Goal: Task Accomplishment & Management: Manage account settings

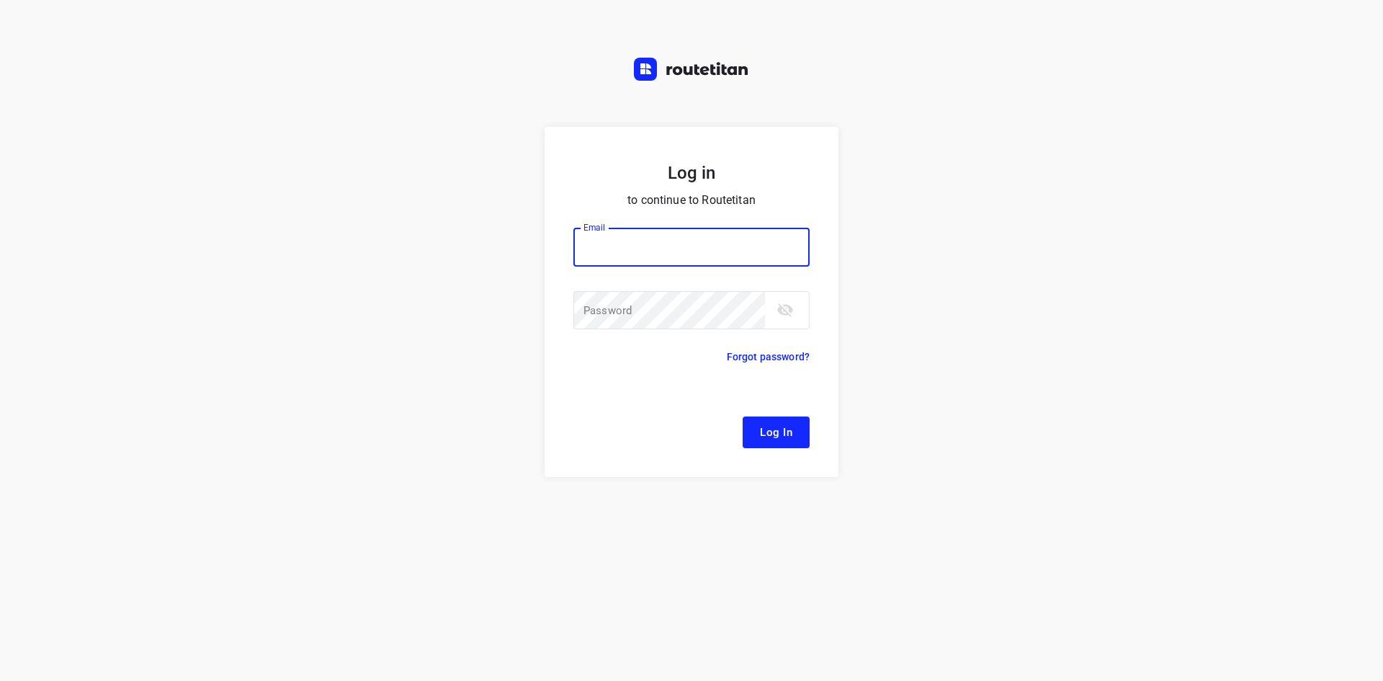
click at [630, 255] on input "email" at bounding box center [691, 247] width 236 height 39
type input "remco@fruitopjewerk.nl"
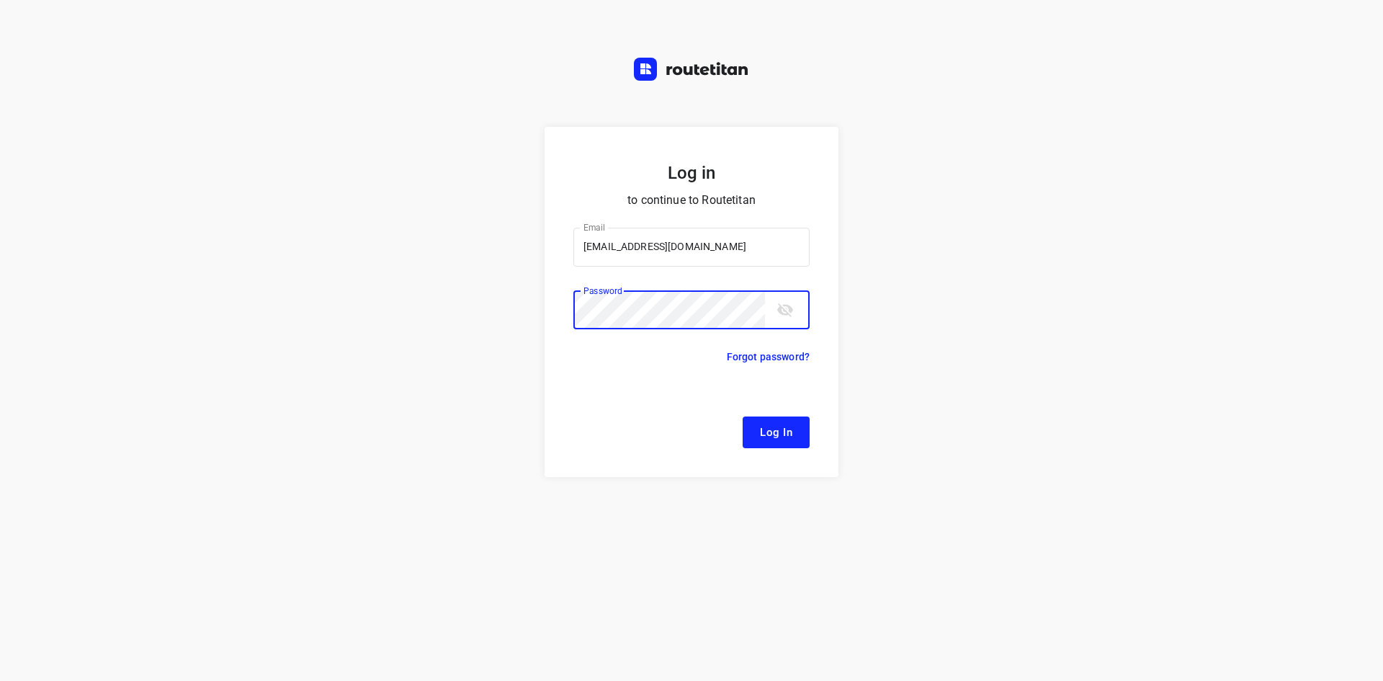
click at [743, 416] on button "Log In" at bounding box center [776, 432] width 67 height 32
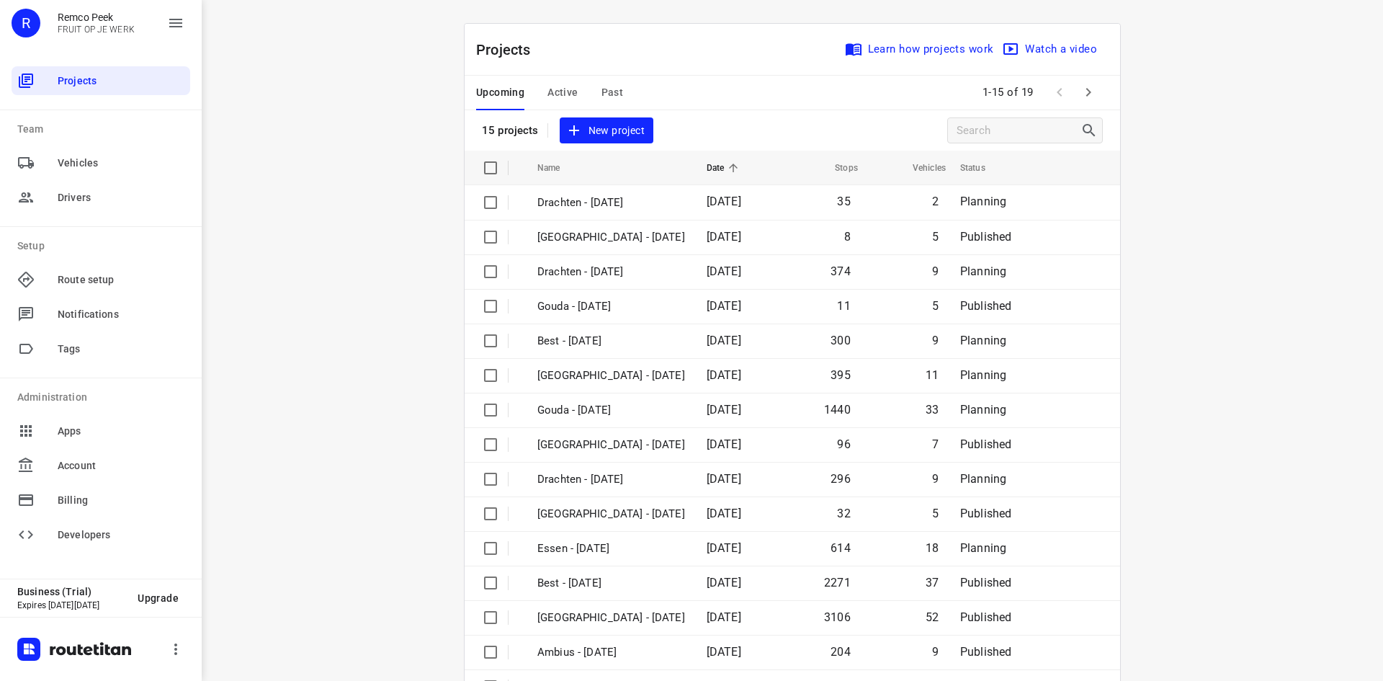
click at [612, 86] on span "Past" at bounding box center [613, 93] width 22 height 18
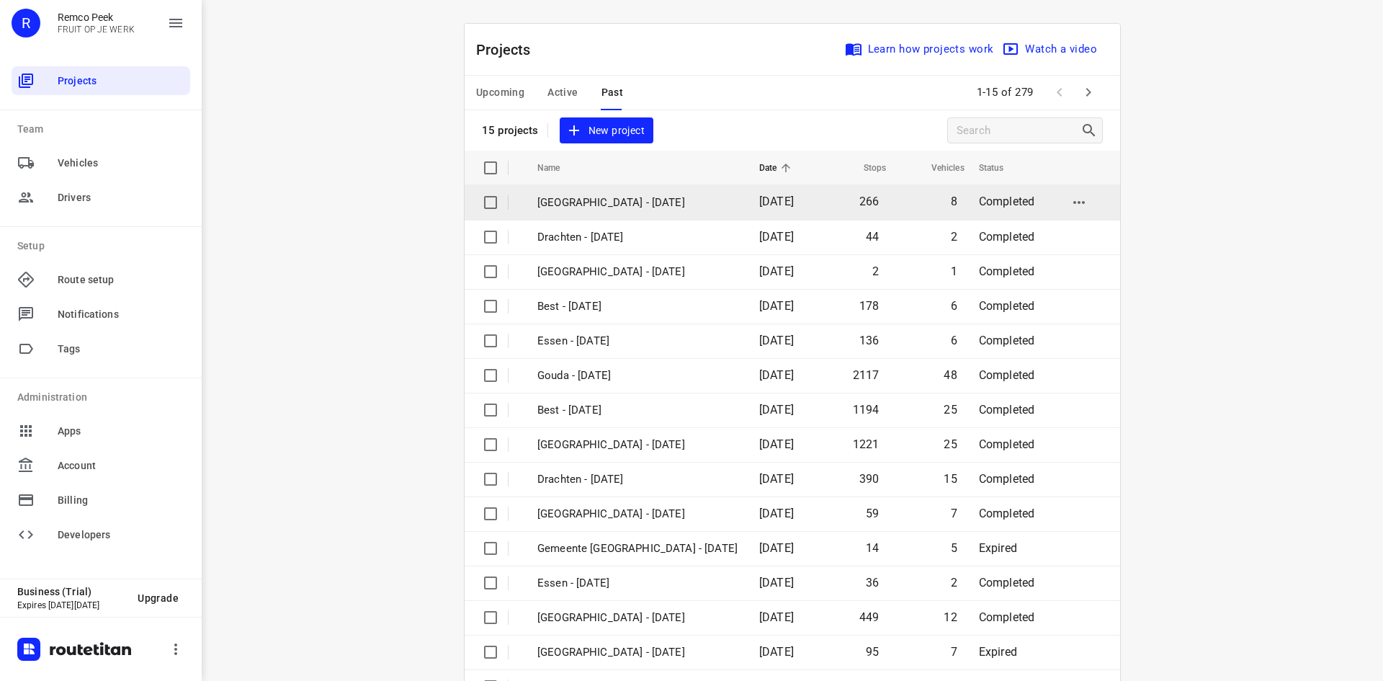
click at [647, 213] on td "Zwolle - Thursday" at bounding box center [635, 202] width 225 height 35
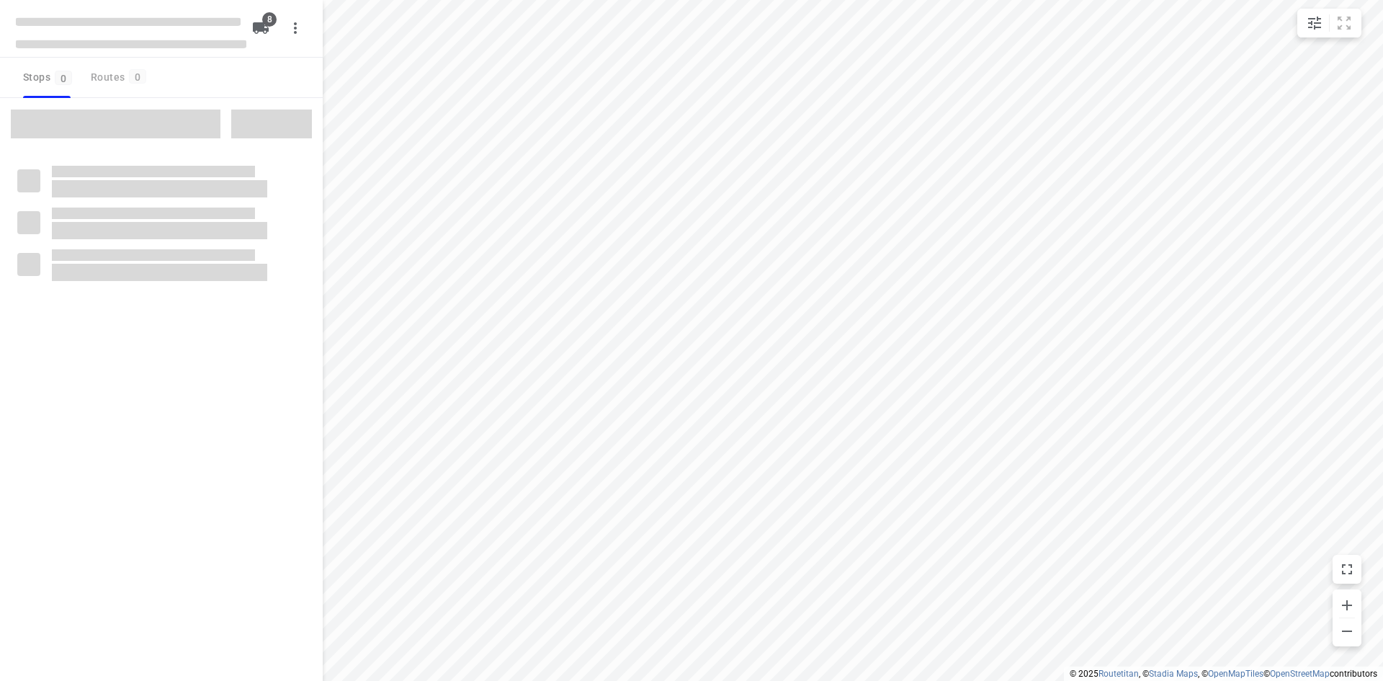
checkbox input "true"
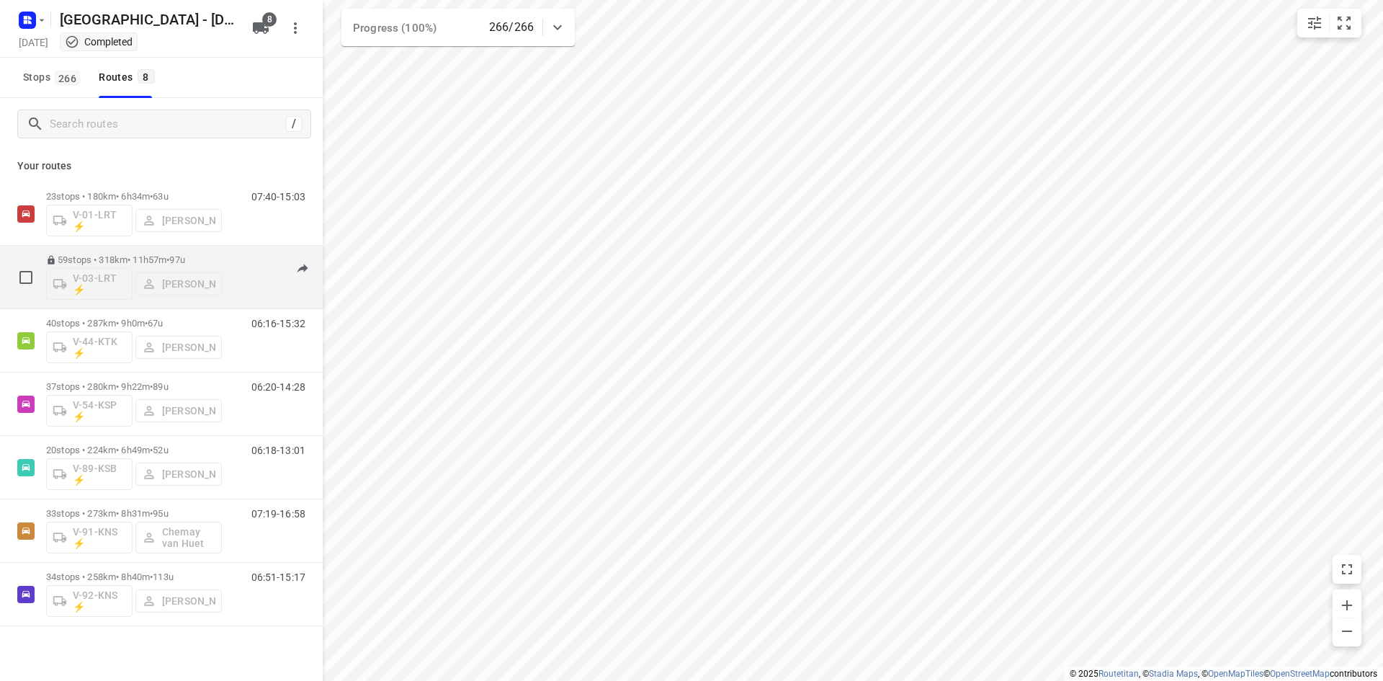
click at [184, 261] on span "97u" at bounding box center [176, 259] width 15 height 11
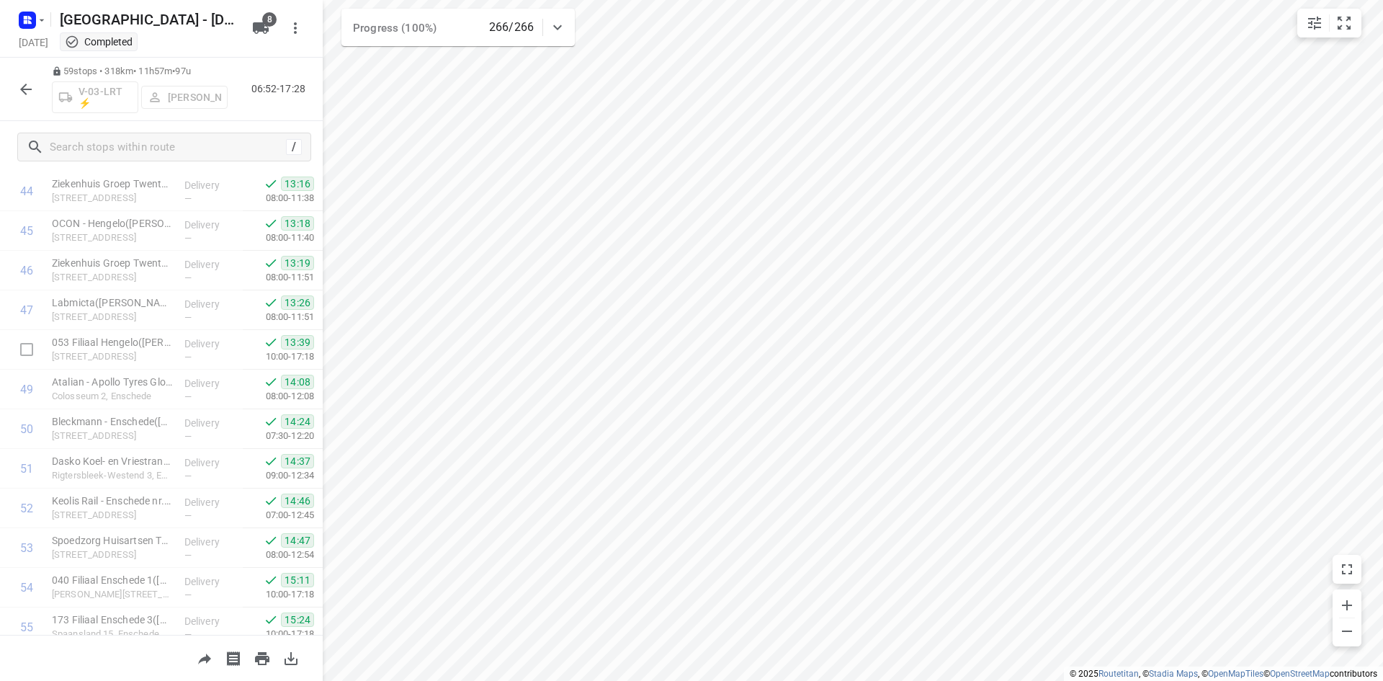
scroll to position [1987, 0]
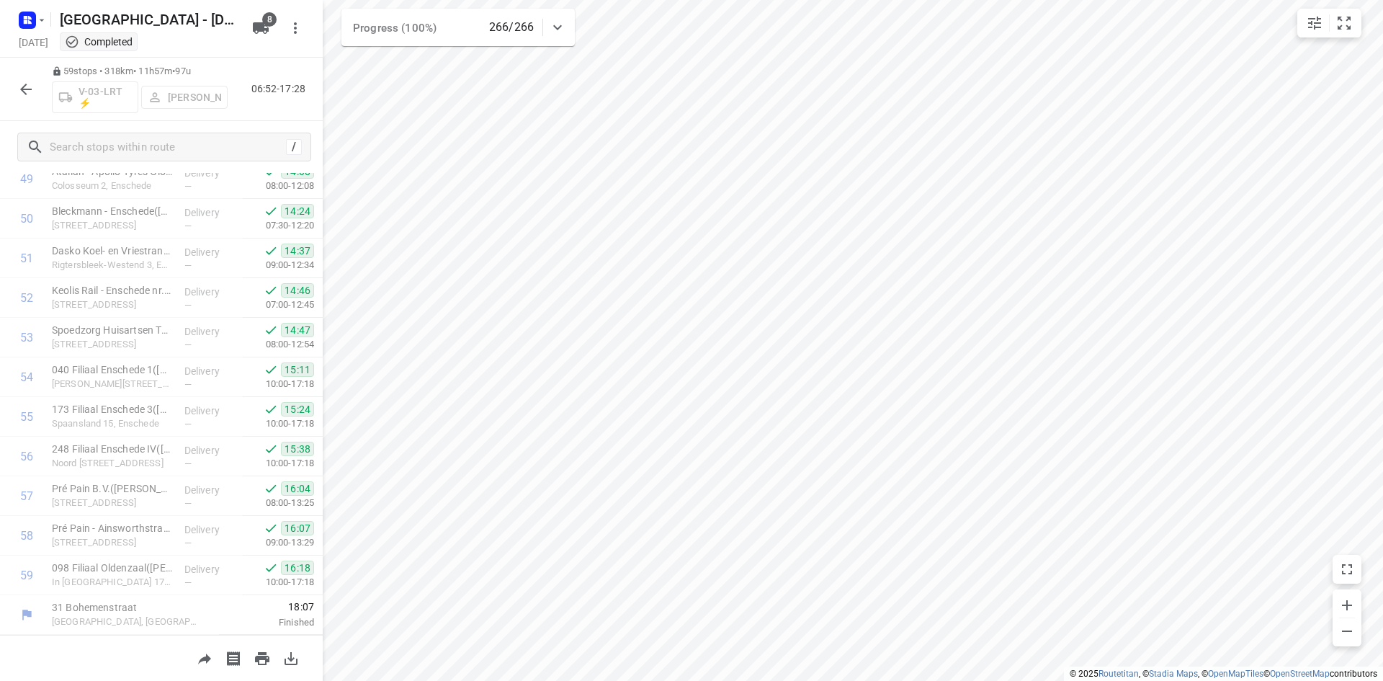
click at [19, 86] on icon "button" at bounding box center [25, 89] width 17 height 17
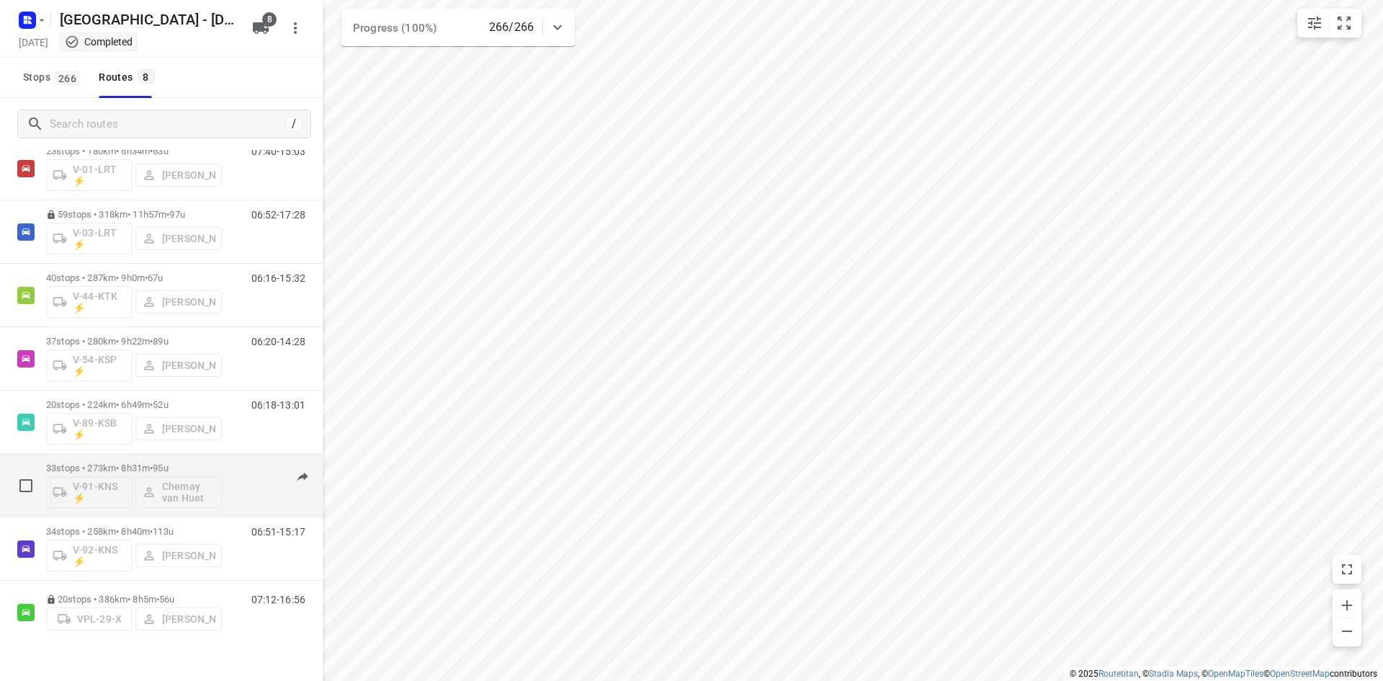
scroll to position [69, 0]
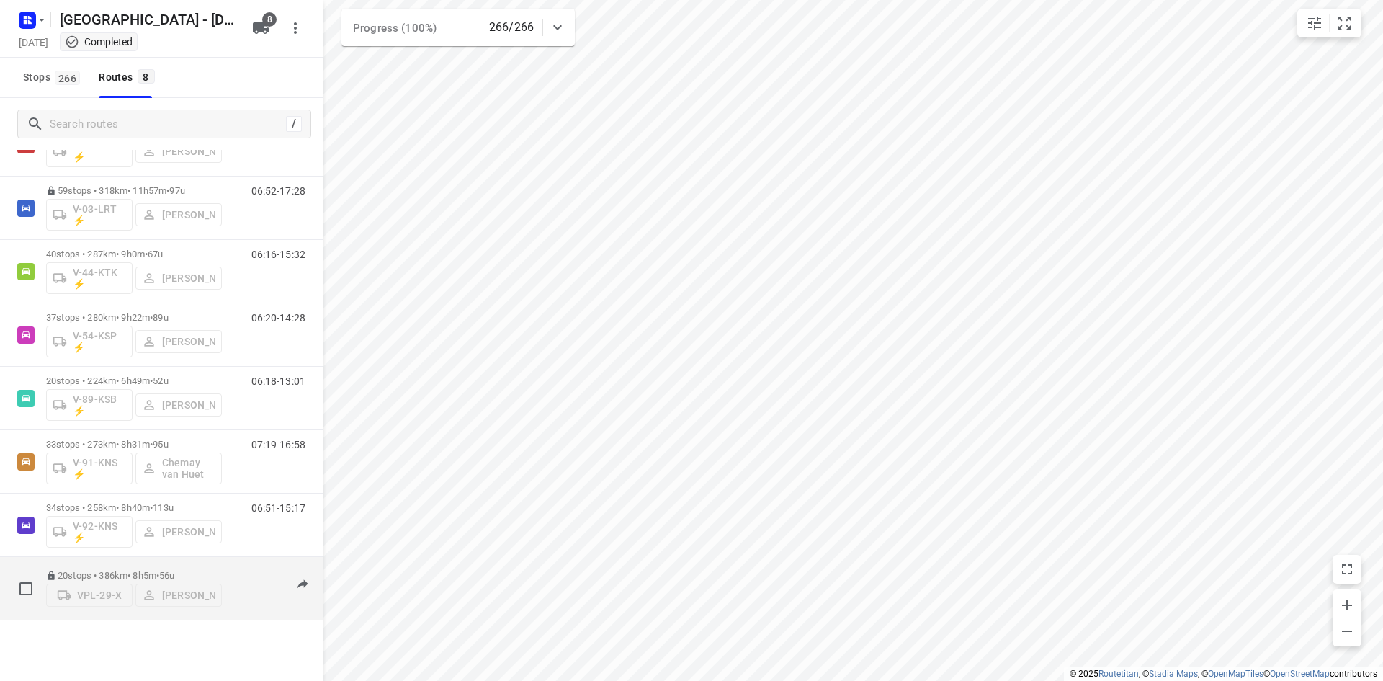
click at [163, 570] on p "20 stops • 386km • 8h5m • 56u" at bounding box center [134, 575] width 176 height 11
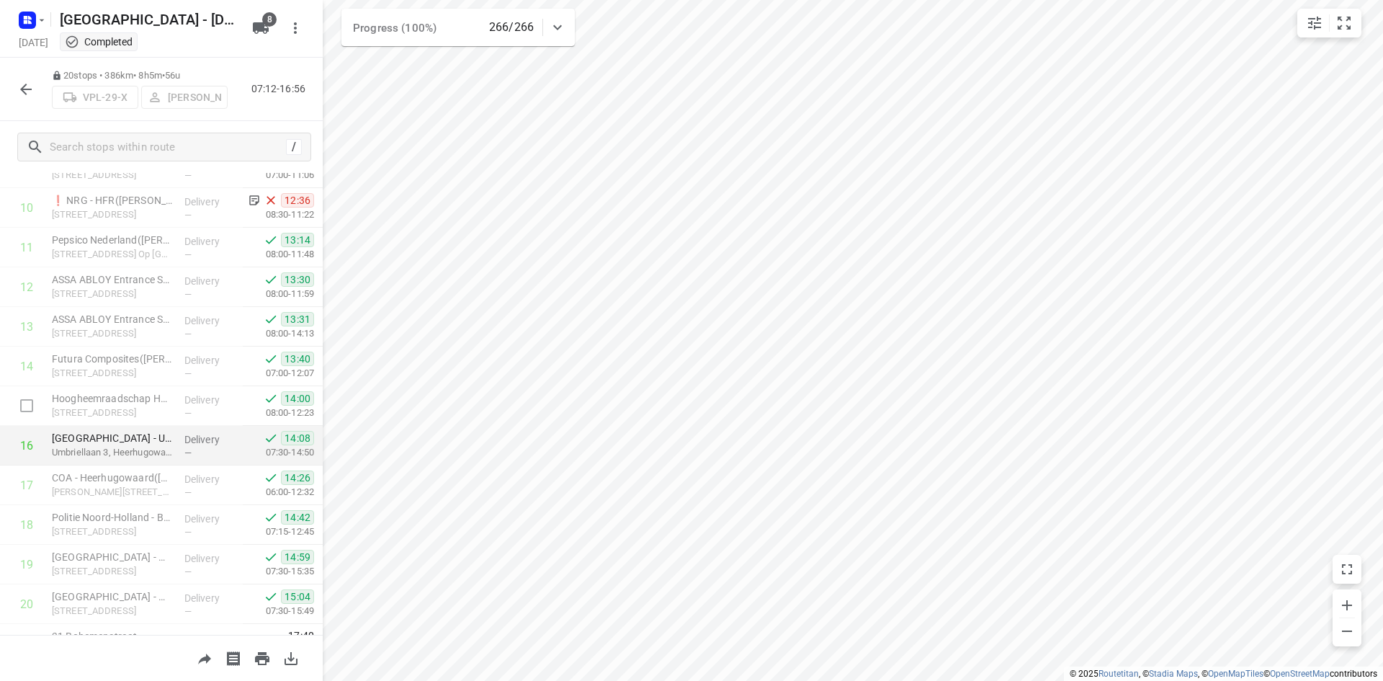
scroll to position [442, 0]
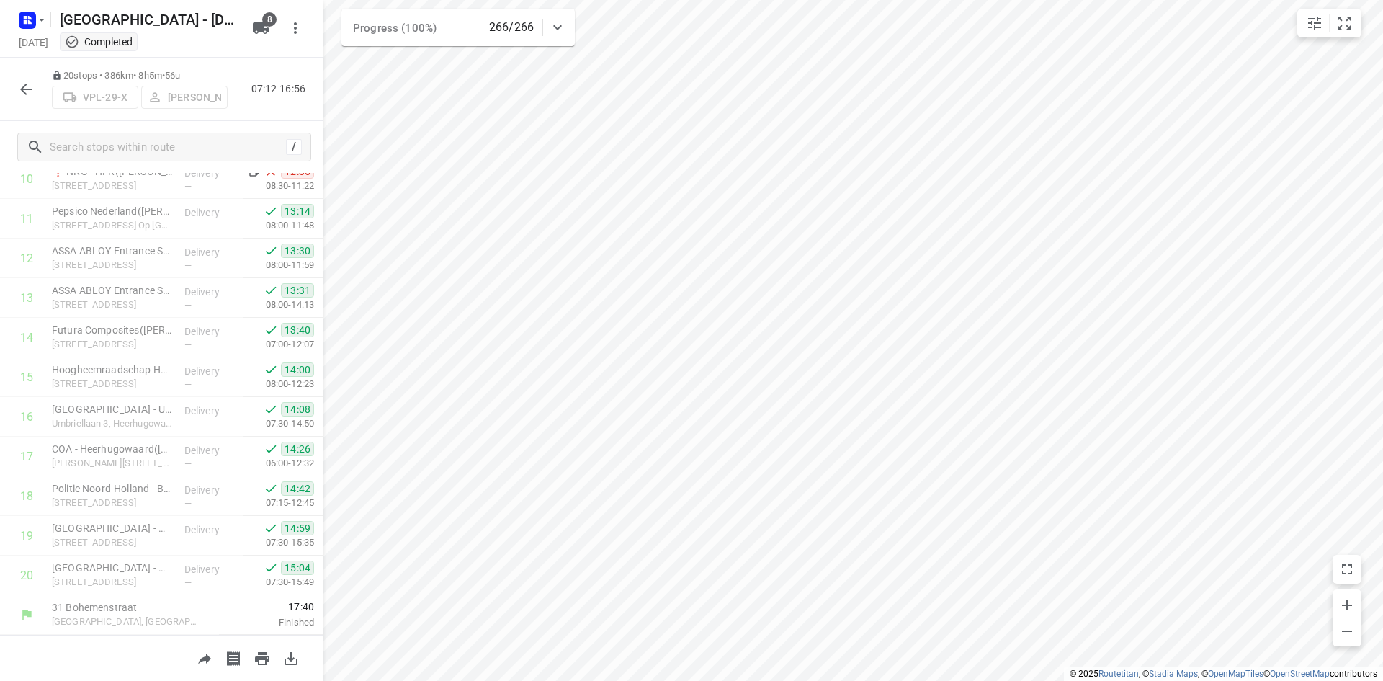
click at [29, 84] on icon "button" at bounding box center [25, 89] width 17 height 17
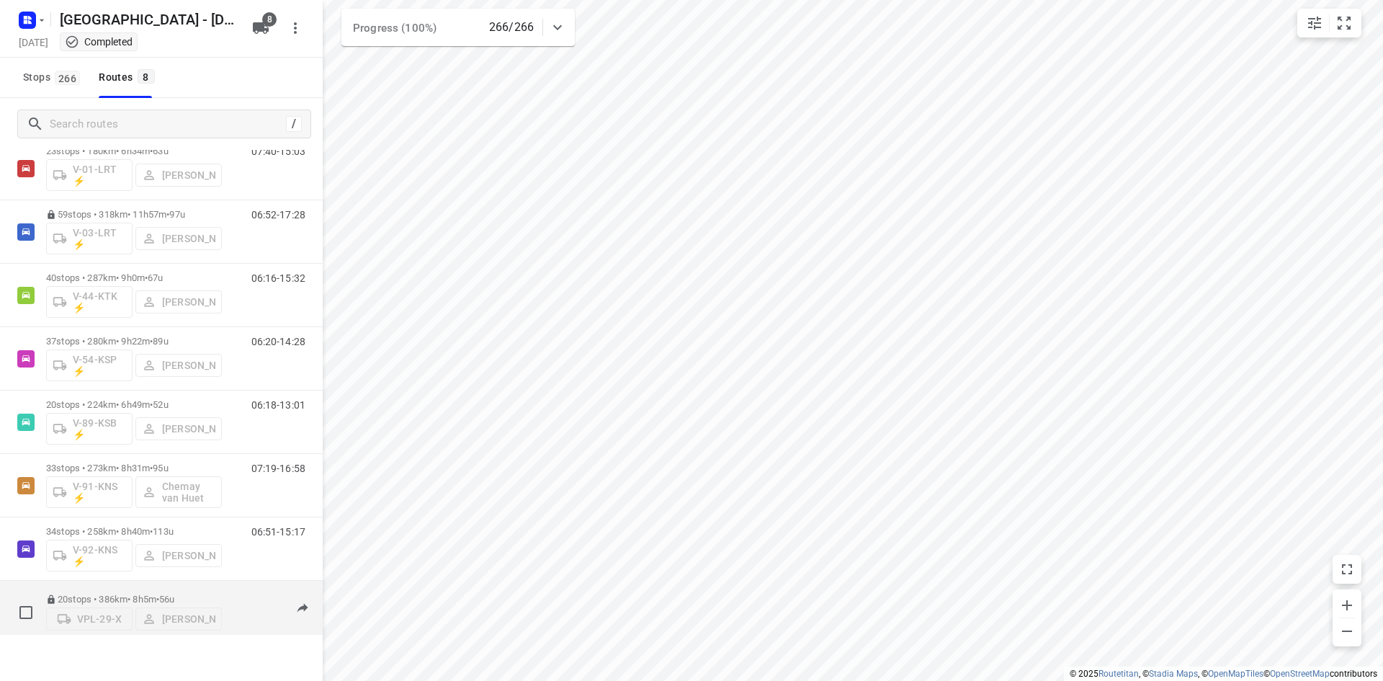
scroll to position [69, 0]
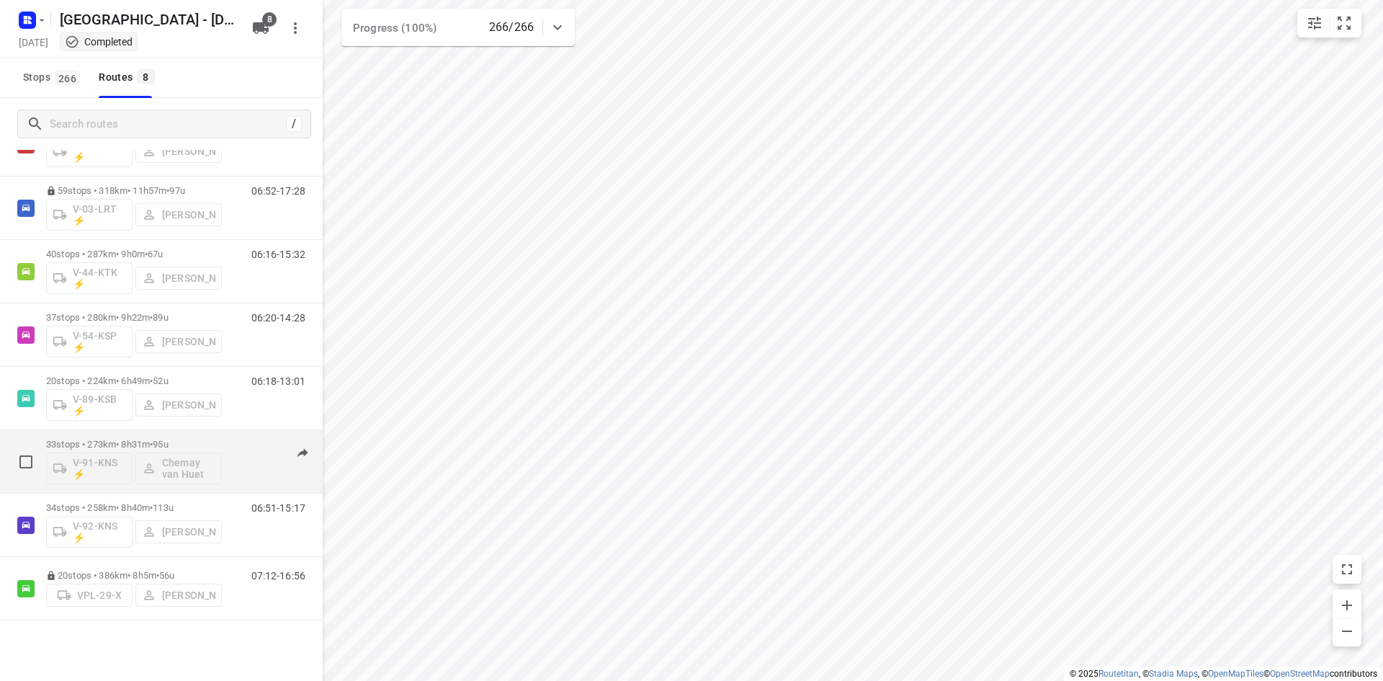
click at [143, 440] on p "33 stops • 273km • 8h31m • 95u" at bounding box center [134, 444] width 176 height 11
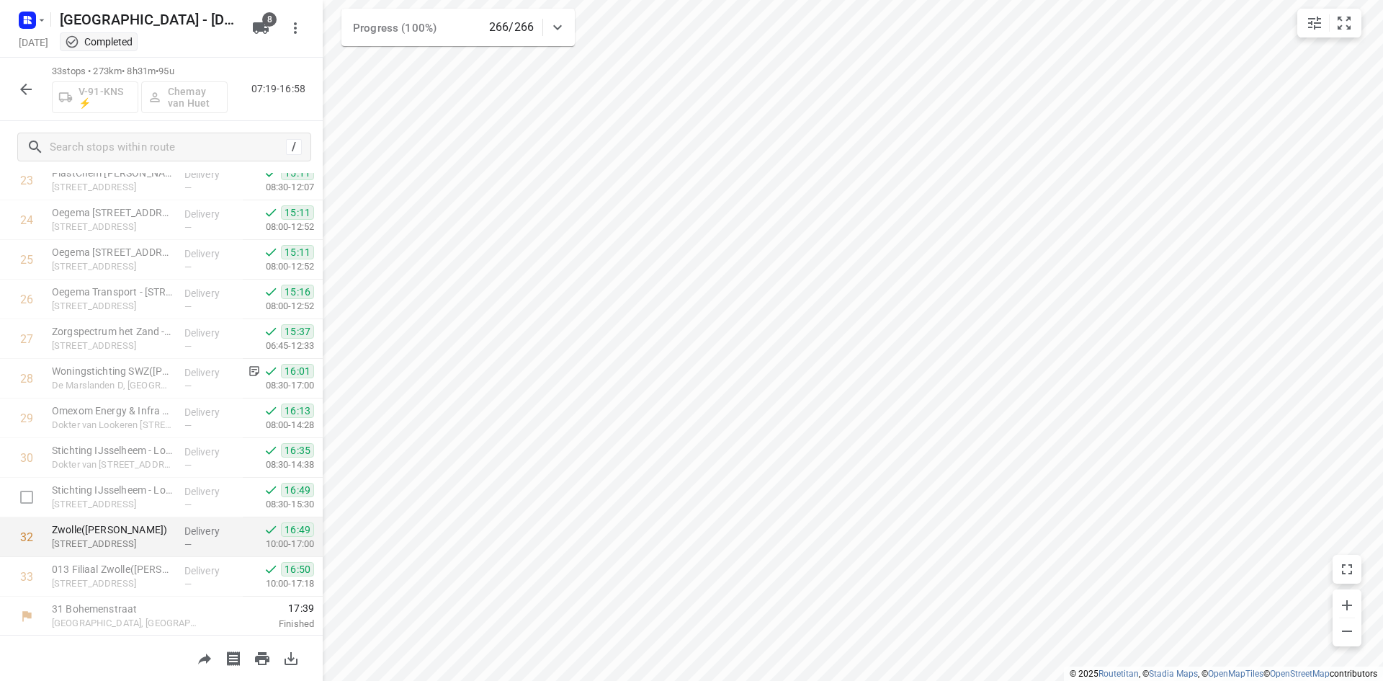
scroll to position [957, 0]
click at [35, 88] on button "button" at bounding box center [26, 89] width 29 height 29
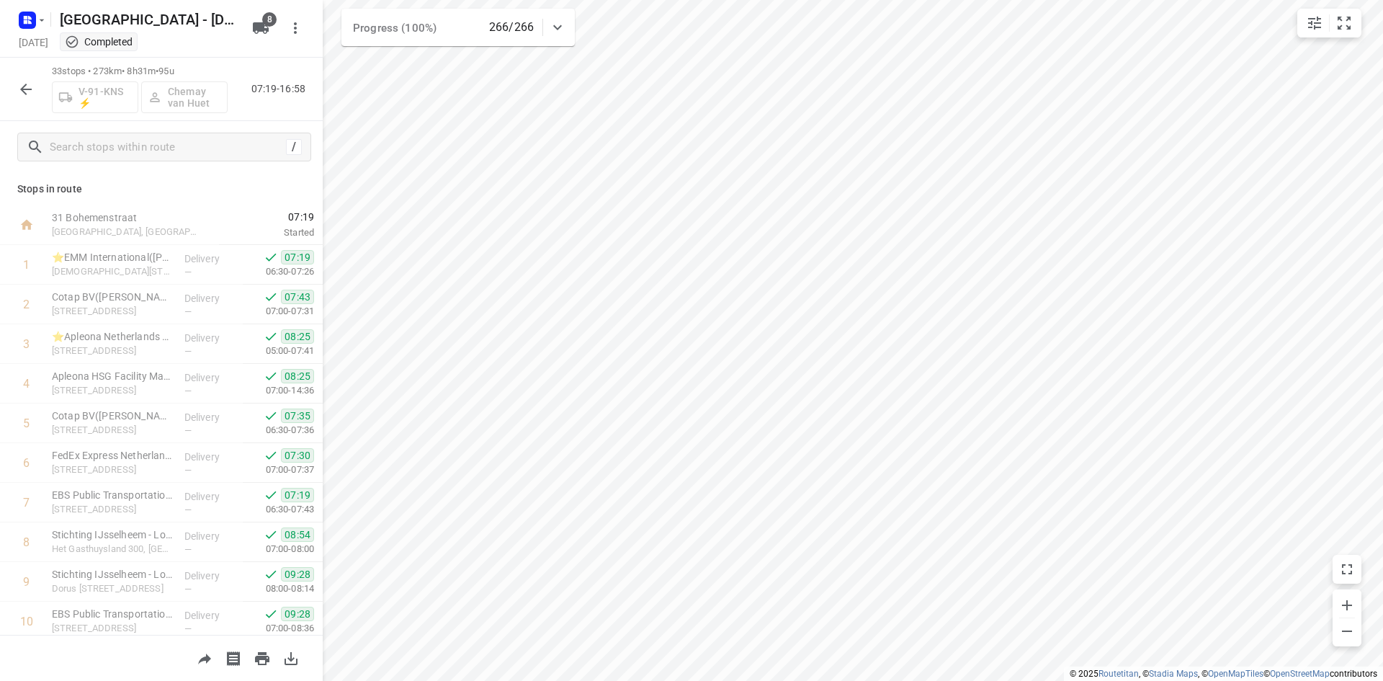
click at [30, 88] on icon "button" at bounding box center [25, 89] width 17 height 17
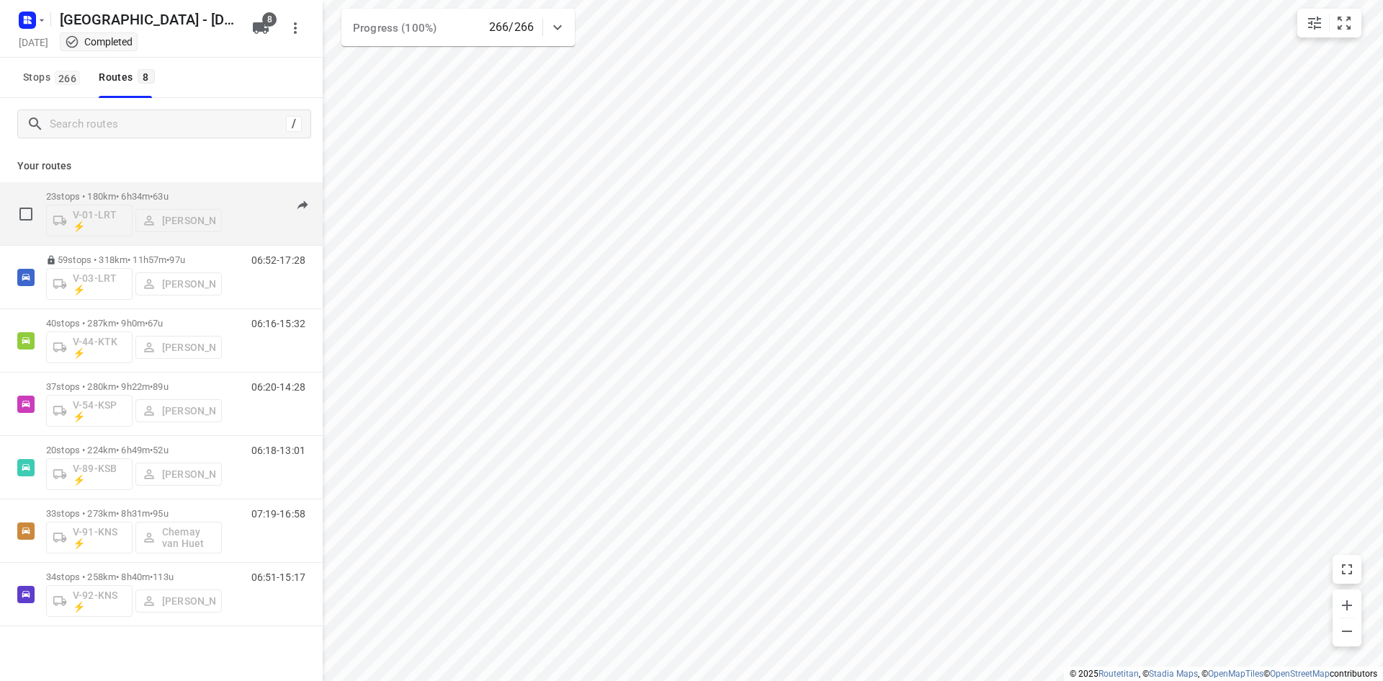
click at [160, 189] on div "23 stops • 180km • 6h34m • 63u V-01-LRT ⚡ Jarno Bonhof" at bounding box center [134, 214] width 176 height 60
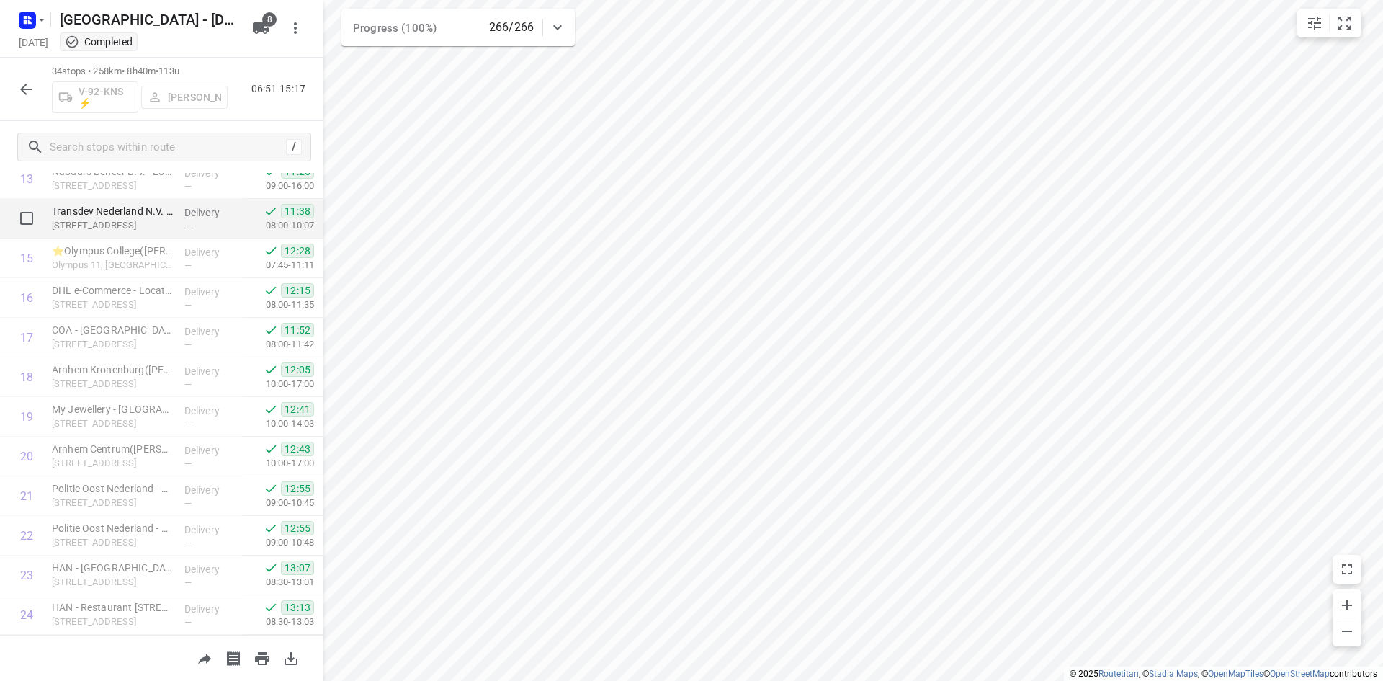
scroll to position [0, 0]
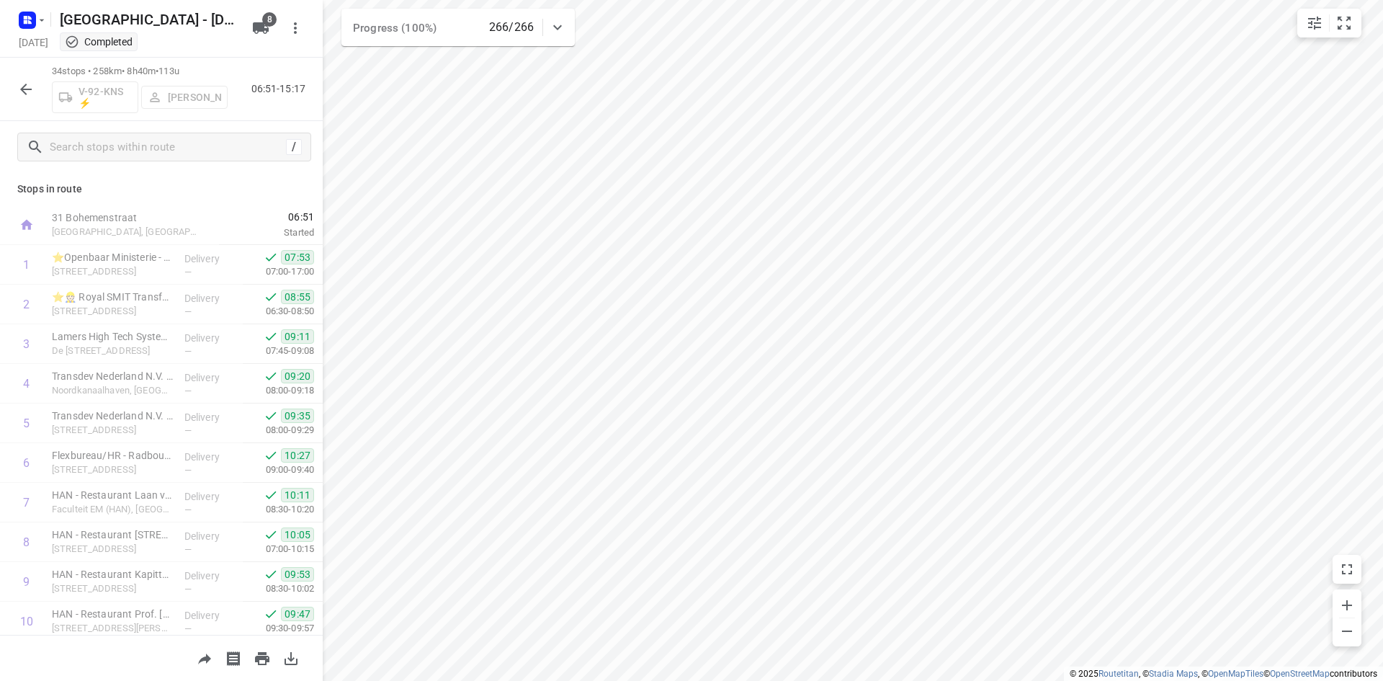
click at [10, 84] on div "34 stops • 258km • 8h40m • 113u V-92-KNS ⚡ Yermo Broekman 06:51-15:17" at bounding box center [161, 89] width 323 height 63
click at [30, 97] on icon "button" at bounding box center [25, 89] width 17 height 17
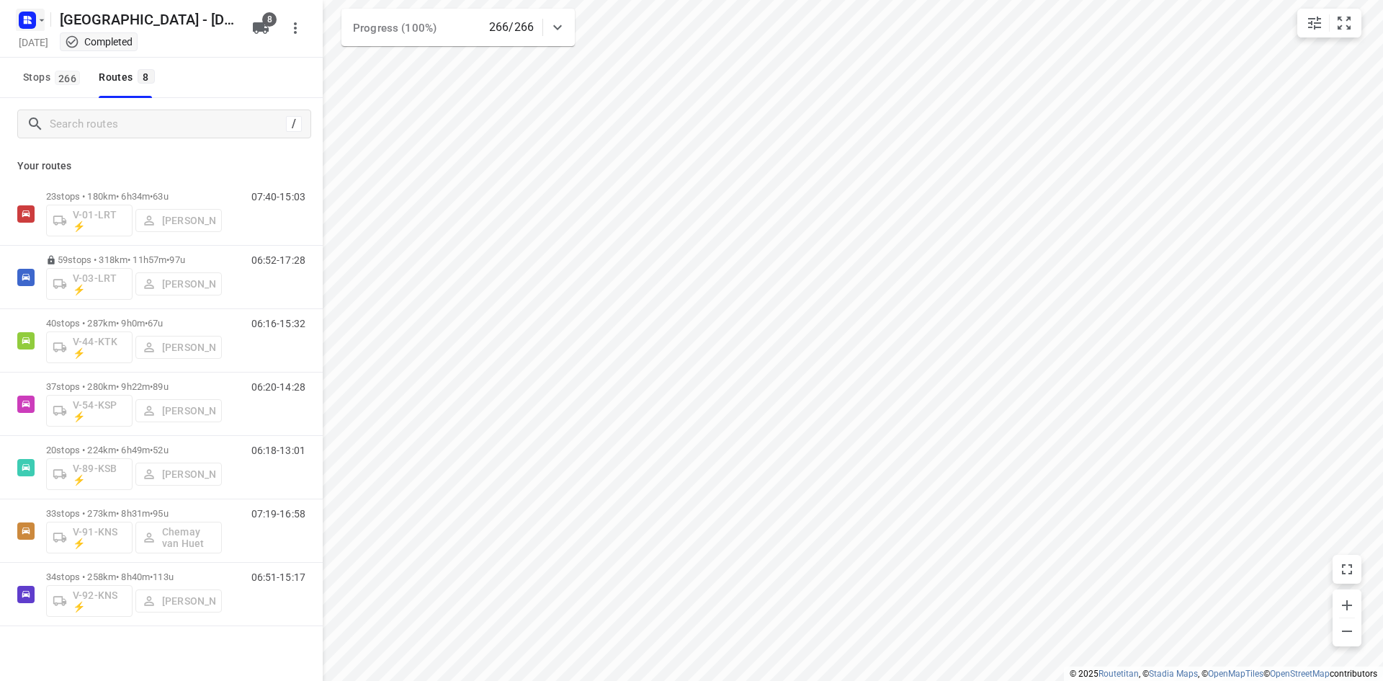
click at [38, 23] on icon "button" at bounding box center [42, 20] width 12 height 12
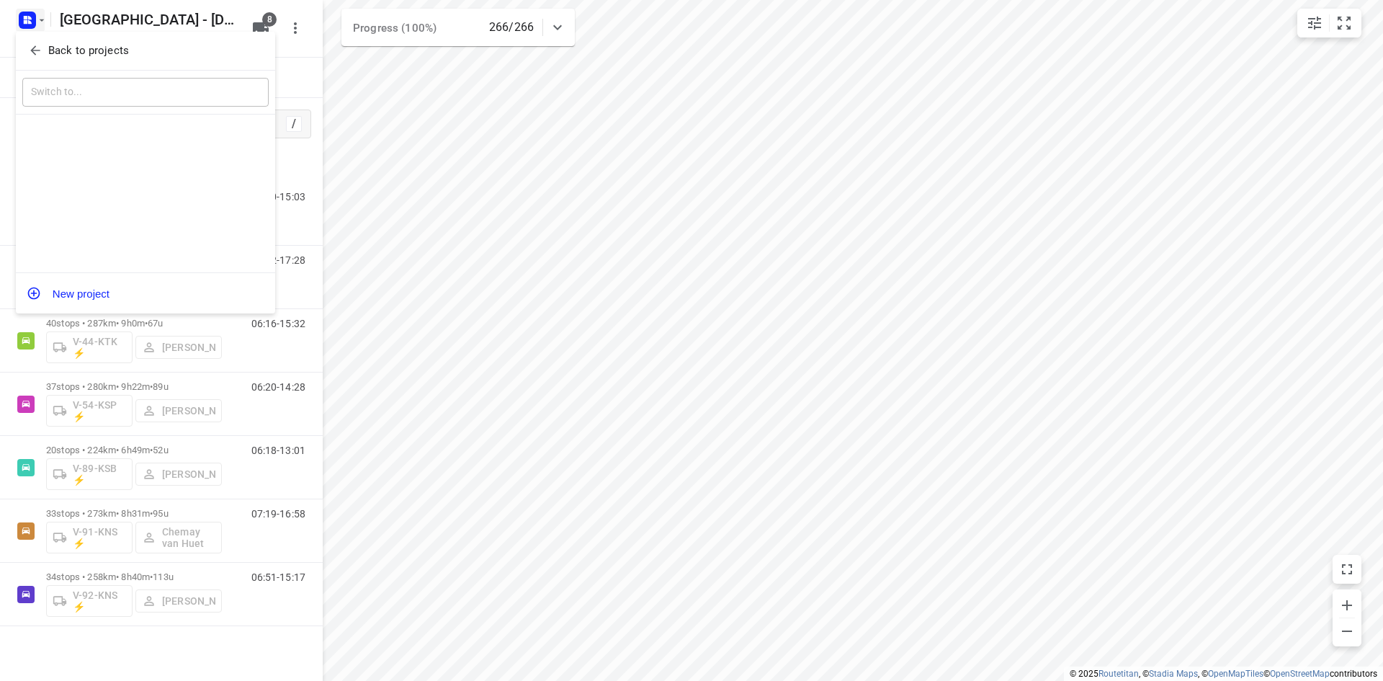
click at [56, 56] on p "Back to projects" at bounding box center [88, 51] width 81 height 17
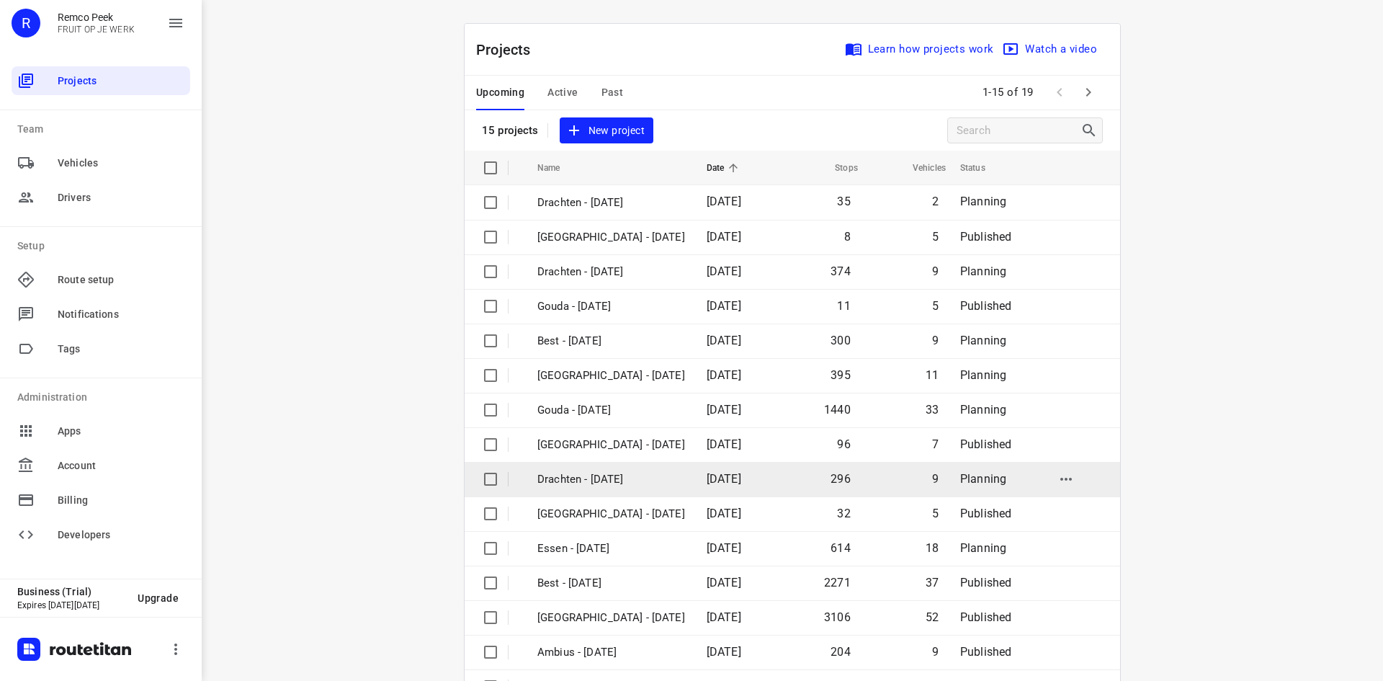
scroll to position [48, 0]
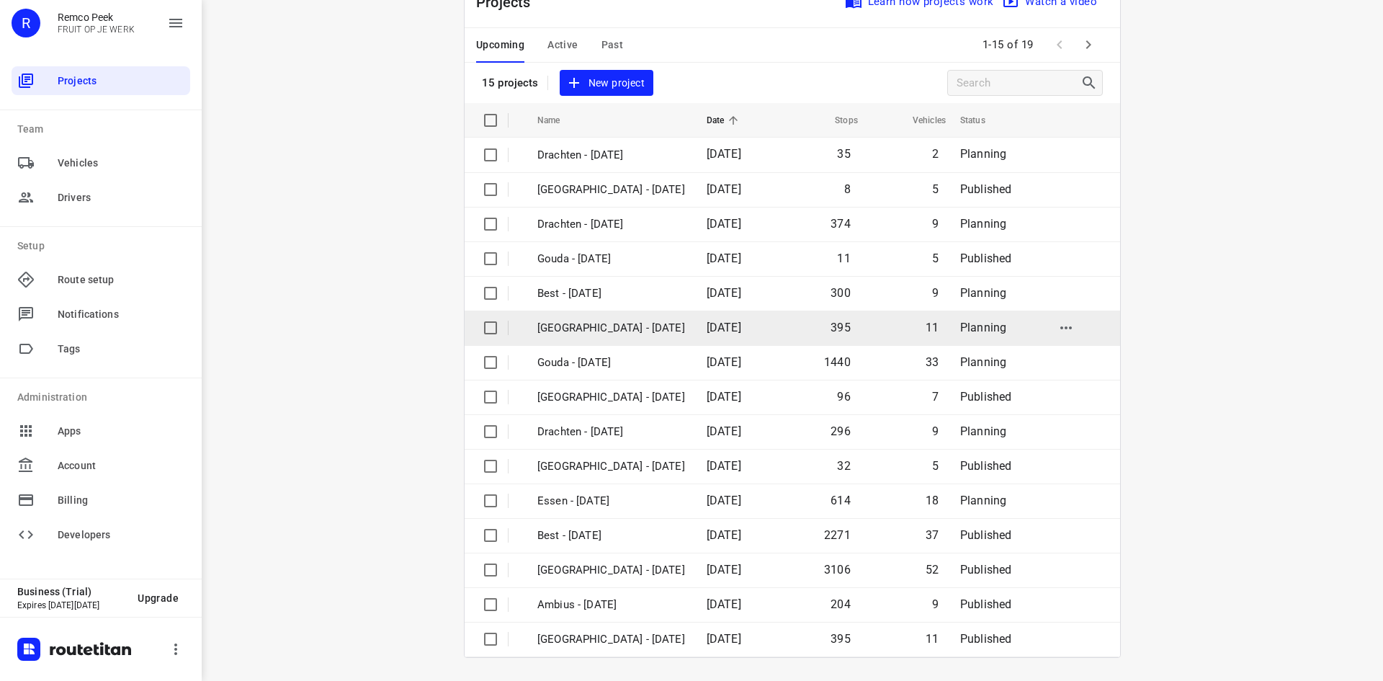
click at [635, 316] on td "[GEOGRAPHIC_DATA] - [DATE]" at bounding box center [609, 327] width 172 height 35
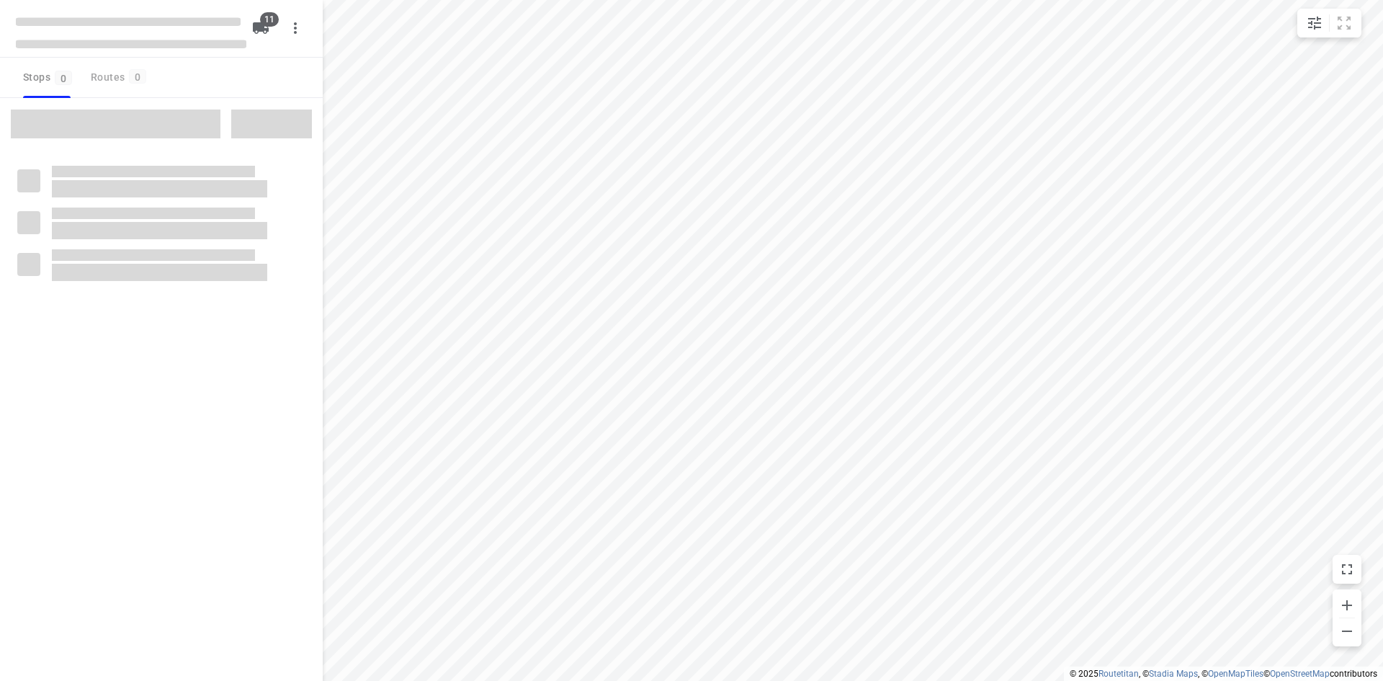
checkbox input "true"
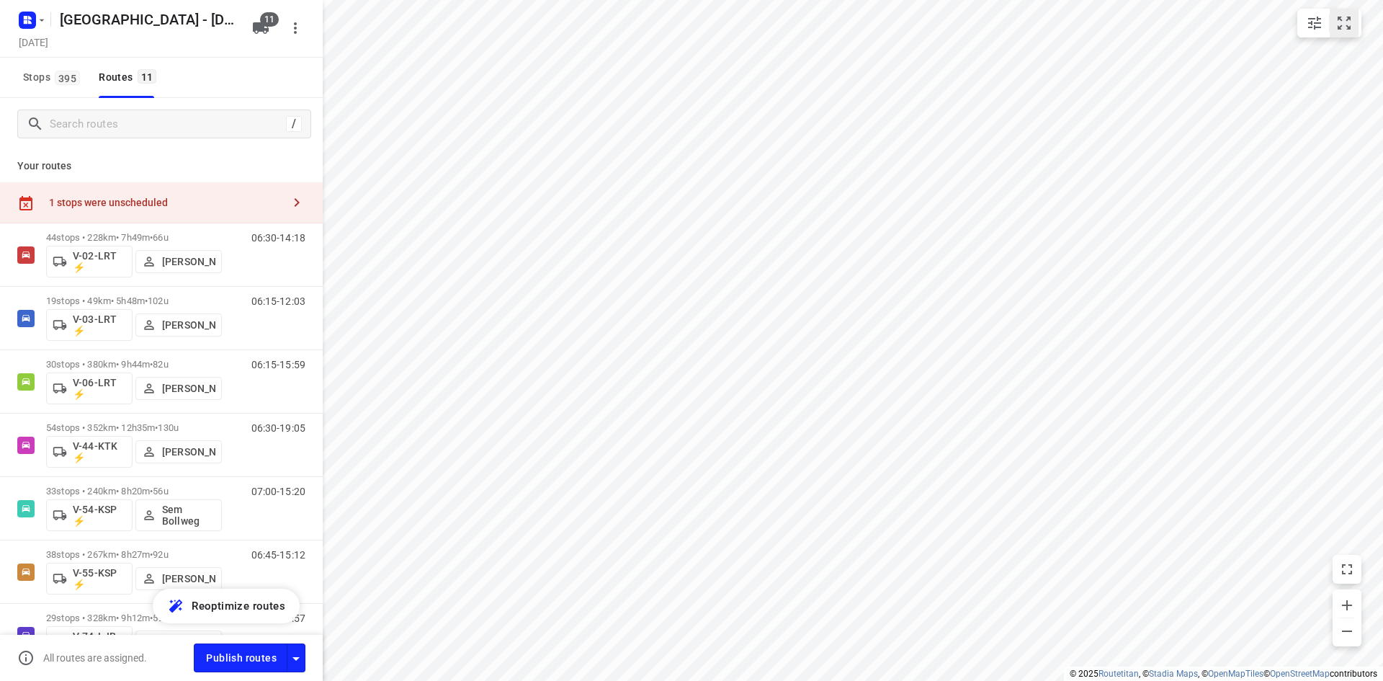
click at [1343, 19] on icon "small contained button group" at bounding box center [1344, 22] width 17 height 17
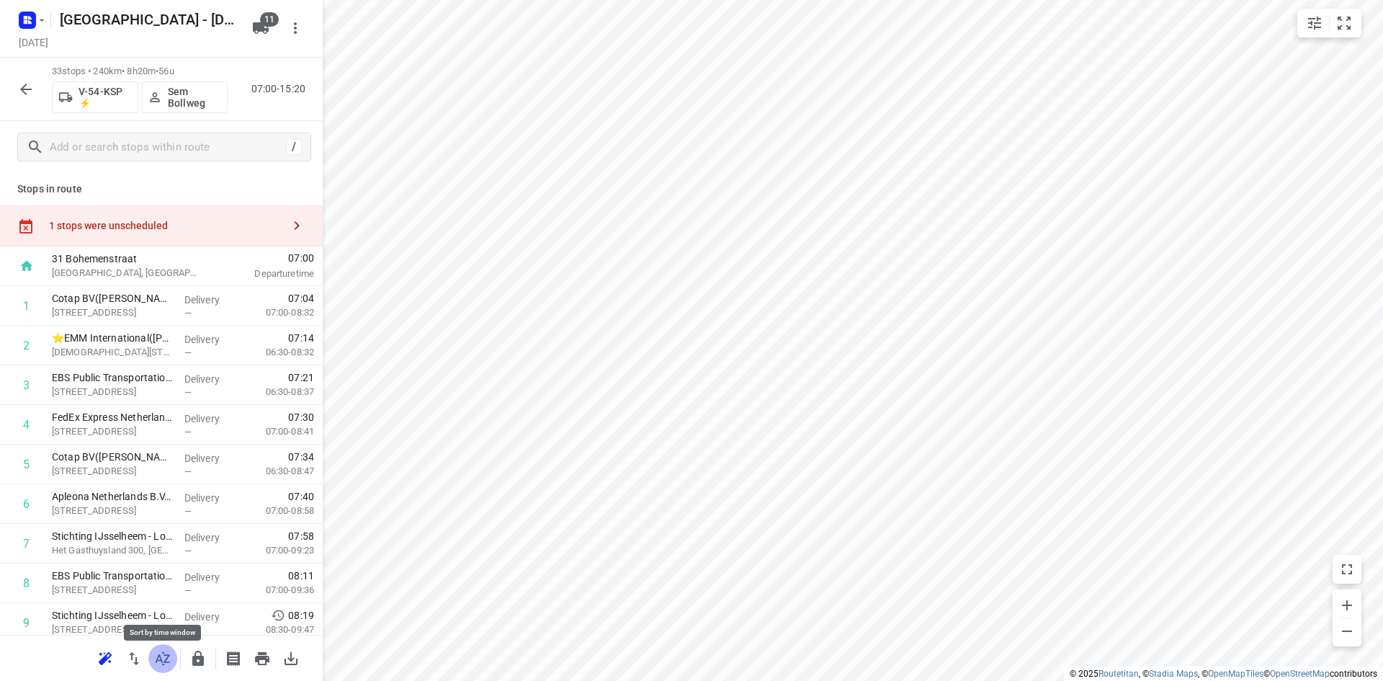
click at [169, 652] on icon "button" at bounding box center [162, 658] width 17 height 17
drag, startPoint x: 122, startPoint y: 308, endPoint x: 138, endPoint y: 466, distance: 159.3
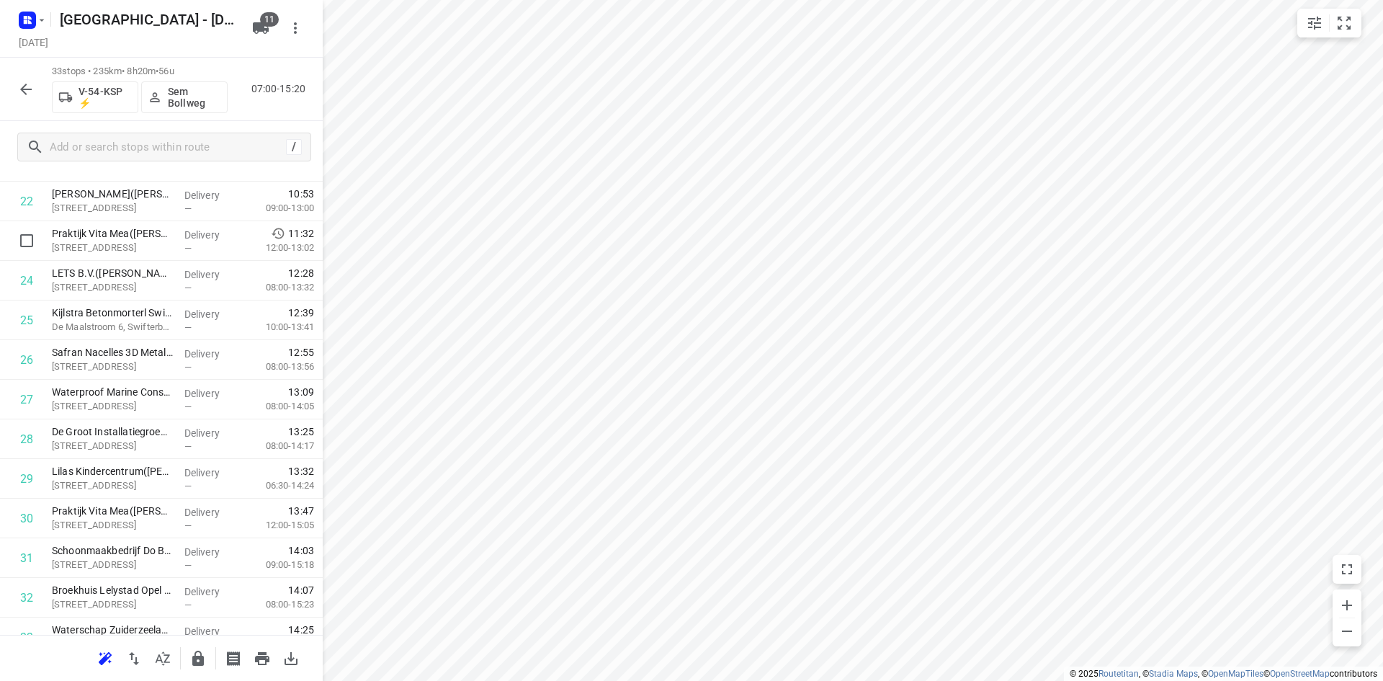
scroll to position [934, 0]
drag, startPoint x: 91, startPoint y: 249, endPoint x: 86, endPoint y: 506, distance: 258.0
click at [86, 506] on div "1 ⭐EMM International(Mariska Helmich / Bianca Sterken) Bohemenstraat 19, Zwolle…" at bounding box center [161, 5] width 323 height 1307
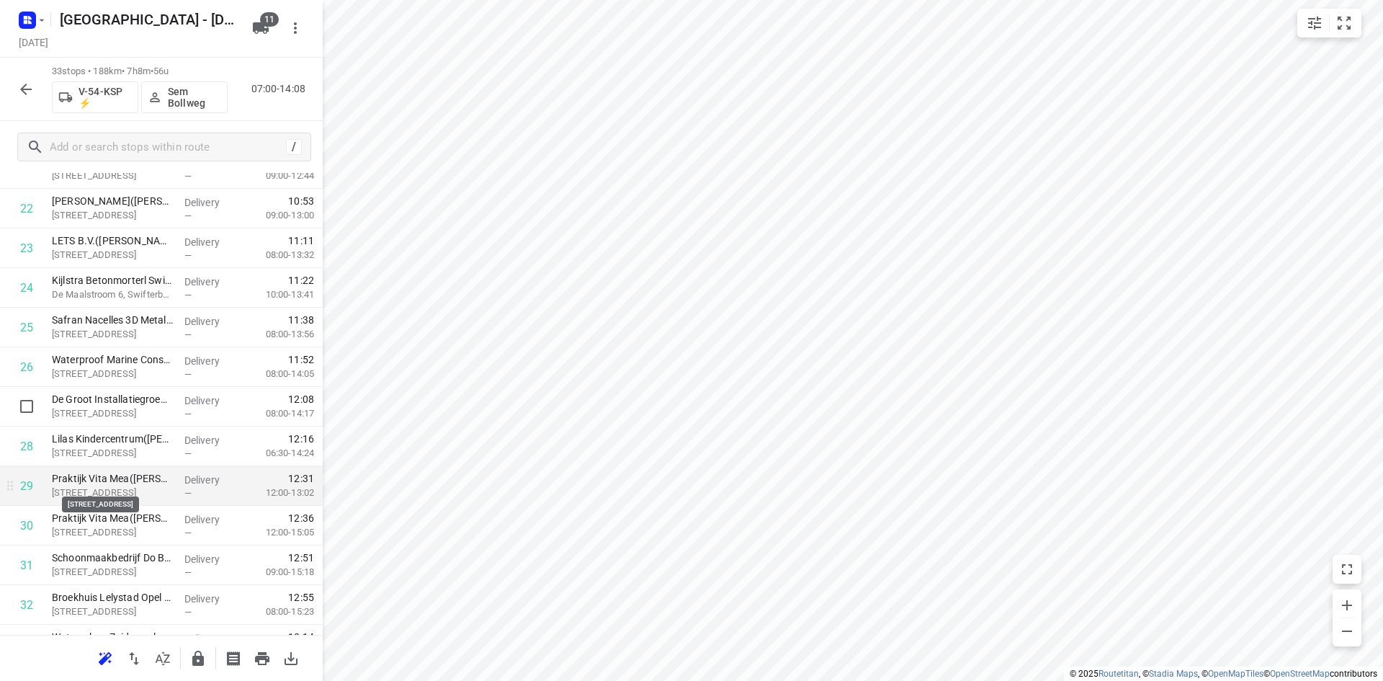
scroll to position [998, 0]
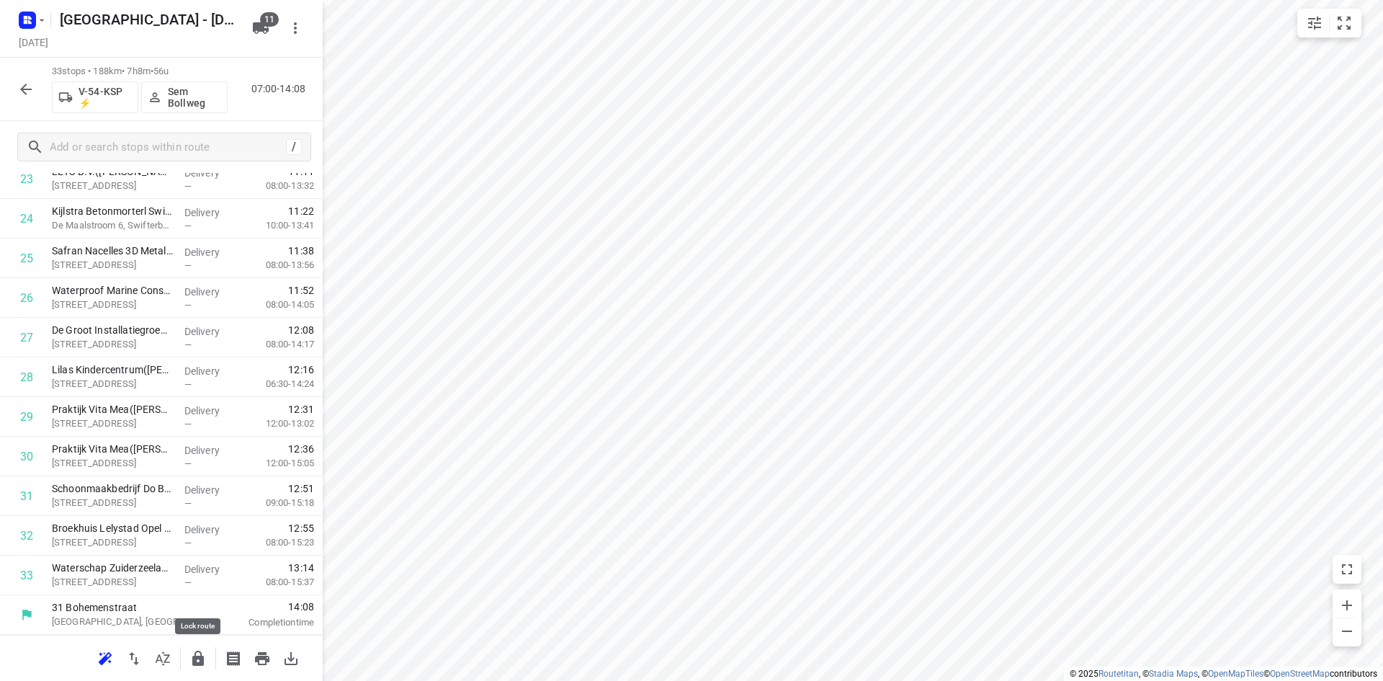
click at [196, 652] on icon "button" at bounding box center [198, 657] width 12 height 15
click at [171, 656] on button "button" at bounding box center [162, 658] width 29 height 29
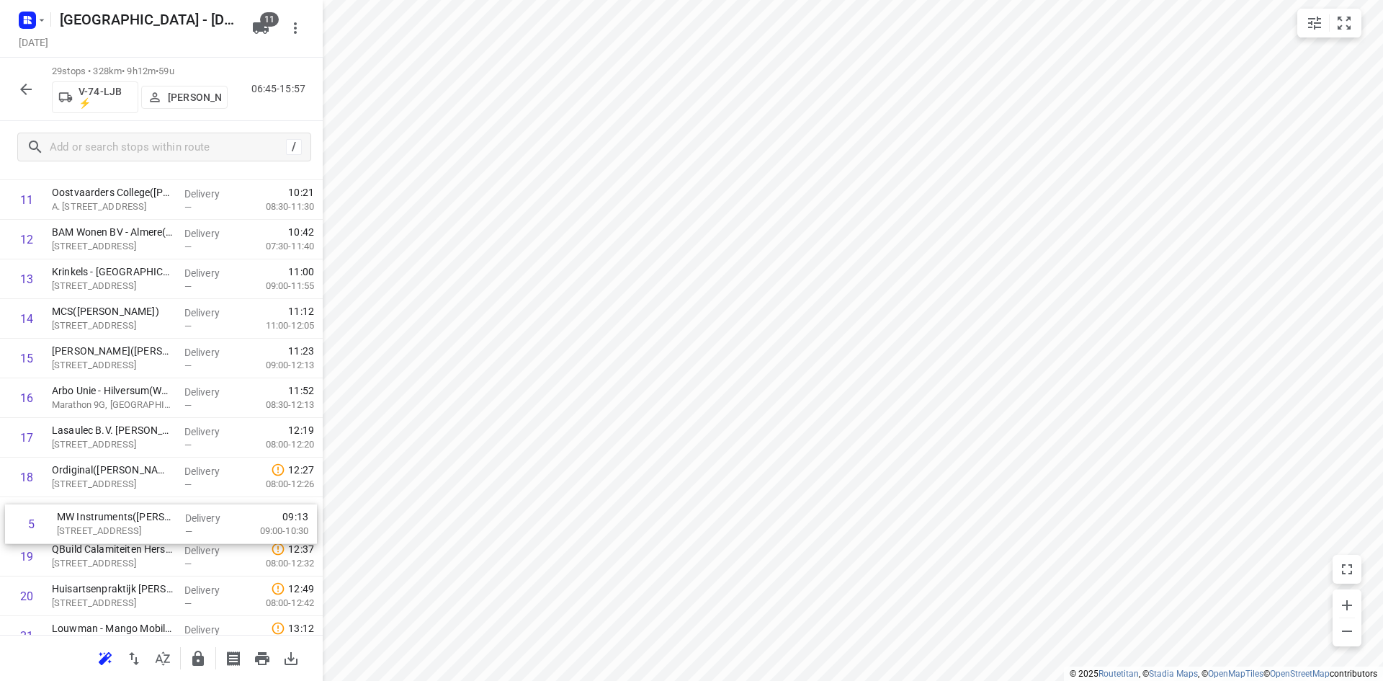
scroll to position [465, 0]
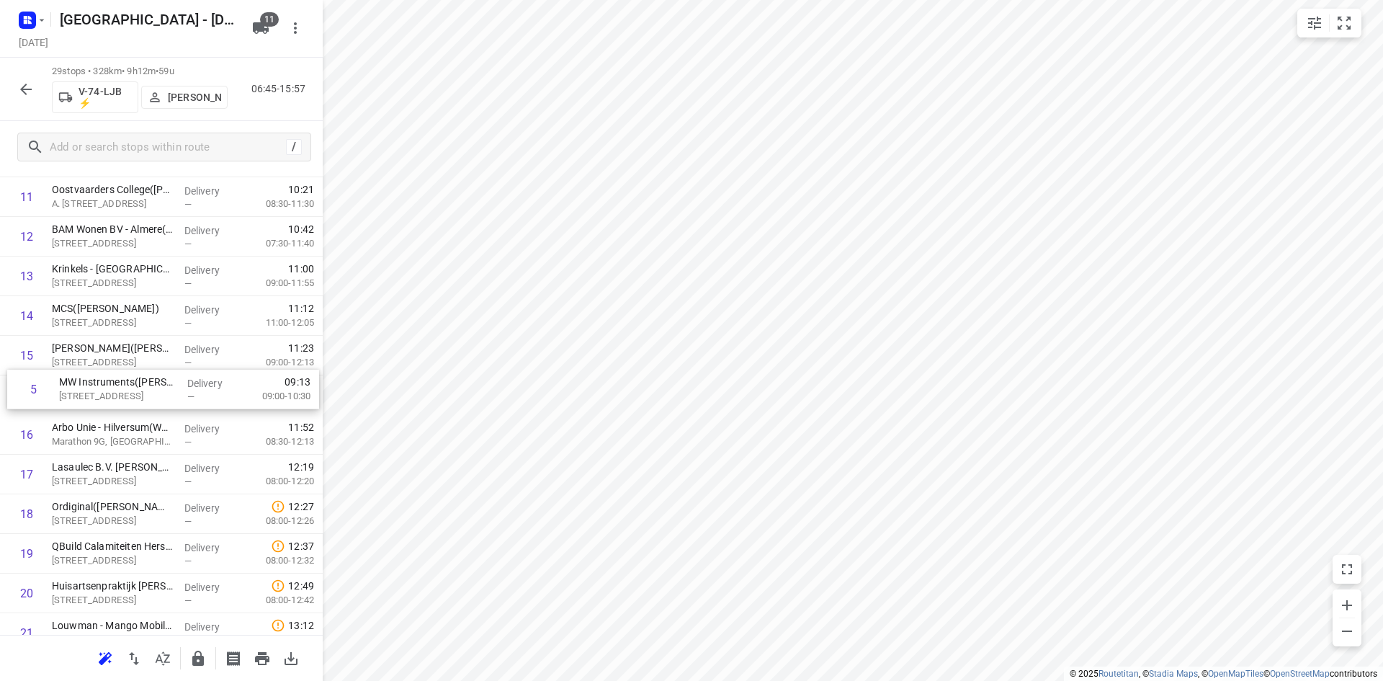
drag, startPoint x: 103, startPoint y: 460, endPoint x: 110, endPoint y: 391, distance: 69.5
click at [110, 391] on div "1 Stichting Flevoziekenhuis(Lisette van der Wereld) Hospitaalweg 1, Almere Deli…" at bounding box center [161, 395] width 323 height 1149
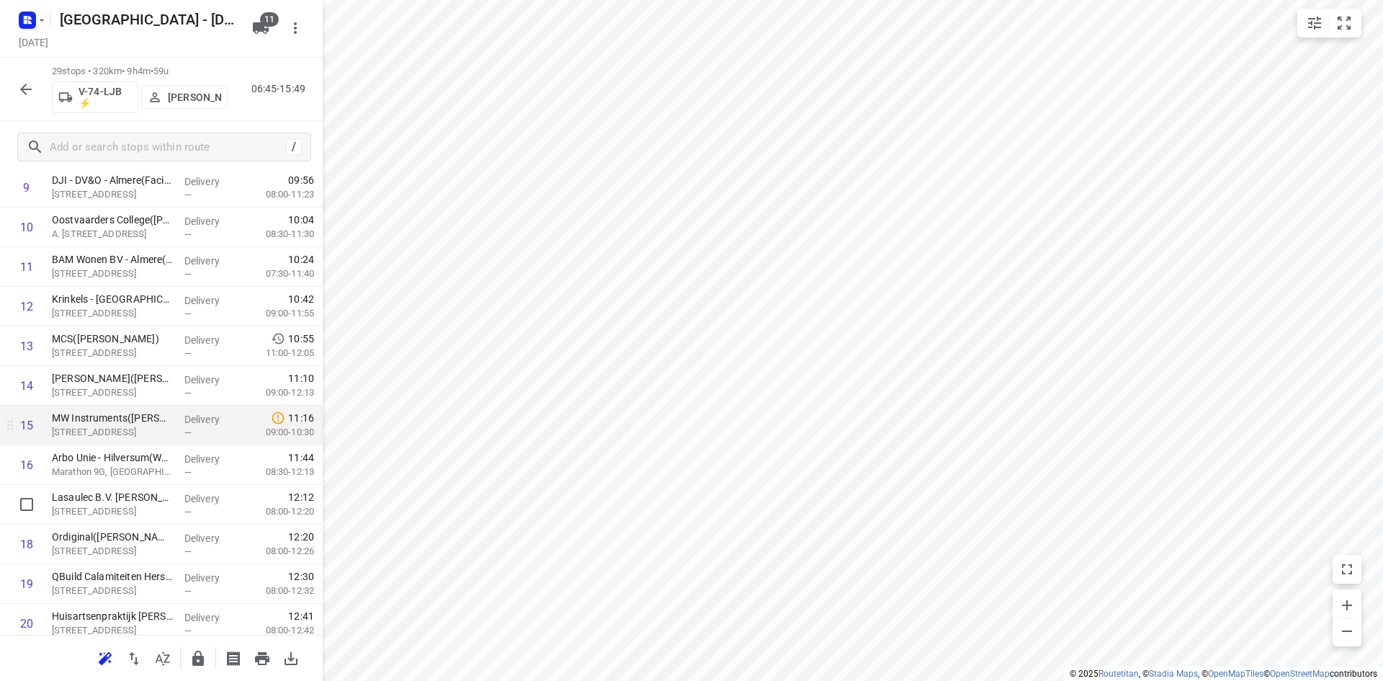
scroll to position [537, 0]
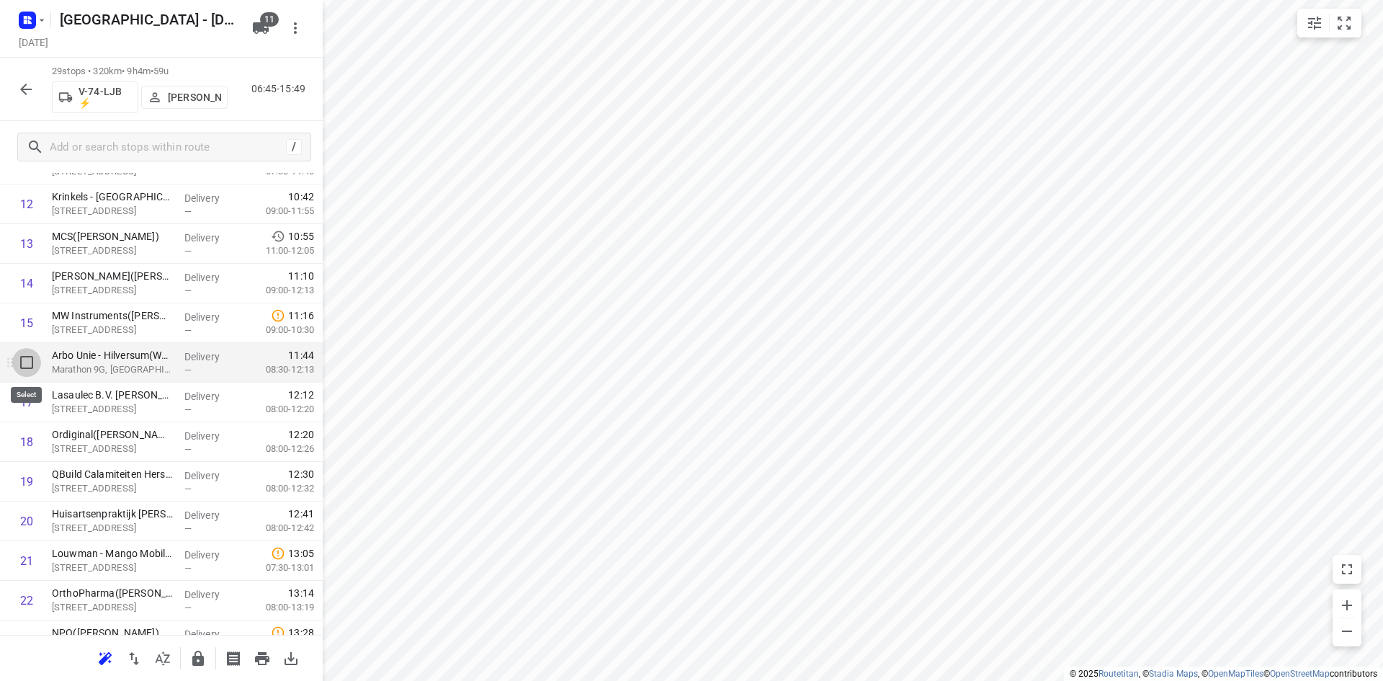
click at [29, 362] on input "checkbox" at bounding box center [26, 362] width 29 height 29
checkbox input "true"
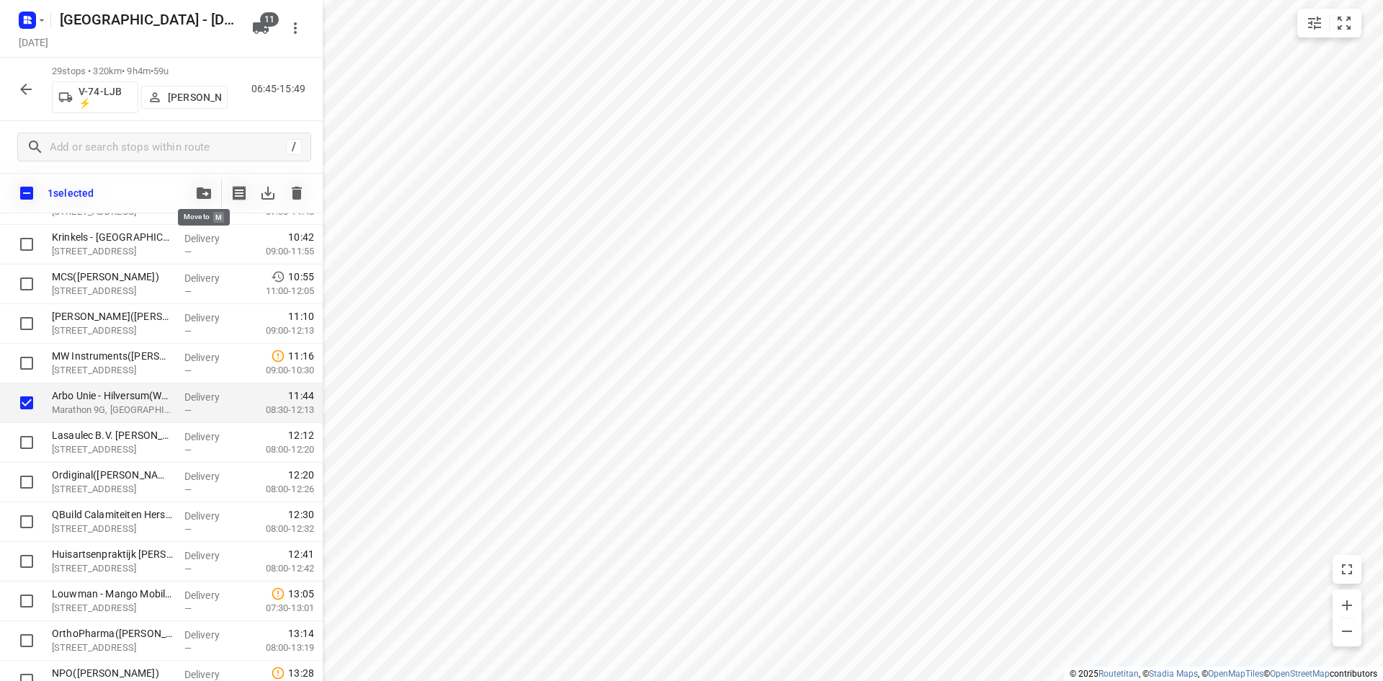
click at [202, 198] on icon "button" at bounding box center [204, 193] width 14 height 12
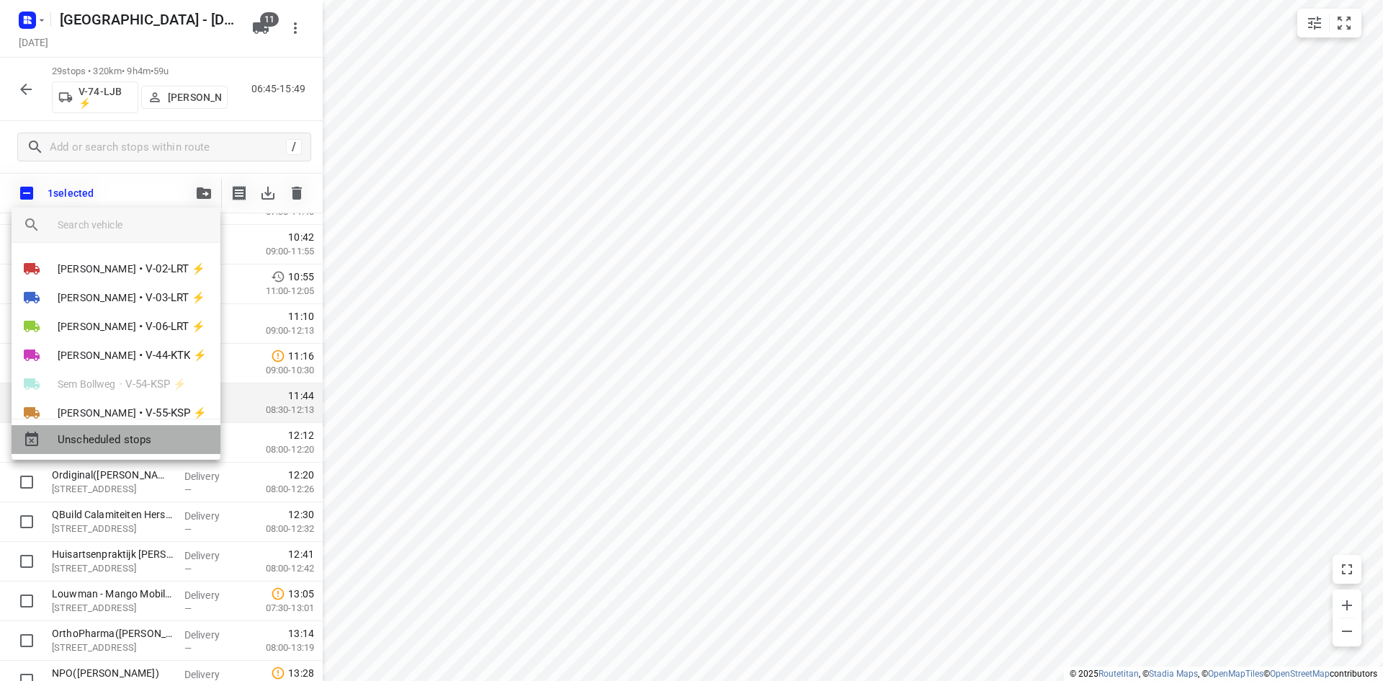
click at [160, 437] on span "Unscheduled stops" at bounding box center [133, 439] width 151 height 17
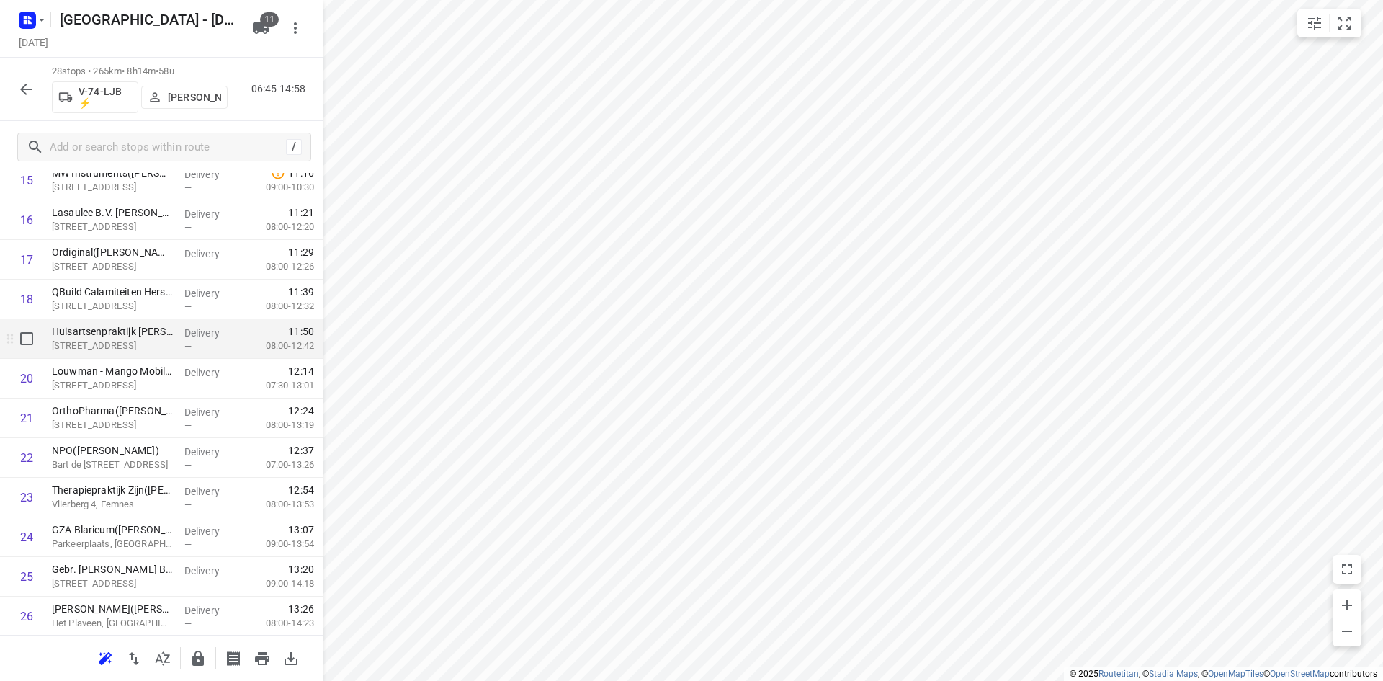
scroll to position [681, 0]
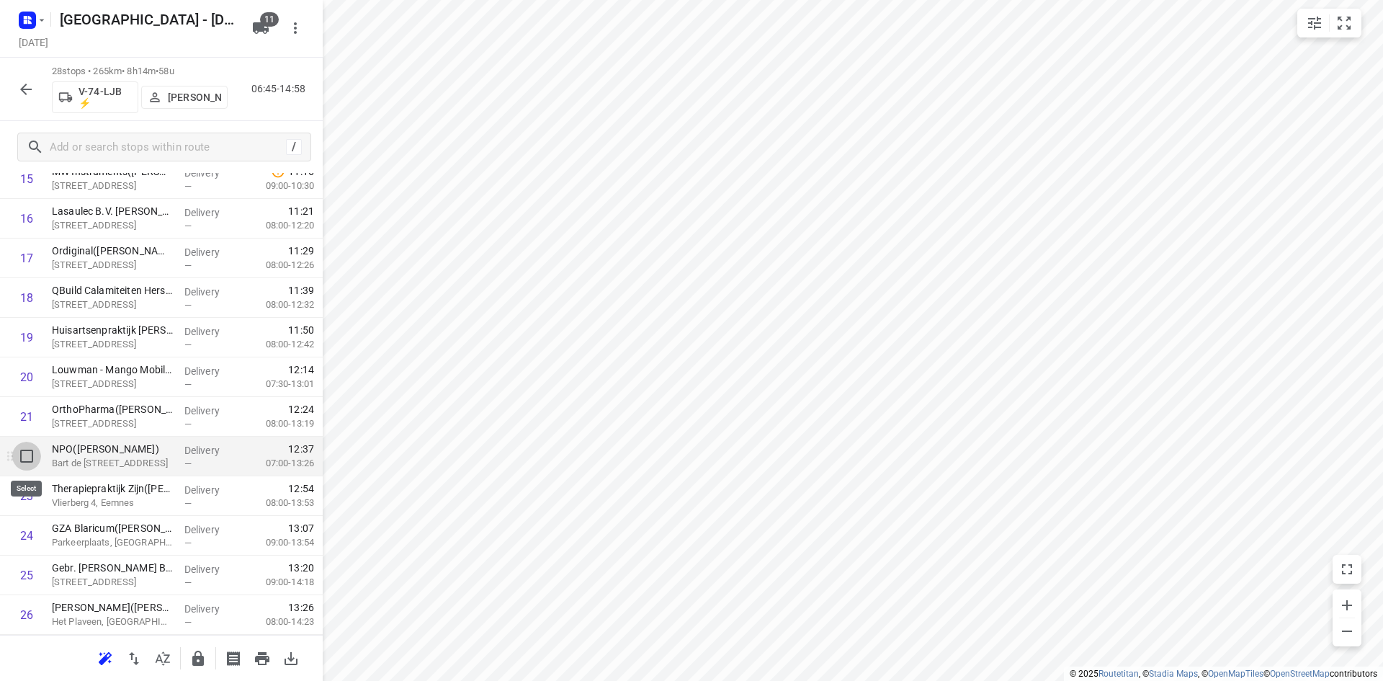
click at [23, 457] on input "checkbox" at bounding box center [26, 456] width 29 height 29
checkbox input "true"
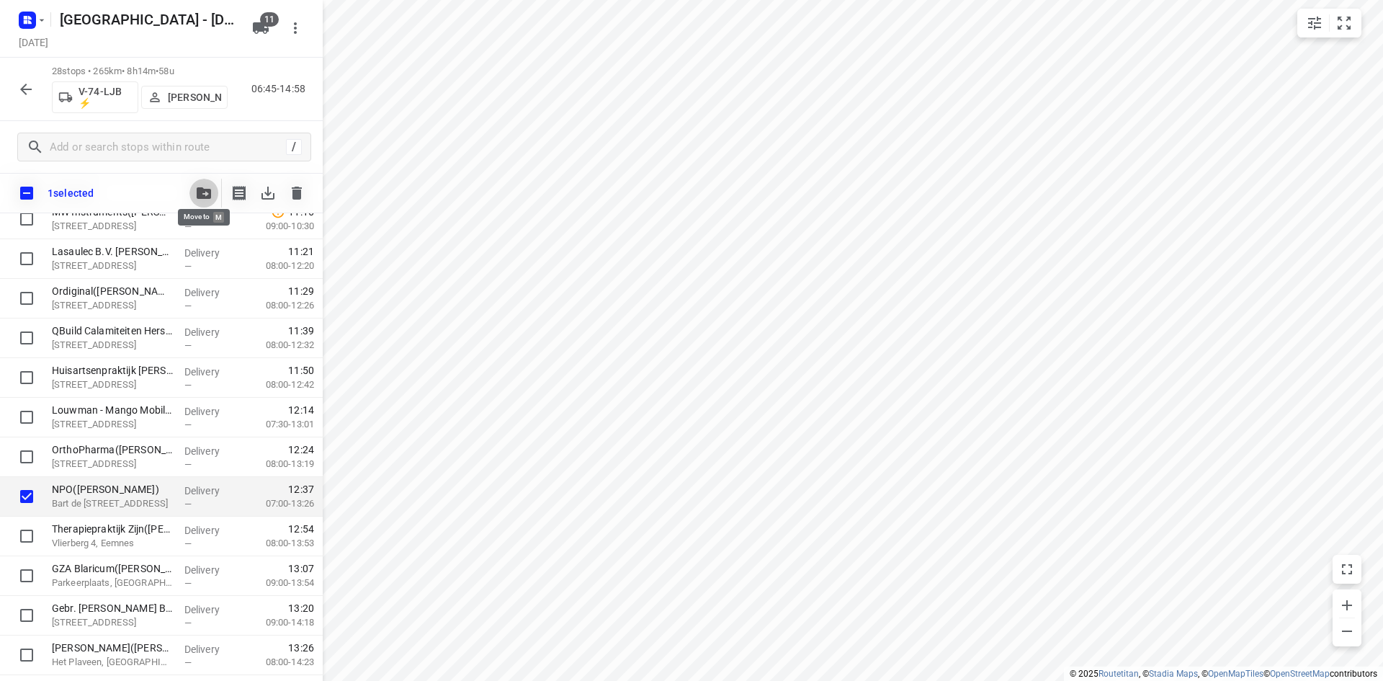
click at [193, 190] on button "button" at bounding box center [203, 193] width 29 height 29
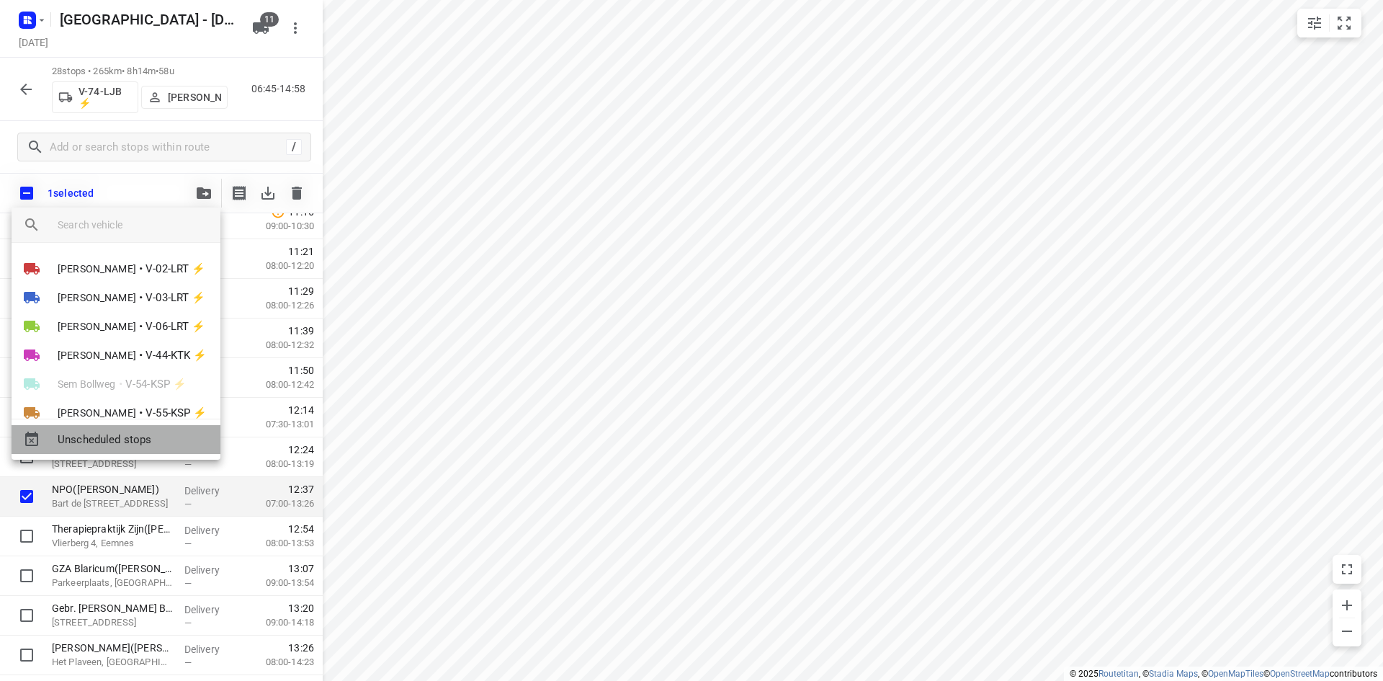
click at [171, 444] on span "Unscheduled stops" at bounding box center [133, 439] width 151 height 17
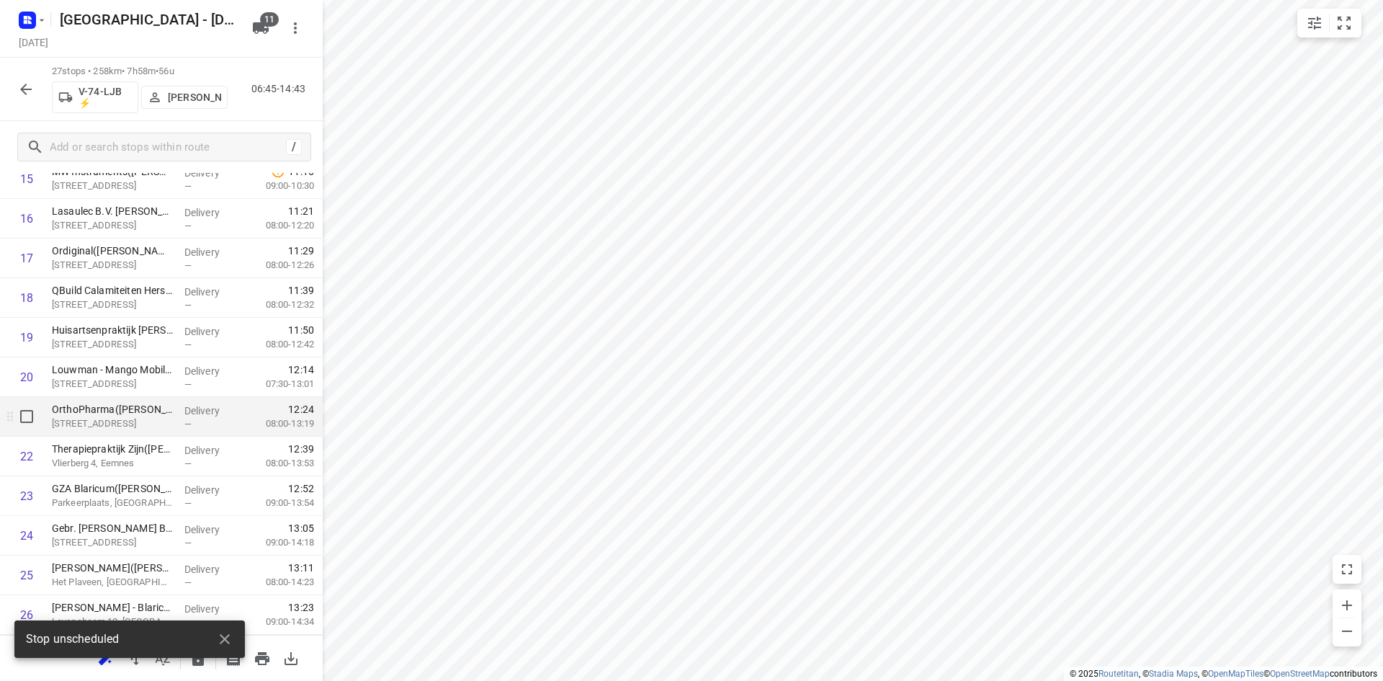
scroll to position [761, 0]
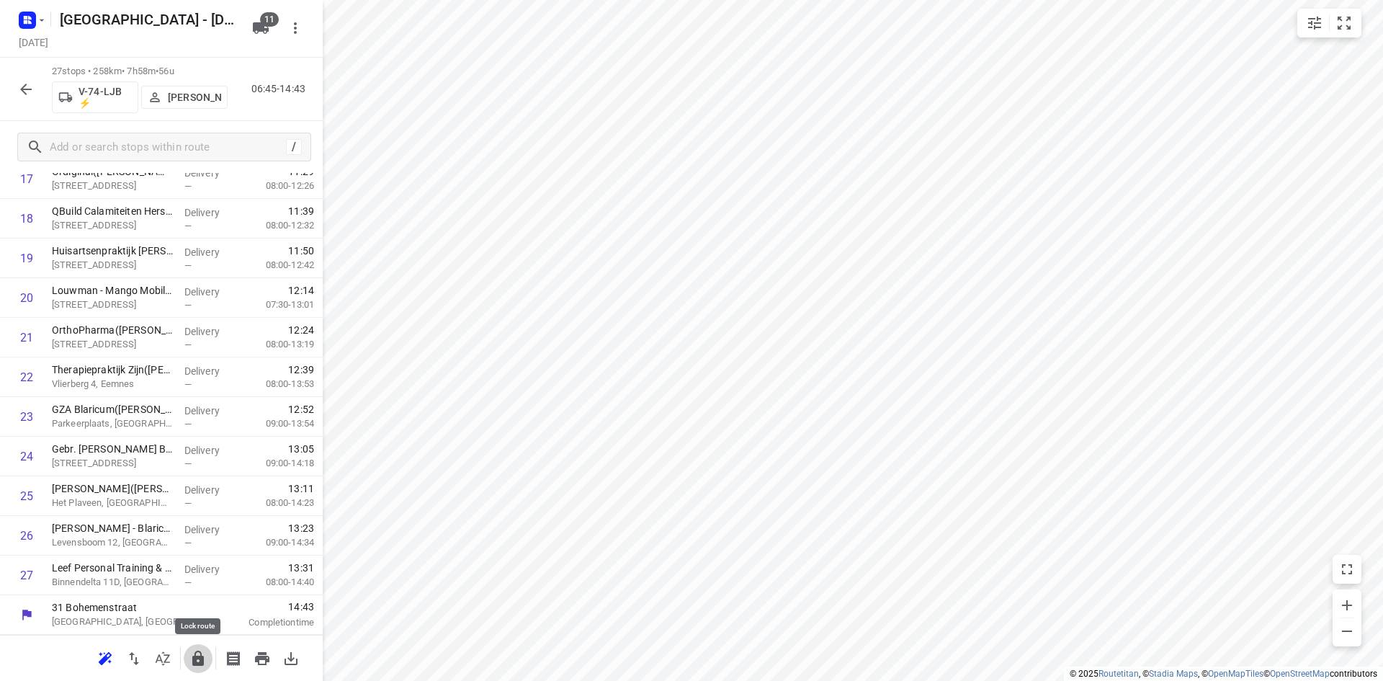
click at [191, 656] on icon "button" at bounding box center [197, 658] width 17 height 17
click at [166, 656] on icon "button" at bounding box center [162, 658] width 17 height 17
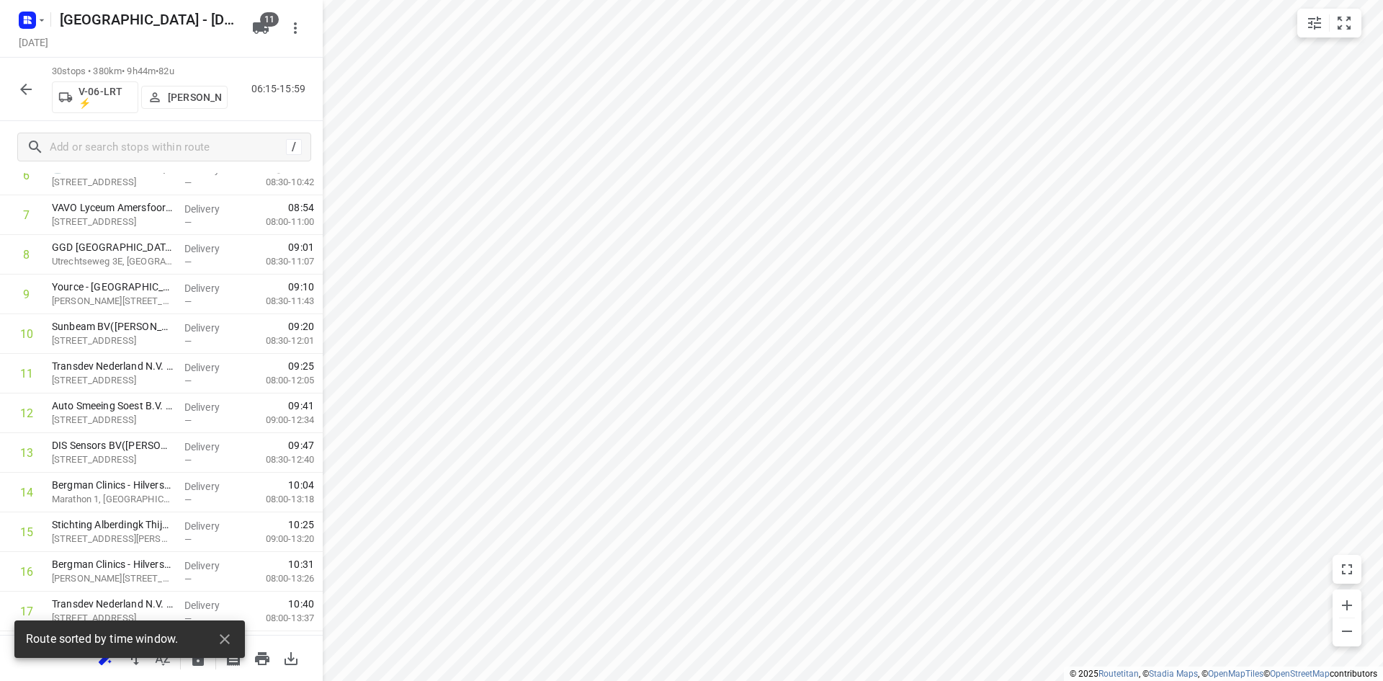
scroll to position [0, 0]
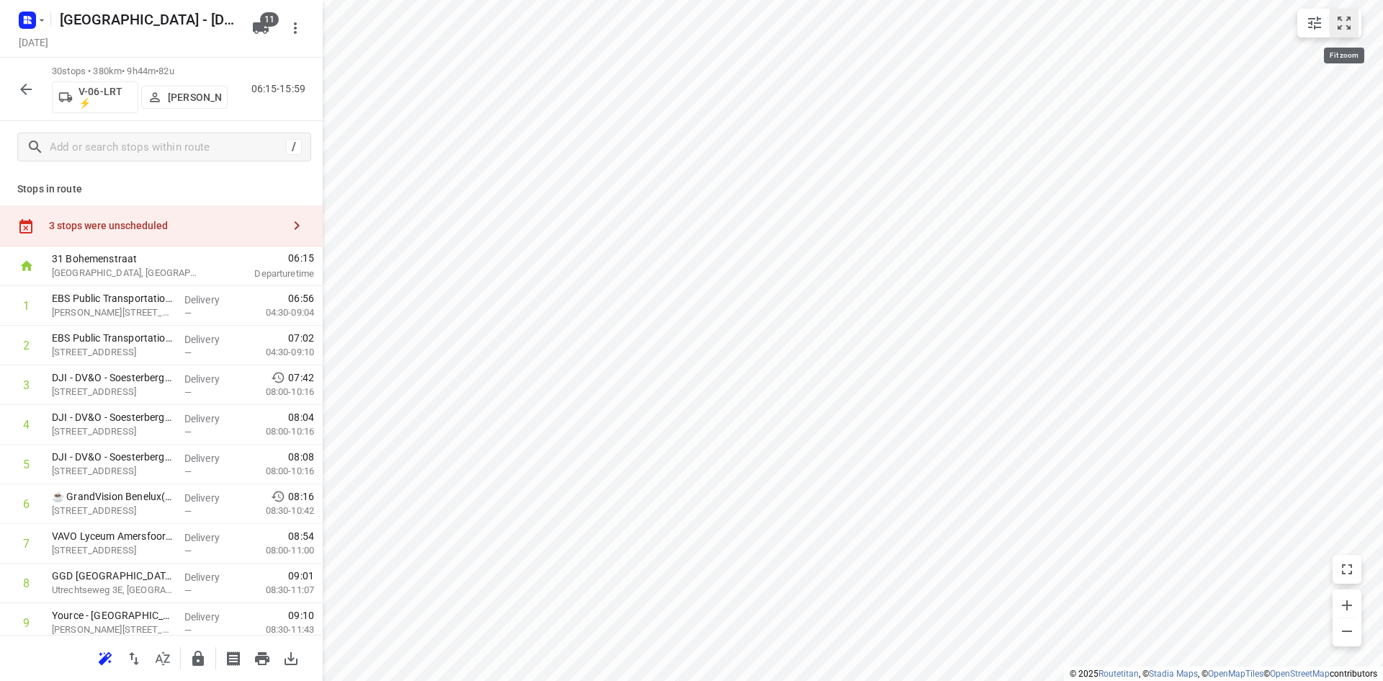
click at [1342, 26] on icon "small contained button group" at bounding box center [1344, 23] width 13 height 13
click at [135, 237] on div "3 stops were unscheduled" at bounding box center [161, 225] width 323 height 41
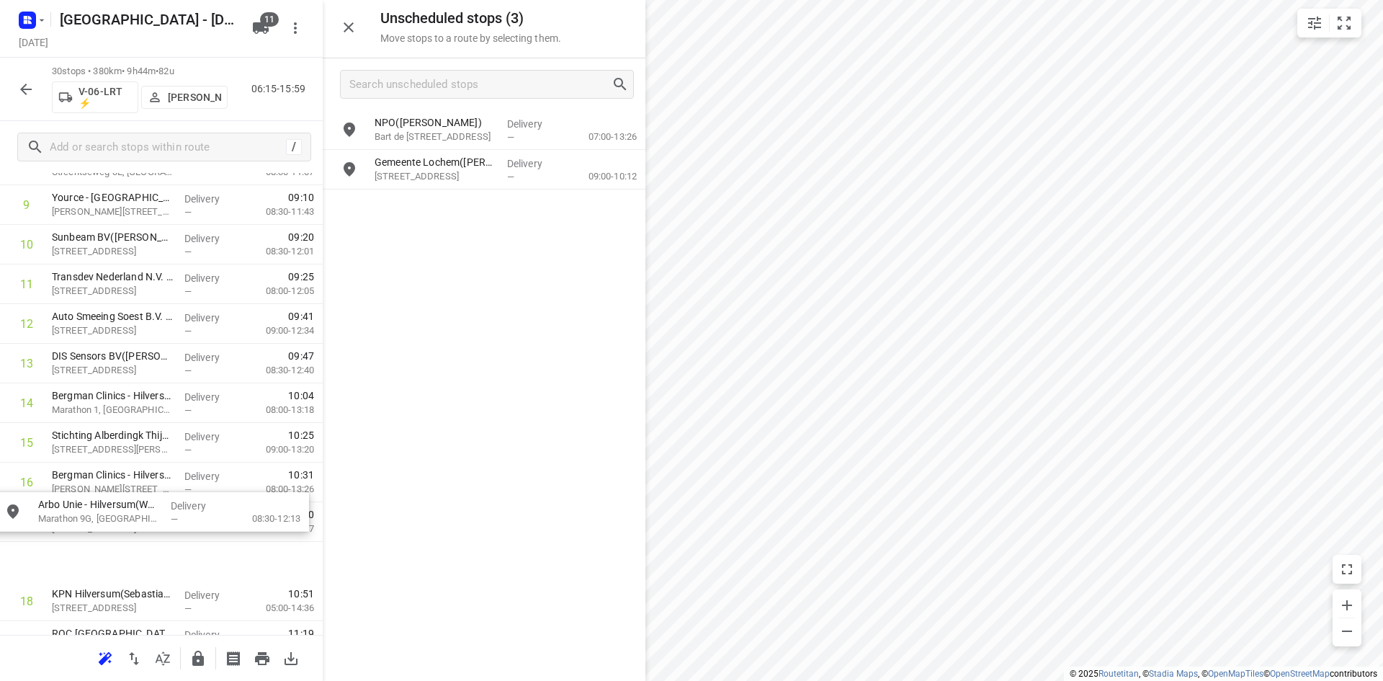
scroll to position [460, 0]
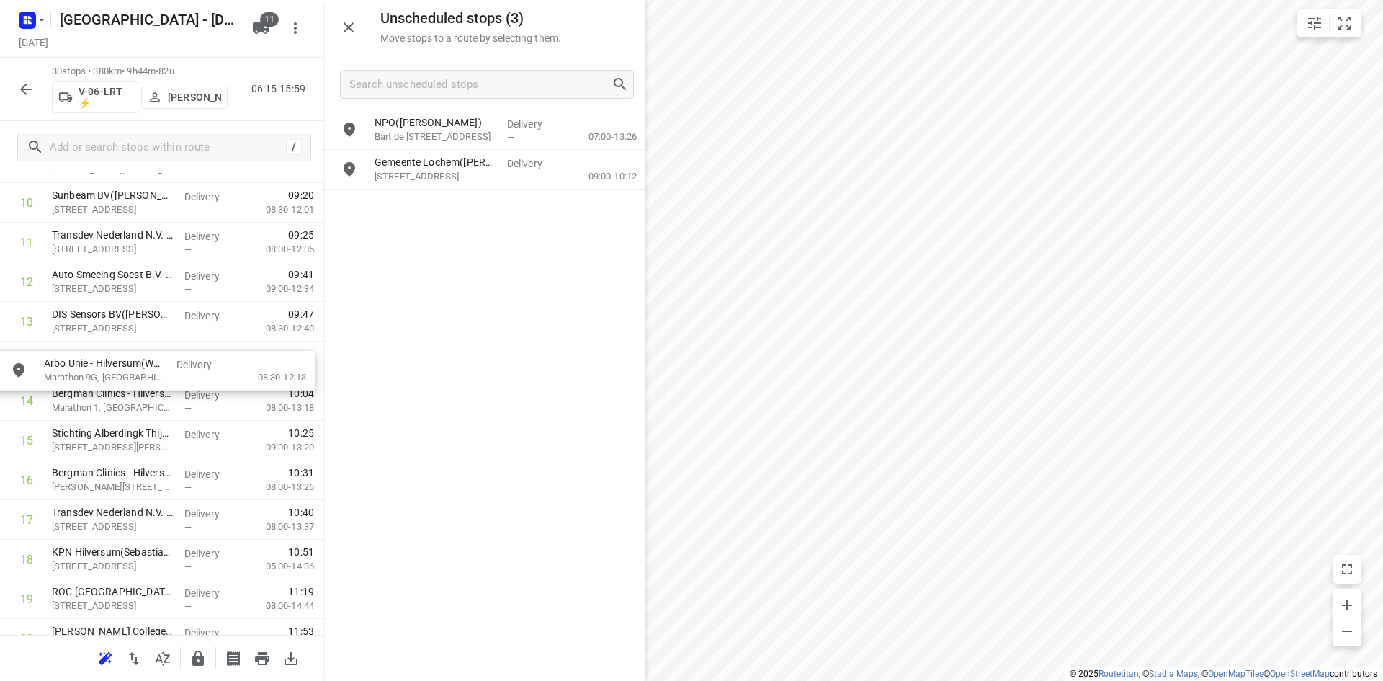
drag, startPoint x: 468, startPoint y: 181, endPoint x: 132, endPoint y: 379, distance: 390.4
click at [338, 16] on div at bounding box center [348, 27] width 29 height 29
click at [342, 19] on icon "button" at bounding box center [348, 27] width 17 height 17
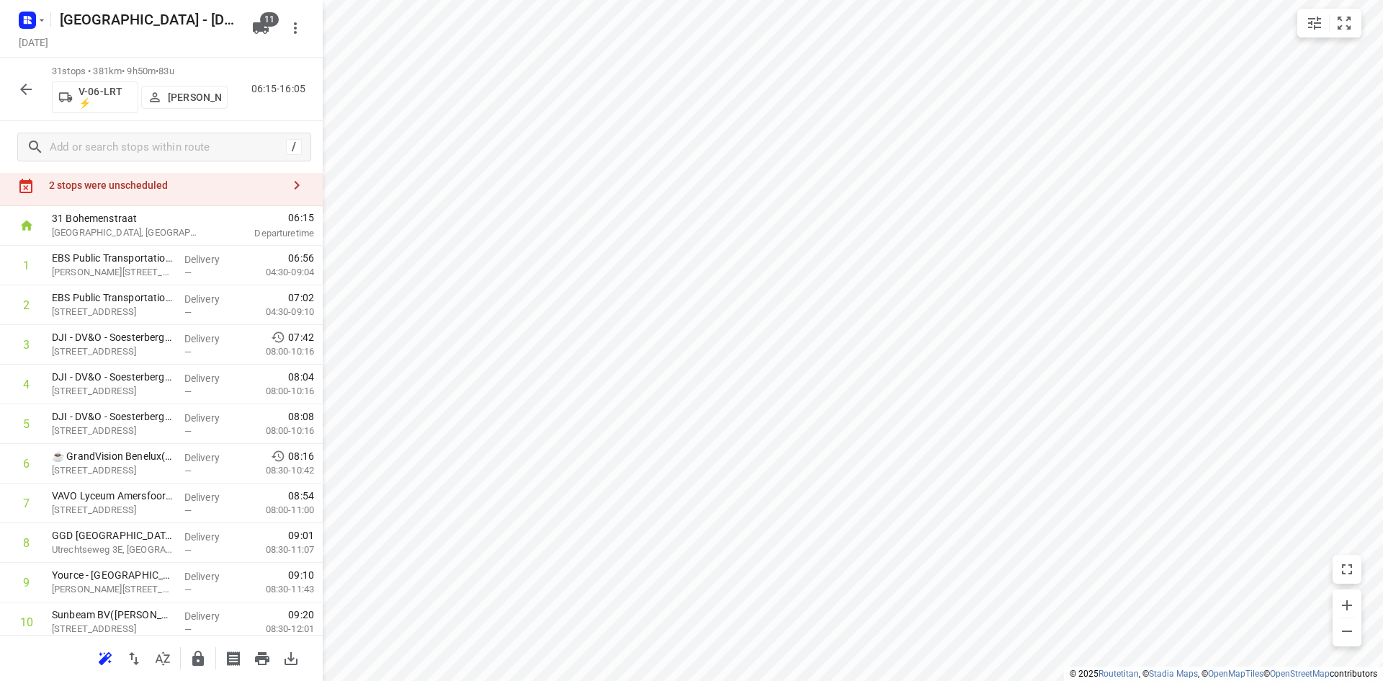
scroll to position [0, 0]
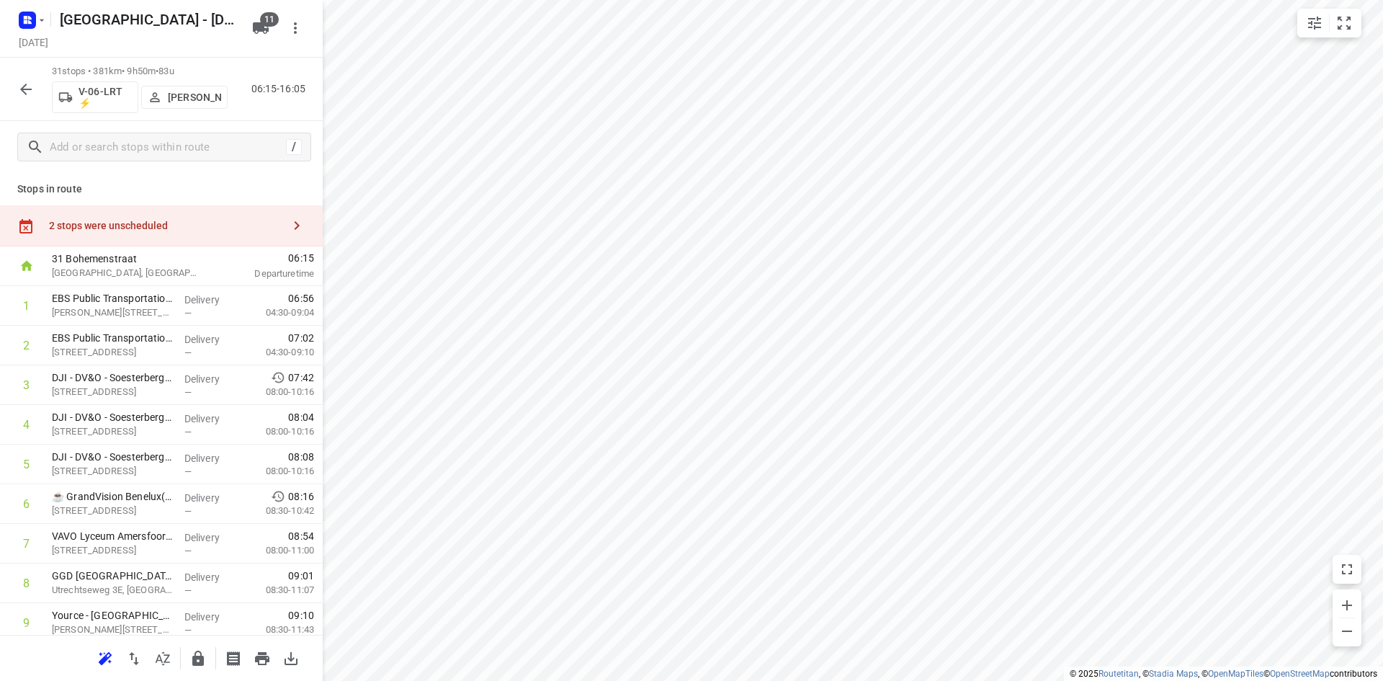
click at [158, 225] on div "2 stops were unscheduled" at bounding box center [165, 226] width 233 height 12
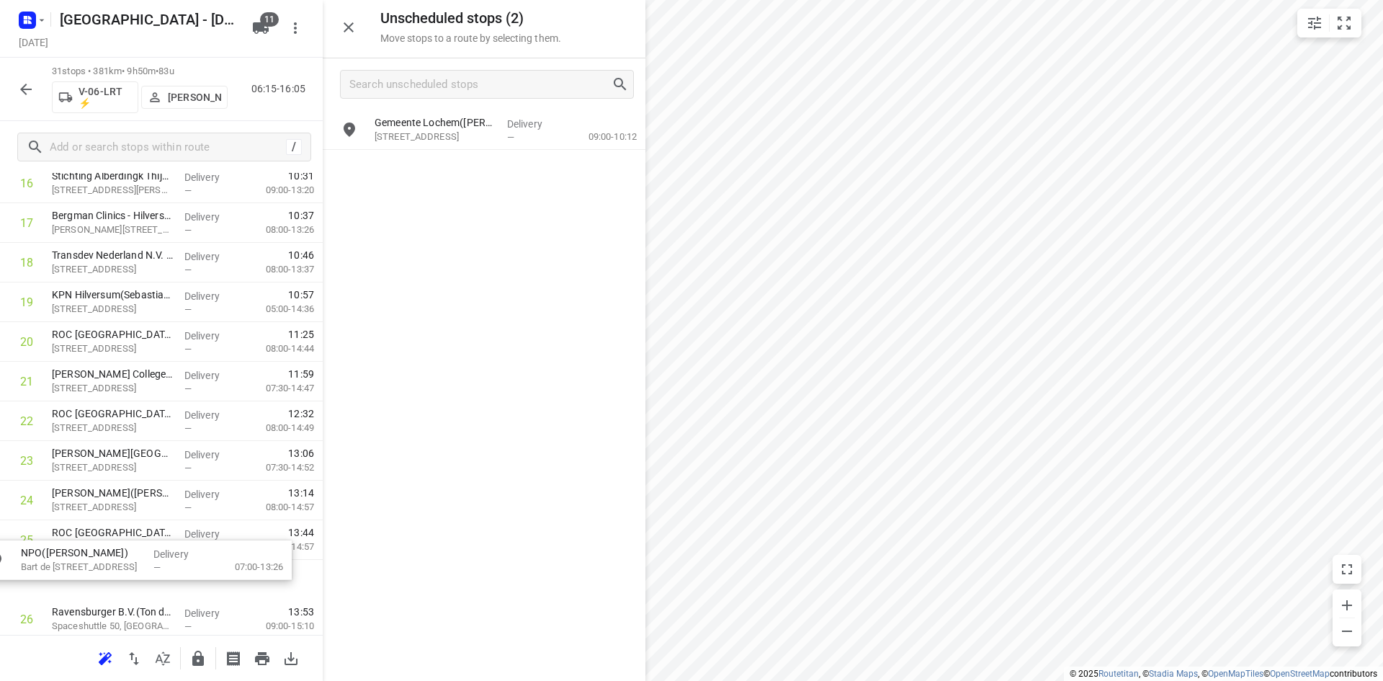
scroll to position [749, 0]
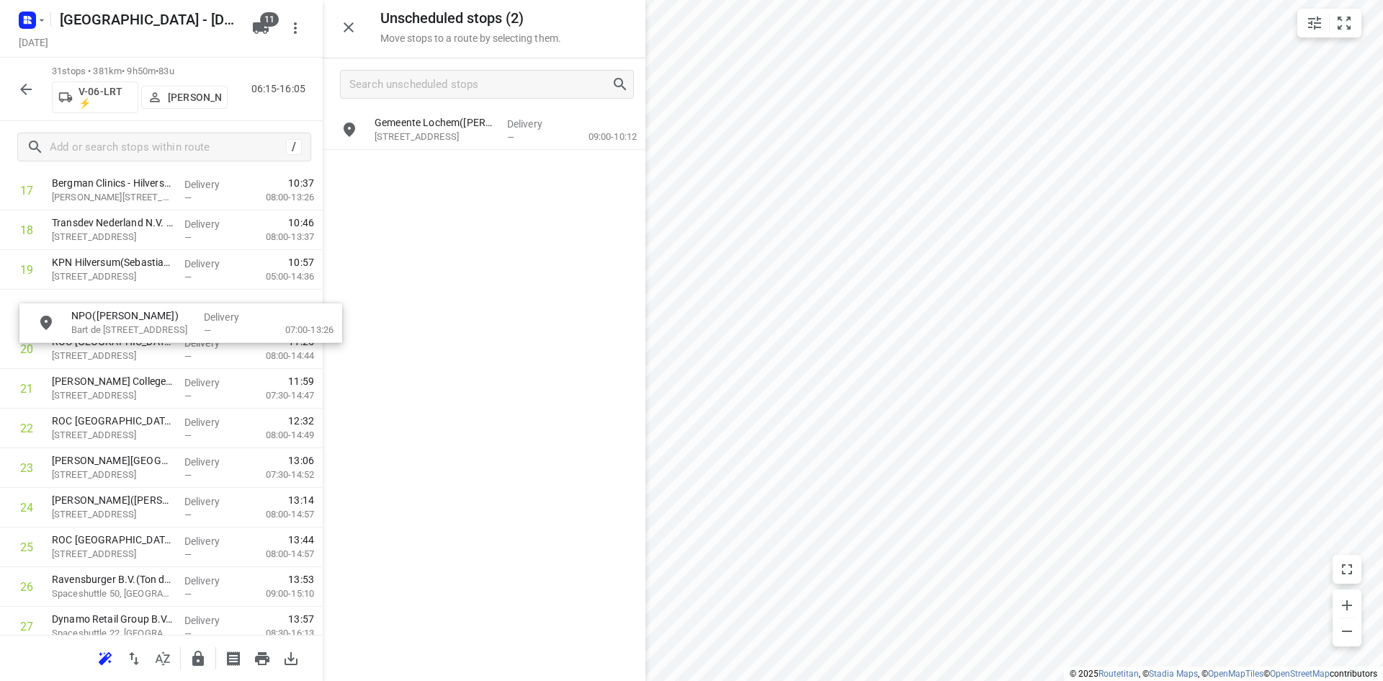
drag, startPoint x: 456, startPoint y: 128, endPoint x: 150, endPoint y: 305, distance: 353.7
click at [347, 25] on icon "button" at bounding box center [349, 27] width 10 height 10
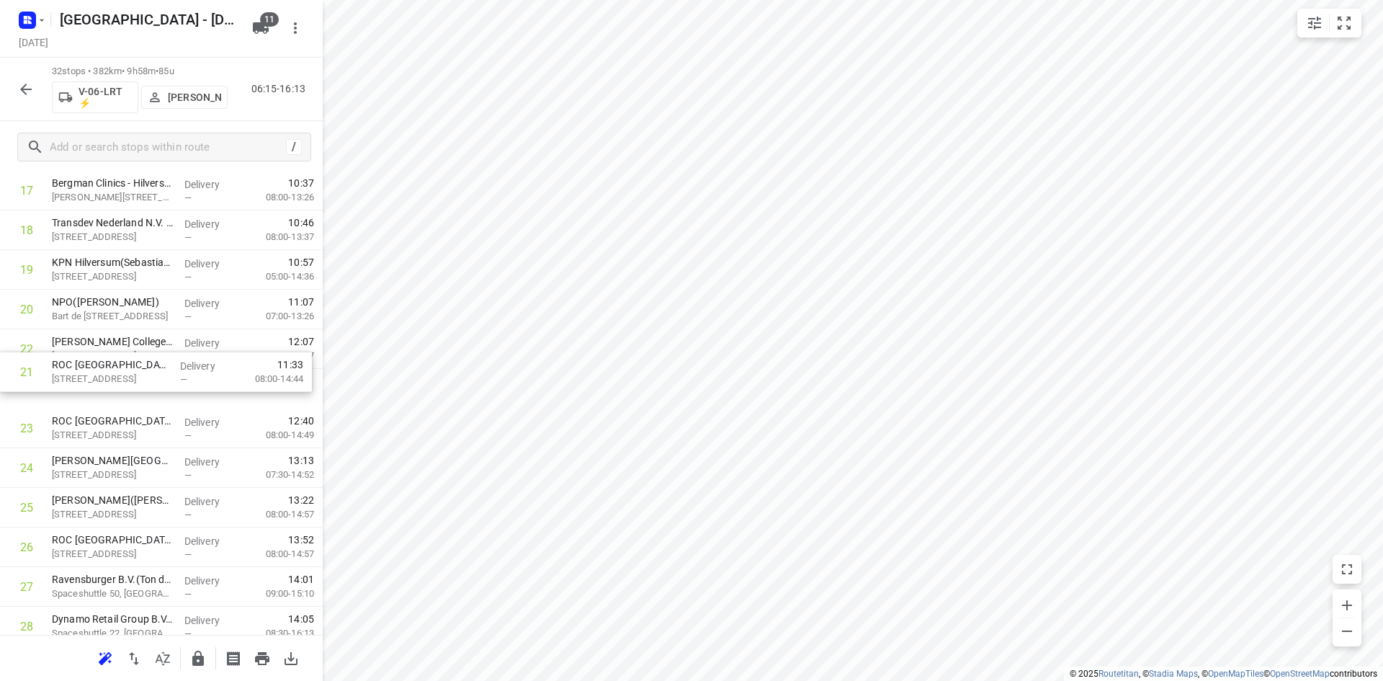
drag, startPoint x: 111, startPoint y: 354, endPoint x: 109, endPoint y: 380, distance: 26.7
click at [109, 380] on div "1 EBS Public Transportation - Locatie Harderwijk(Ron van Haasteren) Van Leeuwen…" at bounding box center [161, 171] width 323 height 1268
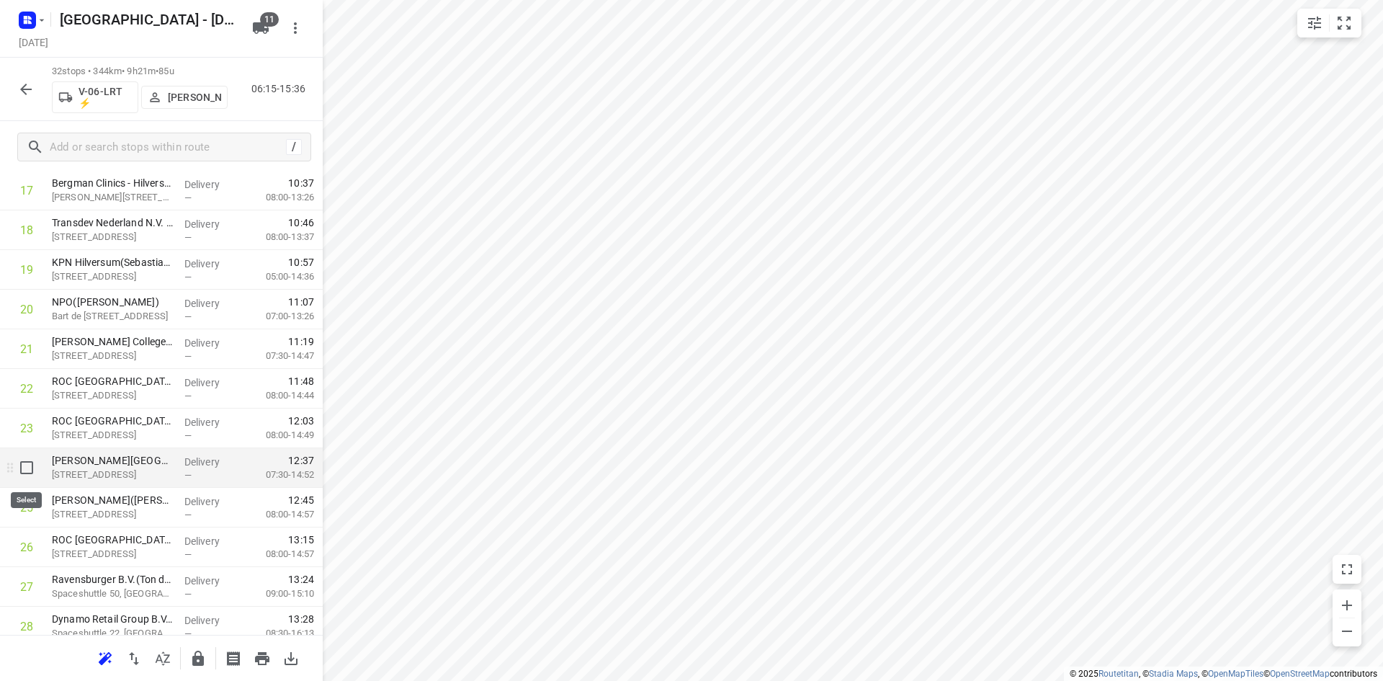
click at [26, 473] on input "checkbox" at bounding box center [26, 467] width 29 height 29
checkbox input "true"
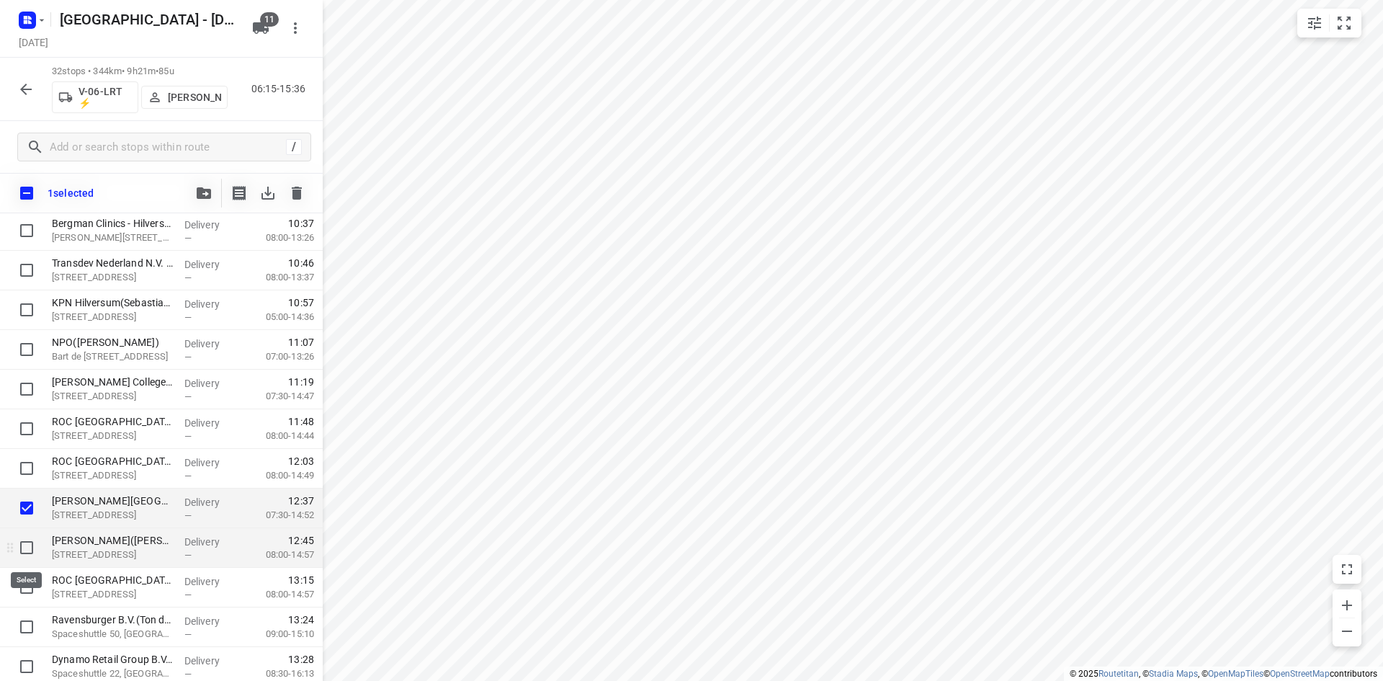
click at [27, 548] on input "checkbox" at bounding box center [26, 547] width 29 height 29
checkbox input "true"
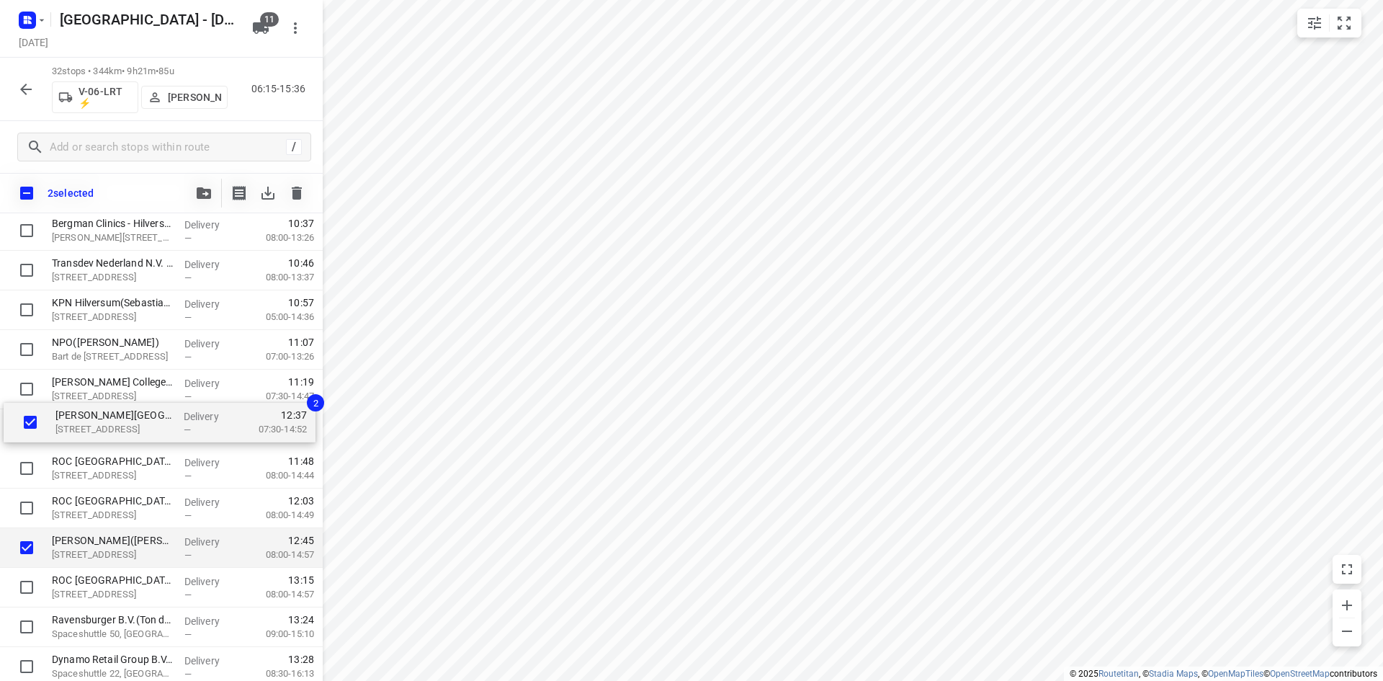
drag, startPoint x: 109, startPoint y: 502, endPoint x: 114, endPoint y: 410, distance: 92.3
click at [114, 410] on div "EBS Public Transportation - Locatie Harderwijk(Ron van Haasteren) Van Leeuwenho…" at bounding box center [161, 211] width 323 height 1268
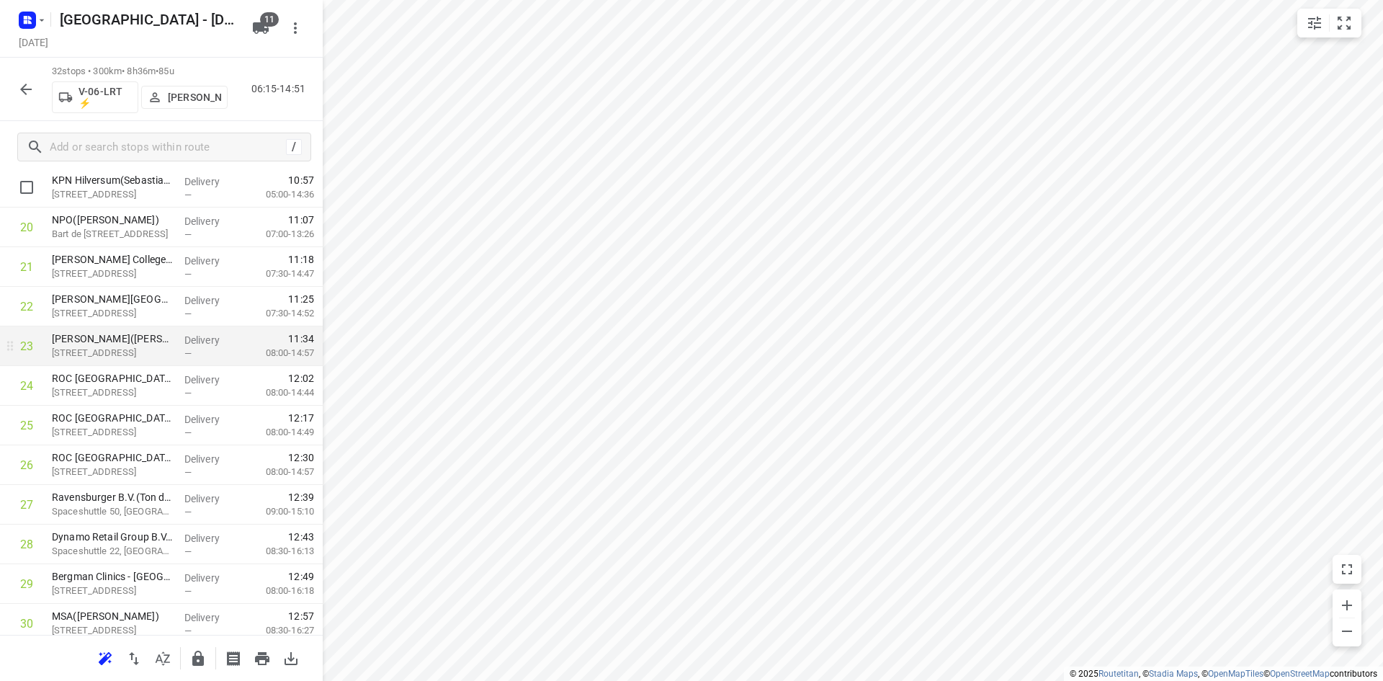
scroll to position [959, 0]
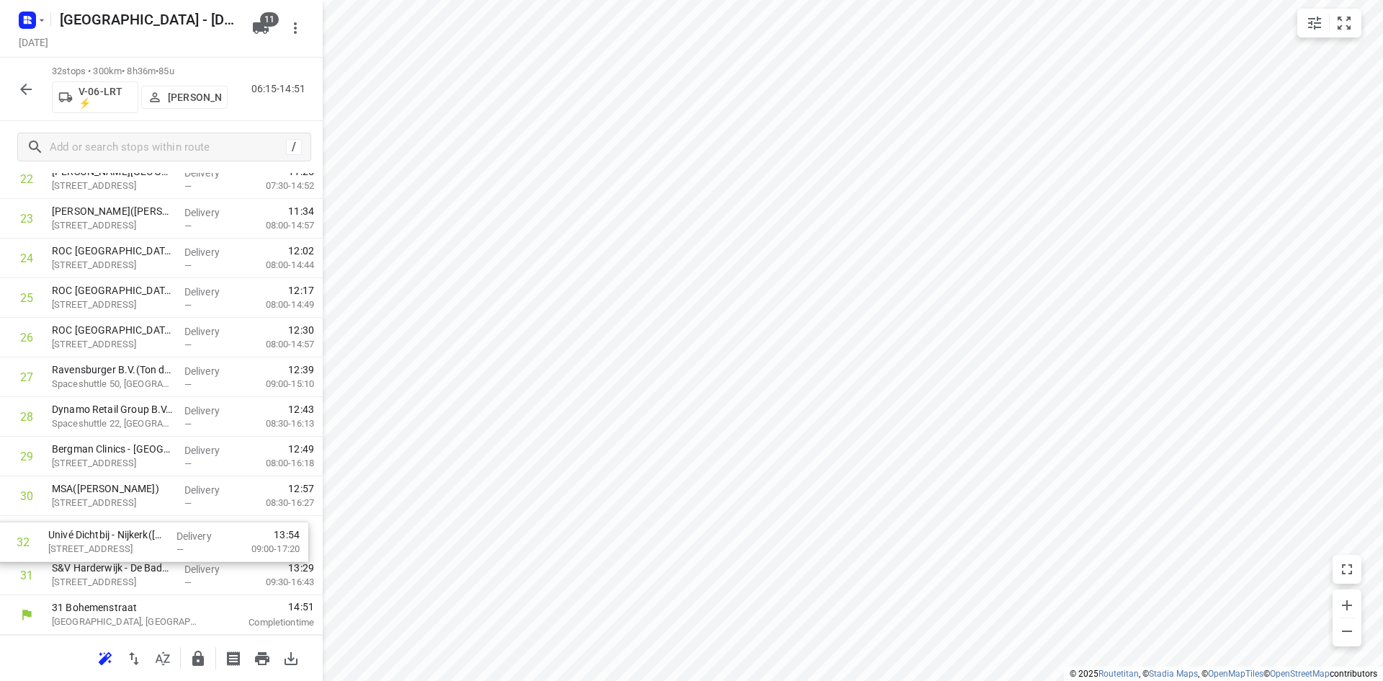
drag, startPoint x: 120, startPoint y: 577, endPoint x: 116, endPoint y: 535, distance: 41.9
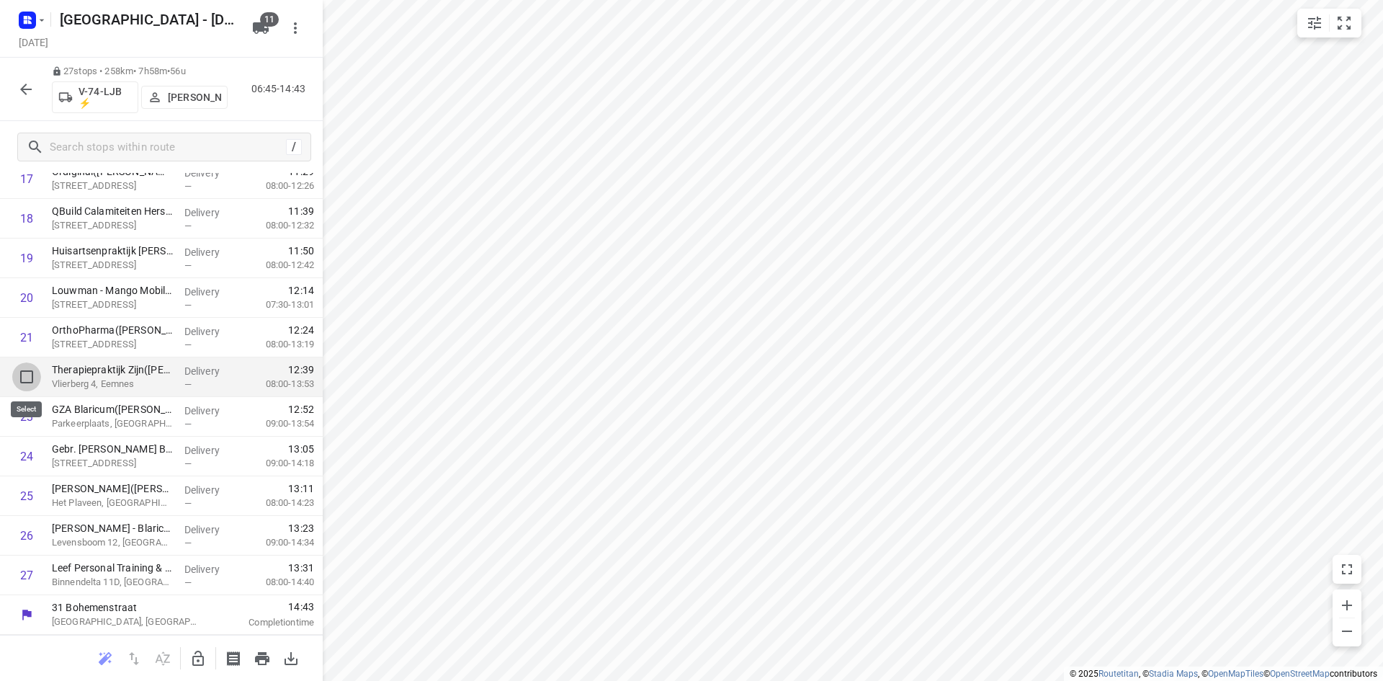
click at [22, 375] on input "checkbox" at bounding box center [26, 376] width 29 height 29
checkbox input "true"
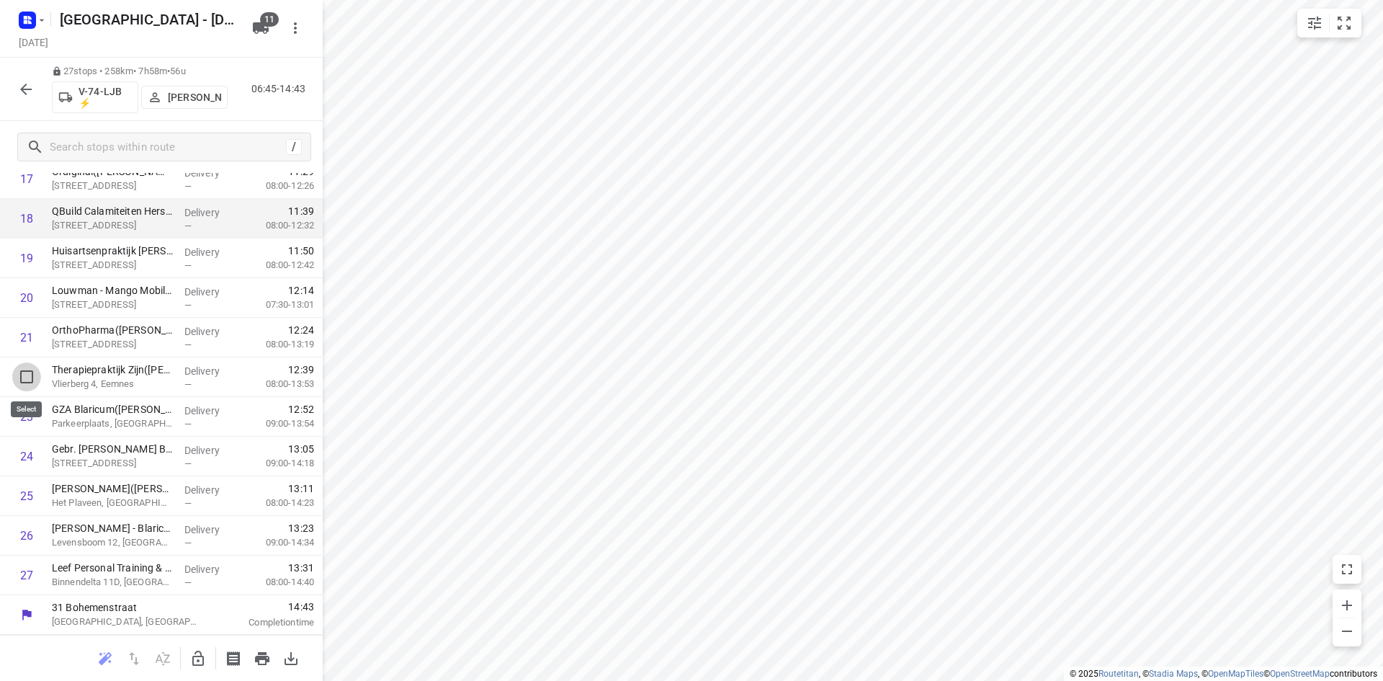
scroll to position [755, 0]
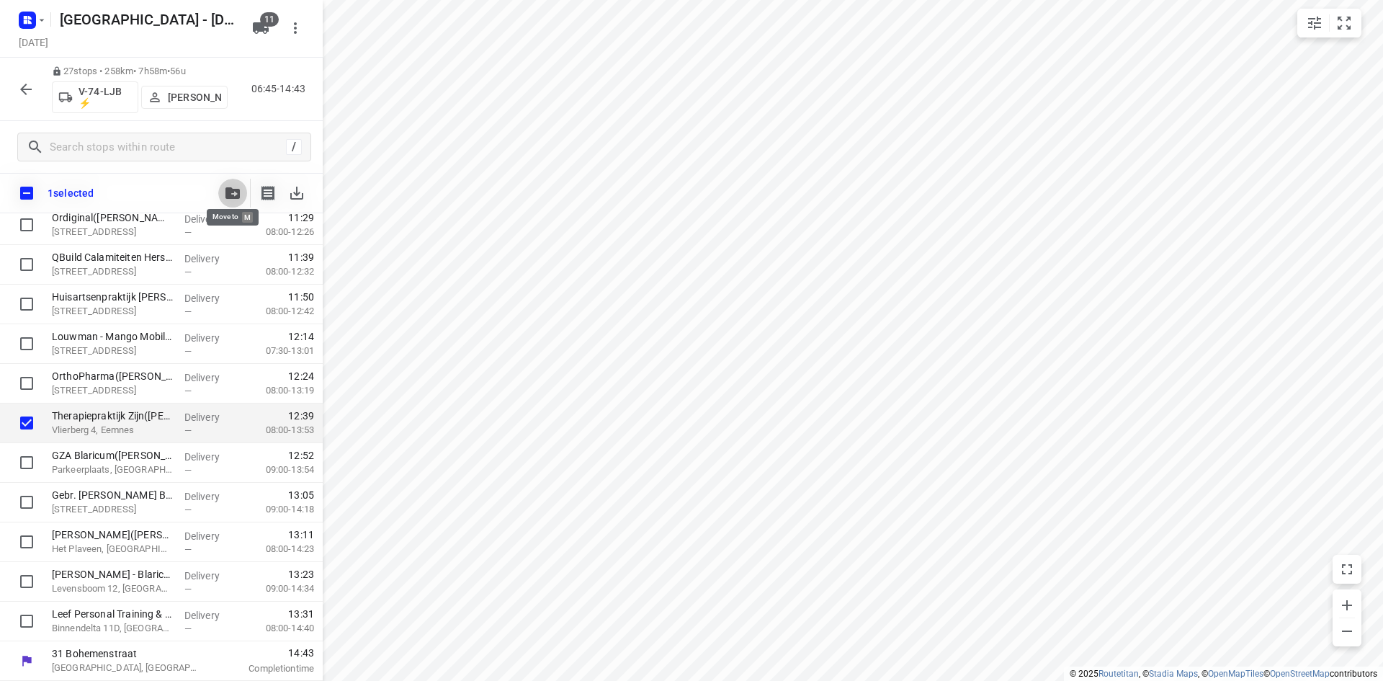
click at [235, 183] on button "button" at bounding box center [232, 193] width 29 height 29
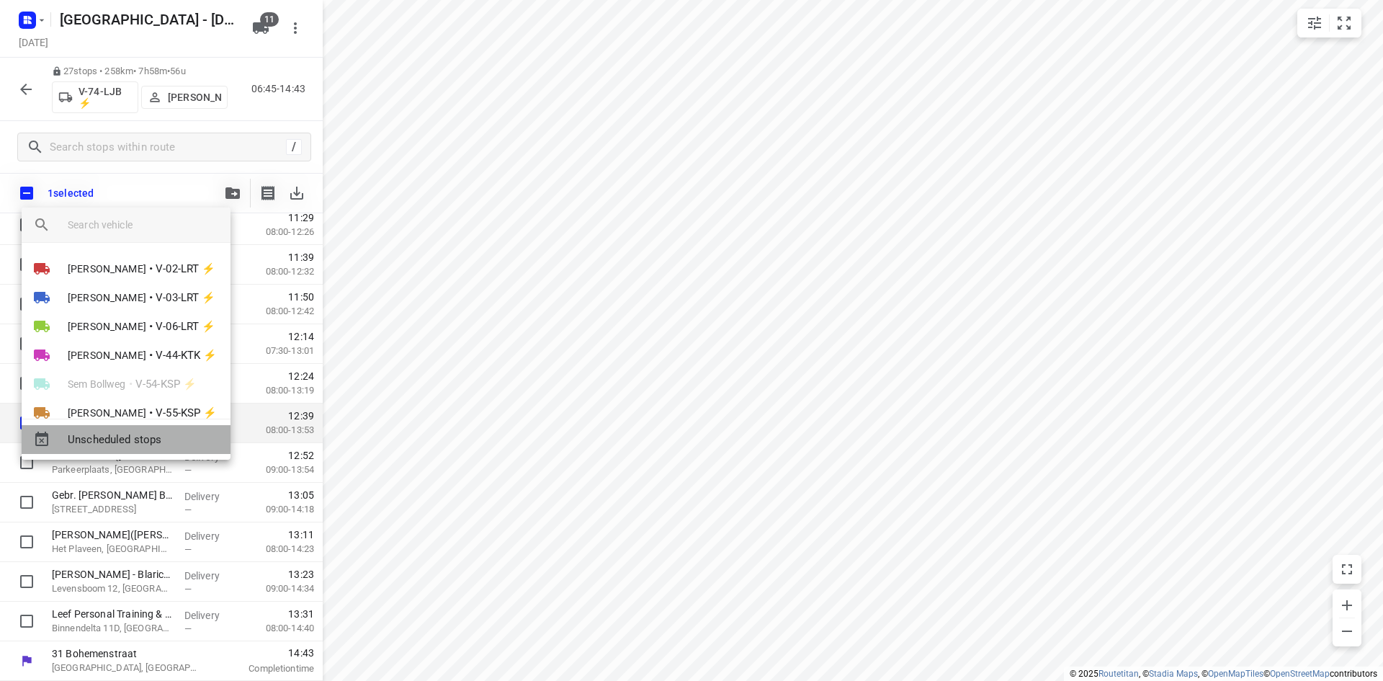
click at [148, 444] on span "Unscheduled stops" at bounding box center [143, 439] width 151 height 17
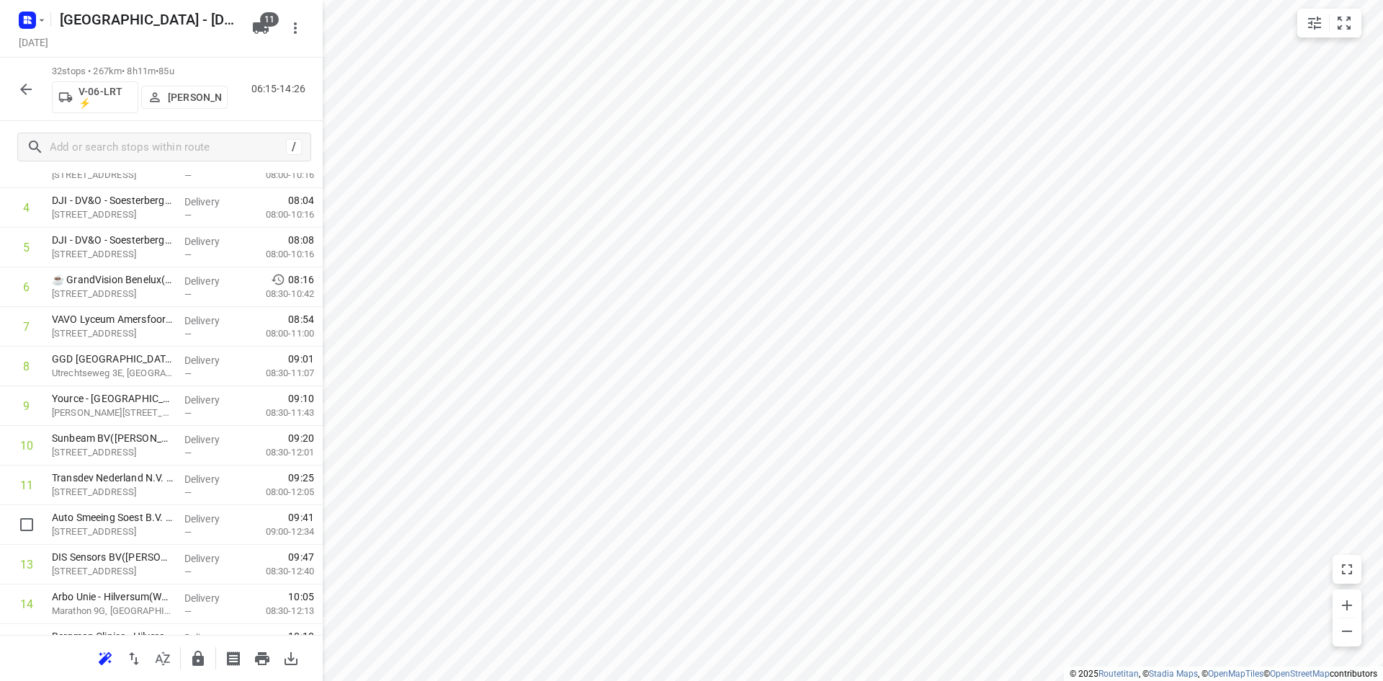
scroll to position [0, 0]
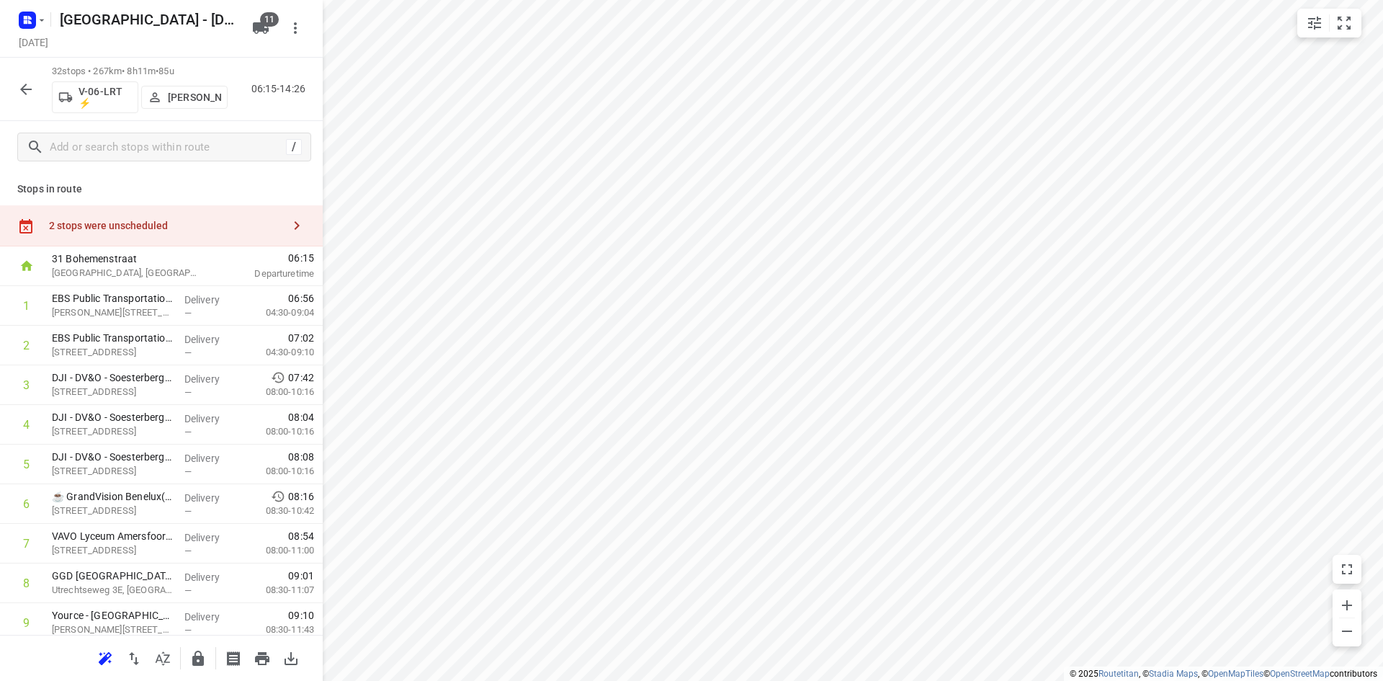
click at [145, 215] on div "2 stops were unscheduled" at bounding box center [161, 225] width 323 height 41
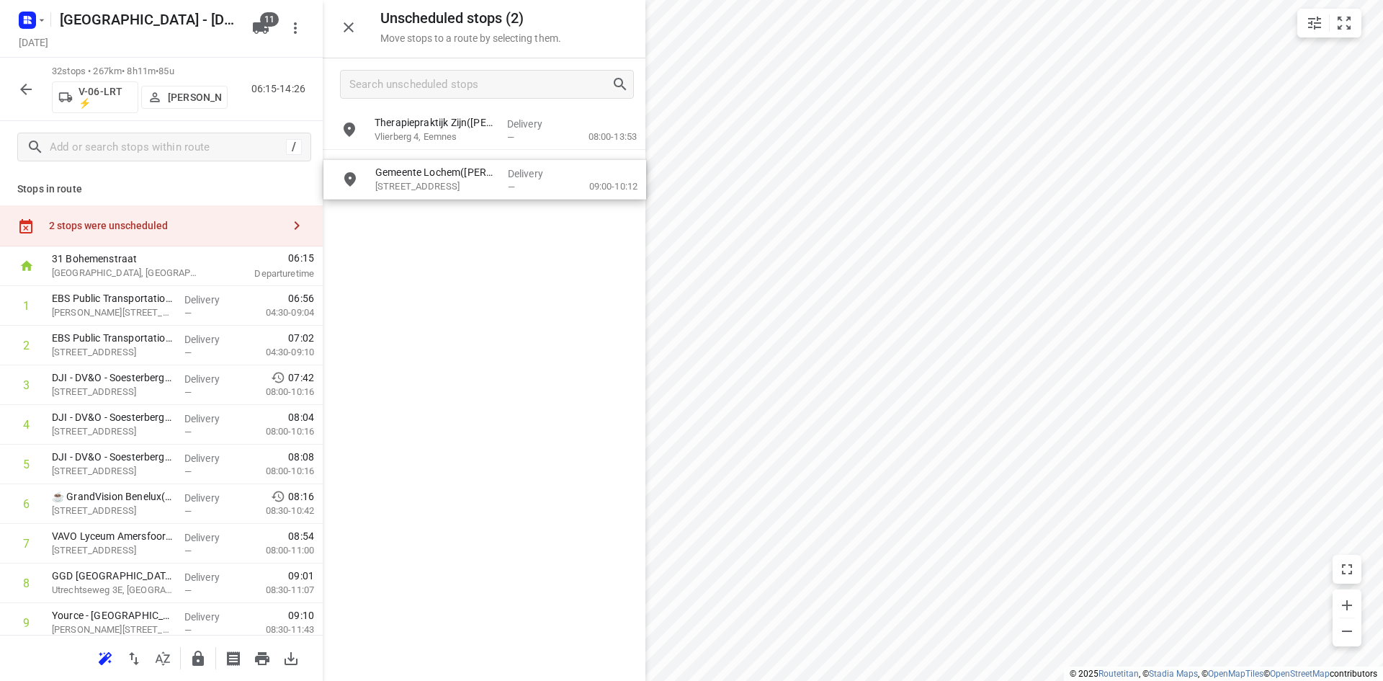
drag, startPoint x: 408, startPoint y: 174, endPoint x: 410, endPoint y: 188, distance: 14.6
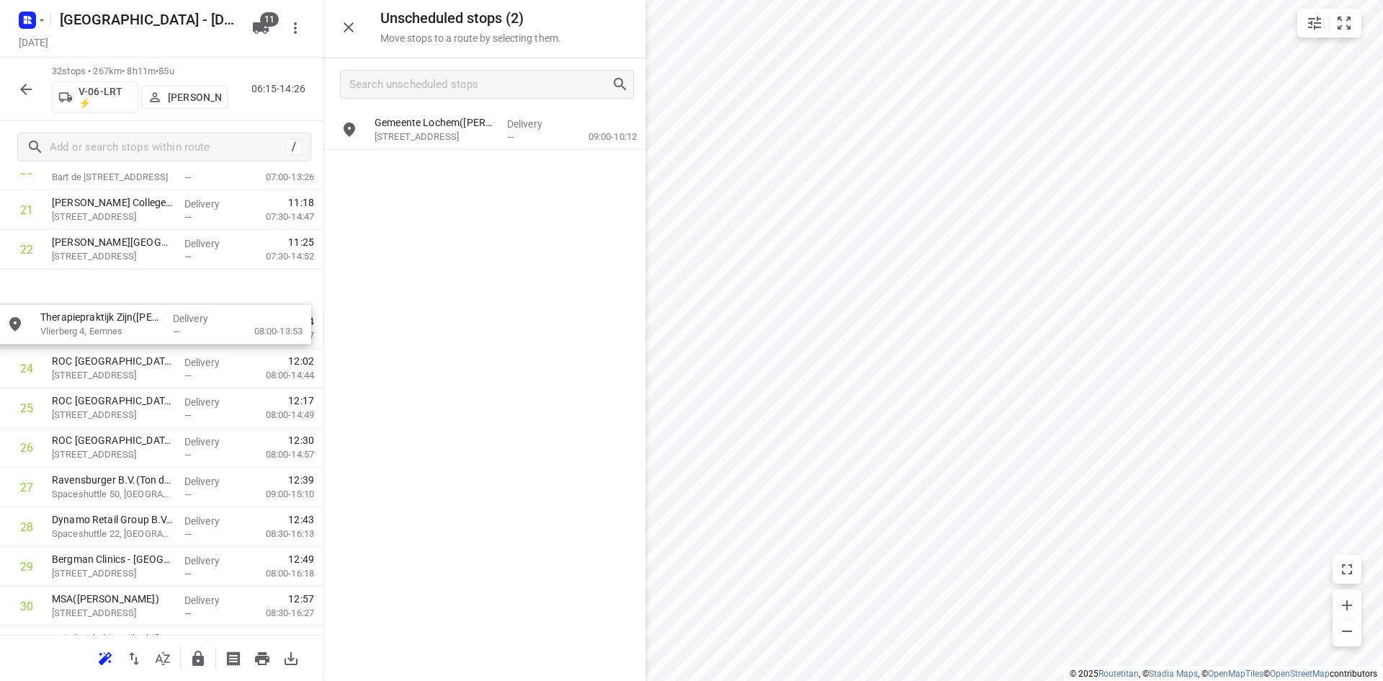
scroll to position [865, 0]
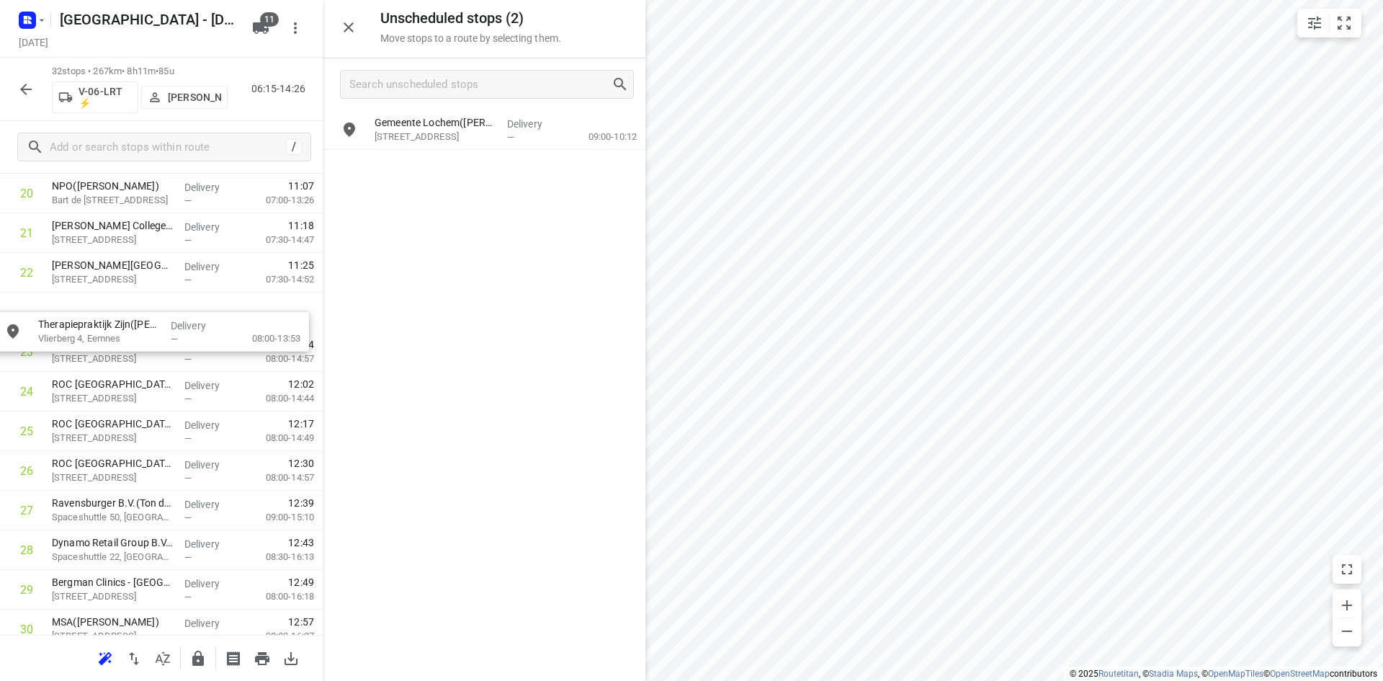
drag, startPoint x: 431, startPoint y: 137, endPoint x: 92, endPoint y: 360, distance: 406.2
click at [343, 26] on icon "button" at bounding box center [348, 27] width 17 height 17
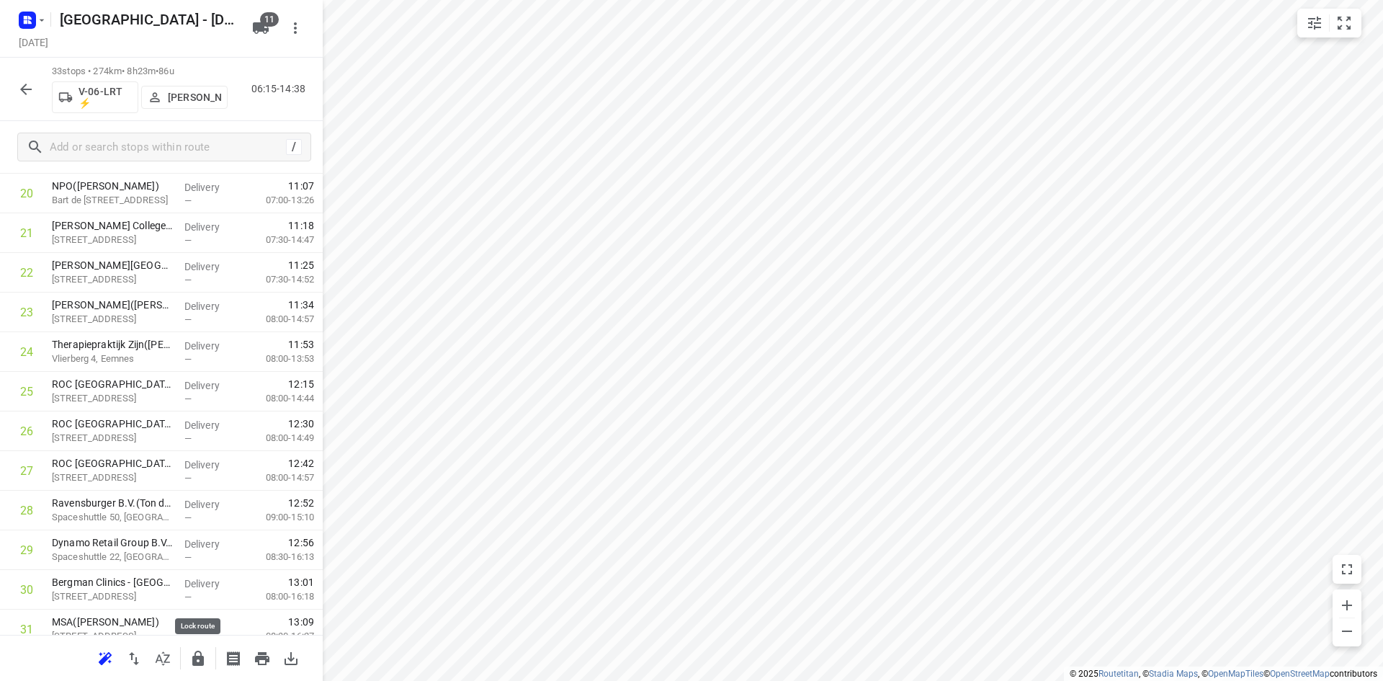
click at [197, 656] on button "button" at bounding box center [198, 658] width 29 height 29
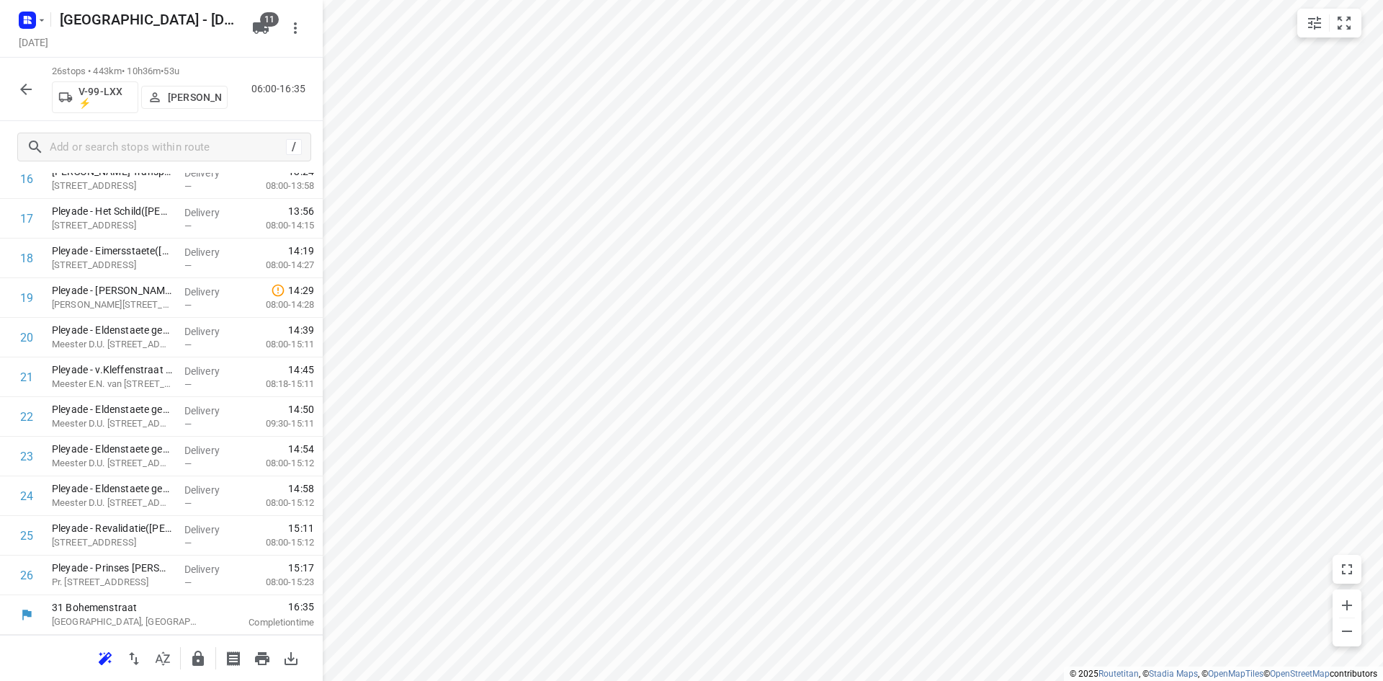
scroll to position [721, 0]
click at [172, 656] on button "button" at bounding box center [162, 658] width 29 height 29
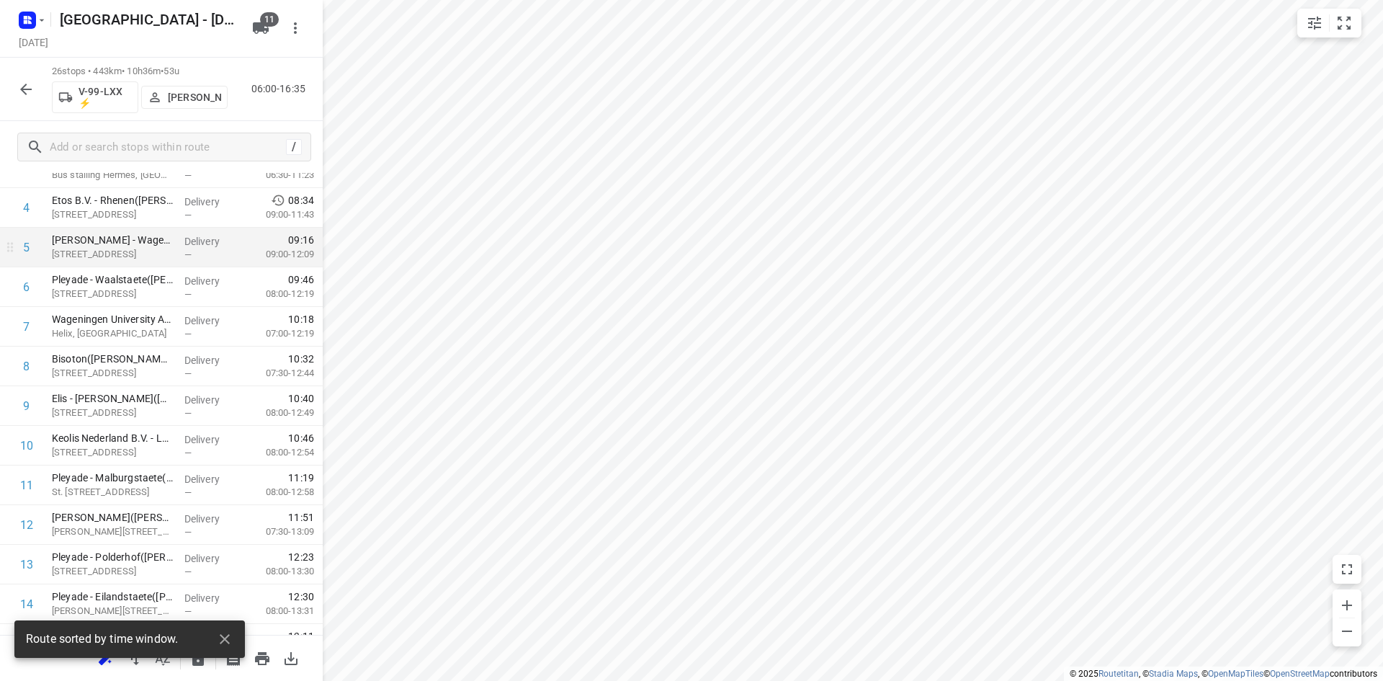
scroll to position [1, 0]
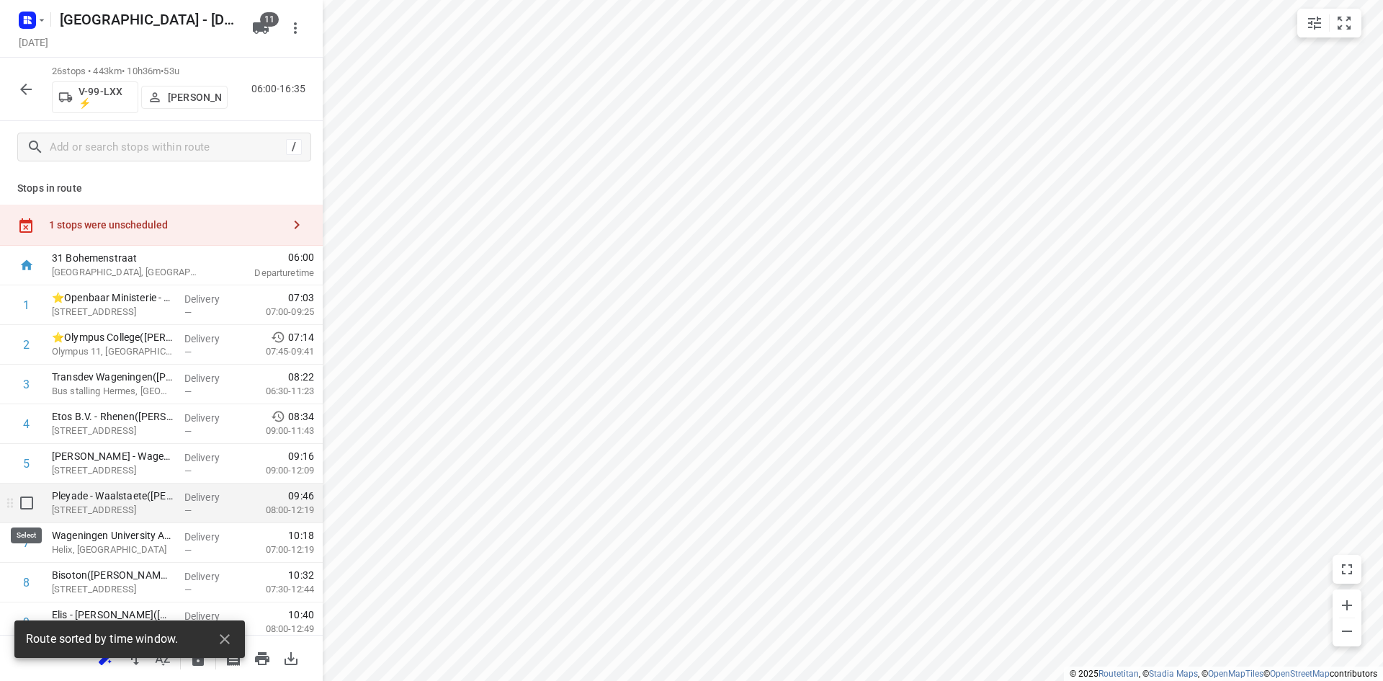
click at [31, 506] on input "checkbox" at bounding box center [26, 502] width 29 height 29
checkbox input "true"
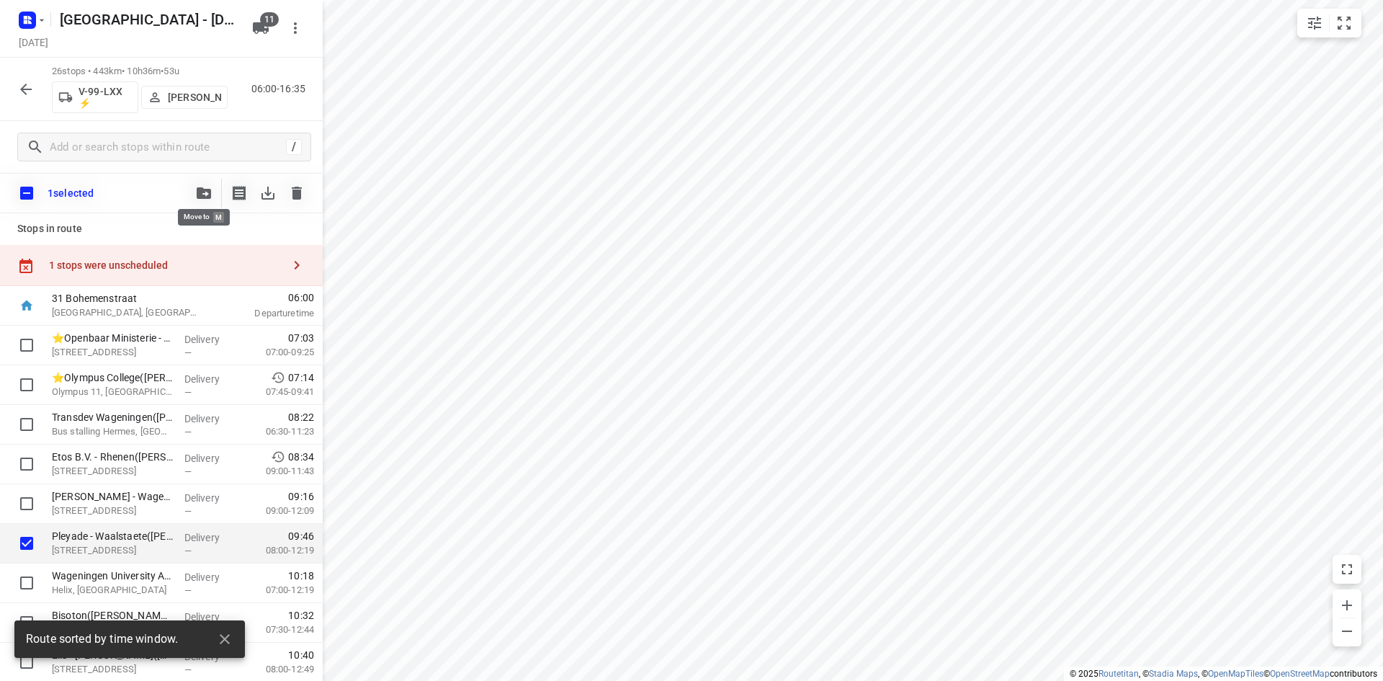
click at [196, 195] on span "button" at bounding box center [203, 193] width 17 height 12
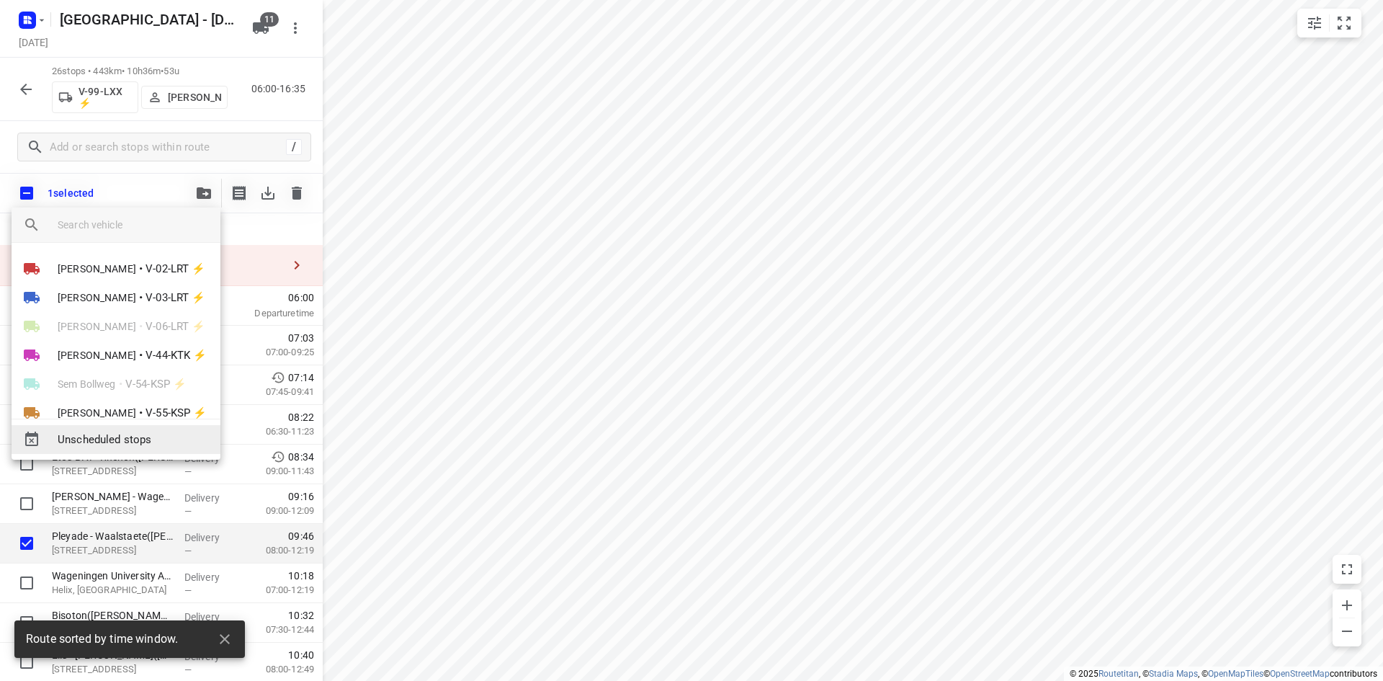
click at [141, 447] on span "Unscheduled stops" at bounding box center [133, 439] width 151 height 17
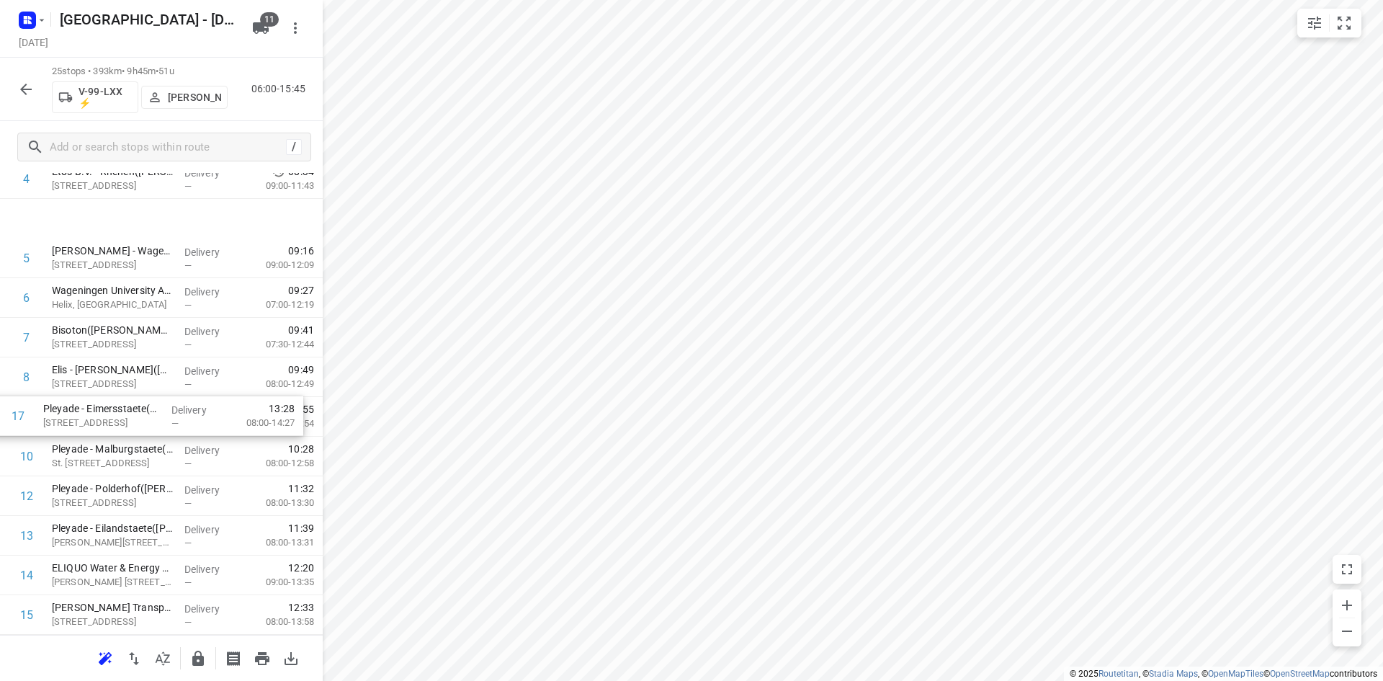
scroll to position [4, 0]
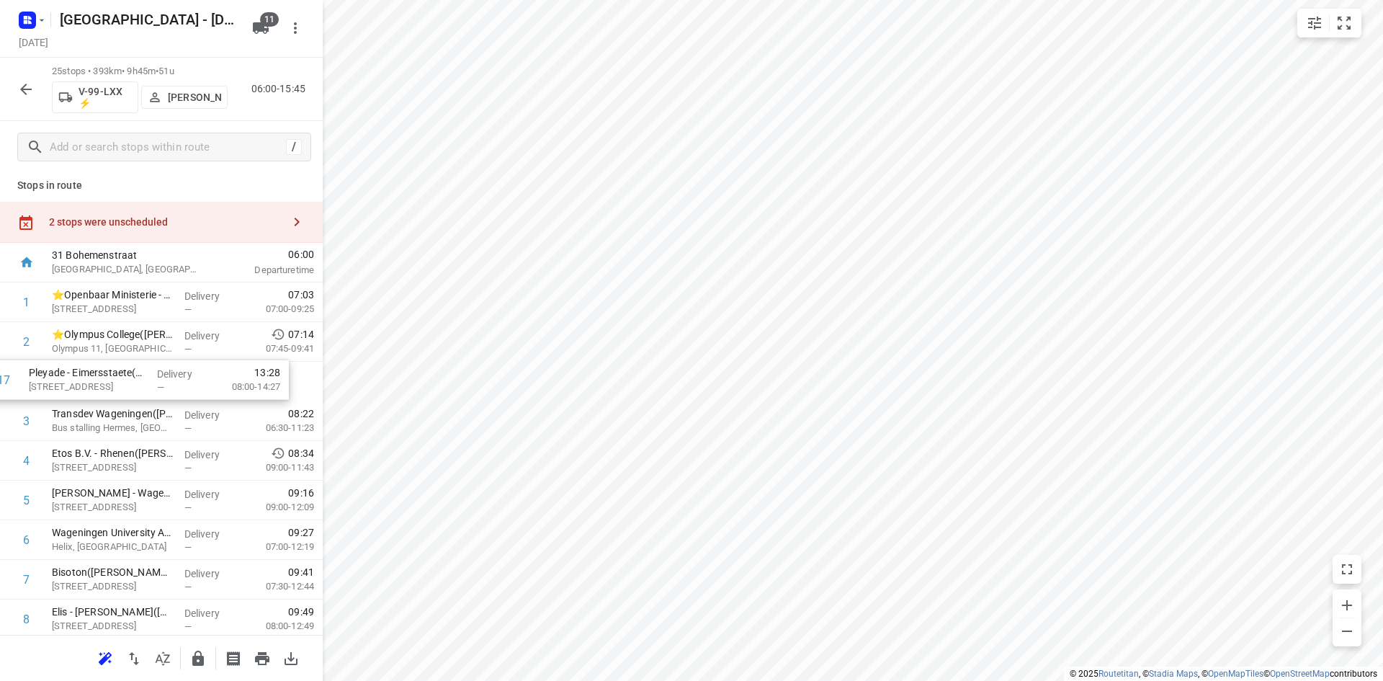
drag, startPoint x: 120, startPoint y: 575, endPoint x: 96, endPoint y: 368, distance: 208.1
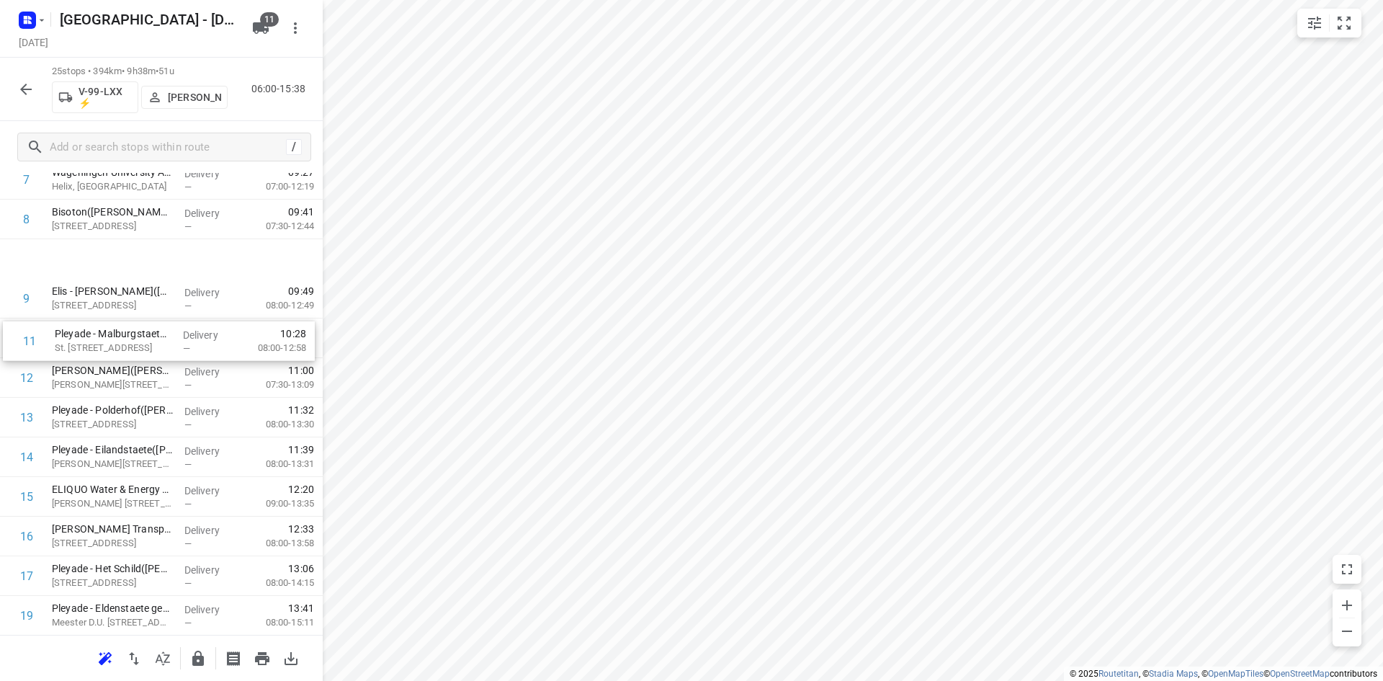
scroll to position [148, 0]
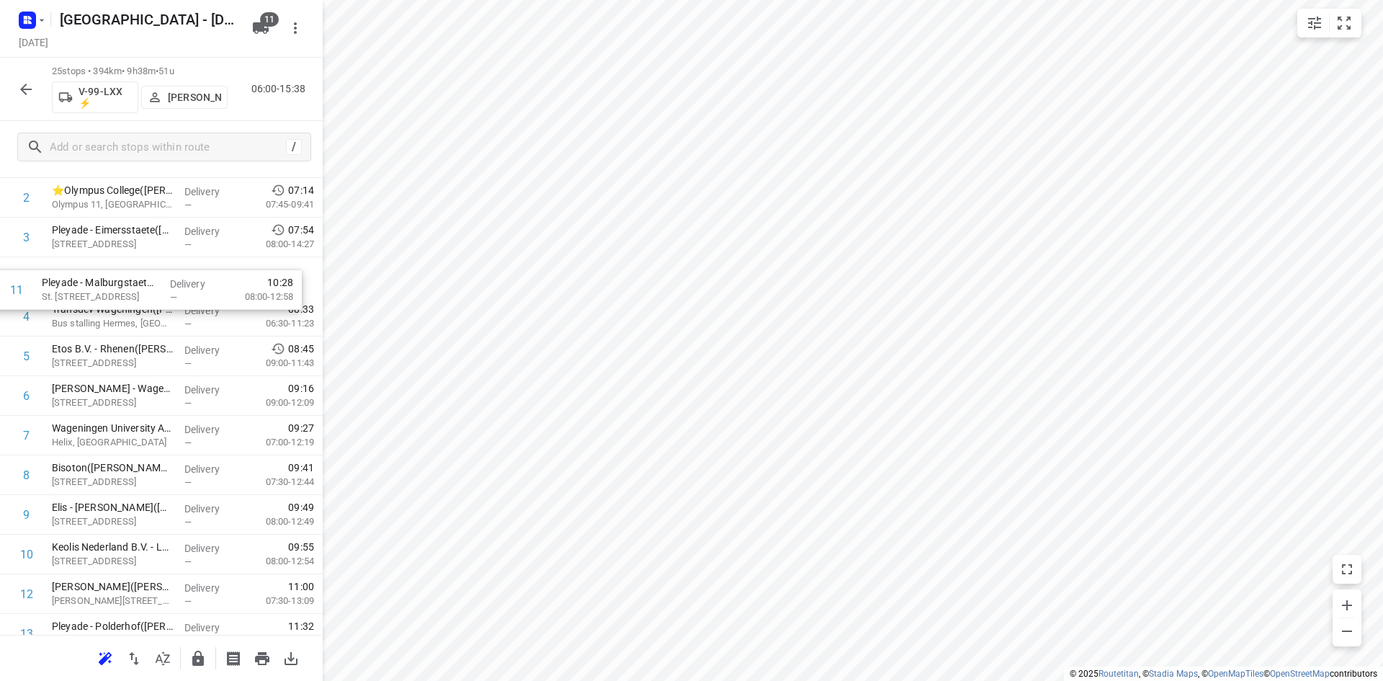
drag, startPoint x: 111, startPoint y: 344, endPoint x: 104, endPoint y: 290, distance: 55.1
click at [104, 290] on div "1 ⭐Openbaar Ministerie - Arnhem(Bart van der Hagen) Eusebiusbinnensingel 28, Ar…" at bounding box center [161, 633] width 323 height 990
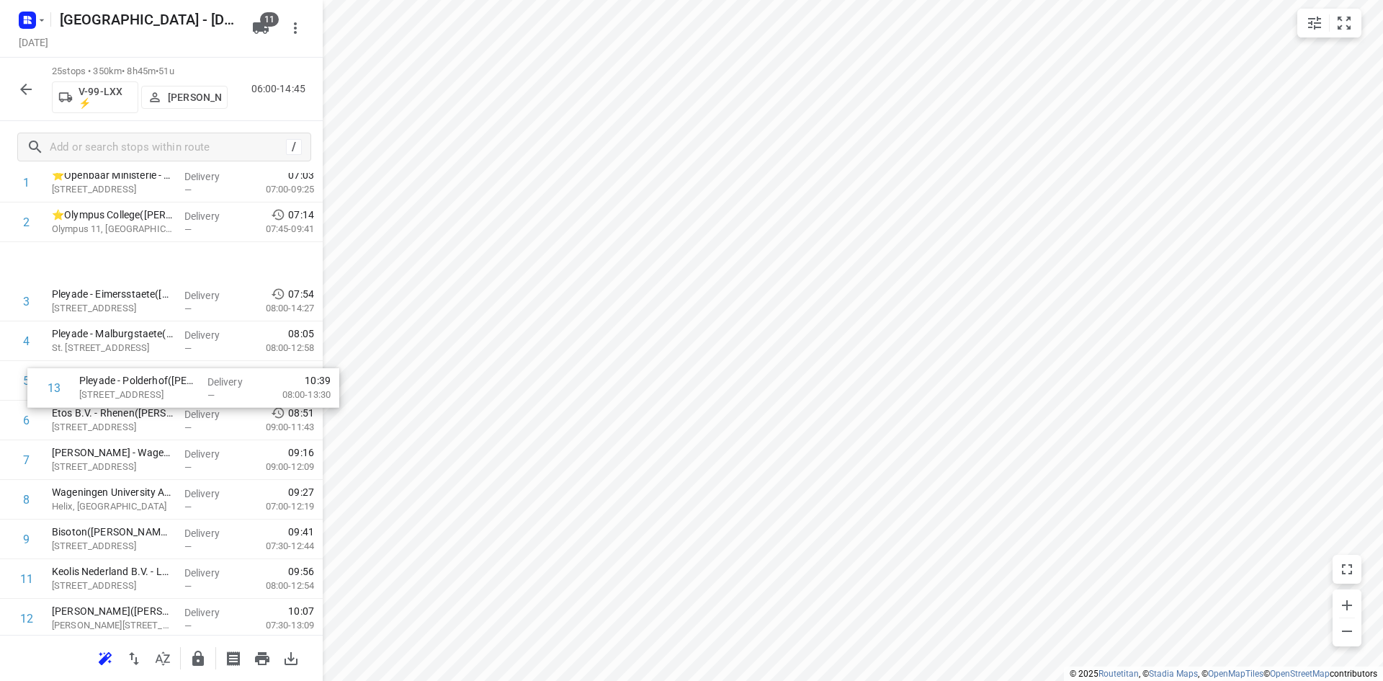
scroll to position [4, 0]
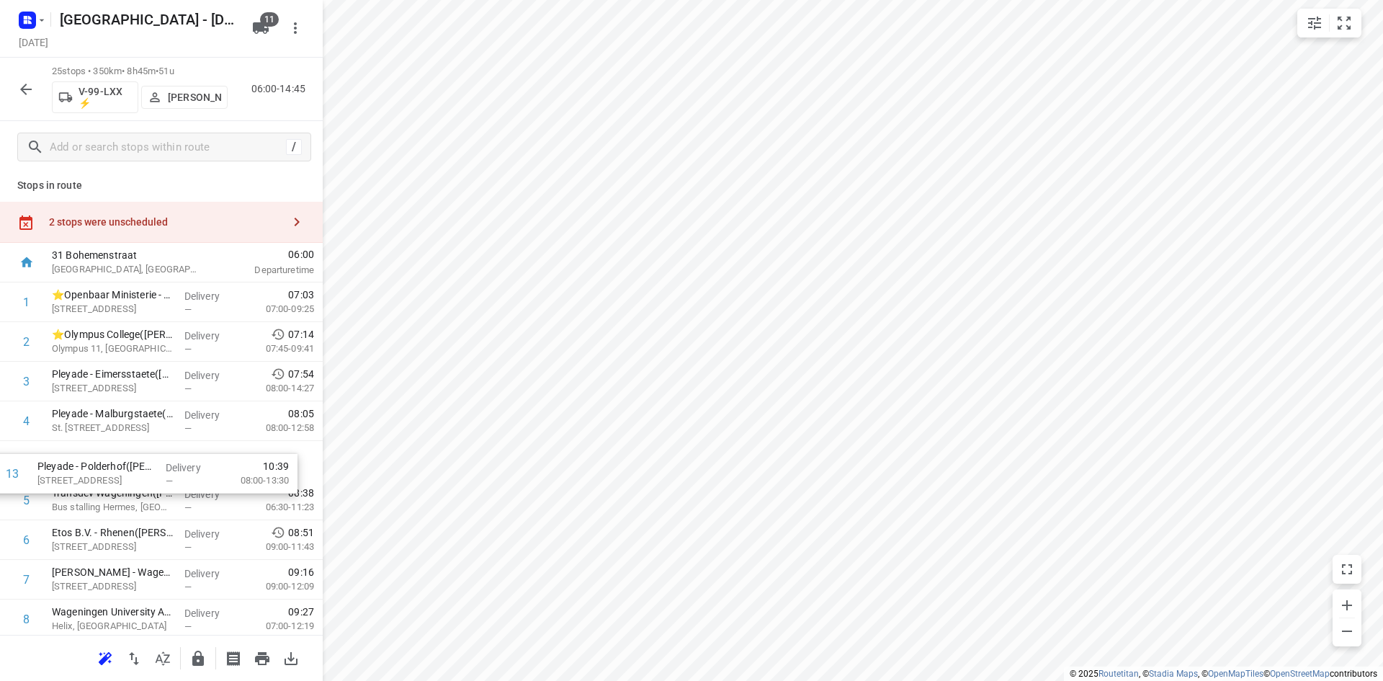
drag, startPoint x: 107, startPoint y: 496, endPoint x: 97, endPoint y: 469, distance: 29.2
drag, startPoint x: 90, startPoint y: 527, endPoint x: 89, endPoint y: 485, distance: 41.8
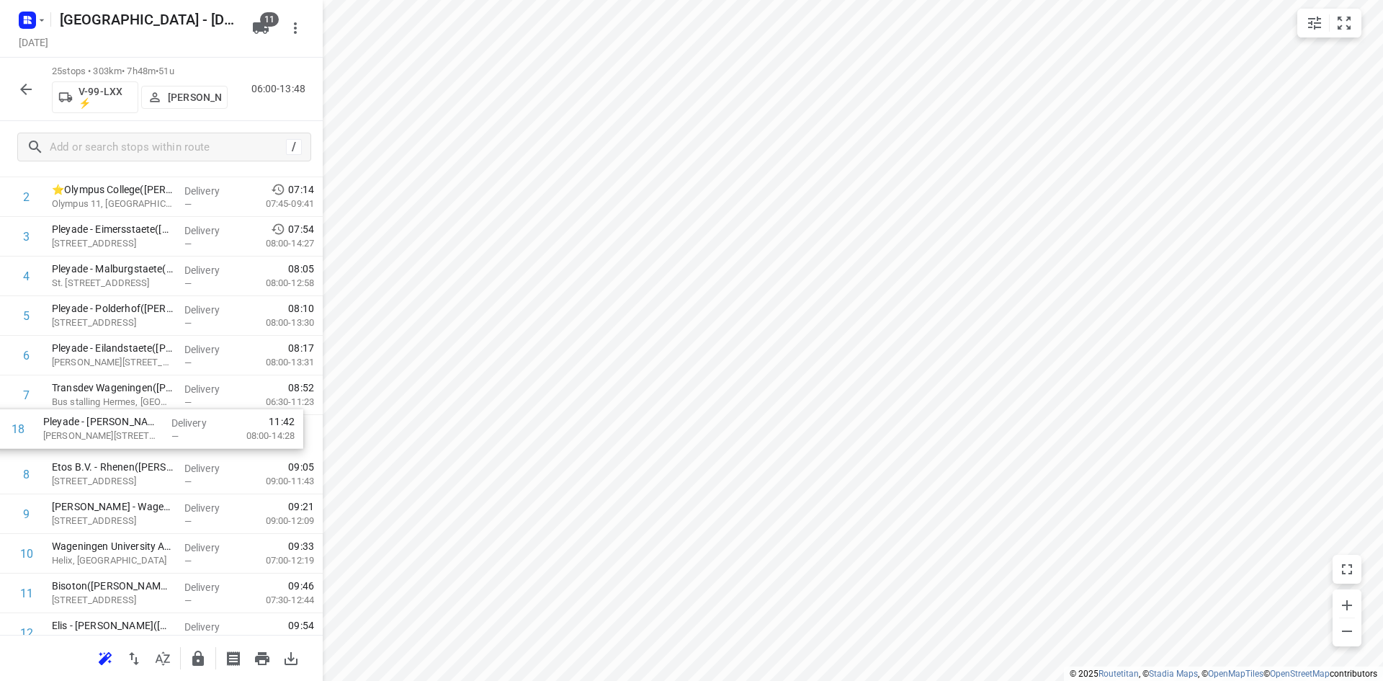
scroll to position [146, 0]
drag, startPoint x: 146, startPoint y: 549, endPoint x: 154, endPoint y: 375, distance: 173.8
click at [154, 375] on div "1 ⭐Openbaar Ministerie - Arnhem(Bart van der Hagen) Eusebiusbinnensingel 28, Ar…" at bounding box center [161, 635] width 323 height 990
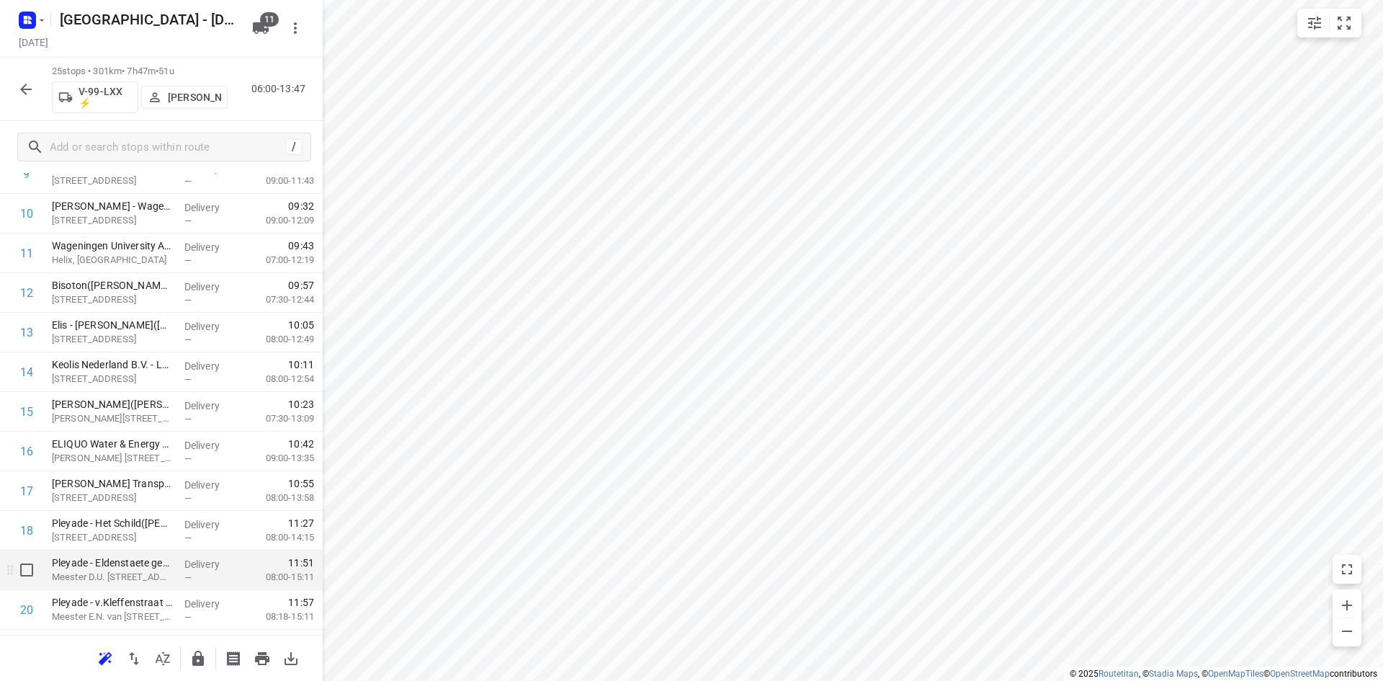
scroll to position [578, 0]
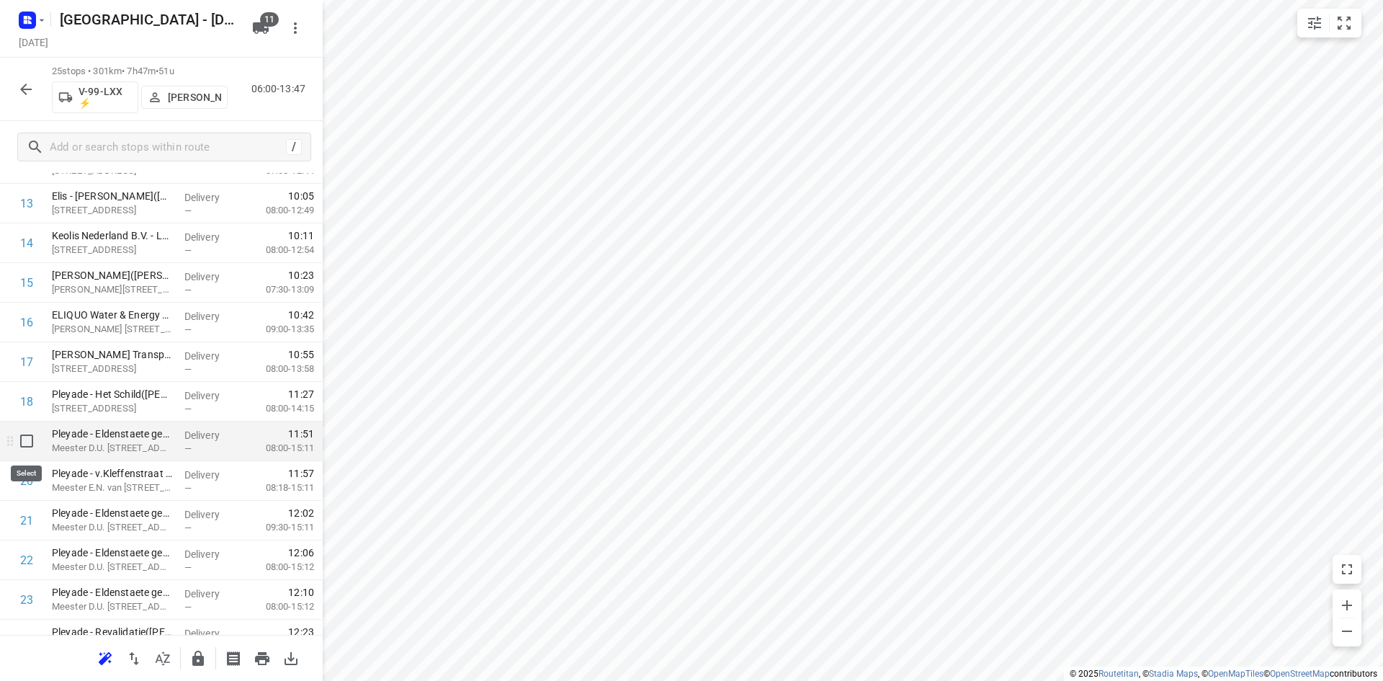
click at [25, 442] on input "checkbox" at bounding box center [26, 440] width 29 height 29
checkbox input "true"
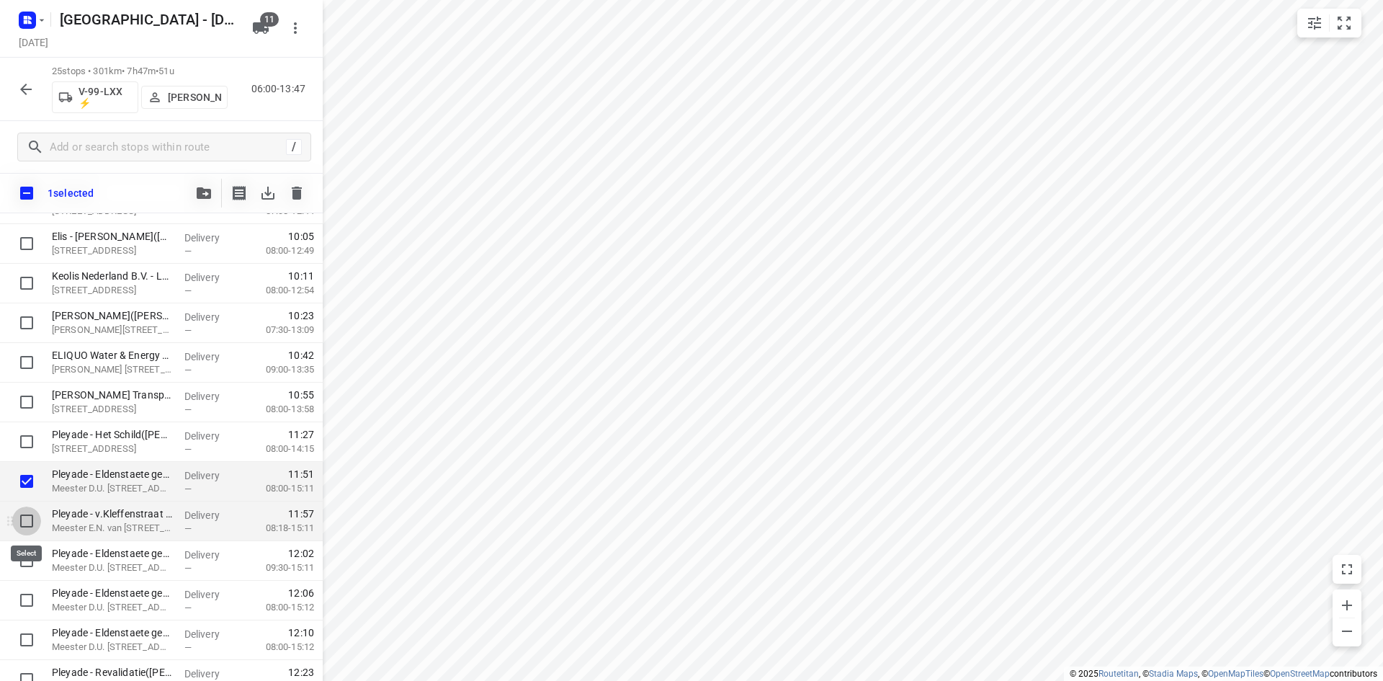
click at [27, 526] on input "checkbox" at bounding box center [26, 520] width 29 height 29
checkbox input "true"
click at [34, 553] on input "checkbox" at bounding box center [26, 560] width 29 height 29
checkbox input "true"
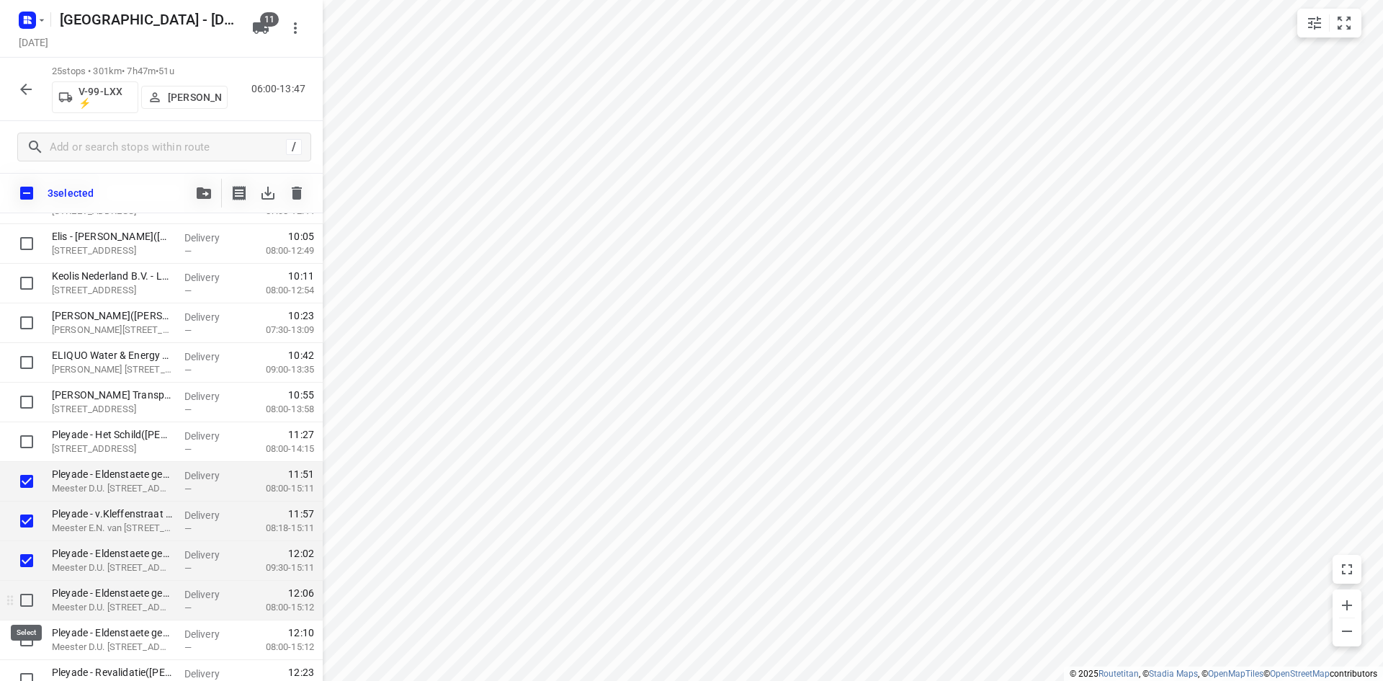
click at [27, 589] on input "checkbox" at bounding box center [26, 600] width 29 height 29
checkbox input "true"
click at [20, 638] on input "checkbox" at bounding box center [26, 639] width 29 height 29
checkbox input "true"
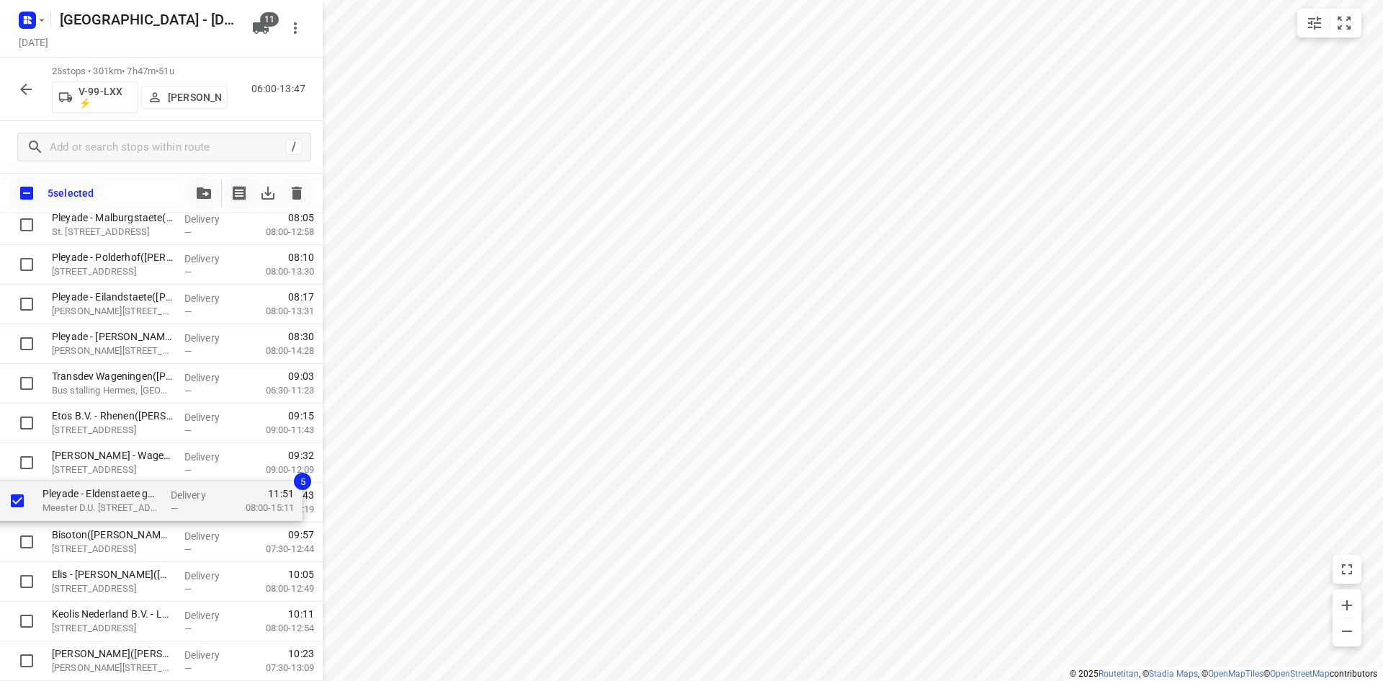
scroll to position [218, 0]
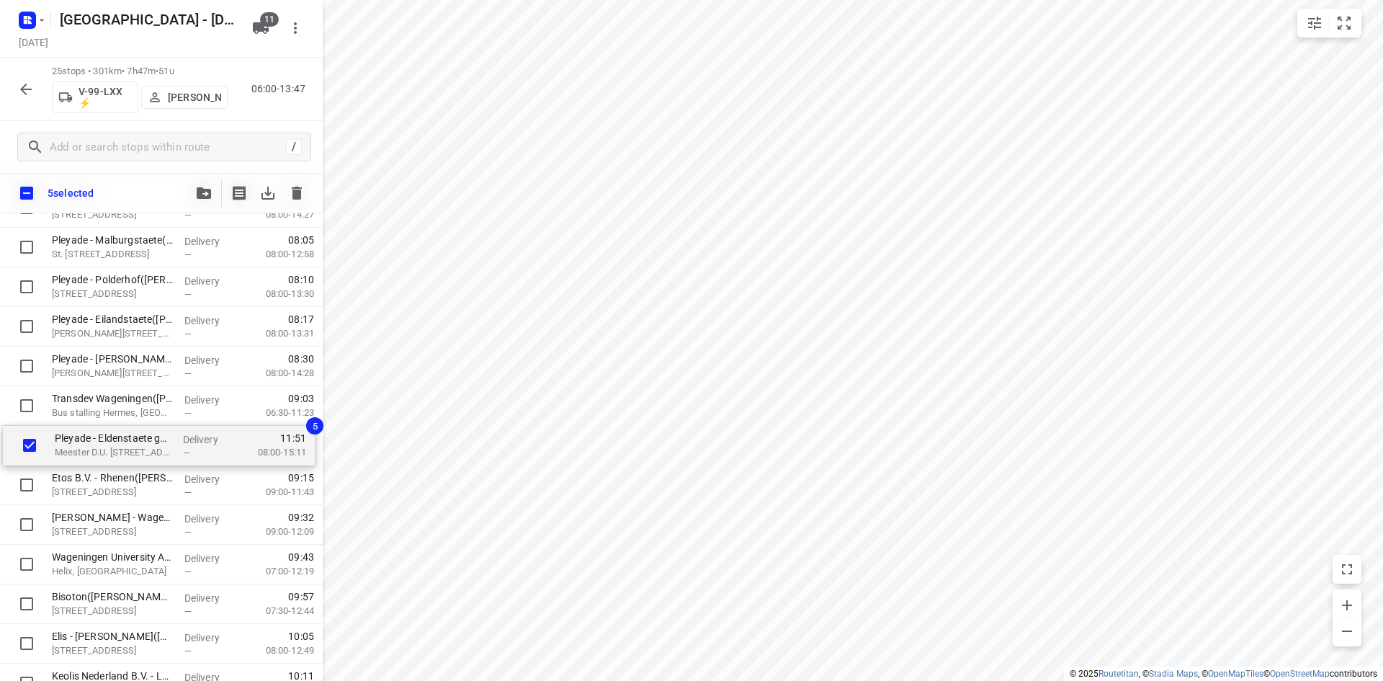
drag, startPoint x: 125, startPoint y: 550, endPoint x: 128, endPoint y: 432, distance: 117.5
click at [128, 432] on div "⭐Openbaar Ministerie - Arnhem(Bart van der Hagen) Eusebiusbinnensingel 28, Arnh…" at bounding box center [161, 604] width 323 height 990
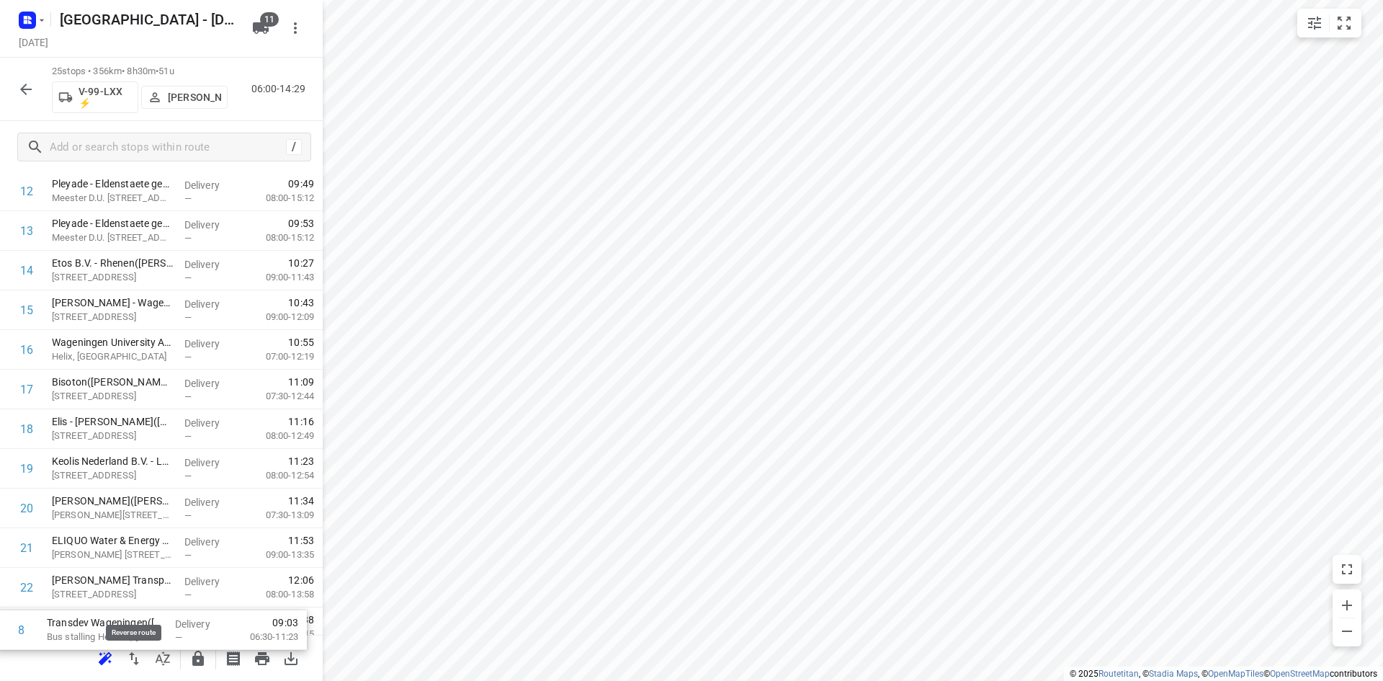
scroll to position [681, 0]
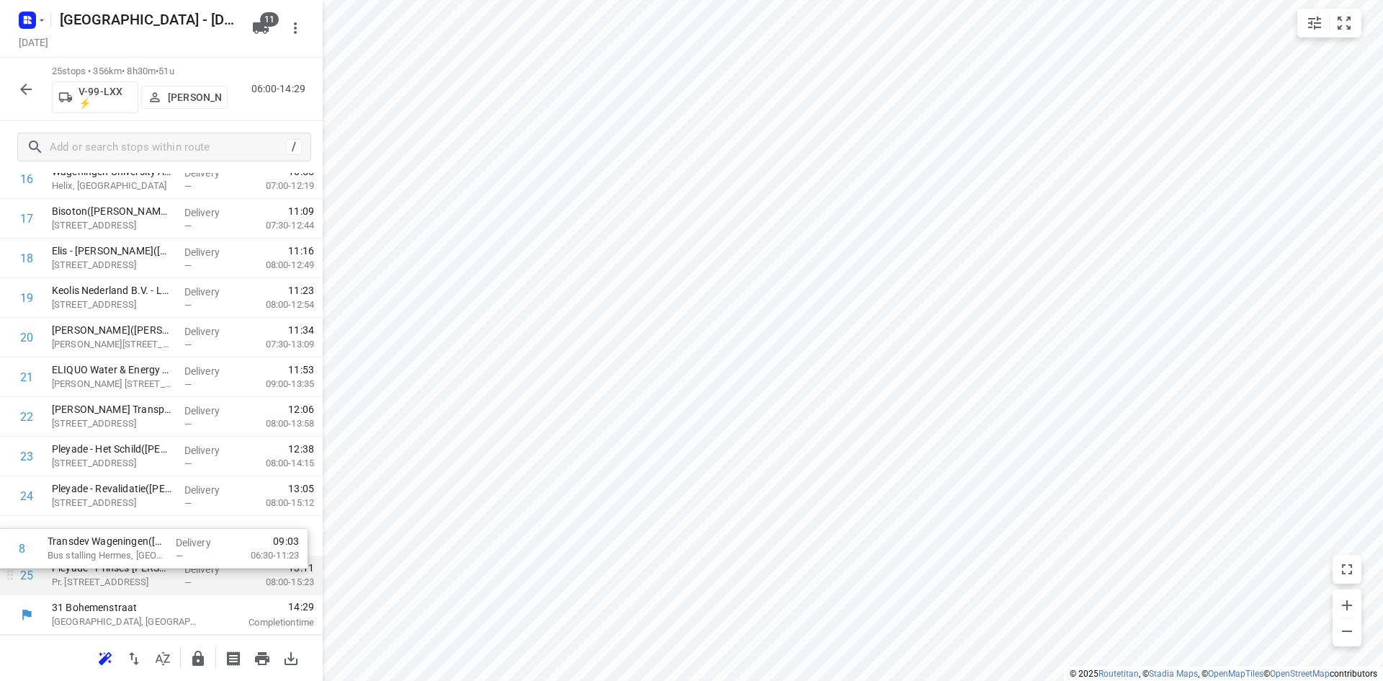
drag, startPoint x: 137, startPoint y: 231, endPoint x: 133, endPoint y: 560, distance: 329.9
click at [133, 561] on div "1 ⭐Openbaar Ministerie - Arnhem(Bart van der Hagen) Eusebiusbinnensingel 28, Ar…" at bounding box center [161, 100] width 323 height 990
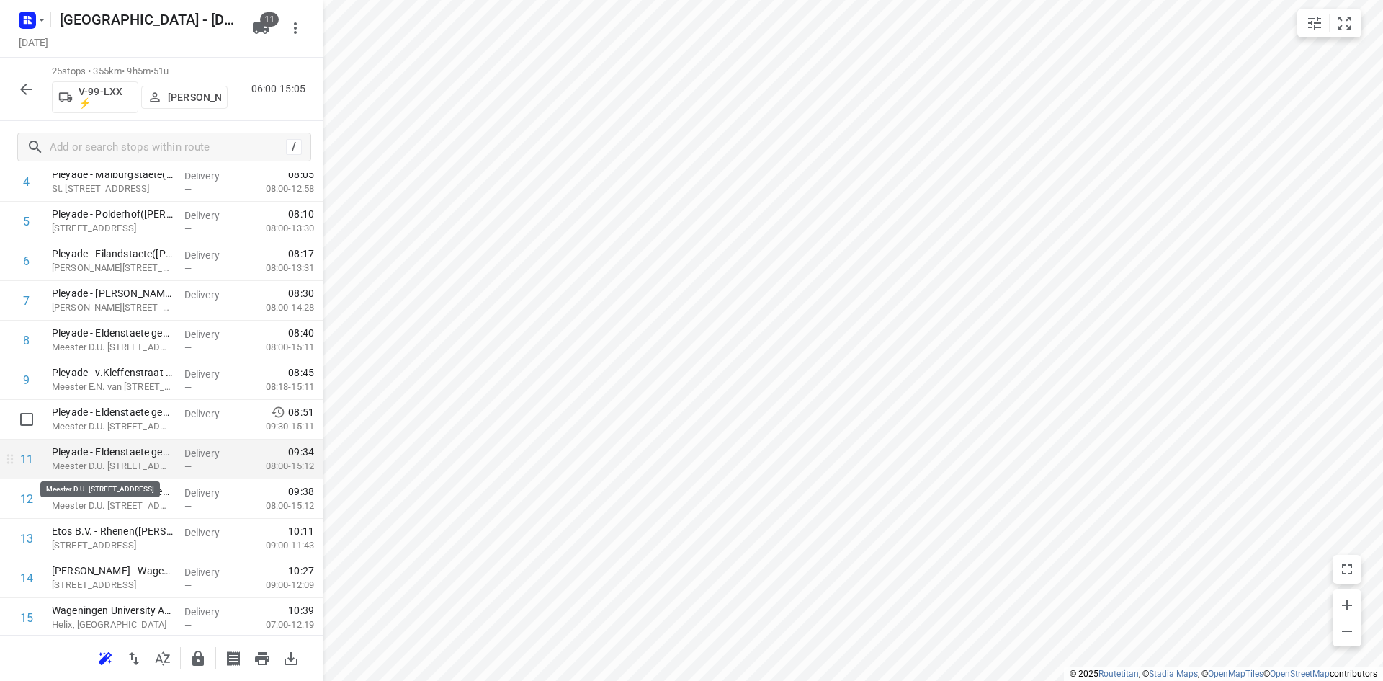
scroll to position [249, 0]
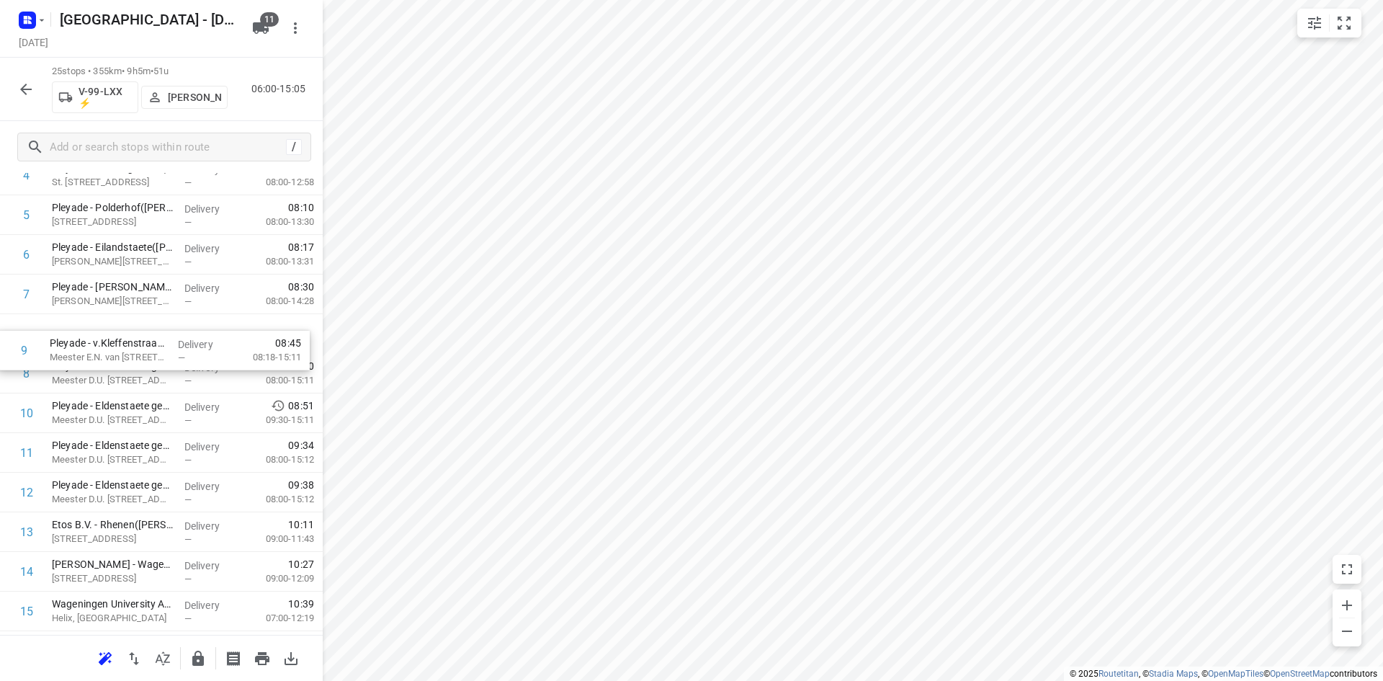
drag, startPoint x: 127, startPoint y: 382, endPoint x: 124, endPoint y: 349, distance: 33.3
click at [124, 349] on div "1 ⭐Openbaar Ministerie - Arnhem(Bart van der Hagen) Eusebiusbinnensingel 28, Ar…" at bounding box center [161, 532] width 323 height 990
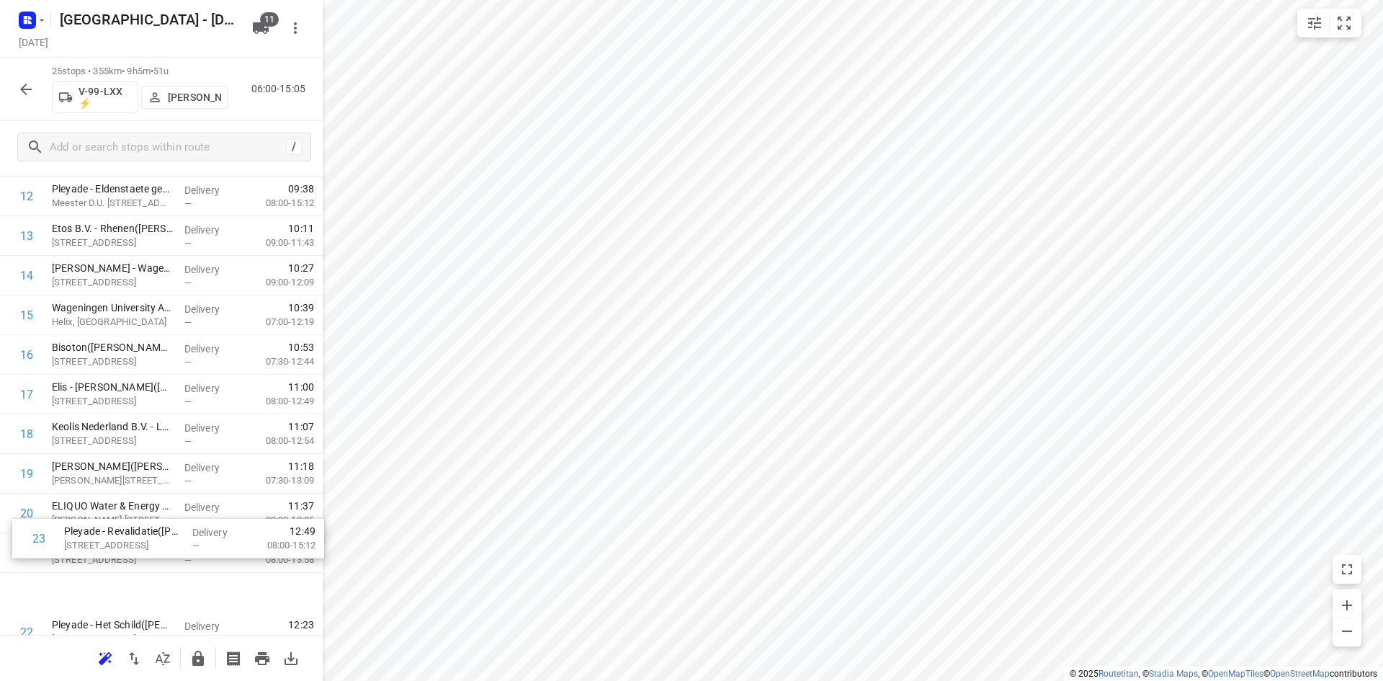
scroll to position [403, 0]
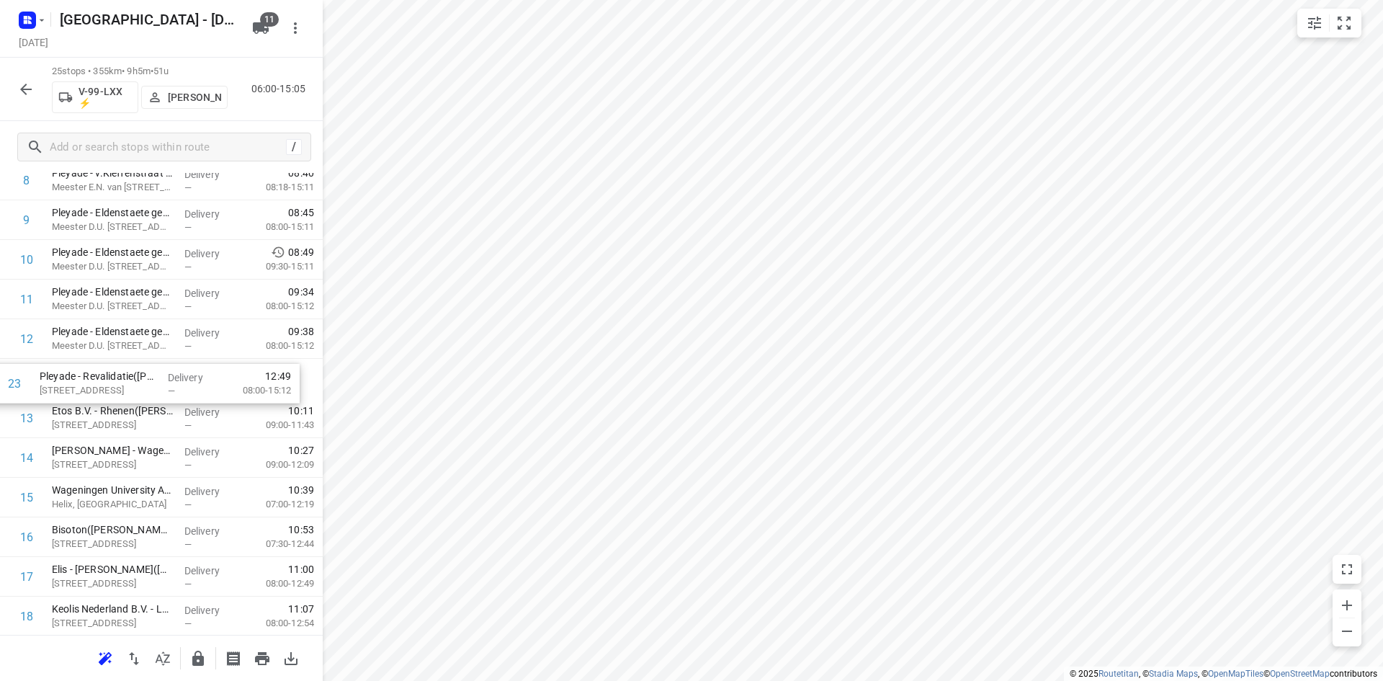
drag, startPoint x: 138, startPoint y: 562, endPoint x: 123, endPoint y: 370, distance: 192.2
click at [123, 370] on div "1 ⭐Openbaar Ministerie - Arnhem(Bart van der Hagen) Eusebiusbinnensingel 28, Ar…" at bounding box center [161, 378] width 323 height 990
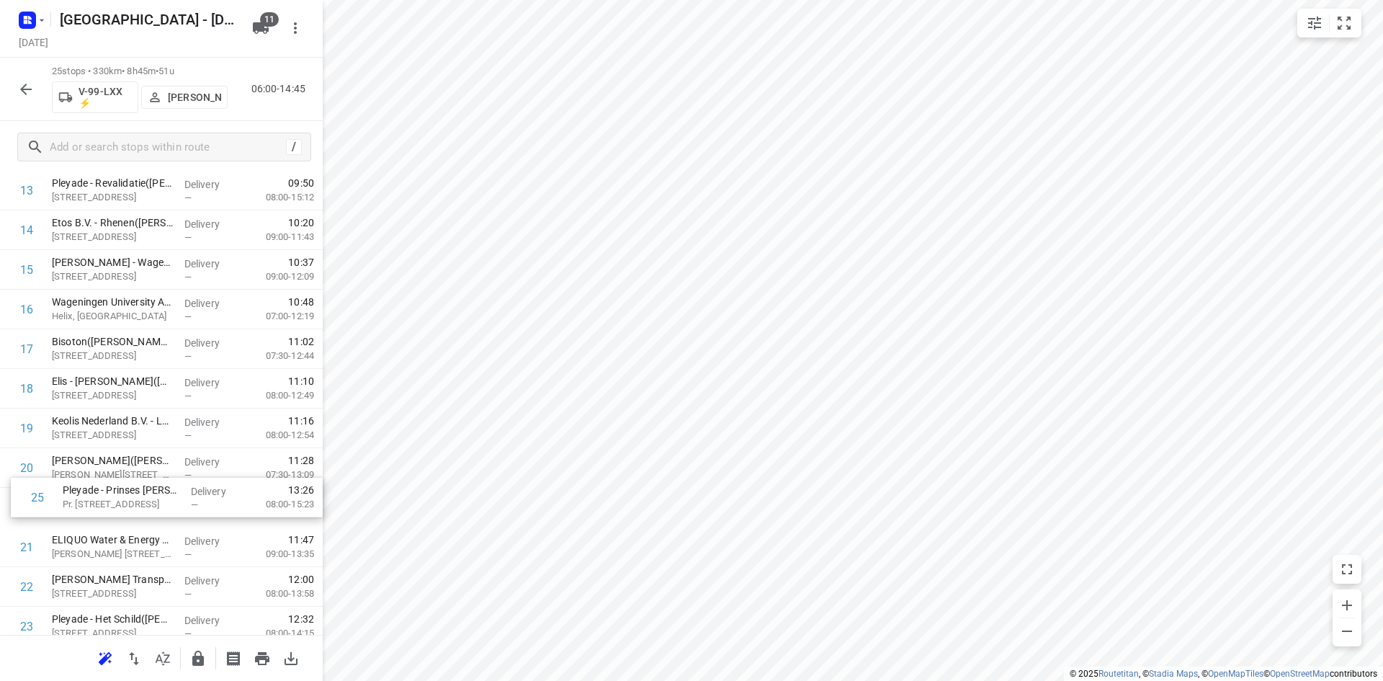
scroll to position [465, 0]
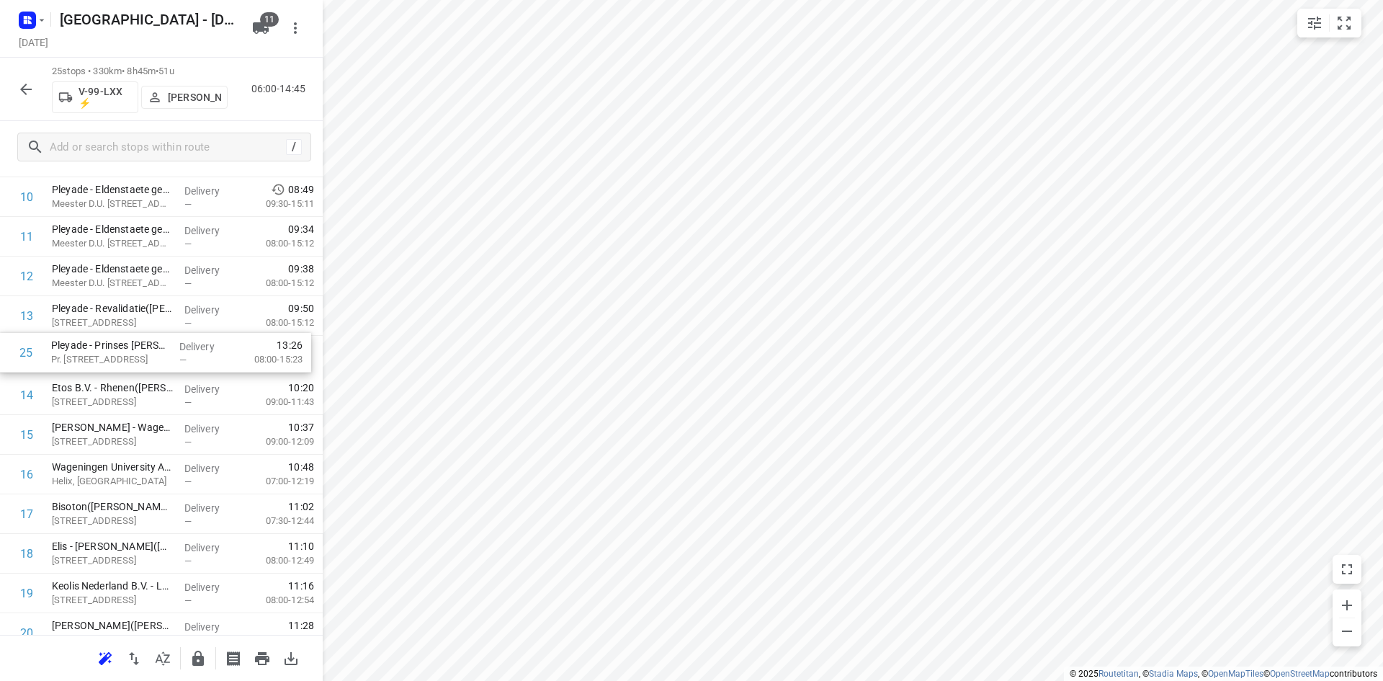
drag, startPoint x: 81, startPoint y: 545, endPoint x: 88, endPoint y: 342, distance: 202.6
click at [88, 342] on div "1 ⭐Openbaar Ministerie - Arnhem(Bart van der Hagen) Eusebiusbinnensingel 28, Ar…" at bounding box center [161, 316] width 323 height 990
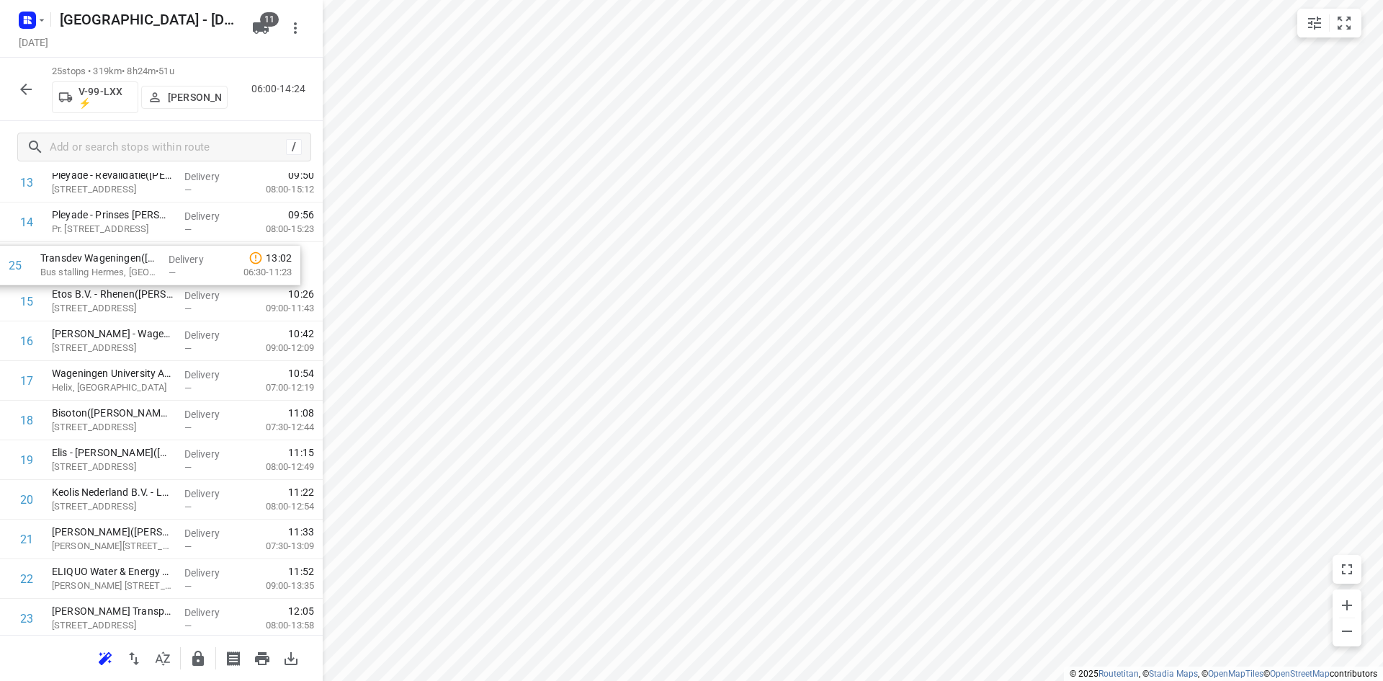
scroll to position [597, 0]
drag, startPoint x: 117, startPoint y: 576, endPoint x: 114, endPoint y: 290, distance: 286.7
click at [114, 290] on div "1 ⭐Openbaar Ministerie - Arnhem(Bart van der Hagen) Eusebiusbinnensingel 28, Ar…" at bounding box center [161, 184] width 323 height 990
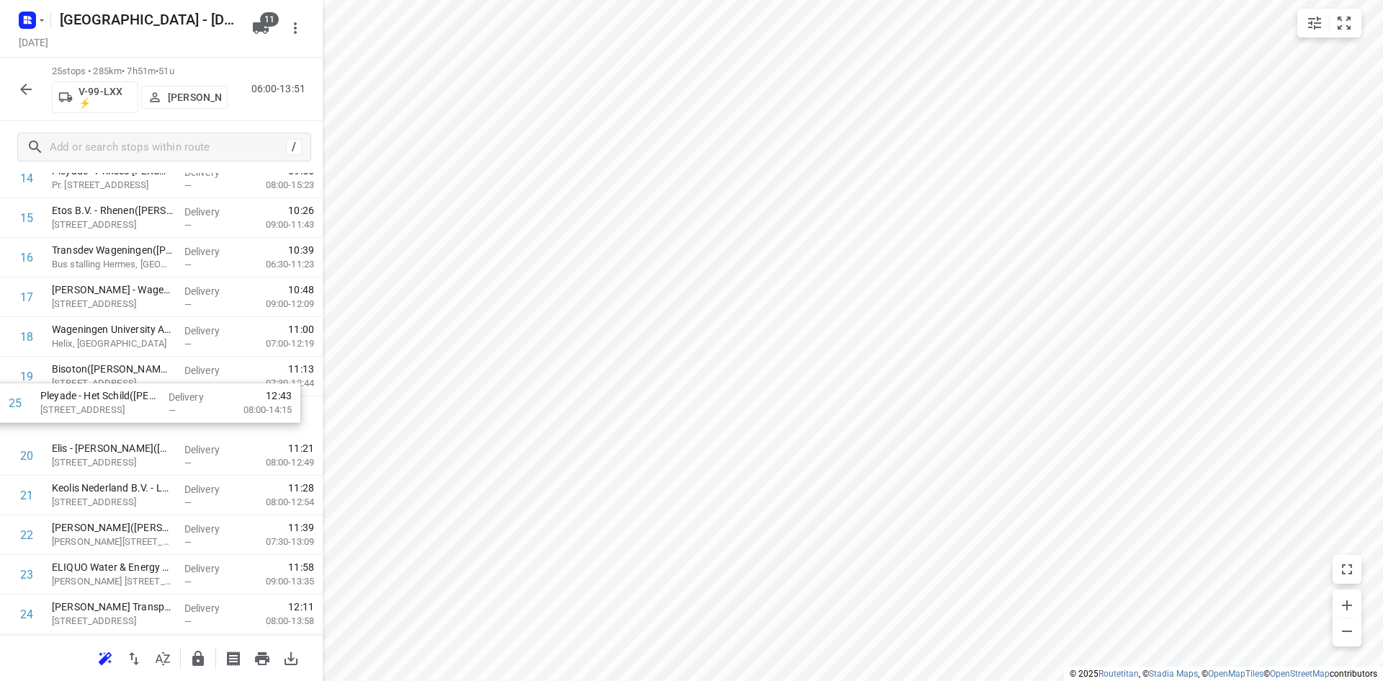
scroll to position [609, 0]
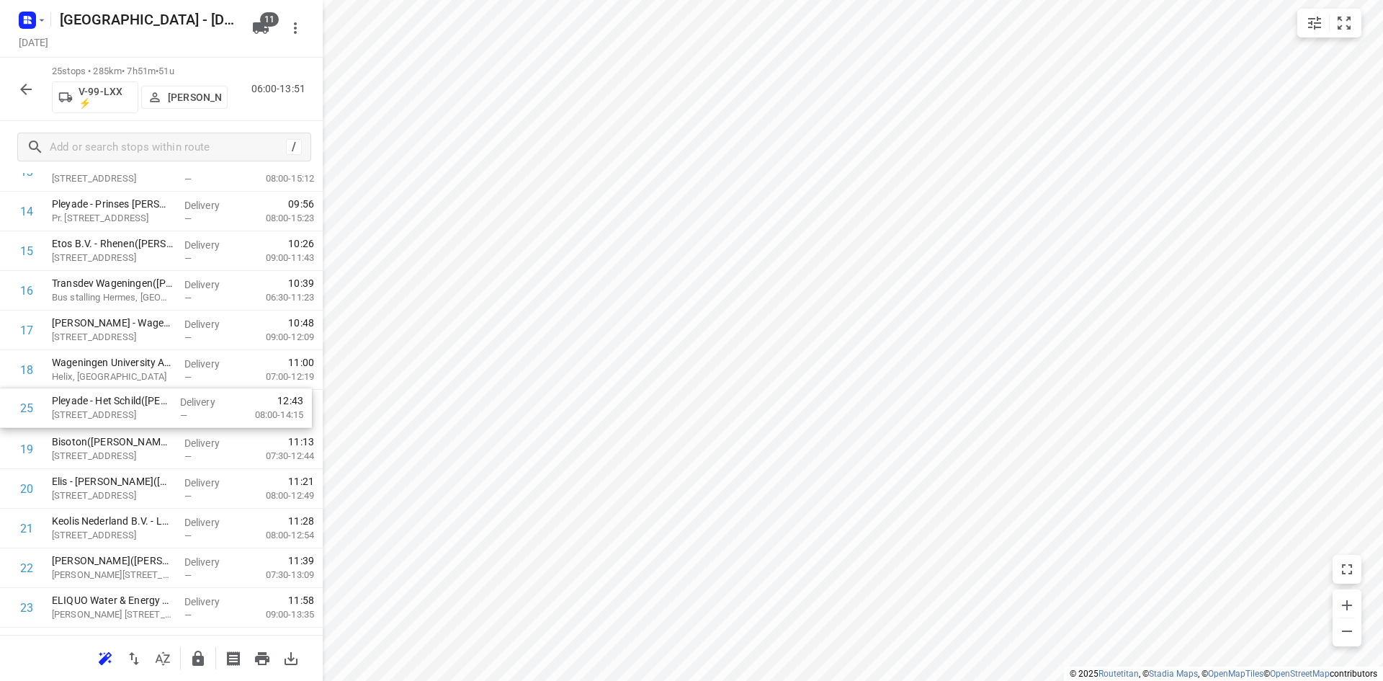
drag, startPoint x: 187, startPoint y: 563, endPoint x: 186, endPoint y: 390, distance: 172.9
click at [186, 390] on div "1 ⭐Openbaar Ministerie - Arnhem(Bart van der Hagen) Eusebiusbinnensingel 28, Ar…" at bounding box center [161, 172] width 323 height 990
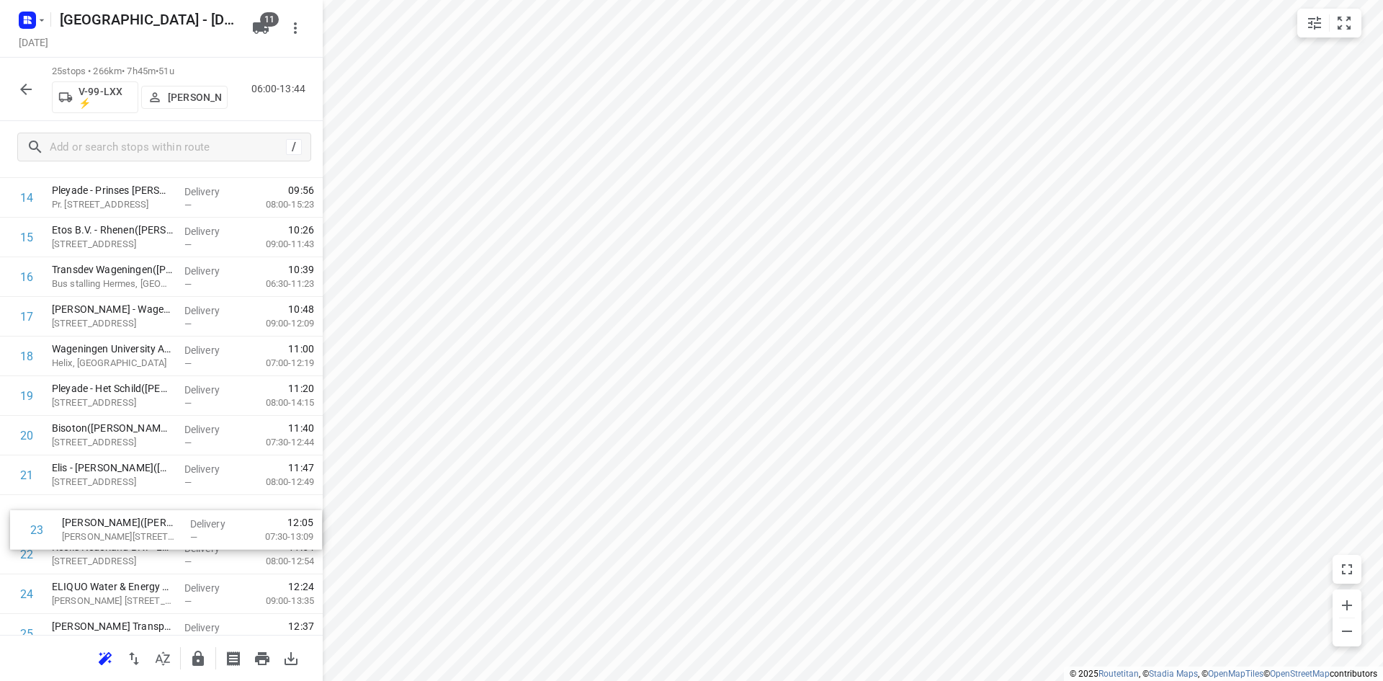
scroll to position [623, 0]
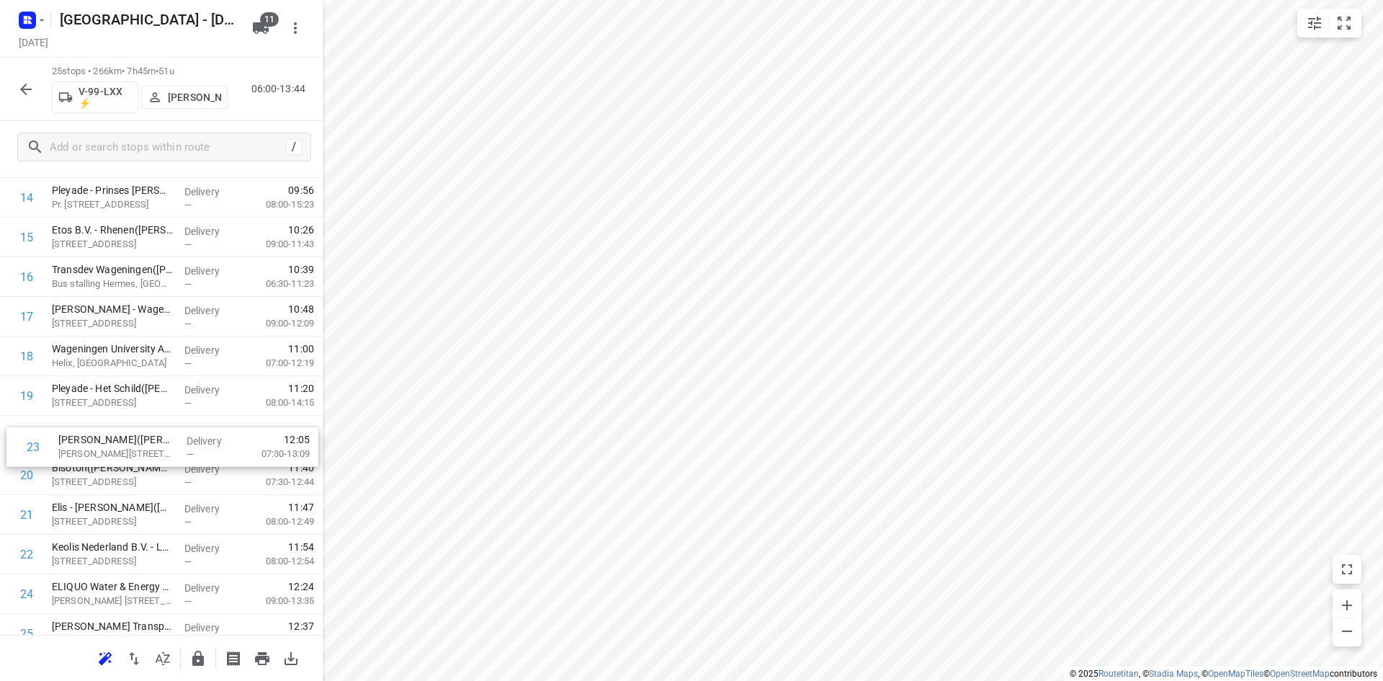
drag, startPoint x: 201, startPoint y: 563, endPoint x: 207, endPoint y: 430, distance: 132.7
click at [207, 430] on div "1 ⭐Openbaar Ministerie - Arnhem(Bart van der Hagen) Eusebiusbinnensingel 28, Ar…" at bounding box center [161, 158] width 323 height 990
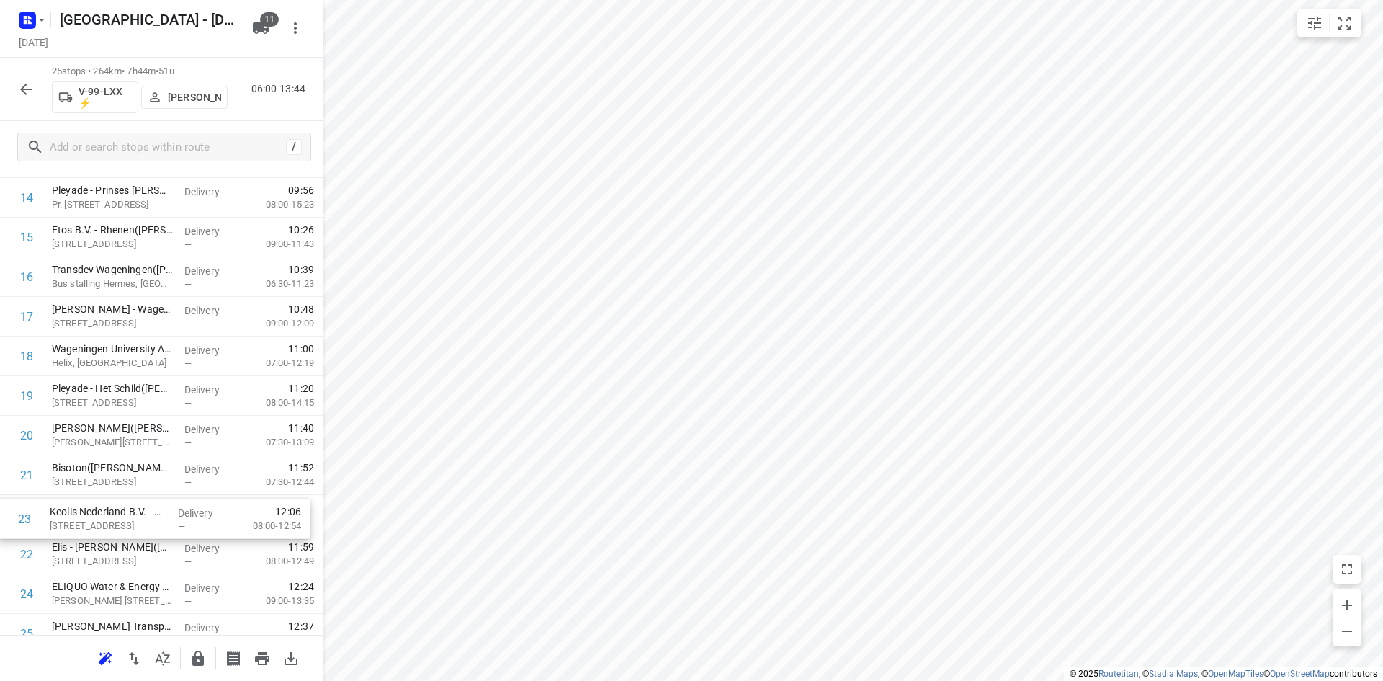
scroll to position [628, 0]
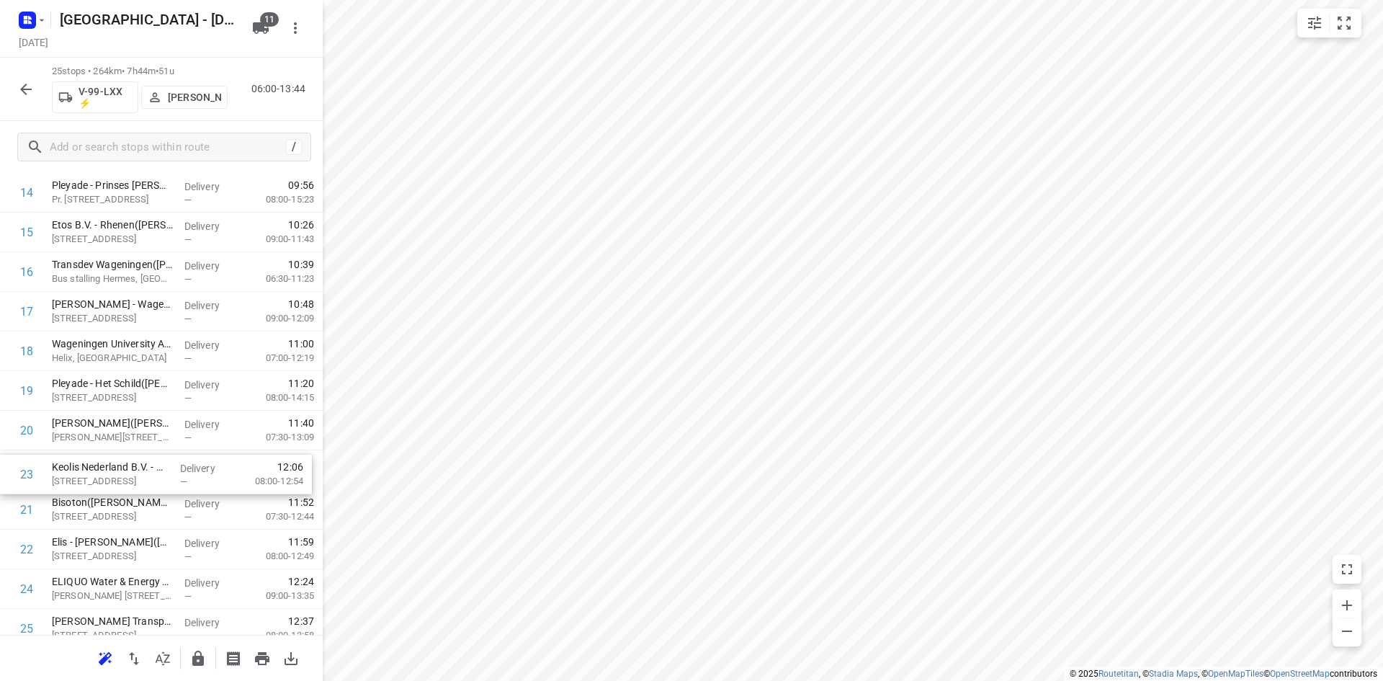
drag, startPoint x: 195, startPoint y: 554, endPoint x: 195, endPoint y: 462, distance: 92.2
click at [195, 462] on div "1 ⭐Openbaar Ministerie - Arnhem(Bart van der Hagen) Eusebiusbinnensingel 28, Ar…" at bounding box center [161, 153] width 323 height 990
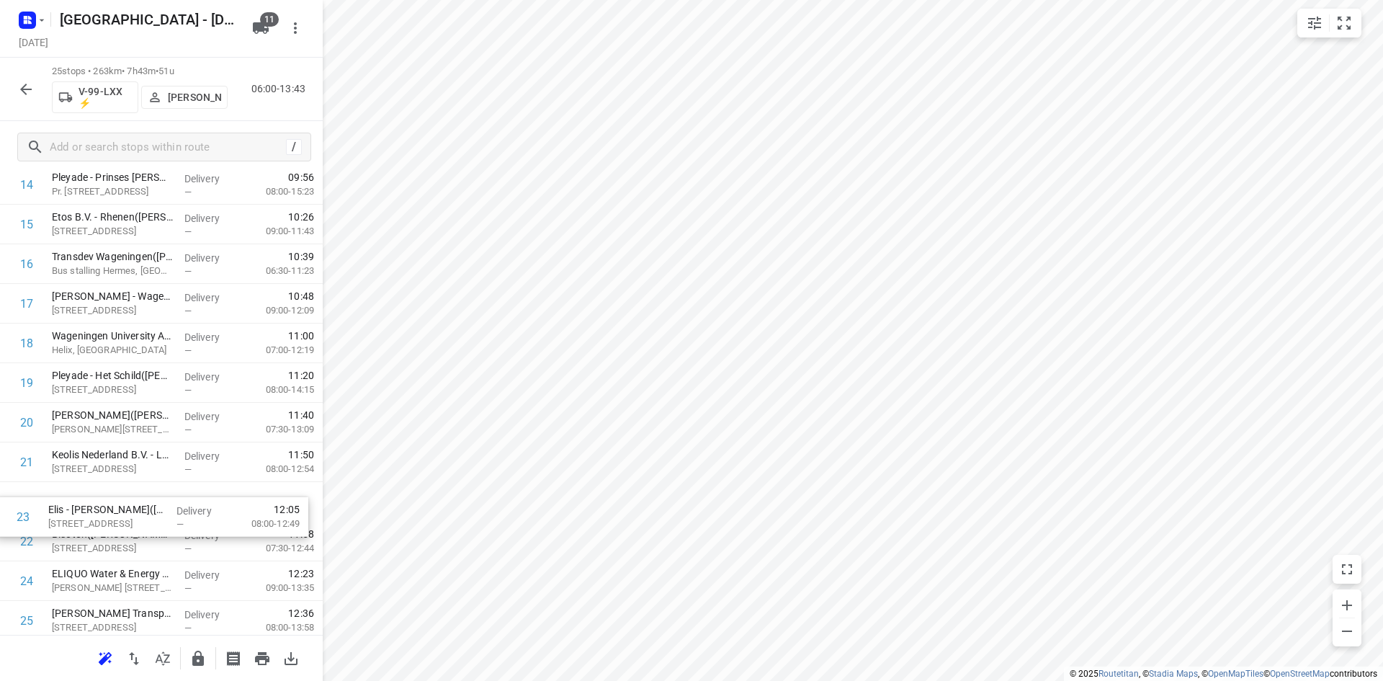
drag, startPoint x: 147, startPoint y: 553, endPoint x: 142, endPoint y: 514, distance: 39.2
click at [142, 514] on div "1 ⭐Openbaar Ministerie - Arnhem(Bart van der Hagen) Eusebiusbinnensingel 28, Ar…" at bounding box center [161, 145] width 323 height 990
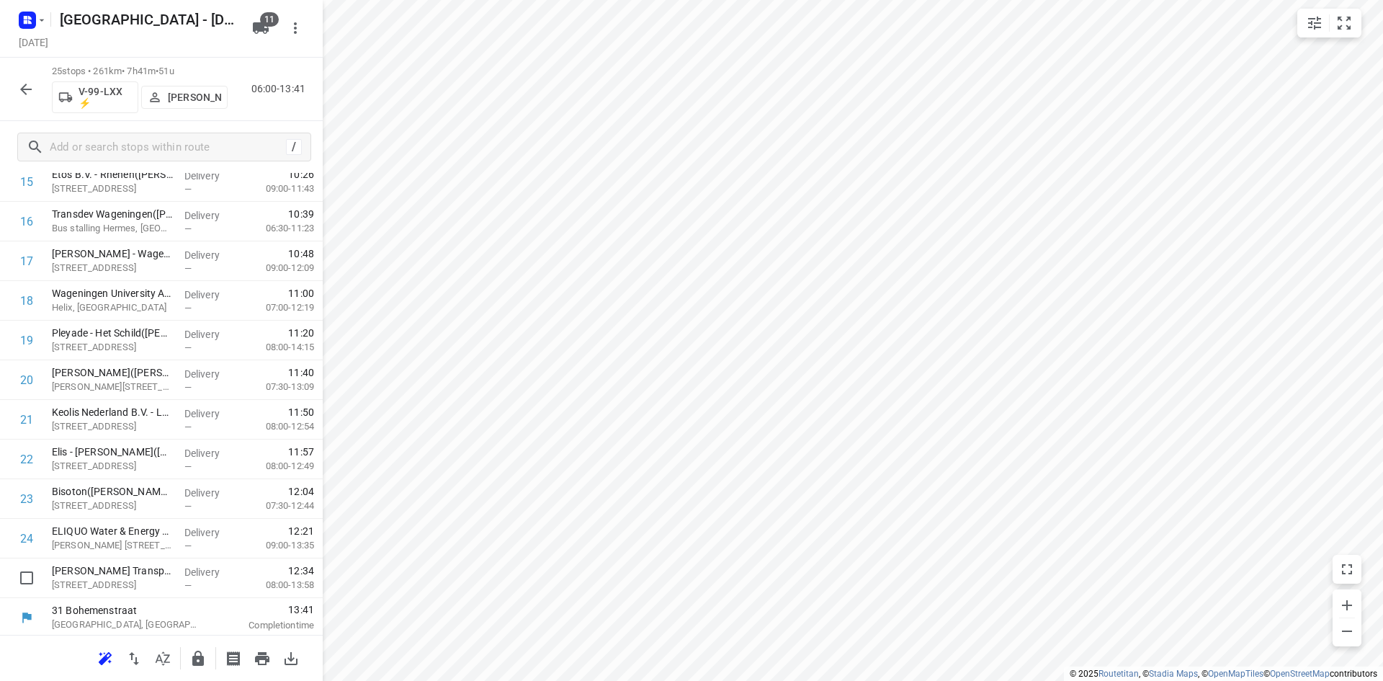
scroll to position [681, 0]
click at [206, 656] on icon "button" at bounding box center [197, 658] width 17 height 17
click at [173, 656] on button "button" at bounding box center [162, 658] width 29 height 29
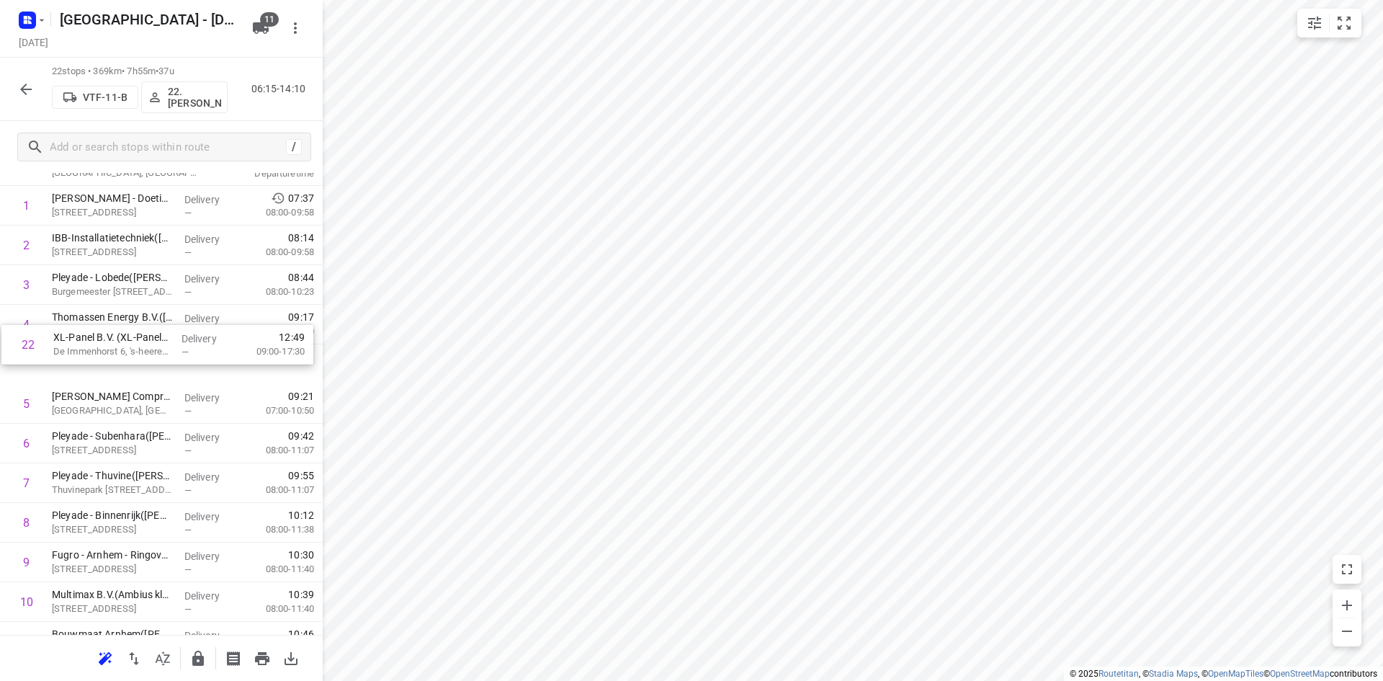
scroll to position [0, 0]
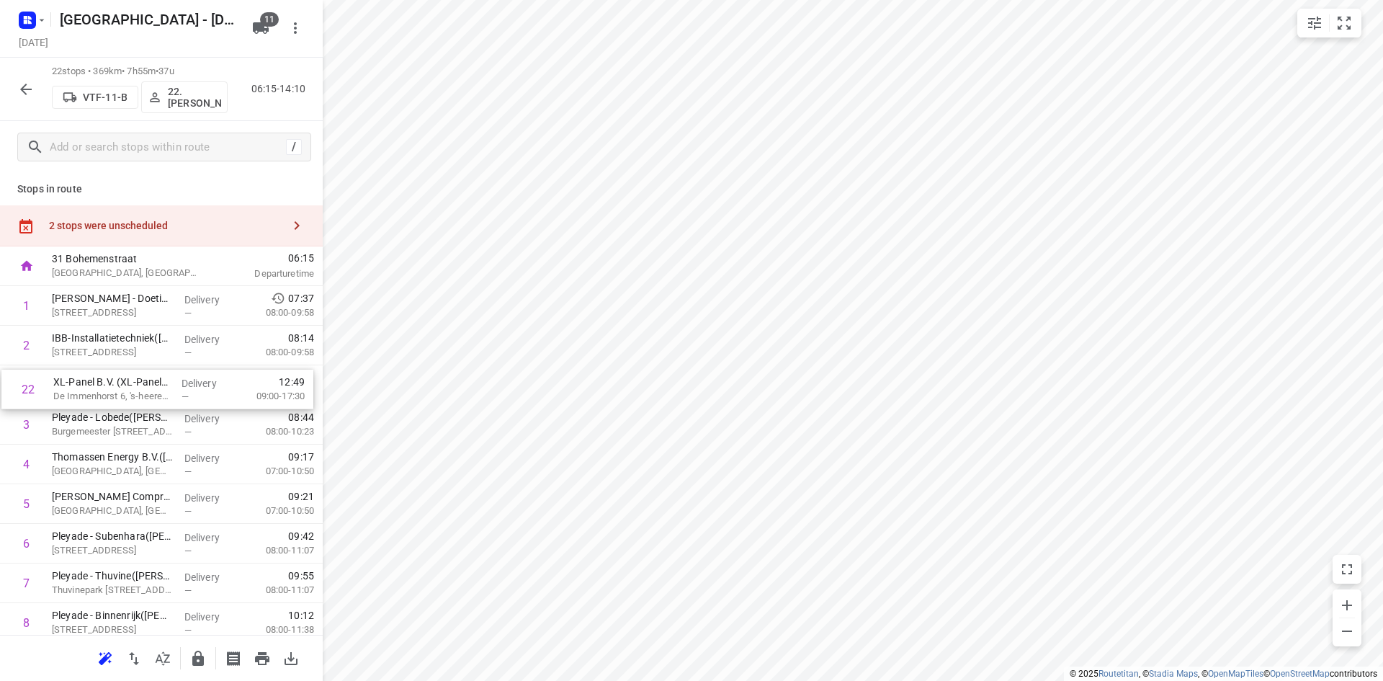
drag, startPoint x: 125, startPoint y: 577, endPoint x: 130, endPoint y: 384, distance: 193.1
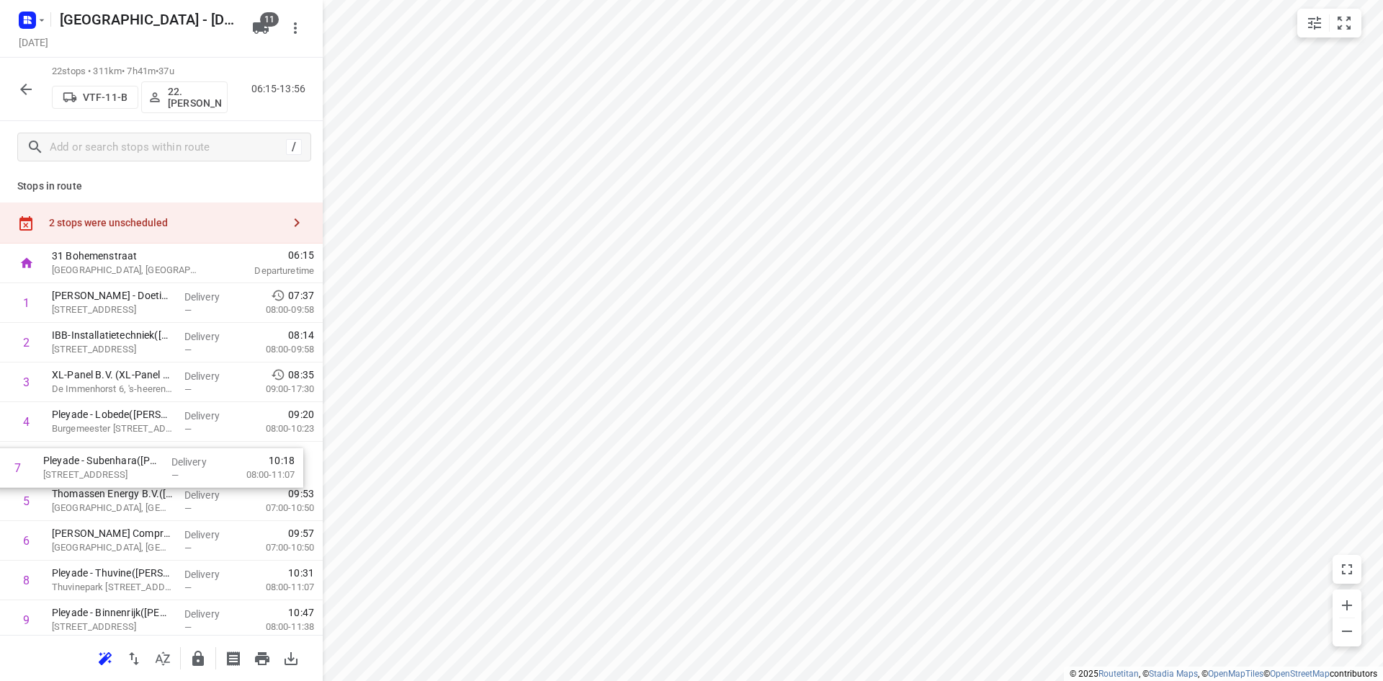
drag, startPoint x: 204, startPoint y: 555, endPoint x: 195, endPoint y: 475, distance: 80.4
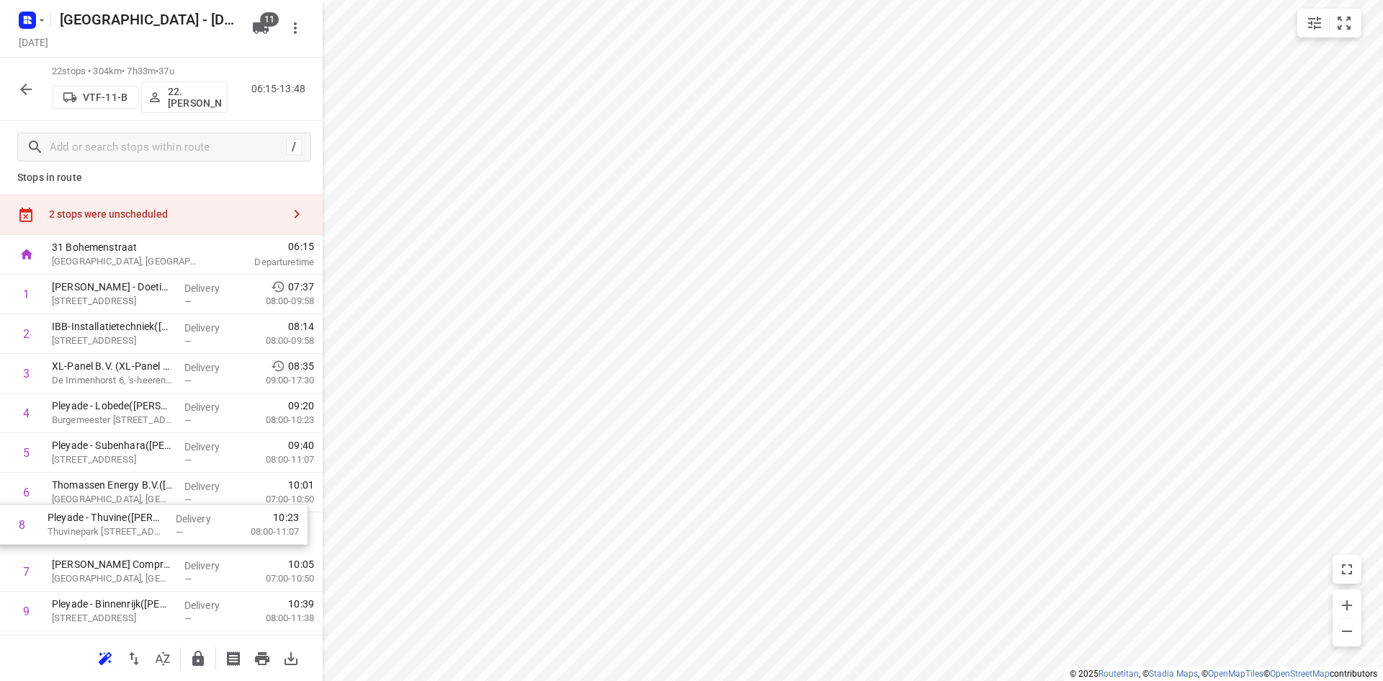
scroll to position [16, 0]
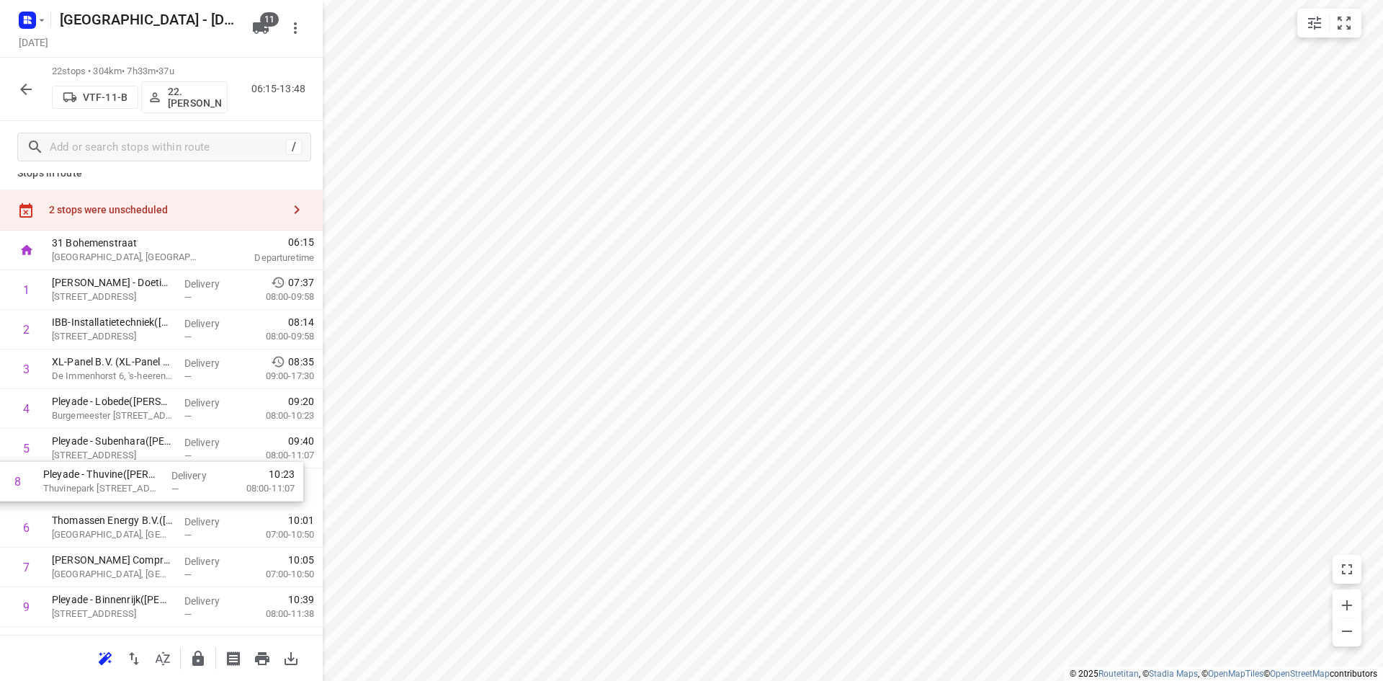
drag, startPoint x: 151, startPoint y: 577, endPoint x: 143, endPoint y: 472, distance: 105.5
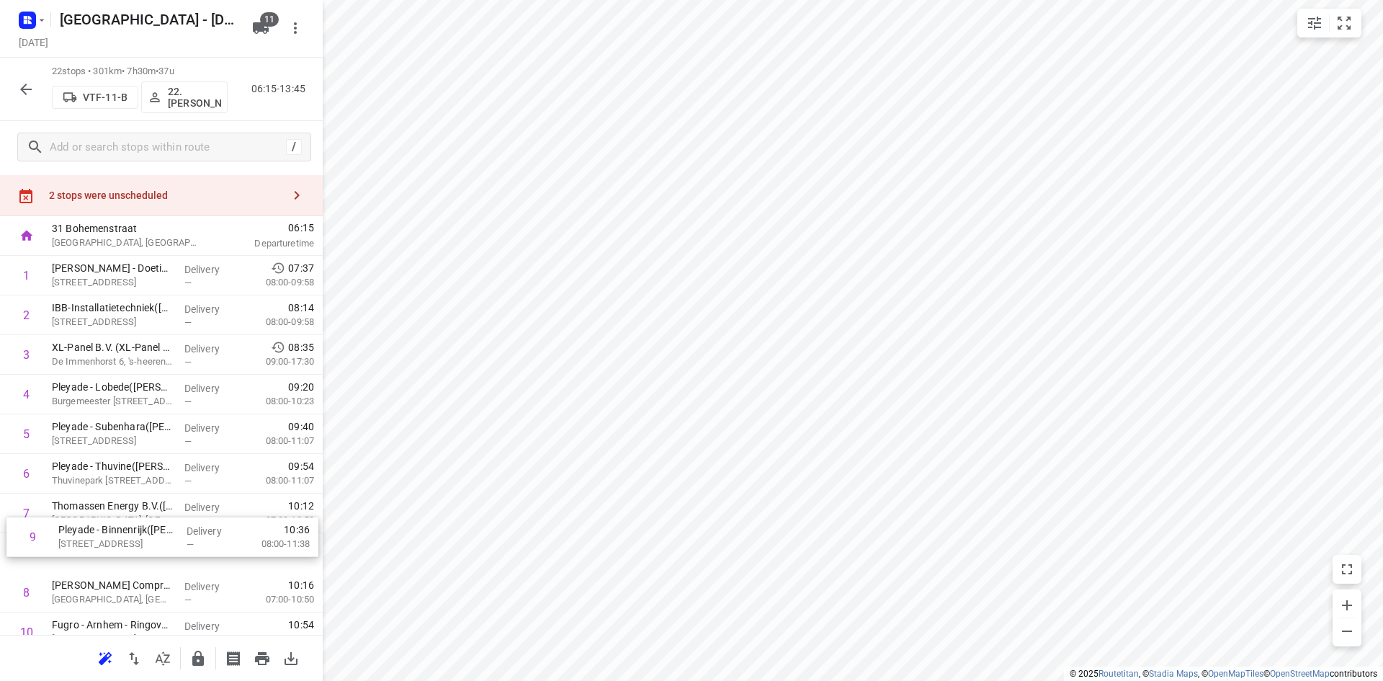
scroll to position [33, 0]
drag, startPoint x: 99, startPoint y: 605, endPoint x: 105, endPoint y: 504, distance: 101.0
click at [105, 504] on div "1 Kees Smit Tuinmeubelen - Doetinchem - Outlet(D. Engelbertink) Havenstraat 142…" at bounding box center [161, 689] width 323 height 872
click at [91, 197] on div "2 stops were unscheduled" at bounding box center [165, 193] width 233 height 12
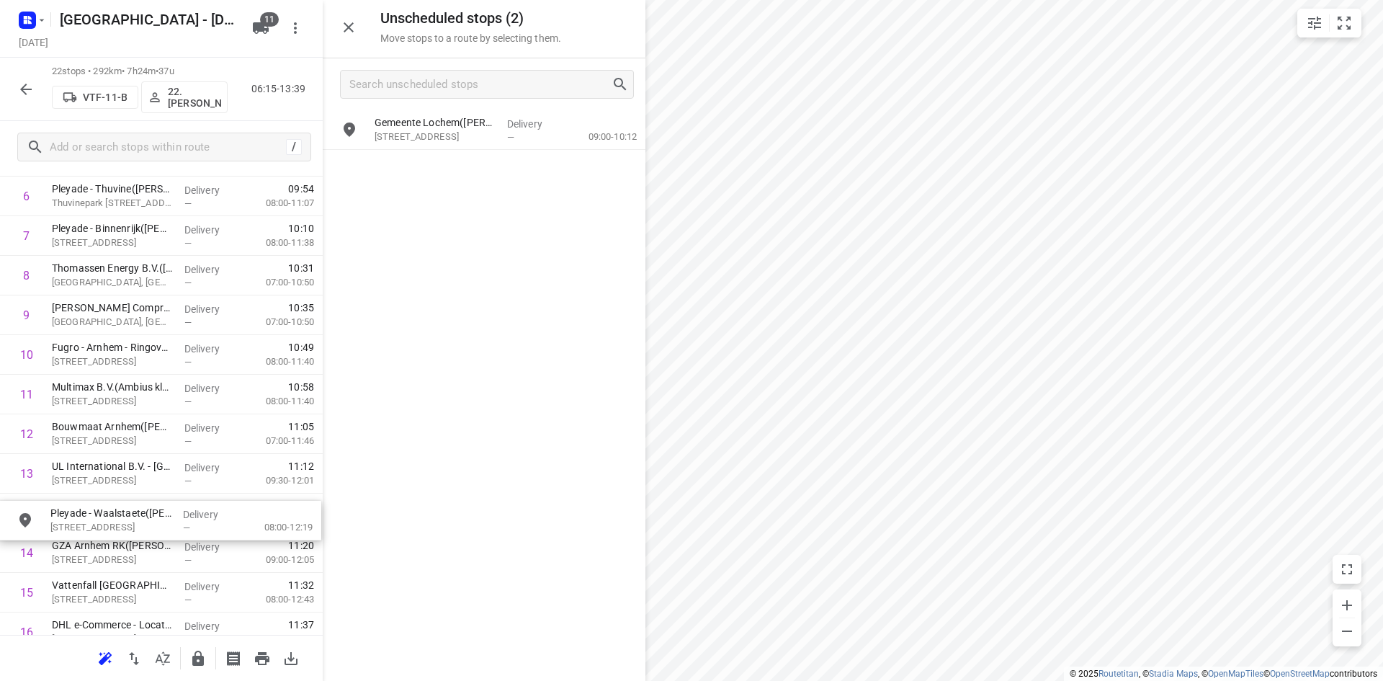
scroll to position [309, 0]
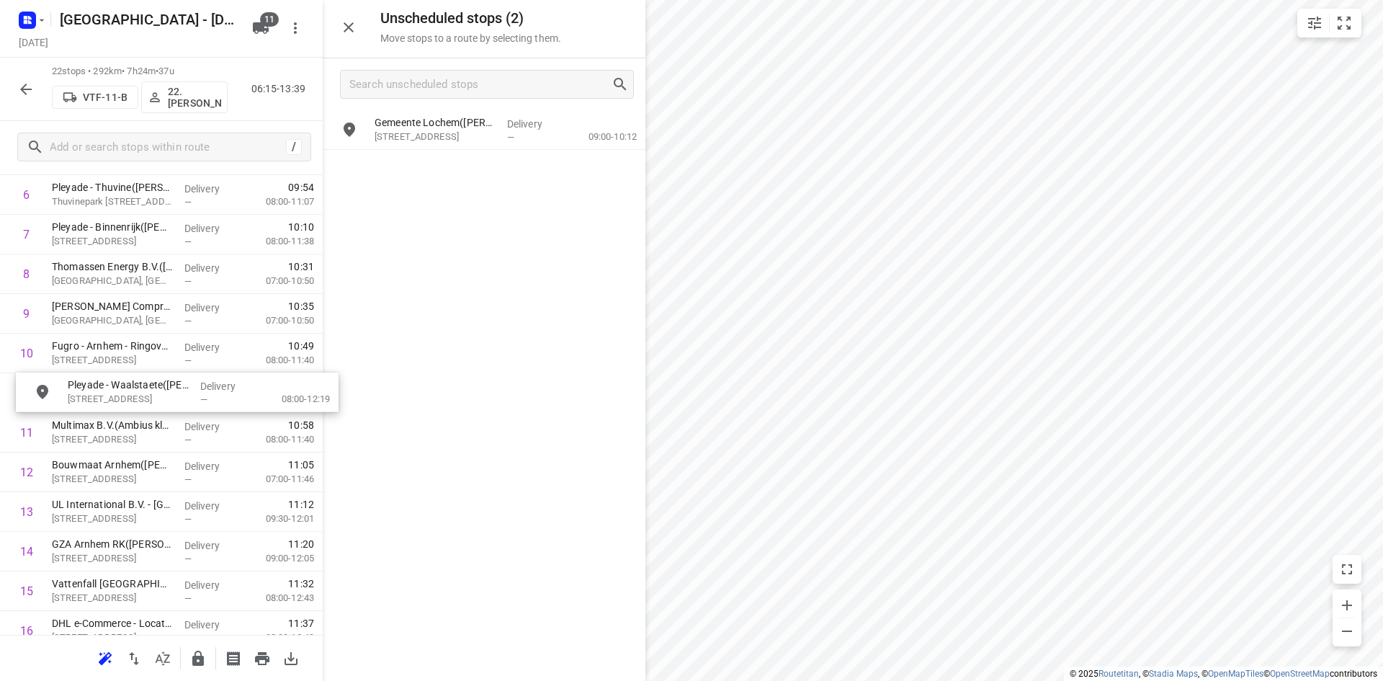
drag, startPoint x: 455, startPoint y: 136, endPoint x: 147, endPoint y: 401, distance: 406.1
click at [352, 17] on button "button" at bounding box center [348, 27] width 29 height 29
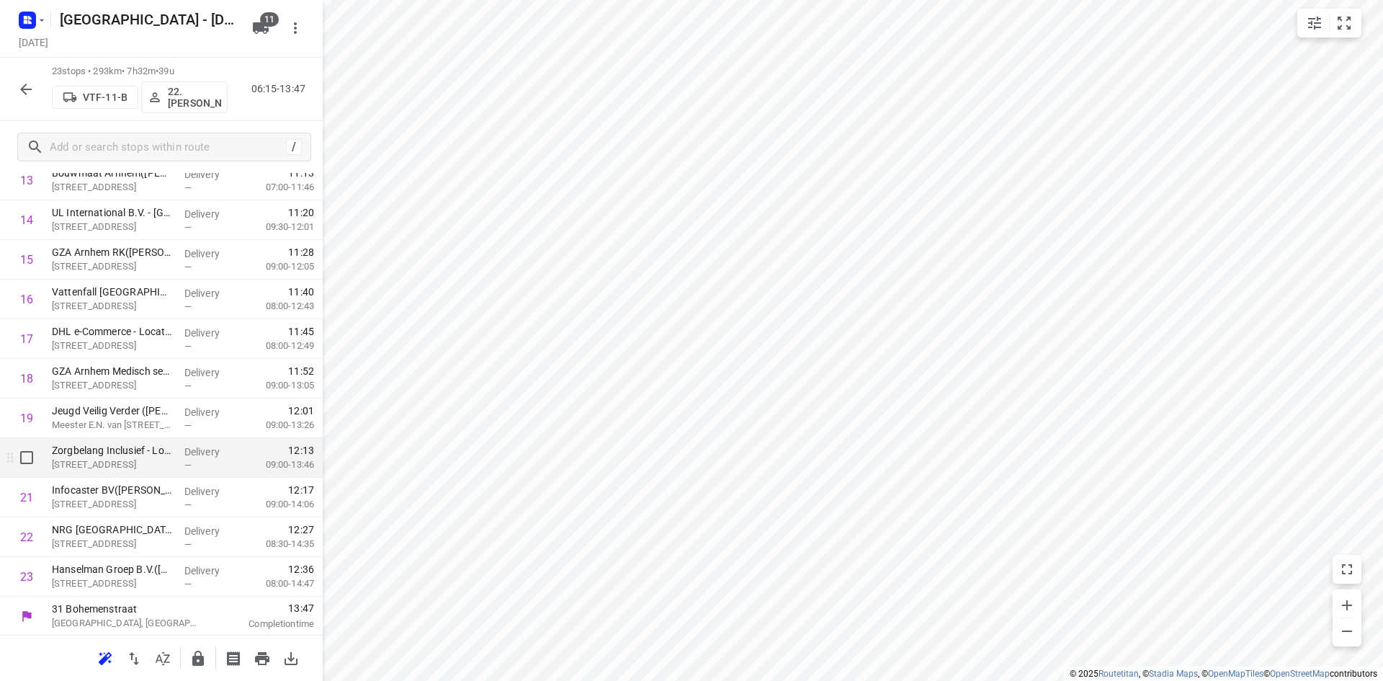
scroll to position [602, 0]
click at [197, 656] on icon "button" at bounding box center [198, 657] width 12 height 15
click at [160, 656] on icon "button" at bounding box center [162, 658] width 17 height 17
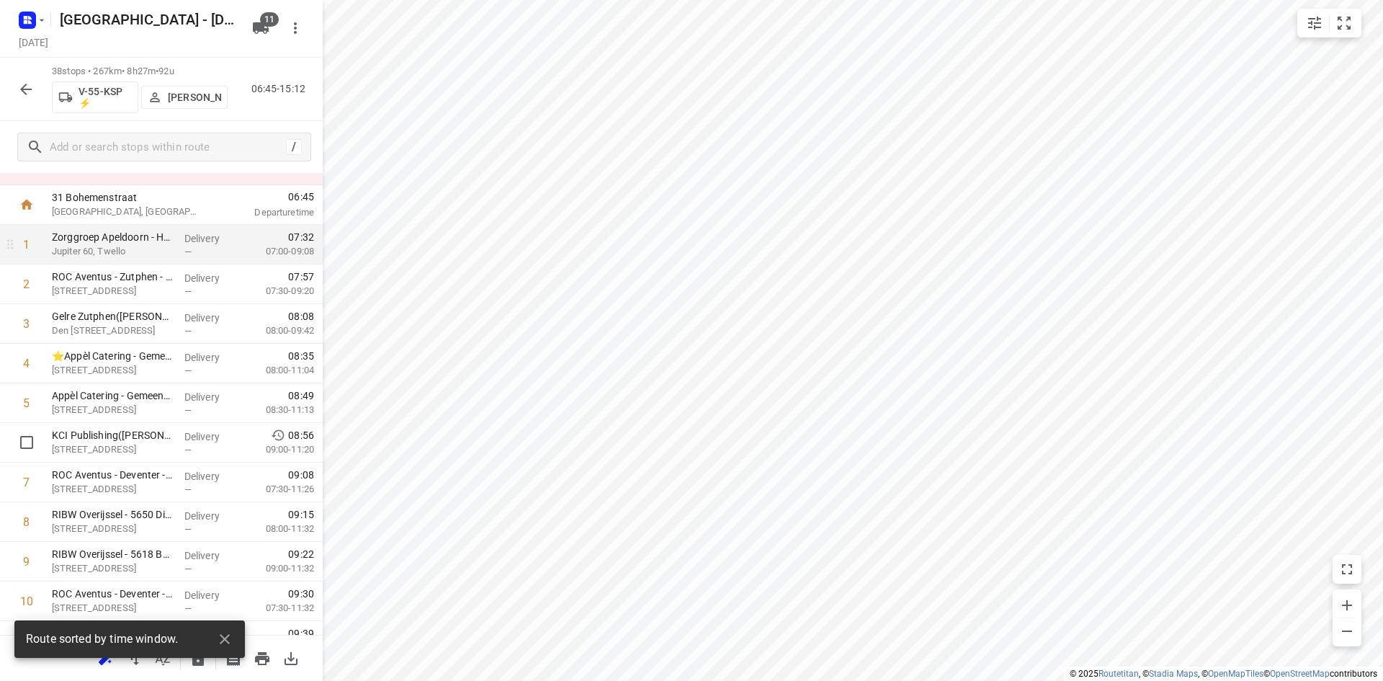
scroll to position [0, 0]
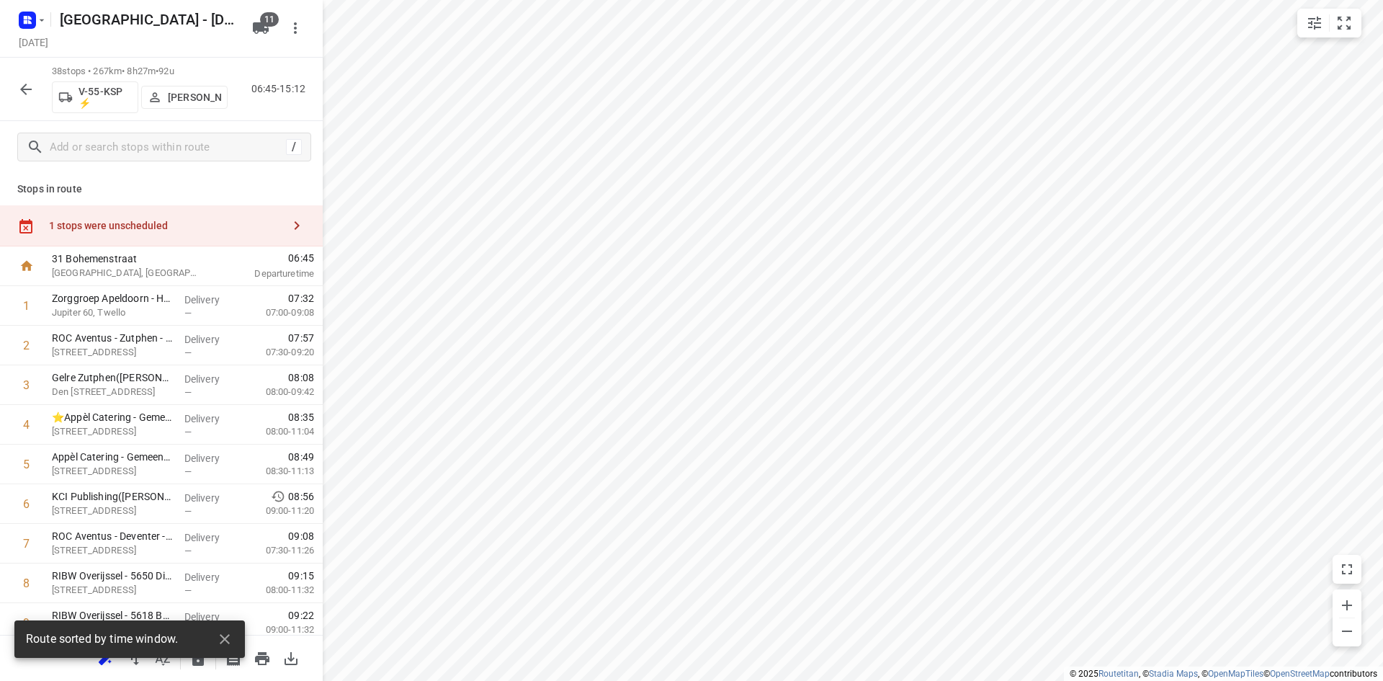
click at [190, 249] on div "31 Bohemenstraat Zwolle, Netherlands" at bounding box center [126, 266] width 161 height 40
click at [196, 236] on div "1 stops were unscheduled" at bounding box center [161, 225] width 323 height 41
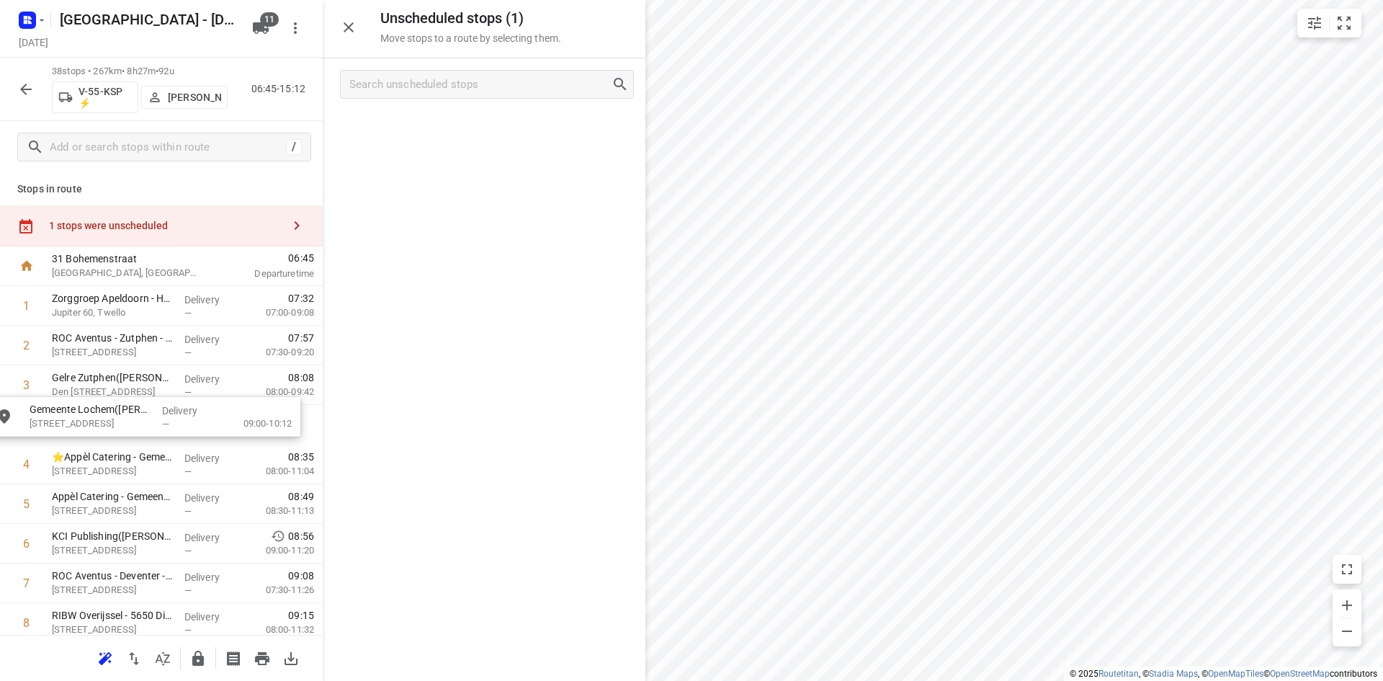
drag, startPoint x: 450, startPoint y: 146, endPoint x: 102, endPoint y: 437, distance: 453.6
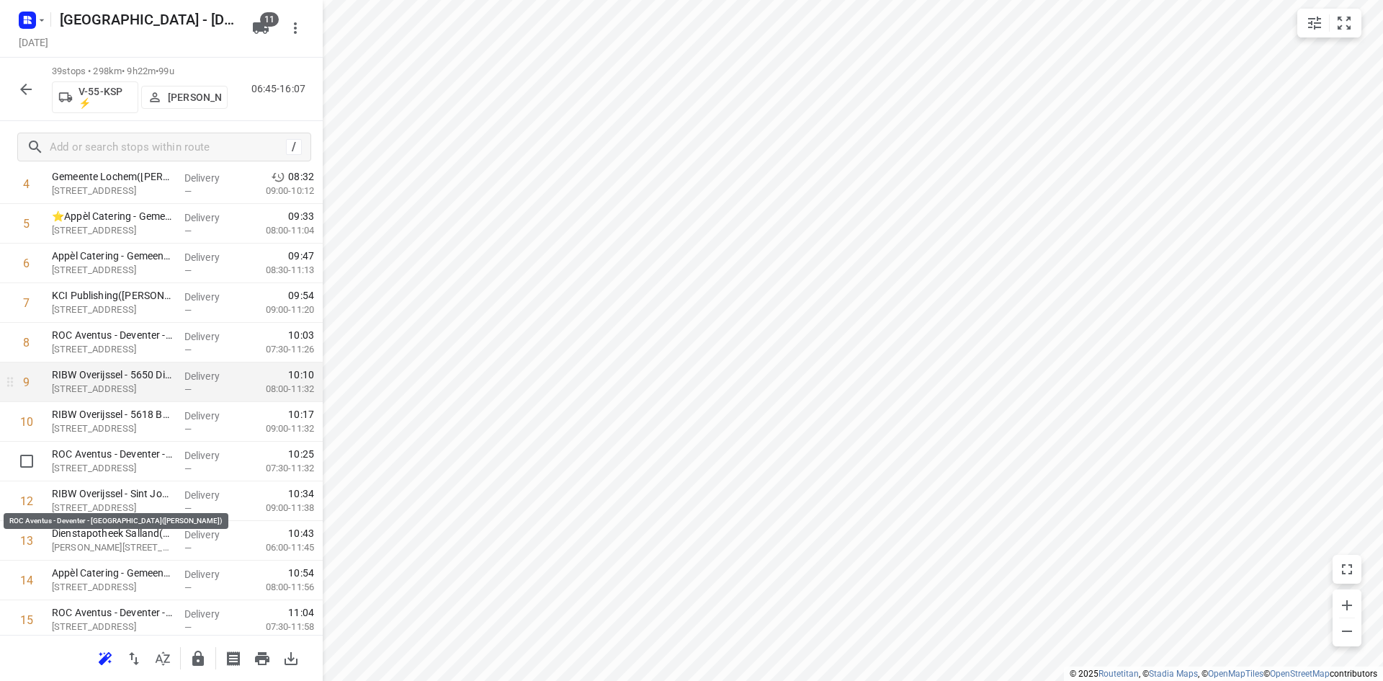
scroll to position [216, 0]
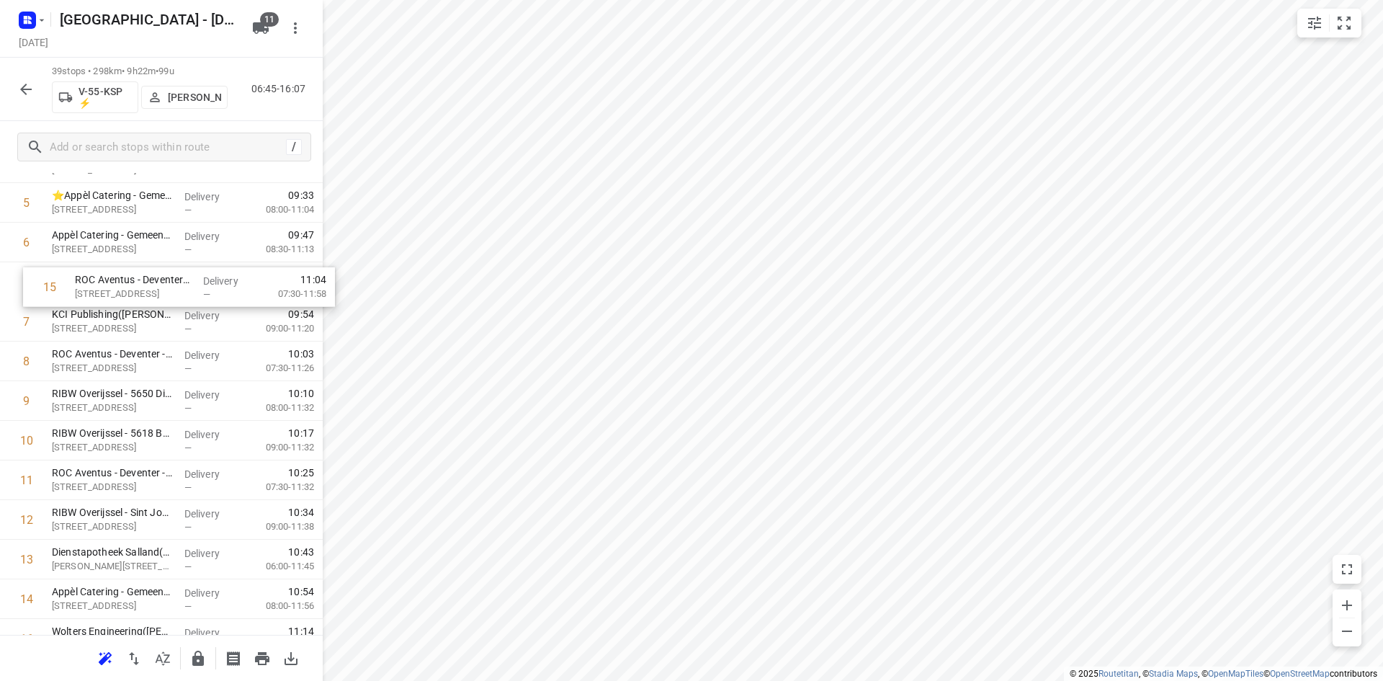
drag, startPoint x: 112, startPoint y: 599, endPoint x: 135, endPoint y: 274, distance: 325.7
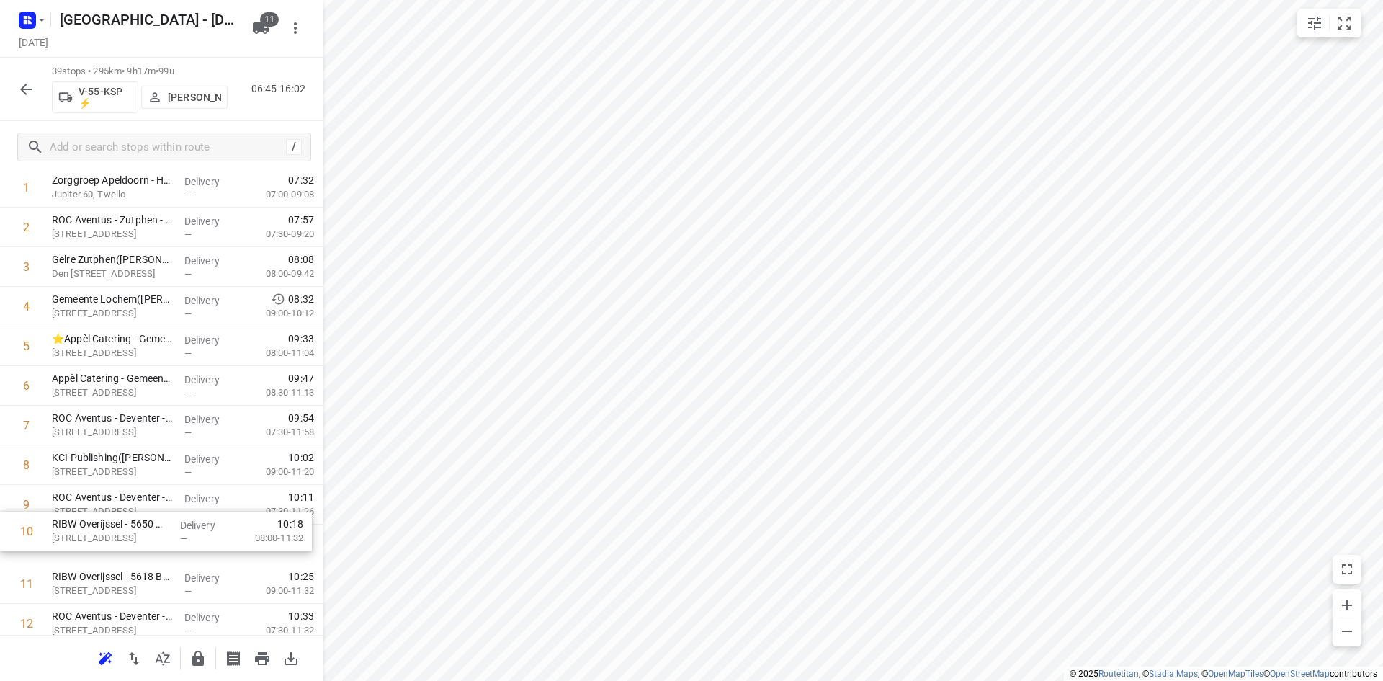
scroll to position [77, 0]
drag, startPoint x: 125, startPoint y: 561, endPoint x: 118, endPoint y: 468, distance: 93.9
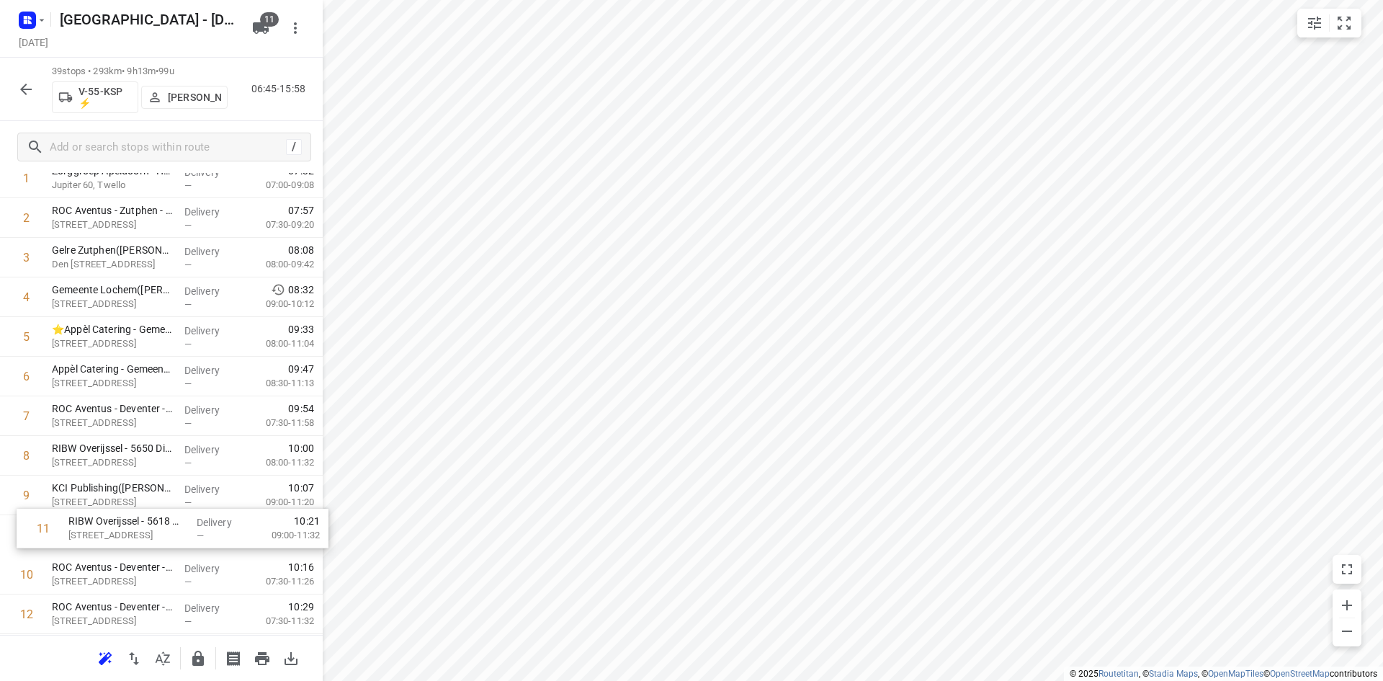
drag, startPoint x: 133, startPoint y: 571, endPoint x: 153, endPoint y: 506, distance: 67.9
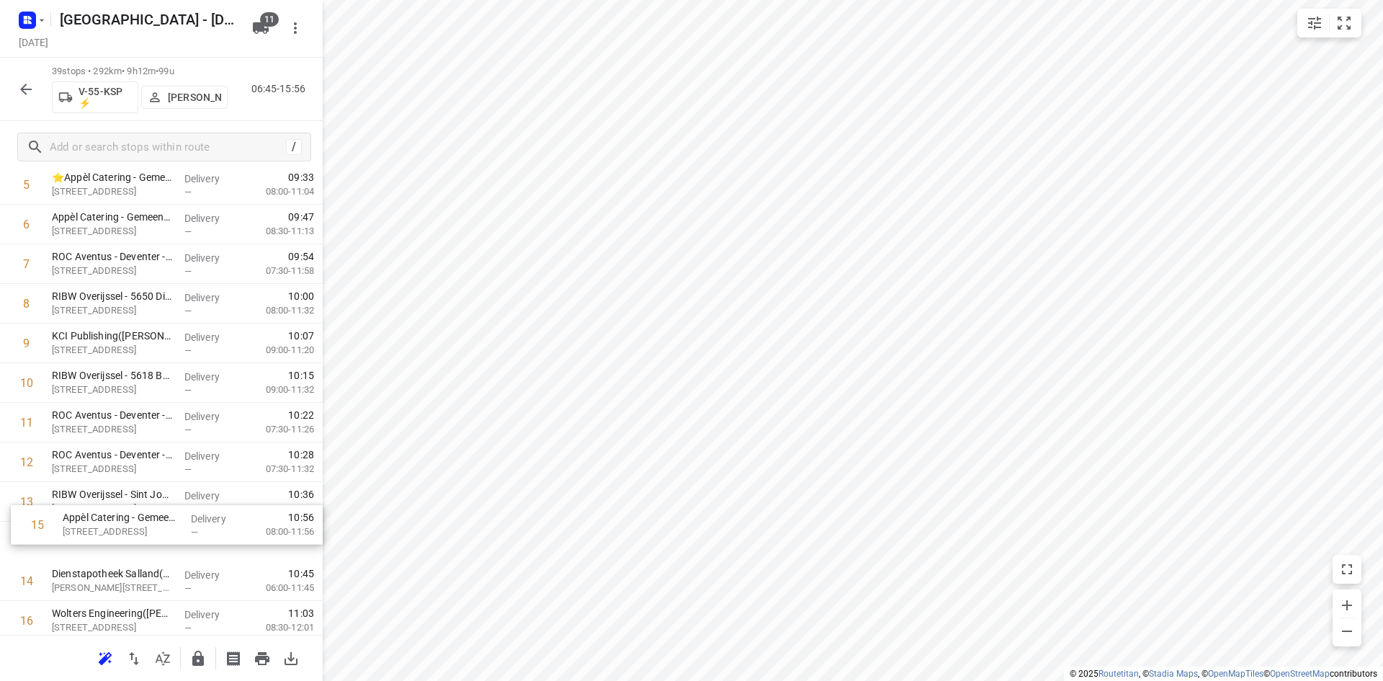
scroll to position [241, 0]
drag, startPoint x: 105, startPoint y: 593, endPoint x: 119, endPoint y: 463, distance: 130.4
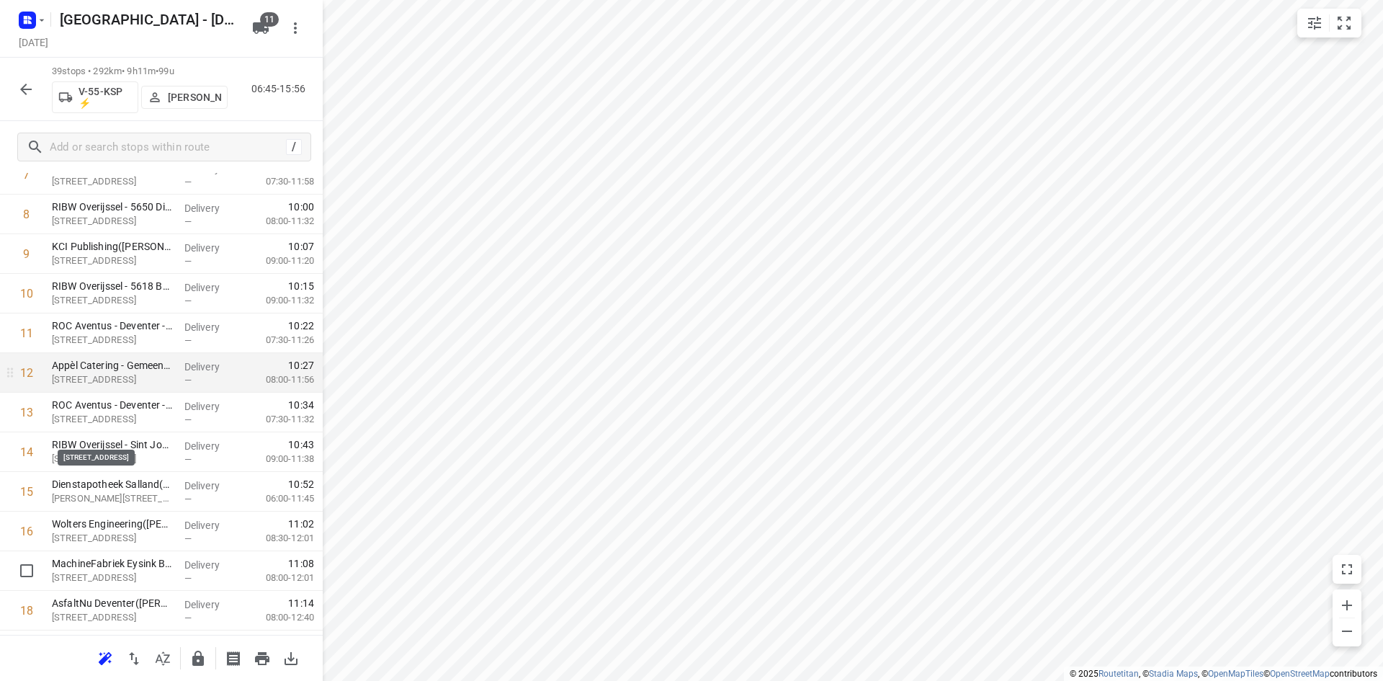
scroll to position [529, 0]
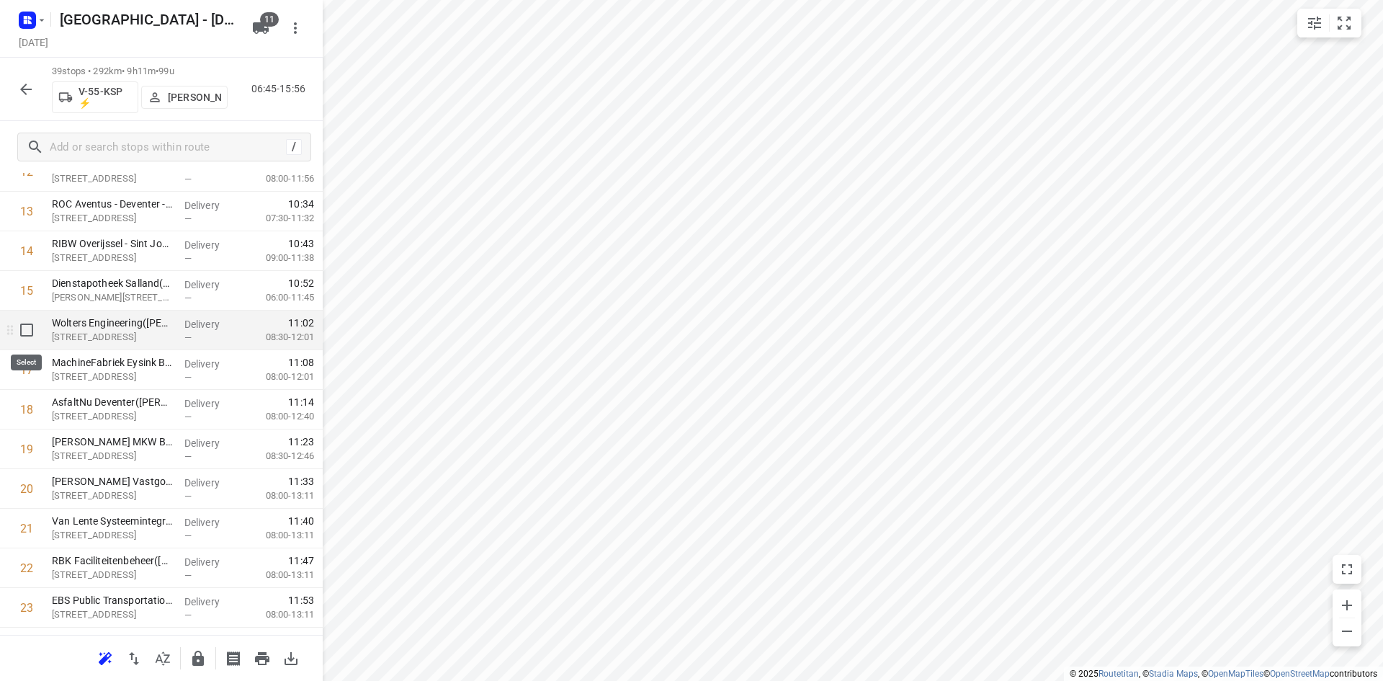
click at [20, 326] on input "checkbox" at bounding box center [26, 330] width 29 height 29
checkbox input "true"
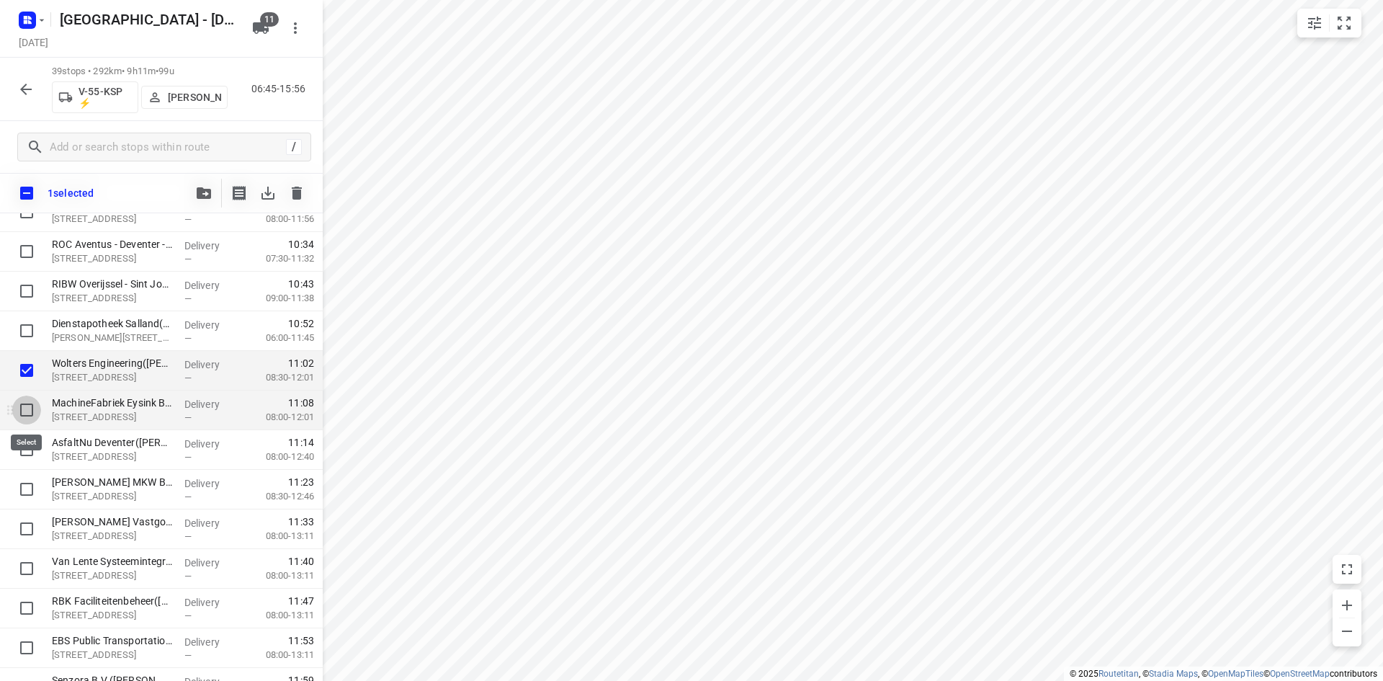
click at [30, 419] on input "checkbox" at bounding box center [26, 409] width 29 height 29
checkbox input "true"
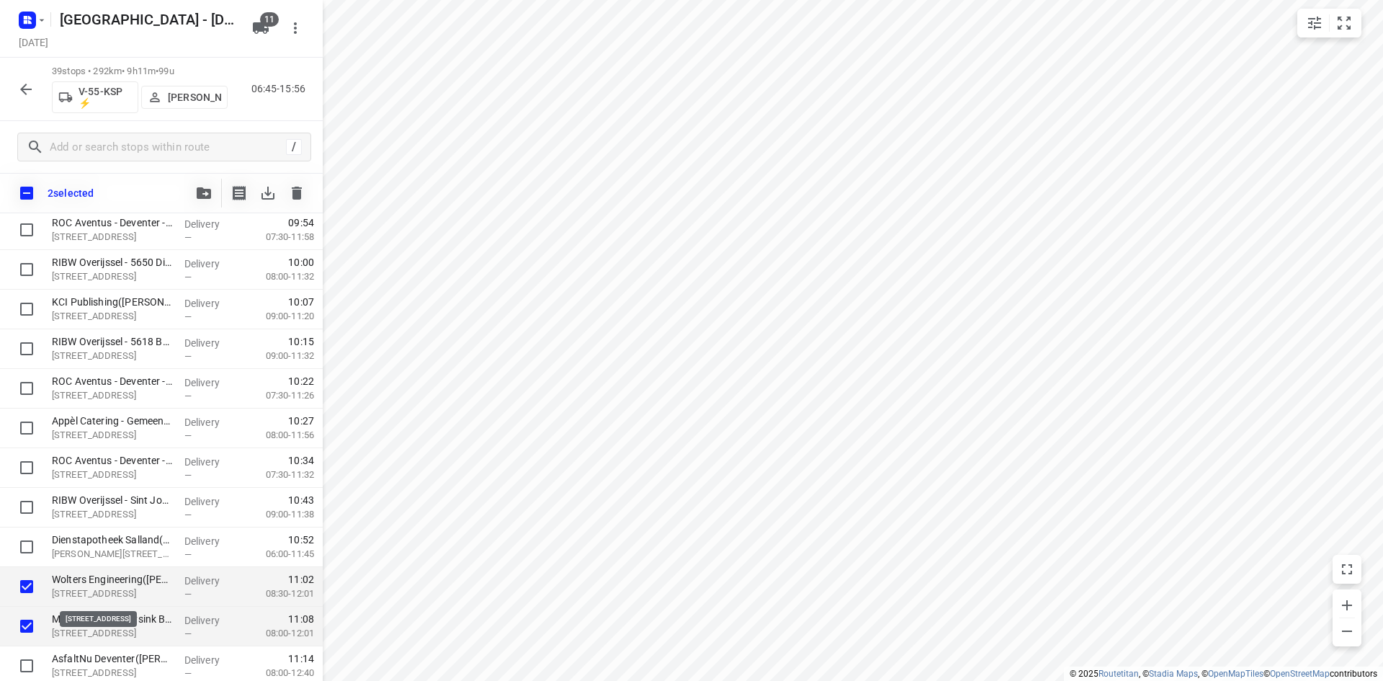
scroll to position [316, 0]
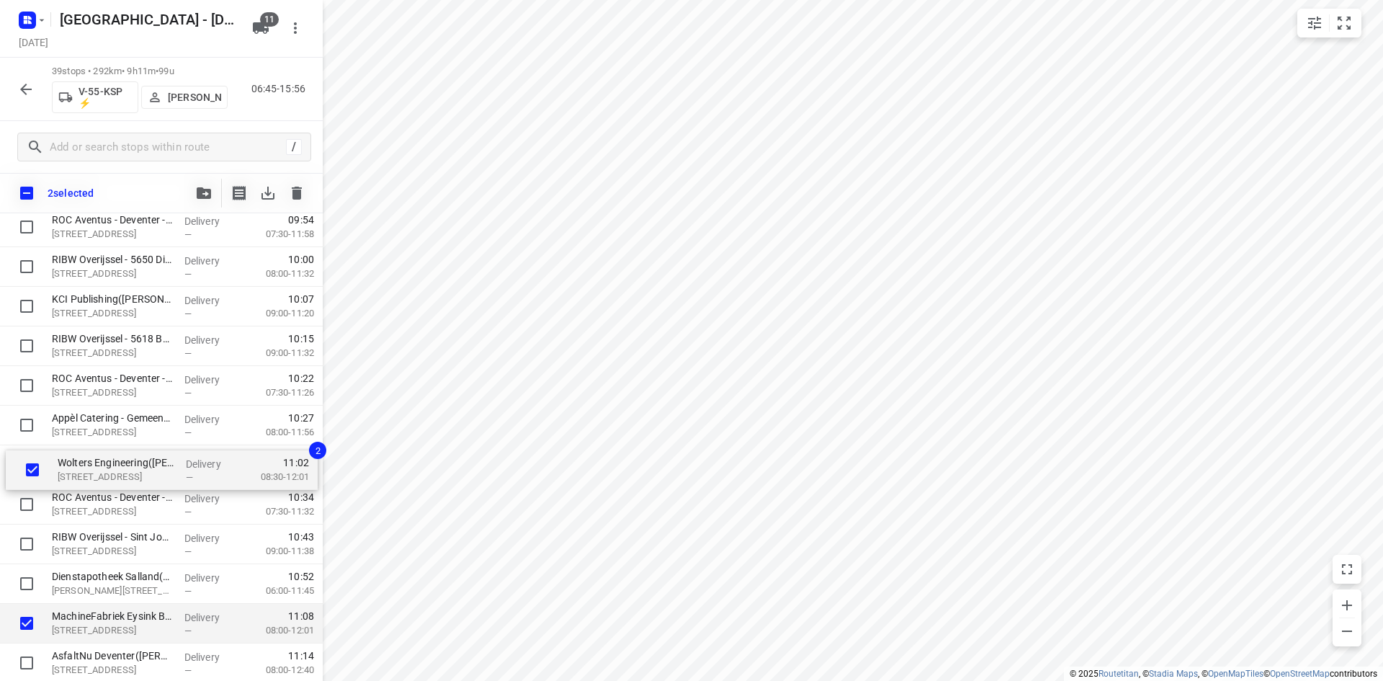
drag, startPoint x: 75, startPoint y: 591, endPoint x: 82, endPoint y: 468, distance: 124.1
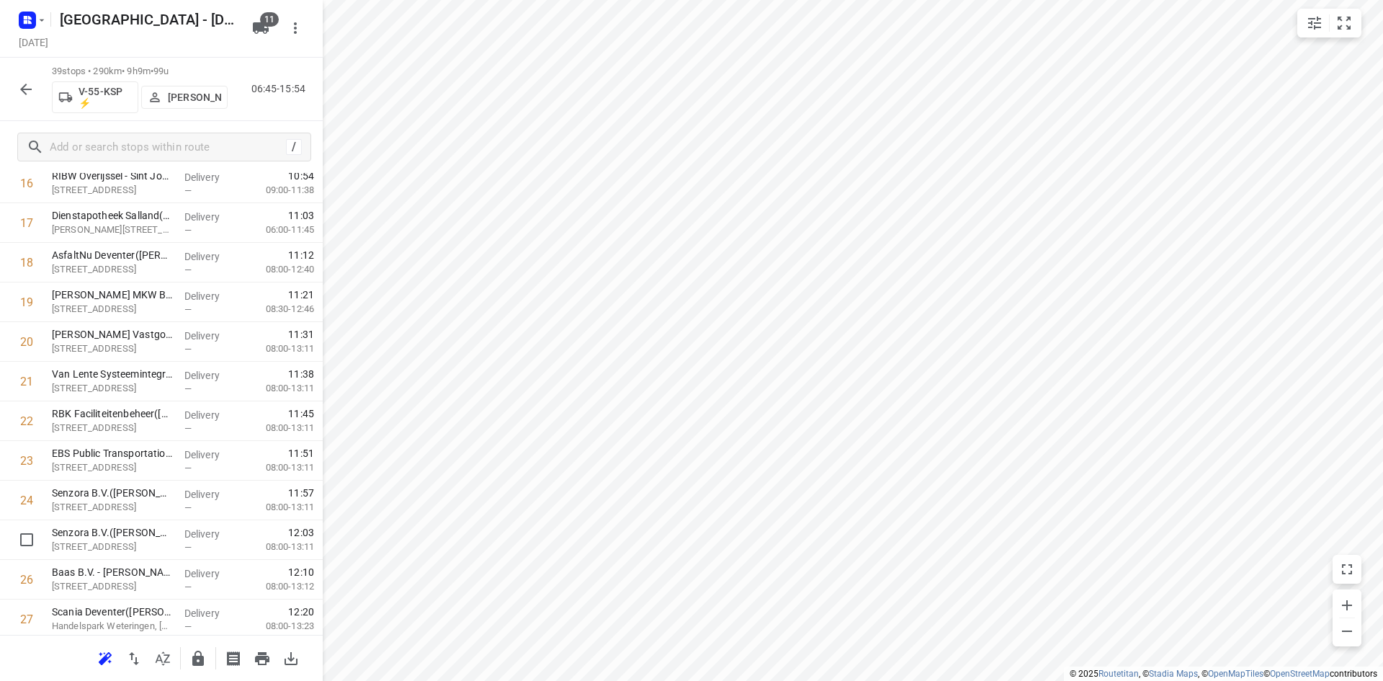
scroll to position [677, 0]
drag, startPoint x: 125, startPoint y: 559, endPoint x: 136, endPoint y: 353, distance: 206.3
click at [136, 353] on div "1 Zorggroep Apeldoorn - Hofstede(Joke van Veluwen) Jupiter 60, Twello Delivery …" at bounding box center [161, 340] width 323 height 1545
drag, startPoint x: 117, startPoint y: 500, endPoint x: 89, endPoint y: 380, distance: 123.7
click at [89, 380] on div "1 Zorggroep Apeldoorn - Hofstede(Joke van Veluwen) Jupiter 60, Twello Delivery …" at bounding box center [161, 340] width 323 height 1545
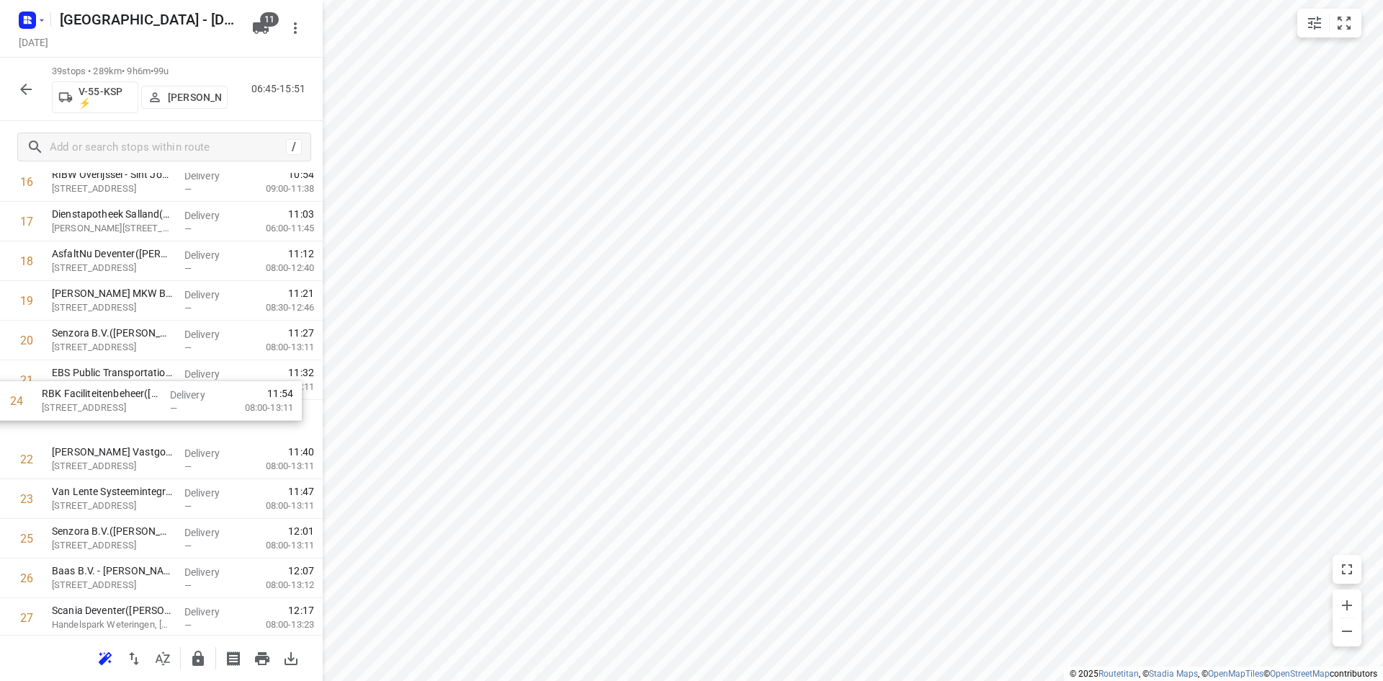
drag, startPoint x: 104, startPoint y: 494, endPoint x: 100, endPoint y: 403, distance: 91.6
click at [100, 403] on div "1 Zorggroep Apeldoorn - Hofstede(Joke van Veluwen) Jupiter 60, Twello Delivery …" at bounding box center [161, 340] width 323 height 1545
drag, startPoint x: 144, startPoint y: 541, endPoint x: 149, endPoint y: 455, distance: 85.9
click at [149, 455] on div "1 Zorggroep Apeldoorn - Hofstede(Joke van Veluwen) Jupiter 60, Twello Delivery …" at bounding box center [161, 338] width 323 height 1545
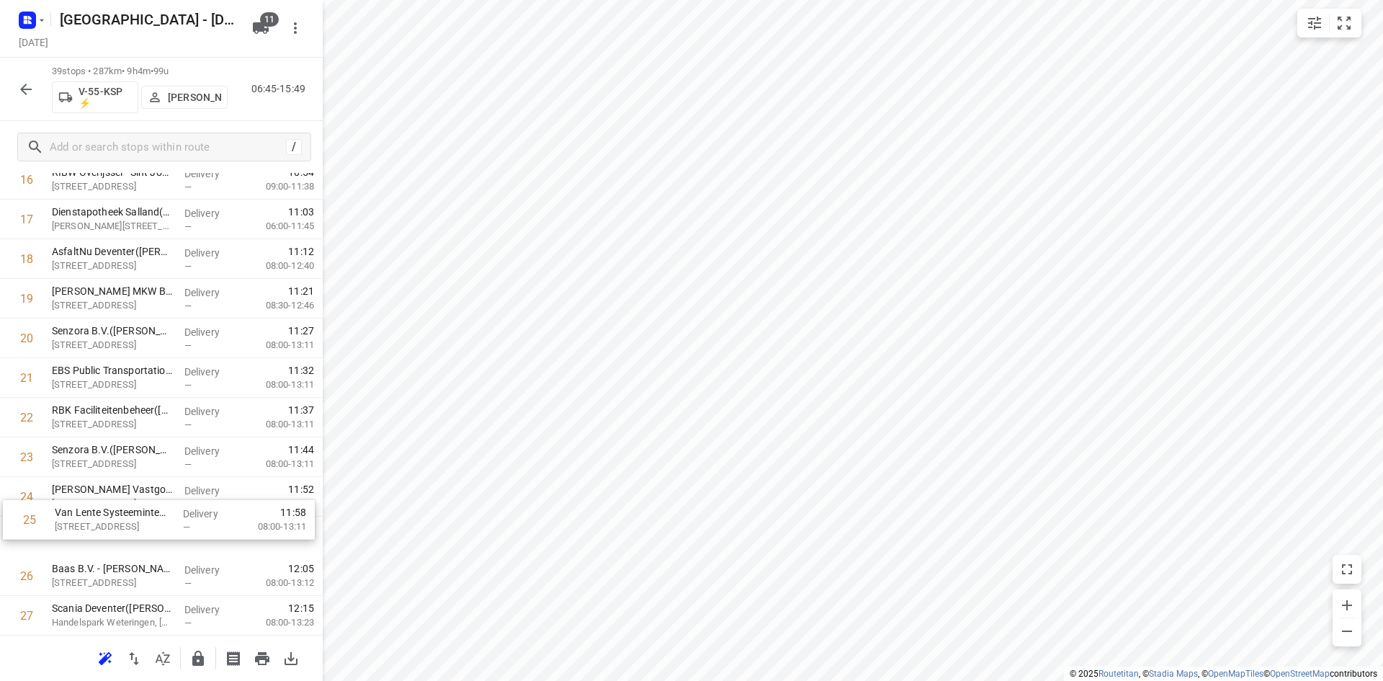
scroll to position [683, 0]
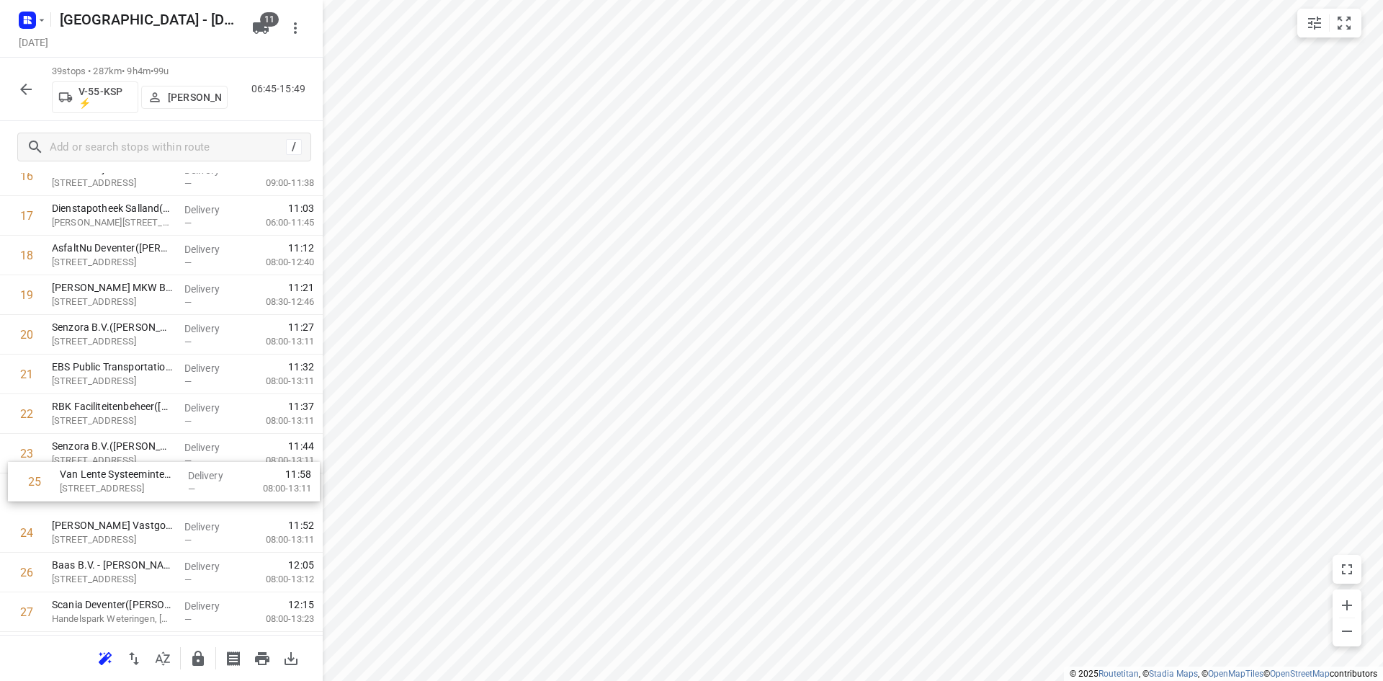
drag, startPoint x: 155, startPoint y: 540, endPoint x: 163, endPoint y: 480, distance: 59.6
click at [163, 480] on div "1 Zorggroep Apeldoorn - Hofstede(Joke van Veluwen) Jupiter 60, Twello Delivery …" at bounding box center [161, 334] width 323 height 1545
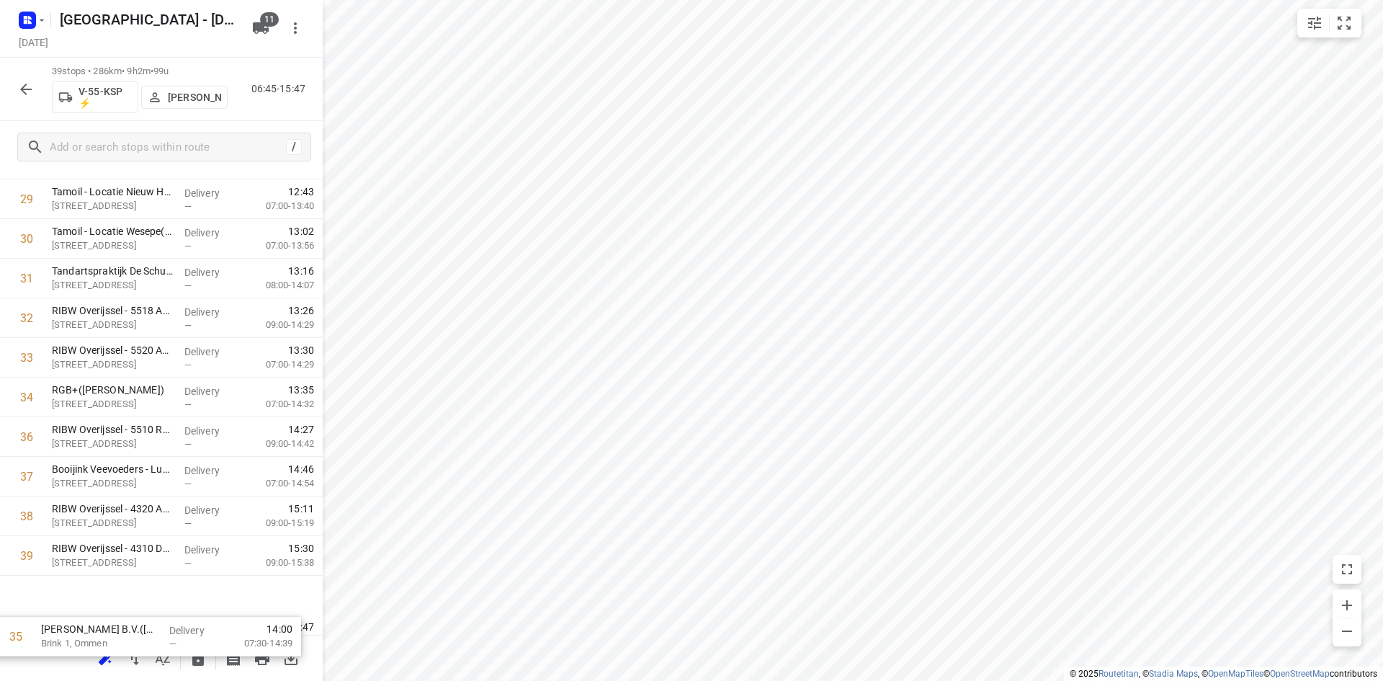
scroll to position [1195, 0]
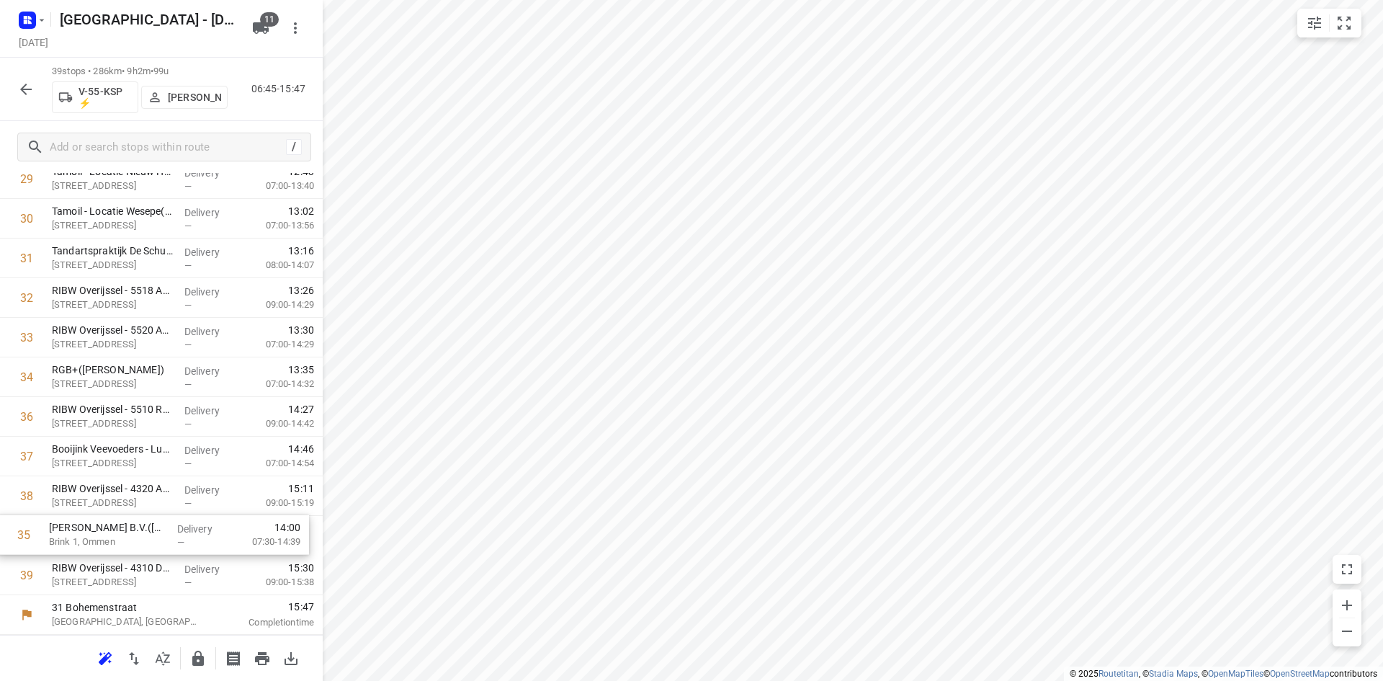
drag, startPoint x: 196, startPoint y: 560, endPoint x: 193, endPoint y: 529, distance: 30.4
click at [191, 656] on icon "button" at bounding box center [197, 658] width 17 height 17
click at [165, 656] on icon "button" at bounding box center [162, 658] width 17 height 17
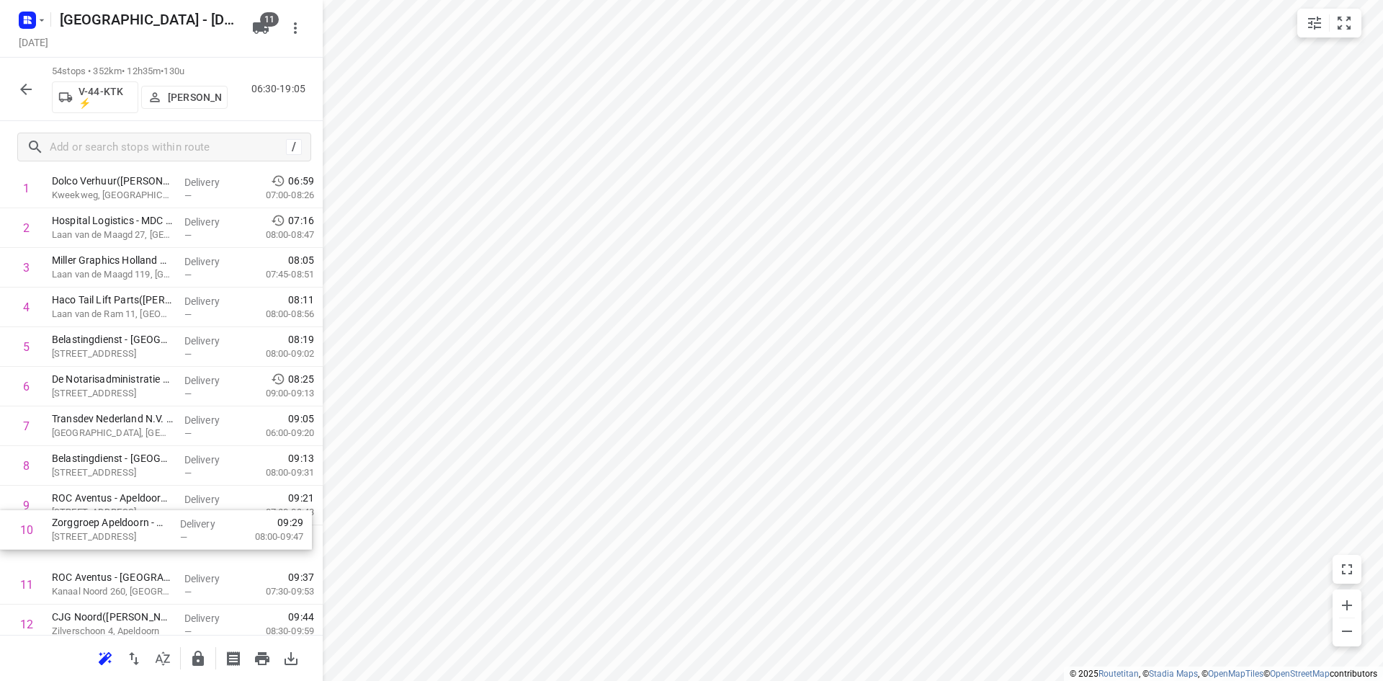
scroll to position [79, 0]
drag, startPoint x: 147, startPoint y: 545, endPoint x: 147, endPoint y: 506, distance: 39.6
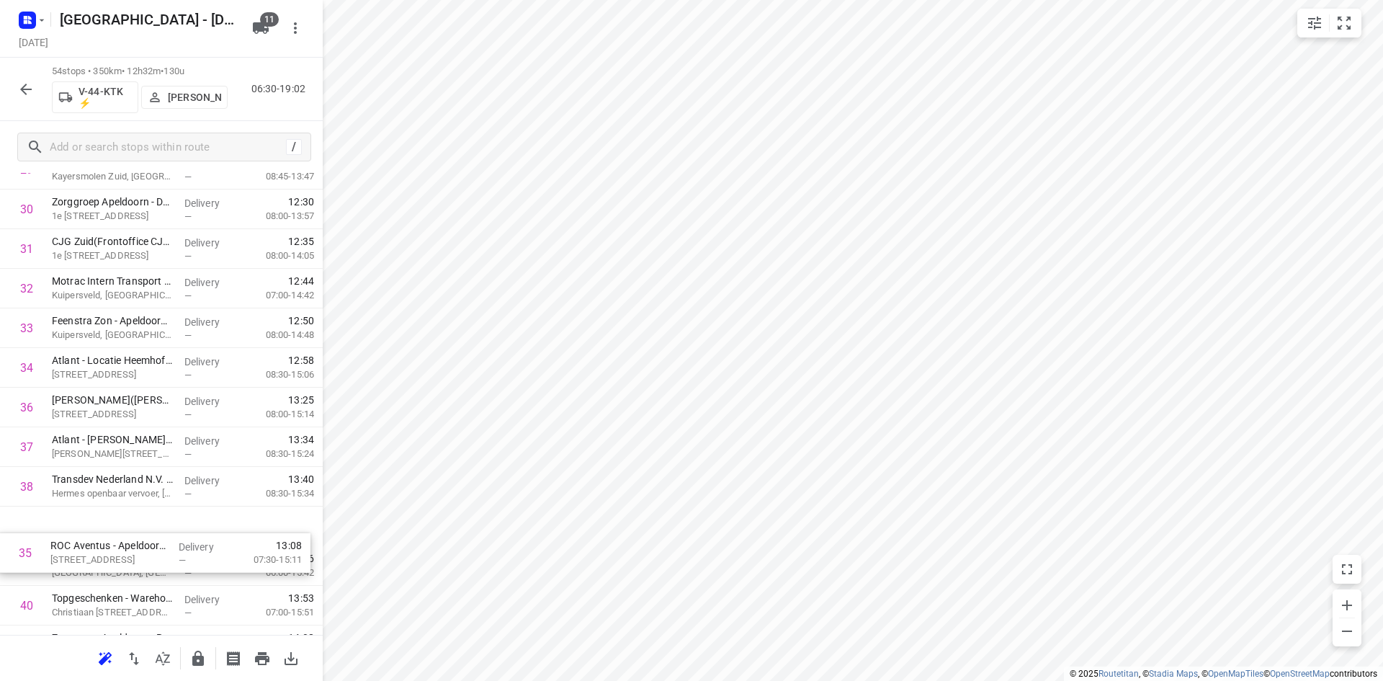
drag, startPoint x: 145, startPoint y: 529, endPoint x: 143, endPoint y: 561, distance: 32.4
click at [143, 561] on div "1 Dolco Verhuur(Henk Fix) Kweekweg, Epe Delivery — 06:59 07:00-08:26 2 Hospital…" at bounding box center [161, 109] width 323 height 2139
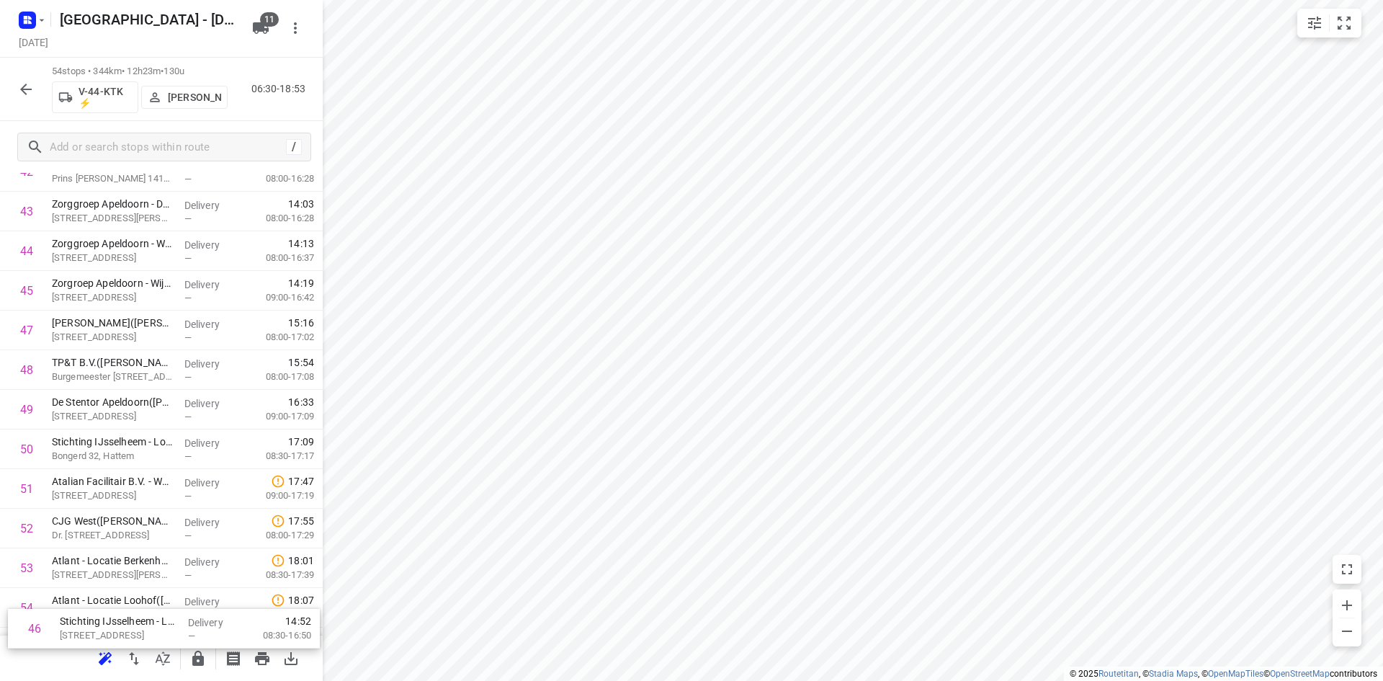
scroll to position [1789, 0]
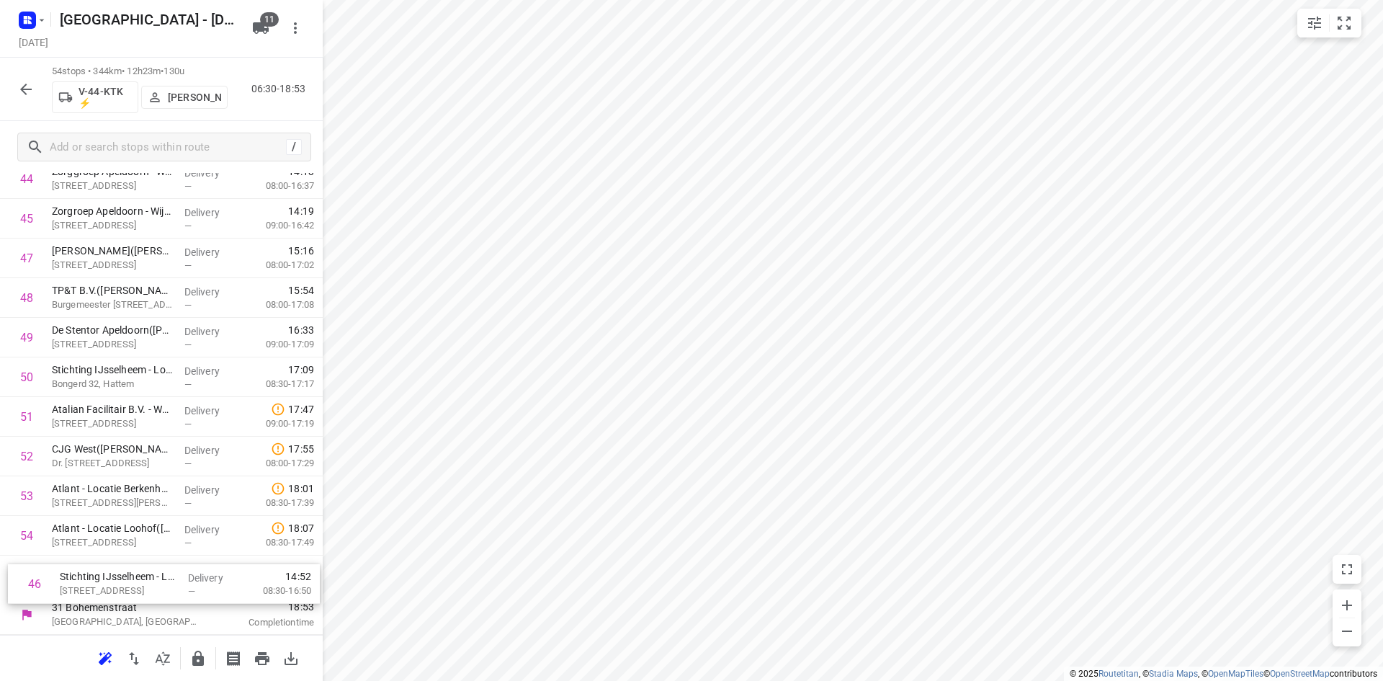
drag, startPoint x: 126, startPoint y: 502, endPoint x: 144, endPoint y: 576, distance: 76.4
drag, startPoint x: 169, startPoint y: 377, endPoint x: 163, endPoint y: 593, distance: 215.5
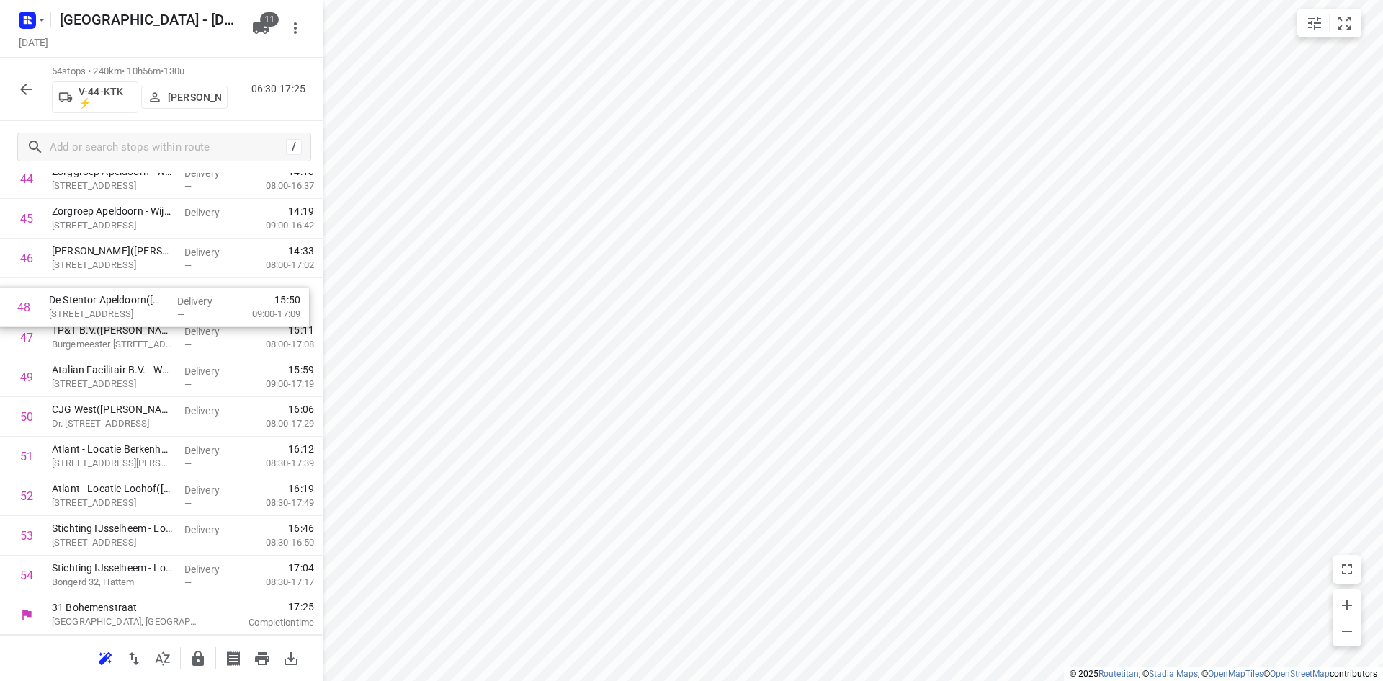
drag, startPoint x: 166, startPoint y: 349, endPoint x: 163, endPoint y: 311, distance: 37.6
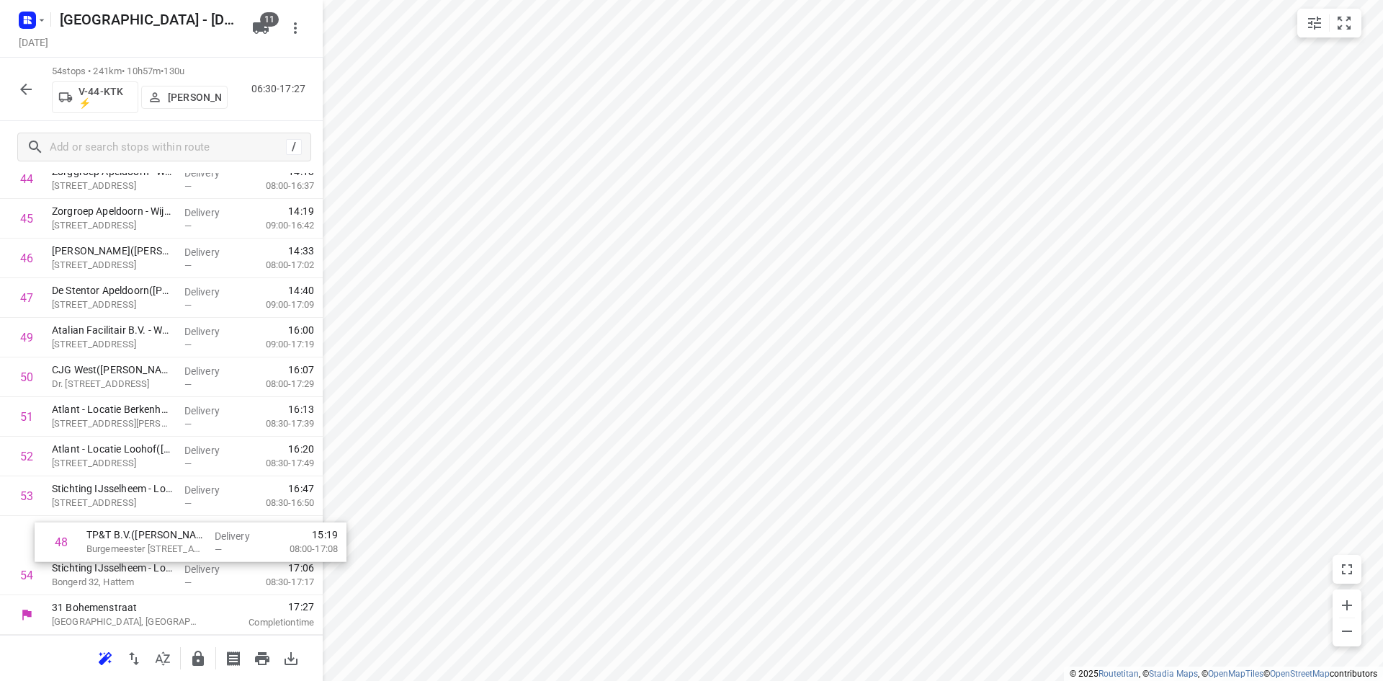
drag, startPoint x: 198, startPoint y: 346, endPoint x: 232, endPoint y: 554, distance: 210.9
click at [192, 652] on icon "button" at bounding box center [197, 658] width 17 height 17
click at [153, 645] on div at bounding box center [162, 658] width 29 height 29
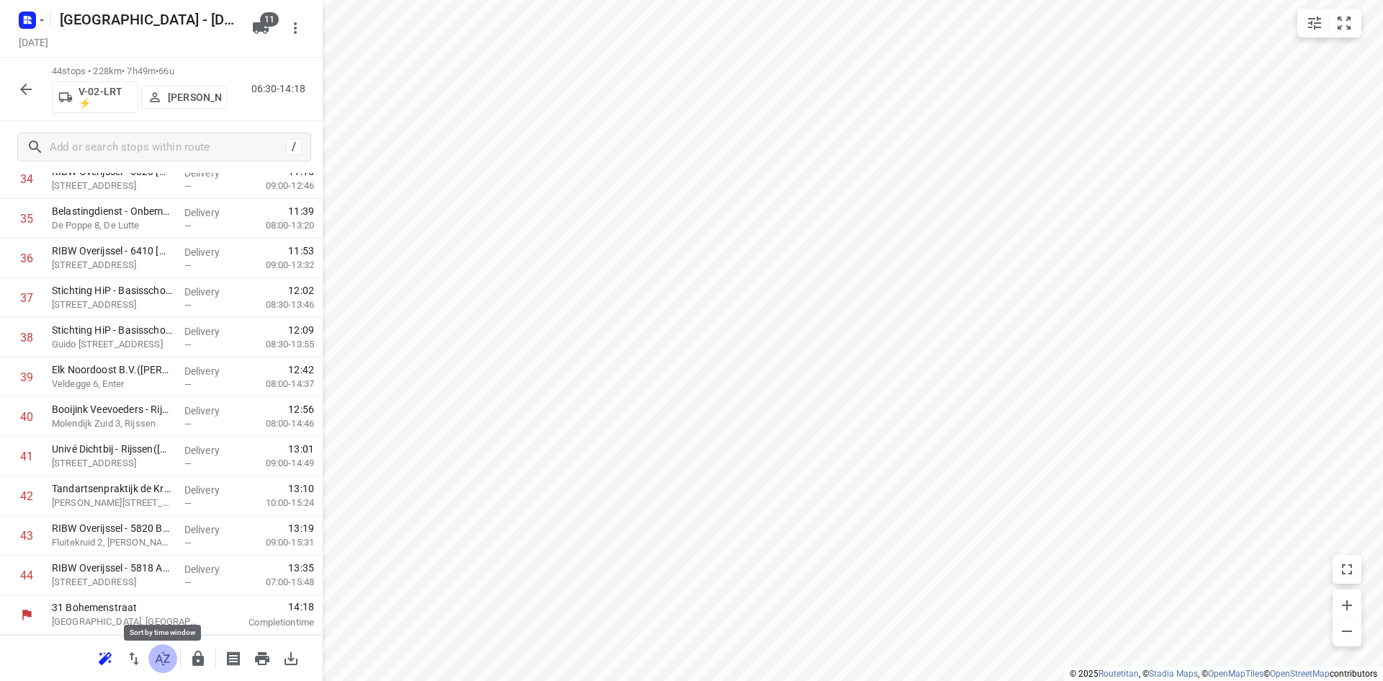
click at [159, 656] on icon "button" at bounding box center [162, 658] width 17 height 17
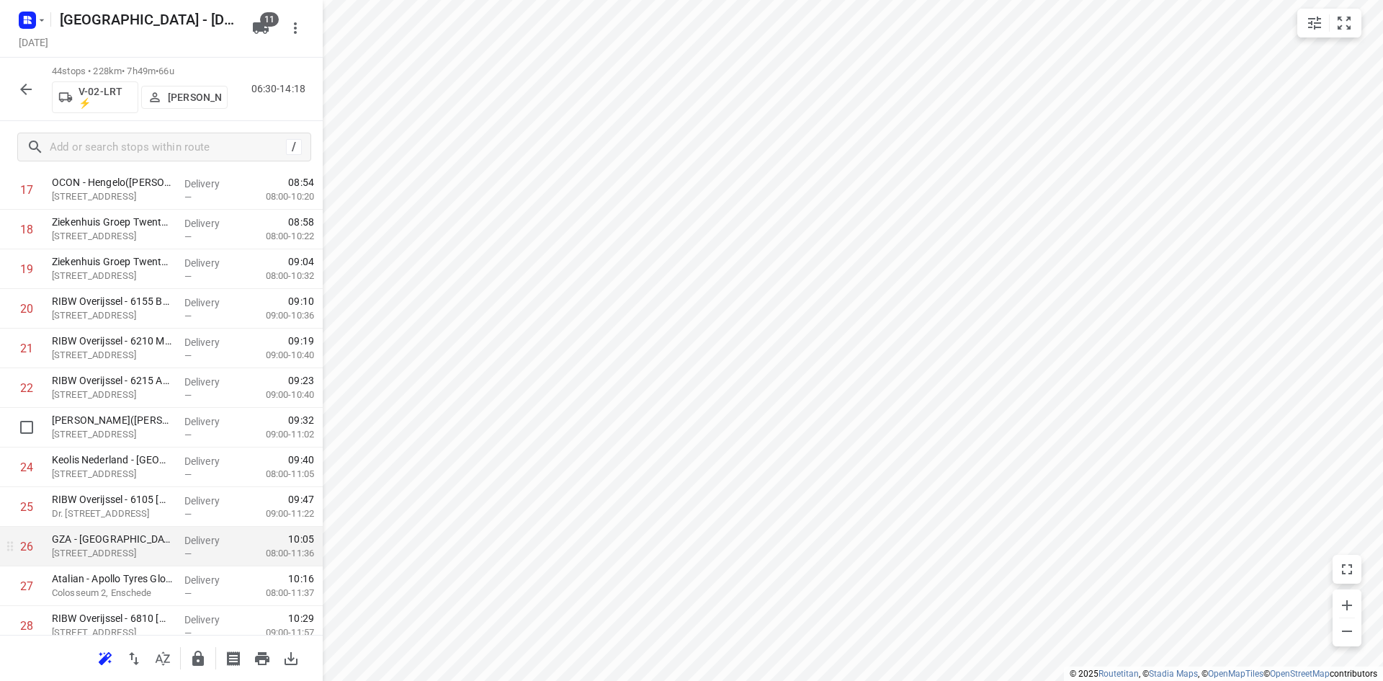
scroll to position [720, 0]
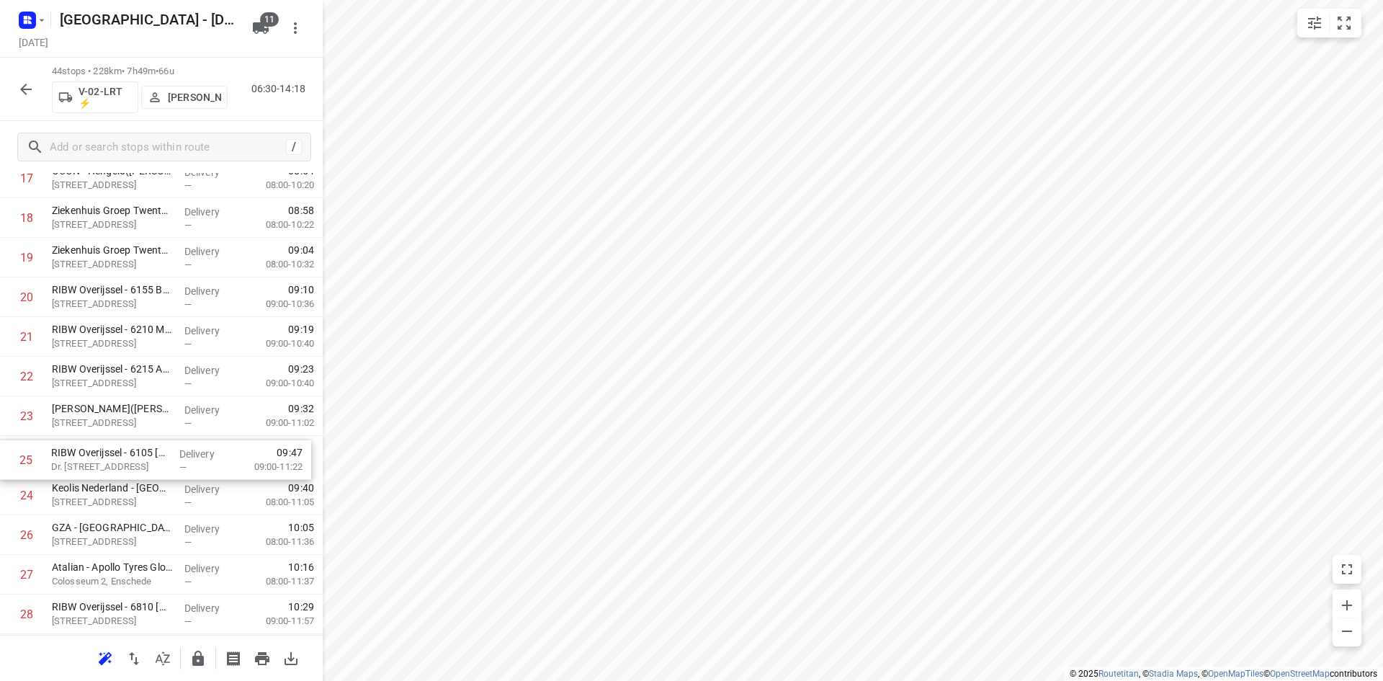
drag, startPoint x: 105, startPoint y: 497, endPoint x: 104, endPoint y: 457, distance: 40.3
click at [104, 457] on div "1 ⭐Albron Nederland - DJI - PI Zwolle Zuid 1 - 7966(Contactpersoon 7964) De Mar…" at bounding box center [161, 396] width 323 height 1743
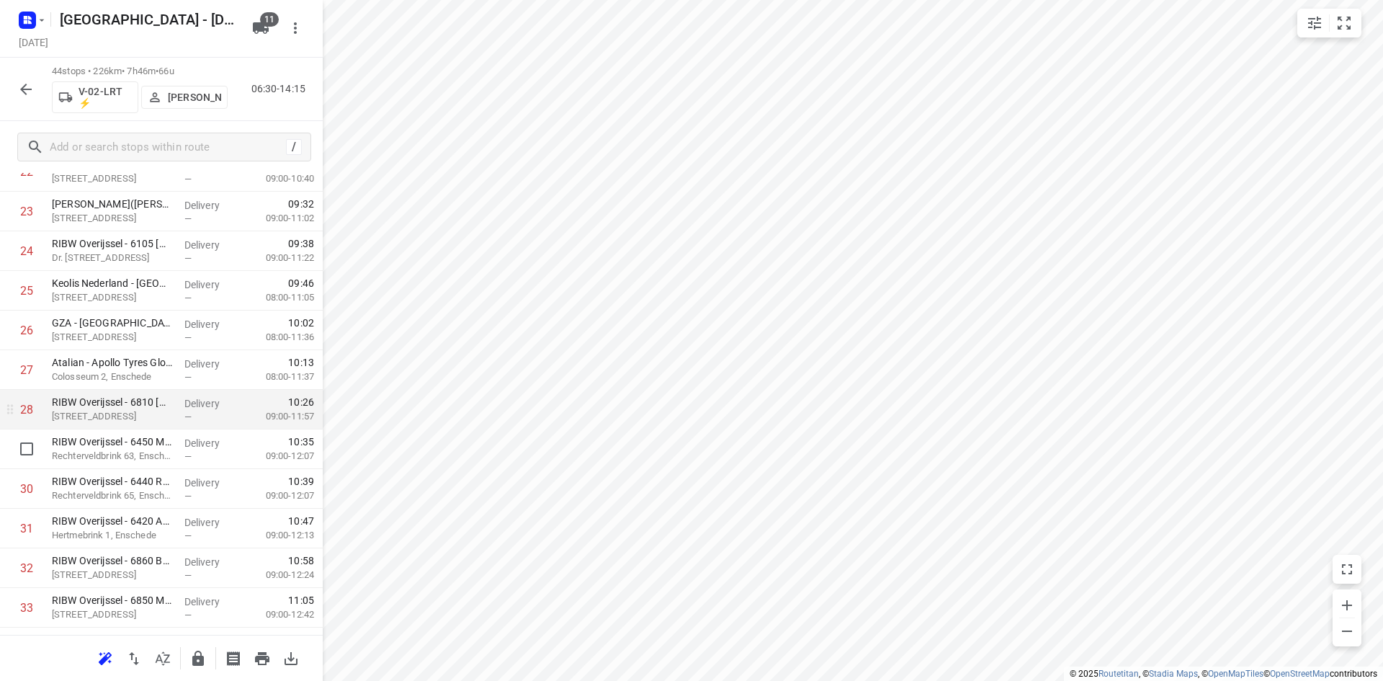
scroll to position [936, 0]
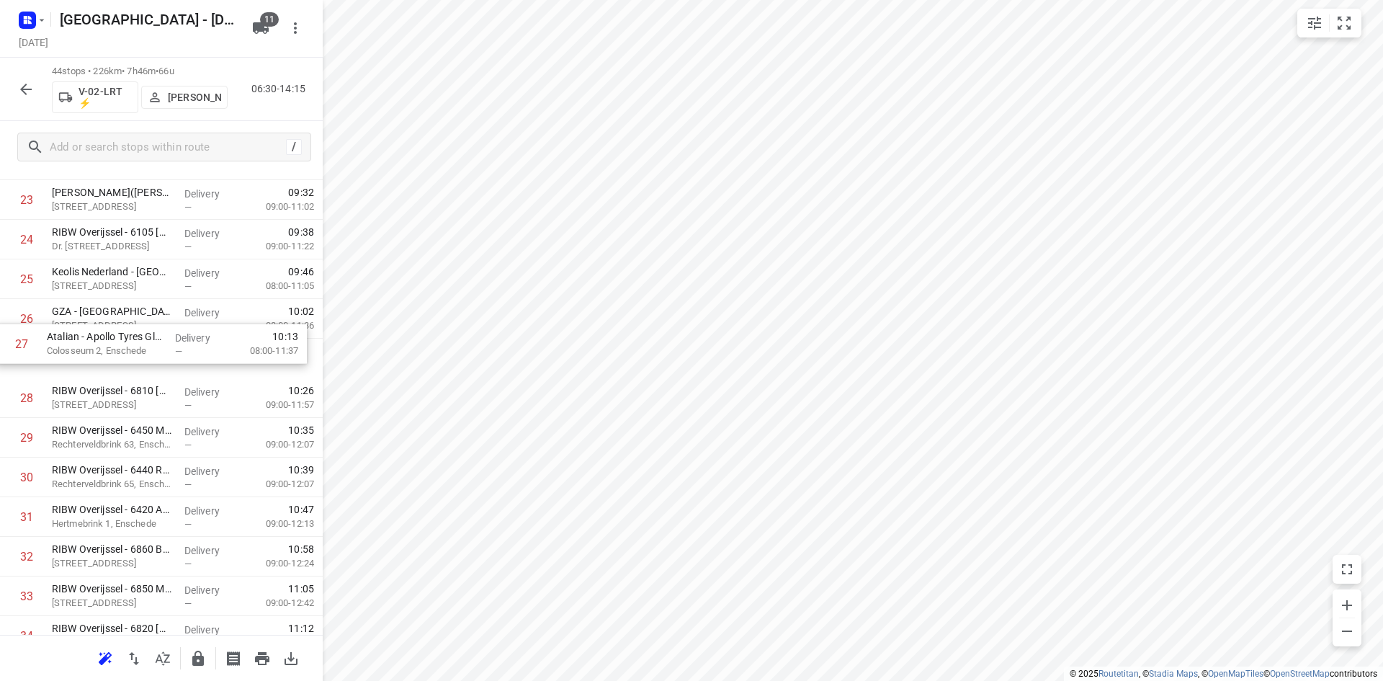
drag, startPoint x: 104, startPoint y: 354, endPoint x: 99, endPoint y: 335, distance: 20.1
click at [99, 335] on div "1 ⭐Albron Nederland - DJI - PI Zwolle Zuid 1 - 7966(Contactpersoon 7964) De Mar…" at bounding box center [161, 179] width 323 height 1743
drag, startPoint x: 95, startPoint y: 352, endPoint x: 91, endPoint y: 309, distance: 42.7
click at [91, 309] on div "1 ⭐Albron Nederland - DJI - PI Zwolle Zuid 1 - 7966(Contactpersoon 7964) De Mar…" at bounding box center [161, 179] width 323 height 1743
click at [203, 656] on button "button" at bounding box center [198, 658] width 29 height 29
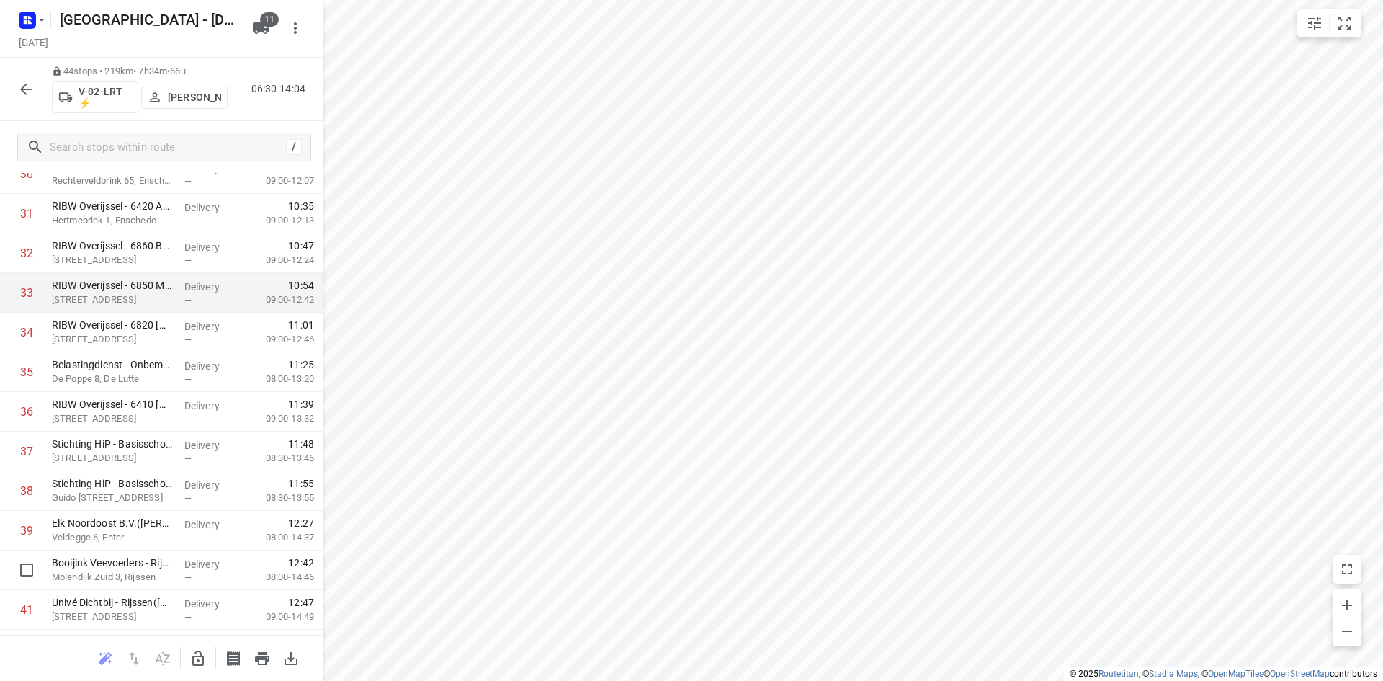
scroll to position [1393, 0]
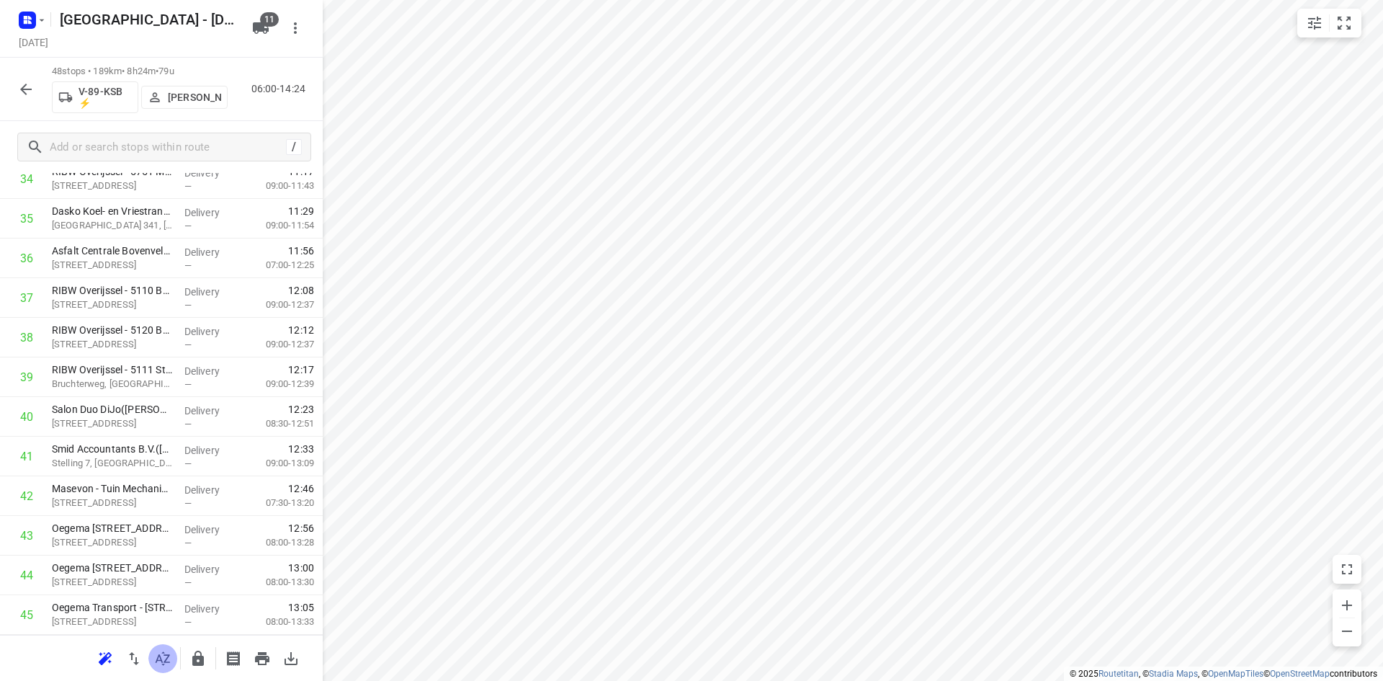
click at [169, 656] on icon "button" at bounding box center [162, 658] width 17 height 17
click at [200, 656] on icon "button" at bounding box center [198, 657] width 12 height 15
click at [160, 656] on icon "button" at bounding box center [162, 658] width 17 height 17
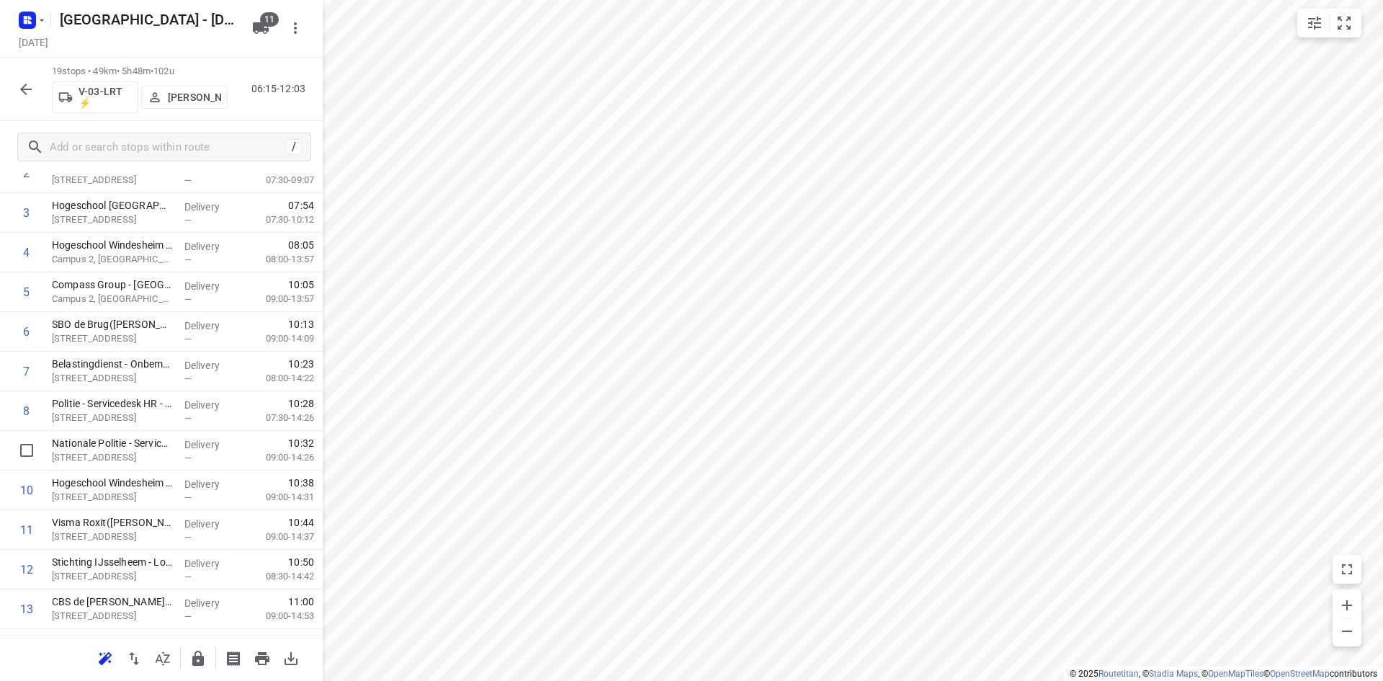
scroll to position [360, 0]
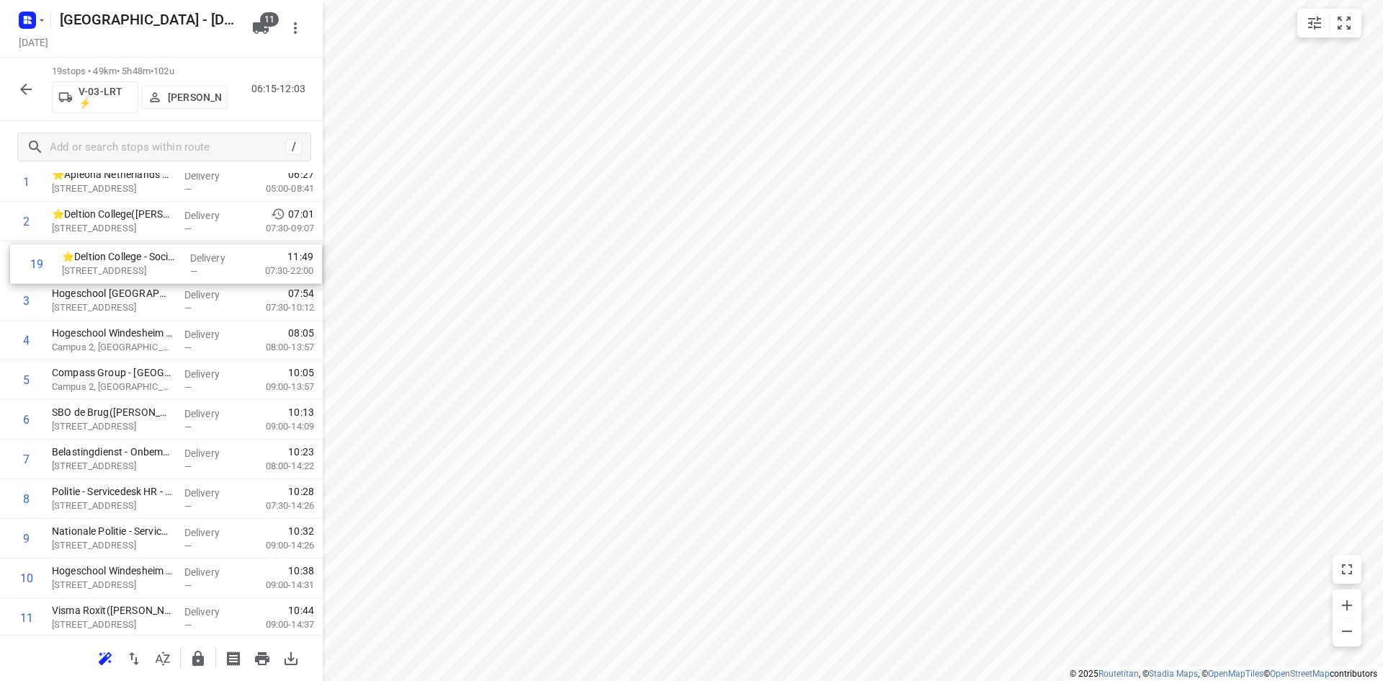
drag, startPoint x: 106, startPoint y: 611, endPoint x: 112, endPoint y: 254, distance: 357.3
click at [112, 254] on div "1 ⭐Apleona Netherlands B.V. - Facility Management - Rieteweg 21(Dyon Bruins) Ri…" at bounding box center [161, 538] width 323 height 753
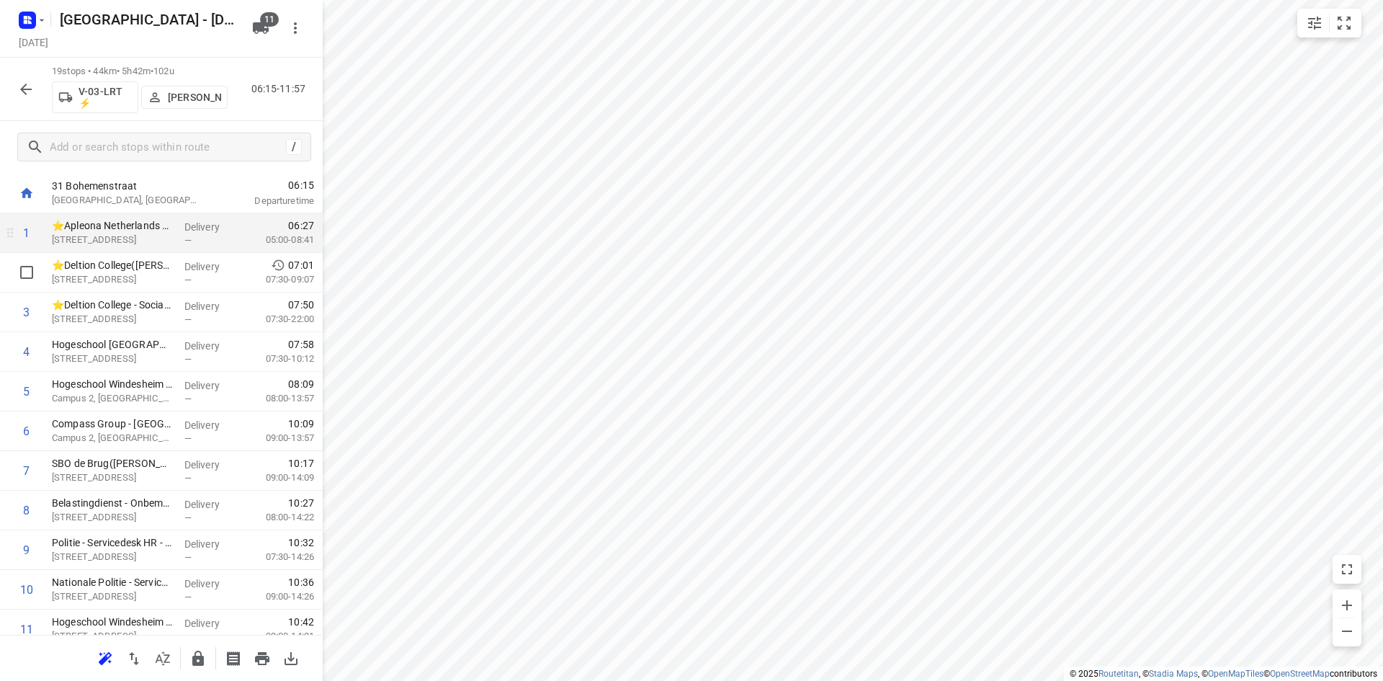
scroll to position [0, 0]
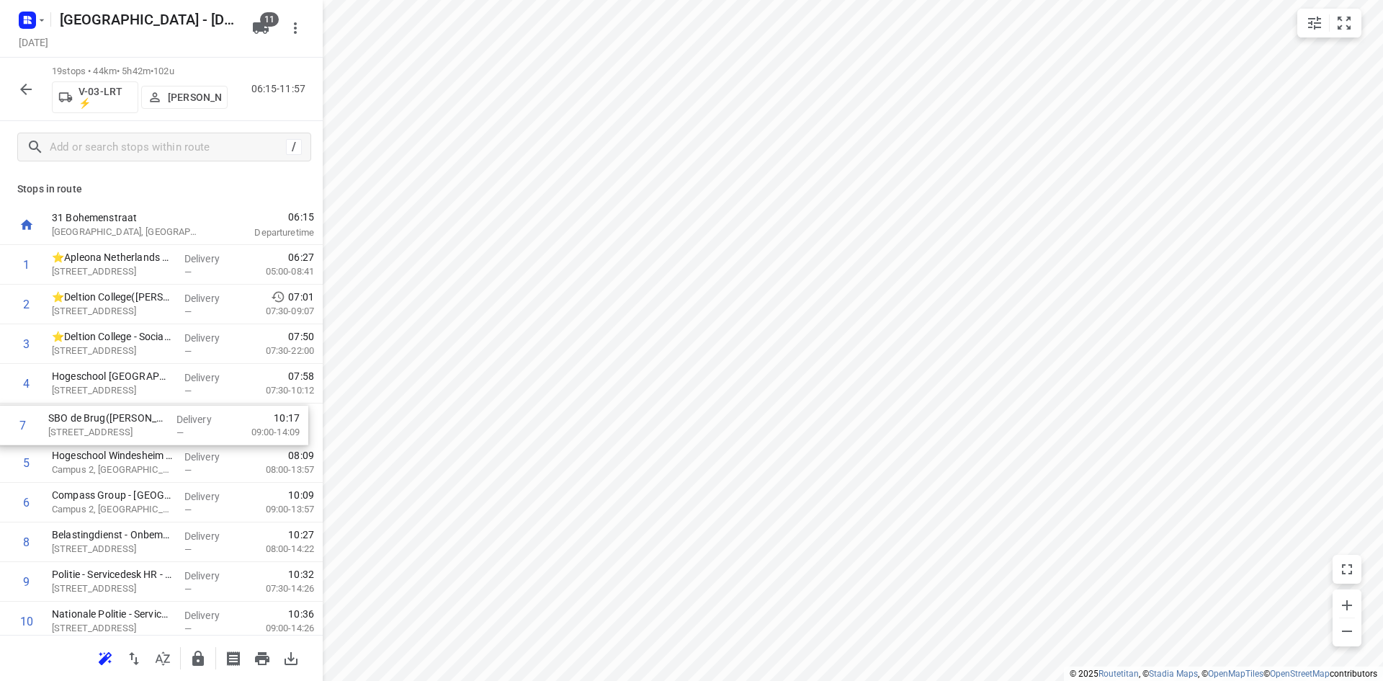
drag, startPoint x: 116, startPoint y: 518, endPoint x: 112, endPoint y: 432, distance: 85.8
click at [112, 432] on div "1 ⭐Apleona Netherlands B.V. - Facility Management - Rieteweg 21(Dyon Bruins) Ri…" at bounding box center [161, 621] width 323 height 753
click at [207, 654] on button "button" at bounding box center [198, 658] width 29 height 29
click at [169, 654] on icon "button" at bounding box center [163, 658] width 14 height 14
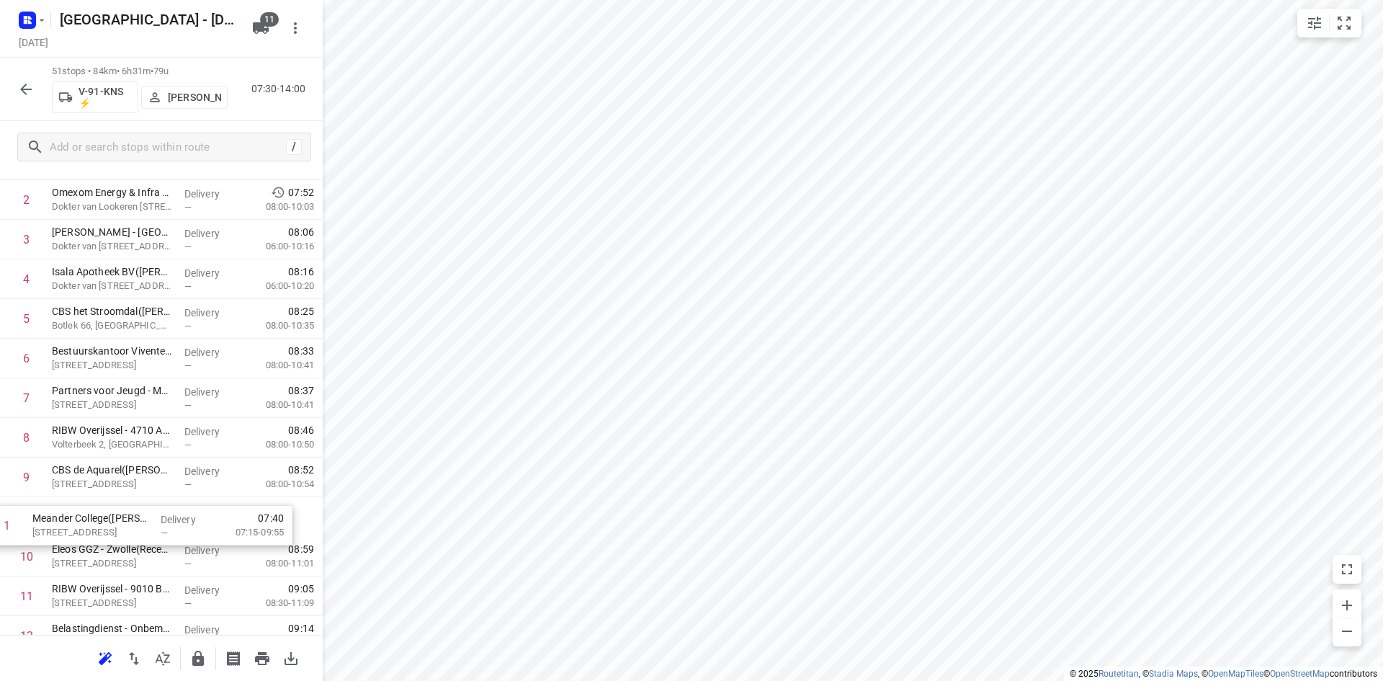
scroll to position [68, 0]
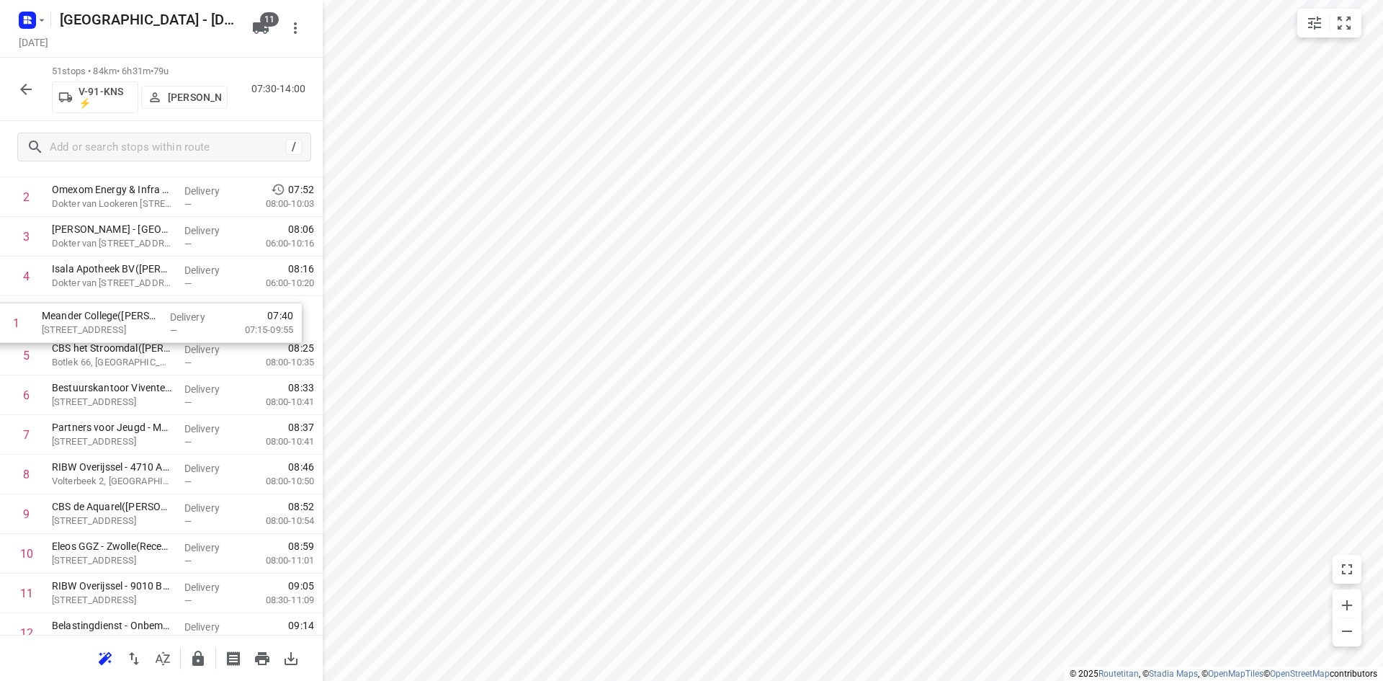
drag, startPoint x: 129, startPoint y: 267, endPoint x: 119, endPoint y: 330, distance: 63.5
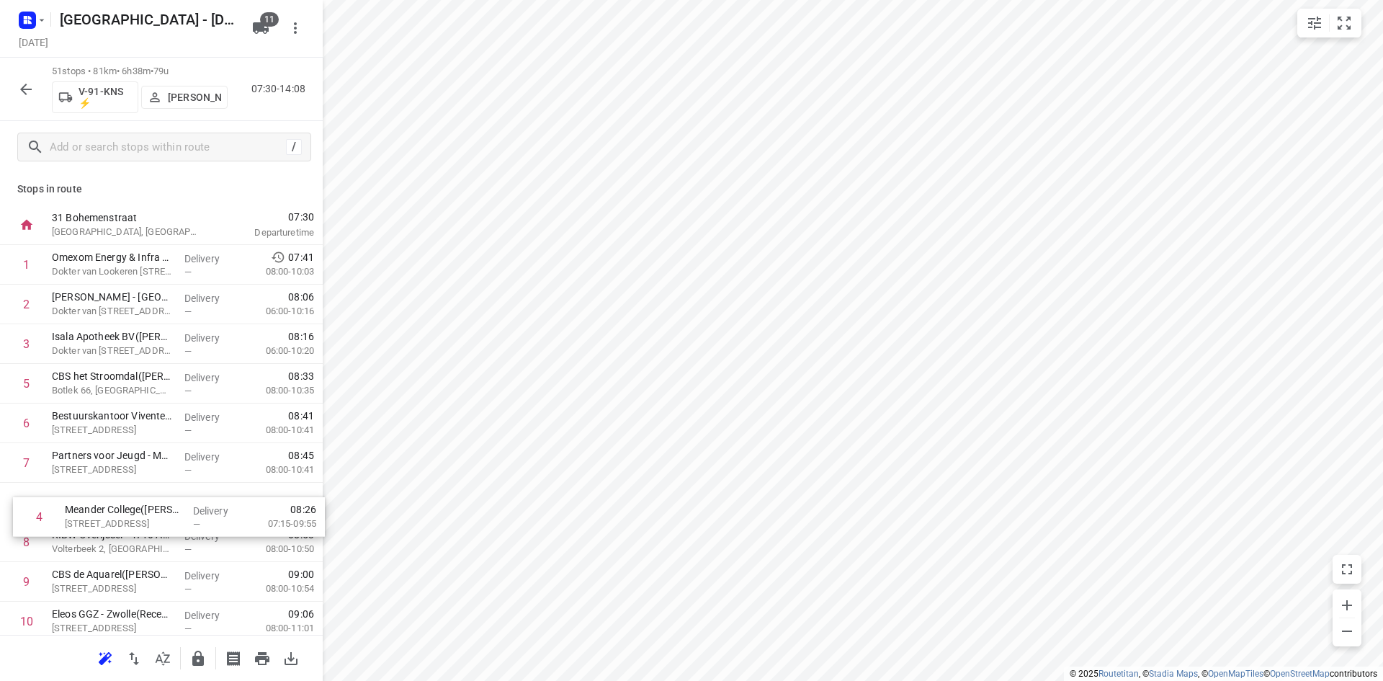
drag, startPoint x: 117, startPoint y: 383, endPoint x: 130, endPoint y: 522, distance: 138.9
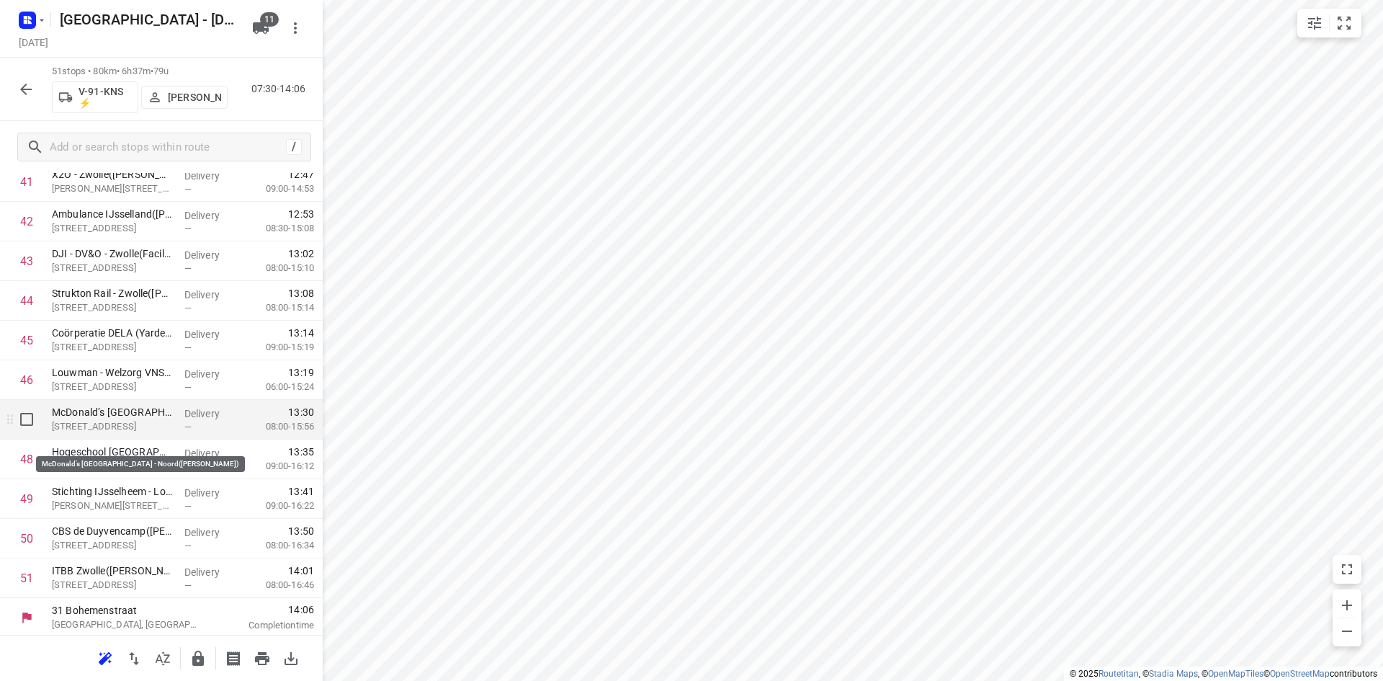
scroll to position [1671, 0]
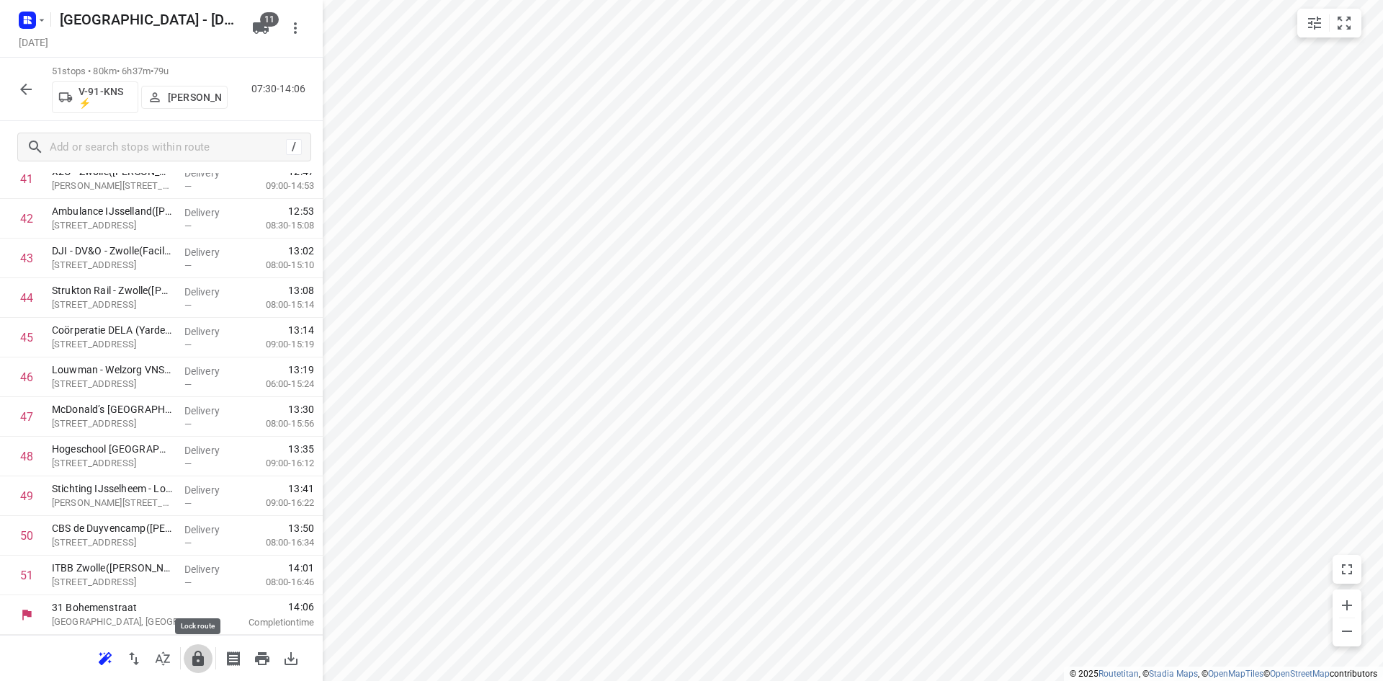
click at [207, 654] on button "button" at bounding box center [198, 658] width 29 height 29
click at [27, 101] on button "button" at bounding box center [26, 89] width 29 height 29
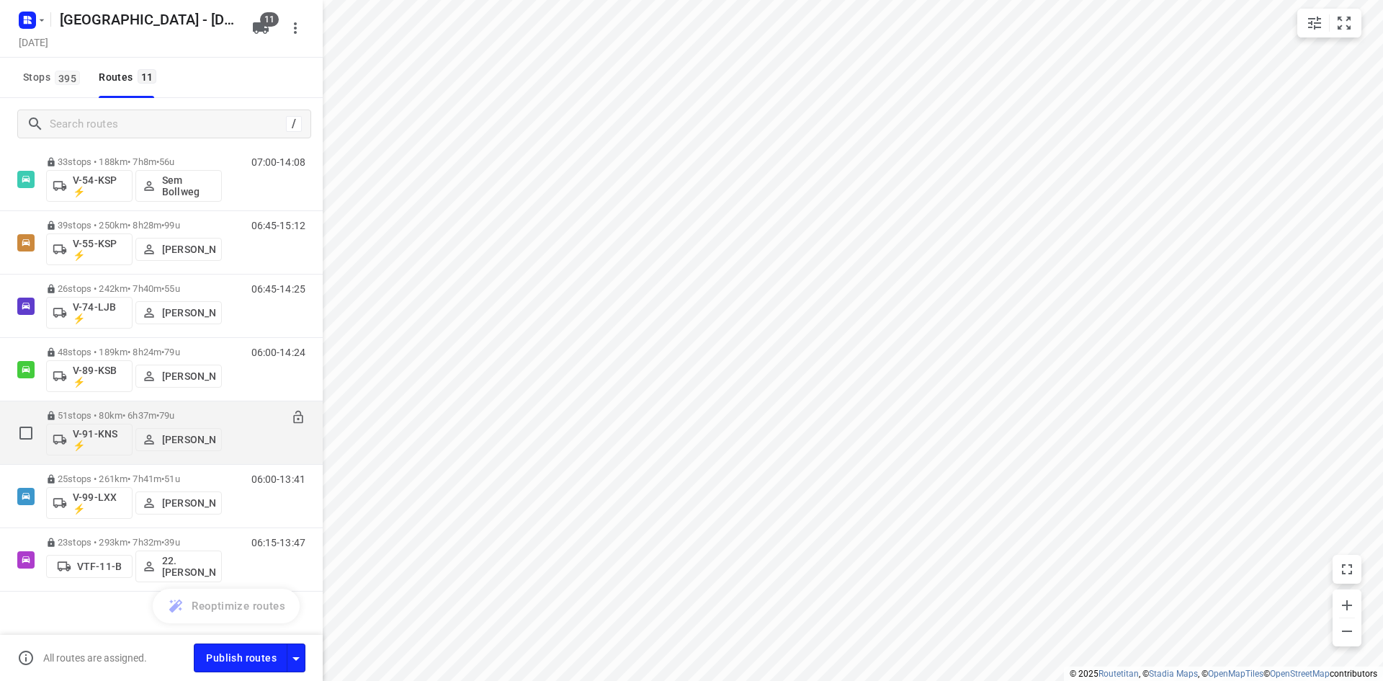
scroll to position [303, 0]
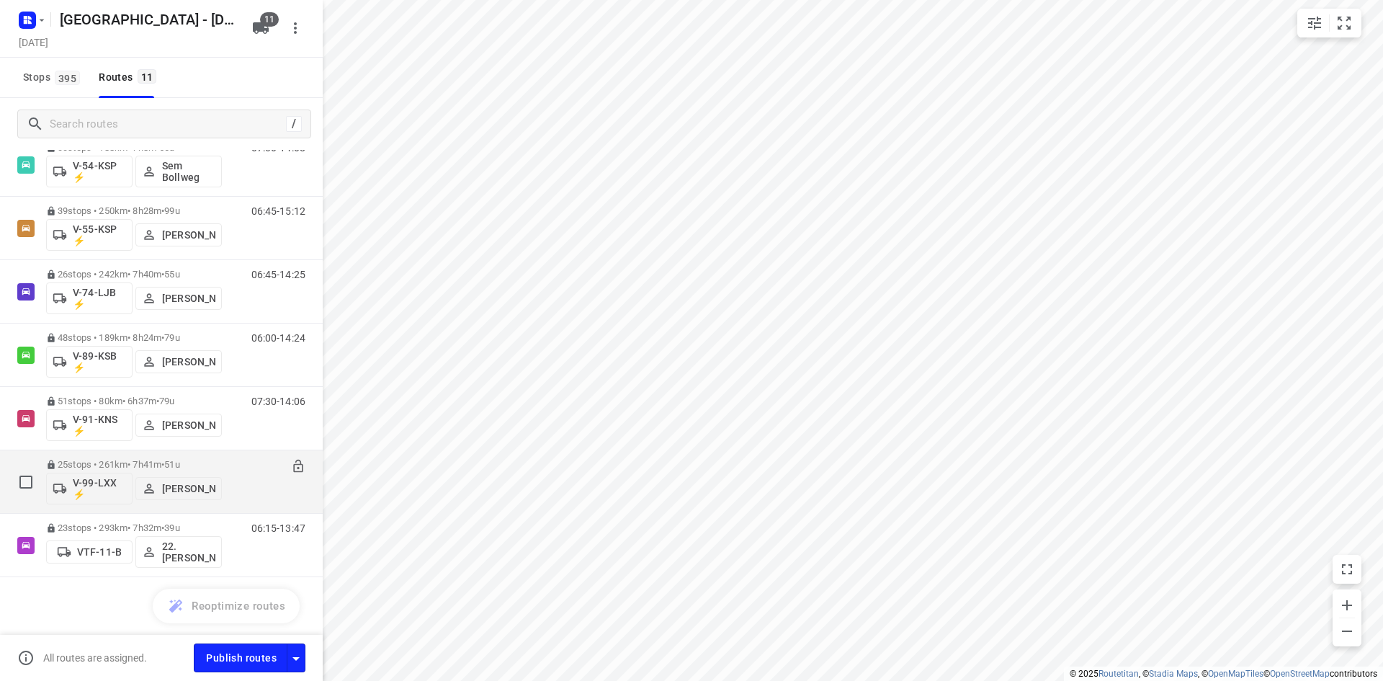
click at [178, 464] on span "51u" at bounding box center [171, 464] width 15 height 11
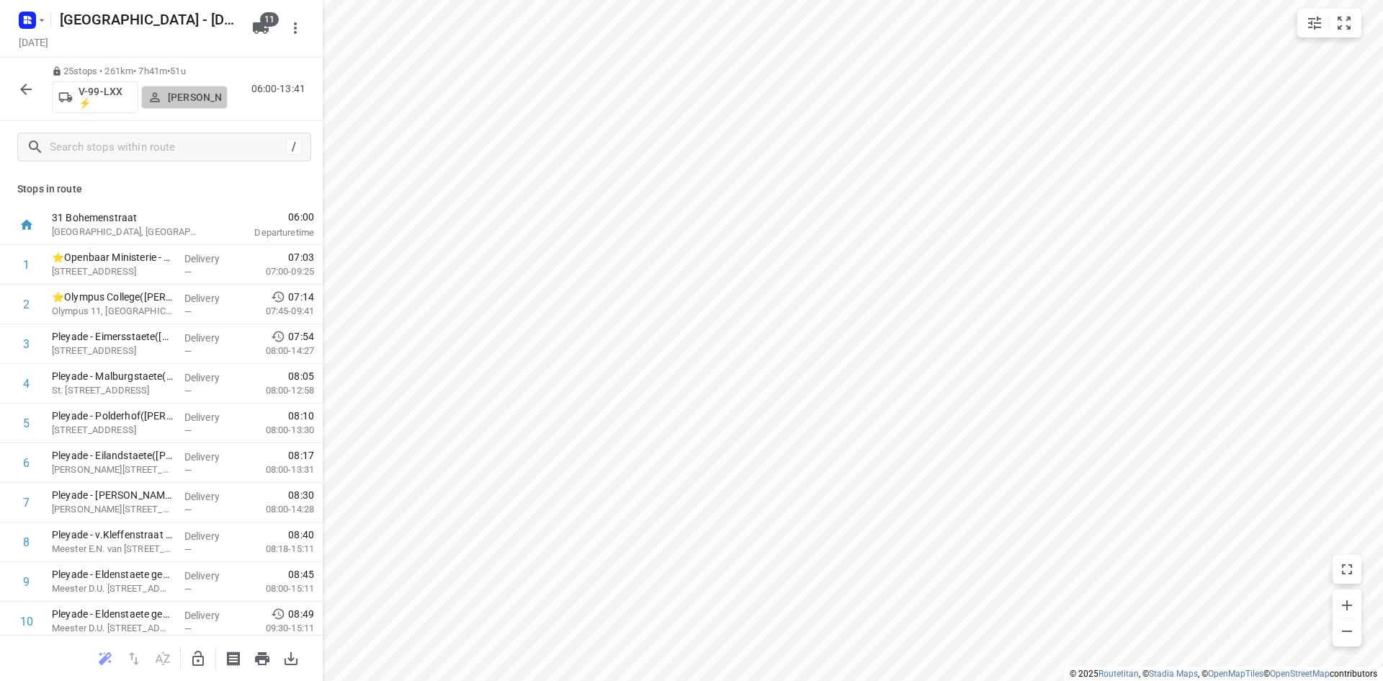
click at [187, 86] on button "[PERSON_NAME]" at bounding box center [184, 97] width 86 height 23
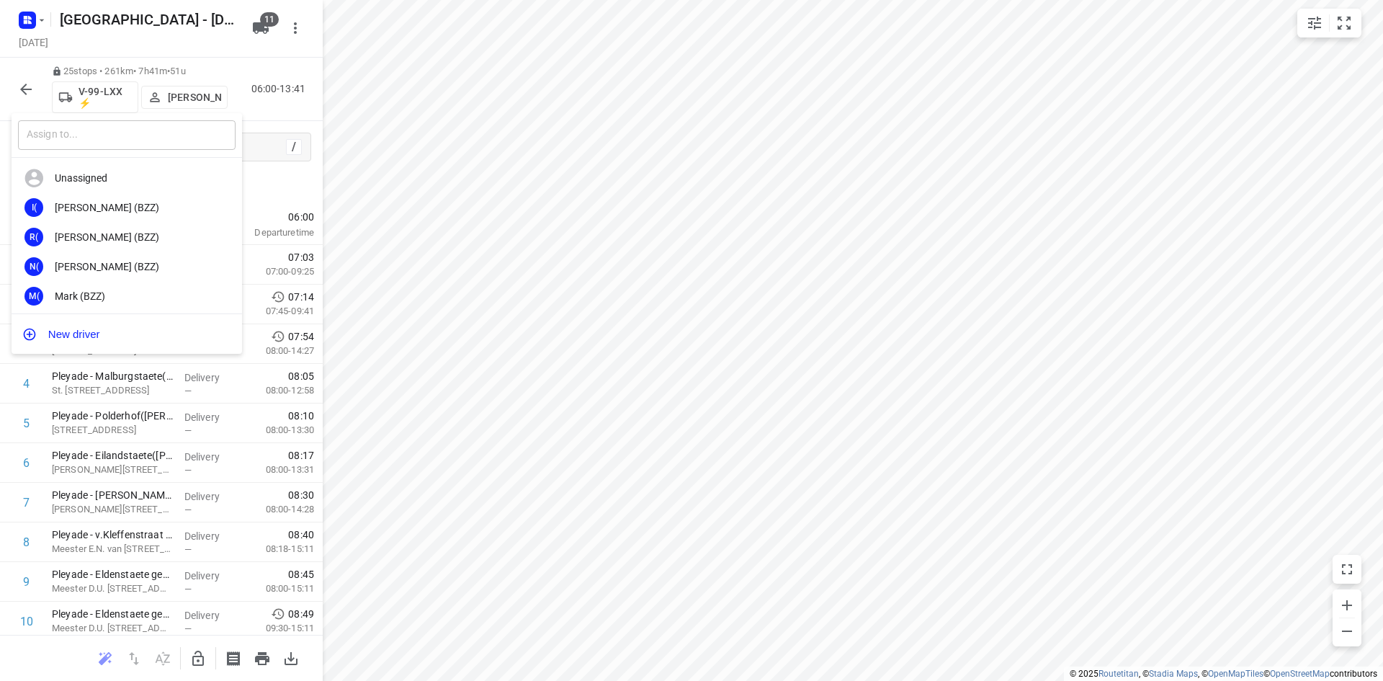
click at [122, 134] on input "text" at bounding box center [127, 135] width 218 height 30
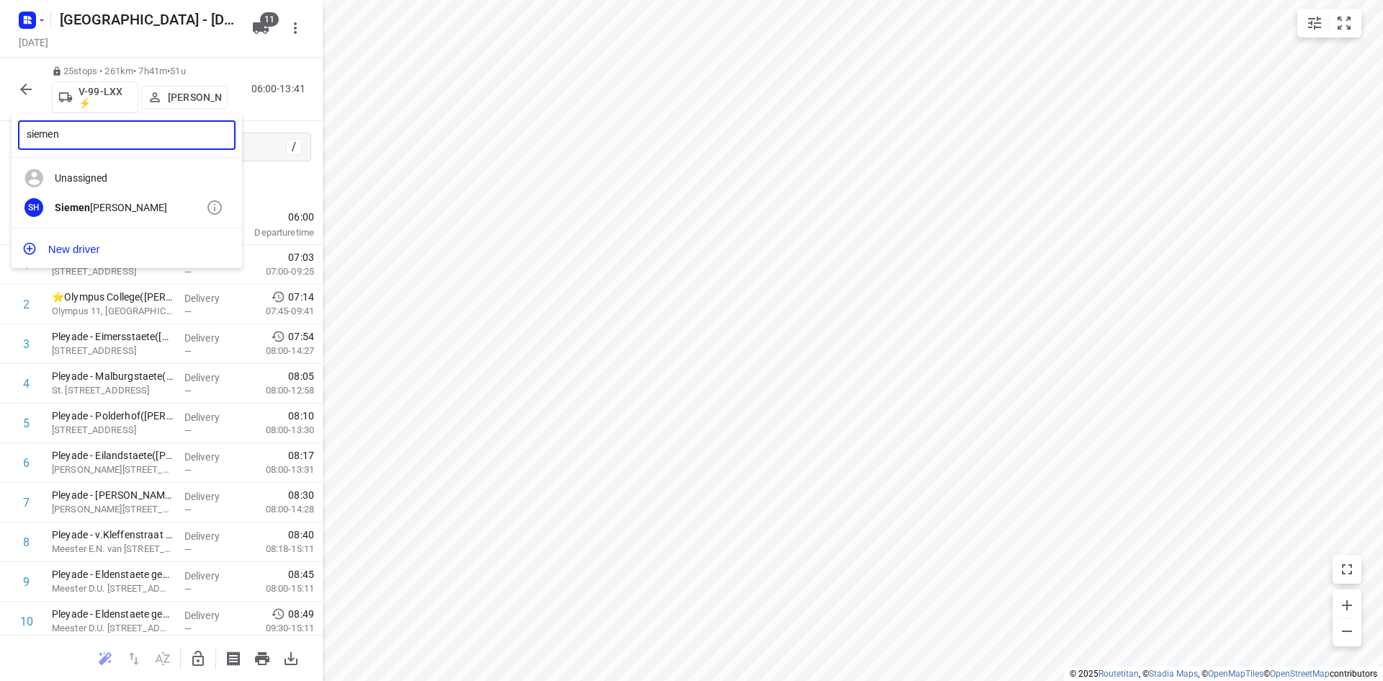
type input "siemen"
click at [122, 193] on div "SH Siemen Hiemstra" at bounding box center [127, 208] width 231 height 30
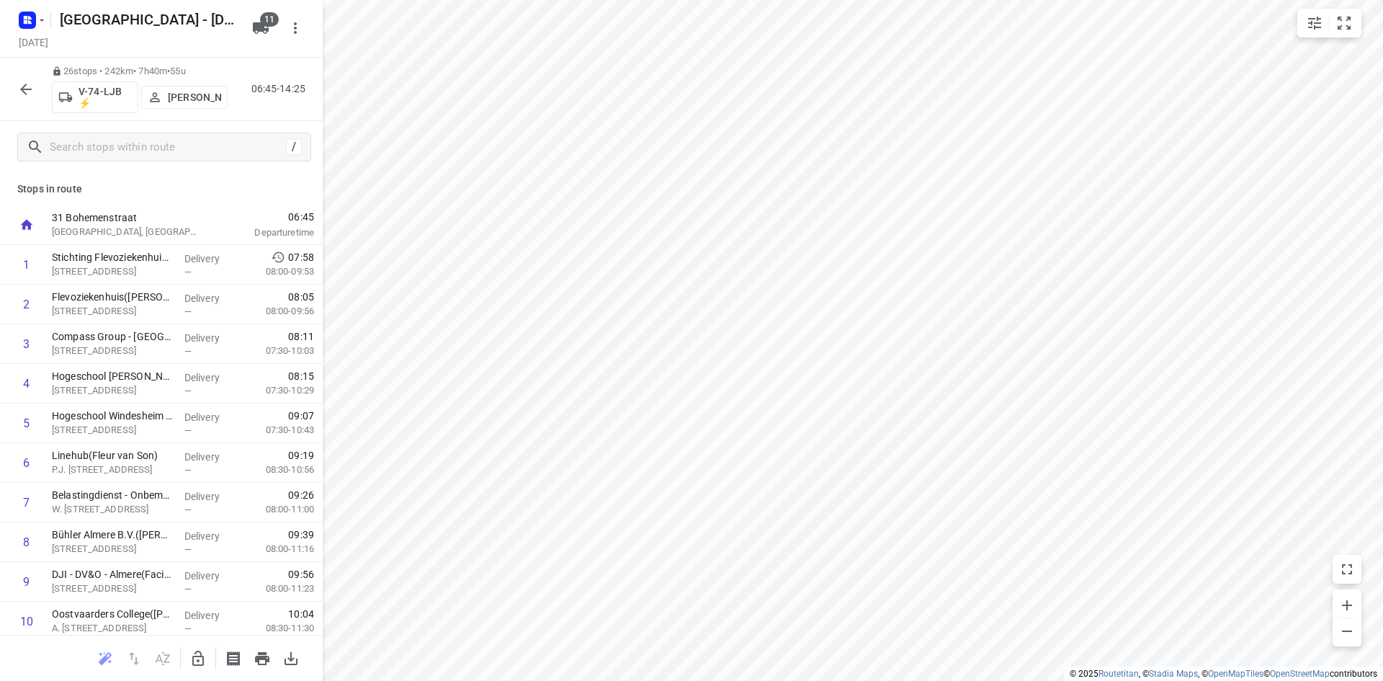
click at [193, 101] on p "Siemen Hiemstra" at bounding box center [194, 97] width 53 height 12
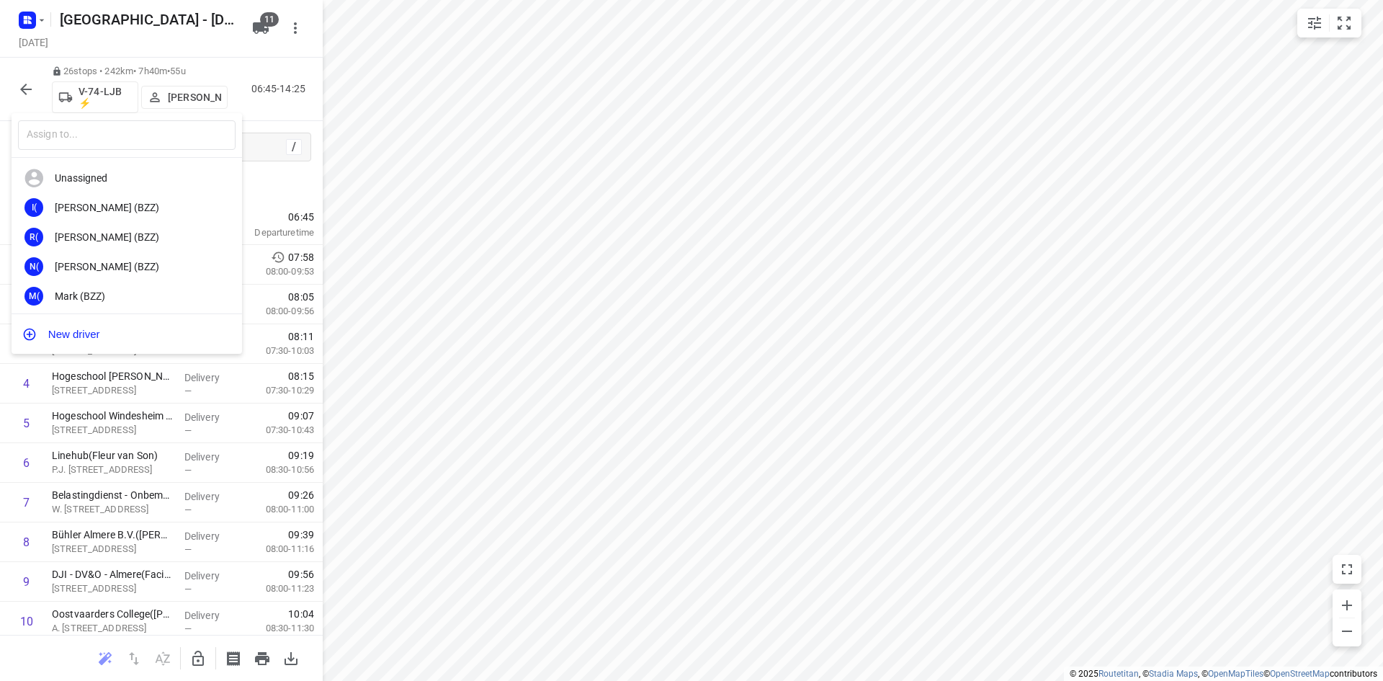
click at [105, 154] on div "​" at bounding box center [127, 135] width 231 height 45
click at [104, 143] on input "text" at bounding box center [127, 135] width 218 height 30
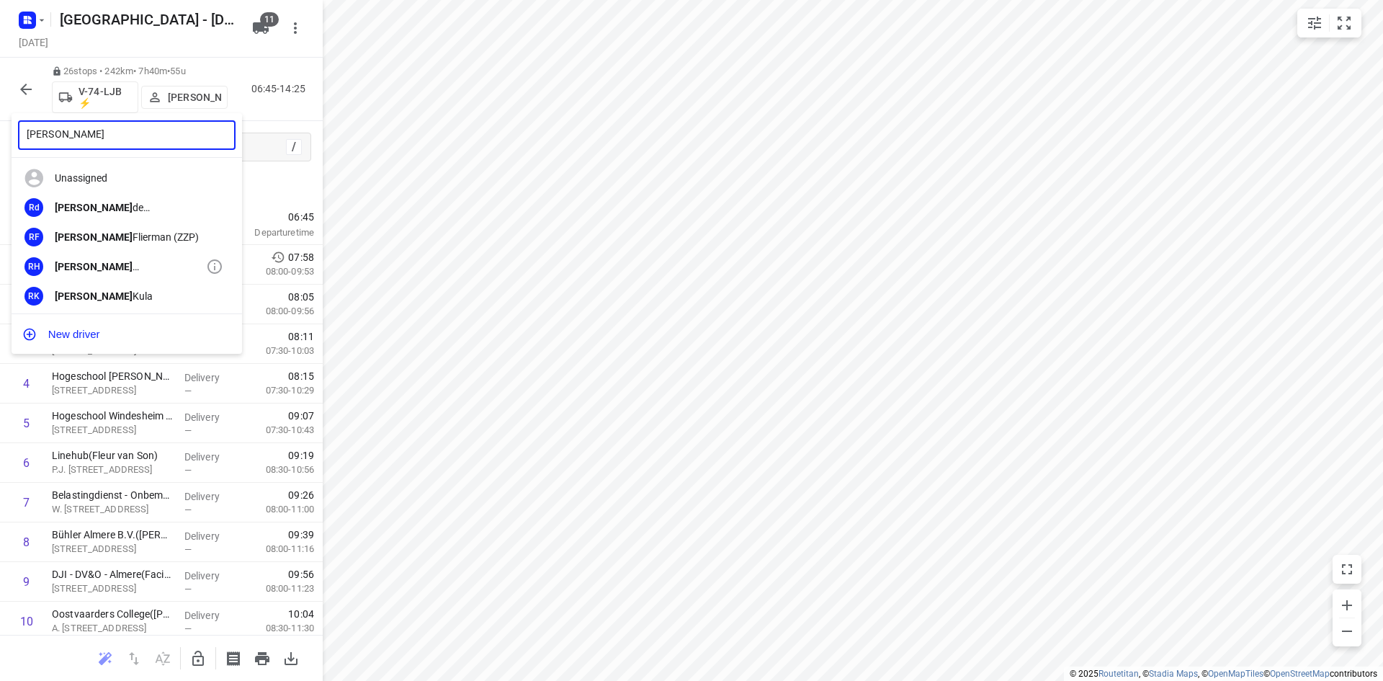
type input "robert"
click at [119, 272] on div "Robert Hoogeveen" at bounding box center [130, 267] width 151 height 12
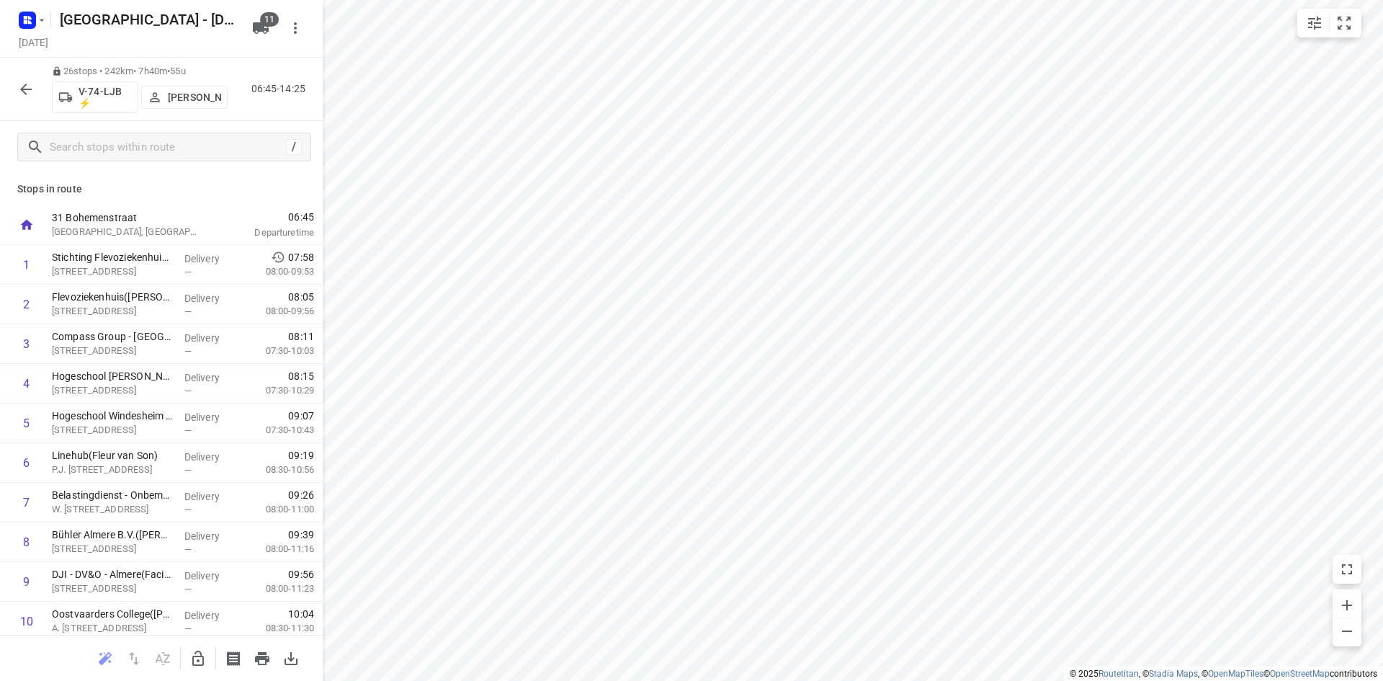
click at [27, 92] on icon "button" at bounding box center [25, 89] width 17 height 17
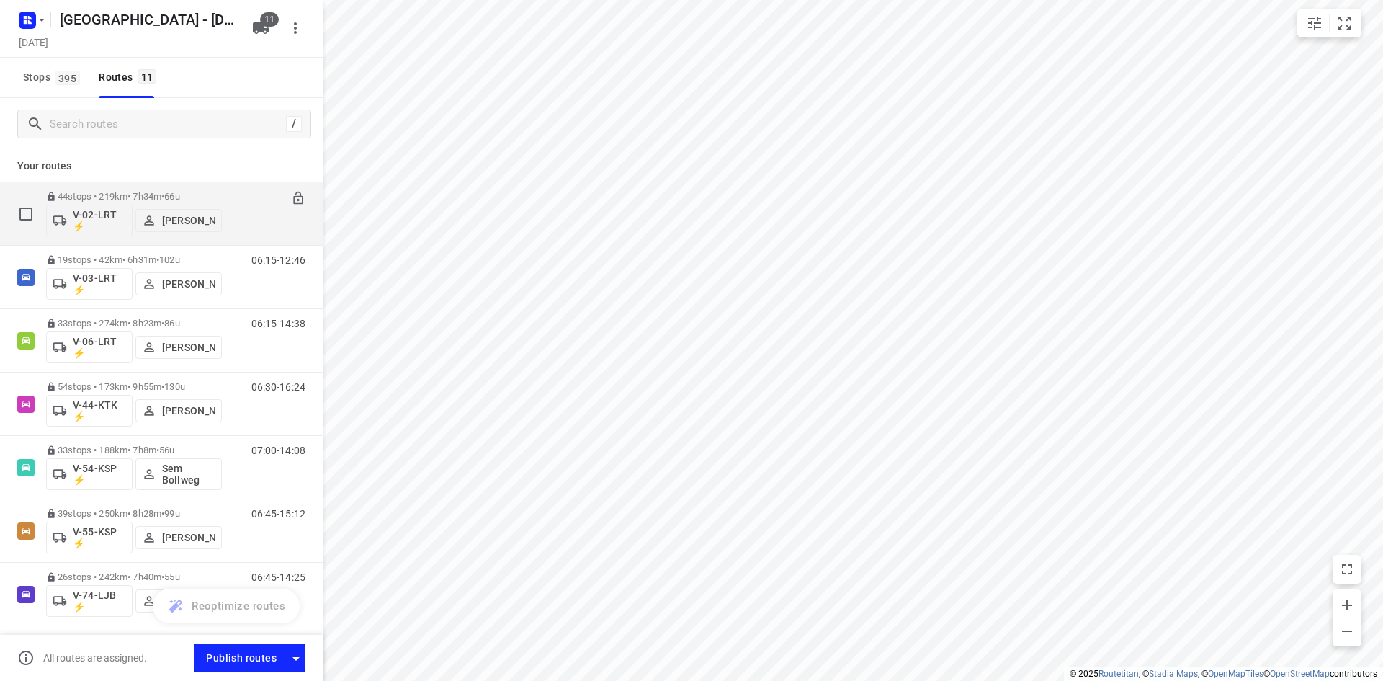
click at [193, 189] on div "44 stops • 219km • 7h34m • 66u V-02-LRT ⚡ Frank Louwdijk" at bounding box center [134, 214] width 176 height 60
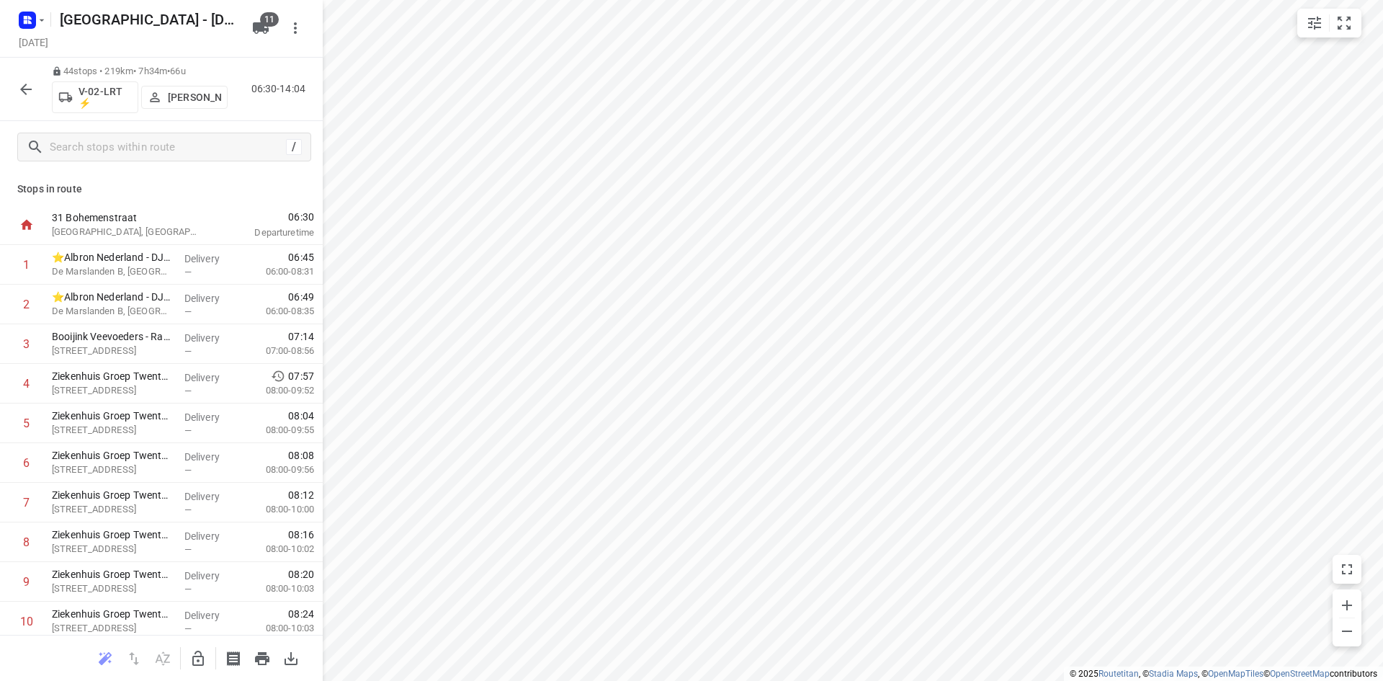
click at [40, 95] on div at bounding box center [26, 89] width 29 height 29
click at [35, 99] on button "button" at bounding box center [26, 89] width 29 height 29
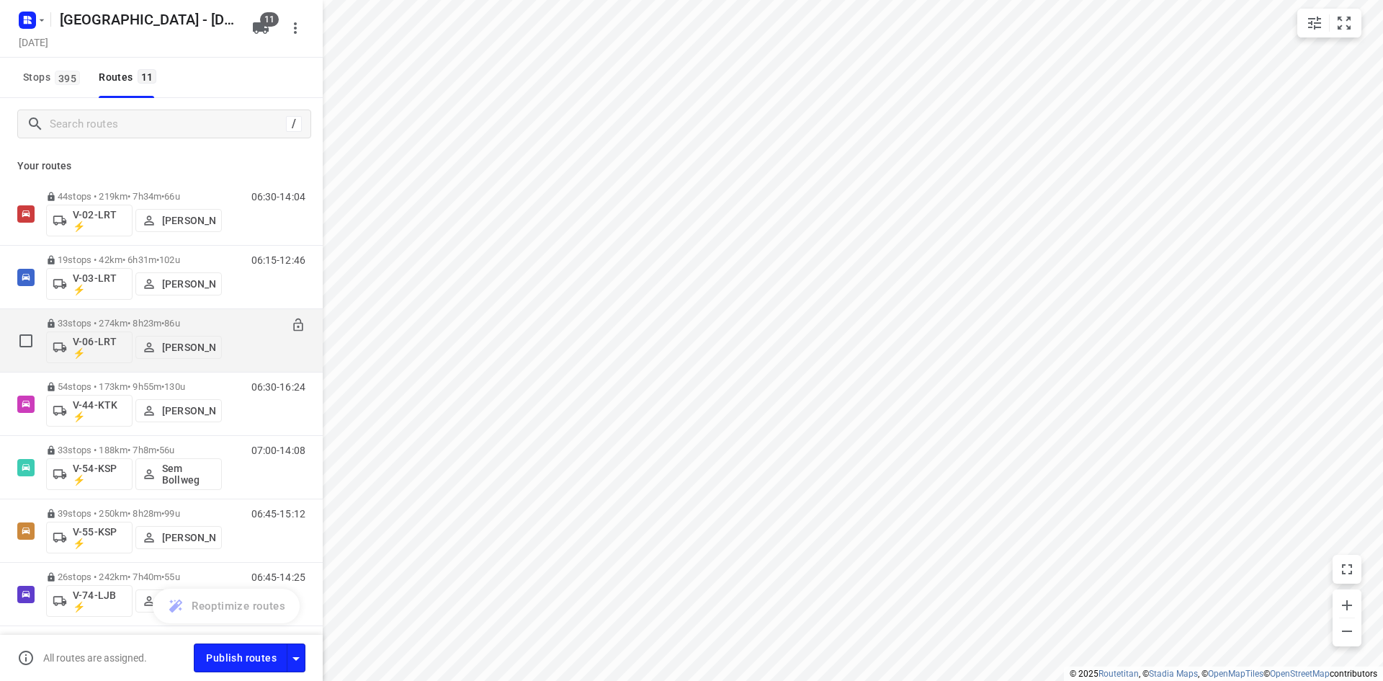
click at [189, 316] on div "33 stops • 274km • 8h23m • 86u V-06-LRT ⚡ Thomas Bol" at bounding box center [134, 340] width 176 height 60
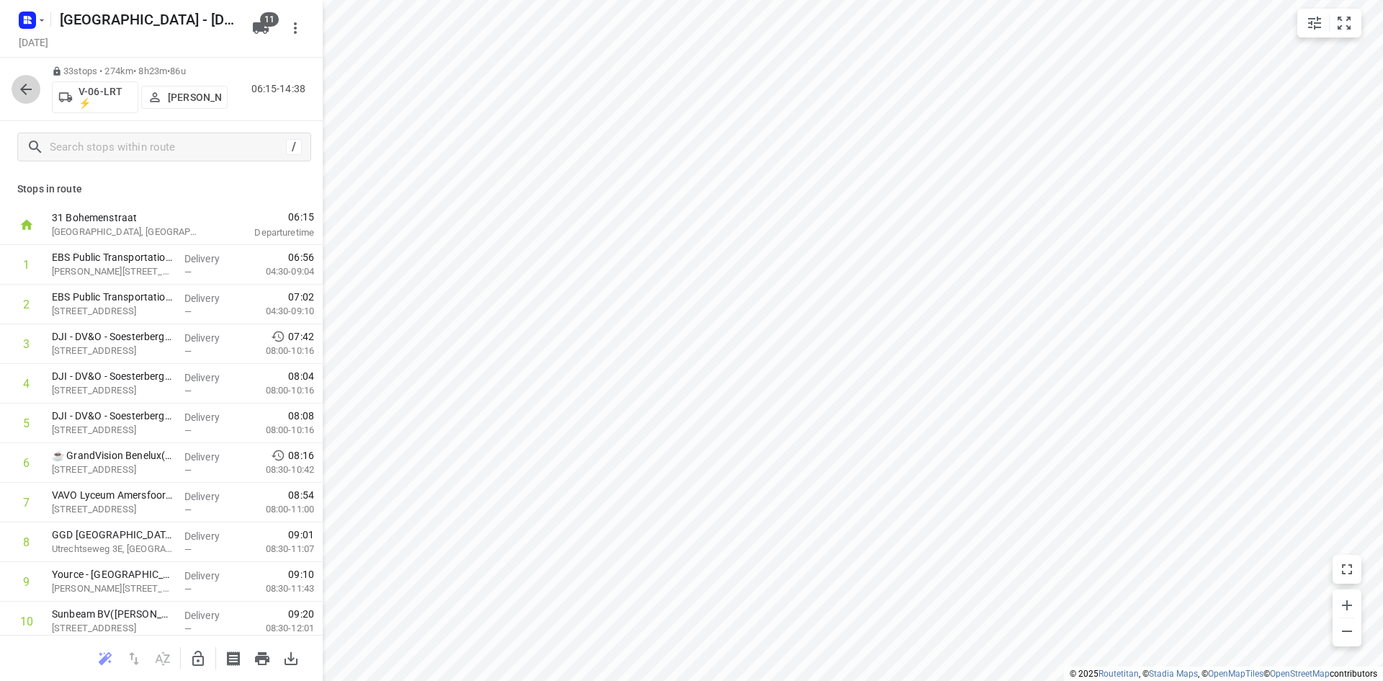
click at [30, 85] on icon "button" at bounding box center [25, 89] width 17 height 17
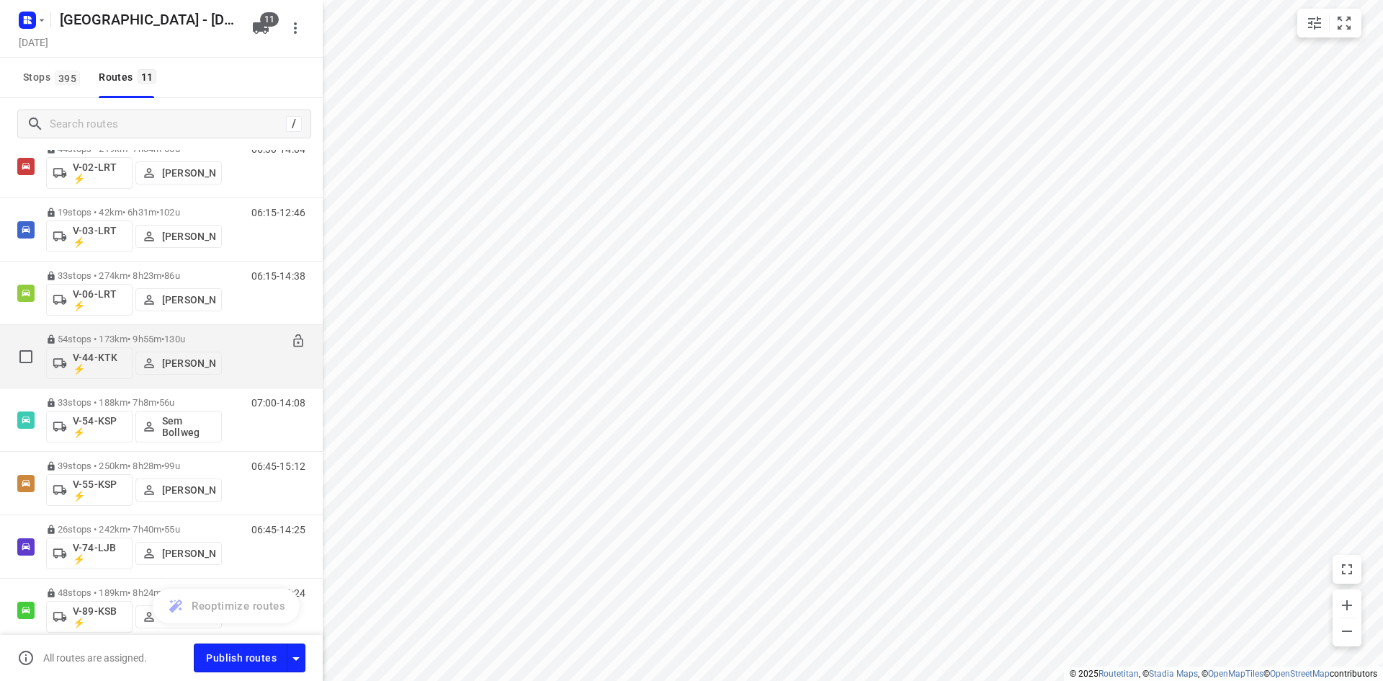
scroll to position [72, 0]
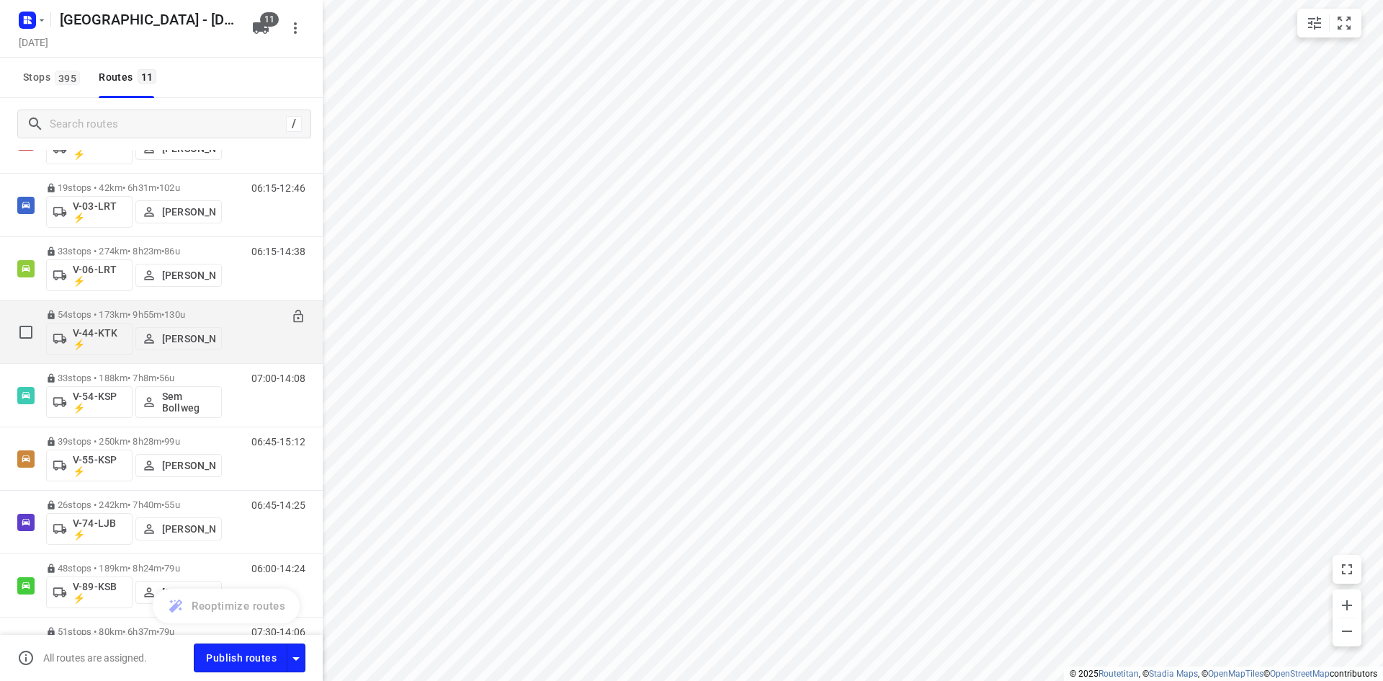
click at [163, 317] on p "54 stops • 173km • 9h55m • 130u" at bounding box center [134, 314] width 176 height 11
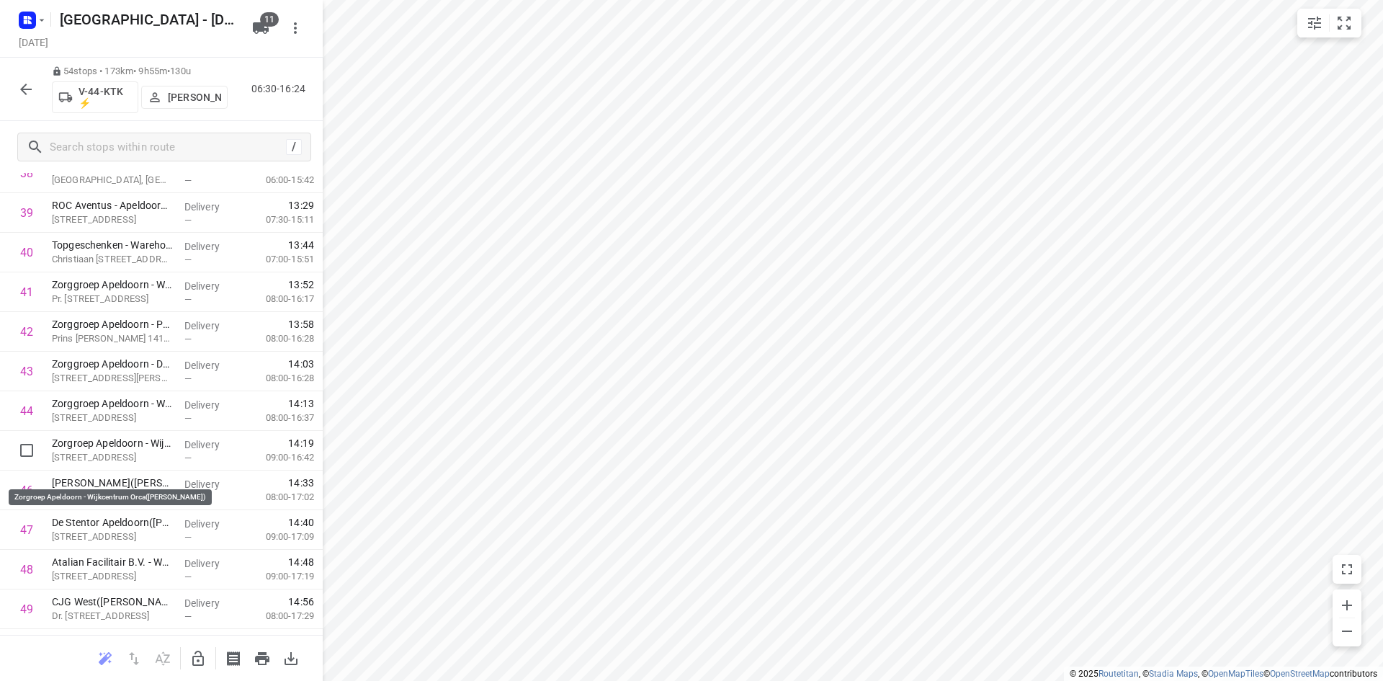
scroll to position [1789, 0]
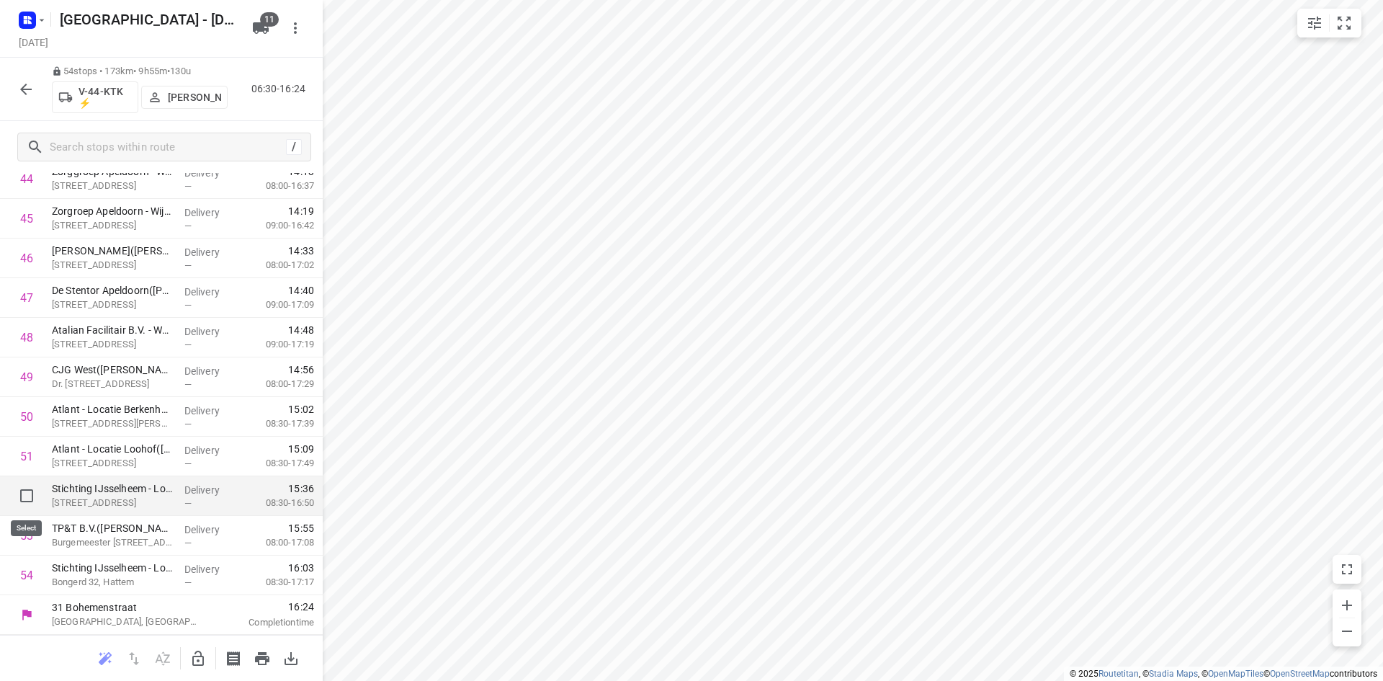
click at [30, 496] on input "checkbox" at bounding box center [26, 495] width 29 height 29
checkbox input "true"
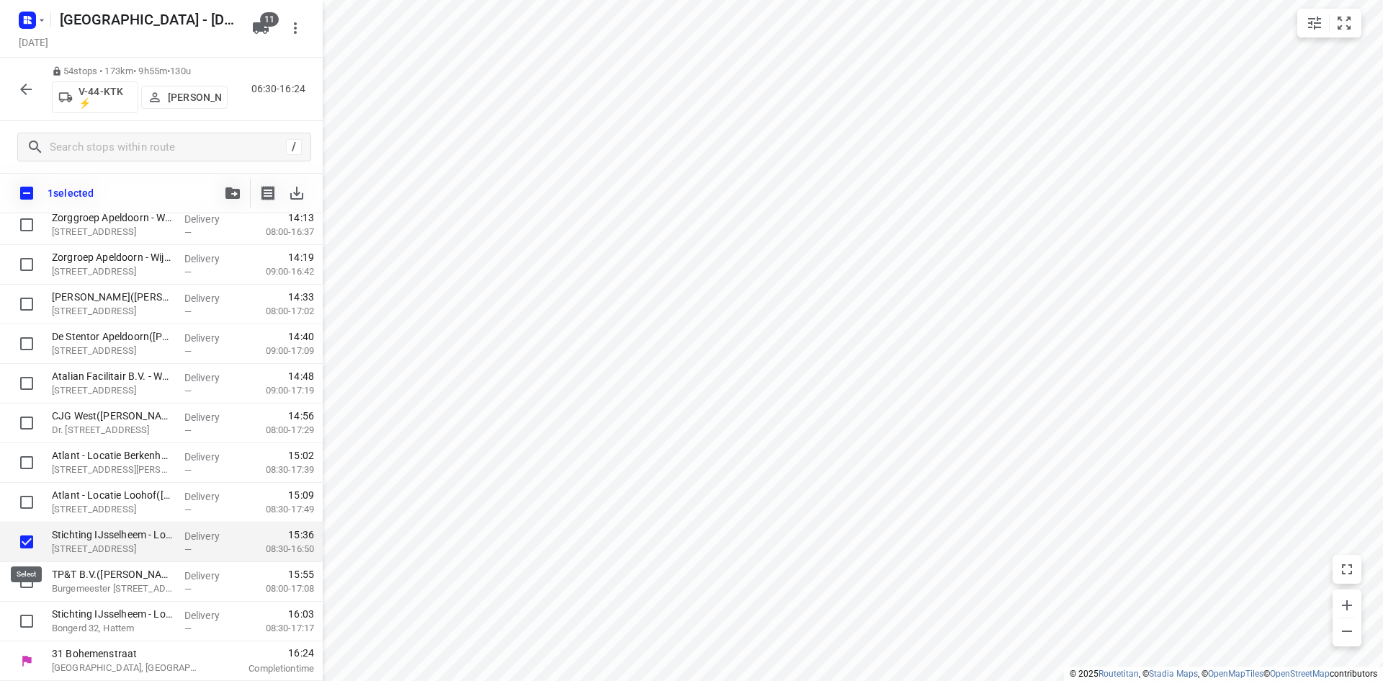
scroll to position [1784, 0]
click at [26, 581] on input "checkbox" at bounding box center [26, 581] width 29 height 29
checkbox input "true"
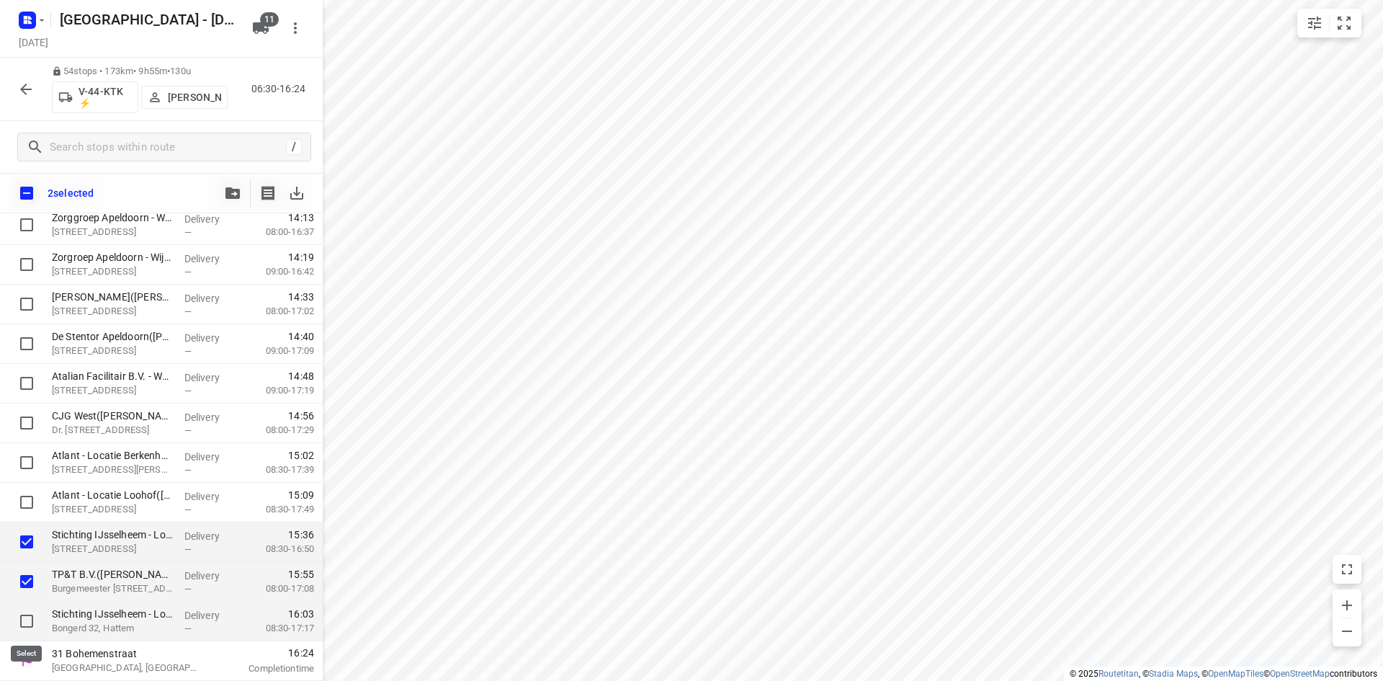
click at [24, 614] on input "checkbox" at bounding box center [26, 621] width 29 height 29
checkbox input "true"
click at [233, 179] on button "button" at bounding box center [232, 193] width 29 height 29
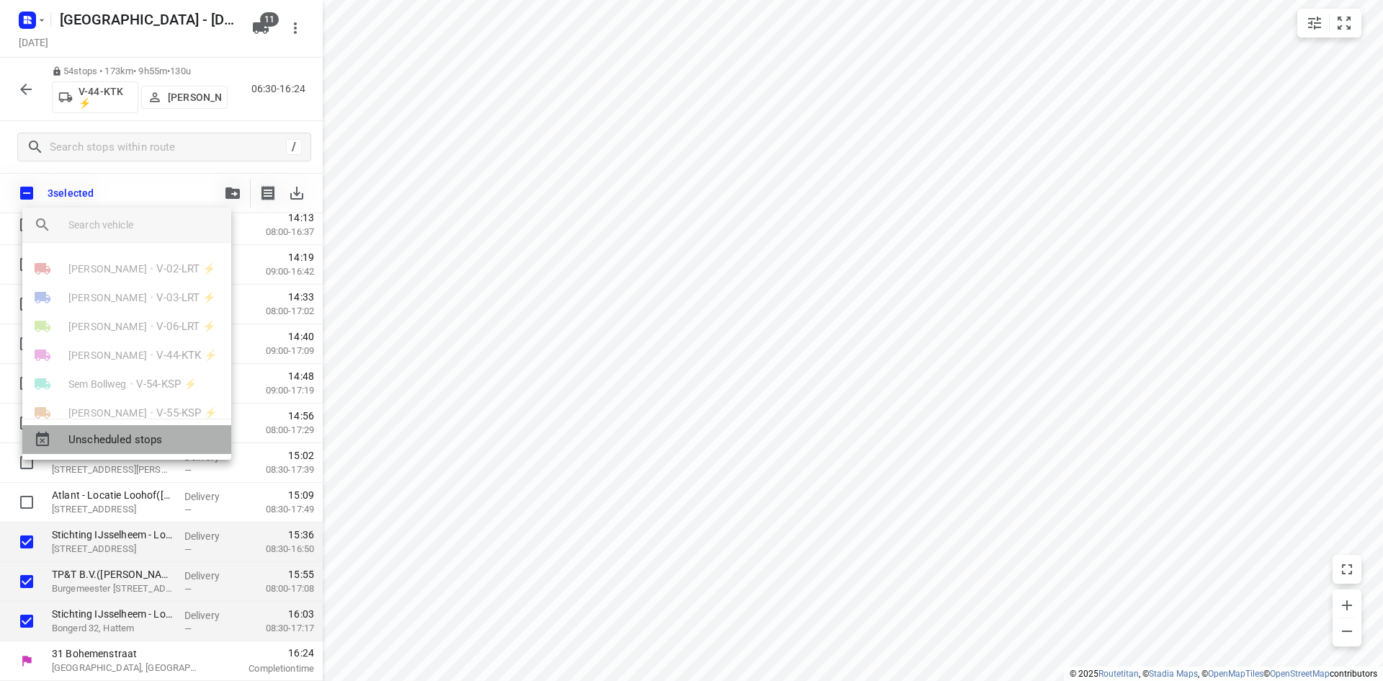
click at [142, 435] on span "Unscheduled stops" at bounding box center [143, 439] width 151 height 17
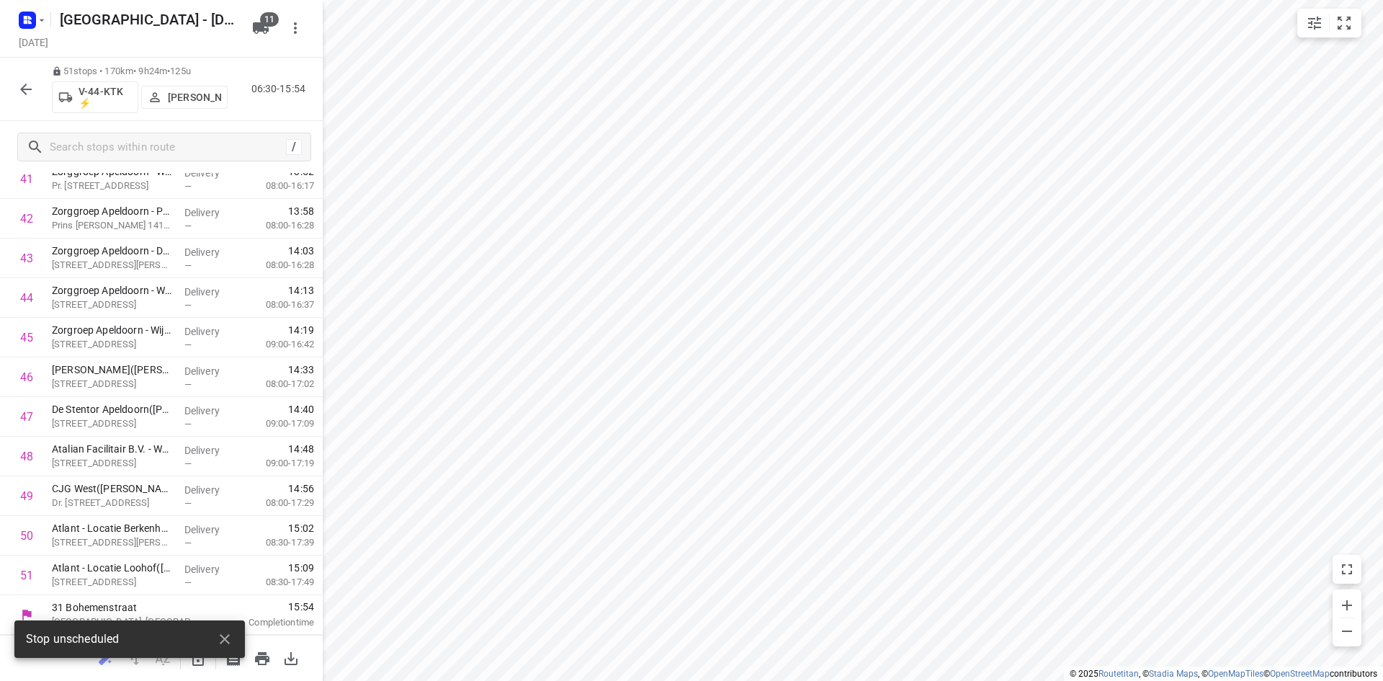
scroll to position [1712, 0]
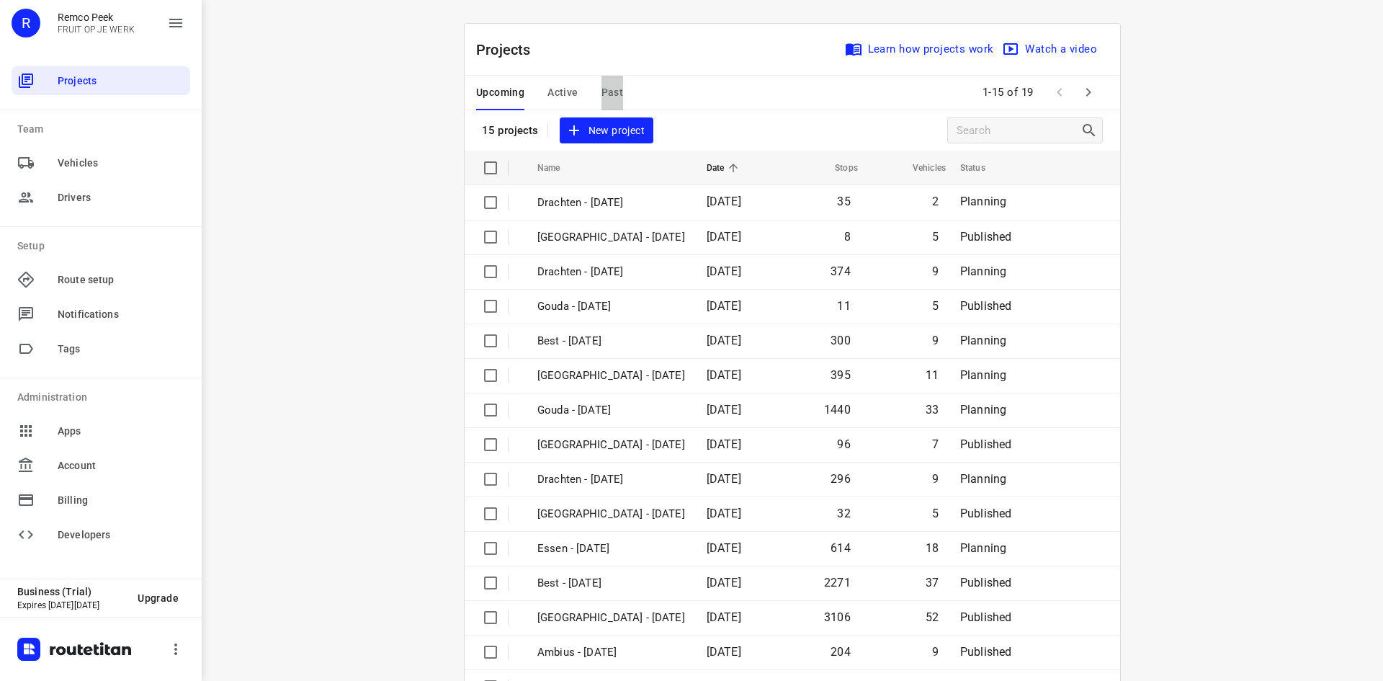
click at [602, 94] on span "Past" at bounding box center [613, 93] width 22 height 18
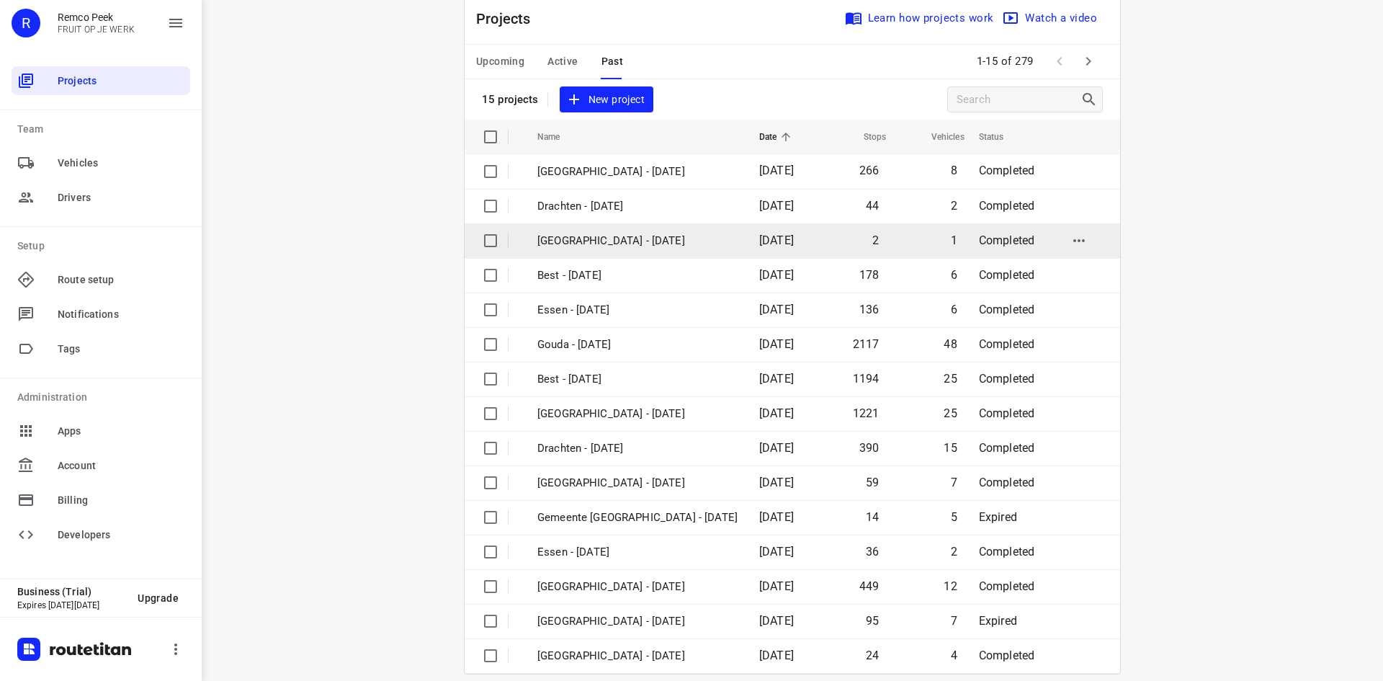
scroll to position [48, 0]
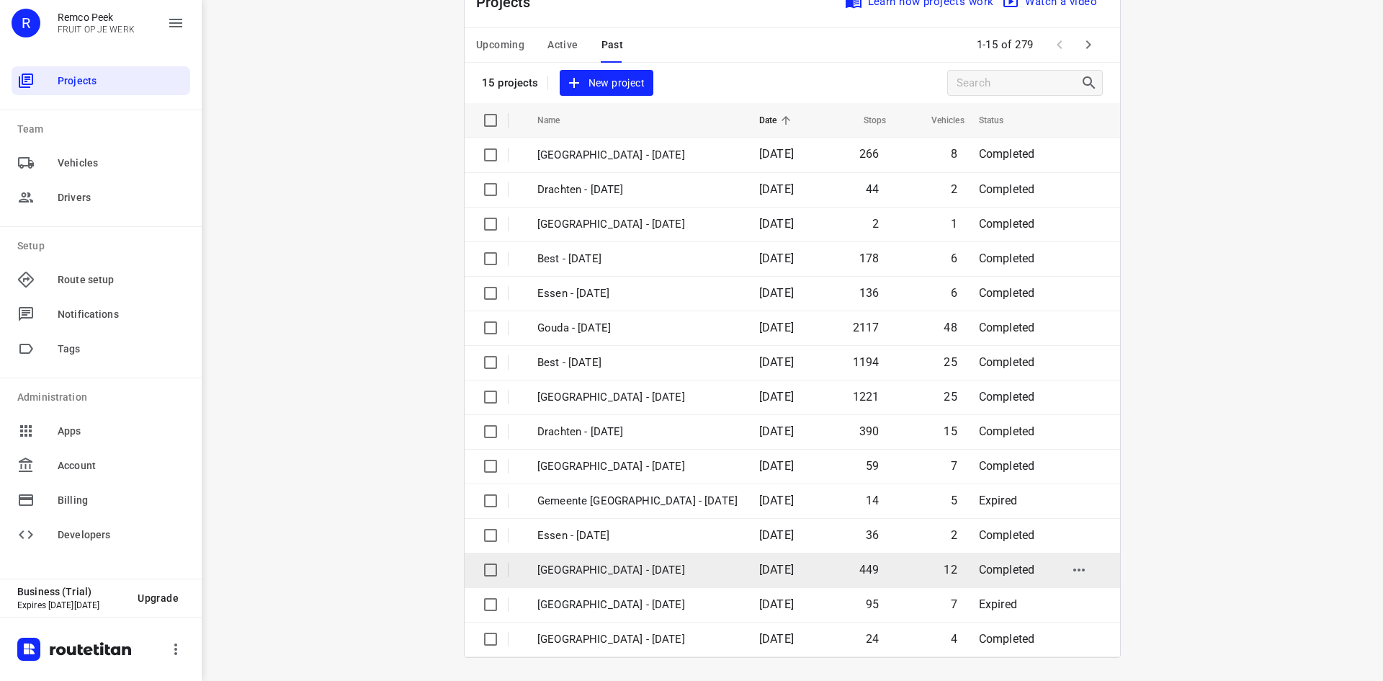
click at [710, 583] on td "[GEOGRAPHIC_DATA] - [DATE]" at bounding box center [635, 570] width 225 height 35
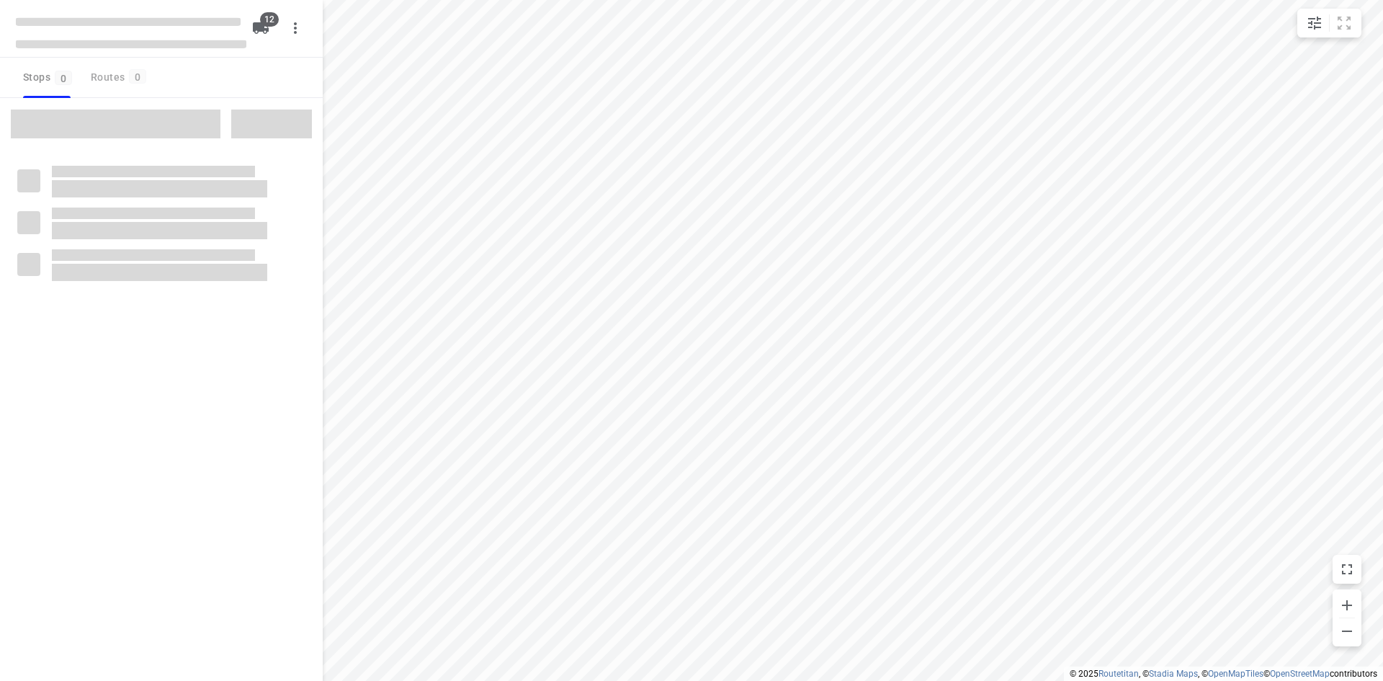
checkbox input "true"
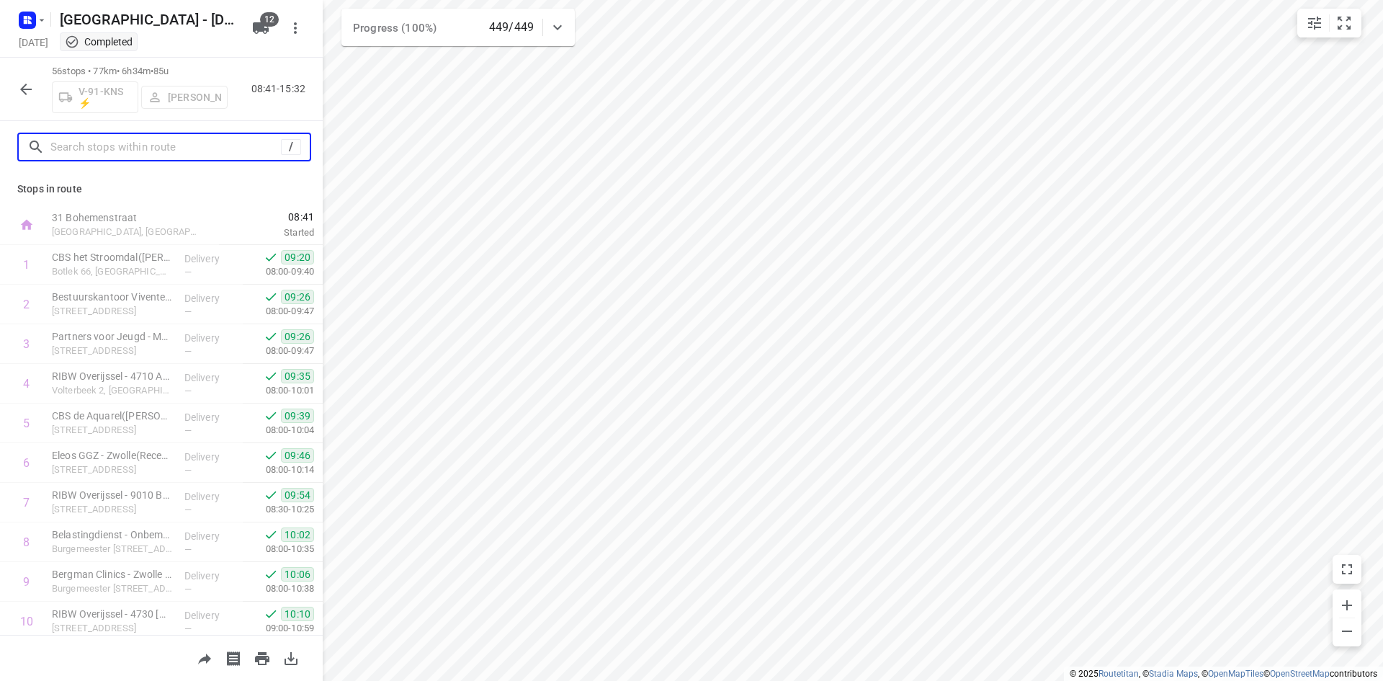
click at [151, 143] on input "text" at bounding box center [165, 147] width 231 height 22
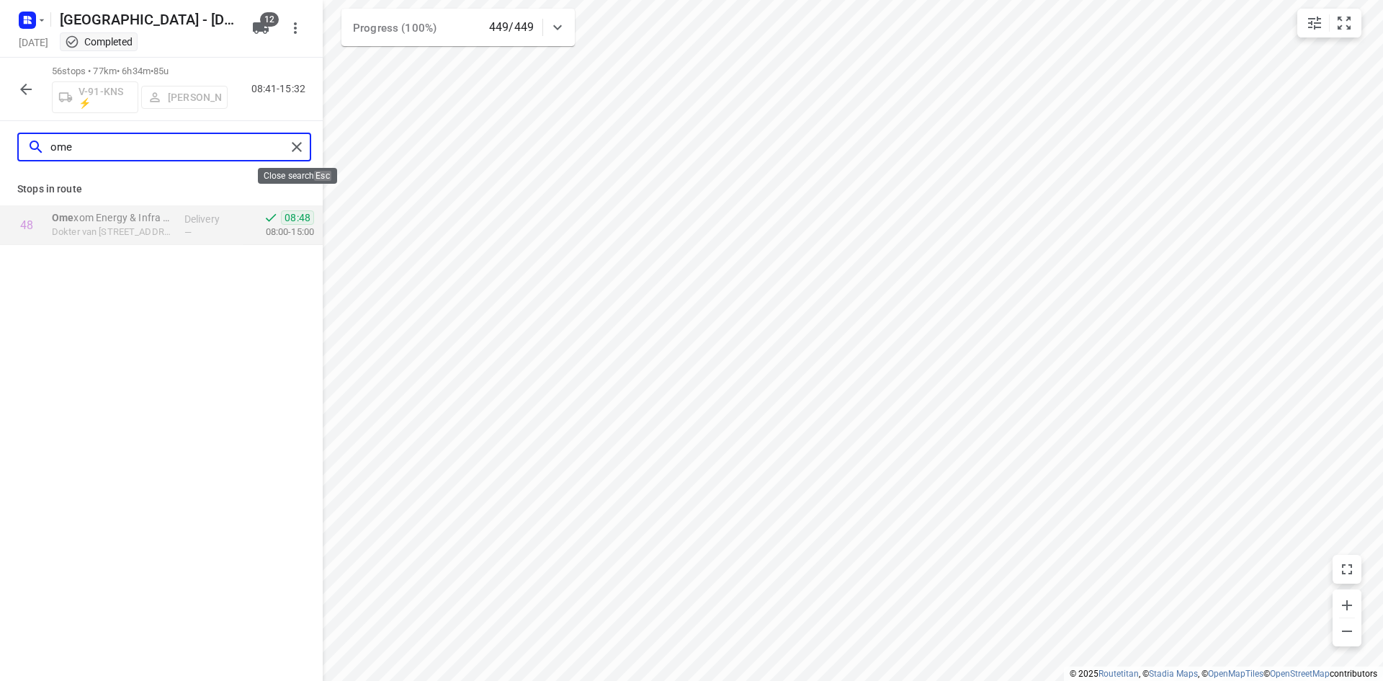
type input "ome"
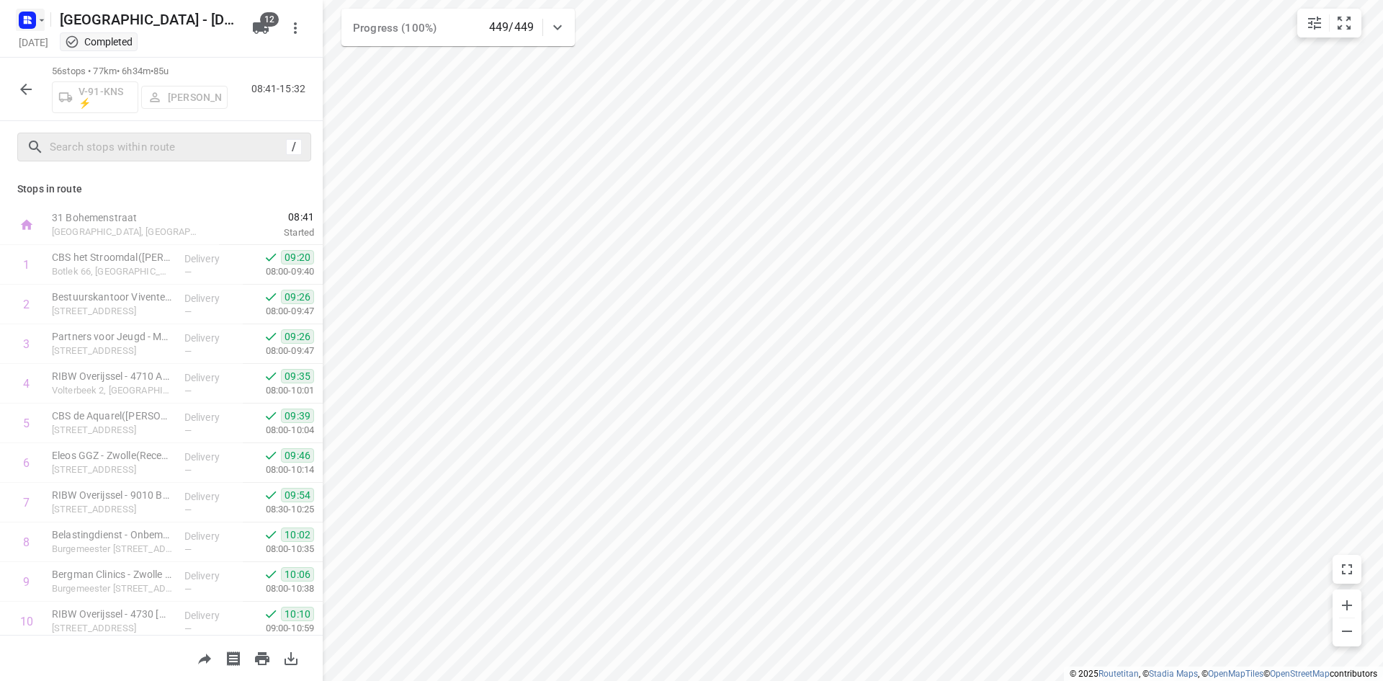
click at [25, 17] on icon "button" at bounding box center [26, 18] width 4 height 4
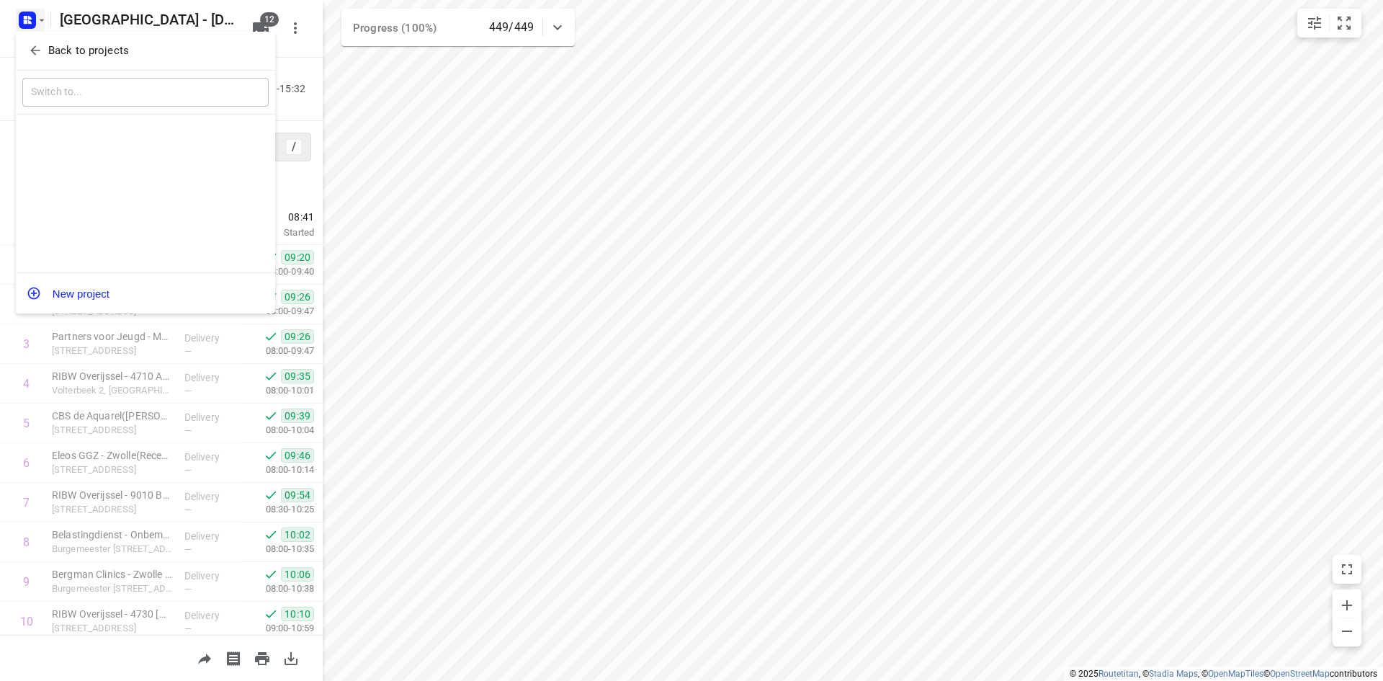
click at [101, 52] on p "Back to projects" at bounding box center [88, 51] width 81 height 17
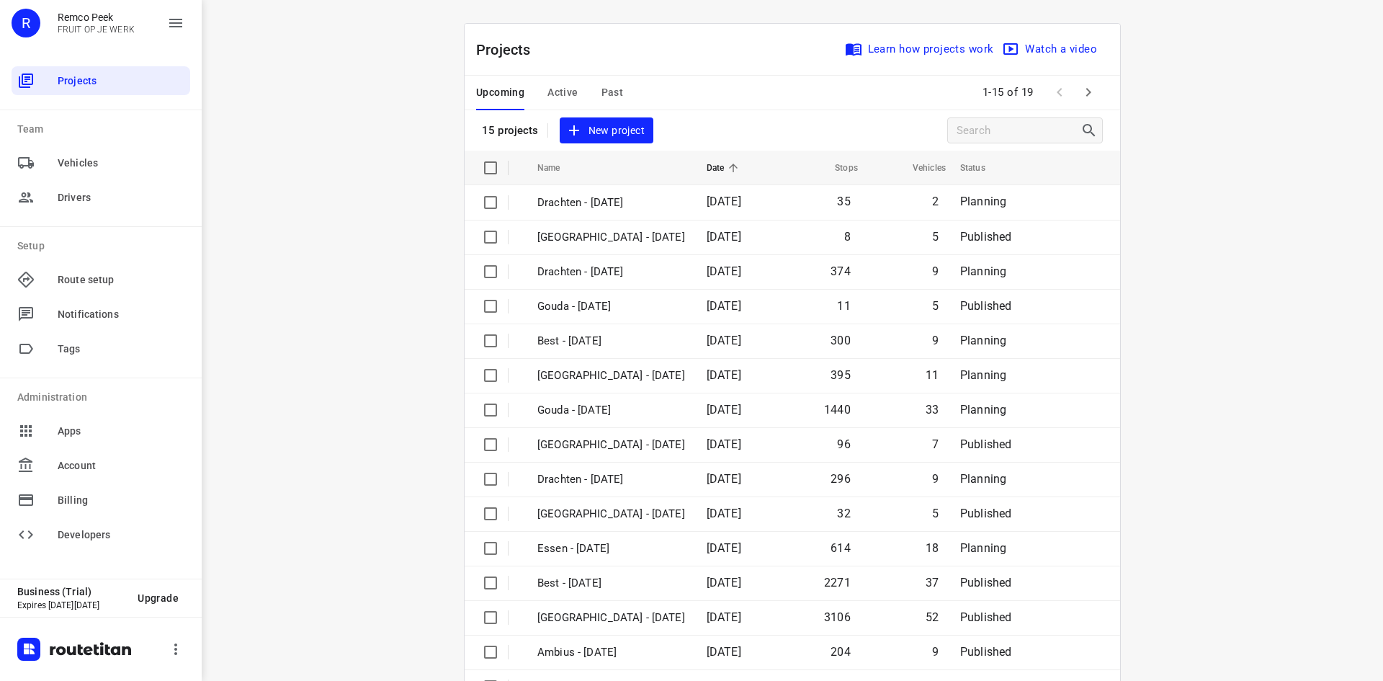
click at [607, 89] on span "Past" at bounding box center [613, 93] width 22 height 18
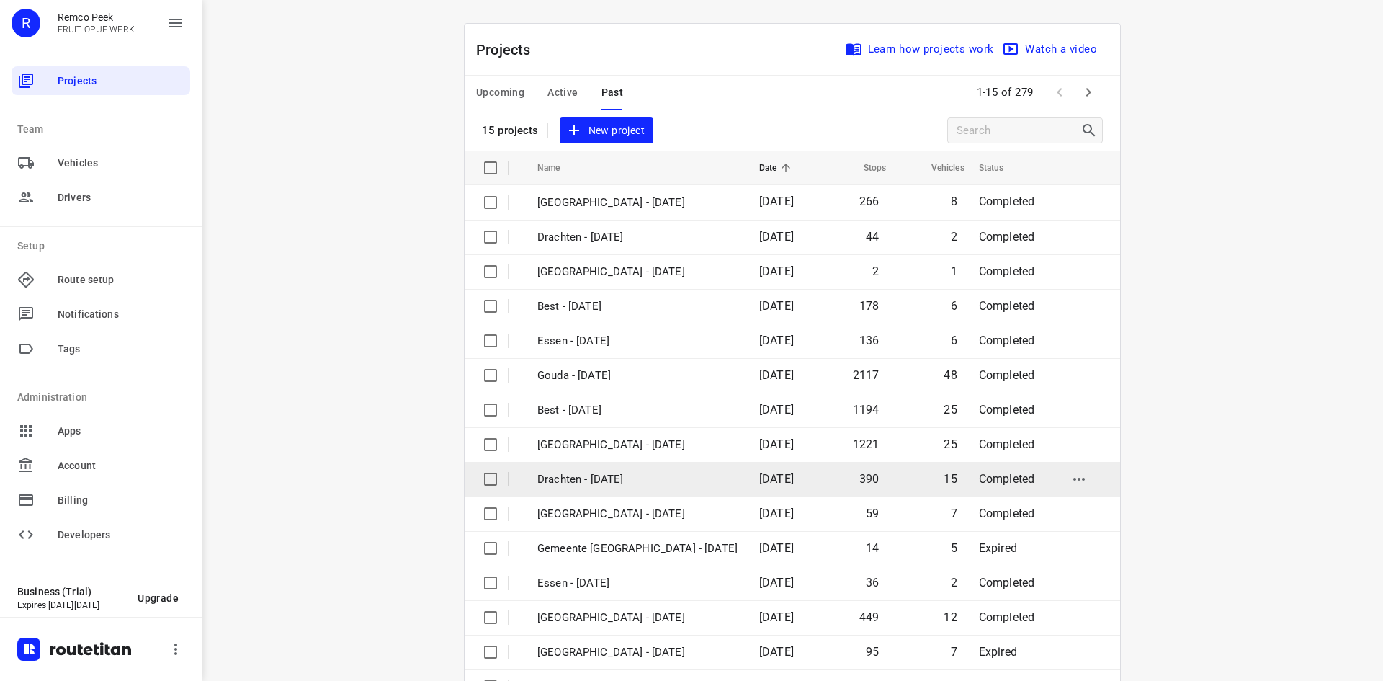
scroll to position [48, 0]
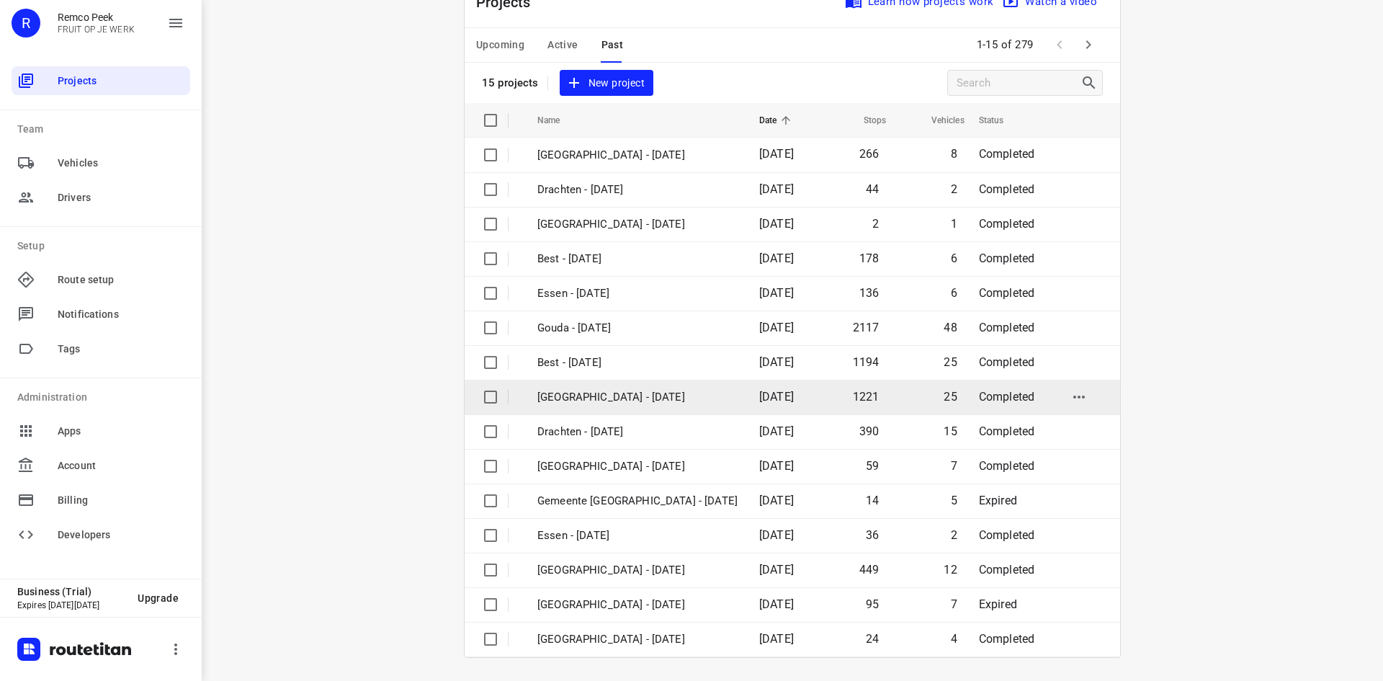
click at [662, 398] on p "[GEOGRAPHIC_DATA] - [DATE]" at bounding box center [637, 397] width 200 height 17
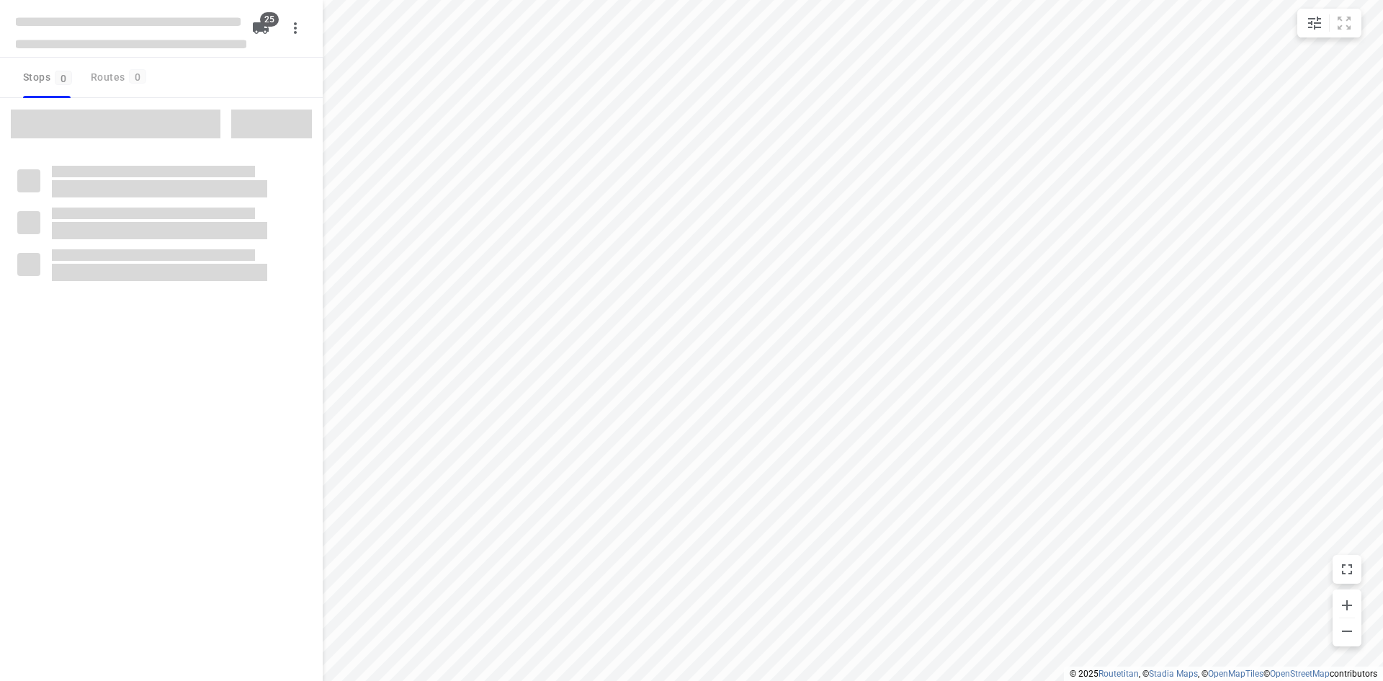
checkbox input "true"
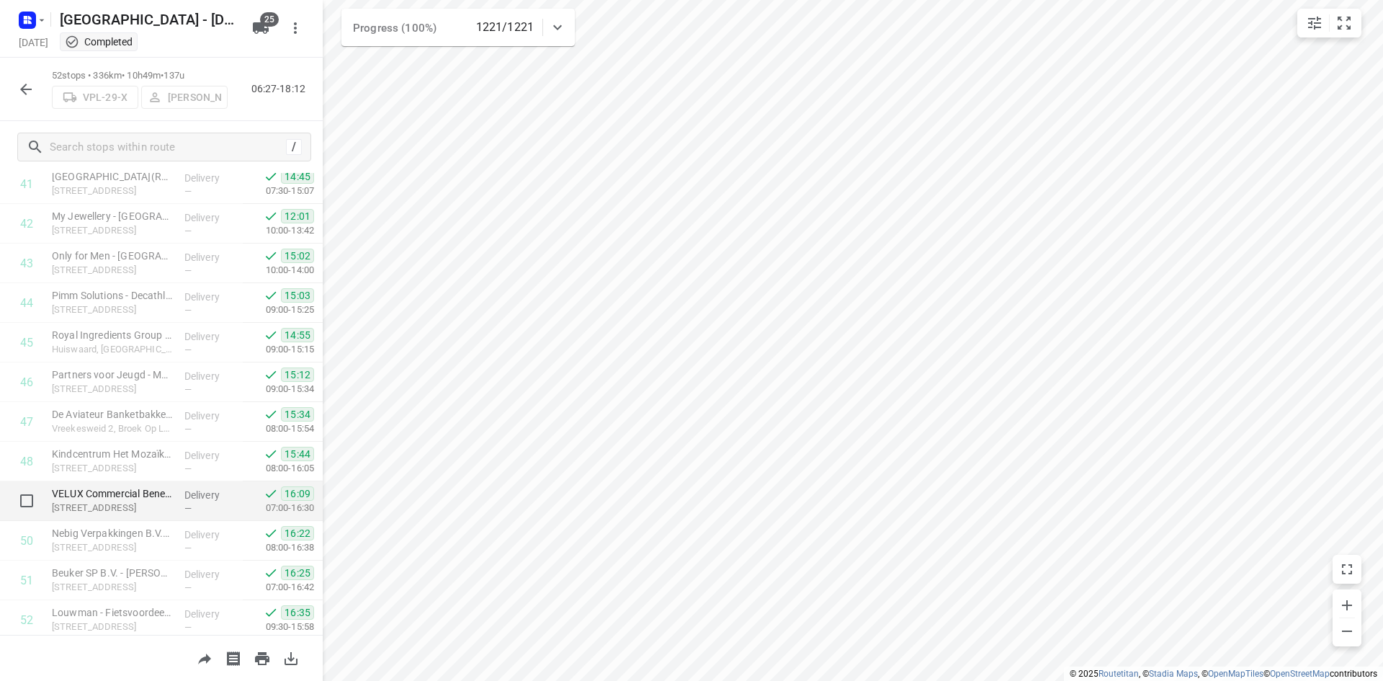
scroll to position [1710, 0]
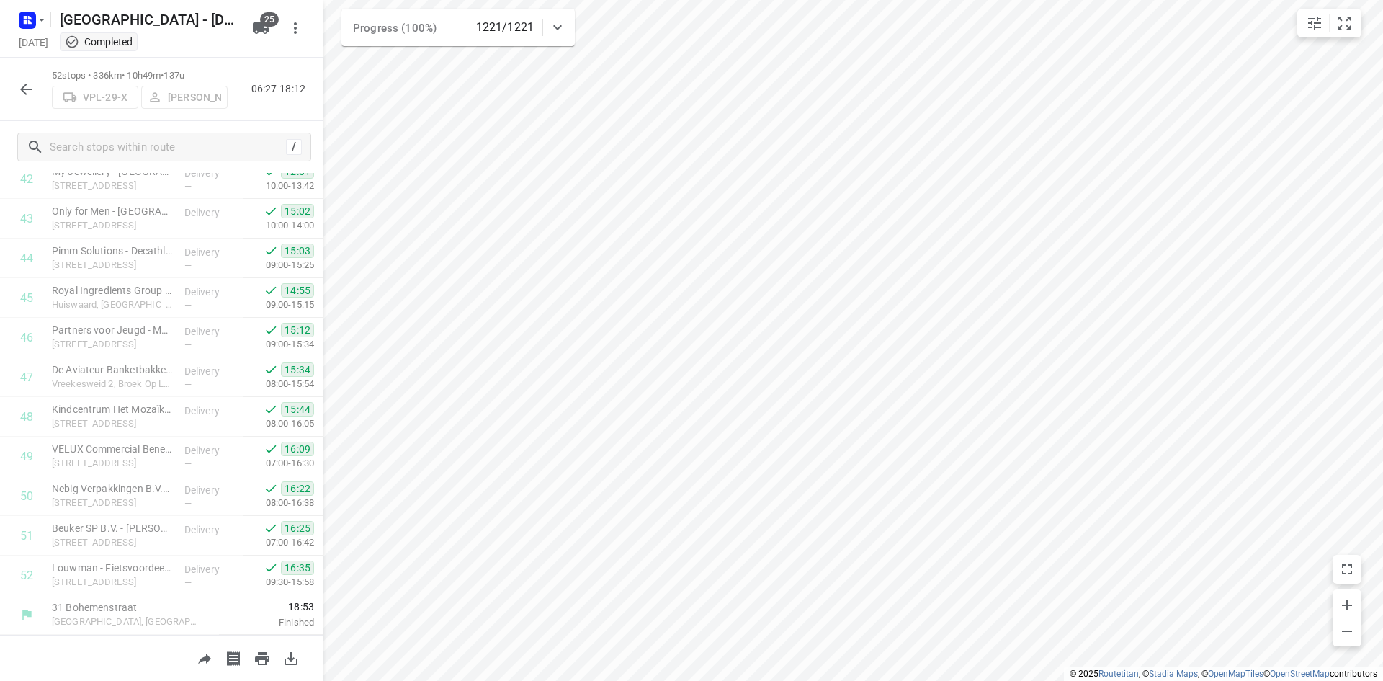
click at [32, 88] on icon "button" at bounding box center [25, 89] width 17 height 17
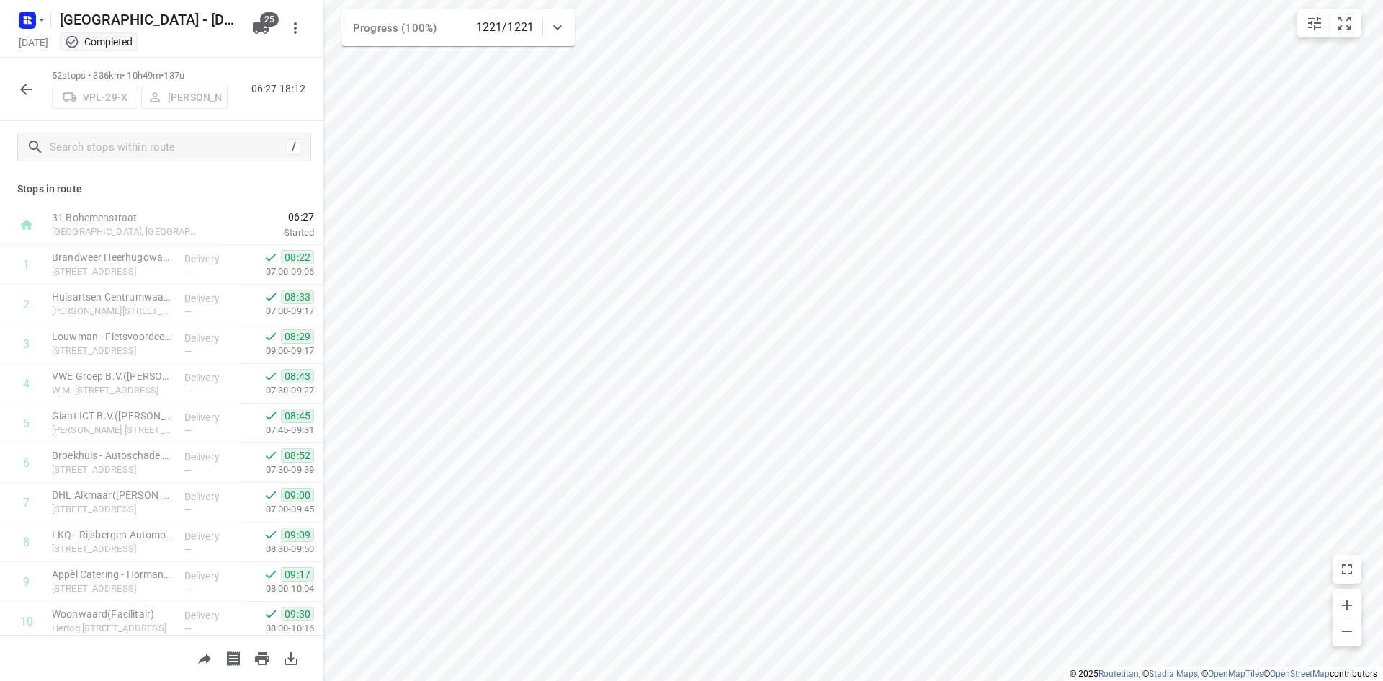
click at [27, 83] on icon "button" at bounding box center [25, 89] width 17 height 17
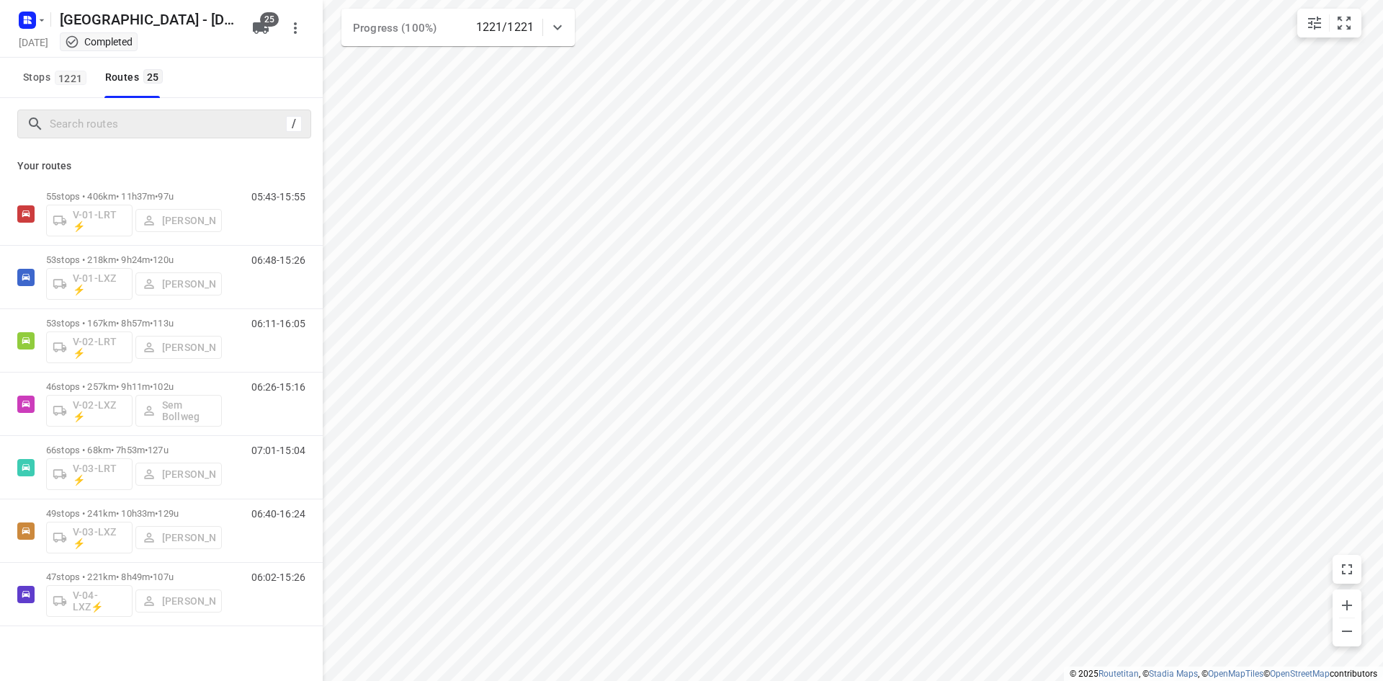
click at [78, 112] on div "/" at bounding box center [164, 123] width 294 height 29
click at [81, 121] on input "Search routes" at bounding box center [165, 124] width 231 height 22
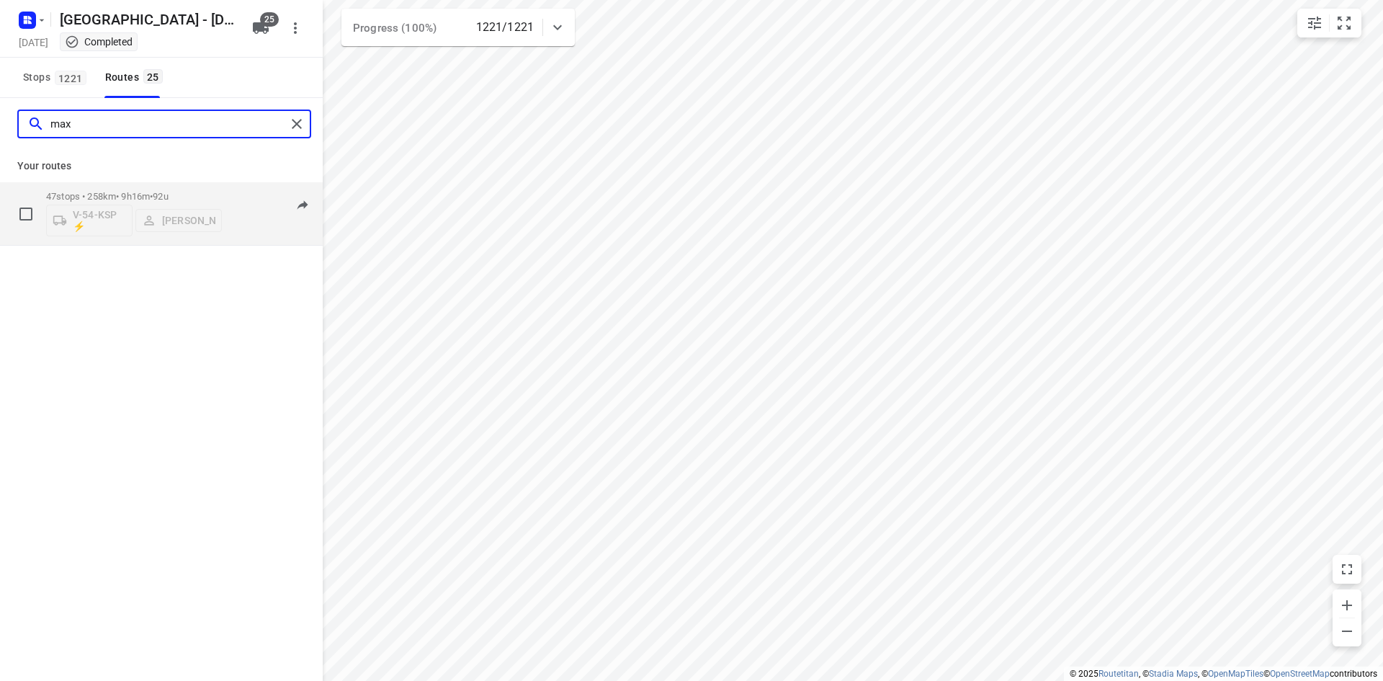
type input "max"
click at [82, 187] on div "47 stops • 258km • 9h16m • 92u V-54-KSP ⚡ Max Neppelenbroek" at bounding box center [134, 214] width 176 height 60
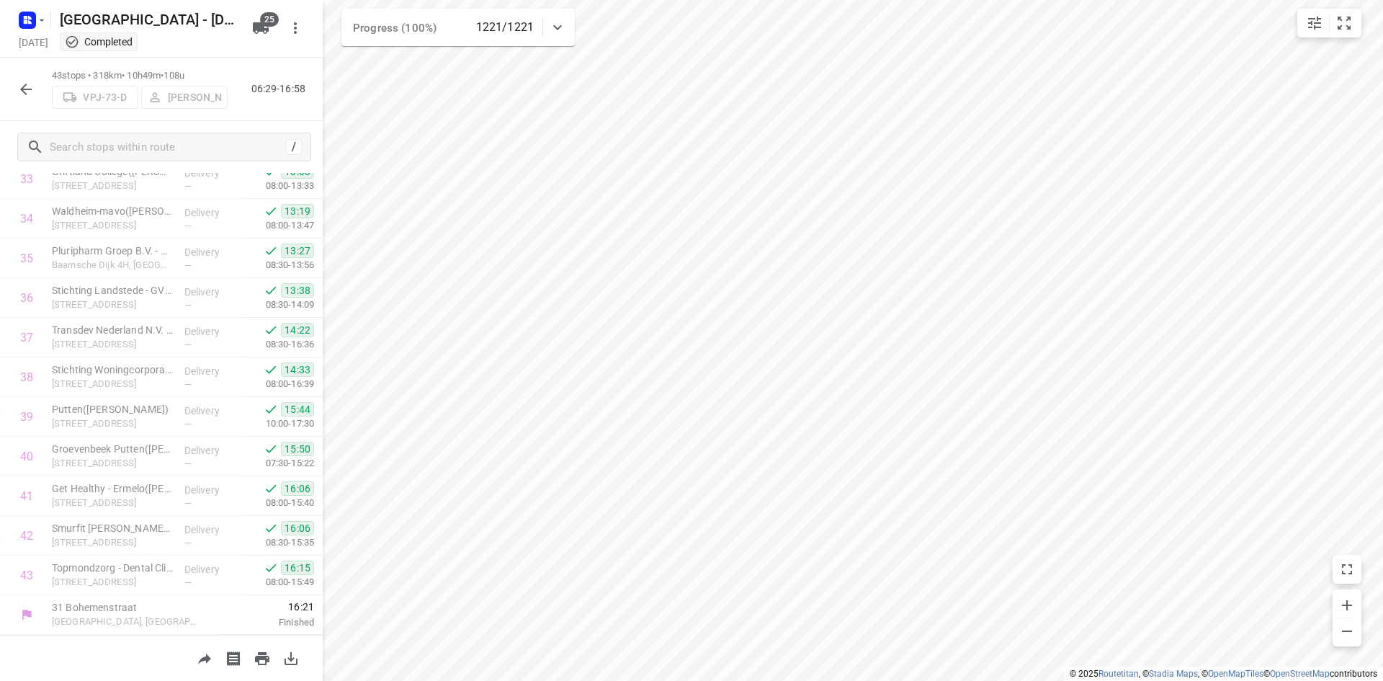
scroll to position [1354, 0]
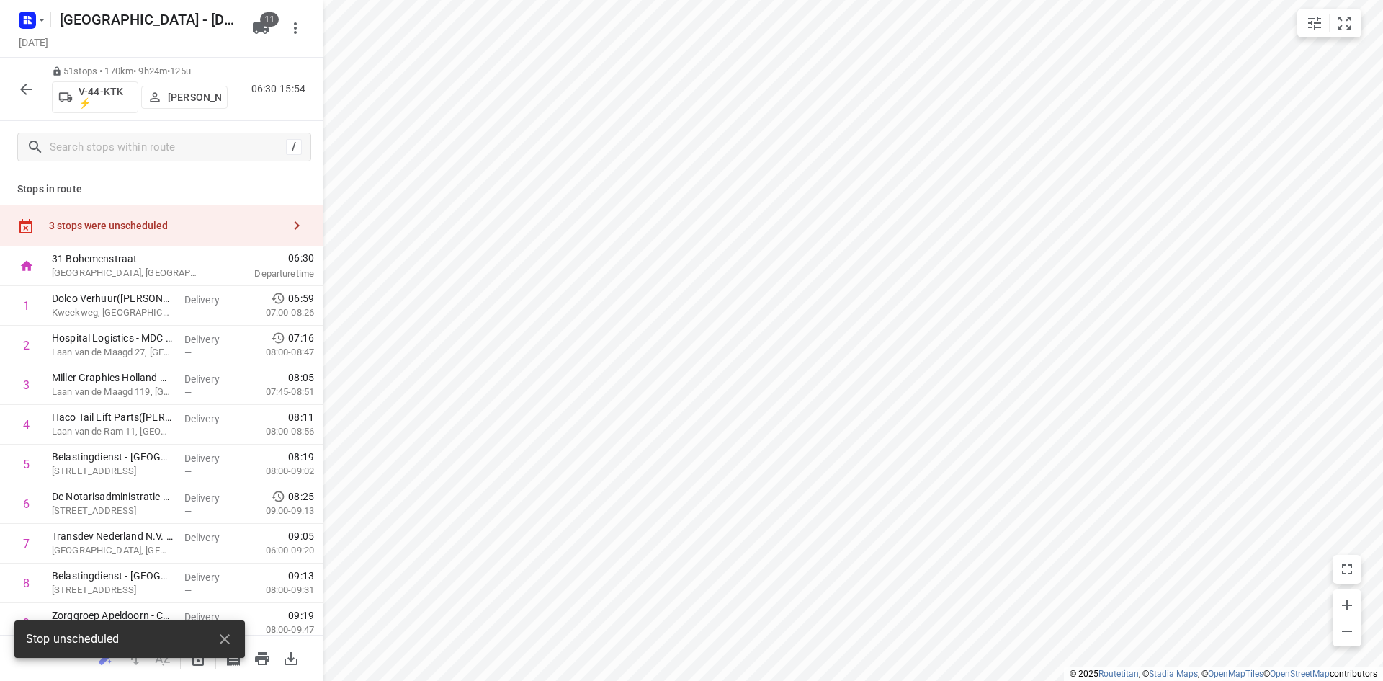
scroll to position [1712, 0]
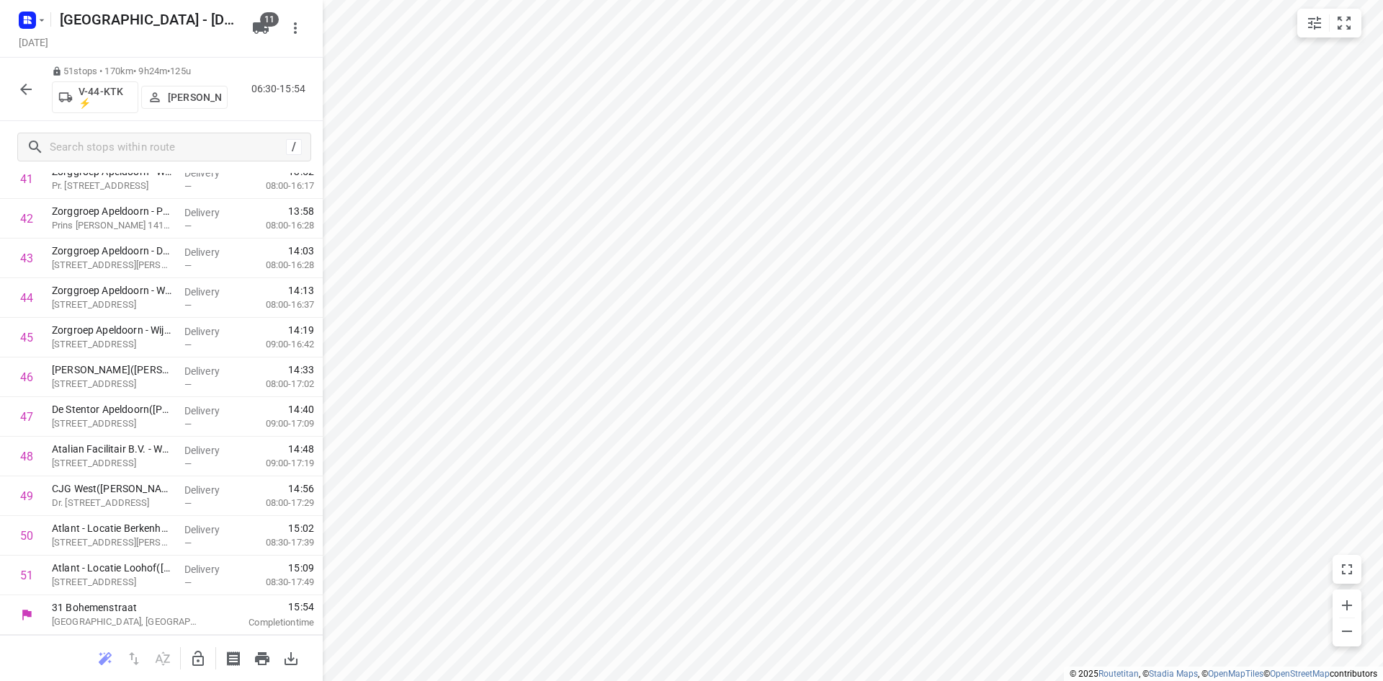
click at [28, 91] on icon "button" at bounding box center [25, 89] width 17 height 17
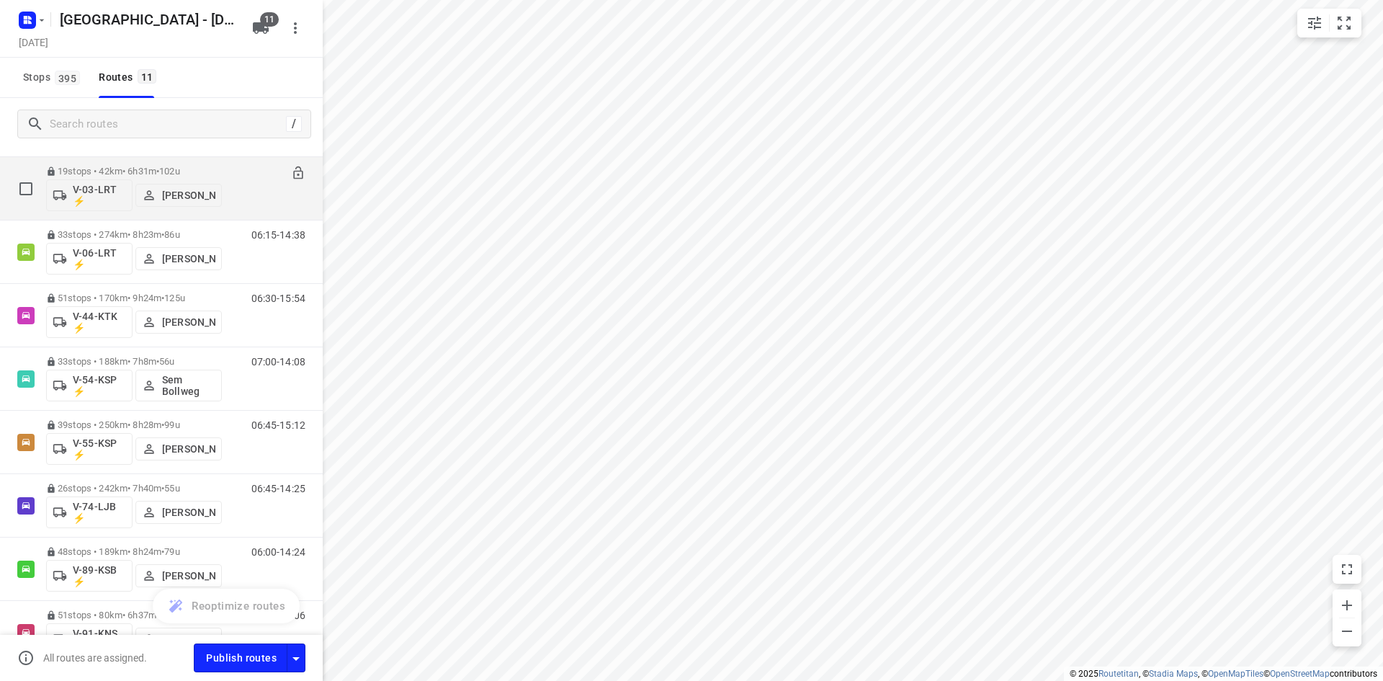
scroll to position [144, 0]
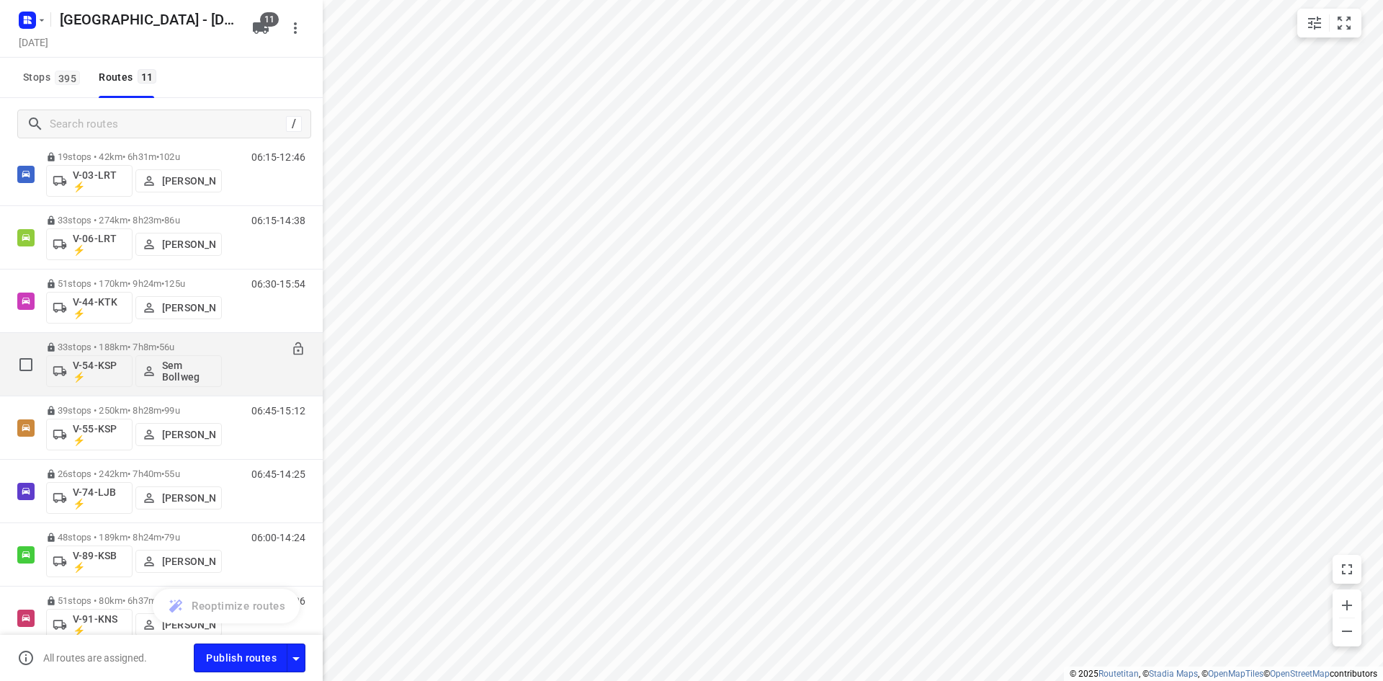
click at [151, 341] on p "33 stops • 188km • 7h8m • 56u" at bounding box center [134, 346] width 176 height 11
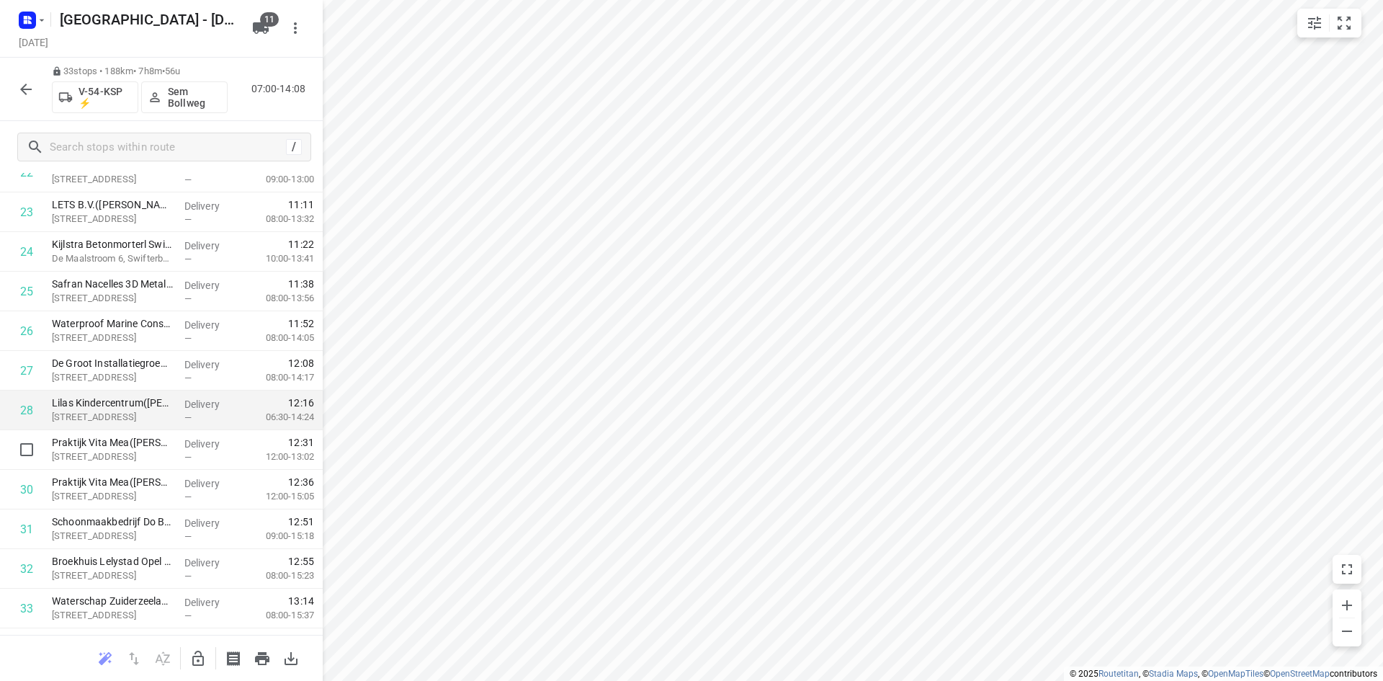
scroll to position [998, 0]
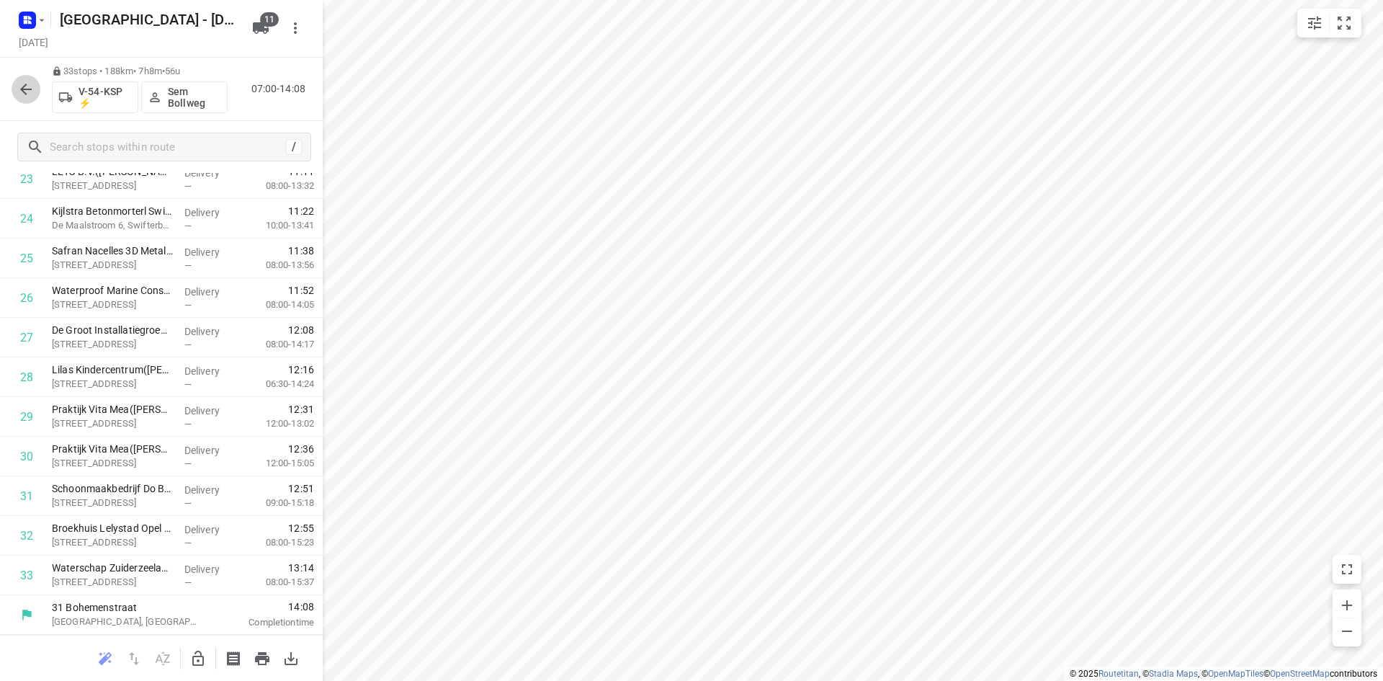
click at [27, 91] on icon "button" at bounding box center [25, 89] width 17 height 17
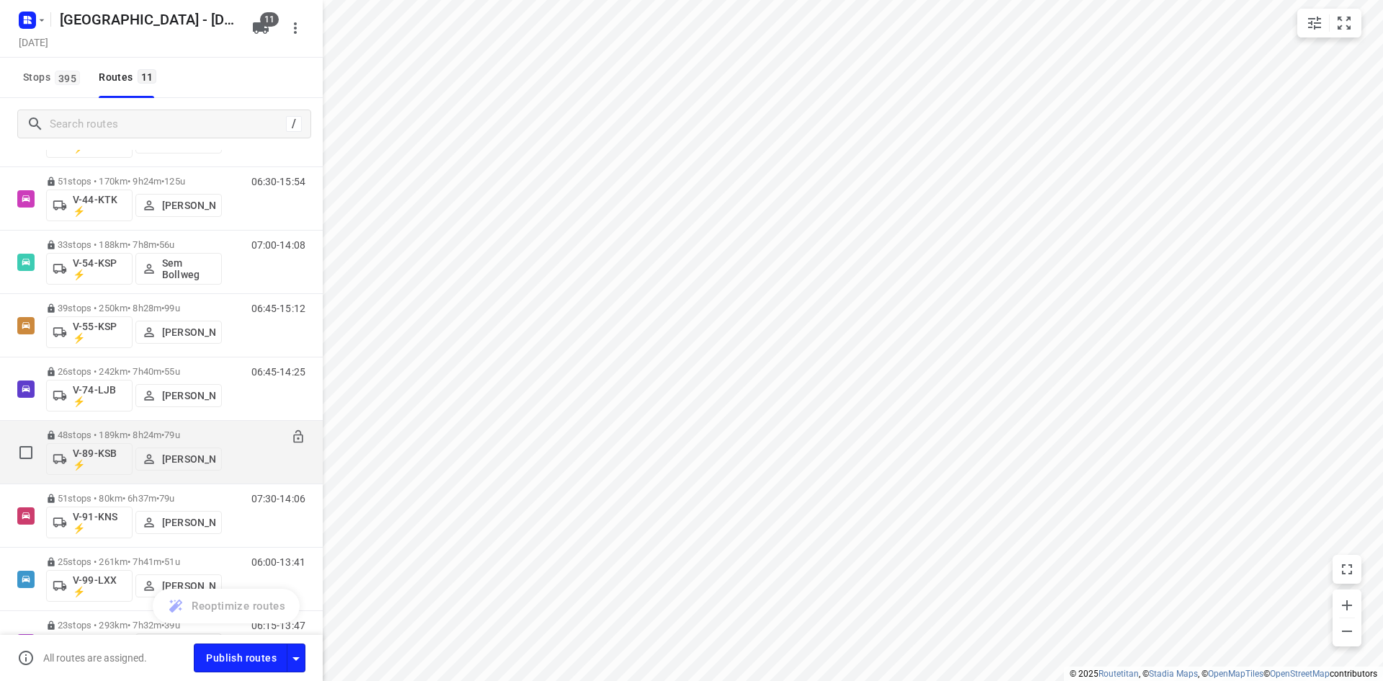
scroll to position [344, 0]
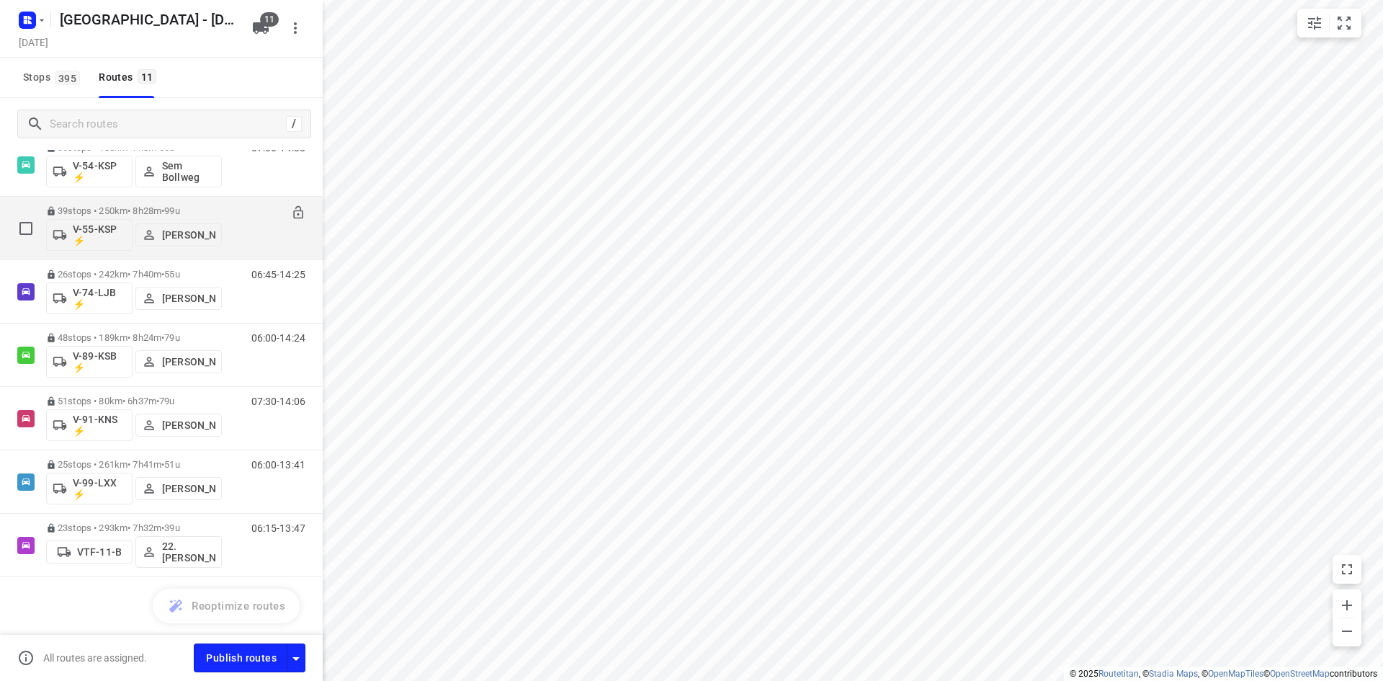
click at [128, 207] on p "39 stops • 250km • 8h28m • 99u" at bounding box center [134, 210] width 176 height 11
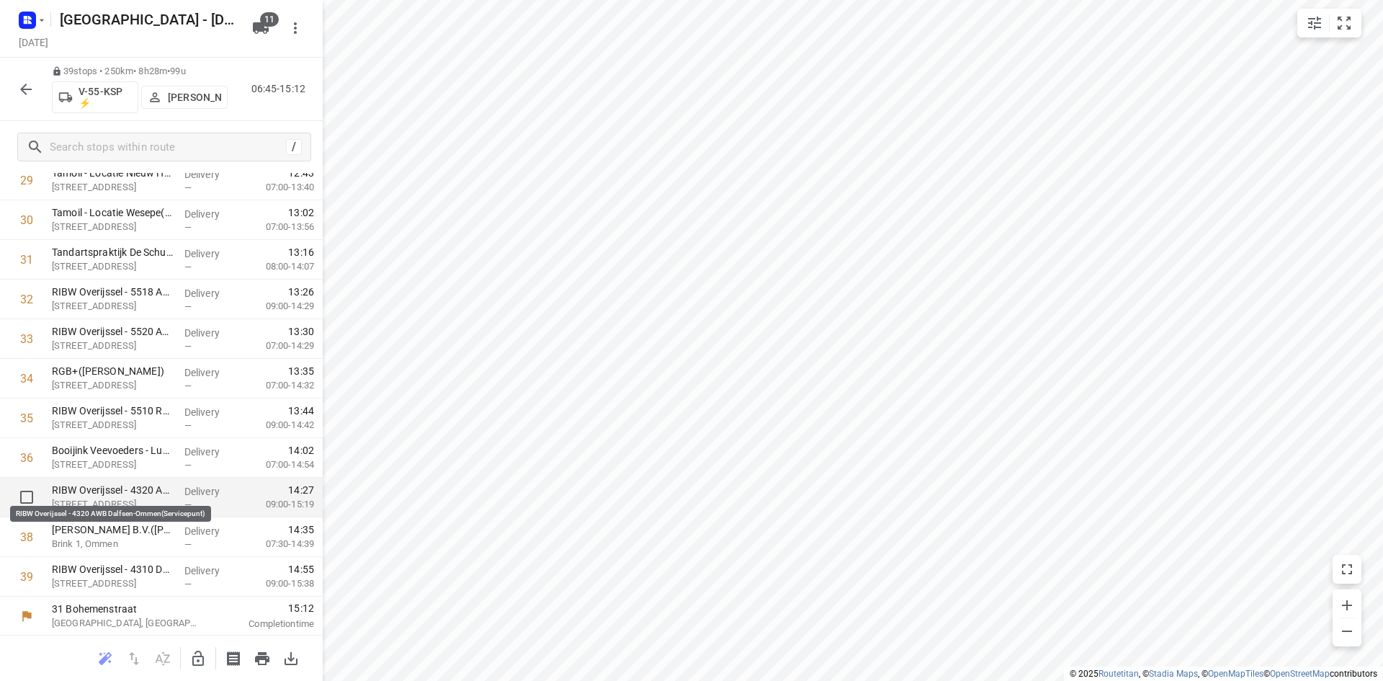
scroll to position [1236, 0]
click at [17, 81] on button "button" at bounding box center [26, 89] width 29 height 29
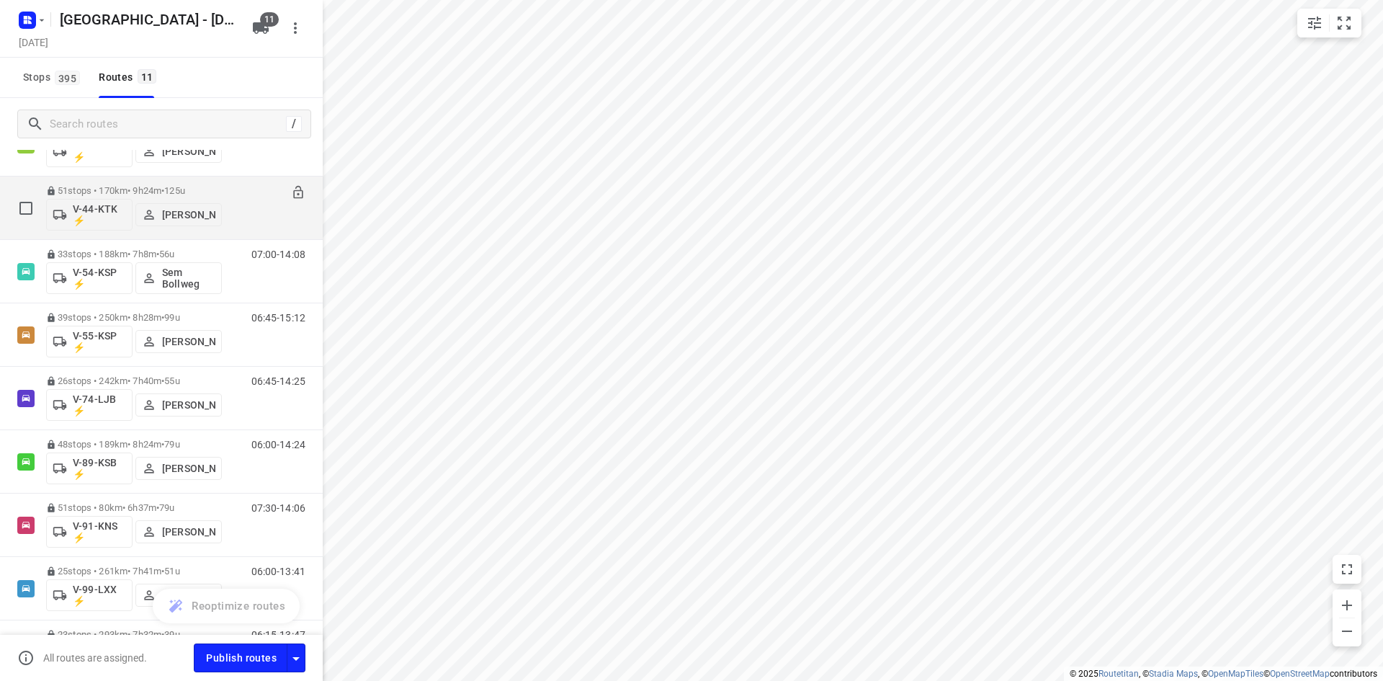
scroll to position [344, 0]
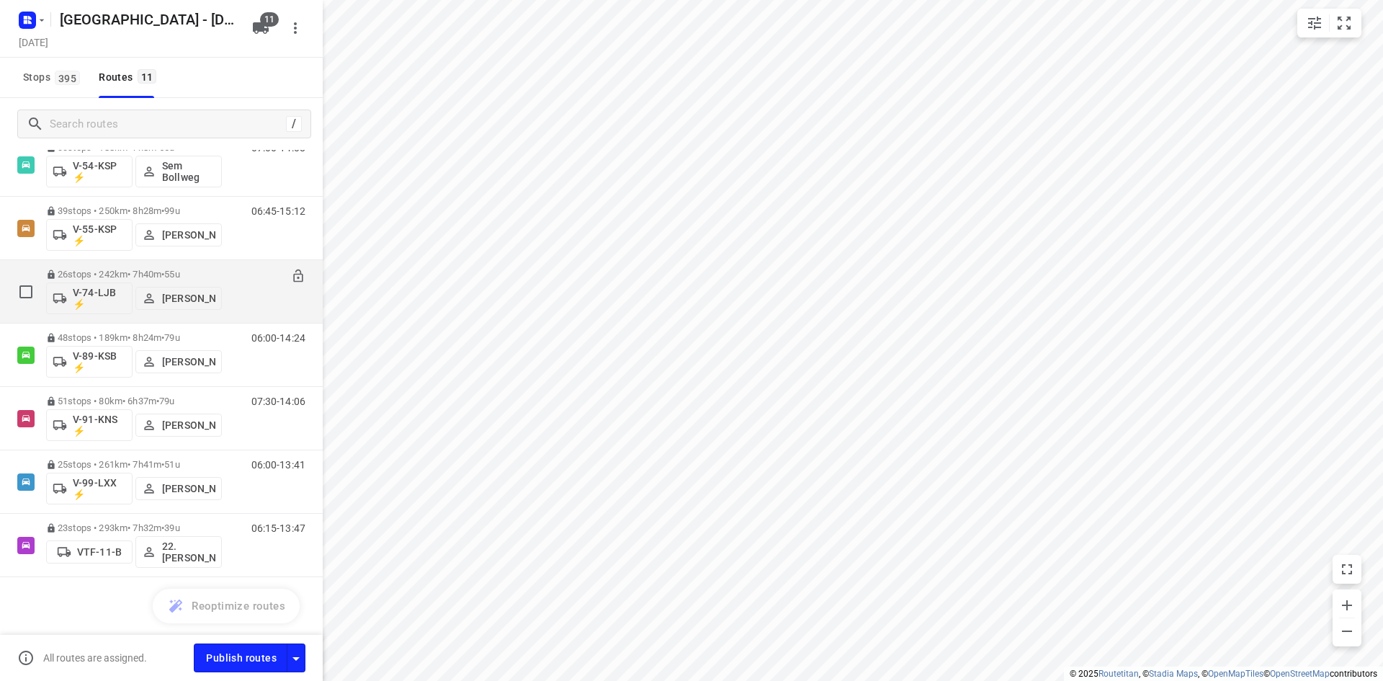
click at [148, 269] on p "26 stops • 242km • 7h40m • 55u" at bounding box center [134, 274] width 176 height 11
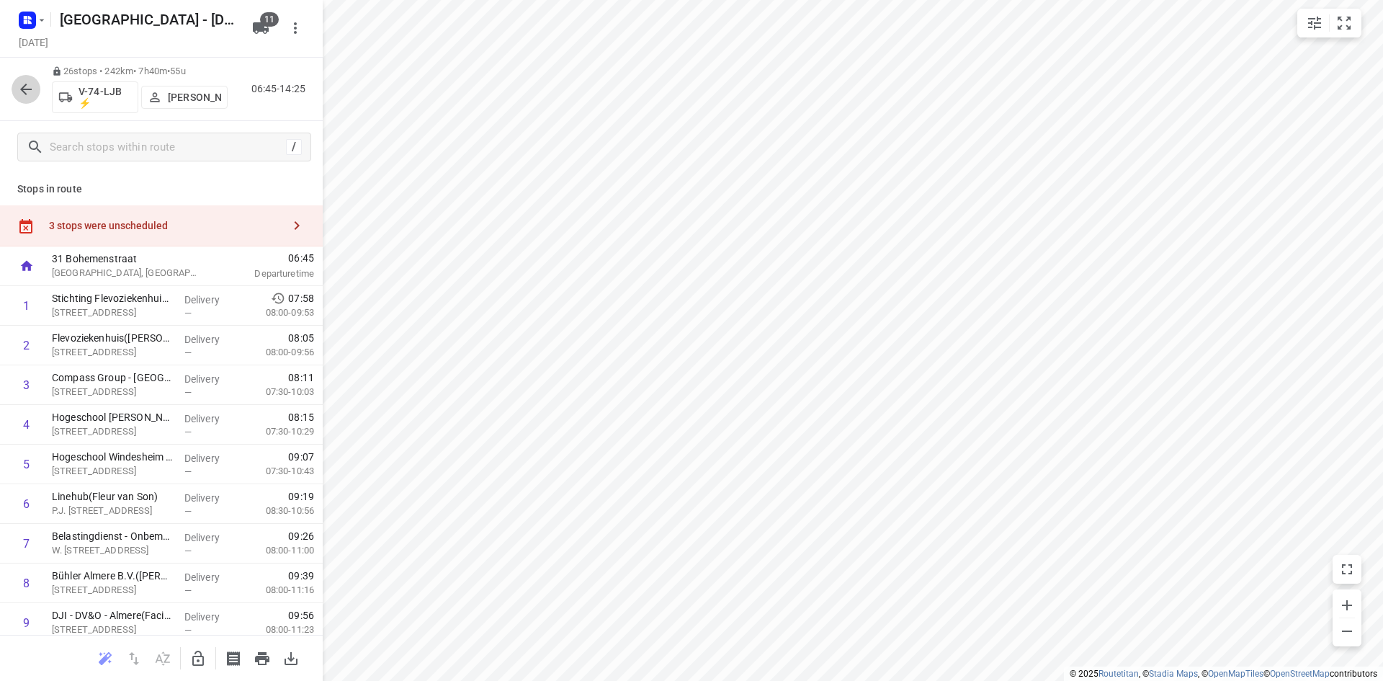
click at [32, 100] on button "button" at bounding box center [26, 89] width 29 height 29
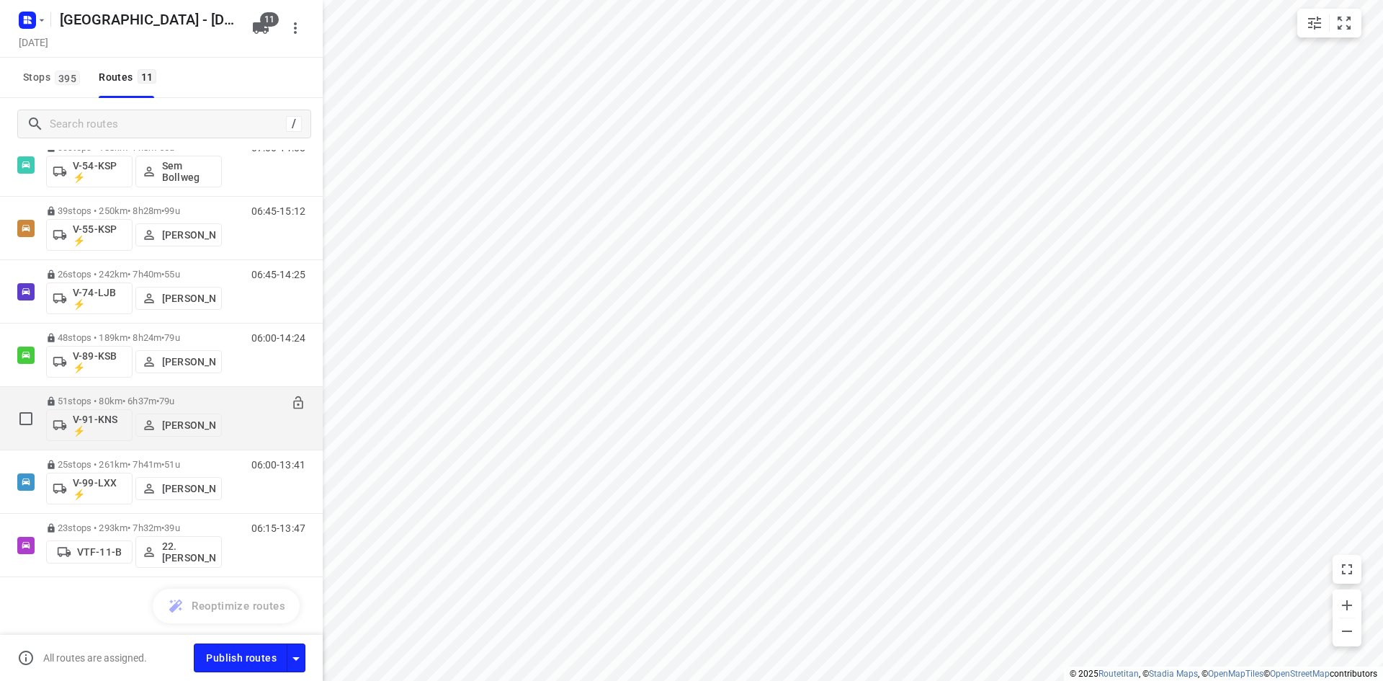
click at [174, 395] on span "79u" at bounding box center [166, 400] width 15 height 11
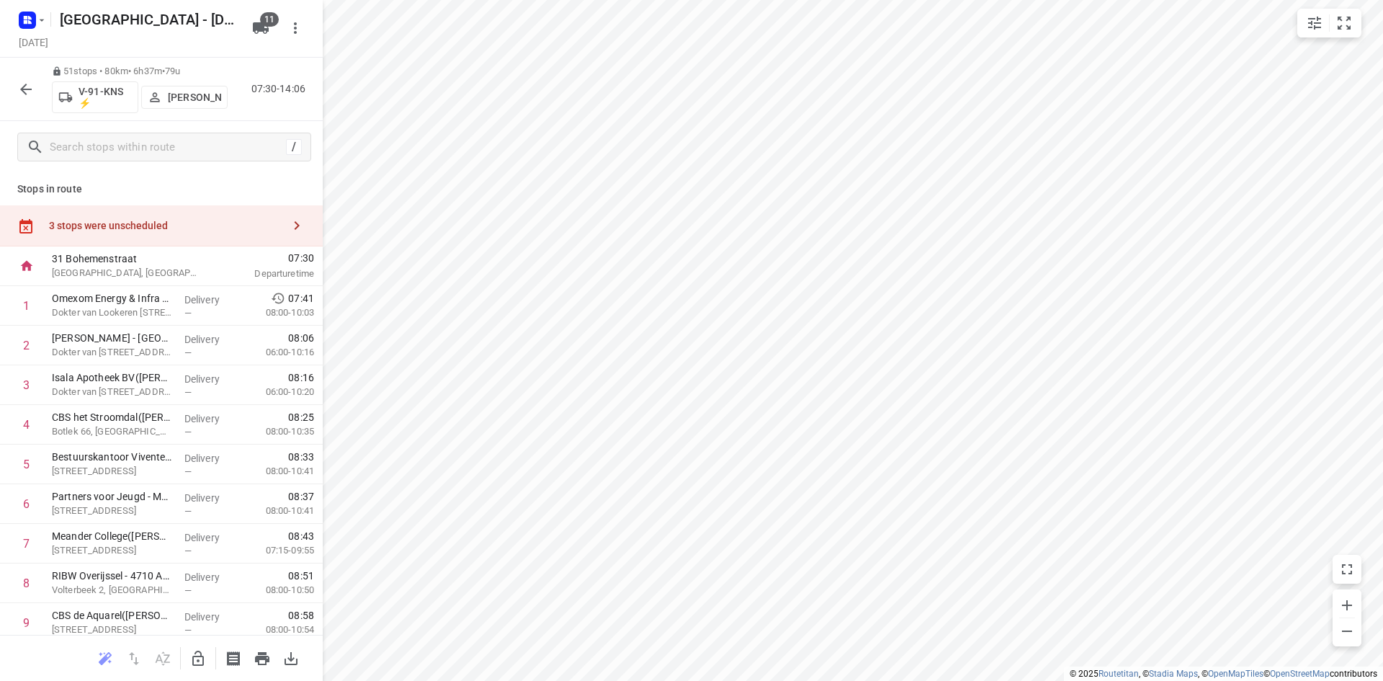
click at [16, 84] on button "button" at bounding box center [26, 89] width 29 height 29
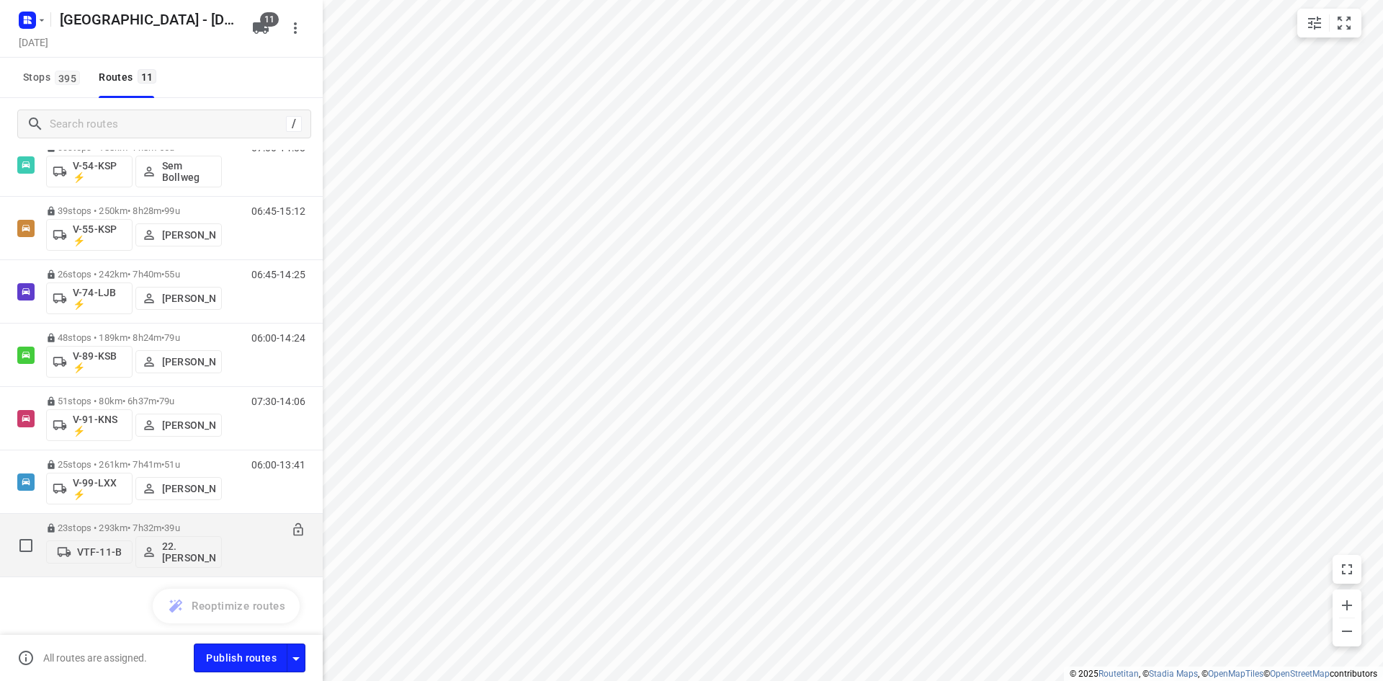
click at [154, 529] on p "23 stops • 293km • 7h32m • 39u" at bounding box center [134, 527] width 176 height 11
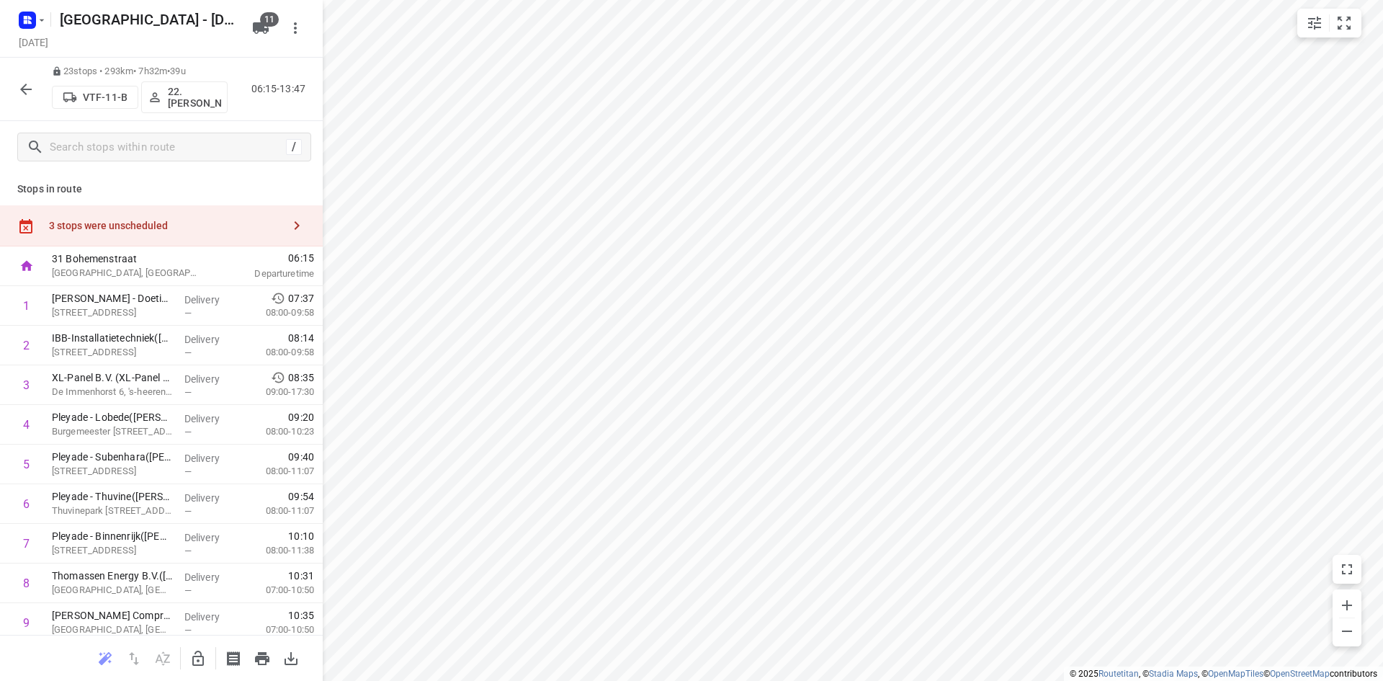
click at [202, 655] on icon "button" at bounding box center [197, 658] width 17 height 17
click at [180, 226] on div "3 stops were unscheduled" at bounding box center [165, 226] width 233 height 12
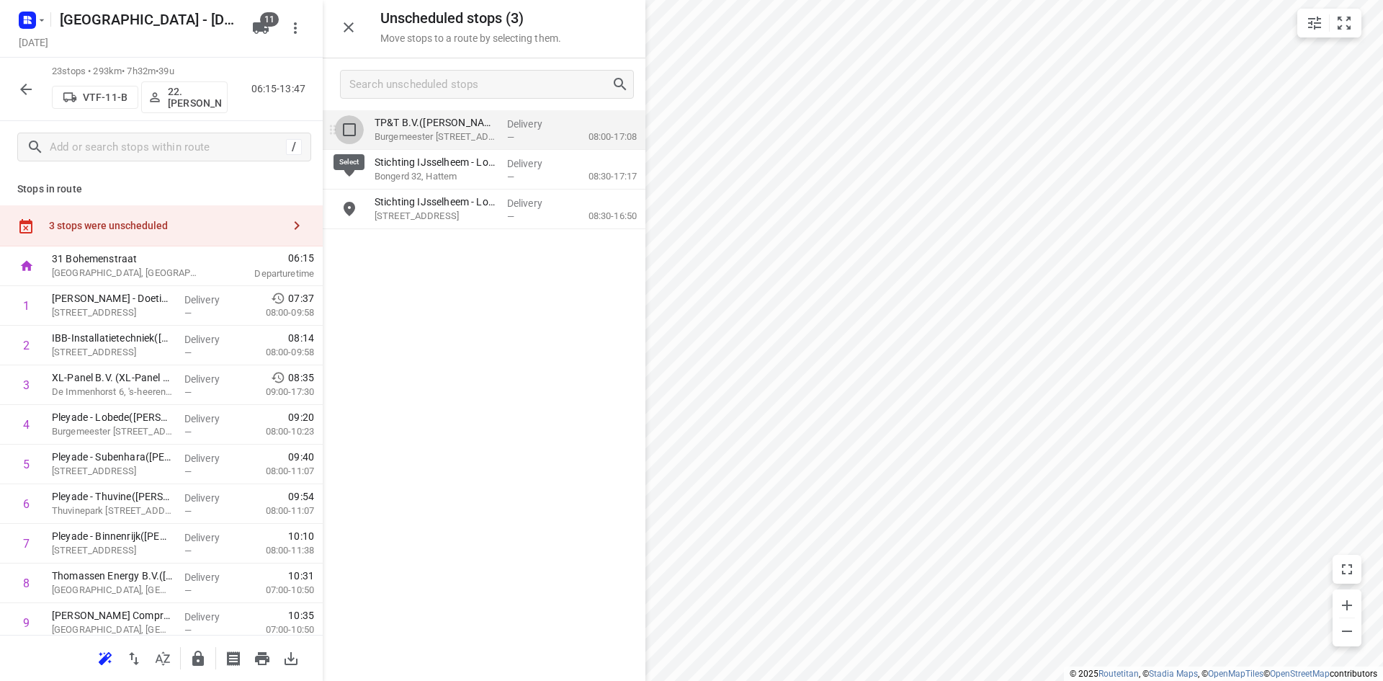
click at [353, 120] on input "grid" at bounding box center [349, 129] width 29 height 29
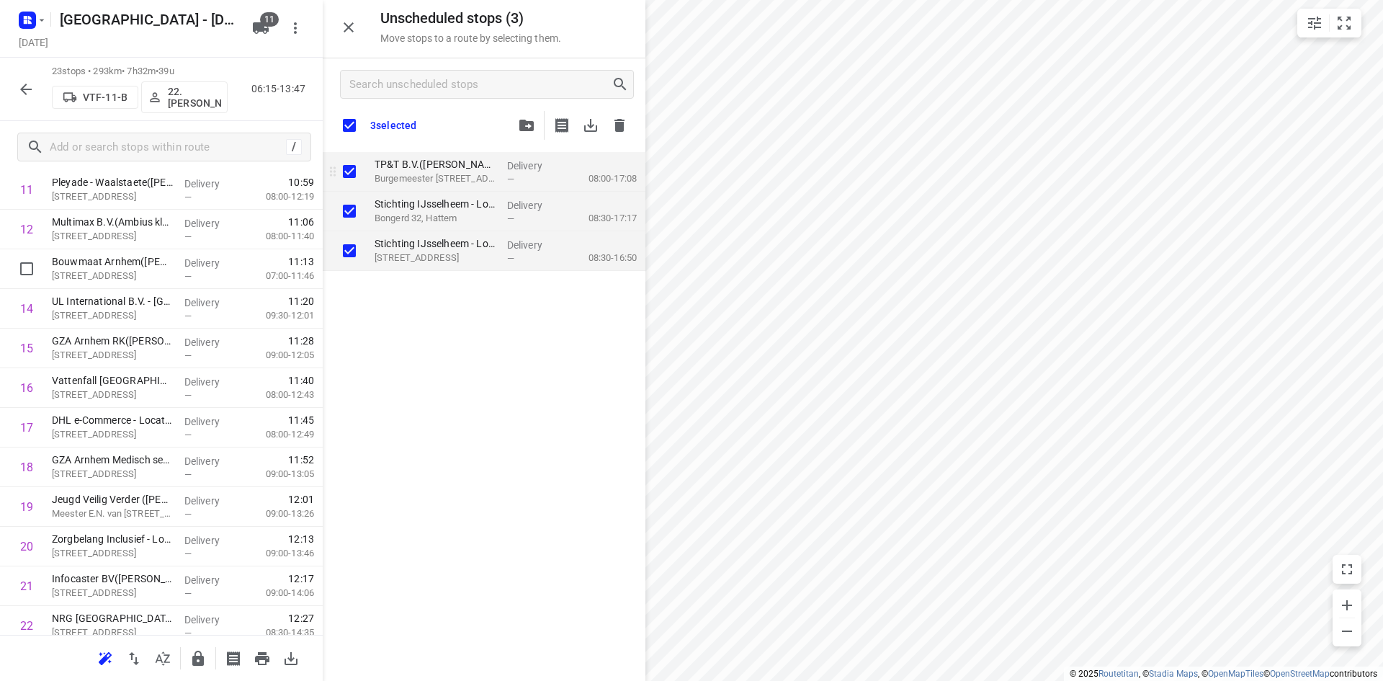
checkbox input "true"
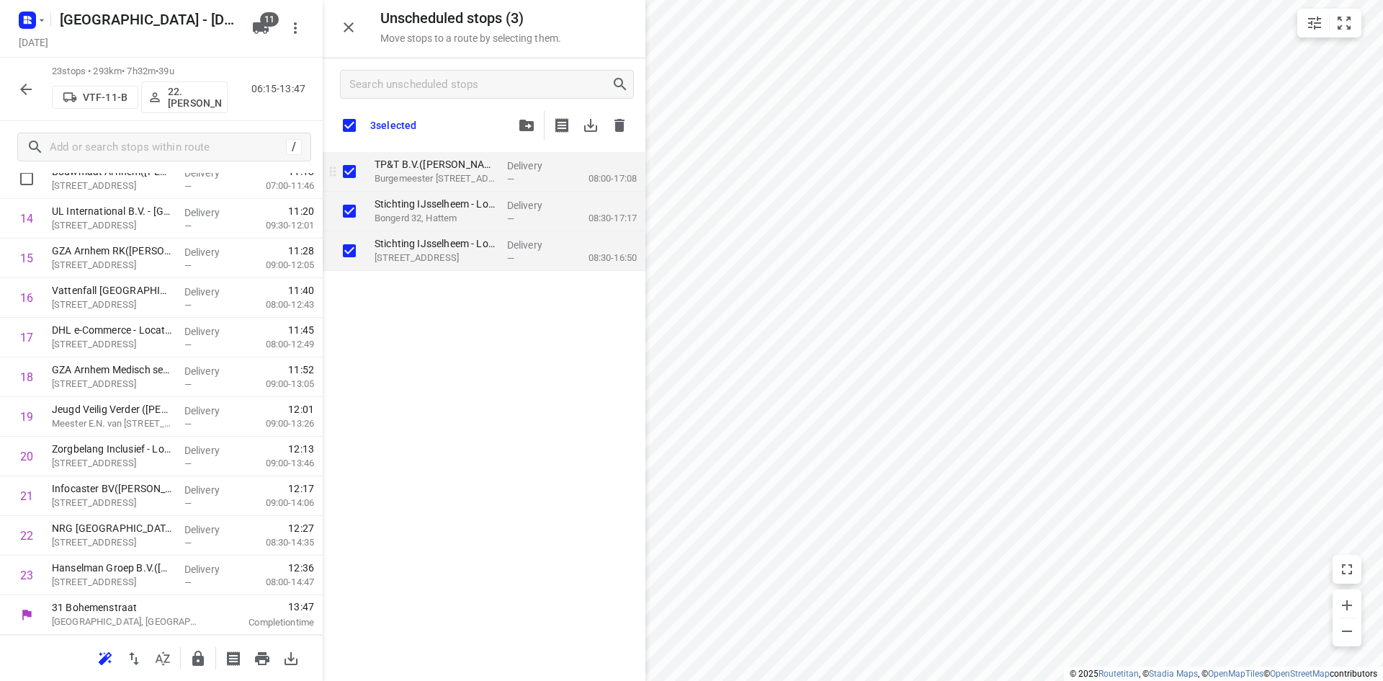
checkbox input "true"
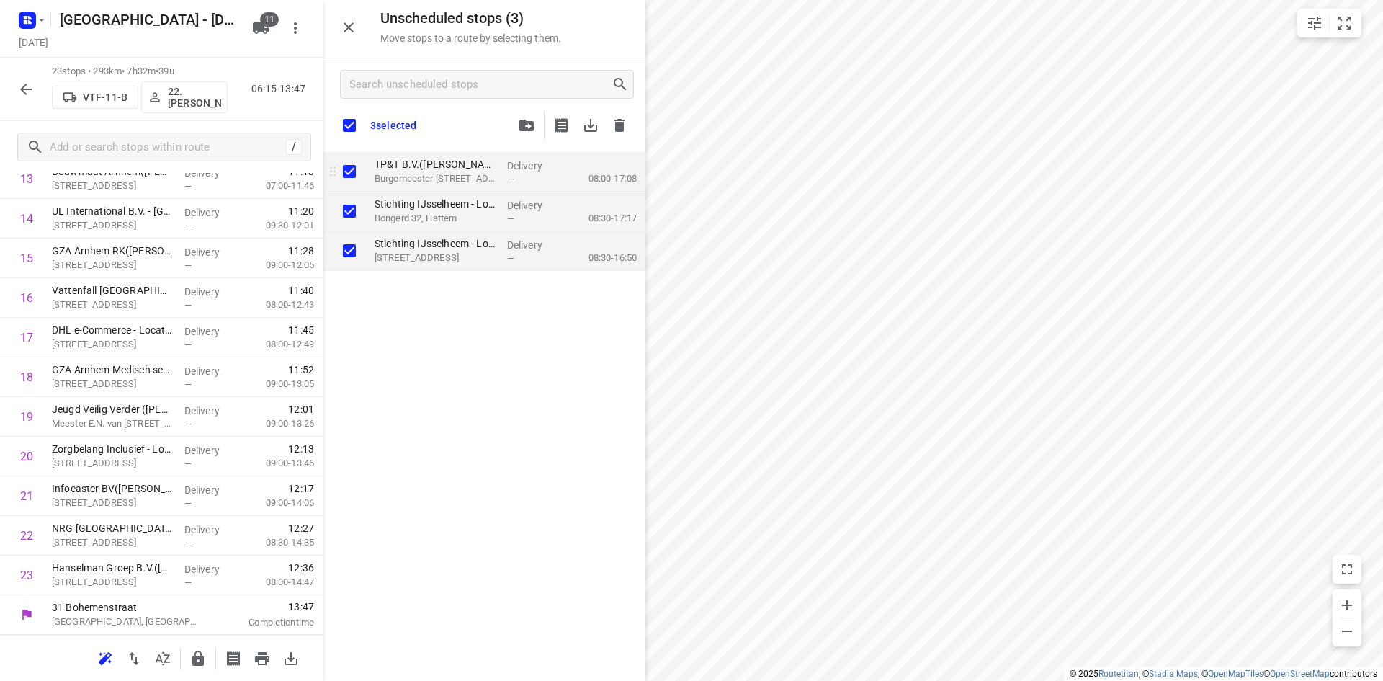
checkbox input "true"
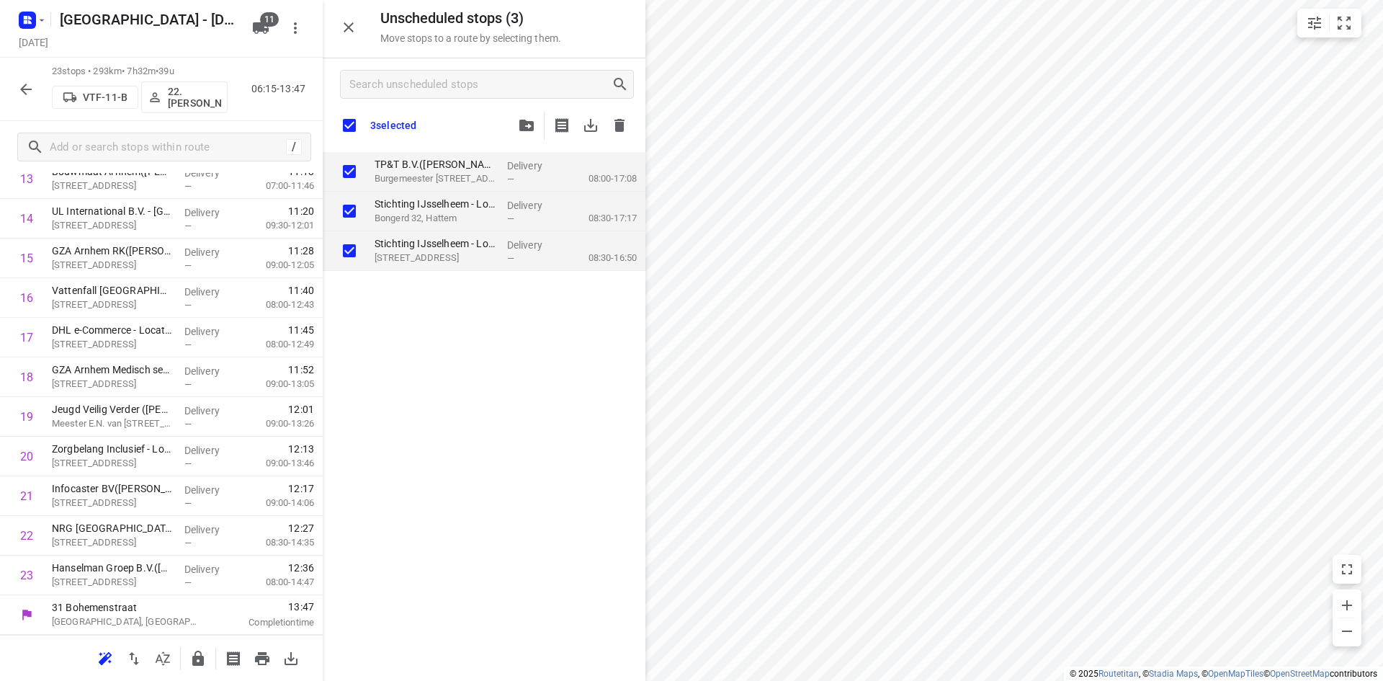
checkbox input "true"
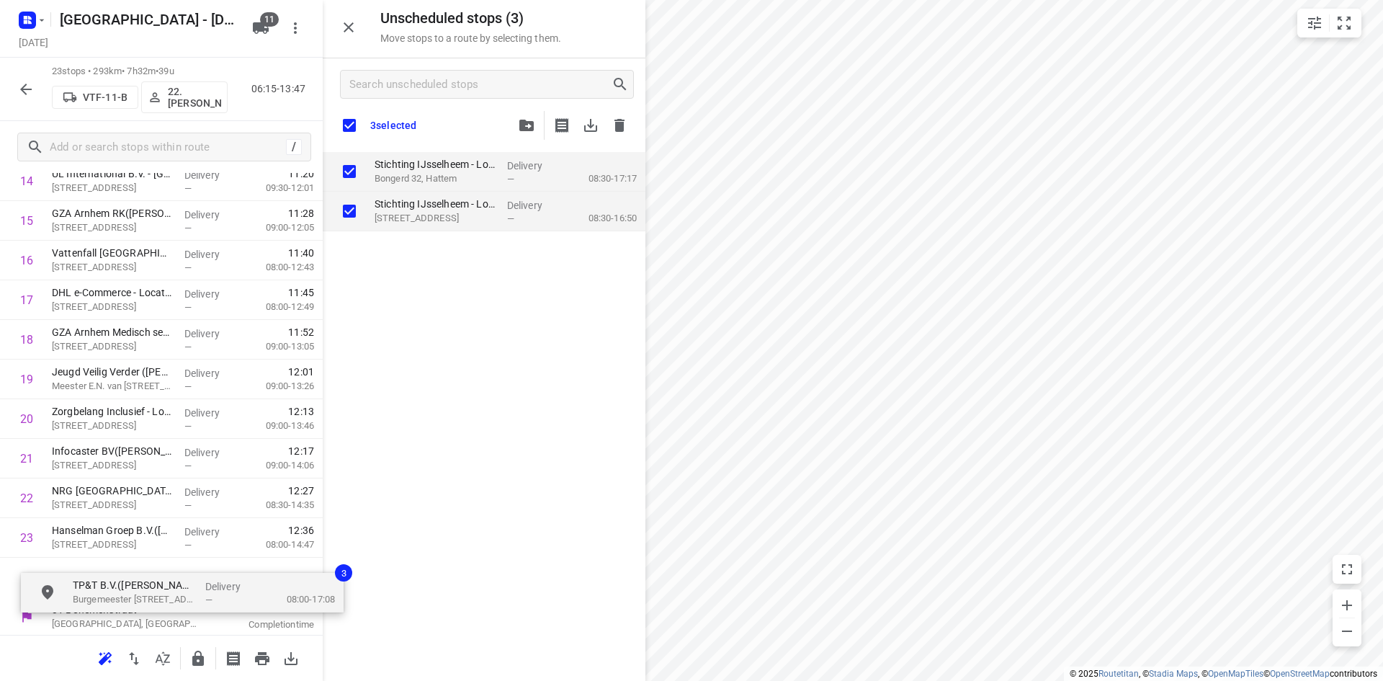
drag, startPoint x: 420, startPoint y: 161, endPoint x: 128, endPoint y: 581, distance: 512.4
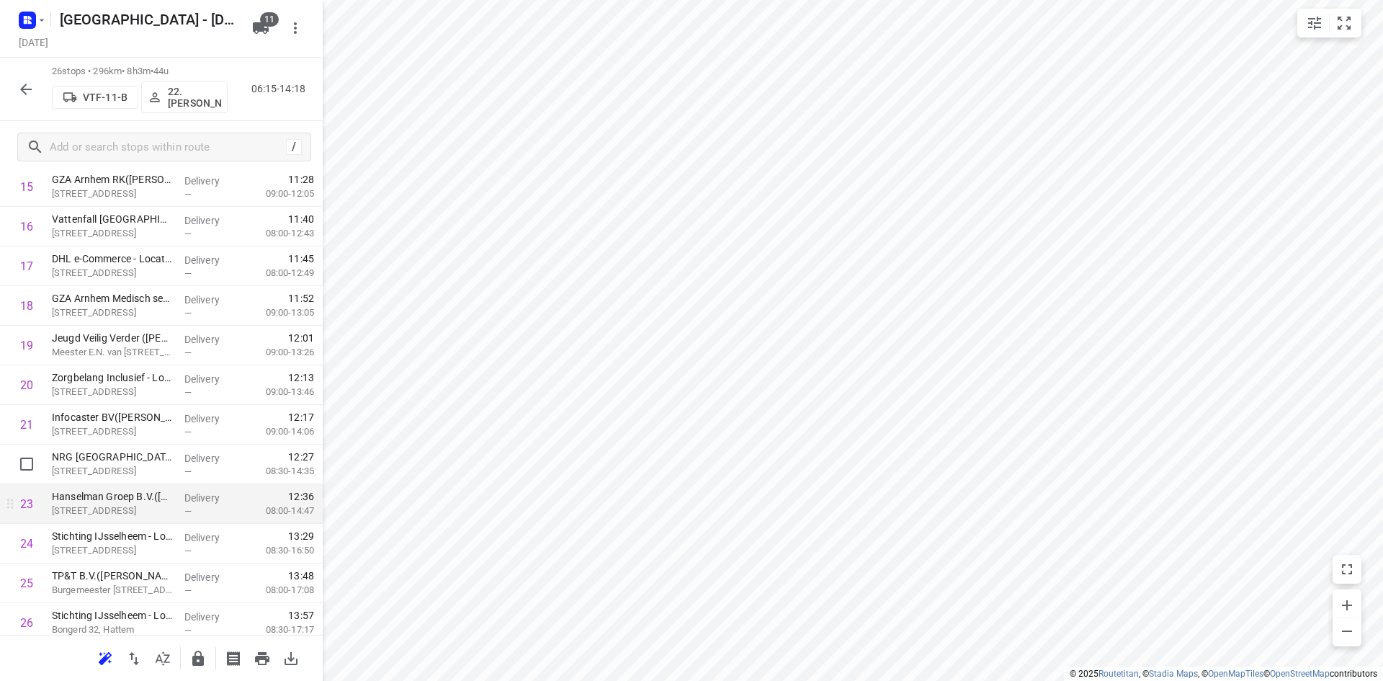
scroll to position [680, 0]
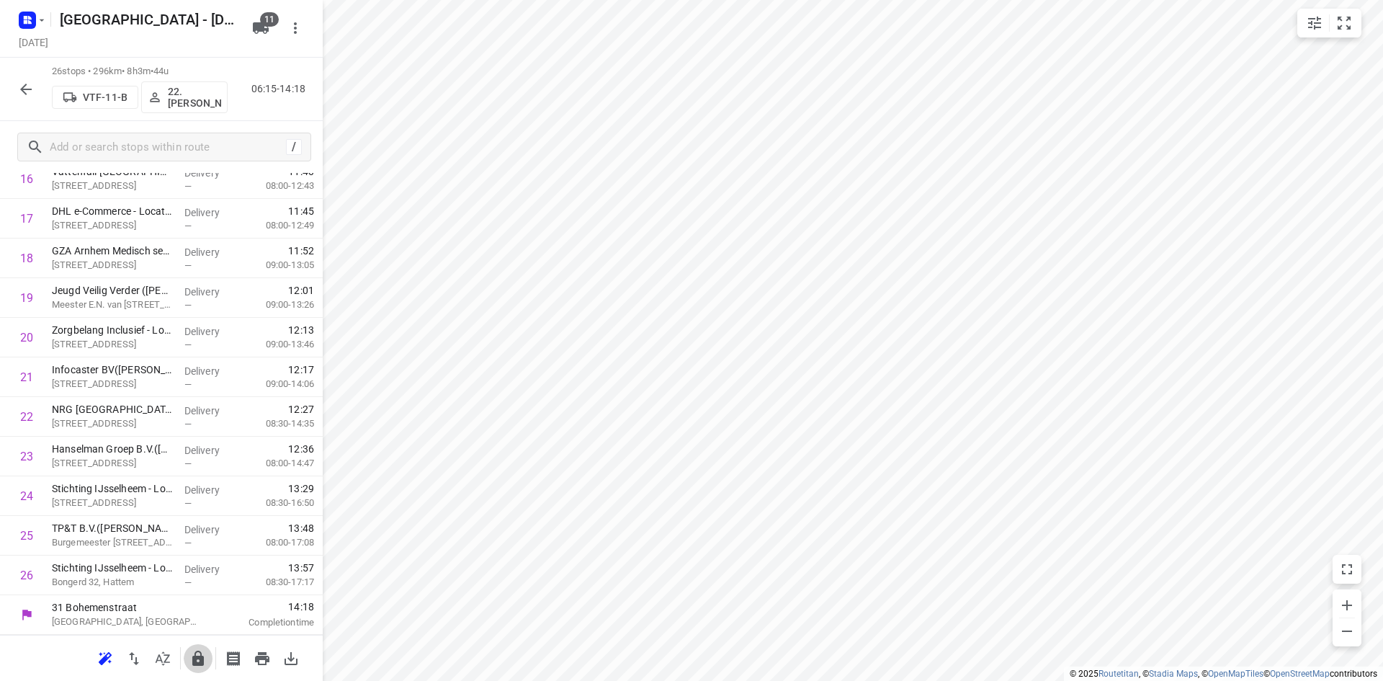
click at [201, 654] on icon "button" at bounding box center [198, 657] width 12 height 15
click at [33, 104] on div "26 stops • 296km • 8h3m • 44u VTF-11-B 22. Franky Tahamata 06:15-14:18" at bounding box center [161, 89] width 323 height 63
click at [30, 99] on button "button" at bounding box center [26, 89] width 29 height 29
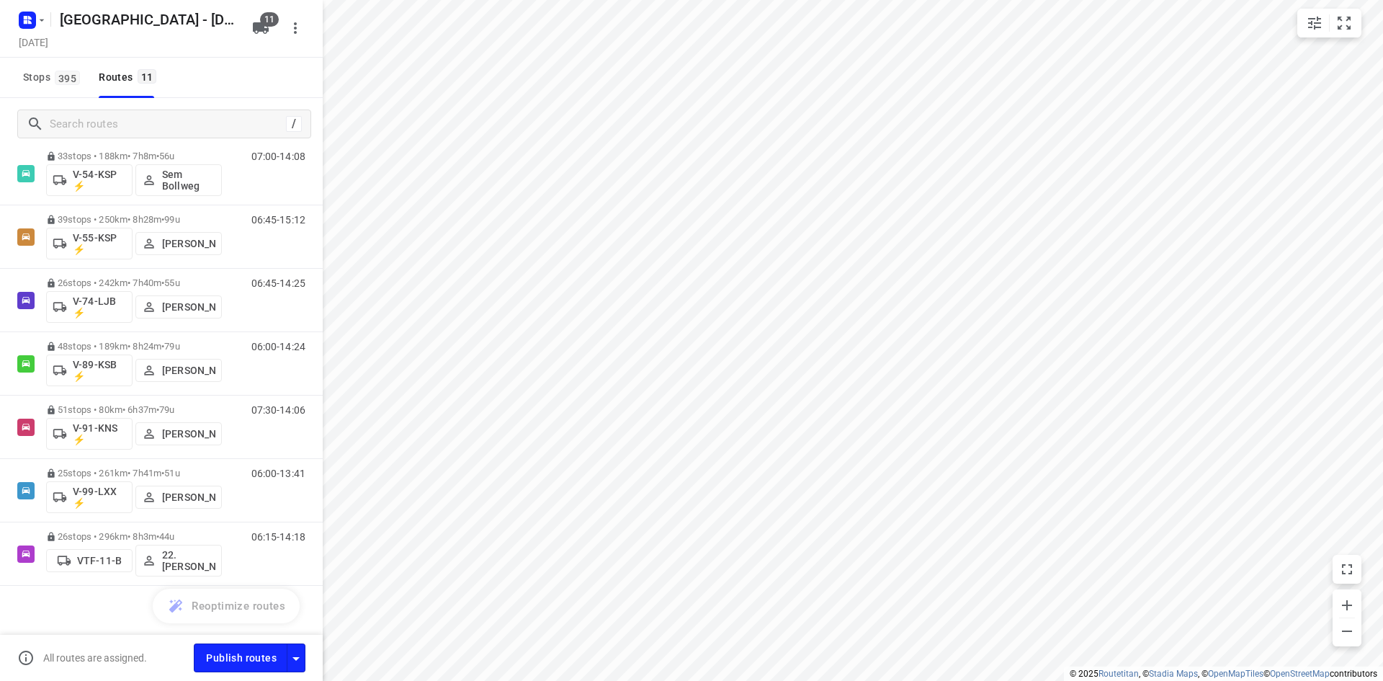
scroll to position [303, 0]
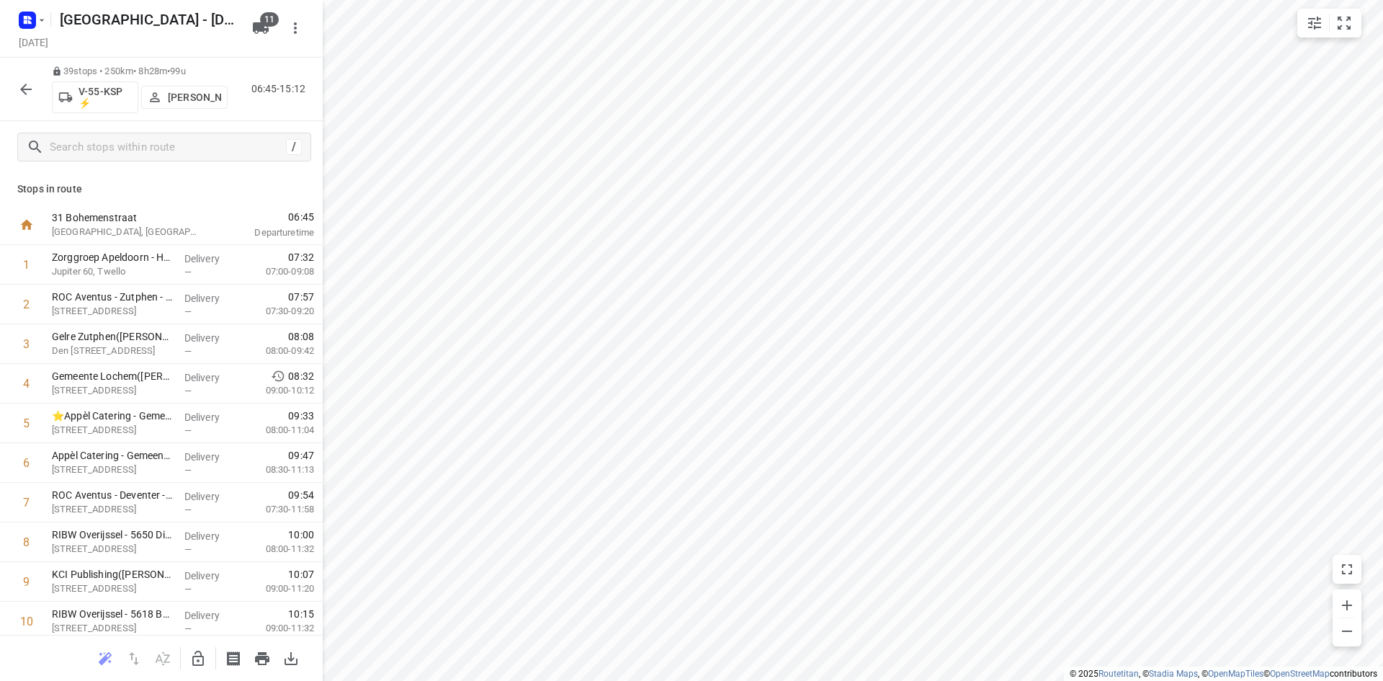
click at [32, 84] on icon "button" at bounding box center [25, 89] width 17 height 17
click at [27, 91] on icon "button" at bounding box center [25, 89] width 17 height 17
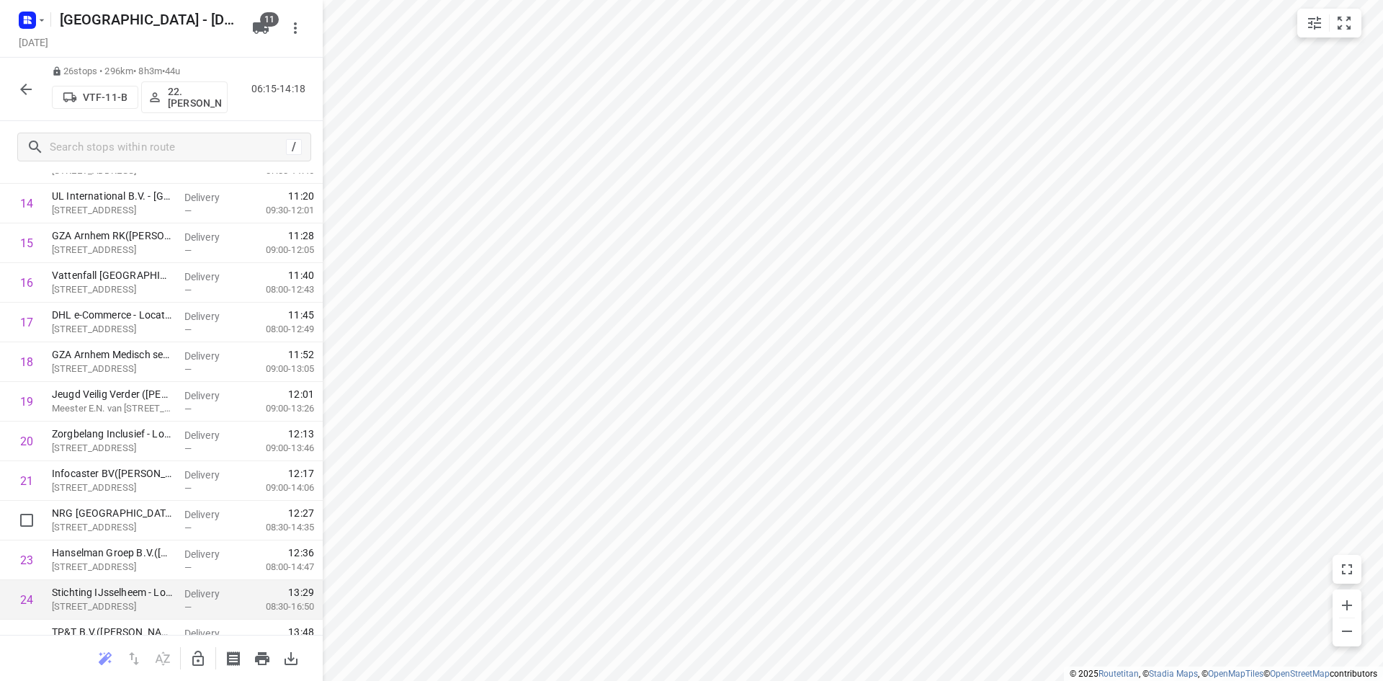
scroll to position [680, 0]
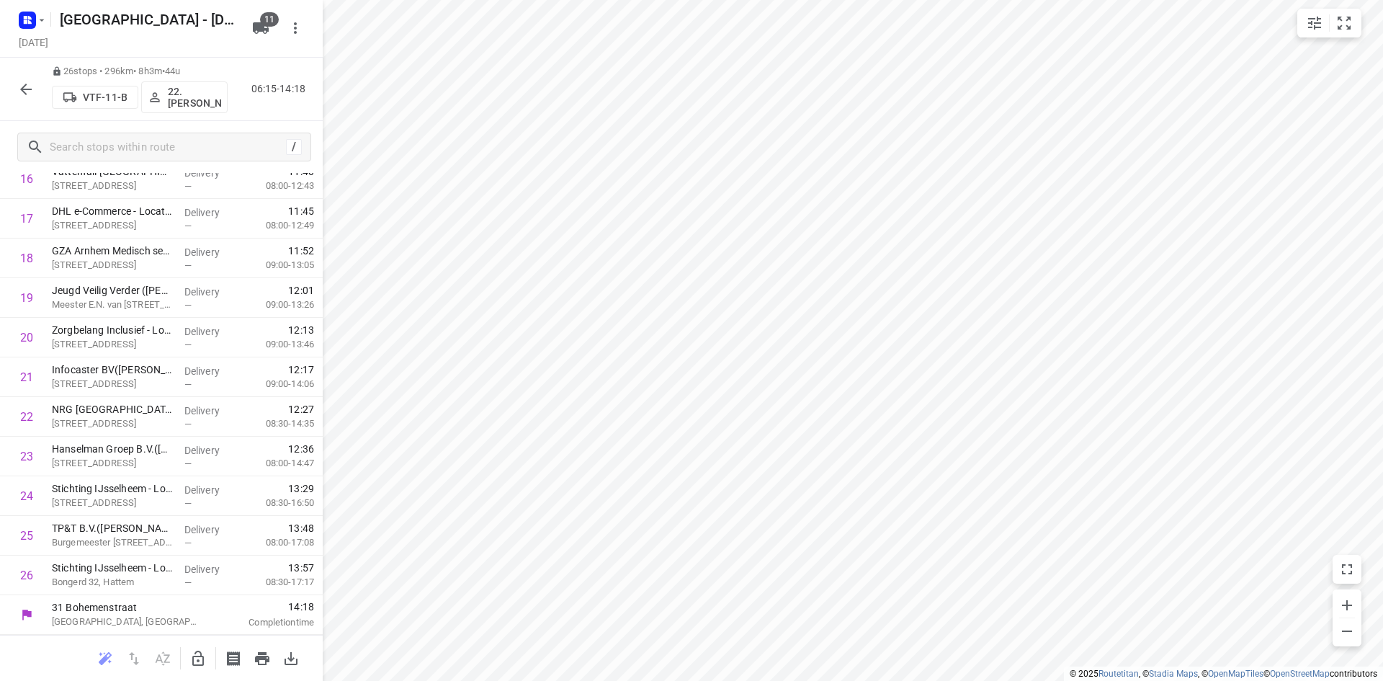
click at [11, 68] on div "26 stops • 296km • 8h3m • 44u VTF-11-B 22. Franky Tahamata 06:15-14:18" at bounding box center [161, 89] width 323 height 63
click at [24, 96] on icon "button" at bounding box center [25, 89] width 17 height 17
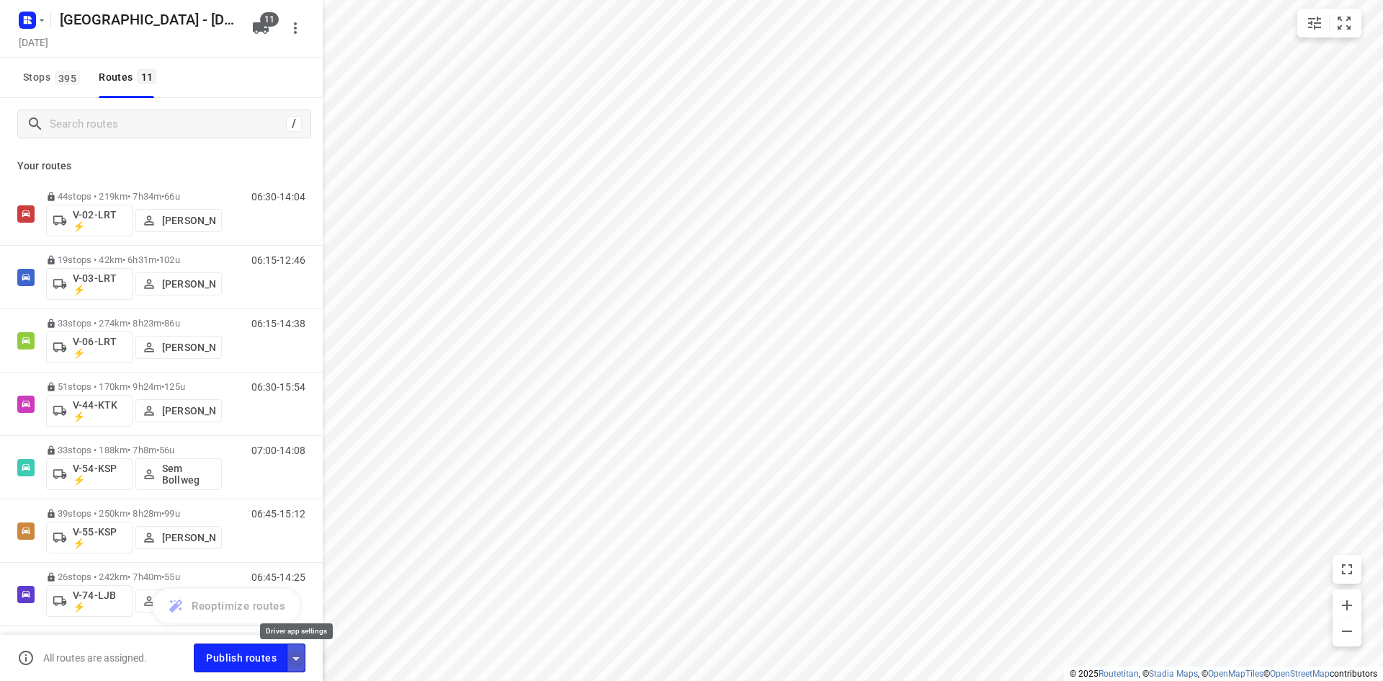
click at [301, 658] on icon "button" at bounding box center [295, 658] width 17 height 17
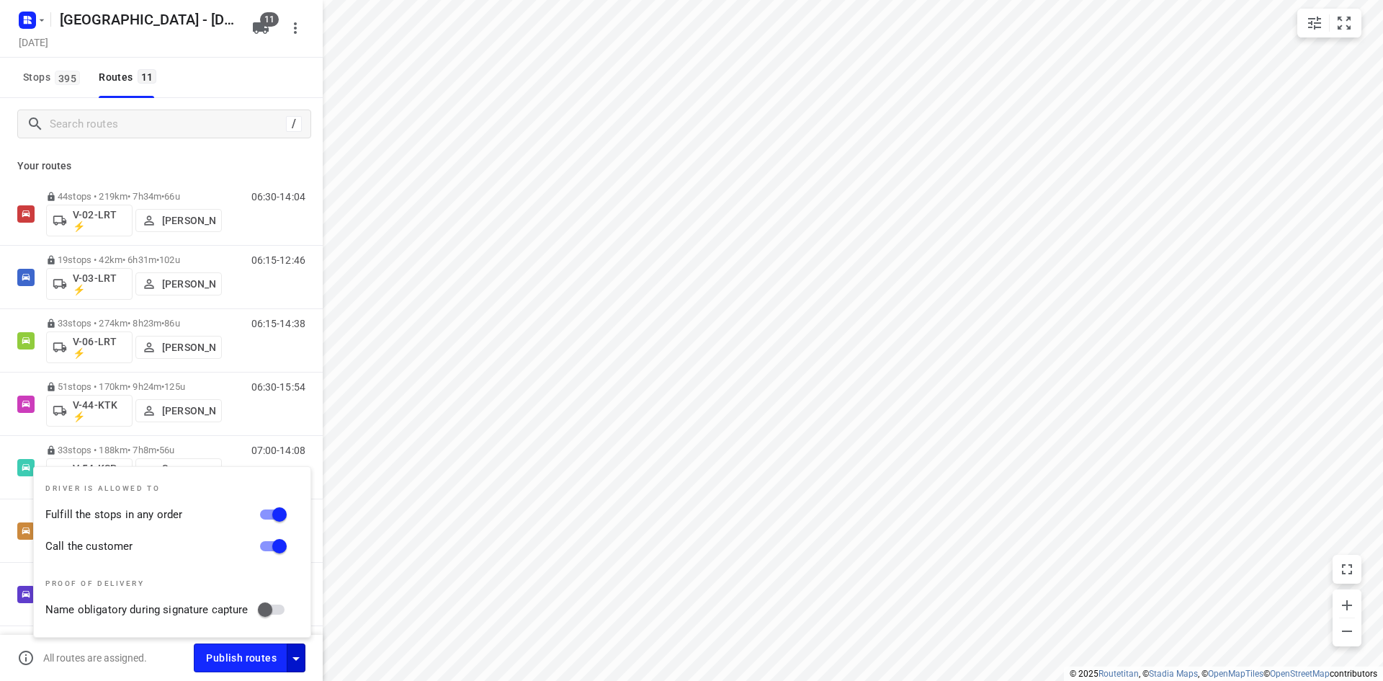
click at [192, 84] on div "Stops 395 Routes 11" at bounding box center [161, 78] width 323 height 40
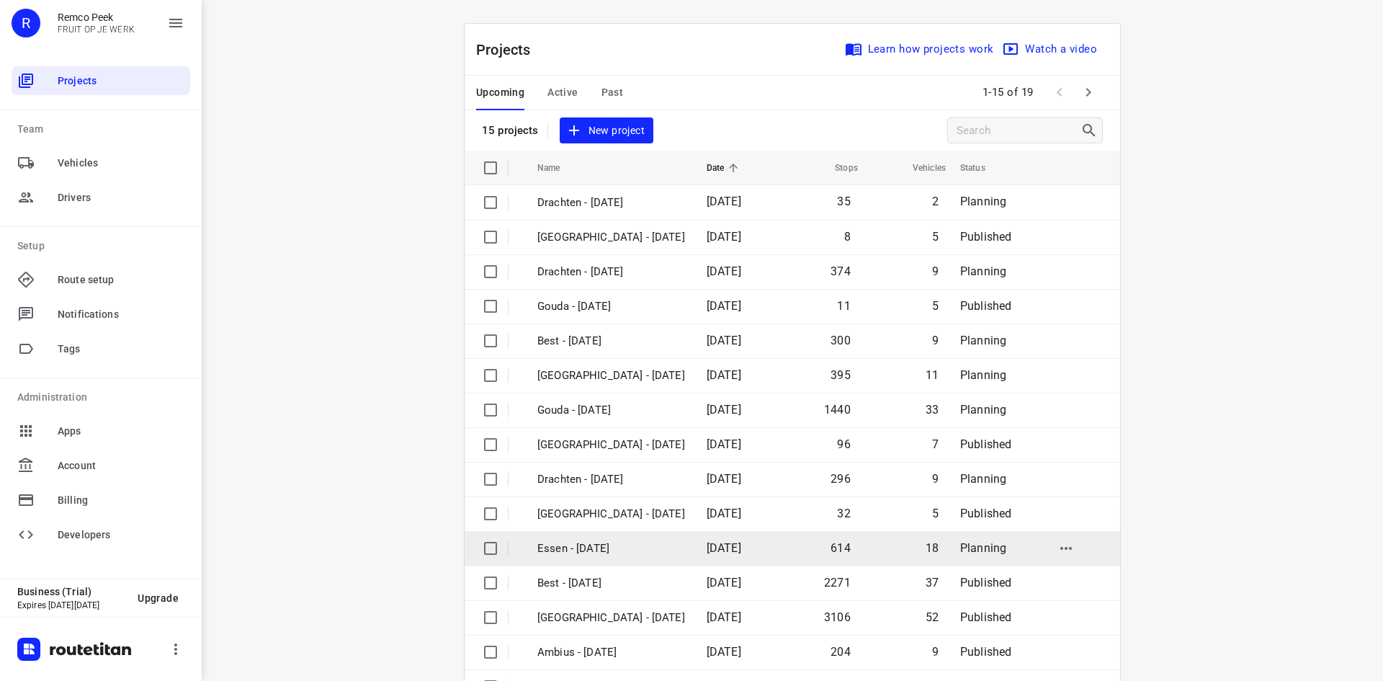
scroll to position [48, 0]
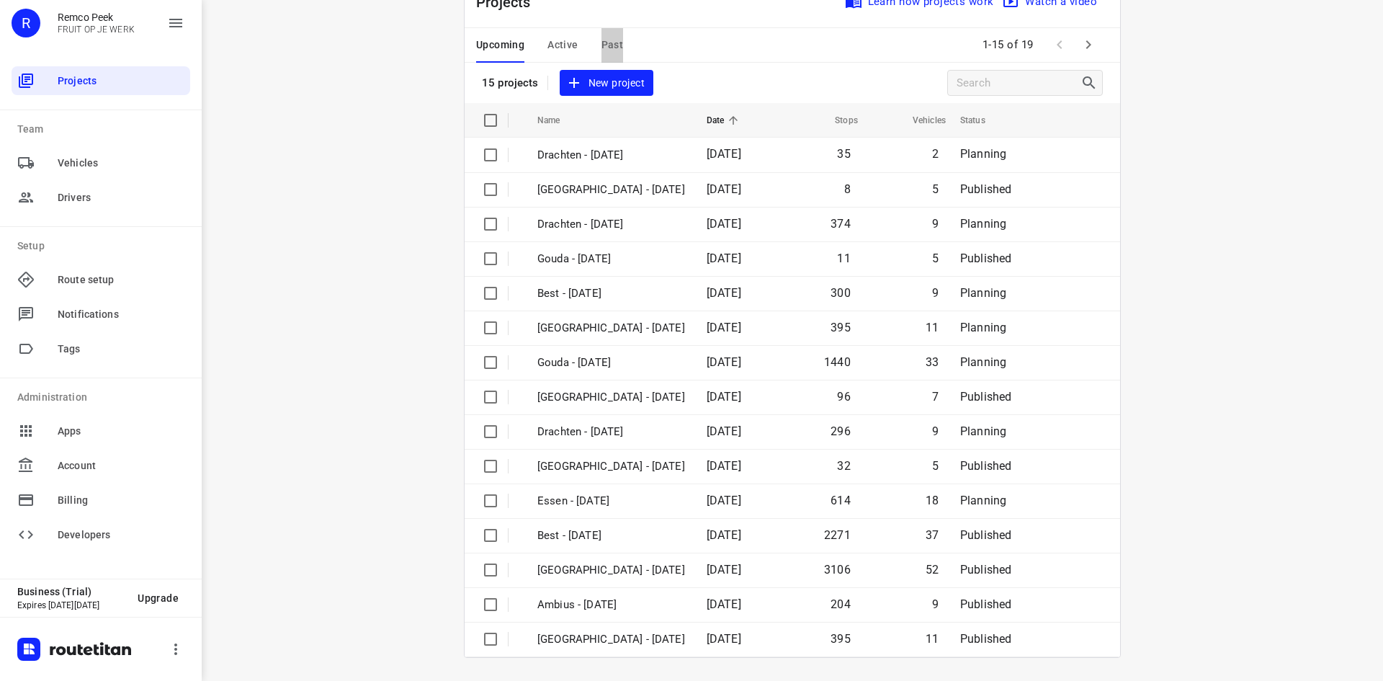
click at [609, 42] on span "Past" at bounding box center [613, 45] width 22 height 18
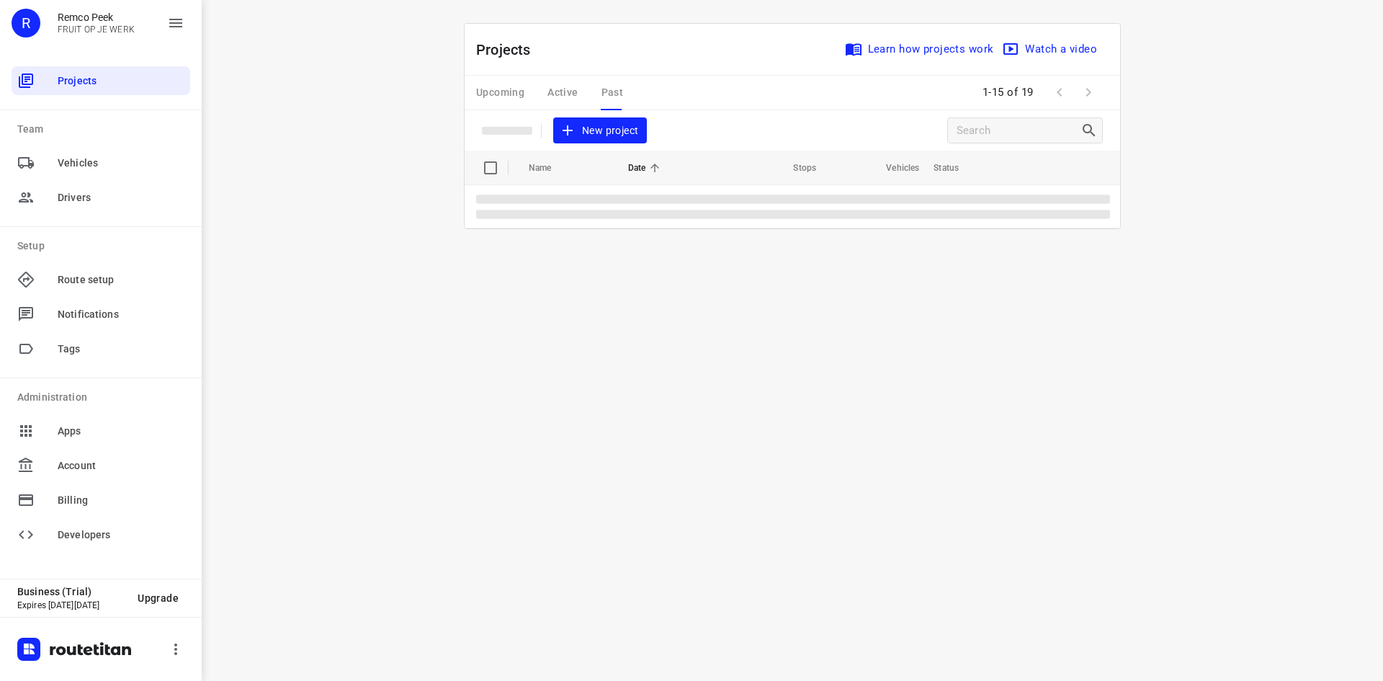
scroll to position [0, 0]
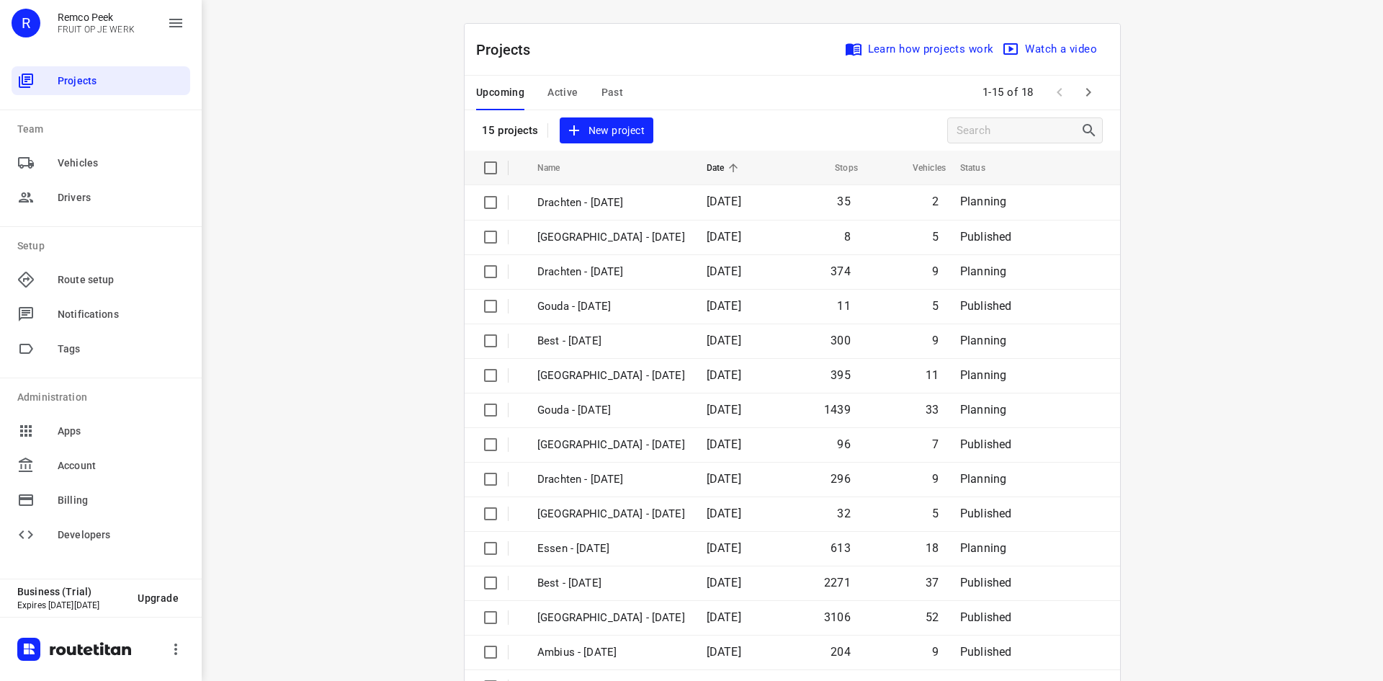
click at [565, 96] on span "Active" at bounding box center [562, 93] width 30 height 18
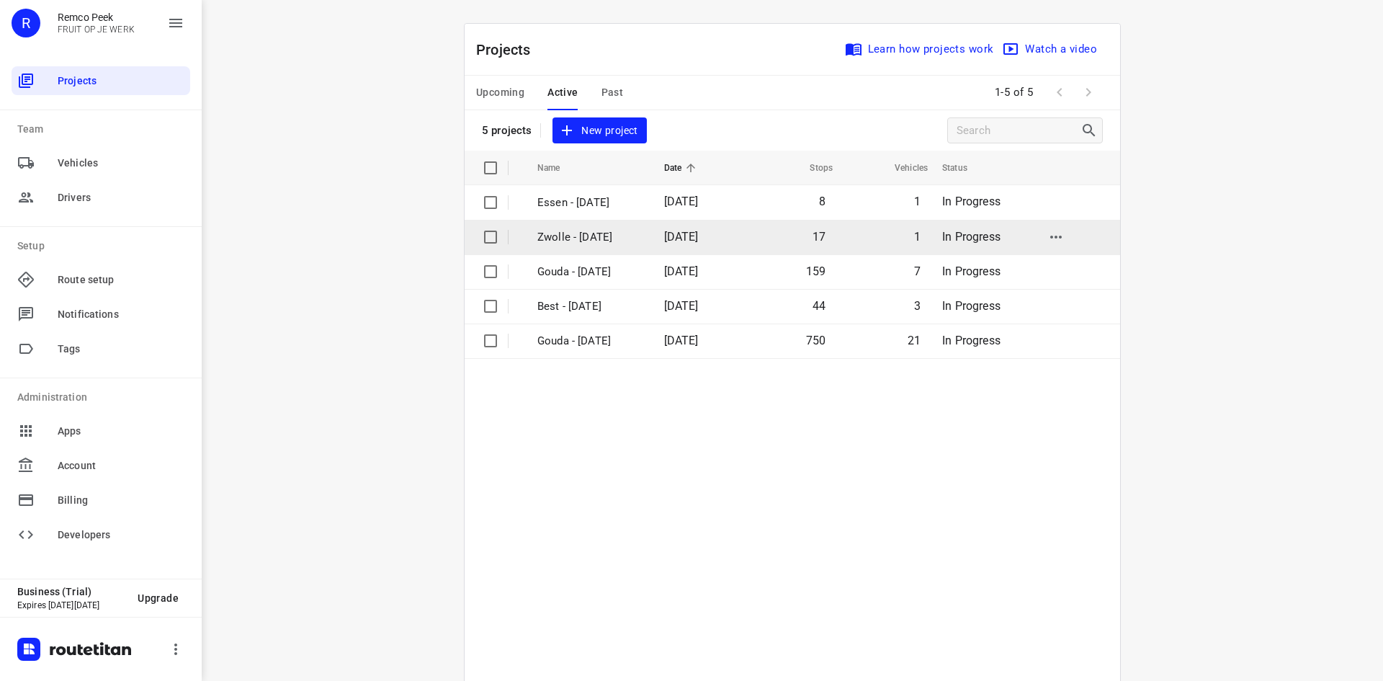
click at [699, 231] on span "[DATE]" at bounding box center [681, 237] width 35 height 14
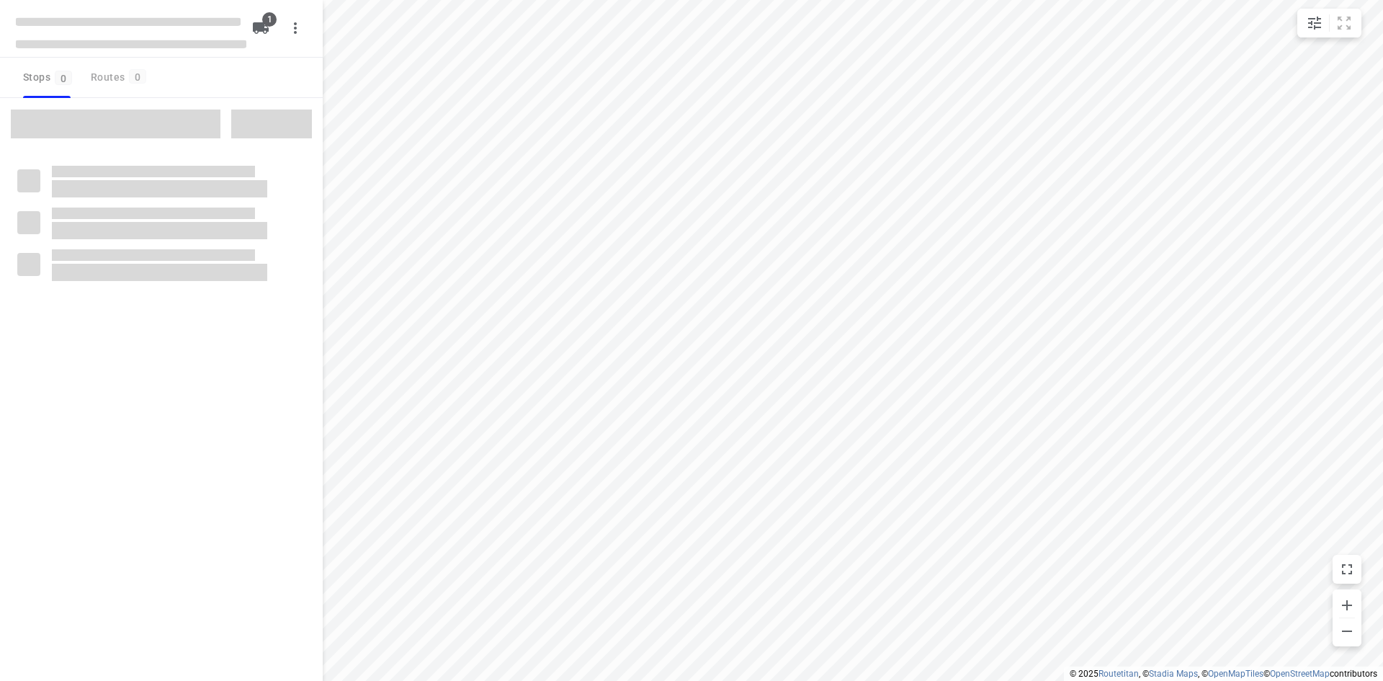
checkbox input "true"
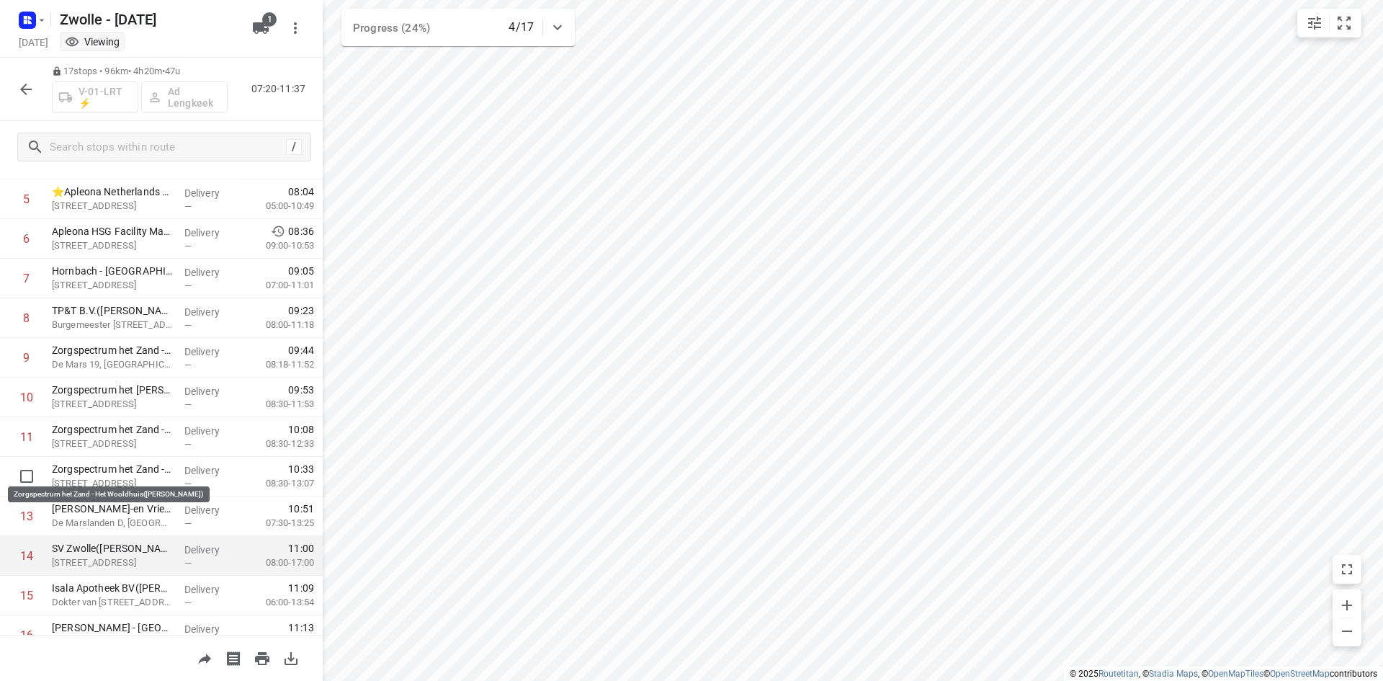
scroll to position [323, 0]
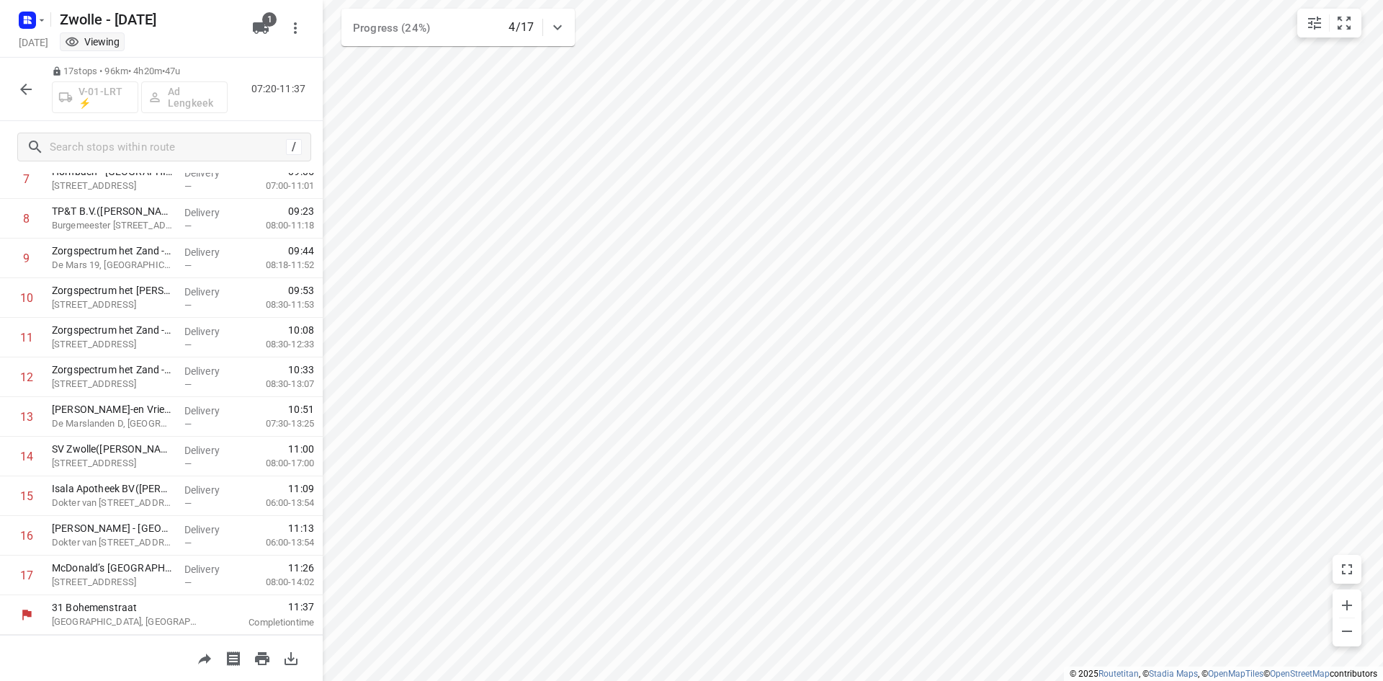
click at [40, 91] on div "17 stops • 96km • 4h20m • 47u V-01-LRT ⚡ Ad Lengkeek 07:20-11:37" at bounding box center [161, 89] width 323 height 63
click at [37, 88] on button "button" at bounding box center [26, 89] width 29 height 29
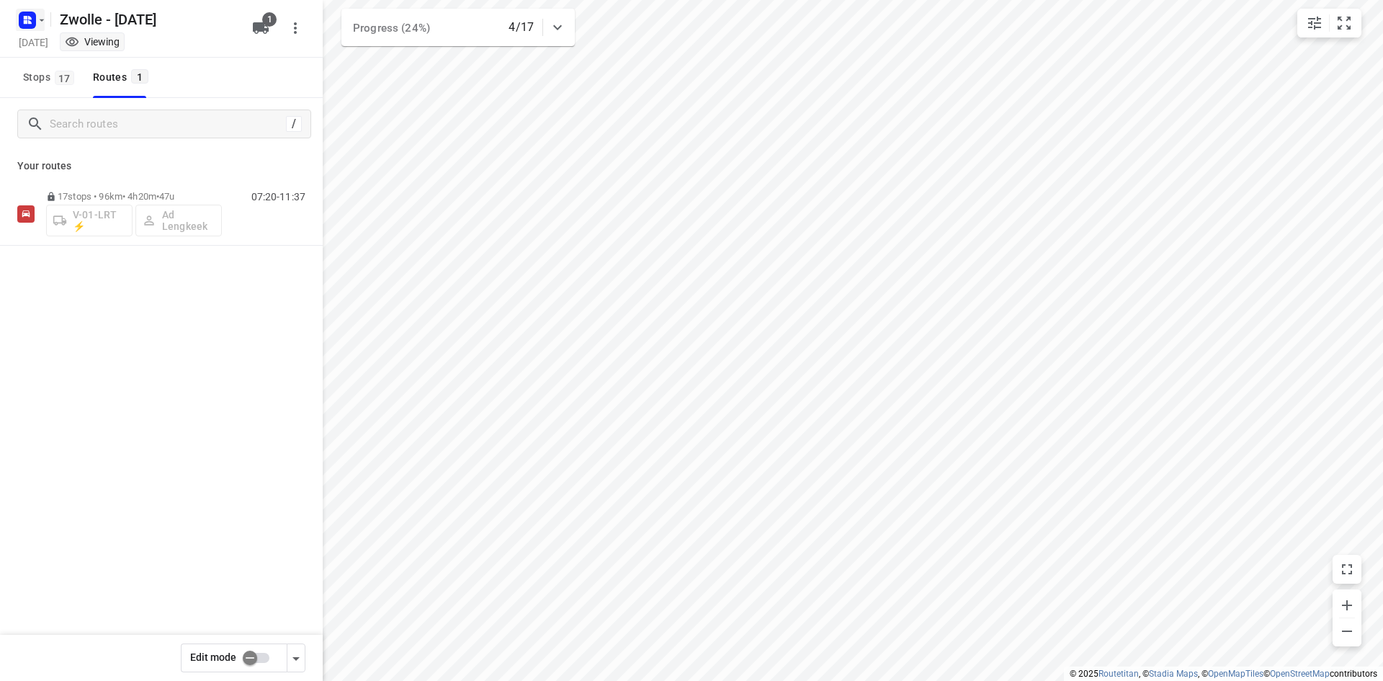
drag, startPoint x: 32, startPoint y: 33, endPoint x: 37, endPoint y: 19, distance: 14.4
click at [33, 31] on div "Zwolle - [DATE] [DATE] Viewing" at bounding box center [131, 28] width 231 height 50
click at [37, 19] on icon "button" at bounding box center [42, 20] width 12 height 12
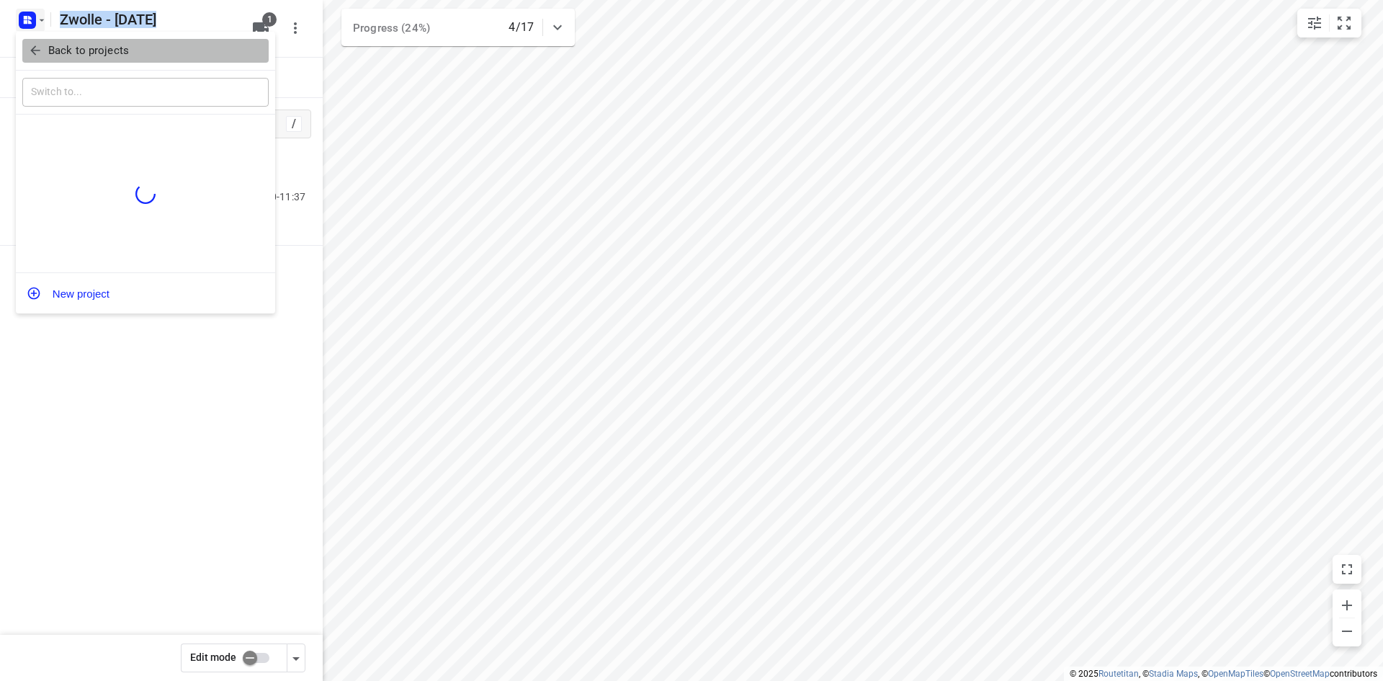
click at [61, 50] on p "Back to projects" at bounding box center [88, 51] width 81 height 17
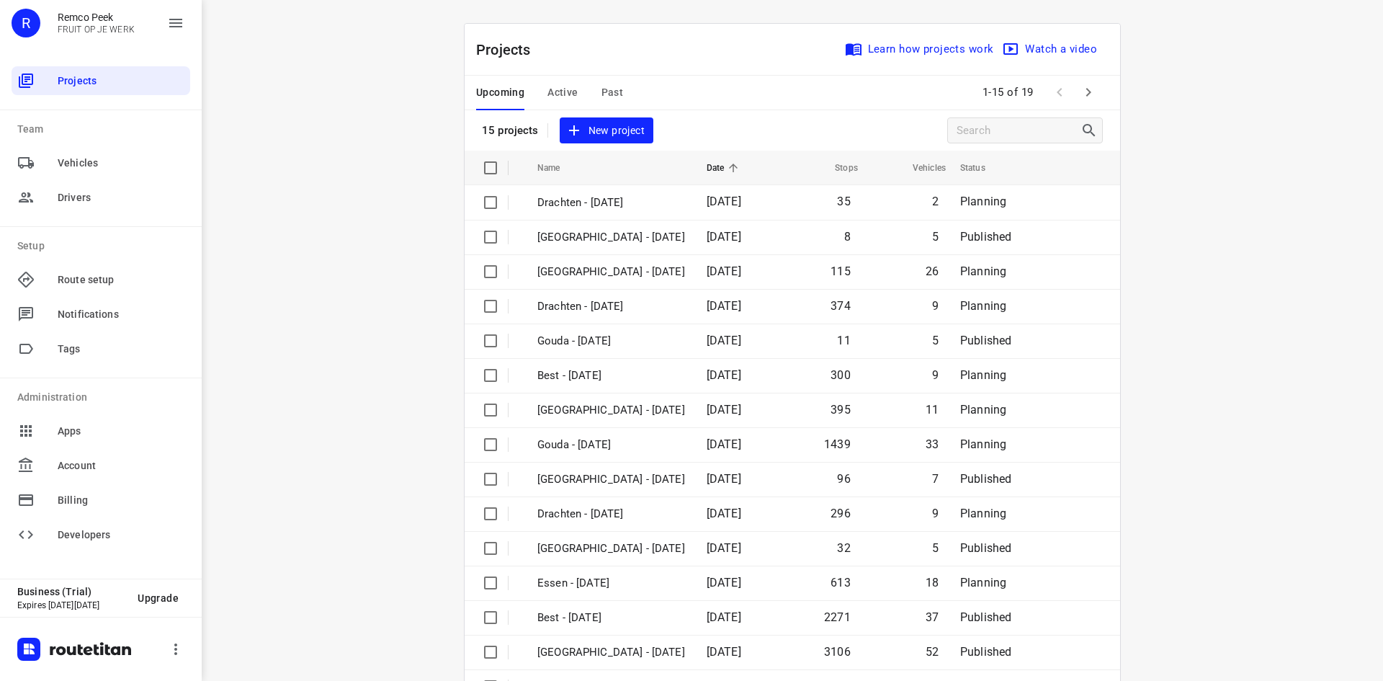
click at [1121, 501] on div "Projects Learn how projects work Watch a video 15 projects New project Name Dat…" at bounding box center [793, 364] width 692 height 682
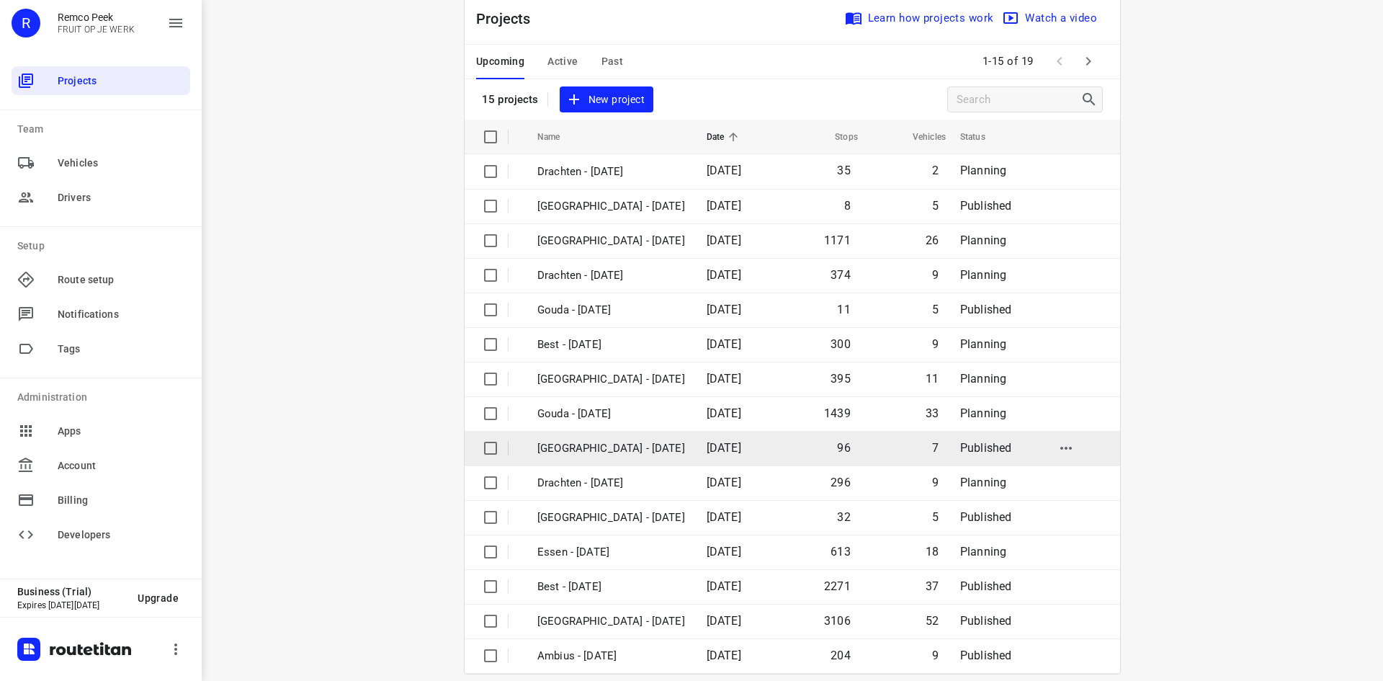
scroll to position [48, 0]
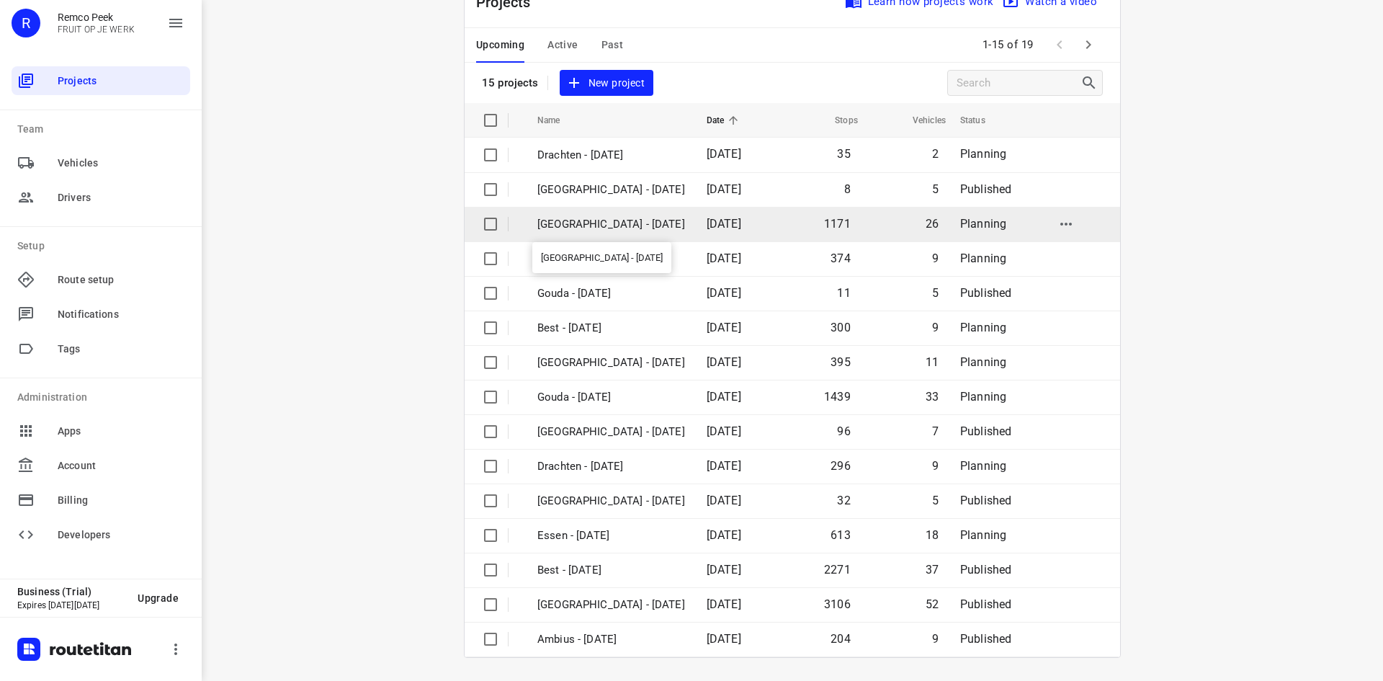
click at [656, 218] on p "[GEOGRAPHIC_DATA] - [DATE]" at bounding box center [611, 224] width 148 height 17
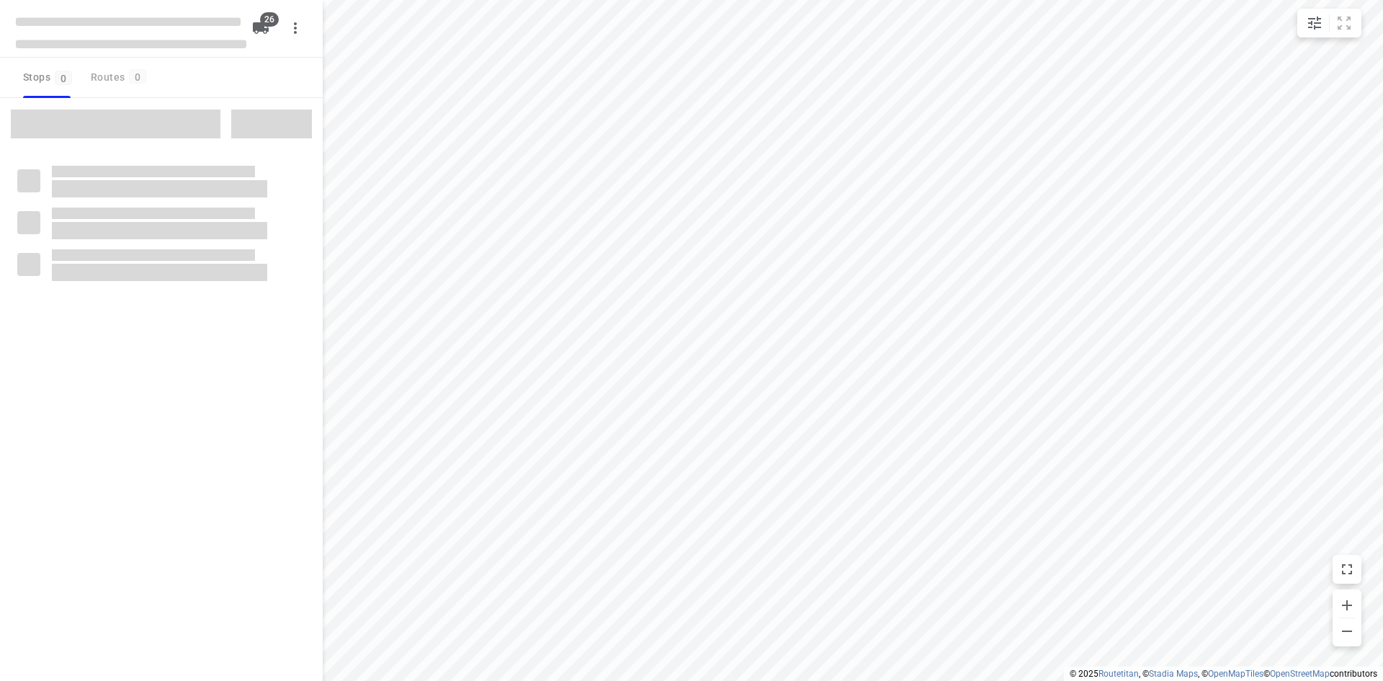
checkbox input "true"
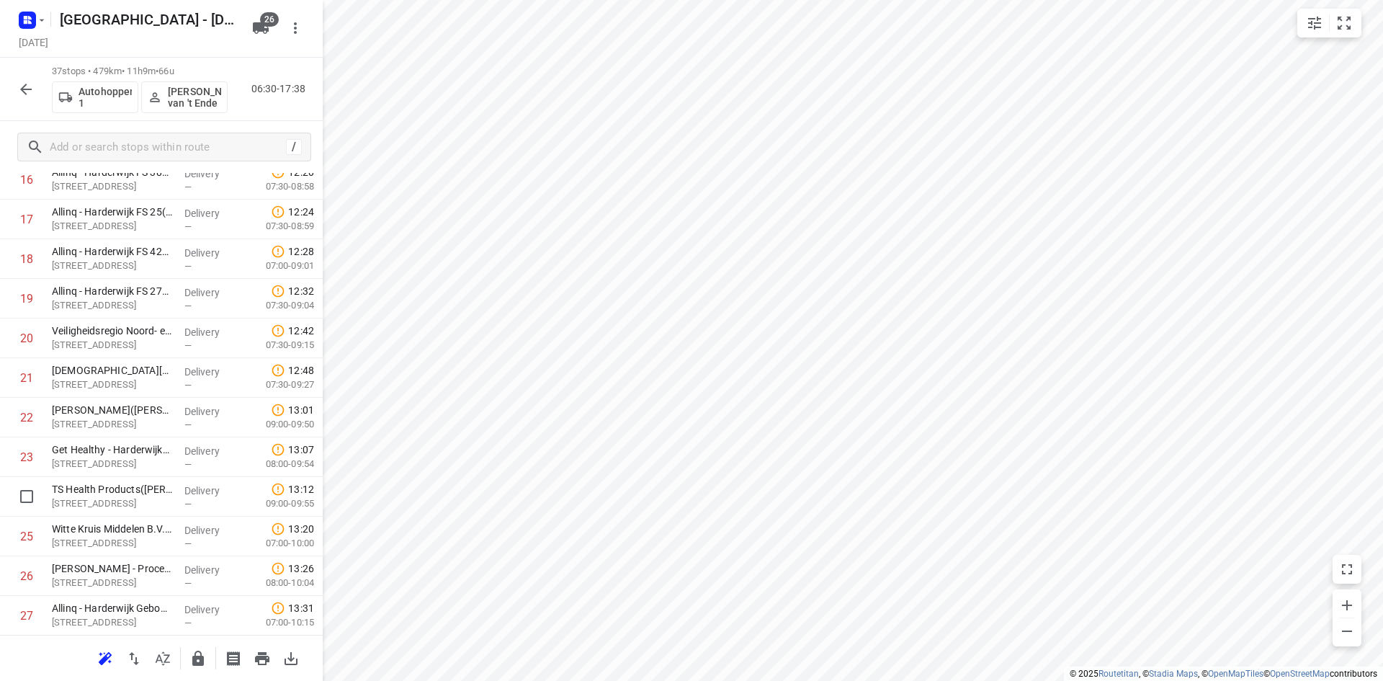
scroll to position [1157, 0]
click at [174, 659] on button "button" at bounding box center [162, 658] width 29 height 29
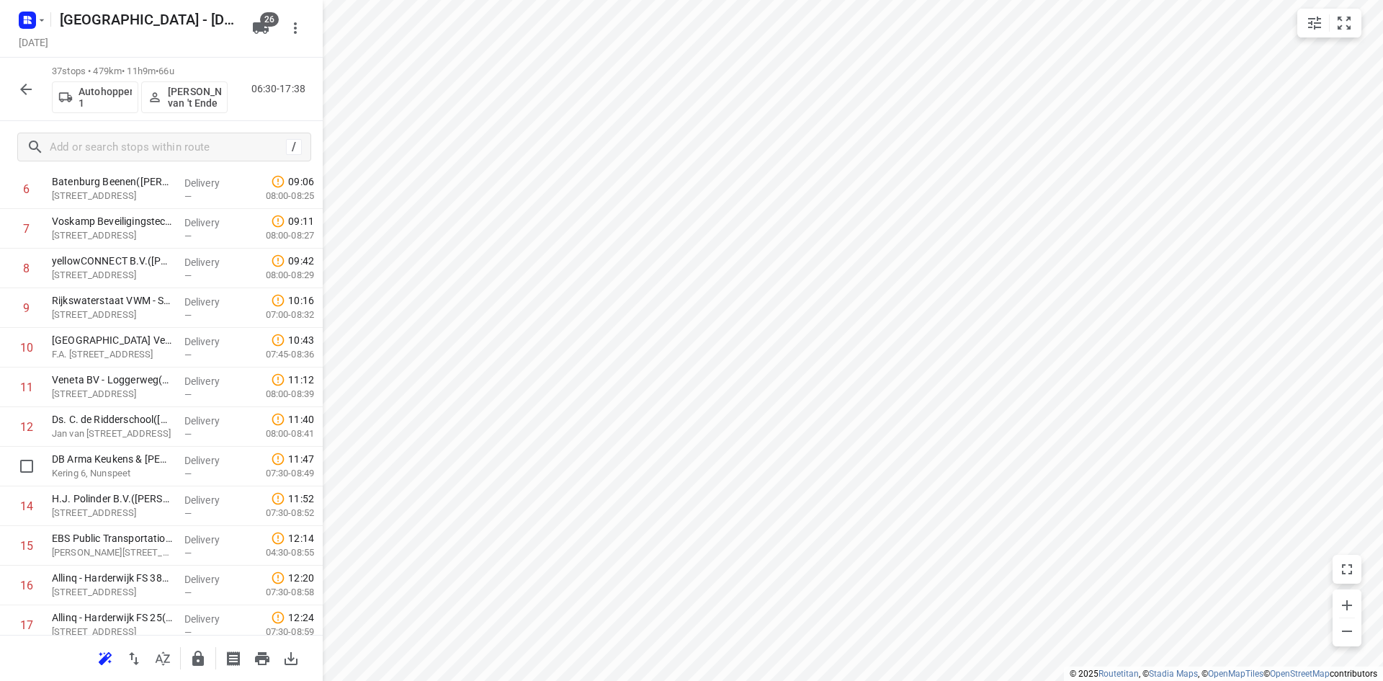
scroll to position [4, 0]
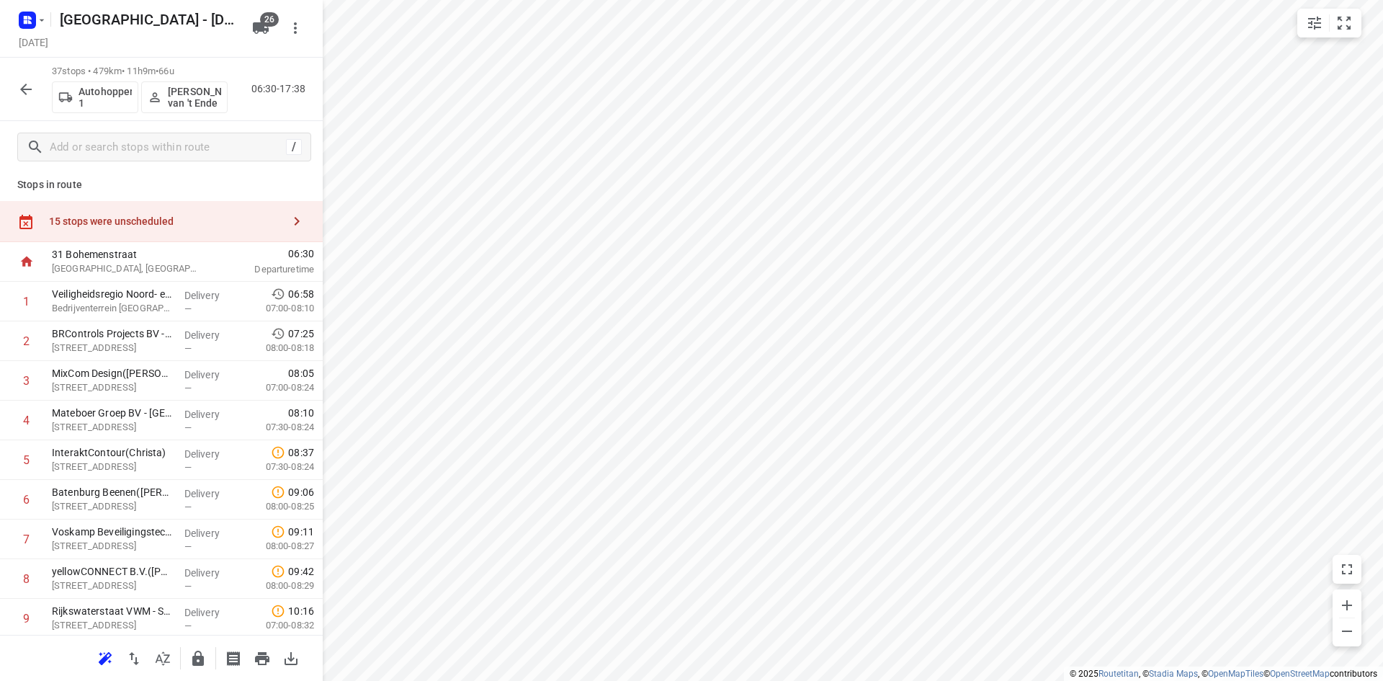
click at [30, 95] on icon "button" at bounding box center [25, 89] width 17 height 17
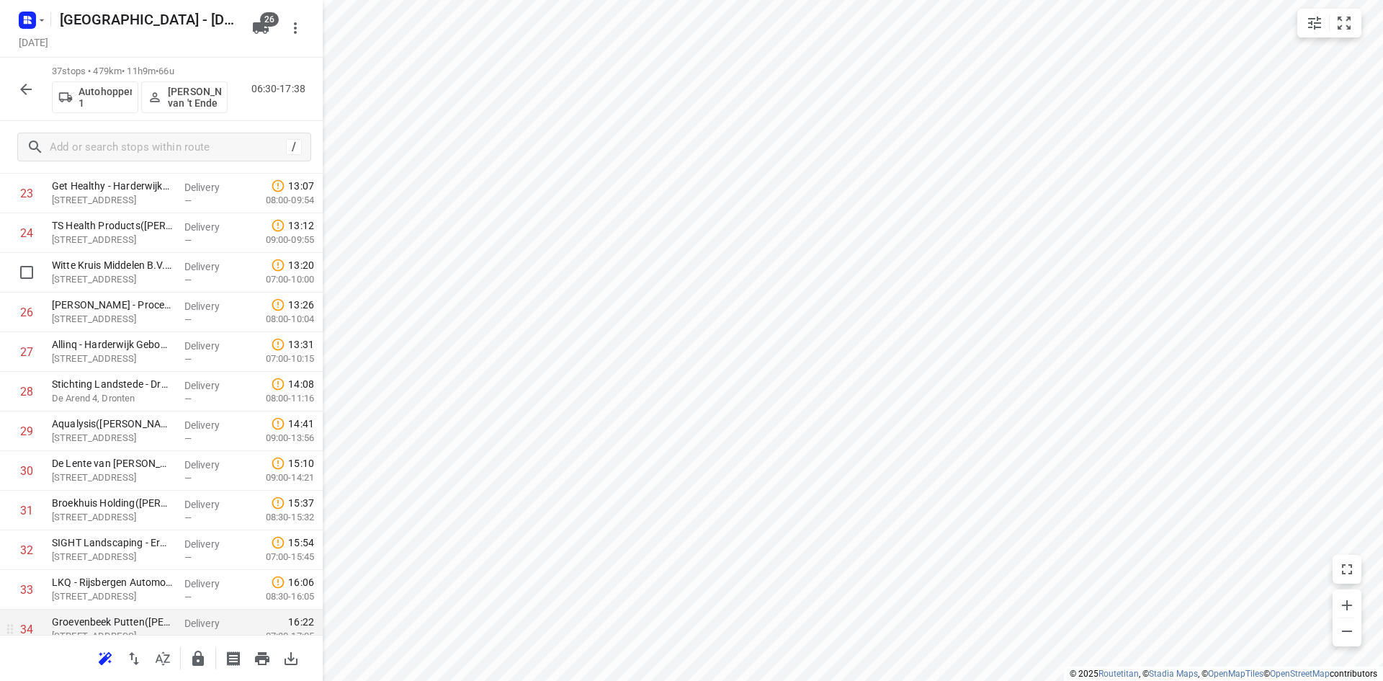
scroll to position [1157, 0]
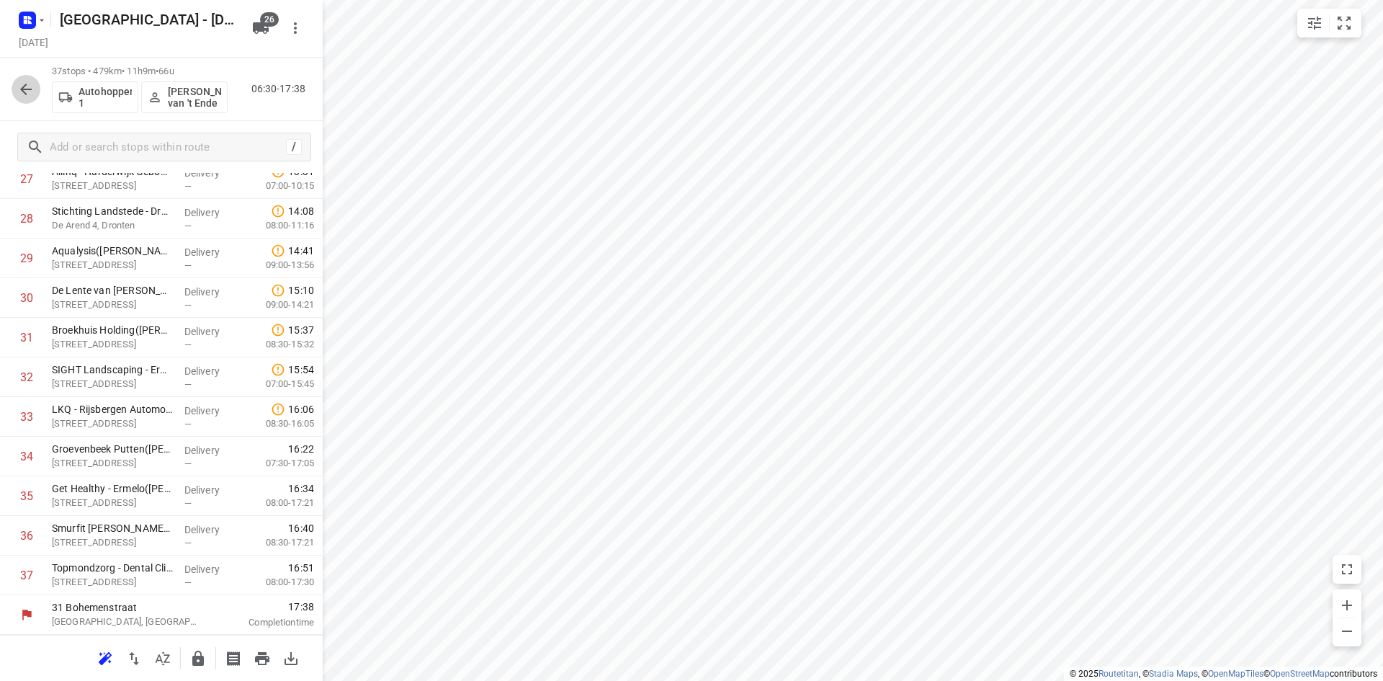
click at [19, 89] on icon "button" at bounding box center [25, 89] width 17 height 17
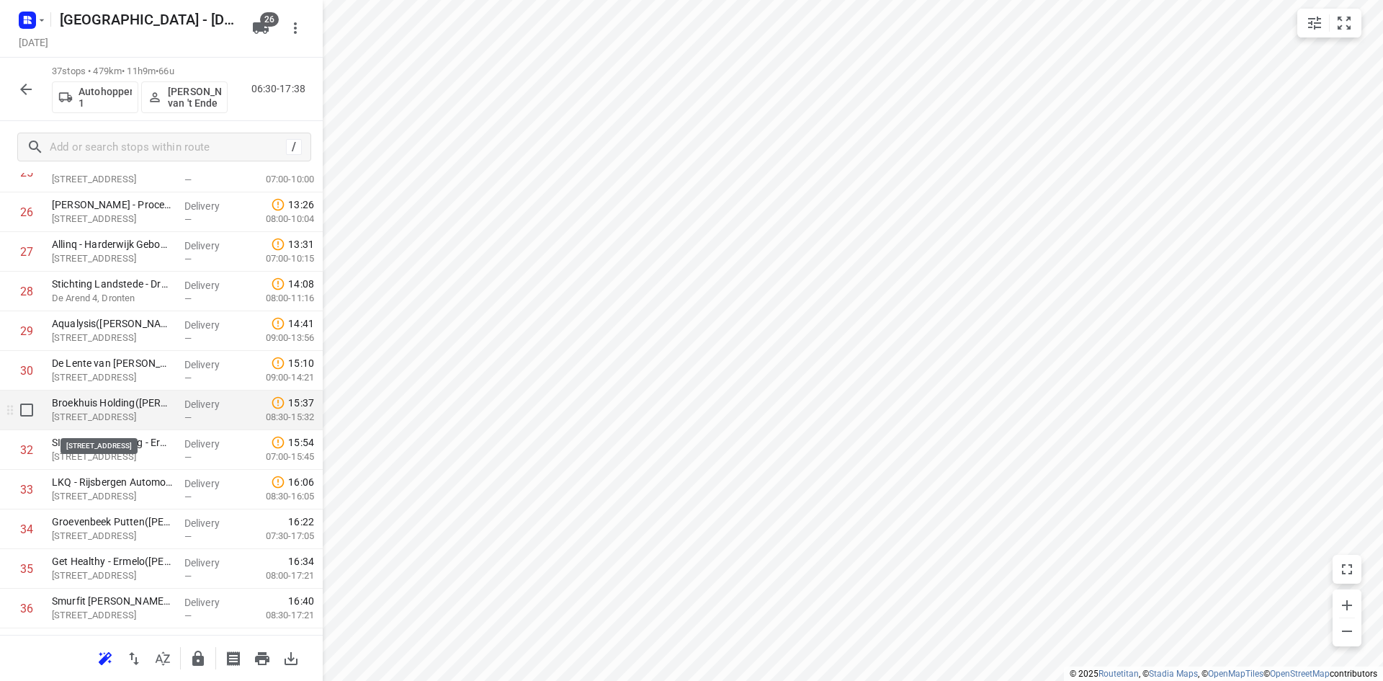
scroll to position [1081, 0]
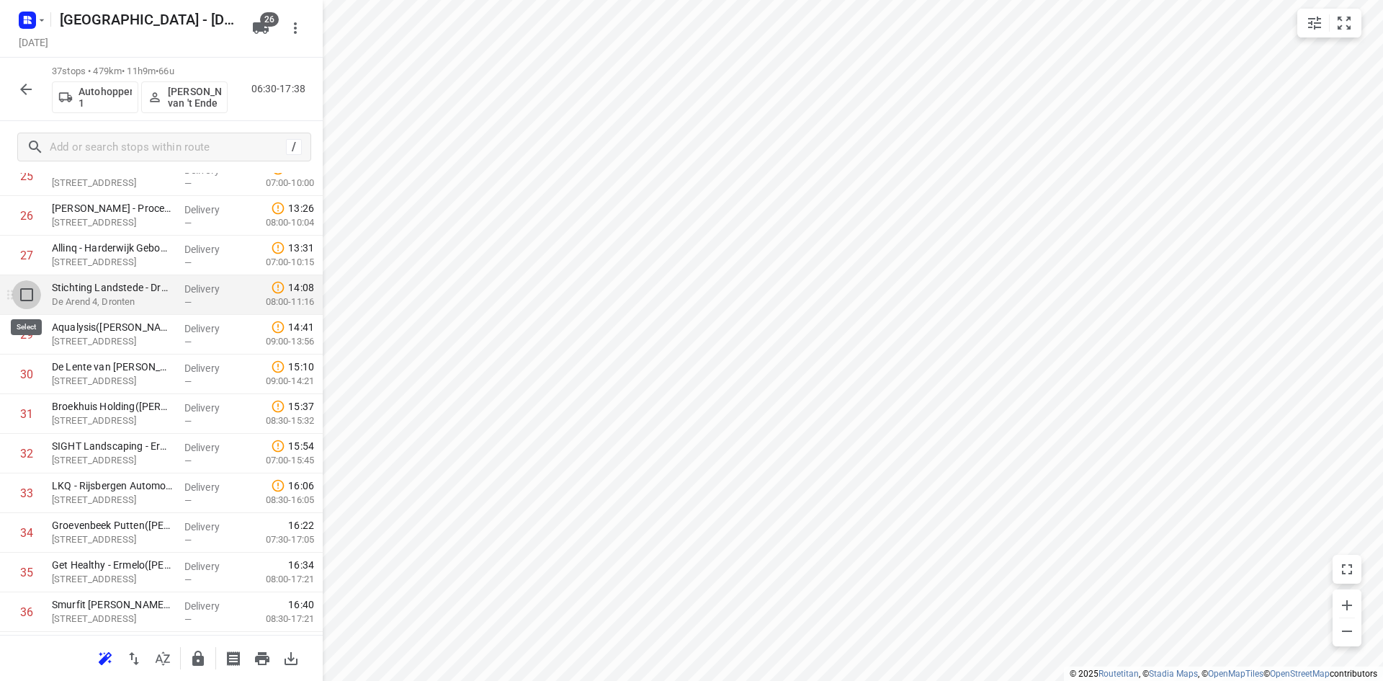
click at [30, 294] on input "checkbox" at bounding box center [26, 294] width 29 height 29
checkbox input "true"
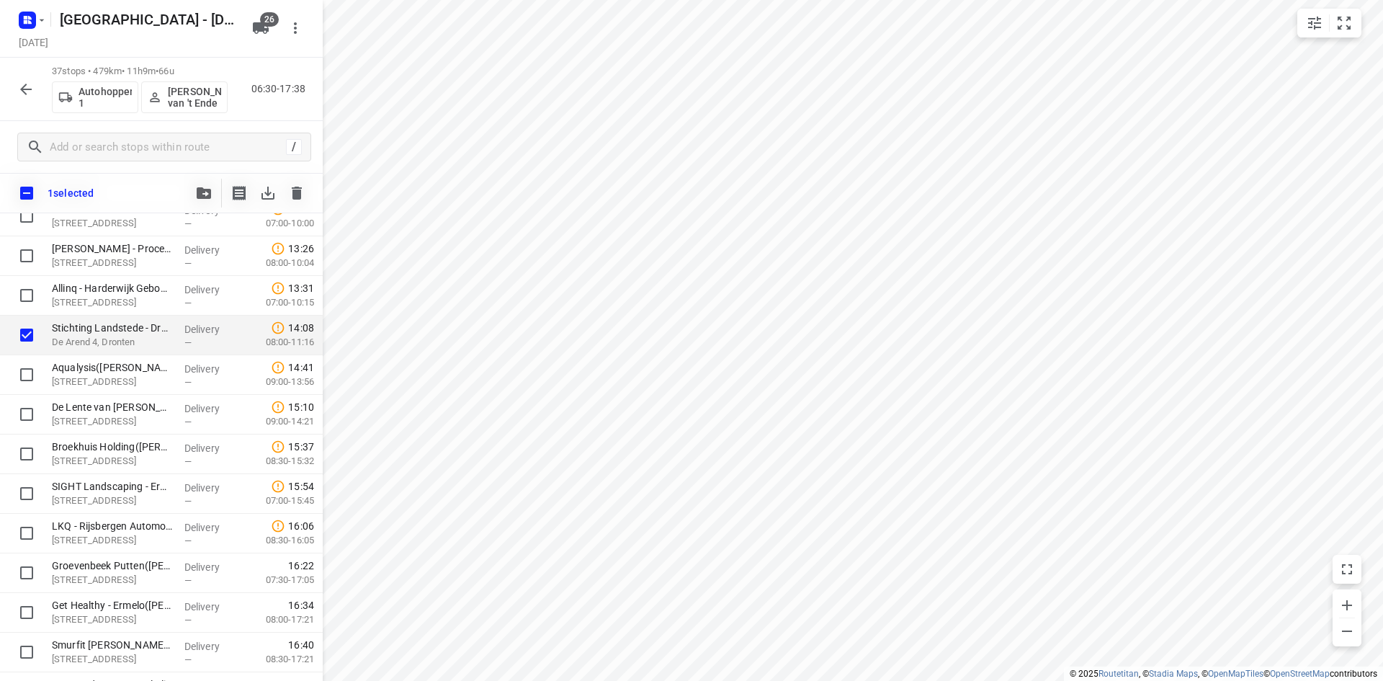
click at [215, 198] on button "button" at bounding box center [203, 193] width 29 height 29
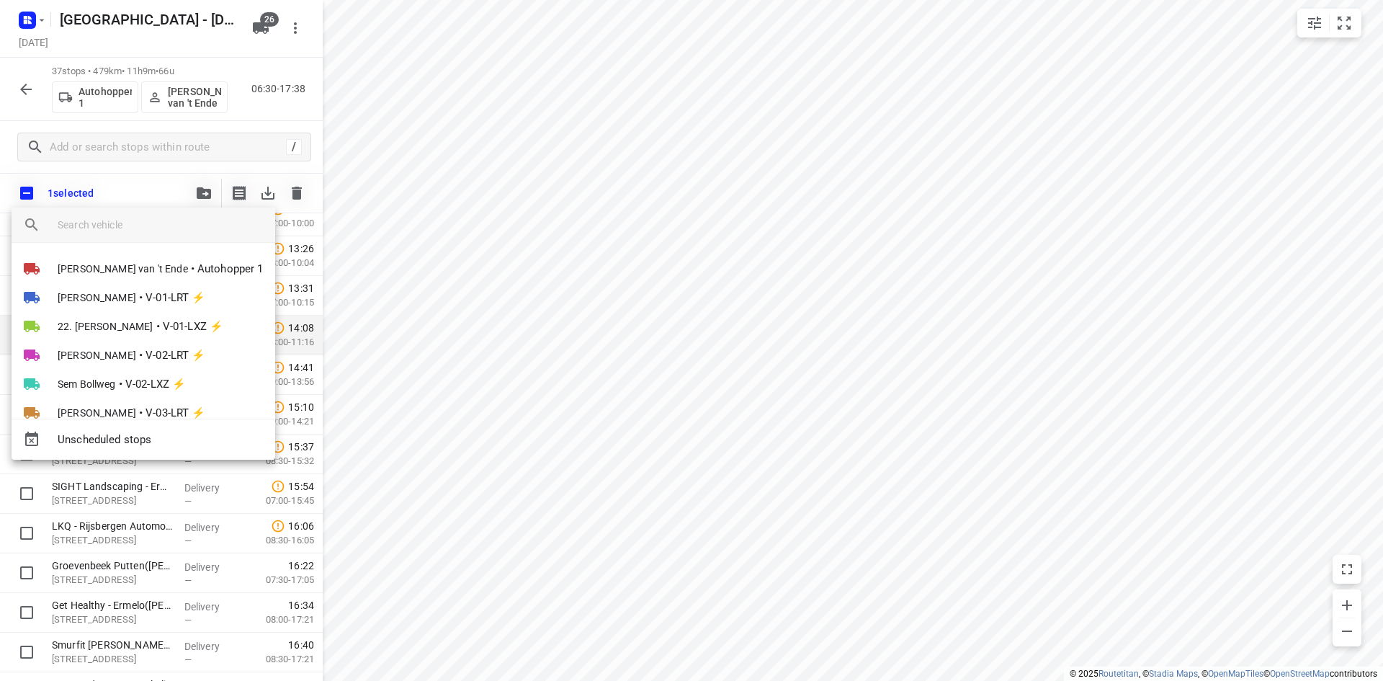
click at [206, 455] on div "Unscheduled stops" at bounding box center [144, 439] width 264 height 41
click at [203, 444] on span "Unscheduled stops" at bounding box center [161, 439] width 206 height 17
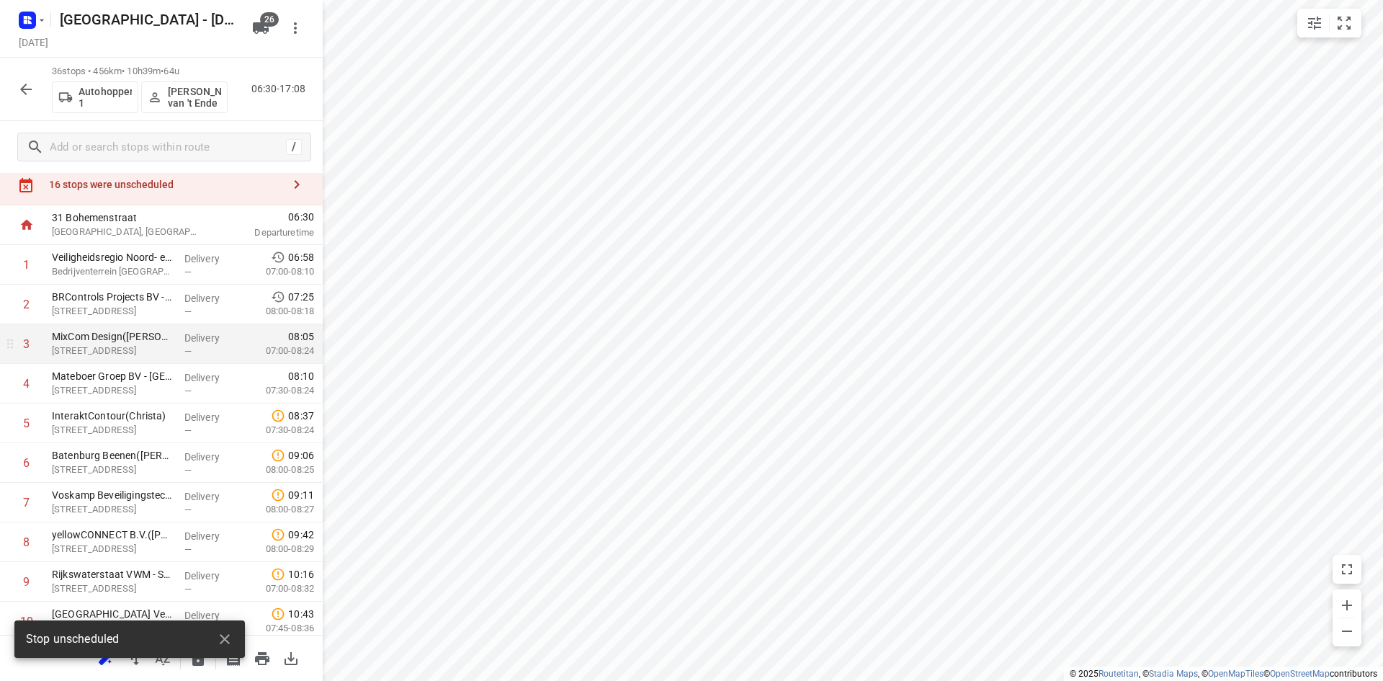
scroll to position [0, 0]
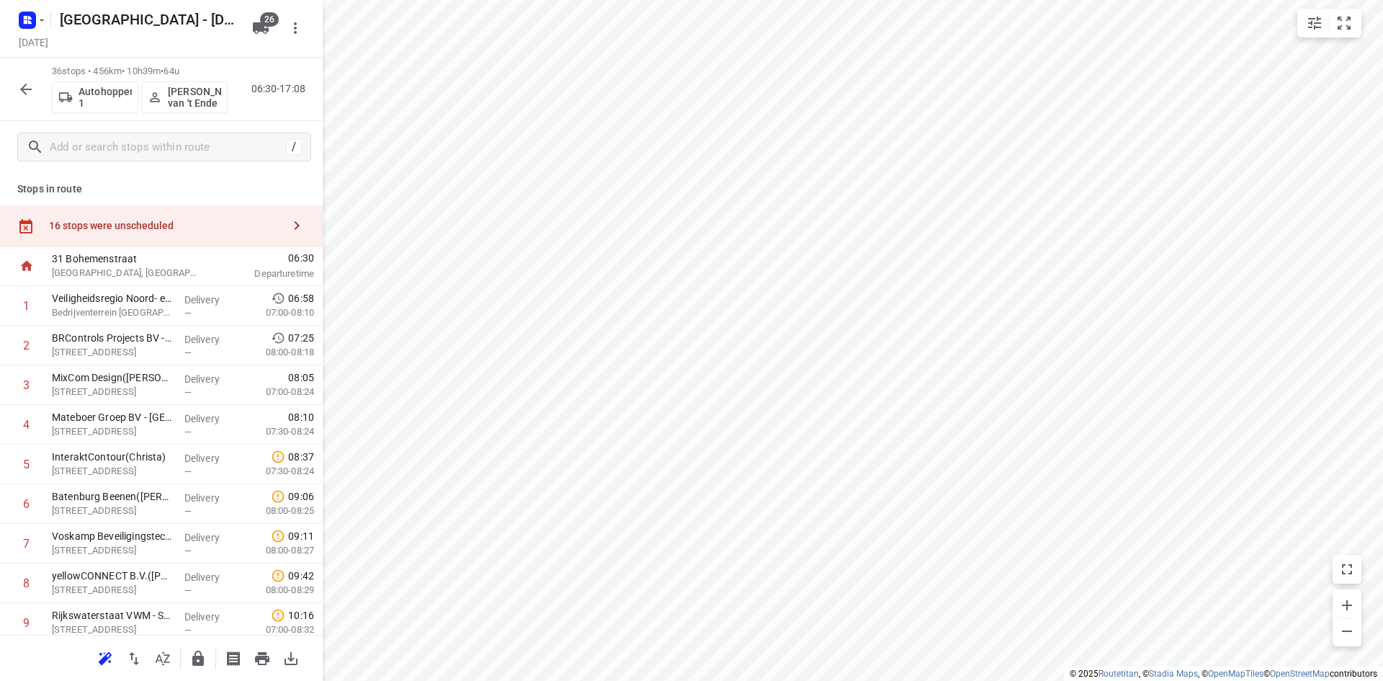
click at [230, 238] on div "16 stops were unscheduled" at bounding box center [161, 225] width 323 height 41
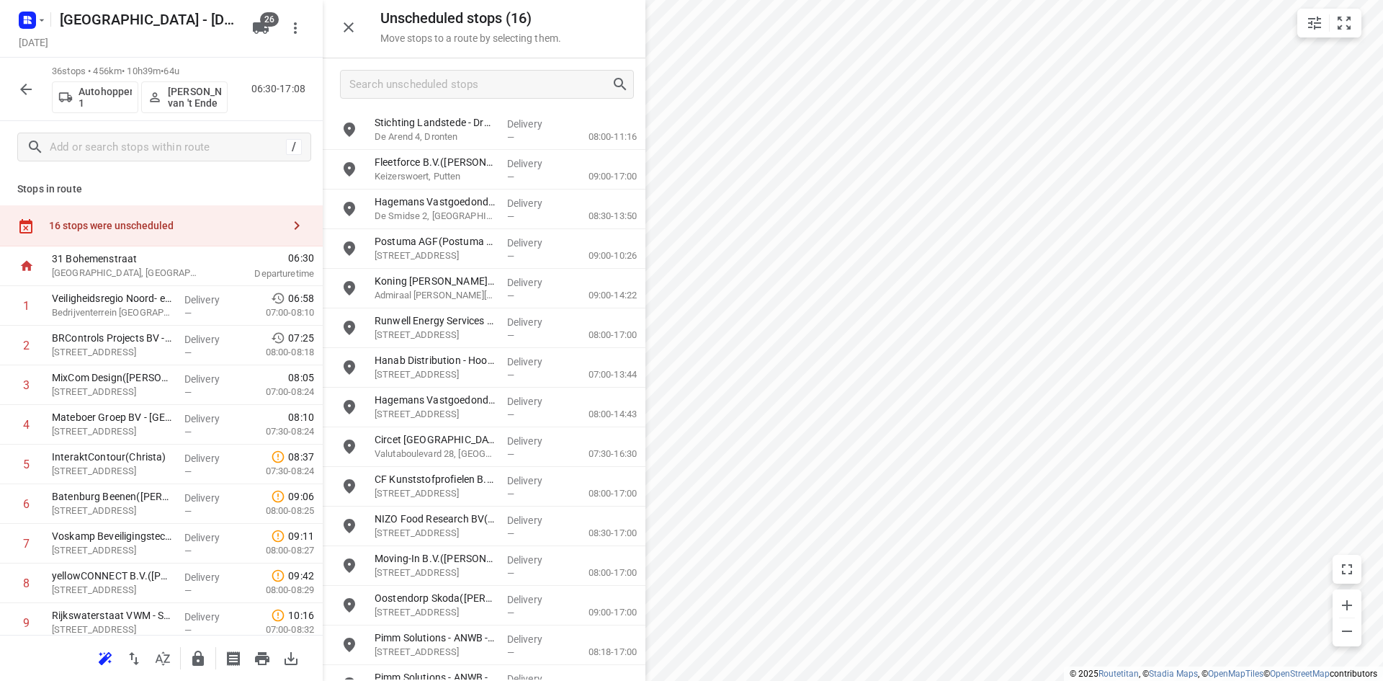
click at [337, 20] on button "button" at bounding box center [348, 27] width 29 height 29
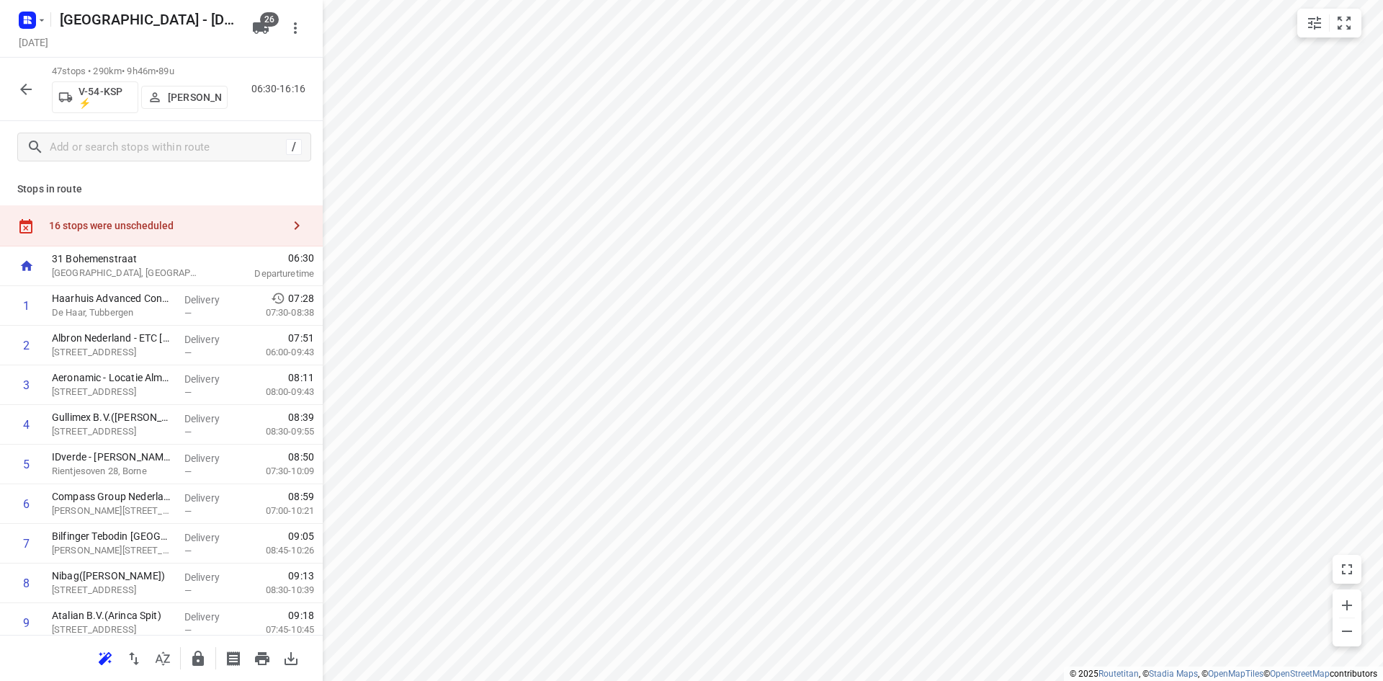
click at [196, 96] on p "[PERSON_NAME]" at bounding box center [194, 97] width 53 height 12
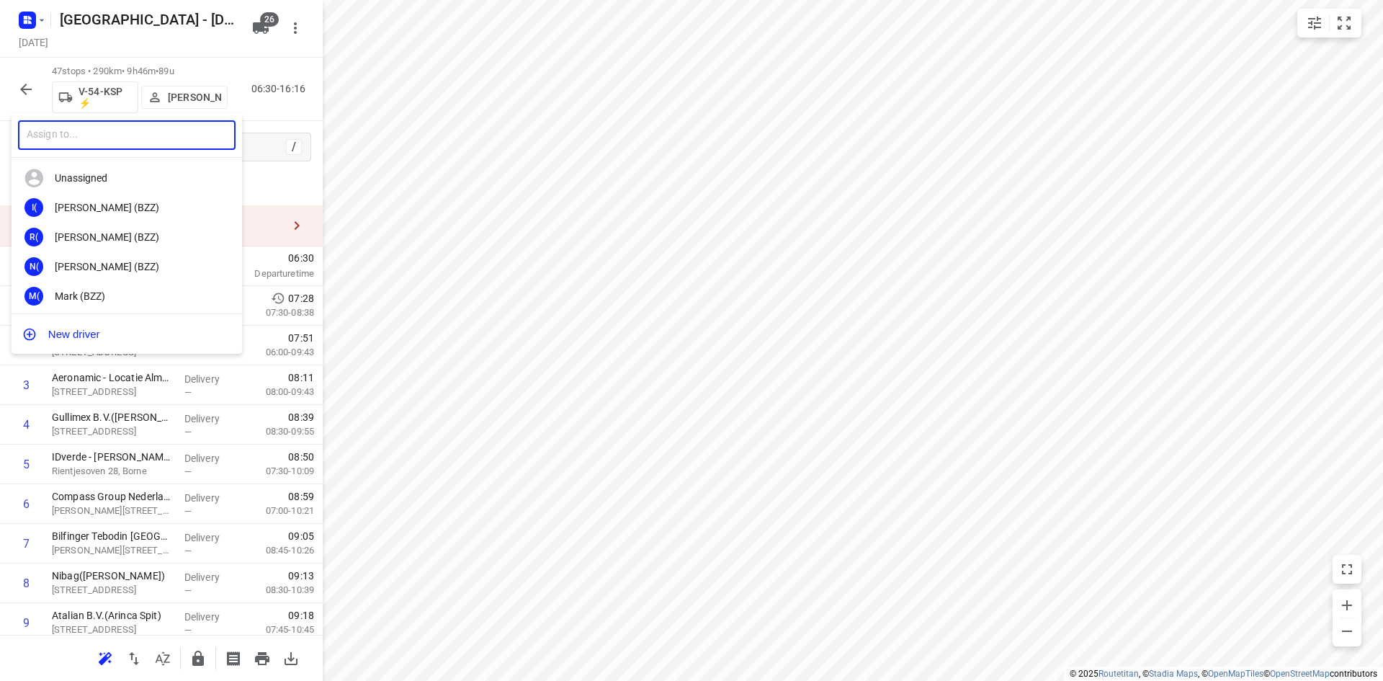
click at [161, 130] on input "text" at bounding box center [127, 135] width 218 height 30
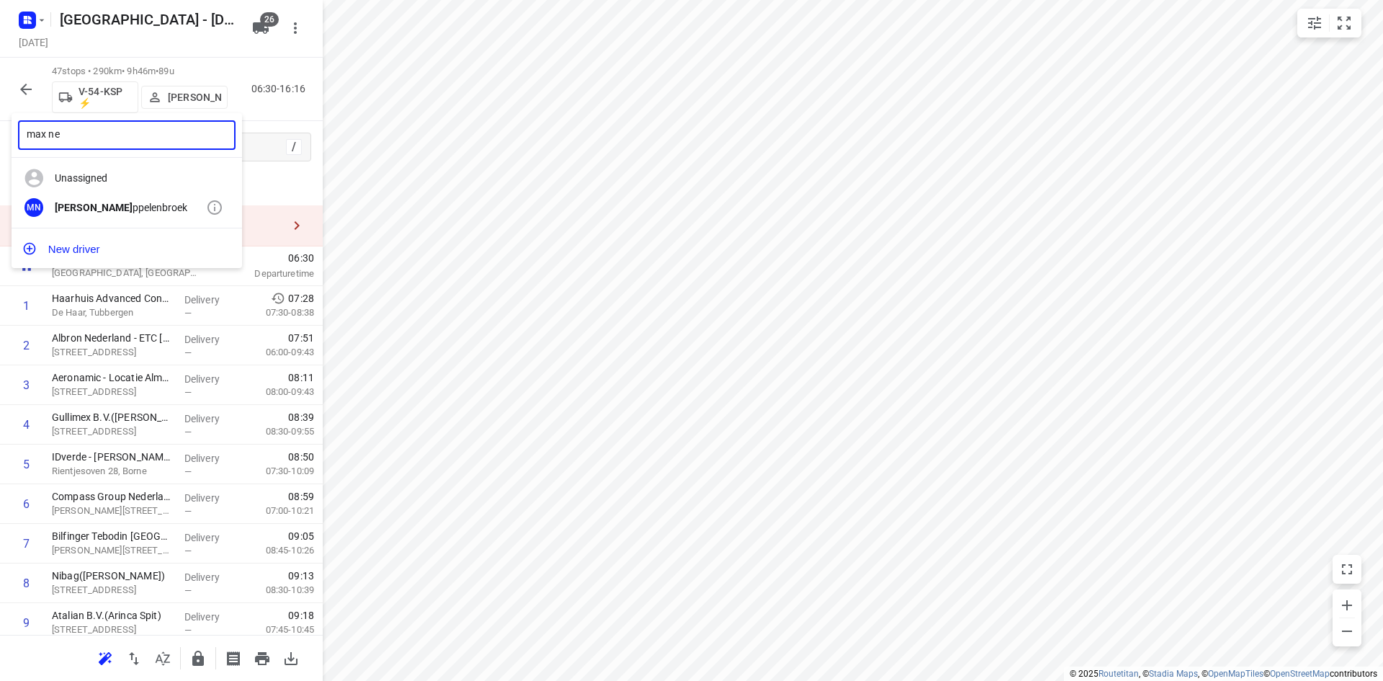
type input "max ne"
click at [88, 207] on b "Max Ne" at bounding box center [94, 208] width 78 height 12
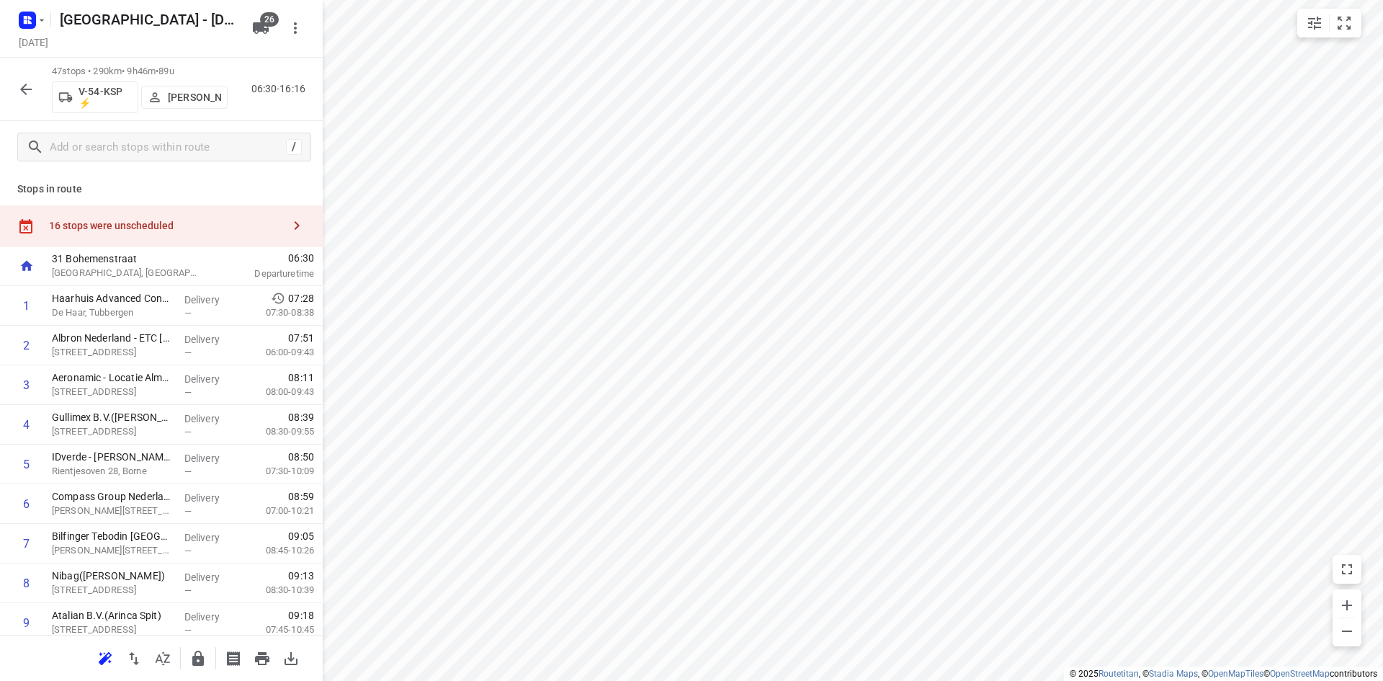
click at [167, 667] on button "button" at bounding box center [162, 658] width 29 height 29
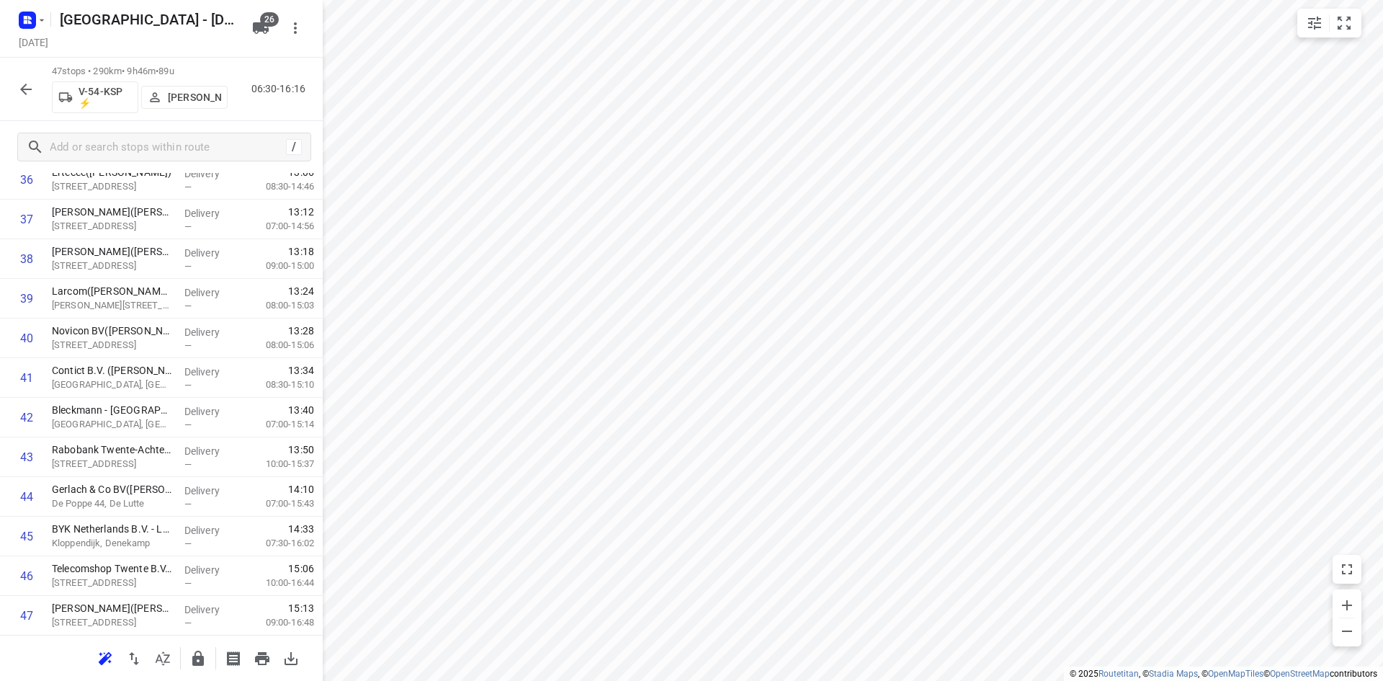
scroll to position [1553, 0]
click at [204, 662] on icon "button" at bounding box center [198, 657] width 12 height 15
click at [170, 662] on icon "button" at bounding box center [162, 658] width 17 height 17
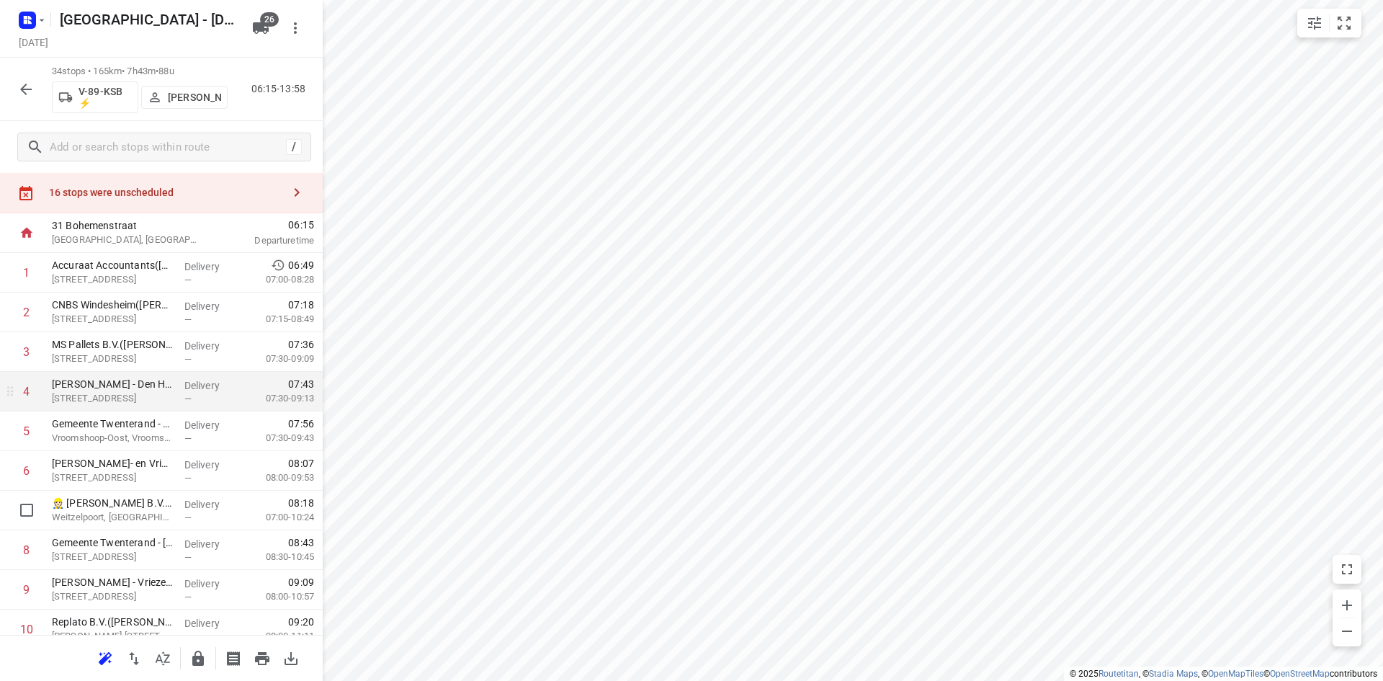
scroll to position [0, 0]
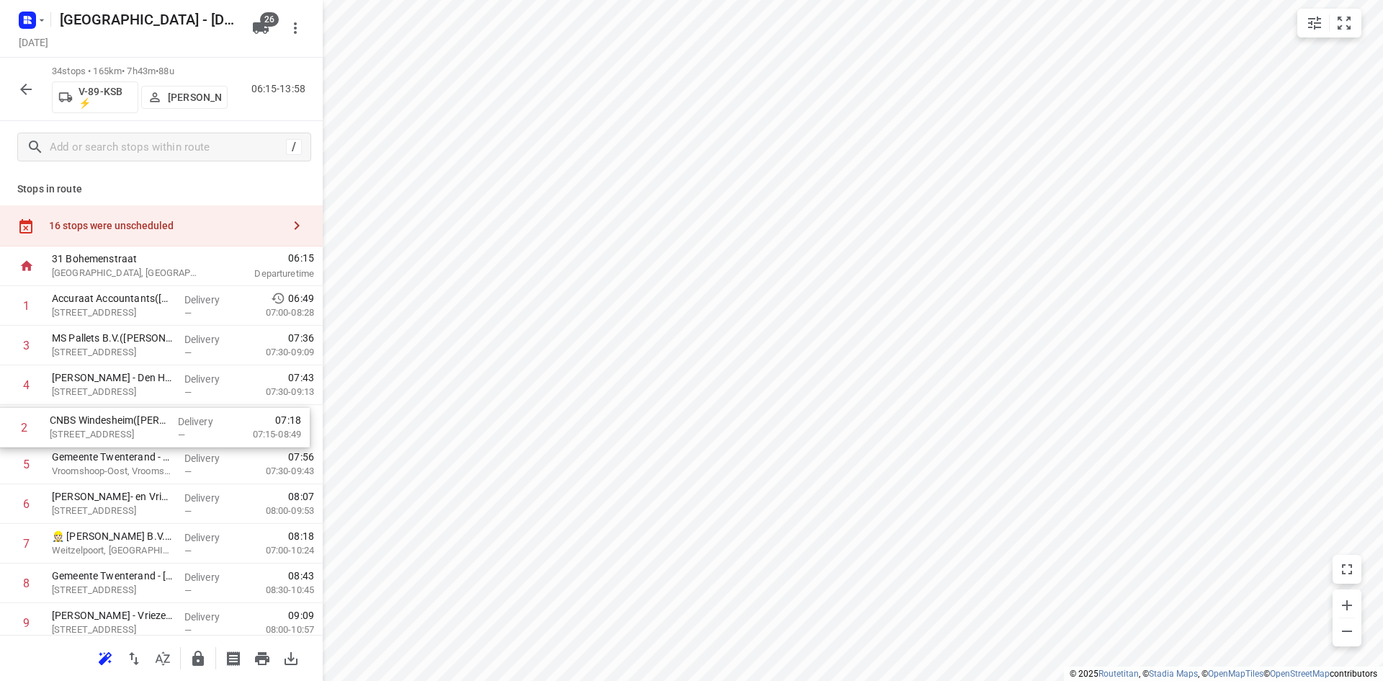
drag, startPoint x: 138, startPoint y: 351, endPoint x: 135, endPoint y: 439, distance: 87.9
drag, startPoint x: 136, startPoint y: 416, endPoint x: 132, endPoint y: 425, distance: 10.3
drag, startPoint x: 128, startPoint y: 413, endPoint x: 124, endPoint y: 372, distance: 41.3
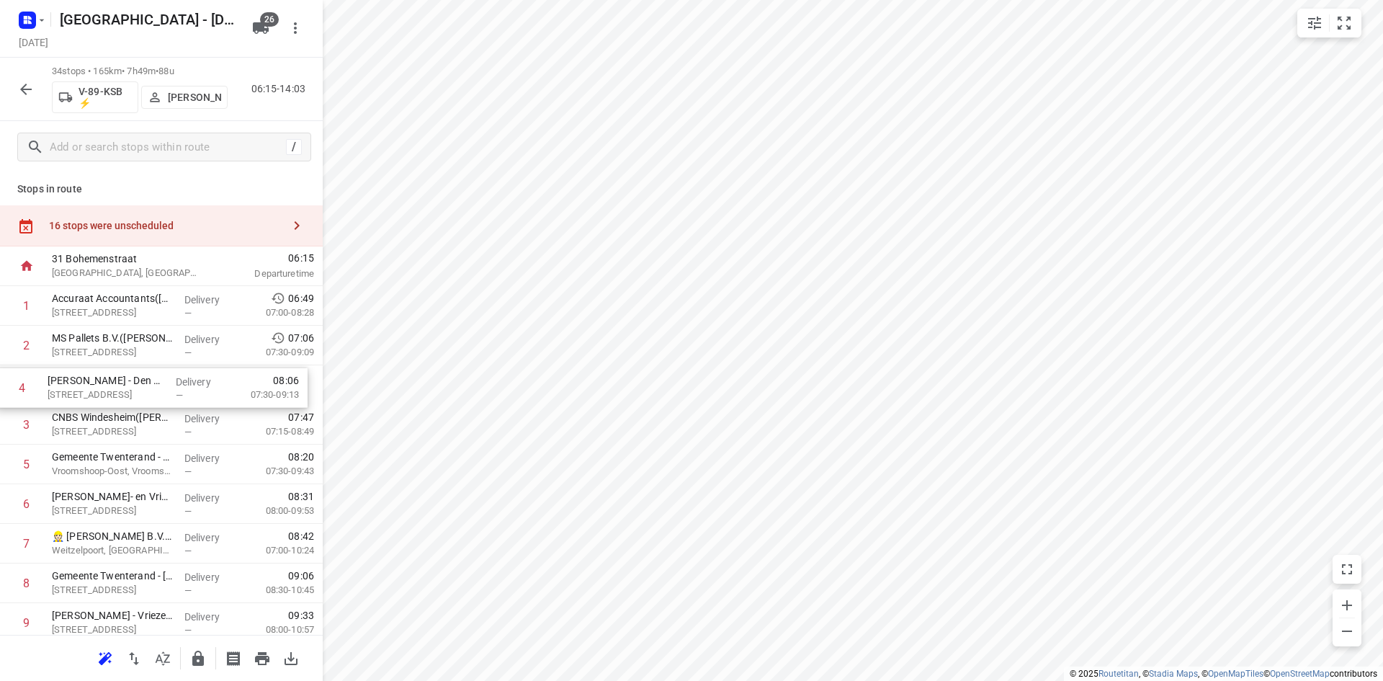
click at [213, 213] on div "16 stops were unscheduled" at bounding box center [161, 225] width 323 height 41
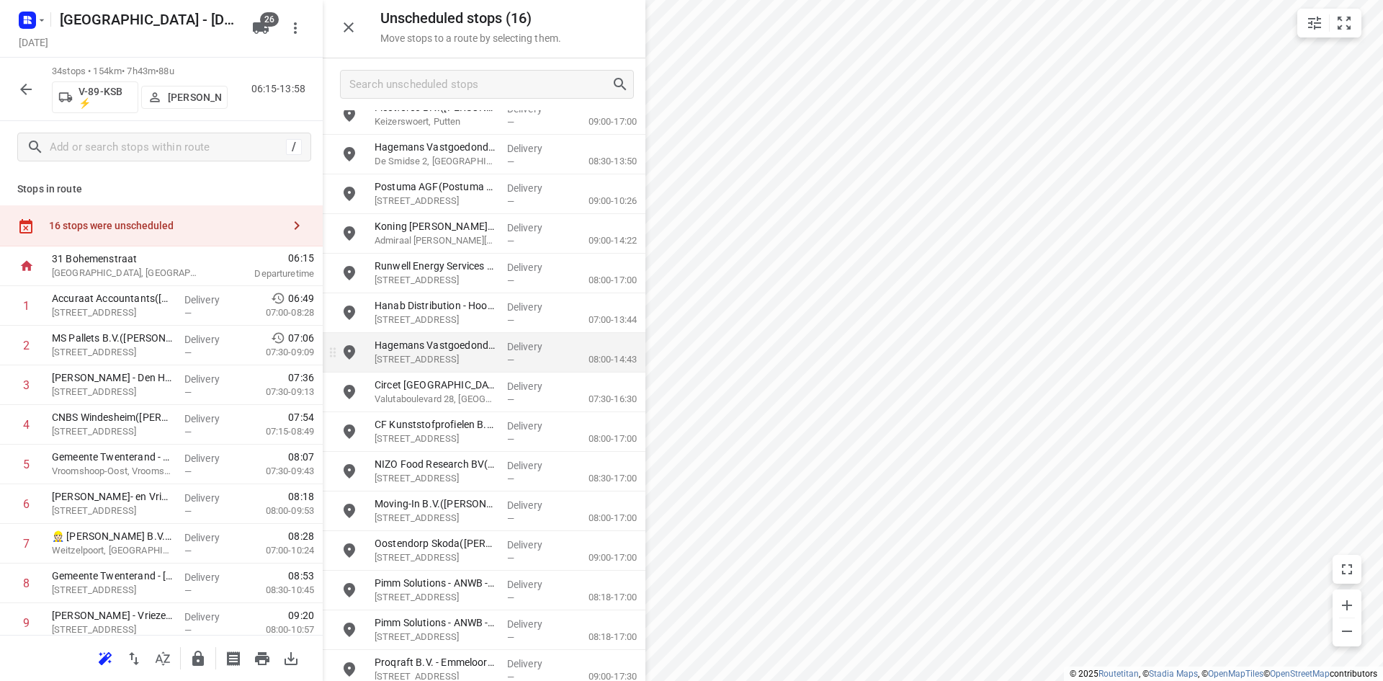
scroll to position [67, 0]
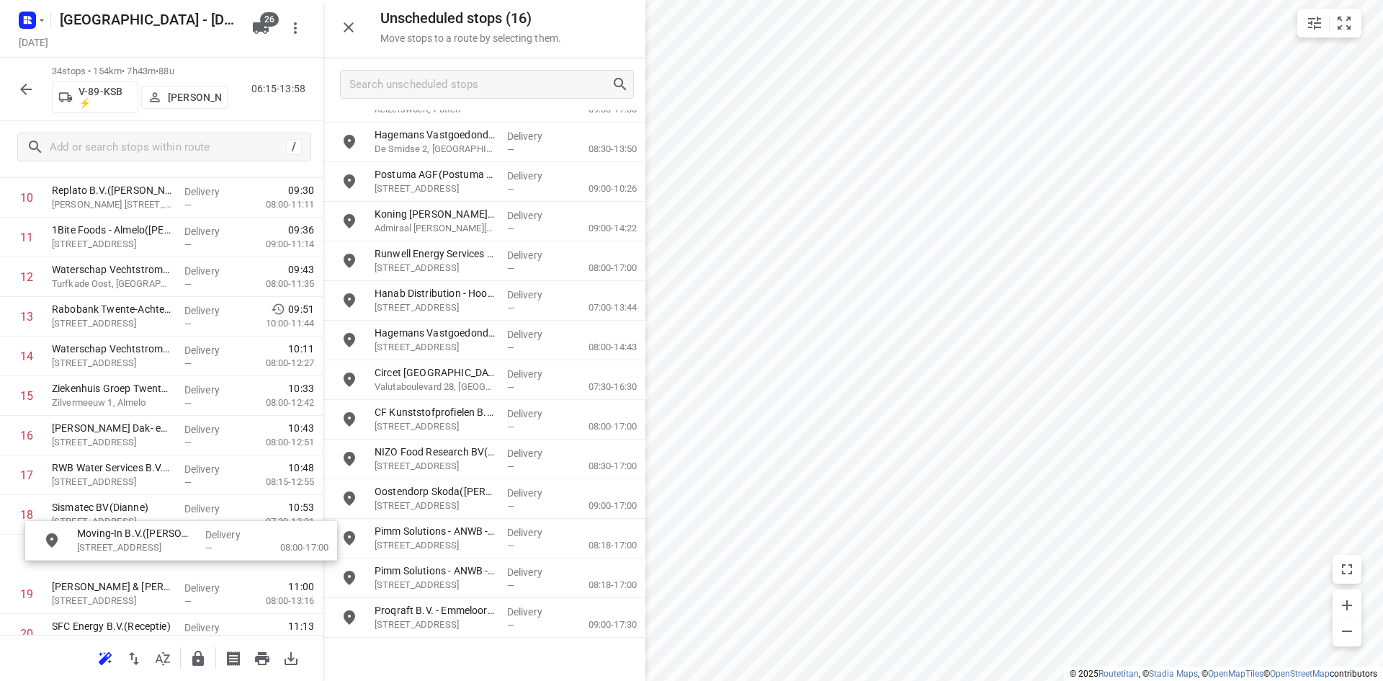
drag, startPoint x: 448, startPoint y: 505, endPoint x: 146, endPoint y: 548, distance: 305.6
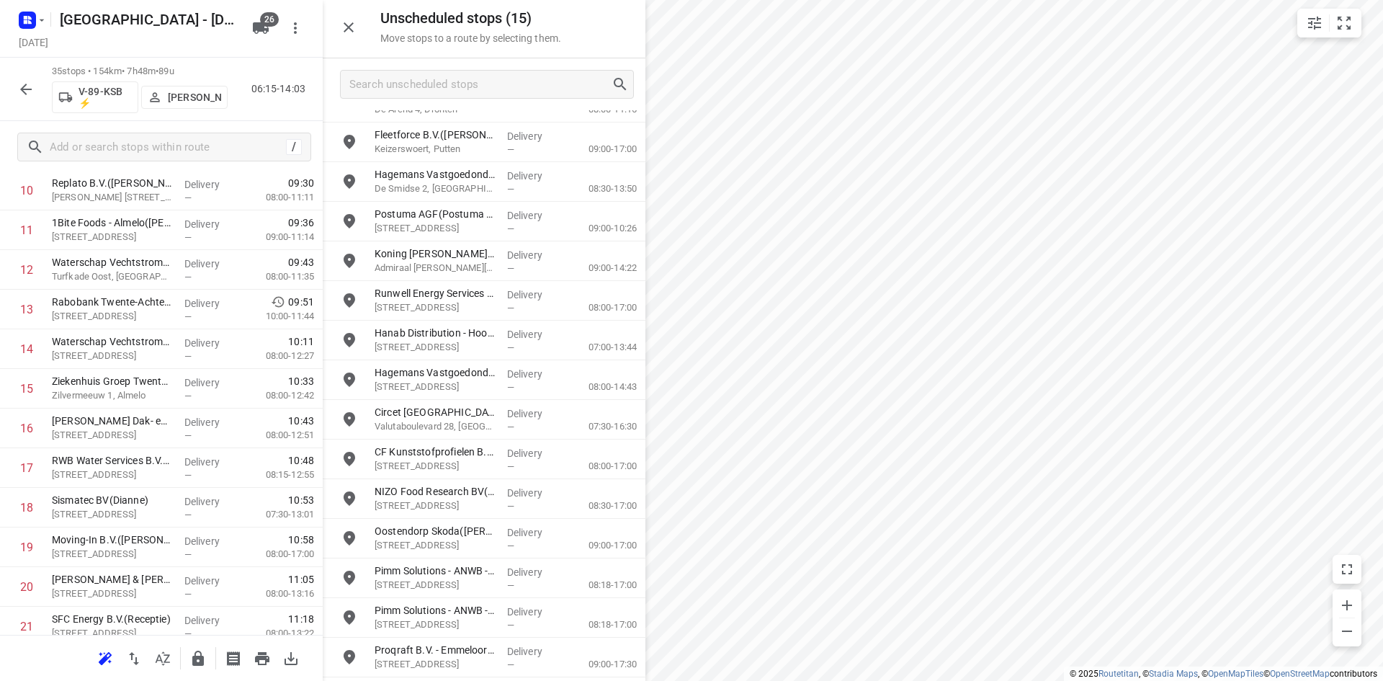
scroll to position [25, 0]
click at [360, 25] on button "button" at bounding box center [348, 27] width 29 height 29
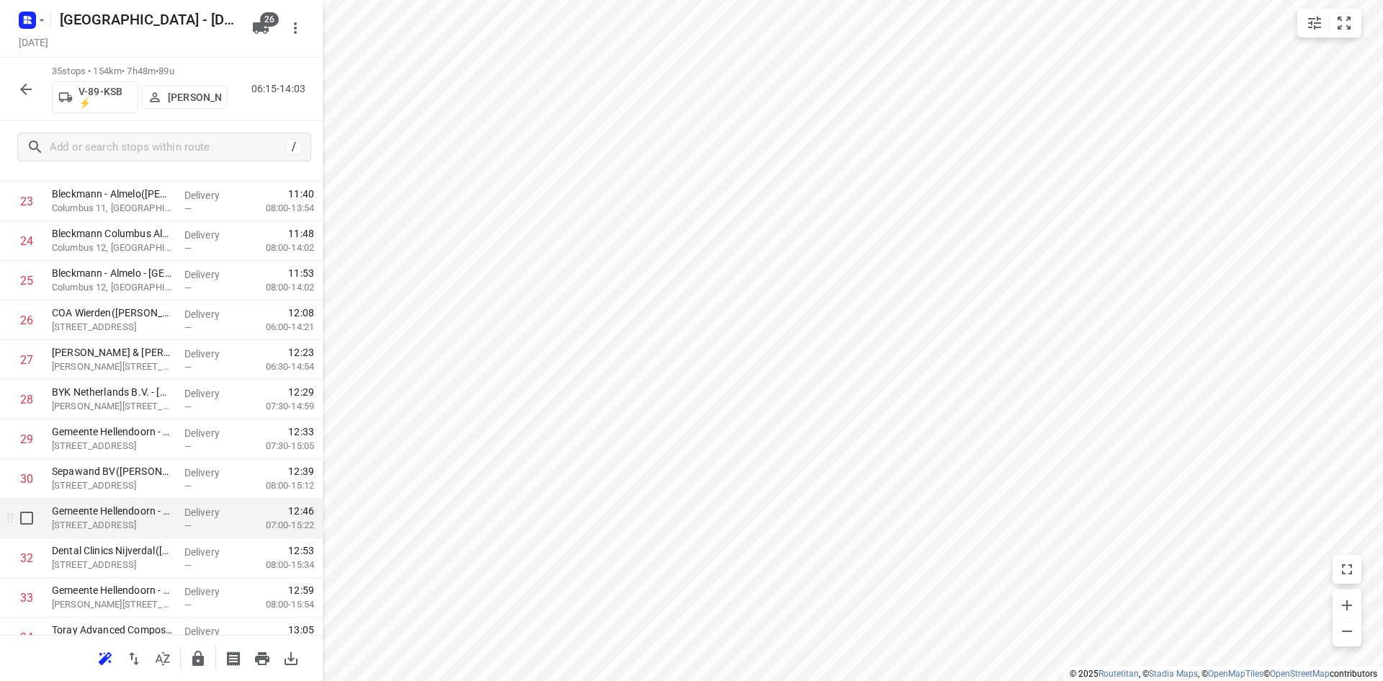
scroll to position [1078, 0]
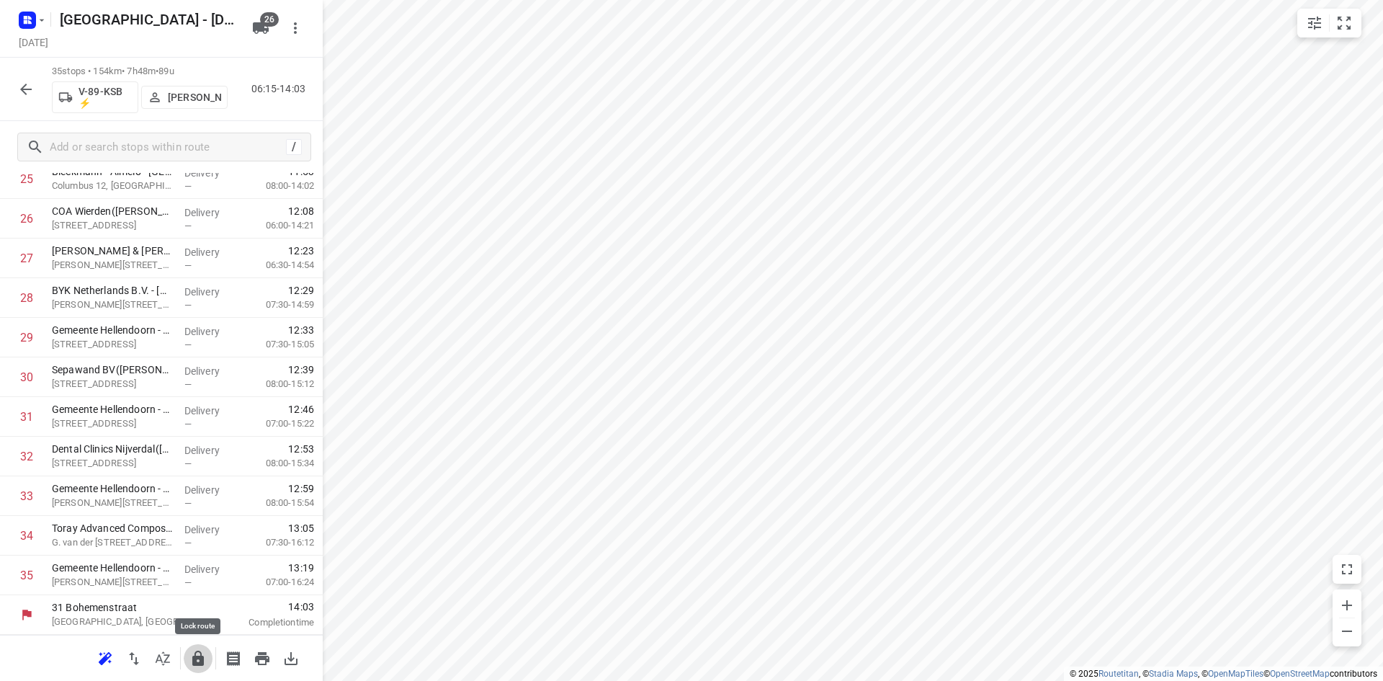
click at [197, 666] on icon "button" at bounding box center [197, 658] width 17 height 17
click at [165, 668] on button "button" at bounding box center [162, 658] width 29 height 29
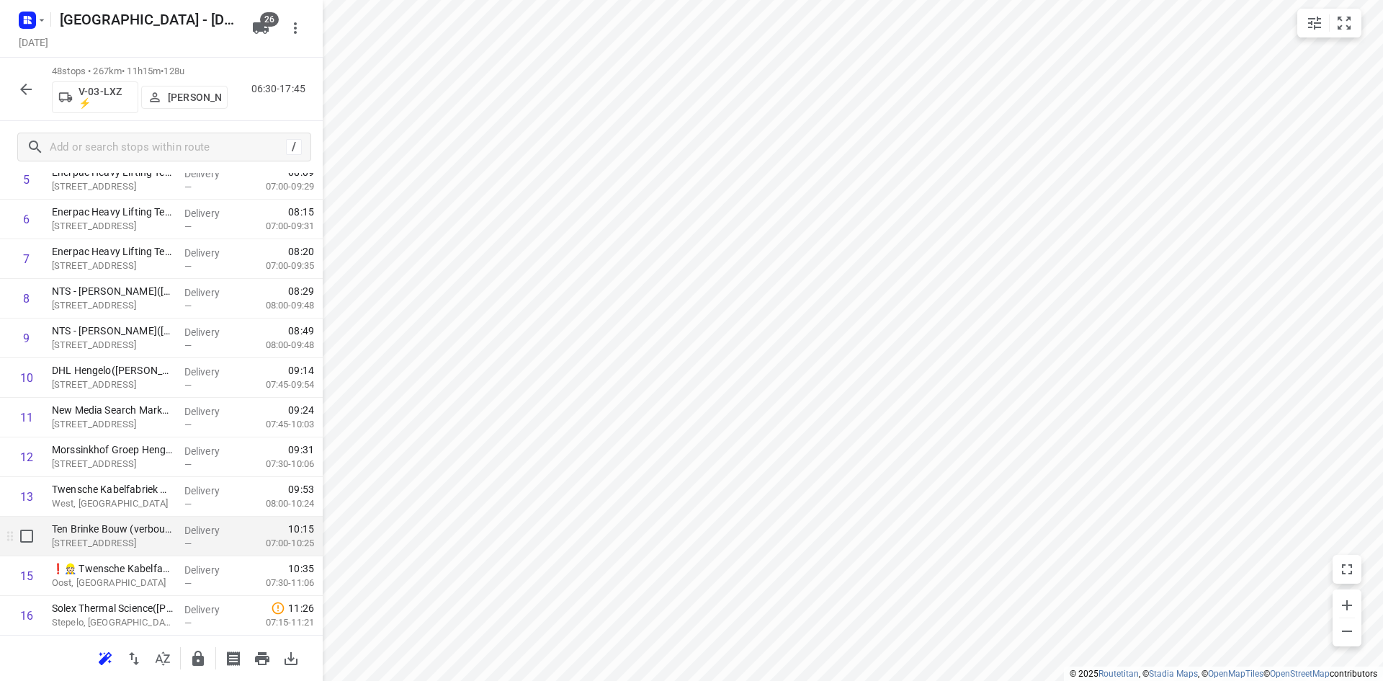
scroll to position [360, 0]
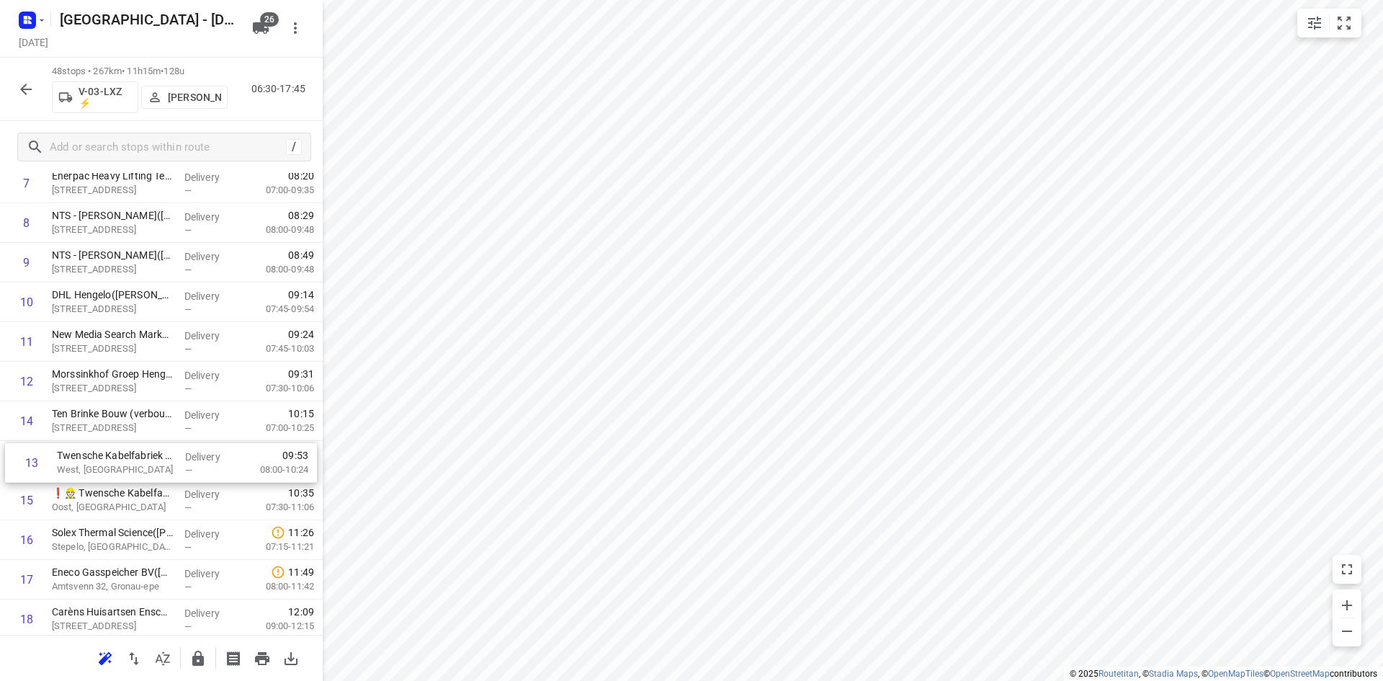
drag, startPoint x: 121, startPoint y: 428, endPoint x: 126, endPoint y: 473, distance: 45.7
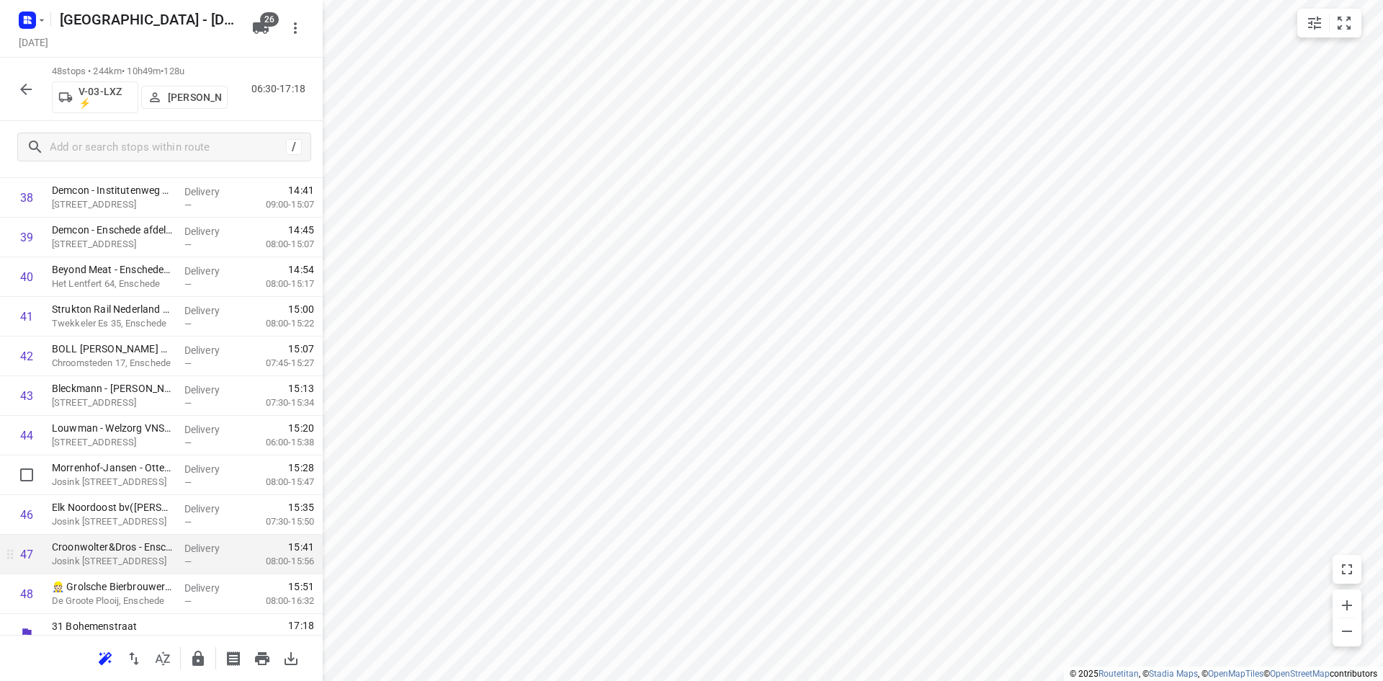
scroll to position [1593, 0]
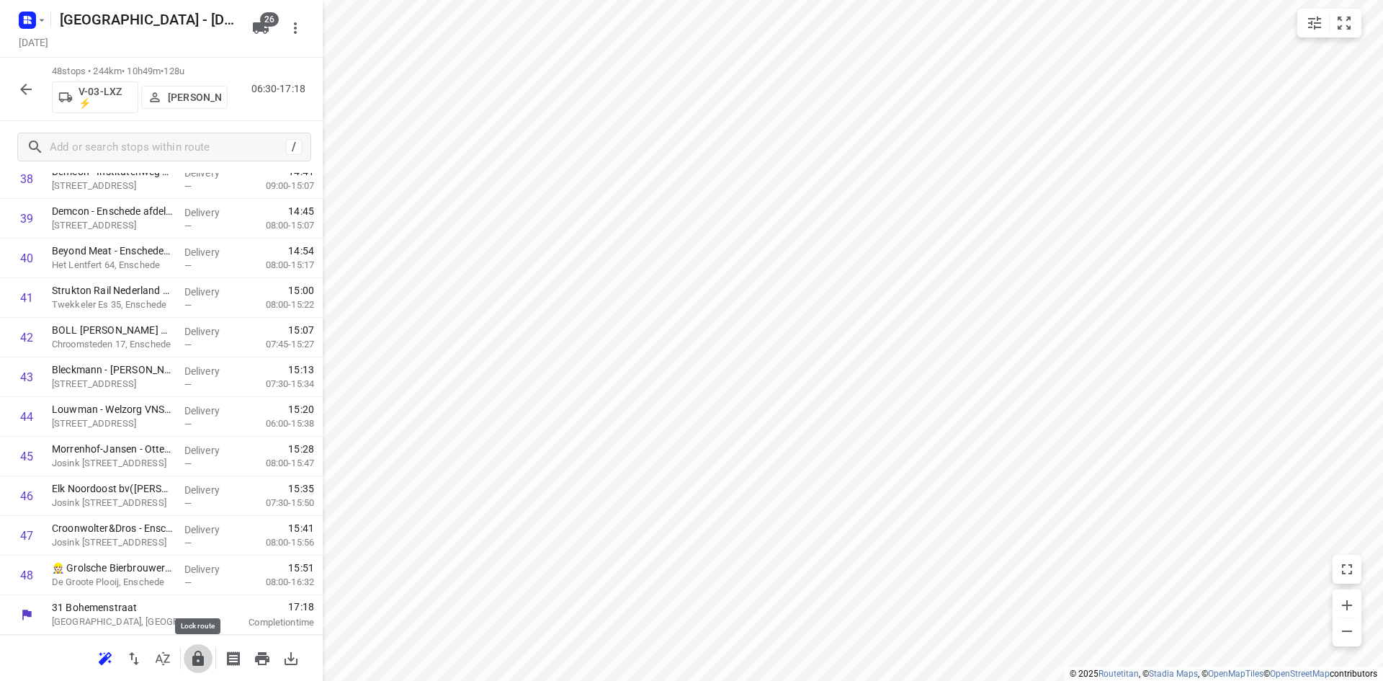
click at [201, 655] on icon "button" at bounding box center [198, 657] width 12 height 15
click at [164, 658] on icon "button" at bounding box center [162, 658] width 17 height 17
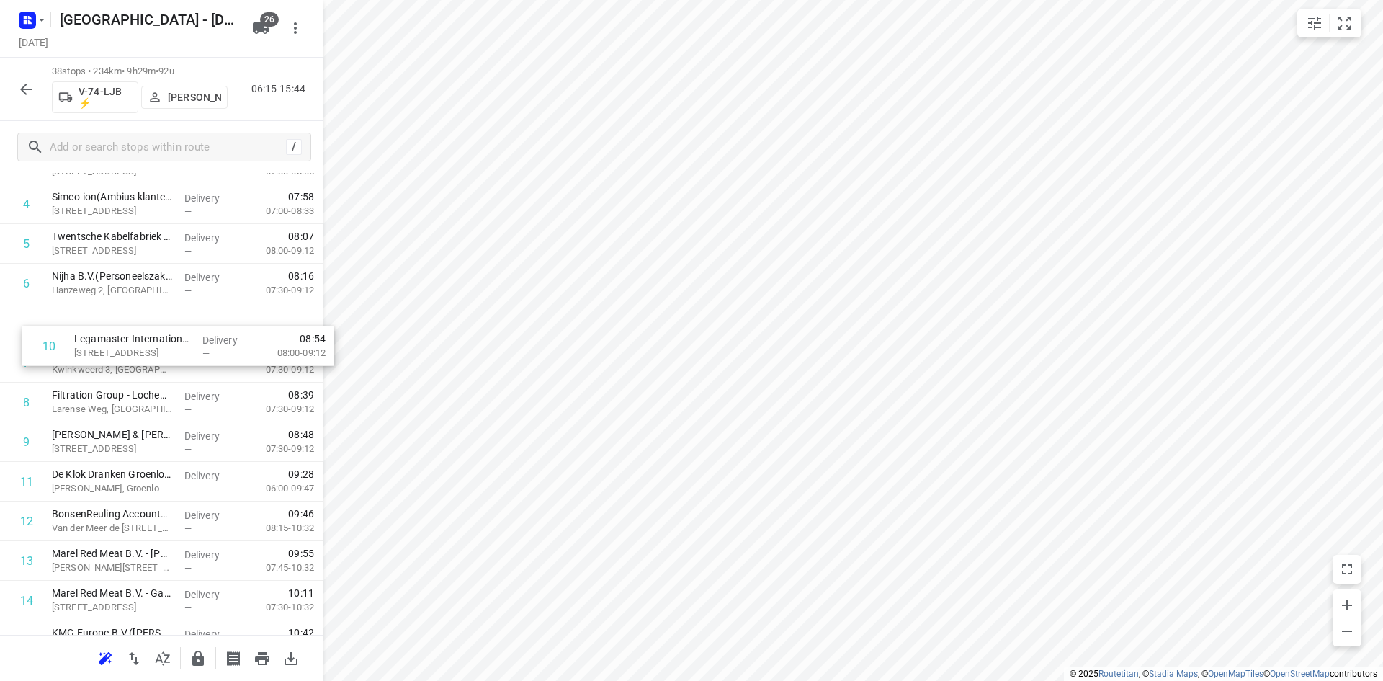
scroll to position [72, 0]
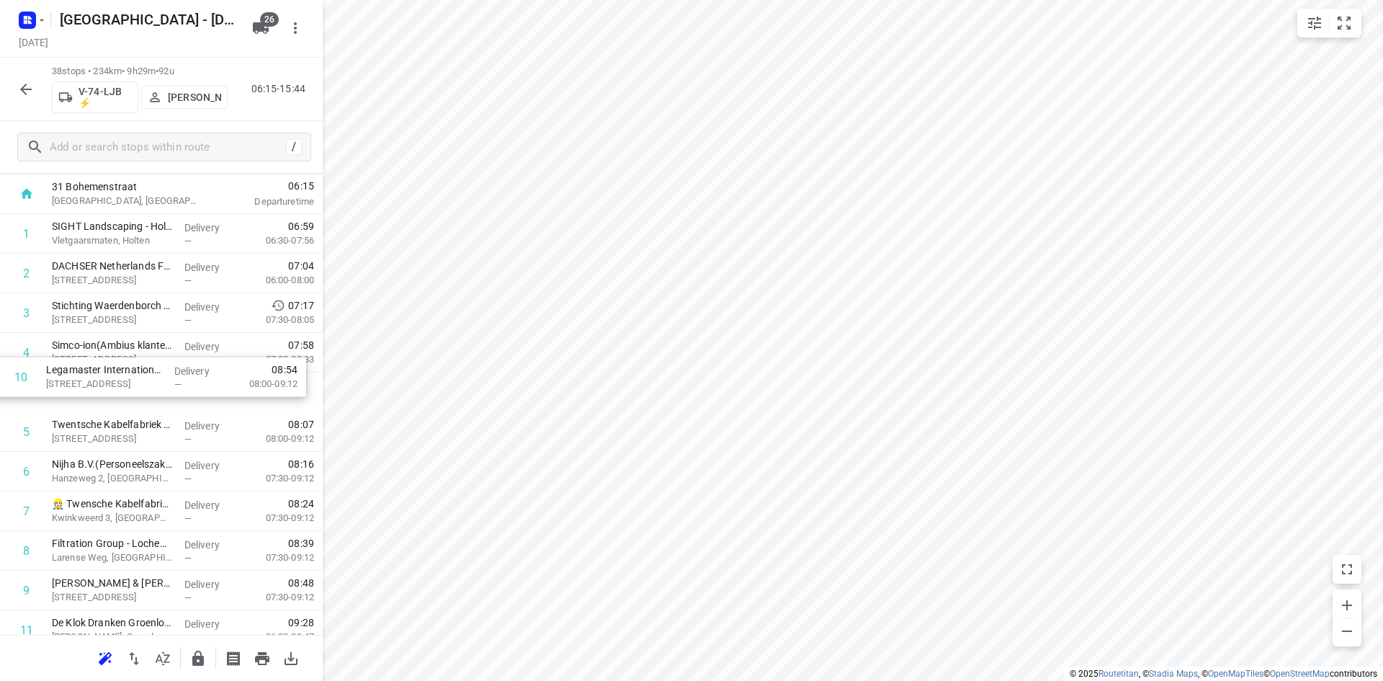
drag, startPoint x: 92, startPoint y: 510, endPoint x: 105, endPoint y: 455, distance: 57.0
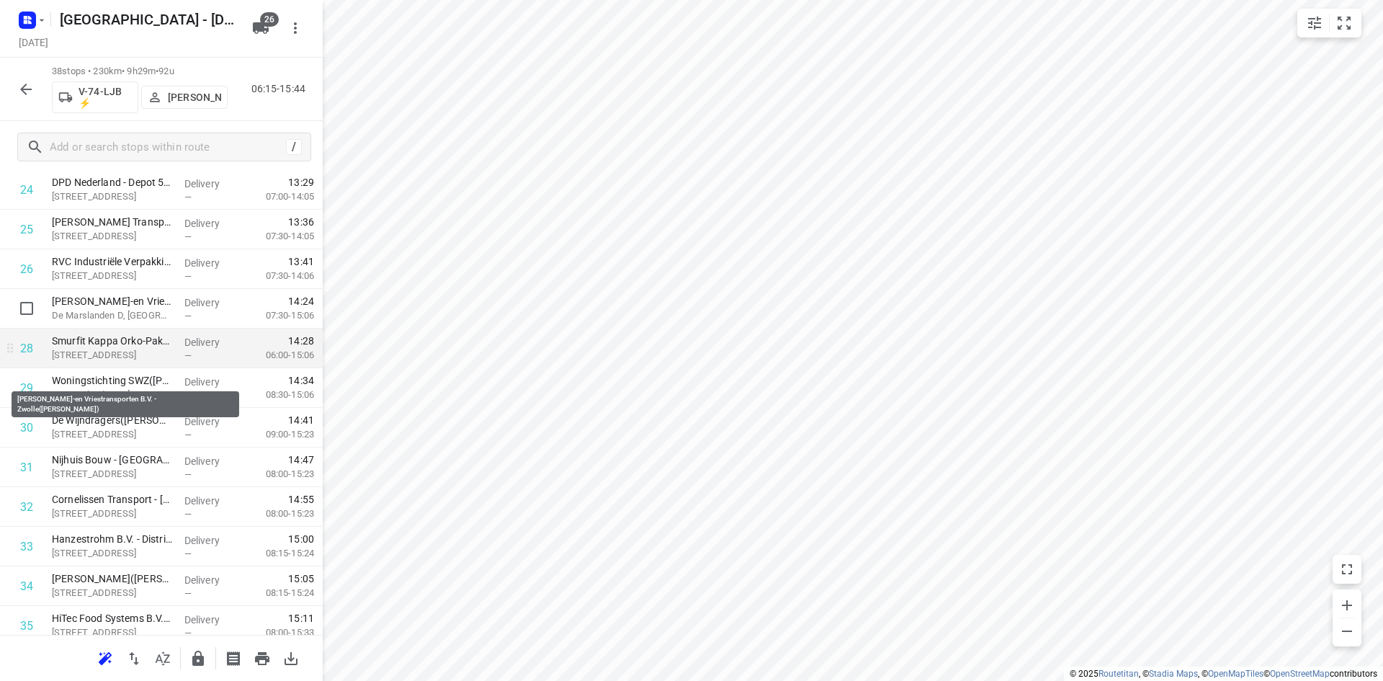
scroll to position [1153, 0]
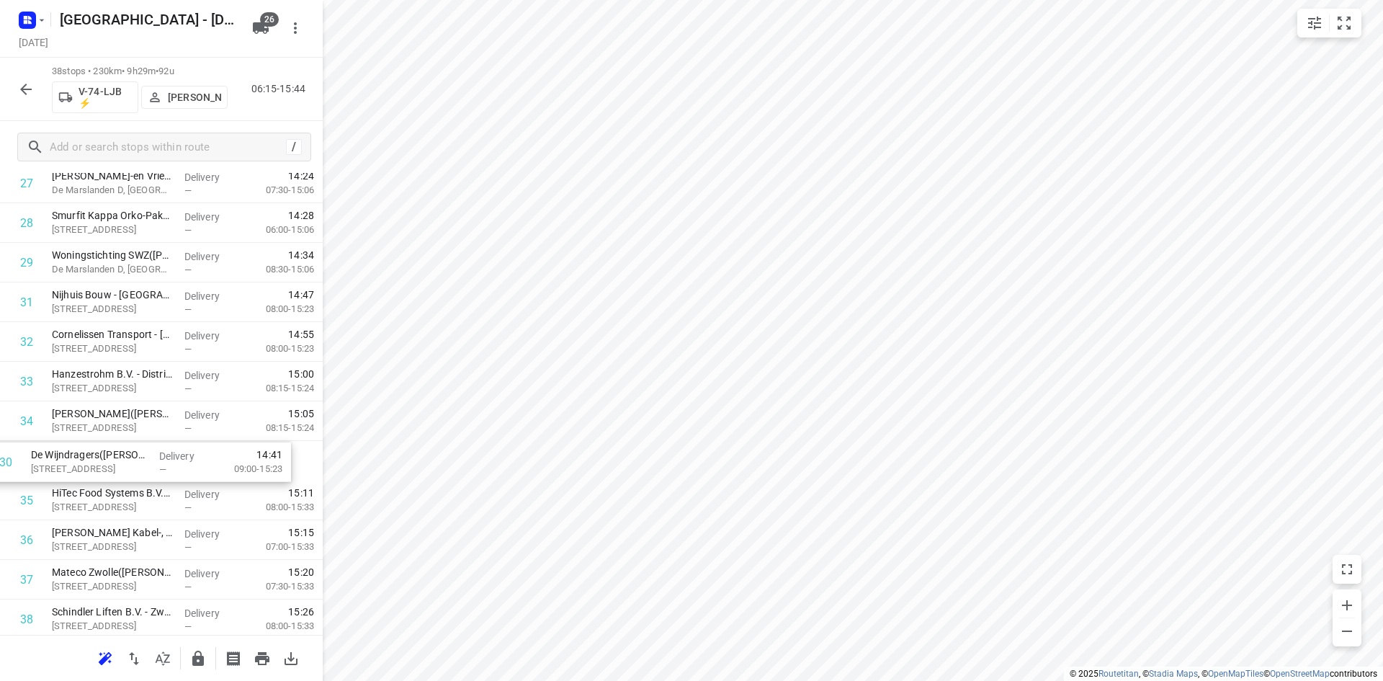
drag, startPoint x: 134, startPoint y: 312, endPoint x: 114, endPoint y: 476, distance: 165.5
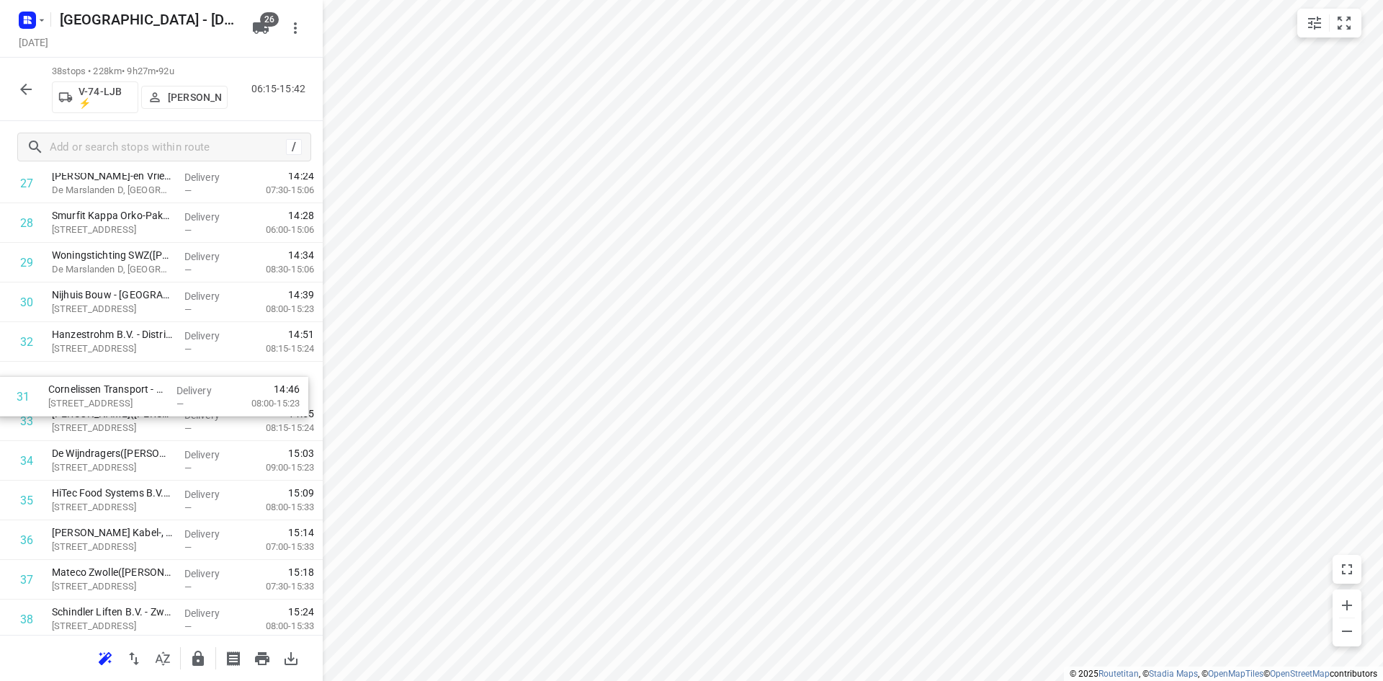
drag, startPoint x: 122, startPoint y: 357, endPoint x: 116, endPoint y: 427, distance: 70.1
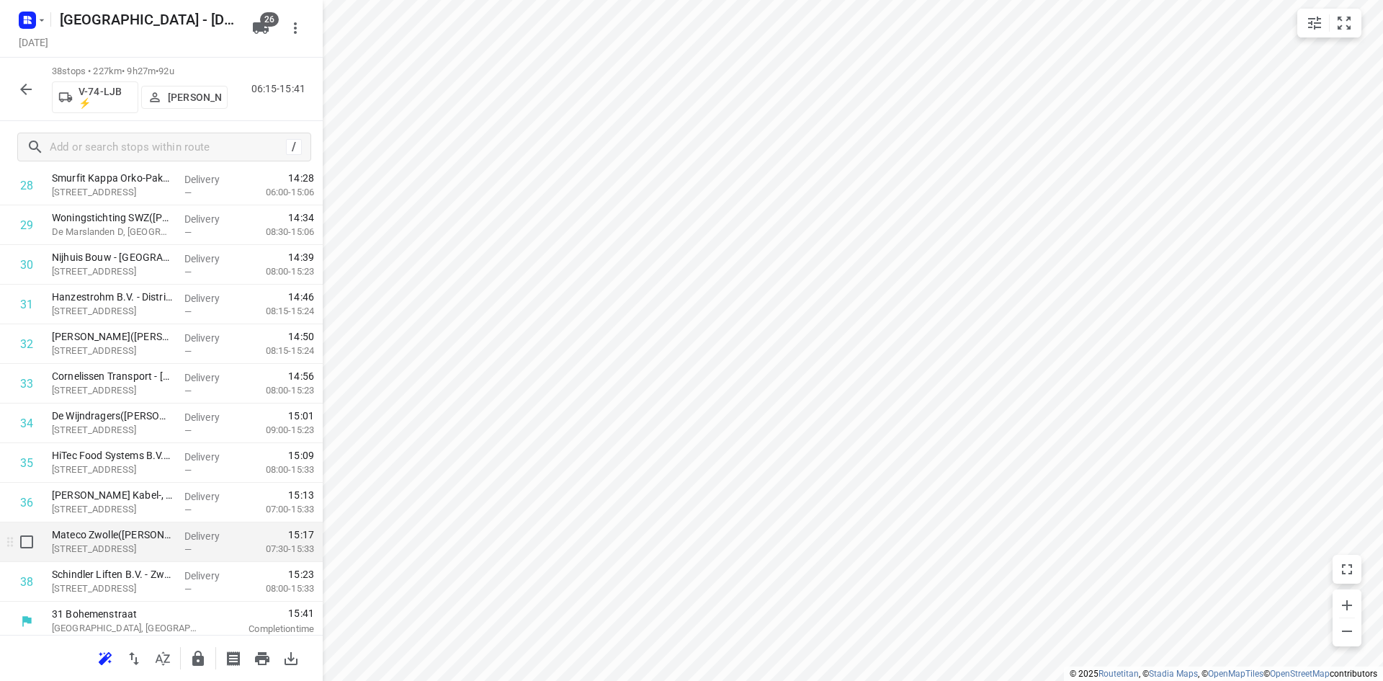
scroll to position [1197, 0]
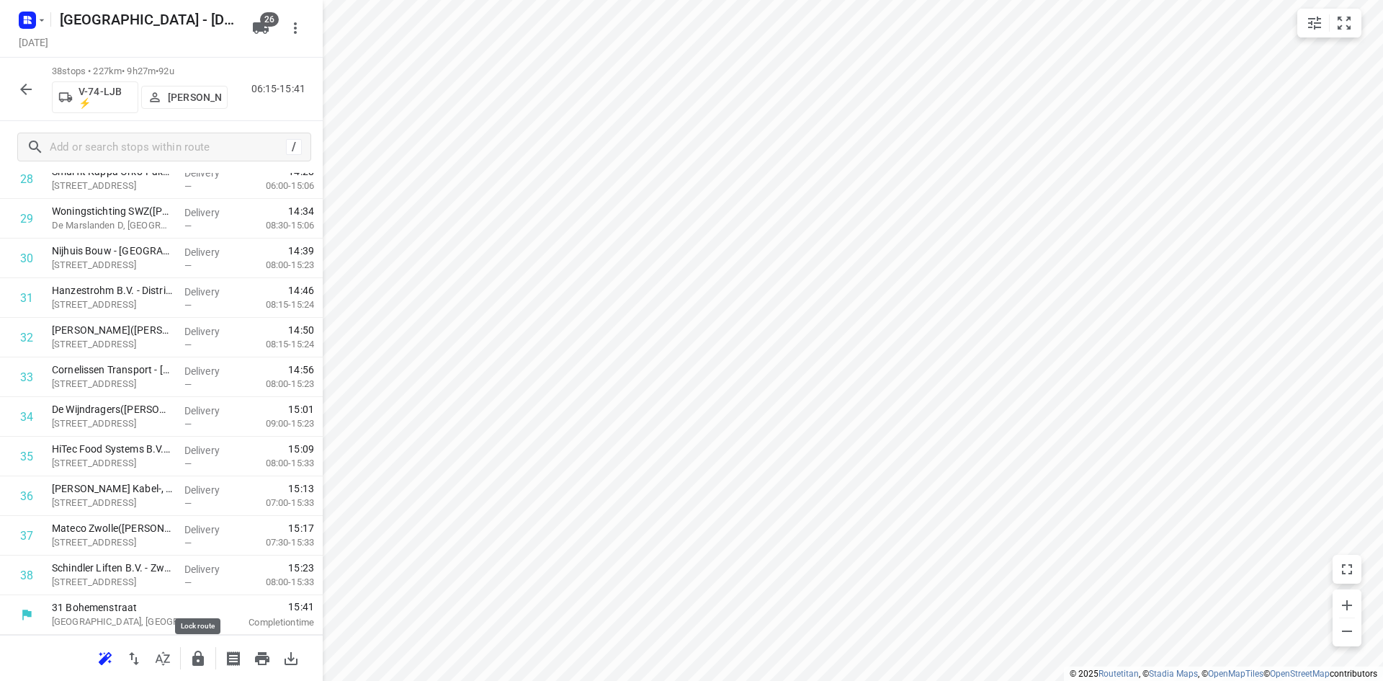
click at [204, 667] on button "button" at bounding box center [198, 658] width 29 height 29
click at [160, 660] on icon "button" at bounding box center [163, 658] width 14 height 14
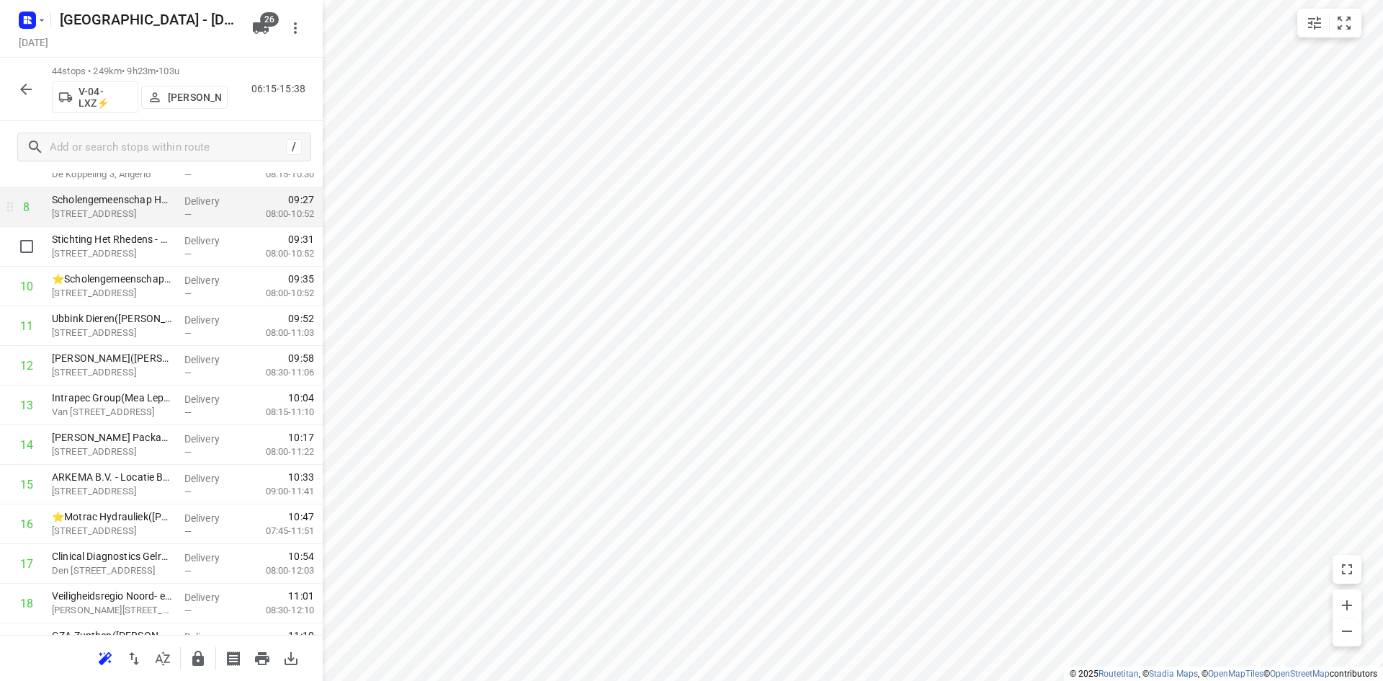
scroll to position [360, 0]
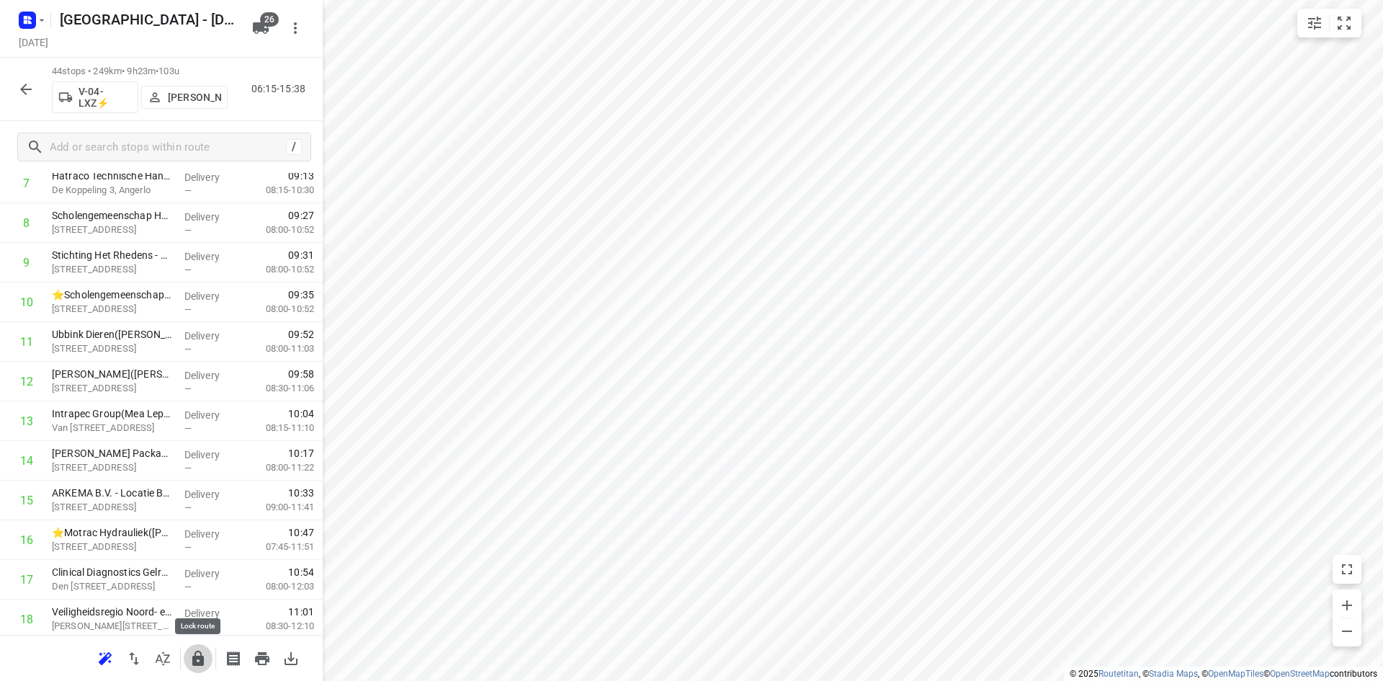
click at [200, 653] on icon "button" at bounding box center [197, 658] width 17 height 17
click at [148, 652] on span at bounding box center [162, 657] width 29 height 14
click at [170, 650] on icon "button" at bounding box center [162, 658] width 17 height 17
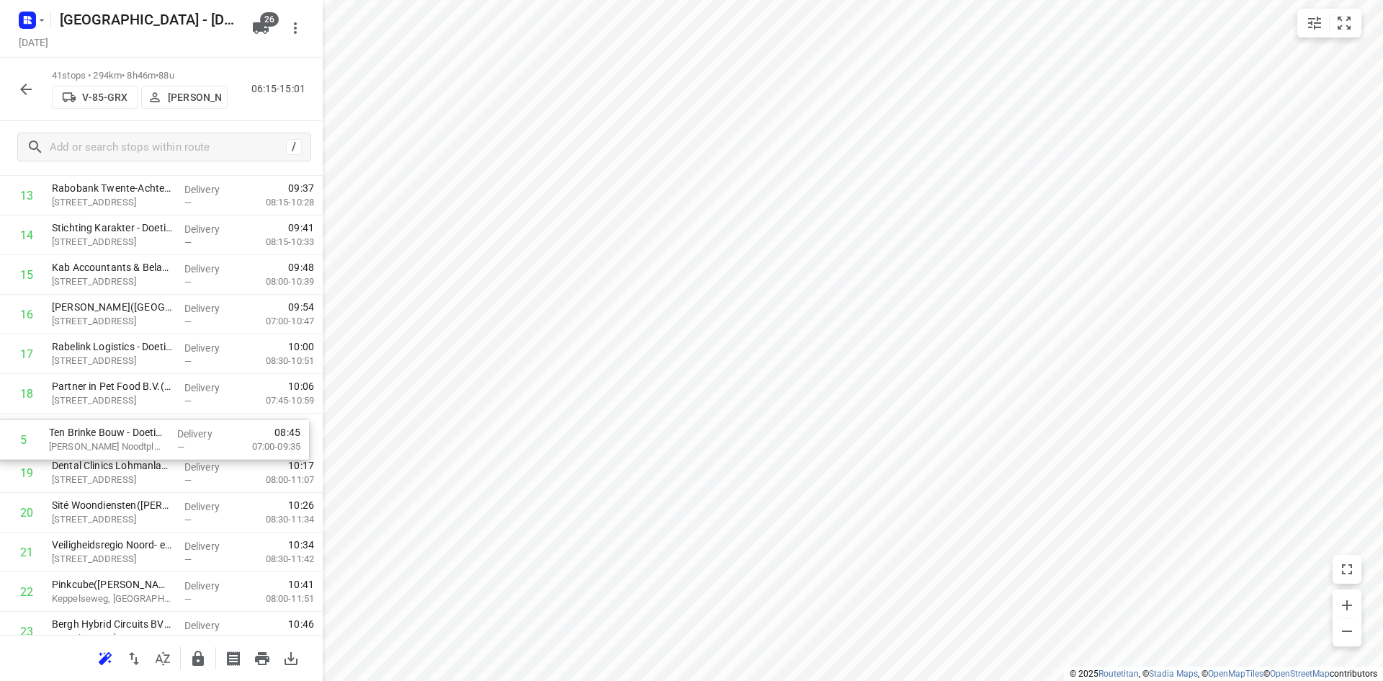
scroll to position [563, 0]
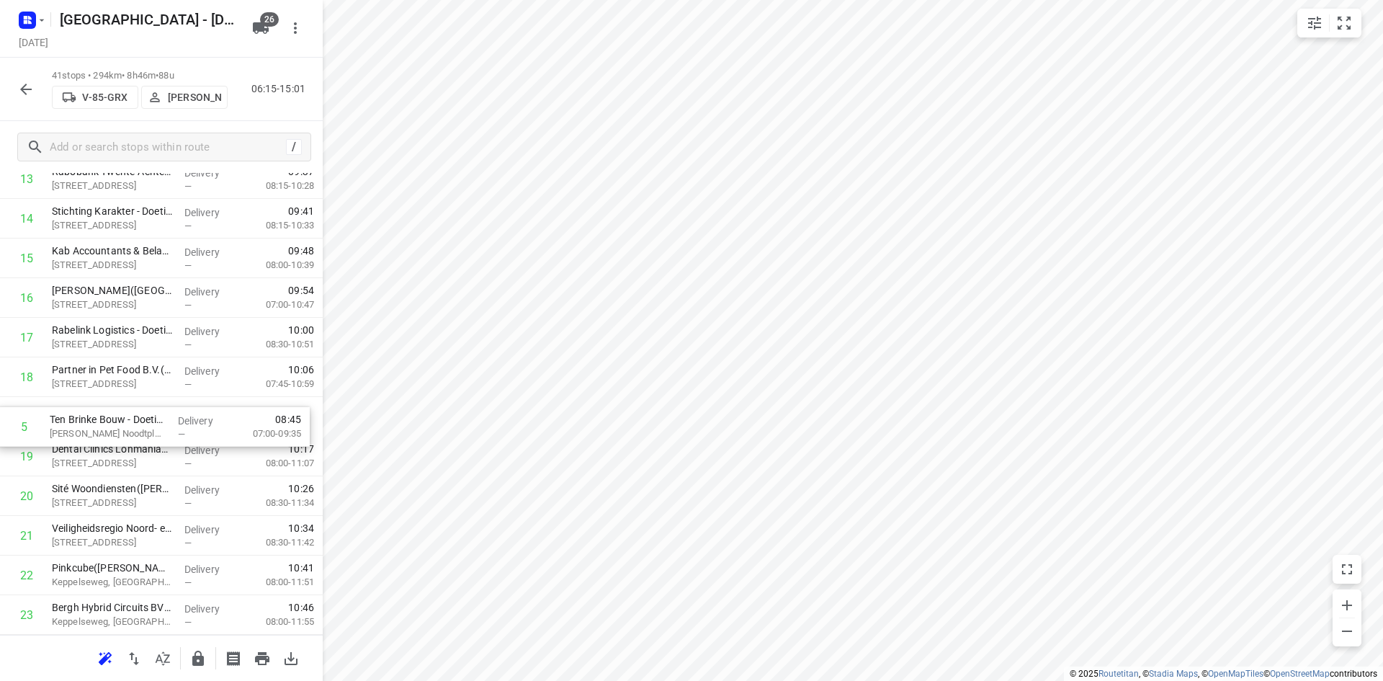
drag, startPoint x: 128, startPoint y: 249, endPoint x: 125, endPoint y: 429, distance: 180.8
click at [125, 429] on div "1 Evidensia Cluster Oost - DGD Vorden(Kitty Stapelbroek) Schimmeldijk 1, Dgd Vo…" at bounding box center [161, 535] width 323 height 1624
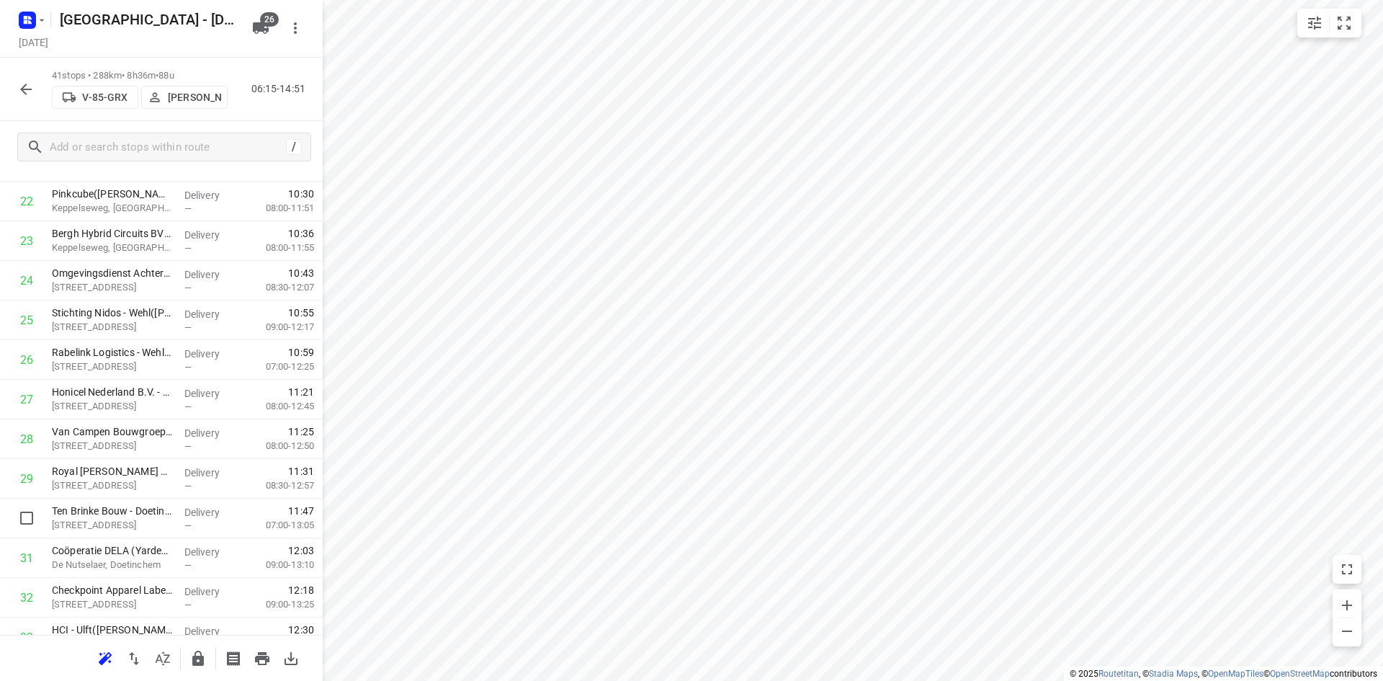
scroll to position [937, 0]
drag, startPoint x: 130, startPoint y: 534, endPoint x: 133, endPoint y: 295, distance: 239.2
click at [133, 295] on div "1 Evidensia Cluster Oost - DGD Vorden([PERSON_NAME]) [STREET_ADDRESS], Dgd Vord…" at bounding box center [161, 161] width 323 height 1624
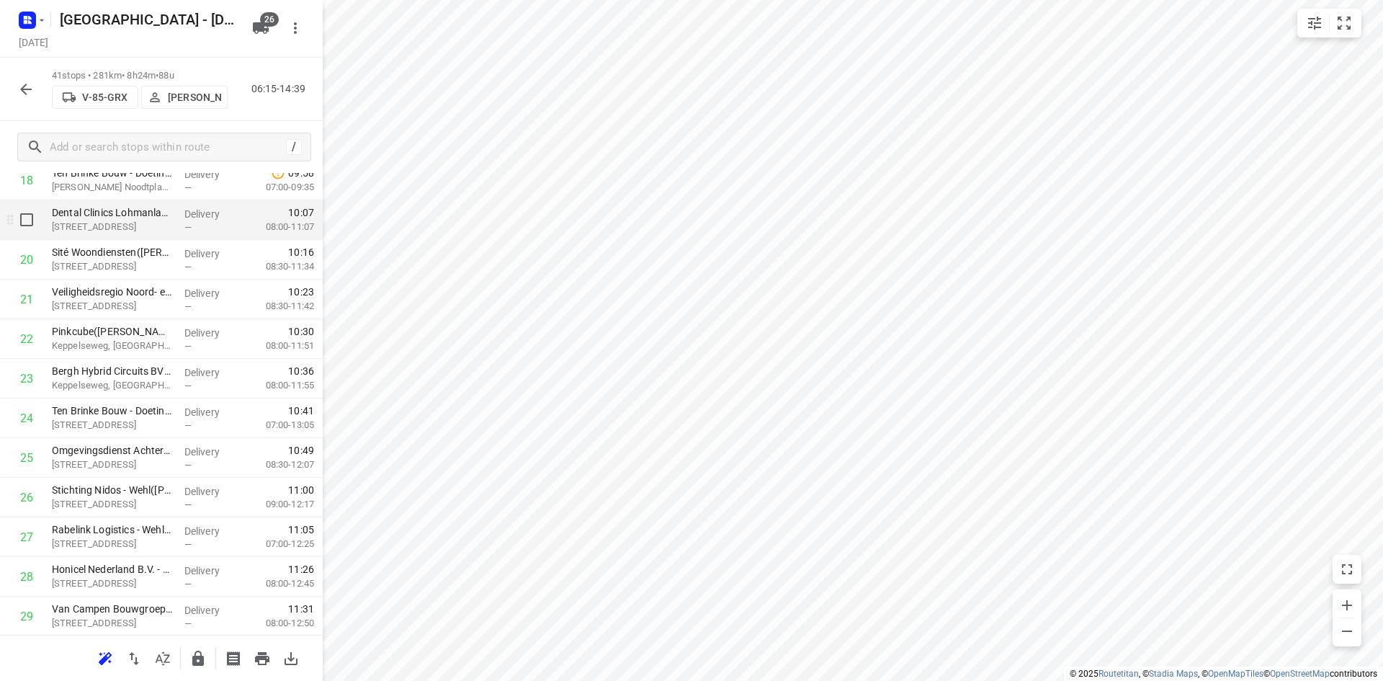
scroll to position [788, 0]
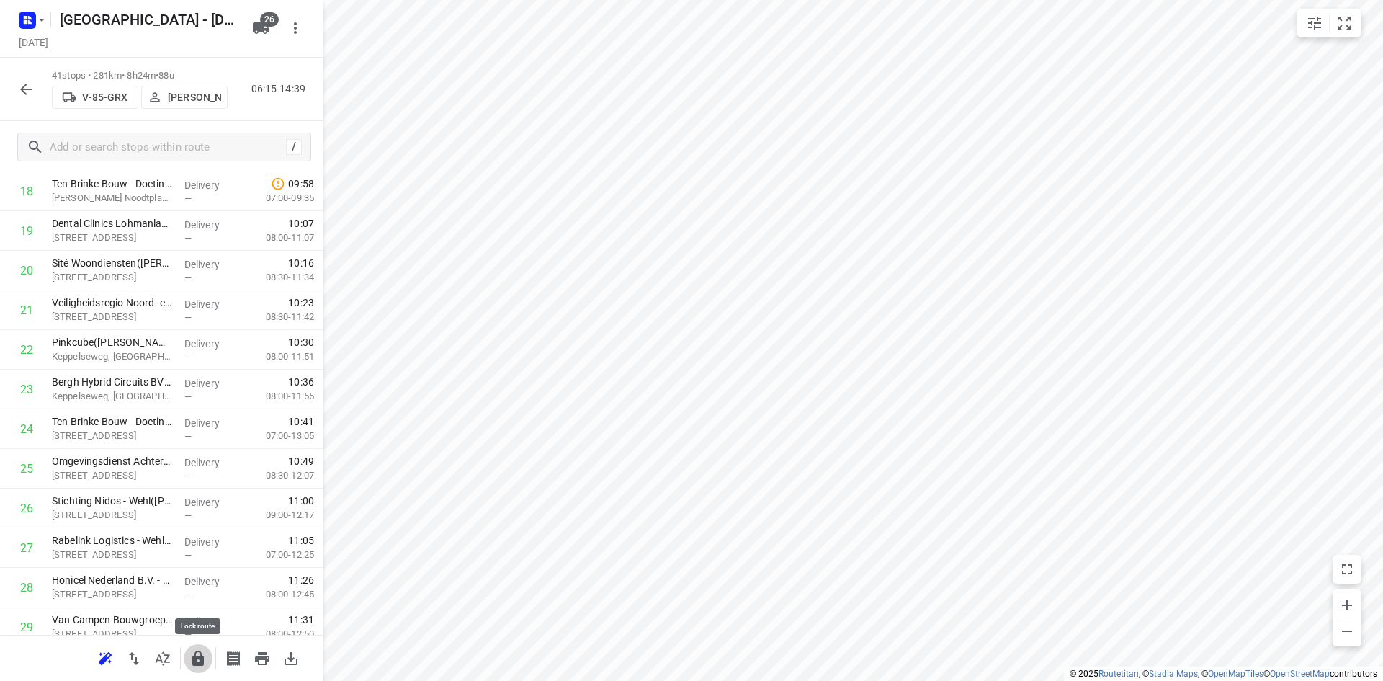
click at [194, 657] on icon "button" at bounding box center [198, 657] width 12 height 15
click at [165, 658] on icon "button" at bounding box center [162, 658] width 17 height 17
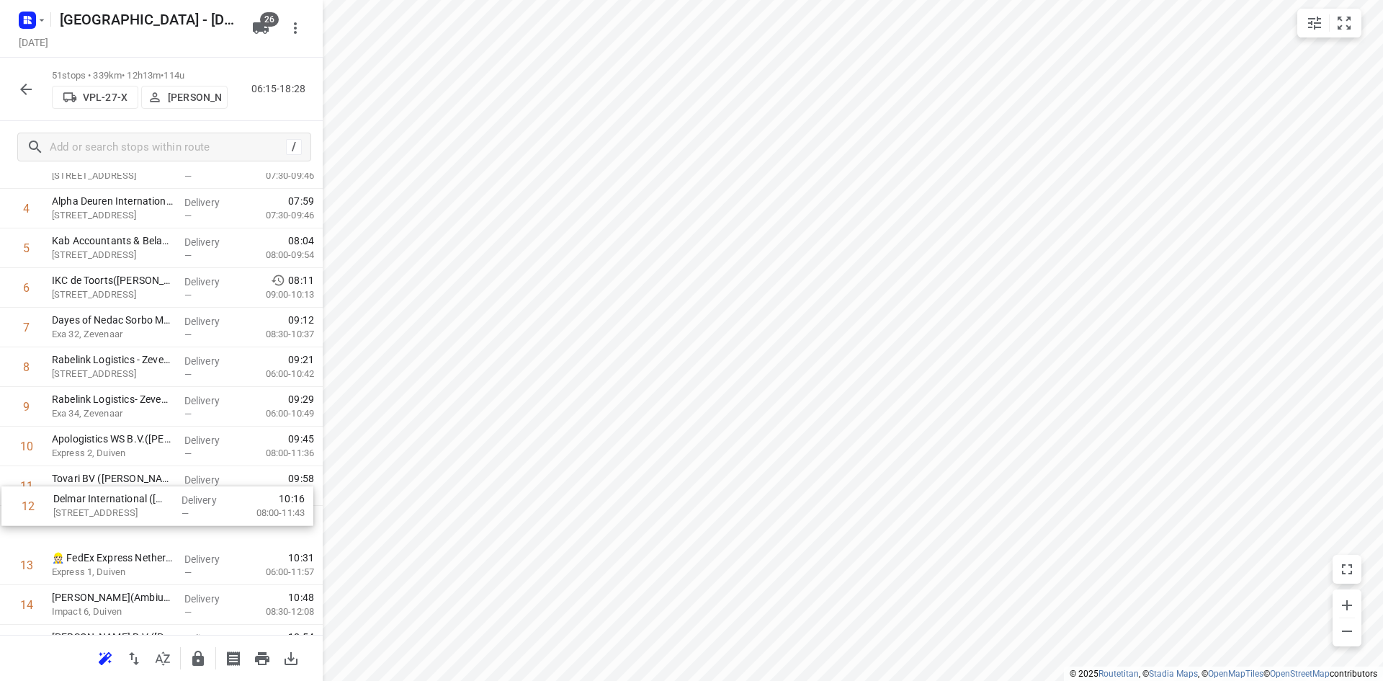
scroll to position [218, 0]
drag, startPoint x: 104, startPoint y: 537, endPoint x: 115, endPoint y: 439, distance: 99.2
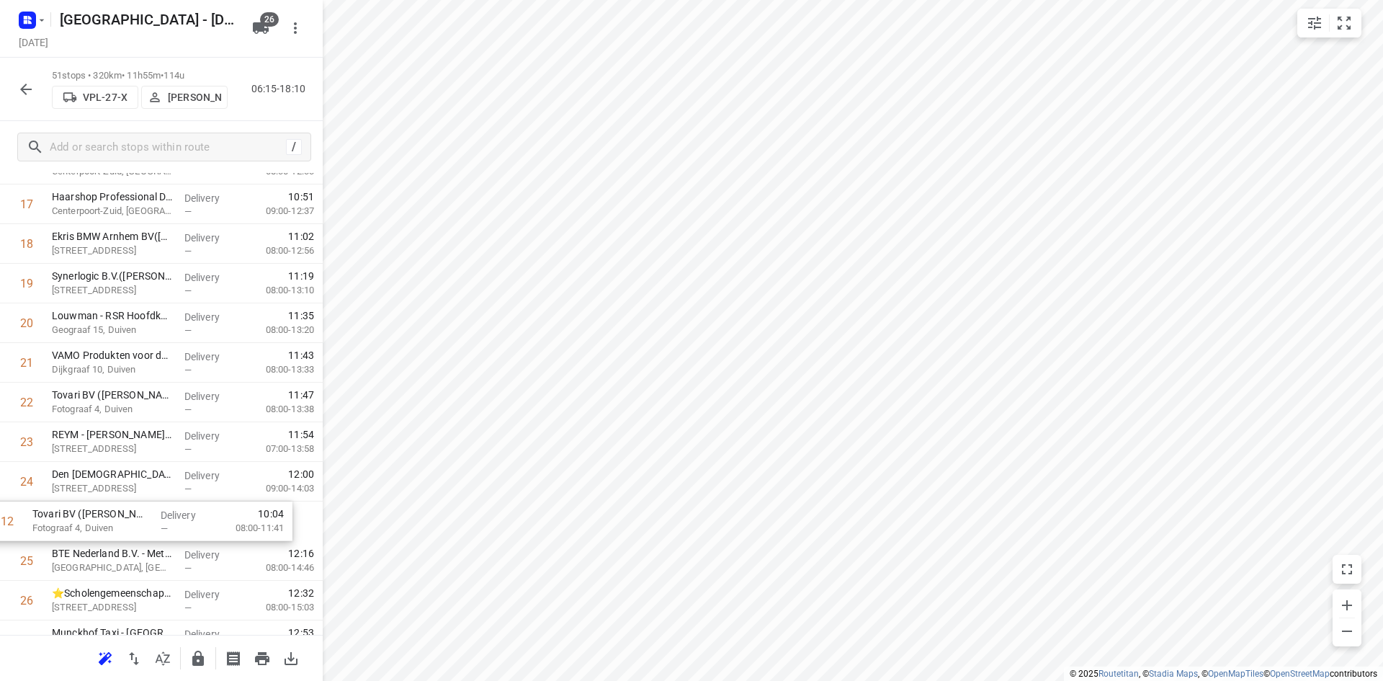
scroll to position [707, 0]
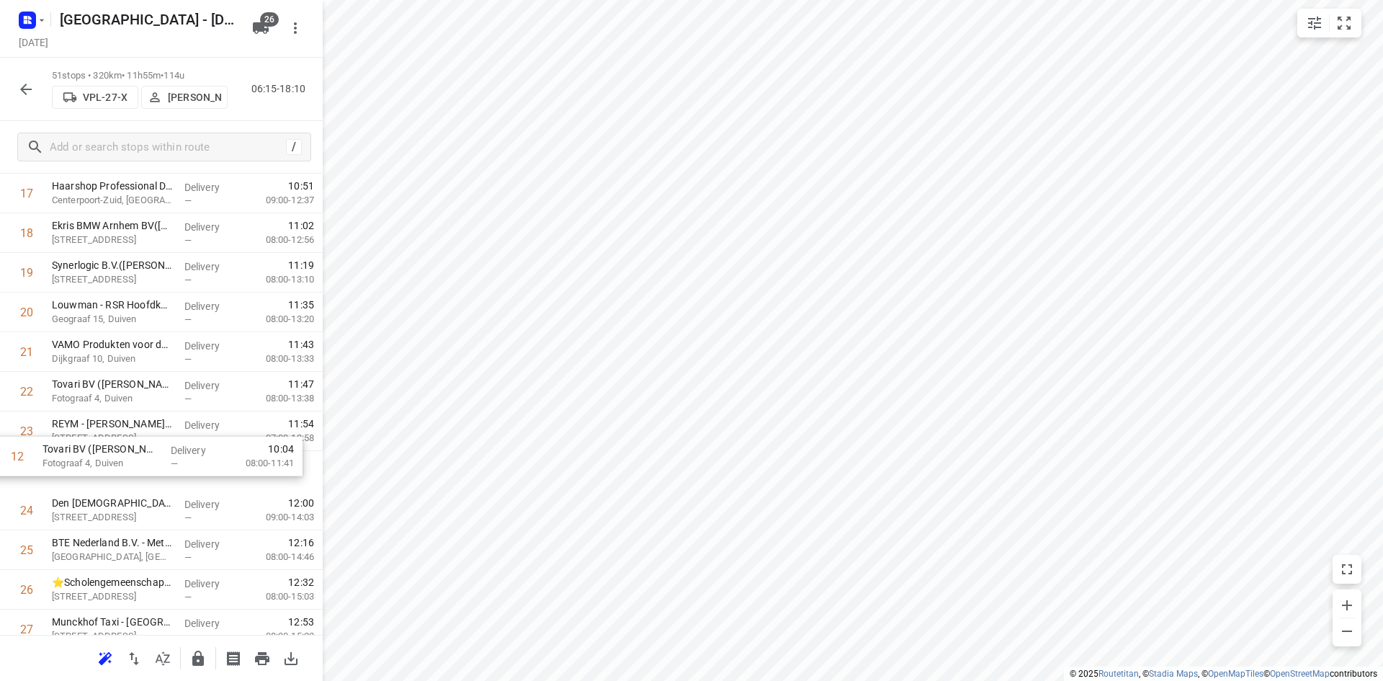
drag, startPoint x: 160, startPoint y: 380, endPoint x: 150, endPoint y: 437, distance: 57.1
click at [150, 437] on div "1 Alpha Deuren International - Eekhegstraat 4A(Monique Hagen) Eekhegstraat 4, D…" at bounding box center [161, 589] width 323 height 2021
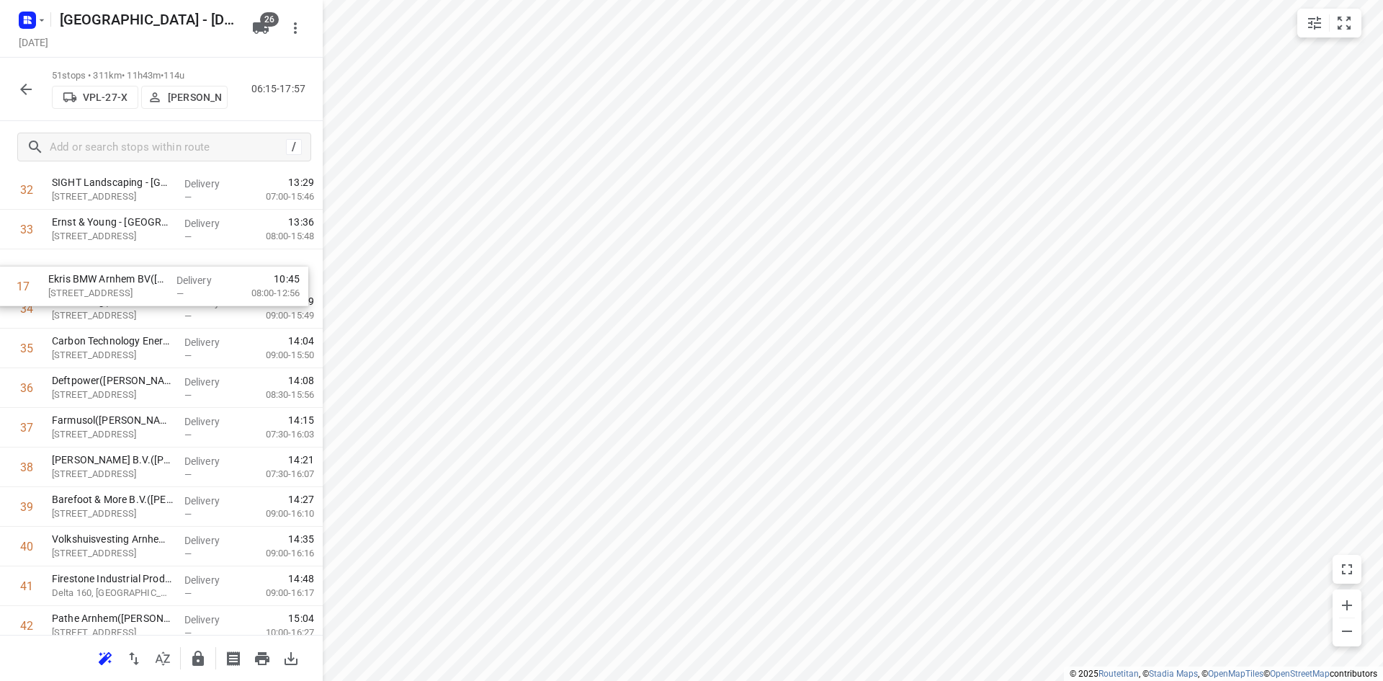
scroll to position [1298, 0]
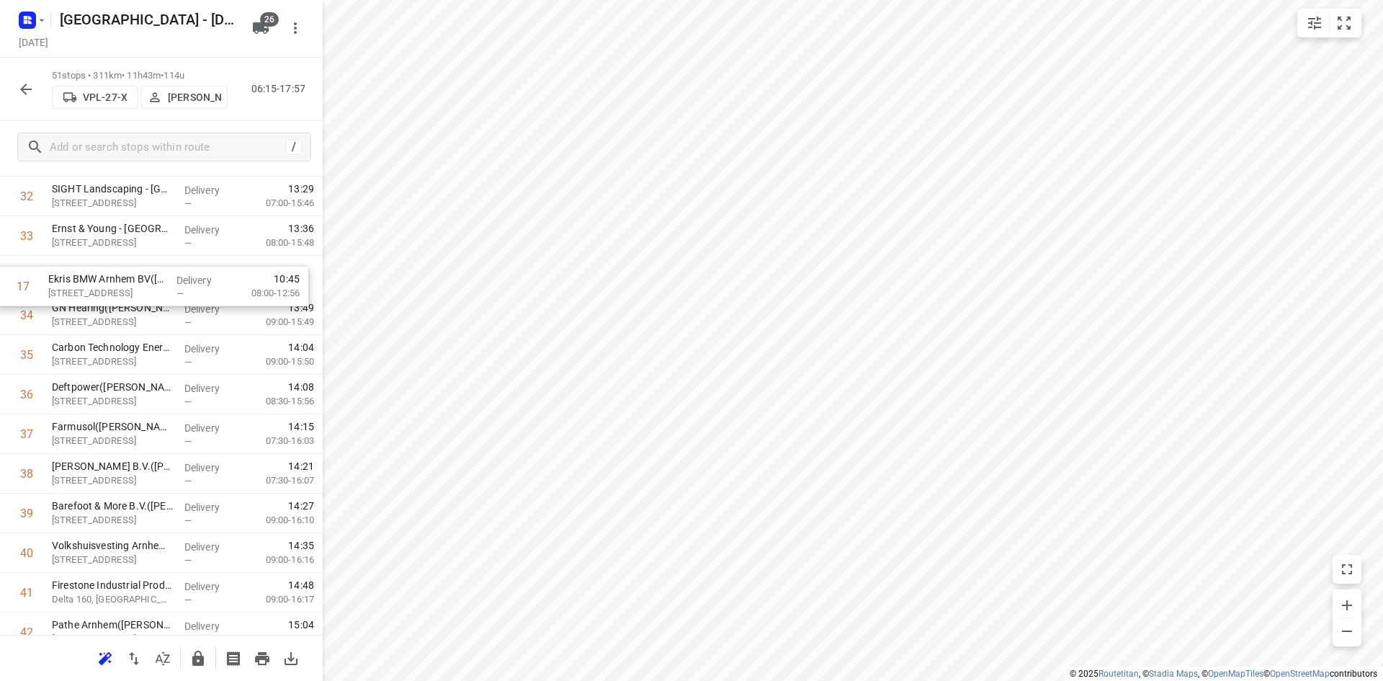
drag, startPoint x: 113, startPoint y: 316, endPoint x: 109, endPoint y: 308, distance: 9.4
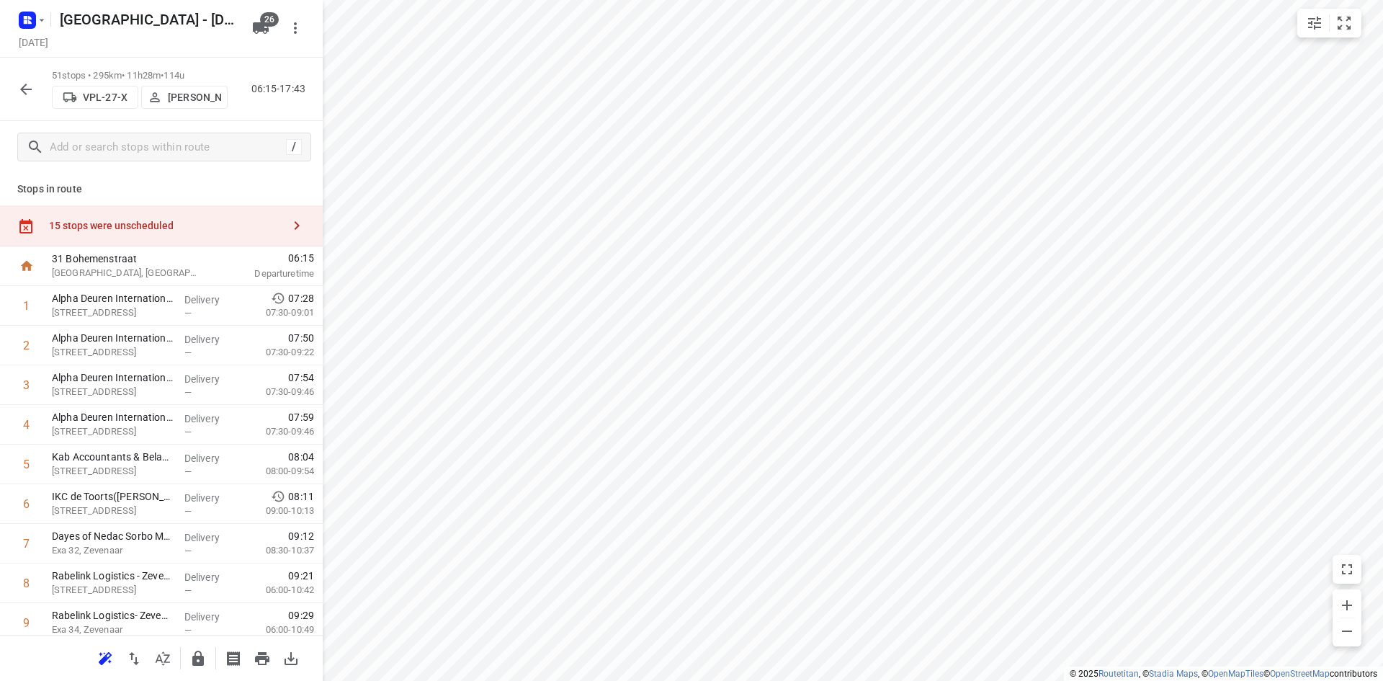
click at [155, 220] on div "15 stops were unscheduled" at bounding box center [165, 226] width 233 height 12
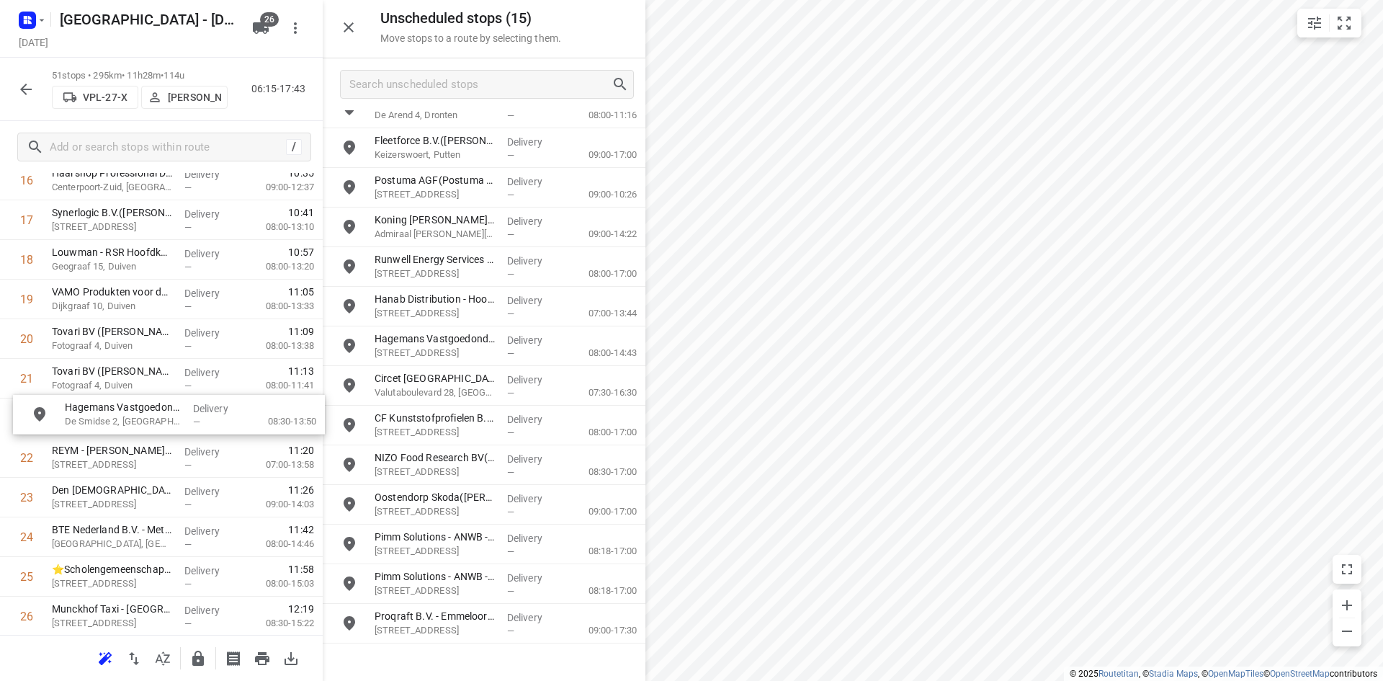
scroll to position [720, 0]
drag, startPoint x: 458, startPoint y: 182, endPoint x: 136, endPoint y: 312, distance: 347.4
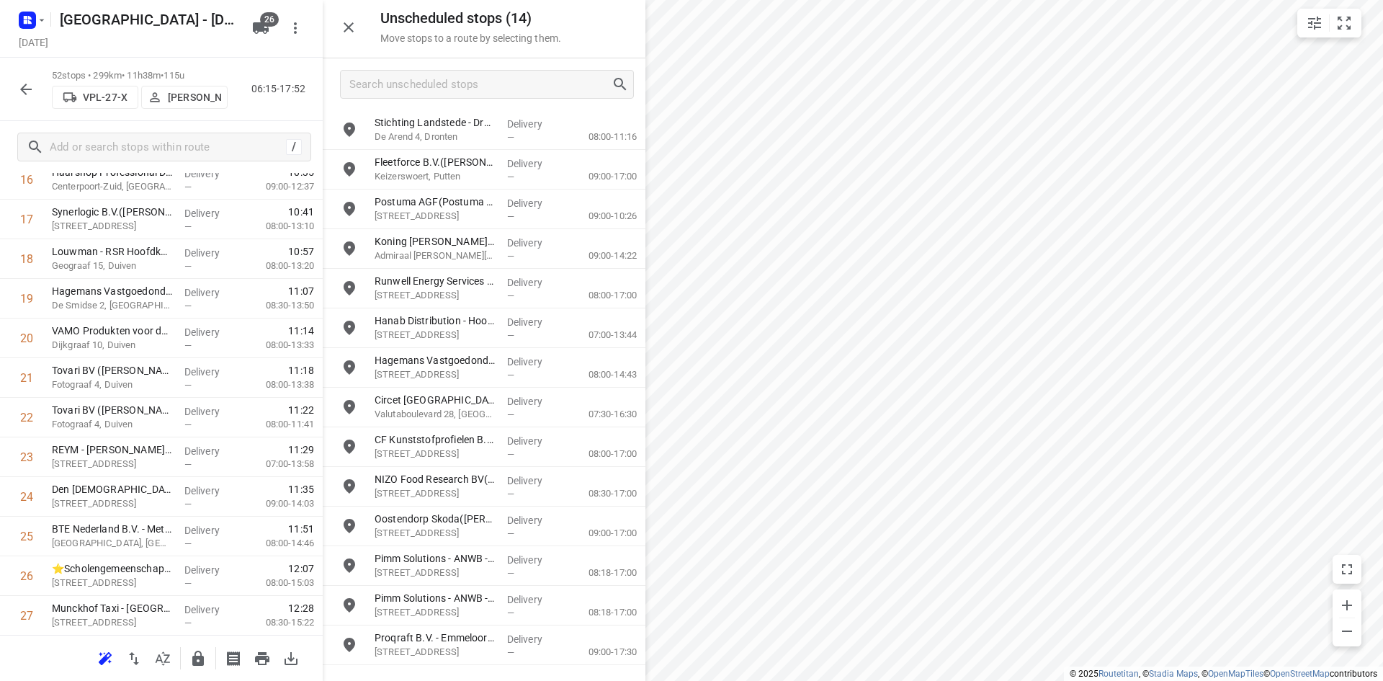
scroll to position [0, 0]
drag, startPoint x: 166, startPoint y: 292, endPoint x: 156, endPoint y: 413, distance: 121.4
click at [156, 413] on div "1 Alpha Deuren International - Eekhegstraat 4A(Monique Hagen) Eekhegstraat 4, D…" at bounding box center [161, 596] width 323 height 2060
click at [361, 28] on button "button" at bounding box center [348, 27] width 29 height 29
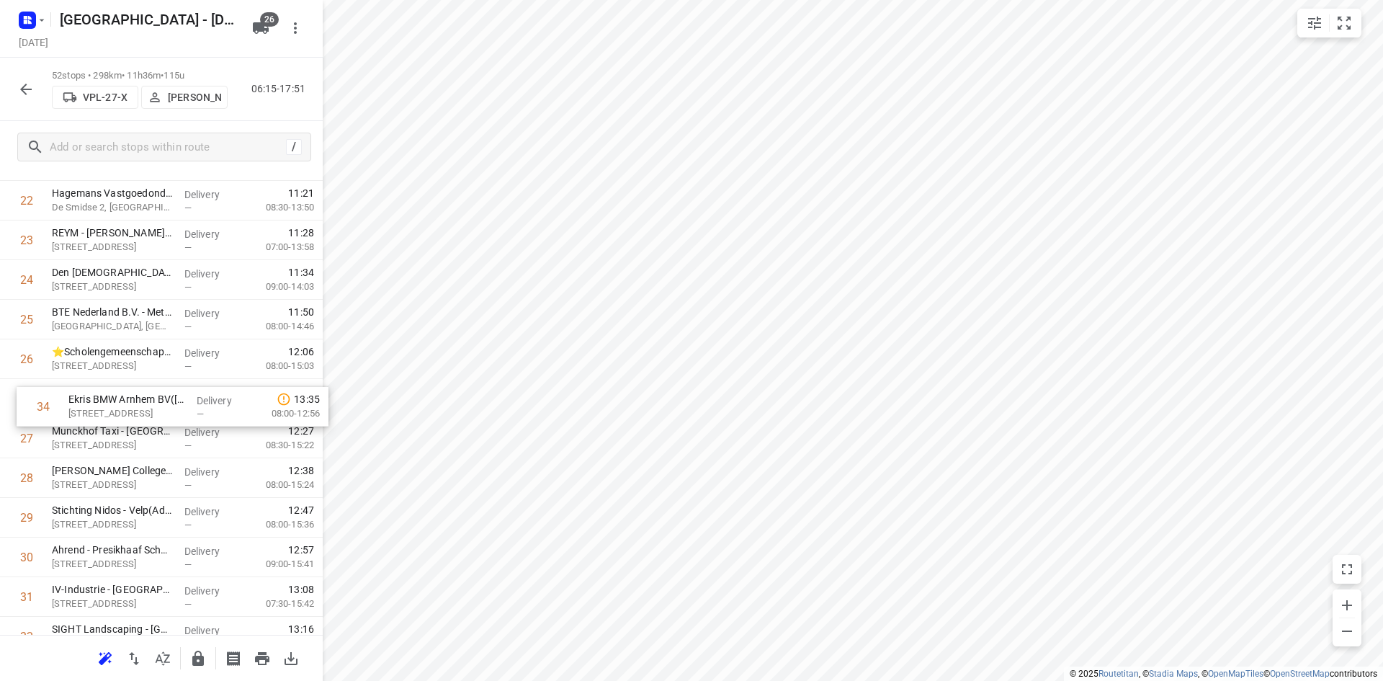
scroll to position [936, 0]
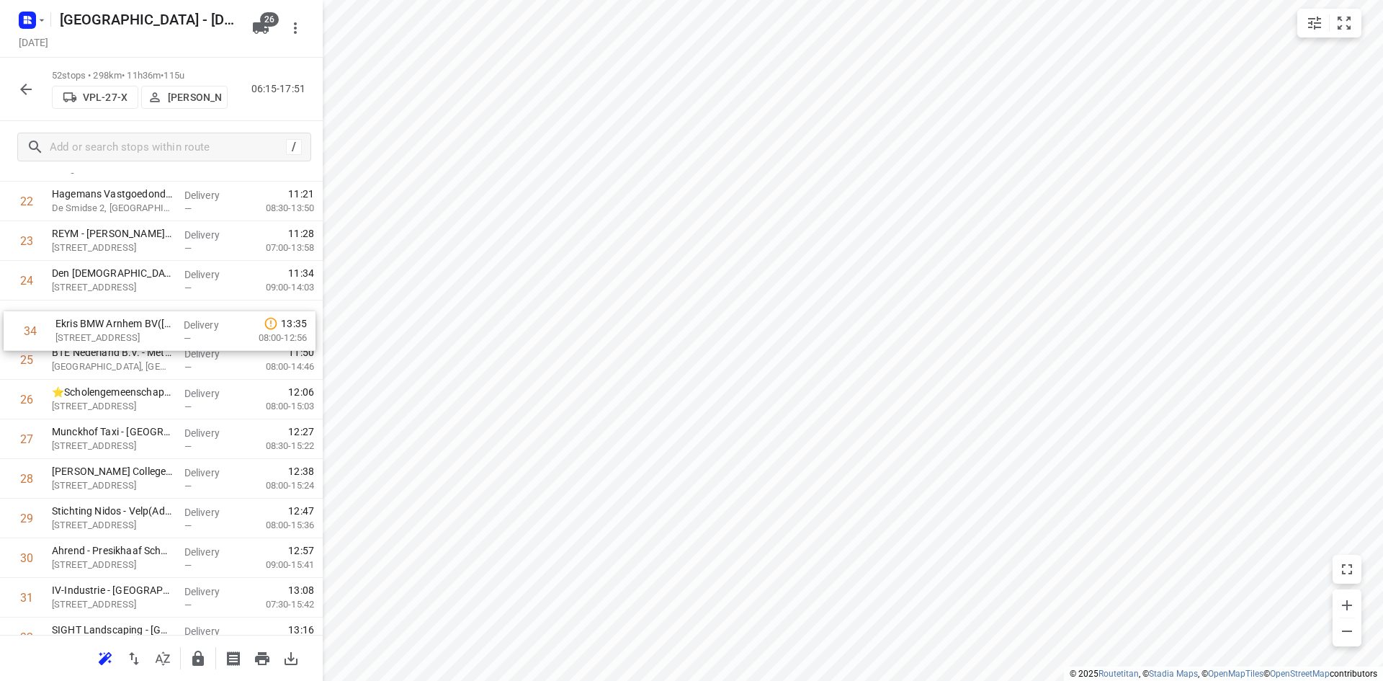
drag, startPoint x: 88, startPoint y: 465, endPoint x: 91, endPoint y: 327, distance: 137.6
click at [91, 327] on div "1 Alpha Deuren International - Eekhegstraat 4A(Monique Hagen) Eekhegstraat 4, D…" at bounding box center [161, 380] width 323 height 2060
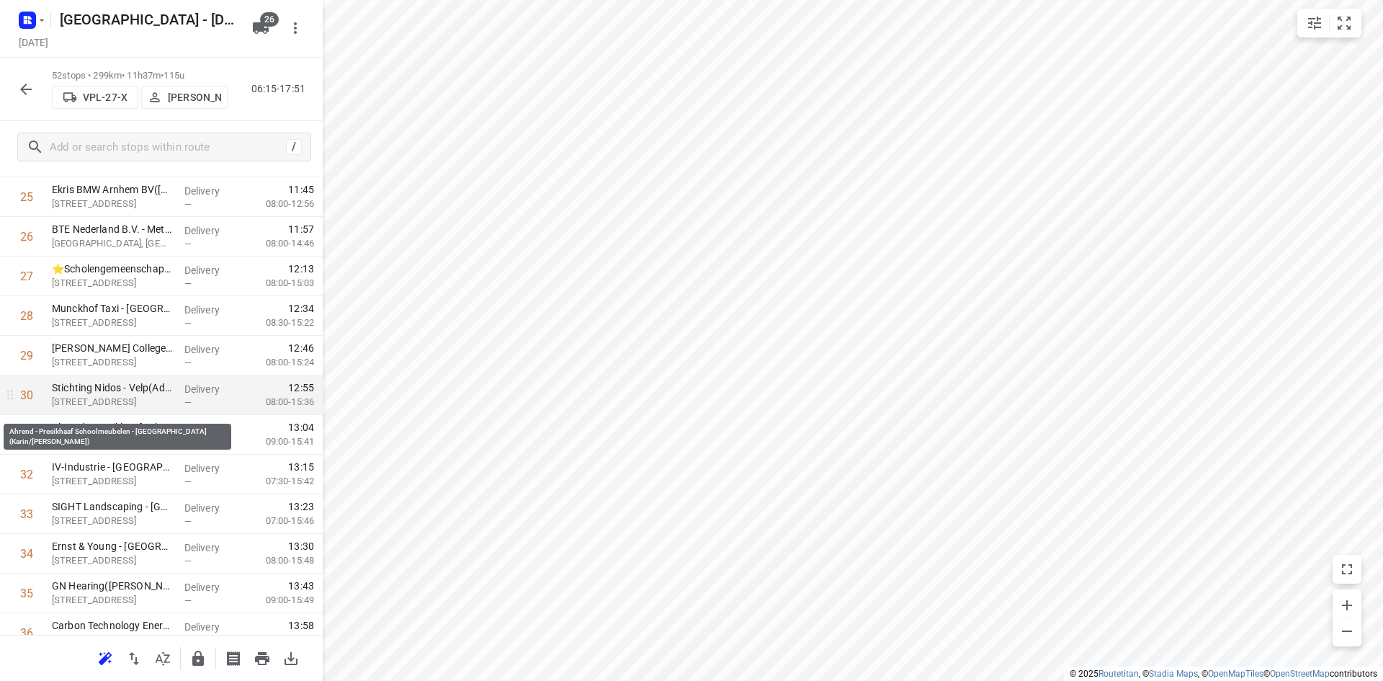
scroll to position [1081, 0]
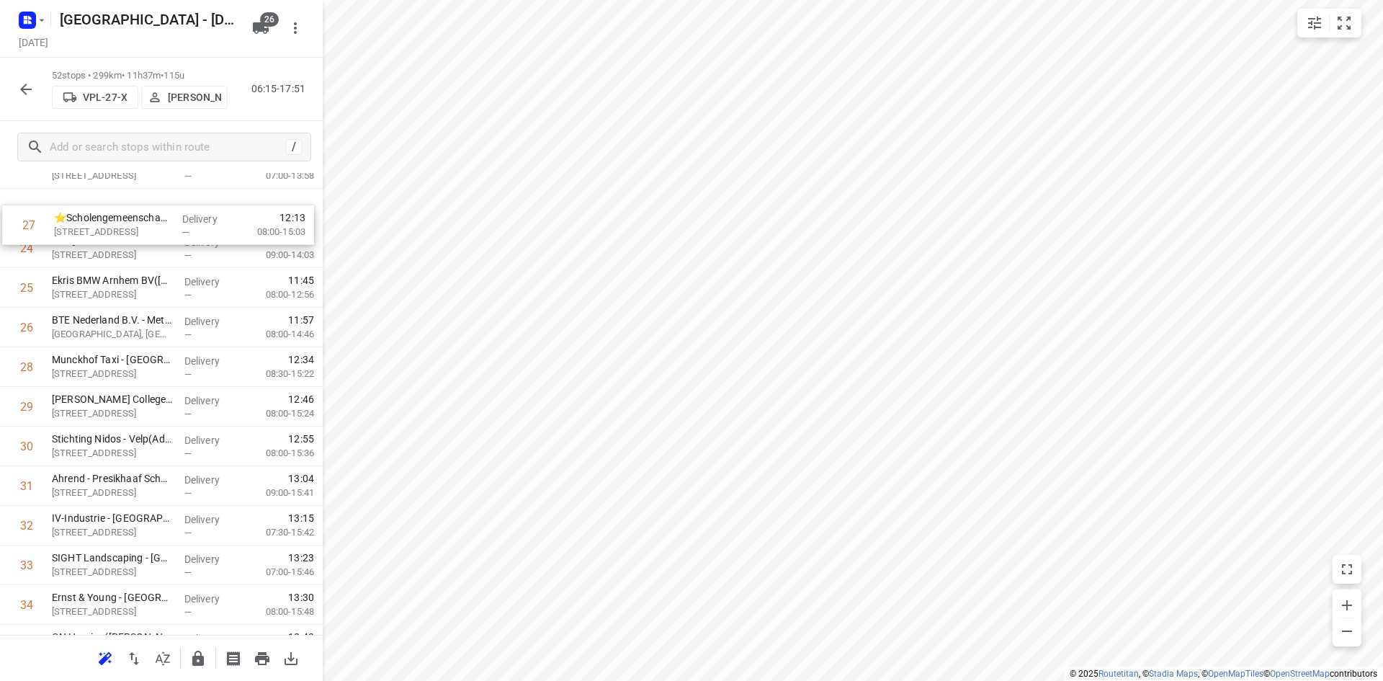
drag, startPoint x: 125, startPoint y: 262, endPoint x: 131, endPoint y: 225, distance: 38.0
click at [131, 225] on div "1 Alpha Deuren International - Eekhegstraat 4A(Monique Hagen) Eekhegstraat 4, D…" at bounding box center [161, 307] width 323 height 2060
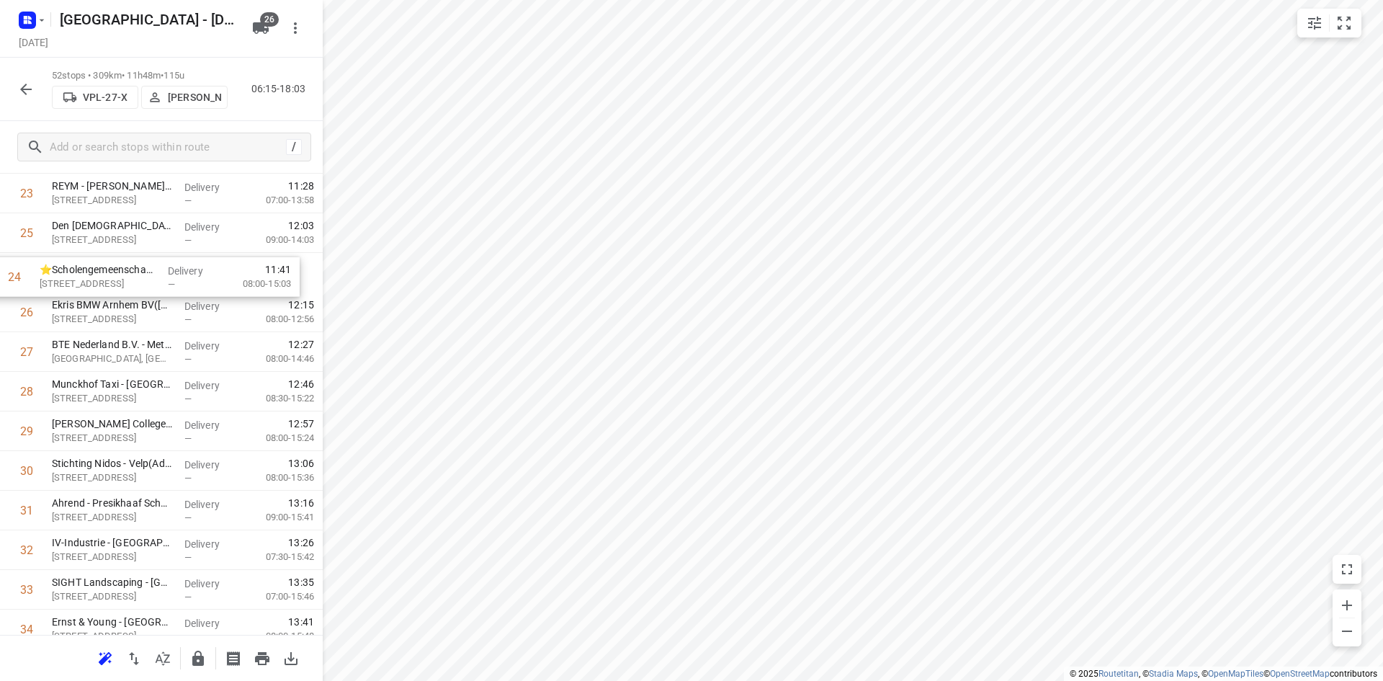
scroll to position [975, 0]
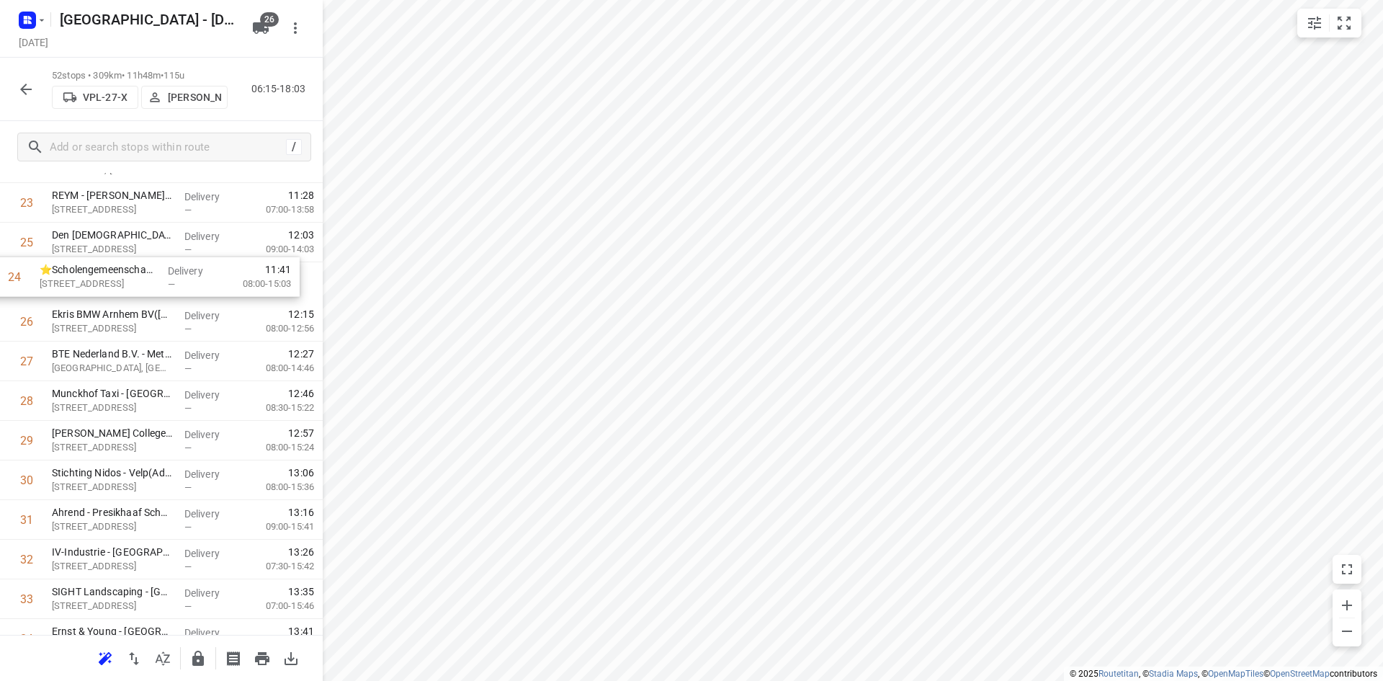
drag, startPoint x: 122, startPoint y: 237, endPoint x: 108, endPoint y: 292, distance: 56.6
click at [108, 292] on div "1 Alpha Deuren International - Eekhegstraat 4A(Monique Hagen) Eekhegstraat 4, D…" at bounding box center [161, 341] width 323 height 2060
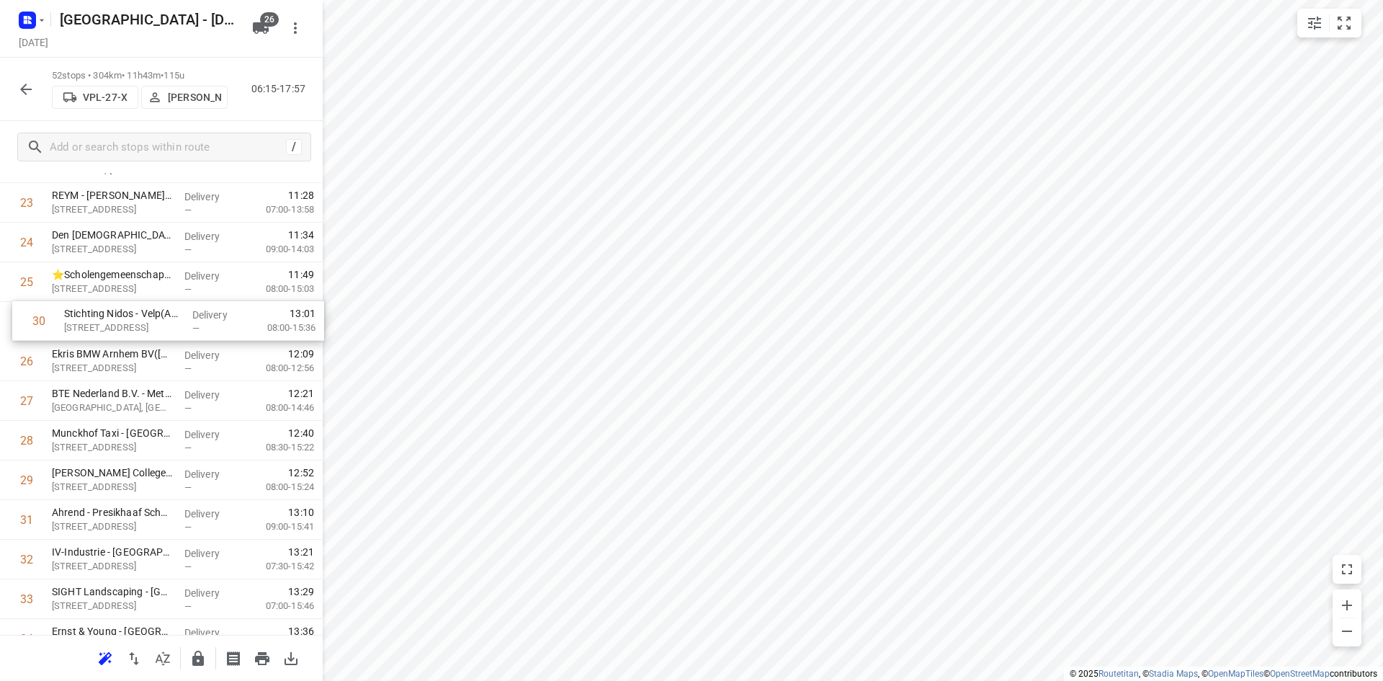
drag, startPoint x: 84, startPoint y: 491, endPoint x: 97, endPoint y: 323, distance: 168.3
click at [97, 323] on div "1 Alpha Deuren International - Eekhegstraat 4A(Monique Hagen) Eekhegstraat 4, D…" at bounding box center [161, 341] width 323 height 2060
drag, startPoint x: 68, startPoint y: 480, endPoint x: 58, endPoint y: 349, distance: 130.7
click at [58, 349] on div "1 Alpha Deuren International - Eekhegstraat 4A(Monique Hagen) Eekhegstraat 4, D…" at bounding box center [161, 341] width 323 height 2060
drag, startPoint x: 122, startPoint y: 439, endPoint x: 117, endPoint y: 381, distance: 58.6
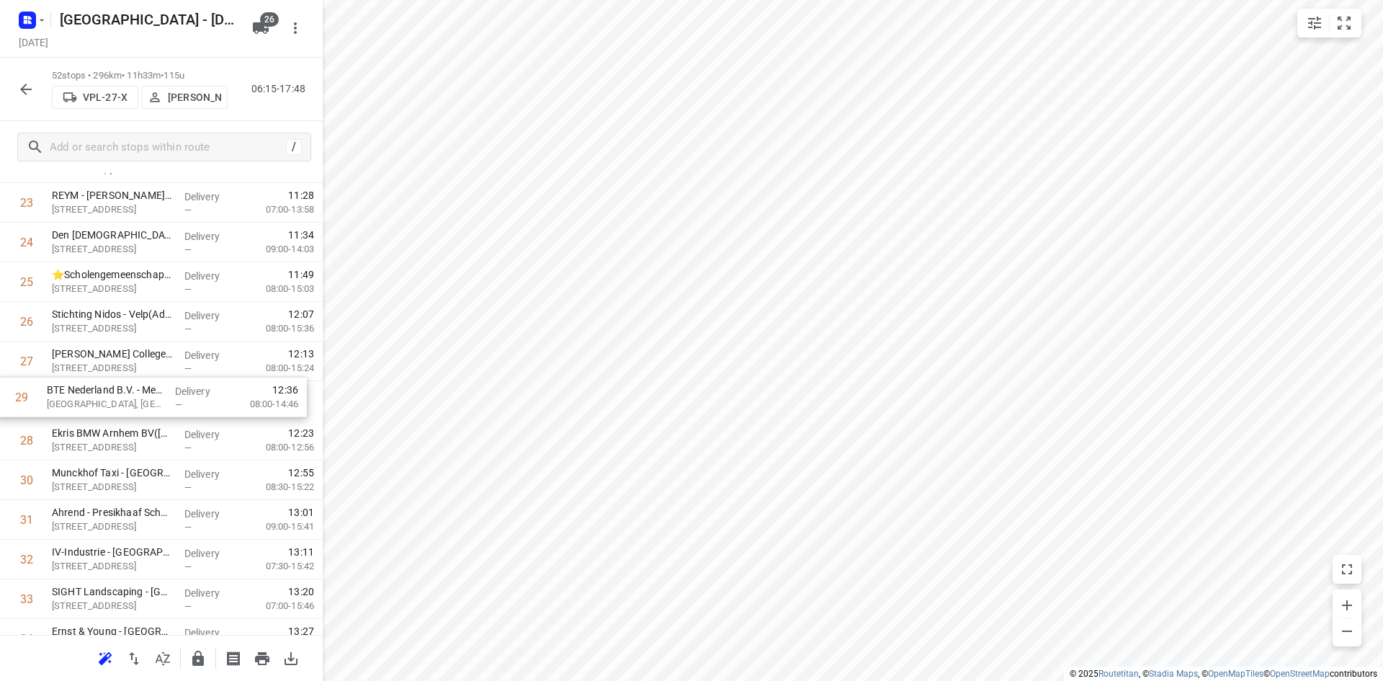
click at [117, 381] on div "1 Alpha Deuren International - Eekhegstraat 4A(Monique Hagen) Eekhegstraat 4, D…" at bounding box center [161, 341] width 323 height 2060
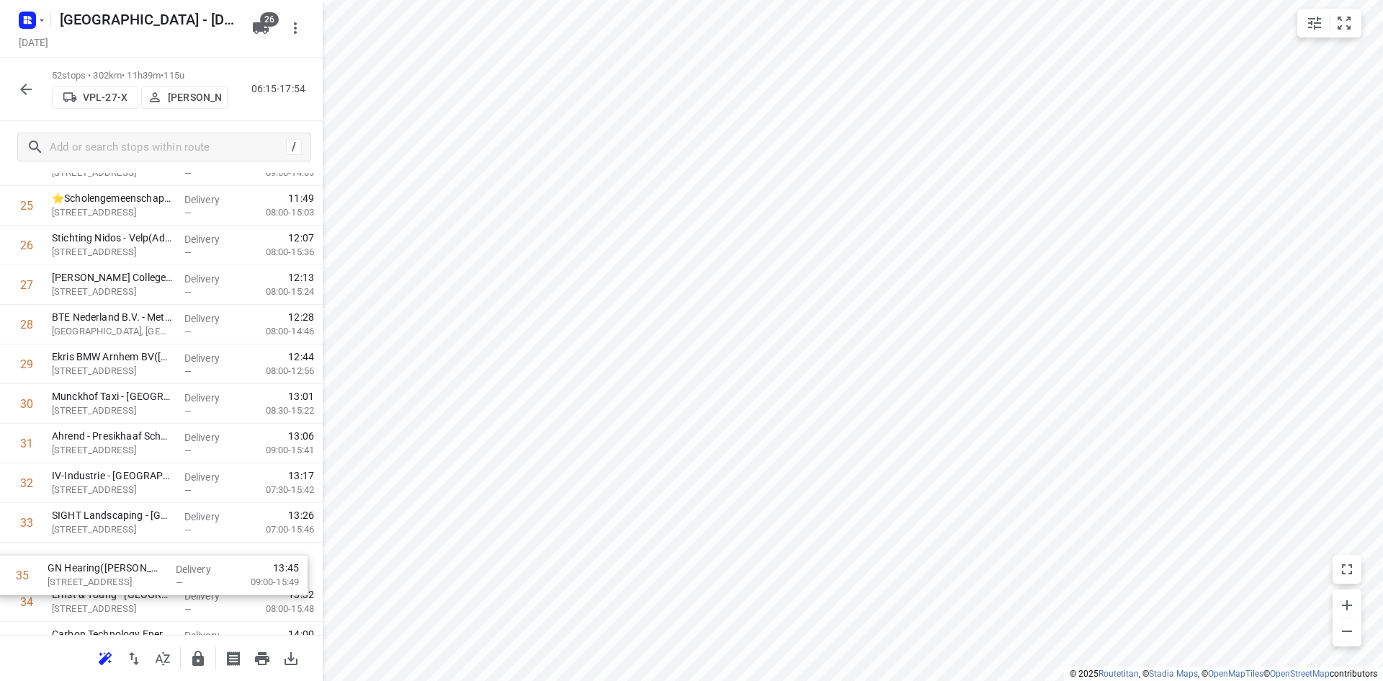
scroll to position [1055, 0]
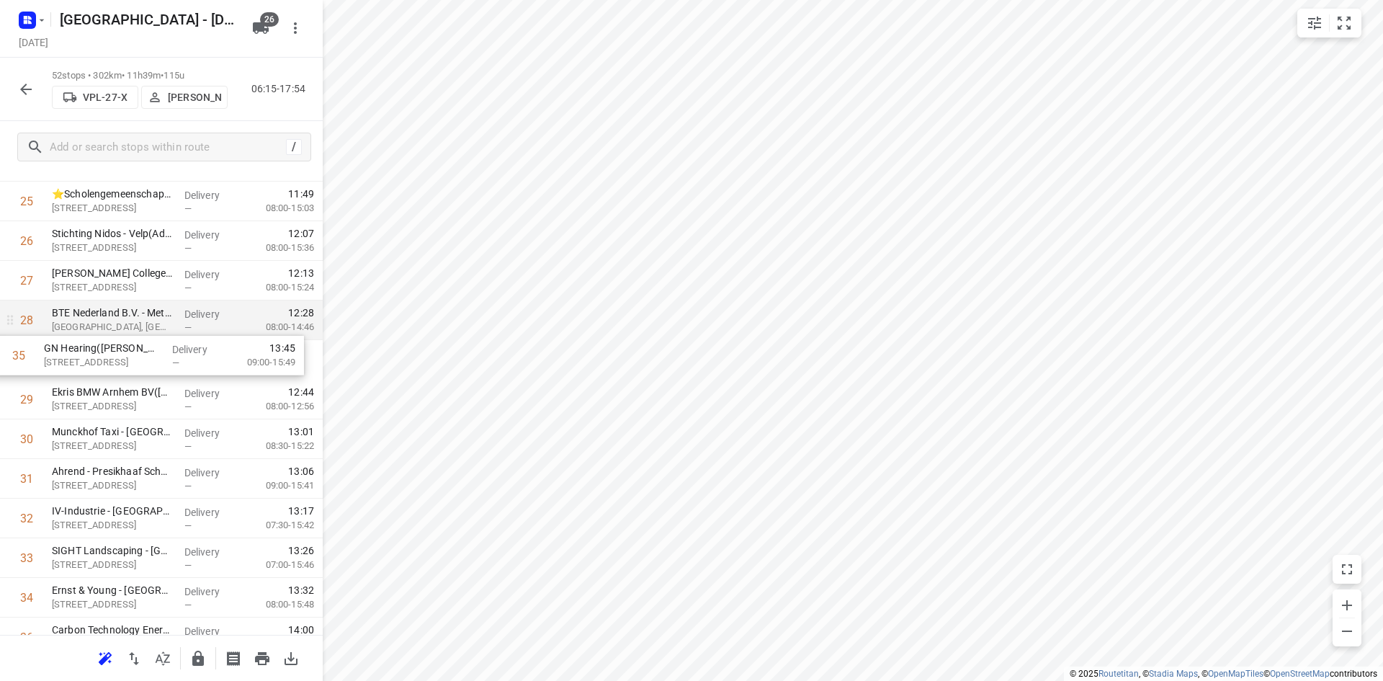
drag, startPoint x: 89, startPoint y: 589, endPoint x: 81, endPoint y: 333, distance: 256.6
click at [81, 333] on div "1 Alpha Deuren International - Eekhegstraat 4A(Monique Hagen) Eekhegstraat 4, D…" at bounding box center [161, 261] width 323 height 2060
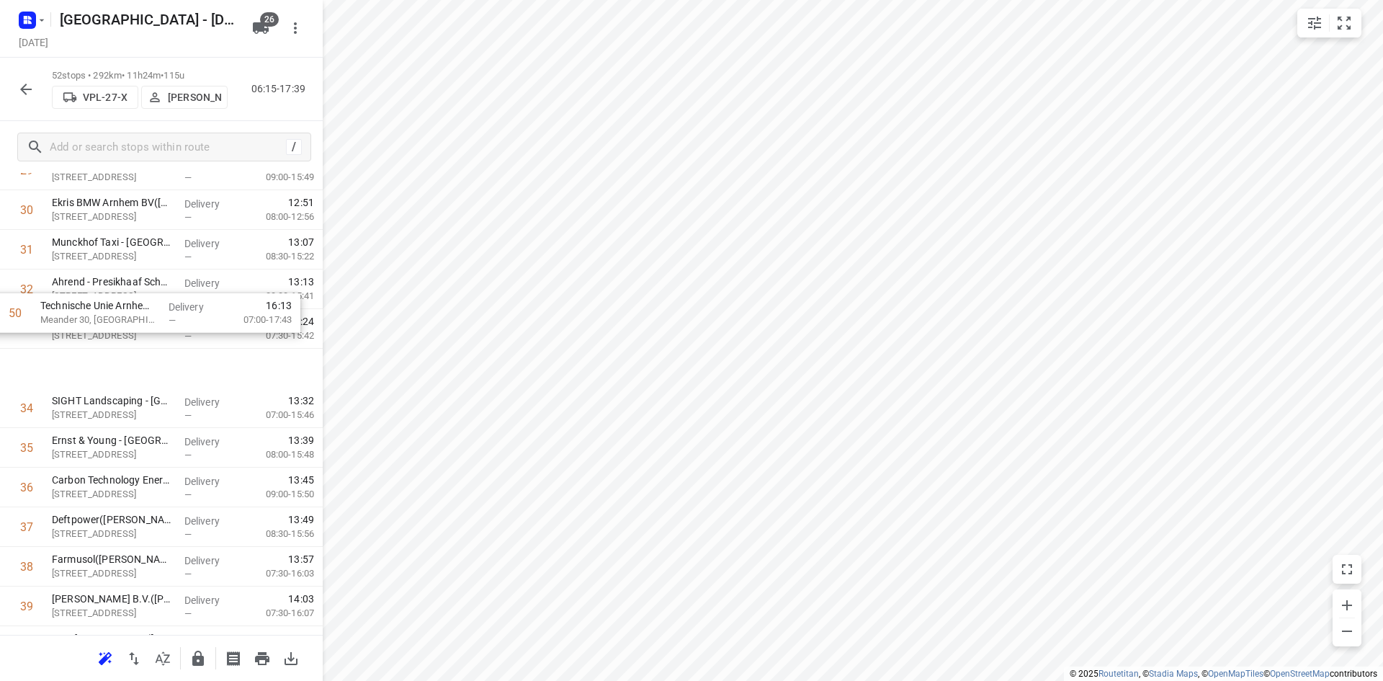
scroll to position [1175, 0]
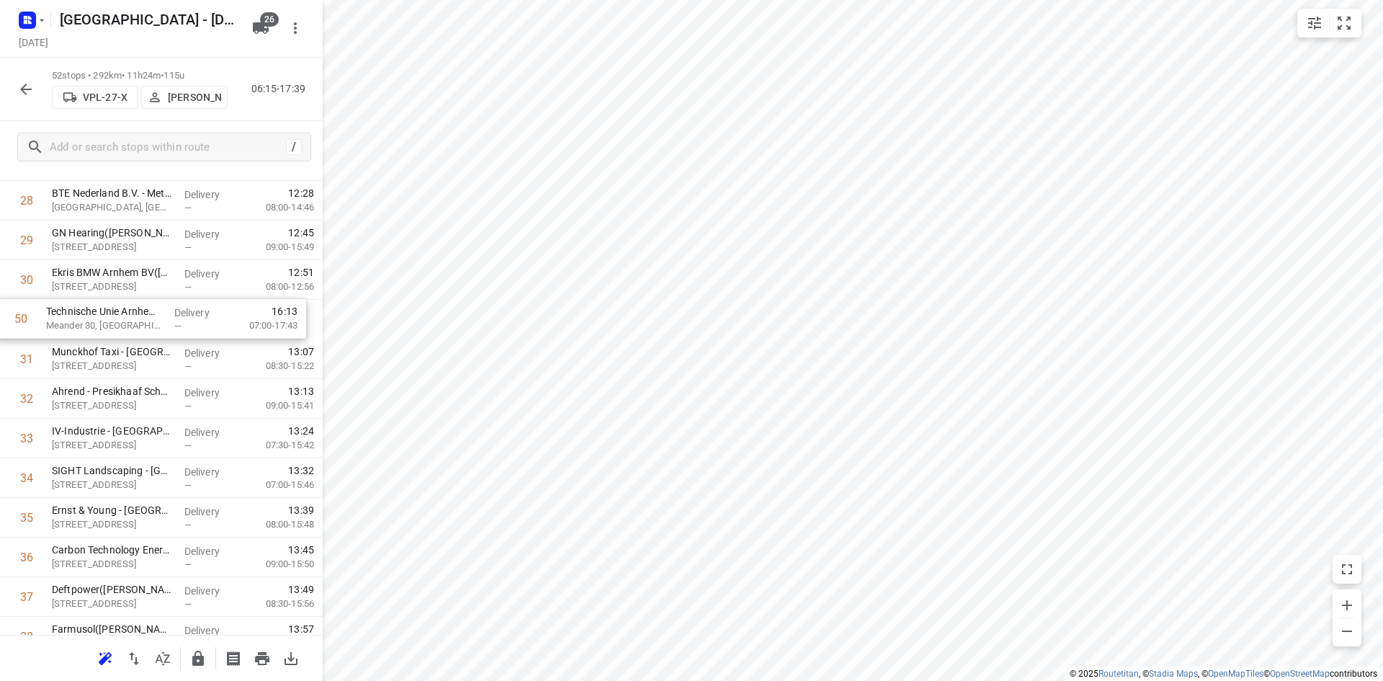
drag, startPoint x: 110, startPoint y: 509, endPoint x: 106, endPoint y: 328, distance: 180.9
click at [106, 328] on div "1 Alpha Deuren International - Eekhegstraat 4A(Monique Hagen) Eekhegstraat 4, D…" at bounding box center [161, 141] width 323 height 2060
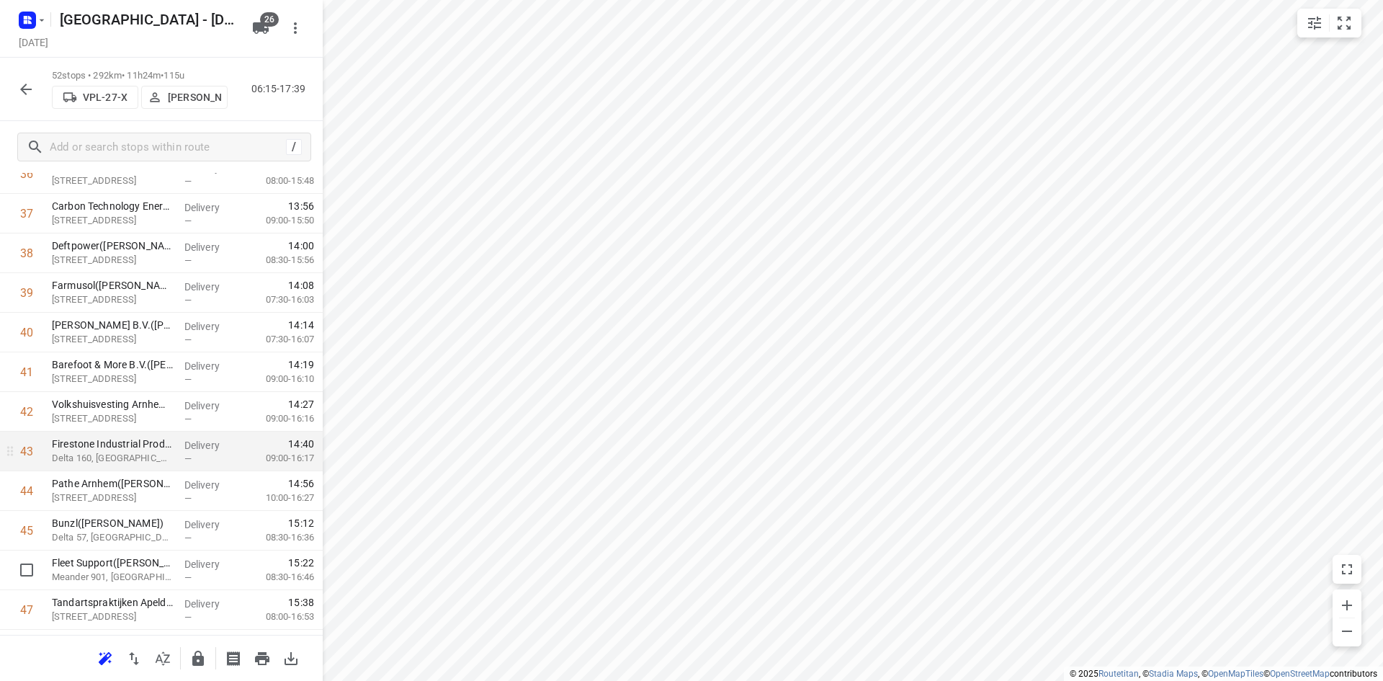
scroll to position [1535, 0]
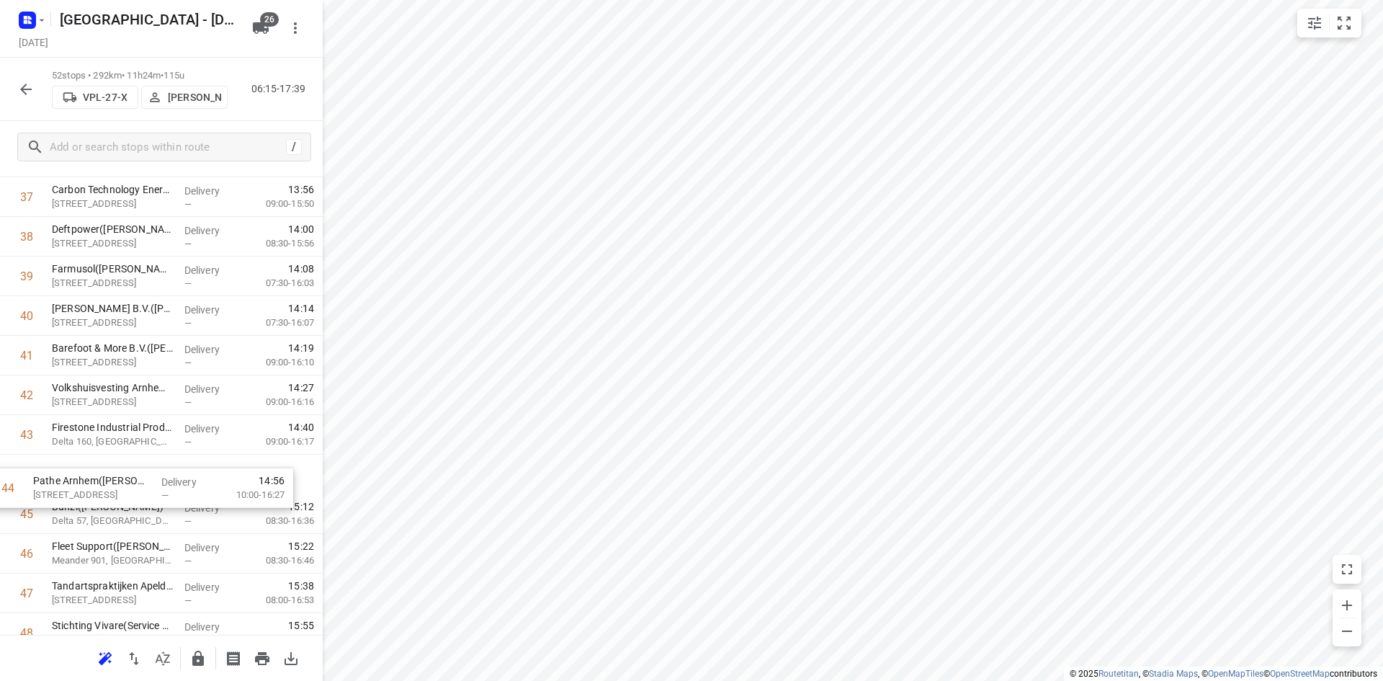
drag, startPoint x: 116, startPoint y: 455, endPoint x: 100, endPoint y: 462, distance: 17.1
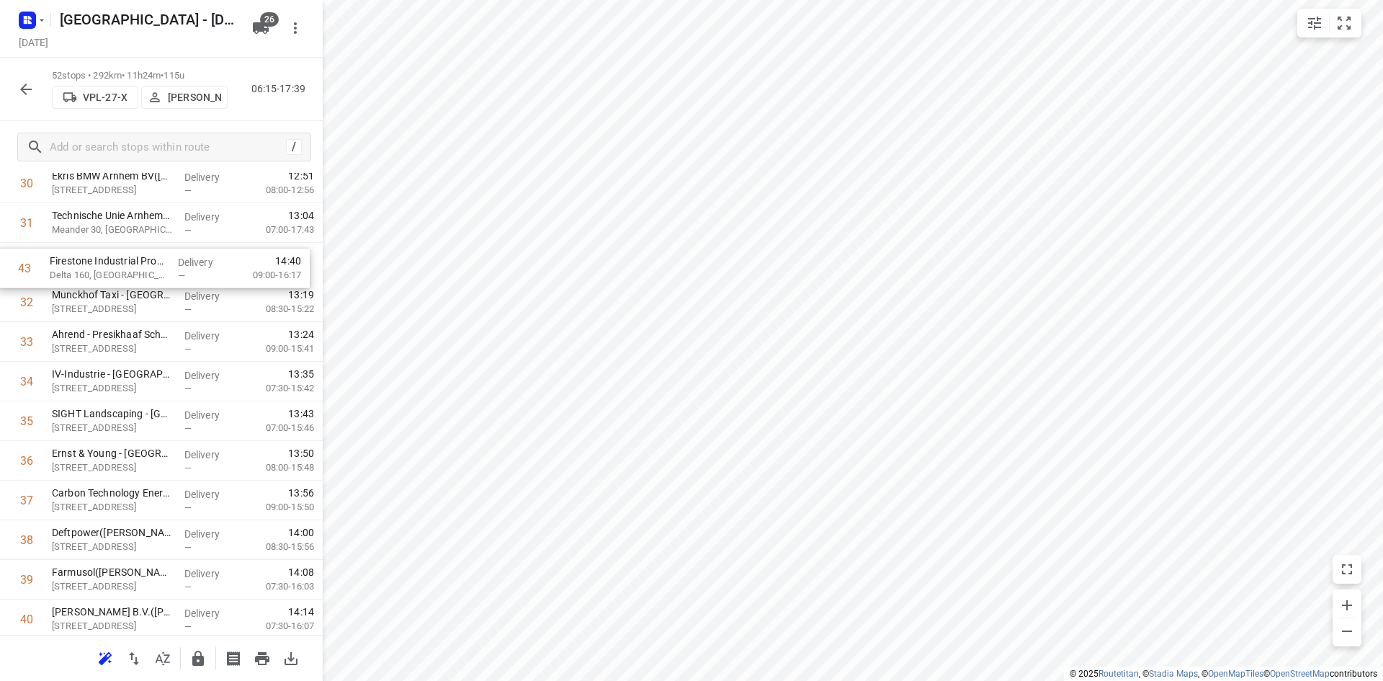
drag, startPoint x: 101, startPoint y: 443, endPoint x: 99, endPoint y: 269, distance: 173.6
click at [99, 269] on div "1 Alpha Deuren International - Eekhegstraat 4A(Monique Hagen) Eekhegstraat 4, D…" at bounding box center [161, 45] width 323 height 2060
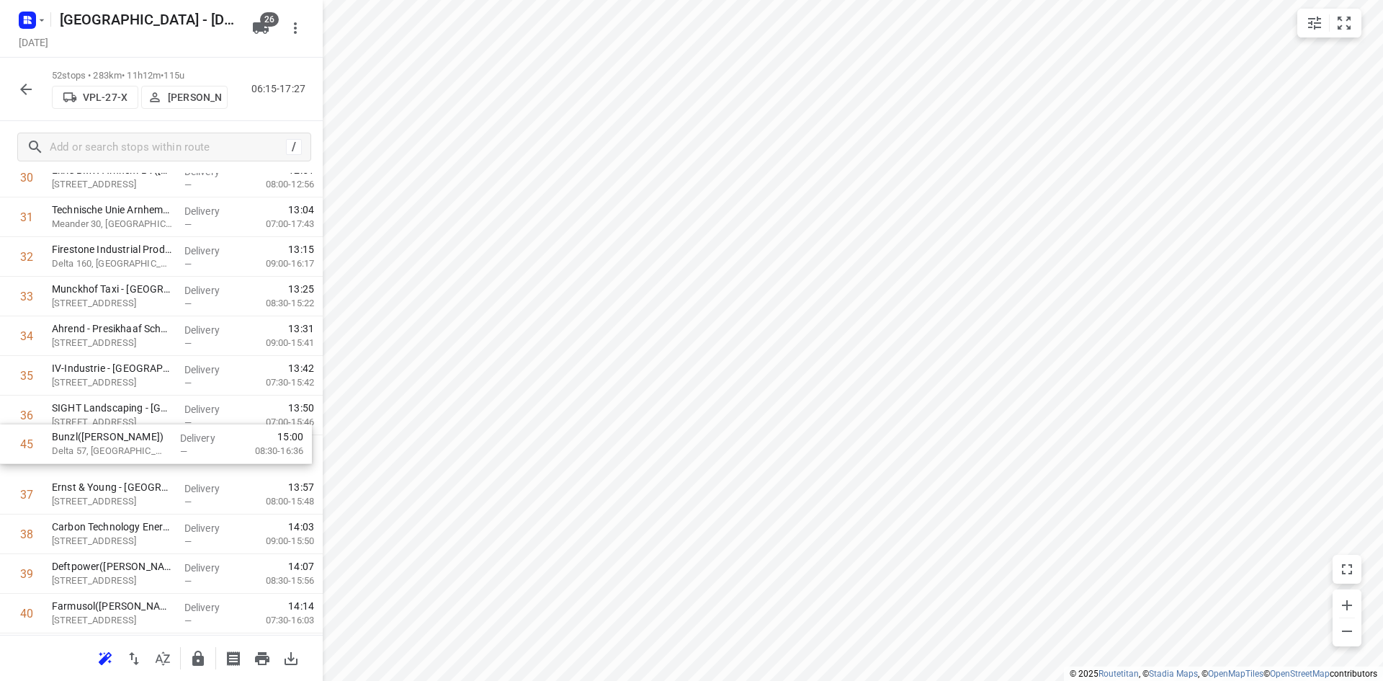
scroll to position [1269, 0]
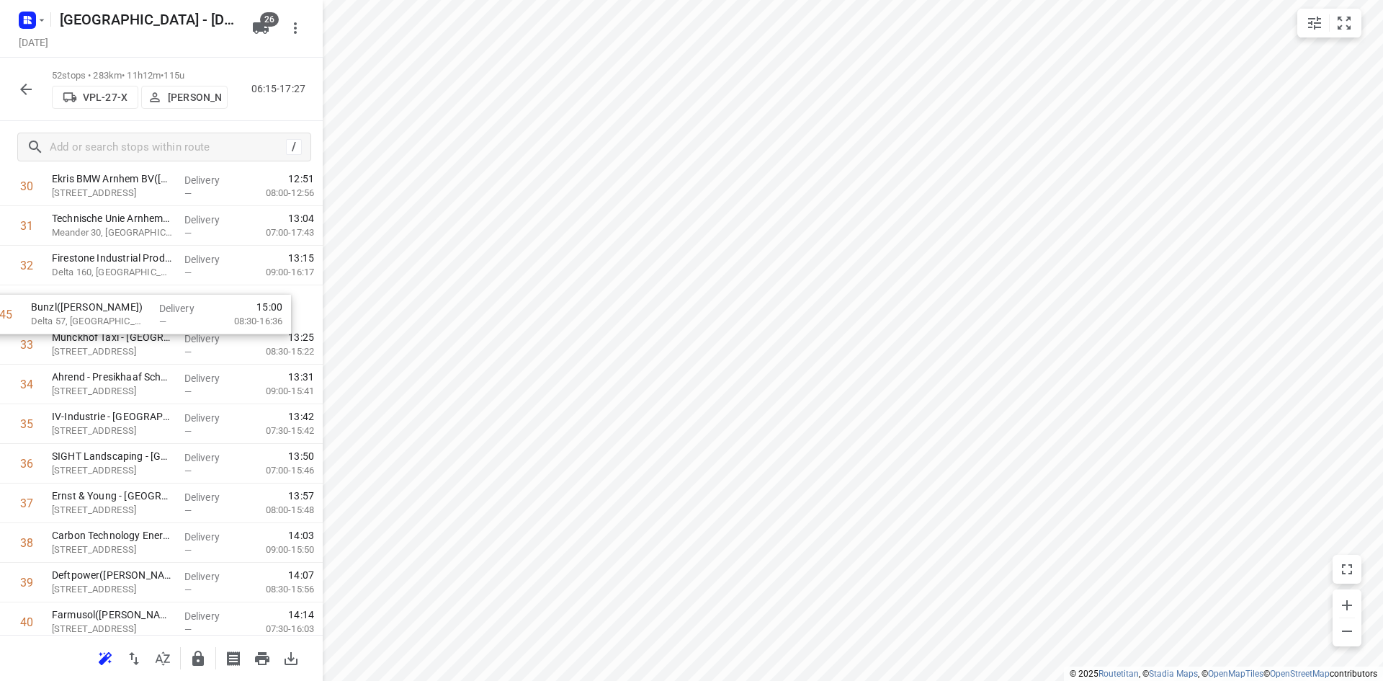
drag, startPoint x: 105, startPoint y: 502, endPoint x: 84, endPoint y: 308, distance: 195.6
click at [84, 308] on div "1 Alpha Deuren International - Eekhegstraat 4A(Monique Hagen) Eekhegstraat 4, D…" at bounding box center [161, 47] width 323 height 2060
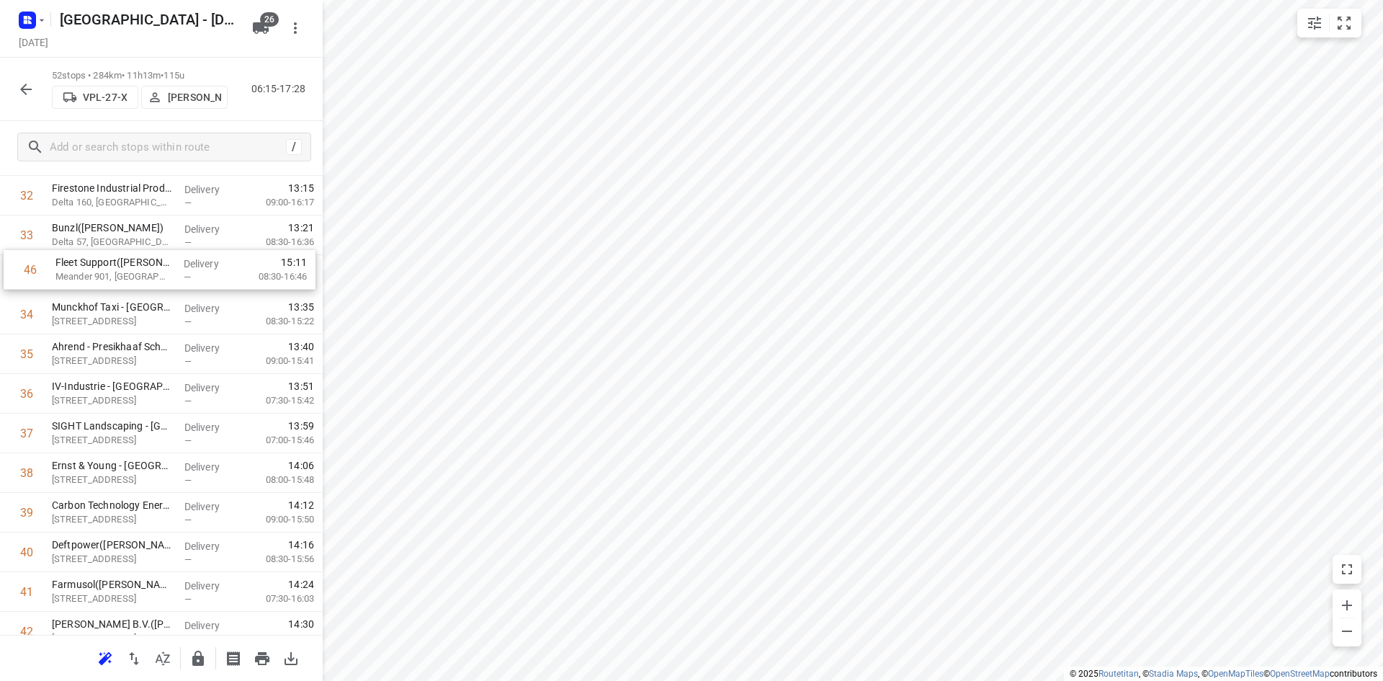
drag, startPoint x: 102, startPoint y: 450, endPoint x: 104, endPoint y: 256, distance: 194.5
drag, startPoint x: 104, startPoint y: 540, endPoint x: 99, endPoint y: 308, distance: 232.0
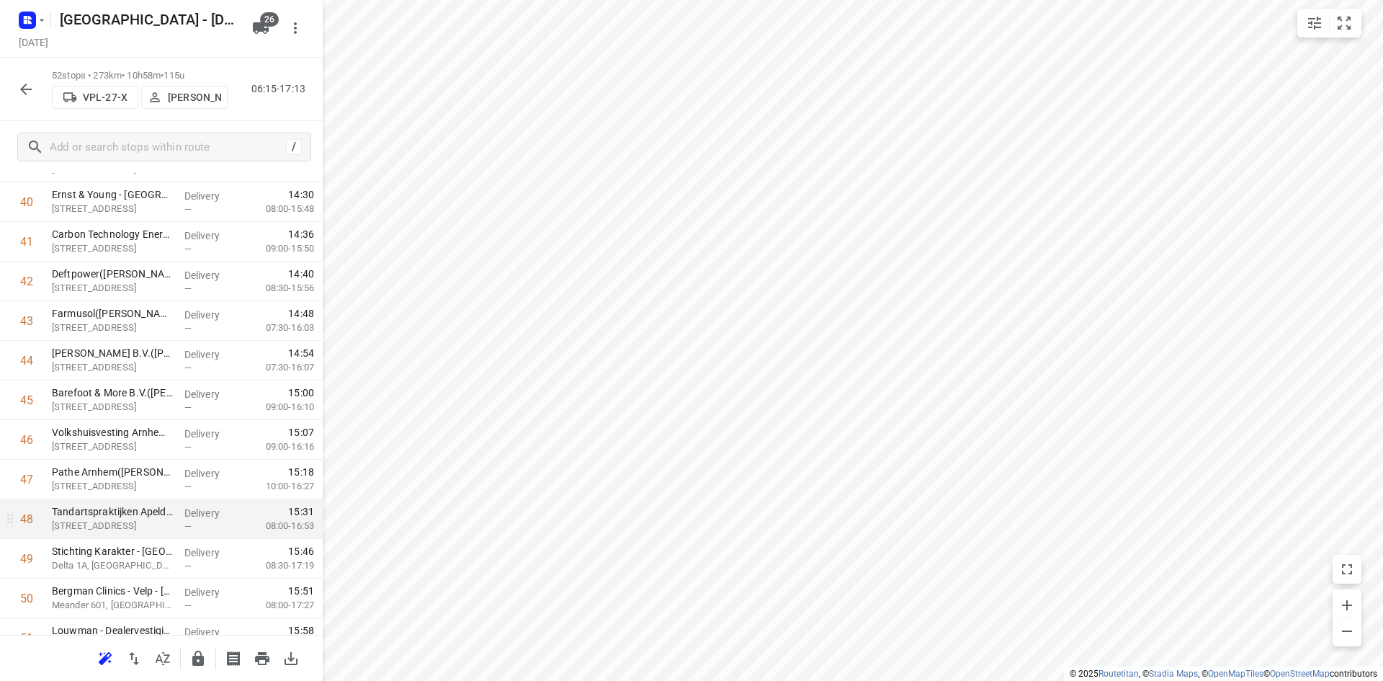
scroll to position [1700, 0]
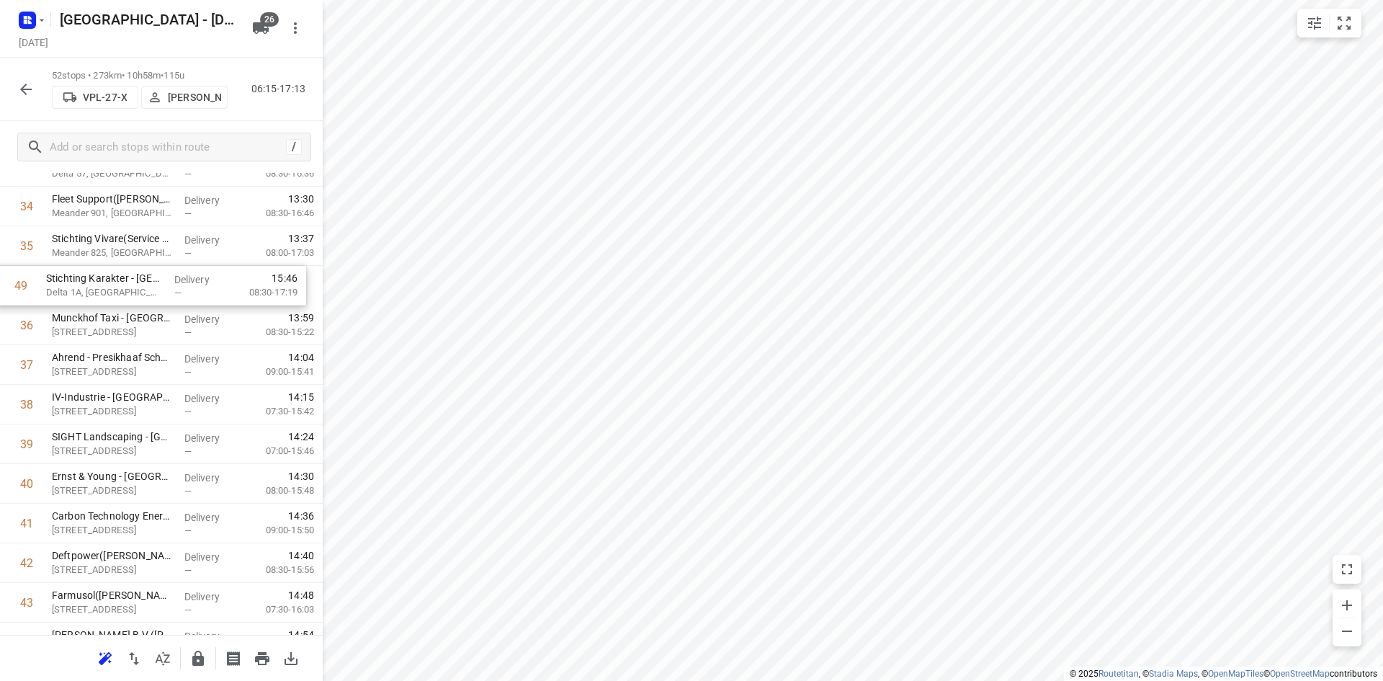
drag, startPoint x: 100, startPoint y: 511, endPoint x: 97, endPoint y: 285, distance: 225.5
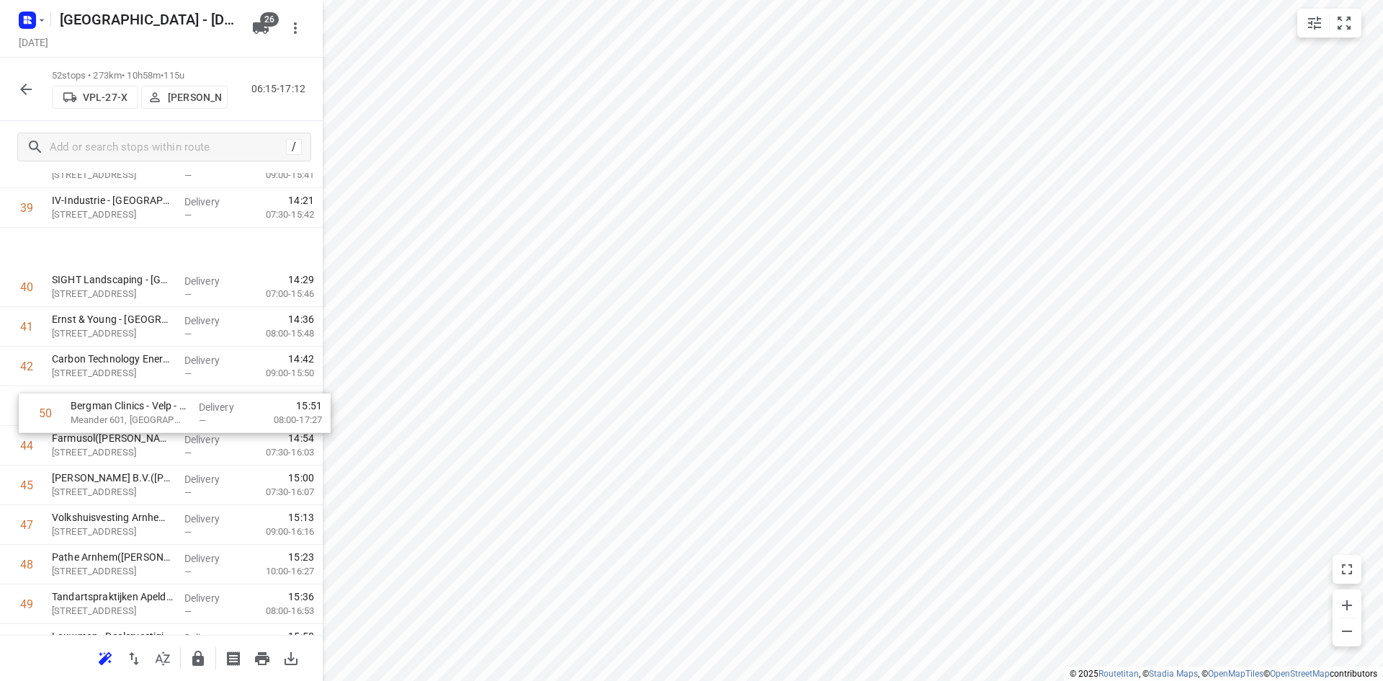
scroll to position [1408, 0]
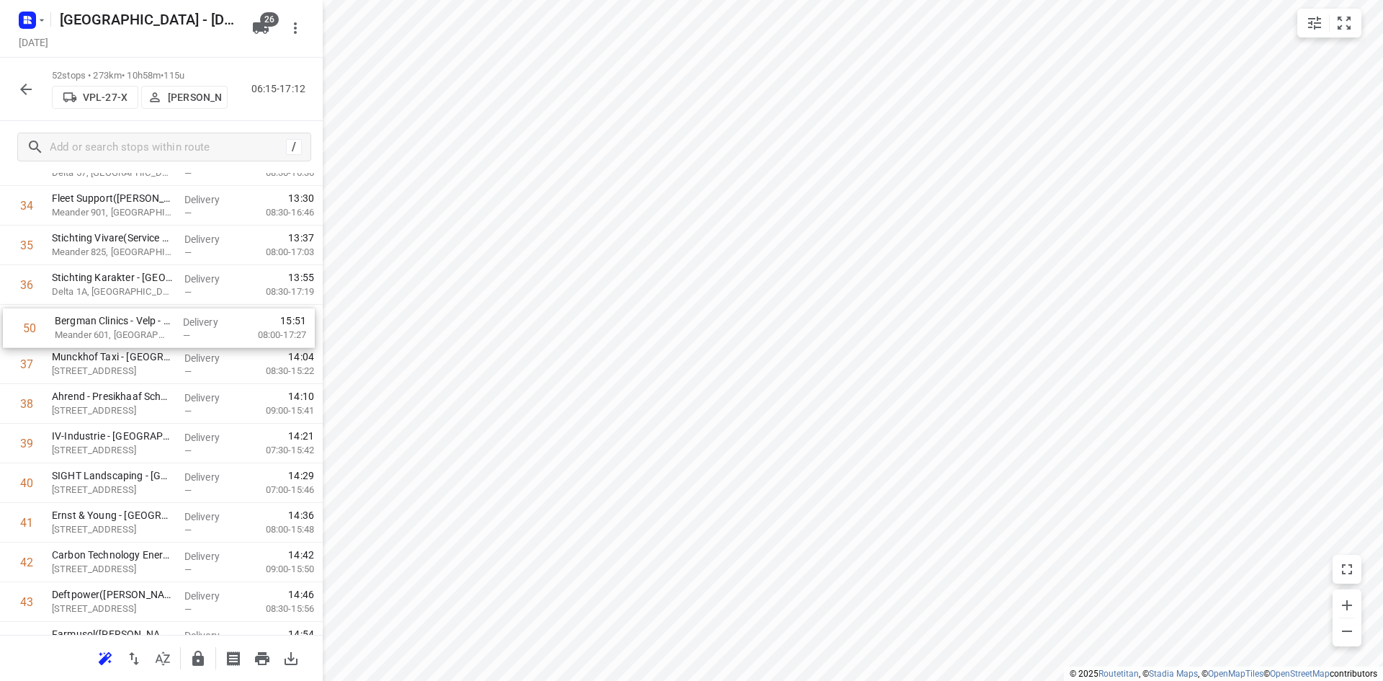
drag, startPoint x: 86, startPoint y: 549, endPoint x: 90, endPoint y: 316, distance: 232.7
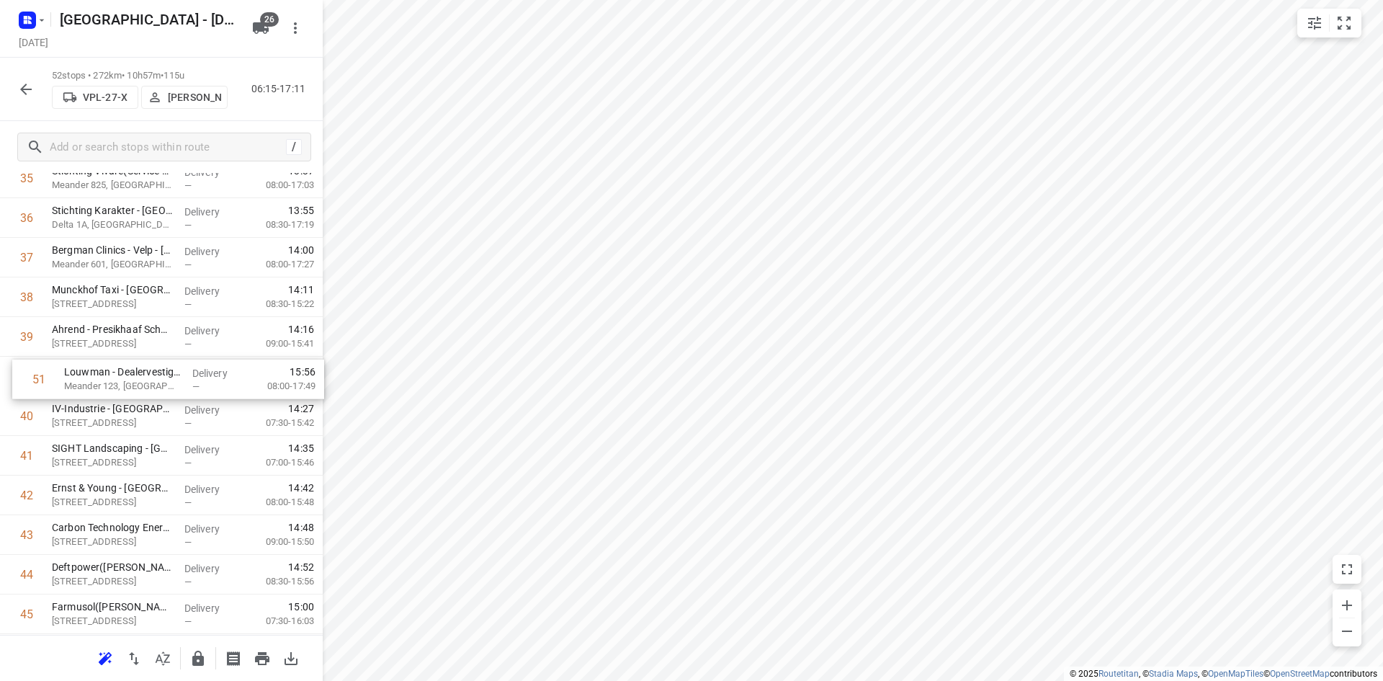
scroll to position [1463, 0]
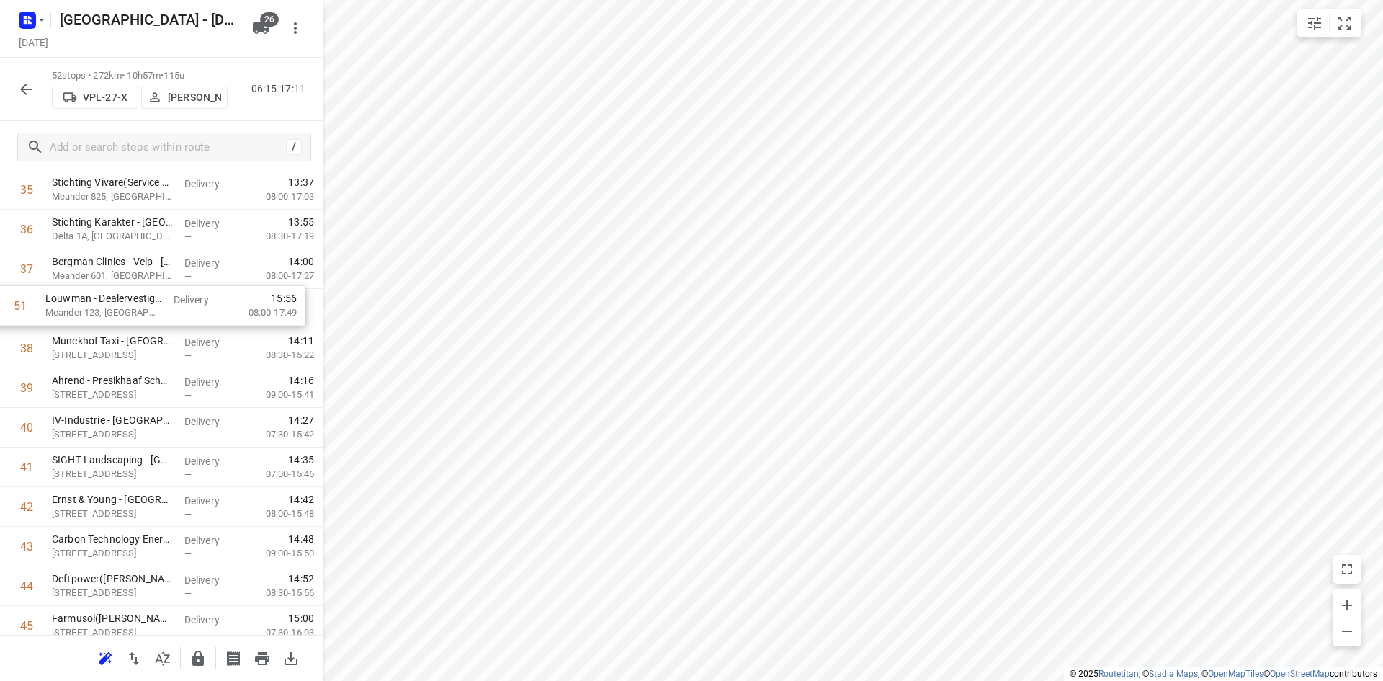
drag, startPoint x: 102, startPoint y: 531, endPoint x: 97, endPoint y: 298, distance: 233.5
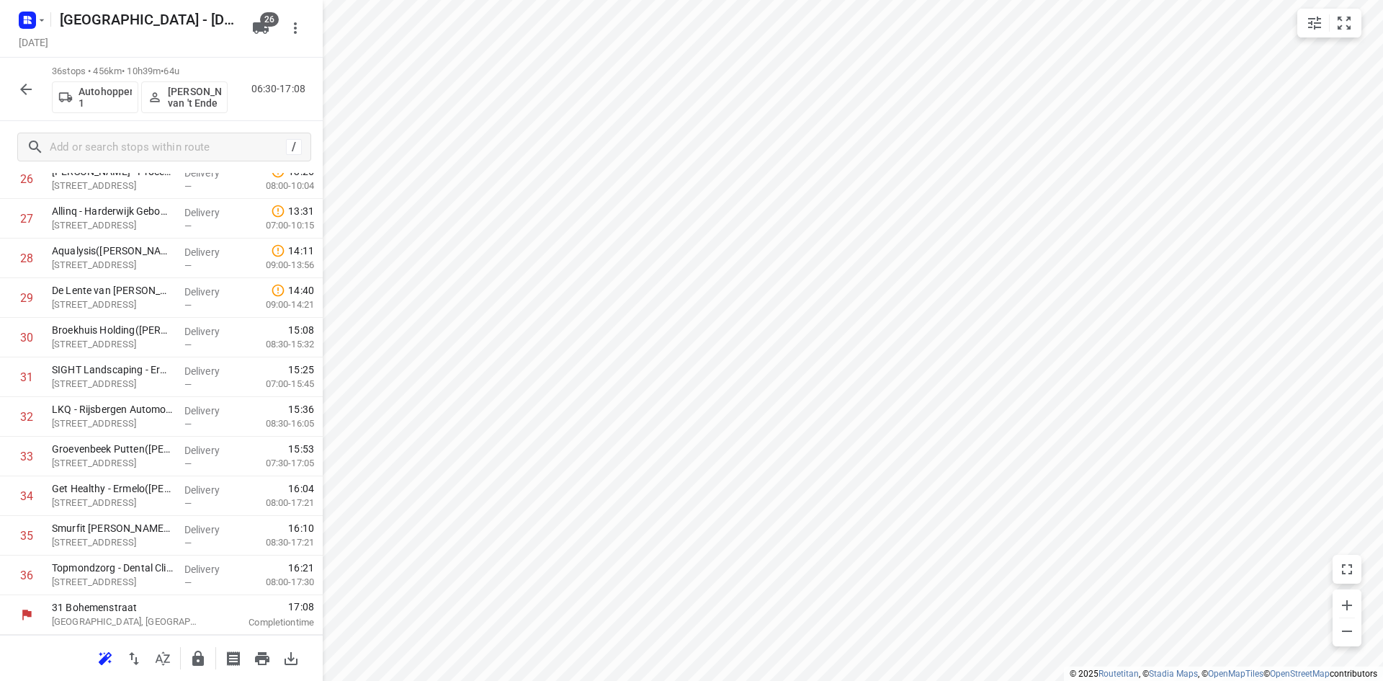
scroll to position [1117, 0]
click at [156, 660] on icon "button" at bounding box center [163, 658] width 14 height 14
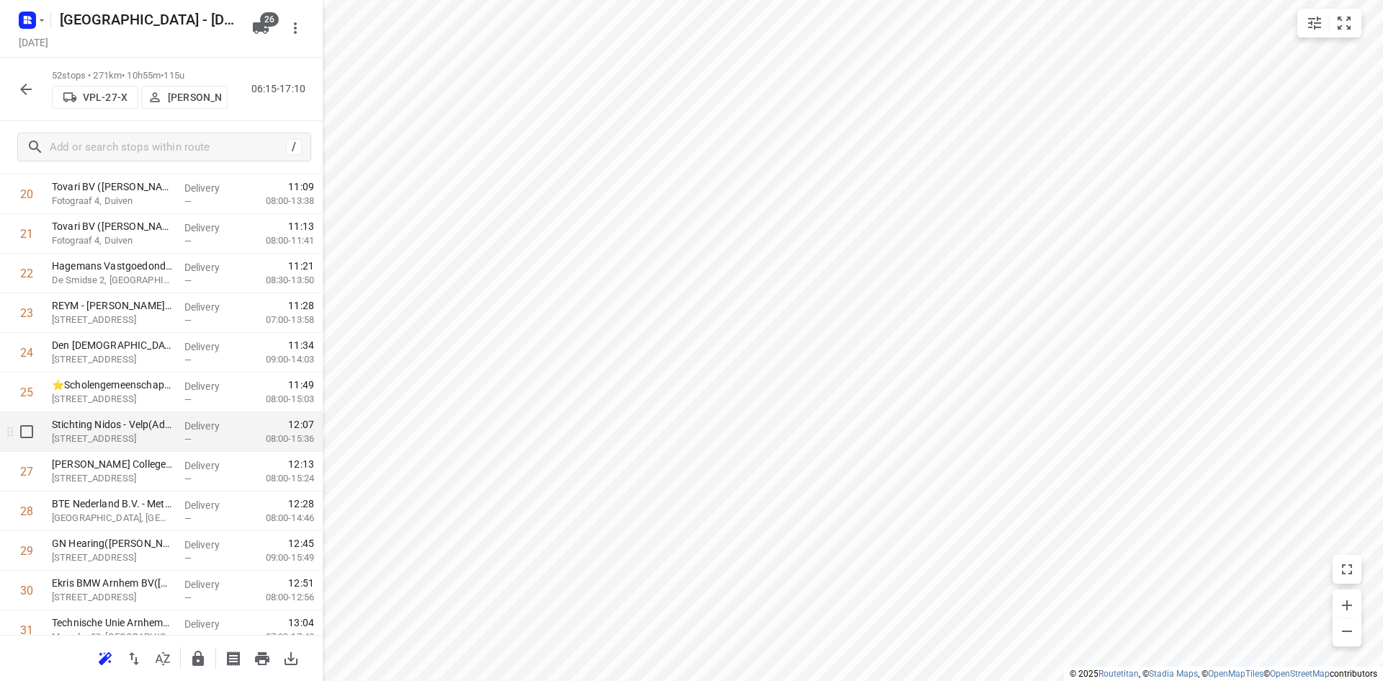
scroll to position [936, 0]
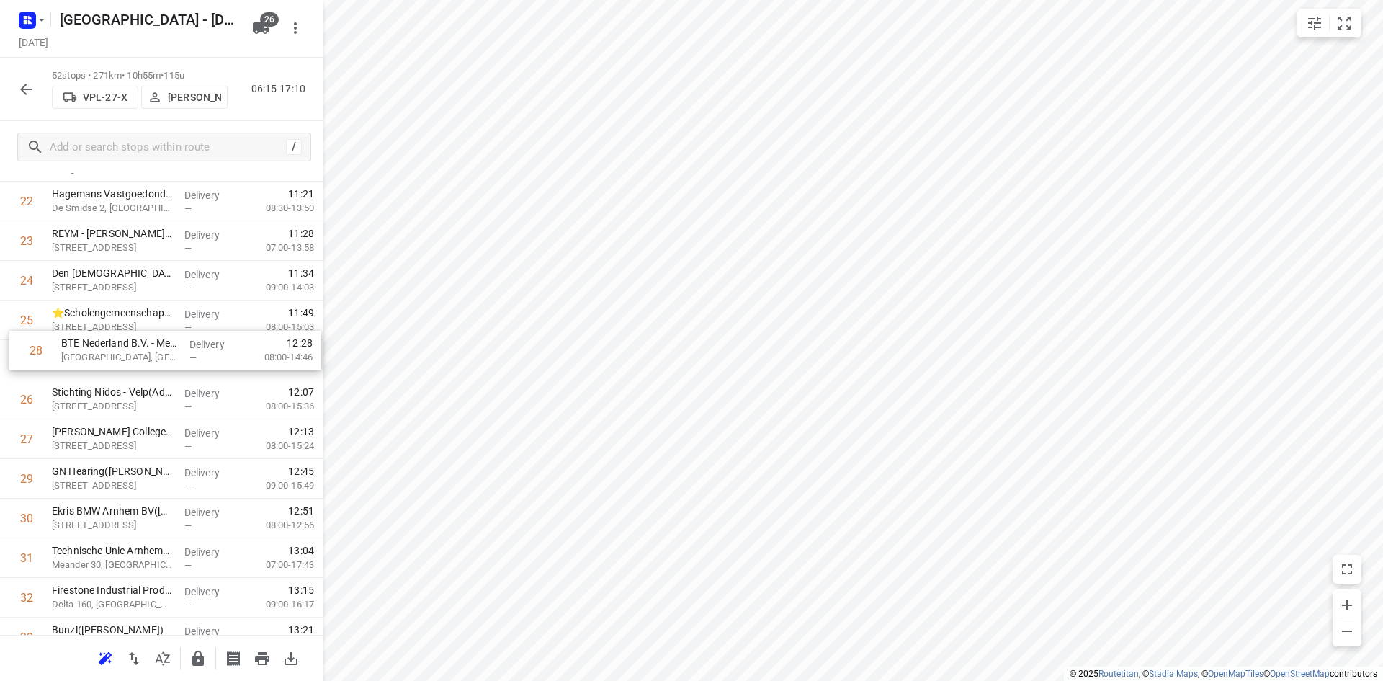
drag, startPoint x: 176, startPoint y: 449, endPoint x: 187, endPoint y: 355, distance: 94.4
click at [187, 355] on div "1 Alpha Deuren International - Eekhegstraat 4A(Monique Hagen) Eekhegstraat 4, D…" at bounding box center [161, 380] width 323 height 2060
drag, startPoint x: 133, startPoint y: 432, endPoint x: 139, endPoint y: 393, distance: 39.4
click at [139, 393] on div "1 Alpha Deuren International - Eekhegstraat 4A(Monique Hagen) Eekhegstraat 4, D…" at bounding box center [161, 380] width 323 height 2060
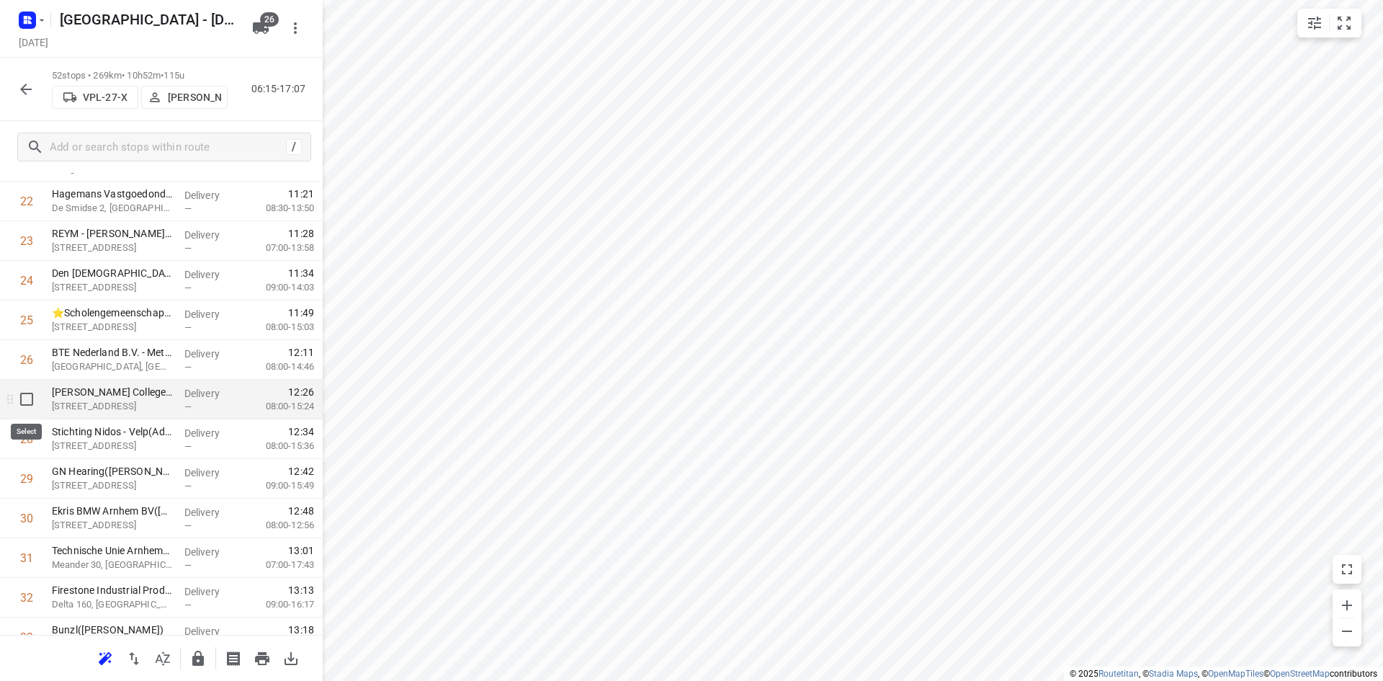
click at [19, 401] on input "checkbox" at bounding box center [26, 399] width 29 height 29
checkbox input "true"
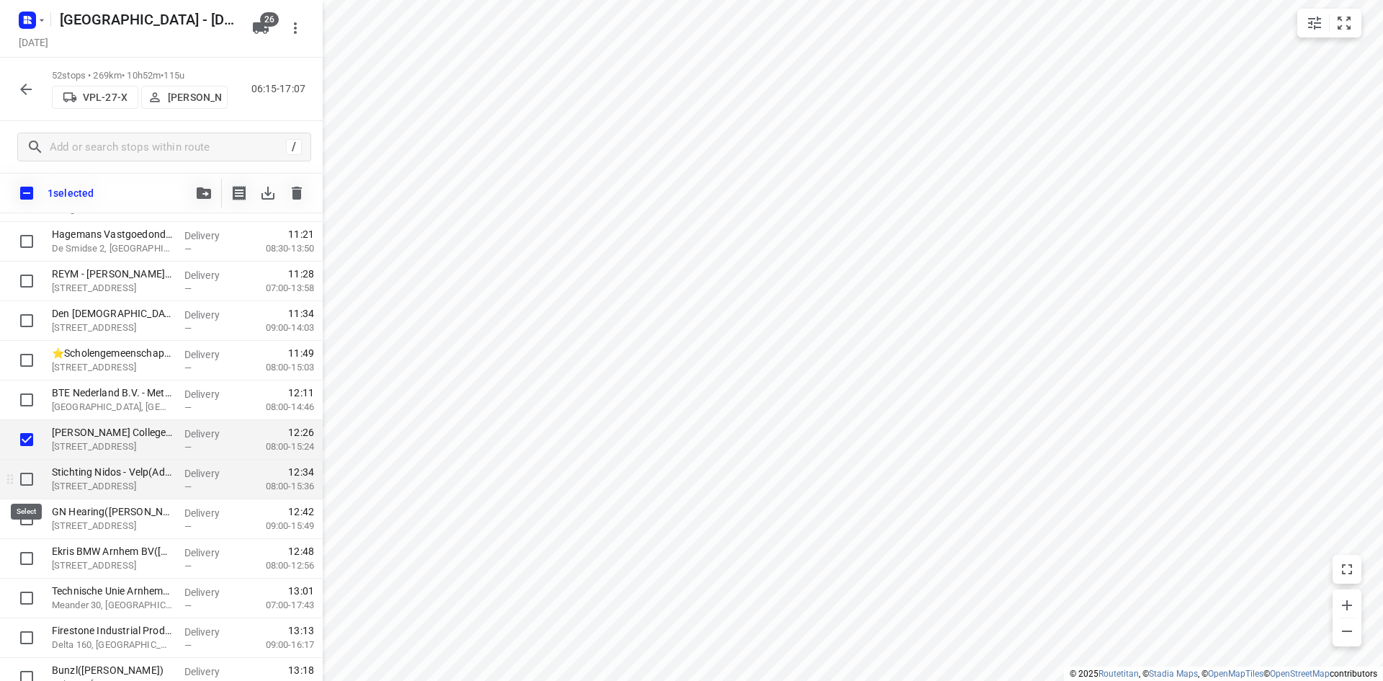
click at [20, 478] on input "checkbox" at bounding box center [26, 479] width 29 height 29
checkbox input "true"
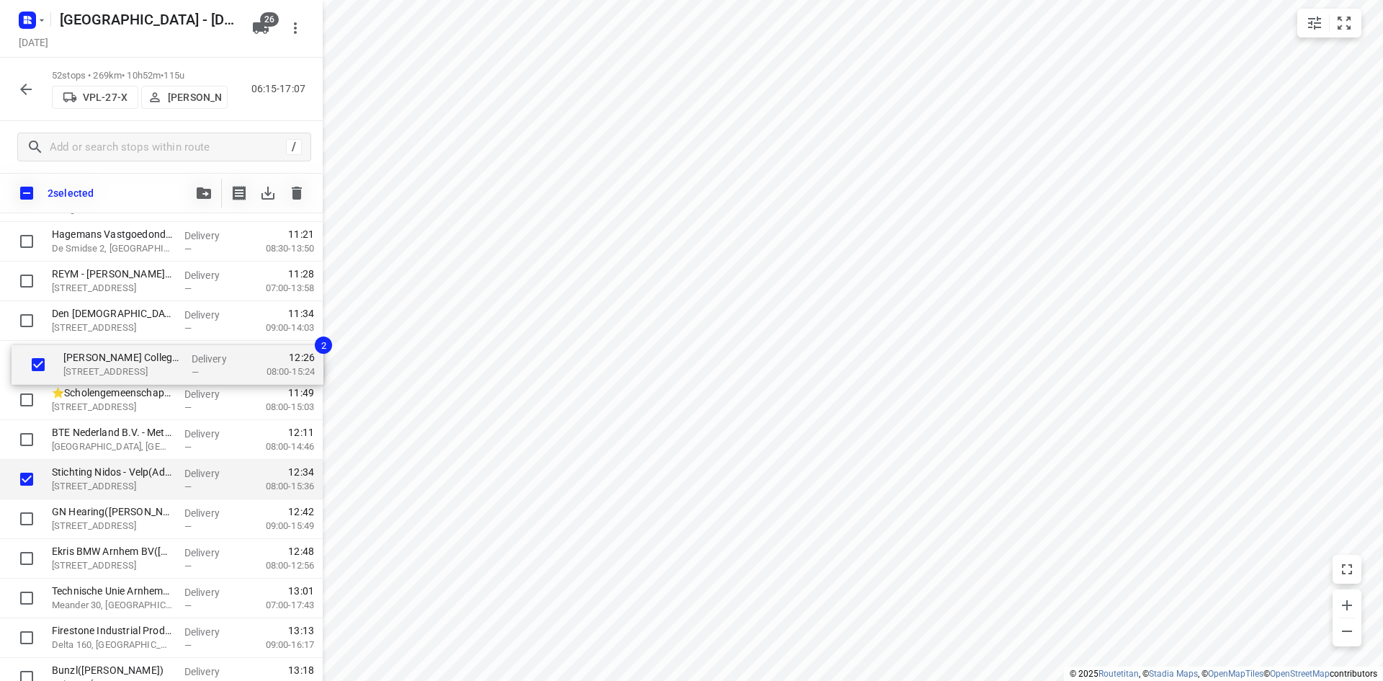
drag, startPoint x: 80, startPoint y: 438, endPoint x: 92, endPoint y: 352, distance: 86.6
click at [92, 352] on div "Alpha Deuren International - Eekhegstraat 4A(Monique Hagen) Eekhegstraat 4, Did…" at bounding box center [161, 420] width 323 height 2060
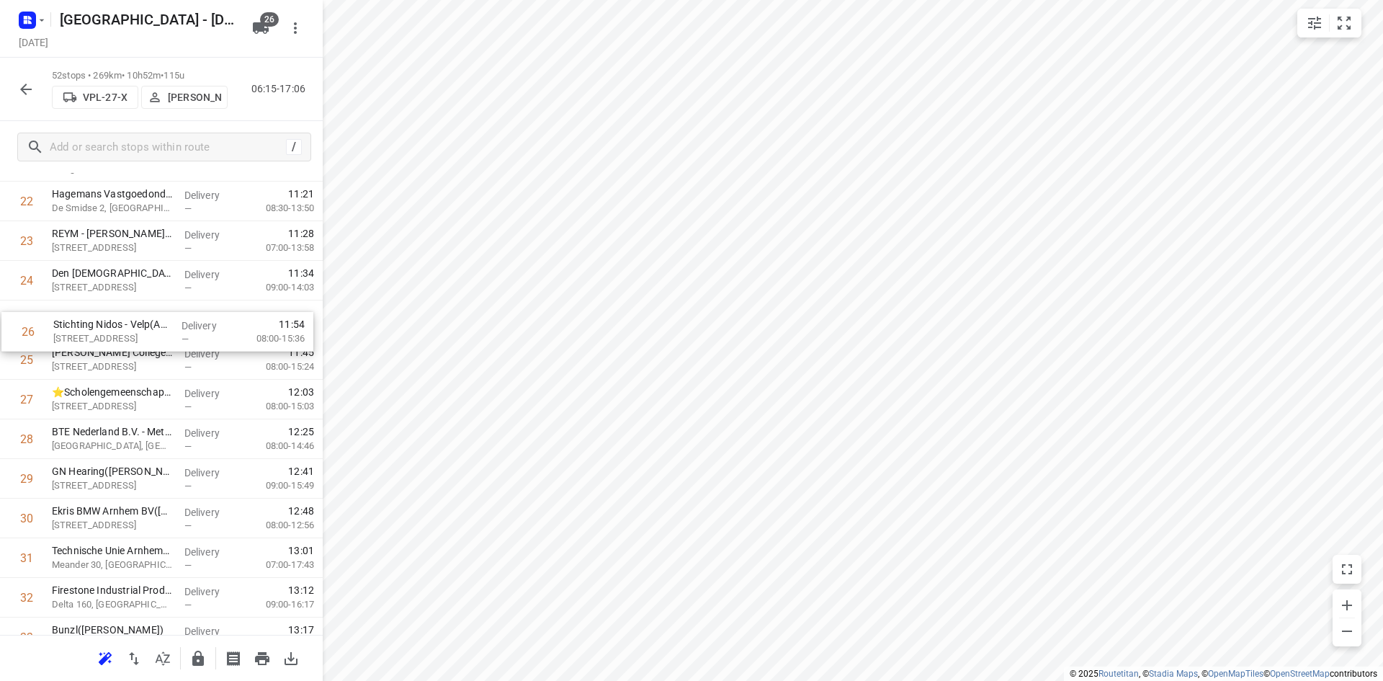
drag, startPoint x: 146, startPoint y: 344, endPoint x: 148, endPoint y: 310, distance: 34.7
click at [148, 310] on div "1 Alpha Deuren International - Eekhegstraat 4A(Monique Hagen) Eekhegstraat 4, D…" at bounding box center [161, 380] width 323 height 2060
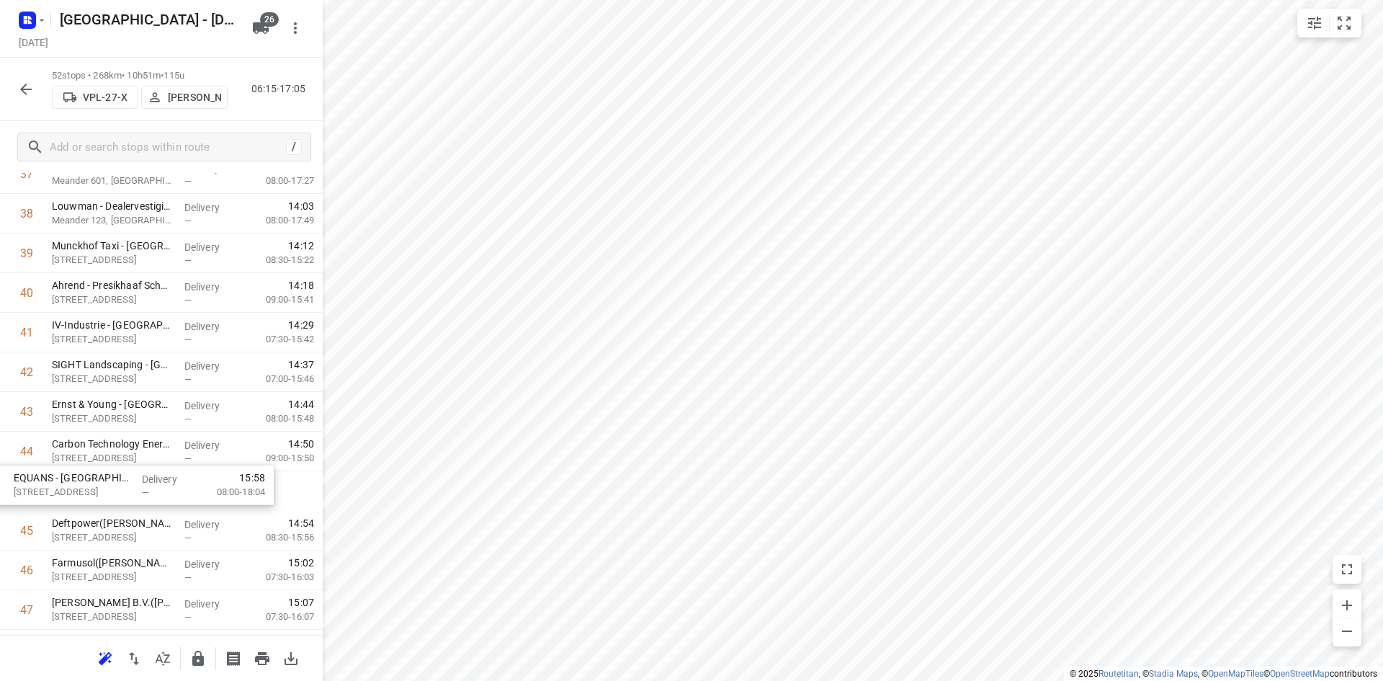
scroll to position [1519, 0]
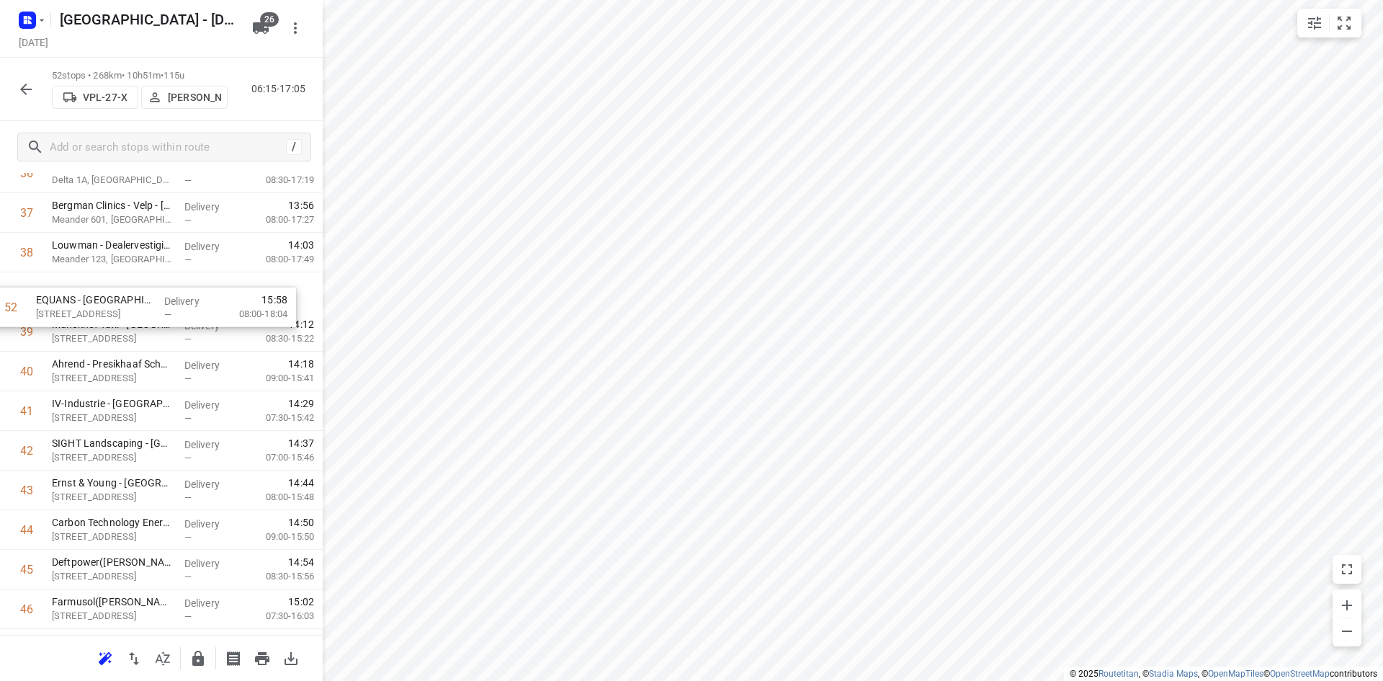
drag, startPoint x: 91, startPoint y: 606, endPoint x: 79, endPoint y: 299, distance: 307.1
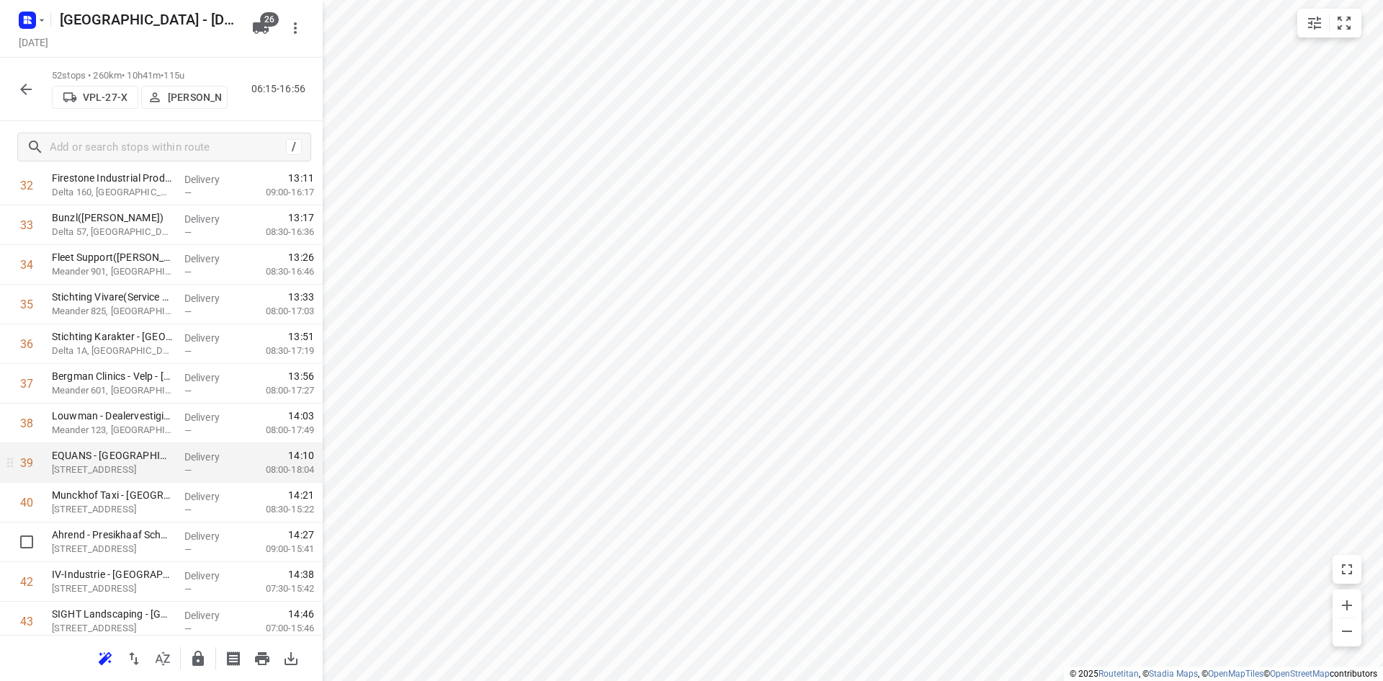
scroll to position [1369, 0]
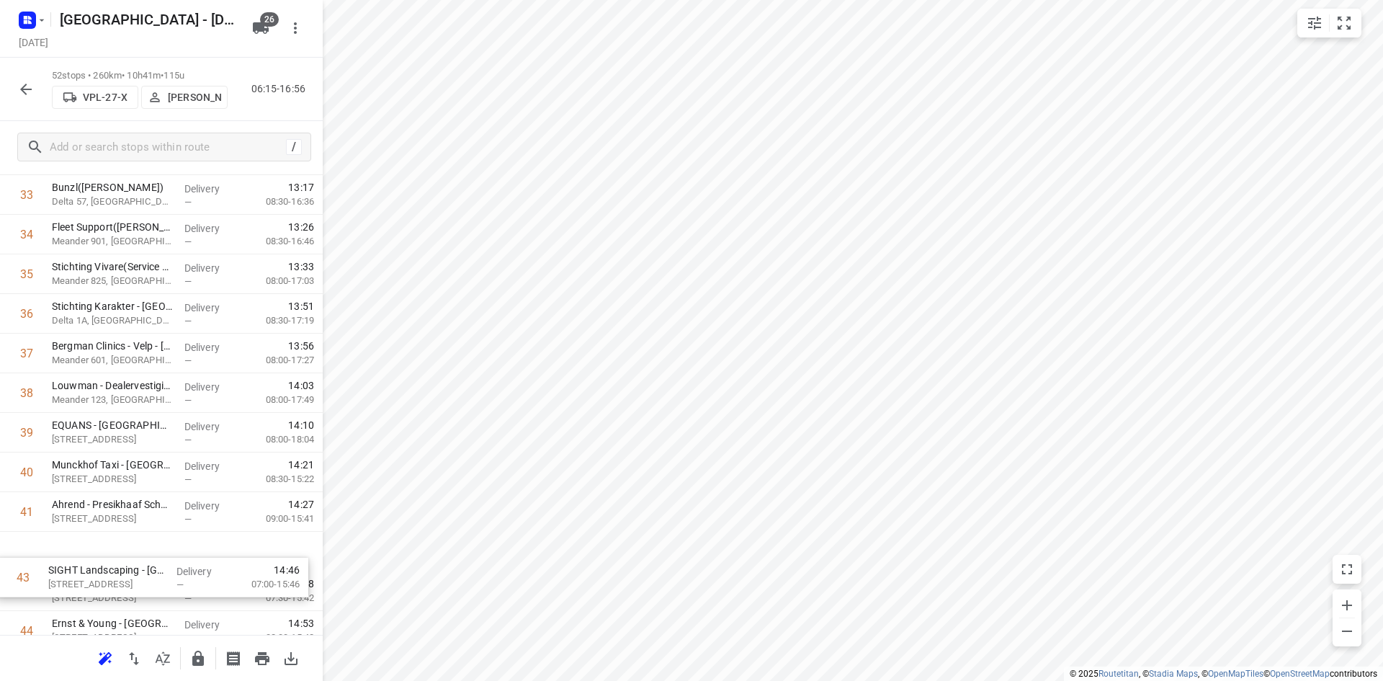
drag, startPoint x: 121, startPoint y: 592, endPoint x: 117, endPoint y: 534, distance: 58.5
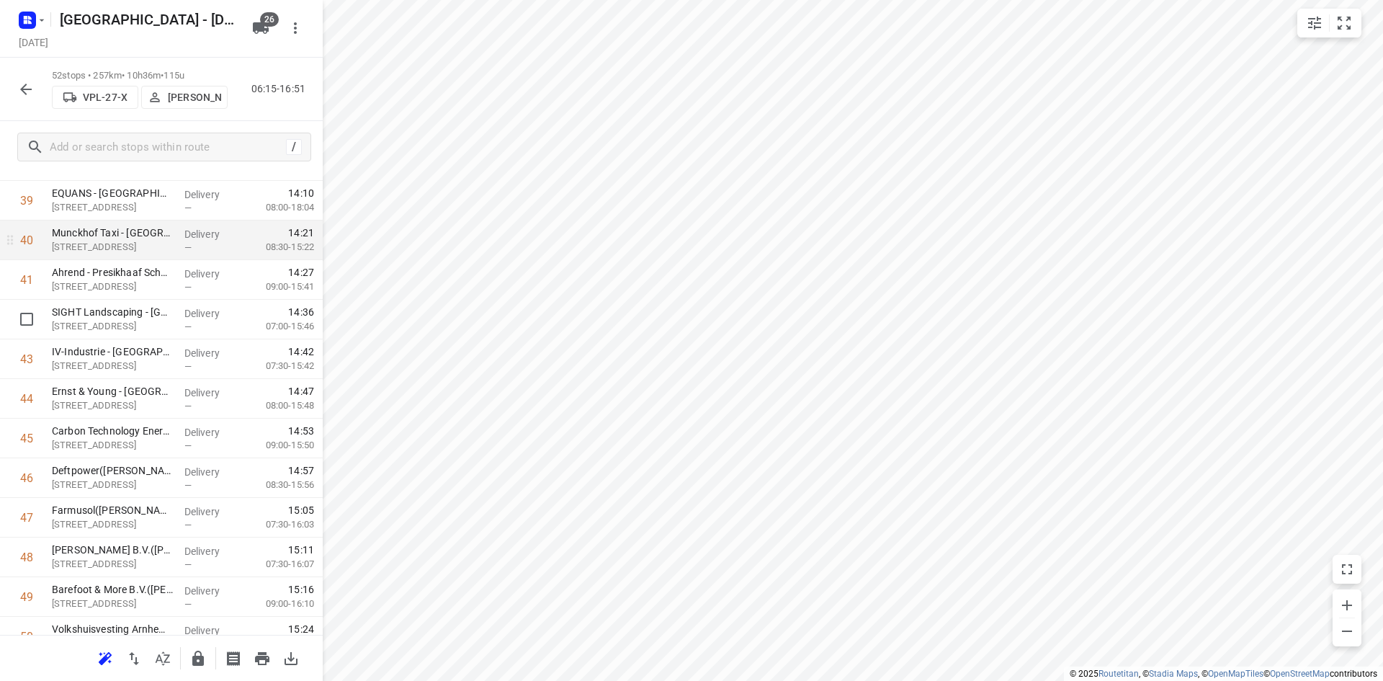
scroll to position [1535, 0]
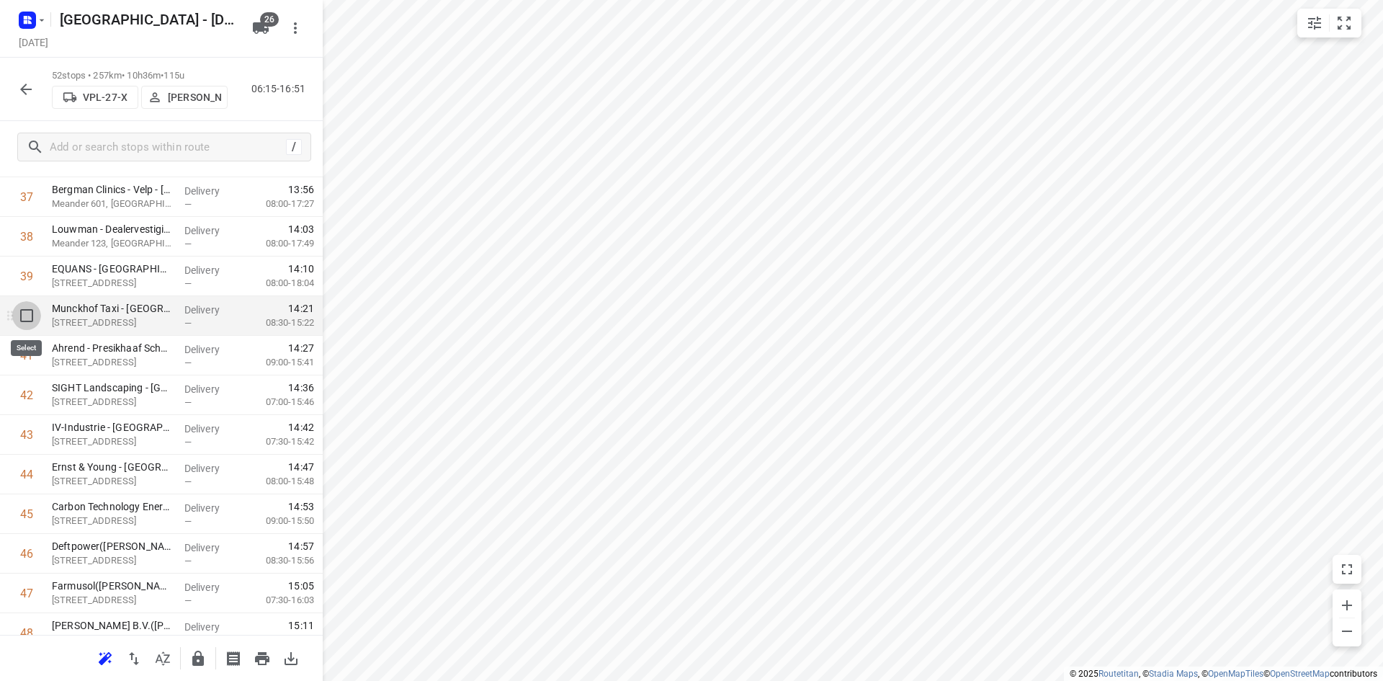
drag, startPoint x: 22, startPoint y: 318, endPoint x: 24, endPoint y: 337, distance: 18.9
click at [22, 318] on input "checkbox" at bounding box center [26, 315] width 29 height 29
checkbox input "true"
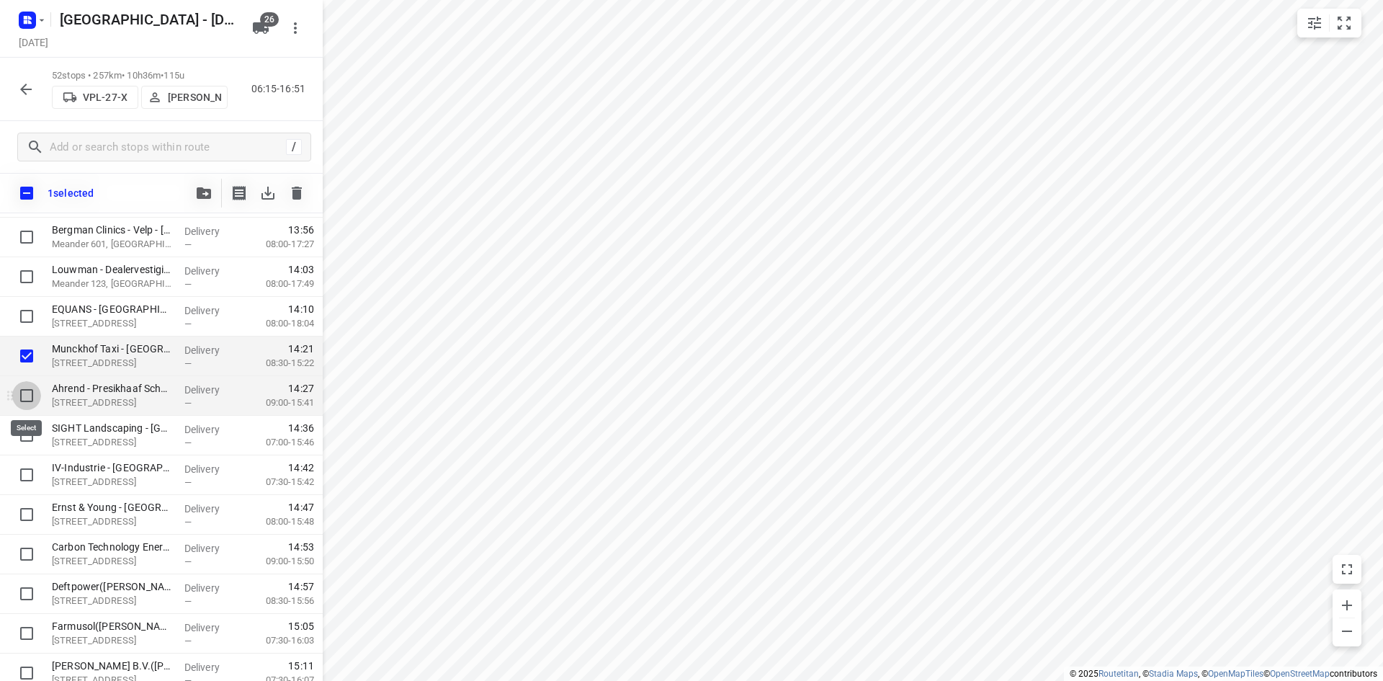
click at [24, 398] on input "checkbox" at bounding box center [26, 395] width 29 height 29
checkbox input "true"
click at [27, 432] on input "checkbox" at bounding box center [26, 435] width 29 height 29
checkbox input "true"
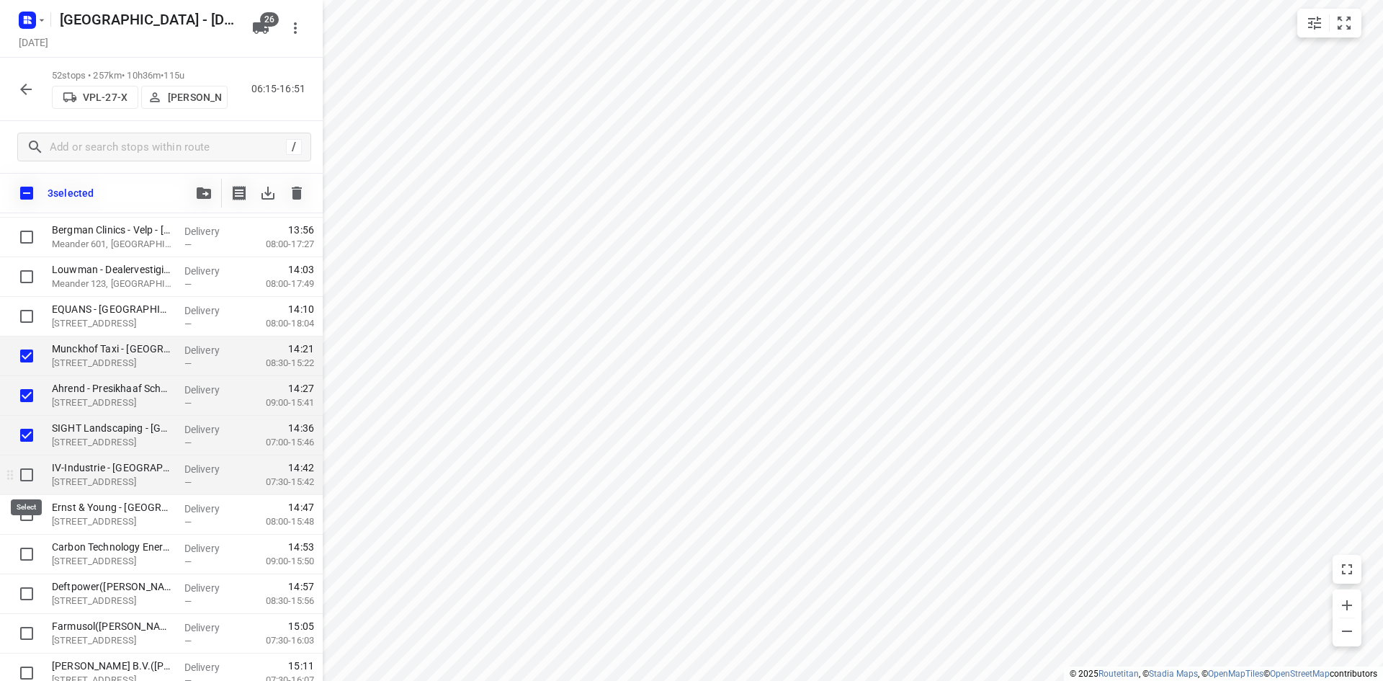
click at [26, 476] on input "checkbox" at bounding box center [26, 474] width 29 height 29
checkbox input "true"
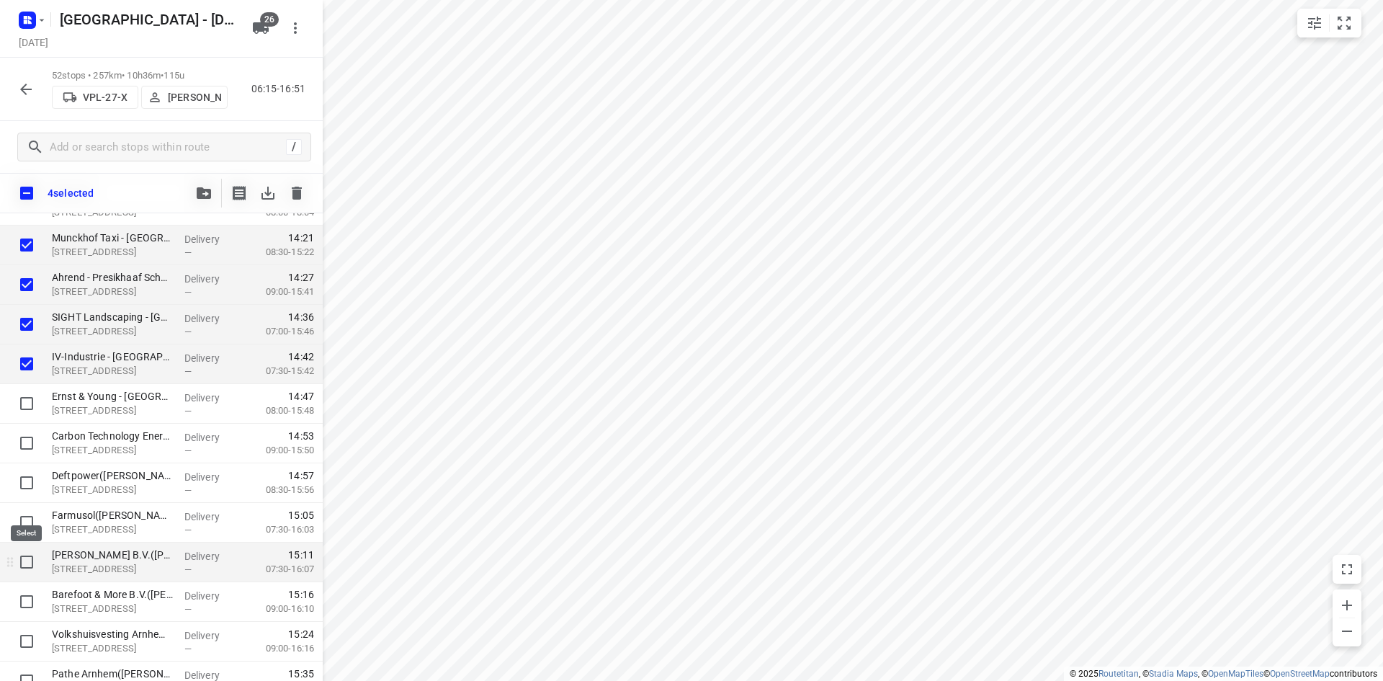
scroll to position [1745, 0]
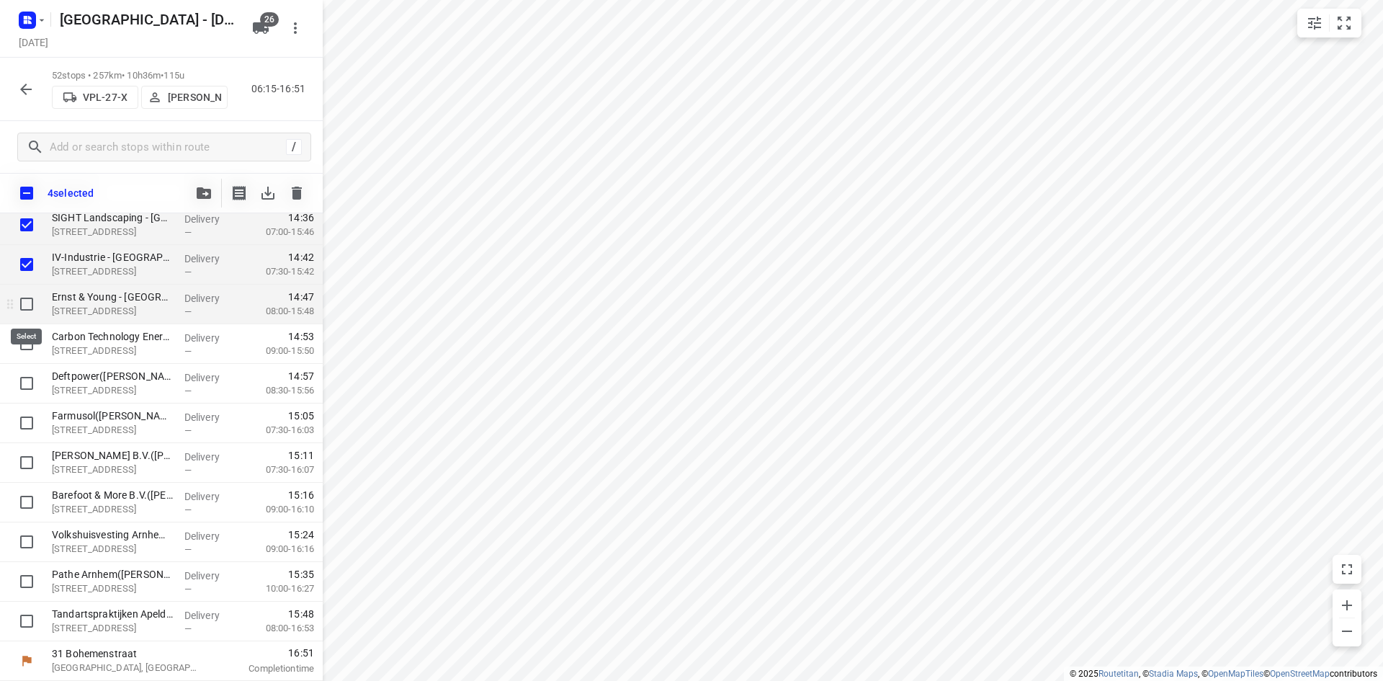
click at [29, 295] on input "checkbox" at bounding box center [26, 304] width 29 height 29
checkbox input "true"
drag, startPoint x: 23, startPoint y: 344, endPoint x: 23, endPoint y: 380, distance: 36.7
click at [23, 345] on input "checkbox" at bounding box center [26, 343] width 29 height 29
checkbox input "true"
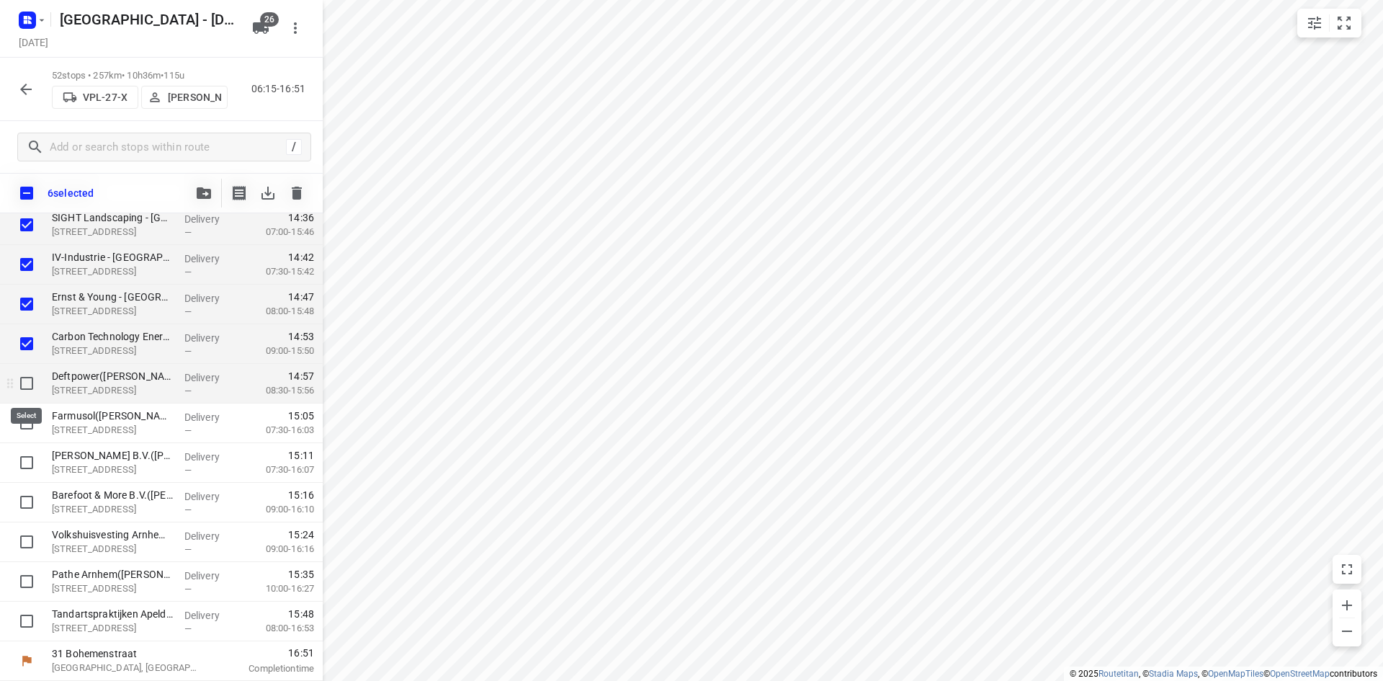
click at [23, 384] on input "checkbox" at bounding box center [26, 383] width 29 height 29
checkbox input "true"
click at [19, 422] on input "checkbox" at bounding box center [26, 422] width 29 height 29
checkbox input "true"
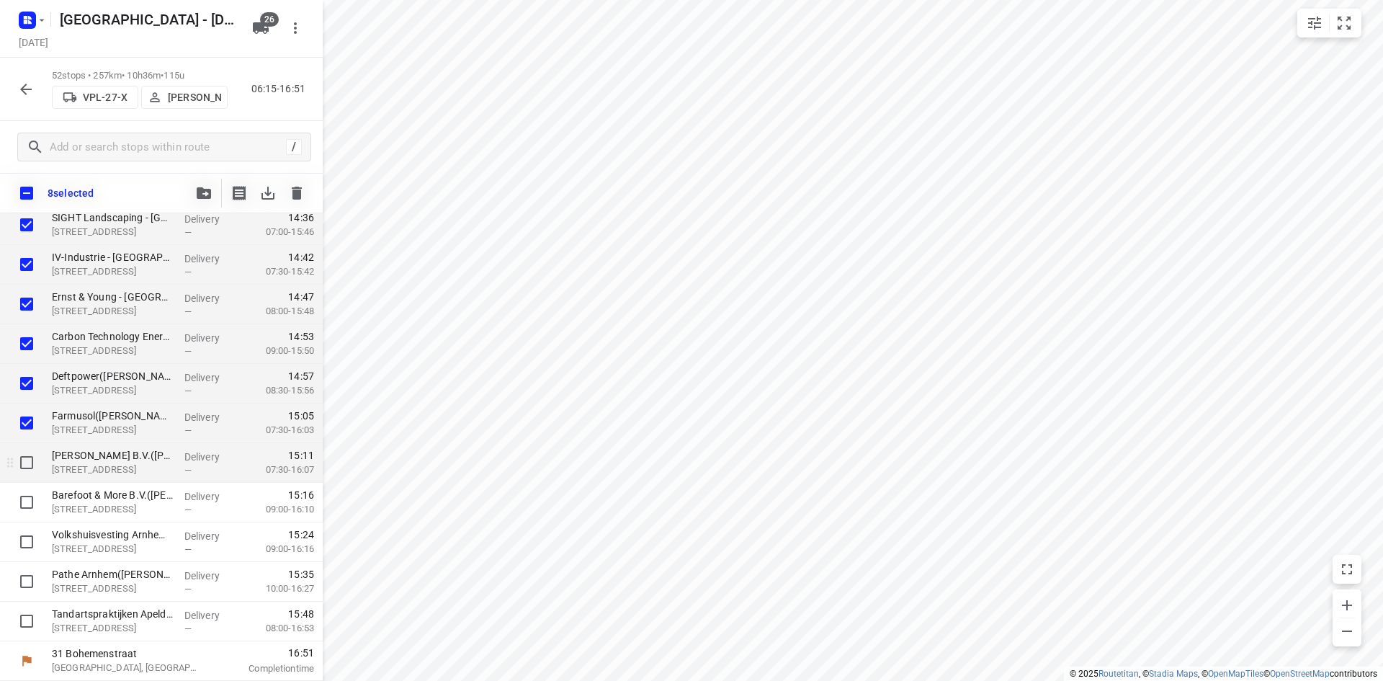
click at [23, 452] on input "checkbox" at bounding box center [26, 462] width 29 height 29
checkbox input "true"
click at [29, 500] on input "checkbox" at bounding box center [26, 502] width 29 height 29
checkbox input "true"
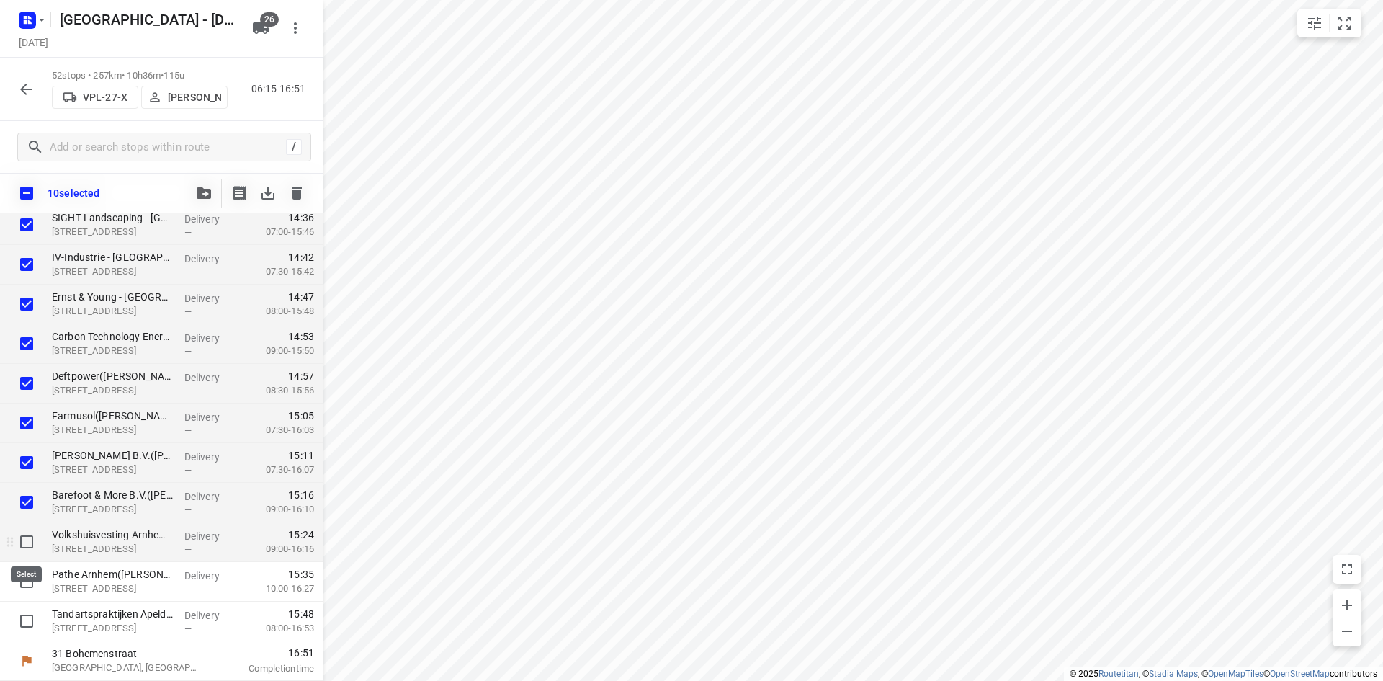
click at [32, 539] on input "checkbox" at bounding box center [26, 541] width 29 height 29
checkbox input "true"
click at [25, 585] on input "checkbox" at bounding box center [26, 581] width 29 height 29
checkbox input "true"
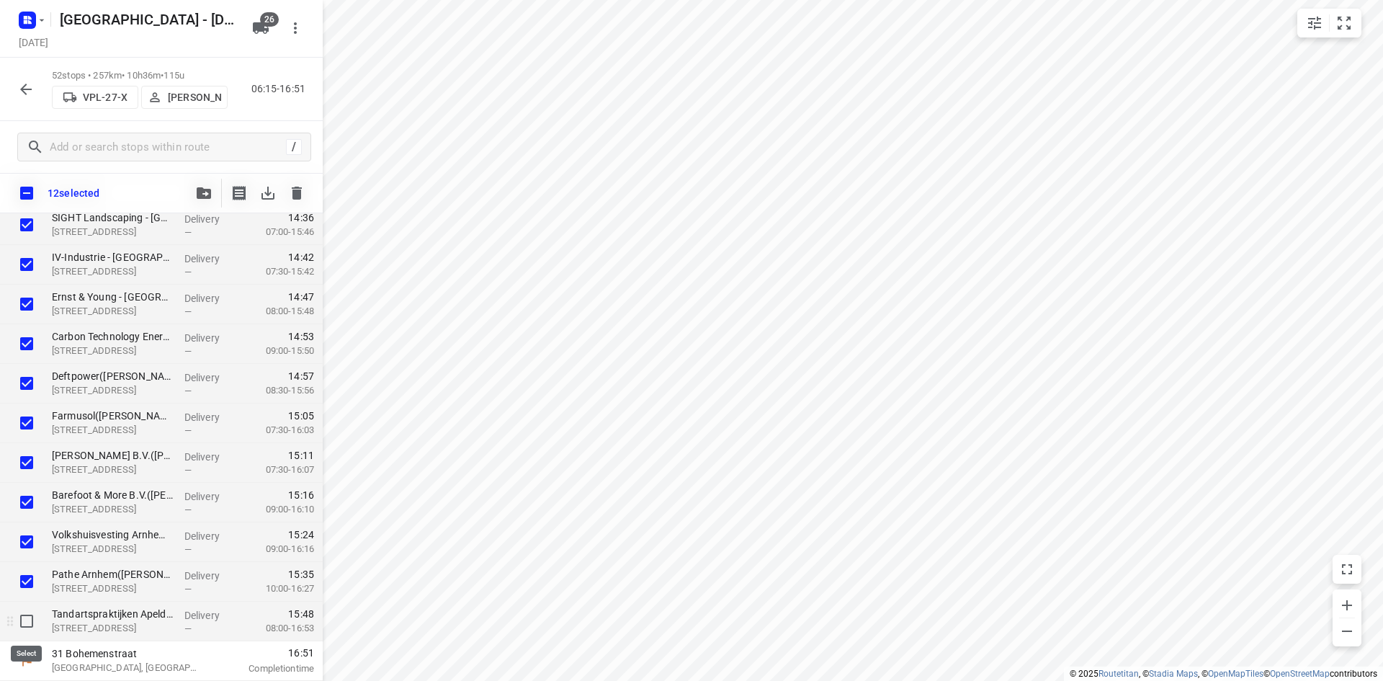
click at [25, 619] on input "checkbox" at bounding box center [26, 621] width 29 height 29
checkbox input "true"
click at [202, 191] on icon "button" at bounding box center [204, 193] width 14 height 12
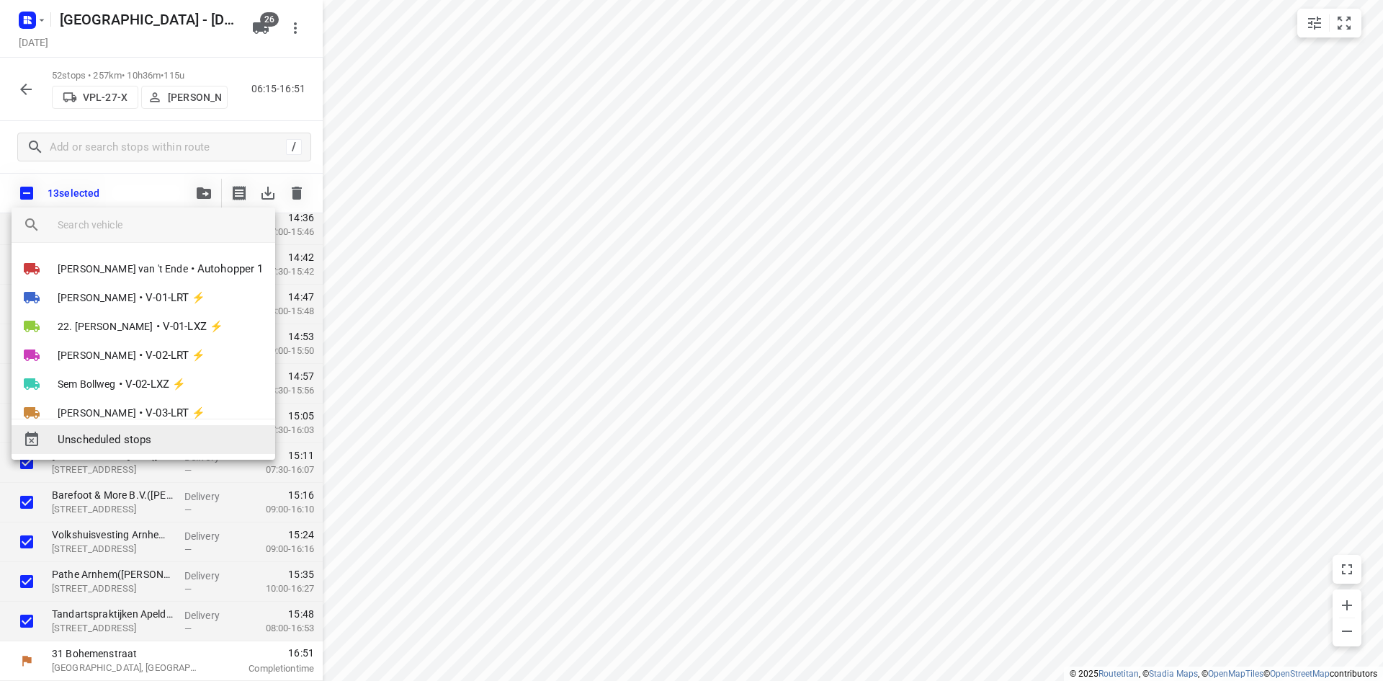
click at [135, 437] on span "Unscheduled stops" at bounding box center [161, 439] width 206 height 17
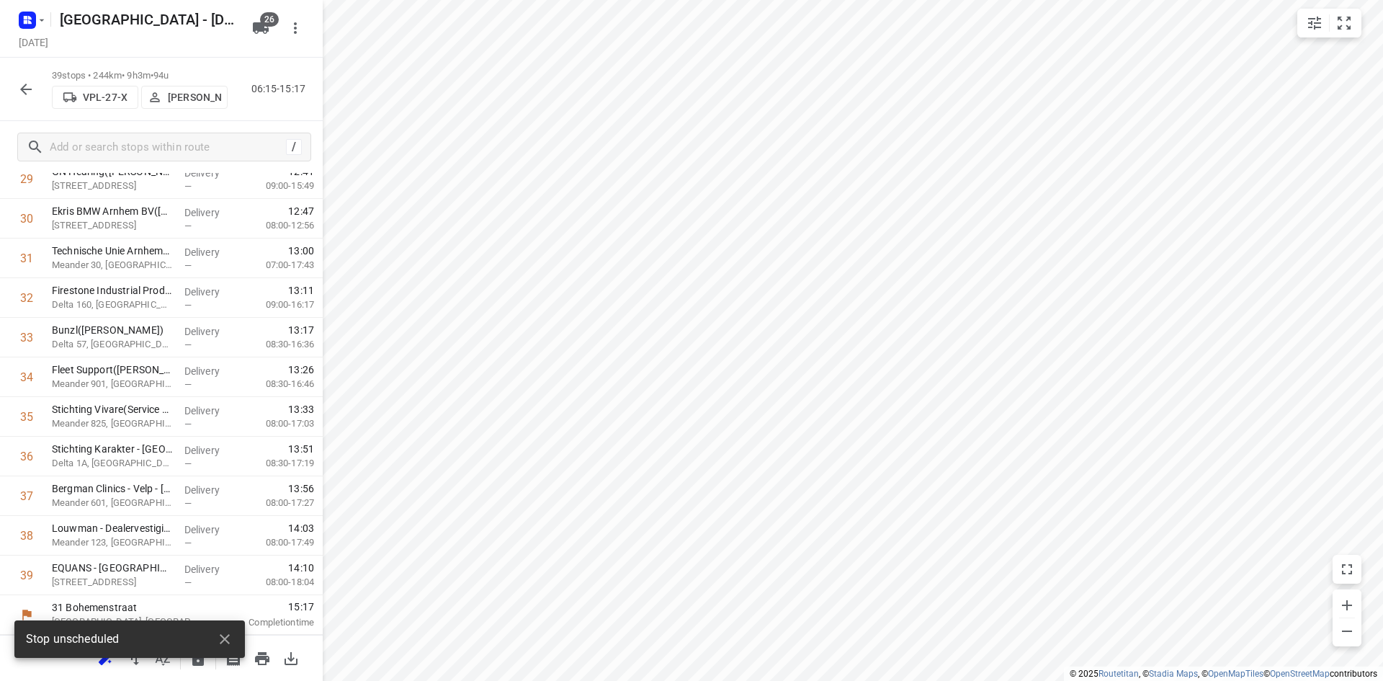
scroll to position [1236, 0]
click at [230, 643] on icon "button" at bounding box center [224, 638] width 17 height 17
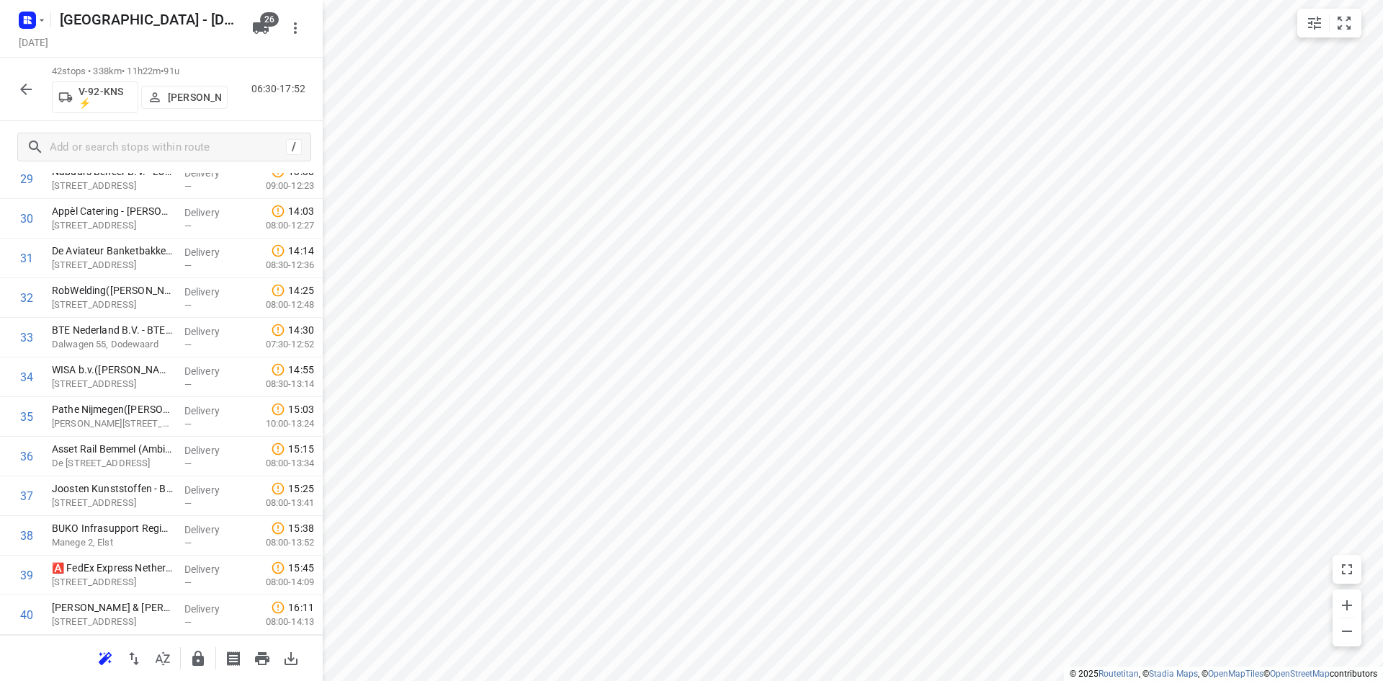
click at [165, 657] on icon "button" at bounding box center [162, 658] width 17 height 17
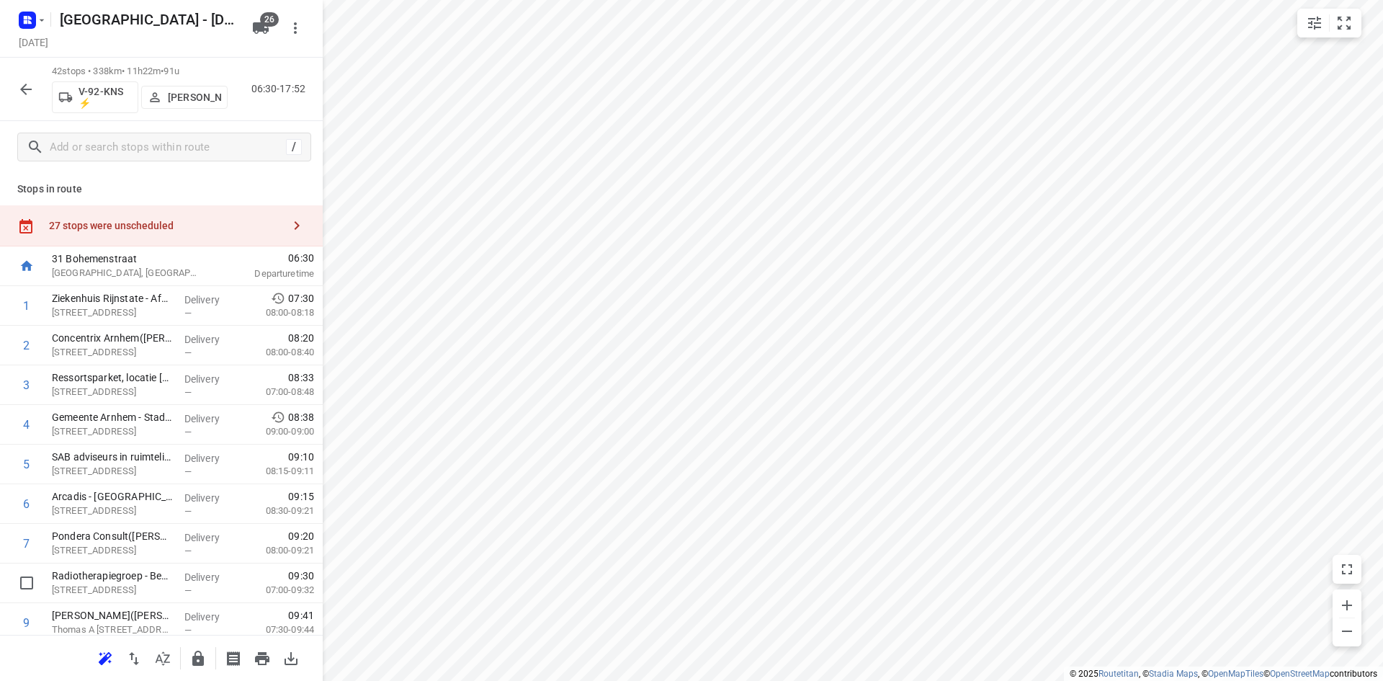
scroll to position [2, 0]
drag, startPoint x: 81, startPoint y: 583, endPoint x: 94, endPoint y: 341, distance: 243.1
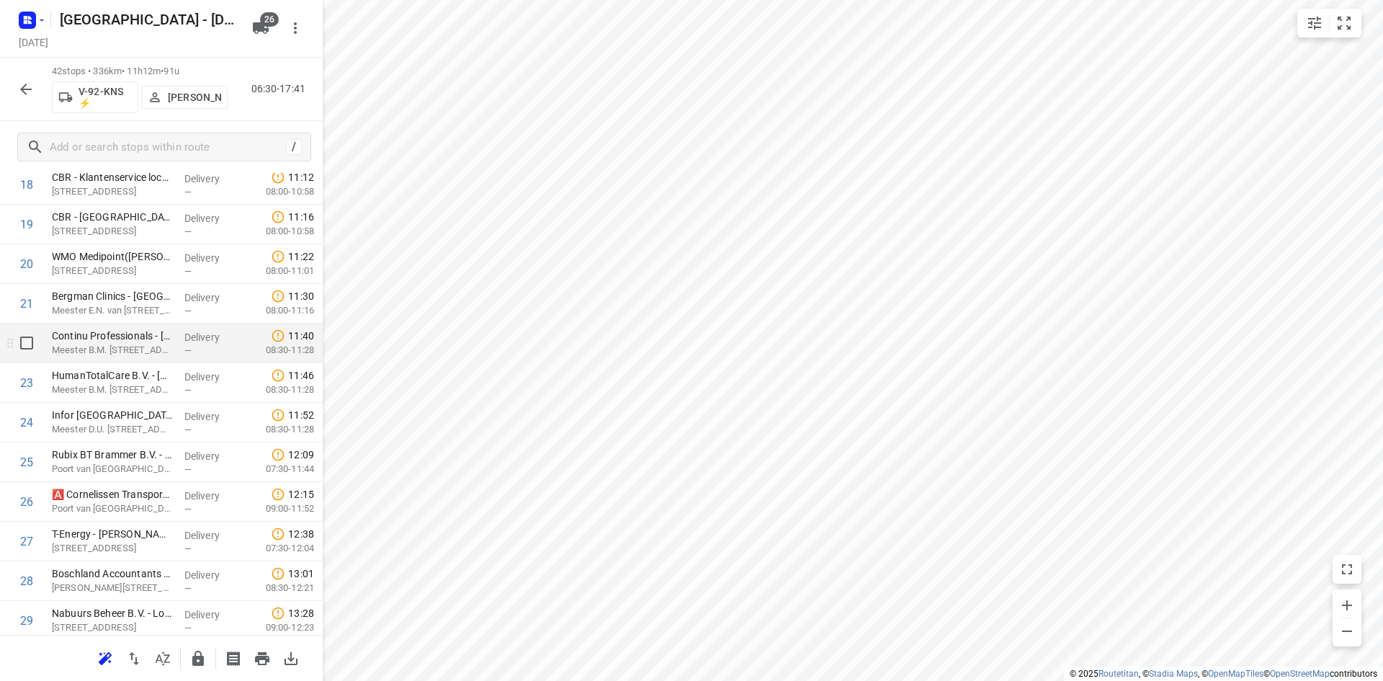
scroll to position [1011, 0]
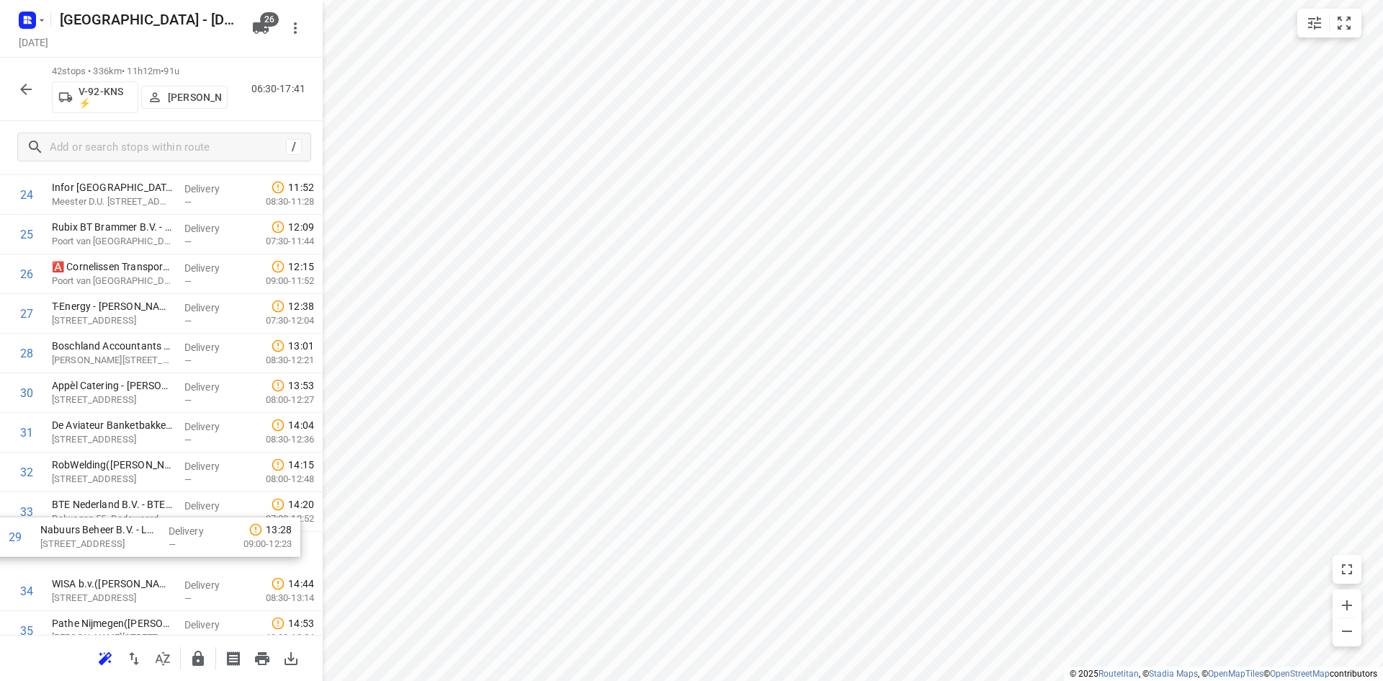
drag, startPoint x: 251, startPoint y: 404, endPoint x: 241, endPoint y: 541, distance: 137.3
click at [241, 541] on div "1 Ziekenhuis Rijnstate - Afdeling Geboortezorg(Aafke Hartering) Wagnerlaan 55, …" at bounding box center [161, 96] width 323 height 1664
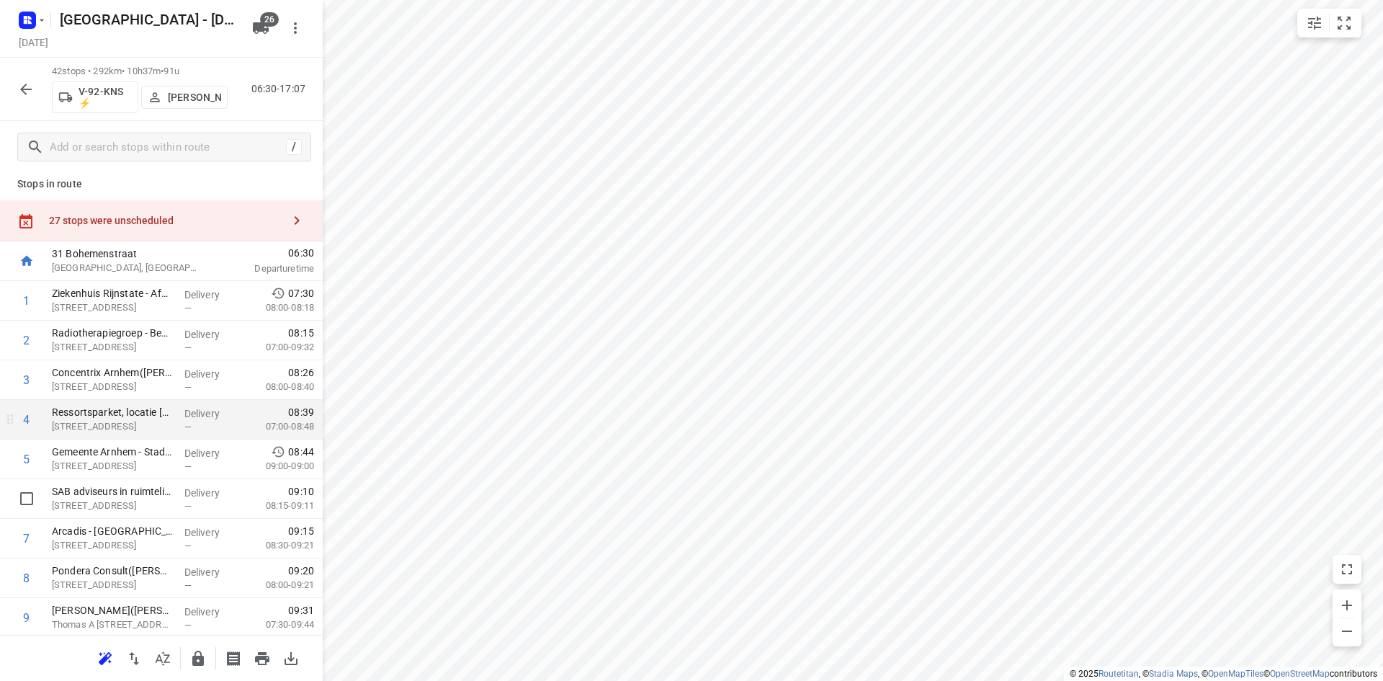
scroll to position [0, 0]
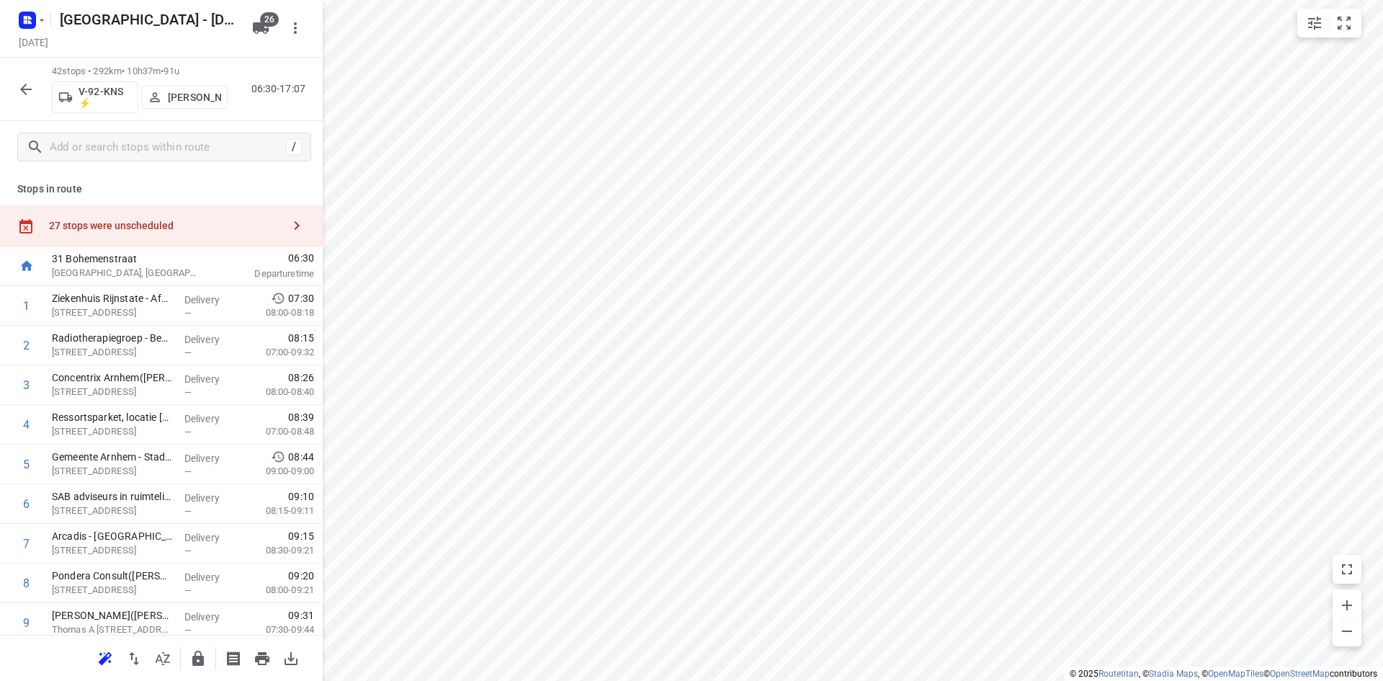
click at [119, 225] on div "27 stops were unscheduled" at bounding box center [165, 226] width 233 height 12
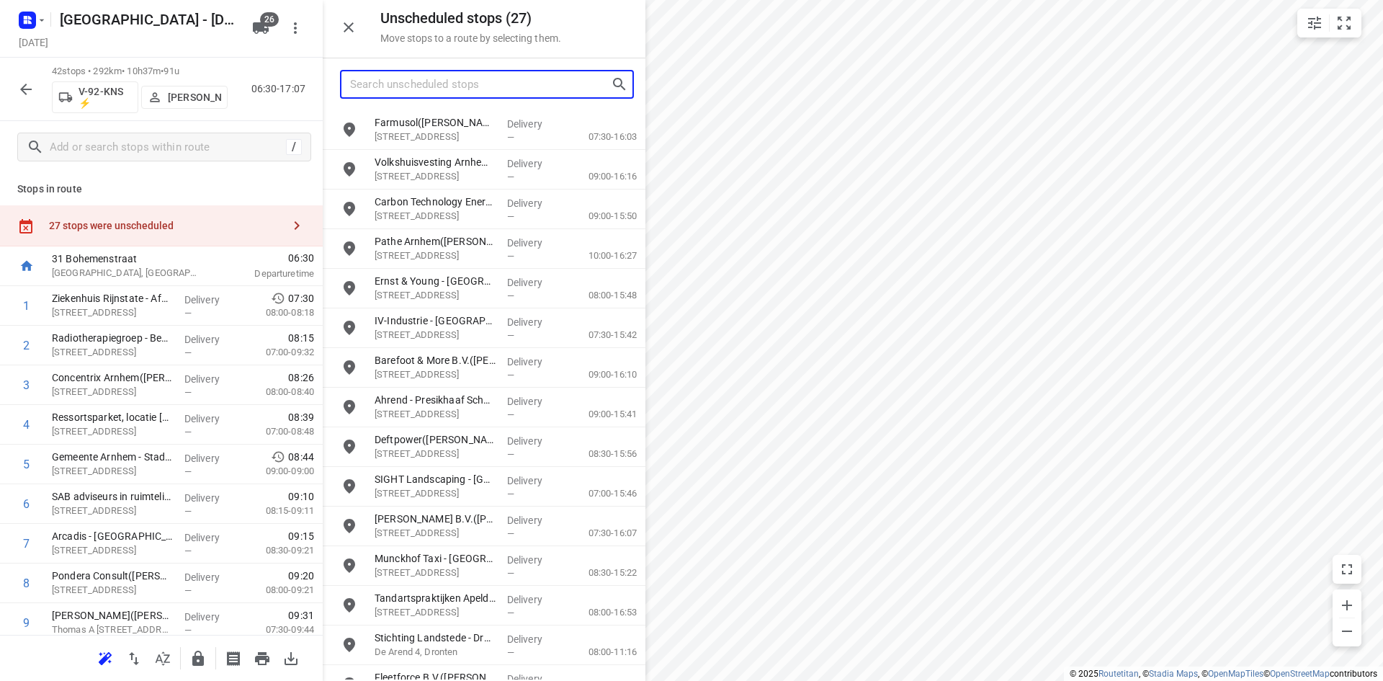
click at [357, 89] on input "Search unscheduled stops" at bounding box center [480, 84] width 261 height 22
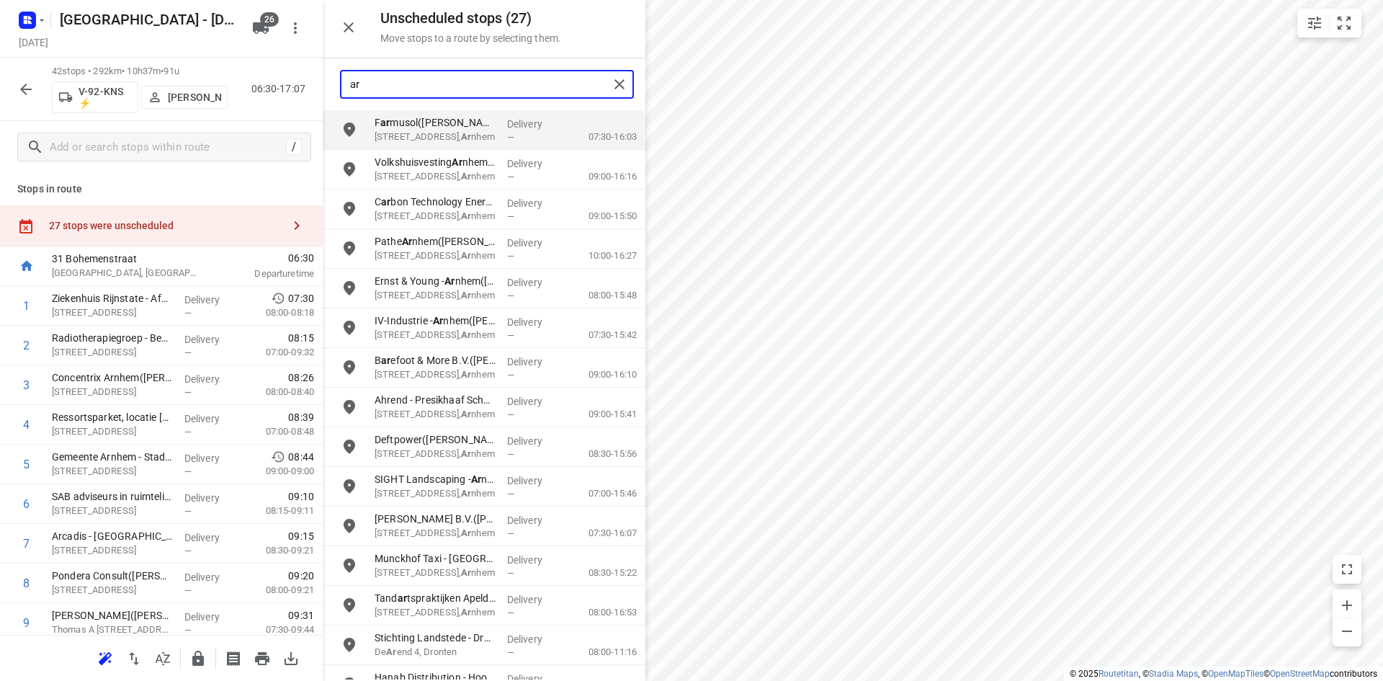
type input "a"
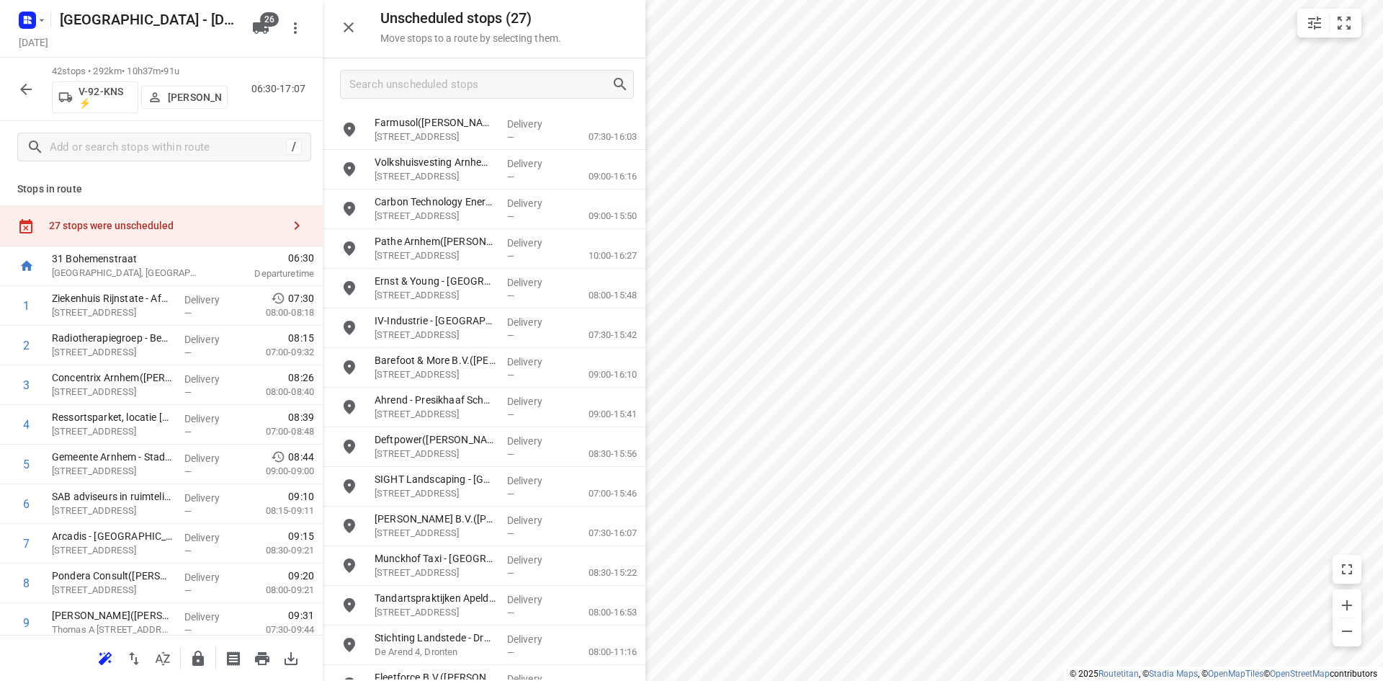
click at [197, 653] on icon "button" at bounding box center [197, 658] width 17 height 17
drag, startPoint x: 352, startPoint y: 29, endPoint x: 358, endPoint y: 39, distance: 11.6
click at [352, 30] on icon "button" at bounding box center [348, 27] width 17 height 17
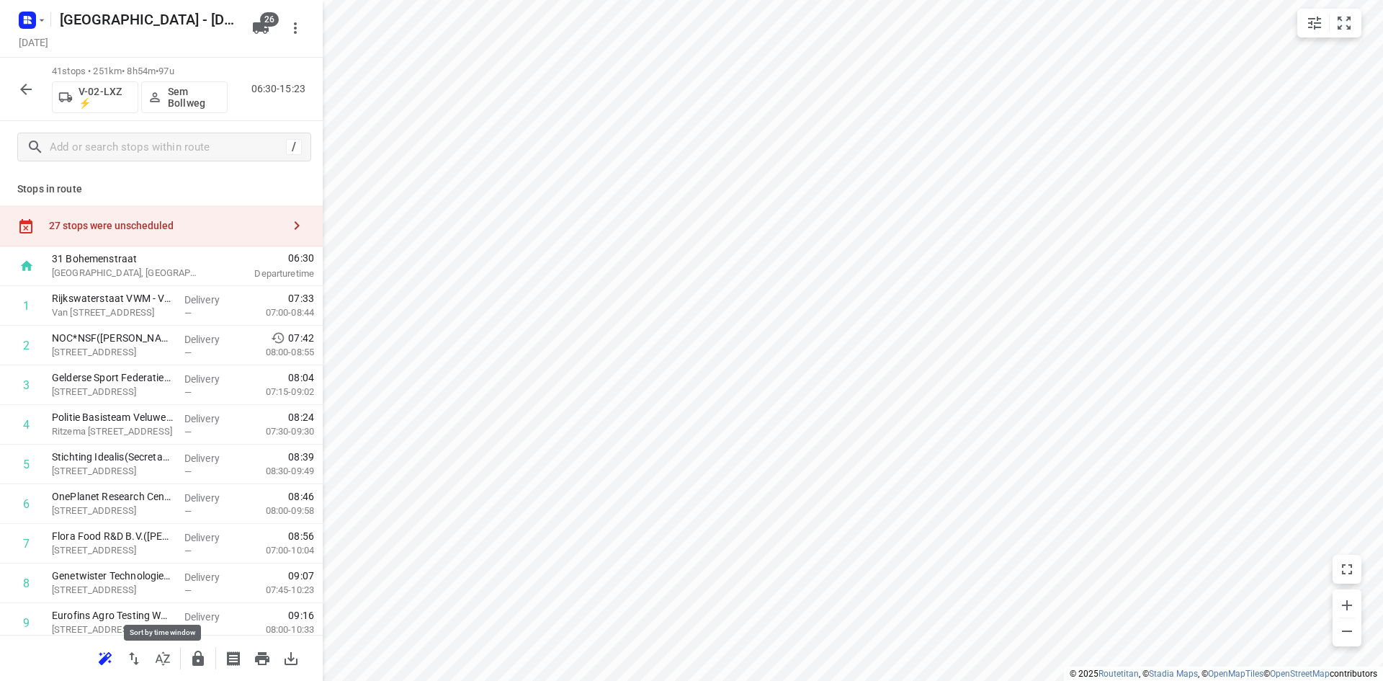
click at [164, 656] on icon "button" at bounding box center [162, 658] width 17 height 17
click at [238, 220] on div "27 stops were unscheduled" at bounding box center [165, 226] width 233 height 12
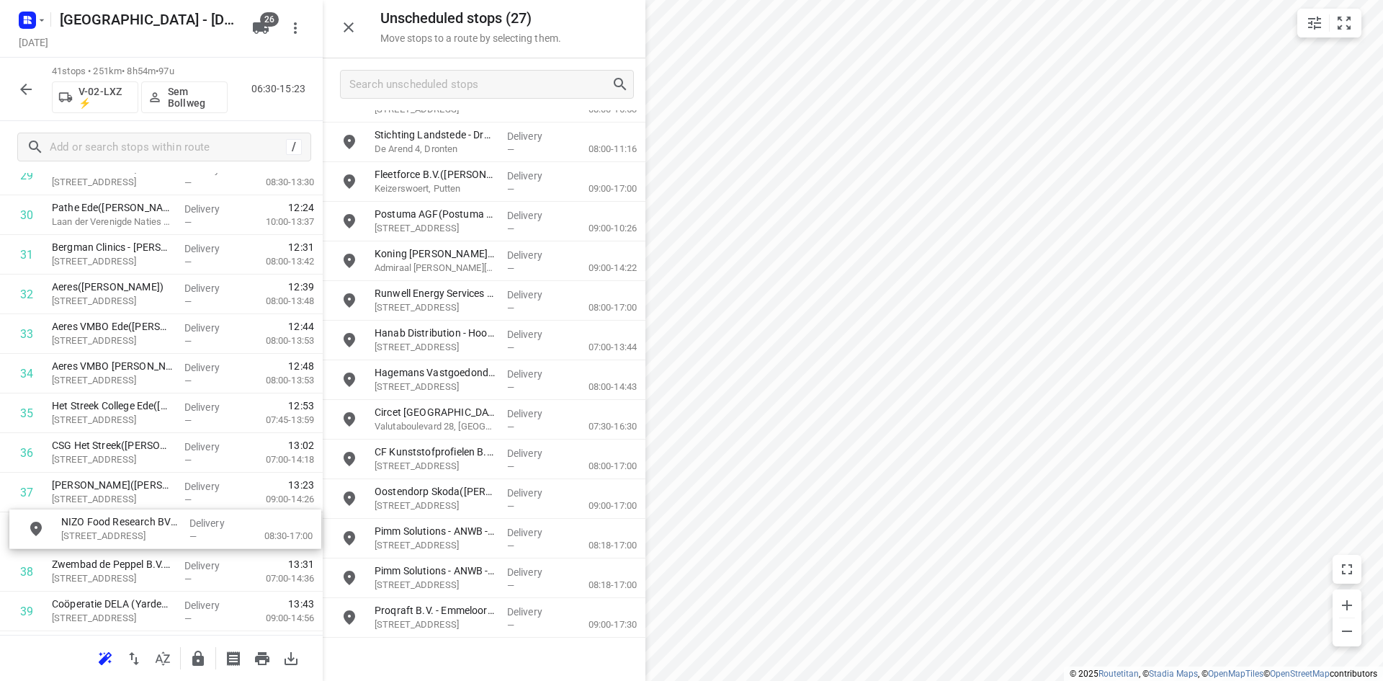
scroll to position [1355, 0]
drag, startPoint x: 444, startPoint y: 504, endPoint x: 117, endPoint y: 539, distance: 328.9
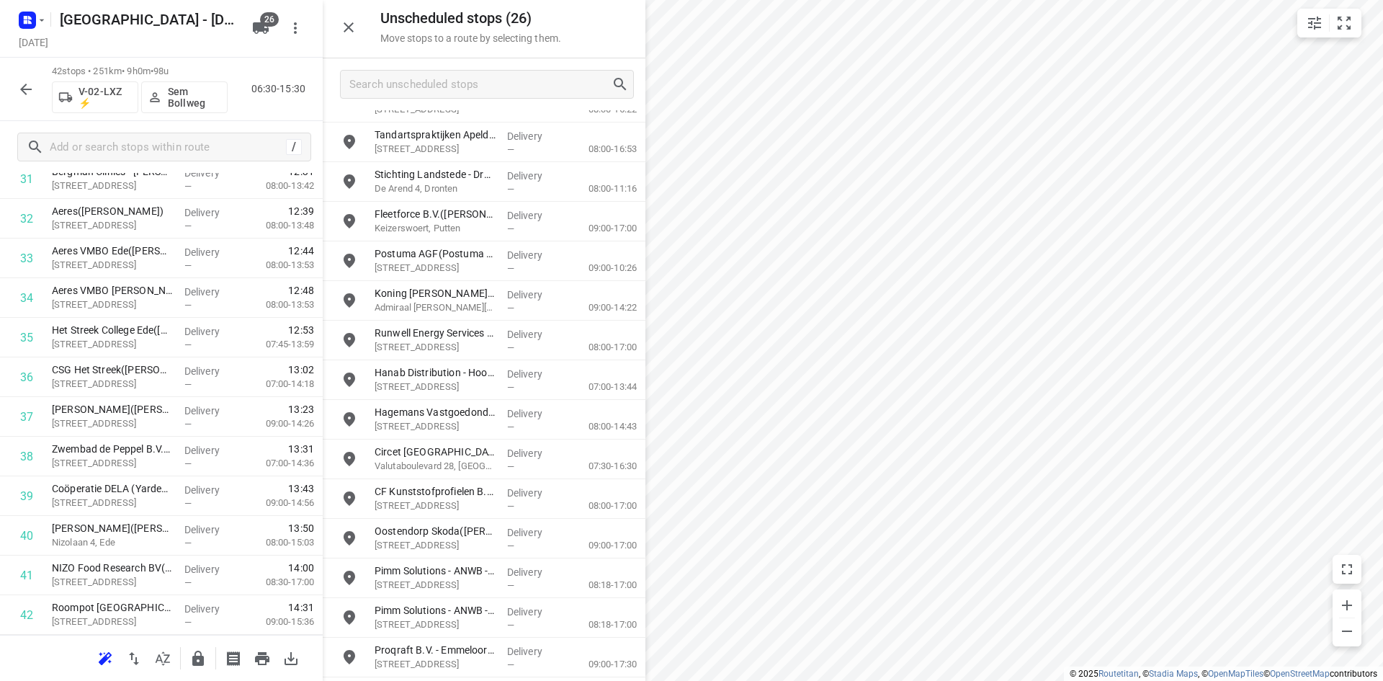
scroll to position [461, 0]
click at [353, 17] on button "button" at bounding box center [348, 27] width 29 height 29
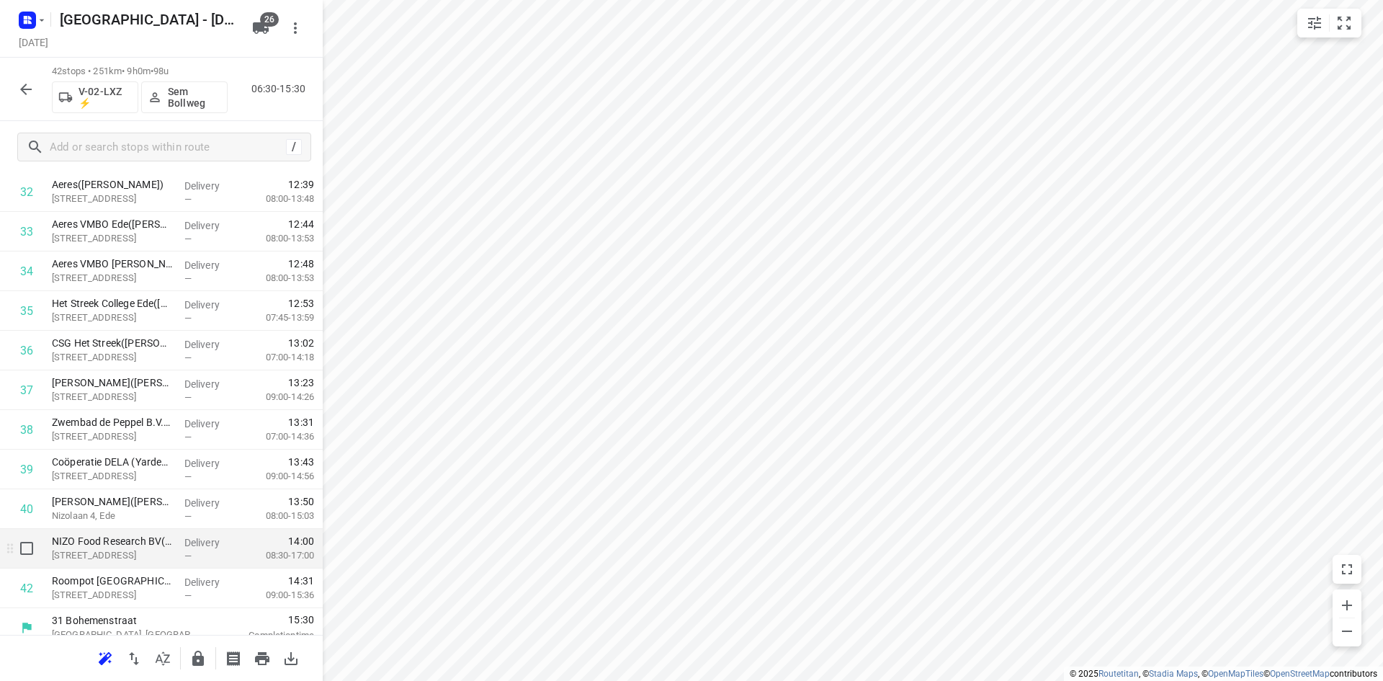
scroll to position [1355, 0]
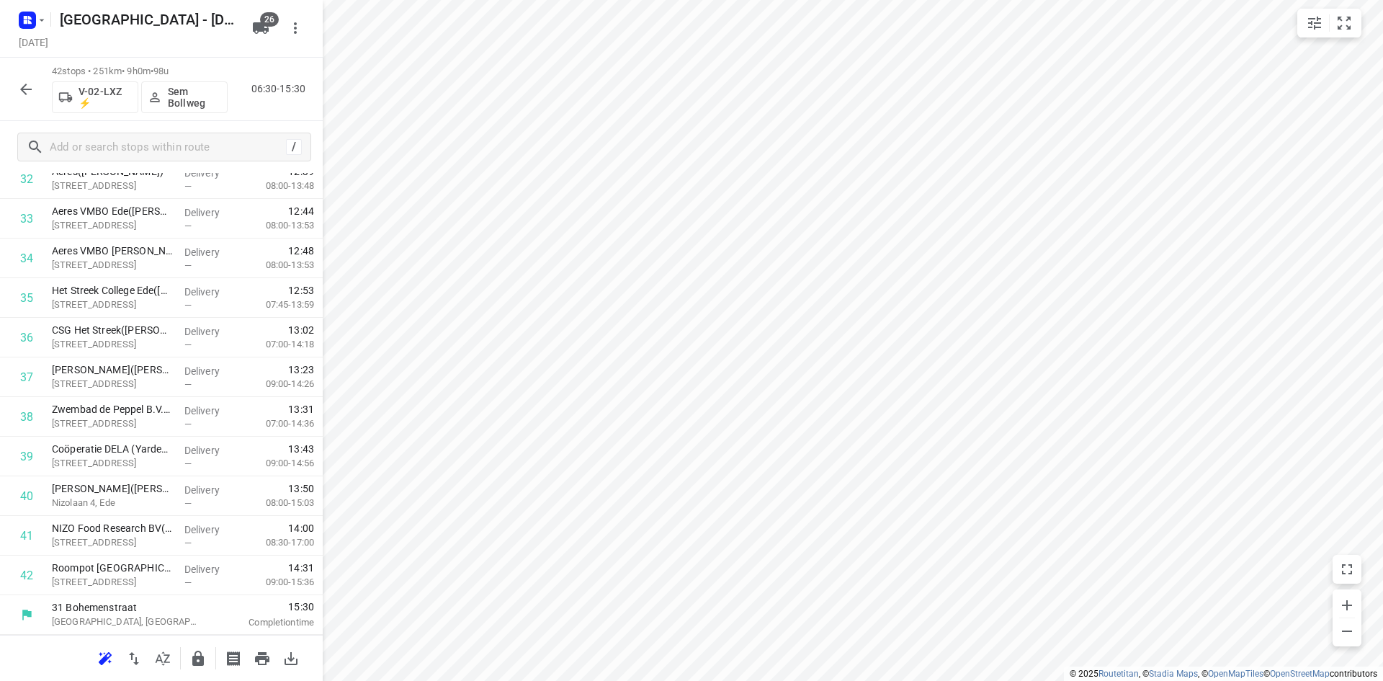
click at [189, 648] on button "button" at bounding box center [198, 658] width 29 height 29
click at [171, 666] on icon "button" at bounding box center [162, 658] width 17 height 17
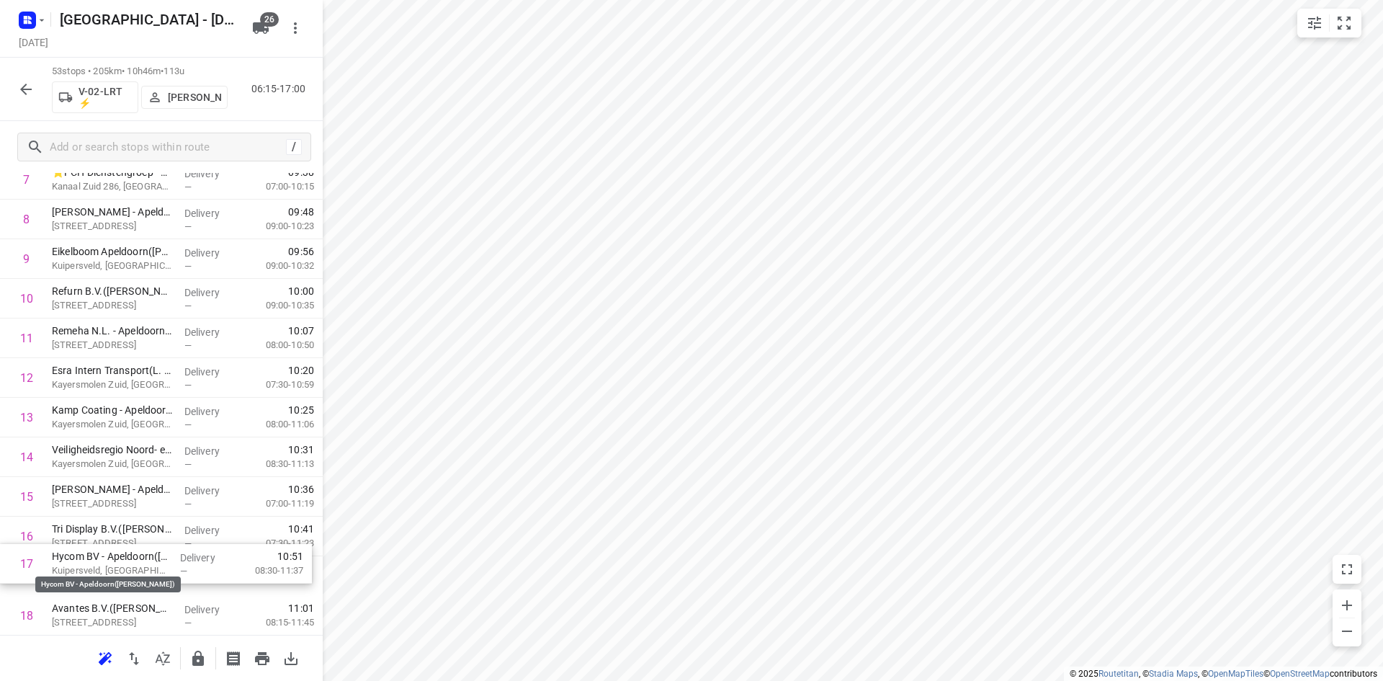
scroll to position [365, 0]
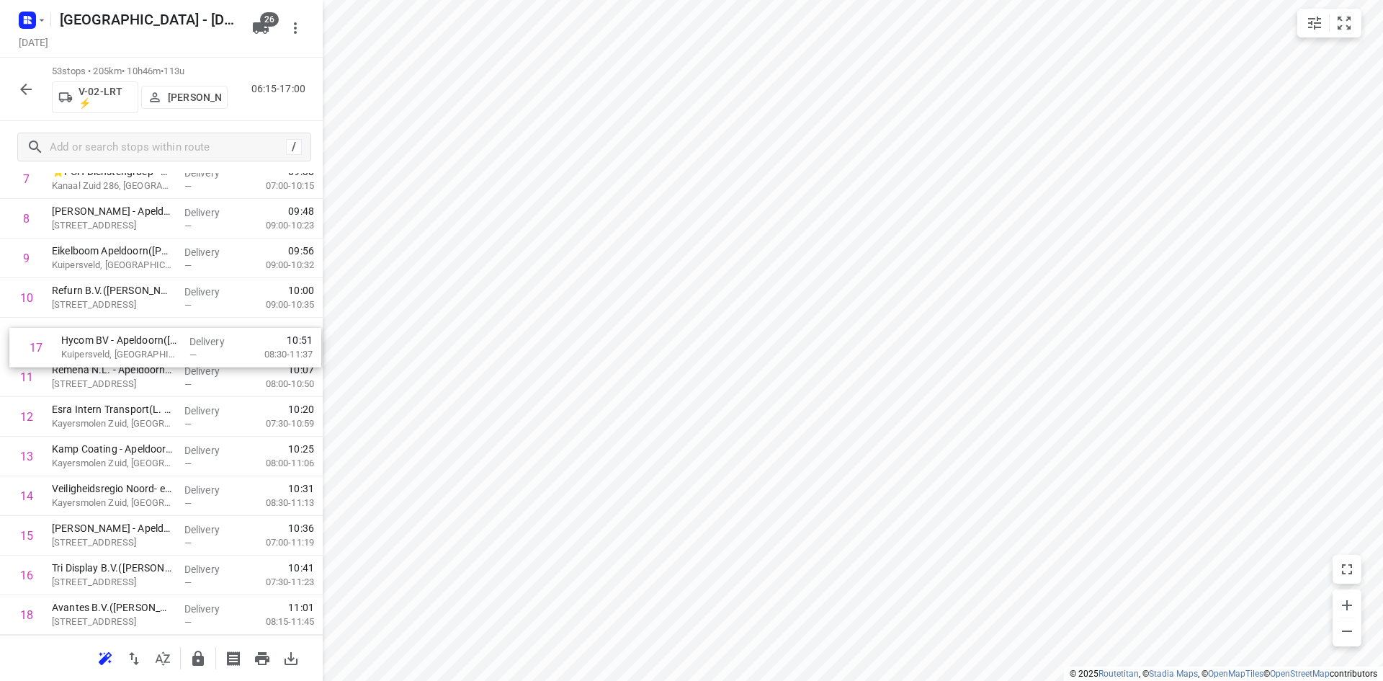
drag, startPoint x: 106, startPoint y: 568, endPoint x: 112, endPoint y: 328, distance: 239.2
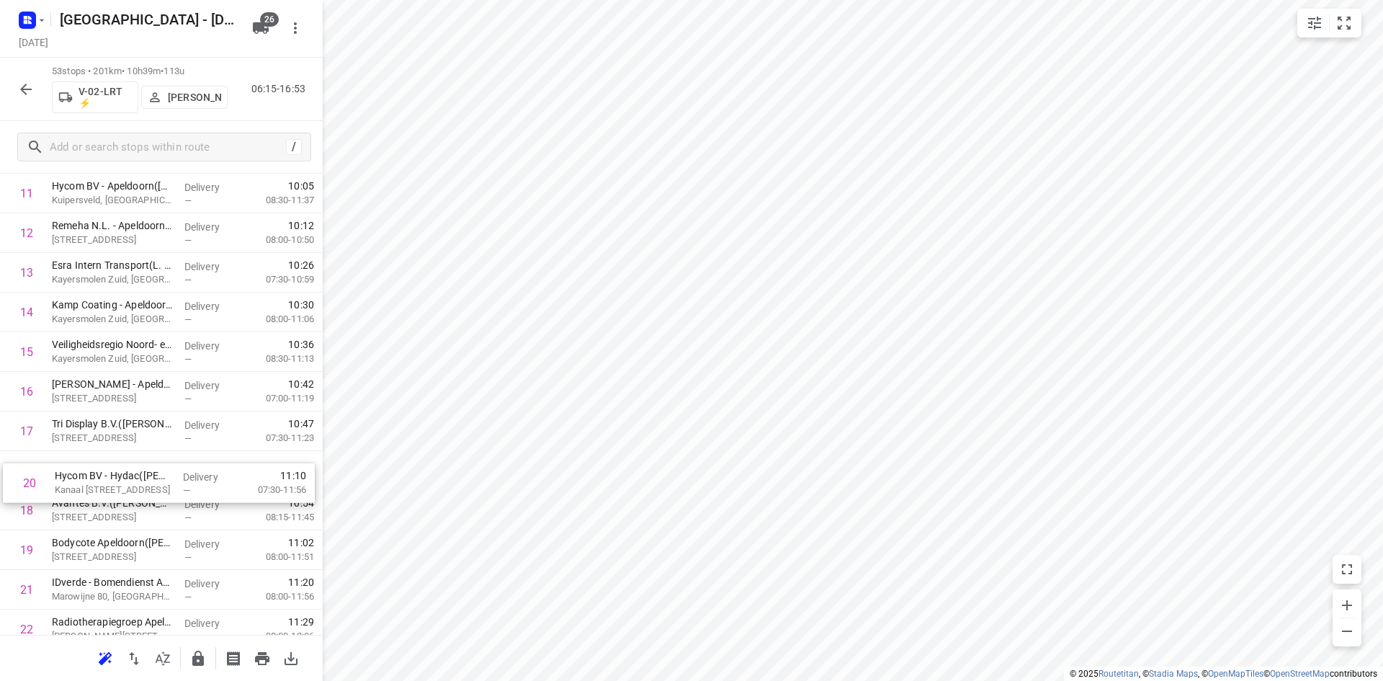
scroll to position [510, 0]
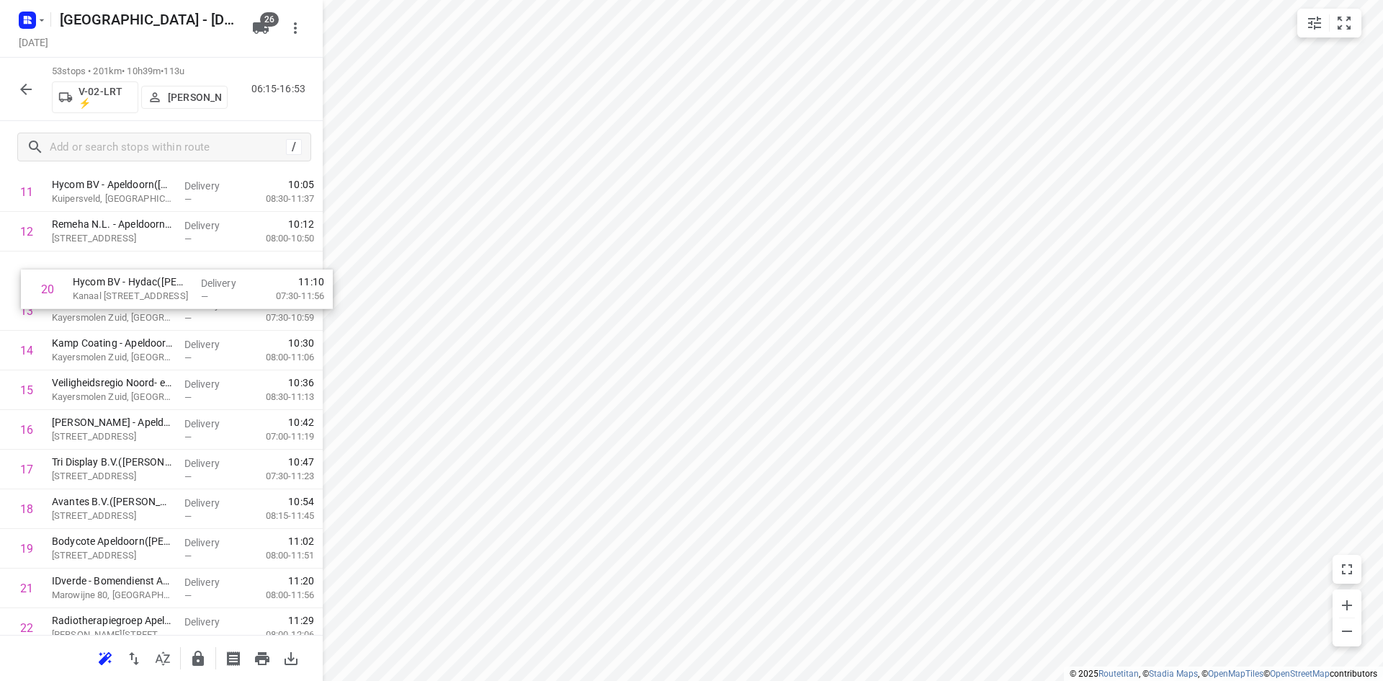
drag, startPoint x: 112, startPoint y: 547, endPoint x: 139, endPoint y: 267, distance: 281.6
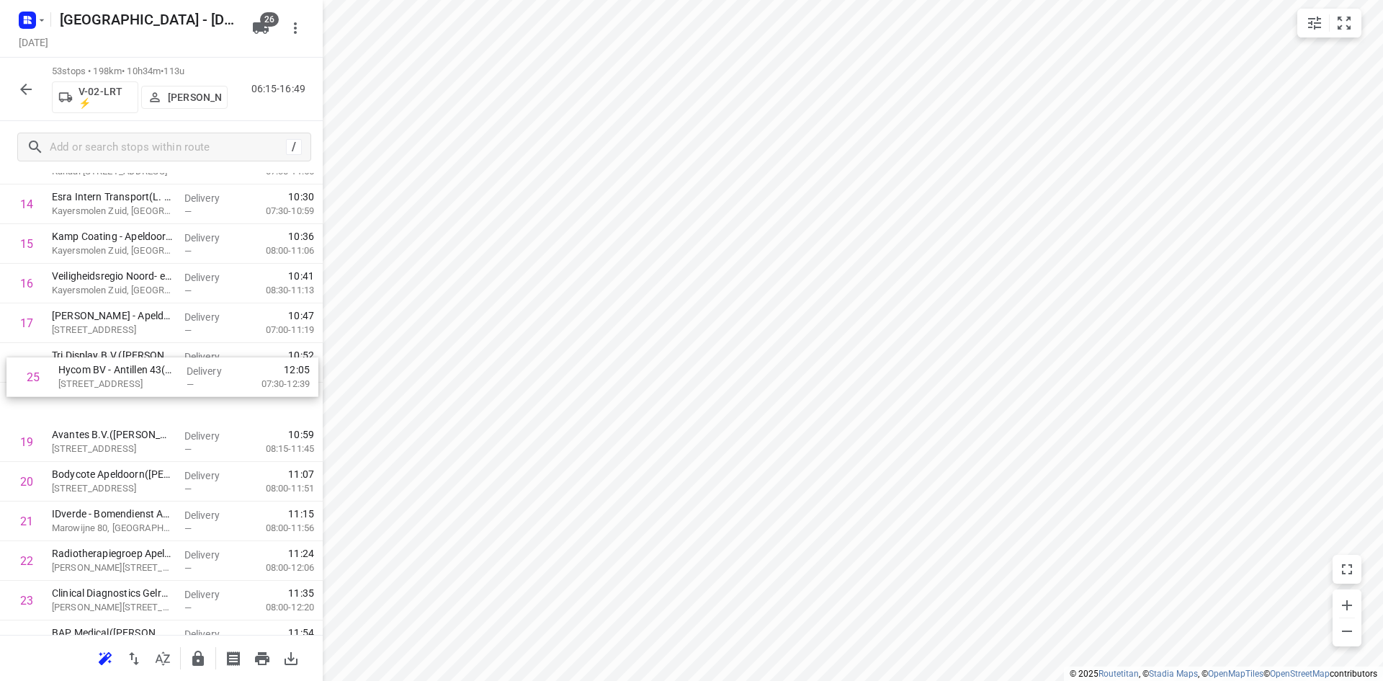
scroll to position [583, 0]
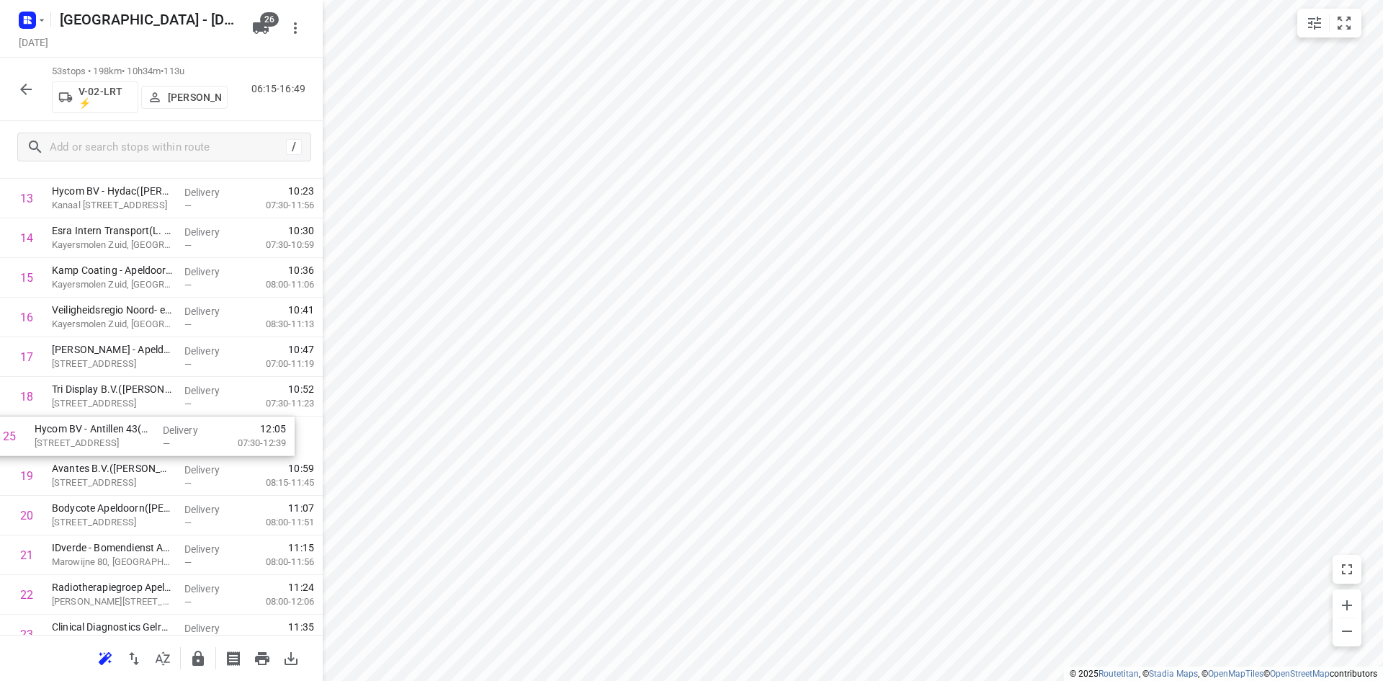
drag, startPoint x: 125, startPoint y: 534, endPoint x: 110, endPoint y: 437, distance: 98.4
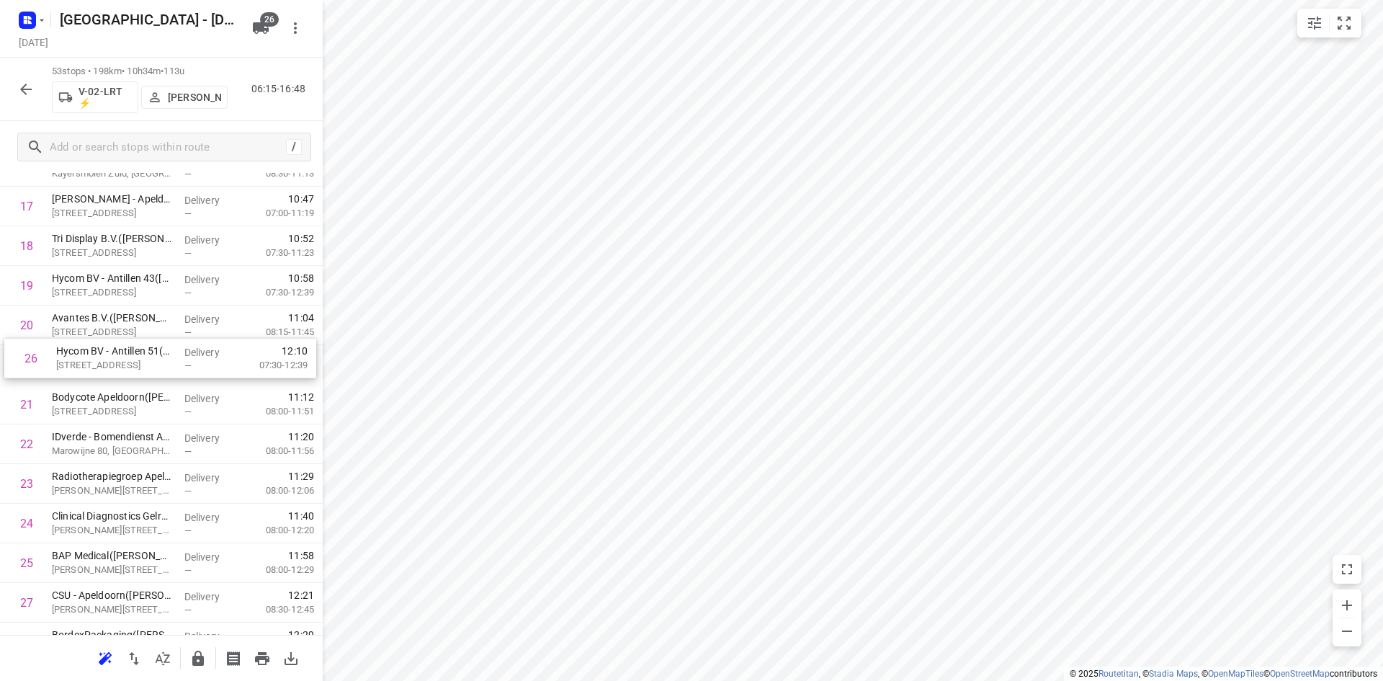
scroll to position [727, 0]
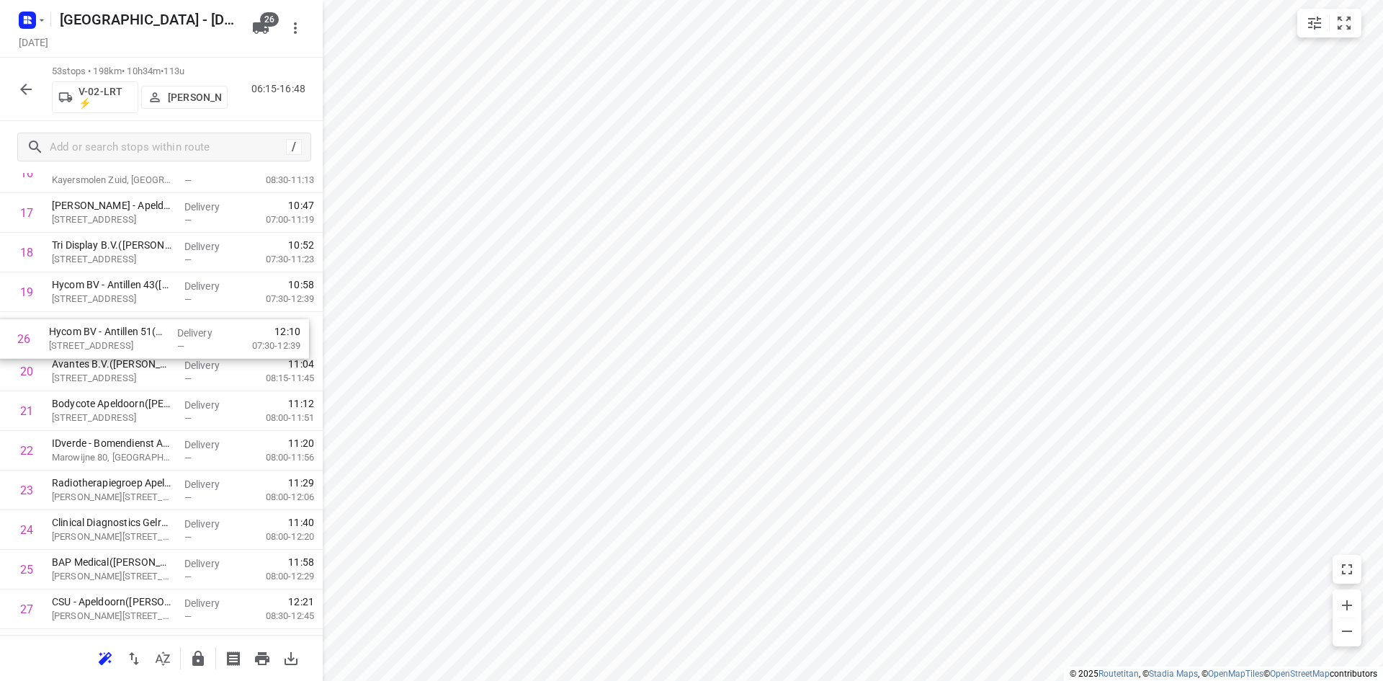
drag, startPoint x: 96, startPoint y: 432, endPoint x: 91, endPoint y: 341, distance: 90.9
click at [91, 341] on div "1 ⭐ Apleona - Abbott Biologicals - De Meente(Burak Kocak) De Meente 22, Olst De…" at bounding box center [161, 609] width 323 height 2100
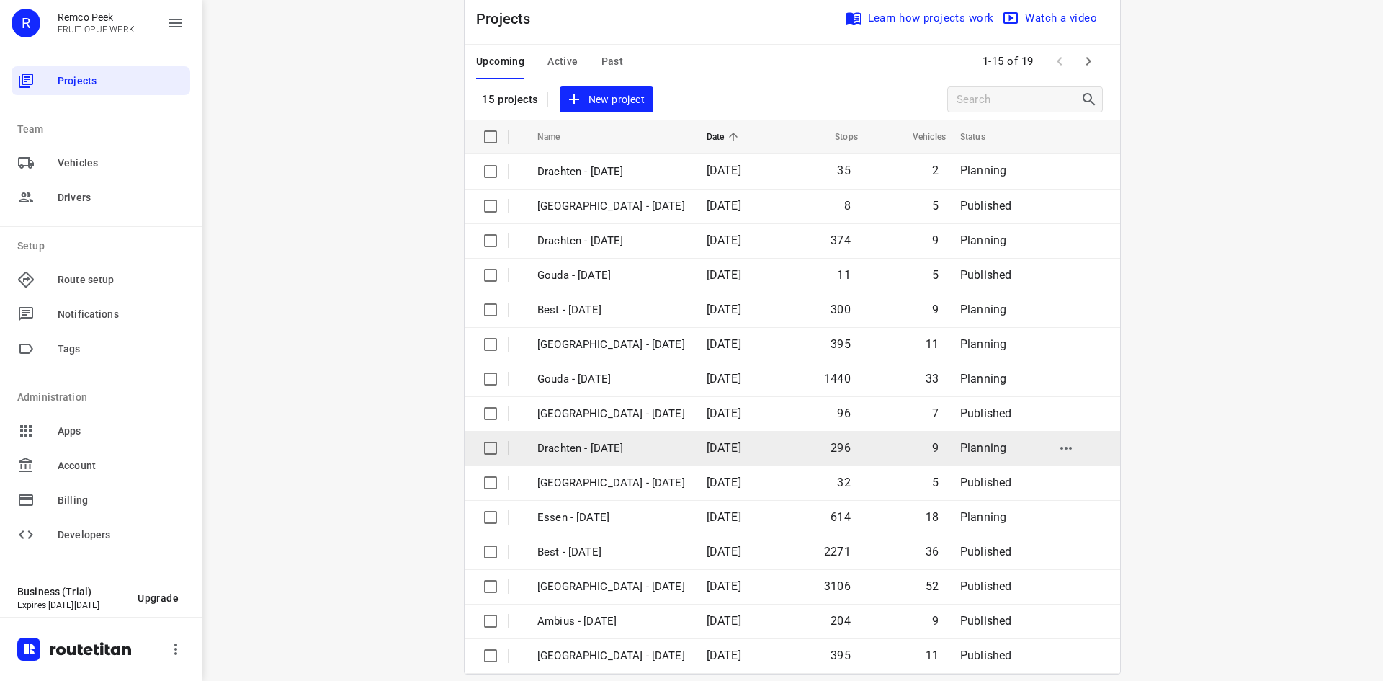
scroll to position [48, 0]
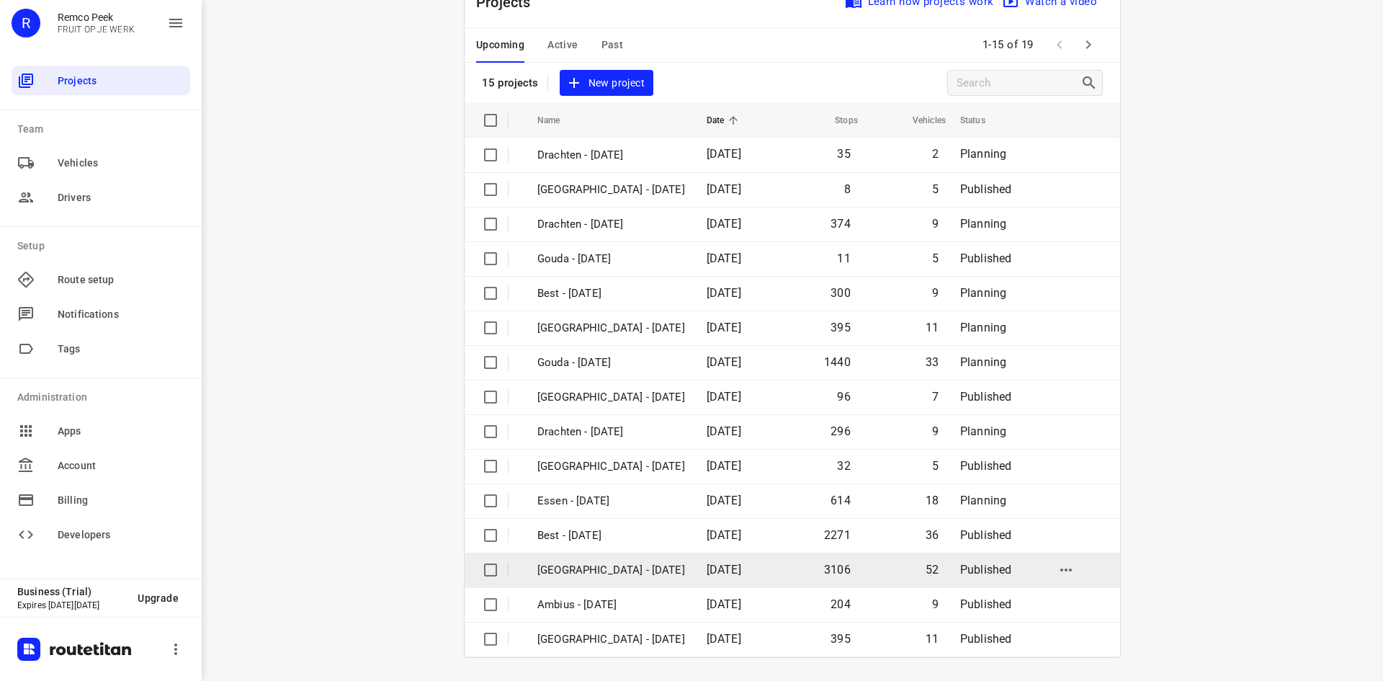
click at [725, 565] on span "[DATE]" at bounding box center [724, 570] width 35 height 14
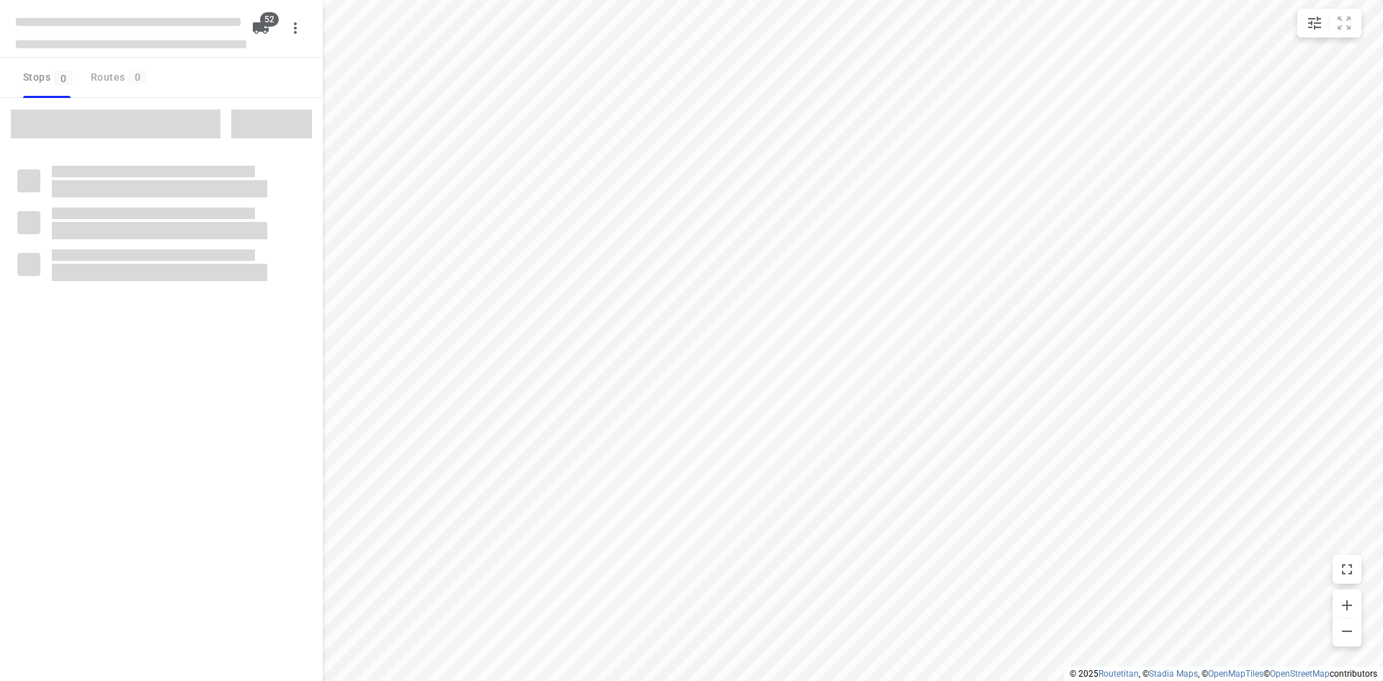
checkbox input "true"
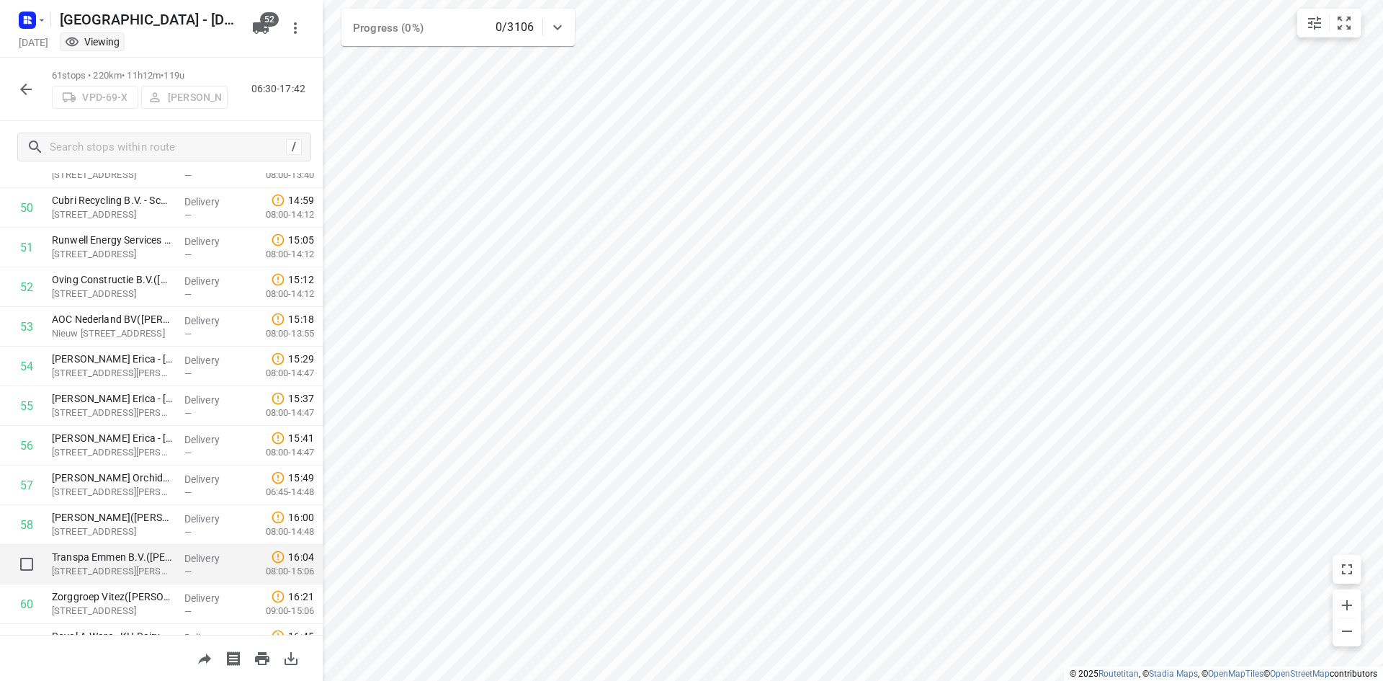
scroll to position [1995, 0]
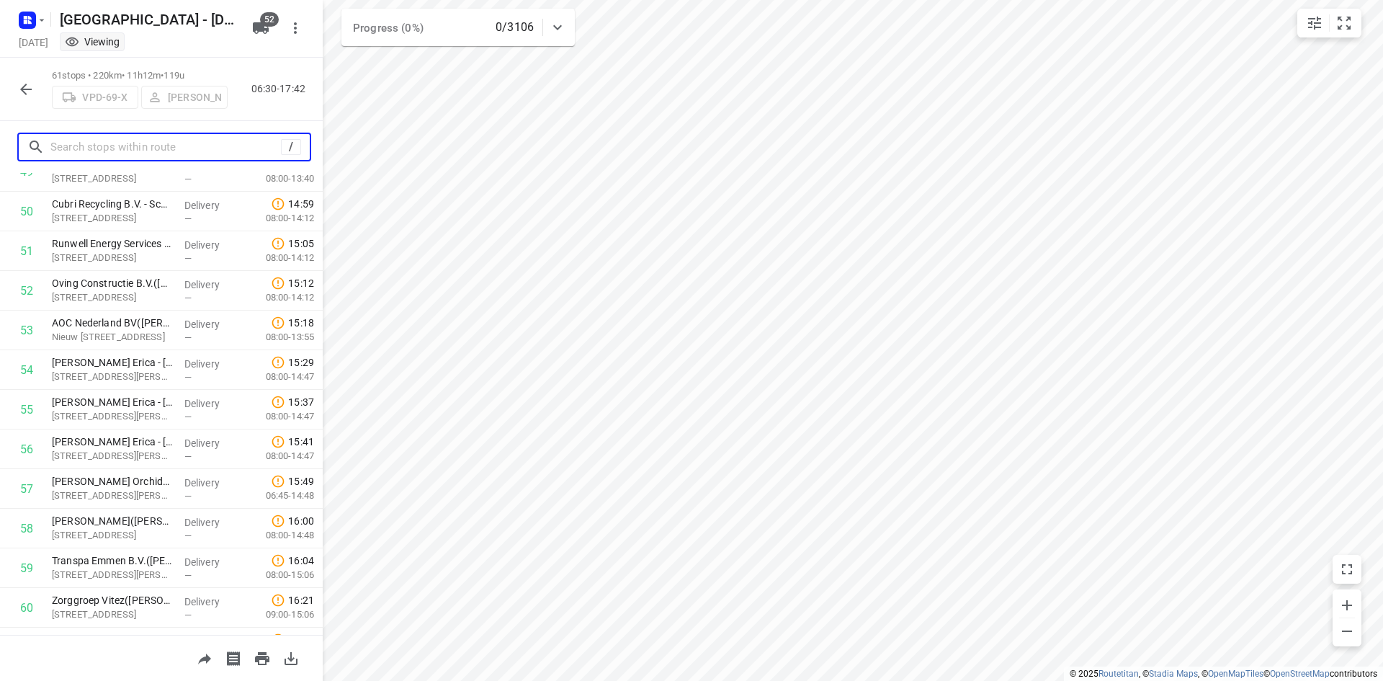
click at [100, 143] on input "text" at bounding box center [165, 147] width 231 height 22
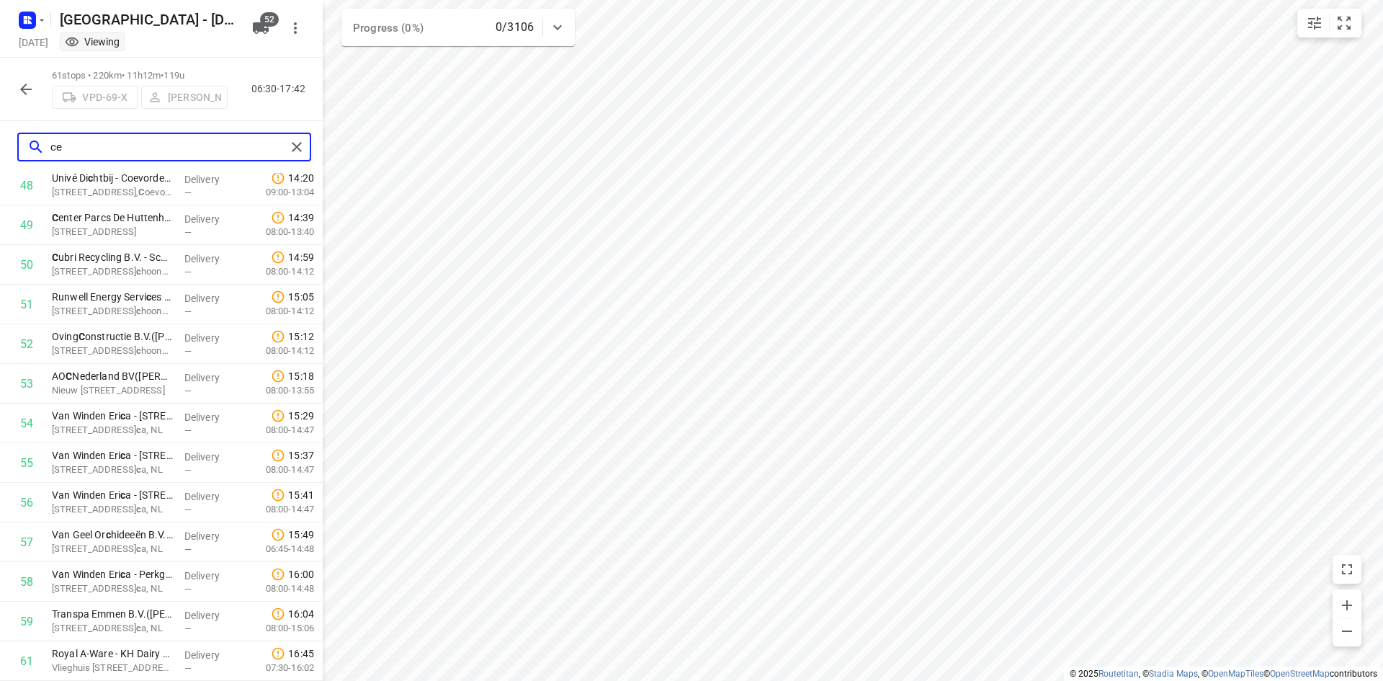
scroll to position [0, 0]
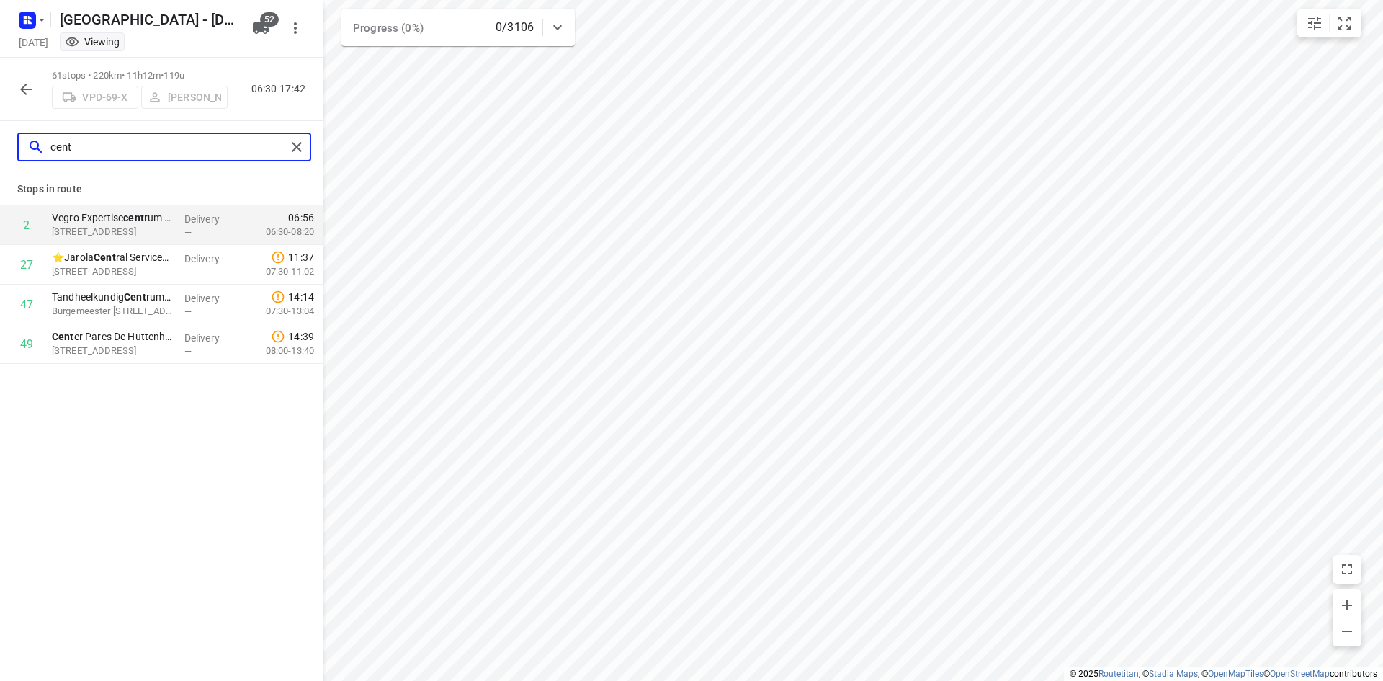
type input "cent"
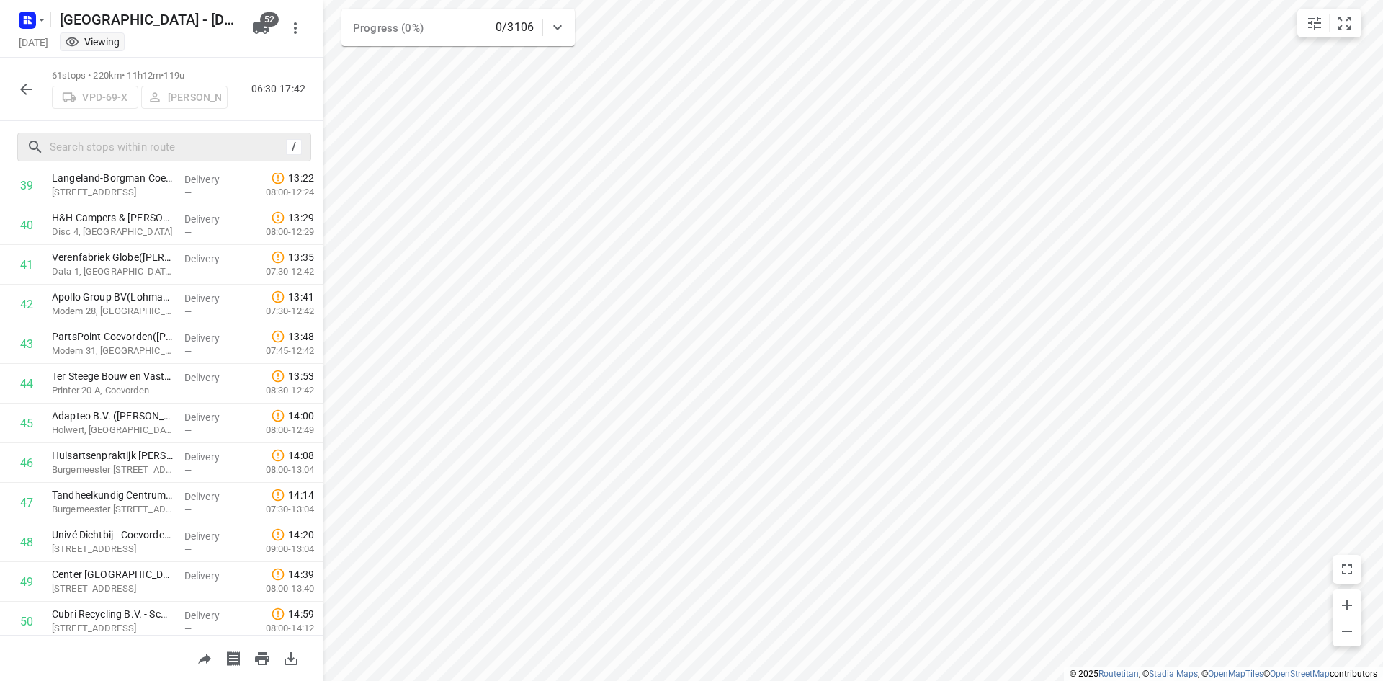
scroll to position [2067, 0]
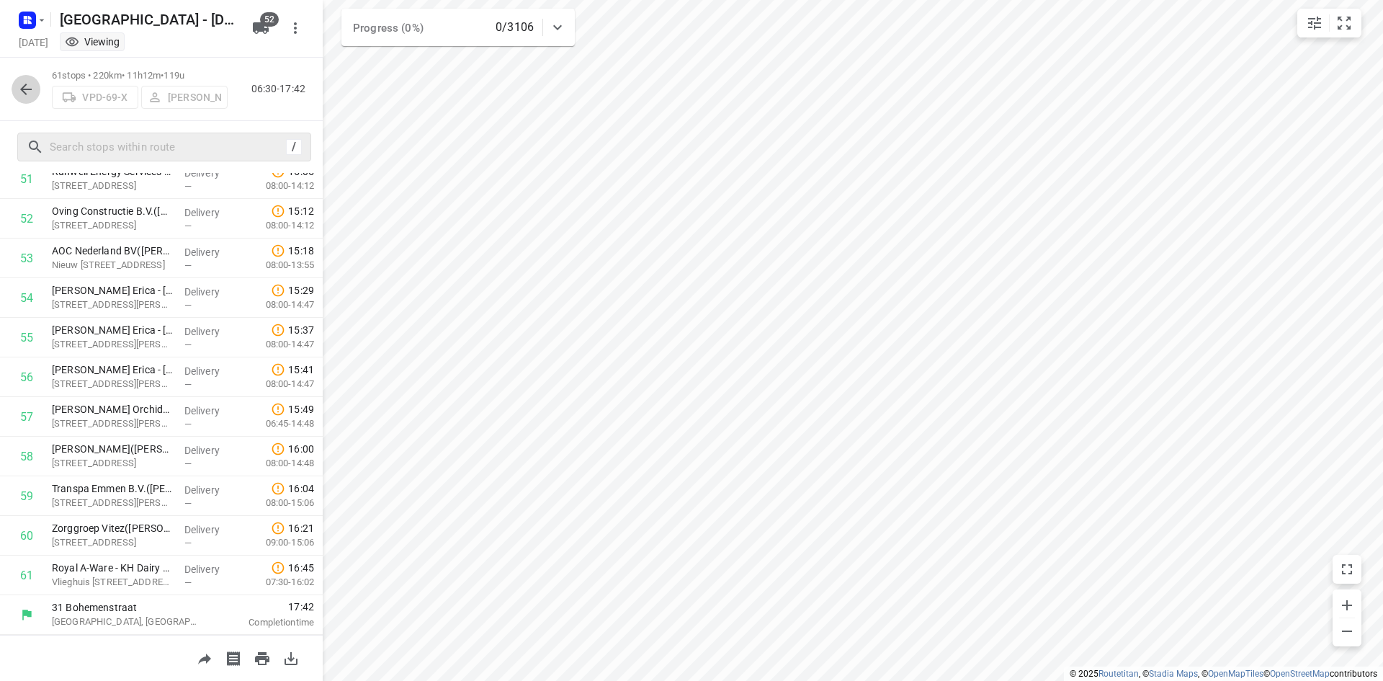
click at [27, 83] on icon "button" at bounding box center [25, 89] width 17 height 17
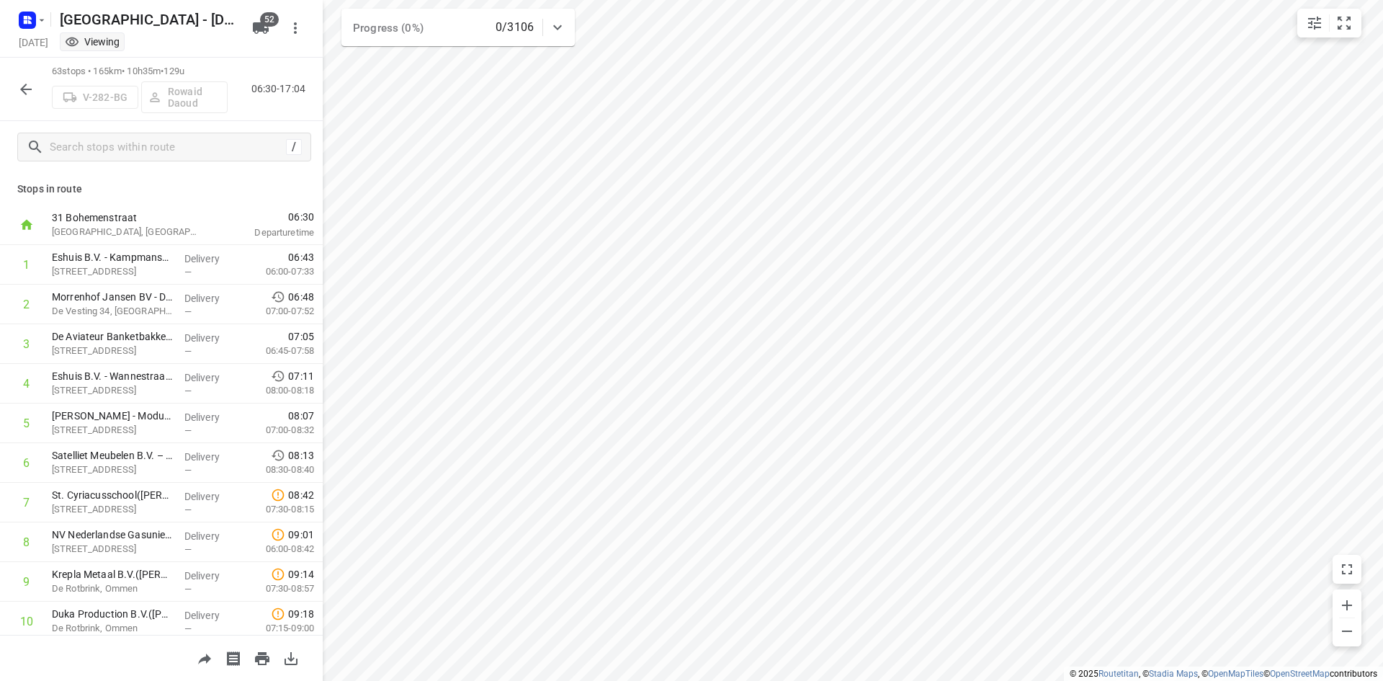
click at [21, 97] on icon "button" at bounding box center [25, 89] width 17 height 17
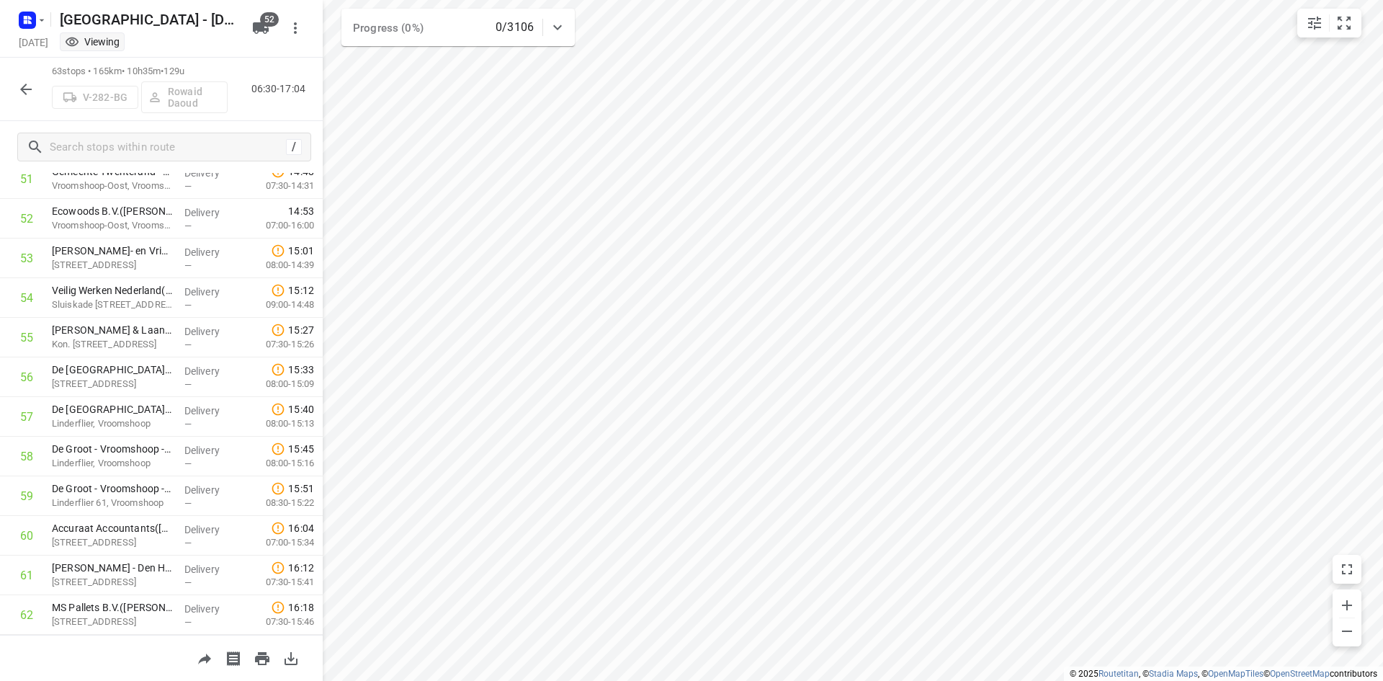
click at [20, 79] on button "button" at bounding box center [26, 89] width 29 height 29
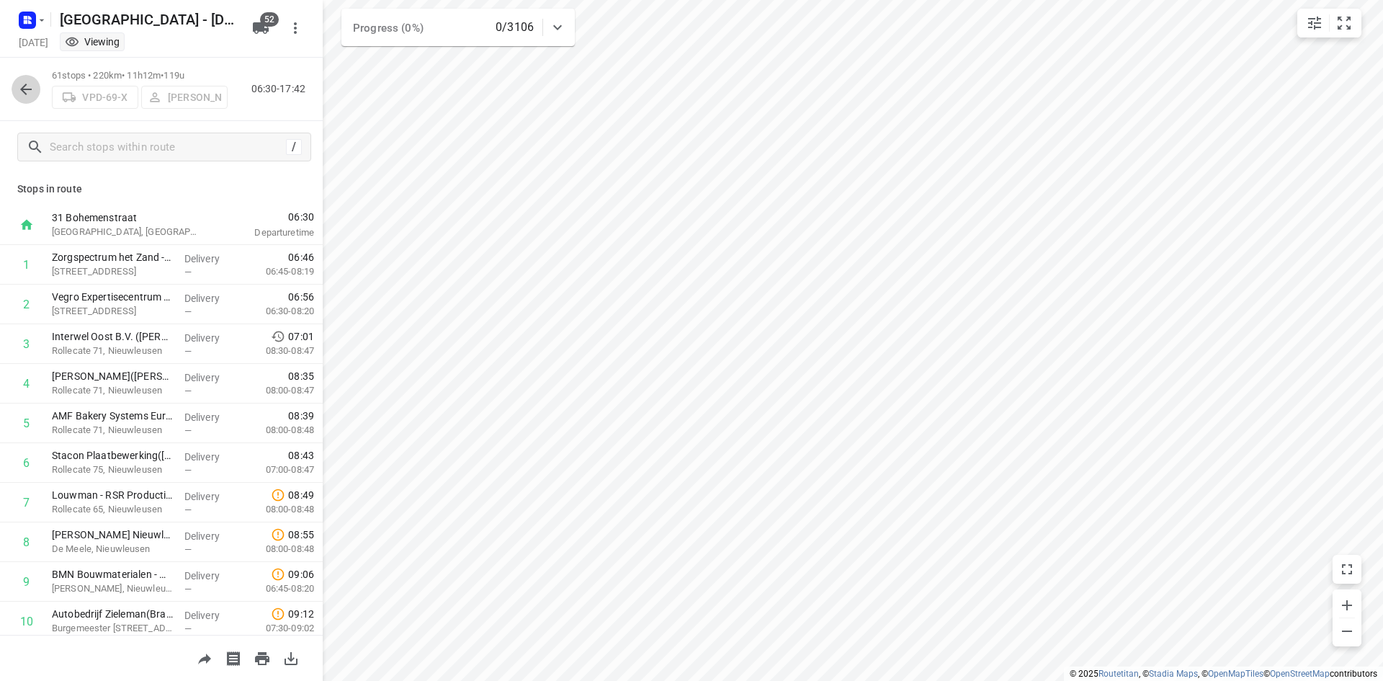
click at [23, 76] on button "button" at bounding box center [26, 89] width 29 height 29
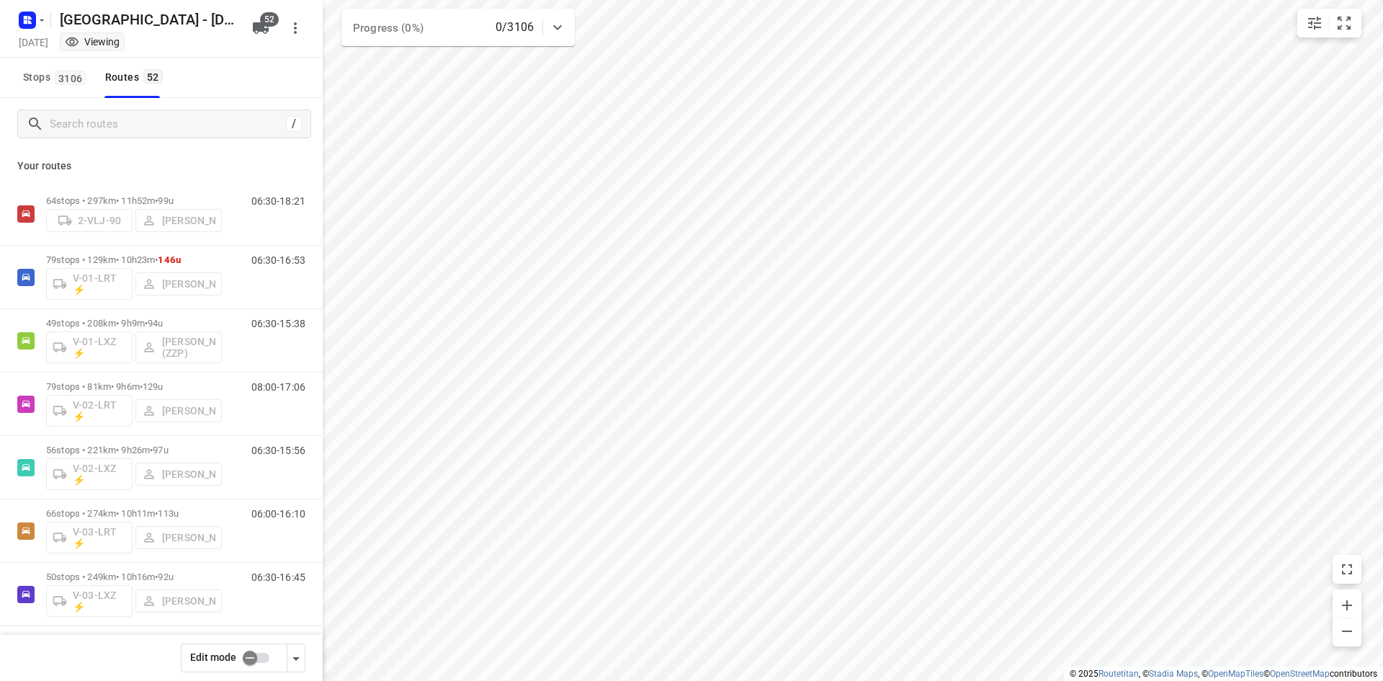
click at [249, 658] on input "checkbox" at bounding box center [250, 657] width 82 height 27
checkbox input "false"
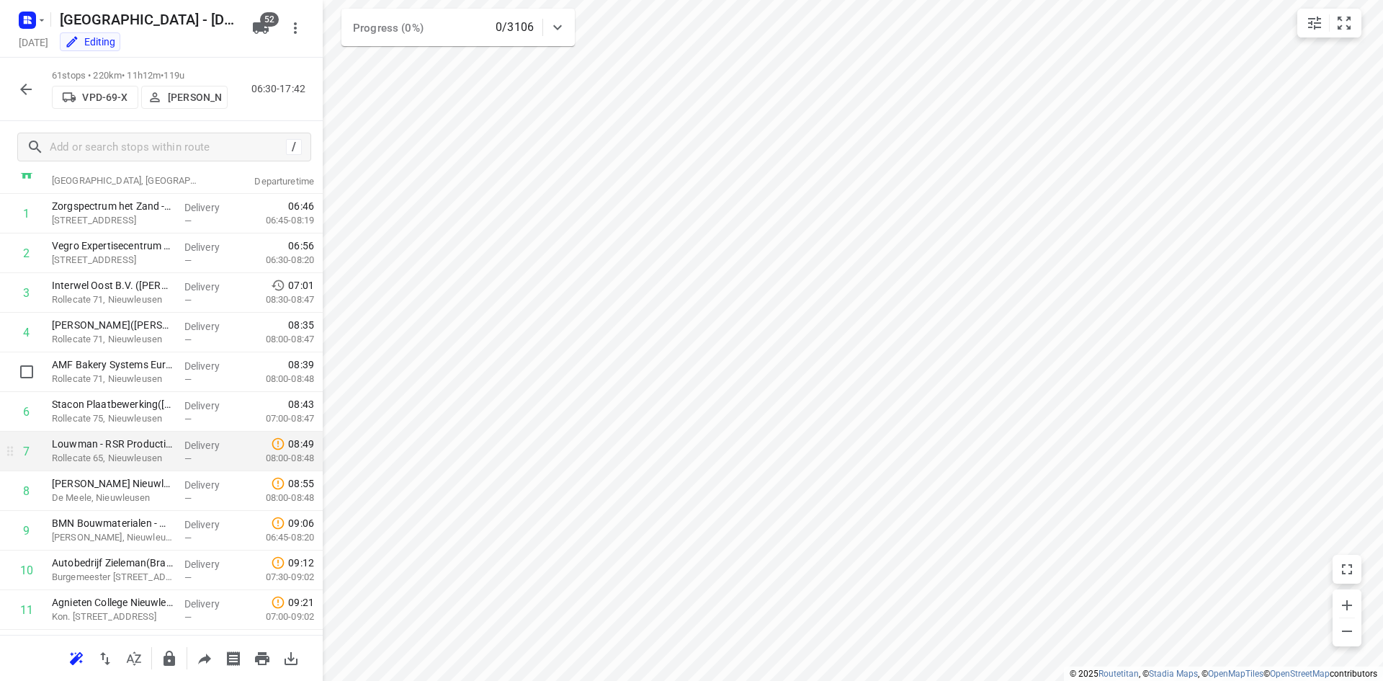
scroll to position [72, 0]
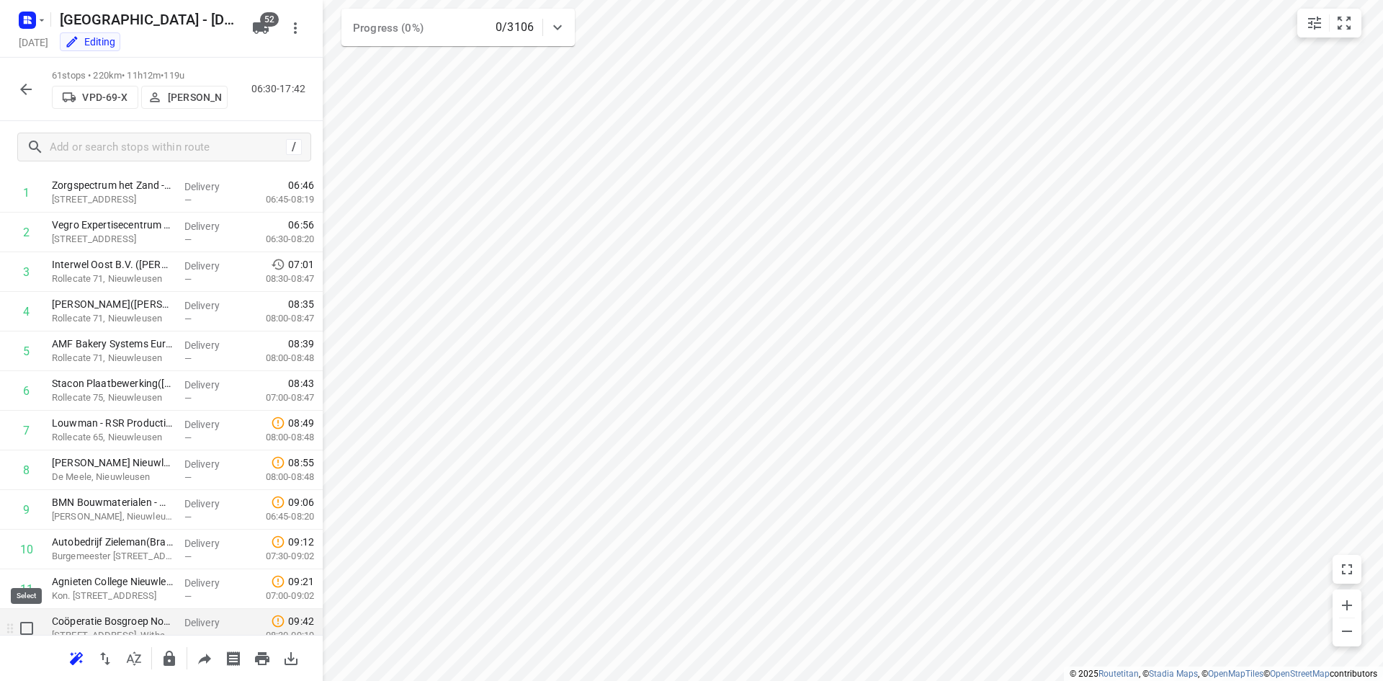
click at [26, 629] on input "checkbox" at bounding box center [26, 628] width 29 height 29
checkbox input "true"
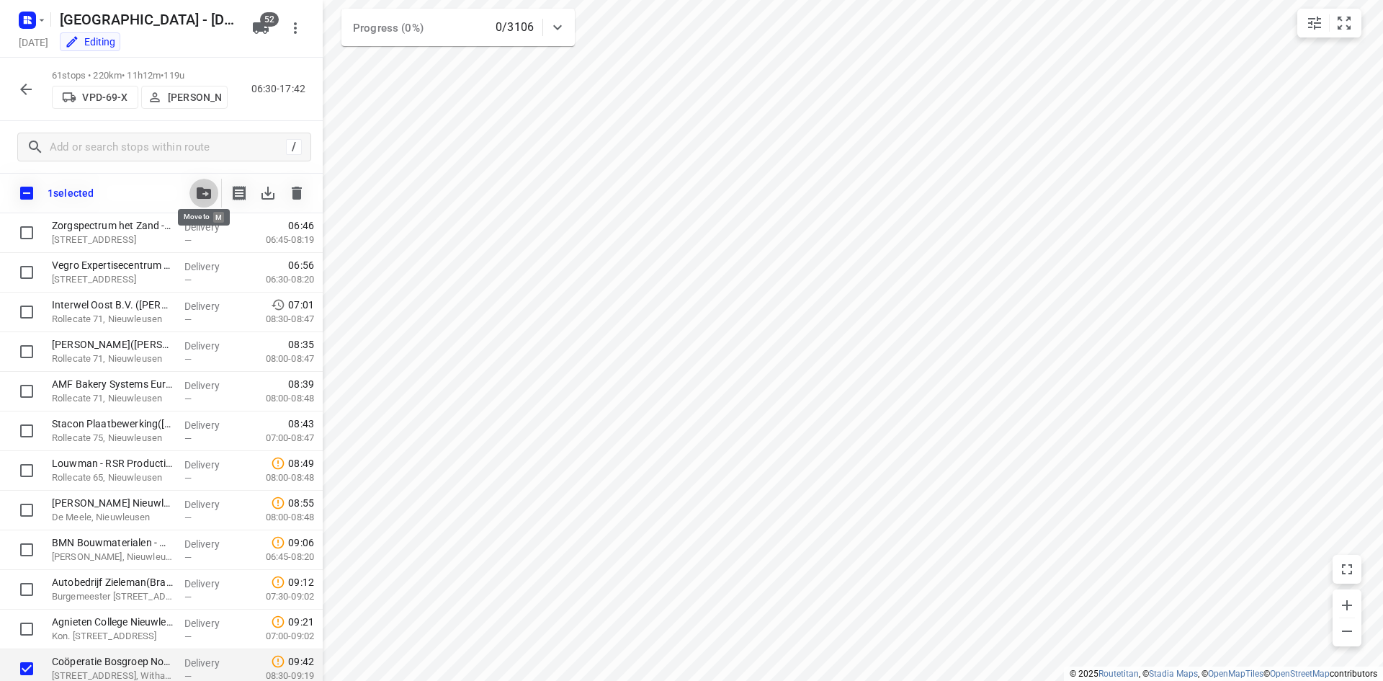
click at [199, 193] on icon "button" at bounding box center [204, 193] width 14 height 12
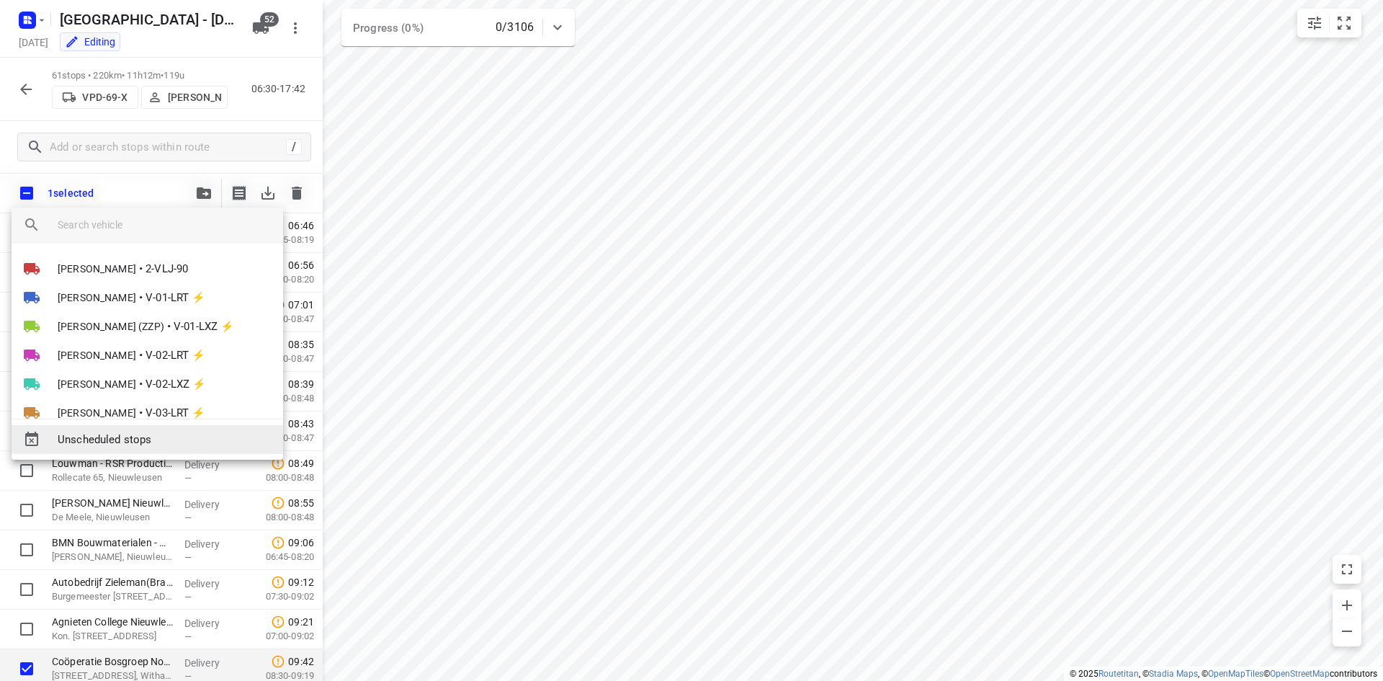
click at [162, 442] on span "Unscheduled stops" at bounding box center [165, 439] width 214 height 17
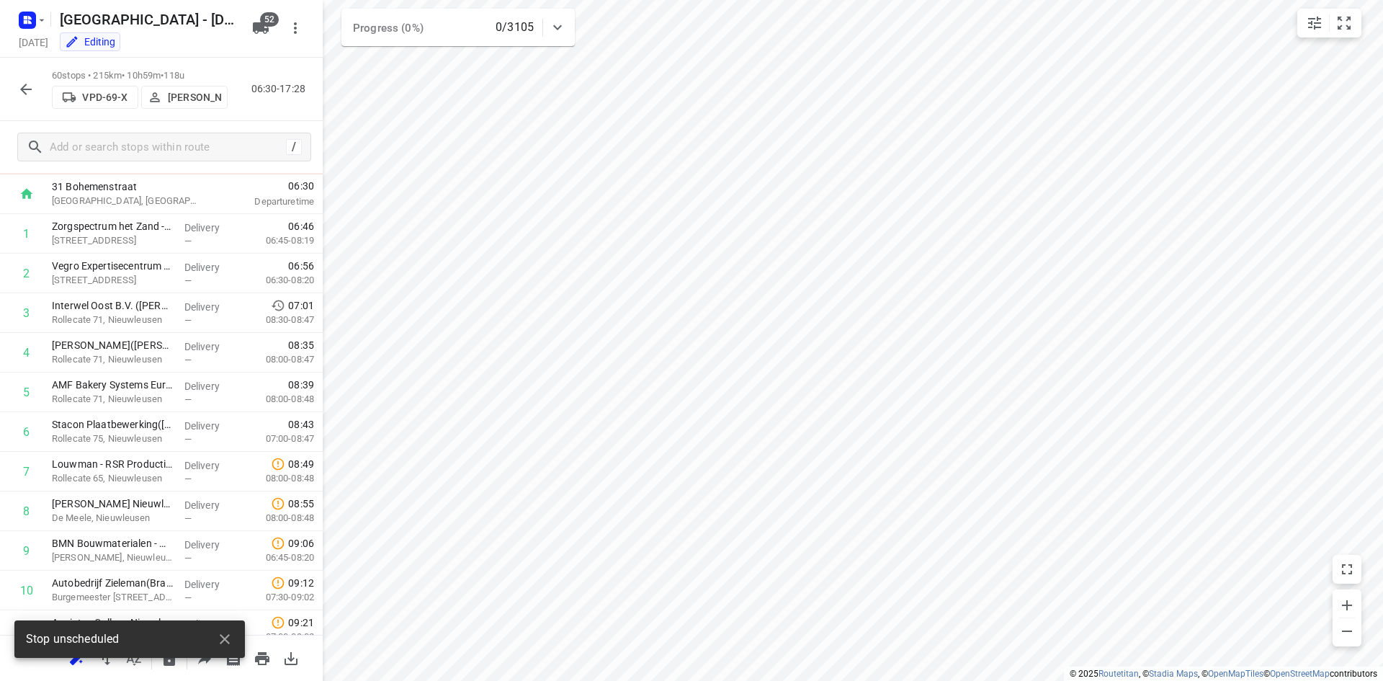
click at [17, 96] on button "button" at bounding box center [26, 89] width 29 height 29
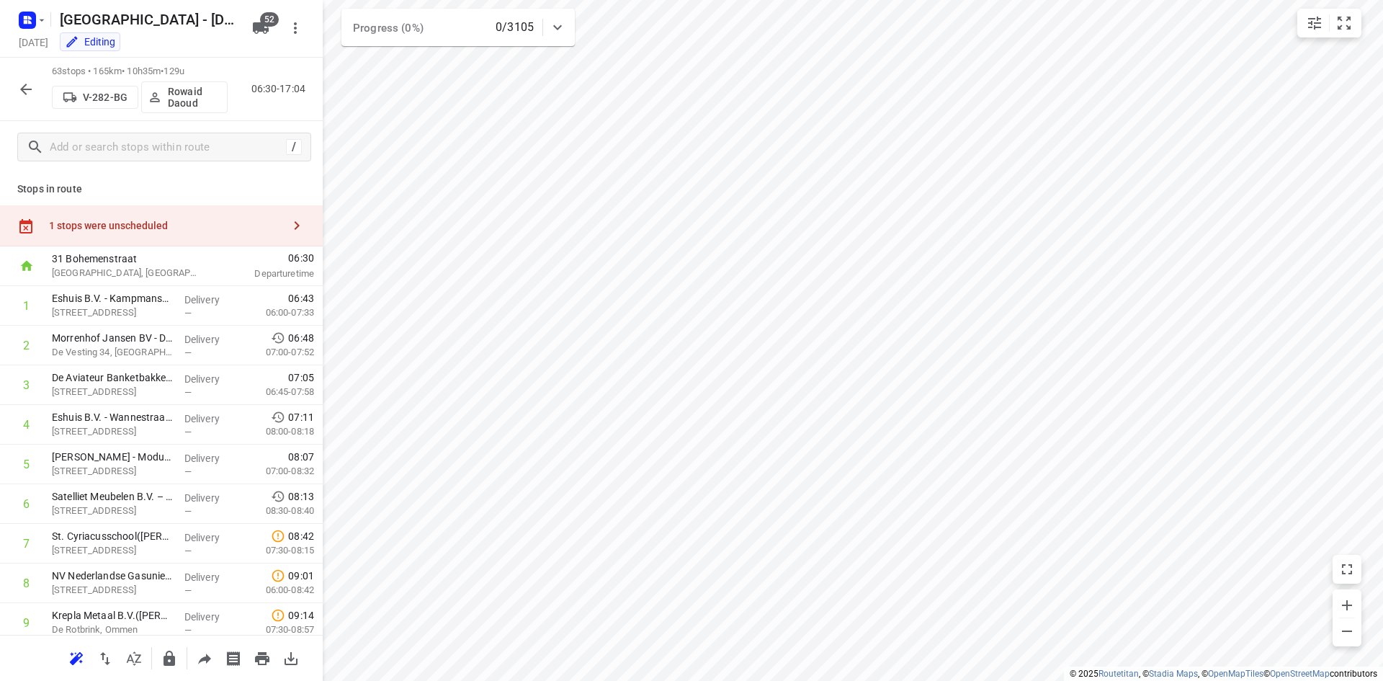
click at [183, 236] on div "1 stops were unscheduled" at bounding box center [161, 225] width 323 height 41
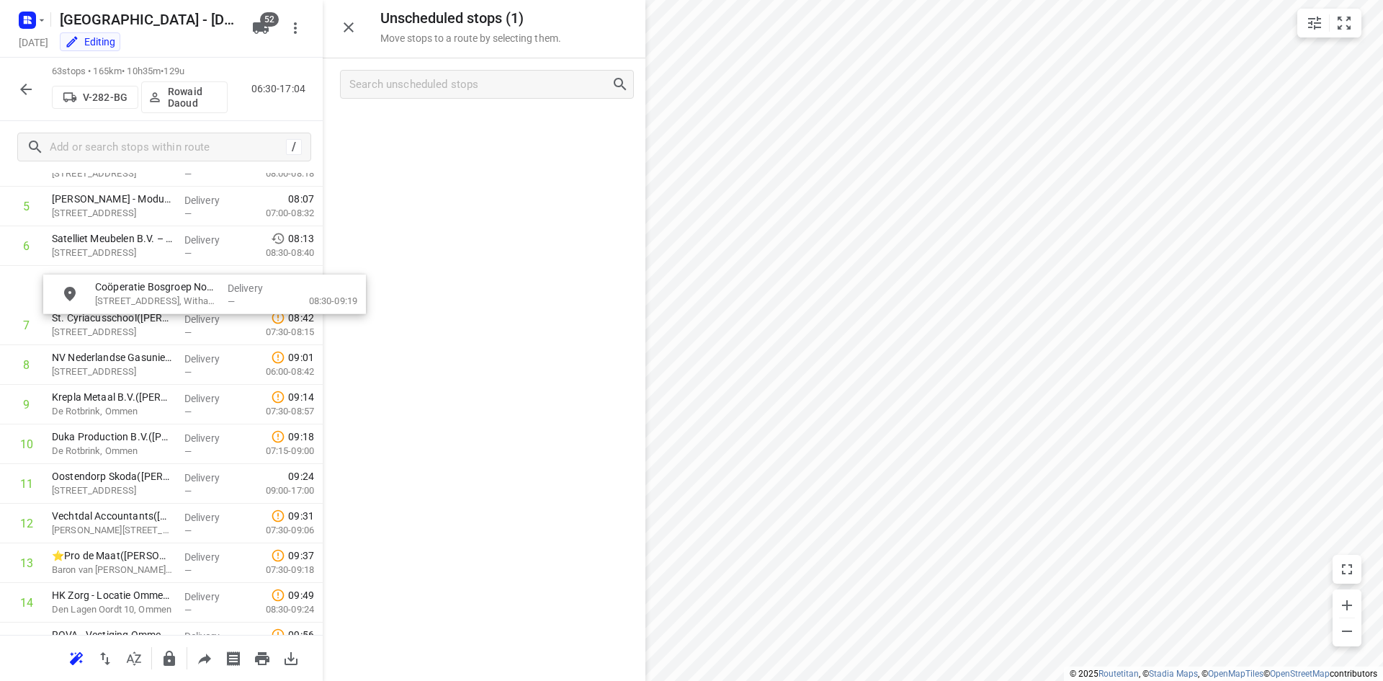
scroll to position [257, 0]
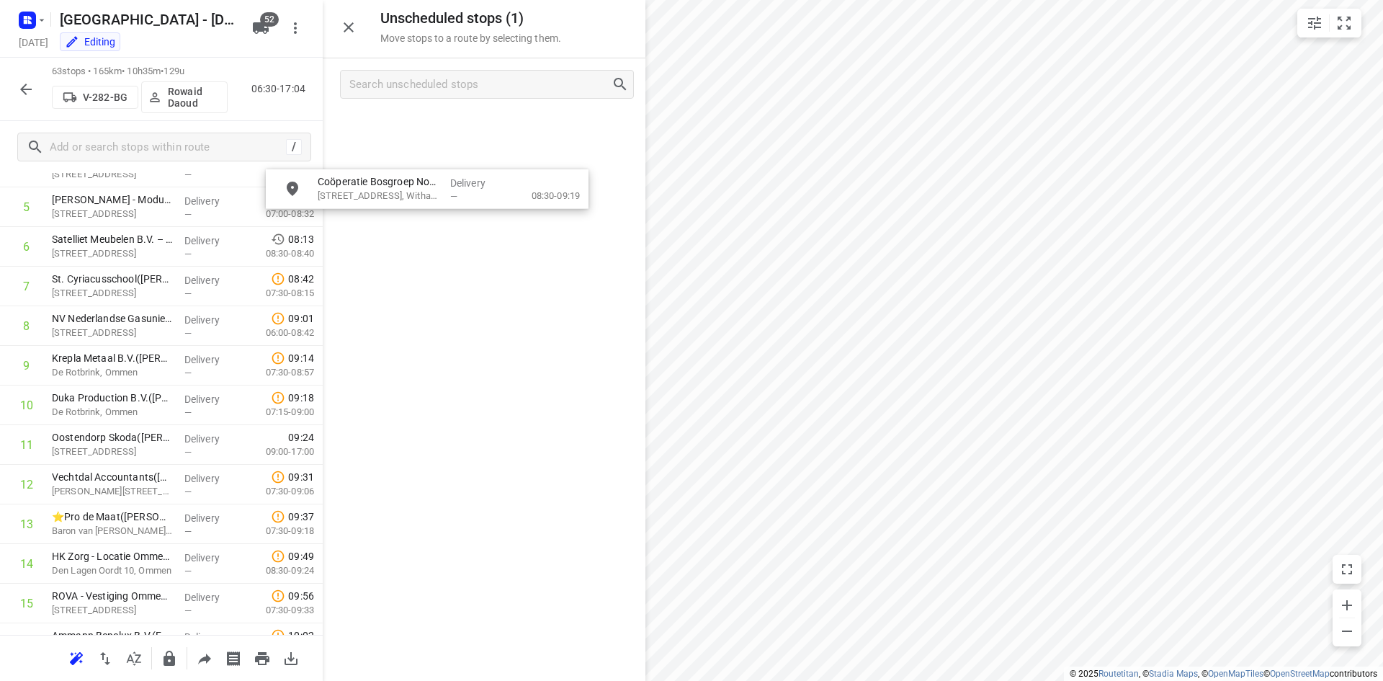
drag, startPoint x: 540, startPoint y: 131, endPoint x: 481, endPoint y: 194, distance: 85.6
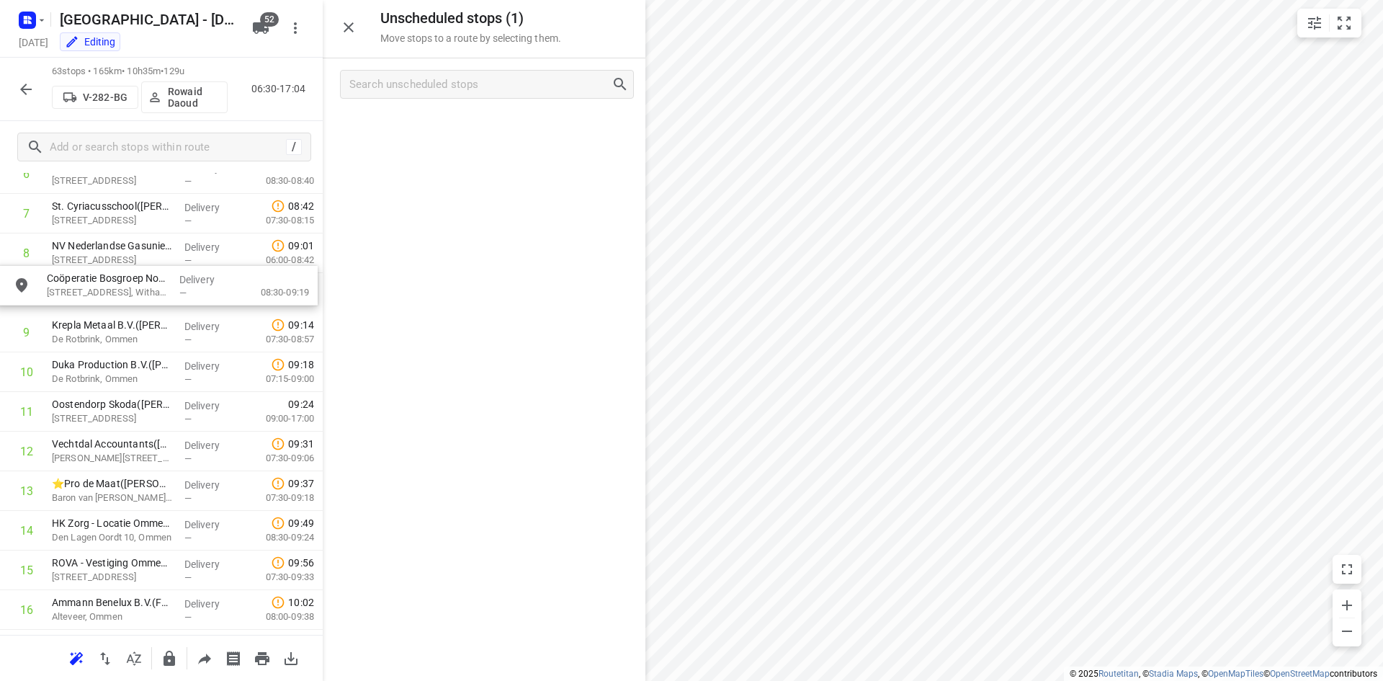
scroll to position [327, 0]
drag, startPoint x: 488, startPoint y: 147, endPoint x: 166, endPoint y: 305, distance: 359.2
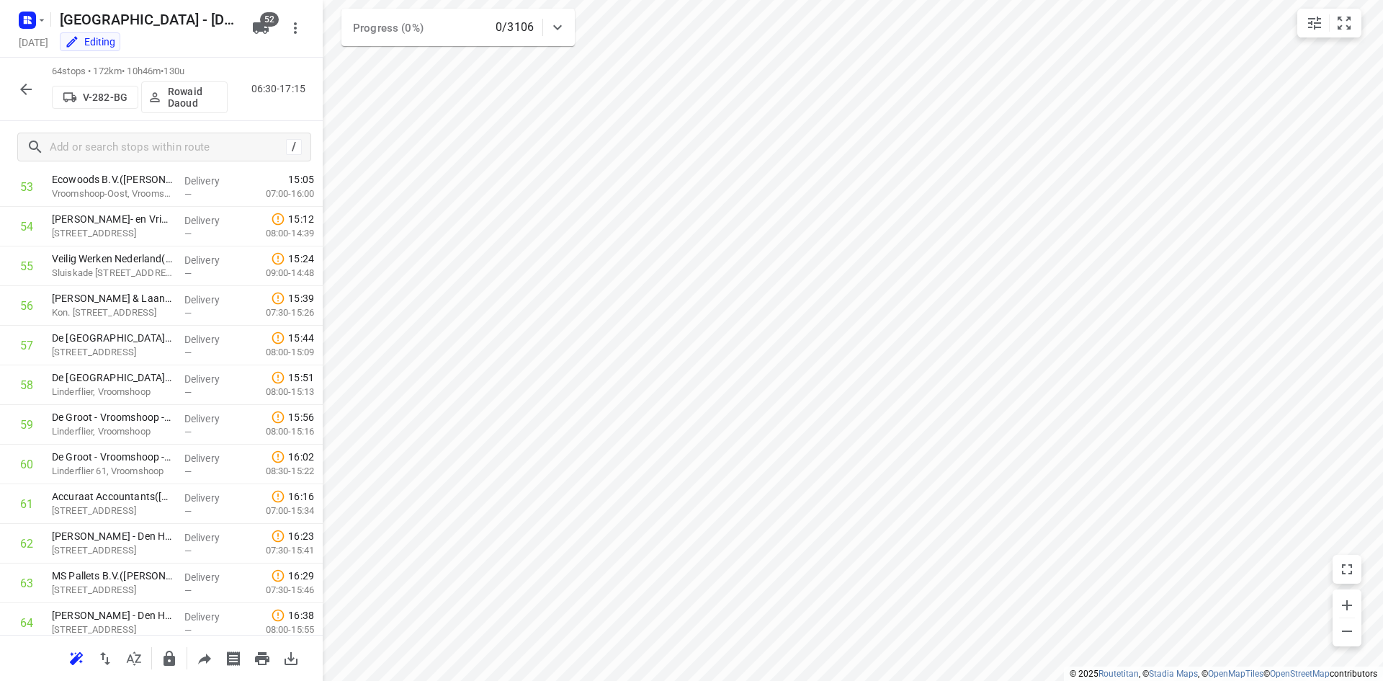
scroll to position [2114, 0]
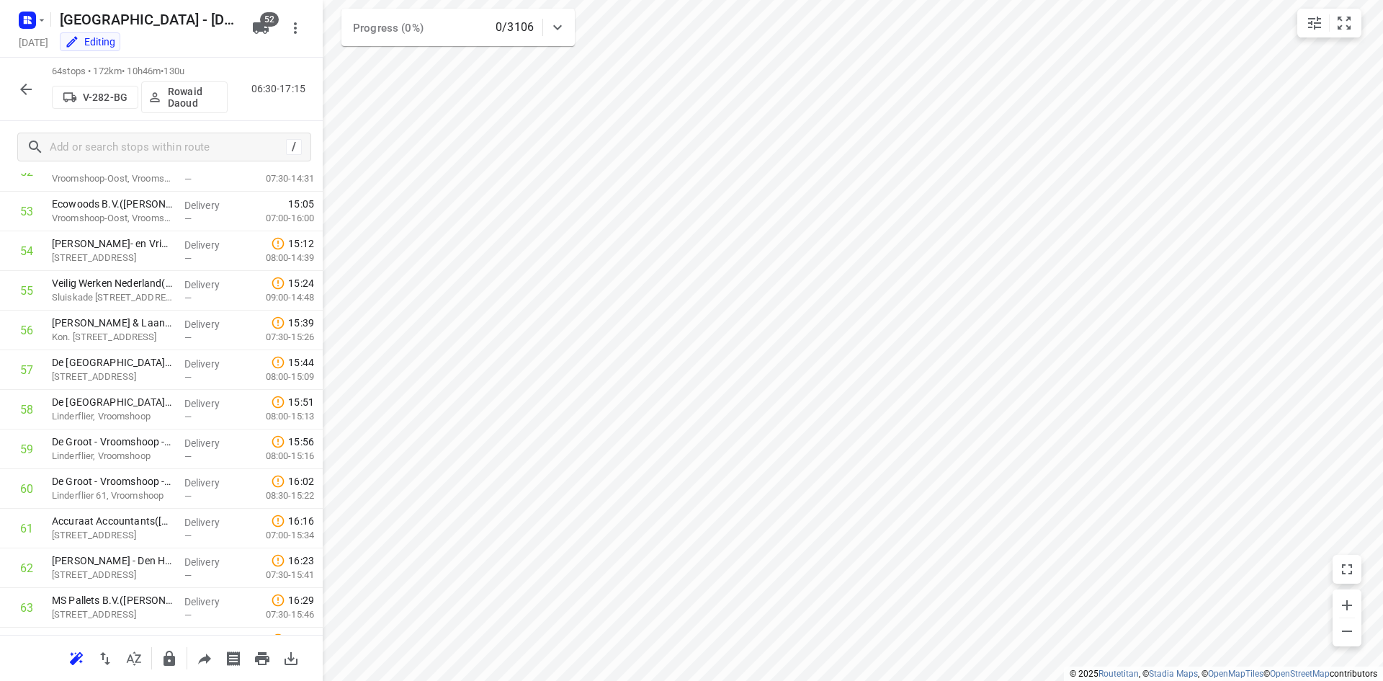
click at [10, 78] on div "64 stops • 172km • 10h46m • 130u V-282-BG Rowaid Daoud 06:30-17:15" at bounding box center [161, 89] width 323 height 63
click at [14, 79] on button "button" at bounding box center [26, 89] width 29 height 29
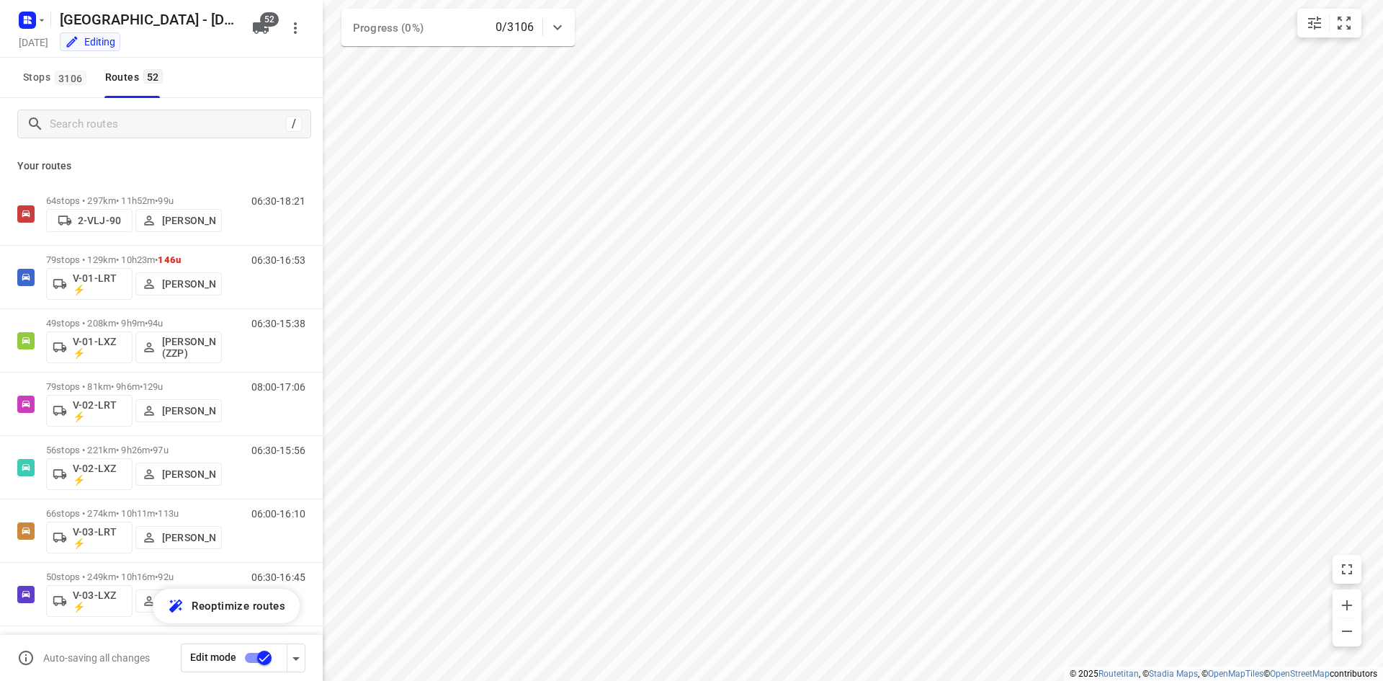
click at [262, 655] on input "checkbox" at bounding box center [264, 657] width 82 height 27
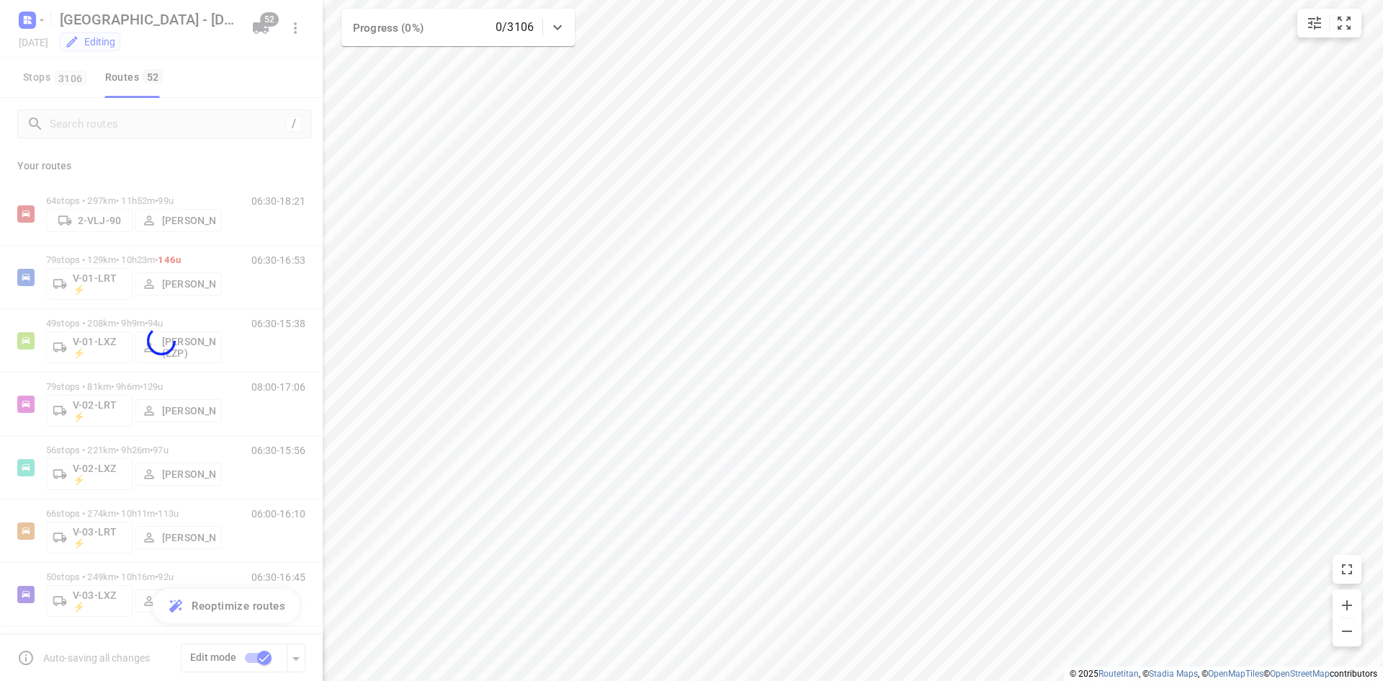
checkbox input "false"
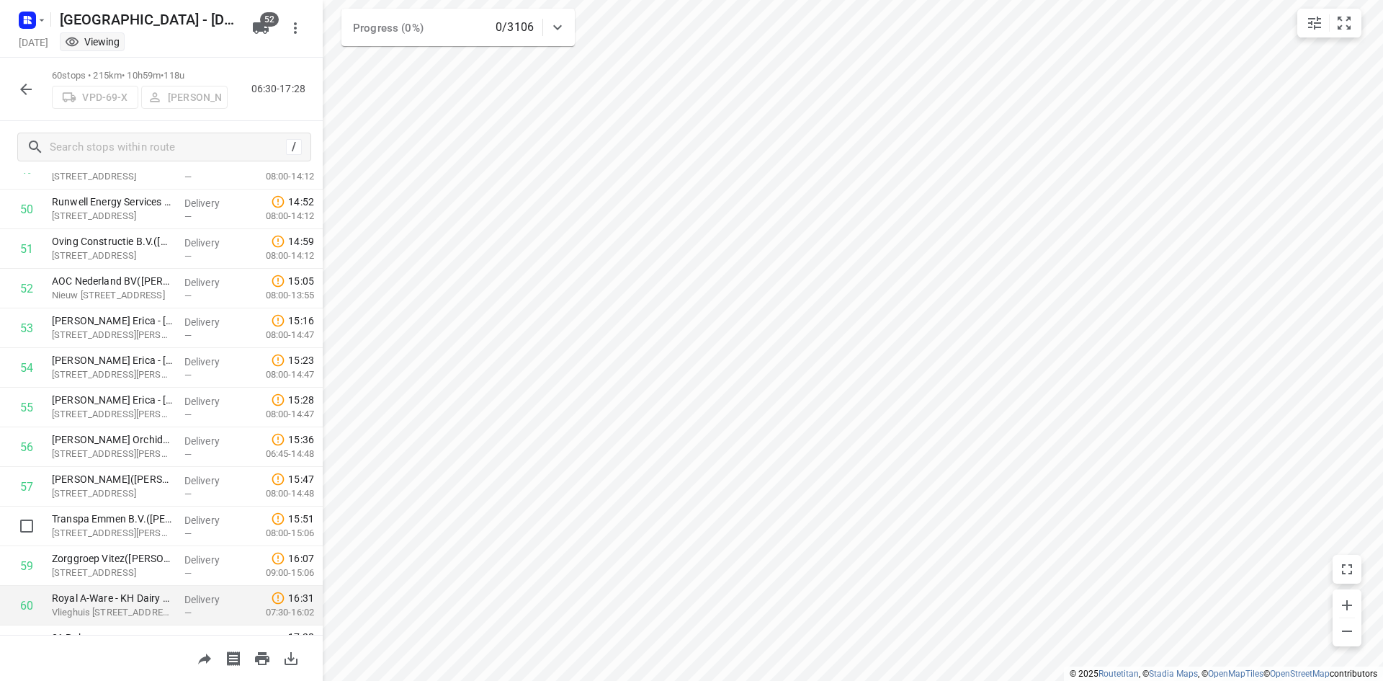
scroll to position [2027, 0]
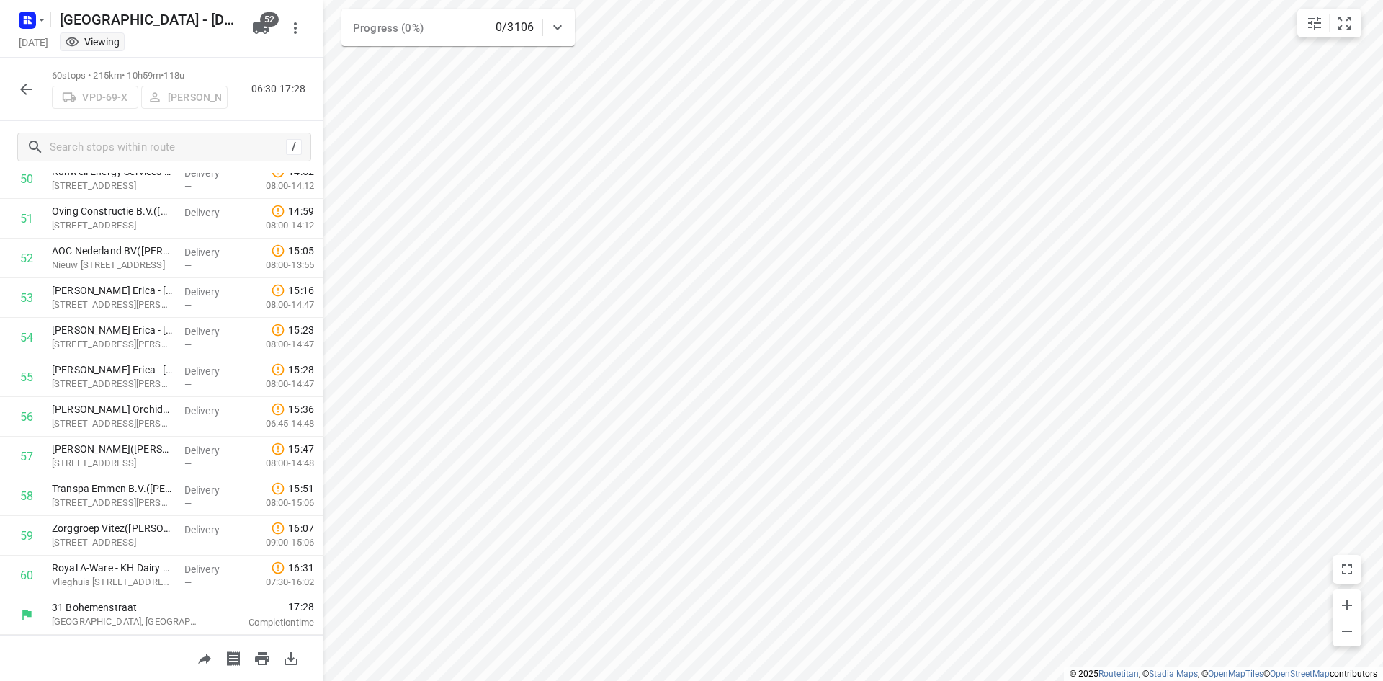
click at [32, 91] on icon "button" at bounding box center [25, 89] width 17 height 17
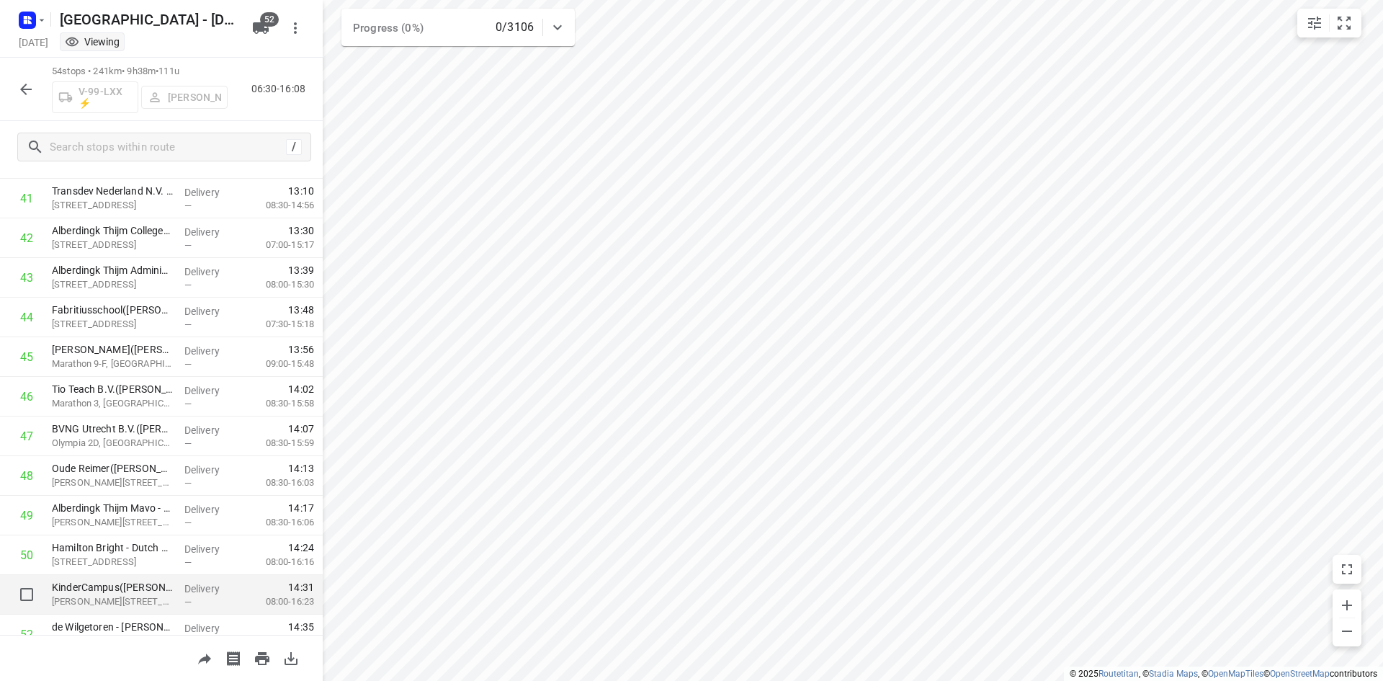
scroll to position [1645, 0]
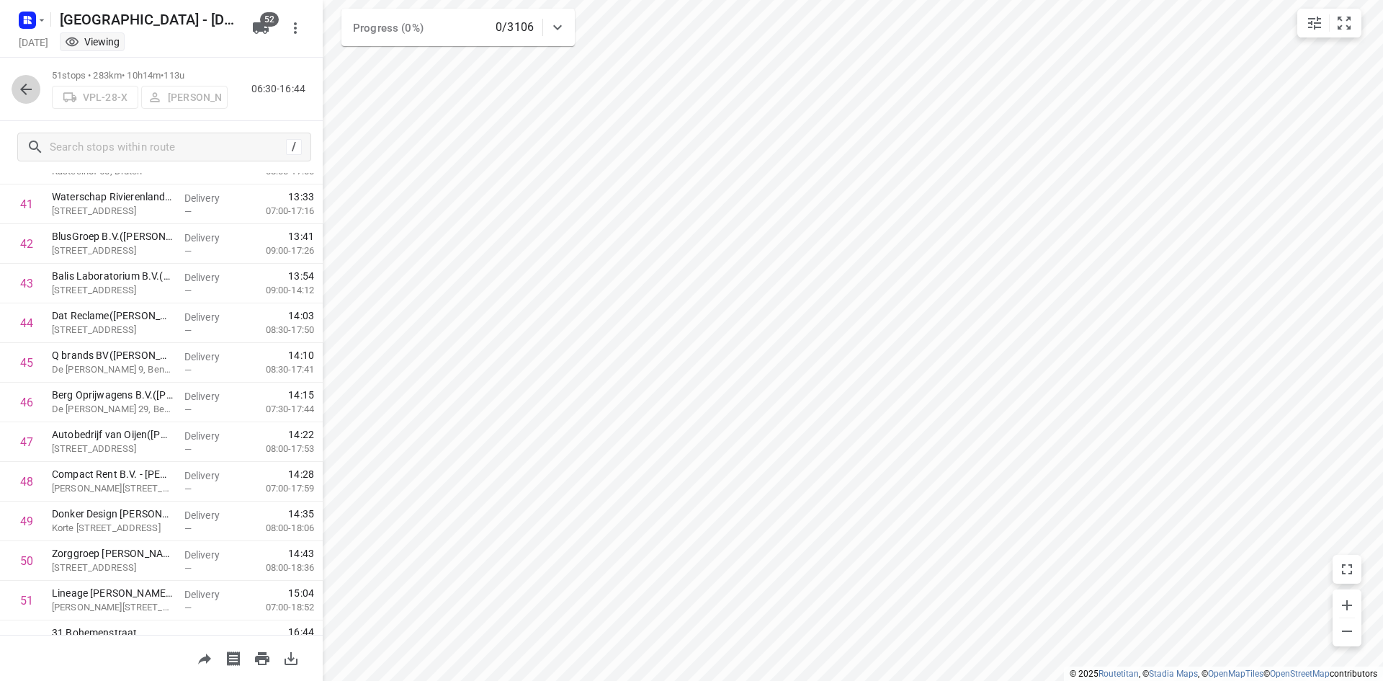
click at [27, 87] on icon "button" at bounding box center [25, 89] width 17 height 17
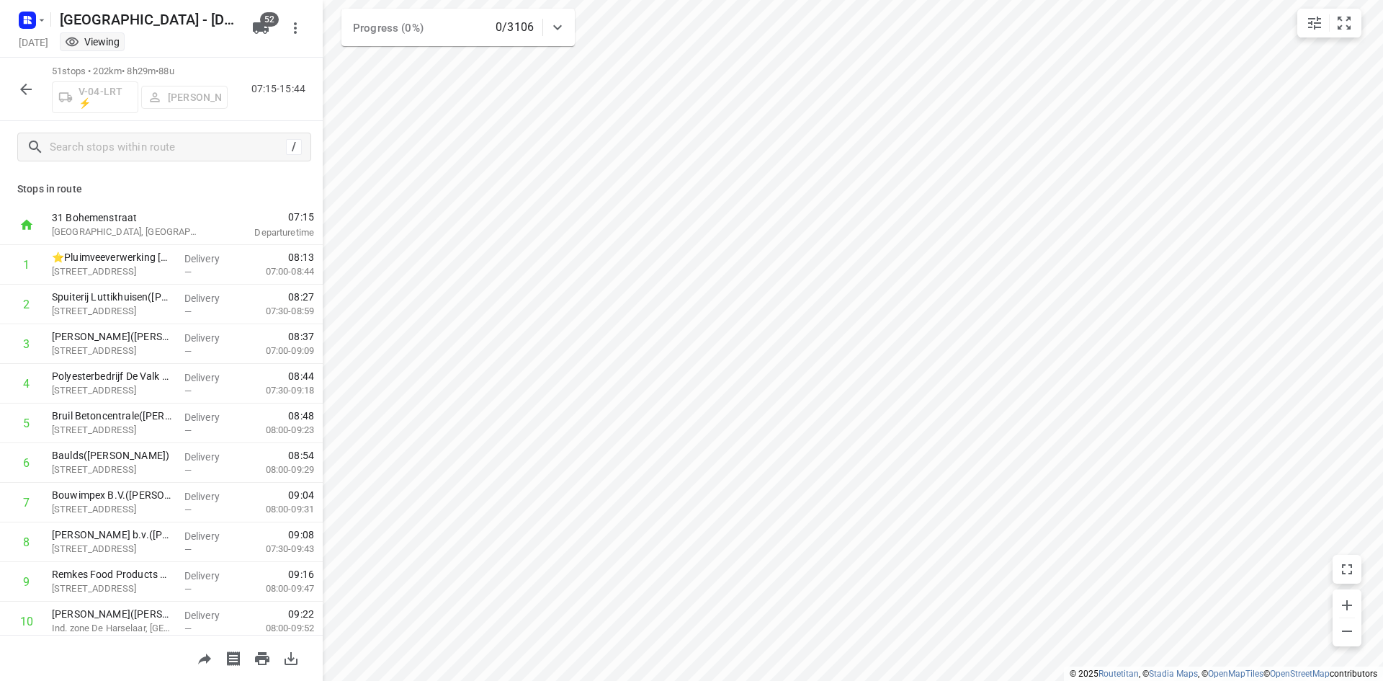
click at [17, 92] on button "button" at bounding box center [26, 89] width 29 height 29
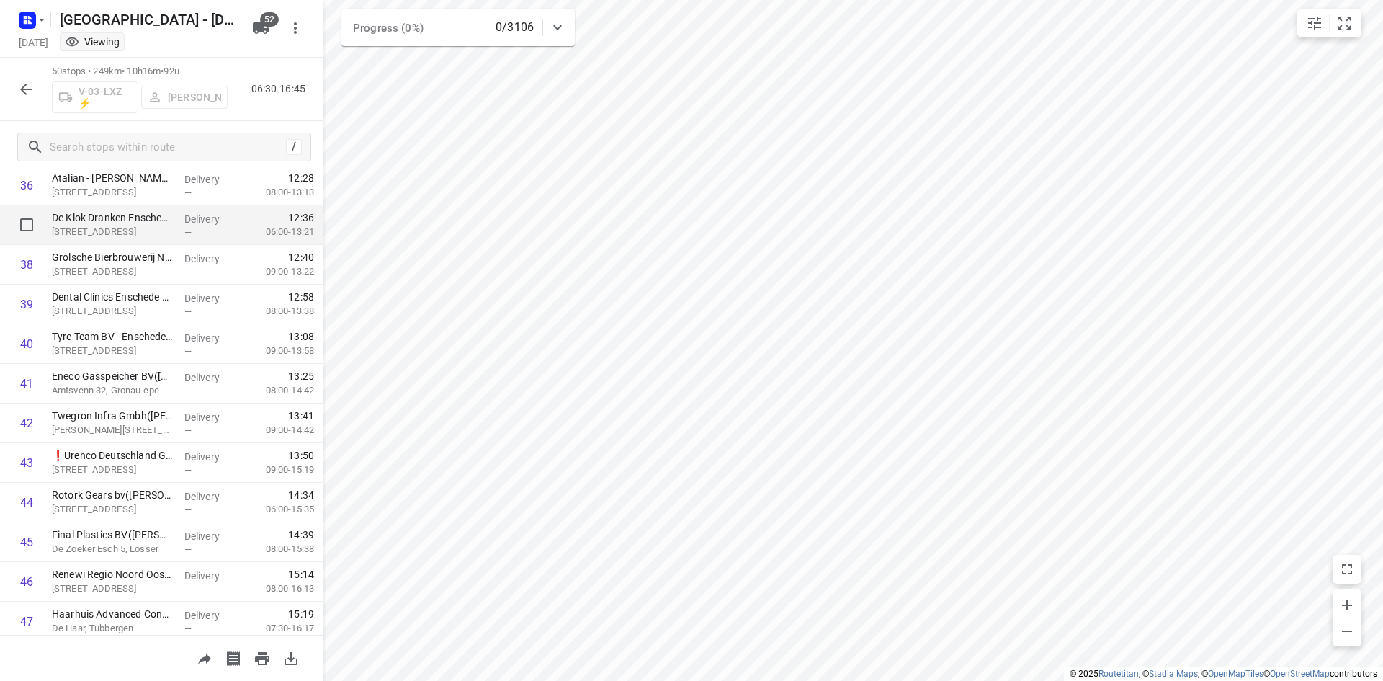
scroll to position [1487, 0]
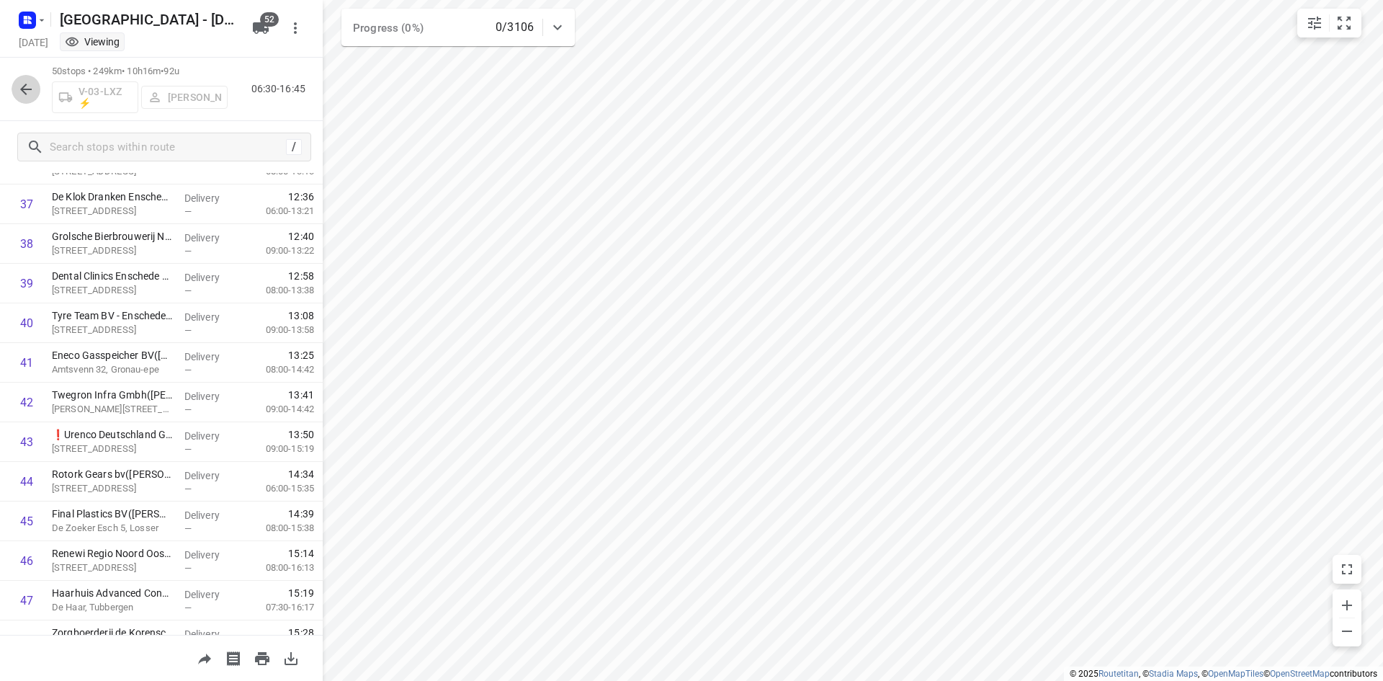
click at [14, 82] on button "button" at bounding box center [26, 89] width 29 height 29
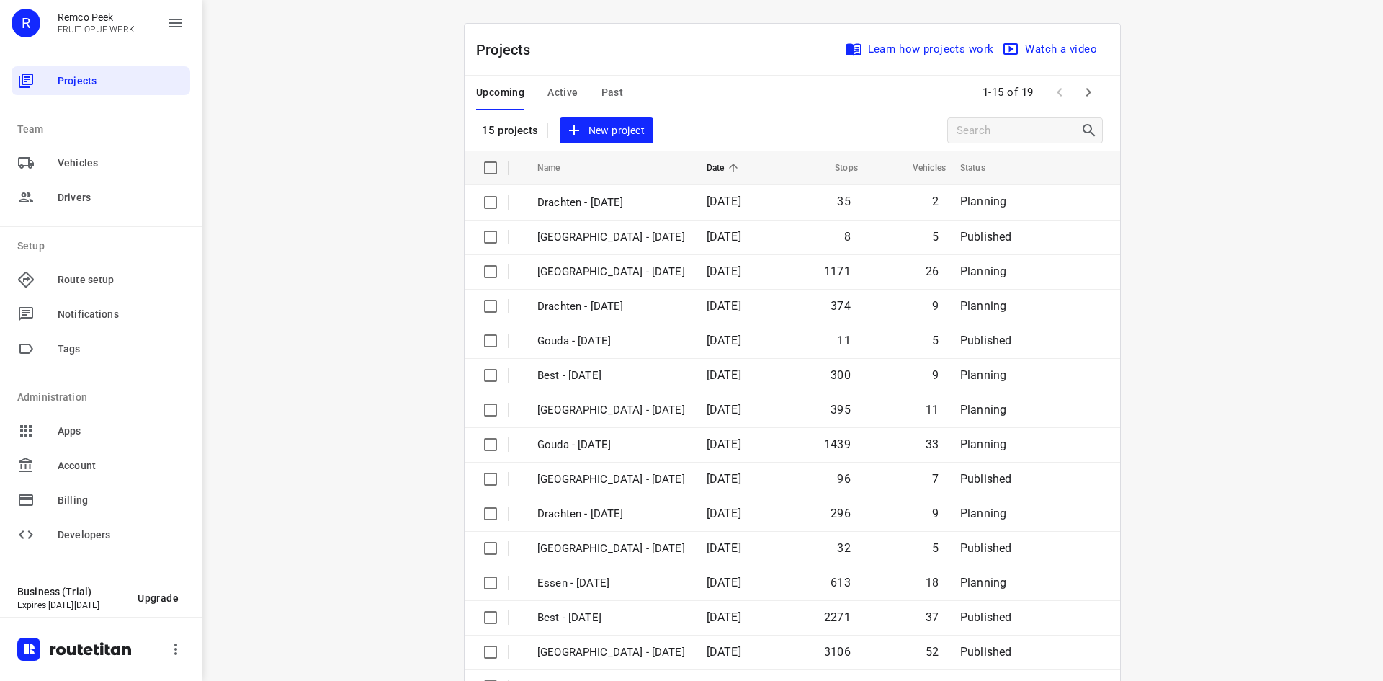
click at [617, 90] on div "Upcoming Active Past" at bounding box center [561, 93] width 170 height 35
click at [607, 86] on span "Past" at bounding box center [613, 93] width 22 height 18
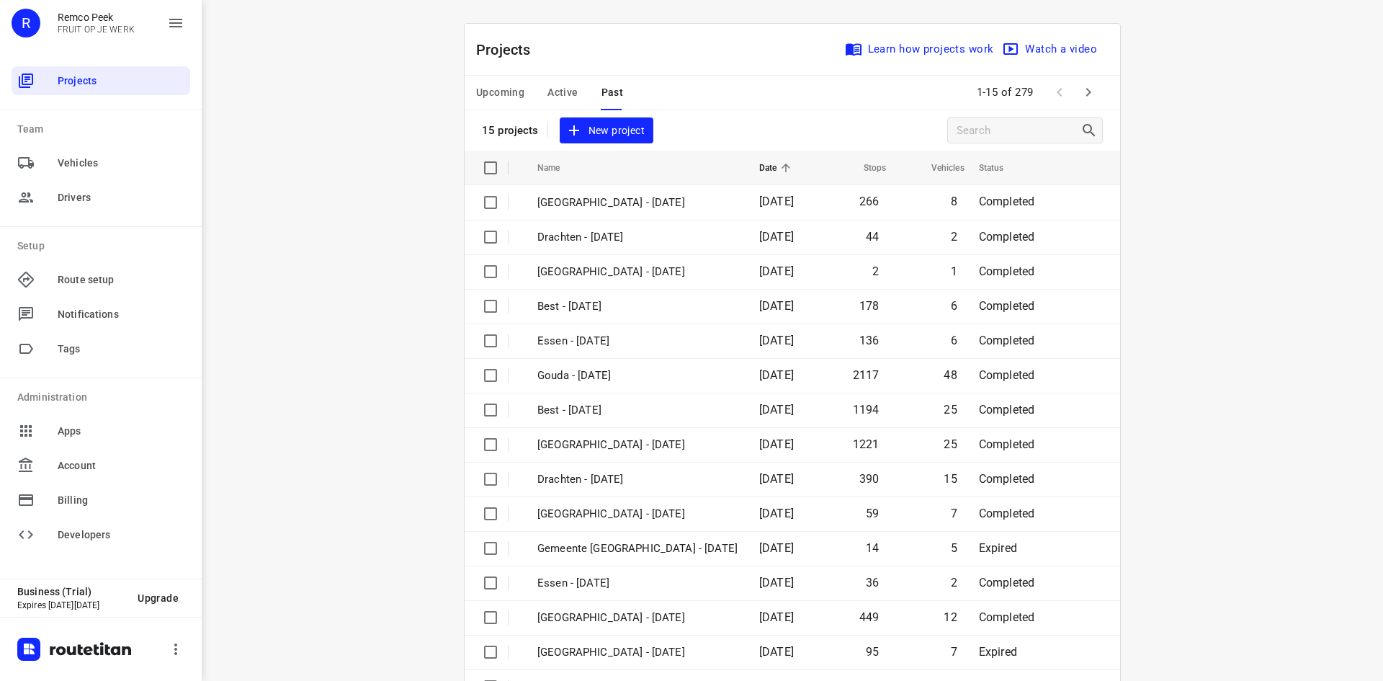
click at [1080, 98] on icon "button" at bounding box center [1088, 92] width 17 height 17
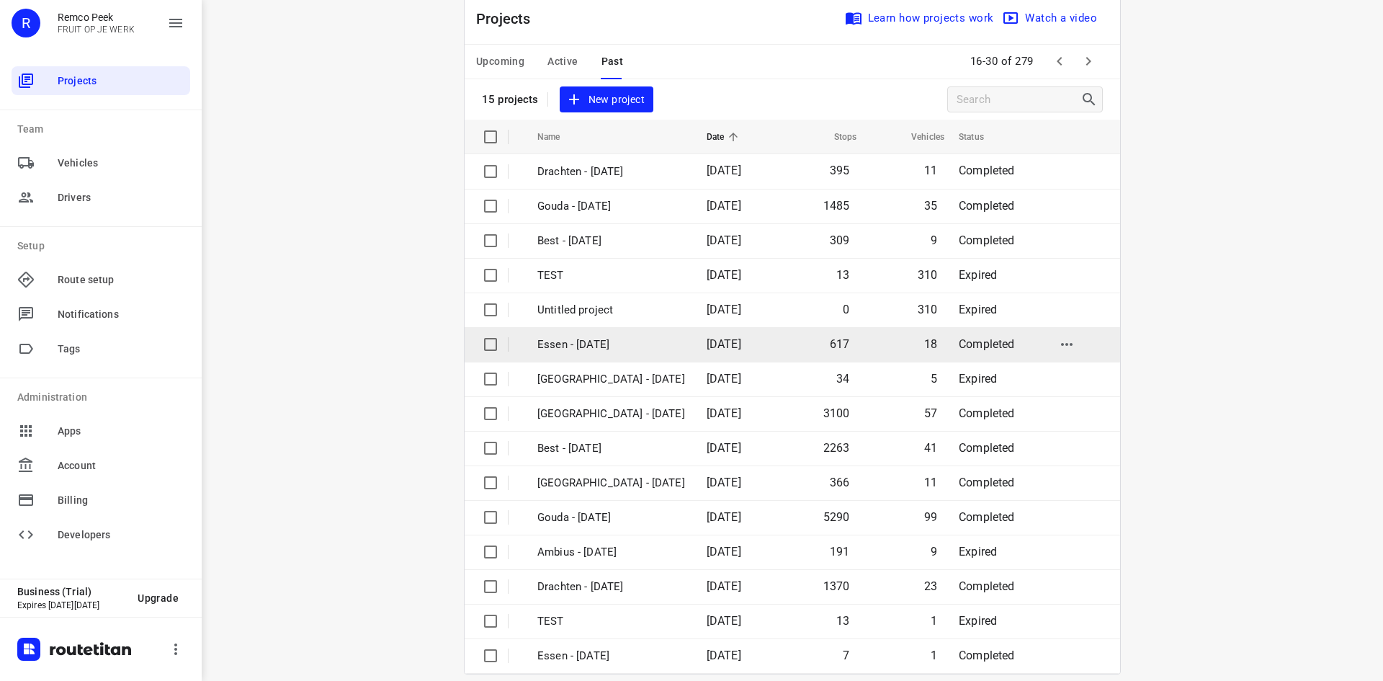
scroll to position [48, 0]
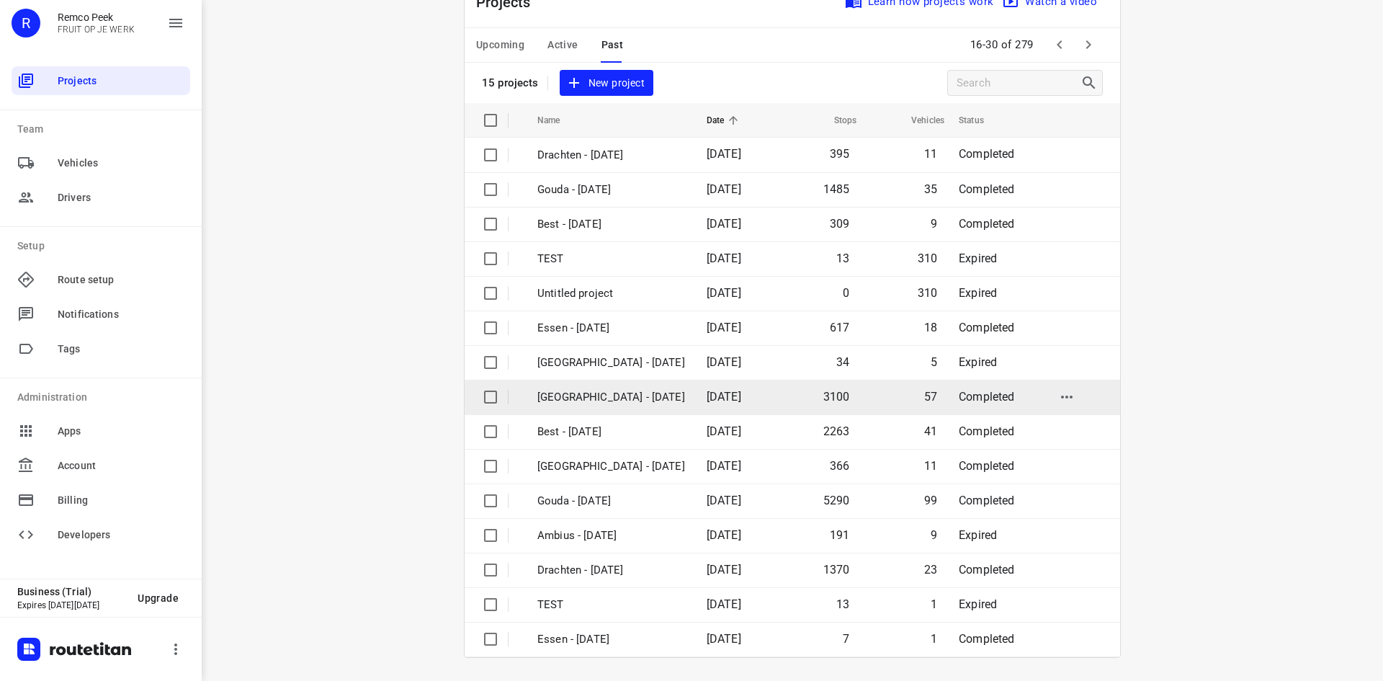
click at [712, 395] on span "22 Sep 2025" at bounding box center [724, 397] width 35 height 14
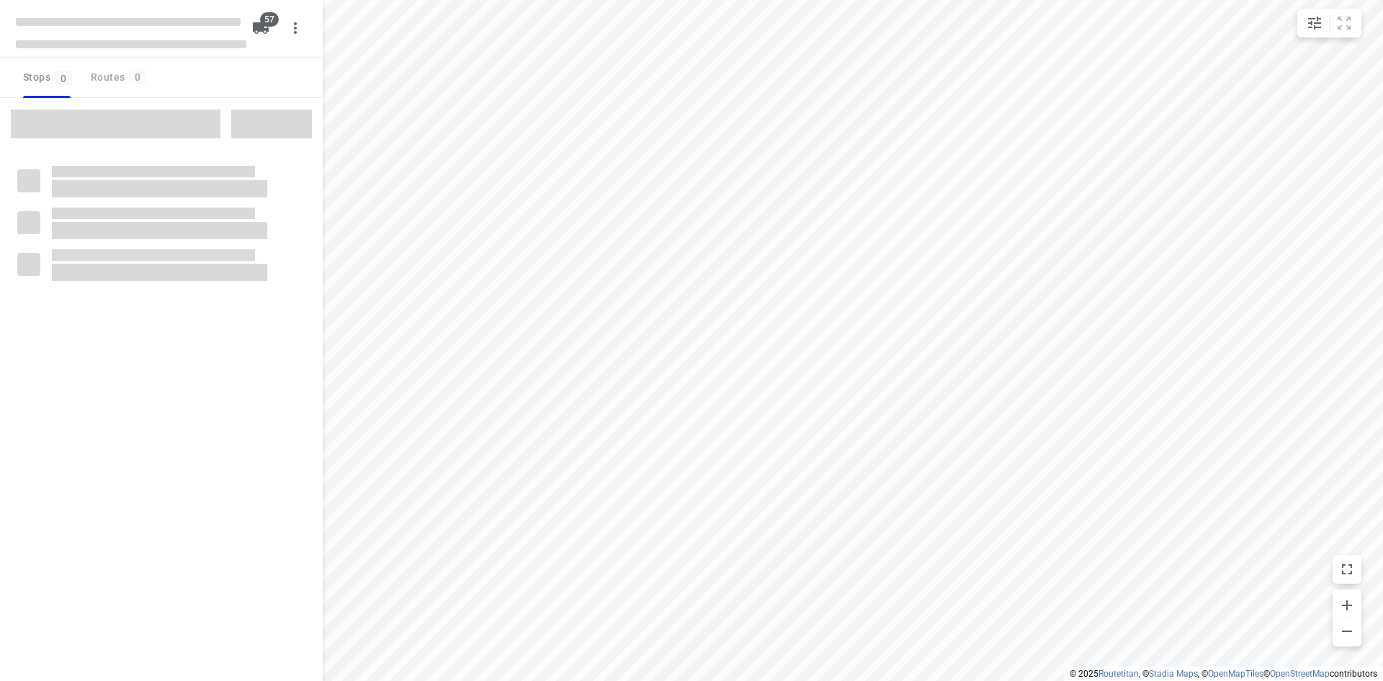
checkbox input "true"
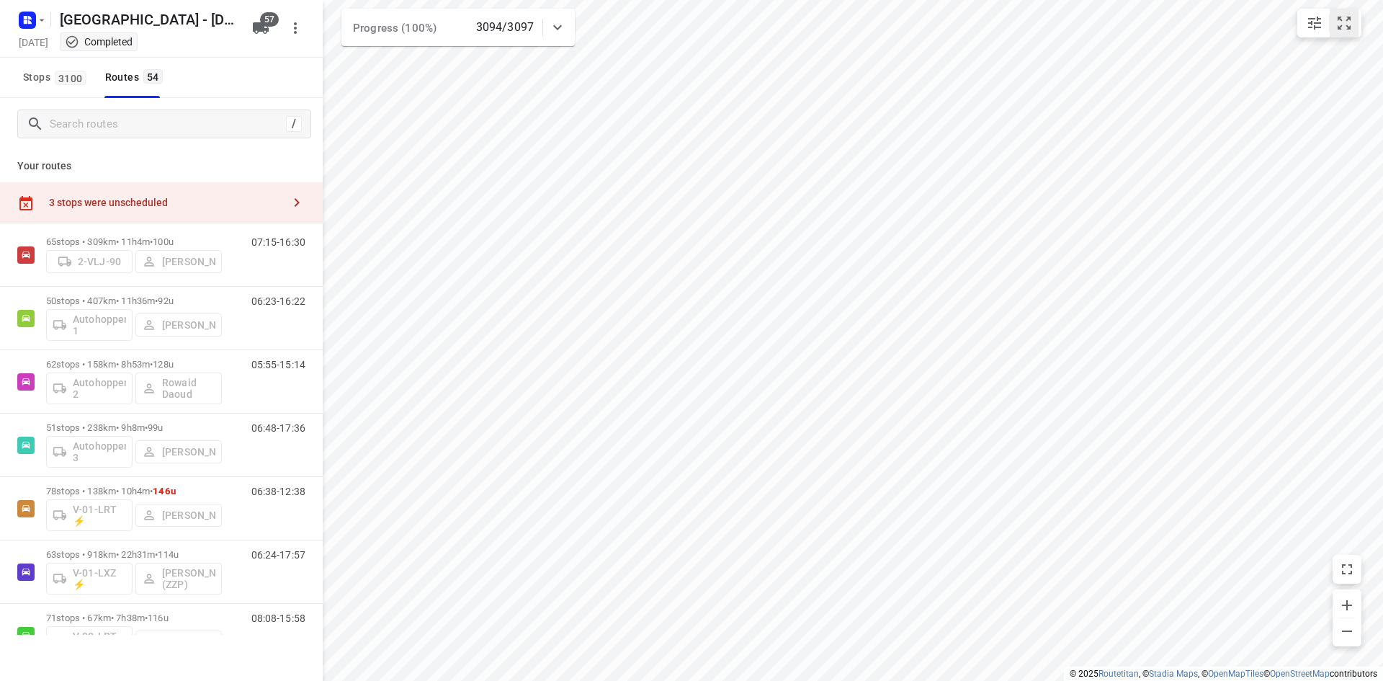
click at [1331, 31] on button "small contained button group" at bounding box center [1344, 23] width 29 height 29
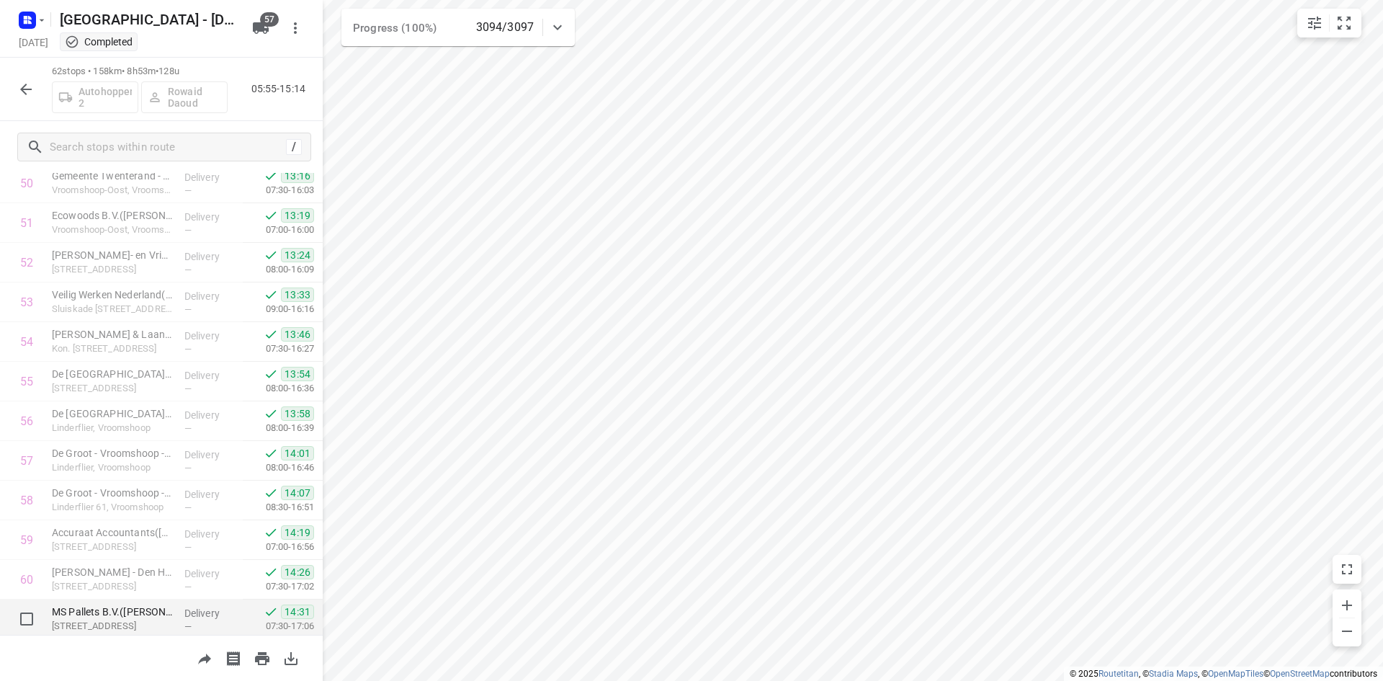
scroll to position [2147, 0]
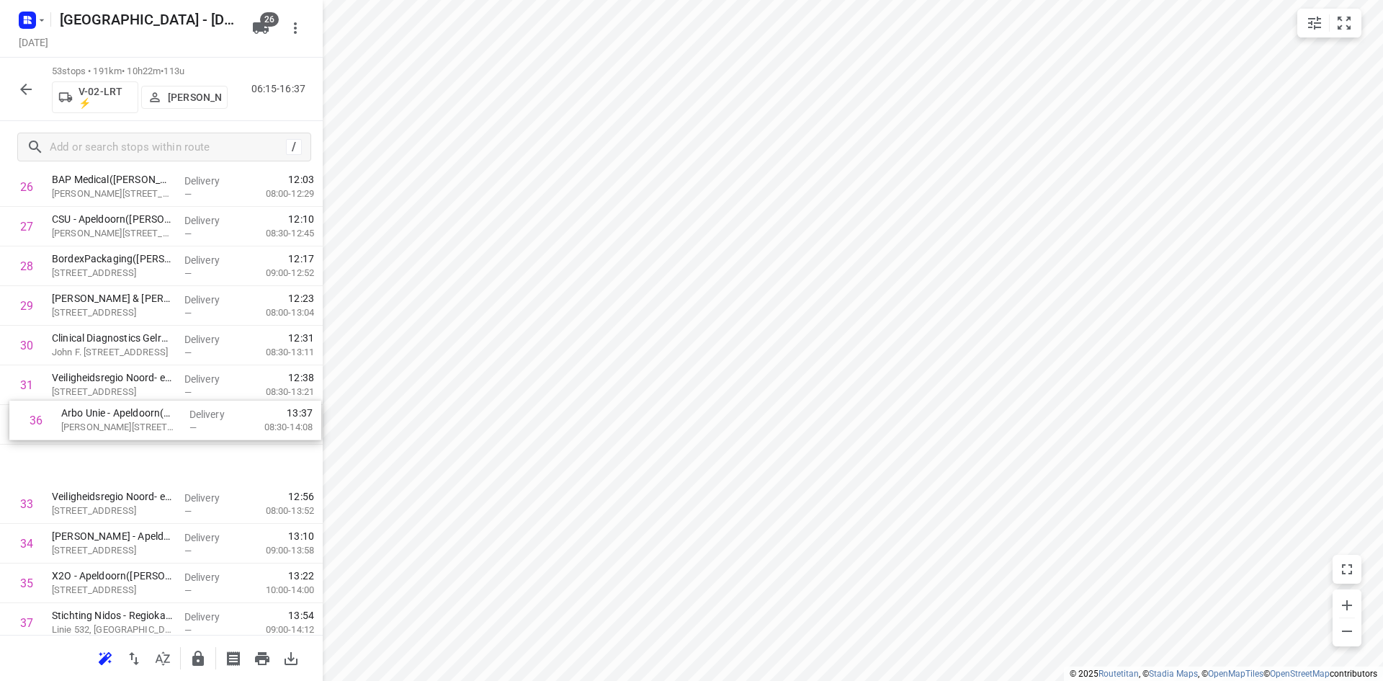
scroll to position [1088, 0]
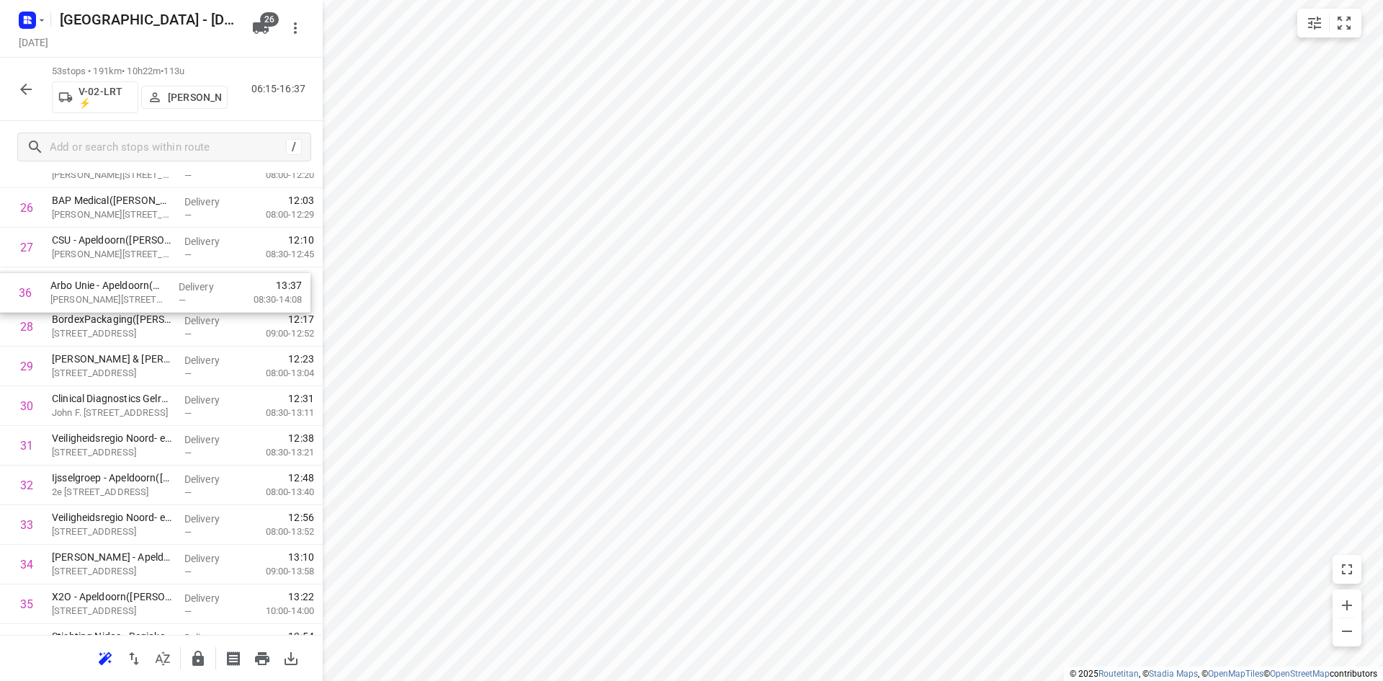
drag, startPoint x: 109, startPoint y: 542, endPoint x: 108, endPoint y: 298, distance: 244.2
click at [108, 298] on div "1 ⭐ Apleona - Abbott Biologicals - De Meente([PERSON_NAME]) De Meente 22, Olst …" at bounding box center [161, 248] width 323 height 2100
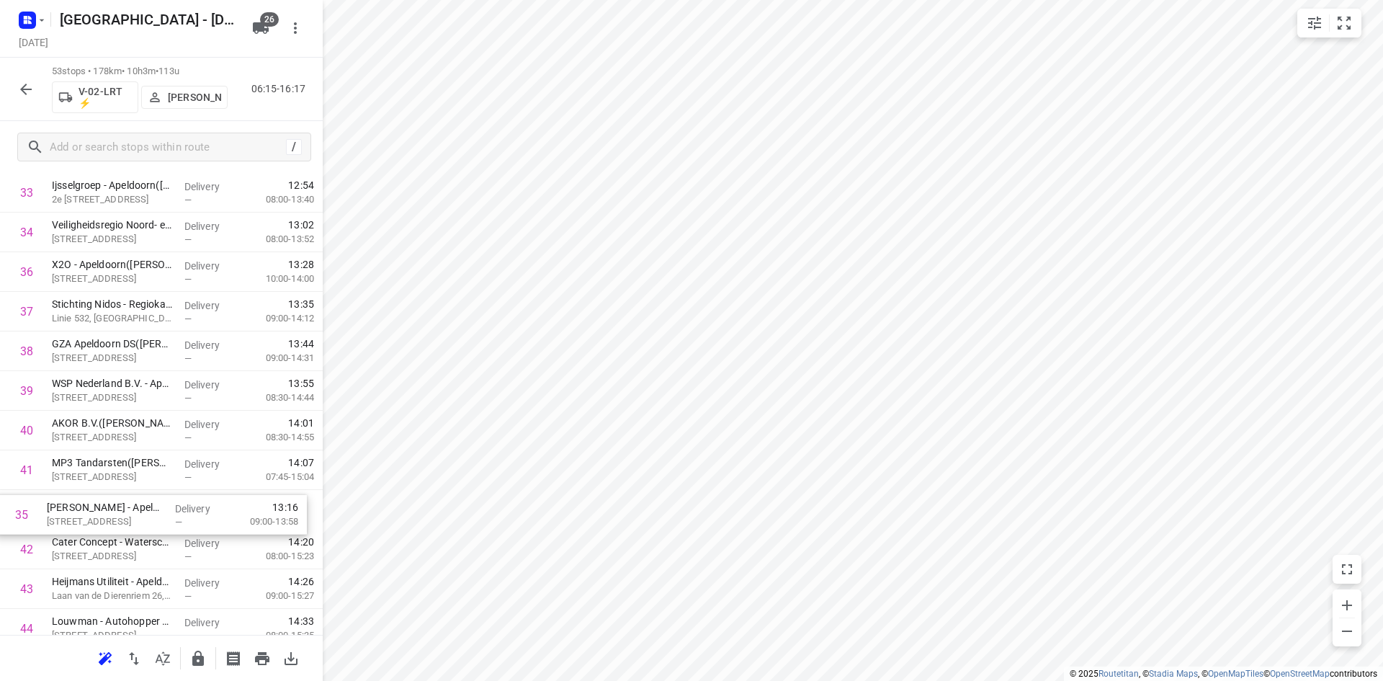
scroll to position [1385, 0]
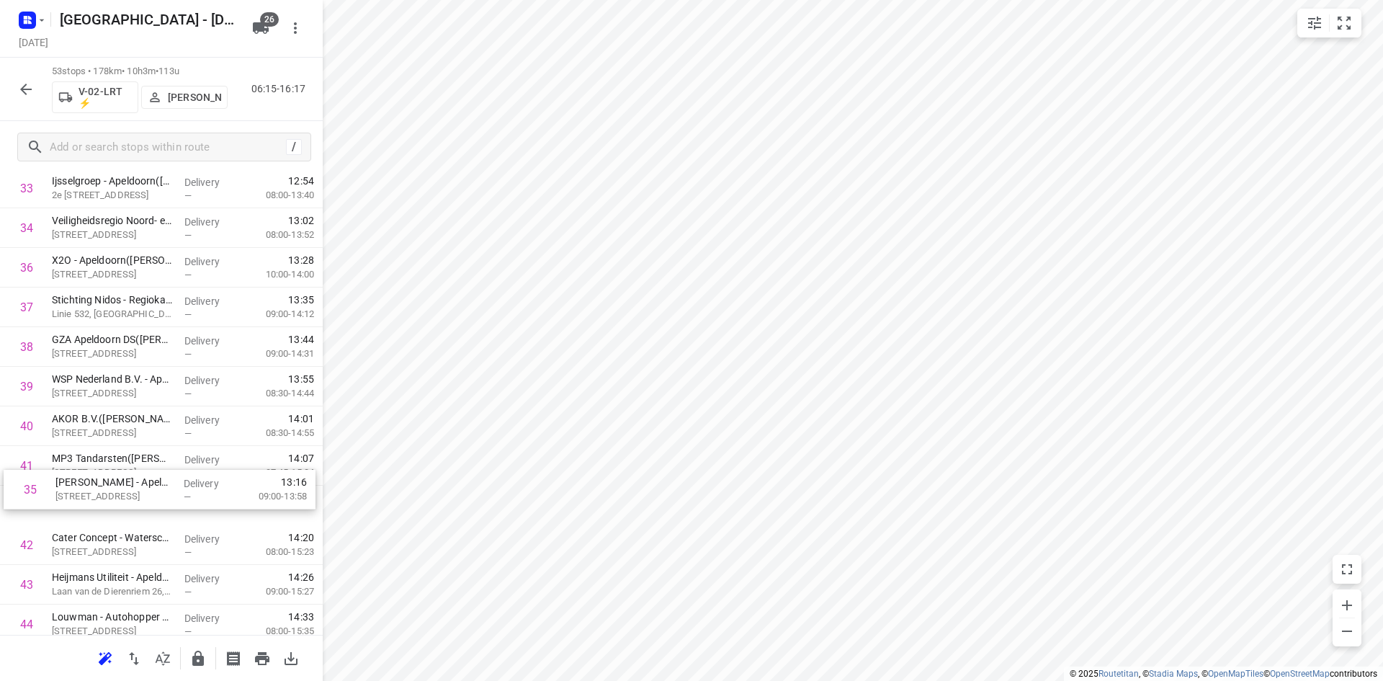
drag, startPoint x: 179, startPoint y: 336, endPoint x: 182, endPoint y: 479, distance: 143.4
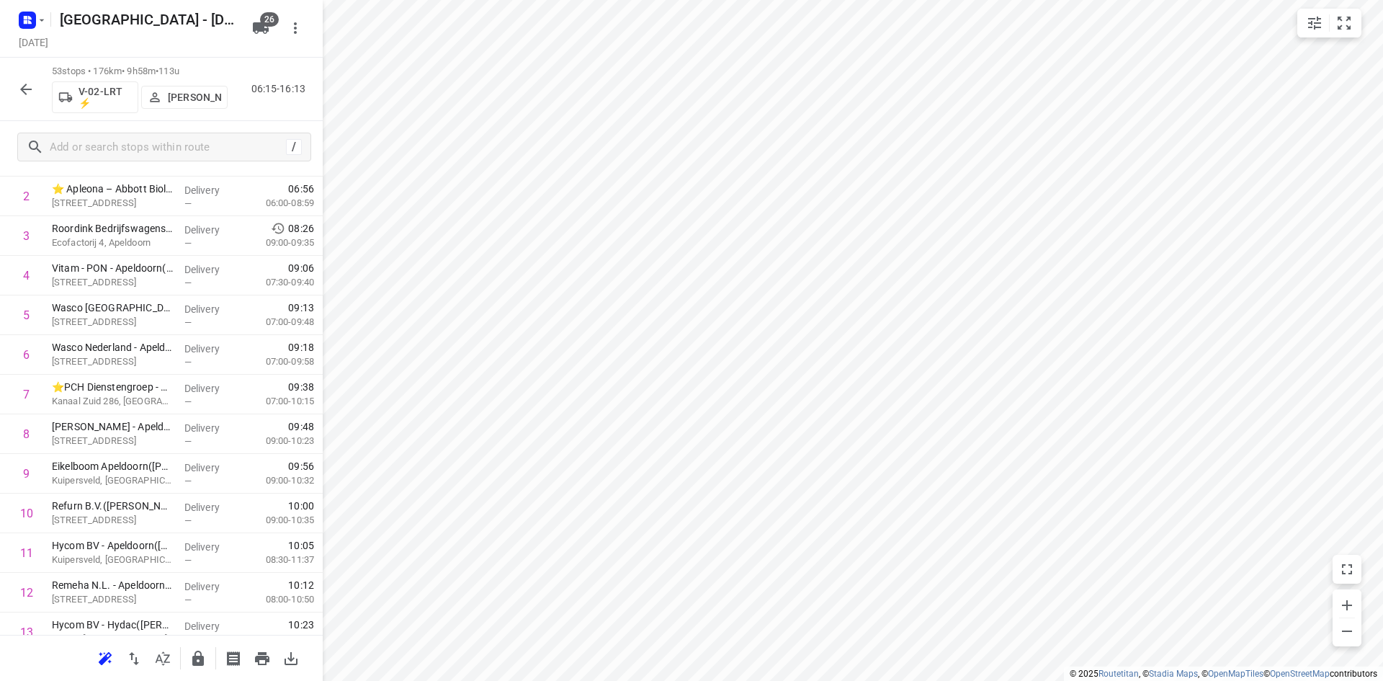
scroll to position [0, 0]
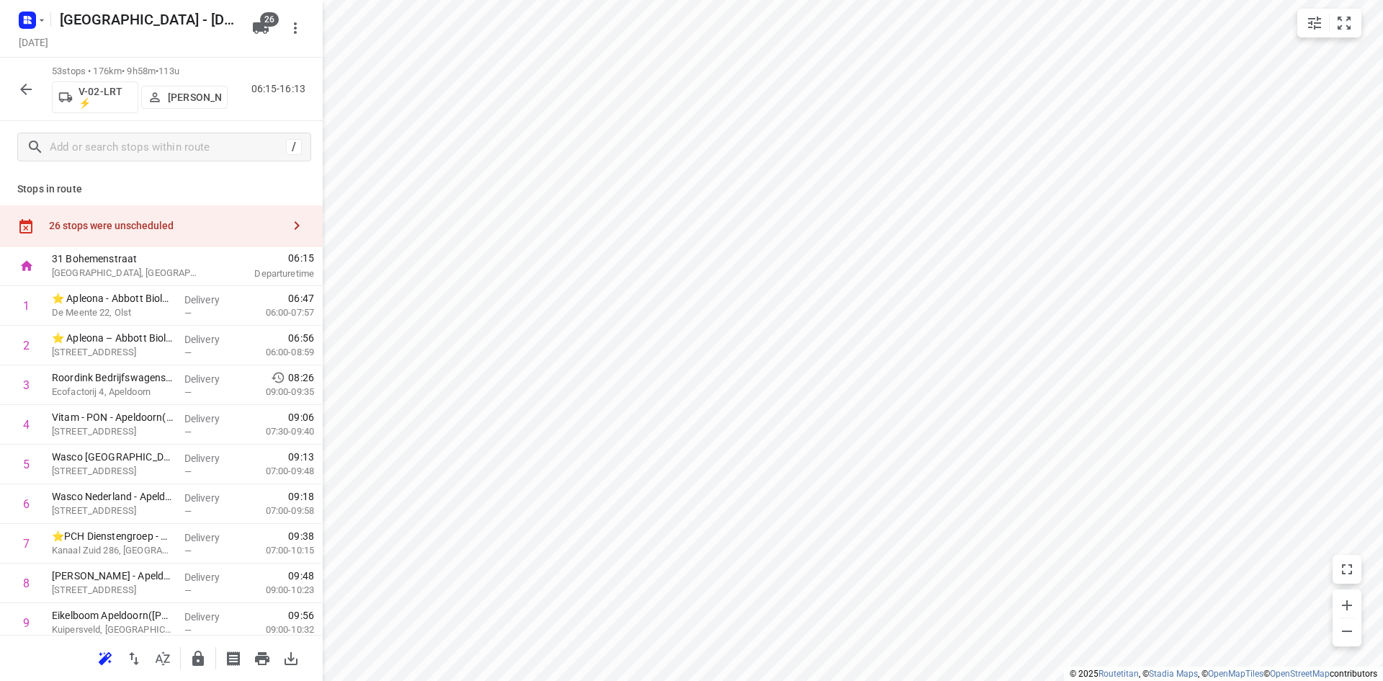
click at [206, 233] on div "26 stops were unscheduled" at bounding box center [161, 225] width 323 height 41
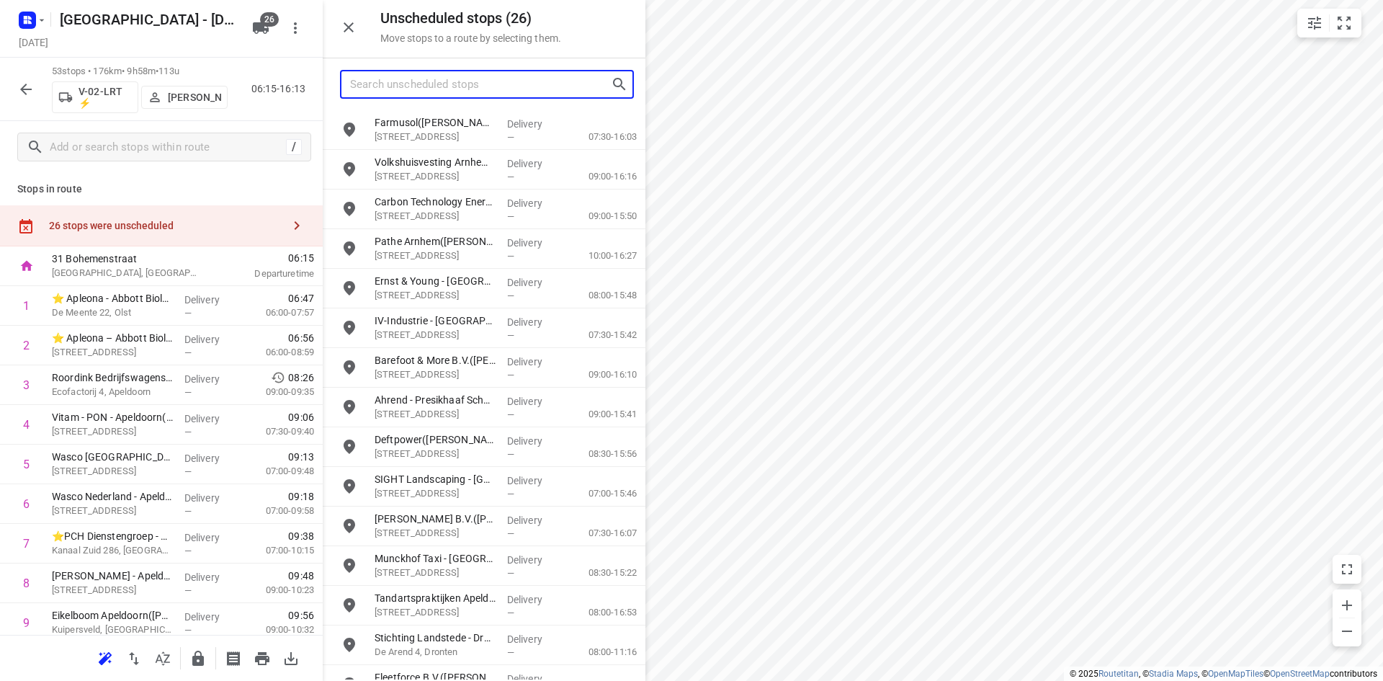
click at [454, 79] on input "Search unscheduled stops" at bounding box center [480, 84] width 261 height 22
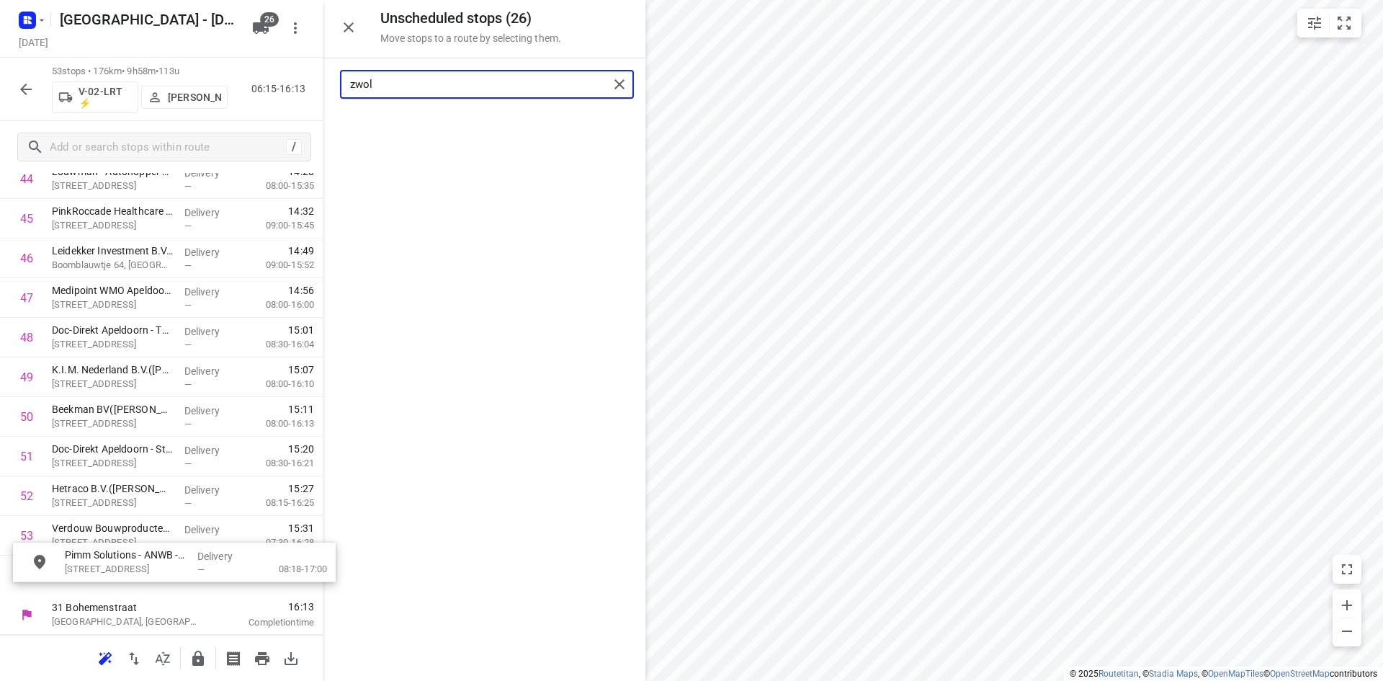
drag, startPoint x: 470, startPoint y: 140, endPoint x: 156, endPoint y: 579, distance: 540.0
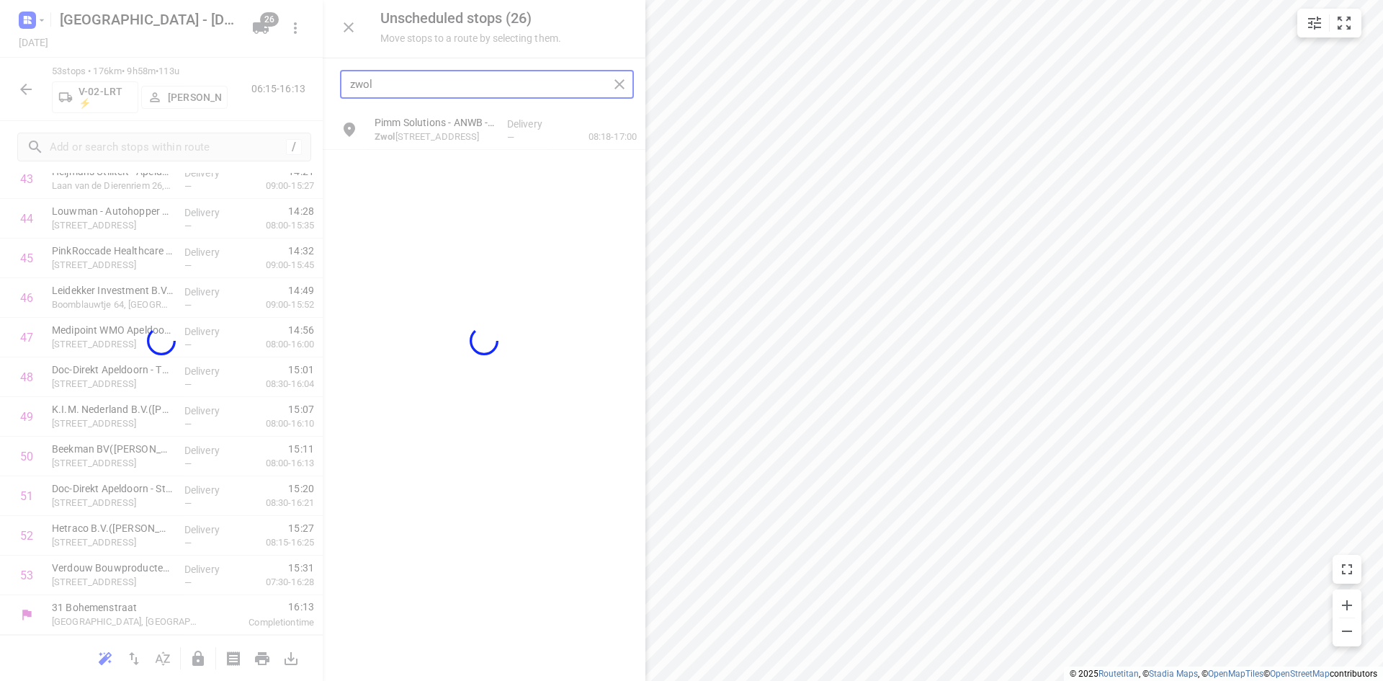
scroll to position [1791, 0]
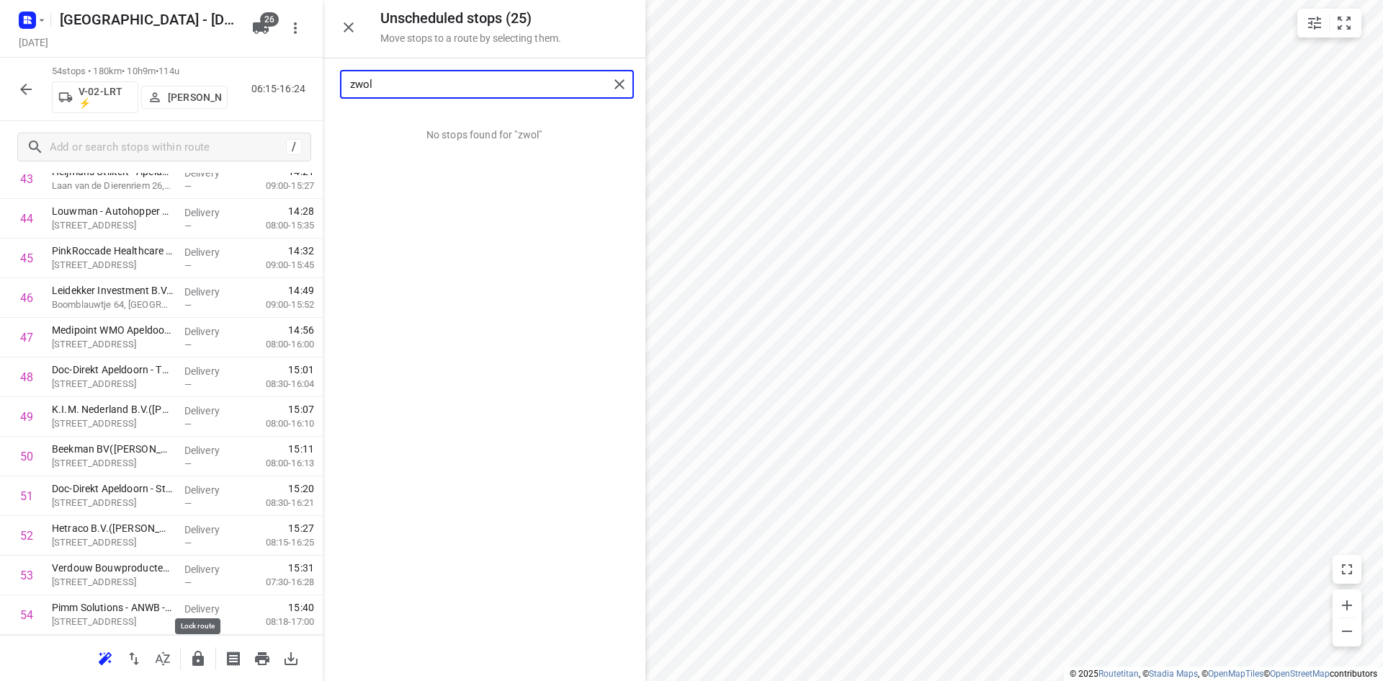
type input "zwol"
click at [196, 658] on icon "button" at bounding box center [198, 657] width 12 height 15
click at [352, 32] on icon "button" at bounding box center [348, 27] width 17 height 17
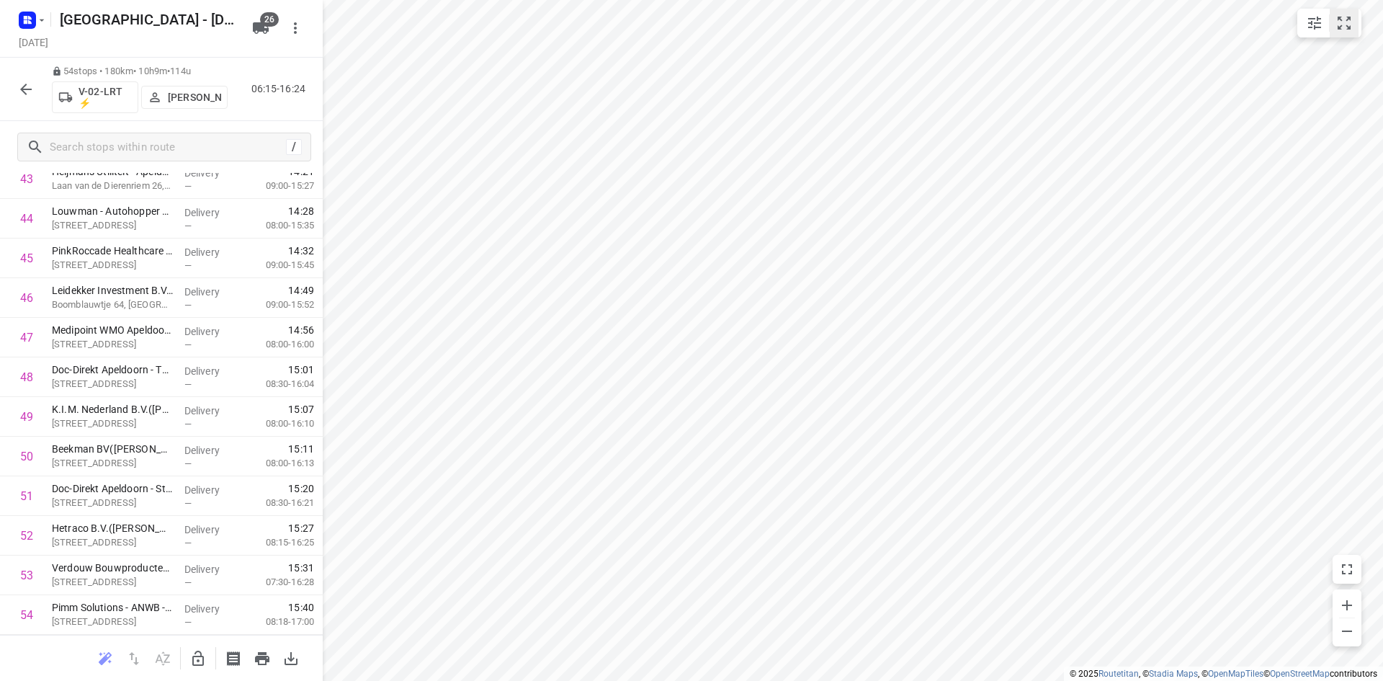
click at [1348, 37] on button "small contained button group" at bounding box center [1344, 23] width 29 height 29
click at [160, 660] on icon "button" at bounding box center [163, 658] width 14 height 14
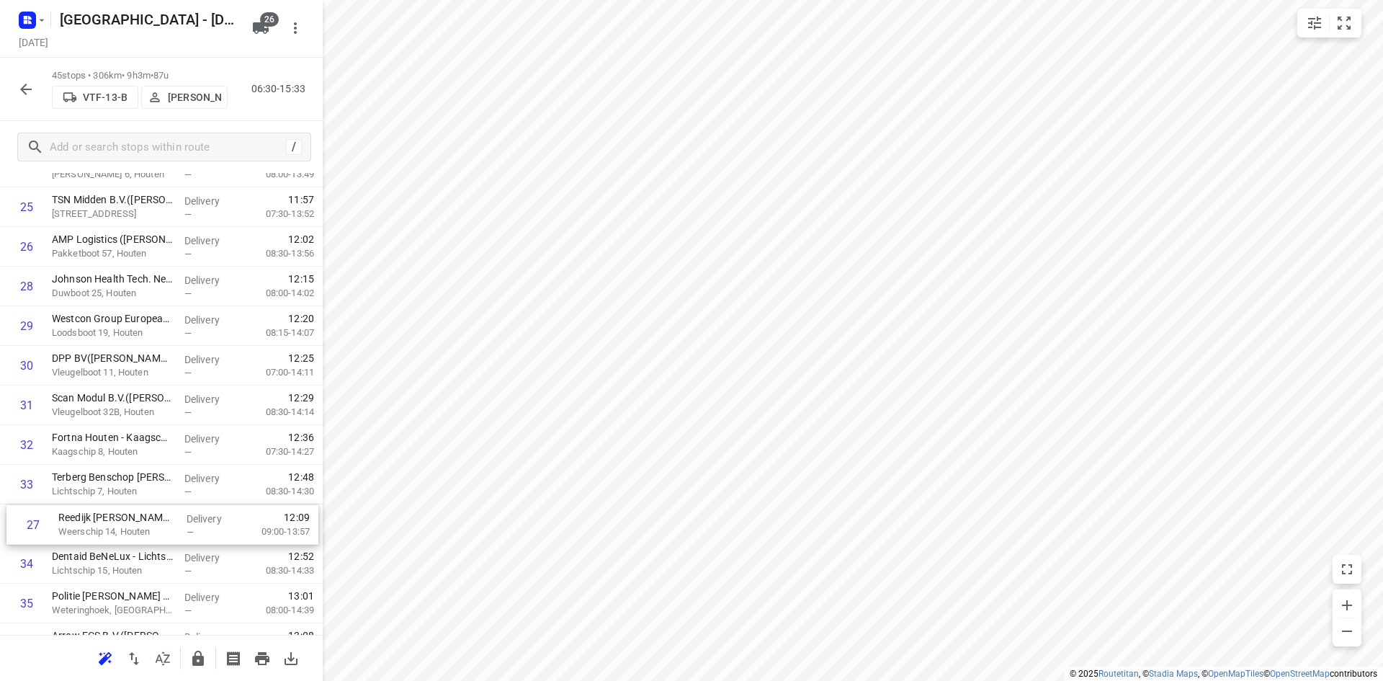
scroll to position [1052, 0]
drag, startPoint x: 186, startPoint y: 463, endPoint x: 192, endPoint y: 475, distance: 13.9
click at [192, 475] on div "1 ⭐ReviusWijk([PERSON_NAME]) Remus 4, Wijk Bij Duurstede Delivery — 07:53 07:00…" at bounding box center [161, 125] width 323 height 1783
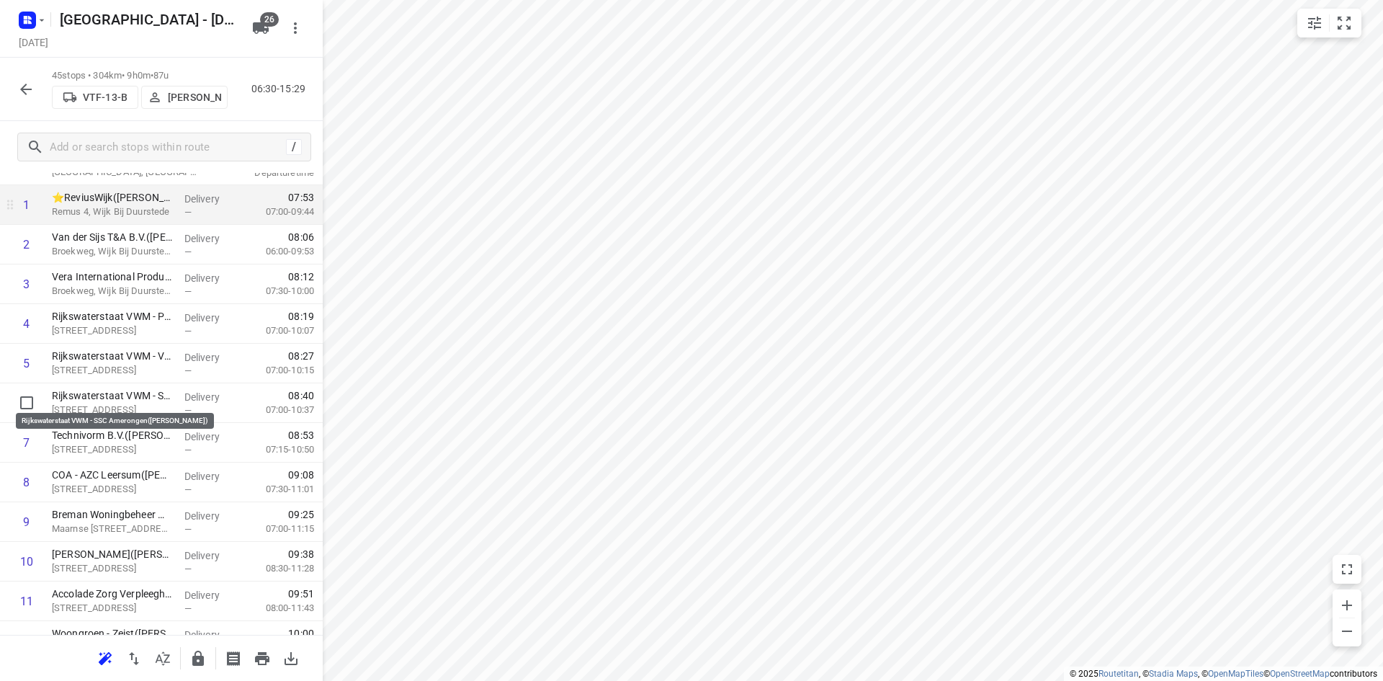
scroll to position [0, 0]
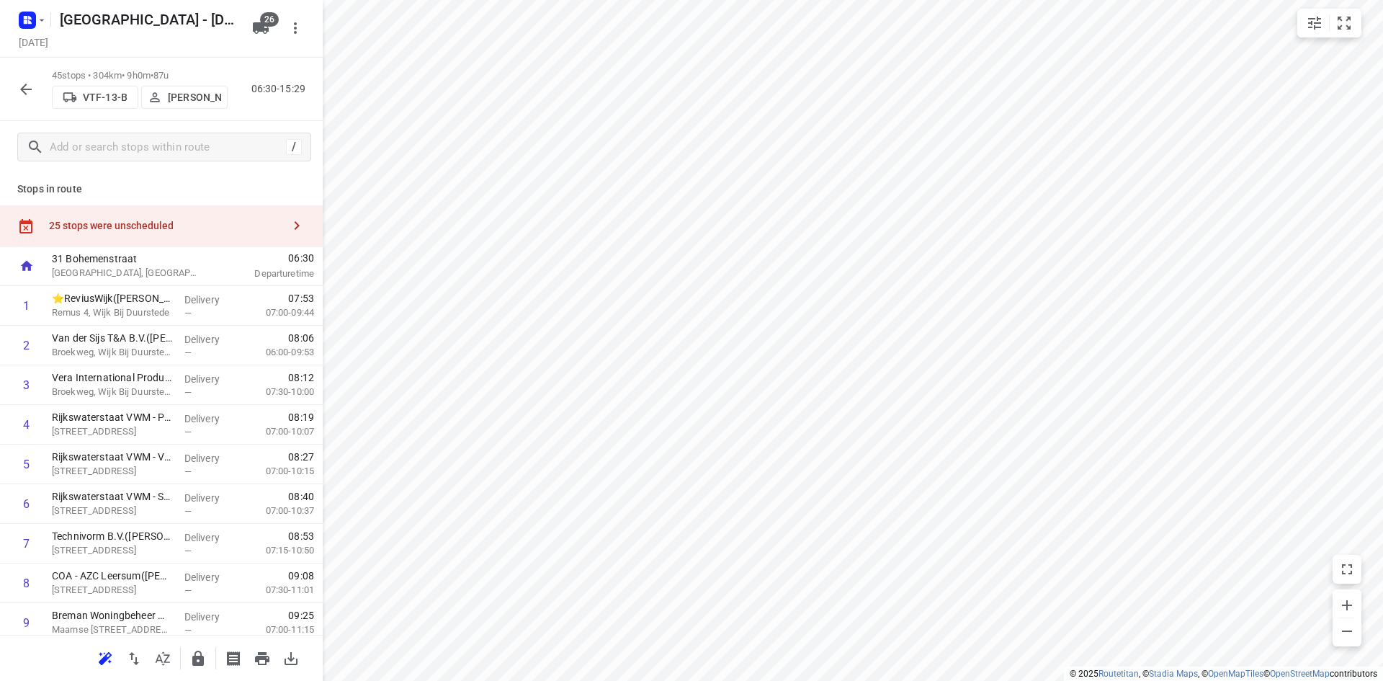
click at [167, 228] on div "25 stops were unscheduled" at bounding box center [165, 226] width 233 height 12
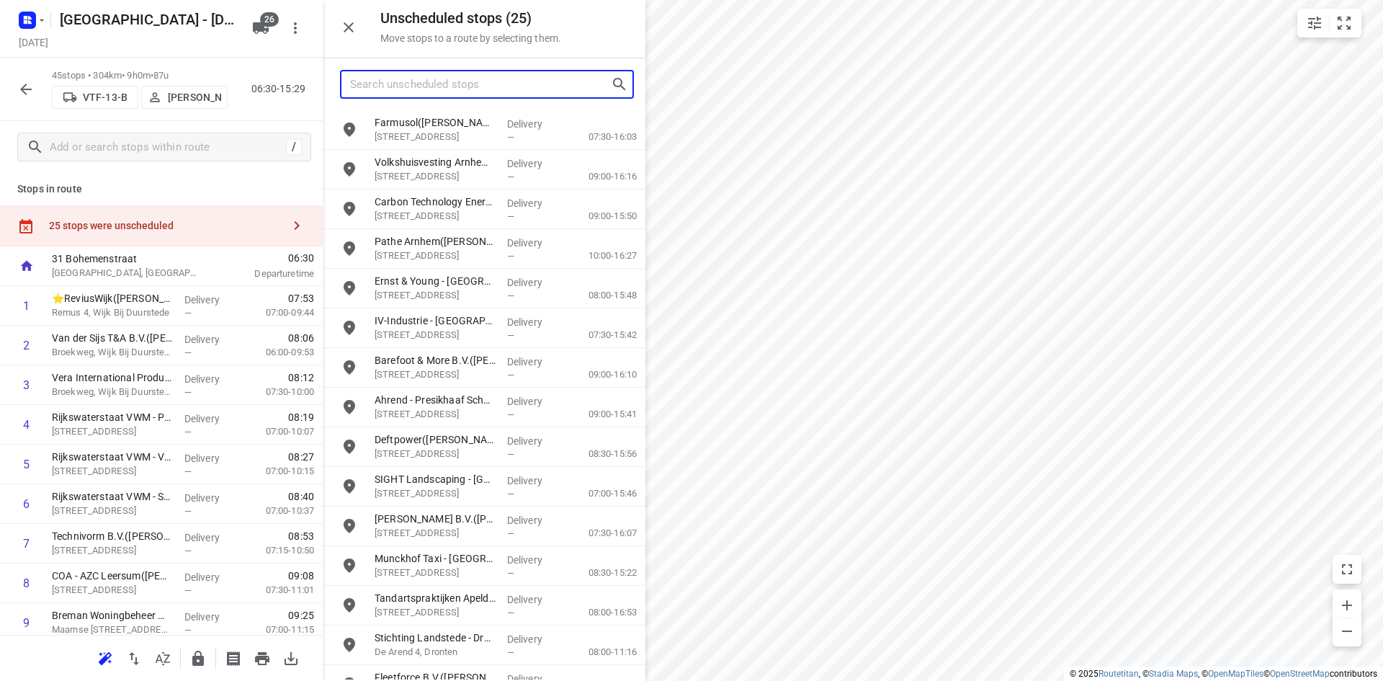
click at [488, 90] on input "Search unscheduled stops" at bounding box center [480, 84] width 261 height 22
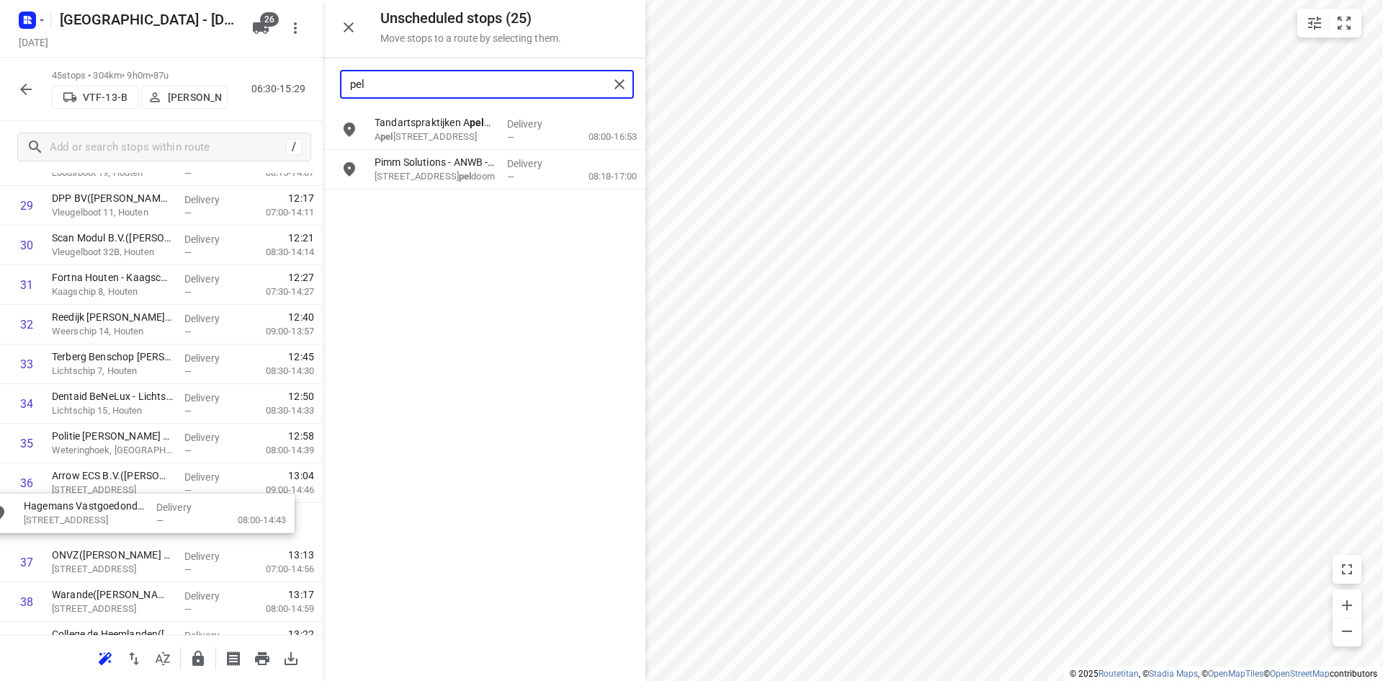
scroll to position [1209, 0]
drag, startPoint x: 452, startPoint y: 179, endPoint x: 97, endPoint y: 529, distance: 497.7
type input "pel"
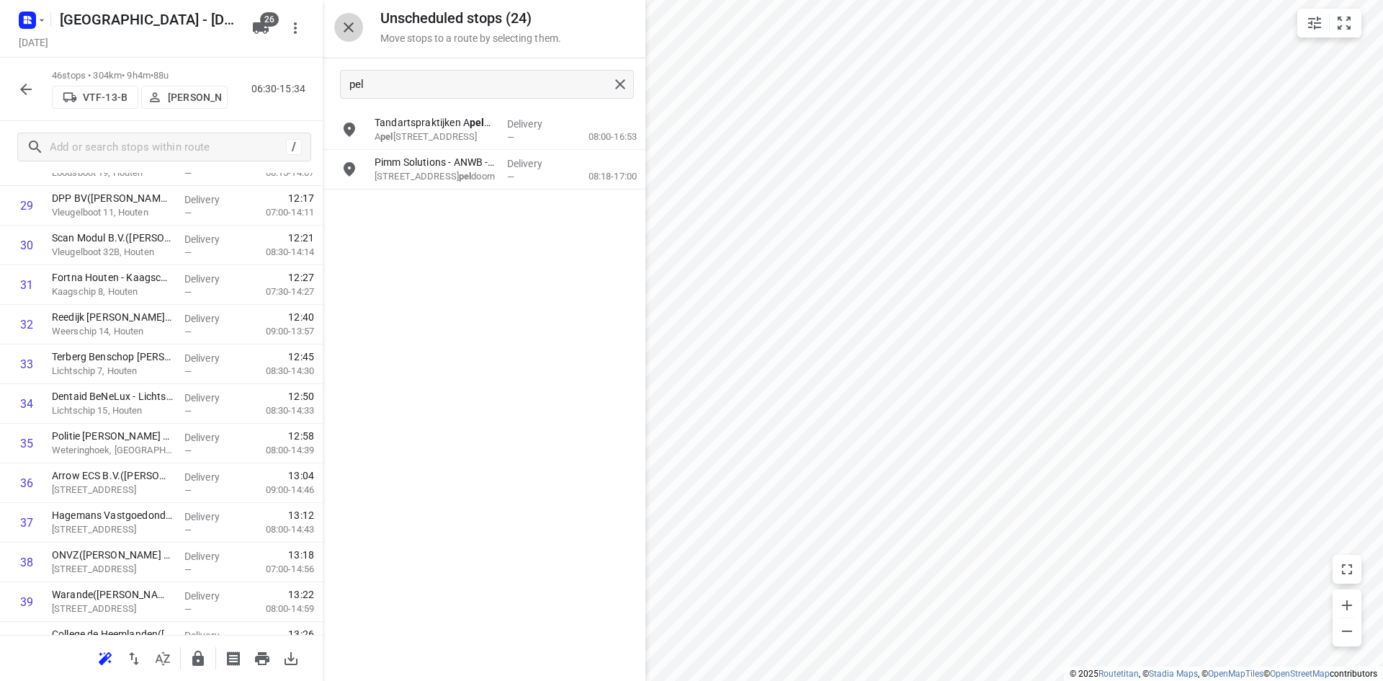
click at [346, 24] on icon "button" at bounding box center [348, 27] width 17 height 17
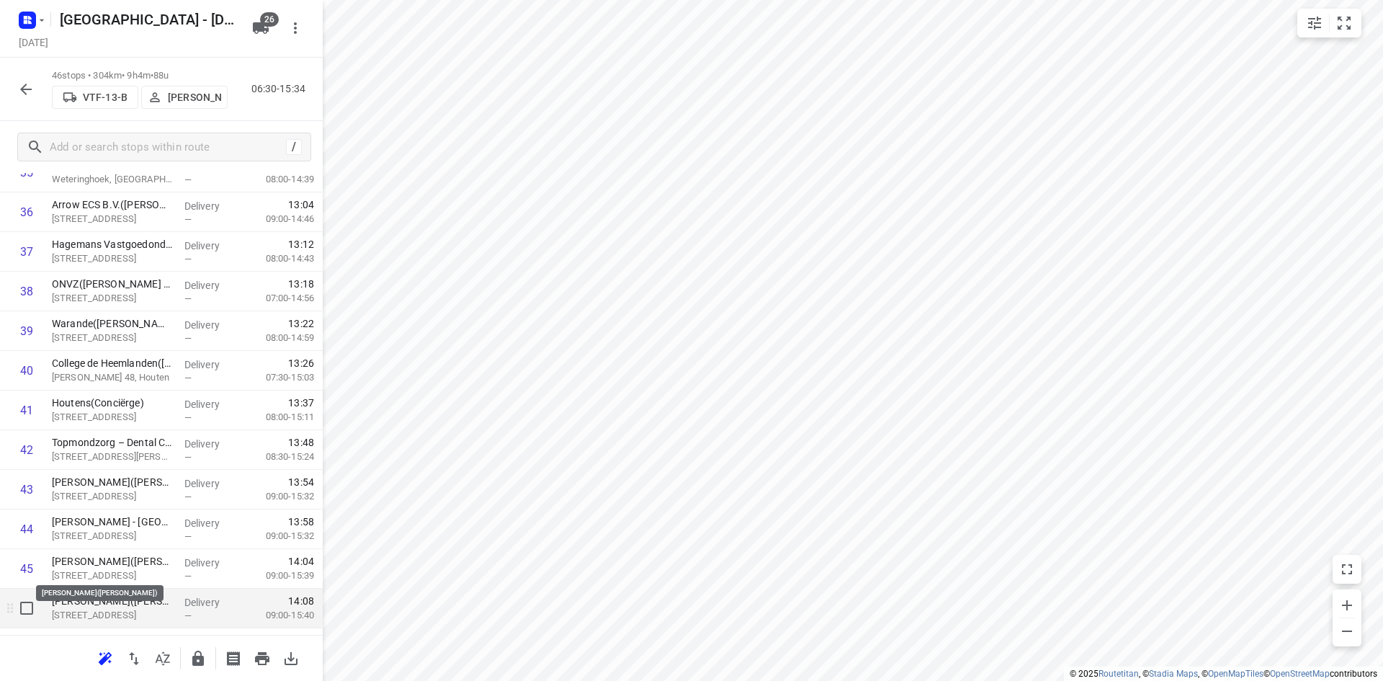
scroll to position [1513, 0]
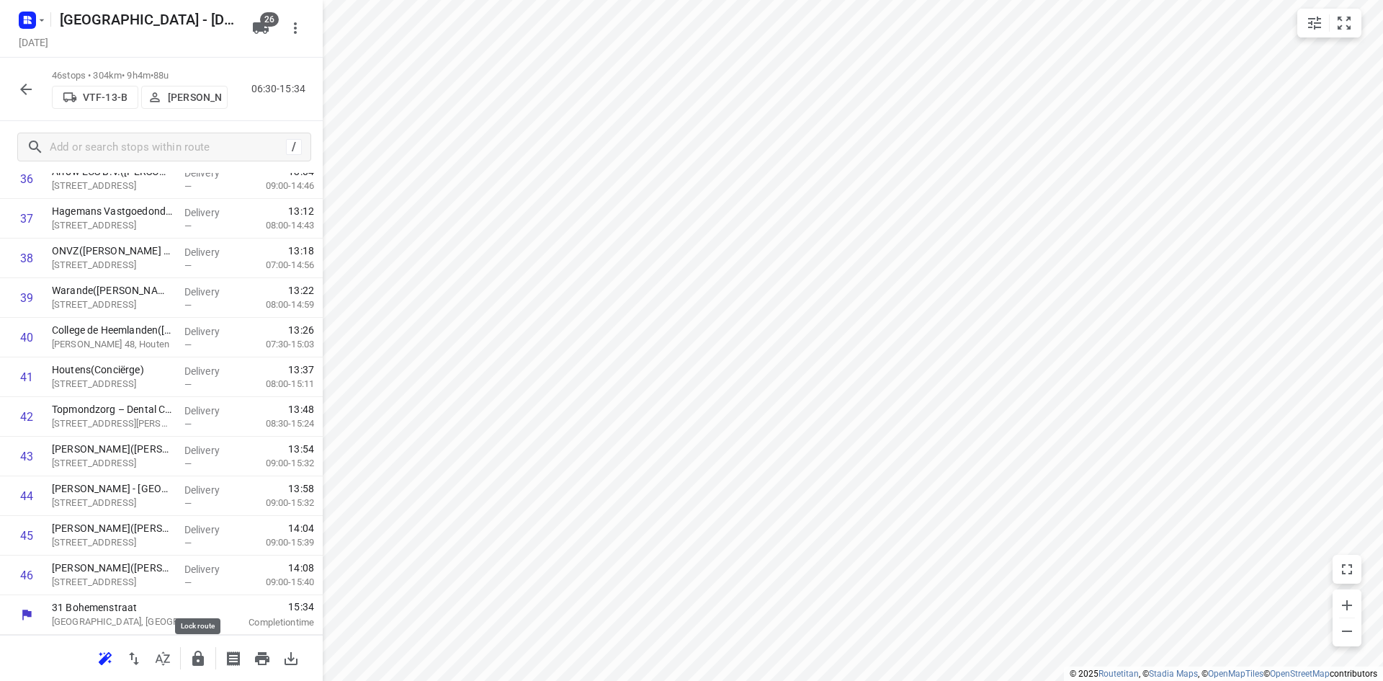
click at [192, 656] on icon "button" at bounding box center [197, 658] width 17 height 17
click at [154, 653] on button "button" at bounding box center [162, 658] width 29 height 29
click at [202, 656] on icon "button" at bounding box center [198, 657] width 12 height 15
click at [164, 671] on button "button" at bounding box center [162, 658] width 29 height 29
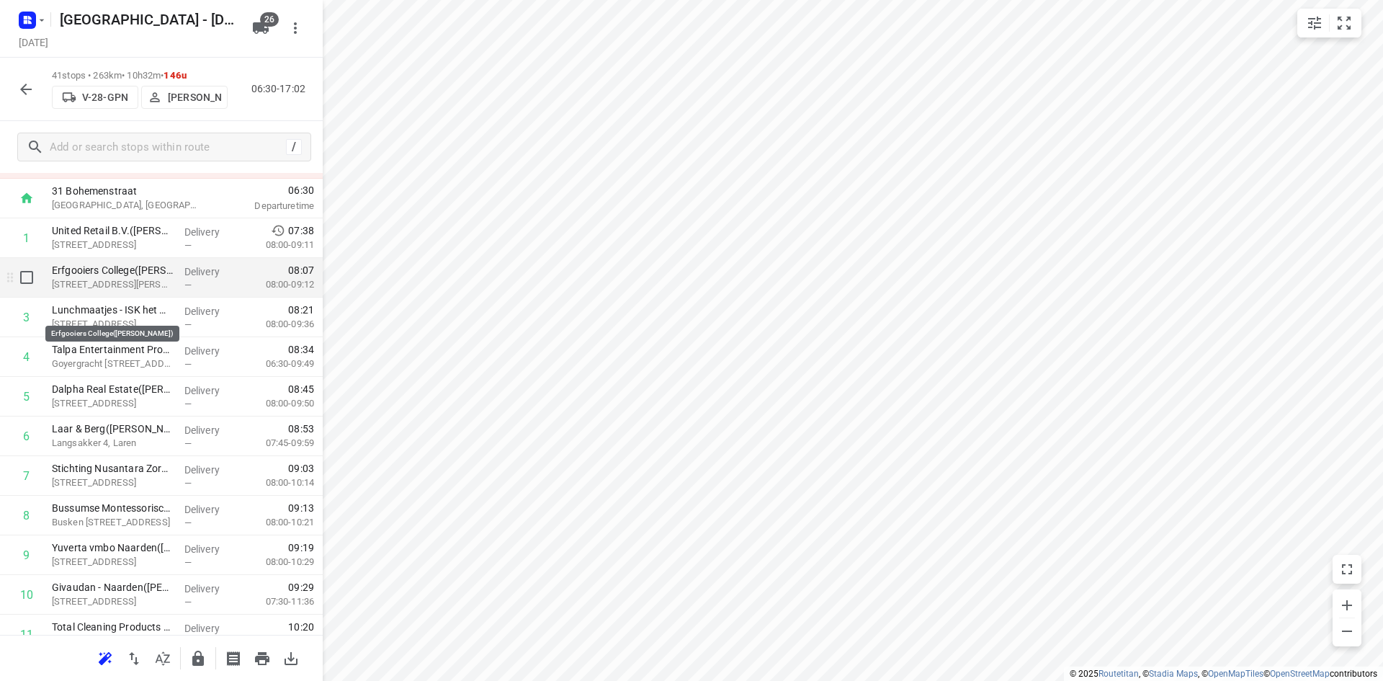
scroll to position [30, 0]
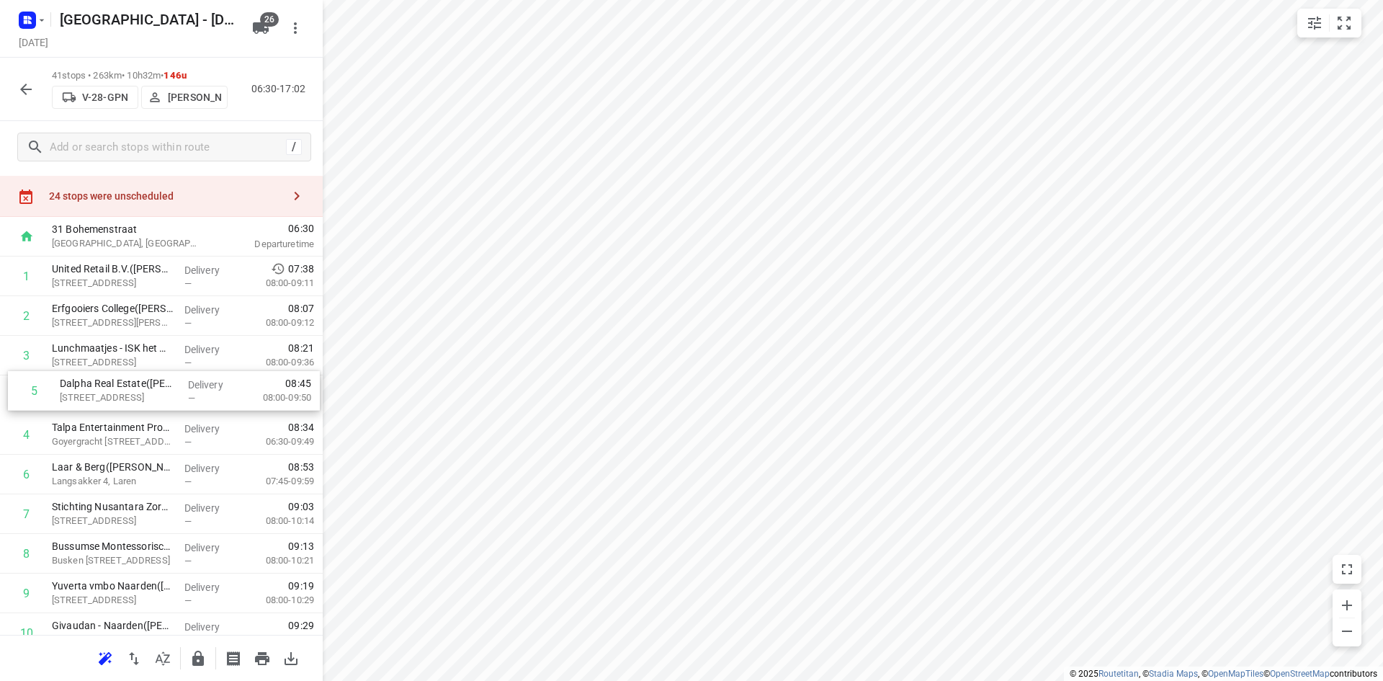
drag, startPoint x: 97, startPoint y: 444, endPoint x: 107, endPoint y: 386, distance: 59.2
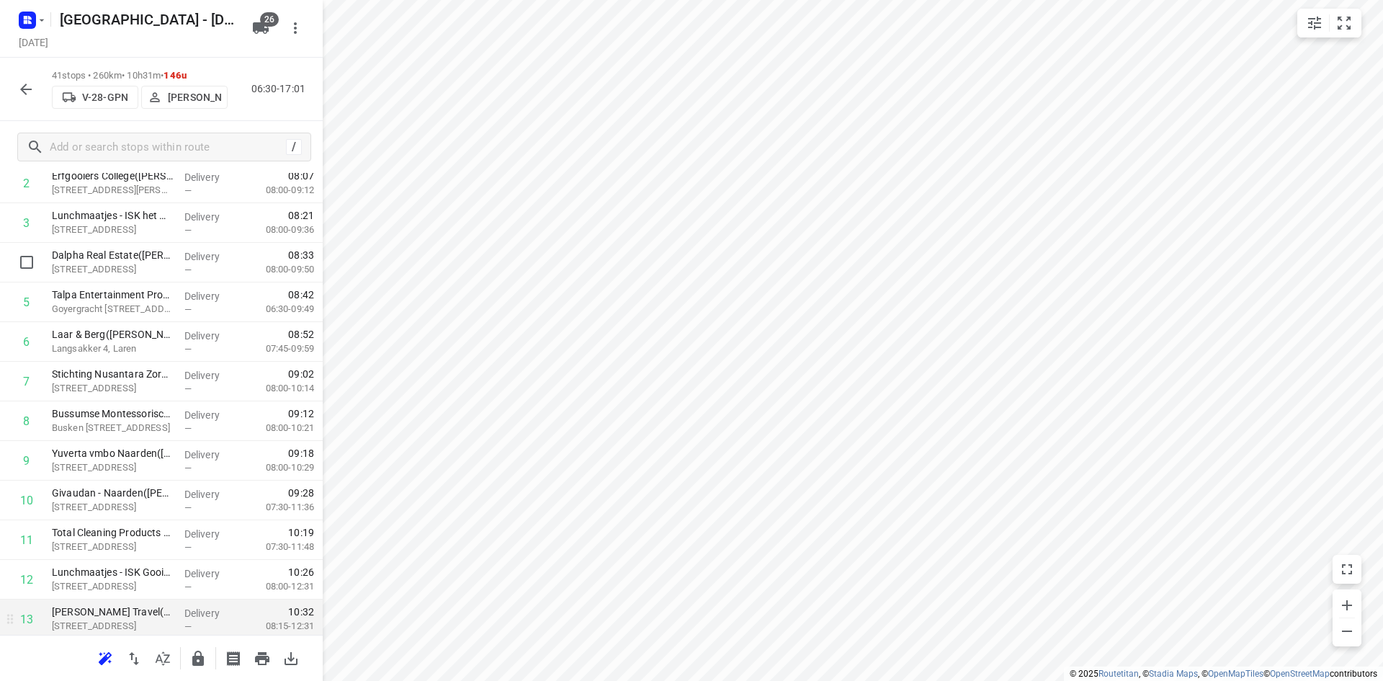
scroll to position [390, 0]
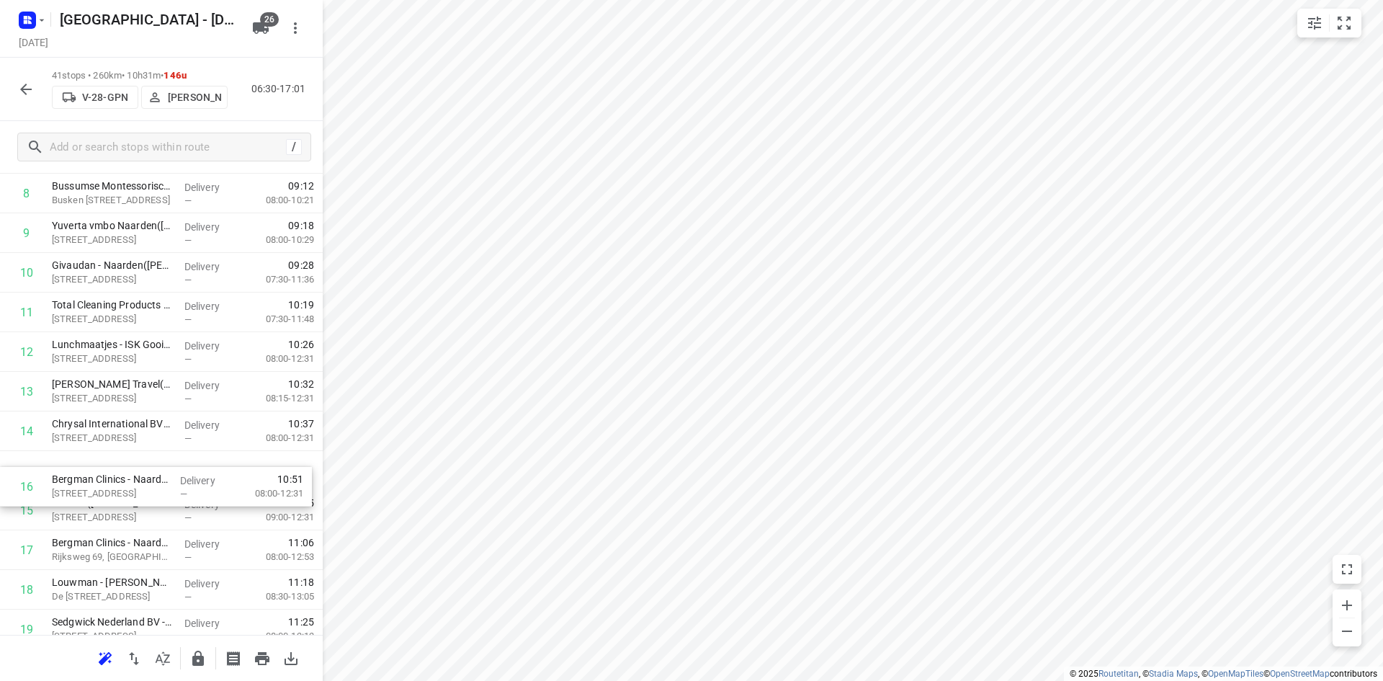
drag, startPoint x: 73, startPoint y: 516, endPoint x: 73, endPoint y: 488, distance: 27.4
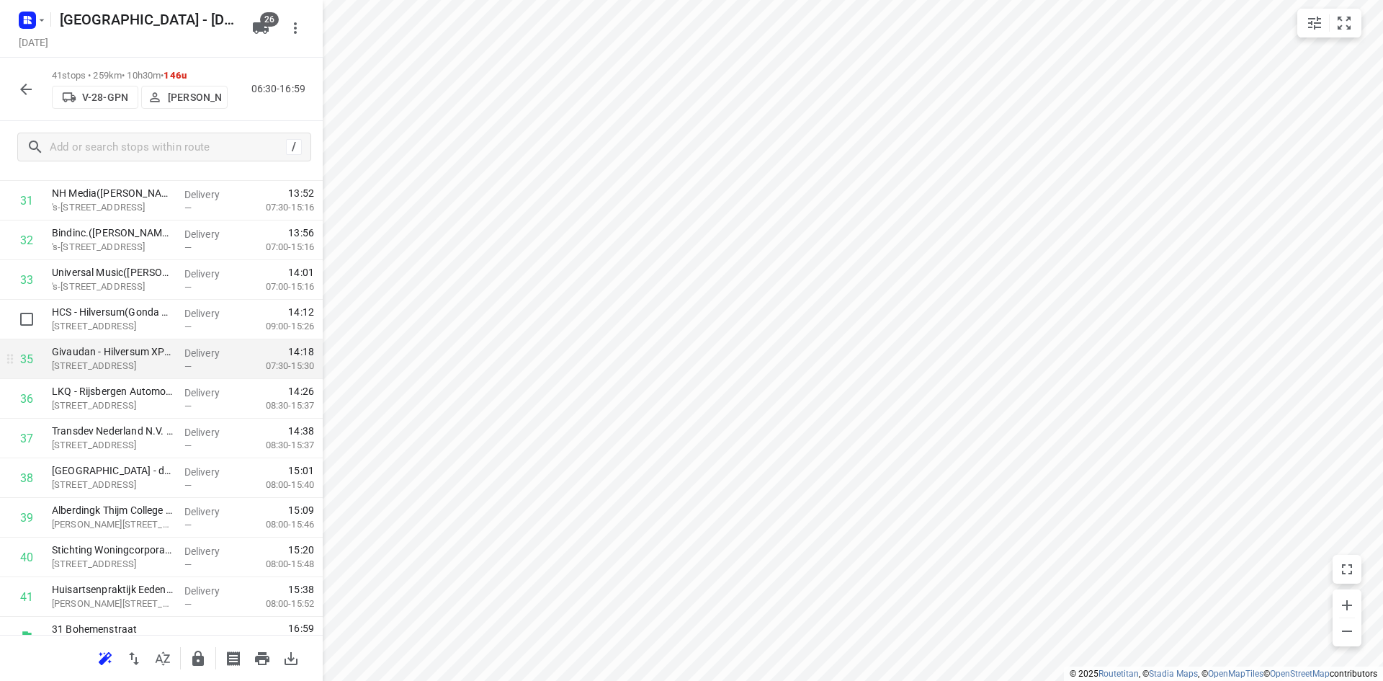
scroll to position [1315, 0]
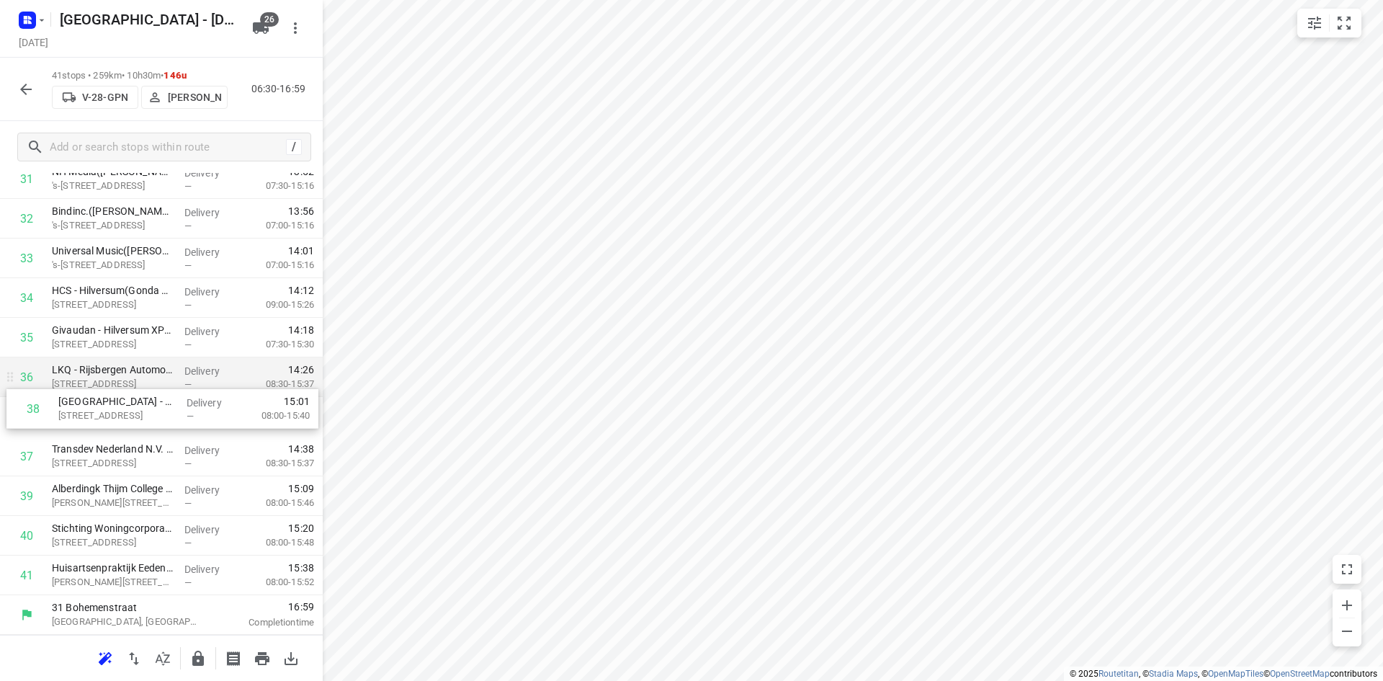
drag, startPoint x: 90, startPoint y: 446, endPoint x: 98, endPoint y: 389, distance: 57.5
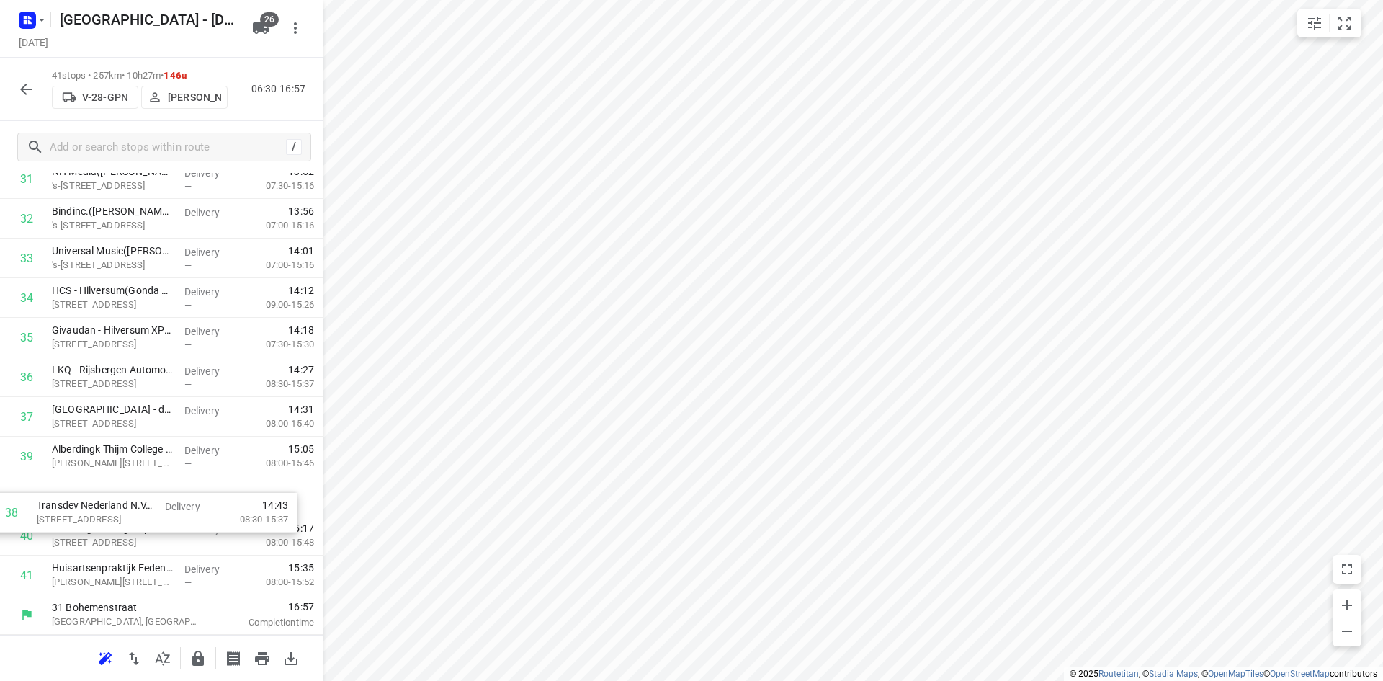
drag, startPoint x: 120, startPoint y: 458, endPoint x: 105, endPoint y: 519, distance: 63.1
drag, startPoint x: 131, startPoint y: 578, endPoint x: 141, endPoint y: 485, distance: 93.5
click at [202, 656] on icon "button" at bounding box center [198, 657] width 12 height 15
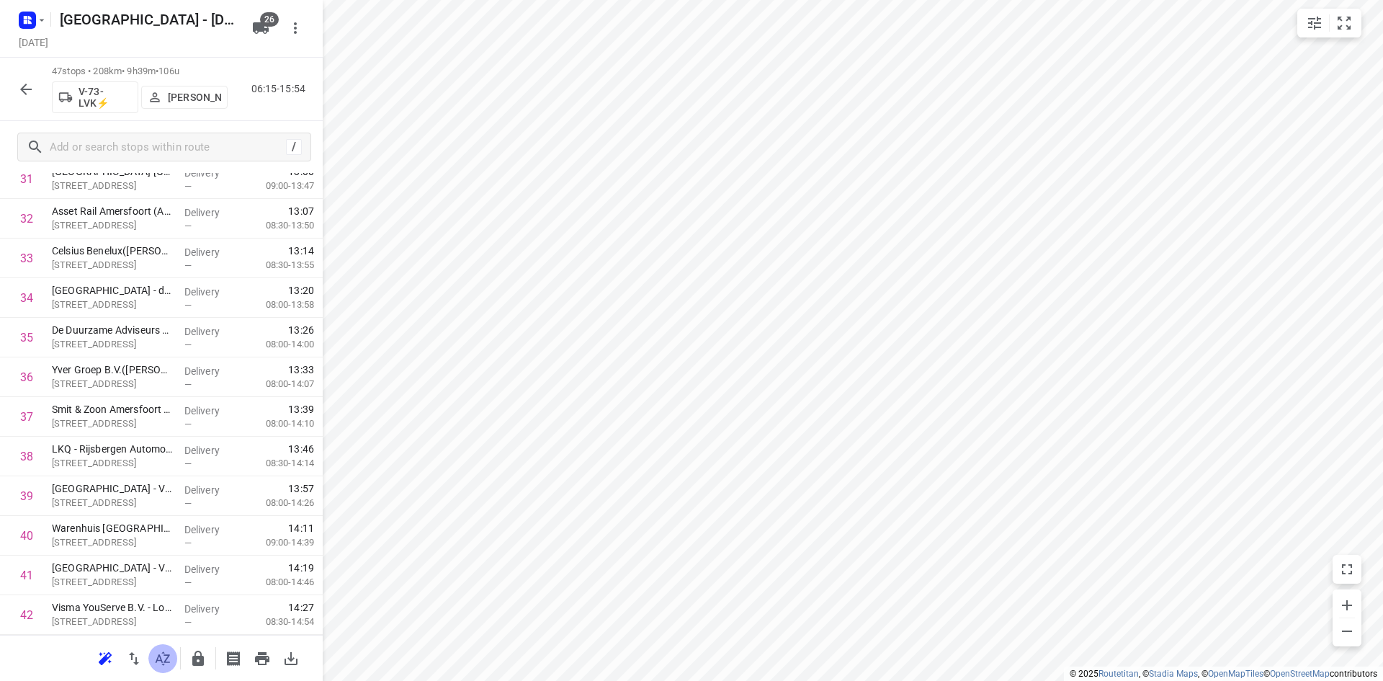
click at [154, 666] on icon "button" at bounding box center [162, 658] width 17 height 17
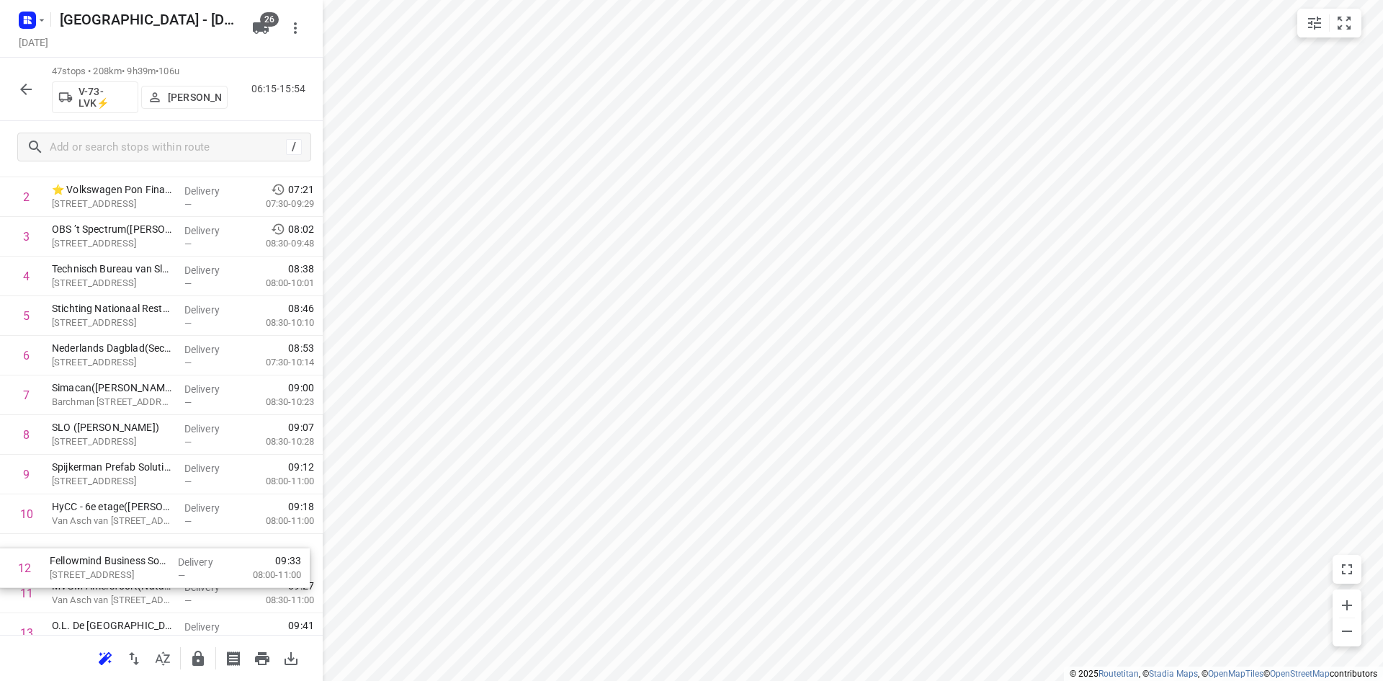
scroll to position [153, 0]
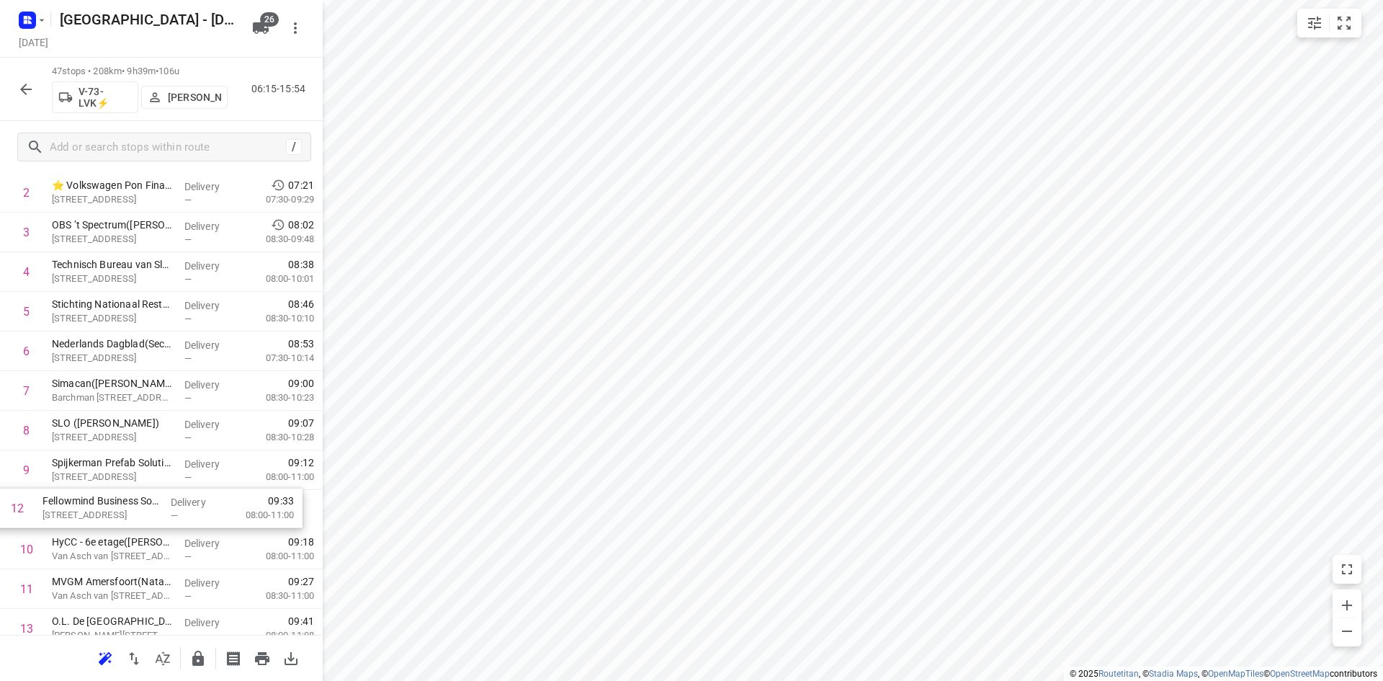
drag, startPoint x: 134, startPoint y: 591, endPoint x: 129, endPoint y: 491, distance: 99.5
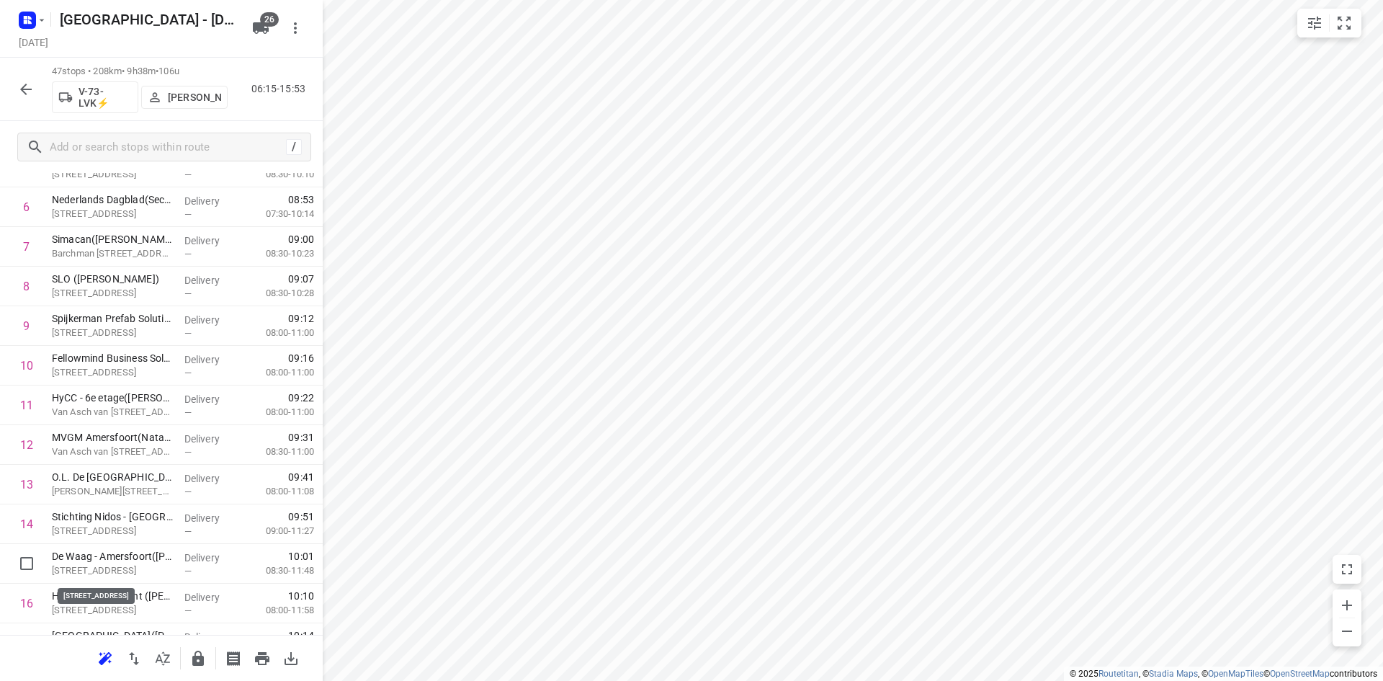
scroll to position [300, 0]
drag, startPoint x: 151, startPoint y: 573, endPoint x: 164, endPoint y: 476, distance: 98.1
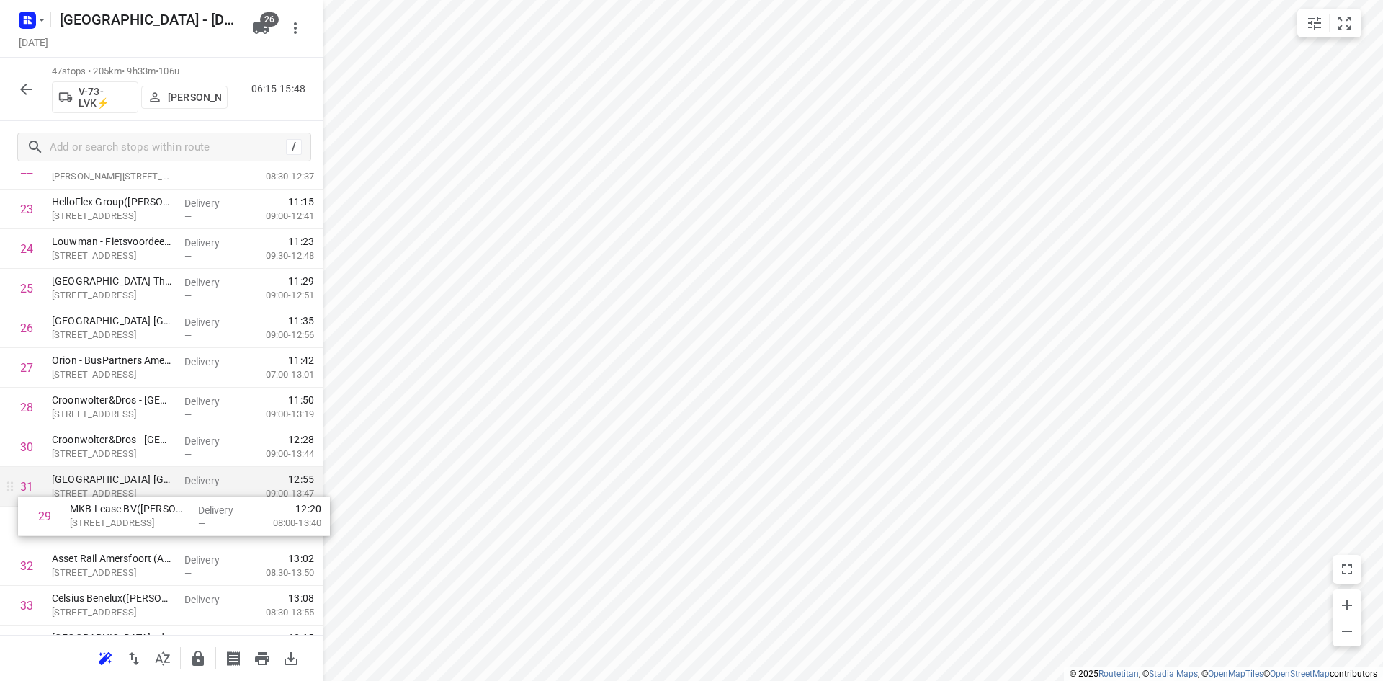
scroll to position [972, 0]
drag, startPoint x: 102, startPoint y: 459, endPoint x: 119, endPoint y: 500, distance: 44.3
click at [119, 501] on div "1 van Dorp Amersfoort(Gijs Folmer) Maanlander 45, Amersfoort Delivery — 07:14 0…" at bounding box center [161, 244] width 323 height 1862
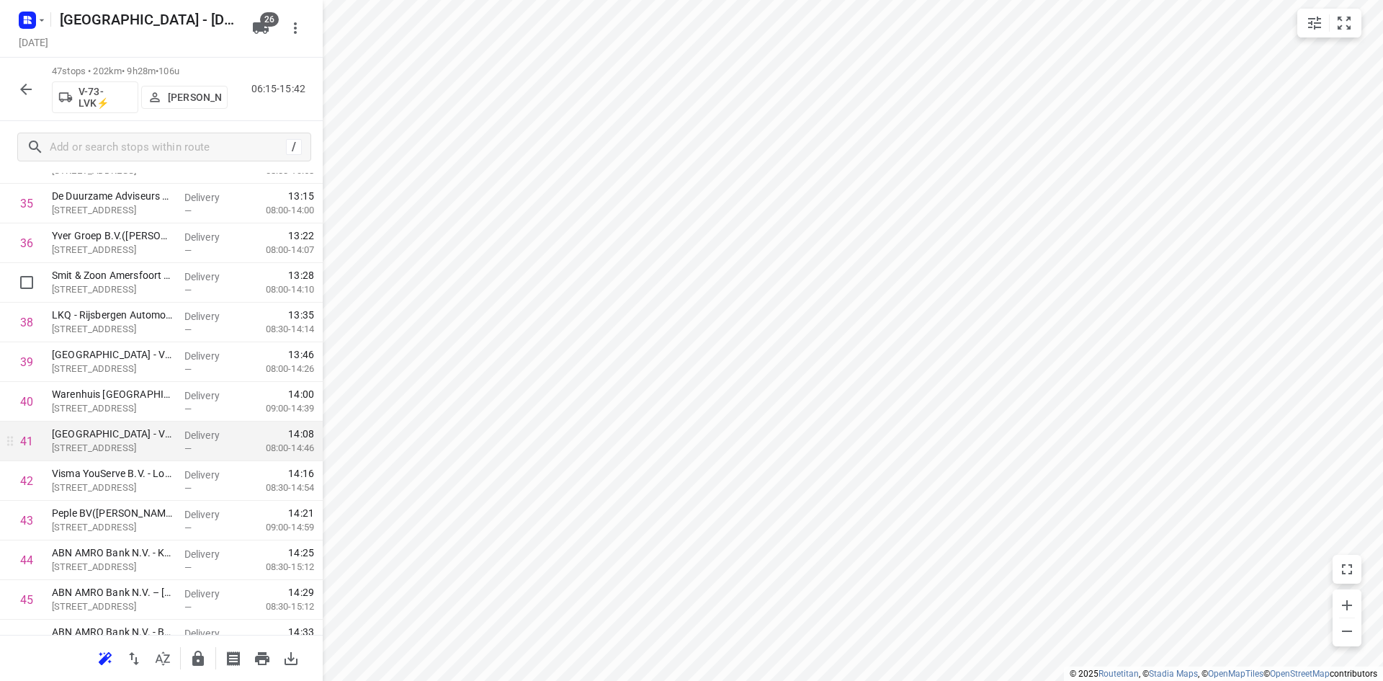
scroll to position [1553, 0]
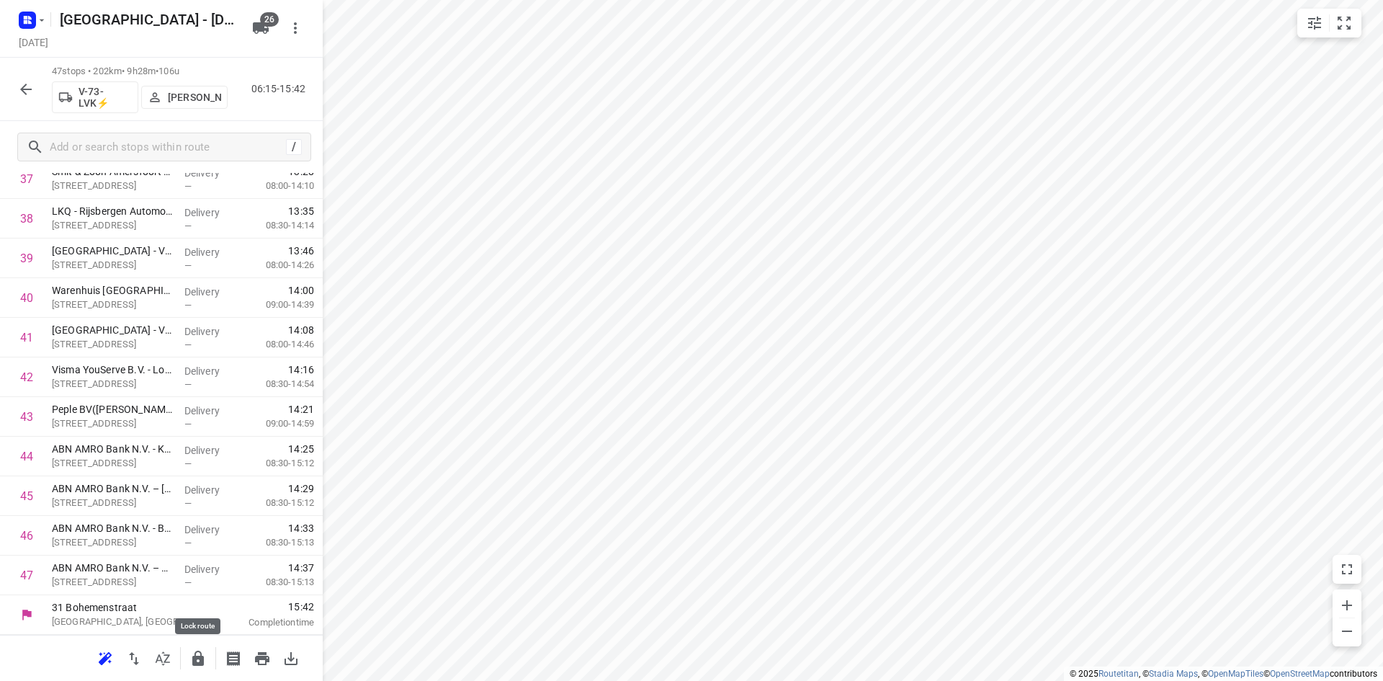
click at [193, 648] on button "button" at bounding box center [198, 658] width 29 height 29
click at [173, 657] on button "button" at bounding box center [162, 658] width 29 height 29
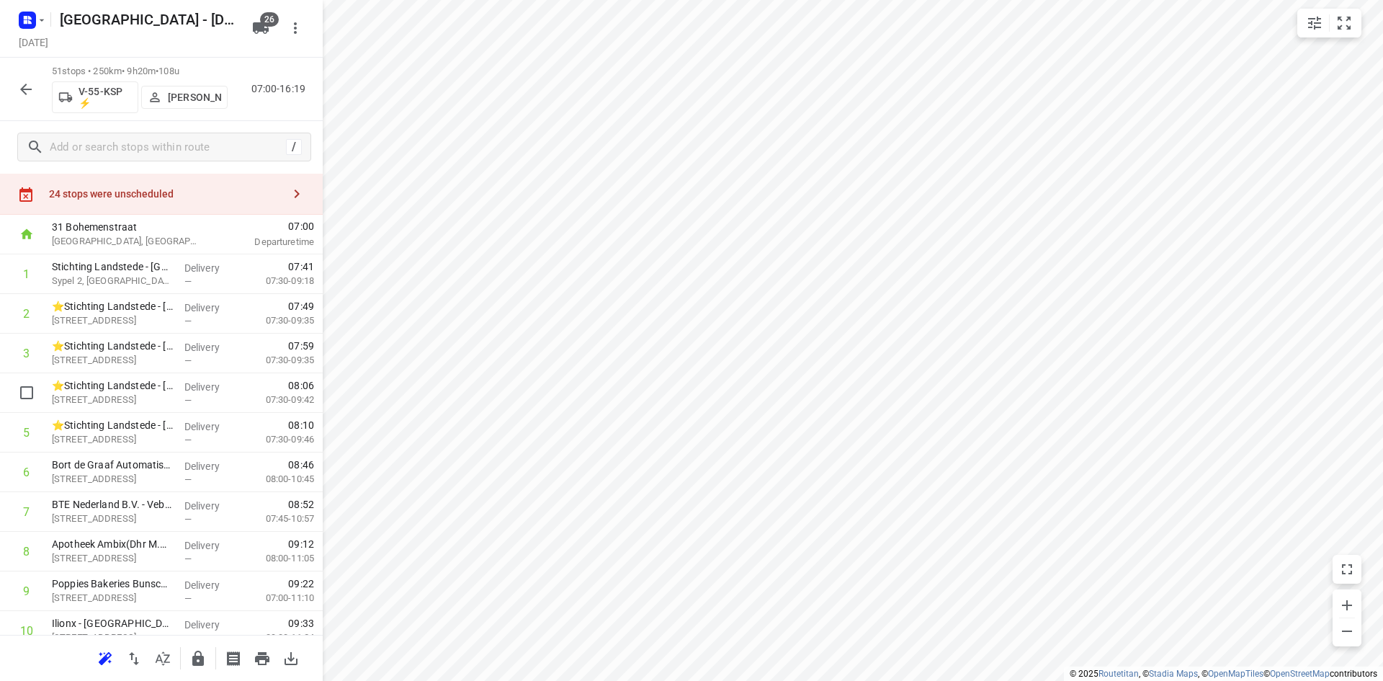
scroll to position [0, 0]
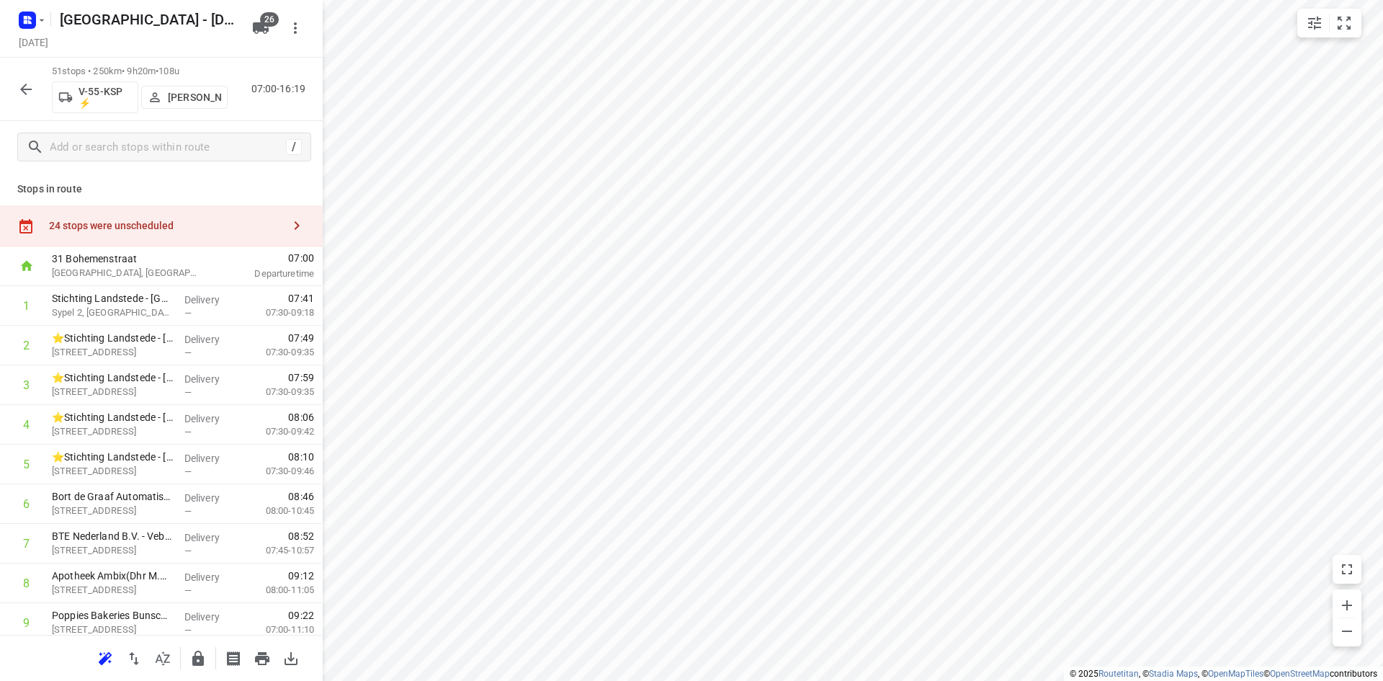
click at [220, 225] on div "24 stops were unscheduled" at bounding box center [165, 226] width 233 height 12
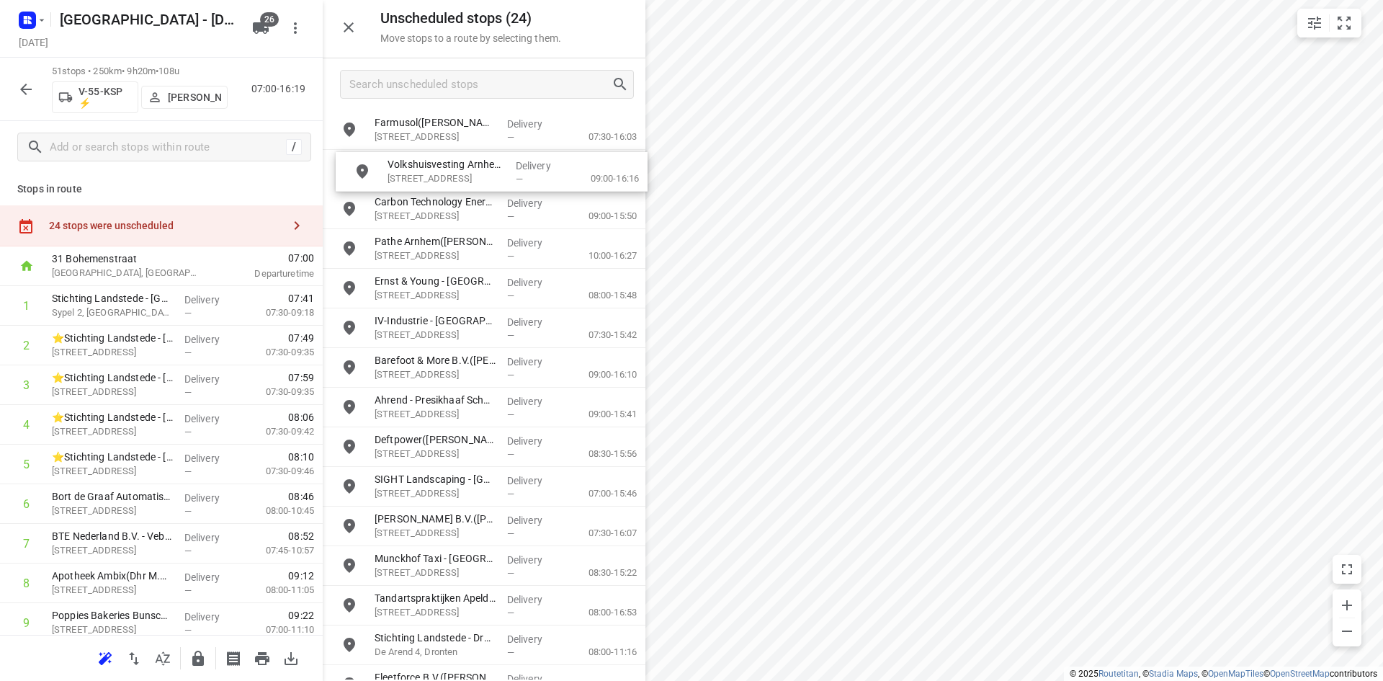
drag, startPoint x: 616, startPoint y: 175, endPoint x: 625, endPoint y: 179, distance: 9.7
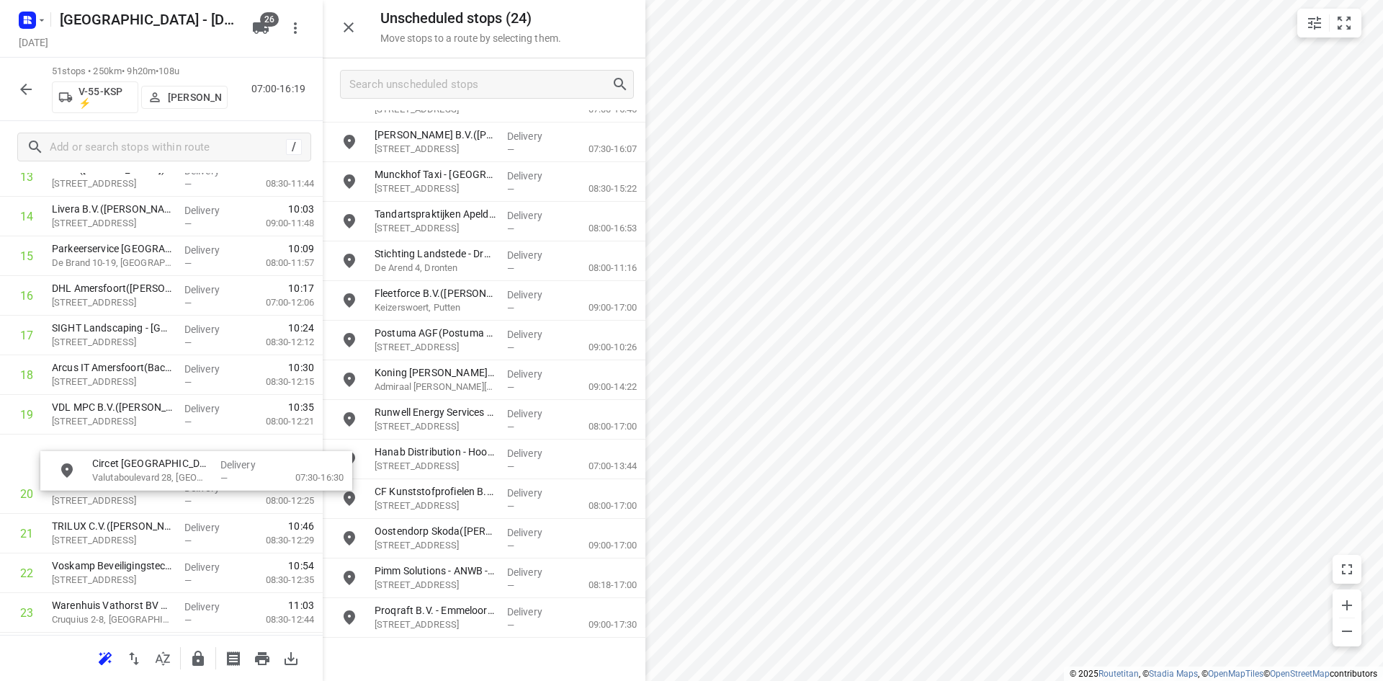
scroll to position [648, 0]
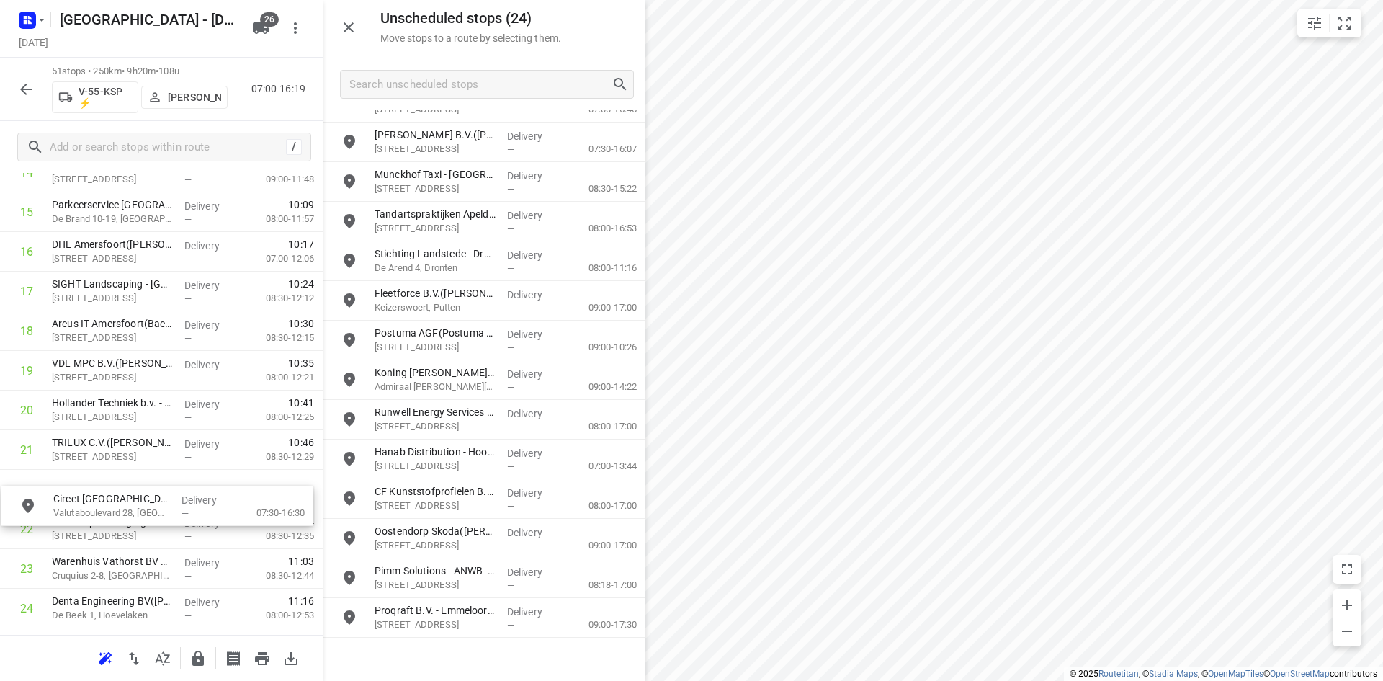
drag, startPoint x: 461, startPoint y: 506, endPoint x: 125, endPoint y: 518, distance: 336.6
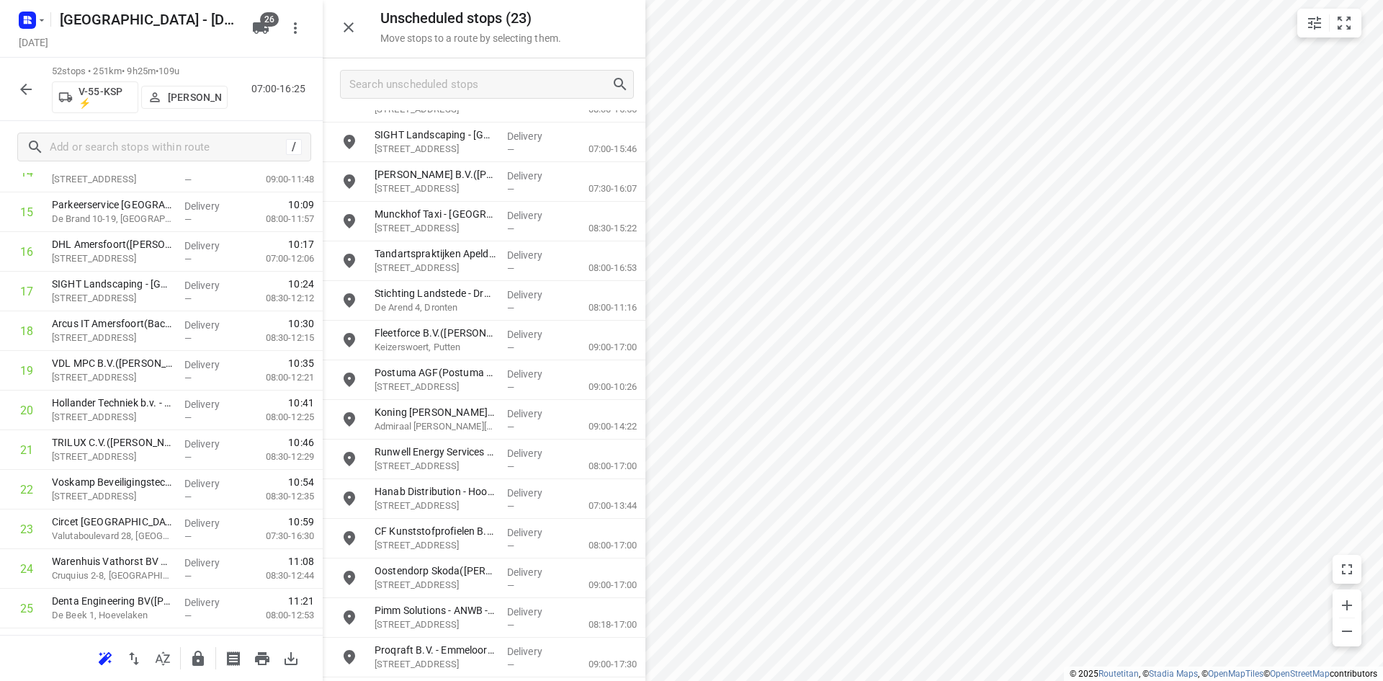
scroll to position [342, 0]
click at [349, 28] on icon "button" at bounding box center [349, 27] width 10 height 10
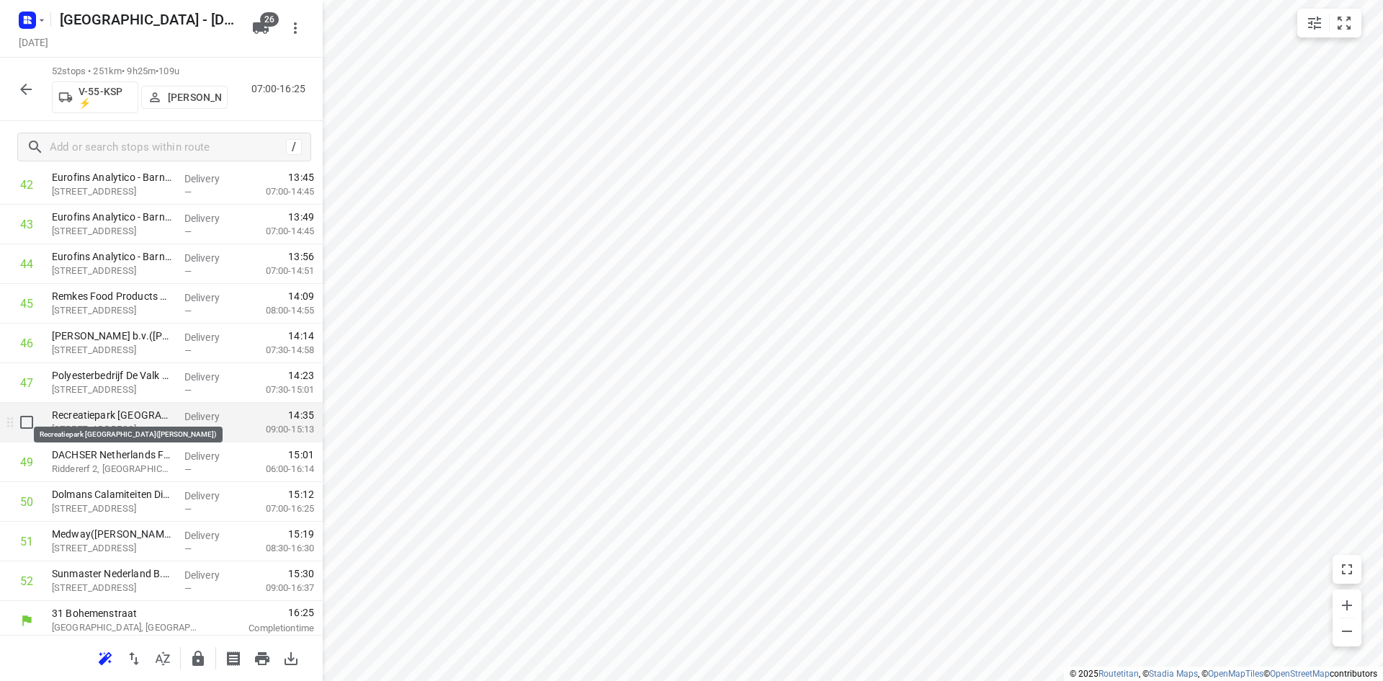
scroll to position [1751, 0]
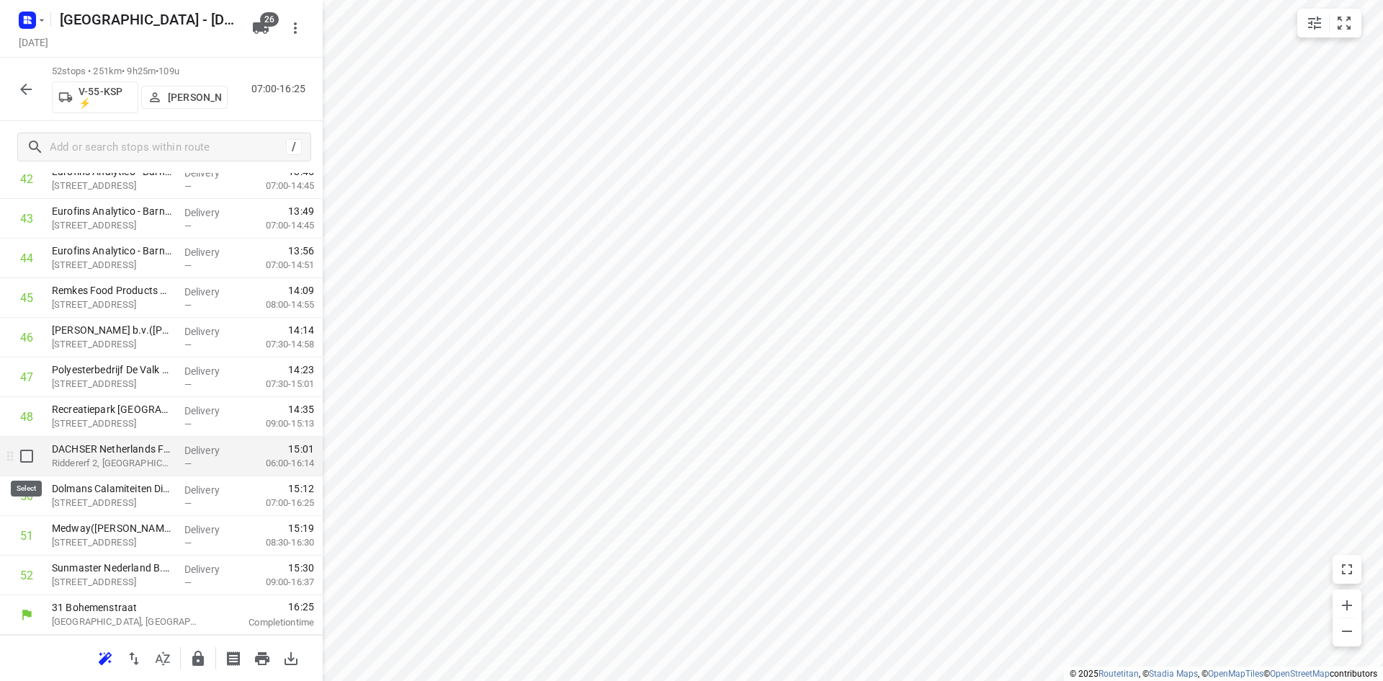
click at [24, 454] on input "checkbox" at bounding box center [26, 456] width 29 height 29
checkbox input "true"
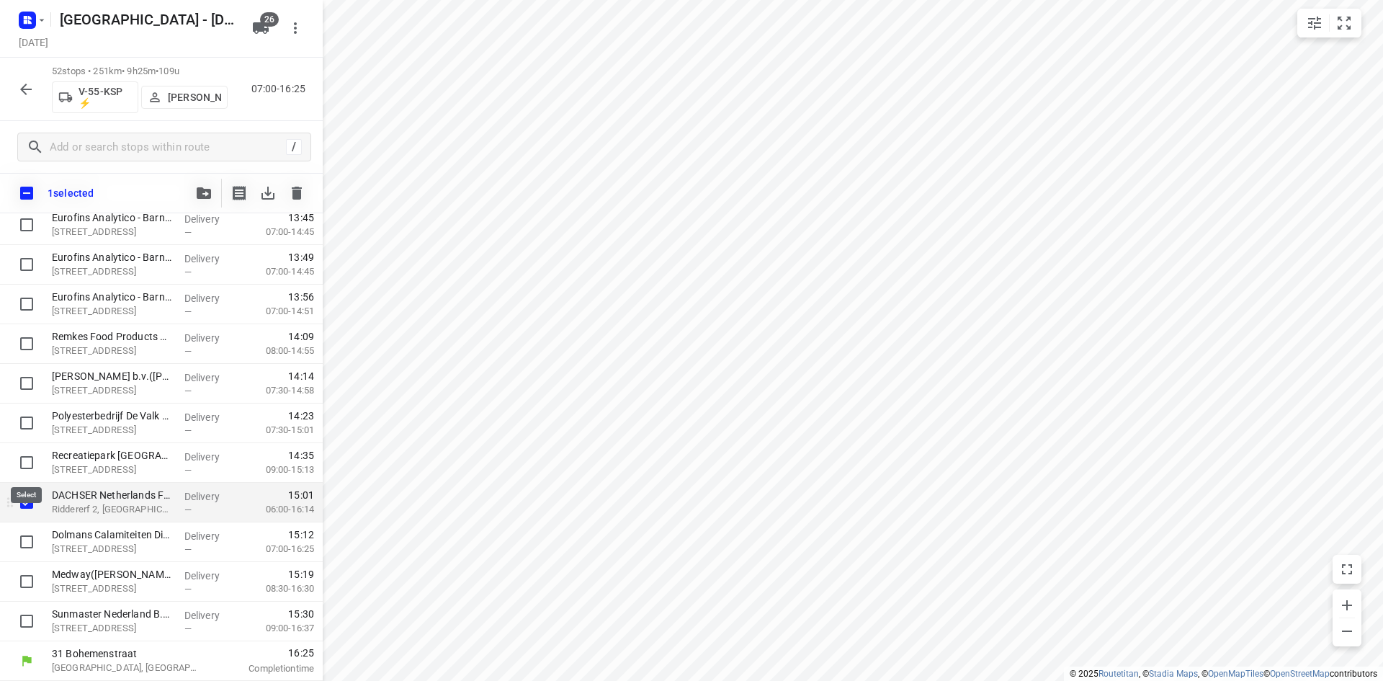
scroll to position [1745, 0]
click at [27, 550] on input "checkbox" at bounding box center [26, 541] width 29 height 29
checkbox input "true"
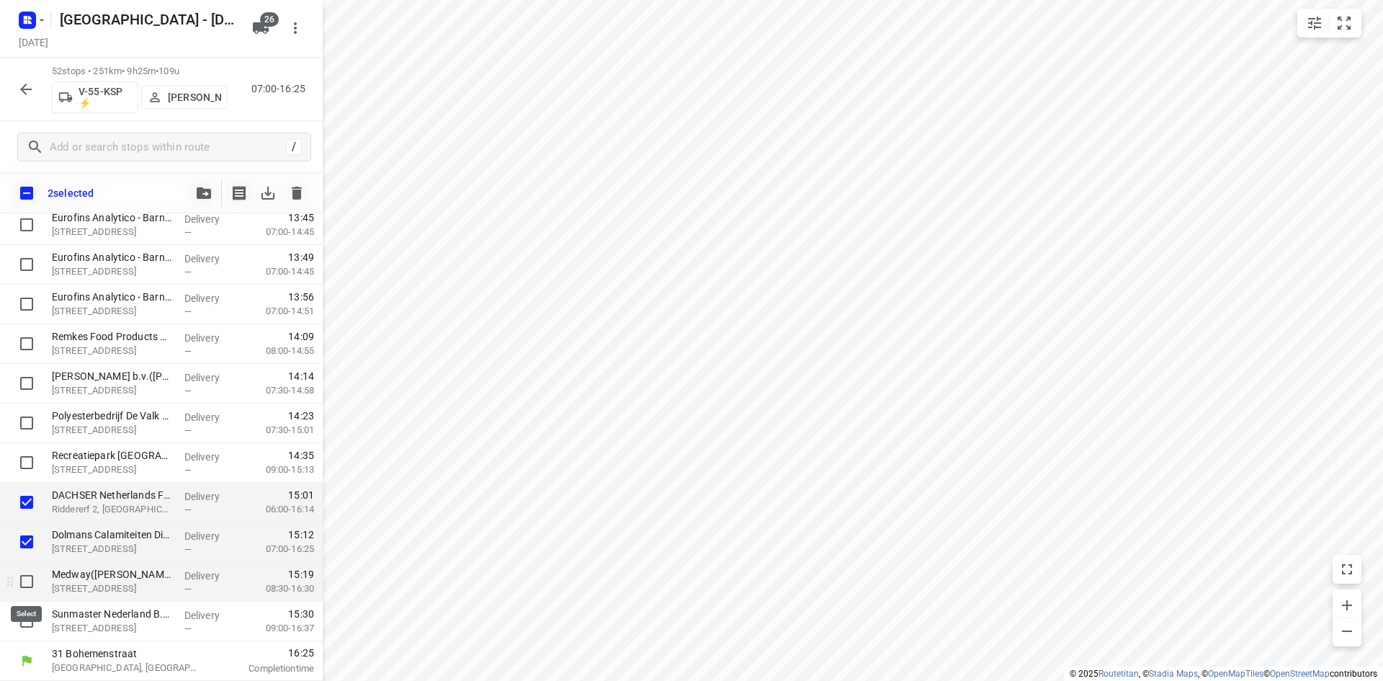
click at [30, 581] on input "checkbox" at bounding box center [26, 581] width 29 height 29
checkbox input "true"
click at [30, 625] on input "checkbox" at bounding box center [26, 621] width 29 height 29
checkbox input "true"
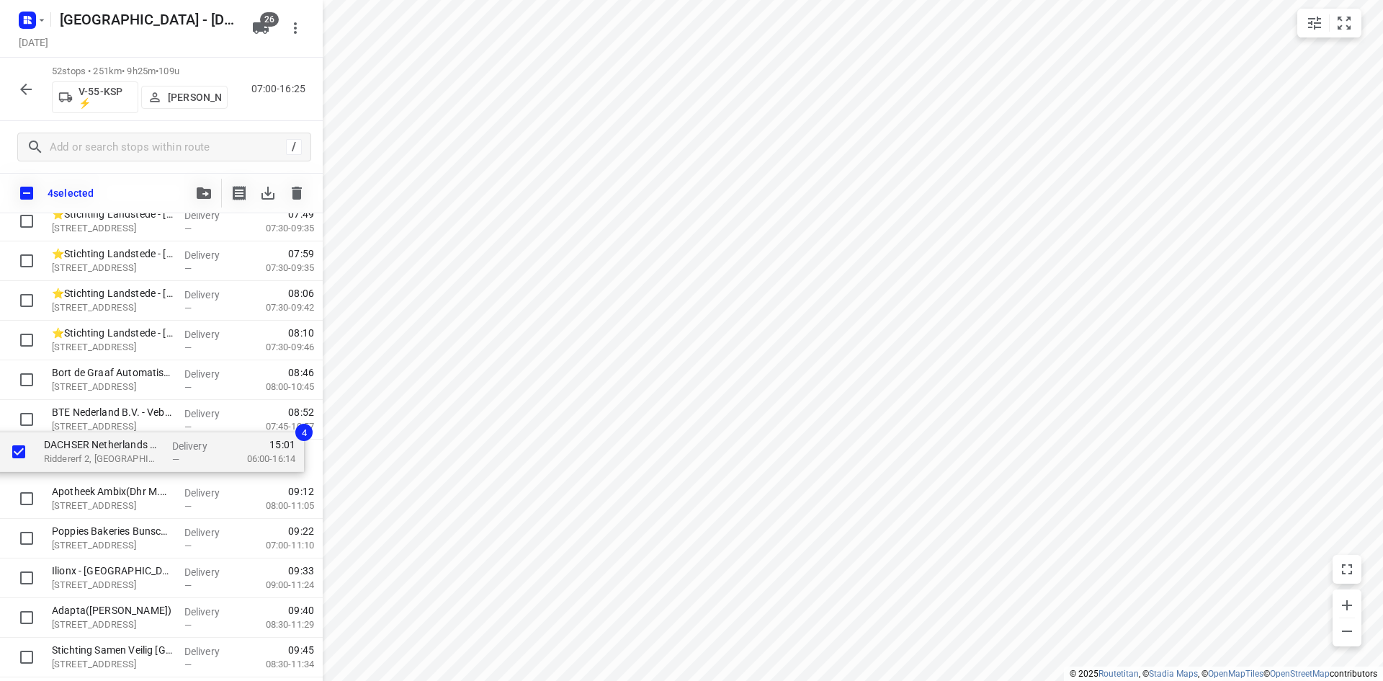
scroll to position [161, 0]
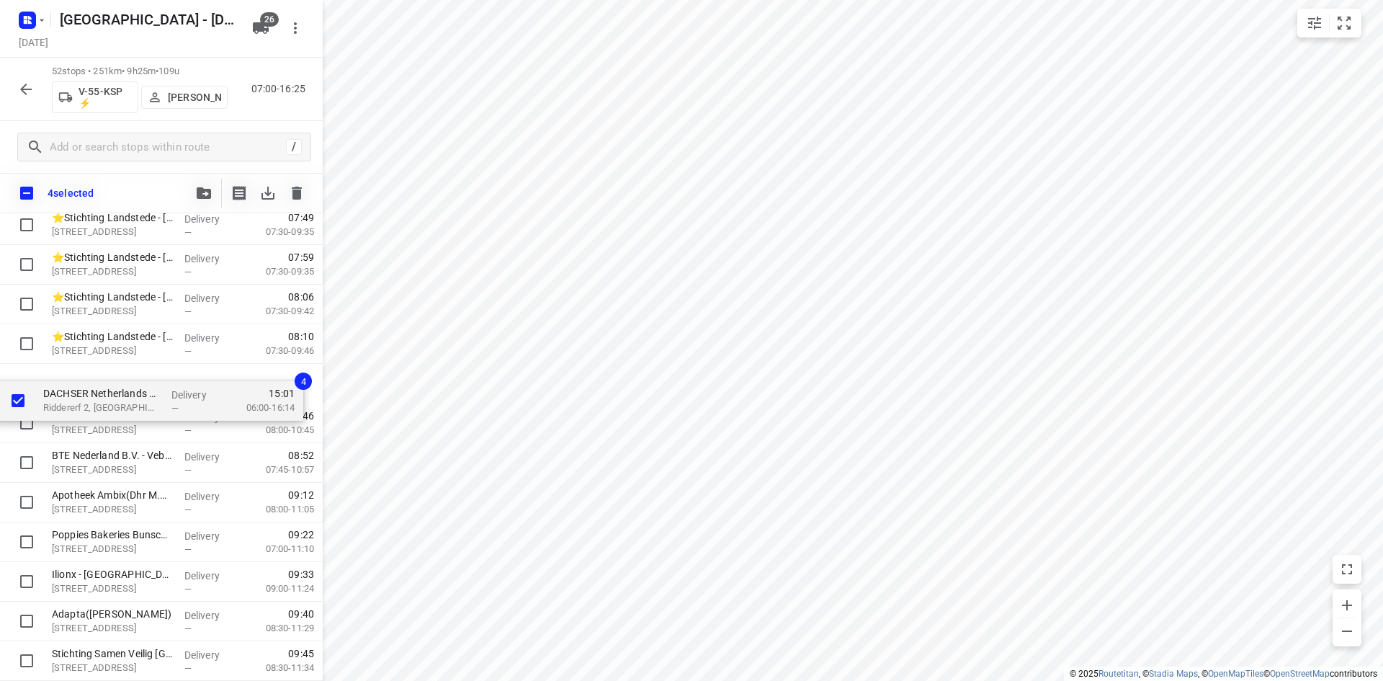
drag, startPoint x: 159, startPoint y: 509, endPoint x: 151, endPoint y: 377, distance: 132.1
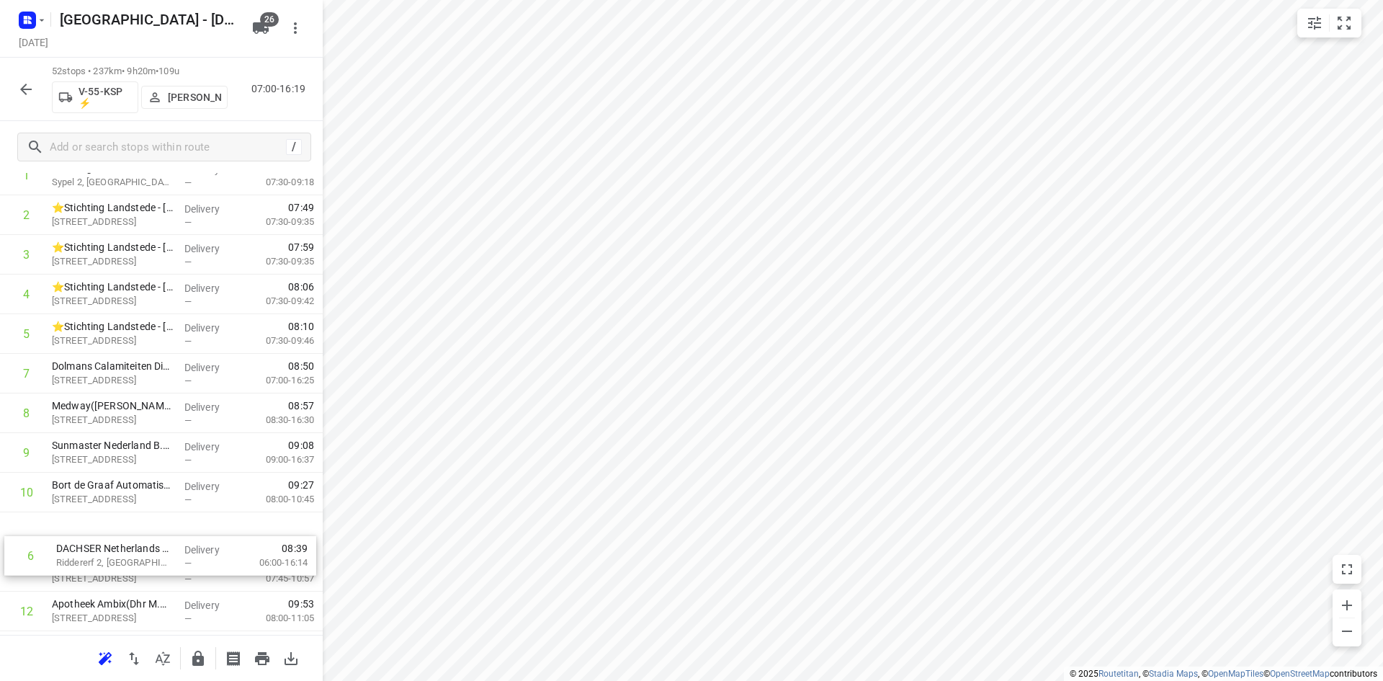
scroll to position [134, 0]
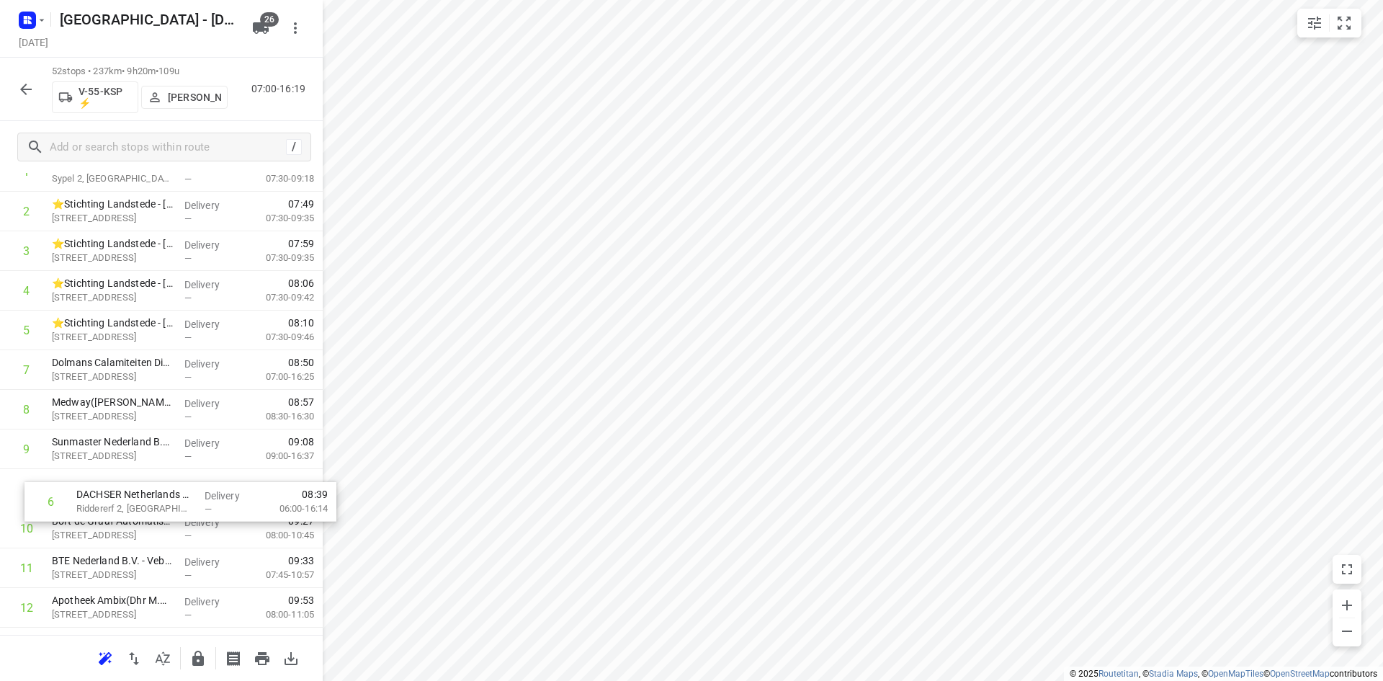
drag, startPoint x: 126, startPoint y: 498, endPoint x: 152, endPoint y: 499, distance: 26.0
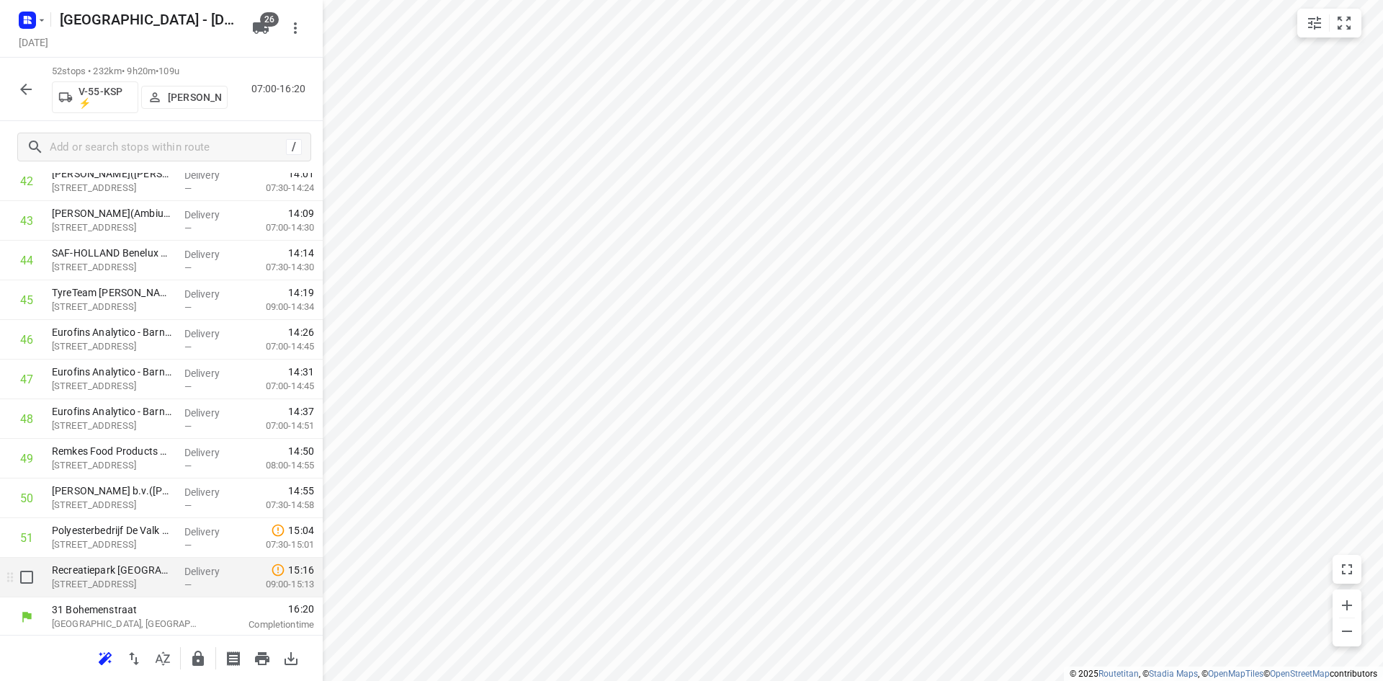
scroll to position [1751, 0]
click at [193, 666] on icon "button" at bounding box center [197, 658] width 17 height 17
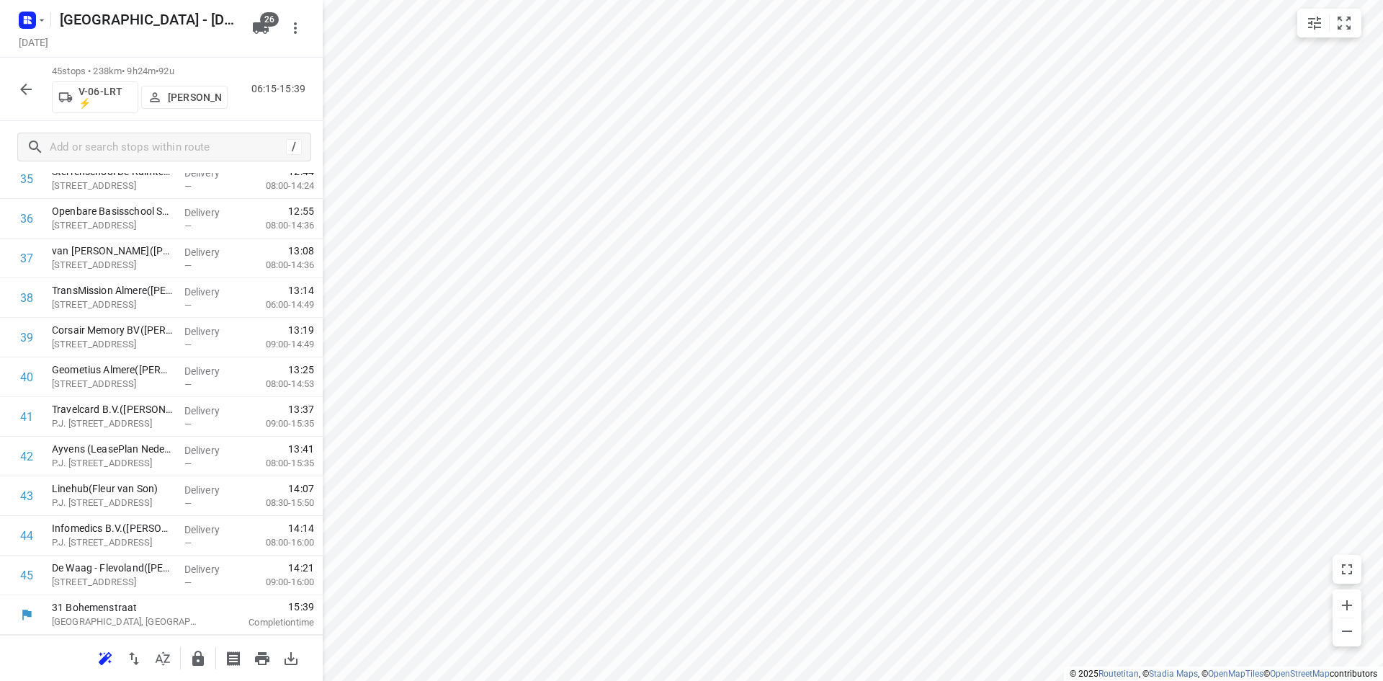
scroll to position [1474, 0]
click at [164, 652] on icon "button" at bounding box center [162, 658] width 17 height 17
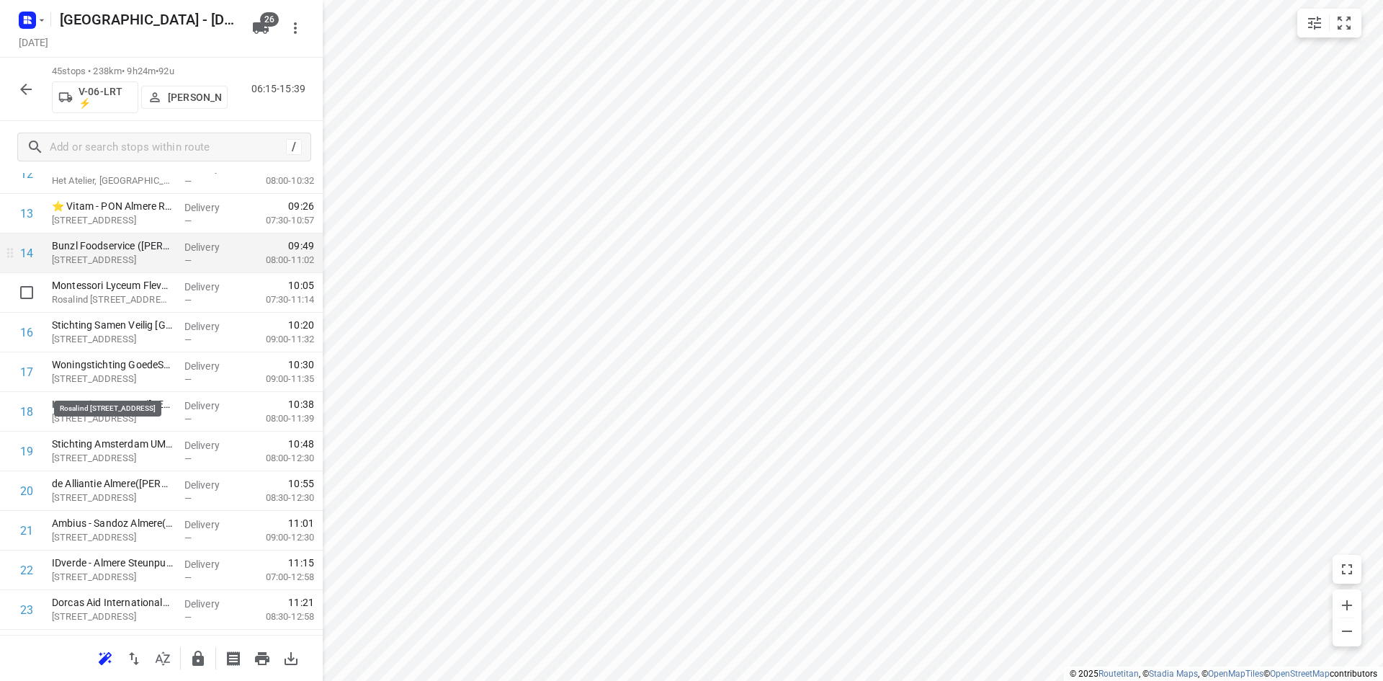
scroll to position [576, 0]
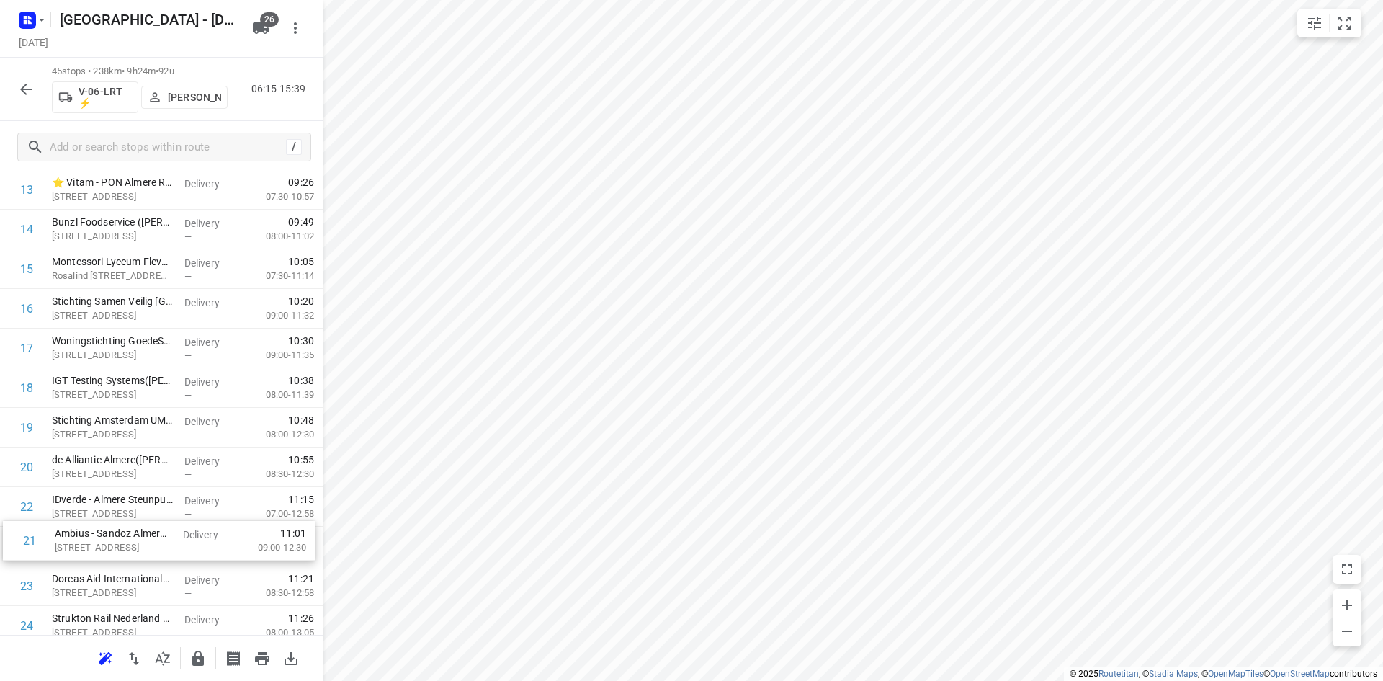
drag, startPoint x: 74, startPoint y: 527, endPoint x: 77, endPoint y: 556, distance: 29.0
click at [77, 556] on div "1 Rijkswaterstaat - Nijkerkersluis(Arthur Zijlstra) Berencamperweg 24, Nijkerk …" at bounding box center [161, 586] width 323 height 1783
drag, startPoint x: 128, startPoint y: 547, endPoint x: 140, endPoint y: 448, distance: 100.2
click at [140, 448] on div "1 Rijkswaterstaat - Nijkerkersluis(Arthur Zijlstra) Berencamperweg 24, Nijkerk …" at bounding box center [161, 584] width 323 height 1783
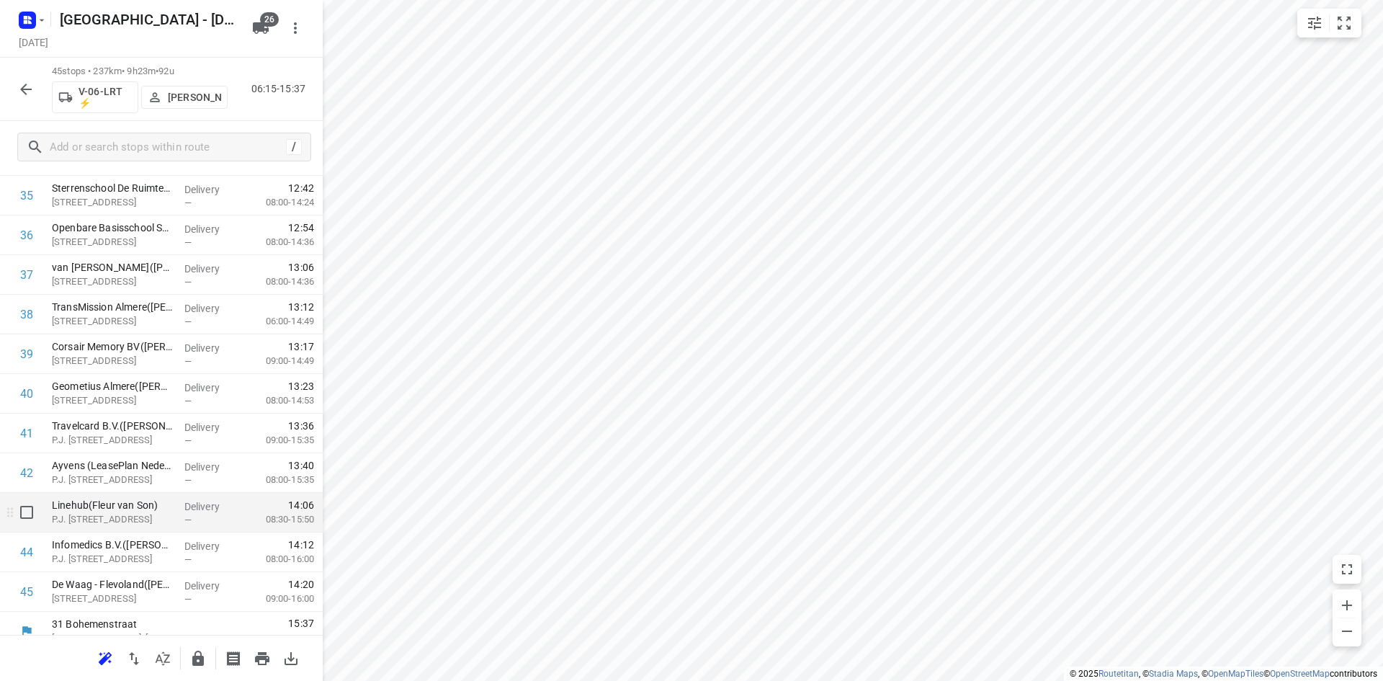
scroll to position [1474, 0]
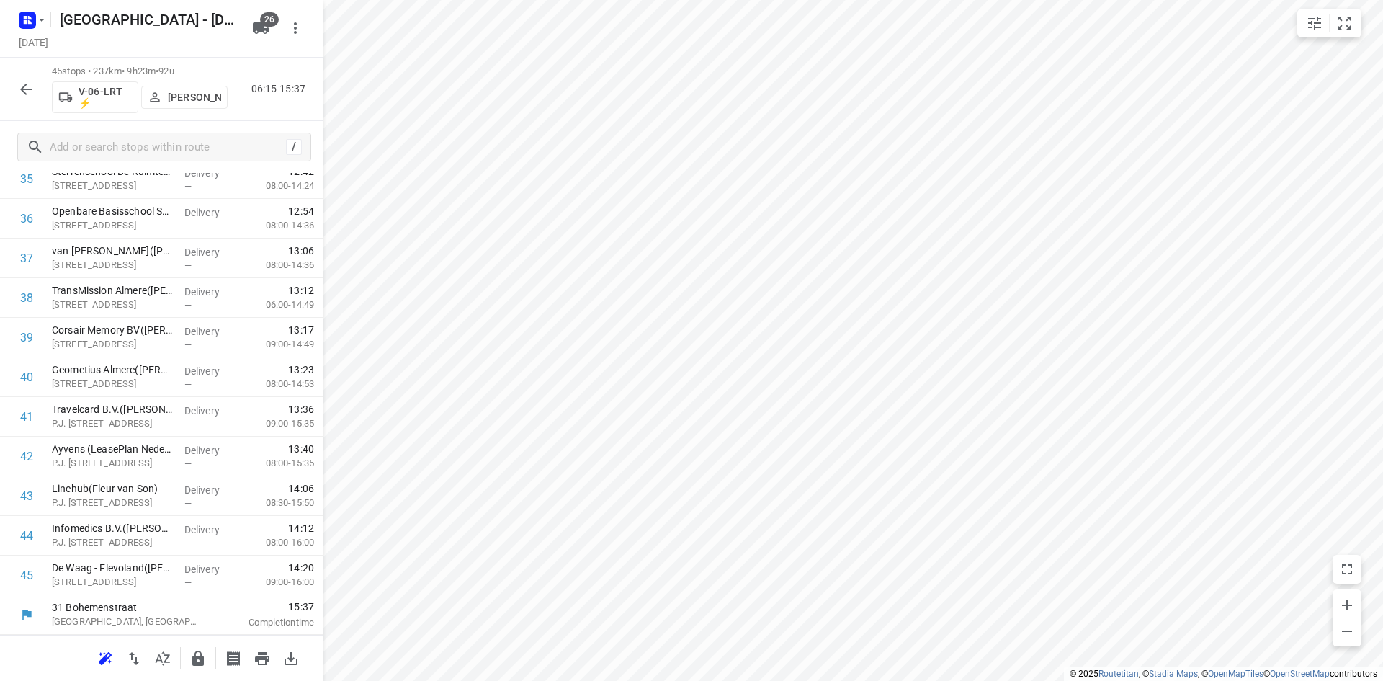
click at [207, 671] on div at bounding box center [198, 658] width 29 height 29
click at [212, 656] on button "button" at bounding box center [198, 658] width 29 height 29
click at [170, 663] on button "button" at bounding box center [162, 658] width 29 height 29
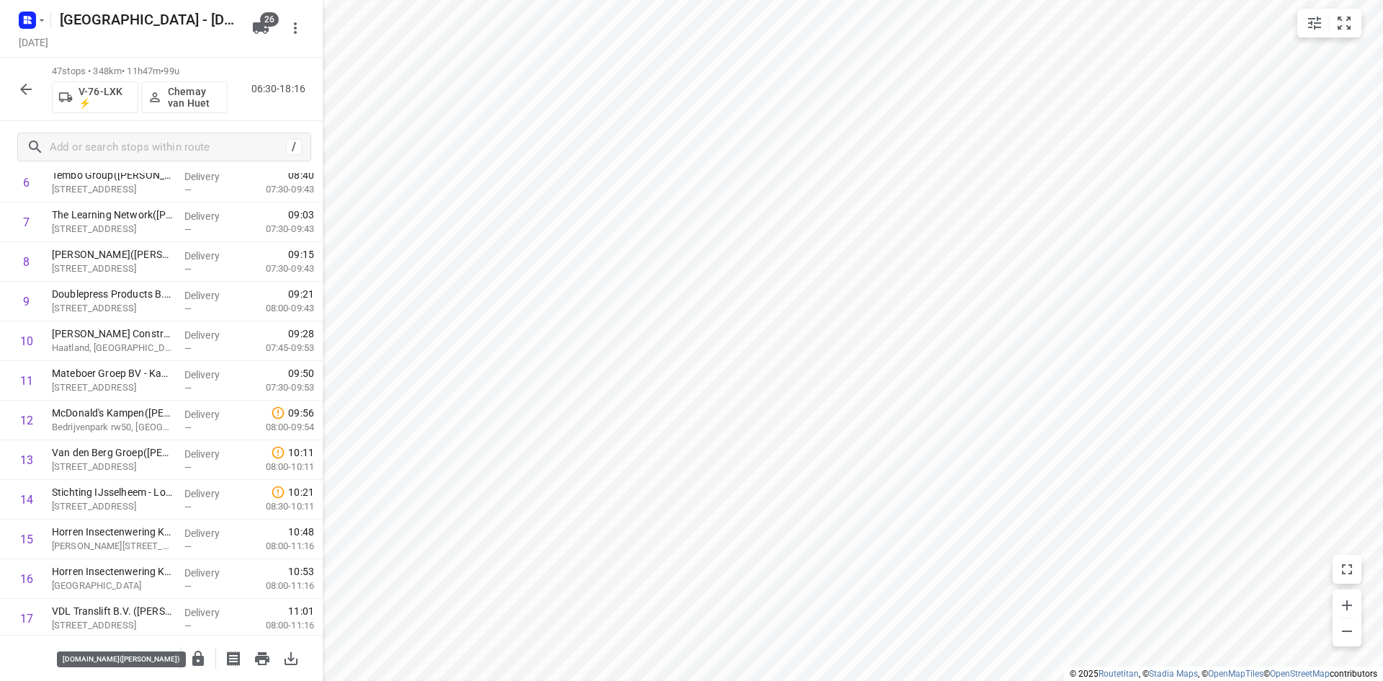
scroll to position [0, 0]
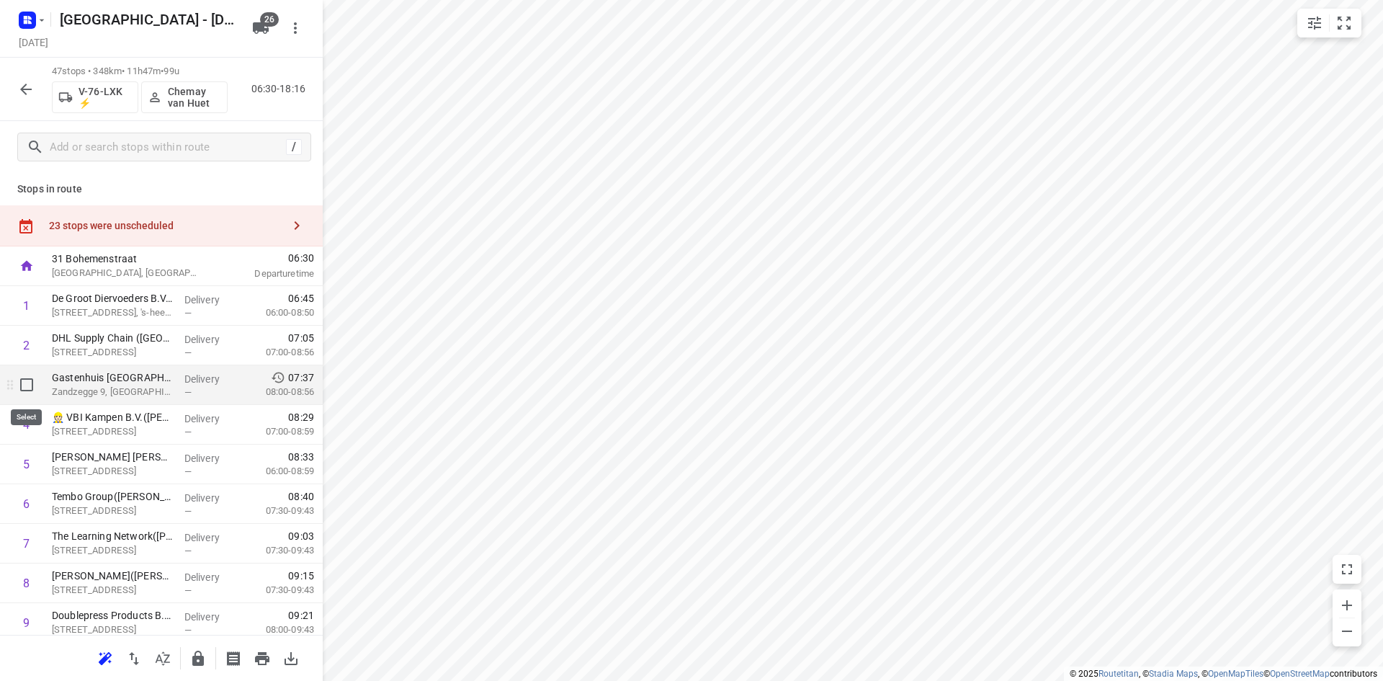
click at [24, 385] on input "checkbox" at bounding box center [26, 384] width 29 height 29
checkbox input "true"
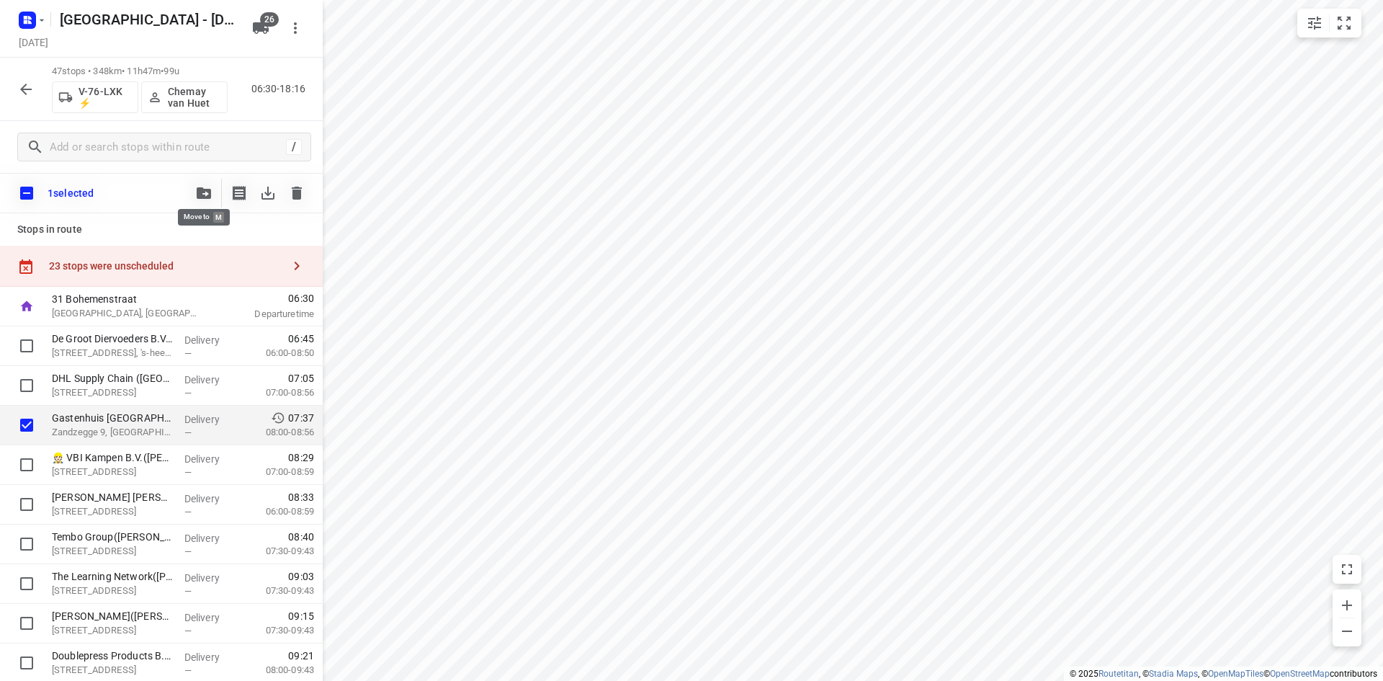
click at [200, 182] on button "button" at bounding box center [203, 193] width 29 height 29
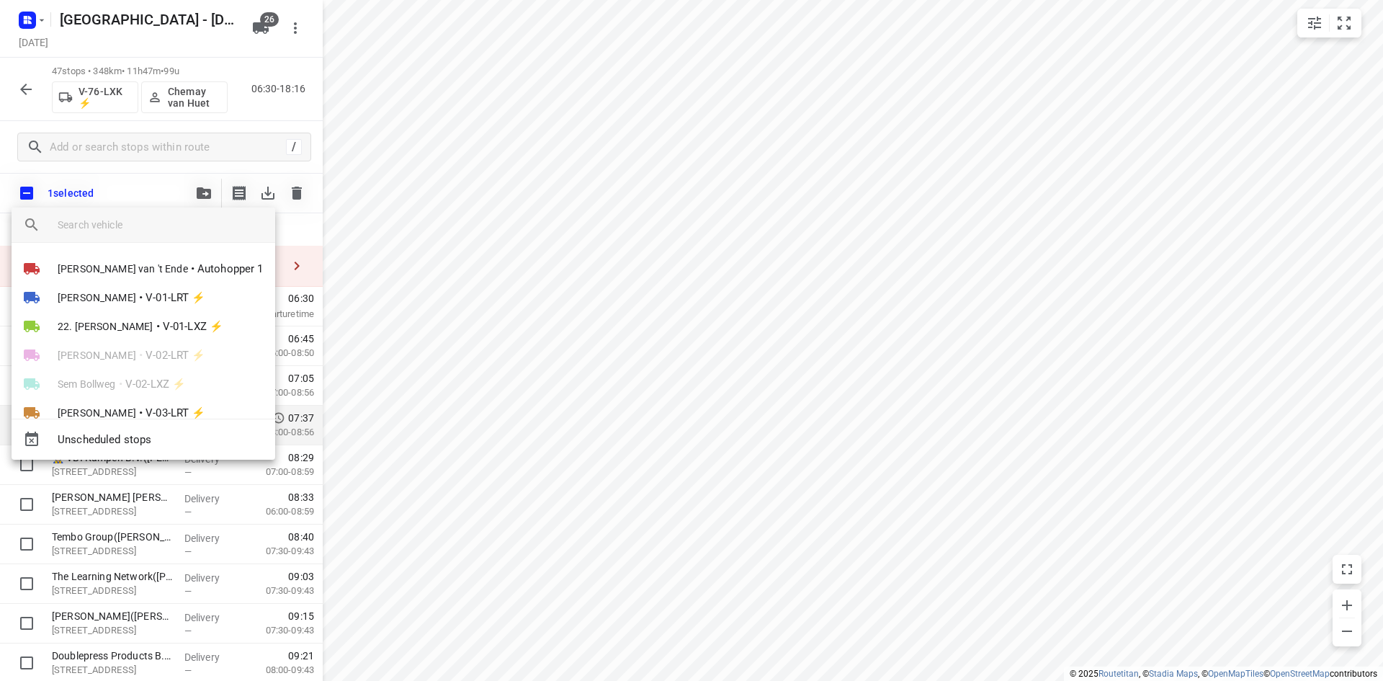
click at [138, 421] on div "Unscheduled stops" at bounding box center [144, 439] width 264 height 41
click at [136, 444] on span "Unscheduled stops" at bounding box center [161, 439] width 206 height 17
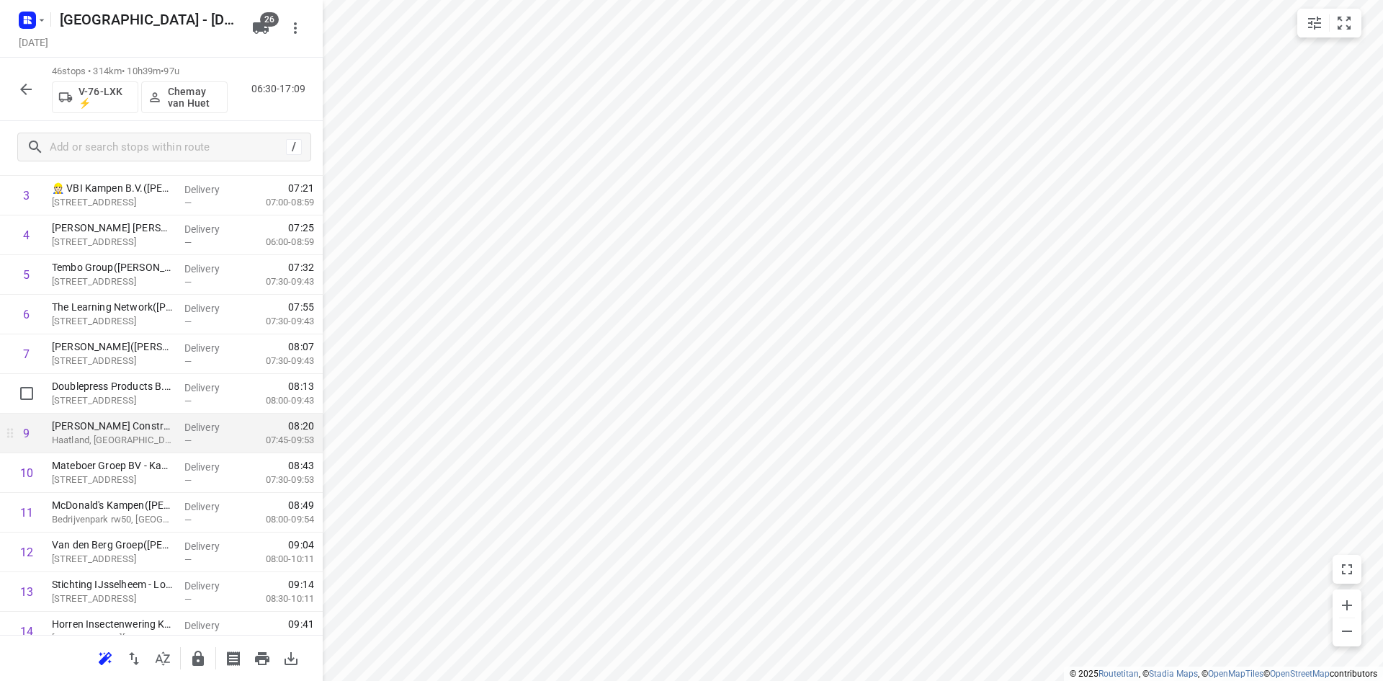
scroll to position [216, 0]
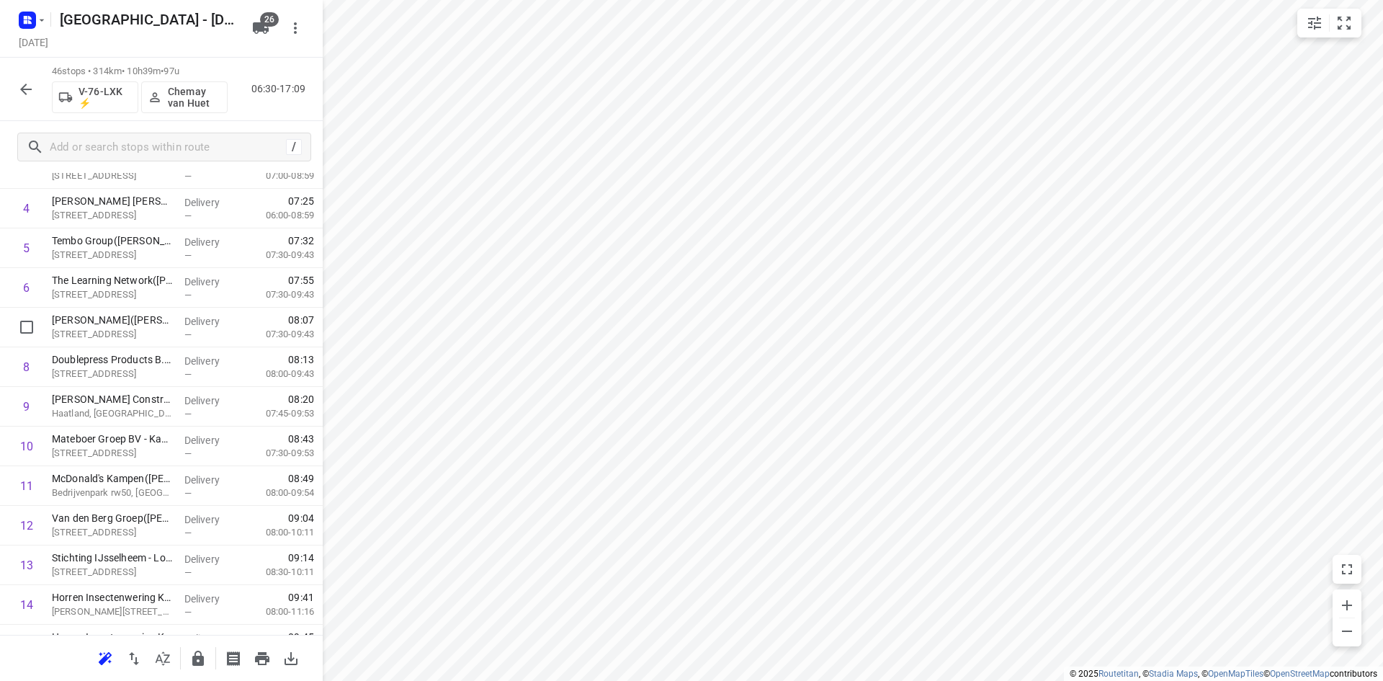
drag, startPoint x: 97, startPoint y: 346, endPoint x: 102, endPoint y: 300, distance: 46.4
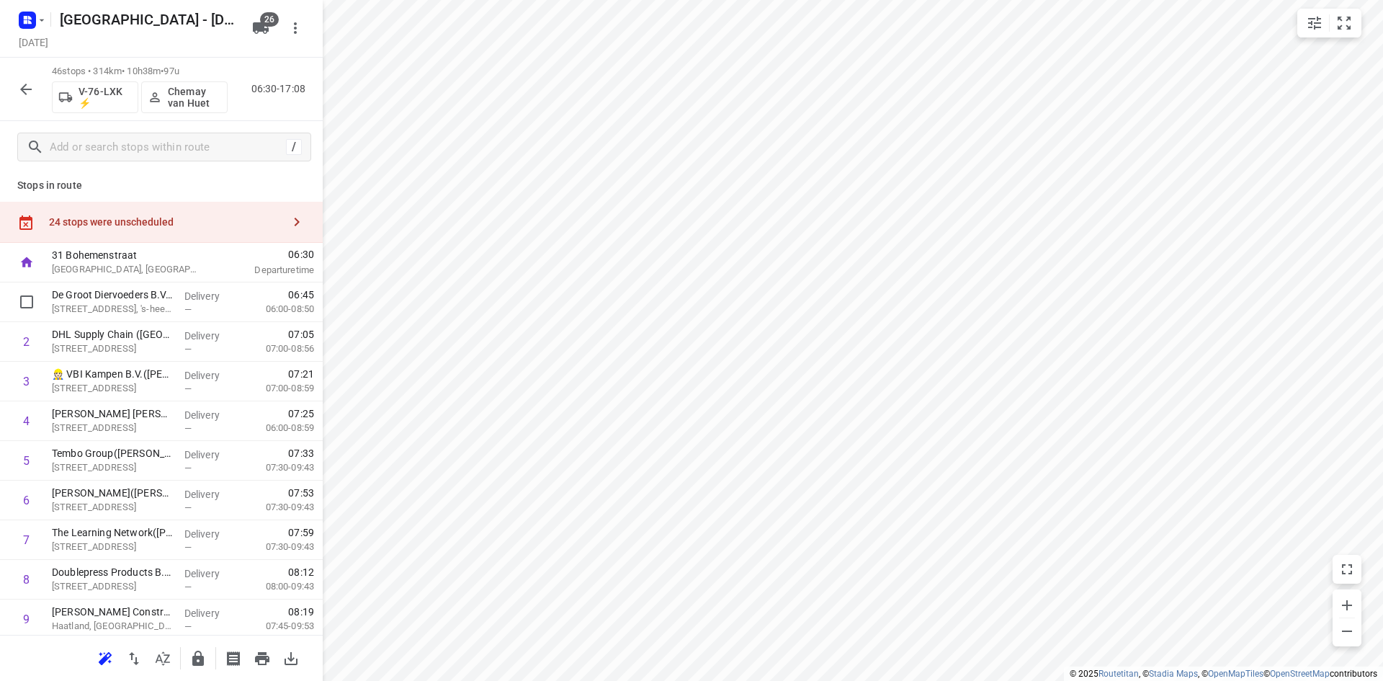
scroll to position [0, 0]
click at [184, 218] on div "24 stops were unscheduled" at bounding box center [161, 225] width 323 height 41
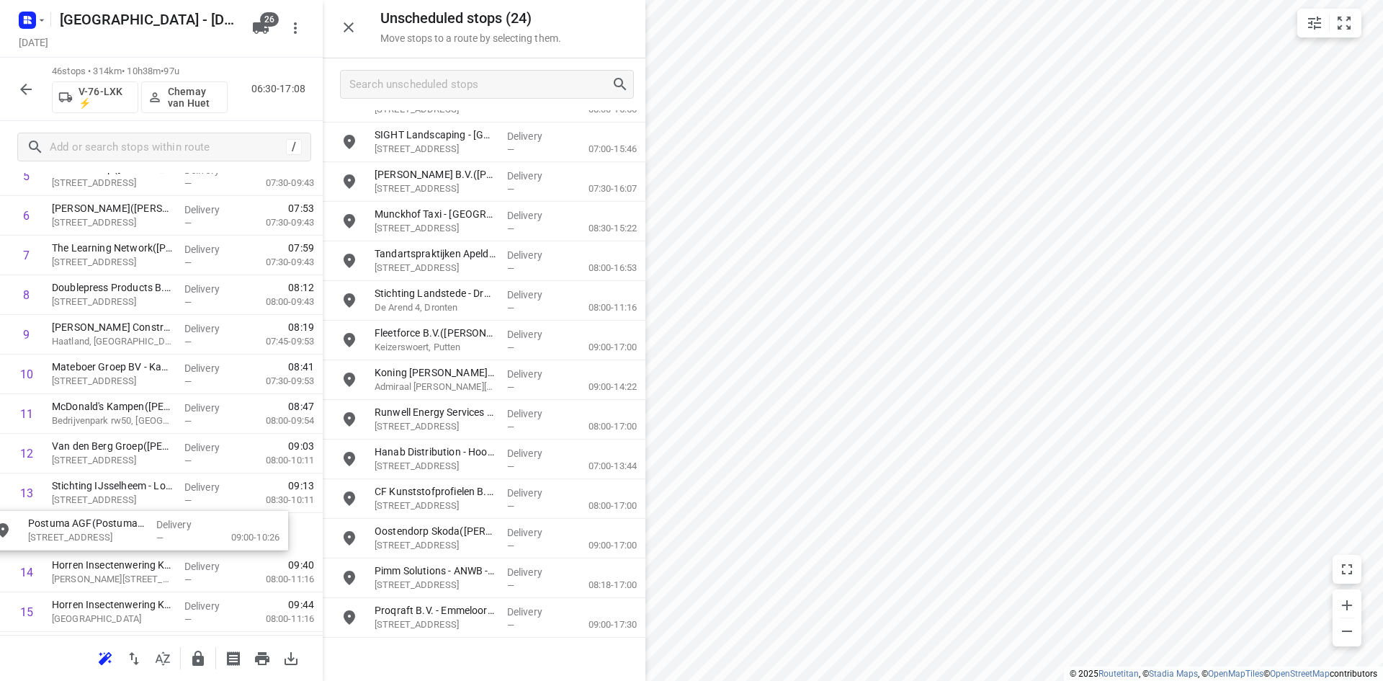
scroll to position [297, 0]
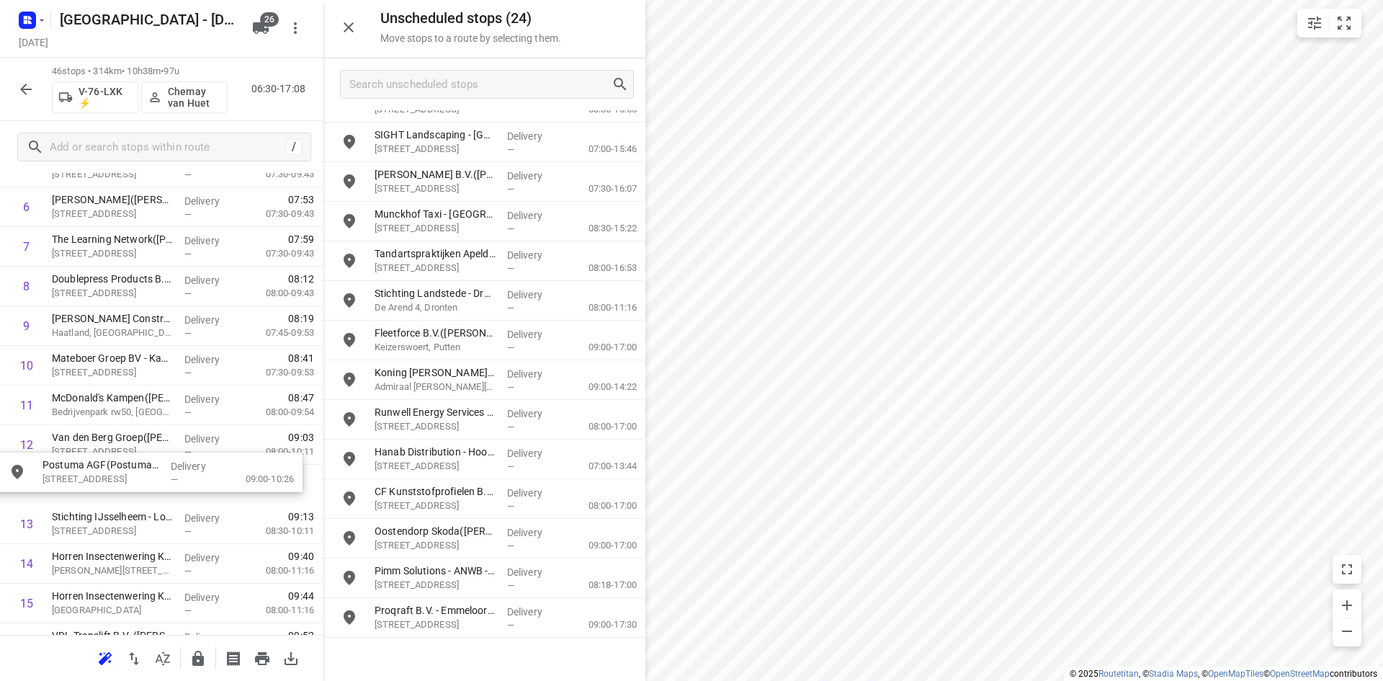
drag, startPoint x: 431, startPoint y: 372, endPoint x: 86, endPoint y: 473, distance: 359.3
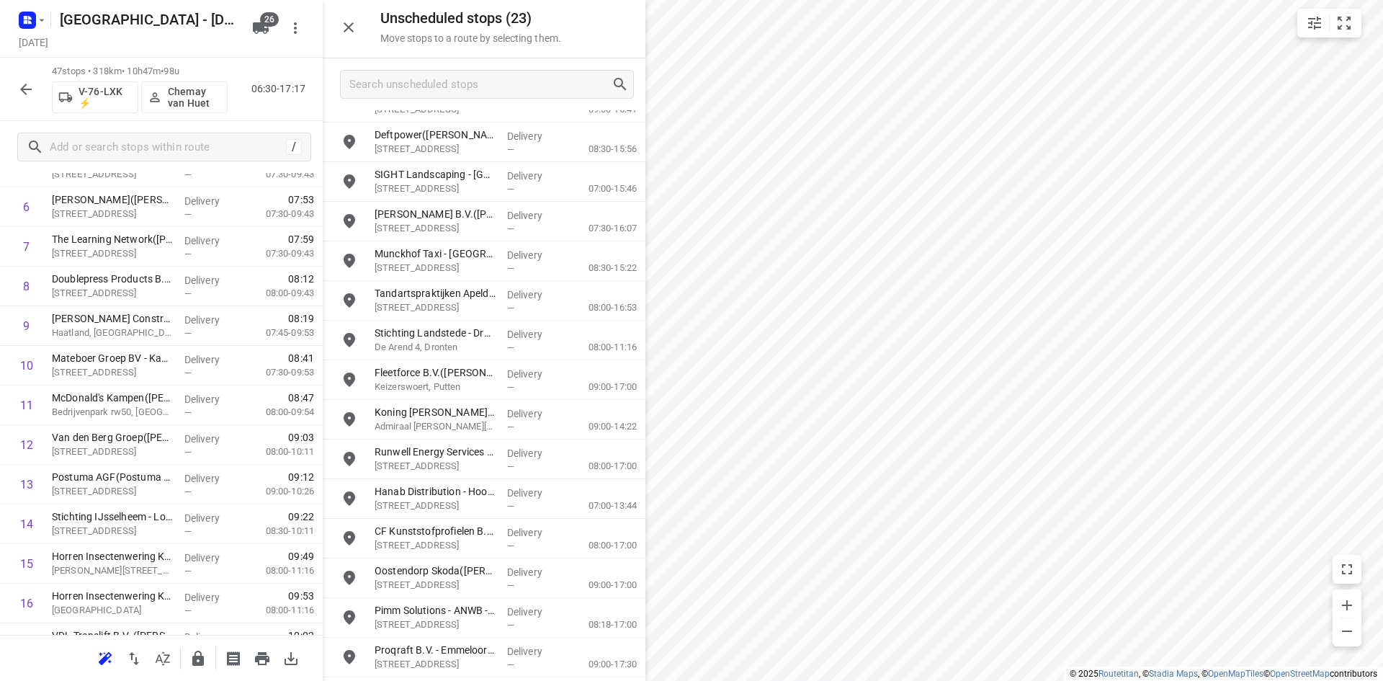
scroll to position [342, 0]
click at [352, 28] on icon "button" at bounding box center [348, 27] width 17 height 17
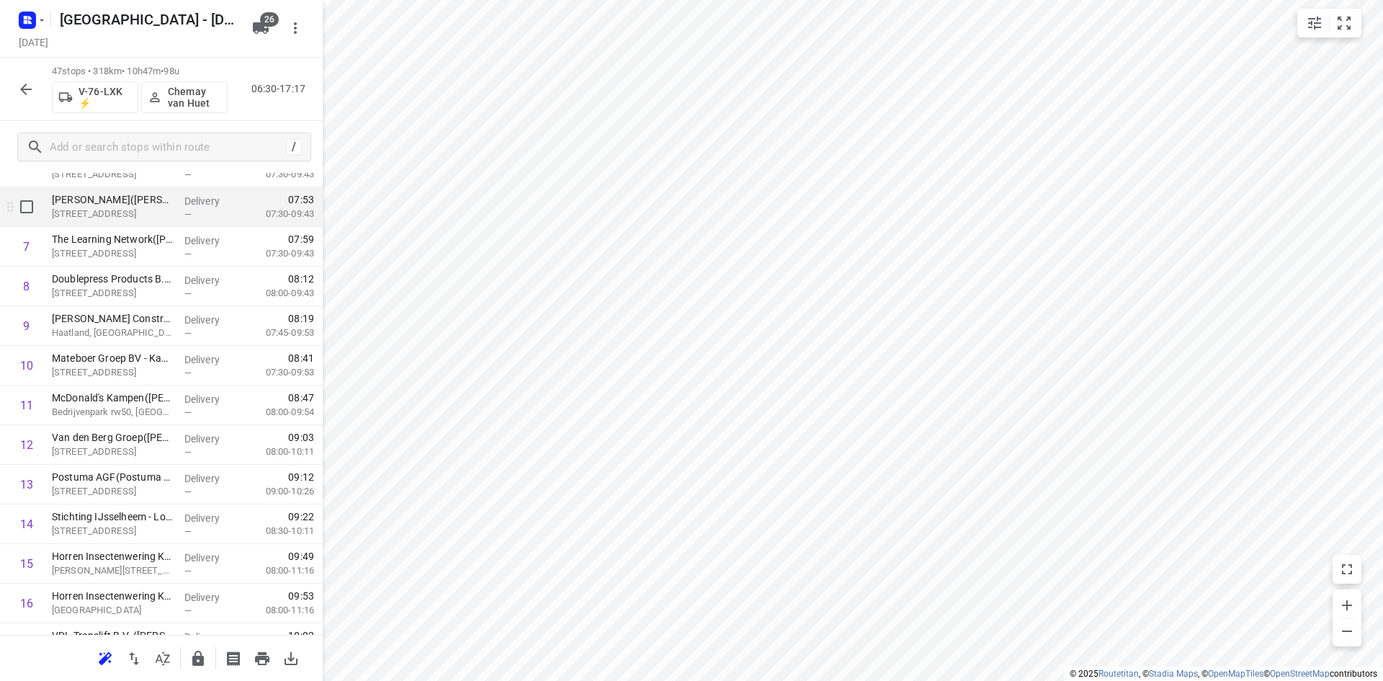
scroll to position [0, 0]
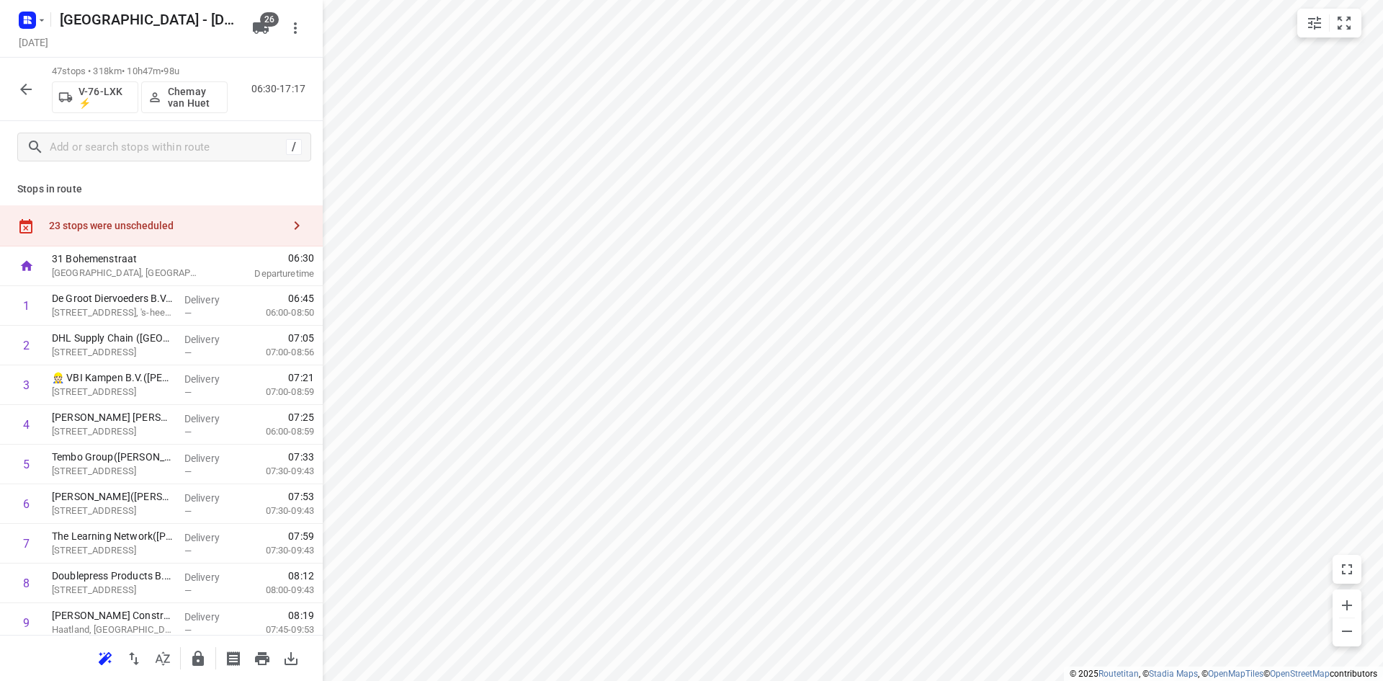
click at [170, 231] on div "23 stops were unscheduled" at bounding box center [165, 226] width 233 height 12
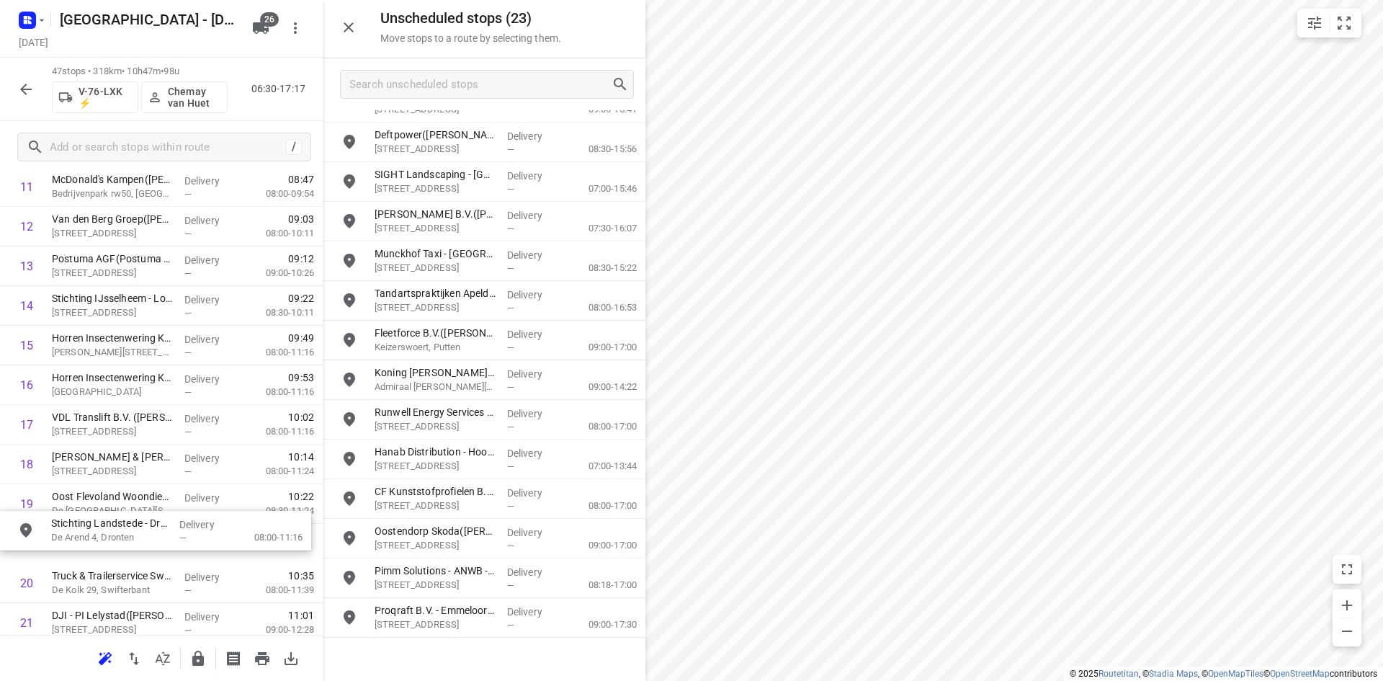
scroll to position [517, 0]
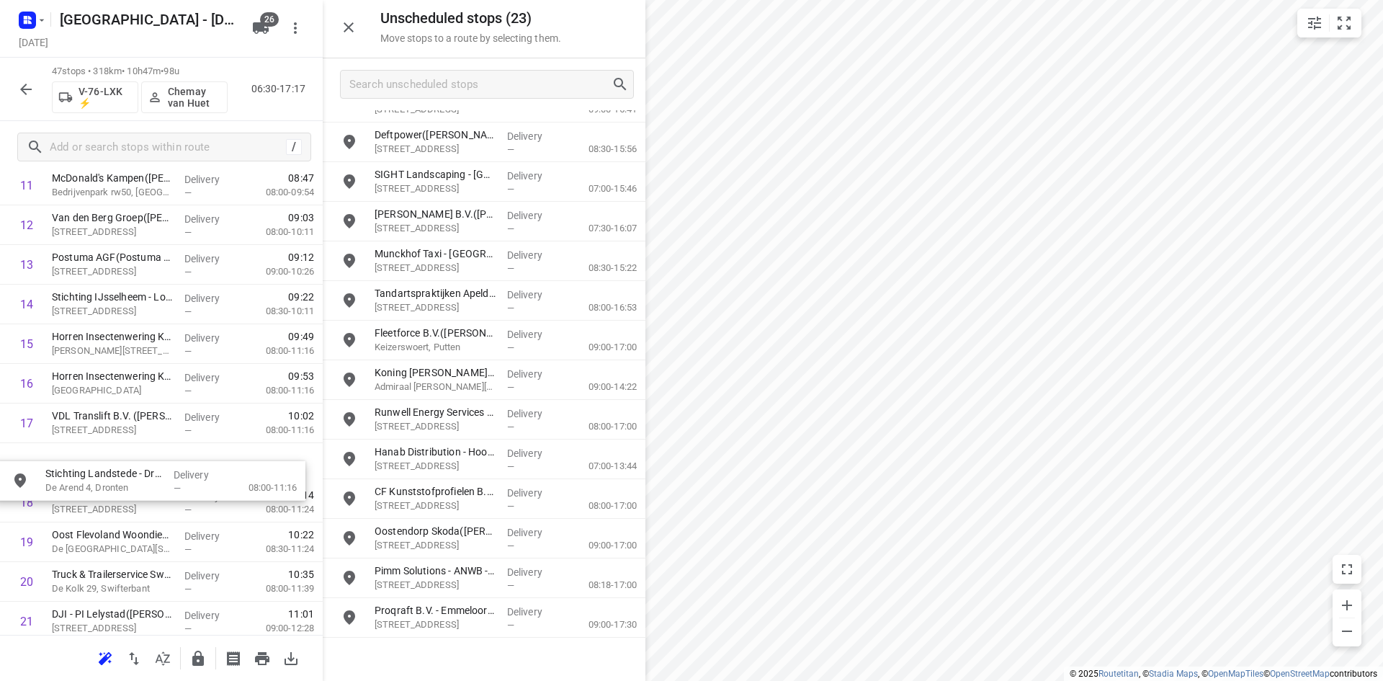
drag, startPoint x: 488, startPoint y: 349, endPoint x: 143, endPoint y: 480, distance: 369.1
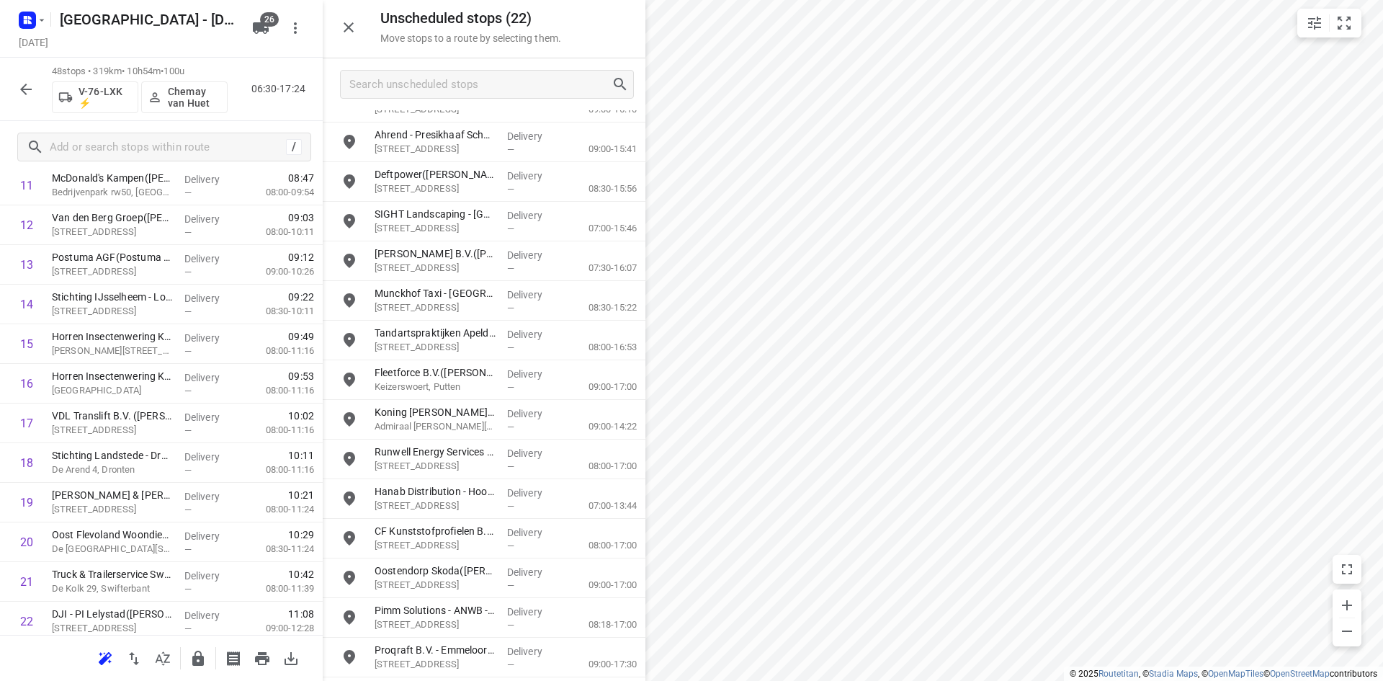
scroll to position [303, 0]
click at [361, 22] on button "button" at bounding box center [348, 27] width 29 height 29
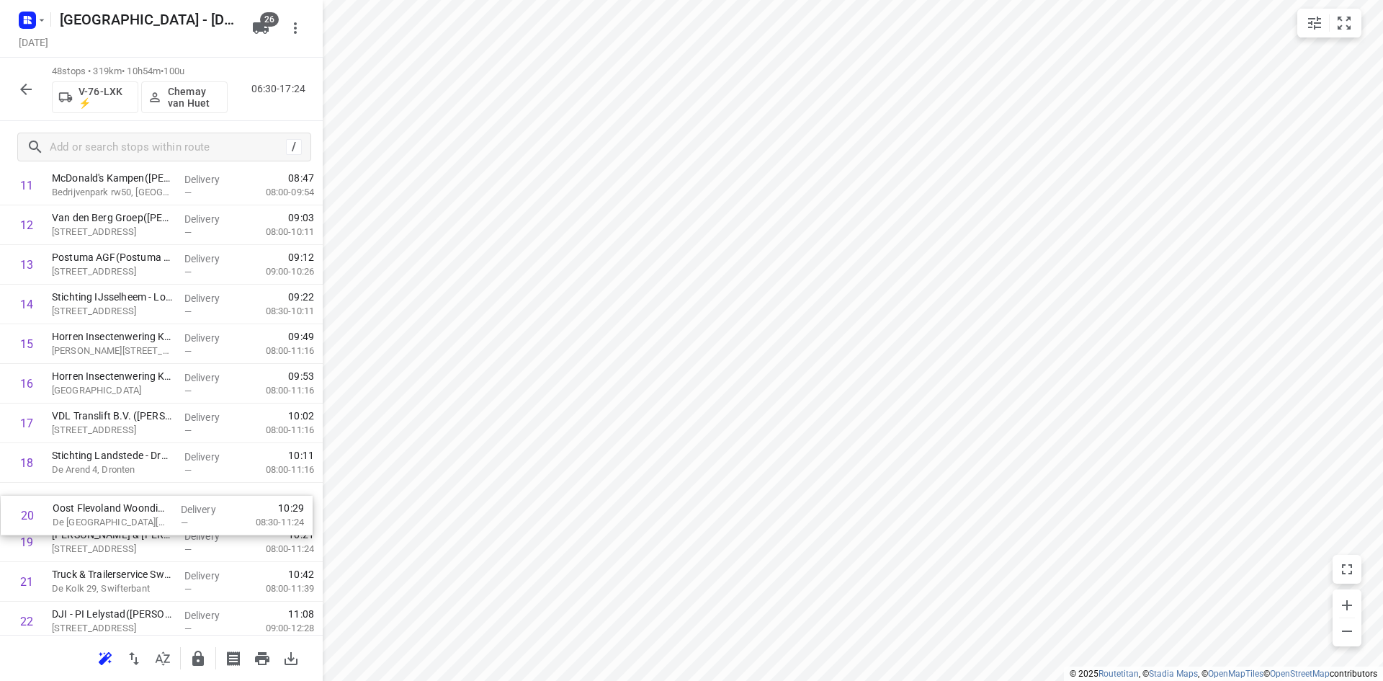
scroll to position [518, 0]
drag, startPoint x: 136, startPoint y: 546, endPoint x: 138, endPoint y: 494, distance: 51.9
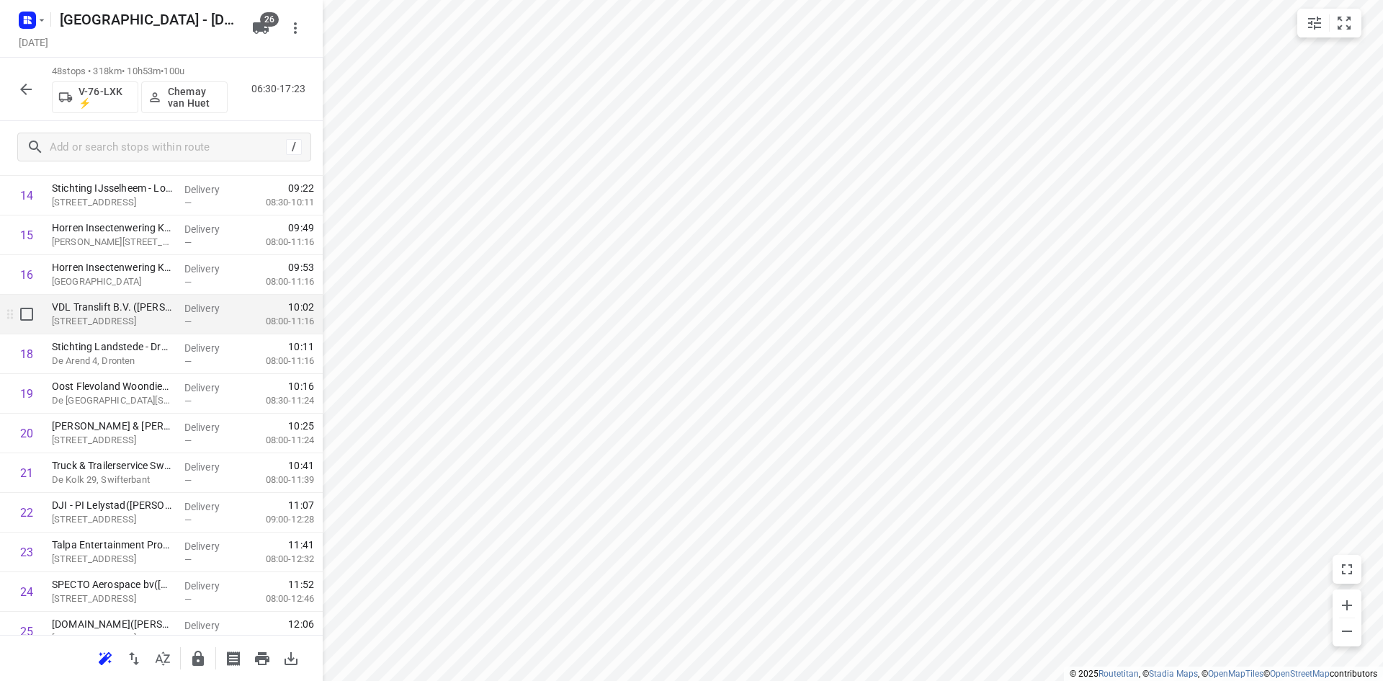
scroll to position [734, 0]
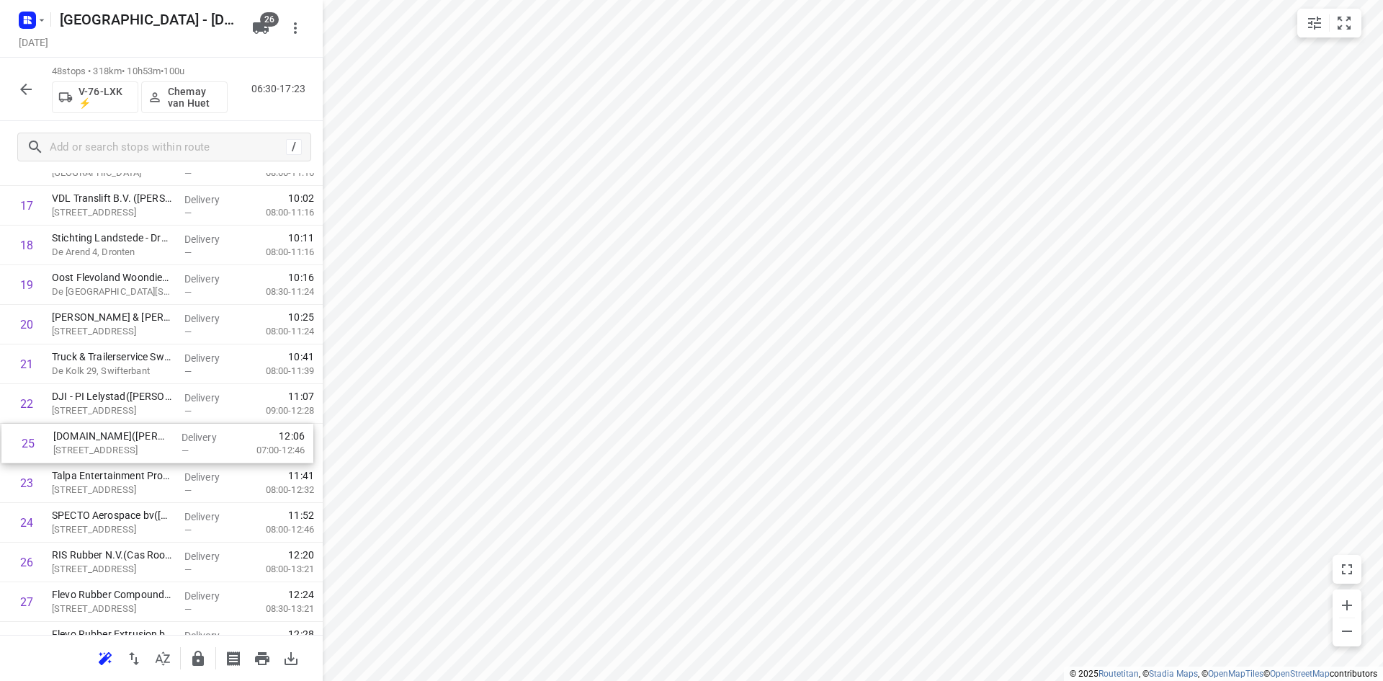
drag, startPoint x: 111, startPoint y: 525, endPoint x: 115, endPoint y: 437, distance: 88.7
click at [115, 437] on div "1 De Groot Diervoeders B.V.(Gerline de Groot) Zwolseweg 115, 's-heerenbroek Del…" at bounding box center [161, 503] width 323 height 1902
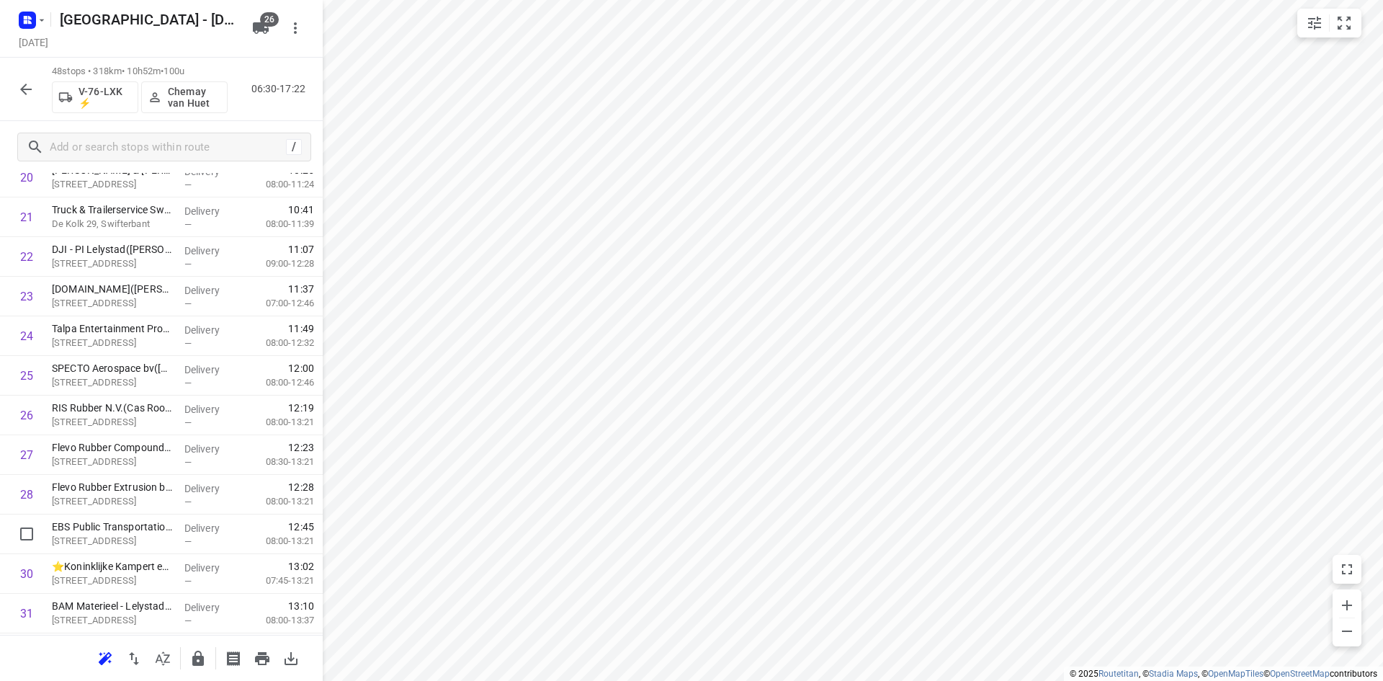
scroll to position [881, 0]
drag, startPoint x: 106, startPoint y: 541, endPoint x: 99, endPoint y: 408, distance: 133.4
click at [98, 408] on div "1 De Groot Diervoeders B.V.(Gerline de Groot) Zwolseweg 115, 's-heerenbroek Del…" at bounding box center [161, 356] width 323 height 1902
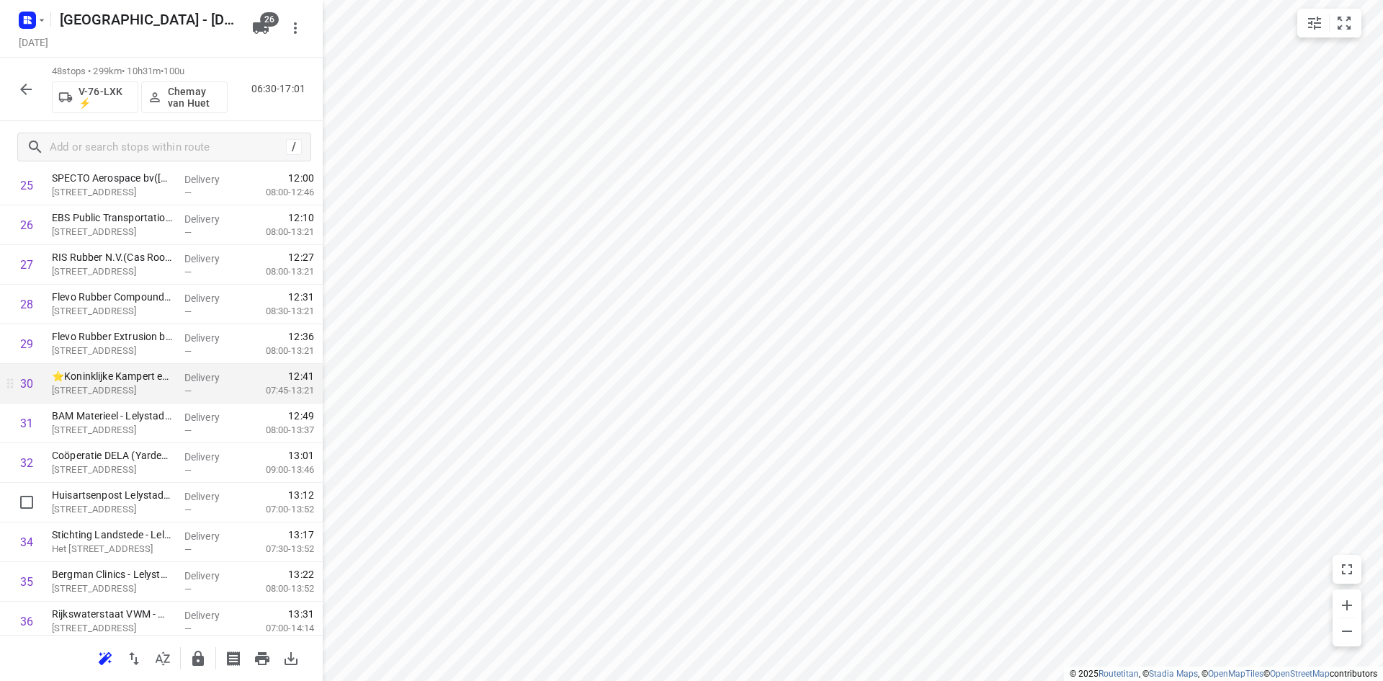
scroll to position [1169, 0]
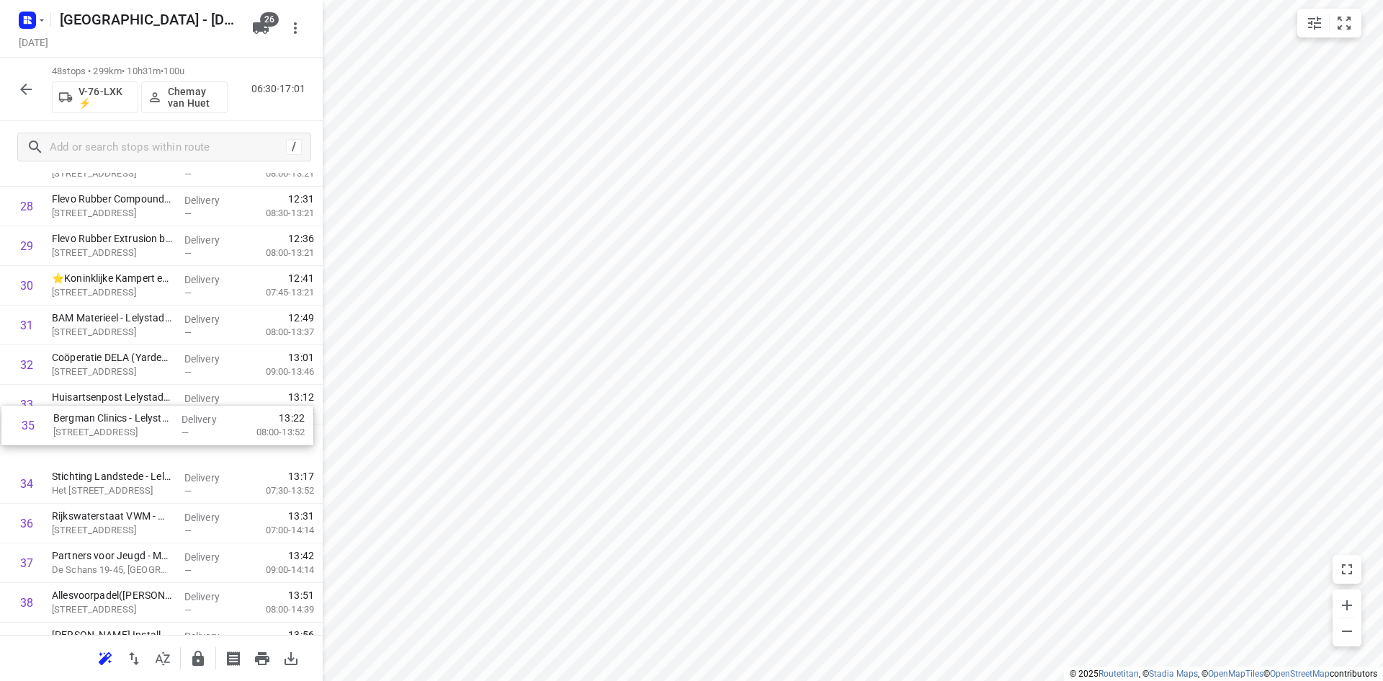
drag, startPoint x: 89, startPoint y: 482, endPoint x: 91, endPoint y: 415, distance: 67.0
click at [91, 415] on div "1 De Groot Diervoeders B.V.(Gerline de Groot) Zwolseweg 115, 's-heerenbroek Del…" at bounding box center [161, 68] width 323 height 1902
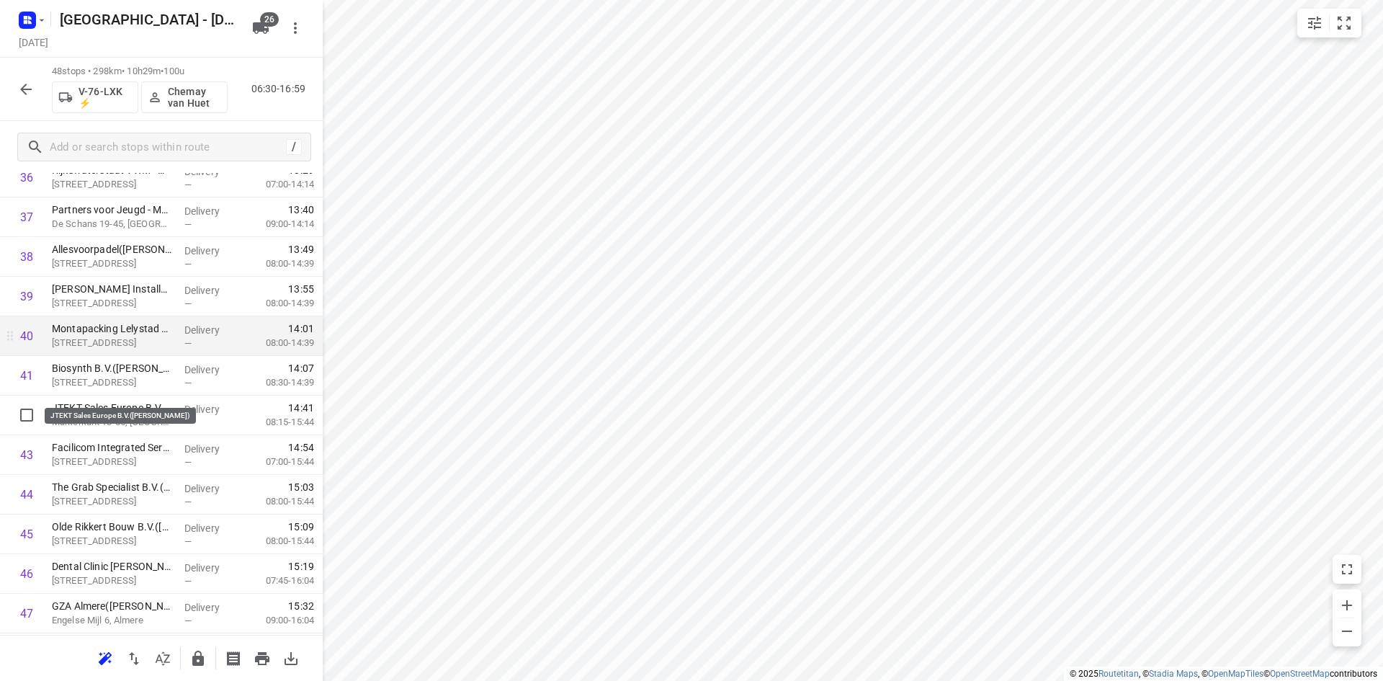
scroll to position [1593, 0]
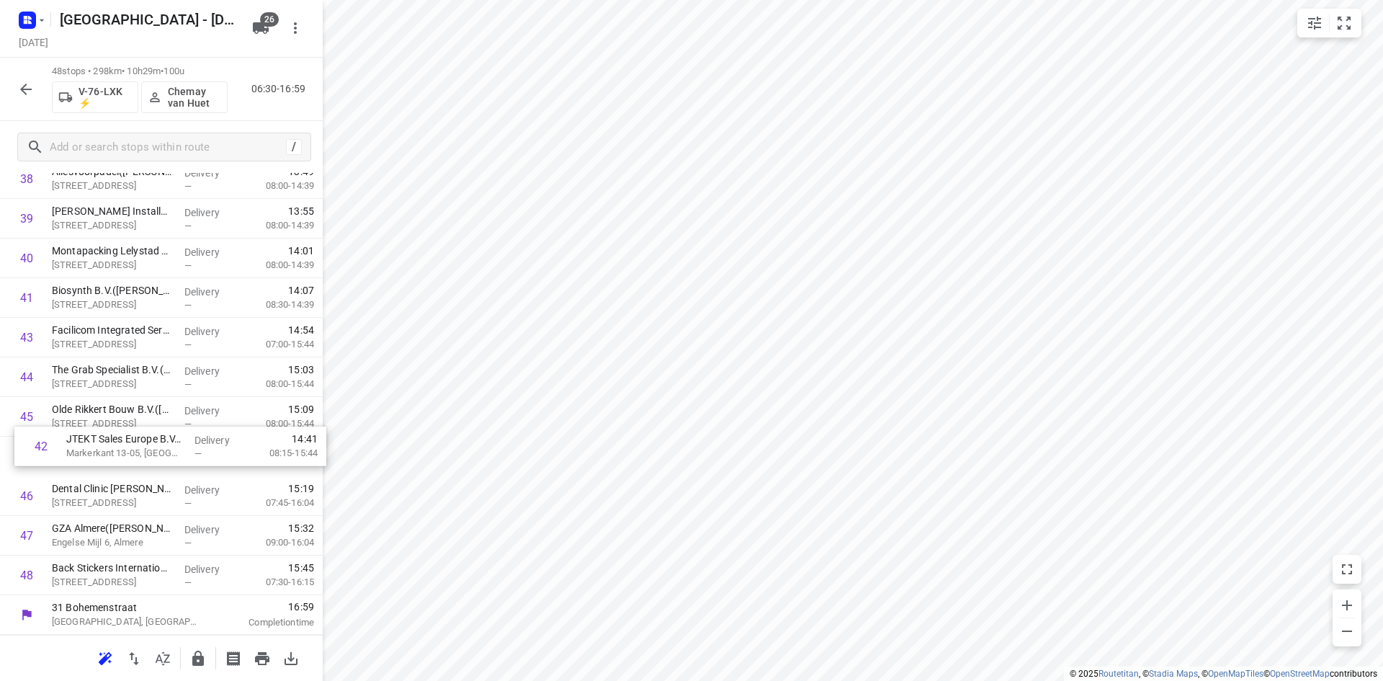
drag, startPoint x: 133, startPoint y: 334, endPoint x: 146, endPoint y: 452, distance: 119.6
drag, startPoint x: 109, startPoint y: 521, endPoint x: 124, endPoint y: 480, distance: 43.5
click at [189, 652] on button "button" at bounding box center [198, 658] width 29 height 29
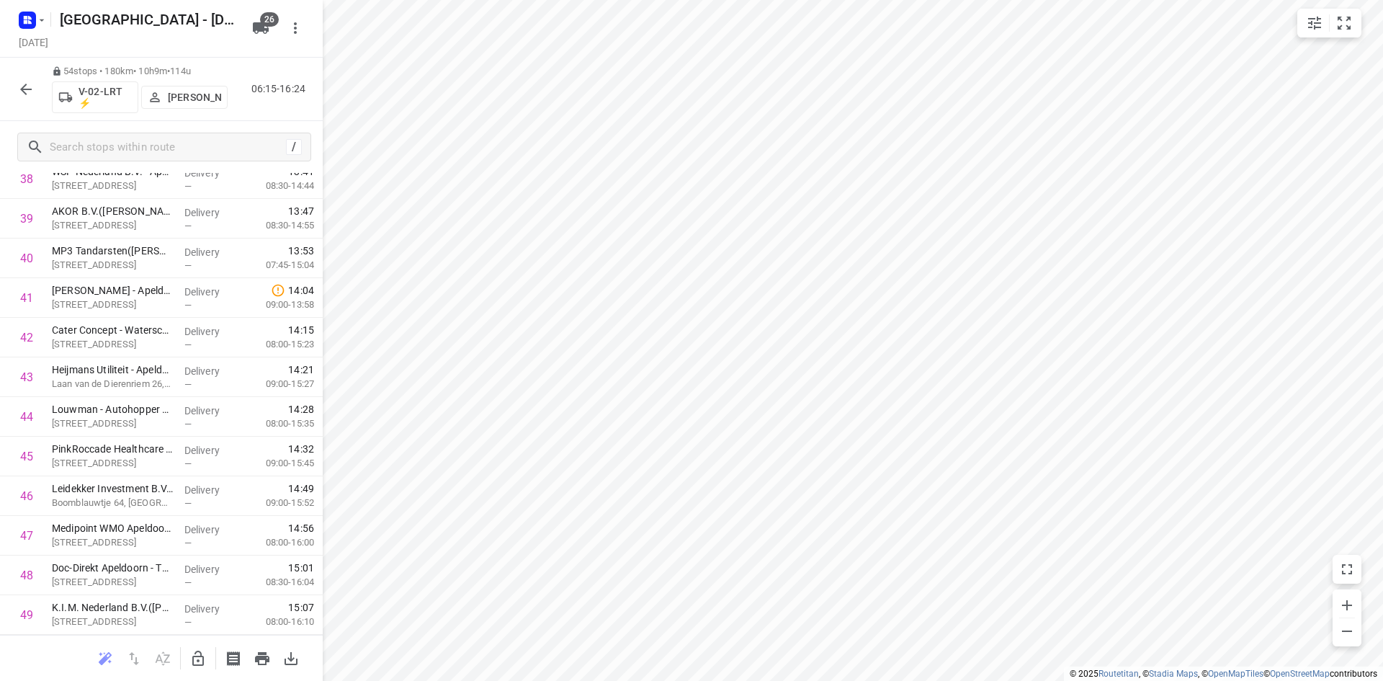
click at [194, 661] on icon "button" at bounding box center [197, 658] width 17 height 17
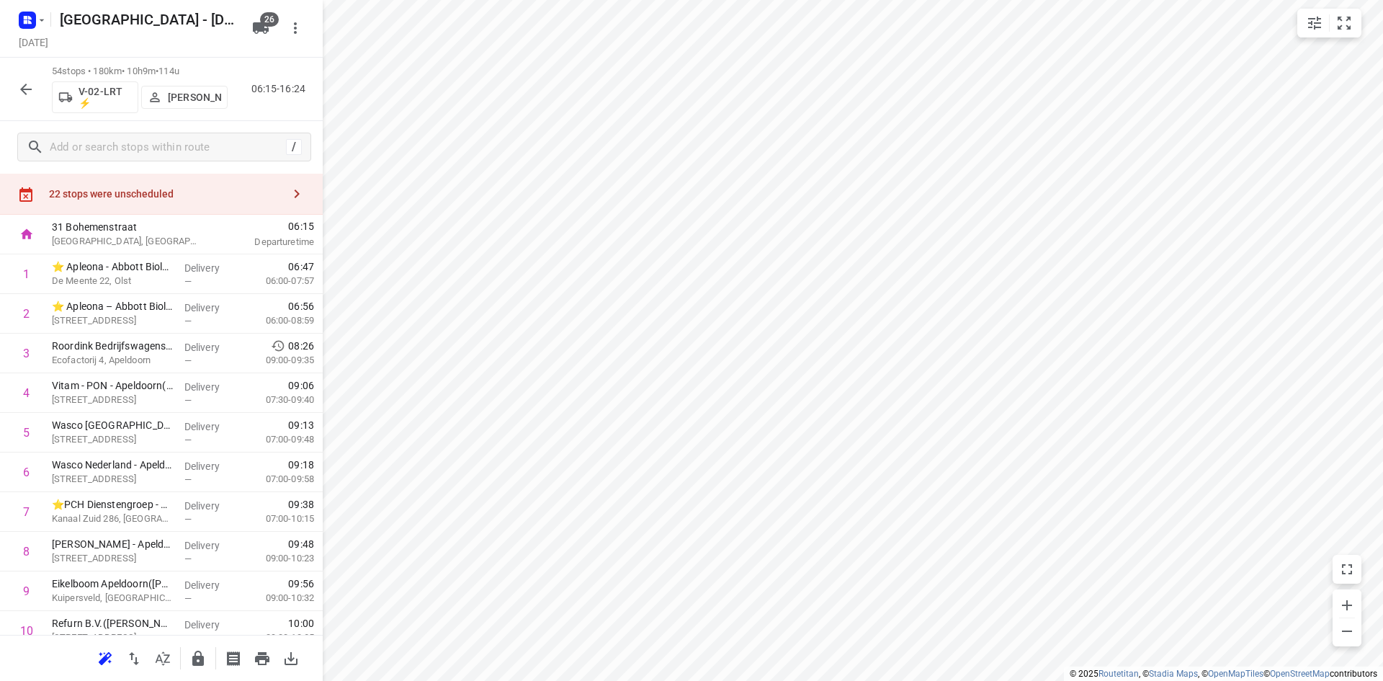
scroll to position [0, 0]
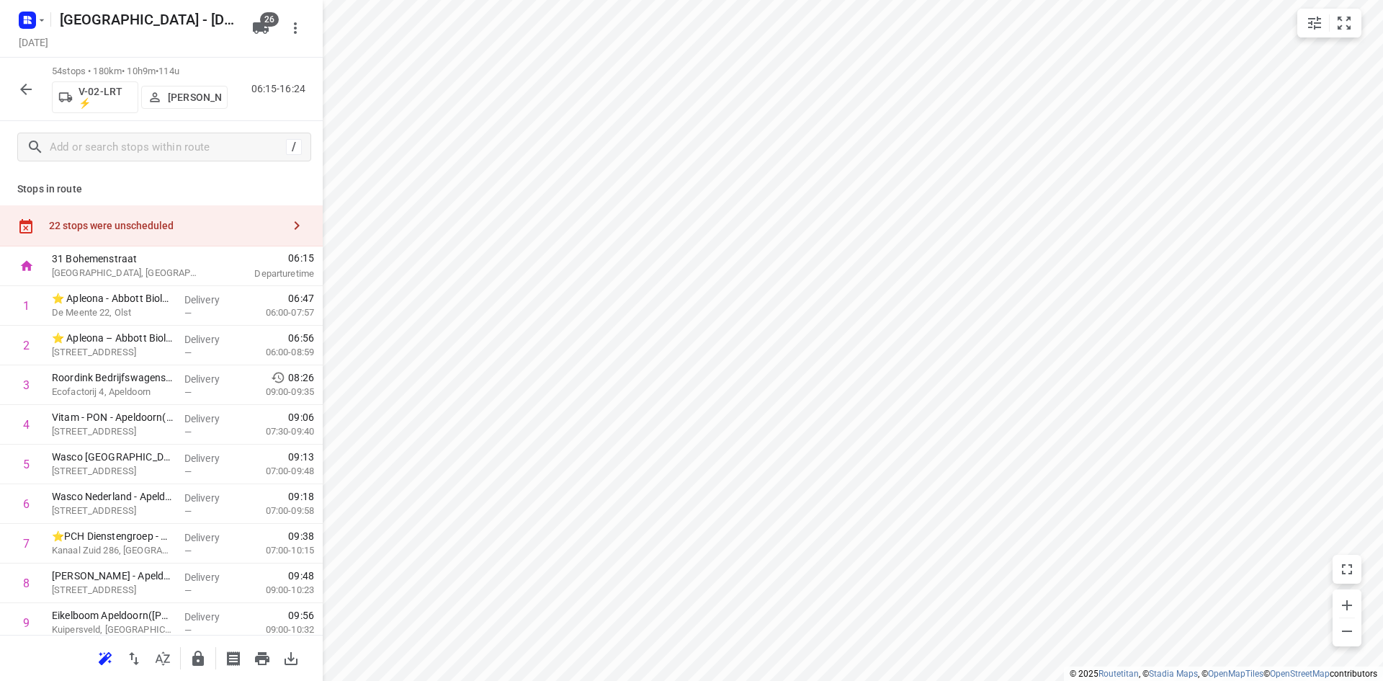
click at [259, 221] on div "22 stops were unscheduled" at bounding box center [165, 226] width 233 height 12
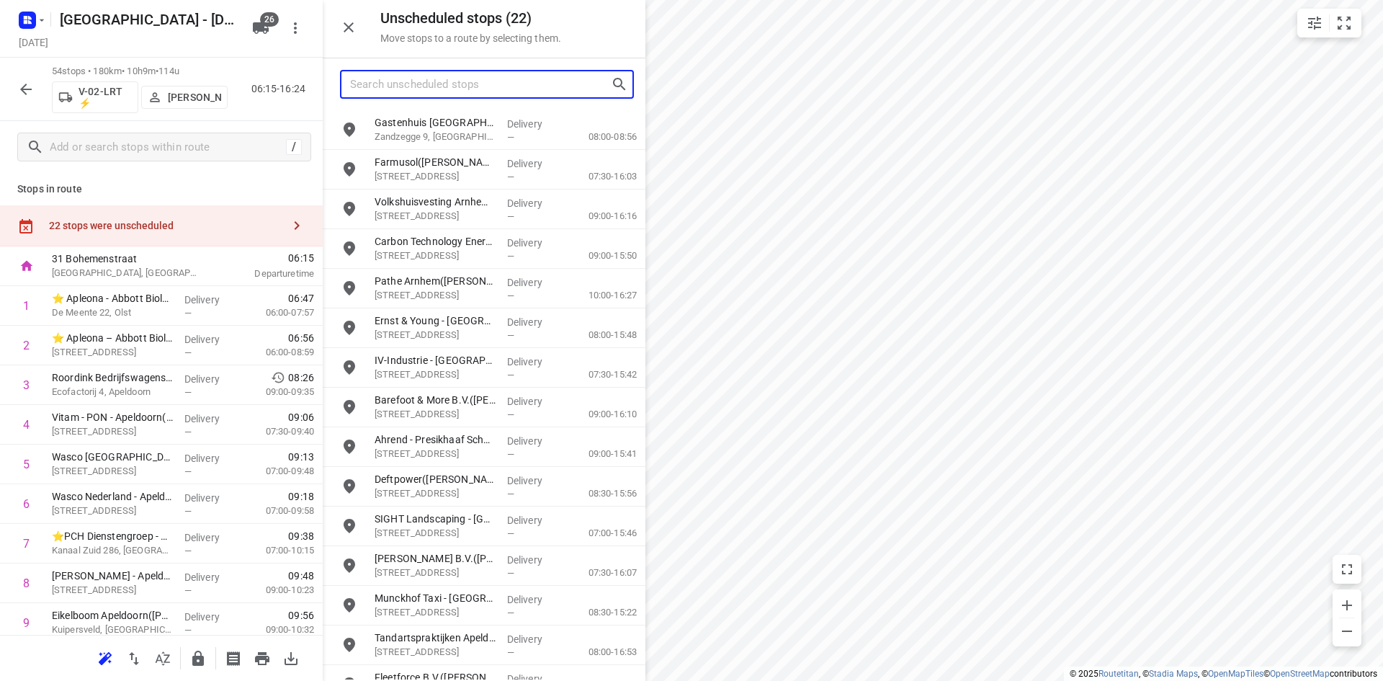
click at [416, 73] on input "Search unscheduled stops" at bounding box center [480, 84] width 261 height 22
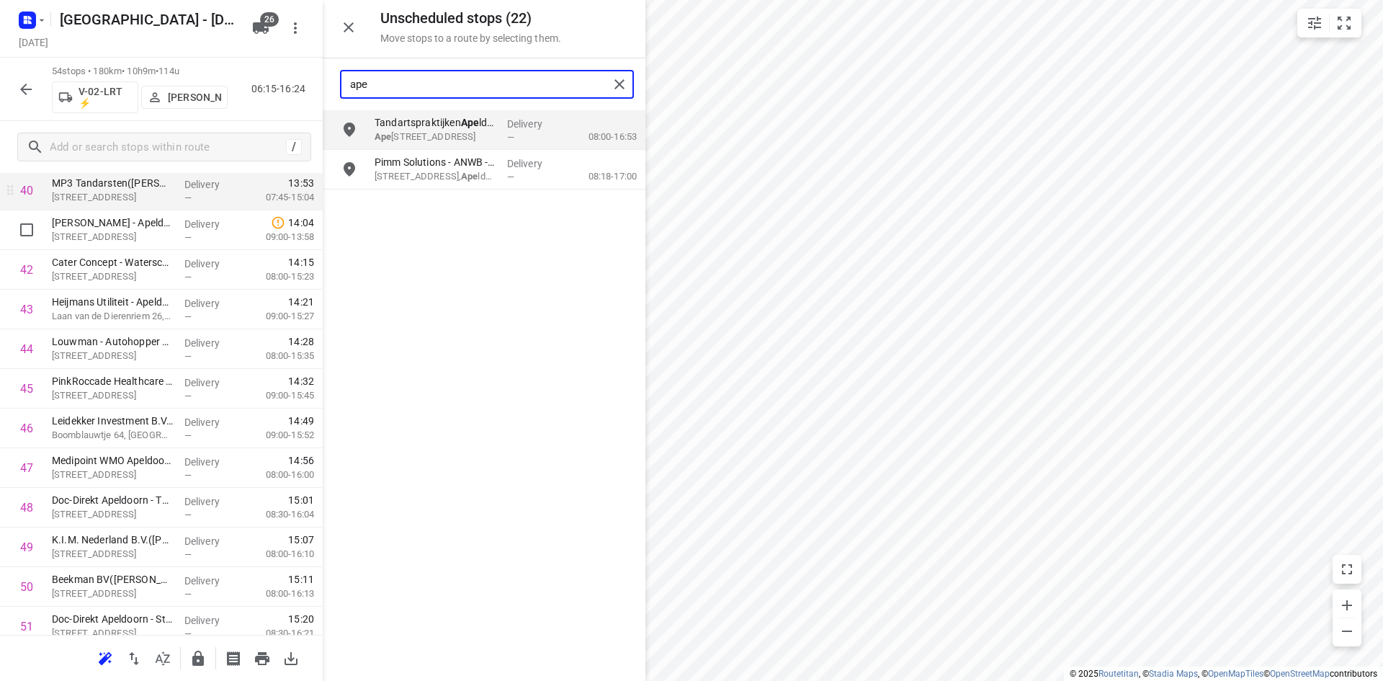
scroll to position [1585, 0]
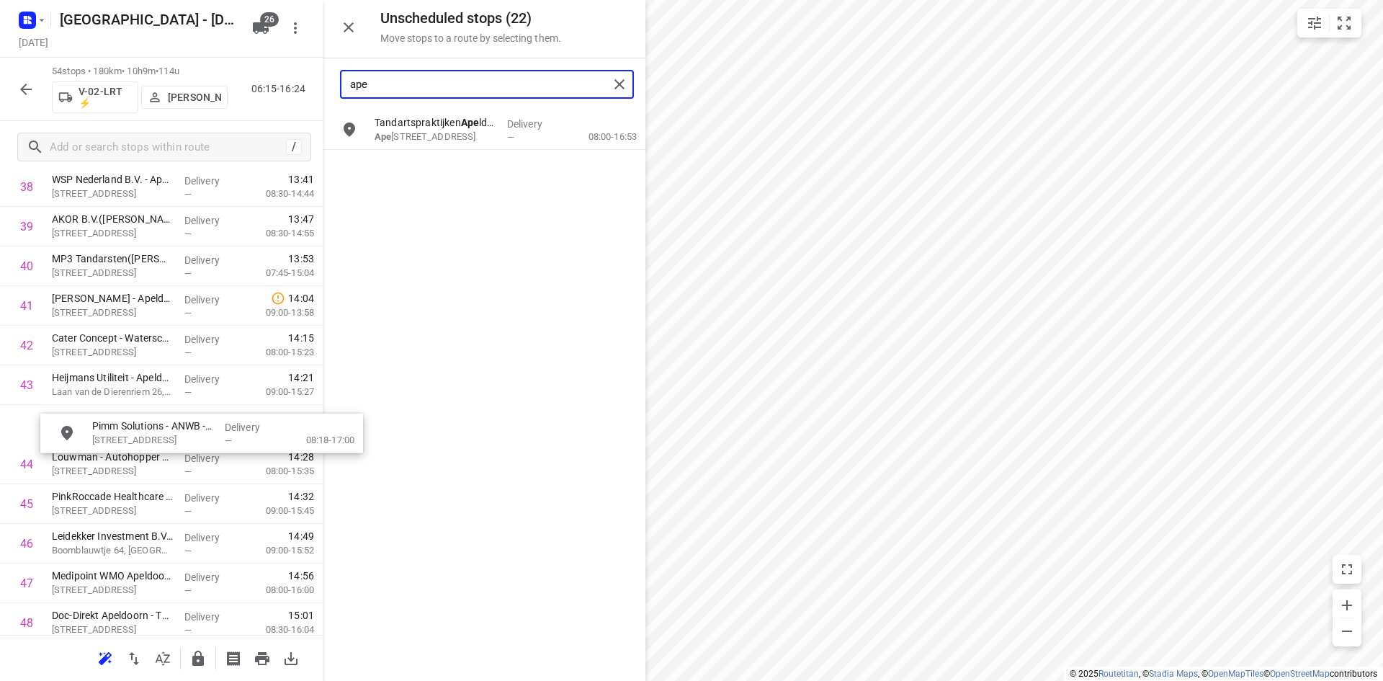
drag, startPoint x: 452, startPoint y: 156, endPoint x: 153, endPoint y: 410, distance: 392.0
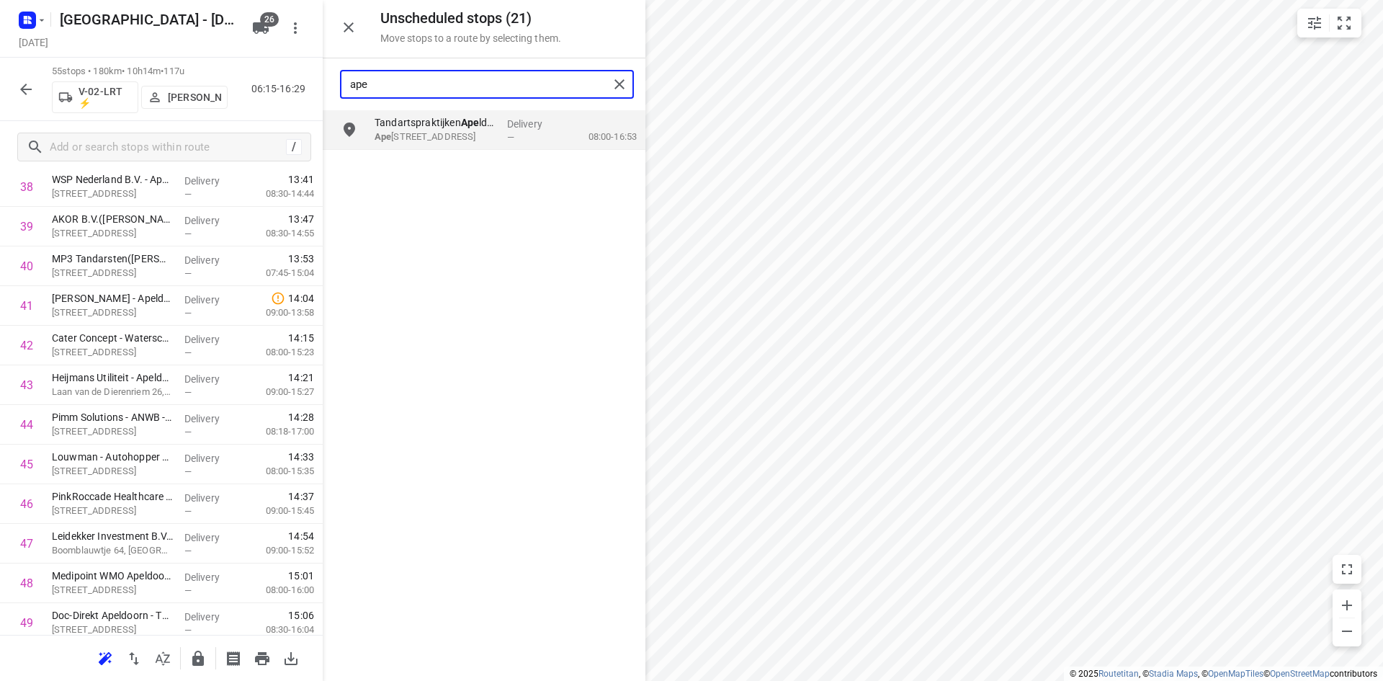
type input "ape"
click at [356, 23] on icon "button" at bounding box center [348, 27] width 17 height 17
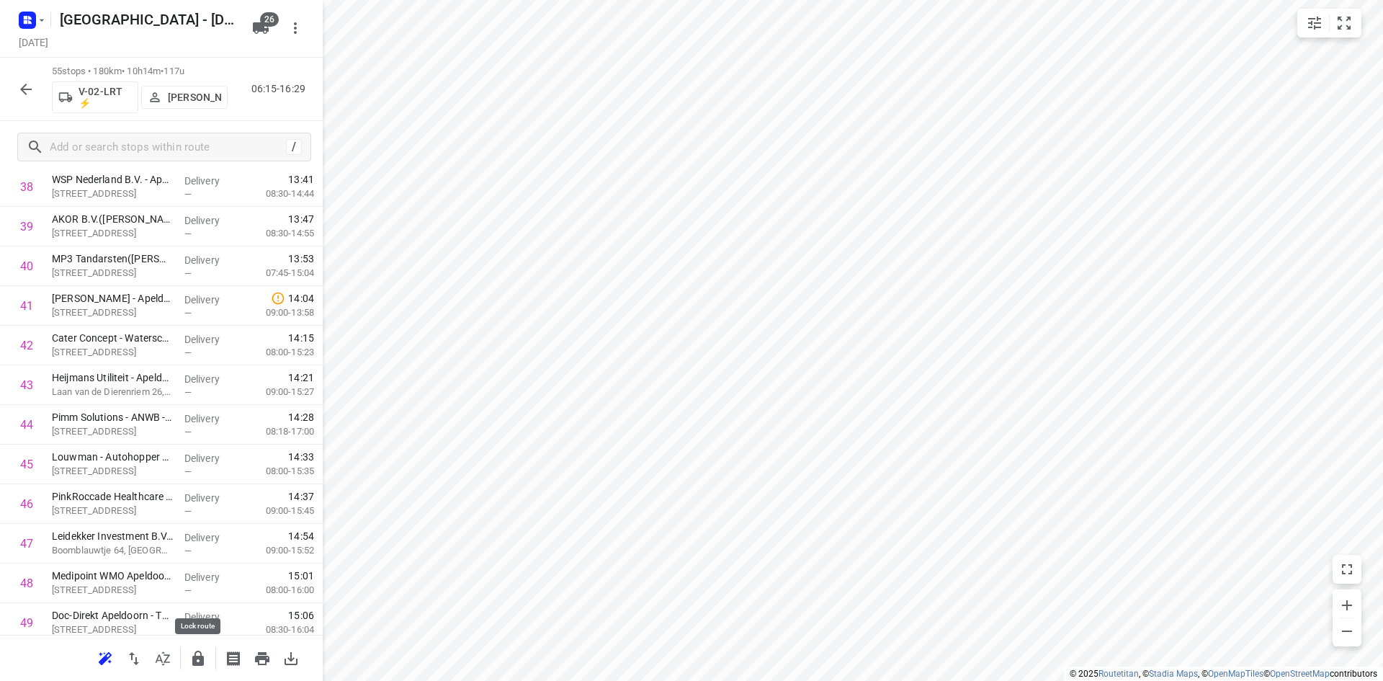
click at [194, 656] on icon "button" at bounding box center [198, 657] width 12 height 15
click at [1351, 32] on button "small contained button group" at bounding box center [1344, 23] width 29 height 29
click at [172, 666] on button "button" at bounding box center [162, 658] width 29 height 29
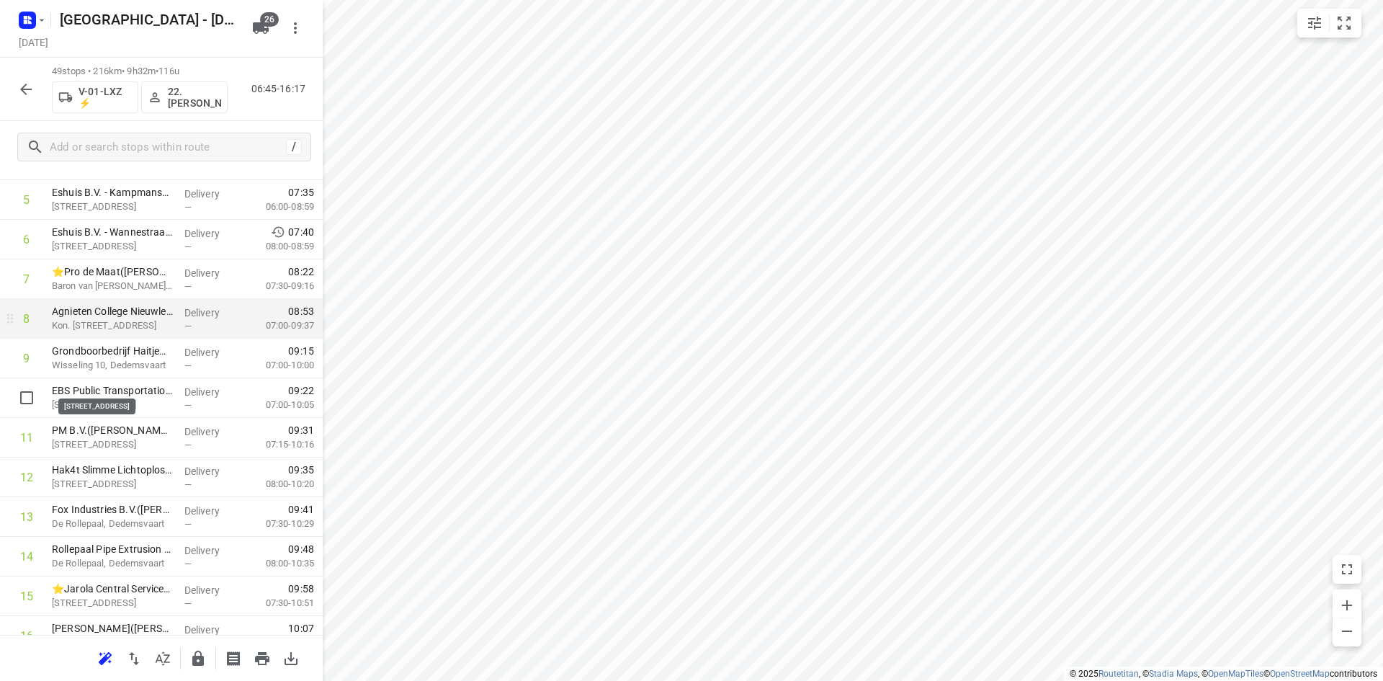
scroll to position [288, 0]
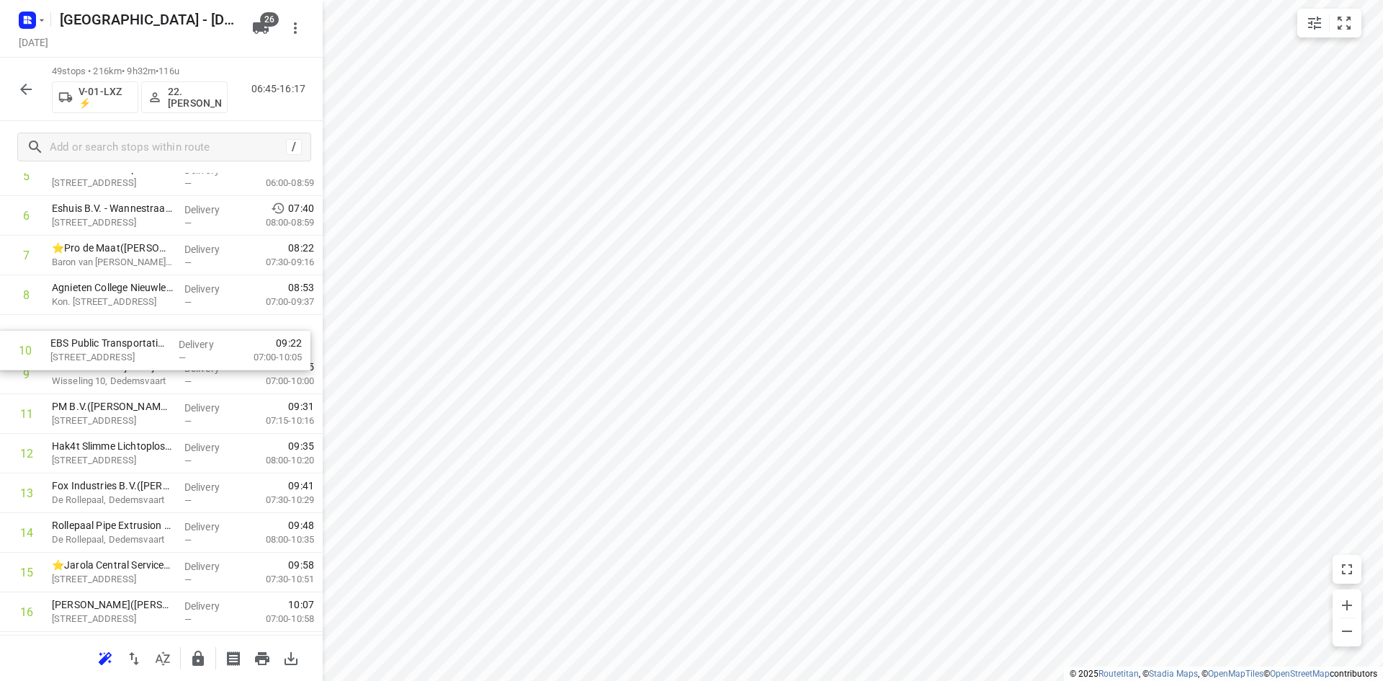
drag, startPoint x: 138, startPoint y: 387, endPoint x: 139, endPoint y: 354, distance: 32.4
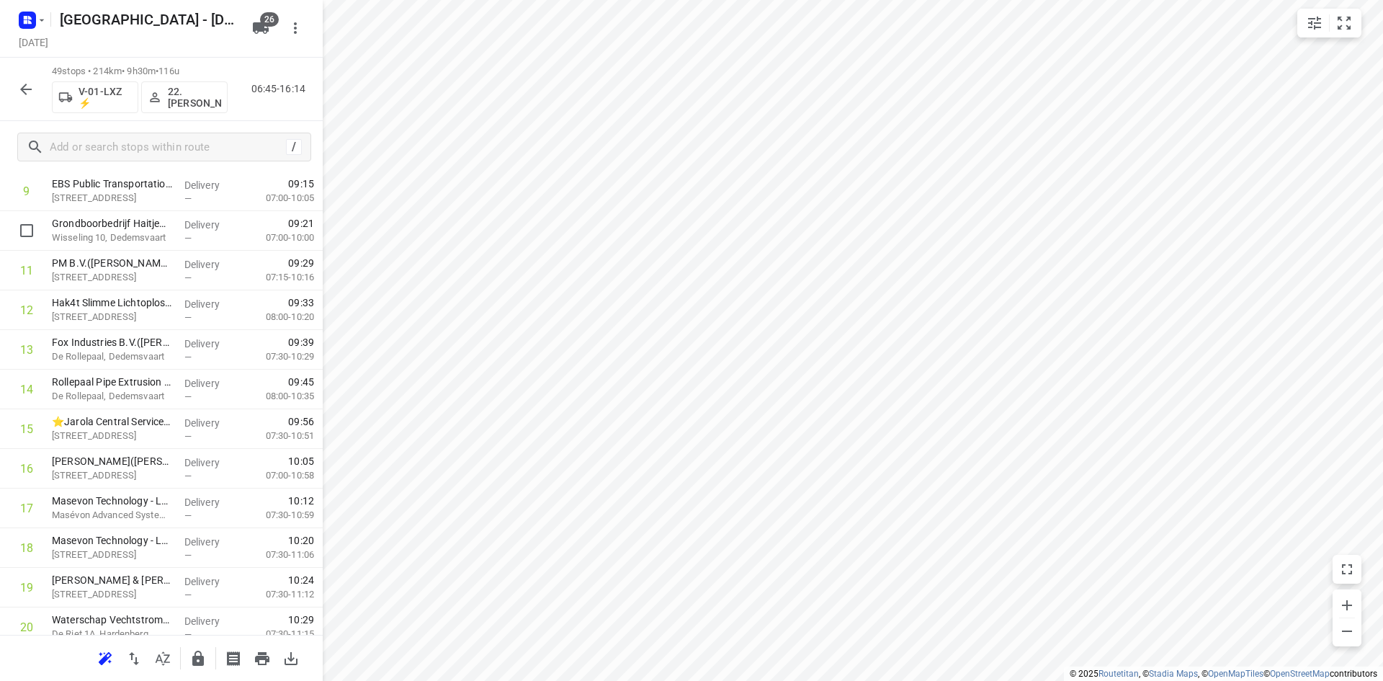
scroll to position [0, 0]
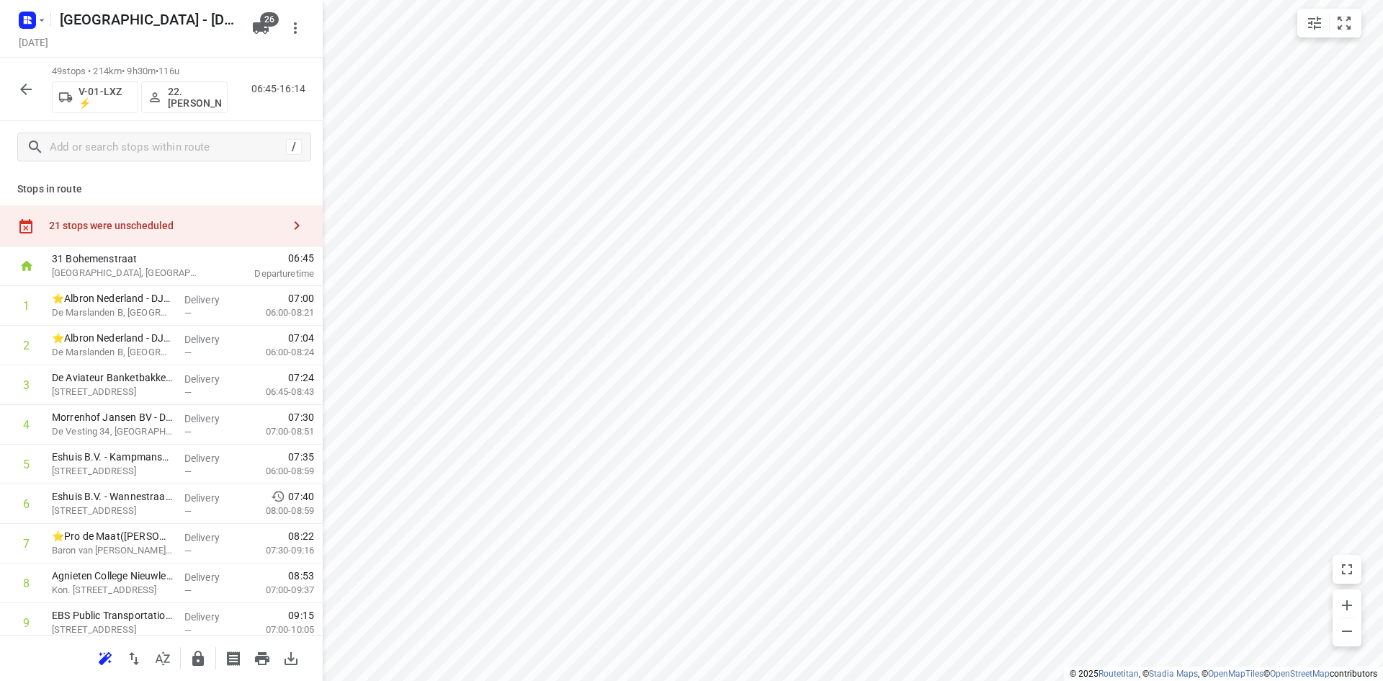
click at [208, 230] on div "21 stops were unscheduled" at bounding box center [165, 226] width 233 height 12
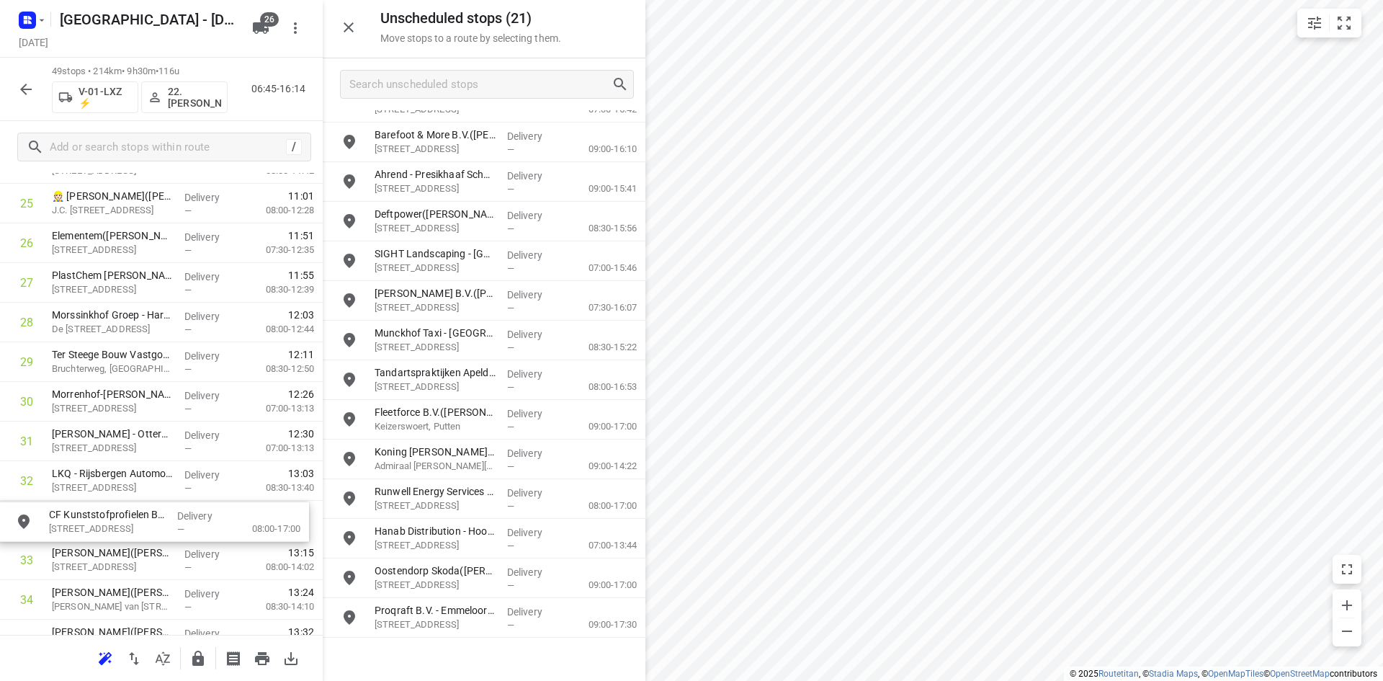
scroll to position [1053, 0]
drag, startPoint x: 460, startPoint y: 578, endPoint x: 122, endPoint y: 483, distance: 351.0
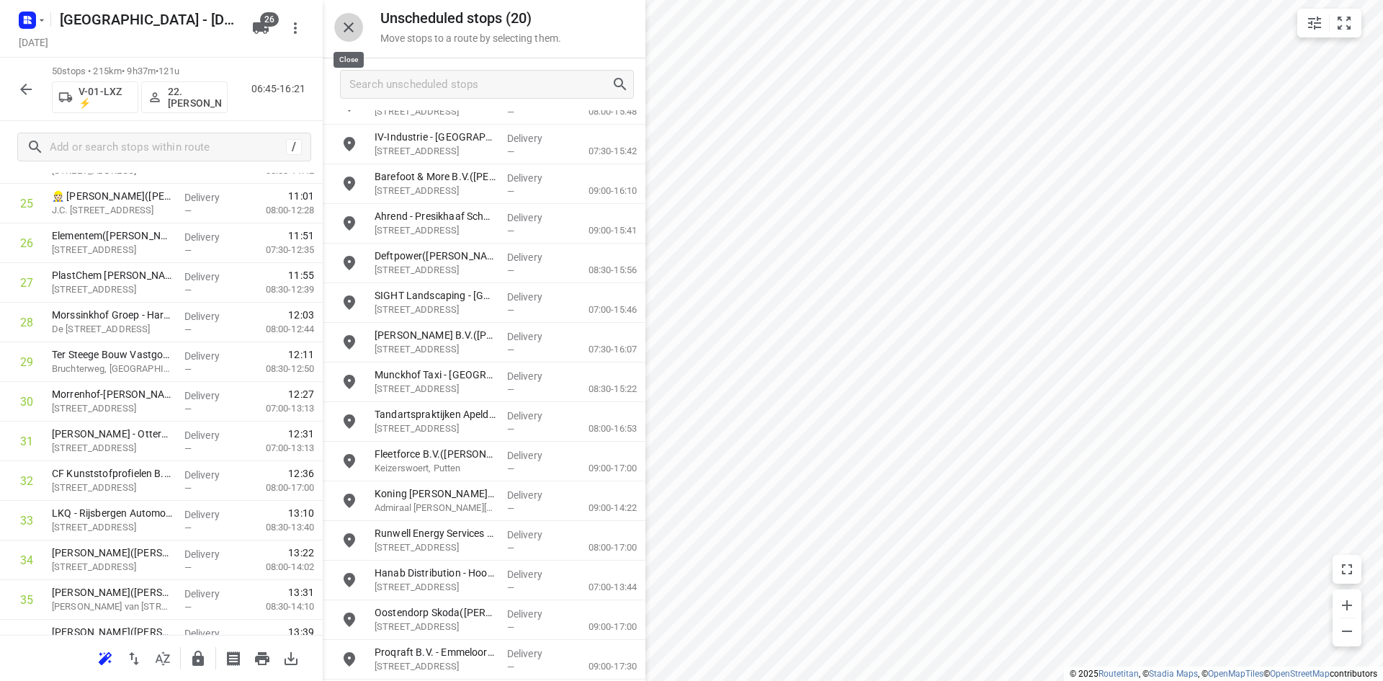
click at [347, 28] on icon "button" at bounding box center [349, 27] width 10 height 10
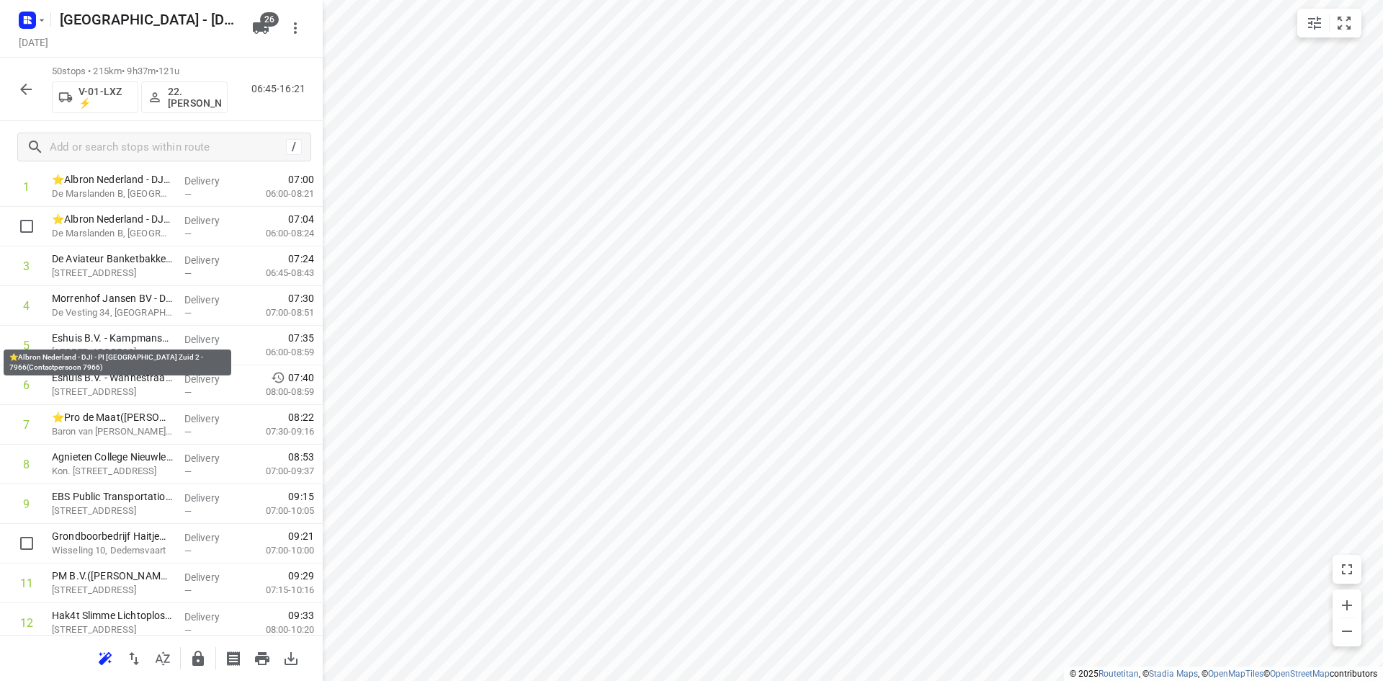
scroll to position [0, 0]
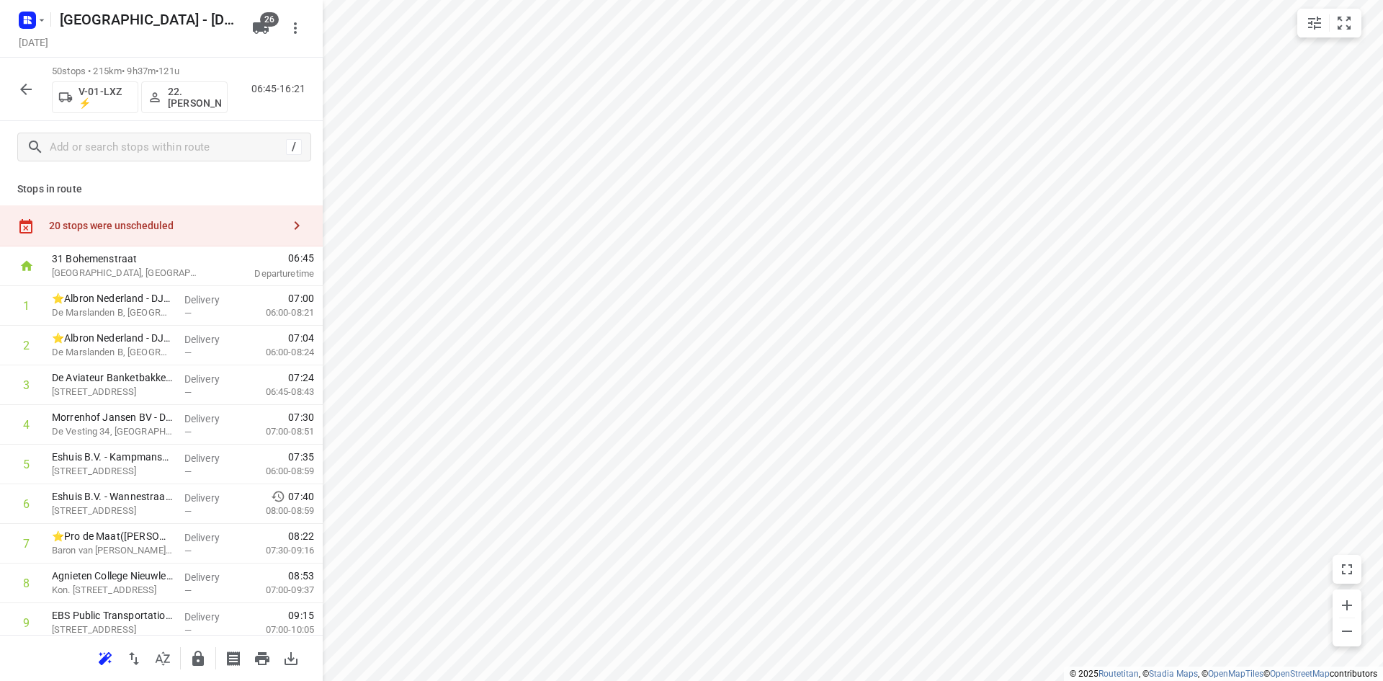
click at [161, 237] on div "20 stops were unscheduled" at bounding box center [161, 225] width 323 height 41
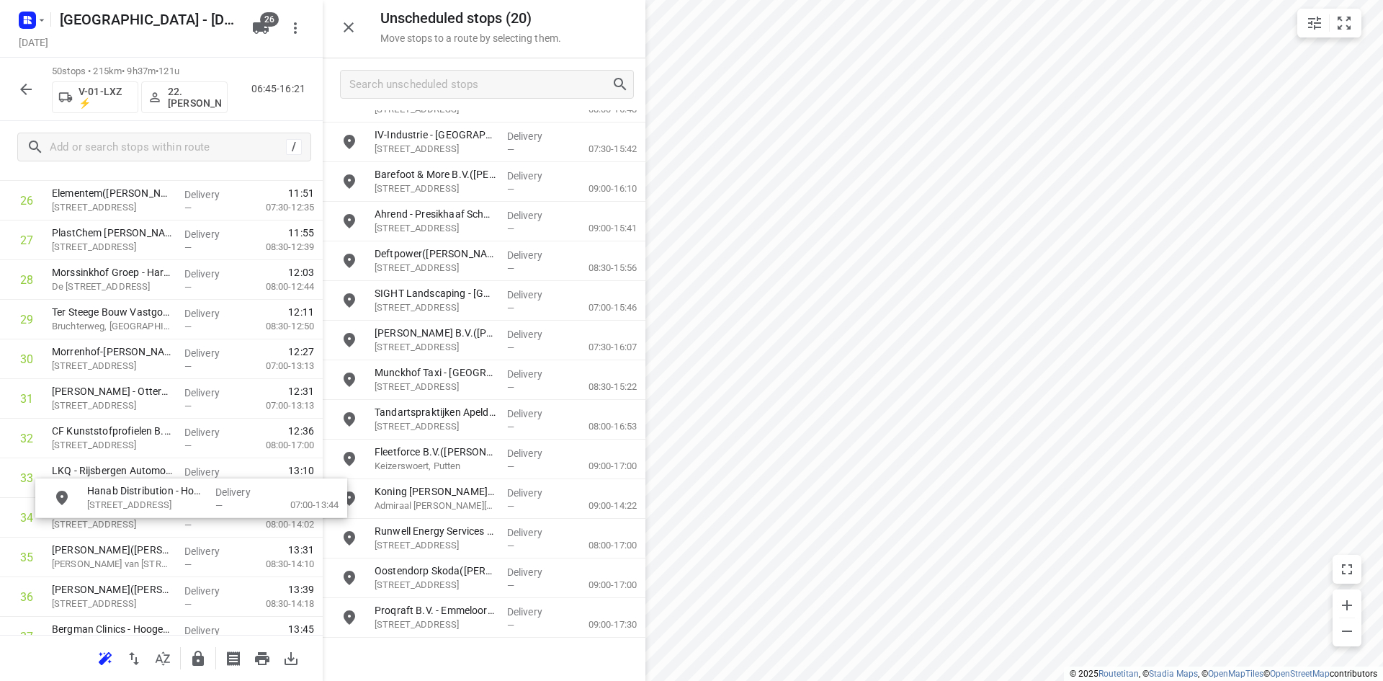
scroll to position [1302, 0]
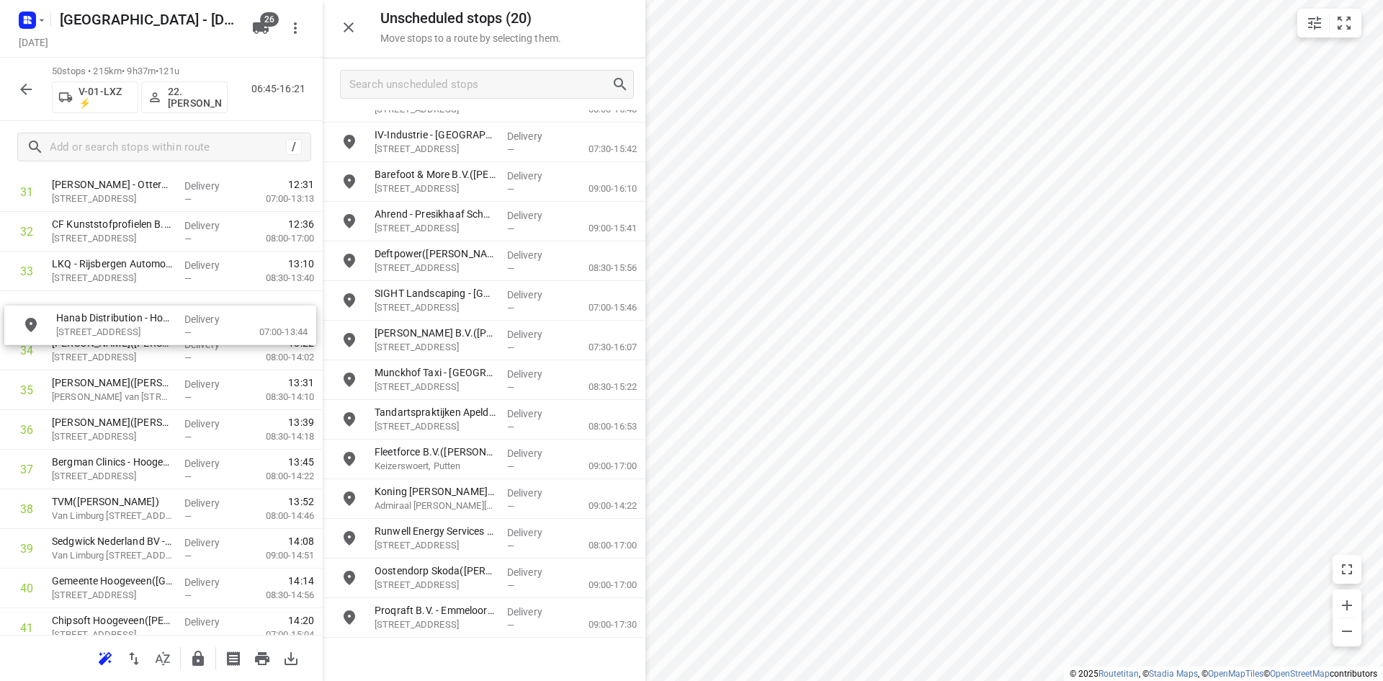
drag, startPoint x: 450, startPoint y: 571, endPoint x: 135, endPoint y: 305, distance: 412.0
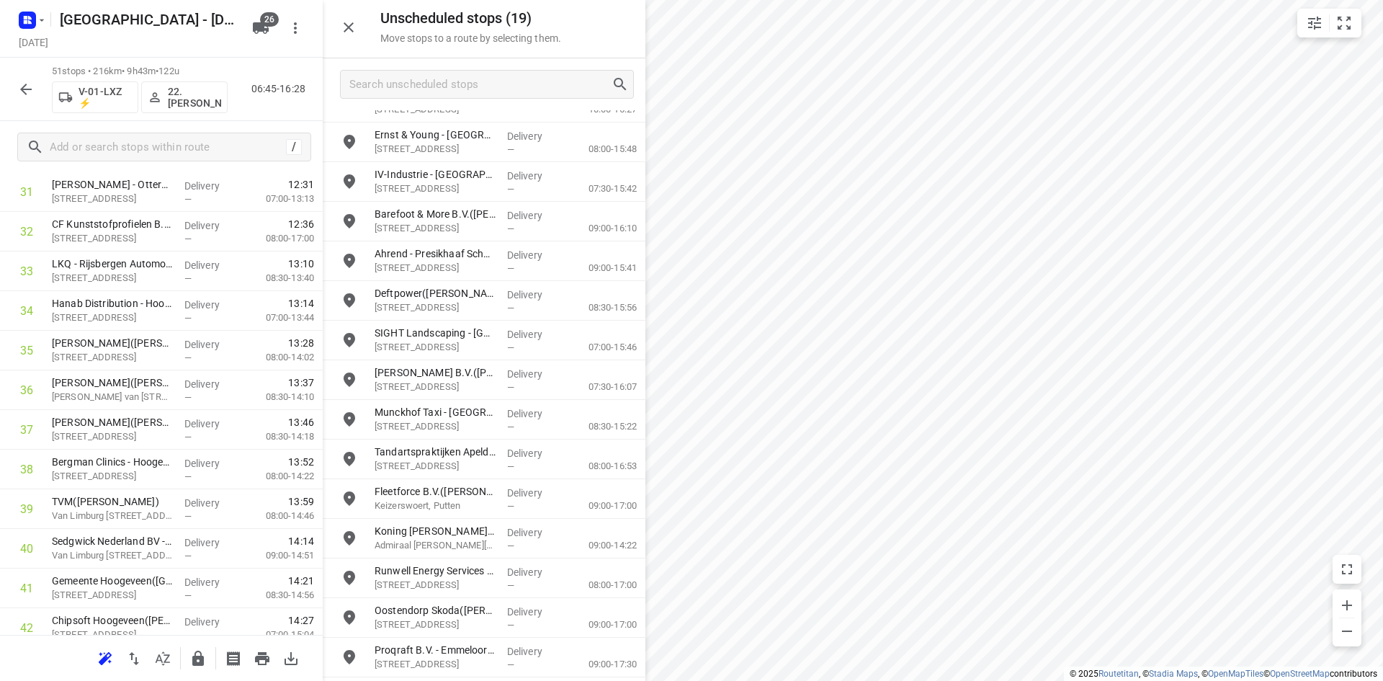
scroll to position [184, 0]
click at [365, 22] on div "Unscheduled stops ( 19 ) Move stops to a route by selecting them." at bounding box center [484, 29] width 323 height 58
click at [360, 24] on button "button" at bounding box center [348, 27] width 29 height 29
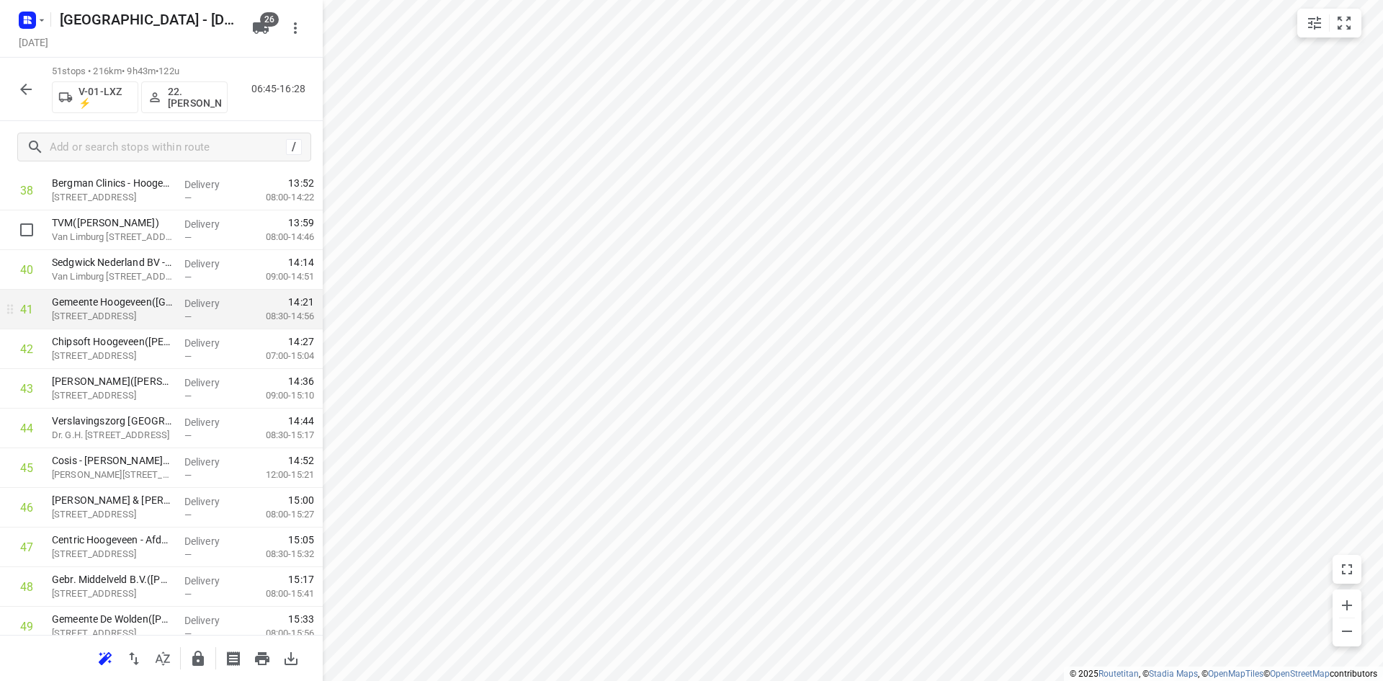
scroll to position [1591, 0]
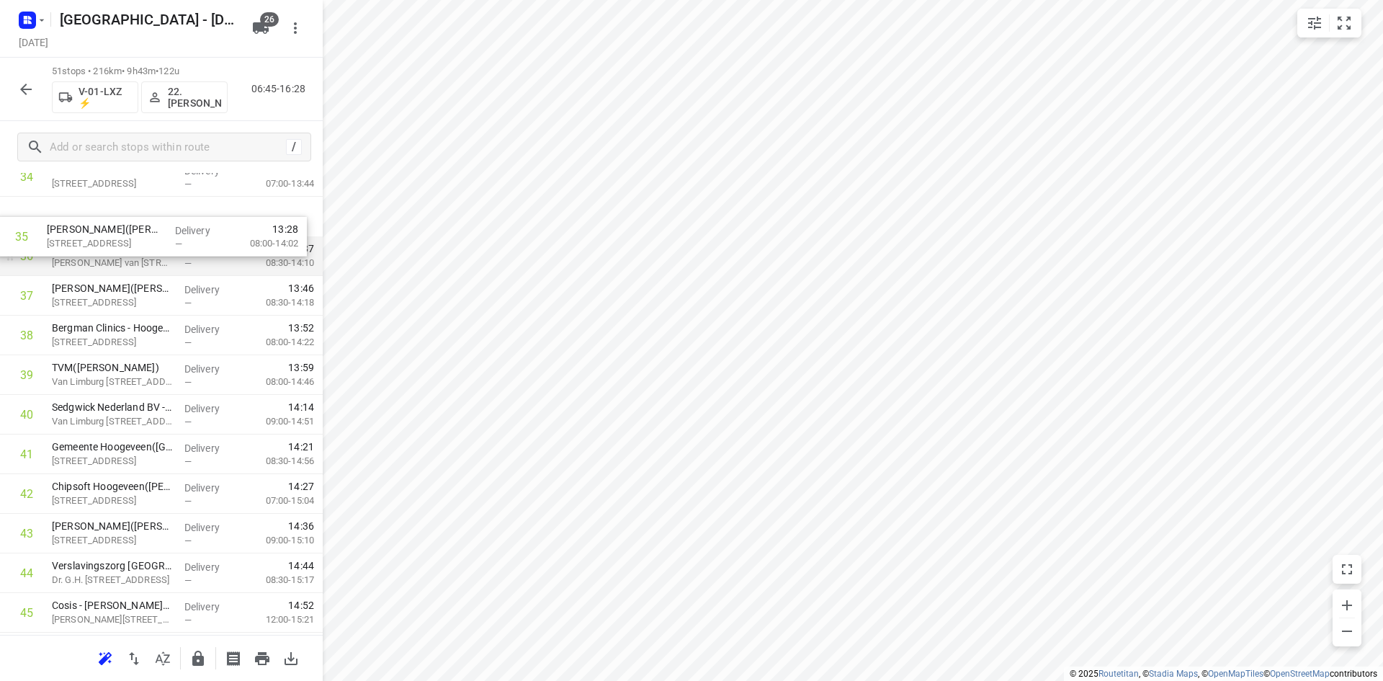
drag, startPoint x: 96, startPoint y: 211, endPoint x: 89, endPoint y: 251, distance: 40.1
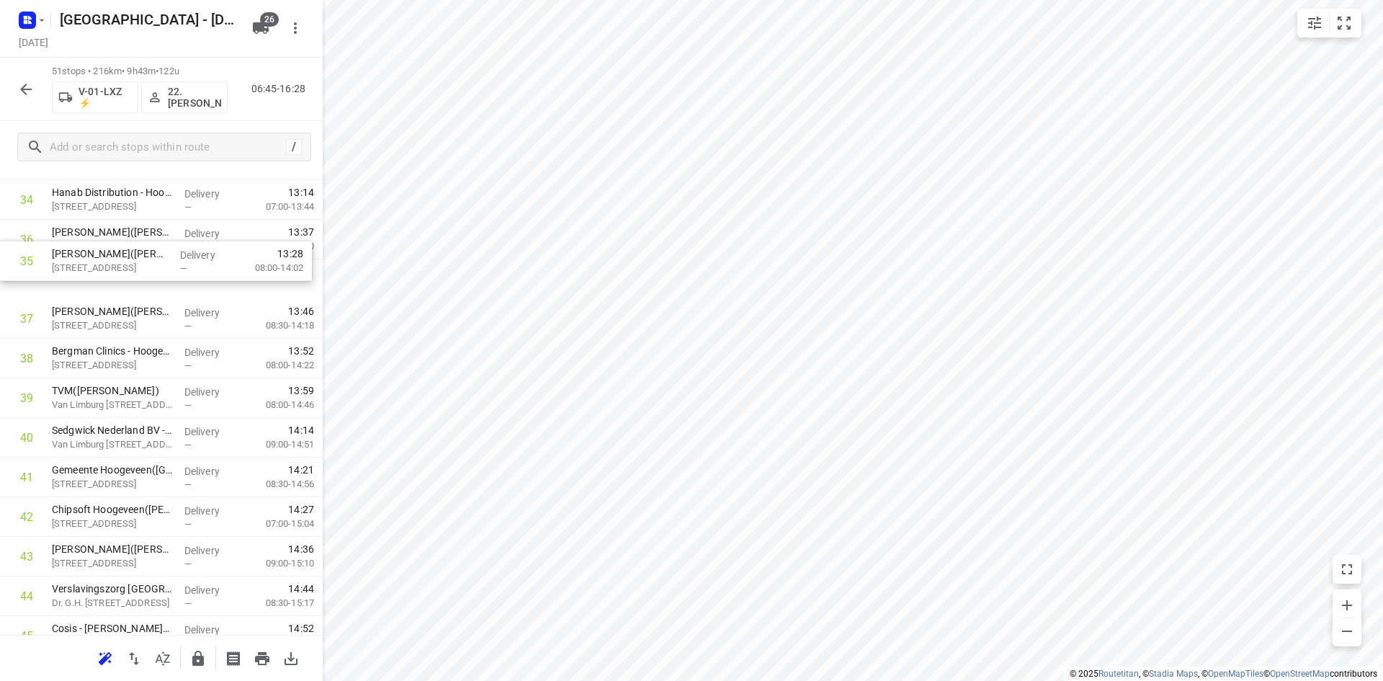
drag, startPoint x: 85, startPoint y: 230, endPoint x: 87, endPoint y: 289, distance: 59.1
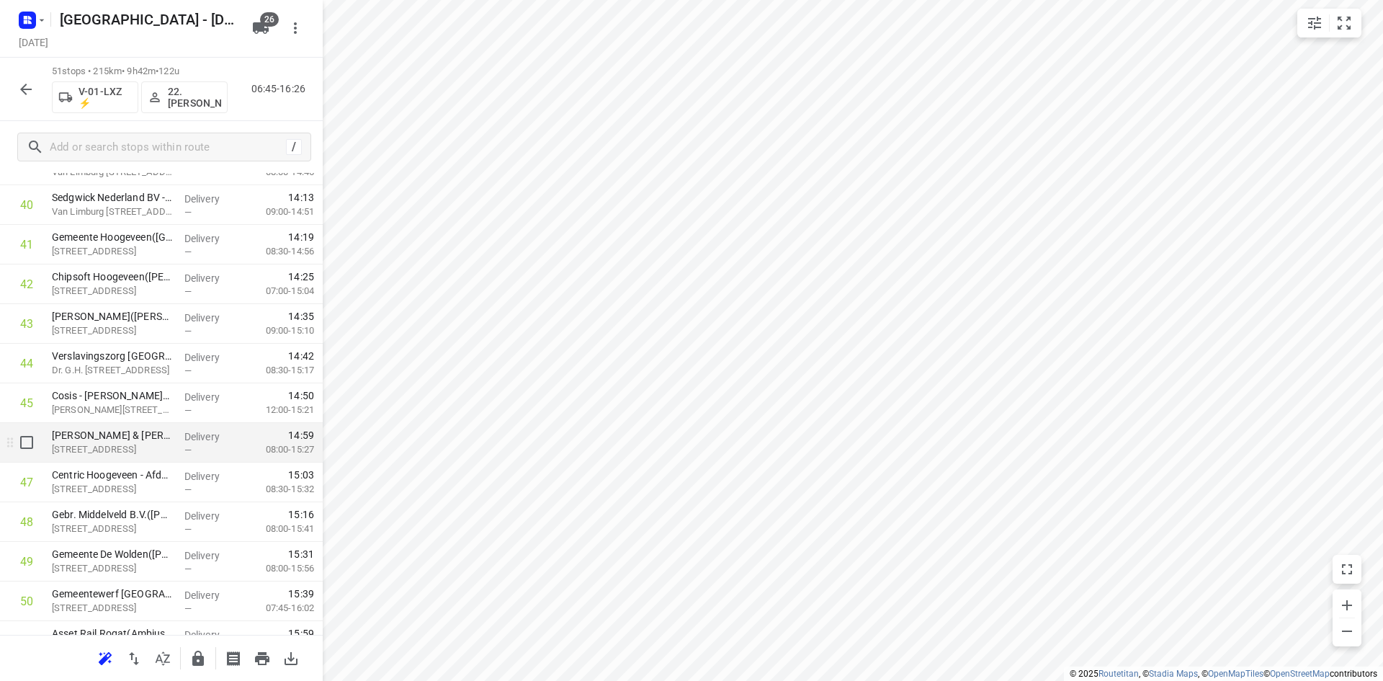
scroll to position [1712, 0]
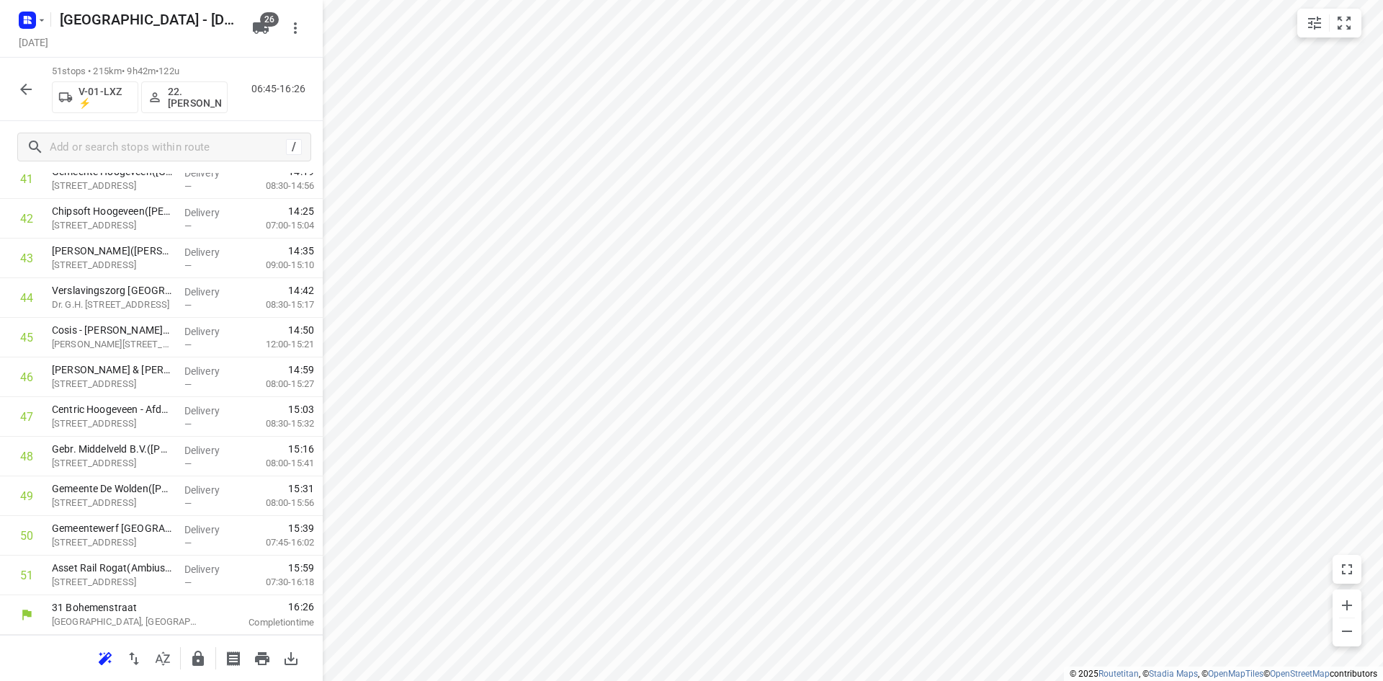
click at [205, 656] on icon "button" at bounding box center [197, 658] width 17 height 17
click at [156, 653] on icon "button" at bounding box center [162, 658] width 17 height 17
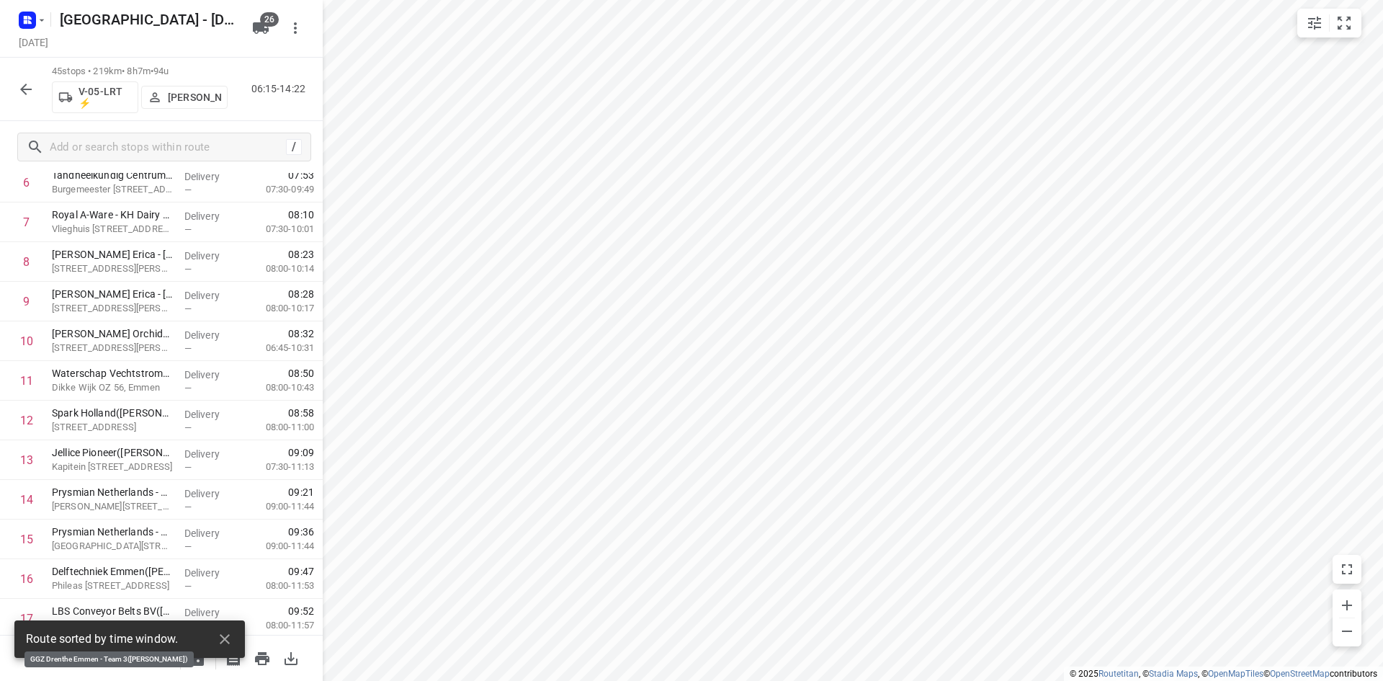
scroll to position [0, 0]
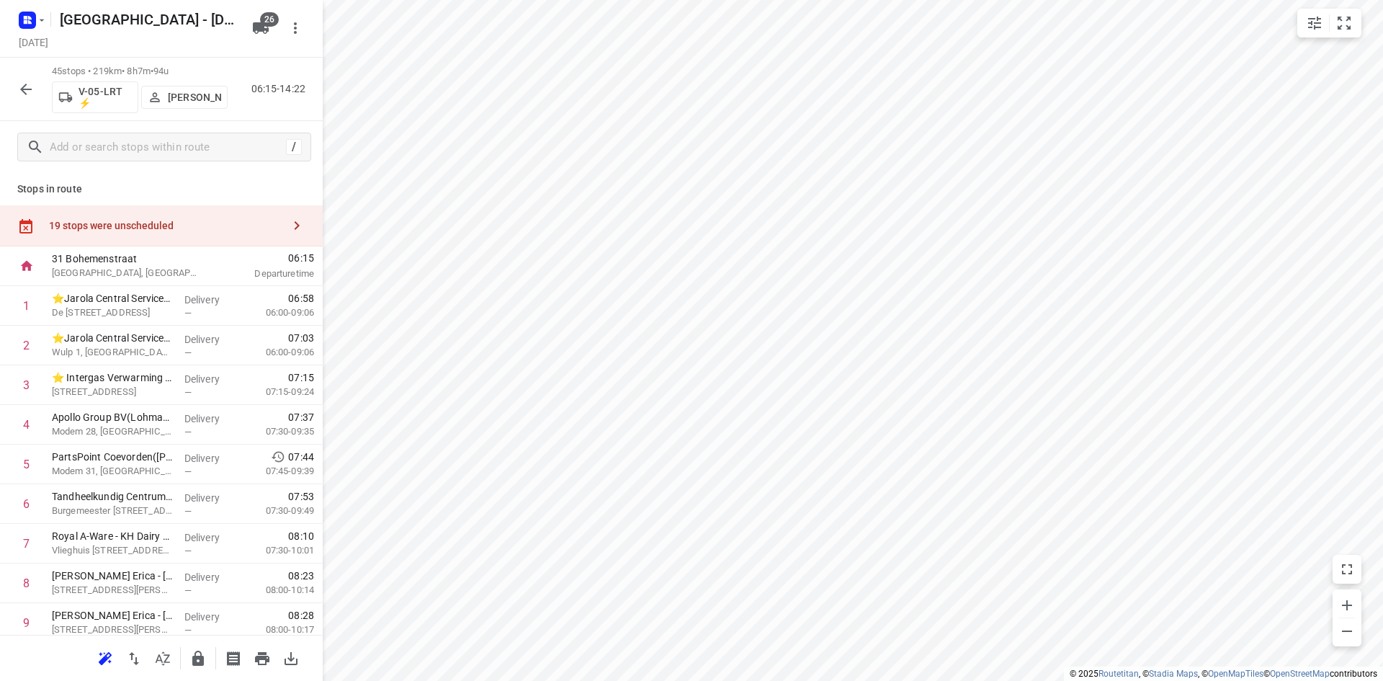
click at [183, 237] on div "19 stops were unscheduled" at bounding box center [161, 225] width 323 height 41
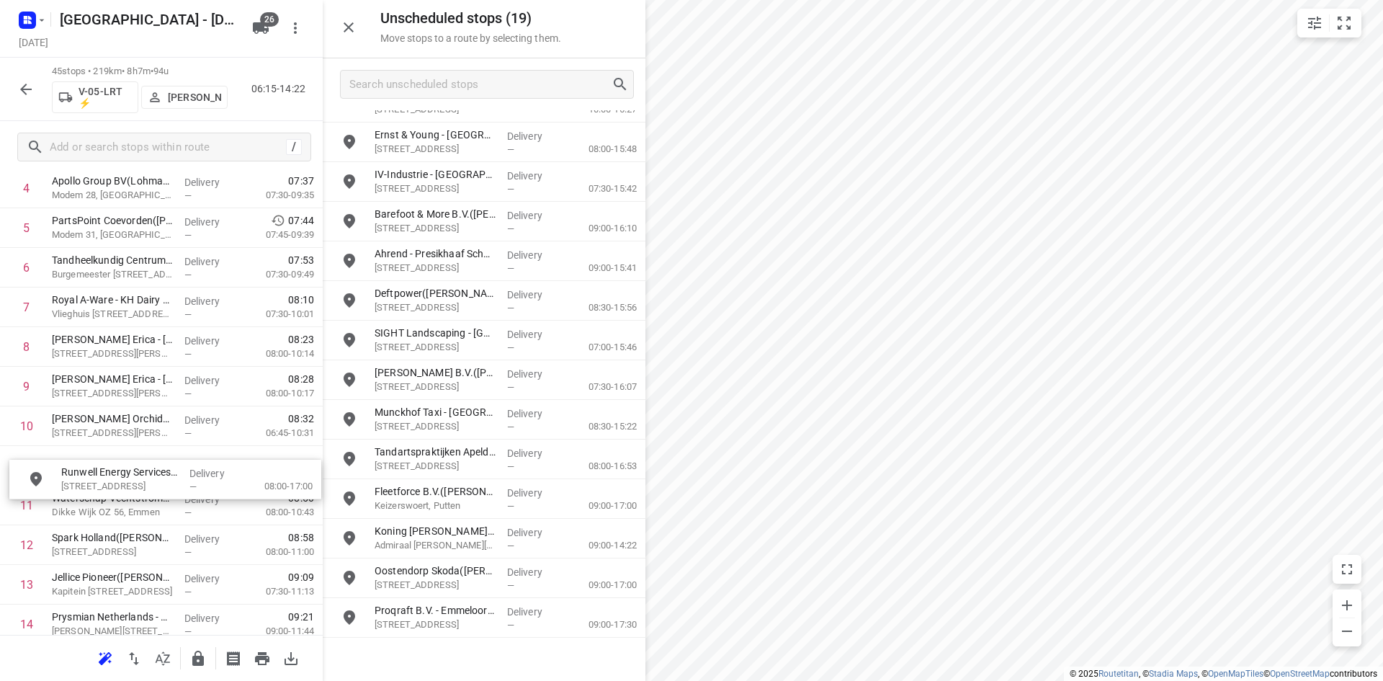
scroll to position [237, 0]
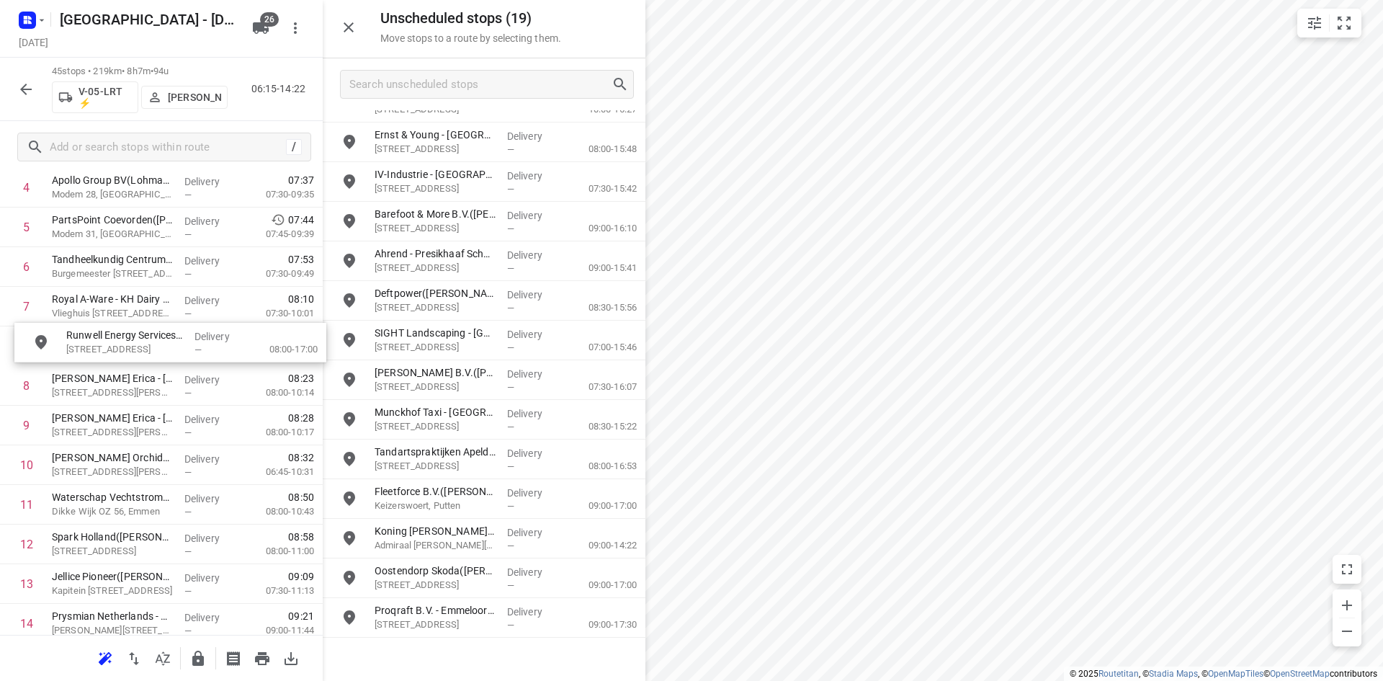
drag, startPoint x: 497, startPoint y: 573, endPoint x: 172, endPoint y: 333, distance: 403.8
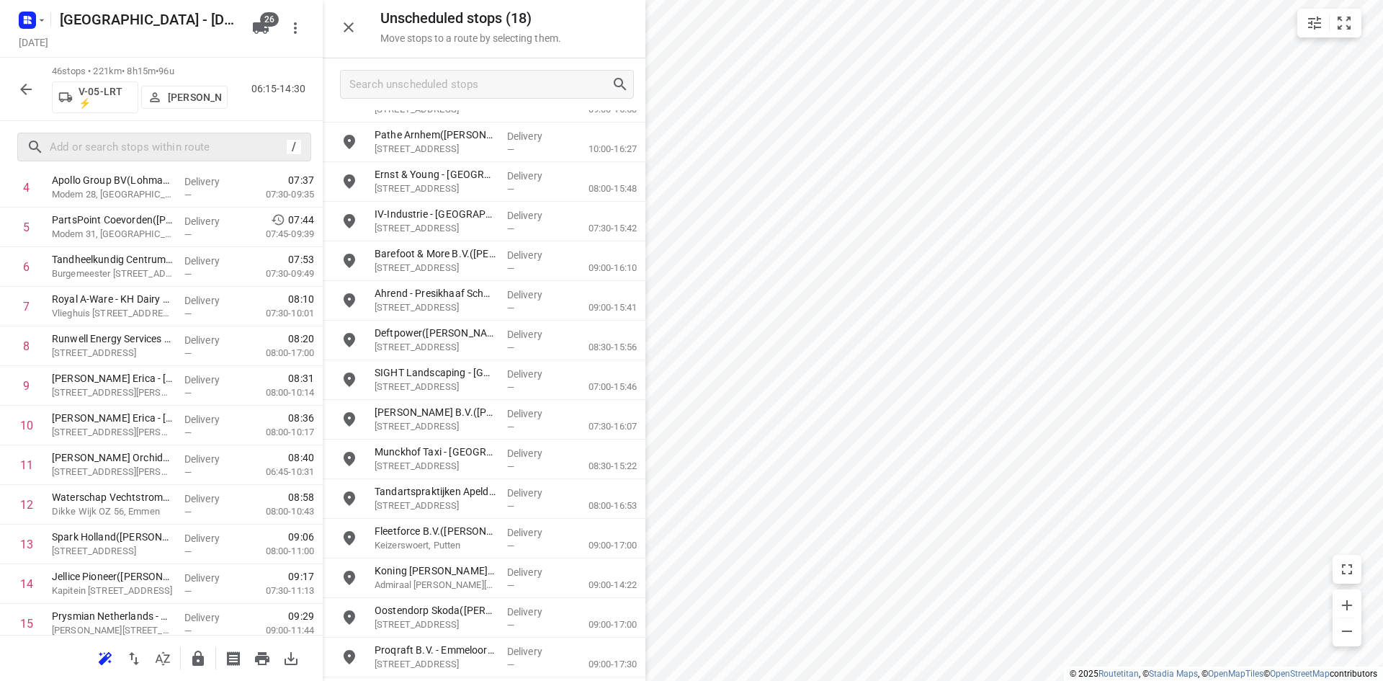
scroll to position [144, 0]
click at [338, 32] on button "button" at bounding box center [348, 27] width 29 height 29
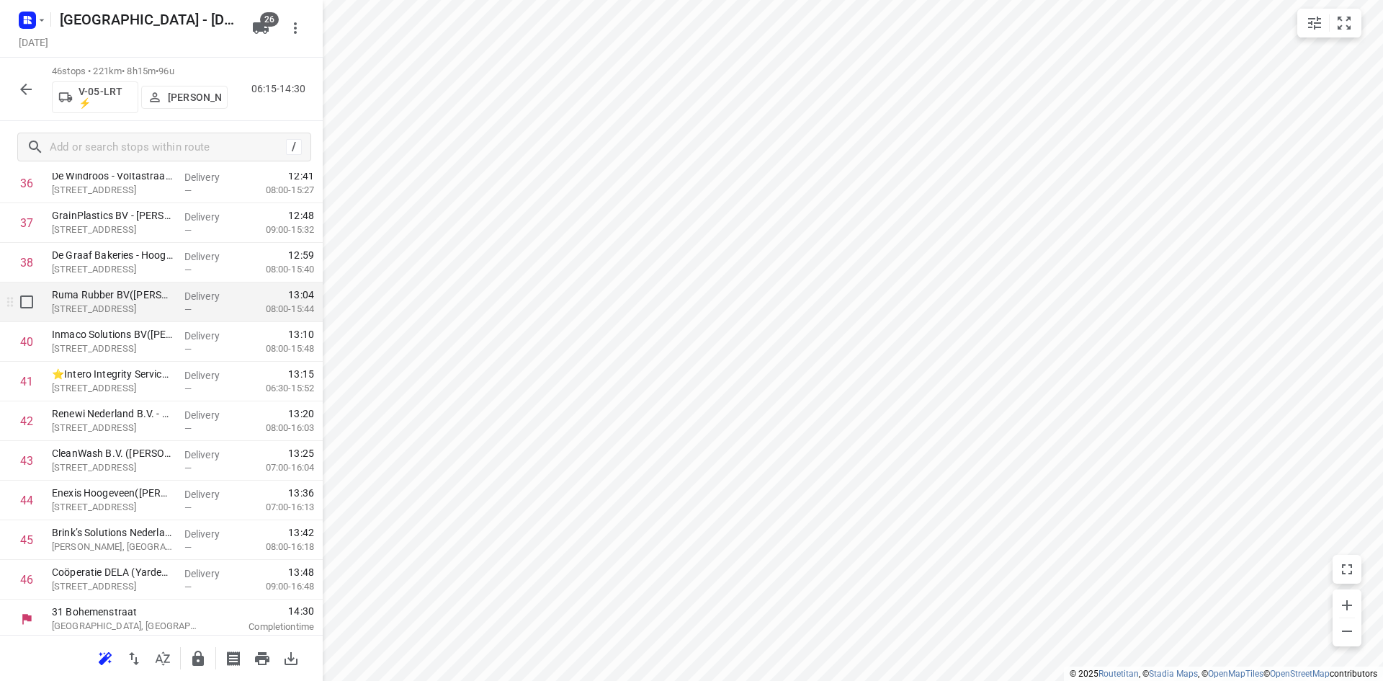
scroll to position [1513, 0]
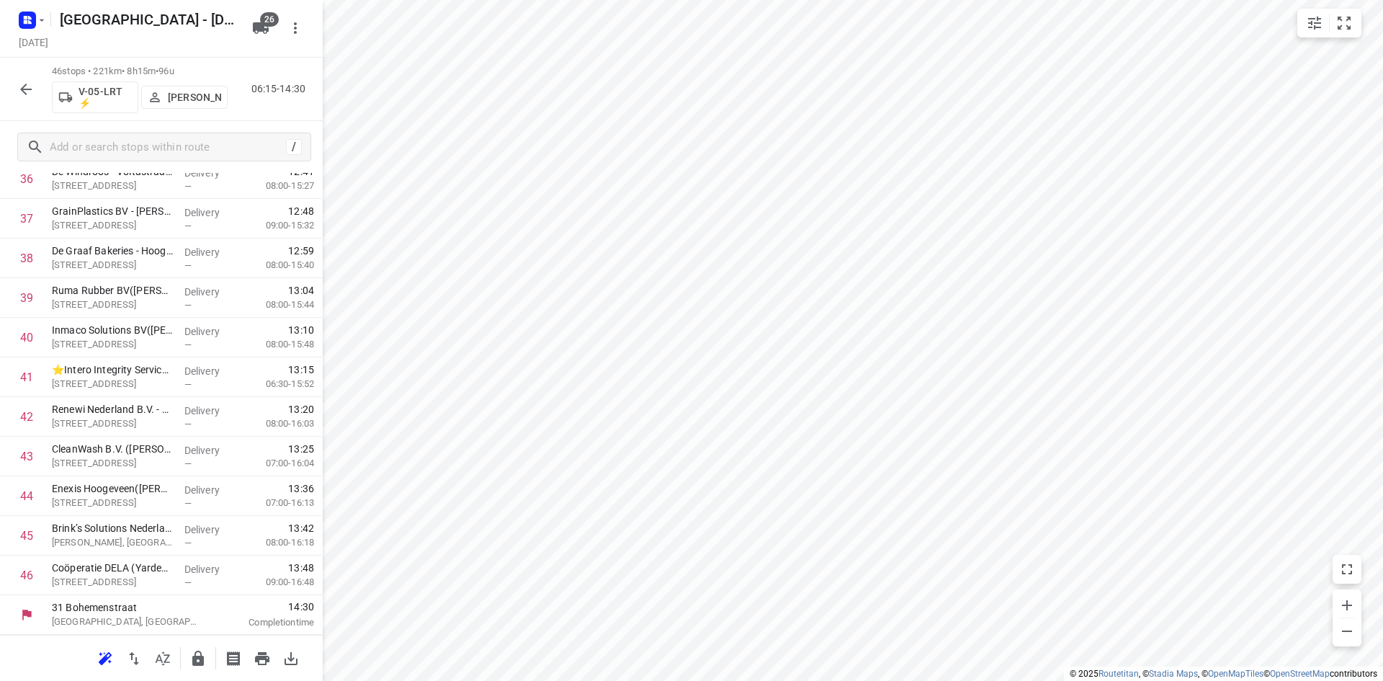
click at [199, 663] on icon "button" at bounding box center [198, 657] width 12 height 15
click at [157, 658] on icon "button" at bounding box center [162, 658] width 17 height 17
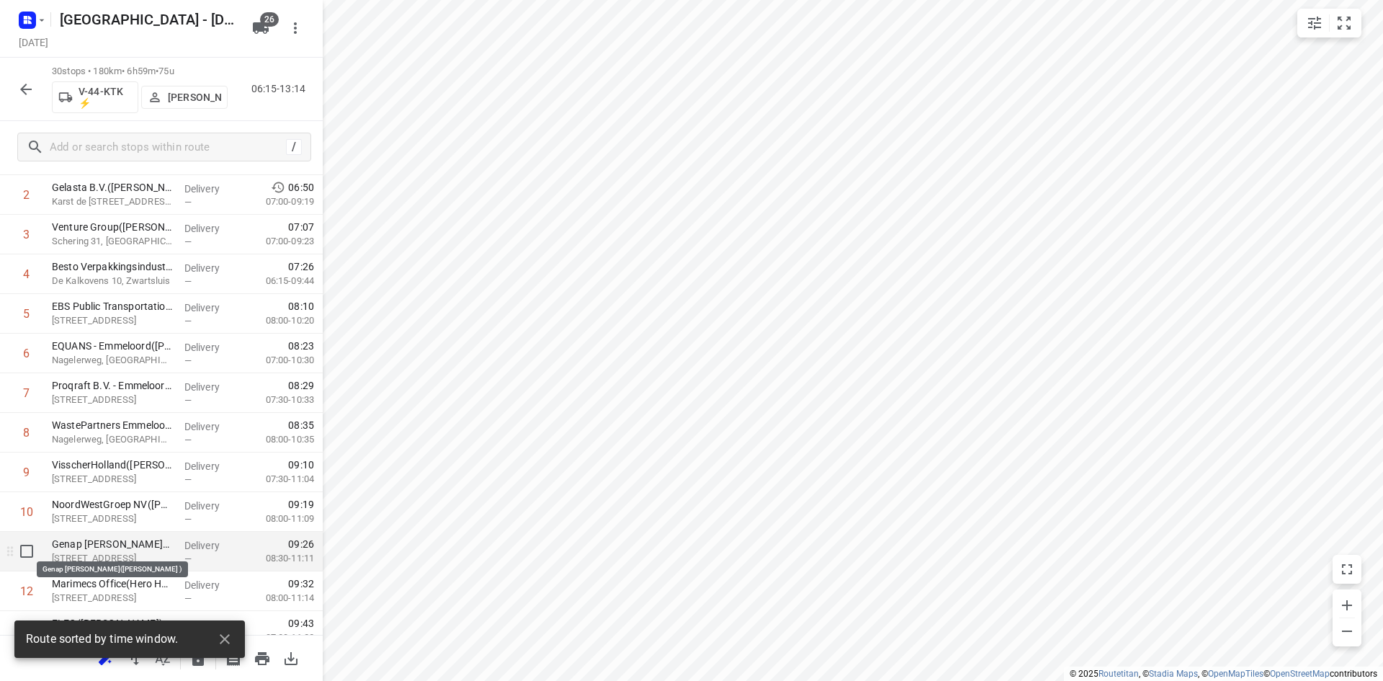
scroll to position [0, 0]
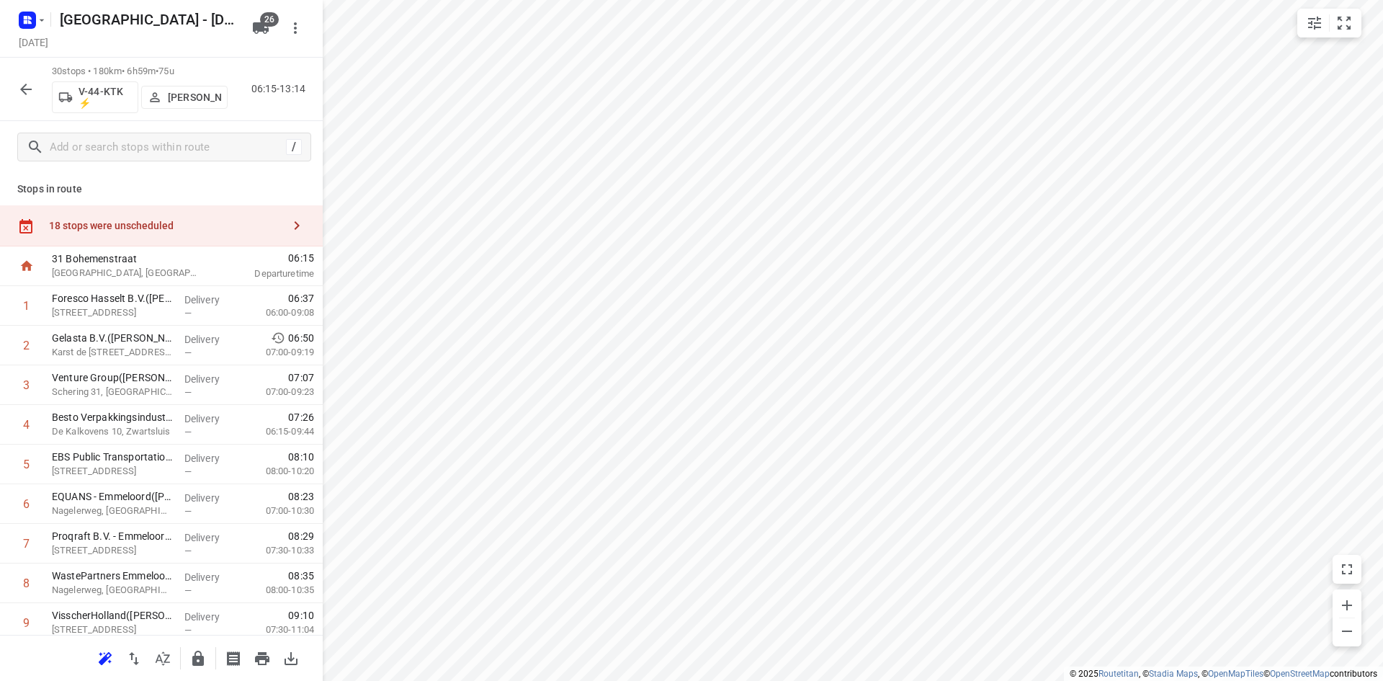
click at [179, 213] on div "18 stops were unscheduled" at bounding box center [161, 225] width 323 height 41
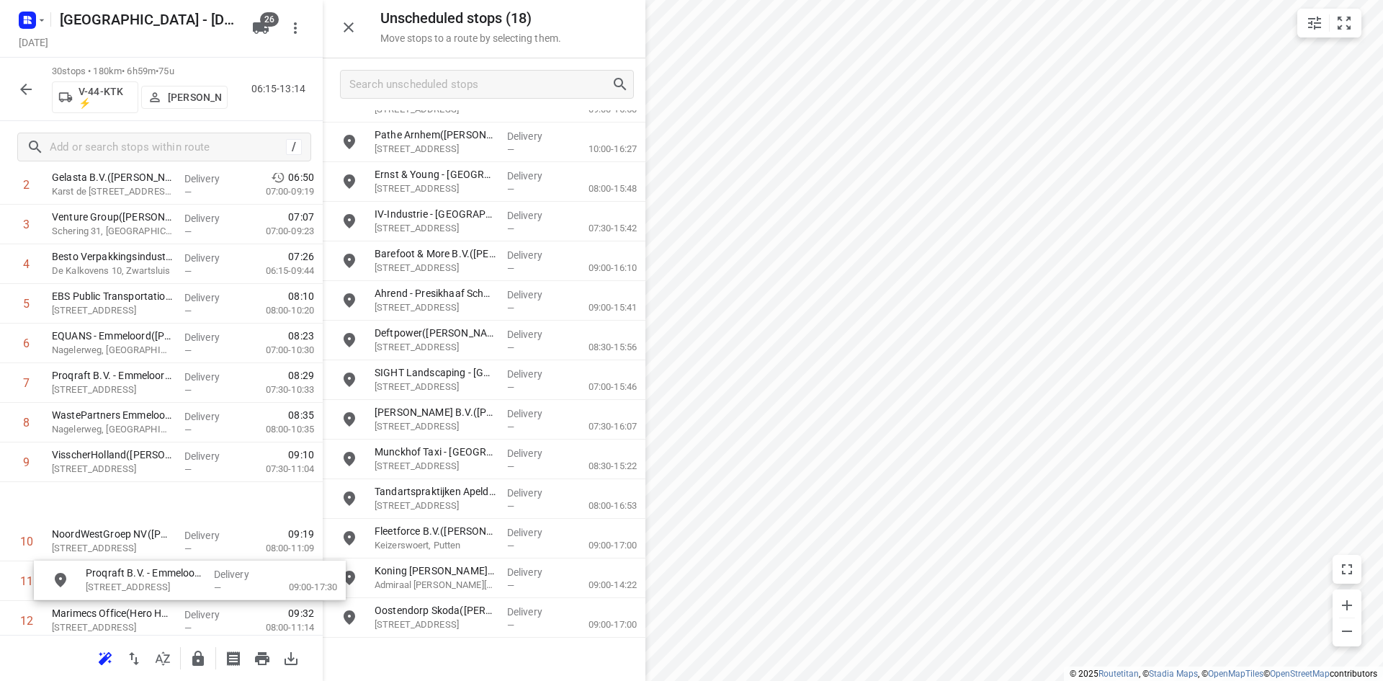
scroll to position [168, 0]
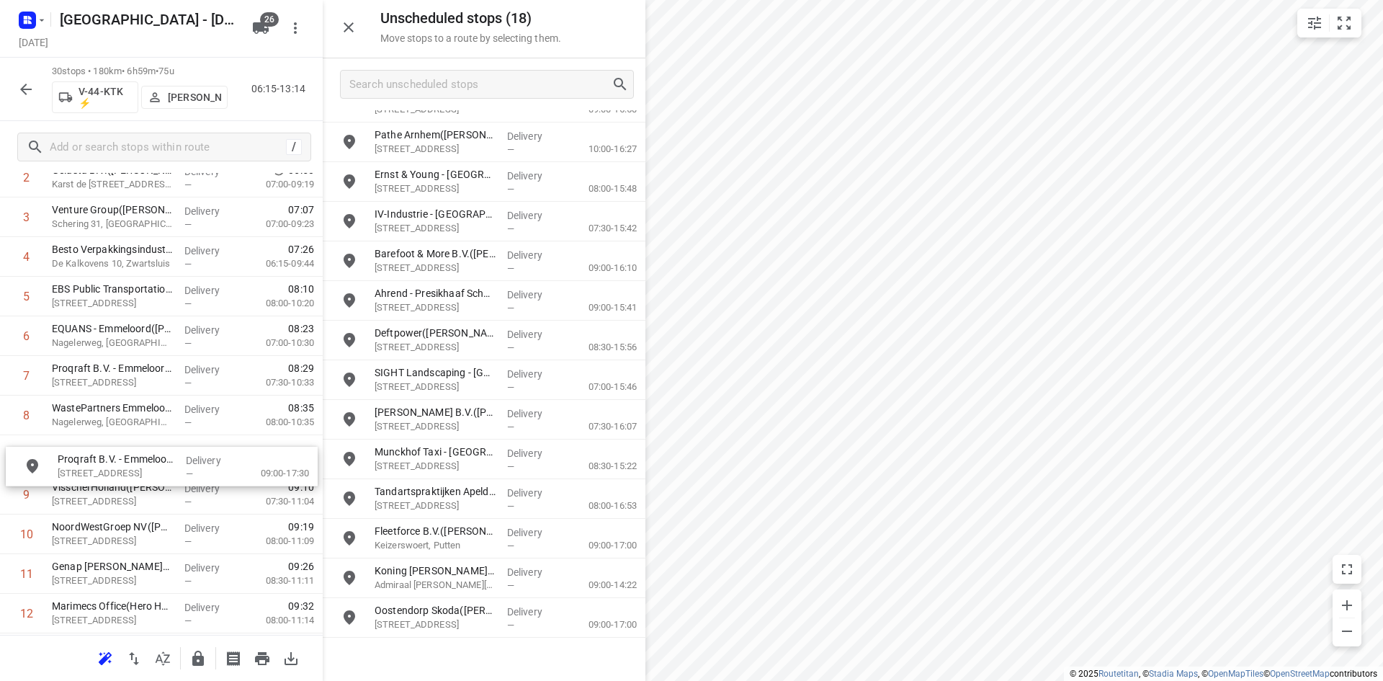
drag, startPoint x: 452, startPoint y: 650, endPoint x: 124, endPoint y: 445, distance: 386.4
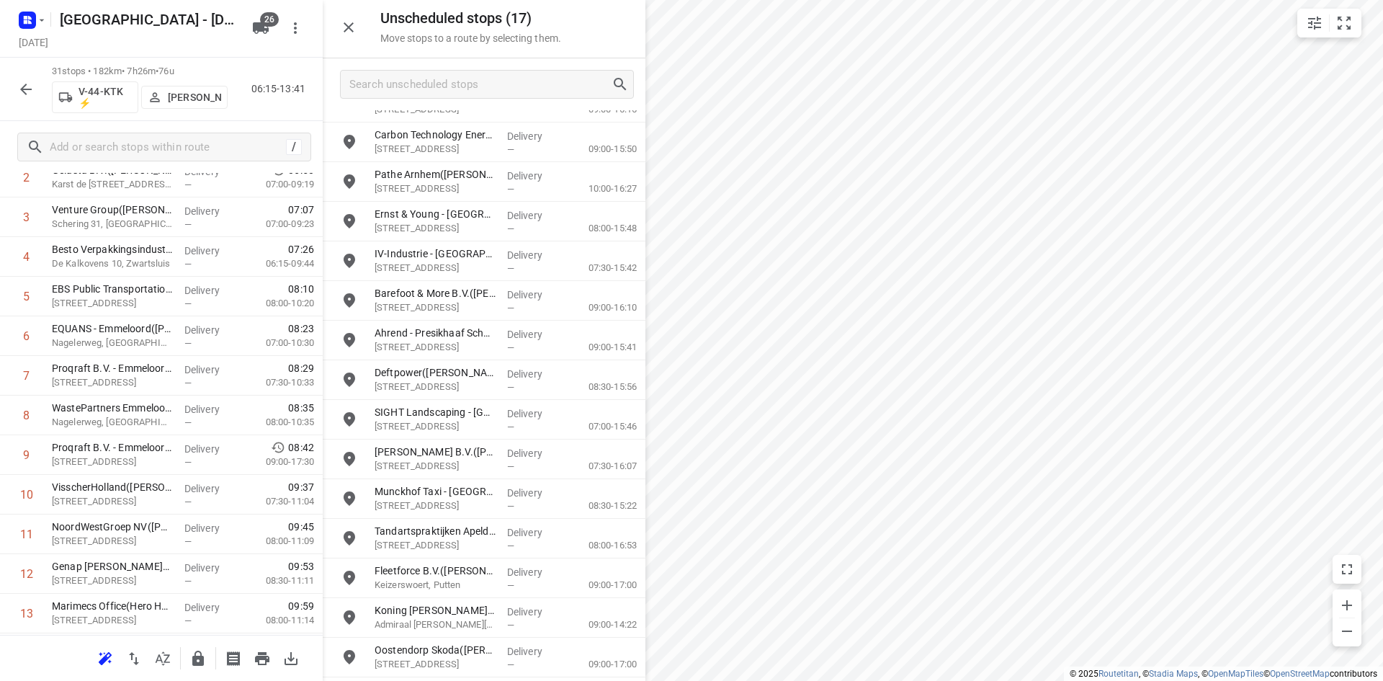
scroll to position [104, 0]
click at [340, 22] on icon "button" at bounding box center [348, 27] width 17 height 17
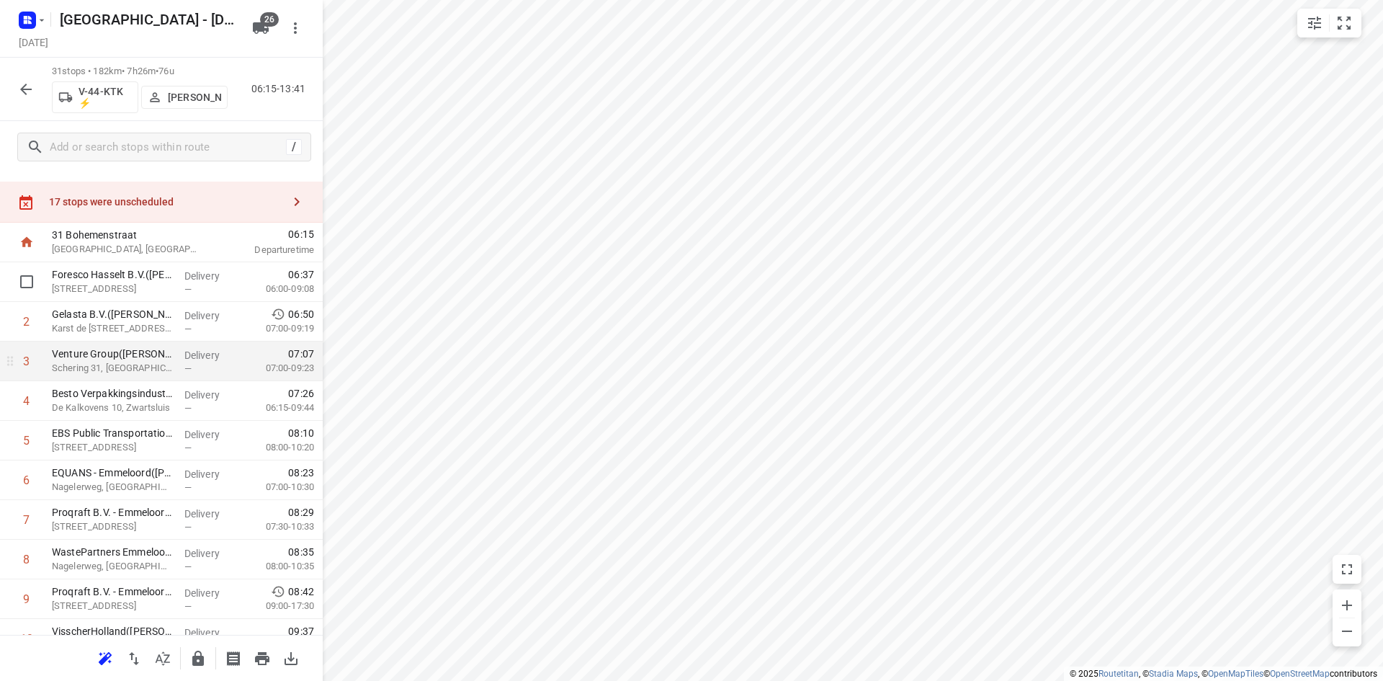
scroll to position [0, 0]
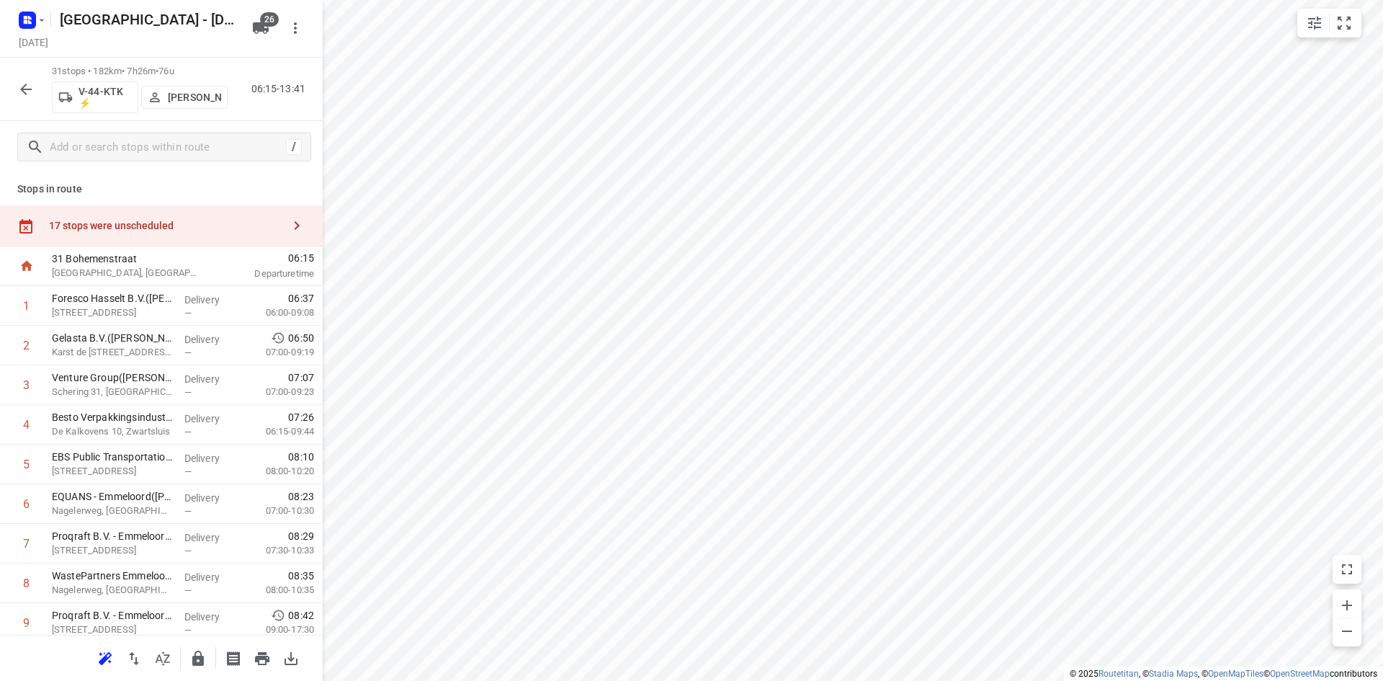
click at [190, 201] on div "Stops in route 17 stops were unscheduled 31 Bohemenstraat Zwolle, Netherlands 0…" at bounding box center [161, 404] width 323 height 462
click at [182, 218] on div "17 stops were unscheduled" at bounding box center [161, 225] width 323 height 41
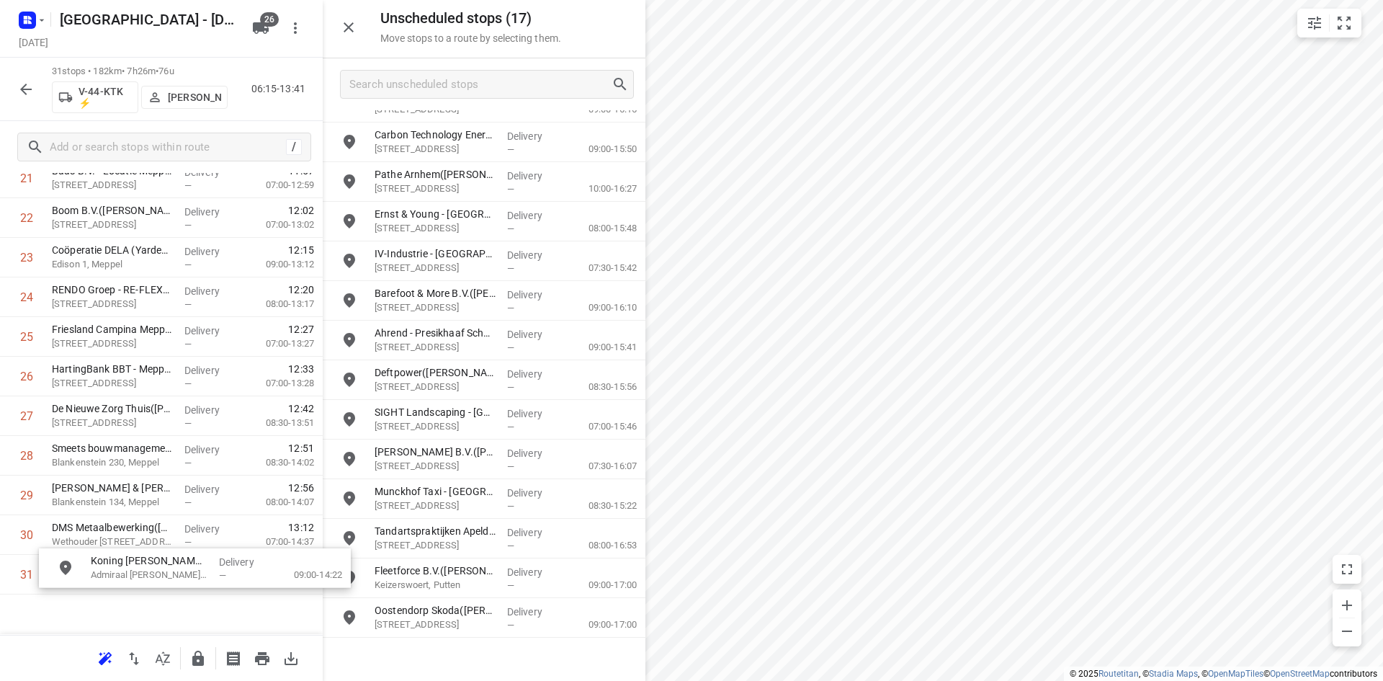
scroll to position [959, 0]
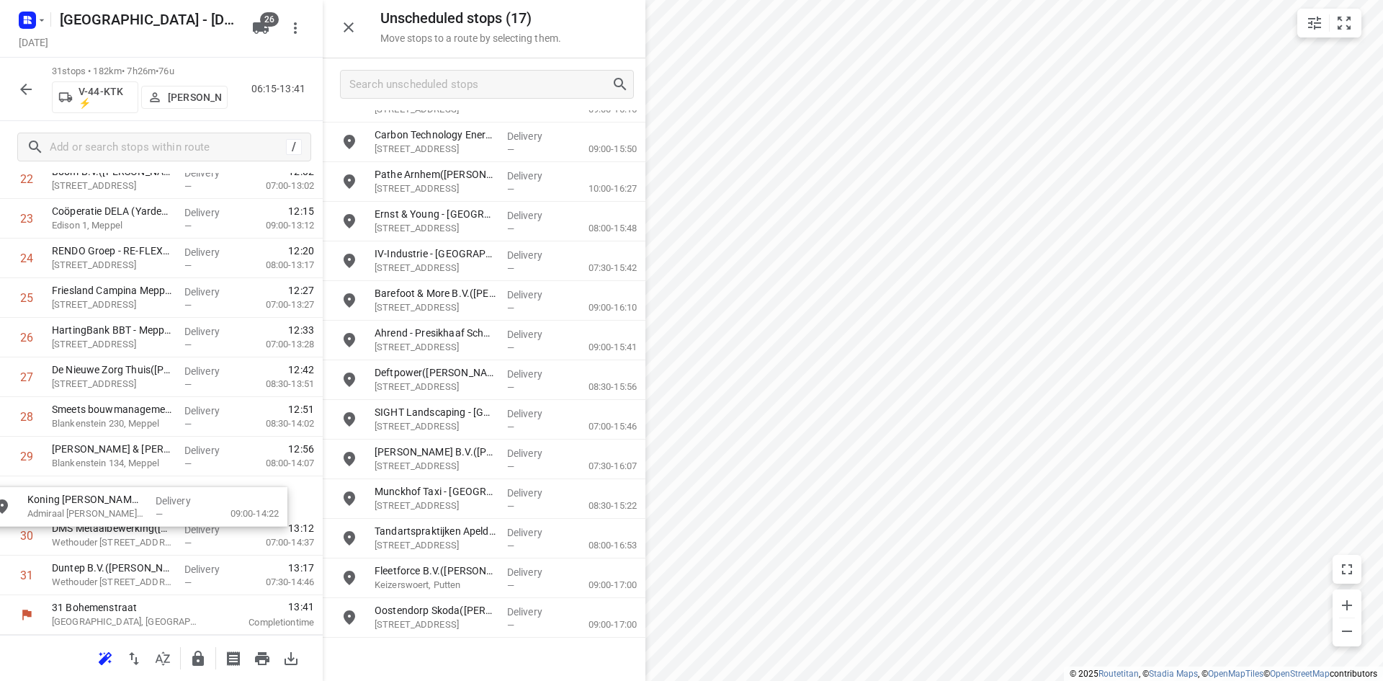
drag, startPoint x: 456, startPoint y: 609, endPoint x: 102, endPoint y: 495, distance: 371.8
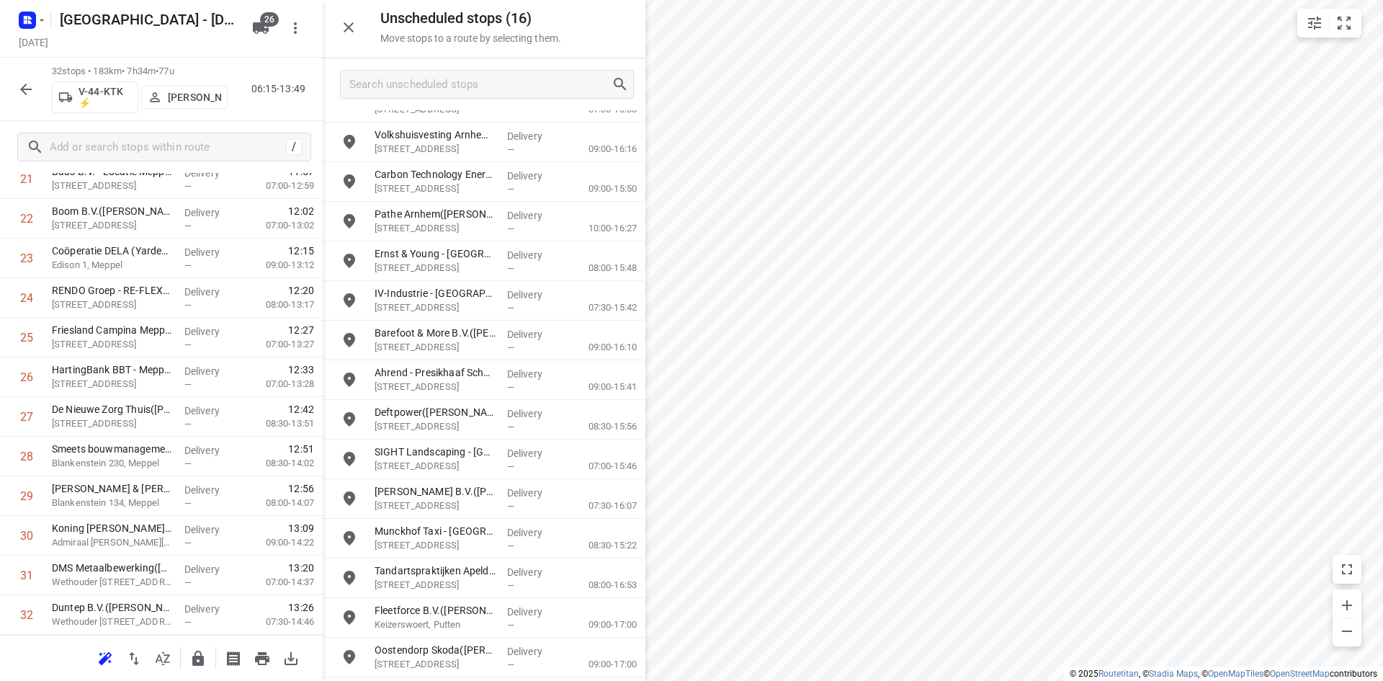
scroll to position [65, 0]
click at [344, 29] on icon "button" at bounding box center [348, 27] width 17 height 17
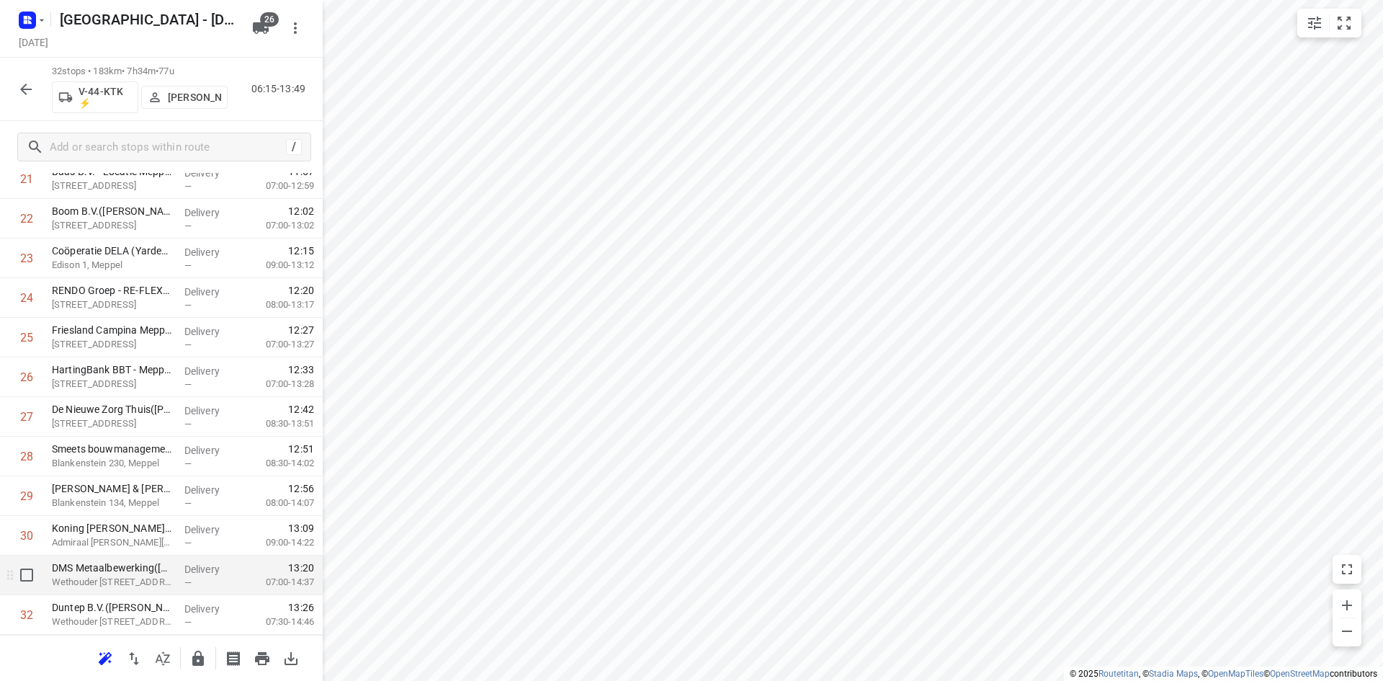
scroll to position [959, 0]
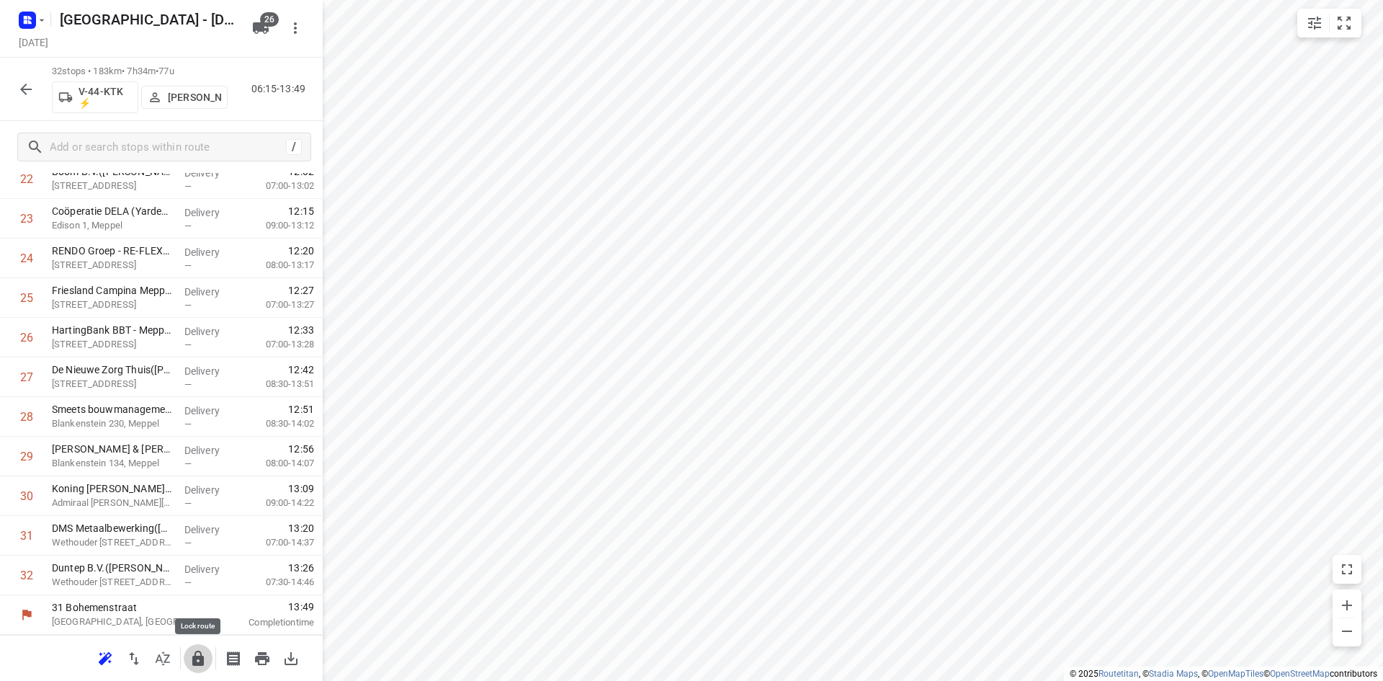
click at [190, 656] on icon "button" at bounding box center [197, 658] width 17 height 17
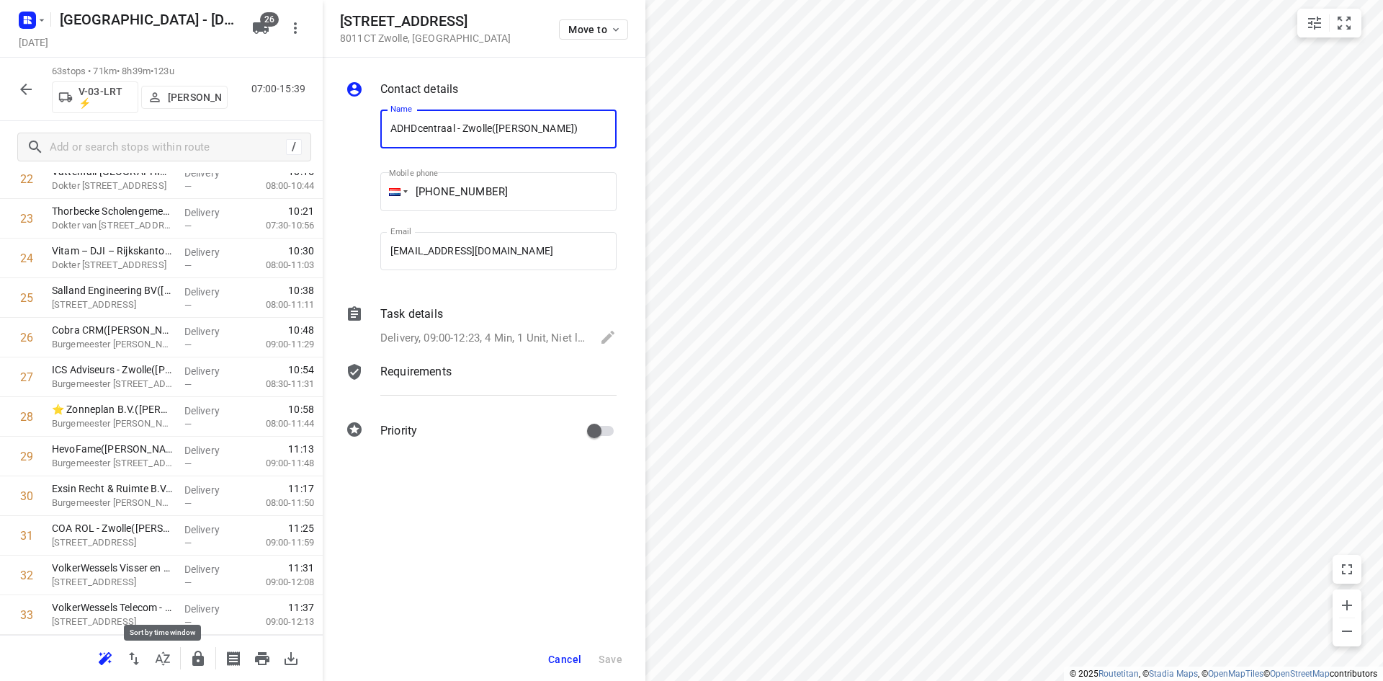
click at [157, 661] on icon "button" at bounding box center [162, 658] width 17 height 17
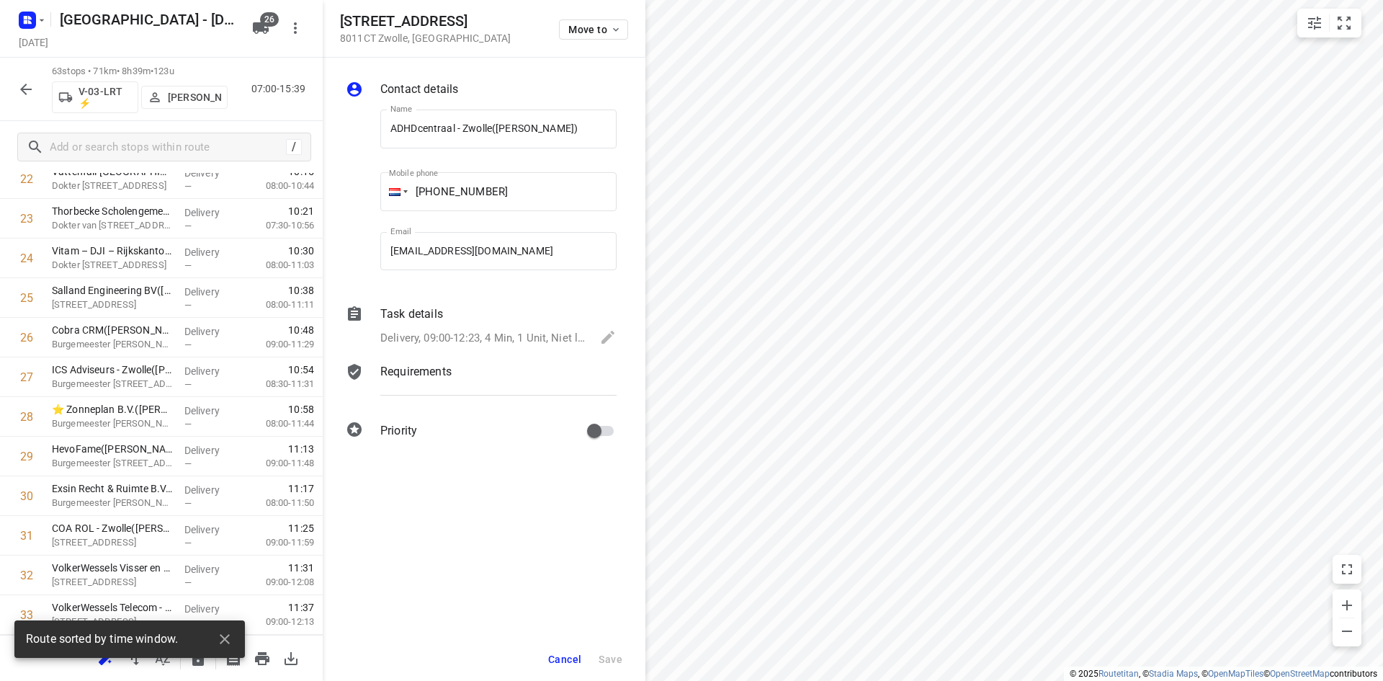
click at [551, 646] on button "Cancel" at bounding box center [564, 659] width 45 height 26
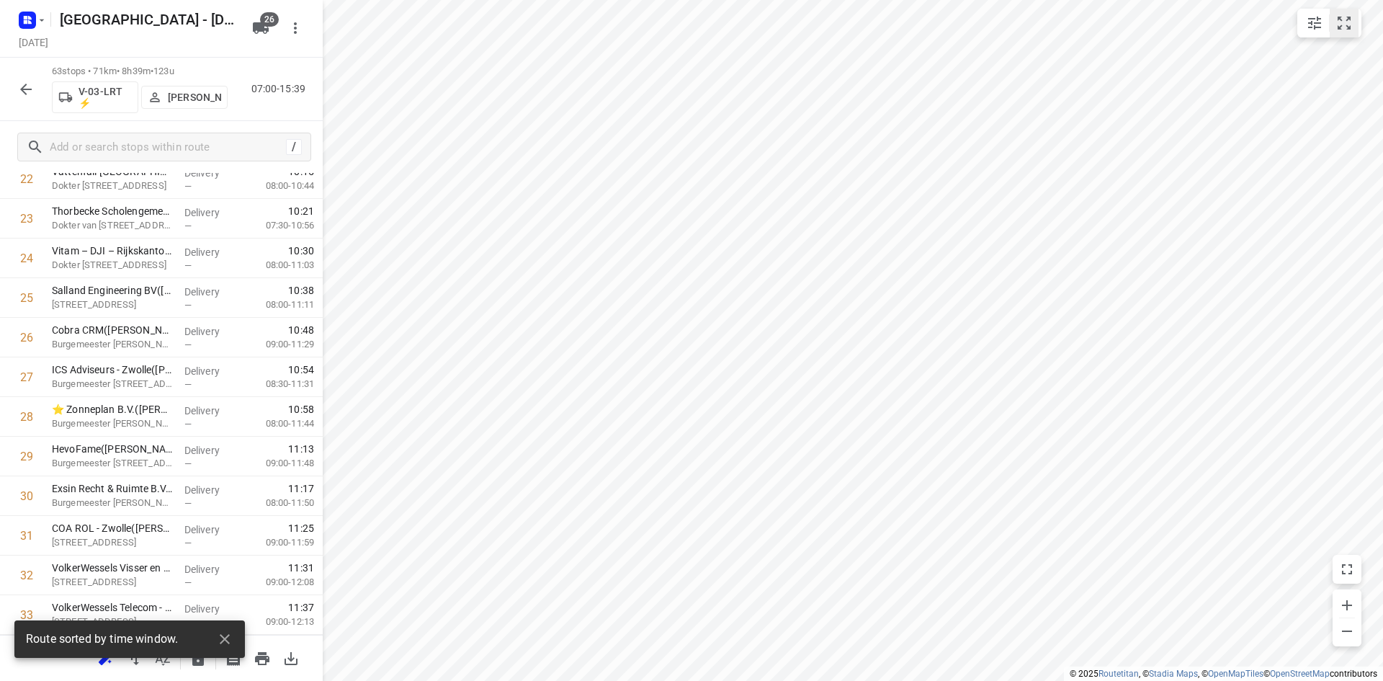
click at [1354, 32] on button "small contained button group" at bounding box center [1344, 23] width 29 height 29
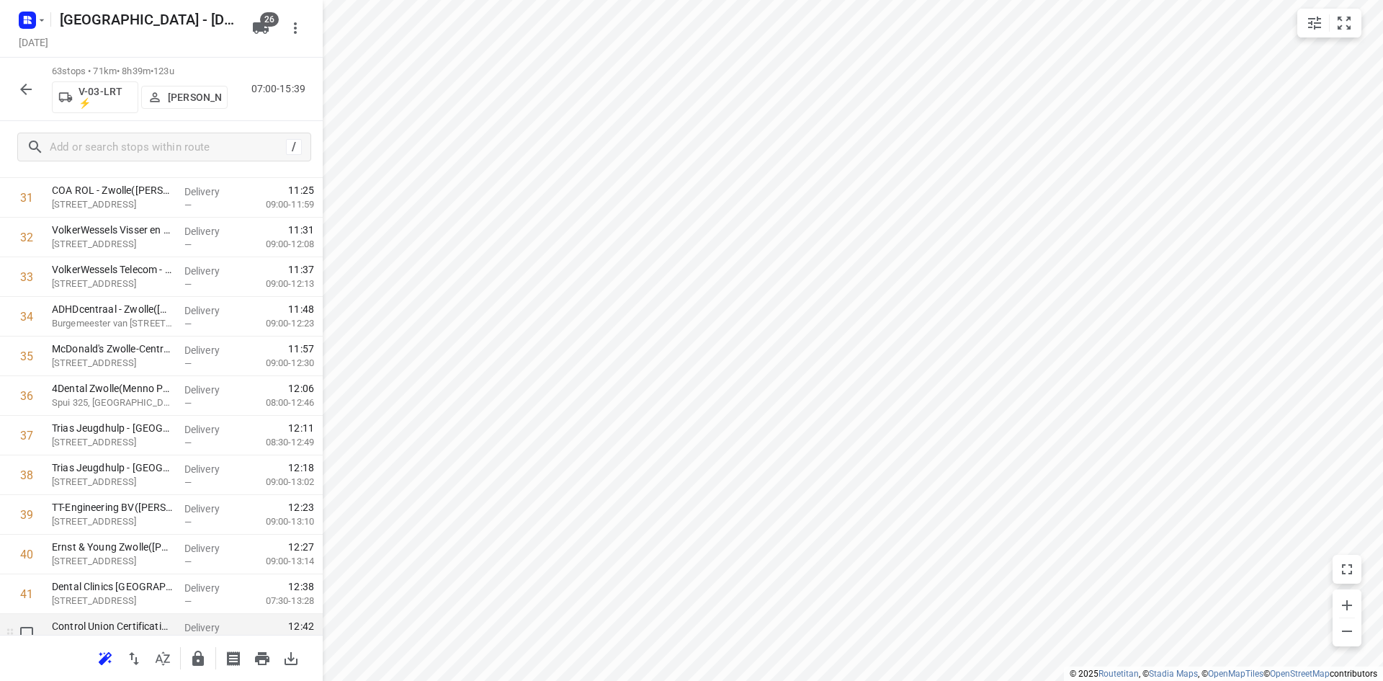
scroll to position [1585, 0]
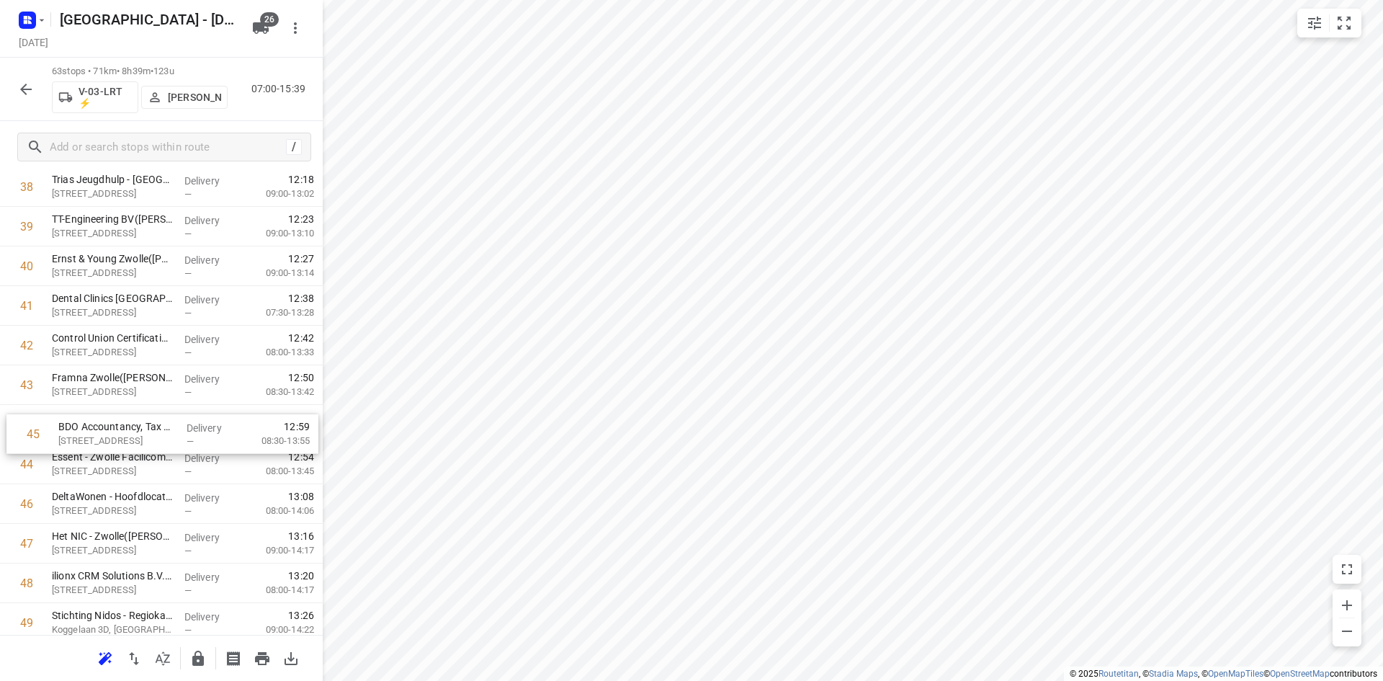
drag, startPoint x: 137, startPoint y: 462, endPoint x: 147, endPoint y: 408, distance: 54.3
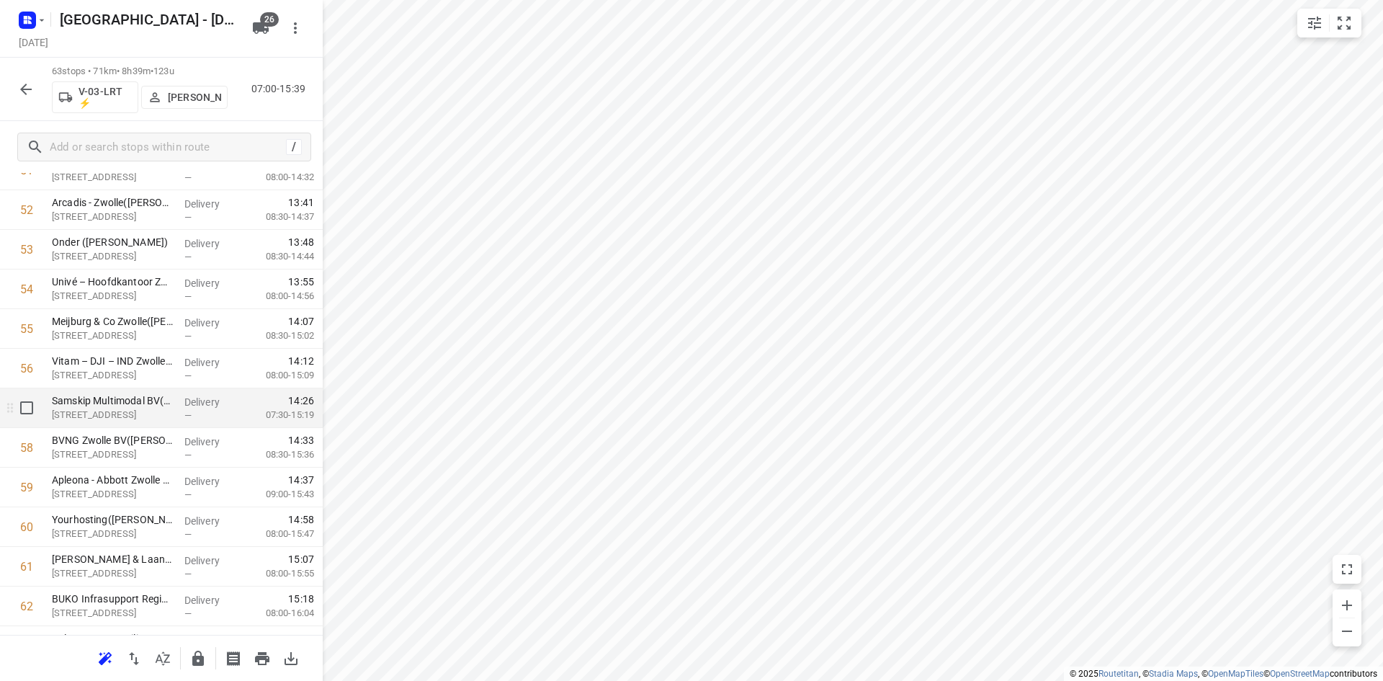
scroll to position [2187, 0]
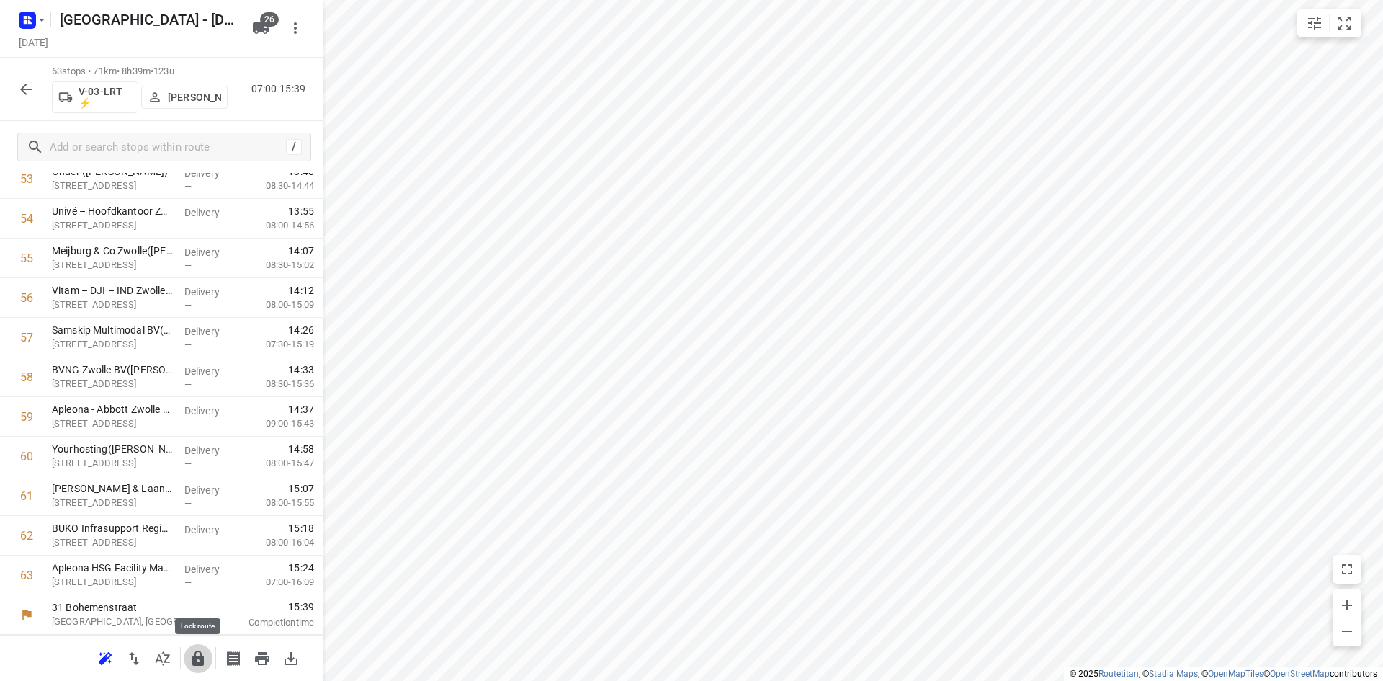
click at [194, 660] on icon "button" at bounding box center [198, 657] width 12 height 15
click at [18, 94] on icon "button" at bounding box center [25, 89] width 17 height 17
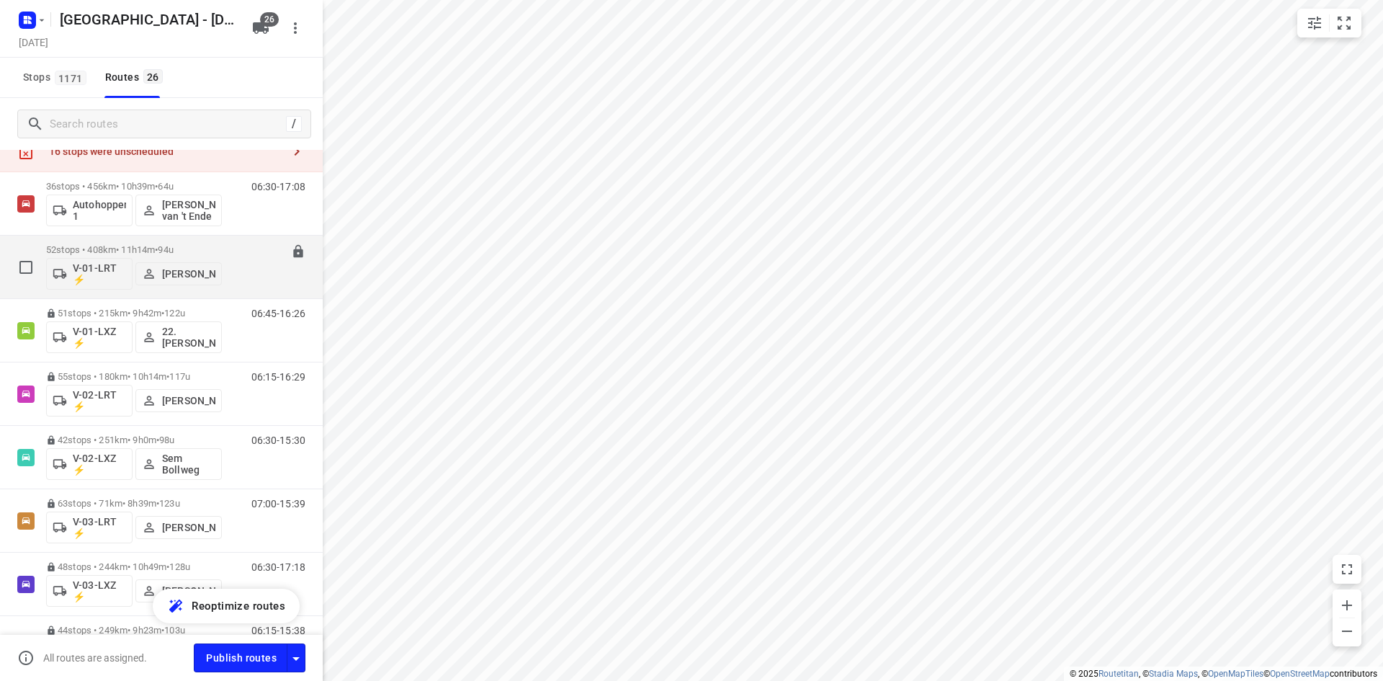
scroll to position [72, 0]
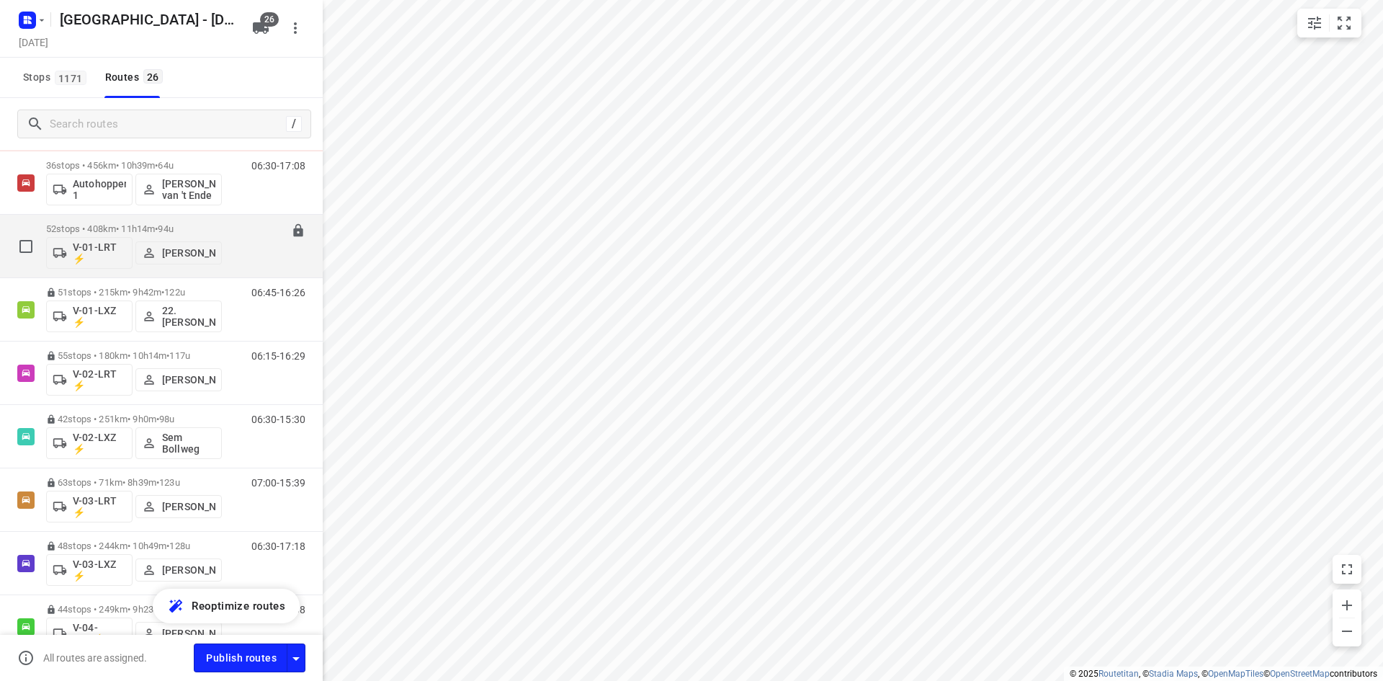
click at [163, 225] on p "52 stops • 408km • 11h14m • 94u" at bounding box center [134, 228] width 176 height 11
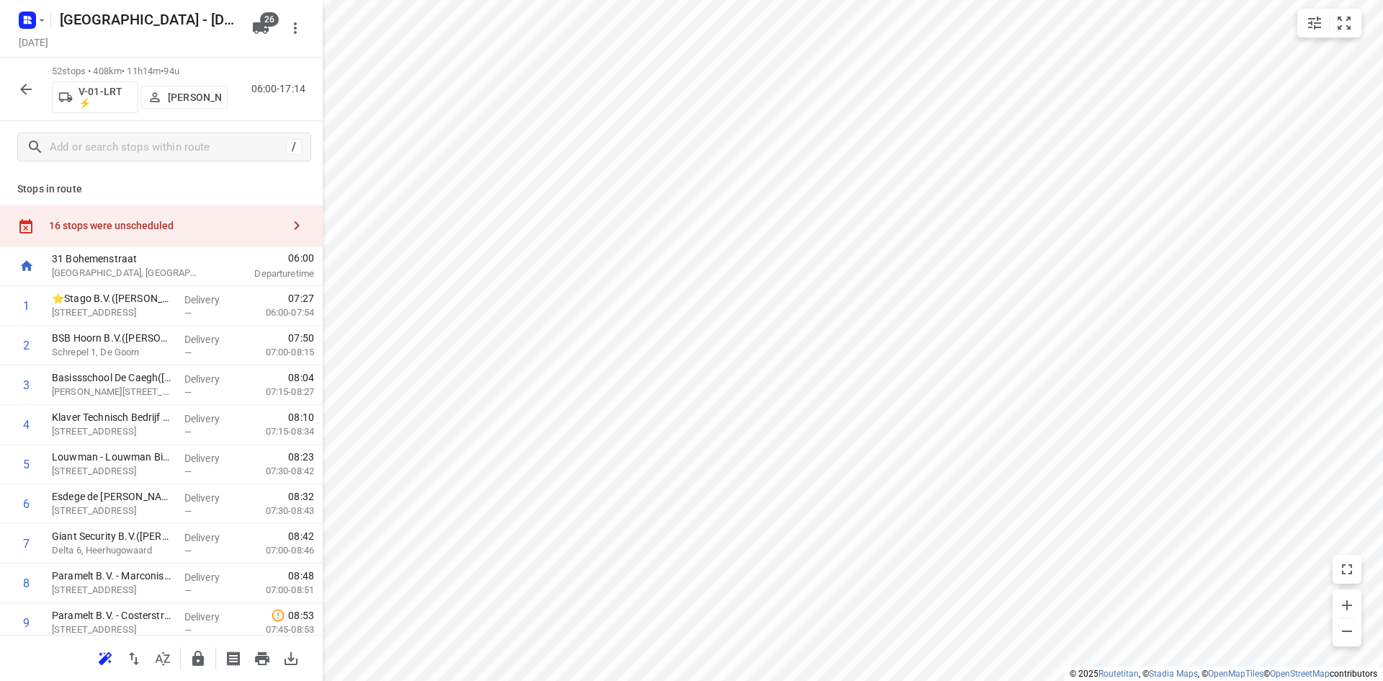
click at [168, 670] on button "button" at bounding box center [162, 658] width 29 height 29
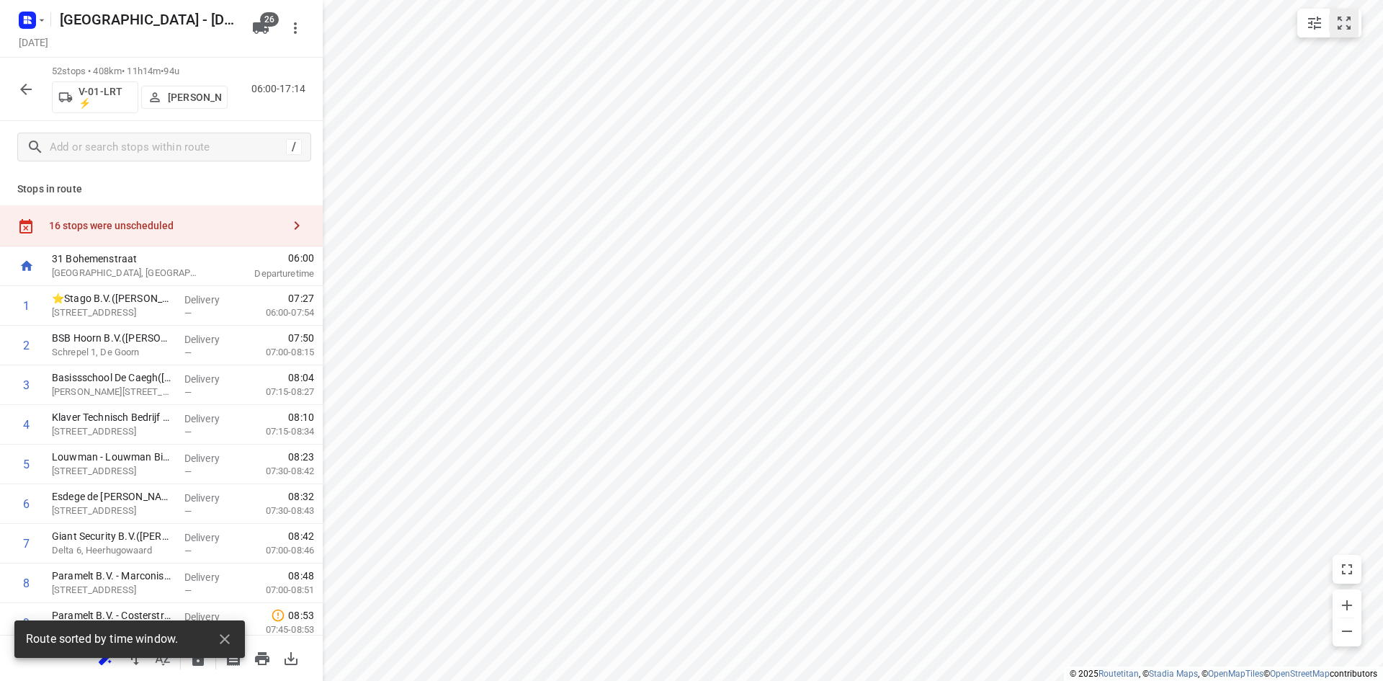
click at [1355, 27] on button "small contained button group" at bounding box center [1344, 23] width 29 height 29
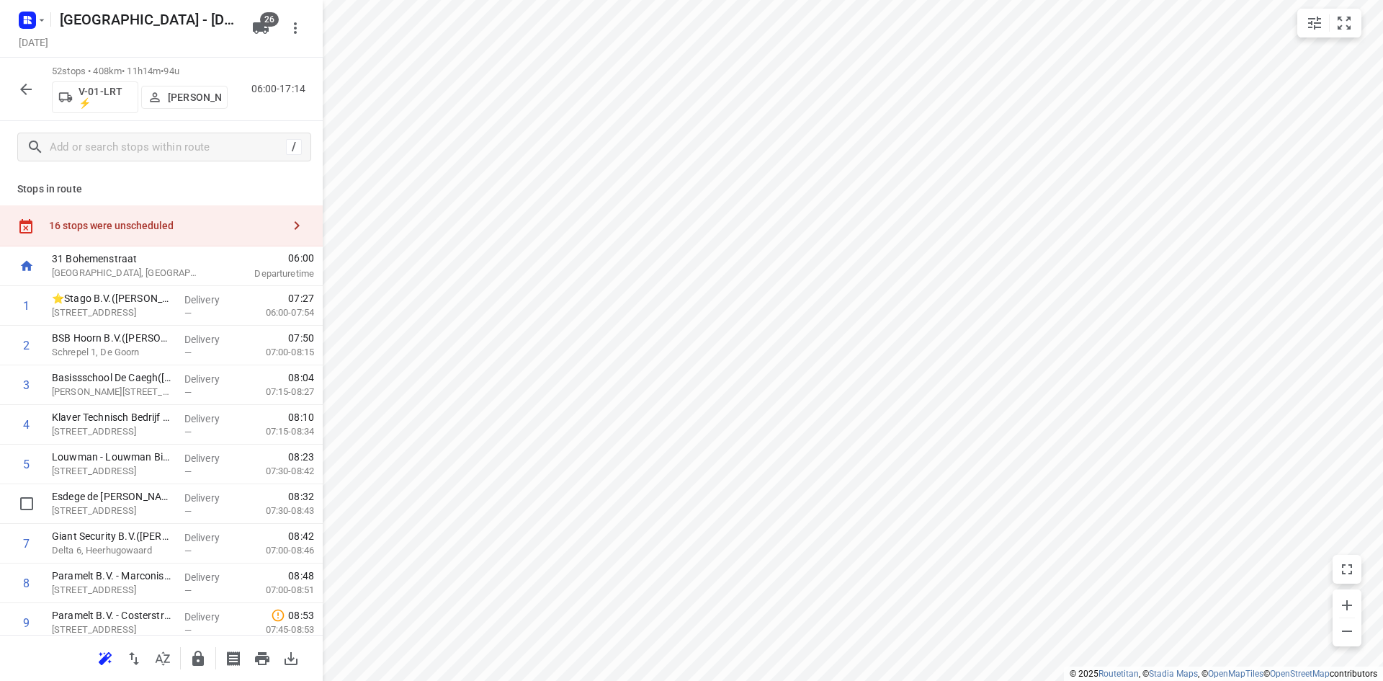
drag, startPoint x: 202, startPoint y: 515, endPoint x: 192, endPoint y: 473, distance: 43.7
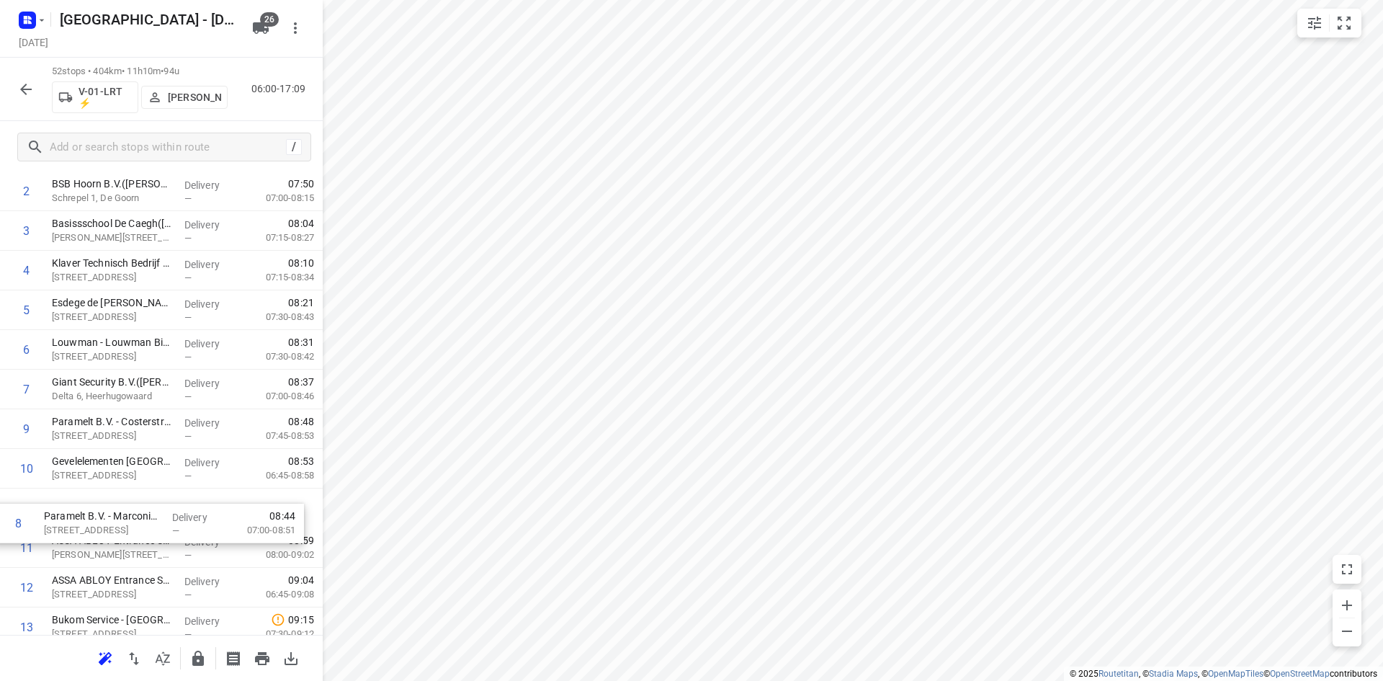
scroll to position [159, 0]
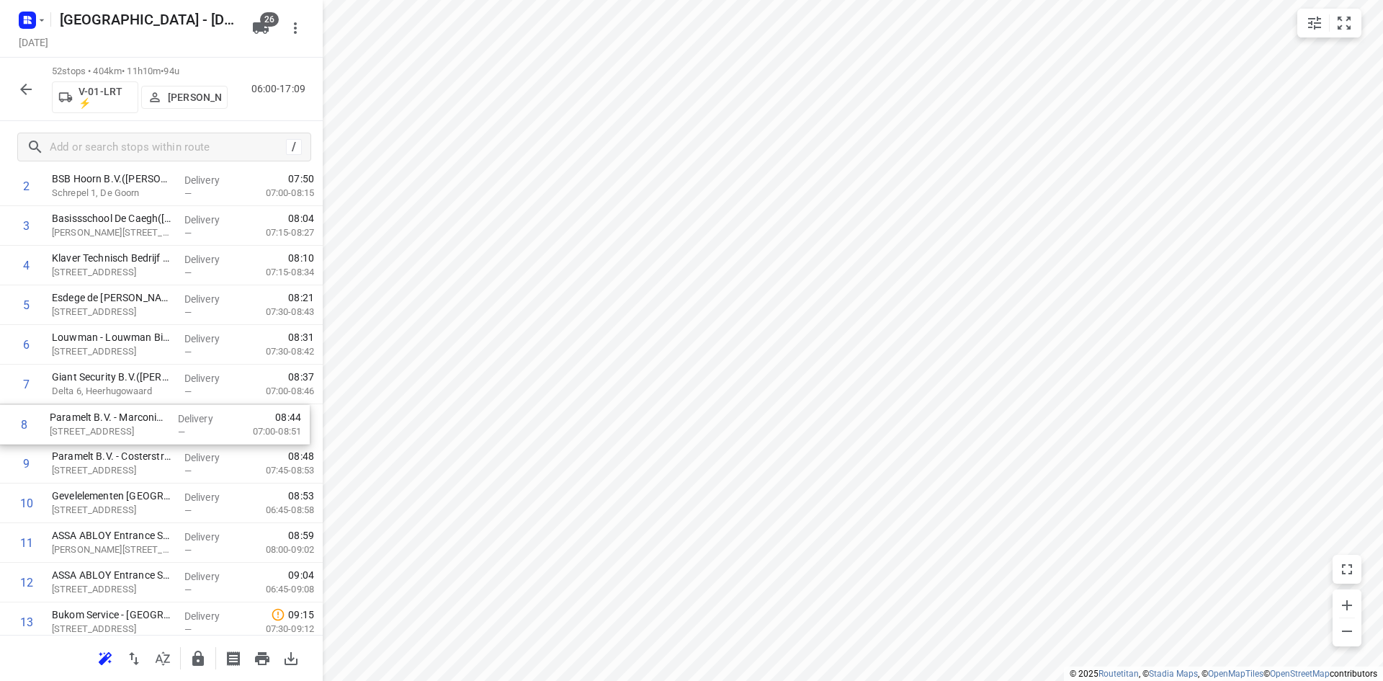
drag, startPoint x: 115, startPoint y: 444, endPoint x: 110, endPoint y: 436, distance: 9.7
drag, startPoint x: 122, startPoint y: 578, endPoint x: 129, endPoint y: 448, distance: 130.6
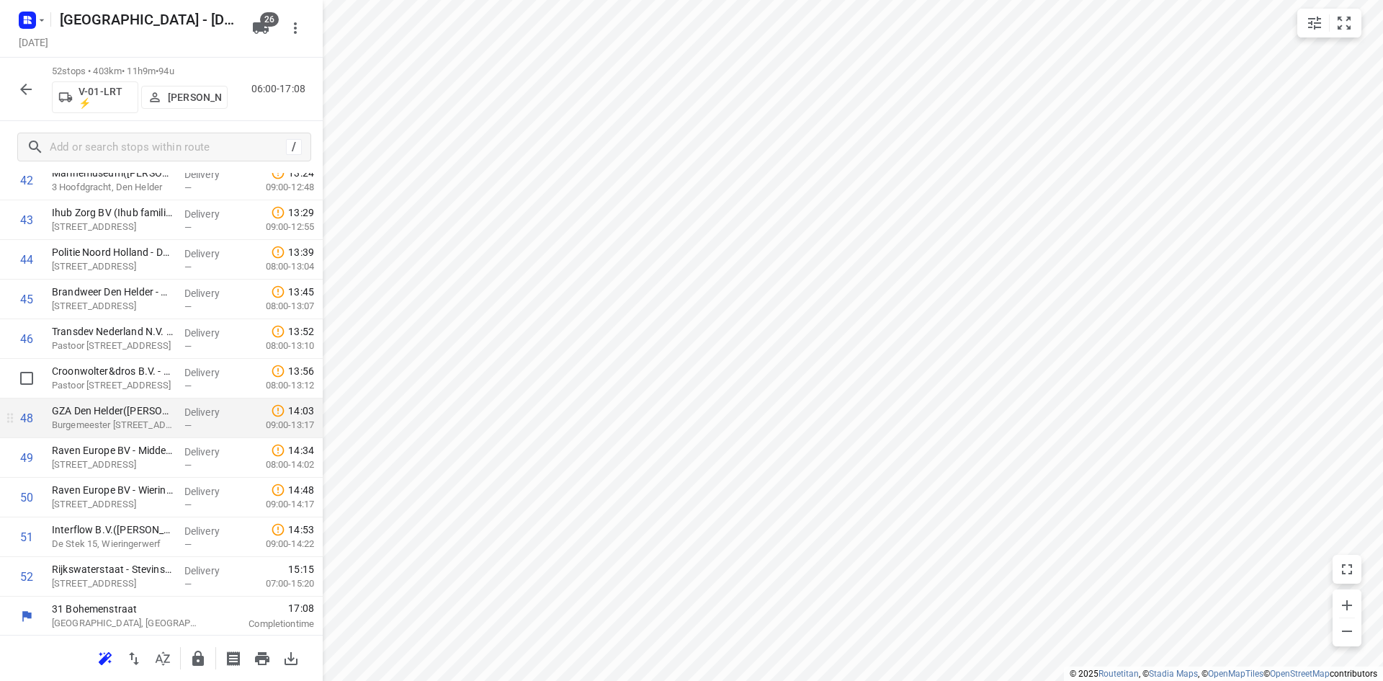
scroll to position [1751, 0]
click at [200, 661] on icon "button" at bounding box center [198, 657] width 12 height 15
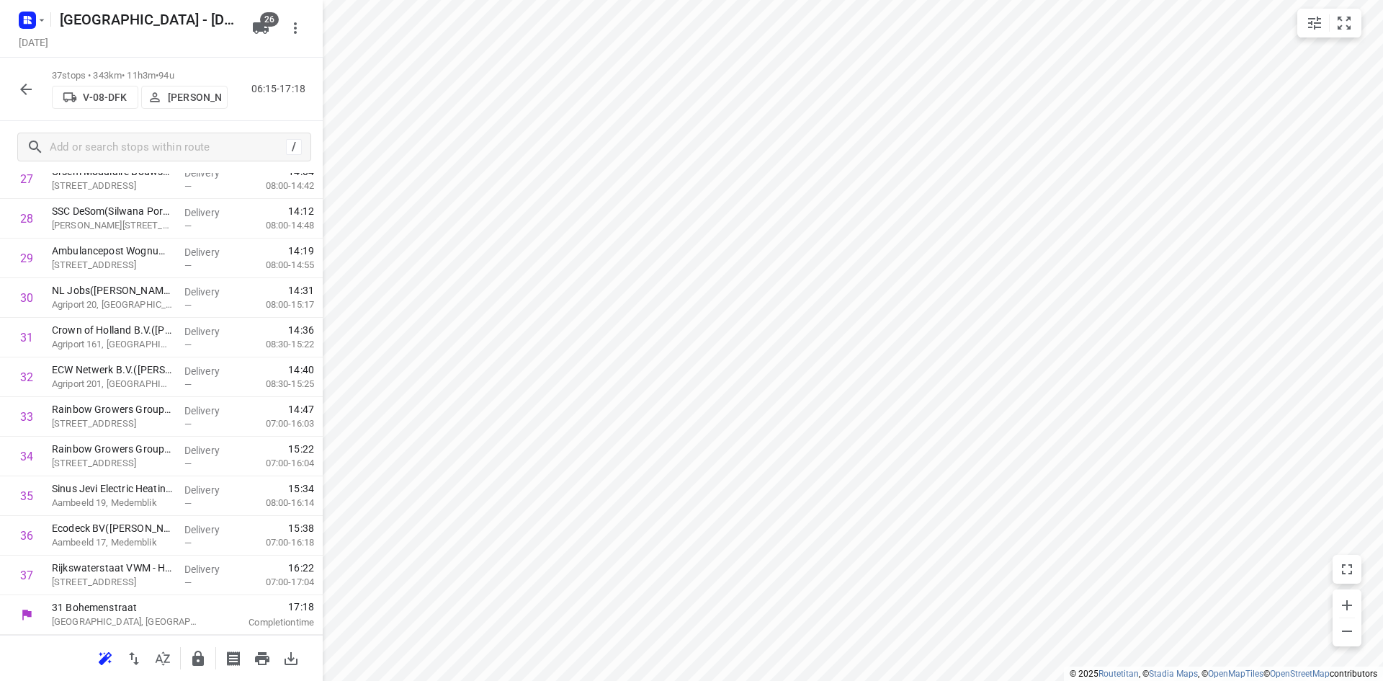
scroll to position [1157, 0]
click at [169, 658] on icon "button" at bounding box center [162, 658] width 17 height 17
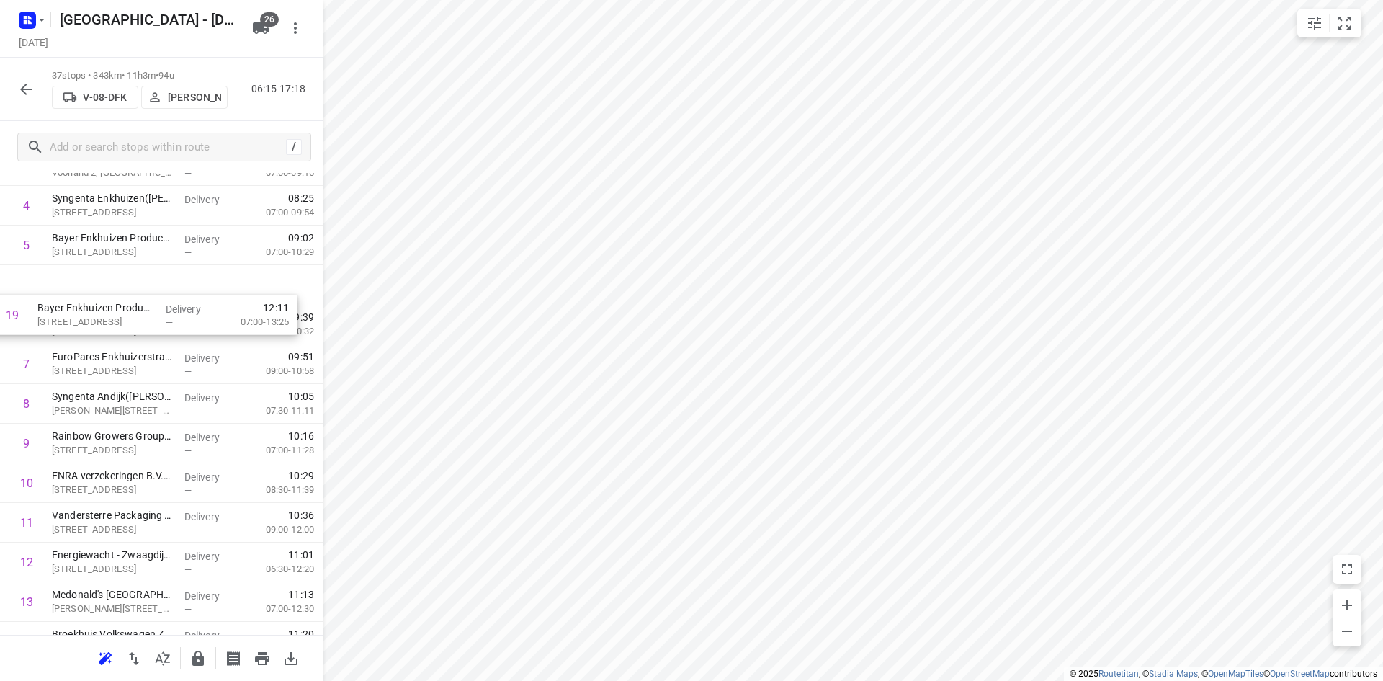
scroll to position [147, 0]
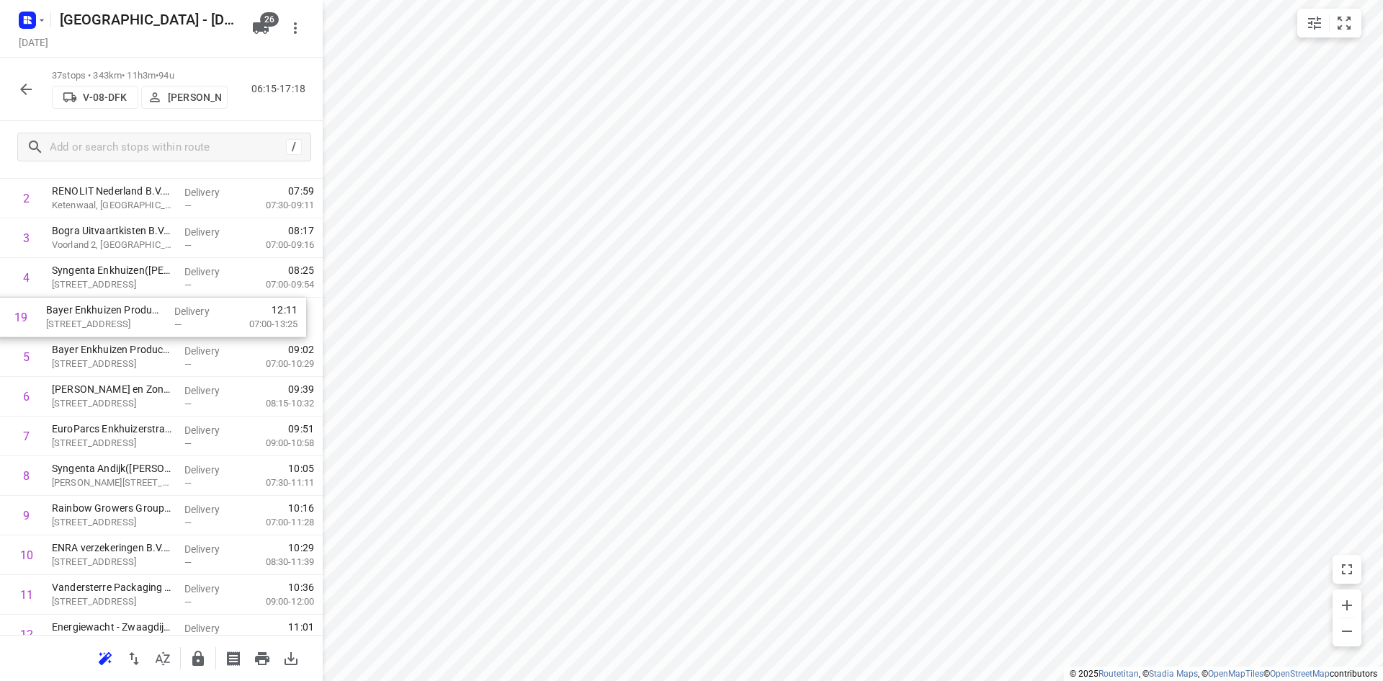
drag, startPoint x: 99, startPoint y: 525, endPoint x: 93, endPoint y: 305, distance: 220.5
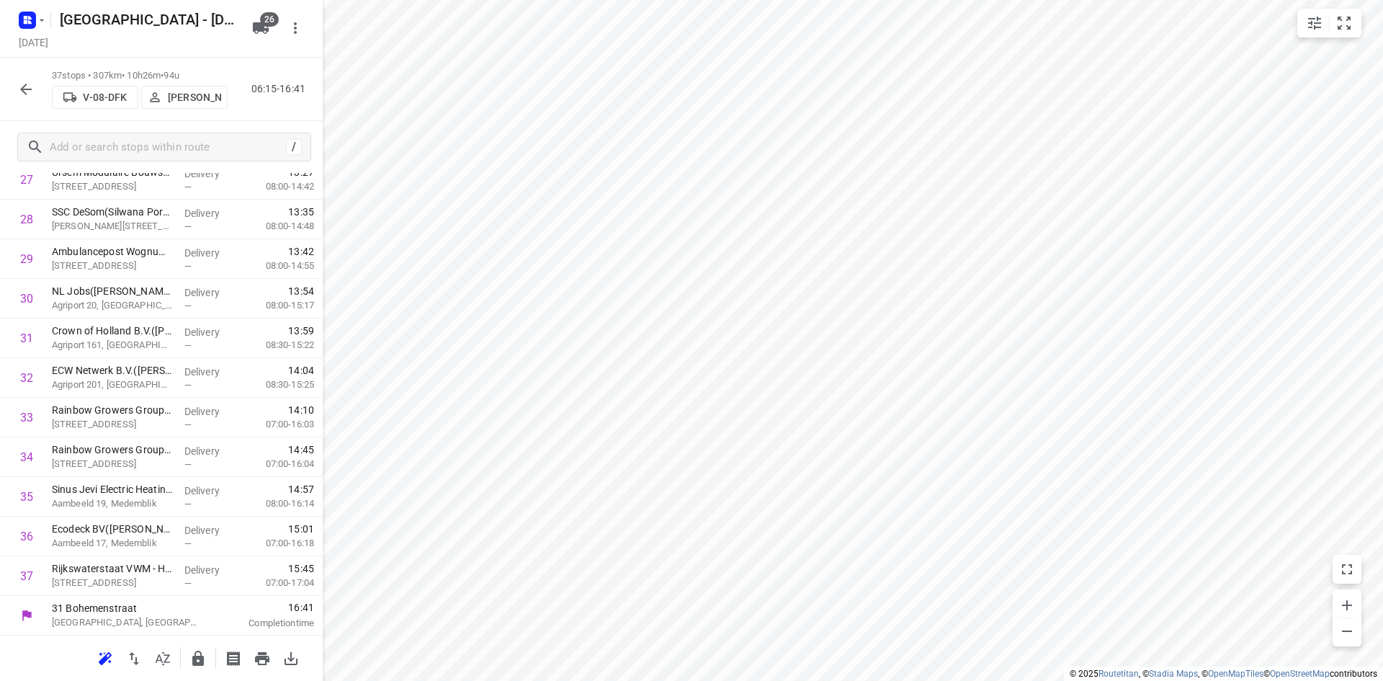
scroll to position [1157, 0]
click at [24, 578] on input "checkbox" at bounding box center [26, 574] width 29 height 29
checkbox input "true"
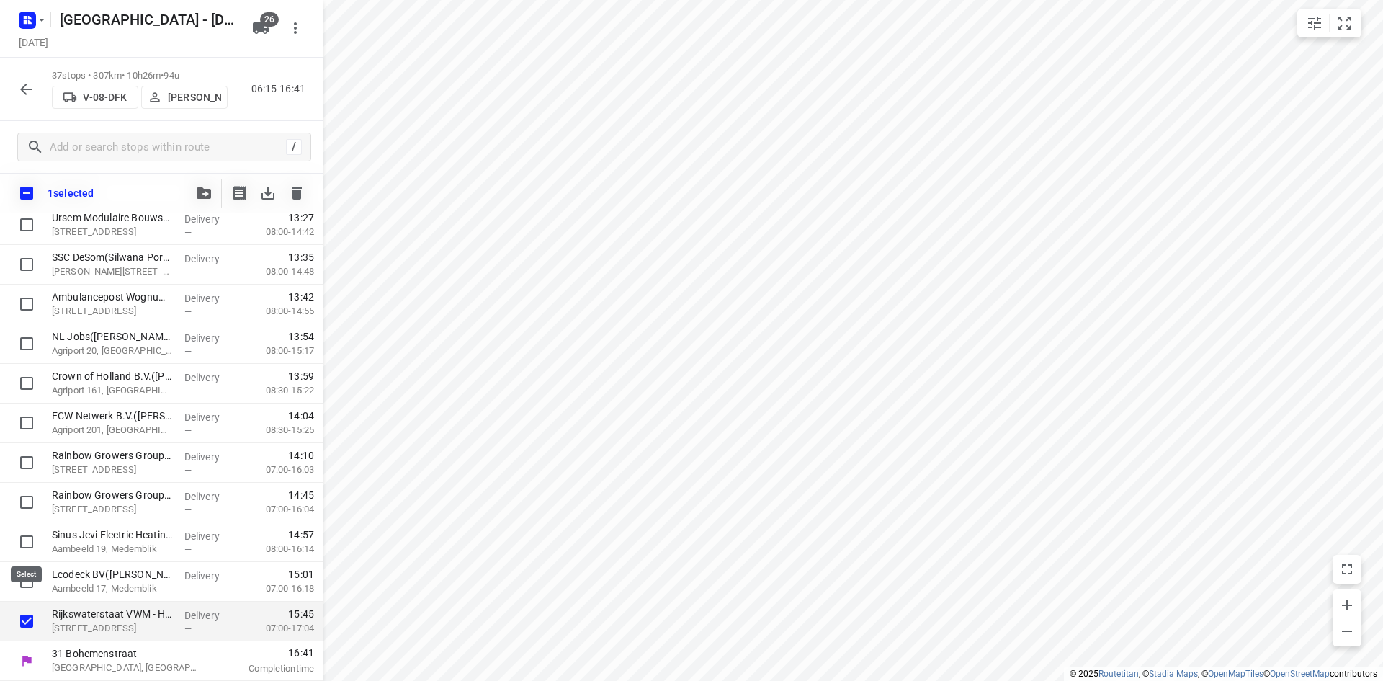
scroll to position [1151, 0]
click at [200, 184] on button "button" at bounding box center [203, 193] width 29 height 29
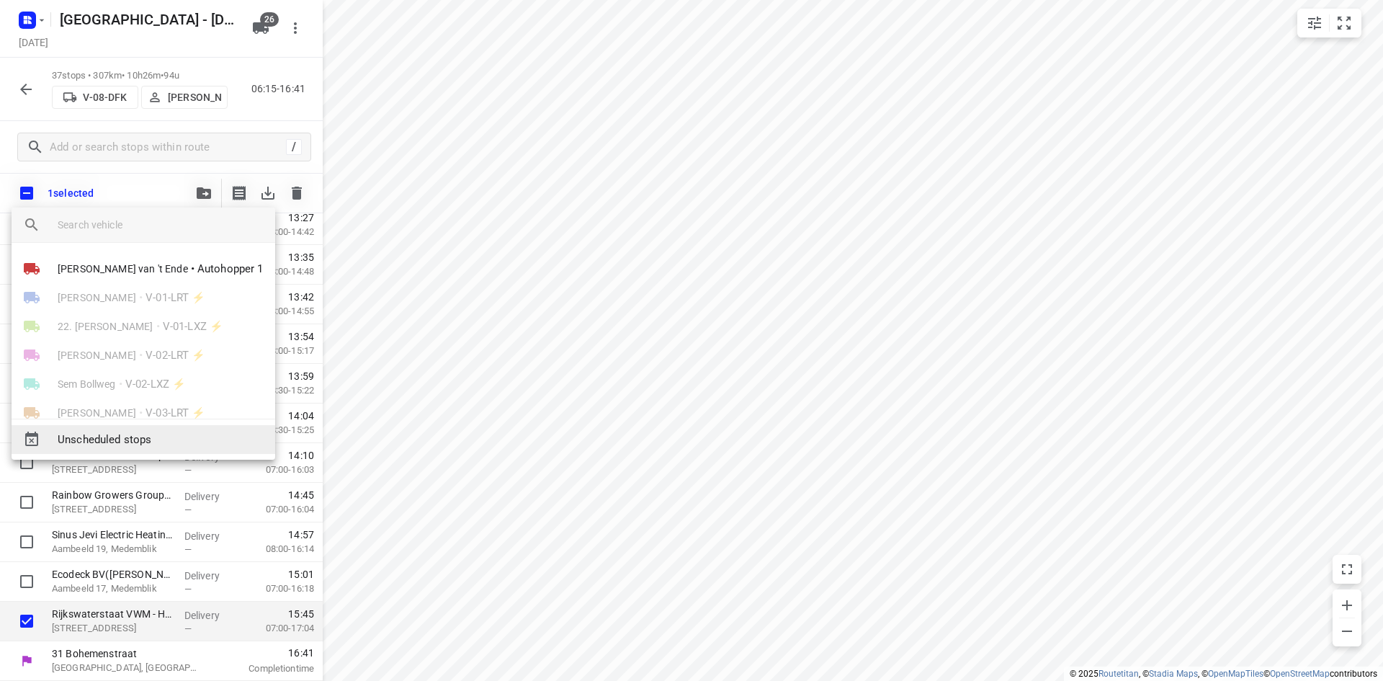
click at [173, 452] on div "Unscheduled stops" at bounding box center [144, 439] width 264 height 29
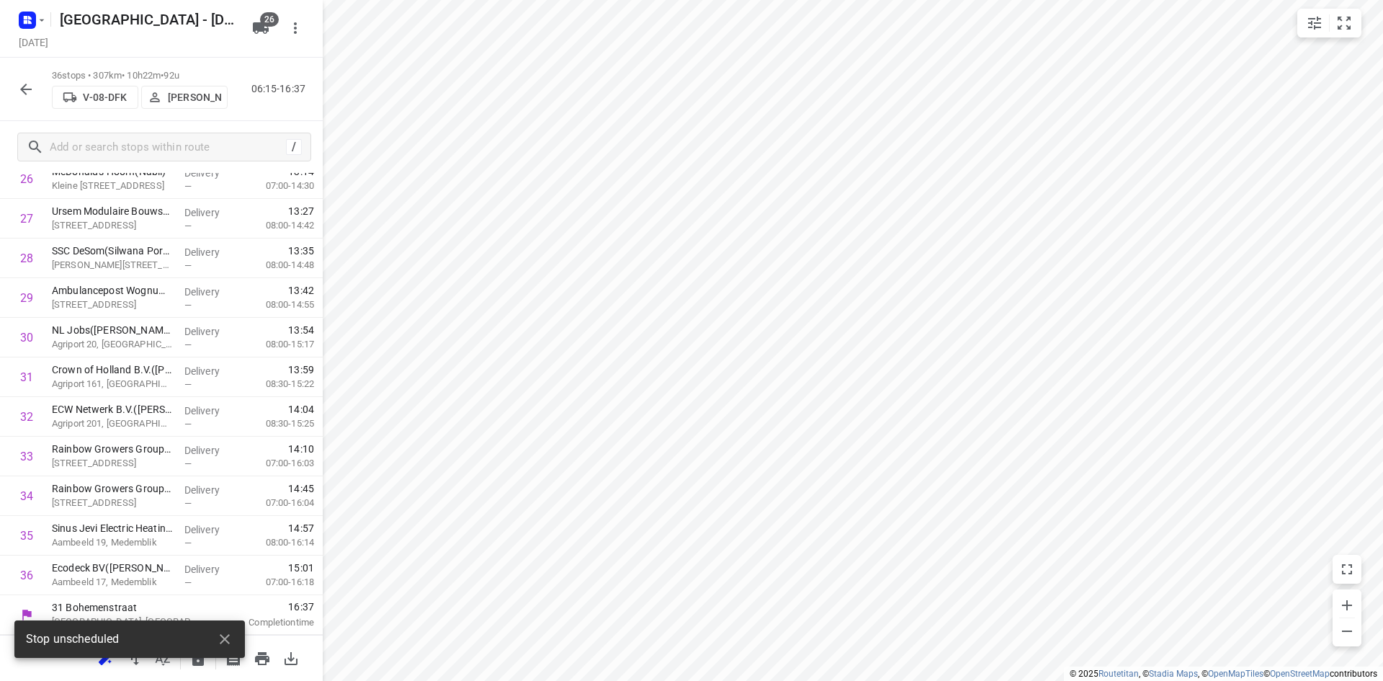
scroll to position [1117, 0]
click at [222, 641] on icon "button" at bounding box center [225, 639] width 10 height 10
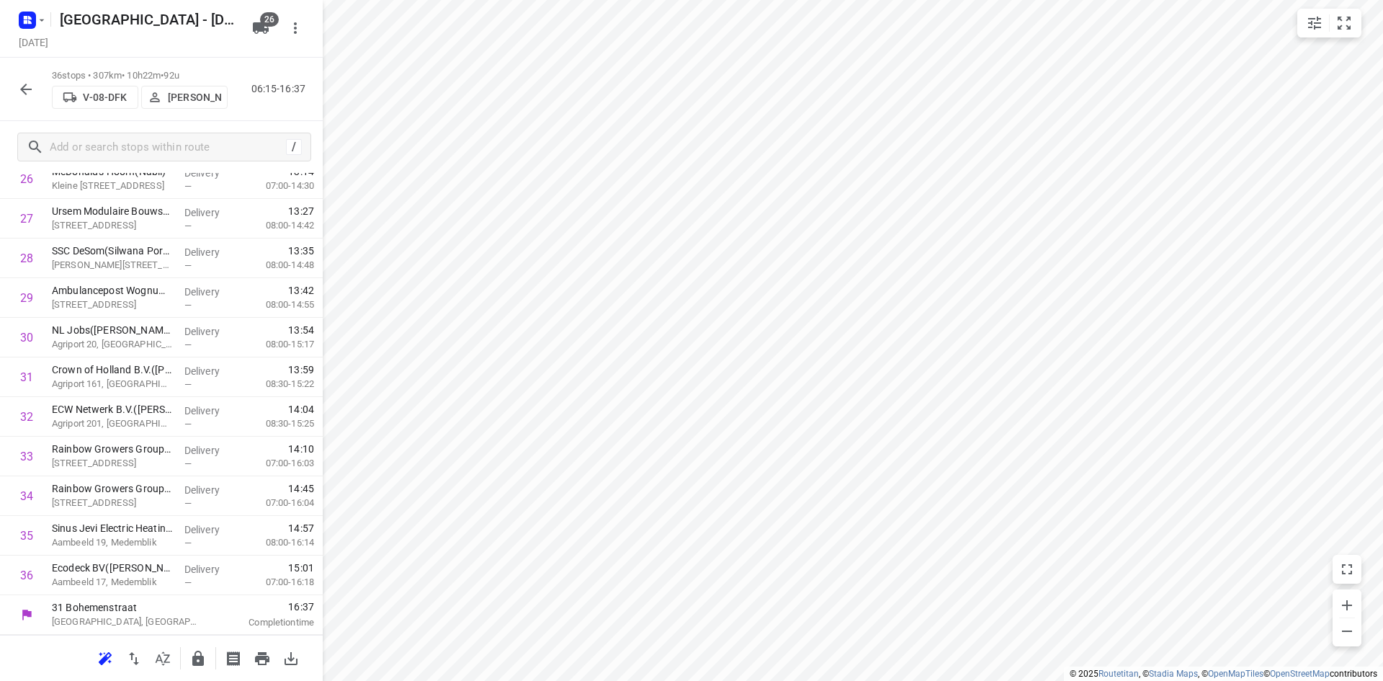
click at [198, 666] on icon "button" at bounding box center [197, 658] width 17 height 17
click at [193, 670] on button "button" at bounding box center [198, 658] width 29 height 29
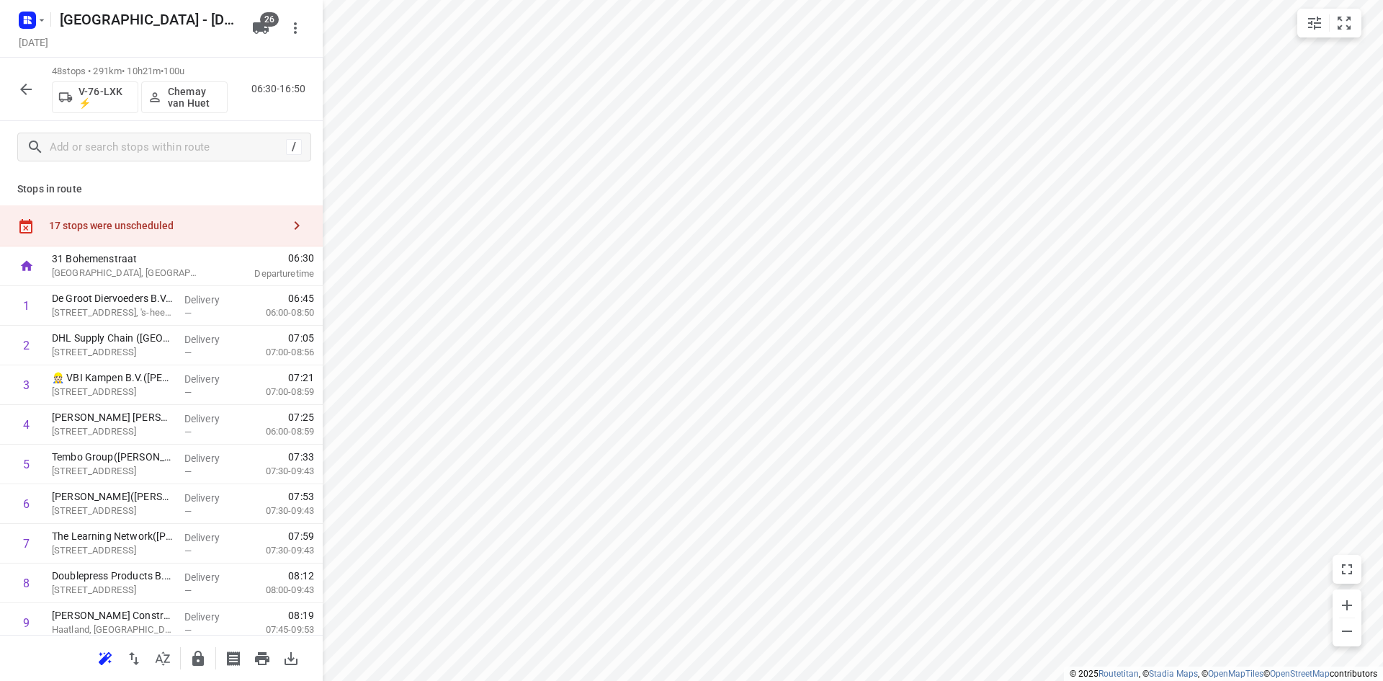
click at [269, 226] on div "17 stops were unscheduled" at bounding box center [165, 226] width 233 height 12
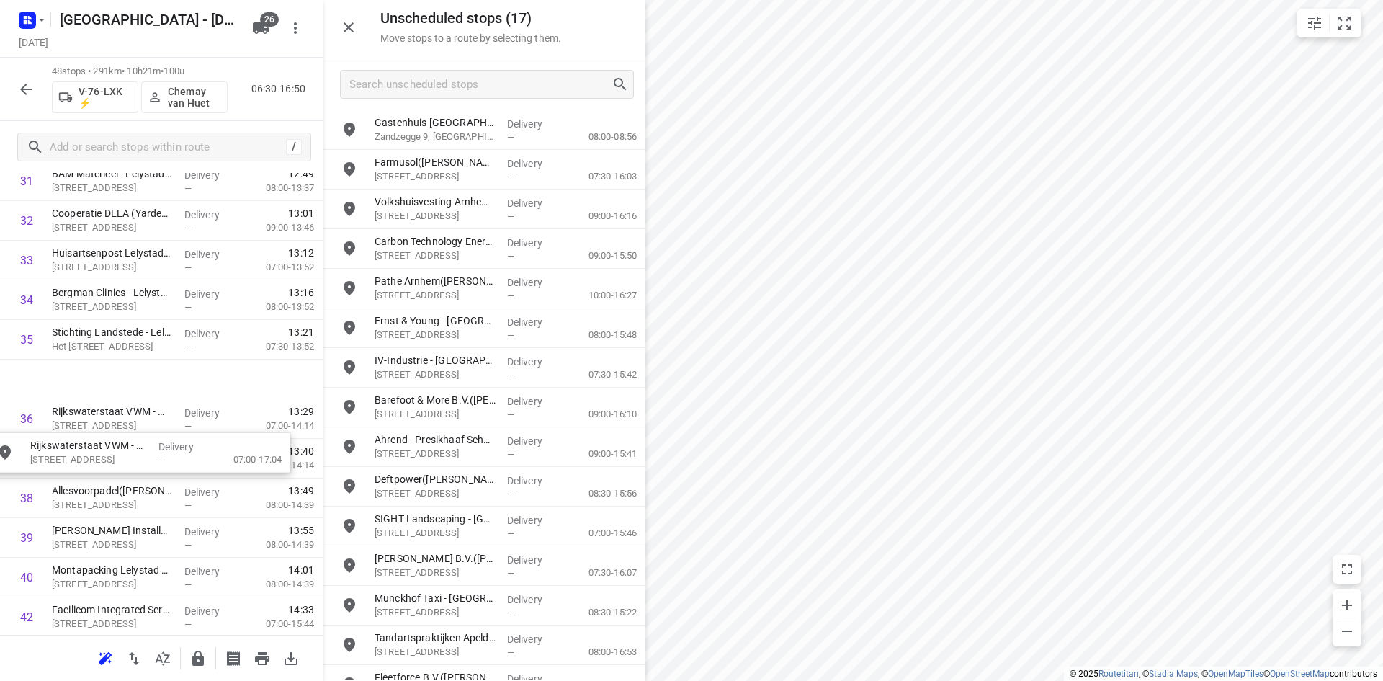
scroll to position [1441, 0]
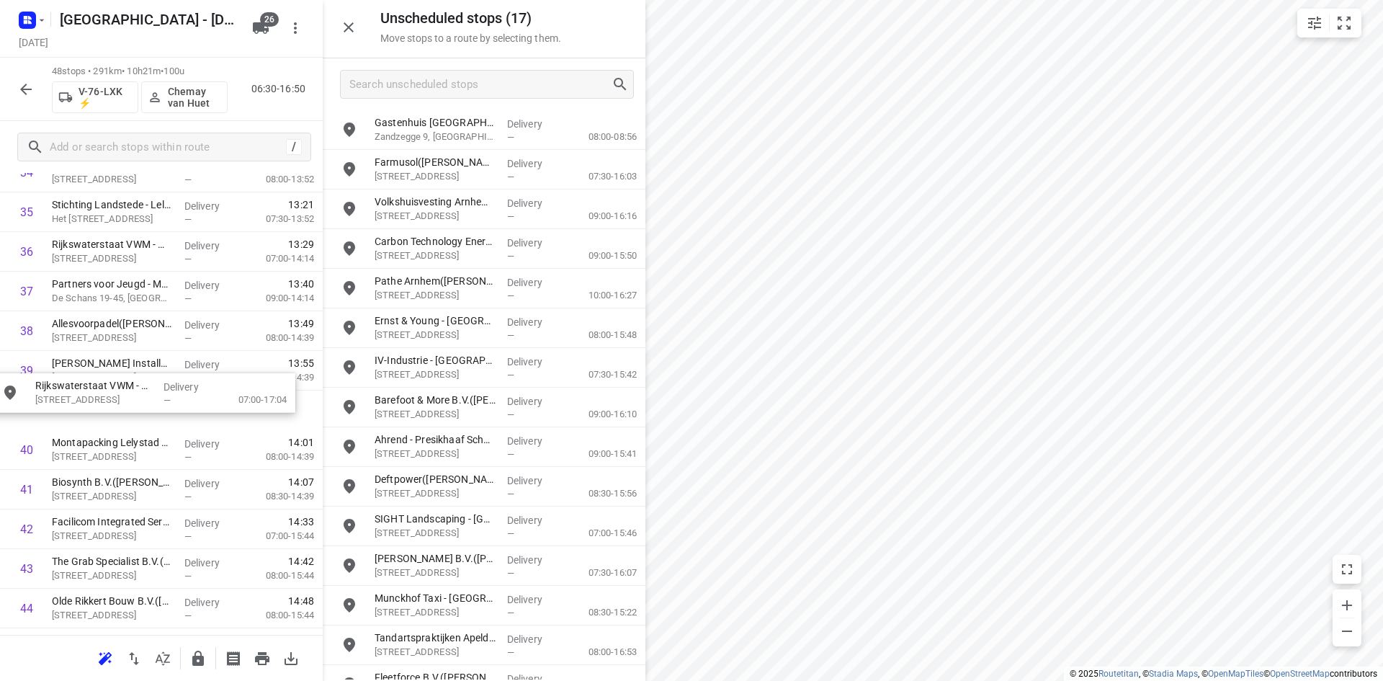
drag, startPoint x: 459, startPoint y: 138, endPoint x: 120, endPoint y: 418, distance: 439.6
click at [351, 32] on icon "button" at bounding box center [348, 27] width 17 height 17
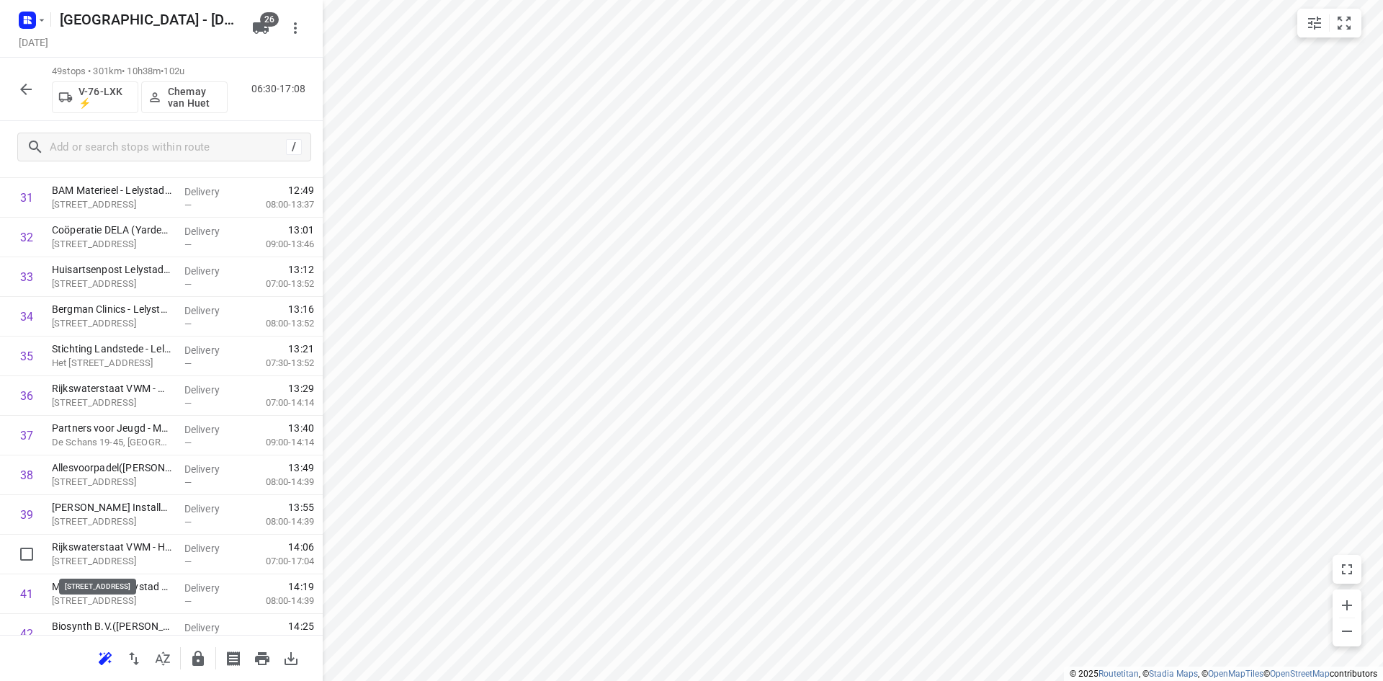
scroll to position [1298, 0]
drag, startPoint x: 116, startPoint y: 555, endPoint x: 114, endPoint y: 460, distance: 94.4
click at [191, 663] on icon "button" at bounding box center [197, 658] width 17 height 17
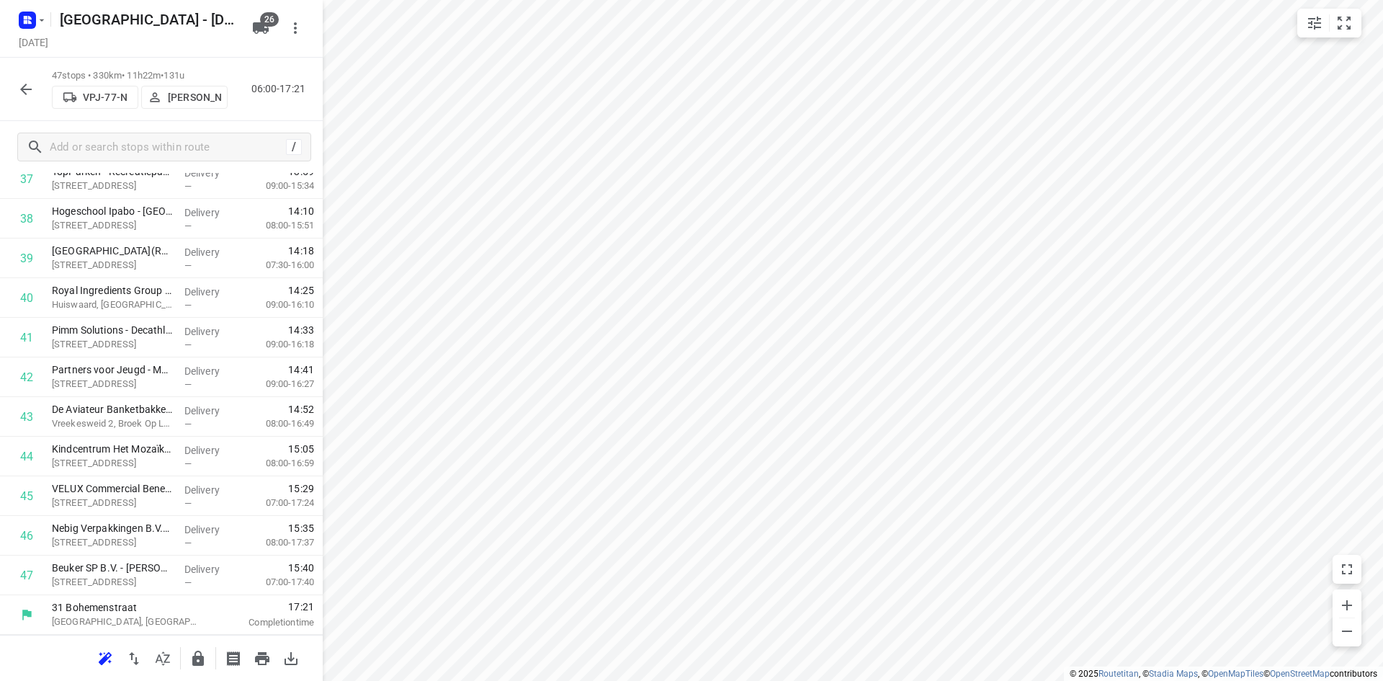
scroll to position [1553, 0]
click at [169, 665] on icon "button" at bounding box center [162, 658] width 17 height 17
click at [30, 500] on input "checkbox" at bounding box center [26, 495] width 29 height 29
checkbox input "true"
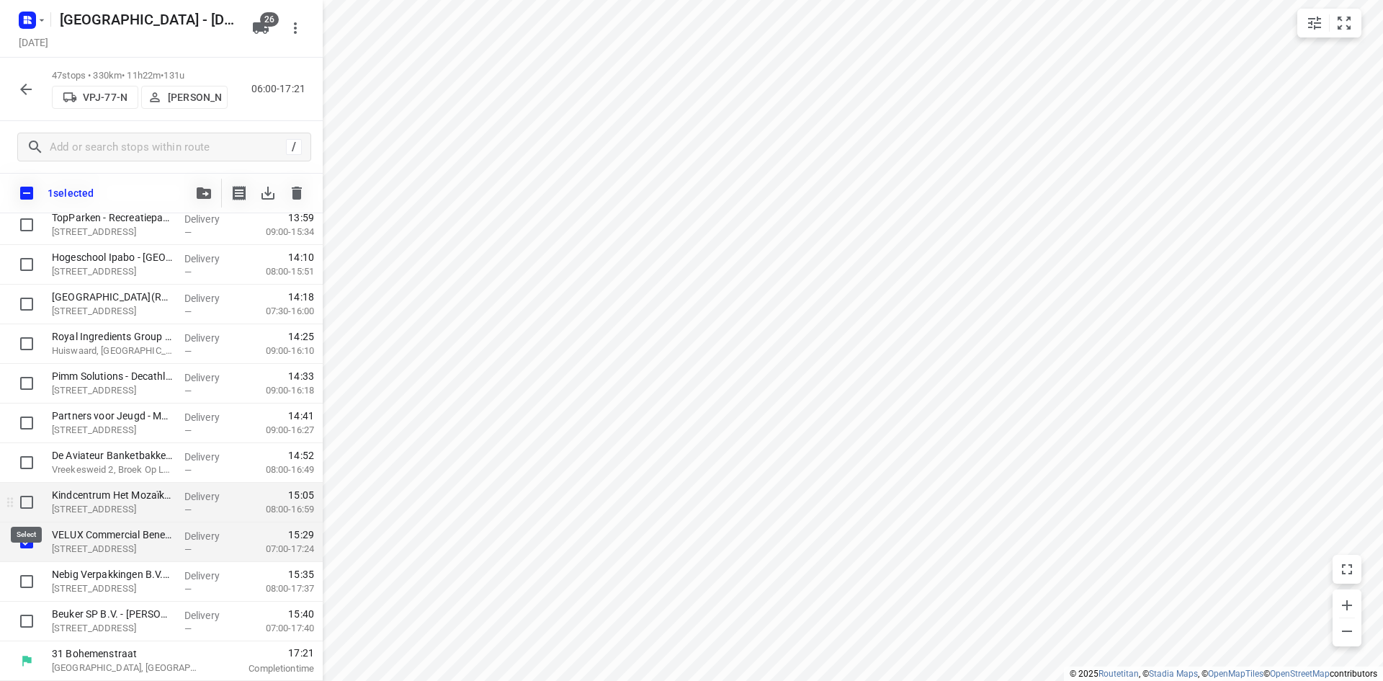
scroll to position [1547, 0]
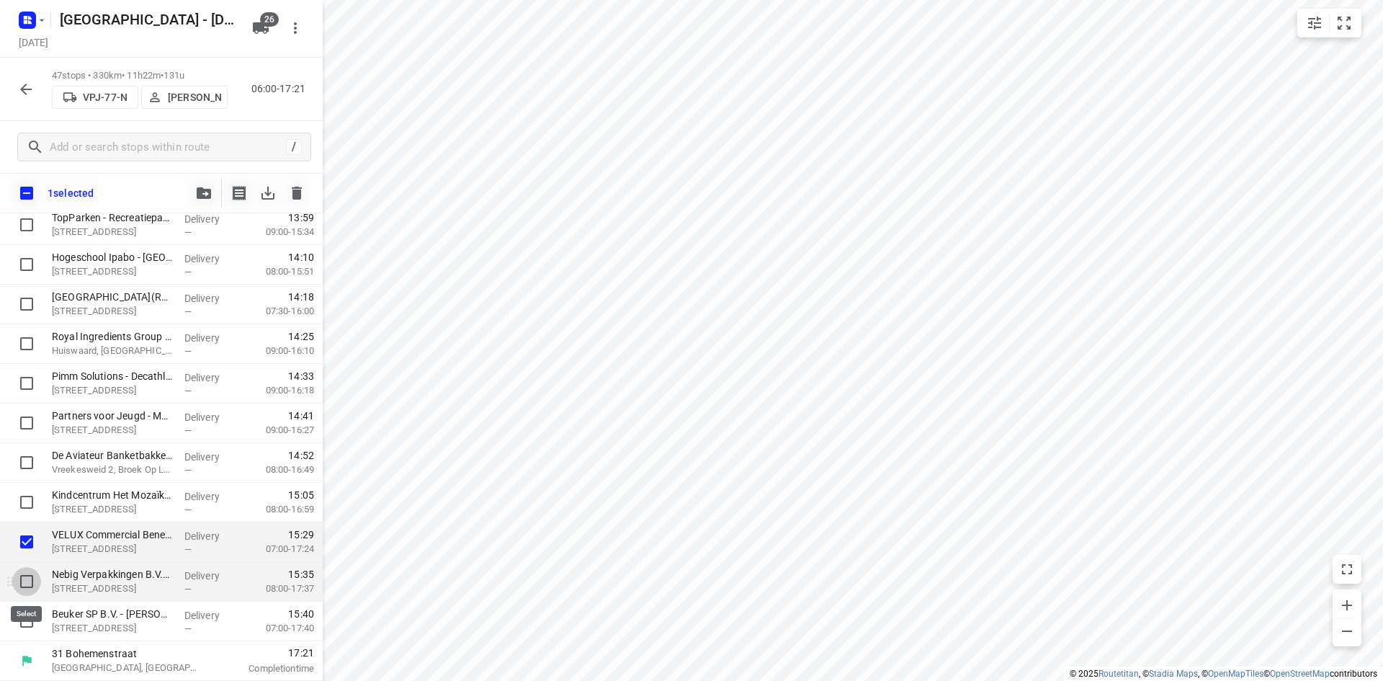
click at [21, 594] on input "checkbox" at bounding box center [26, 581] width 29 height 29
checkbox input "true"
click at [32, 630] on input "checkbox" at bounding box center [26, 621] width 29 height 29
checkbox input "true"
click at [206, 182] on button "button" at bounding box center [203, 193] width 29 height 29
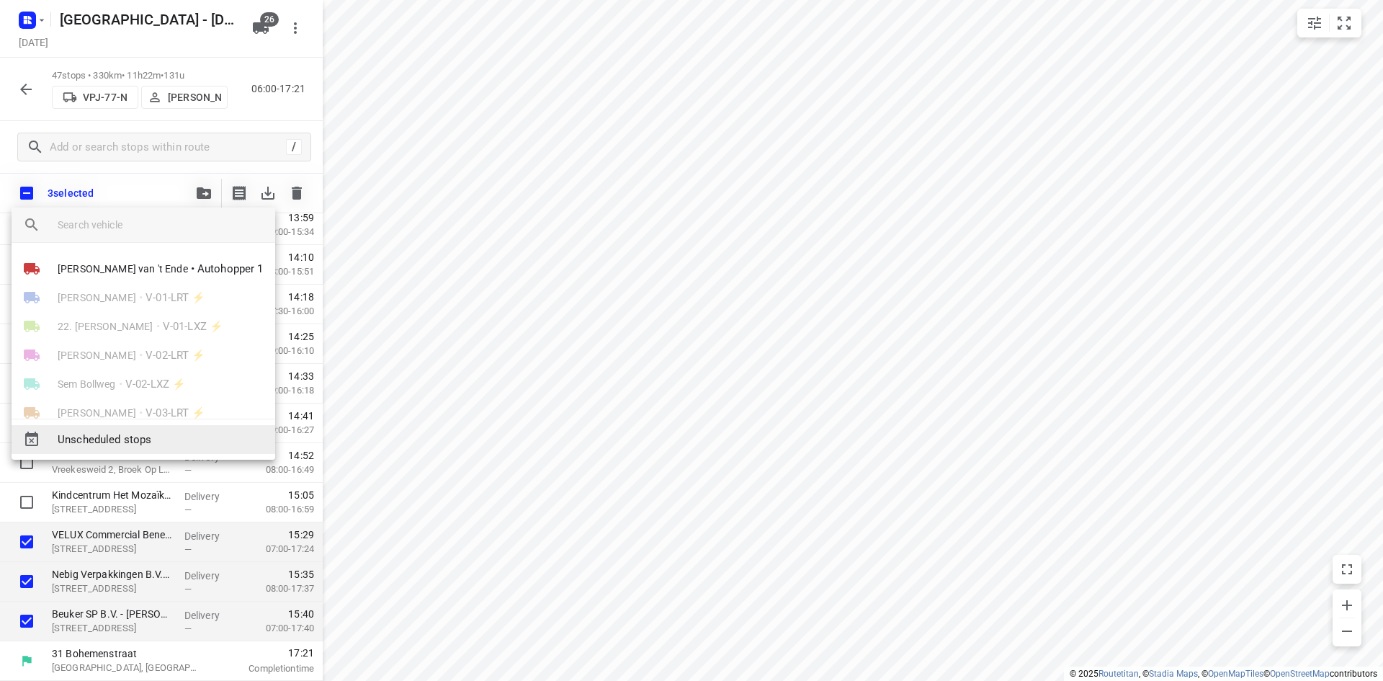
click at [158, 441] on span "Unscheduled stops" at bounding box center [161, 439] width 206 height 17
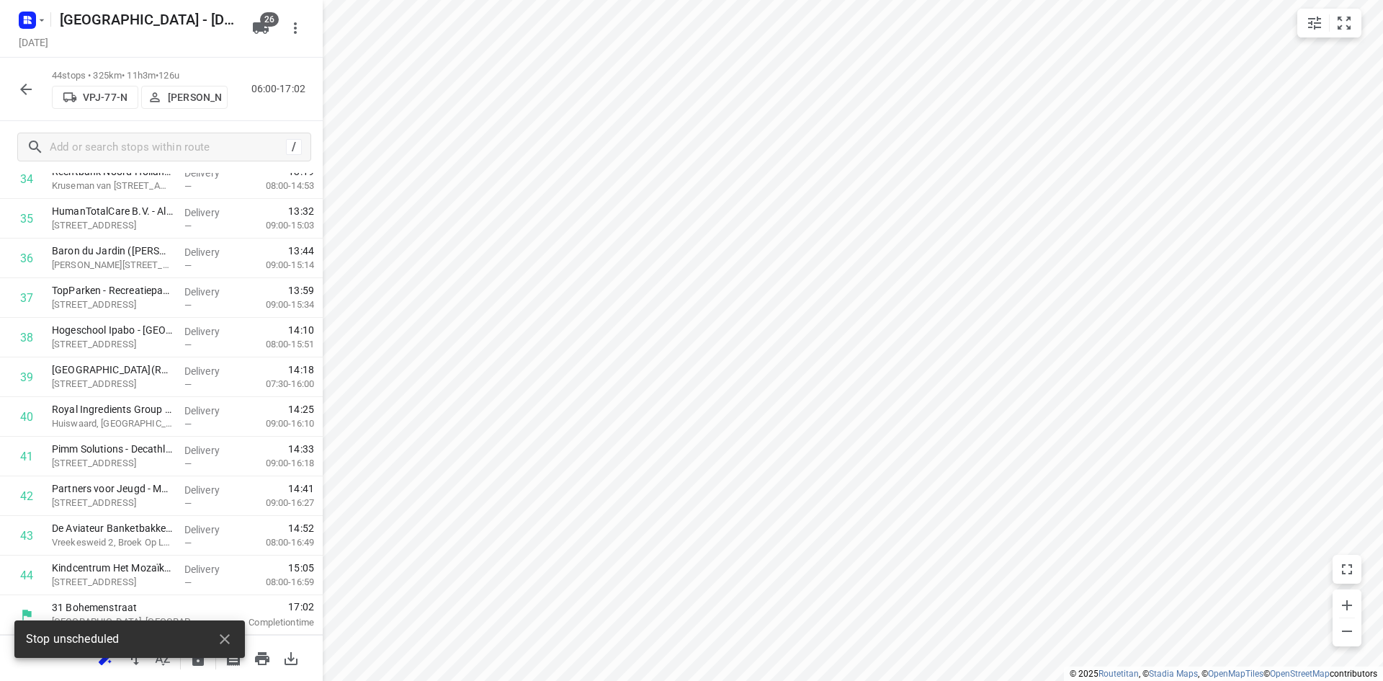
scroll to position [1434, 0]
click at [224, 636] on icon "button" at bounding box center [224, 638] width 17 height 17
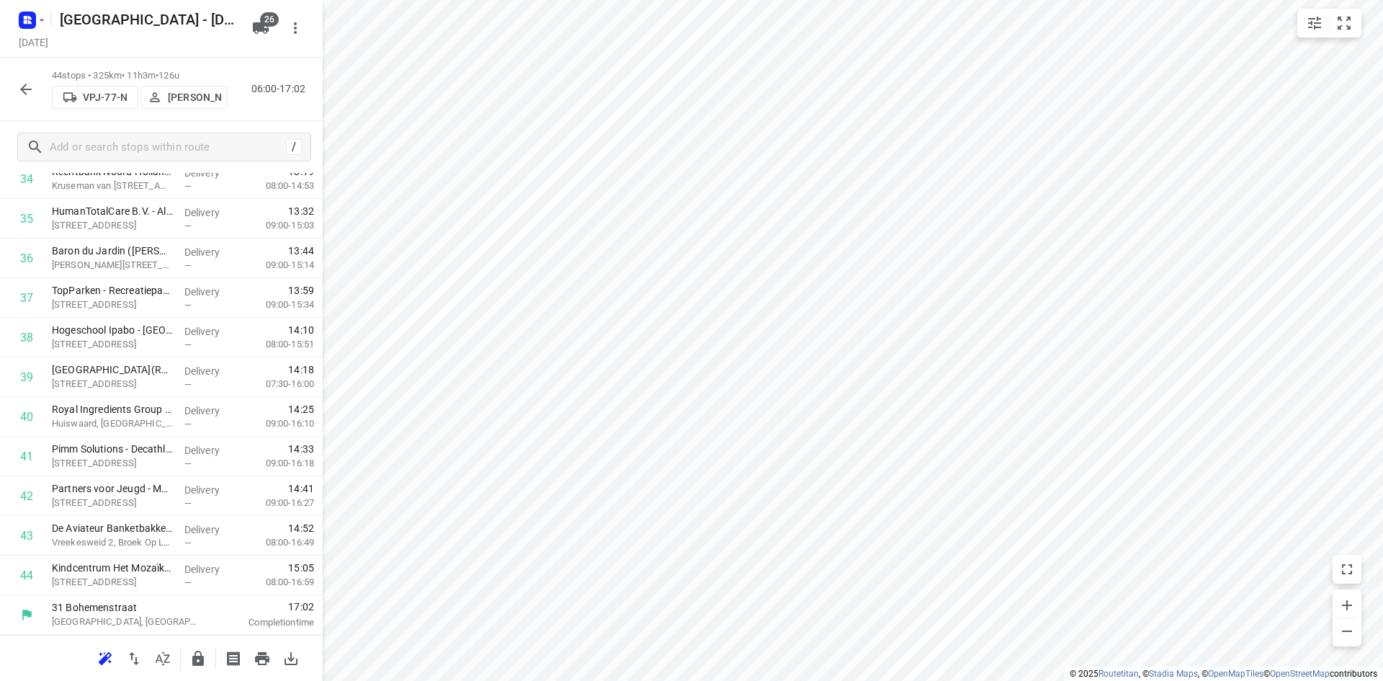
click at [202, 653] on body "i © 2025 Routetitan , © Stadia Maps , © OpenMapTiles © OpenStreetMap contributo…" at bounding box center [691, 340] width 1383 height 681
click at [186, 657] on button "button" at bounding box center [198, 658] width 29 height 29
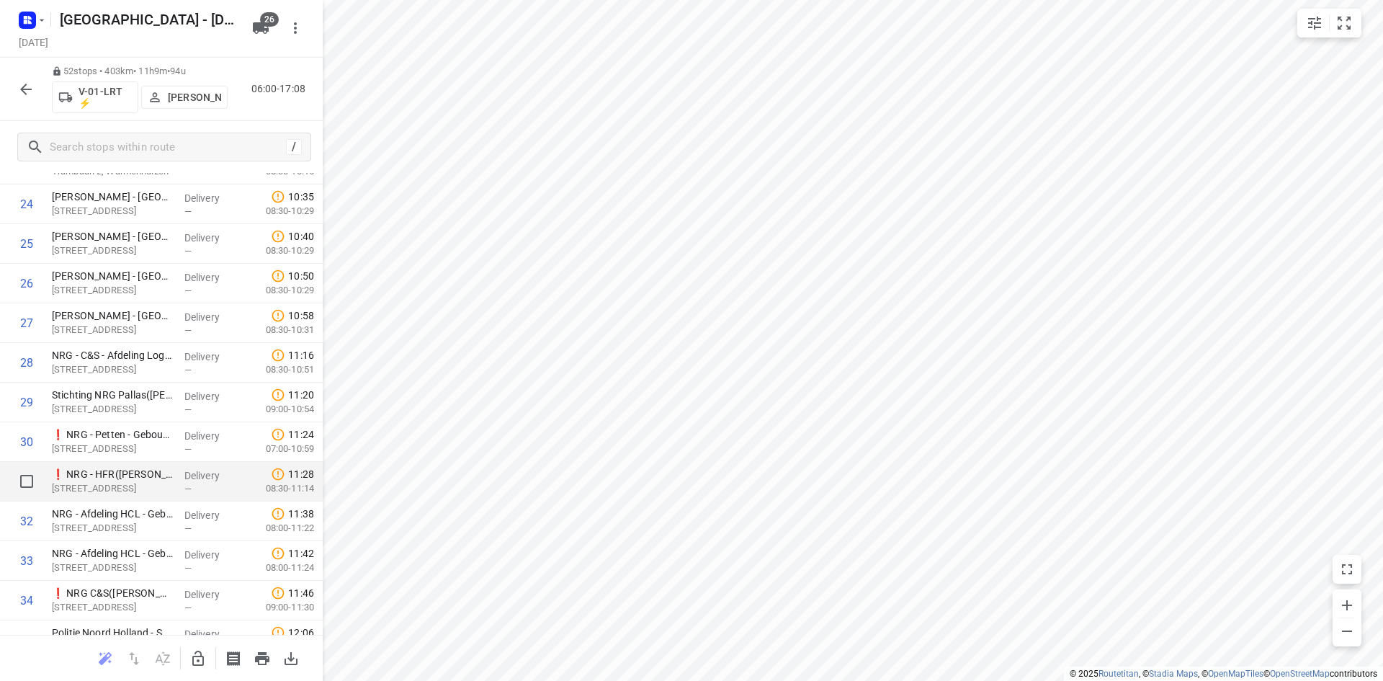
scroll to position [1002, 0]
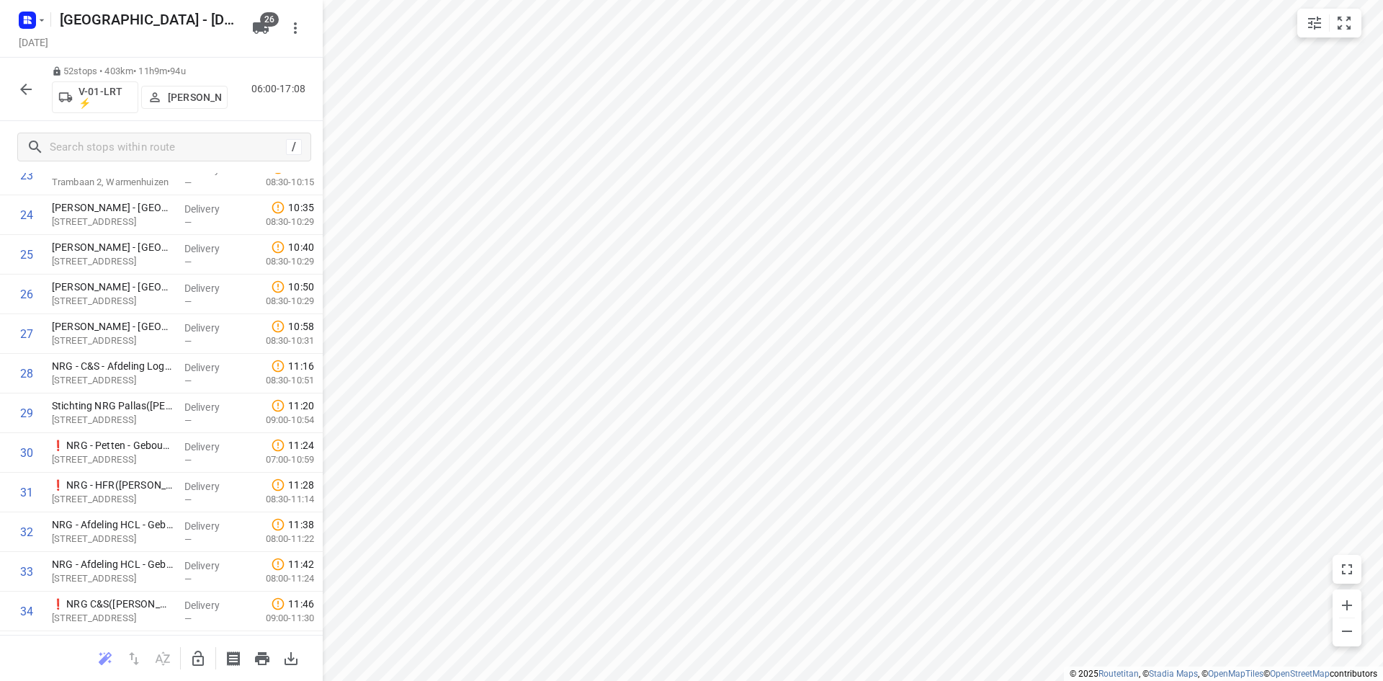
click at [203, 658] on icon "button" at bounding box center [198, 657] width 12 height 15
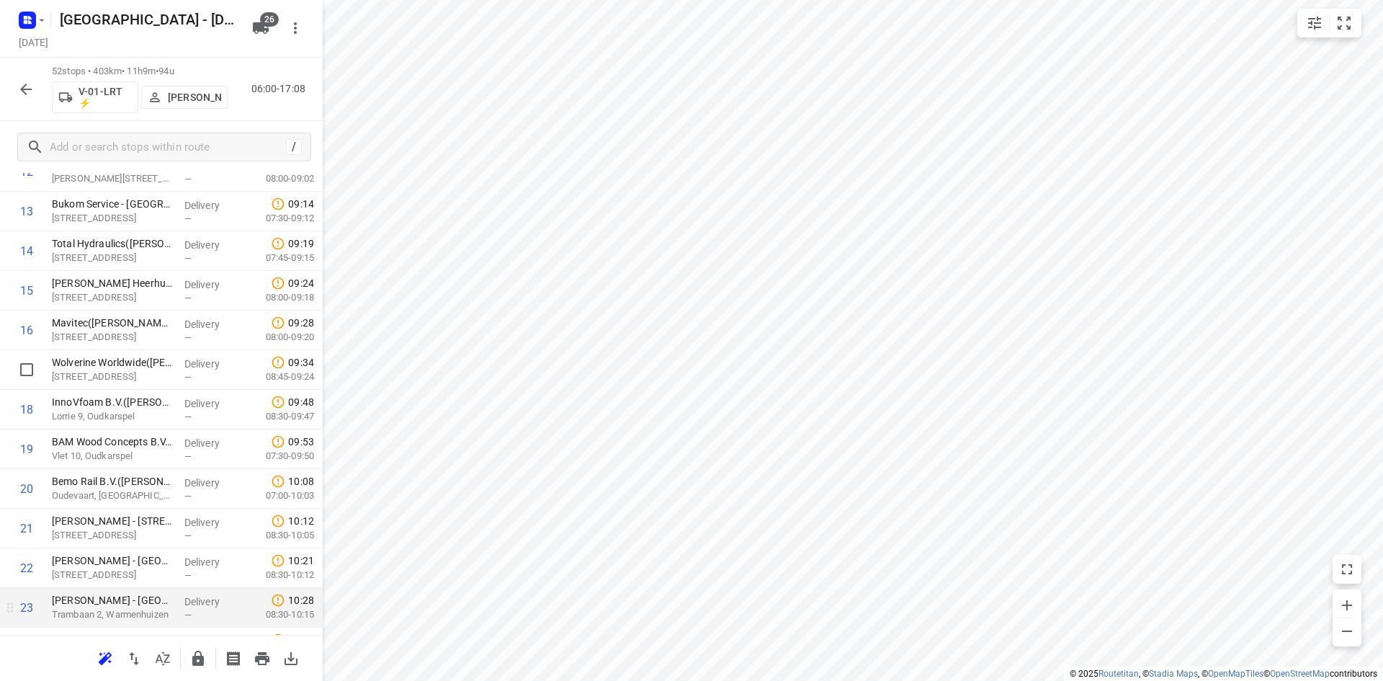
scroll to position [0, 0]
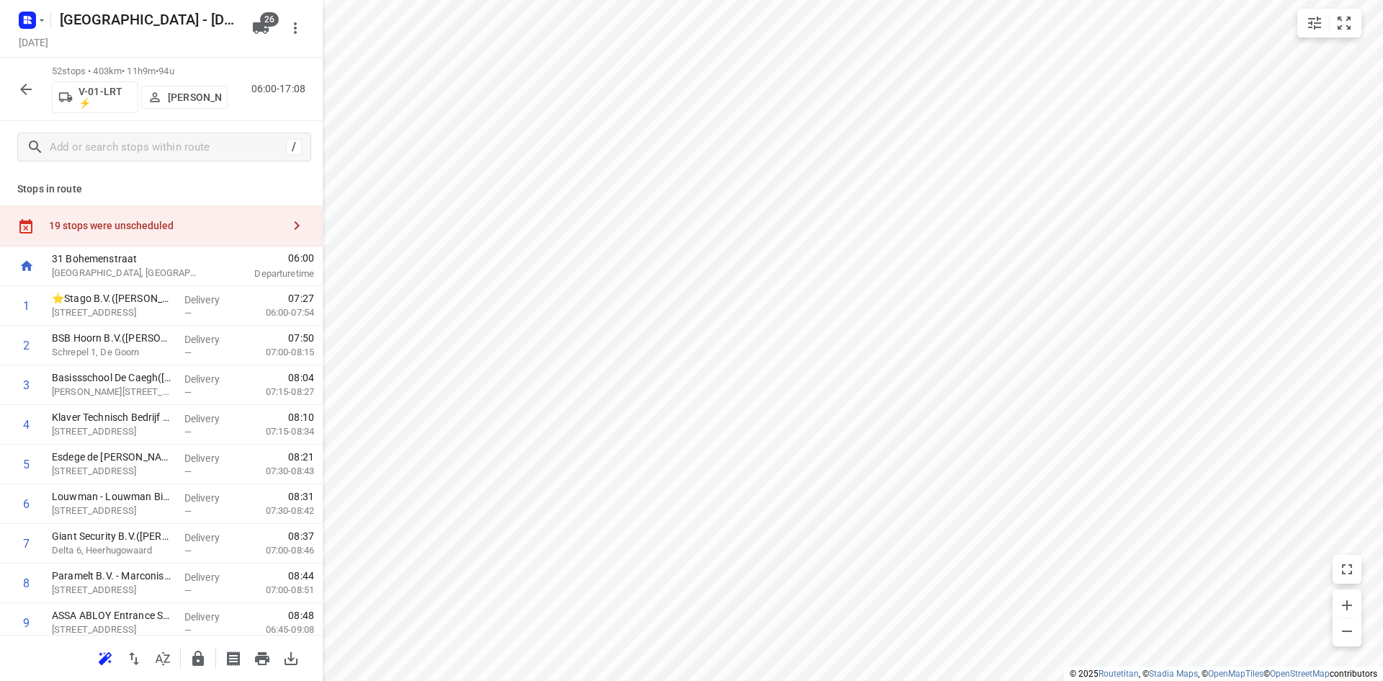
click at [180, 221] on div "19 stops were unscheduled" at bounding box center [165, 226] width 233 height 12
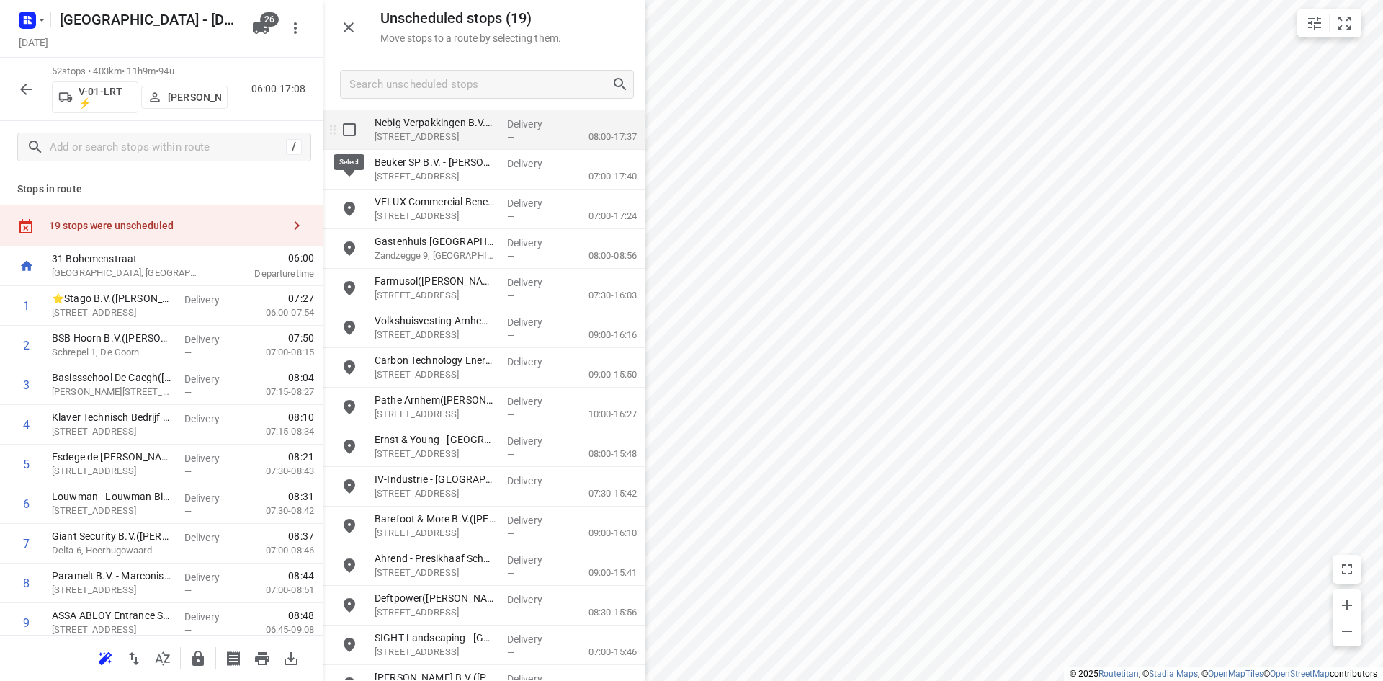
click at [358, 128] on input "grid" at bounding box center [349, 129] width 29 height 29
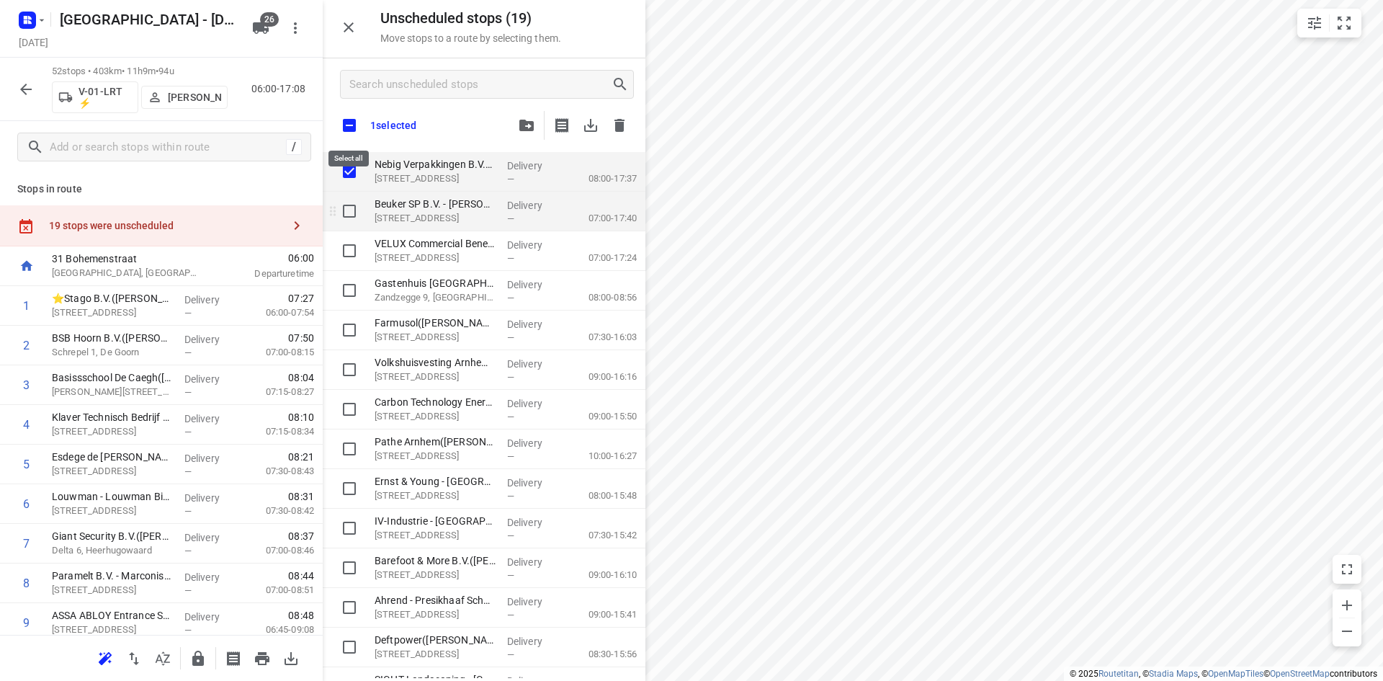
checkbox input "true"
click at [354, 216] on input "grid" at bounding box center [349, 211] width 29 height 29
checkbox input "true"
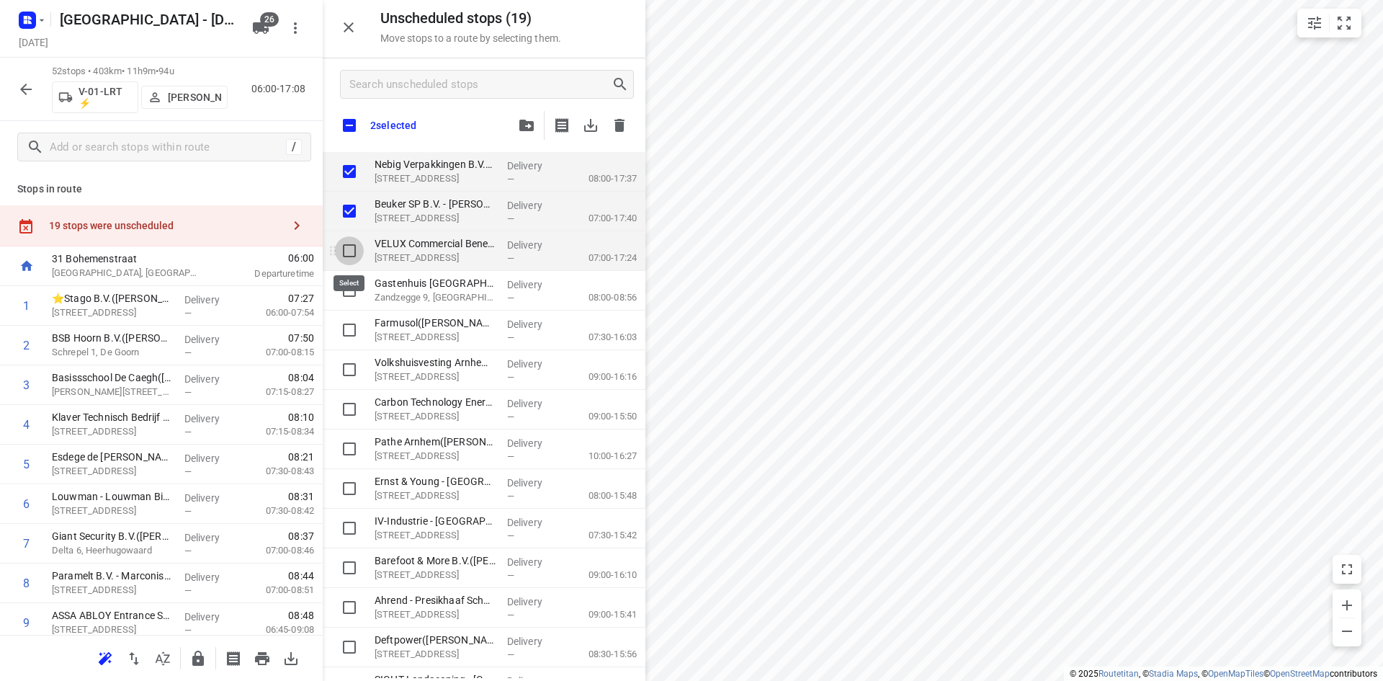
click at [350, 242] on input "grid" at bounding box center [349, 250] width 29 height 29
checkbox input "true"
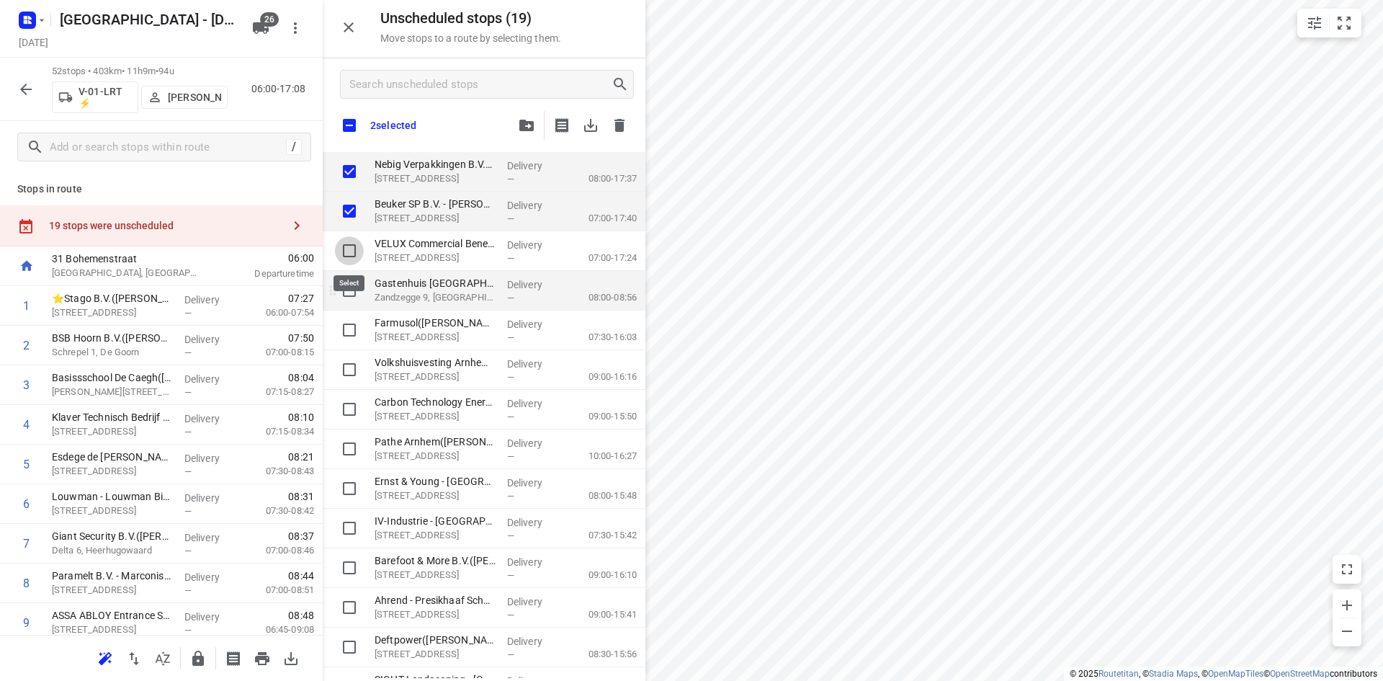
checkbox input "true"
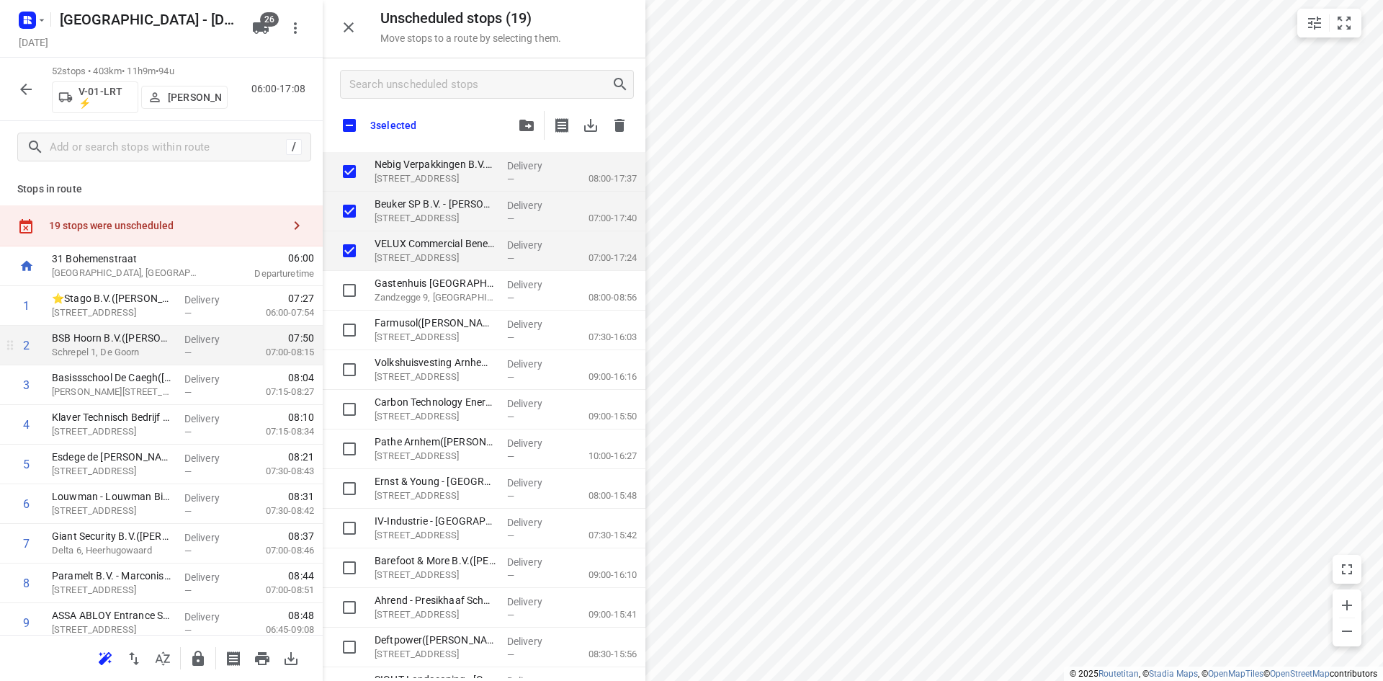
checkbox input "true"
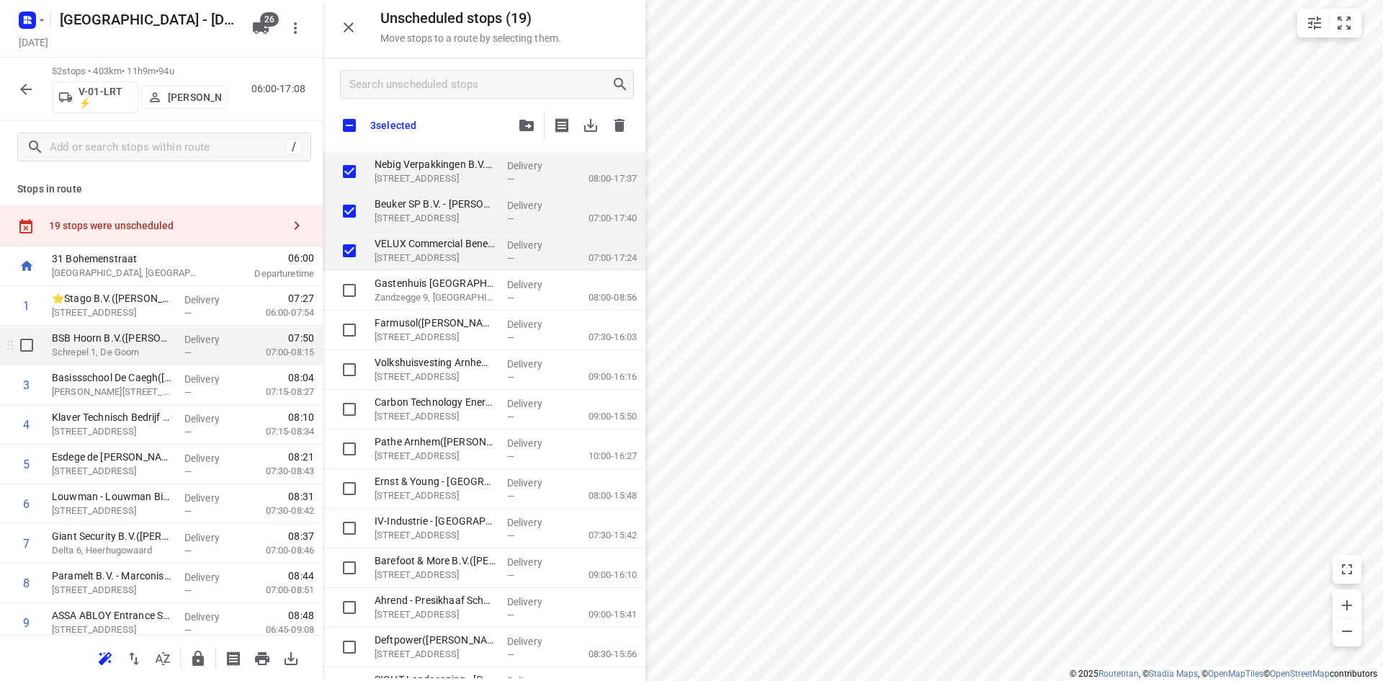
checkbox input "true"
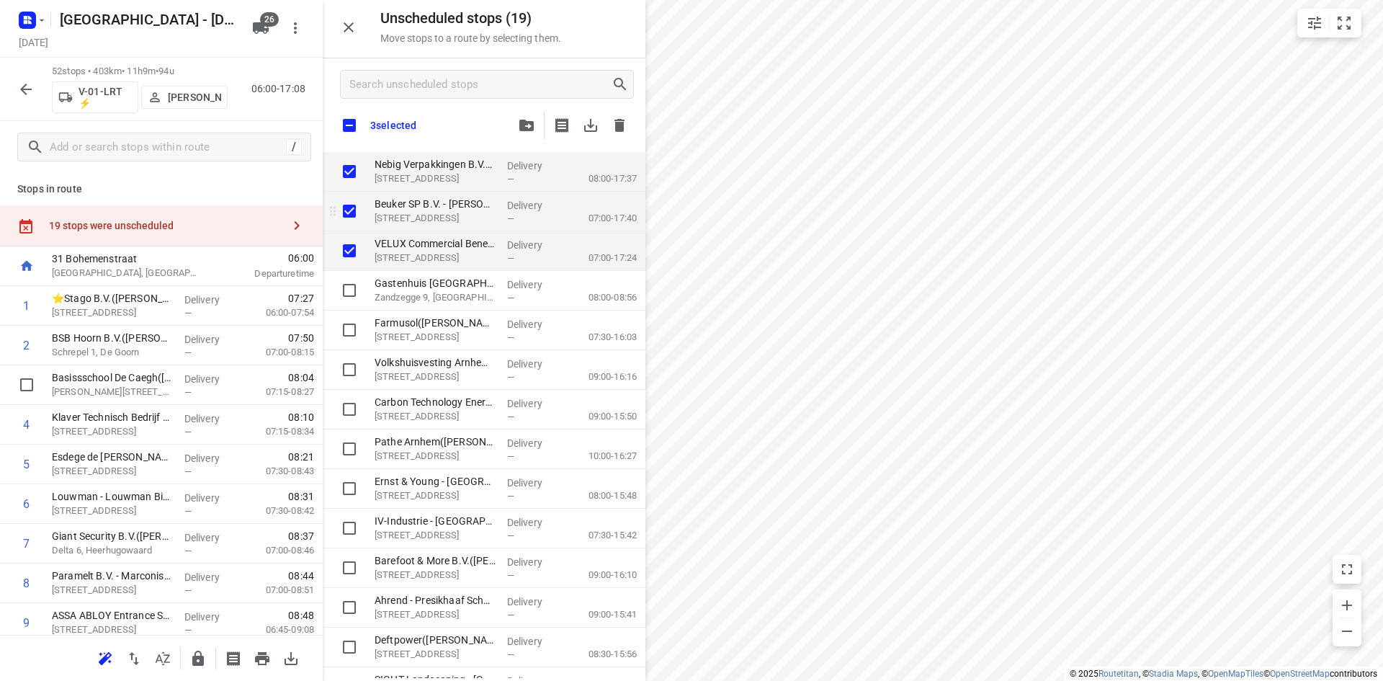
checkbox input "true"
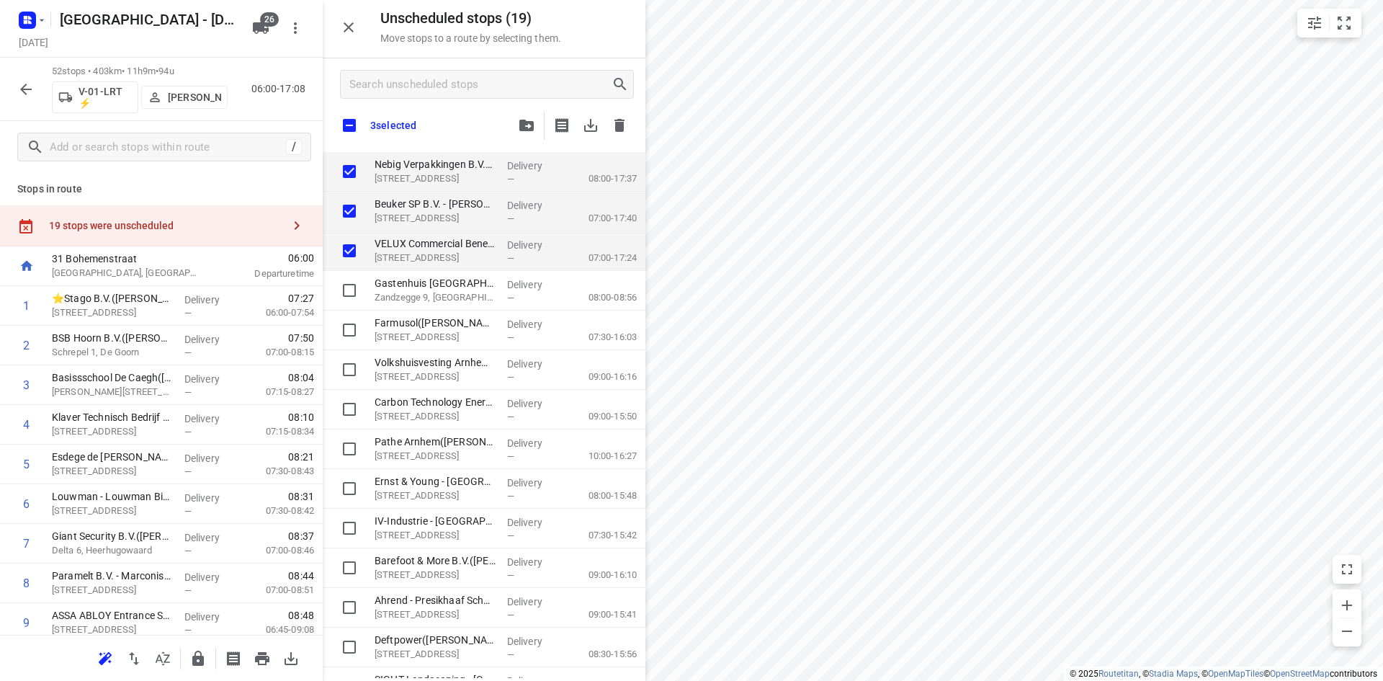
checkbox input "true"
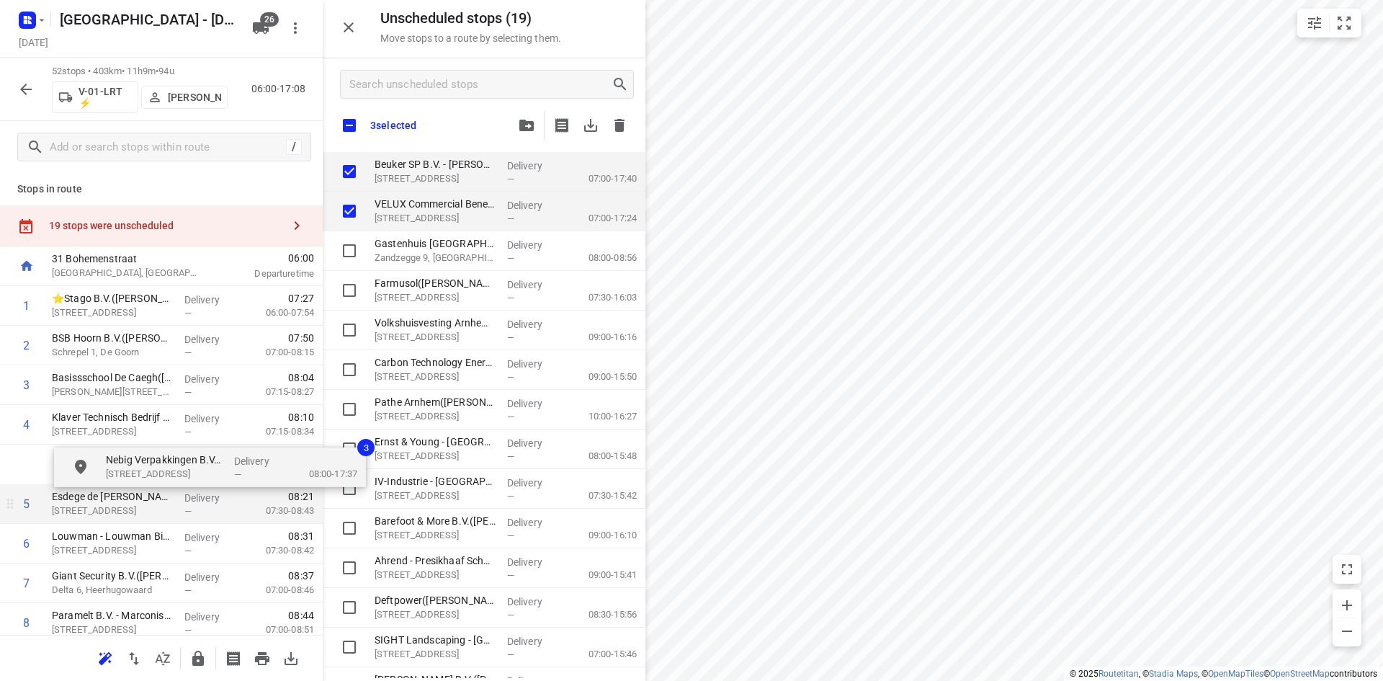
drag, startPoint x: 452, startPoint y: 174, endPoint x: 177, endPoint y: 485, distance: 415.4
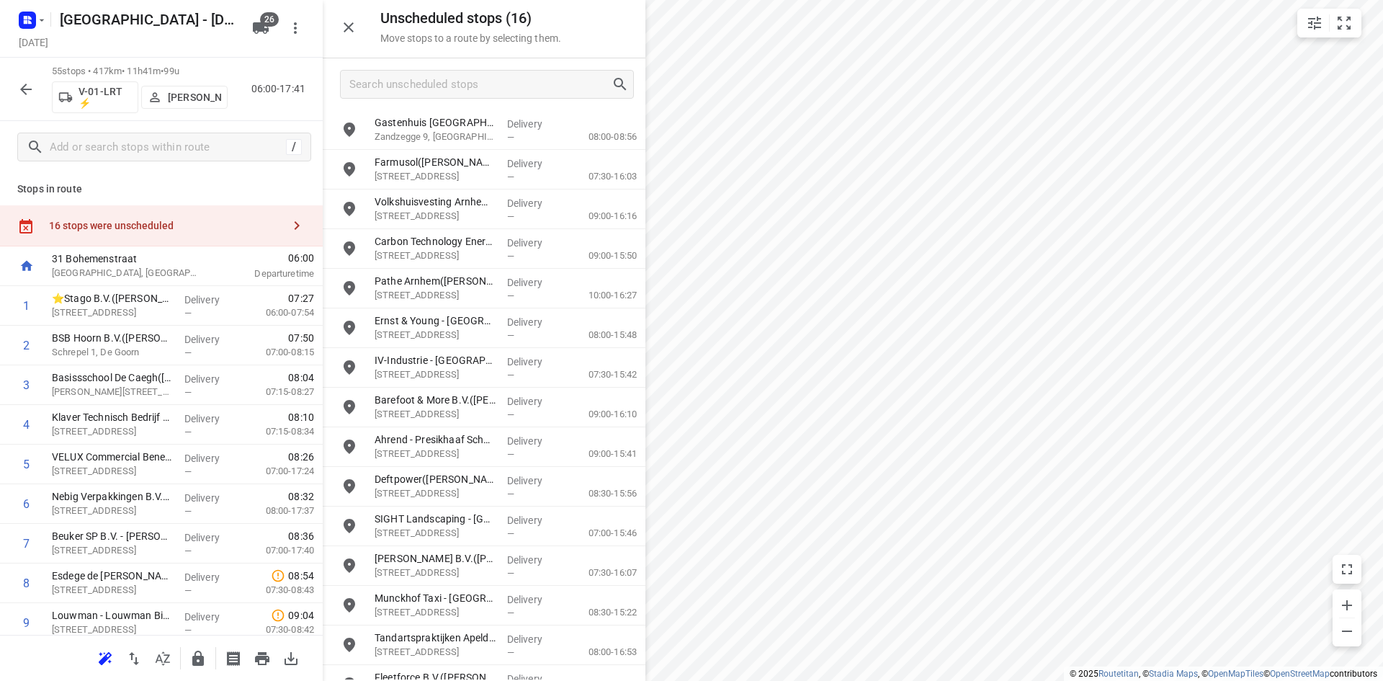
click at [359, 24] on button "button" at bounding box center [348, 27] width 29 height 29
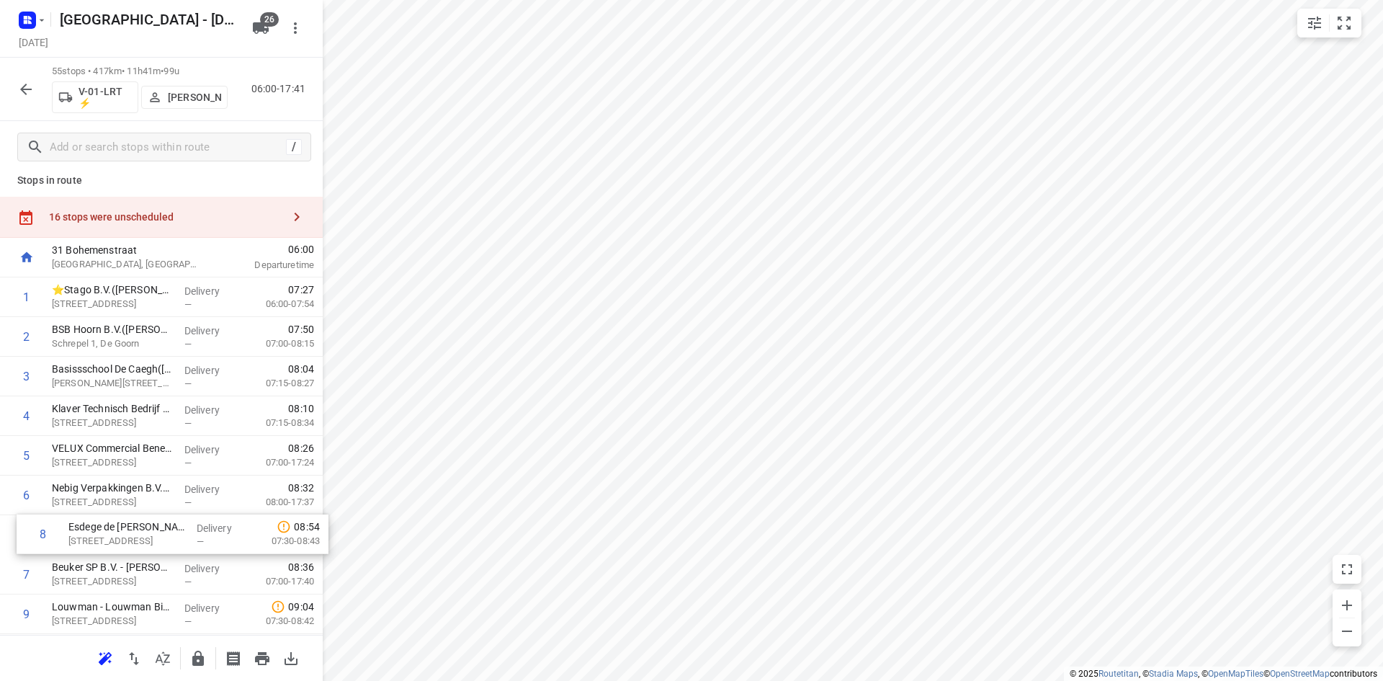
scroll to position [10, 0]
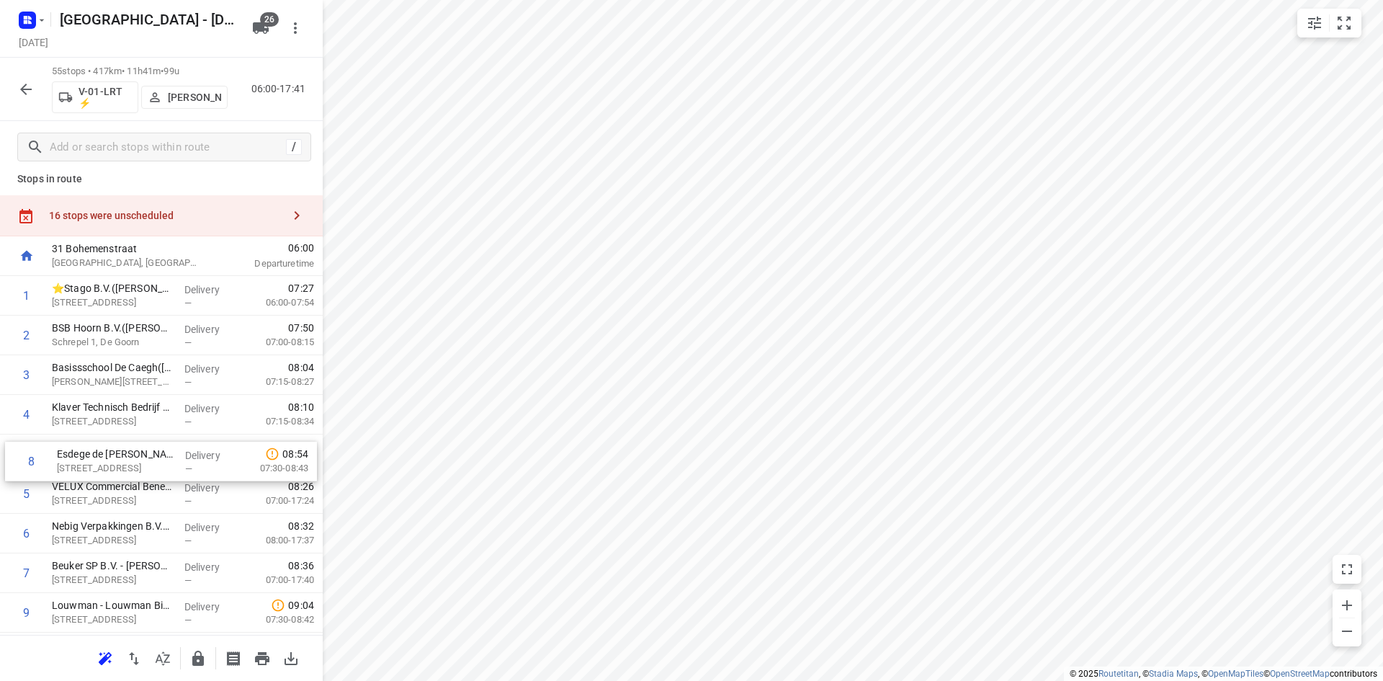
drag, startPoint x: 97, startPoint y: 581, endPoint x: 104, endPoint y: 450, distance: 130.6
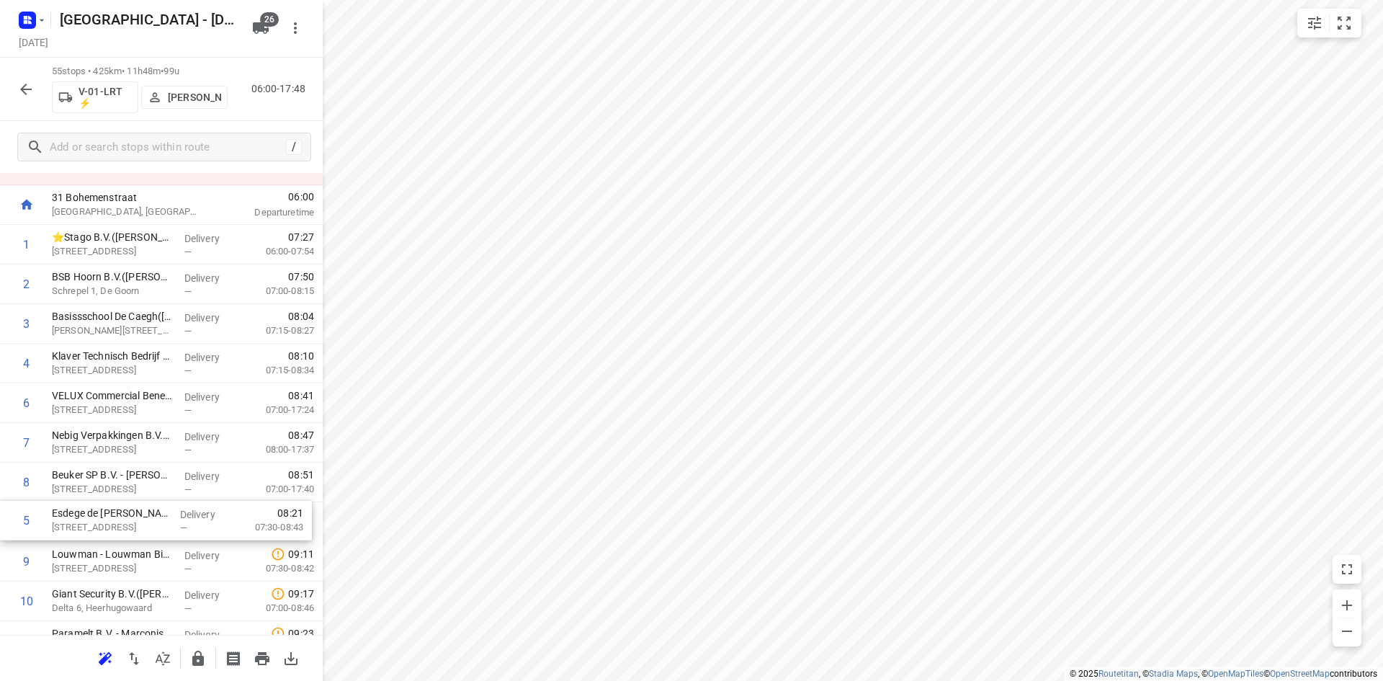
scroll to position [64, 0]
drag, startPoint x: 101, startPoint y: 452, endPoint x: 102, endPoint y: 504, distance: 51.9
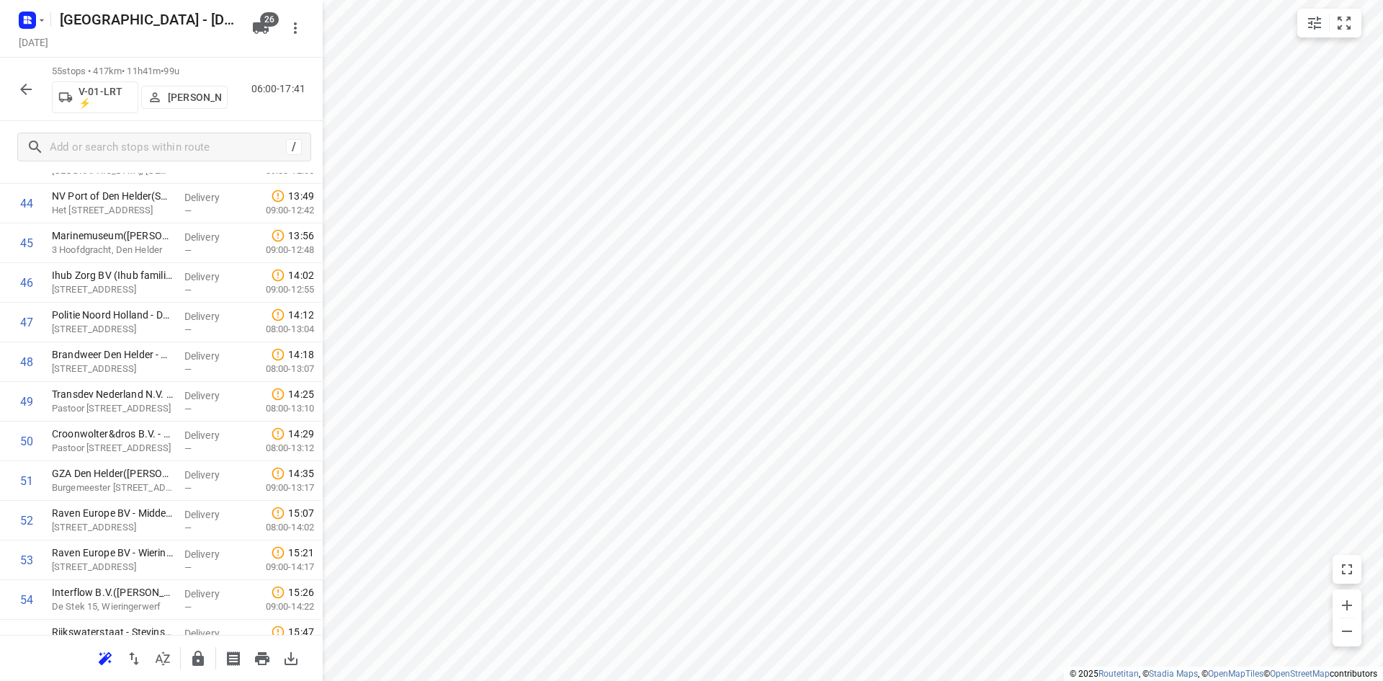
scroll to position [1870, 0]
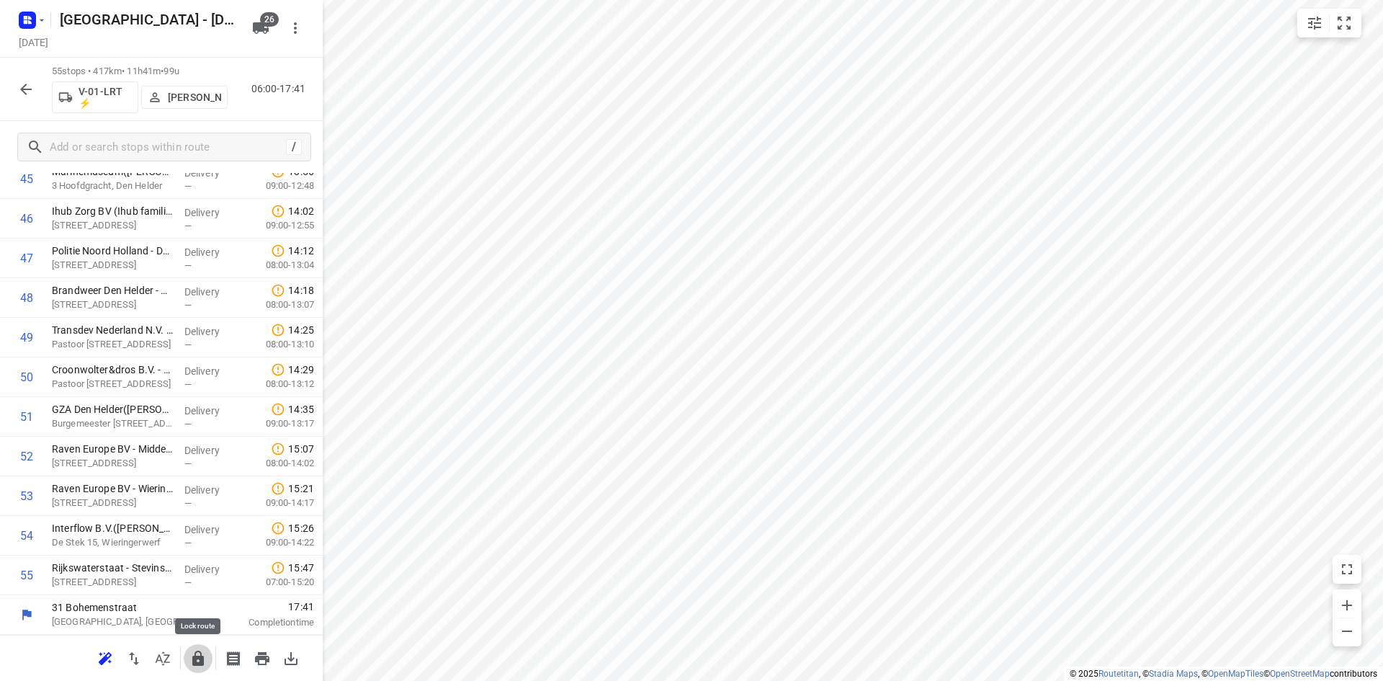
click at [190, 663] on icon "button" at bounding box center [197, 658] width 17 height 17
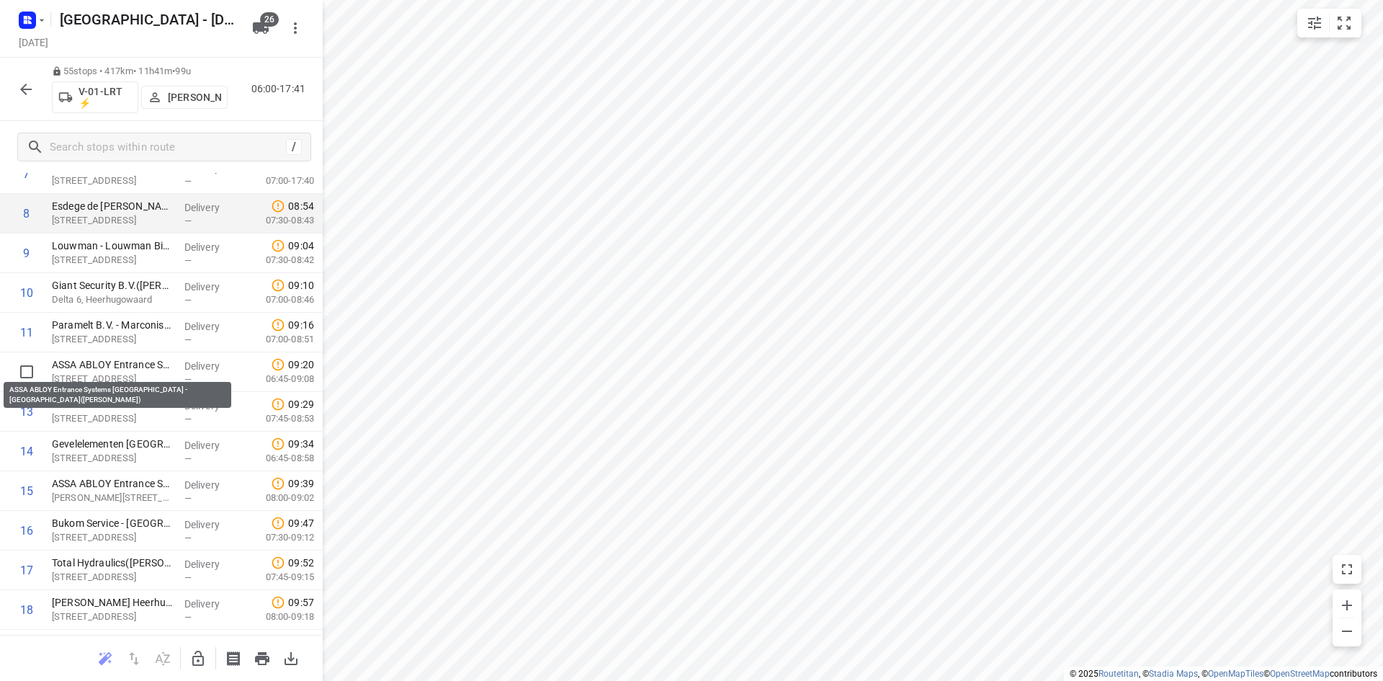
scroll to position [213, 0]
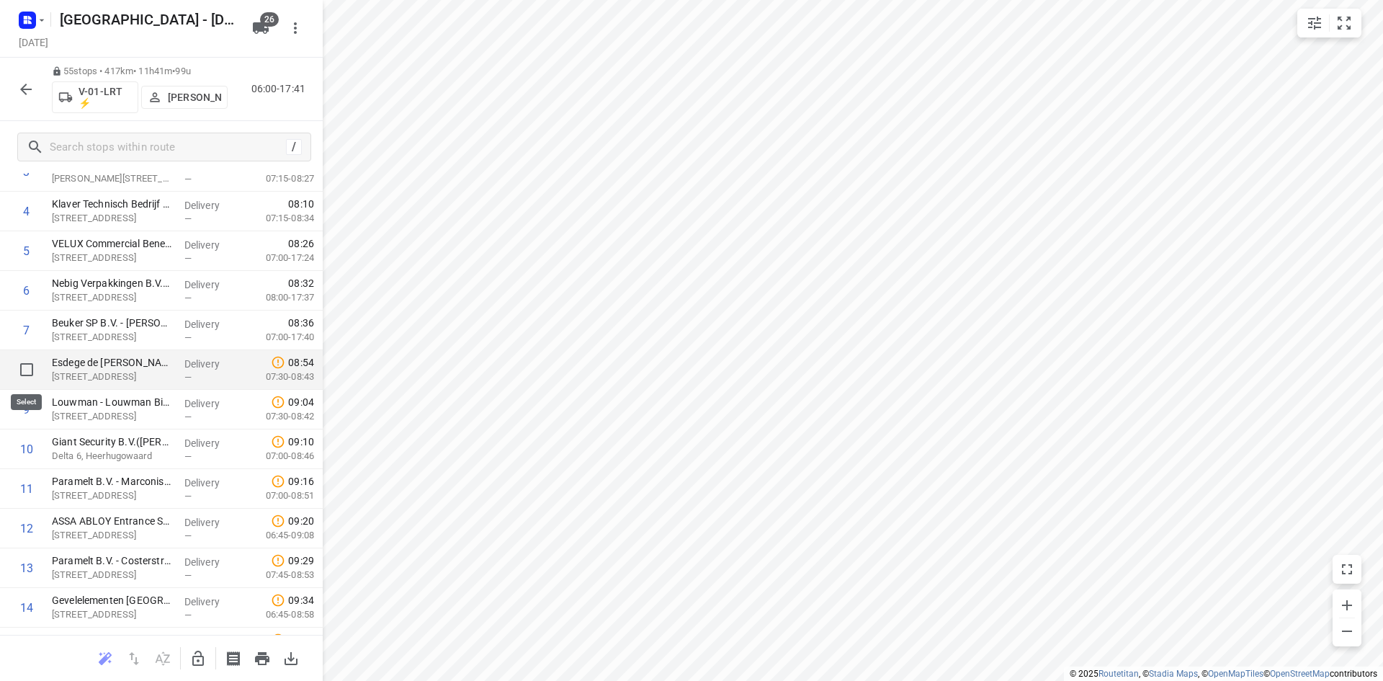
click at [23, 367] on input "checkbox" at bounding box center [26, 369] width 29 height 29
checkbox input "true"
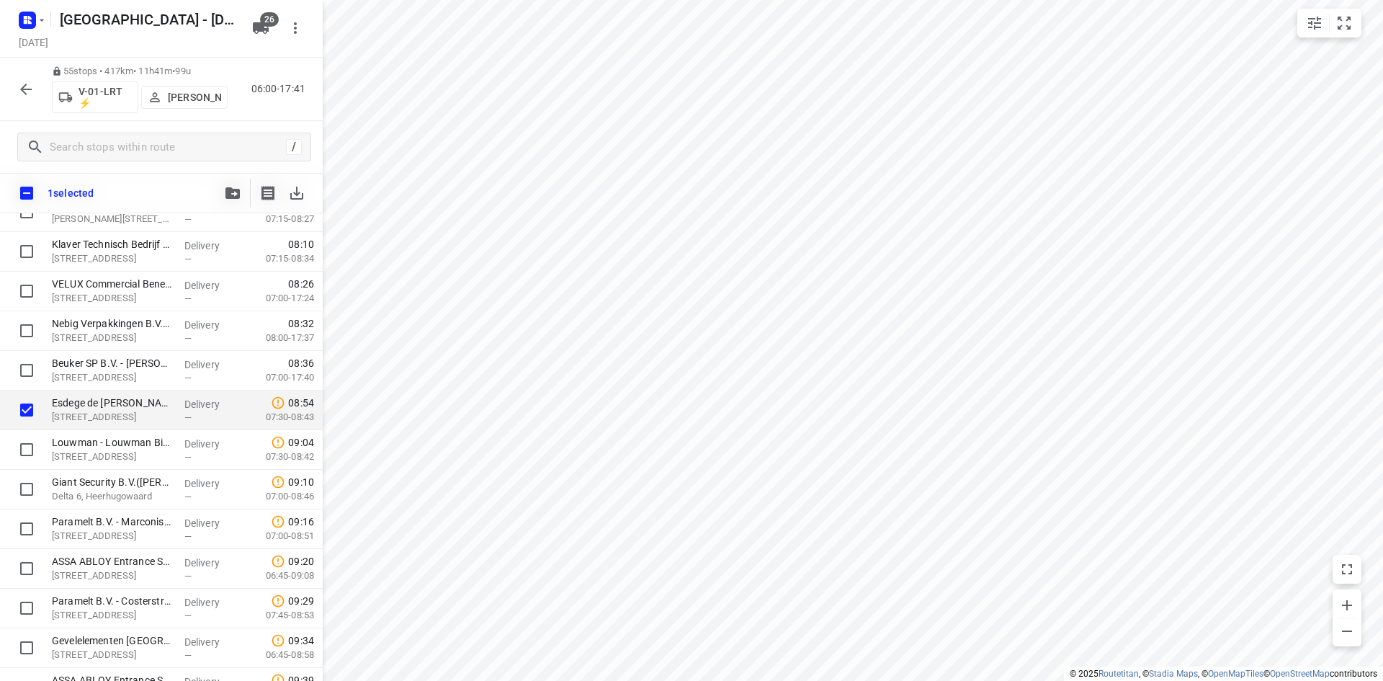
click at [227, 194] on icon "button" at bounding box center [232, 193] width 14 height 12
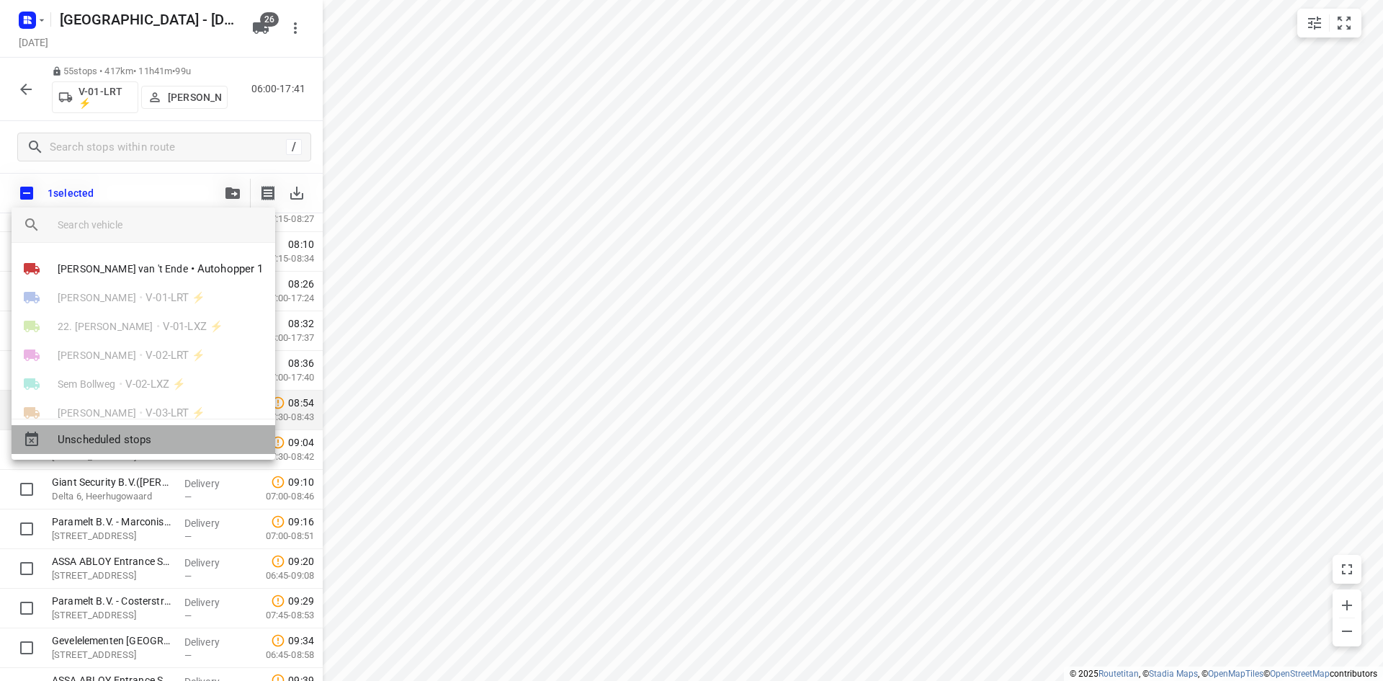
click at [153, 439] on span "Unscheduled stops" at bounding box center [161, 439] width 206 height 17
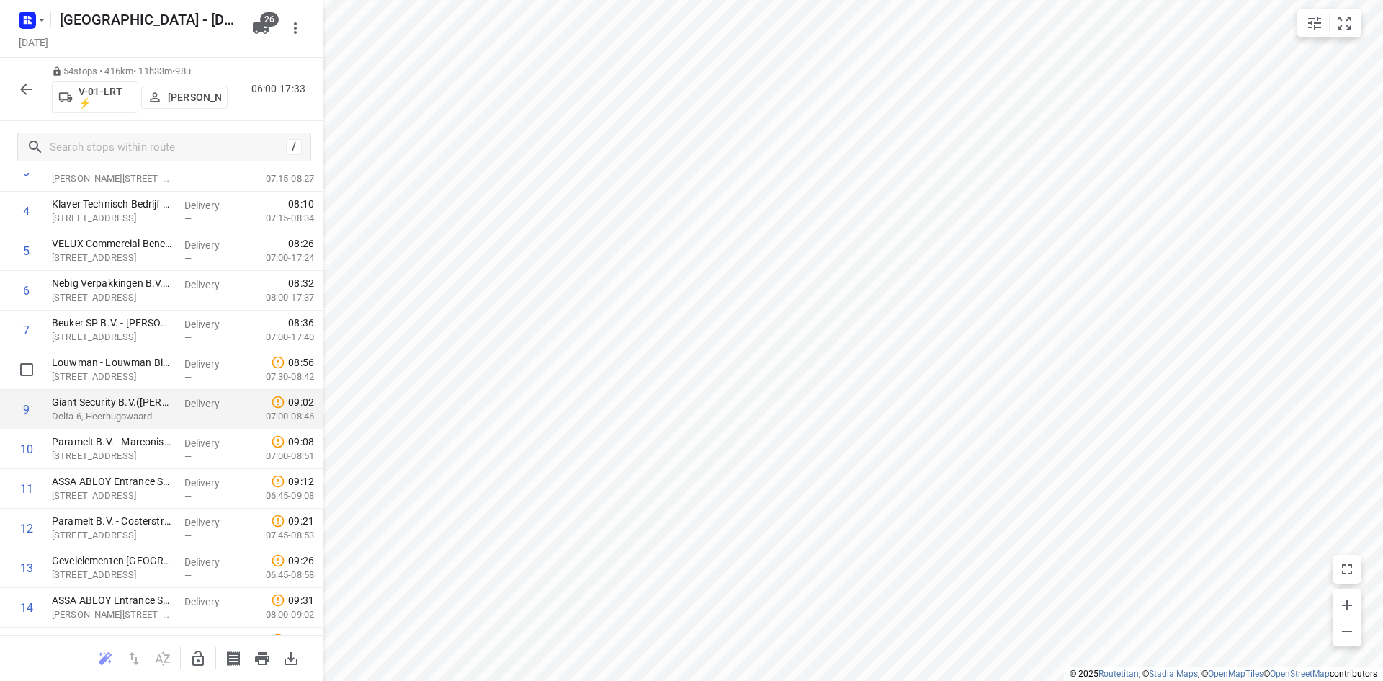
click at [143, 396] on p "Giant Security B.V.(Ruud Leek)" at bounding box center [112, 402] width 121 height 14
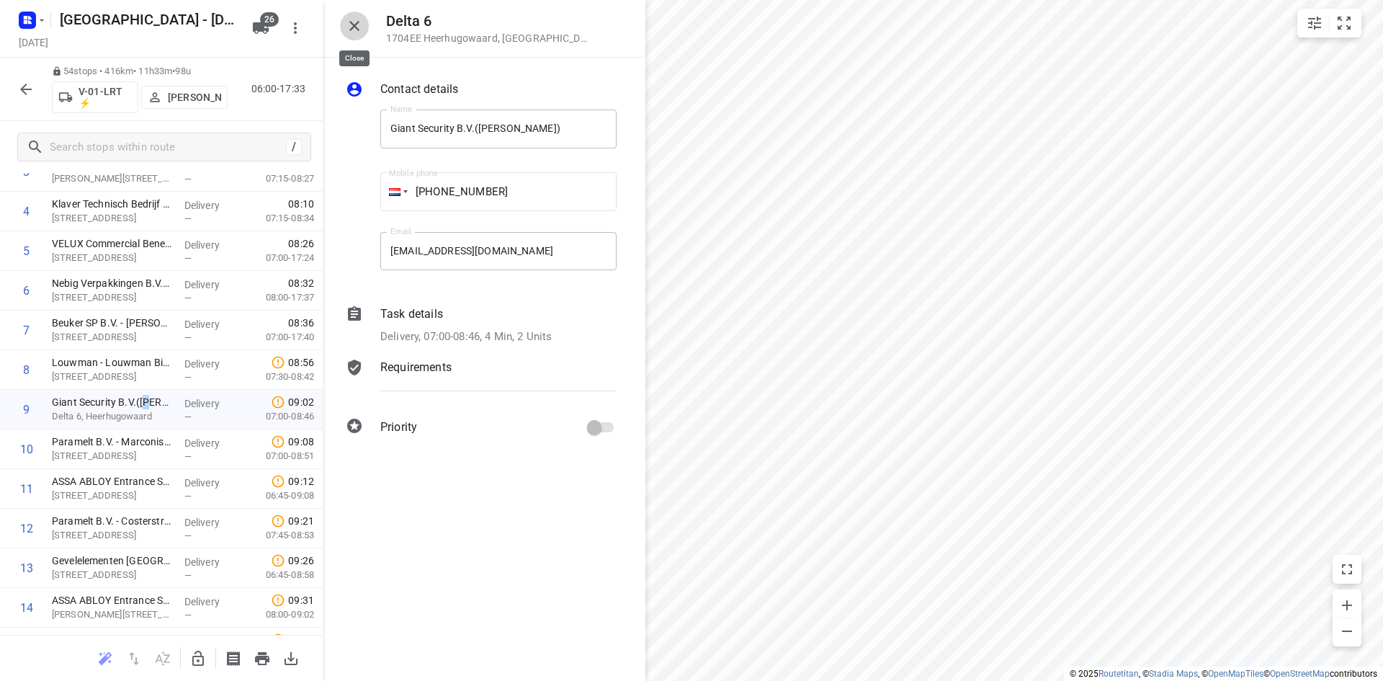
click at [359, 28] on icon "button" at bounding box center [354, 25] width 17 height 17
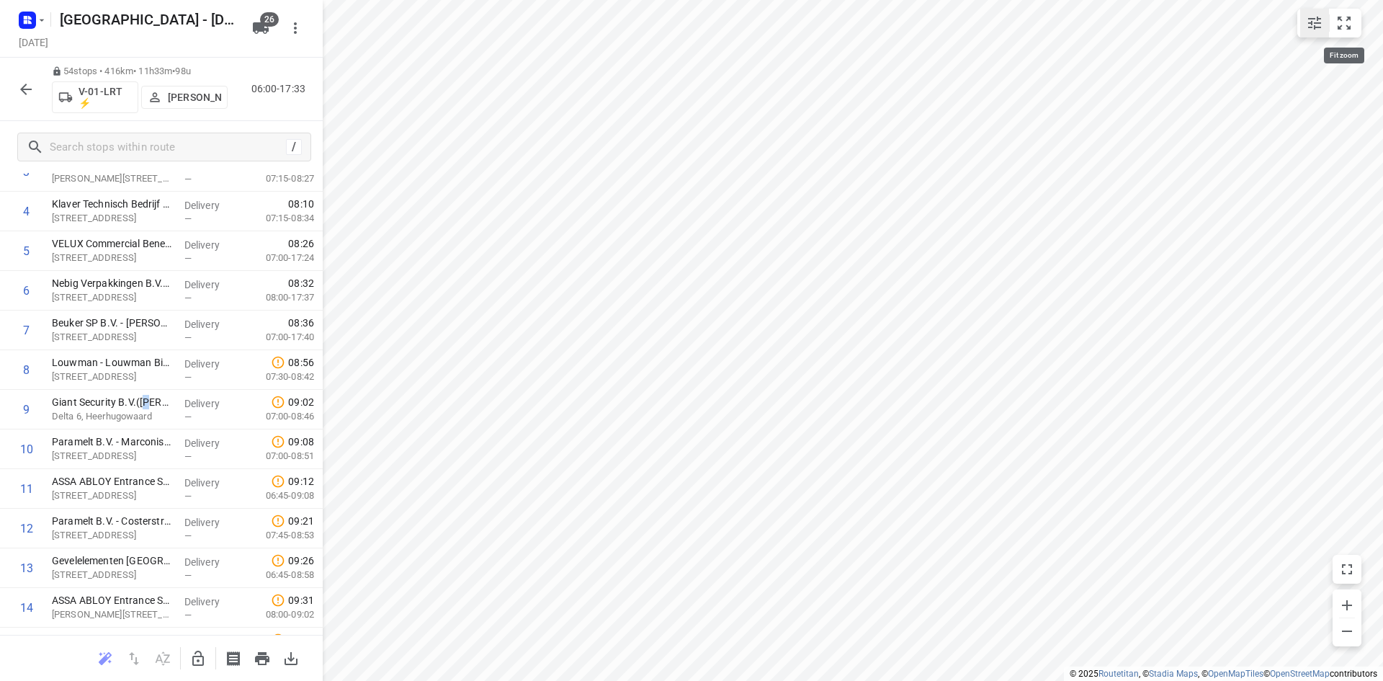
click at [1327, 14] on button "small contained button group" at bounding box center [1314, 23] width 29 height 29
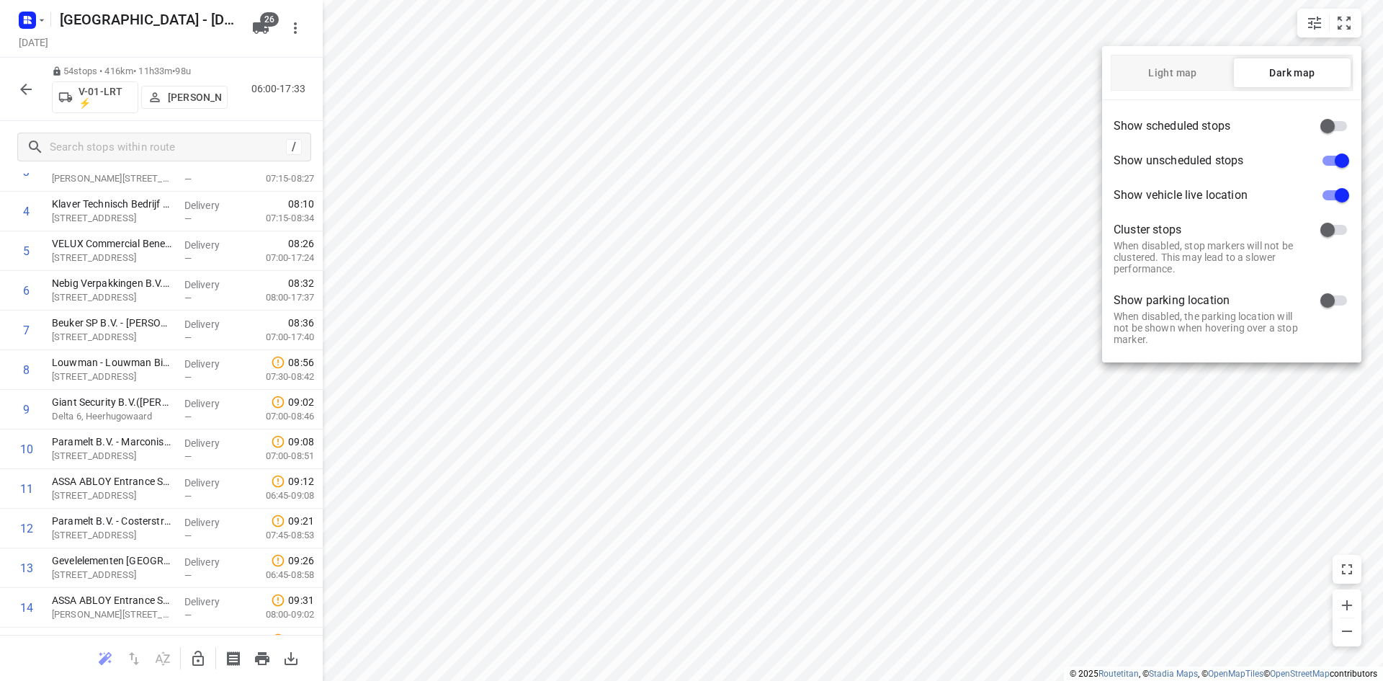
click at [1340, 22] on div at bounding box center [691, 340] width 1383 height 681
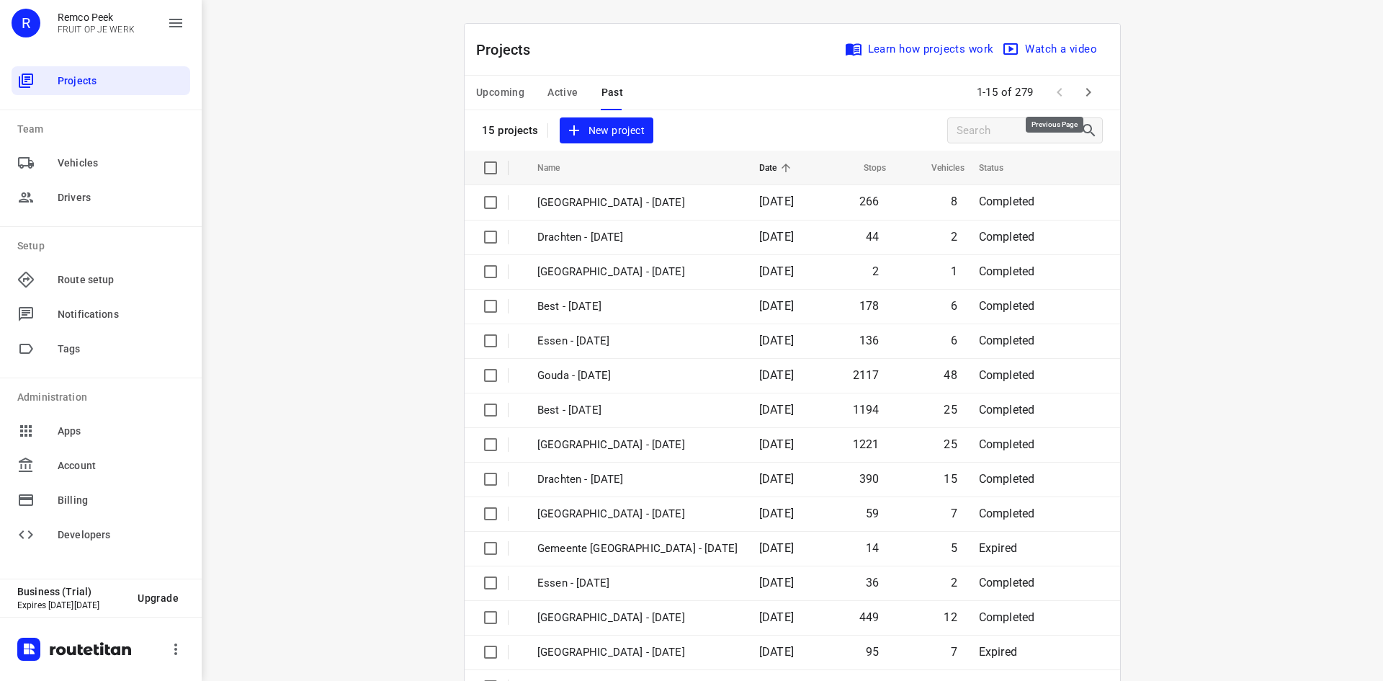
click at [1066, 97] on span at bounding box center [1059, 92] width 29 height 29
click at [1074, 94] on button "button" at bounding box center [1088, 92] width 29 height 29
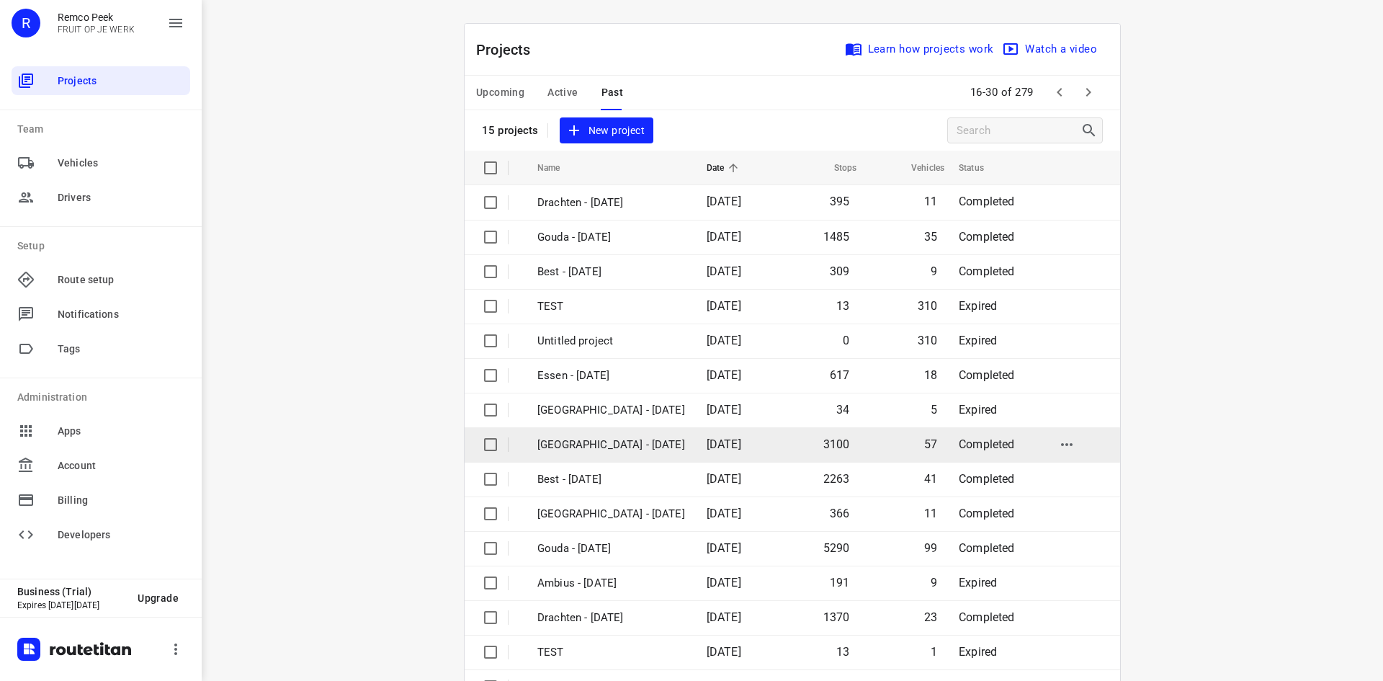
click at [649, 443] on p "[GEOGRAPHIC_DATA] - [DATE]" at bounding box center [611, 445] width 148 height 17
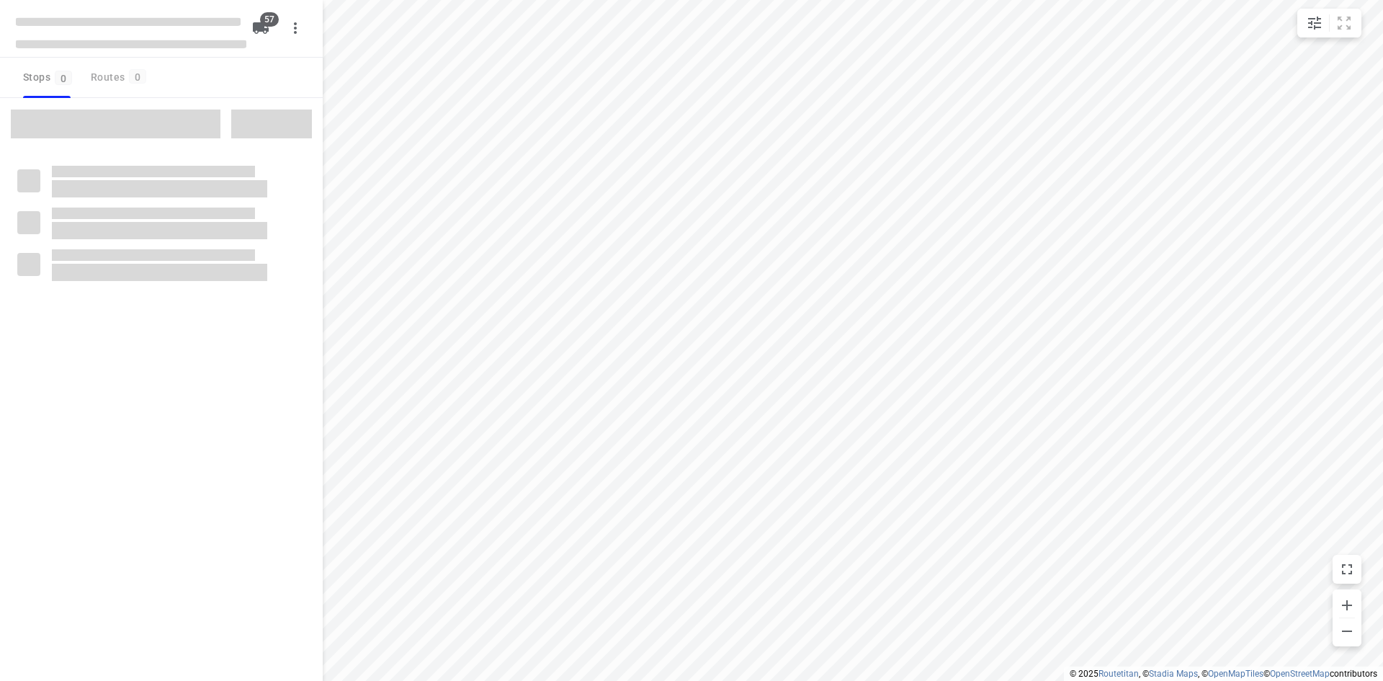
checkbox input "true"
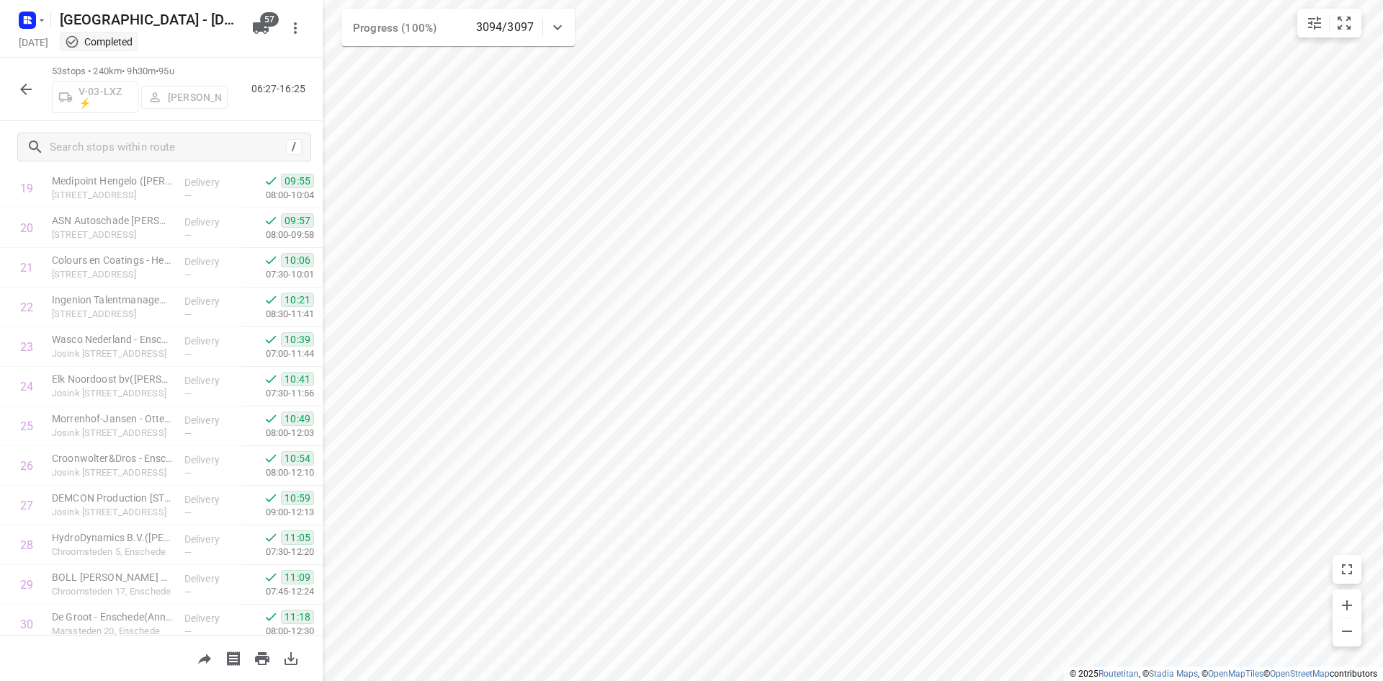
scroll to position [1791, 0]
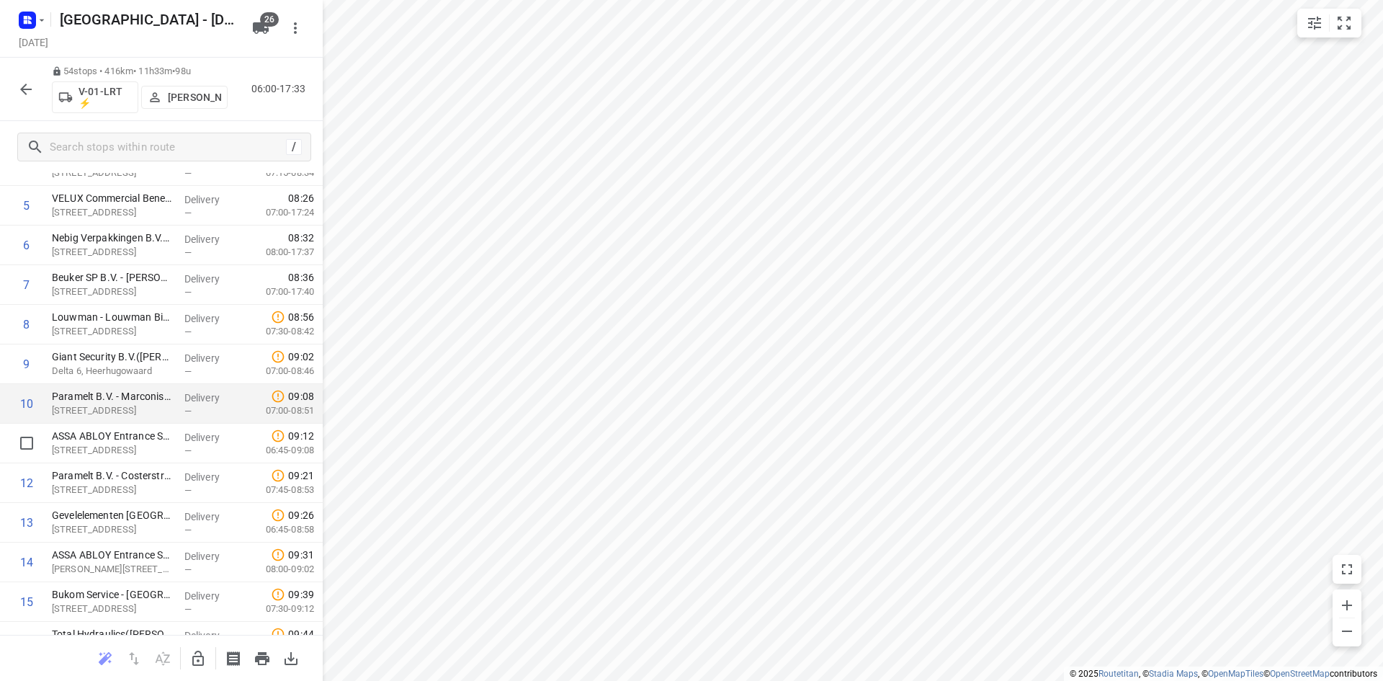
scroll to position [288, 0]
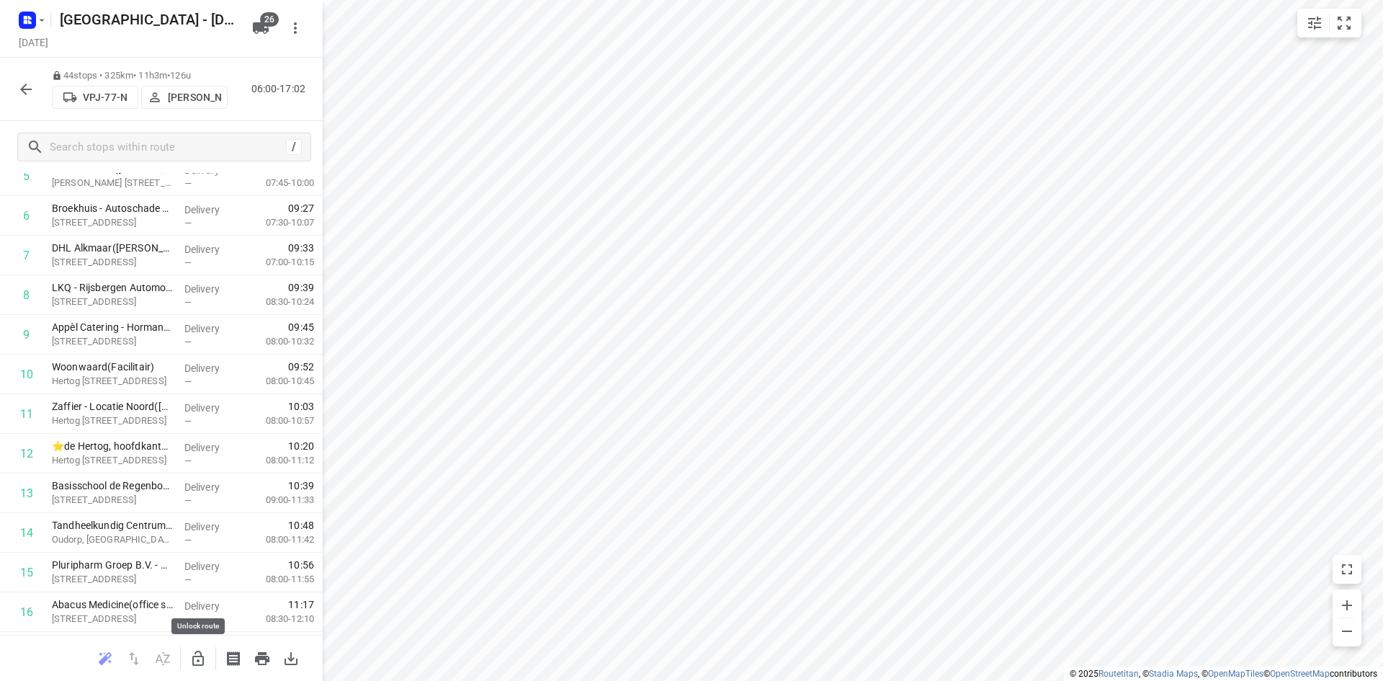
click at [198, 655] on icon "button" at bounding box center [197, 658] width 17 height 17
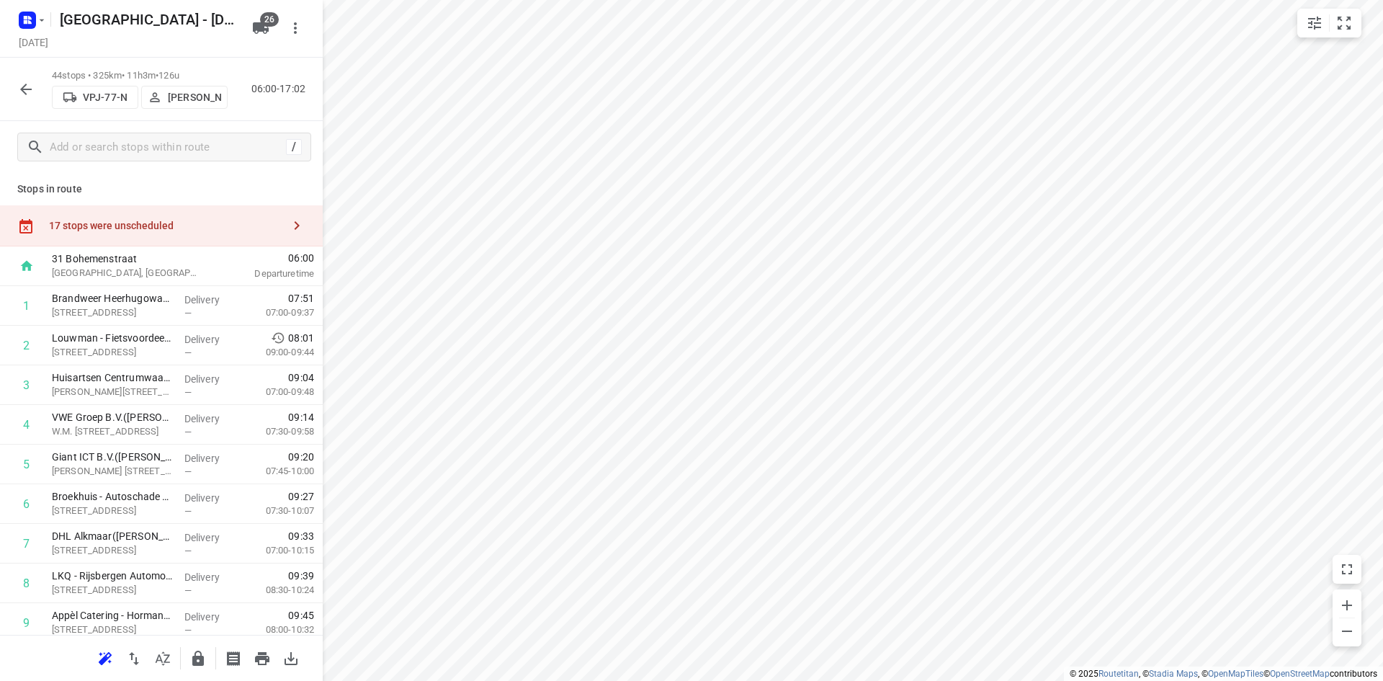
click at [154, 228] on div "17 stops were unscheduled" at bounding box center [165, 226] width 233 height 12
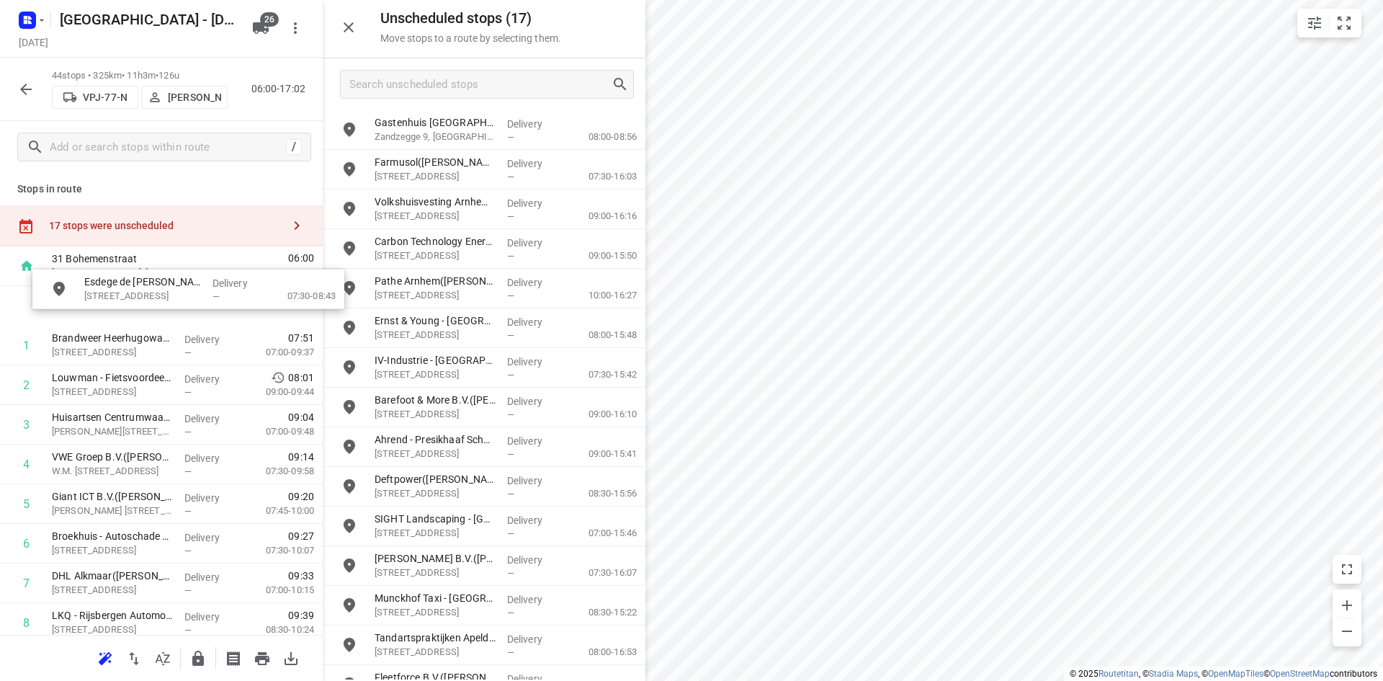
drag, startPoint x: 516, startPoint y: 140, endPoint x: 221, endPoint y: 303, distance: 336.6
click at [351, 24] on icon "button" at bounding box center [349, 27] width 10 height 10
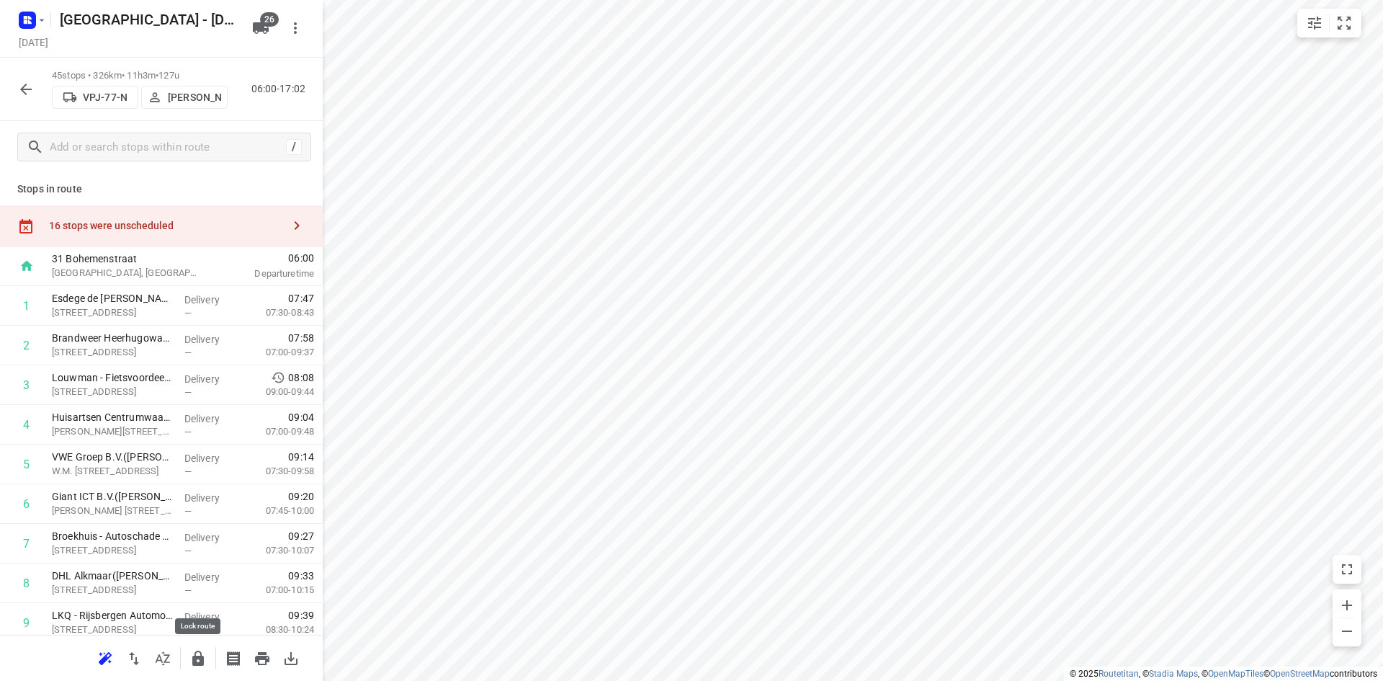
click at [192, 664] on icon "button" at bounding box center [197, 658] width 17 height 17
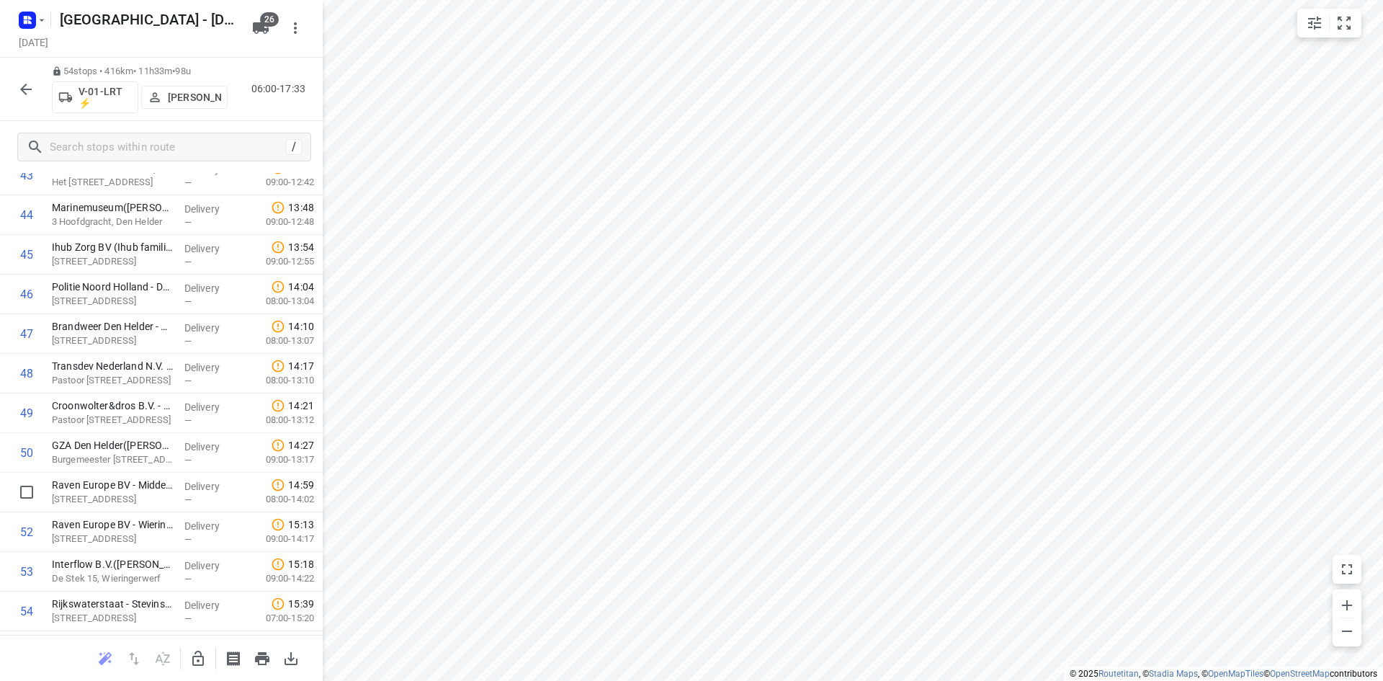
scroll to position [1830, 0]
click at [32, 81] on icon "button" at bounding box center [25, 89] width 17 height 17
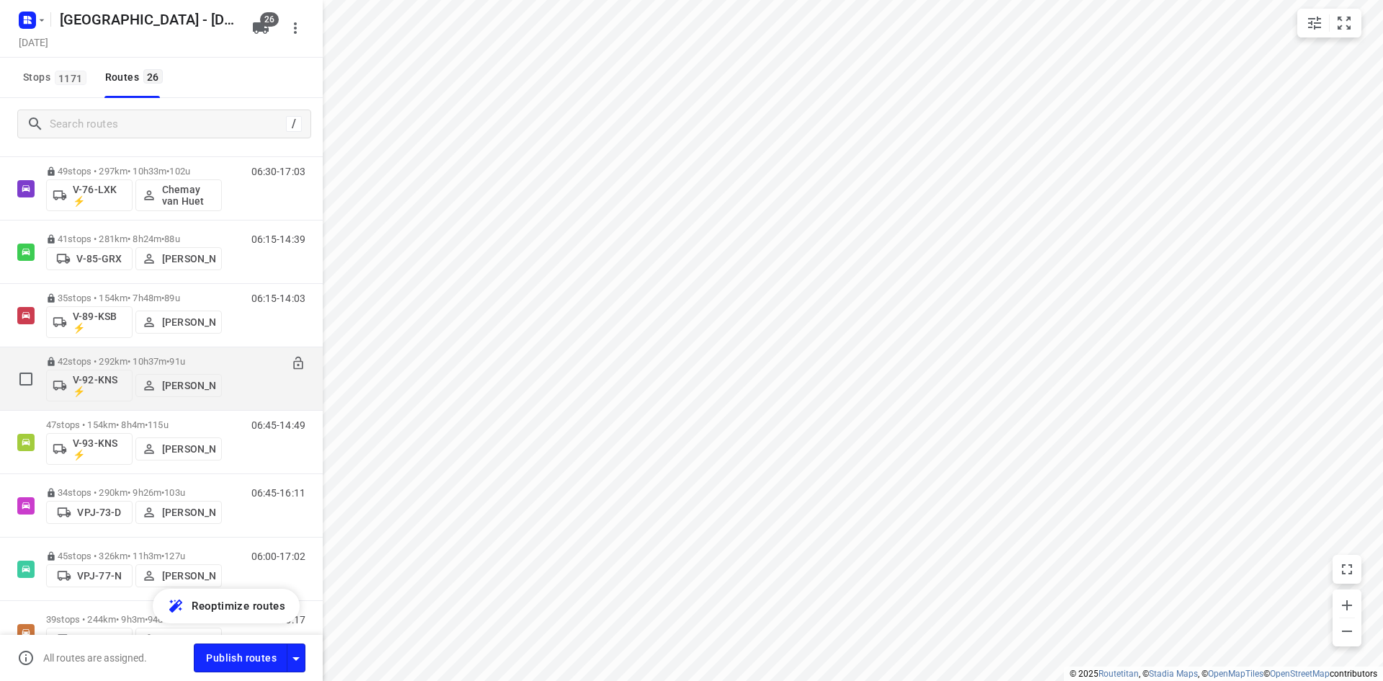
scroll to position [1225, 0]
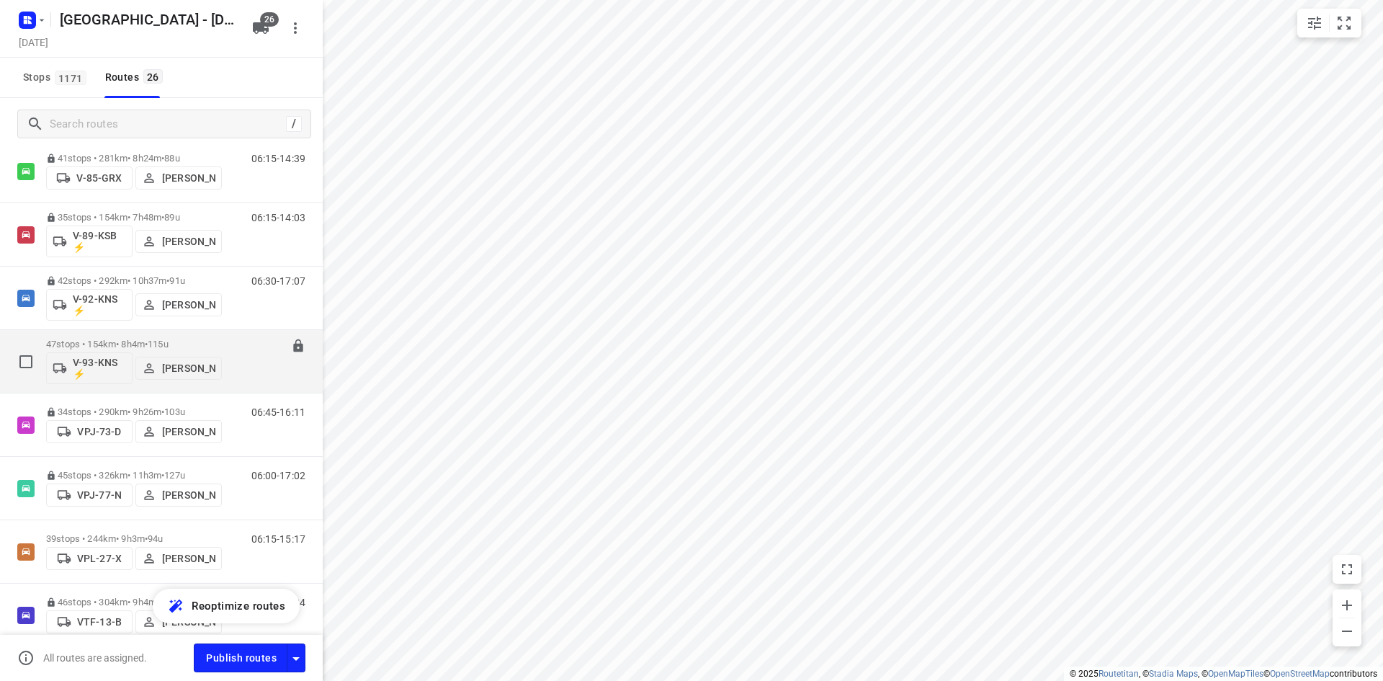
click at [169, 346] on span "115u" at bounding box center [158, 344] width 21 height 11
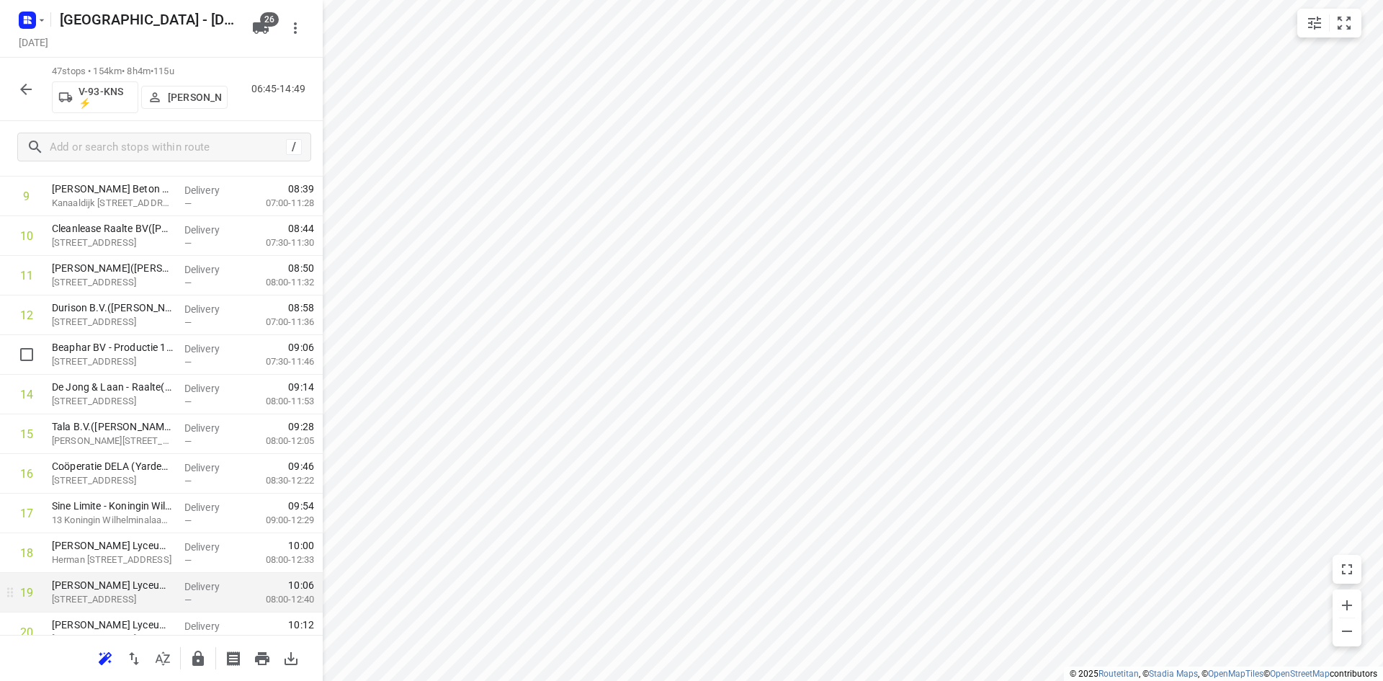
scroll to position [648, 0]
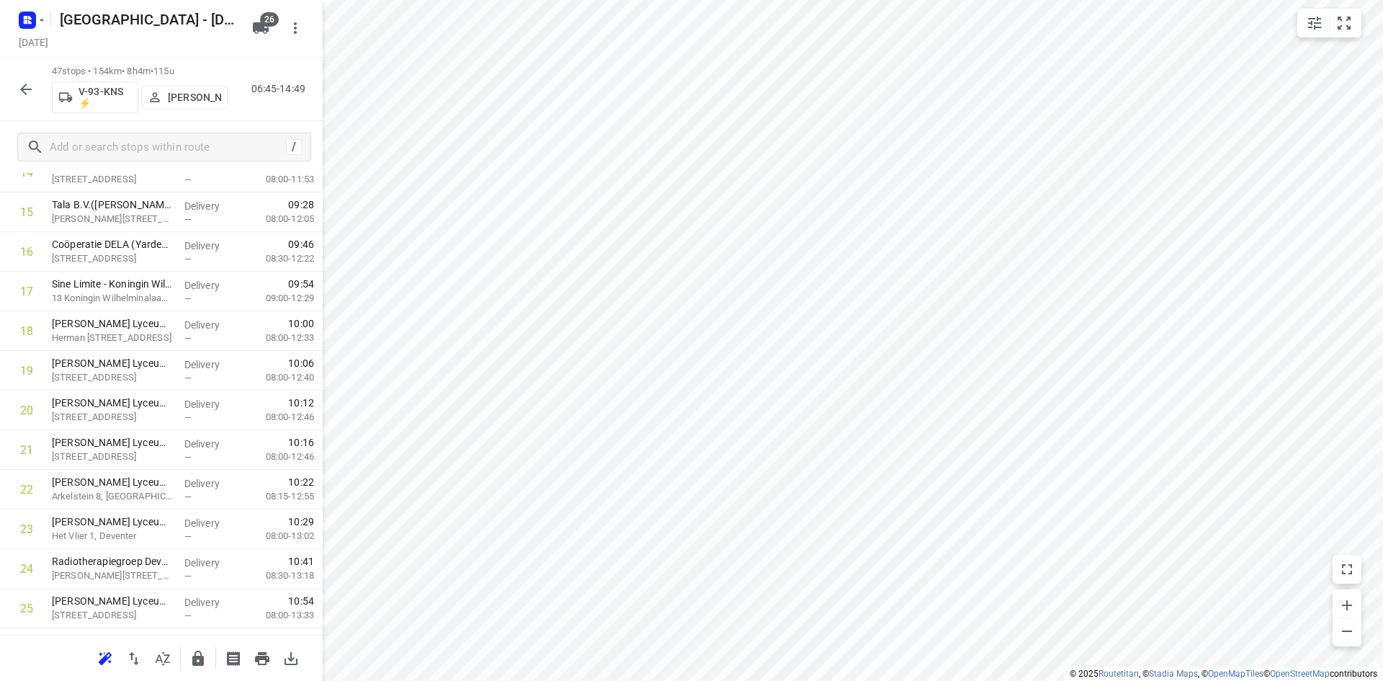
click at [192, 654] on icon "button" at bounding box center [197, 658] width 17 height 17
click at [27, 86] on icon "button" at bounding box center [25, 89] width 17 height 17
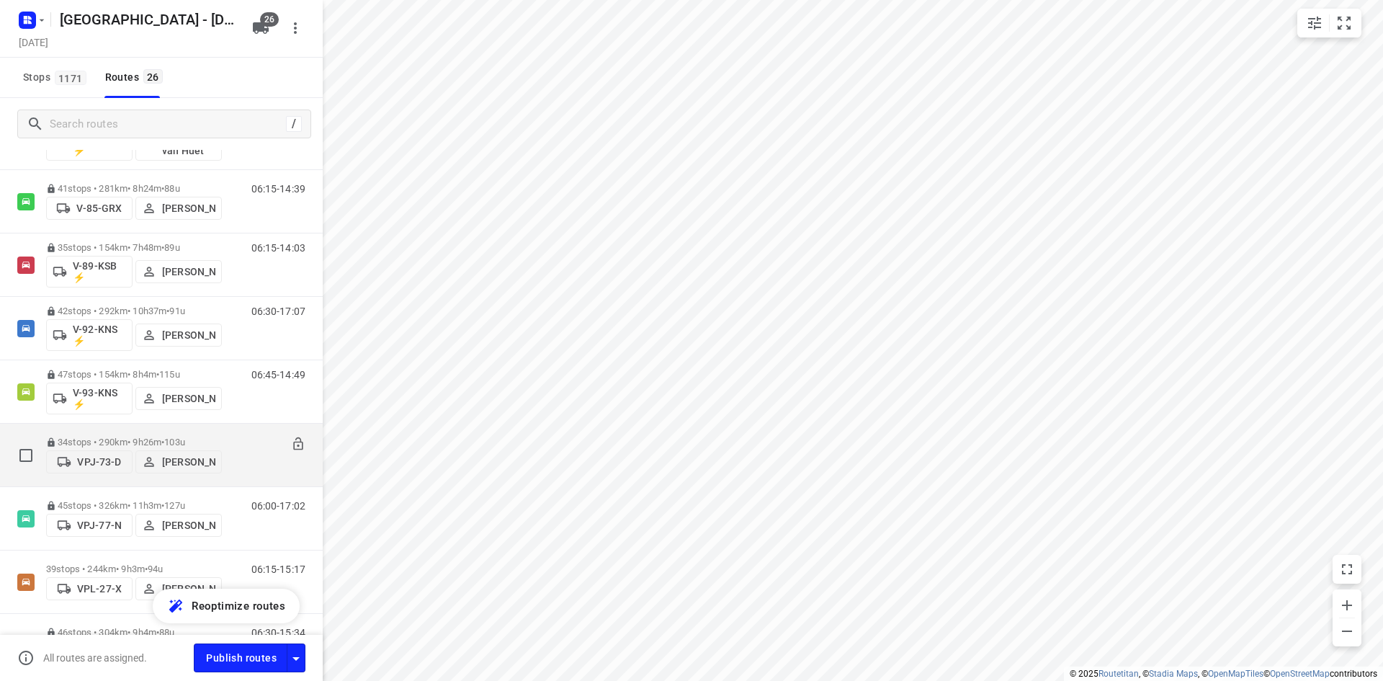
scroll to position [1294, 0]
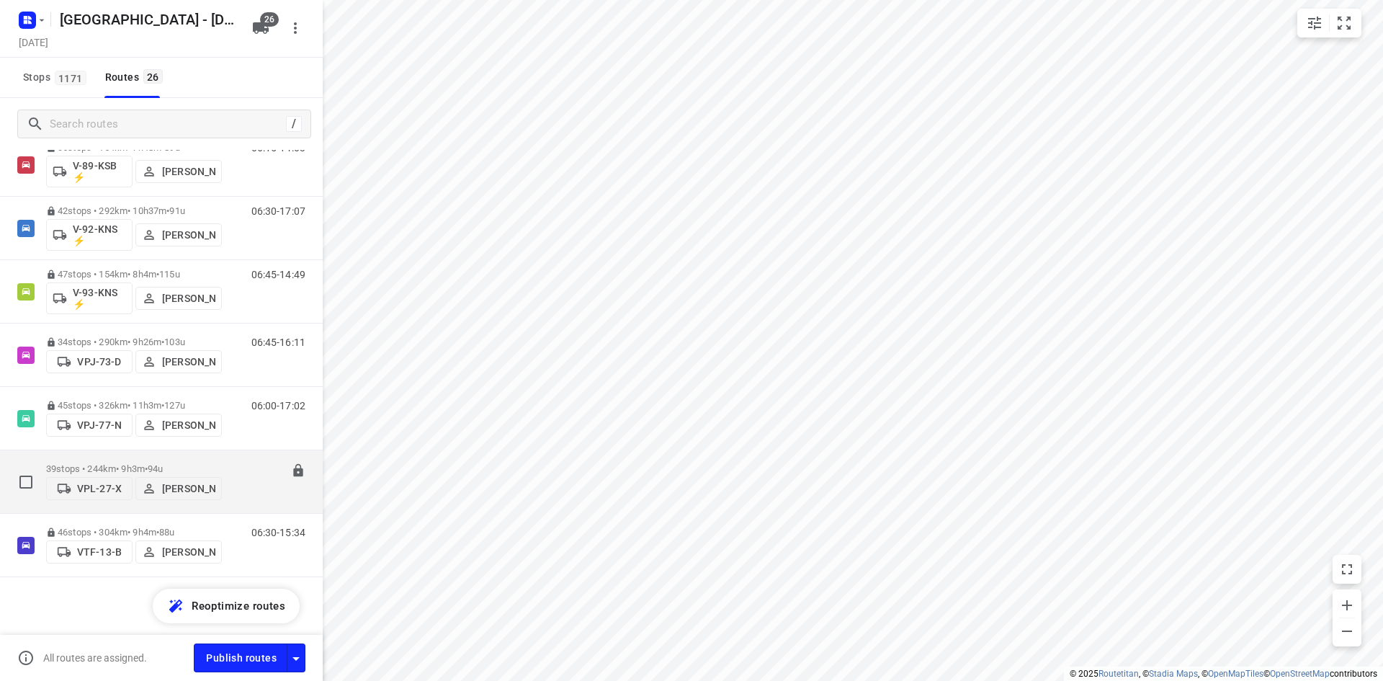
click at [163, 463] on span "94u" at bounding box center [155, 468] width 15 height 11
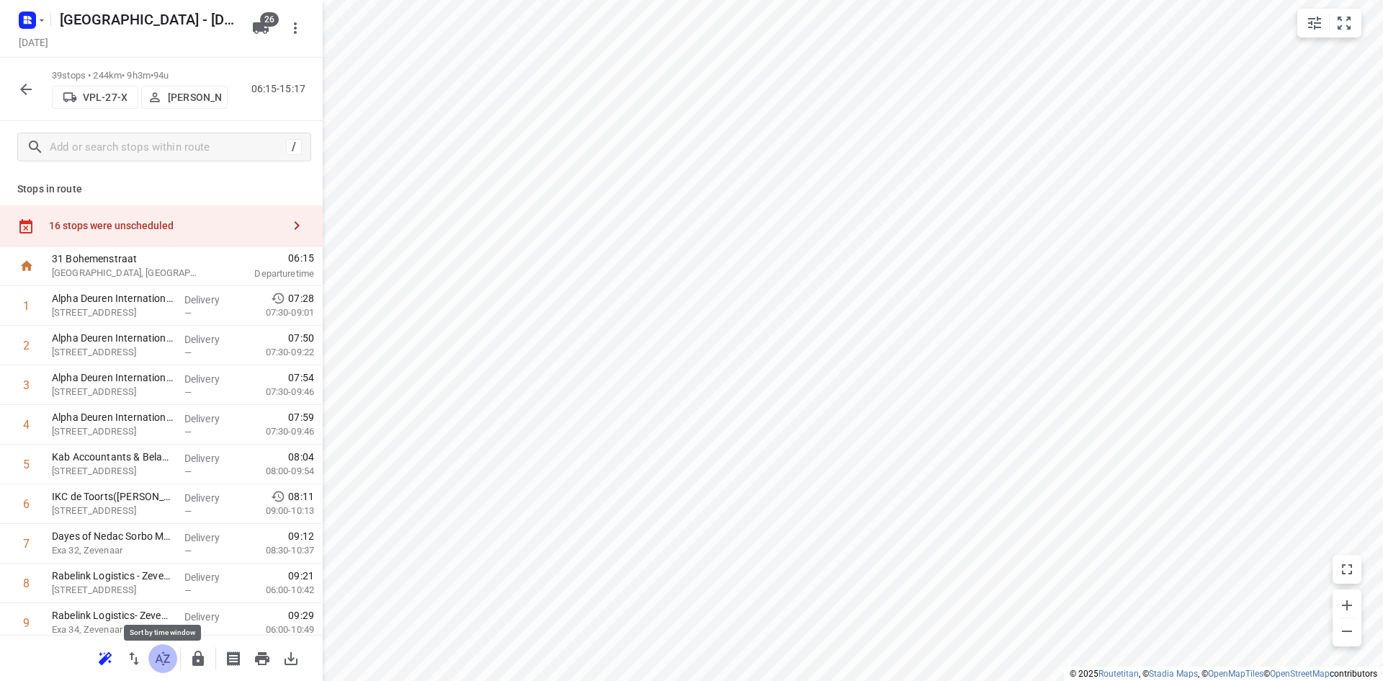
click at [159, 656] on icon "button" at bounding box center [162, 658] width 17 height 17
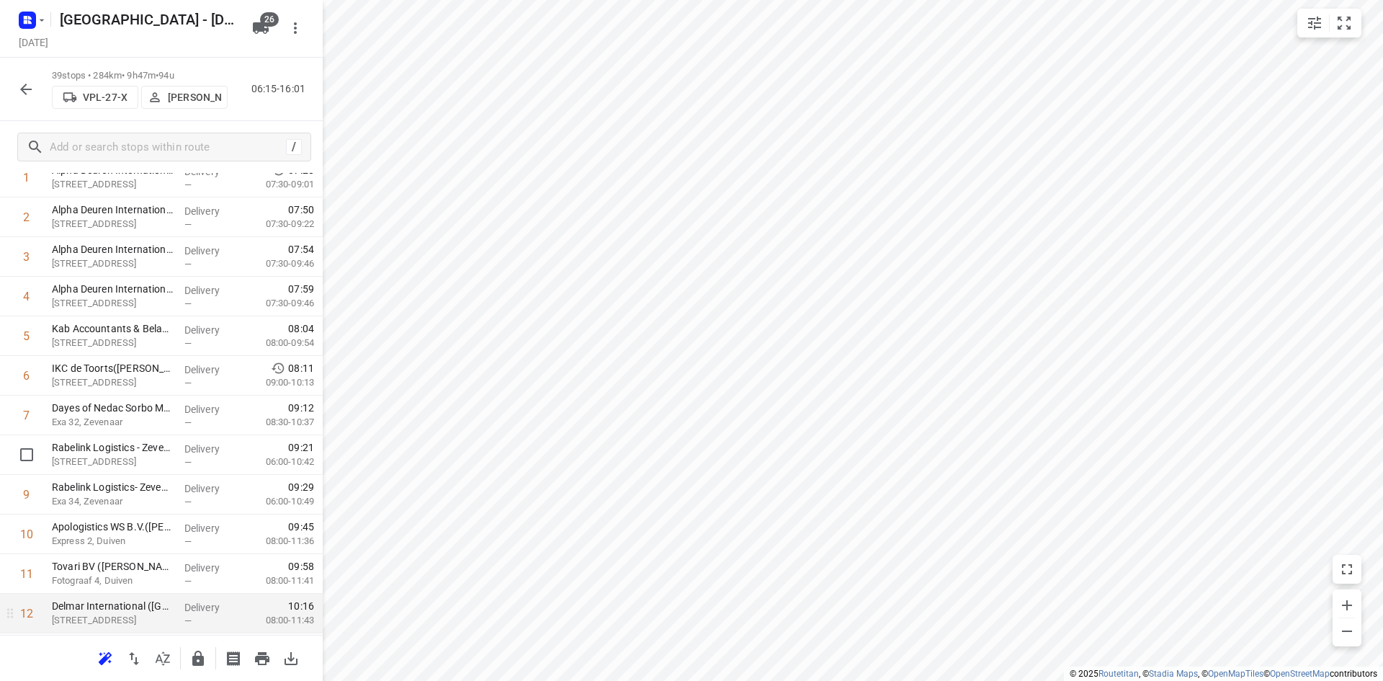
scroll to position [360, 0]
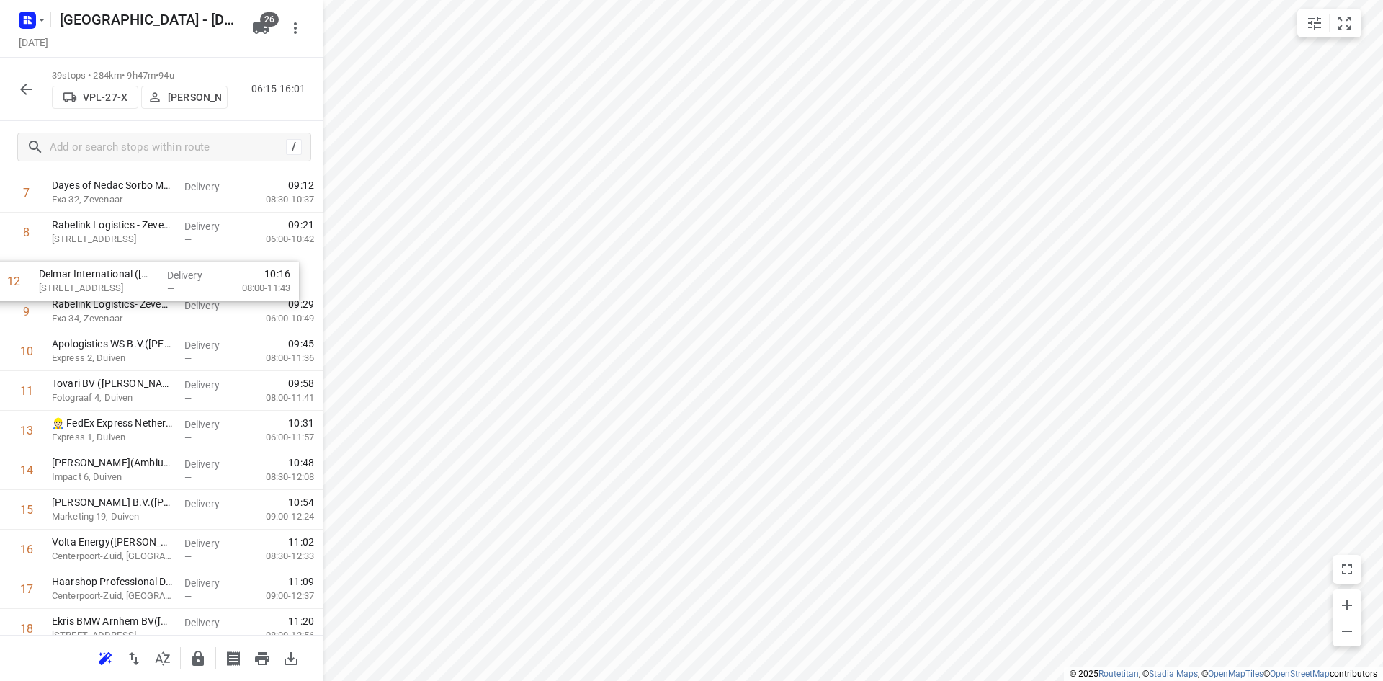
drag, startPoint x: 141, startPoint y: 393, endPoint x: 126, endPoint y: 280, distance: 113.4
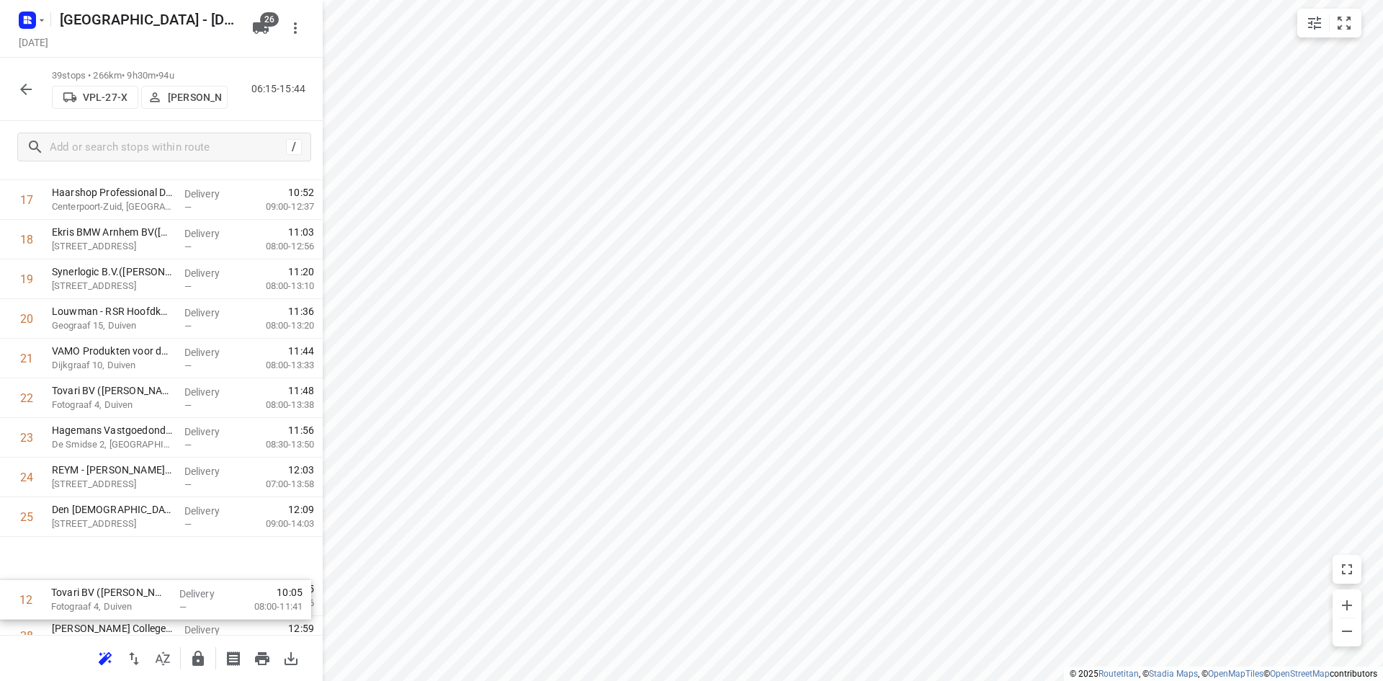
scroll to position [701, 0]
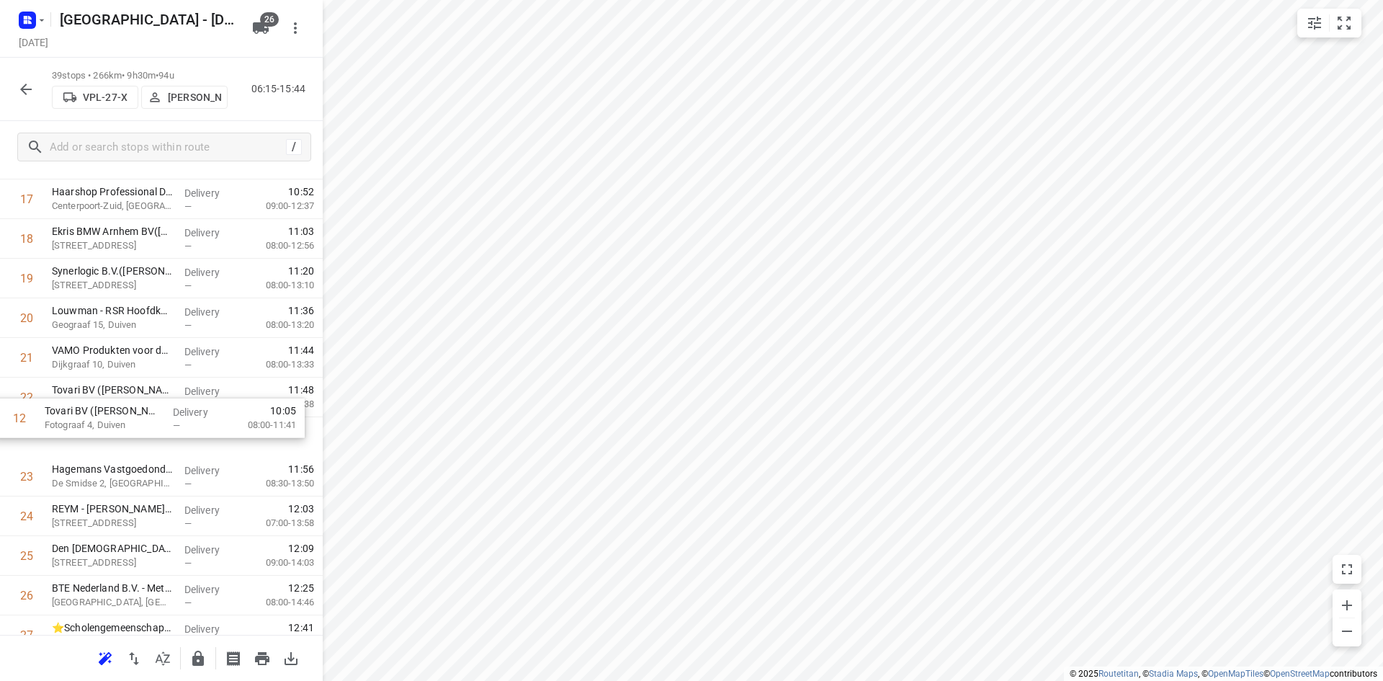
drag, startPoint x: 117, startPoint y: 460, endPoint x: 106, endPoint y: 416, distance: 45.3
click at [106, 416] on div "1 Alpha Deuren International - [STREET_ADDRESS]([PERSON_NAME]) [STREET_ADDRESS]…" at bounding box center [161, 357] width 323 height 1545
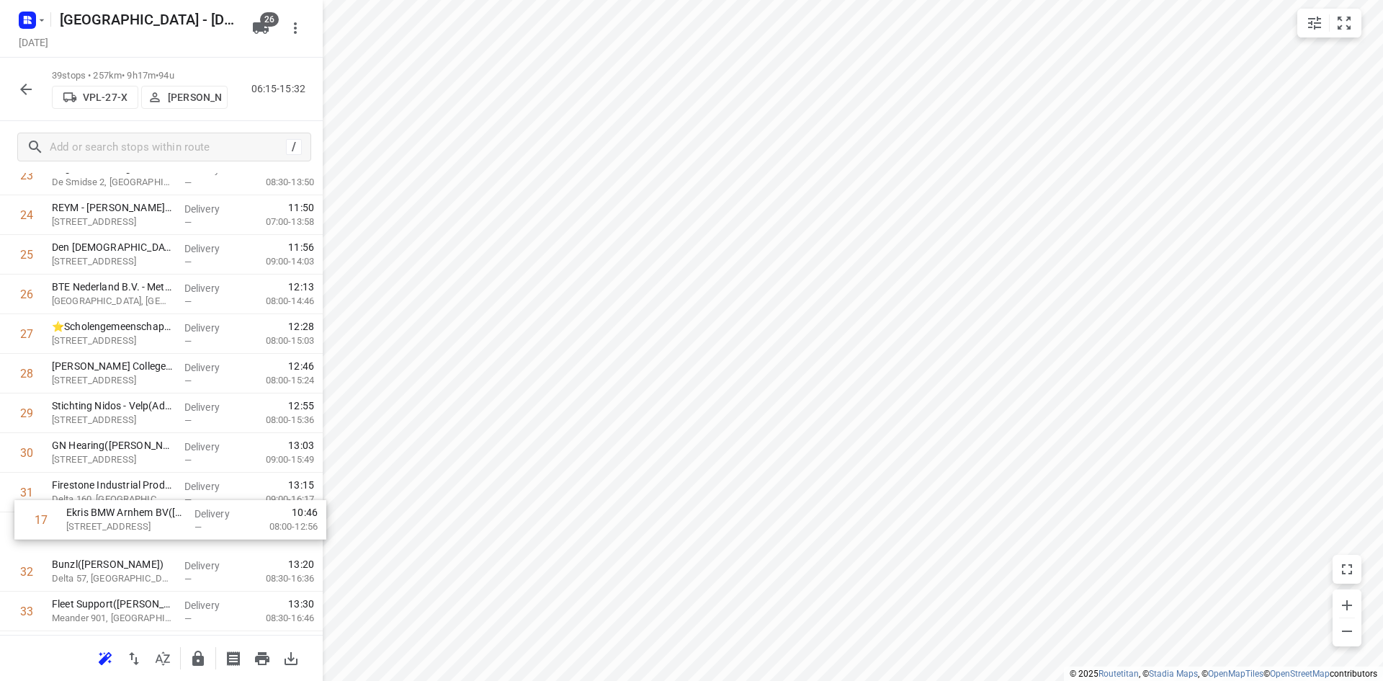
scroll to position [963, 0]
drag, startPoint x: 101, startPoint y: 537, endPoint x: 102, endPoint y: 488, distance: 49.0
click at [102, 488] on div "1 Alpha Deuren International - [STREET_ADDRESS]([PERSON_NAME]) [STREET_ADDRESS]…" at bounding box center [161, 95] width 323 height 1545
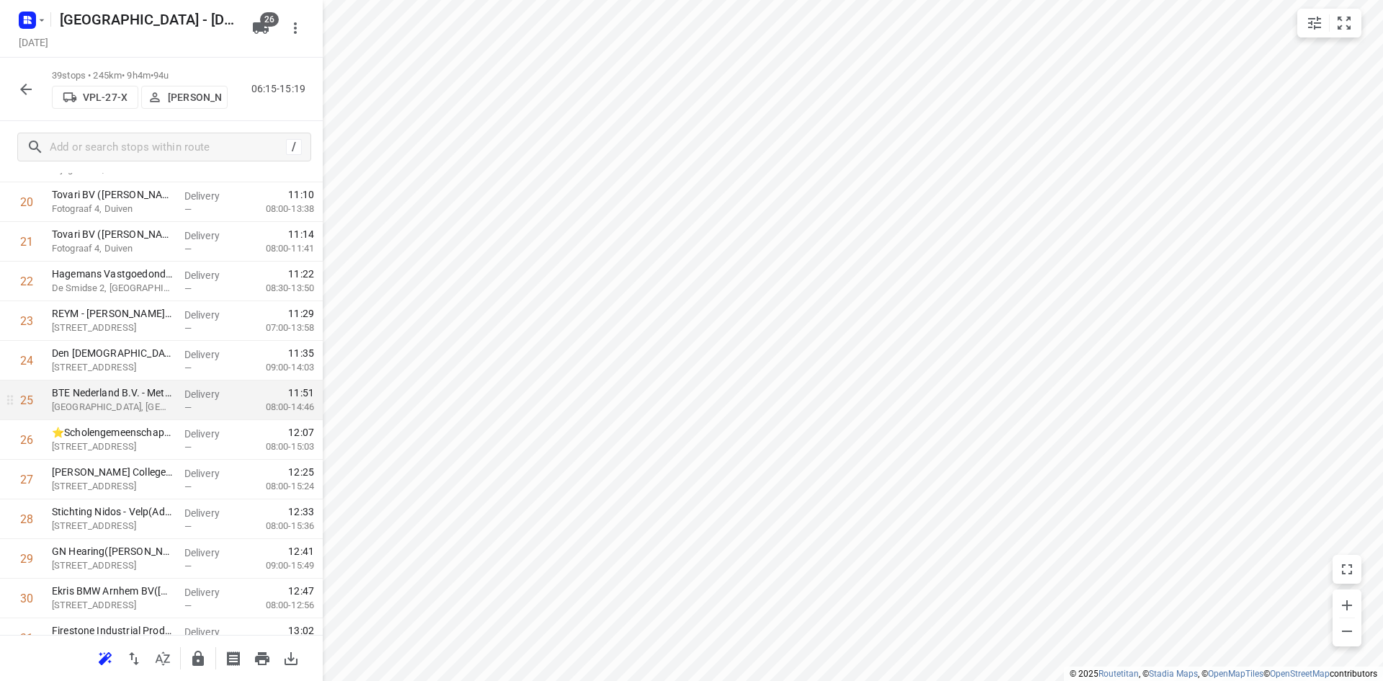
scroll to position [891, 0]
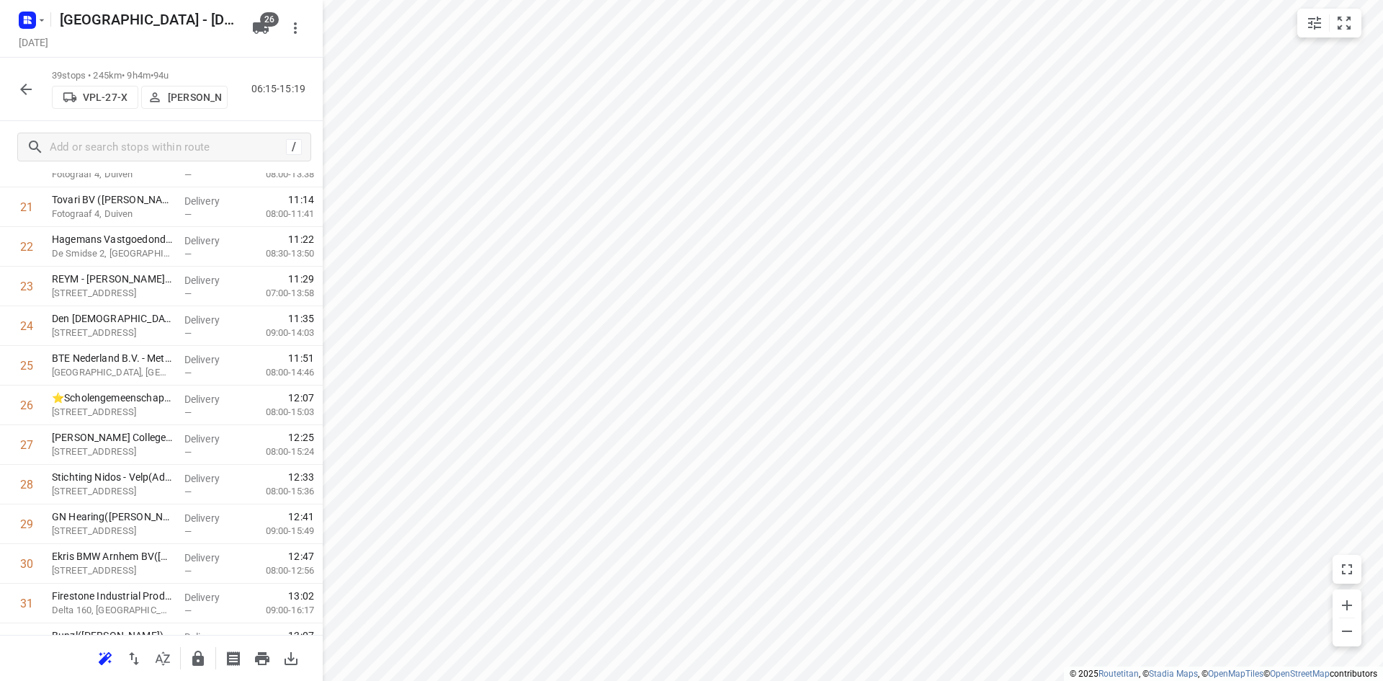
click at [196, 653] on icon "button" at bounding box center [198, 657] width 12 height 15
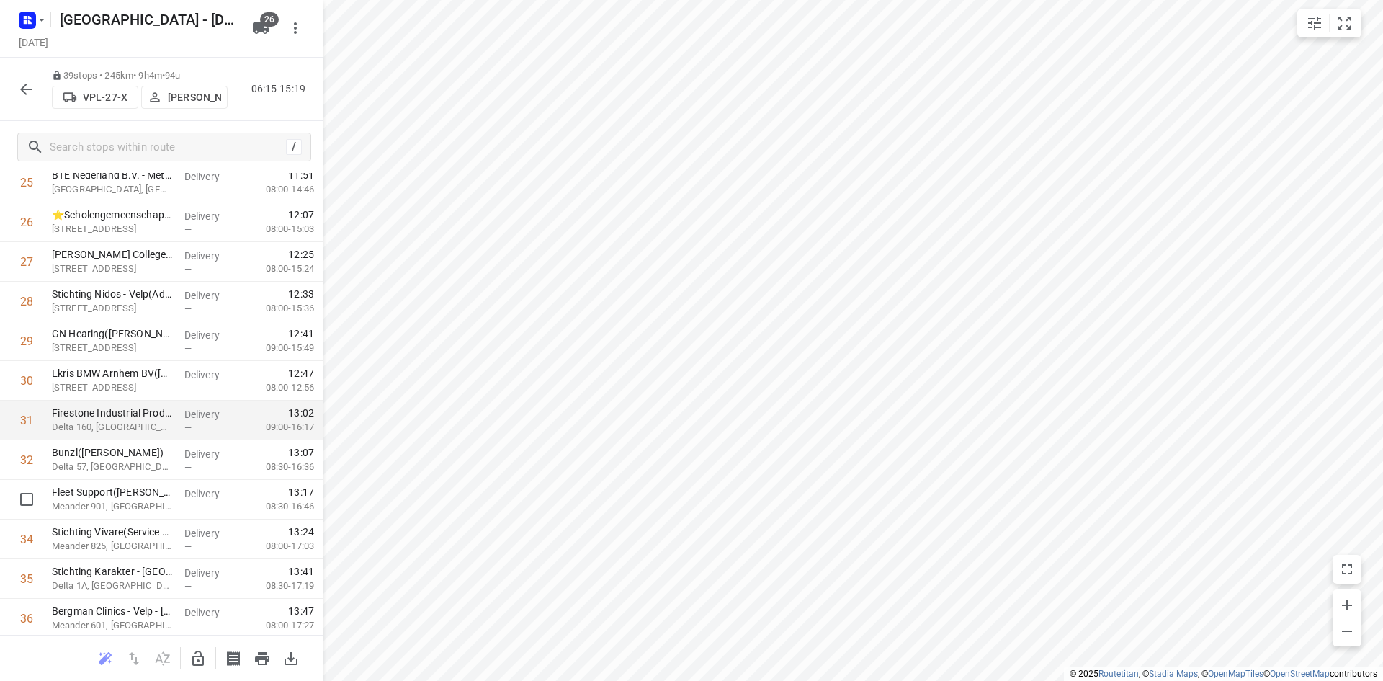
scroll to position [1179, 0]
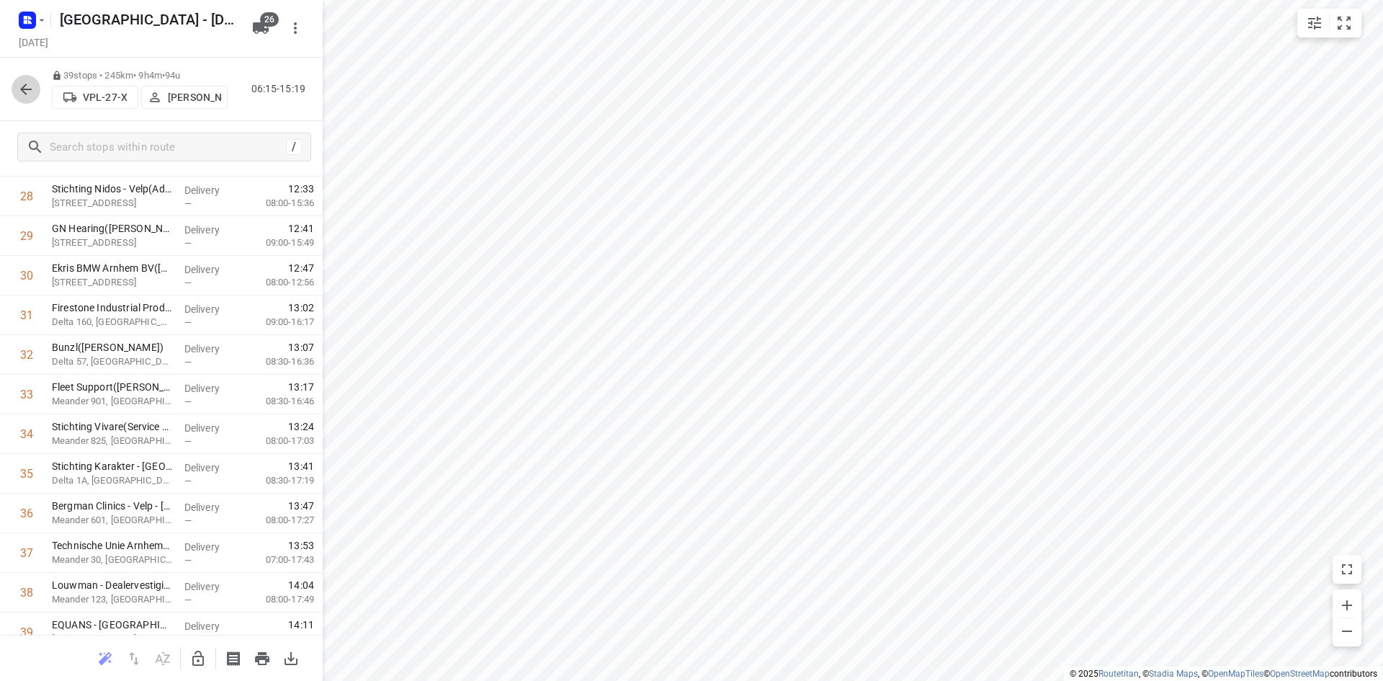
click at [24, 84] on icon "button" at bounding box center [25, 89] width 17 height 17
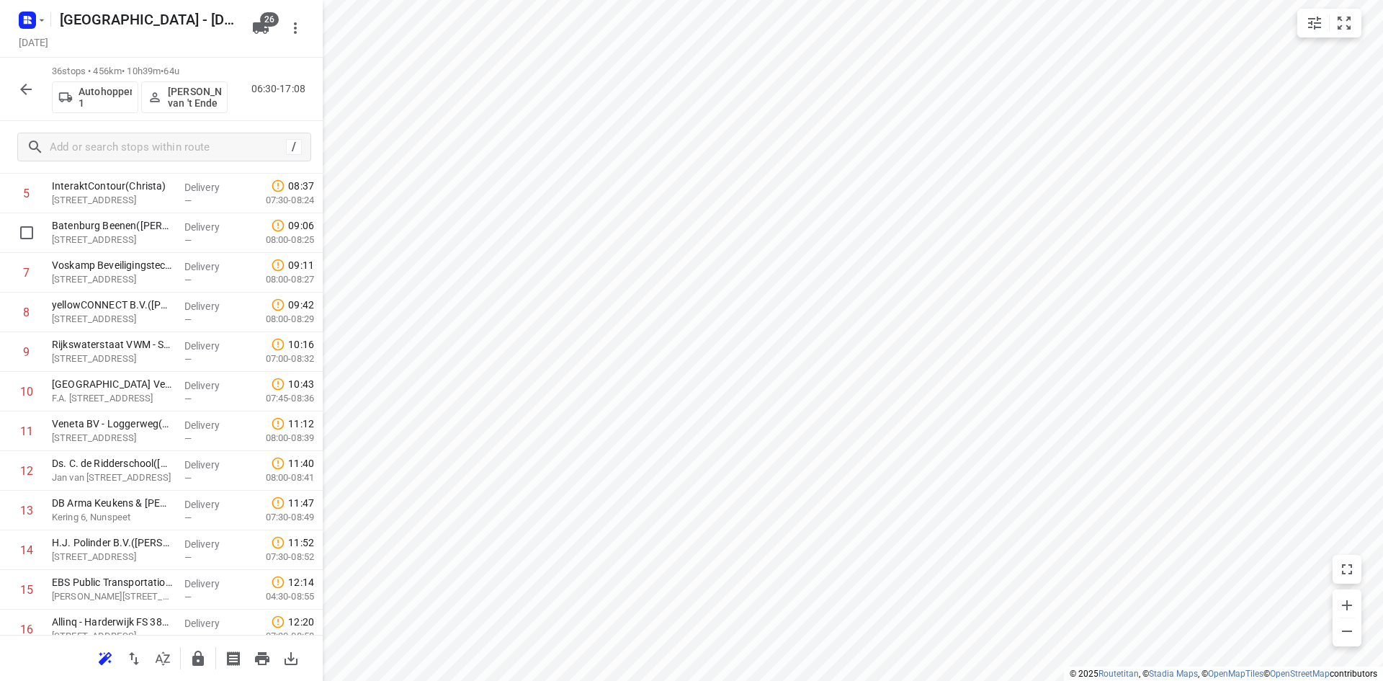
scroll to position [576, 0]
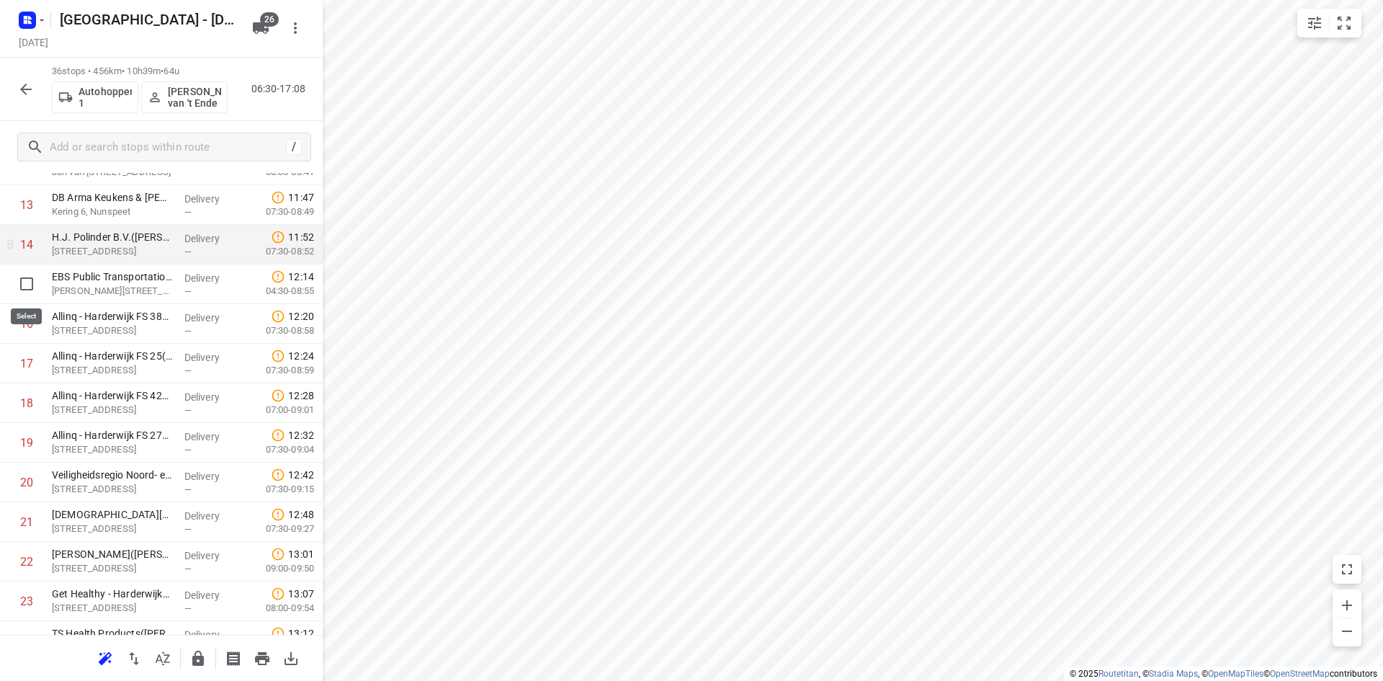
click at [28, 292] on input "checkbox" at bounding box center [26, 283] width 29 height 29
checkbox input "true"
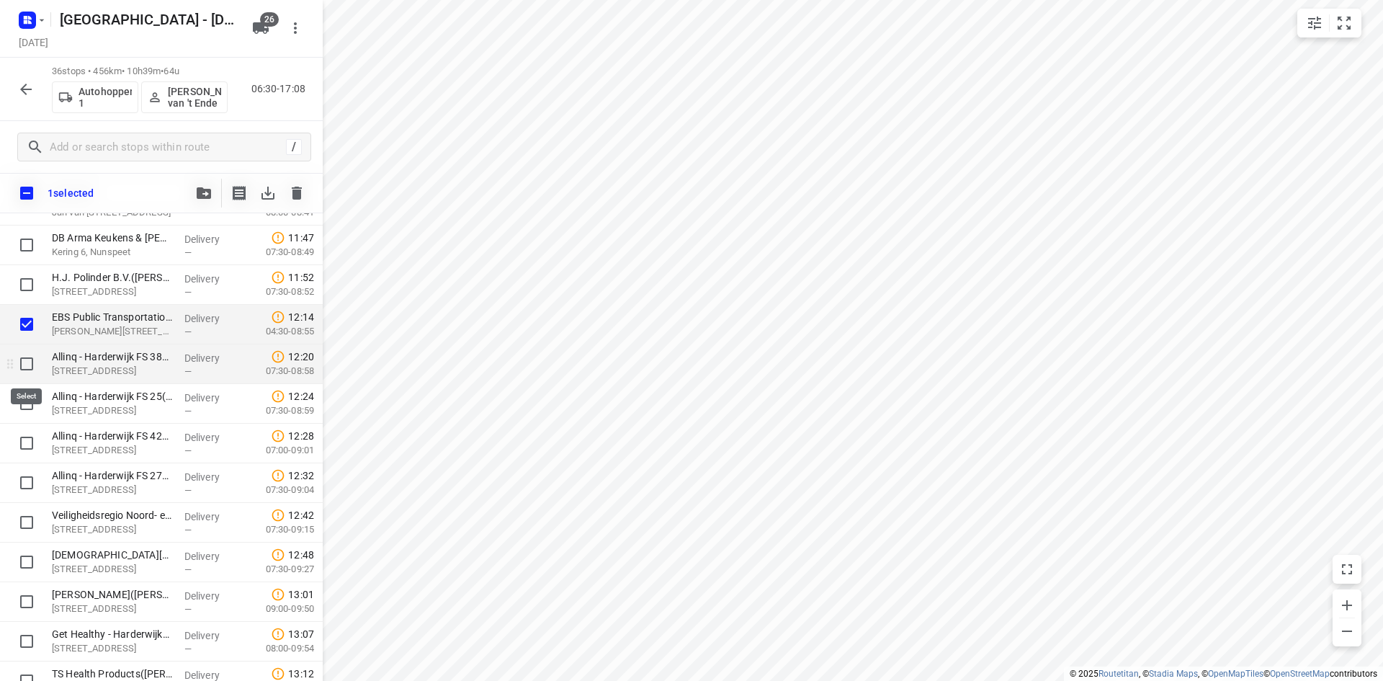
click at [27, 367] on input "checkbox" at bounding box center [26, 363] width 29 height 29
checkbox input "true"
click at [26, 411] on input "checkbox" at bounding box center [26, 403] width 29 height 29
checkbox input "true"
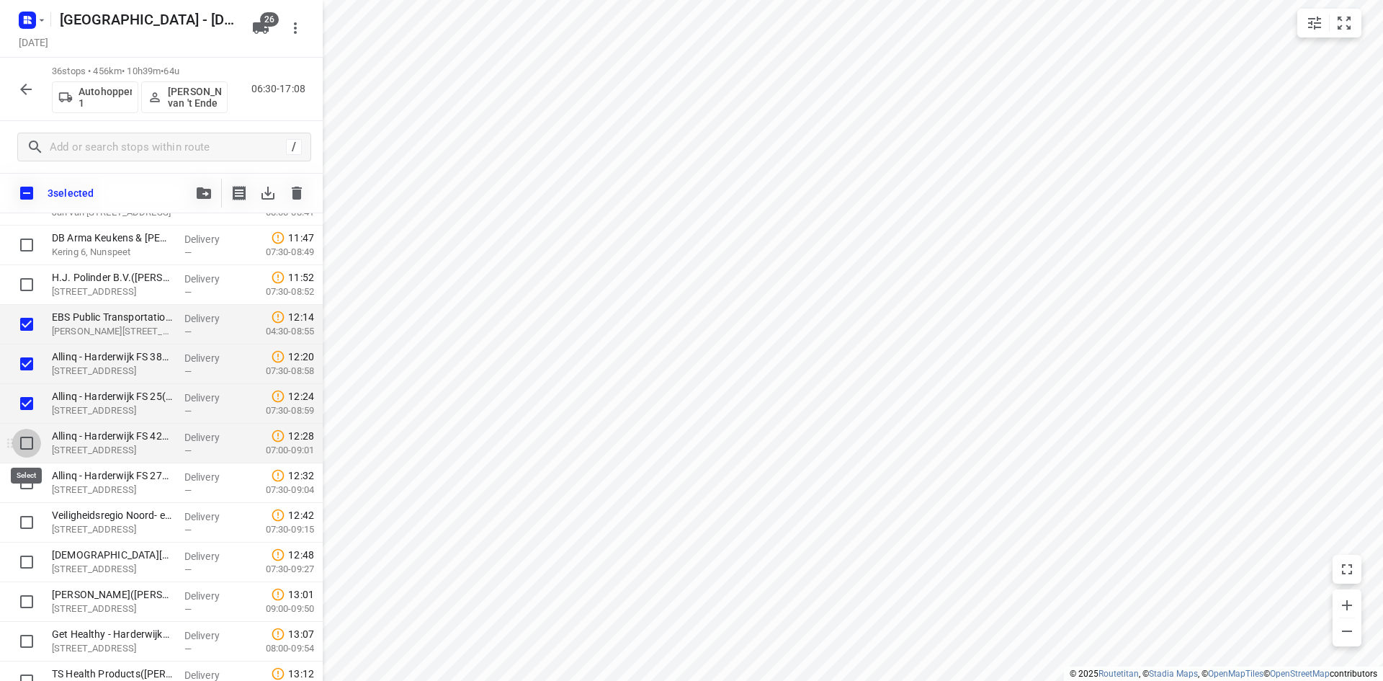
click at [30, 447] on input "checkbox" at bounding box center [26, 443] width 29 height 29
checkbox input "true"
click at [17, 485] on input "checkbox" at bounding box center [26, 482] width 29 height 29
checkbox input "true"
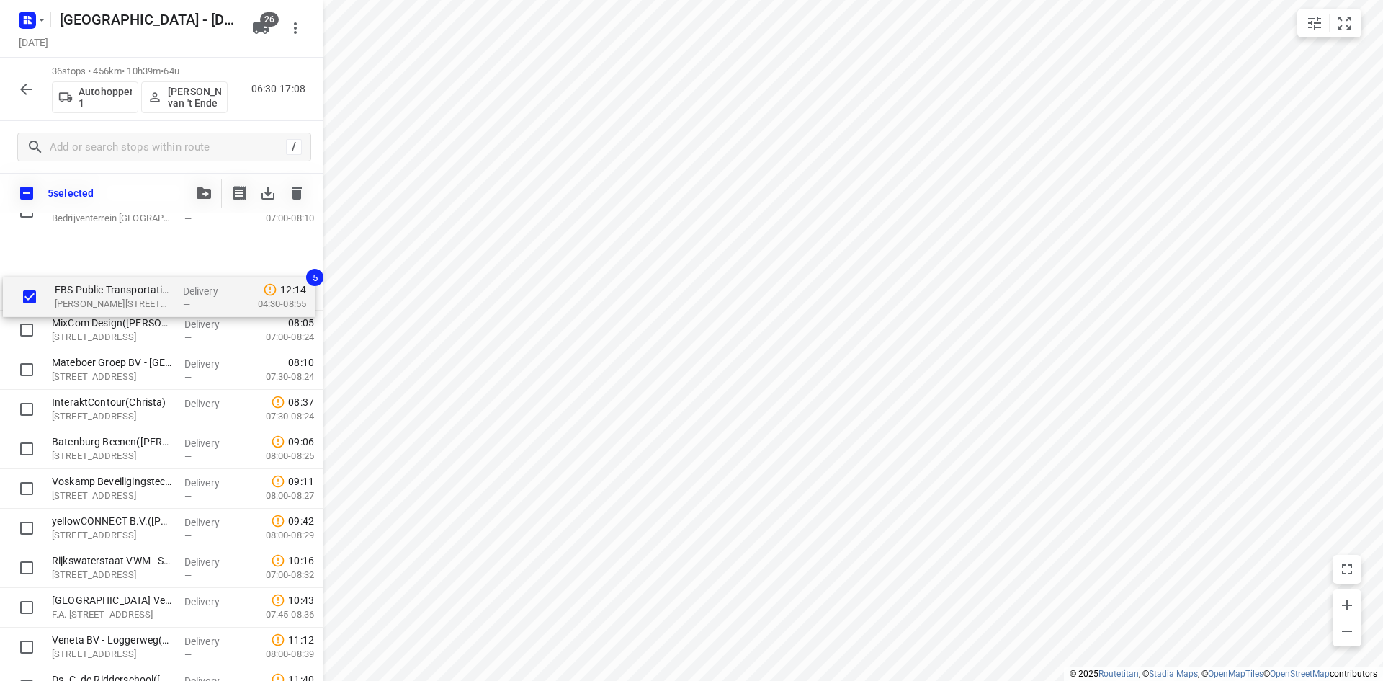
scroll to position [0, 0]
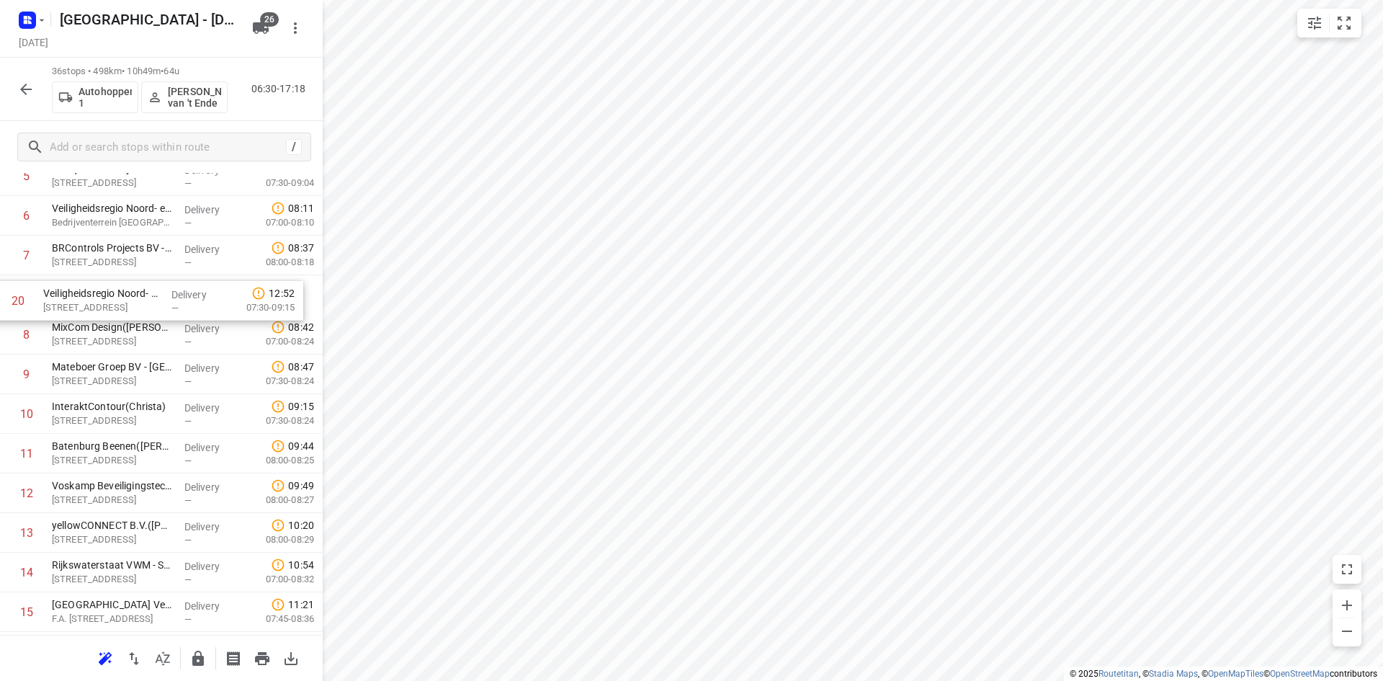
scroll to position [216, 0]
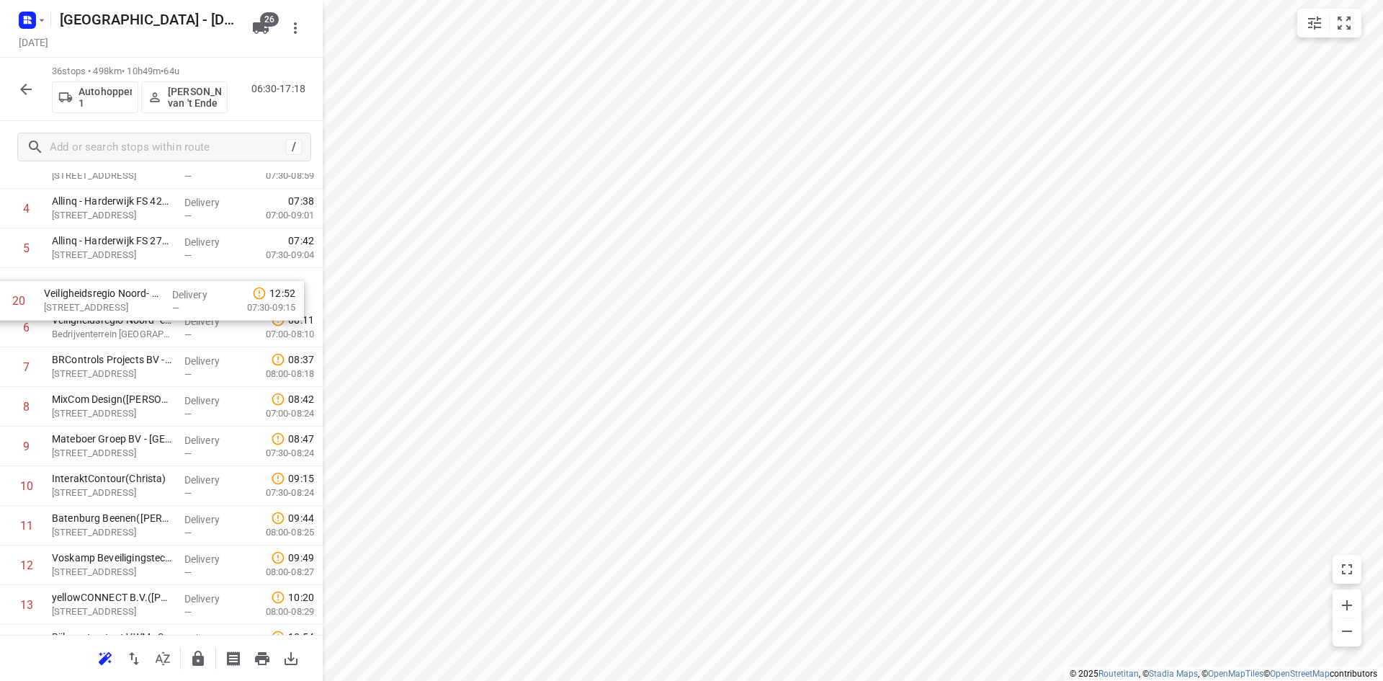
drag, startPoint x: 119, startPoint y: 491, endPoint x: 111, endPoint y: 305, distance: 186.0
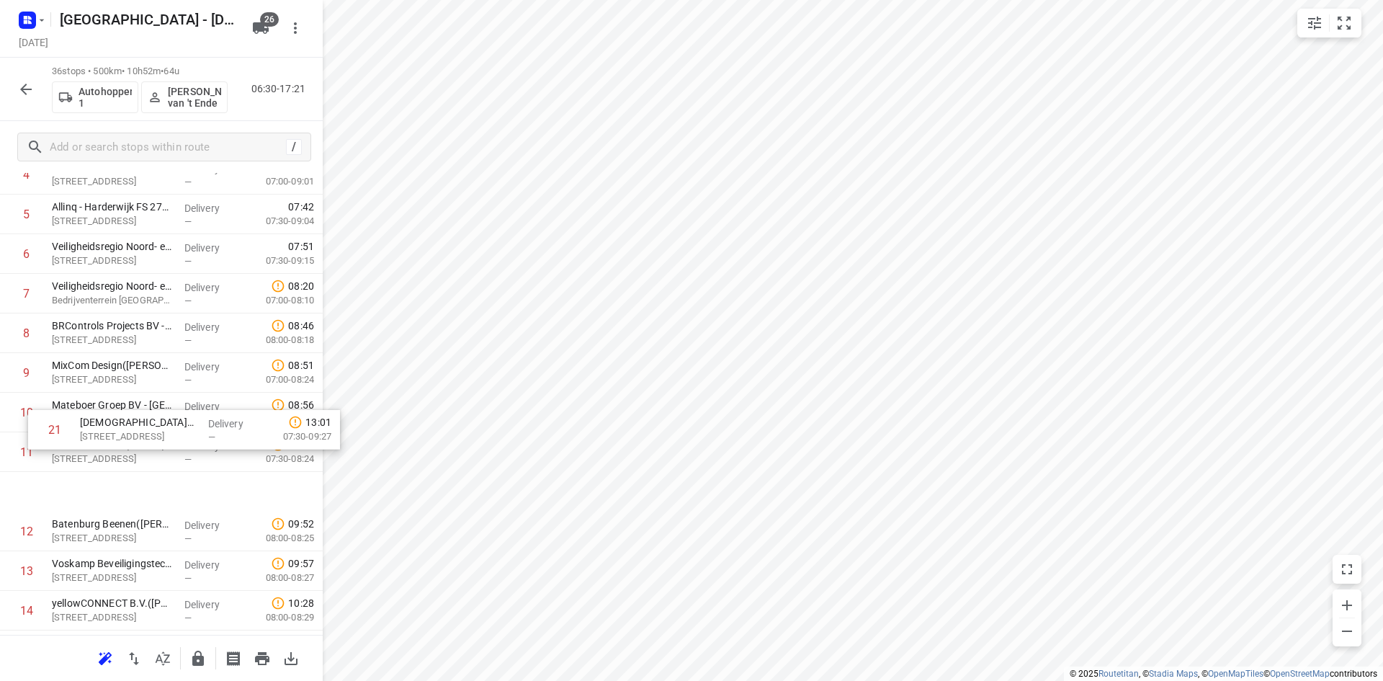
scroll to position [220, 0]
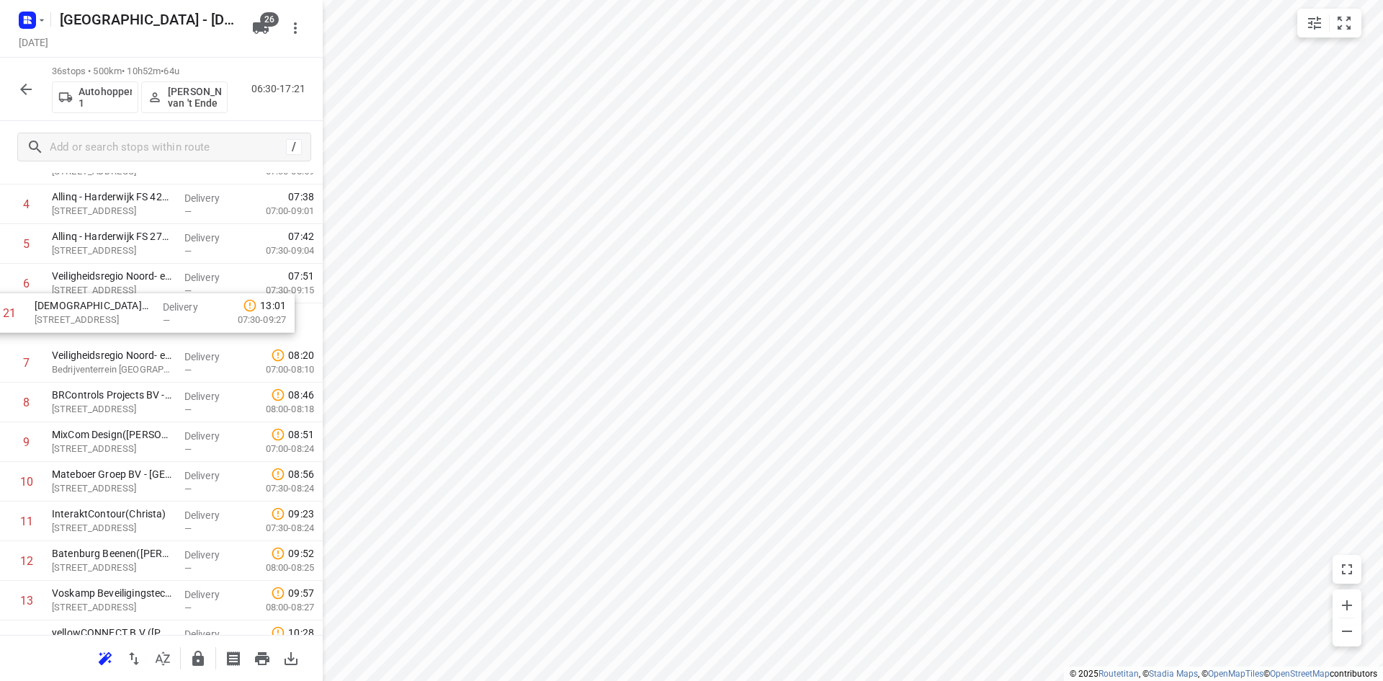
drag, startPoint x: 109, startPoint y: 591, endPoint x: 89, endPoint y: 297, distance: 295.3
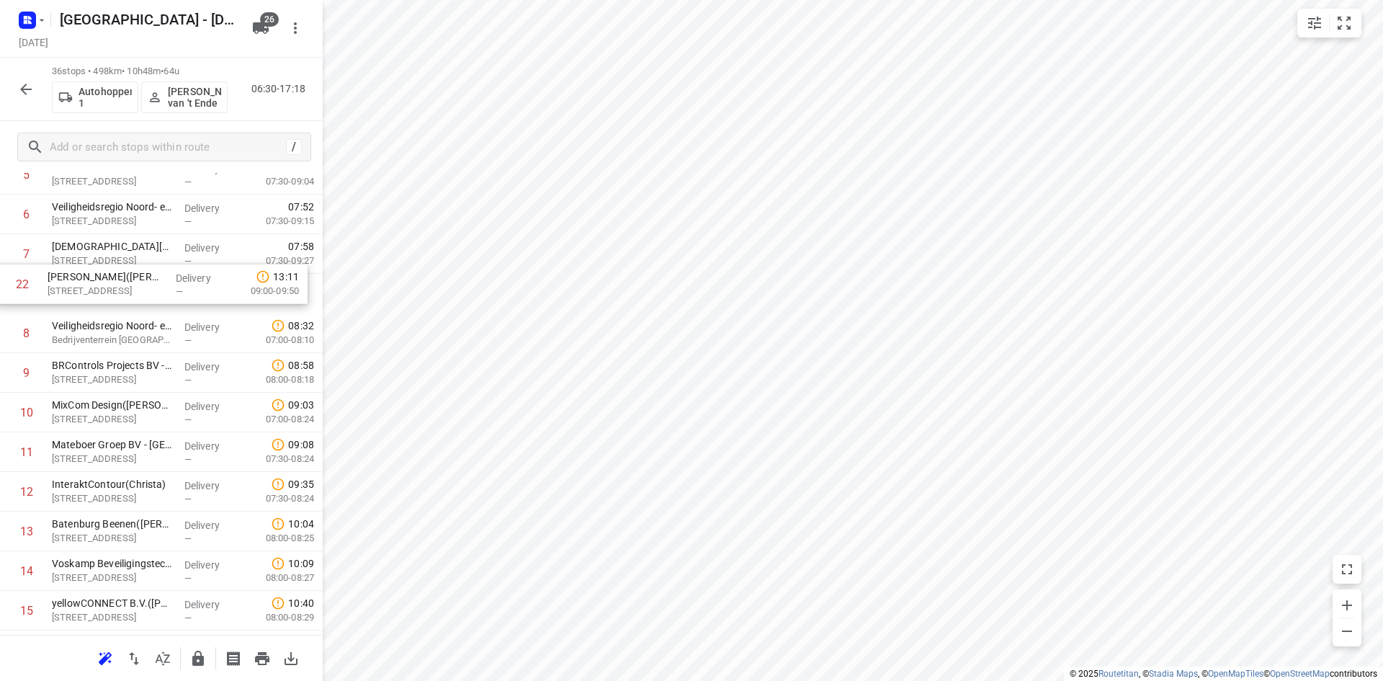
scroll to position [287, 0]
drag, startPoint x: 102, startPoint y: 497, endPoint x: 104, endPoint y: 301, distance: 196.0
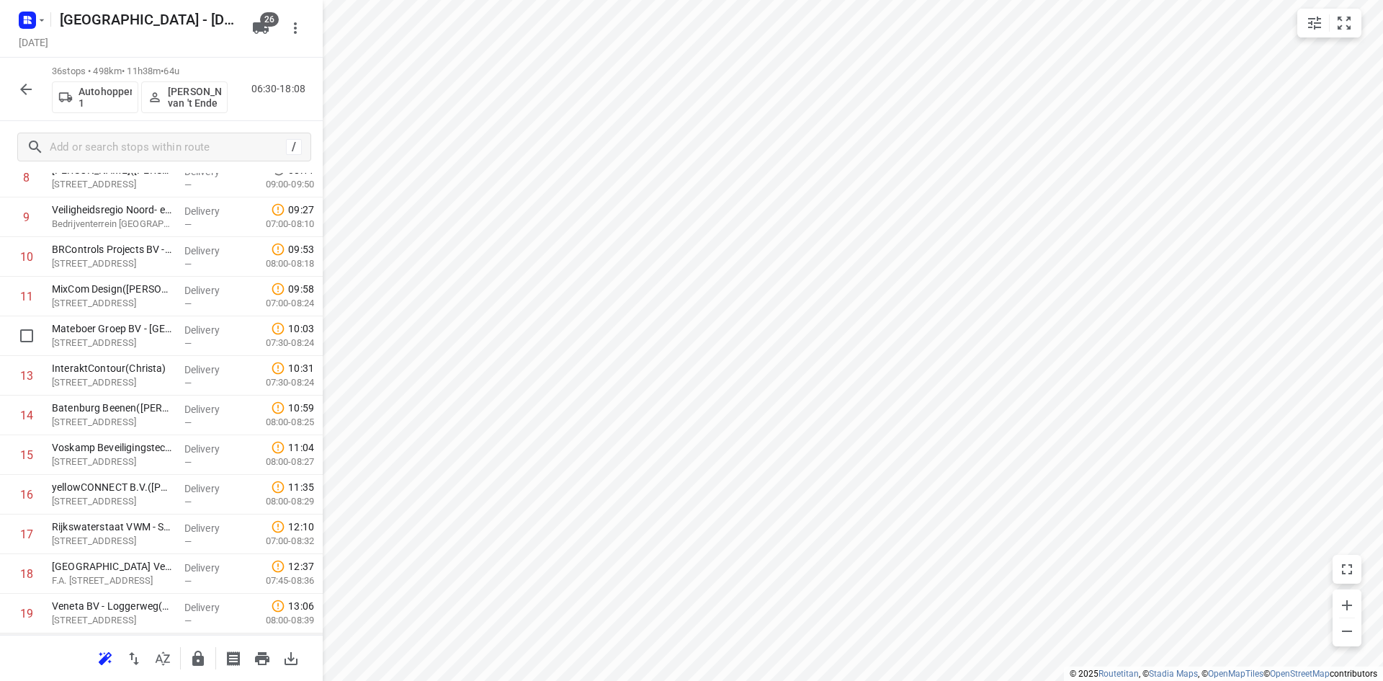
scroll to position [575, 0]
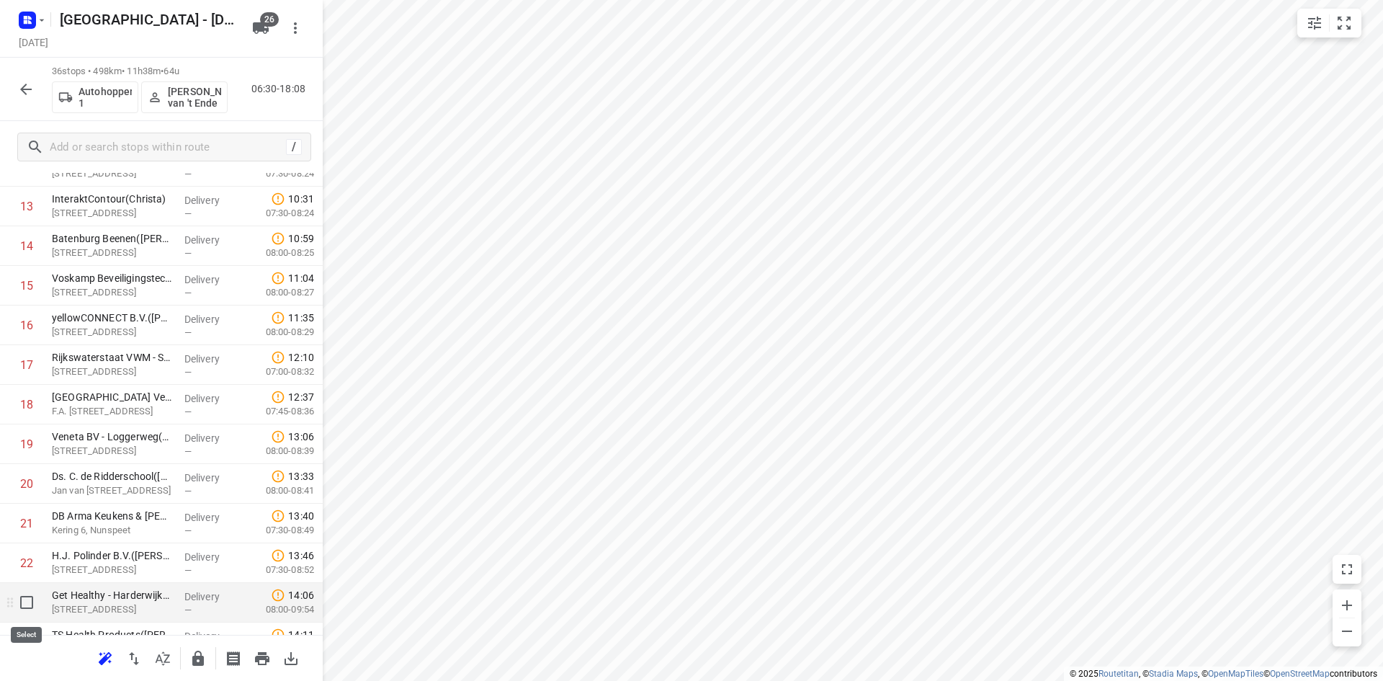
click at [30, 599] on input "checkbox" at bounding box center [26, 602] width 29 height 29
checkbox input "true"
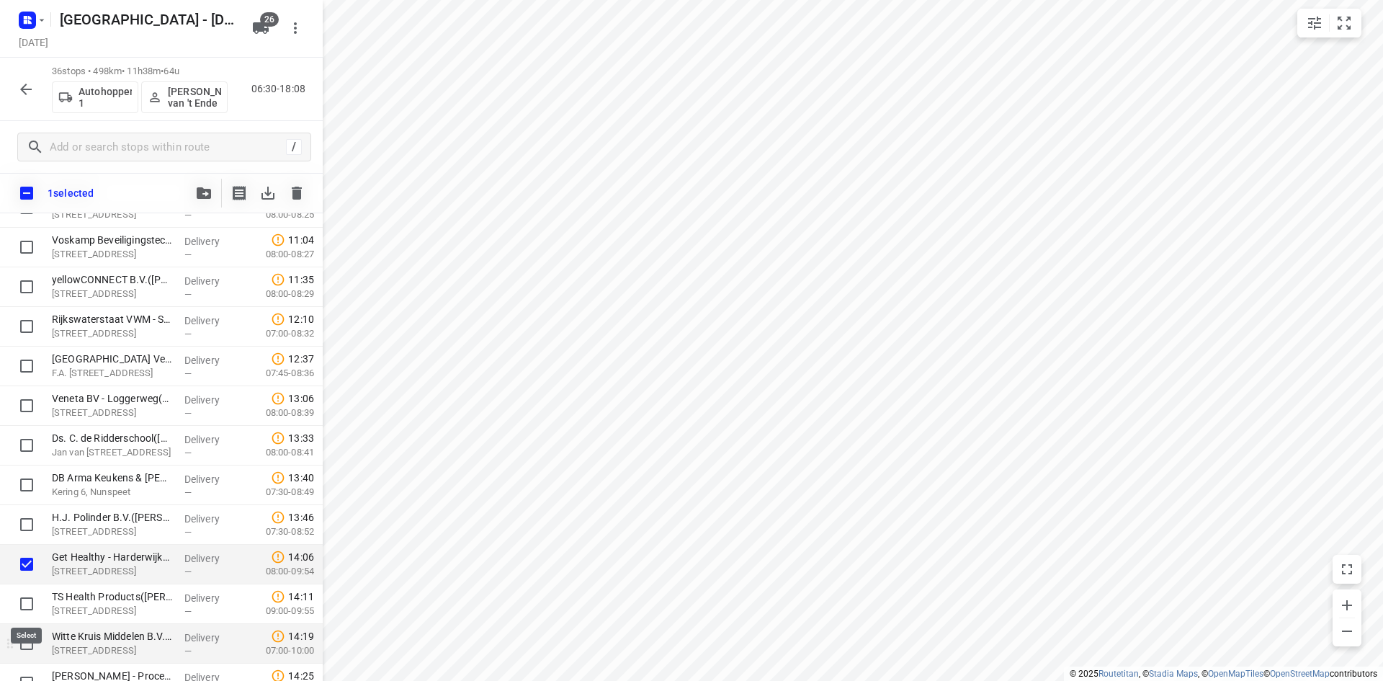
scroll to position [719, 0]
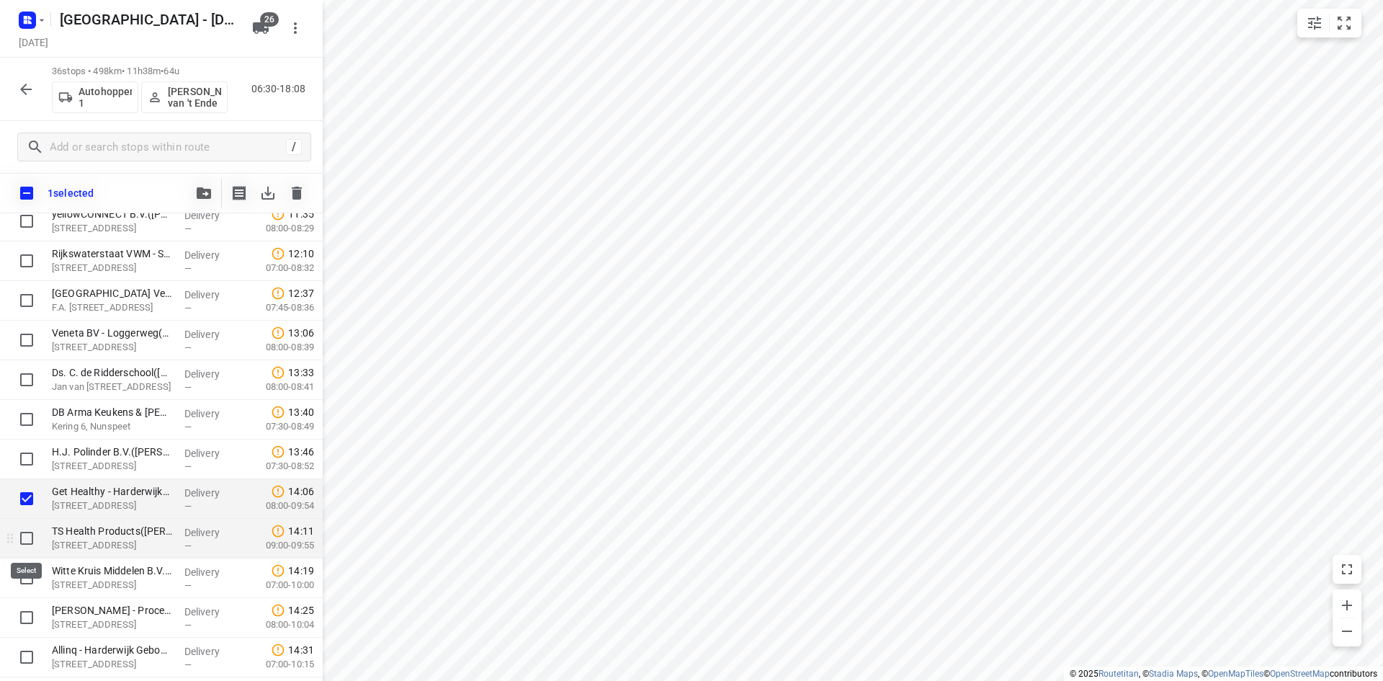
click at [32, 535] on input "checkbox" at bounding box center [26, 538] width 29 height 29
checkbox input "true"
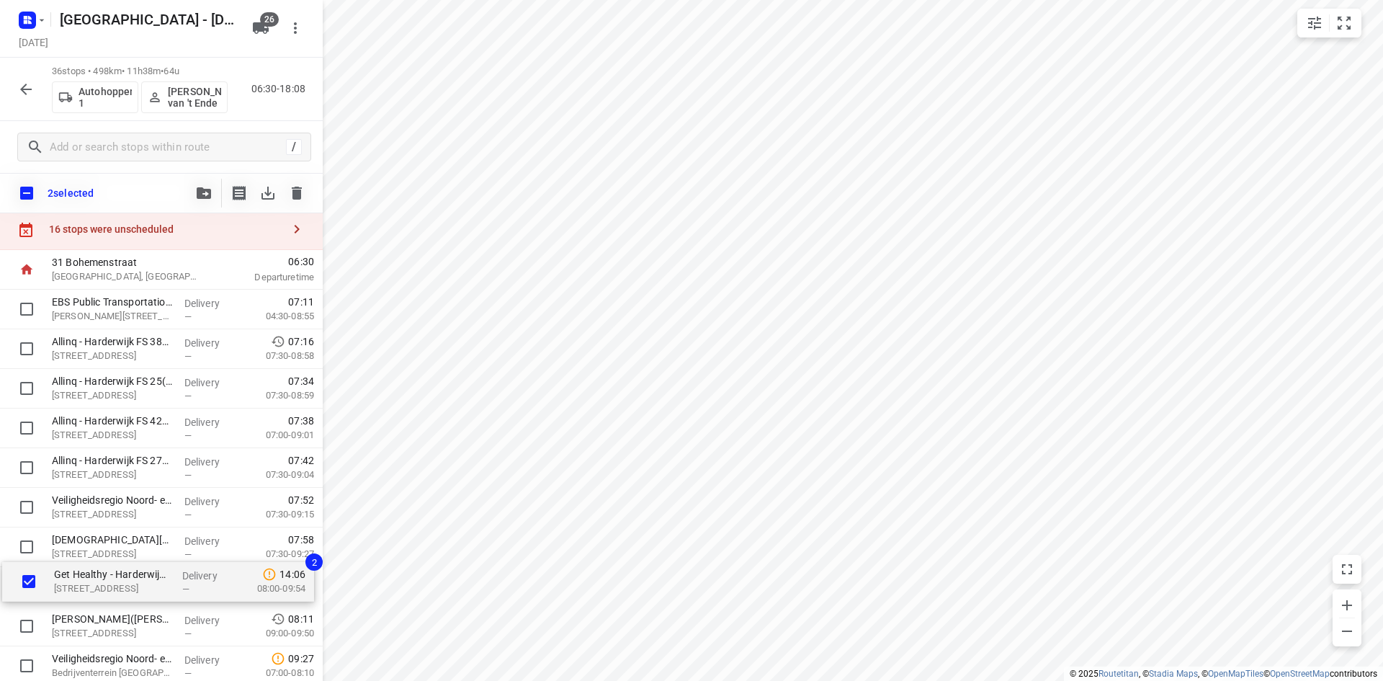
scroll to position [55, 0]
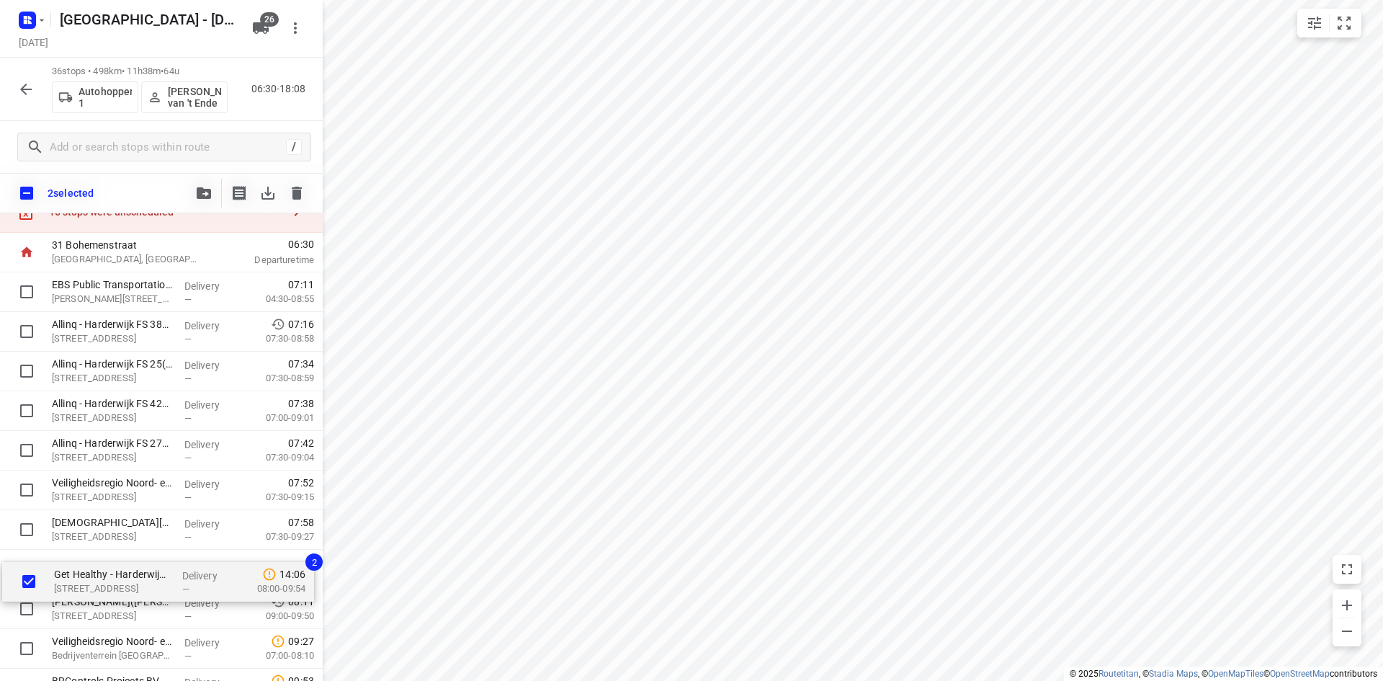
drag, startPoint x: 89, startPoint y: 503, endPoint x: 89, endPoint y: 578, distance: 74.9
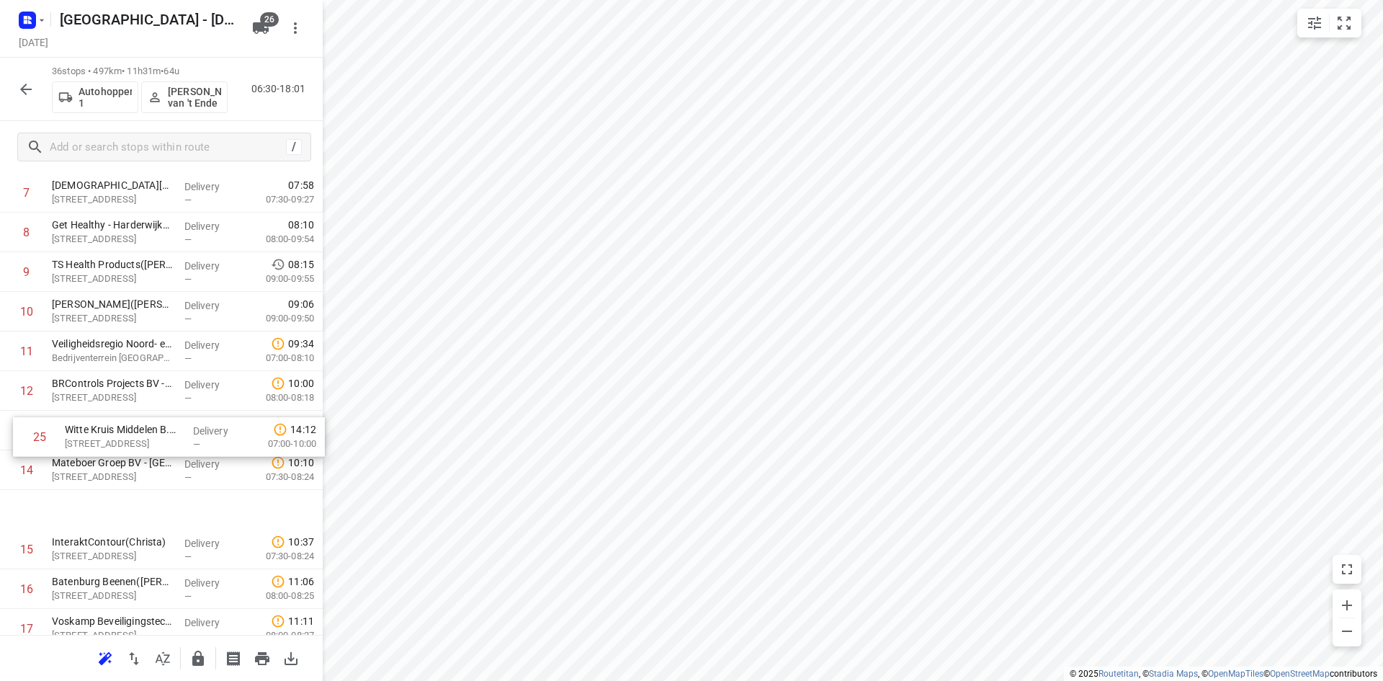
scroll to position [344, 0]
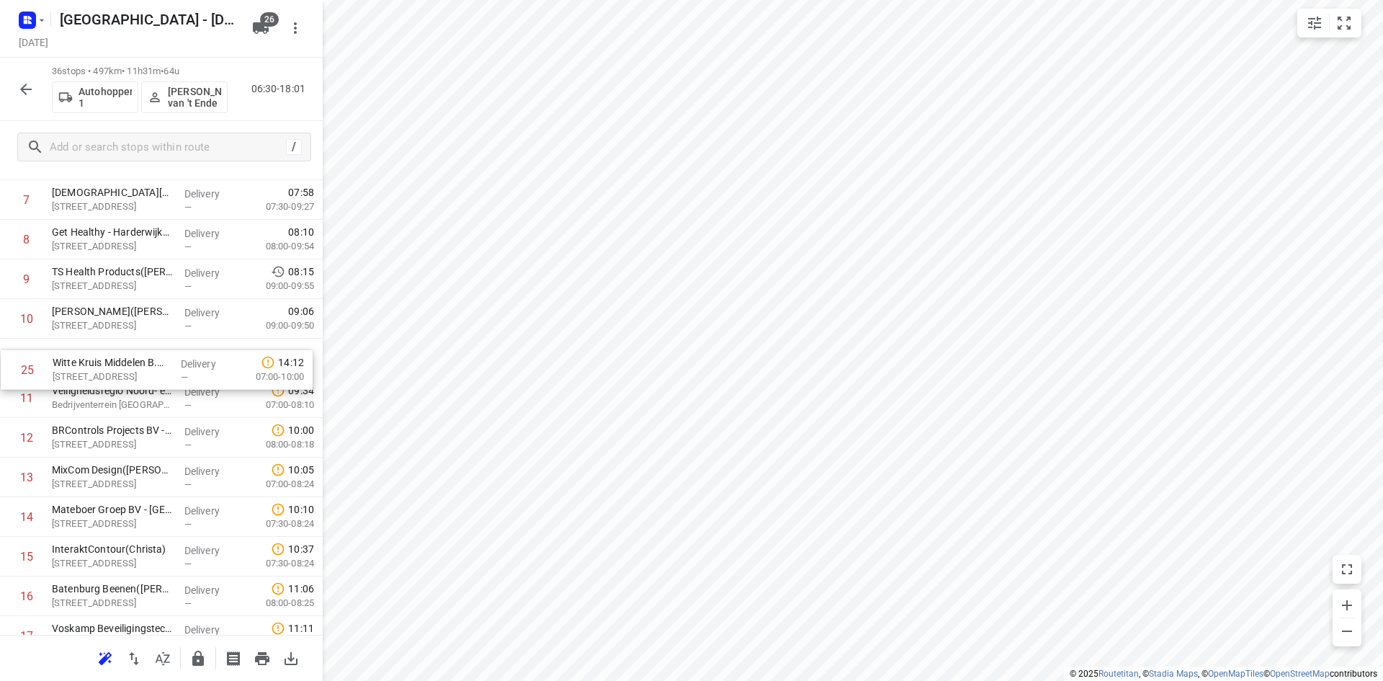
drag, startPoint x: 116, startPoint y: 498, endPoint x: 117, endPoint y: 382, distance: 116.0
click at [117, 382] on div "1 EBS Public Transportation - [GEOGRAPHIC_DATA][PERSON_NAME]([PERSON_NAME]) [PE…" at bounding box center [161, 655] width 323 height 1426
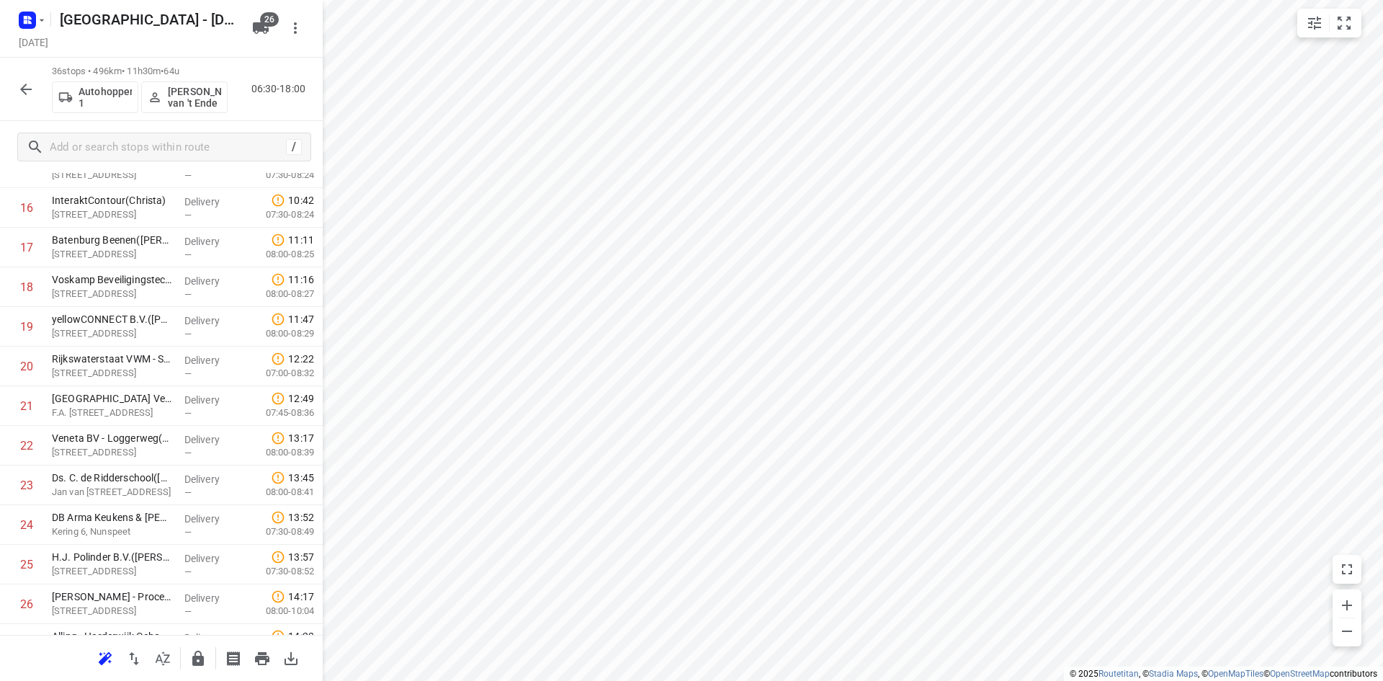
scroll to position [848, 0]
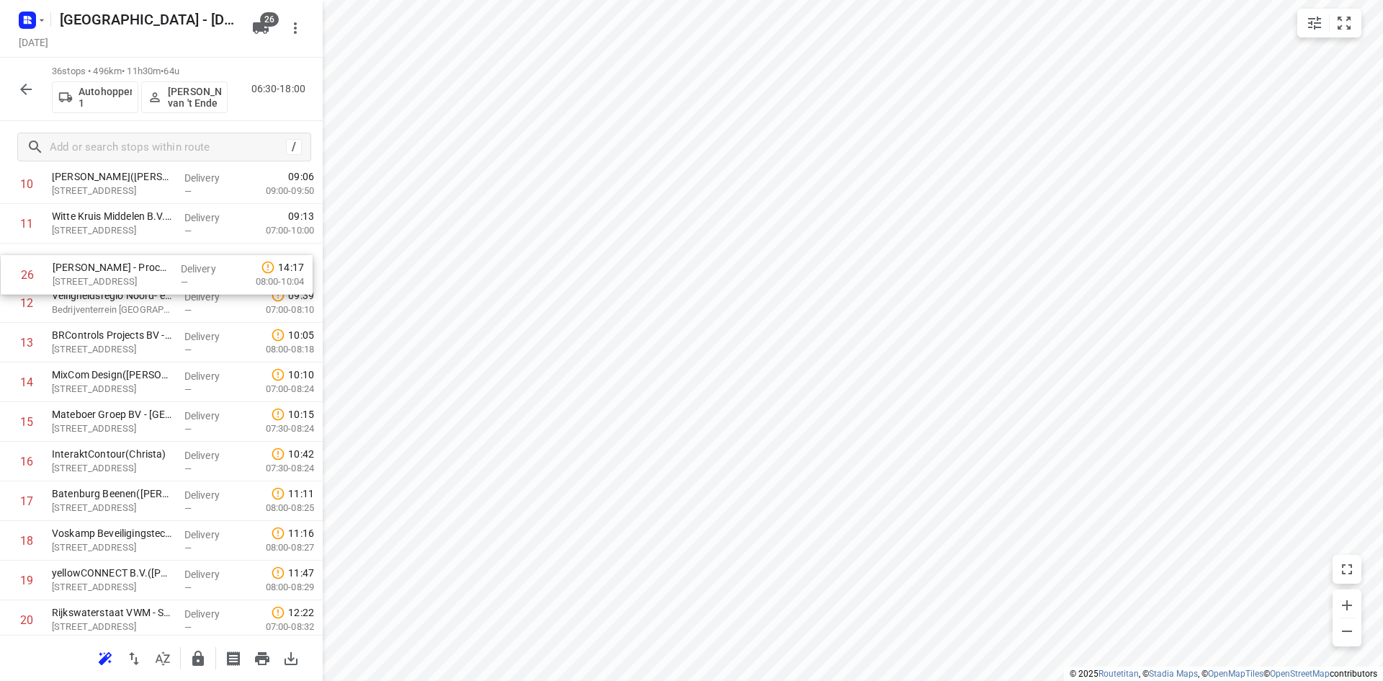
drag, startPoint x: 95, startPoint y: 445, endPoint x: 97, endPoint y: 268, distance: 177.2
click at [97, 268] on div "1 EBS Public Transportation - [GEOGRAPHIC_DATA][PERSON_NAME]([PERSON_NAME]) [PE…" at bounding box center [161, 521] width 323 height 1426
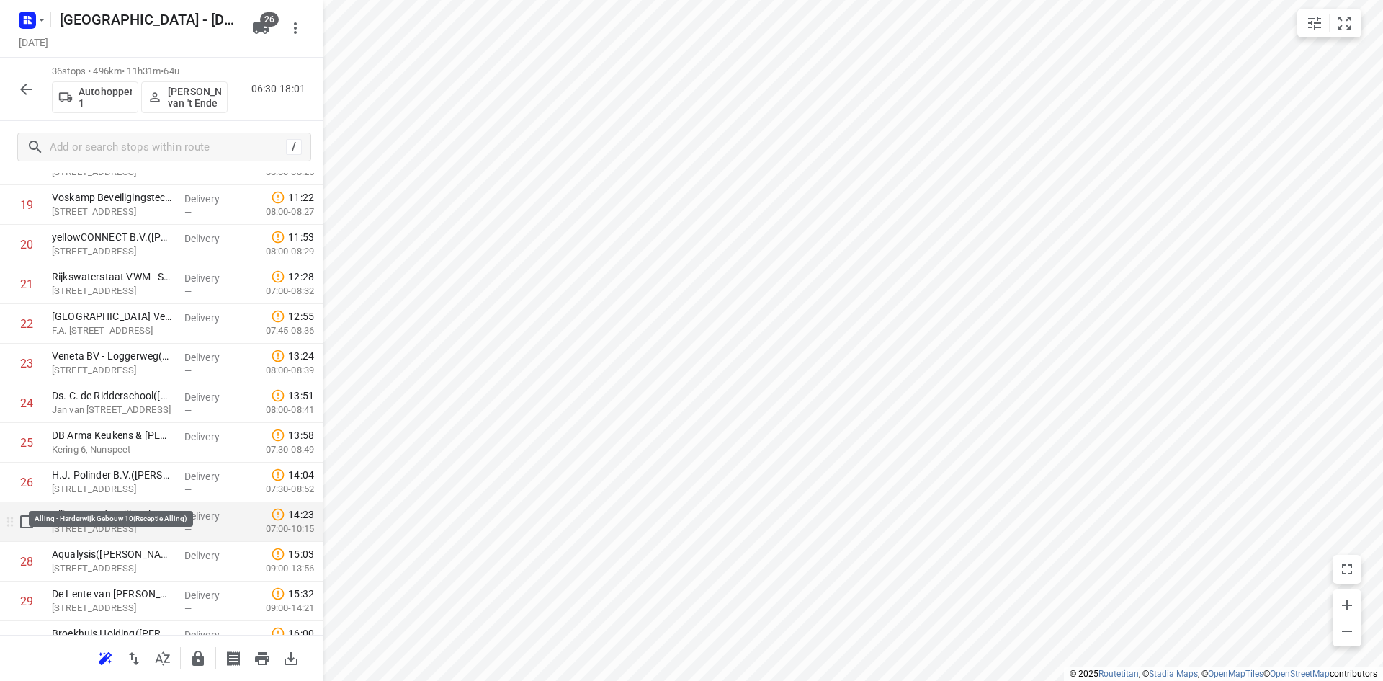
scroll to position [837, 0]
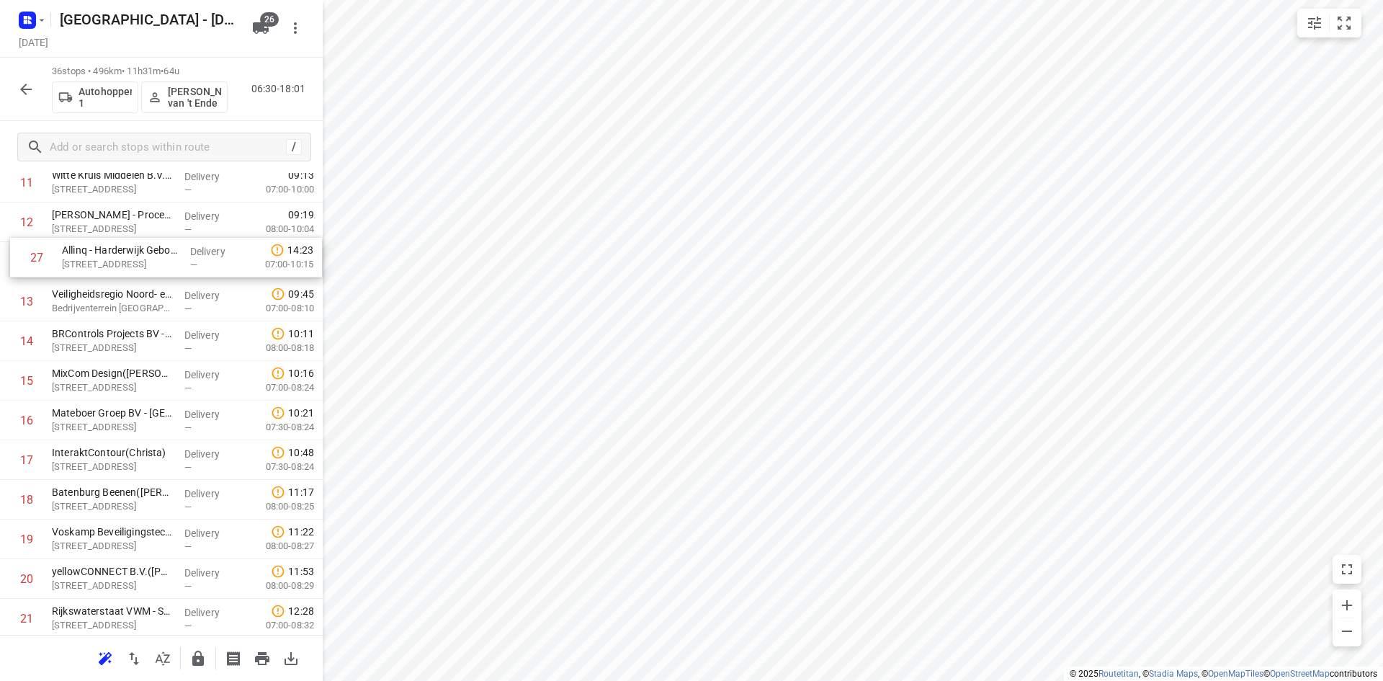
drag, startPoint x: 101, startPoint y: 504, endPoint x: 111, endPoint y: 259, distance: 245.1
click at [111, 259] on div "1 EBS Public Transportation - [GEOGRAPHIC_DATA][PERSON_NAME]([PERSON_NAME]) [PE…" at bounding box center [161, 480] width 323 height 1426
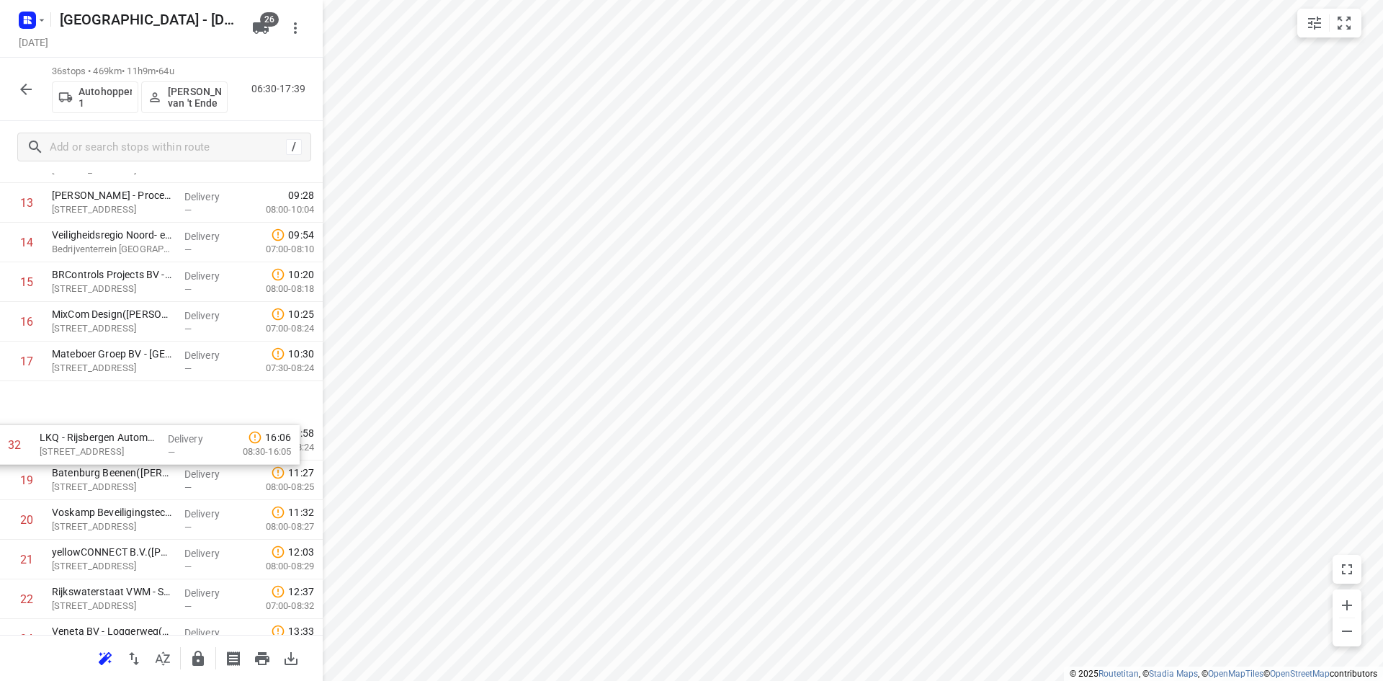
scroll to position [509, 0]
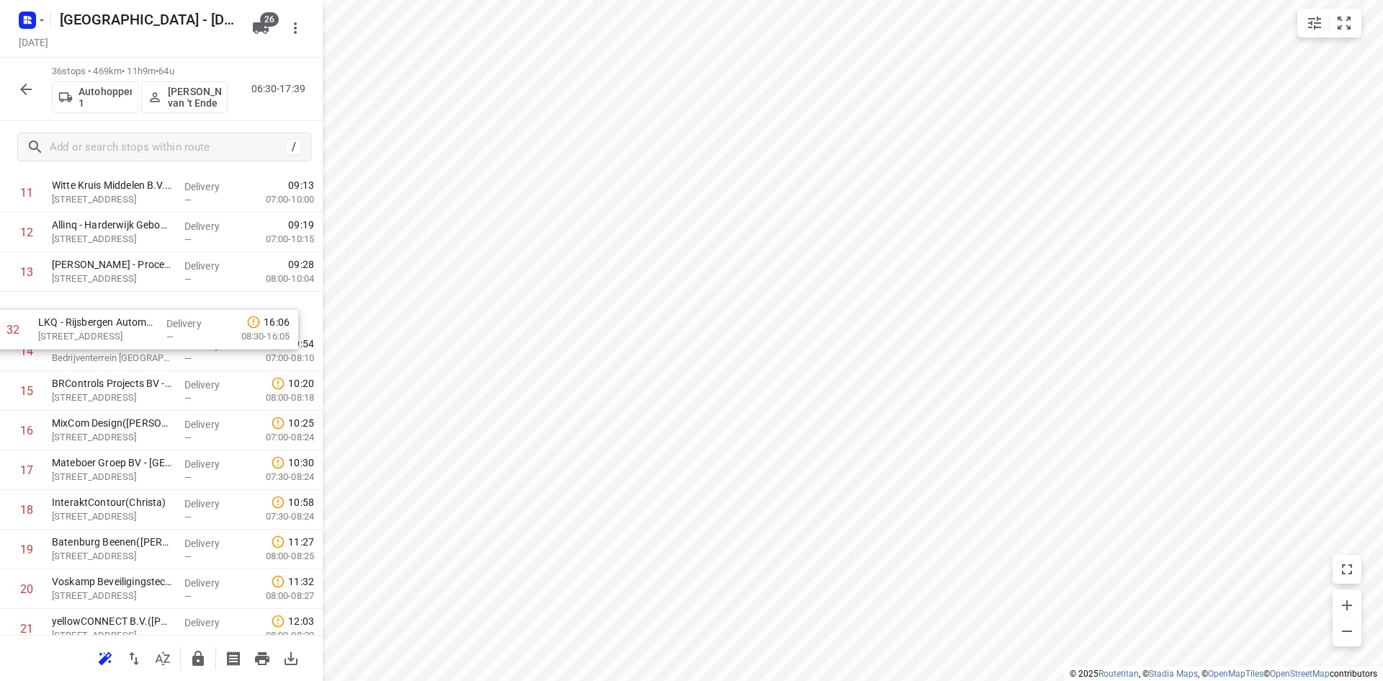
drag, startPoint x: 103, startPoint y: 590, endPoint x: 88, endPoint y: 309, distance: 281.3
click at [88, 309] on div "1 EBS Public Transportation - [GEOGRAPHIC_DATA][PERSON_NAME]([PERSON_NAME]) [PE…" at bounding box center [161, 490] width 323 height 1426
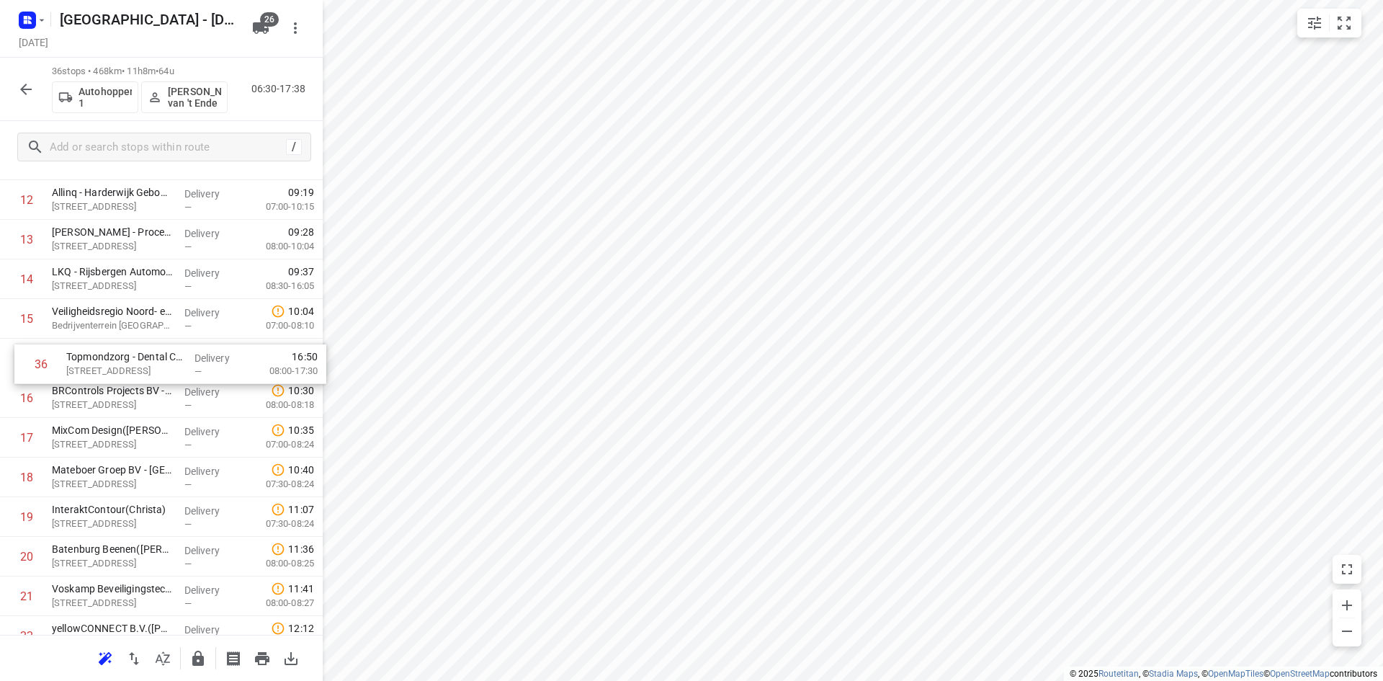
scroll to position [541, 0]
drag, startPoint x: 112, startPoint y: 594, endPoint x: 115, endPoint y: 341, distance: 252.9
click at [115, 341] on div "1 EBS Public Transportation - [GEOGRAPHIC_DATA][PERSON_NAME]([PERSON_NAME]) [PE…" at bounding box center [161, 458] width 323 height 1426
drag, startPoint x: 90, startPoint y: 469, endPoint x: 99, endPoint y: 370, distance: 99.9
click at [99, 370] on div "1 EBS Public Transportation - [GEOGRAPHIC_DATA][PERSON_NAME]([PERSON_NAME]) [PE…" at bounding box center [161, 458] width 323 height 1426
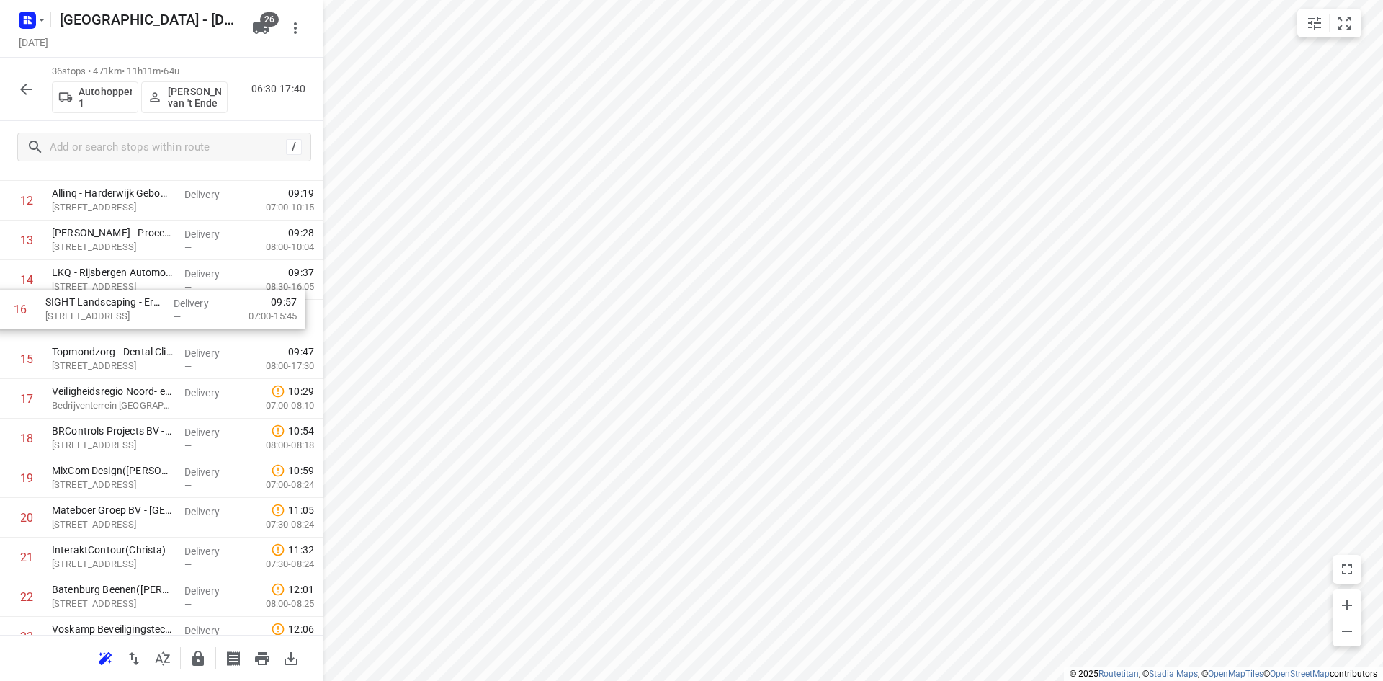
drag, startPoint x: 152, startPoint y: 374, endPoint x: 145, endPoint y: 319, distance: 55.2
click at [145, 319] on div "1 EBS Public Transportation - [GEOGRAPHIC_DATA][PERSON_NAME]([PERSON_NAME]) [PE…" at bounding box center [161, 458] width 323 height 1426
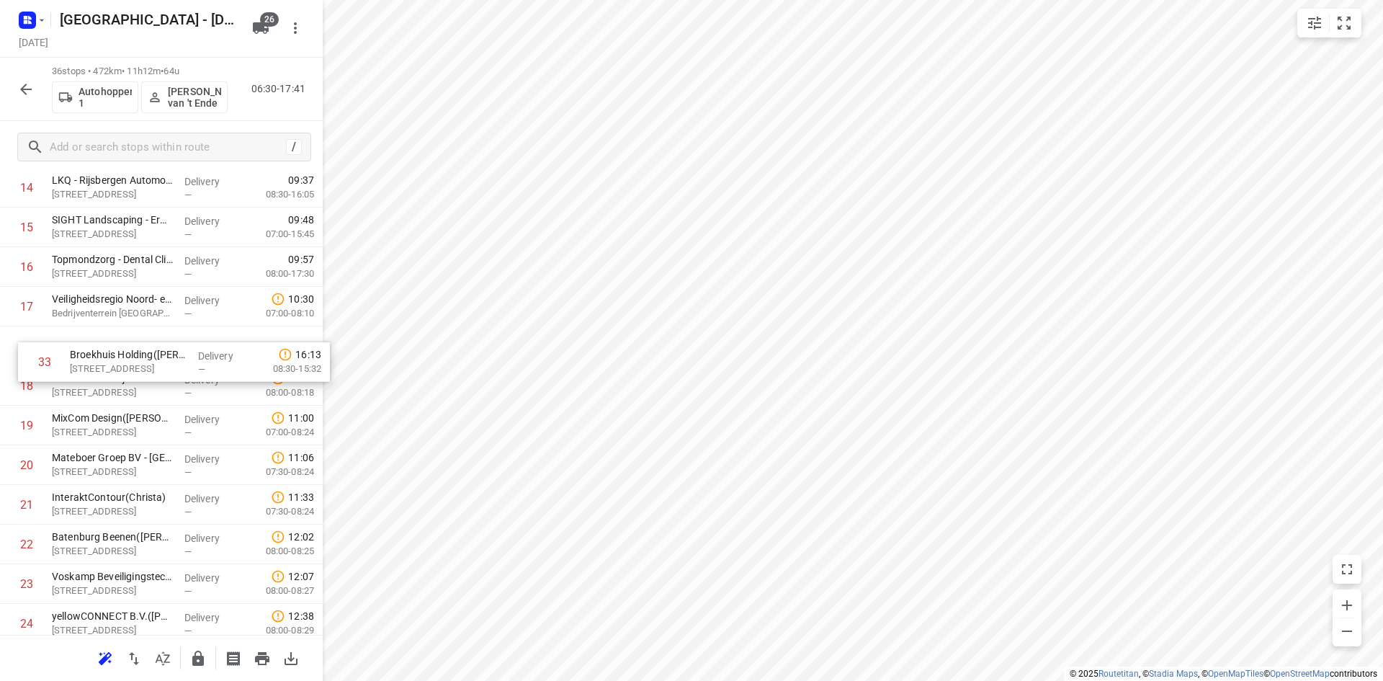
scroll to position [613, 0]
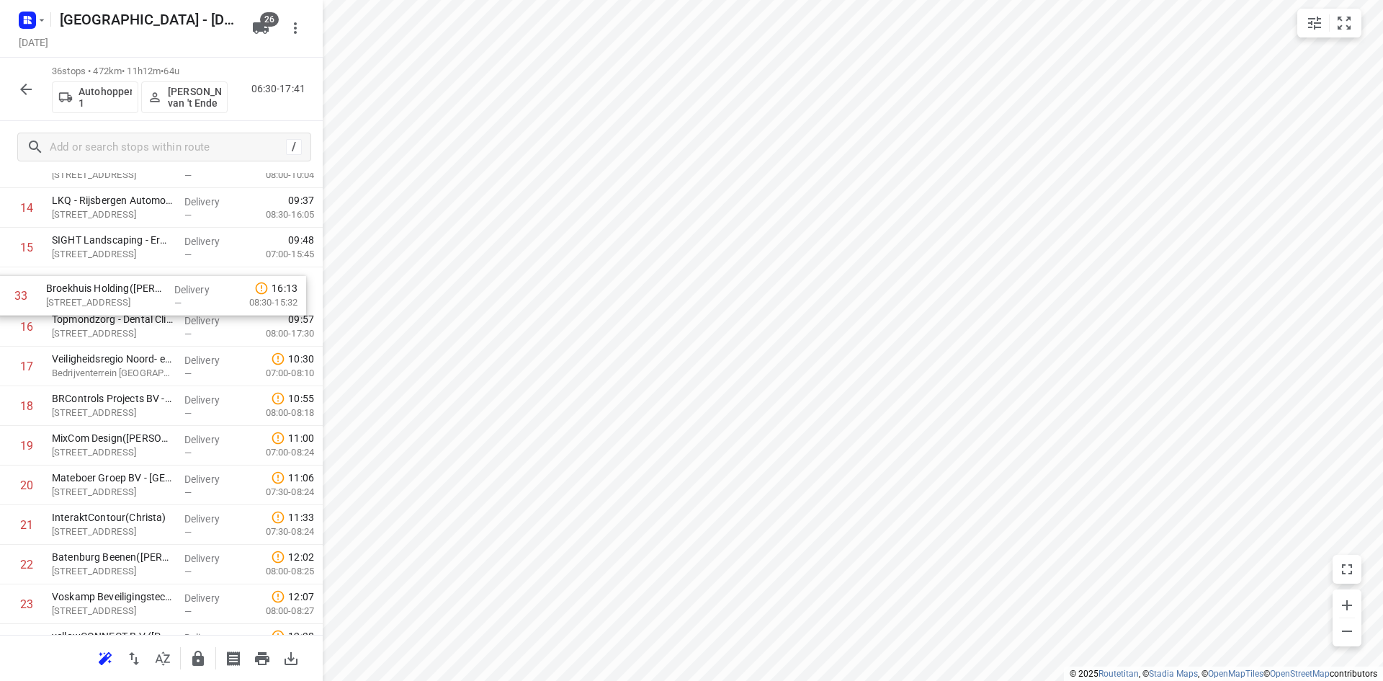
drag, startPoint x: 111, startPoint y: 463, endPoint x: 108, endPoint y: 298, distance: 165.7
click at [108, 298] on div "1 EBS Public Transportation - [GEOGRAPHIC_DATA][PERSON_NAME]([PERSON_NAME]) [PE…" at bounding box center [161, 386] width 323 height 1426
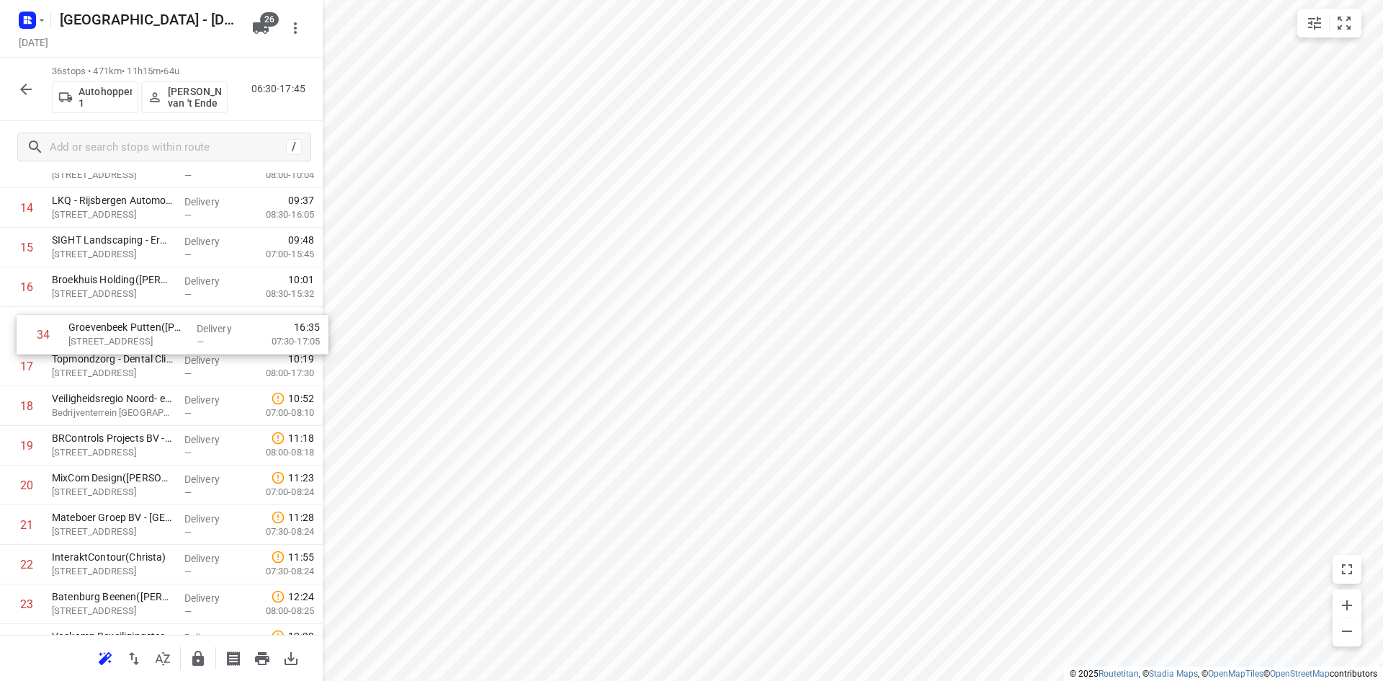
drag, startPoint x: 112, startPoint y: 514, endPoint x: 125, endPoint y: 349, distance: 165.5
click at [125, 349] on div "1 EBS Public Transportation - [GEOGRAPHIC_DATA][PERSON_NAME]([PERSON_NAME]) [PE…" at bounding box center [161, 386] width 323 height 1426
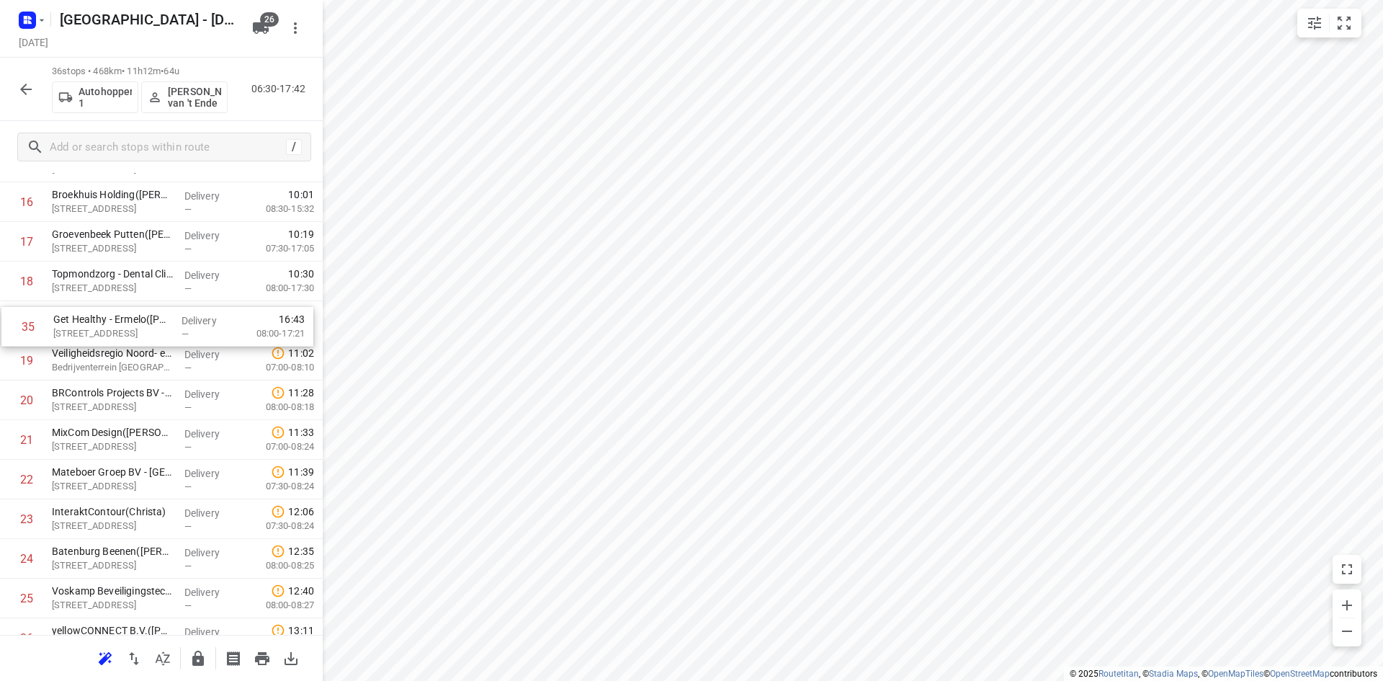
scroll to position [685, 0]
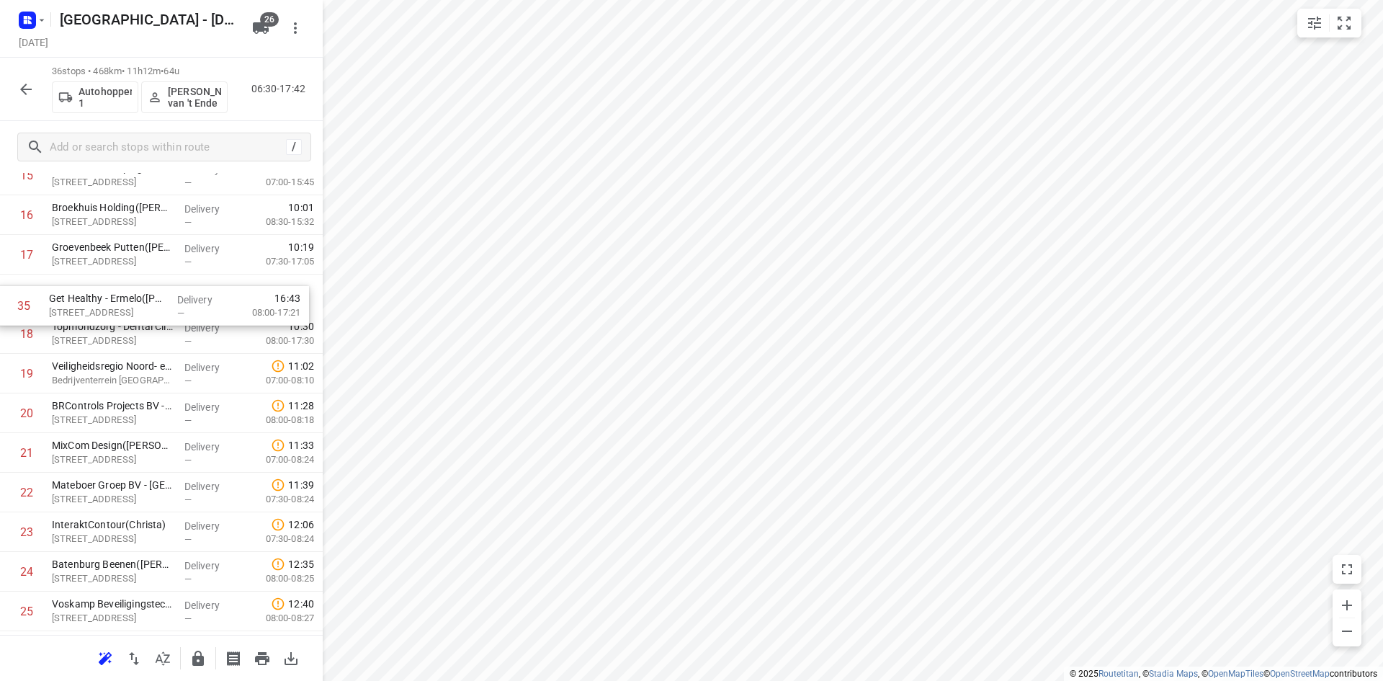
drag, startPoint x: 121, startPoint y: 501, endPoint x: 114, endPoint y: 293, distance: 207.6
click at [114, 293] on div "1 EBS Public Transportation - [GEOGRAPHIC_DATA][PERSON_NAME]([PERSON_NAME]) [PE…" at bounding box center [161, 314] width 323 height 1426
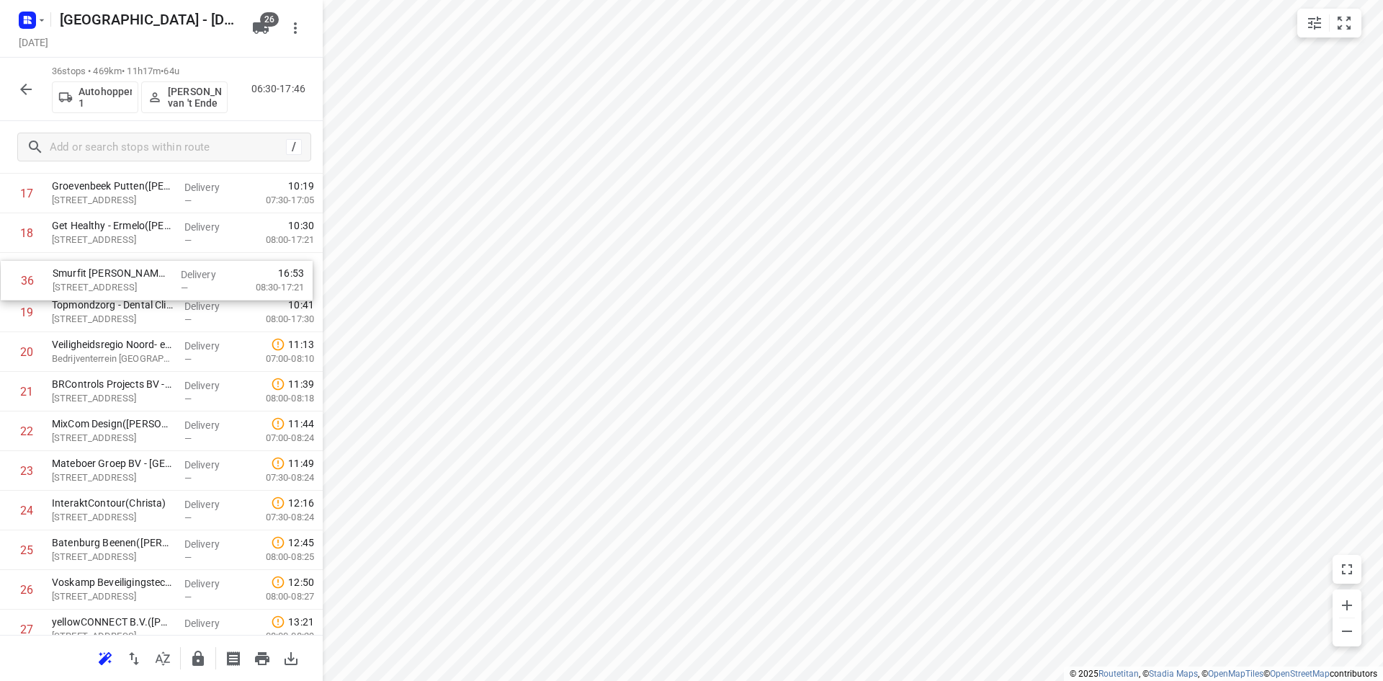
drag, startPoint x: 84, startPoint y: 588, endPoint x: 81, endPoint y: 287, distance: 301.1
click at [81, 287] on div "1 EBS Public Transportation - [GEOGRAPHIC_DATA][PERSON_NAME]([PERSON_NAME]) [PE…" at bounding box center [161, 253] width 323 height 1426
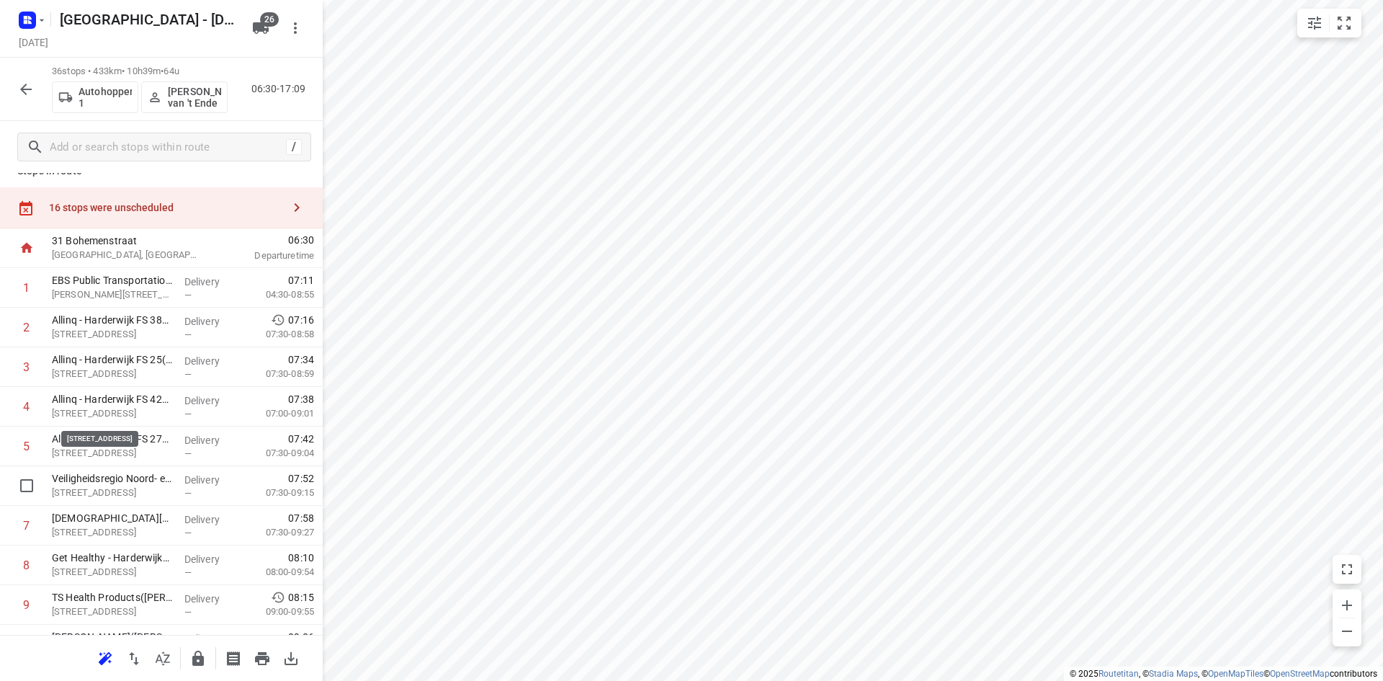
scroll to position [0, 0]
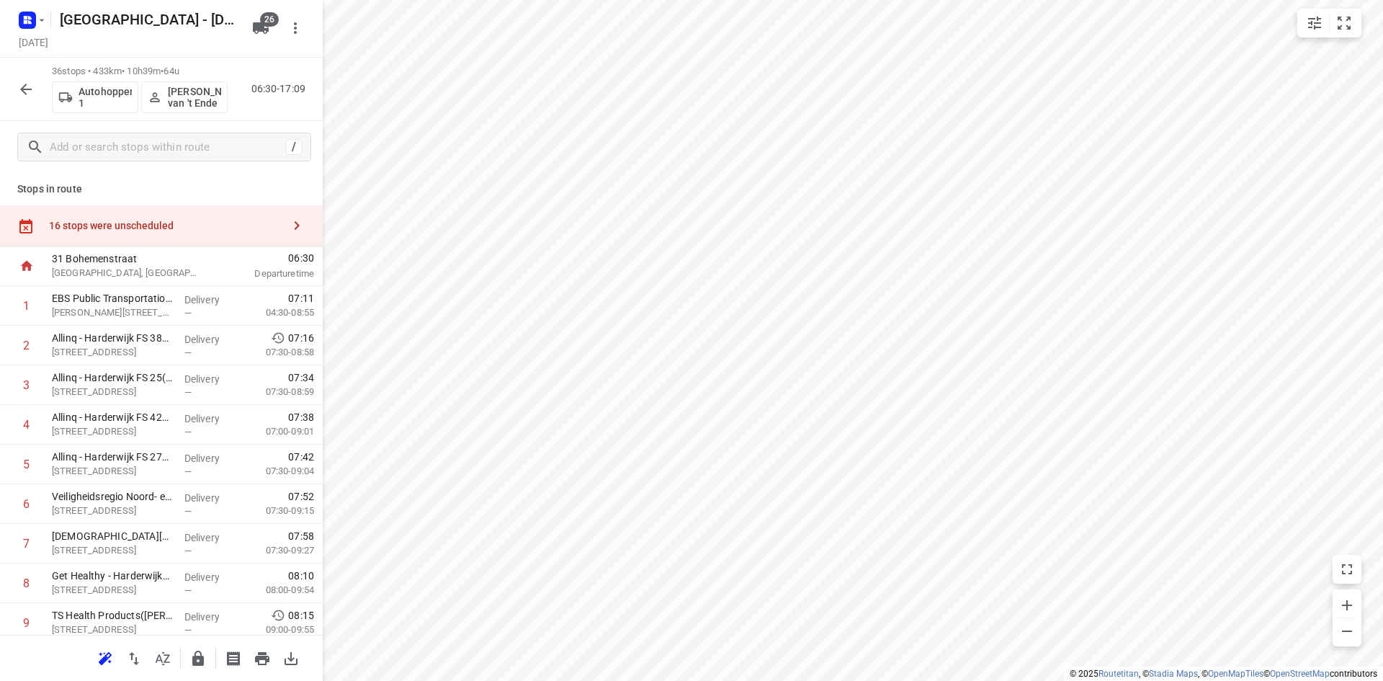
click at [171, 218] on div "16 stops were unscheduled" at bounding box center [161, 225] width 323 height 41
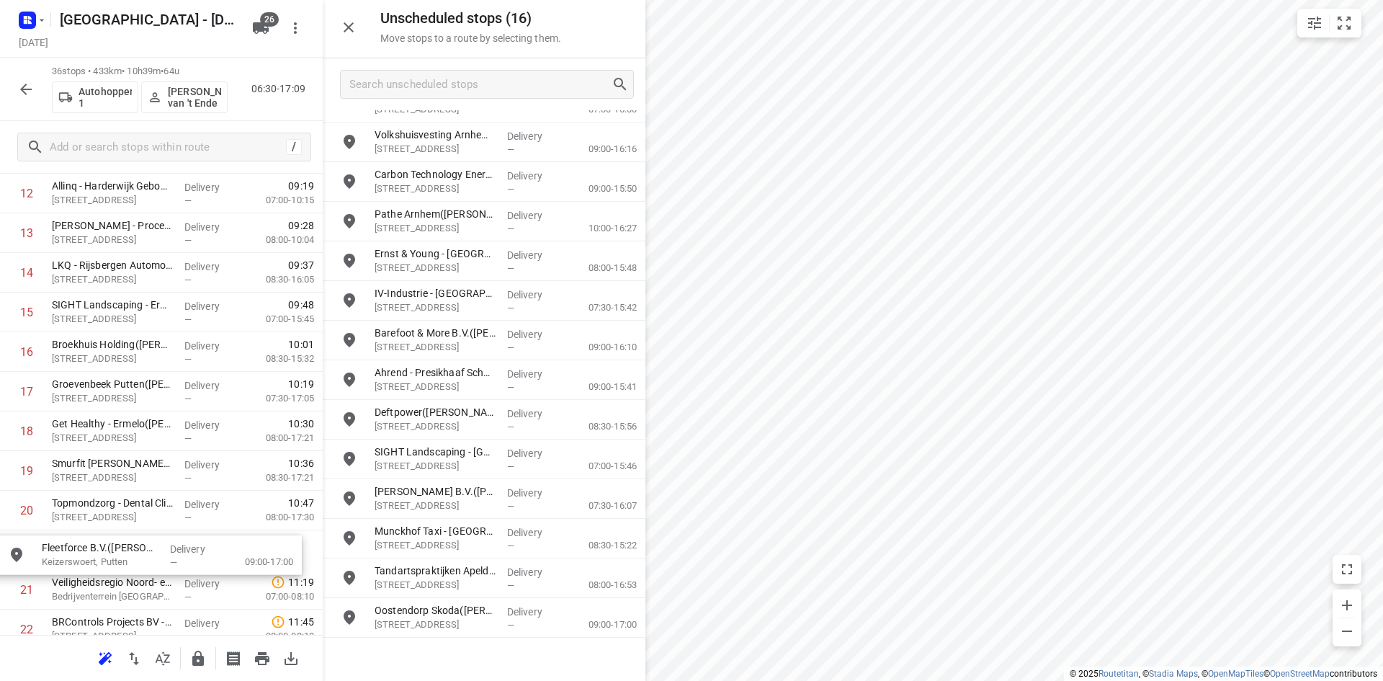
scroll to position [550, 0]
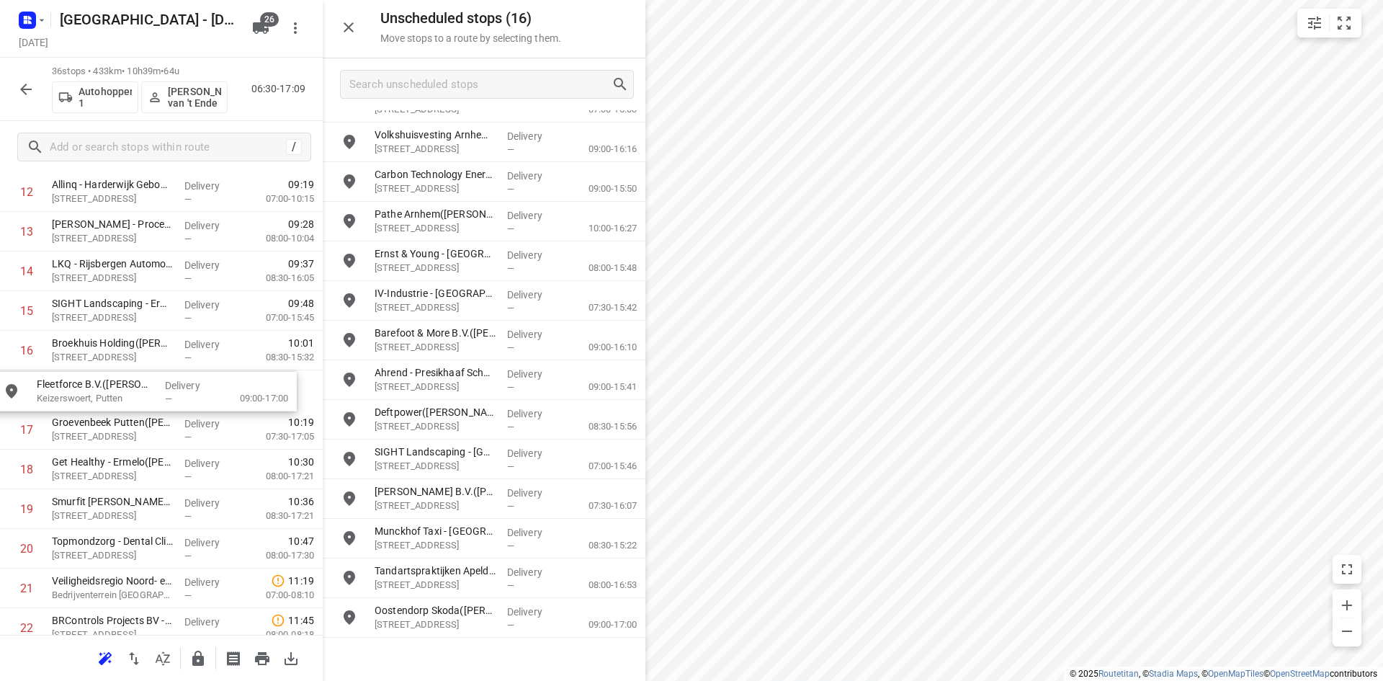
drag, startPoint x: 483, startPoint y: 603, endPoint x: 138, endPoint y: 370, distance: 417.2
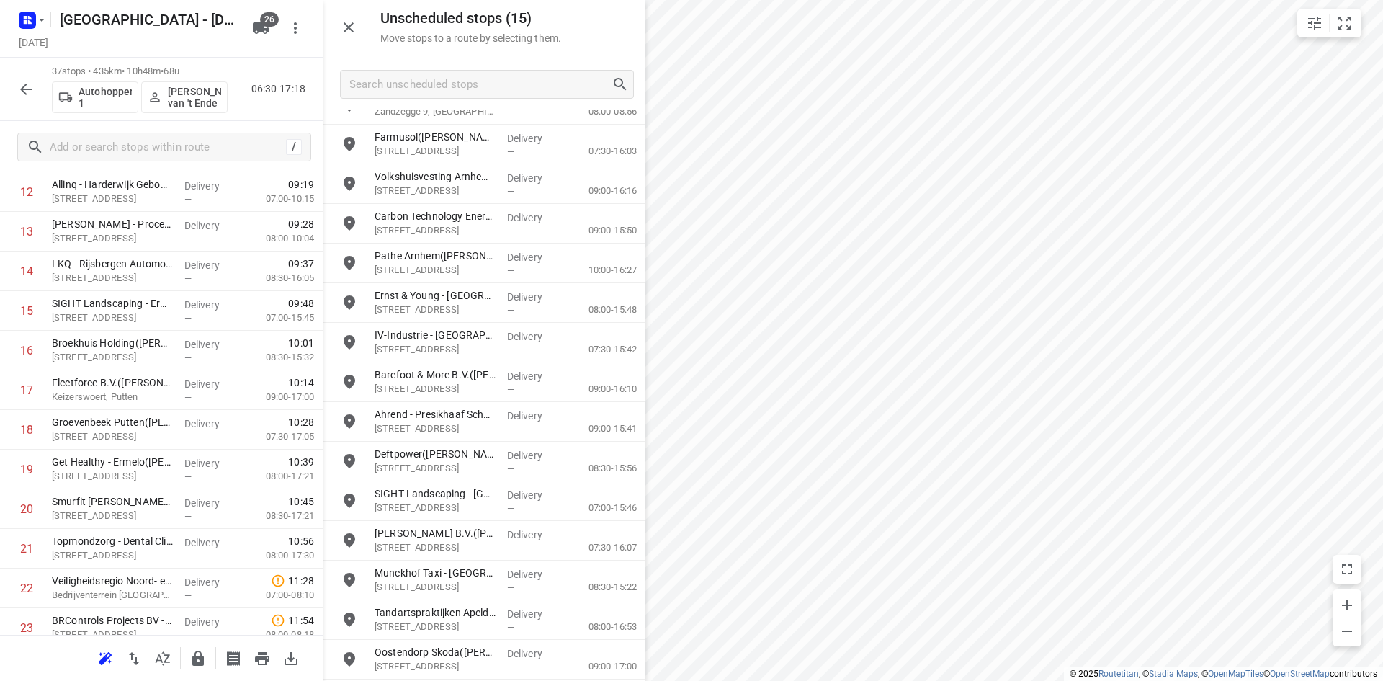
click at [344, 19] on icon "button" at bounding box center [348, 27] width 17 height 17
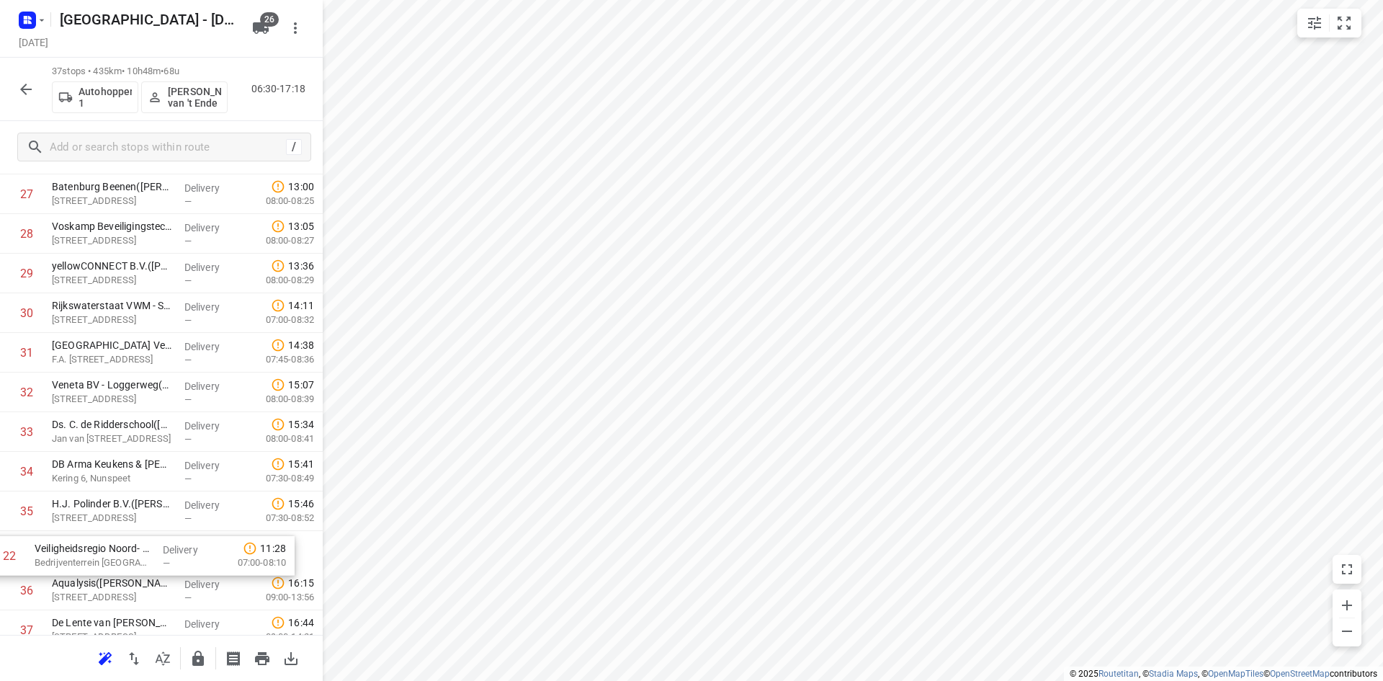
scroll to position [1157, 0]
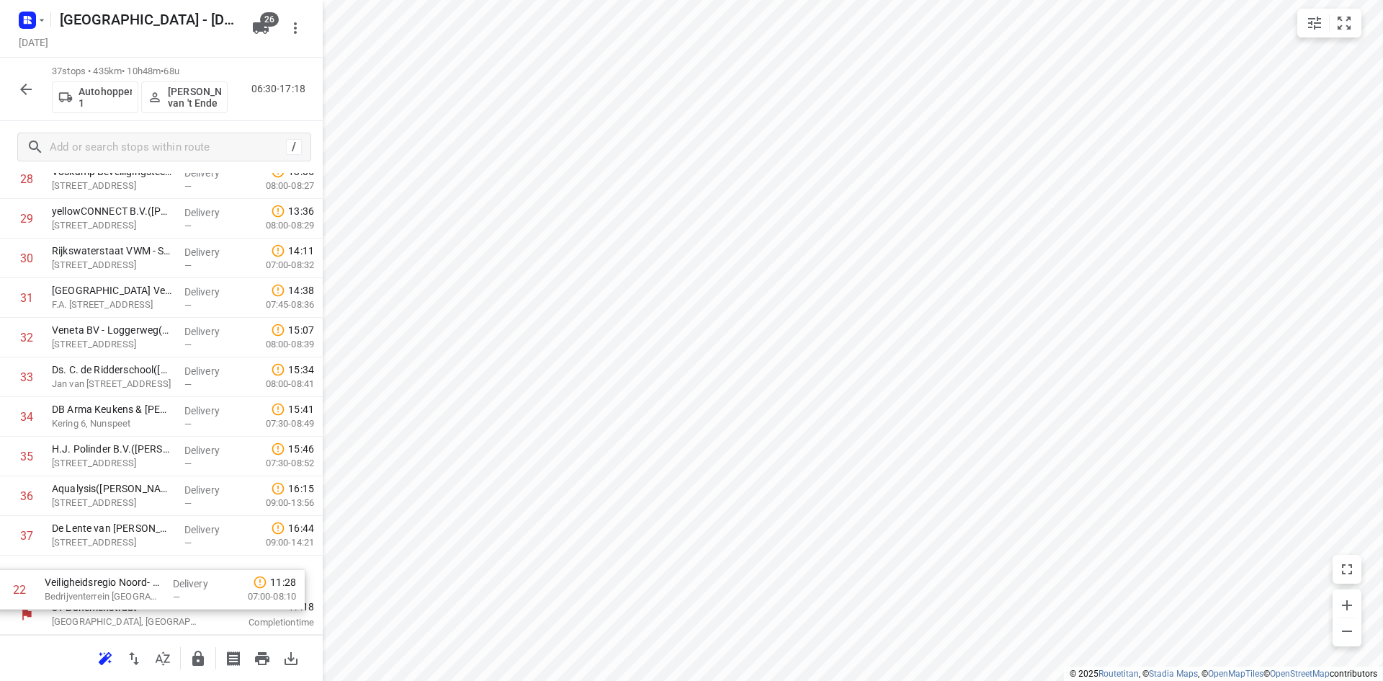
drag, startPoint x: 88, startPoint y: 283, endPoint x: 81, endPoint y: 578, distance: 294.7
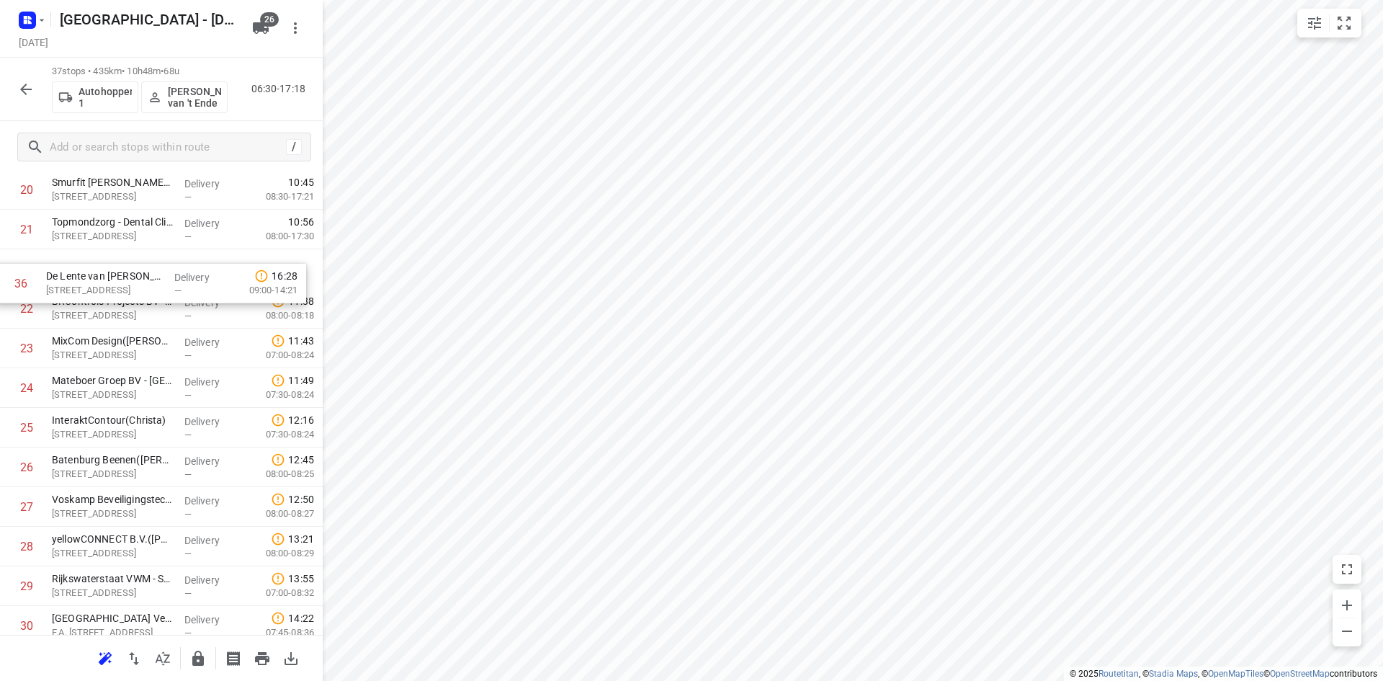
scroll to position [861, 0]
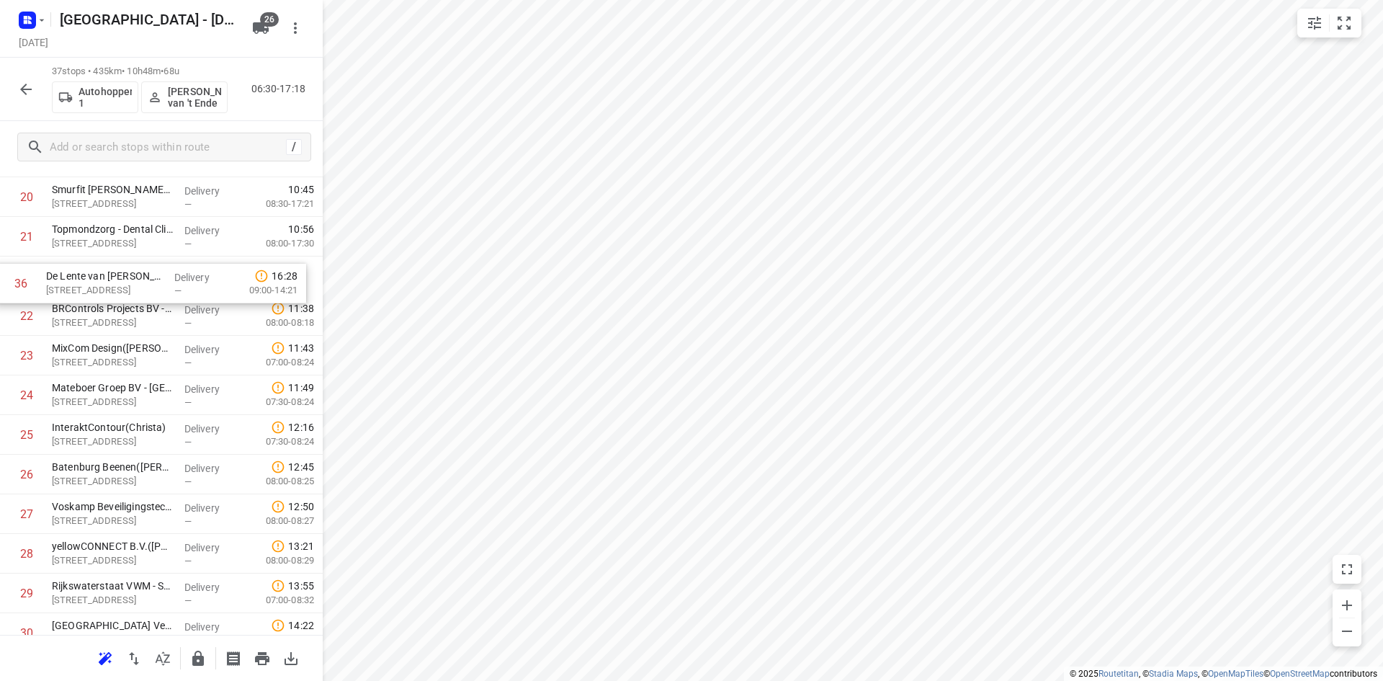
drag, startPoint x: 121, startPoint y: 549, endPoint x: 119, endPoint y: 287, distance: 262.2
click at [119, 287] on div "1 EBS Public Transportation - [GEOGRAPHIC_DATA][PERSON_NAME]([PERSON_NAME]) [PE…" at bounding box center [161, 157] width 323 height 1466
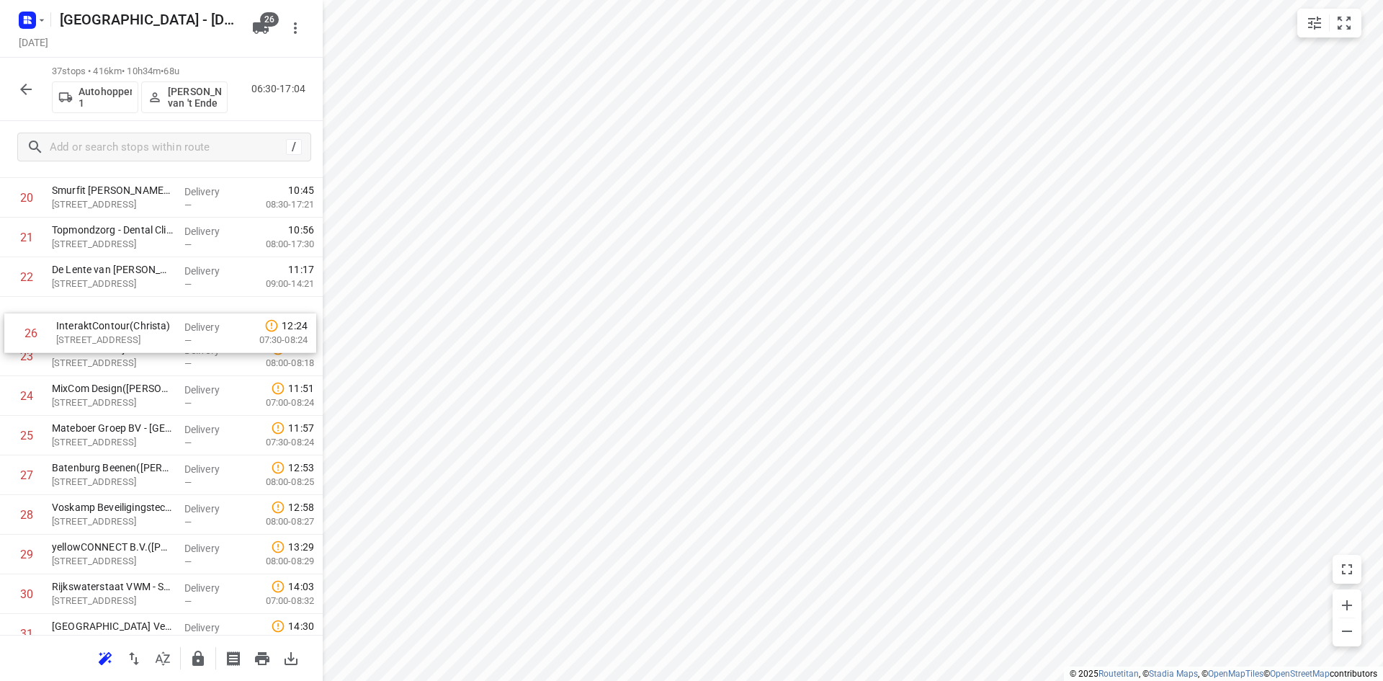
drag, startPoint x: 129, startPoint y: 442, endPoint x: 130, endPoint y: 324, distance: 118.1
click at [134, 326] on div "1 EBS Public Transportation - [GEOGRAPHIC_DATA][PERSON_NAME]([PERSON_NAME]) [PE…" at bounding box center [161, 158] width 323 height 1466
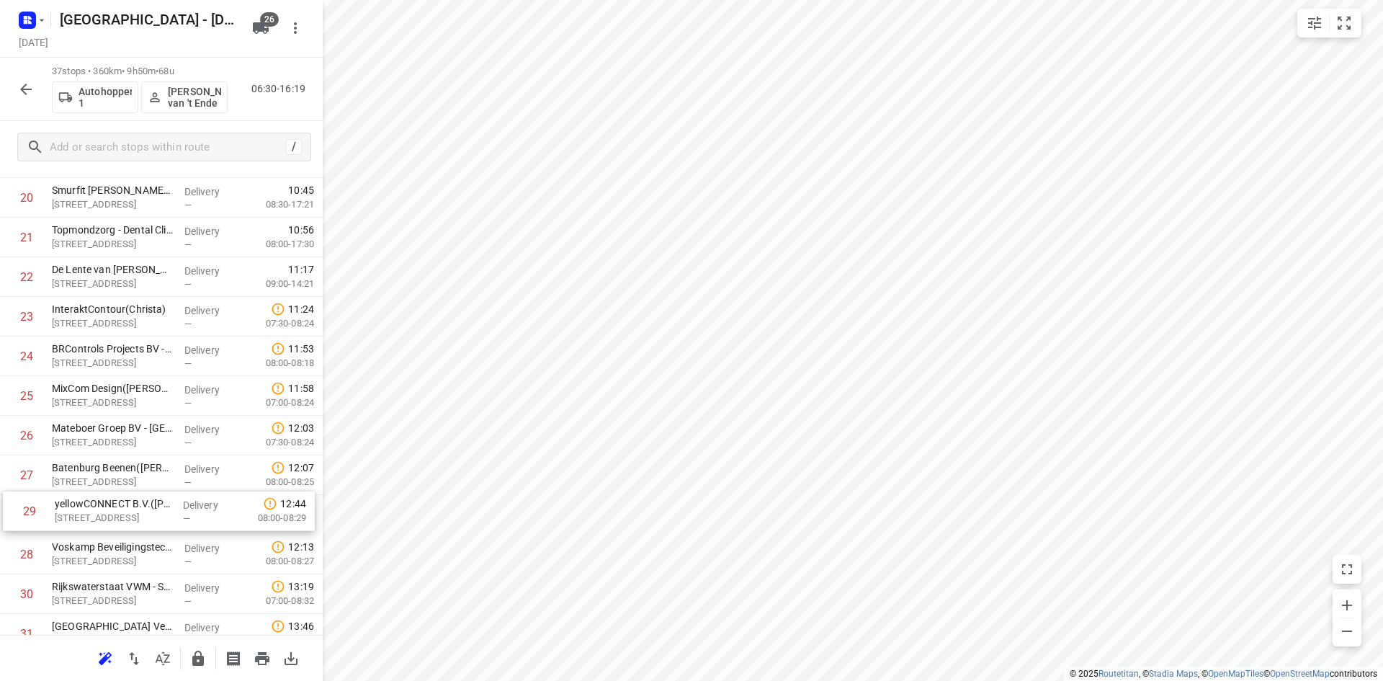
scroll to position [864, 0]
drag, startPoint x: 119, startPoint y: 545, endPoint x: 120, endPoint y: 336, distance: 208.2
click at [120, 336] on div "1 EBS Public Transportation - [GEOGRAPHIC_DATA][PERSON_NAME]([PERSON_NAME]) [PE…" at bounding box center [161, 155] width 323 height 1466
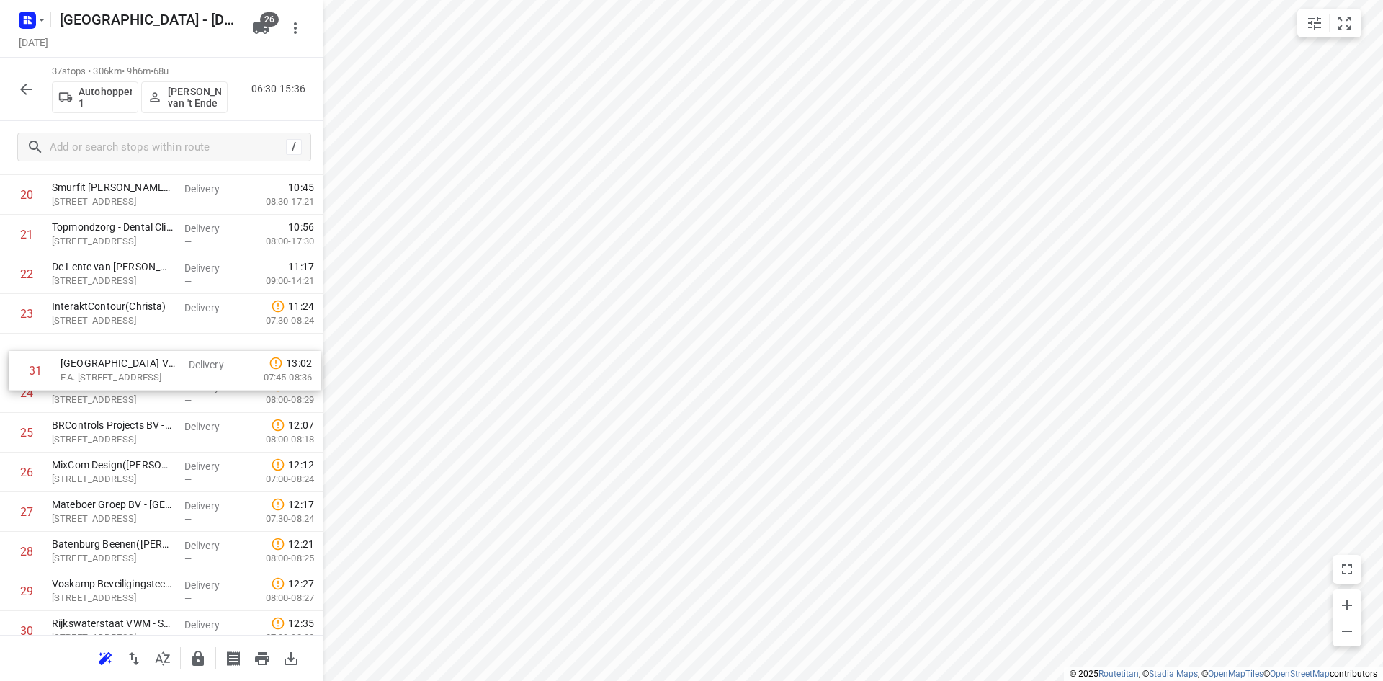
drag, startPoint x: 130, startPoint y: 492, endPoint x: 138, endPoint y: 367, distance: 124.9
click at [138, 367] on div "1 EBS Public Transportation - [GEOGRAPHIC_DATA][PERSON_NAME]([PERSON_NAME]) [PE…" at bounding box center [161, 155] width 323 height 1466
drag, startPoint x: 158, startPoint y: 368, endPoint x: 161, endPoint y: 405, distance: 36.9
click at [161, 405] on div "1 EBS Public Transportation - [GEOGRAPHIC_DATA][PERSON_NAME]([PERSON_NAME]) [PE…" at bounding box center [161, 155] width 323 height 1466
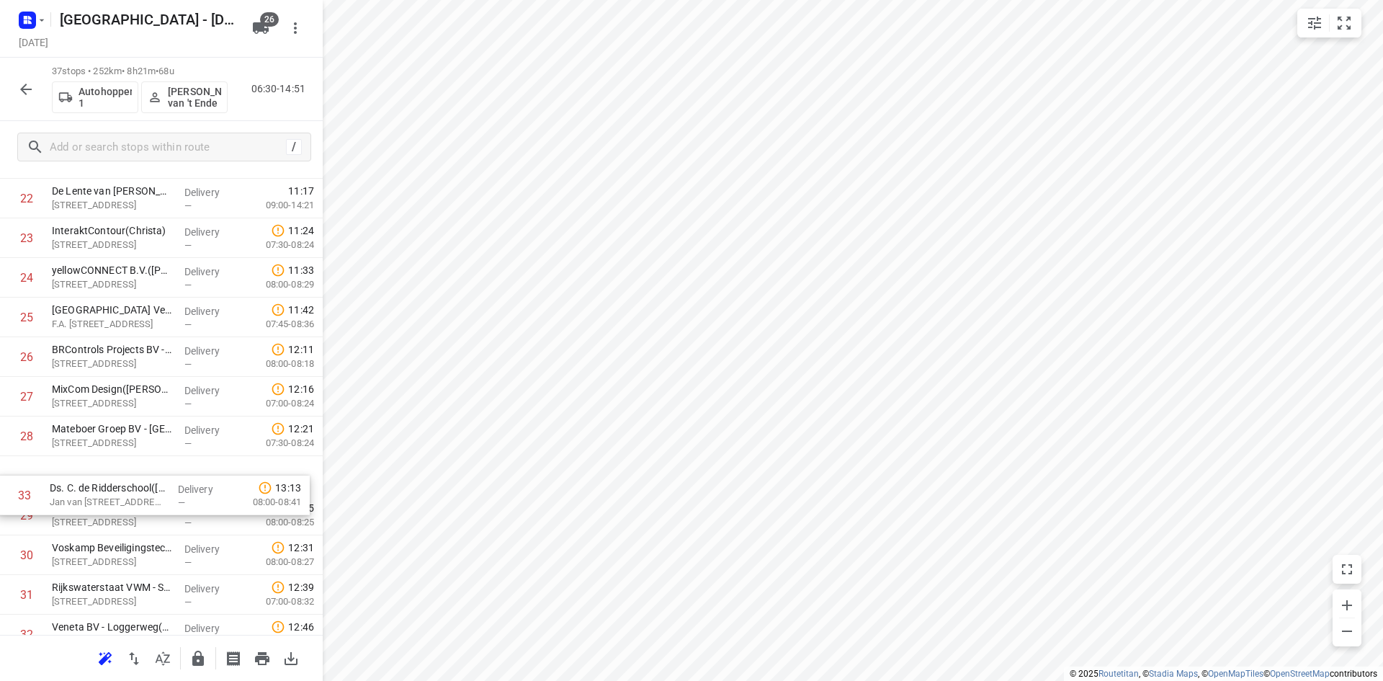
scroll to position [867, 0]
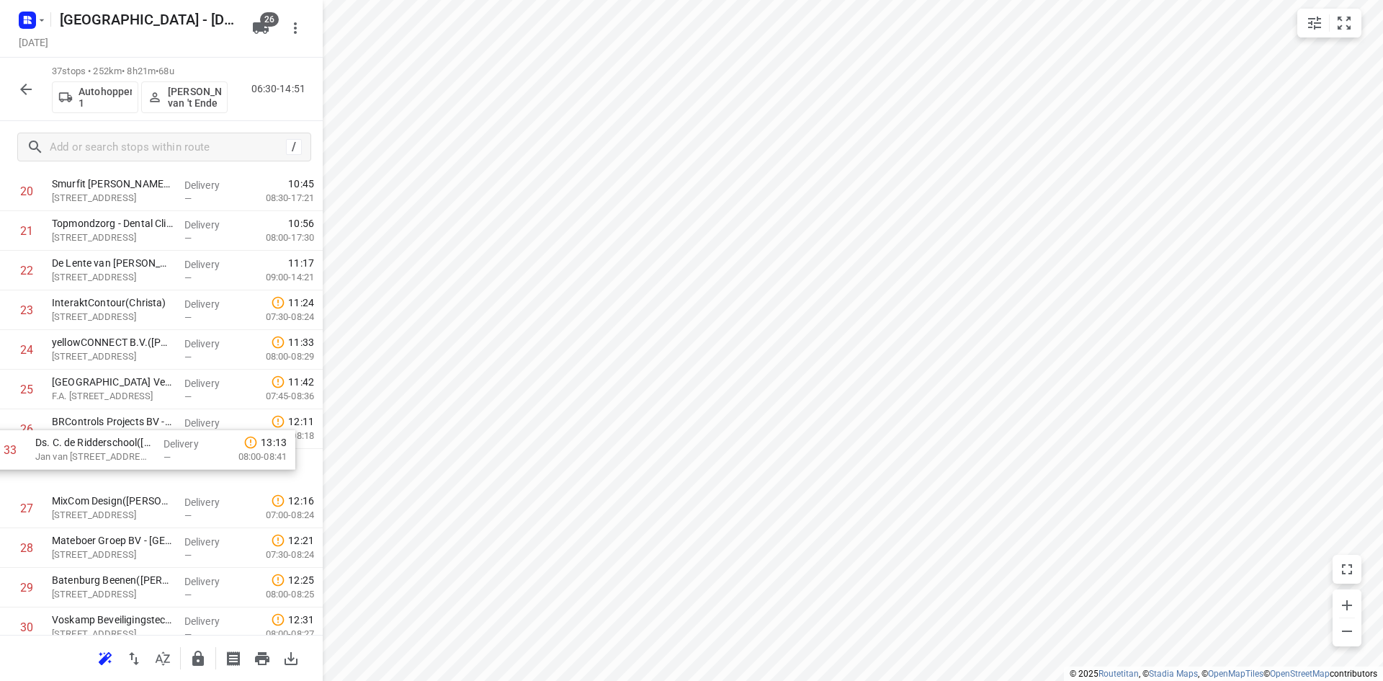
drag, startPoint x: 111, startPoint y: 578, endPoint x: 100, endPoint y: 439, distance: 140.2
click at [100, 439] on div "1 EBS Public Transportation - [GEOGRAPHIC_DATA][PERSON_NAME]([PERSON_NAME]) [PE…" at bounding box center [161, 152] width 323 height 1466
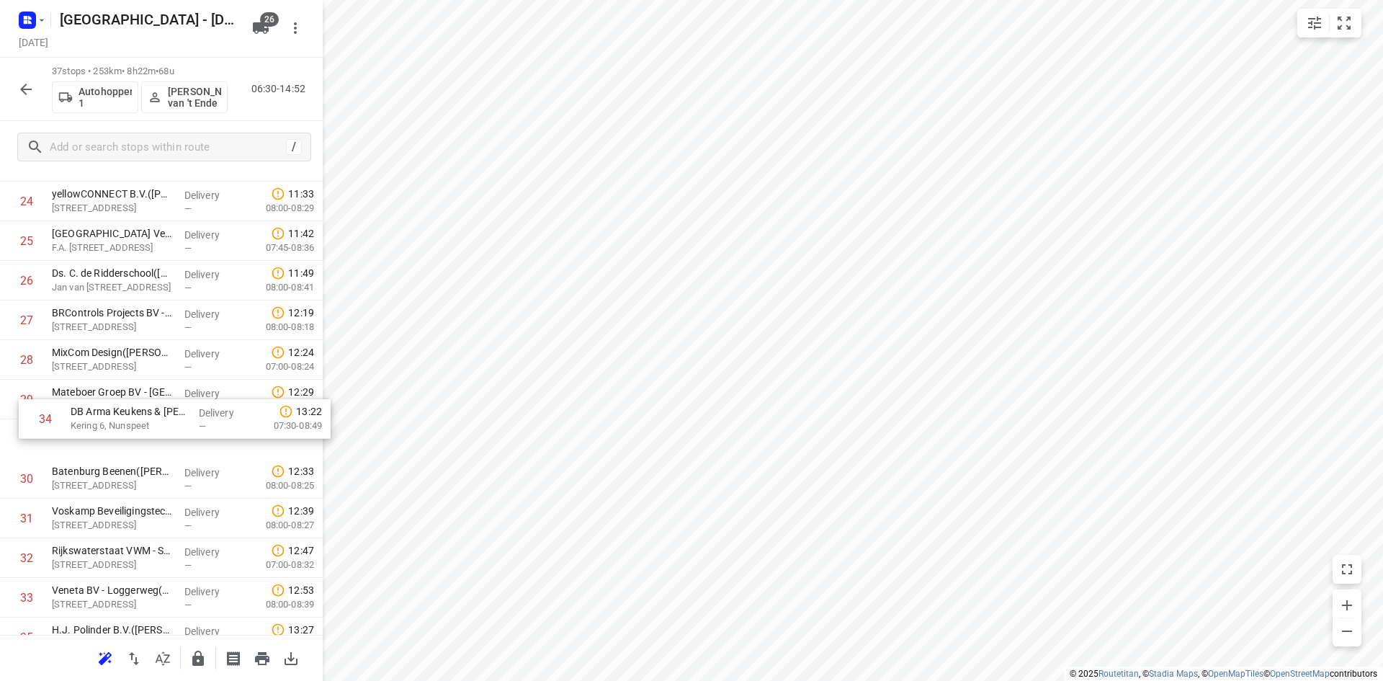
scroll to position [1011, 0]
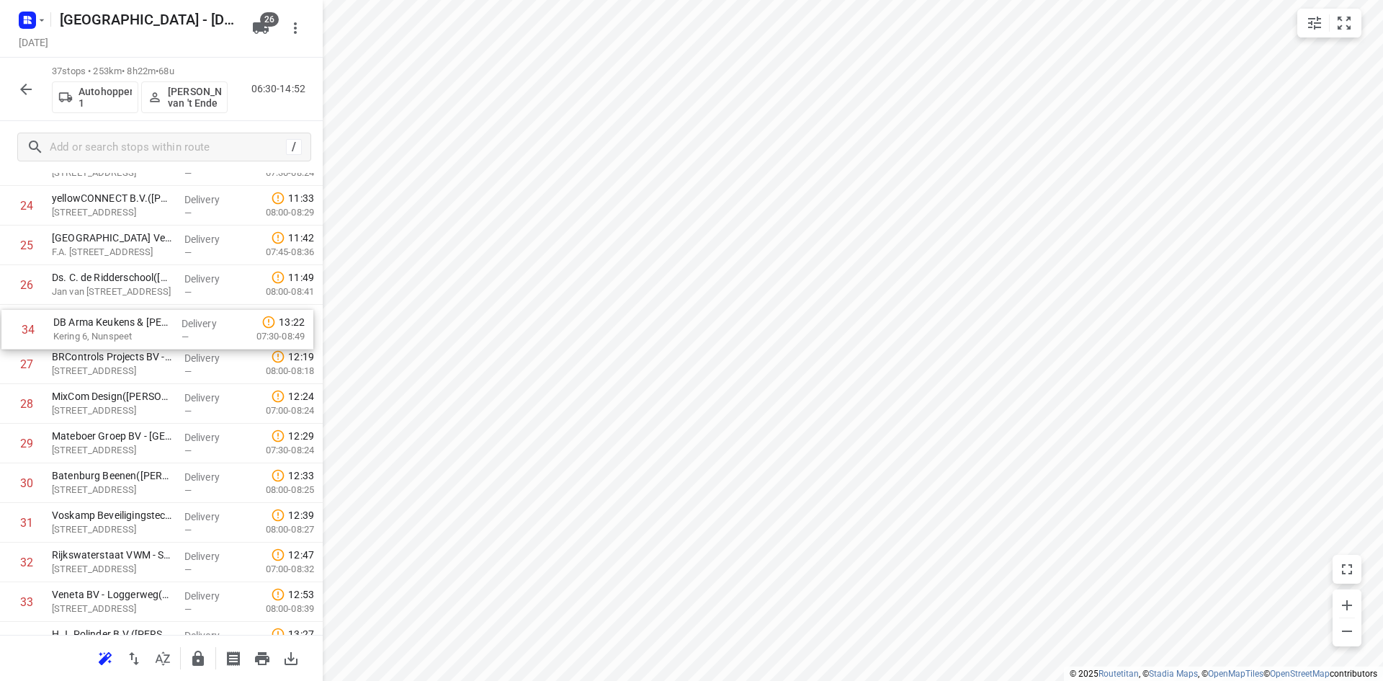
drag, startPoint x: 45, startPoint y: 452, endPoint x: 48, endPoint y: 320, distance: 131.9
click at [48, 320] on div "1 EBS Public Transportation - [GEOGRAPHIC_DATA][PERSON_NAME]([PERSON_NAME]) [PE…" at bounding box center [161, 8] width 323 height 1466
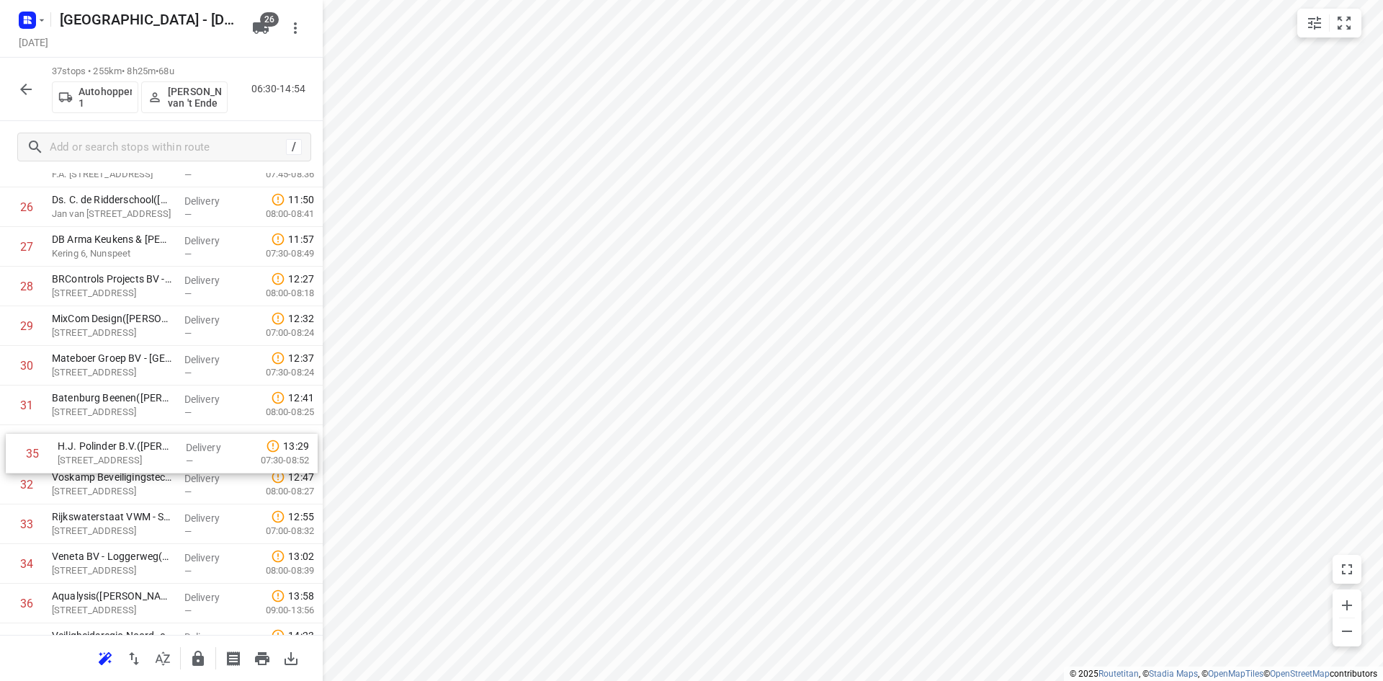
scroll to position [1013, 0]
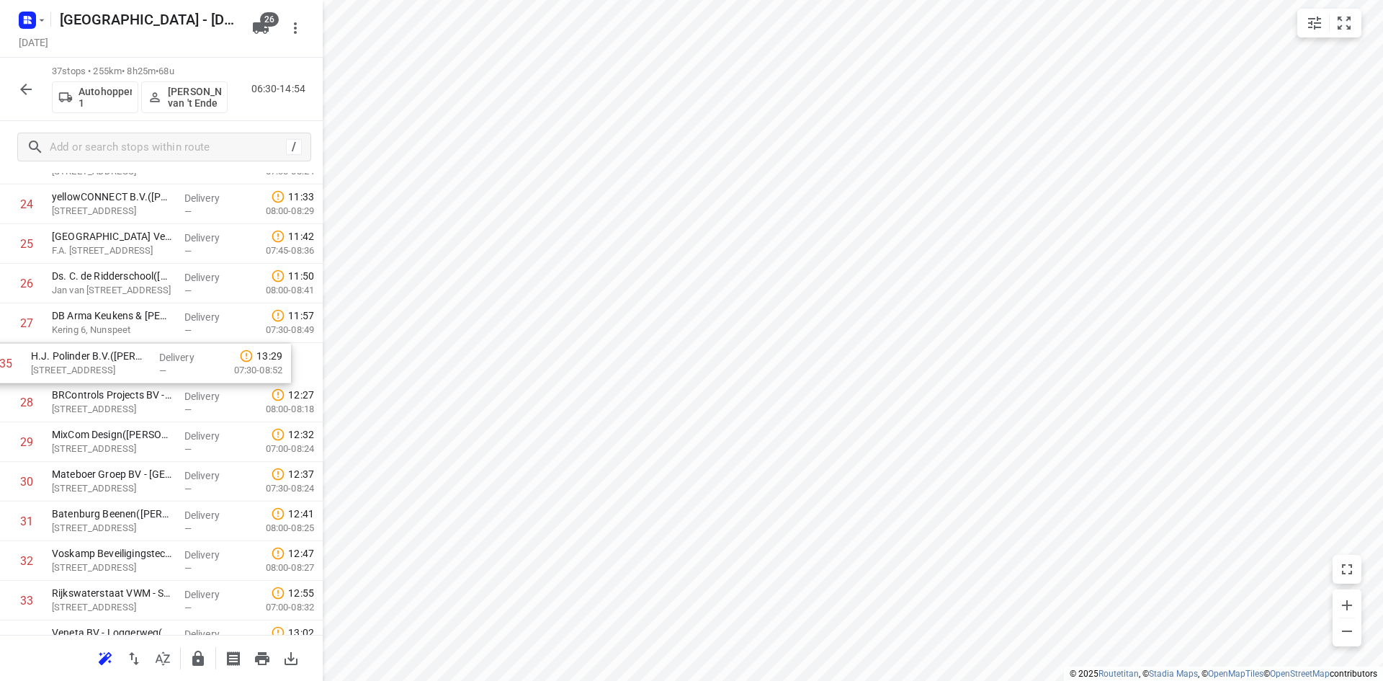
drag, startPoint x: 98, startPoint y: 498, endPoint x: 76, endPoint y: 354, distance: 145.8
click at [76, 354] on div "1 EBS Public Transportation - [GEOGRAPHIC_DATA][PERSON_NAME]([PERSON_NAME]) [PE…" at bounding box center [161, 6] width 323 height 1466
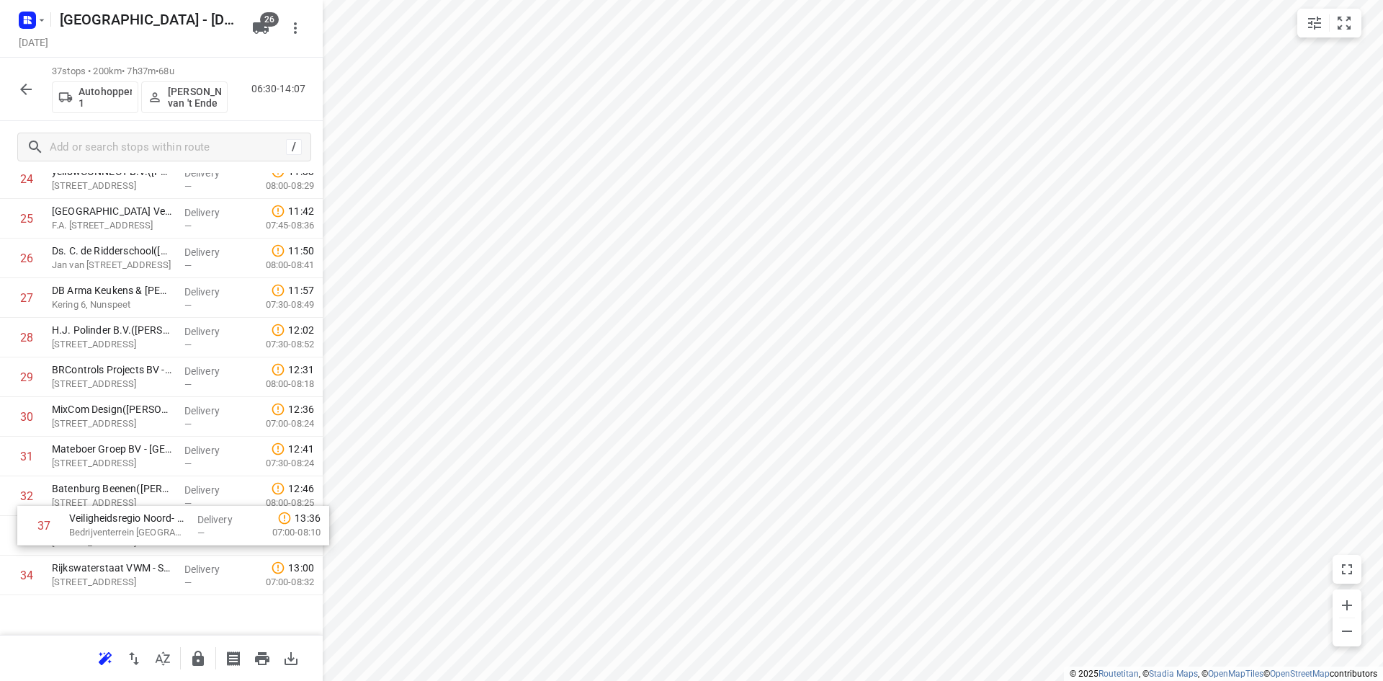
scroll to position [1021, 0]
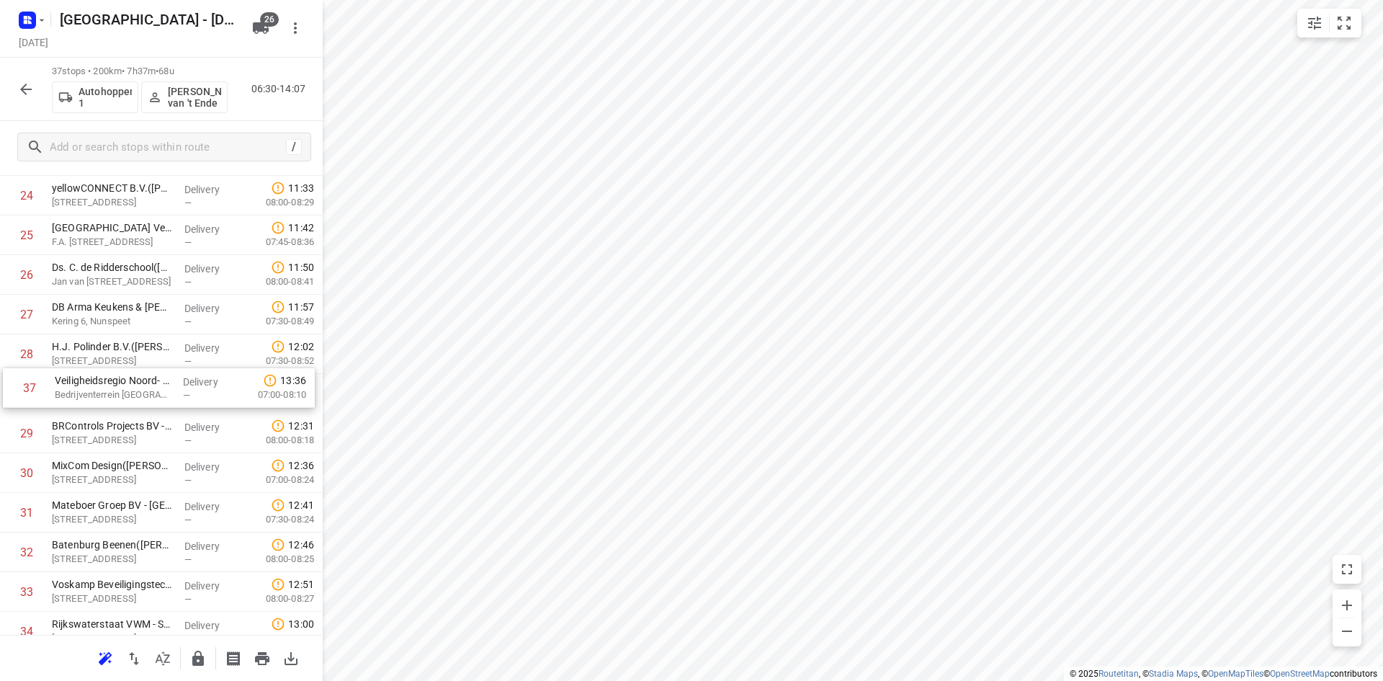
drag, startPoint x: 125, startPoint y: 588, endPoint x: 126, endPoint y: 398, distance: 189.5
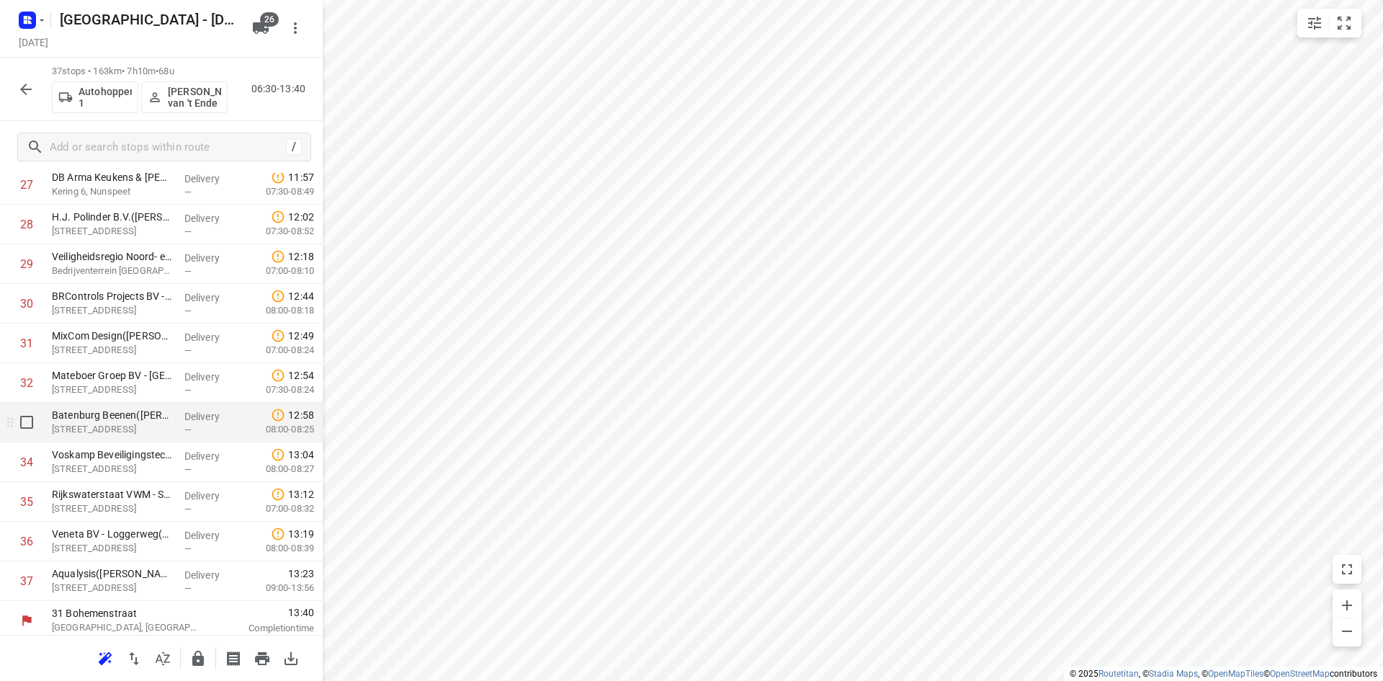
scroll to position [1157, 0]
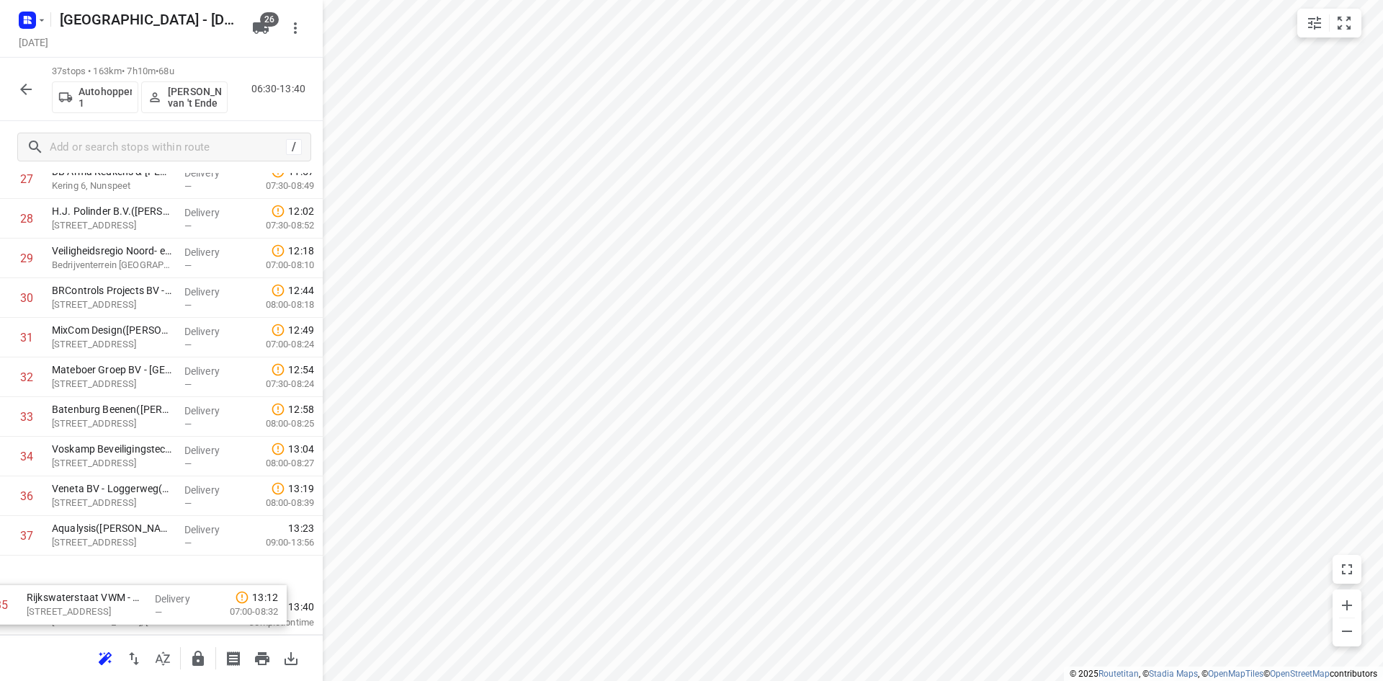
drag, startPoint x: 157, startPoint y: 527, endPoint x: 135, endPoint y: 623, distance: 98.4
click at [213, 113] on div "37 stops • 162km • 7h8m • 68u Autohopper 1 [PERSON_NAME] van 't Ende 06:30-13:38" at bounding box center [161, 89] width 323 height 63
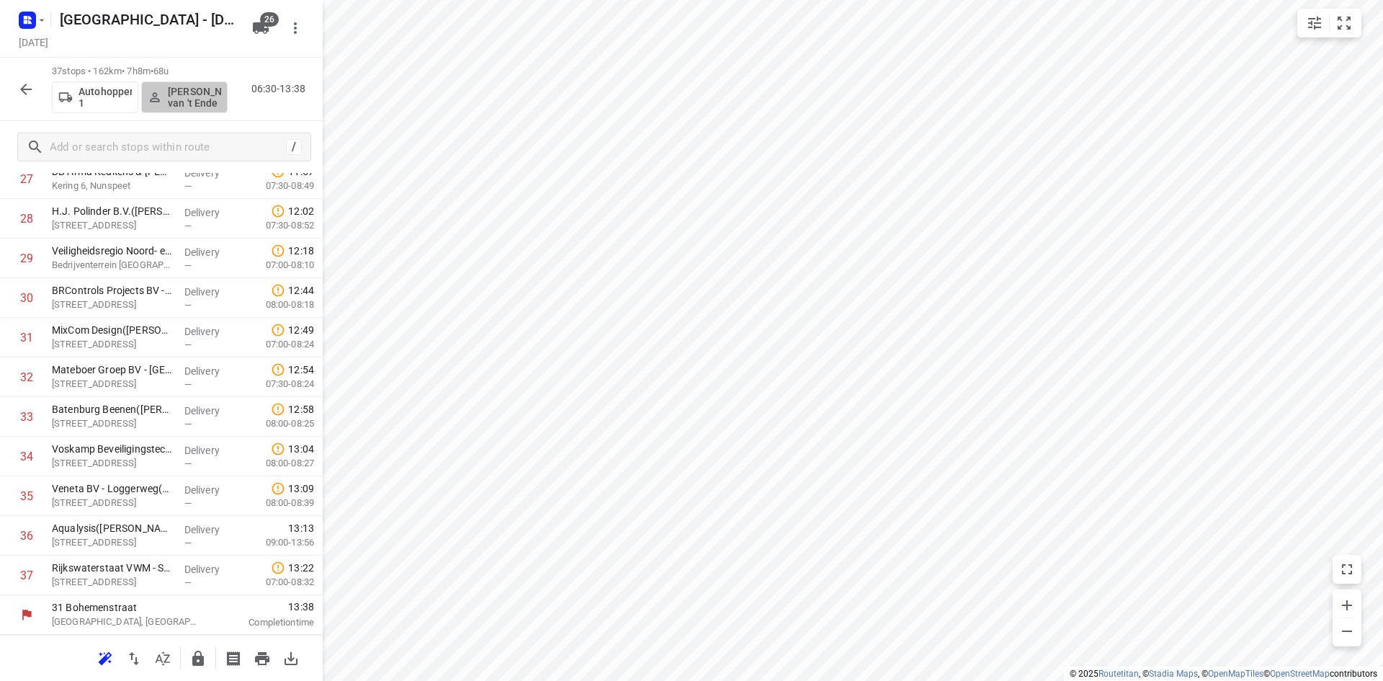
click at [207, 104] on p "[PERSON_NAME] van 't Ende" at bounding box center [194, 97] width 53 height 23
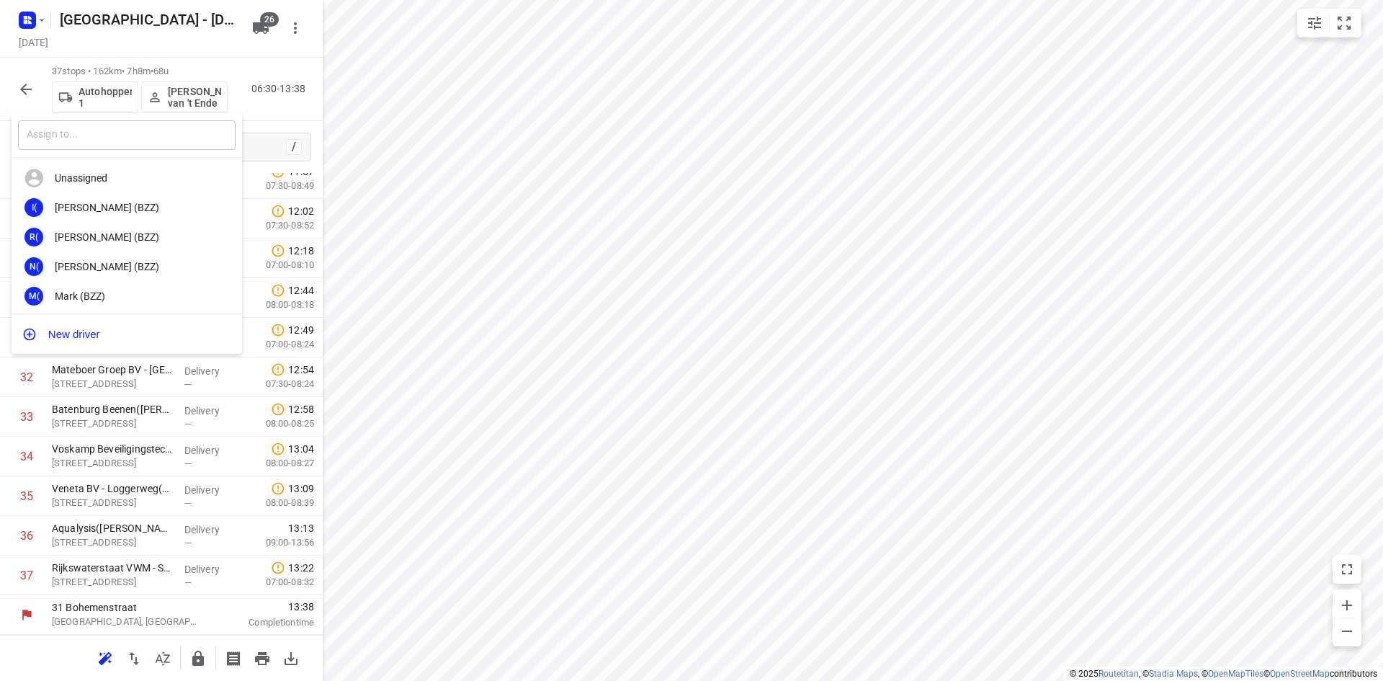
click at [135, 129] on input "text" at bounding box center [127, 135] width 218 height 30
type input "joha"
click at [113, 261] on div "Joha n Oerbekke" at bounding box center [130, 267] width 151 height 12
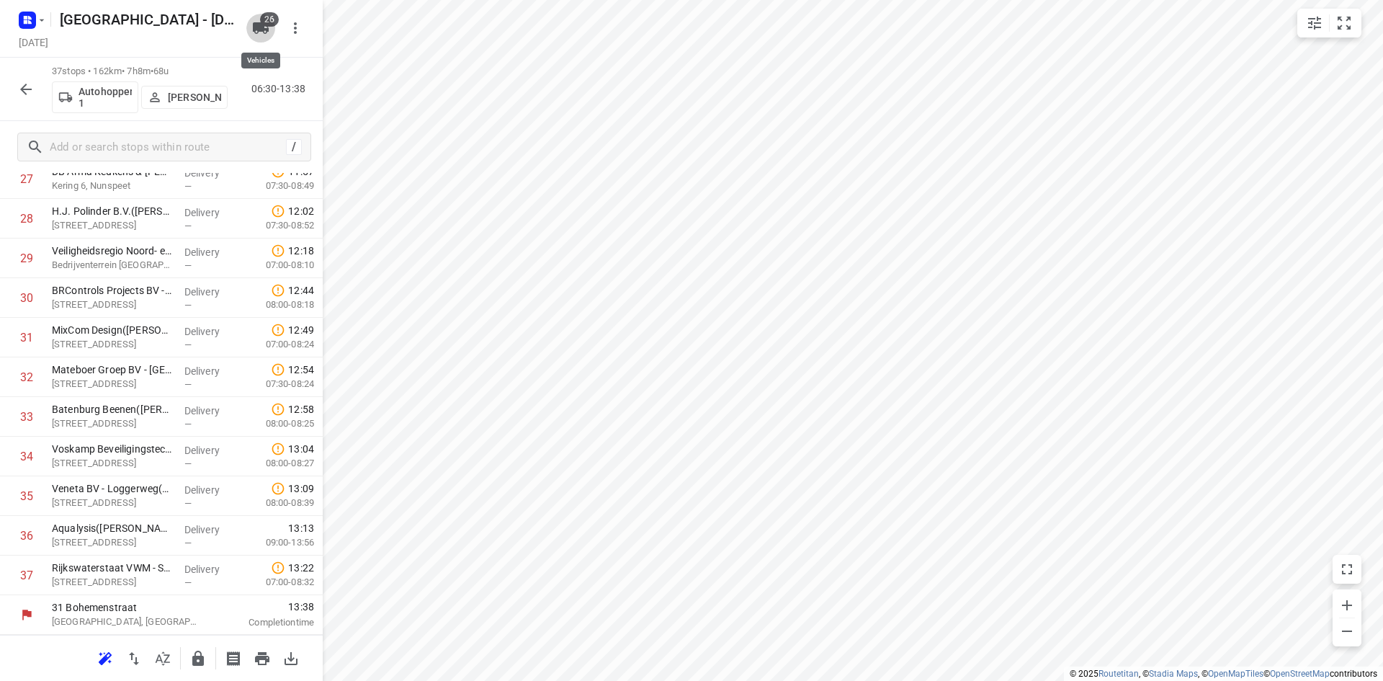
drag, startPoint x: 266, startPoint y: 28, endPoint x: 260, endPoint y: 40, distance: 13.5
click at [266, 28] on icon "button" at bounding box center [261, 28] width 16 height 12
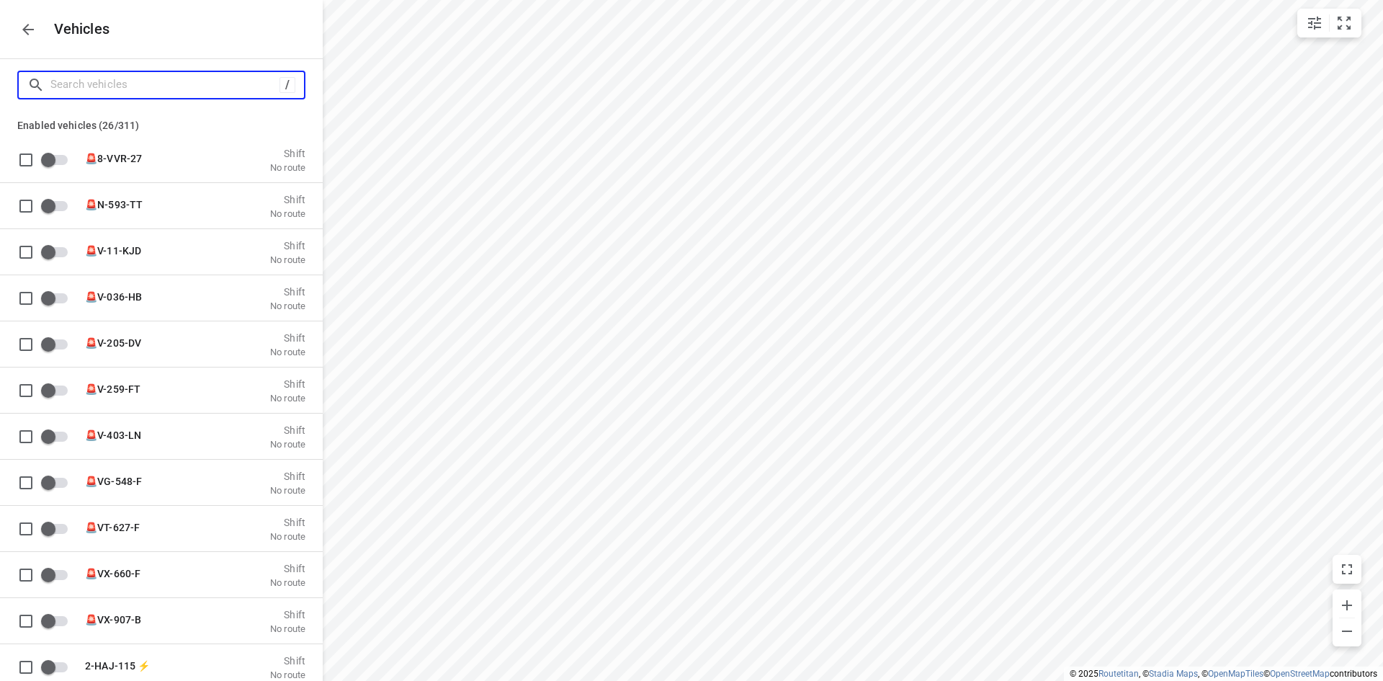
click at [220, 77] on input "Search vehicles" at bounding box center [164, 84] width 229 height 22
type input "v"
checkbox input "true"
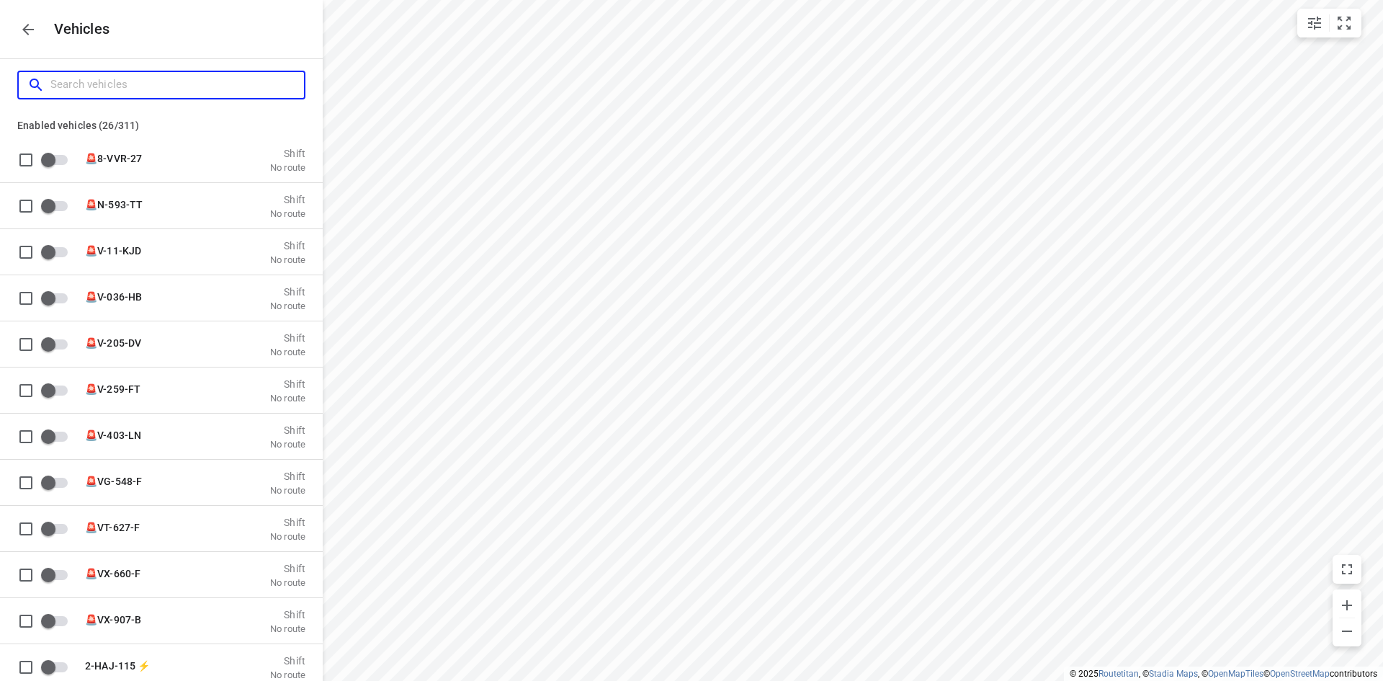
checkbox input "true"
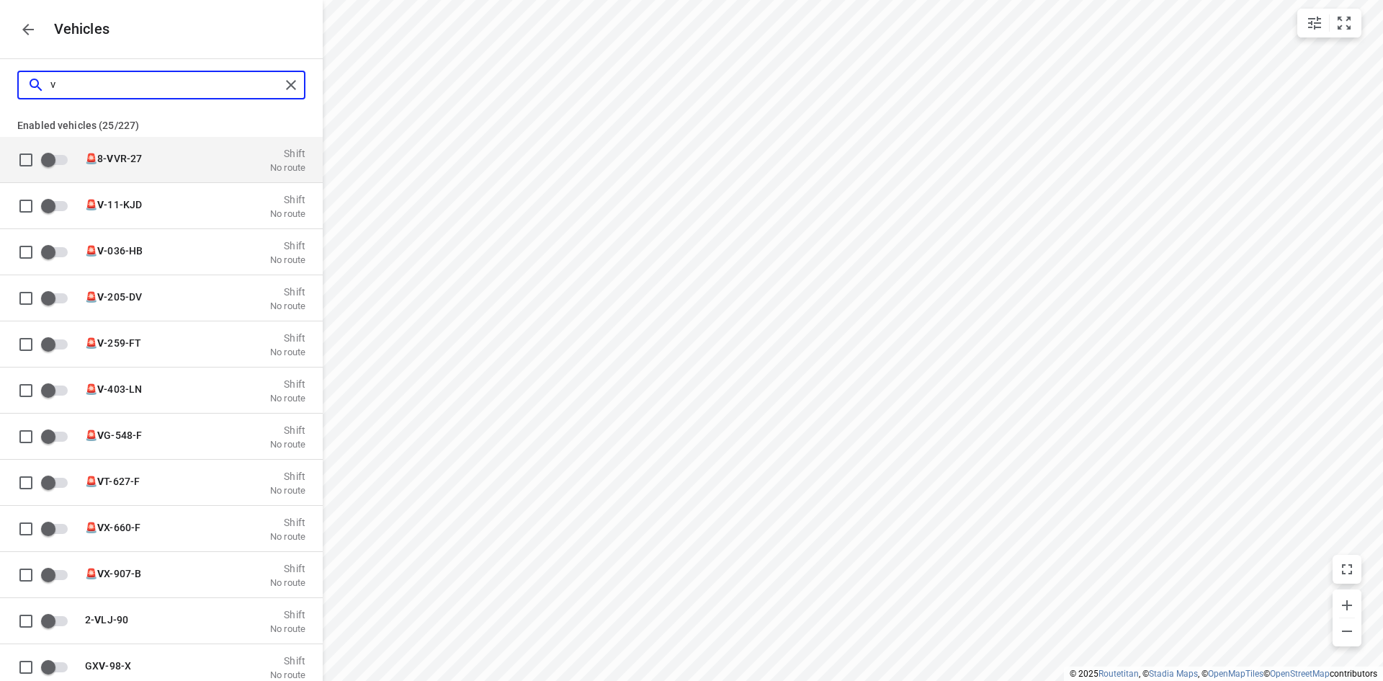
type input "v-"
checkbox input "true"
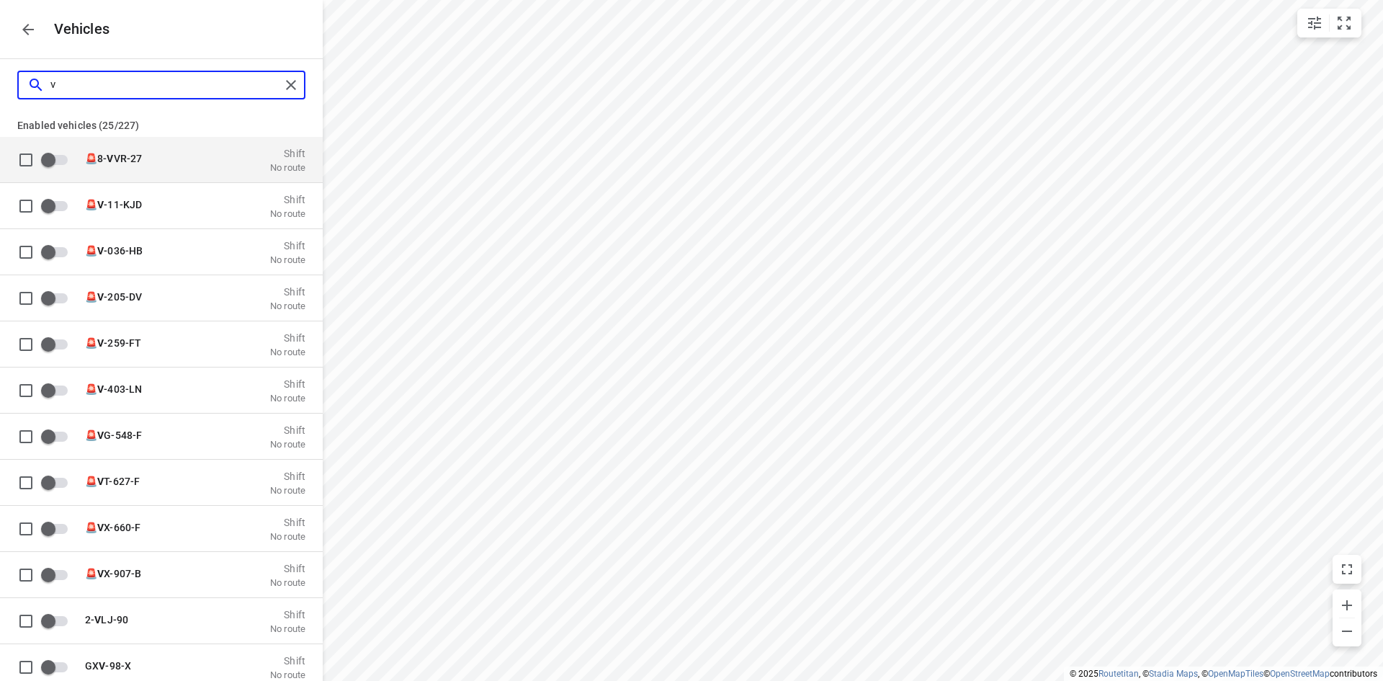
checkbox input "true"
checkbox input "false"
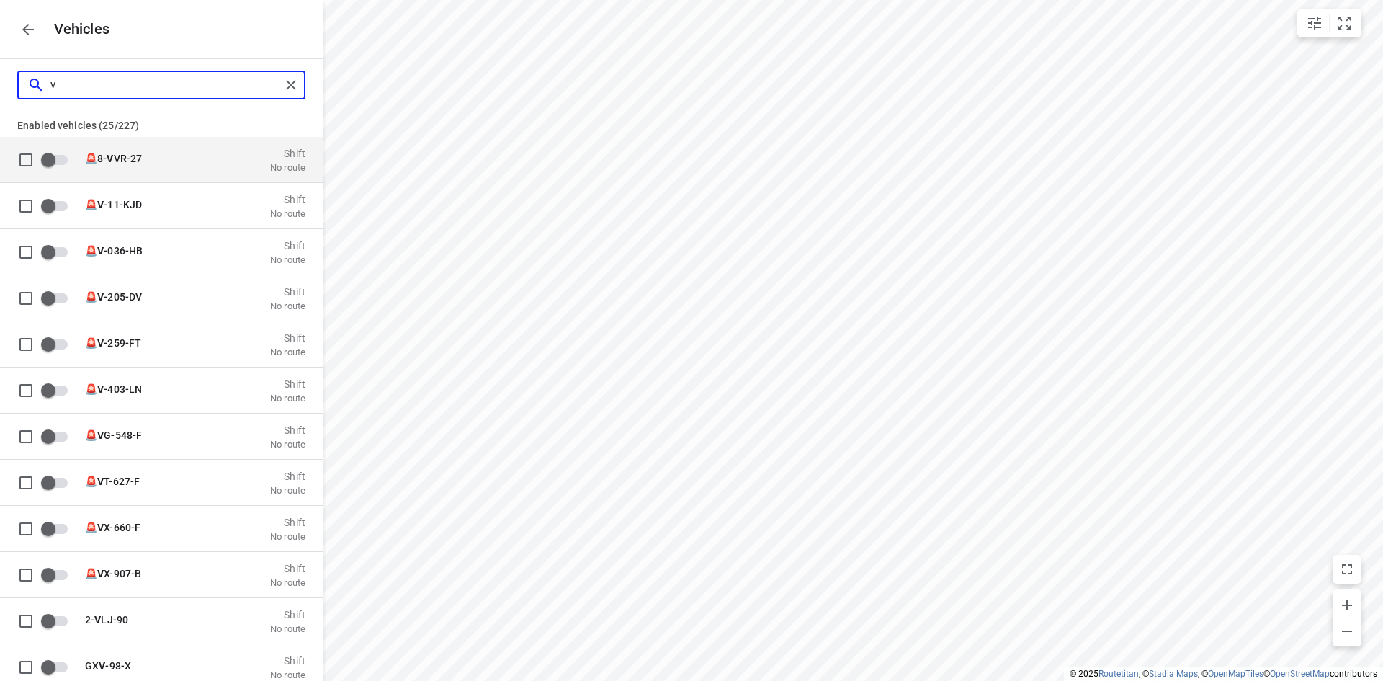
checkbox input "false"
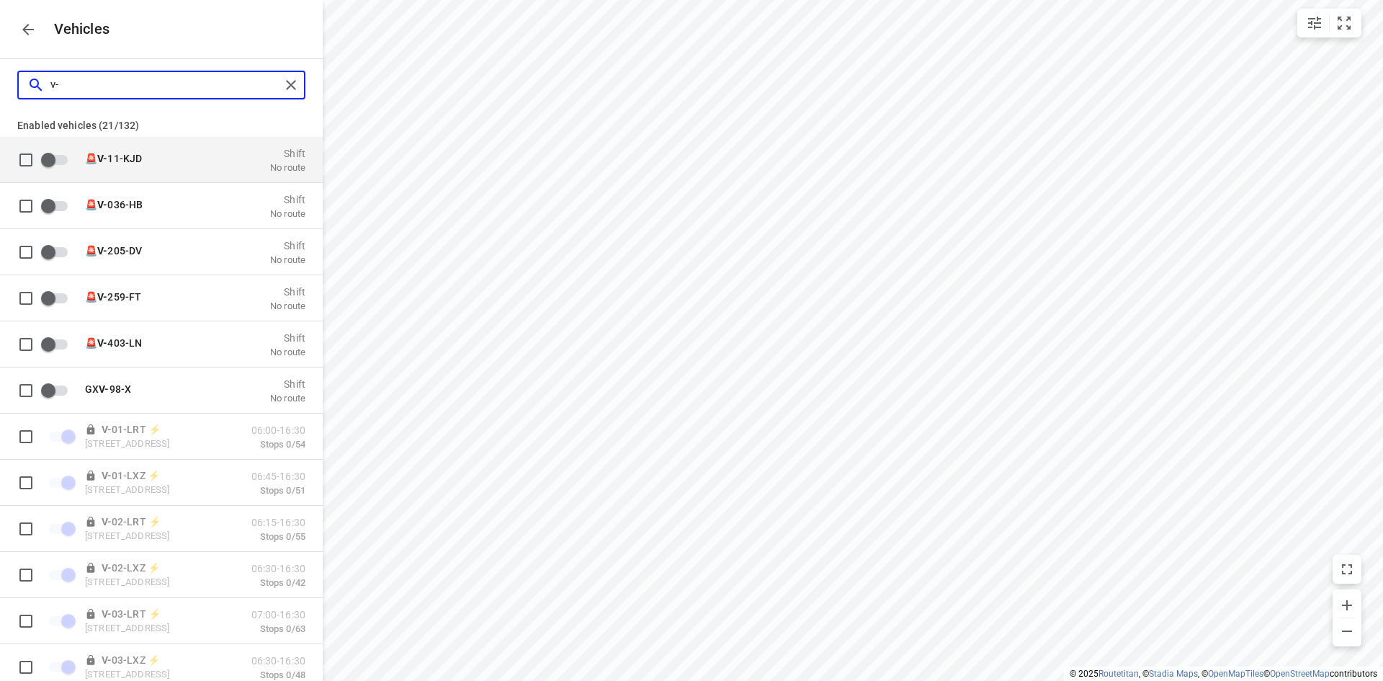
type input "v-9"
checkbox input "true"
checkbox input "false"
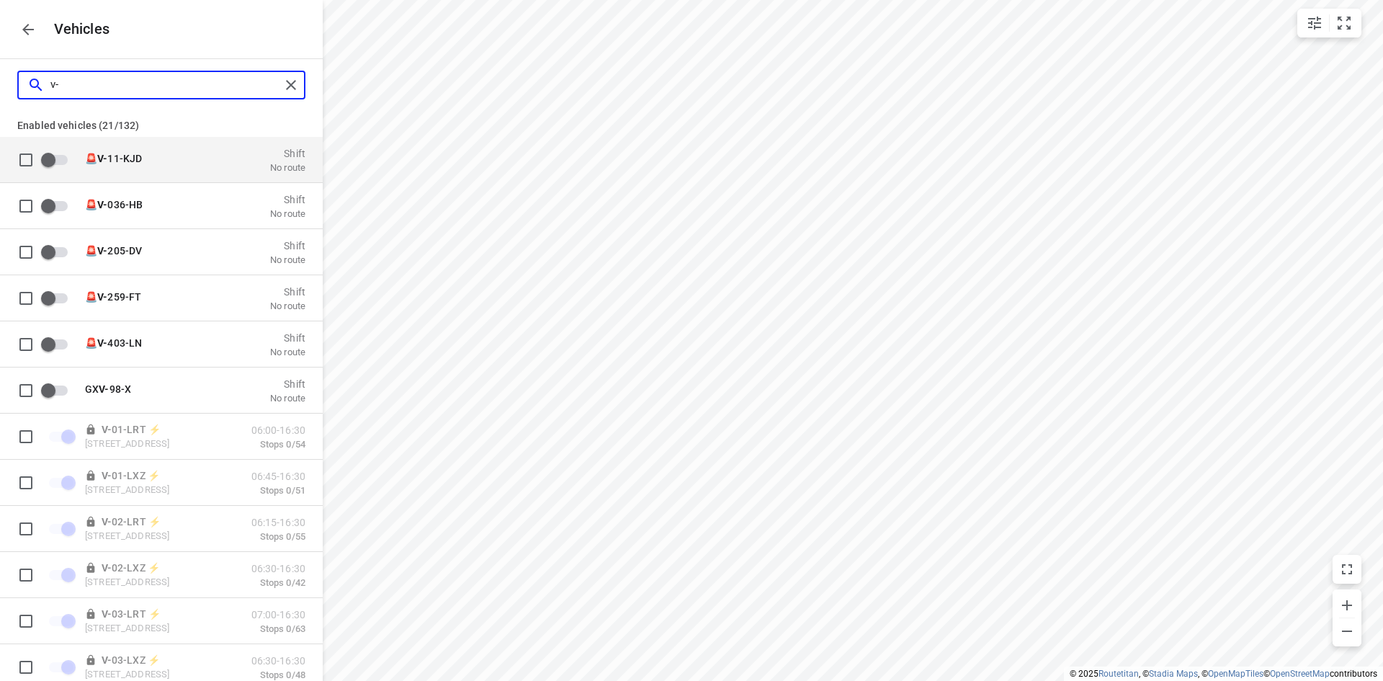
checkbox input "false"
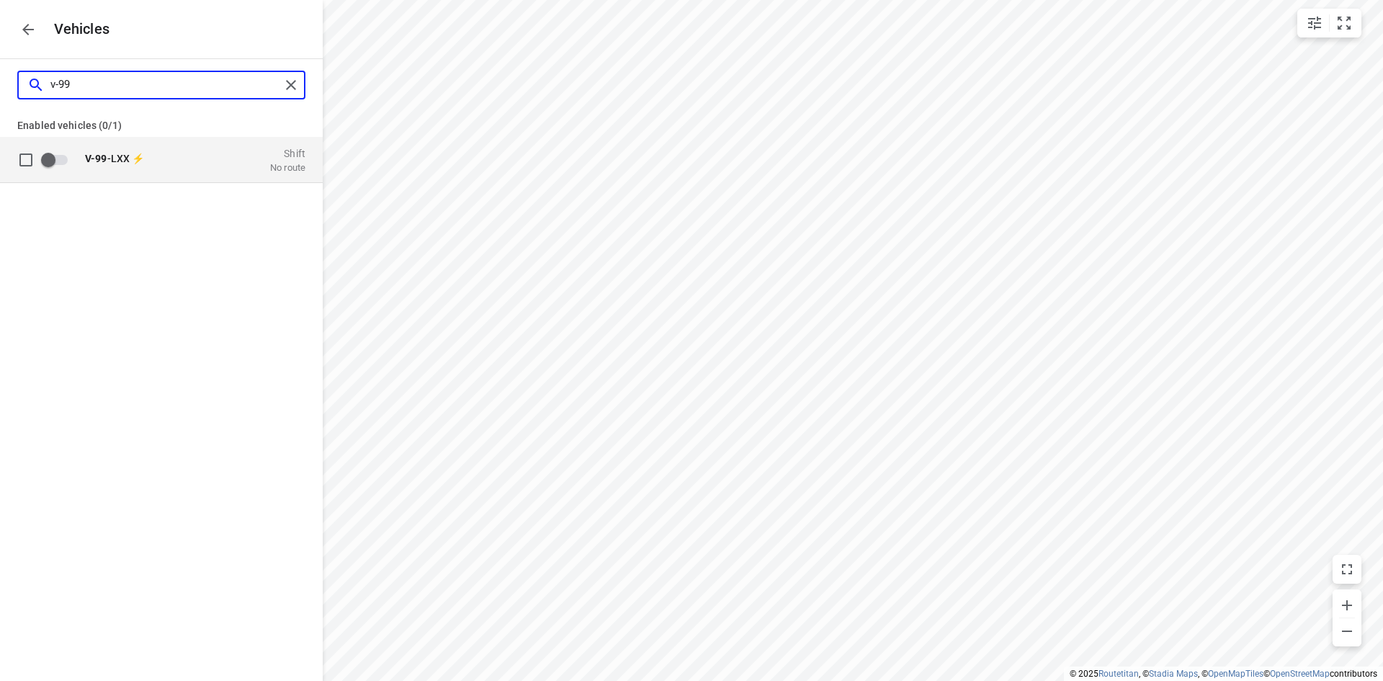
type input "v-99"
click at [210, 153] on p "V-99 -LXX ⚡" at bounding box center [157, 158] width 144 height 12
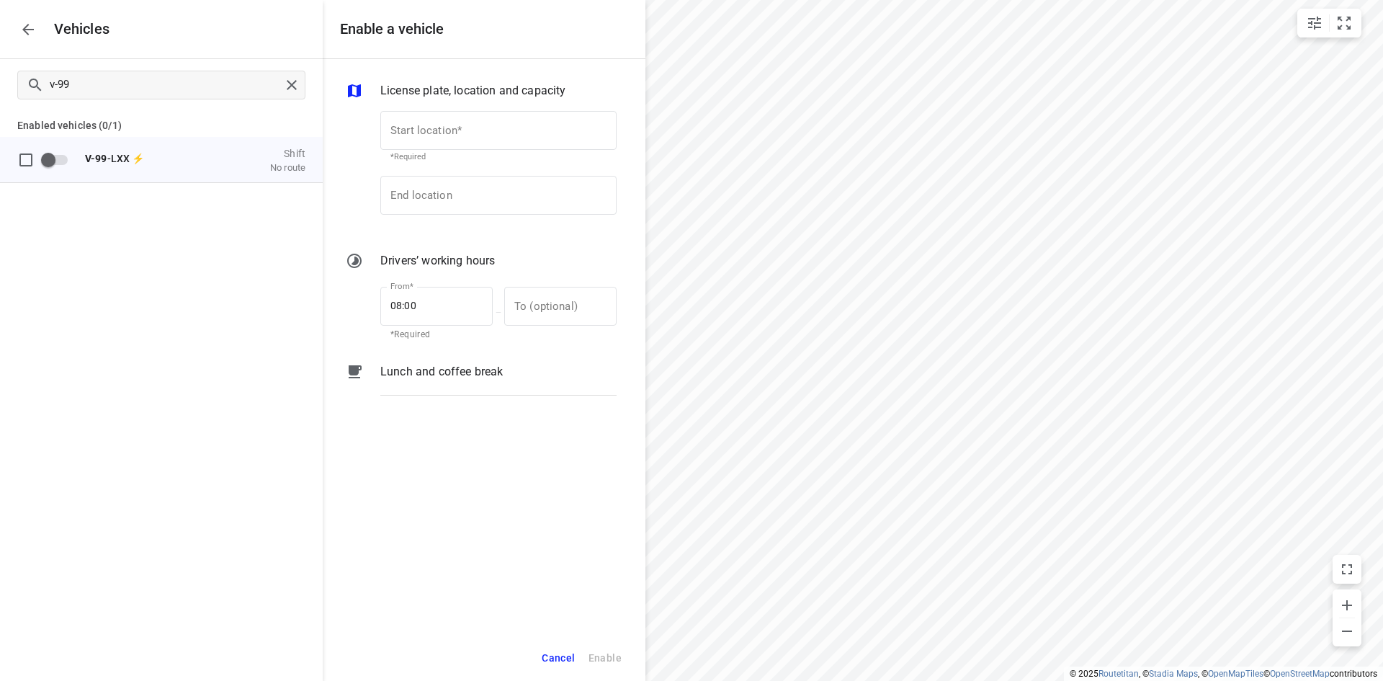
click at [437, 107] on div "Start location* Start location* *Required" at bounding box center [499, 136] width 248 height 68
click at [431, 133] on input "Start location*" at bounding box center [498, 130] width 236 height 39
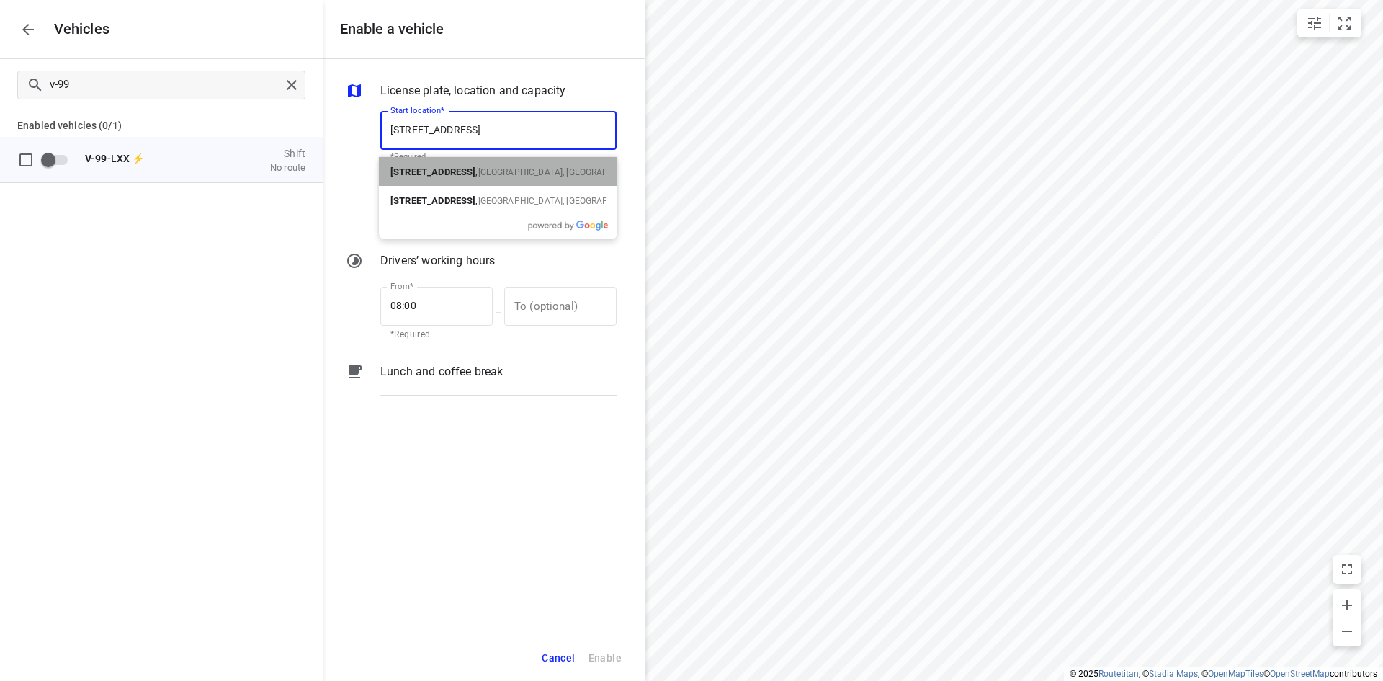
click at [443, 166] on b "Bohemenstraat 31" at bounding box center [432, 171] width 85 height 11
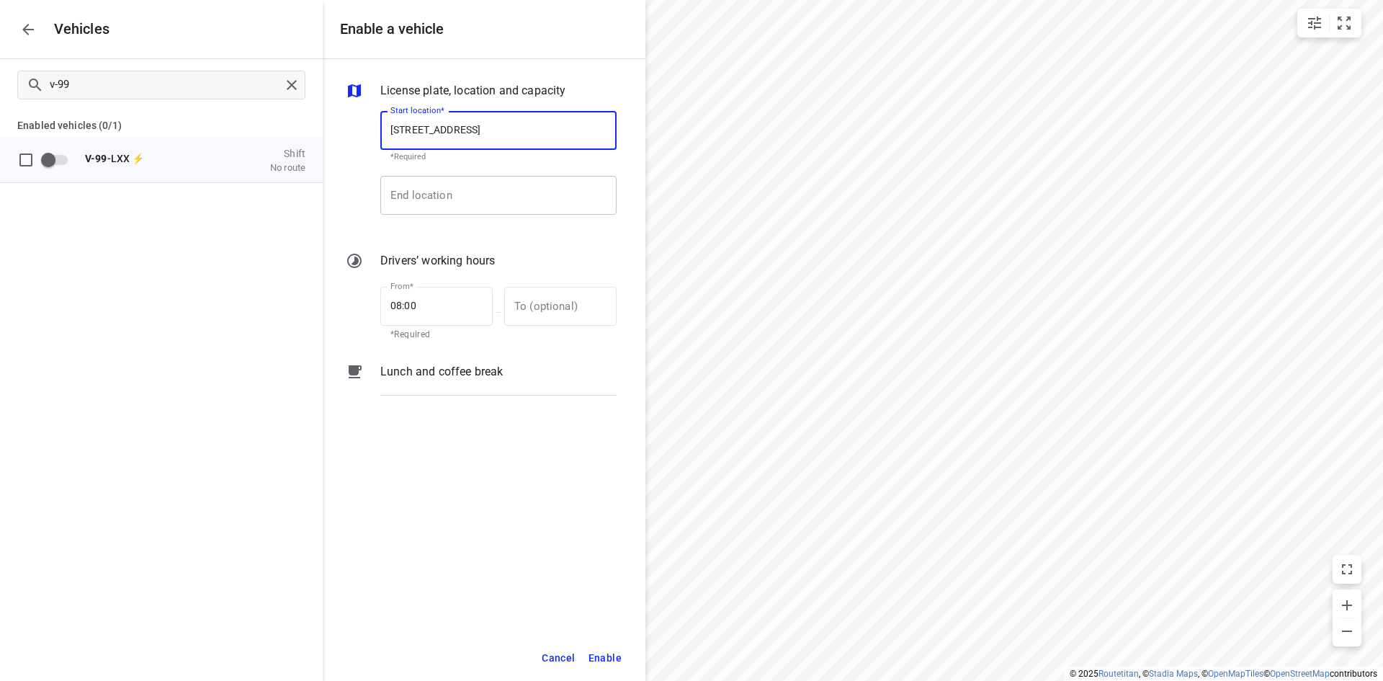
type input "Bohemenstraat 31, 8028 SB Zwolle, Netherlands"
click at [437, 195] on input "End location" at bounding box center [498, 195] width 236 height 39
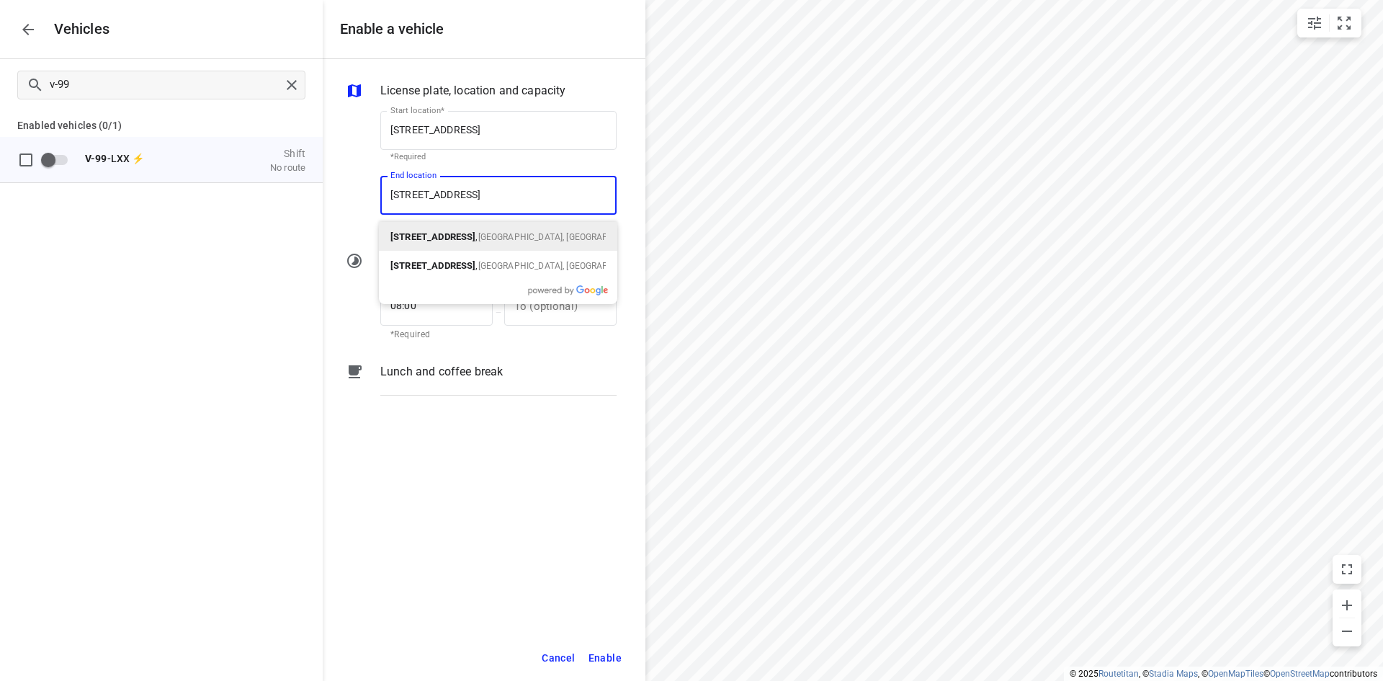
click at [446, 227] on div "Bohemenstraat 31 , Zwolle, Nederland" at bounding box center [498, 236] width 238 height 29
type input "Bohemenstraat 31, 8028 SB Zwolle, Netherlands"
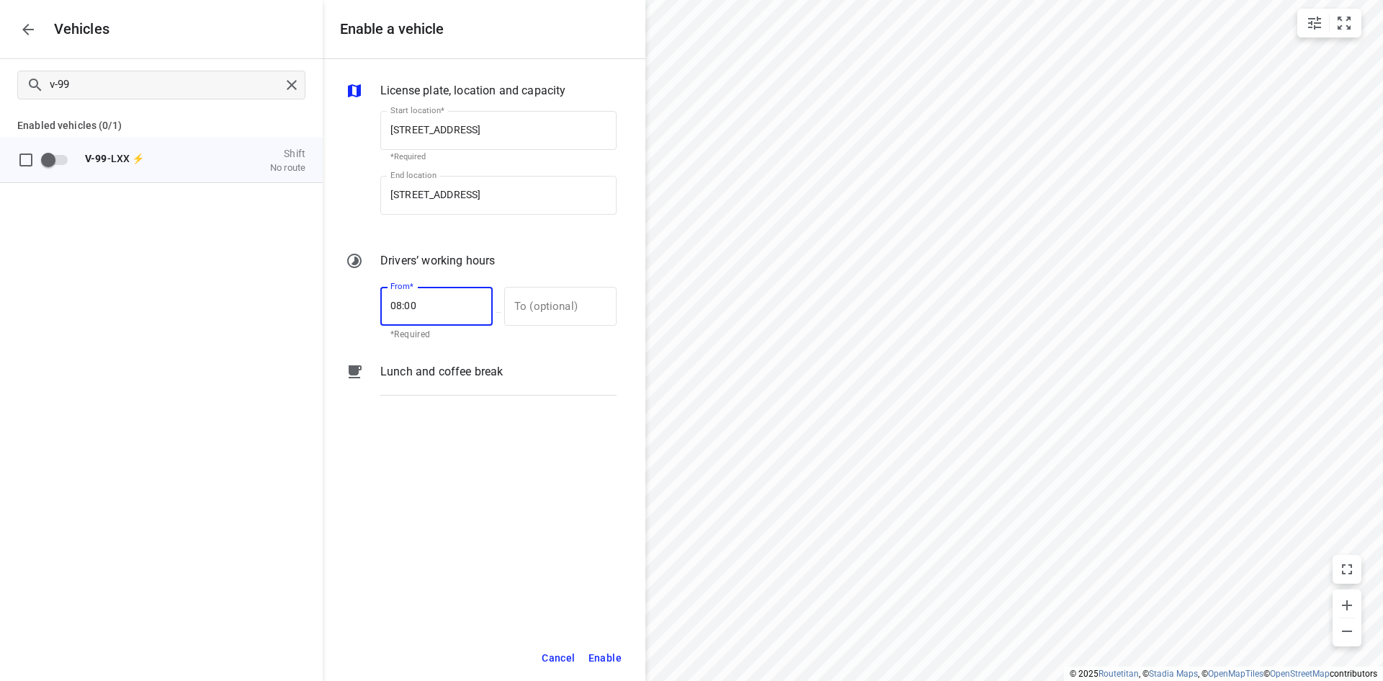
drag, startPoint x: 435, startPoint y: 299, endPoint x: 338, endPoint y: 322, distance: 99.9
click at [338, 322] on div "License plate, location and capacity Start location* Bohemenstraat 31, 8028 SB …" at bounding box center [484, 347] width 323 height 576
type input "07:00"
click at [612, 660] on span "Enable" at bounding box center [605, 658] width 33 height 18
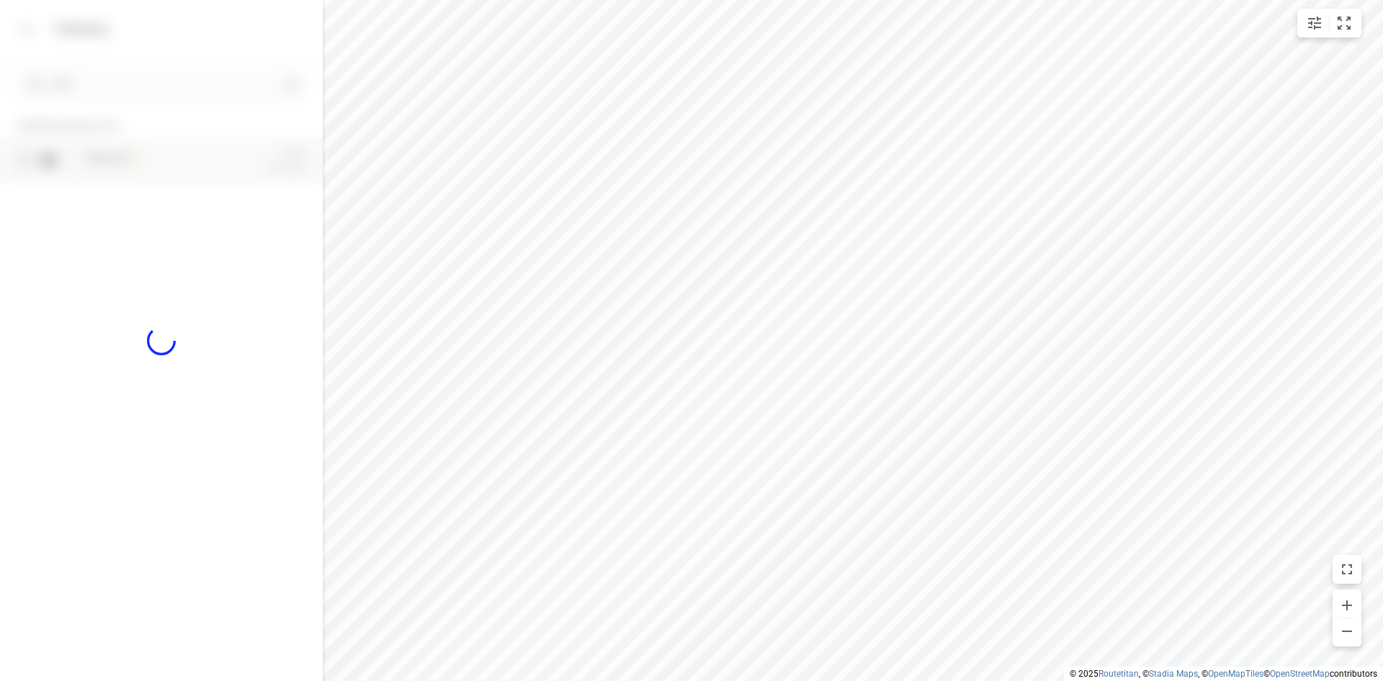
checkbox input "true"
click at [32, 33] on icon "button" at bounding box center [27, 29] width 17 height 17
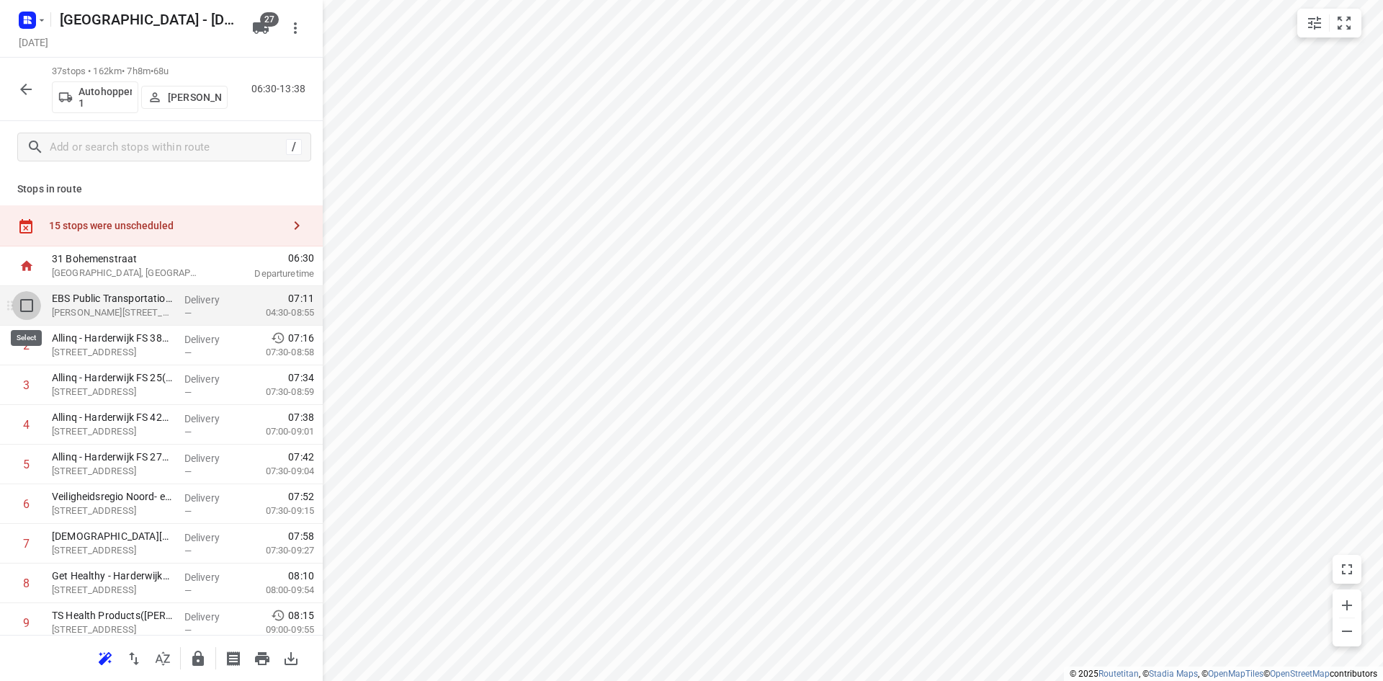
click at [36, 306] on input "checkbox" at bounding box center [26, 305] width 29 height 29
checkbox input "true"
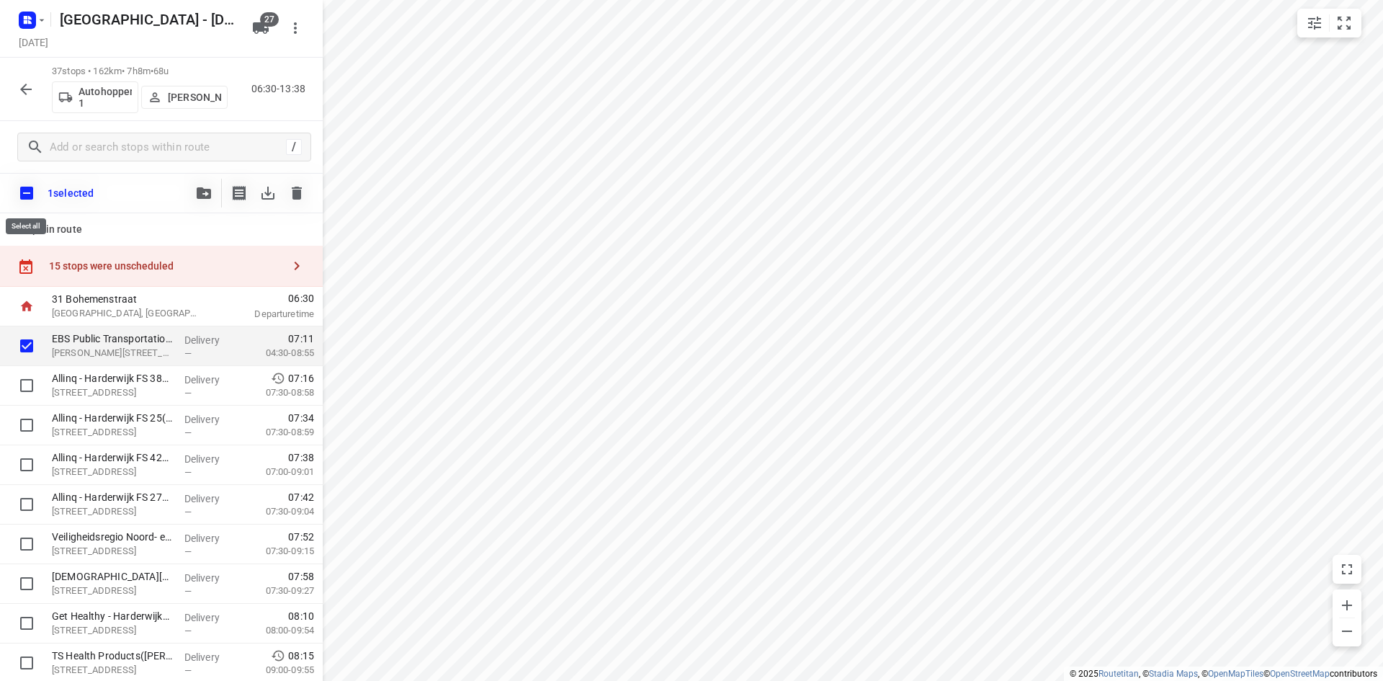
click at [28, 203] on input "checkbox" at bounding box center [27, 193] width 30 height 30
checkbox input "true"
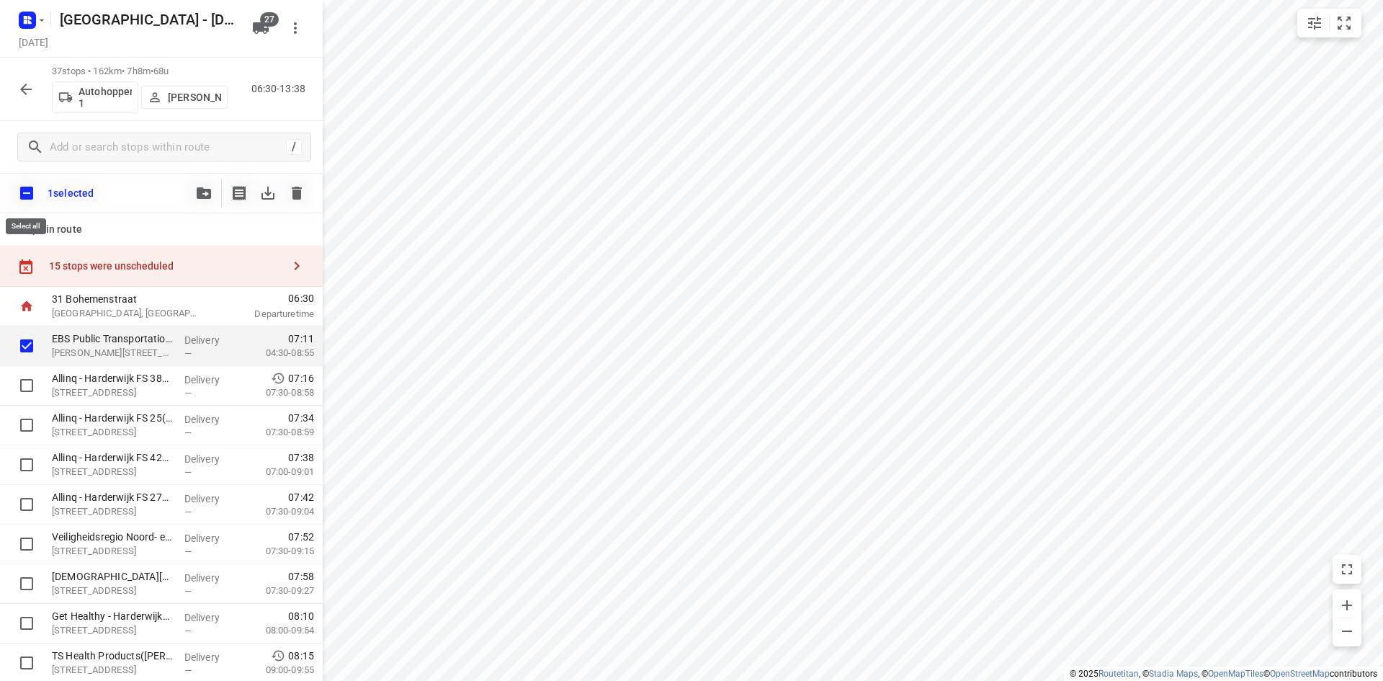
checkbox input "true"
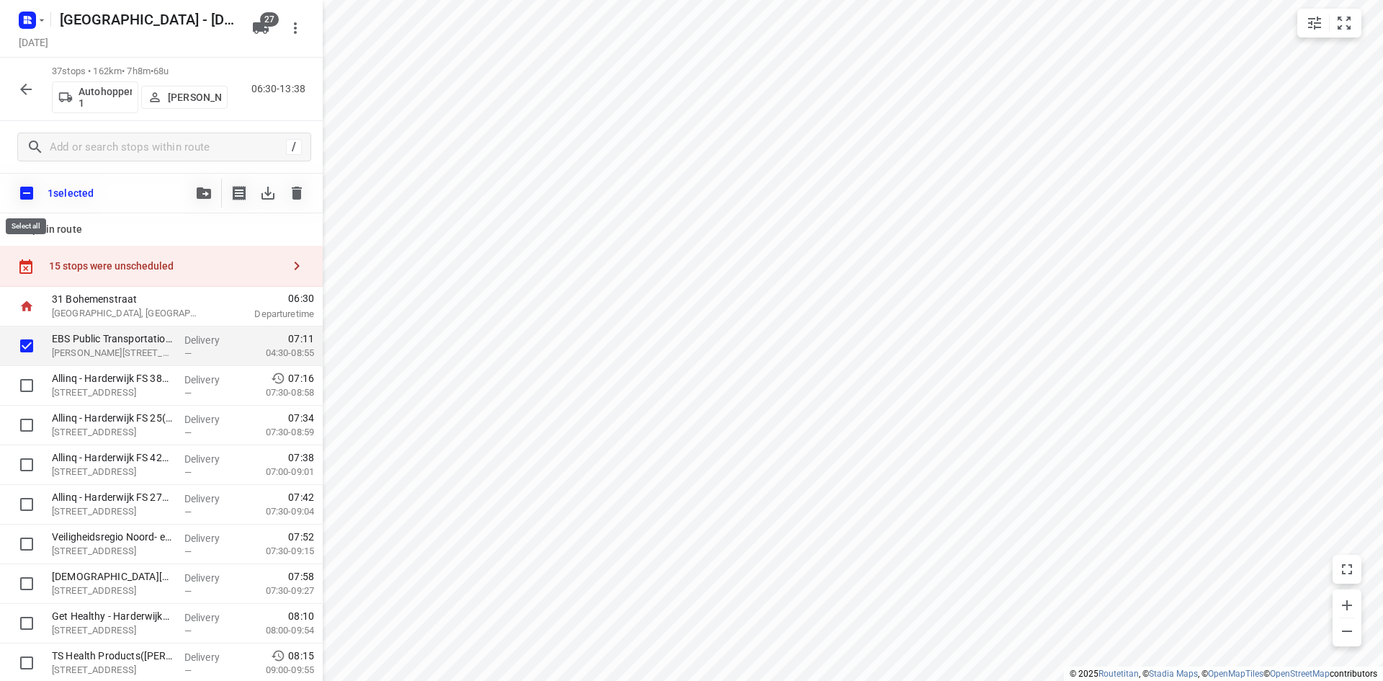
checkbox input "true"
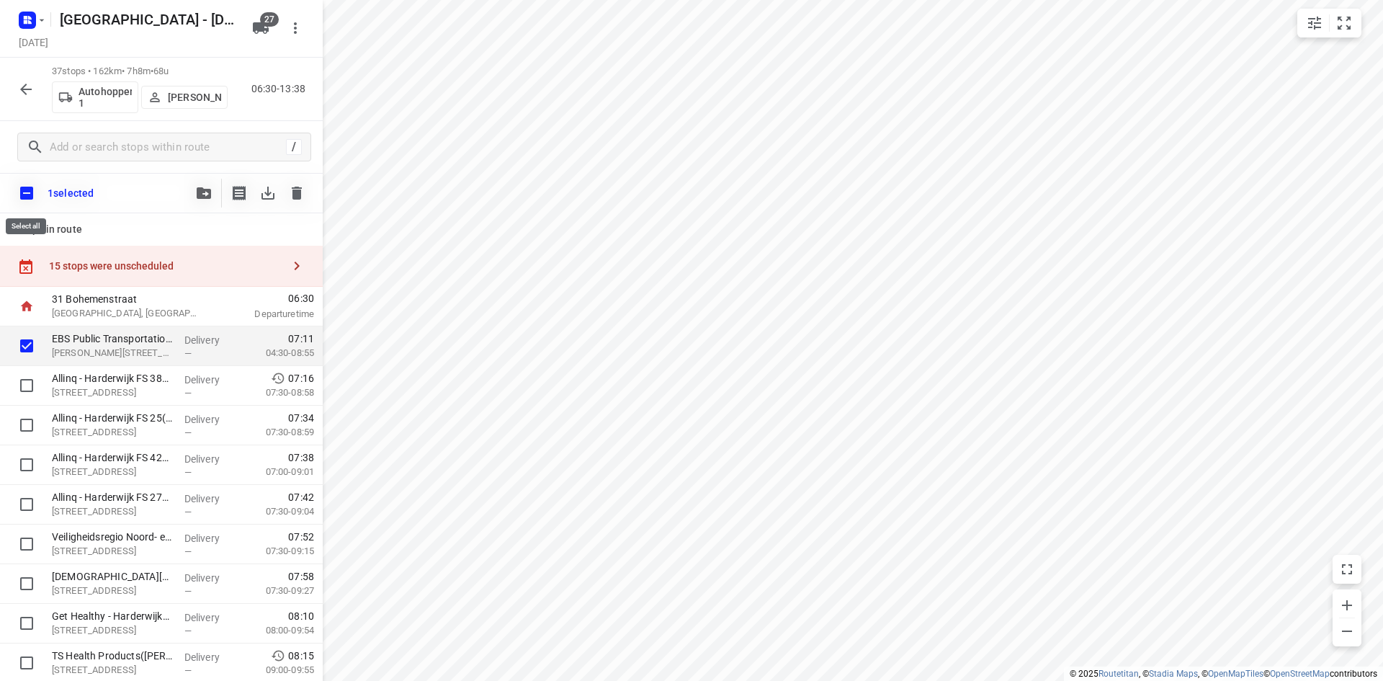
checkbox input "true"
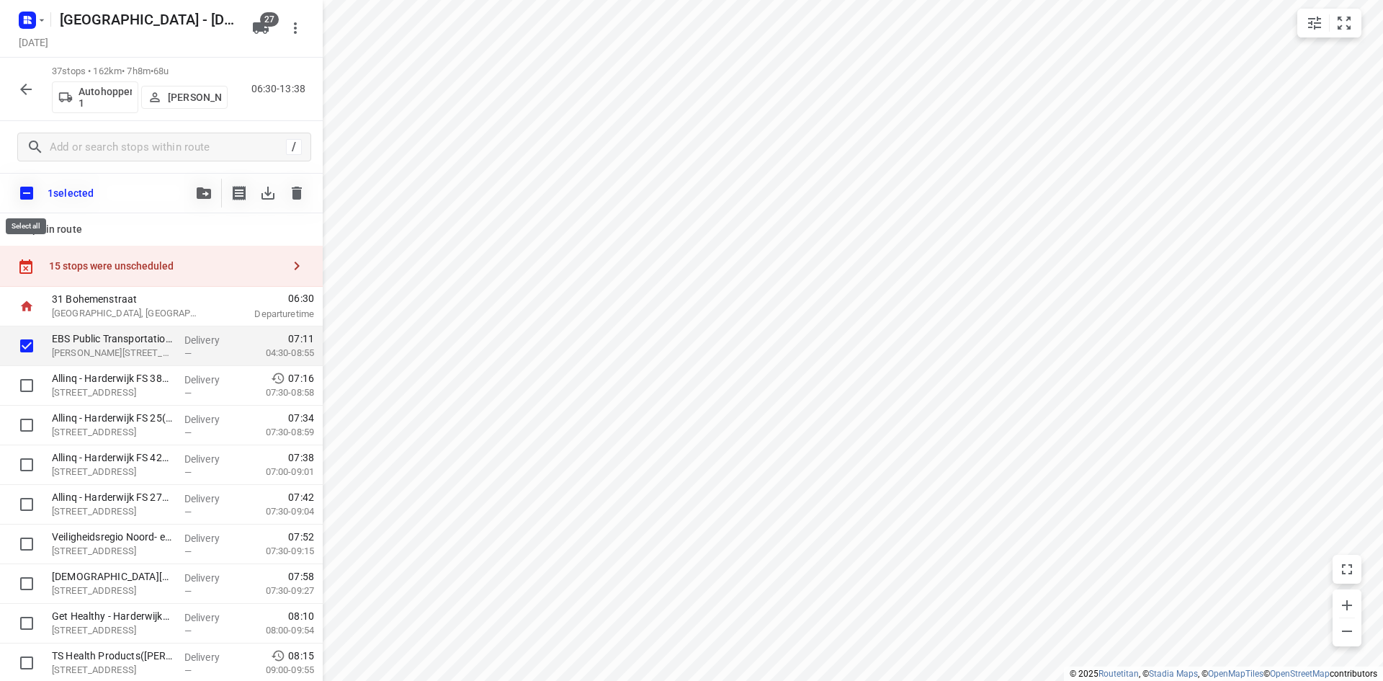
checkbox input "true"
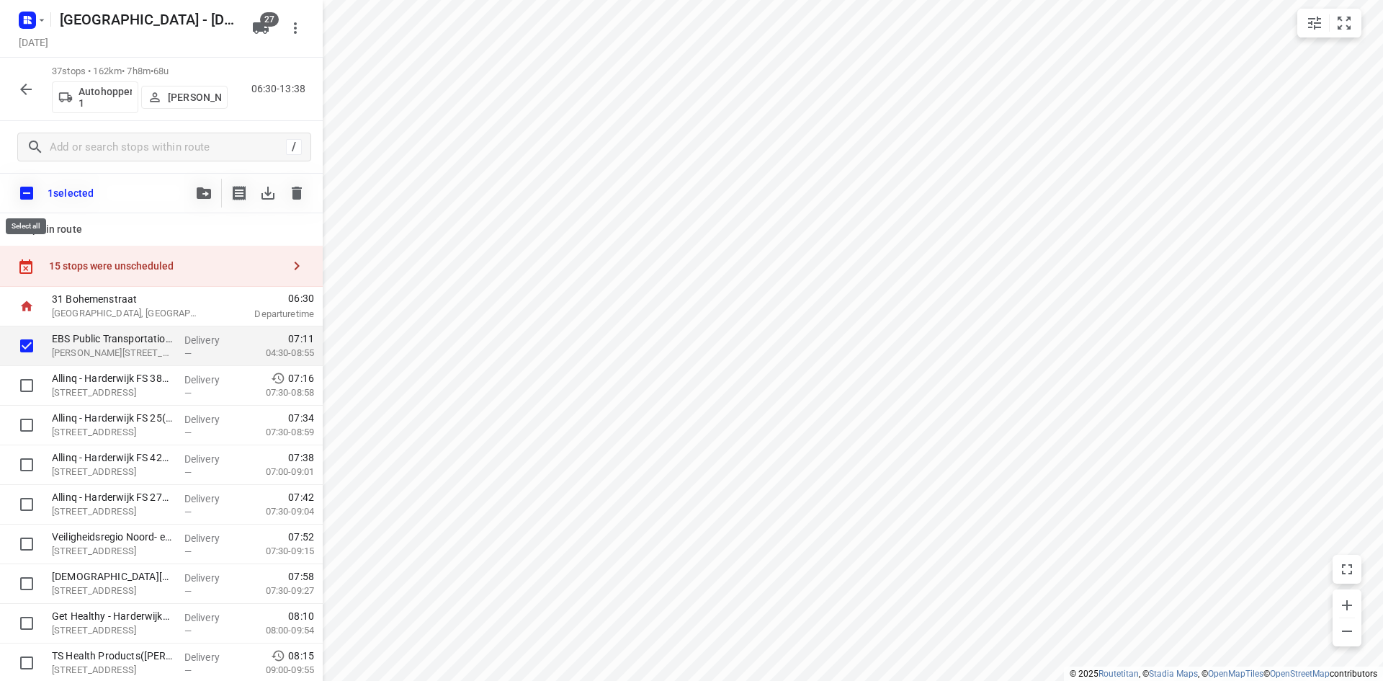
checkbox input "true"
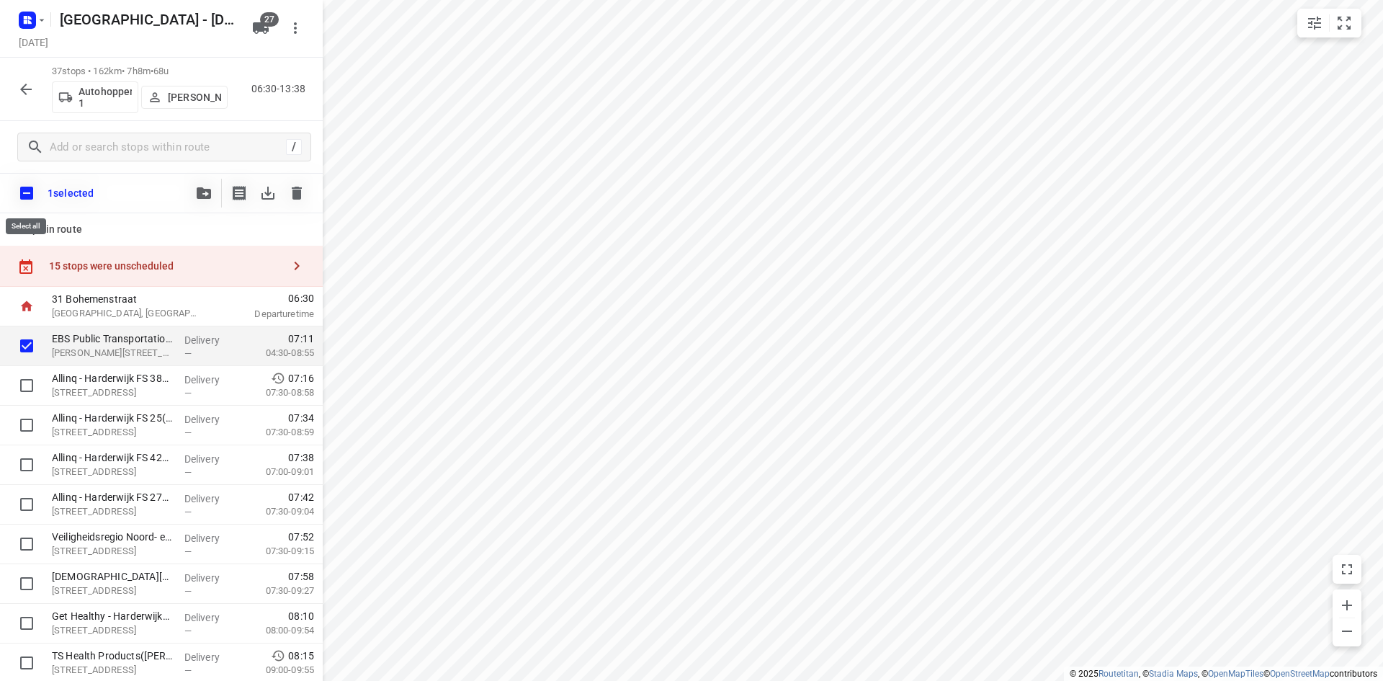
checkbox input "true"
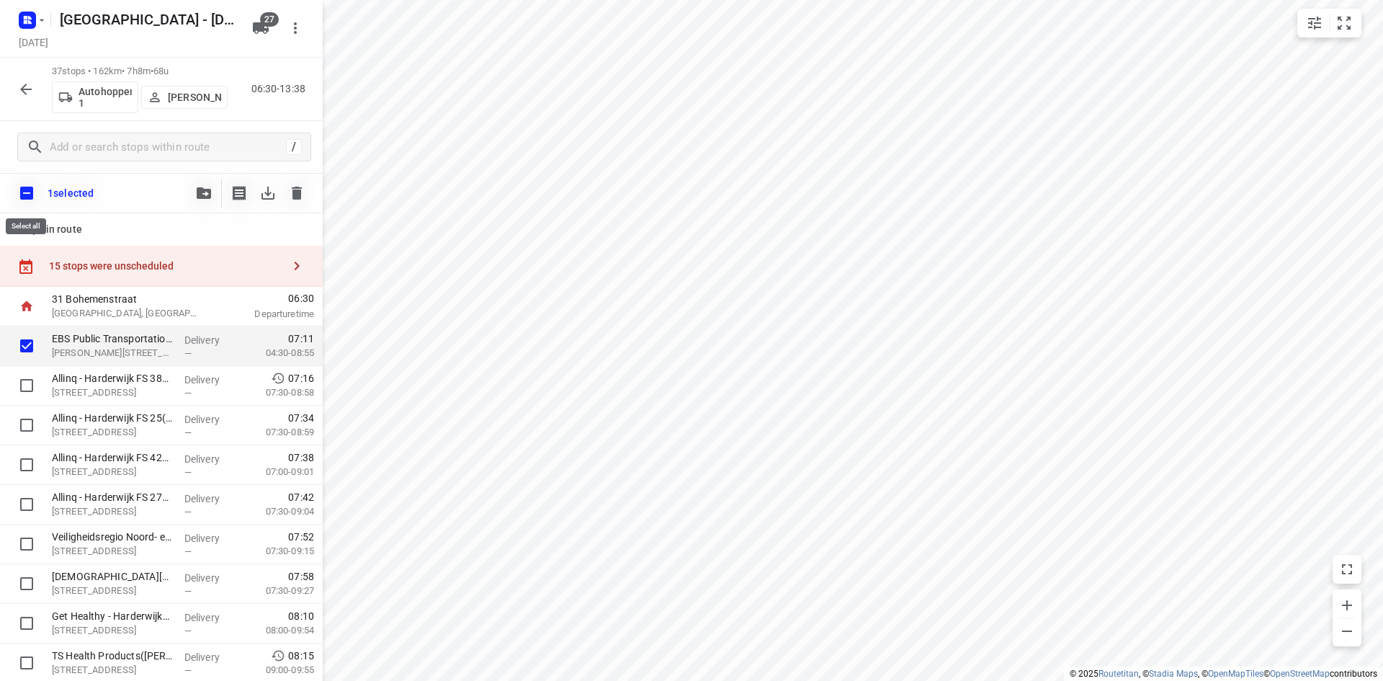
checkbox input "true"
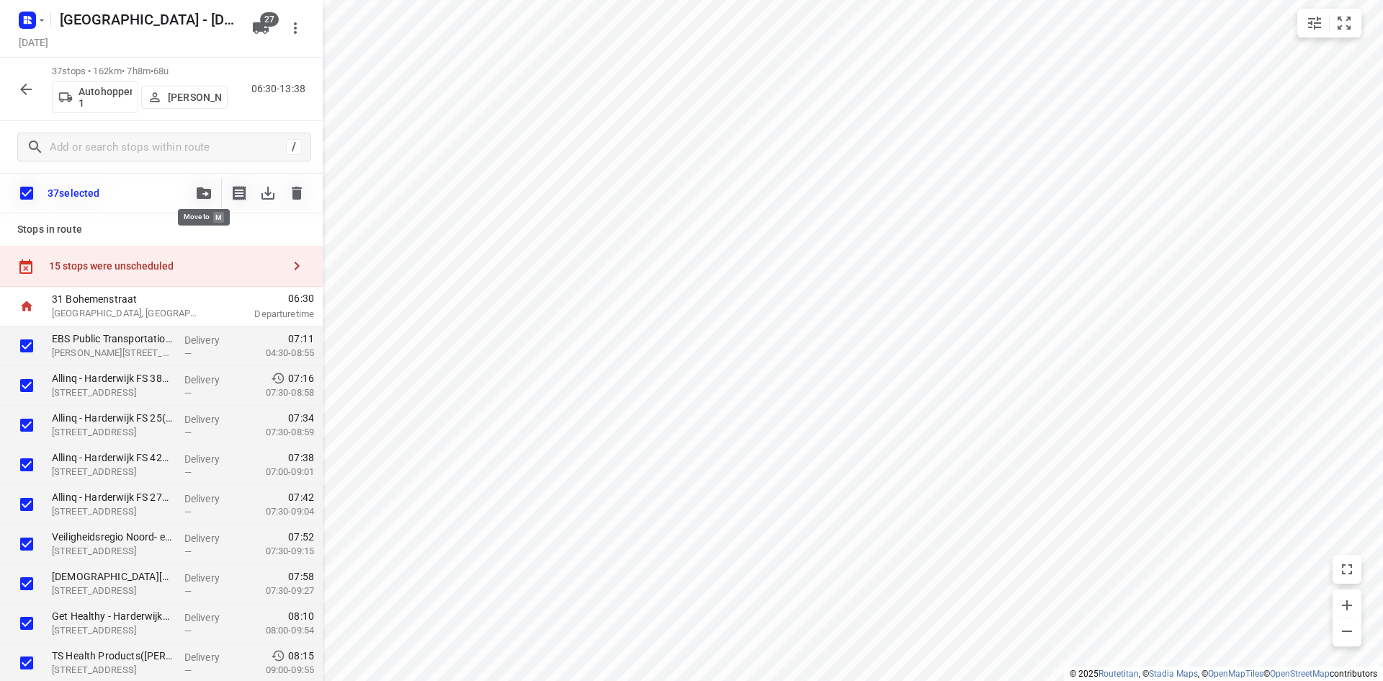
click at [204, 201] on button "button" at bounding box center [203, 193] width 29 height 29
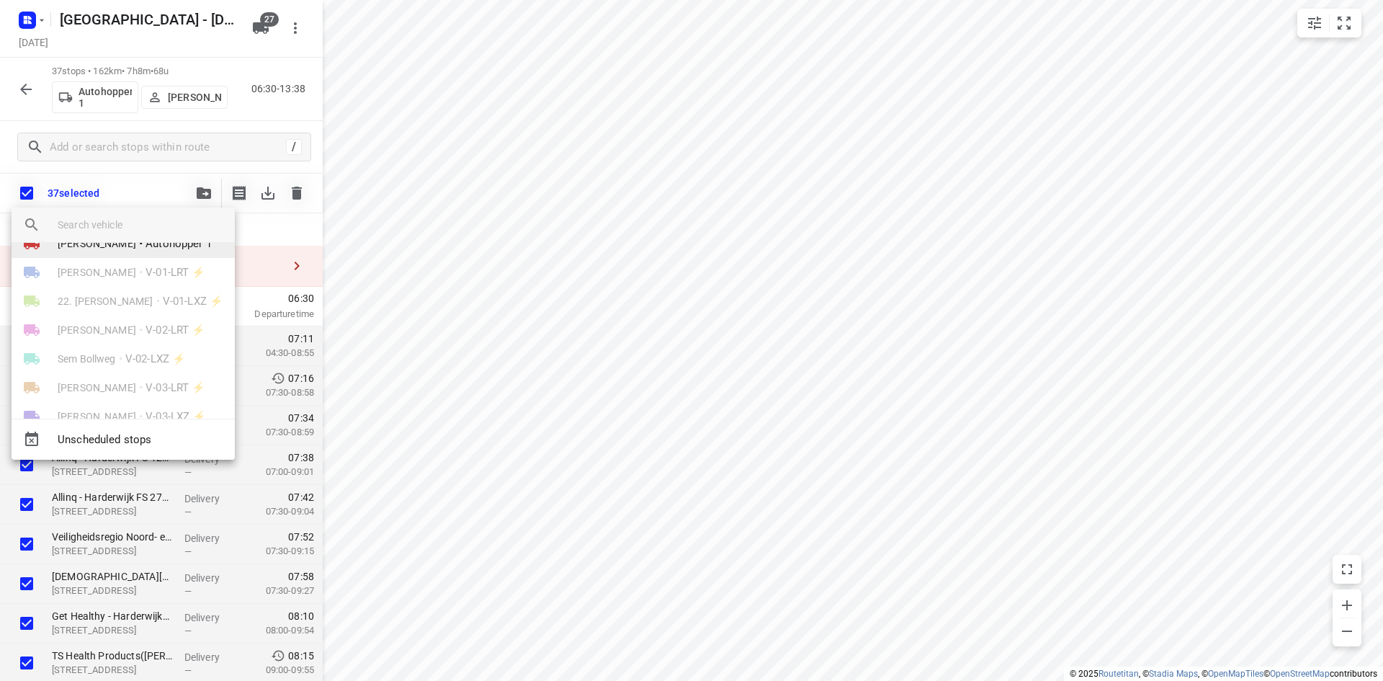
scroll to position [0, 0]
click at [175, 272] on span "Autohopper 1" at bounding box center [179, 269] width 66 height 17
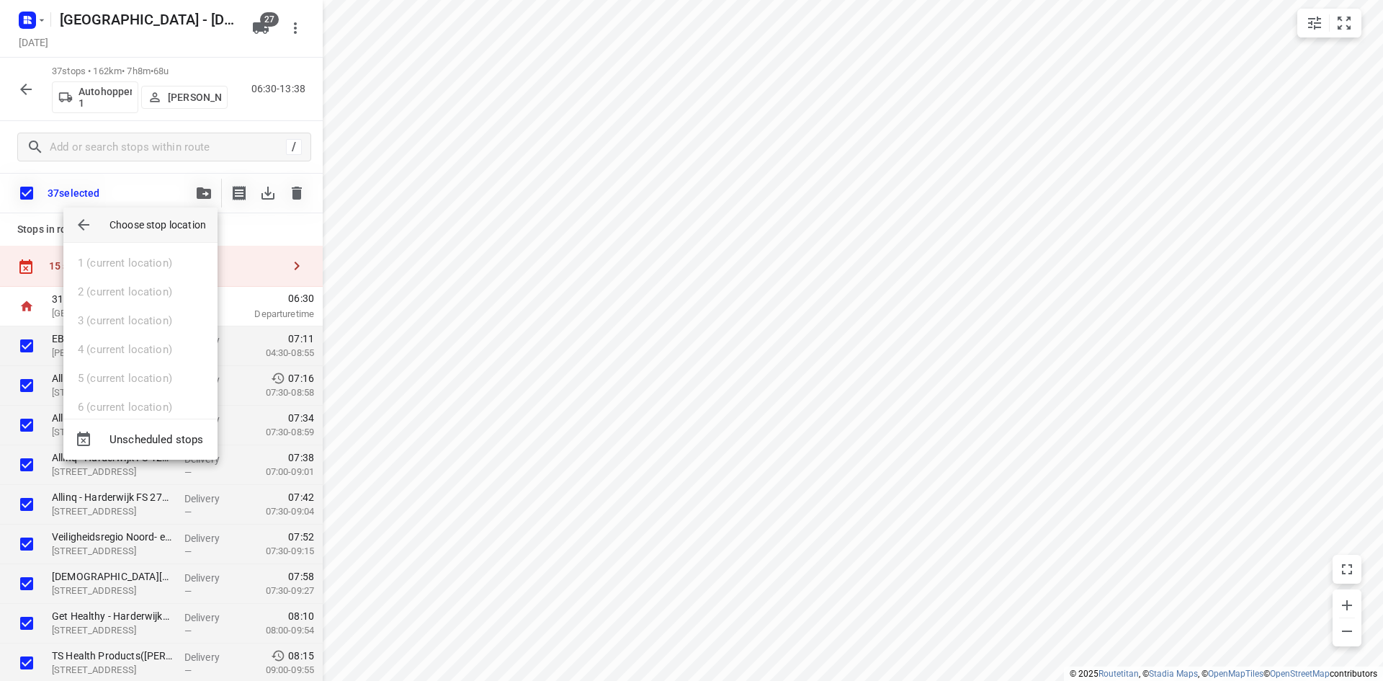
click at [34, 192] on div at bounding box center [691, 340] width 1383 height 681
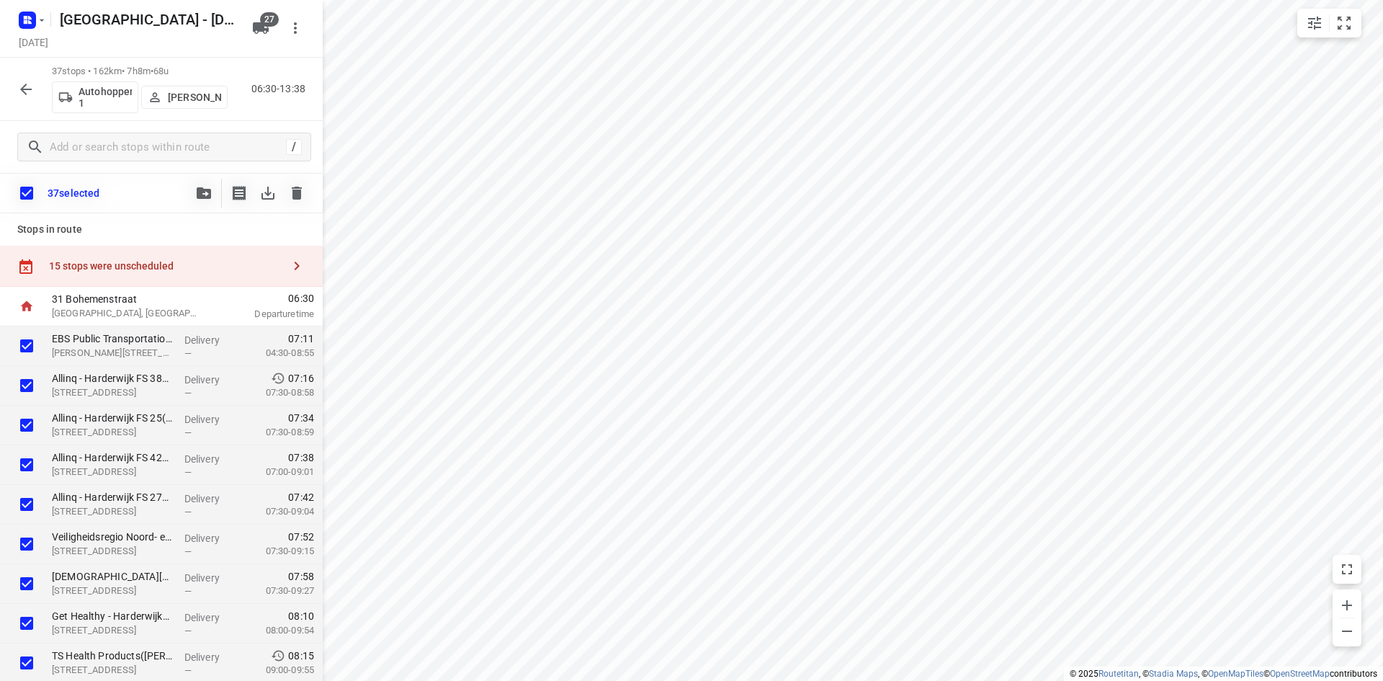
click at [19, 199] on input "checkbox" at bounding box center [27, 193] width 30 height 30
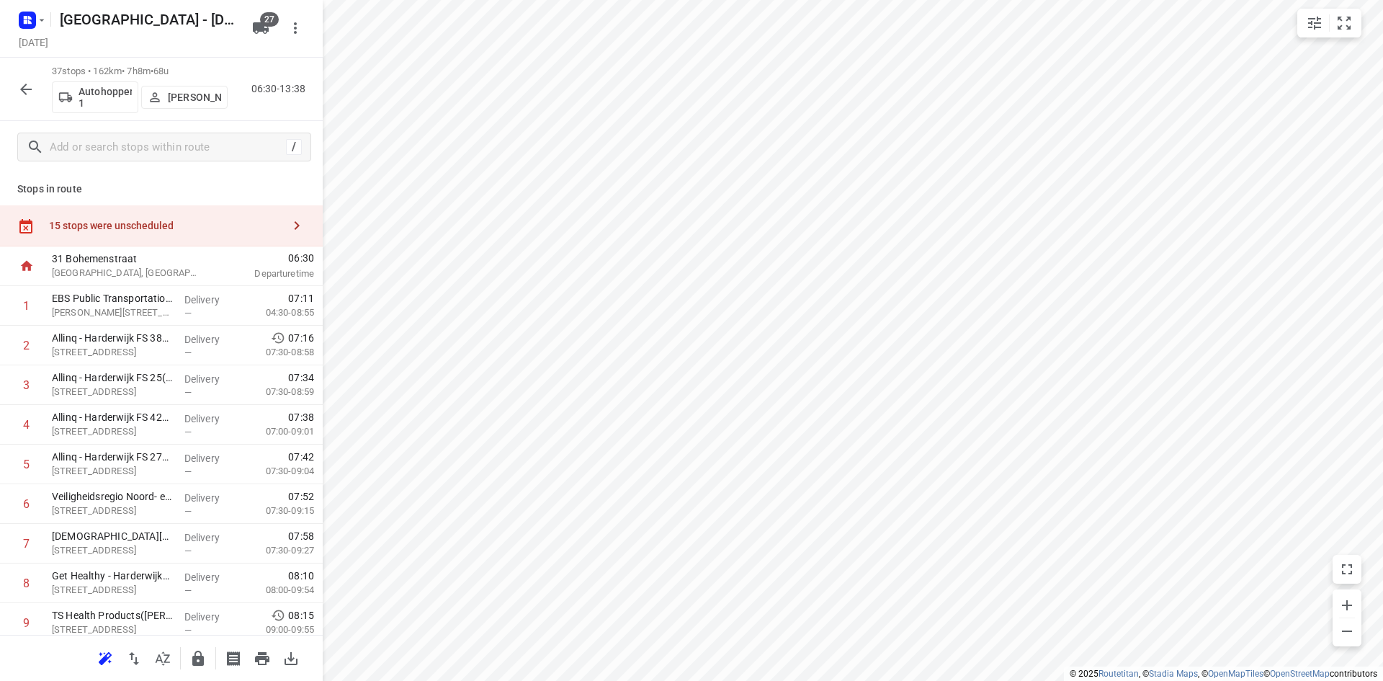
click at [36, 100] on div at bounding box center [26, 89] width 29 height 29
click at [261, 27] on icon "button" at bounding box center [261, 28] width 16 height 12
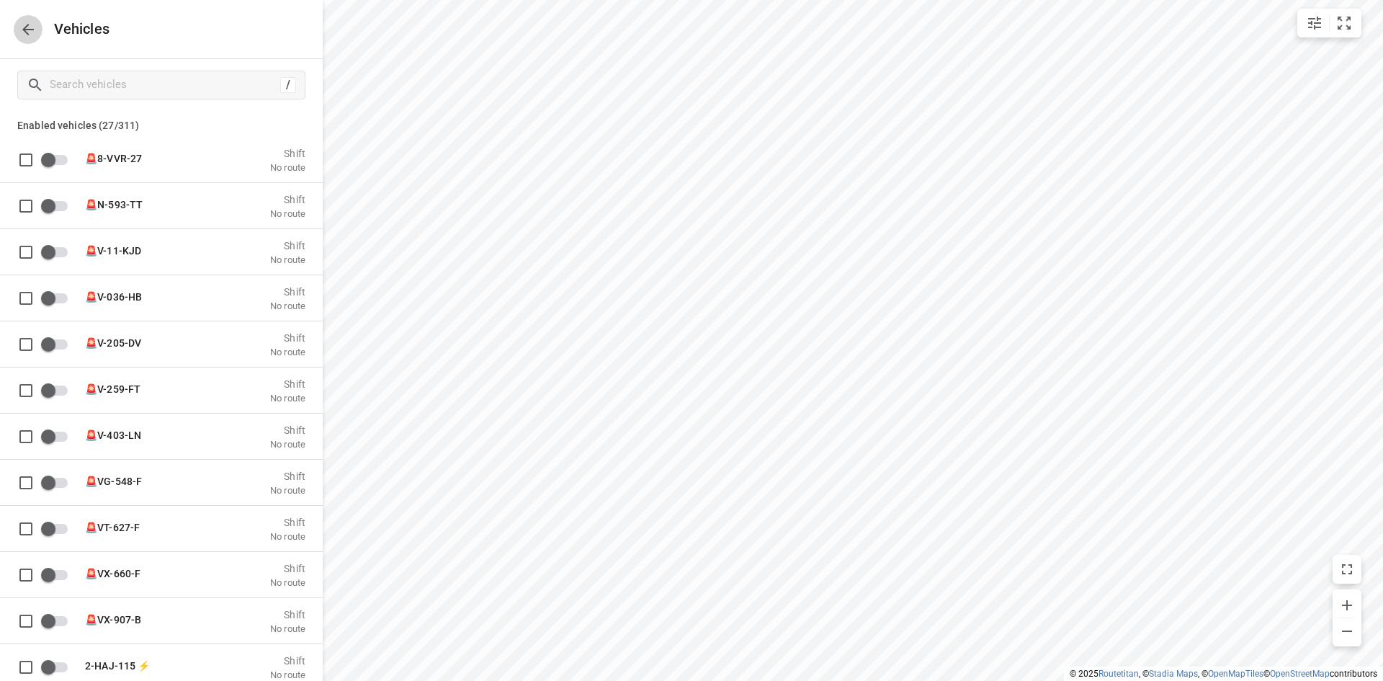
click at [32, 37] on icon "button" at bounding box center [27, 29] width 17 height 17
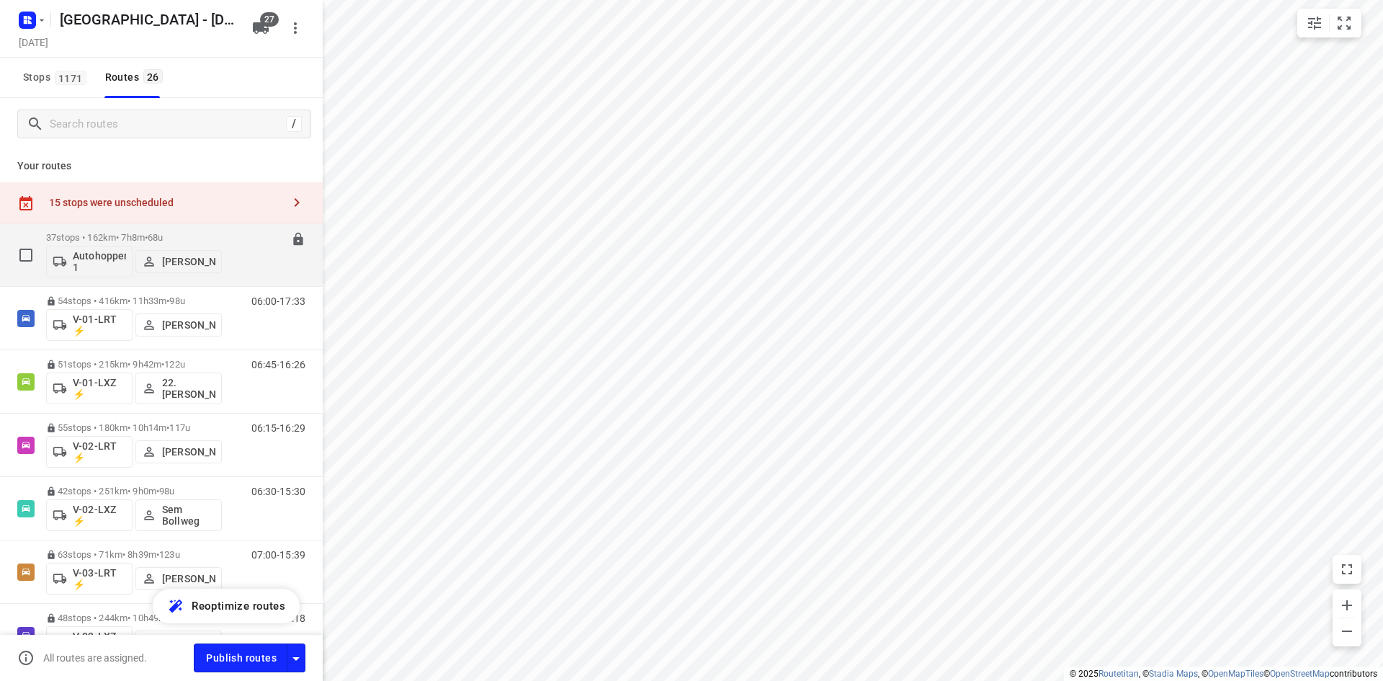
click at [104, 232] on p "37 stops • 162km • 7h8m • 68u" at bounding box center [134, 237] width 176 height 11
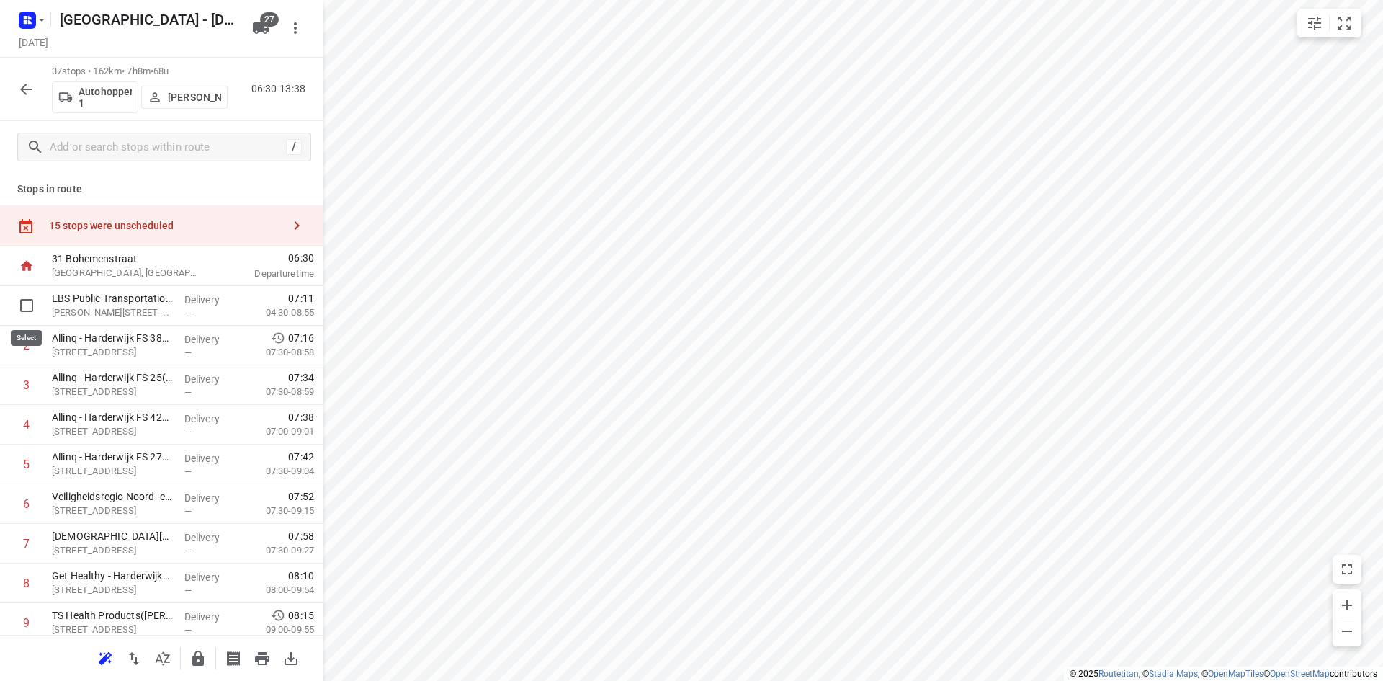
click at [29, 298] on input "checkbox" at bounding box center [26, 305] width 29 height 29
checkbox input "true"
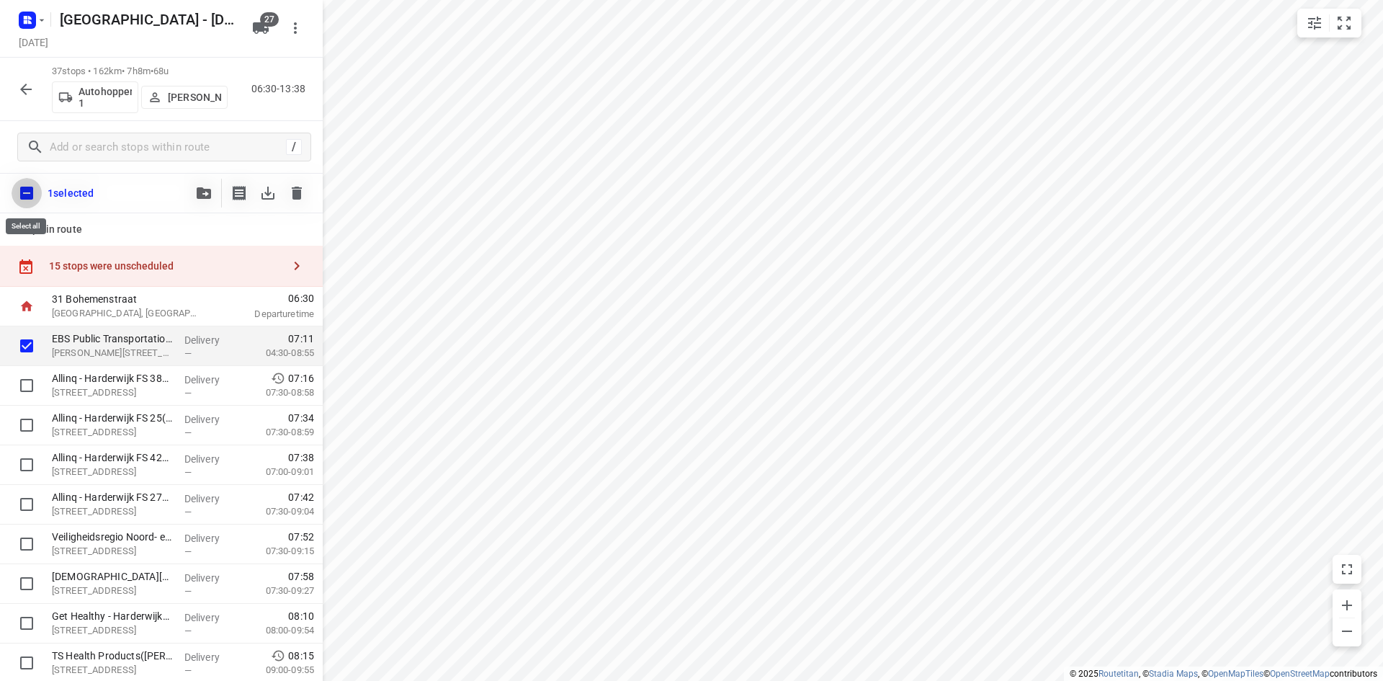
click at [19, 192] on input "checkbox" at bounding box center [27, 193] width 30 height 30
checkbox input "true"
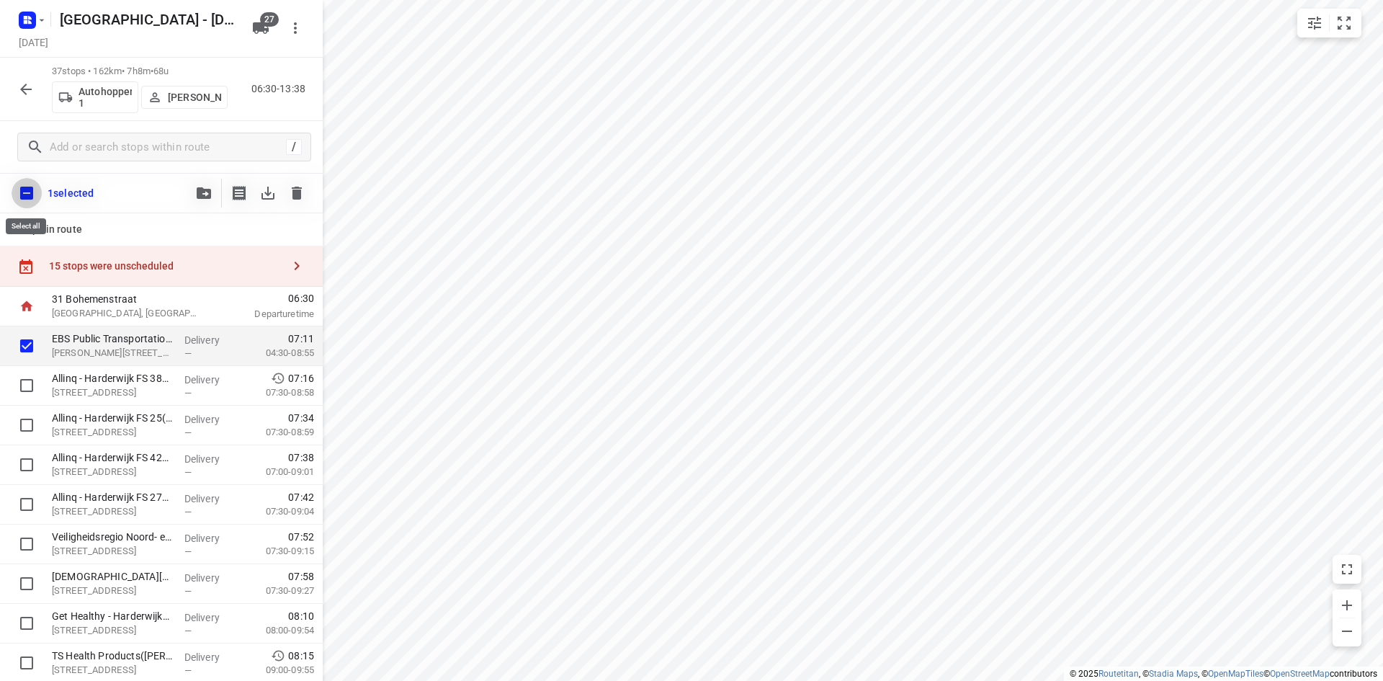
checkbox input "true"
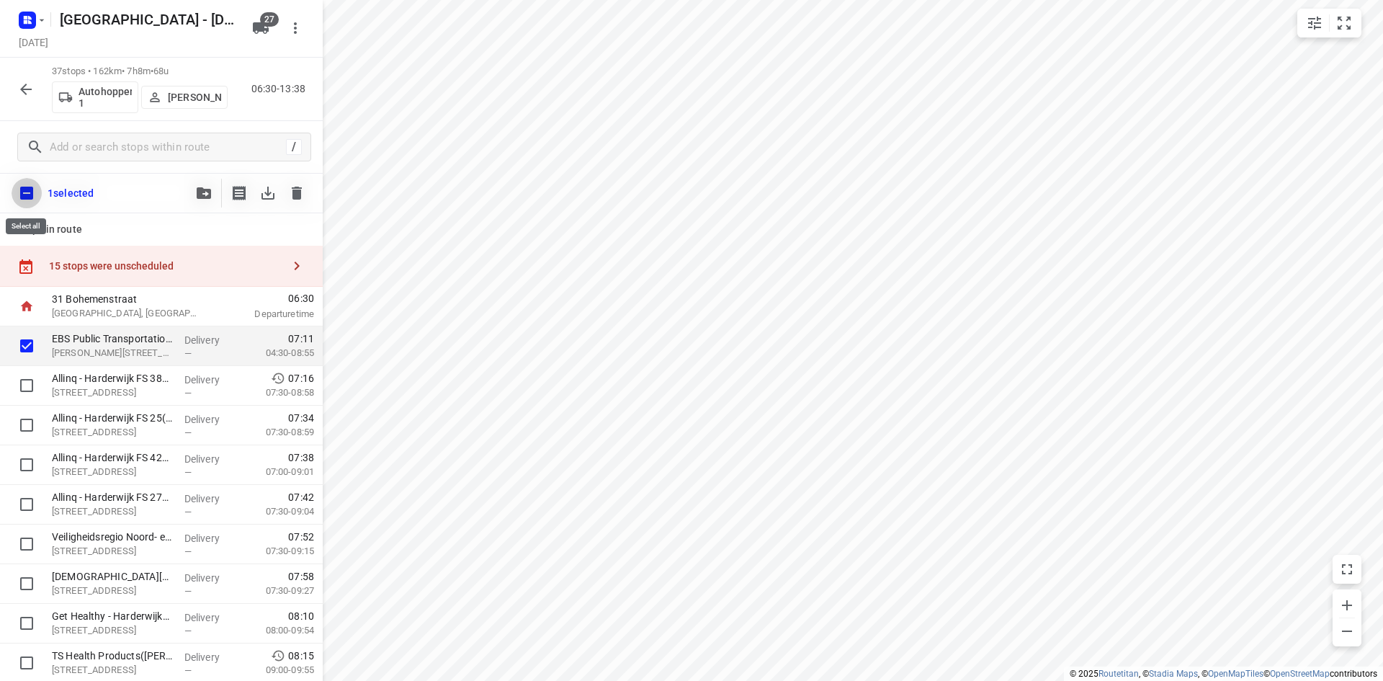
checkbox input "true"
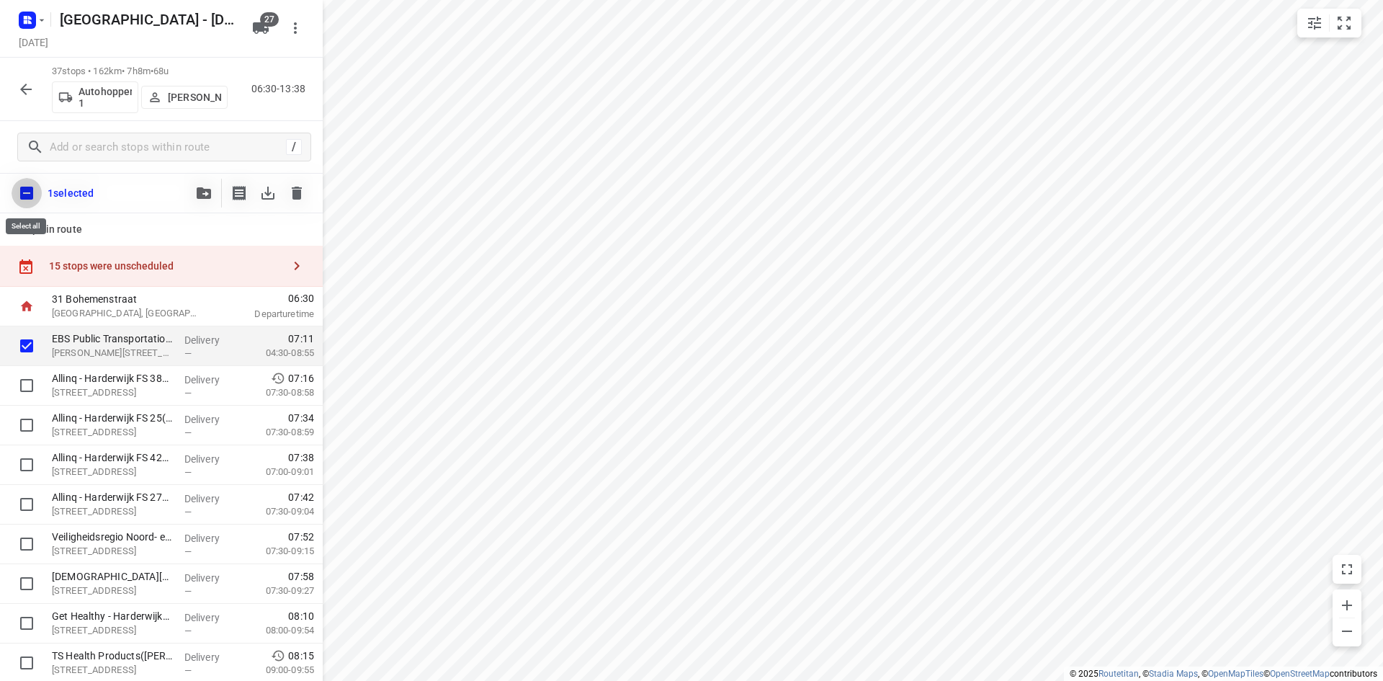
checkbox input "true"
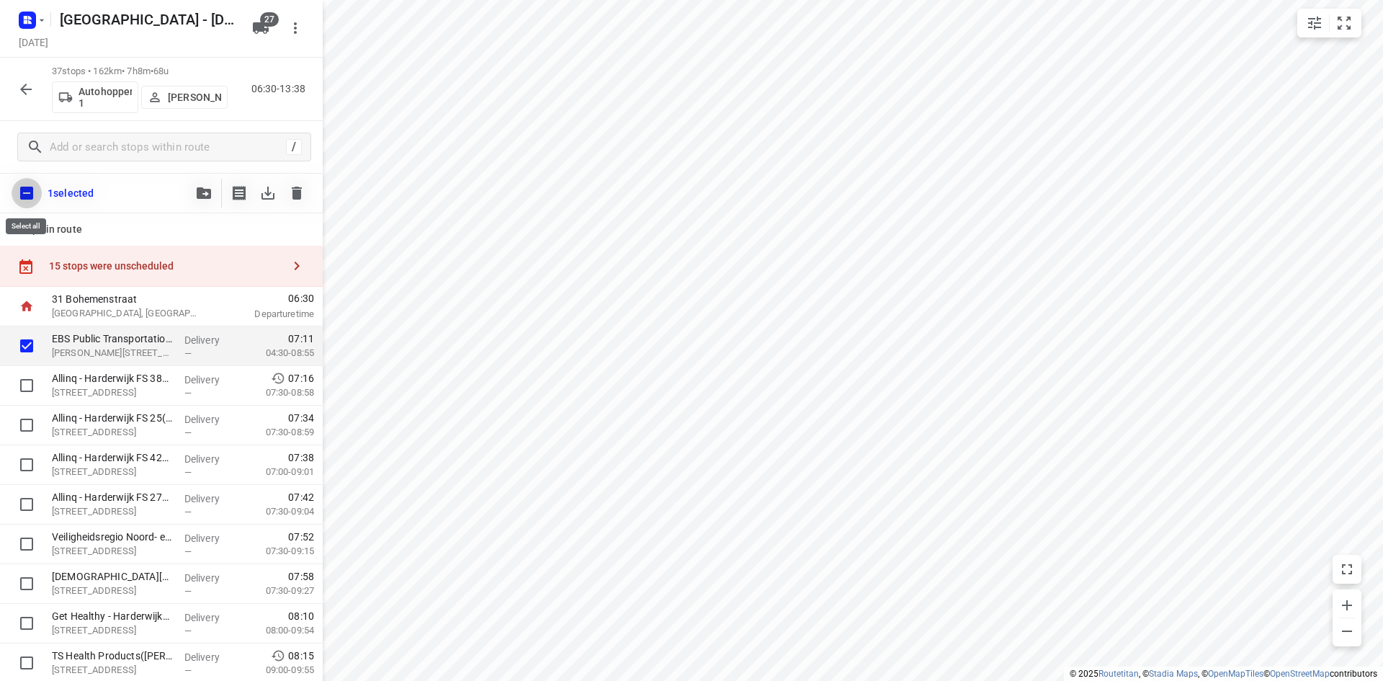
checkbox input "true"
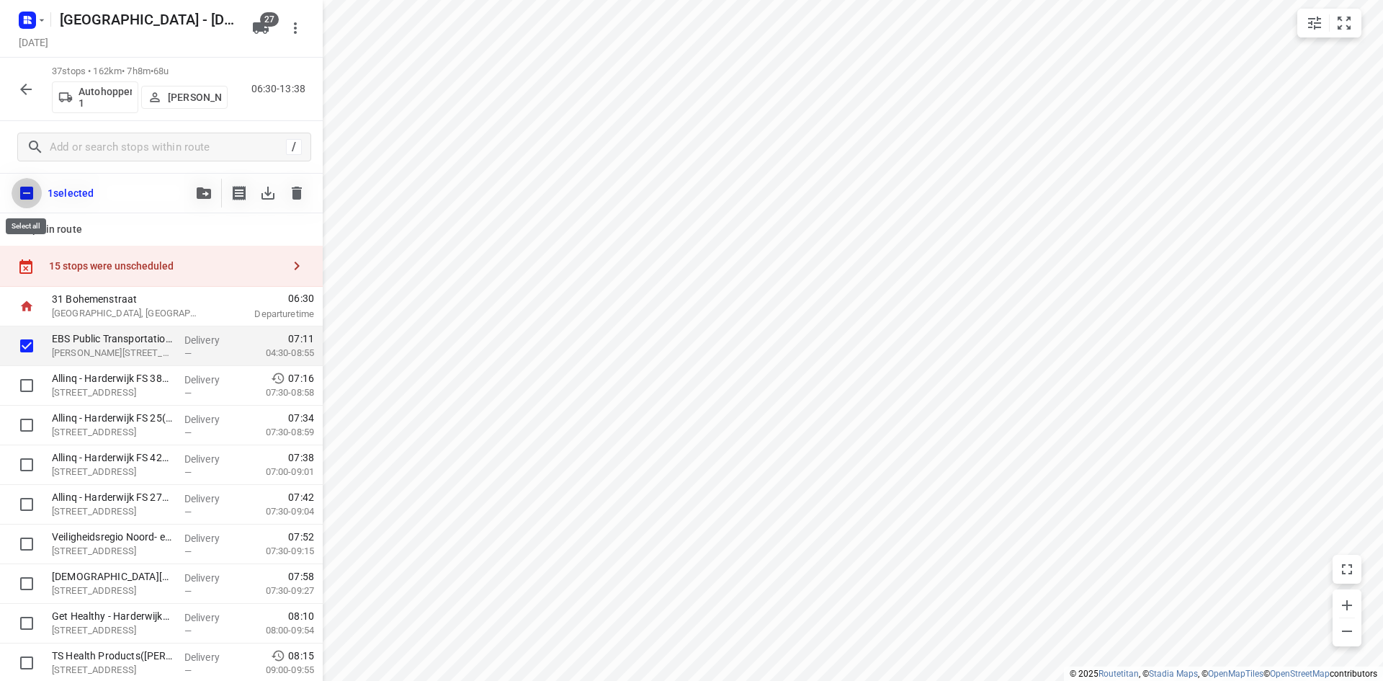
checkbox input "true"
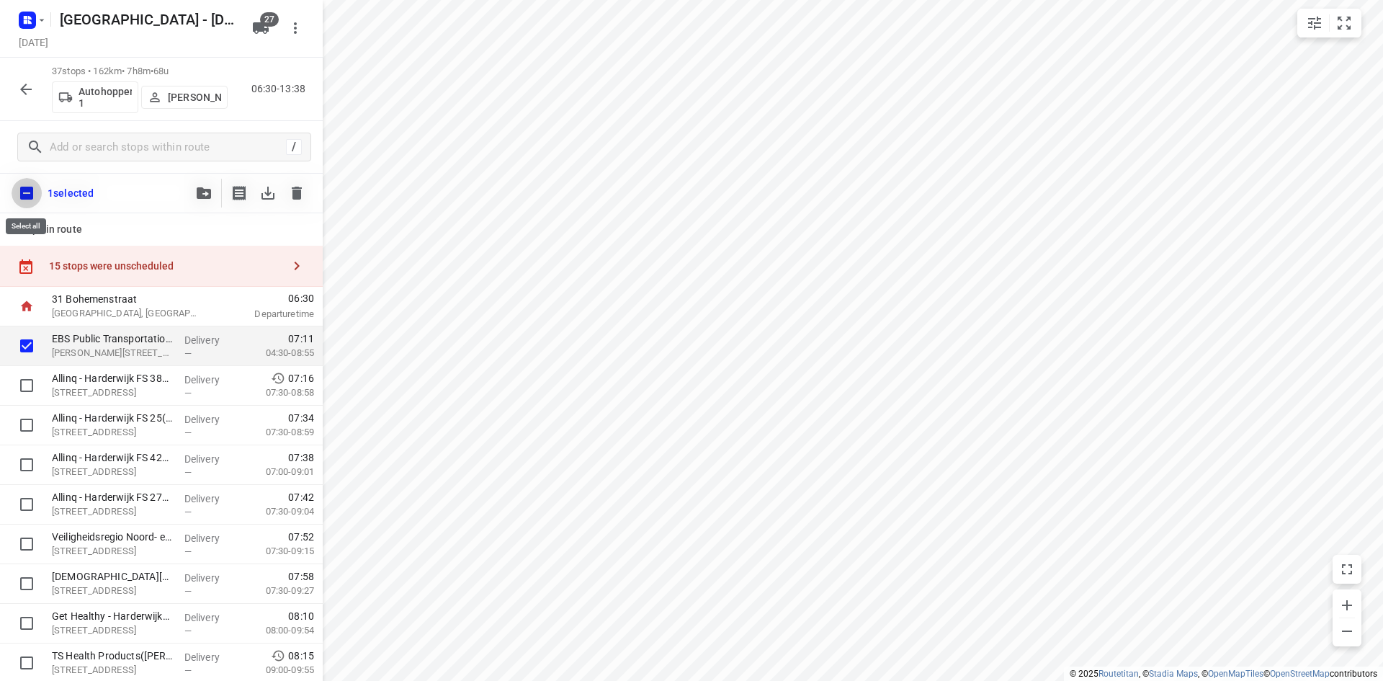
checkbox input "true"
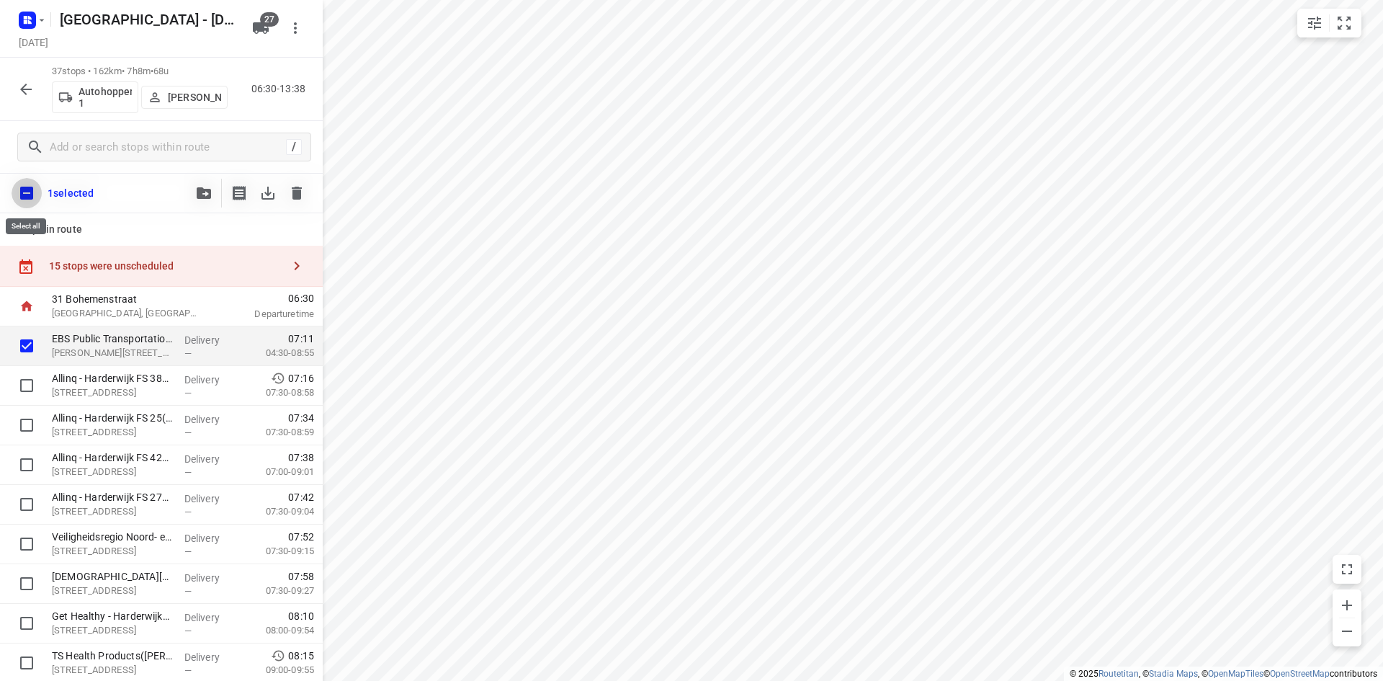
checkbox input "true"
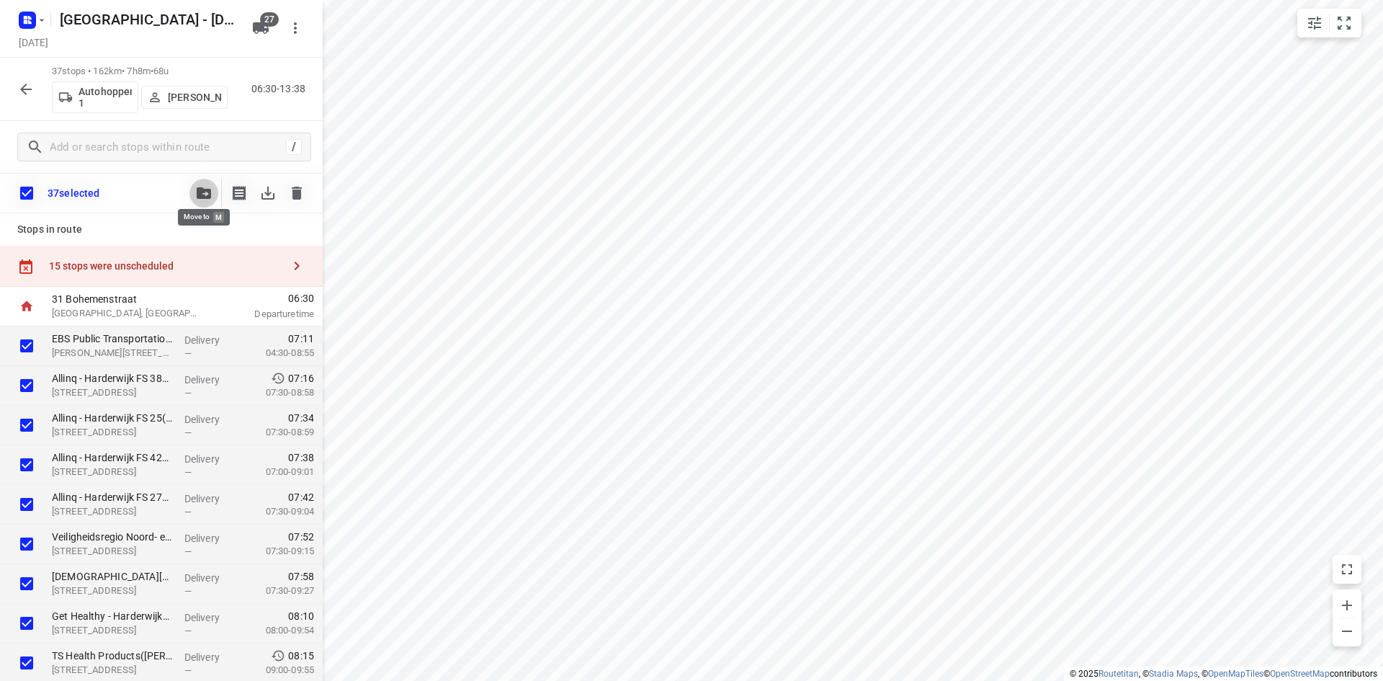
click at [200, 193] on icon "button" at bounding box center [204, 193] width 14 height 12
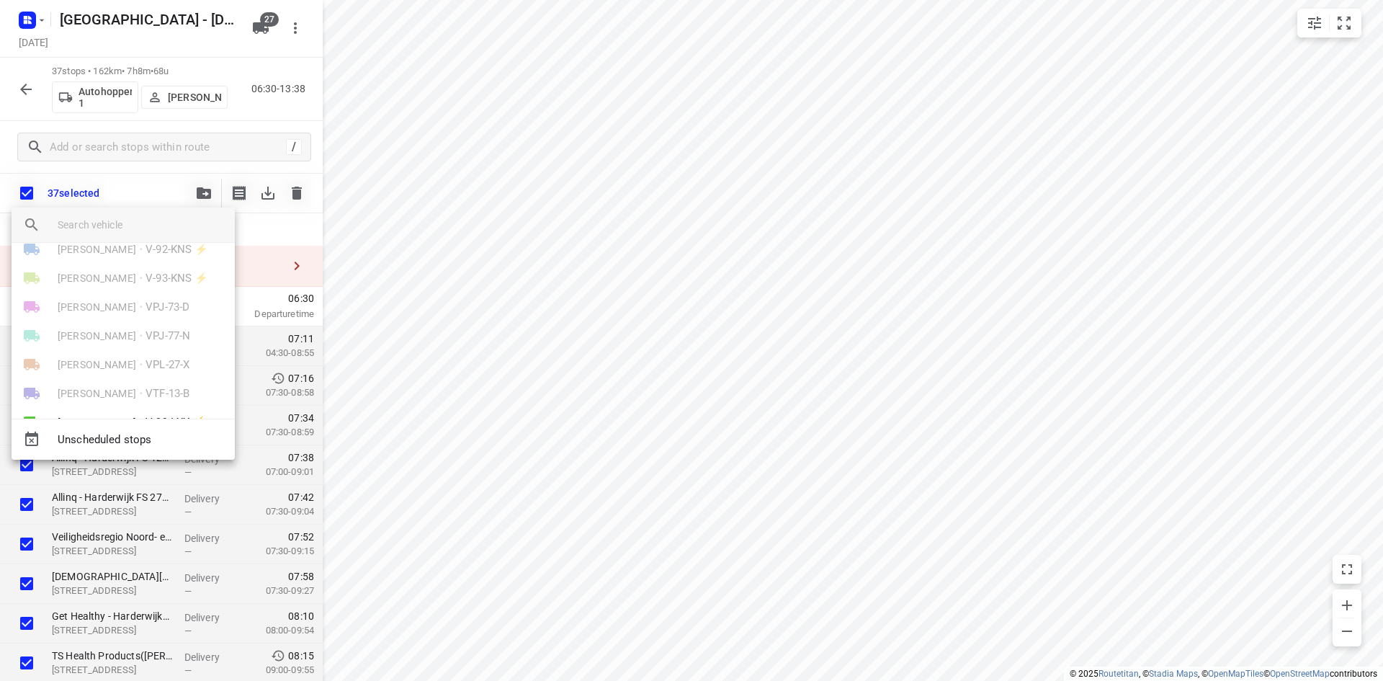
scroll to position [631, 0]
click at [131, 392] on span "Robert Hoogeveen" at bounding box center [97, 387] width 79 height 14
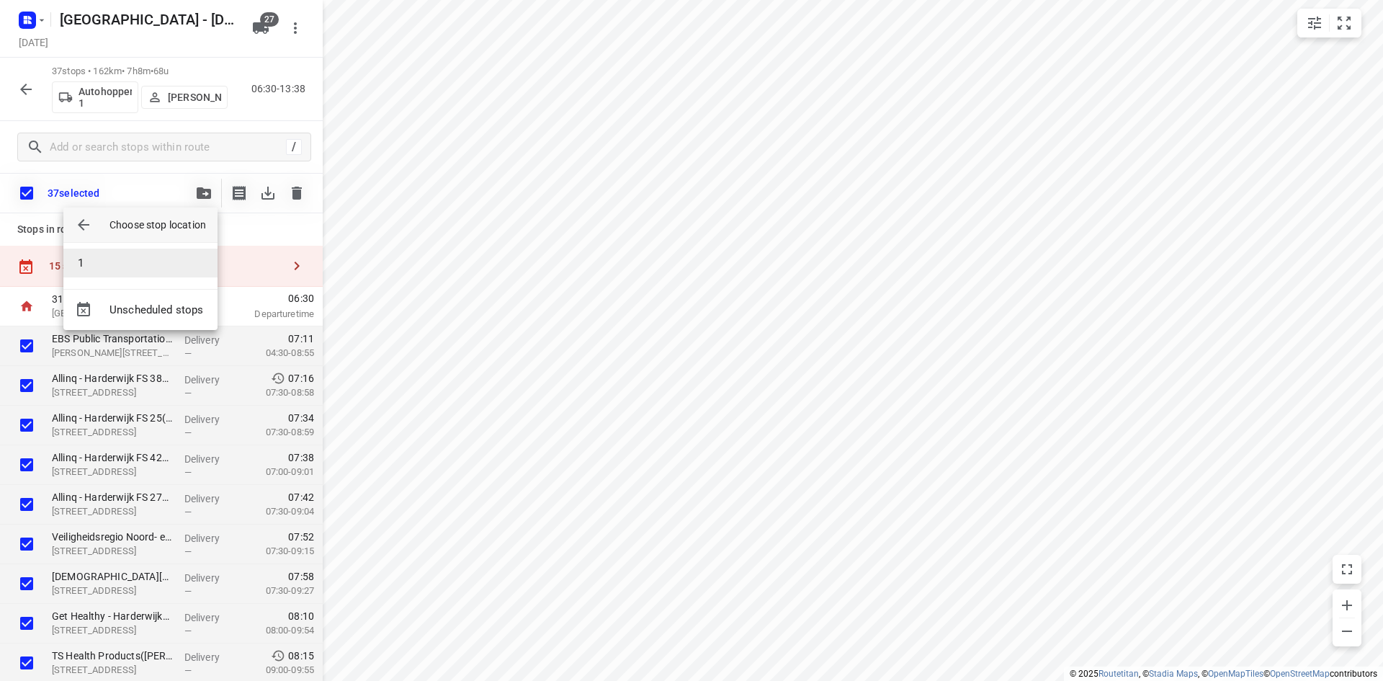
click at [107, 272] on li "1" at bounding box center [140, 263] width 154 height 29
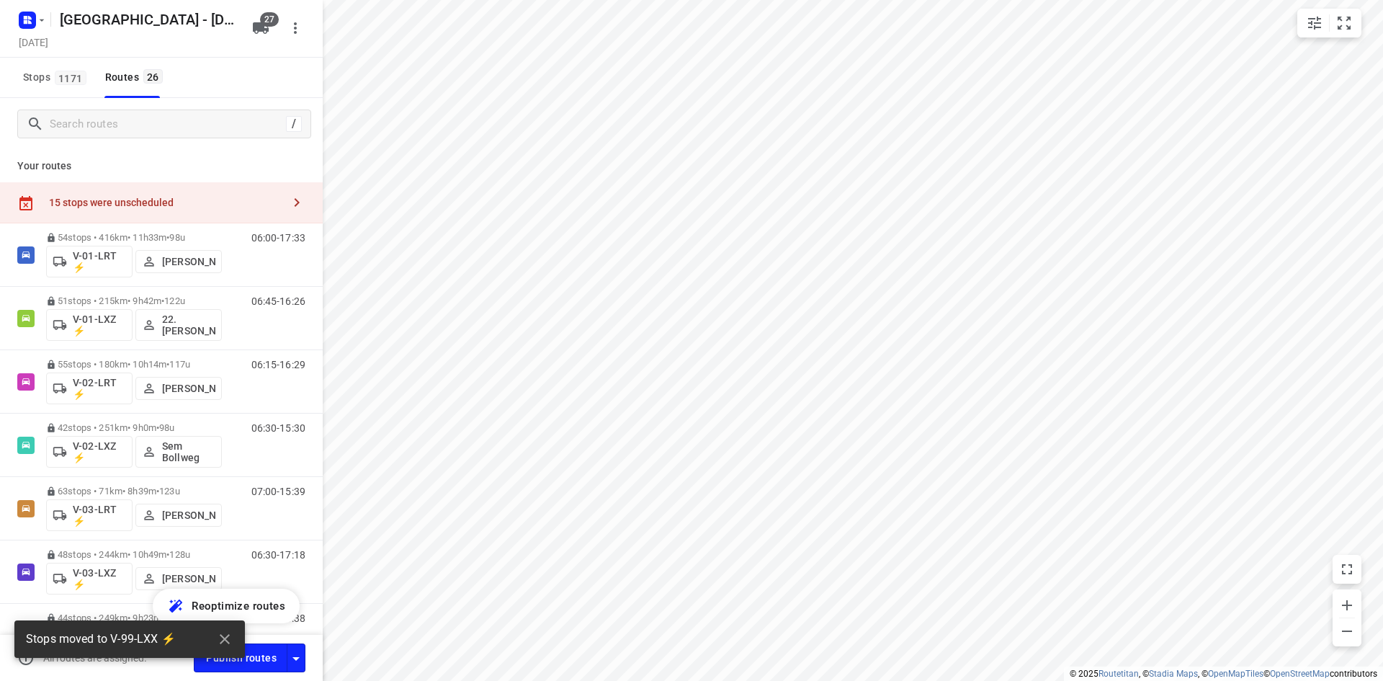
click at [259, 30] on icon "button" at bounding box center [261, 28] width 16 height 12
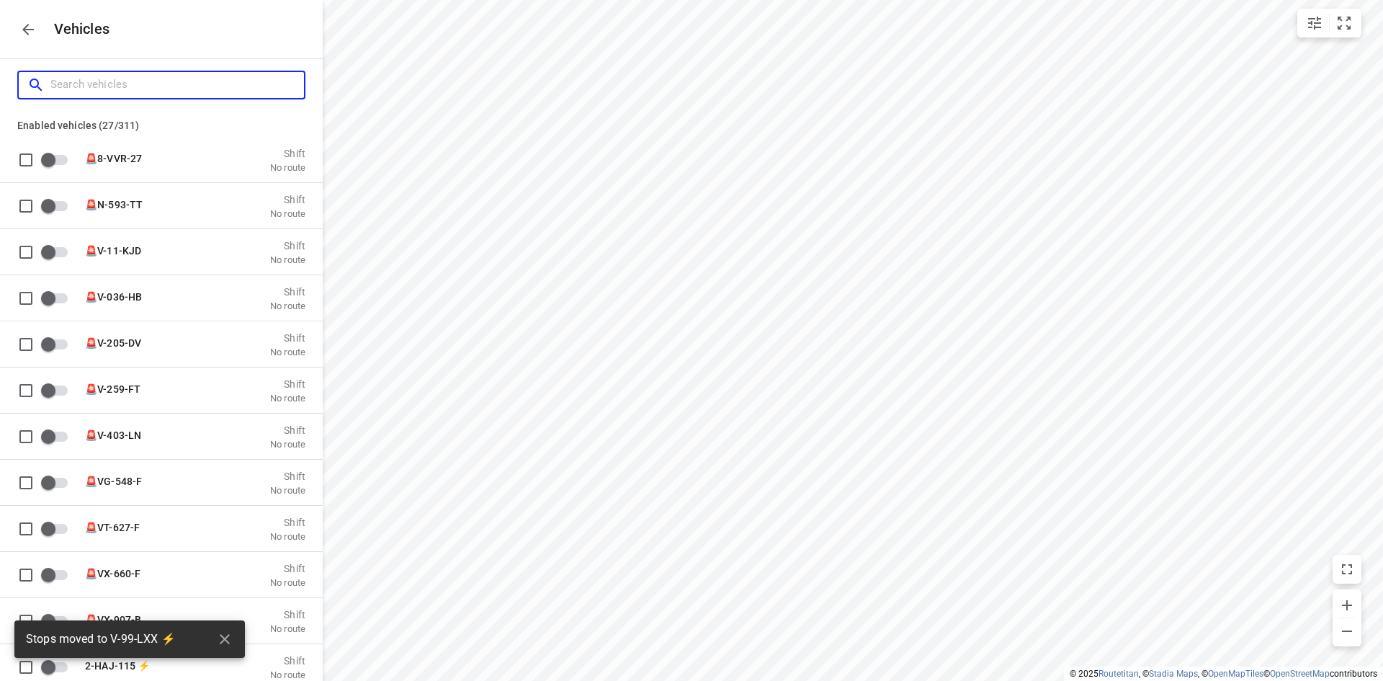
click at [143, 84] on input "Search vehicles" at bounding box center [177, 84] width 254 height 22
type input "a"
checkbox input "true"
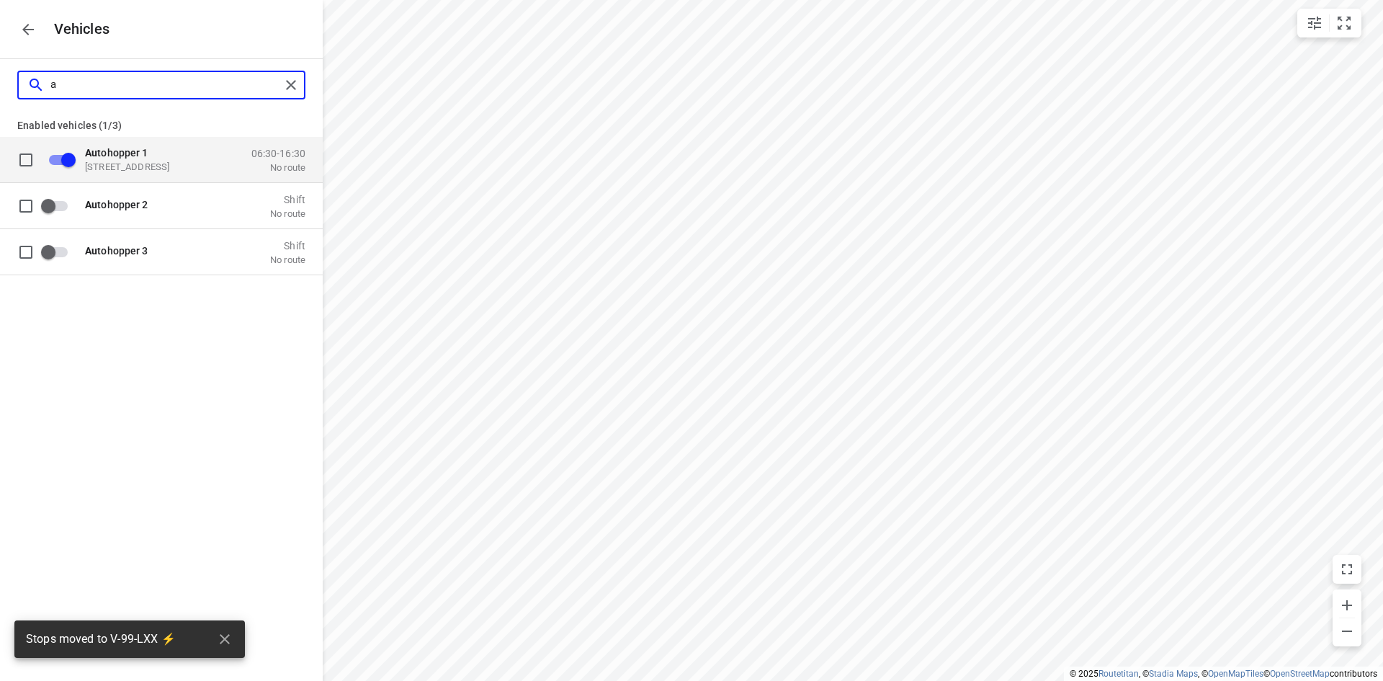
type input "au"
checkbox input "true"
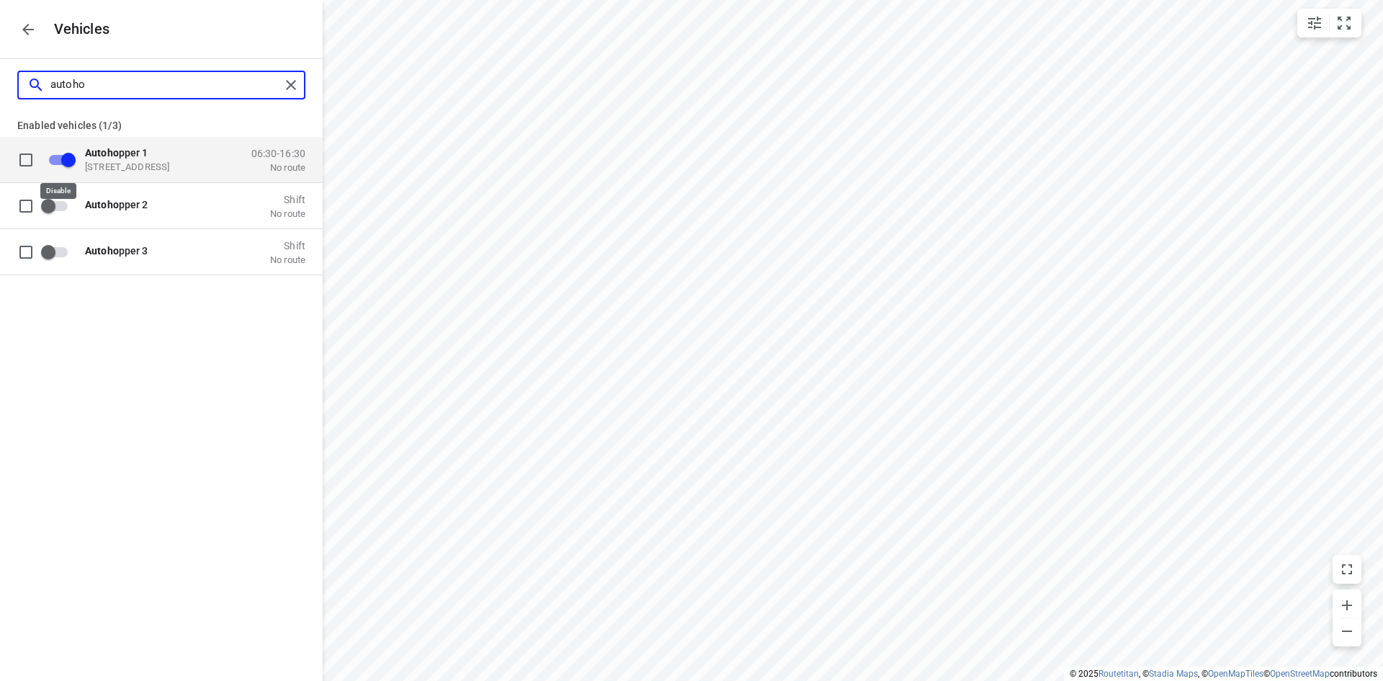
type input "autoho"
click at [58, 163] on input "grid" at bounding box center [68, 159] width 82 height 27
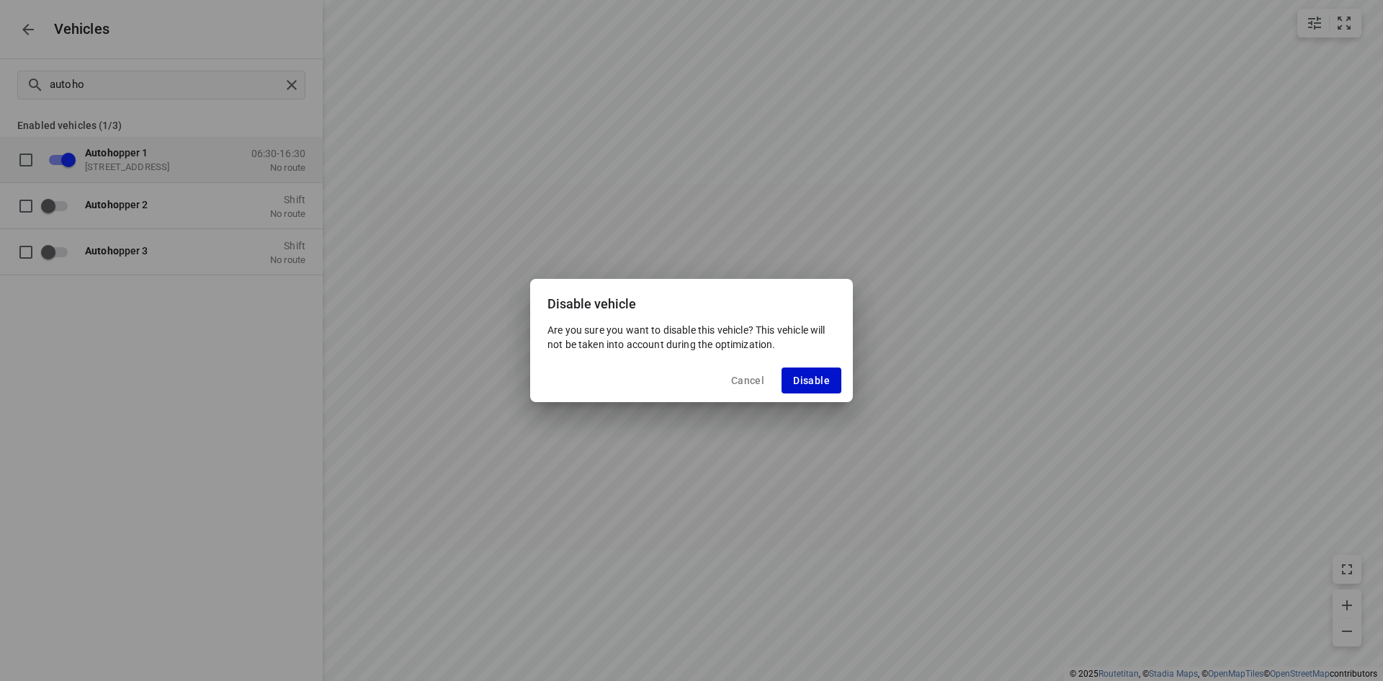
click at [803, 372] on button "Disable" at bounding box center [812, 380] width 60 height 26
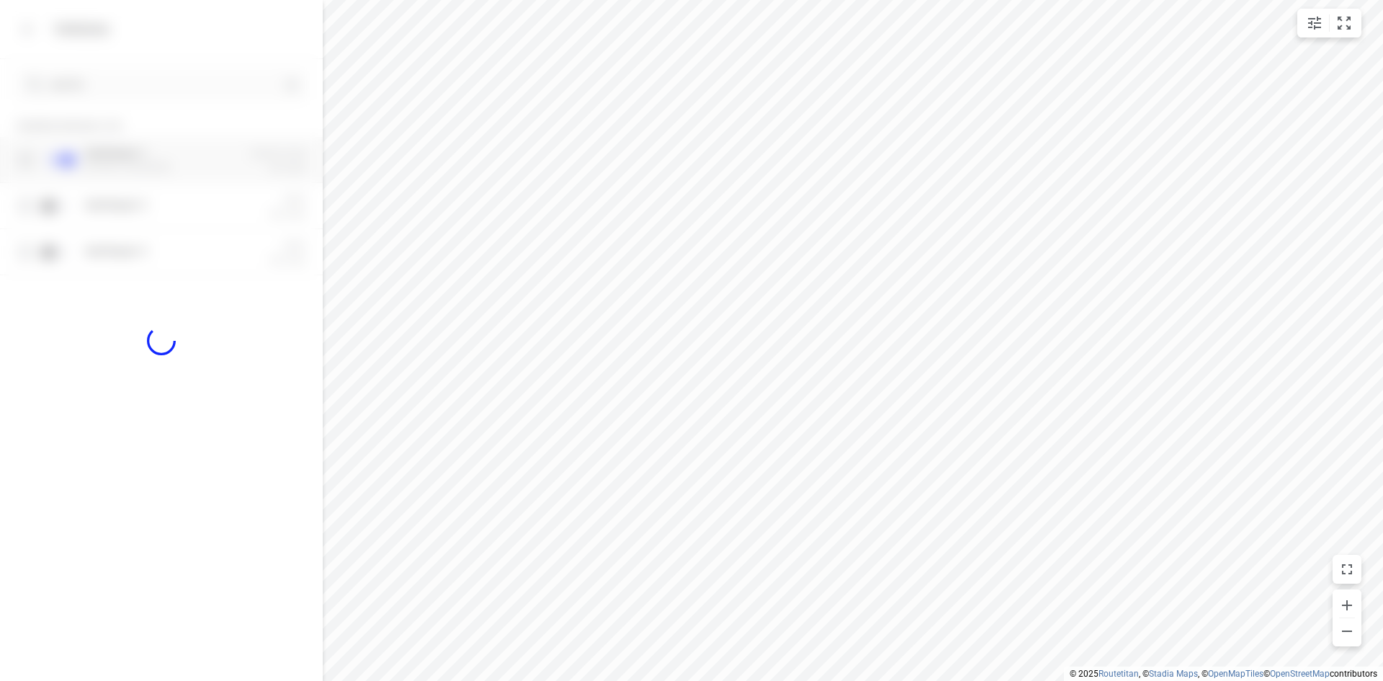
checkbox input "false"
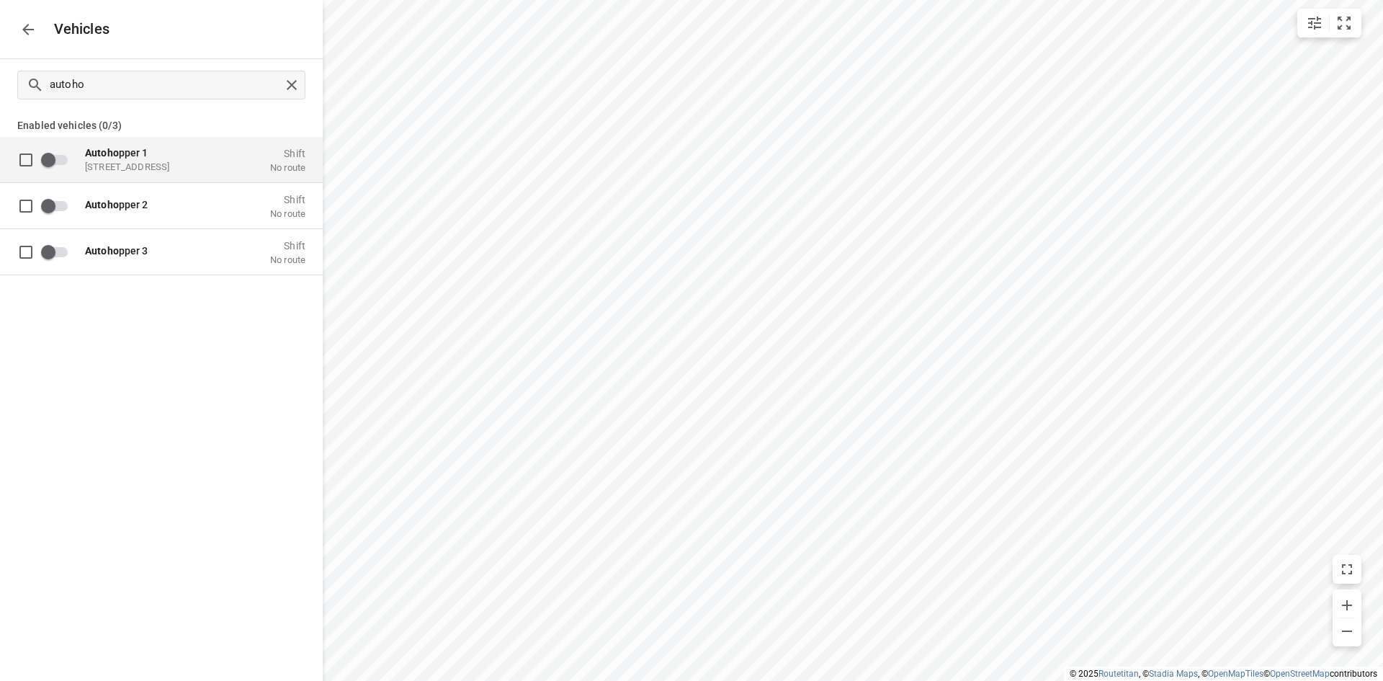
click at [14, 32] on button "button" at bounding box center [28, 29] width 29 height 29
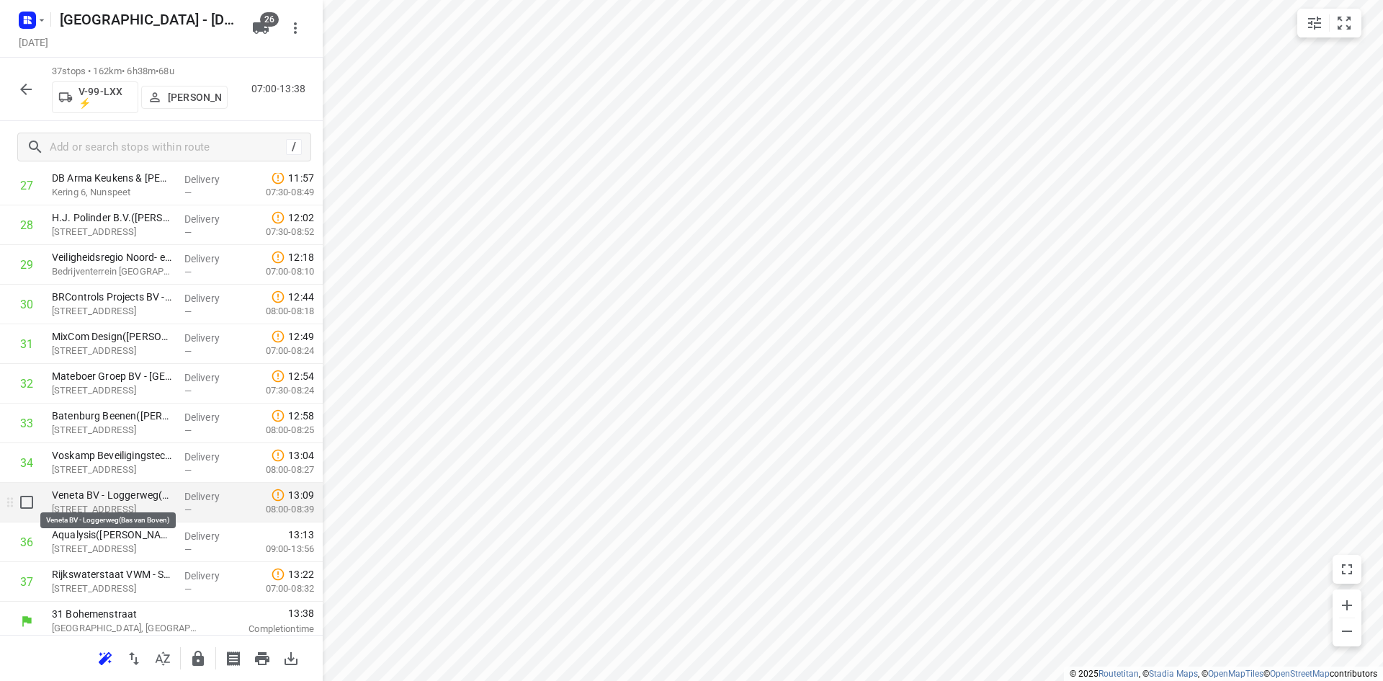
scroll to position [1157, 0]
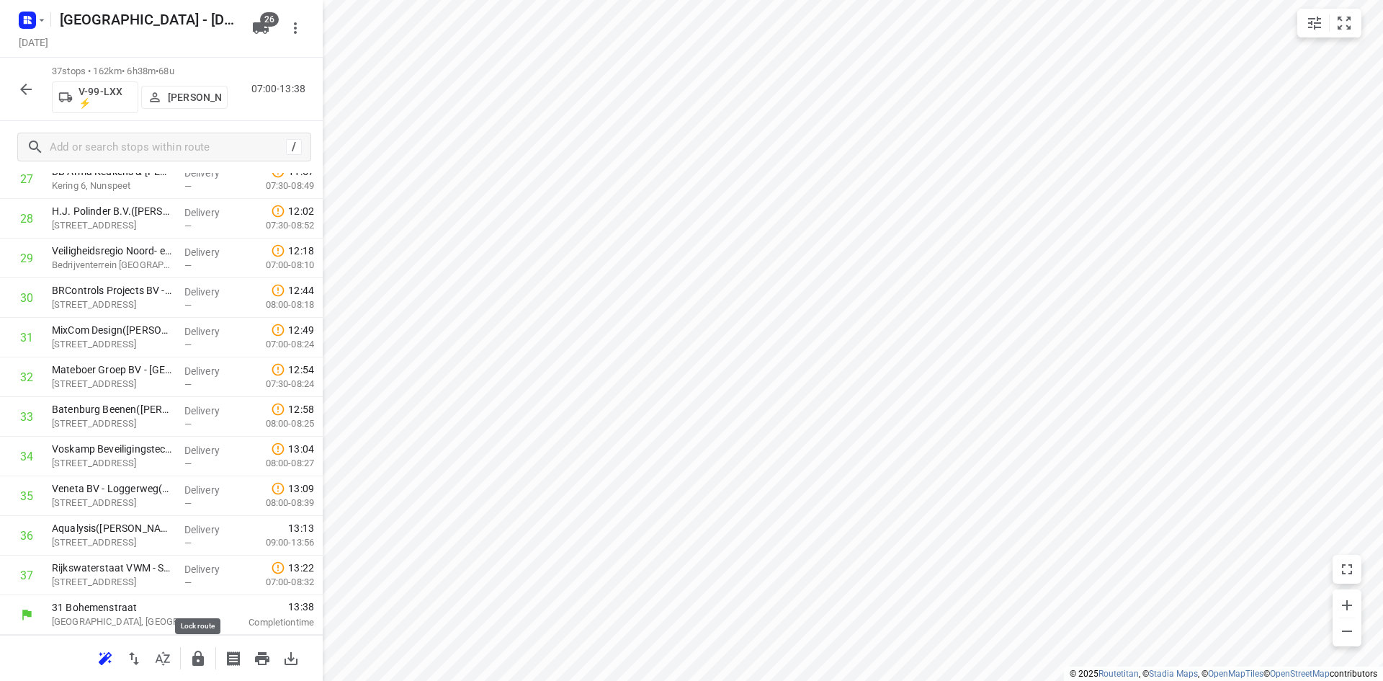
click at [192, 651] on icon "button" at bounding box center [197, 658] width 17 height 17
click at [216, 97] on p "Robert Hoogeveen" at bounding box center [194, 97] width 53 height 12
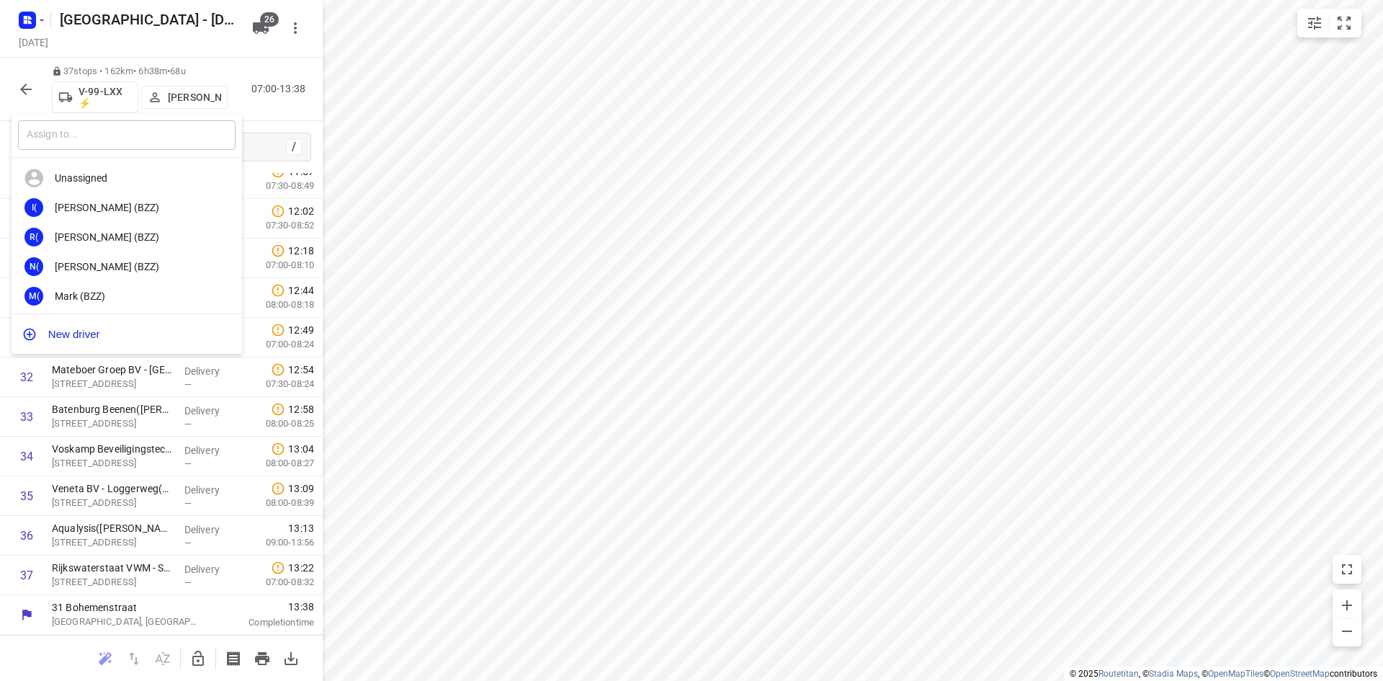
click at [127, 148] on input "text" at bounding box center [127, 135] width 218 height 30
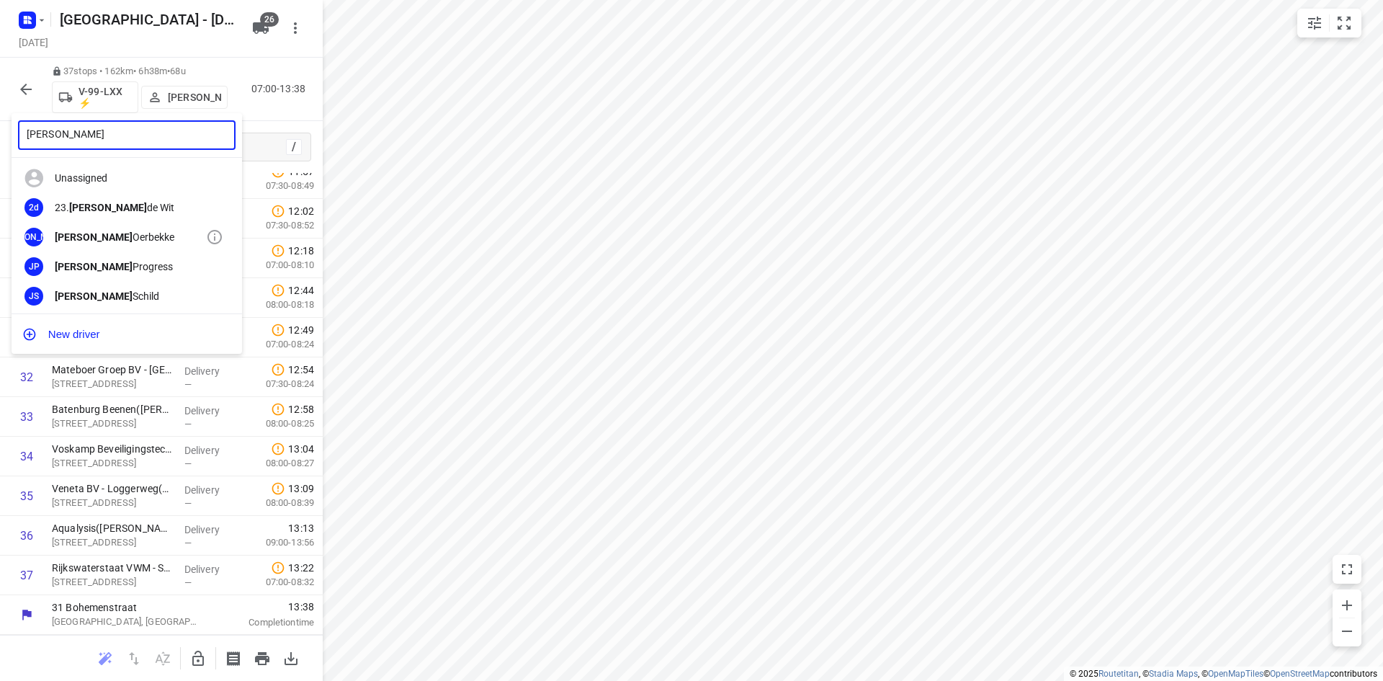
type input "johan"
click at [150, 238] on div "Johan Oerbekke" at bounding box center [130, 237] width 151 height 12
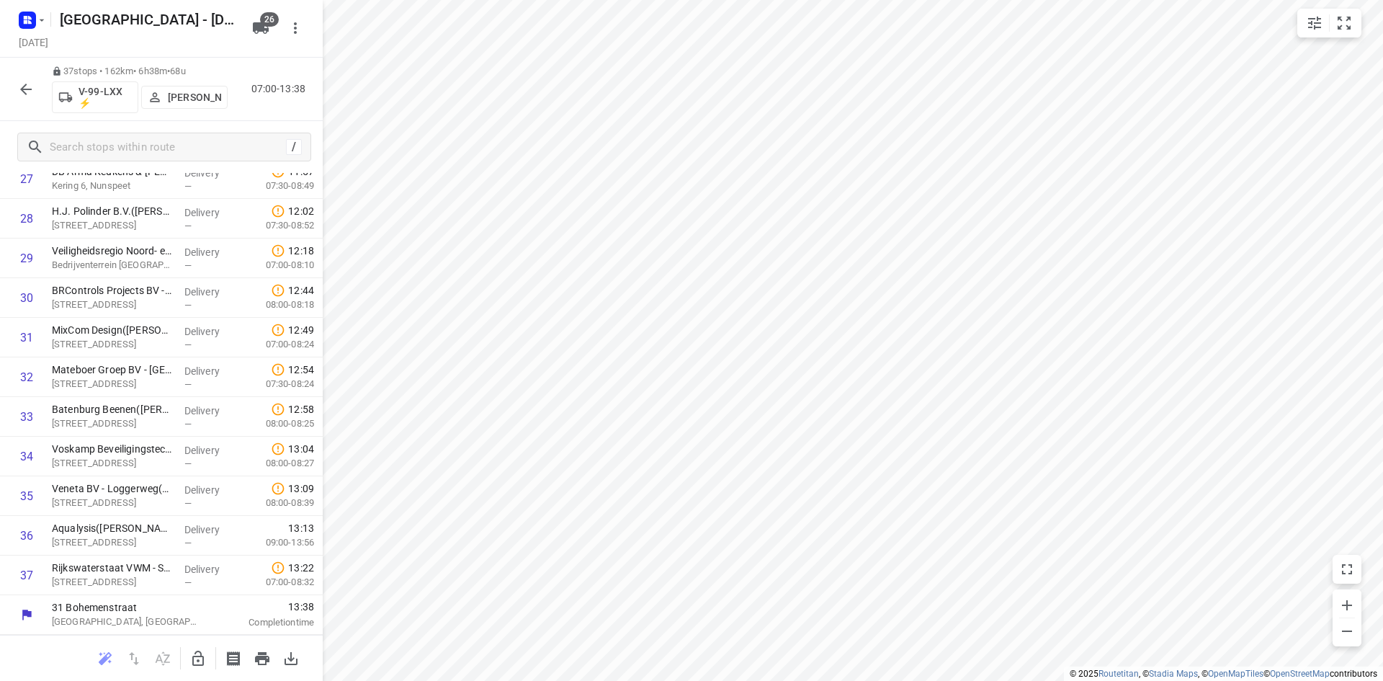
click at [33, 93] on icon "button" at bounding box center [25, 89] width 17 height 17
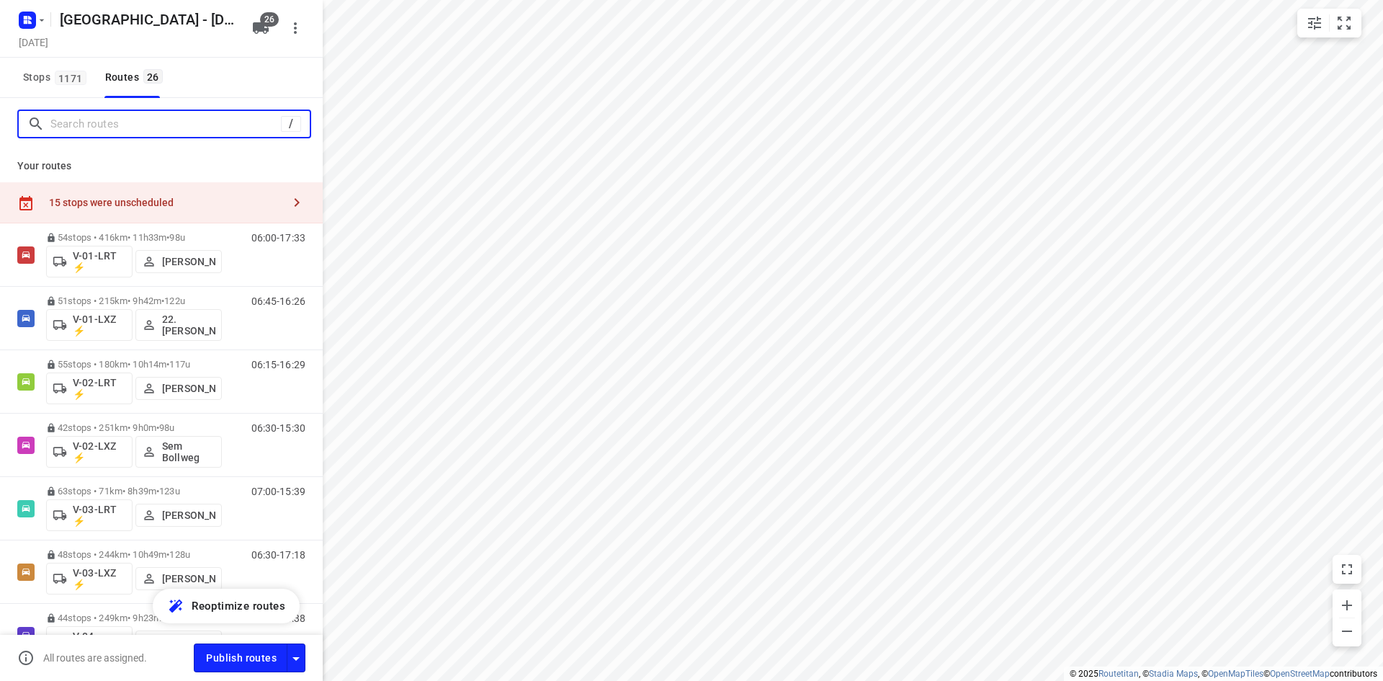
click at [99, 125] on input "Search routes" at bounding box center [165, 124] width 231 height 22
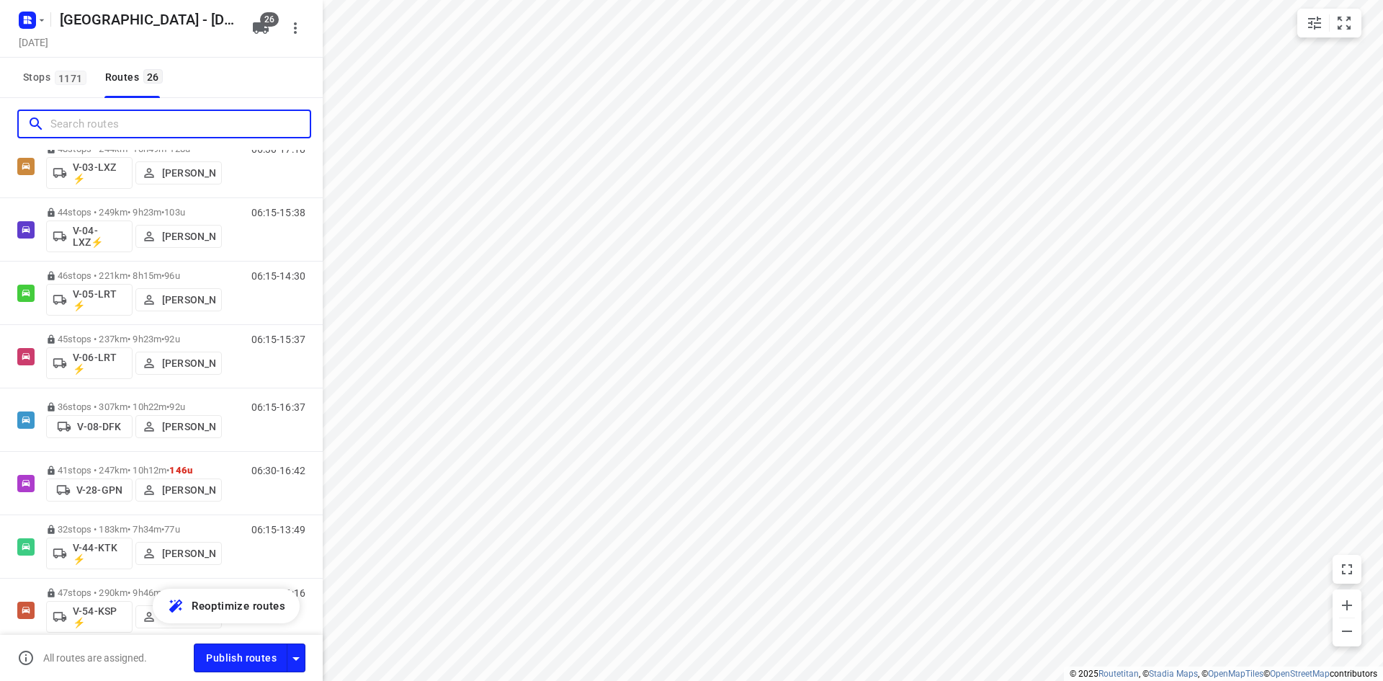
scroll to position [426, 0]
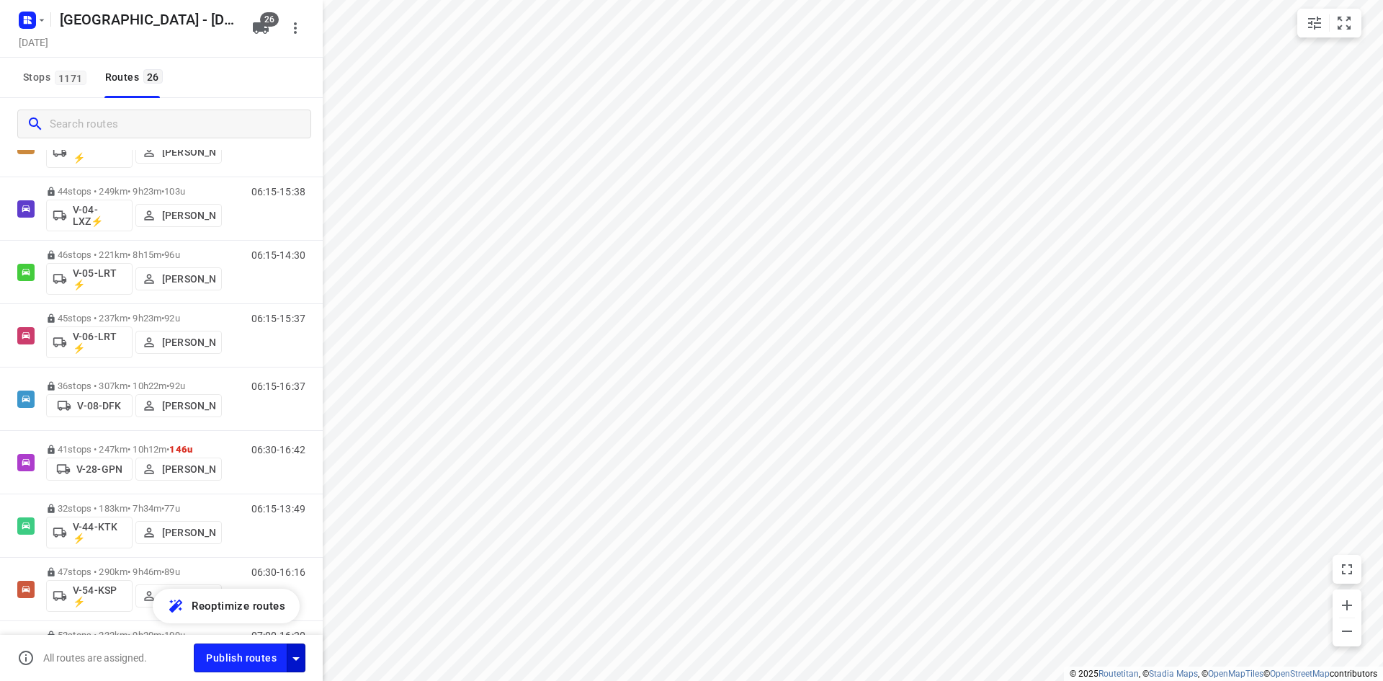
click at [304, 656] on icon "button" at bounding box center [295, 658] width 17 height 17
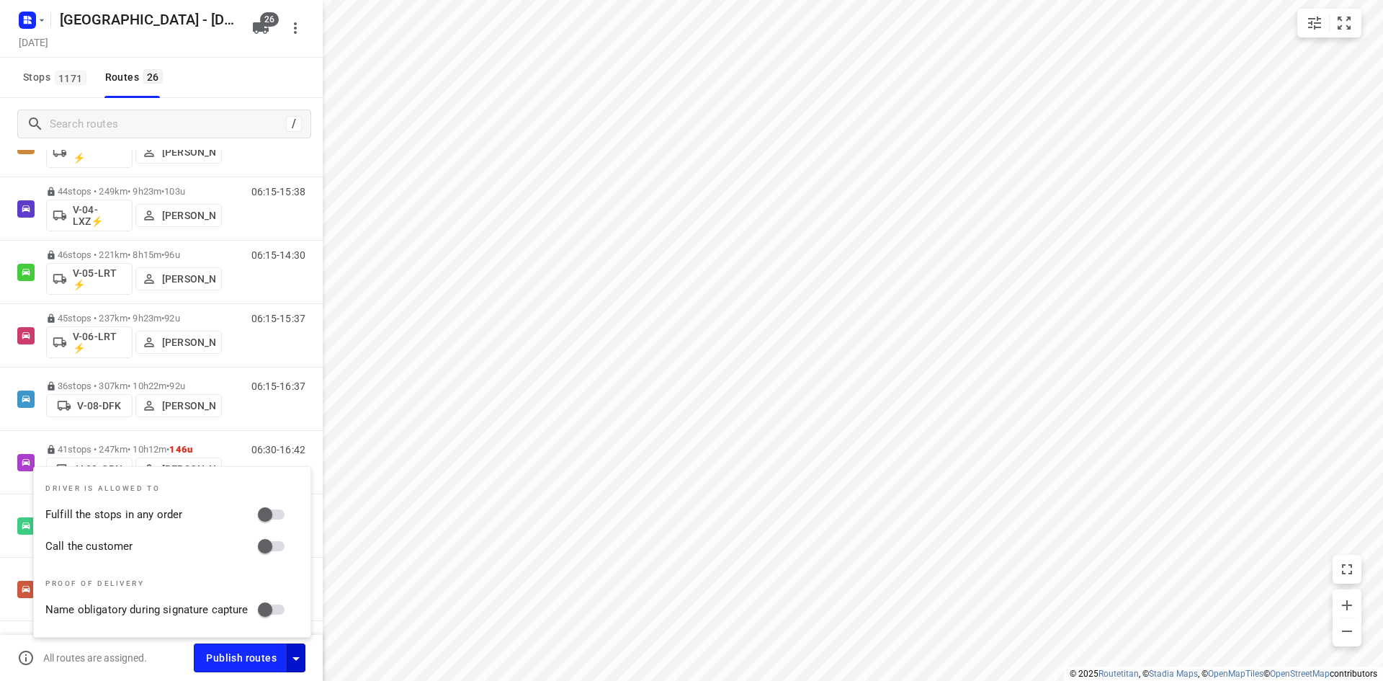
click at [271, 550] on input "Call the customer" at bounding box center [265, 545] width 82 height 27
checkbox input "true"
click at [275, 521] on input "Fulfill the stops in any order" at bounding box center [265, 514] width 82 height 27
checkbox input "true"
click at [233, 86] on div "Stops 1171 Routes 26" at bounding box center [161, 78] width 323 height 40
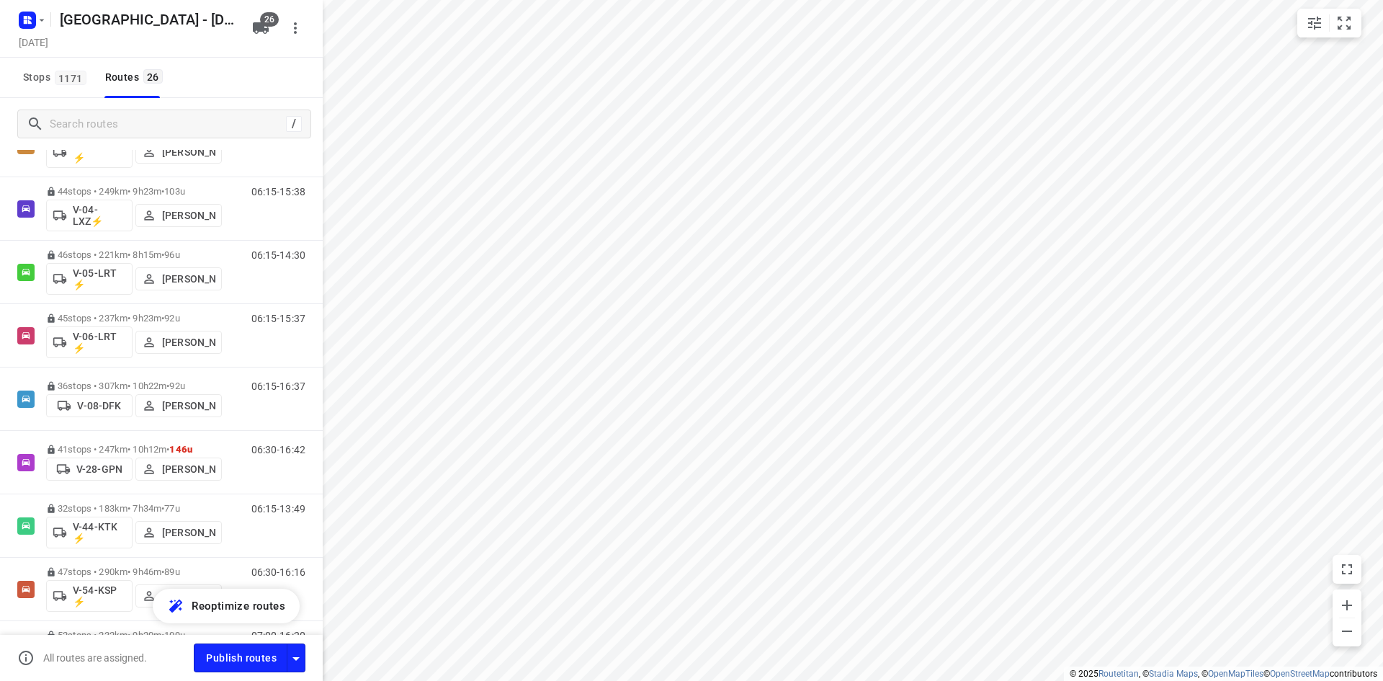
click at [267, 89] on div "Stops 1171 Routes 26" at bounding box center [161, 78] width 323 height 40
click at [252, 130] on input "Search routes" at bounding box center [179, 124] width 259 height 22
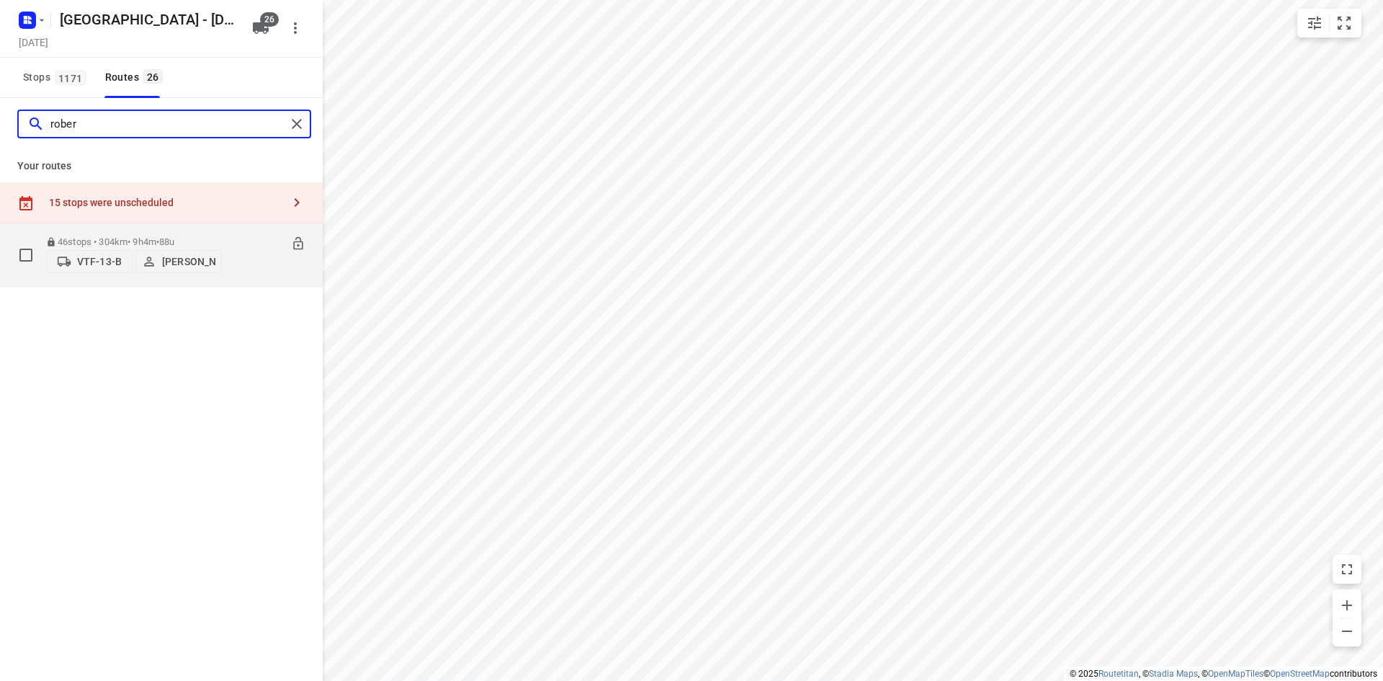
type input "rober"
click at [105, 236] on p "46 stops • 304km • 9h4m • 88u" at bounding box center [134, 241] width 176 height 11
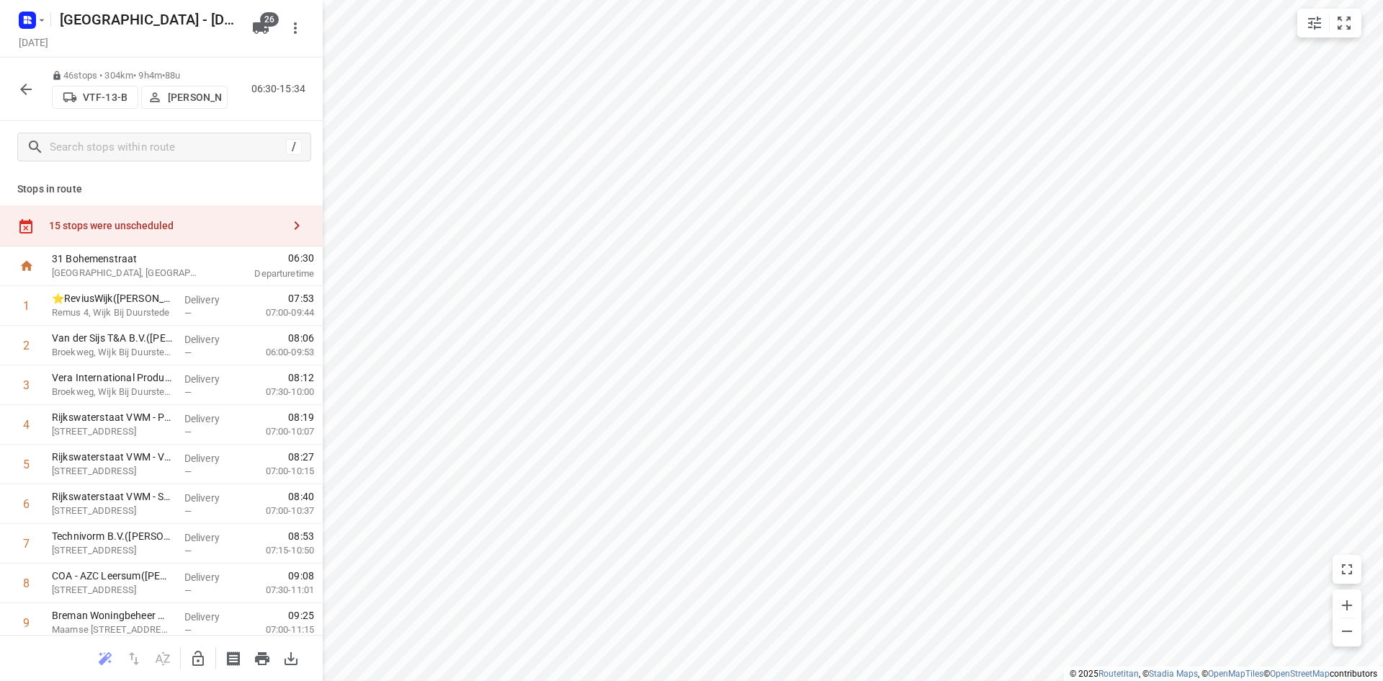
click at [30, 79] on button "button" at bounding box center [26, 89] width 29 height 29
click at [190, 245] on div "15 stops were unscheduled" at bounding box center [161, 225] width 323 height 41
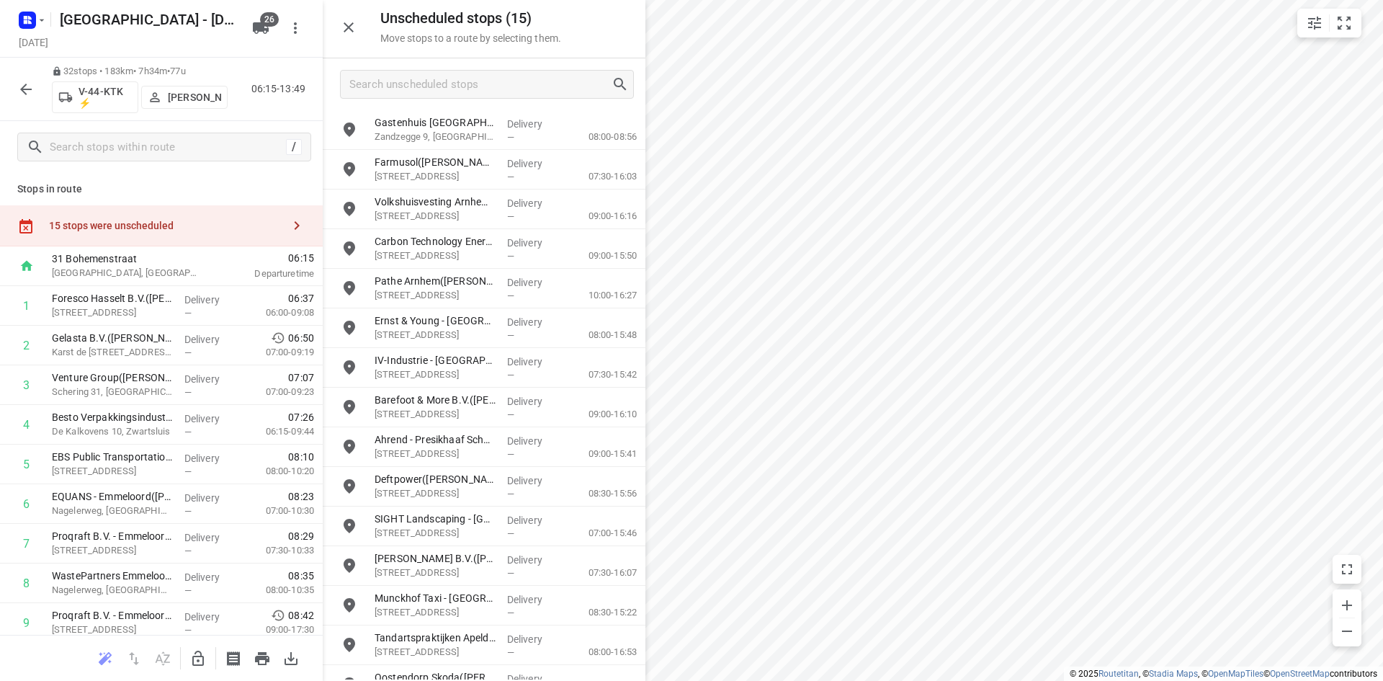
click at [204, 651] on icon "button" at bounding box center [197, 658] width 17 height 17
drag, startPoint x: 483, startPoint y: 129, endPoint x: 214, endPoint y: 287, distance: 312.0
click at [350, 24] on icon "button" at bounding box center [348, 27] width 17 height 17
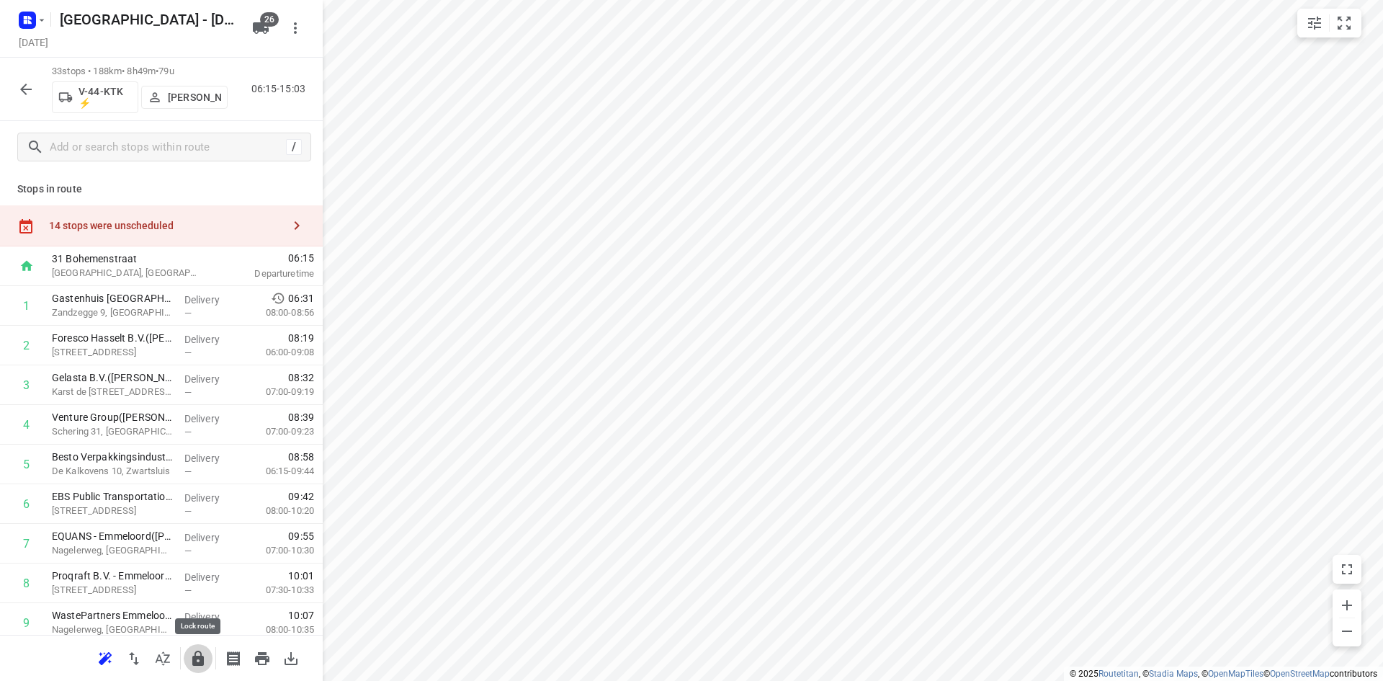
click at [203, 656] on icon "button" at bounding box center [198, 657] width 12 height 15
click at [182, 215] on div "14 stops were unscheduled" at bounding box center [161, 225] width 323 height 41
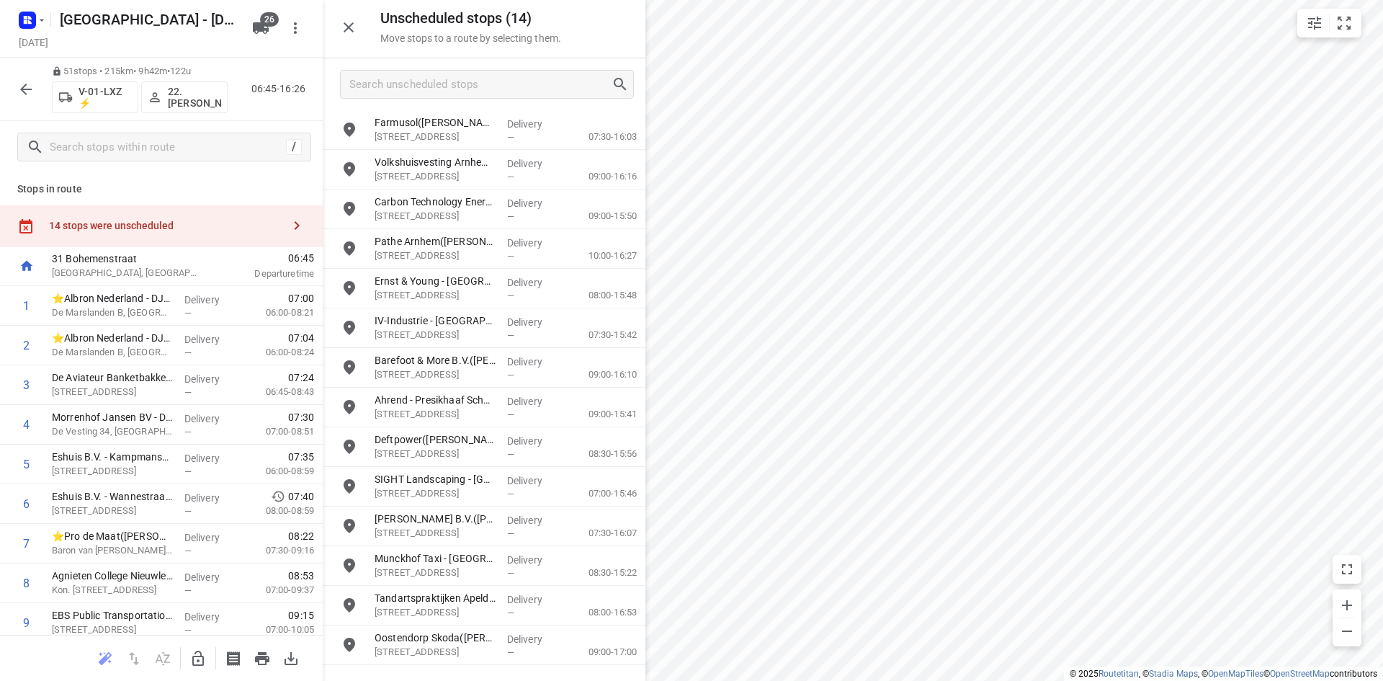
click at [207, 674] on div at bounding box center [161, 658] width 323 height 46
click at [207, 673] on div at bounding box center [161, 658] width 323 height 46
click at [208, 653] on button "button" at bounding box center [198, 658] width 29 height 29
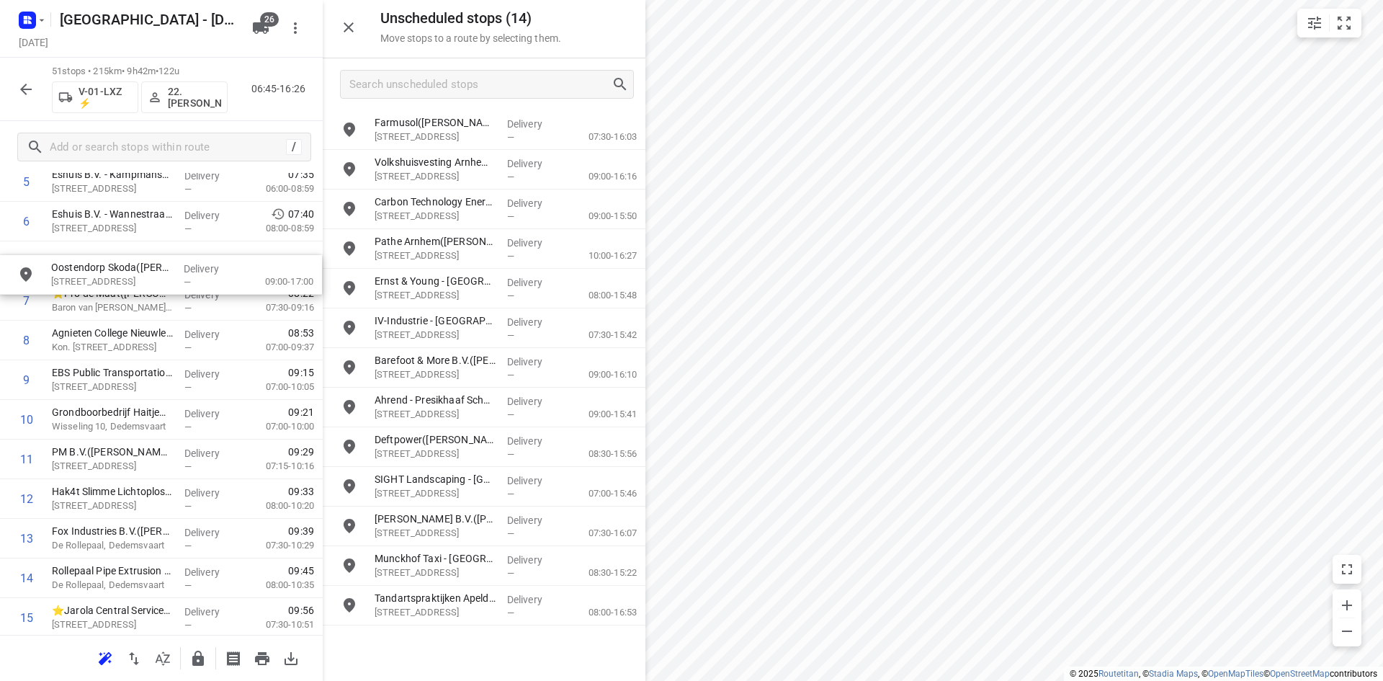
scroll to position [280, 0]
drag, startPoint x: 470, startPoint y: 648, endPoint x: 125, endPoint y: 309, distance: 484.4
click at [351, 24] on icon "button" at bounding box center [349, 27] width 10 height 10
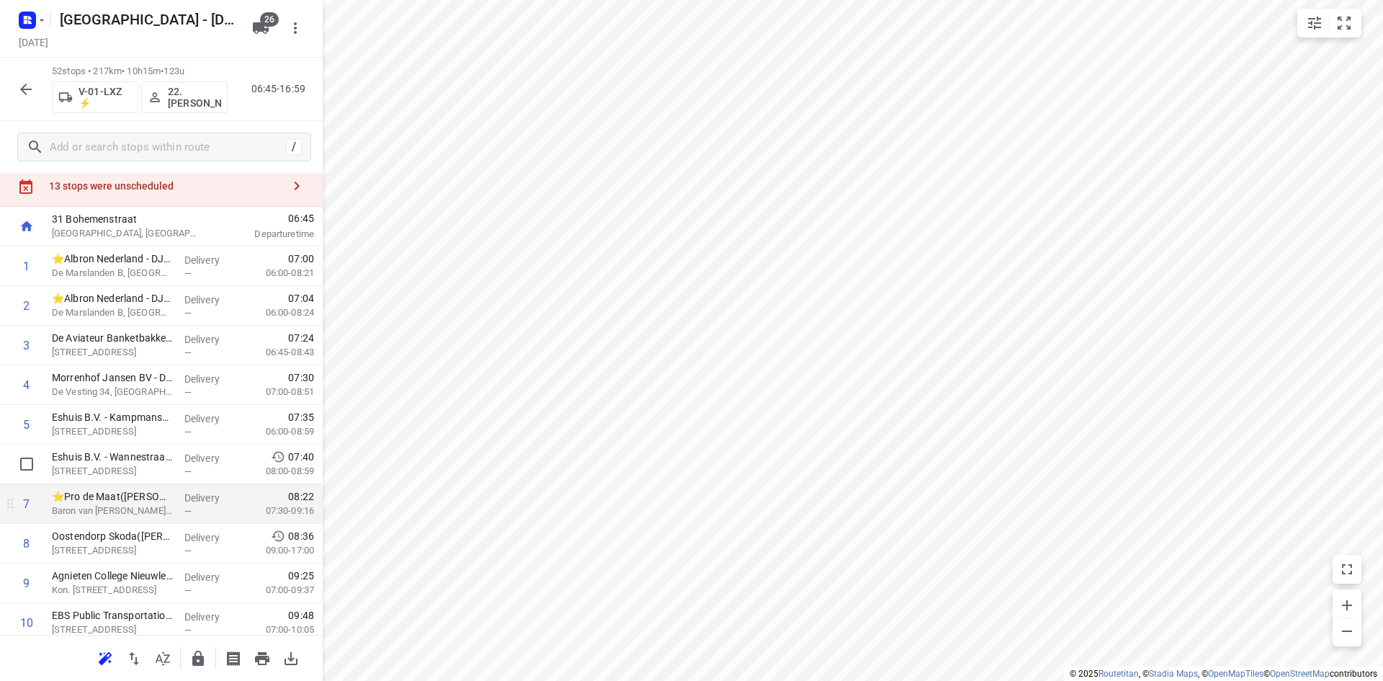
scroll to position [72, 0]
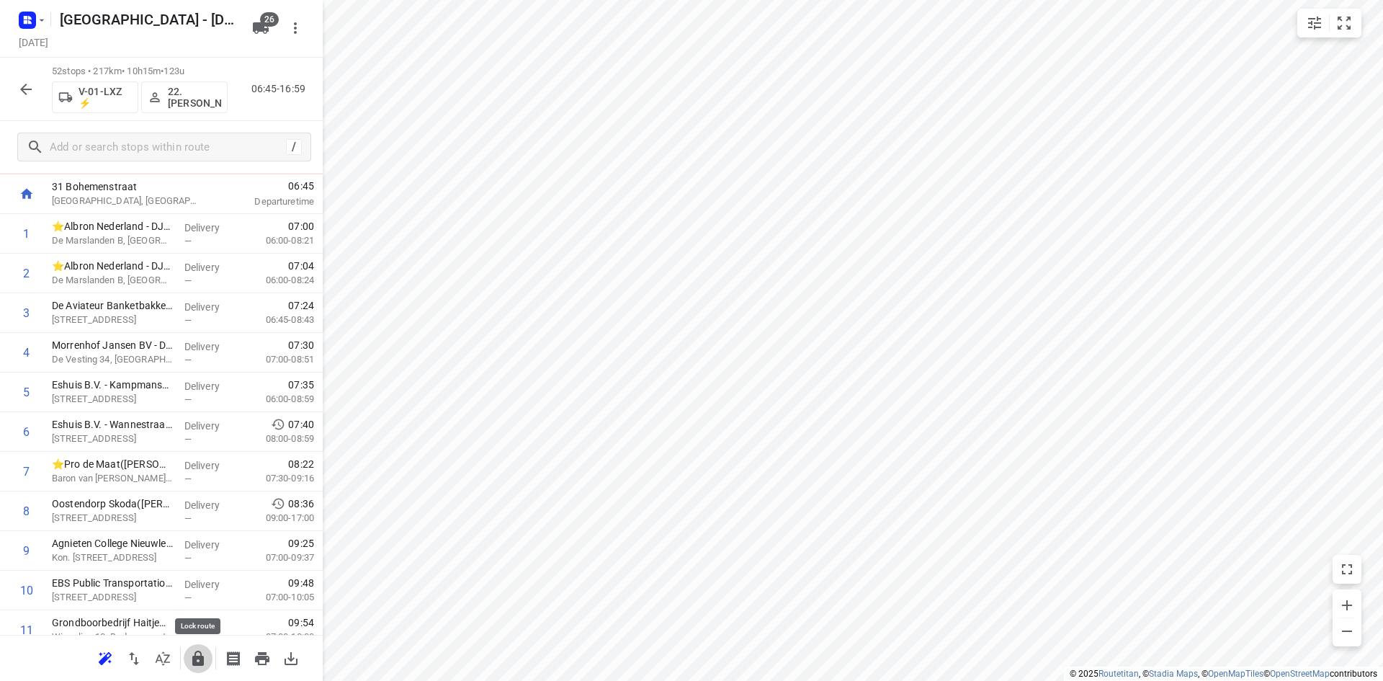
click at [200, 656] on icon "button" at bounding box center [198, 657] width 12 height 15
click at [9, 87] on div "52 stops • 217km • 10h15m • 123u V-01-LXZ ⚡ 22. Franky Tahamata 06:45-16:59" at bounding box center [161, 89] width 323 height 63
click at [19, 89] on icon "button" at bounding box center [25, 89] width 17 height 17
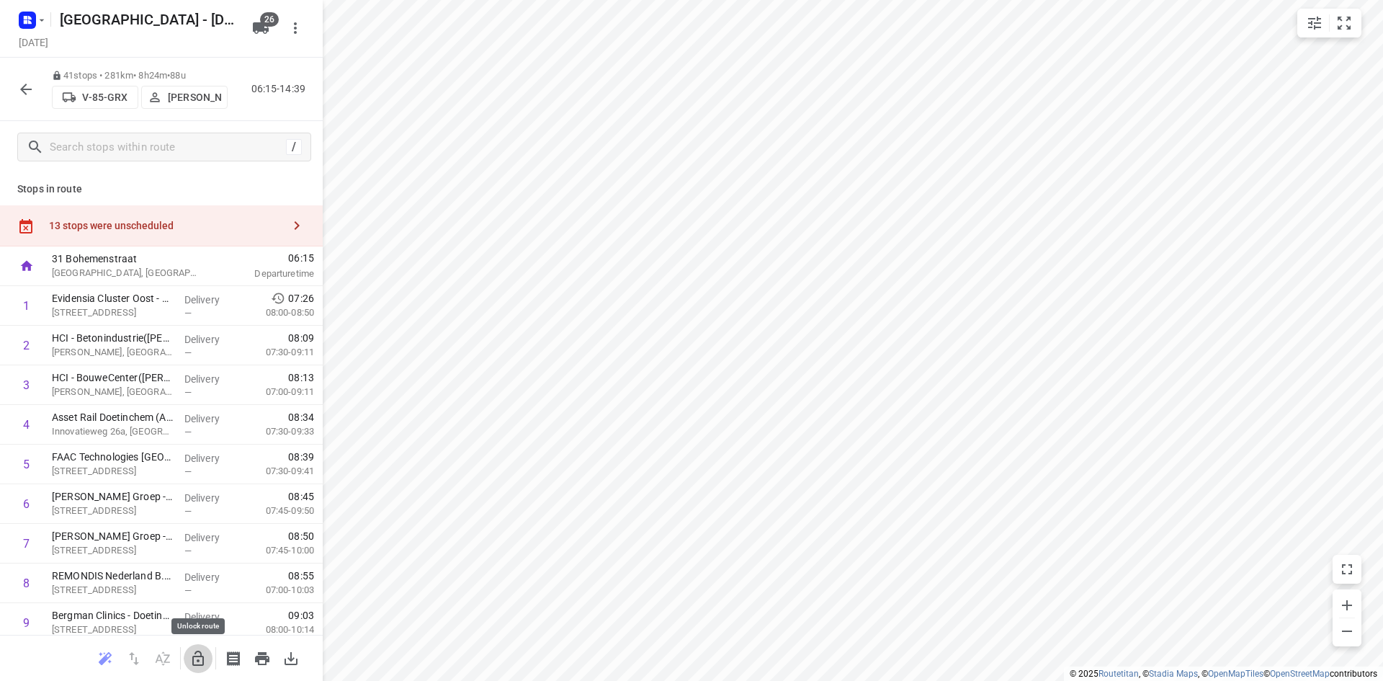
click at [191, 661] on icon "button" at bounding box center [197, 658] width 17 height 17
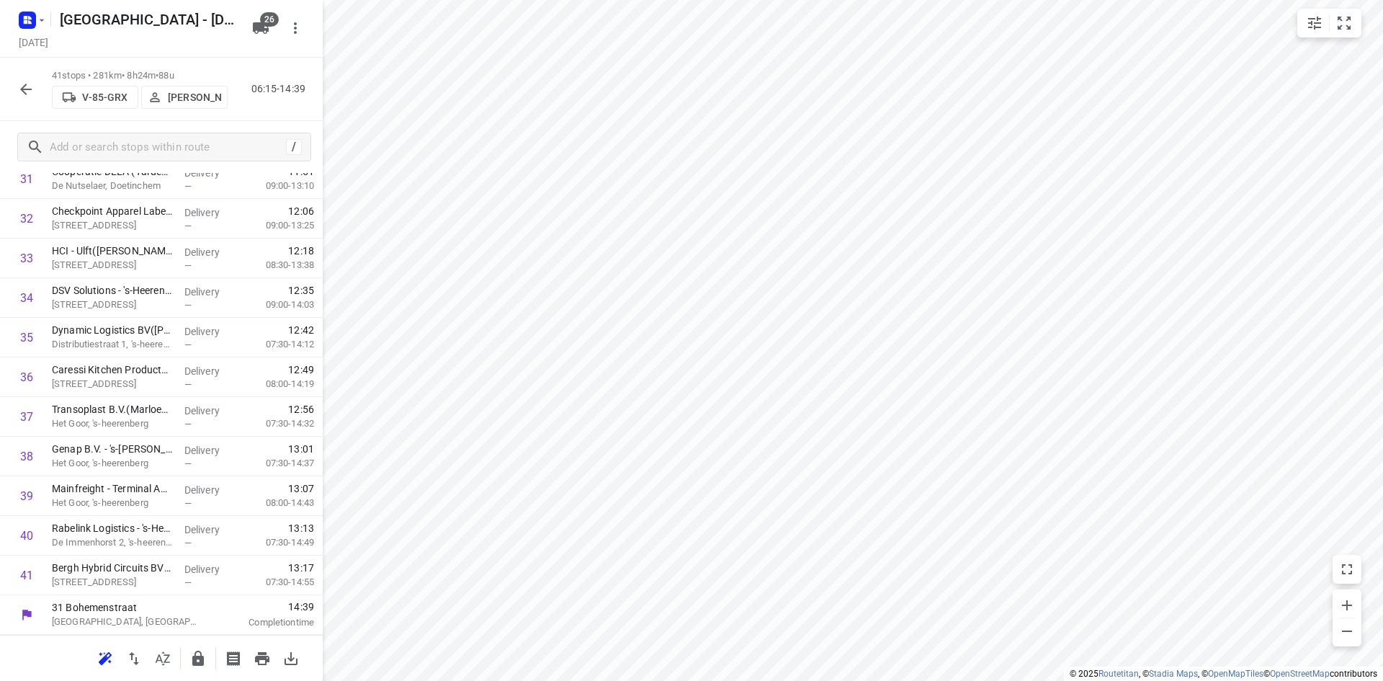
scroll to position [0, 0]
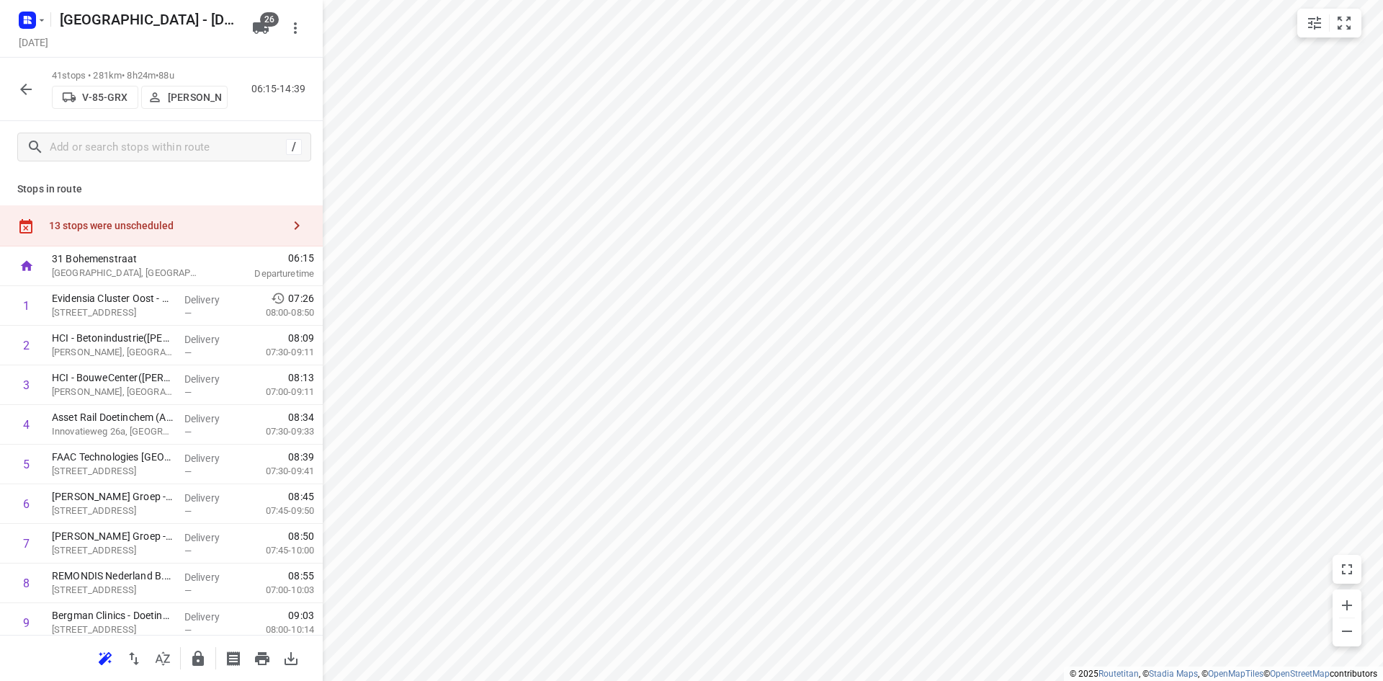
click at [266, 210] on div "13 stops were unscheduled" at bounding box center [161, 225] width 323 height 41
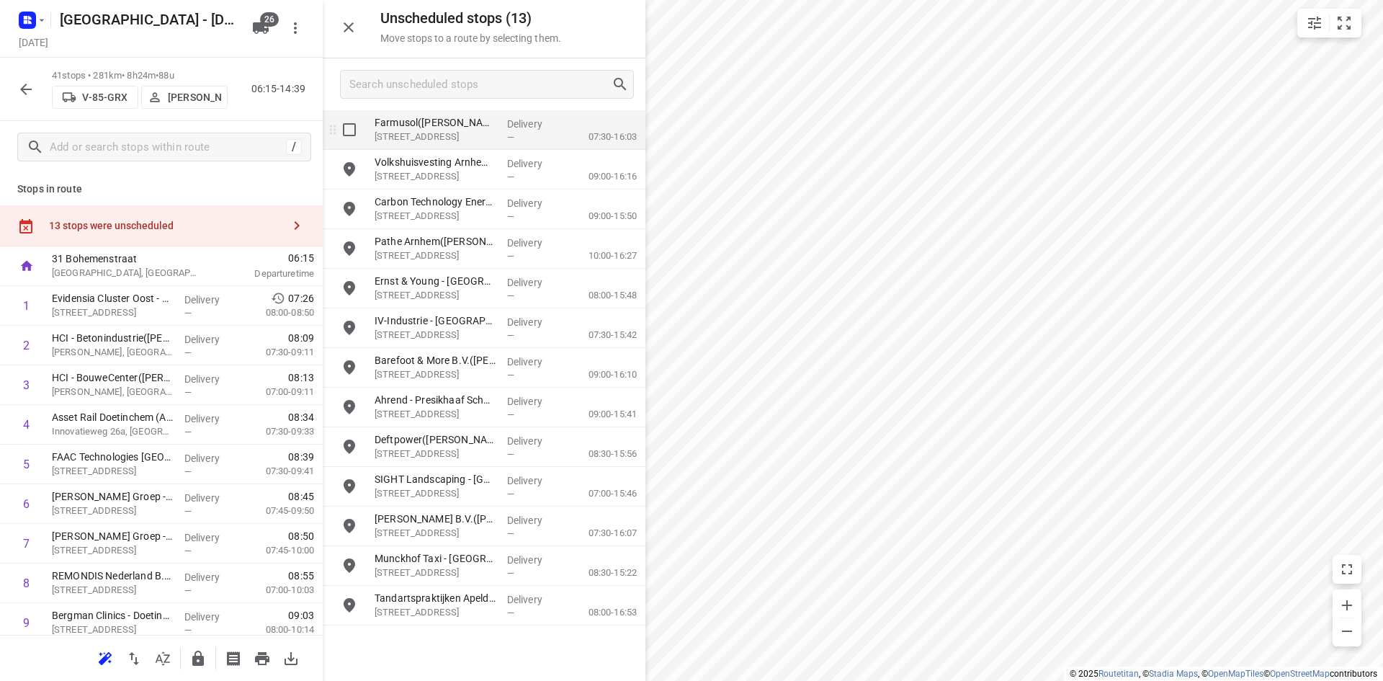
click at [350, 135] on input "grid" at bounding box center [349, 129] width 29 height 29
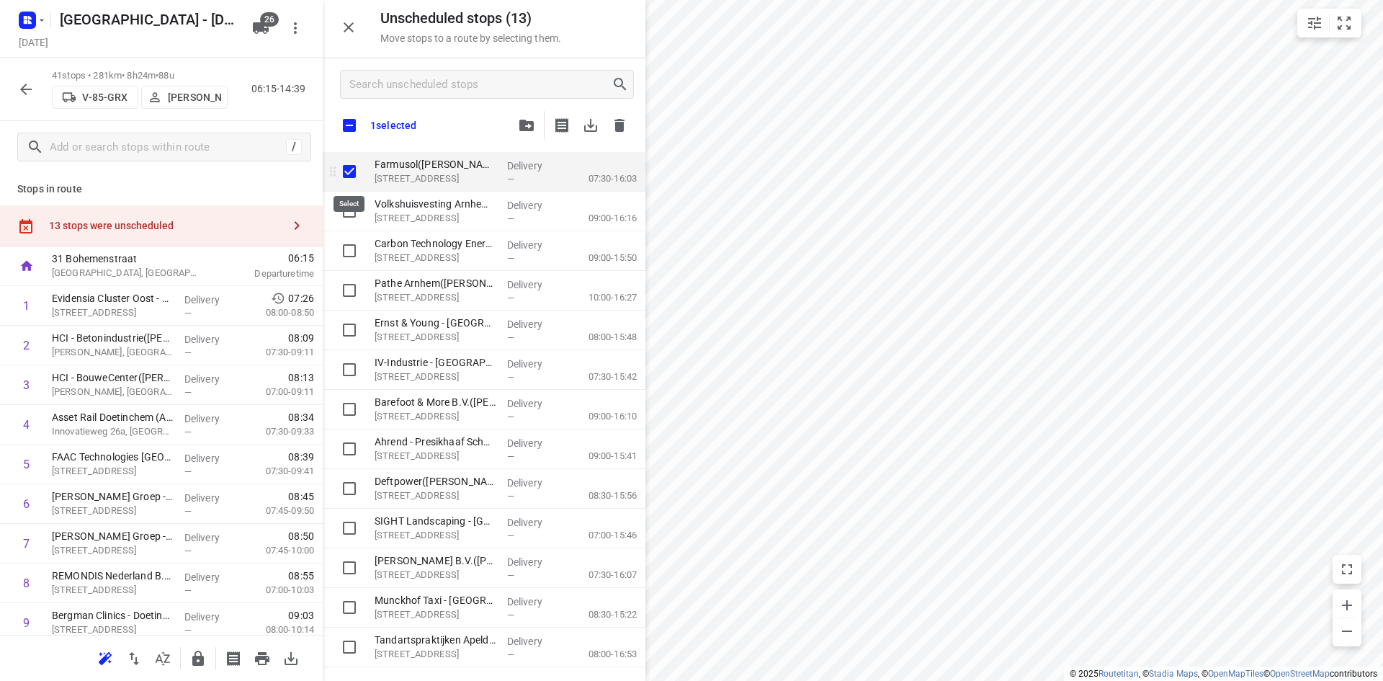
checkbox input "true"
click at [350, 135] on input "checkbox" at bounding box center [349, 125] width 30 height 30
checkbox input "true"
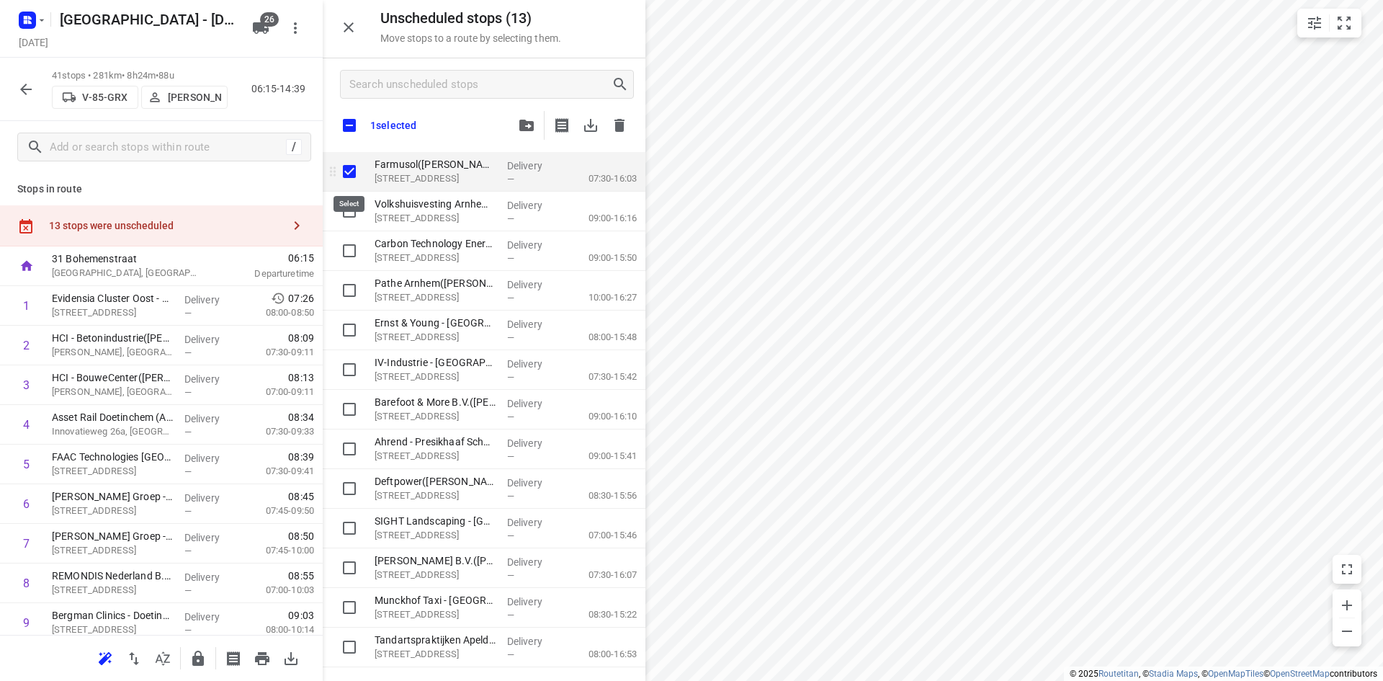
checkbox input "true"
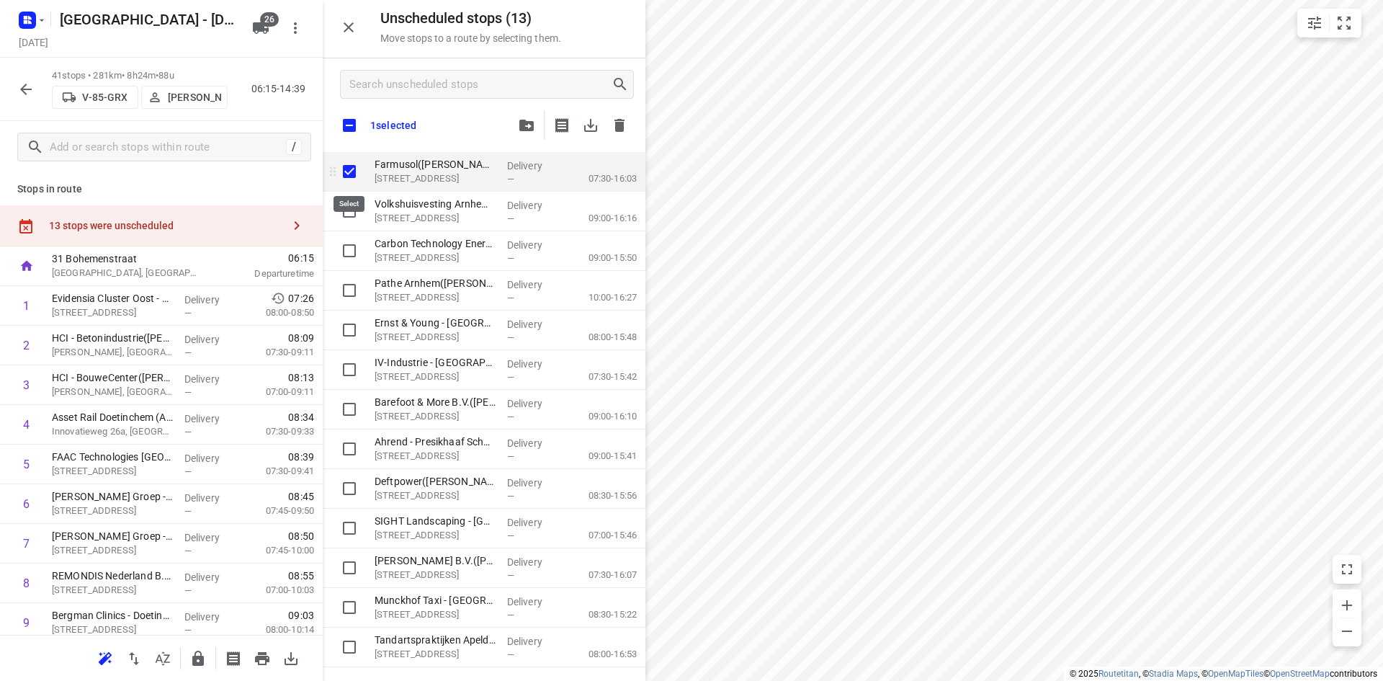
checkbox input "true"
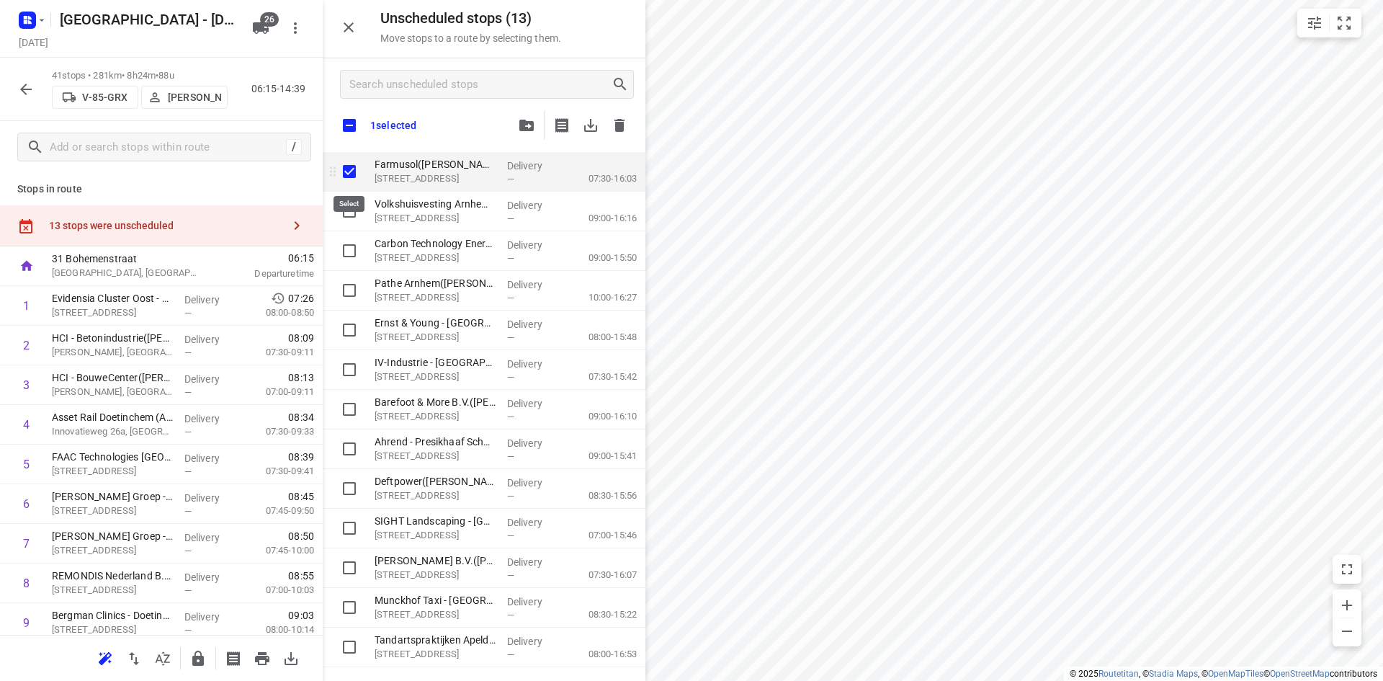
checkbox input "true"
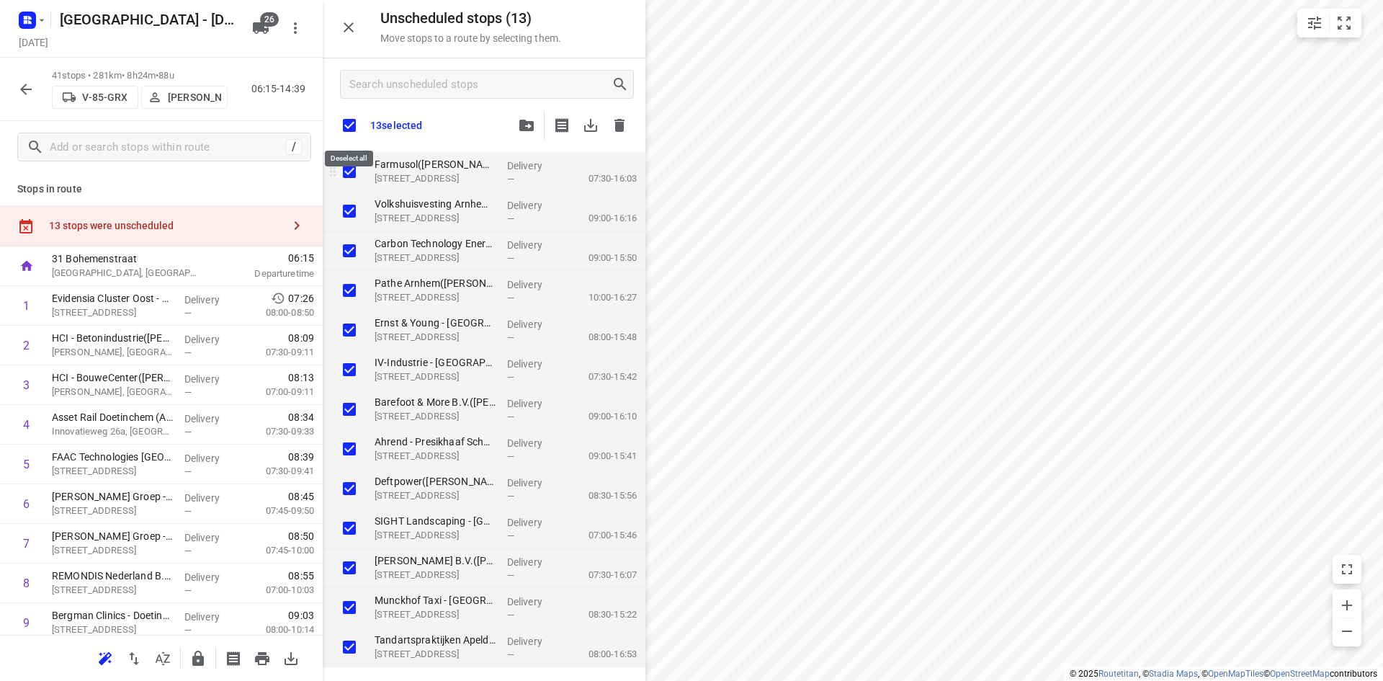
checkbox input "true"
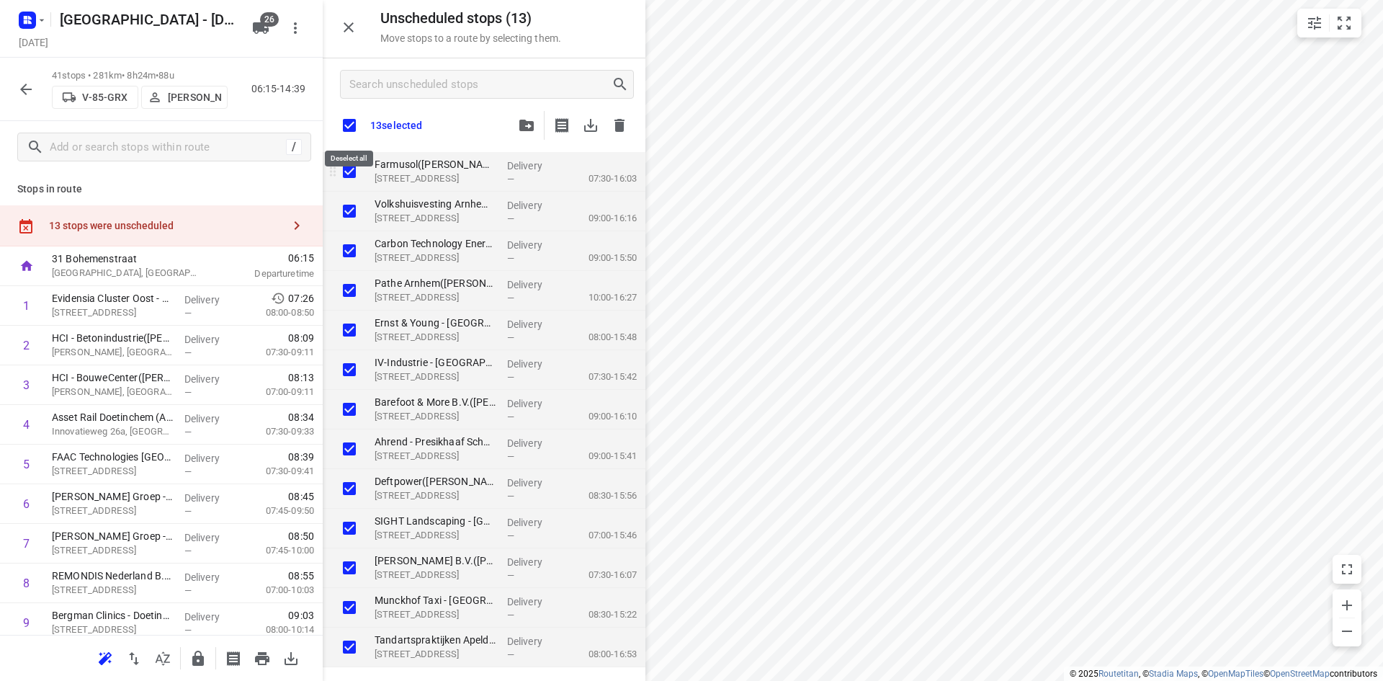
checkbox input "true"
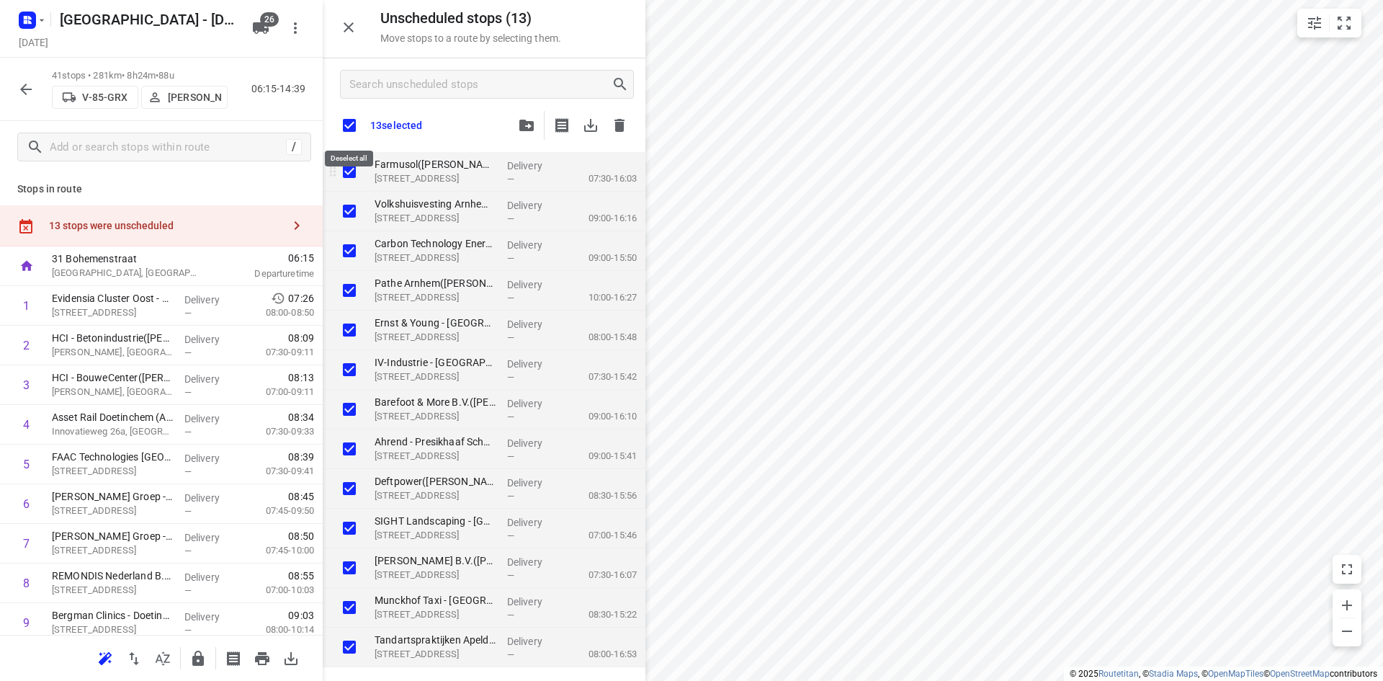
checkbox input "true"
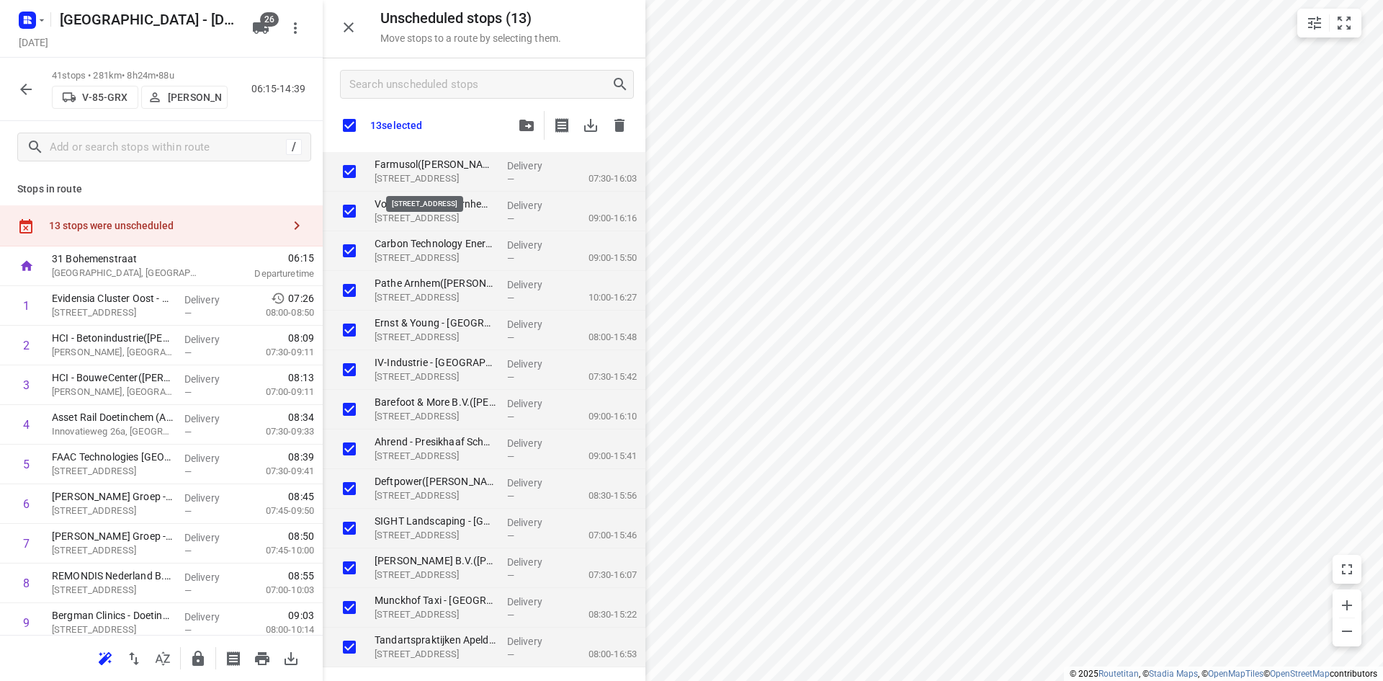
checkbox input "true"
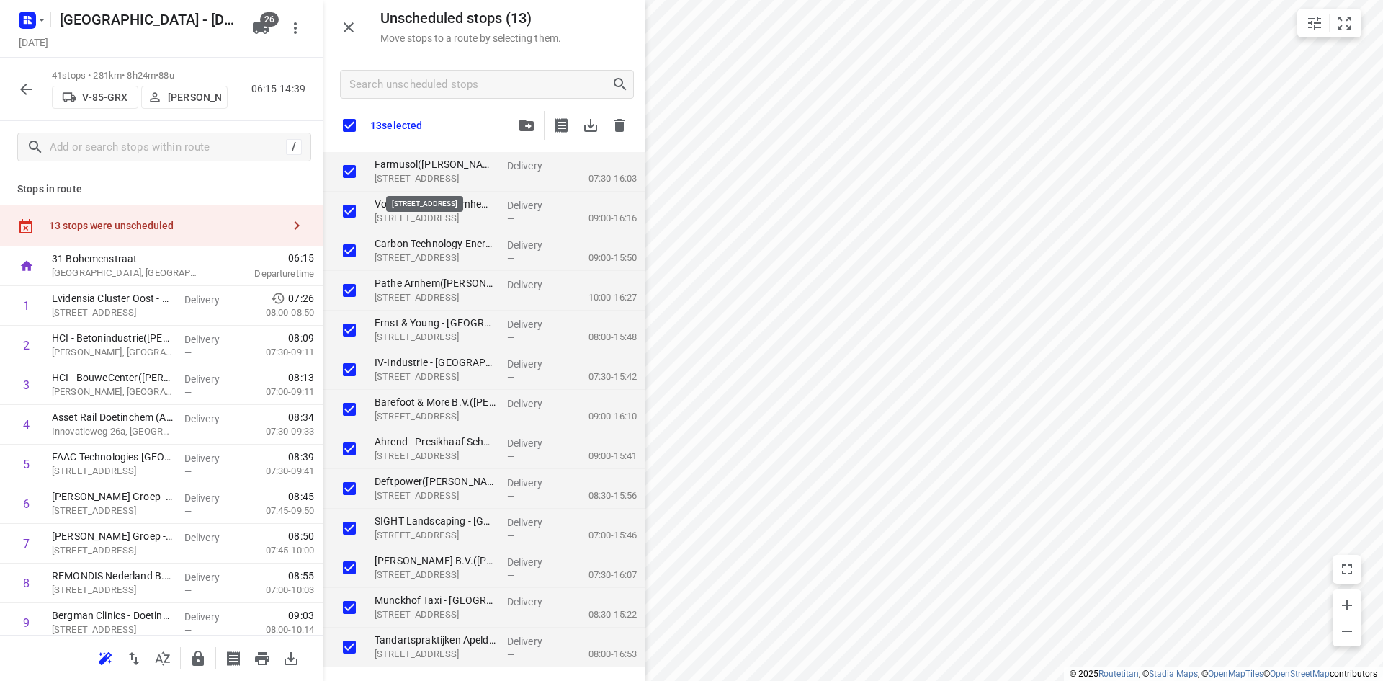
checkbox input "true"
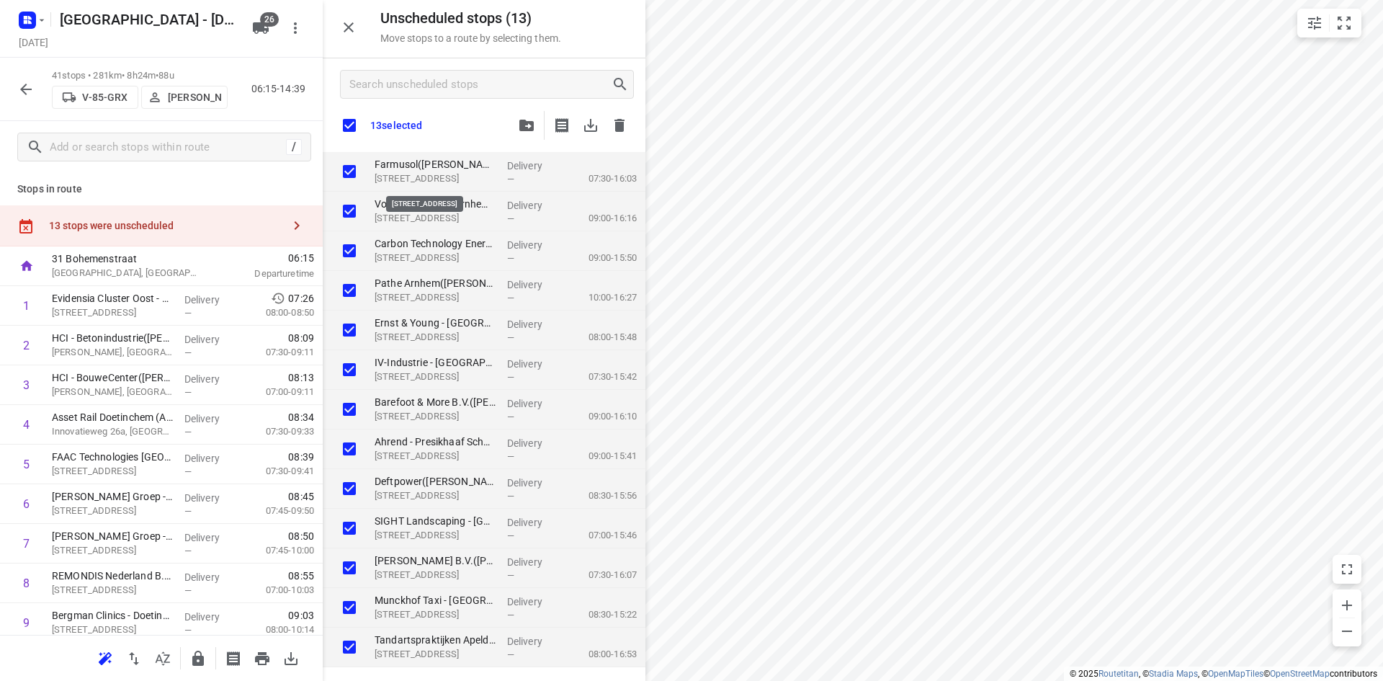
checkbox input "true"
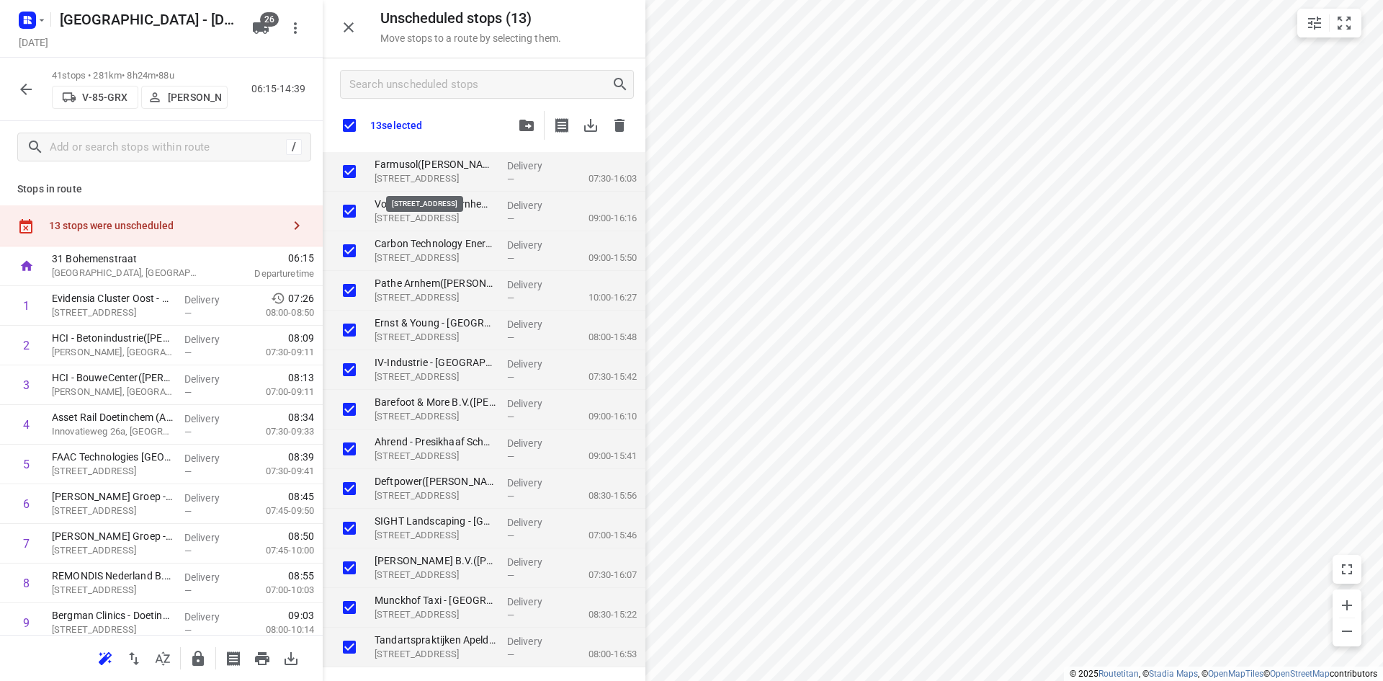
checkbox input "true"
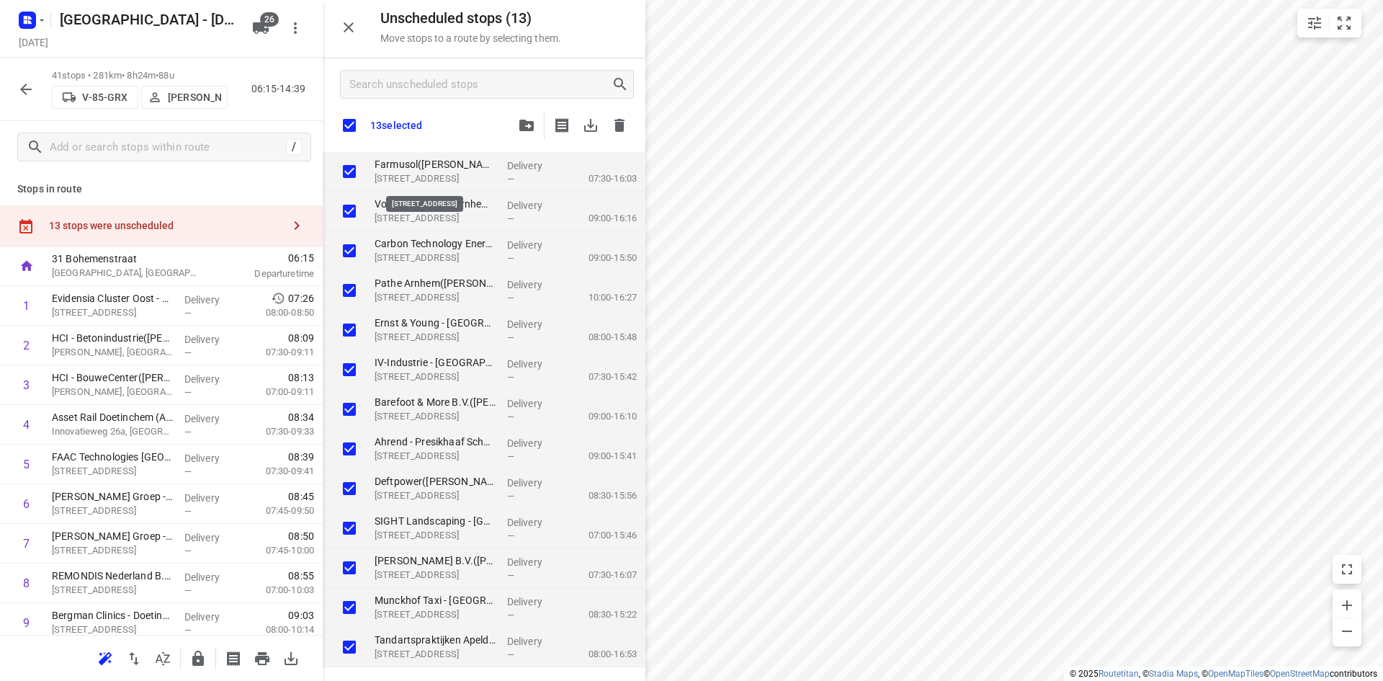
checkbox input "true"
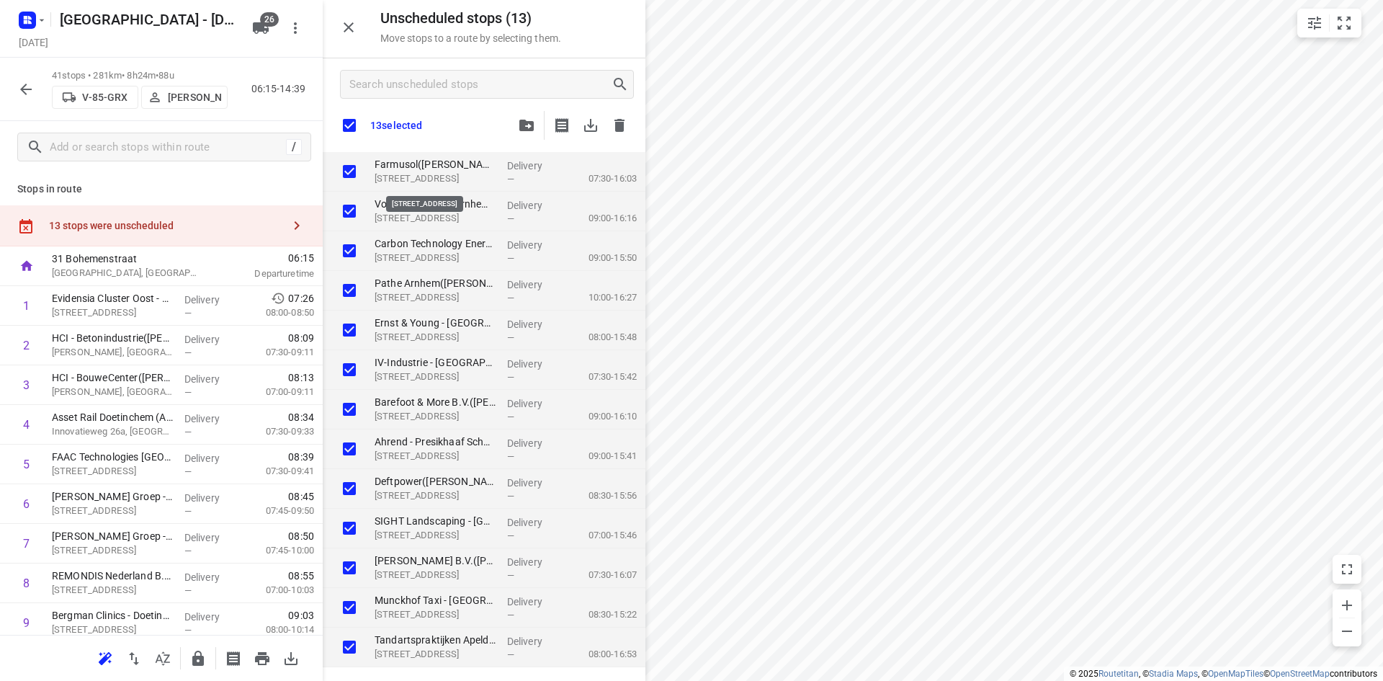
checkbox input "true"
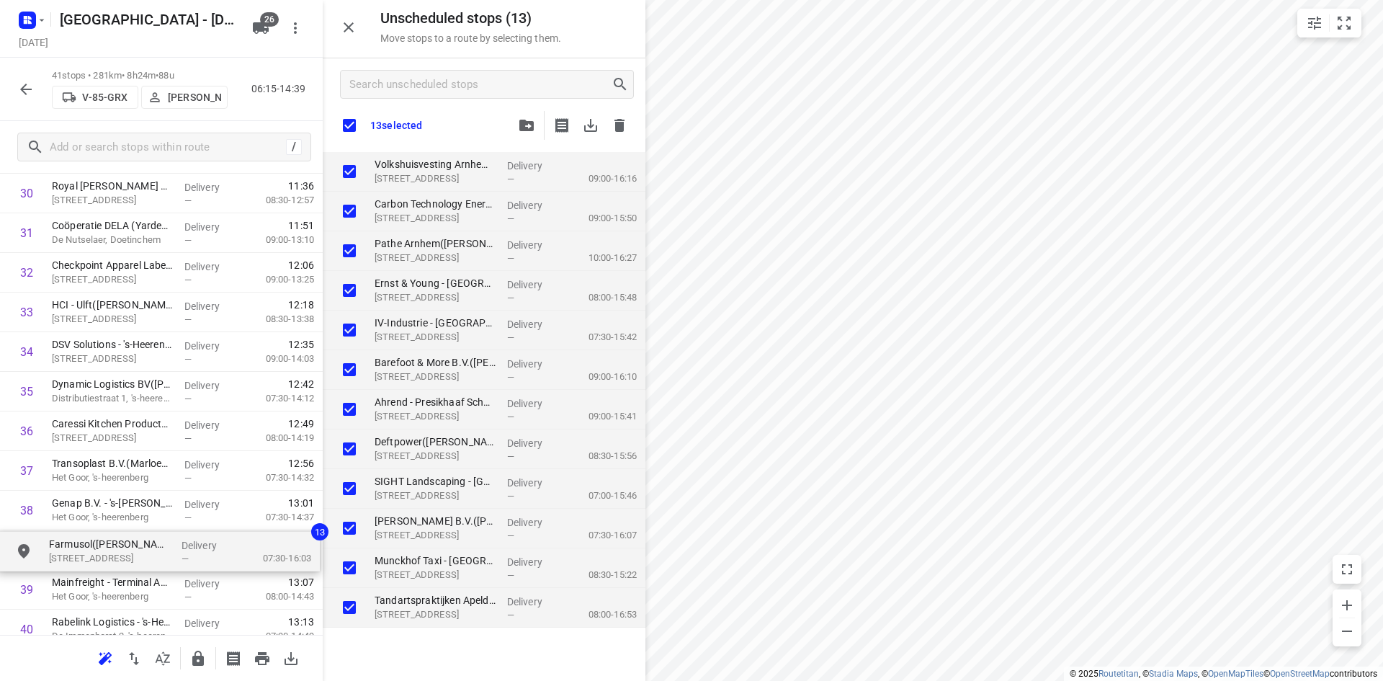
scroll to position [1366, 0]
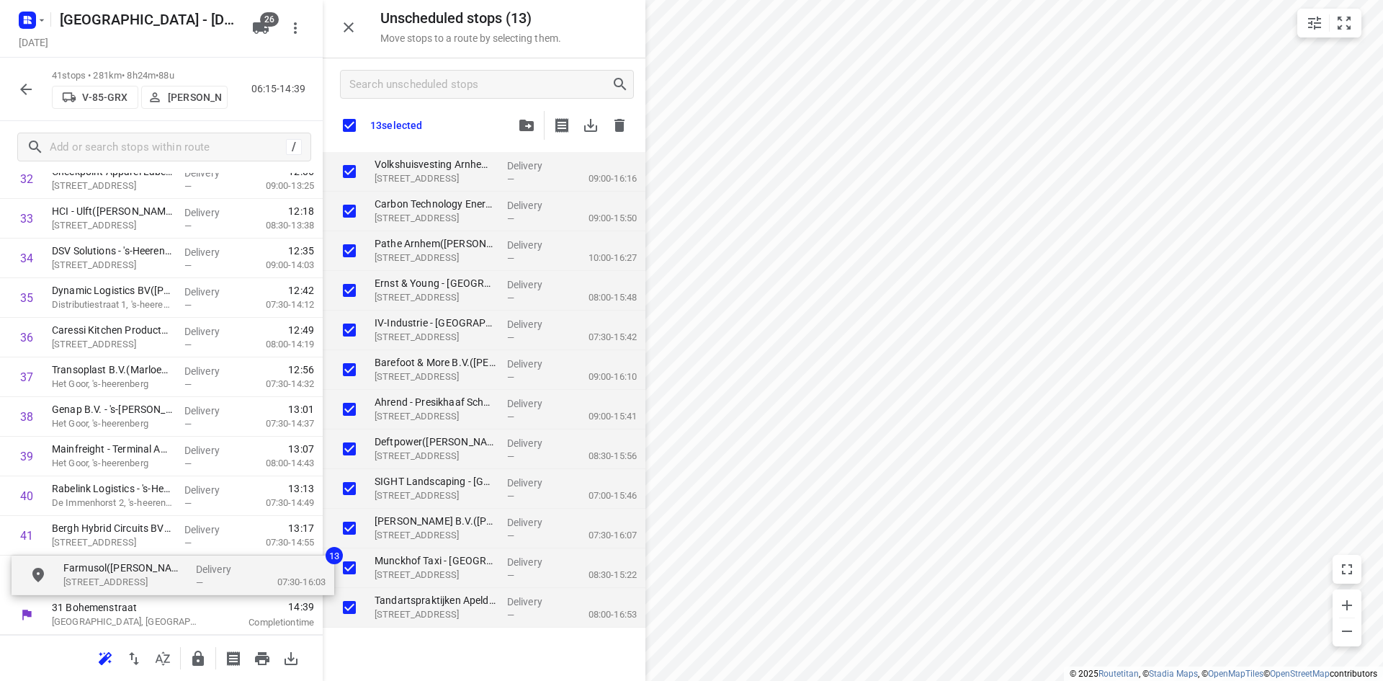
drag, startPoint x: 420, startPoint y: 176, endPoint x: 108, endPoint y: 576, distance: 507.1
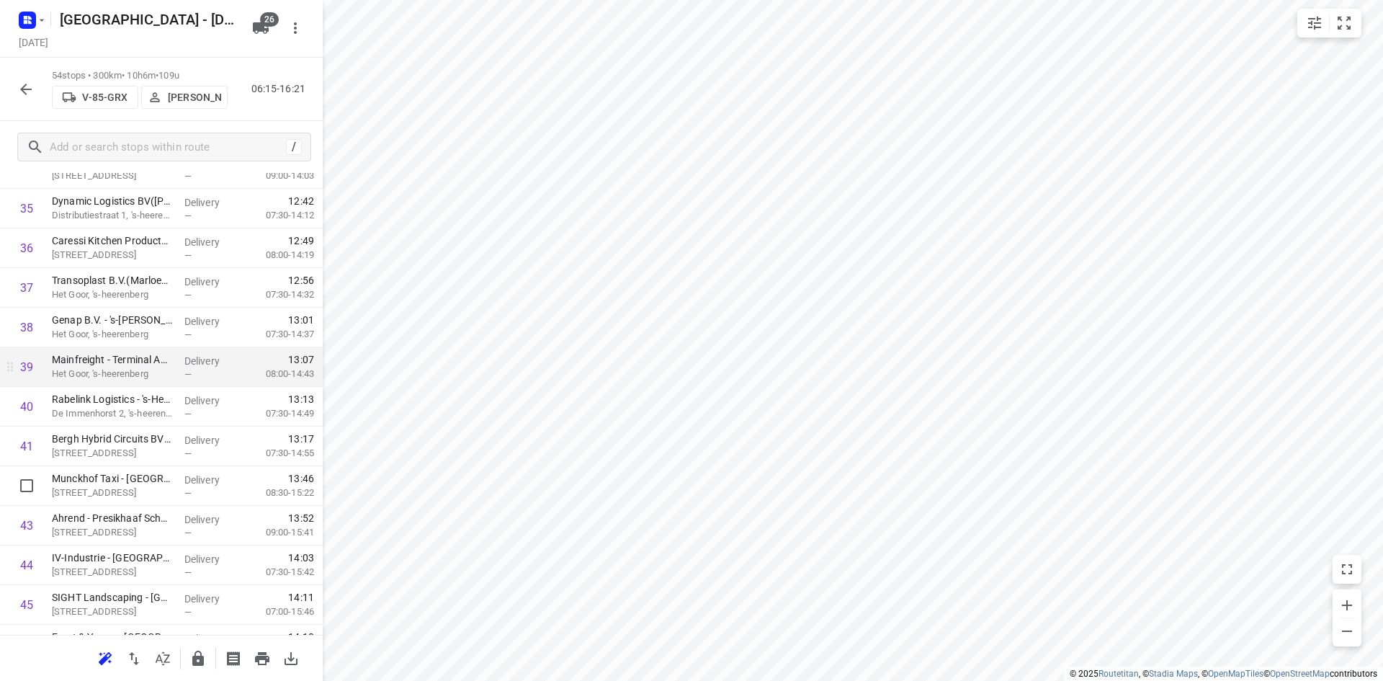
scroll to position [1459, 0]
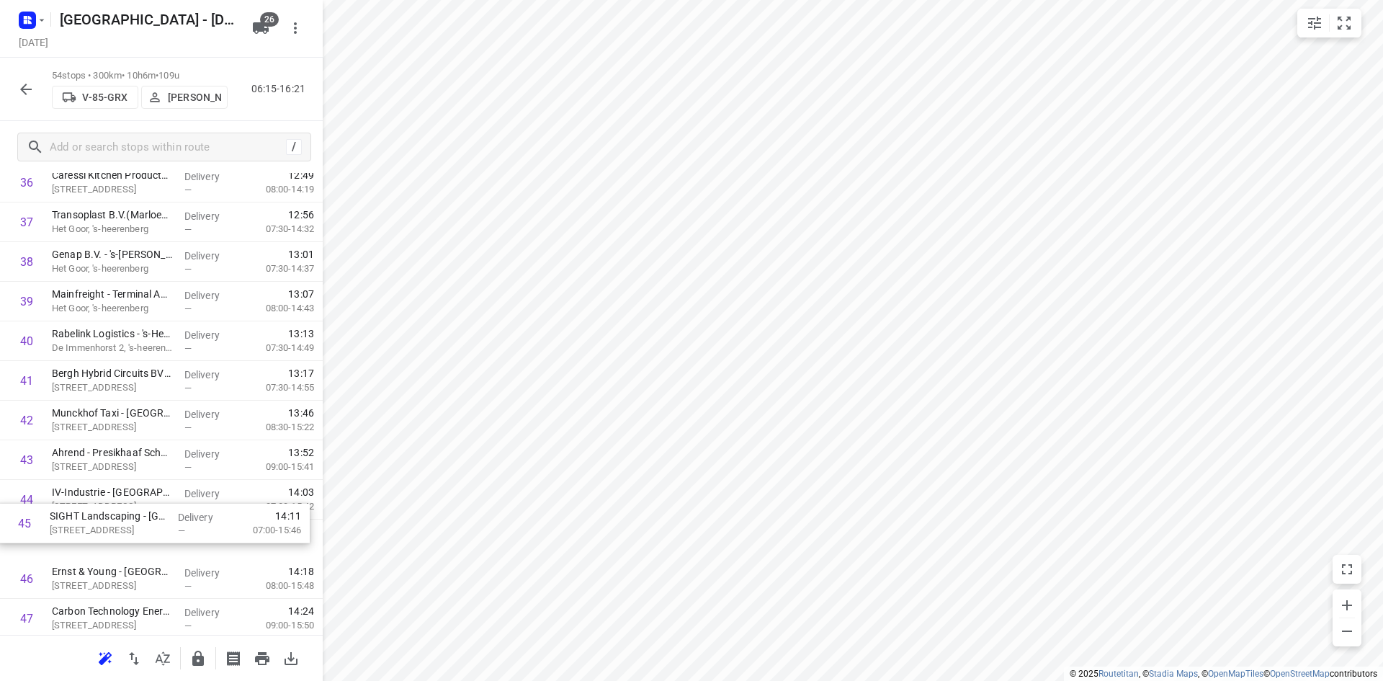
drag, startPoint x: 134, startPoint y: 559, endPoint x: 130, endPoint y: 514, distance: 44.8
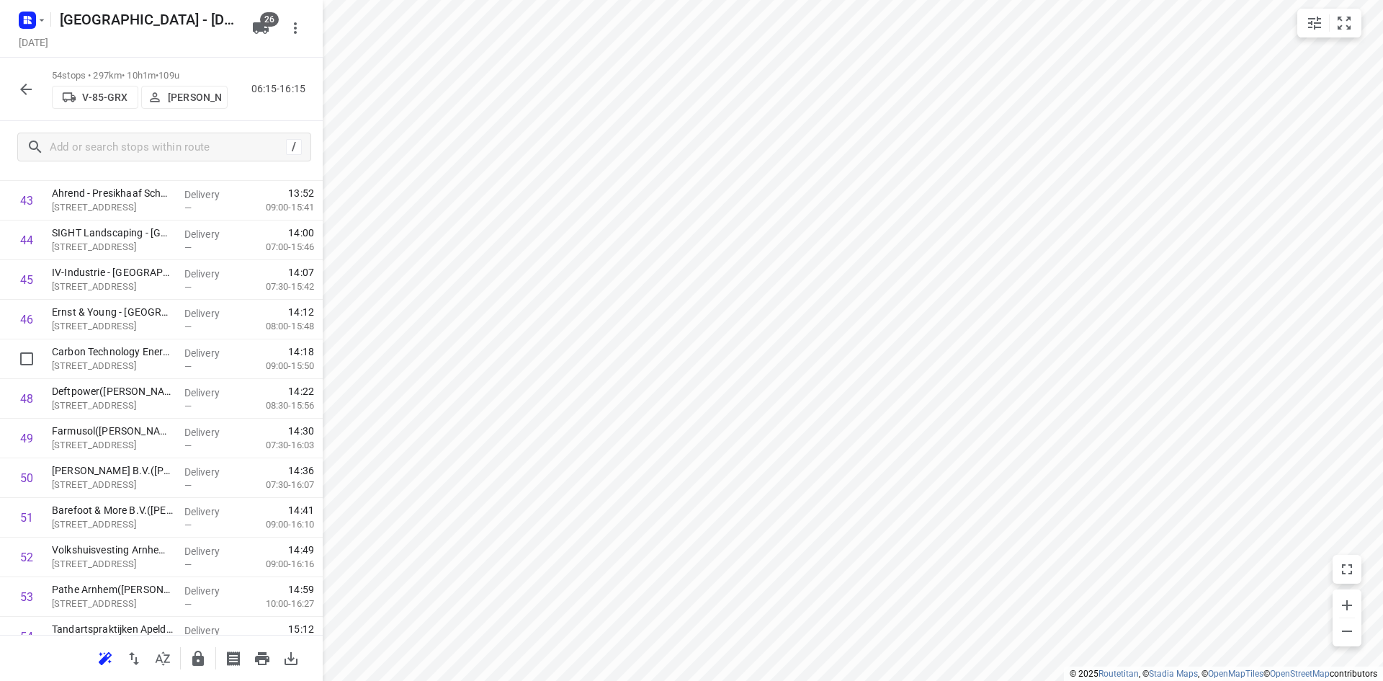
scroll to position [1789, 0]
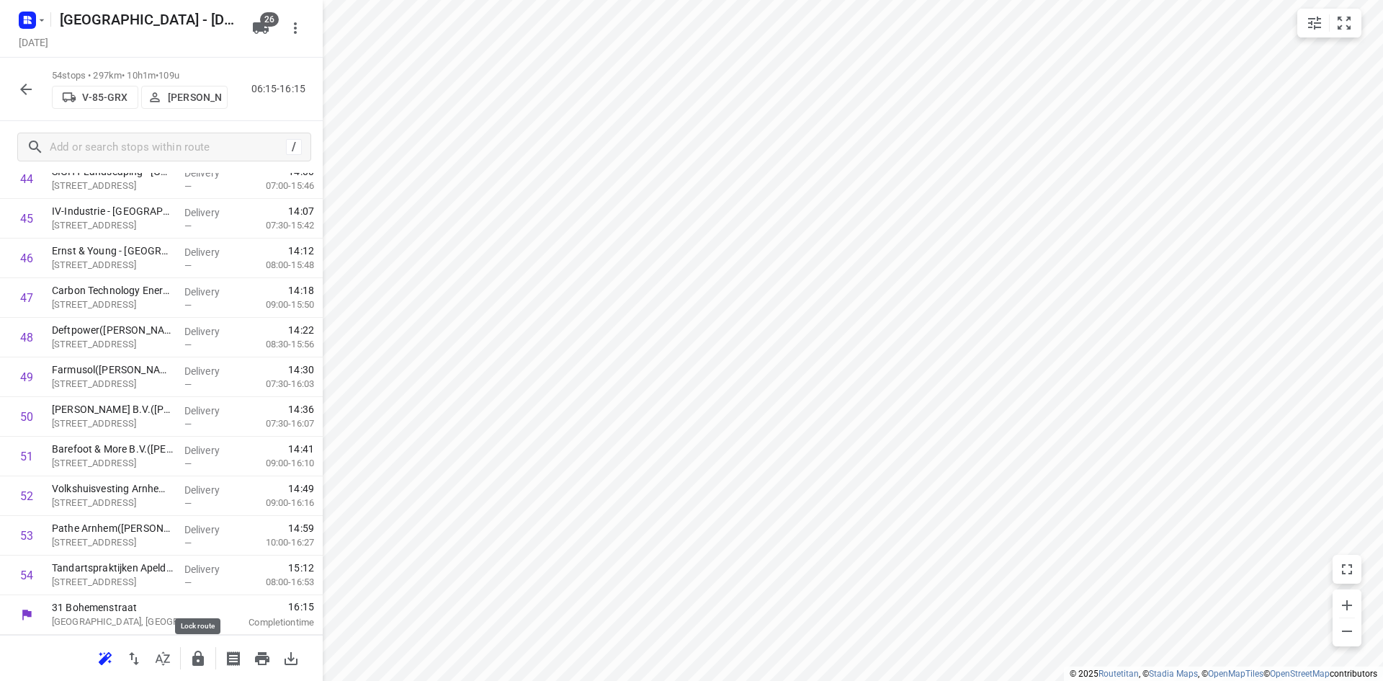
click at [191, 657] on icon "button" at bounding box center [197, 658] width 17 height 17
click at [32, 84] on icon "button" at bounding box center [25, 89] width 17 height 17
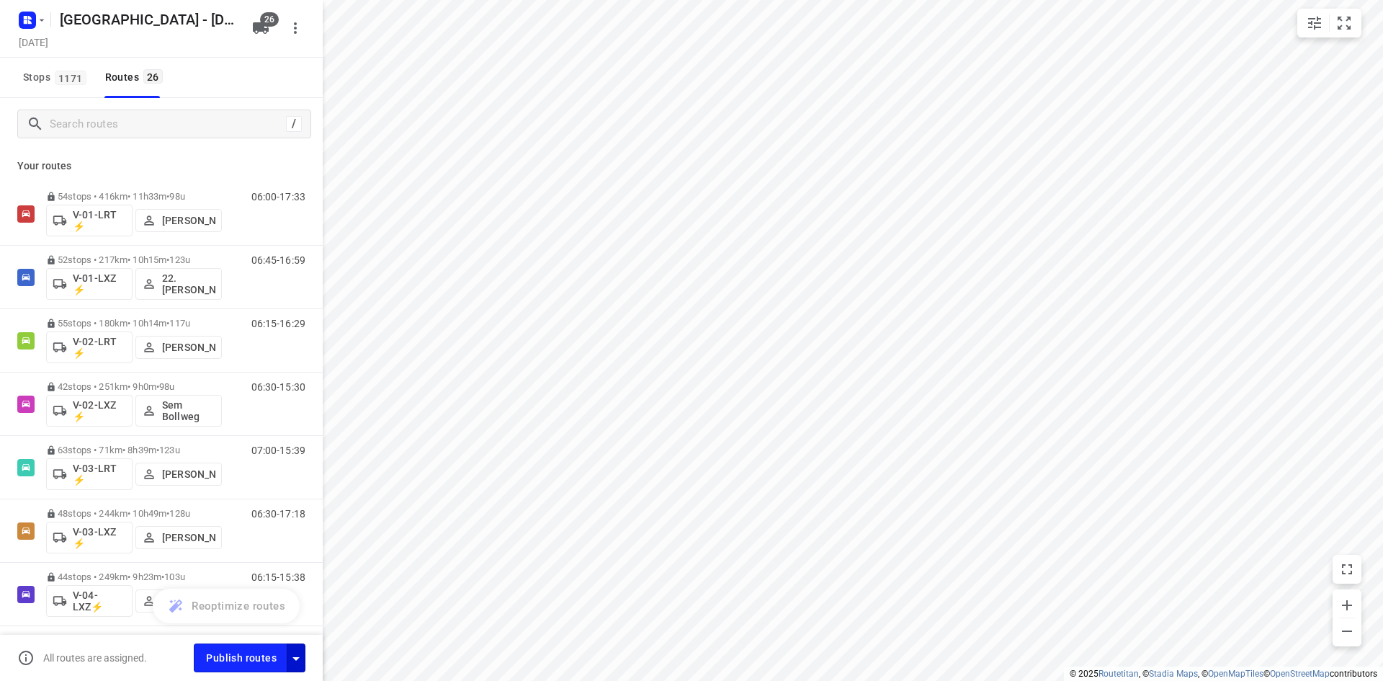
click at [303, 661] on icon "button" at bounding box center [295, 658] width 17 height 17
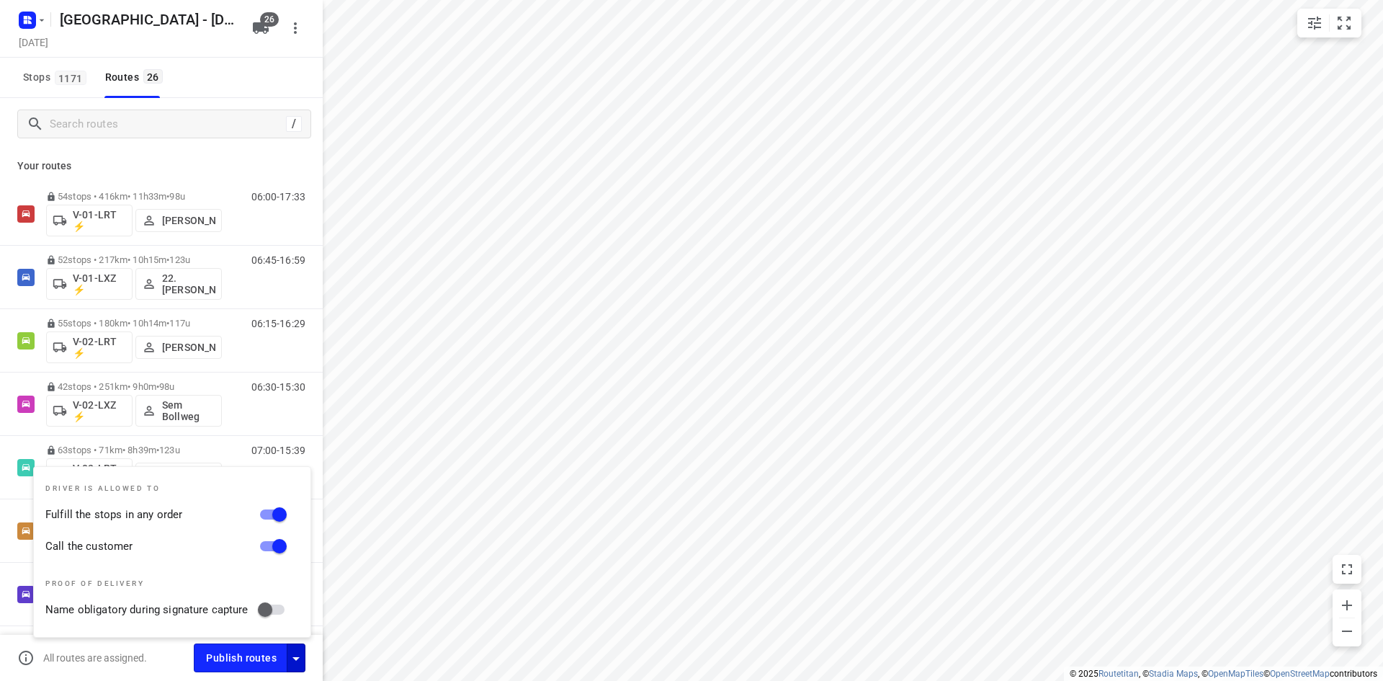
click at [310, 656] on div "Publish routes" at bounding box center [258, 657] width 129 height 28
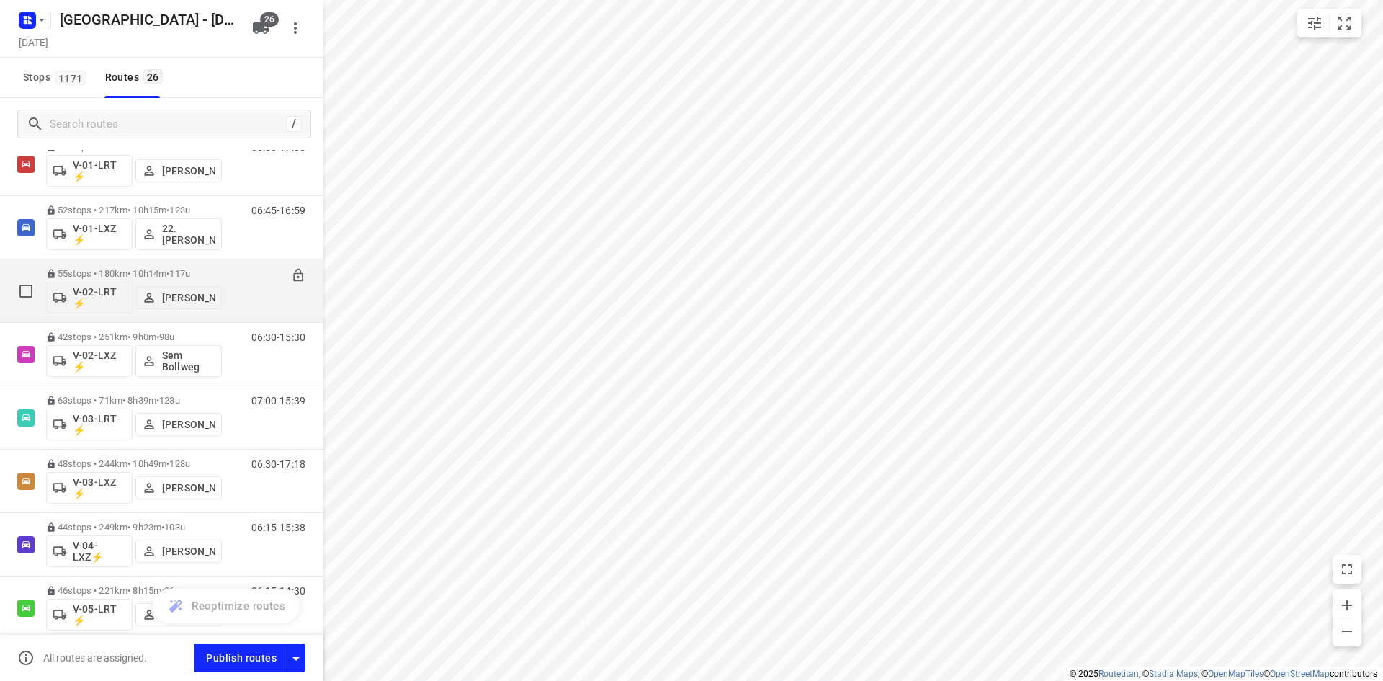
scroll to position [0, 0]
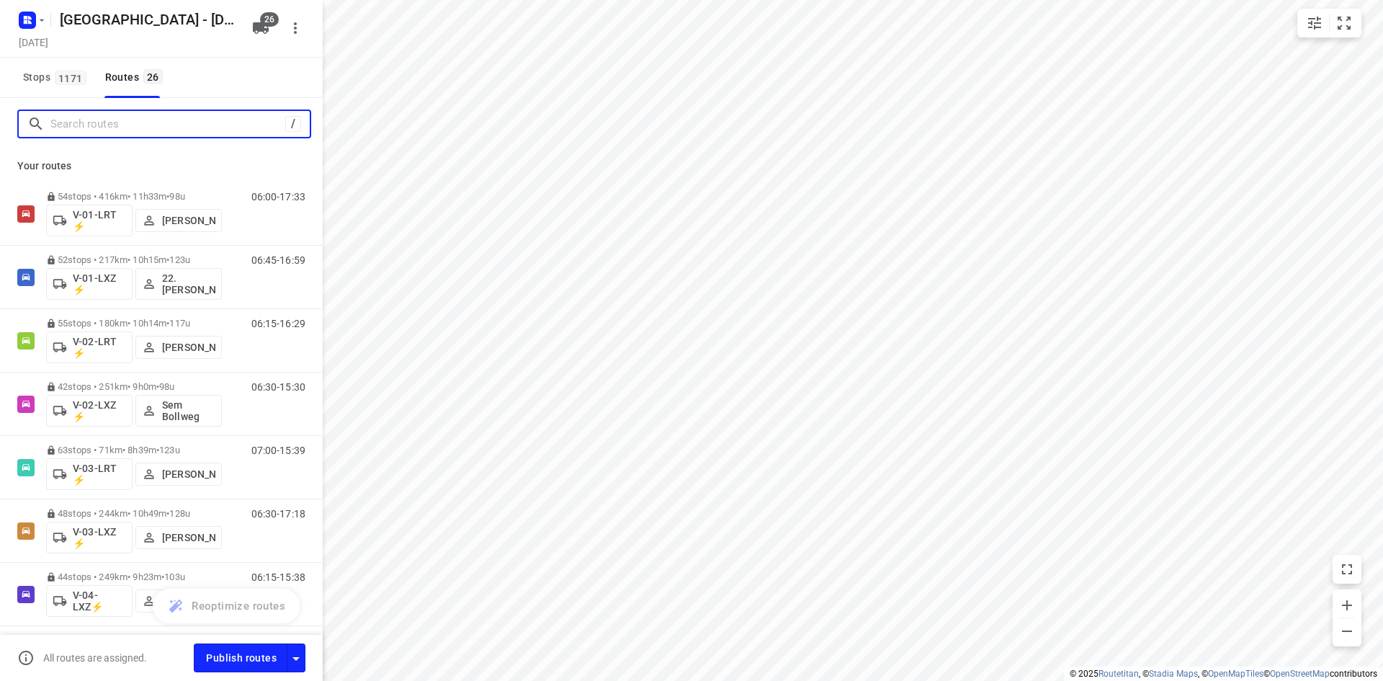
click at [107, 128] on input "Search routes" at bounding box center [167, 124] width 235 height 22
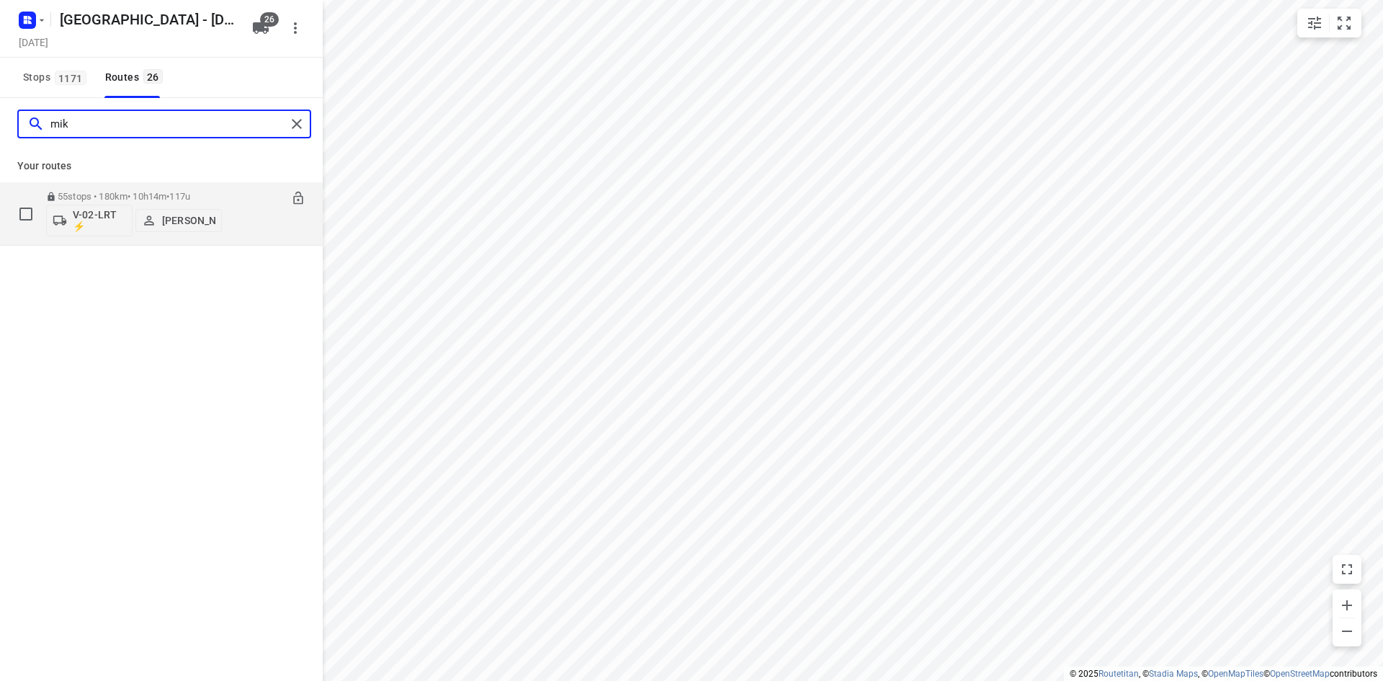
type input "mik"
click at [116, 197] on p "55 stops • 180km • 10h14m • 117u" at bounding box center [134, 196] width 176 height 11
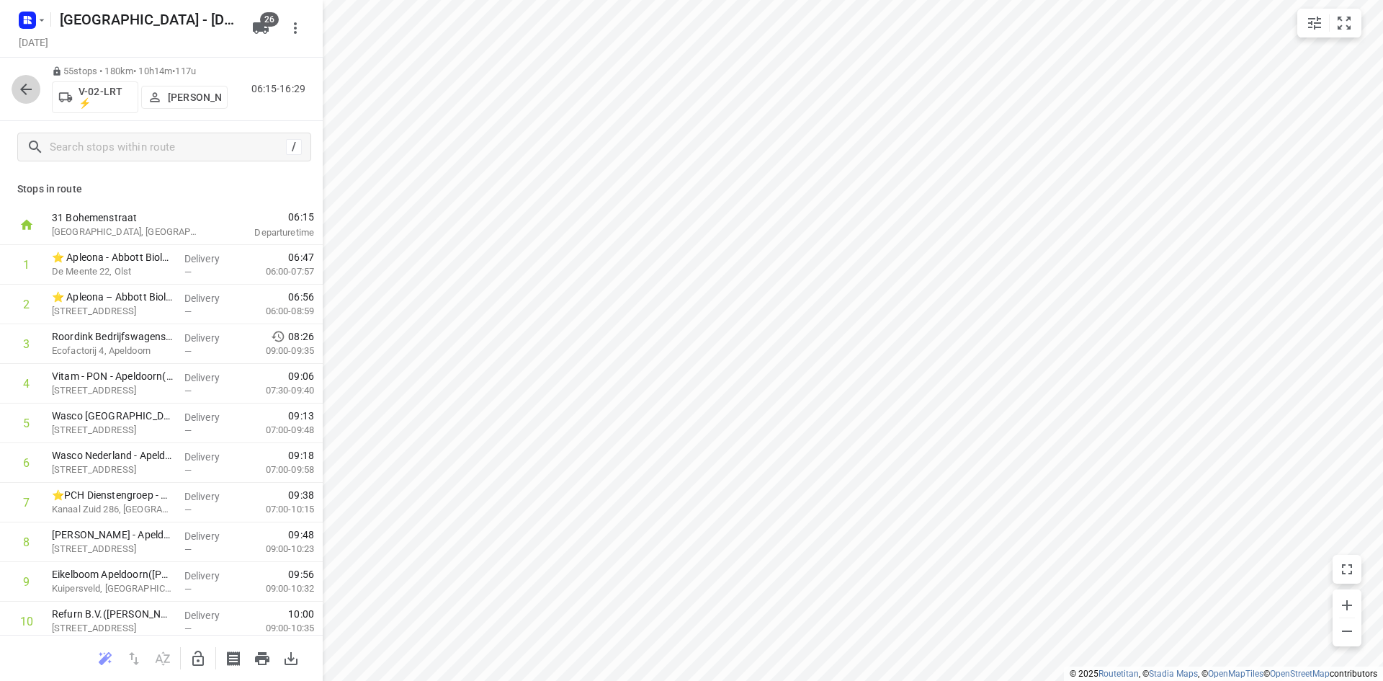
click at [22, 85] on icon "button" at bounding box center [25, 89] width 17 height 17
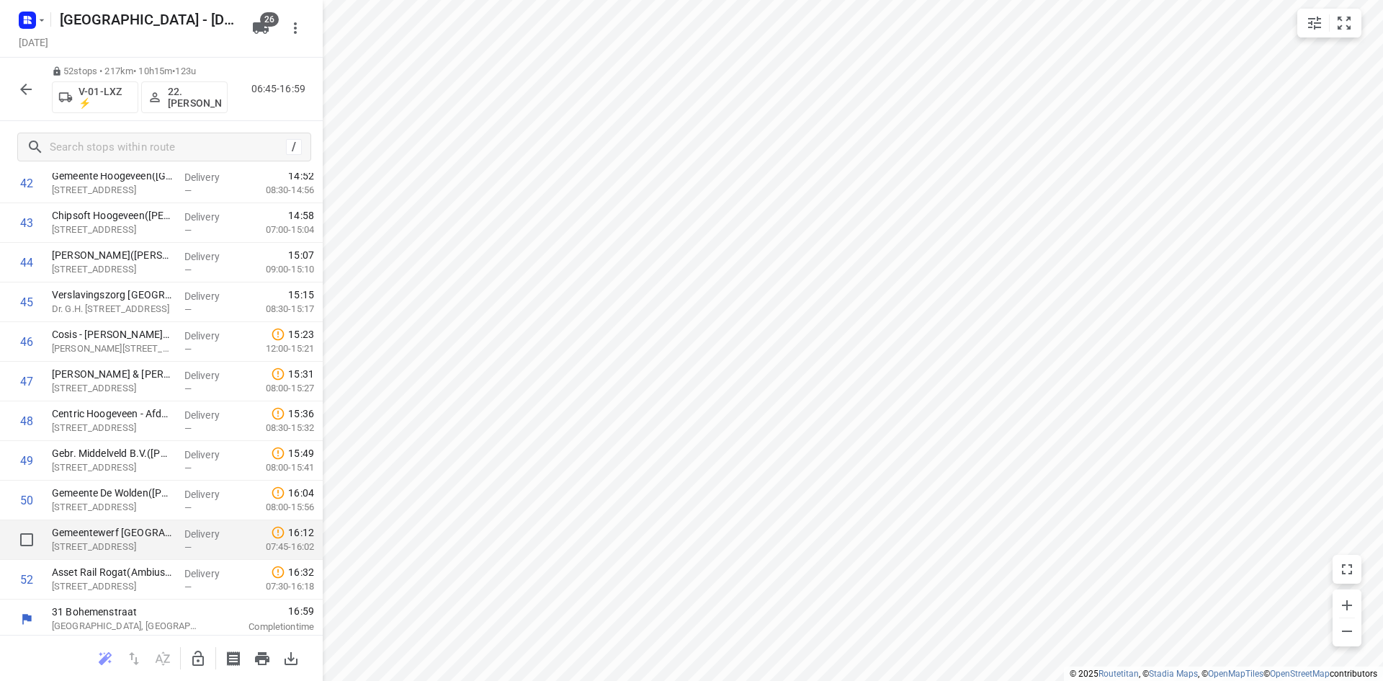
scroll to position [1710, 0]
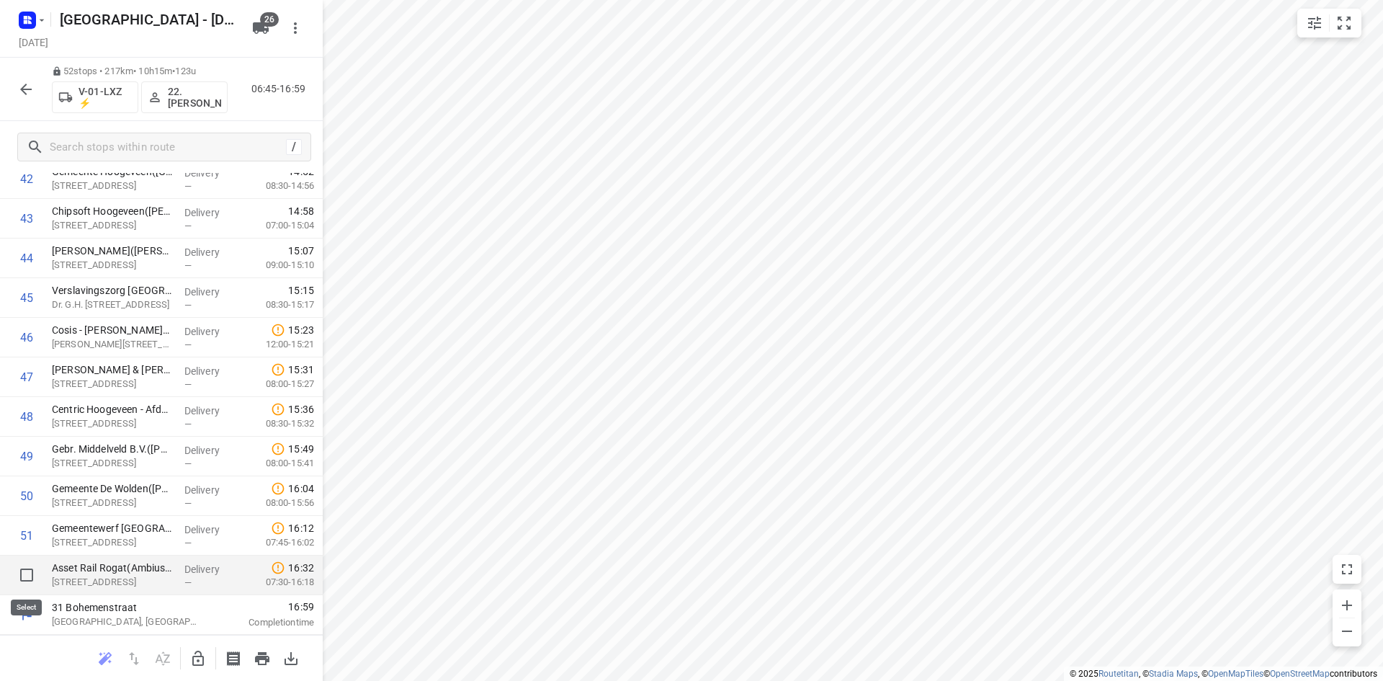
click at [14, 581] on input "checkbox" at bounding box center [26, 574] width 29 height 29
checkbox input "true"
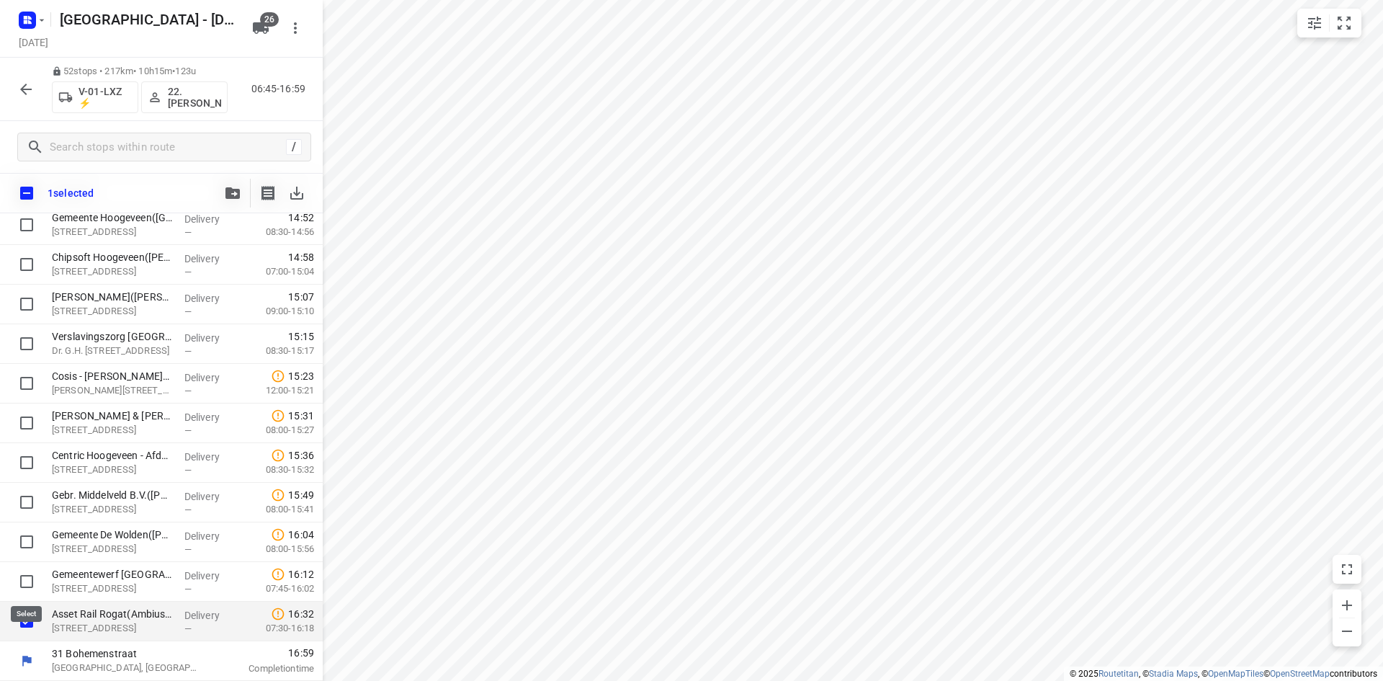
scroll to position [1704, 0]
click at [223, 192] on button "button" at bounding box center [232, 193] width 29 height 29
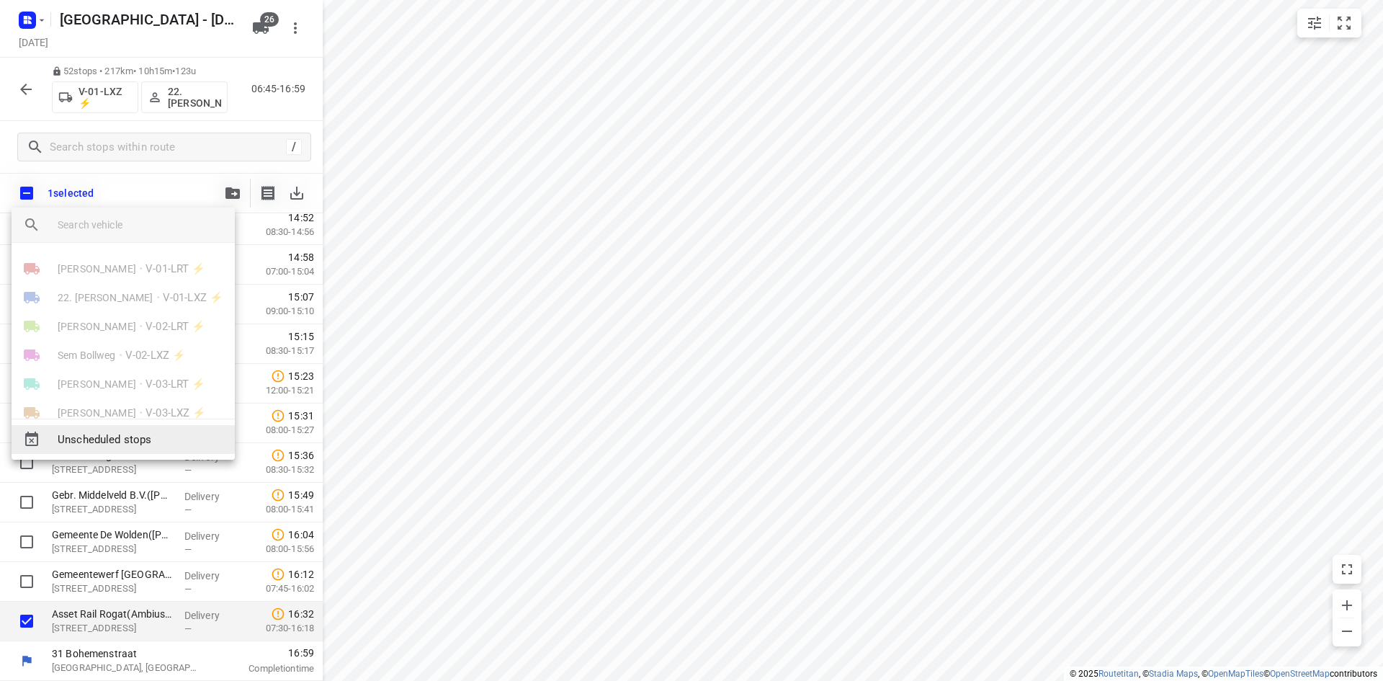
click at [176, 437] on span "Unscheduled stops" at bounding box center [141, 439] width 166 height 17
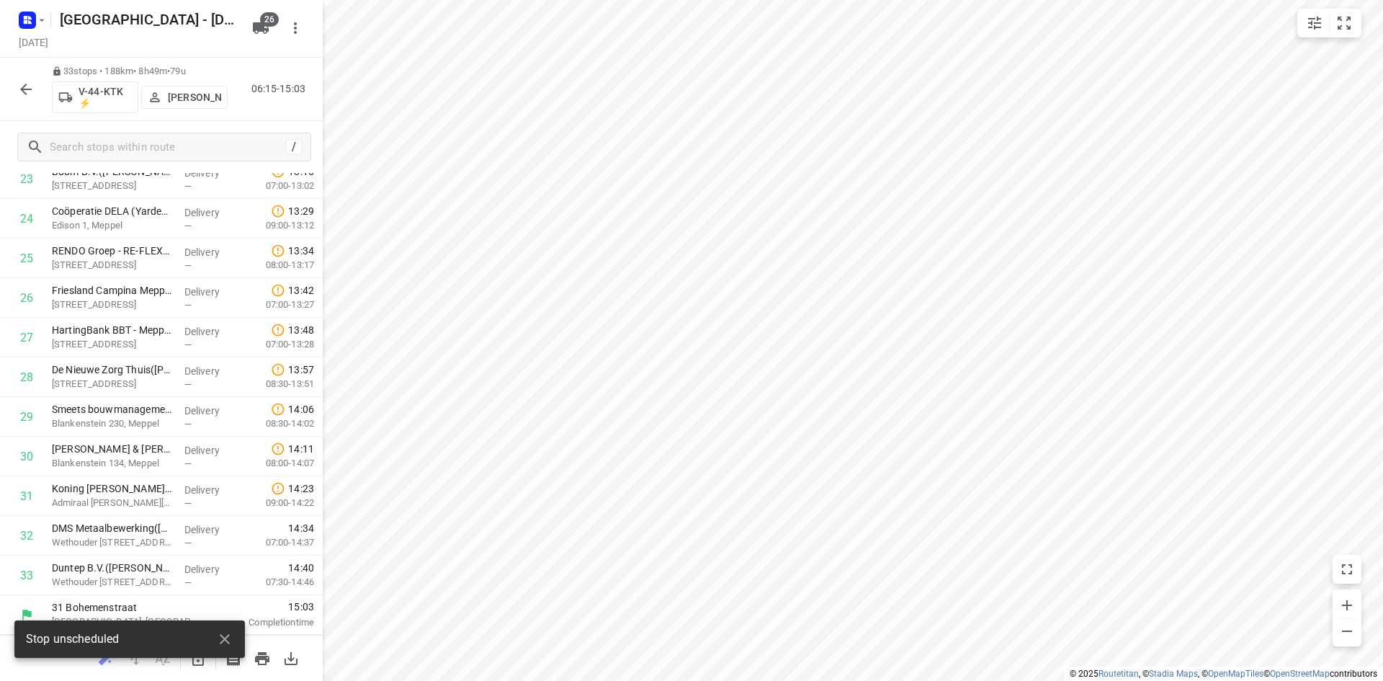
scroll to position [998, 0]
click at [225, 643] on icon "button" at bounding box center [224, 638] width 17 height 17
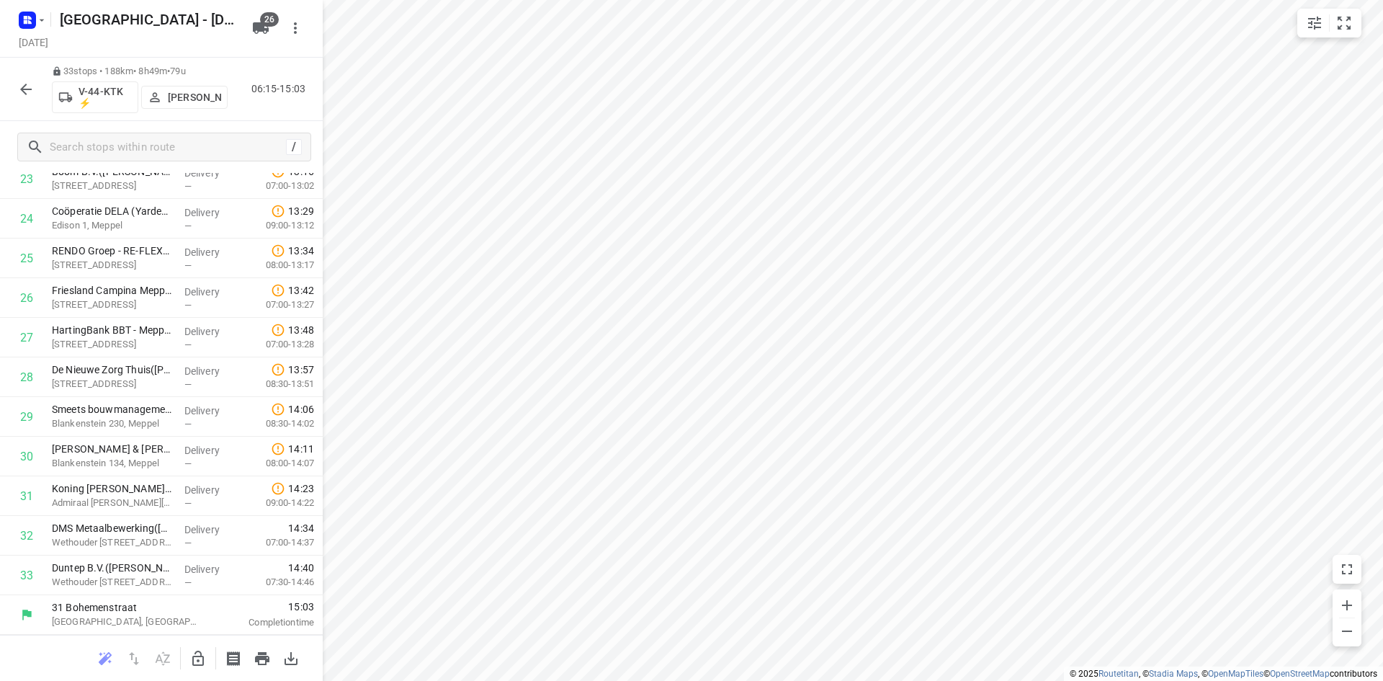
click at [205, 659] on icon "button" at bounding box center [197, 658] width 17 height 17
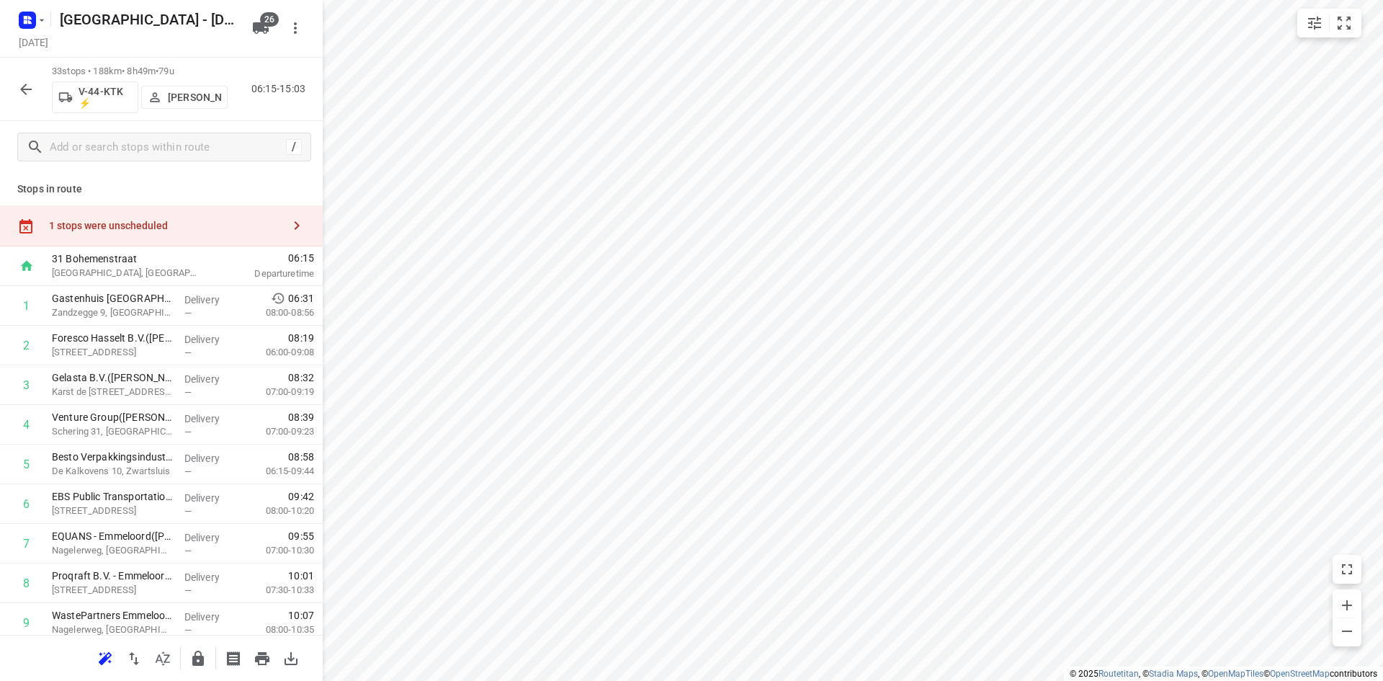
click at [240, 220] on div "1 stops were unscheduled" at bounding box center [165, 226] width 233 height 12
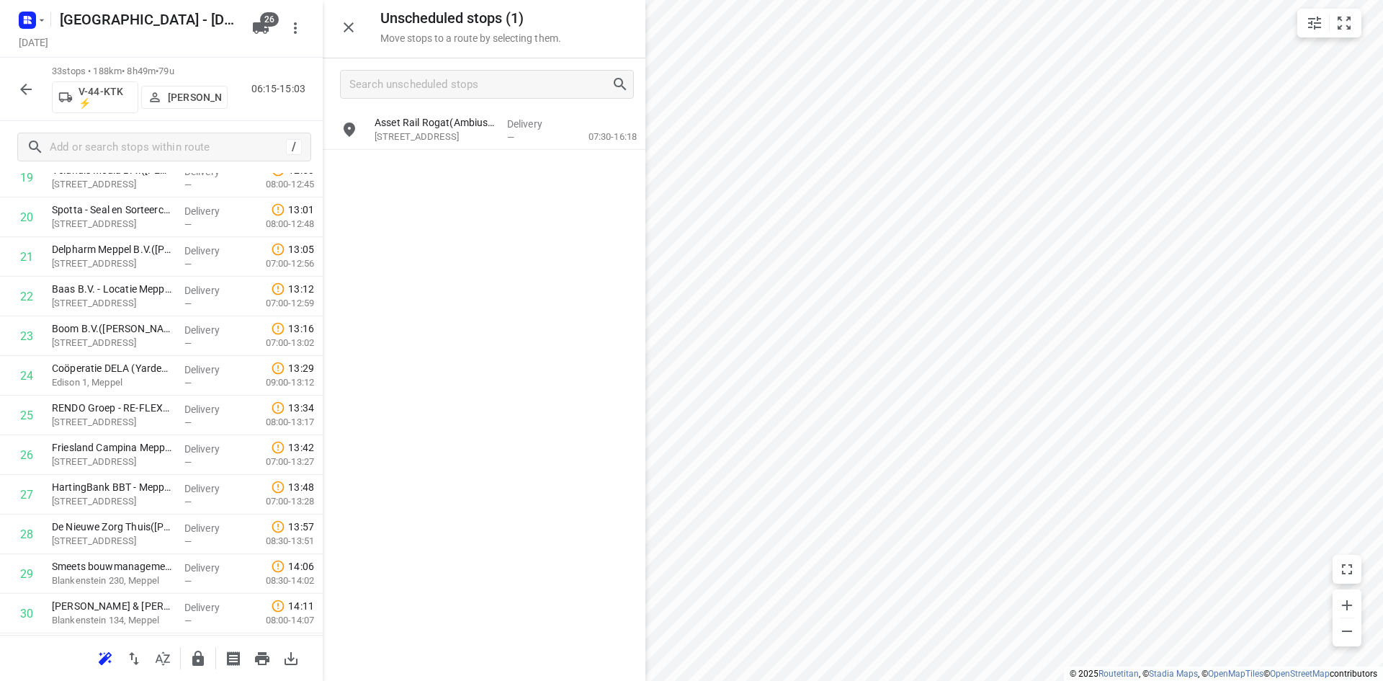
scroll to position [998, 0]
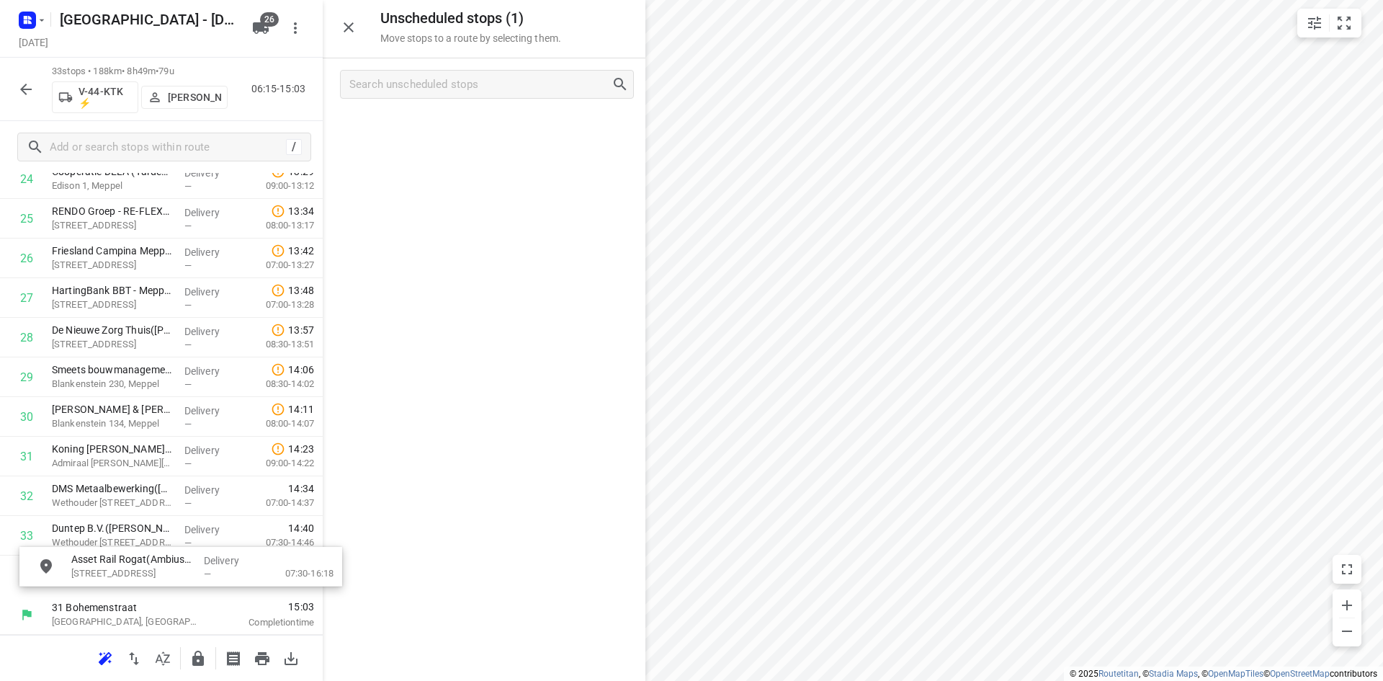
drag, startPoint x: 470, startPoint y: 125, endPoint x: 166, endPoint y: 574, distance: 542.6
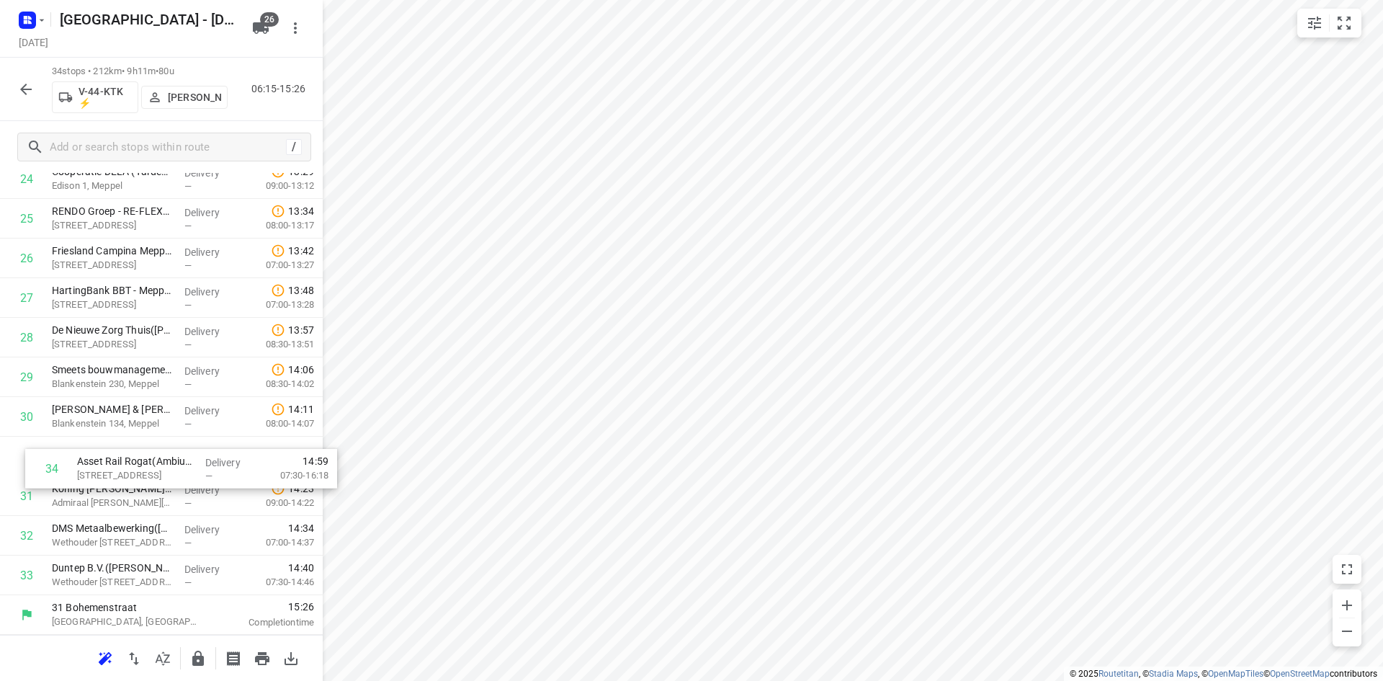
drag, startPoint x: 188, startPoint y: 578, endPoint x: 216, endPoint y: 462, distance: 120.0
click at [207, 657] on button "button" at bounding box center [198, 658] width 29 height 29
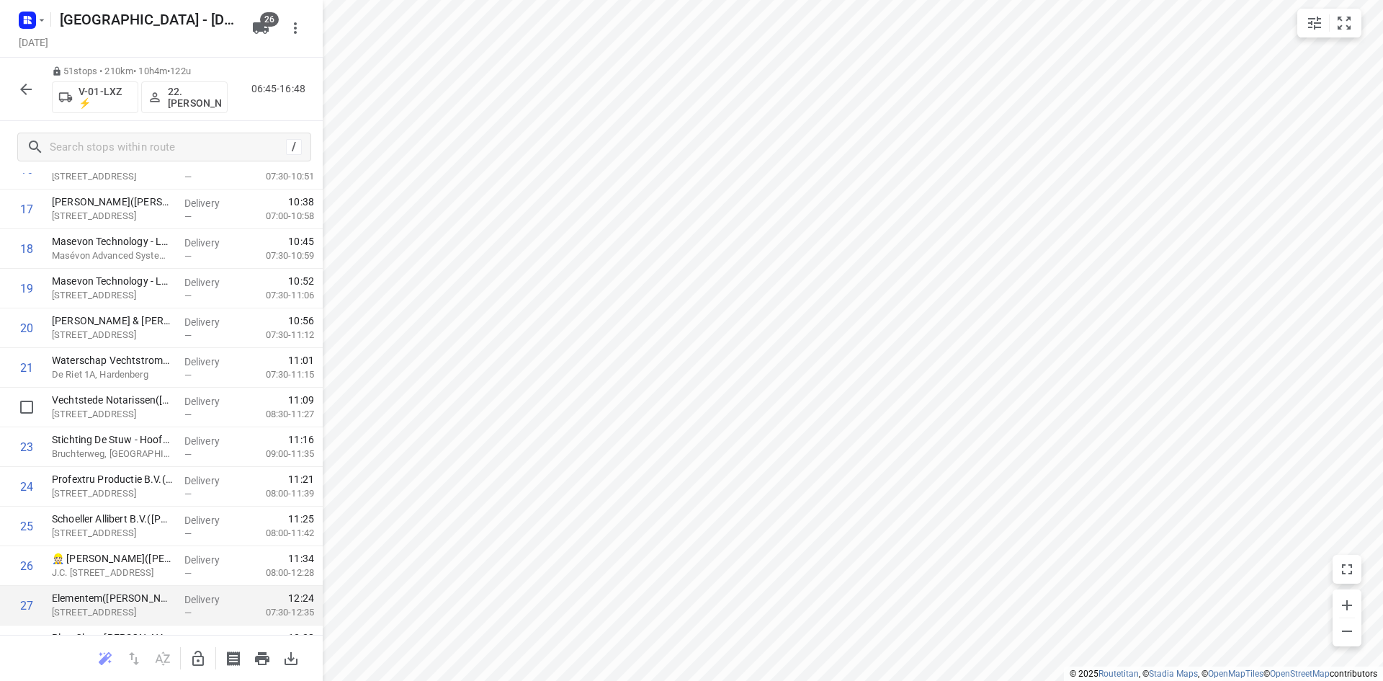
scroll to position [896, 0]
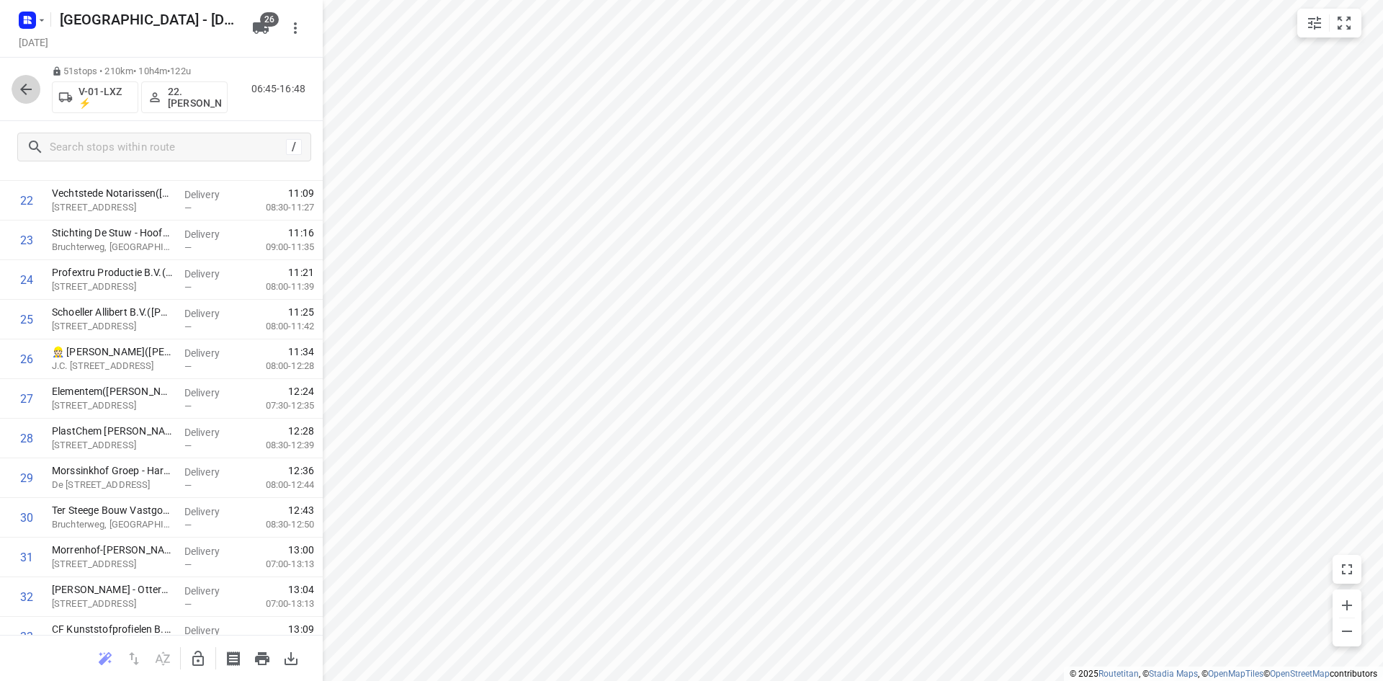
click at [32, 99] on button "button" at bounding box center [26, 89] width 29 height 29
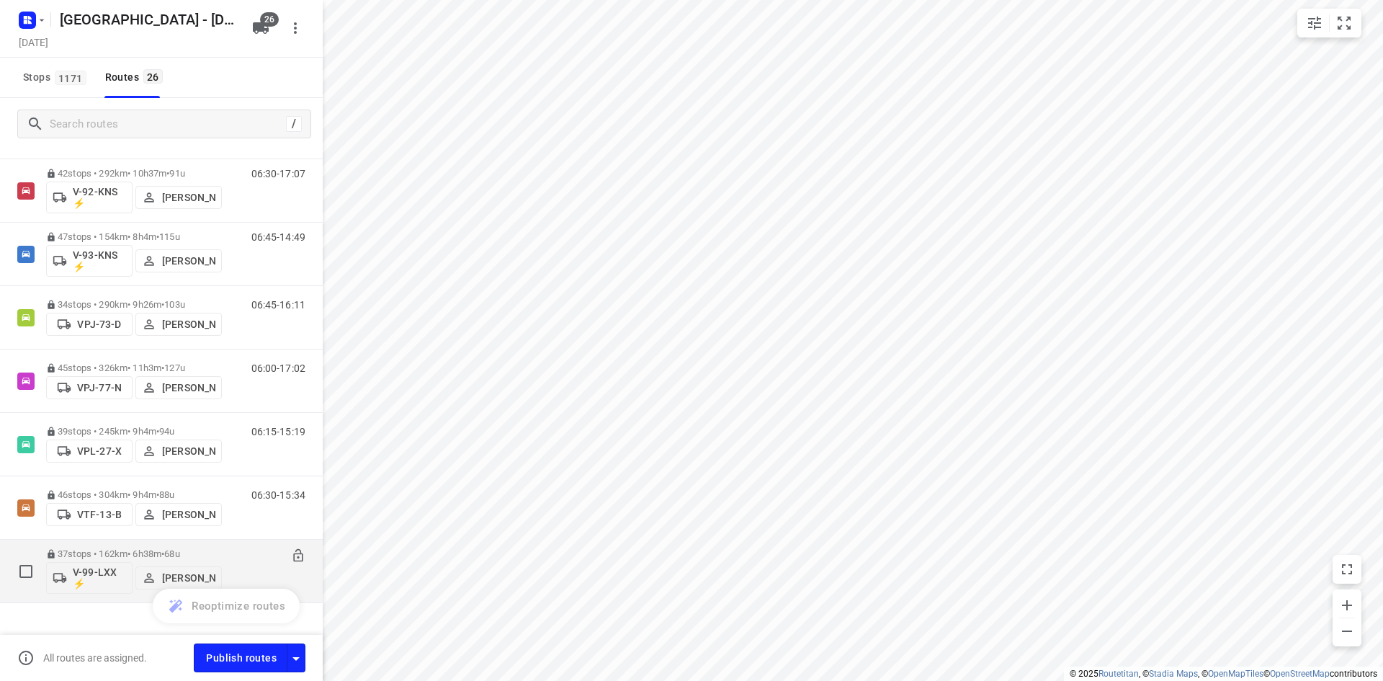
scroll to position [1243, 0]
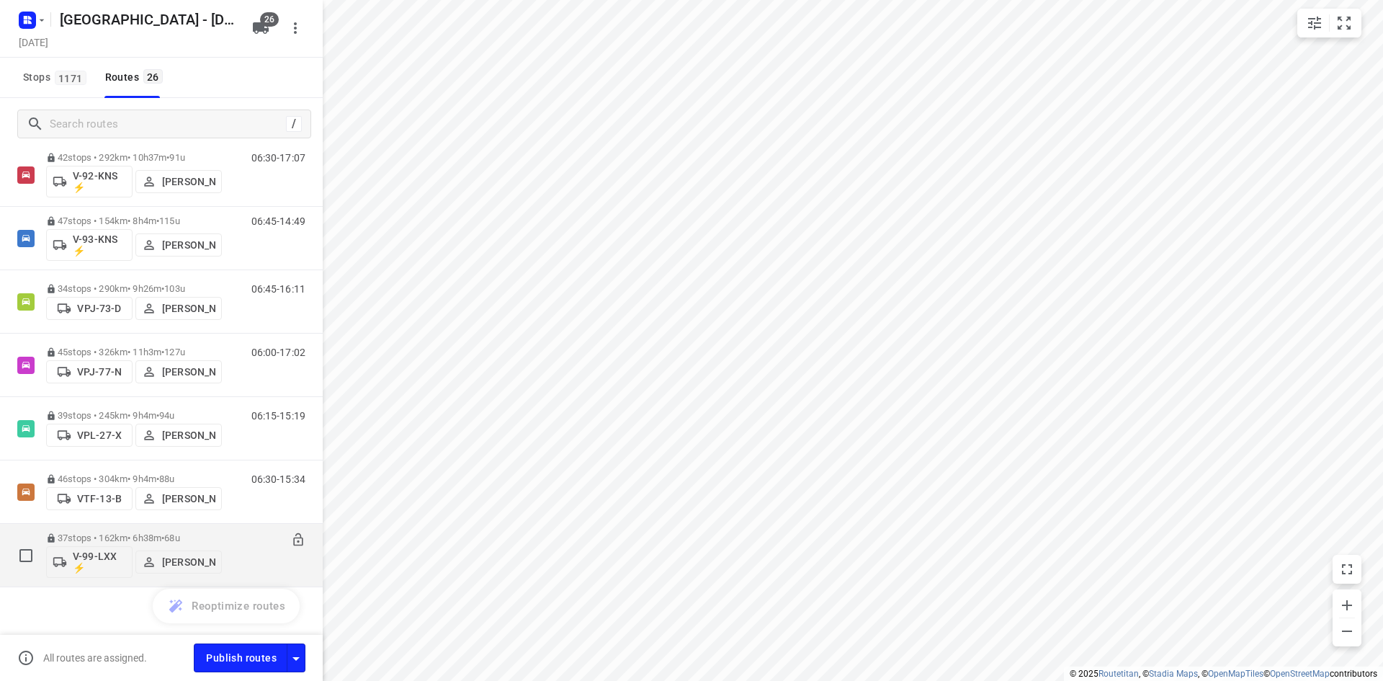
click at [179, 542] on span "68u" at bounding box center [171, 537] width 15 height 11
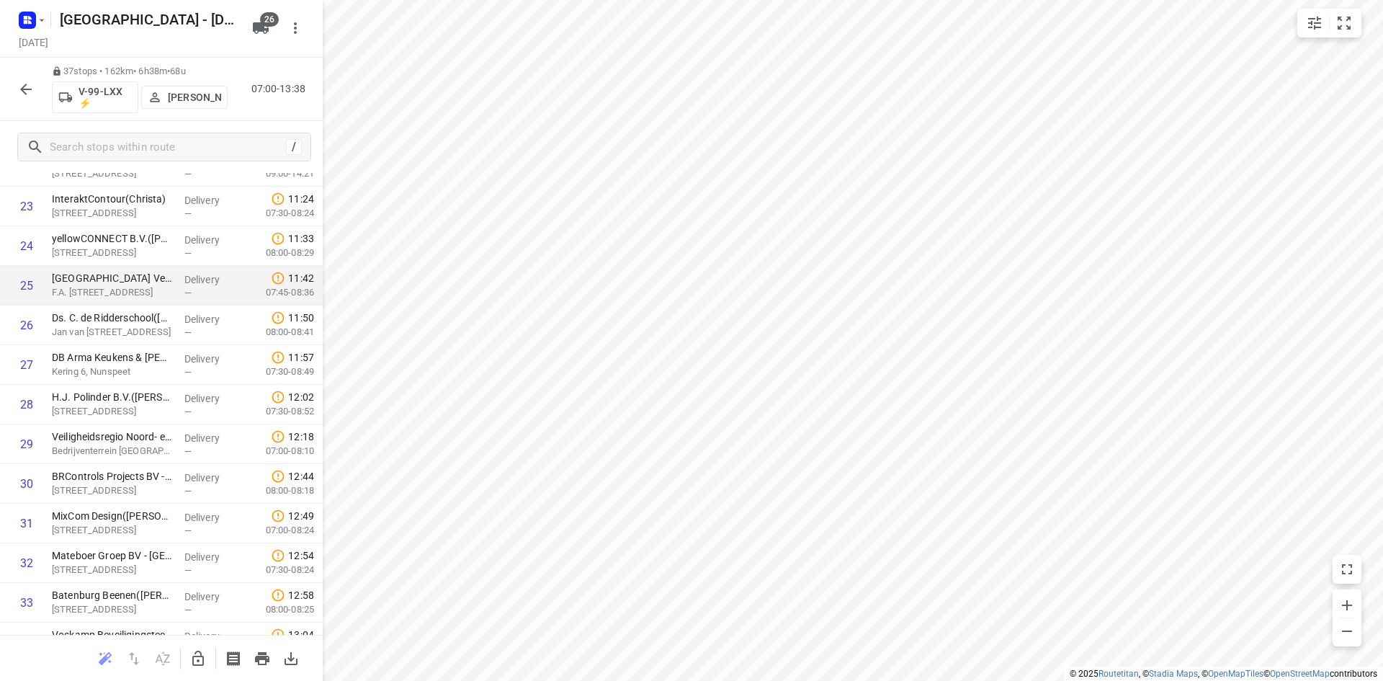
scroll to position [1116, 0]
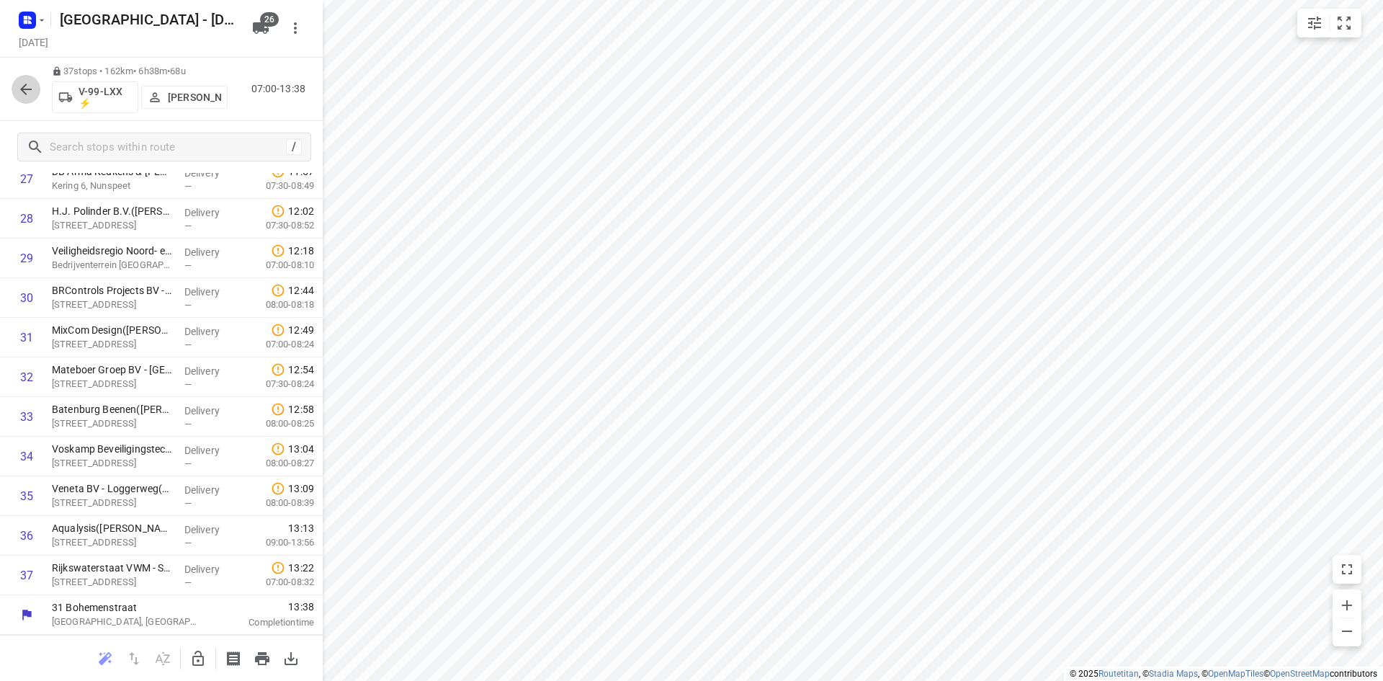
click at [24, 85] on icon "button" at bounding box center [26, 90] width 12 height 12
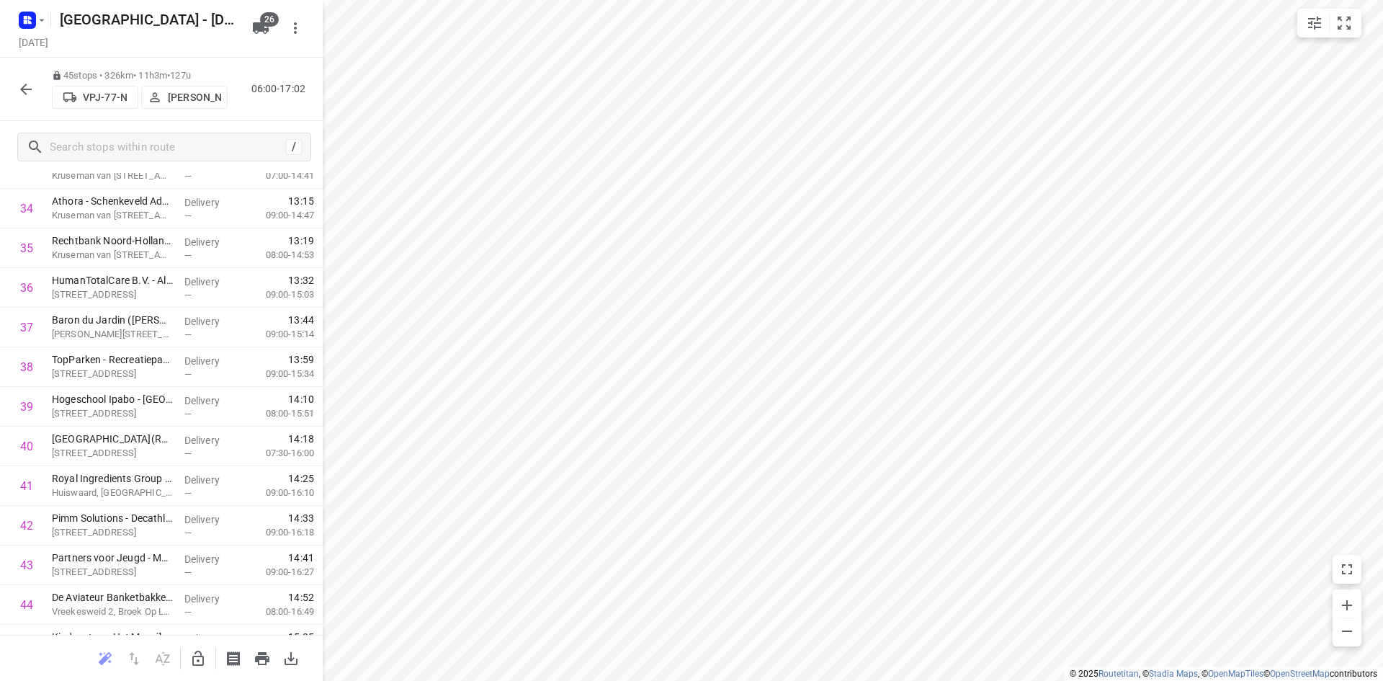
scroll to position [1433, 0]
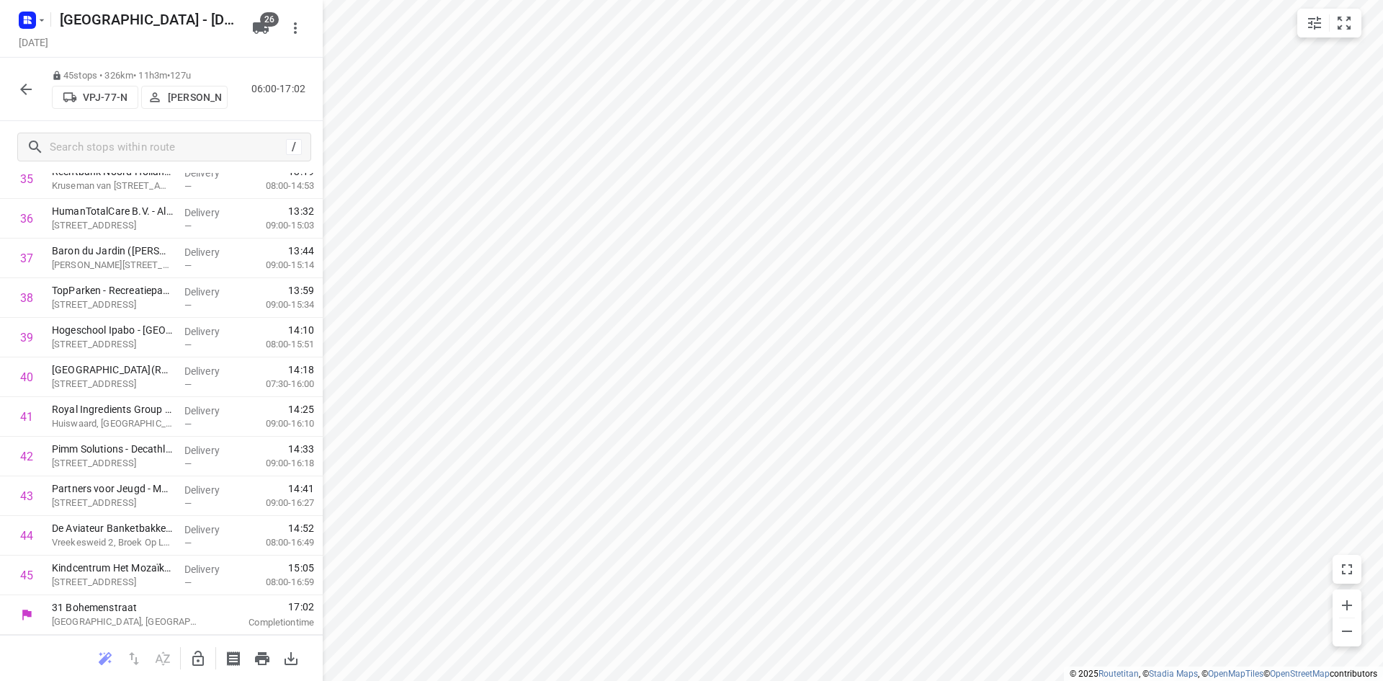
click at [20, 81] on icon "button" at bounding box center [25, 89] width 17 height 17
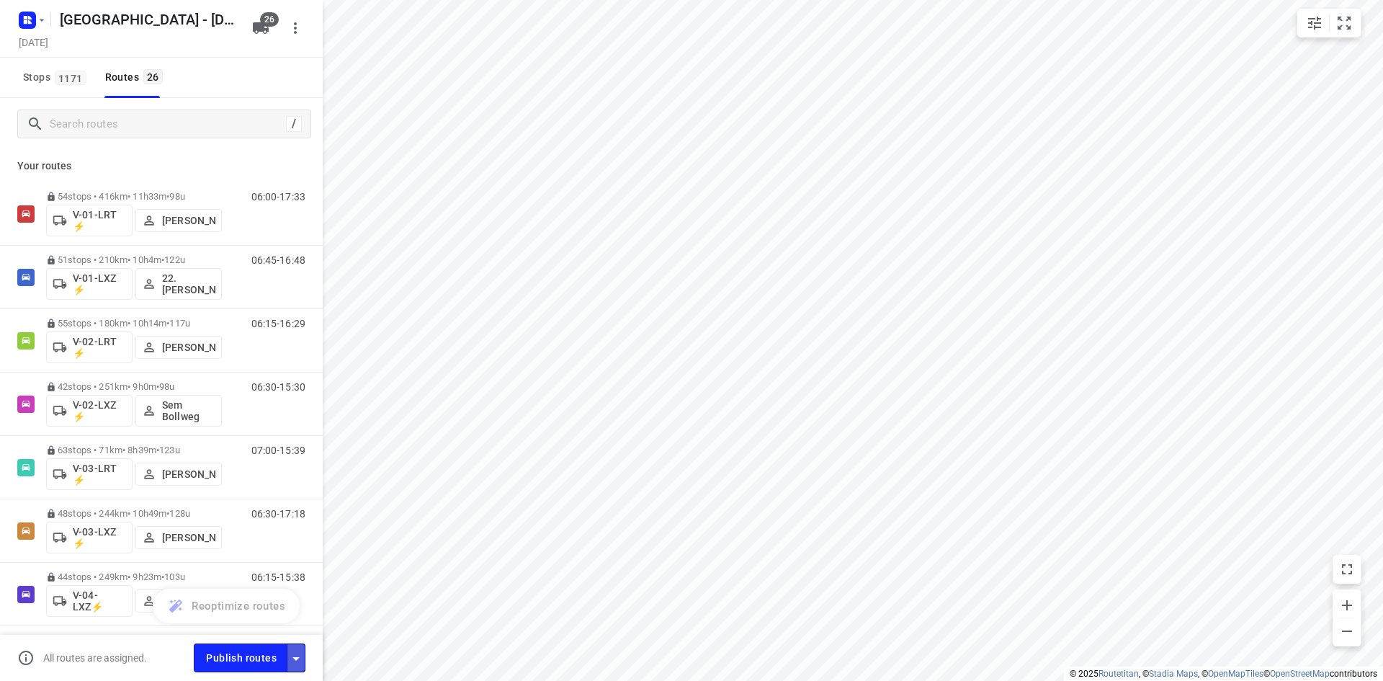
click at [298, 647] on button "button" at bounding box center [296, 657] width 19 height 28
click at [303, 660] on icon "button" at bounding box center [295, 658] width 17 height 17
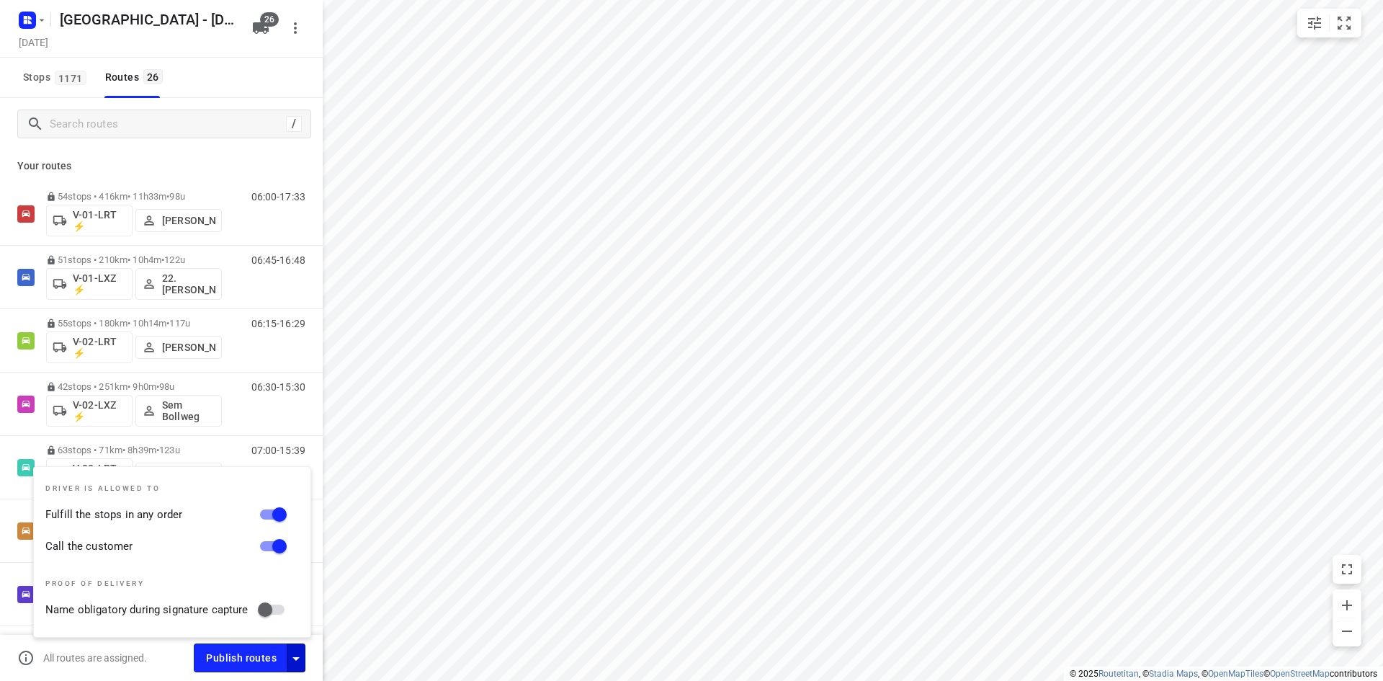
click at [168, 665] on div "All routes are assigned." at bounding box center [105, 657] width 176 height 17
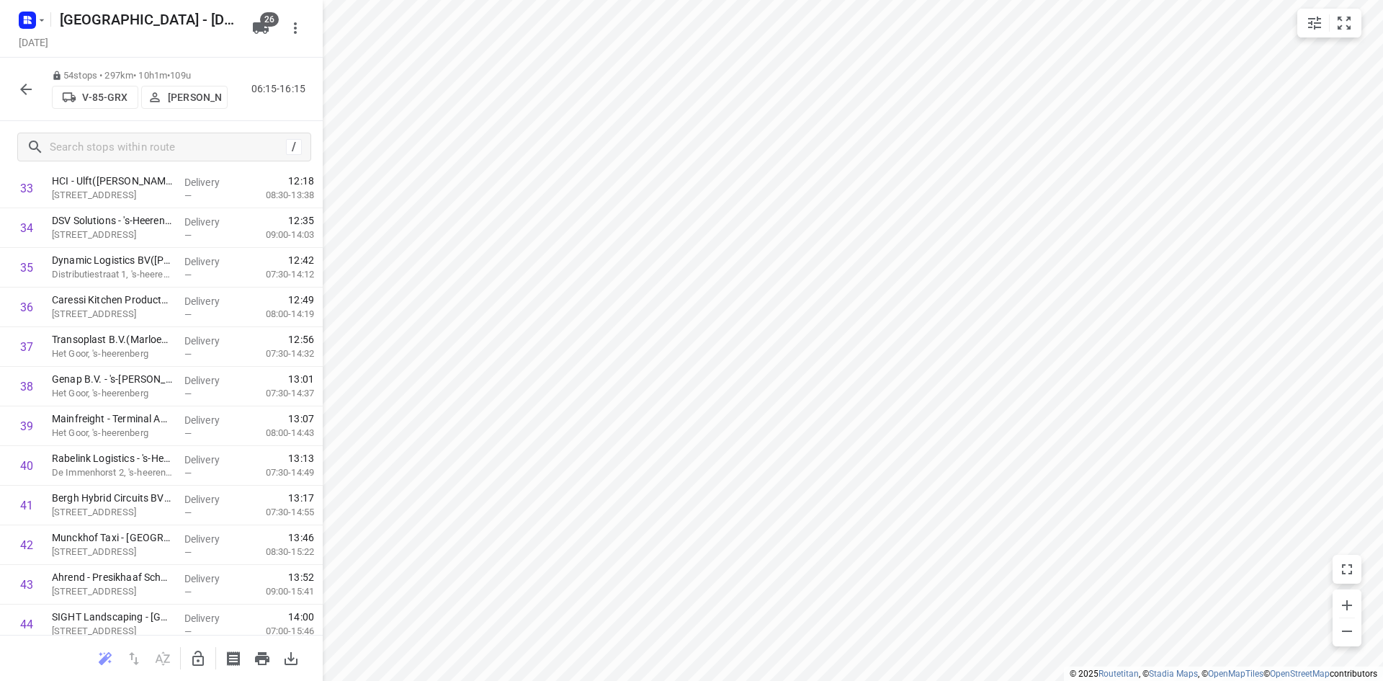
scroll to position [1493, 0]
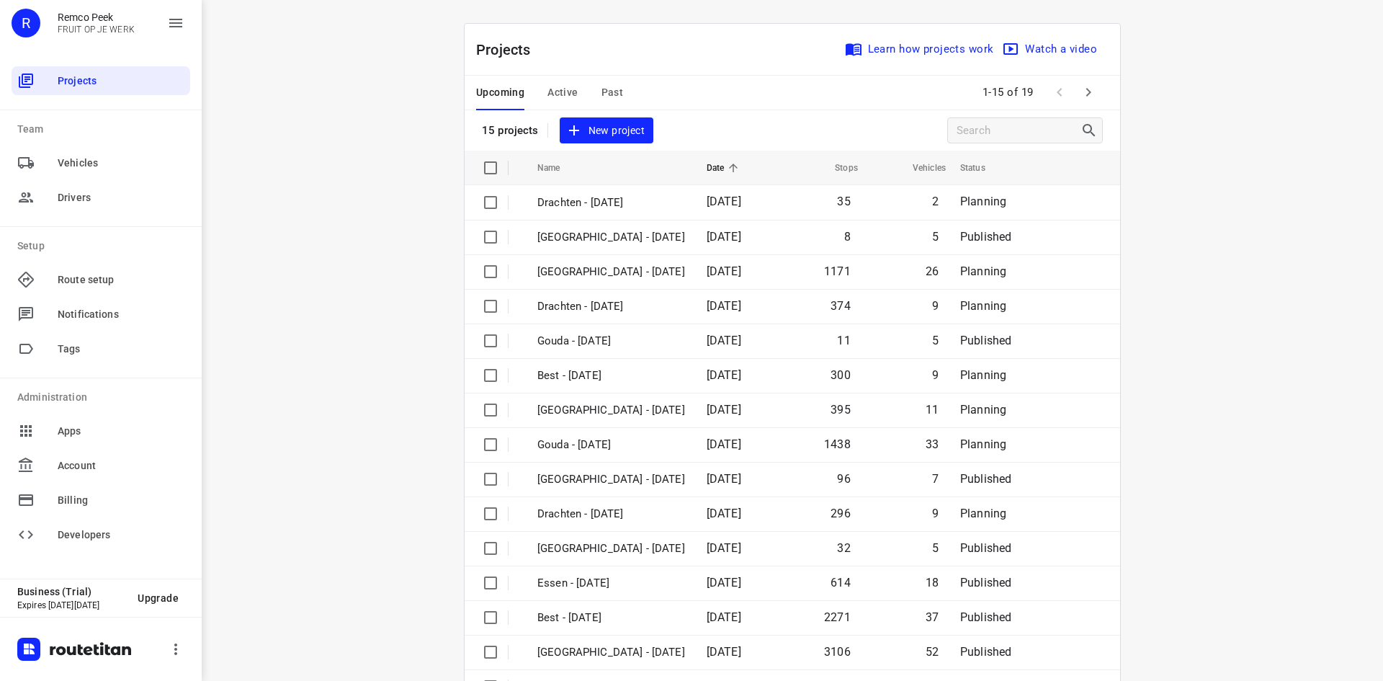
click at [608, 89] on span "Past" at bounding box center [613, 93] width 22 height 18
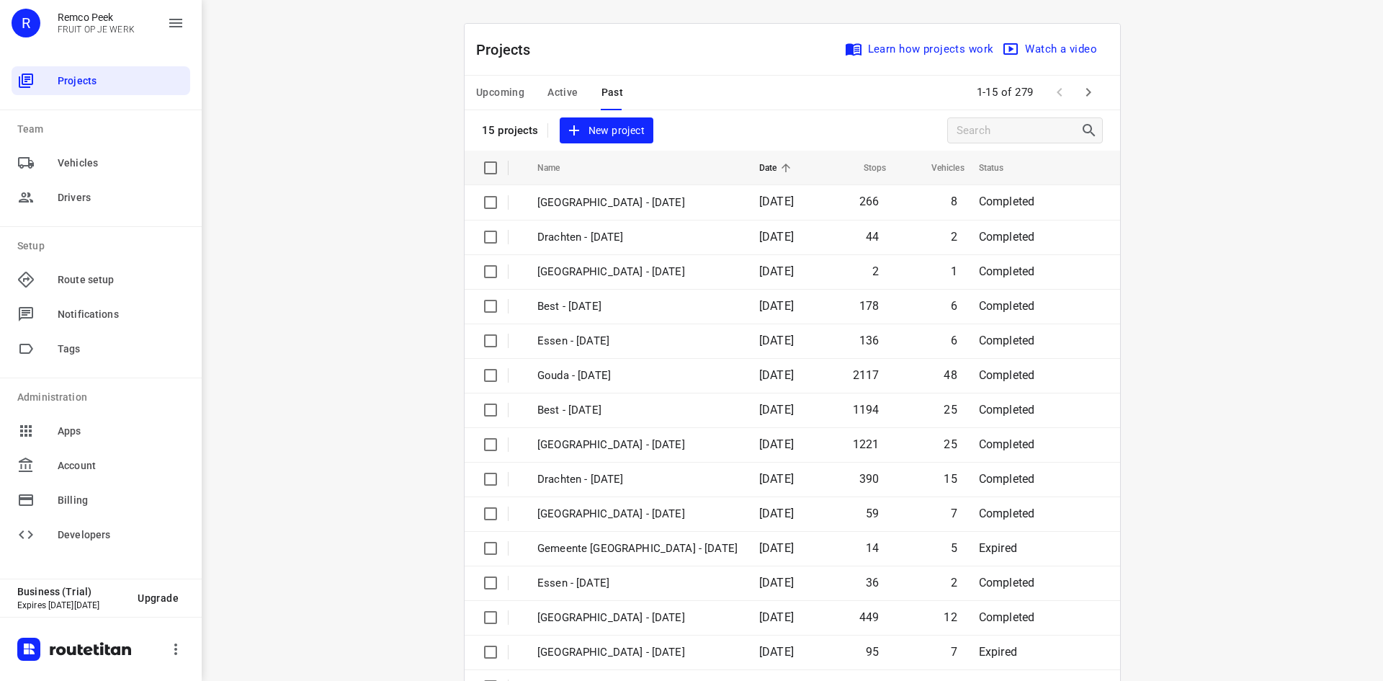
click at [1087, 83] on button "button" at bounding box center [1088, 92] width 29 height 29
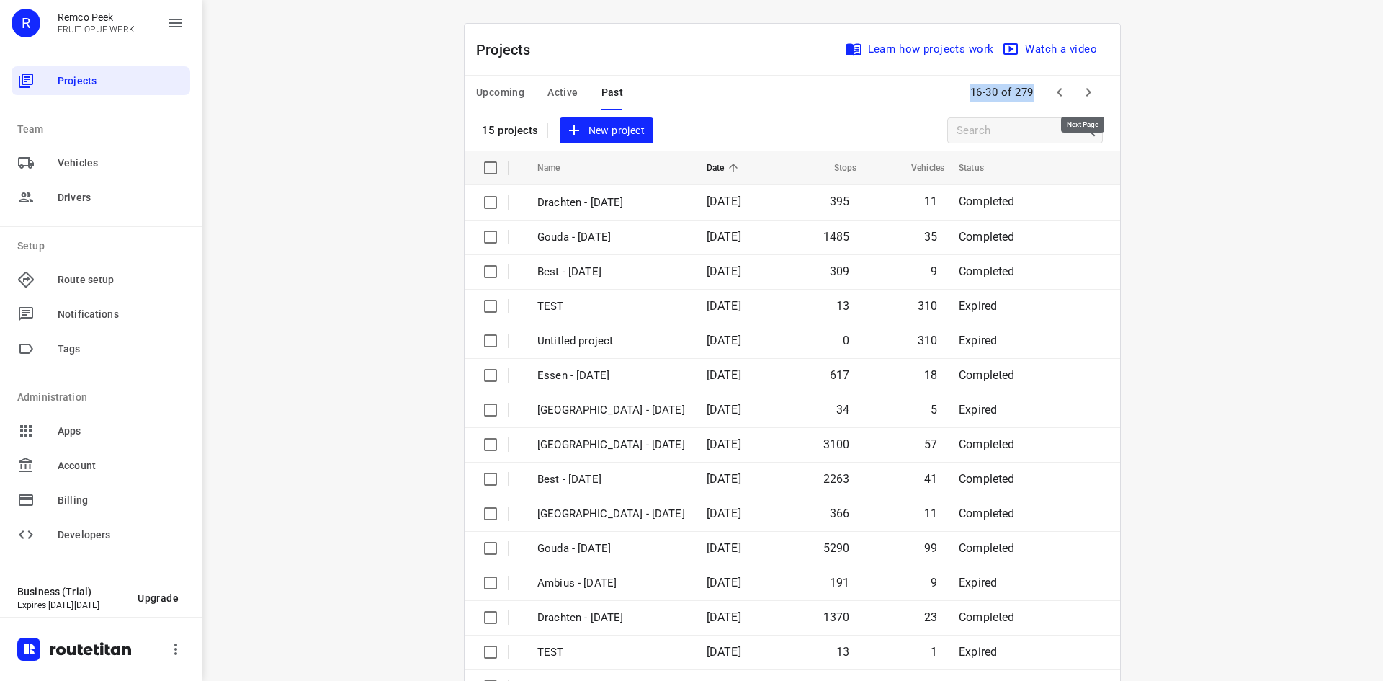
click at [1086, 91] on icon "button" at bounding box center [1088, 92] width 5 height 9
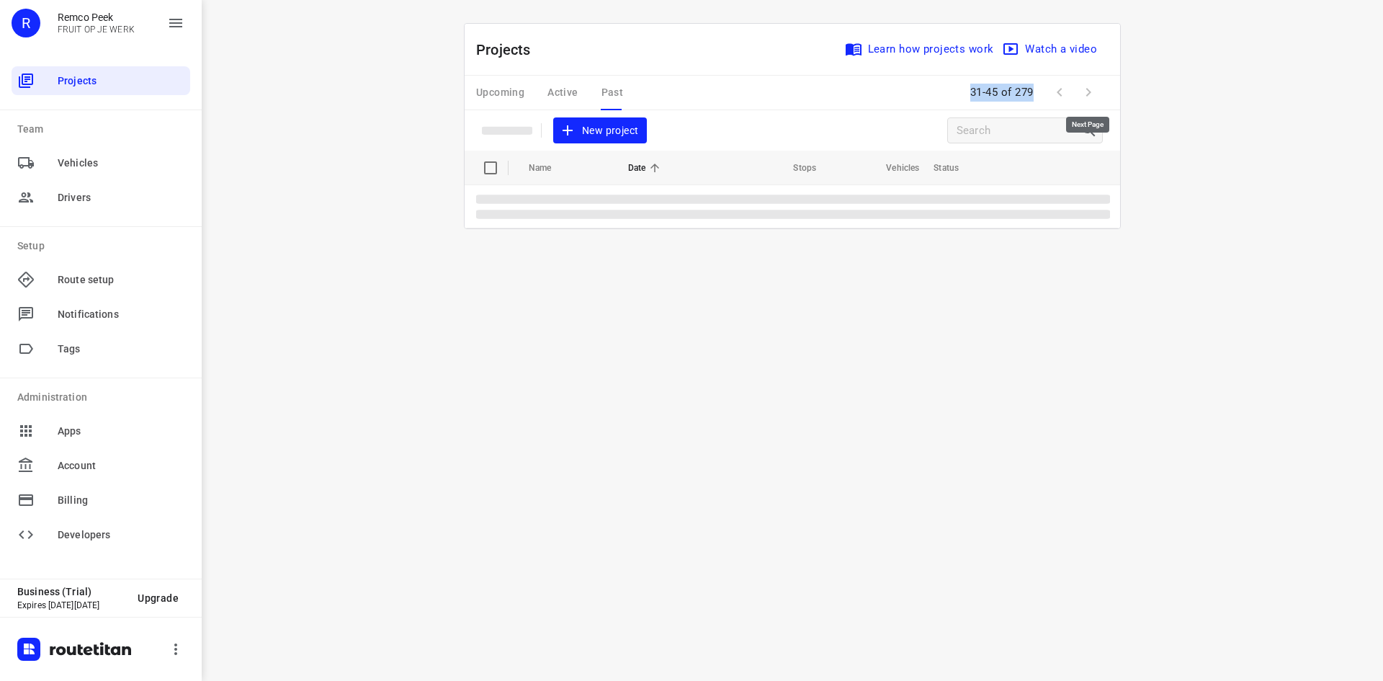
click at [1085, 91] on span at bounding box center [1088, 92] width 29 height 29
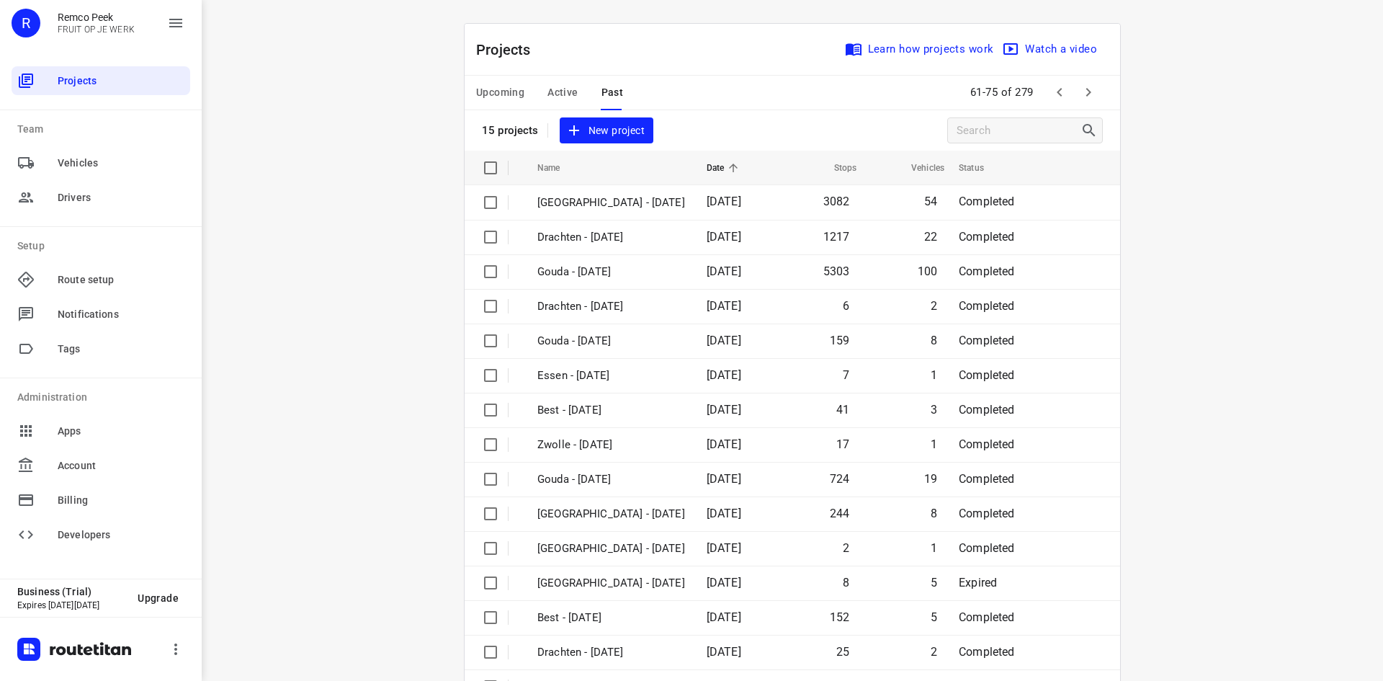
click at [1163, 164] on div "i © 2025 Routetitan , © Stadia Maps , © OpenMapTiles © OpenStreetMap contributo…" at bounding box center [792, 340] width 1181 height 681
click at [1080, 95] on icon "button" at bounding box center [1088, 92] width 17 height 17
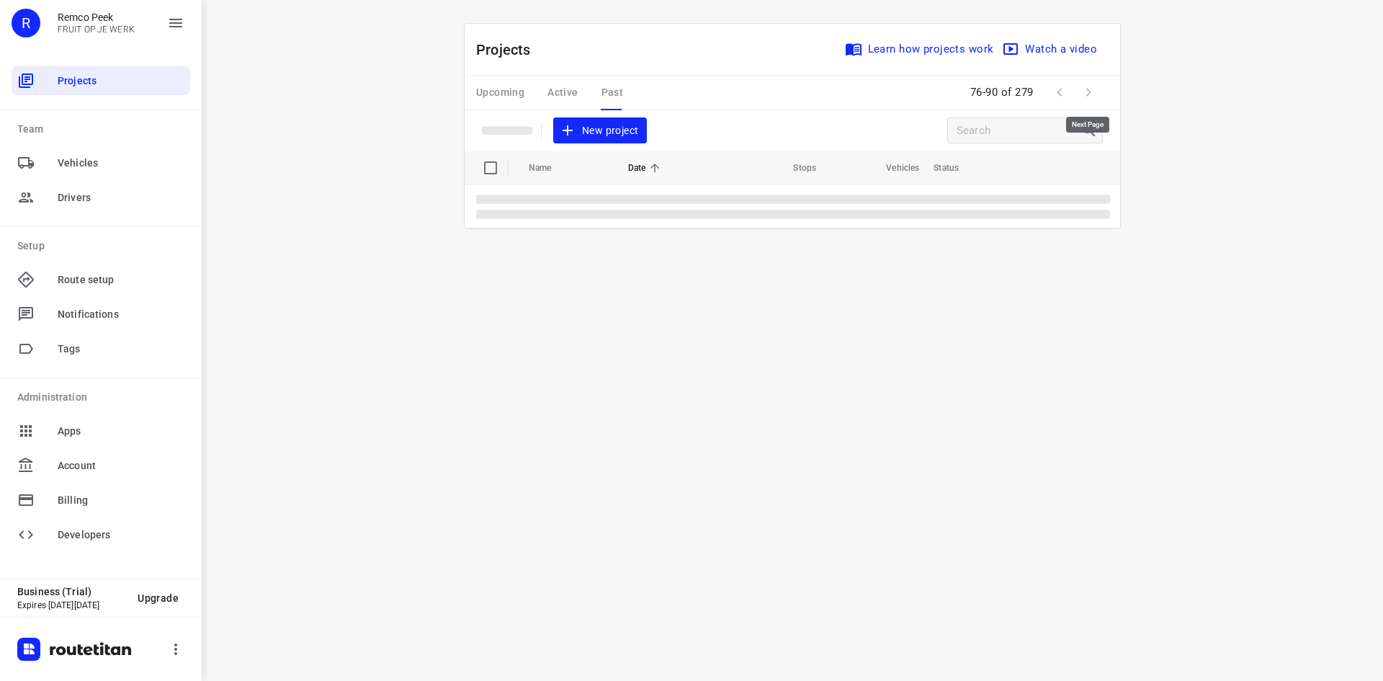
click at [1078, 95] on span at bounding box center [1088, 92] width 29 height 29
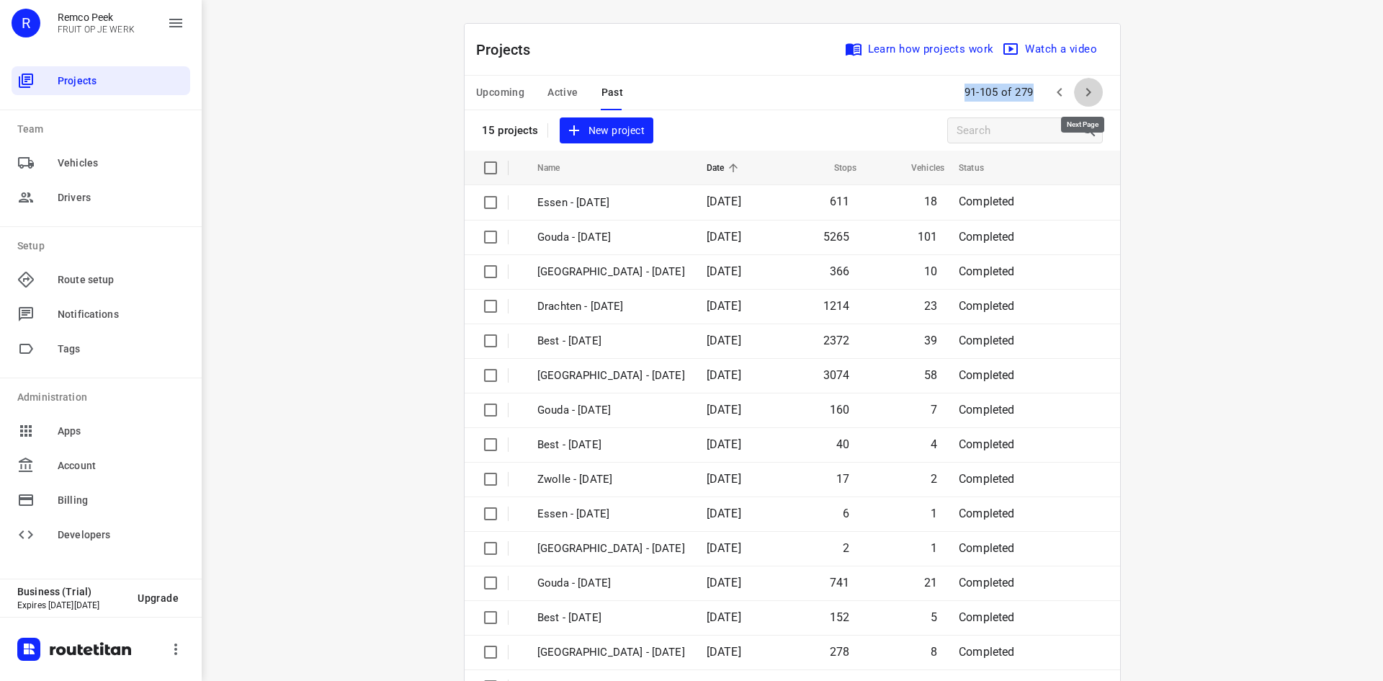
click at [1080, 95] on icon "button" at bounding box center [1088, 92] width 17 height 17
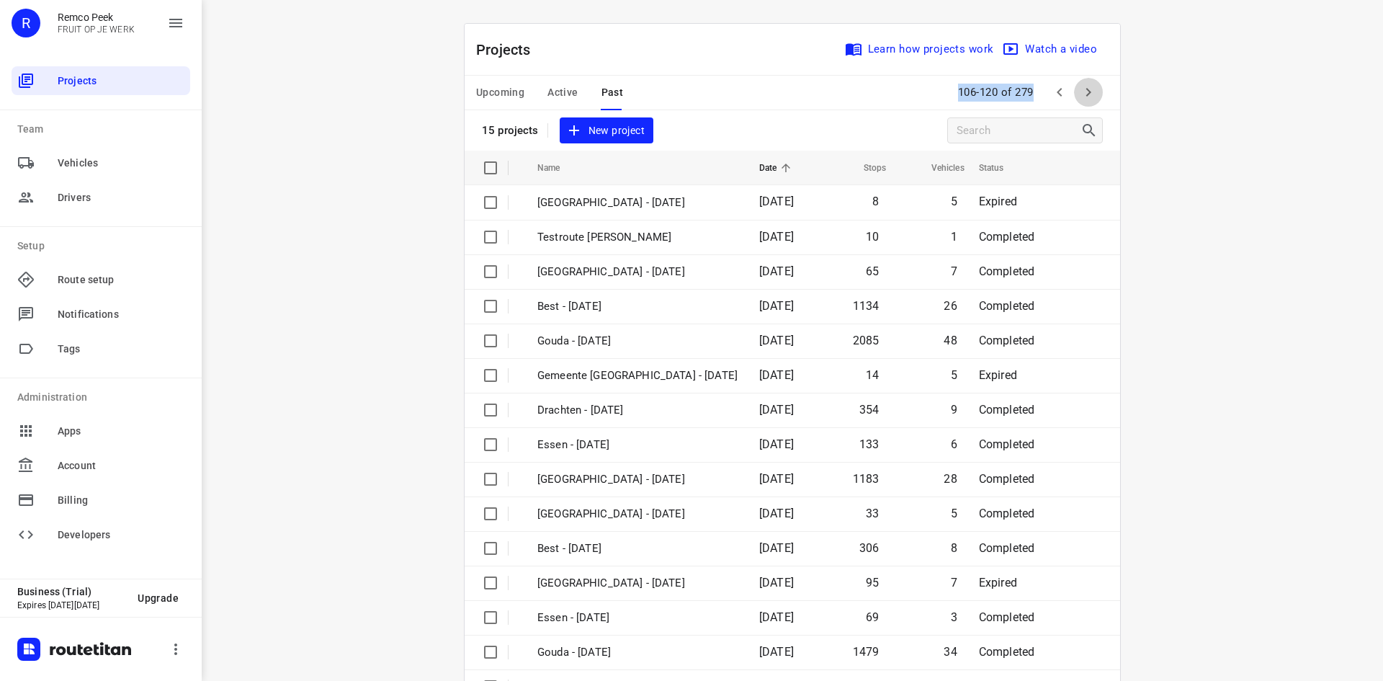
click at [1080, 95] on icon "button" at bounding box center [1088, 92] width 17 height 17
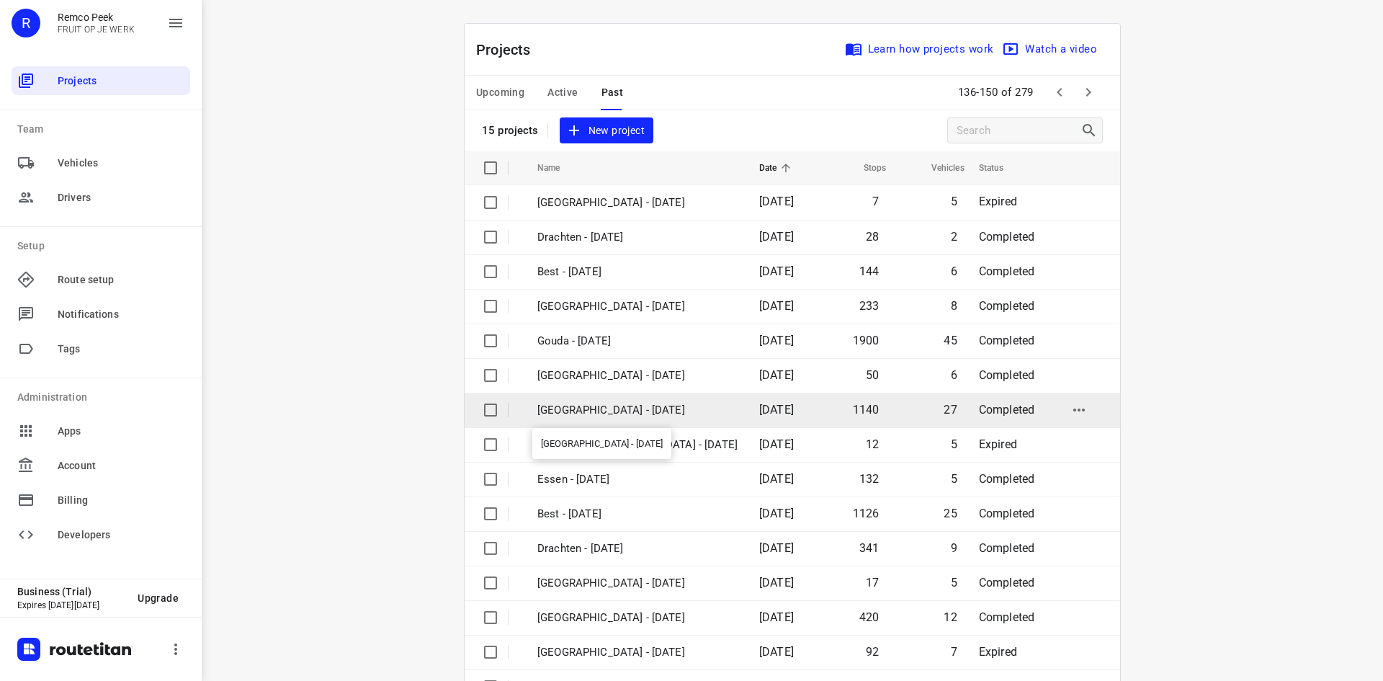
click at [691, 415] on p "[GEOGRAPHIC_DATA] - [DATE]" at bounding box center [637, 410] width 200 height 17
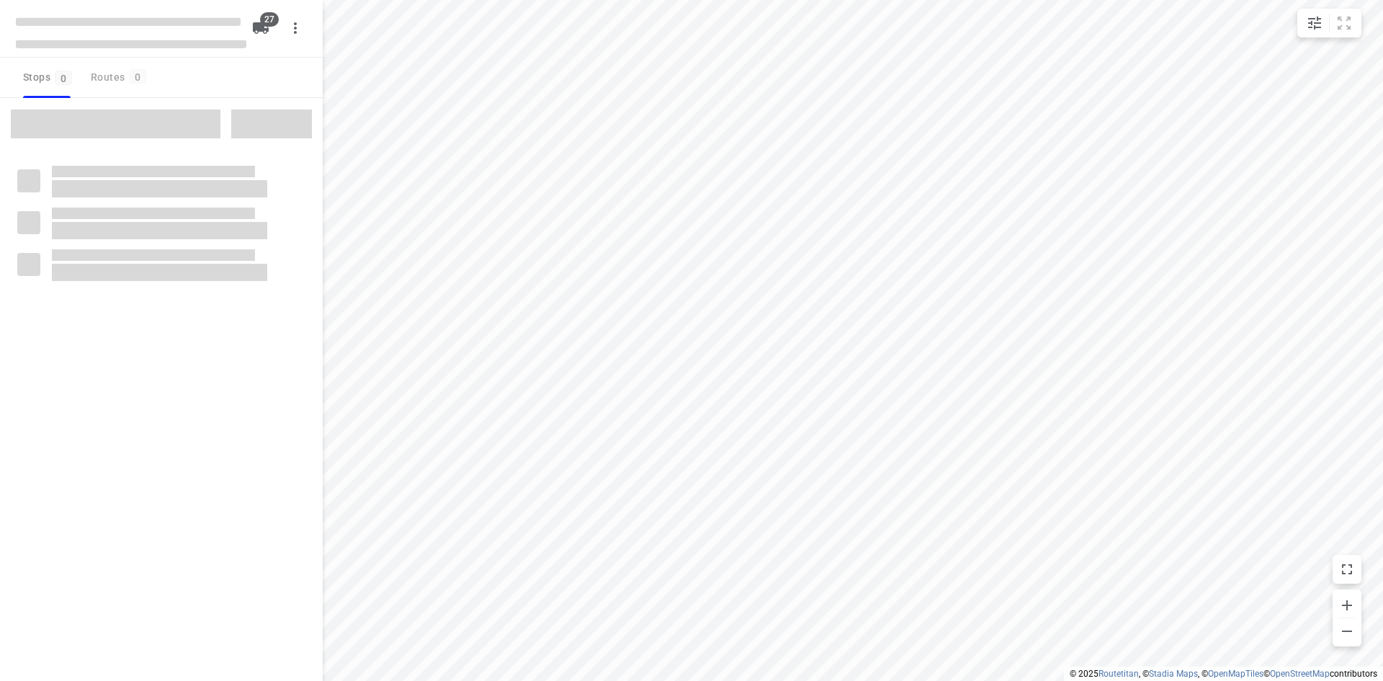
checkbox input "true"
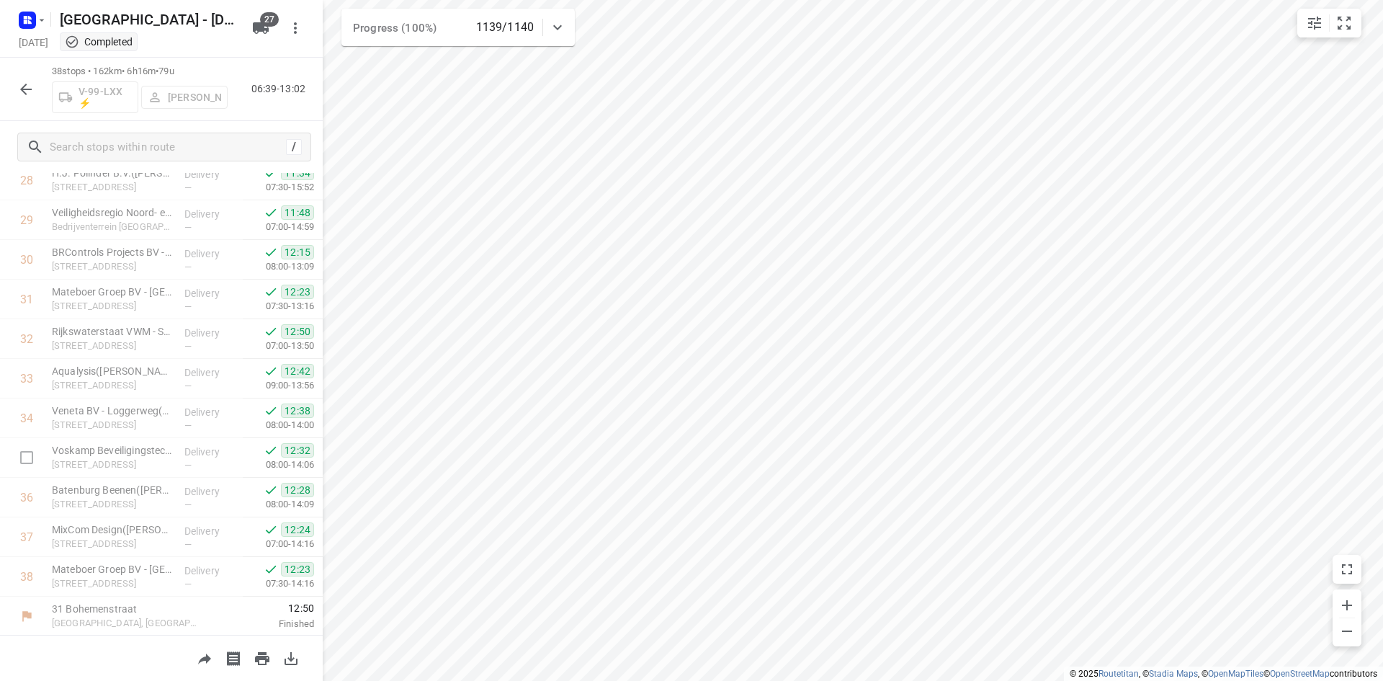
scroll to position [1155, 0]
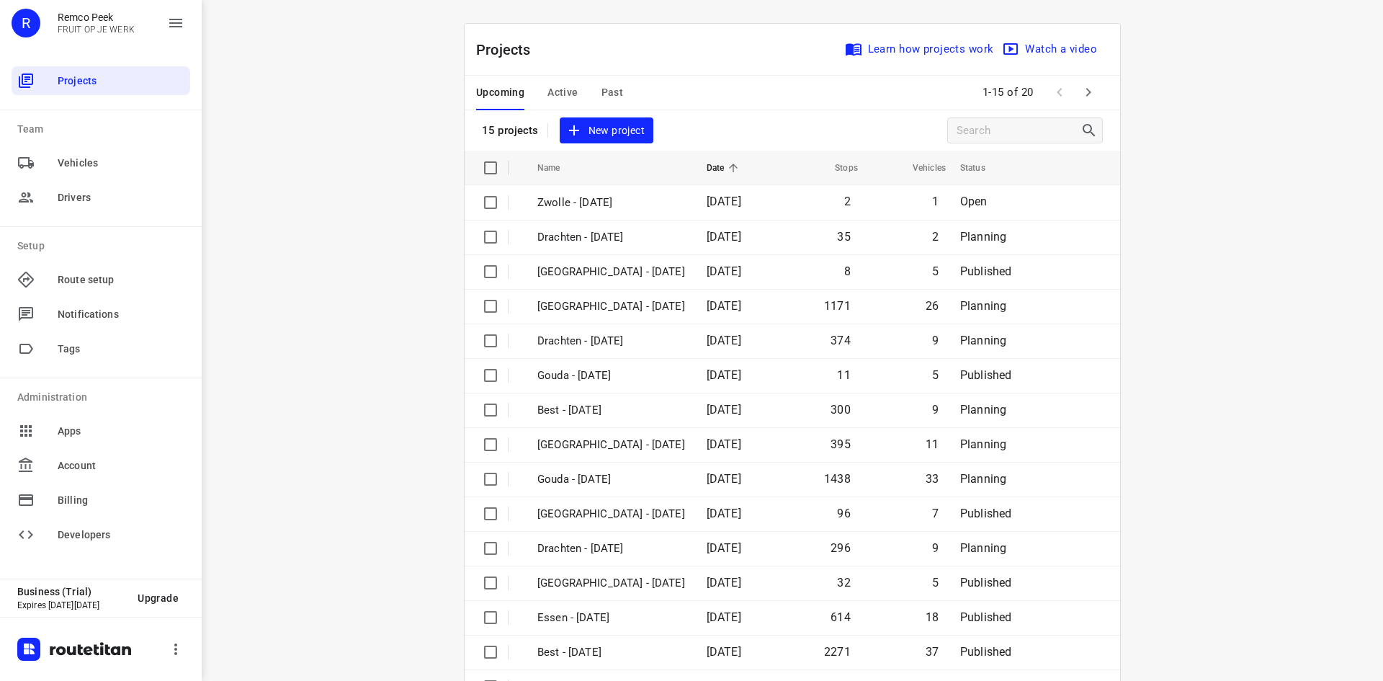
click at [602, 94] on span "Past" at bounding box center [613, 93] width 22 height 18
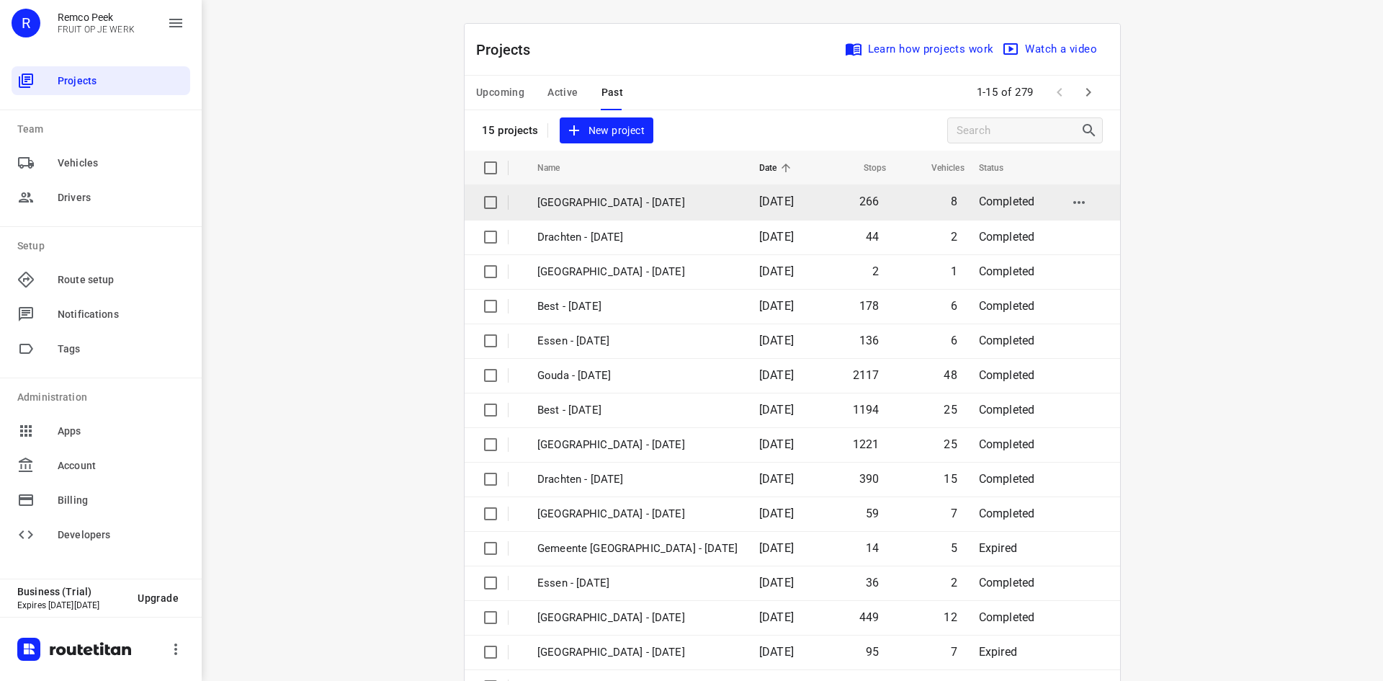
click at [655, 208] on p "[GEOGRAPHIC_DATA] - [DATE]" at bounding box center [637, 202] width 200 height 17
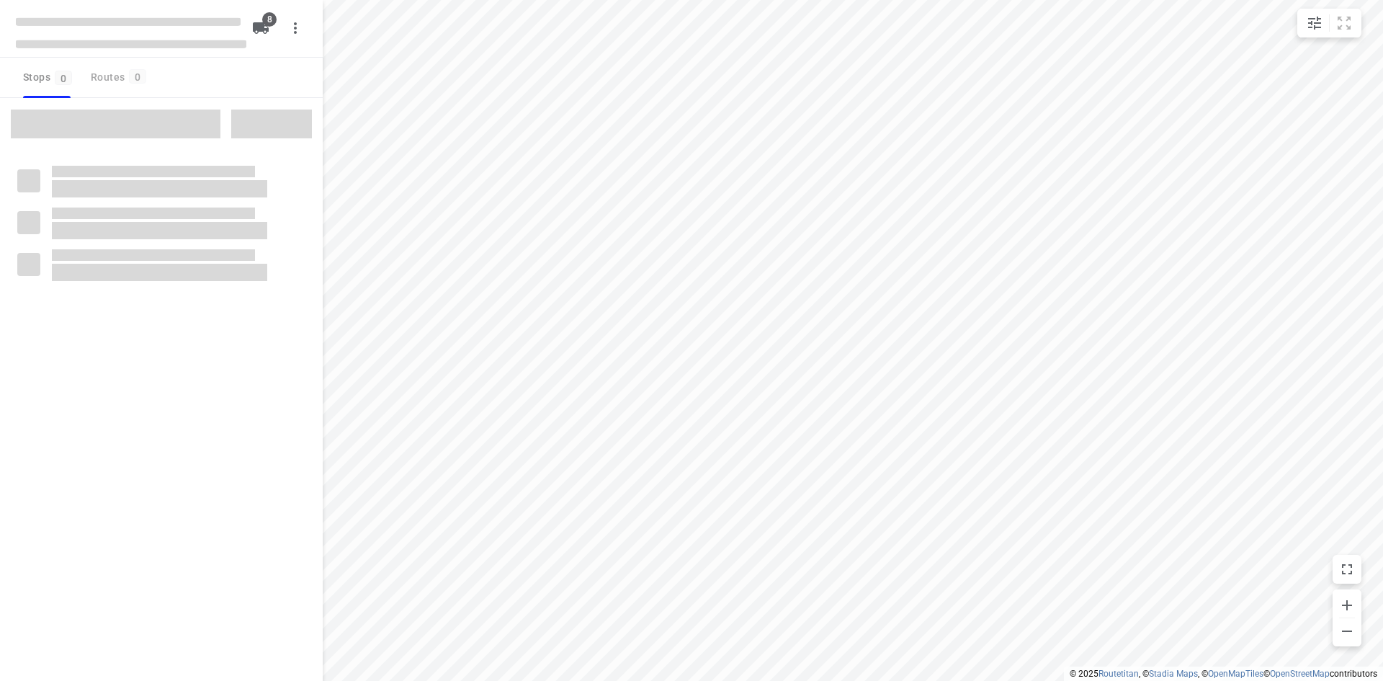
checkbox input "true"
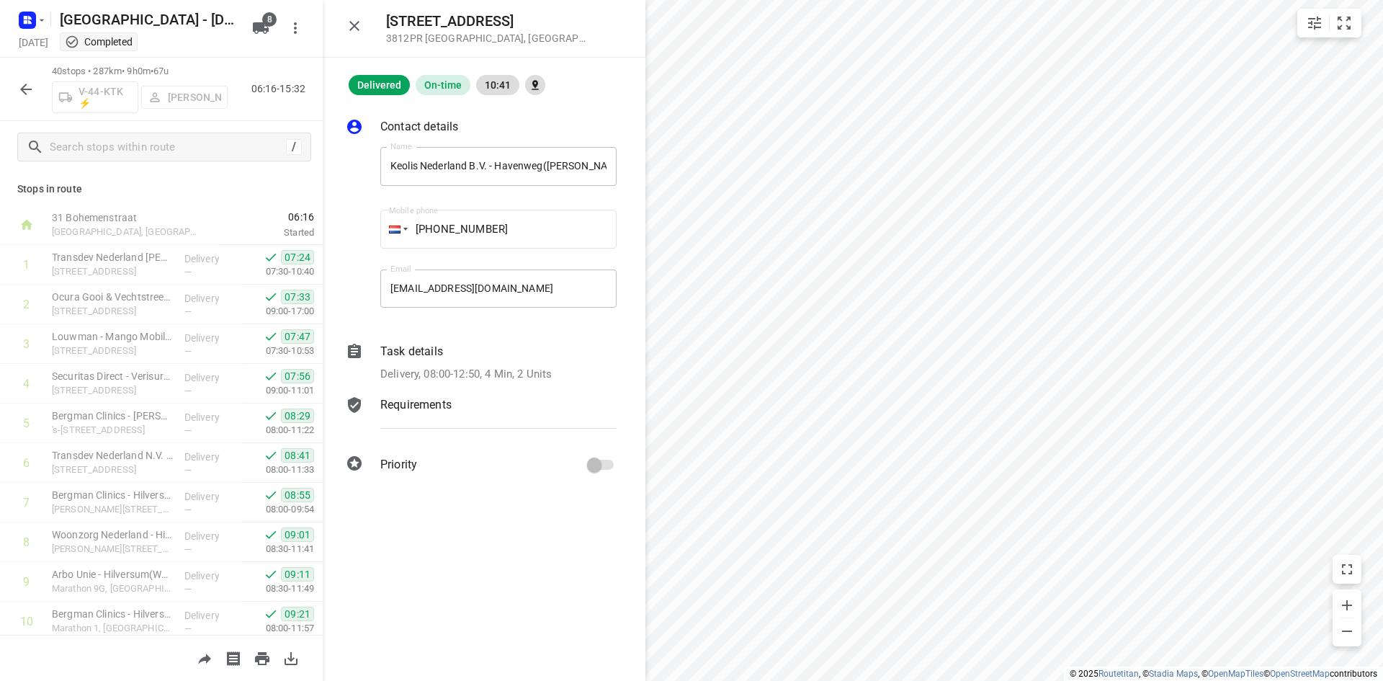
click at [355, 23] on icon "button" at bounding box center [354, 25] width 17 height 17
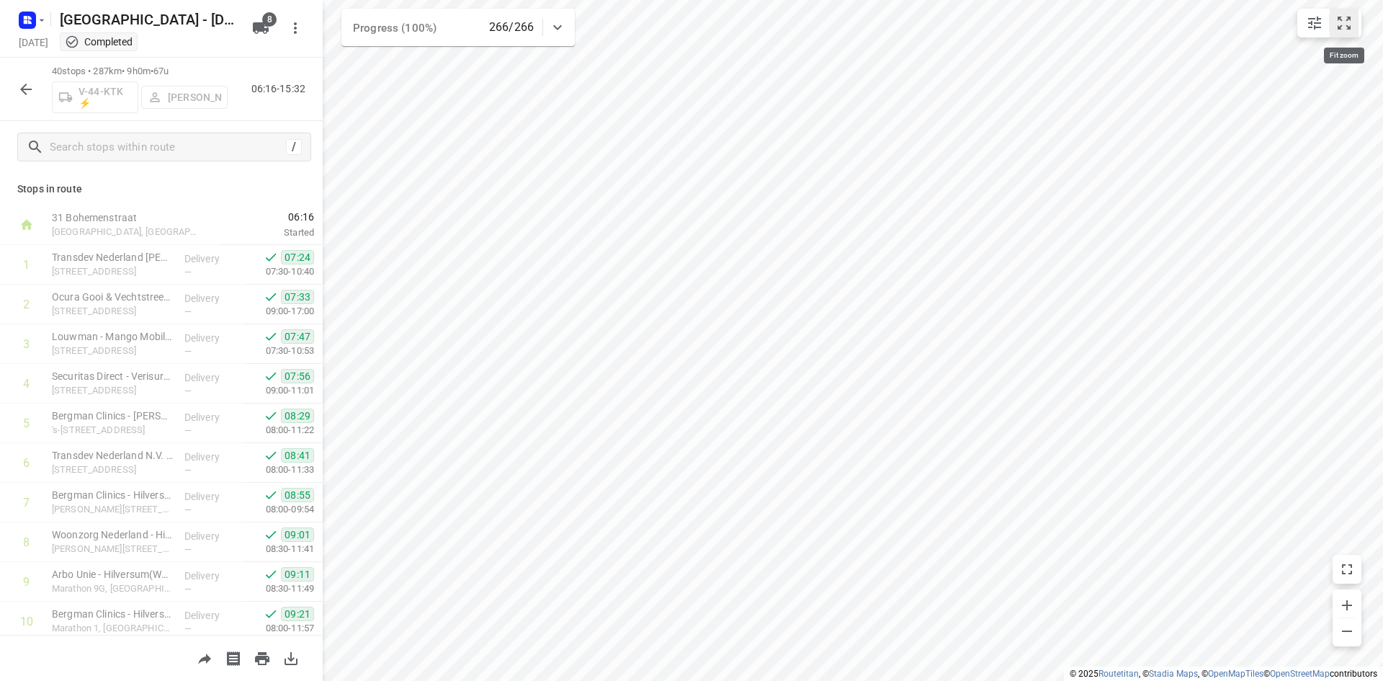
click at [1352, 27] on icon "small contained button group" at bounding box center [1344, 22] width 17 height 17
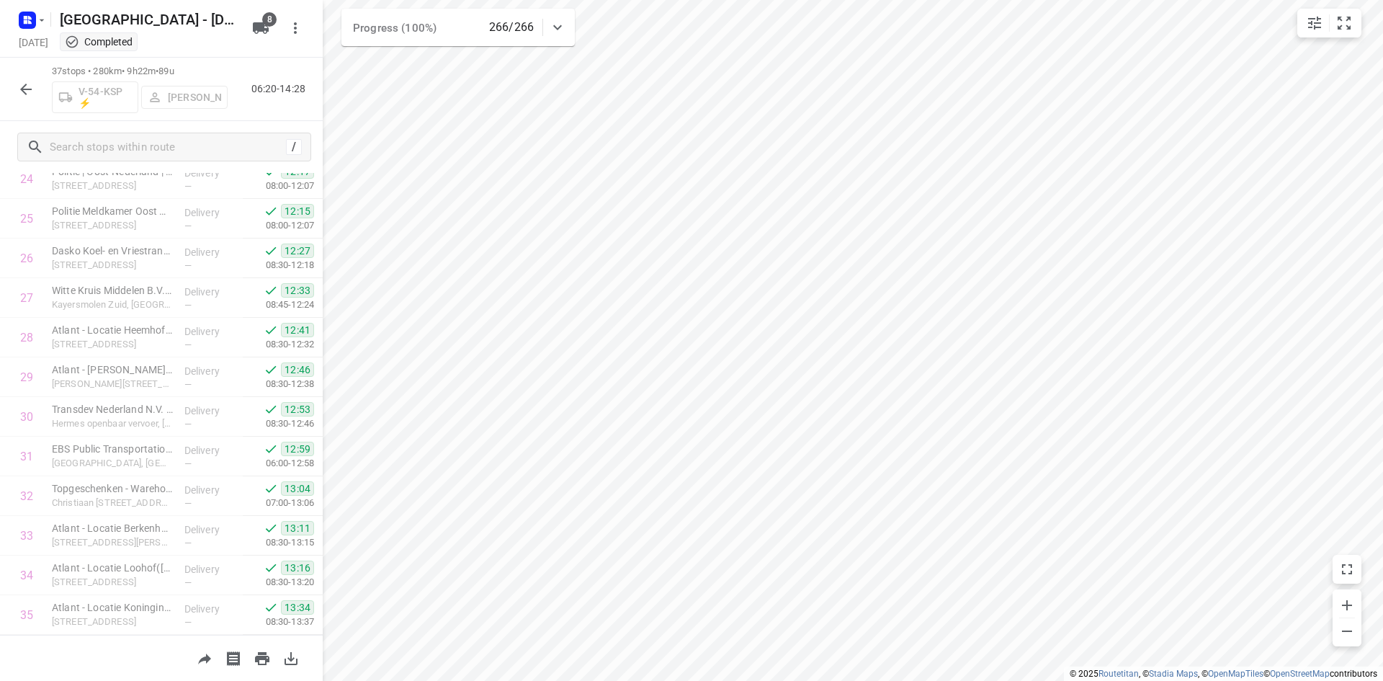
click at [693, 680] on html "i © 2025 Routetitan , © Stadia Maps , © OpenMapTiles © OpenStreetMap contributo…" at bounding box center [691, 340] width 1383 height 681
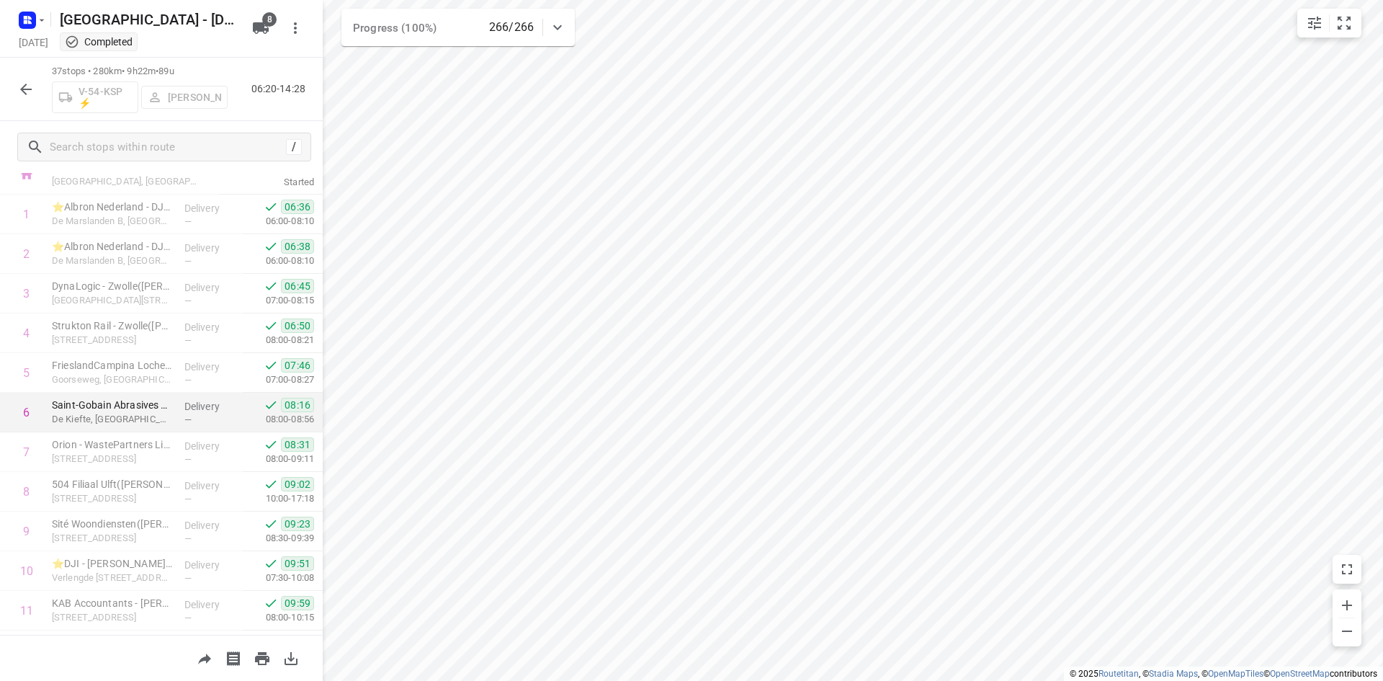
scroll to position [72, 0]
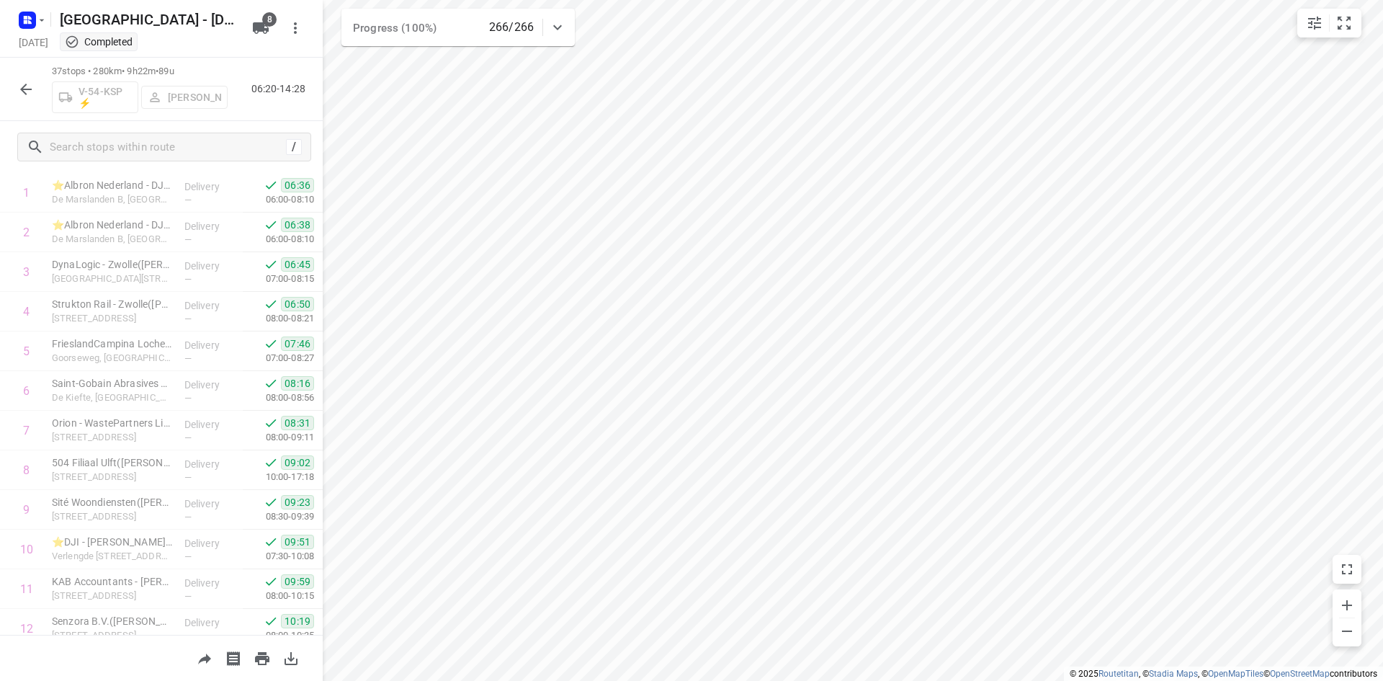
click at [27, 95] on icon "button" at bounding box center [25, 89] width 17 height 17
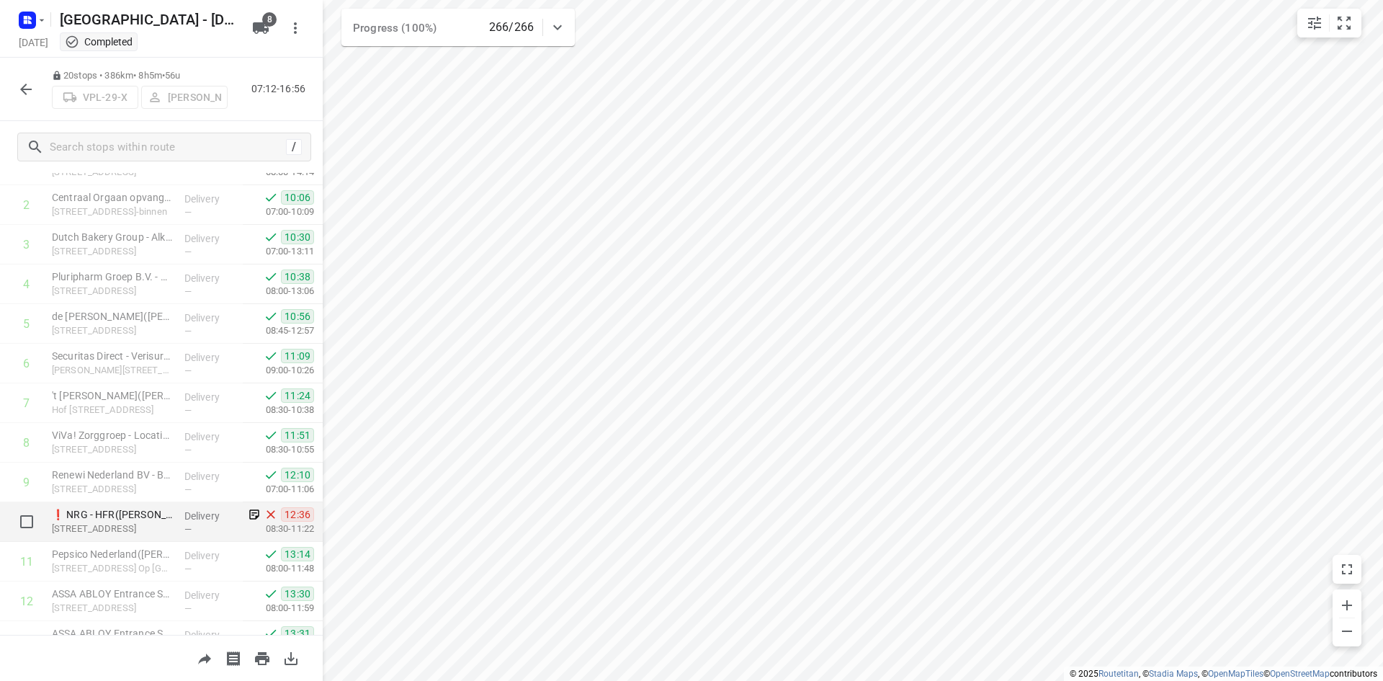
scroll to position [144, 0]
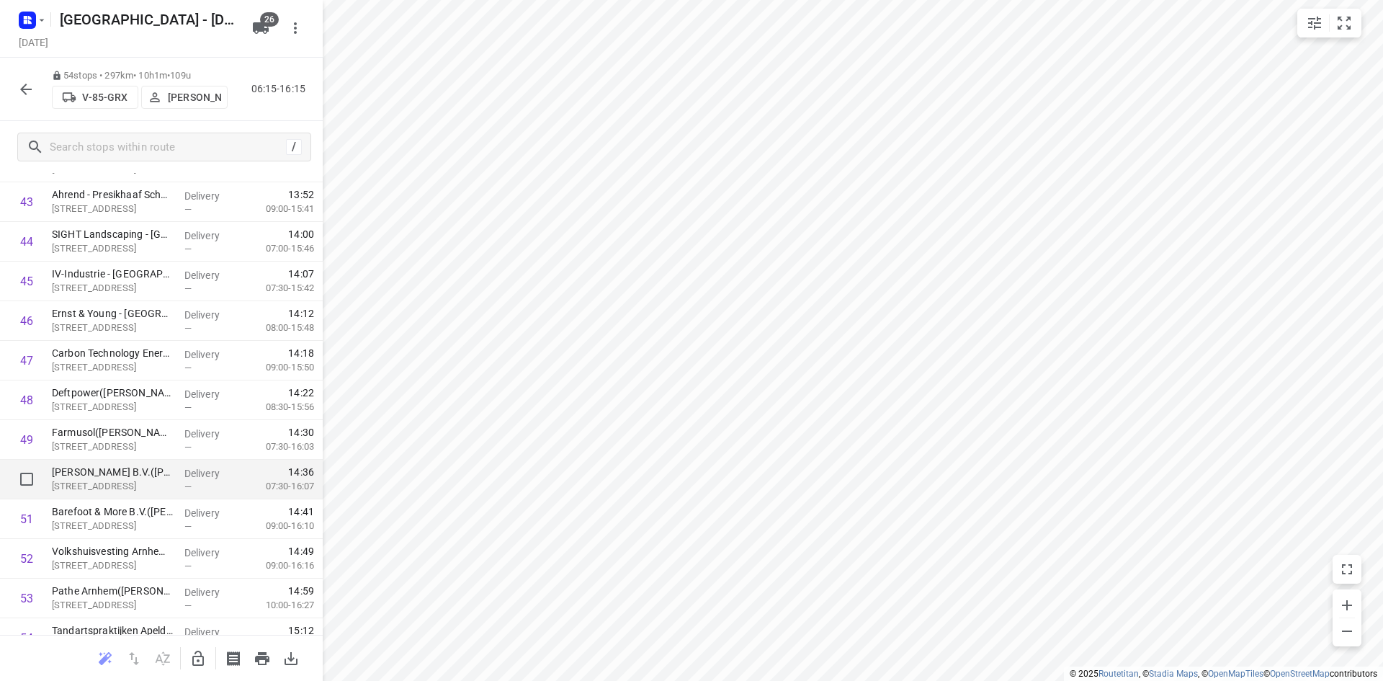
scroll to position [1789, 0]
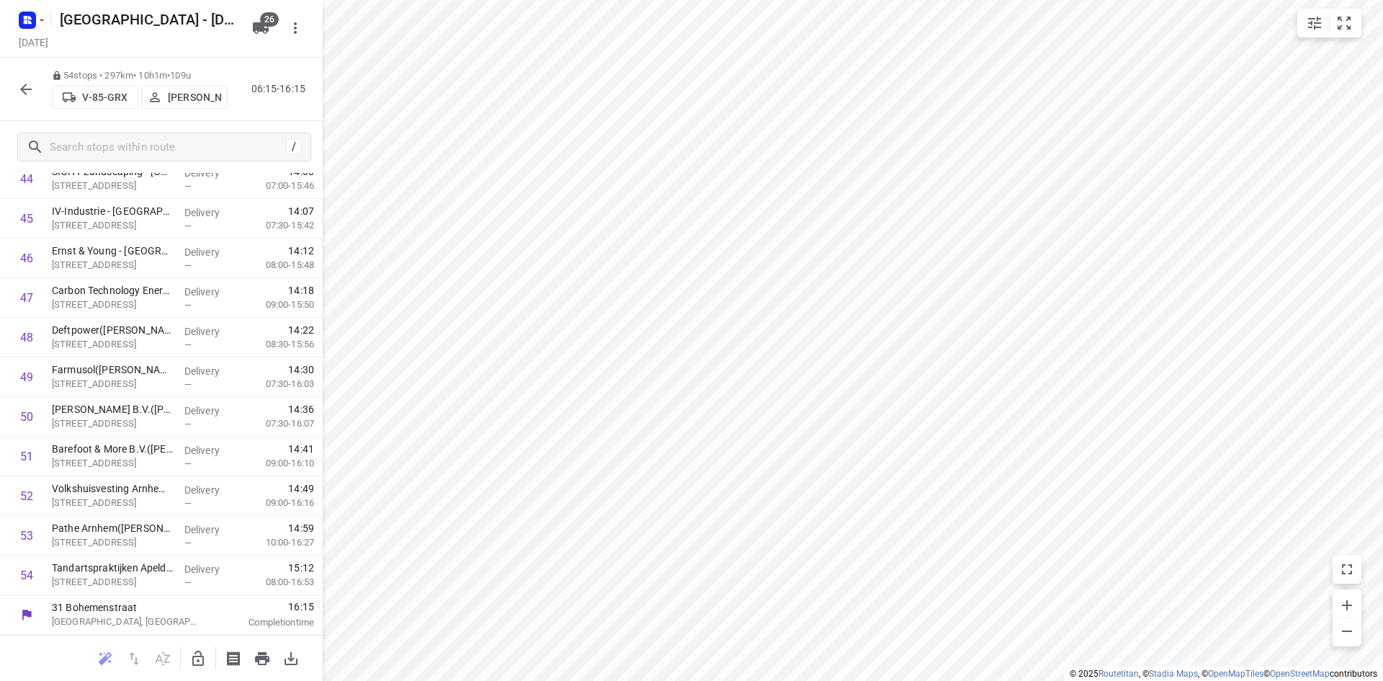
click at [19, 81] on icon "button" at bounding box center [25, 89] width 17 height 17
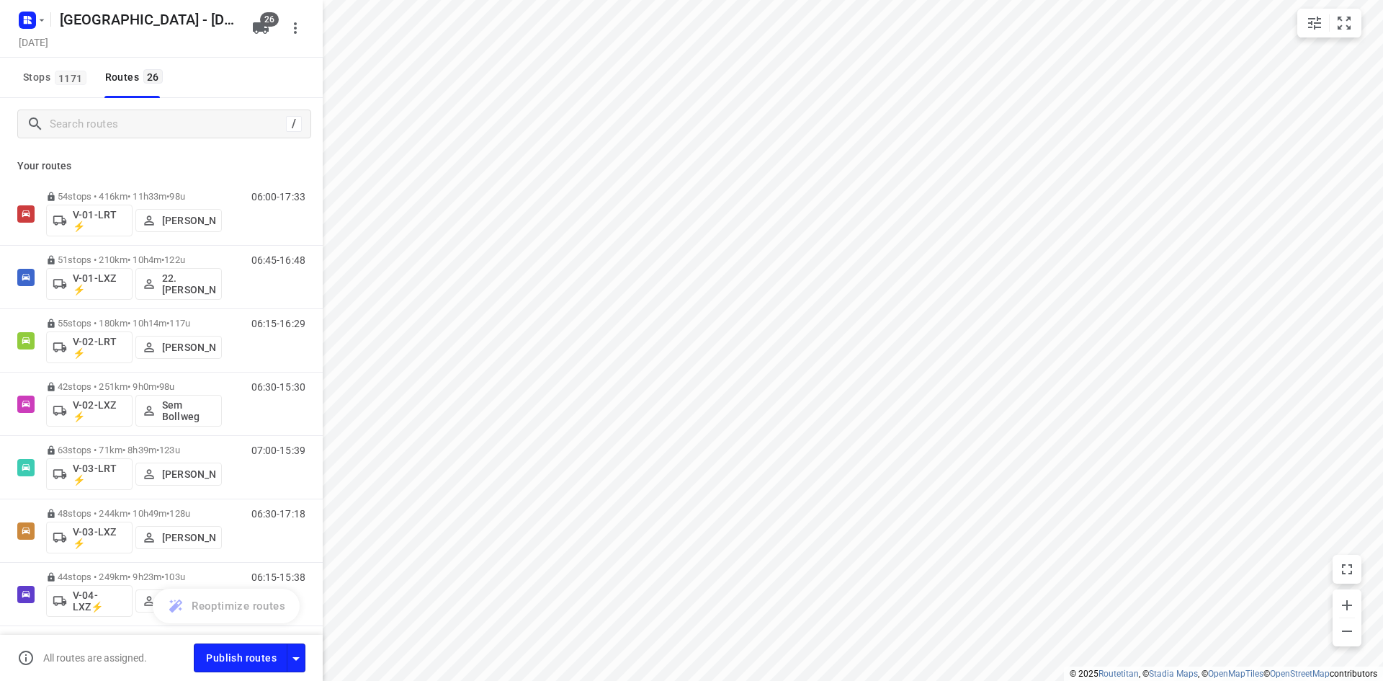
click at [297, 648] on button "button" at bounding box center [296, 657] width 19 height 28
click at [300, 654] on icon "button" at bounding box center [295, 658] width 17 height 17
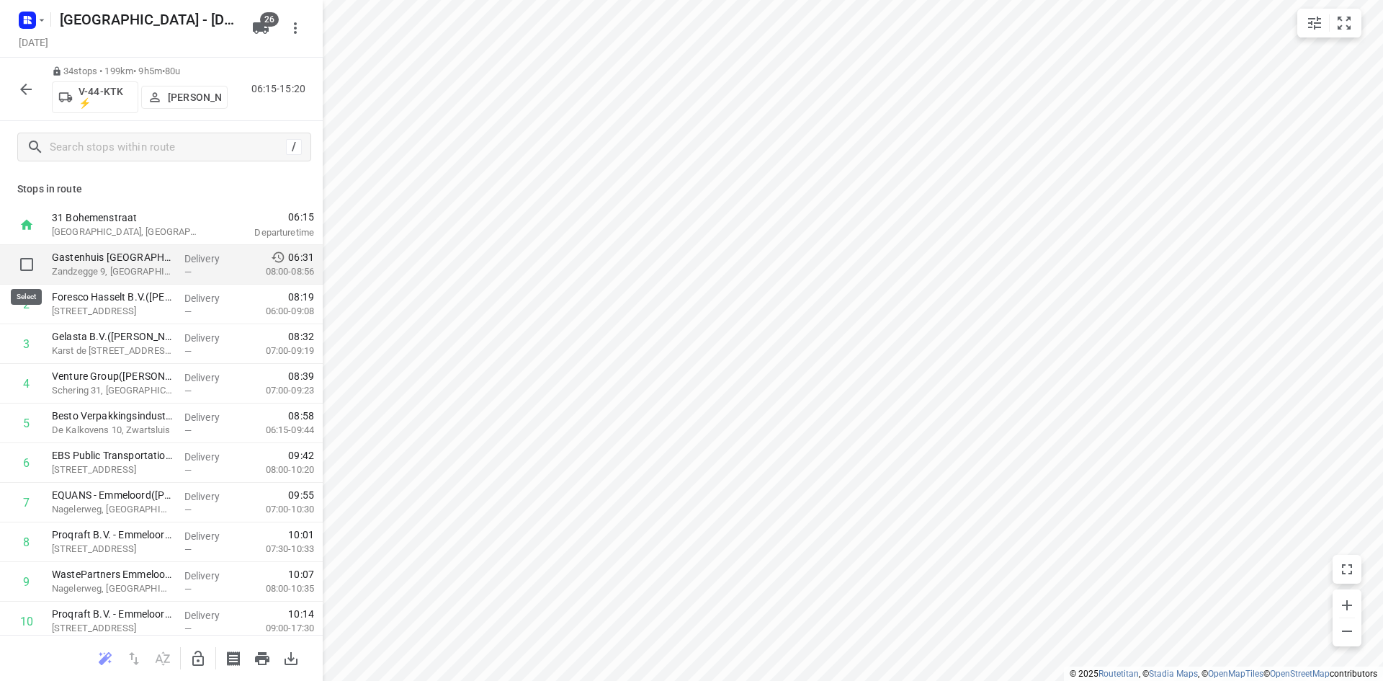
click at [30, 265] on input "checkbox" at bounding box center [26, 264] width 29 height 29
checkbox input "true"
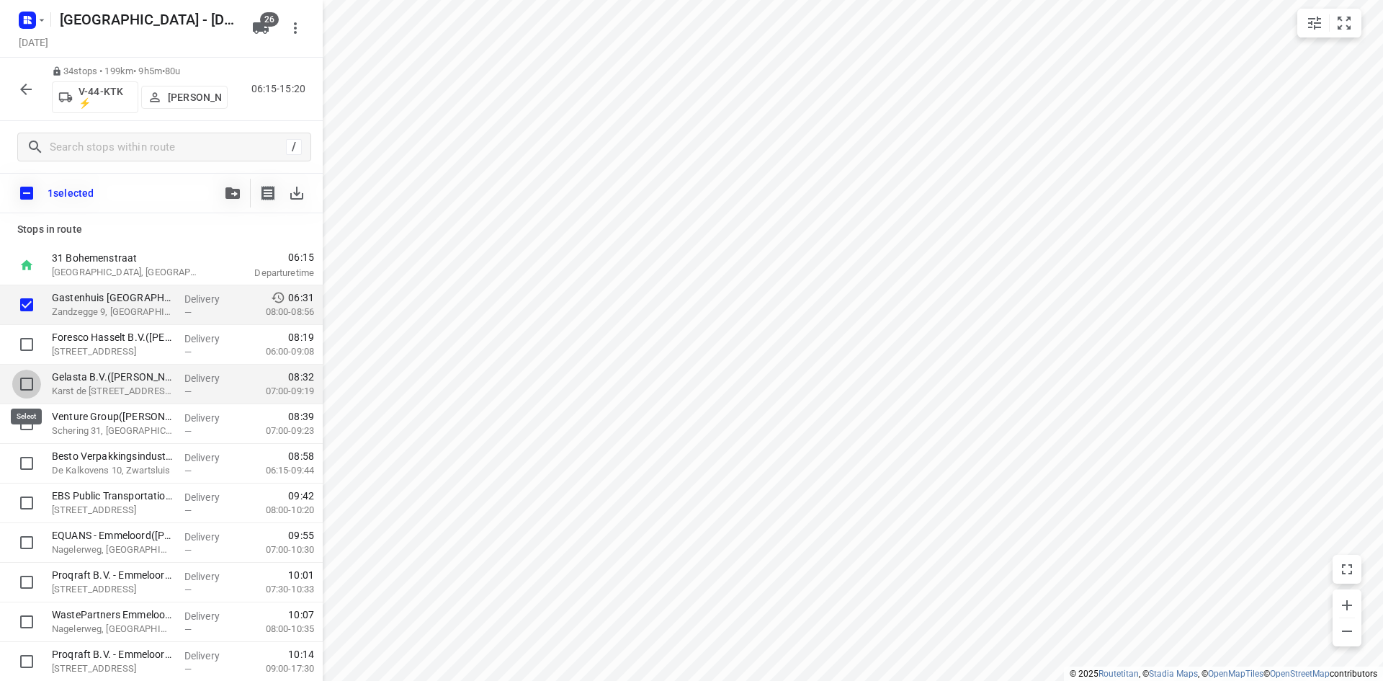
click at [24, 387] on input "checkbox" at bounding box center [26, 384] width 29 height 29
checkbox input "true"
click at [27, 424] on input "checkbox" at bounding box center [26, 423] width 29 height 29
checkbox input "true"
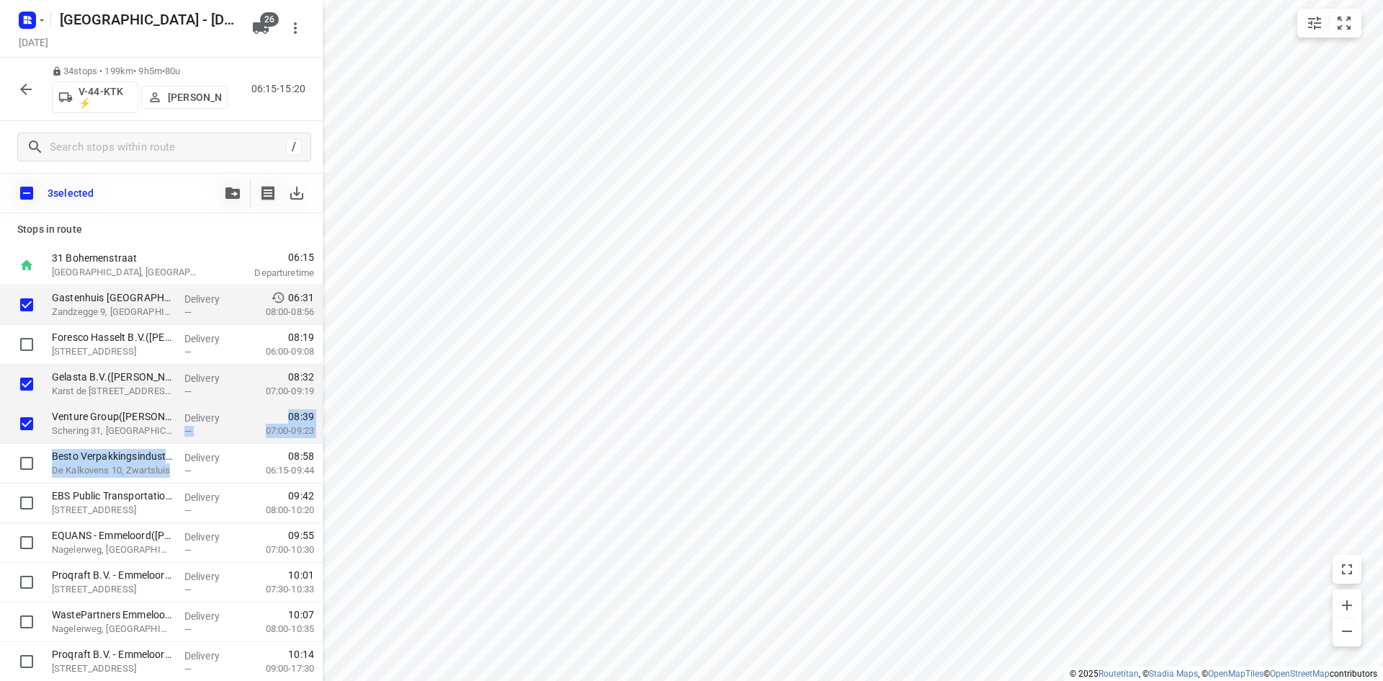
drag, startPoint x: 179, startPoint y: 426, endPoint x: 151, endPoint y: 274, distance: 155.2
click at [180, 438] on div "Delivery —" at bounding box center [211, 424] width 65 height 40
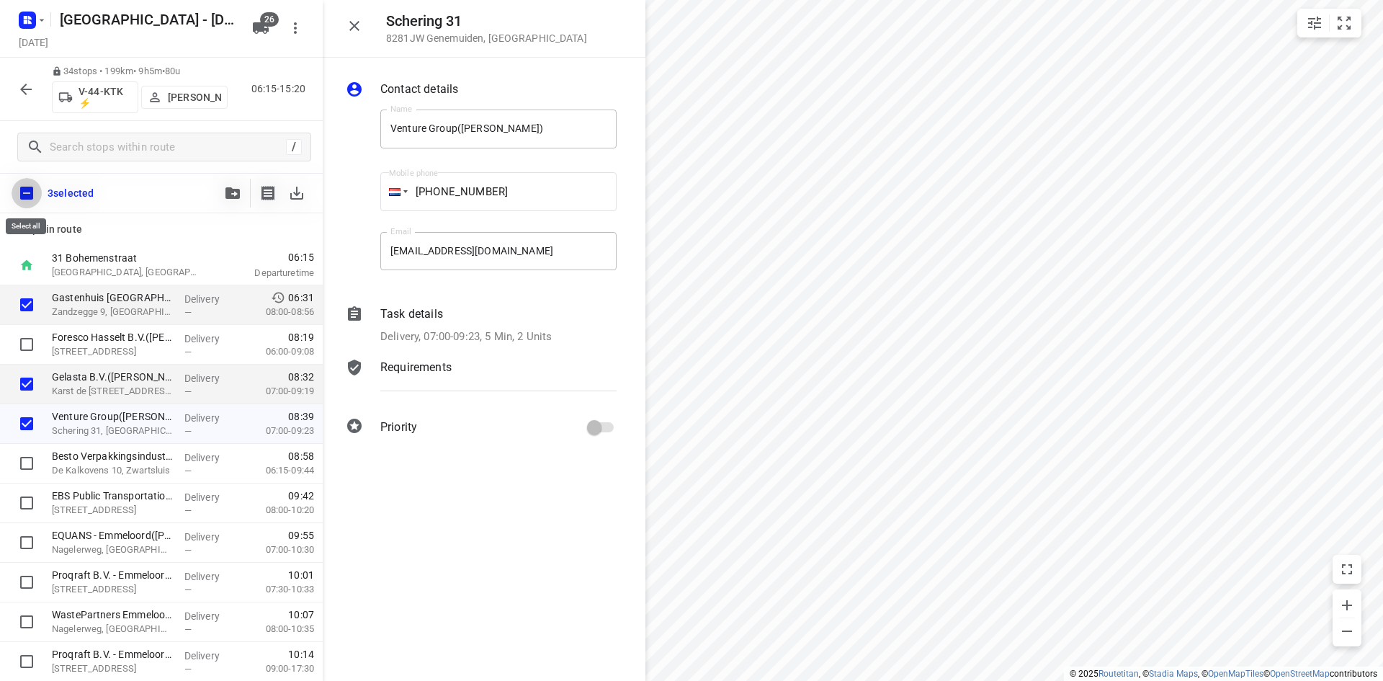
click at [30, 191] on input "checkbox" at bounding box center [27, 193] width 30 height 30
checkbox input "true"
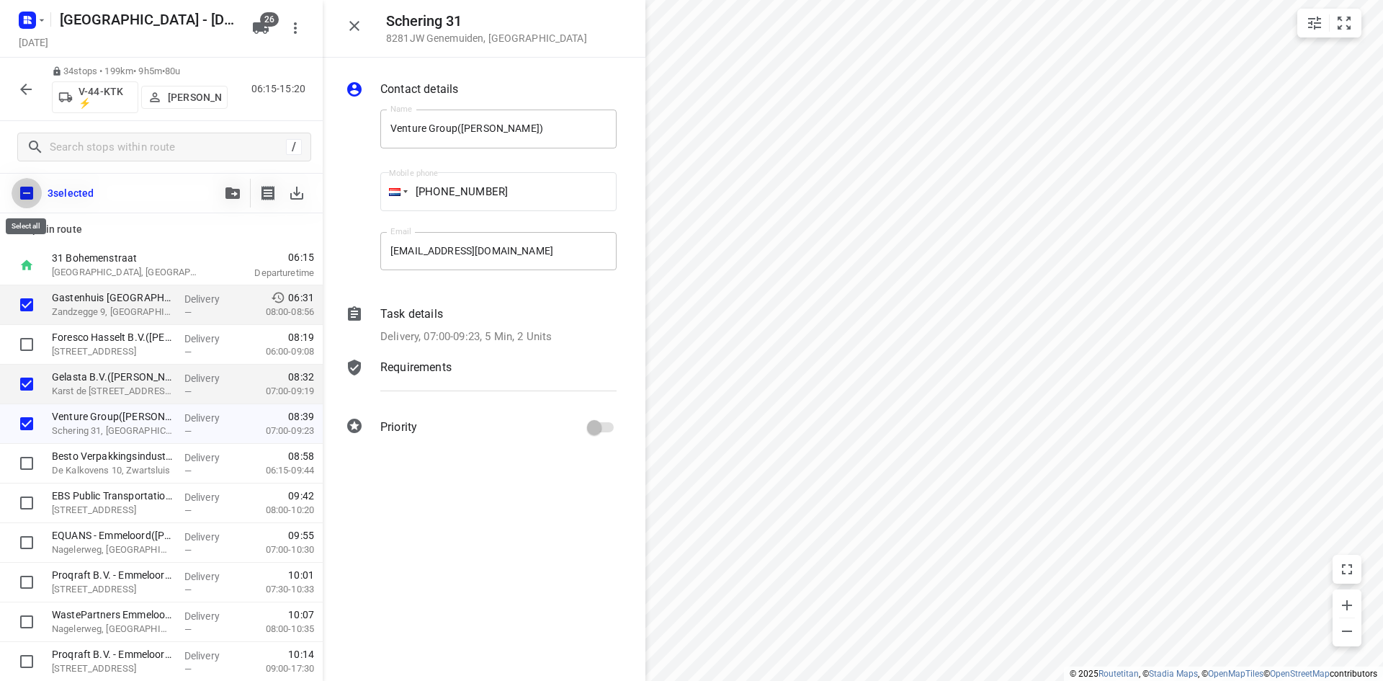
checkbox input "true"
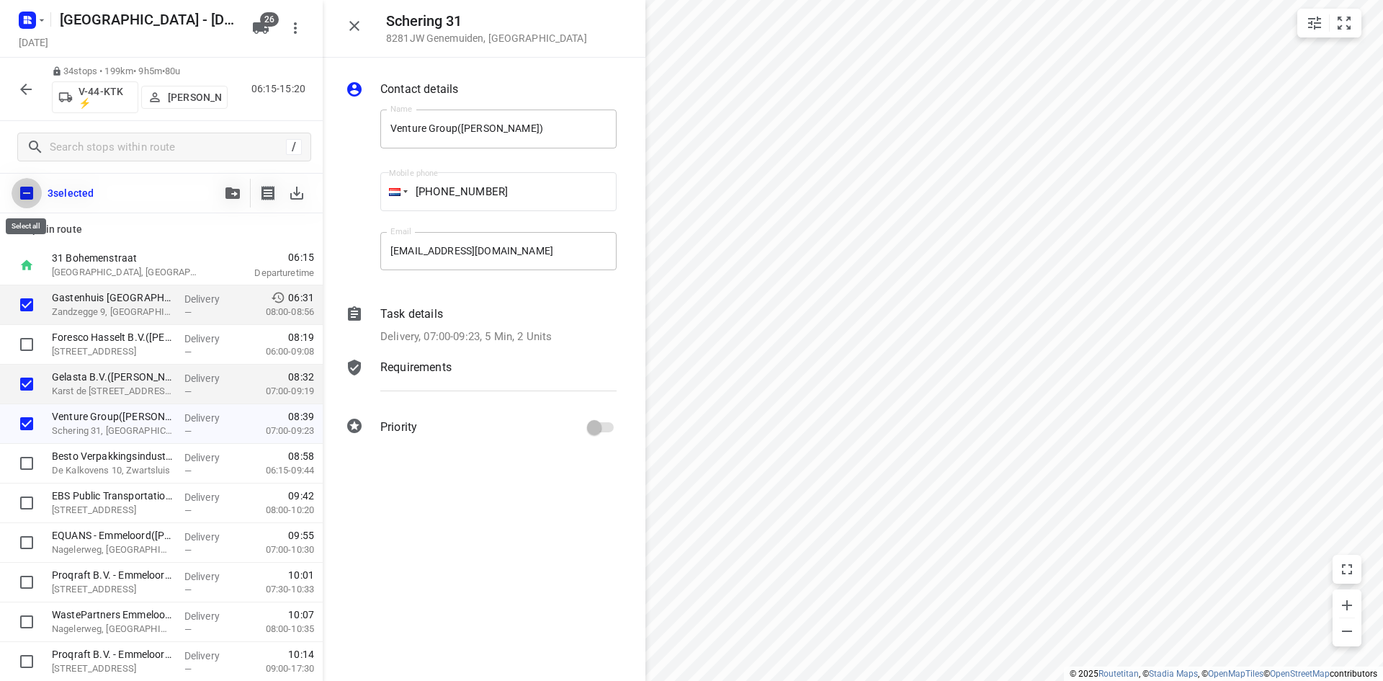
checkbox input "true"
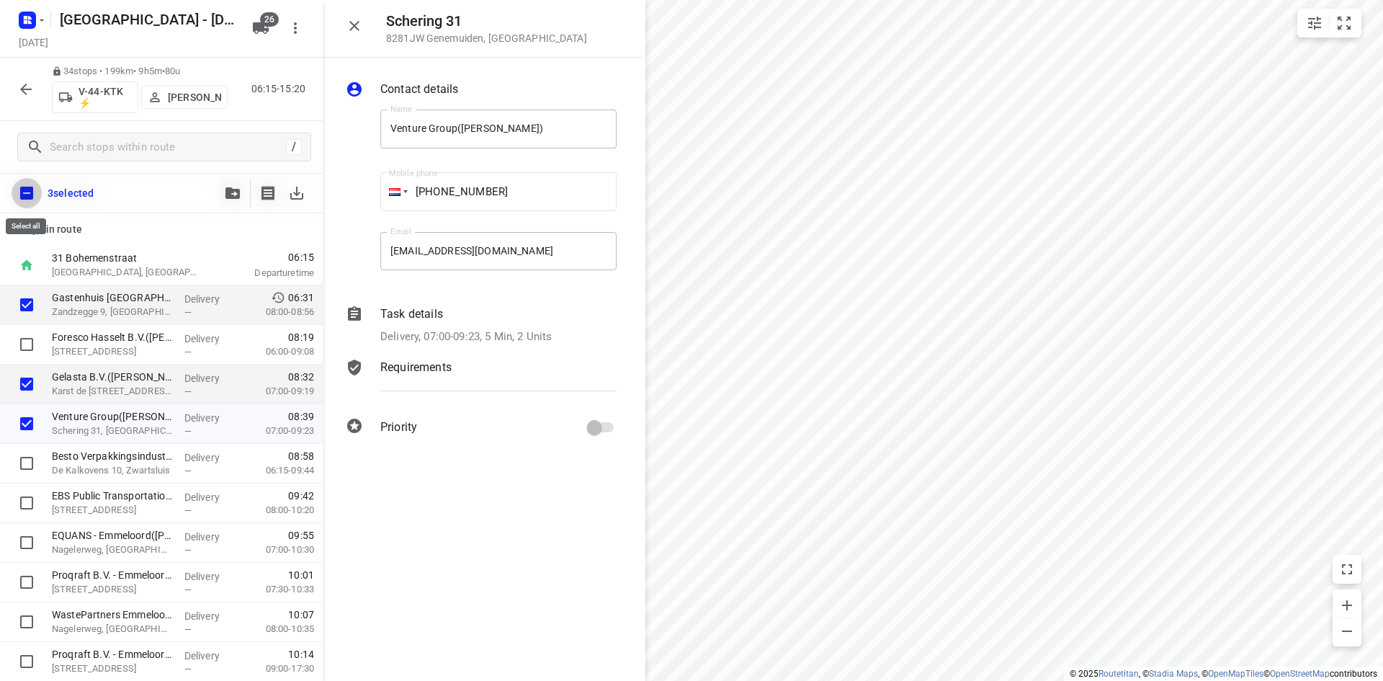
checkbox input "true"
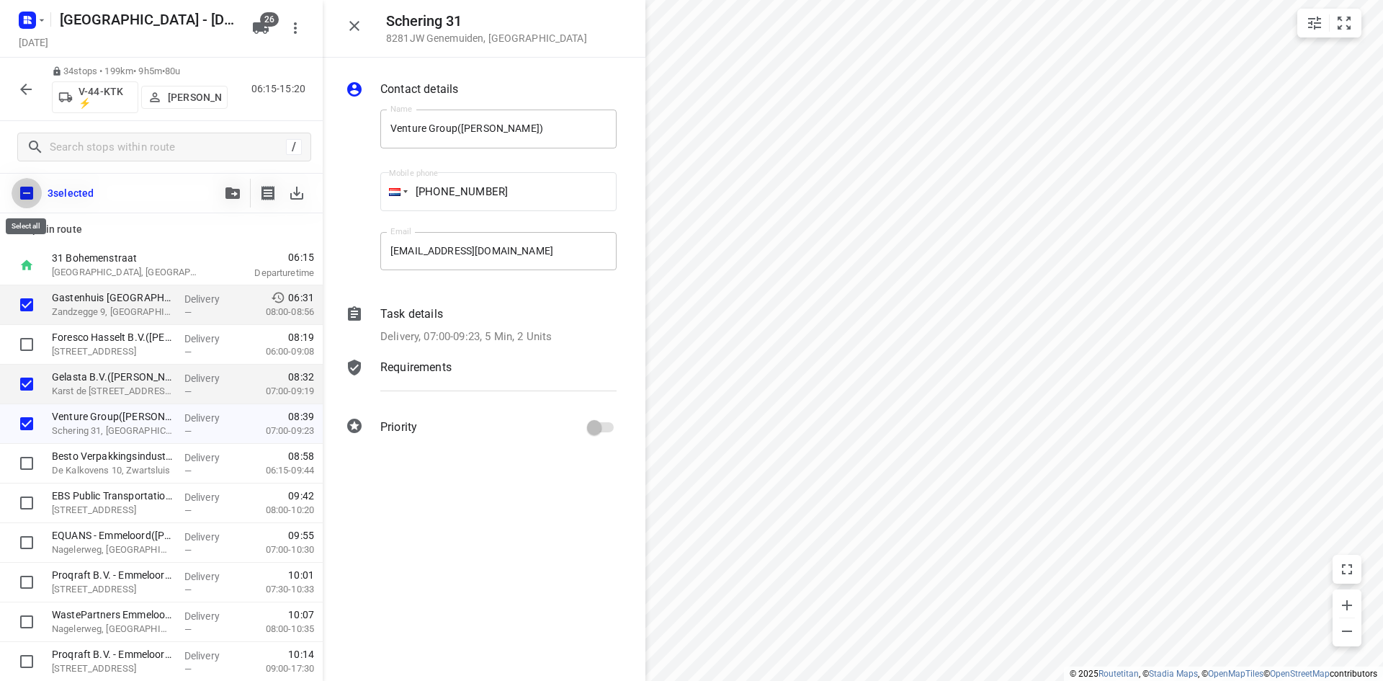
checkbox input "true"
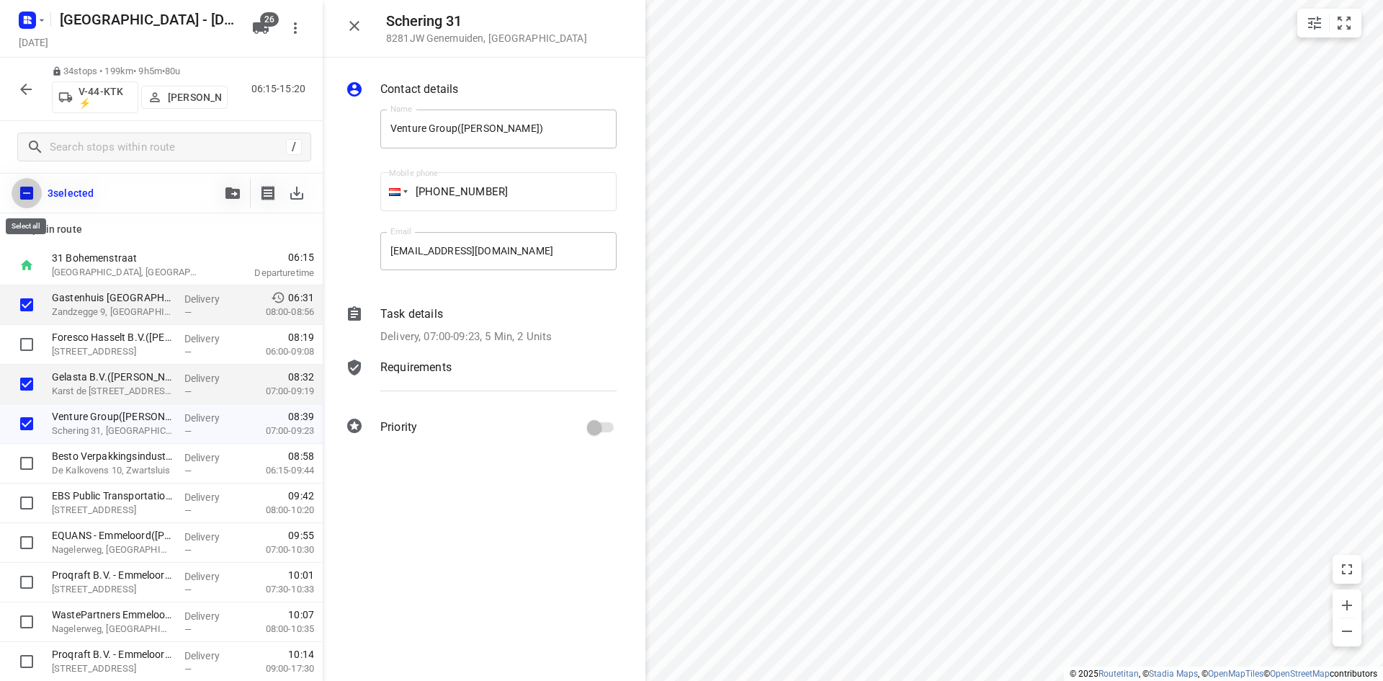
checkbox input "true"
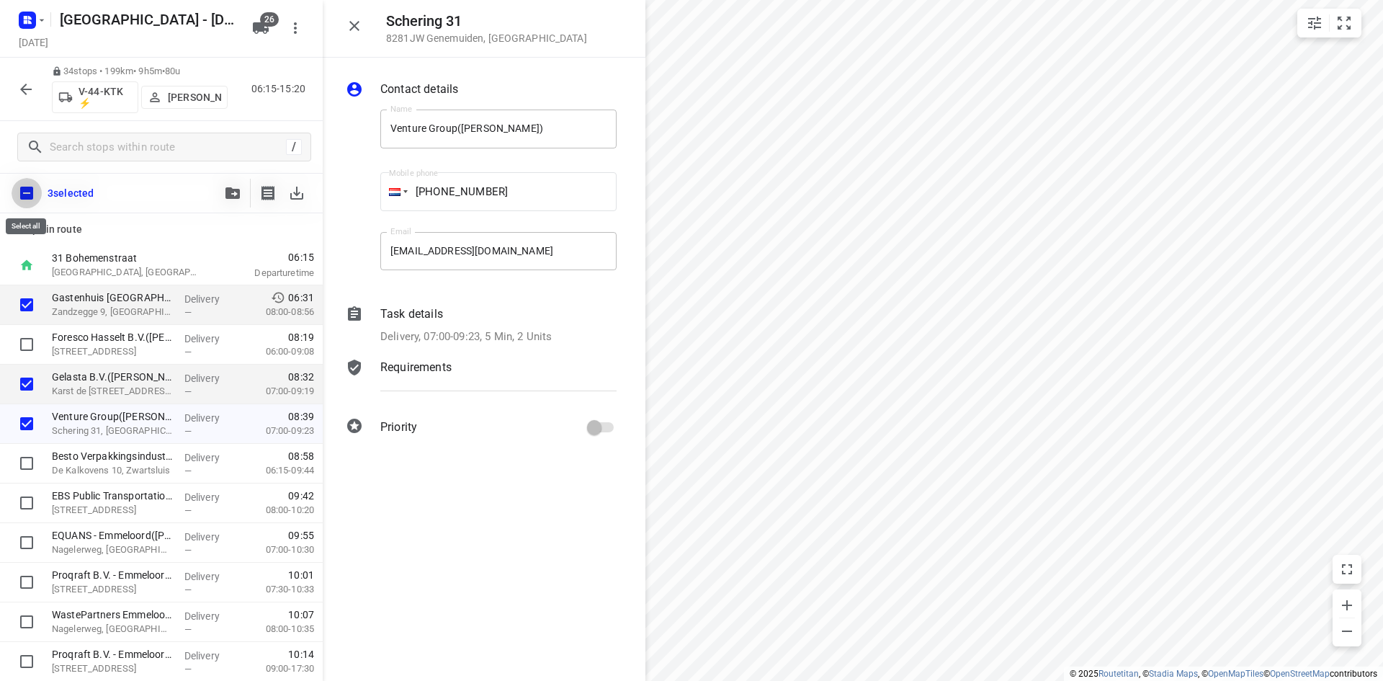
checkbox input "true"
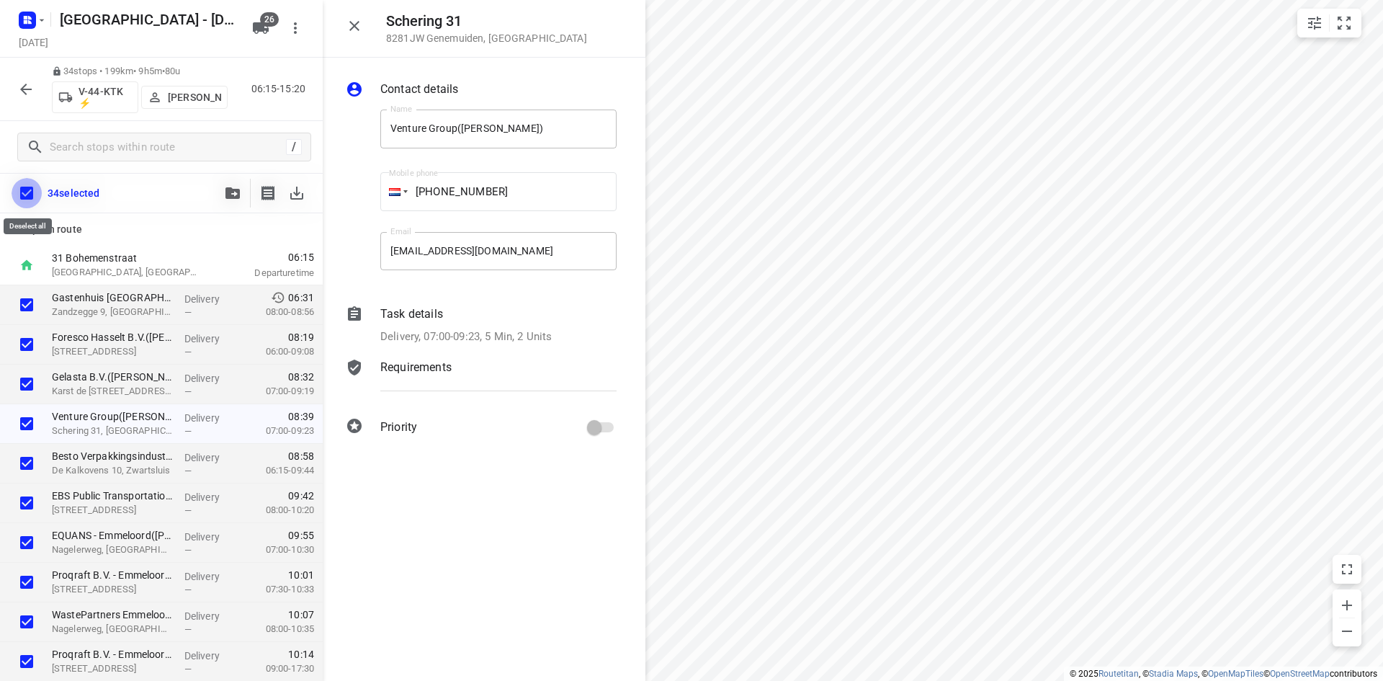
click at [21, 182] on input "checkbox" at bounding box center [27, 193] width 30 height 30
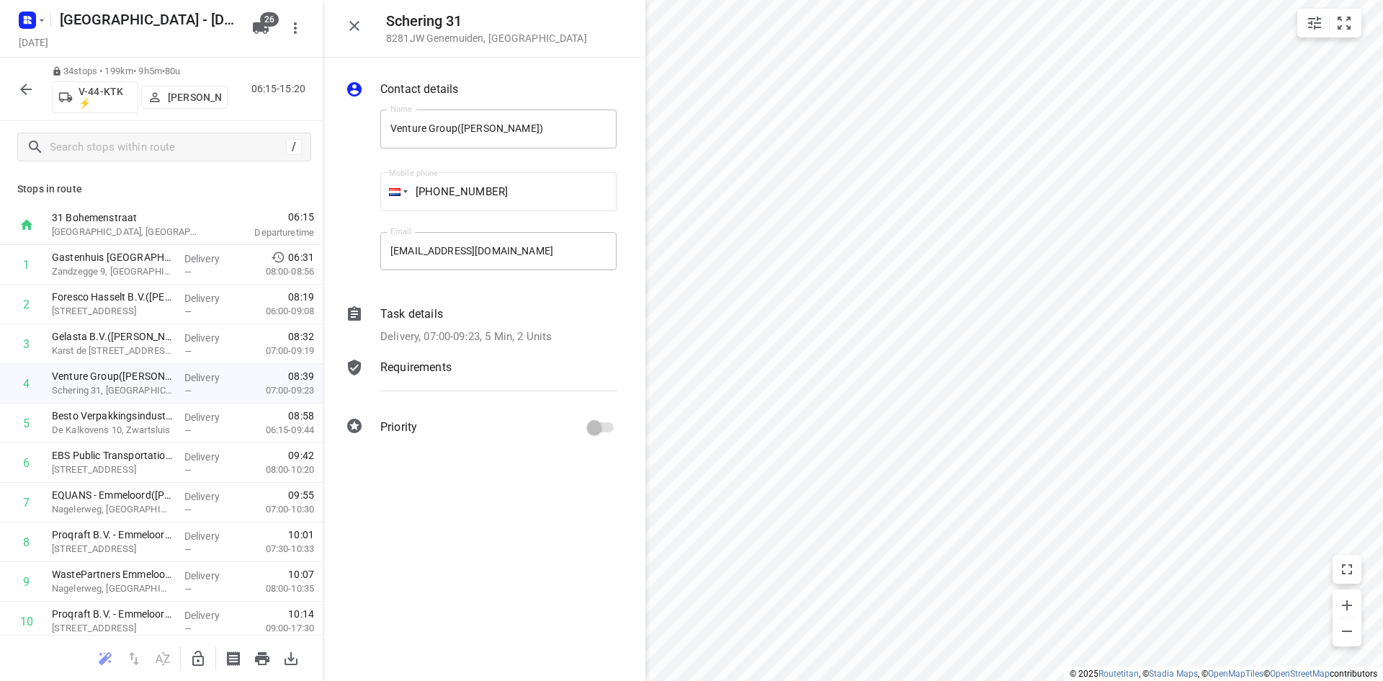
click at [12, 78] on div at bounding box center [26, 89] width 29 height 29
click at [197, 660] on icon "button" at bounding box center [197, 658] width 17 height 17
click at [559, 657] on span "Cancel" at bounding box center [564, 659] width 33 height 12
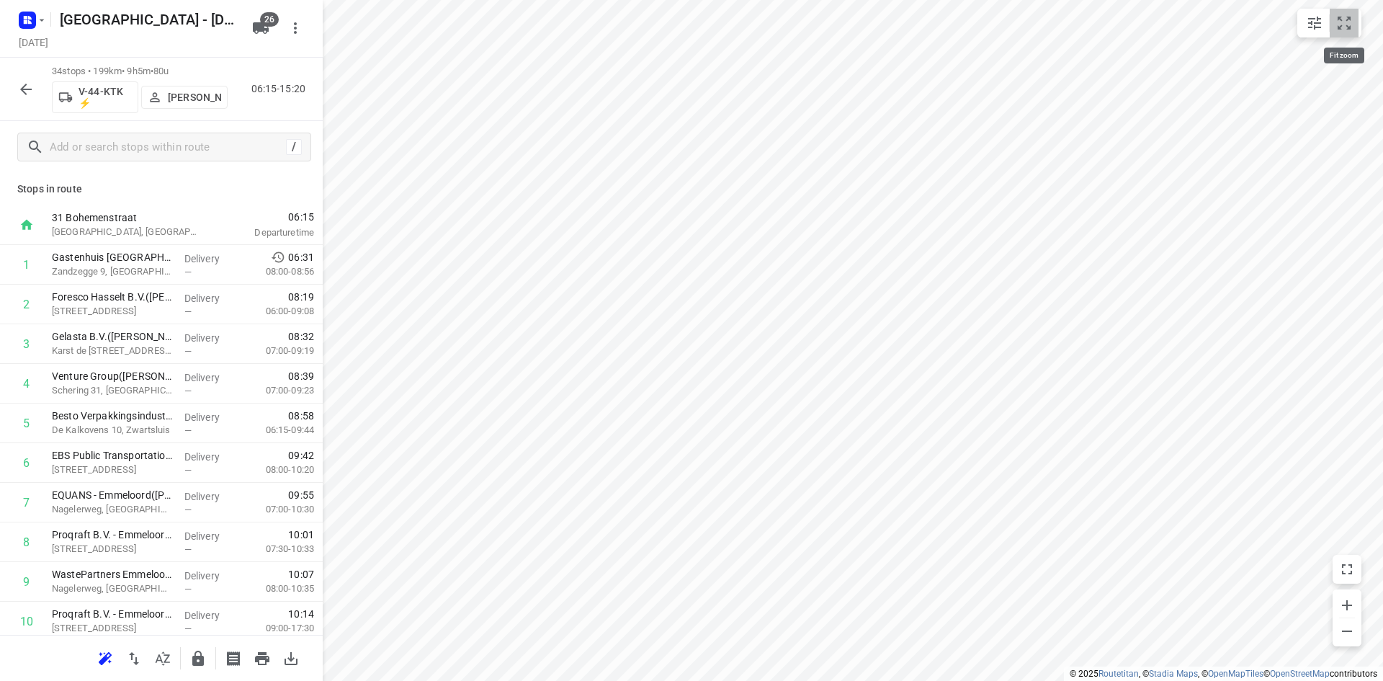
click at [1357, 34] on button "small contained button group" at bounding box center [1344, 23] width 29 height 29
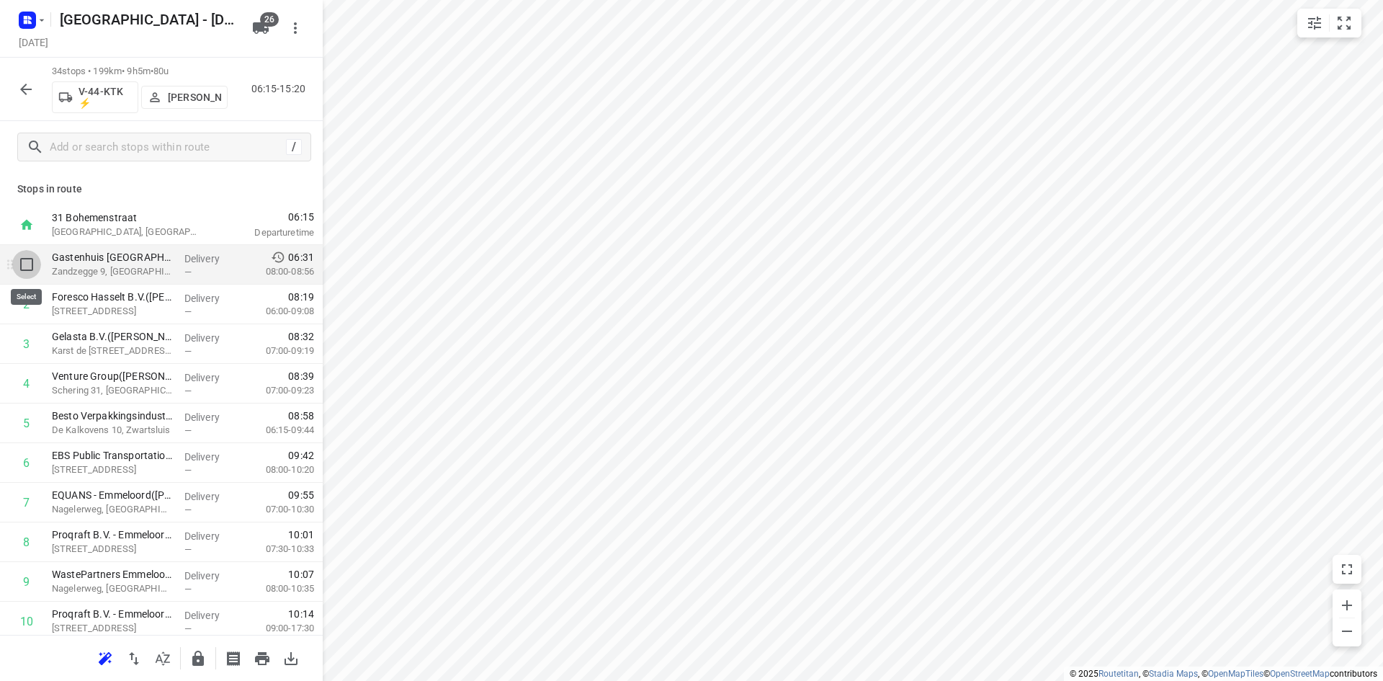
click at [24, 267] on input "checkbox" at bounding box center [26, 264] width 29 height 29
checkbox input "true"
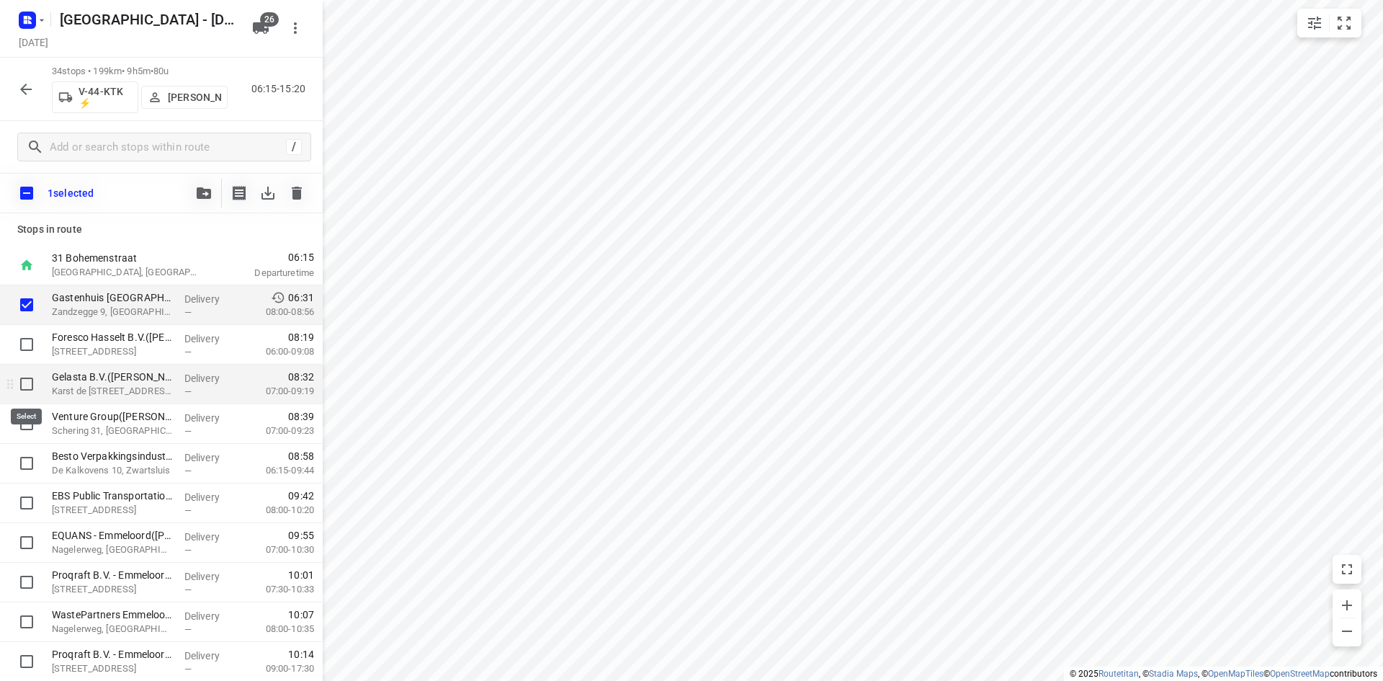
click at [30, 396] on input "checkbox" at bounding box center [26, 384] width 29 height 29
checkbox input "true"
click at [25, 424] on input "checkbox" at bounding box center [26, 423] width 29 height 29
checkbox input "true"
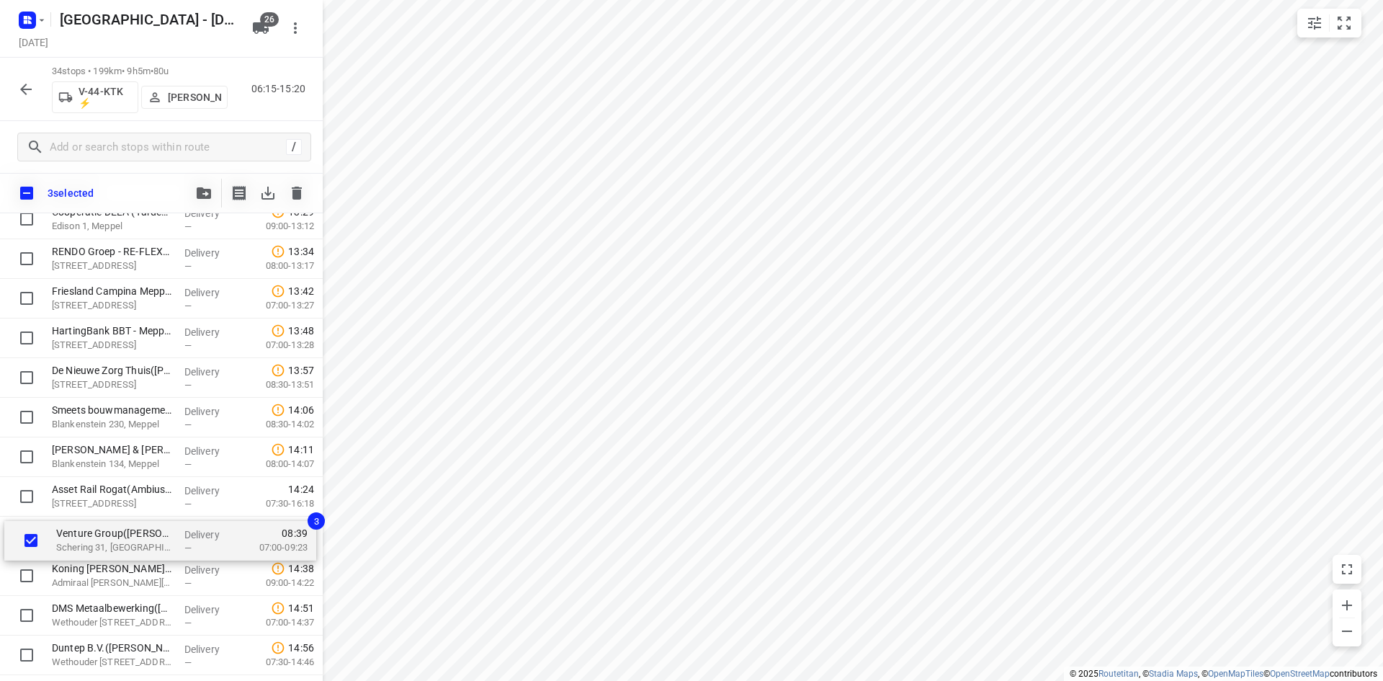
scroll to position [991, 0]
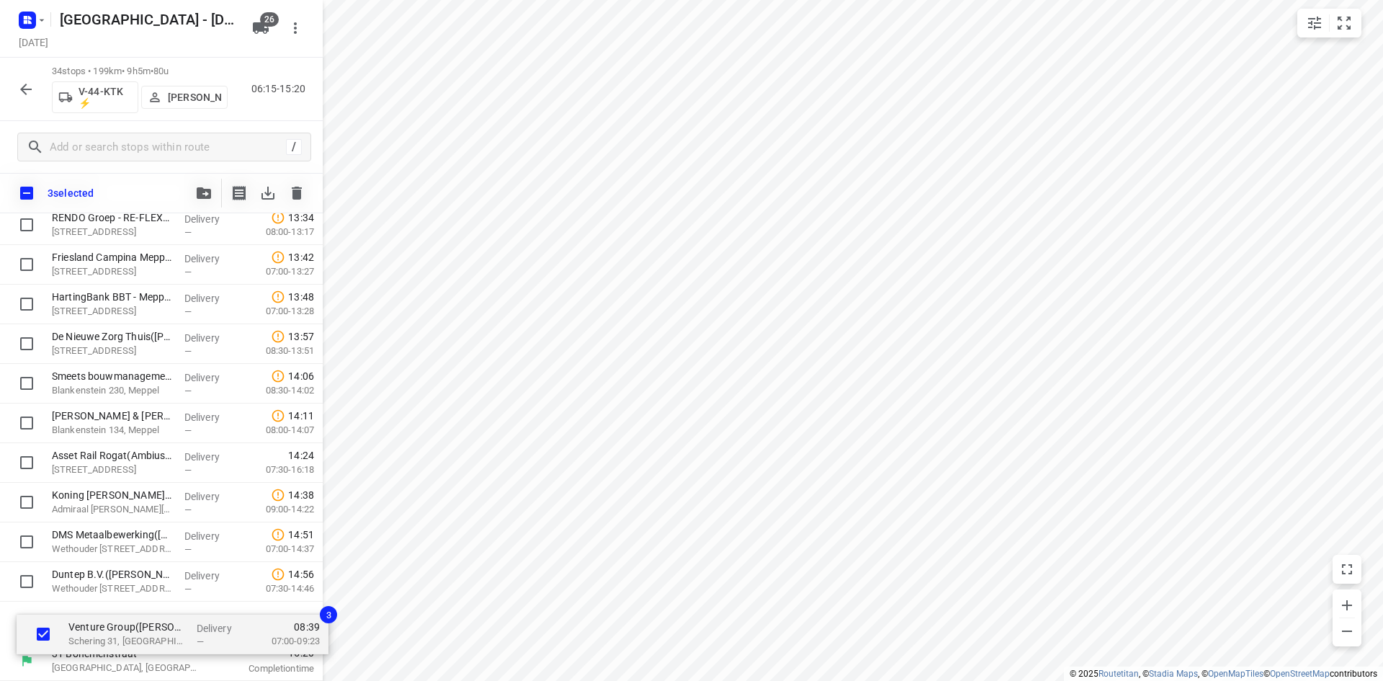
drag, startPoint x: 122, startPoint y: 434, endPoint x: 138, endPoint y: 658, distance: 224.6
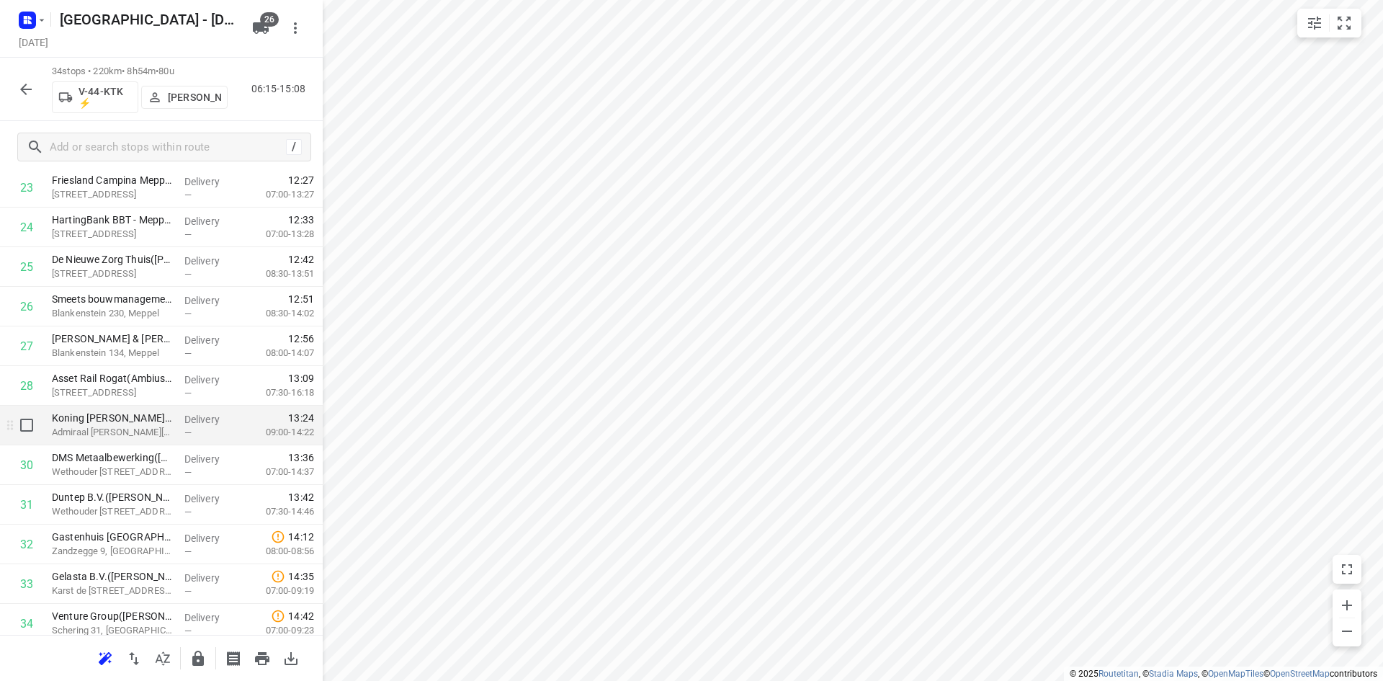
scroll to position [997, 0]
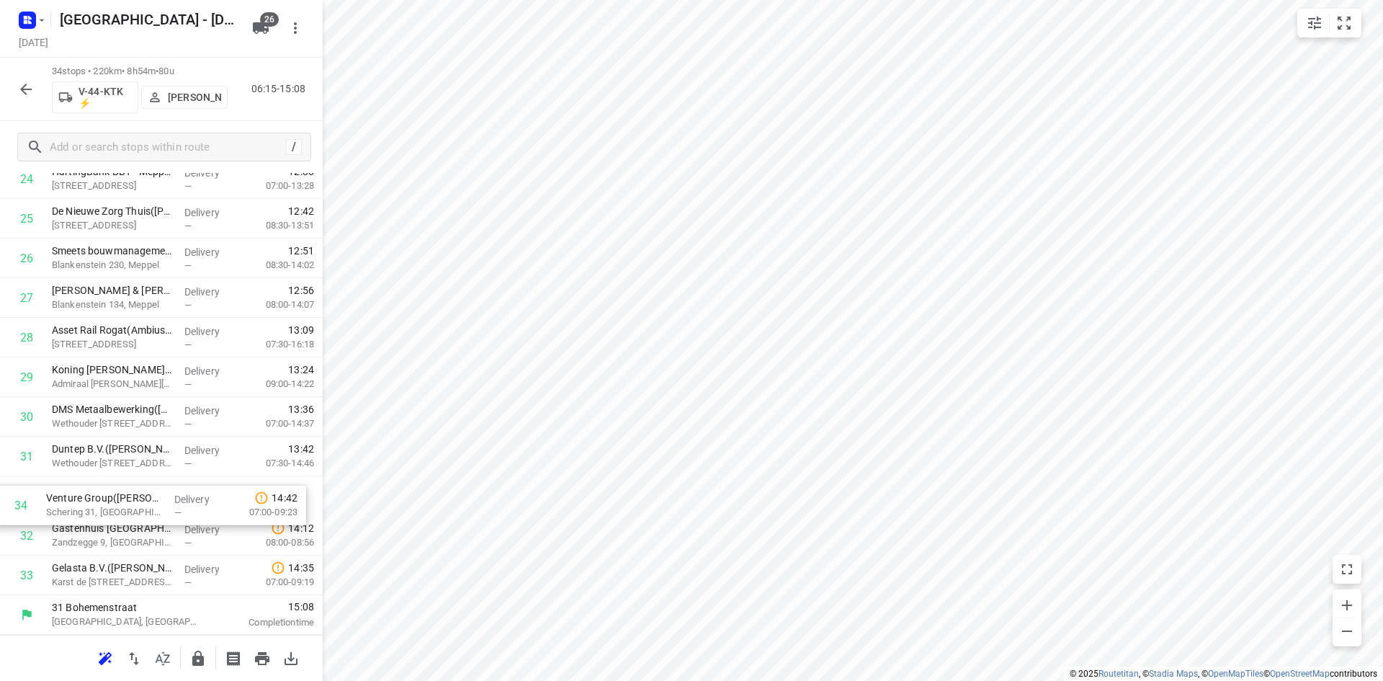
drag, startPoint x: 164, startPoint y: 574, endPoint x: 156, endPoint y: 499, distance: 75.3
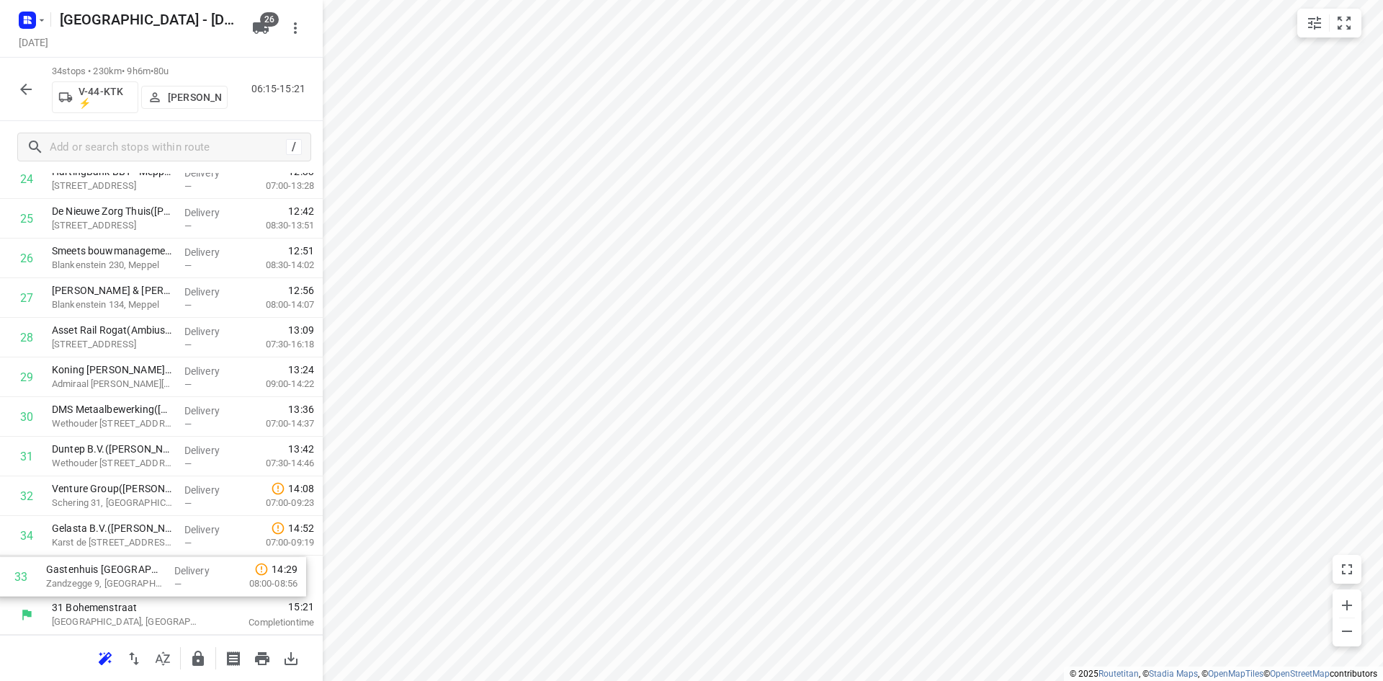
drag, startPoint x: 202, startPoint y: 543, endPoint x: 195, endPoint y: 589, distance: 46.7
click at [197, 648] on button "button" at bounding box center [198, 658] width 29 height 29
click at [27, 94] on icon "button" at bounding box center [26, 90] width 12 height 12
click at [40, 92] on button "button" at bounding box center [26, 89] width 29 height 29
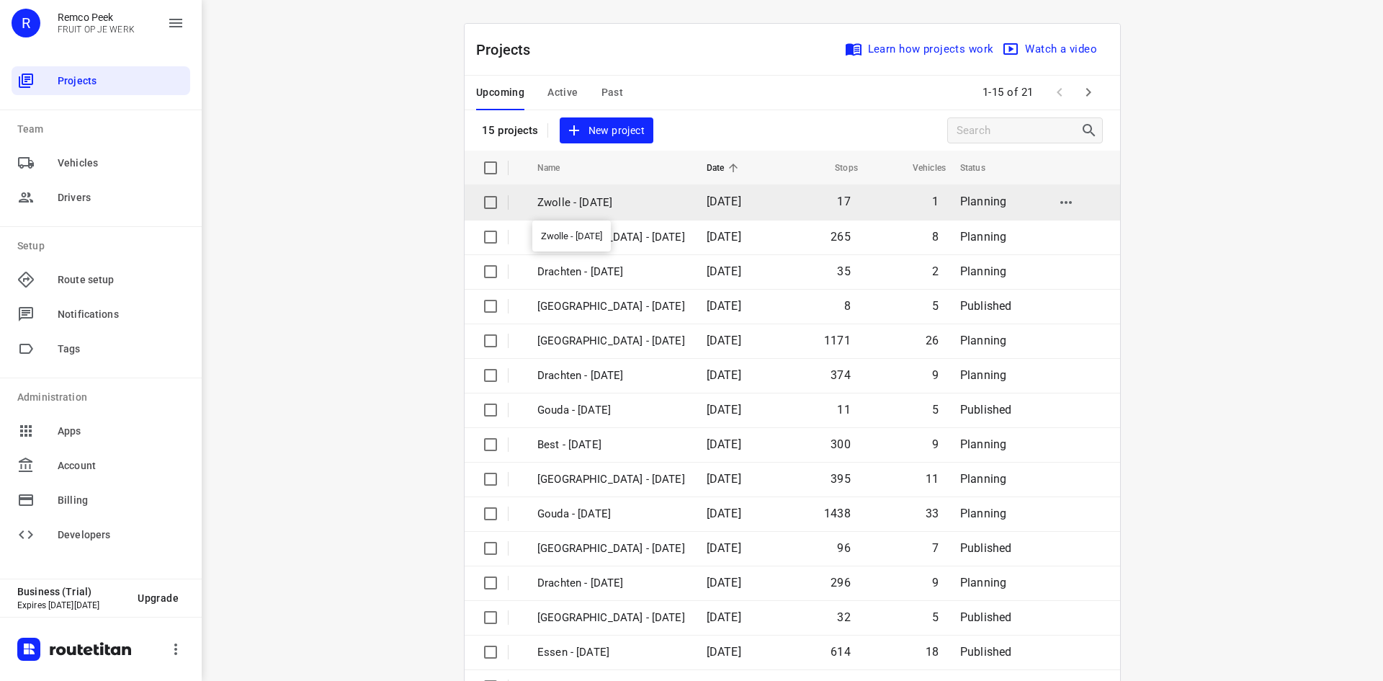
click at [622, 201] on p "Zwolle - [DATE]" at bounding box center [611, 202] width 148 height 17
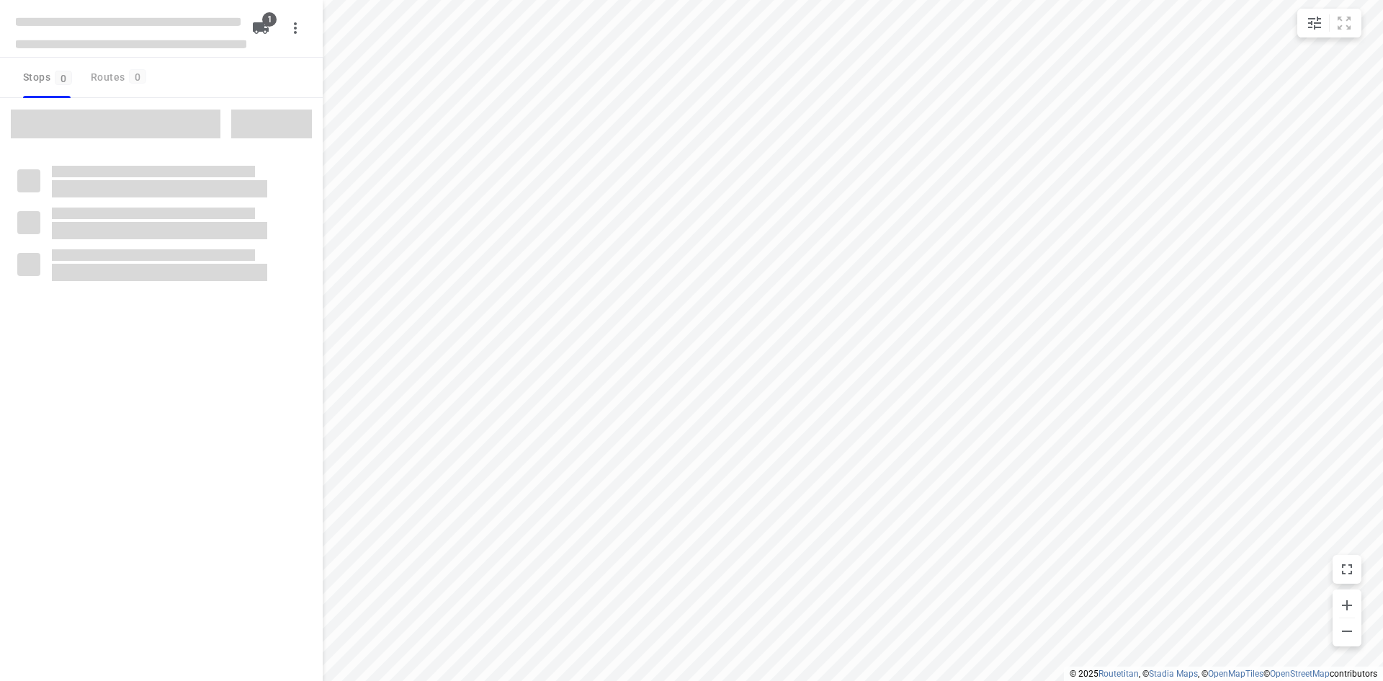
checkbox input "true"
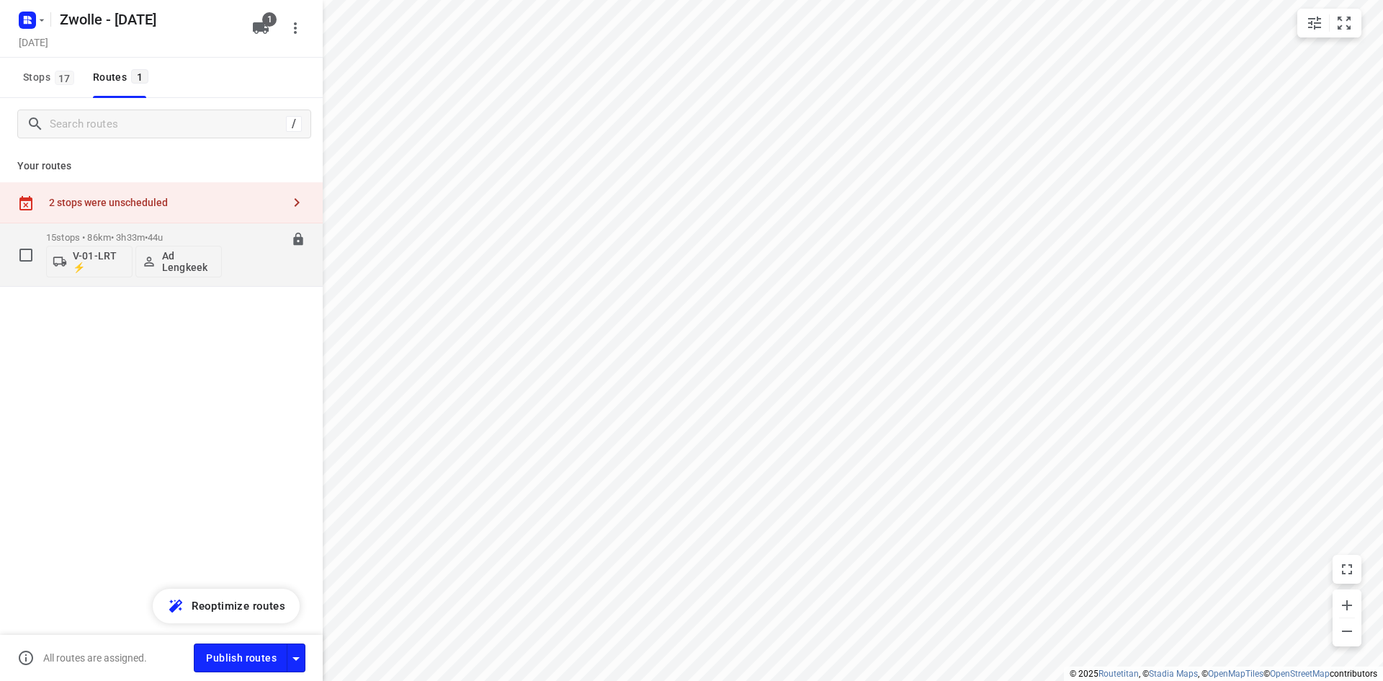
click at [109, 238] on p "15 stops • 86km • 3h33m • 44u" at bounding box center [134, 237] width 176 height 11
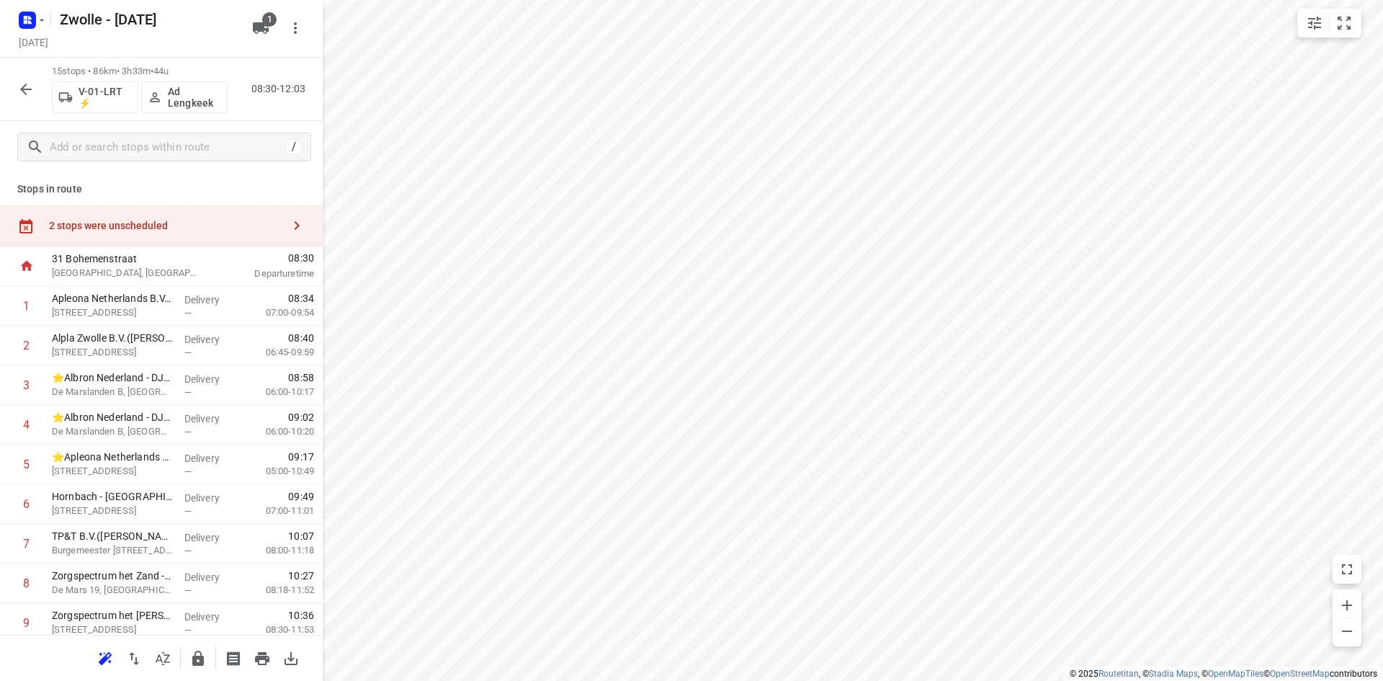
click at [167, 663] on icon "button" at bounding box center [162, 658] width 17 height 17
click at [269, 213] on div "2 stops were unscheduled" at bounding box center [161, 225] width 323 height 41
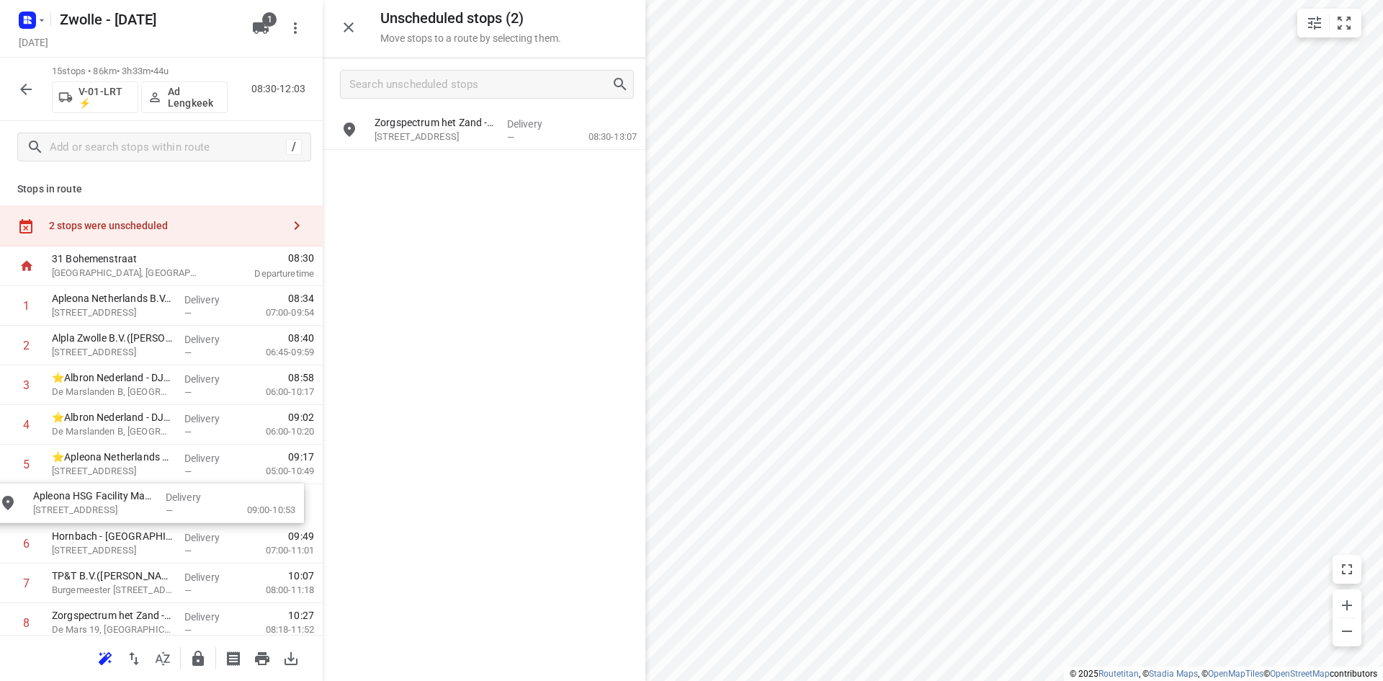
drag, startPoint x: 453, startPoint y: 179, endPoint x: 107, endPoint y: 518, distance: 483.9
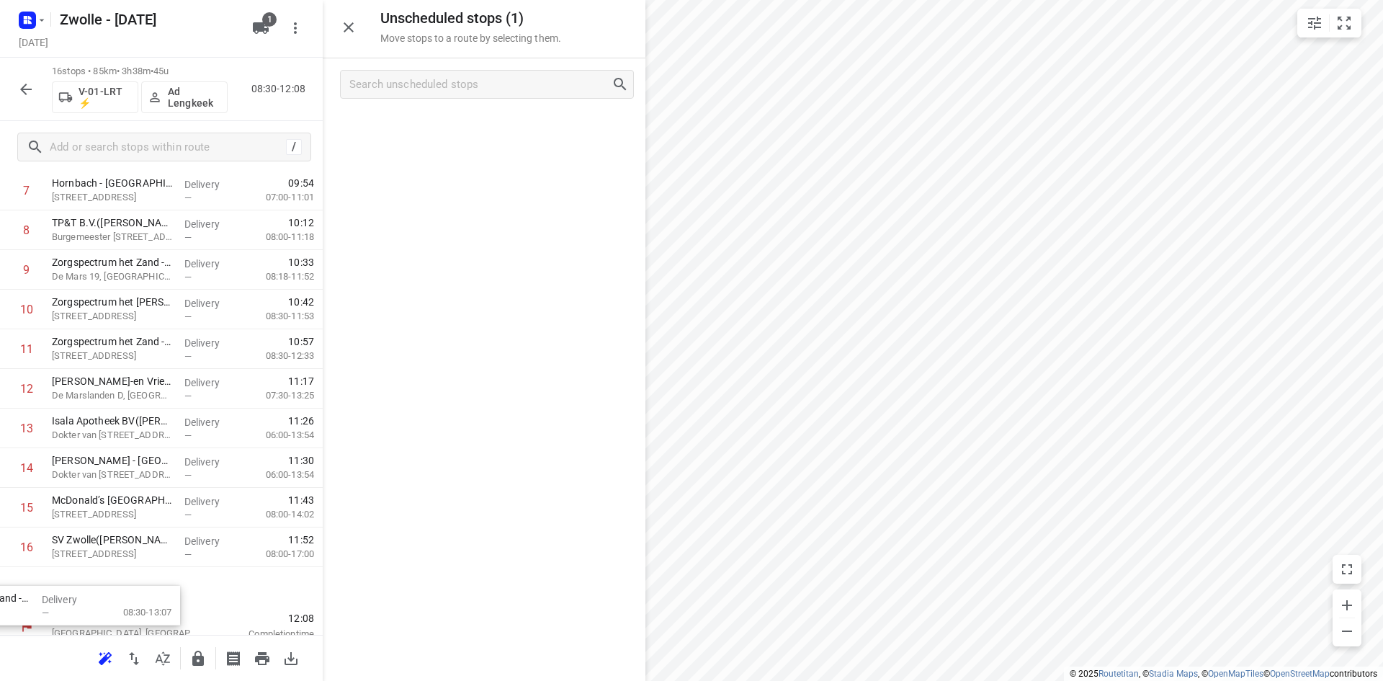
scroll to position [362, 0]
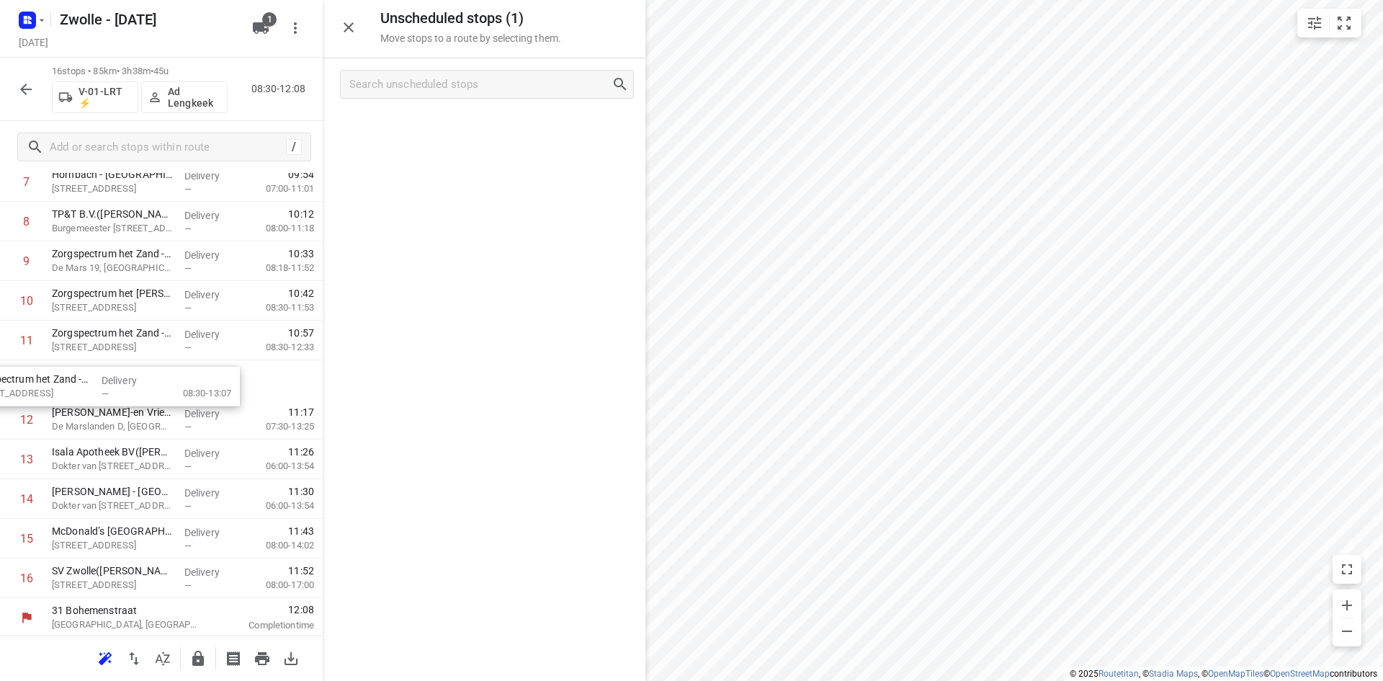
drag, startPoint x: 470, startPoint y: 156, endPoint x: 77, endPoint y: 397, distance: 460.5
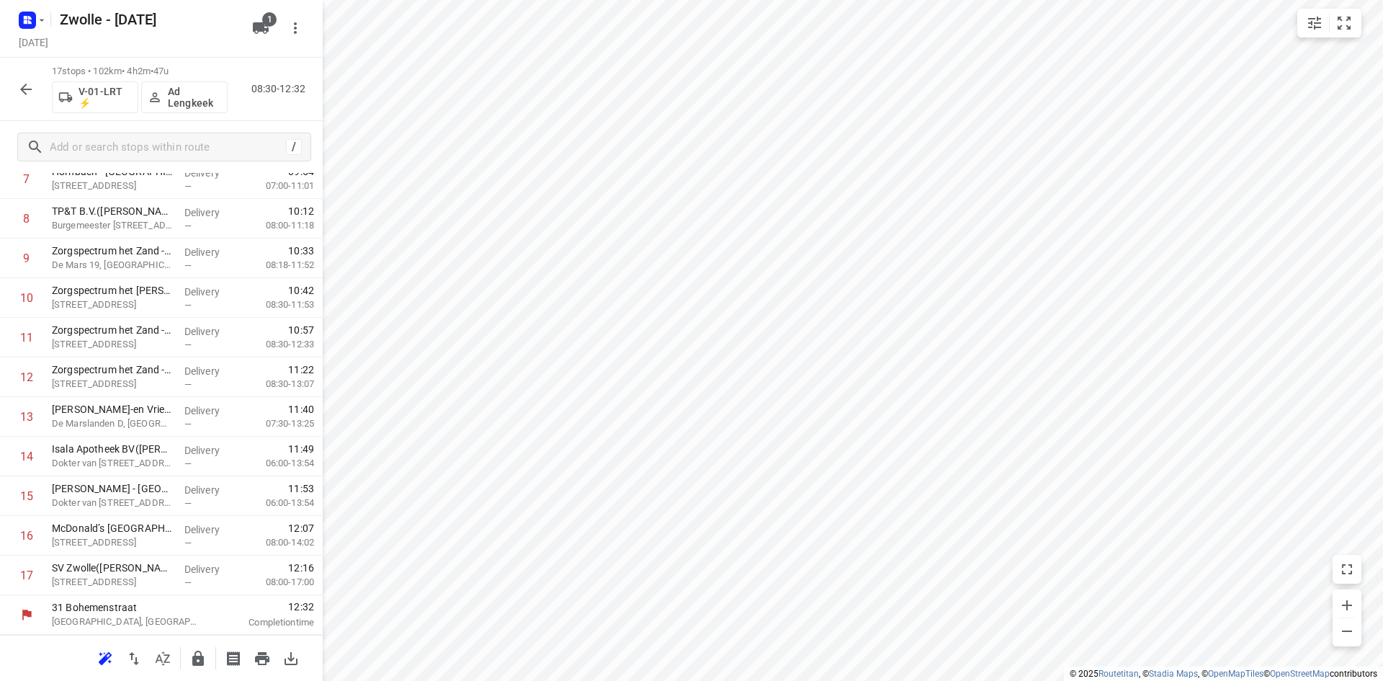
scroll to position [323, 0]
drag, startPoint x: 174, startPoint y: 570, endPoint x: 178, endPoint y: 444, distance: 126.1
click at [178, 449] on div "1 Apleona Netherlands B.V. - HSG Facility Management - [GEOGRAPHIC_DATA][STREET…" at bounding box center [161, 258] width 323 height 674
click at [205, 663] on icon "button" at bounding box center [197, 658] width 17 height 17
click at [27, 85] on icon "button" at bounding box center [25, 89] width 17 height 17
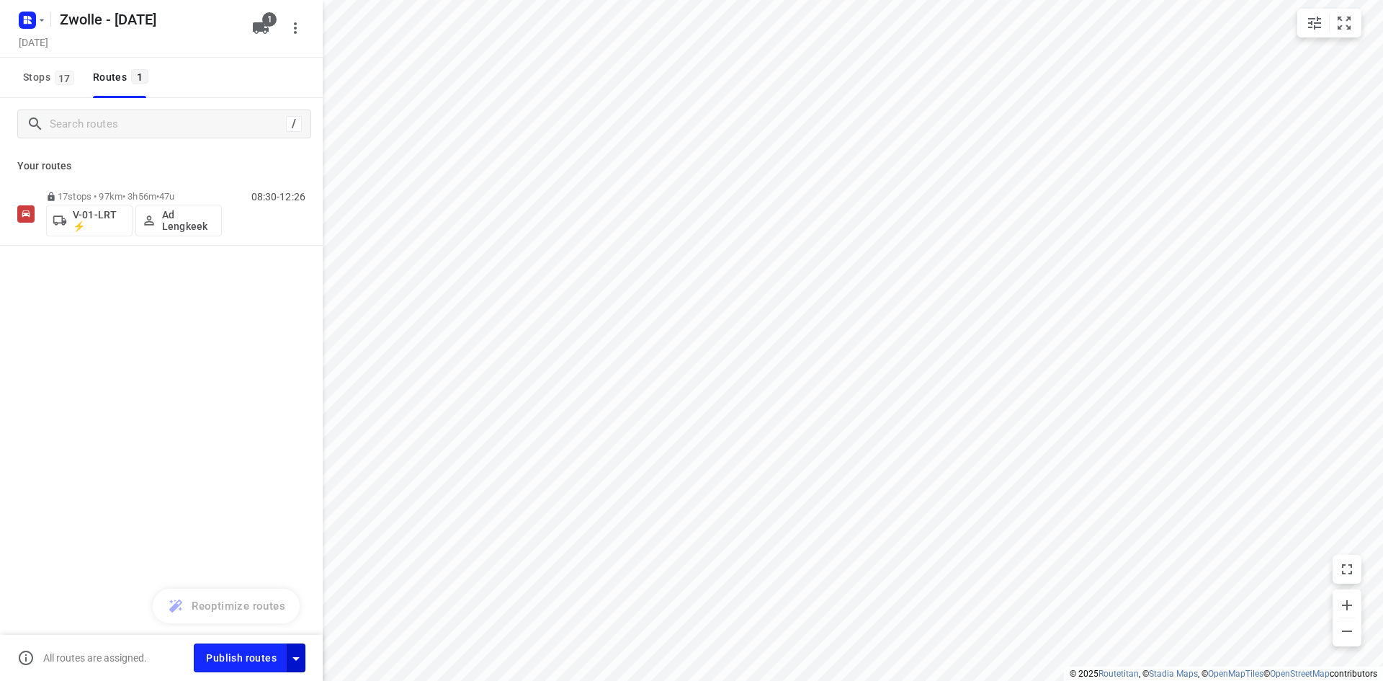
click at [304, 660] on icon "button" at bounding box center [295, 658] width 17 height 17
click at [275, 547] on input "Call the customer" at bounding box center [265, 545] width 82 height 27
checkbox input "true"
click at [272, 517] on input "Fulfill the stops in any order" at bounding box center [265, 514] width 82 height 27
checkbox input "true"
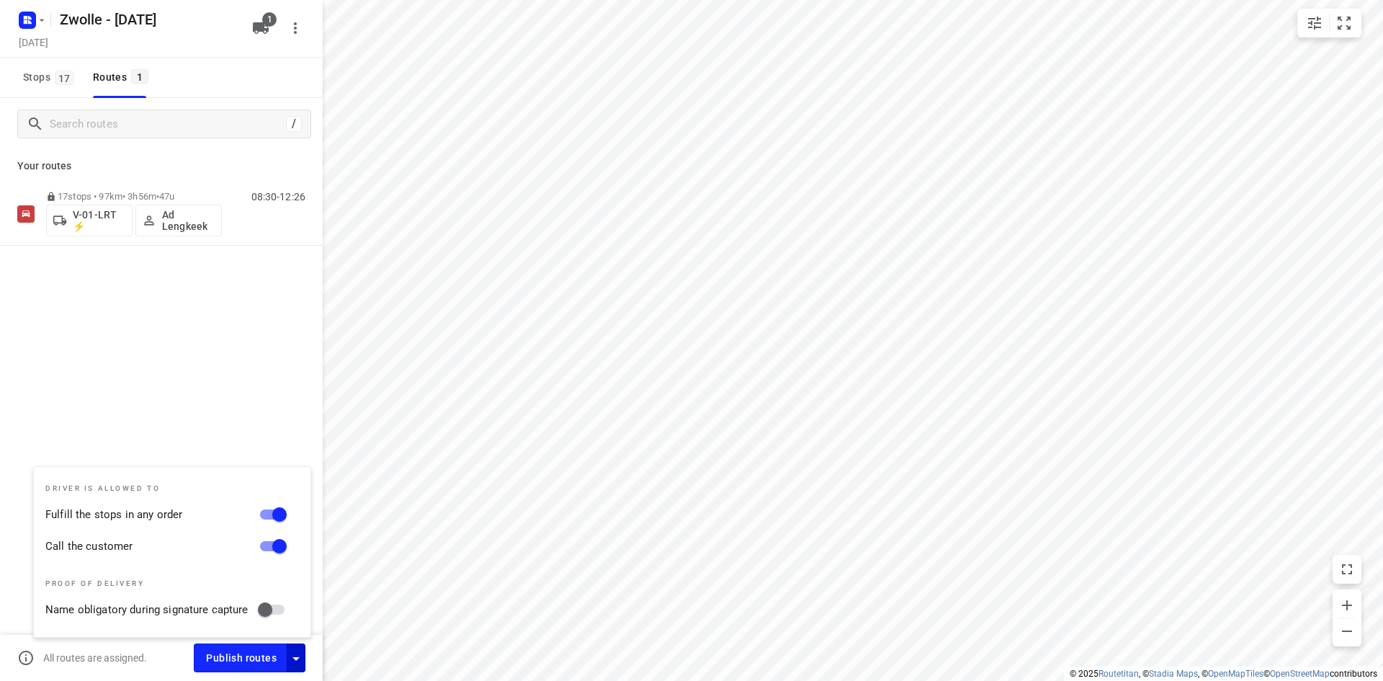
click at [250, 390] on div "/ Your routes 17 stops • 97km • 3h56m • 47u V-01-LRT ⚡ Ad Lengkeek 08:30-12:26" at bounding box center [161, 409] width 323 height 623
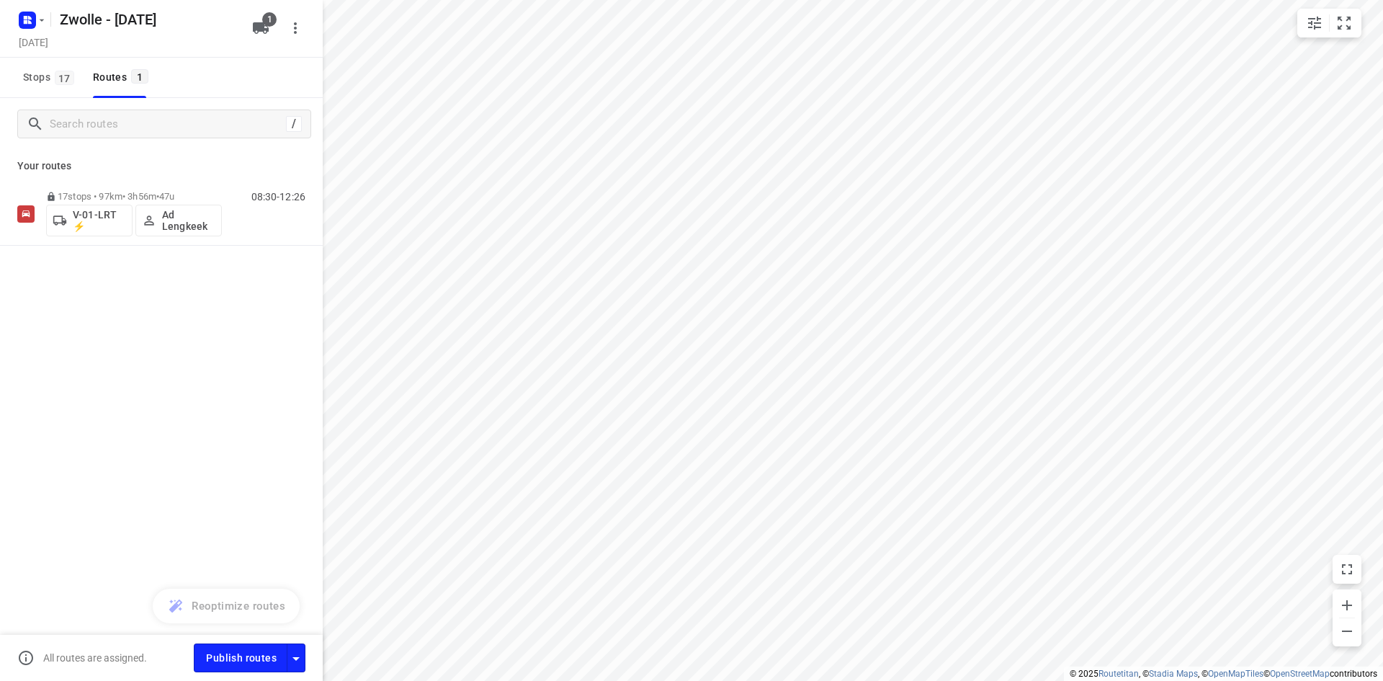
click at [10, 17] on div "Zwolle - [DATE] [DATE] 1" at bounding box center [161, 29] width 323 height 58
click at [22, 24] on rect "button" at bounding box center [27, 20] width 17 height 17
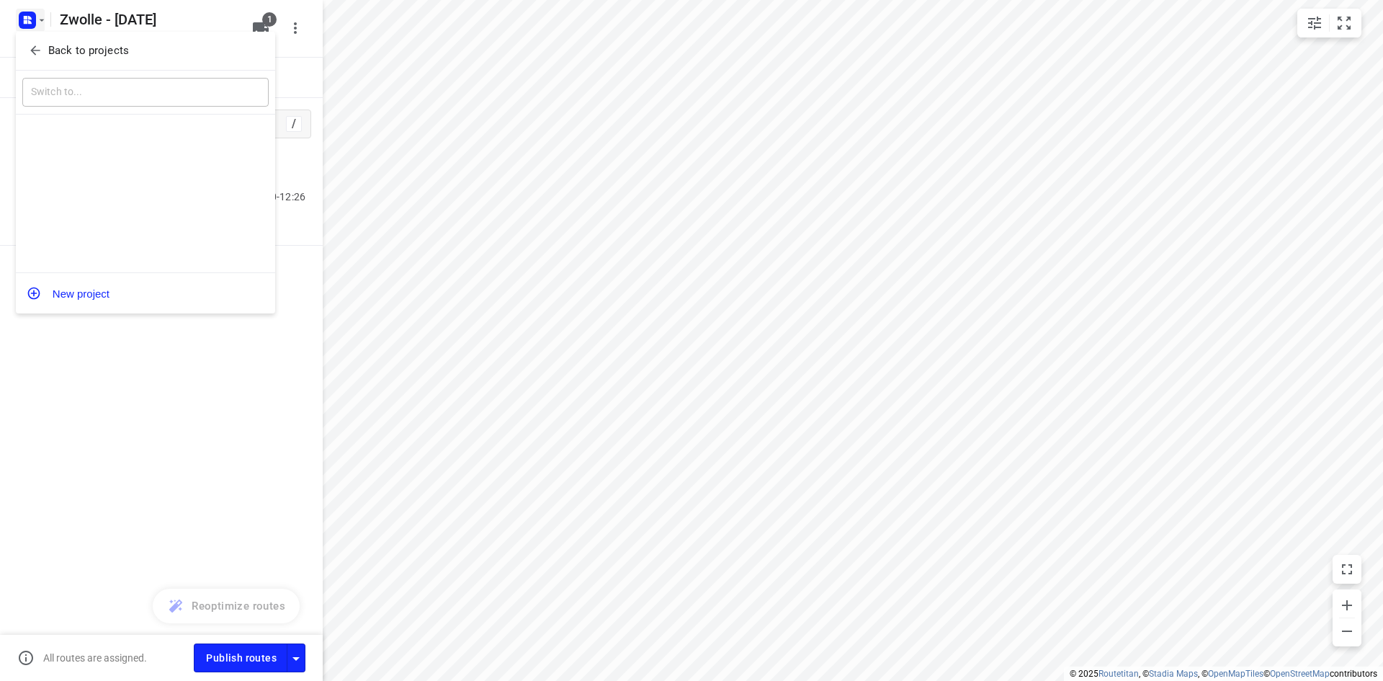
click at [89, 48] on p "Back to projects" at bounding box center [88, 51] width 81 height 17
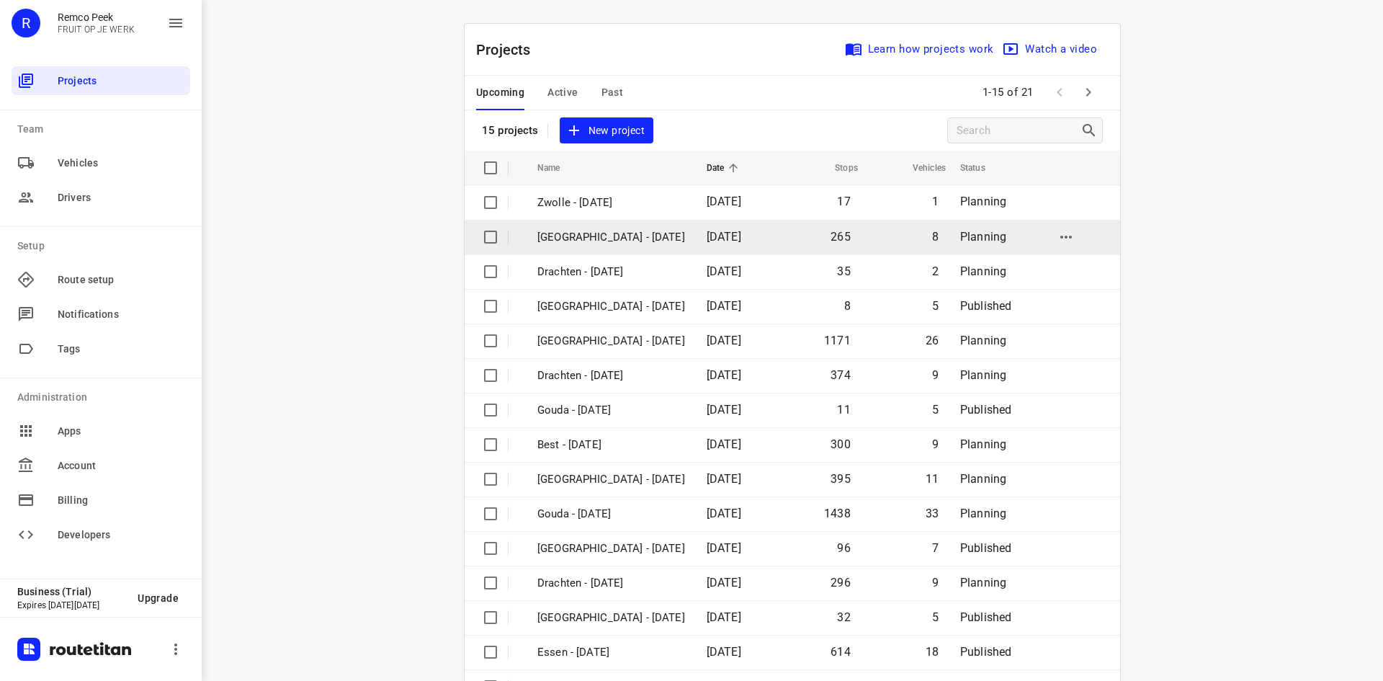
click at [637, 243] on p "[GEOGRAPHIC_DATA] - [DATE]" at bounding box center [611, 237] width 148 height 17
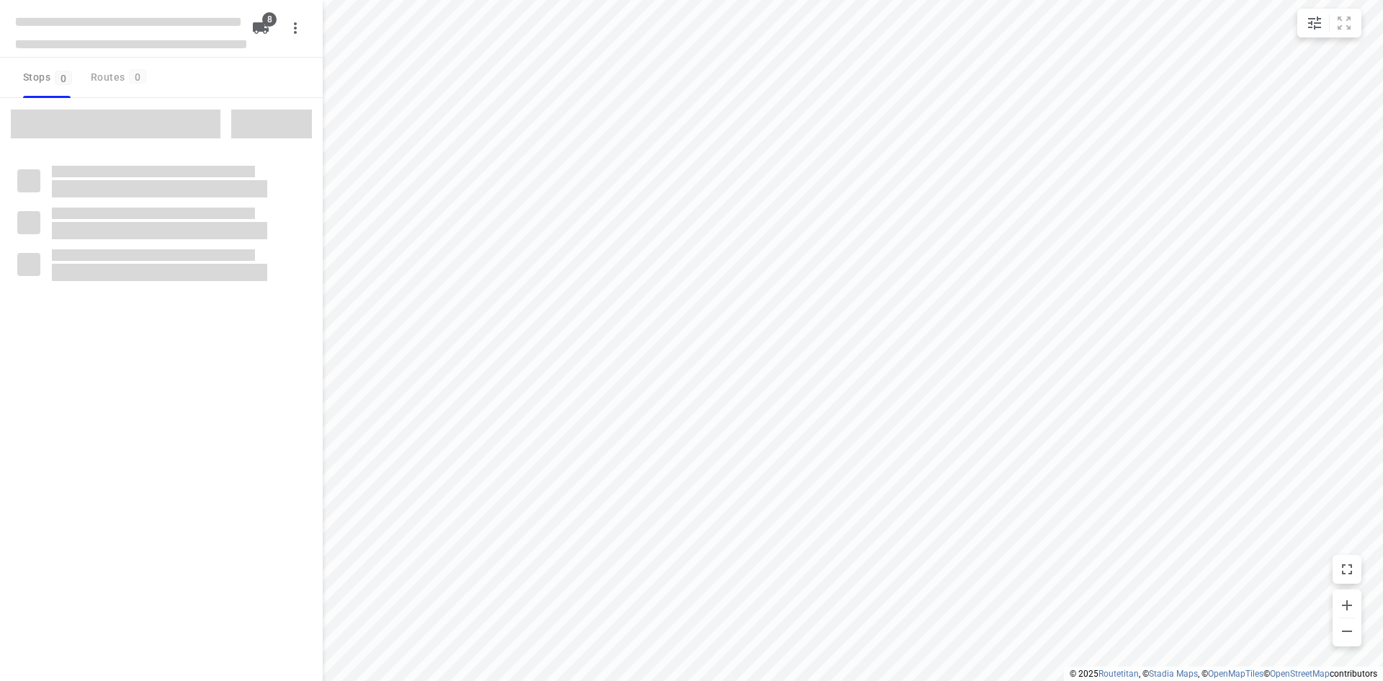
checkbox input "true"
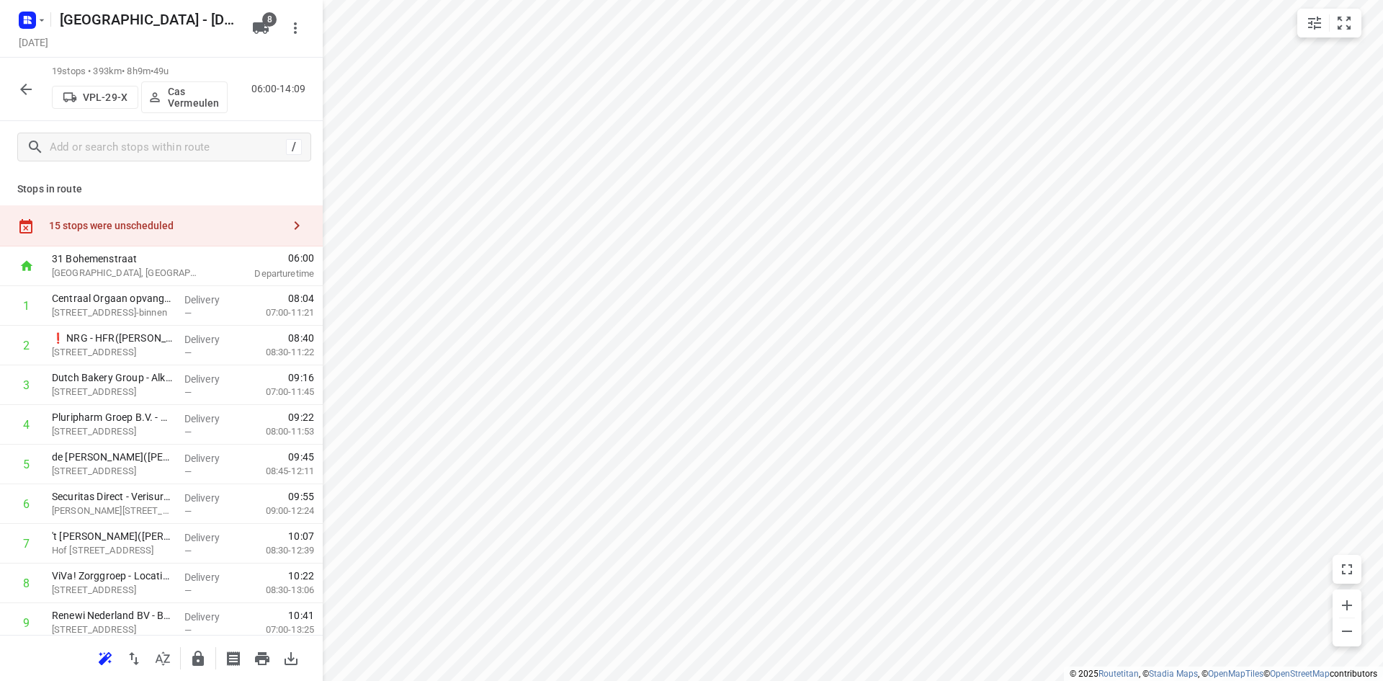
click at [172, 665] on button "button" at bounding box center [162, 658] width 29 height 29
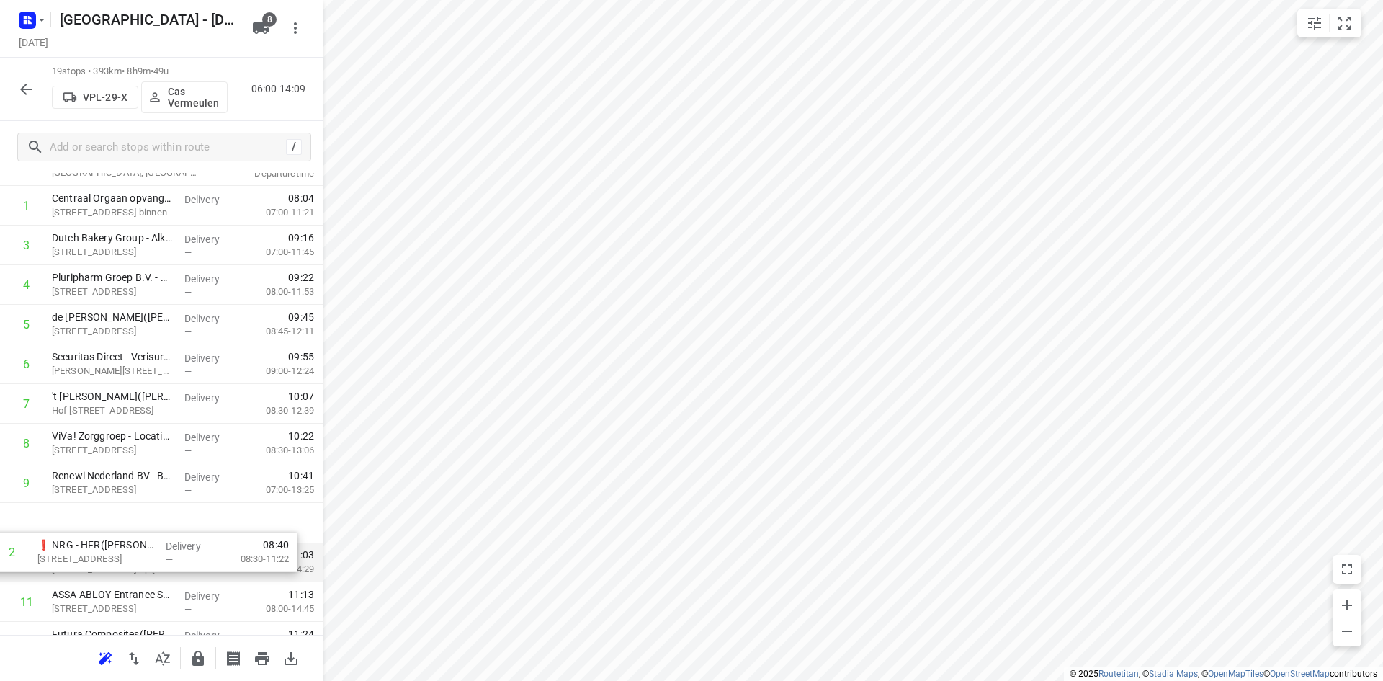
drag, startPoint x: 165, startPoint y: 354, endPoint x: 148, endPoint y: 552, distance: 198.1
click at [148, 554] on div "1 Centraal Orgaan opvang Asielzoekers (COA) - [GEOGRAPHIC_DATA]-Binnen([PERSON_…" at bounding box center [161, 562] width 323 height 753
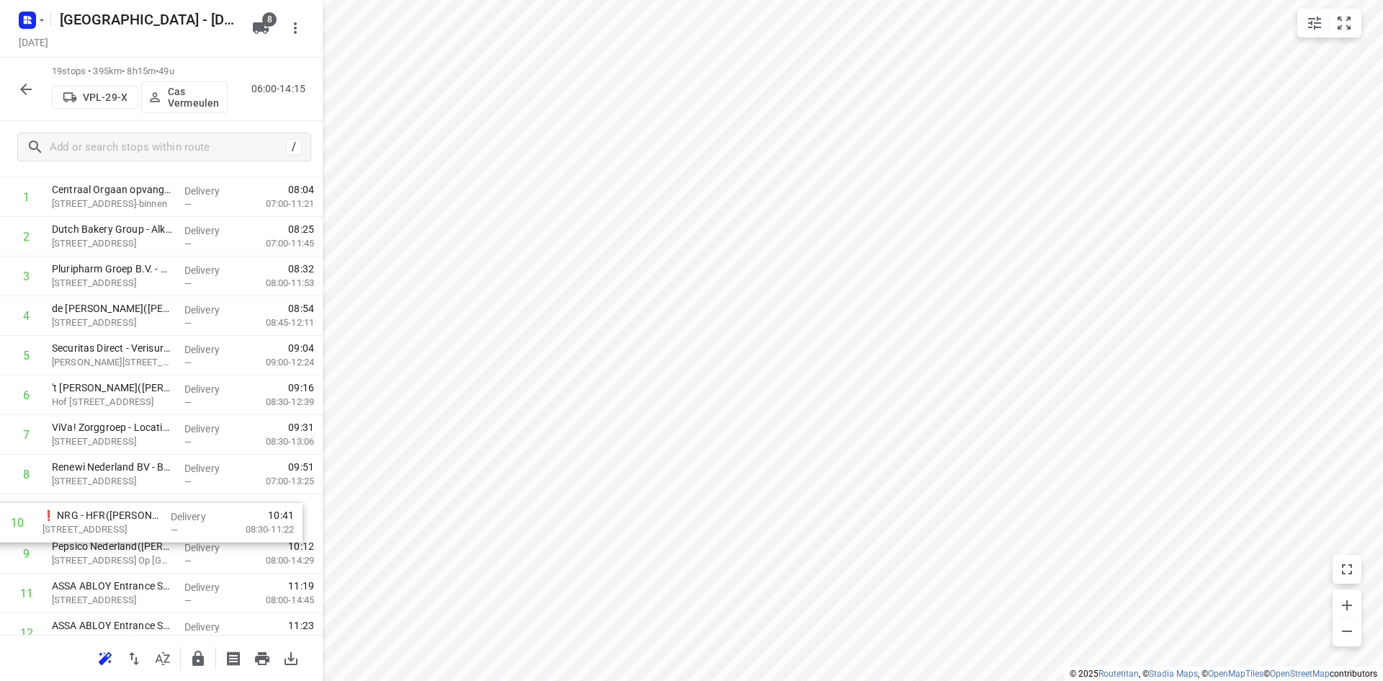
scroll to position [114, 0]
drag, startPoint x: 130, startPoint y: 564, endPoint x: 120, endPoint y: 523, distance: 42.5
click at [120, 523] on div "1 Centraal Orgaan opvang Asielzoekers (COA) - [GEOGRAPHIC_DATA]-Binnen([PERSON_…" at bounding box center [161, 548] width 323 height 753
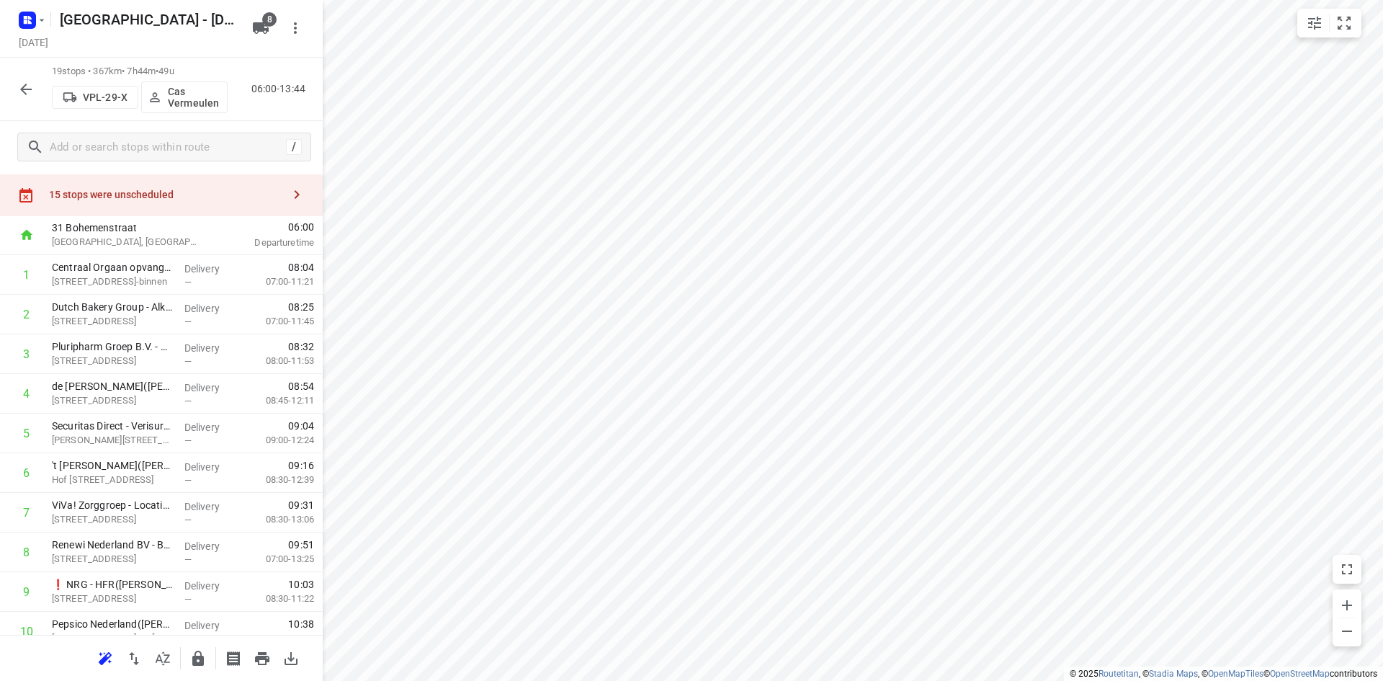
scroll to position [0, 0]
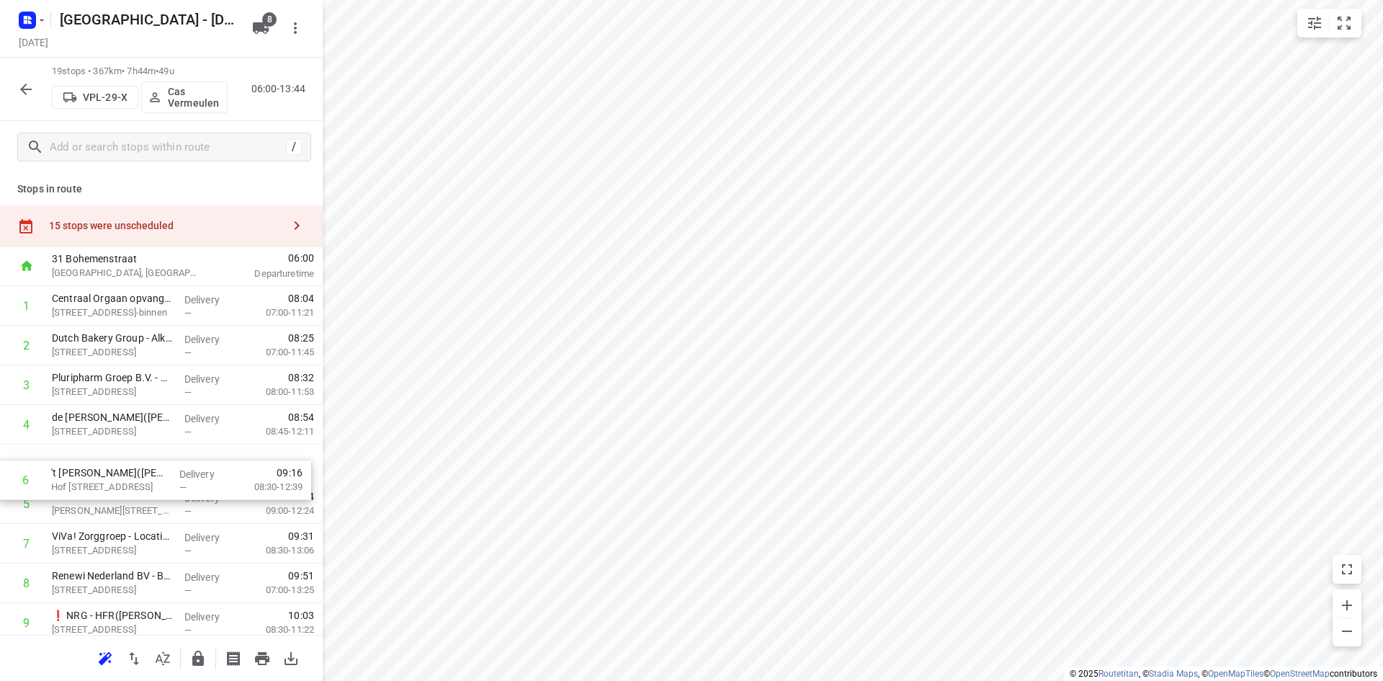
drag, startPoint x: 115, startPoint y: 506, endPoint x: 115, endPoint y: 461, distance: 44.7
click at [115, 461] on div "1 Centraal Orgaan opvang Asielzoekers (COA) - [GEOGRAPHIC_DATA]-Binnen([PERSON_…" at bounding box center [161, 662] width 323 height 753
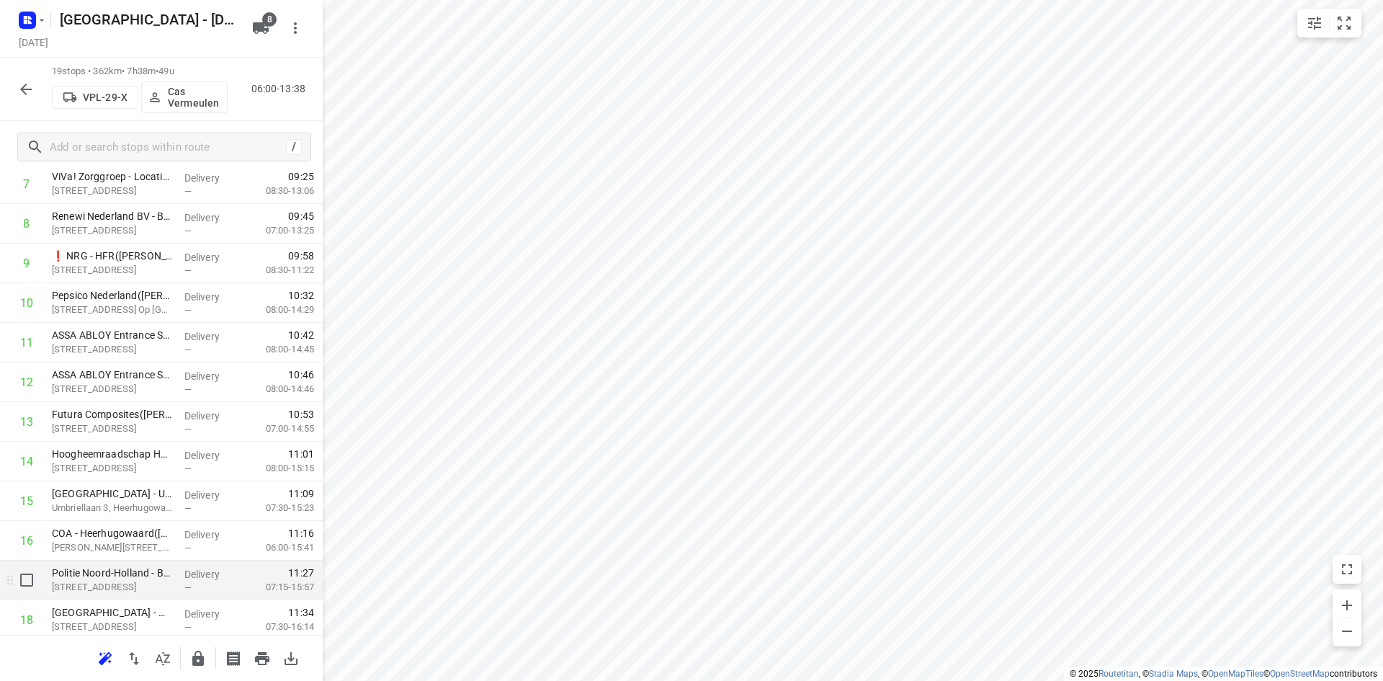
scroll to position [360, 0]
click at [200, 661] on icon "button" at bounding box center [198, 657] width 12 height 15
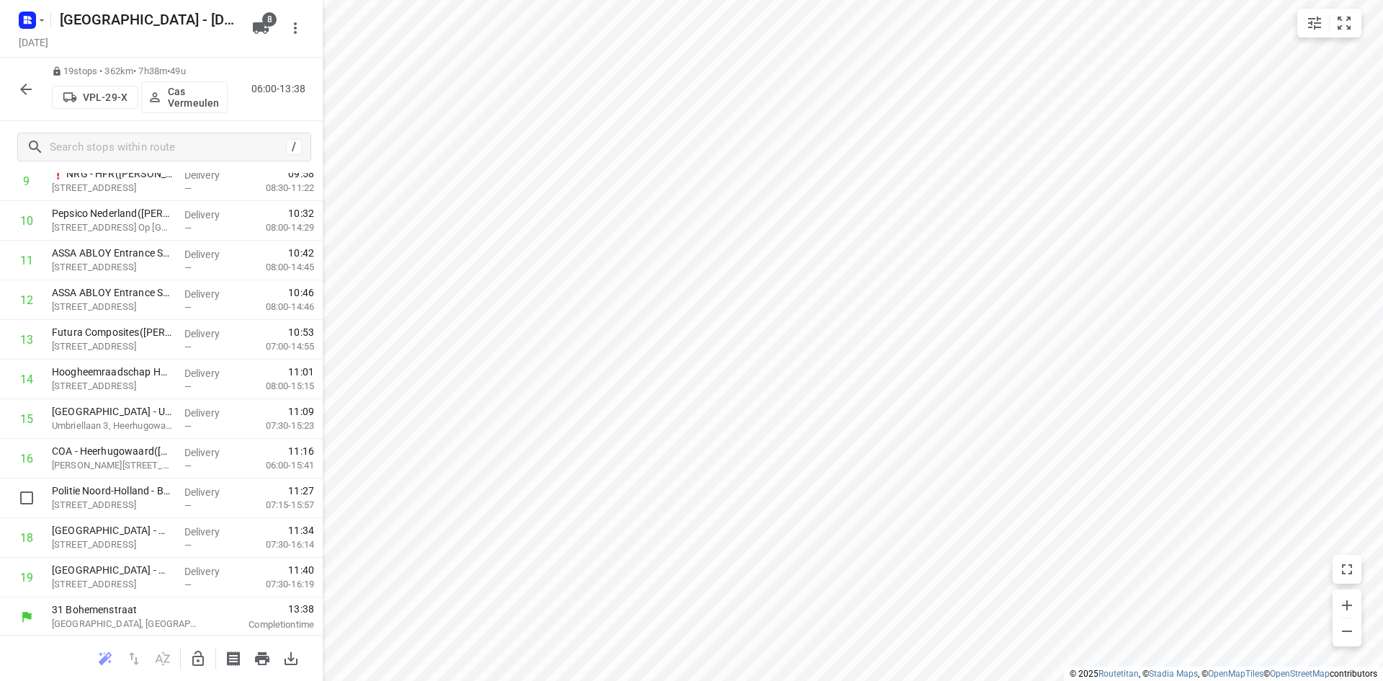
scroll to position [444, 0]
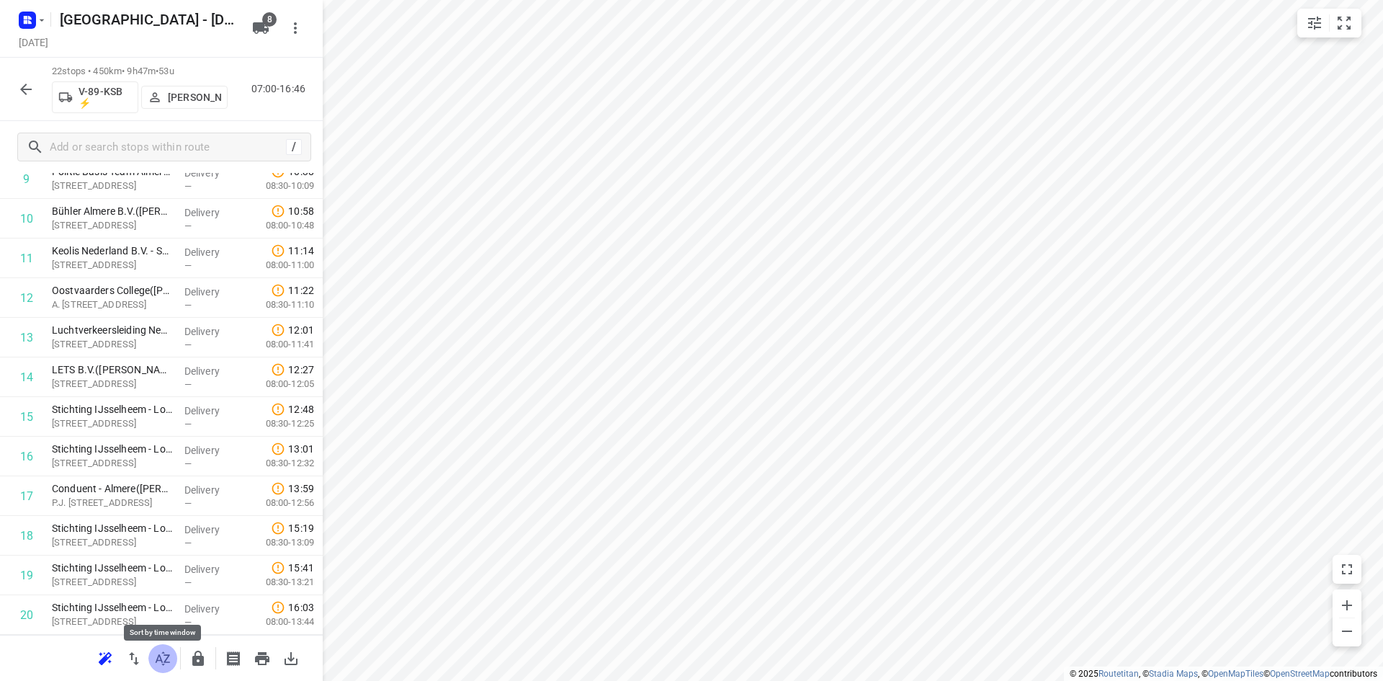
click at [169, 655] on icon "button" at bounding box center [163, 658] width 14 height 14
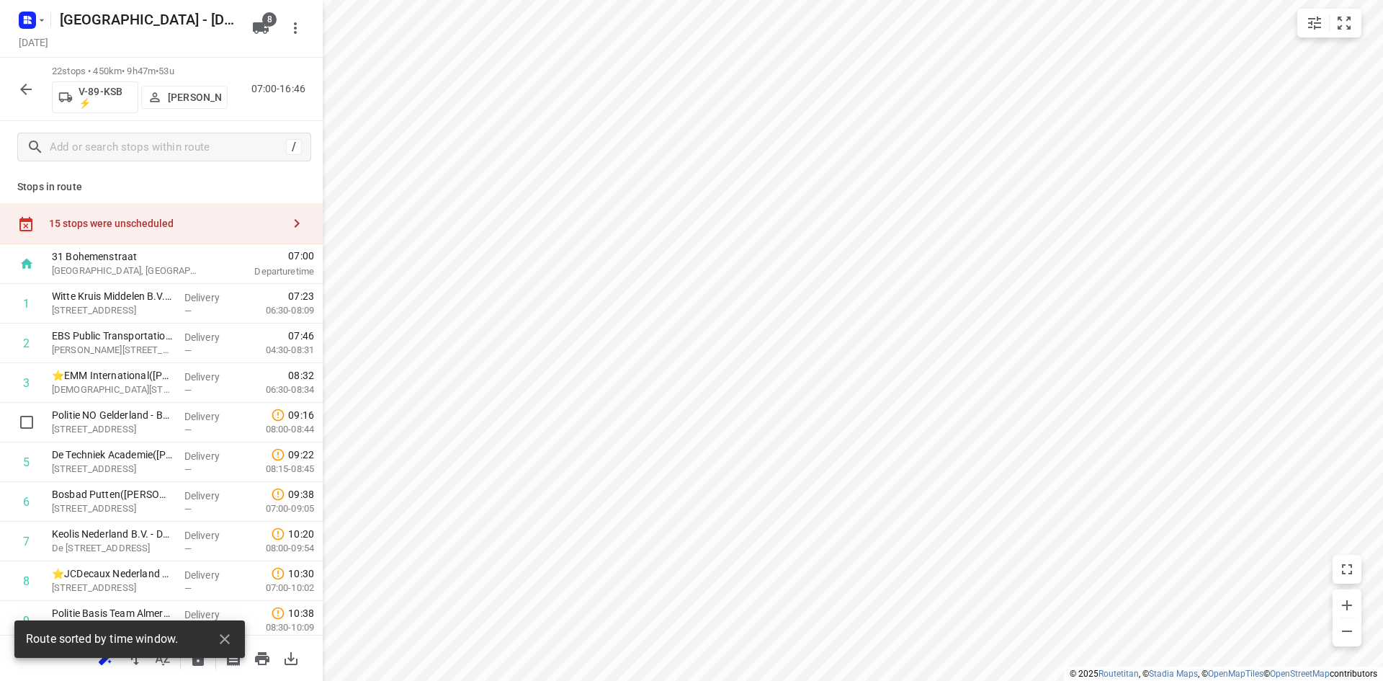
scroll to position [0, 0]
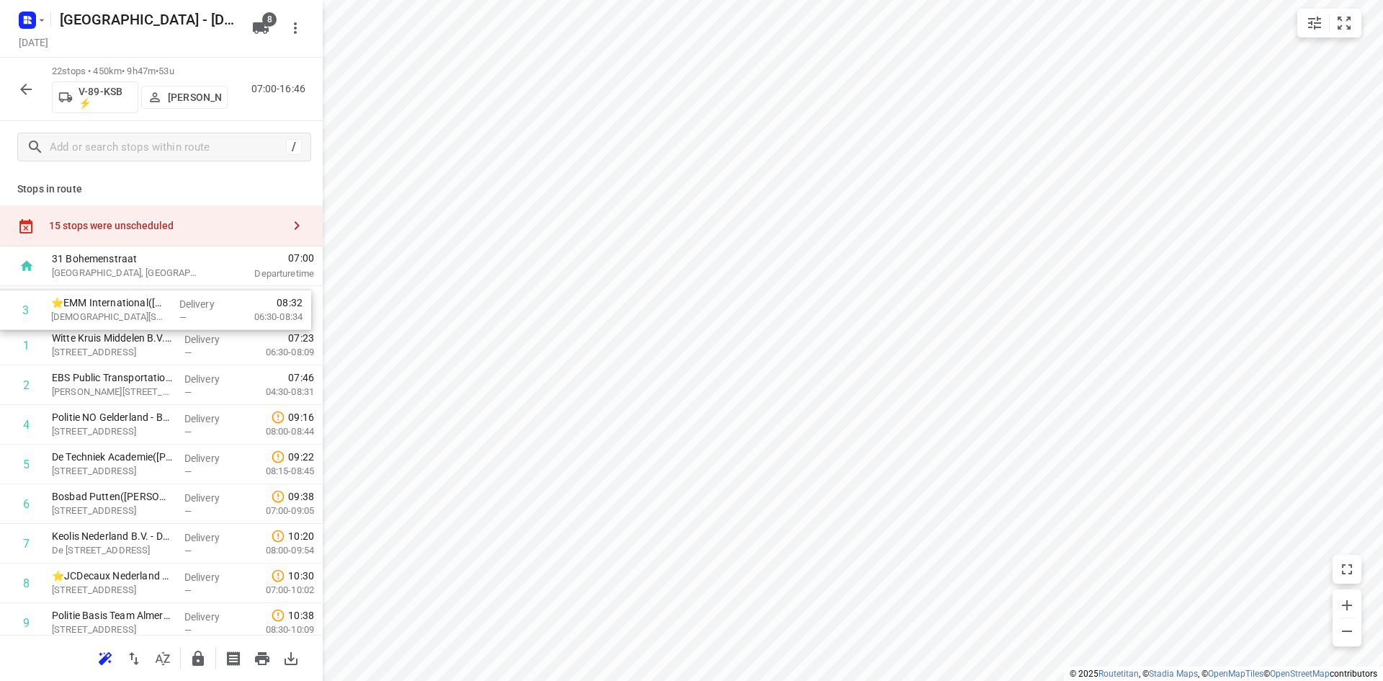
drag, startPoint x: 156, startPoint y: 380, endPoint x: 156, endPoint y: 300, distance: 80.7
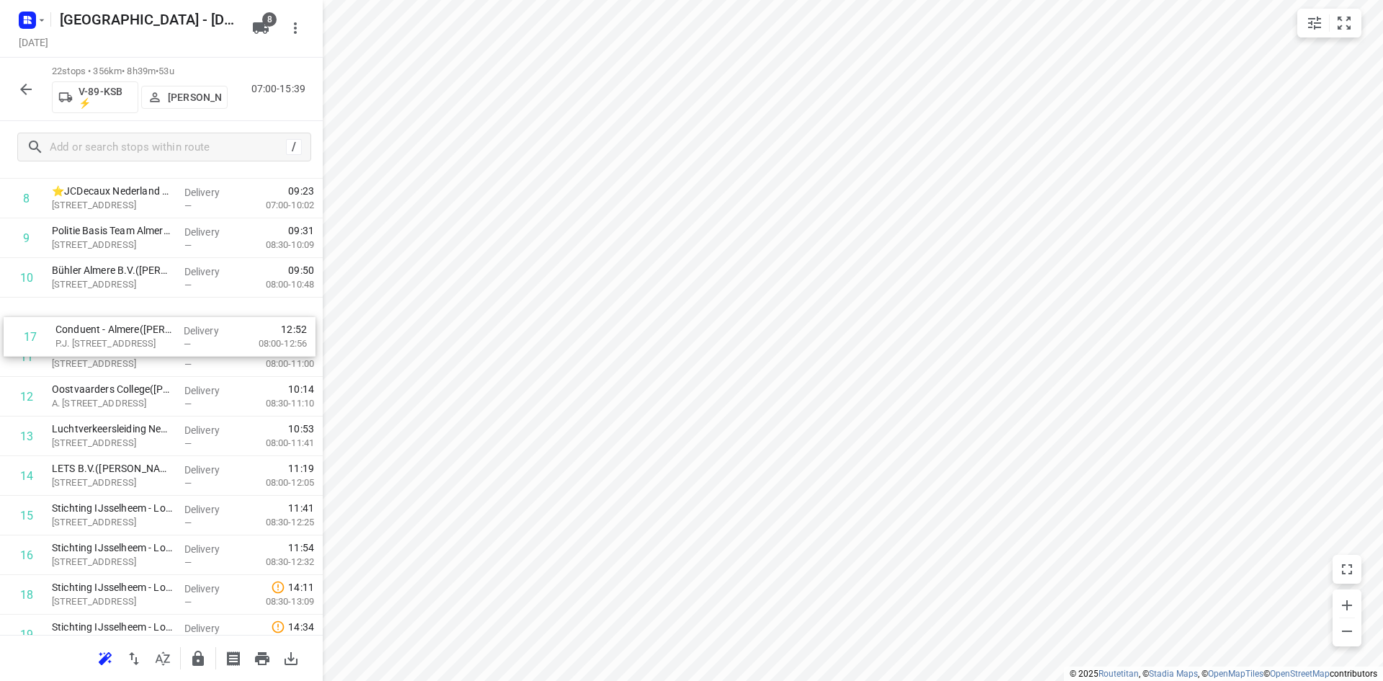
scroll to position [360, 0]
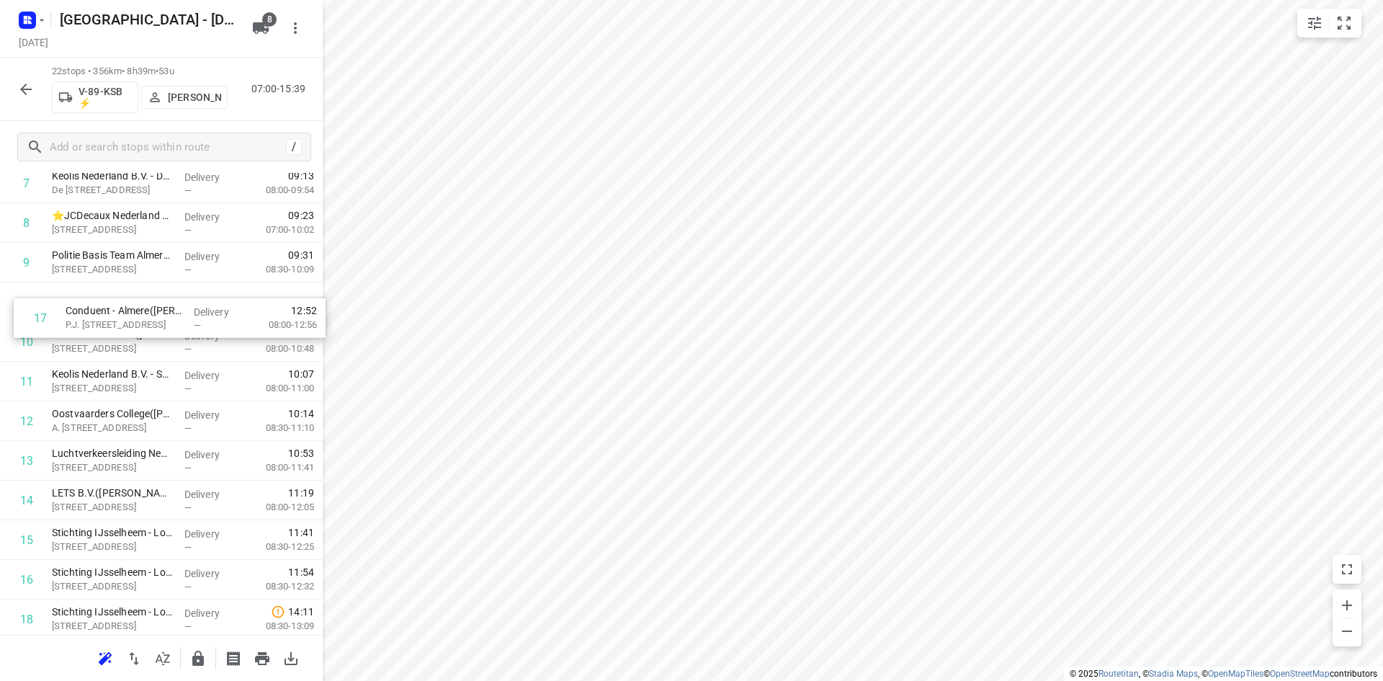
drag, startPoint x: 151, startPoint y: 509, endPoint x: 170, endPoint y: 295, distance: 214.0
click at [170, 295] on div "1 ⭐EMM International([PERSON_NAME] / [PERSON_NAME]) [STREET_ADDRESS] Delivery —…" at bounding box center [161, 362] width 323 height 872
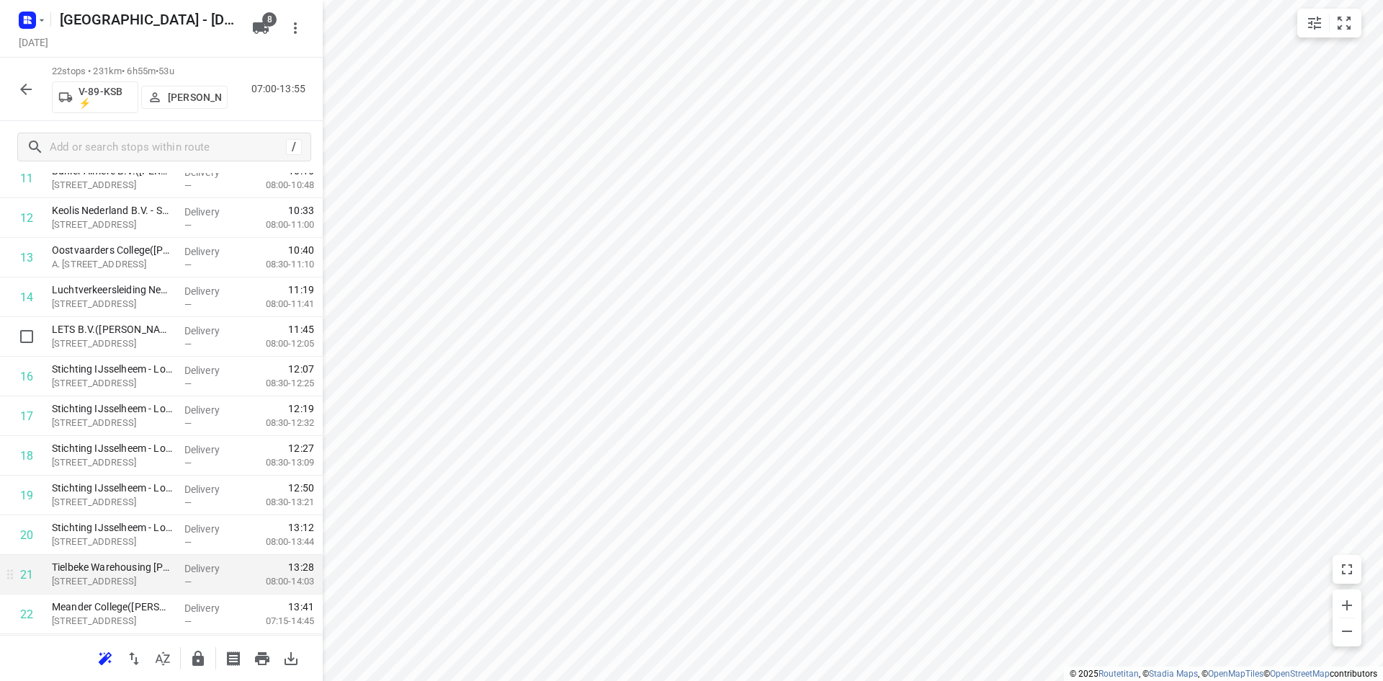
scroll to position [563, 0]
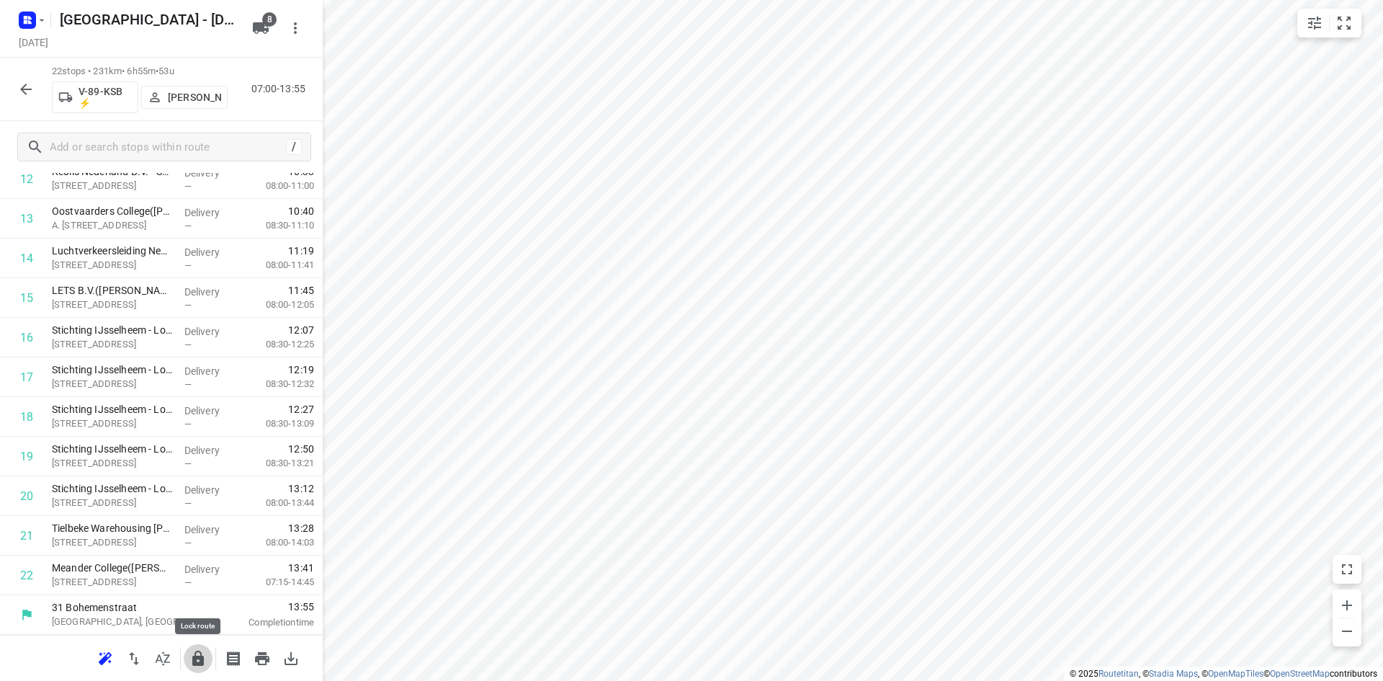
click at [200, 656] on icon "button" at bounding box center [198, 657] width 12 height 15
click at [170, 665] on icon "button" at bounding box center [162, 658] width 17 height 17
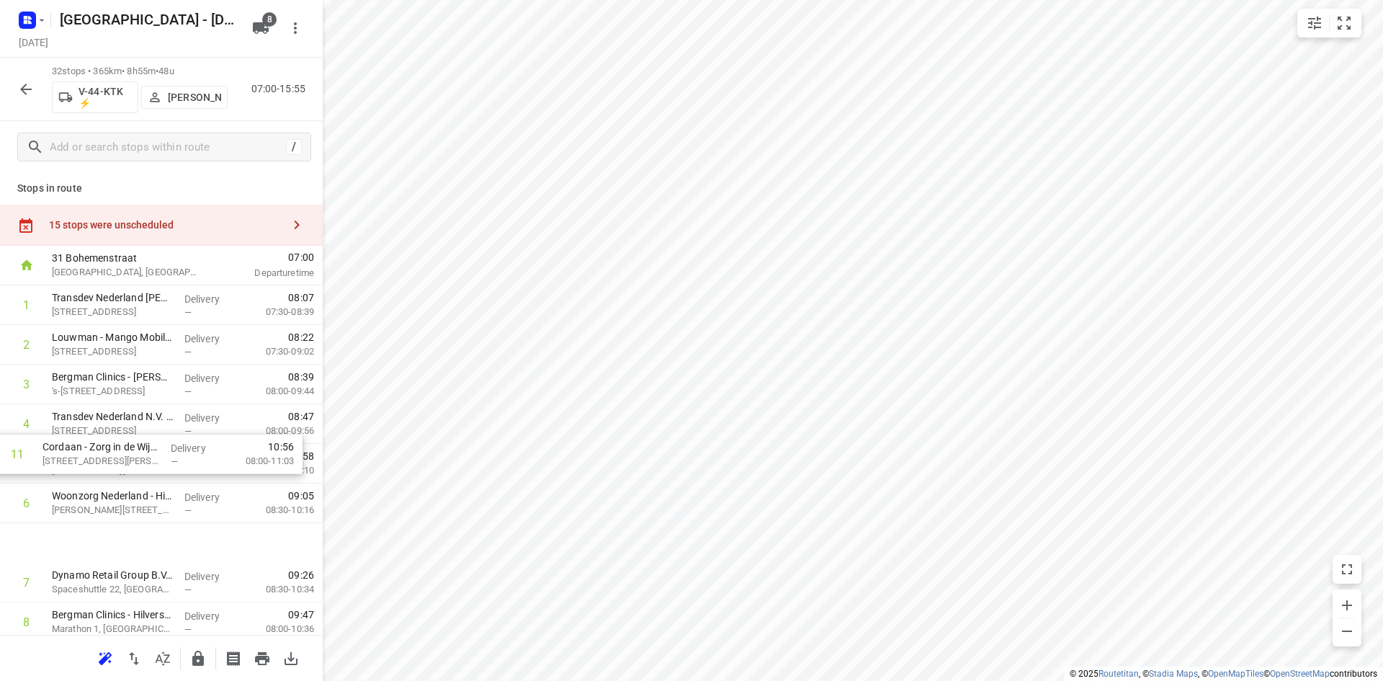
scroll to position [0, 0]
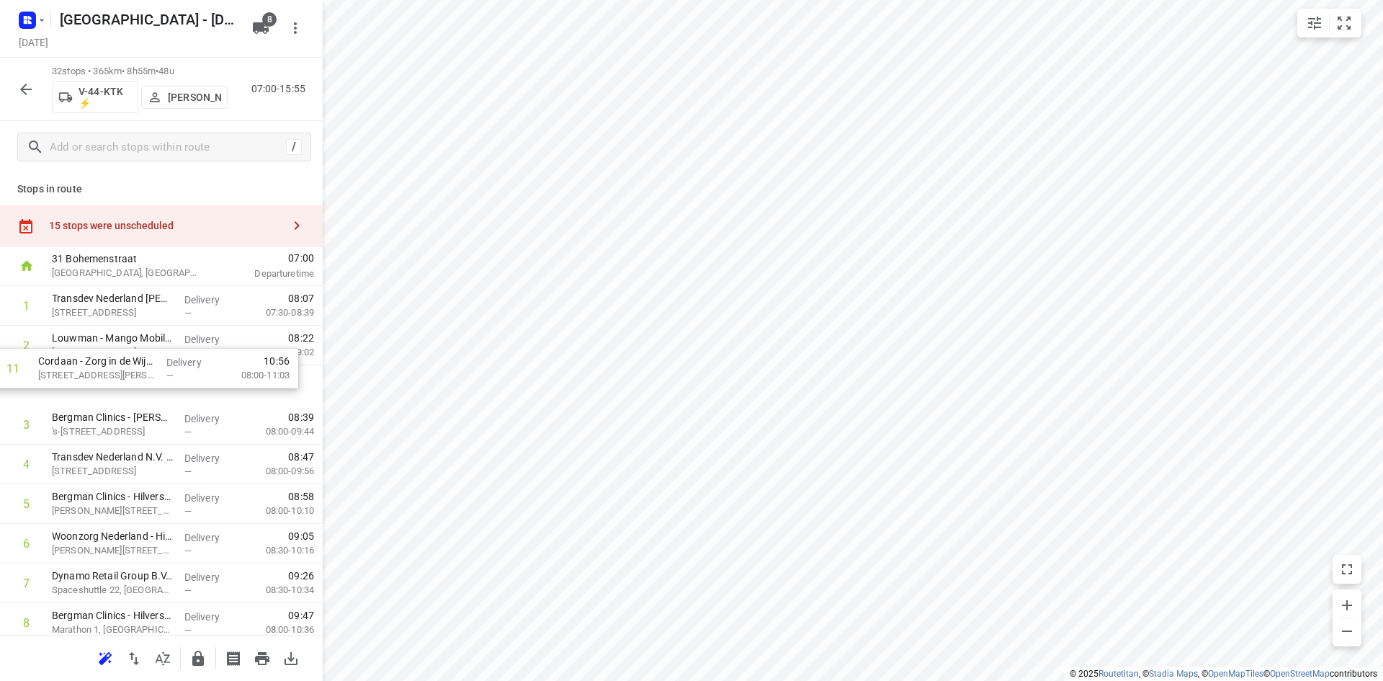
drag, startPoint x: 91, startPoint y: 546, endPoint x: 82, endPoint y: 357, distance: 189.7
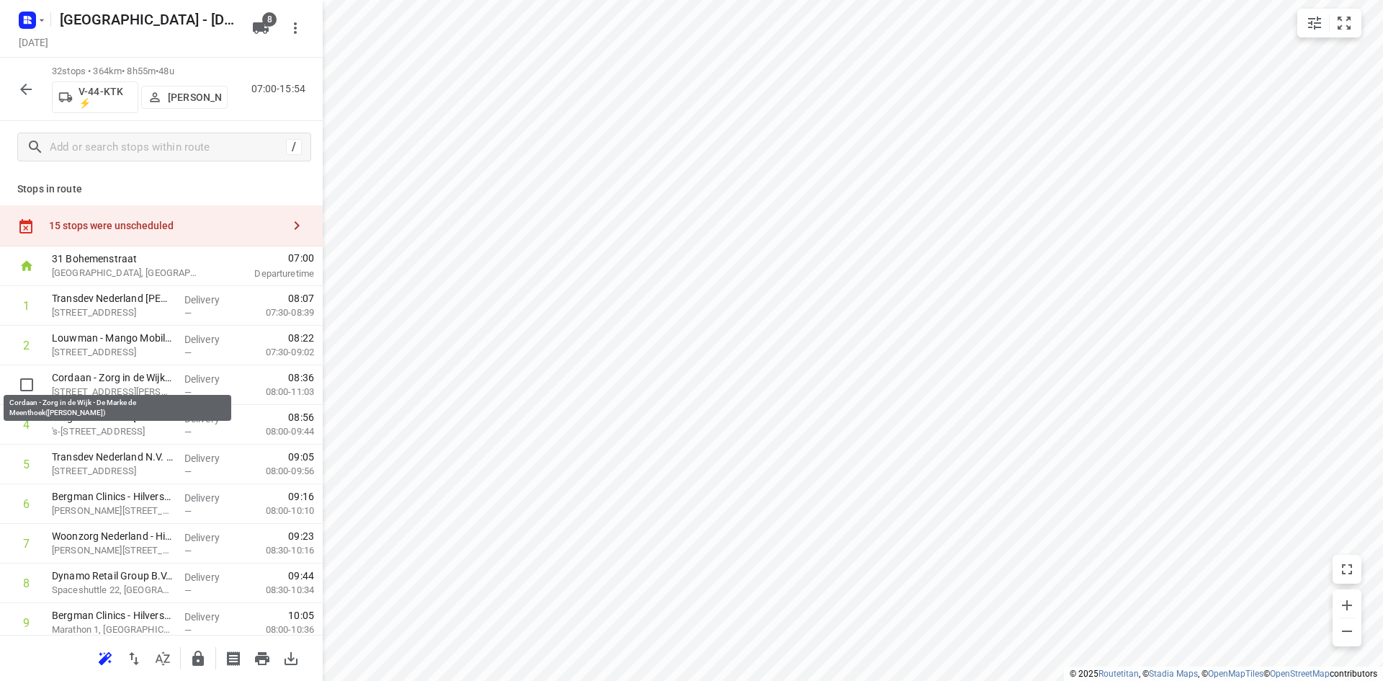
drag, startPoint x: 117, startPoint y: 384, endPoint x: 117, endPoint y: 339, distance: 44.7
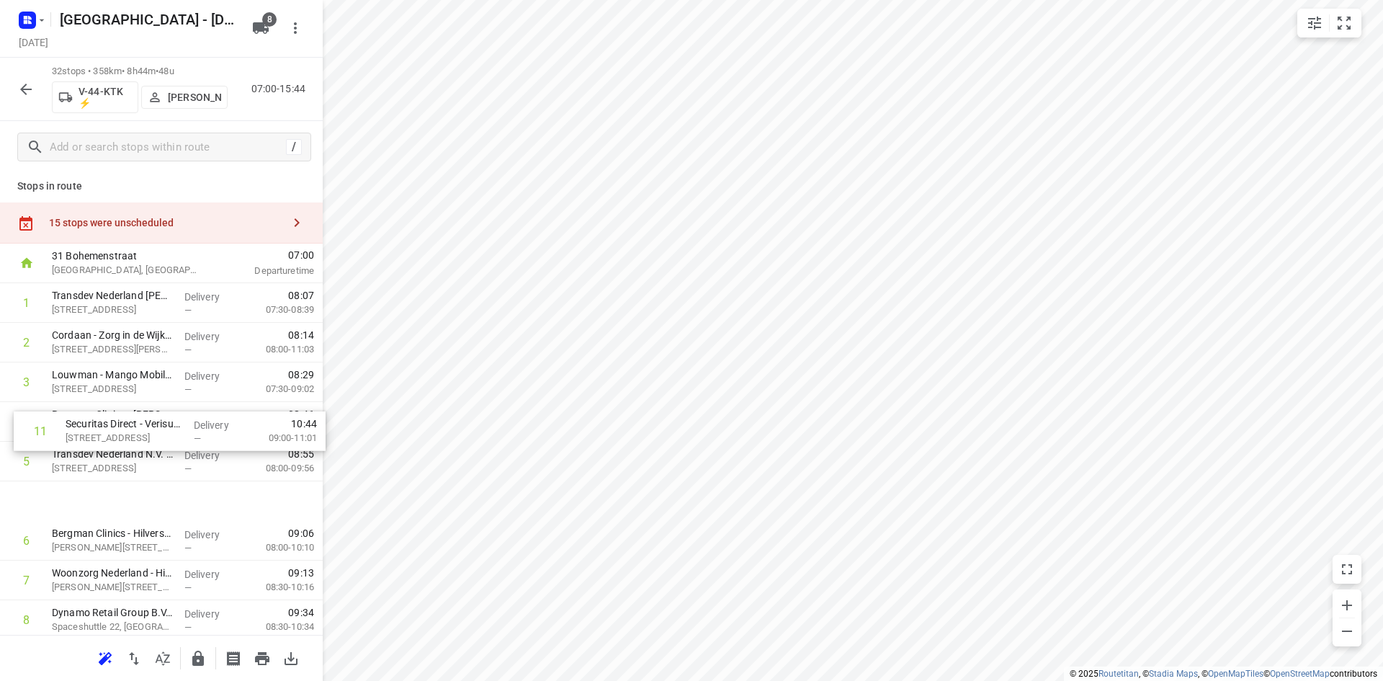
scroll to position [1, 0]
drag, startPoint x: 117, startPoint y: 556, endPoint x: 104, endPoint y: 413, distance: 143.9
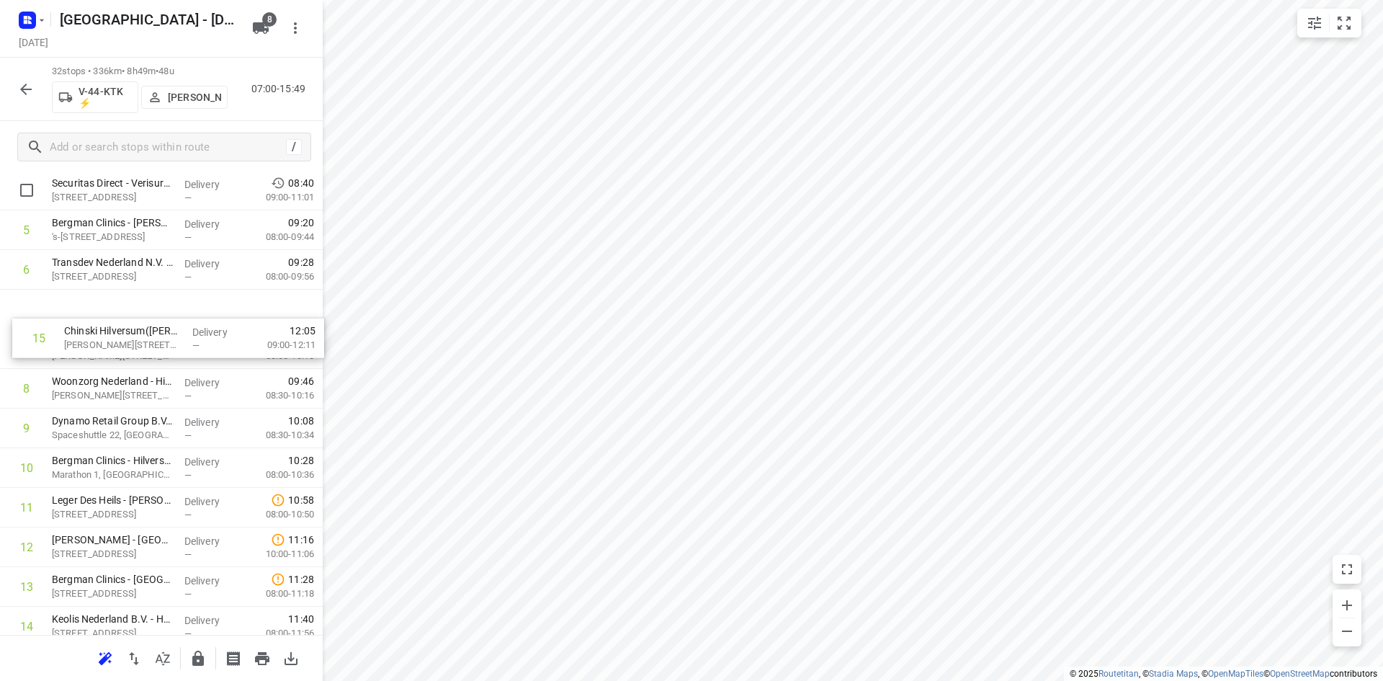
scroll to position [218, 0]
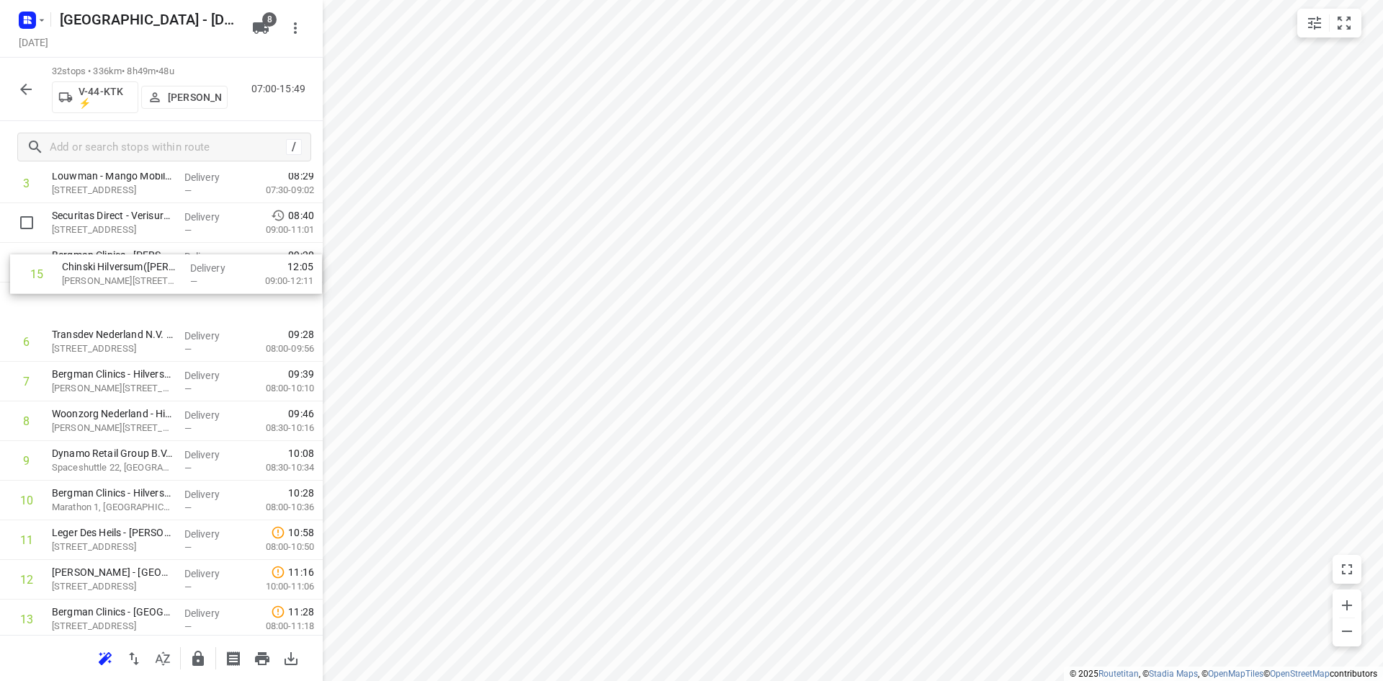
drag, startPoint x: 148, startPoint y: 370, endPoint x: 161, endPoint y: 280, distance: 90.2
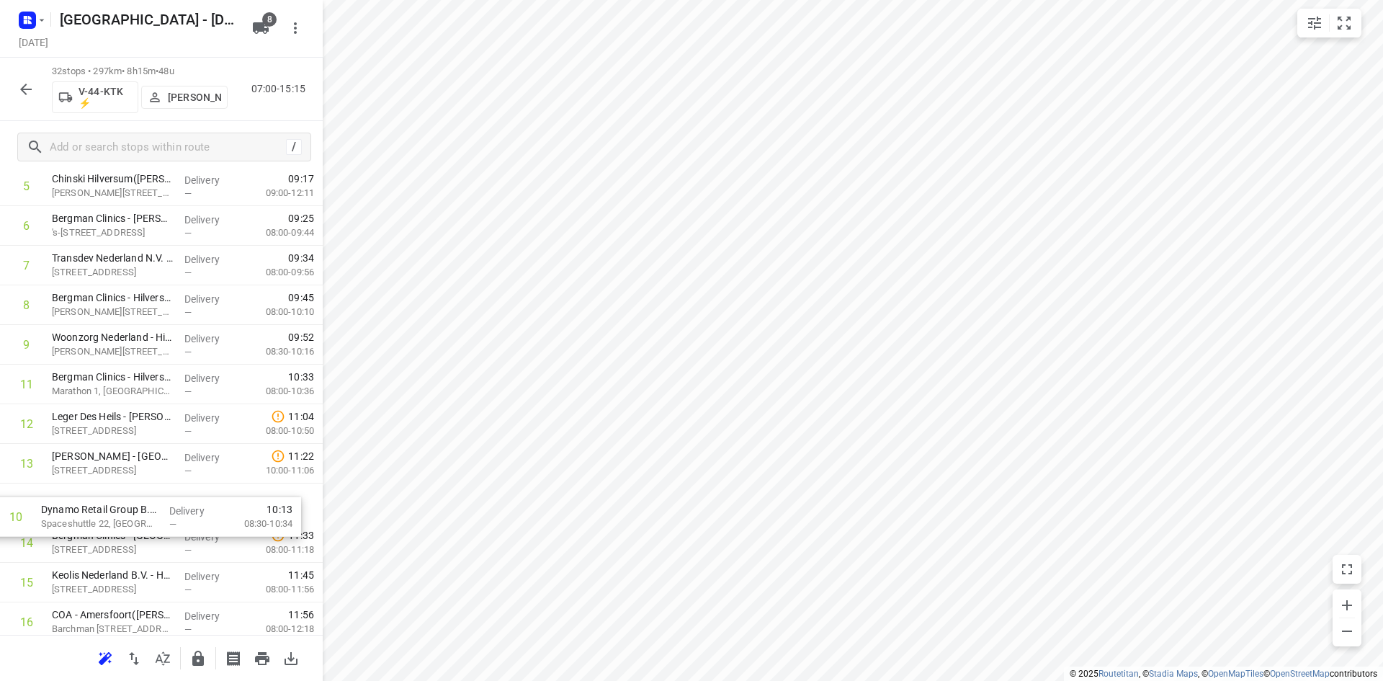
scroll to position [281, 0]
drag, startPoint x: 213, startPoint y: 451, endPoint x: 203, endPoint y: 511, distance: 60.5
click at [203, 511] on div "1 Transdev Nederland N.V. - Huizen([PERSON_NAME]) [STREET_ADDRESS] Delivery — 0…" at bounding box center [161, 639] width 323 height 1268
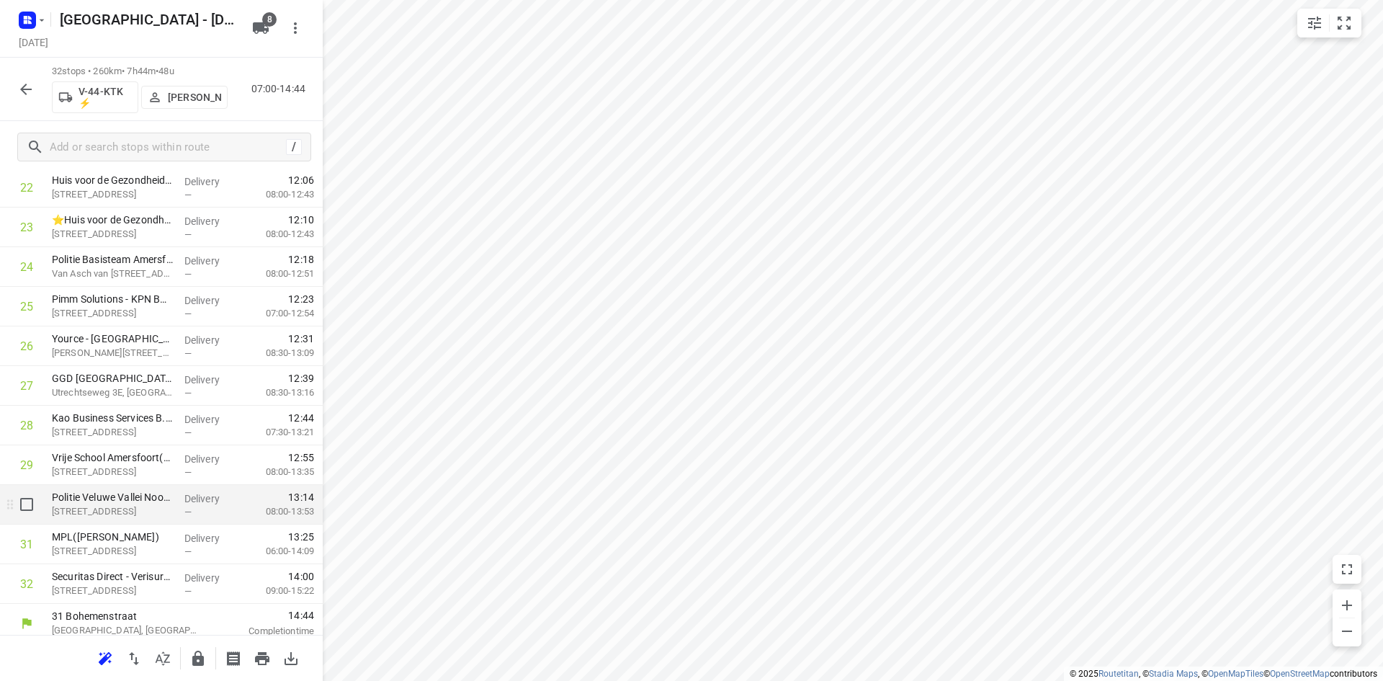
scroll to position [959, 0]
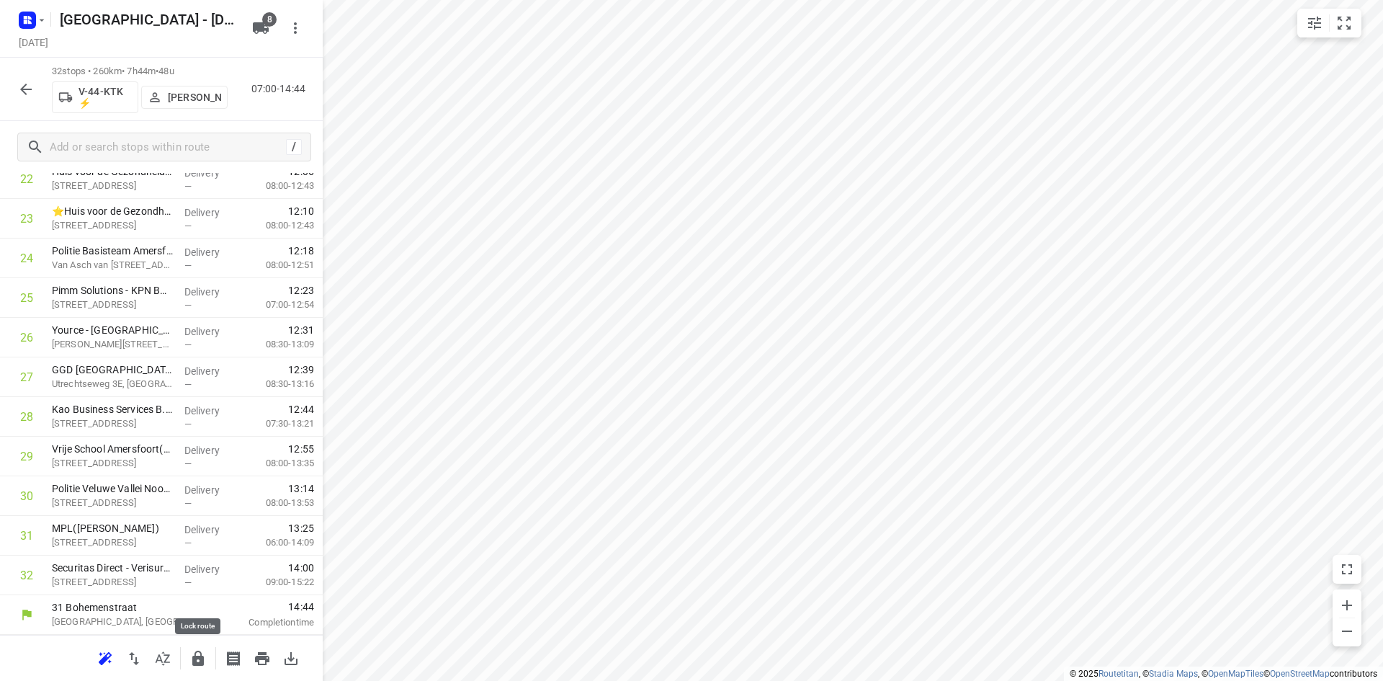
click at [202, 660] on icon "button" at bounding box center [198, 657] width 12 height 15
click at [164, 659] on icon "button" at bounding box center [162, 658] width 17 height 17
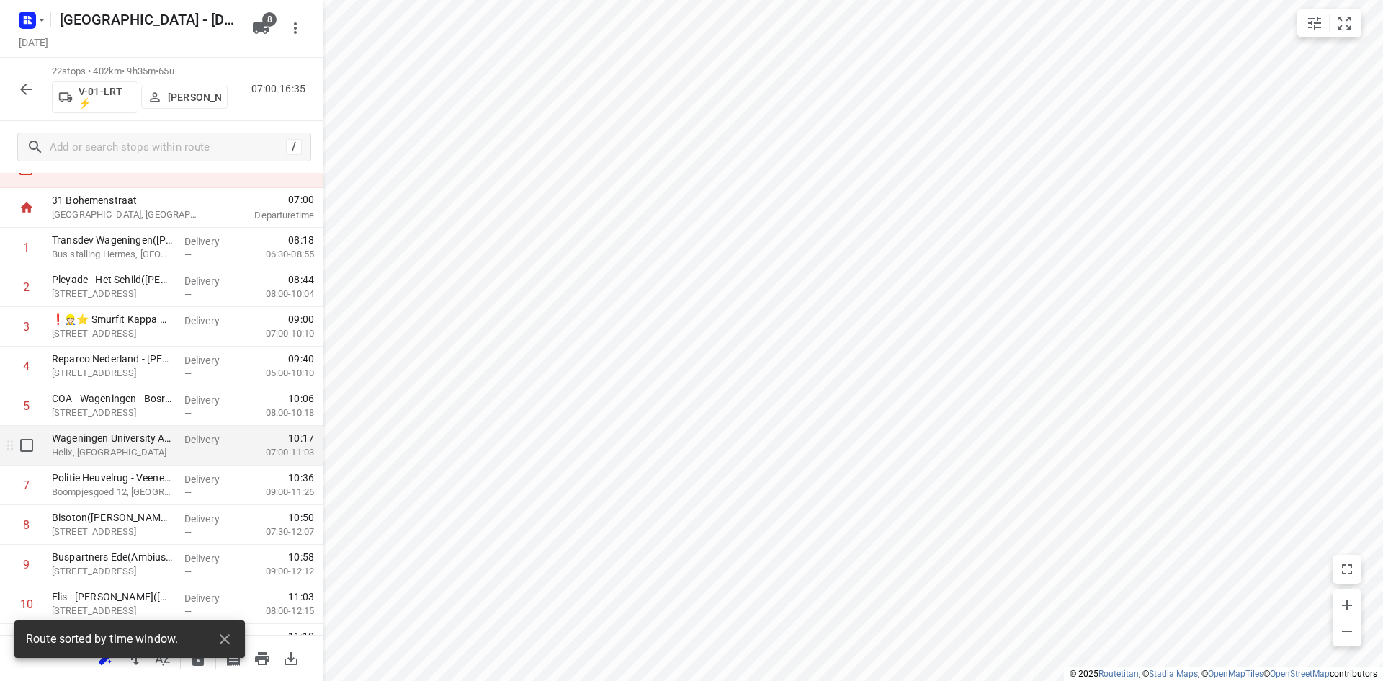
scroll to position [0, 0]
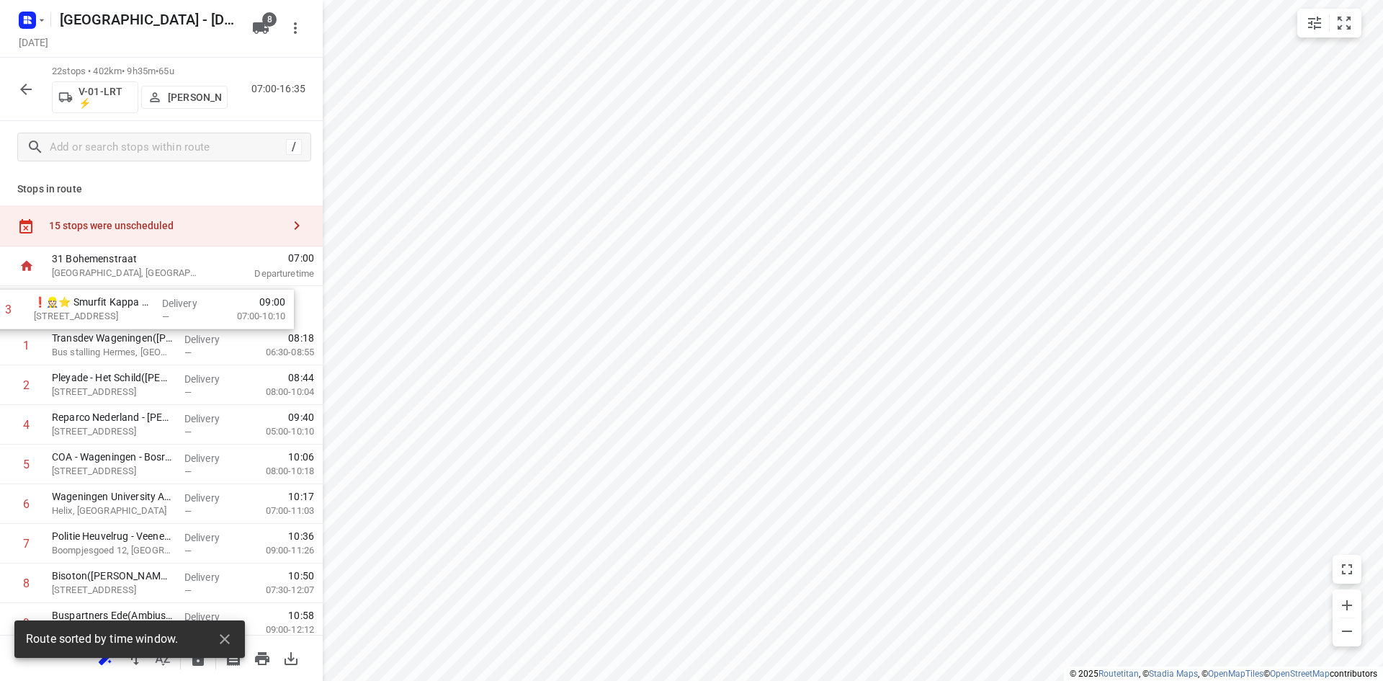
drag, startPoint x: 125, startPoint y: 394, endPoint x: 106, endPoint y: 314, distance: 82.1
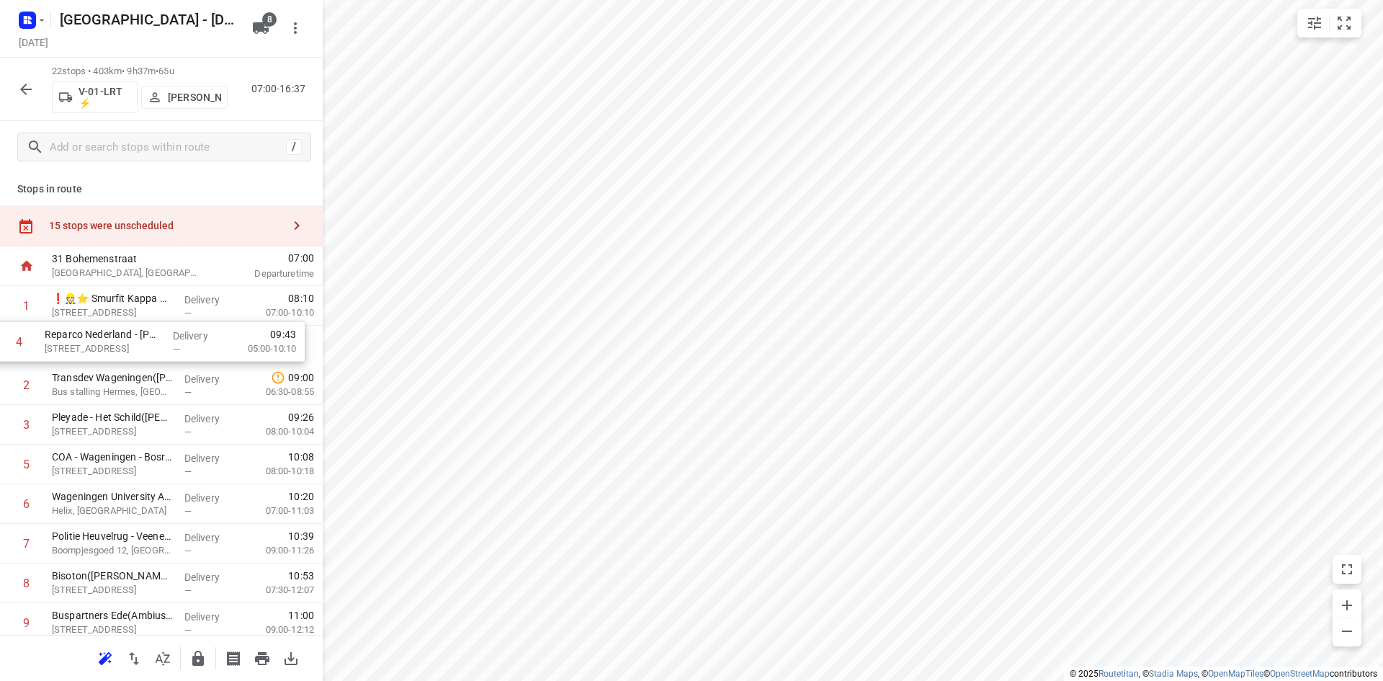
drag, startPoint x: 155, startPoint y: 421, endPoint x: 149, endPoint y: 332, distance: 88.8
click at [1340, 37] on button "small contained button group" at bounding box center [1344, 23] width 29 height 29
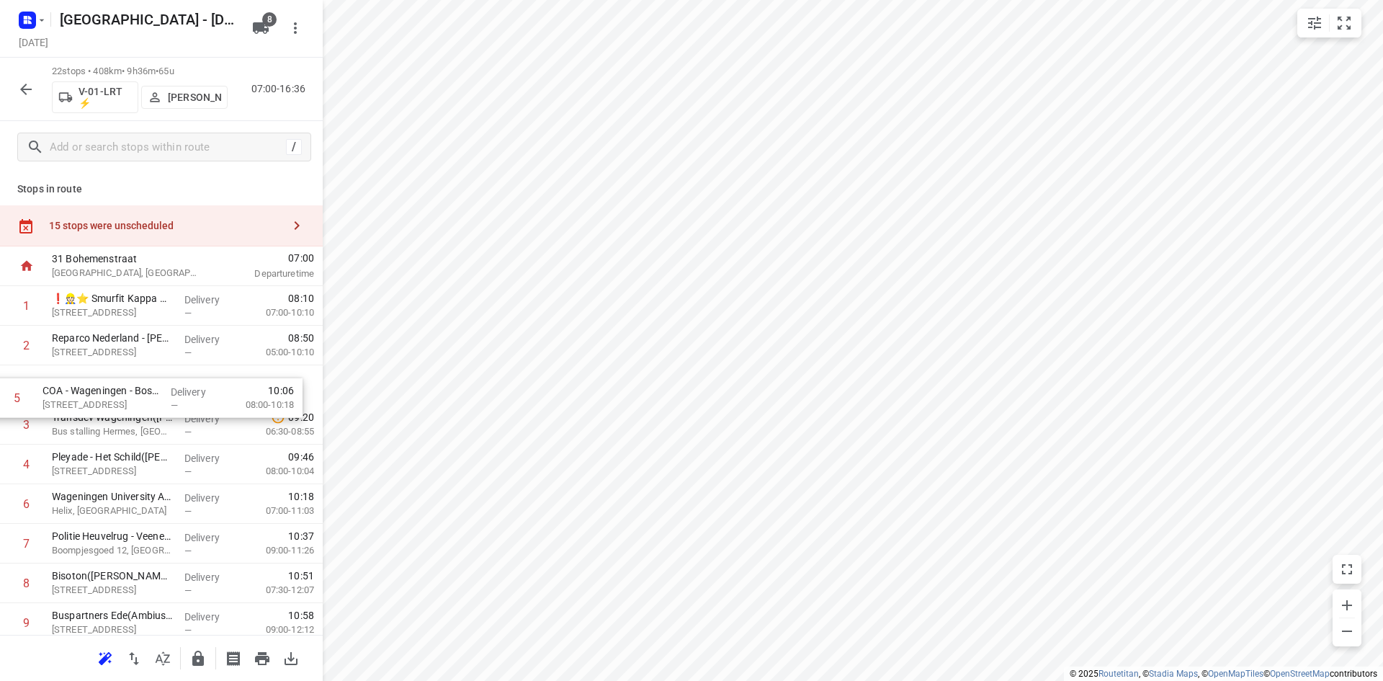
drag, startPoint x: 165, startPoint y: 475, endPoint x: 156, endPoint y: 397, distance: 79.1
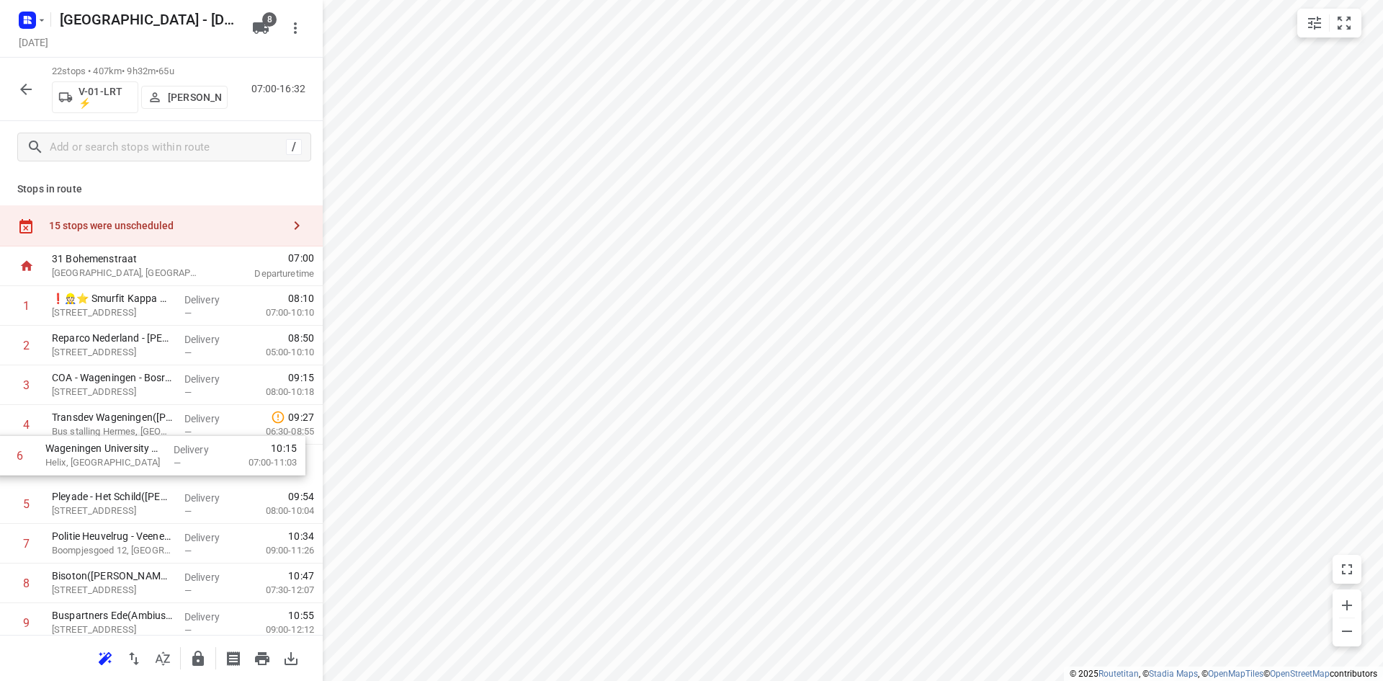
drag, startPoint x: 128, startPoint y: 491, endPoint x: 119, endPoint y: 430, distance: 61.8
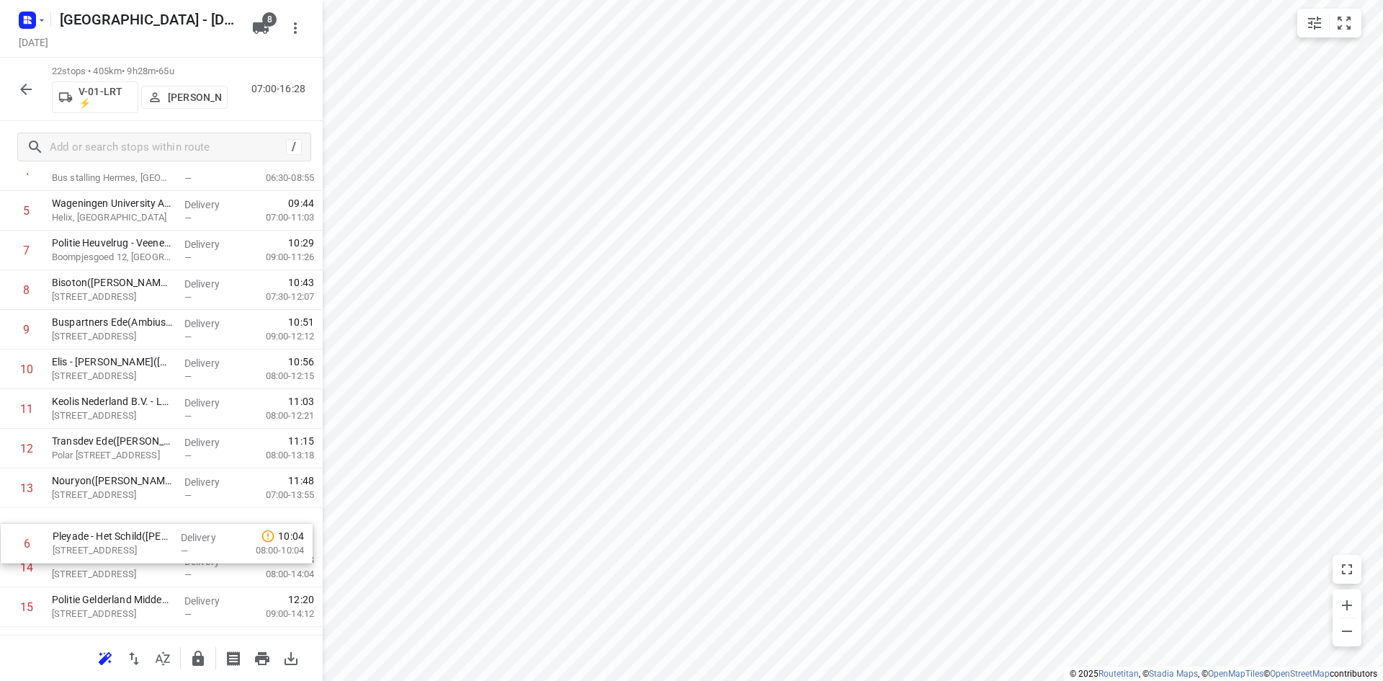
scroll to position [254, 0]
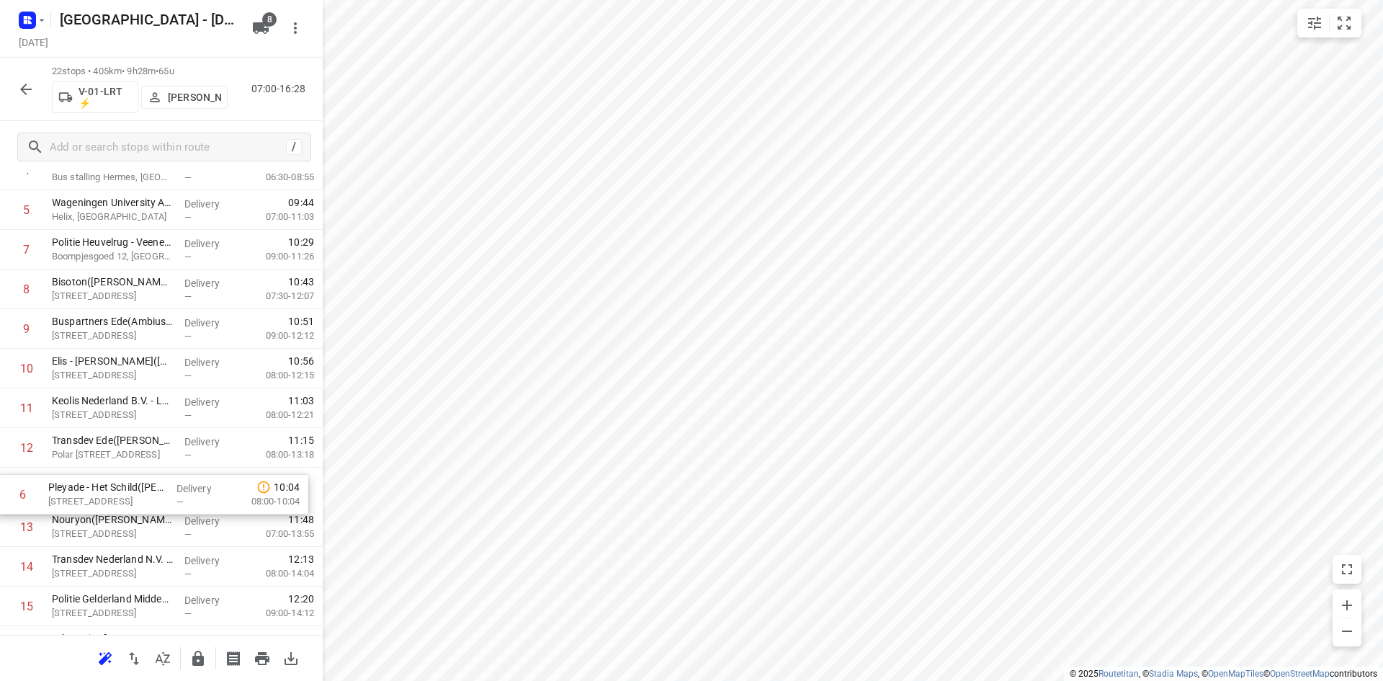
click at [128, 488] on div "1 ❗👷🏻⭐ Smurfit Kappa Parenco([PERSON_NAME] of [PERSON_NAME]) [STREET_ADDRESS] D…" at bounding box center [161, 468] width 323 height 872
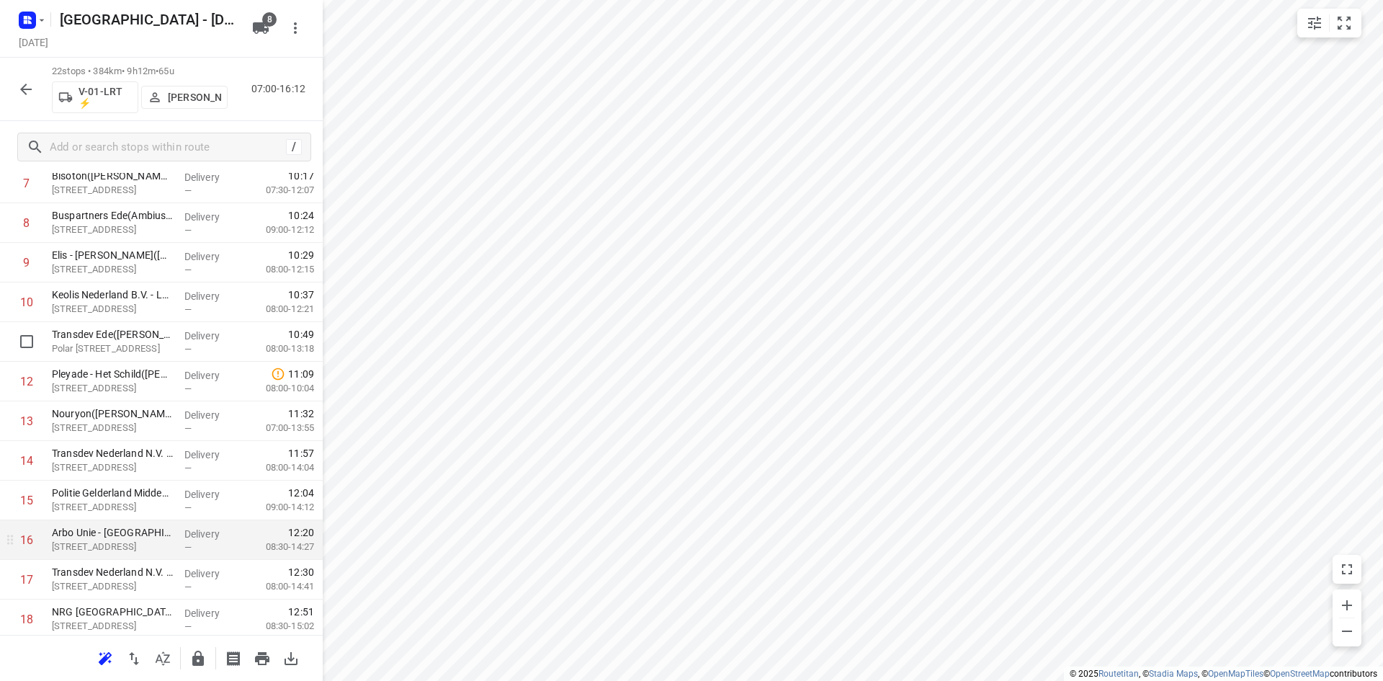
scroll to position [563, 0]
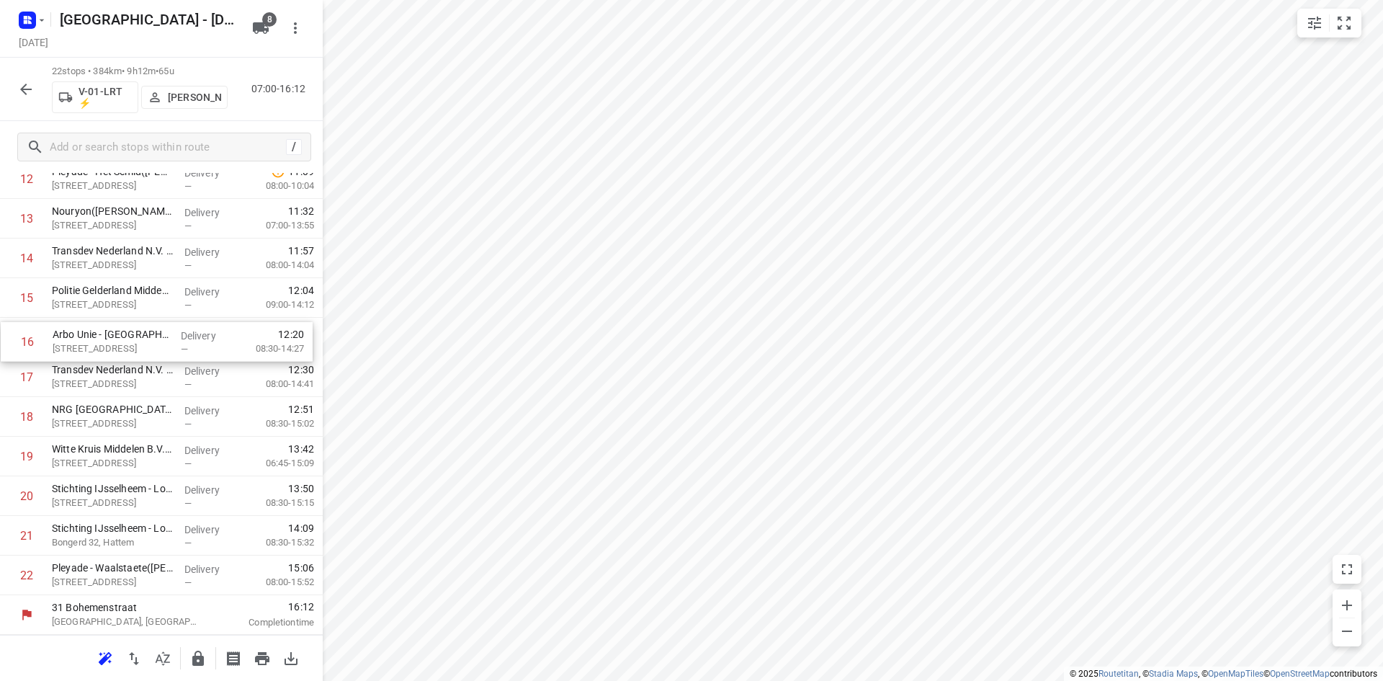
drag, startPoint x: 146, startPoint y: 334, endPoint x: 146, endPoint y: 343, distance: 8.7
click at [146, 343] on div "1 ❗👷🏻⭐ Smurfit Kappa Parenco([PERSON_NAME] of [PERSON_NAME]) [STREET_ADDRESS] D…" at bounding box center [161, 159] width 323 height 872
drag, startPoint x: 117, startPoint y: 586, endPoint x: 114, endPoint y: 380, distance: 206.1
click at [114, 380] on div "1 ❗👷🏻⭐ Smurfit Kappa Parenco([PERSON_NAME] of [PERSON_NAME]) [STREET_ADDRESS] D…" at bounding box center [161, 159] width 323 height 872
click at [197, 653] on icon "button" at bounding box center [197, 658] width 17 height 17
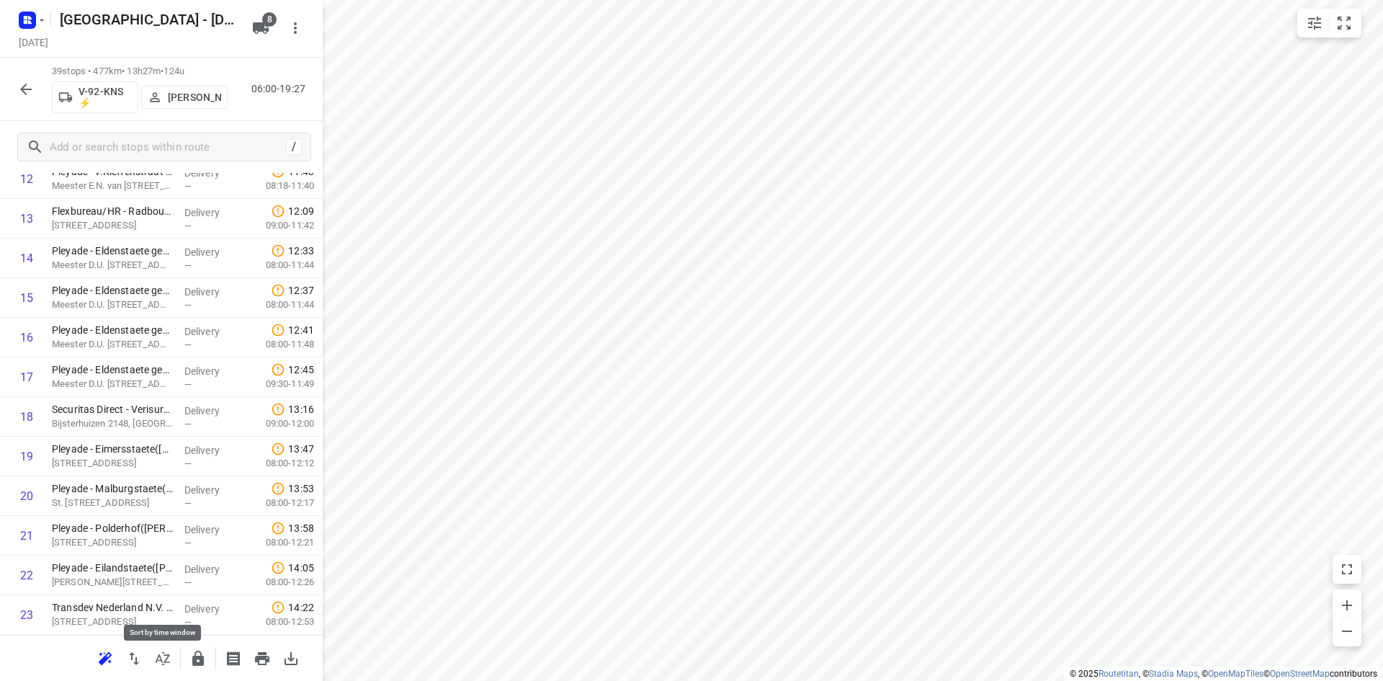
click at [162, 656] on icon "button" at bounding box center [162, 658] width 17 height 17
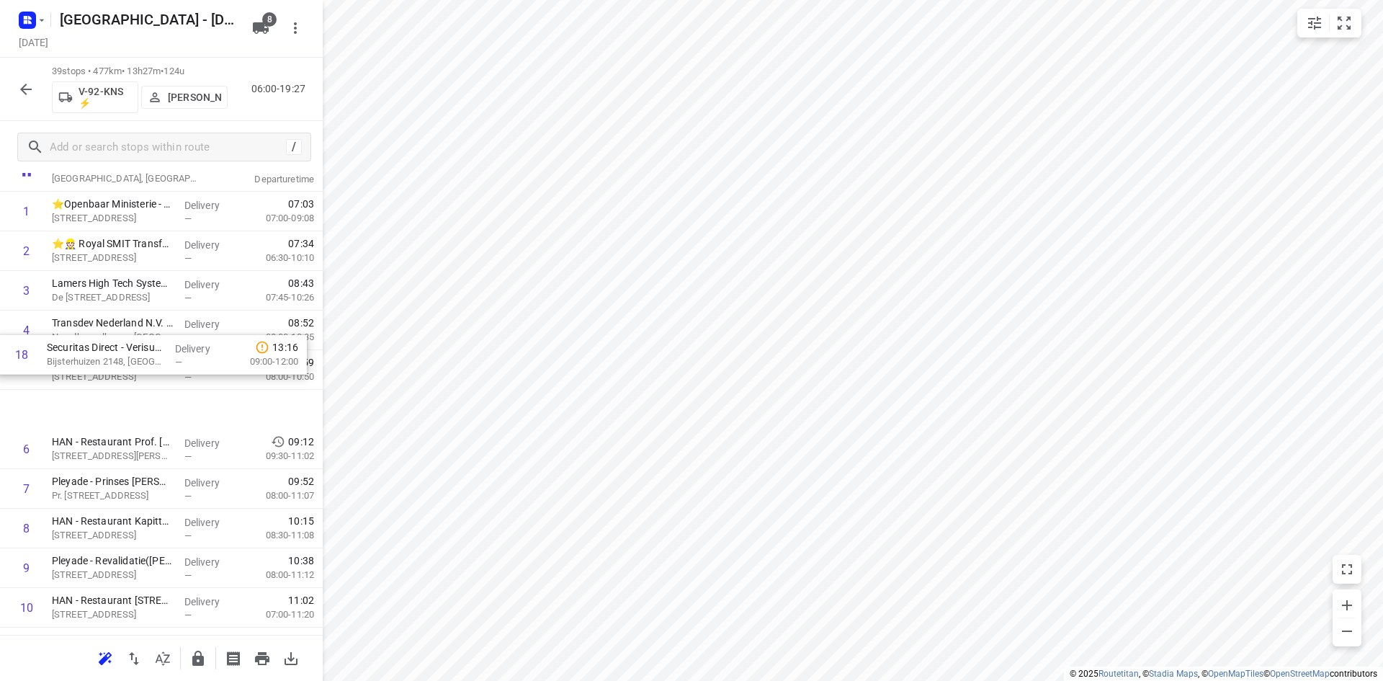
scroll to position [73, 0]
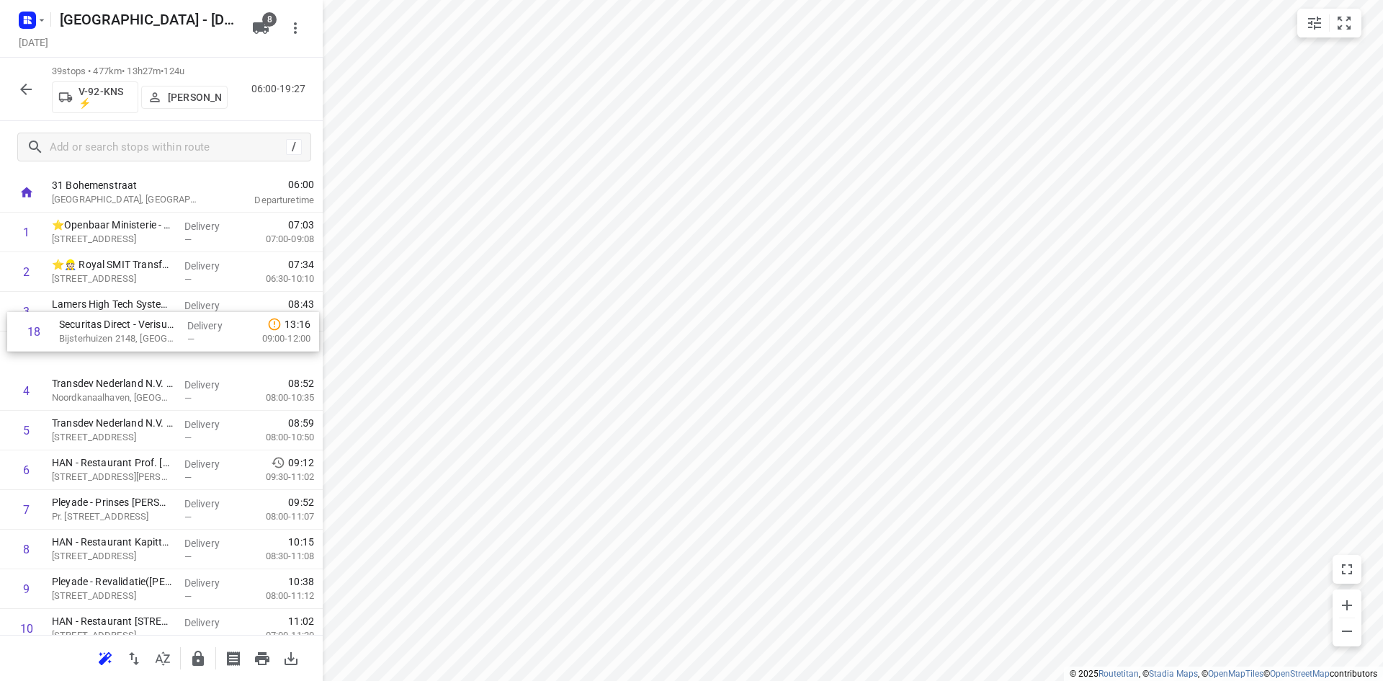
drag, startPoint x: 158, startPoint y: 546, endPoint x: 165, endPoint y: 312, distance: 234.2
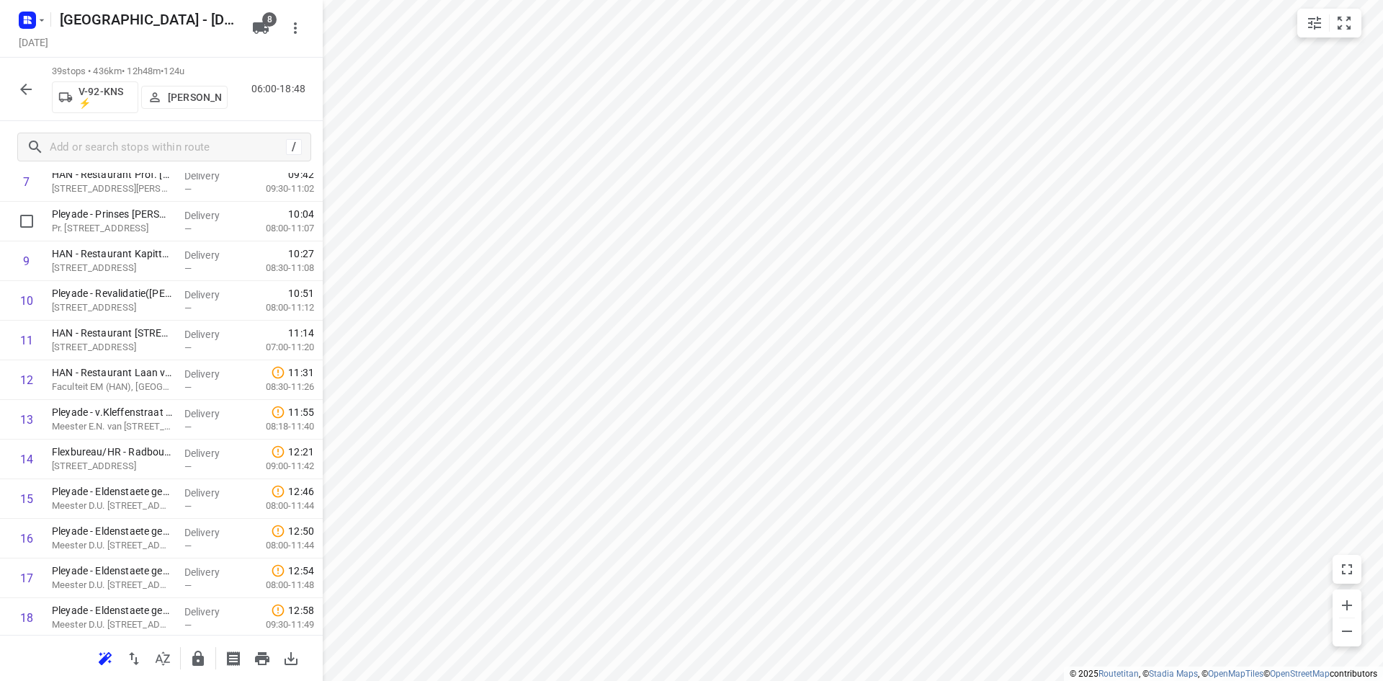
scroll to position [357, 0]
drag, startPoint x: 115, startPoint y: 236, endPoint x: 117, endPoint y: 400, distance: 164.3
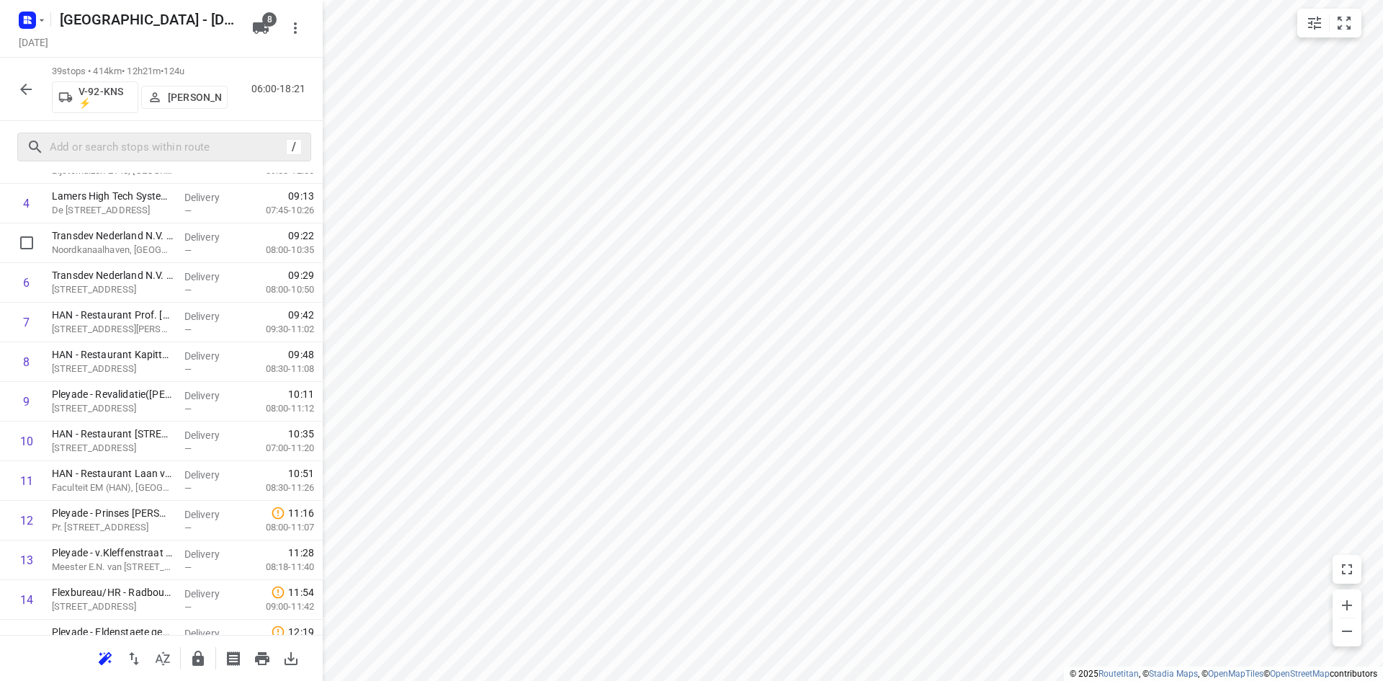
scroll to position [213, 0]
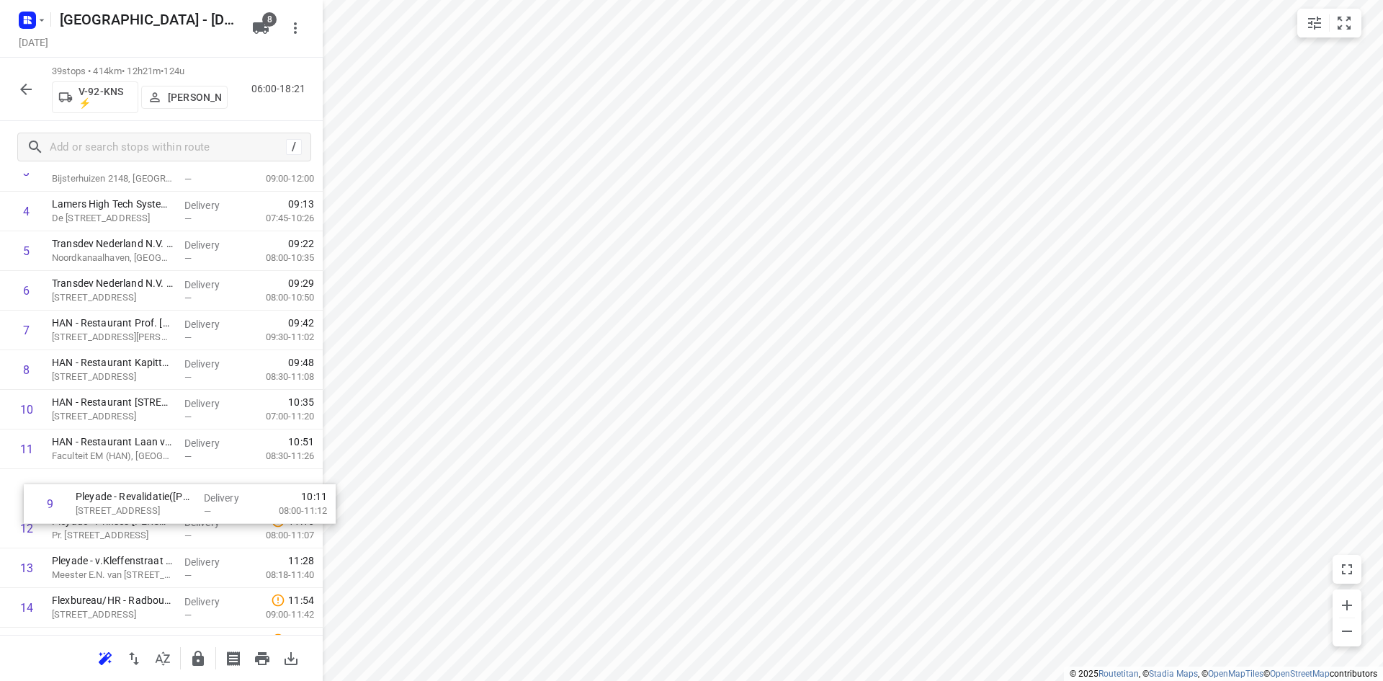
drag, startPoint x: 151, startPoint y: 407, endPoint x: 174, endPoint y: 506, distance: 101.5
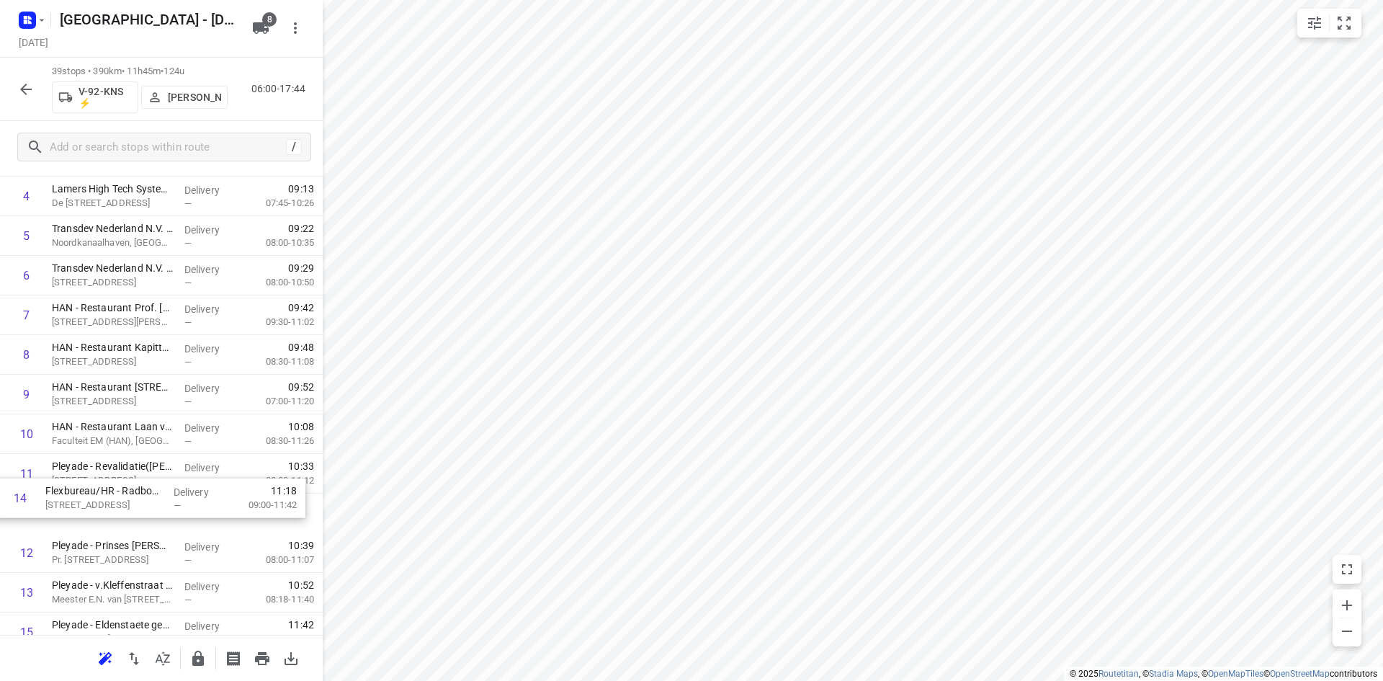
scroll to position [228, 0]
drag, startPoint x: 112, startPoint y: 594, endPoint x: 115, endPoint y: 450, distance: 144.8
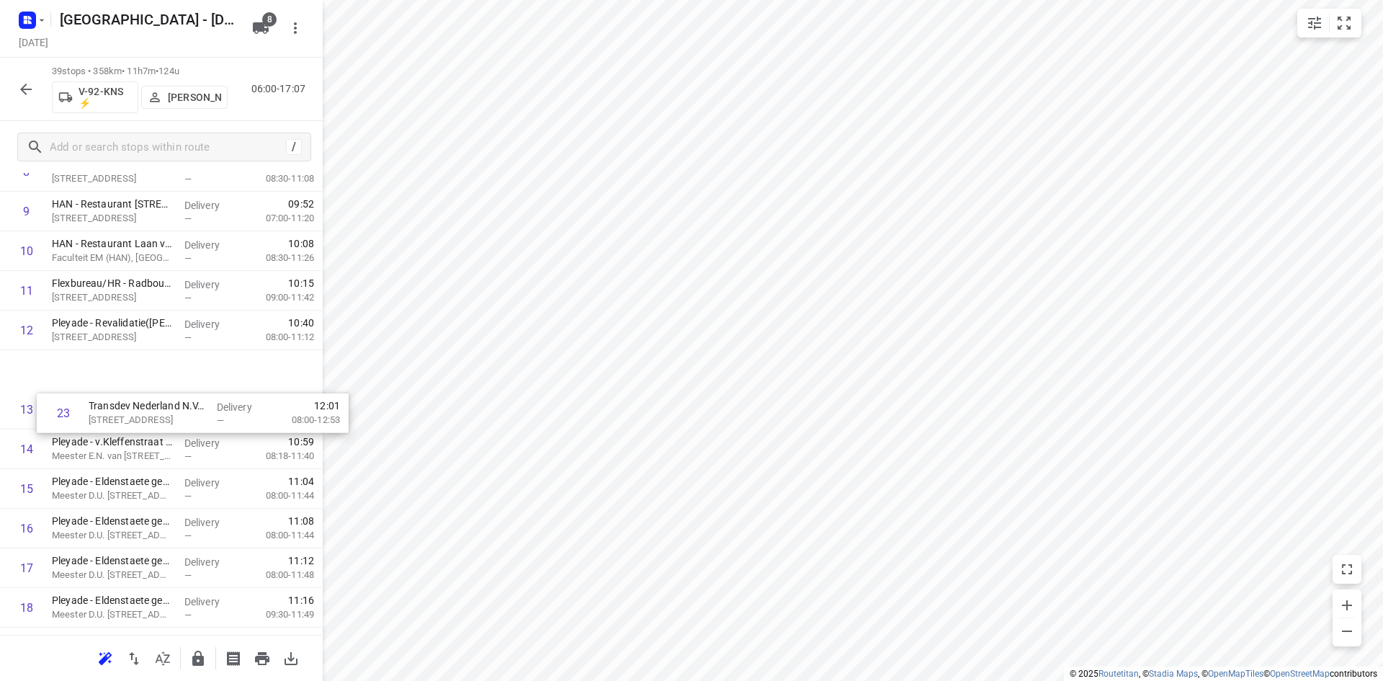
scroll to position [360, 0]
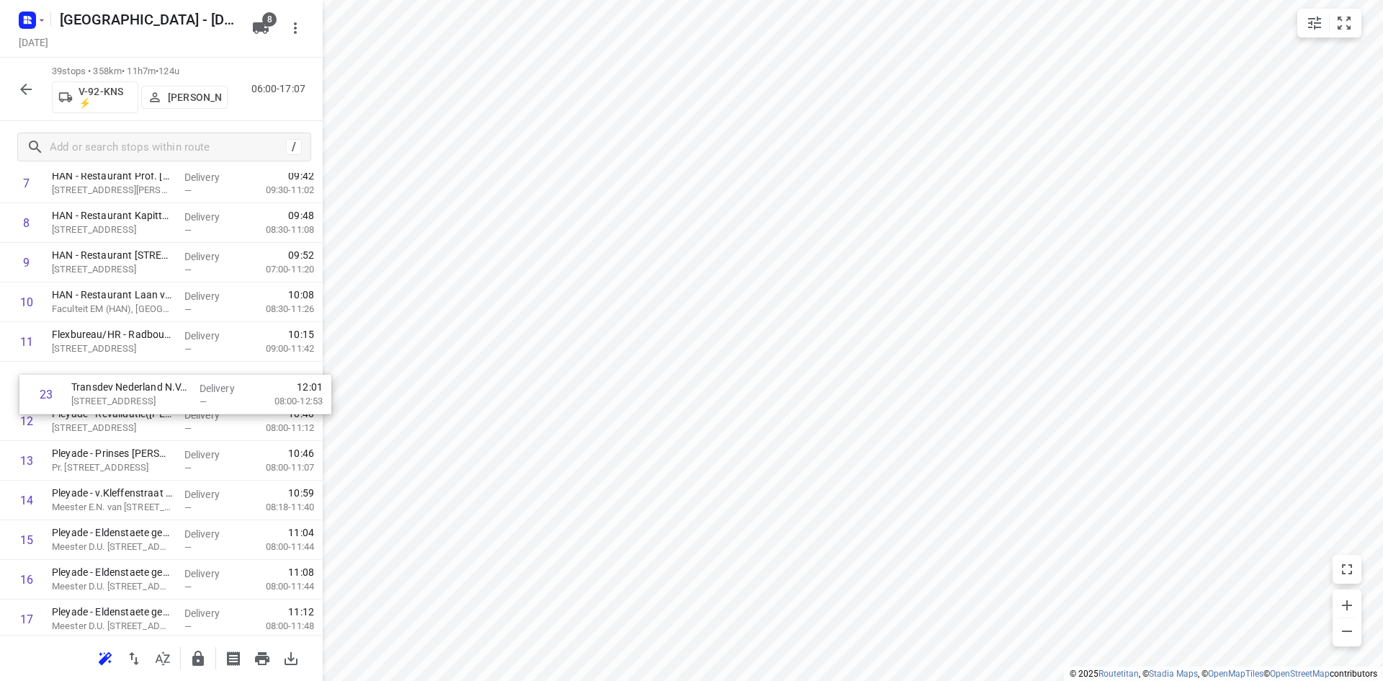
drag, startPoint x: 112, startPoint y: 523, endPoint x: 130, endPoint y: 377, distance: 146.6
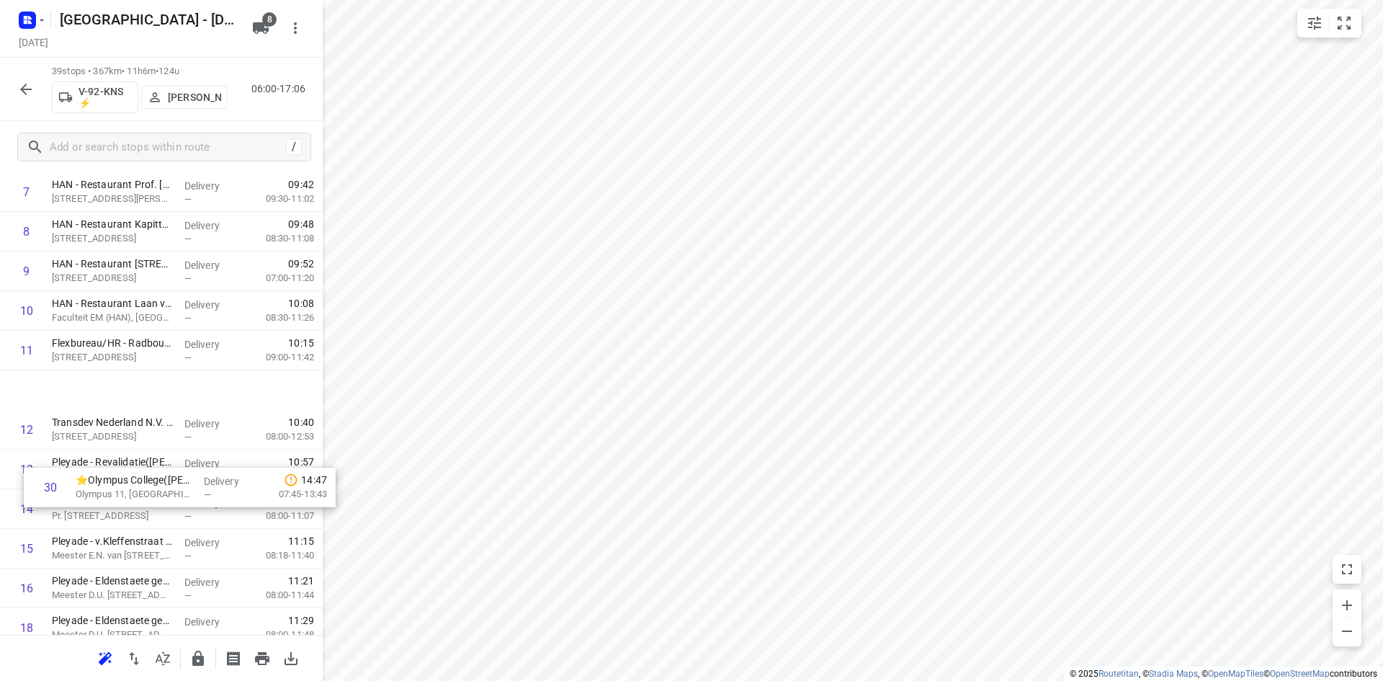
scroll to position [0, 0]
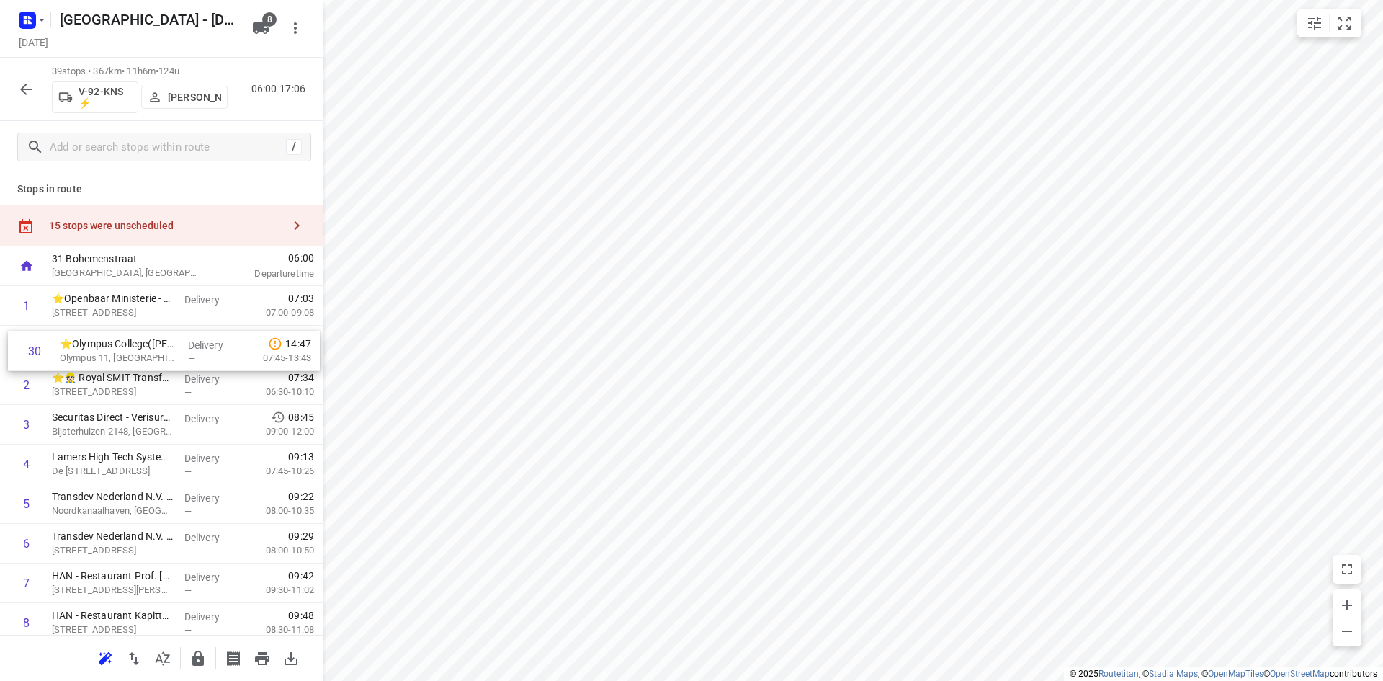
drag, startPoint x: 125, startPoint y: 581, endPoint x: 130, endPoint y: 335, distance: 246.4
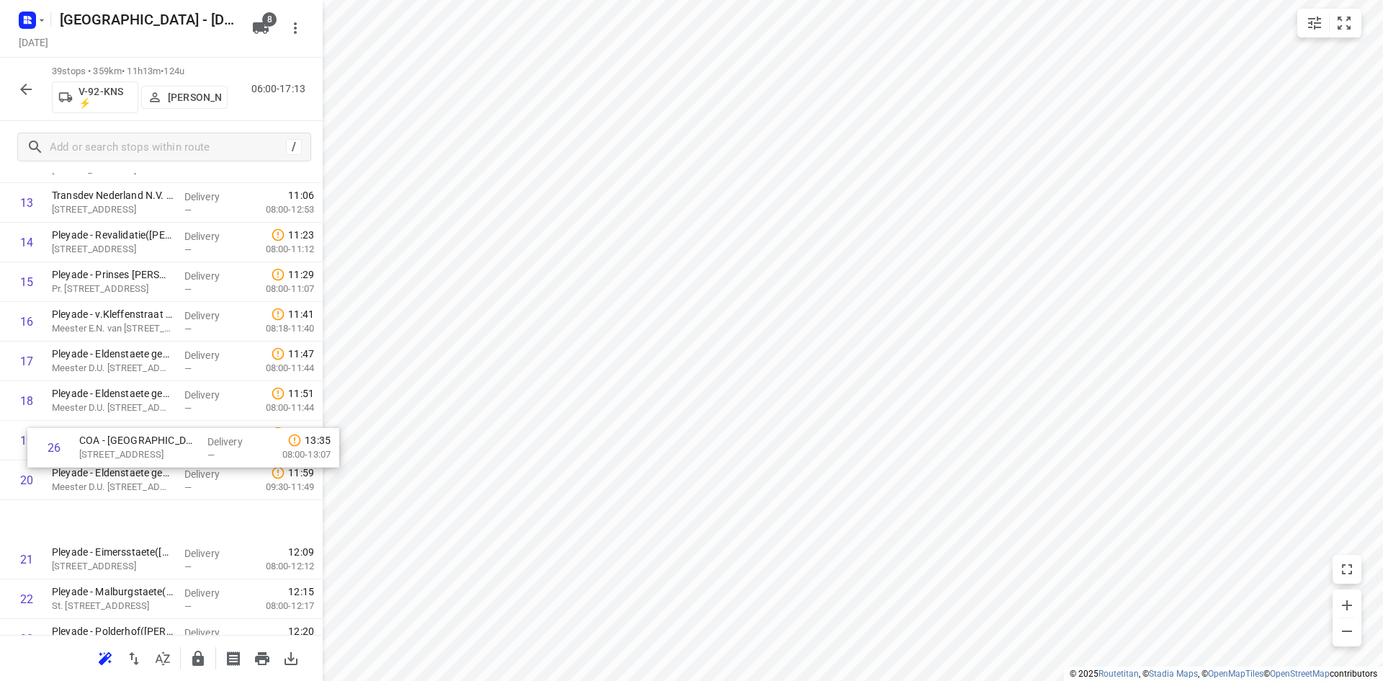
scroll to position [576, 0]
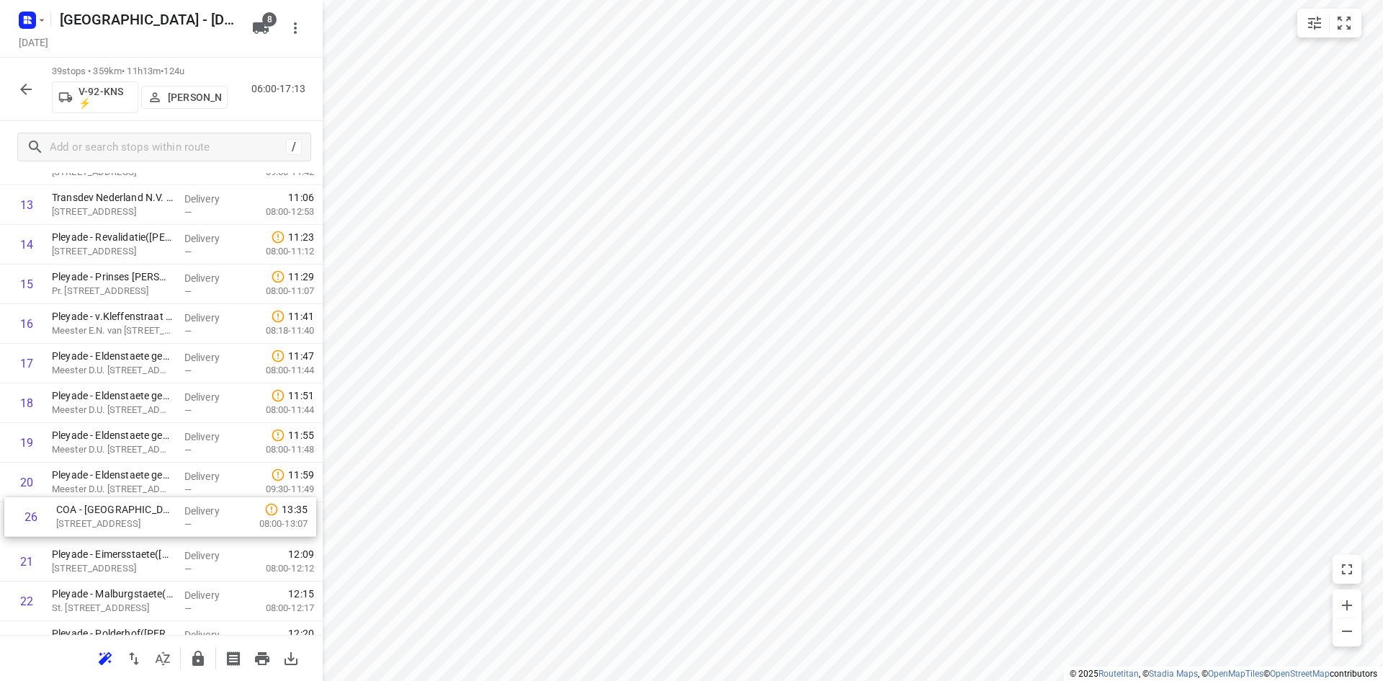
drag, startPoint x: 101, startPoint y: 515, endPoint x: 109, endPoint y: 519, distance: 9.0
click at [109, 519] on div "1 ⭐Openbaar Ministerie - [GEOGRAPHIC_DATA]([PERSON_NAME]) [STREET_ADDRESS] Deli…" at bounding box center [161, 482] width 323 height 1545
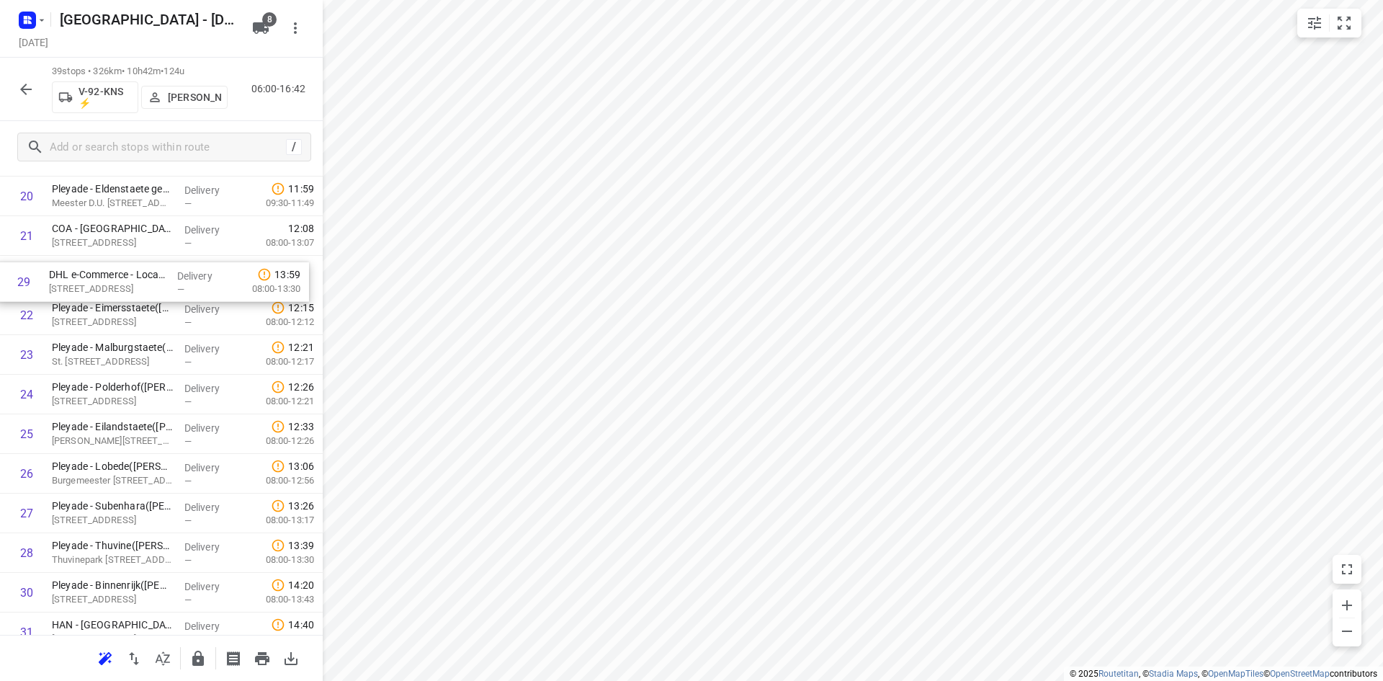
scroll to position [856, 0]
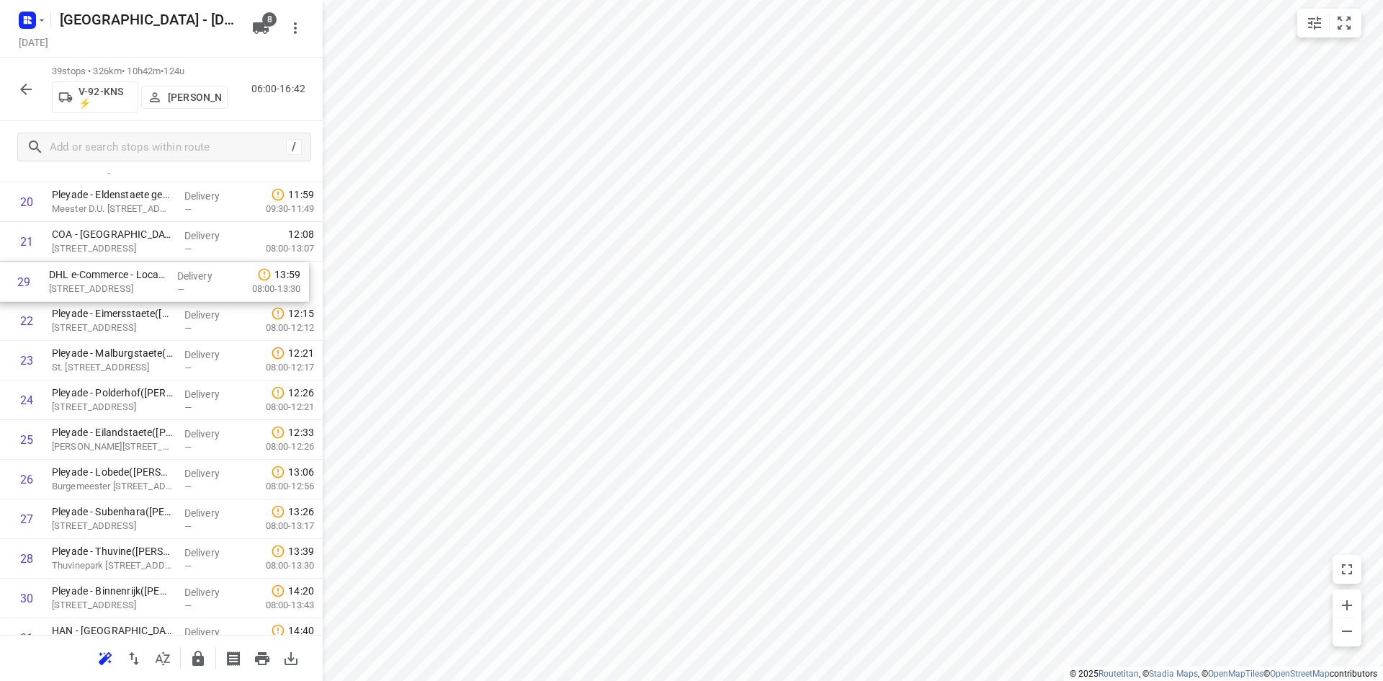
drag, startPoint x: 90, startPoint y: 554, endPoint x: 86, endPoint y: 280, distance: 274.5
click at [86, 280] on div "1 ⭐Openbaar Ministerie - [GEOGRAPHIC_DATA]([PERSON_NAME]) [STREET_ADDRESS] Deli…" at bounding box center [161, 201] width 323 height 1545
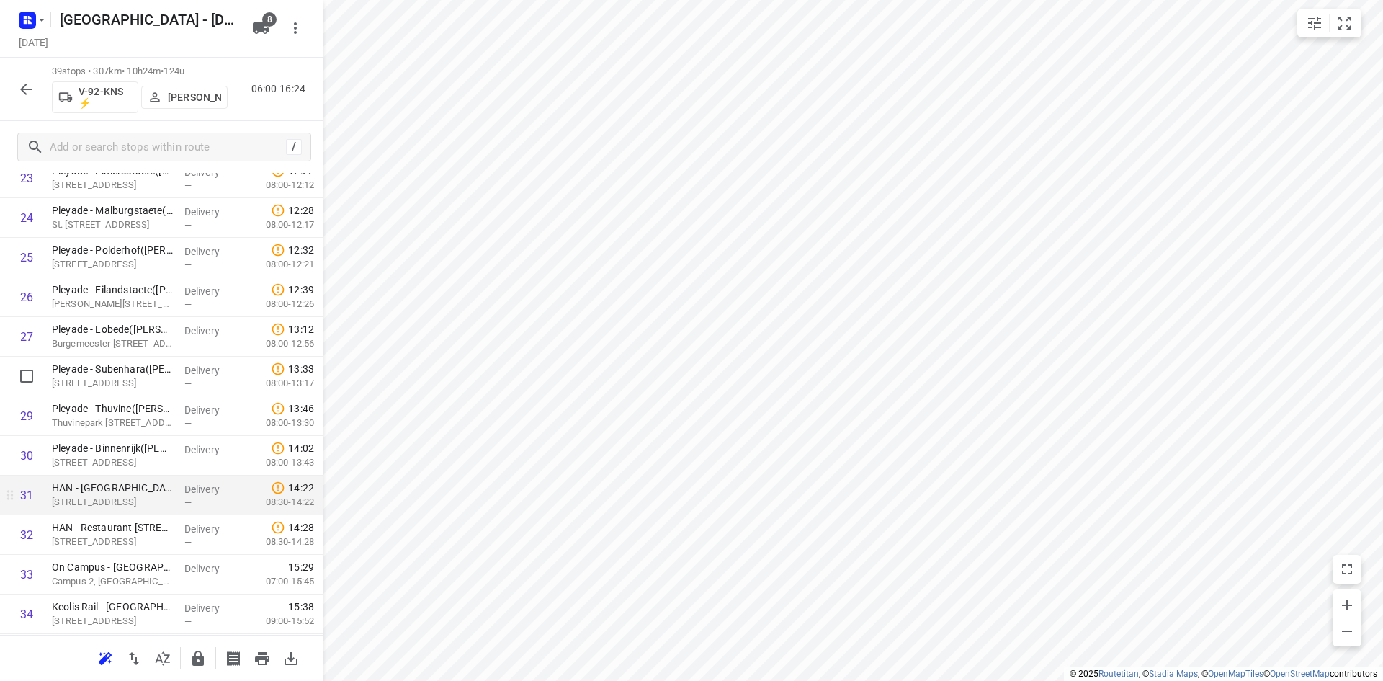
scroll to position [1000, 0]
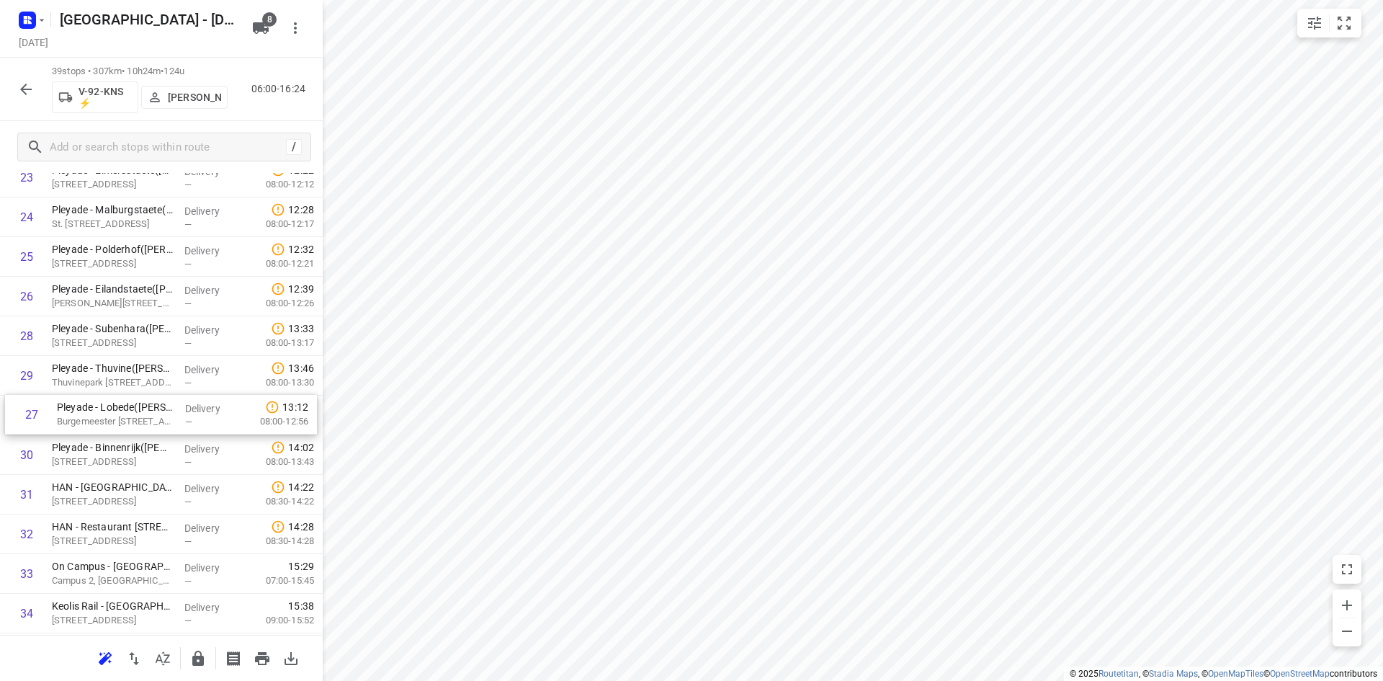
drag, startPoint x: 73, startPoint y: 366, endPoint x: 77, endPoint y: 421, distance: 55.6
click at [77, 421] on div "1 ⭐Openbaar Ministerie - [GEOGRAPHIC_DATA]([PERSON_NAME]) [STREET_ADDRESS] Deli…" at bounding box center [161, 58] width 323 height 1545
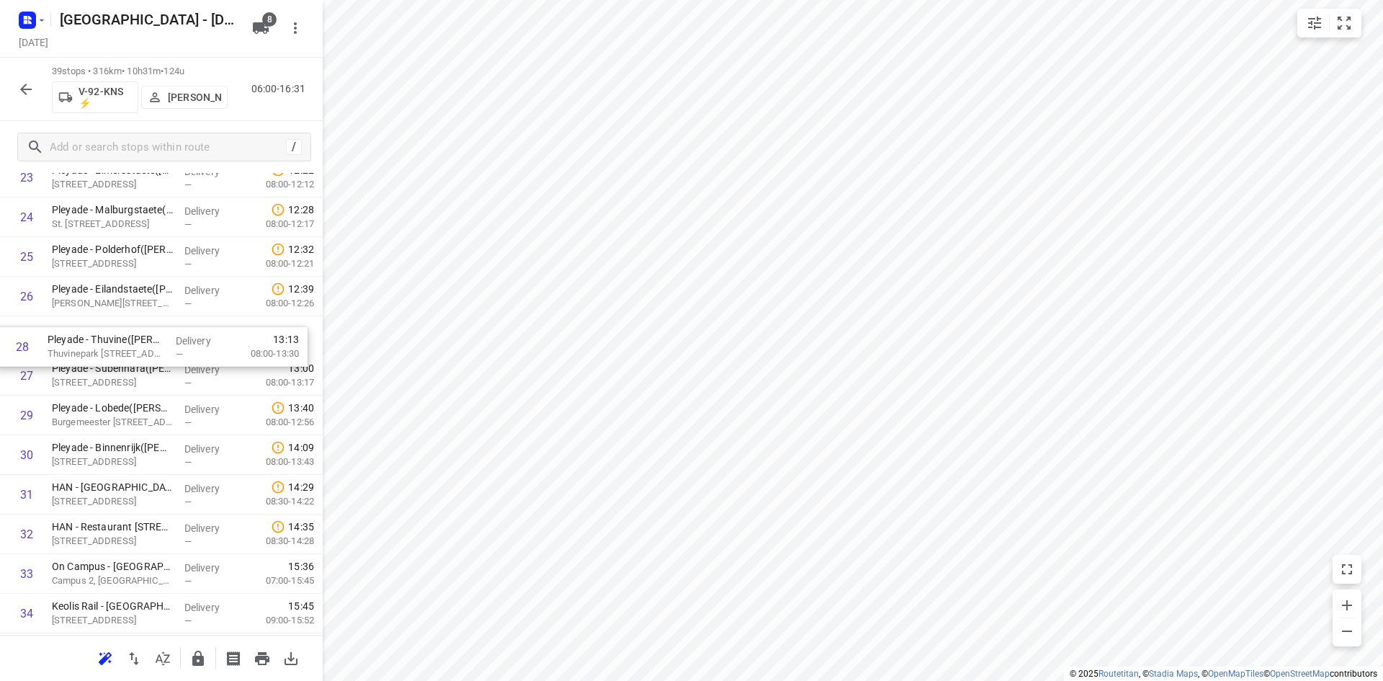
drag, startPoint x: 109, startPoint y: 367, endPoint x: 105, endPoint y: 326, distance: 41.2
click at [105, 326] on div "1 ⭐Openbaar Ministerie - Arnhem(Bart van der Hagen) Eusebiusbinnensingel 28, Ar…" at bounding box center [161, 58] width 323 height 1545
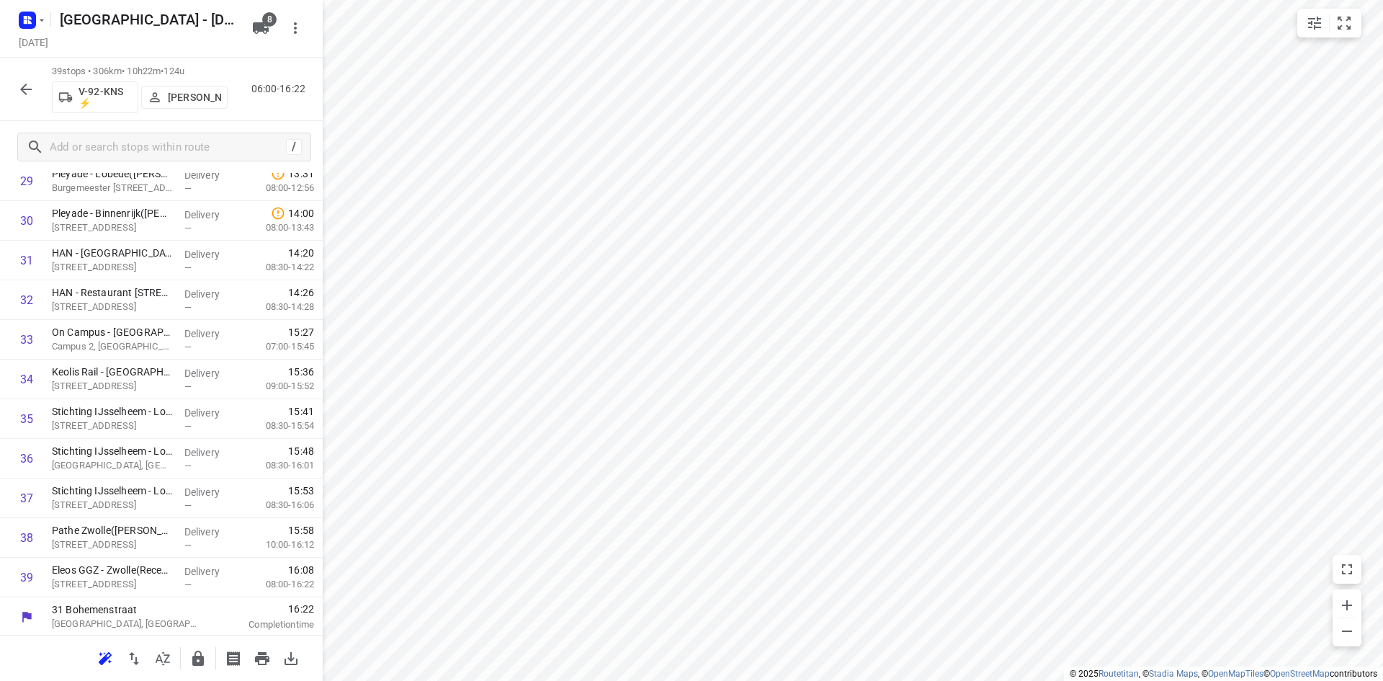
scroll to position [1236, 0]
click at [190, 656] on icon "button" at bounding box center [197, 658] width 17 height 17
click at [159, 662] on icon "button" at bounding box center [162, 658] width 17 height 17
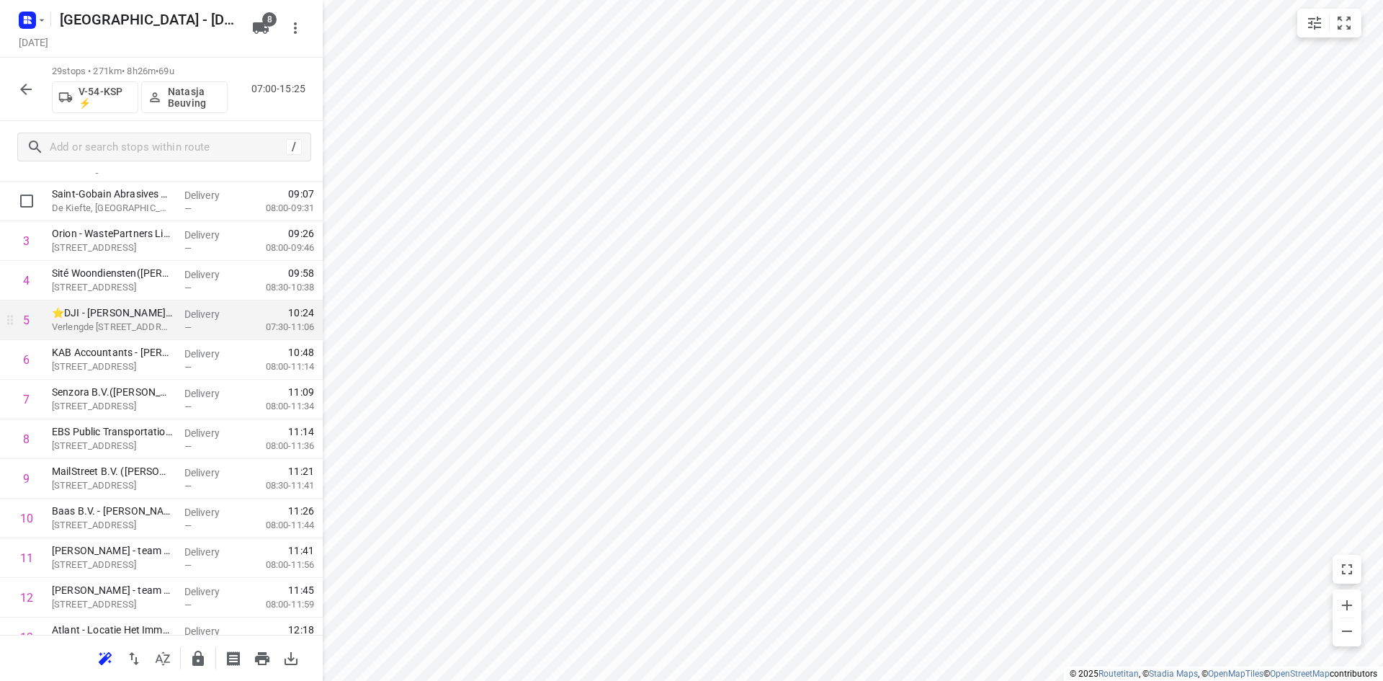
scroll to position [0, 0]
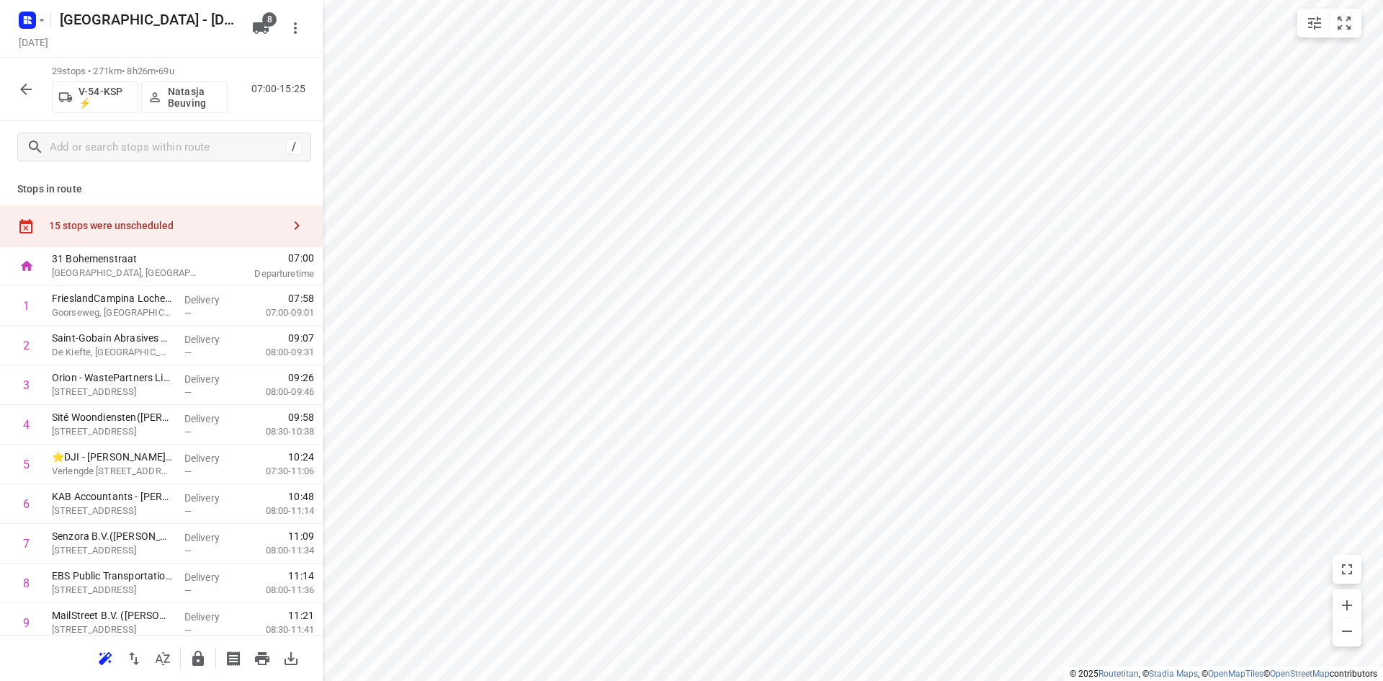
click at [166, 231] on div "15 stops were unscheduled" at bounding box center [165, 226] width 233 height 12
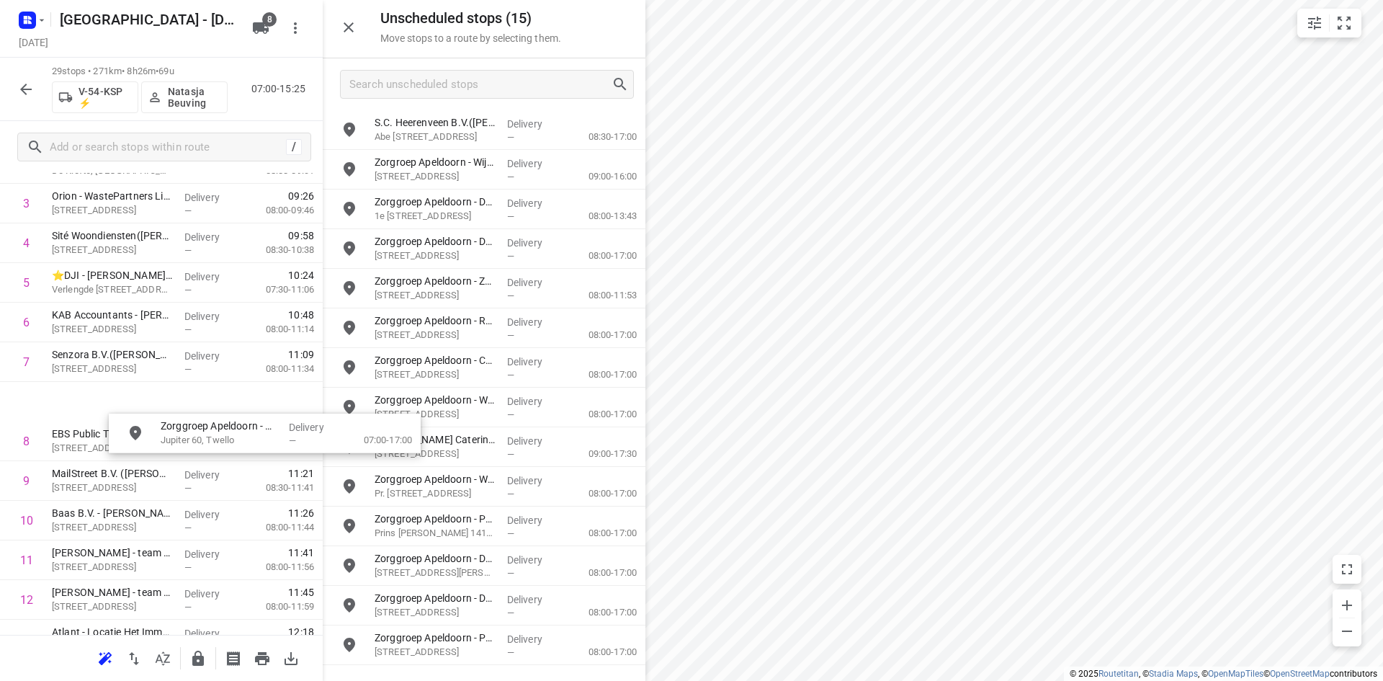
scroll to position [432, 0]
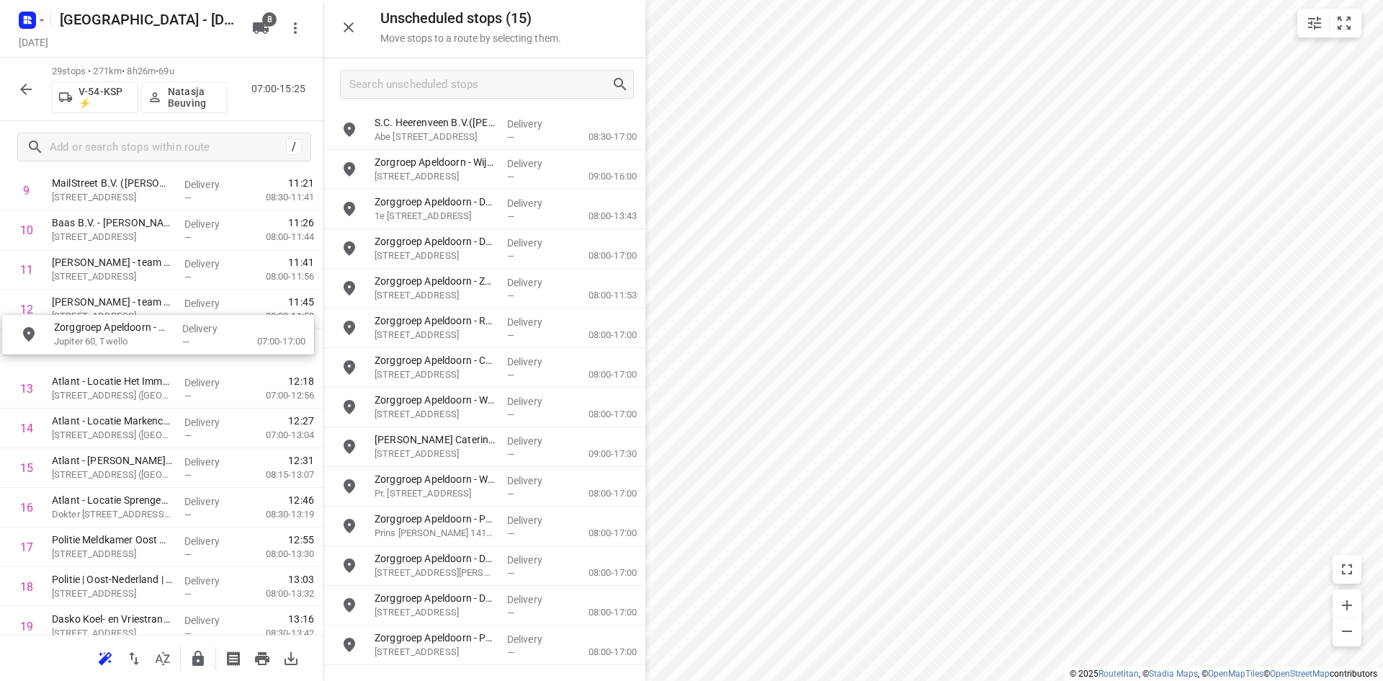
drag, startPoint x: 478, startPoint y: 225, endPoint x: 151, endPoint y: 361, distance: 354.0
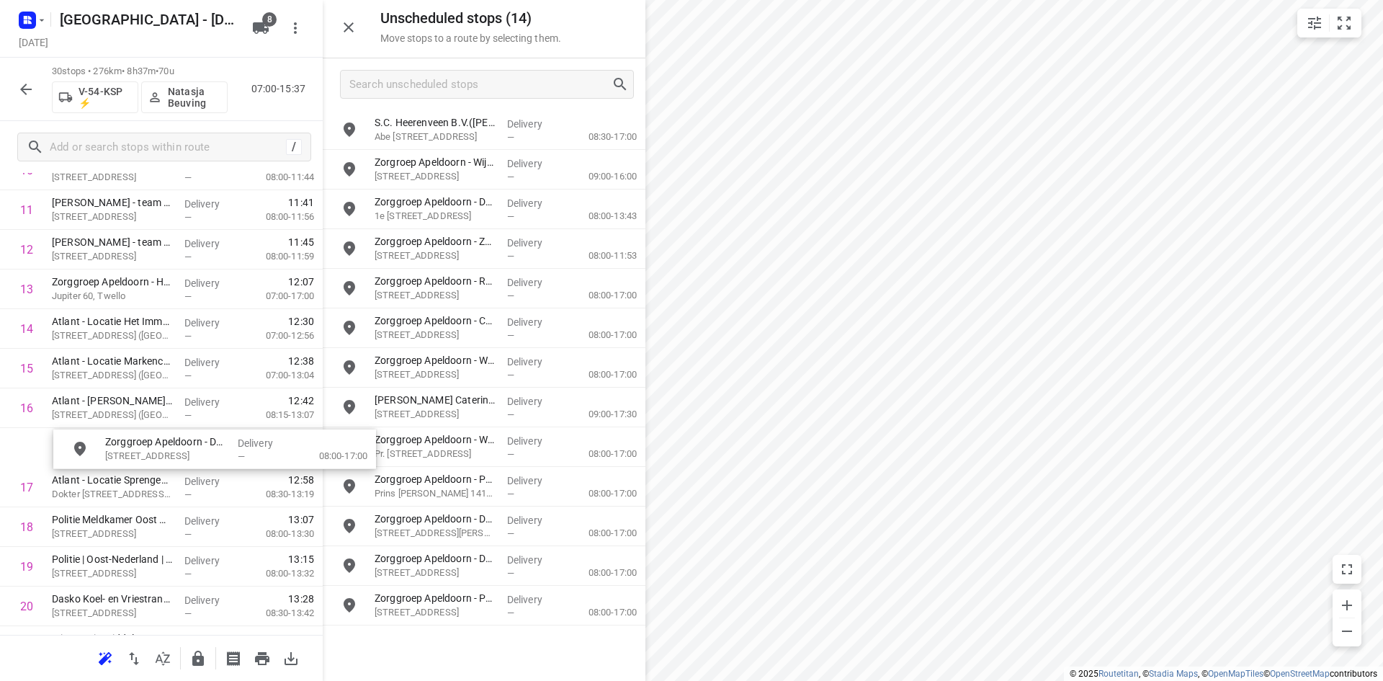
scroll to position [504, 0]
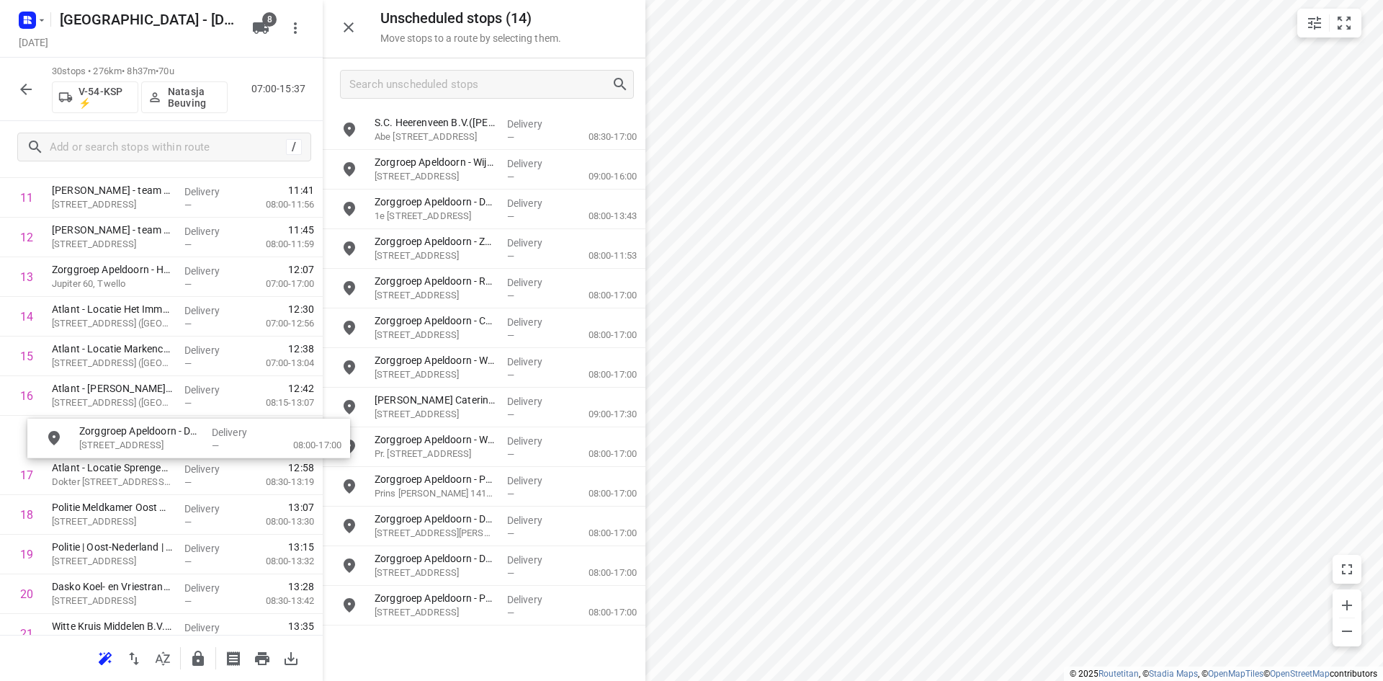
drag, startPoint x: 438, startPoint y: 251, endPoint x: 137, endPoint y: 442, distance: 356.9
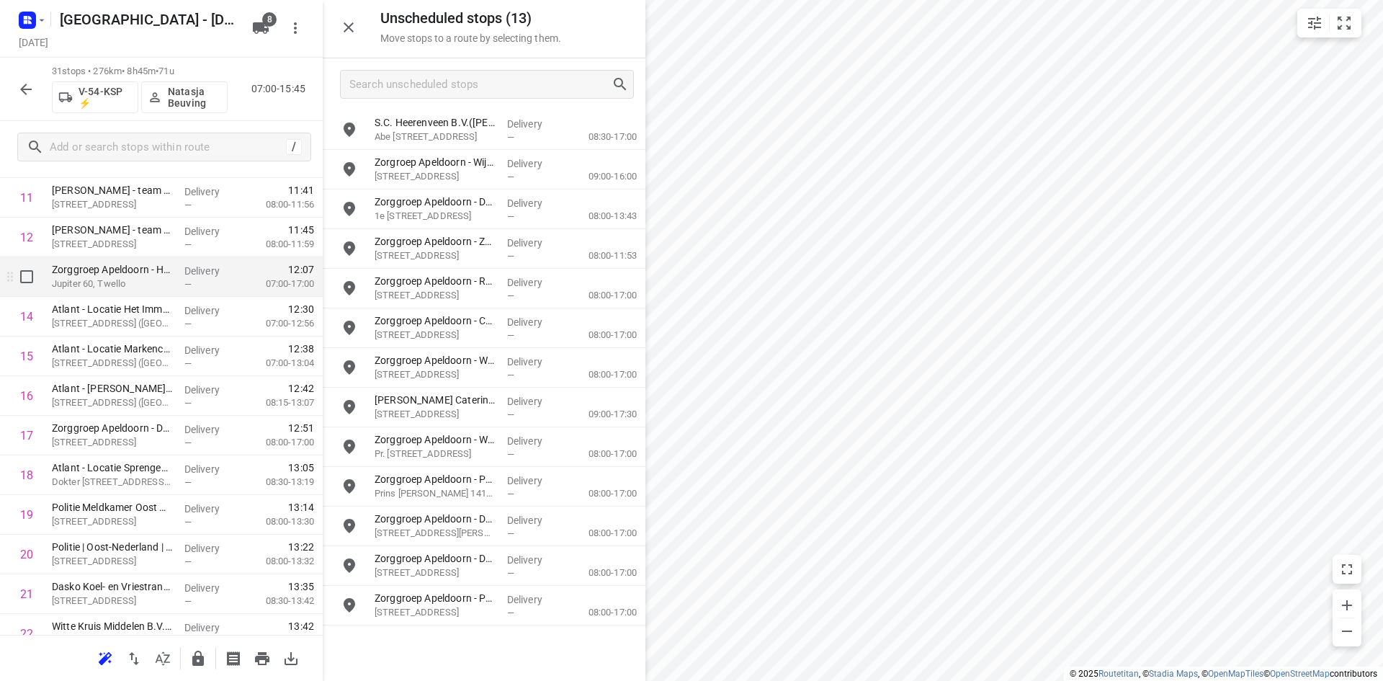
click at [111, 283] on p "Jupiter 60, Twello" at bounding box center [112, 284] width 121 height 14
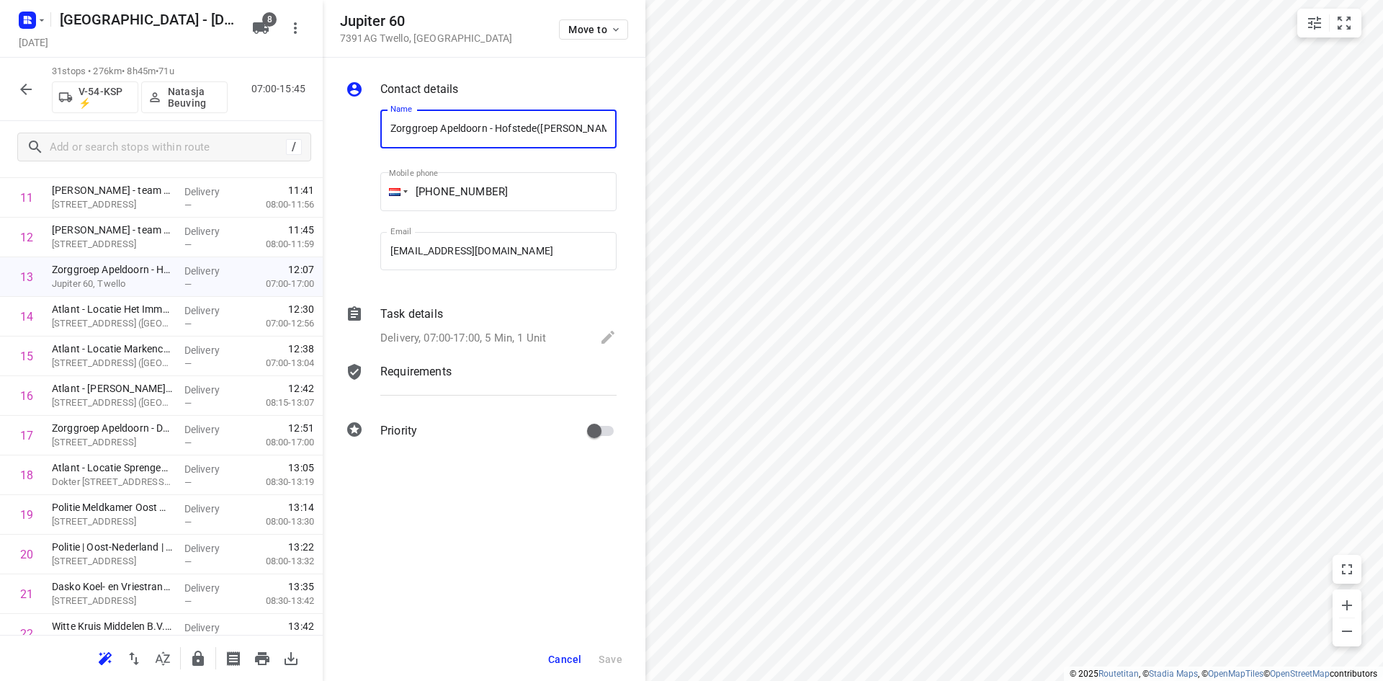
click at [450, 306] on div "Task details" at bounding box center [498, 313] width 236 height 17
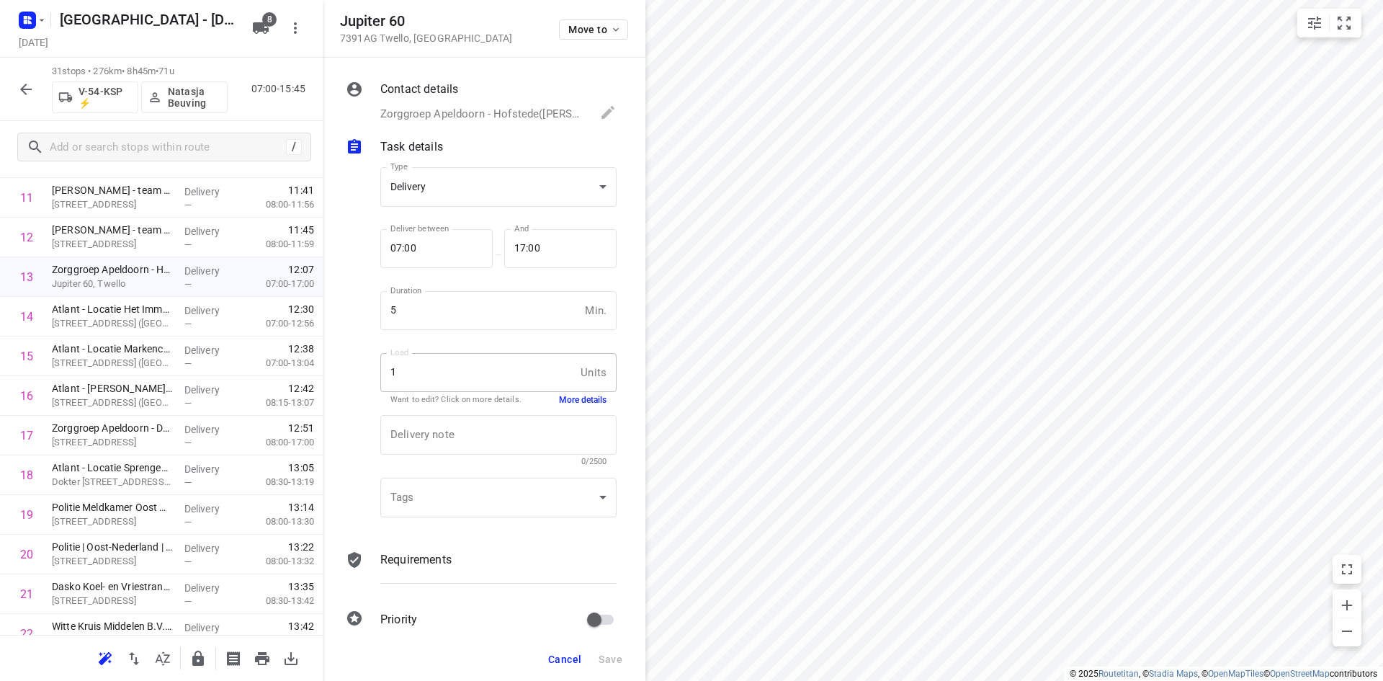
click at [568, 403] on button "More details" at bounding box center [583, 400] width 48 height 12
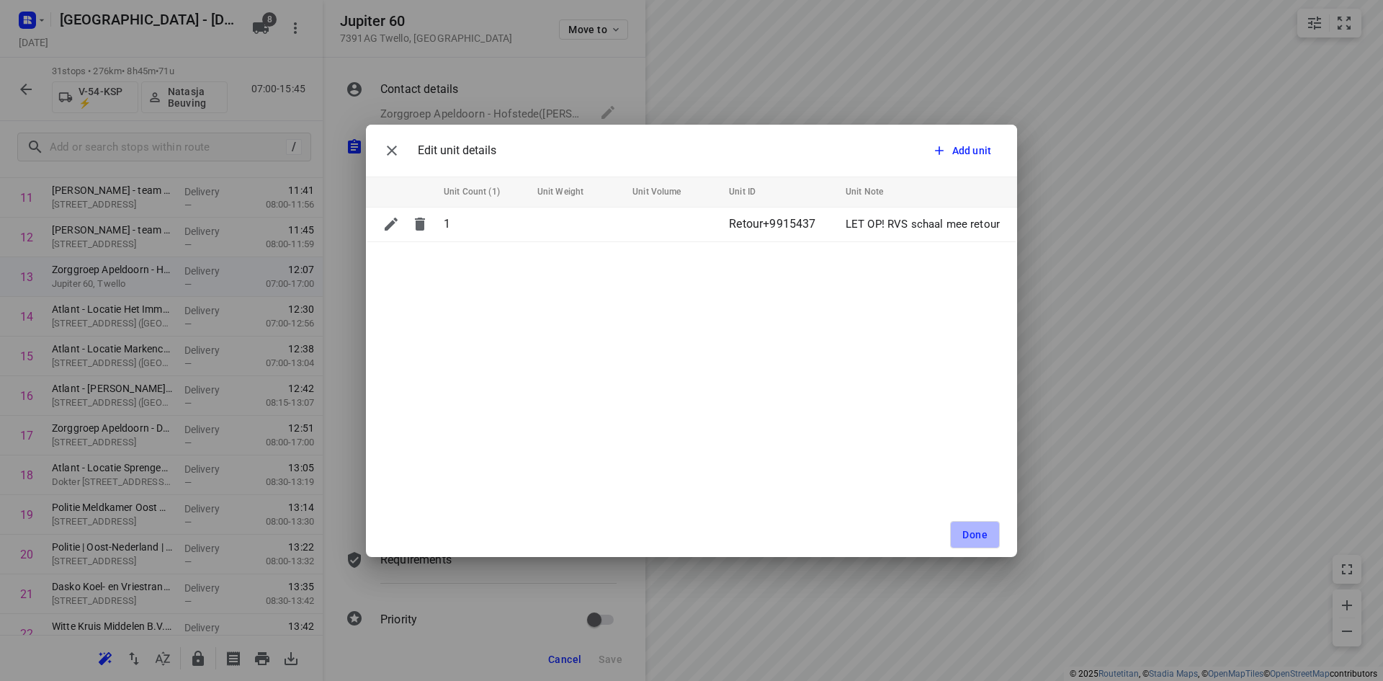
click at [972, 542] on button "Done" at bounding box center [975, 534] width 50 height 27
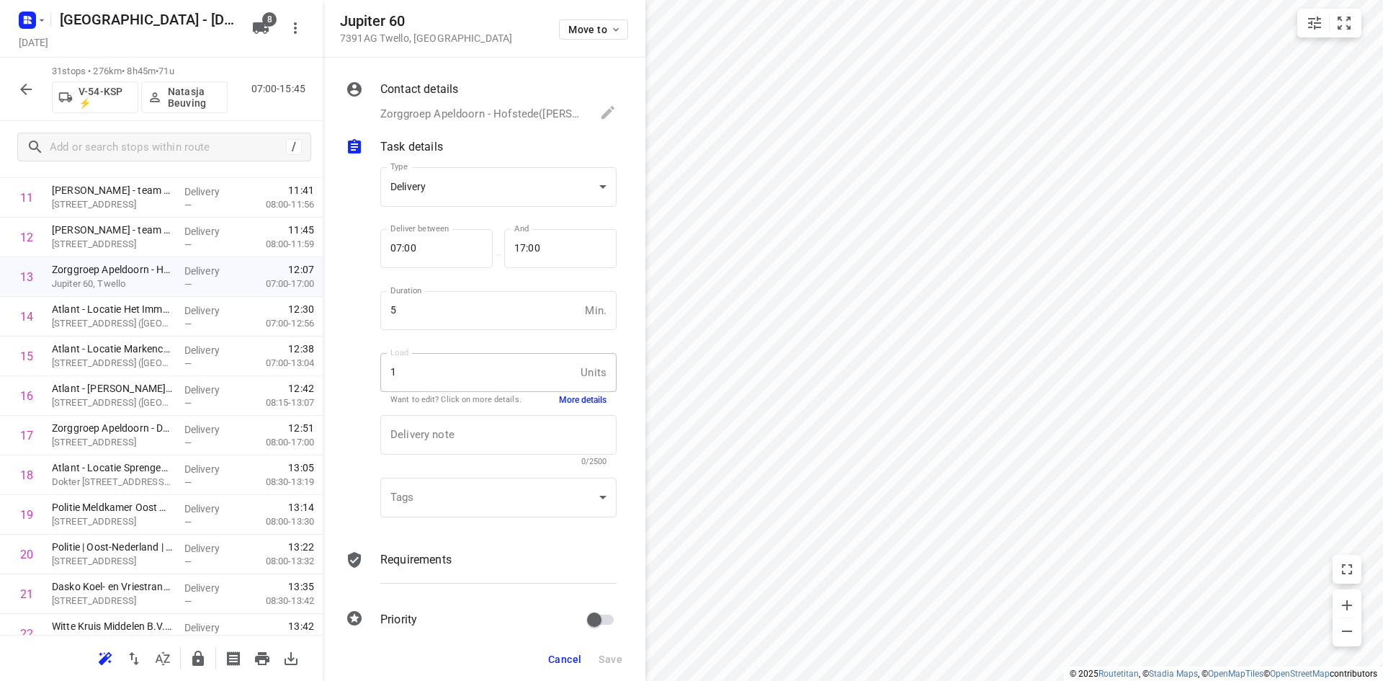
click at [563, 650] on button "Cancel" at bounding box center [564, 659] width 45 height 26
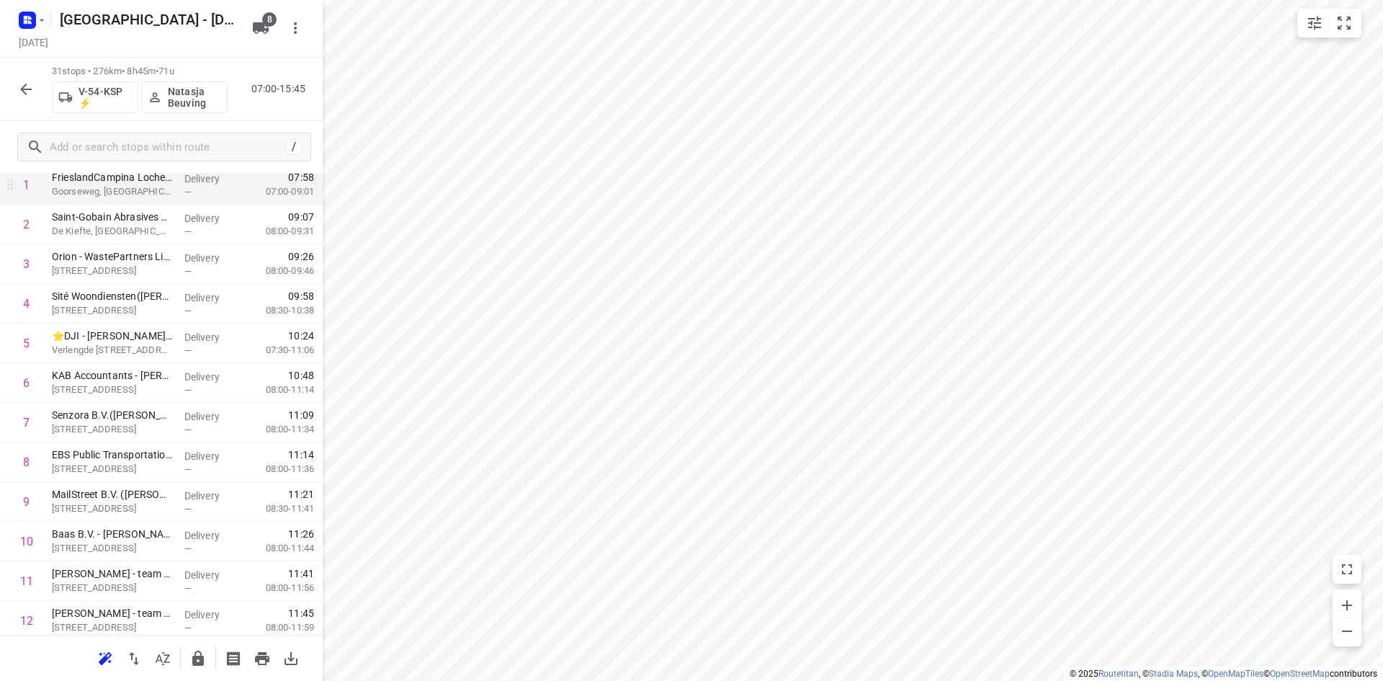
scroll to position [0, 0]
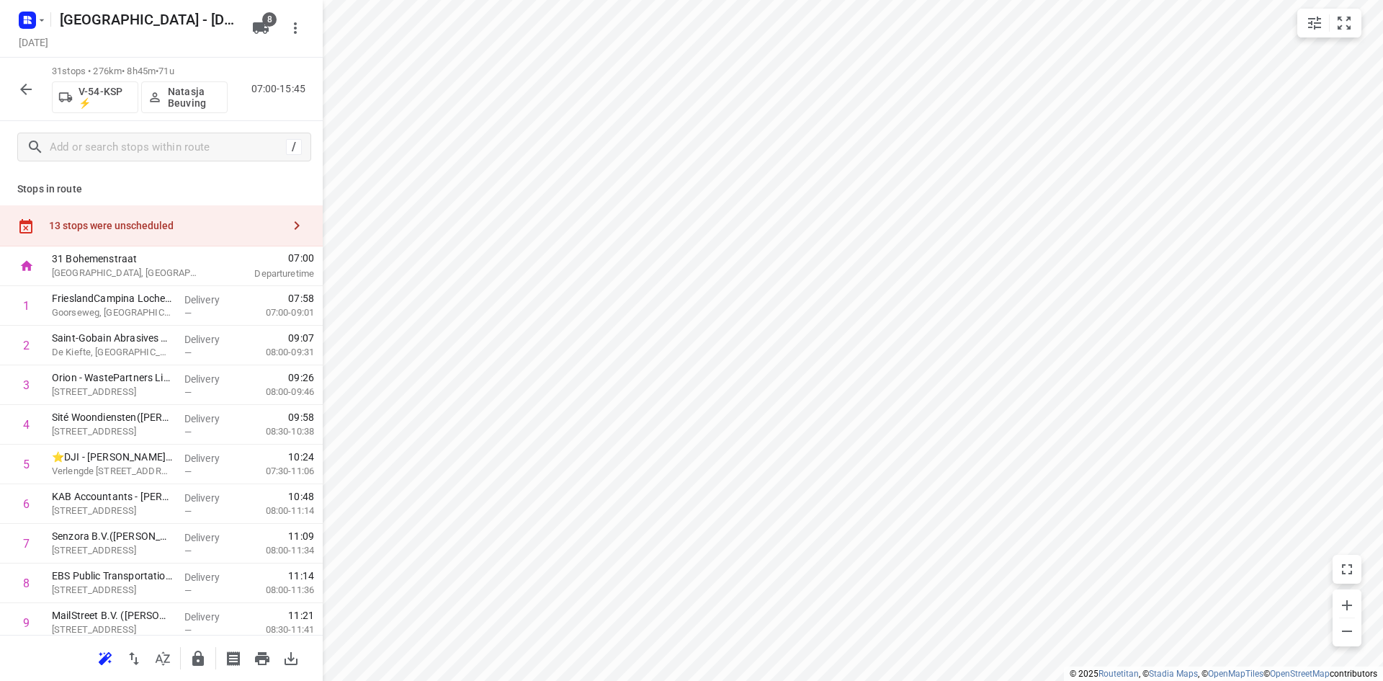
click at [177, 236] on div "13 stops were unscheduled" at bounding box center [161, 225] width 323 height 41
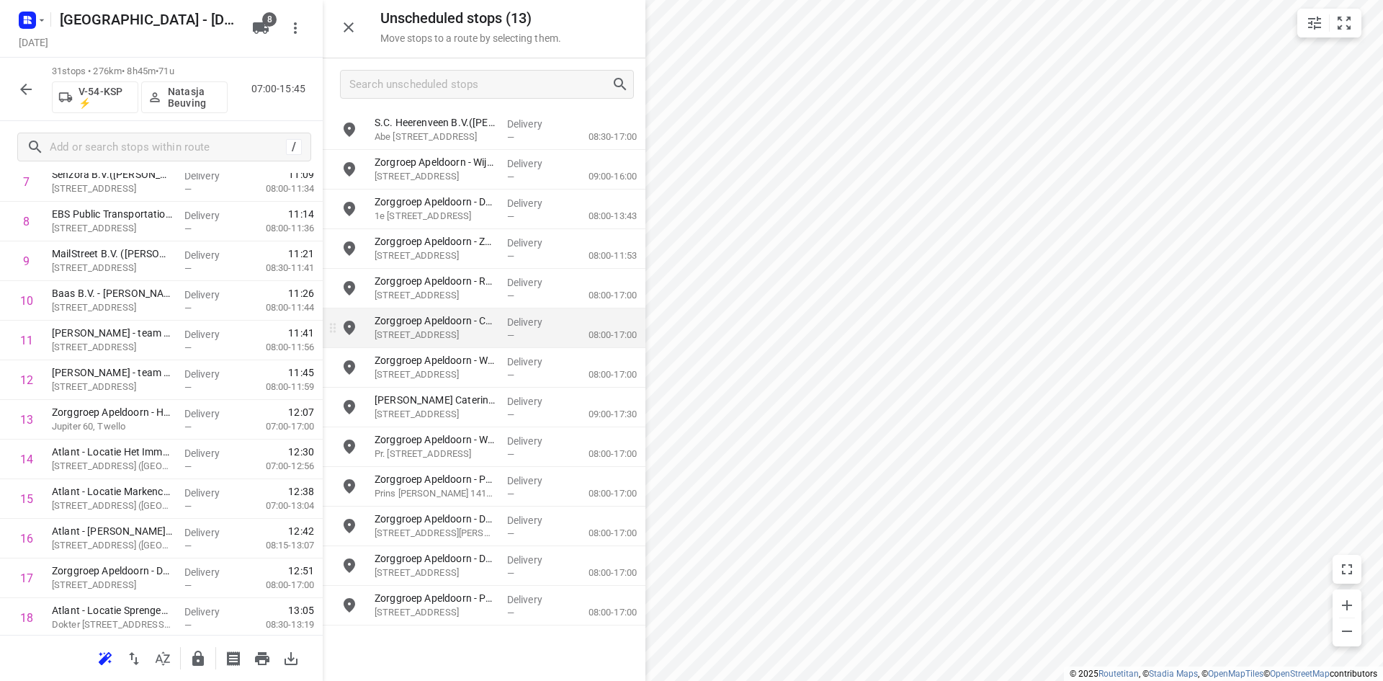
scroll to position [432, 0]
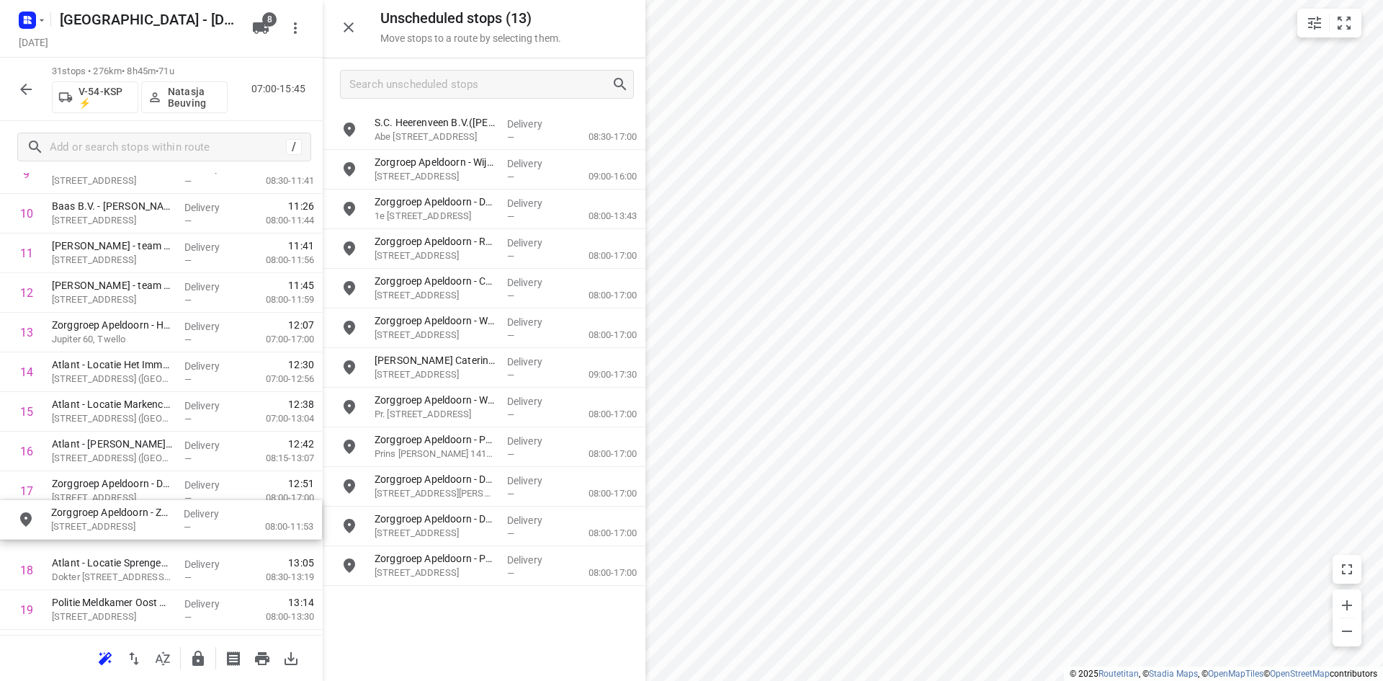
drag, startPoint x: 474, startPoint y: 256, endPoint x: 137, endPoint y: 540, distance: 440.7
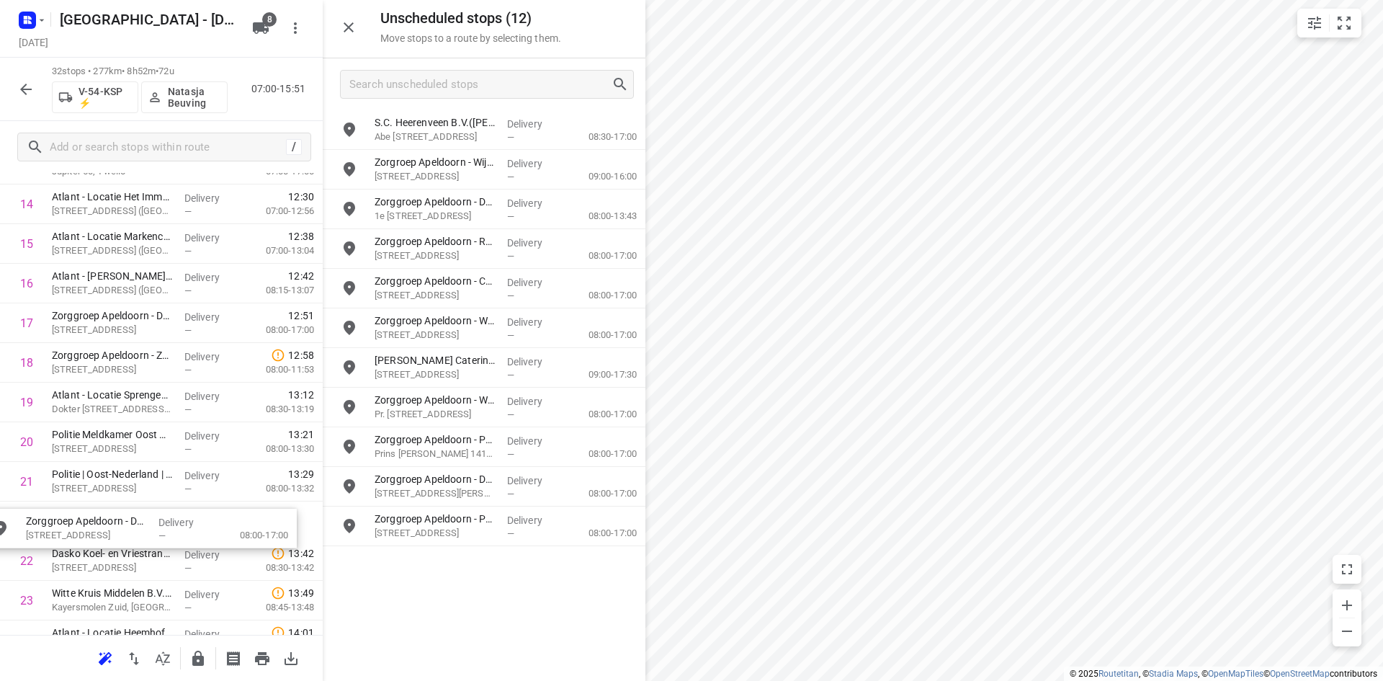
scroll to position [617, 0]
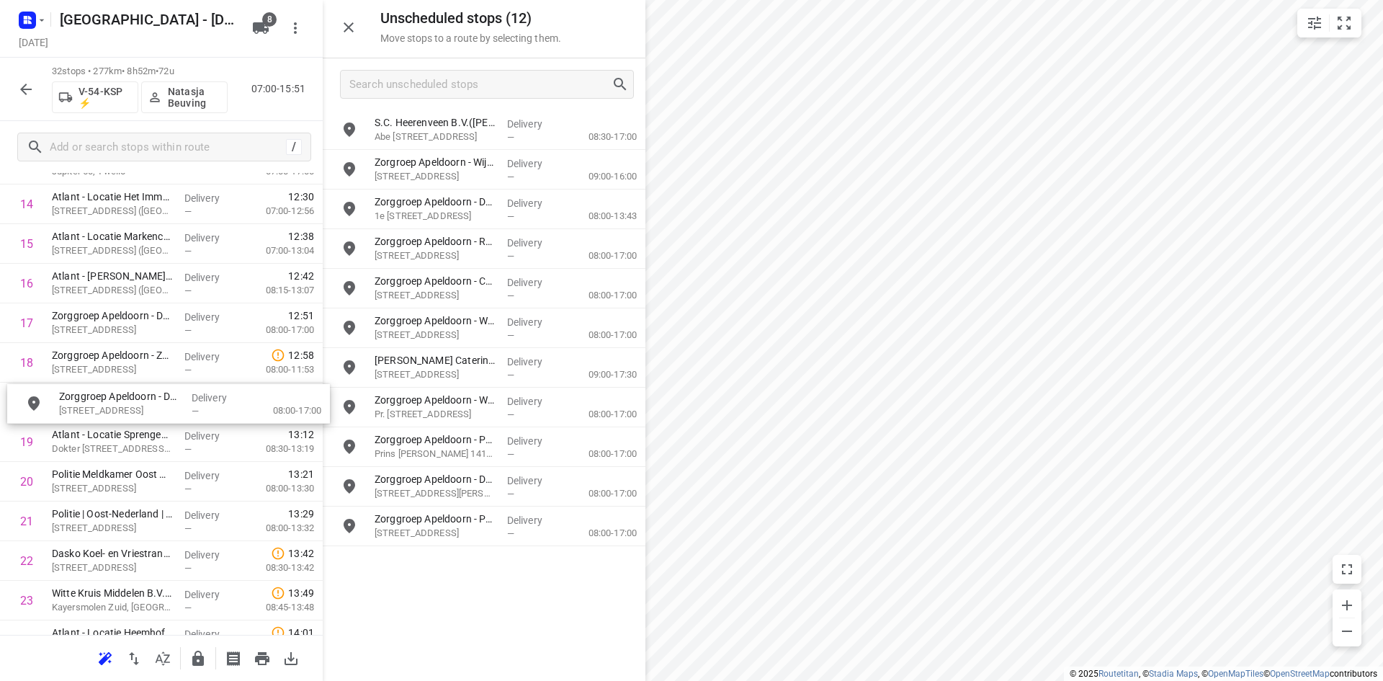
drag, startPoint x: 457, startPoint y: 532, endPoint x: 135, endPoint y: 409, distance: 344.5
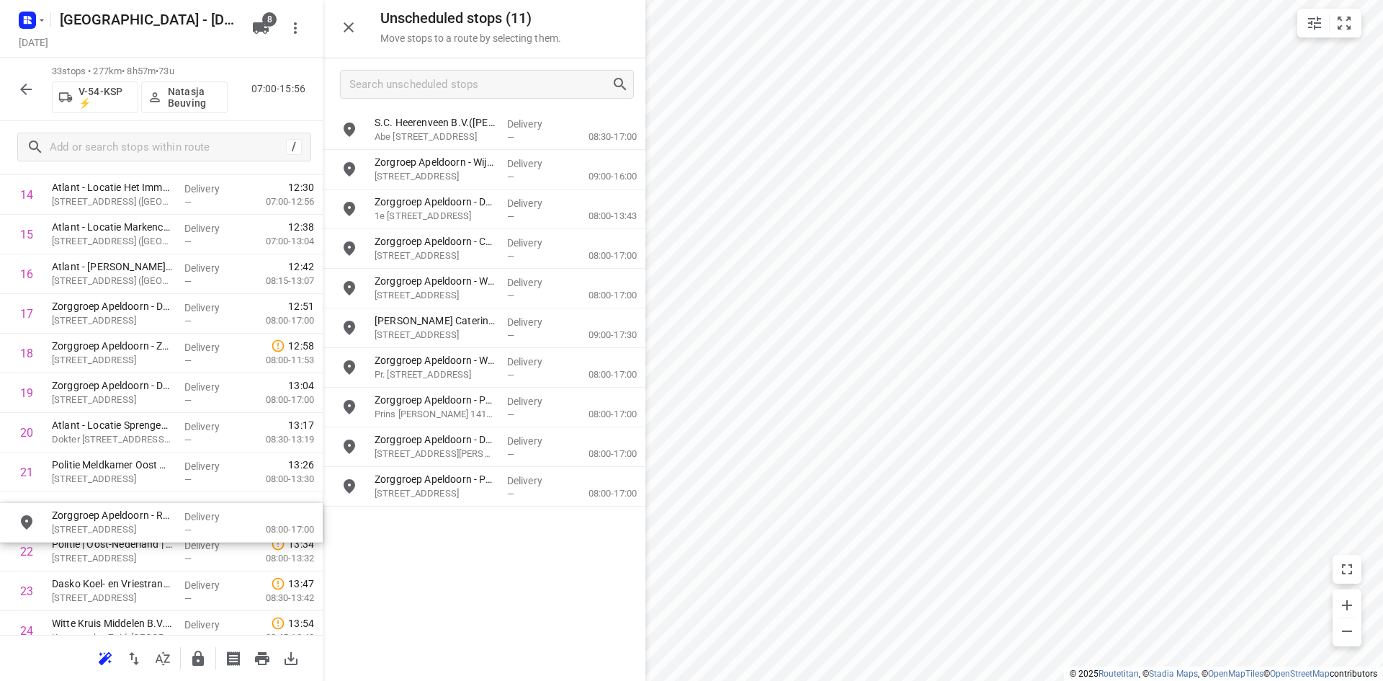
scroll to position [626, 0]
drag, startPoint x: 476, startPoint y: 242, endPoint x: 138, endPoint y: 508, distance: 429.9
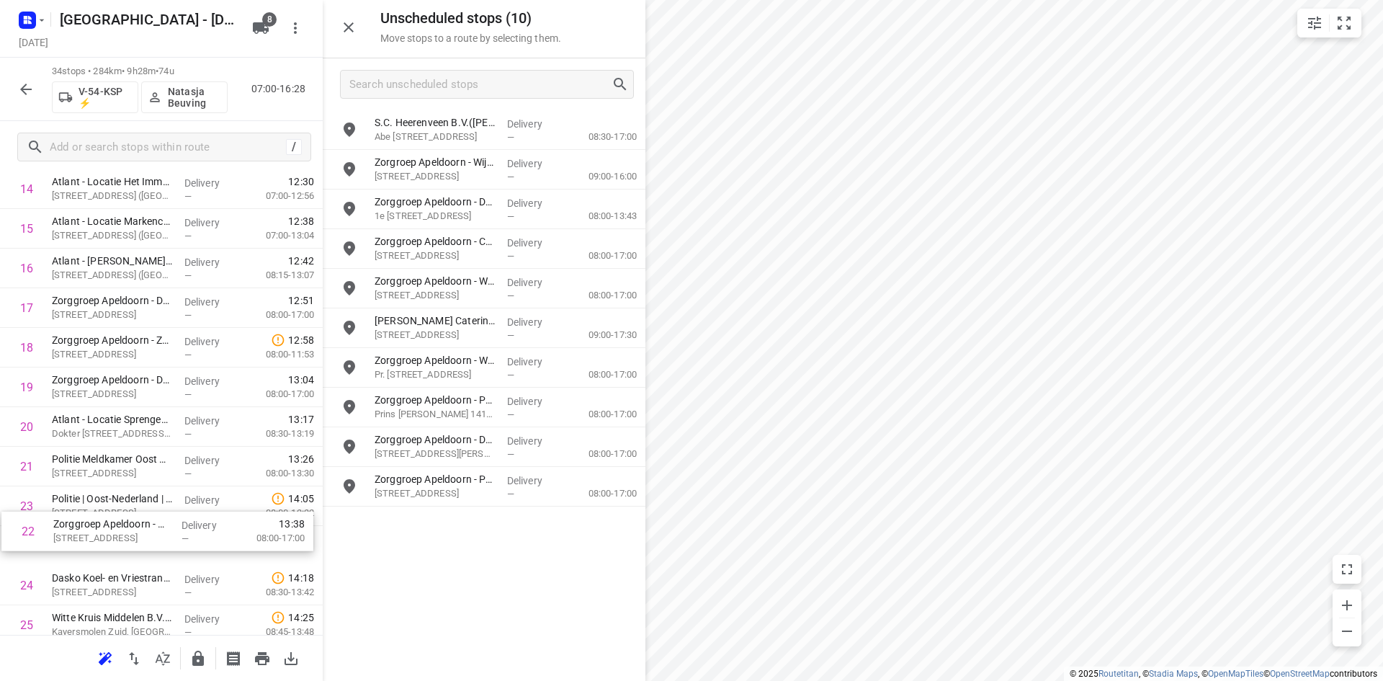
scroll to position [641, 0]
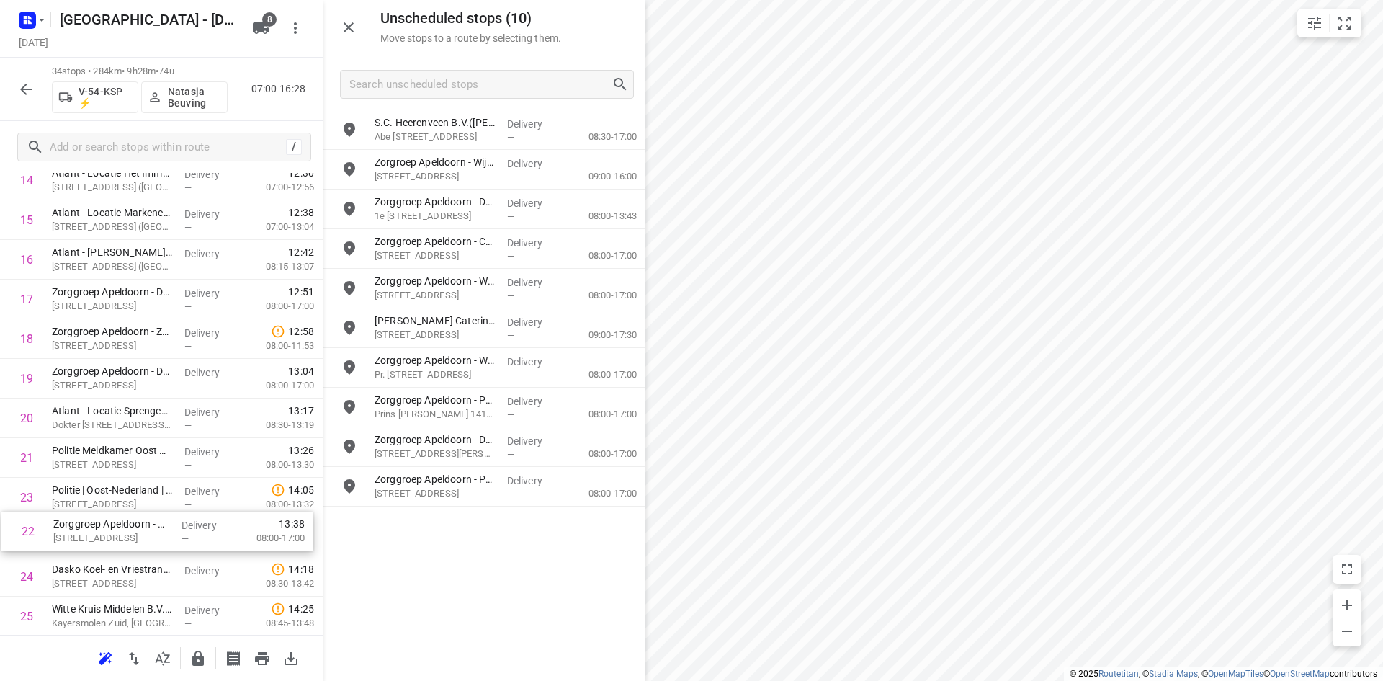
drag, startPoint x: 174, startPoint y: 511, endPoint x: 176, endPoint y: 535, distance: 24.6
click at [176, 535] on div "1 FrieslandCampina Lochem(Renee Bright) Goorseweg, Lochem Delivery — 07:58 07:0…" at bounding box center [161, 319] width 323 height 1347
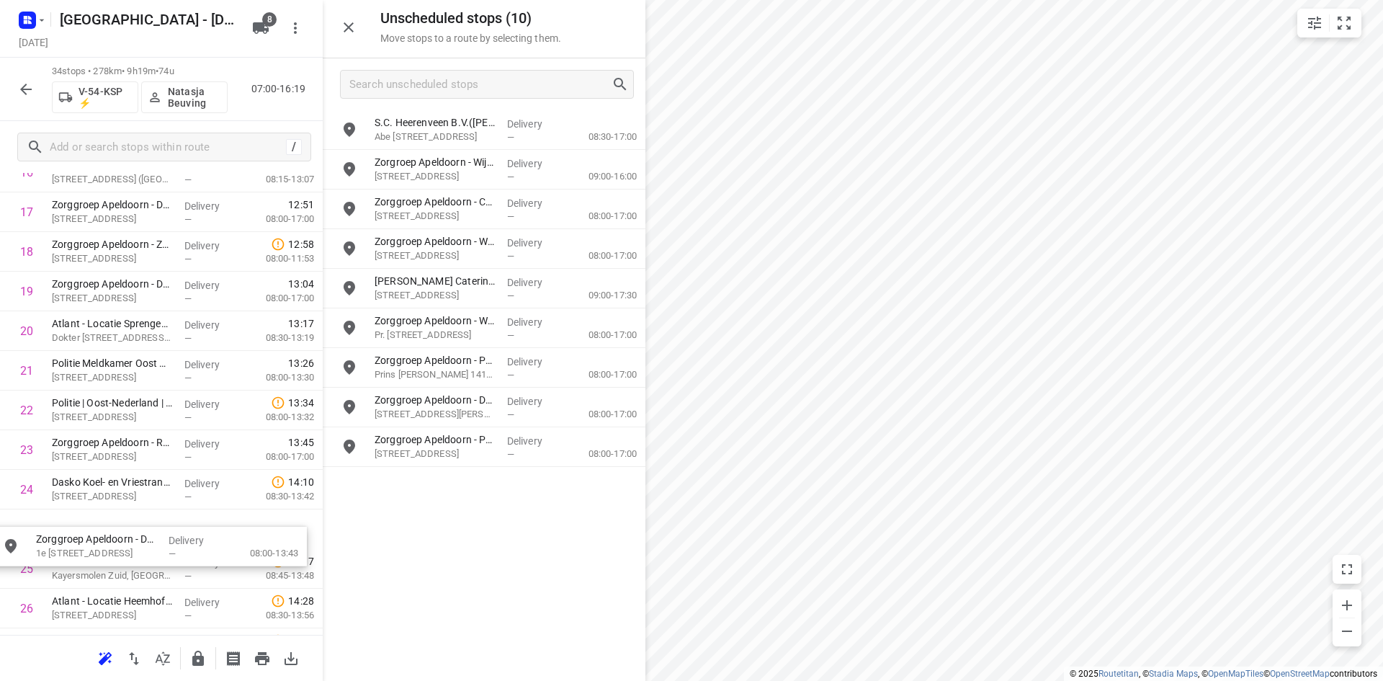
scroll to position [751, 0]
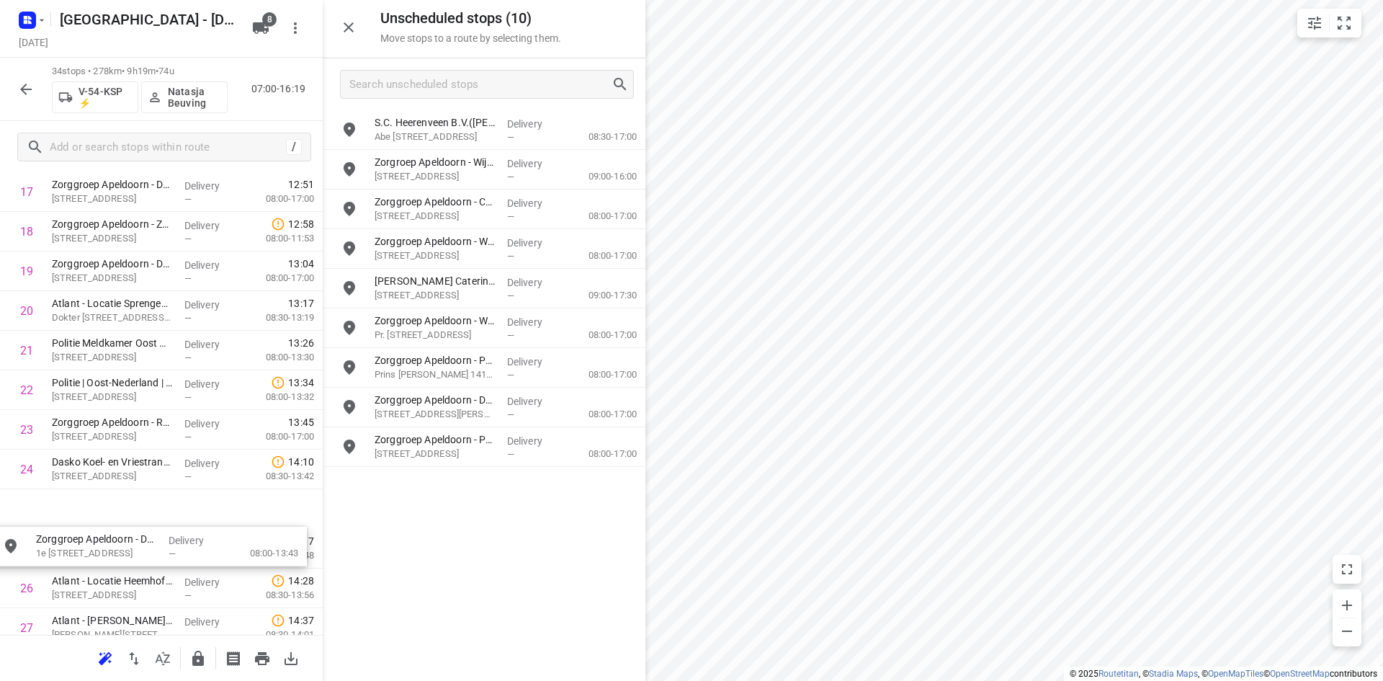
drag, startPoint x: 427, startPoint y: 214, endPoint x: 82, endPoint y: 558, distance: 487.5
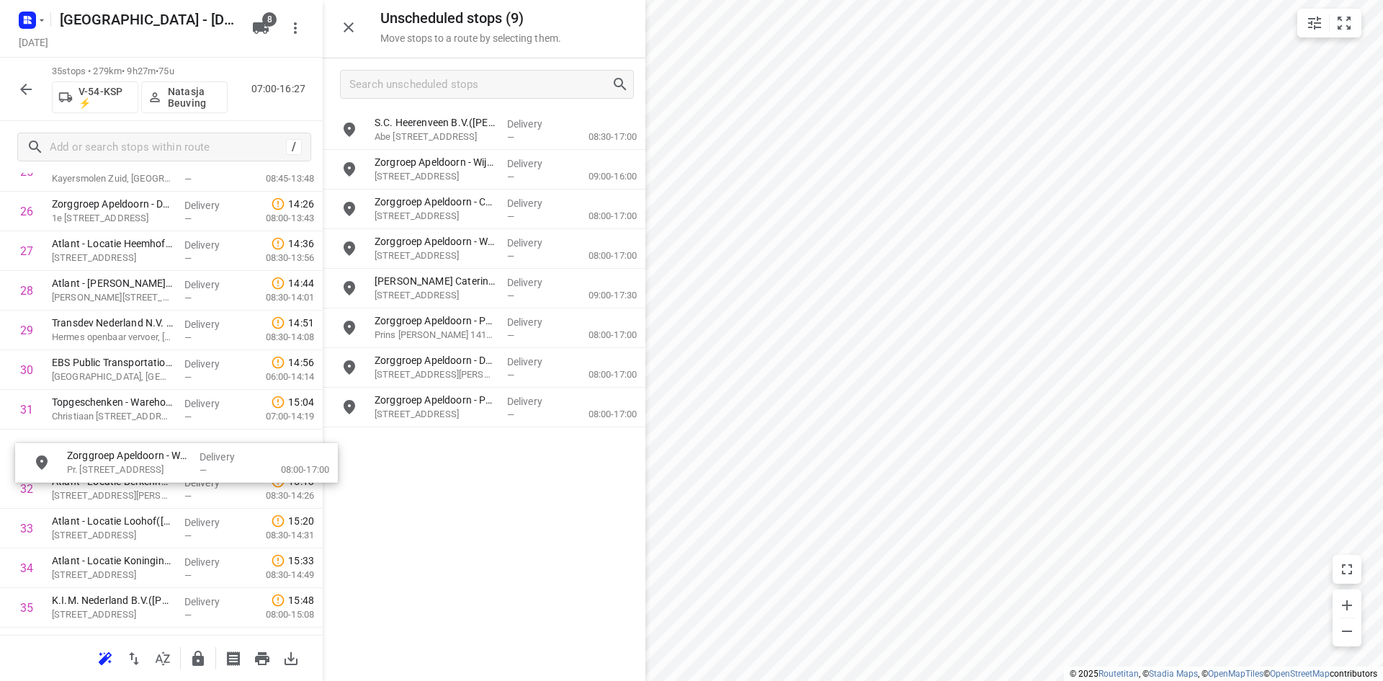
scroll to position [1086, 0]
drag, startPoint x: 395, startPoint y: 333, endPoint x: 69, endPoint y: 451, distance: 347.1
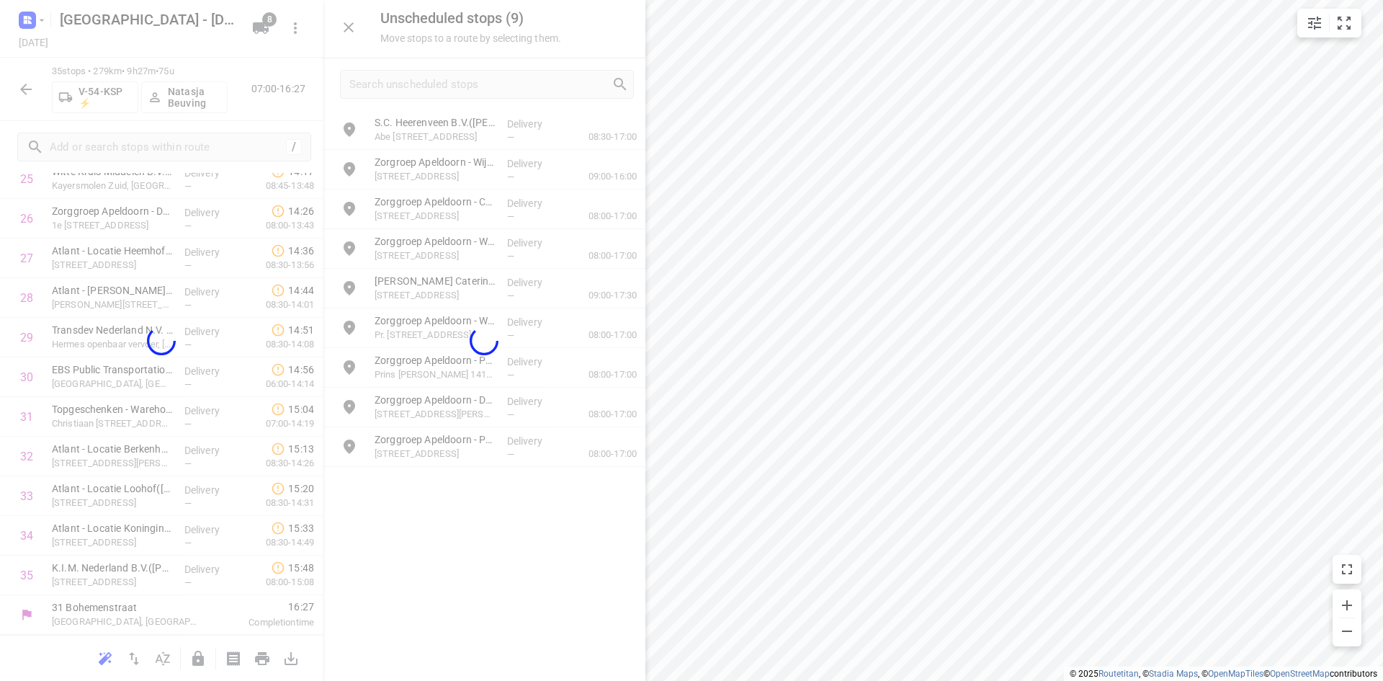
scroll to position [1078, 0]
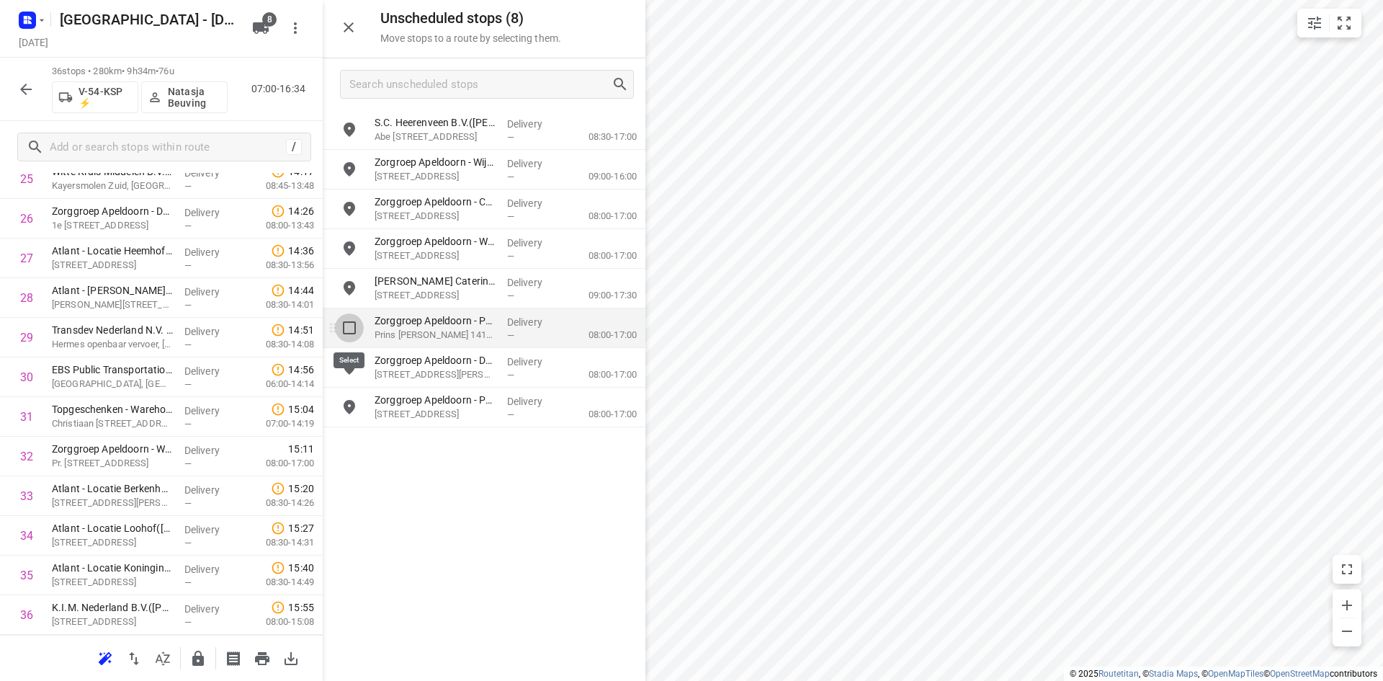
click at [352, 331] on input "grid" at bounding box center [349, 327] width 29 height 29
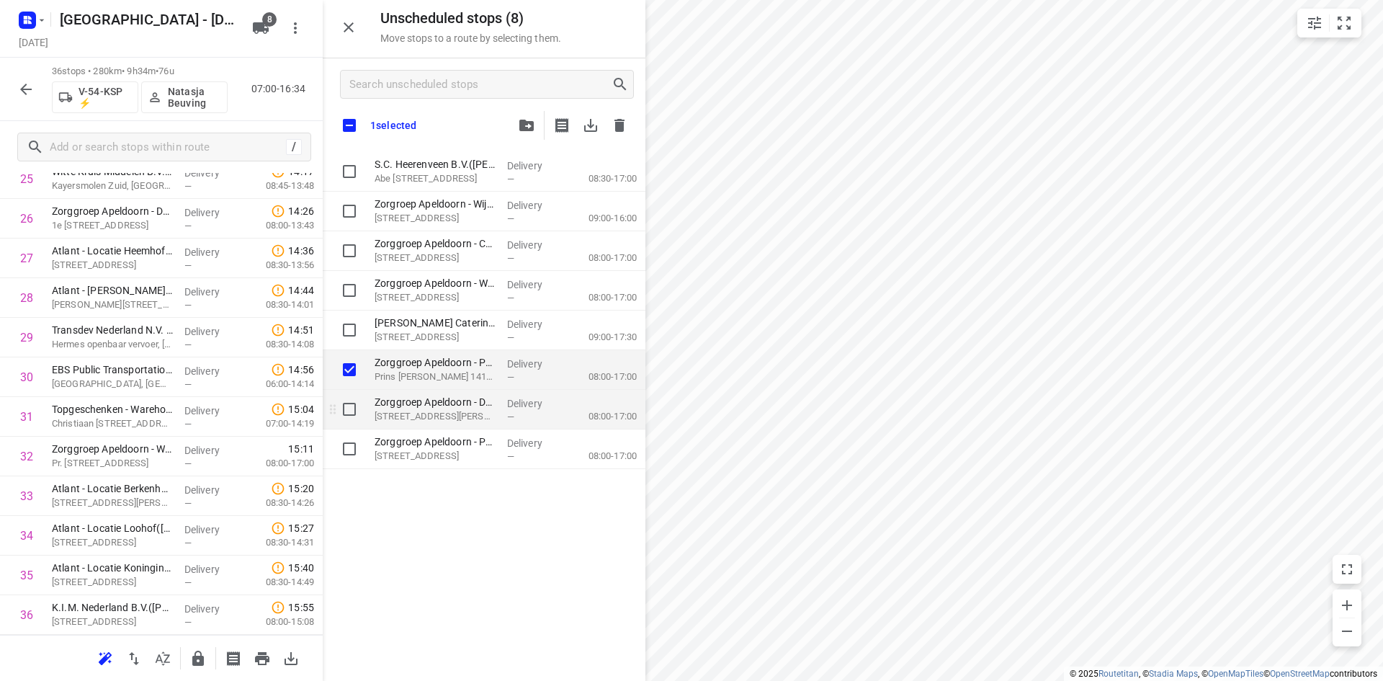
checkbox input "true"
click at [345, 408] on input "grid" at bounding box center [349, 409] width 29 height 29
checkbox input "true"
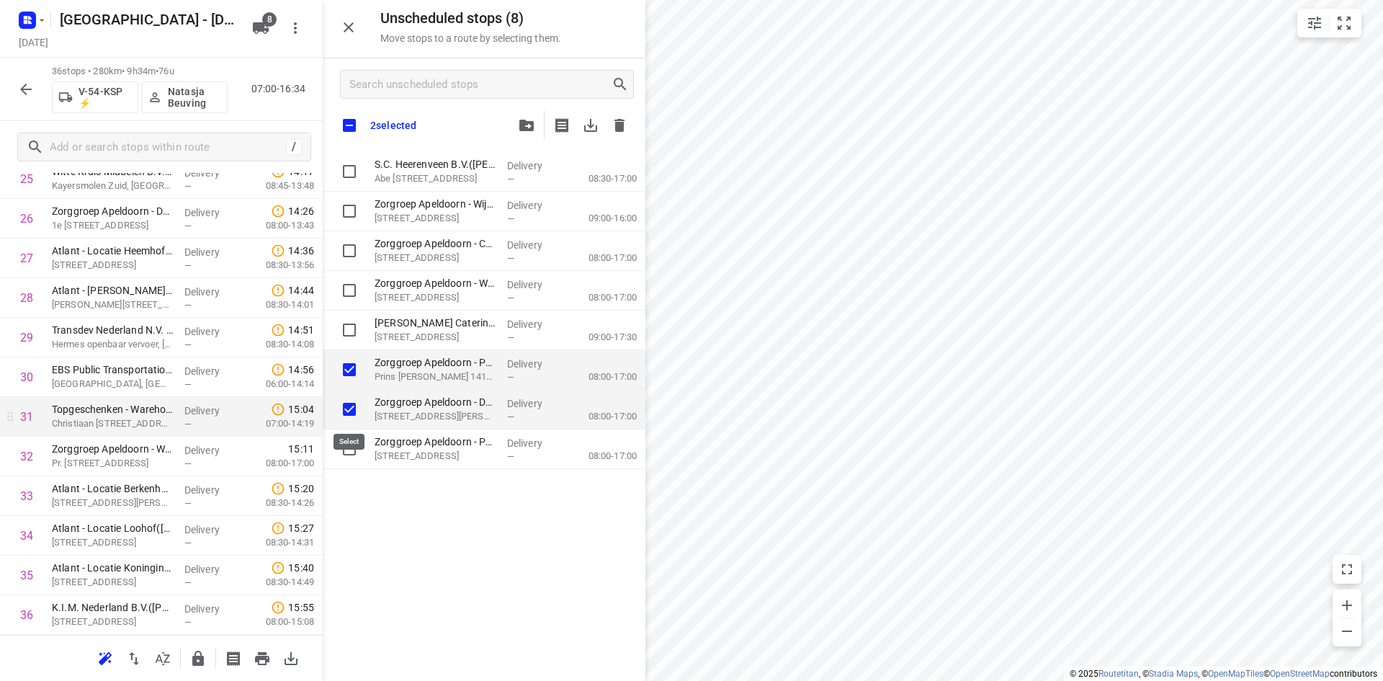
checkbox input "true"
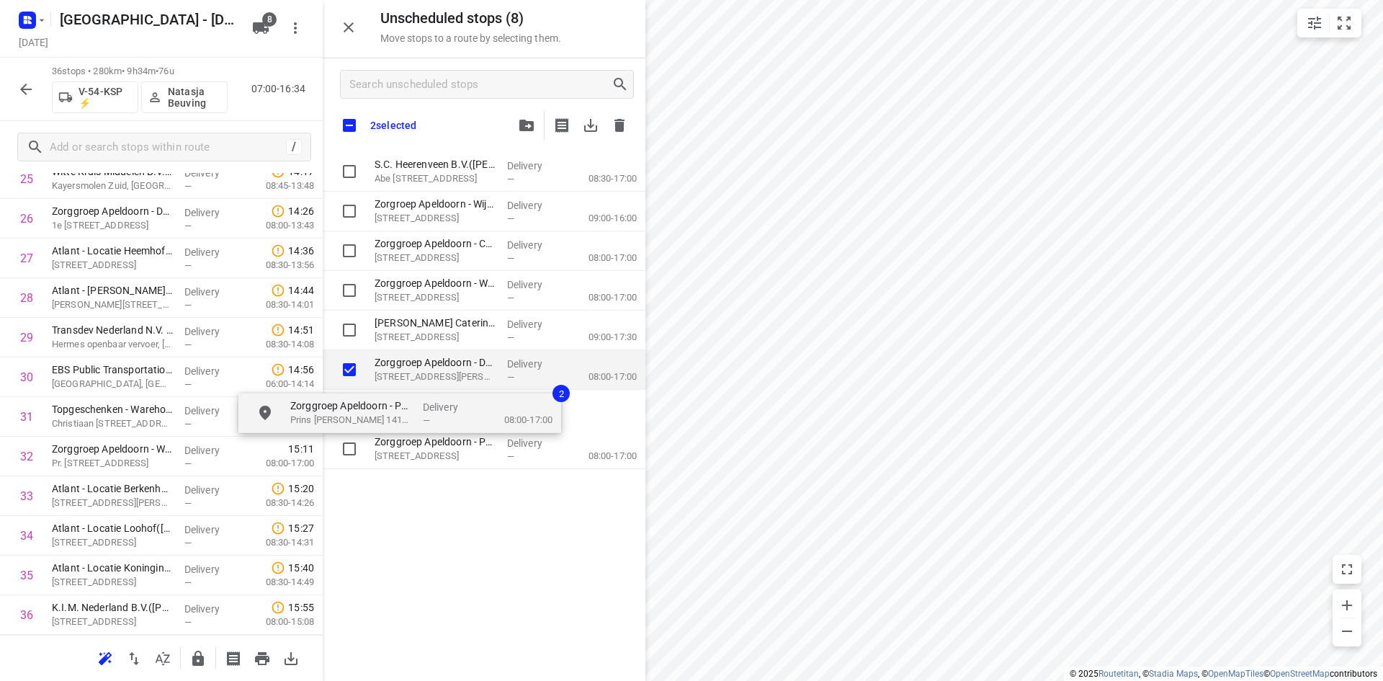
checkbox input "true"
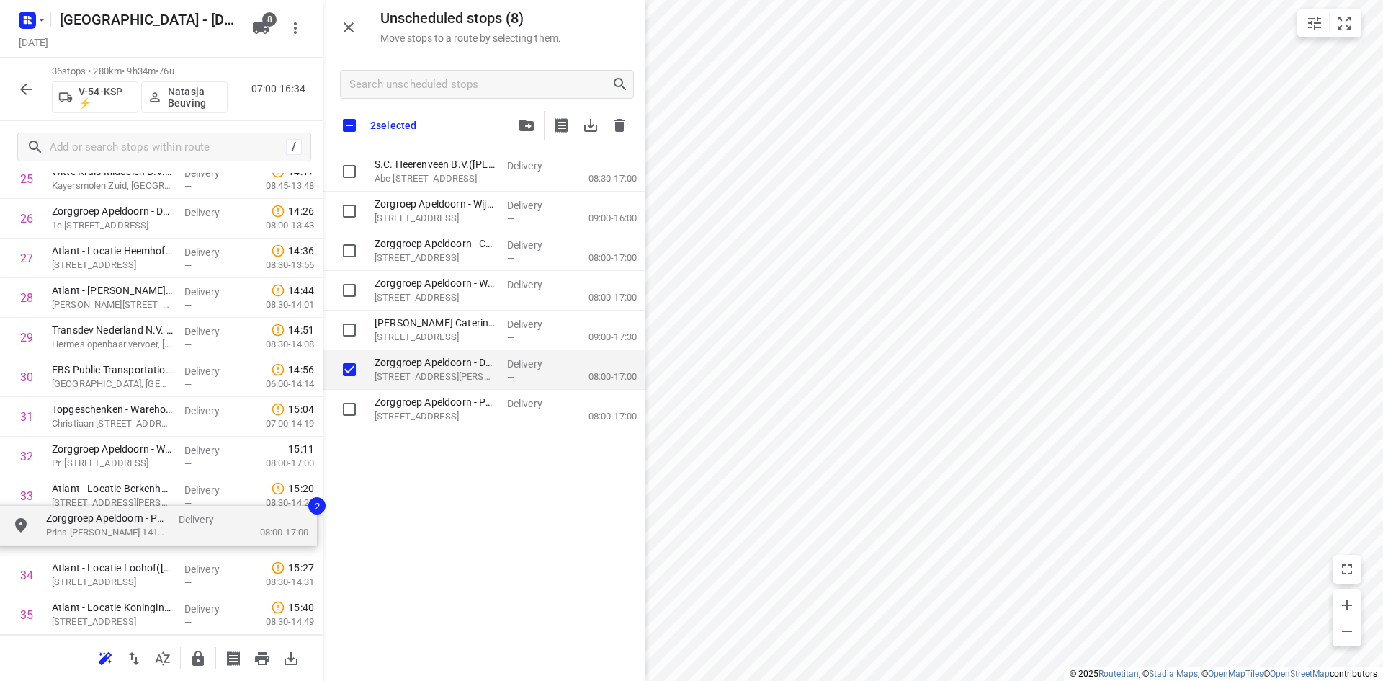
scroll to position [1087, 0]
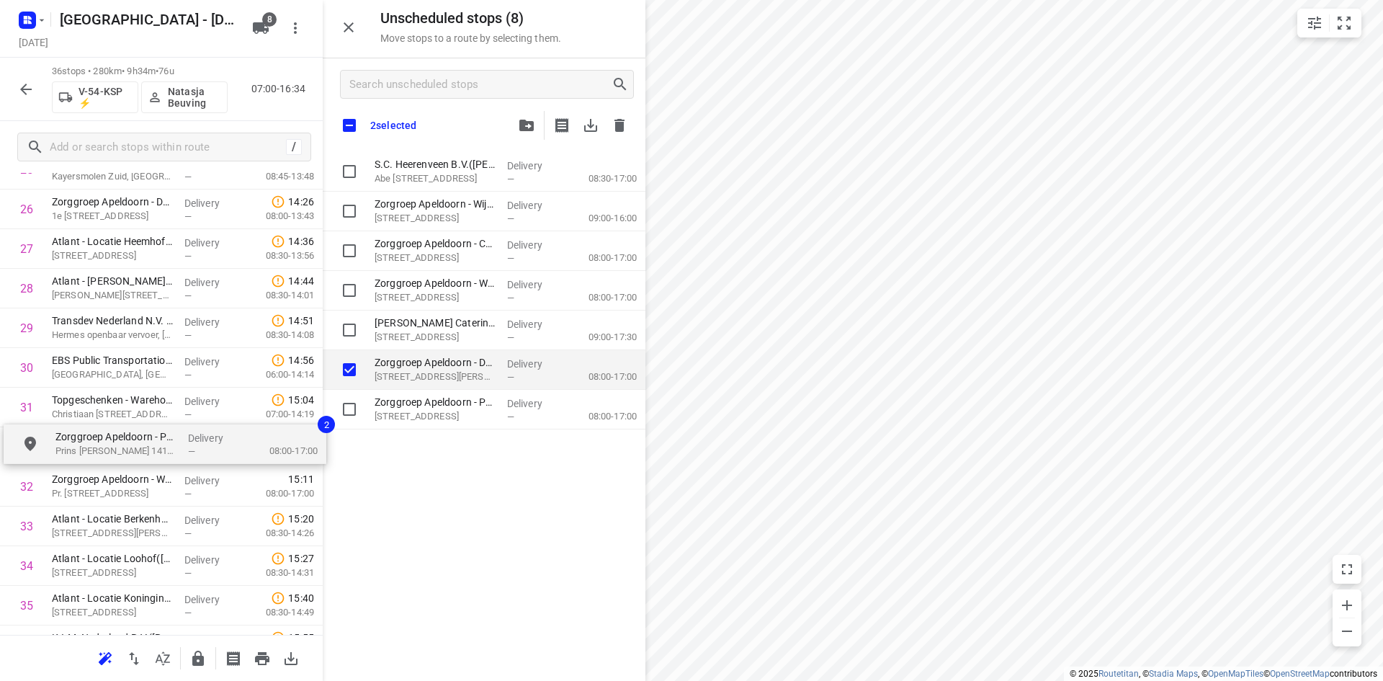
drag, startPoint x: 409, startPoint y: 378, endPoint x: 84, endPoint y: 455, distance: 334.6
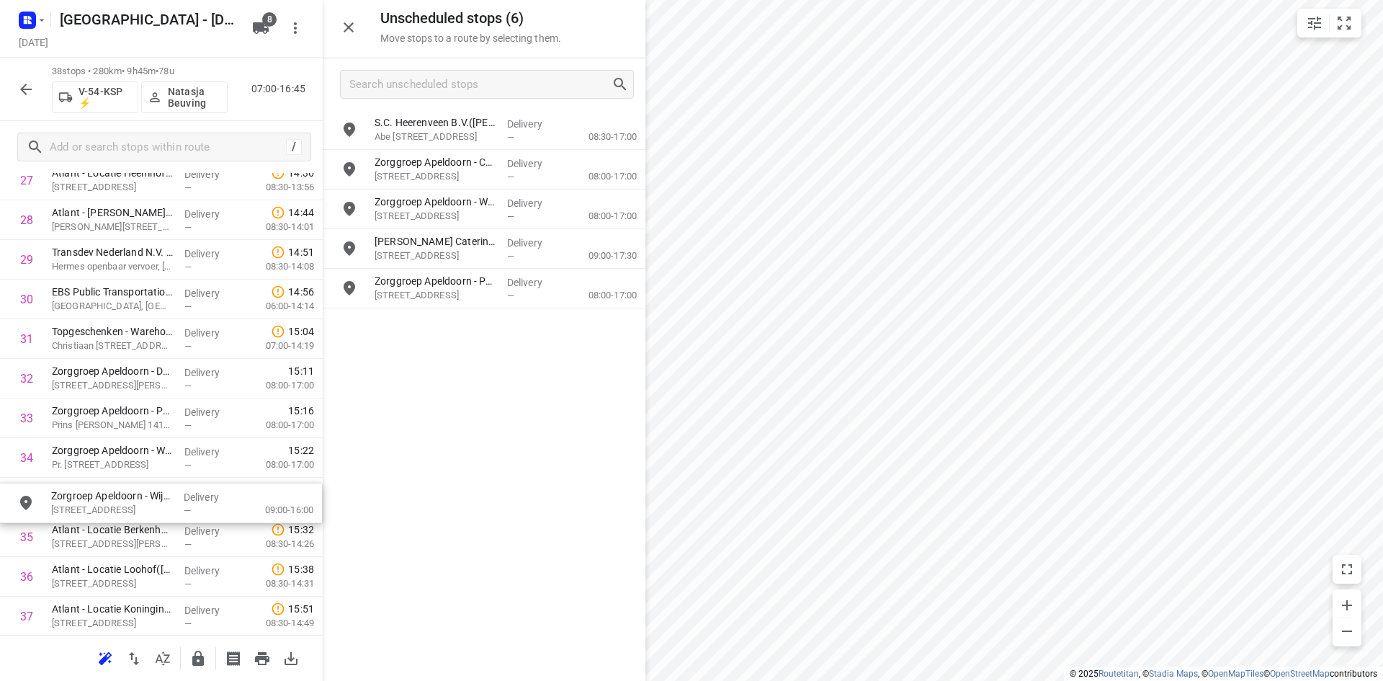
scroll to position [1157, 0]
drag, startPoint x: 431, startPoint y: 176, endPoint x: 104, endPoint y: 506, distance: 464.6
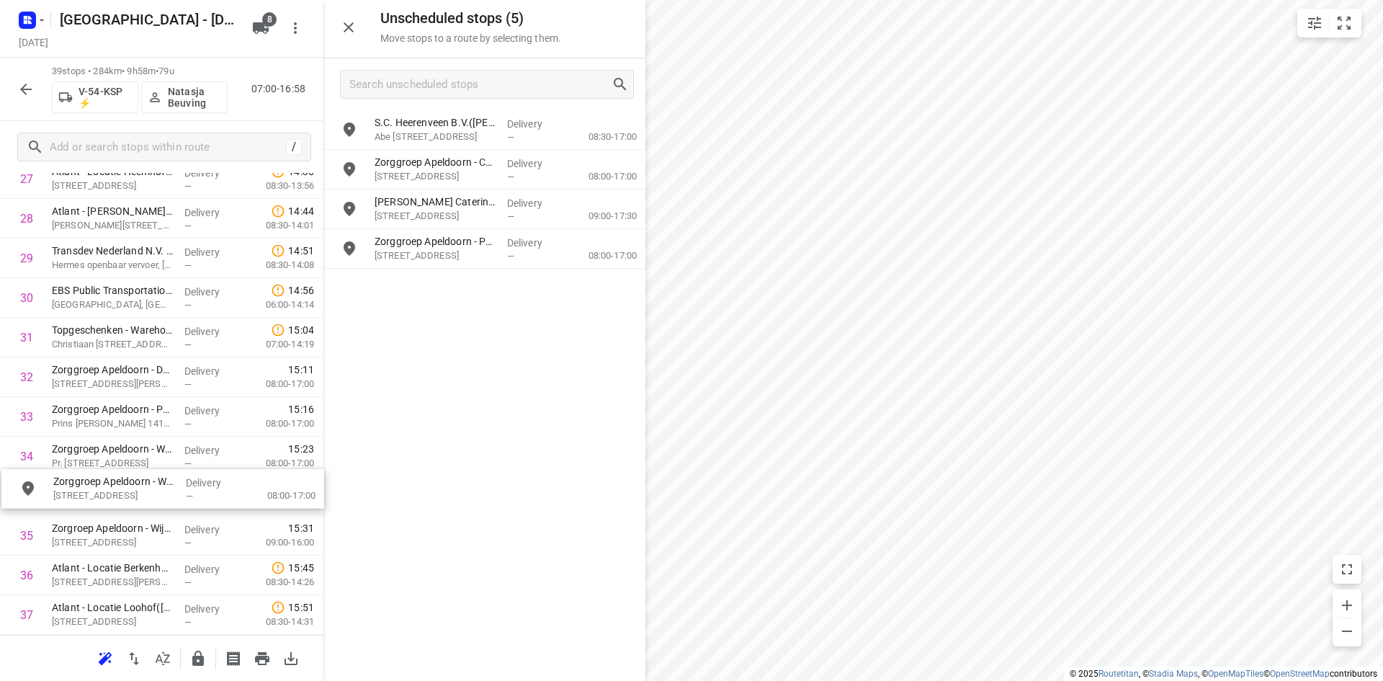
drag, startPoint x: 419, startPoint y: 220, endPoint x: 94, endPoint y: 504, distance: 430.9
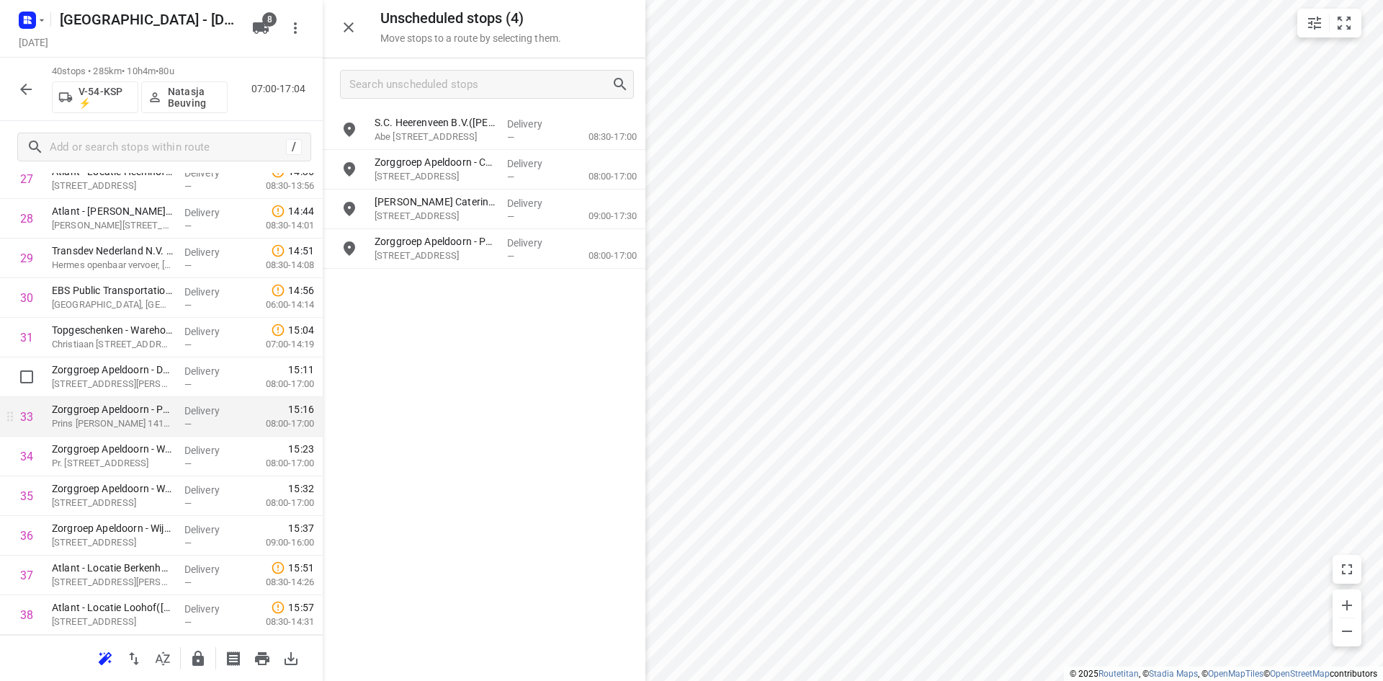
scroll to position [1276, 0]
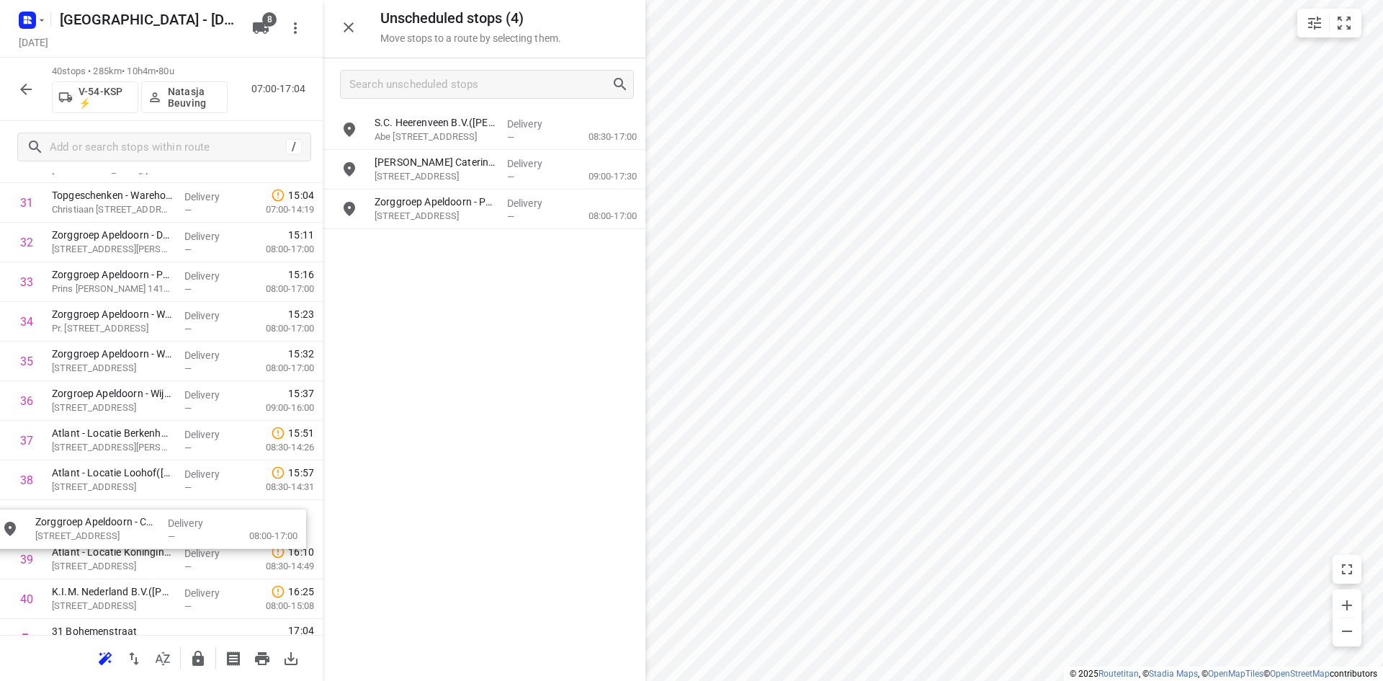
drag, startPoint x: 467, startPoint y: 184, endPoint x: 119, endPoint y: 555, distance: 508.1
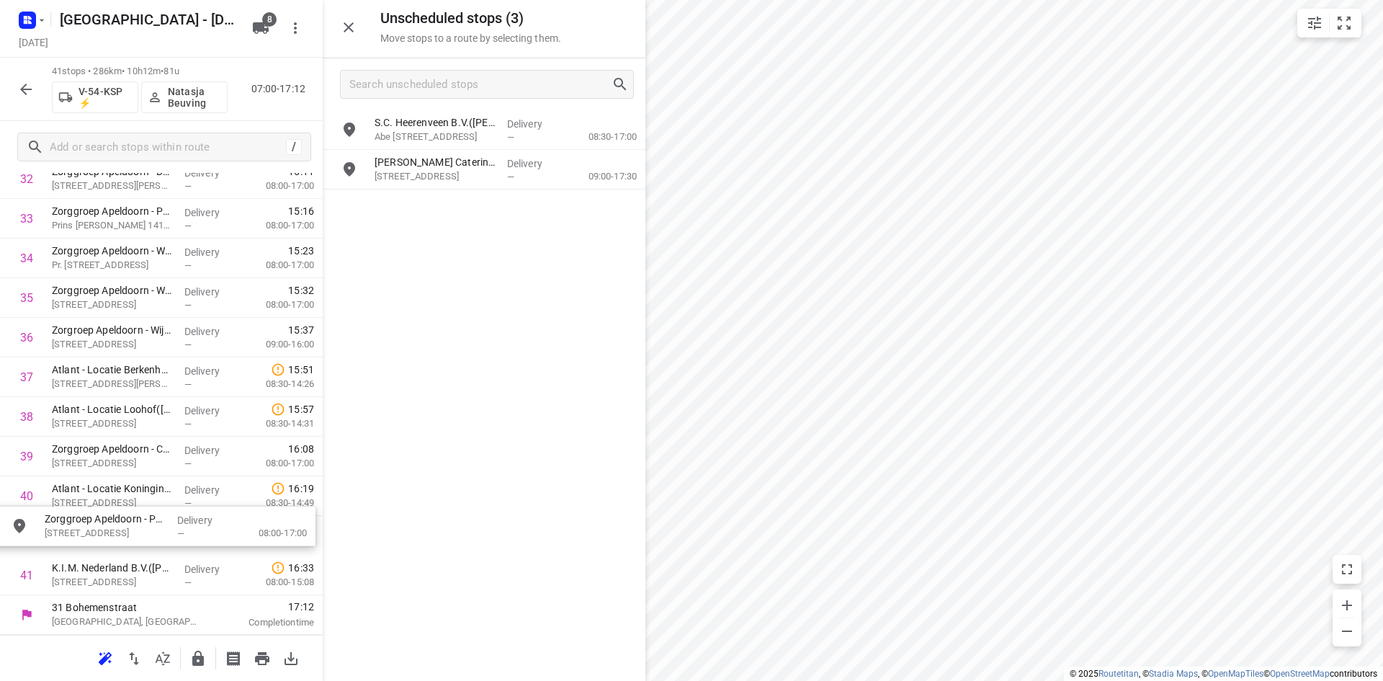
drag, startPoint x: 437, startPoint y: 211, endPoint x: 104, endPoint y: 534, distance: 463.6
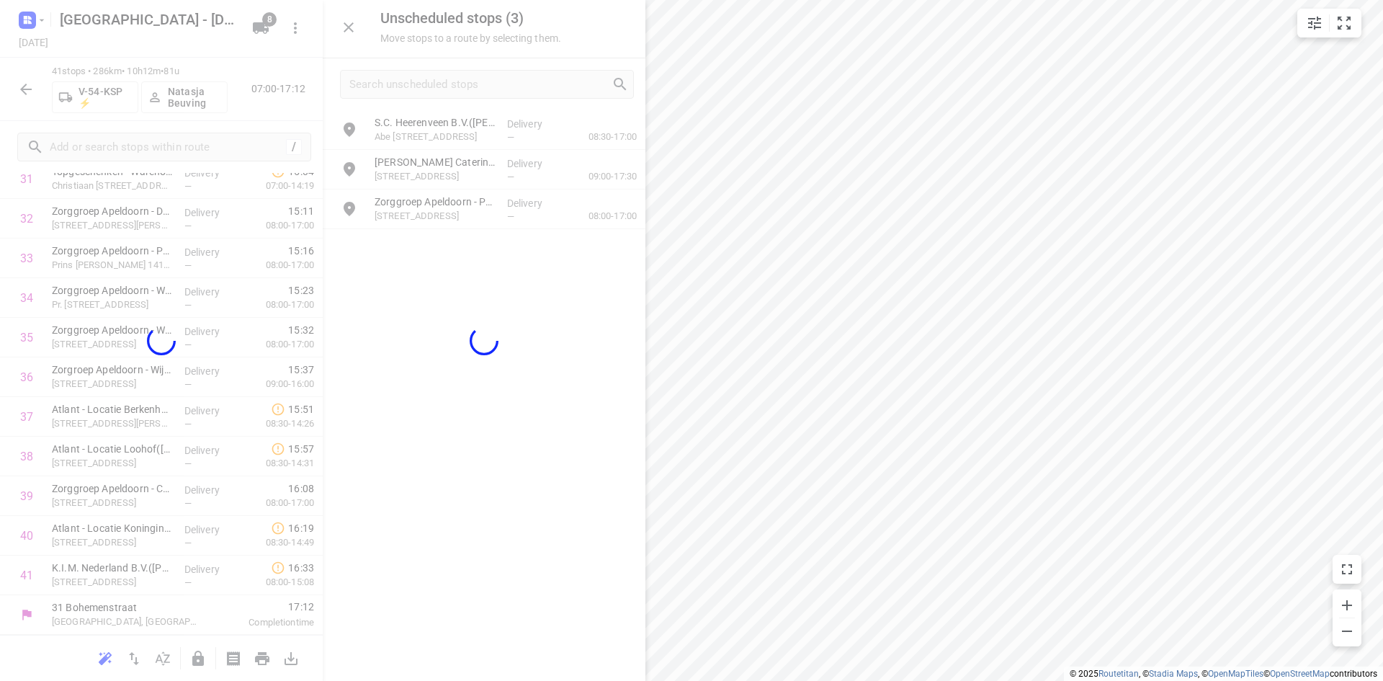
scroll to position [1315, 0]
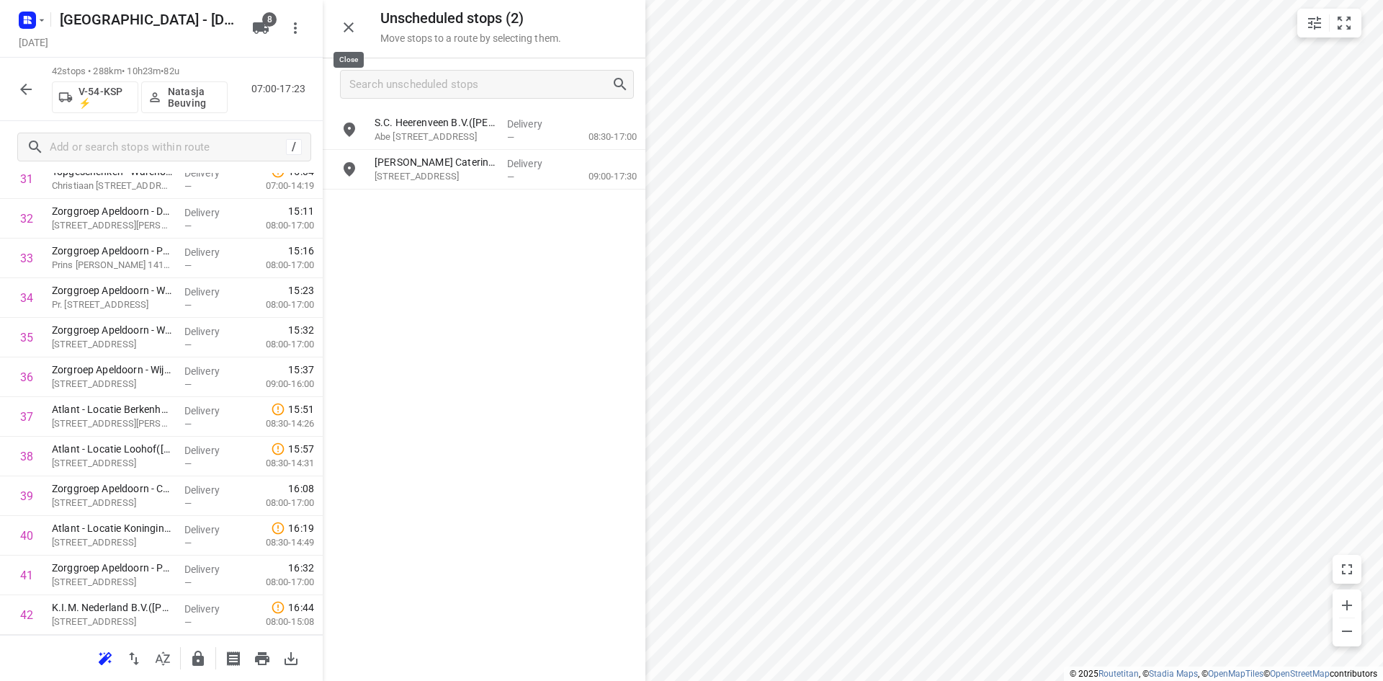
click at [349, 22] on icon "button" at bounding box center [348, 27] width 17 height 17
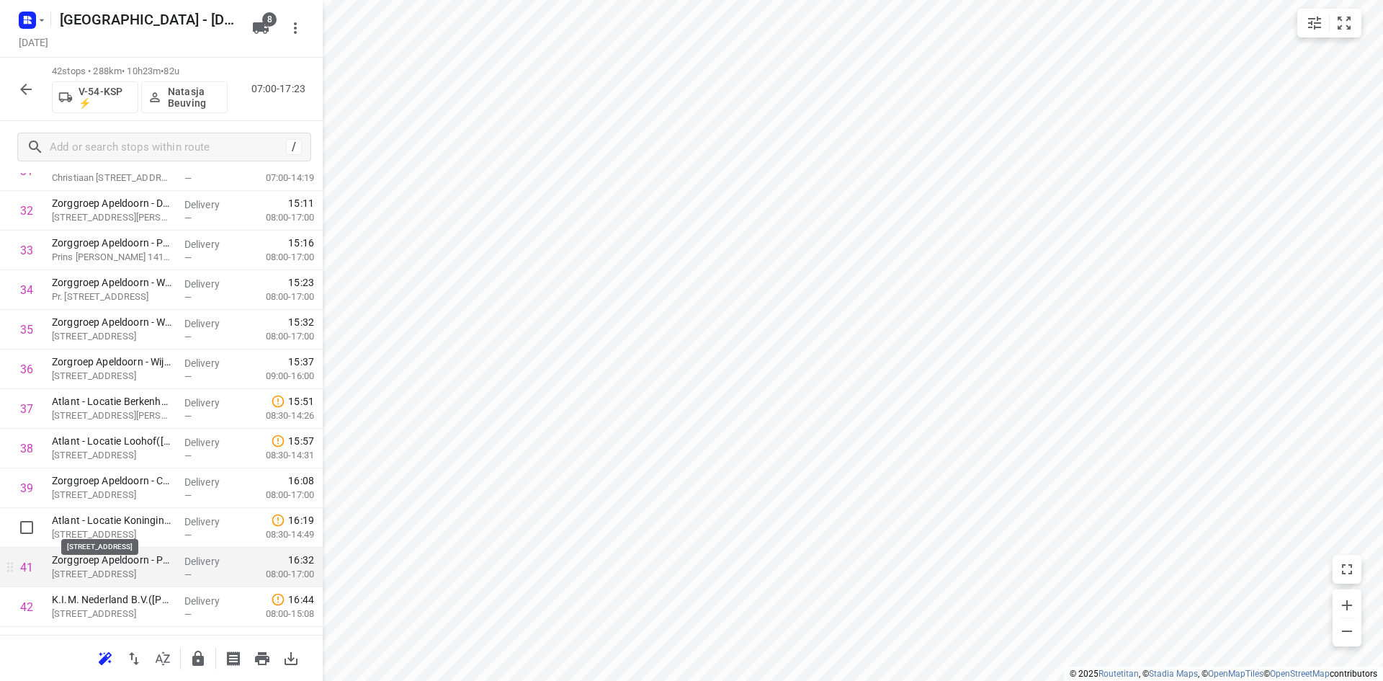
scroll to position [1355, 0]
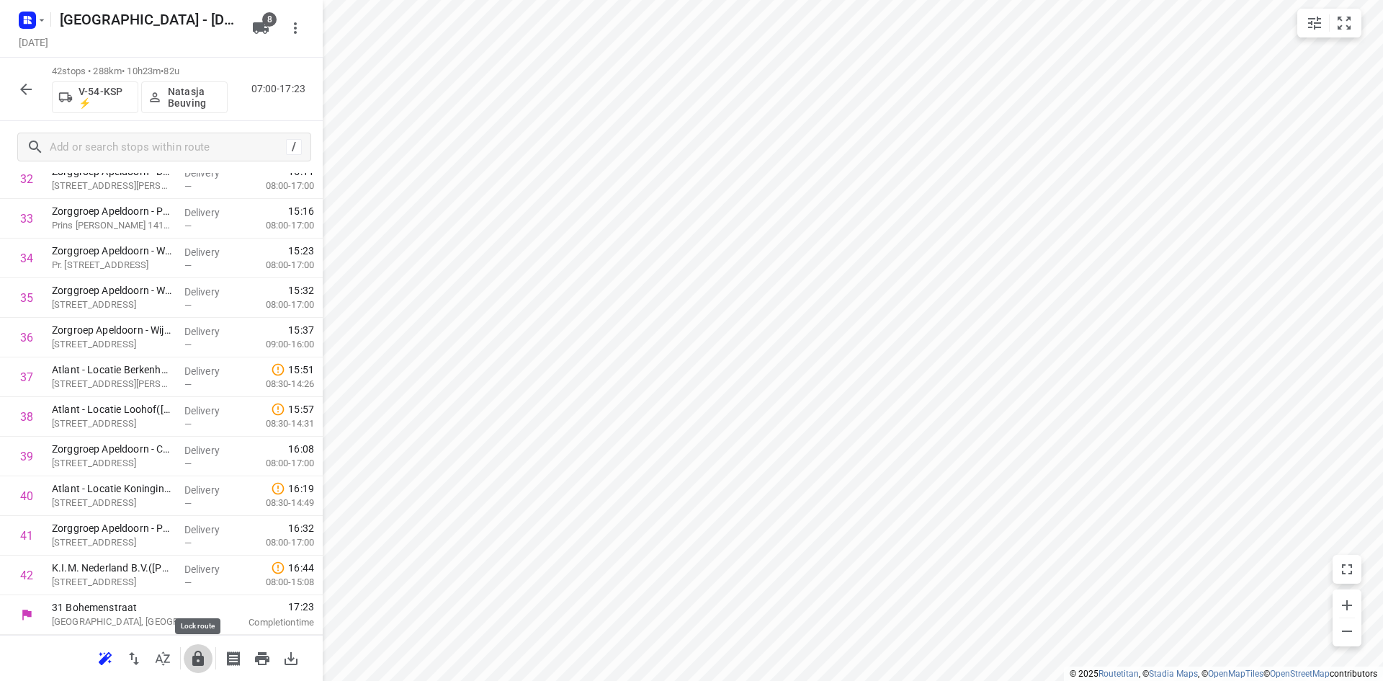
click at [197, 654] on icon "button" at bounding box center [197, 658] width 17 height 17
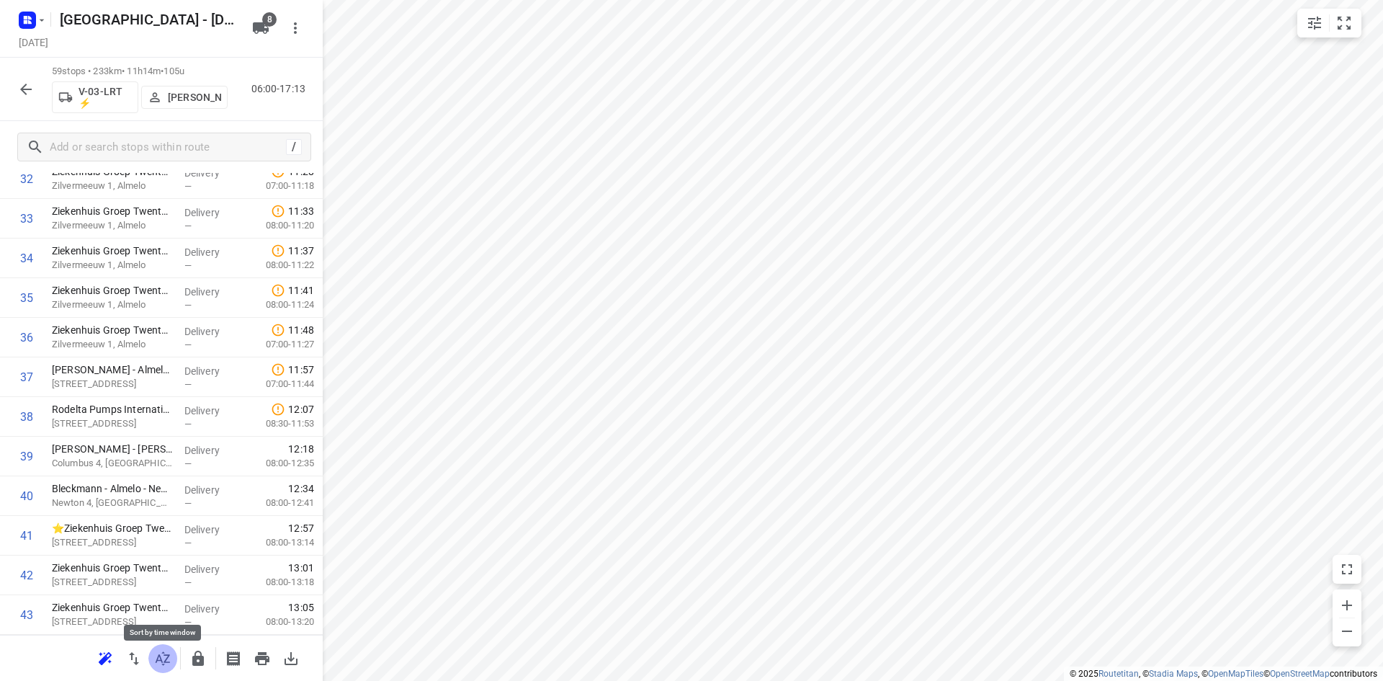
click at [160, 661] on icon "button" at bounding box center [162, 658] width 17 height 17
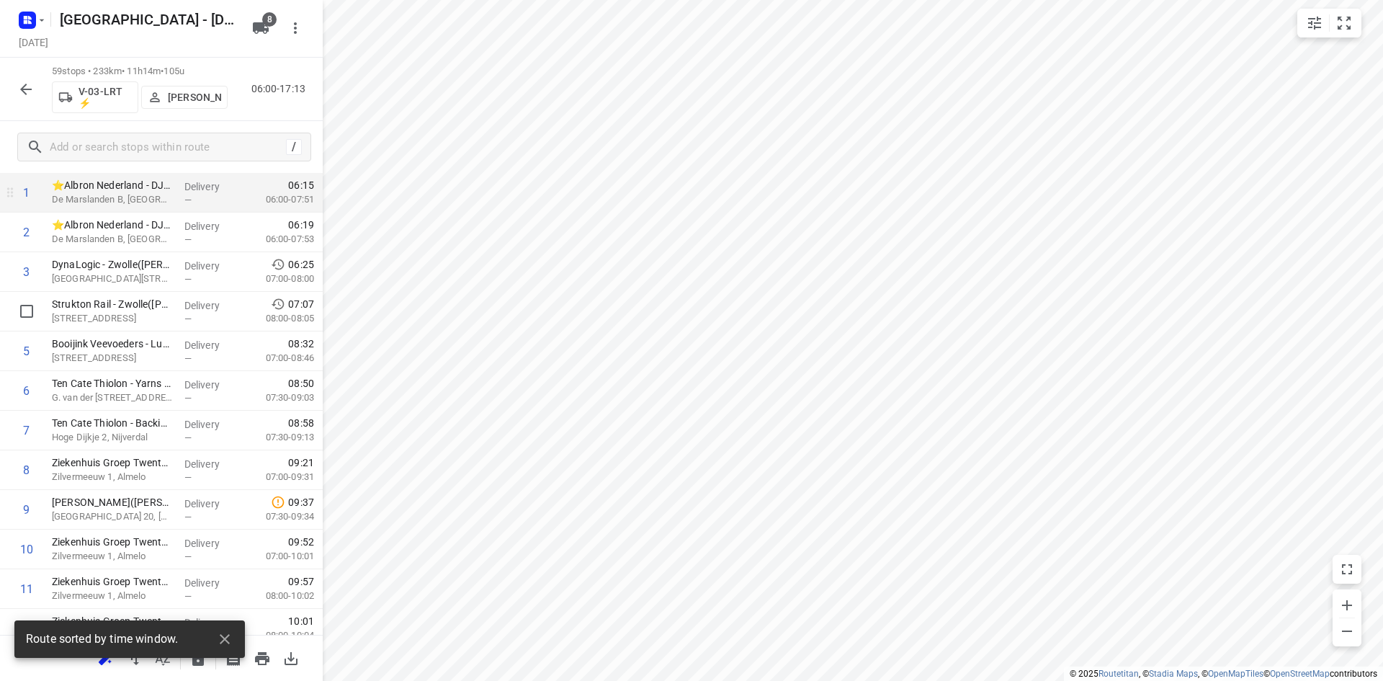
scroll to position [144, 0]
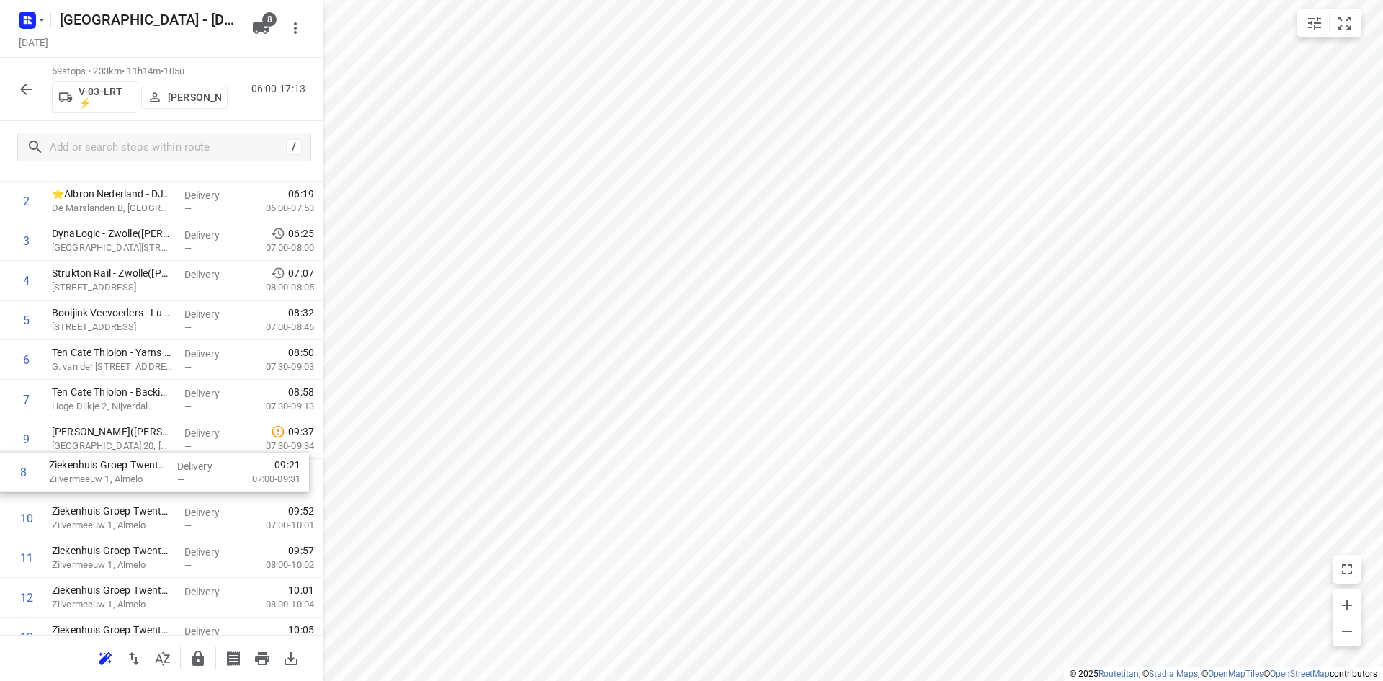
drag, startPoint x: 72, startPoint y: 437, endPoint x: 71, endPoint y: 479, distance: 42.5
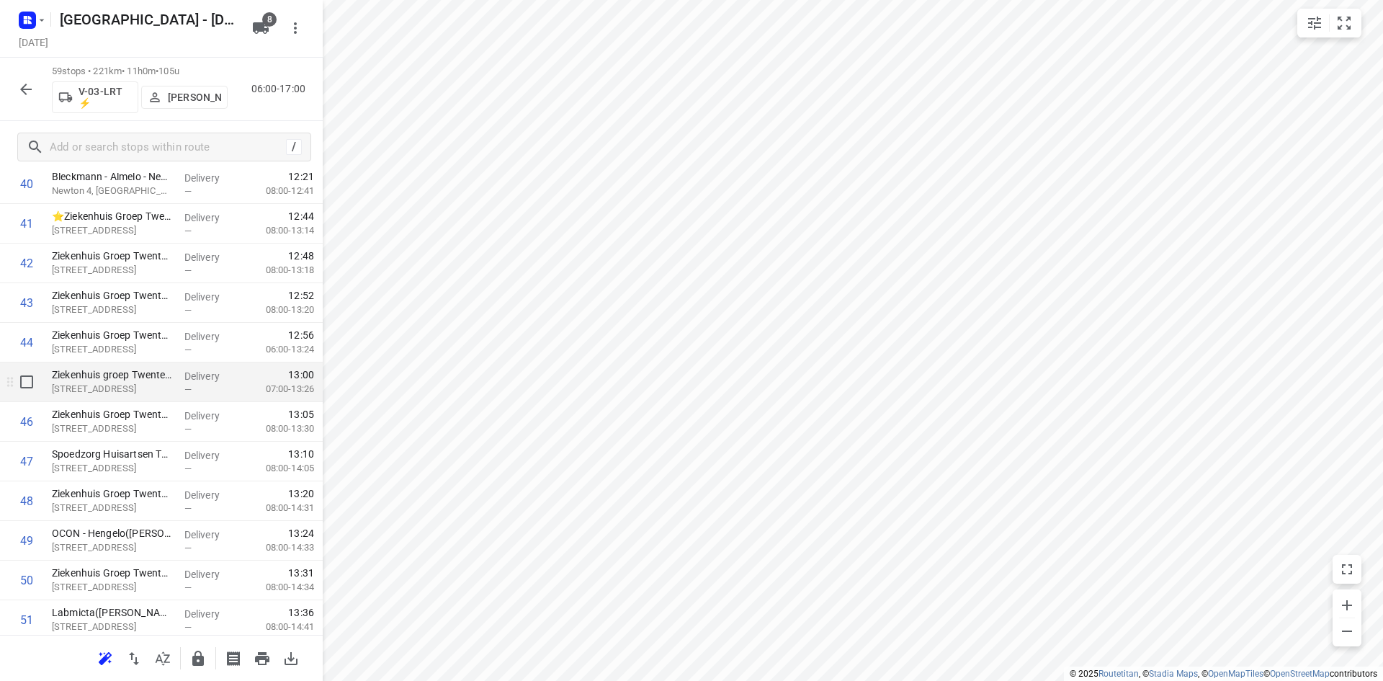
scroll to position [1801, 0]
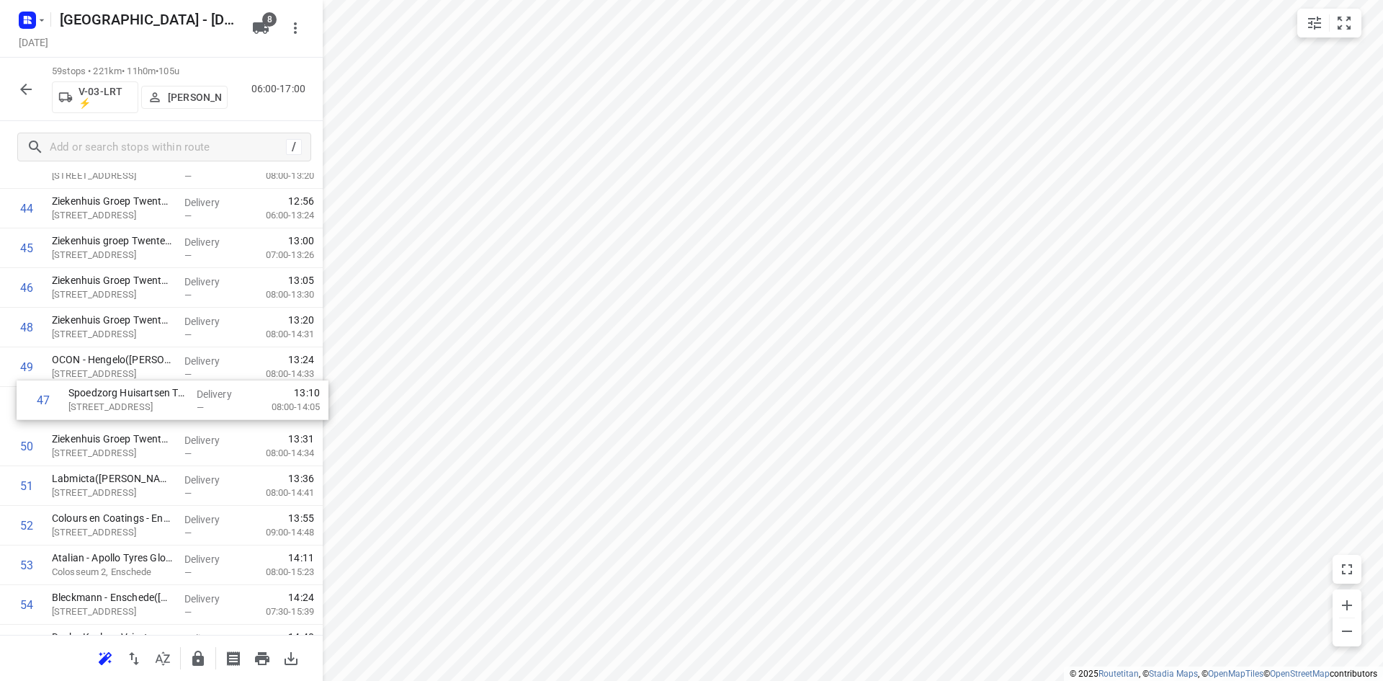
drag, startPoint x: 117, startPoint y: 331, endPoint x: 135, endPoint y: 408, distance: 79.3
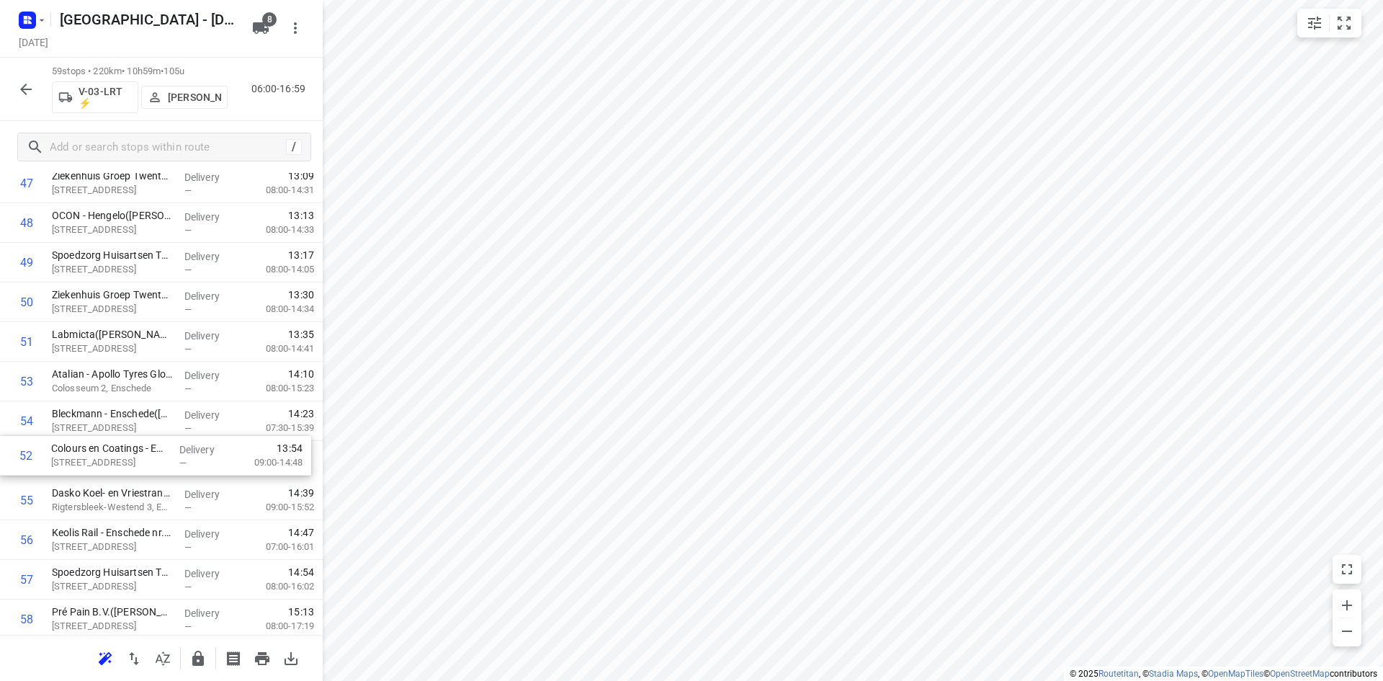
drag, startPoint x: 71, startPoint y: 385, endPoint x: 72, endPoint y: 463, distance: 77.8
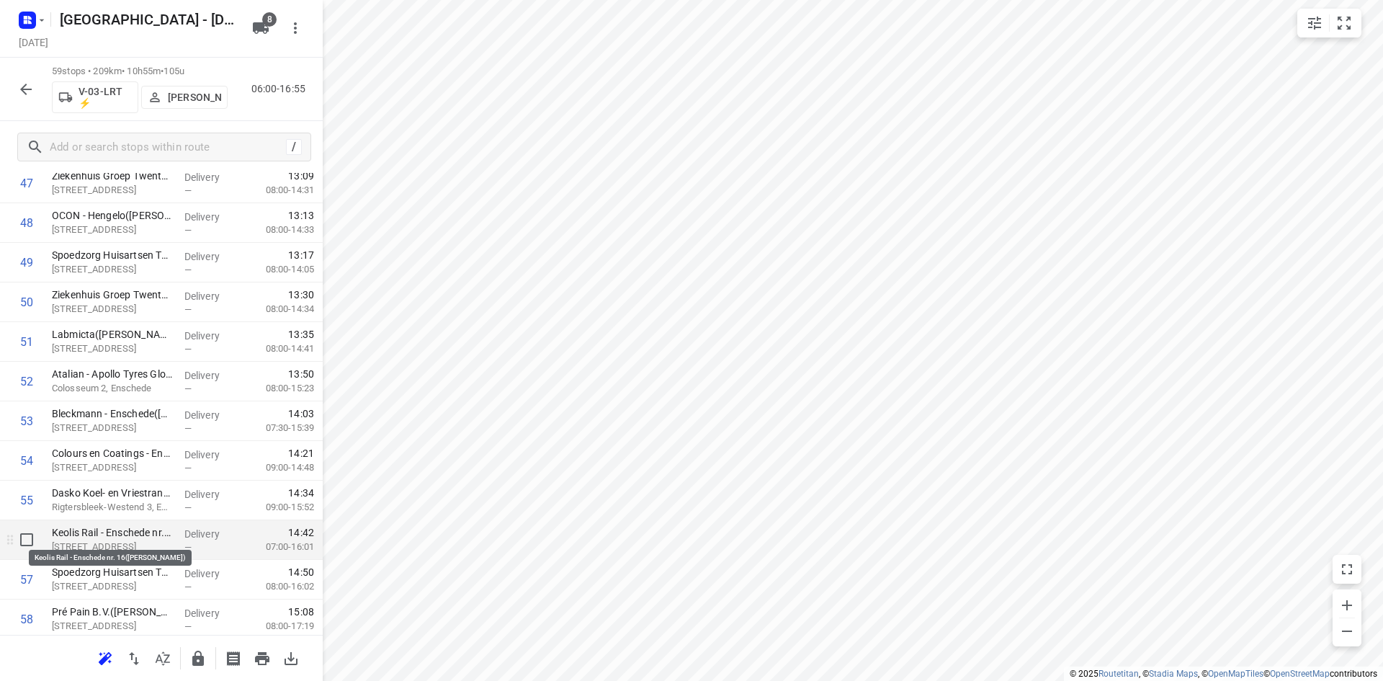
scroll to position [2029, 0]
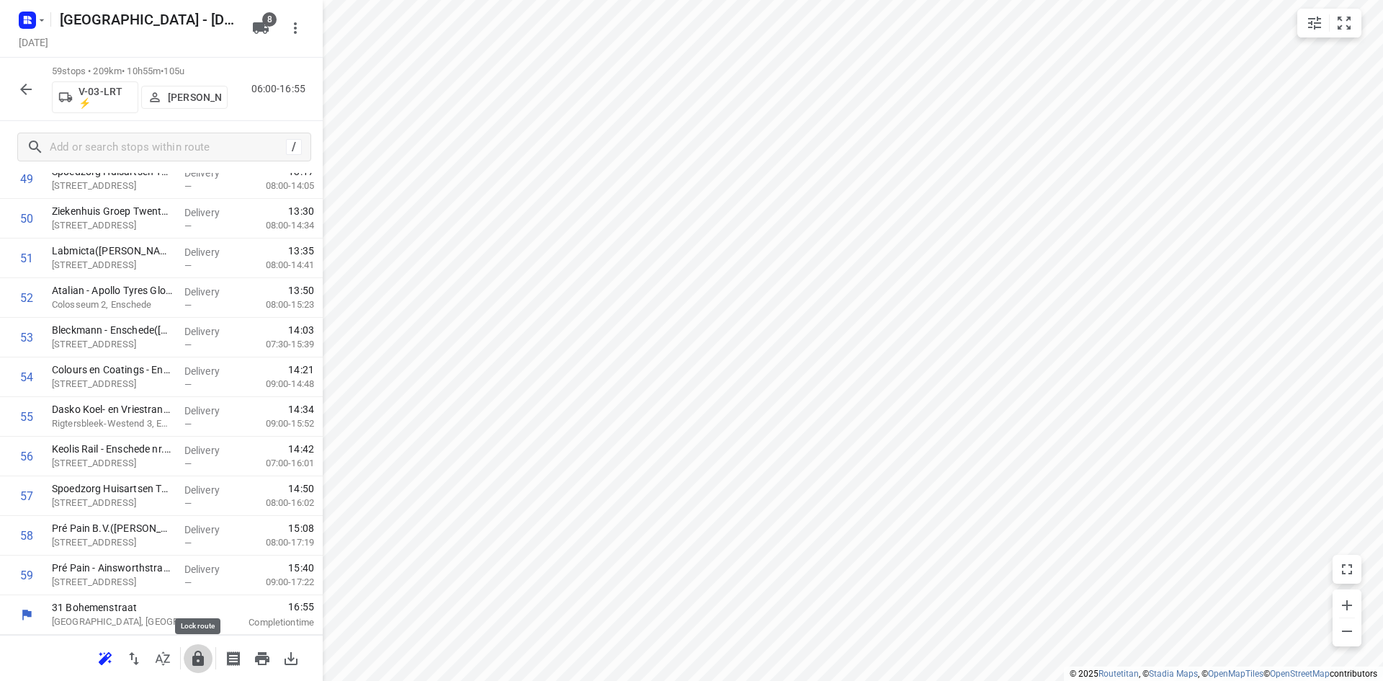
click at [207, 658] on button "button" at bounding box center [198, 658] width 29 height 29
click at [166, 662] on icon "button" at bounding box center [163, 658] width 14 height 14
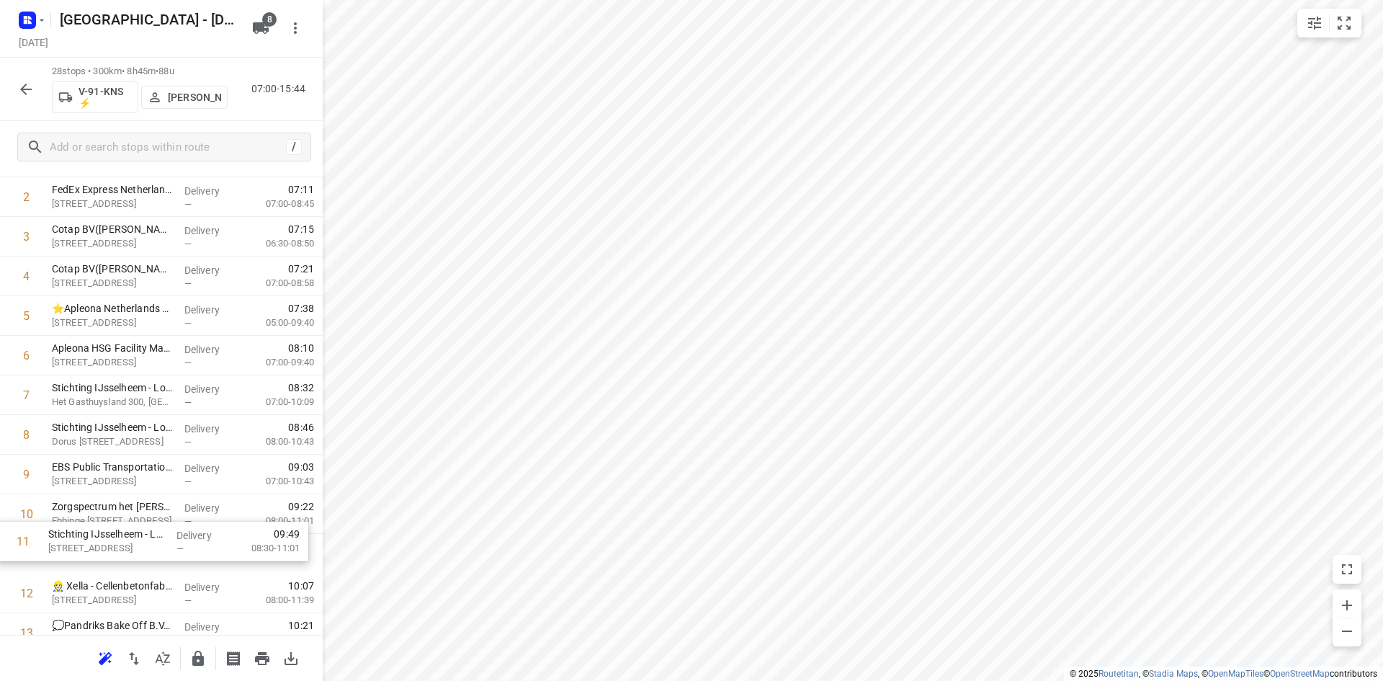
scroll to position [150, 0]
drag, startPoint x: 100, startPoint y: 563, endPoint x: 88, endPoint y: 512, distance: 52.6
click at [88, 512] on div "1 EBS Public Transportation - Locatie Zwolle(Mark van Dolenweerd & Henri Buiten…" at bounding box center [161, 690] width 323 height 1109
drag, startPoint x: 142, startPoint y: 518, endPoint x: 135, endPoint y: 482, distance: 36.7
click at [135, 482] on div "1 EBS Public Transportation - Locatie Zwolle(Mark van Dolenweerd & Henri Buiten…" at bounding box center [161, 690] width 323 height 1109
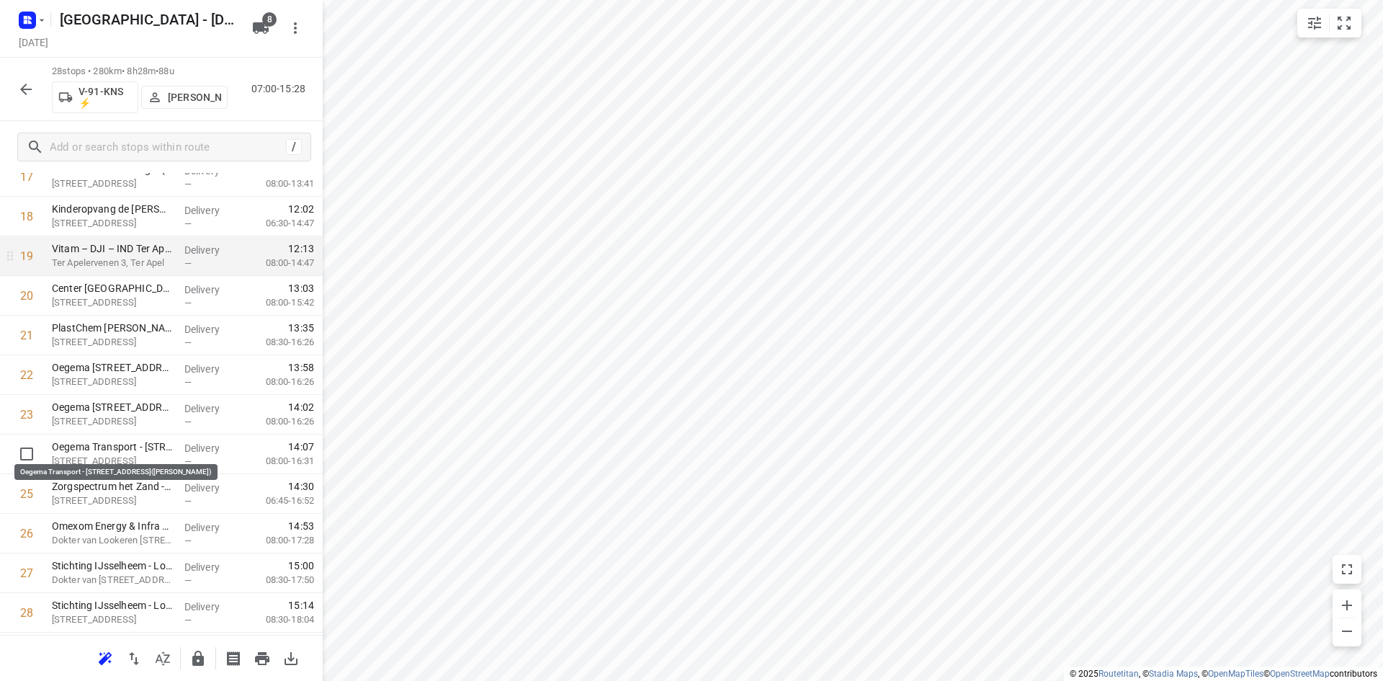
scroll to position [800, 0]
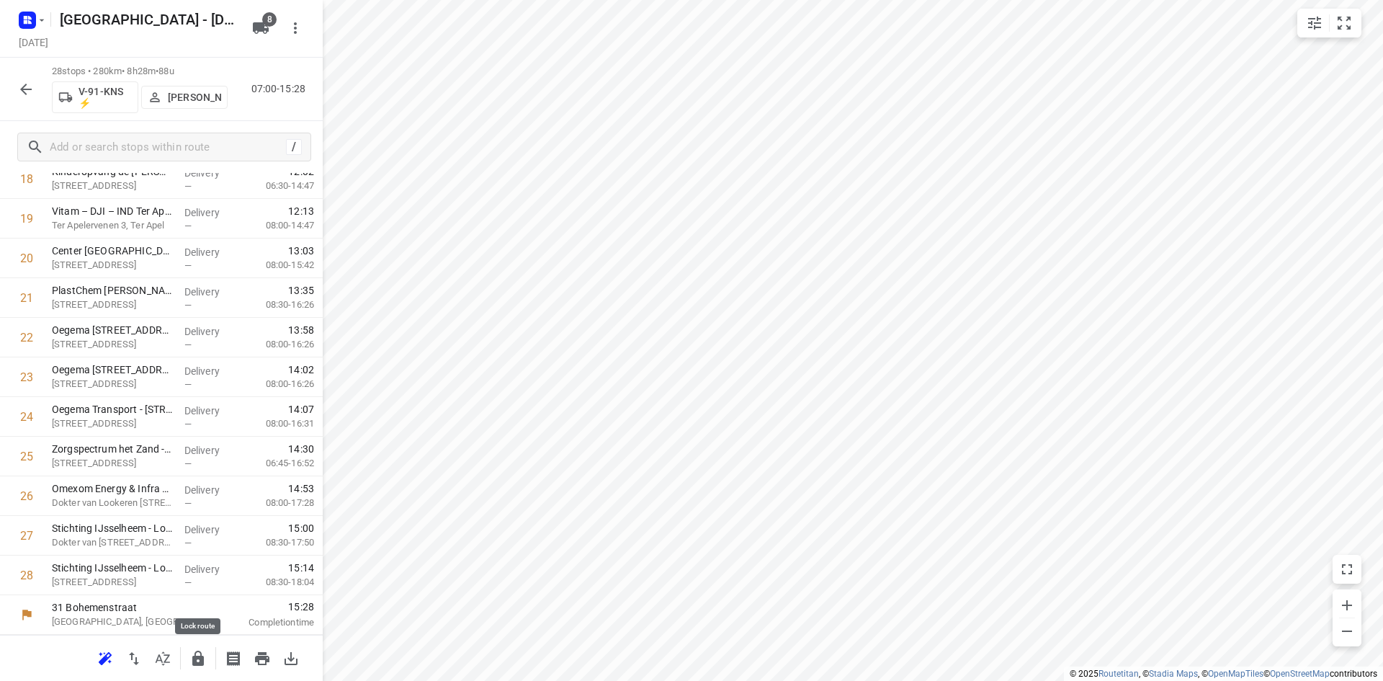
click at [198, 661] on icon "button" at bounding box center [197, 658] width 17 height 17
click at [29, 88] on icon "button" at bounding box center [25, 89] width 17 height 17
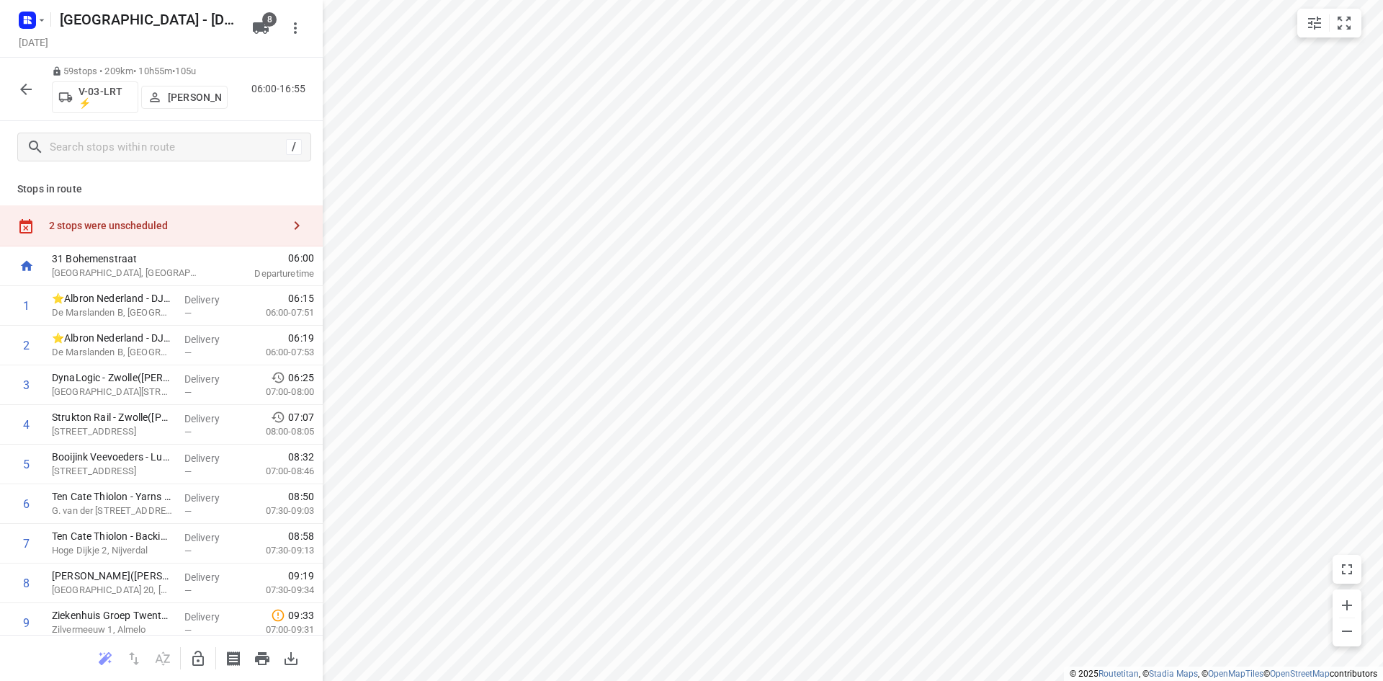
click at [199, 234] on div "2 stops were unscheduled" at bounding box center [161, 225] width 323 height 41
click at [348, 24] on icon "button" at bounding box center [348, 27] width 17 height 17
click at [189, 666] on button "button" at bounding box center [198, 658] width 29 height 29
click at [194, 212] on div "2 stops were unscheduled" at bounding box center [161, 225] width 323 height 41
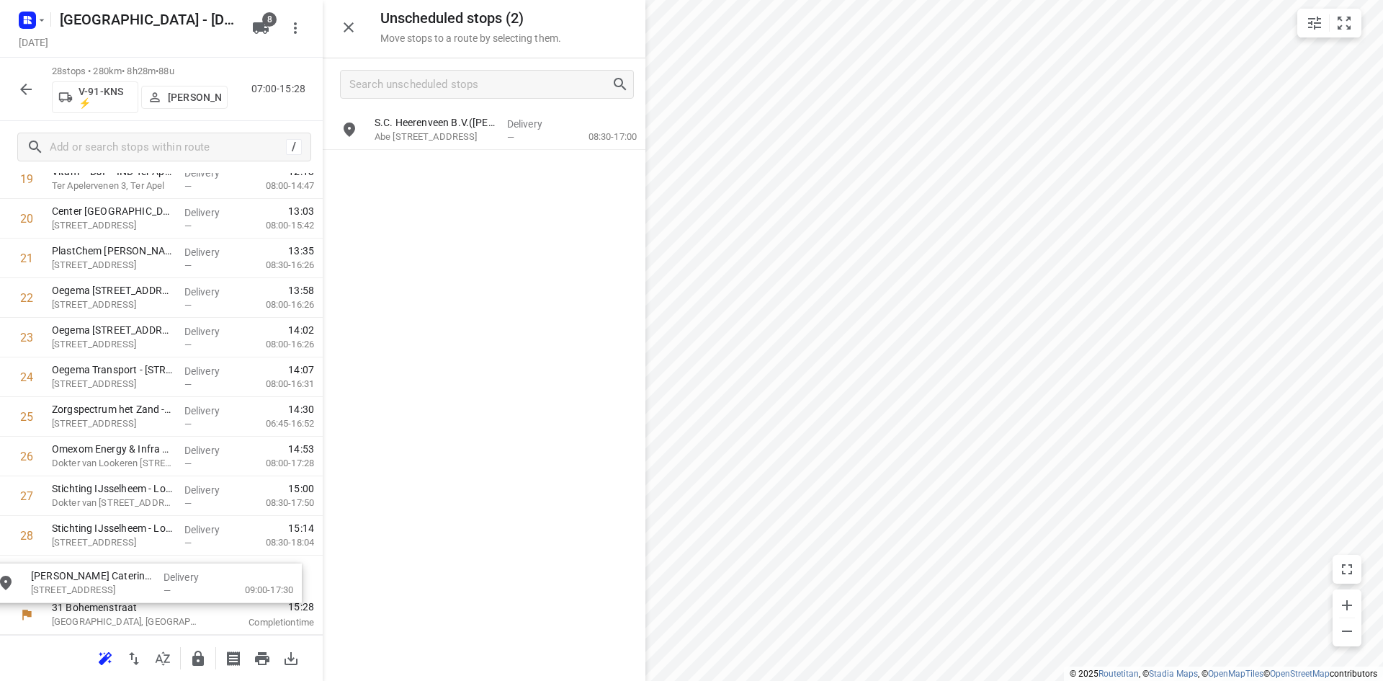
scroll to position [851, 0]
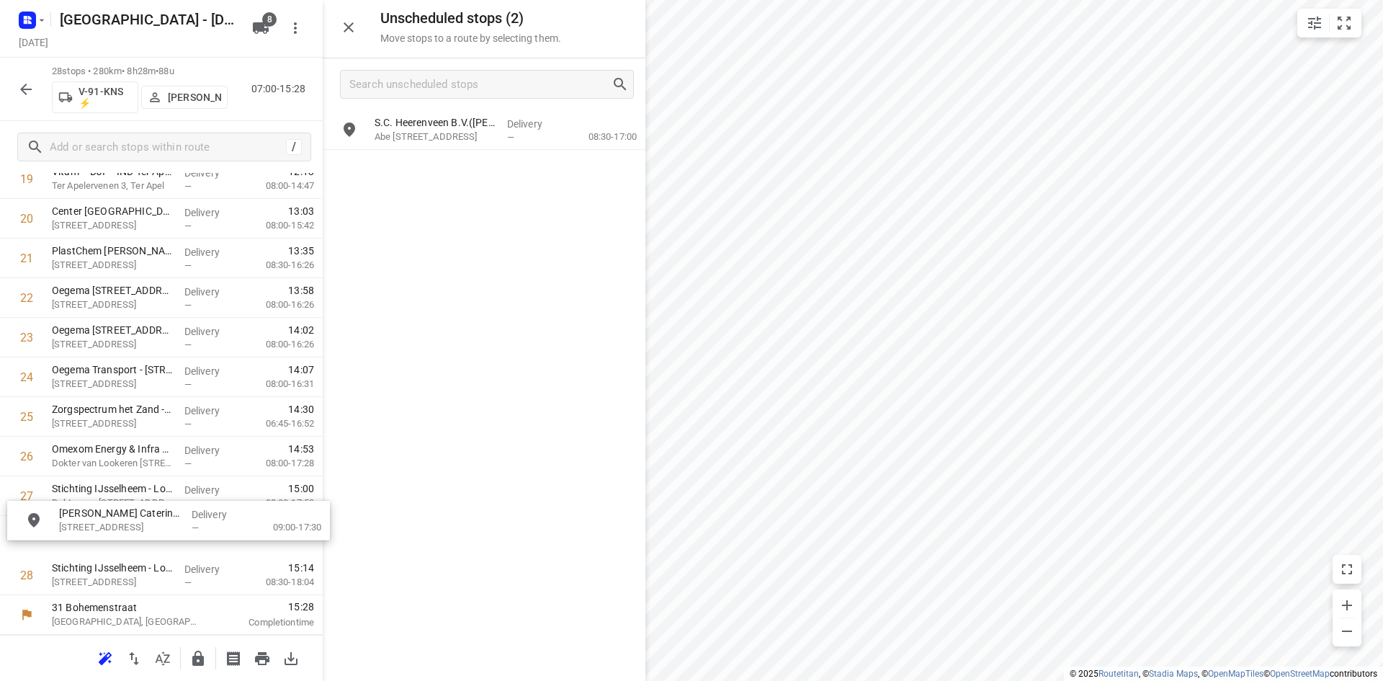
drag, startPoint x: 457, startPoint y: 170, endPoint x: 138, endPoint y: 529, distance: 480.1
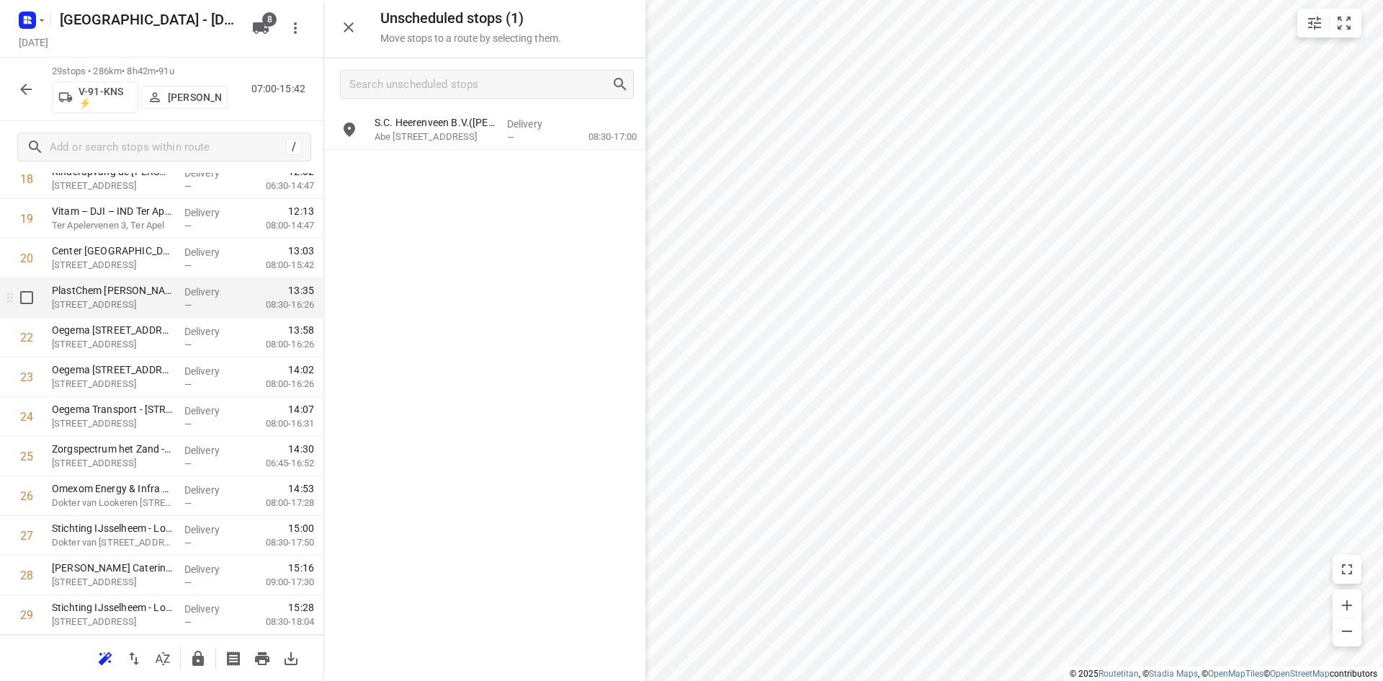
scroll to position [840, 0]
drag, startPoint x: 177, startPoint y: 493, endPoint x: 171, endPoint y: 451, distance: 42.3
click at [171, 451] on div "1 EBS Public Transportation - Locatie Zwolle(Mark van Dolenweerd & Henri Buiten…" at bounding box center [161, 20] width 323 height 1149
click at [194, 663] on icon "button" at bounding box center [198, 657] width 12 height 15
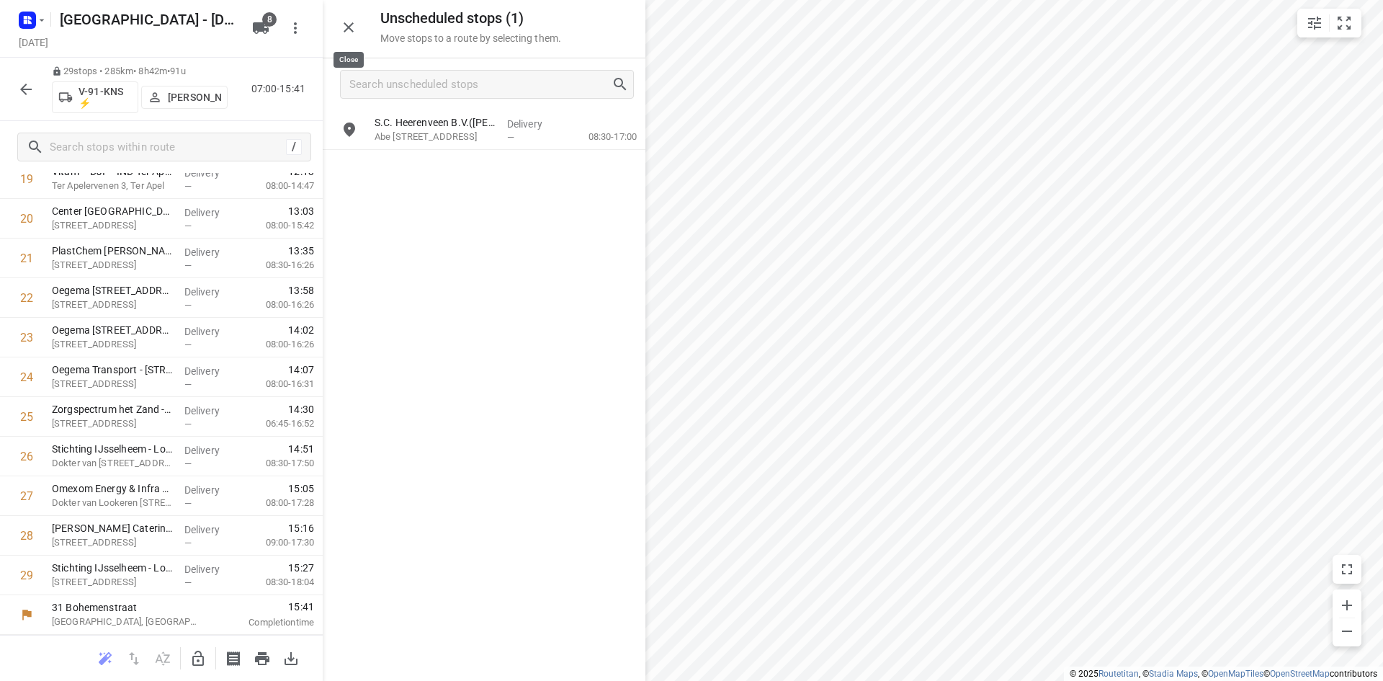
click at [345, 21] on icon "button" at bounding box center [348, 27] width 17 height 17
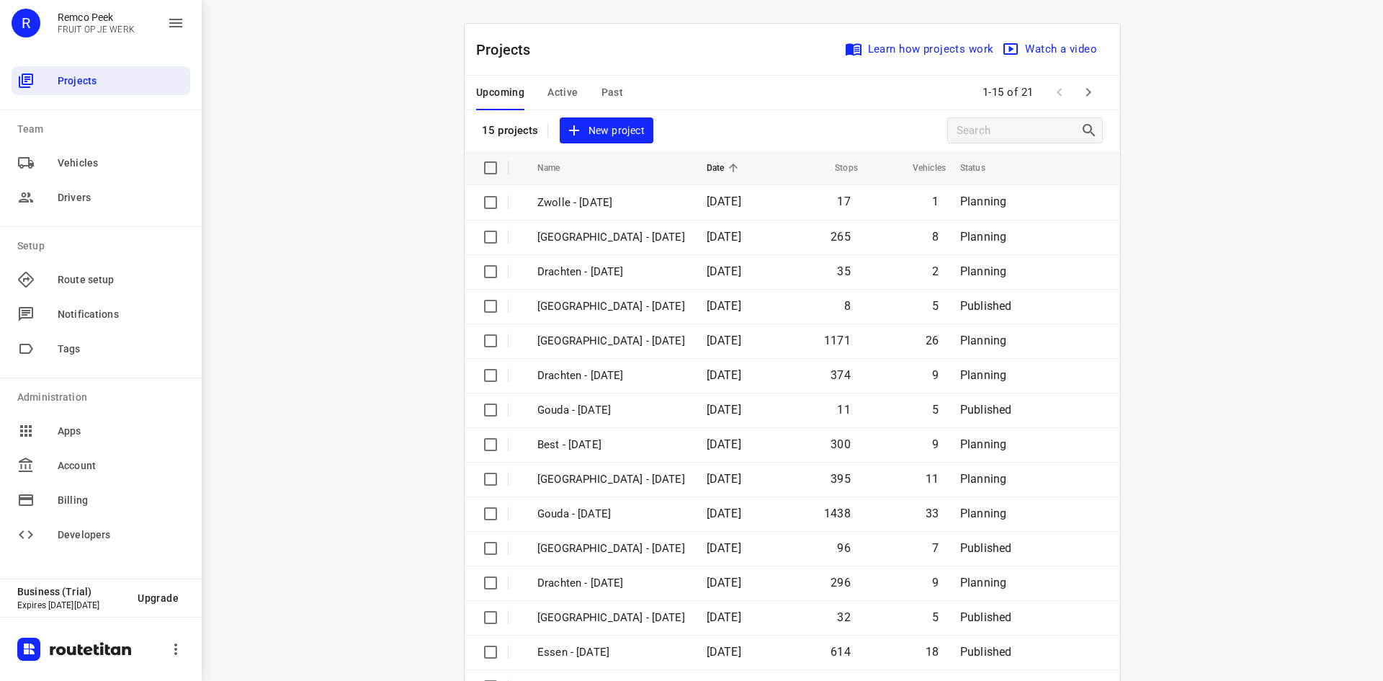
click at [609, 88] on span "Past" at bounding box center [613, 93] width 22 height 18
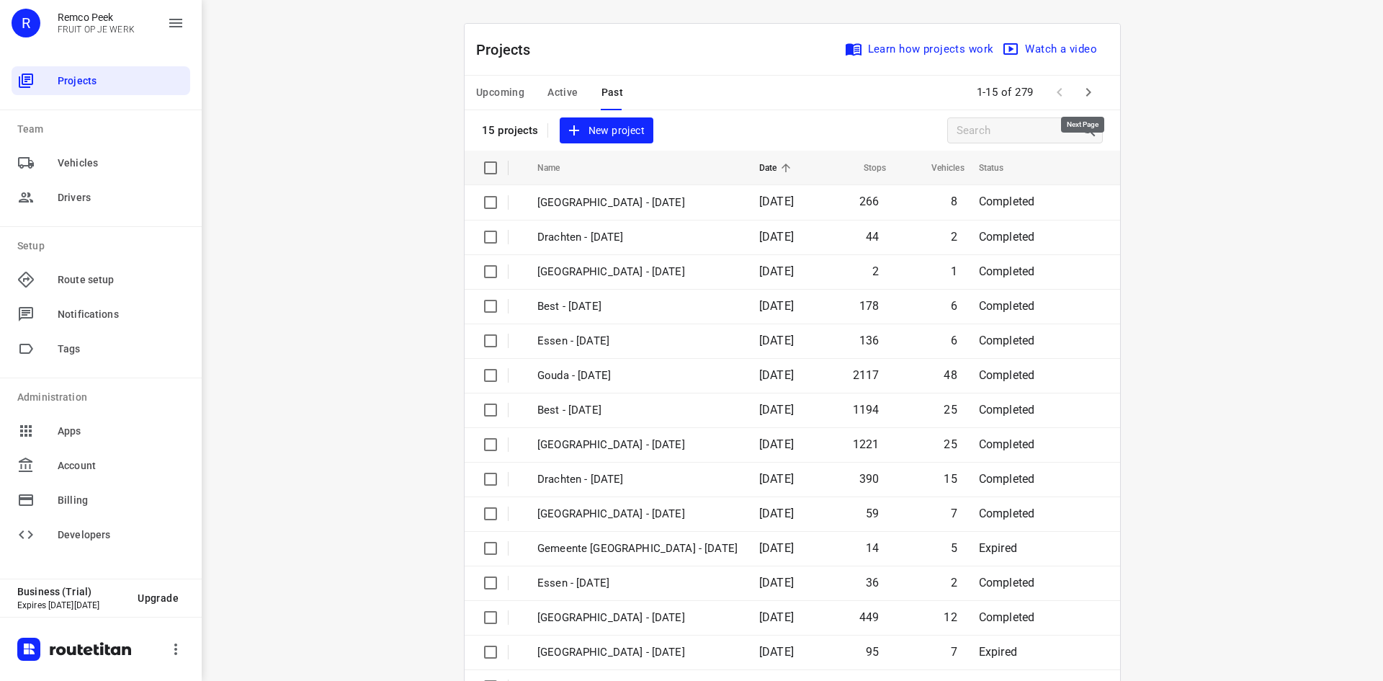
click at [1085, 97] on icon "button" at bounding box center [1088, 92] width 17 height 17
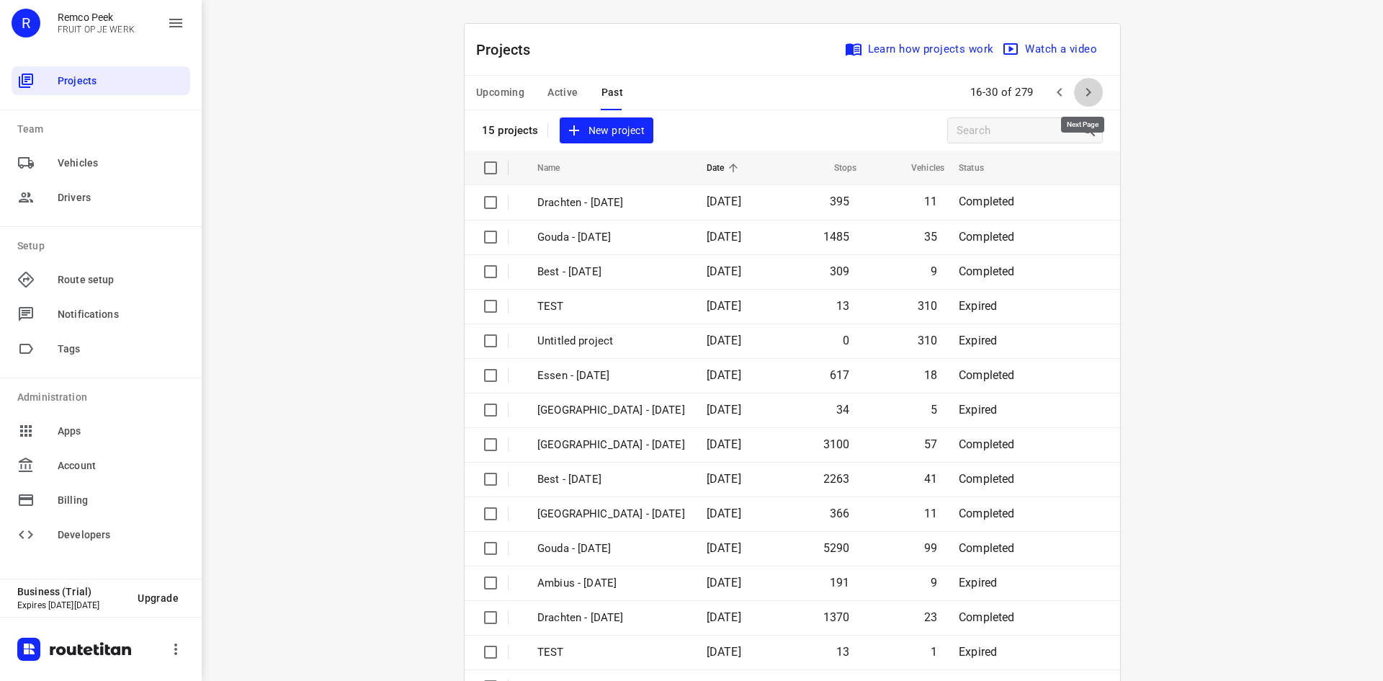
click at [1085, 97] on icon "button" at bounding box center [1088, 92] width 17 height 17
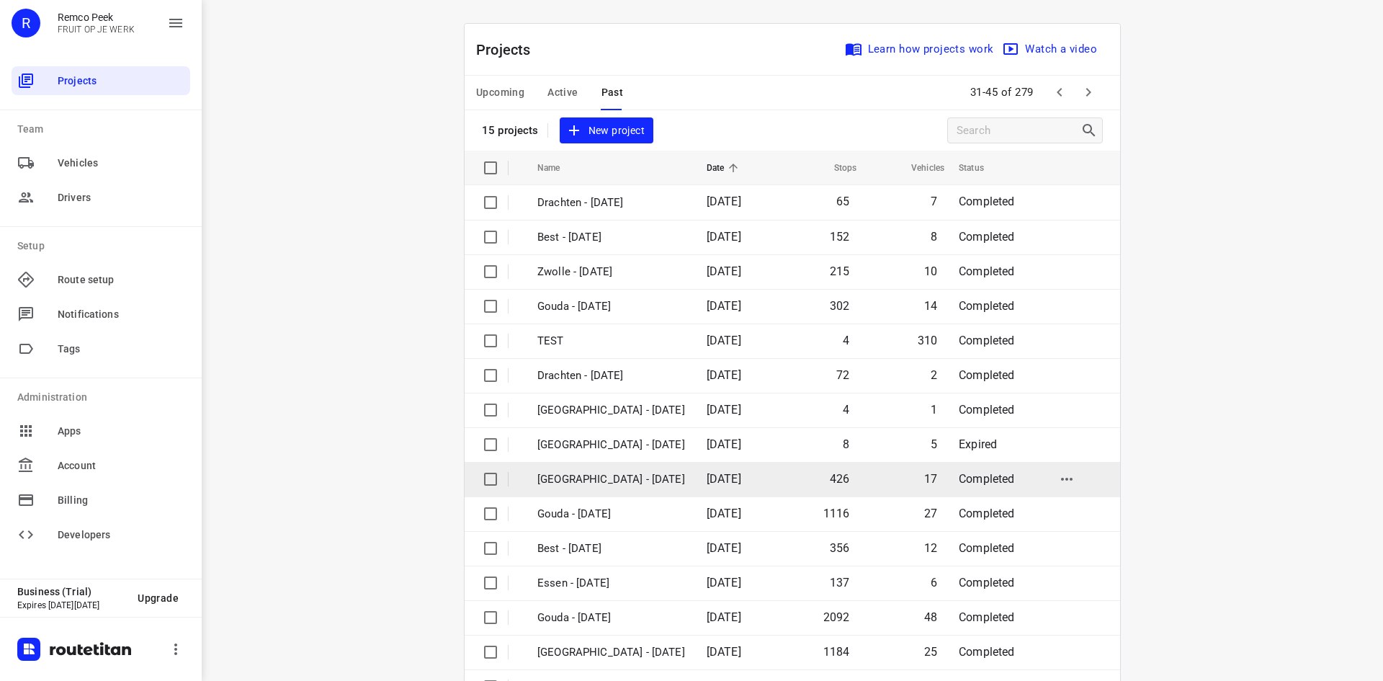
click at [743, 466] on td "[DATE]" at bounding box center [736, 479] width 83 height 35
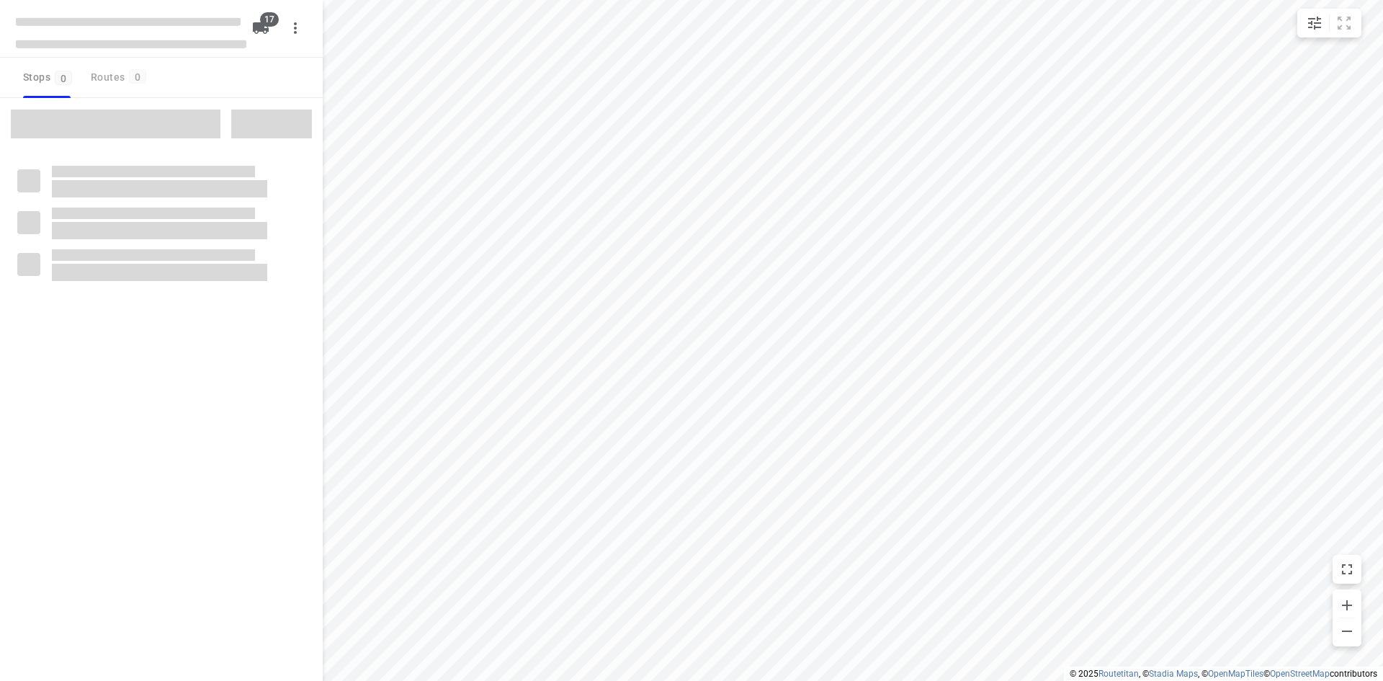
checkbox input "true"
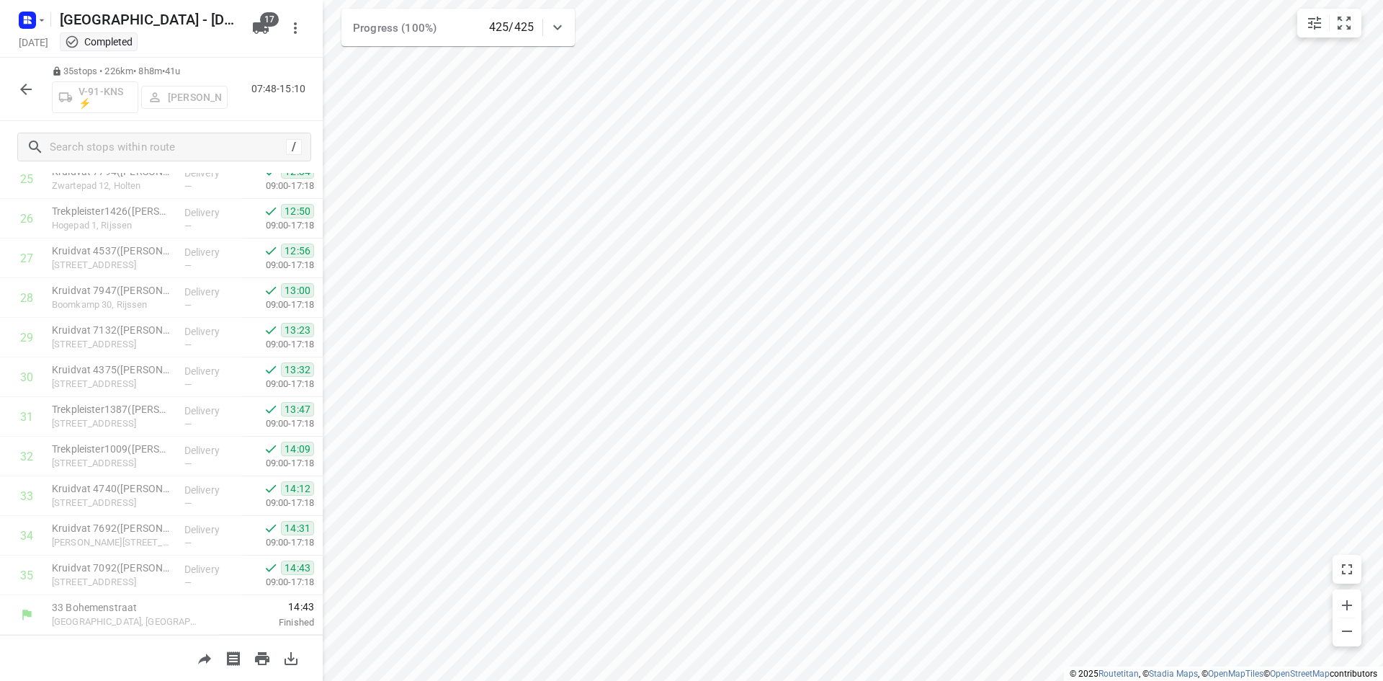
scroll to position [1078, 0]
click at [22, 85] on icon "button" at bounding box center [25, 89] width 17 height 17
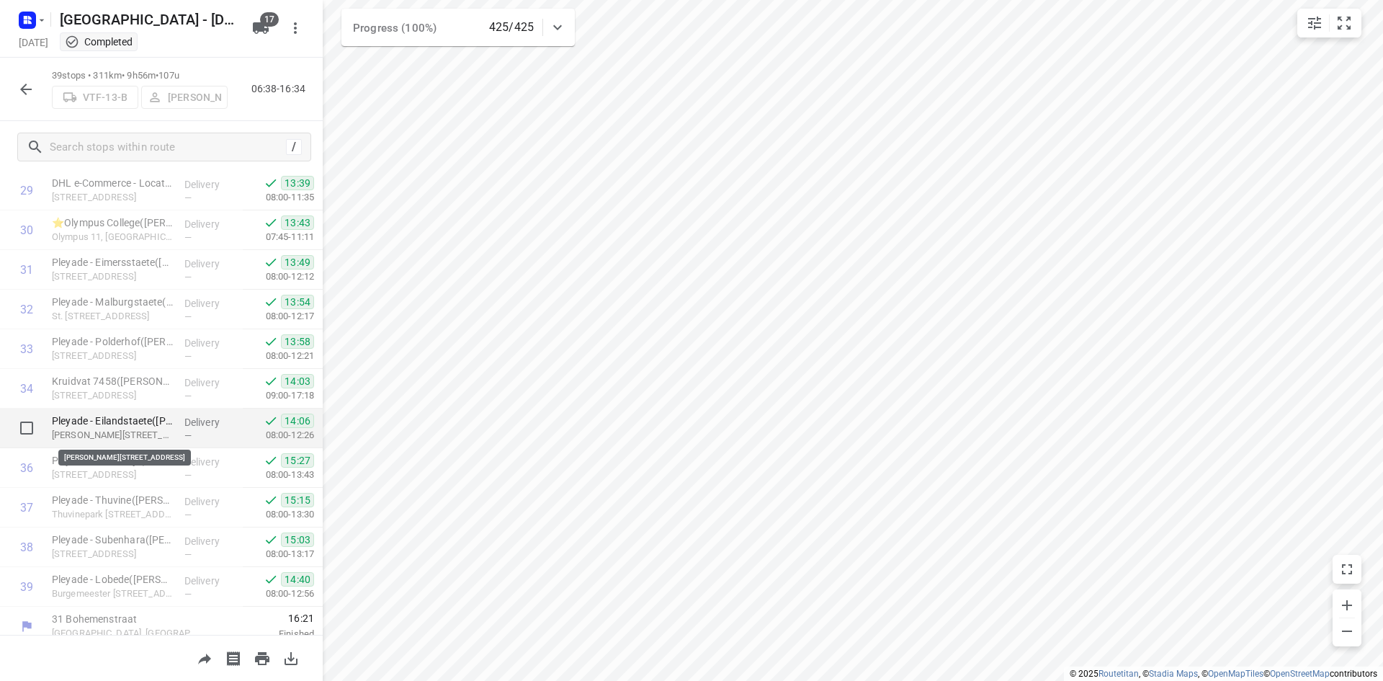
scroll to position [1236, 0]
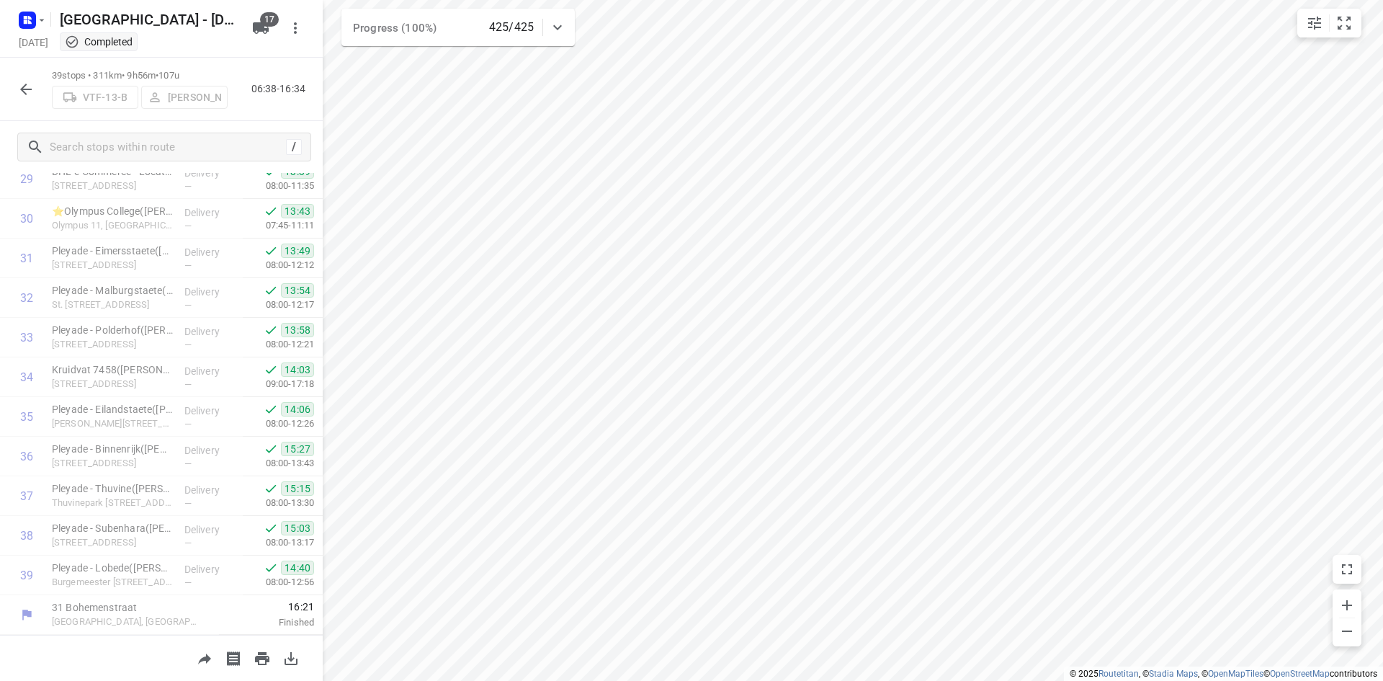
click at [24, 108] on div "39 stops • 311km • 9h56m • 107u VTF-13-B [PERSON_NAME] 06:38-16:34" at bounding box center [161, 89] width 323 height 63
click at [24, 106] on div "39 stops • 311km • 9h56m • 107u VTF-13-B [PERSON_NAME] 06:38-16:34" at bounding box center [161, 89] width 323 height 63
click at [24, 102] on button "button" at bounding box center [26, 89] width 29 height 29
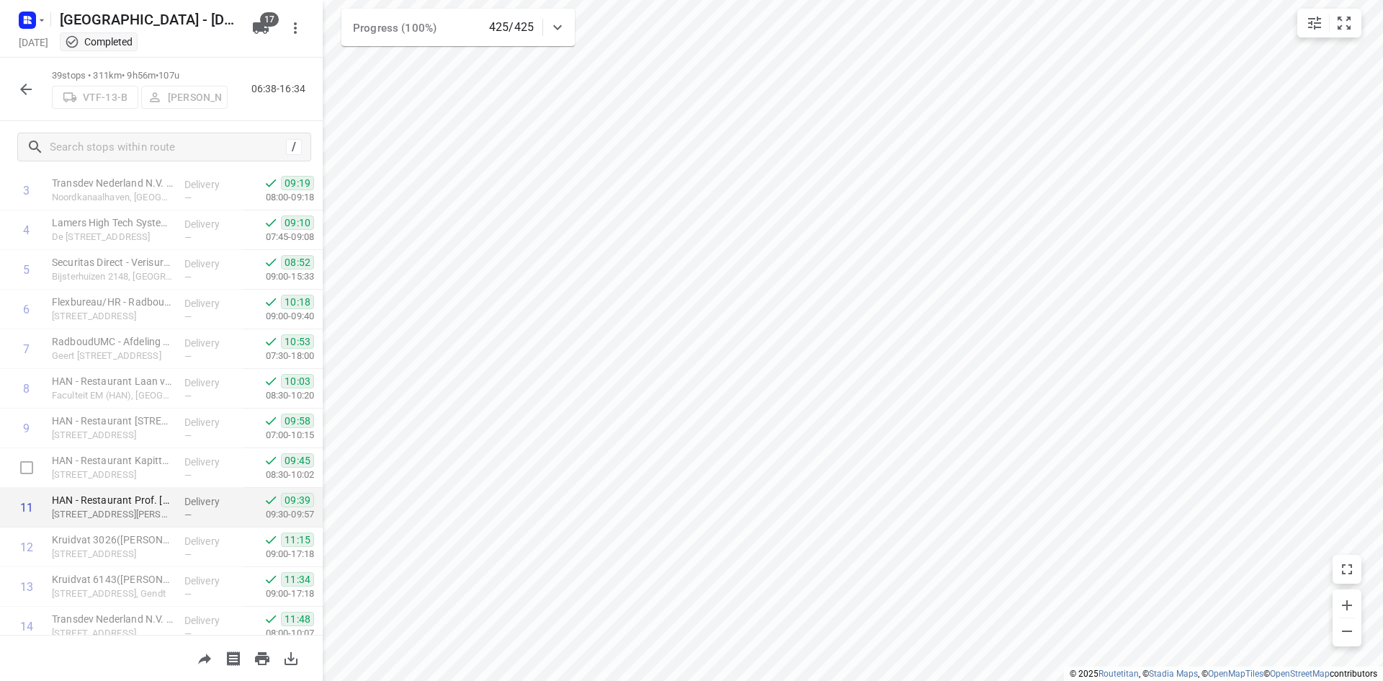
scroll to position [216, 0]
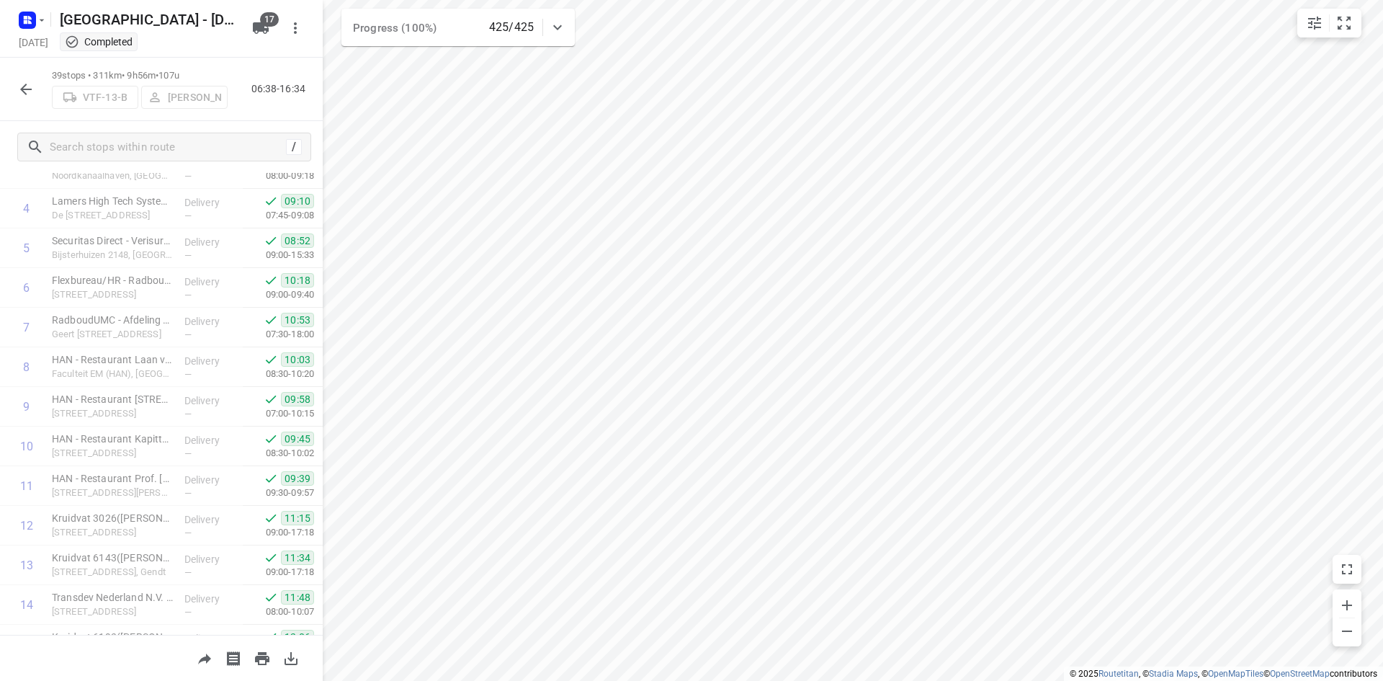
click at [32, 91] on icon "button" at bounding box center [25, 89] width 17 height 17
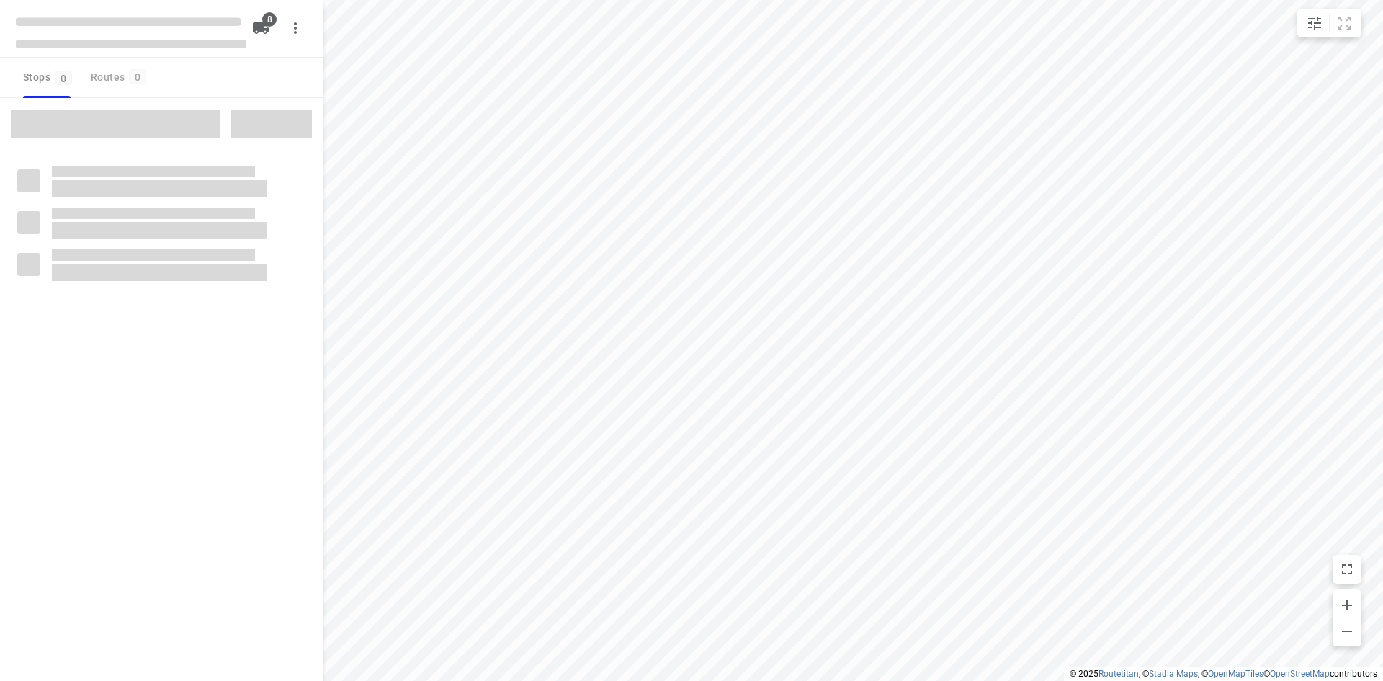
checkbox input "true"
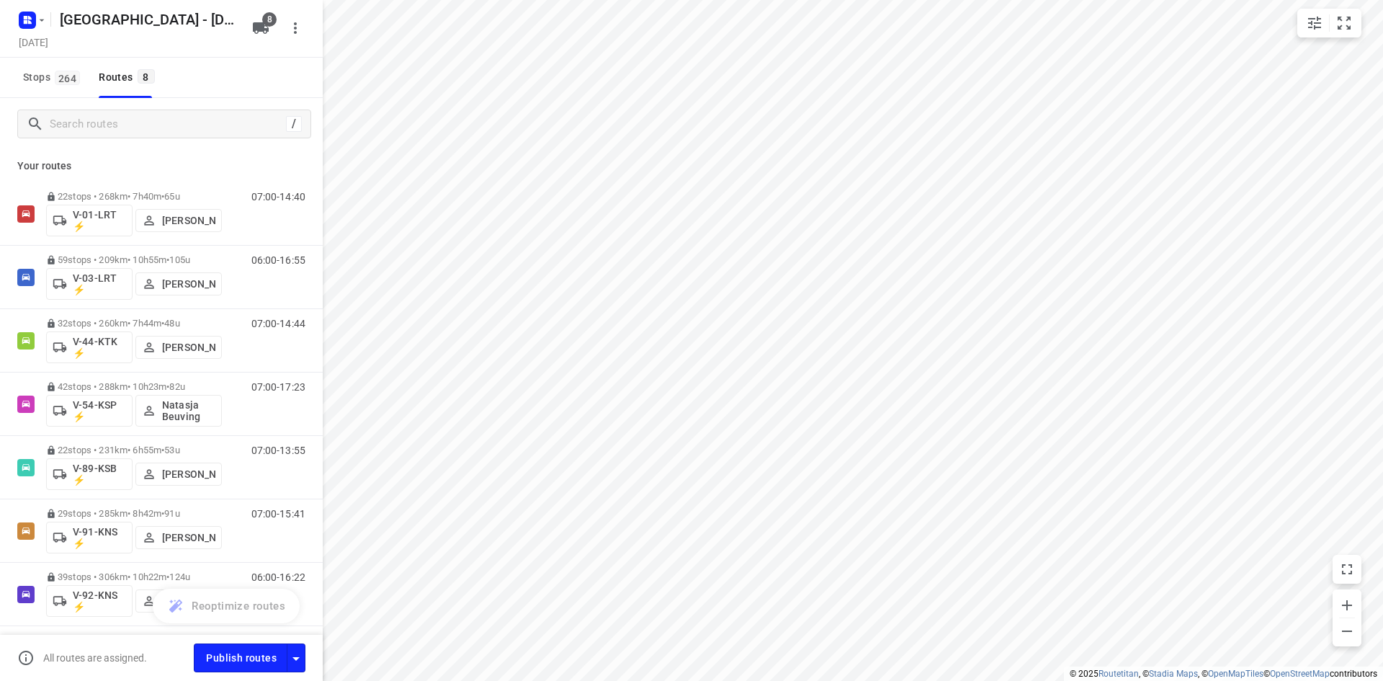
click at [298, 643] on div "All routes are assigned. Publish routes" at bounding box center [161, 658] width 323 height 46
click at [302, 653] on icon "button" at bounding box center [295, 658] width 17 height 17
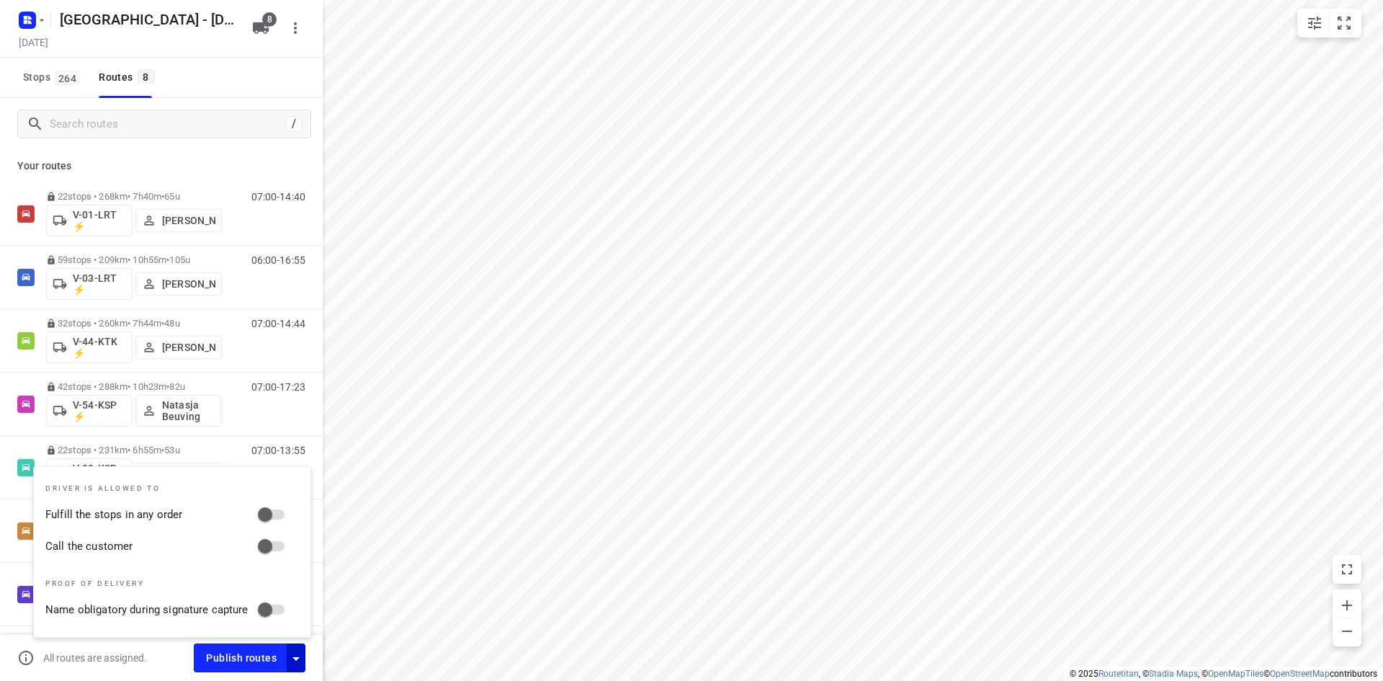
click at [283, 557] on input "Call the customer" at bounding box center [265, 545] width 82 height 27
checkbox input "true"
click at [274, 519] on input "Fulfill the stops in any order" at bounding box center [265, 514] width 82 height 27
checkbox input "true"
click at [186, 82] on div "Stops 264 Routes 8" at bounding box center [161, 78] width 323 height 40
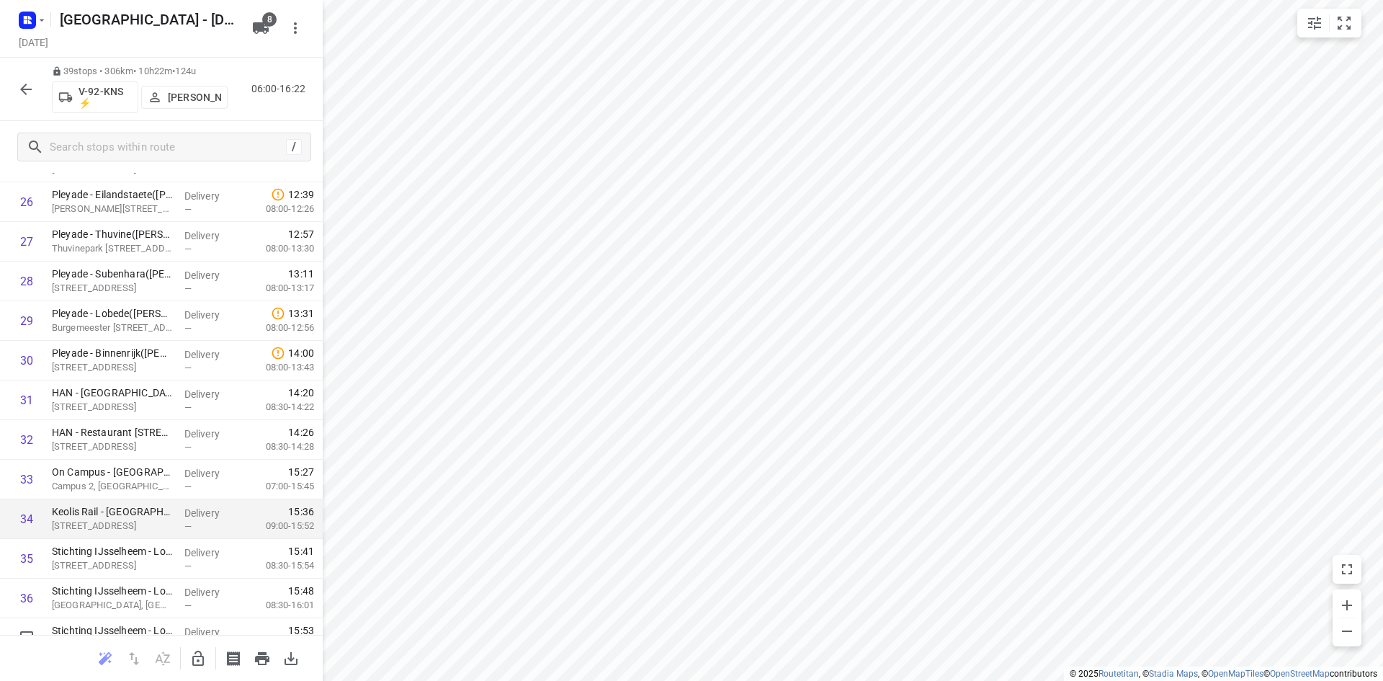
scroll to position [1195, 0]
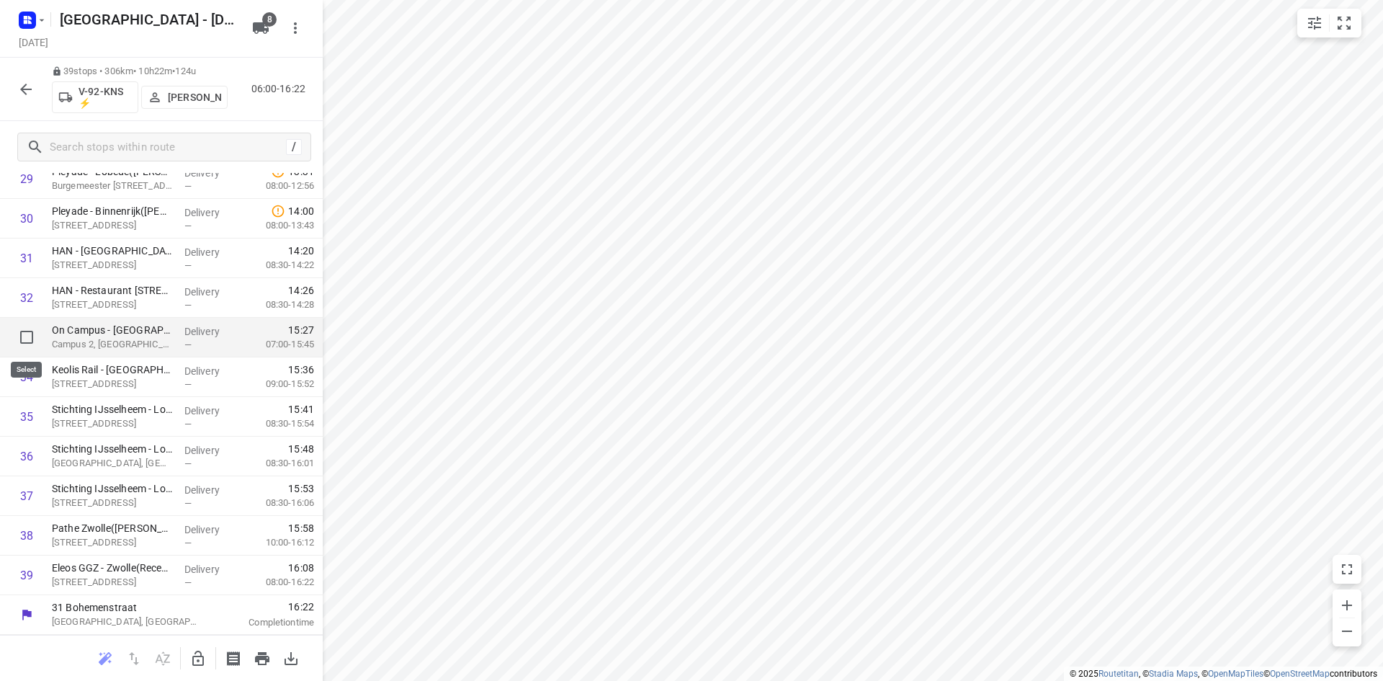
click at [22, 339] on input "checkbox" at bounding box center [26, 337] width 29 height 29
checkbox input "true"
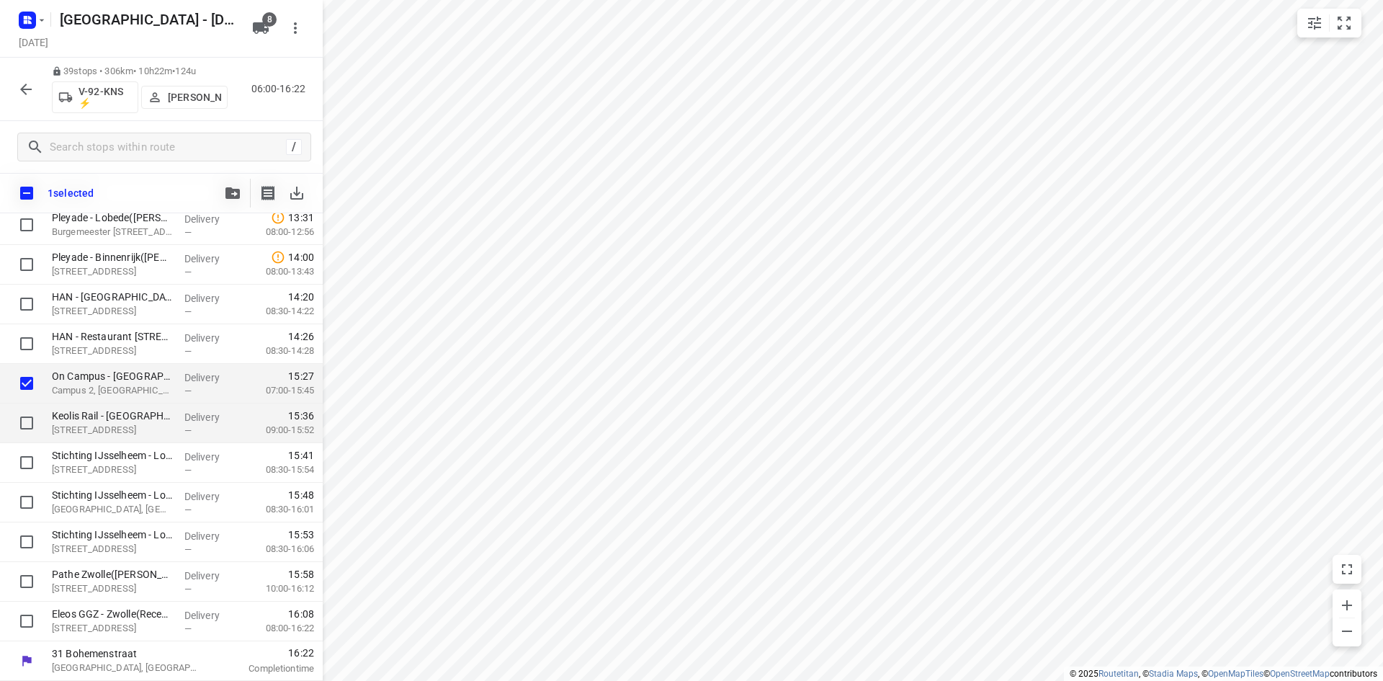
scroll to position [1189, 0]
click at [18, 416] on input "checkbox" at bounding box center [26, 422] width 29 height 29
checkbox input "true"
click at [27, 468] on input "checkbox" at bounding box center [26, 462] width 29 height 29
checkbox input "true"
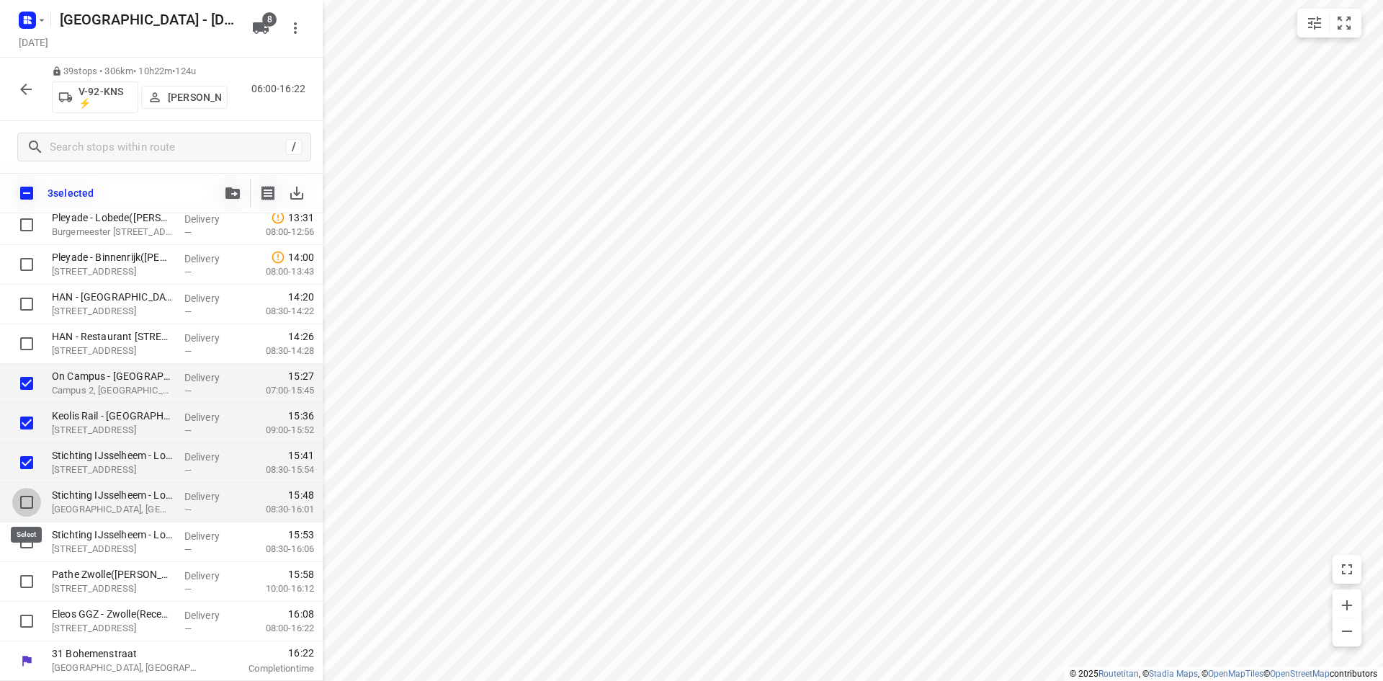
click at [38, 503] on input "checkbox" at bounding box center [26, 502] width 29 height 29
checkbox input "true"
click at [27, 537] on input "checkbox" at bounding box center [26, 541] width 29 height 29
checkbox input "true"
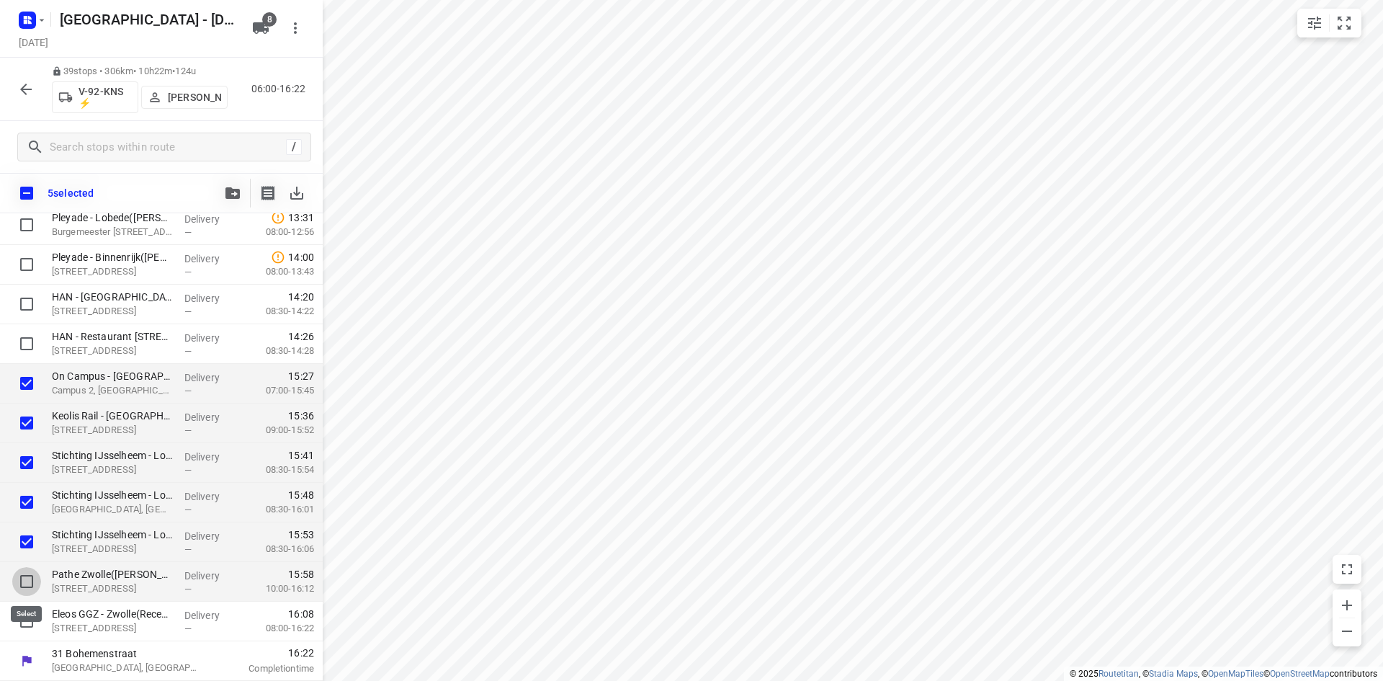
click at [29, 580] on input "checkbox" at bounding box center [26, 581] width 29 height 29
checkbox input "true"
click at [35, 623] on input "checkbox" at bounding box center [26, 621] width 29 height 29
checkbox input "true"
click at [215, 190] on div "7 selected" at bounding box center [161, 193] width 323 height 40
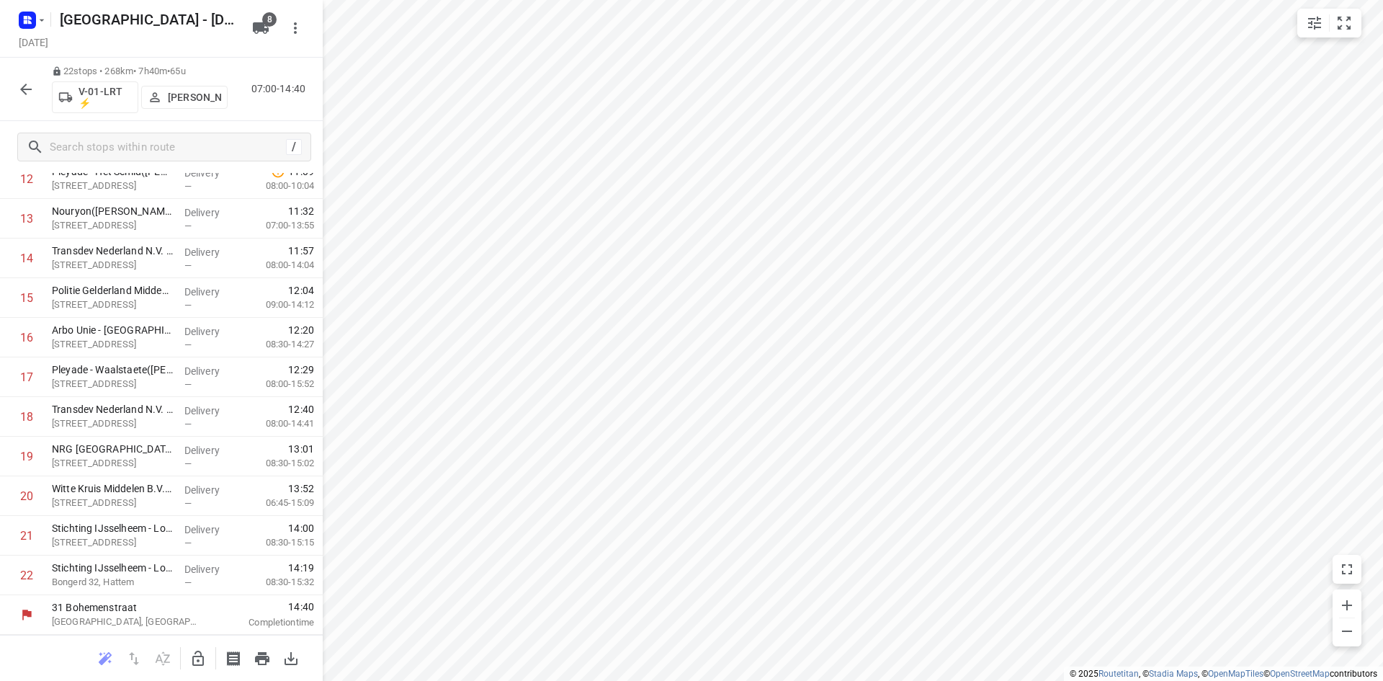
scroll to position [522, 0]
click at [202, 659] on icon "button" at bounding box center [197, 658] width 17 height 17
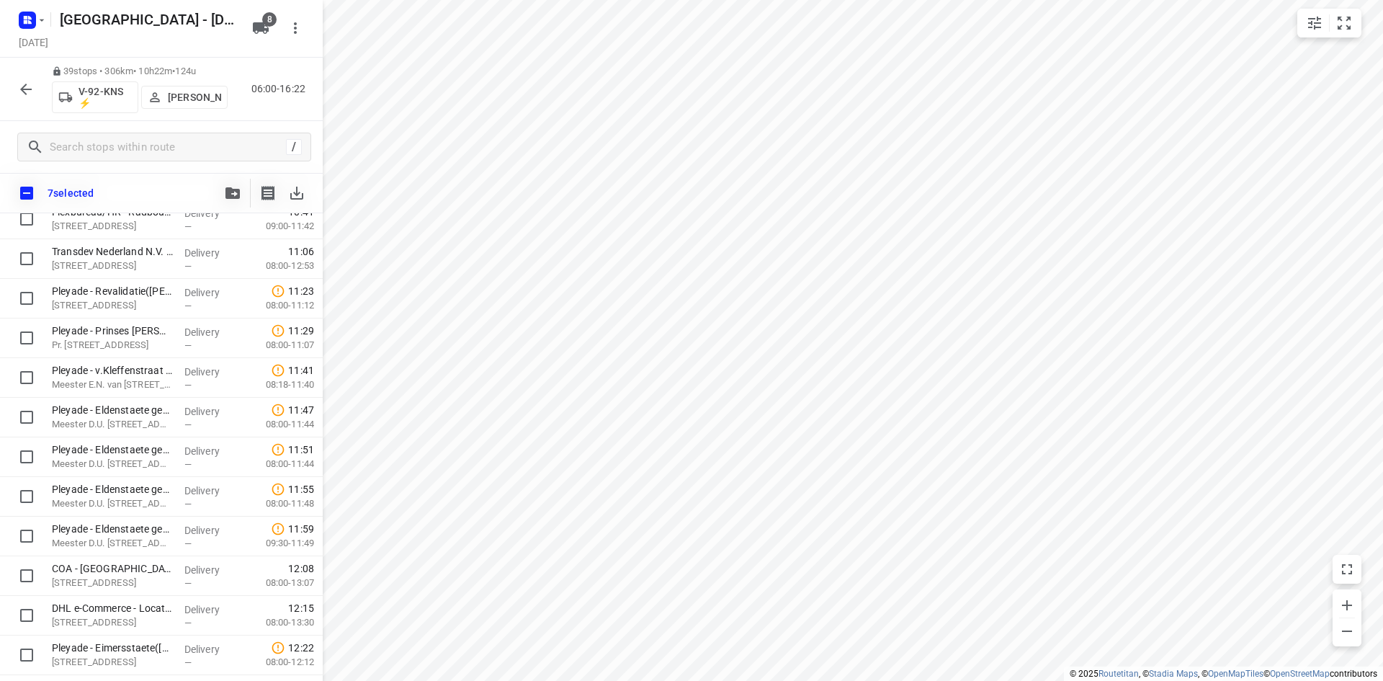
scroll to position [516, 0]
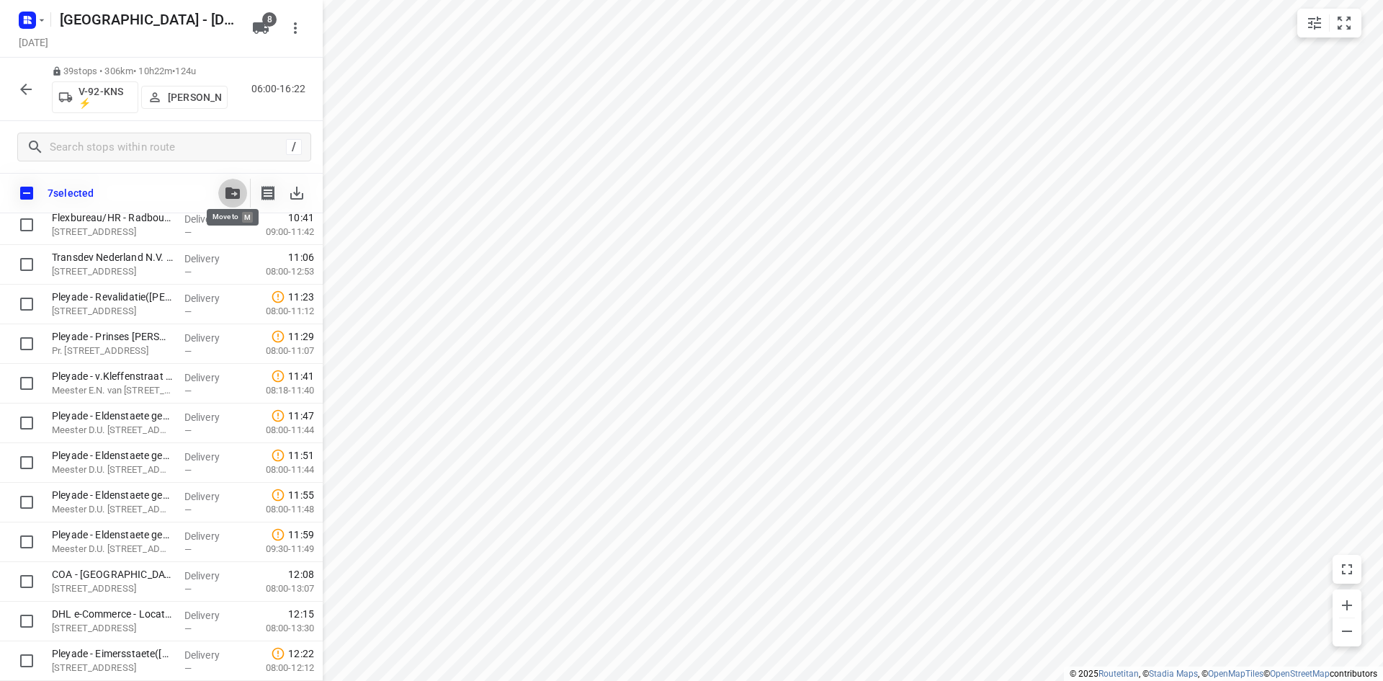
click at [230, 187] on icon "button" at bounding box center [232, 193] width 14 height 12
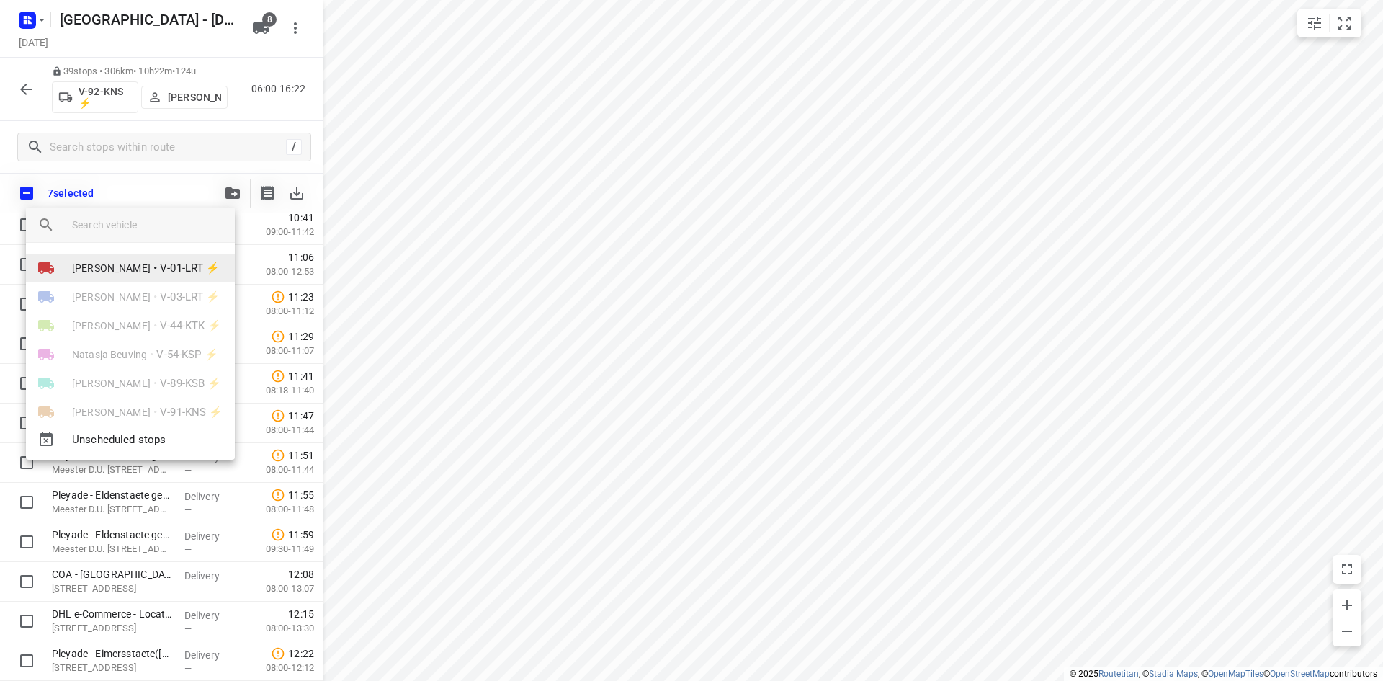
scroll to position [0, 0]
click at [146, 259] on li "[PERSON_NAME] • V-01-LRT ⚡" at bounding box center [130, 268] width 209 height 29
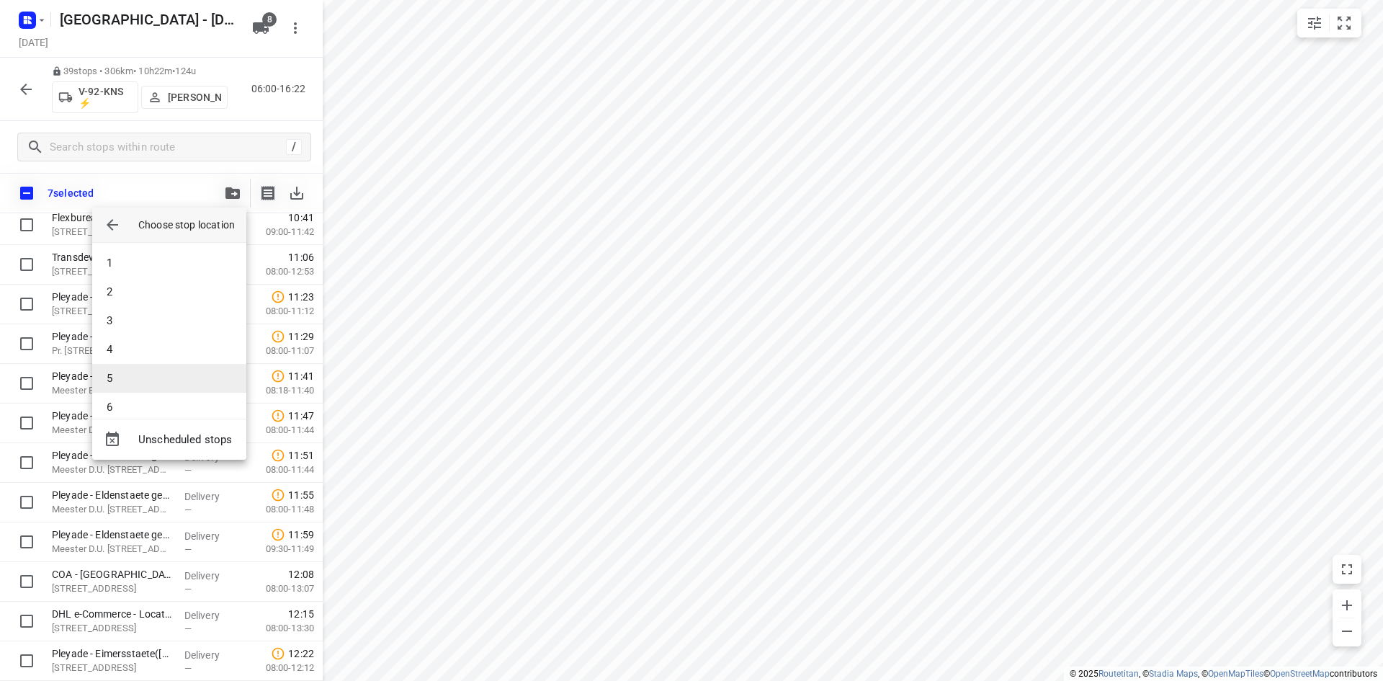
scroll to position [475, 0]
click at [148, 394] on li "22" at bounding box center [169, 392] width 154 height 29
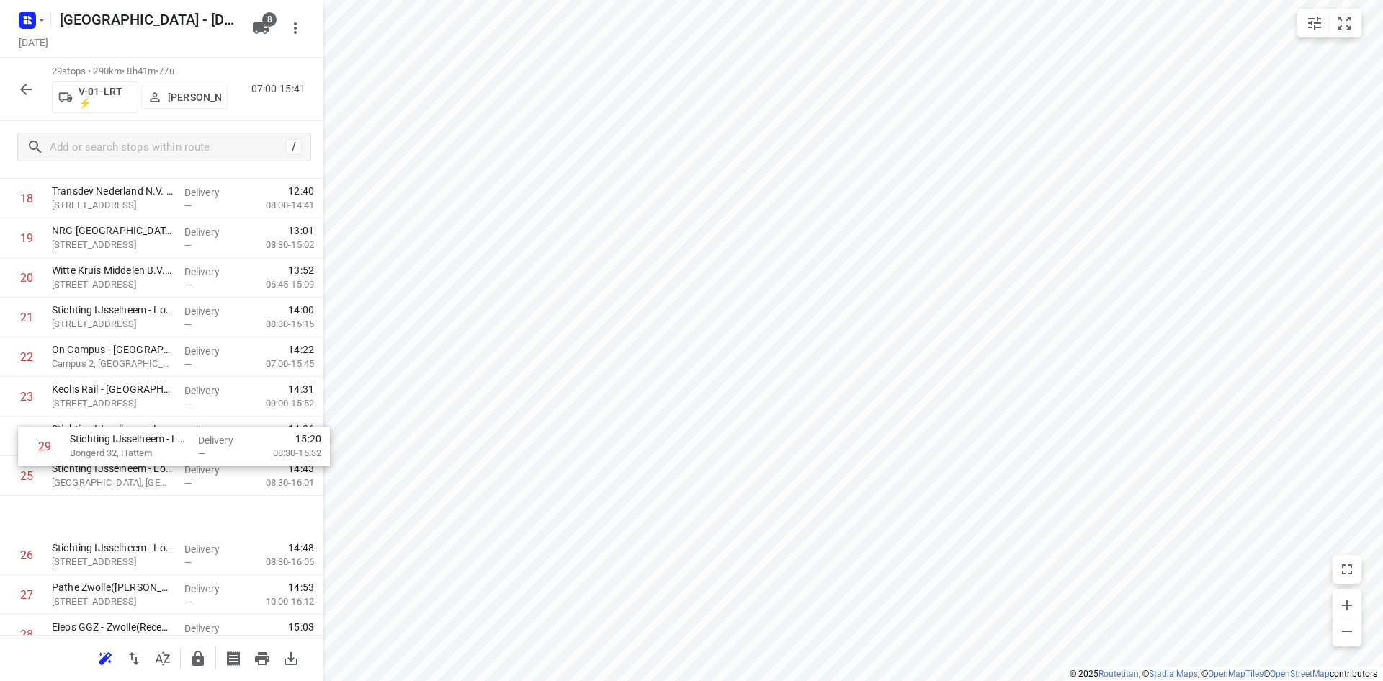
scroll to position [655, 0]
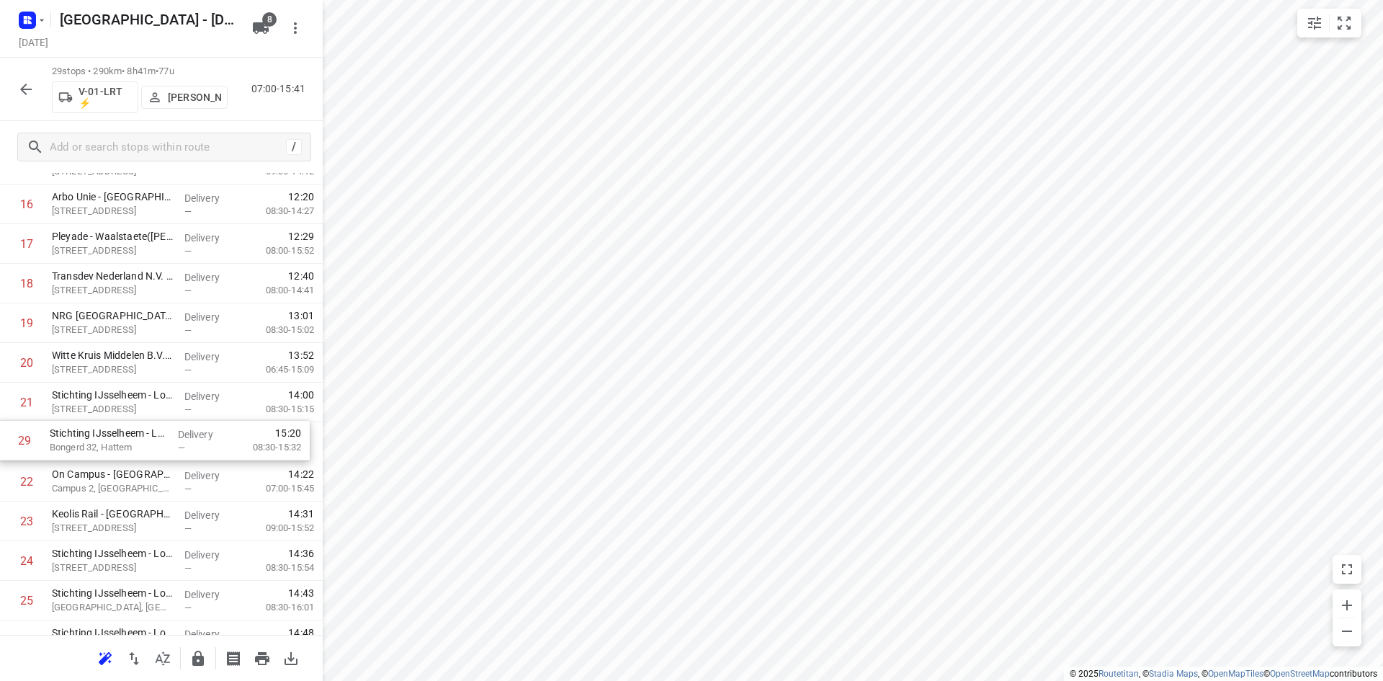
drag, startPoint x: 141, startPoint y: 583, endPoint x: 140, endPoint y: 444, distance: 139.0
click at [140, 444] on div "1 ❗👷🏻⭐ Smurfit Kappa Parenco([PERSON_NAME] of [PERSON_NAME]) [STREET_ADDRESS] D…" at bounding box center [161, 164] width 323 height 1149
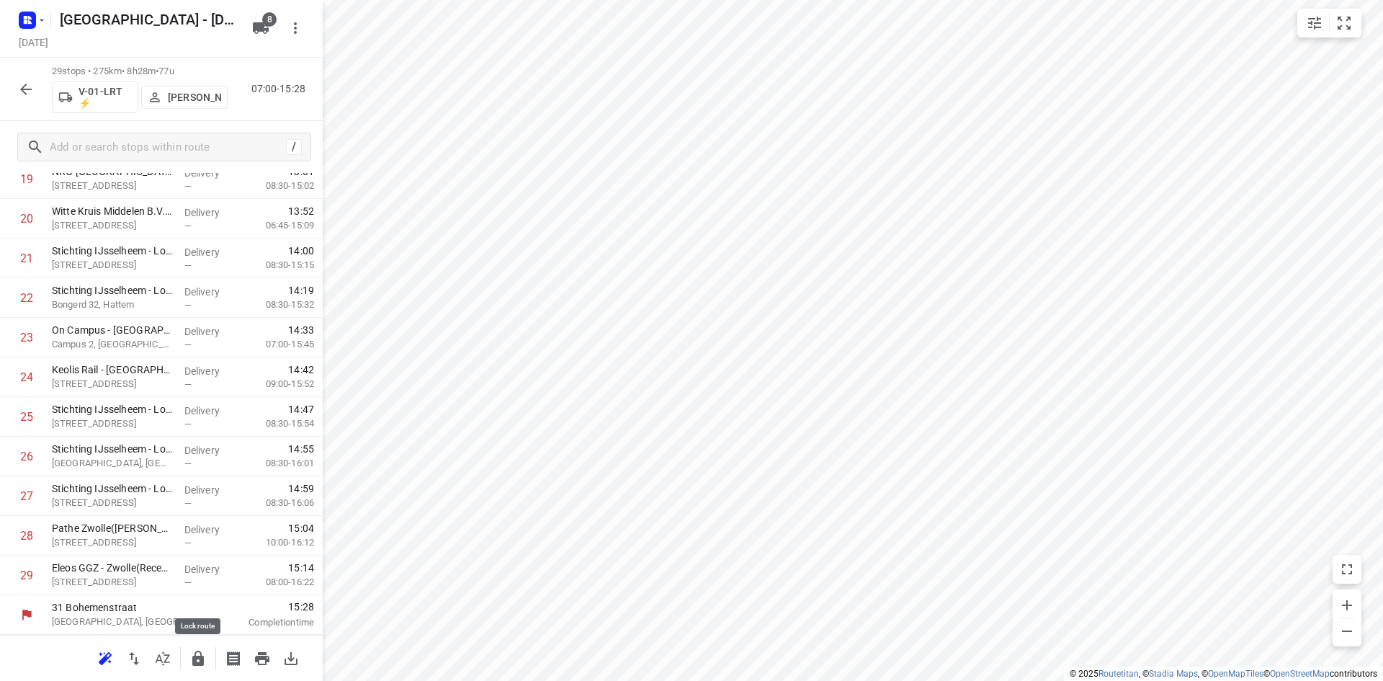
click at [199, 655] on icon "button" at bounding box center [197, 658] width 17 height 17
click at [22, 96] on icon "button" at bounding box center [25, 89] width 17 height 17
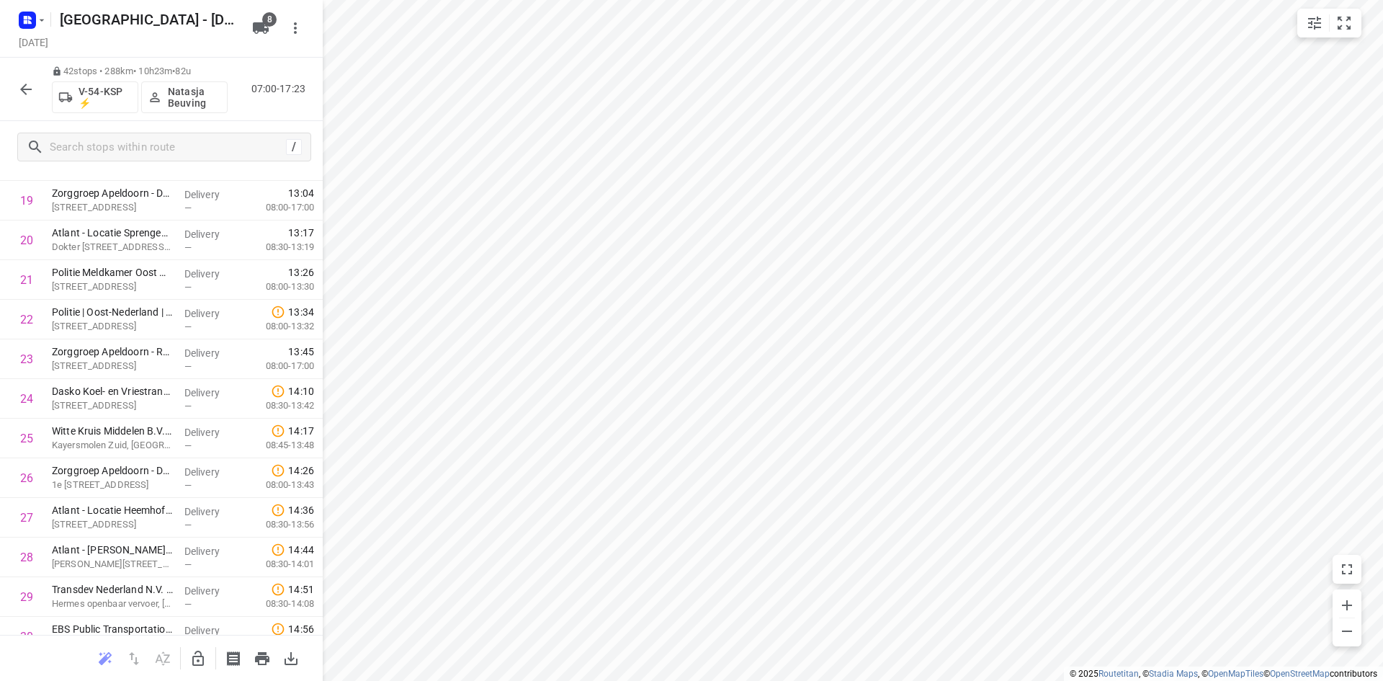
scroll to position [1314, 0]
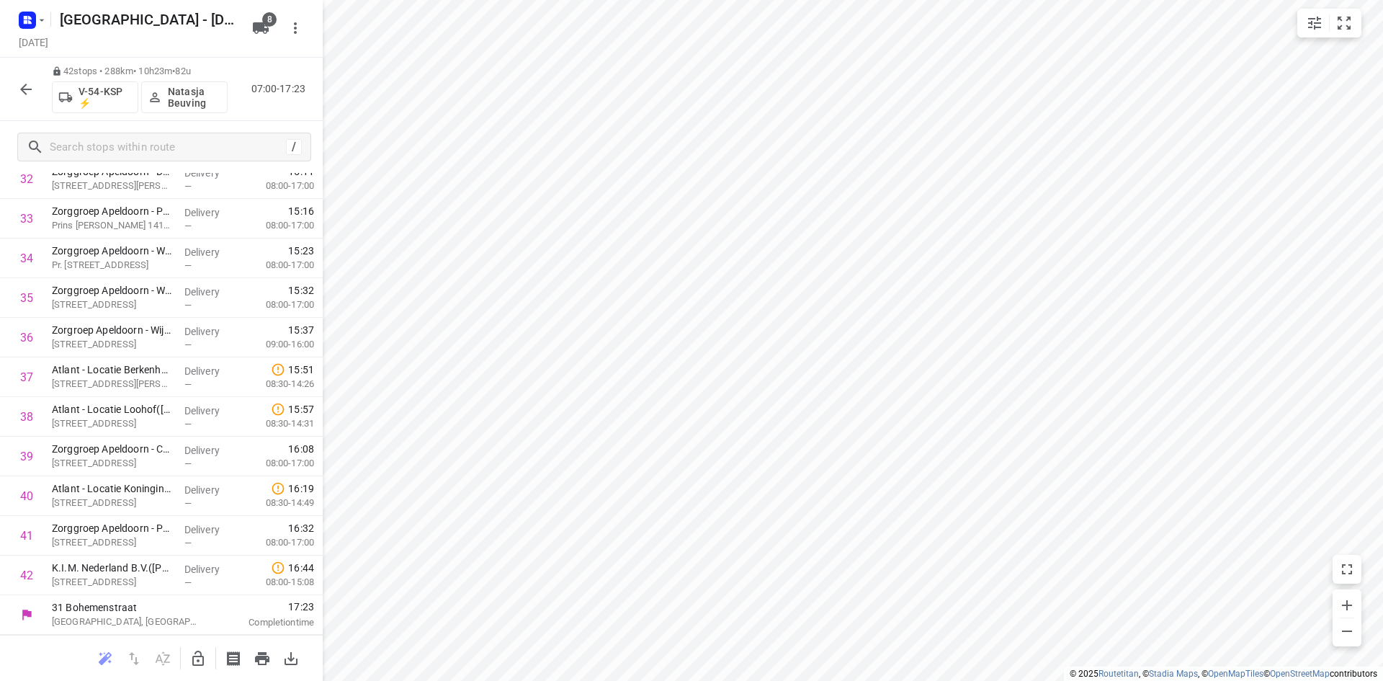
click at [21, 91] on icon "button" at bounding box center [25, 89] width 17 height 17
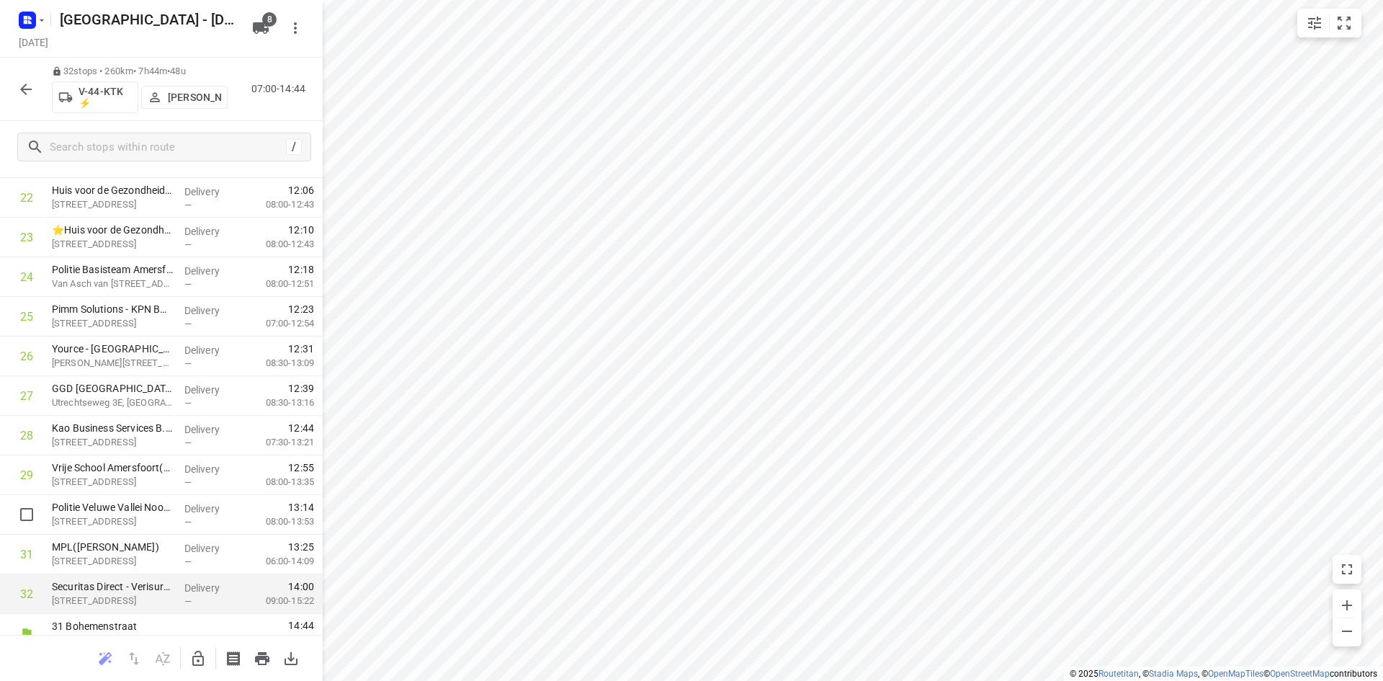
scroll to position [918, 0]
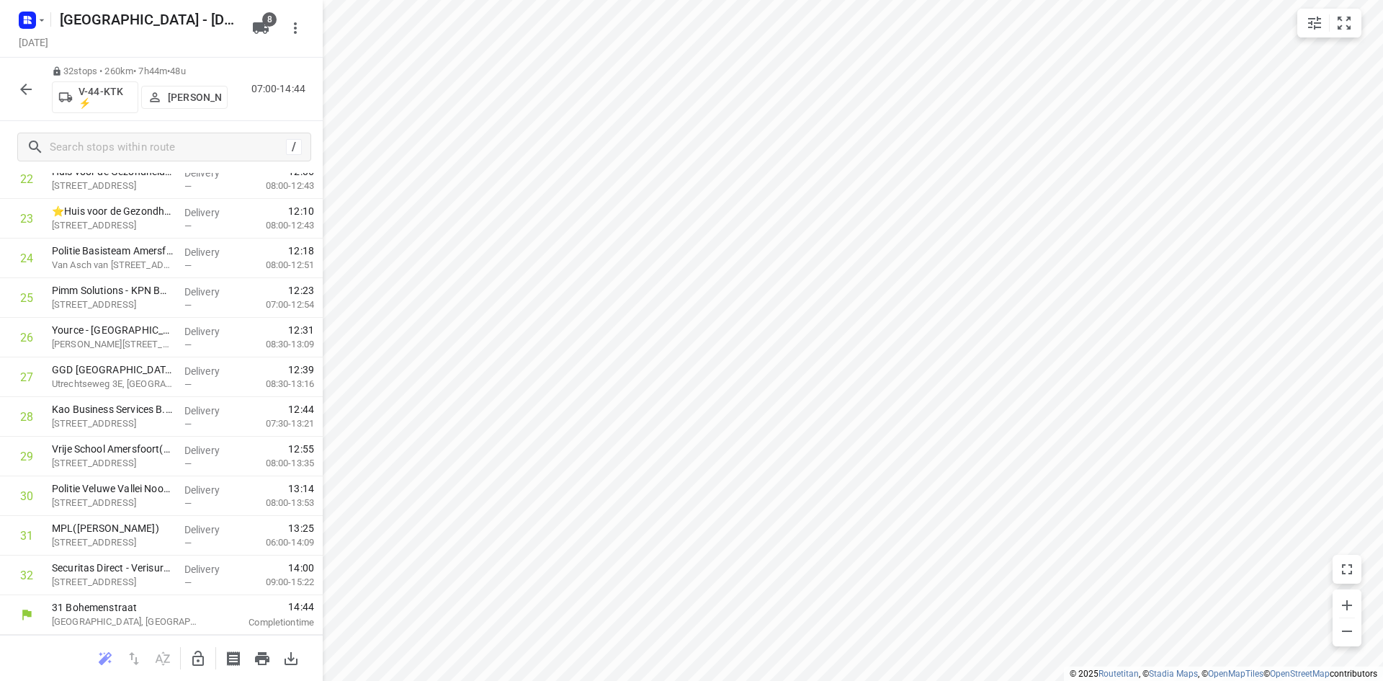
click at [30, 87] on icon "button" at bounding box center [25, 89] width 17 height 17
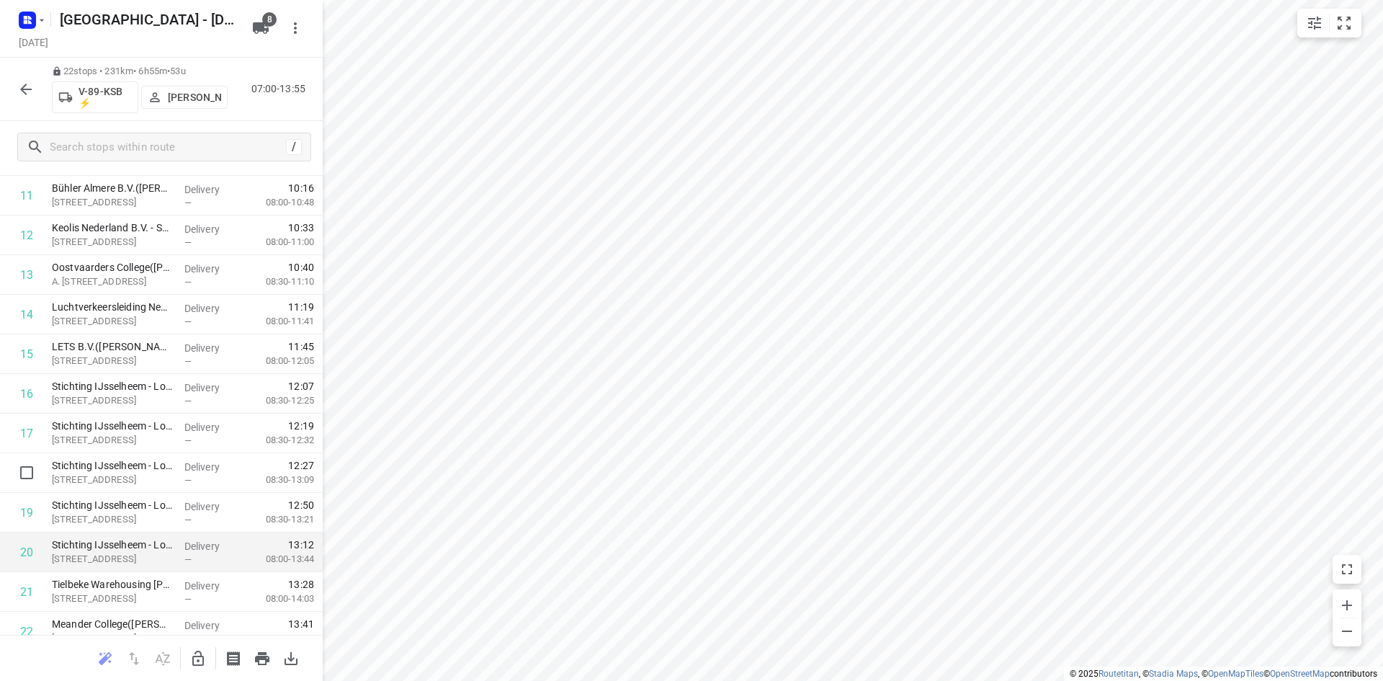
scroll to position [522, 0]
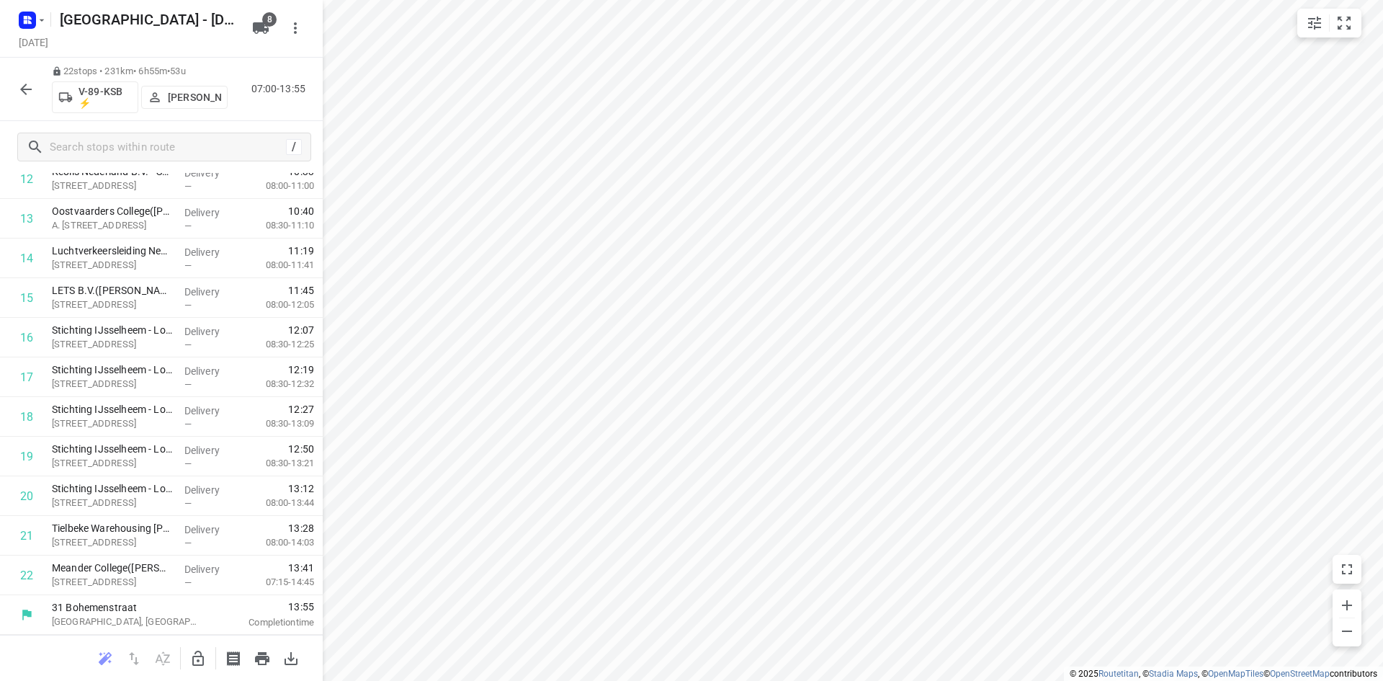
click at [21, 94] on icon "button" at bounding box center [25, 89] width 17 height 17
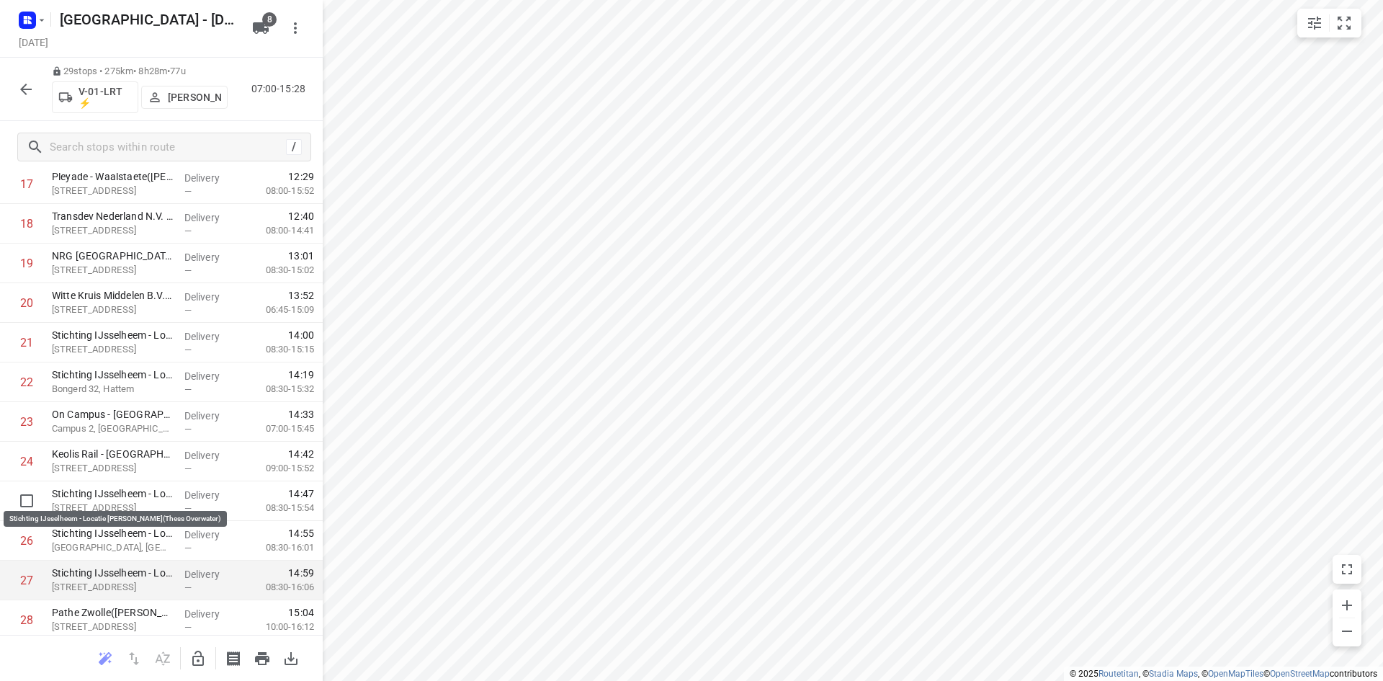
scroll to position [799, 0]
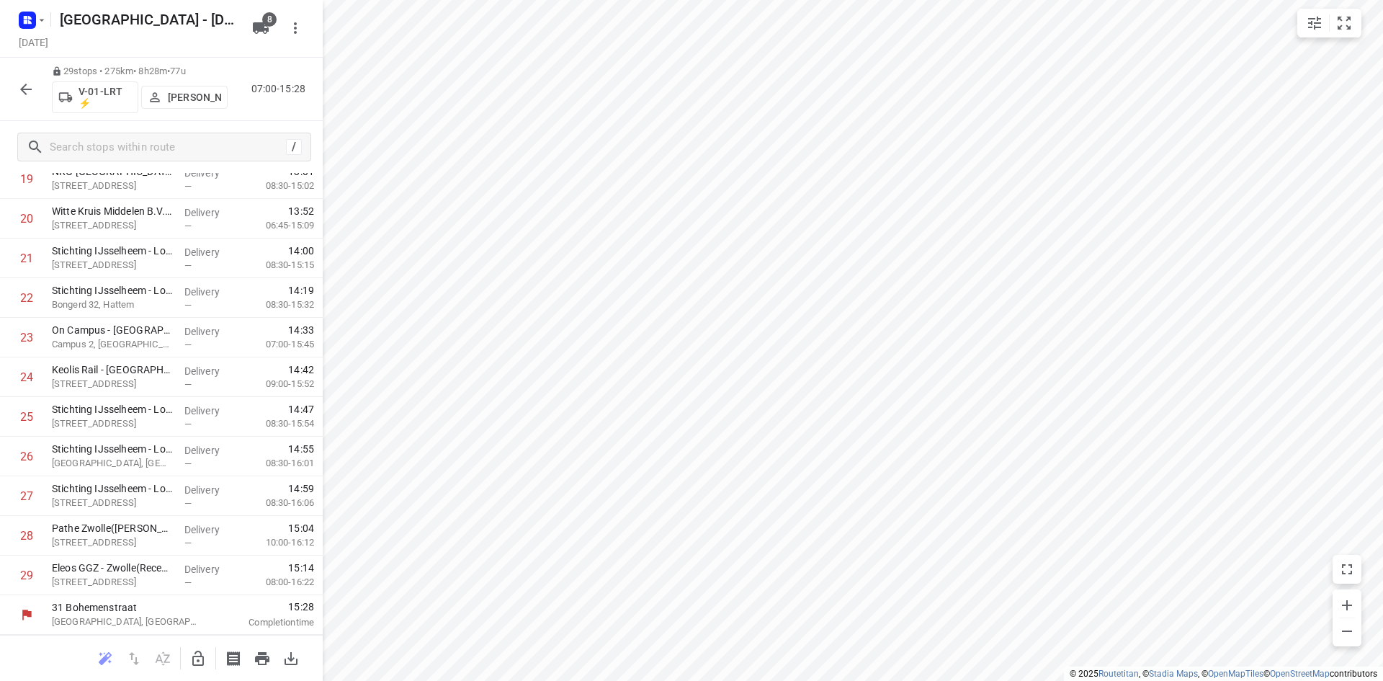
click at [191, 648] on button "button" at bounding box center [198, 658] width 29 height 29
click at [24, 346] on input "checkbox" at bounding box center [26, 337] width 29 height 29
checkbox input "true"
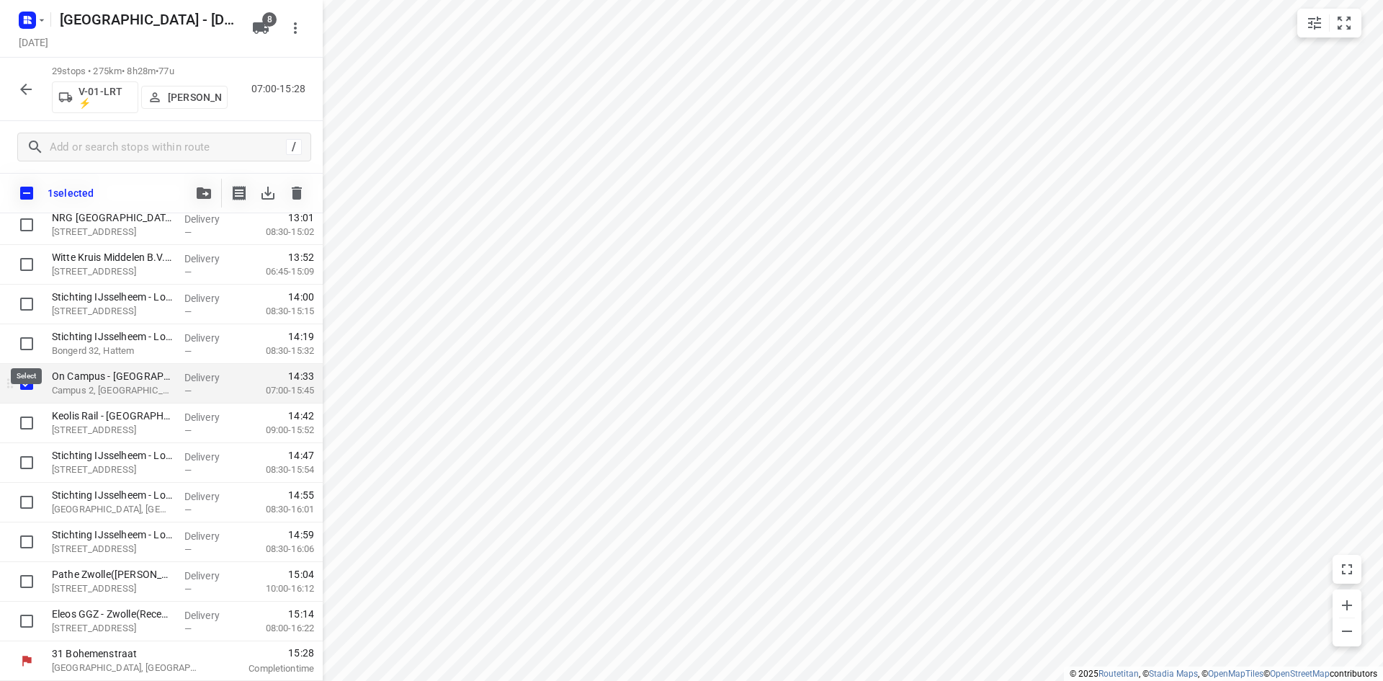
scroll to position [793, 0]
click at [32, 439] on div at bounding box center [23, 423] width 46 height 40
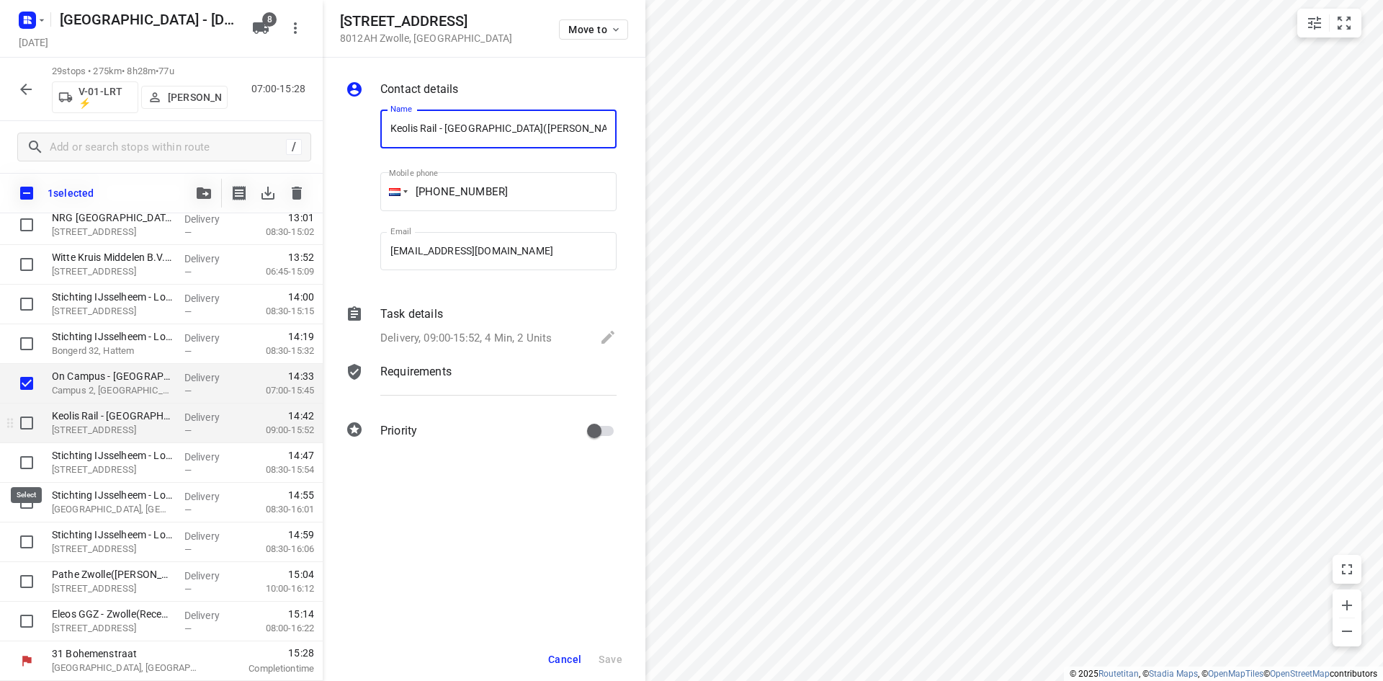
click at [27, 437] on input "checkbox" at bounding box center [26, 422] width 29 height 29
checkbox input "true"
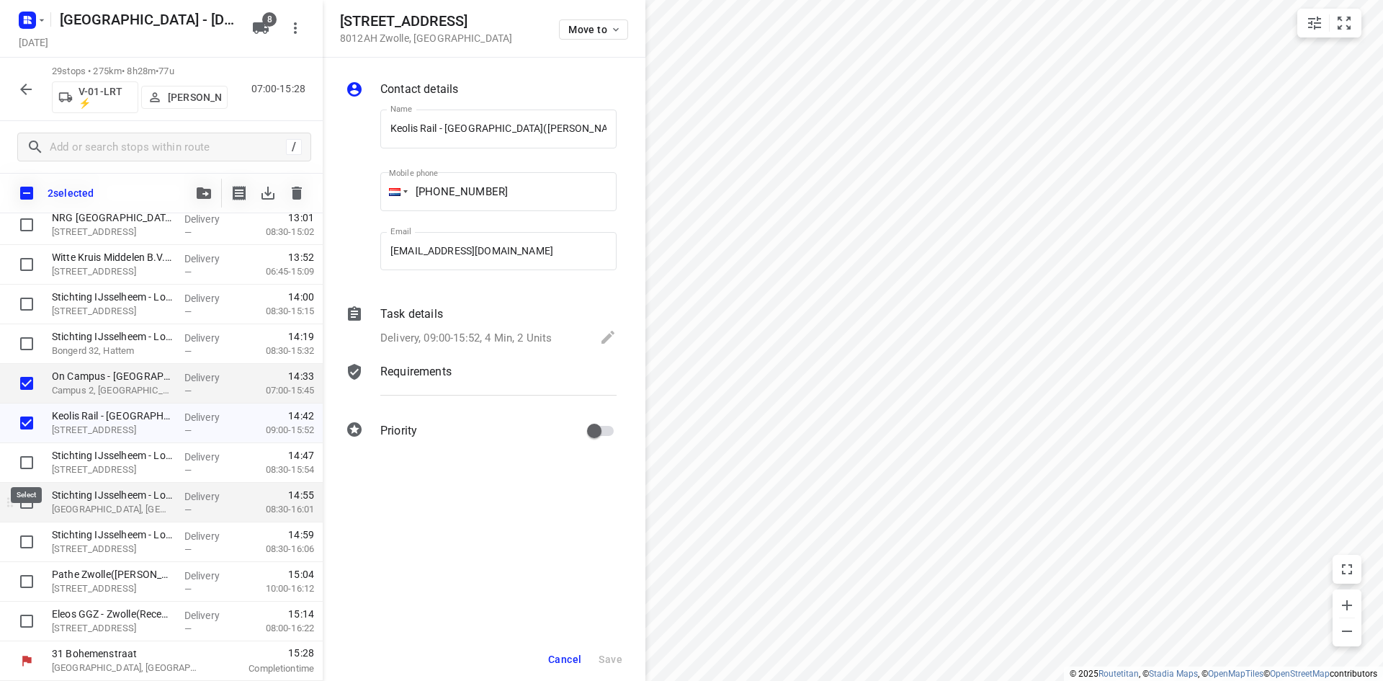
drag, startPoint x: 26, startPoint y: 461, endPoint x: 24, endPoint y: 493, distance: 32.4
click at [26, 462] on input "checkbox" at bounding box center [26, 462] width 29 height 29
checkbox input "true"
click at [29, 503] on input "checkbox" at bounding box center [26, 502] width 29 height 29
checkbox input "true"
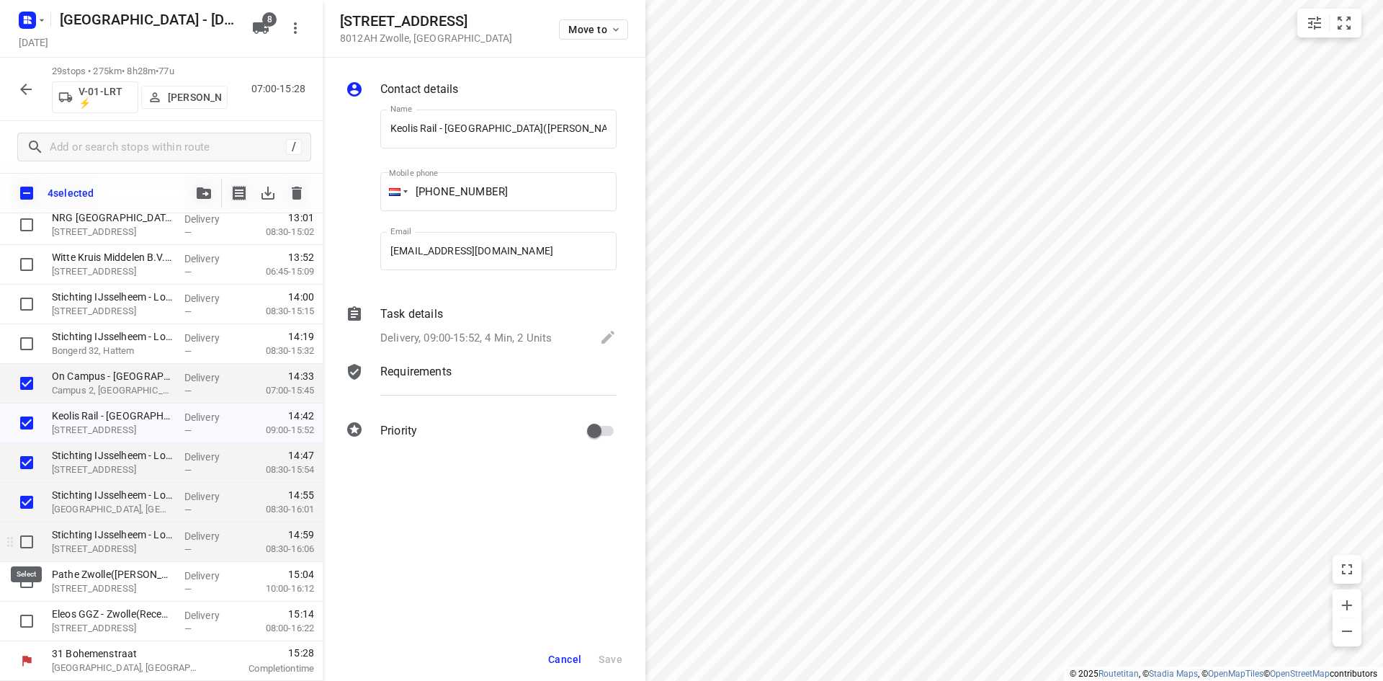
click at [33, 542] on input "checkbox" at bounding box center [26, 541] width 29 height 29
checkbox input "true"
click at [27, 583] on input "checkbox" at bounding box center [26, 581] width 29 height 29
checkbox input "true"
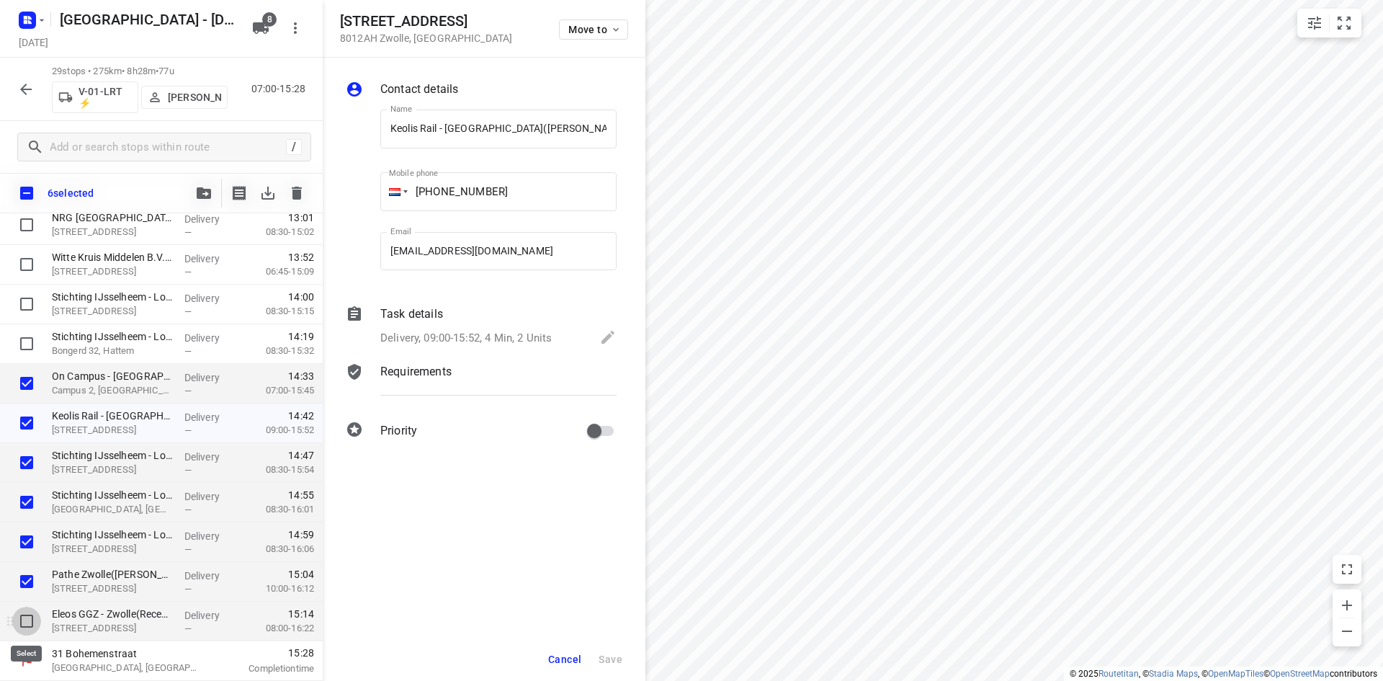
click at [22, 623] on input "checkbox" at bounding box center [26, 621] width 29 height 29
checkbox input "true"
click at [581, 663] on span "Cancel" at bounding box center [564, 659] width 33 height 12
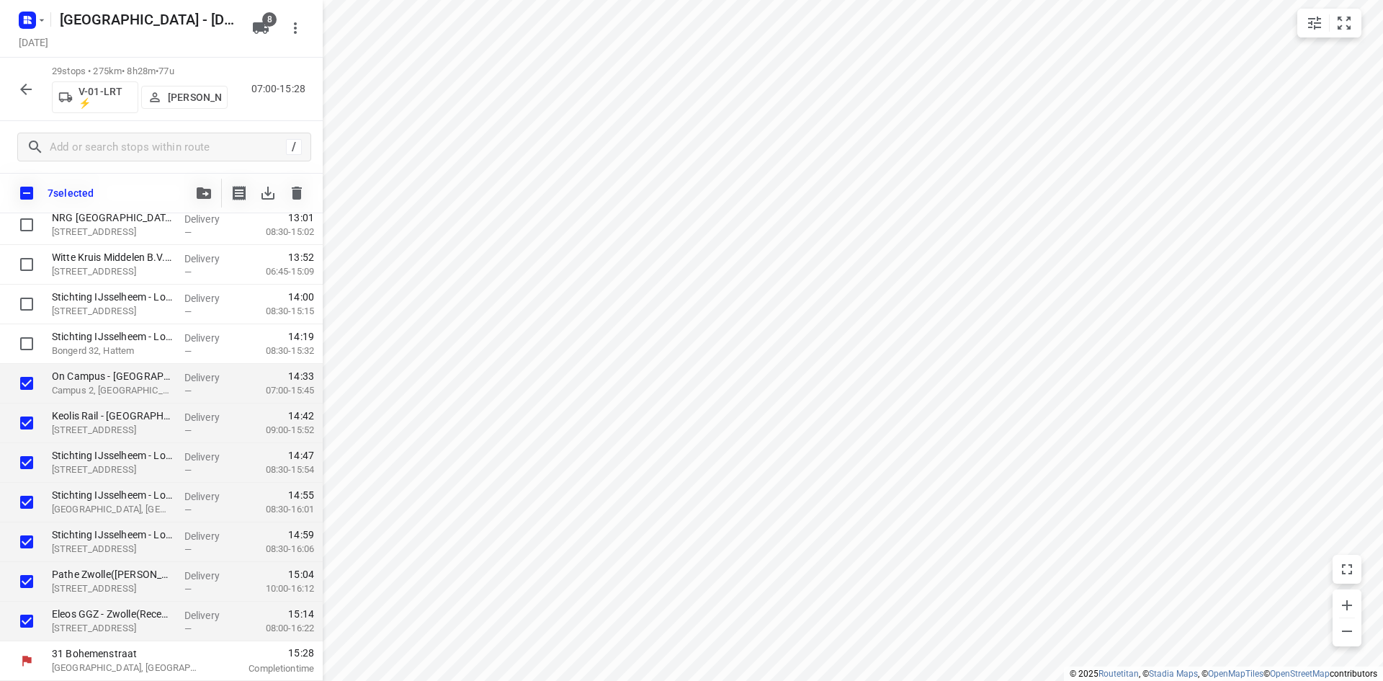
scroll to position [522, 0]
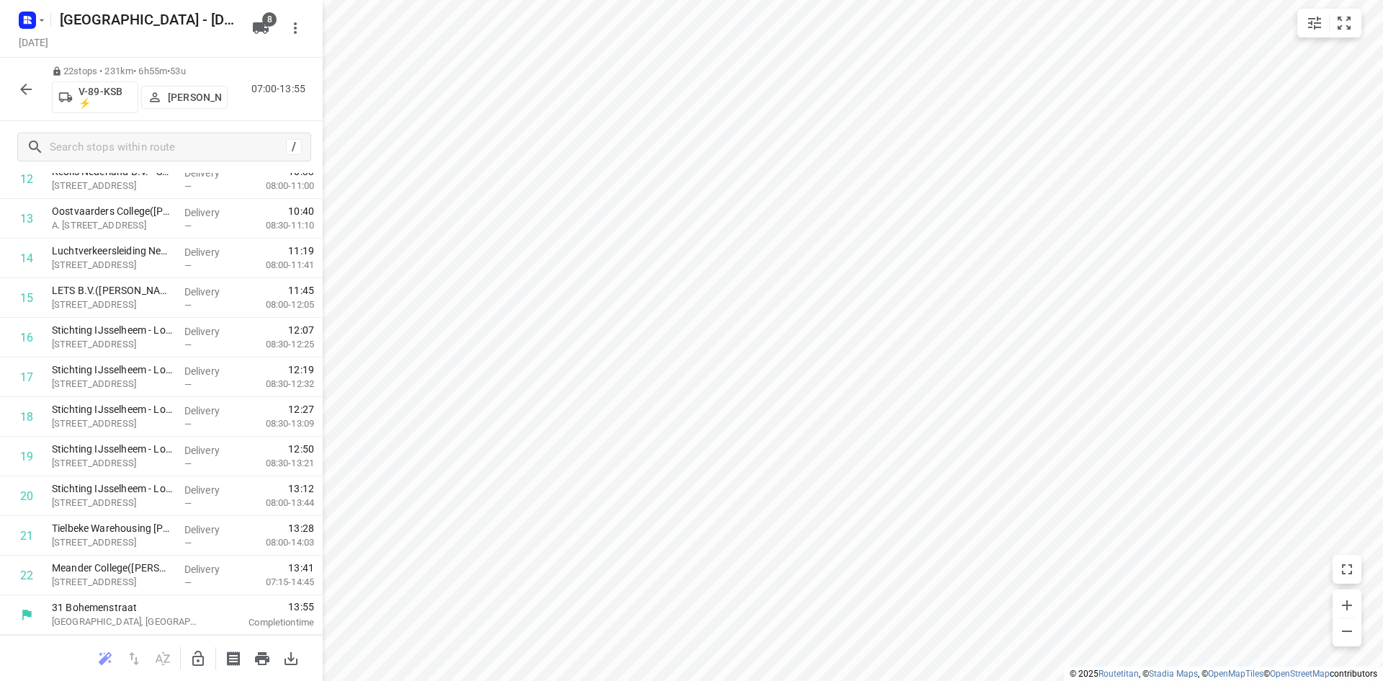
click at [202, 655] on icon "button" at bounding box center [197, 658] width 17 height 17
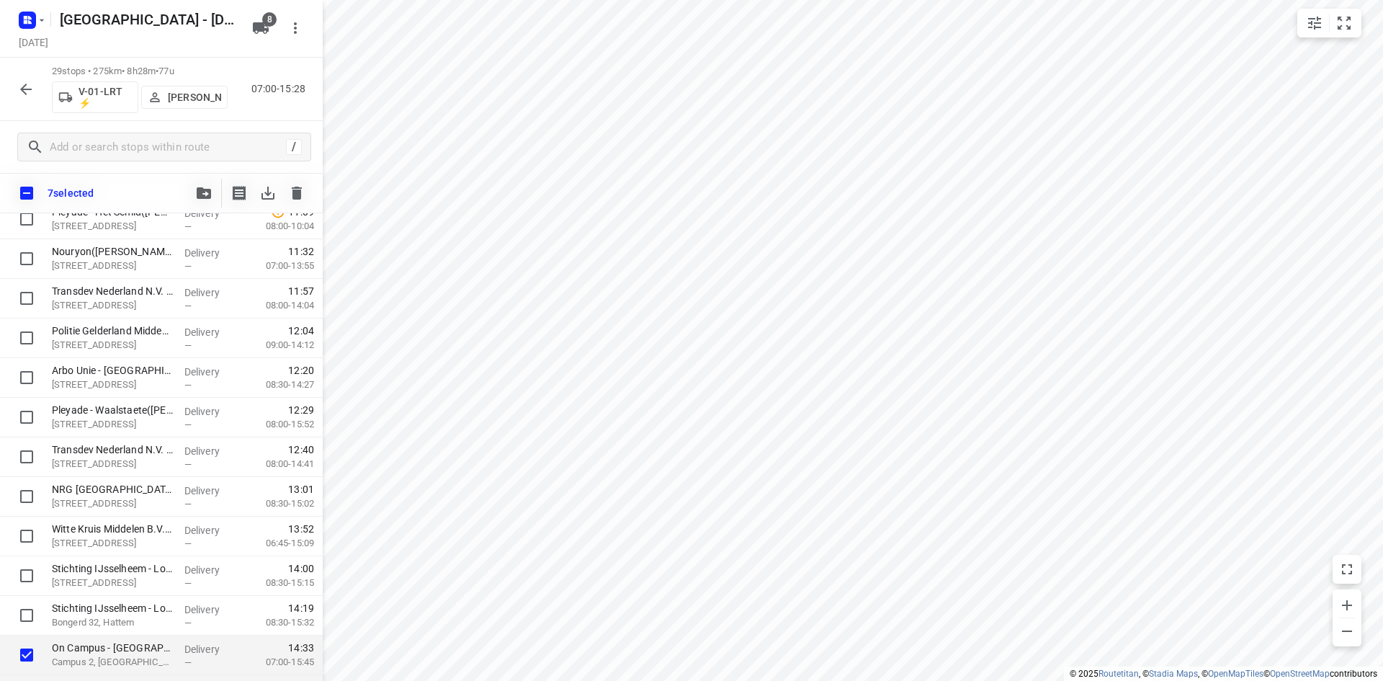
scroll to position [516, 0]
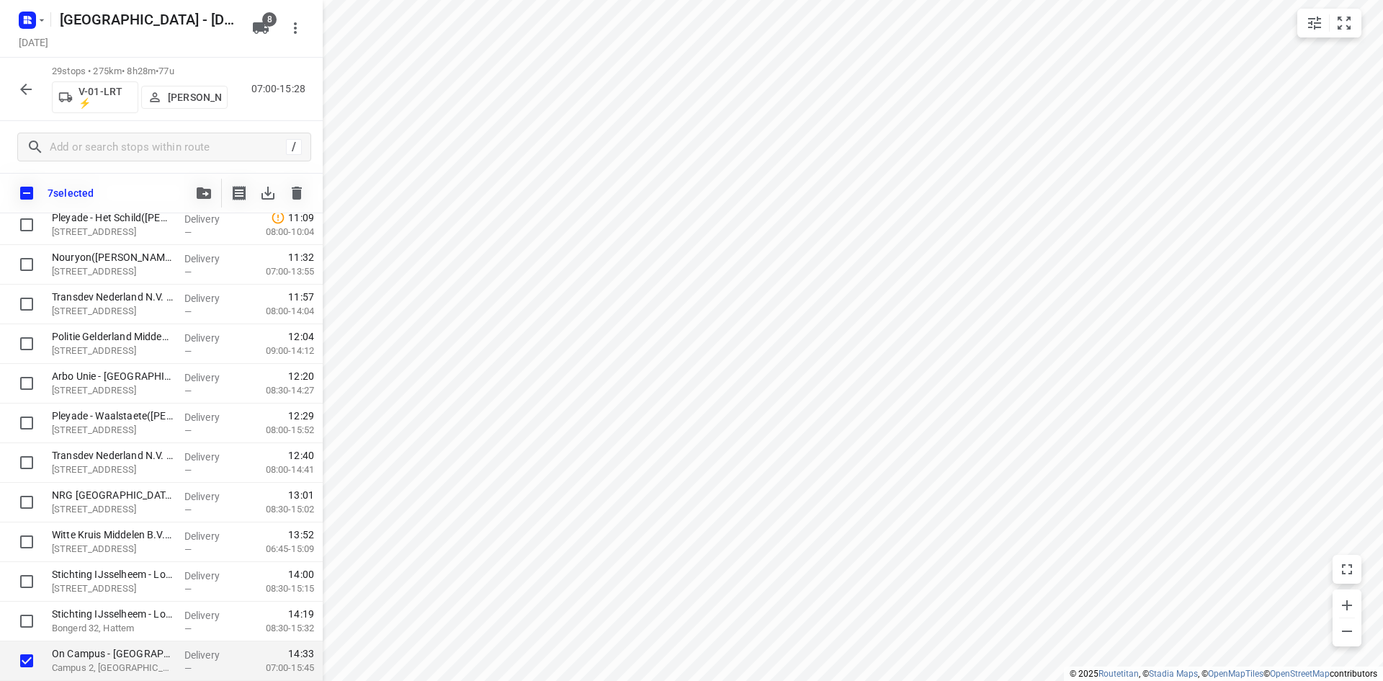
click at [206, 191] on icon "button" at bounding box center [204, 193] width 14 height 12
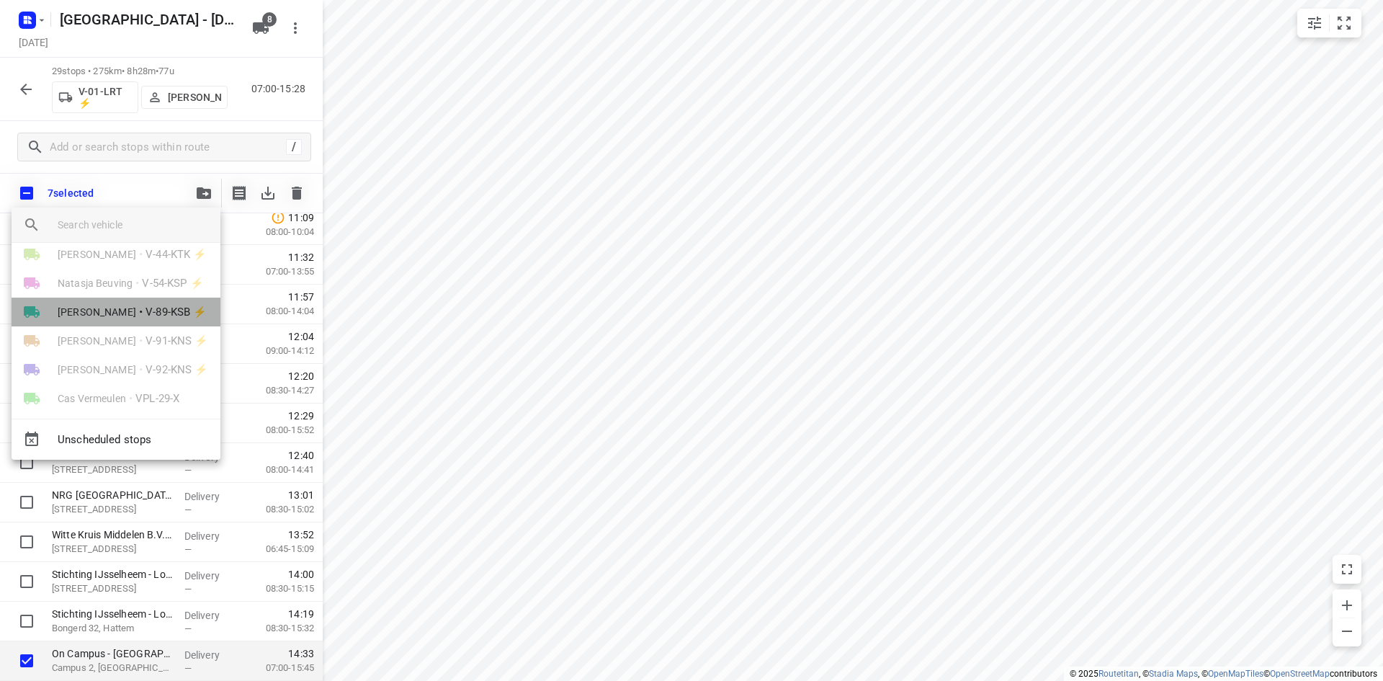
click at [139, 324] on li "Harco Wattimena • V-89-KSB ⚡" at bounding box center [116, 312] width 209 height 29
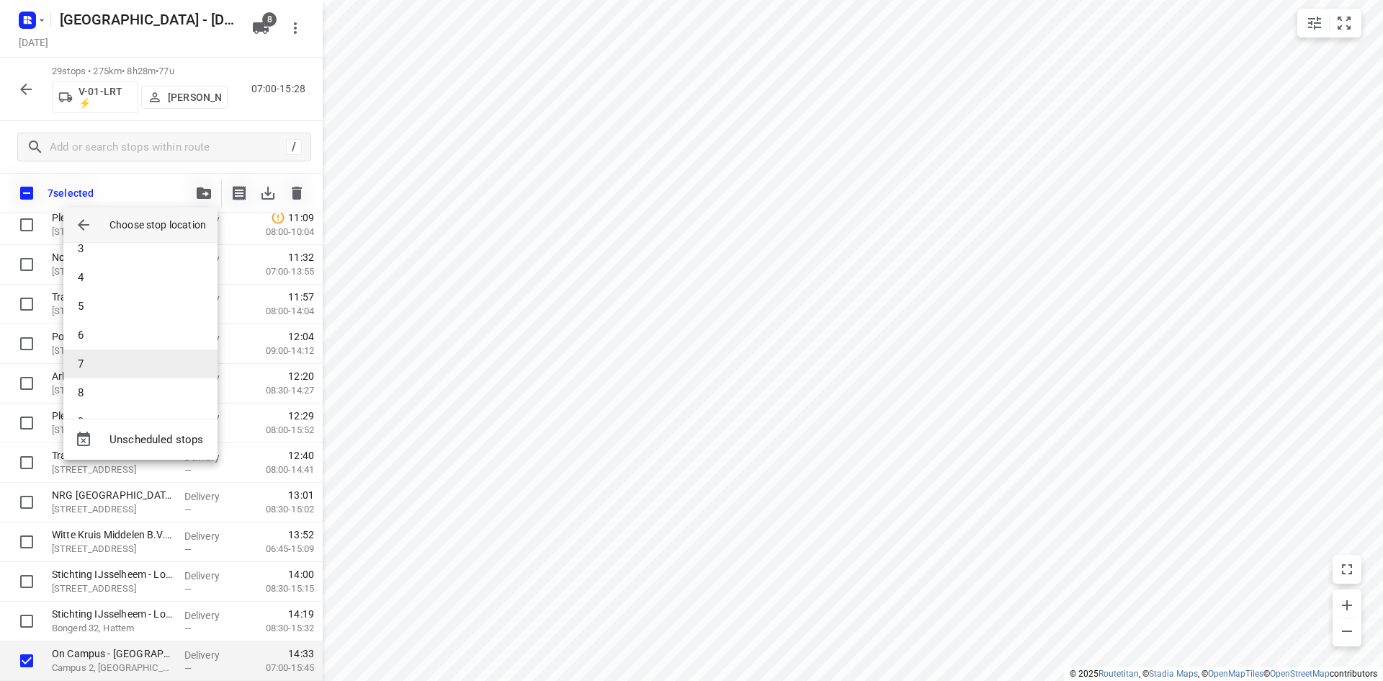
scroll to position [475, 0]
click at [126, 382] on li "22" at bounding box center [140, 392] width 154 height 29
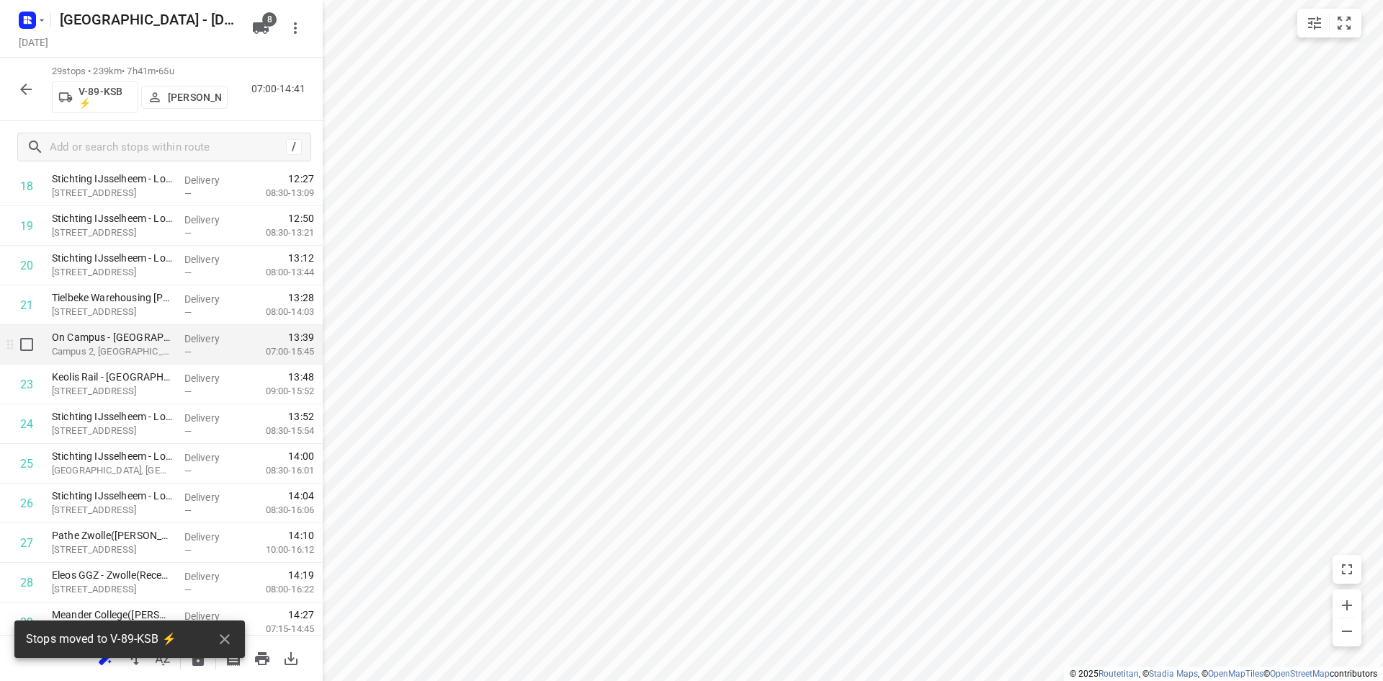
scroll to position [799, 0]
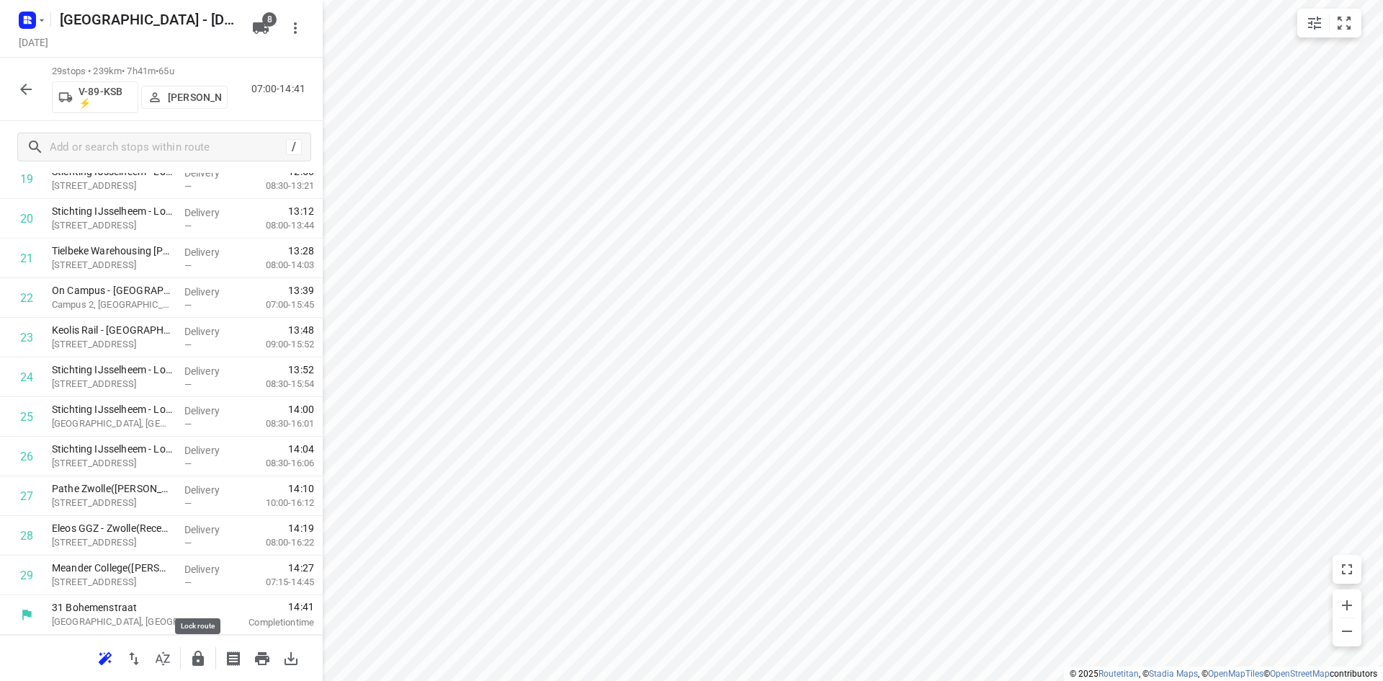
click at [192, 661] on icon "button" at bounding box center [198, 657] width 12 height 15
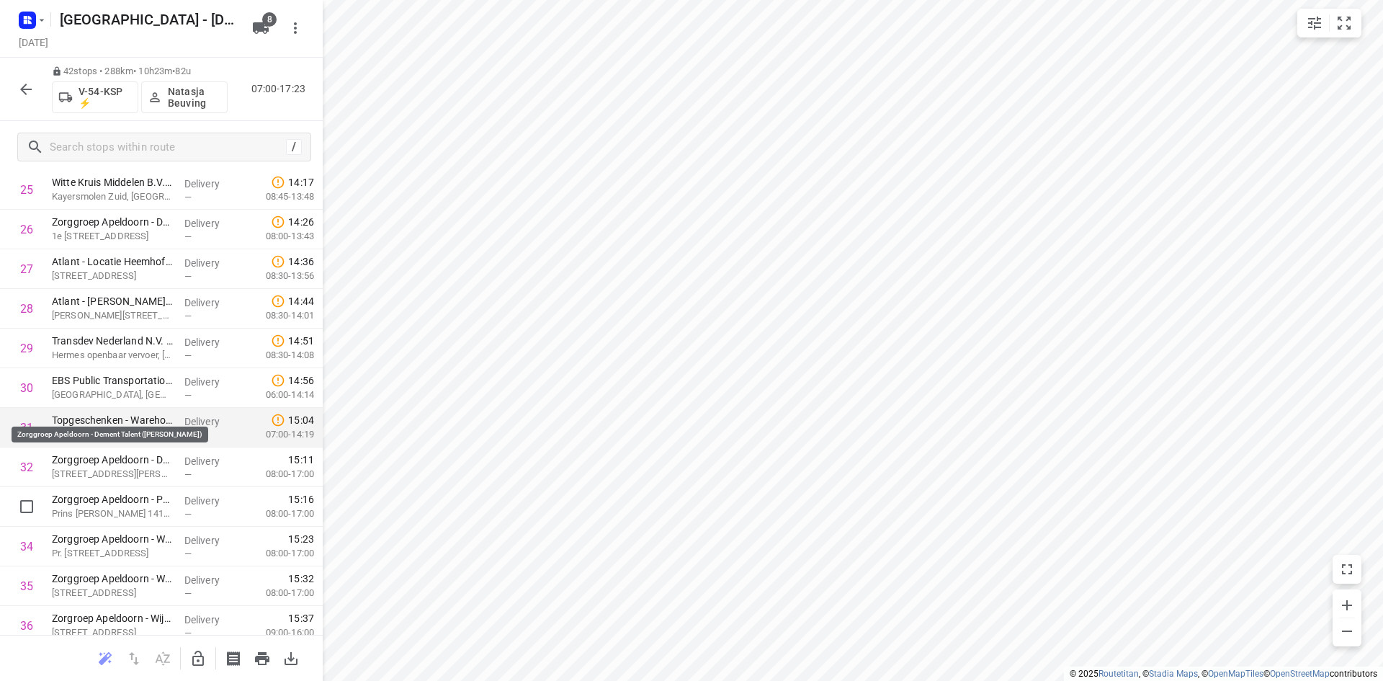
scroll to position [1314, 0]
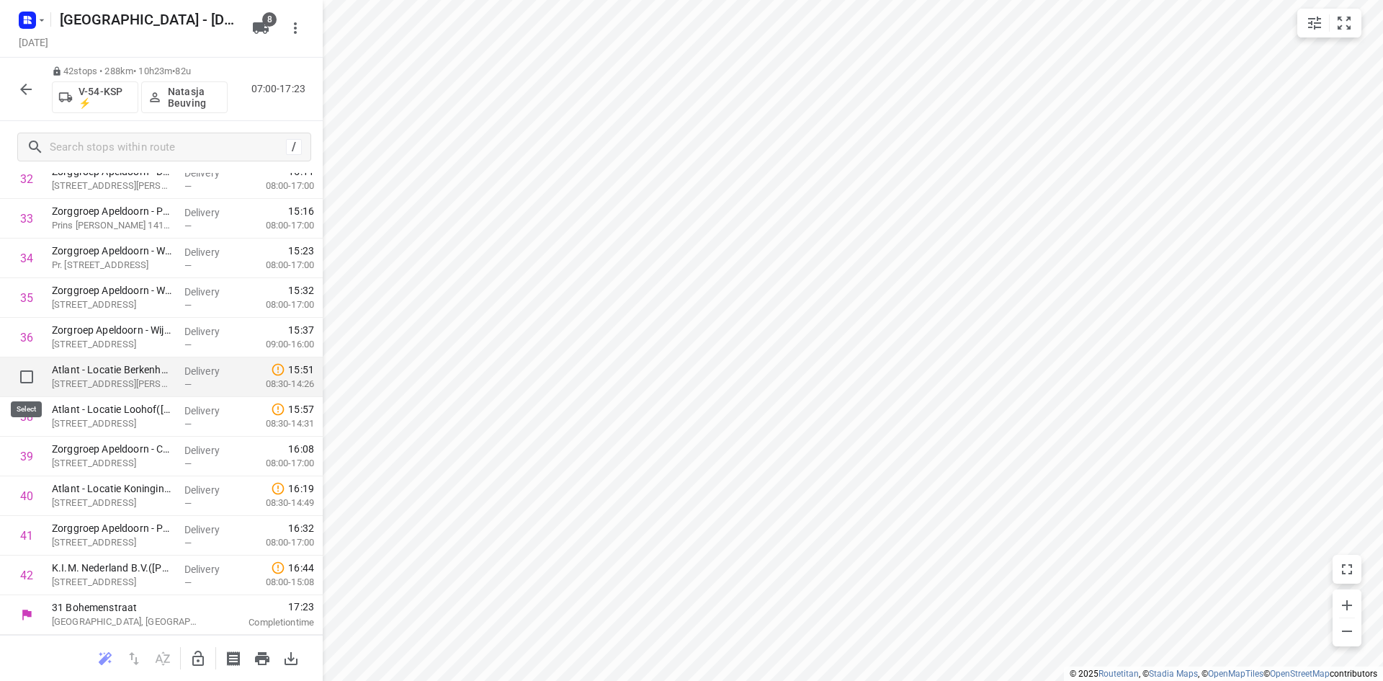
click at [27, 376] on input "checkbox" at bounding box center [26, 376] width 29 height 29
checkbox input "true"
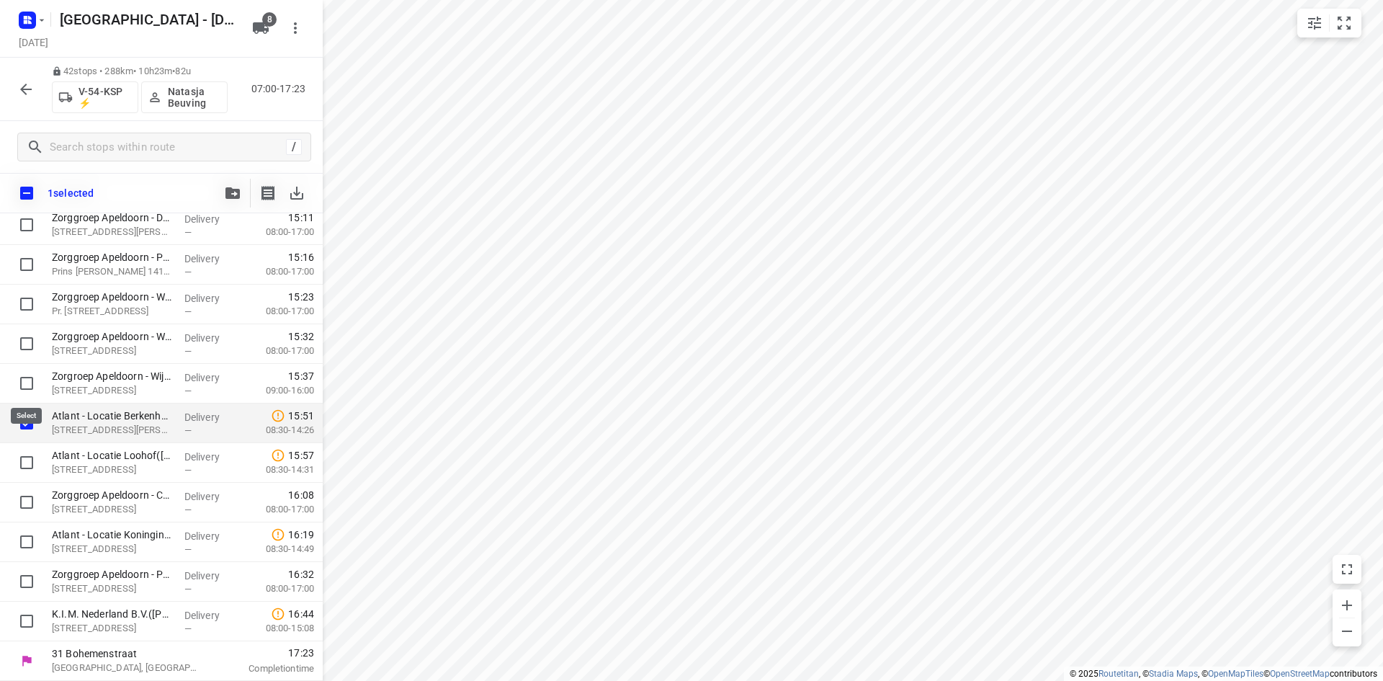
scroll to position [1308, 0]
click at [22, 462] on input "checkbox" at bounding box center [26, 462] width 29 height 29
checkbox input "true"
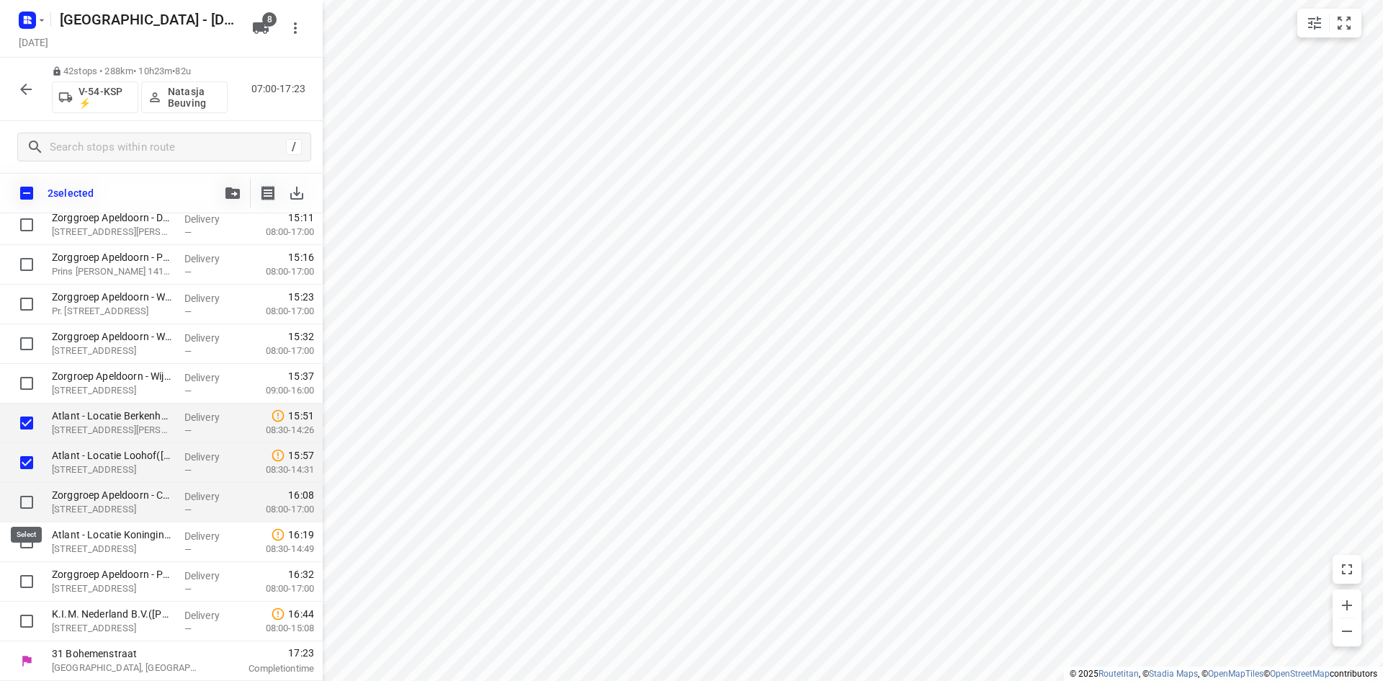
click at [17, 516] on input "checkbox" at bounding box center [26, 502] width 29 height 29
checkbox input "true"
click at [23, 544] on input "checkbox" at bounding box center [26, 541] width 29 height 29
checkbox input "true"
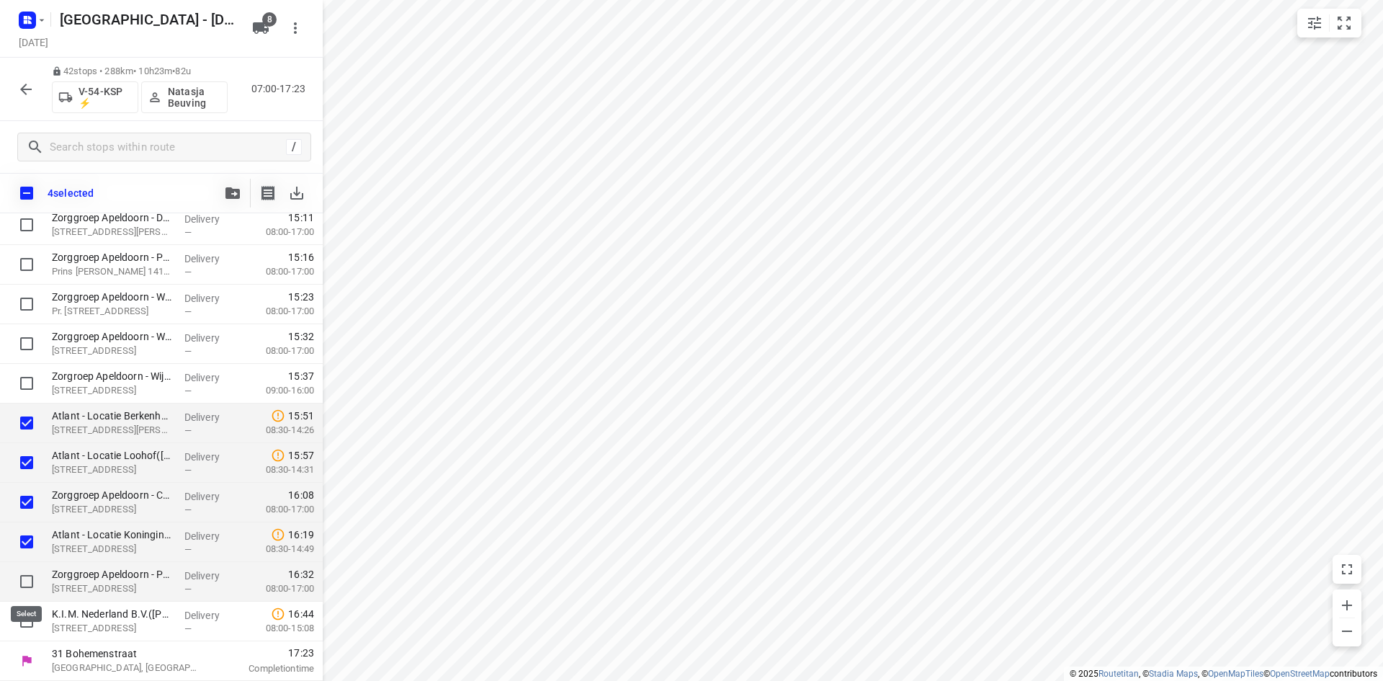
click at [24, 577] on input "checkbox" at bounding box center [26, 581] width 29 height 29
checkbox input "true"
click at [15, 622] on input "checkbox" at bounding box center [26, 621] width 29 height 29
checkbox input "true"
click at [225, 194] on icon "button" at bounding box center [232, 193] width 14 height 12
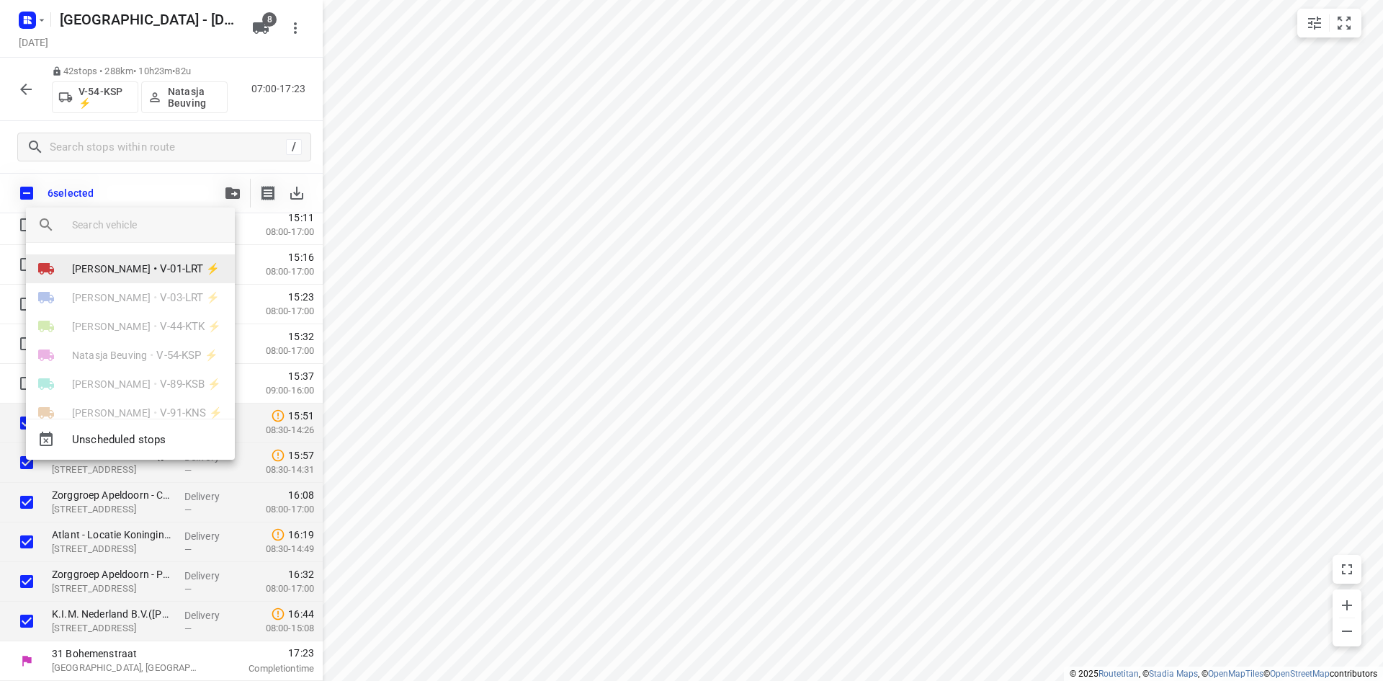
click at [160, 274] on span "V-01-LRT ⚡" at bounding box center [190, 269] width 60 height 17
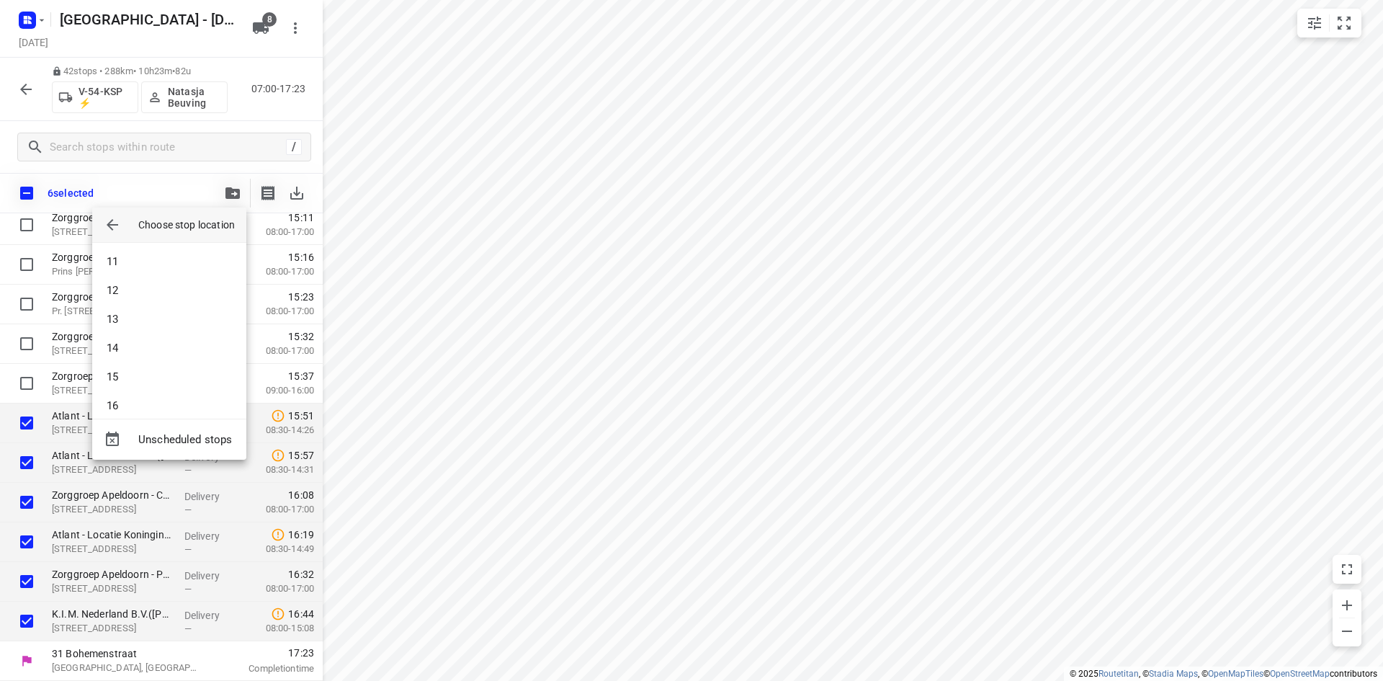
scroll to position [475, 0]
click at [147, 390] on li "22" at bounding box center [169, 392] width 154 height 29
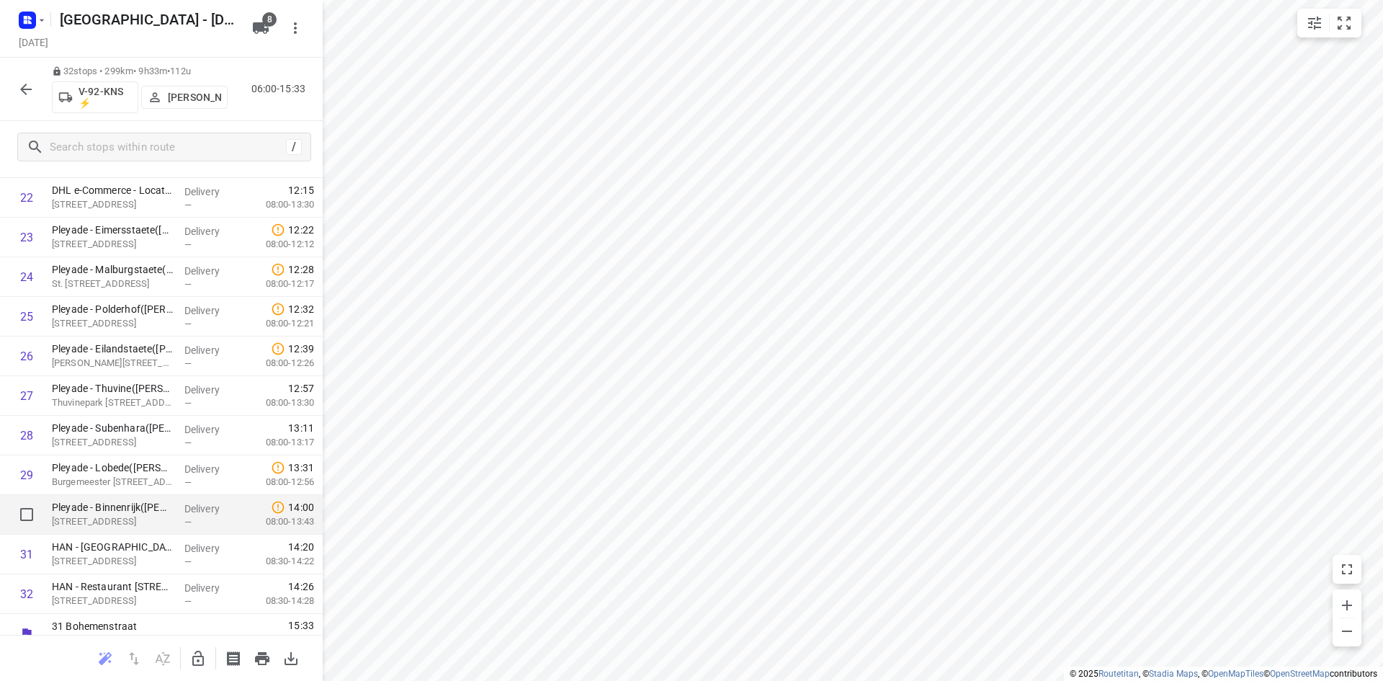
scroll to position [918, 0]
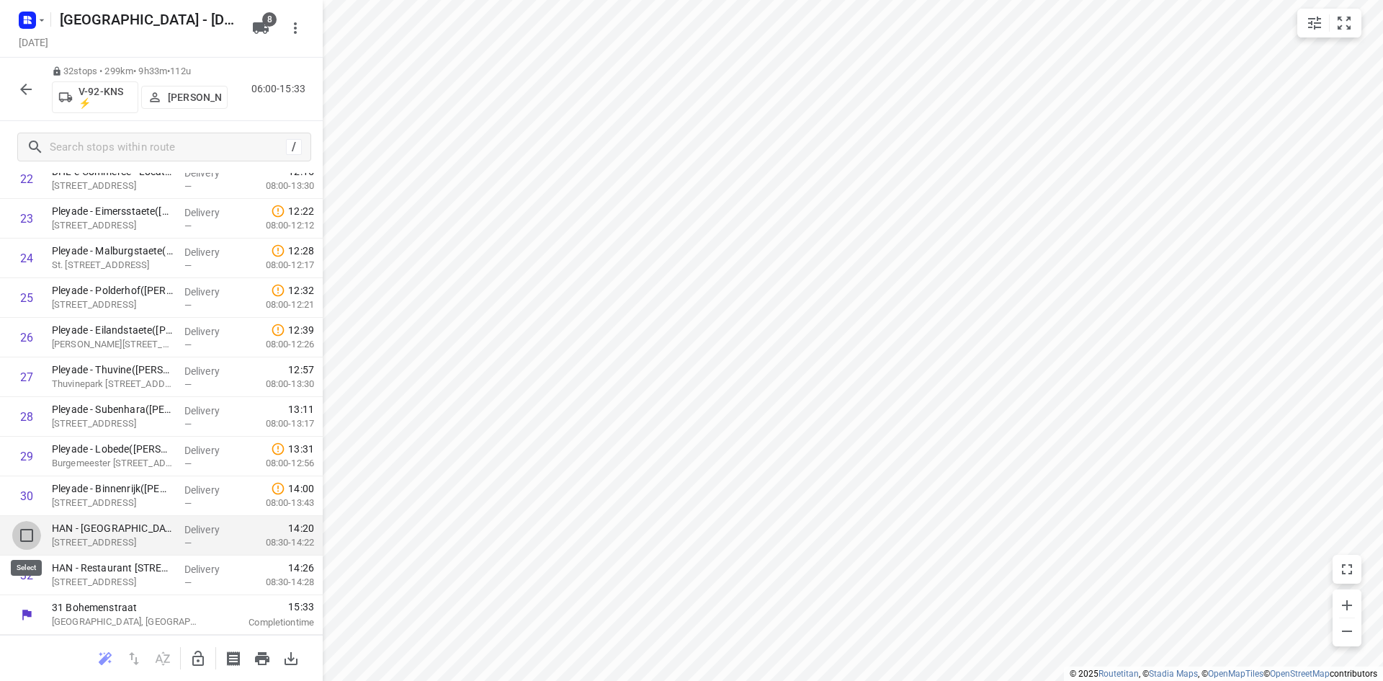
click at [22, 542] on input "checkbox" at bounding box center [26, 535] width 29 height 29
checkbox input "true"
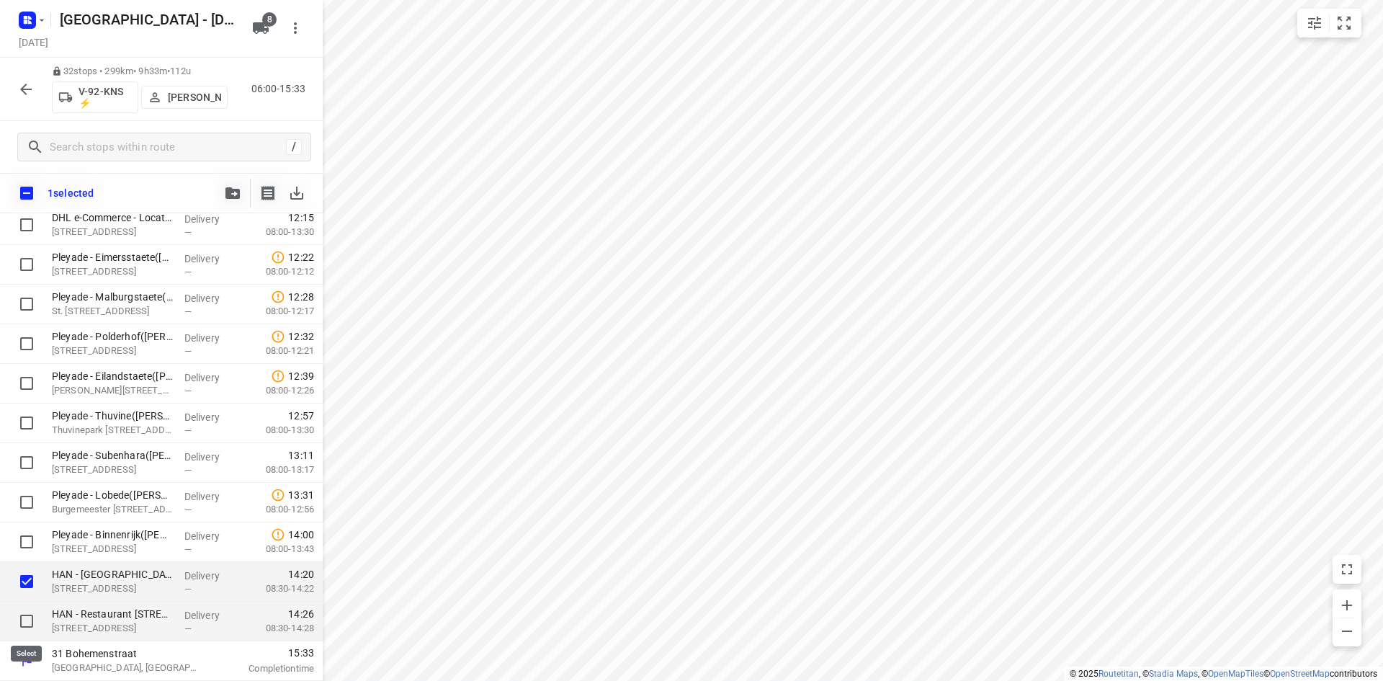
drag, startPoint x: 34, startPoint y: 617, endPoint x: 33, endPoint y: 609, distance: 8.7
click at [33, 618] on input "checkbox" at bounding box center [26, 621] width 29 height 29
checkbox input "true"
click at [225, 192] on span "button" at bounding box center [232, 193] width 17 height 12
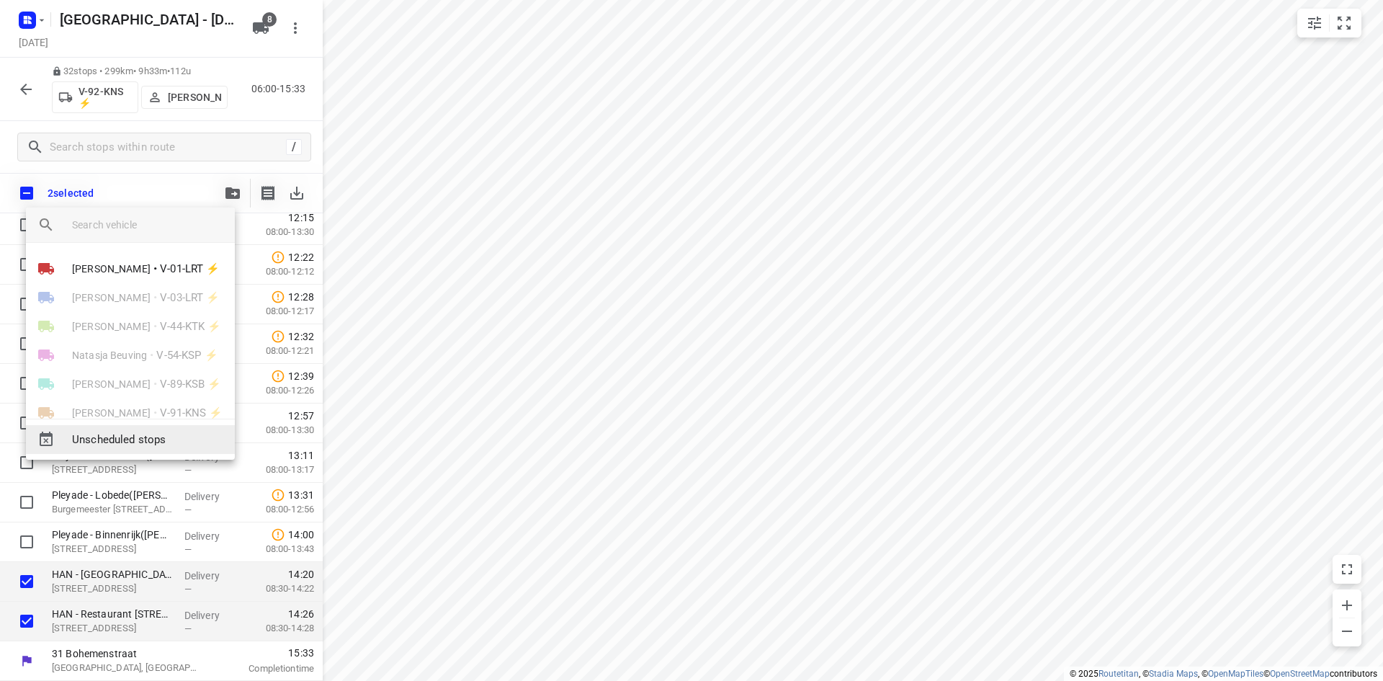
click at [154, 441] on span "Unscheduled stops" at bounding box center [147, 439] width 151 height 17
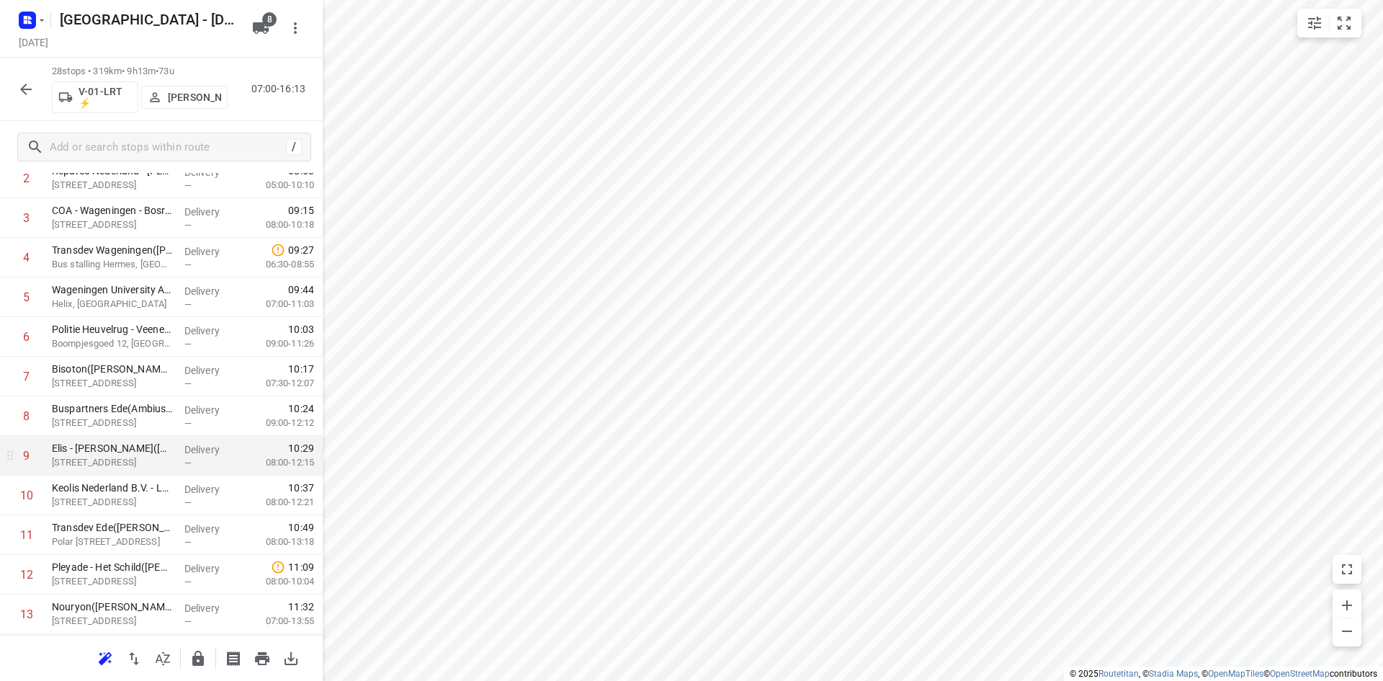
scroll to position [0, 0]
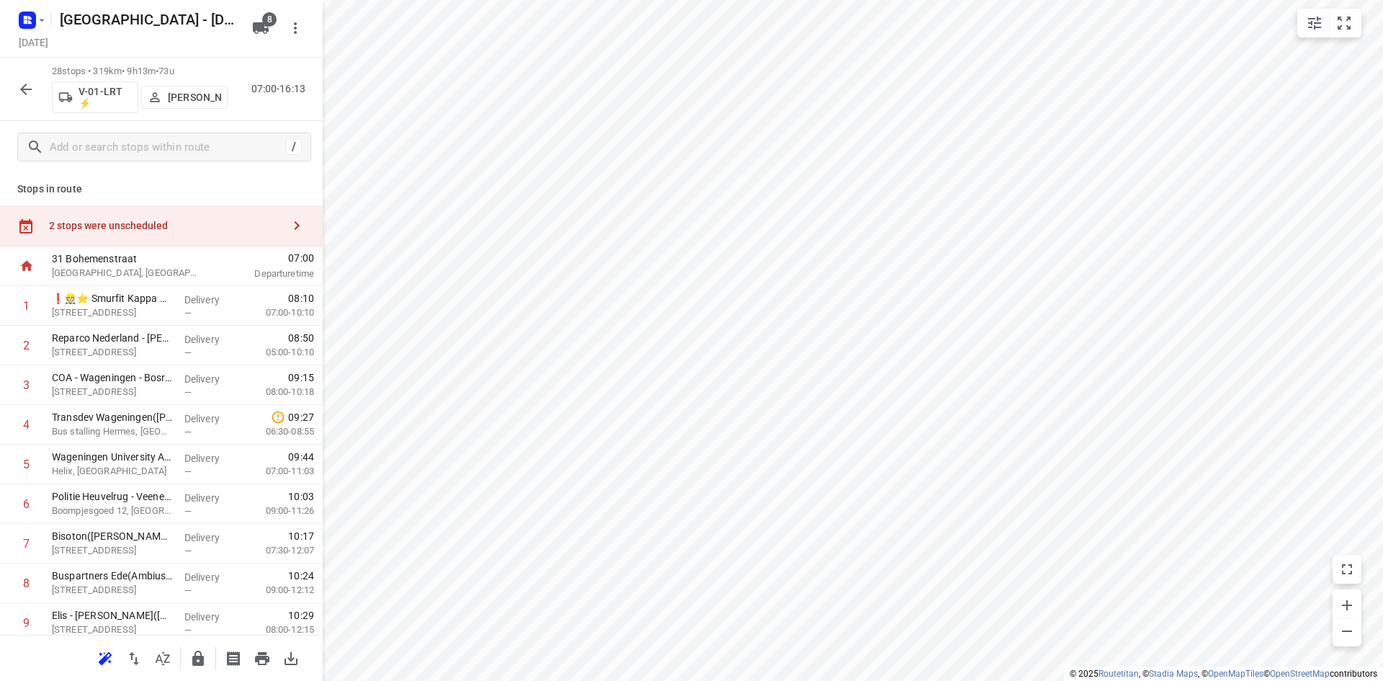
click at [202, 238] on div "2 stops were unscheduled" at bounding box center [161, 225] width 323 height 41
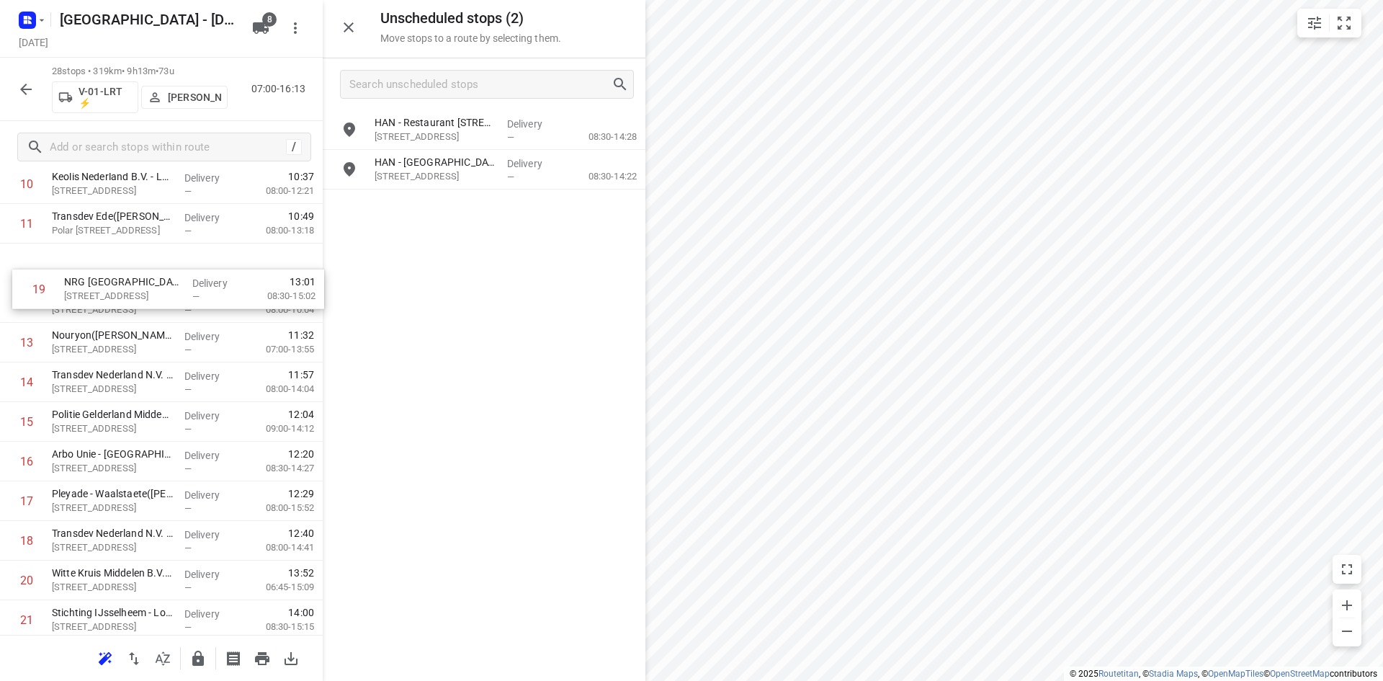
scroll to position [467, 0]
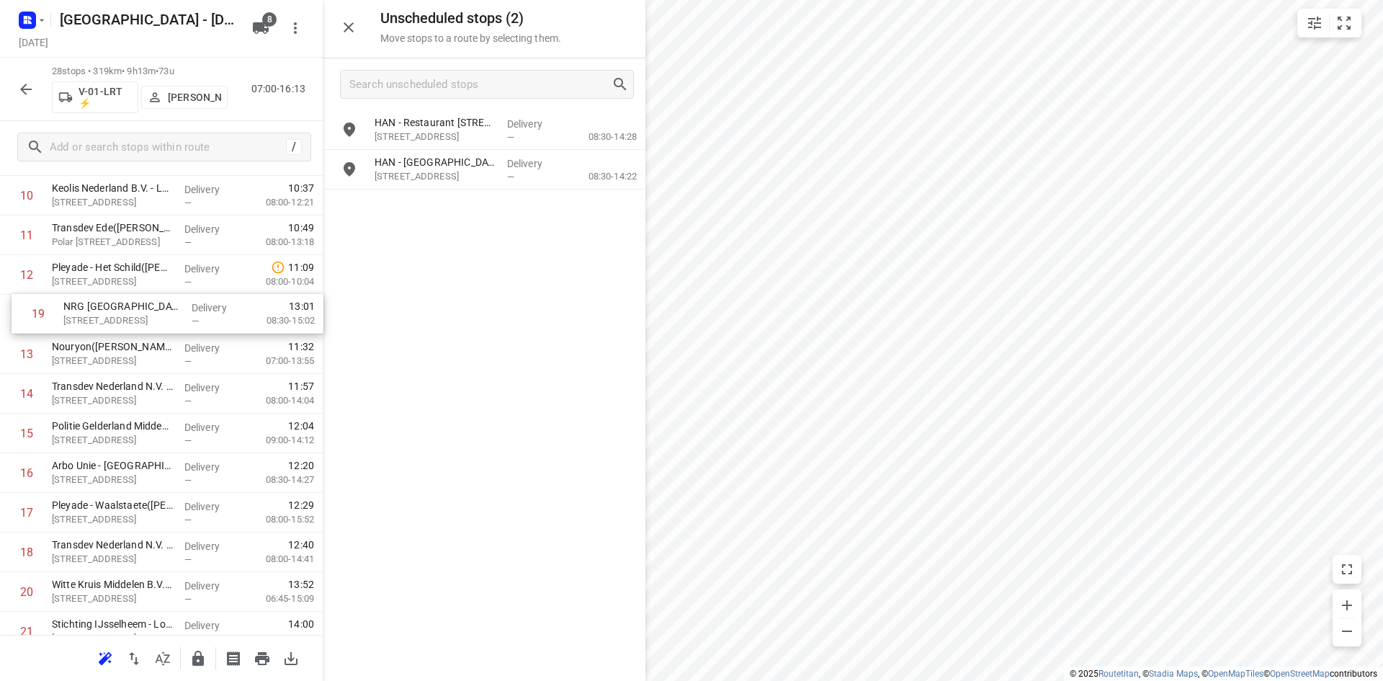
drag, startPoint x: 93, startPoint y: 502, endPoint x: 104, endPoint y: 303, distance: 199.2
click at [104, 303] on div "1 ❗👷🏻⭐ Smurfit Kappa Parenco(Mario Verbeek of Eddy Janssen) Veerweg 1, Renkum D…" at bounding box center [161, 373] width 323 height 1109
drag, startPoint x: 109, startPoint y: 546, endPoint x: 92, endPoint y: 342, distance: 204.5
click at [92, 342] on div "1 ❗👷🏻⭐ Smurfit Kappa Parenco(Mario Verbeek of Eddy Janssen) Veerweg 1, Renkum D…" at bounding box center [161, 370] width 323 height 1109
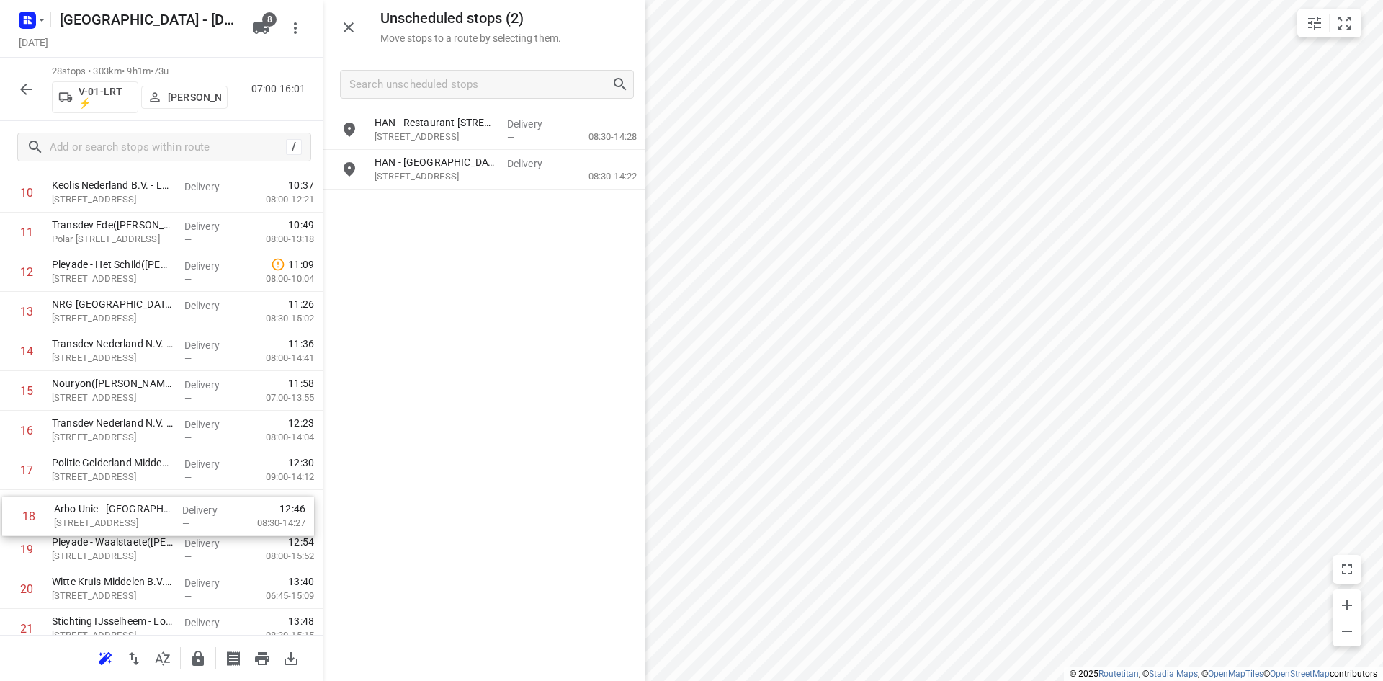
click at [153, 502] on div "1 ❗👷🏻⭐ Smurfit Kappa Parenco(Mario Verbeek of Eddy Janssen) Veerweg 1, Renkum D…" at bounding box center [161, 370] width 323 height 1109
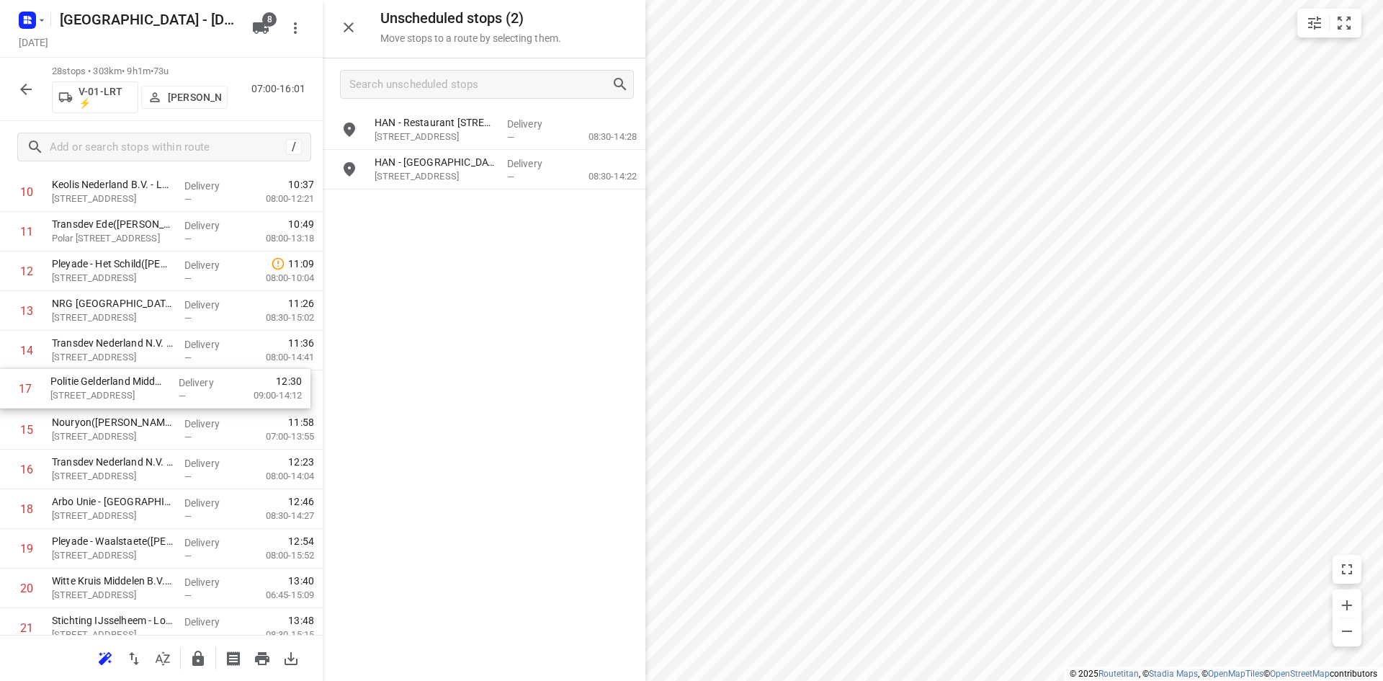
drag, startPoint x: 148, startPoint y: 478, endPoint x: 149, endPoint y: 385, distance: 92.2
click at [149, 385] on div "1 ❗👷🏻⭐ Smurfit Kappa Parenco(Mario Verbeek of Eddy Janssen) Veerweg 1, Renkum D…" at bounding box center [161, 370] width 323 height 1109
drag, startPoint x: 125, startPoint y: 493, endPoint x: 125, endPoint y: 486, distance: 7.2
click at [125, 486] on div "1 ❗👷🏻⭐ Smurfit Kappa Parenco(Mario Verbeek of Eddy Janssen) Veerweg 1, Renkum D…" at bounding box center [161, 370] width 323 height 1109
drag, startPoint x: 126, startPoint y: 475, endPoint x: 138, endPoint y: 430, distance: 47.0
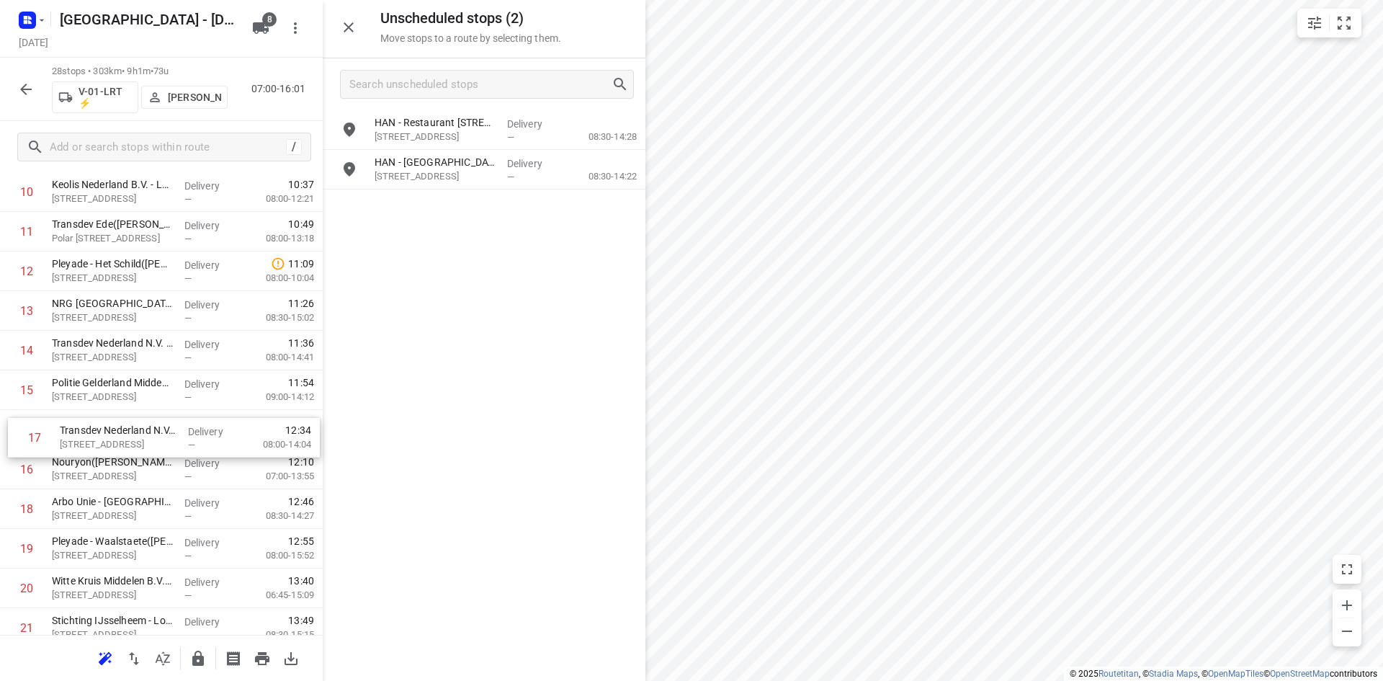
click at [138, 431] on div "1 ❗👷🏻⭐ Smurfit Kappa Parenco(Mario Verbeek of Eddy Janssen) Veerweg 1, Renkum D…" at bounding box center [161, 370] width 323 height 1109
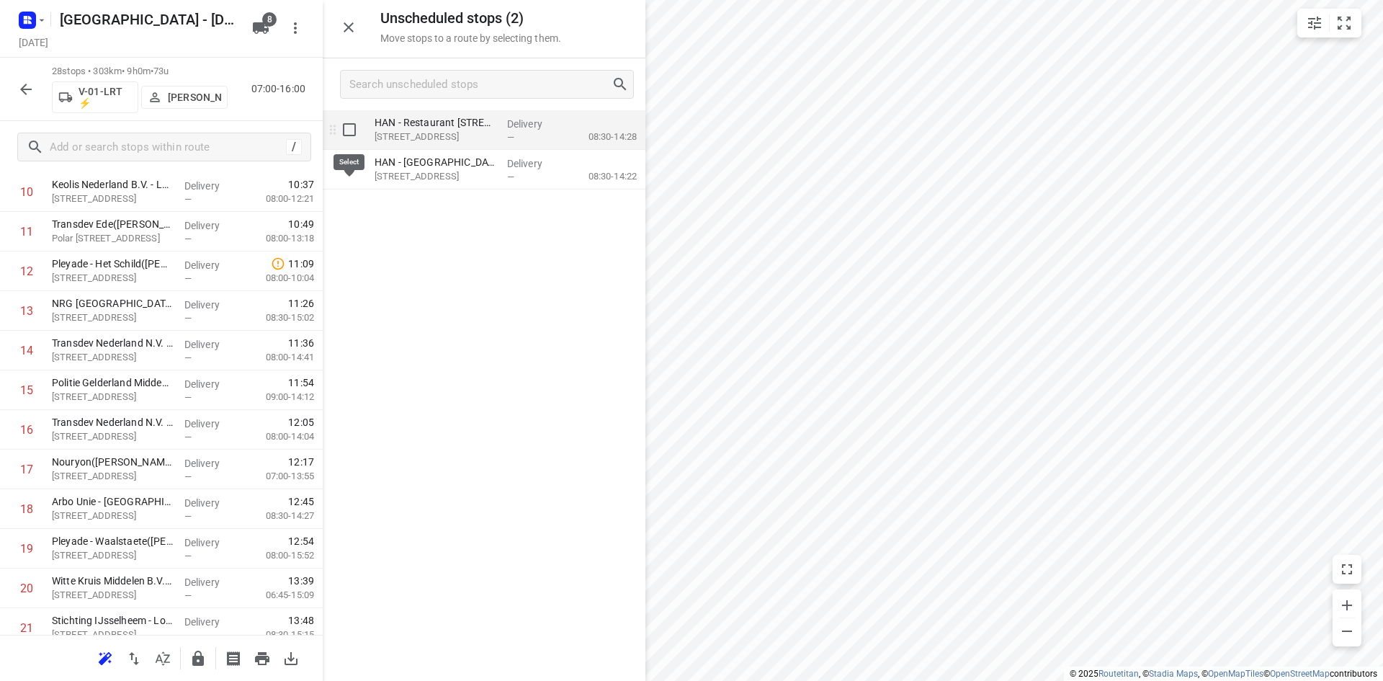
click at [346, 134] on input "grid" at bounding box center [349, 129] width 29 height 29
checkbox input "true"
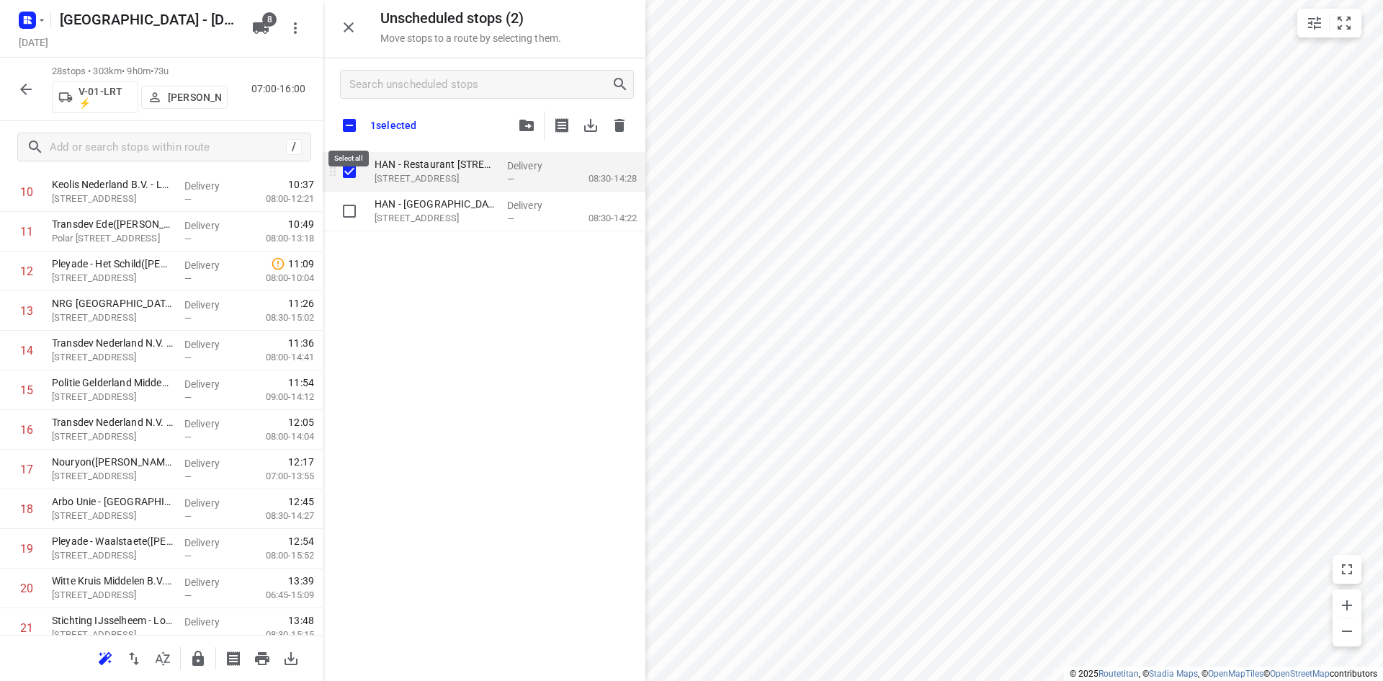
click at [346, 134] on input "checkbox" at bounding box center [349, 125] width 30 height 30
checkbox input "true"
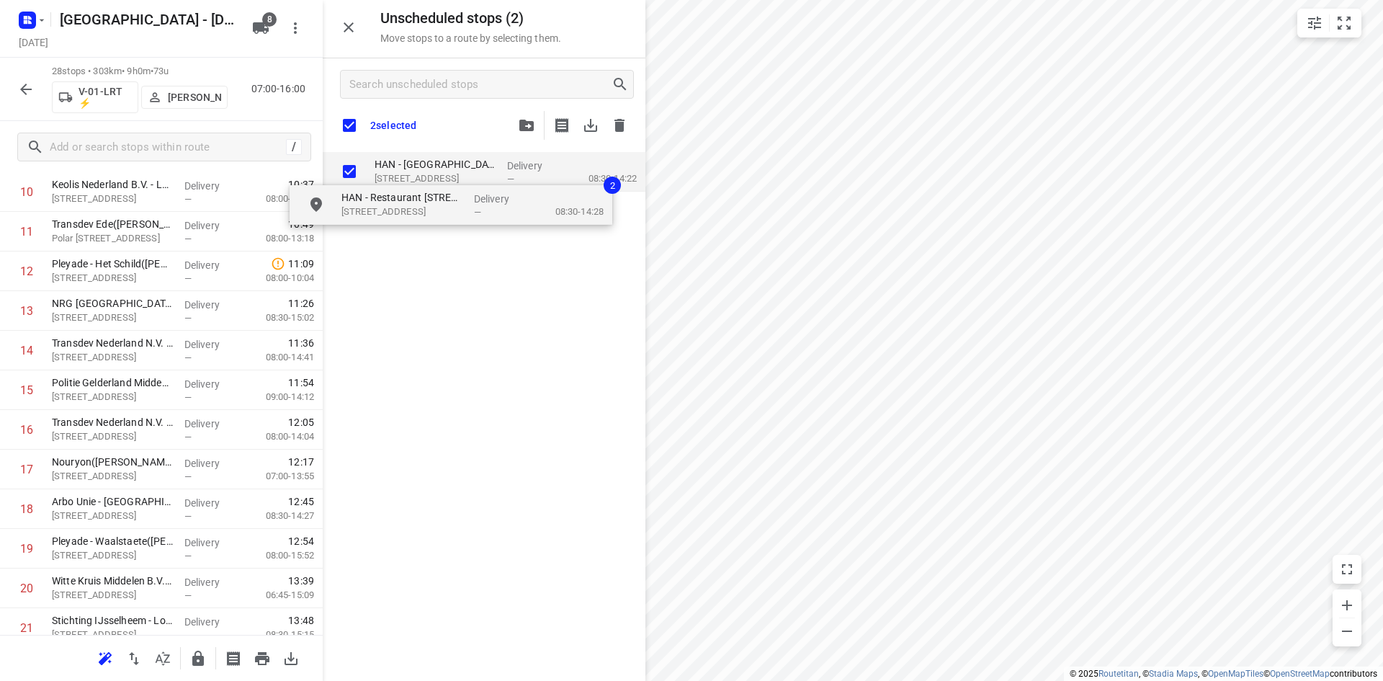
checkbox input "true"
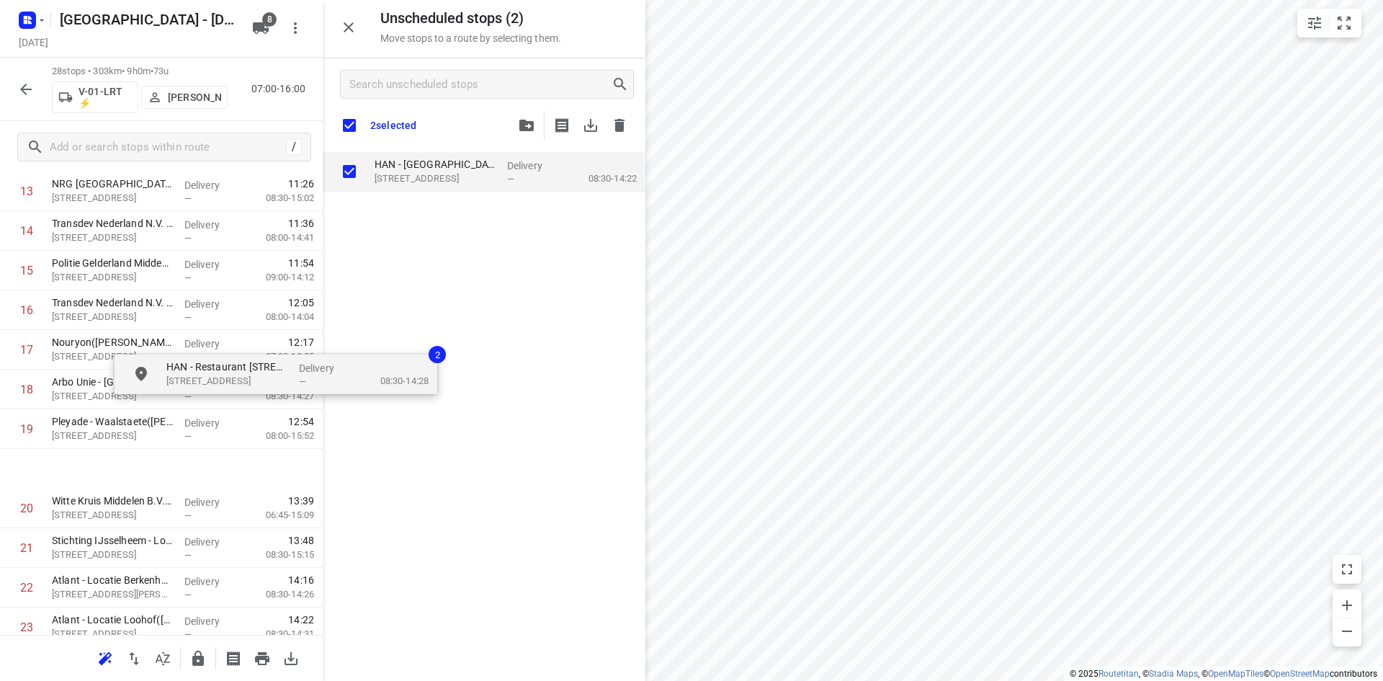
scroll to position [687, 0]
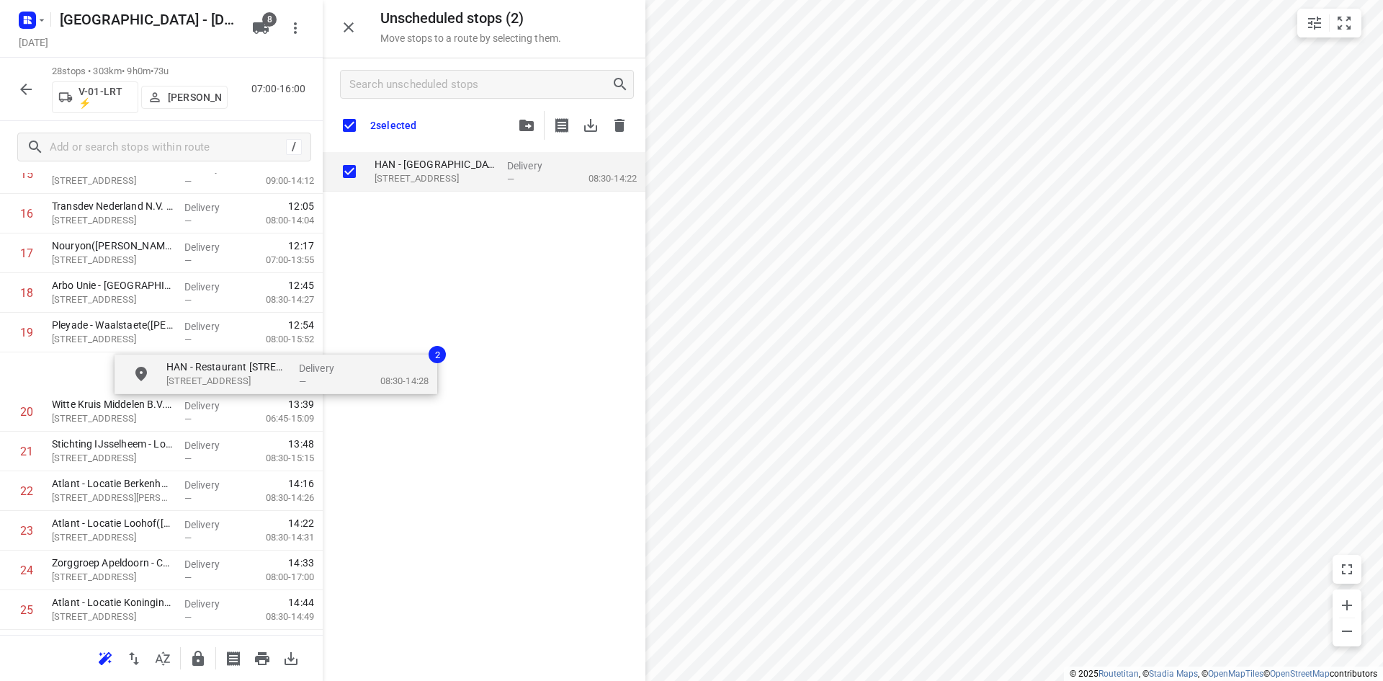
drag, startPoint x: 395, startPoint y: 179, endPoint x: 184, endPoint y: 388, distance: 297.0
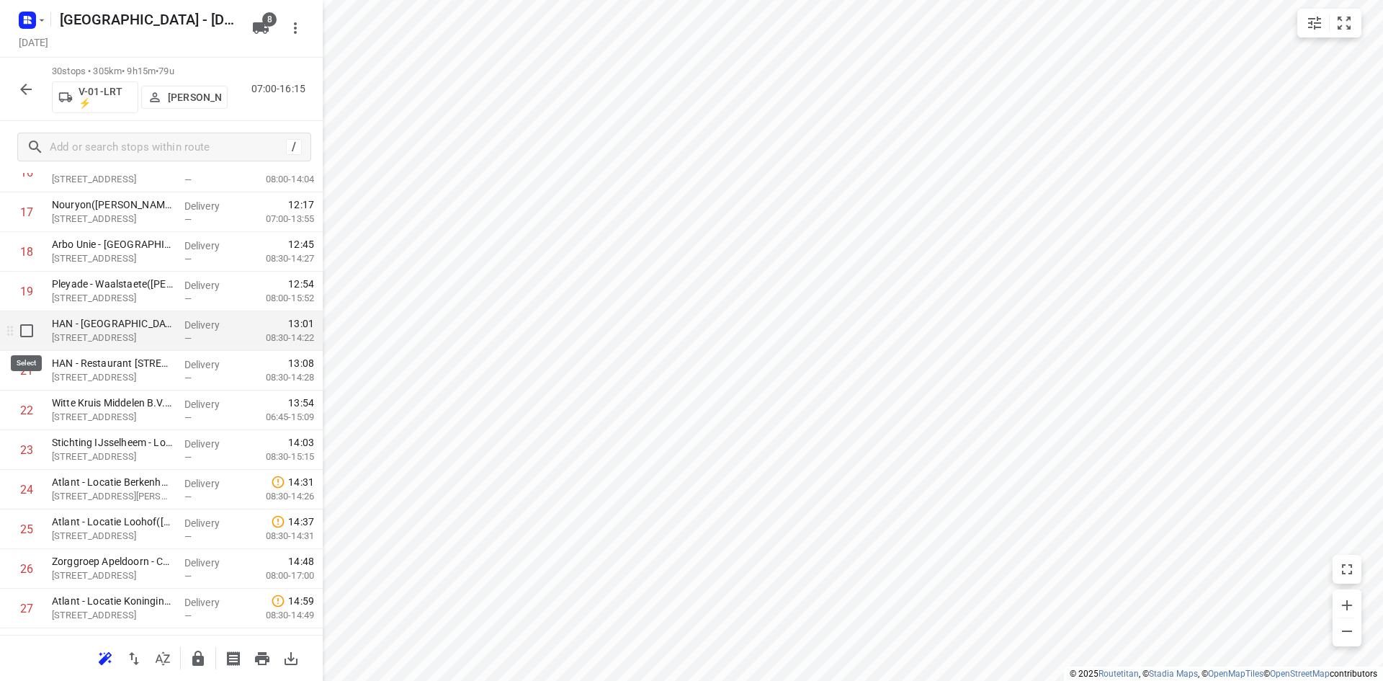
click at [37, 339] on input "checkbox" at bounding box center [26, 330] width 29 height 29
checkbox input "true"
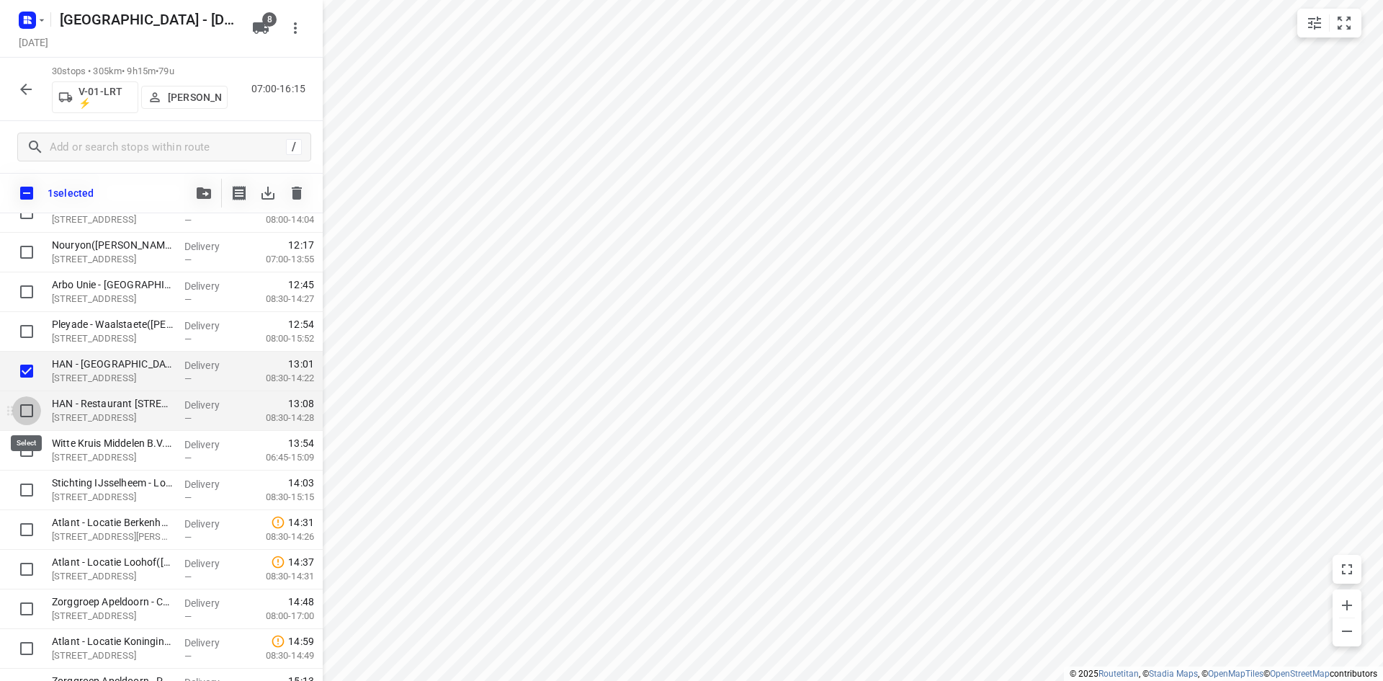
click at [27, 408] on input "checkbox" at bounding box center [26, 410] width 29 height 29
checkbox input "true"
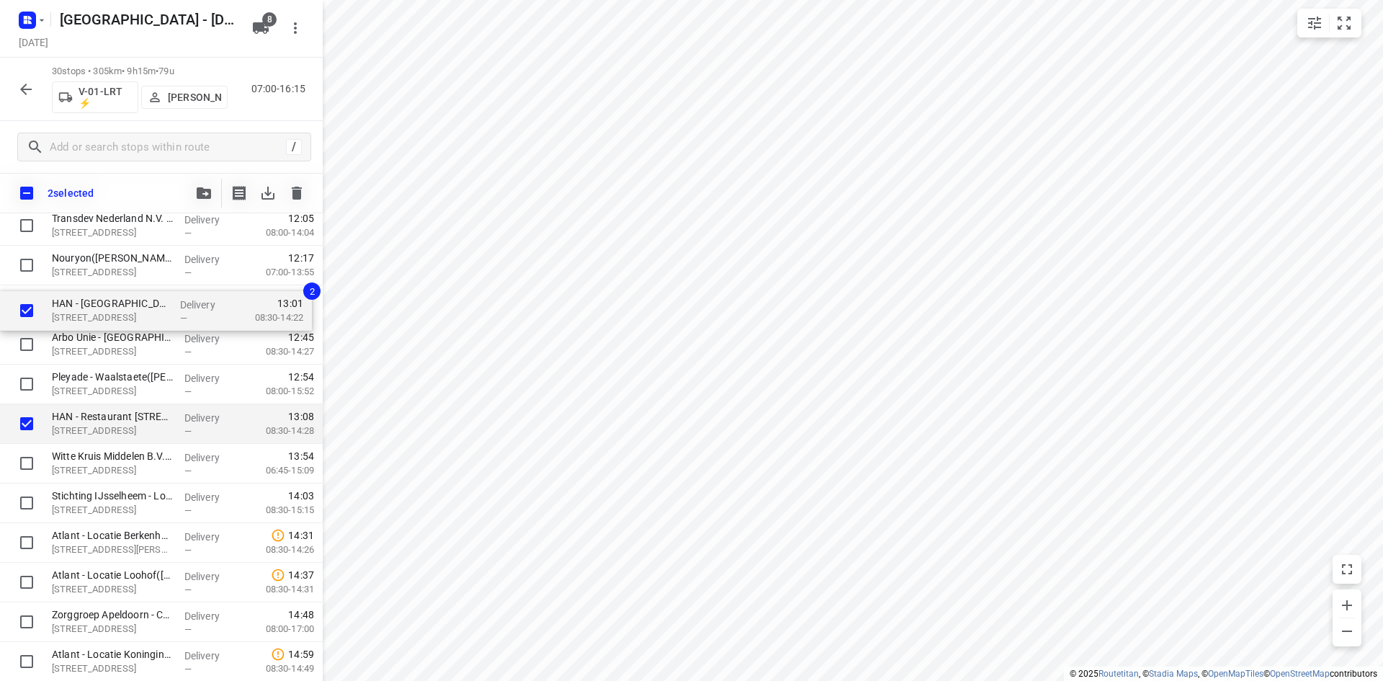
drag, startPoint x: 100, startPoint y: 379, endPoint x: 100, endPoint y: 312, distance: 67.0
click at [100, 312] on div "❗👷🏻⭐ Smurfit Kappa Parenco(Mario Verbeek of Eddy Janssen) Veerweg 1, Renkum Del…" at bounding box center [161, 206] width 323 height 1189
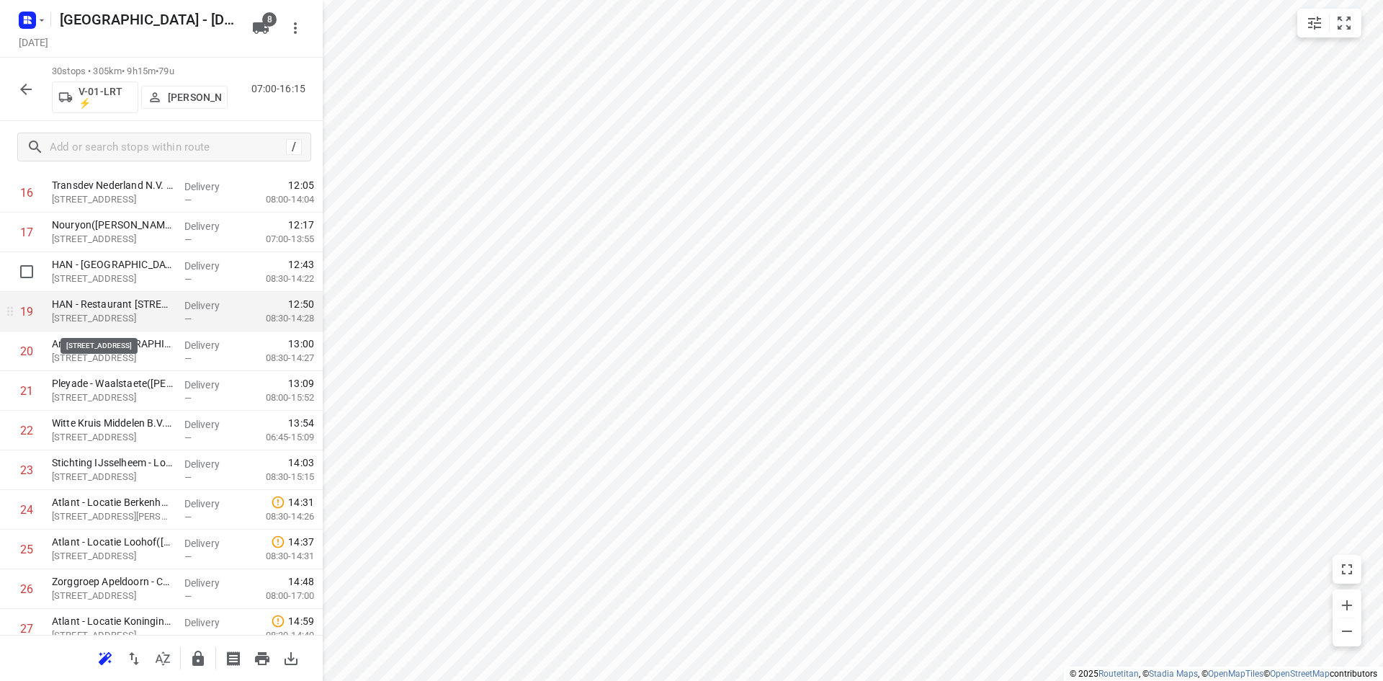
scroll to position [594, 0]
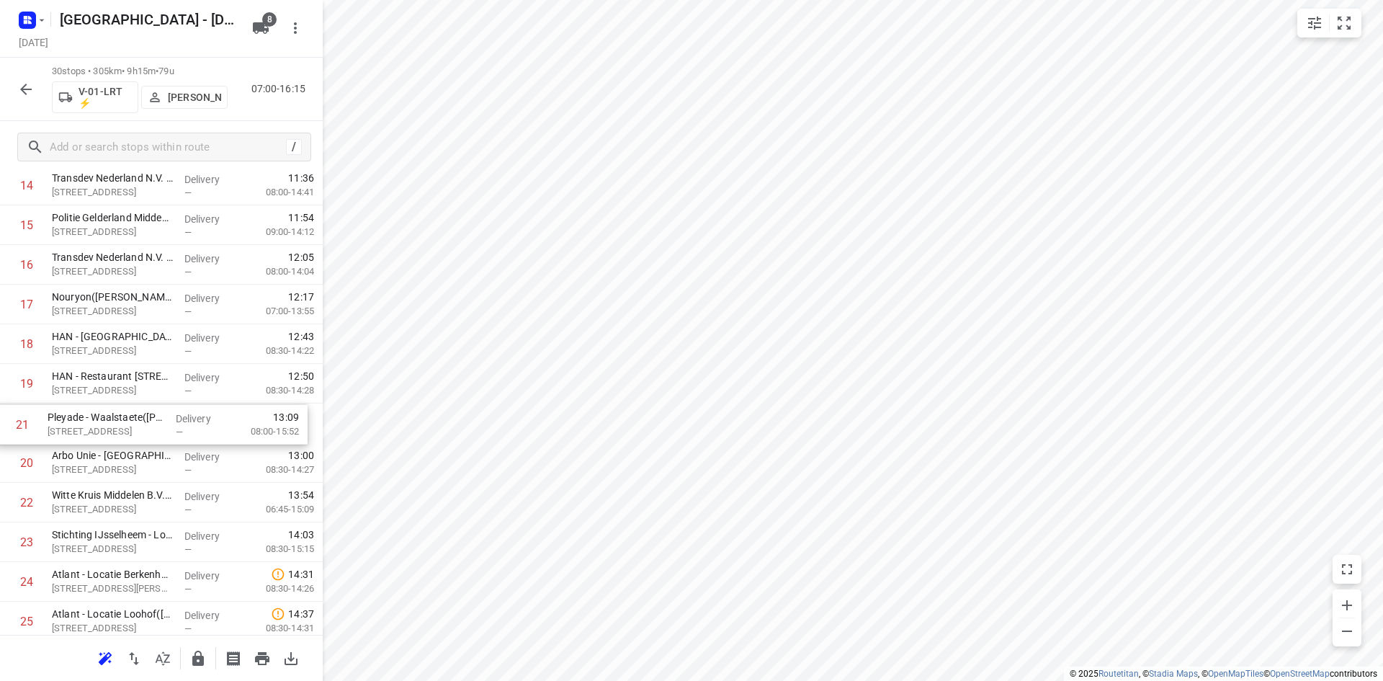
drag, startPoint x: 84, startPoint y: 457, endPoint x: 77, endPoint y: 411, distance: 47.4
click at [77, 411] on div "1 ❗👷🏻⭐ Smurfit Kappa Parenco(Mario Verbeek of Eddy Janssen) Veerweg 1, Renkum D…" at bounding box center [161, 245] width 323 height 1189
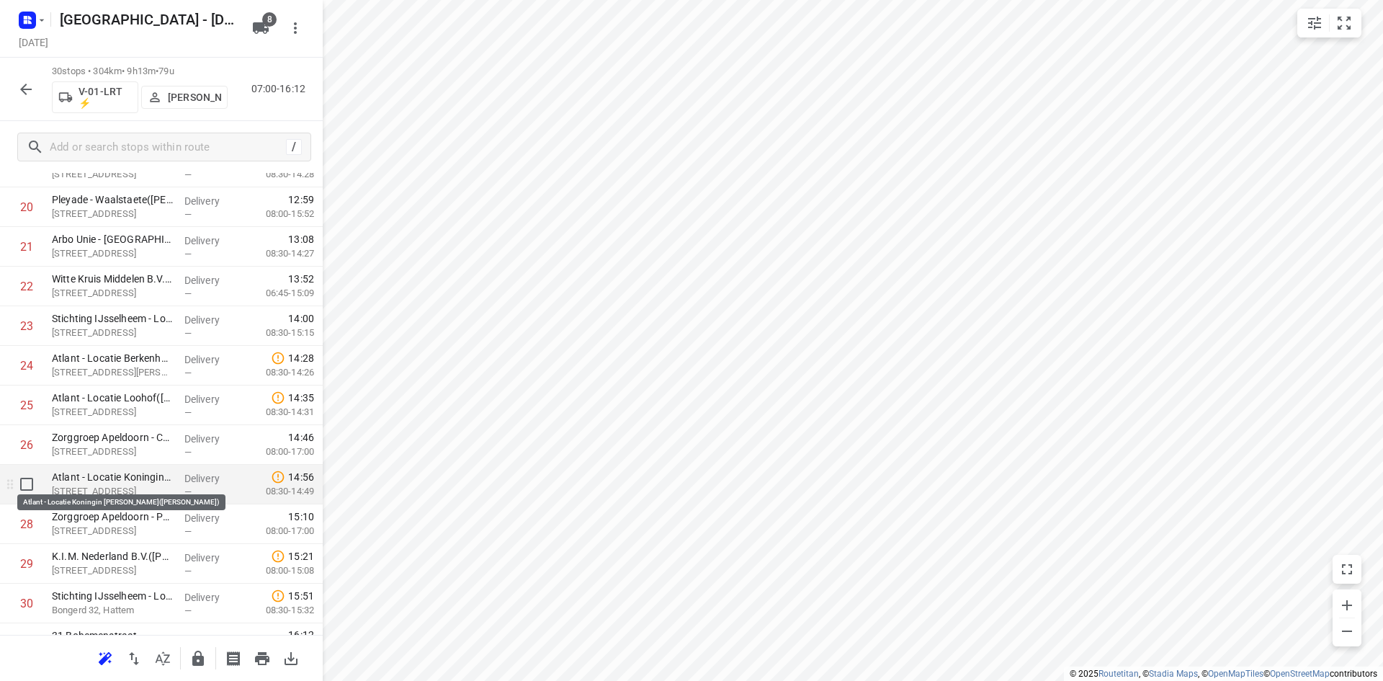
scroll to position [839, 0]
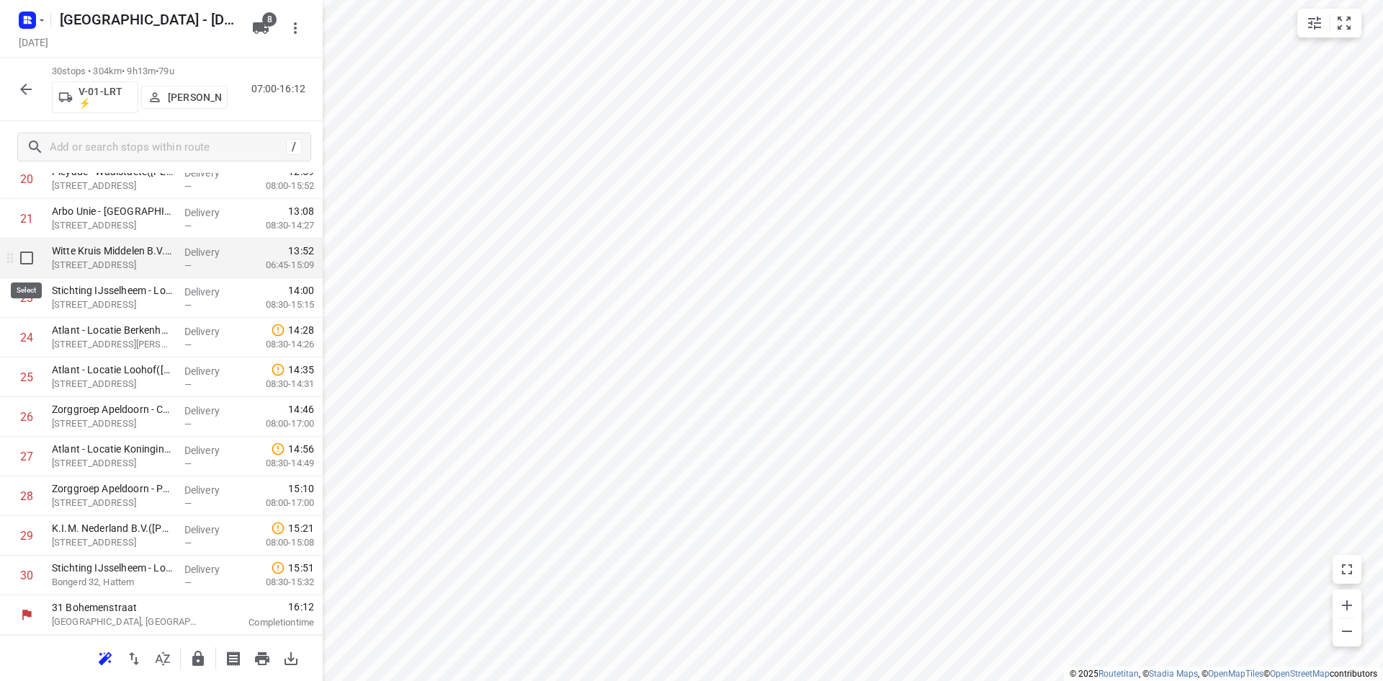
click at [29, 256] on input "checkbox" at bounding box center [26, 257] width 29 height 29
checkbox input "true"
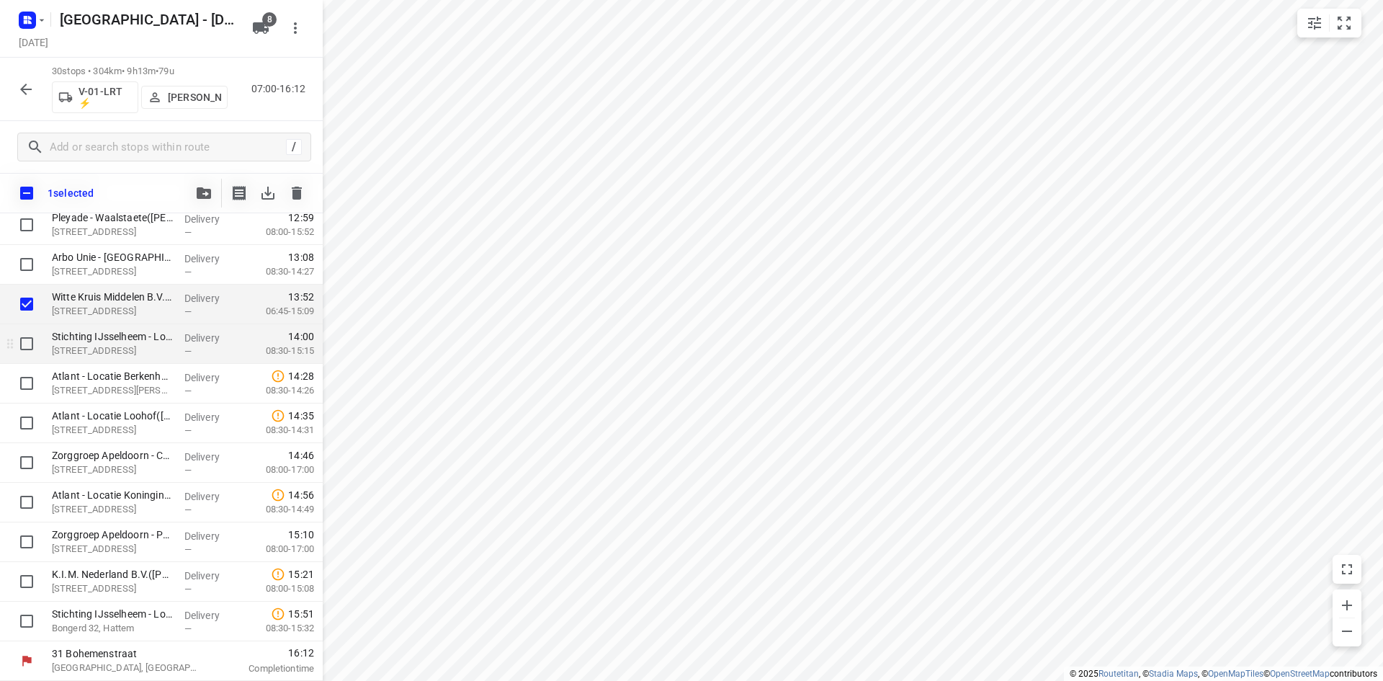
scroll to position [833, 0]
click at [17, 347] on input "checkbox" at bounding box center [26, 343] width 29 height 29
checkbox input "true"
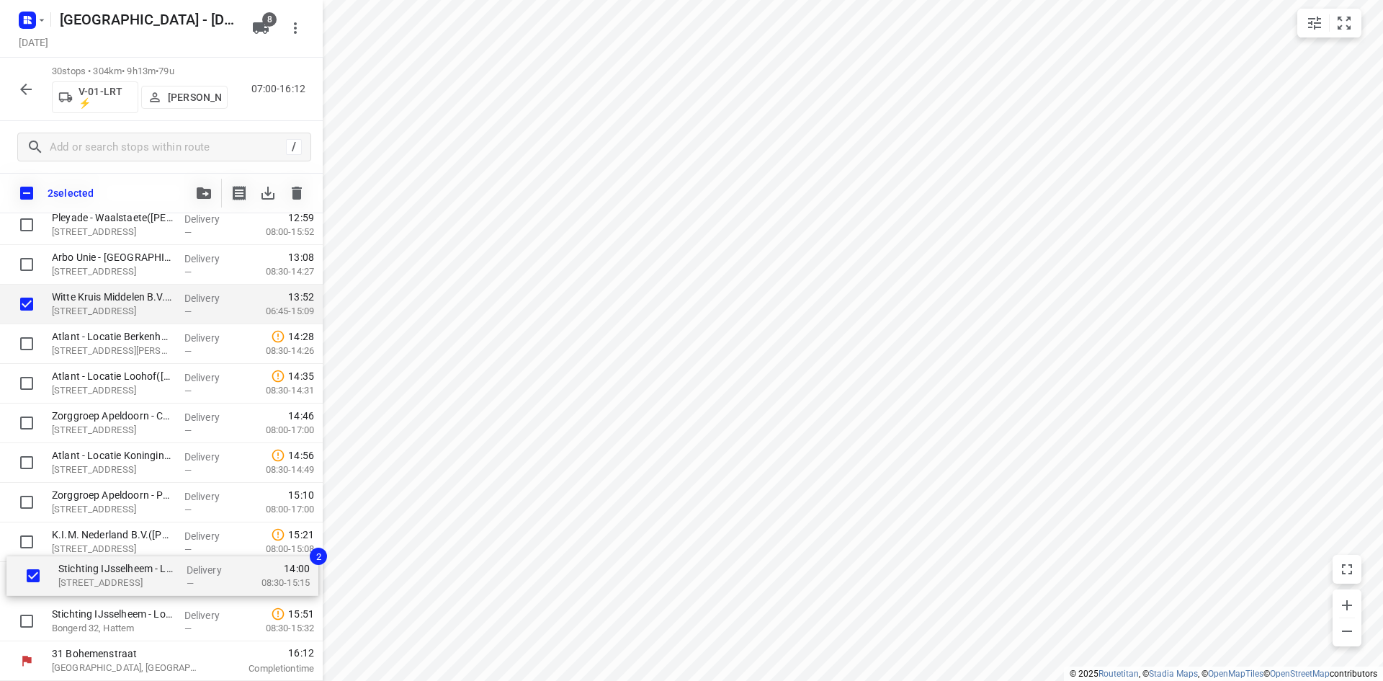
drag, startPoint x: 111, startPoint y: 346, endPoint x: 117, endPoint y: 589, distance: 242.8
click at [117, 589] on div "❗👷🏻⭐ Smurfit Kappa Parenco(Mario Verbeek of Eddy Janssen) Veerweg 1, Renkum Del…" at bounding box center [161, 47] width 323 height 1189
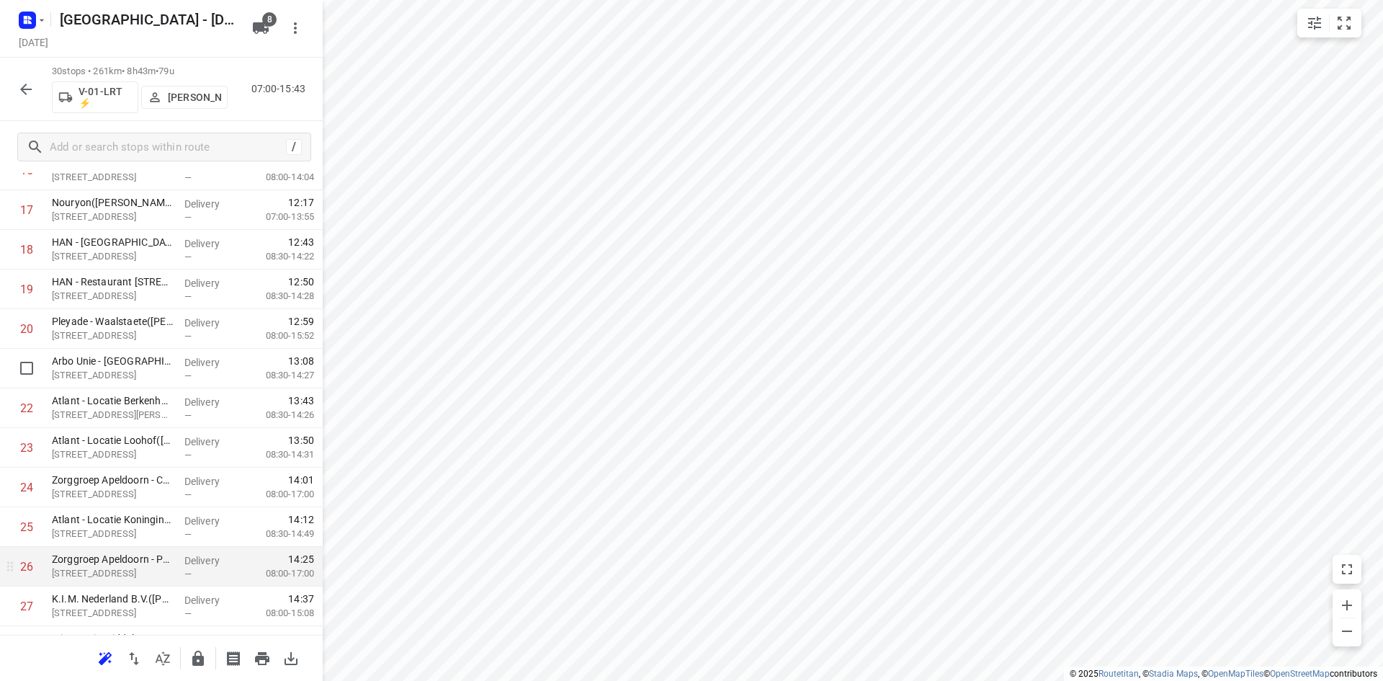
scroll to position [839, 0]
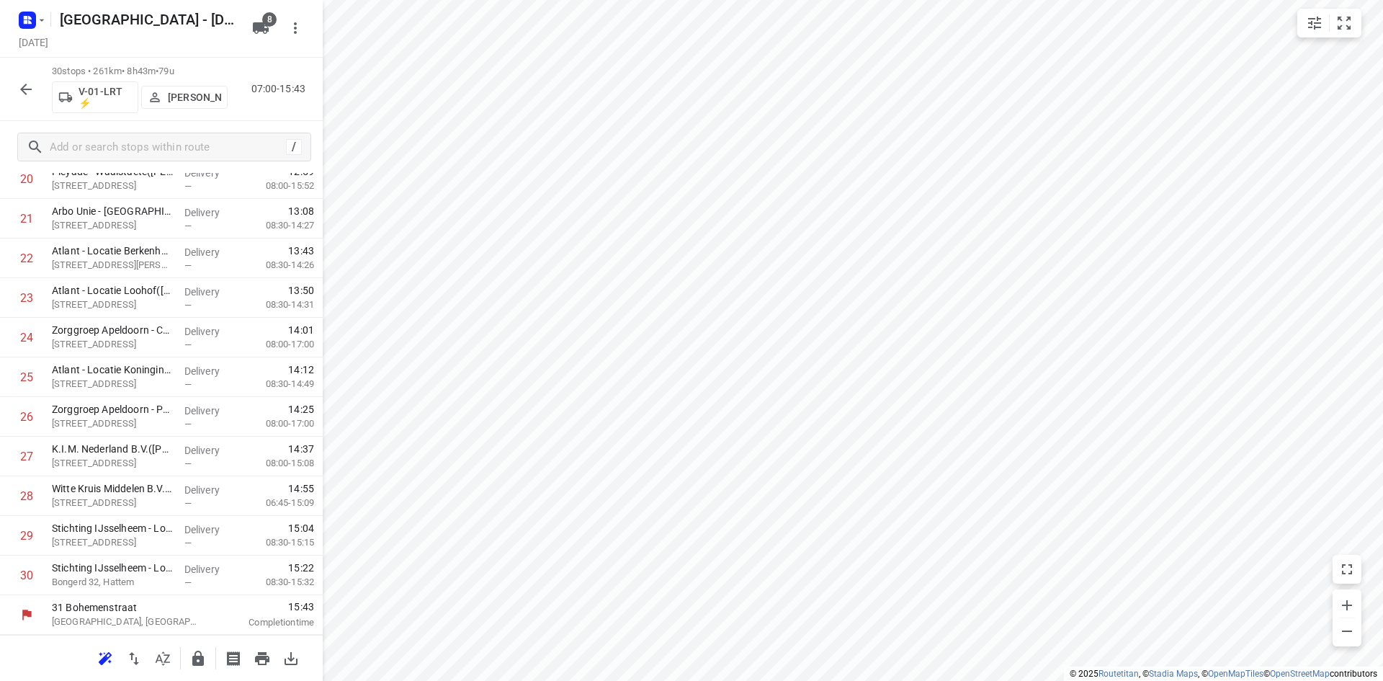
click at [196, 660] on icon "button" at bounding box center [198, 657] width 12 height 15
click at [201, 647] on button "button" at bounding box center [198, 658] width 29 height 29
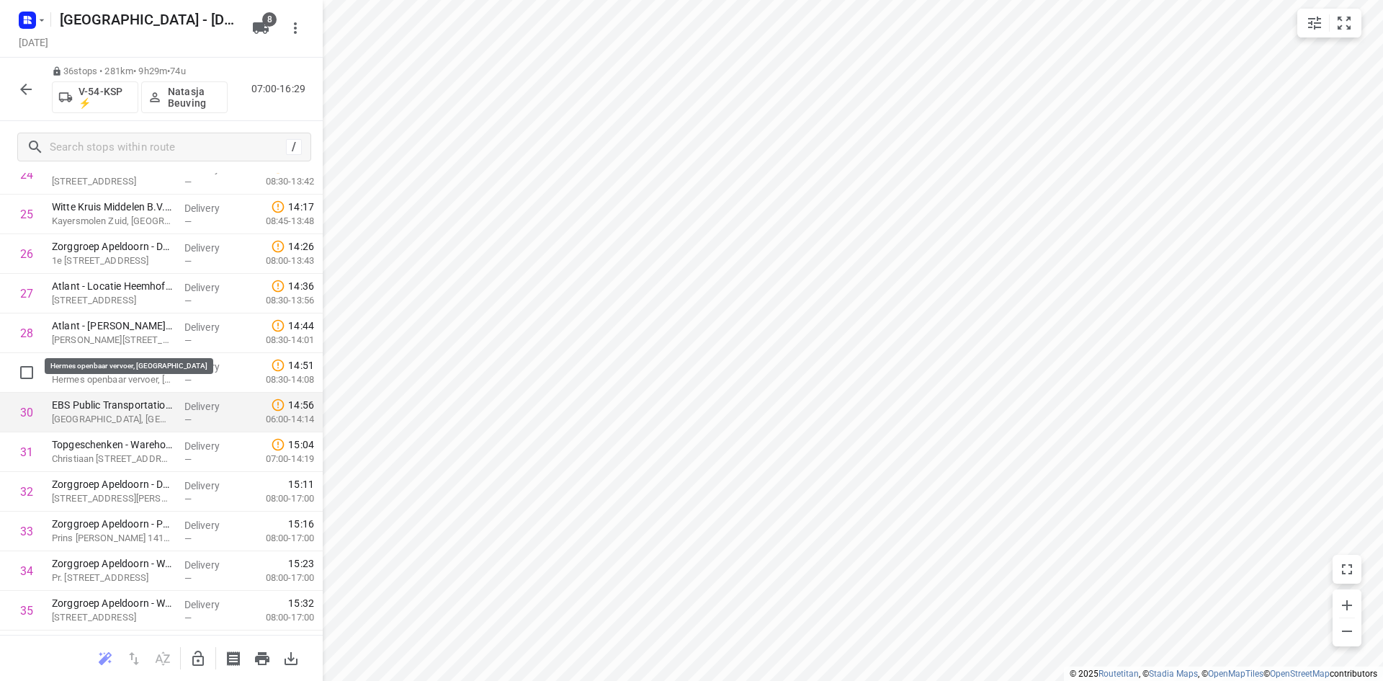
scroll to position [932, 0]
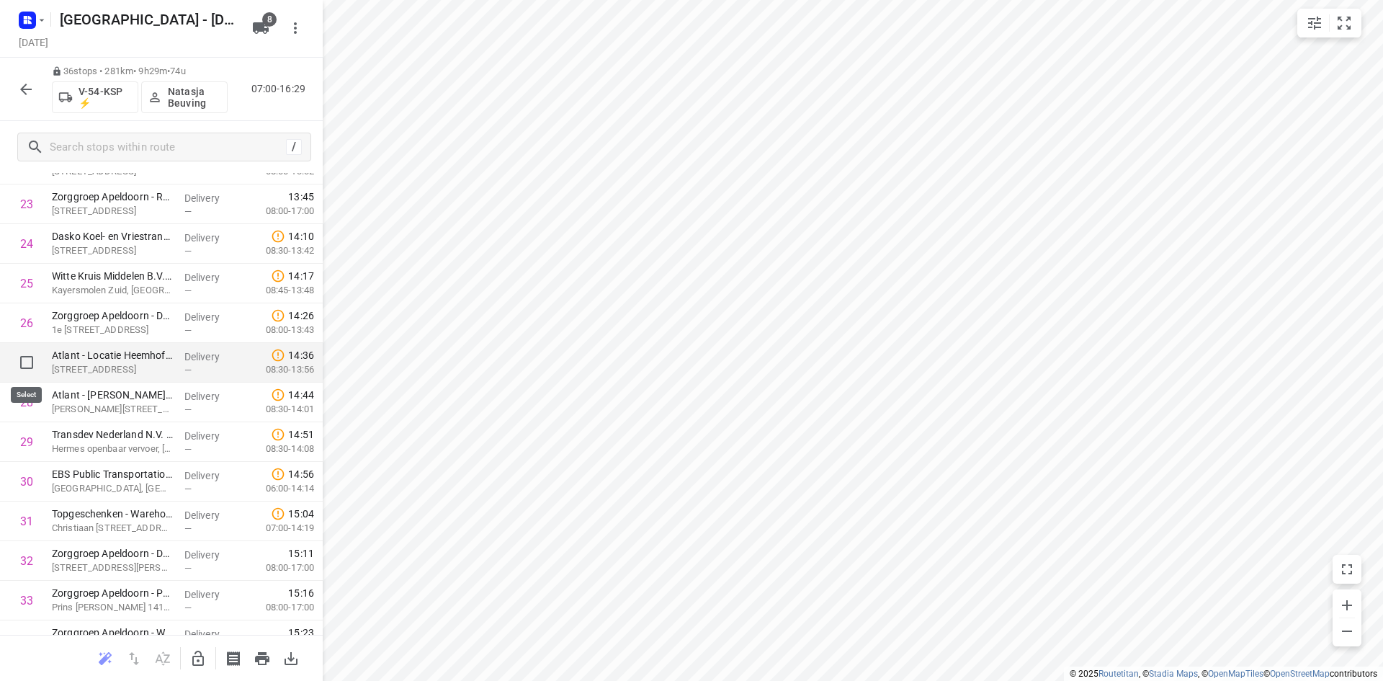
click at [30, 362] on input "checkbox" at bounding box center [26, 362] width 29 height 29
checkbox input "true"
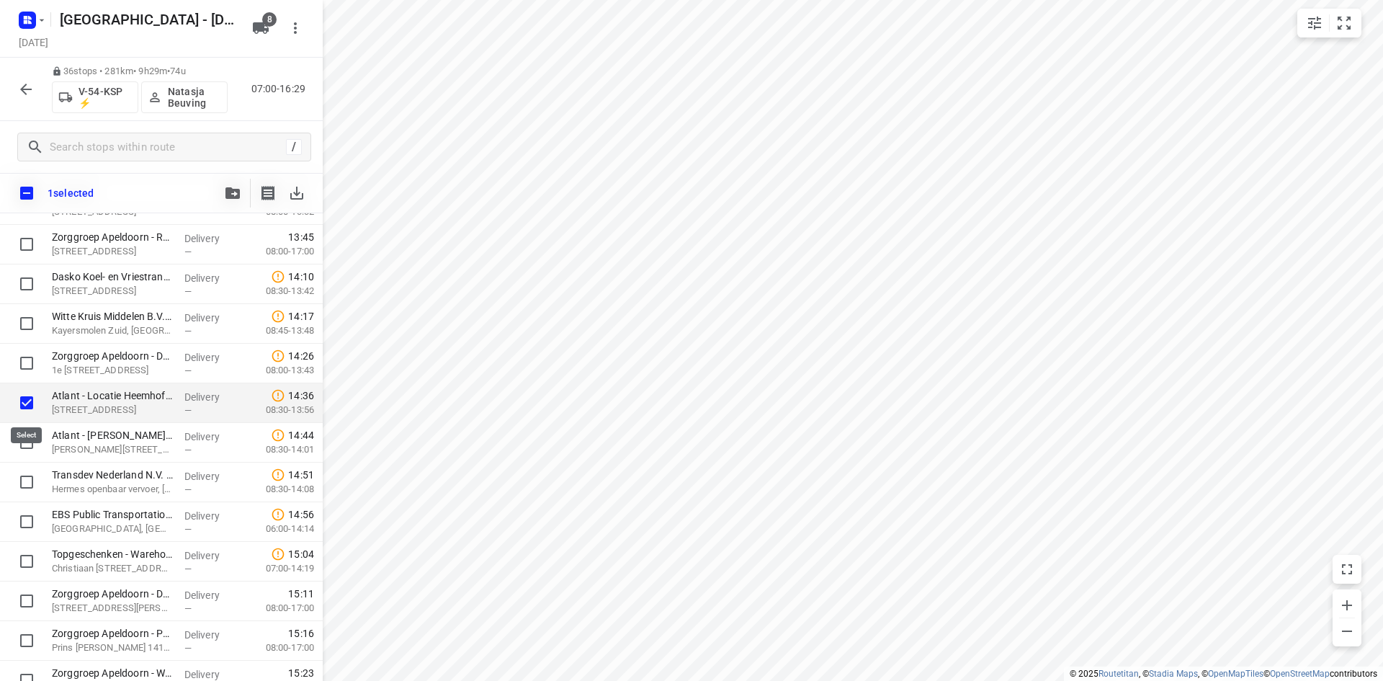
click at [26, 406] on input "checkbox" at bounding box center [26, 402] width 29 height 29
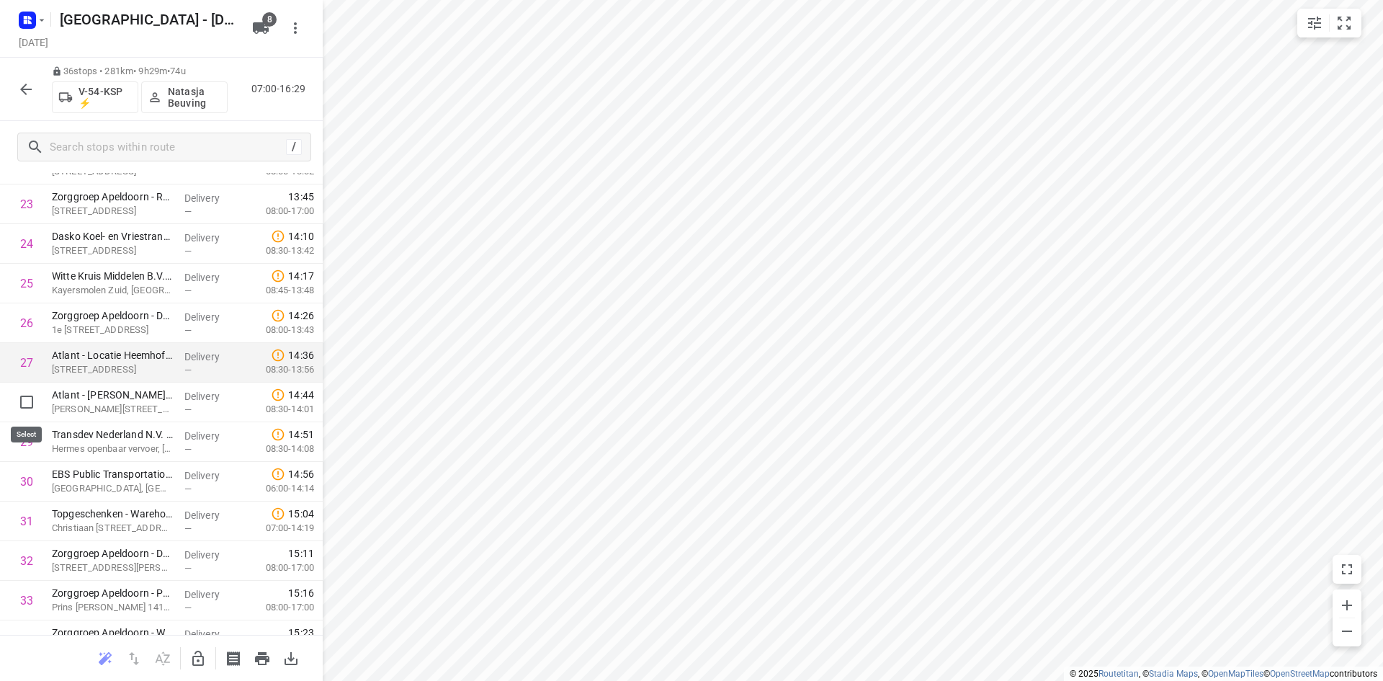
click at [26, 406] on input "checkbox" at bounding box center [26, 402] width 29 height 29
checkbox input "true"
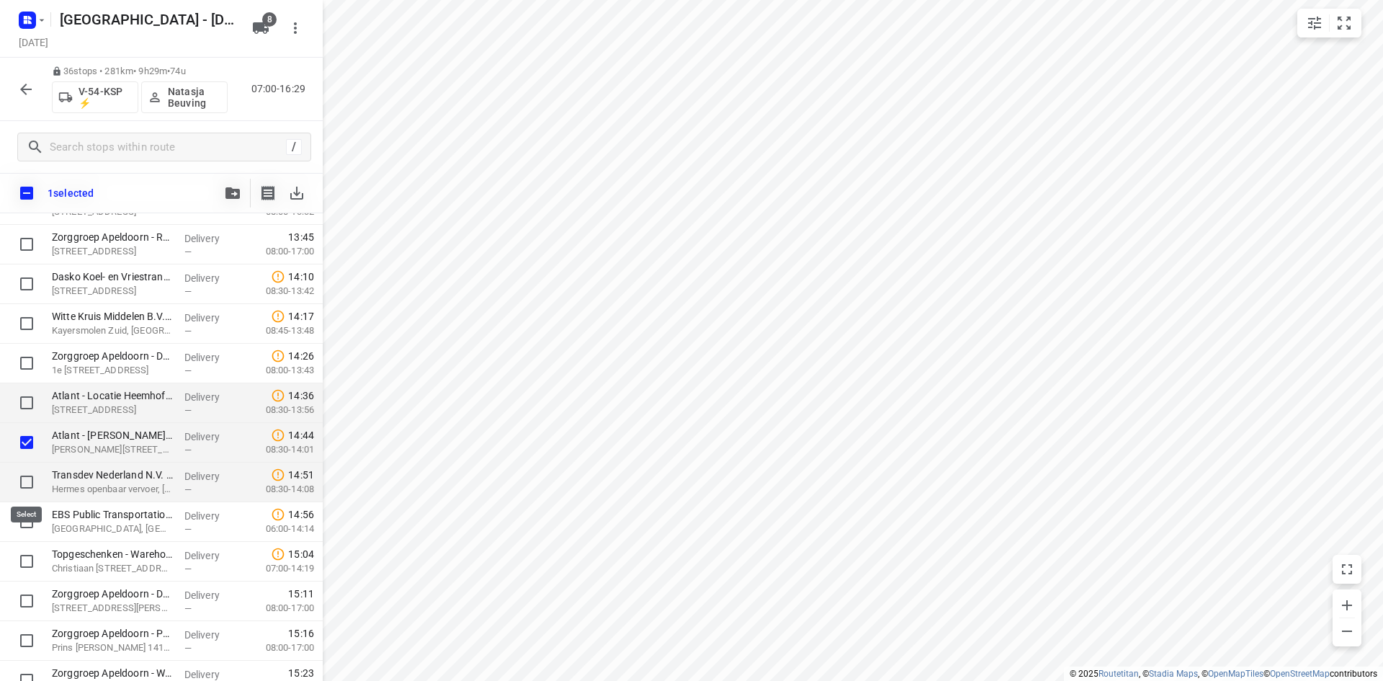
click at [30, 485] on input "checkbox" at bounding box center [26, 482] width 29 height 29
checkbox input "true"
click at [23, 407] on input "checkbox" at bounding box center [26, 402] width 29 height 29
checkbox input "true"
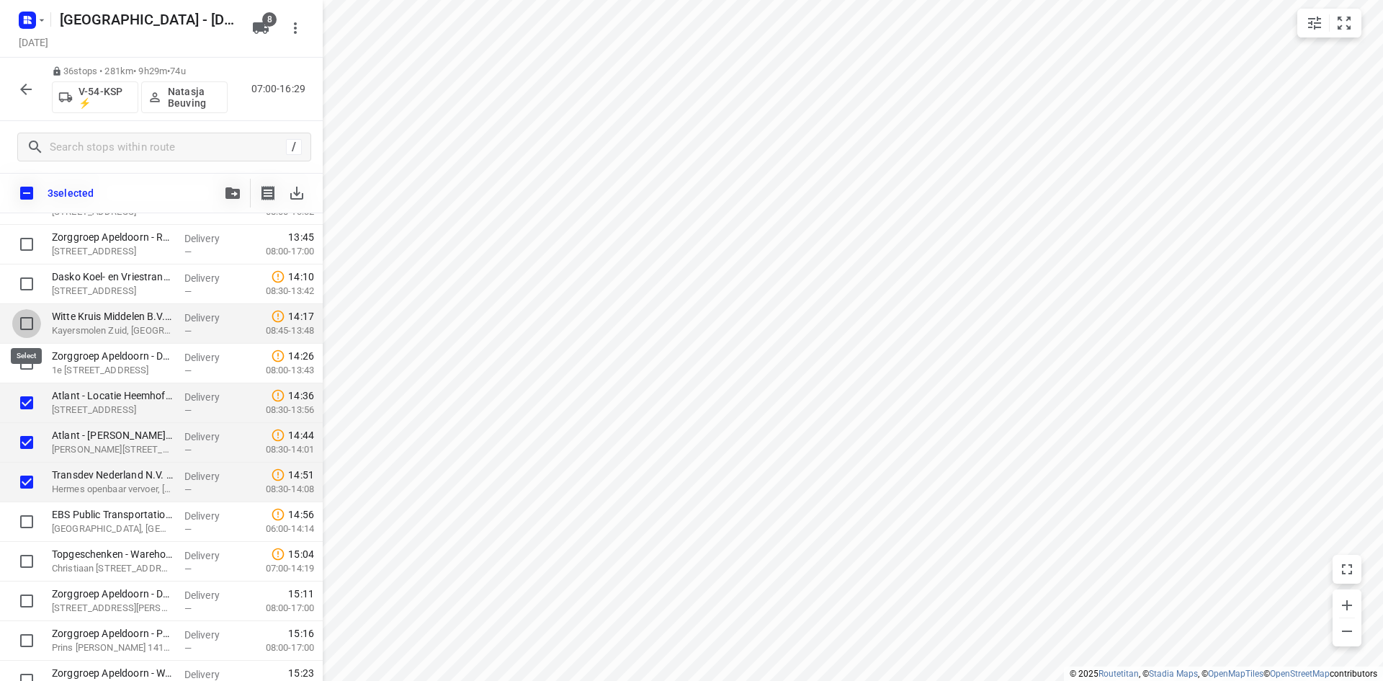
click at [30, 316] on input "checkbox" at bounding box center [26, 323] width 29 height 29
checkbox input "true"
click at [29, 363] on input "checkbox" at bounding box center [26, 363] width 29 height 29
checkbox input "true"
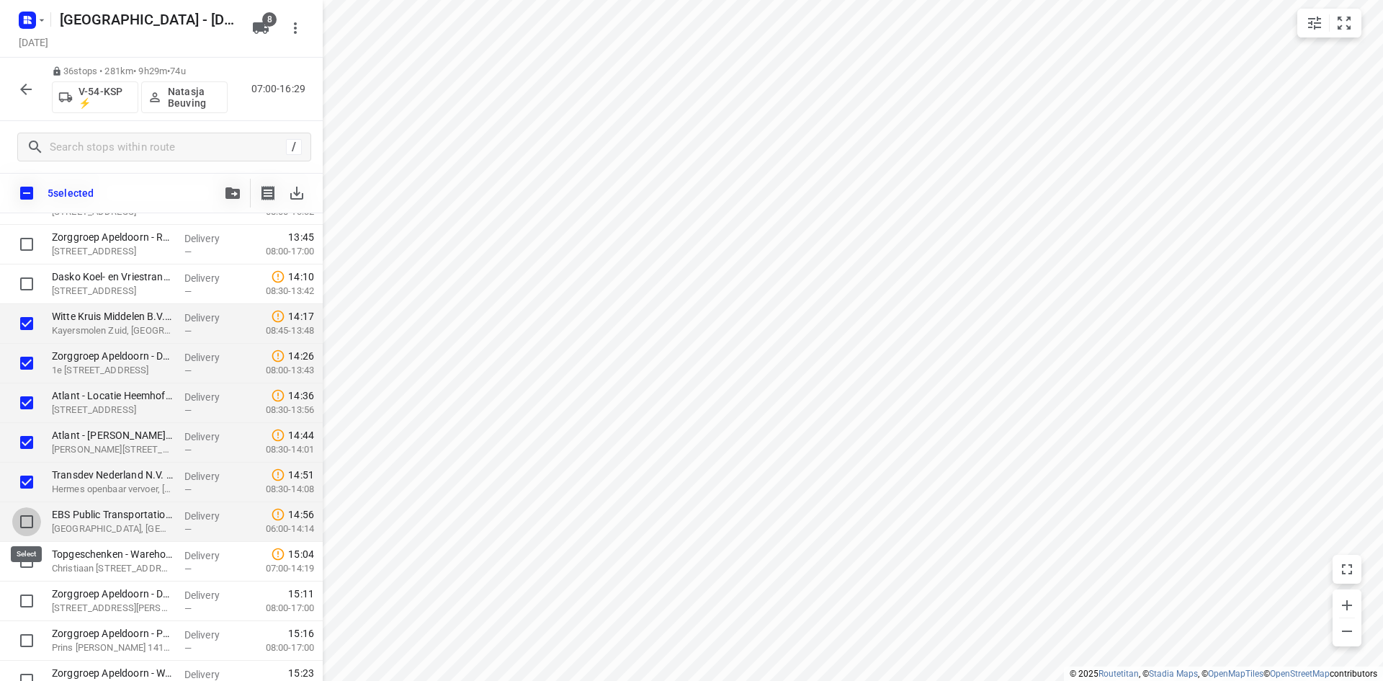
drag, startPoint x: 24, startPoint y: 514, endPoint x: 46, endPoint y: 459, distance: 58.9
click at [24, 514] on input "checkbox" at bounding box center [26, 521] width 29 height 29
checkbox input "true"
click at [33, 199] on input "checkbox" at bounding box center [27, 193] width 30 height 30
checkbox input "true"
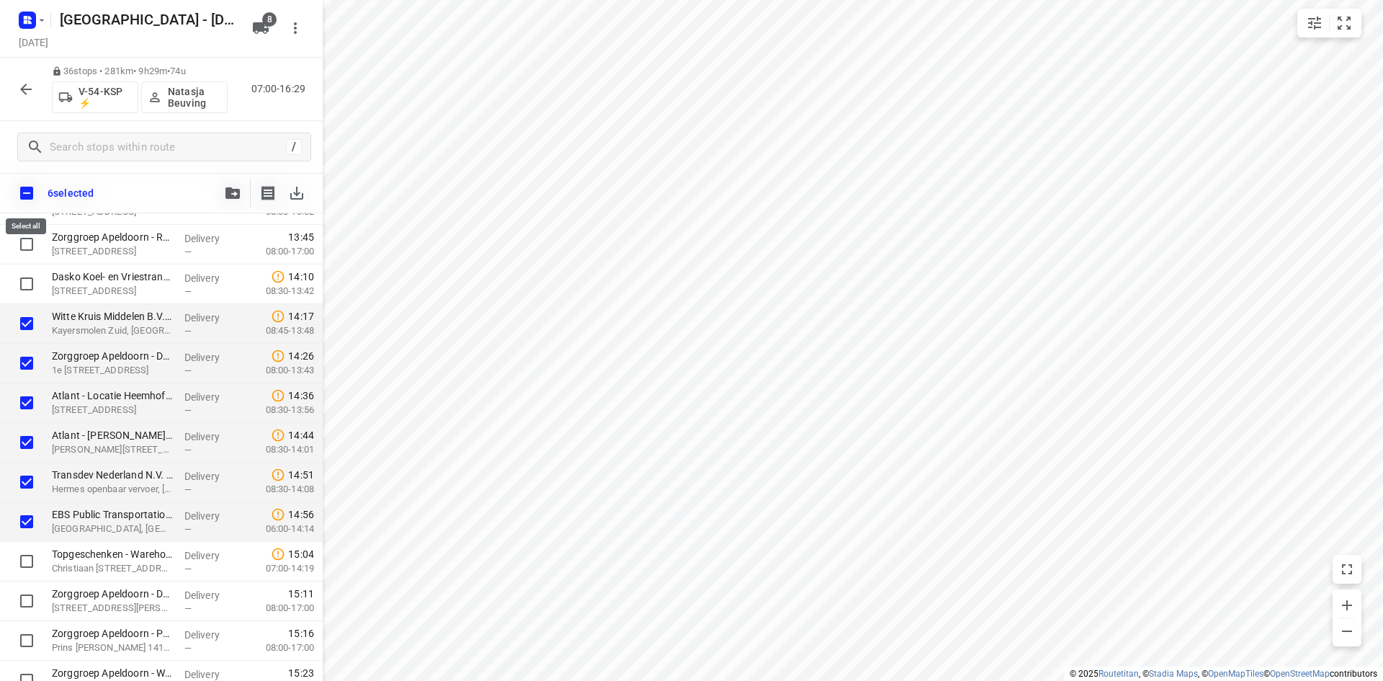
checkbox input "true"
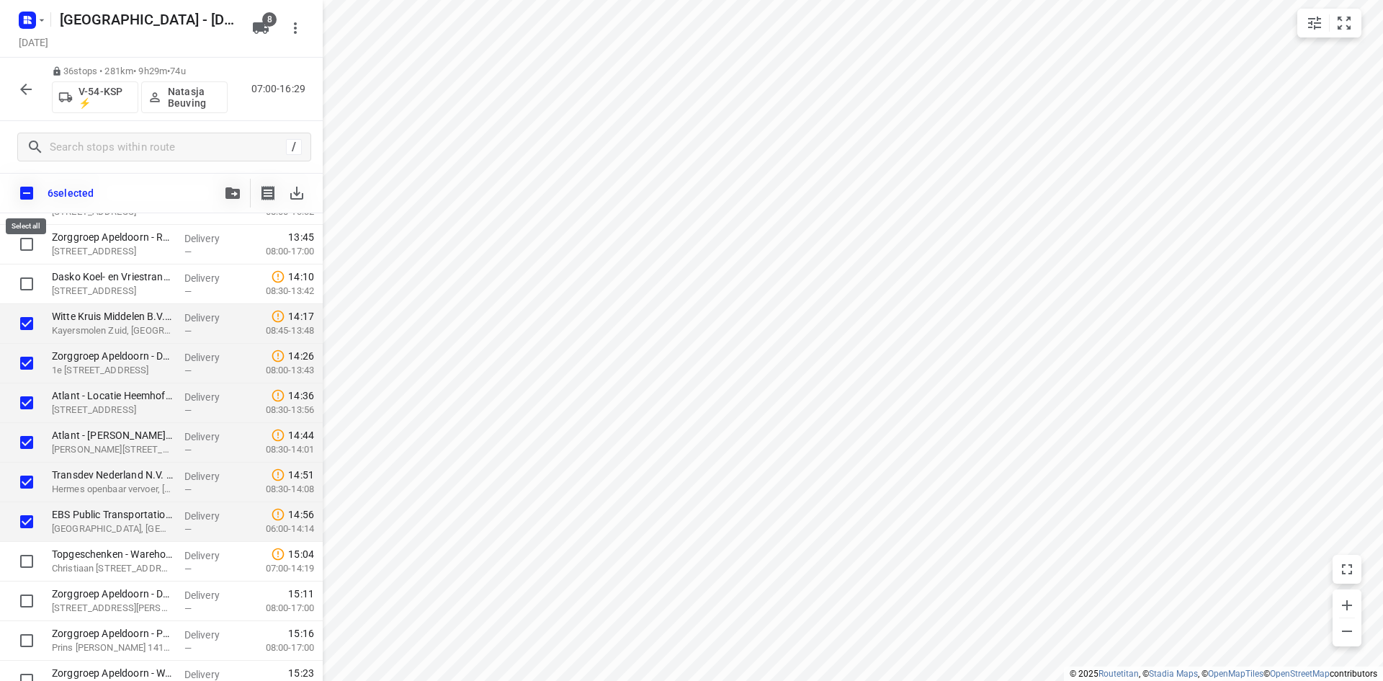
checkbox input "true"
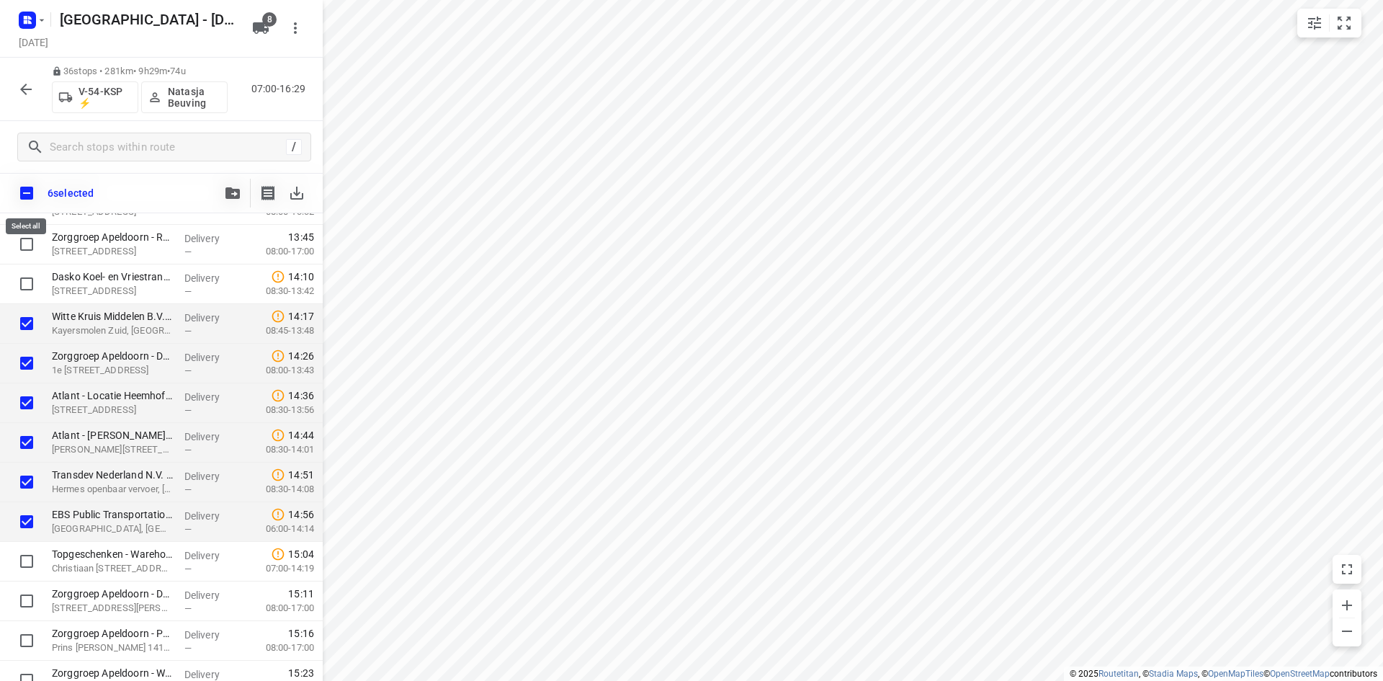
checkbox input "true"
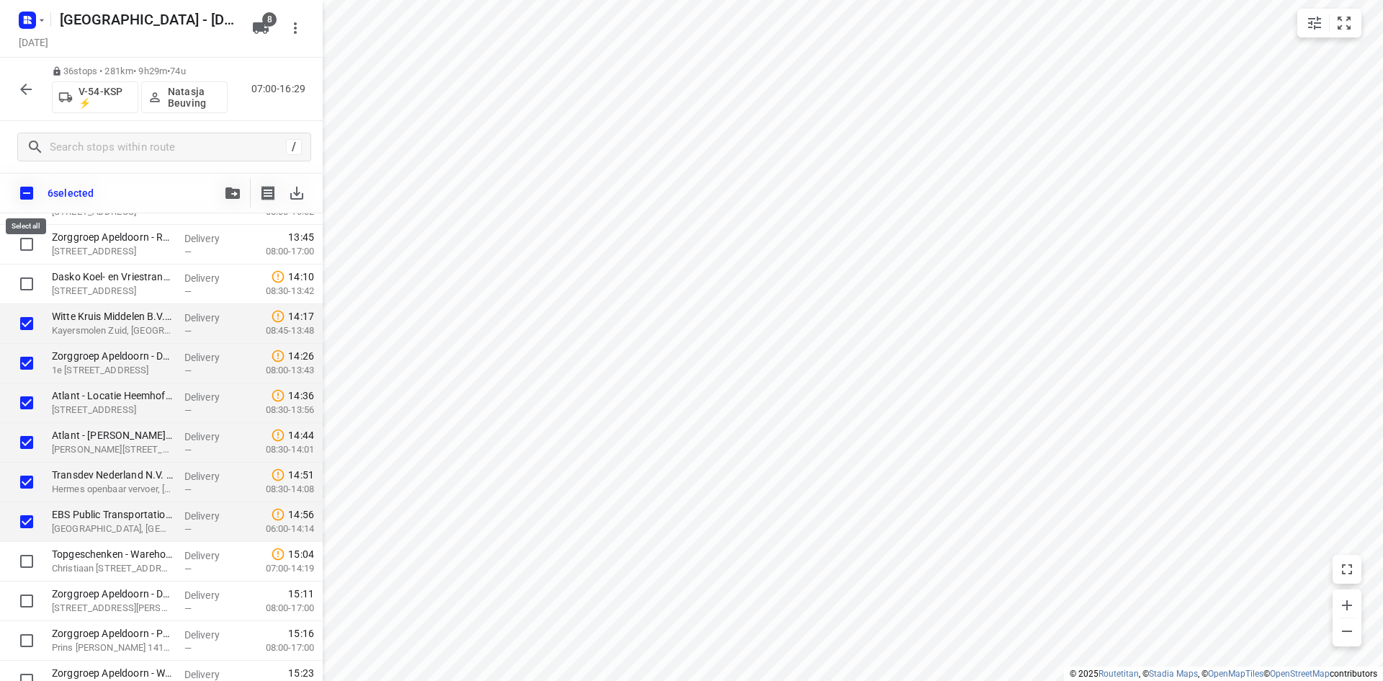
checkbox input "true"
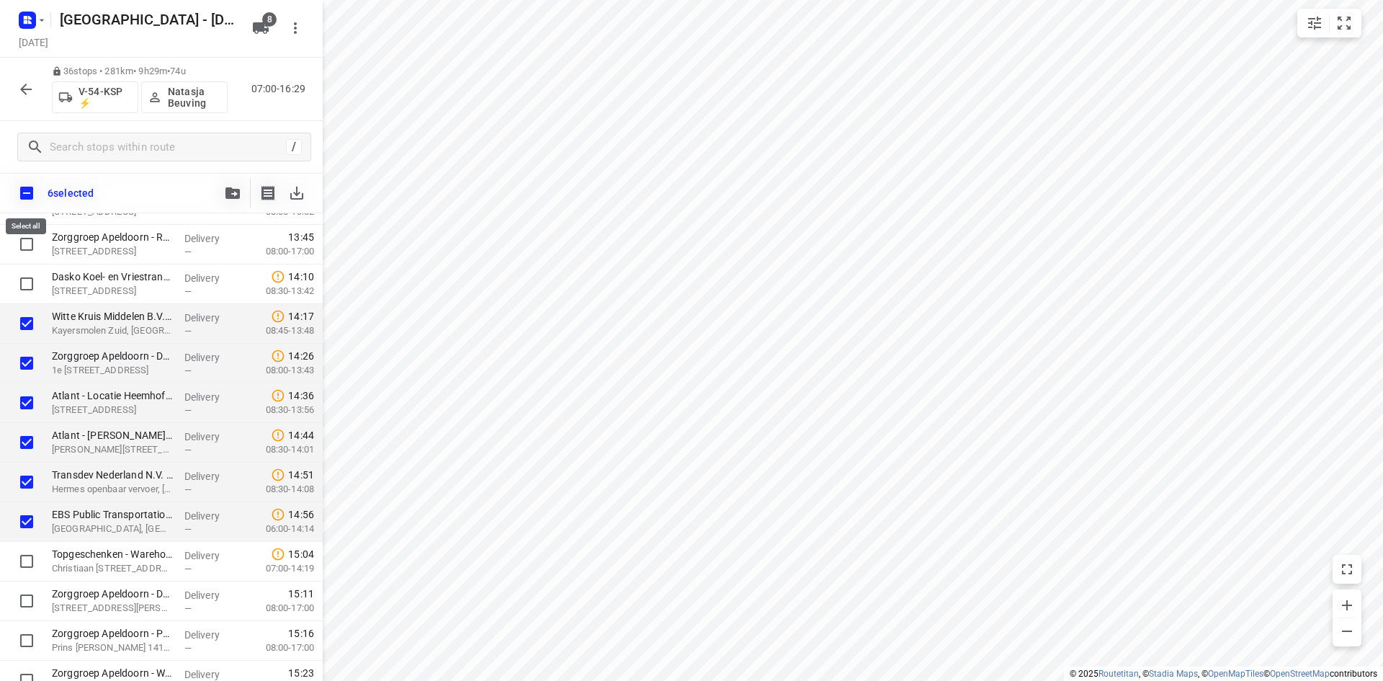
checkbox input "true"
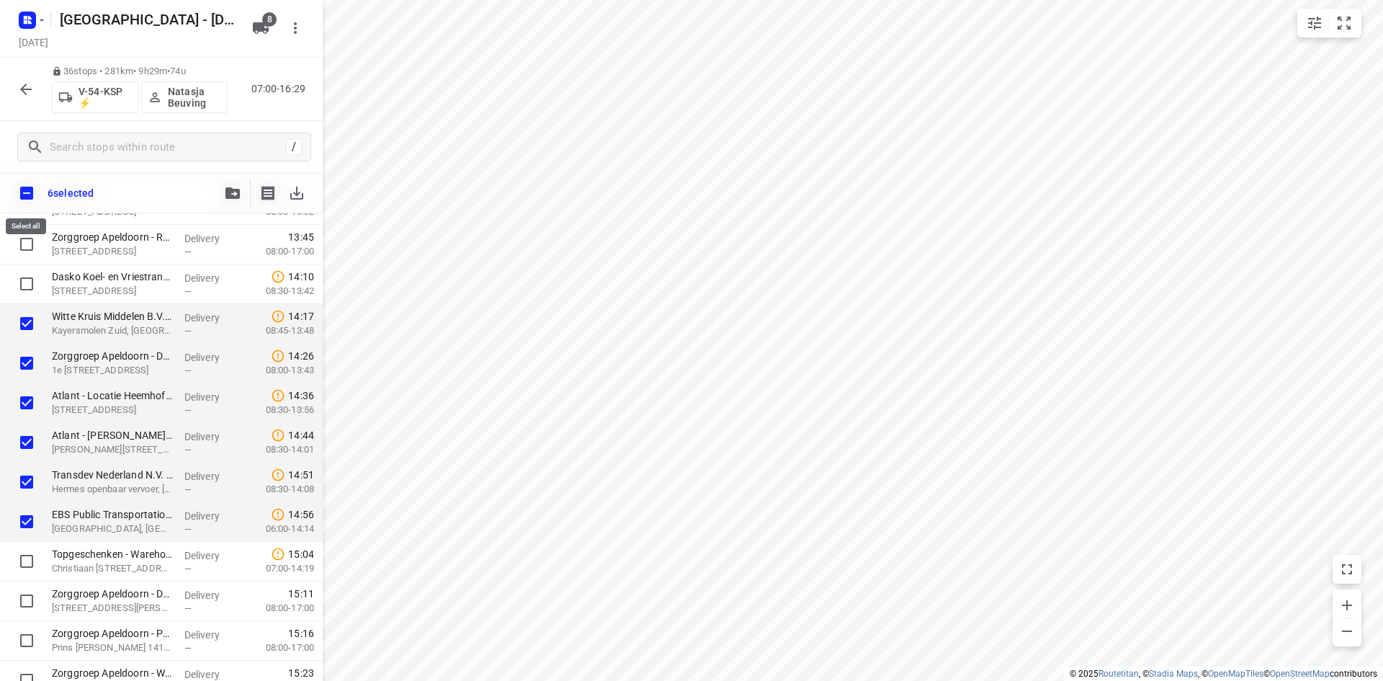
checkbox input "true"
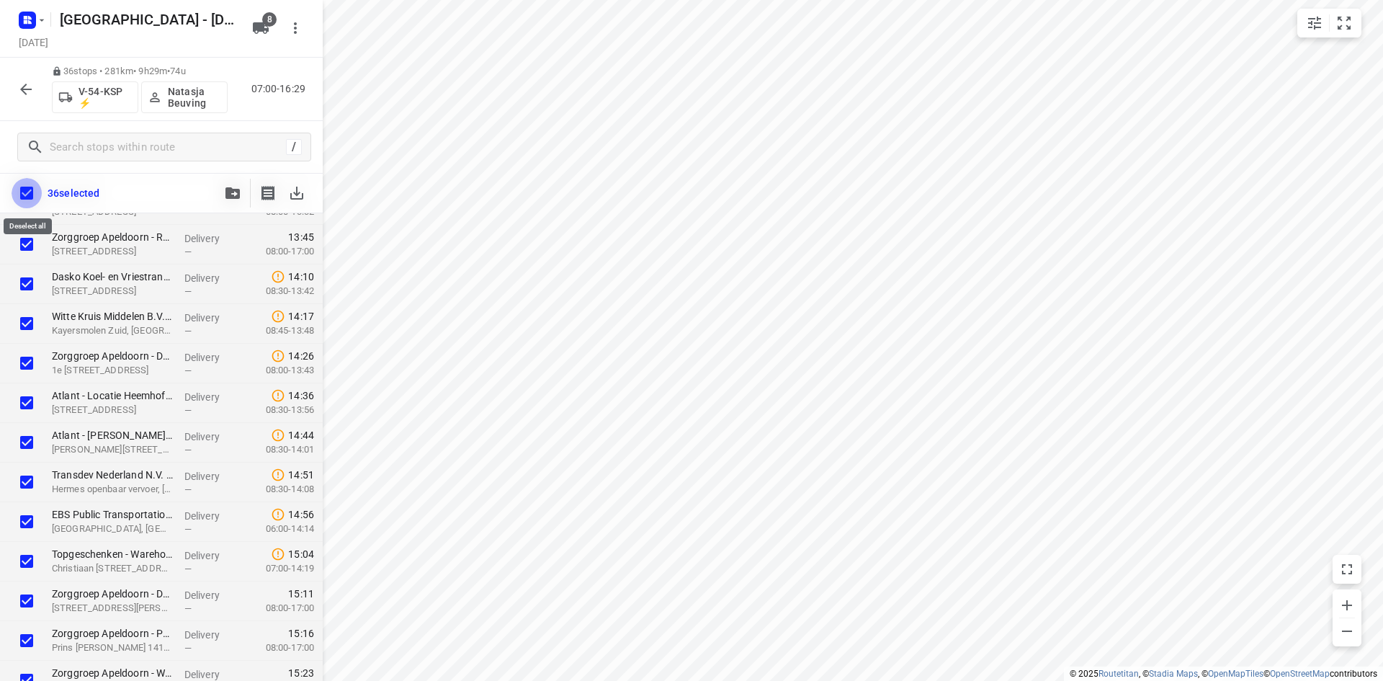
click at [33, 199] on input "checkbox" at bounding box center [27, 193] width 30 height 30
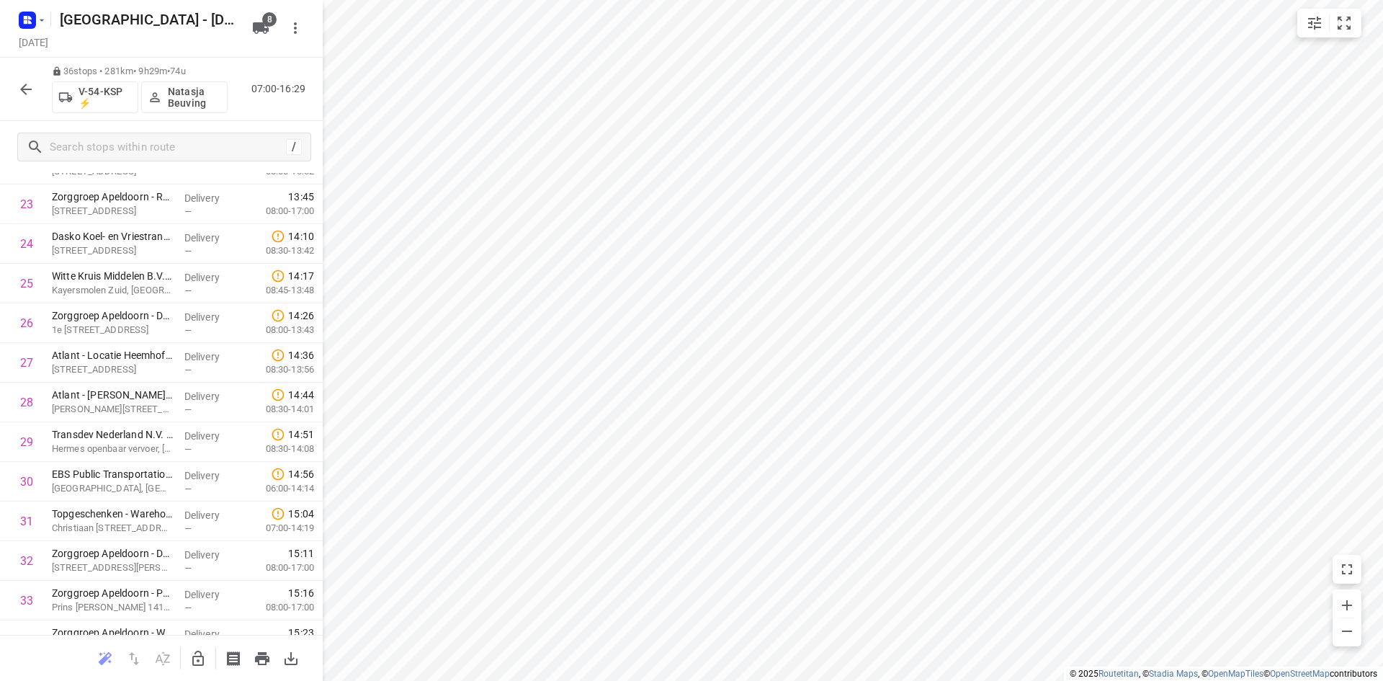
click at [33, 85] on icon "button" at bounding box center [25, 89] width 17 height 17
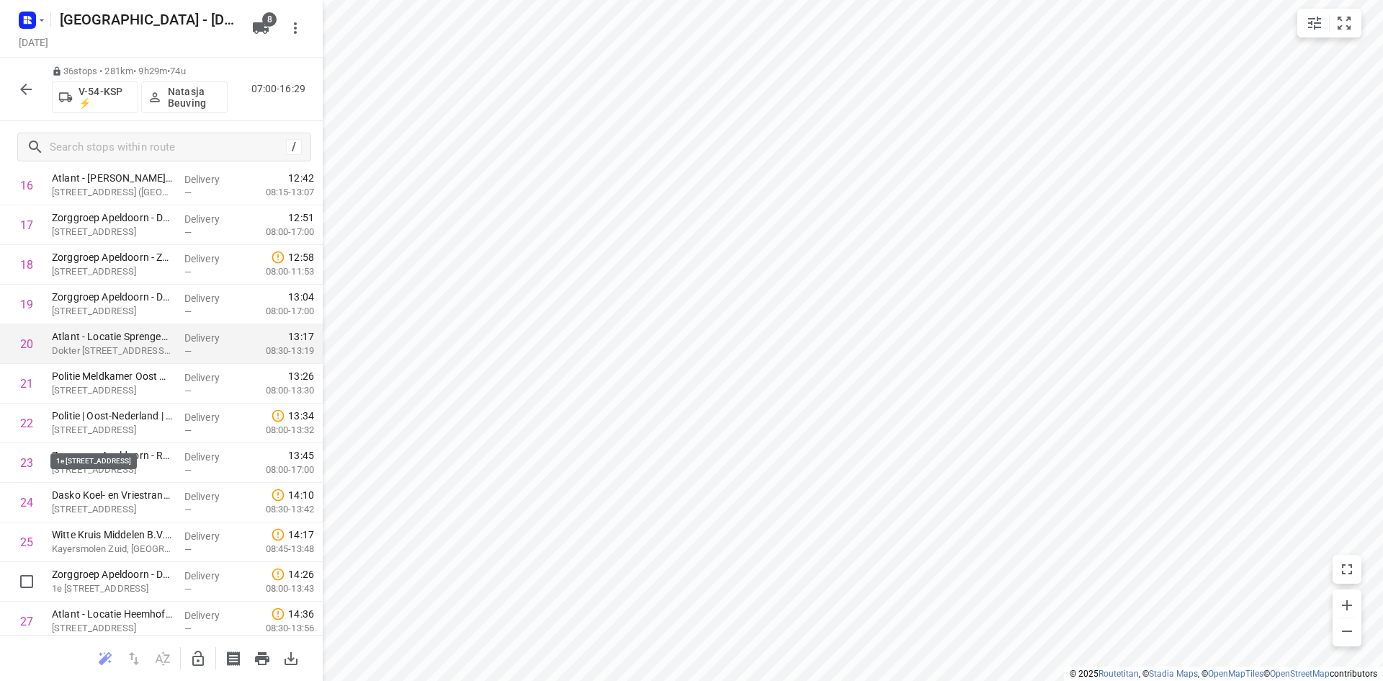
scroll to position [334, 0]
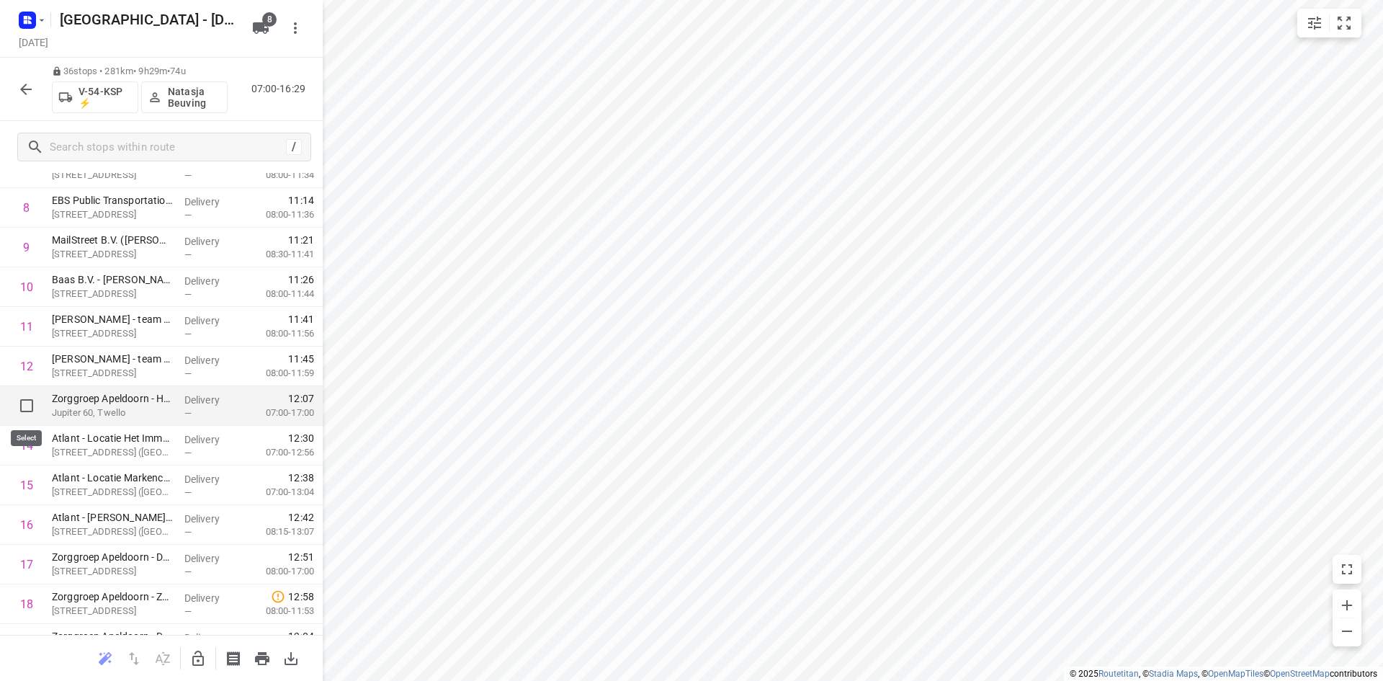
click at [32, 405] on input "checkbox" at bounding box center [26, 405] width 29 height 29
checkbox input "true"
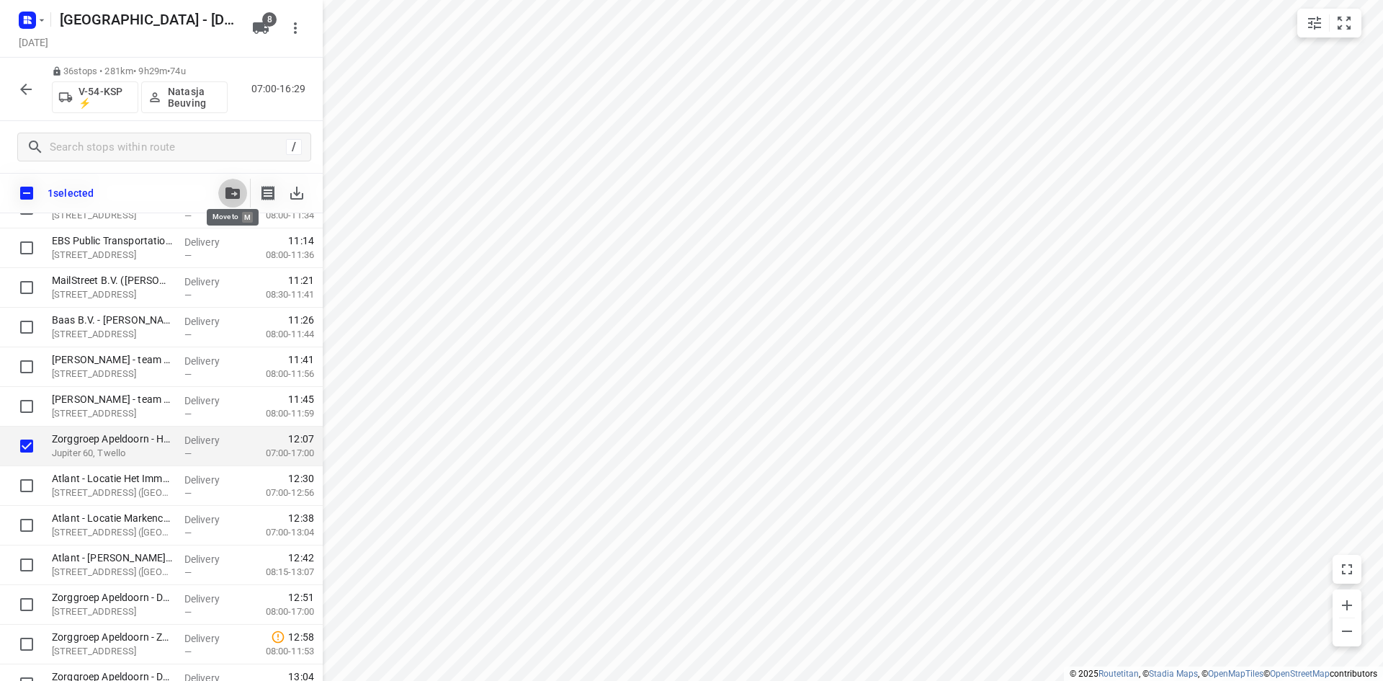
click at [231, 189] on icon "button" at bounding box center [232, 193] width 14 height 12
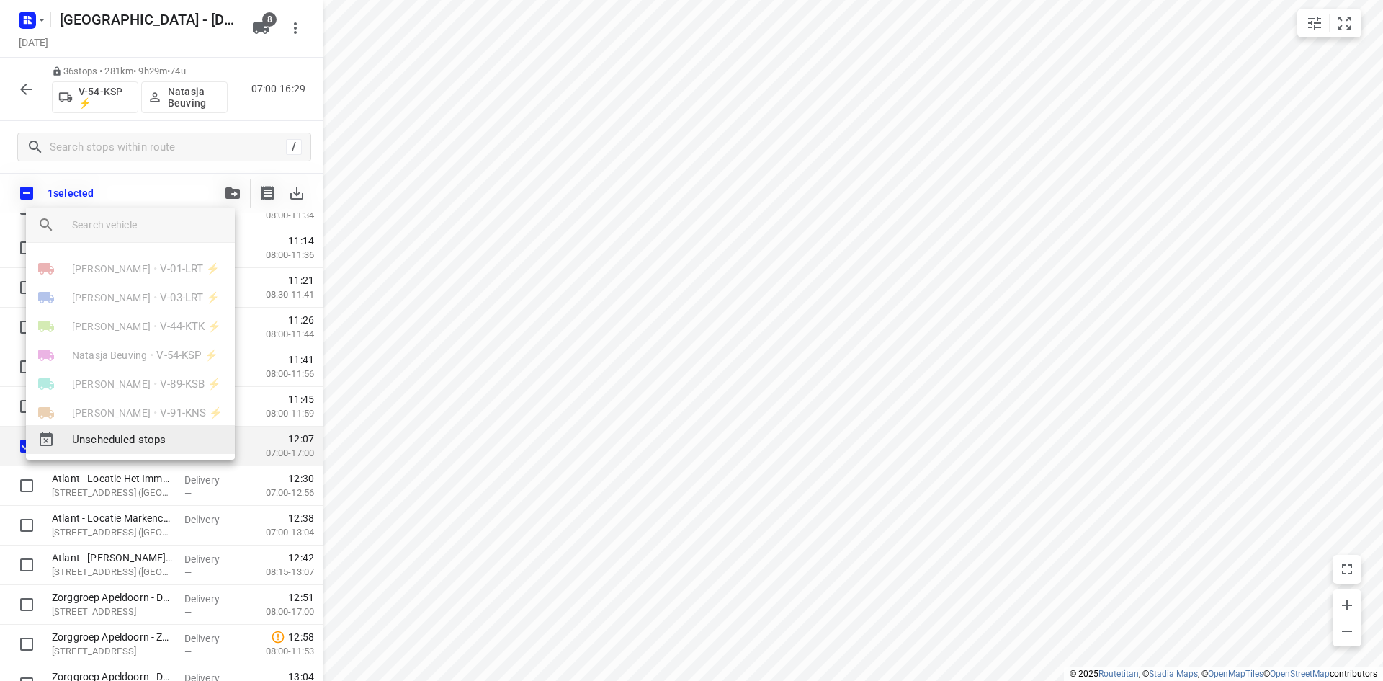
click at [139, 443] on span "Unscheduled stops" at bounding box center [147, 439] width 151 height 17
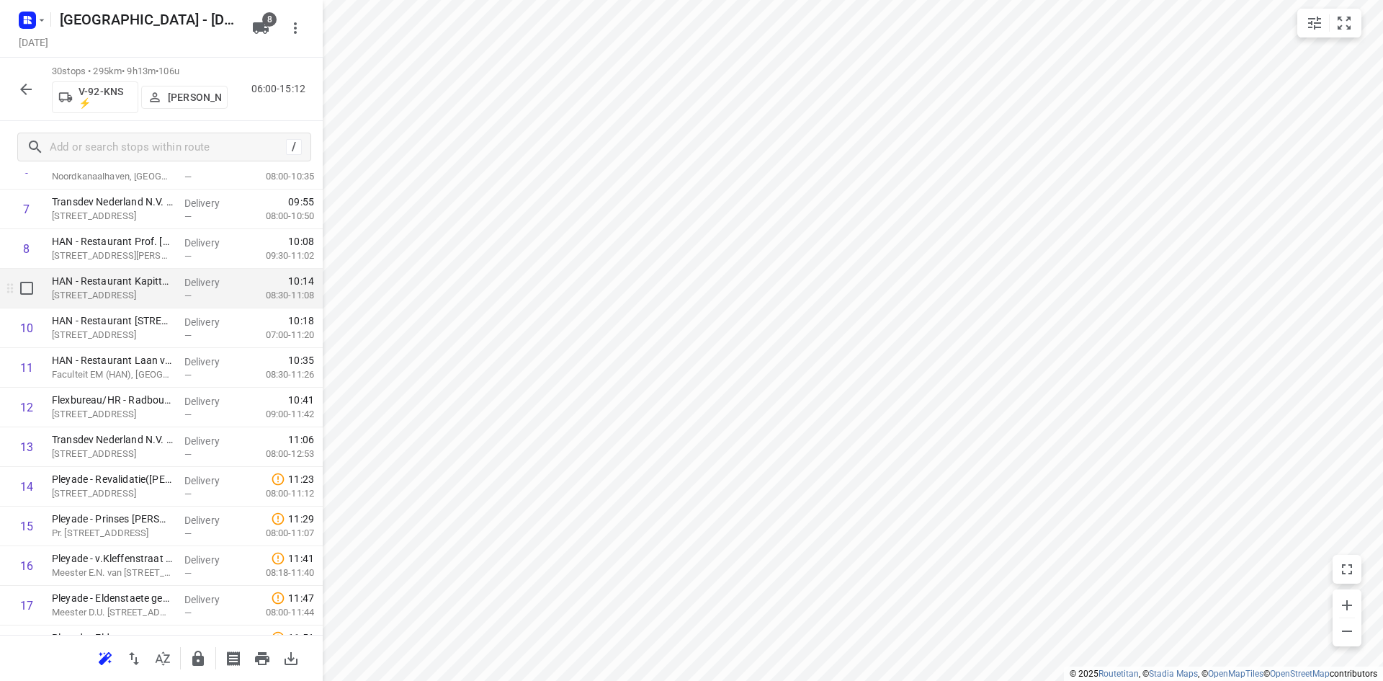
scroll to position [0, 0]
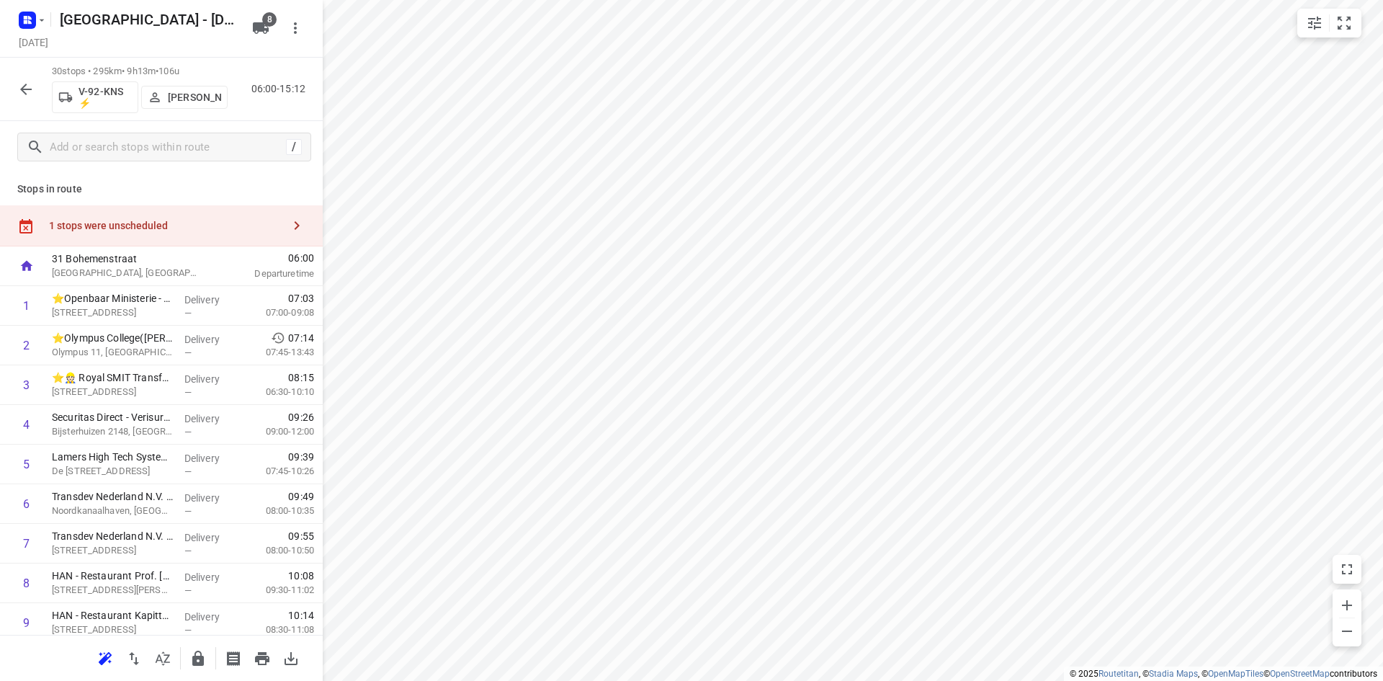
click at [205, 214] on div "1 stops were unscheduled" at bounding box center [161, 225] width 323 height 41
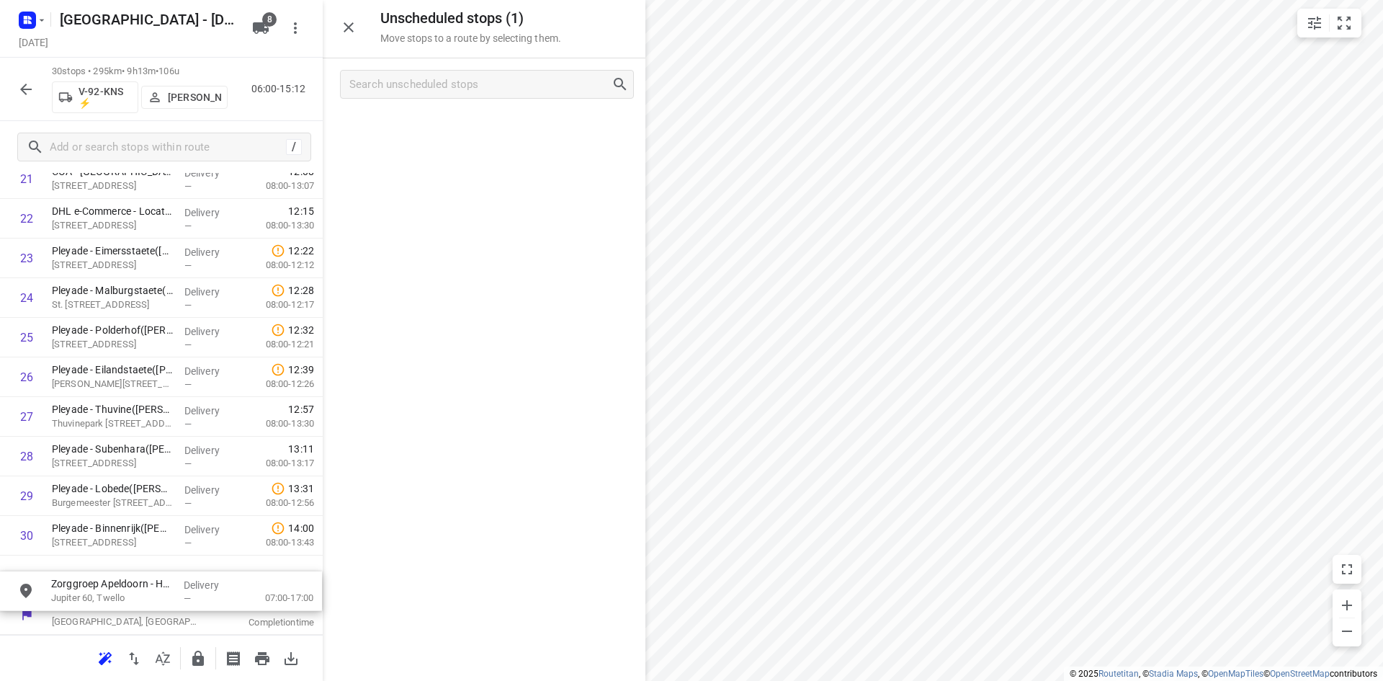
drag, startPoint x: 346, startPoint y: 239, endPoint x: 104, endPoint y: 606, distance: 439.7
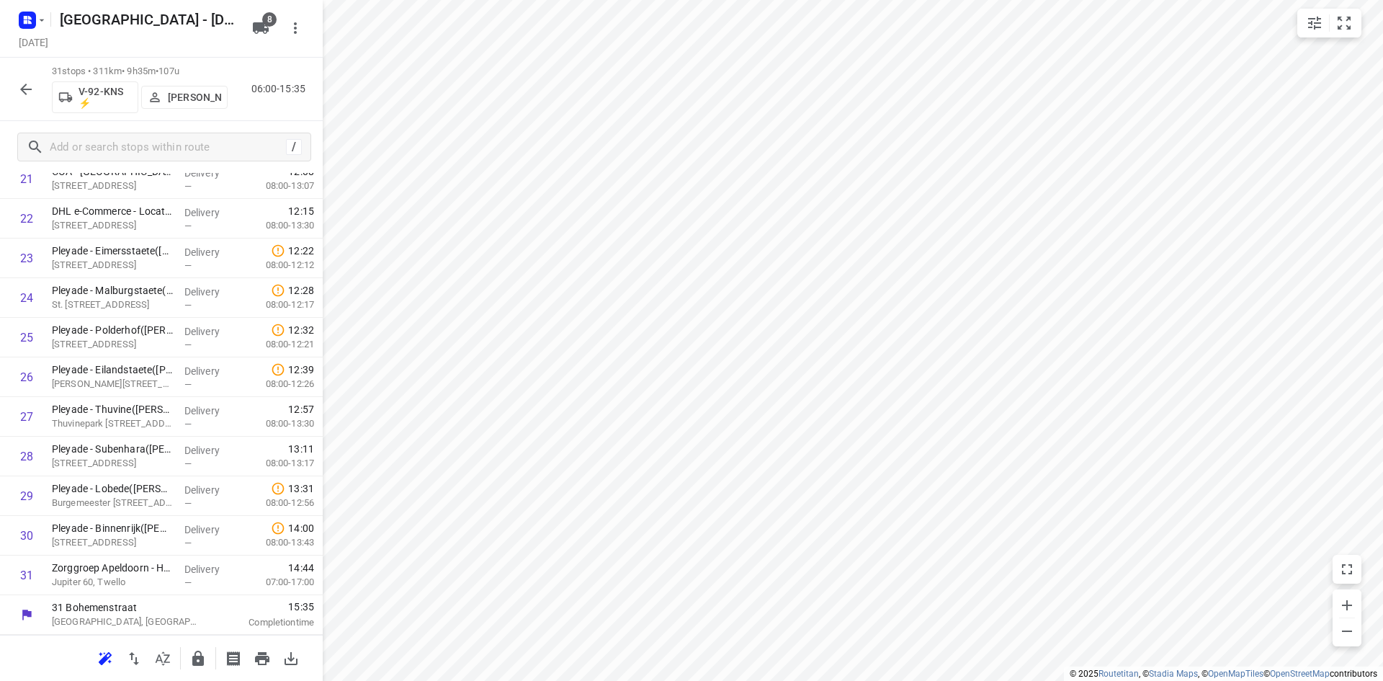
scroll to position [878, 0]
click at [32, 573] on input "checkbox" at bounding box center [26, 574] width 29 height 29
checkbox input "true"
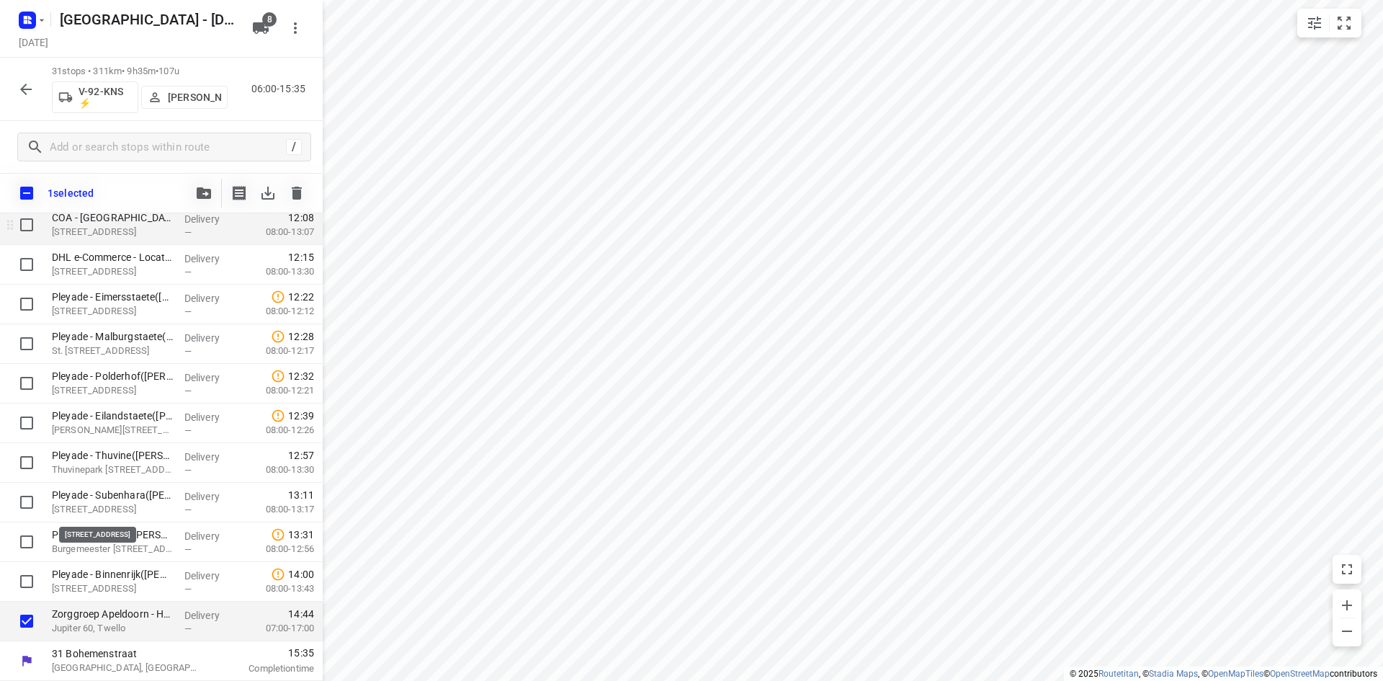
scroll to position [872, 0]
click at [207, 187] on button "button" at bounding box center [203, 193] width 29 height 29
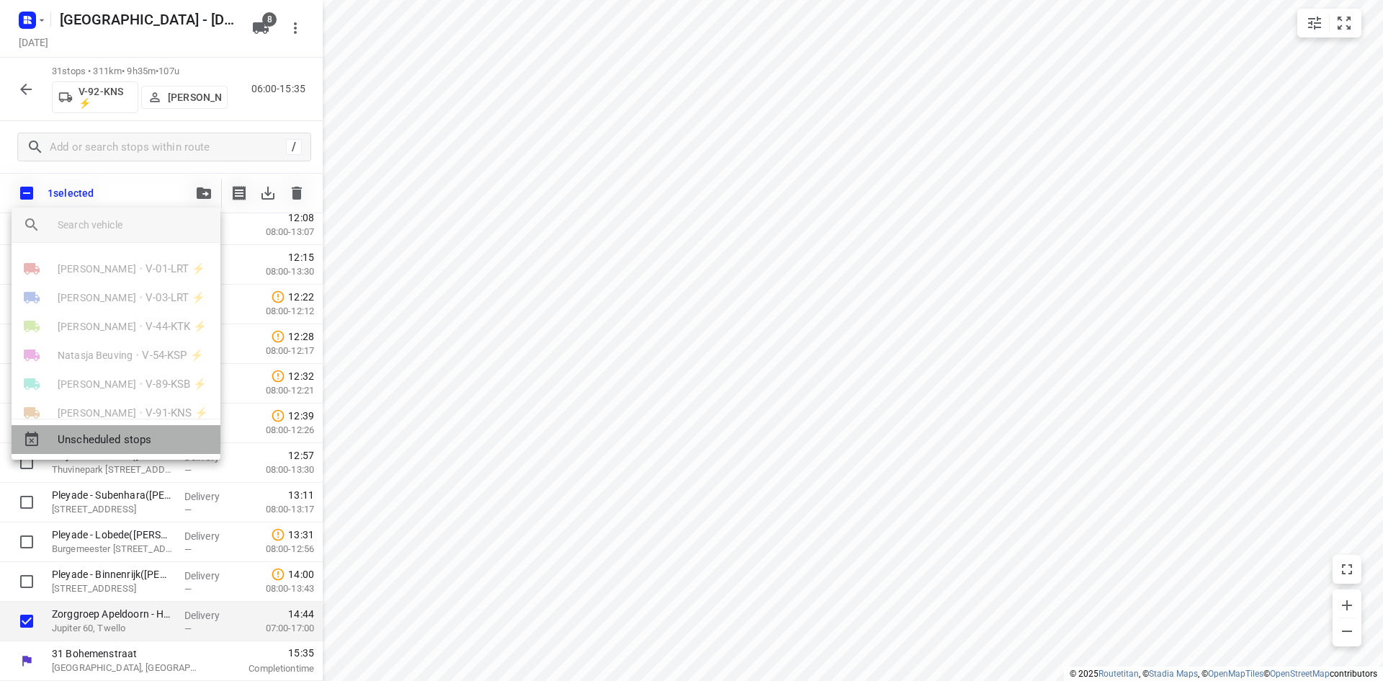
click at [156, 439] on span "Unscheduled stops" at bounding box center [133, 439] width 151 height 17
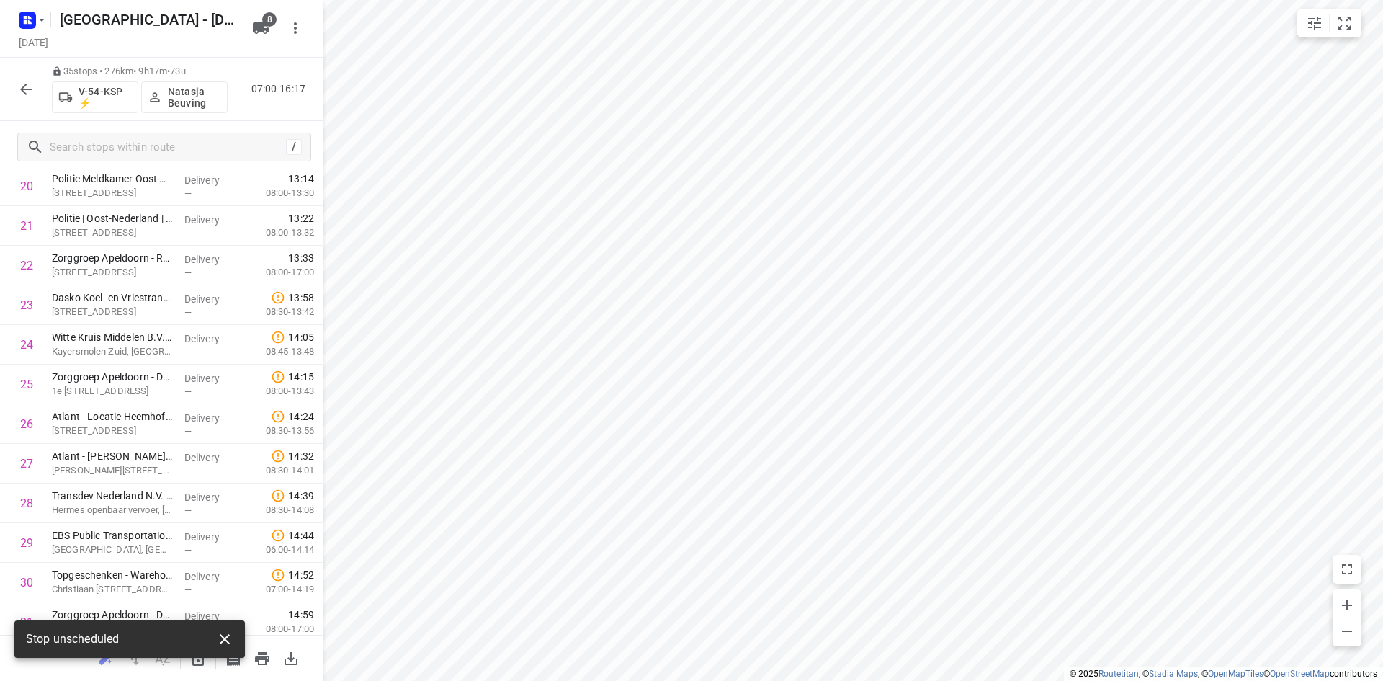
click at [231, 634] on icon "button" at bounding box center [224, 638] width 17 height 17
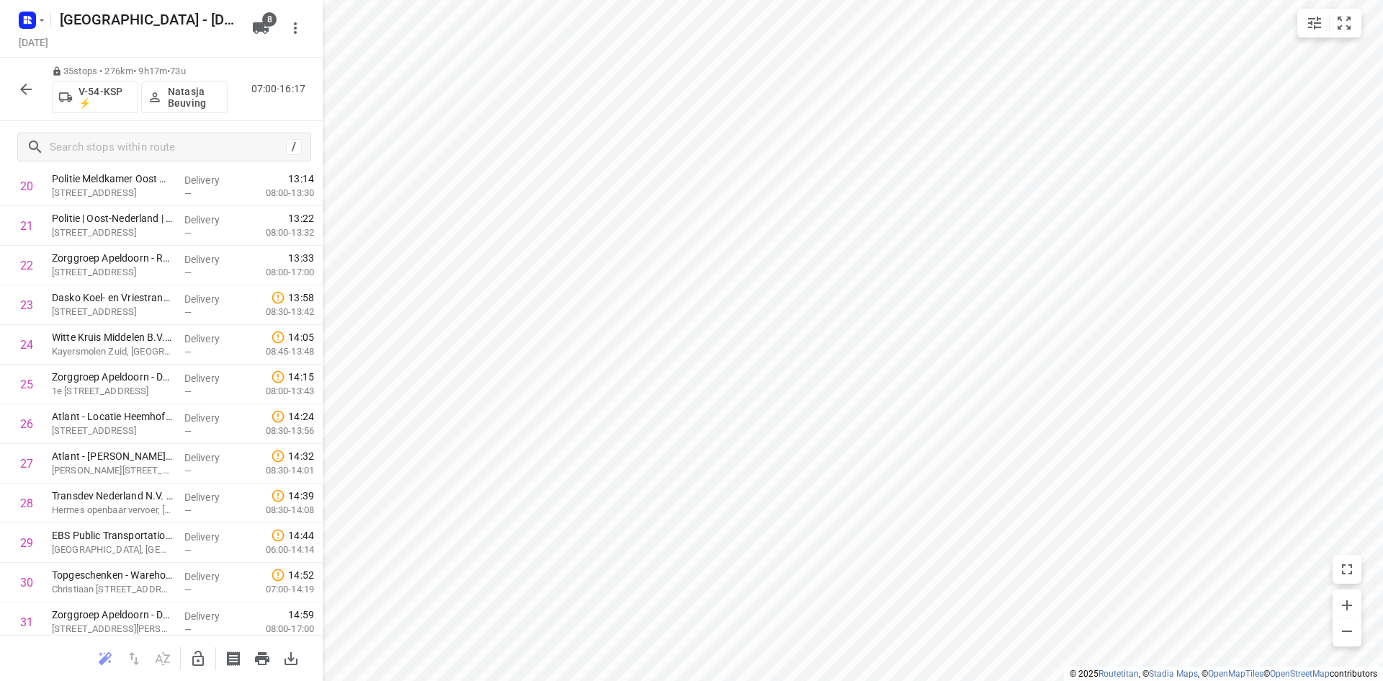
click at [201, 666] on body "i © 2025 Routetitan , © Stadia Maps , © OpenMapTiles © OpenStreetMap contributo…" at bounding box center [691, 340] width 1383 height 681
click at [210, 652] on button "button" at bounding box center [198, 658] width 29 height 29
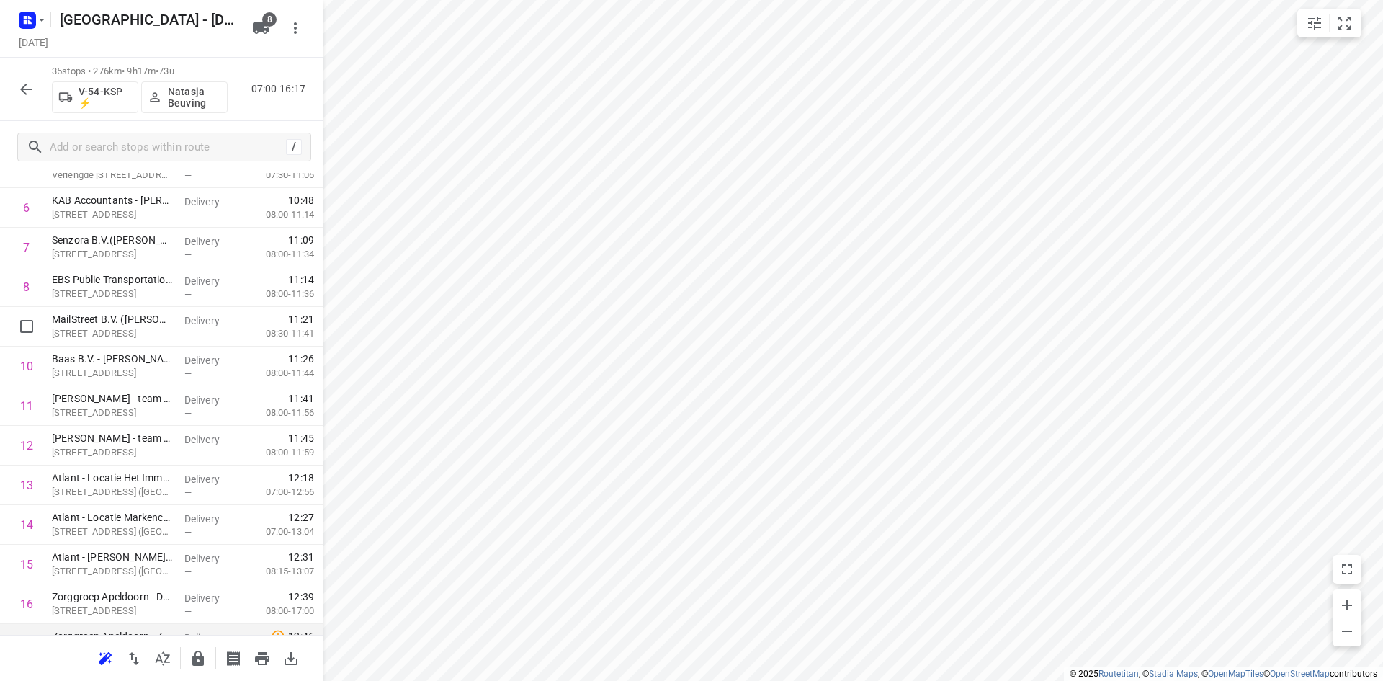
scroll to position [0, 0]
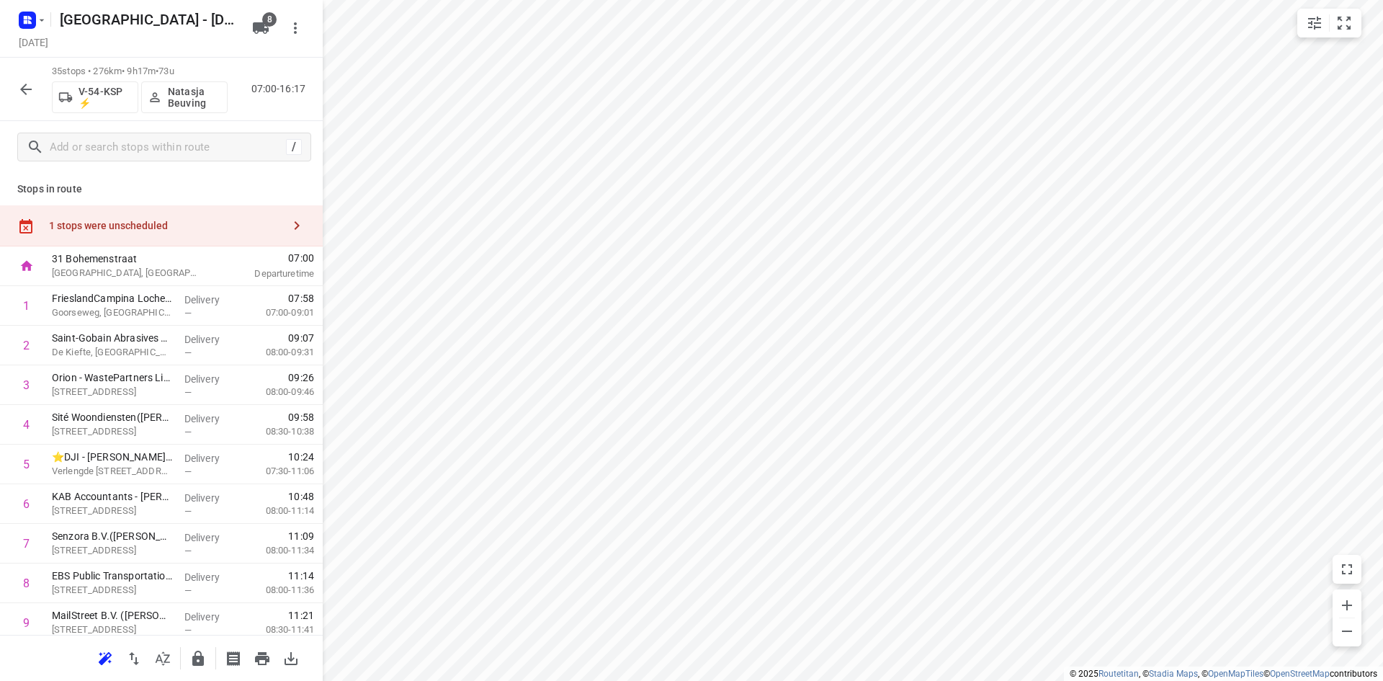
click at [195, 199] on div "Stops in route 1 stops were unscheduled 31 Bohemenstraat Zwolle, Netherlands 07…" at bounding box center [161, 404] width 323 height 462
click at [187, 224] on div "1 stops were unscheduled" at bounding box center [165, 226] width 233 height 12
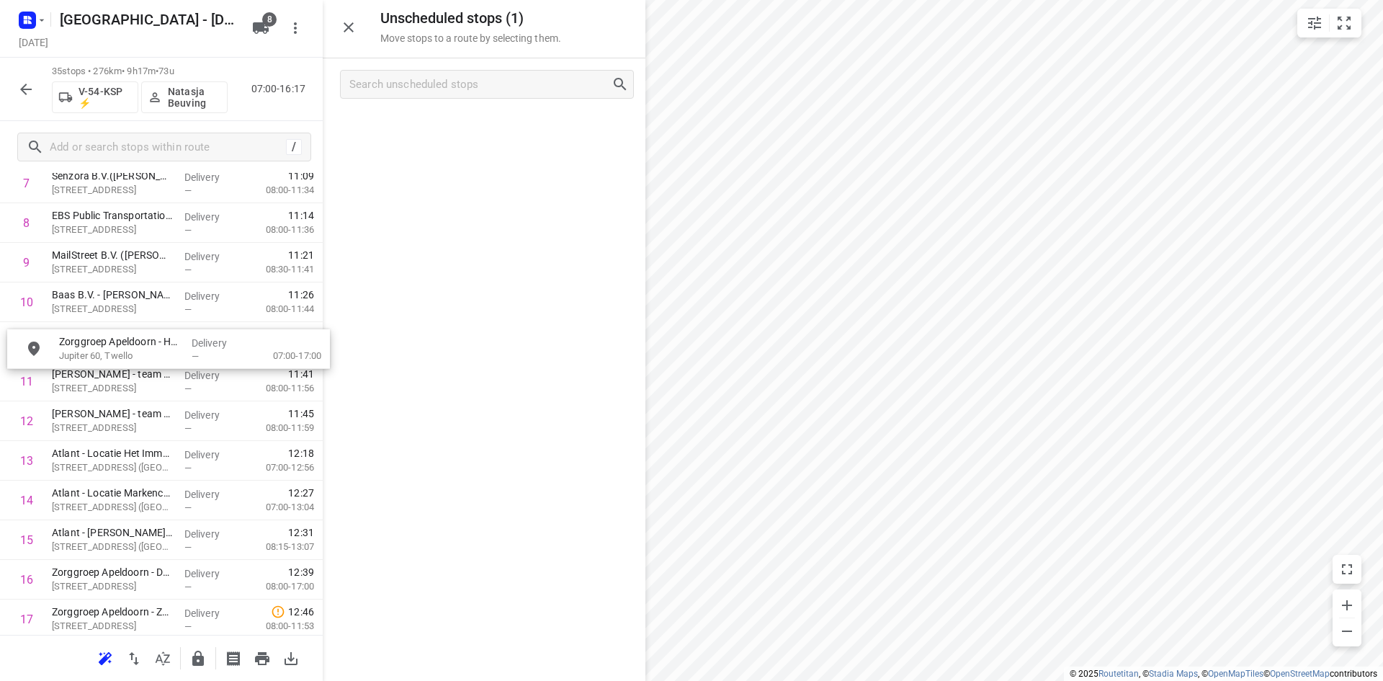
scroll to position [359, 0]
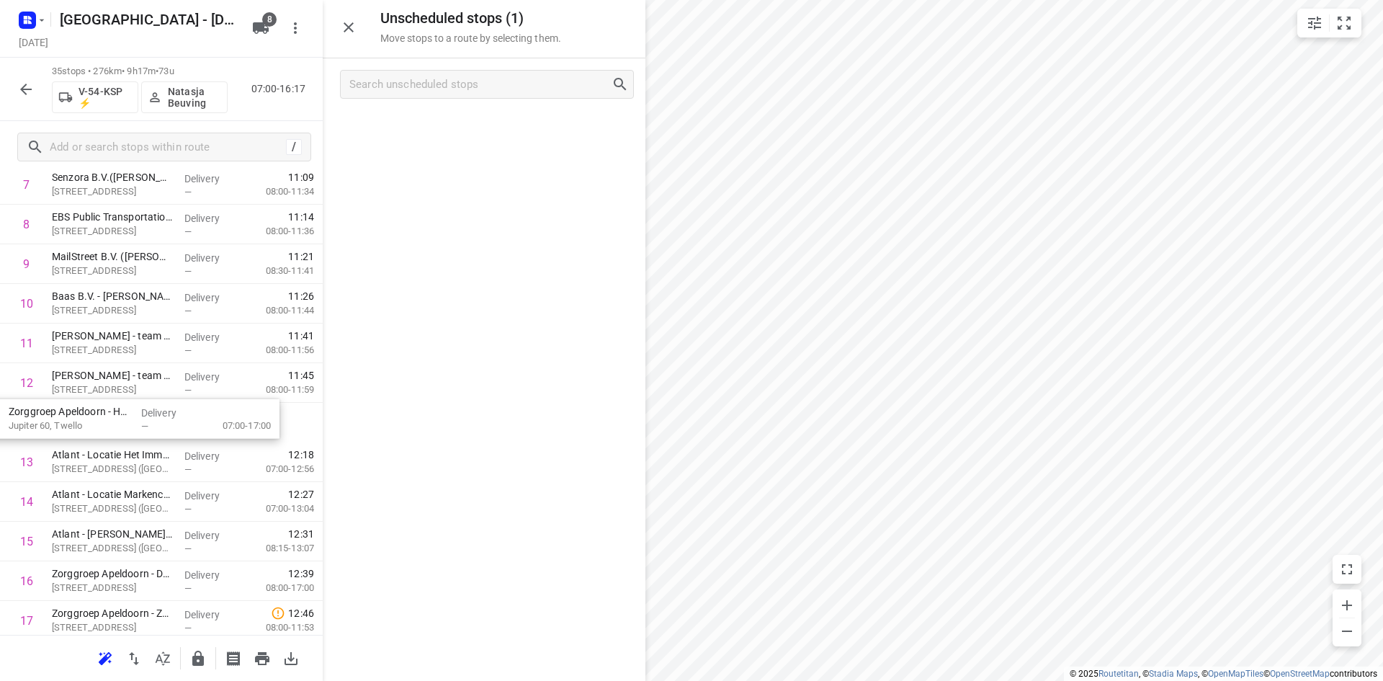
drag, startPoint x: 462, startPoint y: 128, endPoint x: 99, endPoint y: 424, distance: 468.6
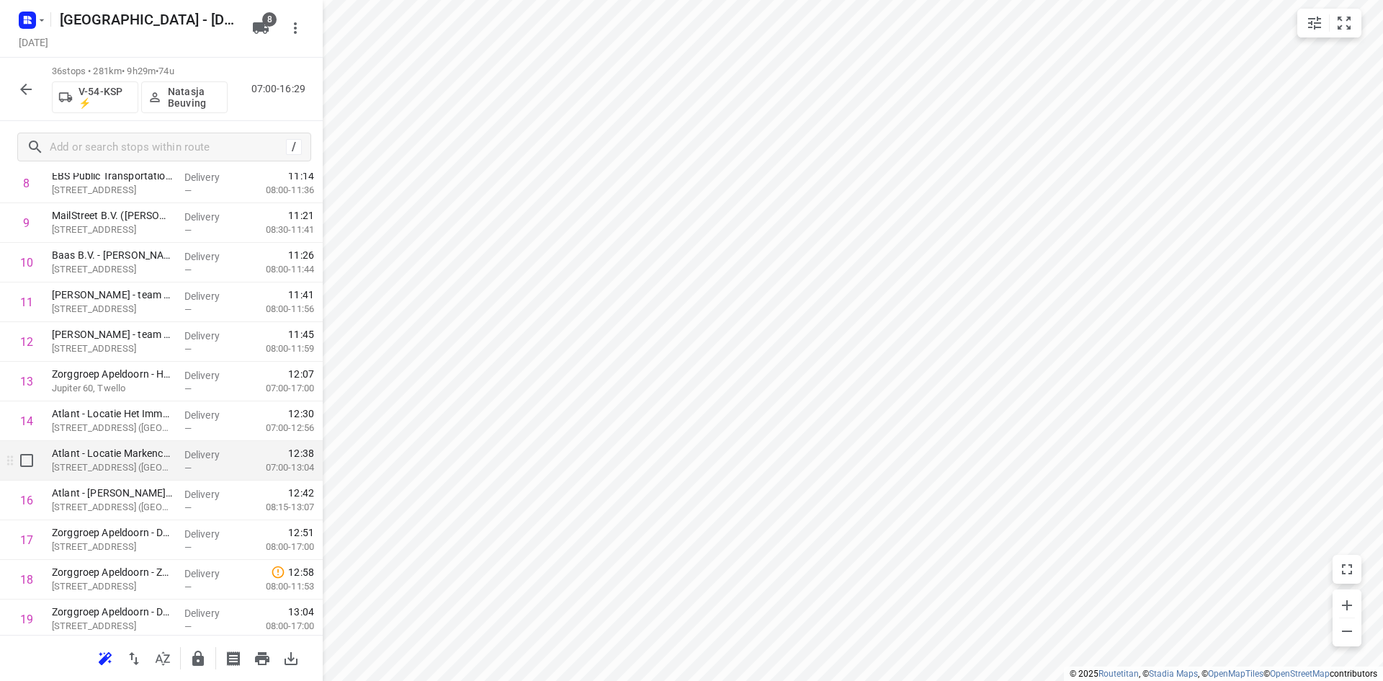
scroll to position [719, 0]
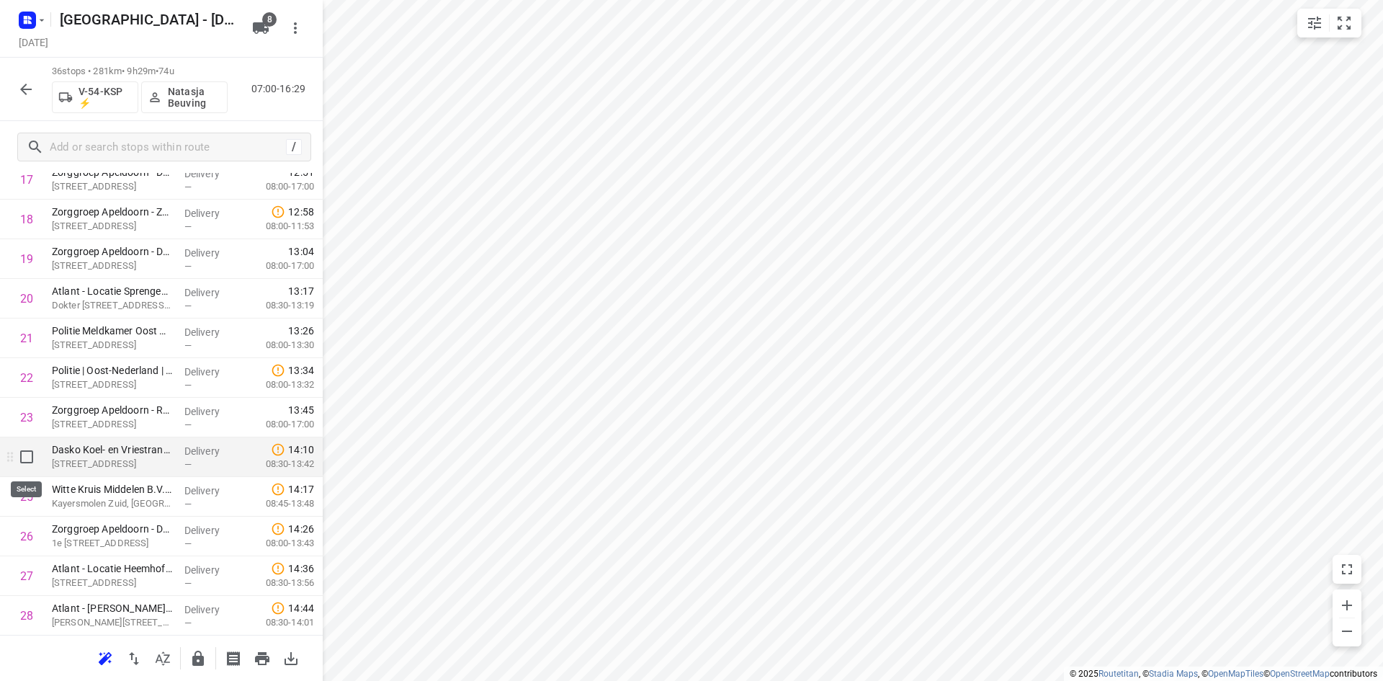
click at [28, 455] on input "checkbox" at bounding box center [26, 456] width 29 height 29
checkbox input "true"
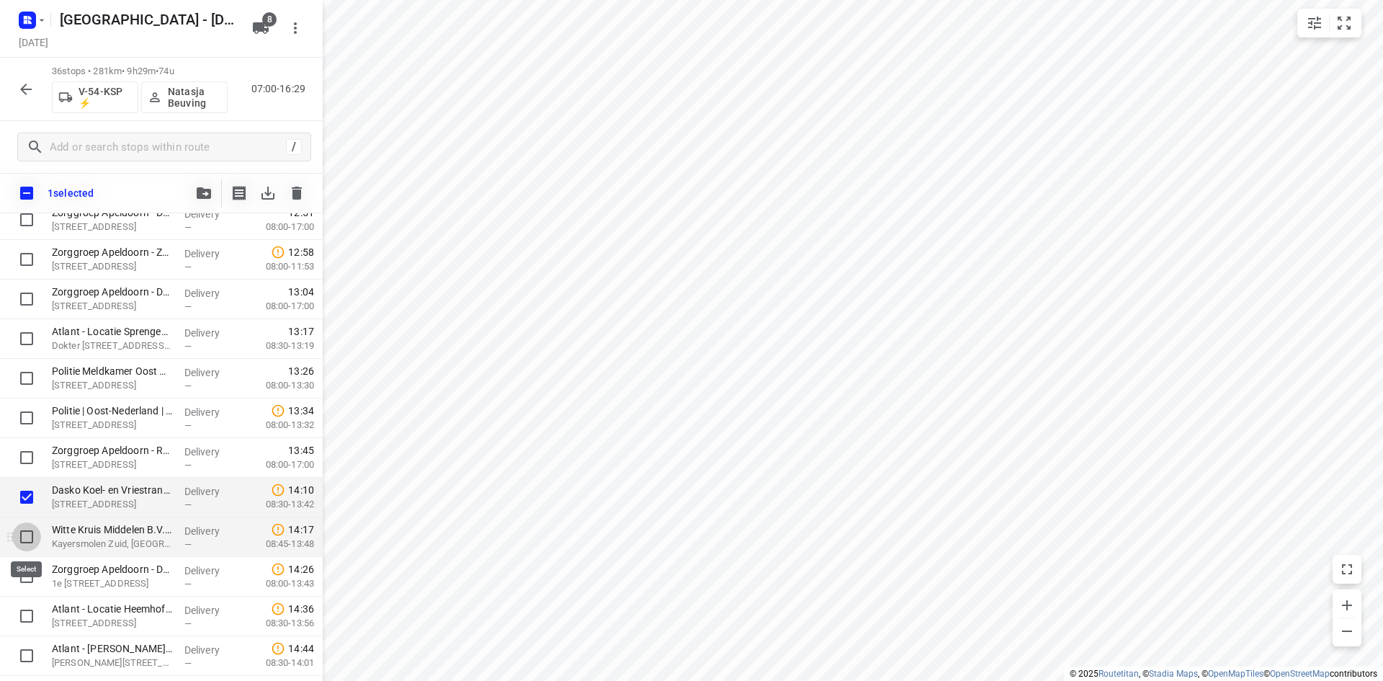
click at [30, 537] on input "checkbox" at bounding box center [26, 536] width 29 height 29
checkbox input "true"
click at [24, 568] on input "checkbox" at bounding box center [26, 576] width 29 height 29
checkbox input "true"
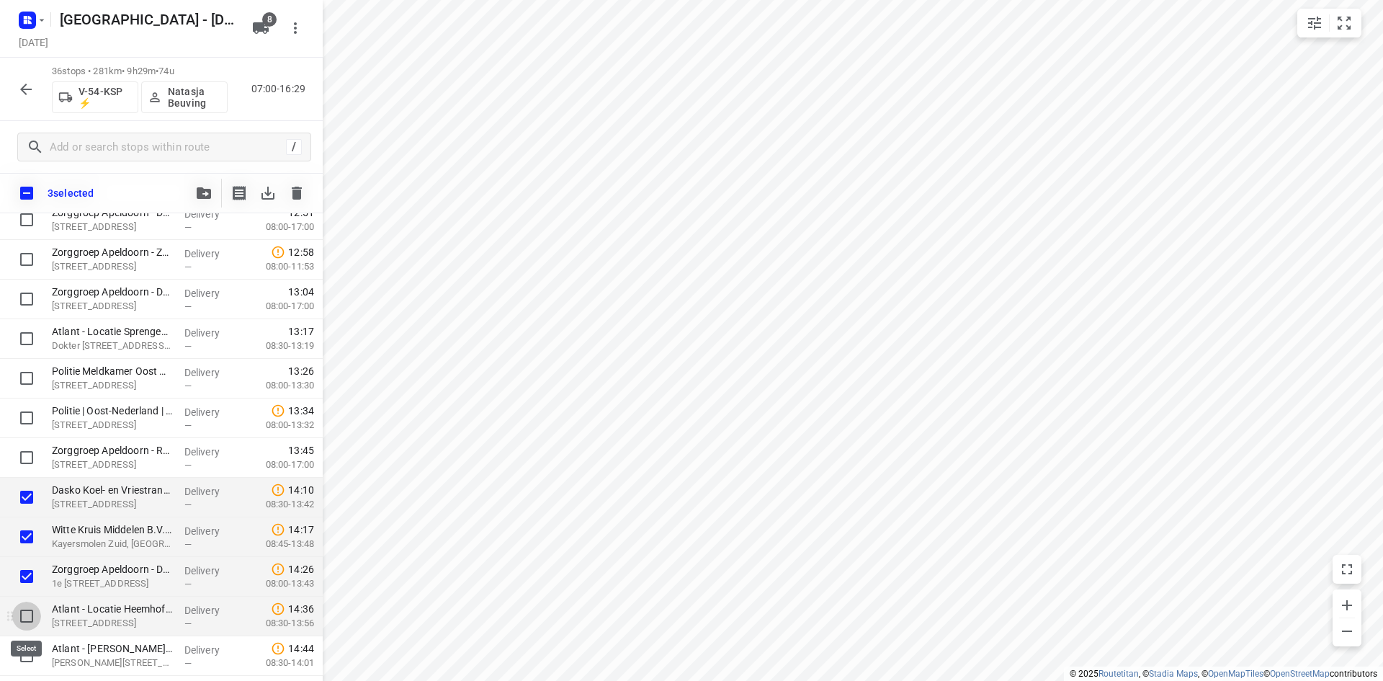
click at [29, 616] on input "checkbox" at bounding box center [26, 616] width 29 height 29
checkbox input "true"
click at [29, 643] on input "checkbox" at bounding box center [26, 655] width 29 height 29
checkbox input "true"
click at [204, 206] on button "button" at bounding box center [203, 193] width 29 height 29
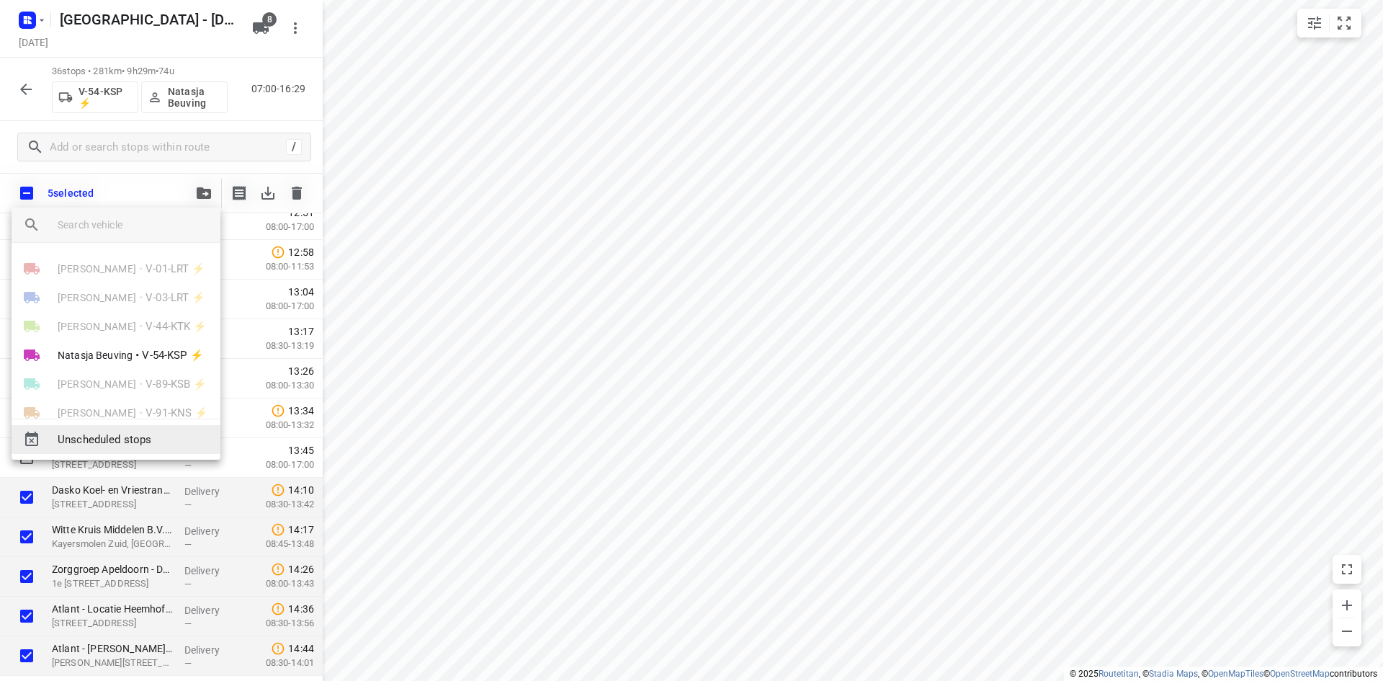
click at [154, 447] on span "Unscheduled stops" at bounding box center [133, 439] width 151 height 17
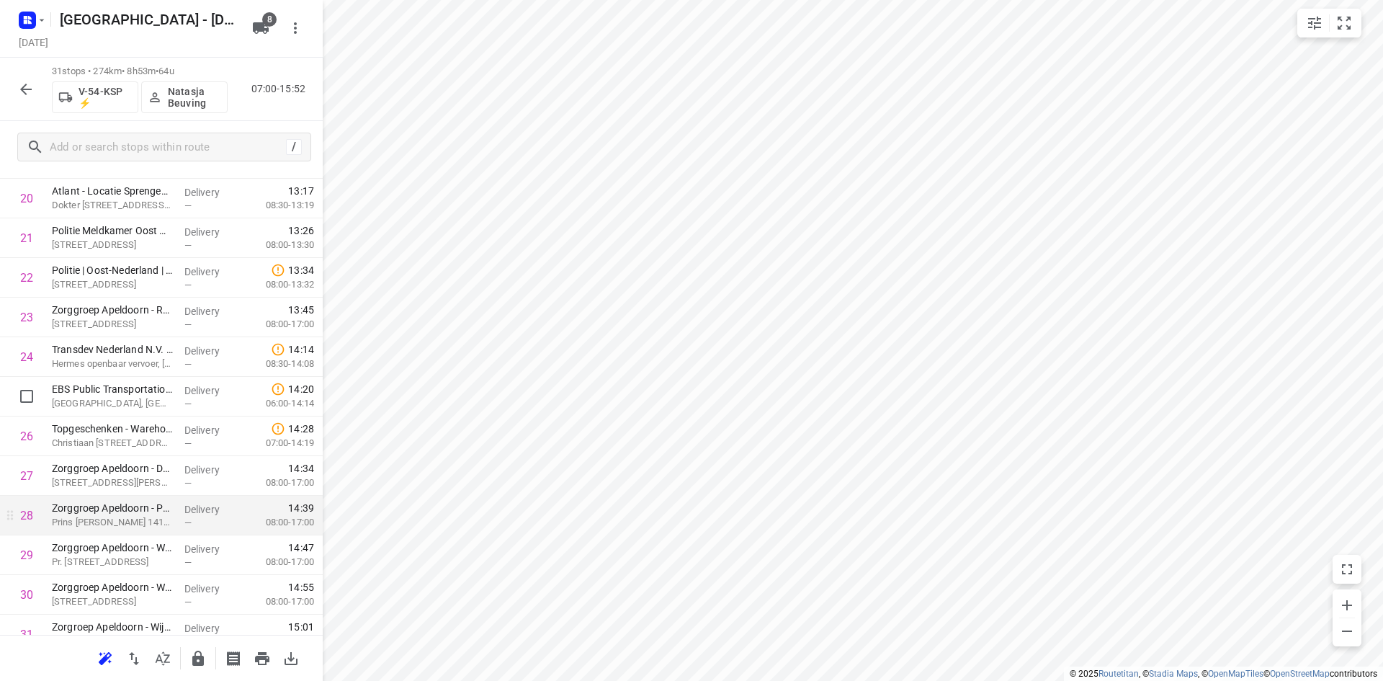
scroll to position [919, 0]
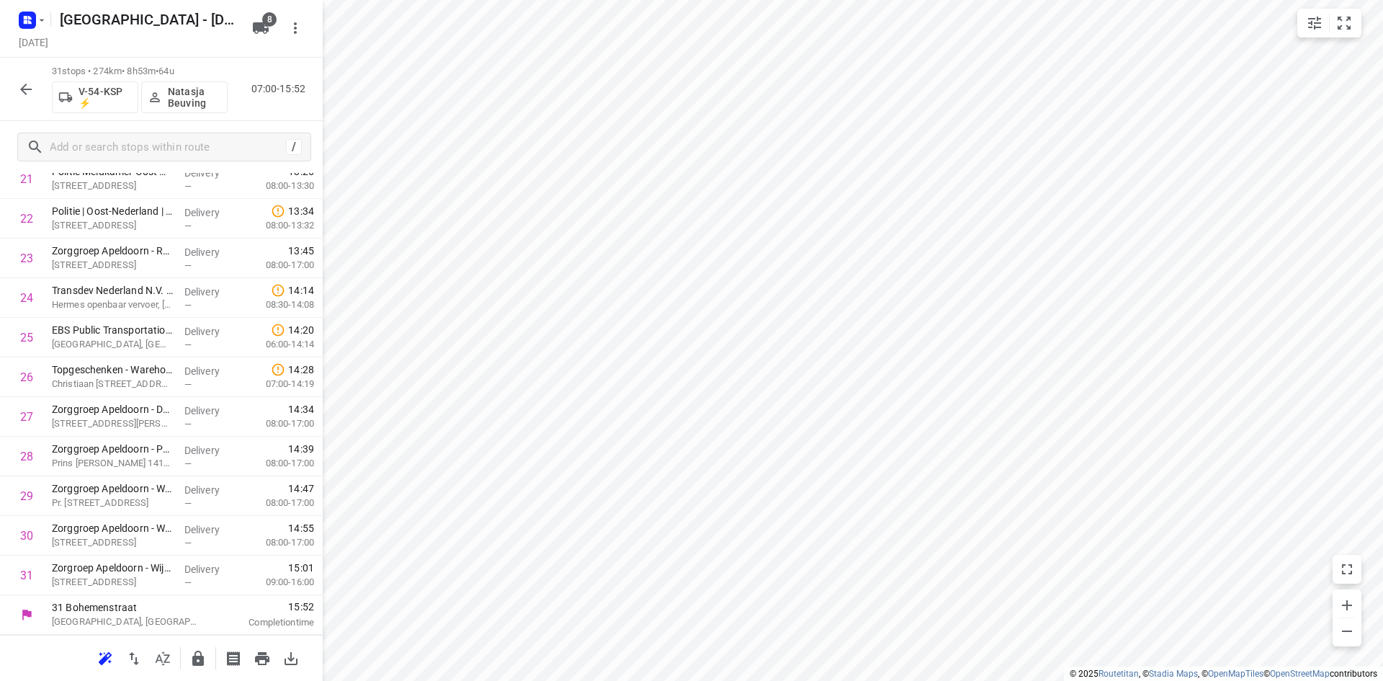
click at [201, 654] on icon "button" at bounding box center [198, 657] width 12 height 15
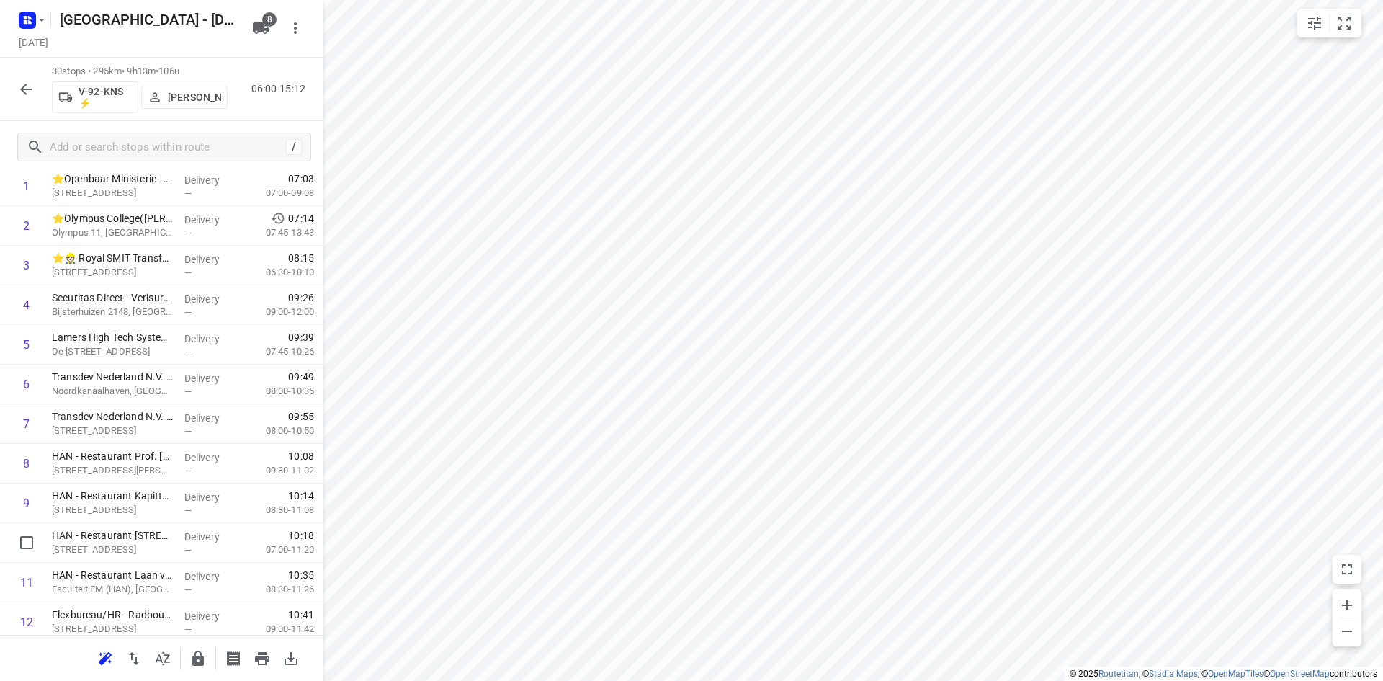
scroll to position [0, 0]
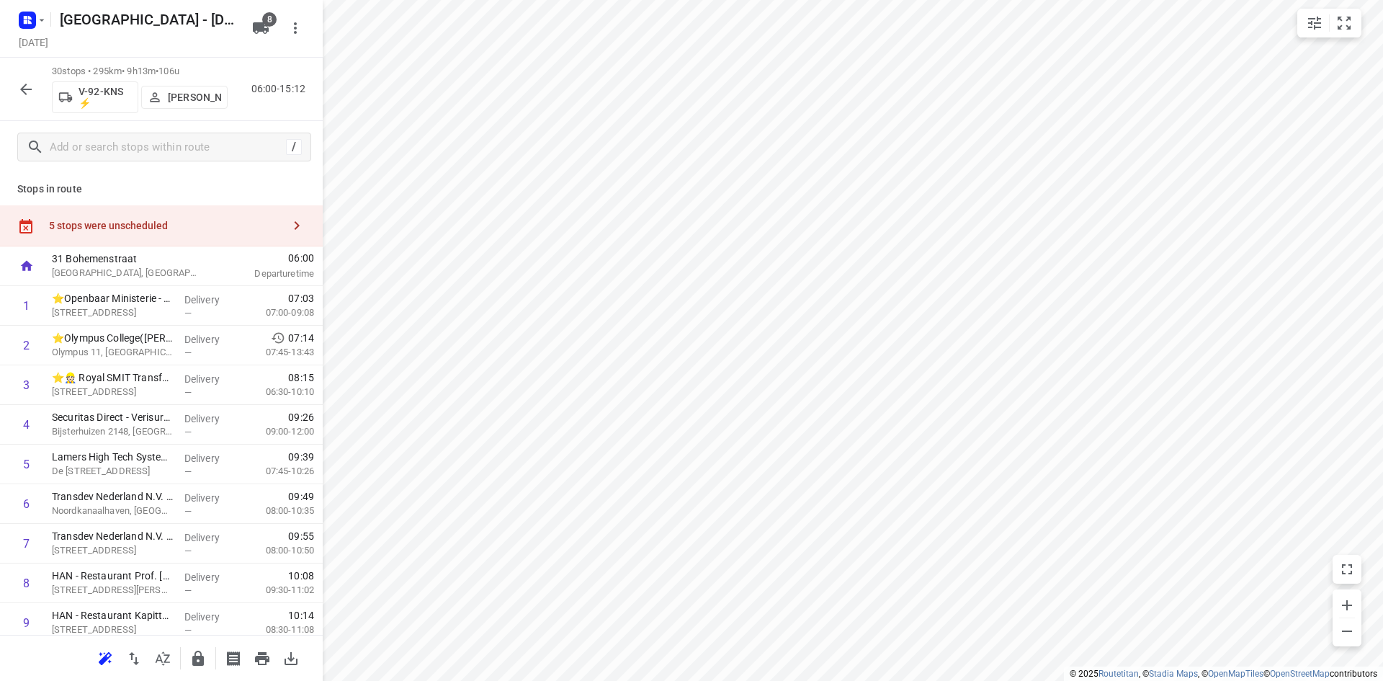
click at [174, 242] on div "5 stops were unscheduled" at bounding box center [161, 225] width 323 height 41
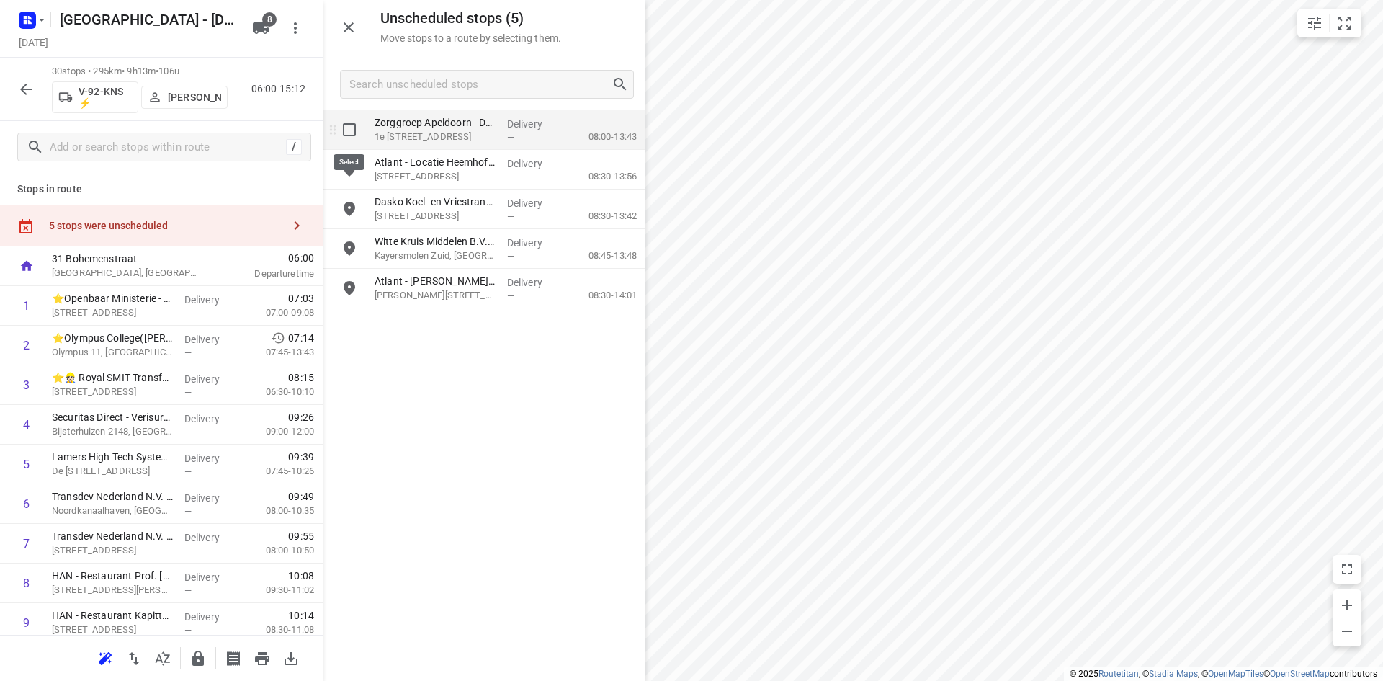
click at [346, 128] on input "grid" at bounding box center [349, 129] width 29 height 29
checkbox input "true"
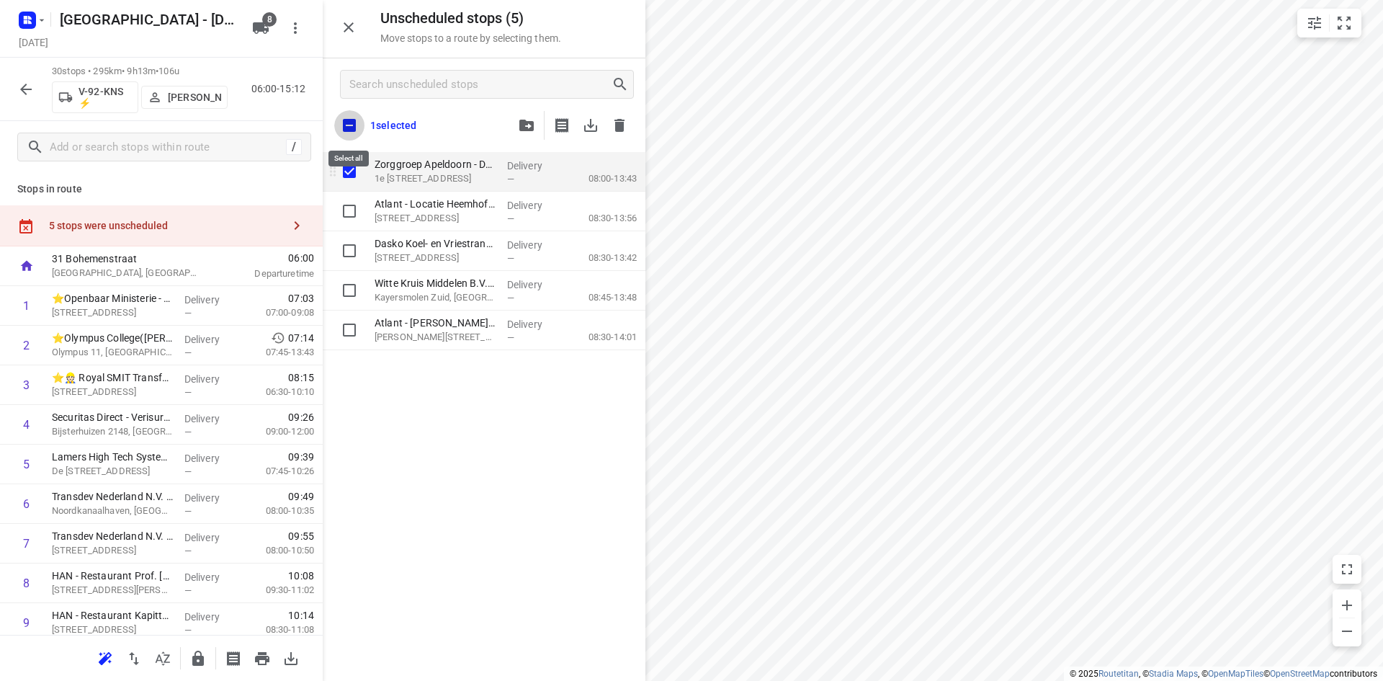
click at [346, 128] on input "checkbox" at bounding box center [349, 125] width 30 height 30
checkbox input "true"
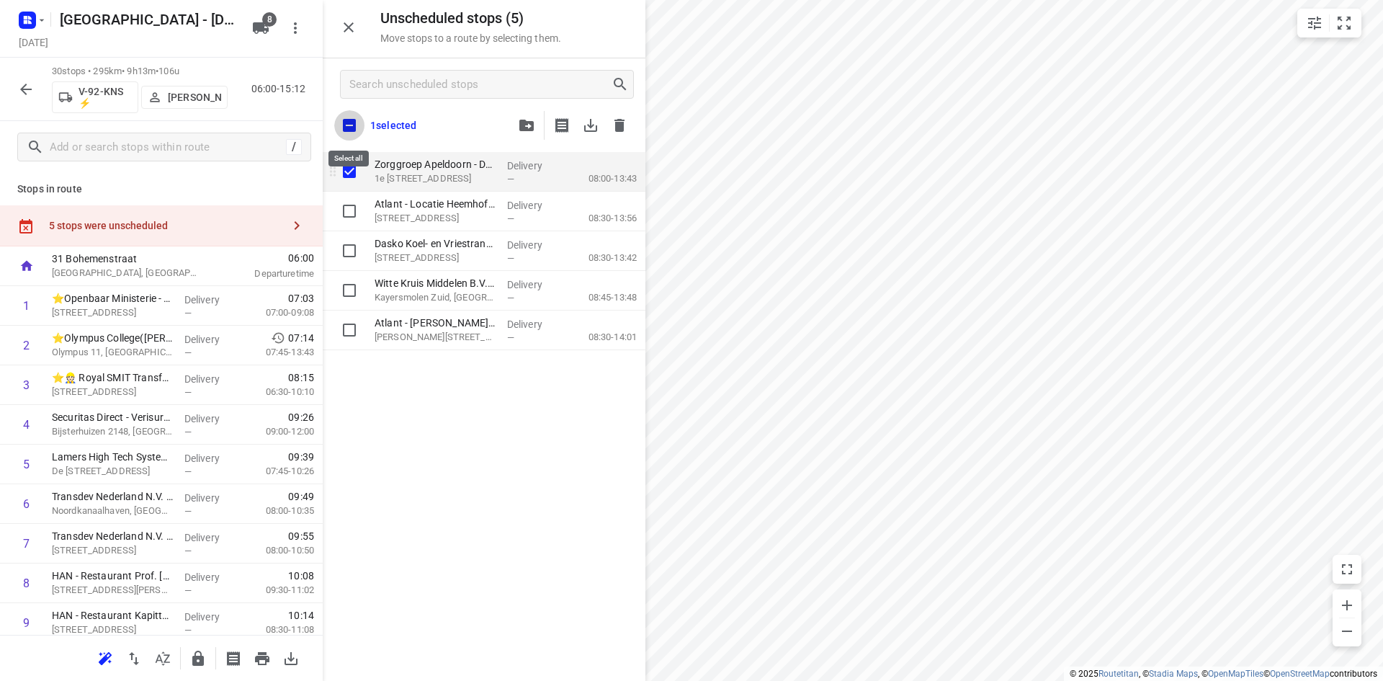
checkbox input "true"
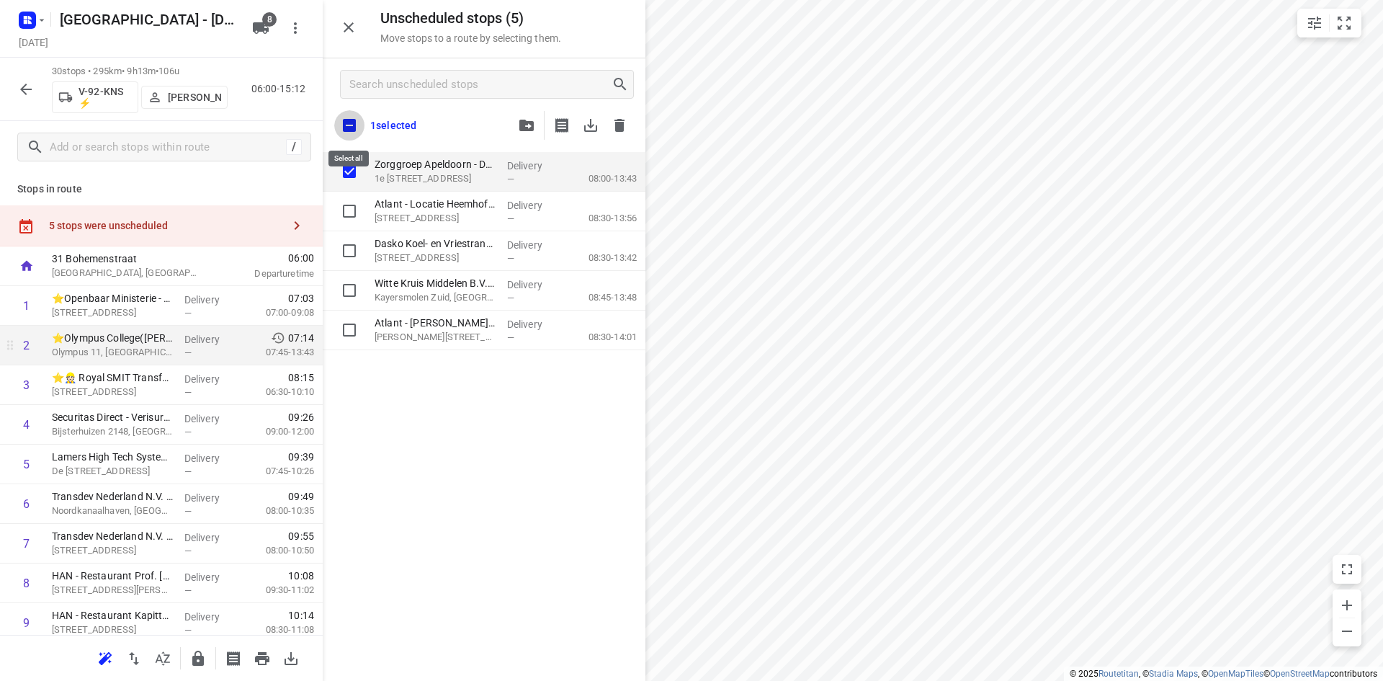
checkbox input "true"
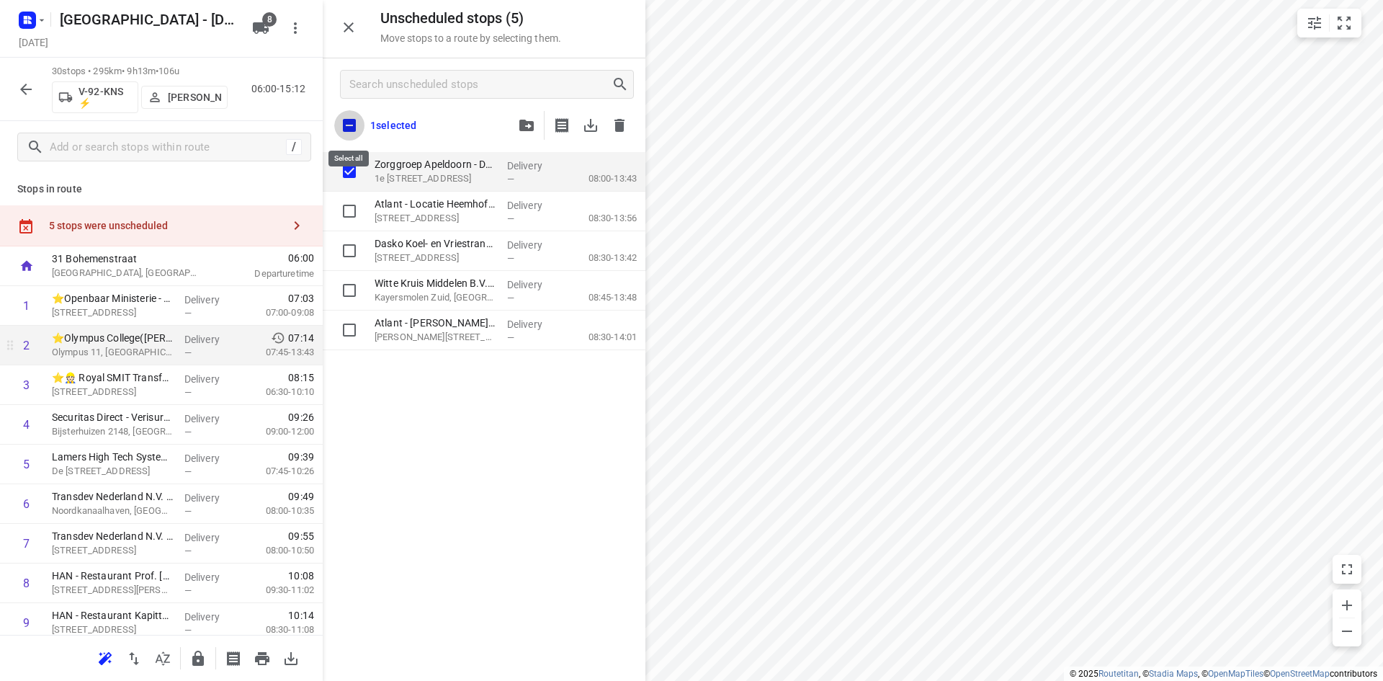
checkbox input "true"
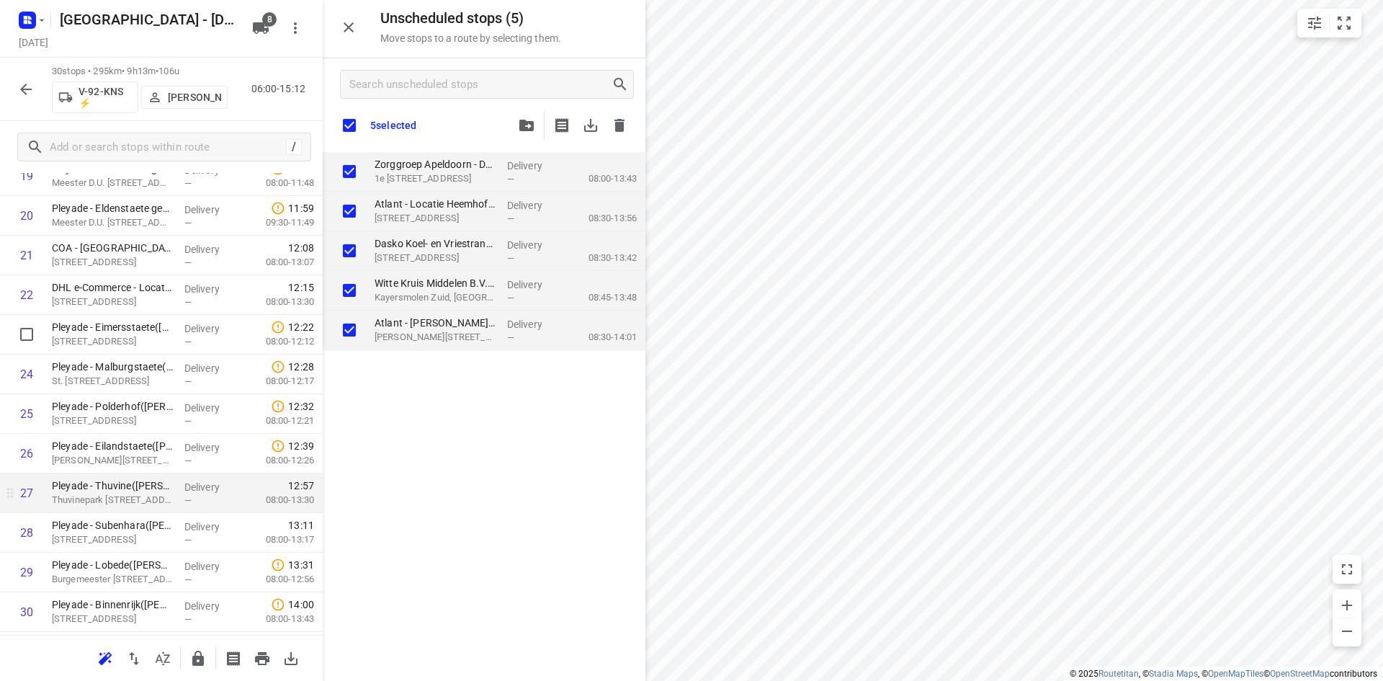
scroll to position [880, 0]
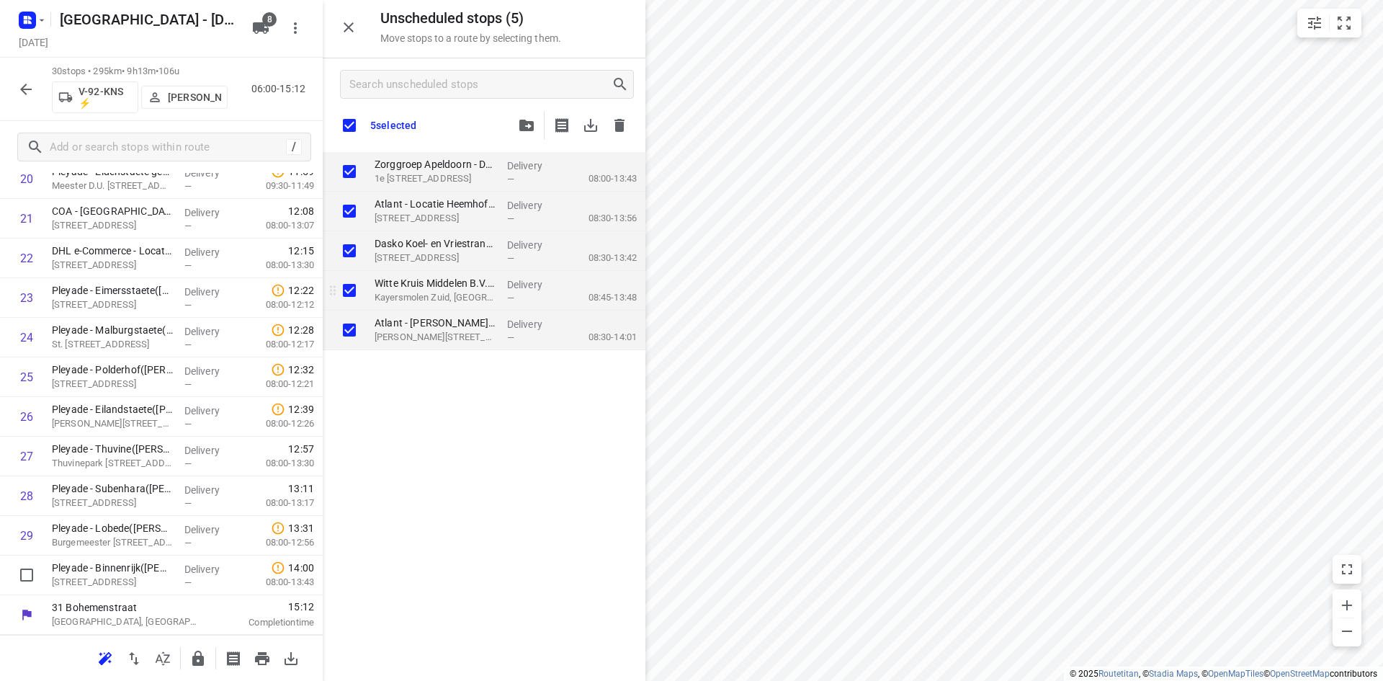
checkbox input "true"
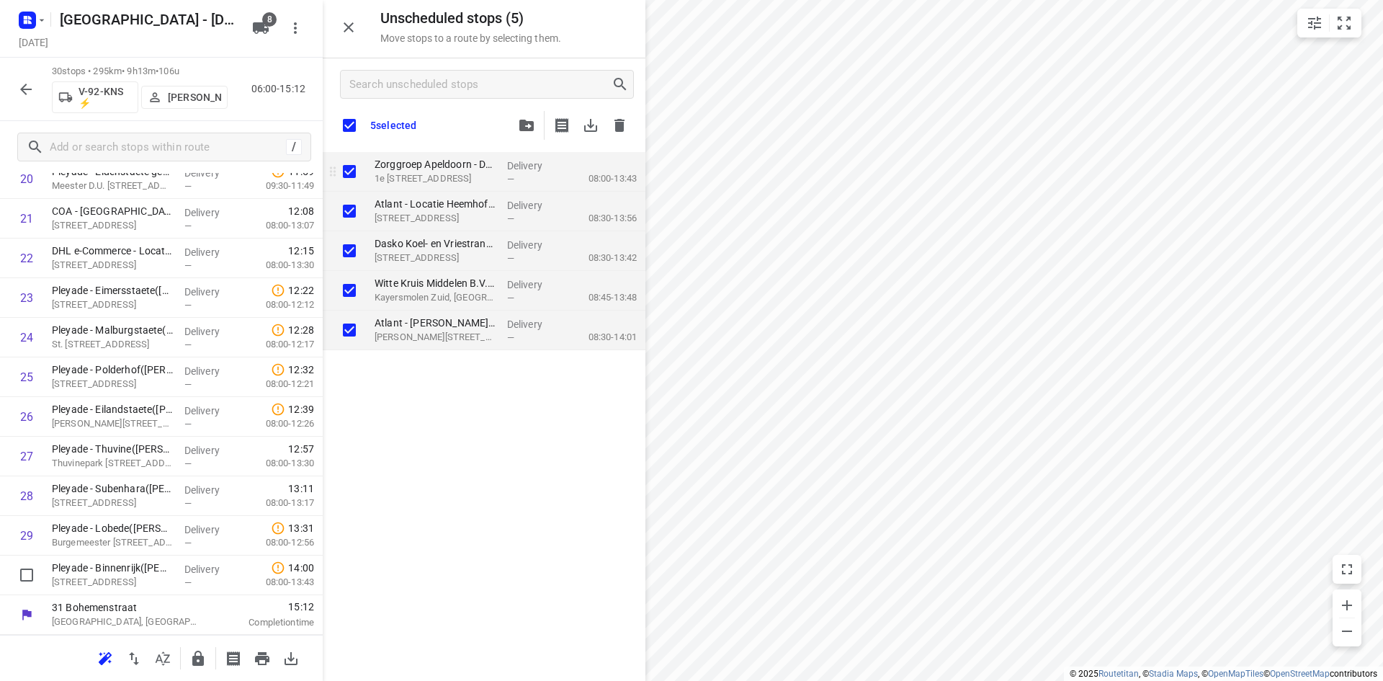
checkbox input "true"
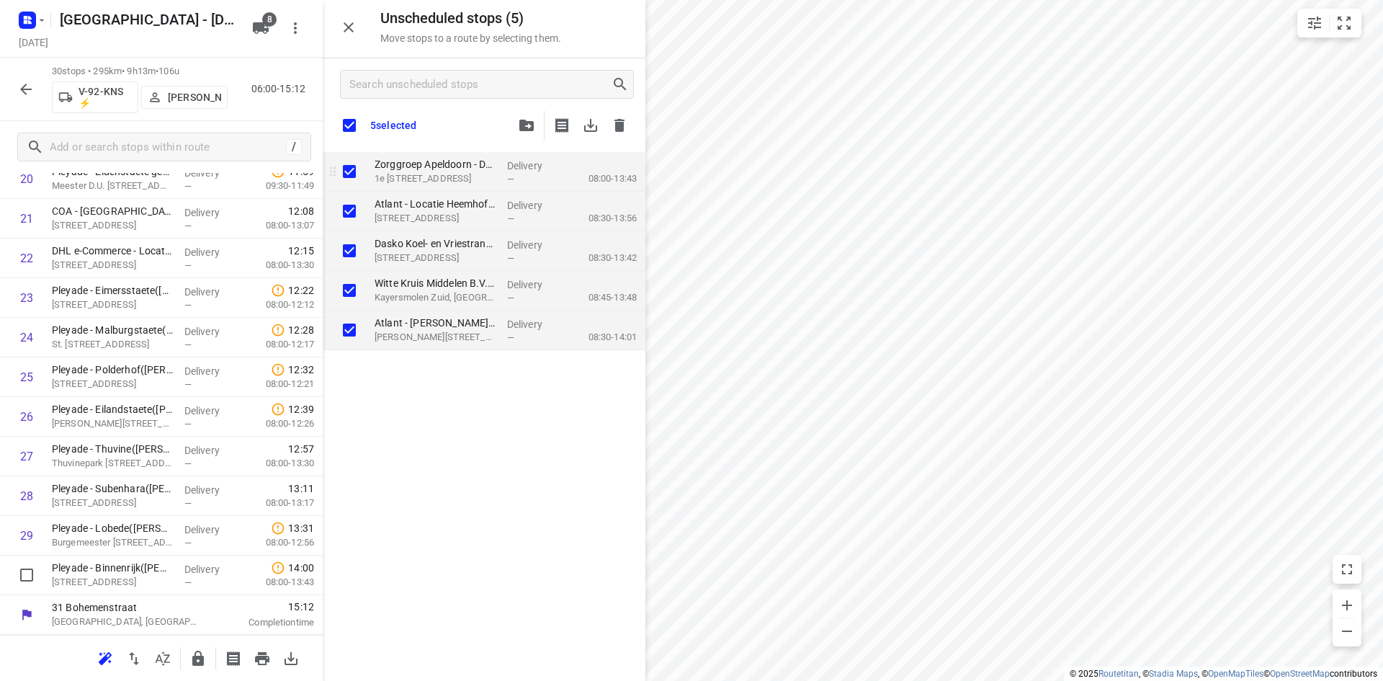
checkbox input "true"
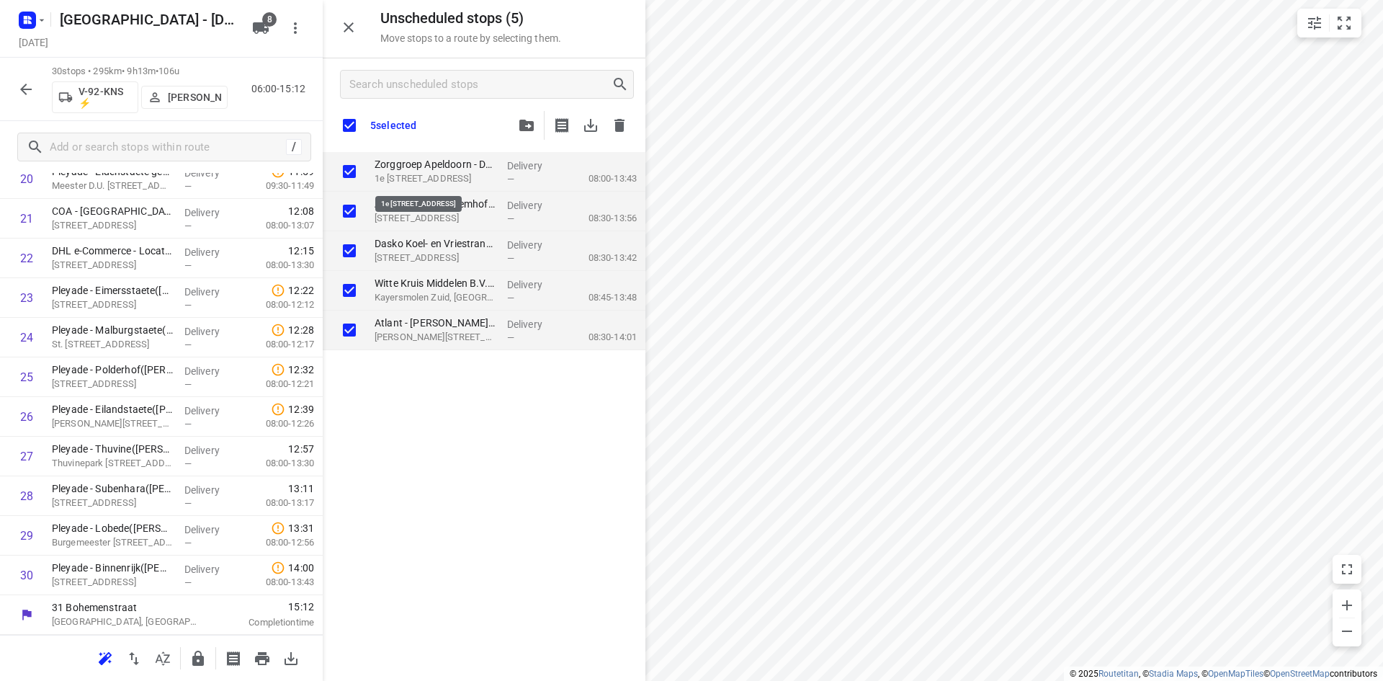
checkbox input "true"
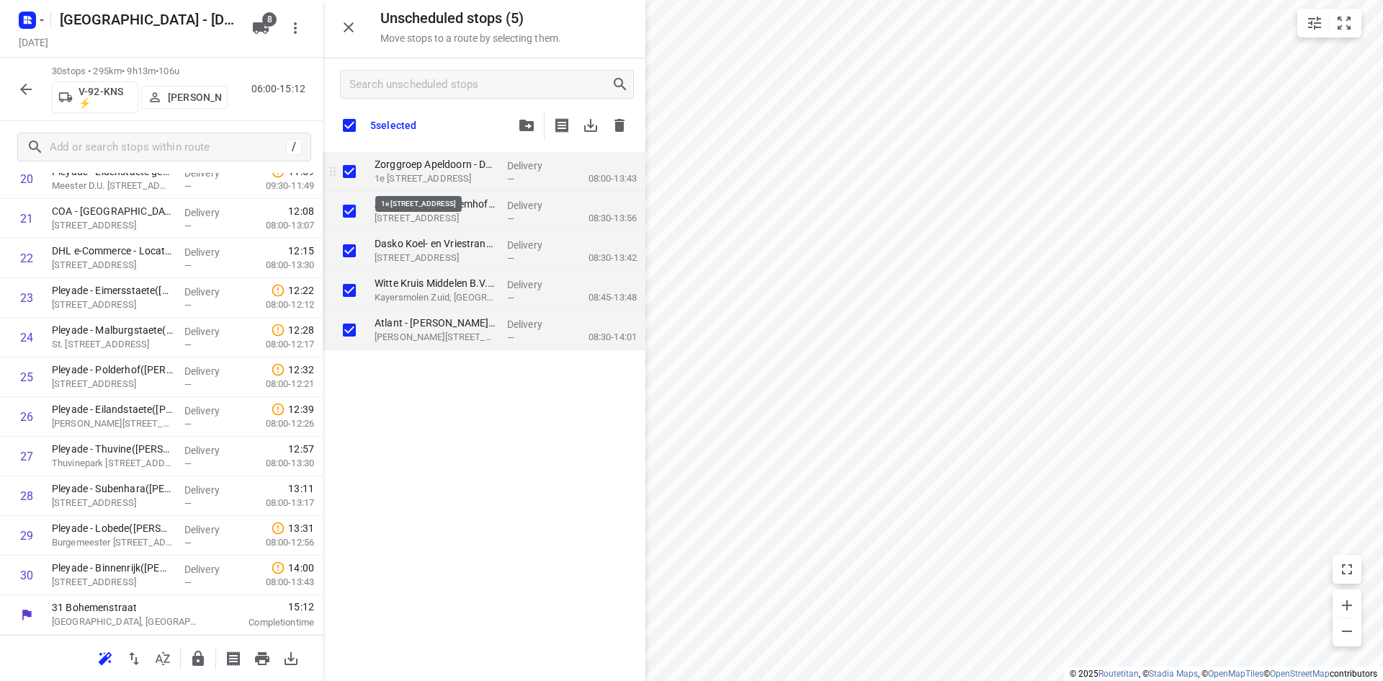
checkbox input "true"
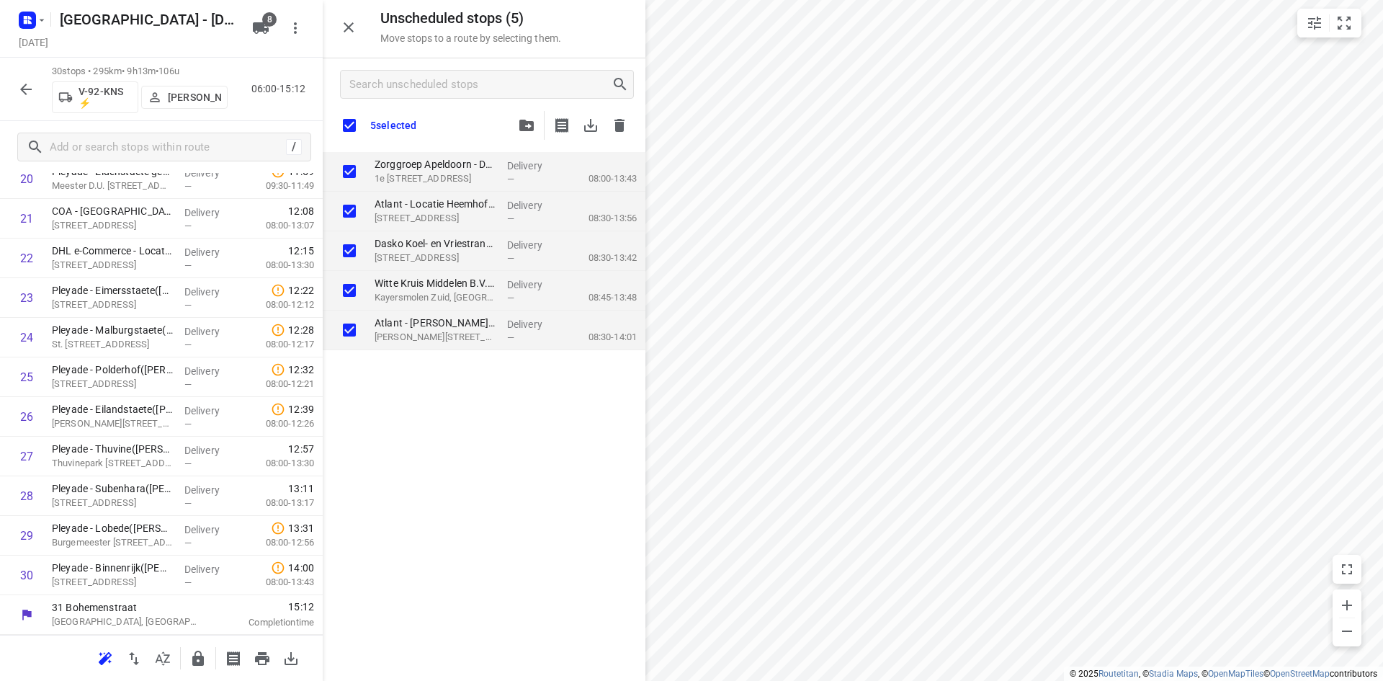
checkbox input "true"
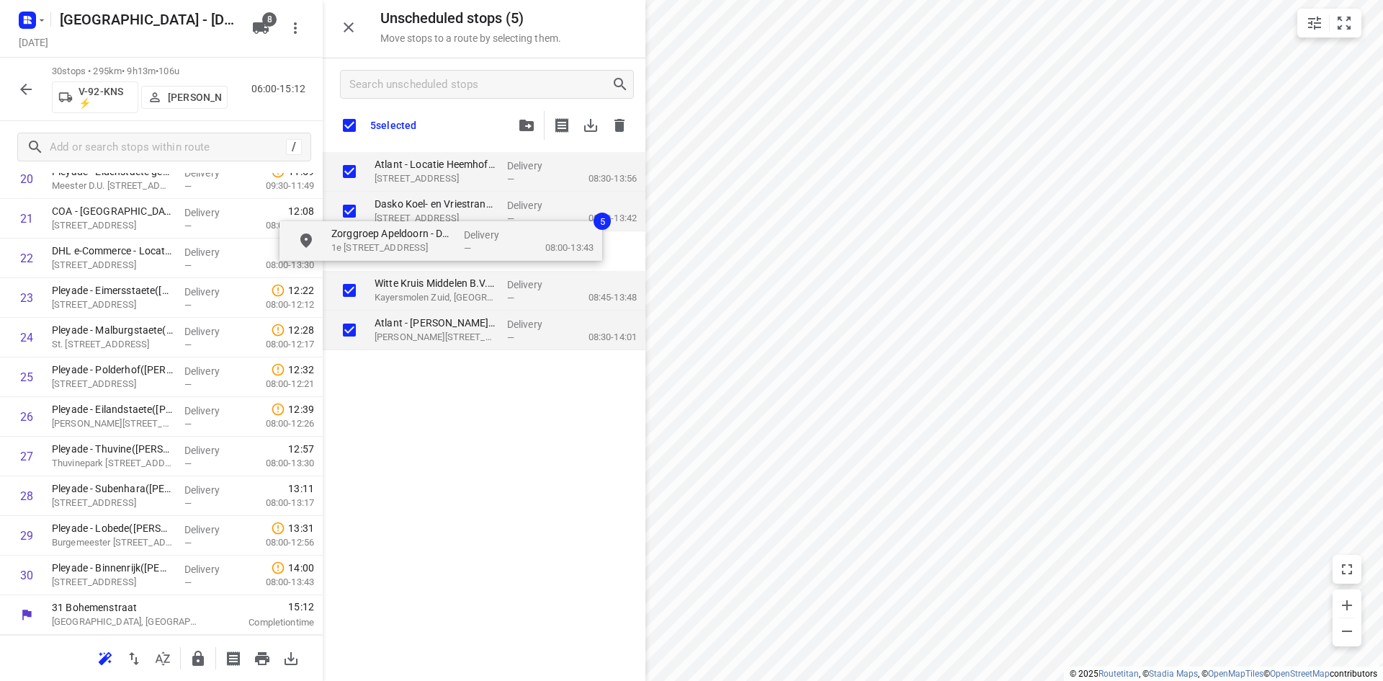
checkbox input "true"
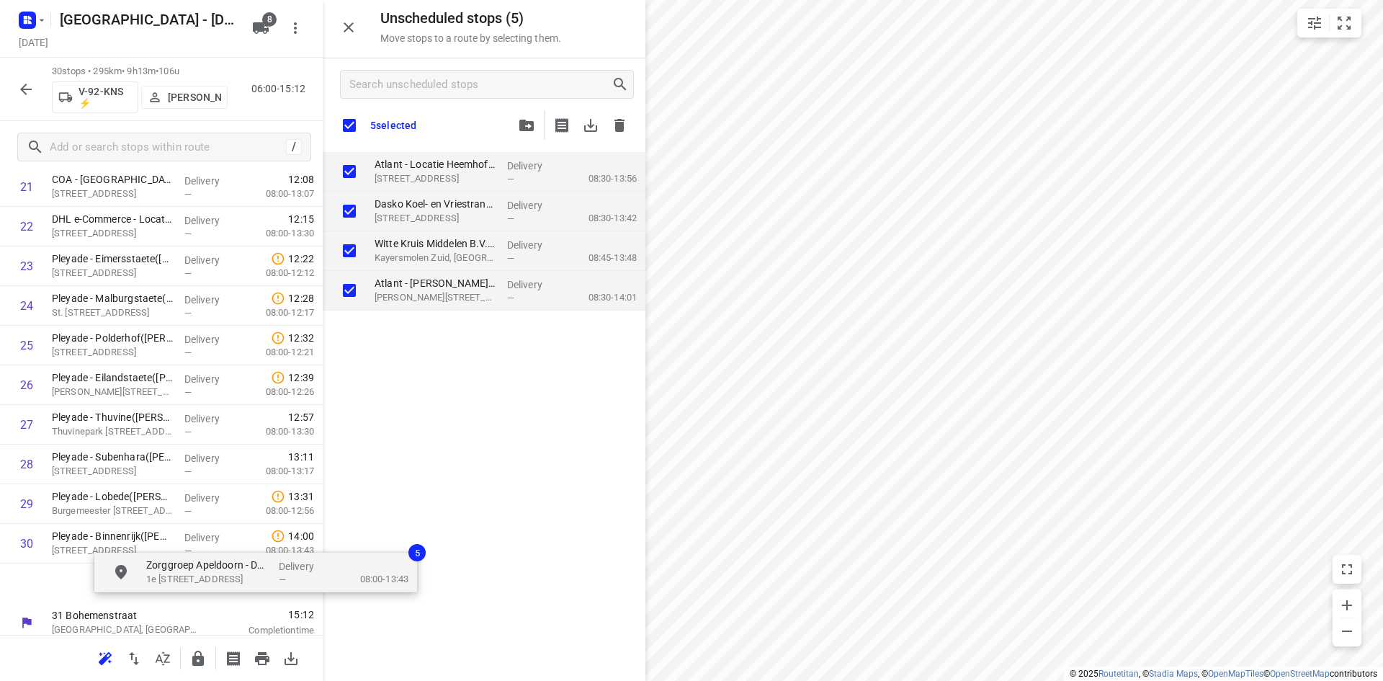
scroll to position [928, 3]
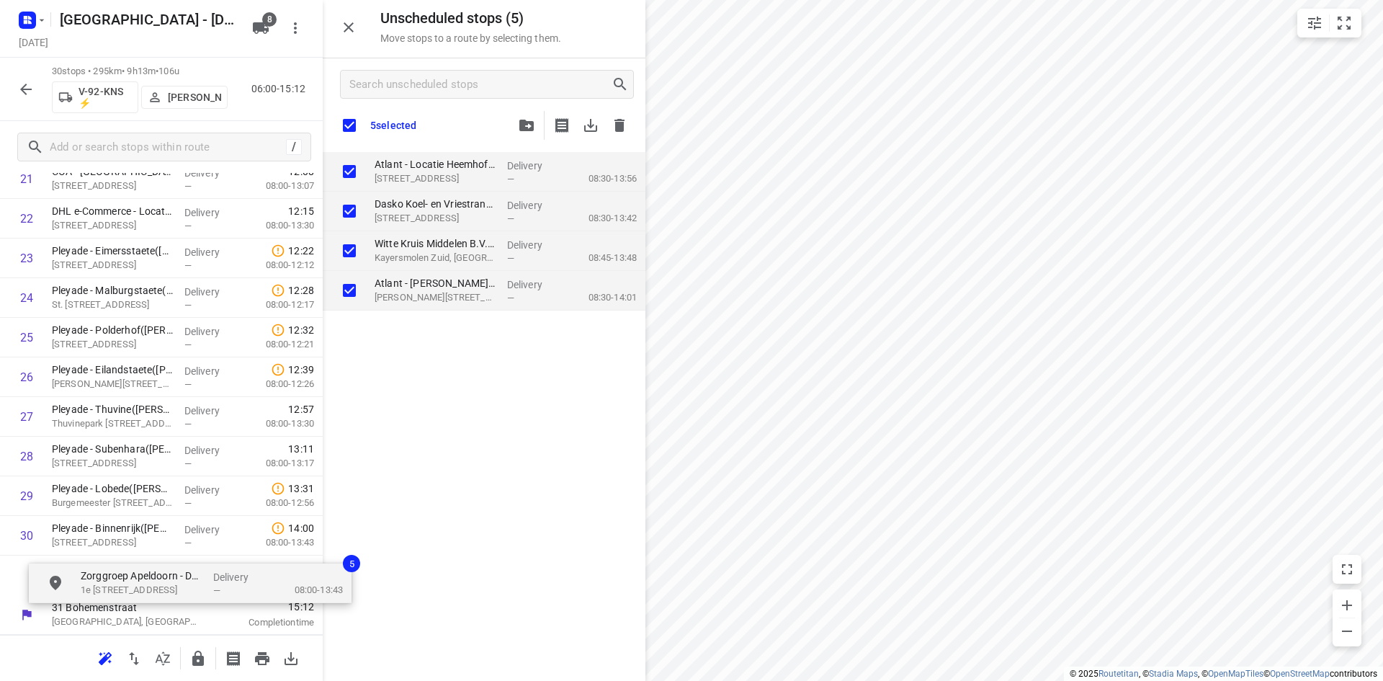
drag, startPoint x: 362, startPoint y: 243, endPoint x: 112, endPoint y: 586, distance: 424.2
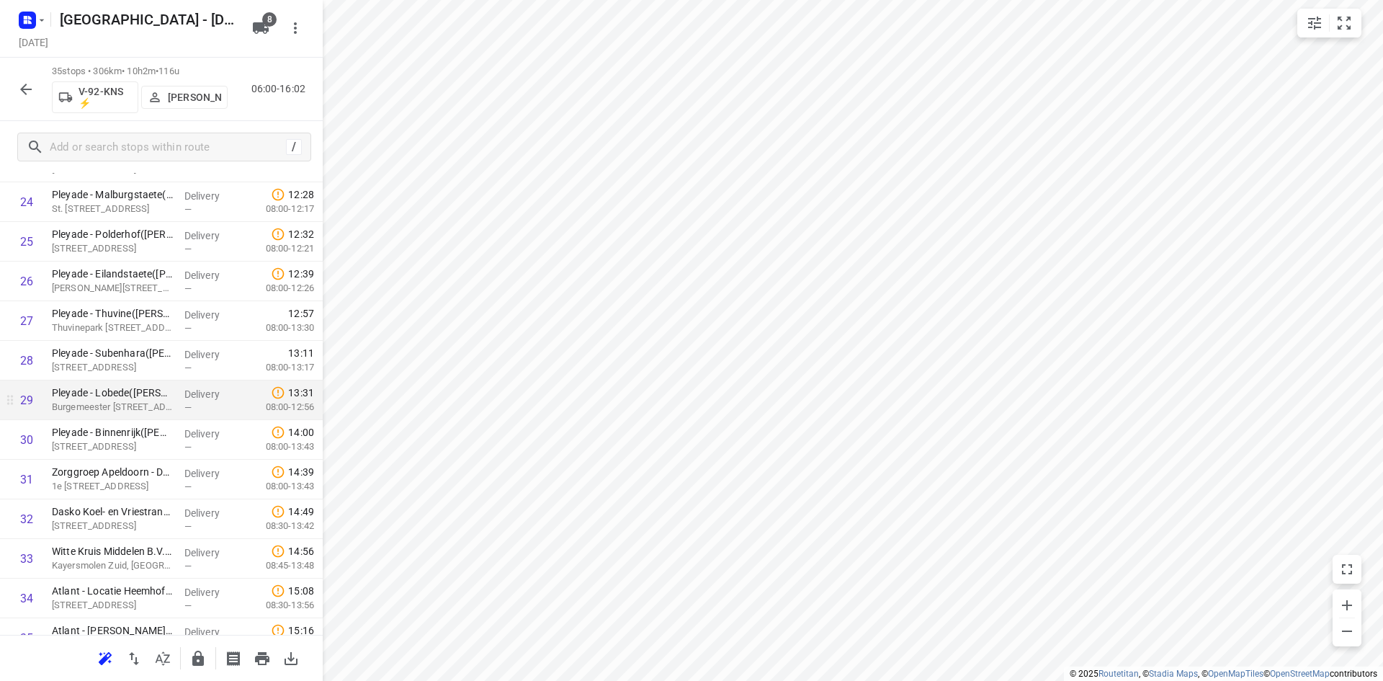
scroll to position [1037, 0]
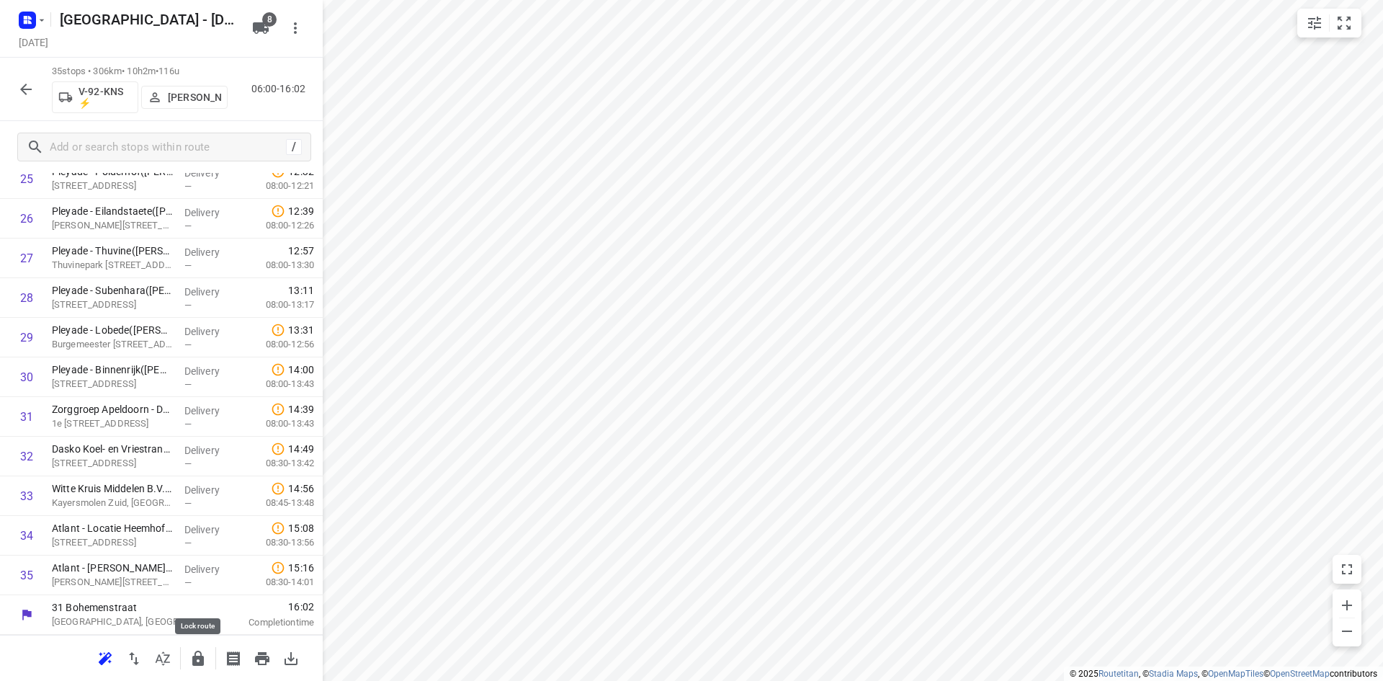
click at [193, 657] on icon "button" at bounding box center [198, 657] width 12 height 15
click at [30, 83] on icon "button" at bounding box center [25, 89] width 17 height 17
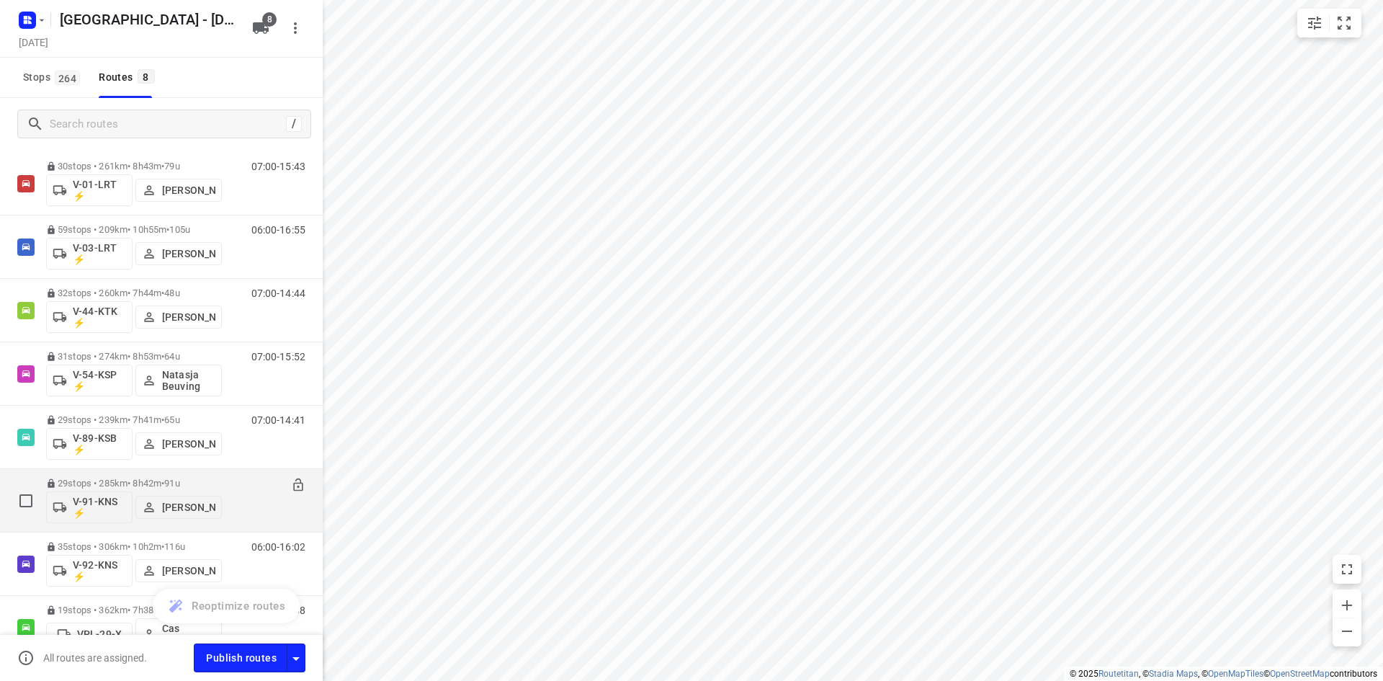
scroll to position [0, 0]
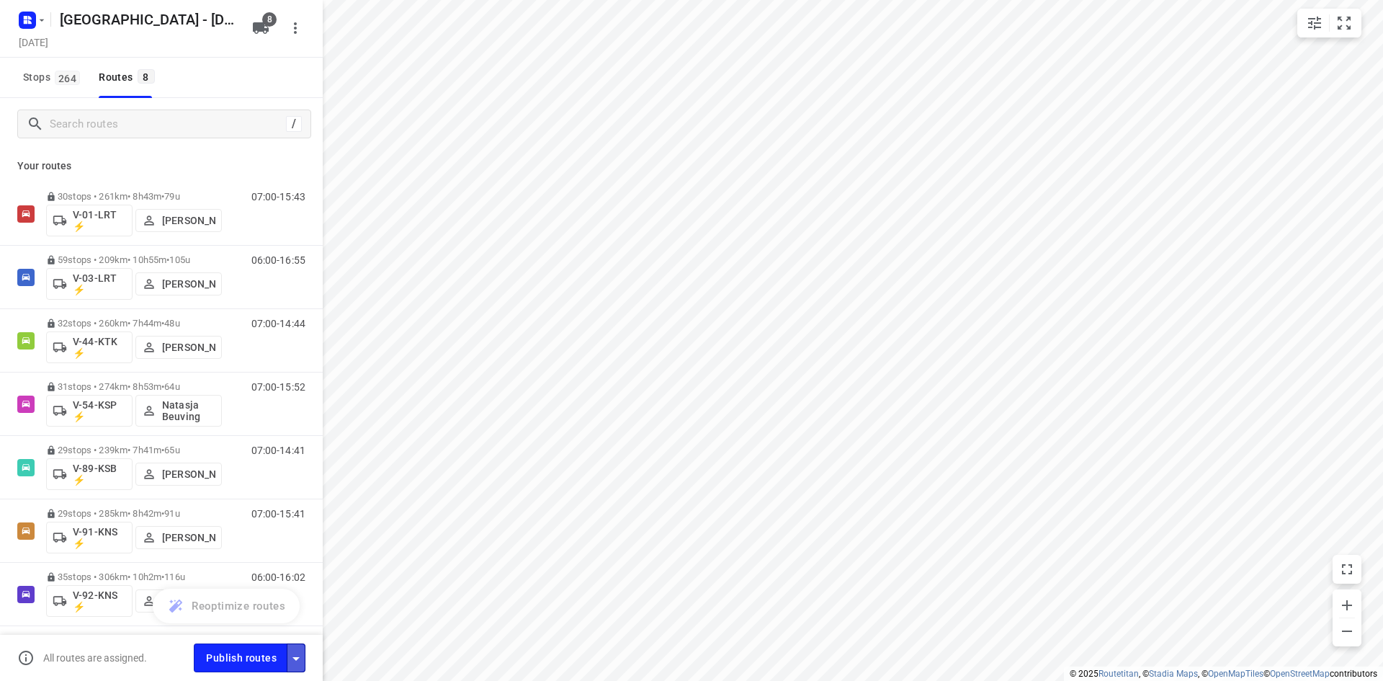
click at [305, 657] on button "button" at bounding box center [296, 657] width 19 height 28
click at [297, 652] on icon "button" at bounding box center [295, 658] width 17 height 17
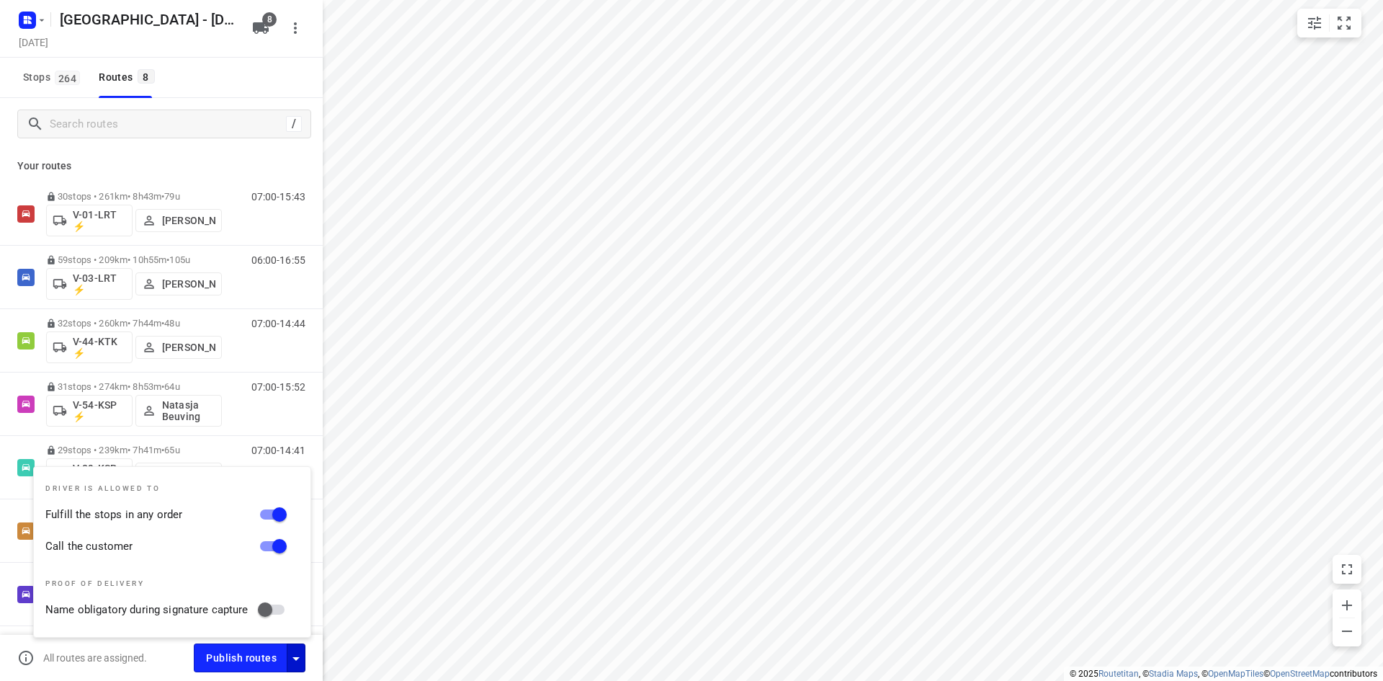
click at [194, 140] on div "/" at bounding box center [161, 124] width 323 height 52
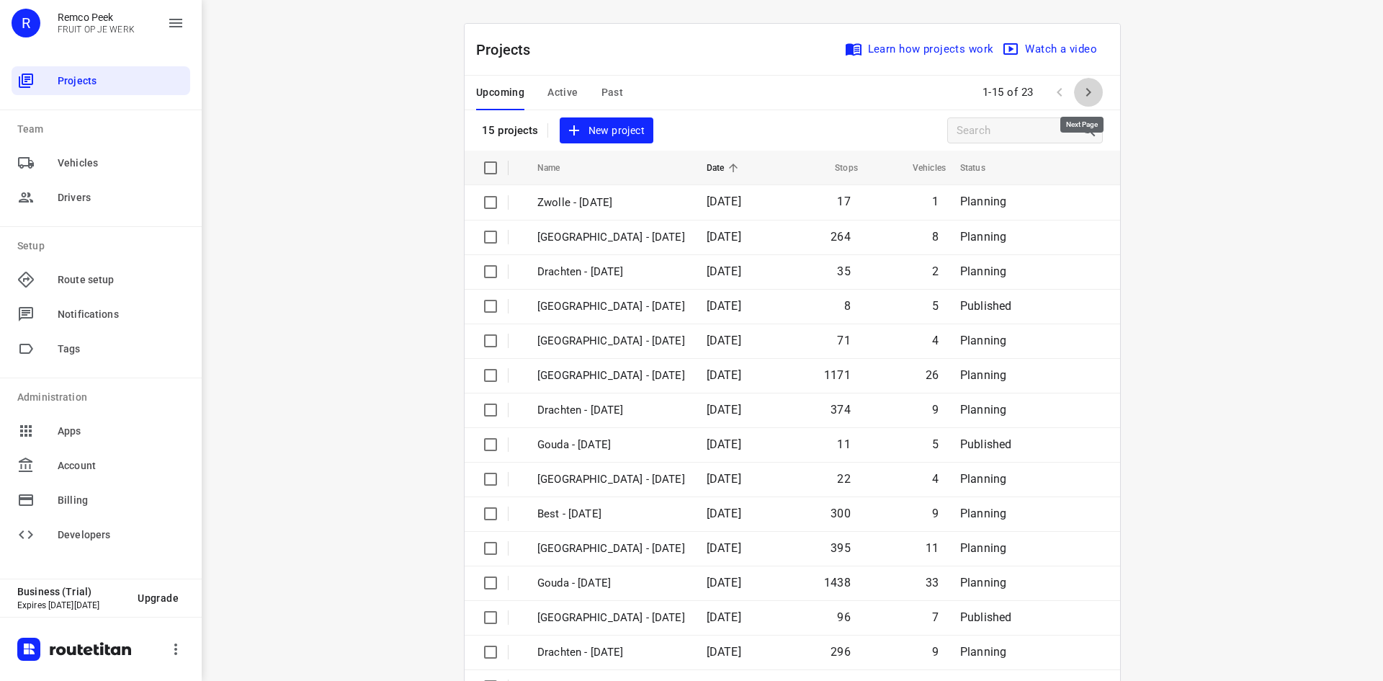
click at [1074, 95] on button "button" at bounding box center [1088, 92] width 29 height 29
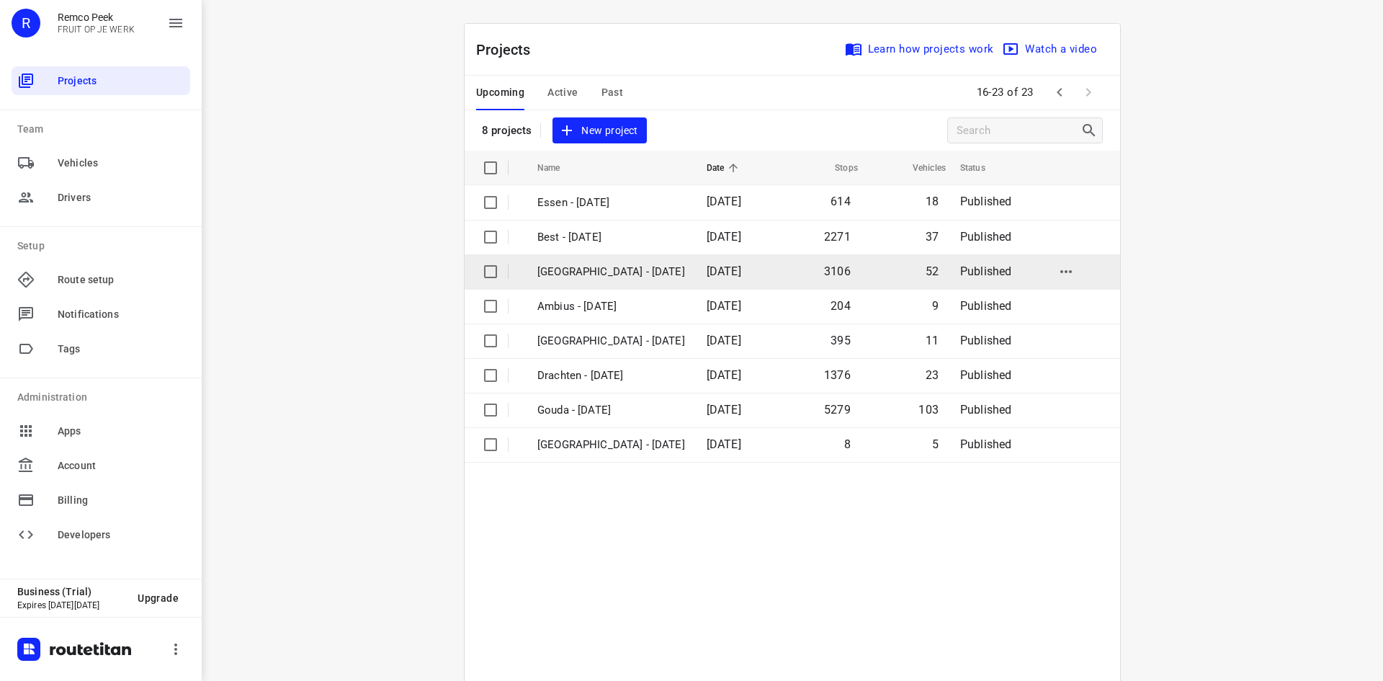
click at [609, 280] on td "[GEOGRAPHIC_DATA] - [DATE]" at bounding box center [609, 271] width 172 height 35
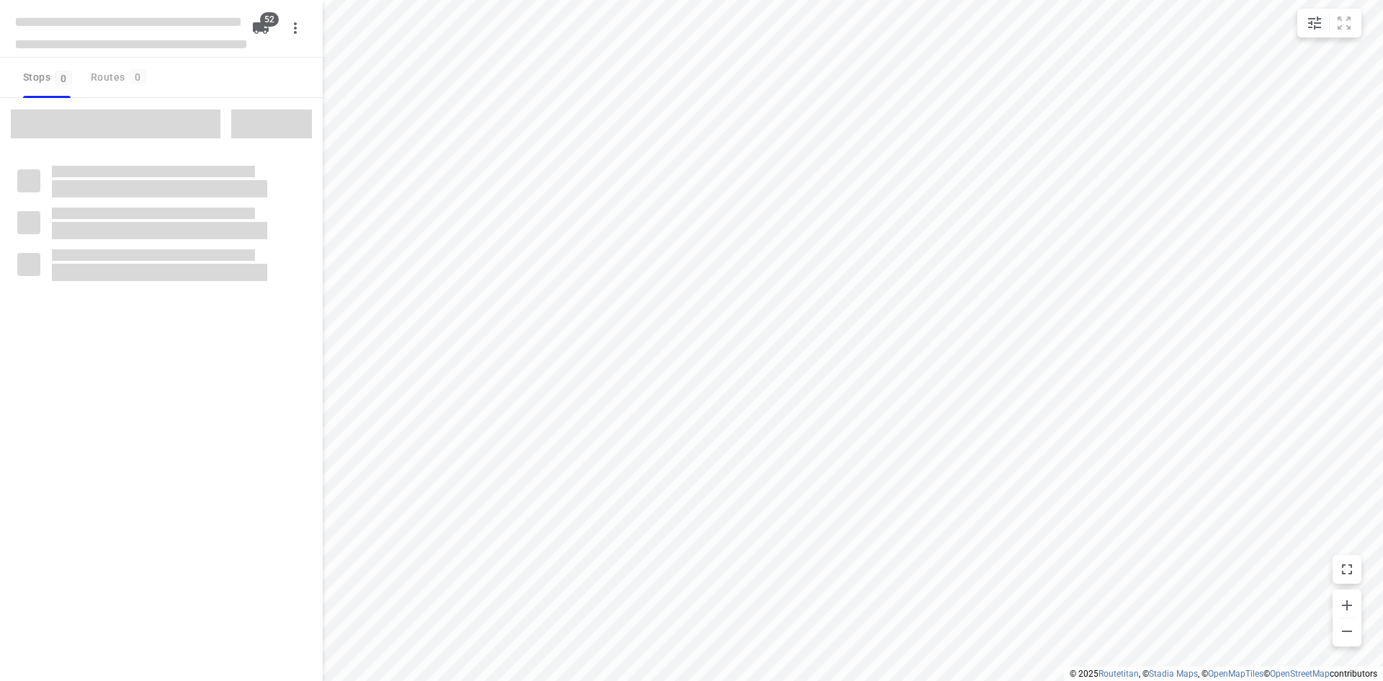
checkbox input "true"
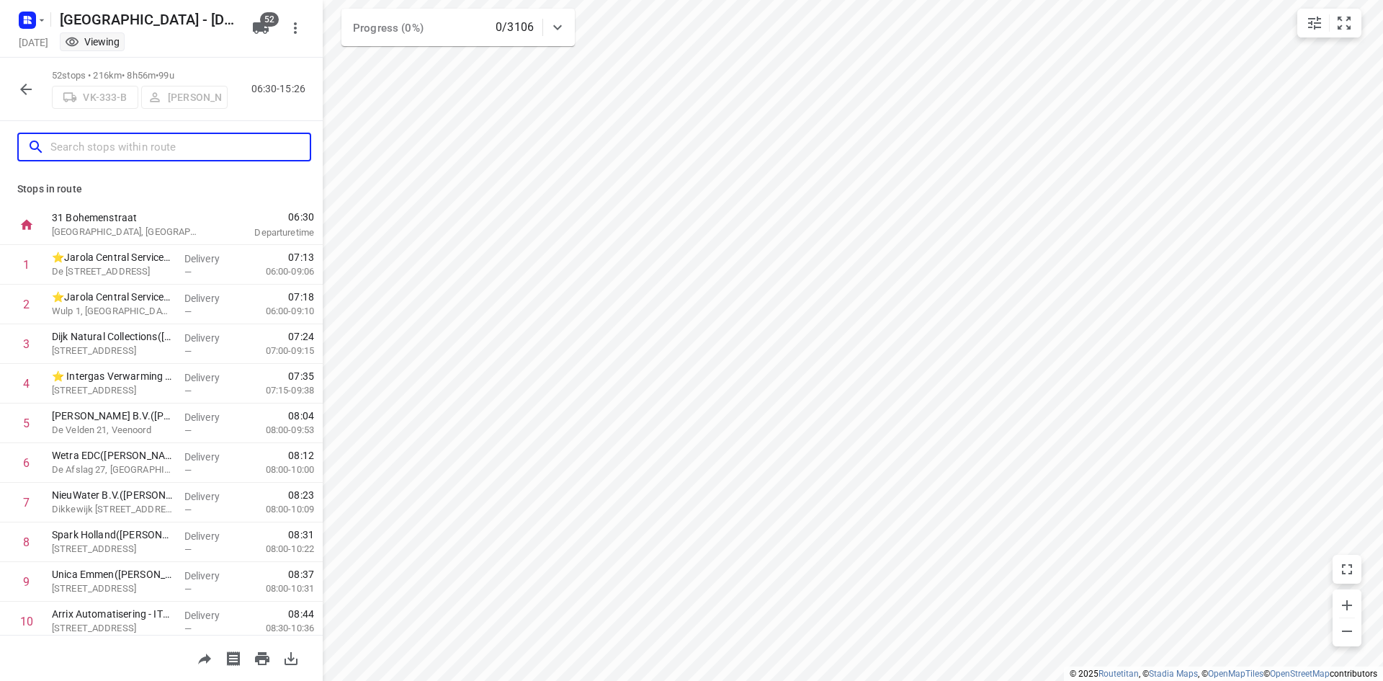
click at [130, 137] on input "text" at bounding box center [179, 147] width 259 height 22
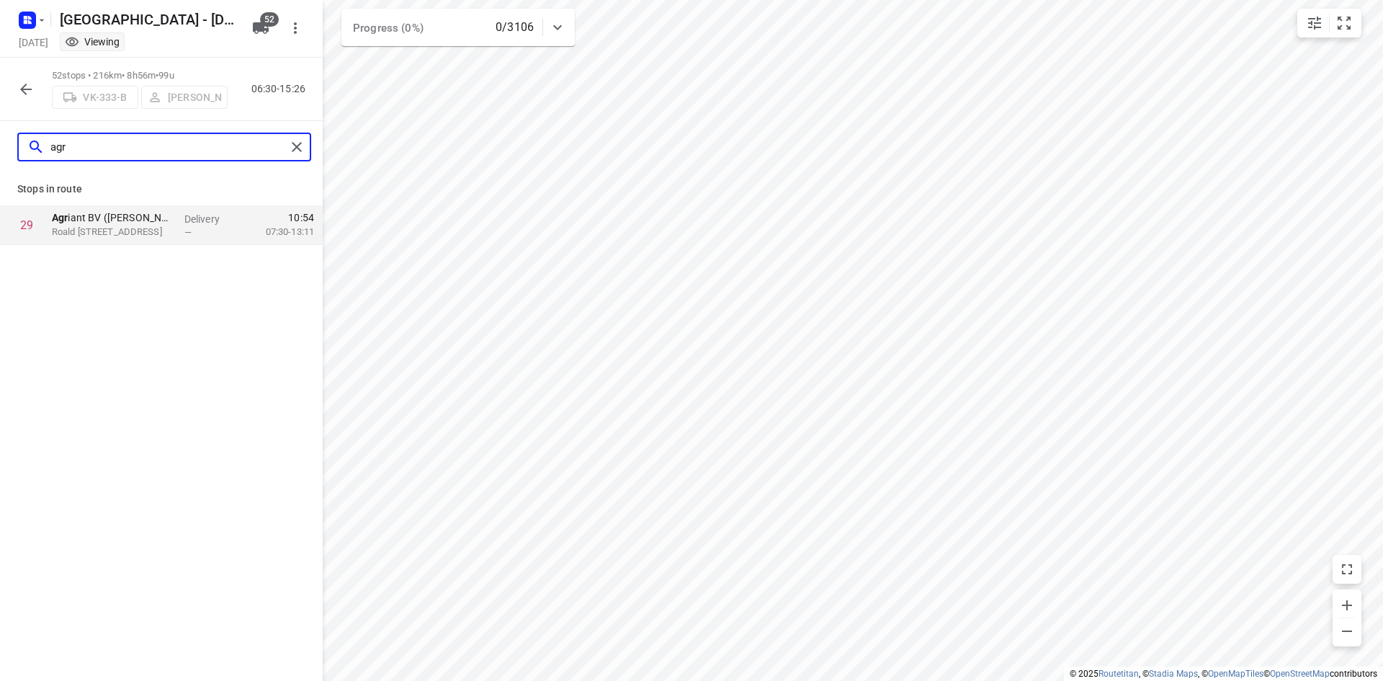
click at [169, 156] on input "agr" at bounding box center [168, 147] width 236 height 22
type input "a"
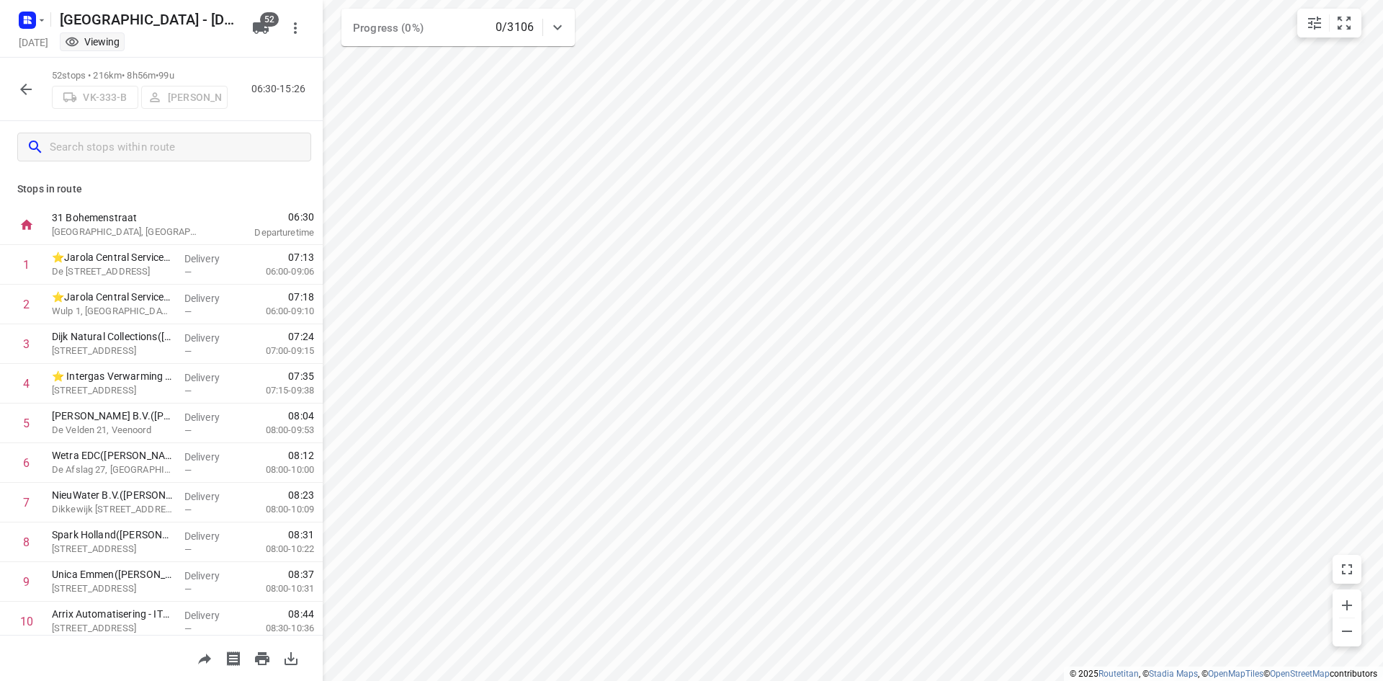
click at [251, 125] on div at bounding box center [161, 147] width 323 height 52
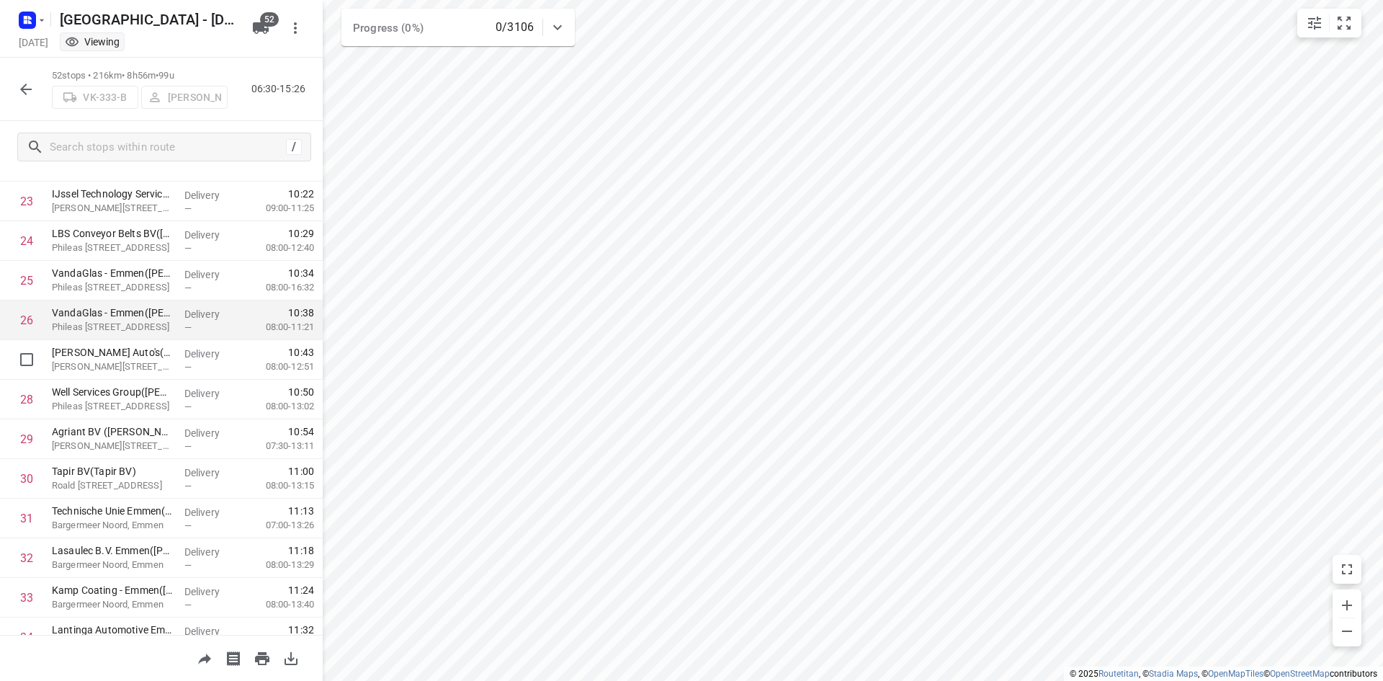
scroll to position [936, 0]
click at [40, 100] on div "52 stops • 216km • 8h56m • 99u VK-333-B [PERSON_NAME] 06:30-15:26" at bounding box center [161, 89] width 323 height 63
click at [39, 96] on div at bounding box center [26, 89] width 29 height 29
click at [0, 85] on div "52 stops • 216km • 8h56m • 99u VK-333-B [PERSON_NAME] 06:30-15:26" at bounding box center [161, 89] width 323 height 63
click at [17, 81] on icon "button" at bounding box center [25, 89] width 17 height 17
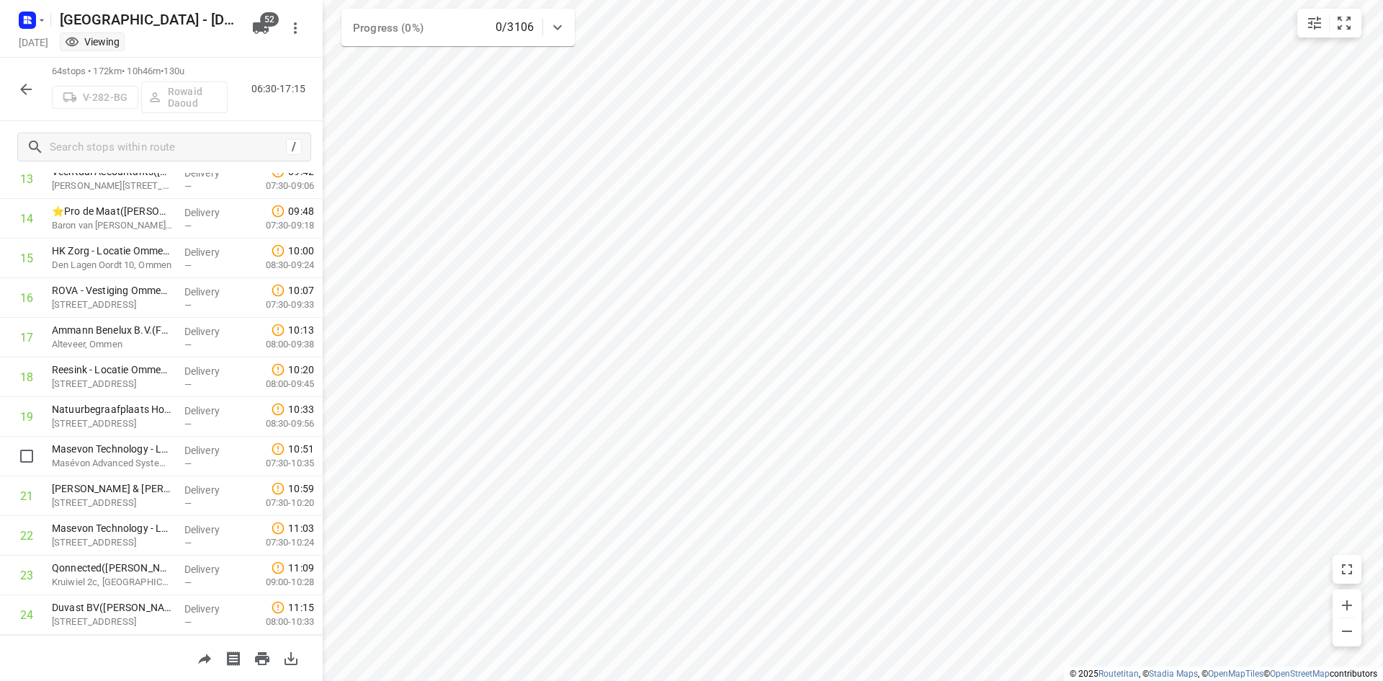
scroll to position [648, 0]
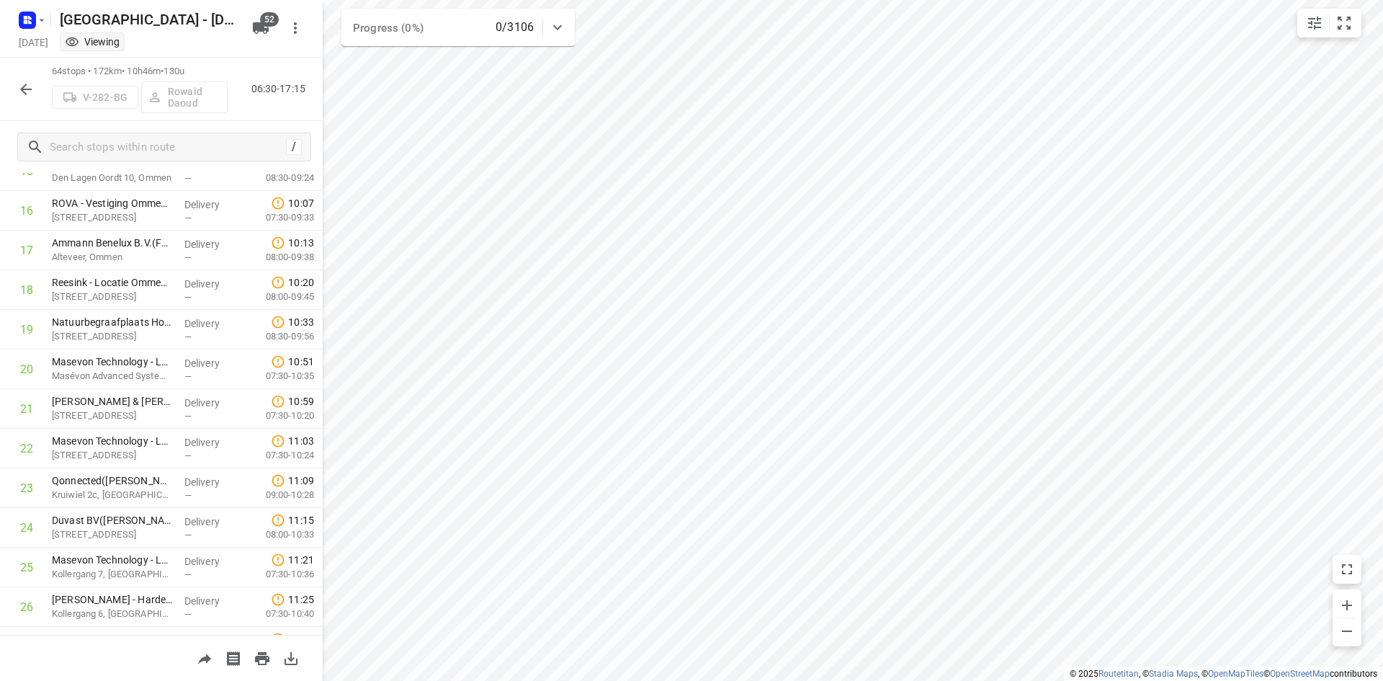
click at [41, 93] on div "64 stops • 172km • 10h46m • 130u V-282-BG Rowaid Daoud 06:30-17:15" at bounding box center [161, 89] width 323 height 63
click at [32, 90] on icon "button" at bounding box center [25, 89] width 17 height 17
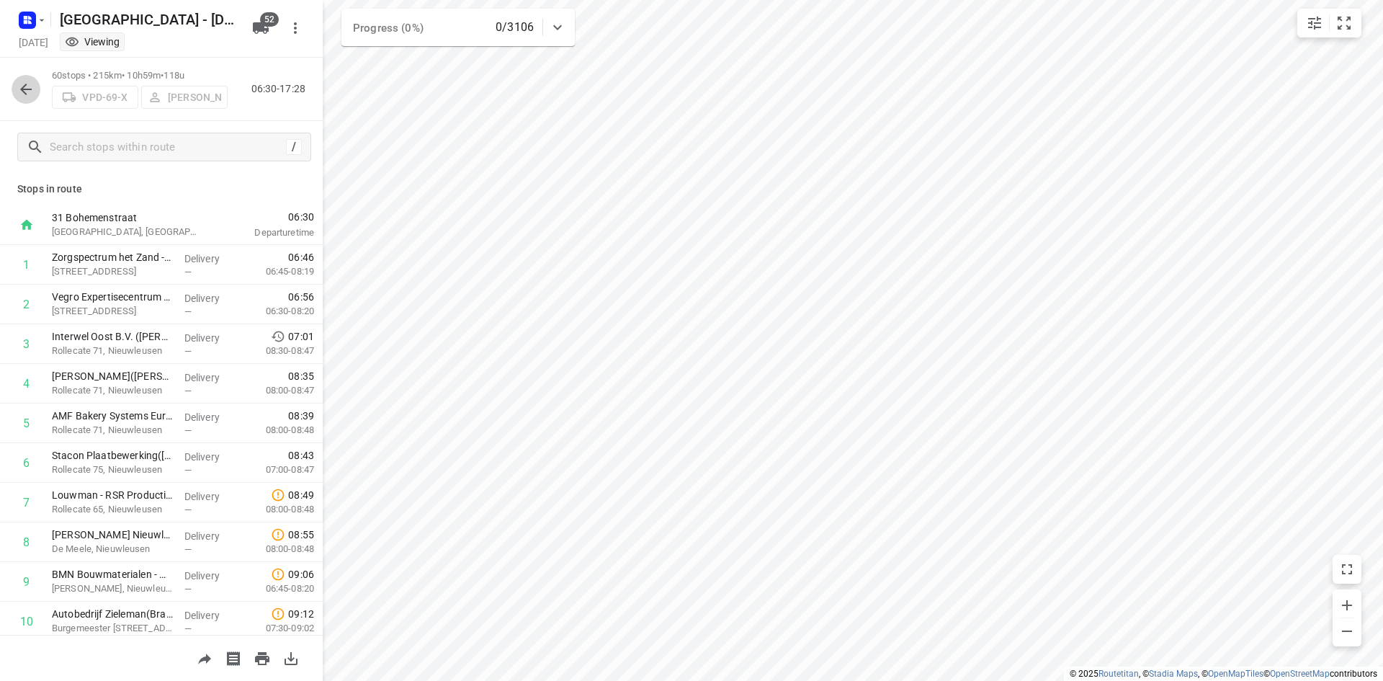
click at [38, 89] on button "button" at bounding box center [26, 89] width 29 height 29
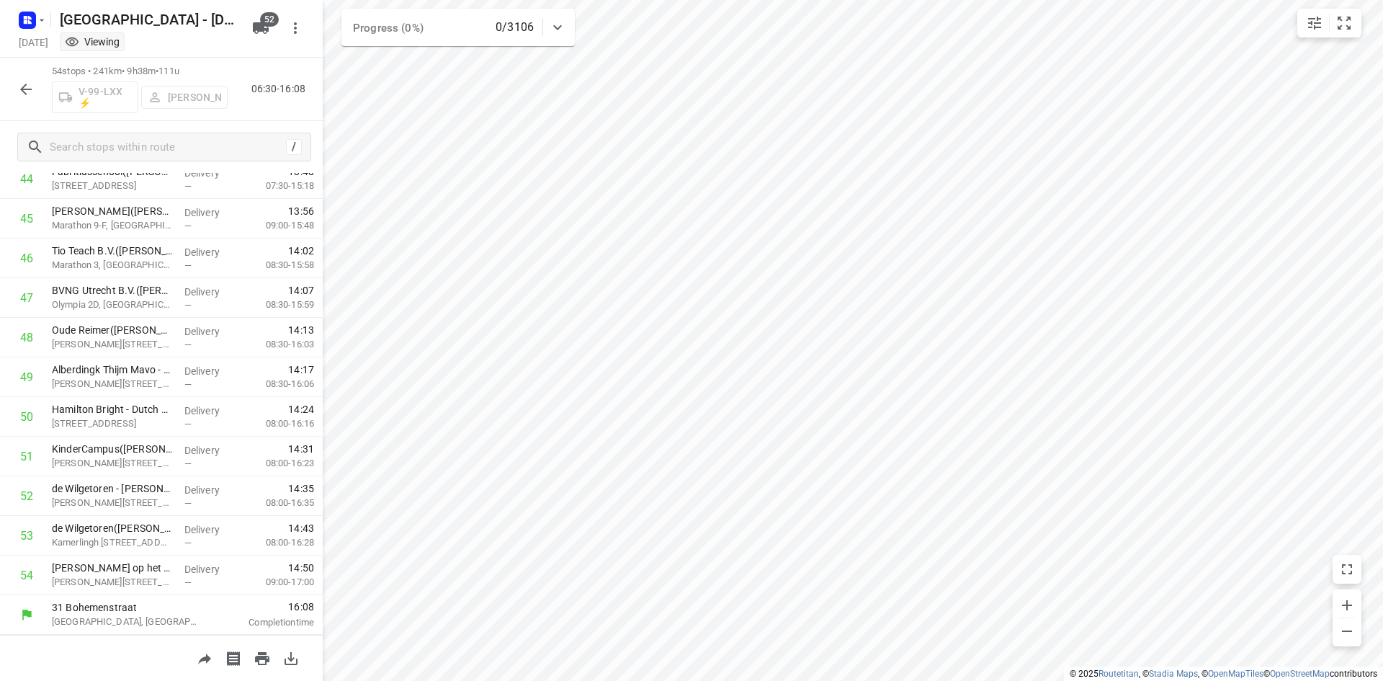
scroll to position [1789, 0]
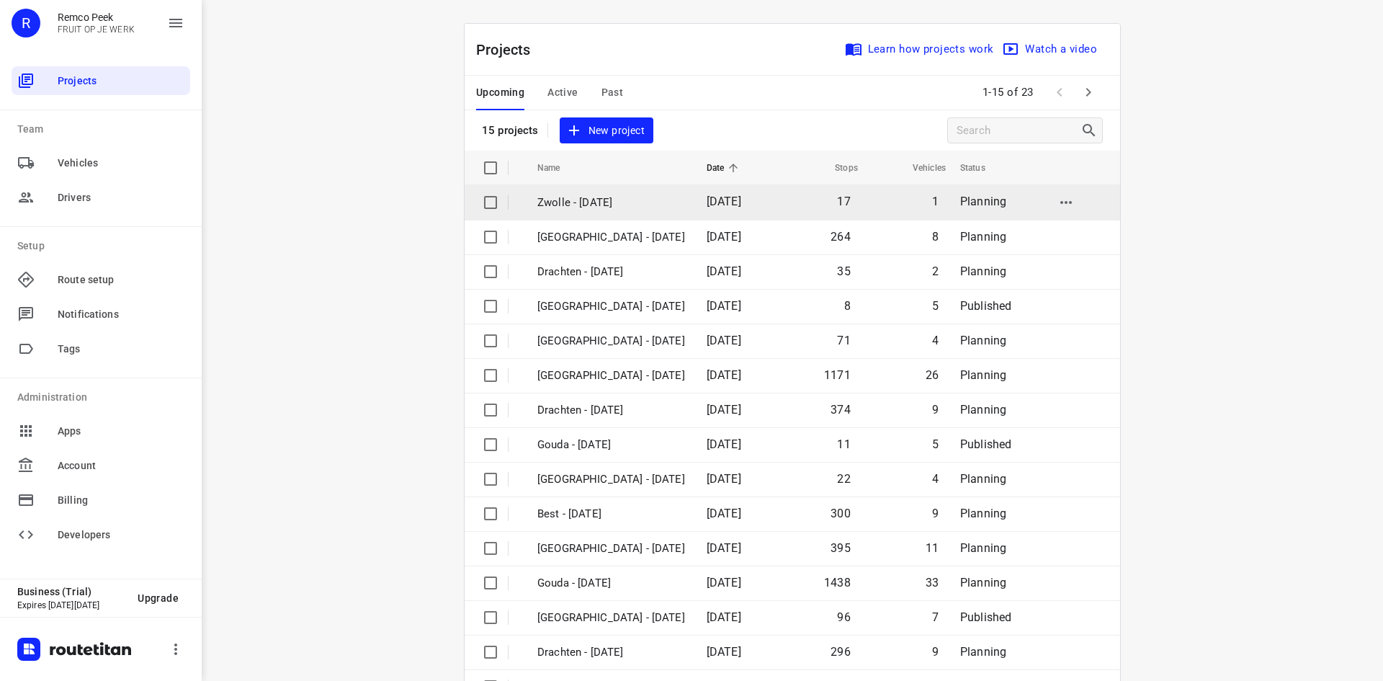
click at [584, 212] on td "Zwolle - [DATE]" at bounding box center [609, 202] width 172 height 35
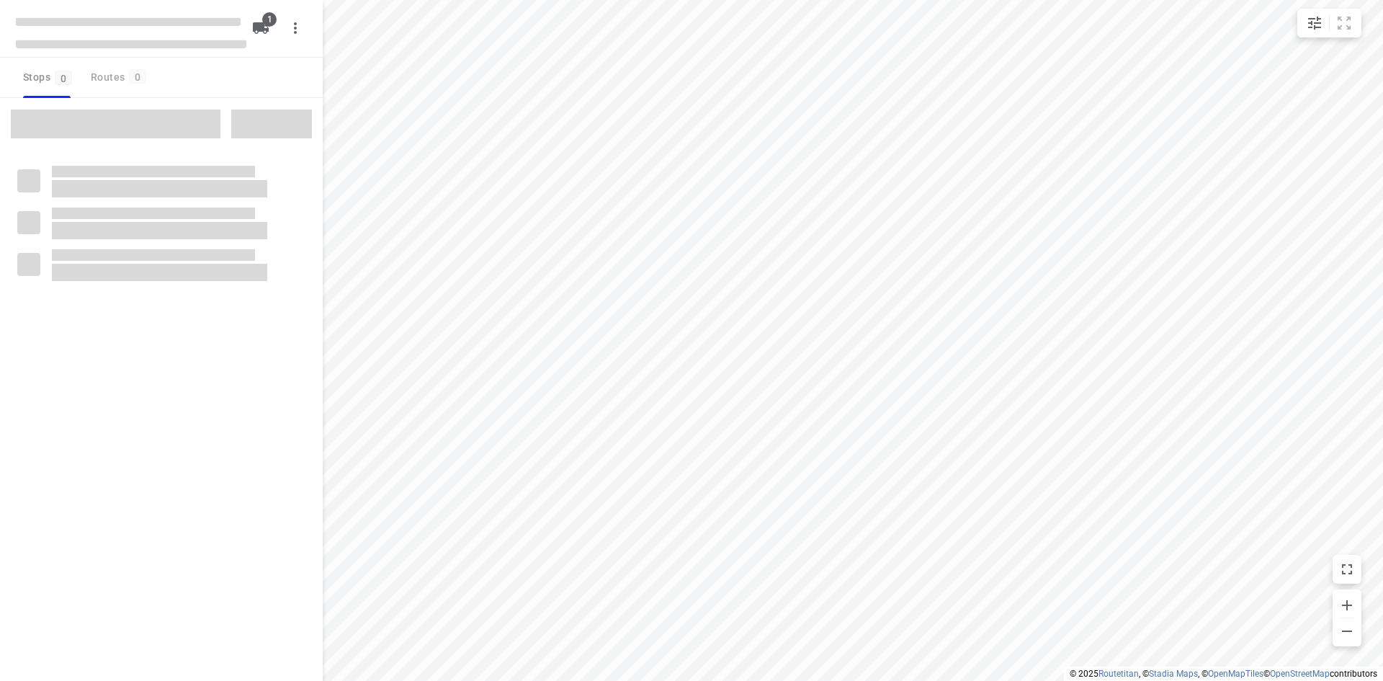
checkbox input "true"
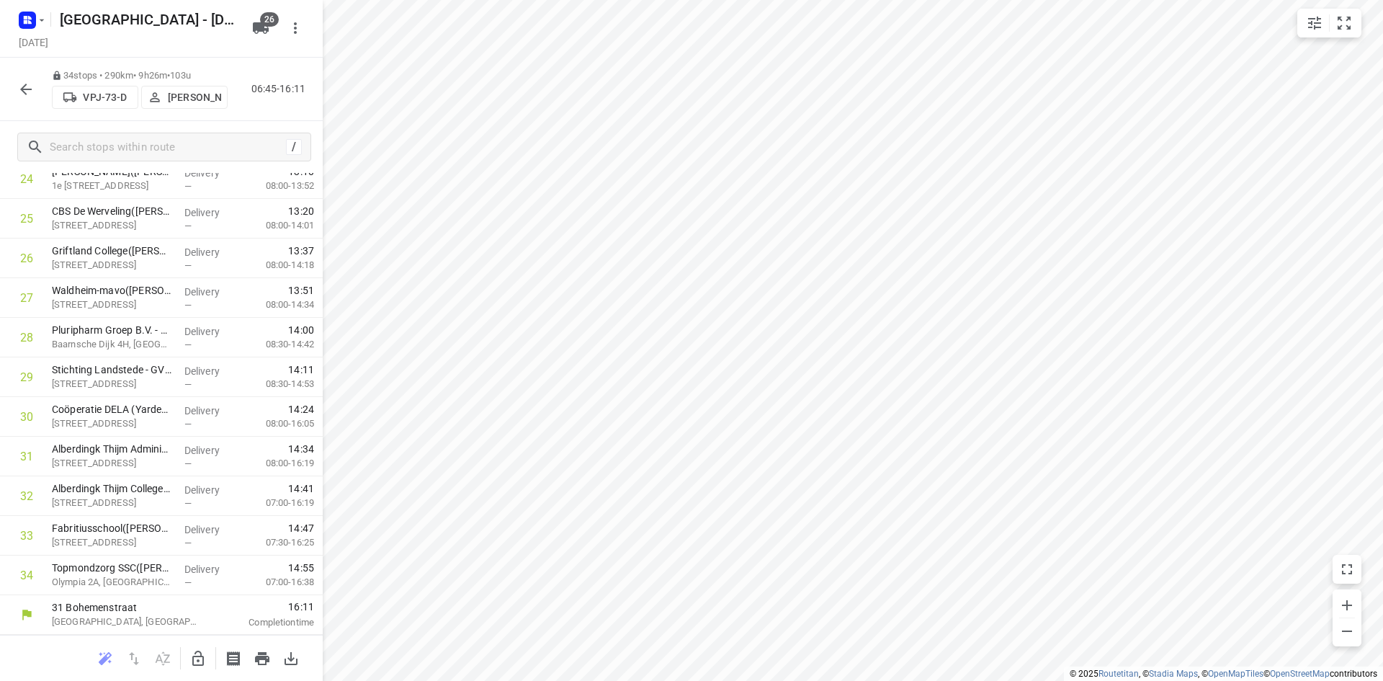
scroll to position [997, 0]
click at [31, 91] on icon "button" at bounding box center [25, 89] width 17 height 17
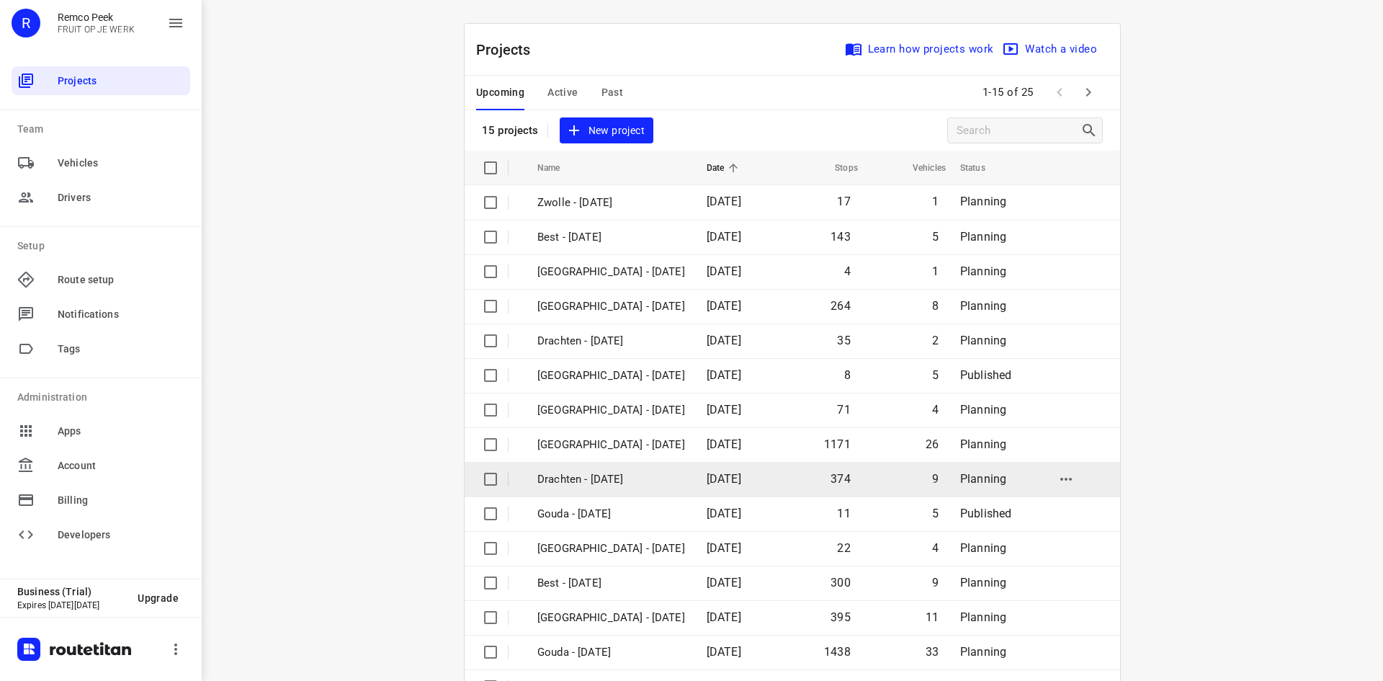
click at [684, 475] on p "Drachten - [DATE]" at bounding box center [611, 479] width 148 height 17
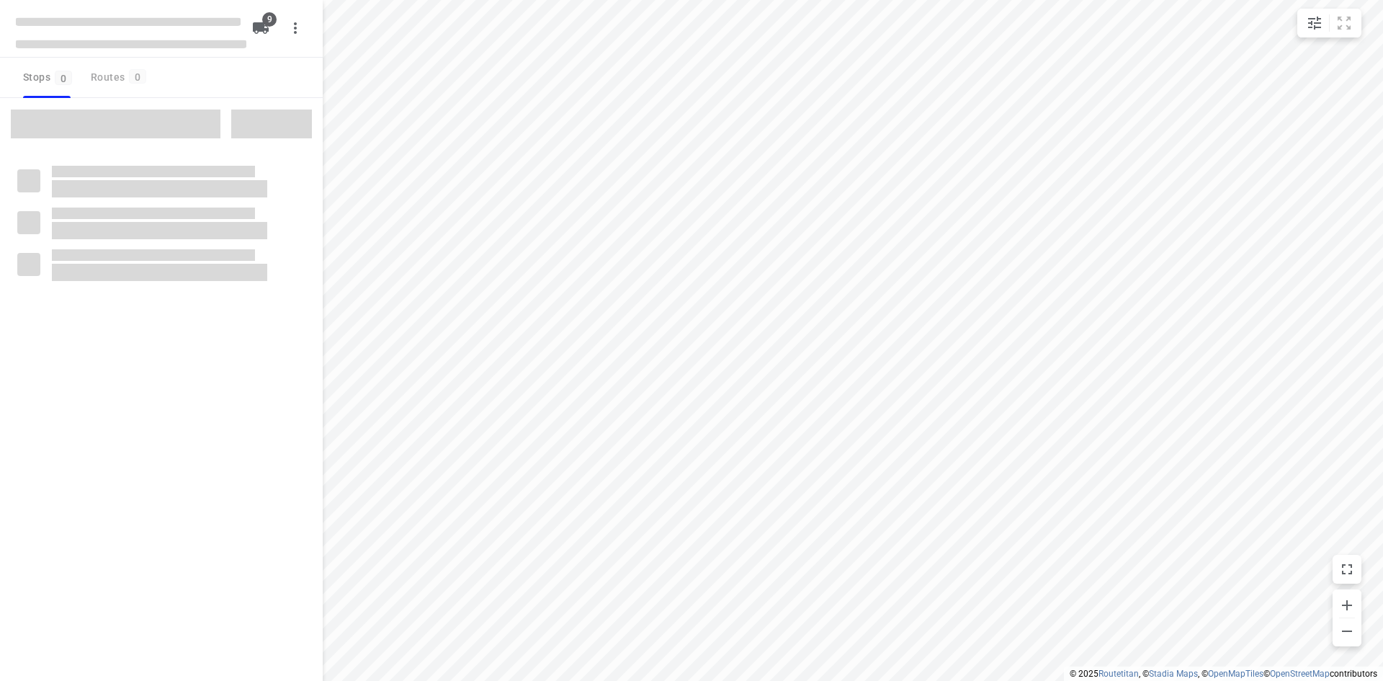
checkbox input "true"
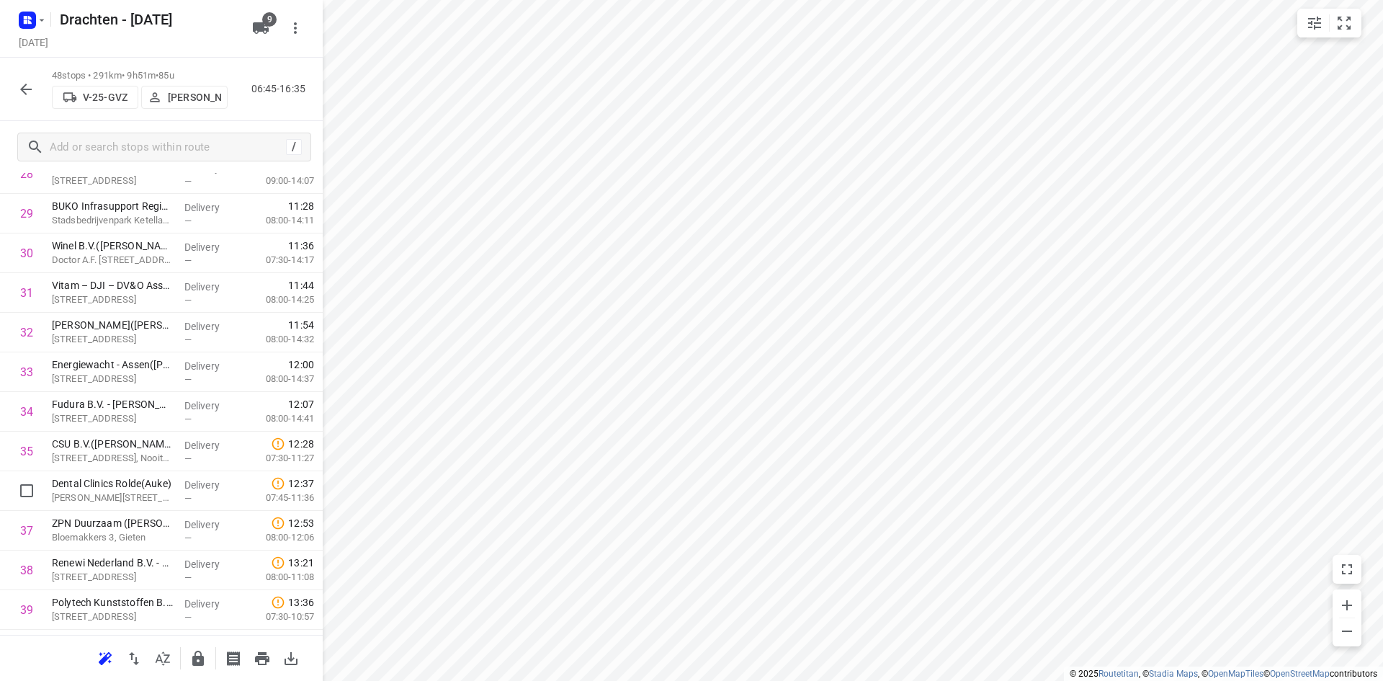
scroll to position [1593, 0]
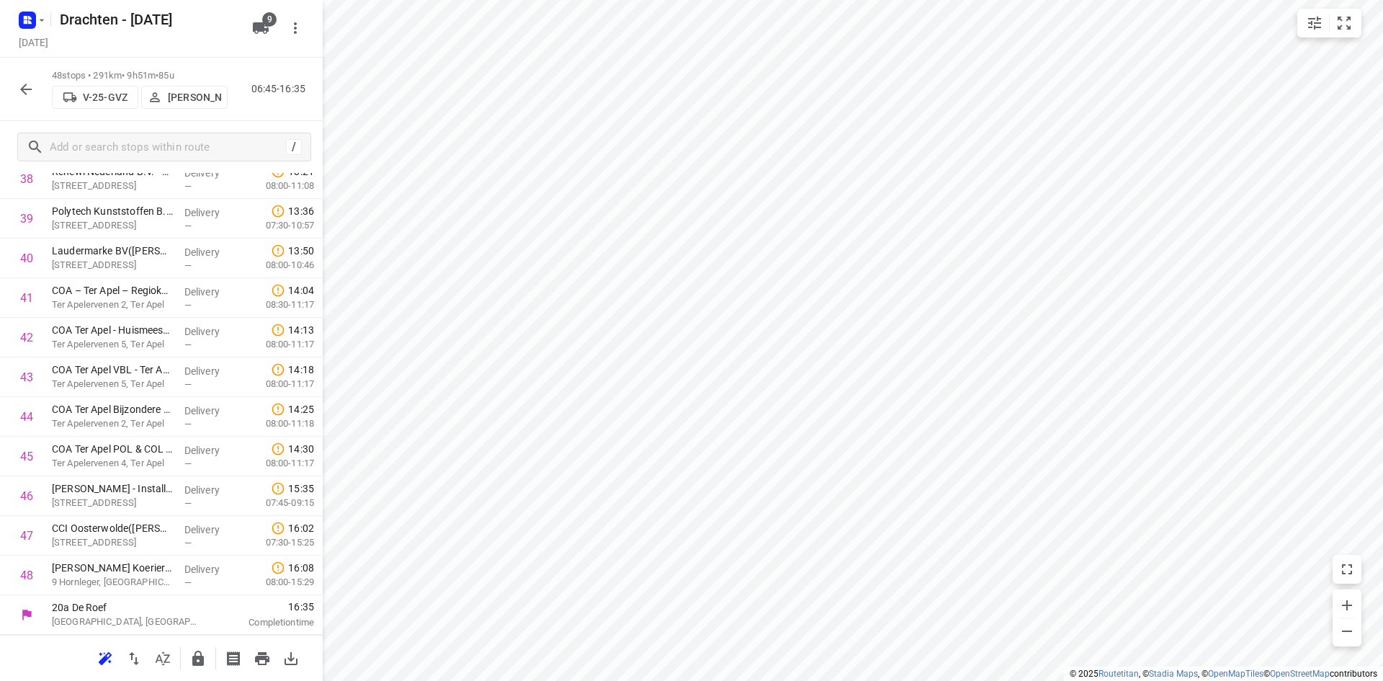
click at [23, 87] on icon "button" at bounding box center [26, 90] width 12 height 12
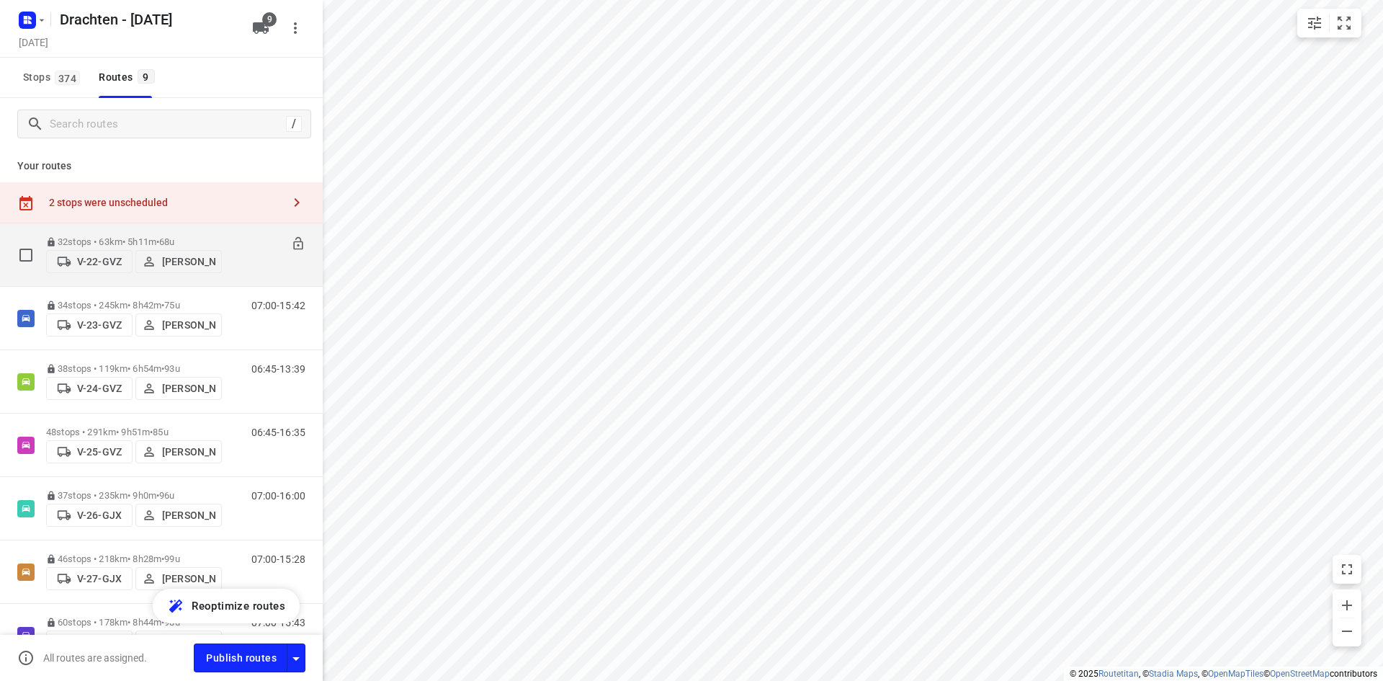
click at [170, 224] on div "32 stops • 63km • 5h11m • 68u V-22-GVZ [PERSON_NAME] 07:15-12:26" at bounding box center [161, 254] width 323 height 63
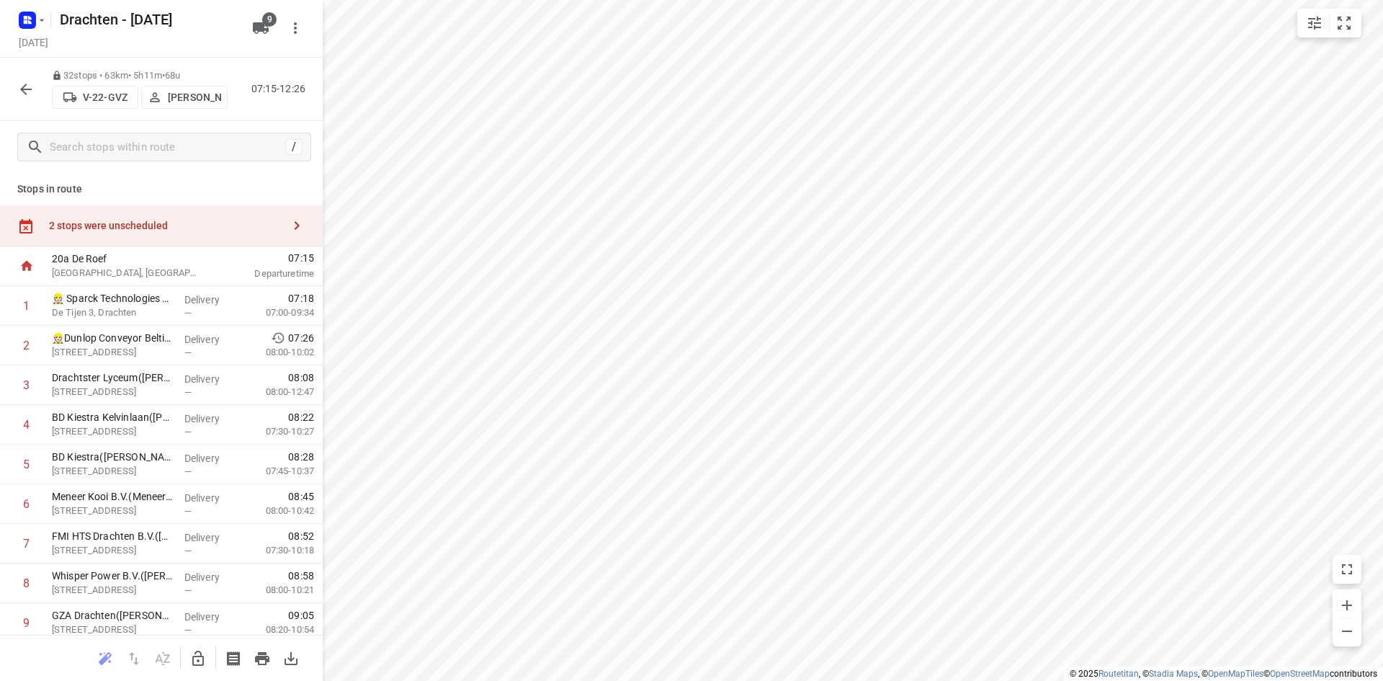
click at [24, 82] on icon "button" at bounding box center [25, 89] width 17 height 17
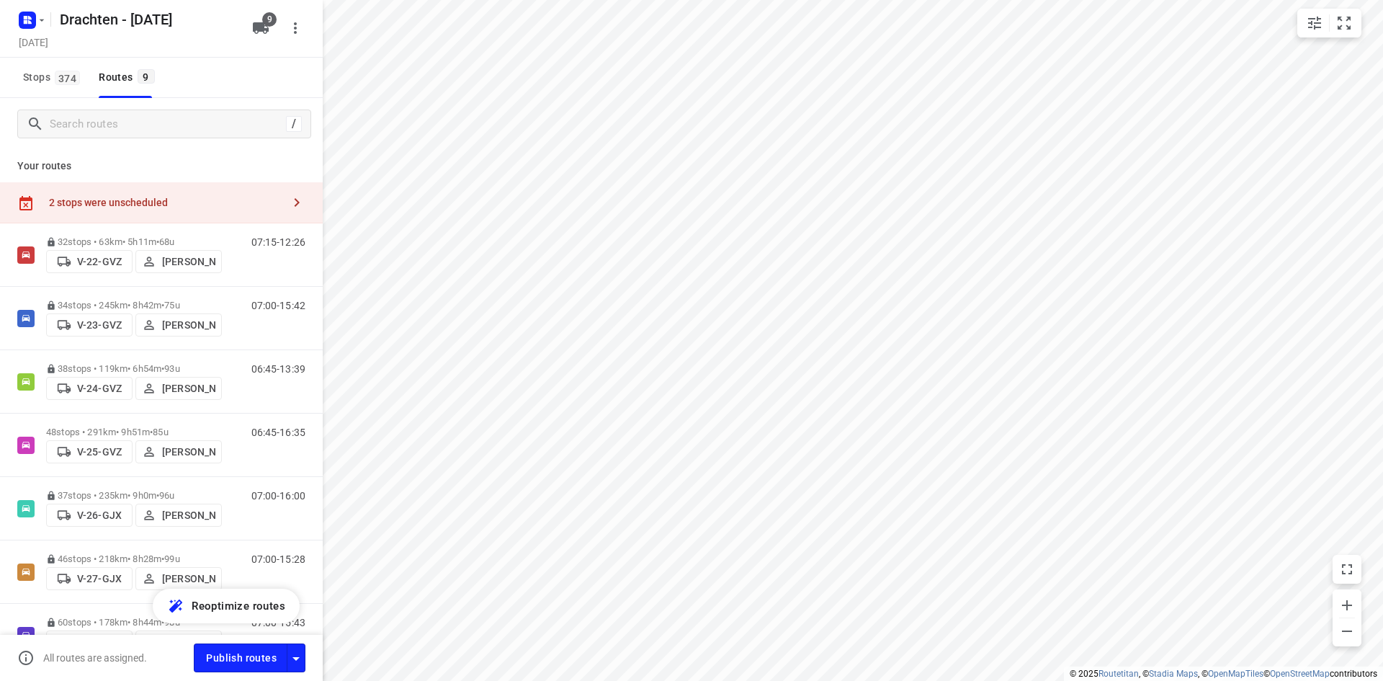
click at [115, 188] on div "2 stops were unscheduled" at bounding box center [161, 202] width 323 height 41
click at [356, 38] on button "button" at bounding box center [348, 27] width 29 height 29
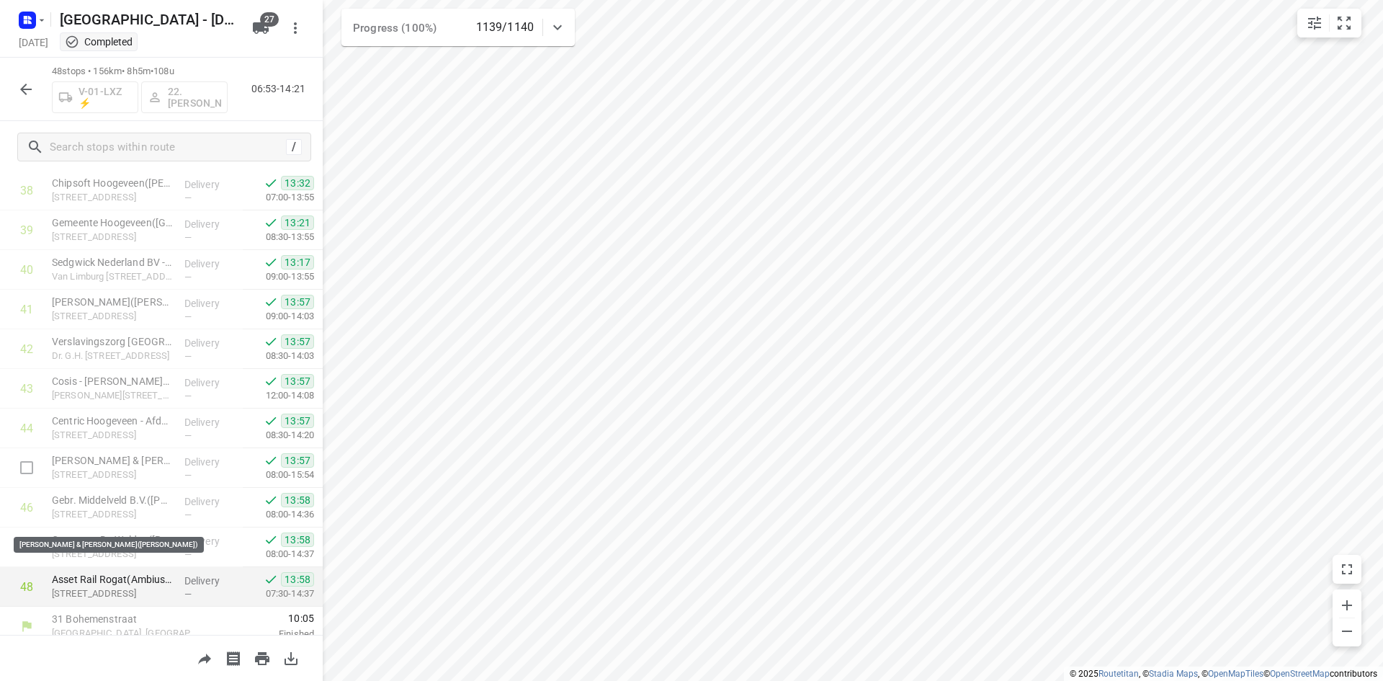
scroll to position [1552, 0]
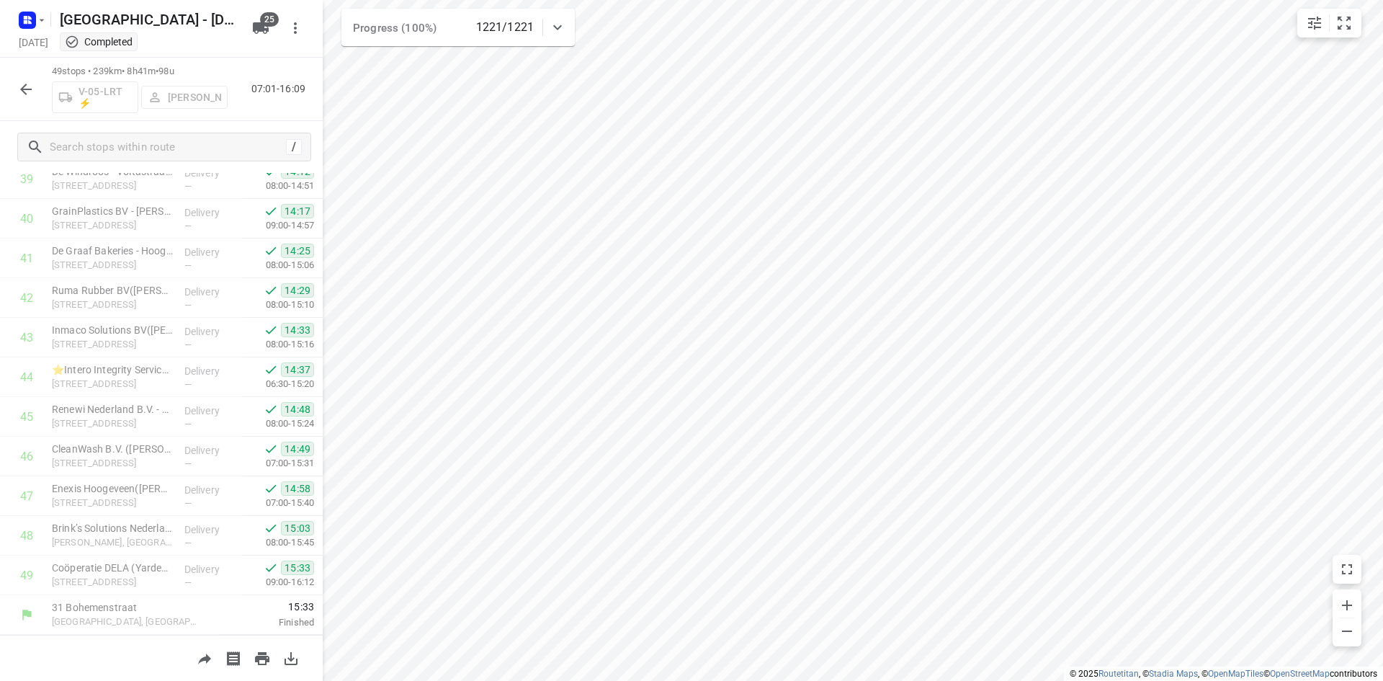
scroll to position [1591, 0]
click at [16, 90] on button "button" at bounding box center [26, 89] width 29 height 29
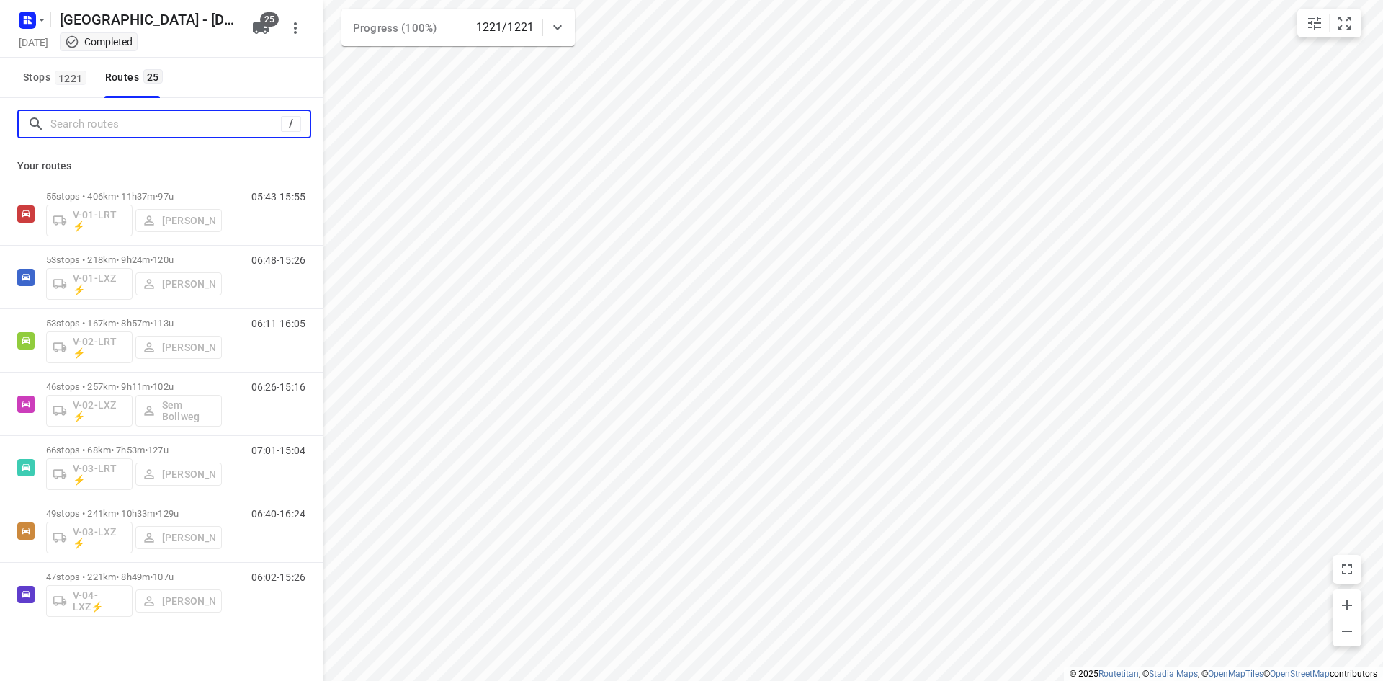
click at [84, 119] on input "Search routes" at bounding box center [165, 124] width 231 height 22
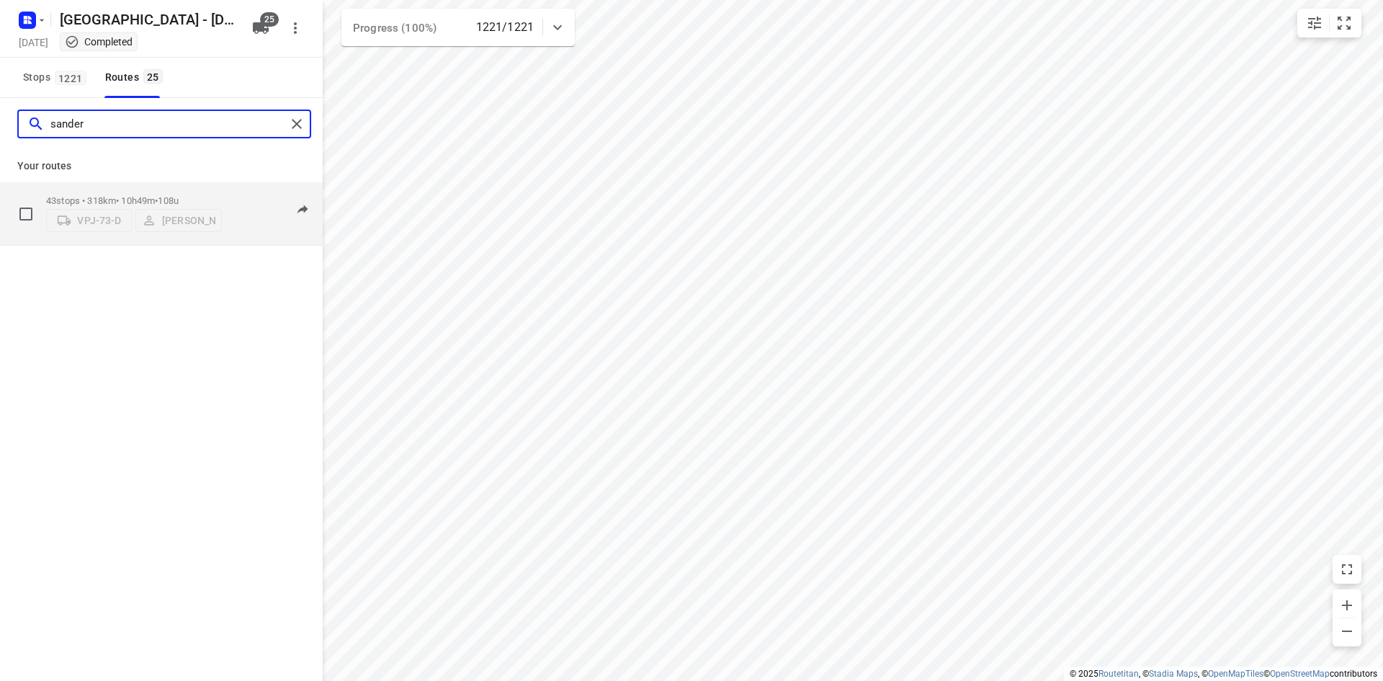
type input "sander"
click at [92, 195] on p "43 stops • 318km • 10h49m • 108u" at bounding box center [134, 200] width 176 height 11
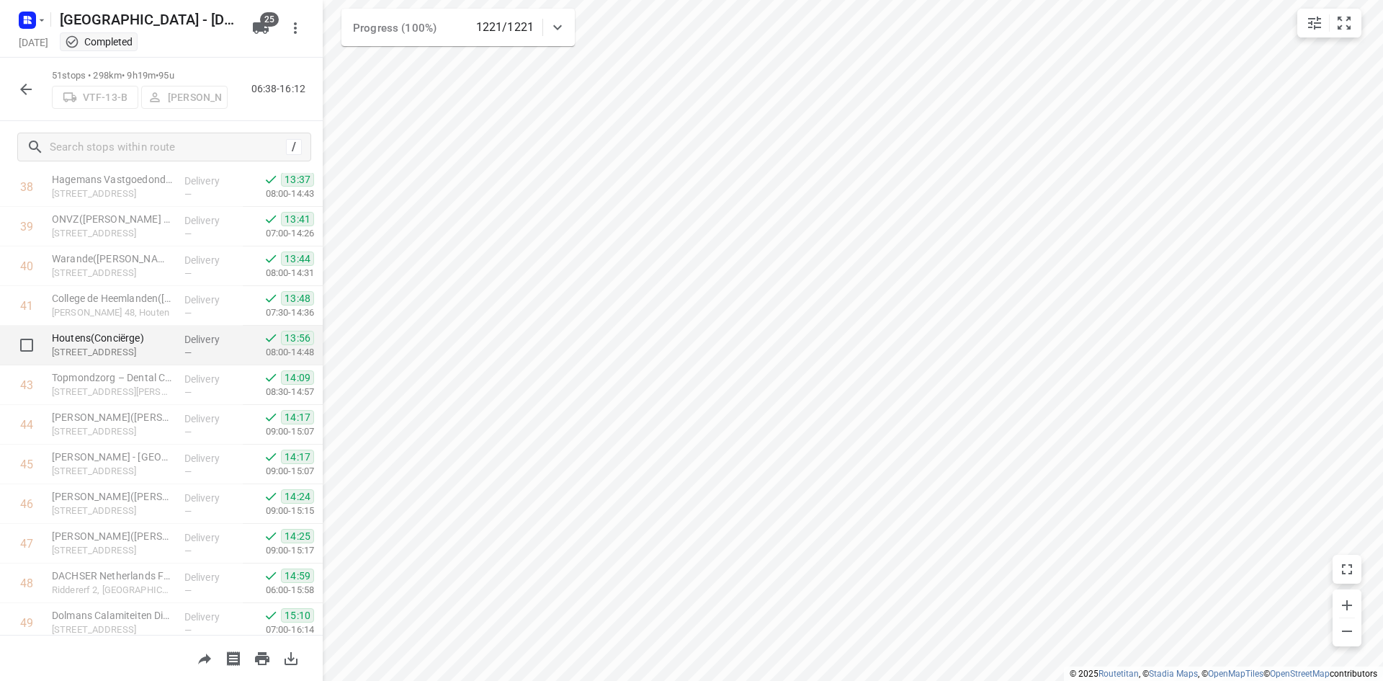
scroll to position [1671, 0]
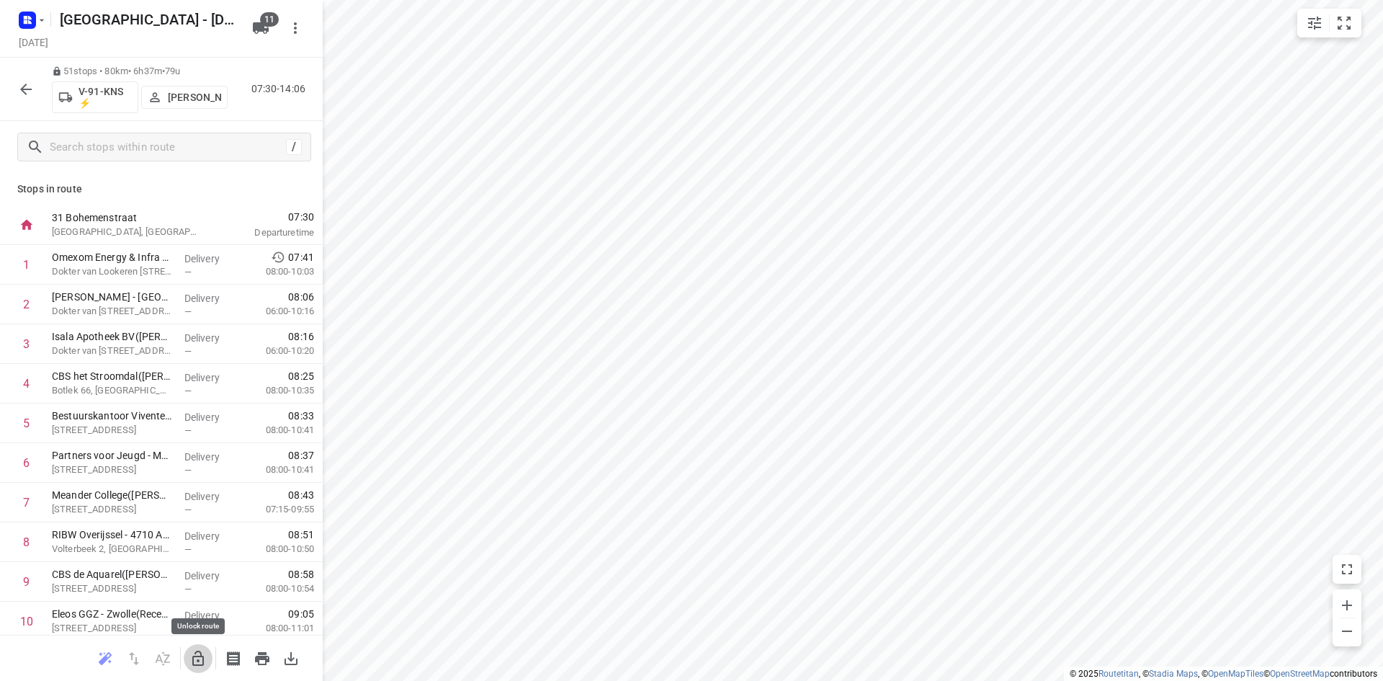
click at [197, 657] on icon "button" at bounding box center [197, 658] width 17 height 17
click at [204, 661] on icon "button" at bounding box center [198, 657] width 12 height 15
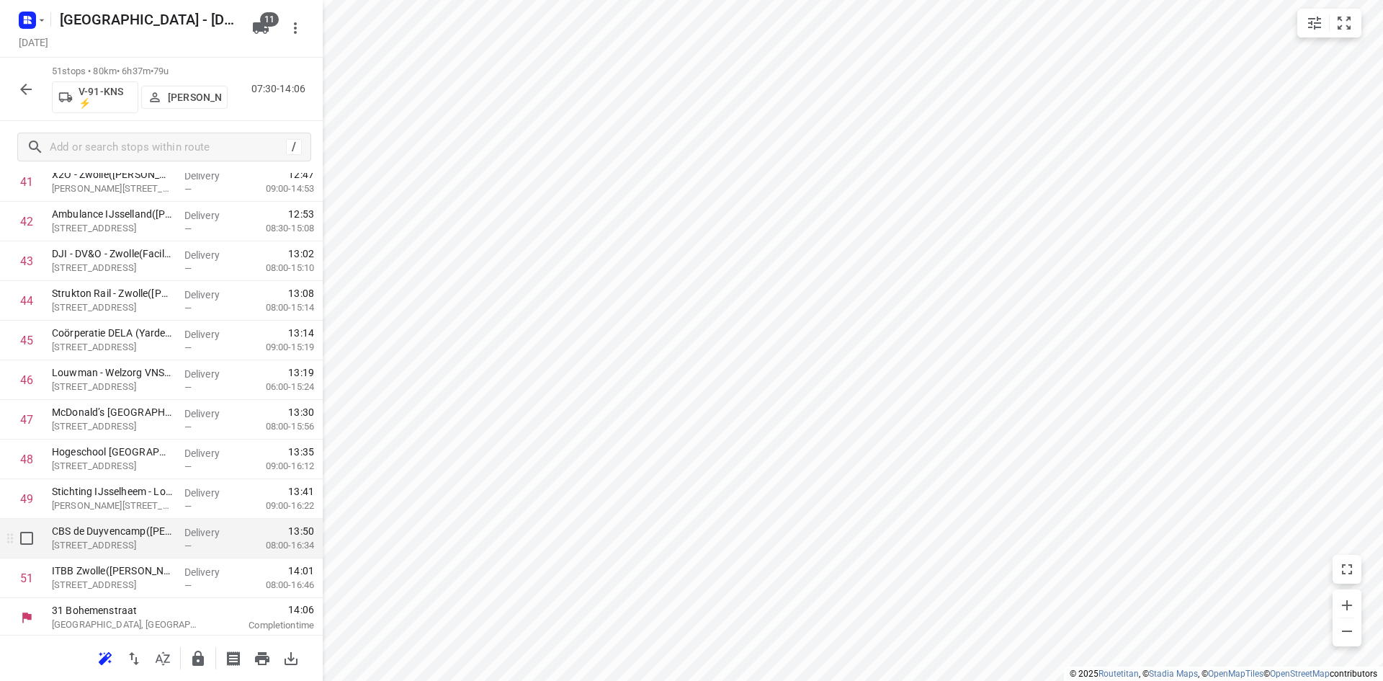
scroll to position [1671, 0]
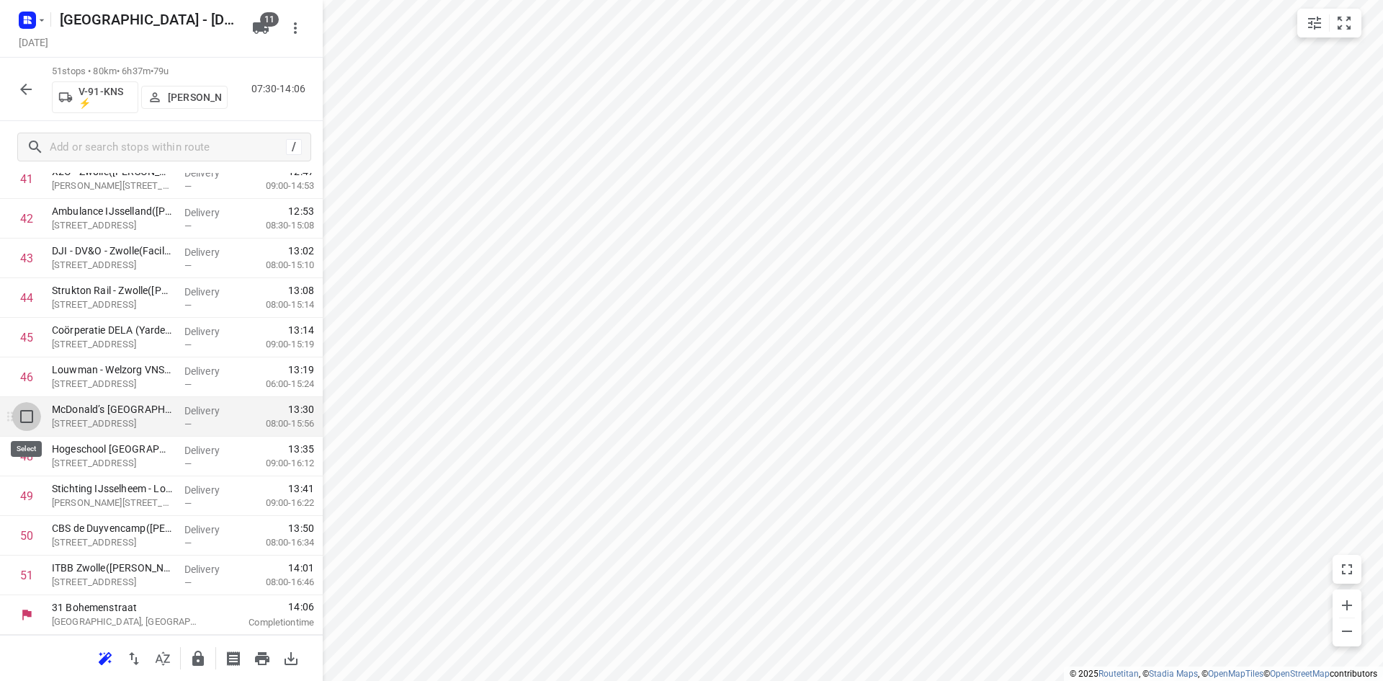
click at [25, 414] on input "checkbox" at bounding box center [26, 416] width 29 height 29
checkbox input "true"
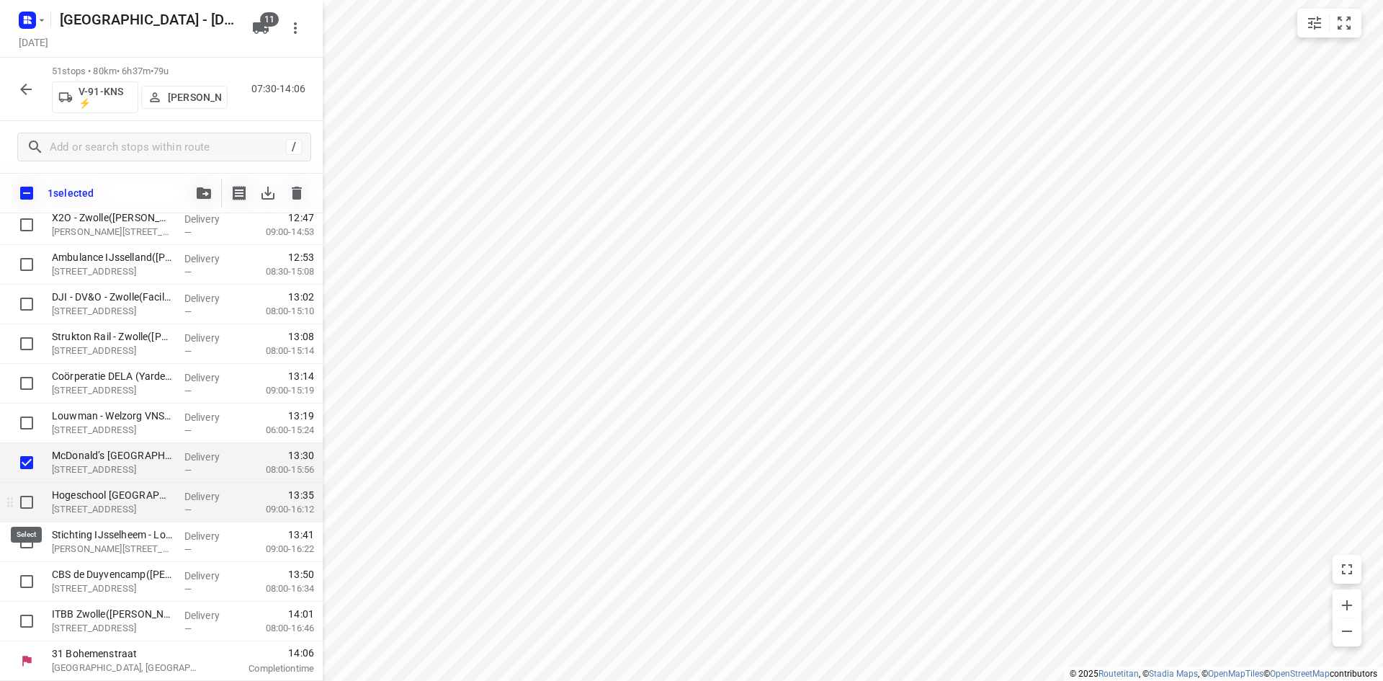
click at [29, 506] on input "checkbox" at bounding box center [26, 502] width 29 height 29
checkbox input "true"
click at [32, 540] on input "checkbox" at bounding box center [26, 541] width 29 height 29
checkbox input "true"
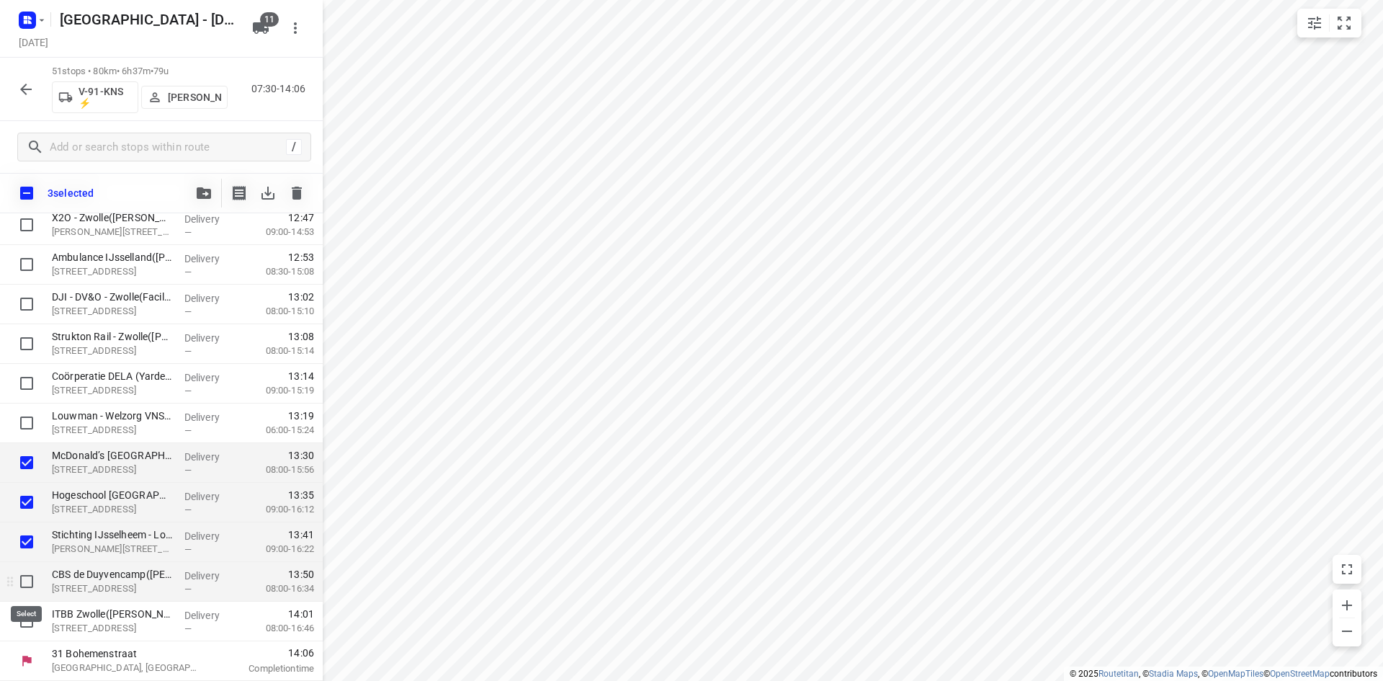
click at [19, 574] on input "checkbox" at bounding box center [26, 581] width 29 height 29
checkbox input "true"
click at [22, 614] on input "checkbox" at bounding box center [26, 621] width 29 height 29
checkbox input "true"
click at [210, 190] on icon "button" at bounding box center [204, 193] width 14 height 12
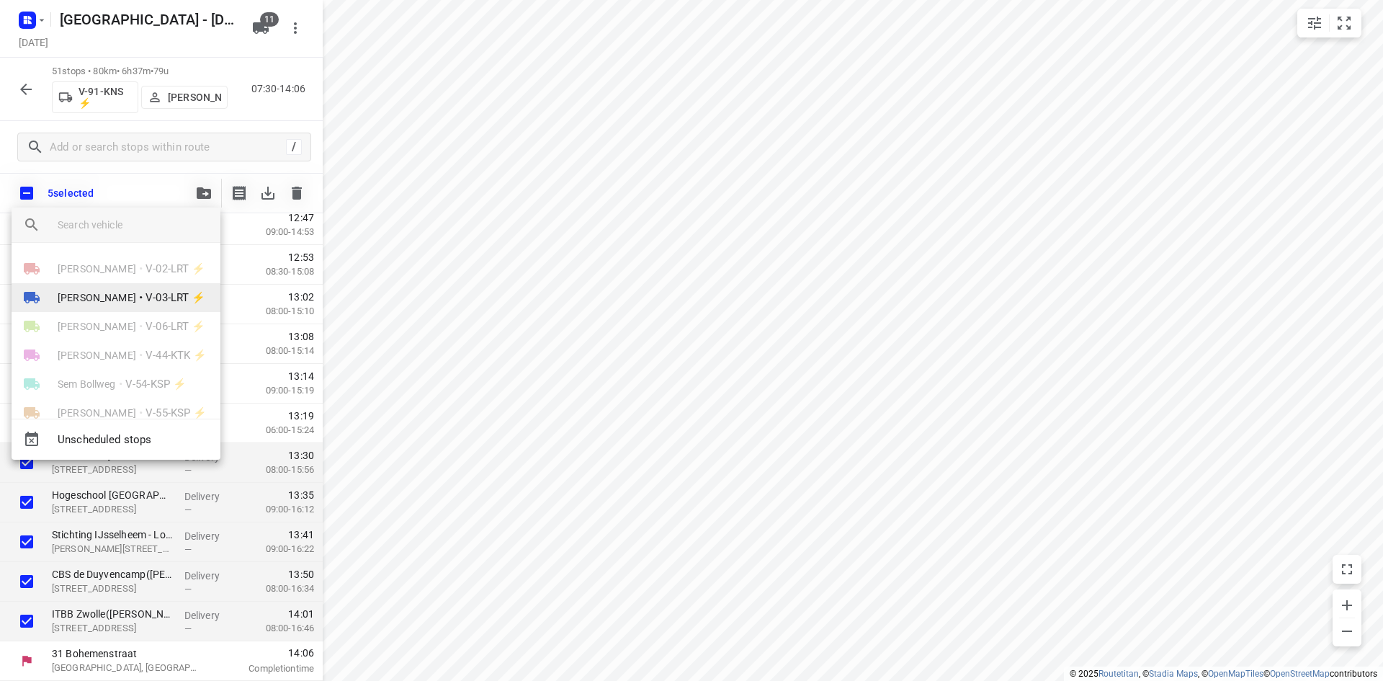
click at [154, 302] on span "V-03-LRT ⚡" at bounding box center [176, 298] width 60 height 17
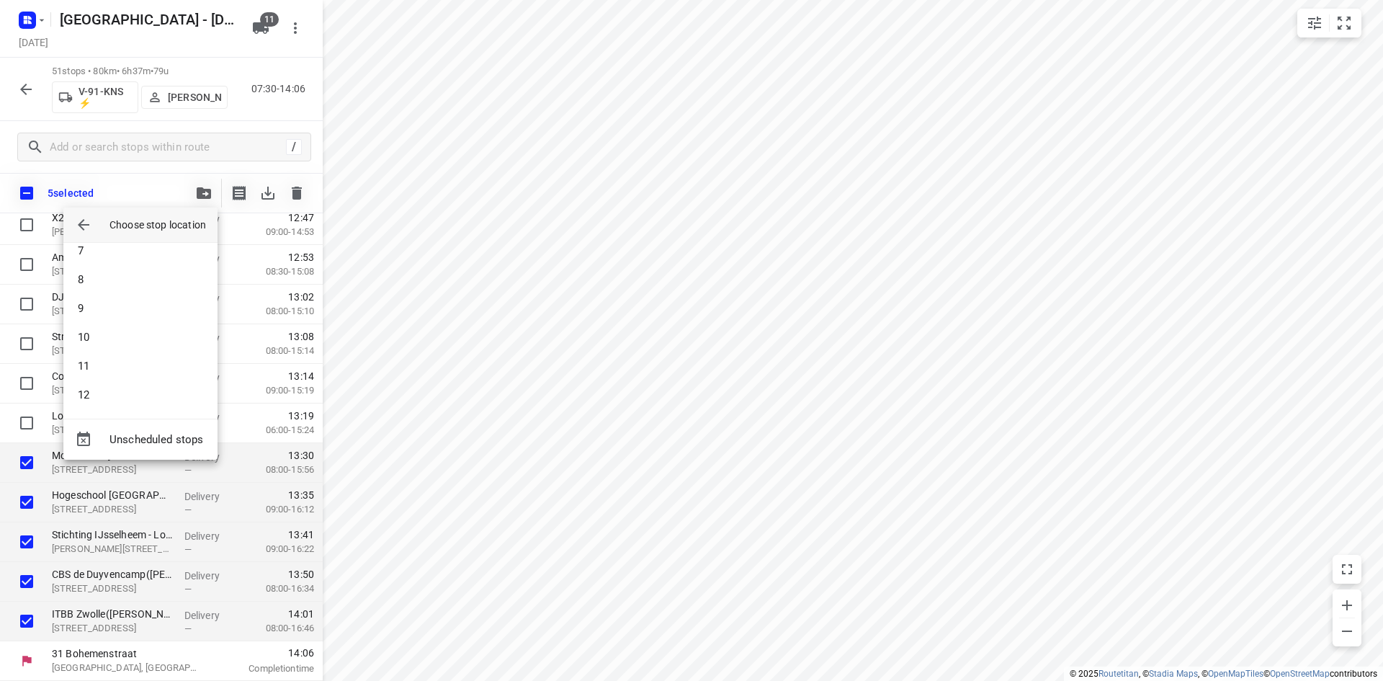
scroll to position [389, 0]
click at [130, 398] on li "19" at bounding box center [140, 392] width 154 height 29
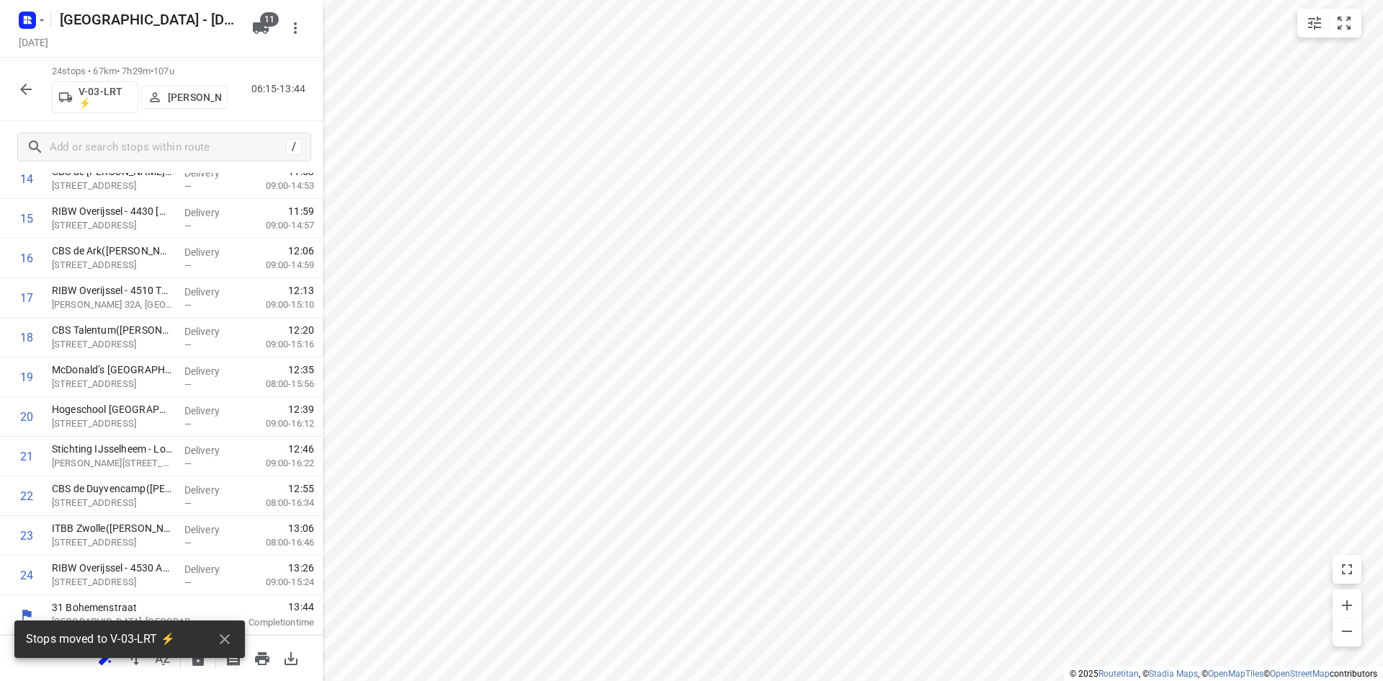
scroll to position [601, 0]
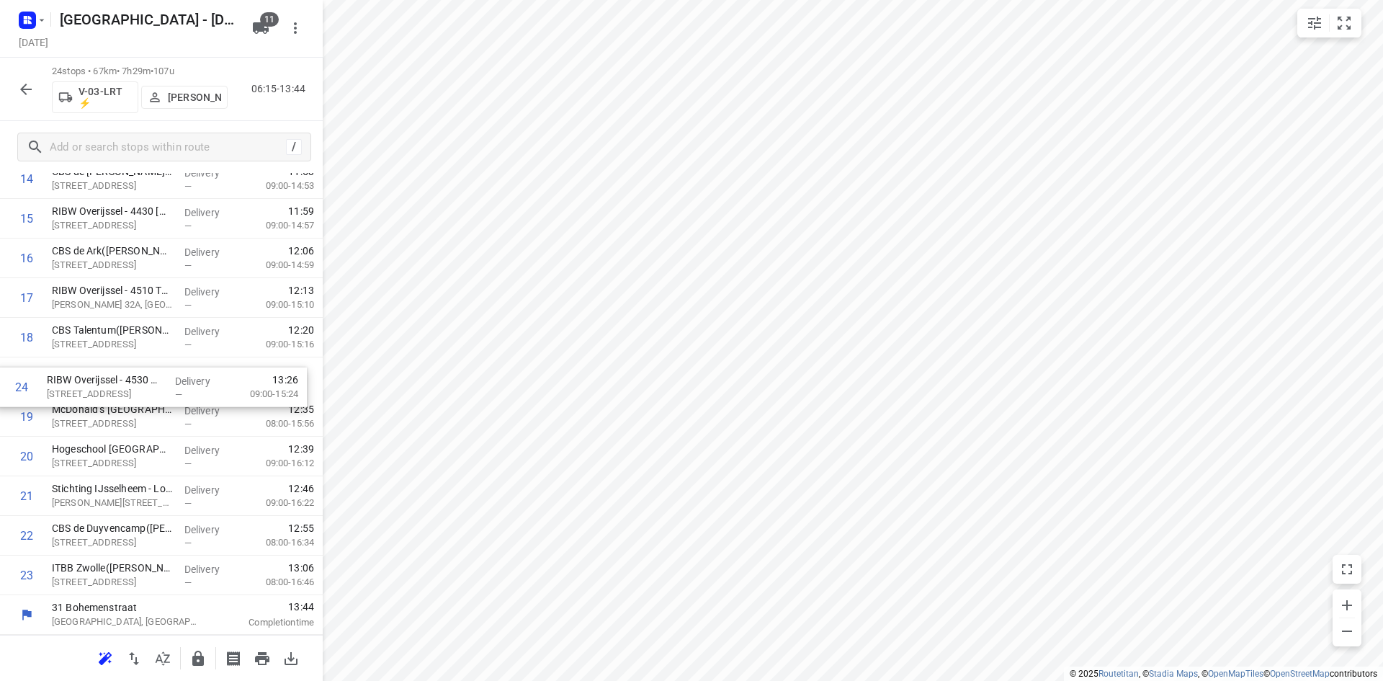
drag, startPoint x: 138, startPoint y: 589, endPoint x: 134, endPoint y: 395, distance: 194.5
click at [134, 395] on div "1 ⭐Apleona Netherlands B.V. - Facility Management - Rieteweg 21(Dyon Bruins) Ri…" at bounding box center [161, 119] width 323 height 951
click at [202, 661] on icon "button" at bounding box center [198, 657] width 12 height 15
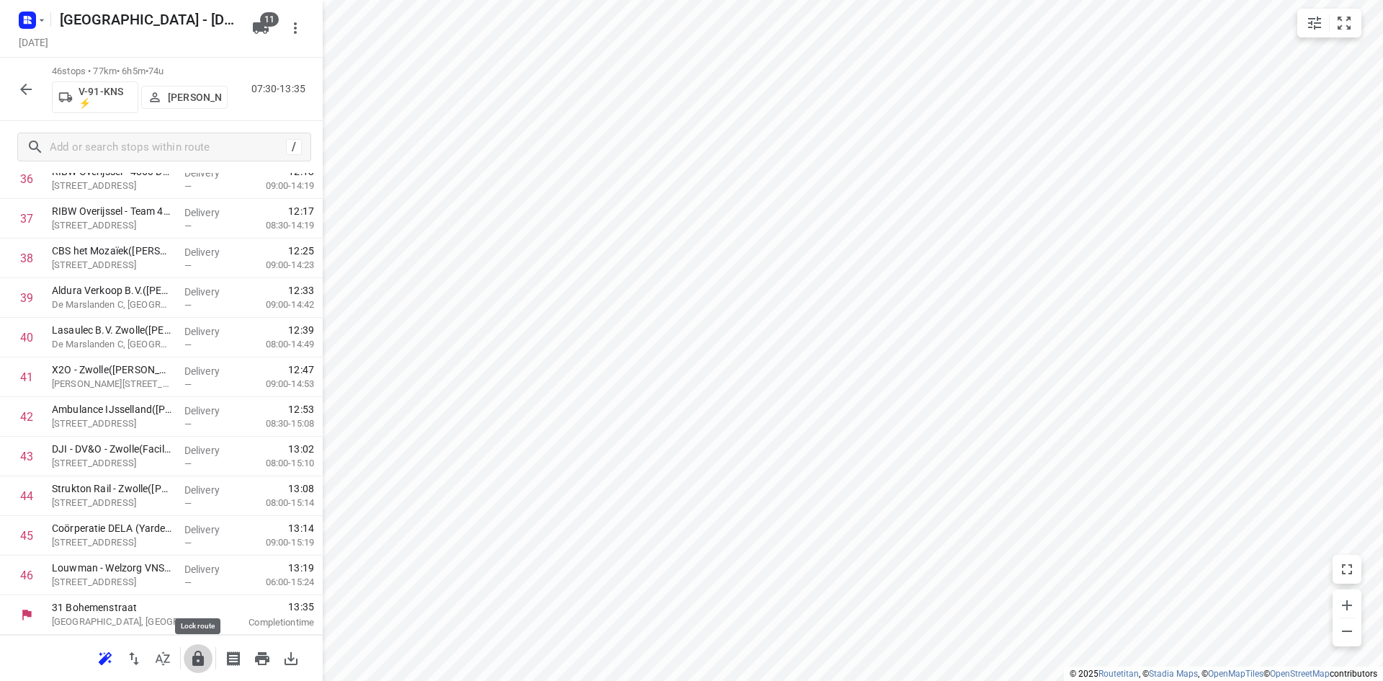
click at [197, 665] on icon "button" at bounding box center [198, 657] width 12 height 15
click at [24, 89] on icon "button" at bounding box center [26, 90] width 12 height 12
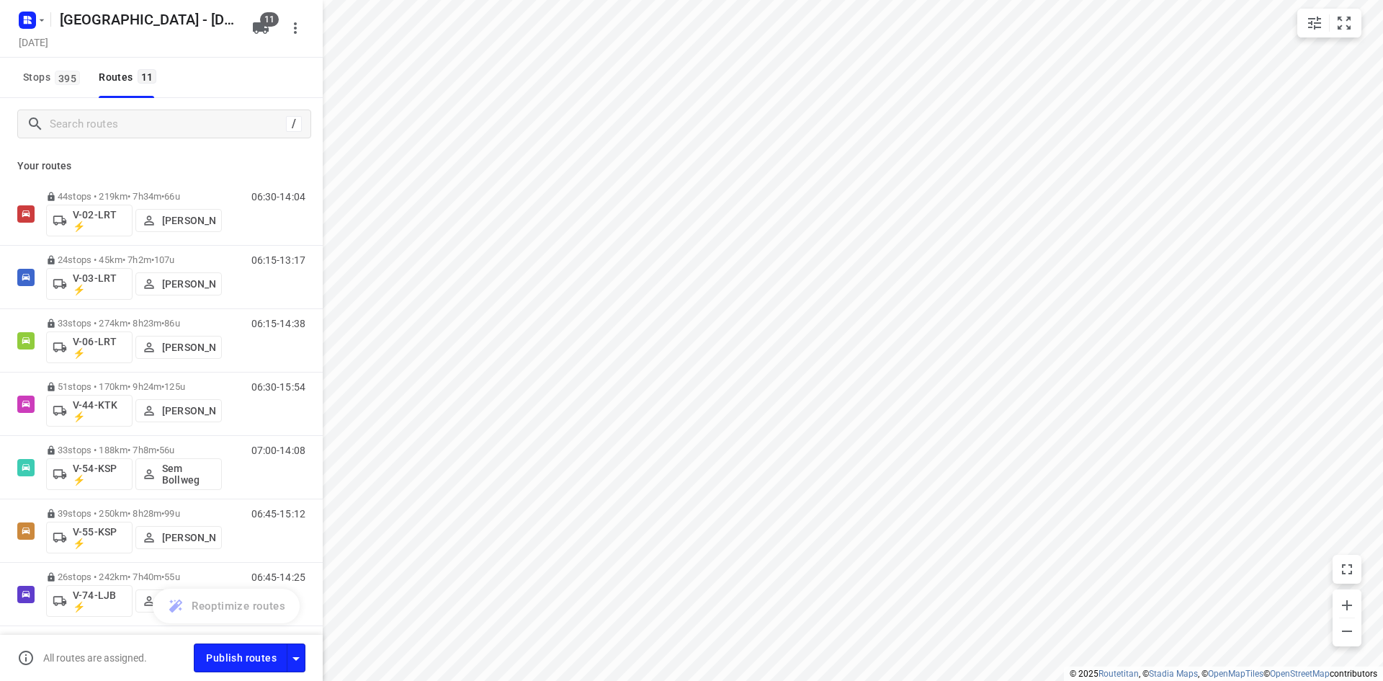
click at [84, 107] on div "/" at bounding box center [161, 124] width 323 height 52
click at [81, 115] on input "Search routes" at bounding box center [167, 124] width 235 height 22
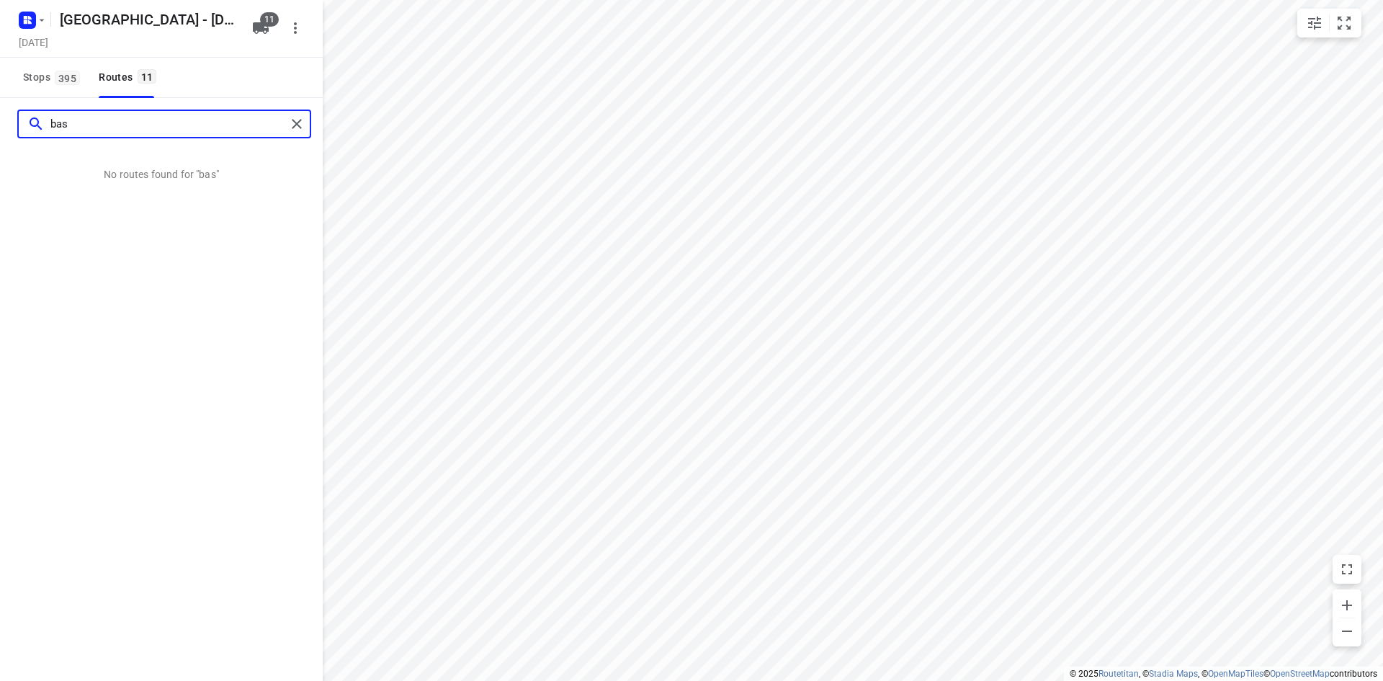
type input "bas"
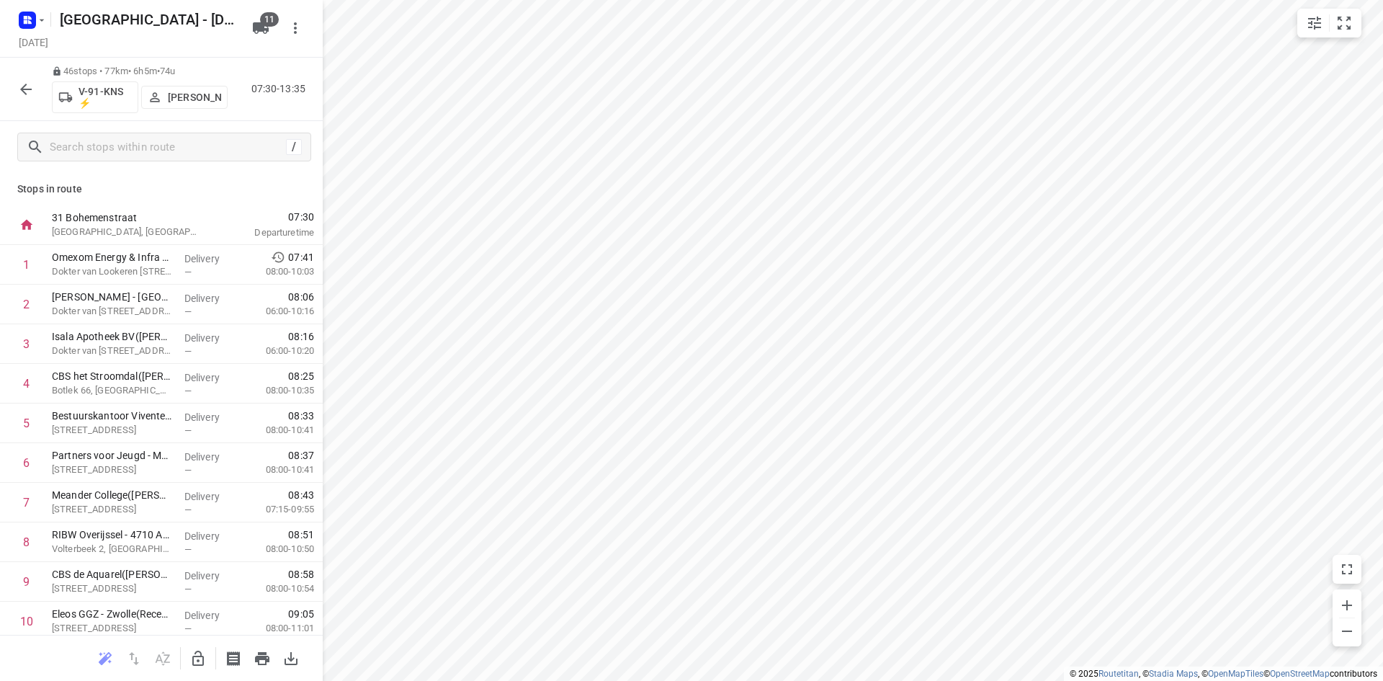
click at [205, 103] on p "Johan Oerbekke" at bounding box center [194, 97] width 53 height 12
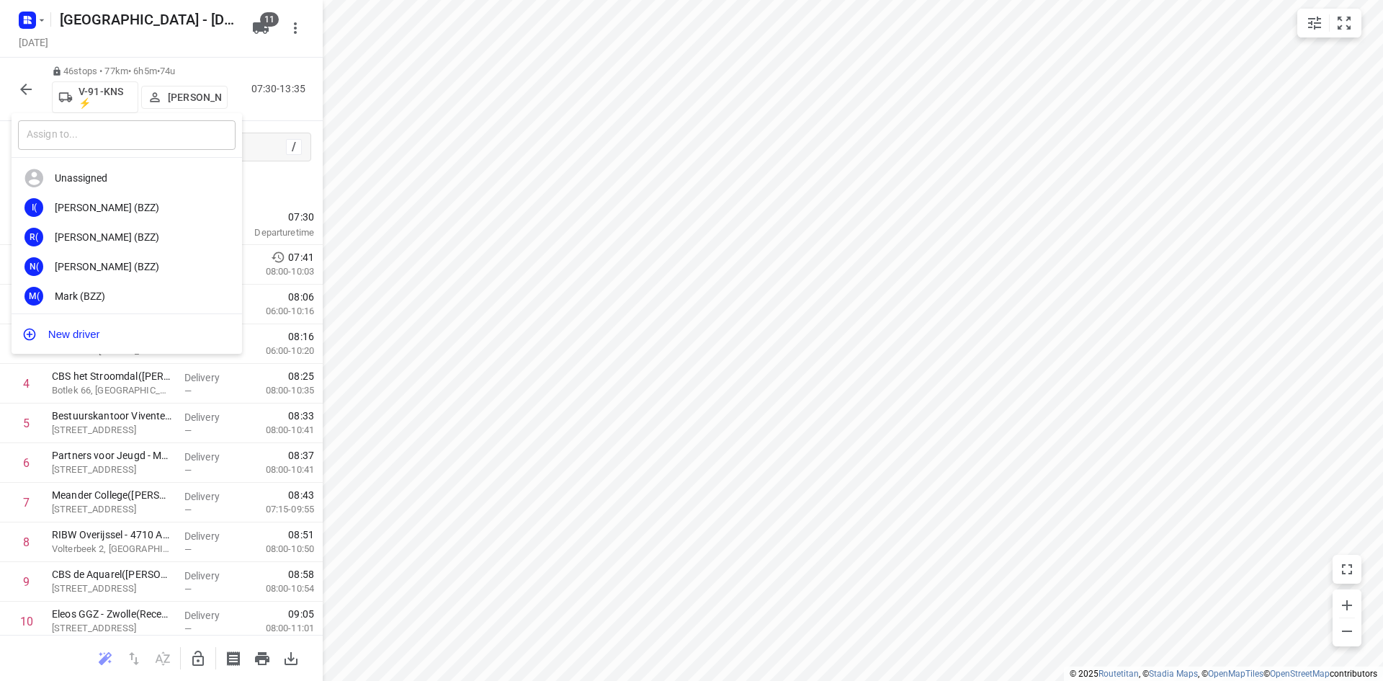
click at [117, 129] on input "text" at bounding box center [127, 135] width 218 height 30
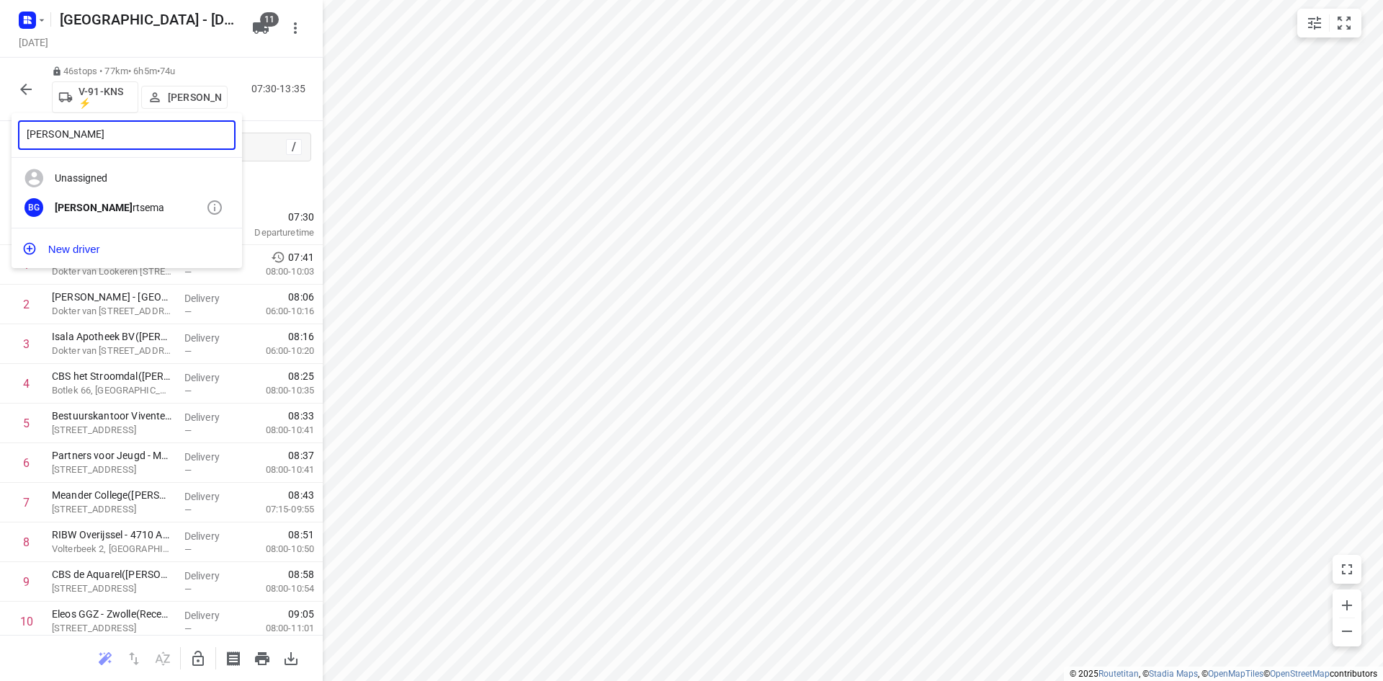
type input "bas gee"
click at [110, 210] on div "Bas Gee rtsema" at bounding box center [130, 208] width 151 height 12
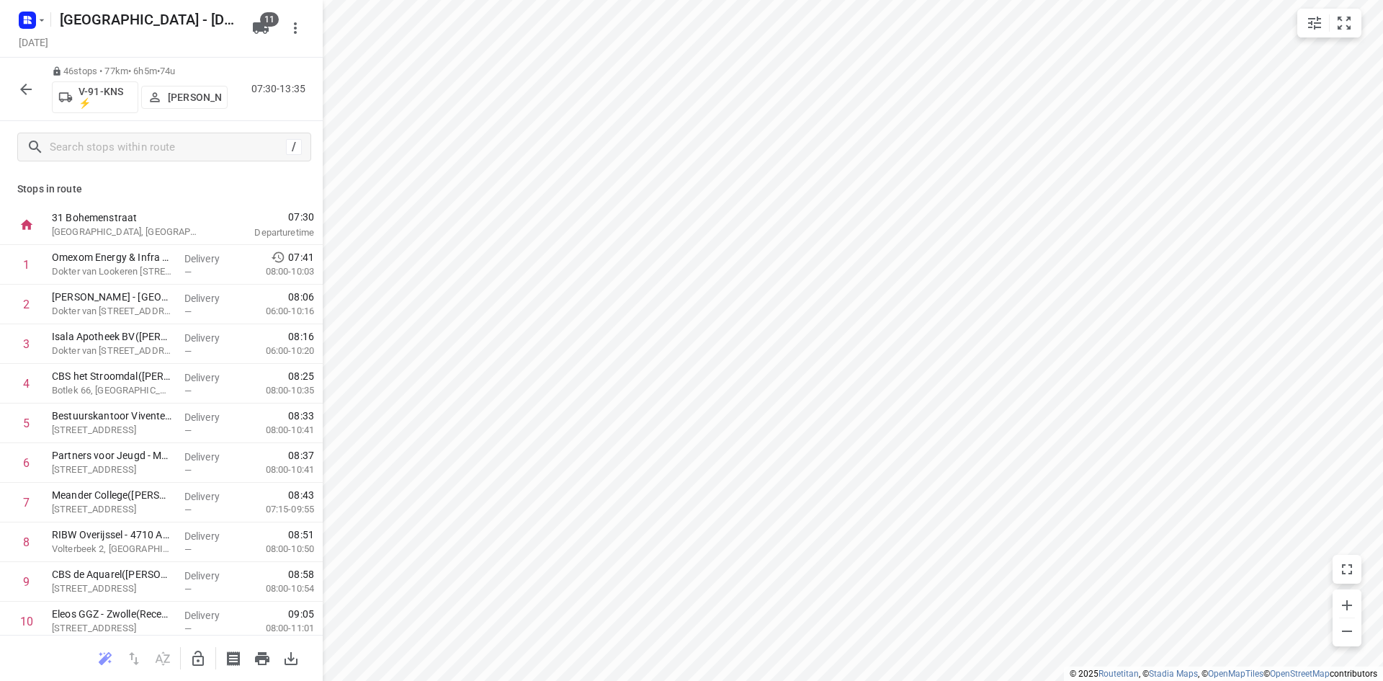
click at [10, 107] on div "46 stops • 77km • 6h5m • 74u V-91-KNS ⚡ Bas Geertsema 07:30-13:35" at bounding box center [161, 89] width 323 height 63
click at [37, 88] on button "button" at bounding box center [26, 89] width 29 height 29
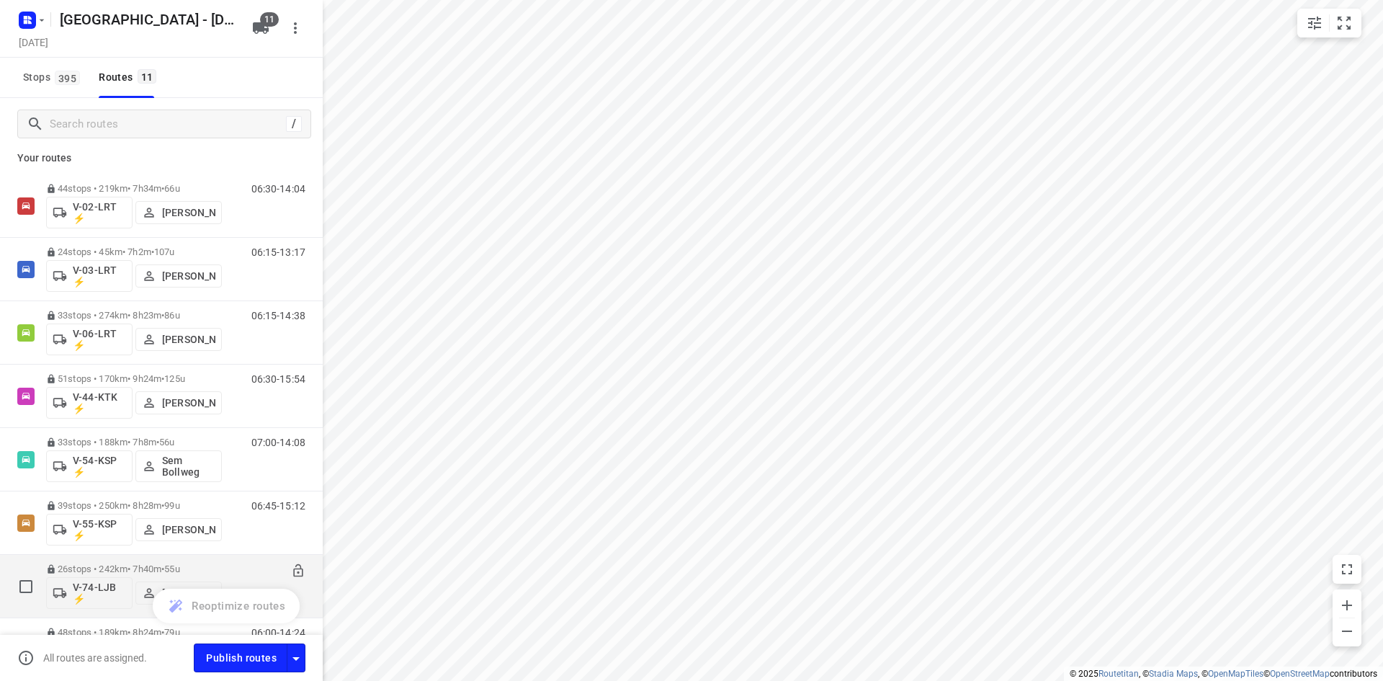
scroll to position [0, 0]
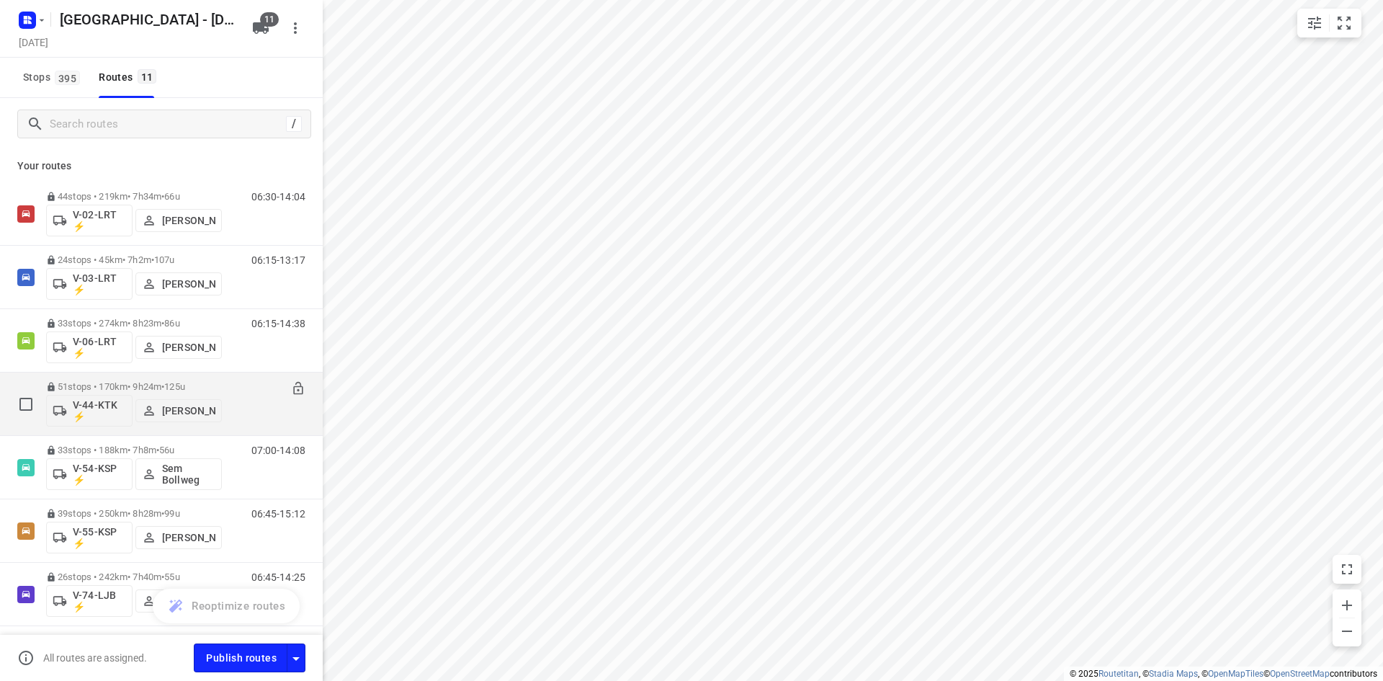
click at [164, 385] on p "51 stops • 170km • 9h24m • 125u" at bounding box center [134, 386] width 176 height 11
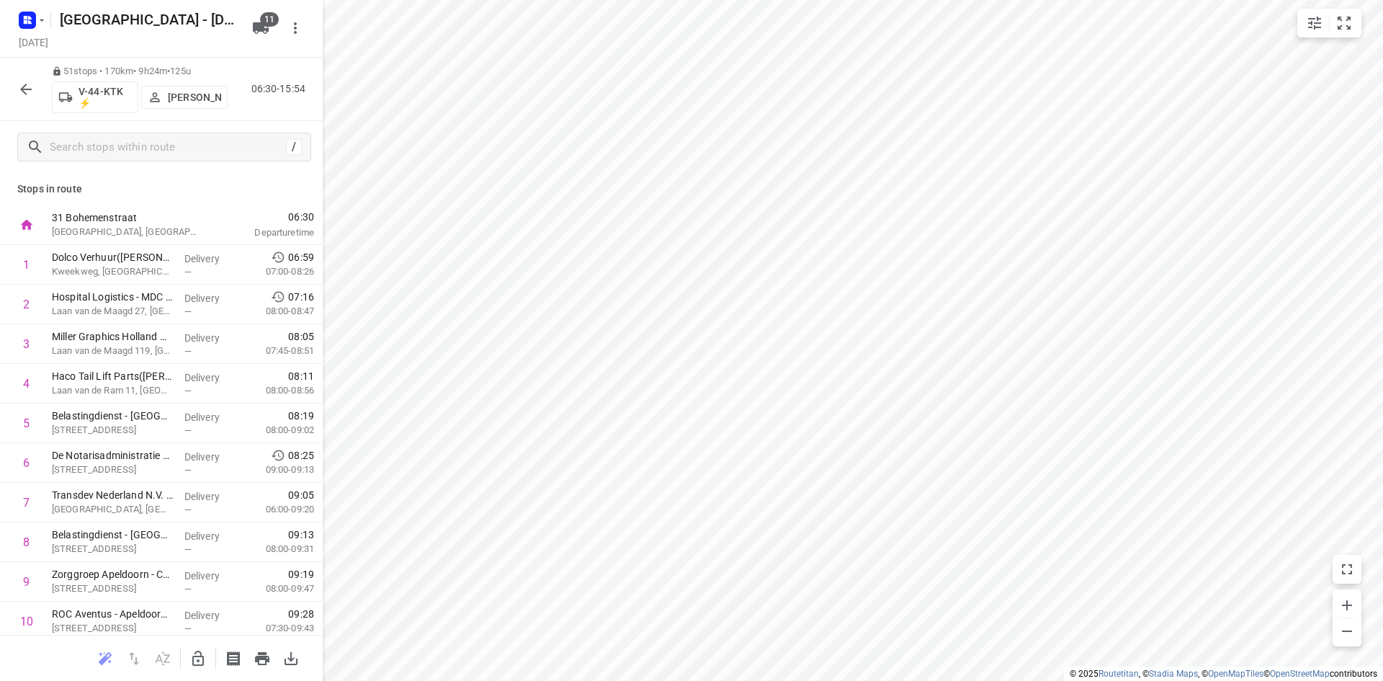
click at [20, 84] on icon "button" at bounding box center [25, 89] width 17 height 17
click at [28, 79] on button "button" at bounding box center [26, 89] width 29 height 29
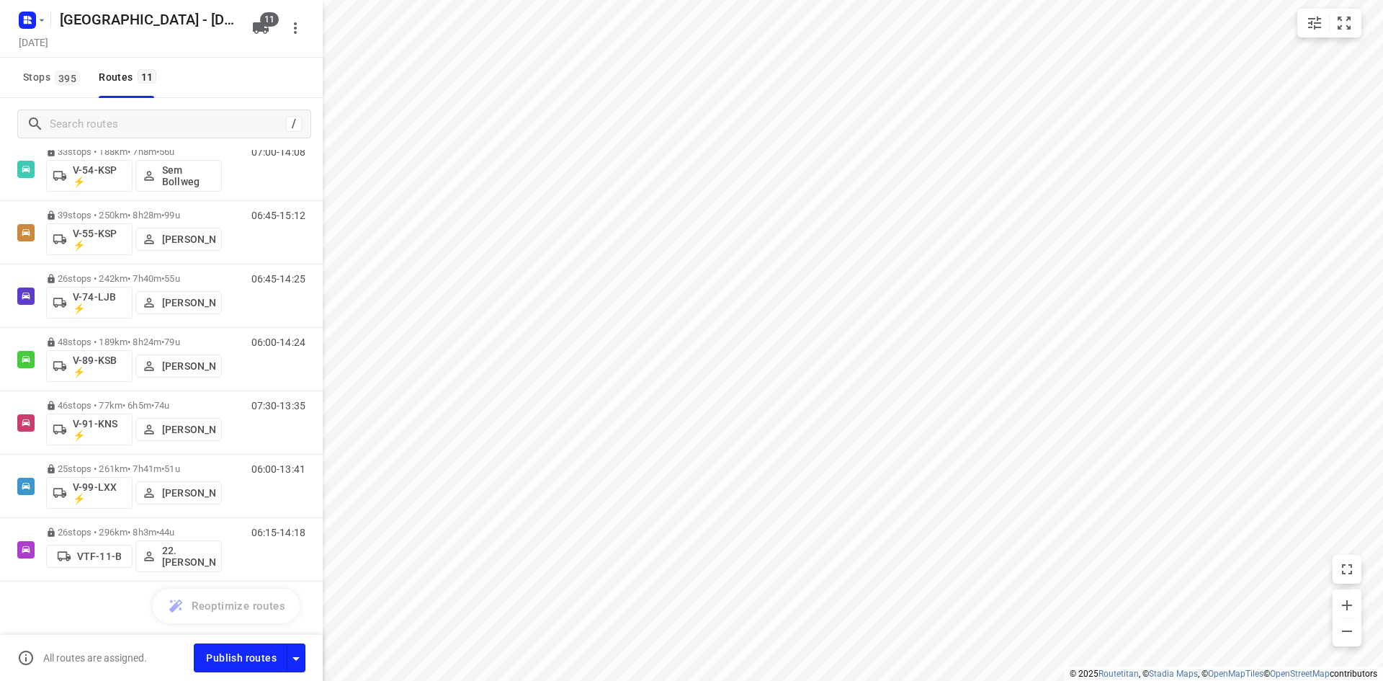
scroll to position [303, 0]
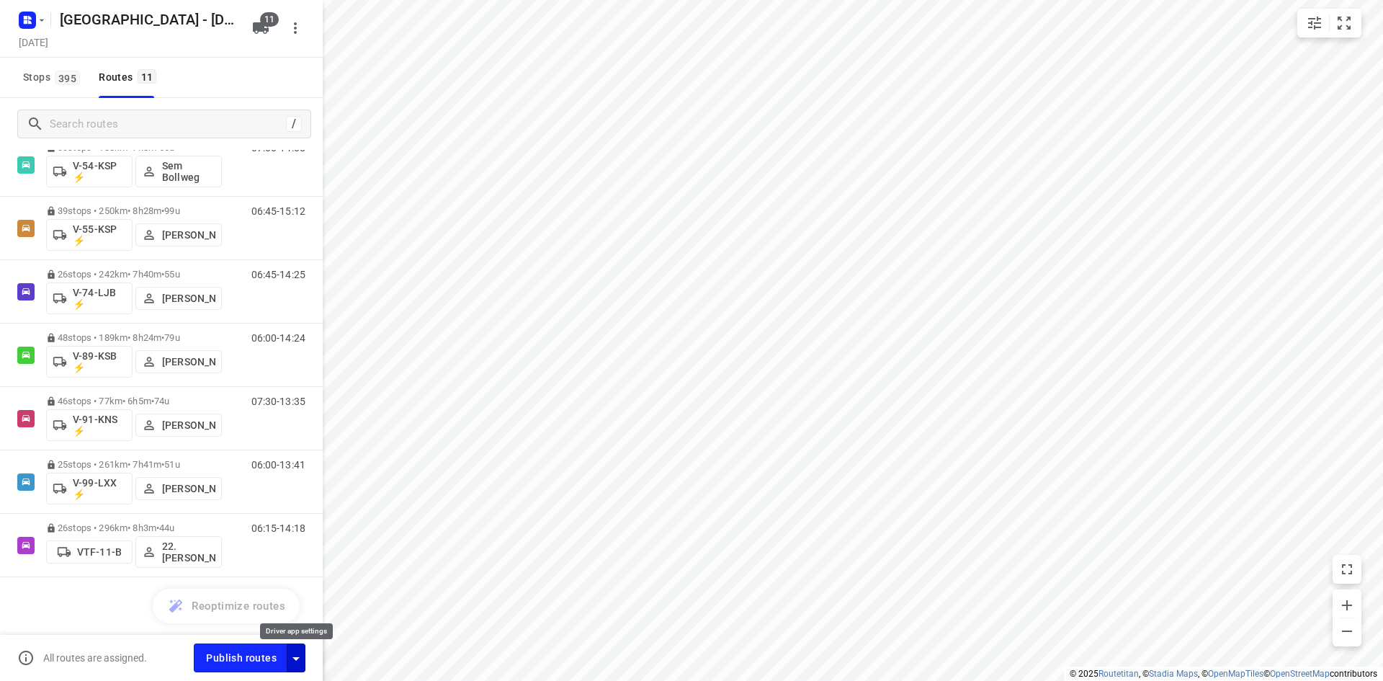
click at [297, 656] on icon "button" at bounding box center [295, 658] width 17 height 17
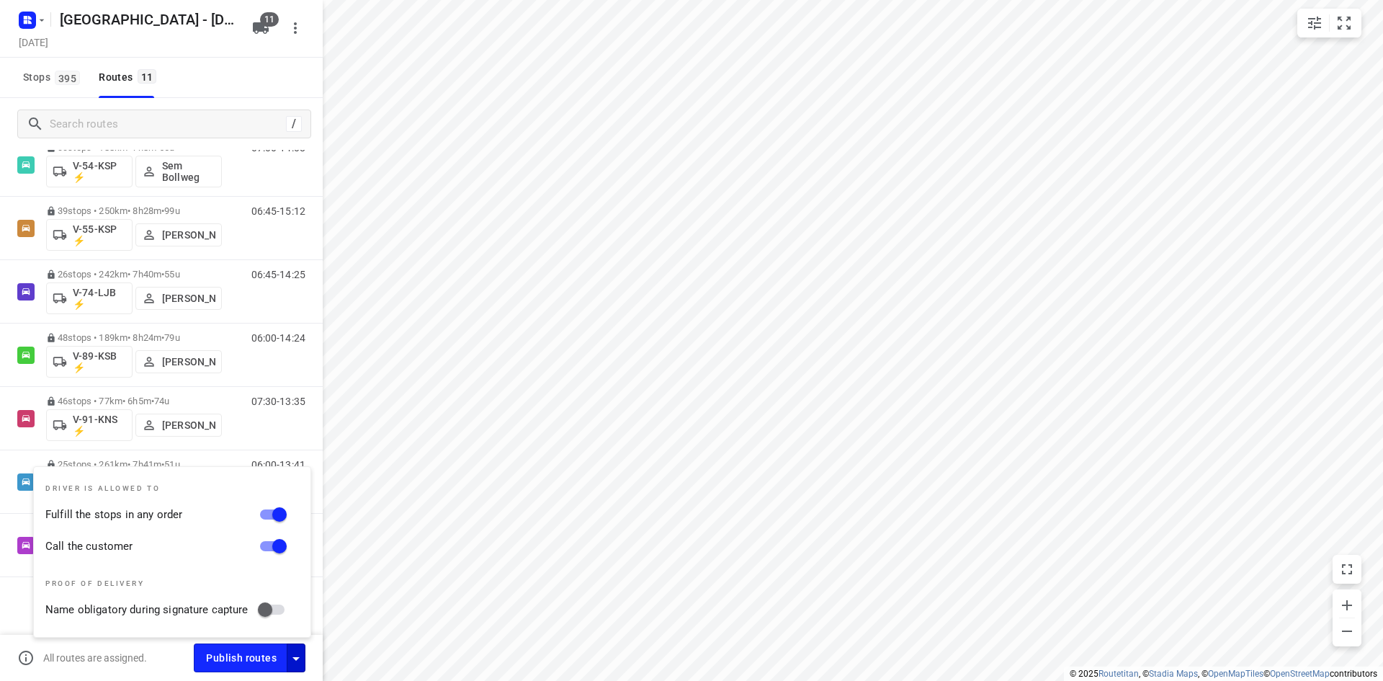
click at [158, 655] on div "All routes are assigned." at bounding box center [105, 657] width 176 height 17
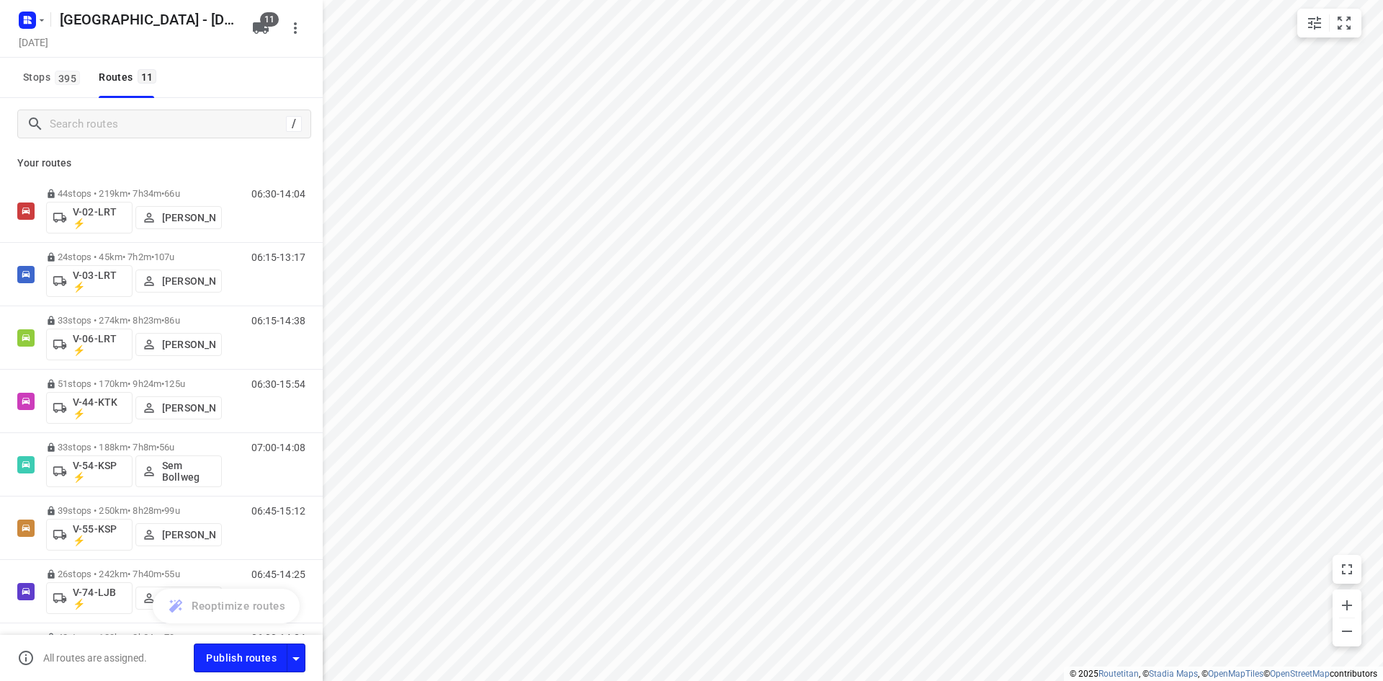
scroll to position [0, 0]
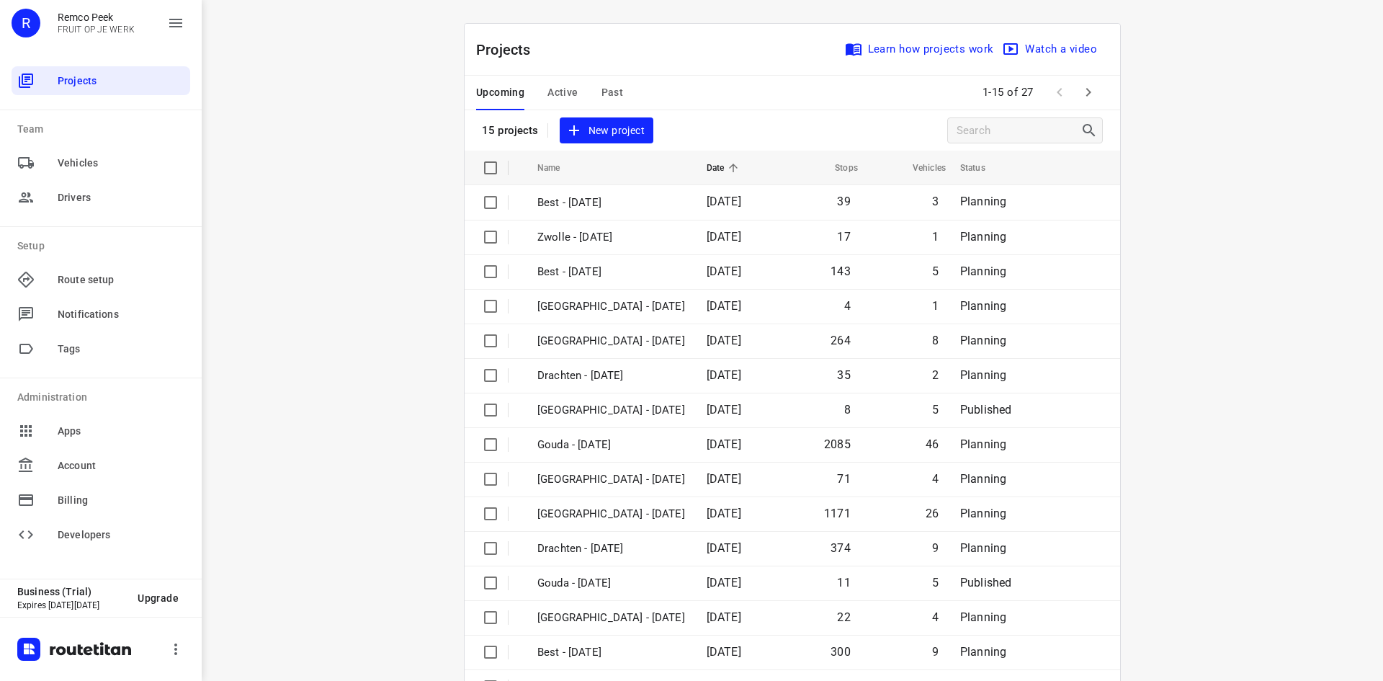
click at [288, 380] on div "i © 2025 Routetitan , © Stadia Maps , © OpenMapTiles © OpenStreetMap contributo…" at bounding box center [792, 340] width 1181 height 681
click at [612, 89] on span "Past" at bounding box center [613, 93] width 22 height 18
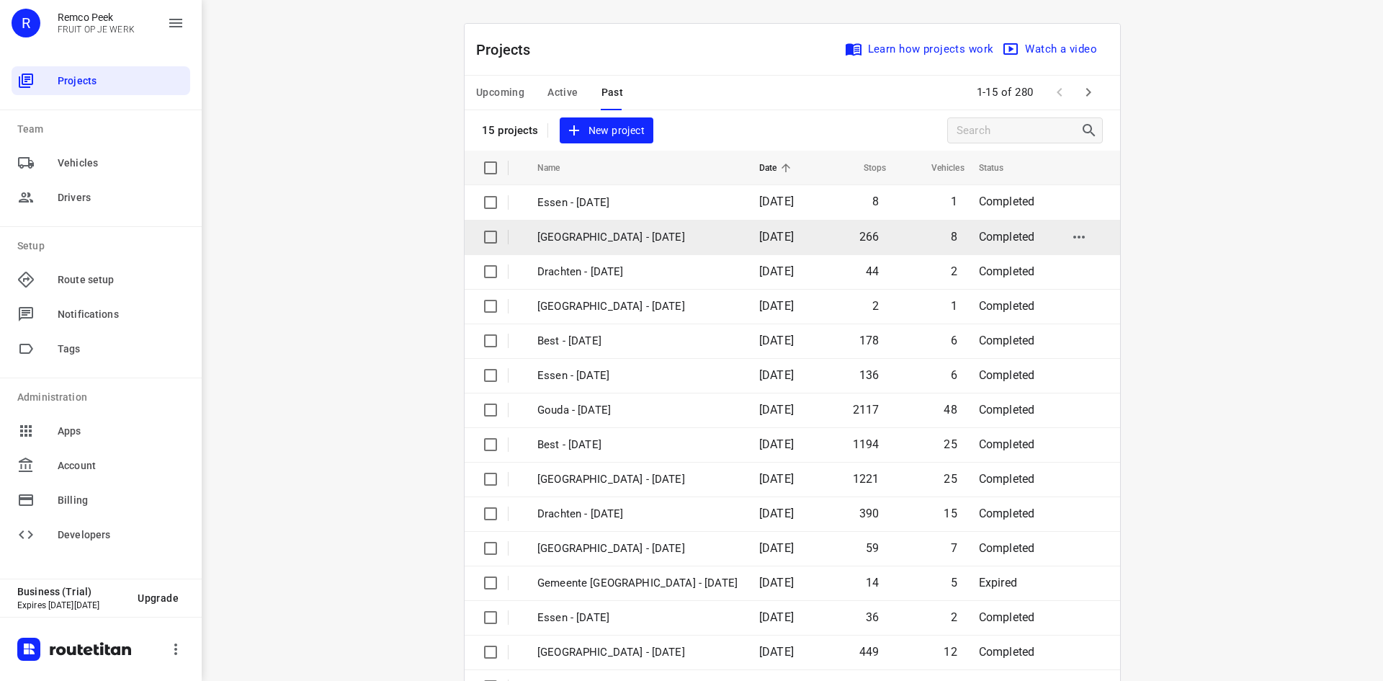
click at [634, 238] on p "[GEOGRAPHIC_DATA] - [DATE]" at bounding box center [637, 237] width 200 height 17
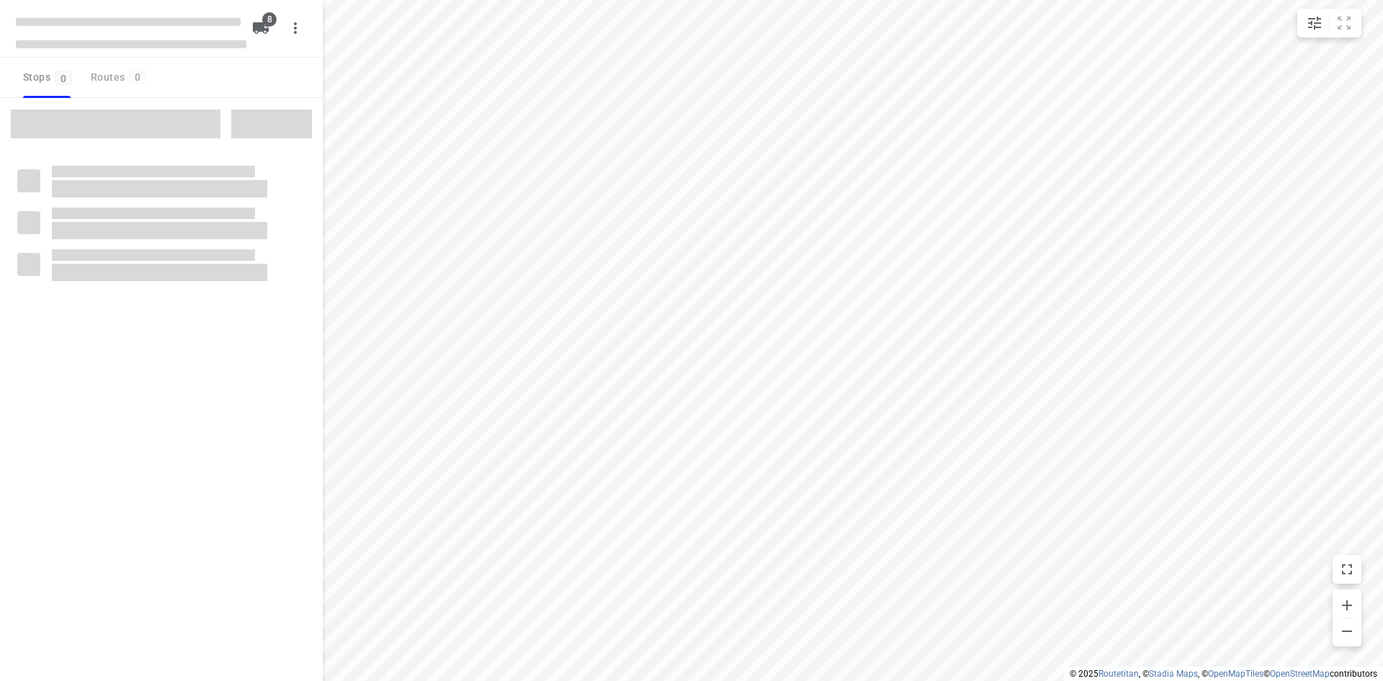
checkbox input "true"
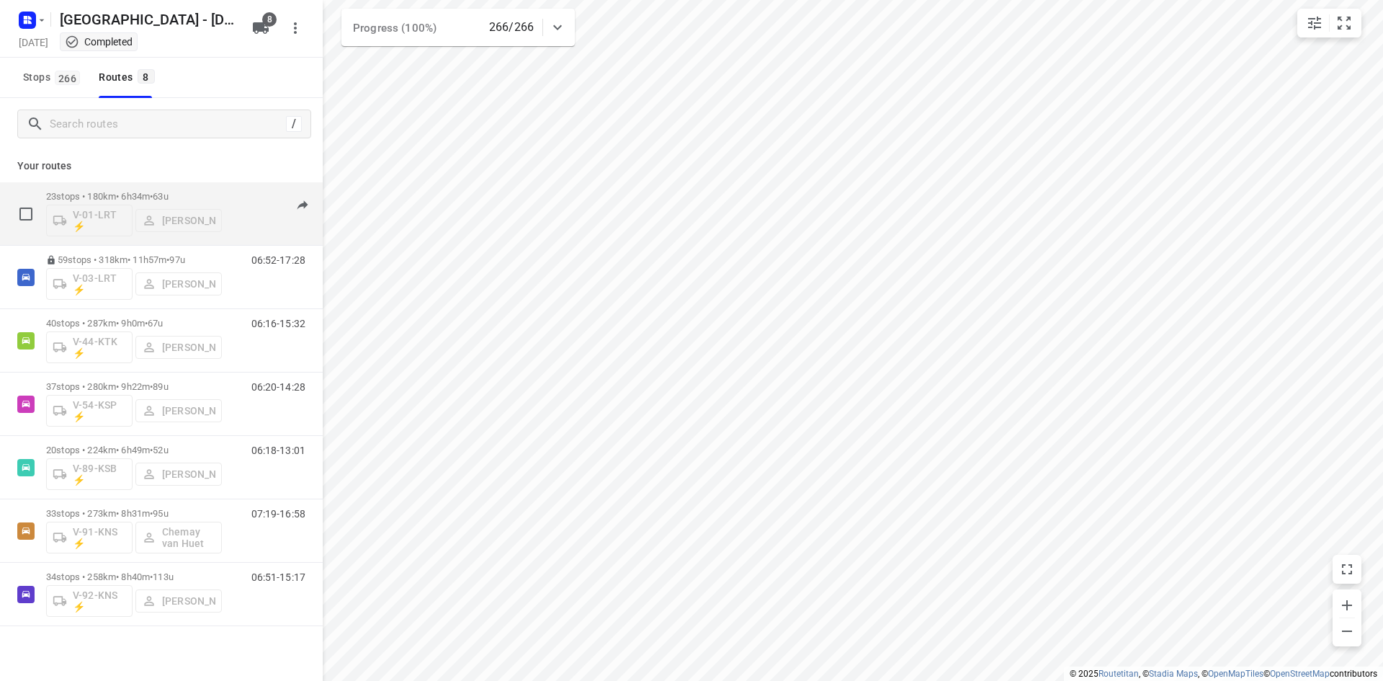
click at [148, 189] on div "23 stops • 180km • 6h34m • 63u V-01-LRT ⚡ [PERSON_NAME]" at bounding box center [134, 214] width 176 height 60
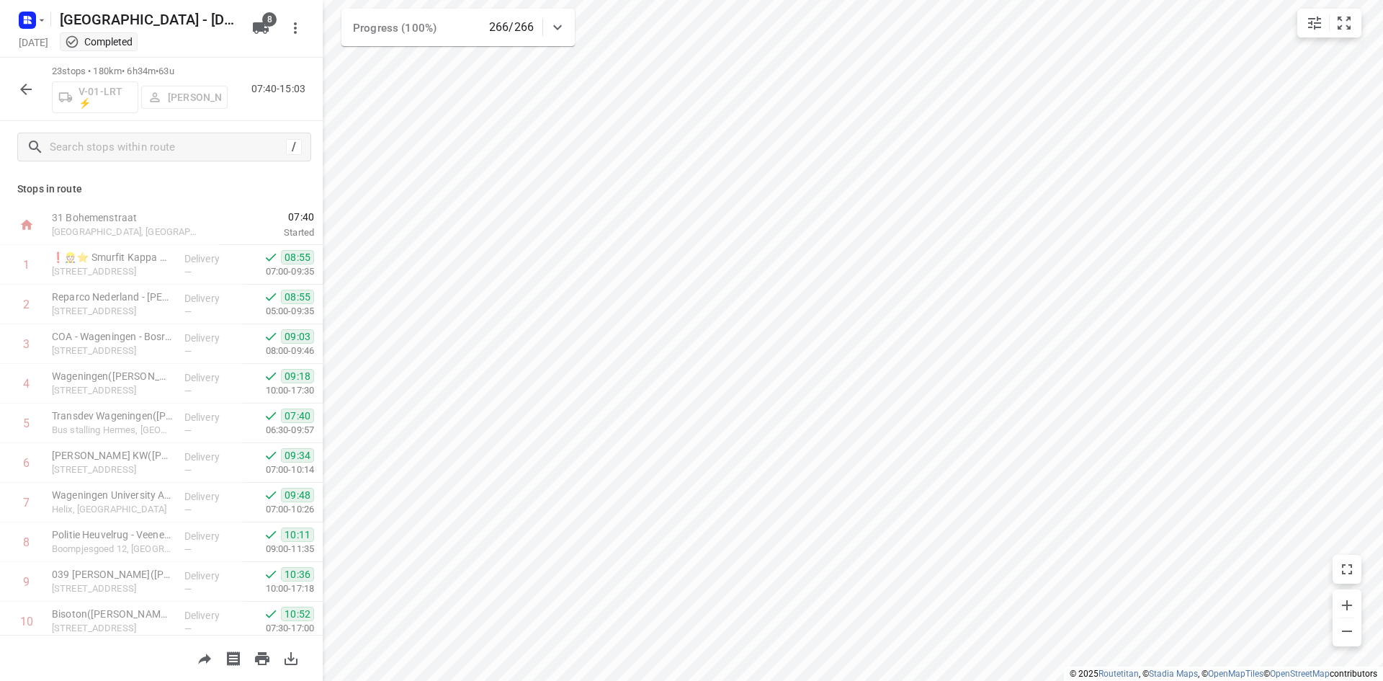
click at [19, 89] on icon "button" at bounding box center [25, 89] width 17 height 17
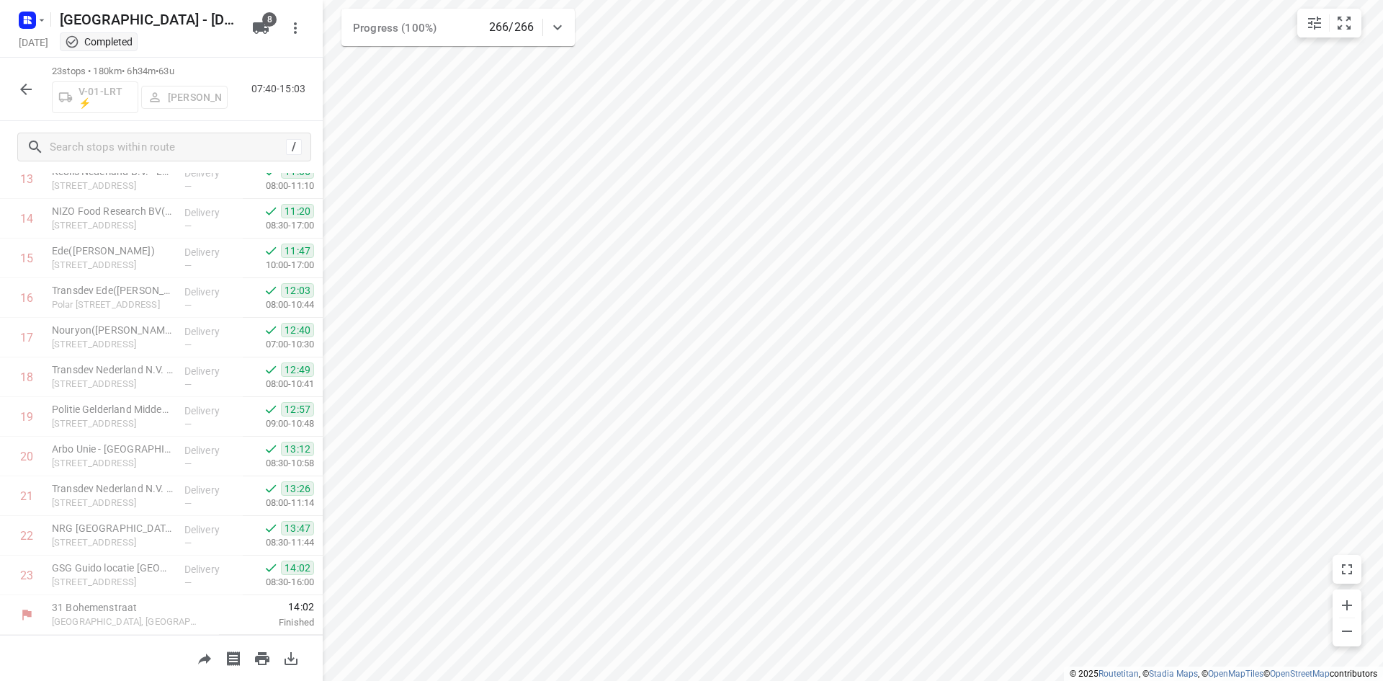
scroll to position [561, 0]
click at [17, 84] on icon "button" at bounding box center [25, 89] width 17 height 17
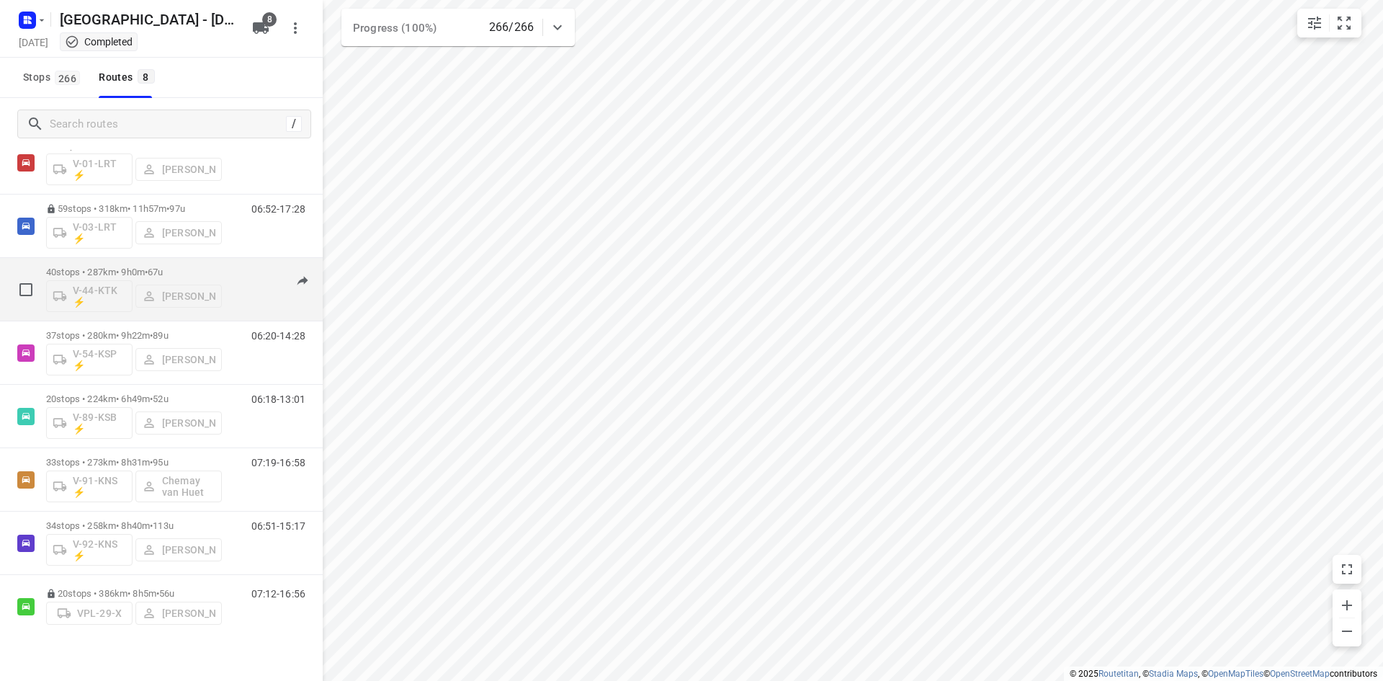
scroll to position [69, 0]
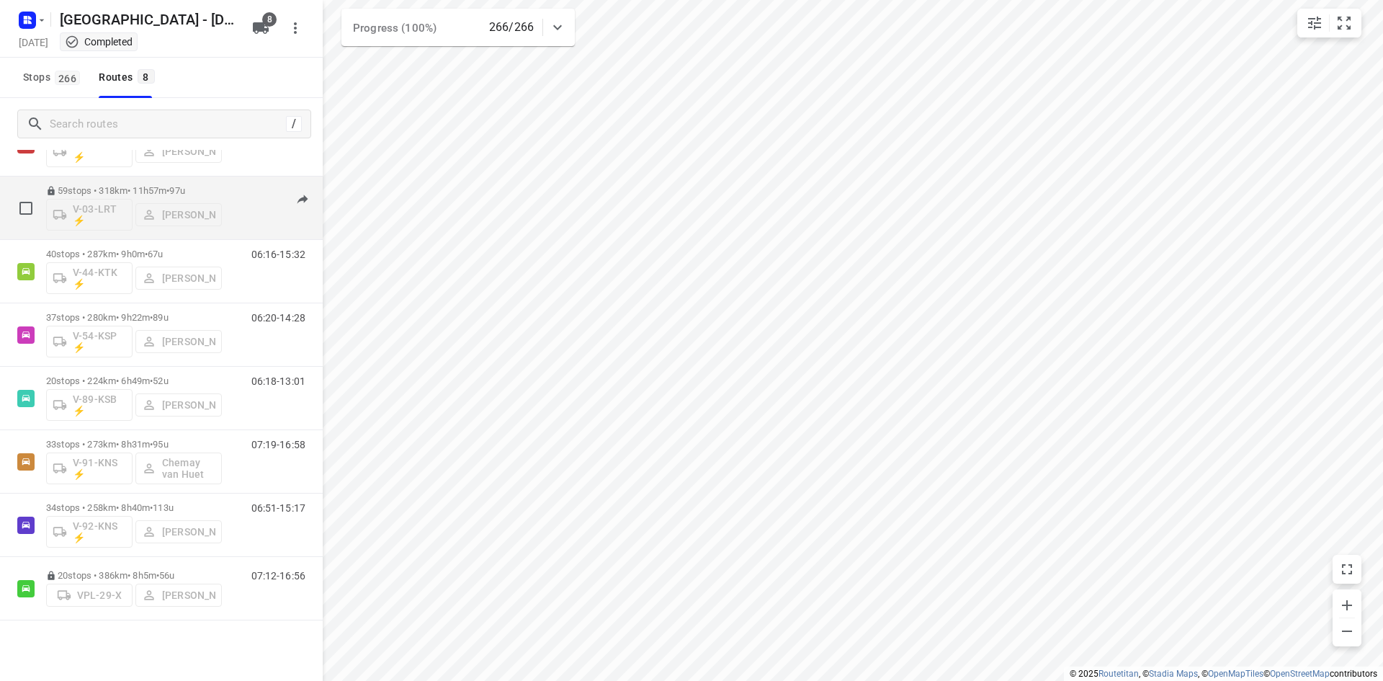
click at [165, 190] on p "59 stops • 318km • 11h57m • 97u" at bounding box center [134, 190] width 176 height 11
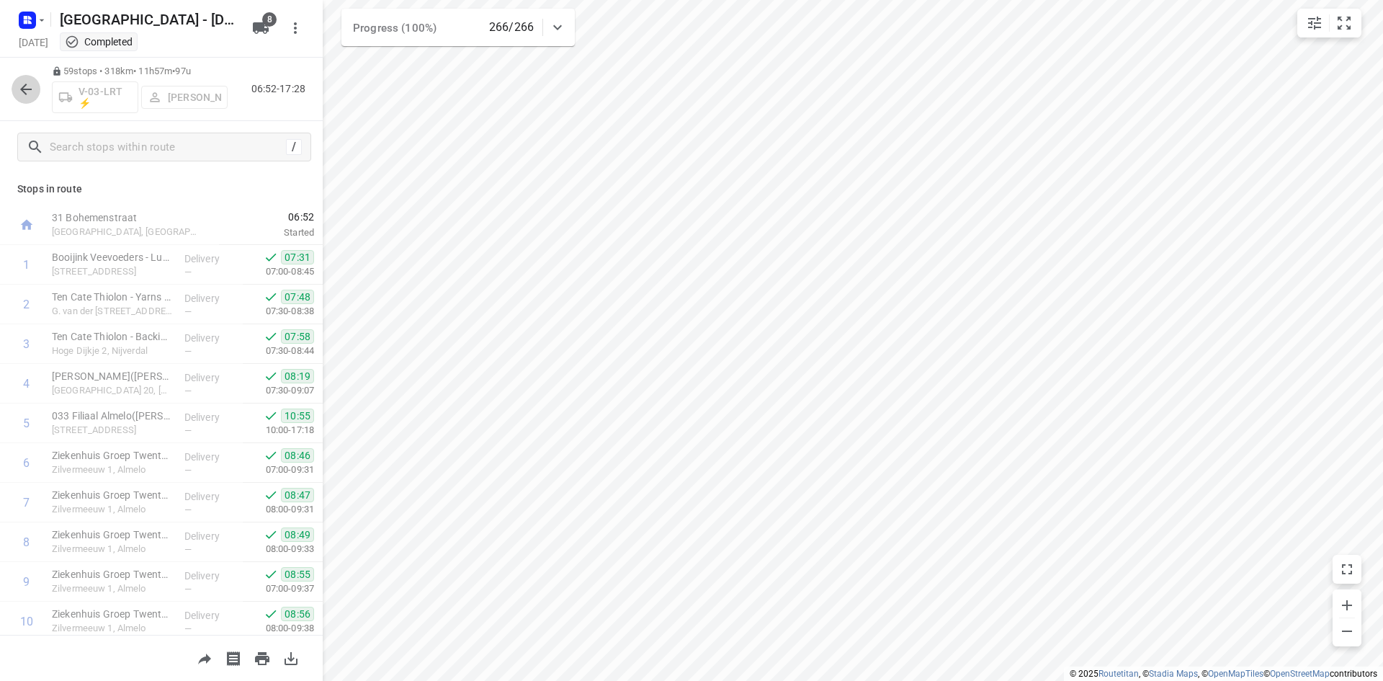
click at [24, 84] on icon "button" at bounding box center [25, 89] width 17 height 17
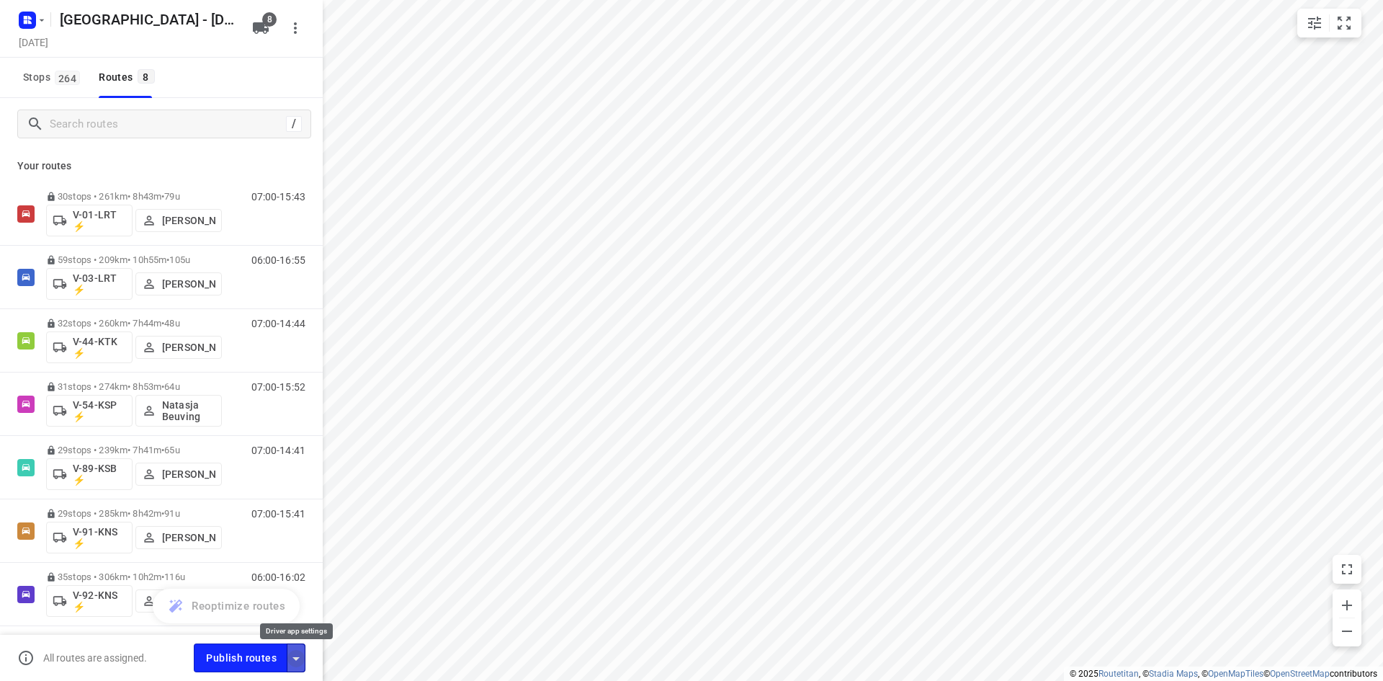
click at [295, 657] on icon "button" at bounding box center [295, 659] width 7 height 4
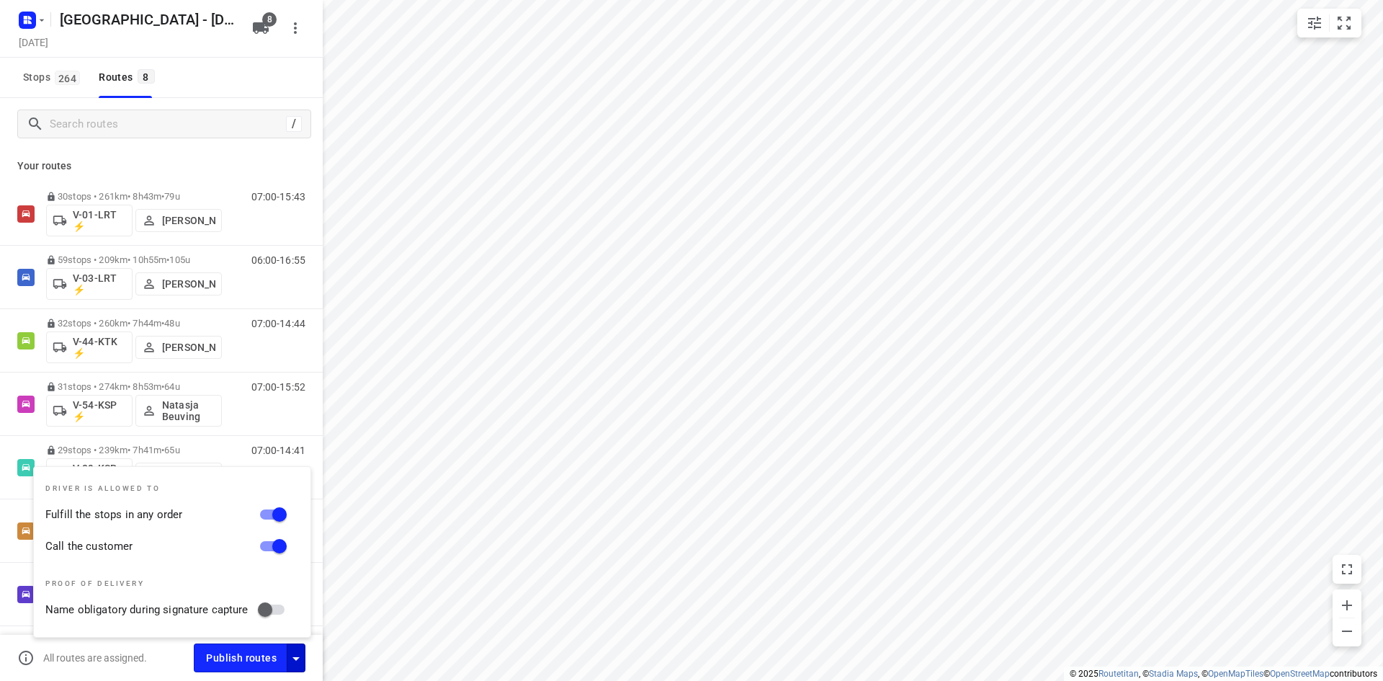
click at [156, 666] on div "All routes are assigned." at bounding box center [105, 657] width 176 height 17
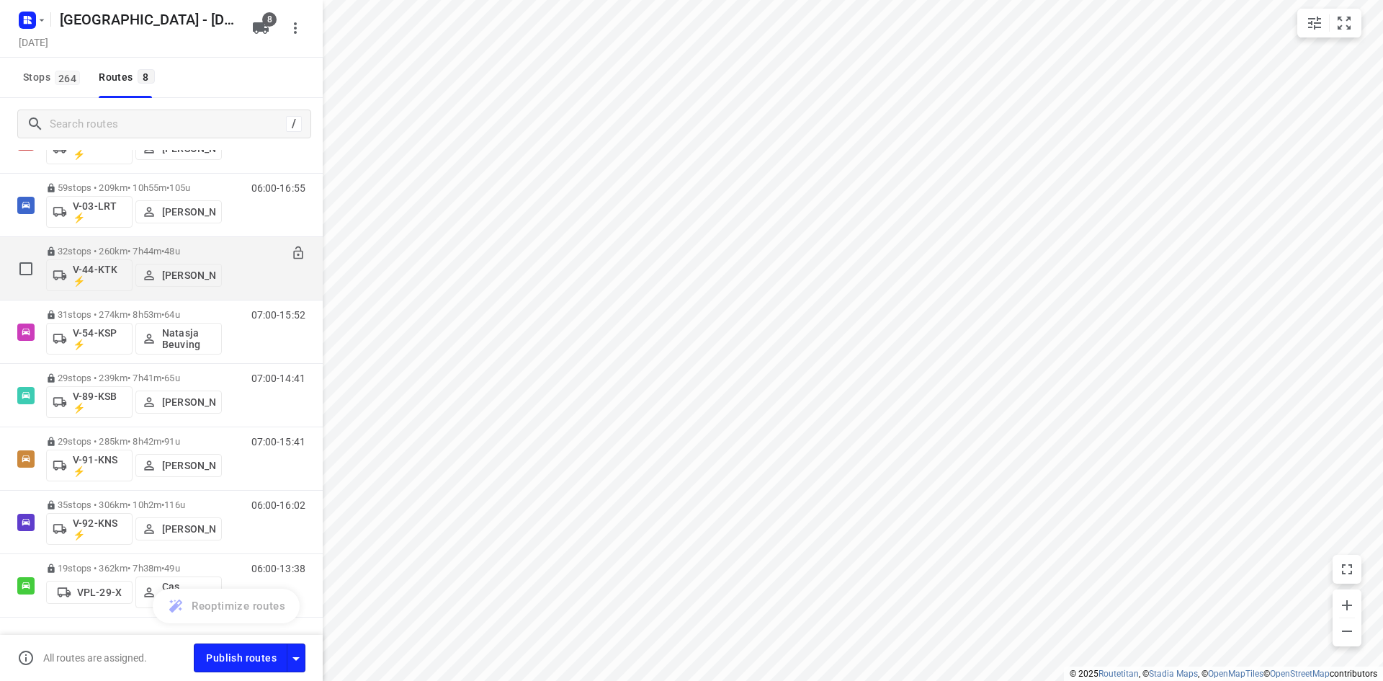
scroll to position [112, 0]
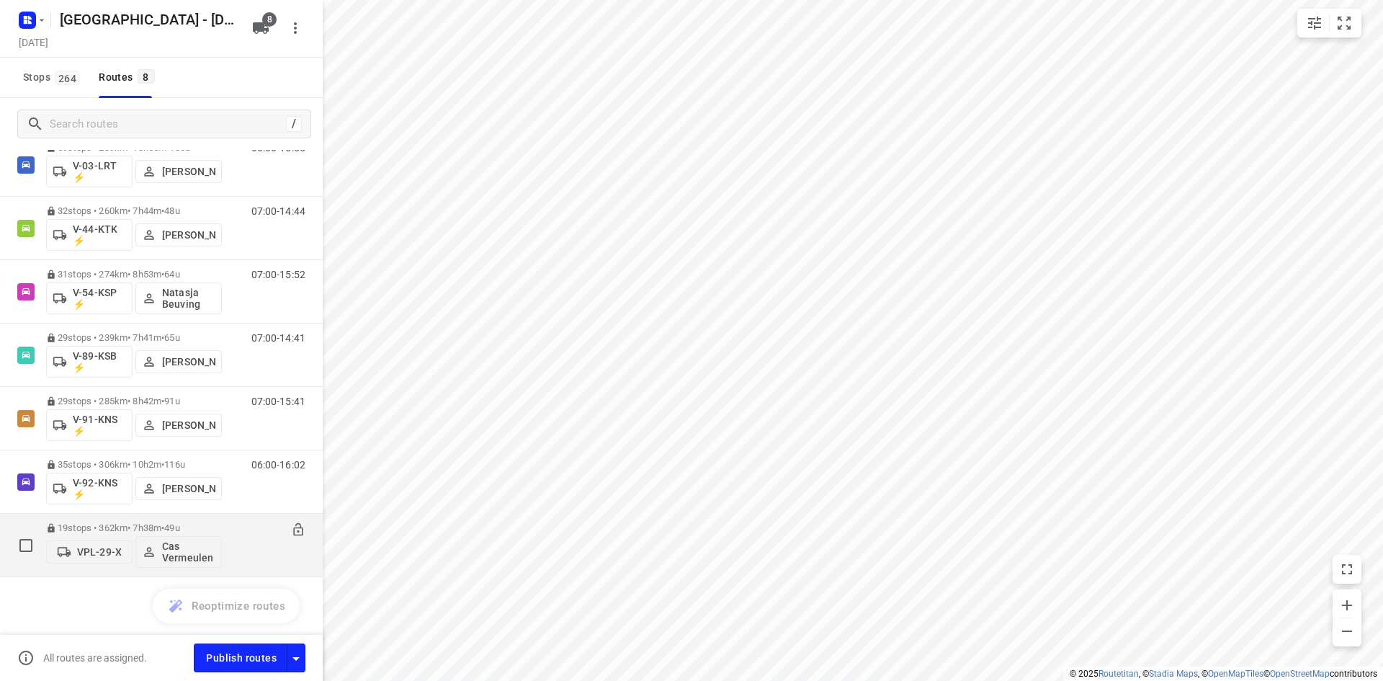
click at [179, 522] on span "49u" at bounding box center [171, 527] width 15 height 11
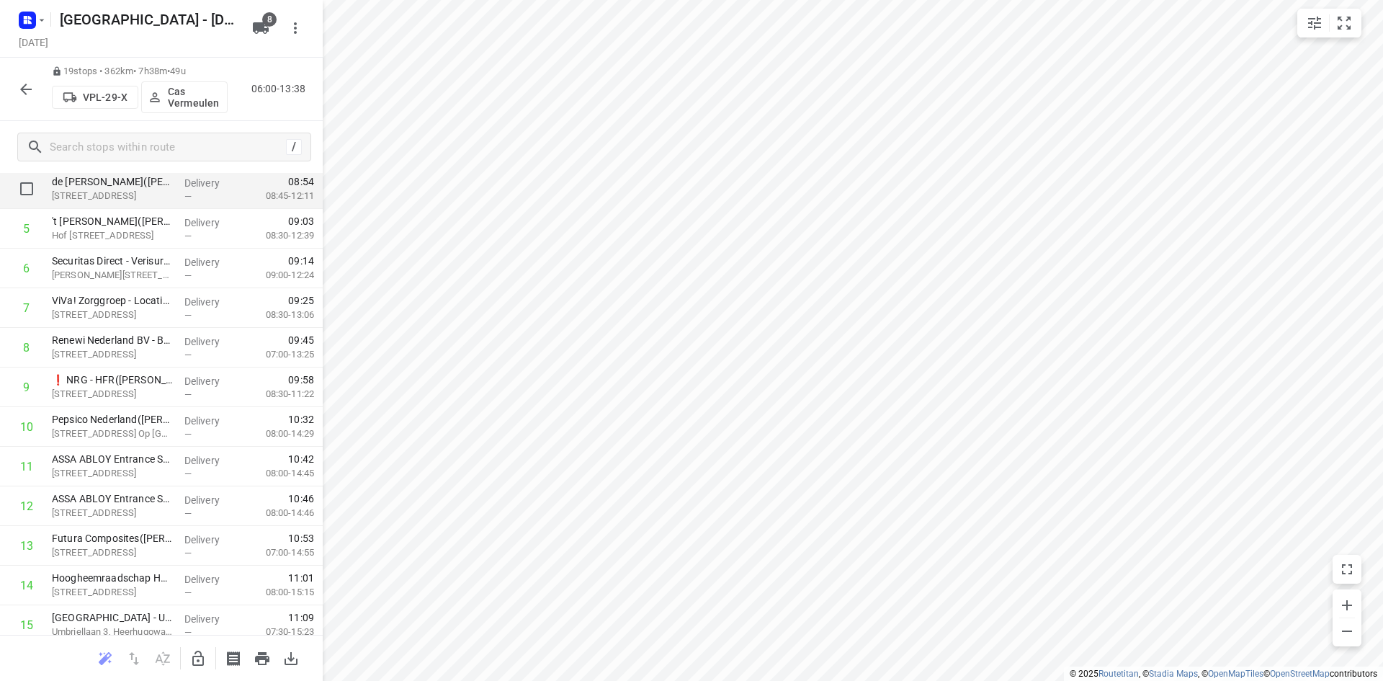
scroll to position [403, 0]
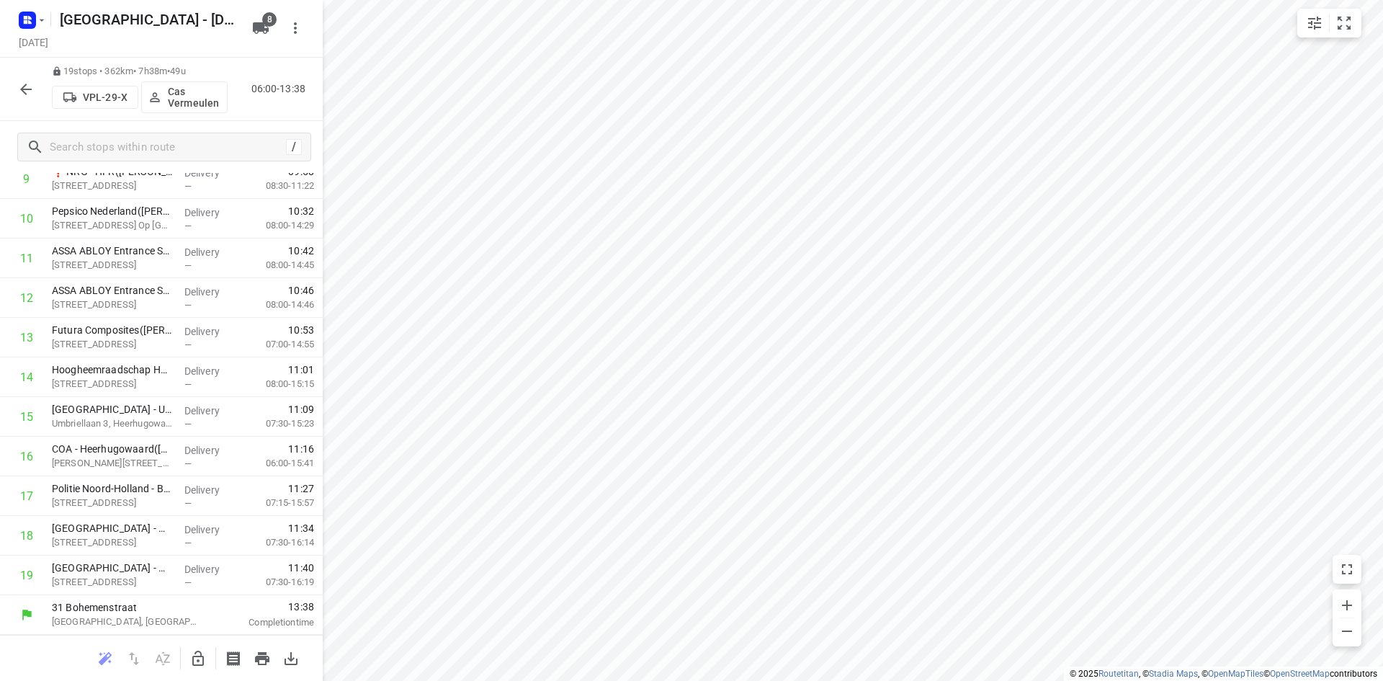
click at [24, 91] on icon "button" at bounding box center [25, 89] width 17 height 17
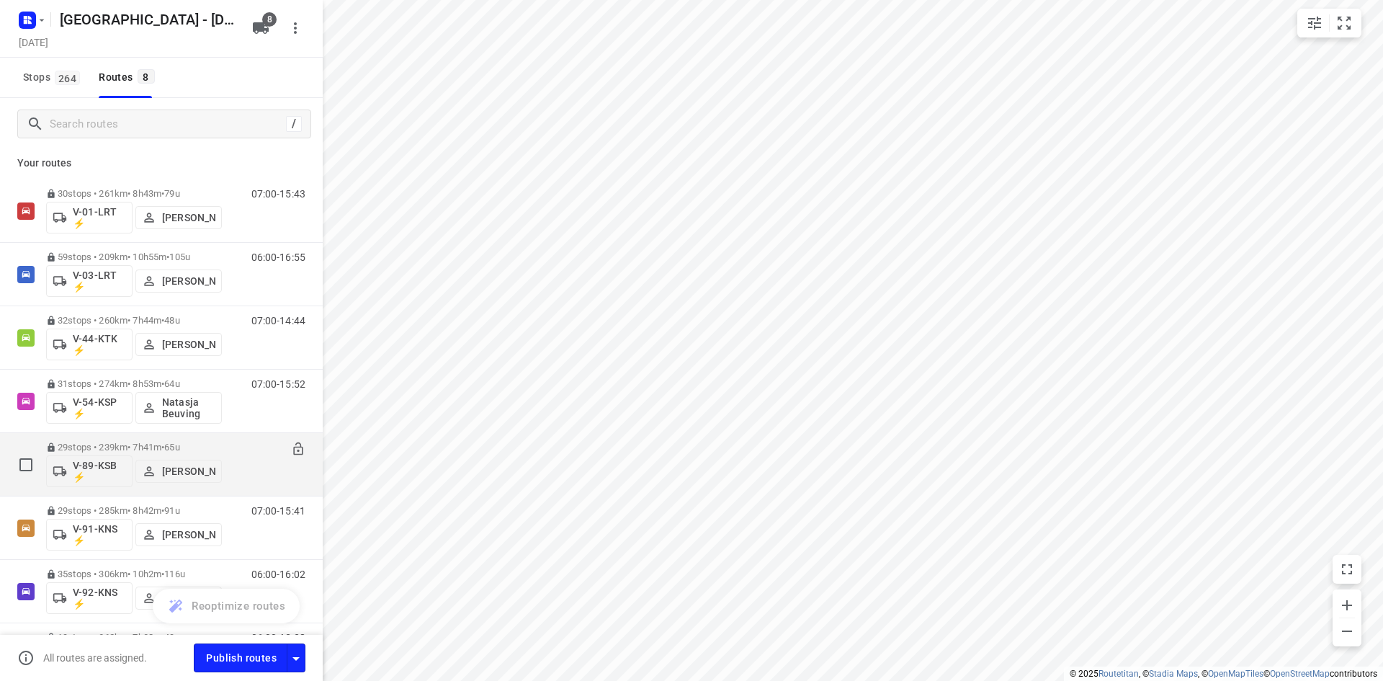
scroll to position [0, 0]
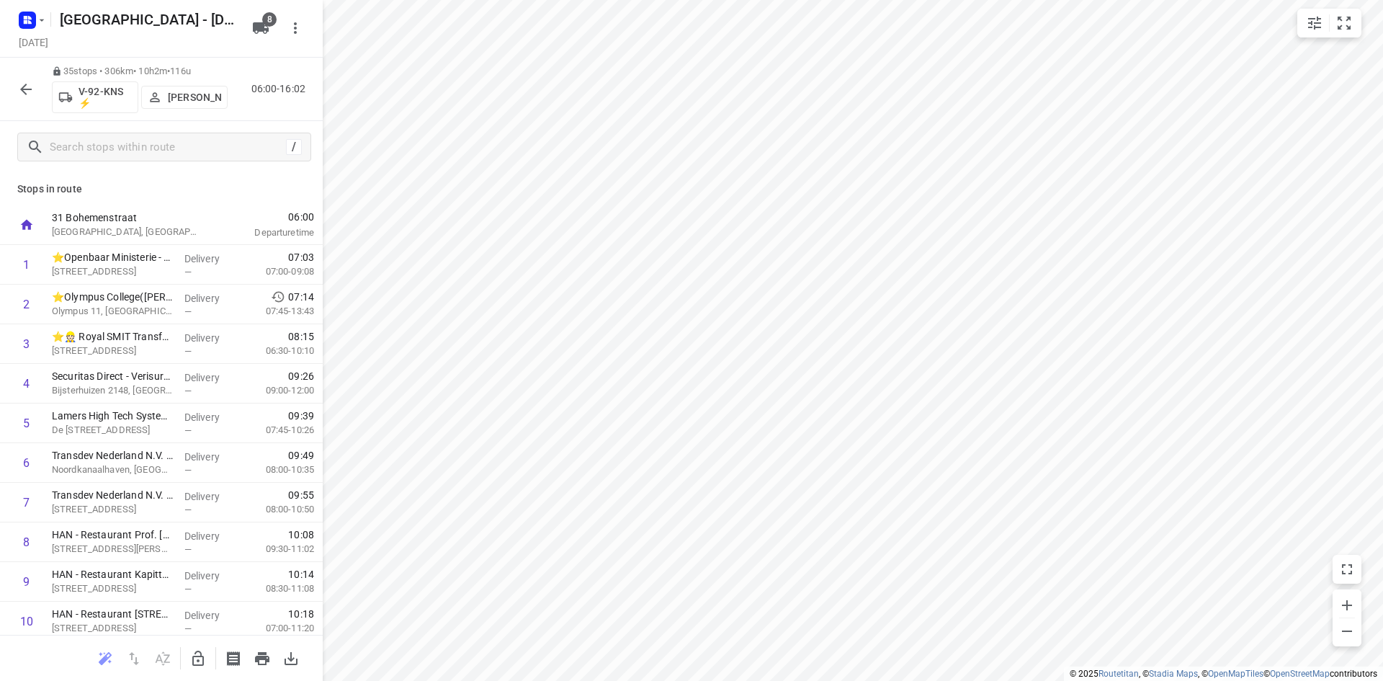
click at [23, 78] on button "button" at bounding box center [26, 89] width 29 height 29
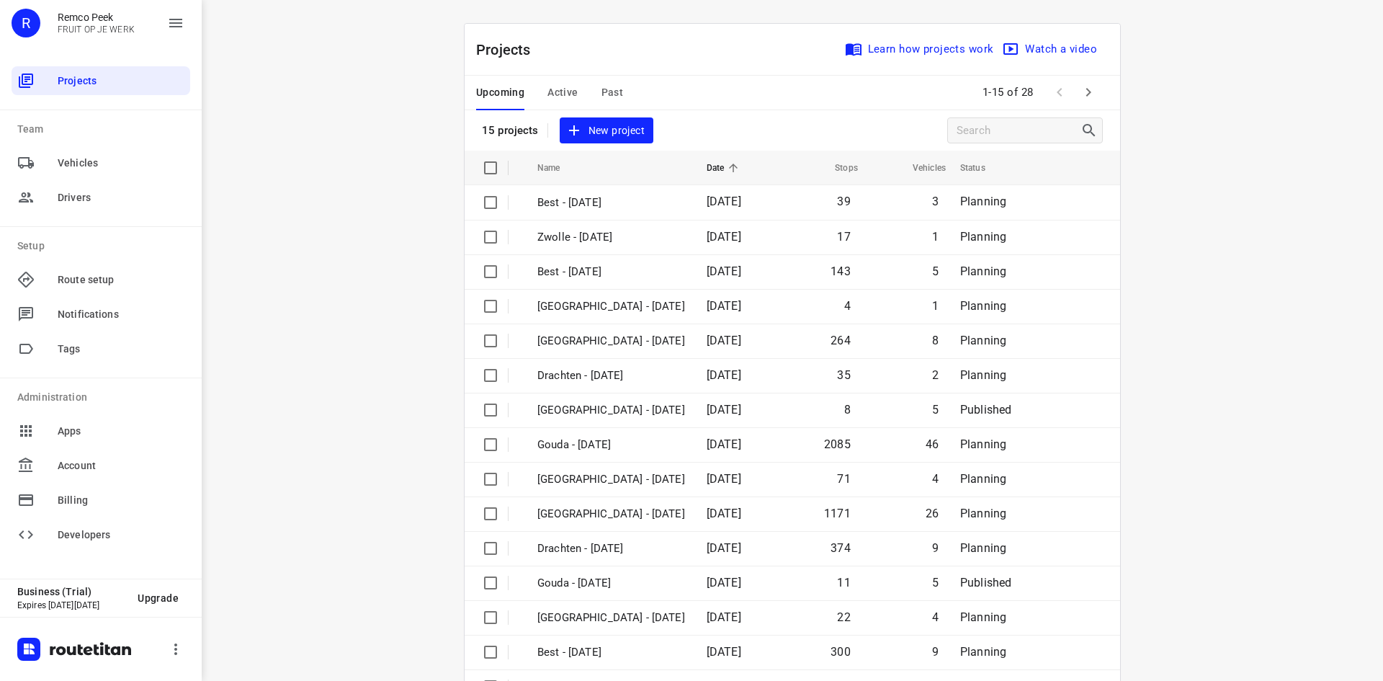
click at [620, 84] on div "Upcoming Active Past" at bounding box center [561, 93] width 170 height 35
click at [614, 87] on span "Past" at bounding box center [613, 93] width 22 height 18
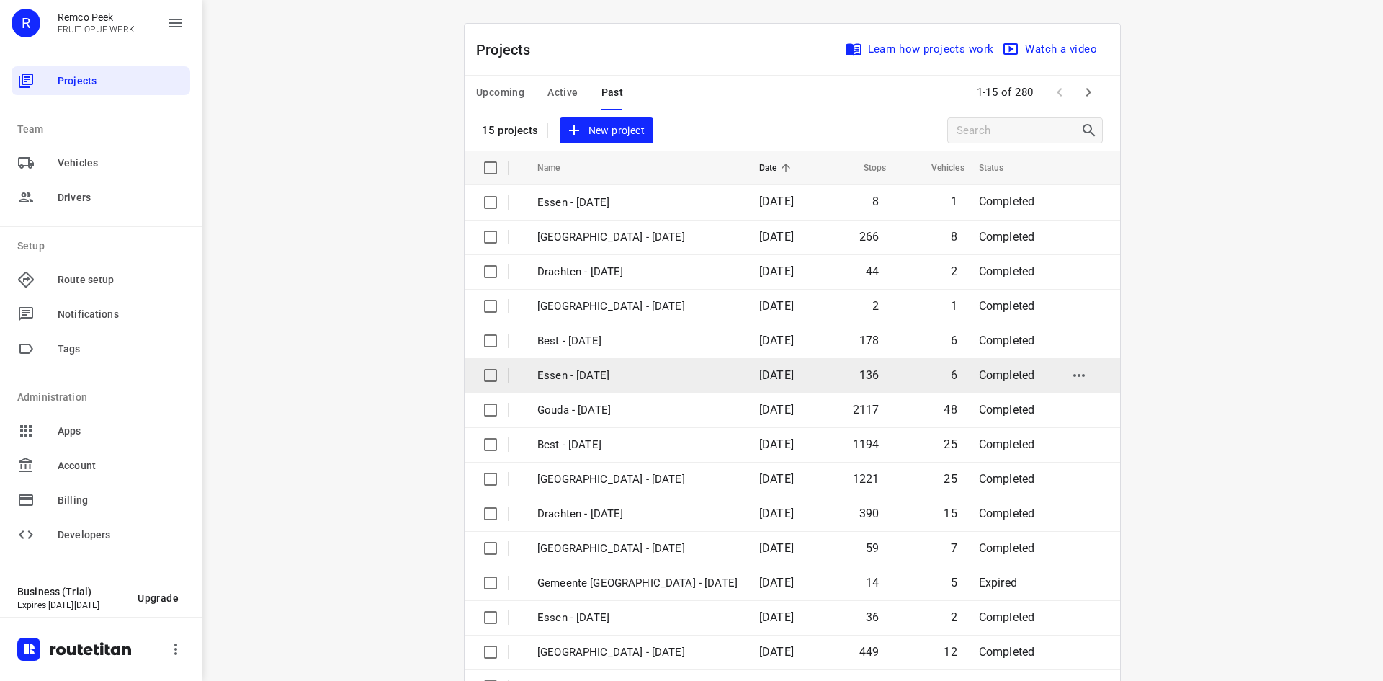
scroll to position [48, 0]
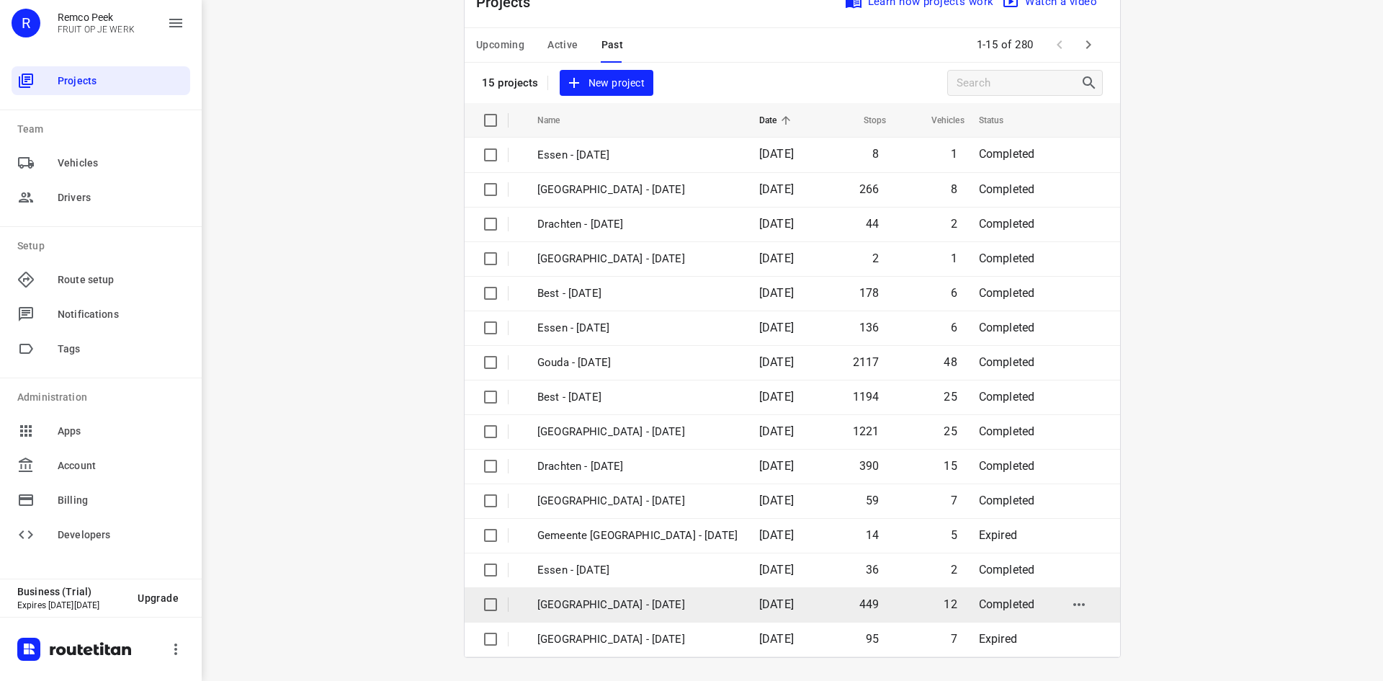
click at [748, 591] on td "[DATE]" at bounding box center [783, 604] width 71 height 35
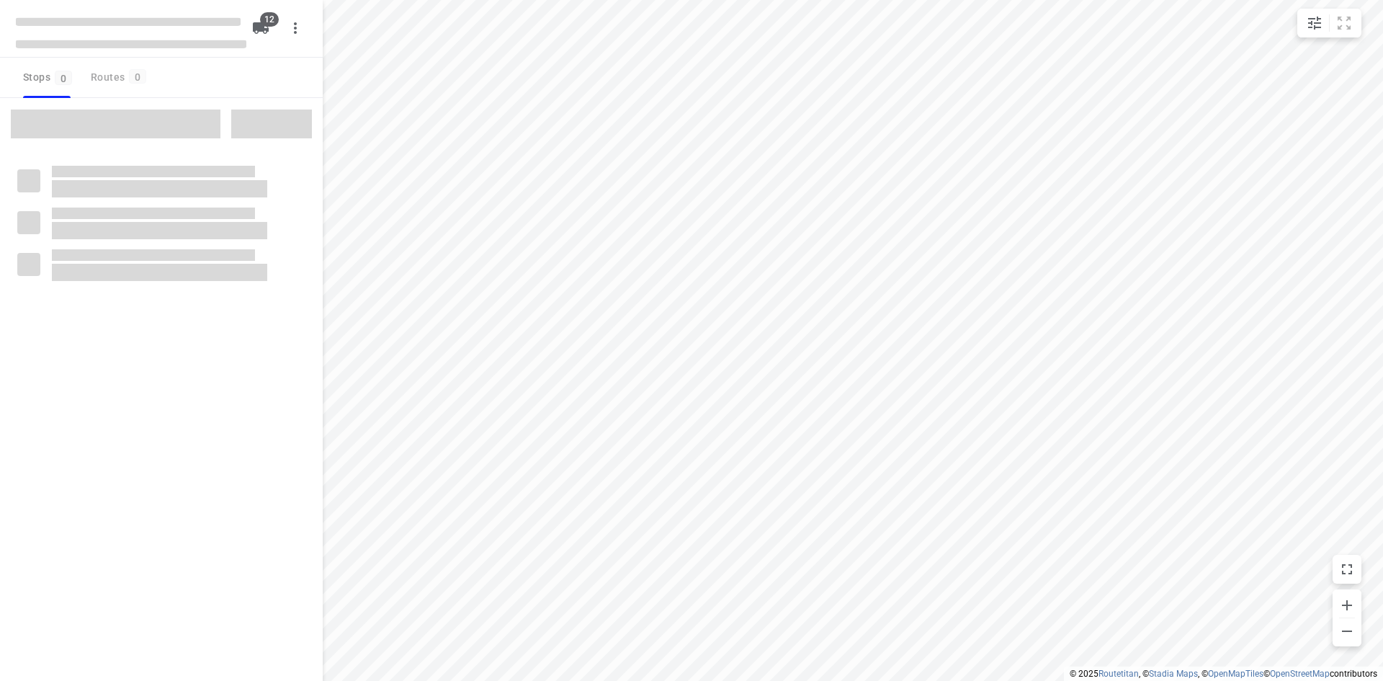
checkbox input "true"
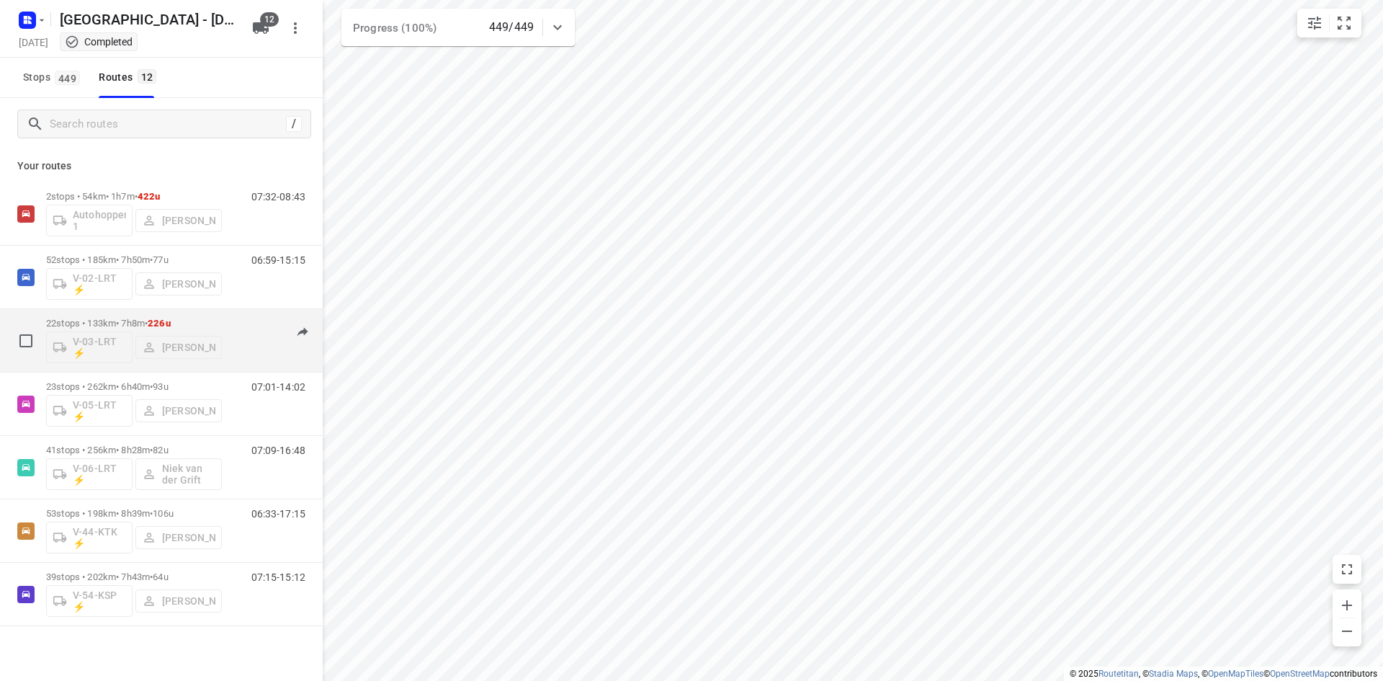
scroll to position [72, 0]
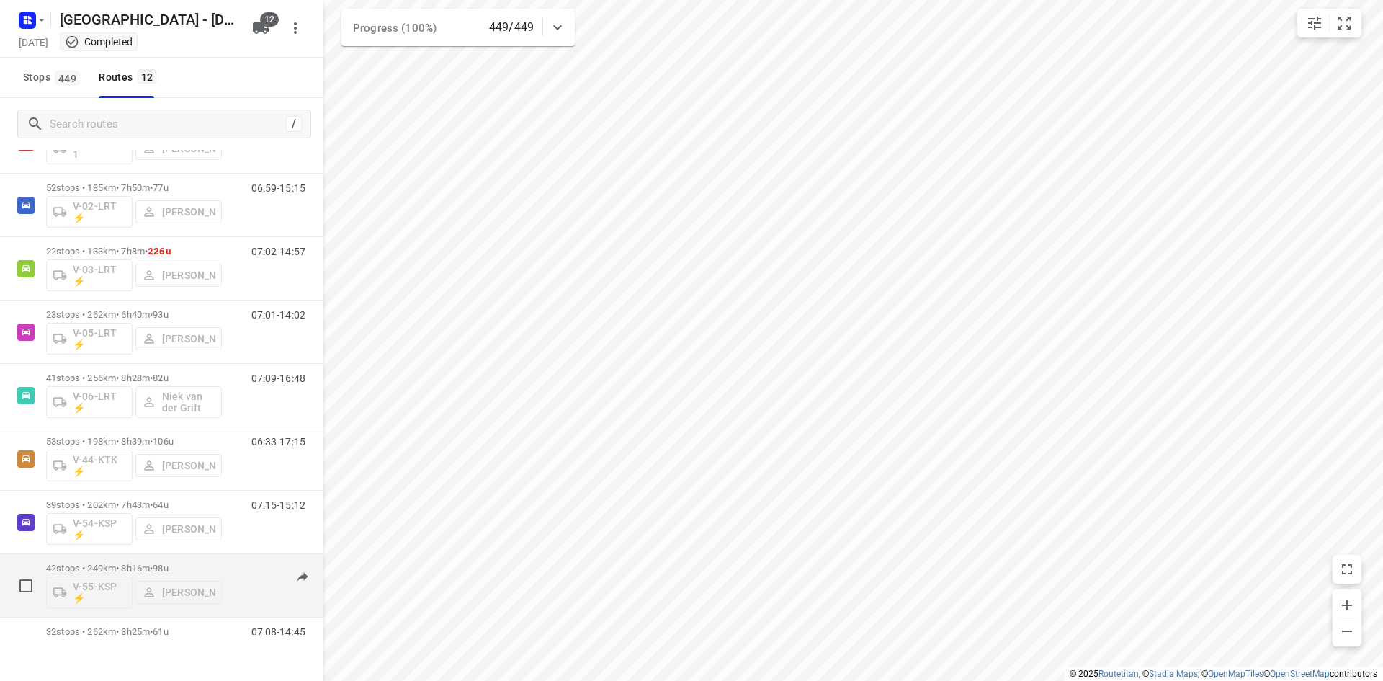
click at [184, 567] on p "42 stops • 249km • 8h16m • 98u" at bounding box center [134, 568] width 176 height 11
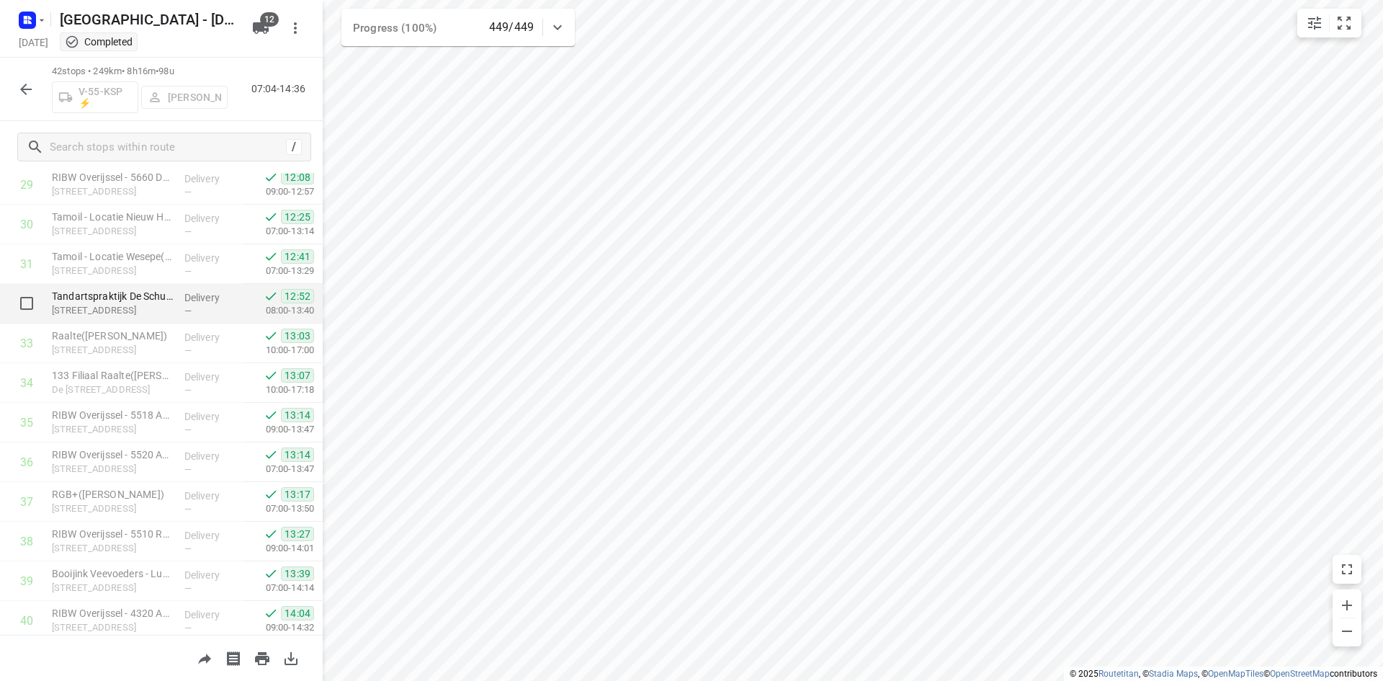
scroll to position [1314, 0]
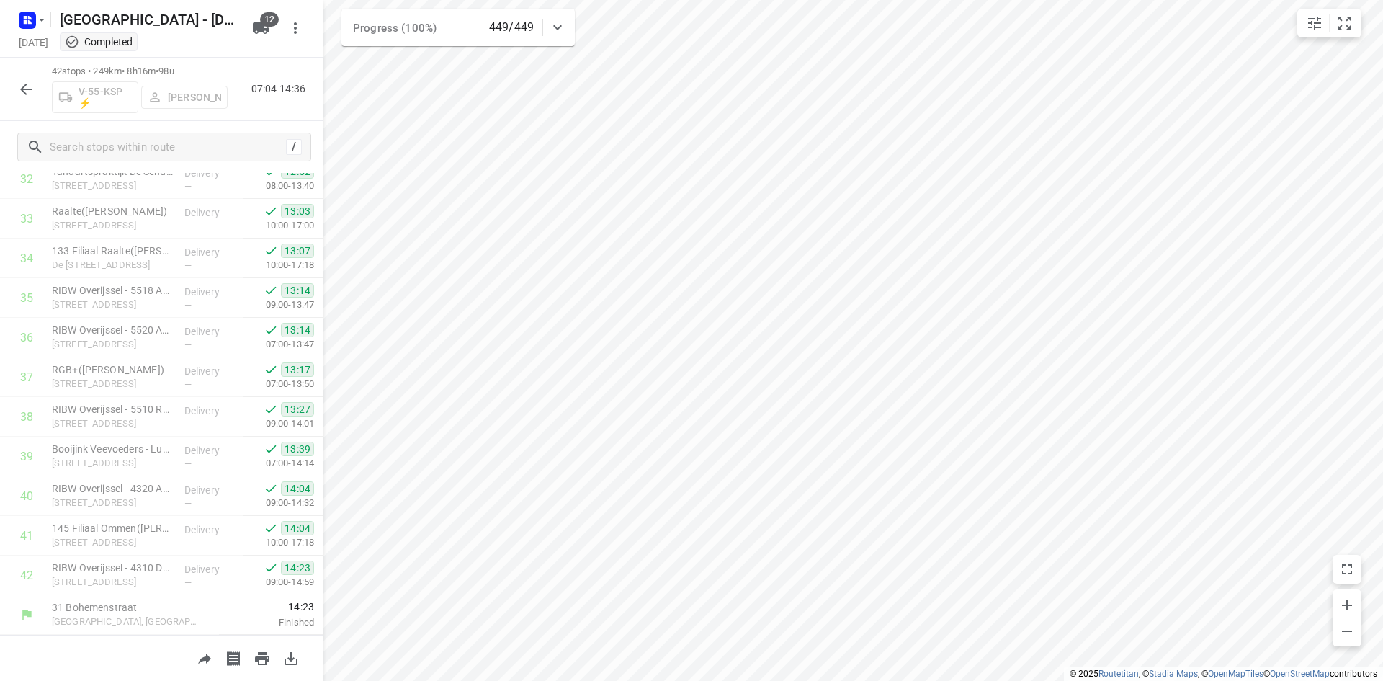
click at [32, 85] on icon "button" at bounding box center [25, 89] width 17 height 17
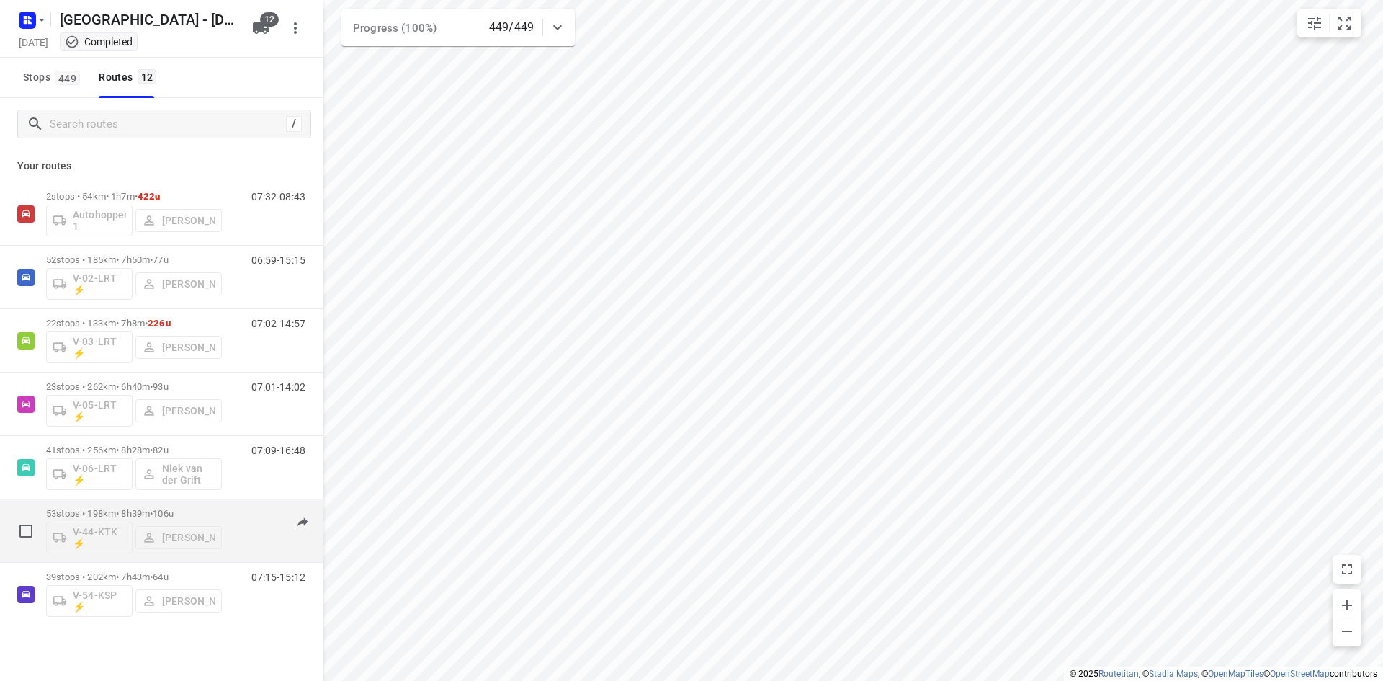
click at [169, 502] on div "53 stops • 198km • 8h39m • 106u V-44-KTK ⚡ [PERSON_NAME]" at bounding box center [134, 531] width 176 height 60
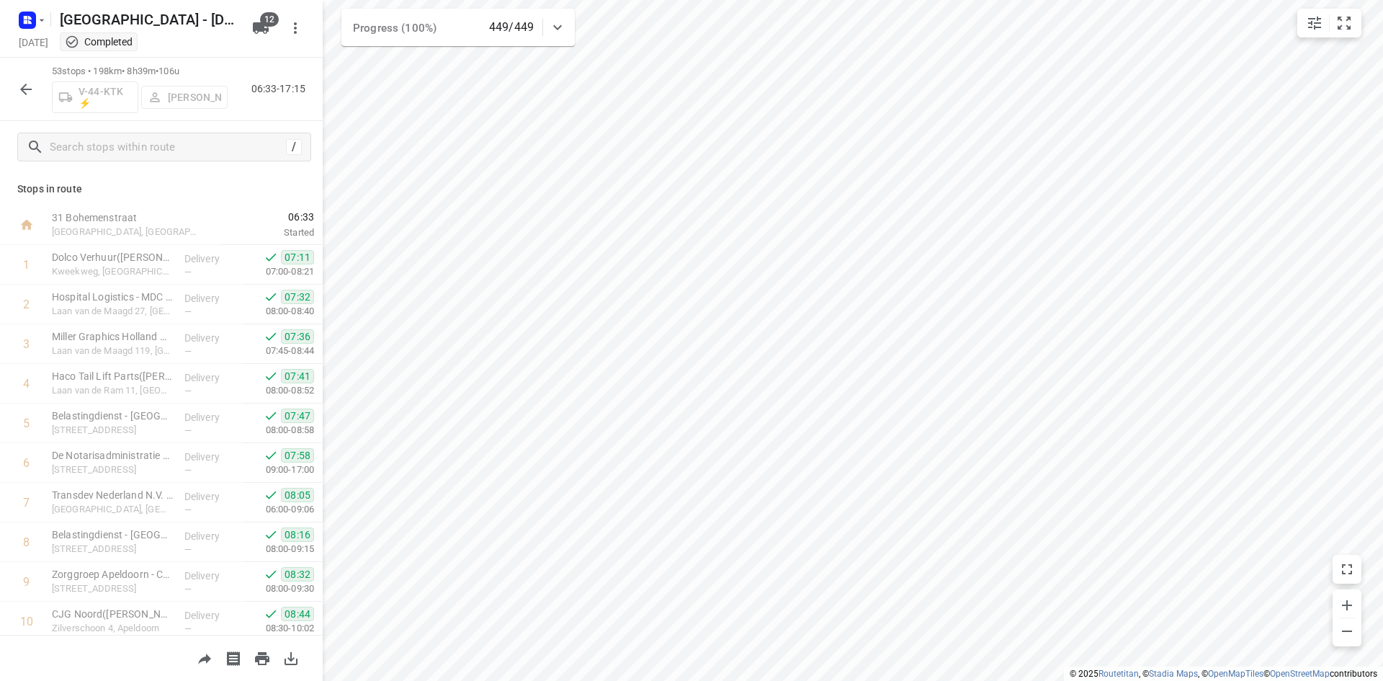
click at [25, 89] on icon "button" at bounding box center [26, 90] width 12 height 12
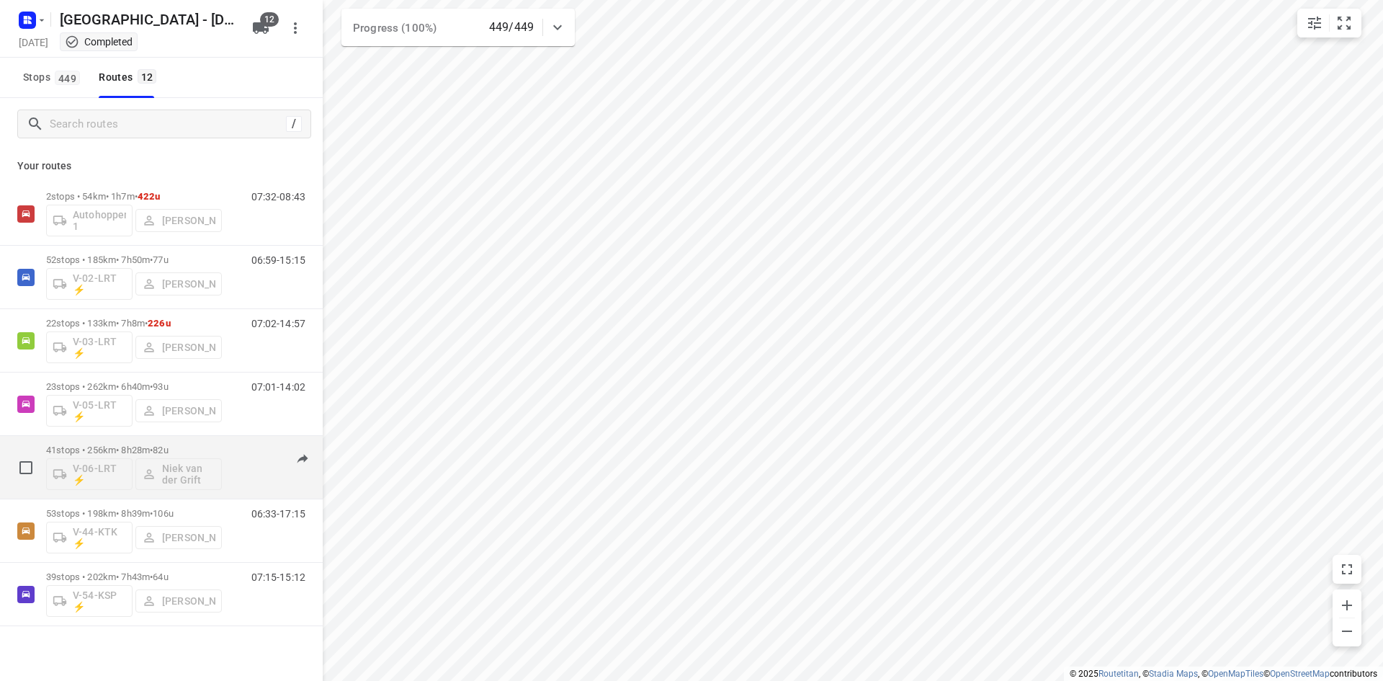
click at [139, 442] on div "41 stops • 256km • 8h28m • 82u V-06-LRT ⚡ [PERSON_NAME]" at bounding box center [134, 467] width 176 height 60
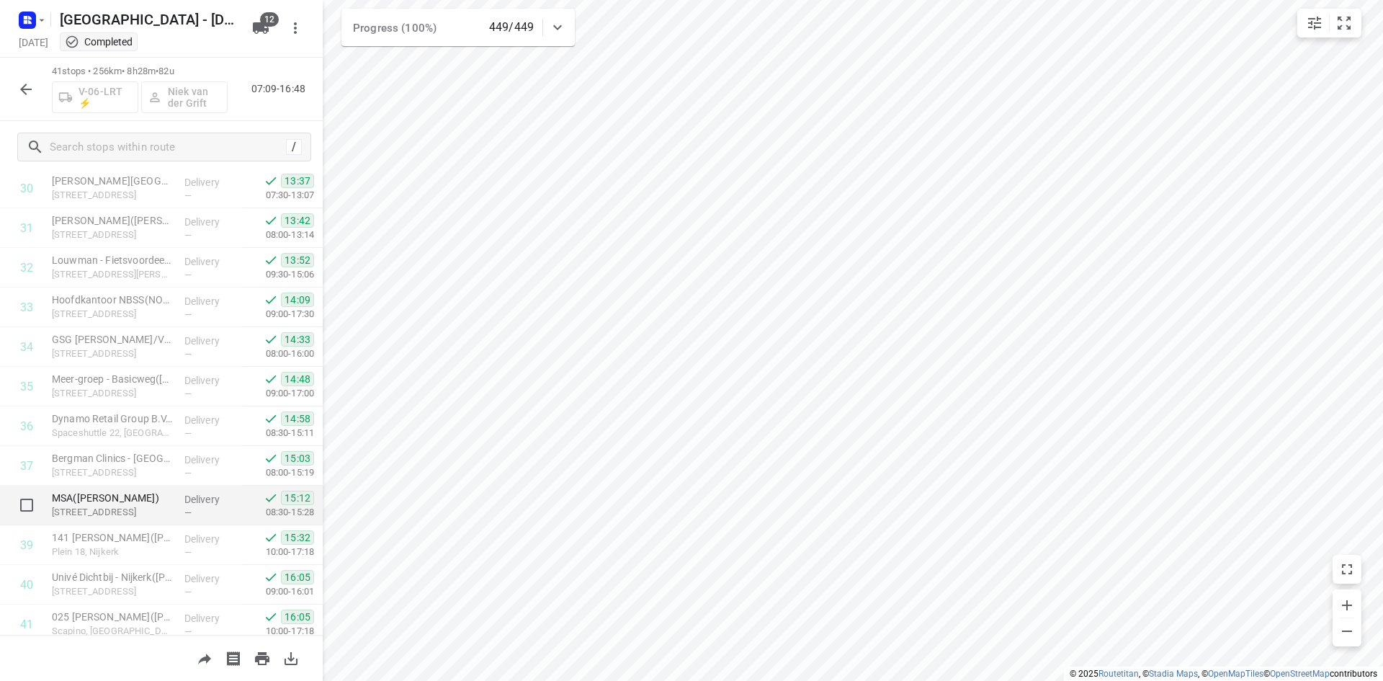
scroll to position [1274, 0]
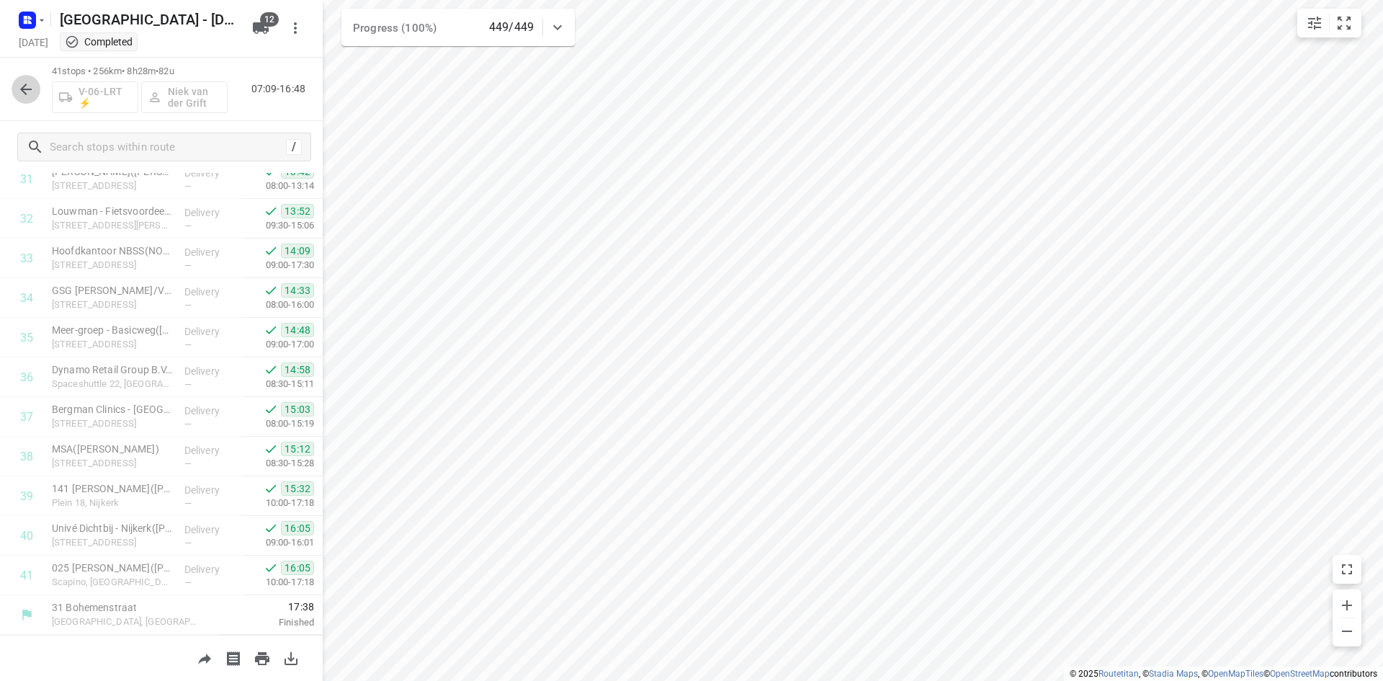
click at [19, 81] on icon "button" at bounding box center [25, 89] width 17 height 17
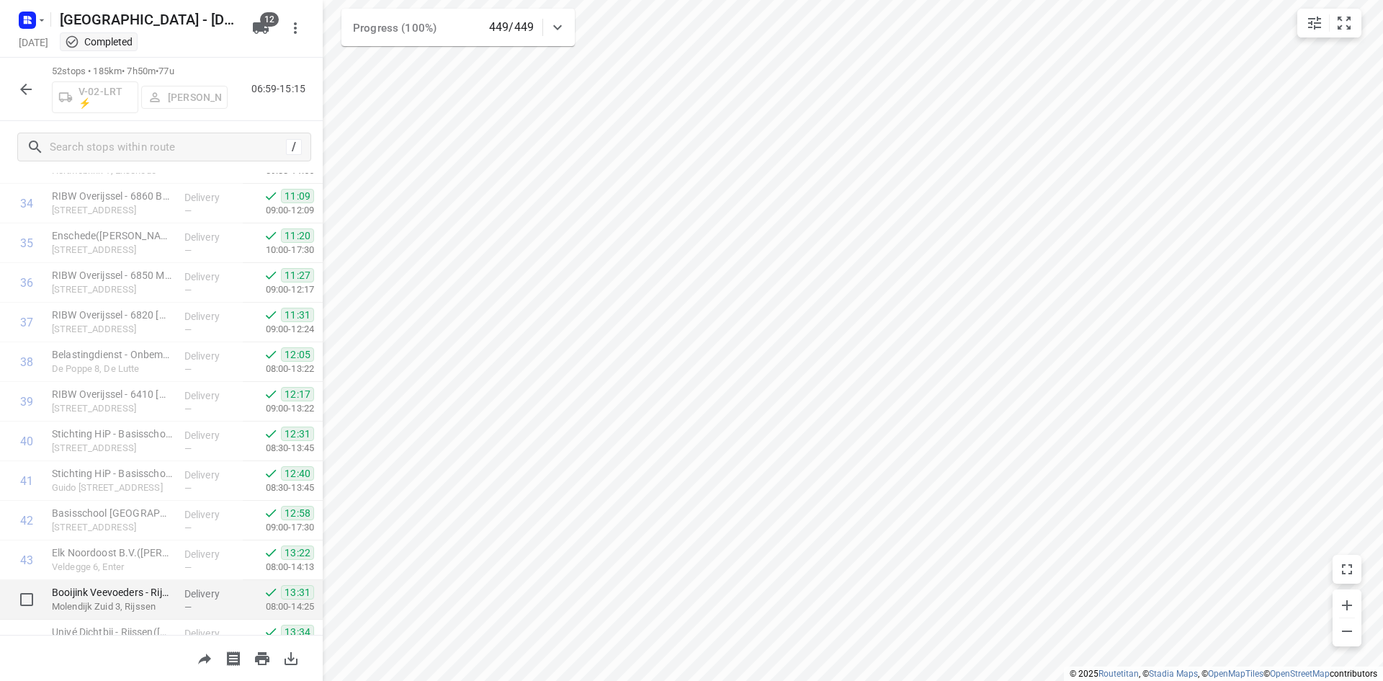
scroll to position [1710, 0]
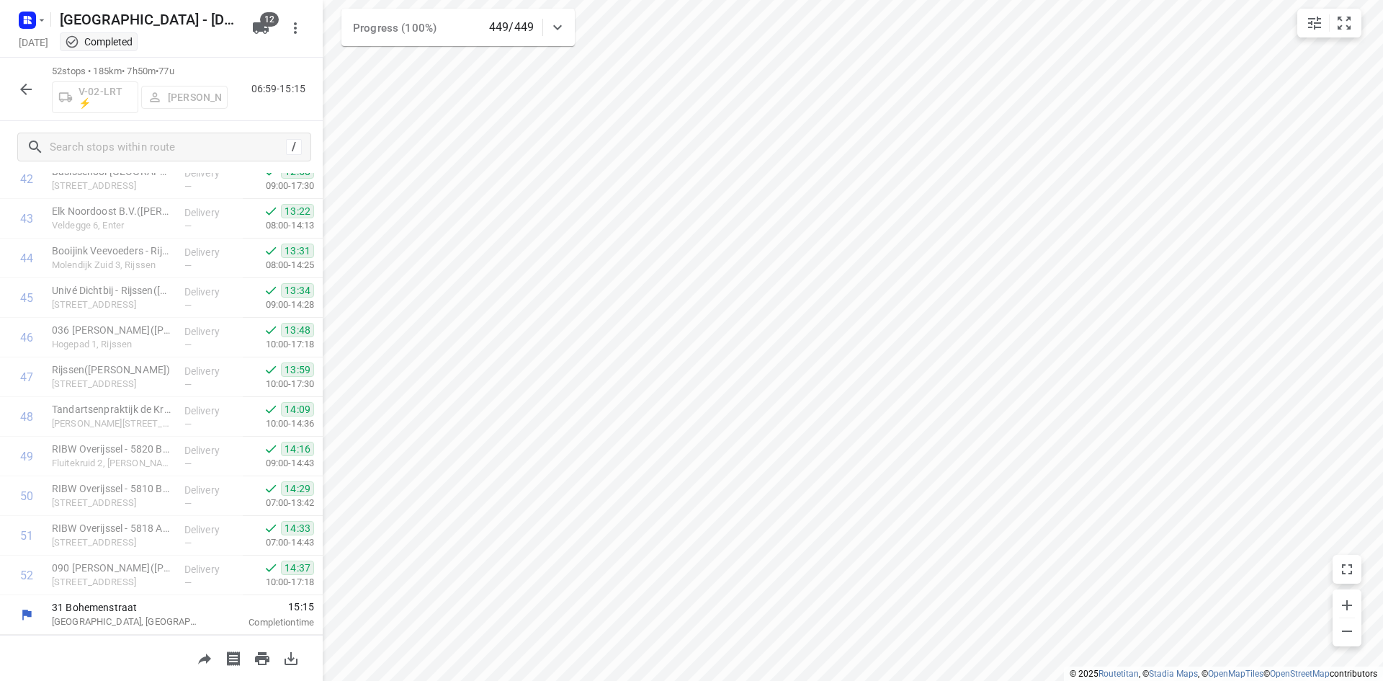
click at [17, 100] on button "button" at bounding box center [26, 89] width 29 height 29
click at [28, 88] on icon "button" at bounding box center [25, 89] width 17 height 17
click at [30, 86] on icon "button" at bounding box center [25, 89] width 17 height 17
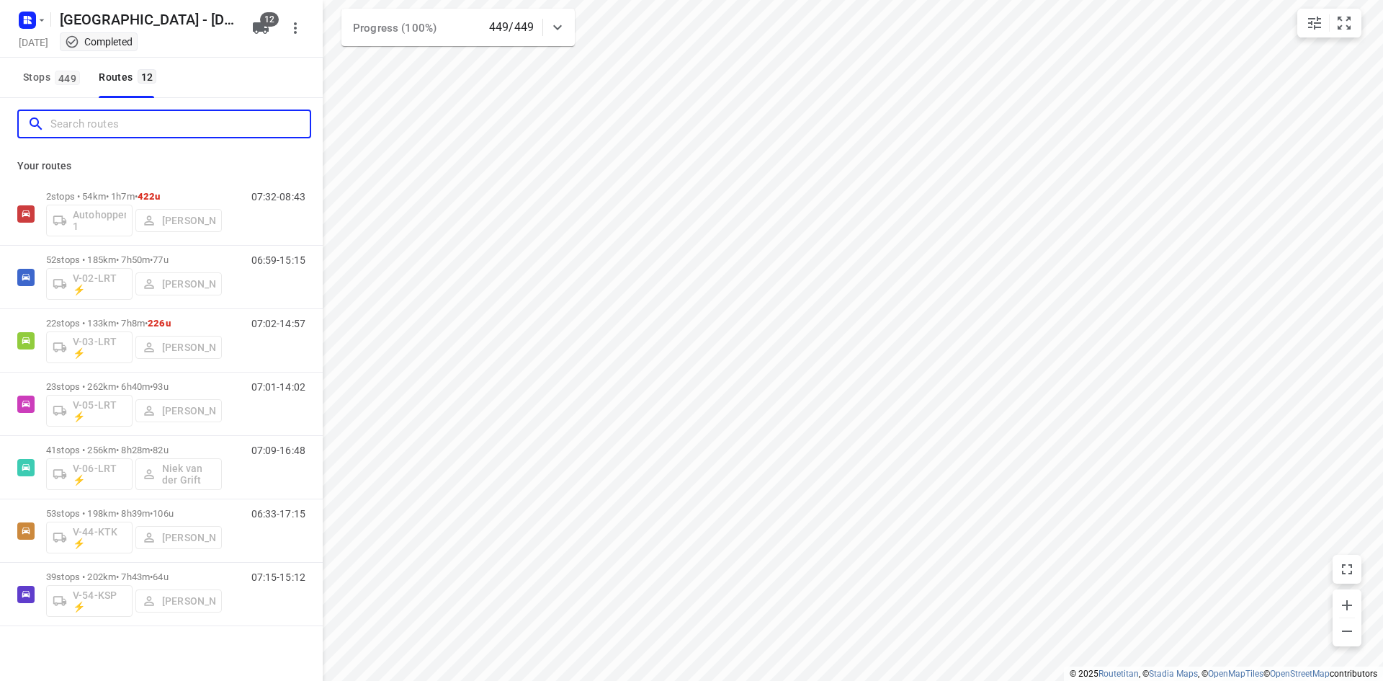
click at [198, 127] on input "Search routes" at bounding box center [179, 124] width 259 height 22
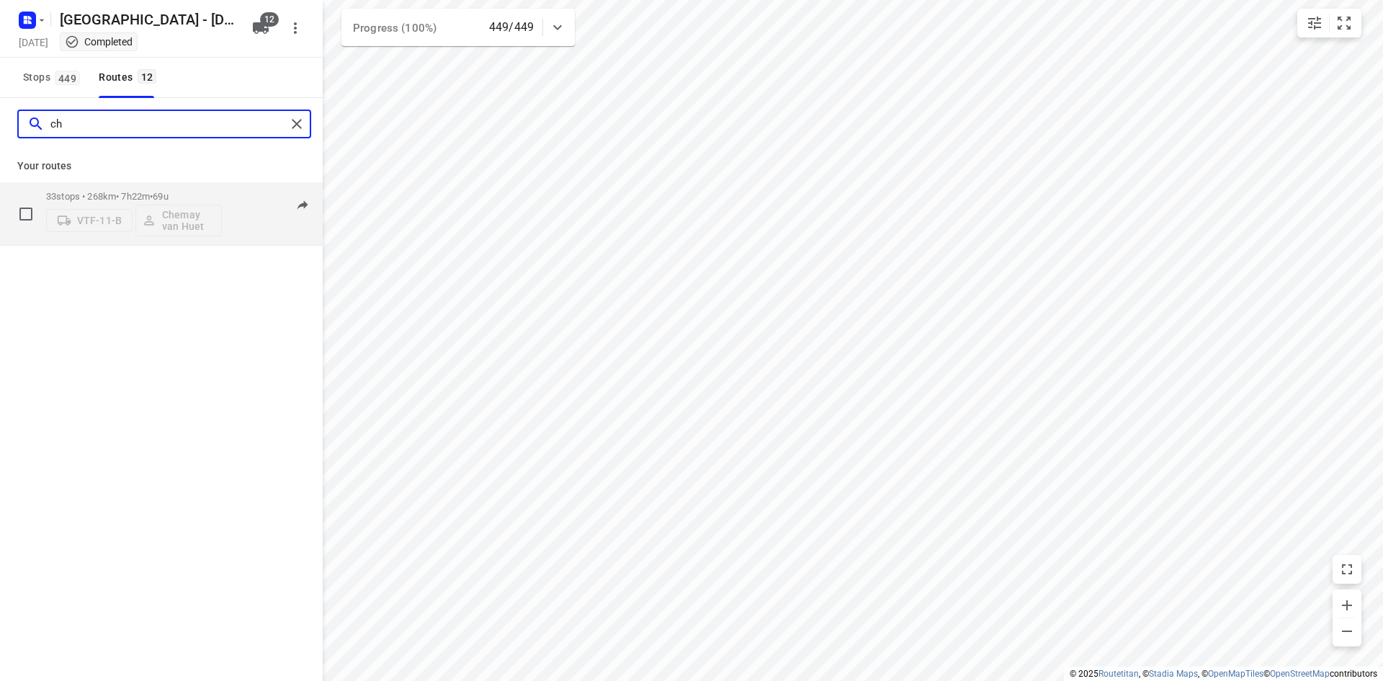
type input "ch"
click at [172, 189] on div "33 stops • 268km • 7h22m • 69u VTF-11-B Chemay van Huet" at bounding box center [134, 214] width 176 height 60
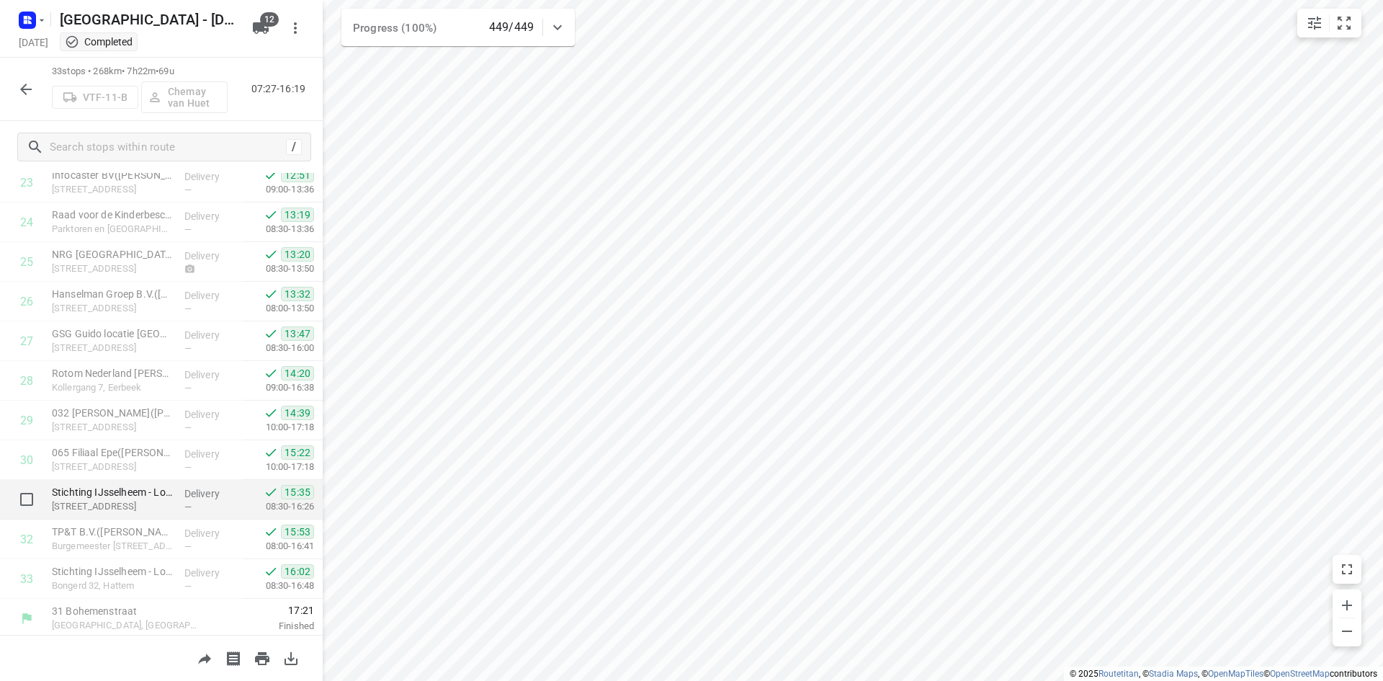
scroll to position [957, 0]
click at [31, 86] on icon "button" at bounding box center [25, 89] width 17 height 17
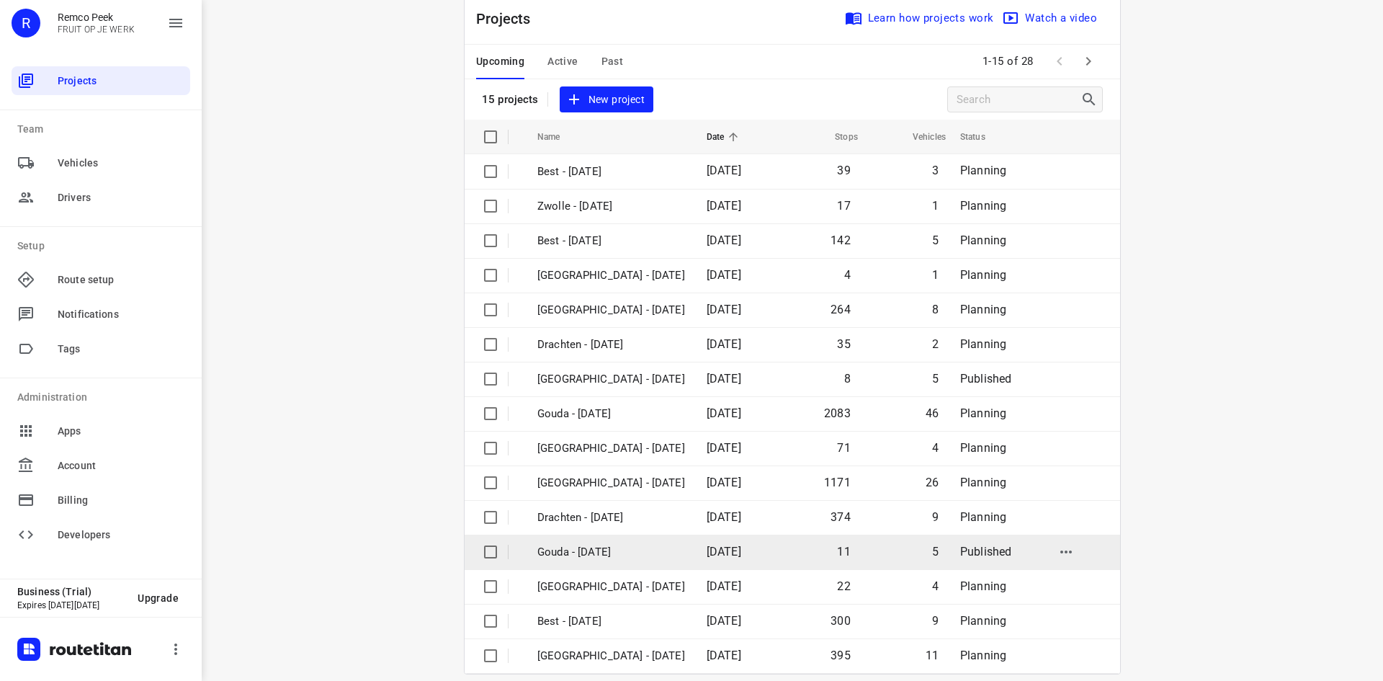
scroll to position [48, 0]
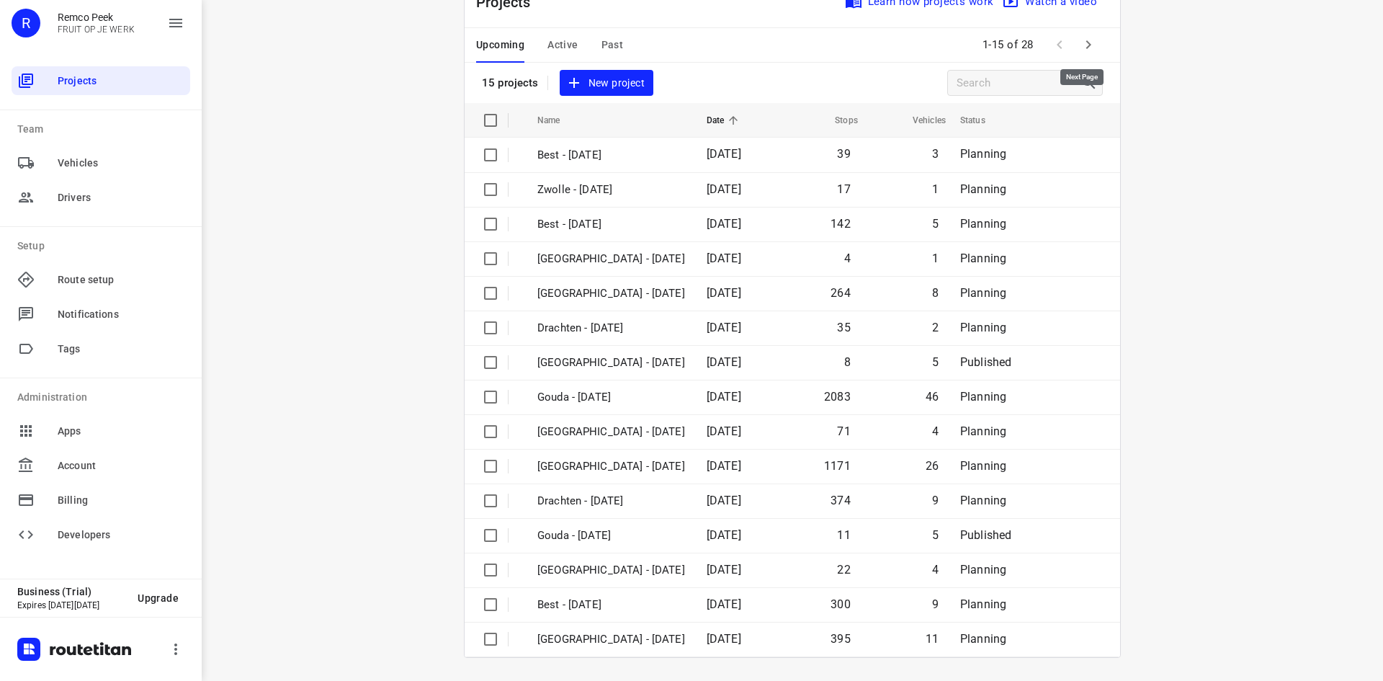
click at [1074, 35] on span at bounding box center [1088, 44] width 29 height 29
click at [1074, 40] on button "button" at bounding box center [1088, 44] width 29 height 29
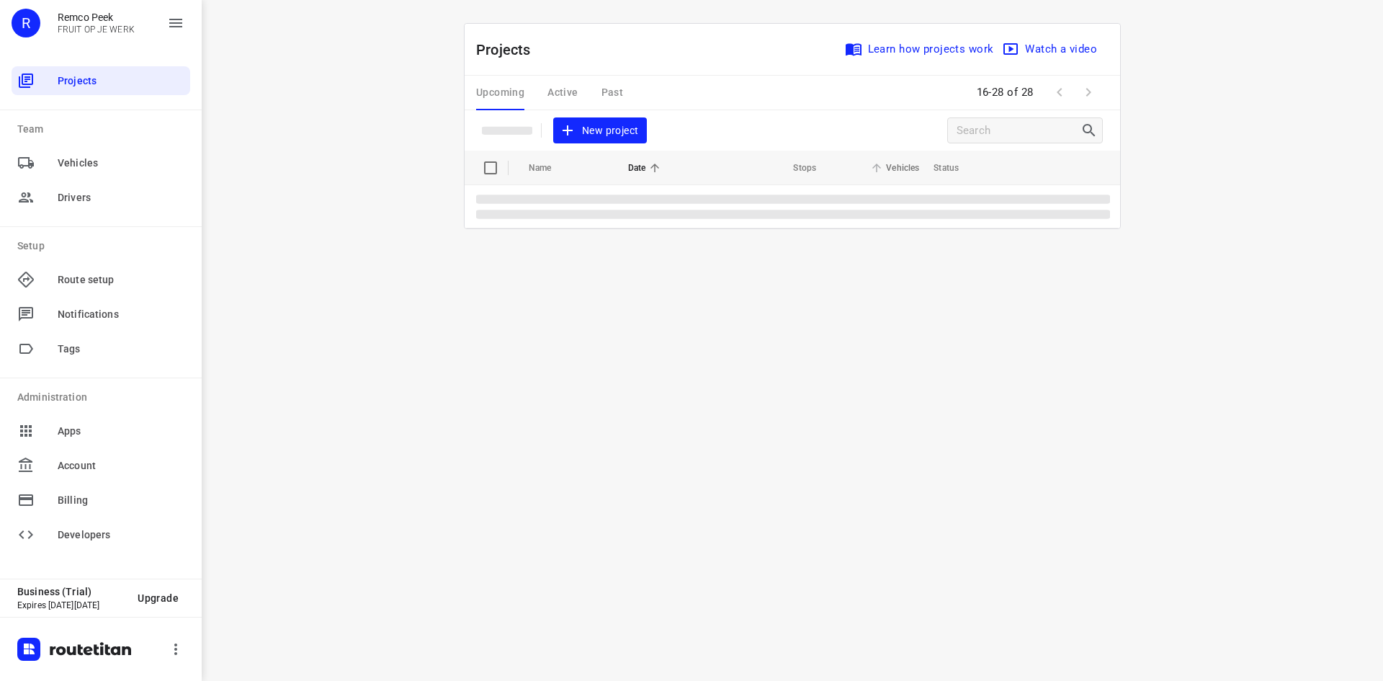
scroll to position [0, 0]
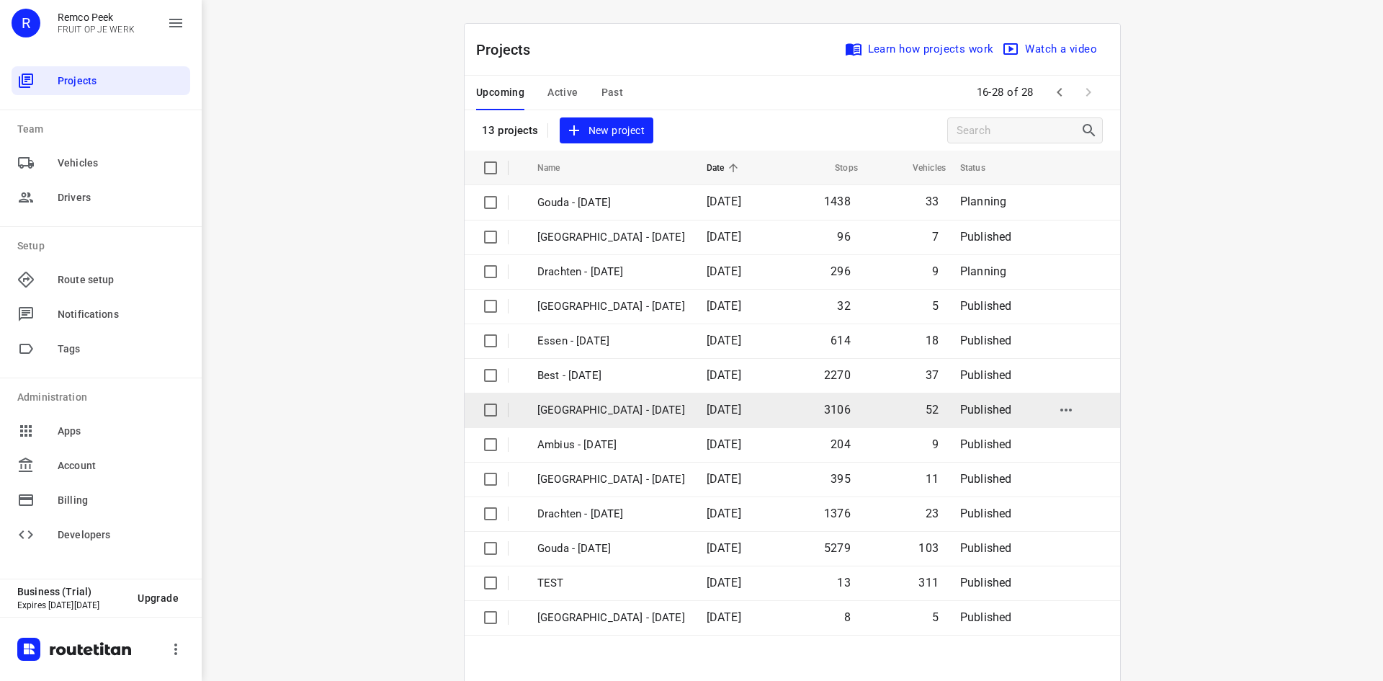
click at [676, 419] on td "[GEOGRAPHIC_DATA] - [DATE]" at bounding box center [609, 410] width 172 height 35
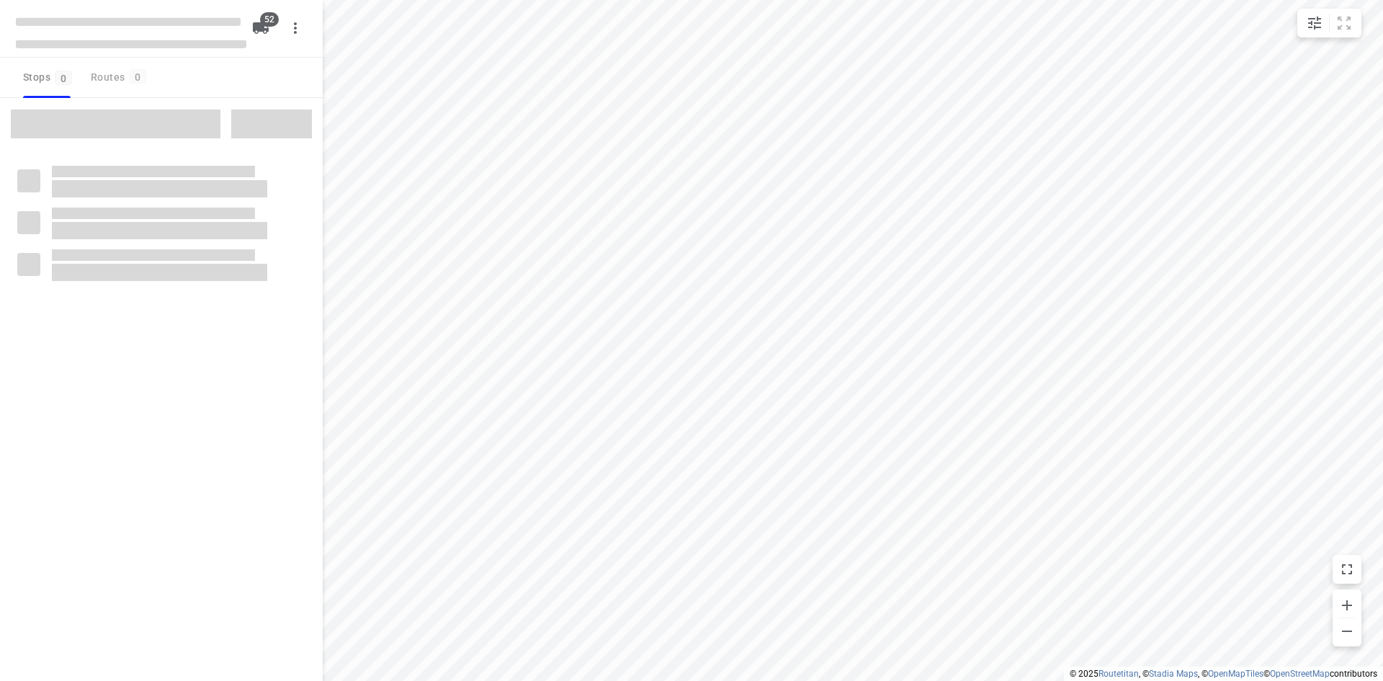
checkbox input "true"
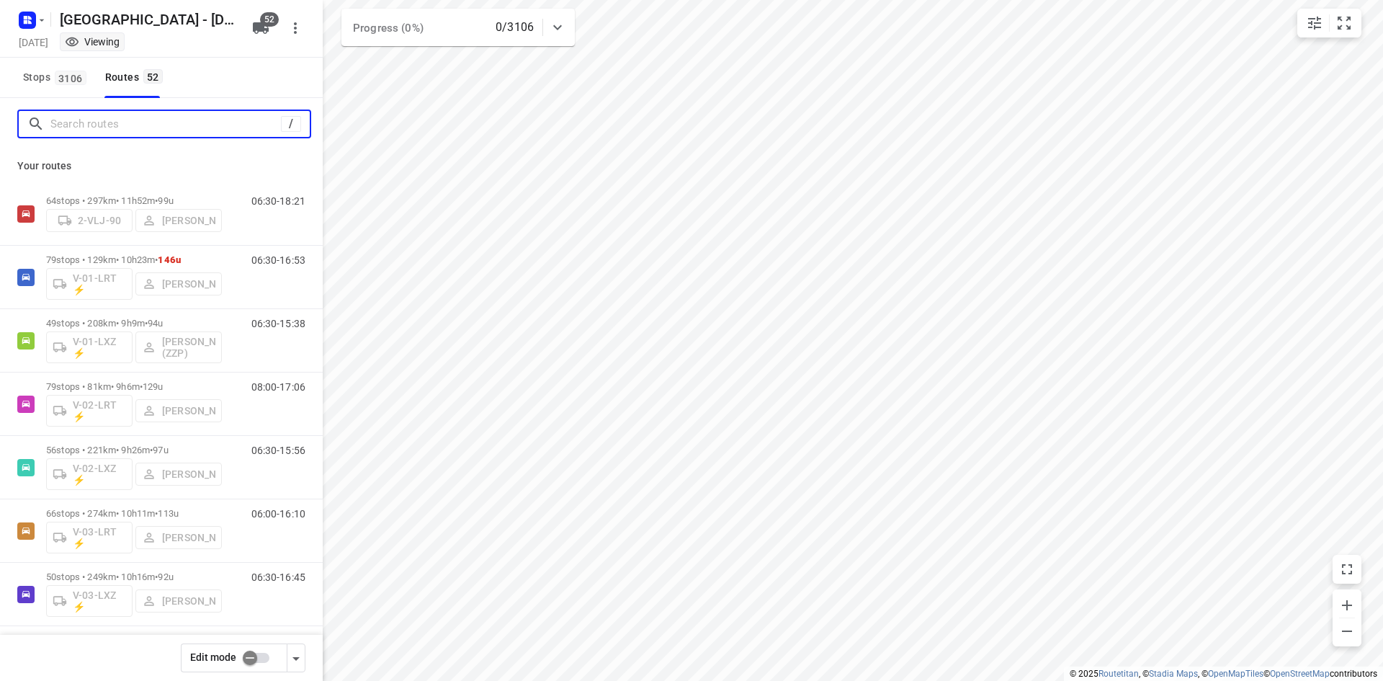
click at [142, 116] on input "Search routes" at bounding box center [165, 124] width 231 height 22
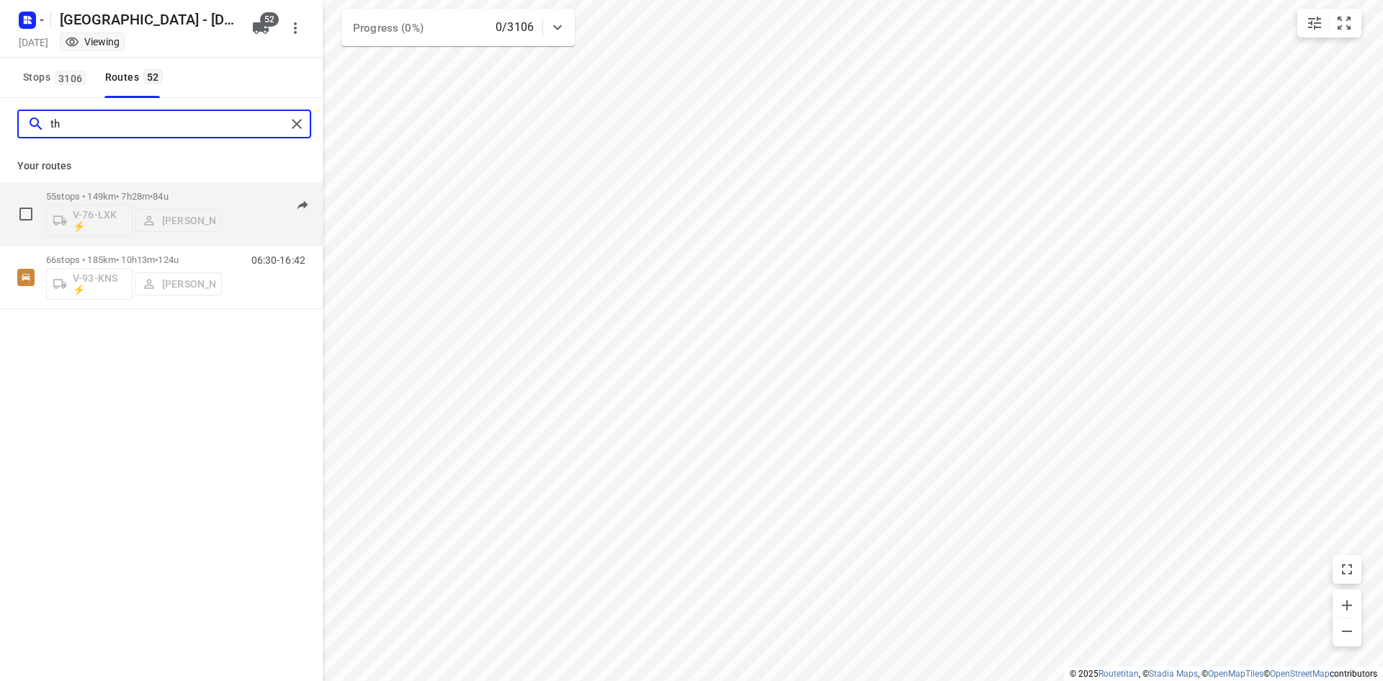
type input "th"
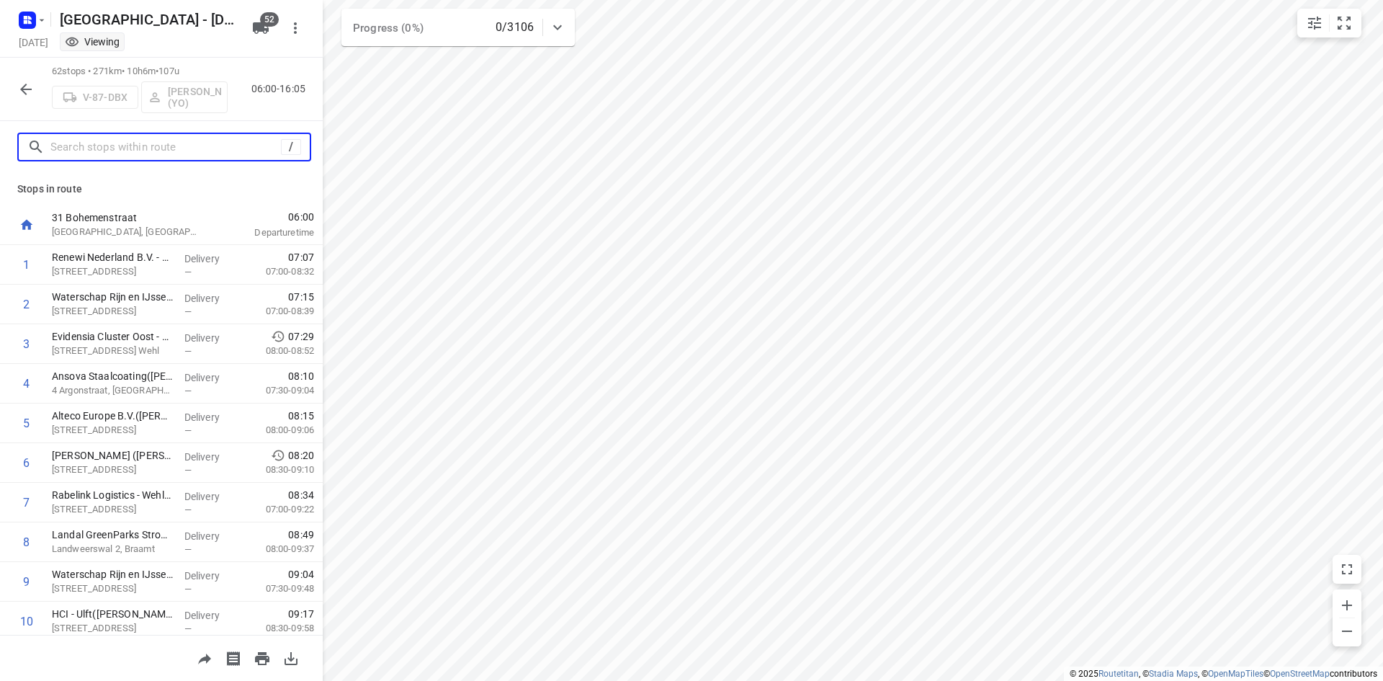
click at [169, 144] on input "text" at bounding box center [165, 147] width 231 height 22
click at [32, 92] on icon "button" at bounding box center [25, 89] width 17 height 17
click at [39, 91] on button "button" at bounding box center [26, 89] width 29 height 29
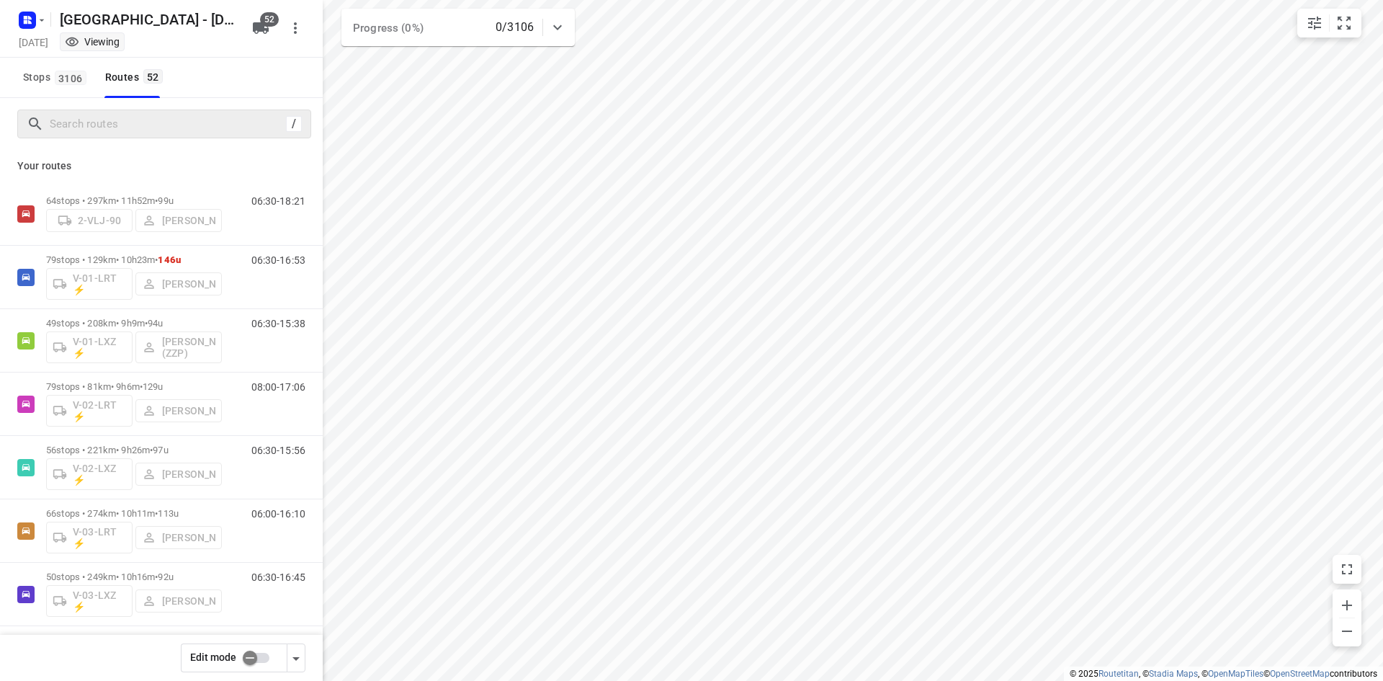
click at [154, 112] on div "/" at bounding box center [164, 123] width 294 height 29
click at [151, 115] on input "Search routes" at bounding box center [167, 124] width 235 height 22
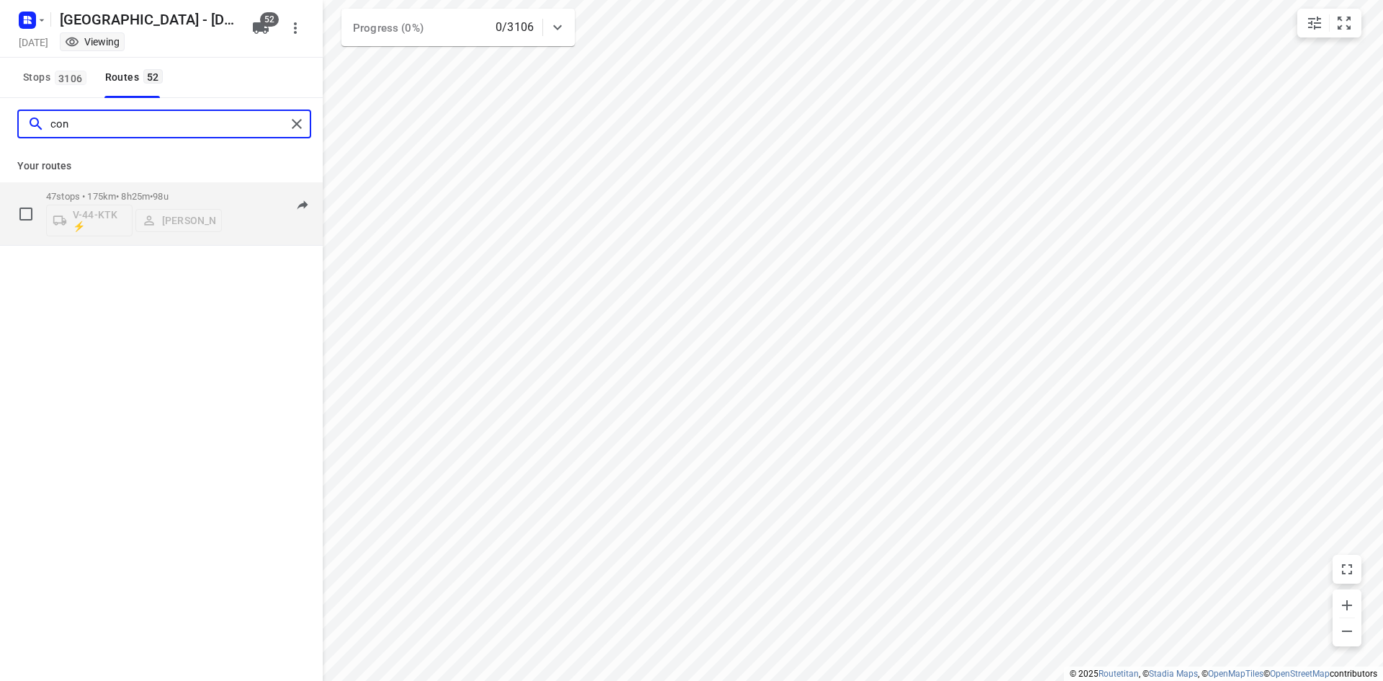
type input "con"
click at [142, 189] on div "47 stops • 175km • 8h25m • 98u V-44-KTK ⚡ [PERSON_NAME]" at bounding box center [134, 214] width 176 height 60
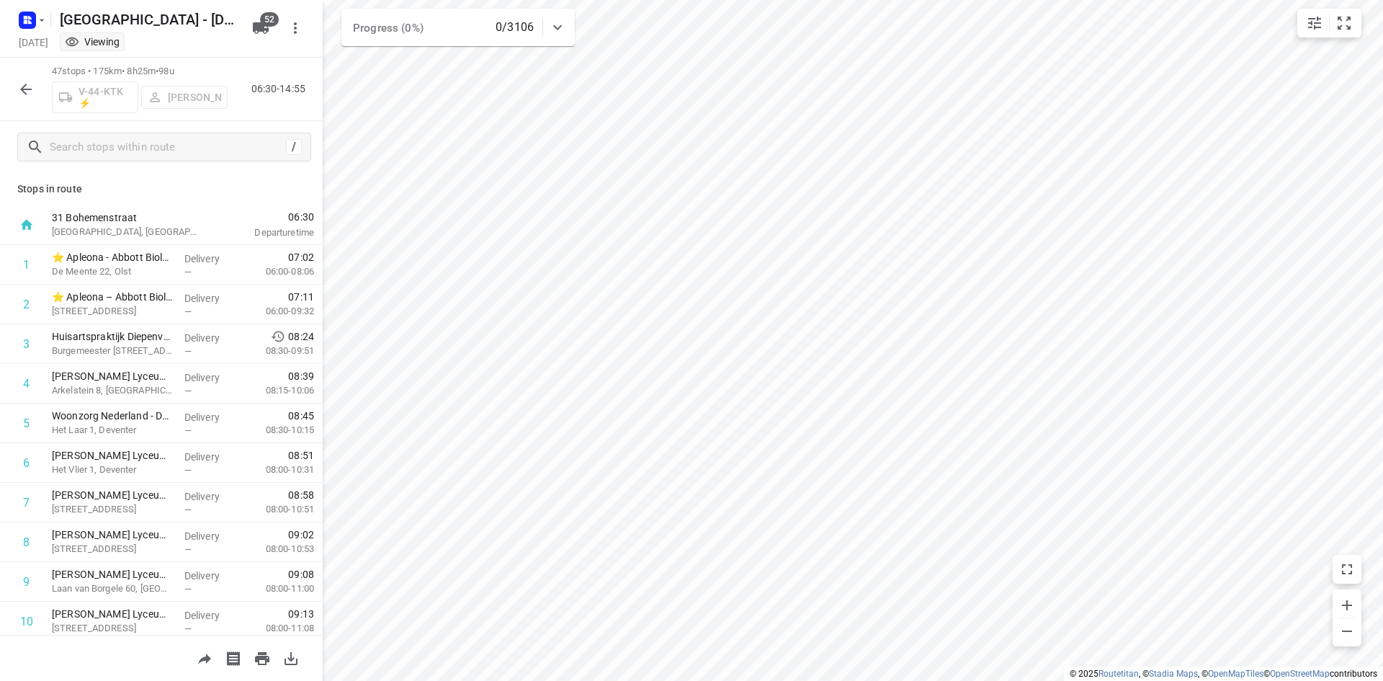
click at [18, 89] on icon "button" at bounding box center [25, 89] width 17 height 17
click at [34, 89] on icon "button" at bounding box center [25, 89] width 17 height 17
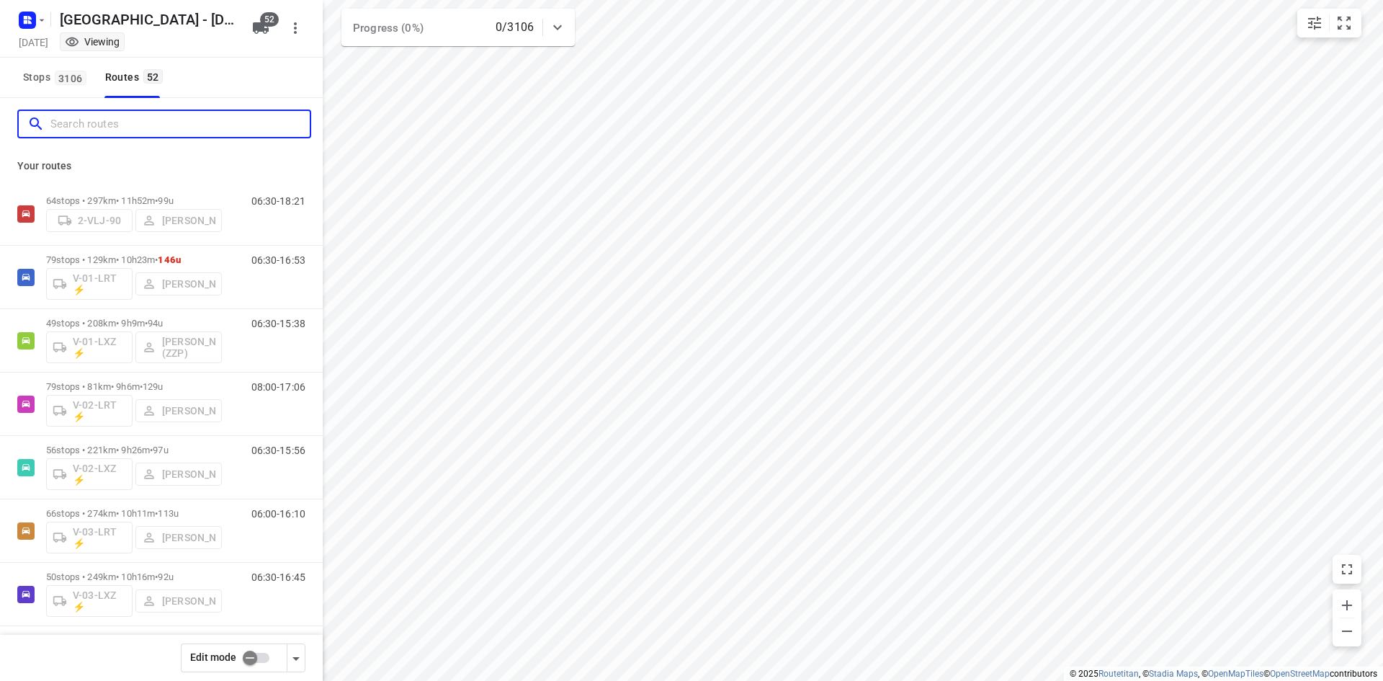
click at [91, 129] on input "Search routes" at bounding box center [179, 124] width 259 height 22
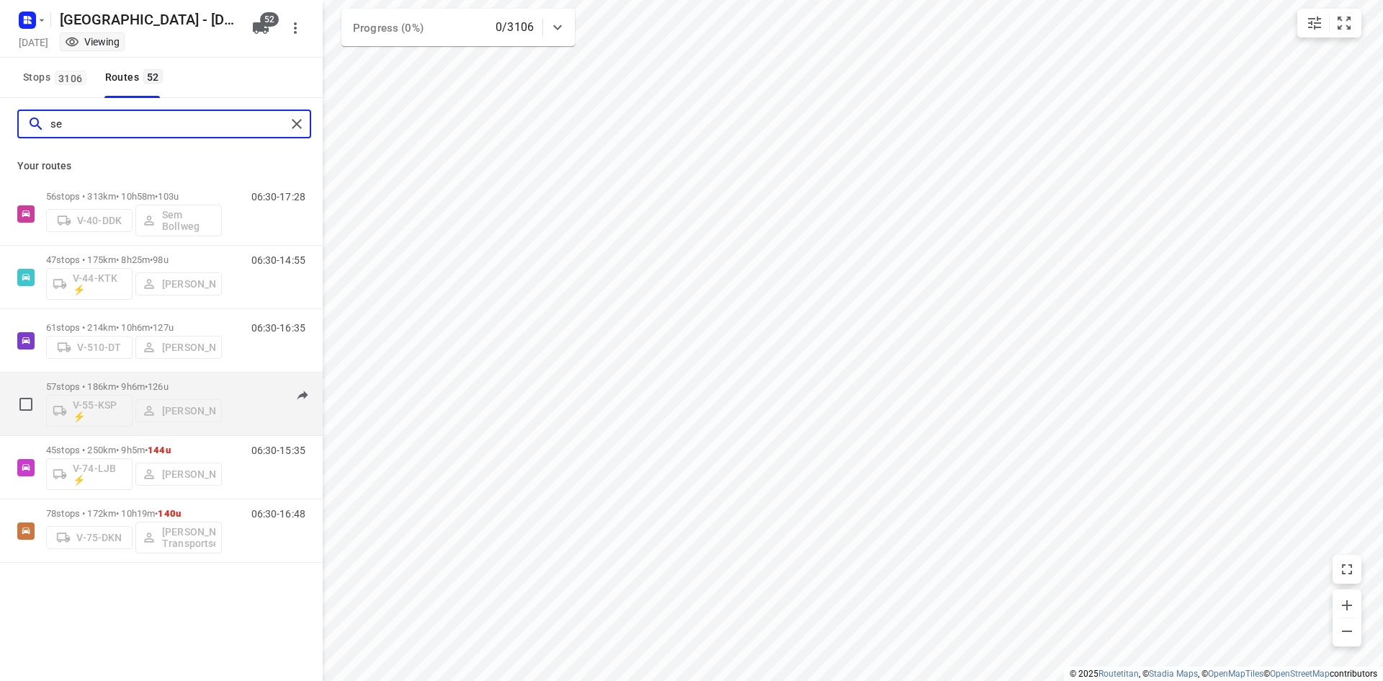
type input "se"
click at [140, 383] on p "57 stops • 186km • 9h6m • 126u" at bounding box center [134, 386] width 176 height 11
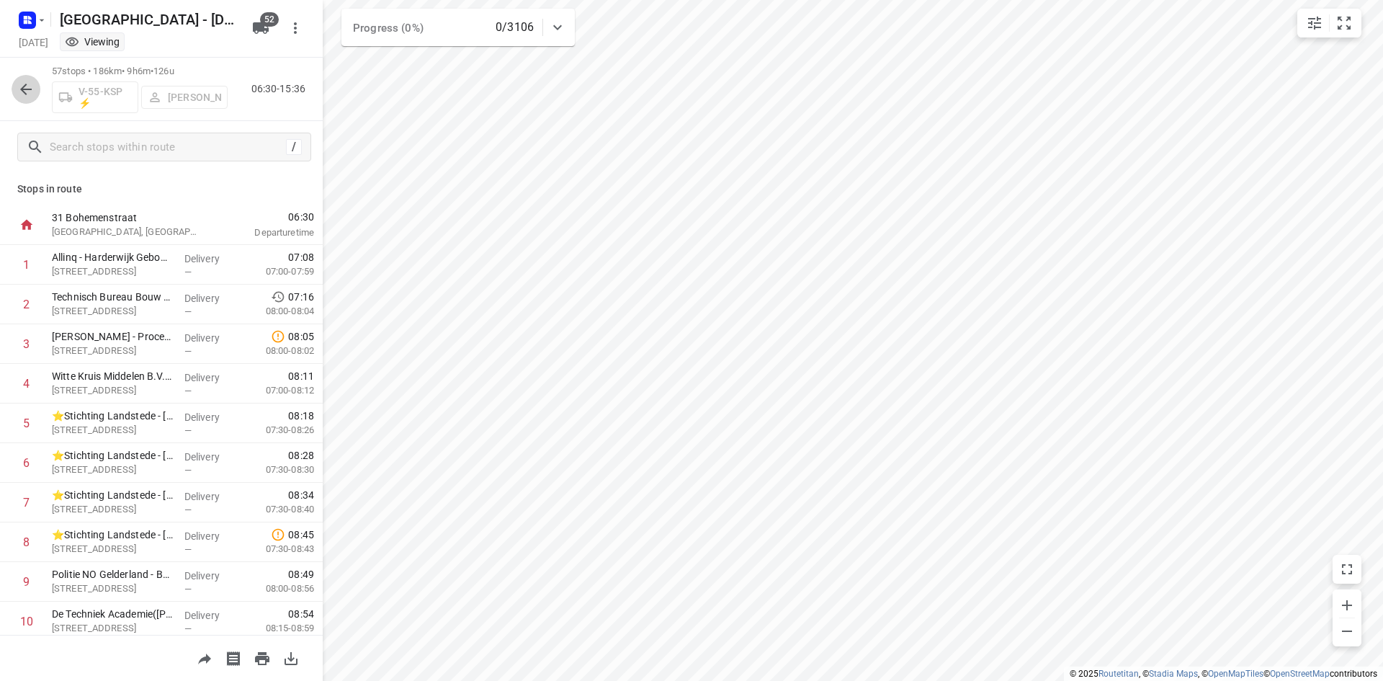
click at [25, 86] on icon "button" at bounding box center [25, 89] width 17 height 17
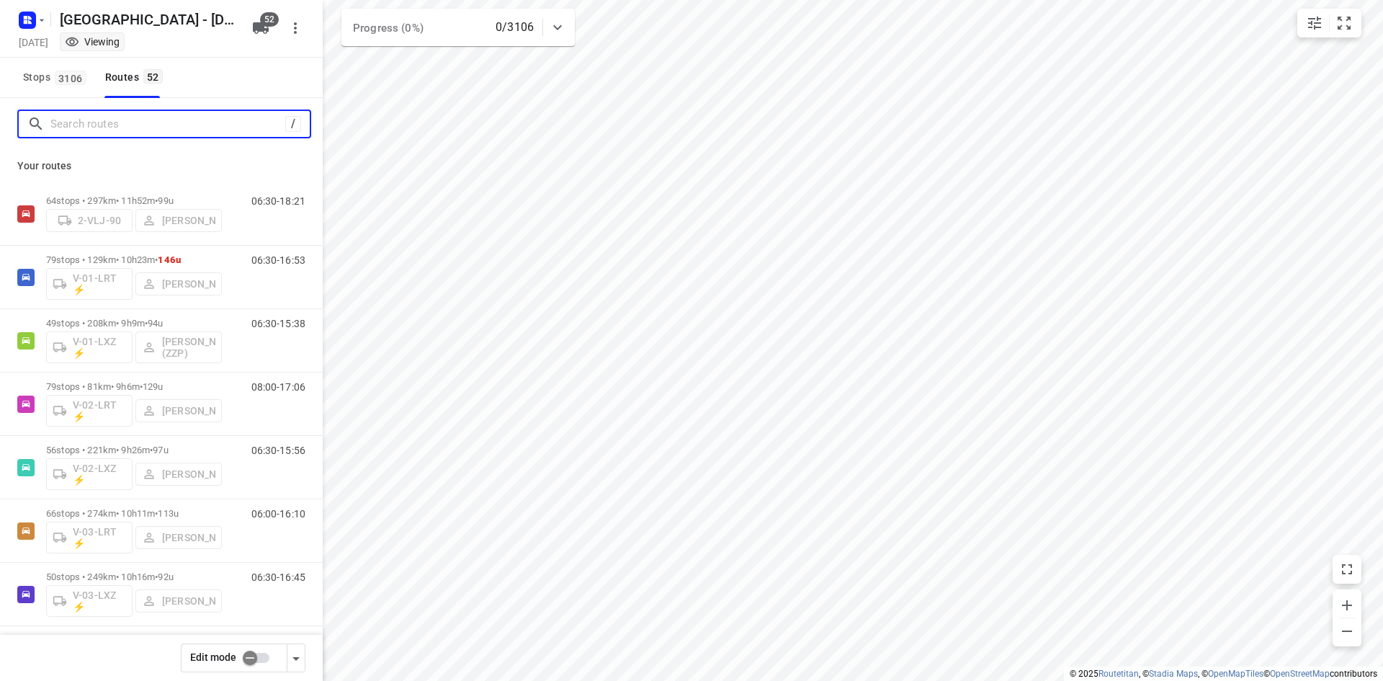
click at [108, 127] on input "Search routes" at bounding box center [167, 124] width 235 height 22
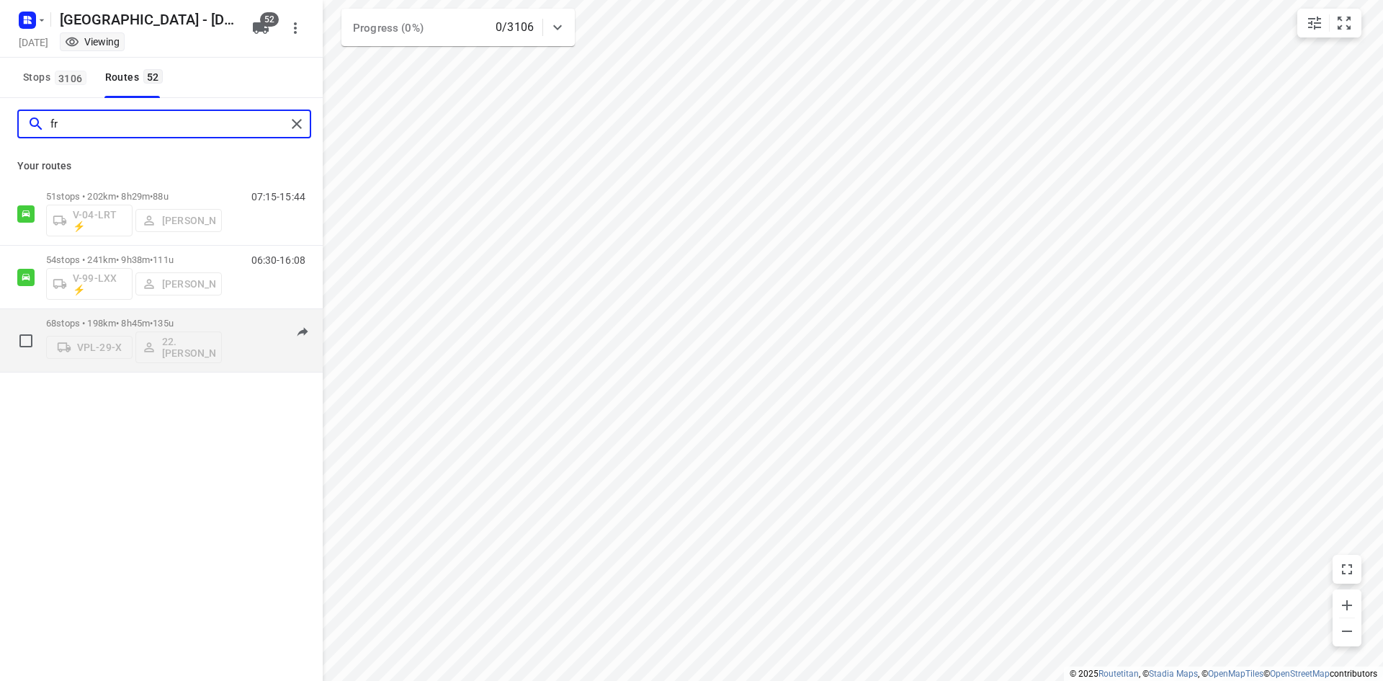
type input "fr"
click at [156, 320] on p "68 stops • 198km • 8h45m • 135u" at bounding box center [134, 323] width 176 height 11
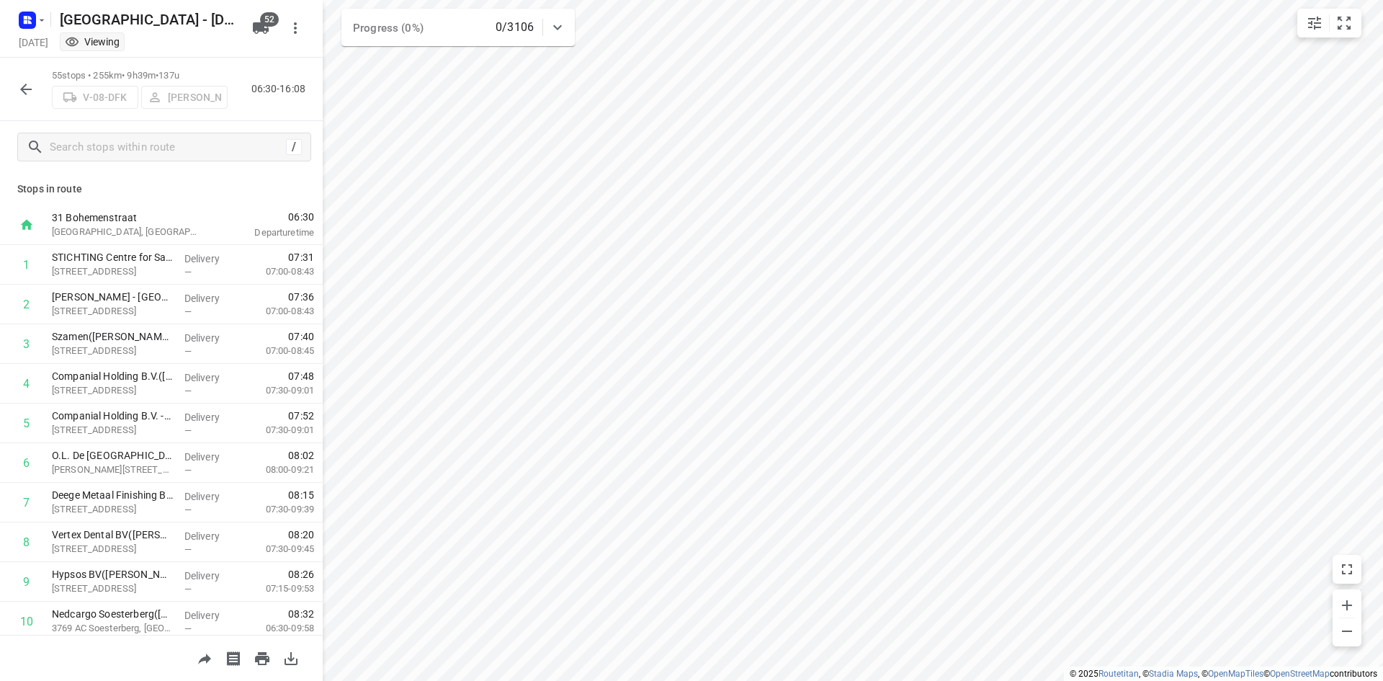
click at [31, 96] on icon "button" at bounding box center [25, 89] width 17 height 17
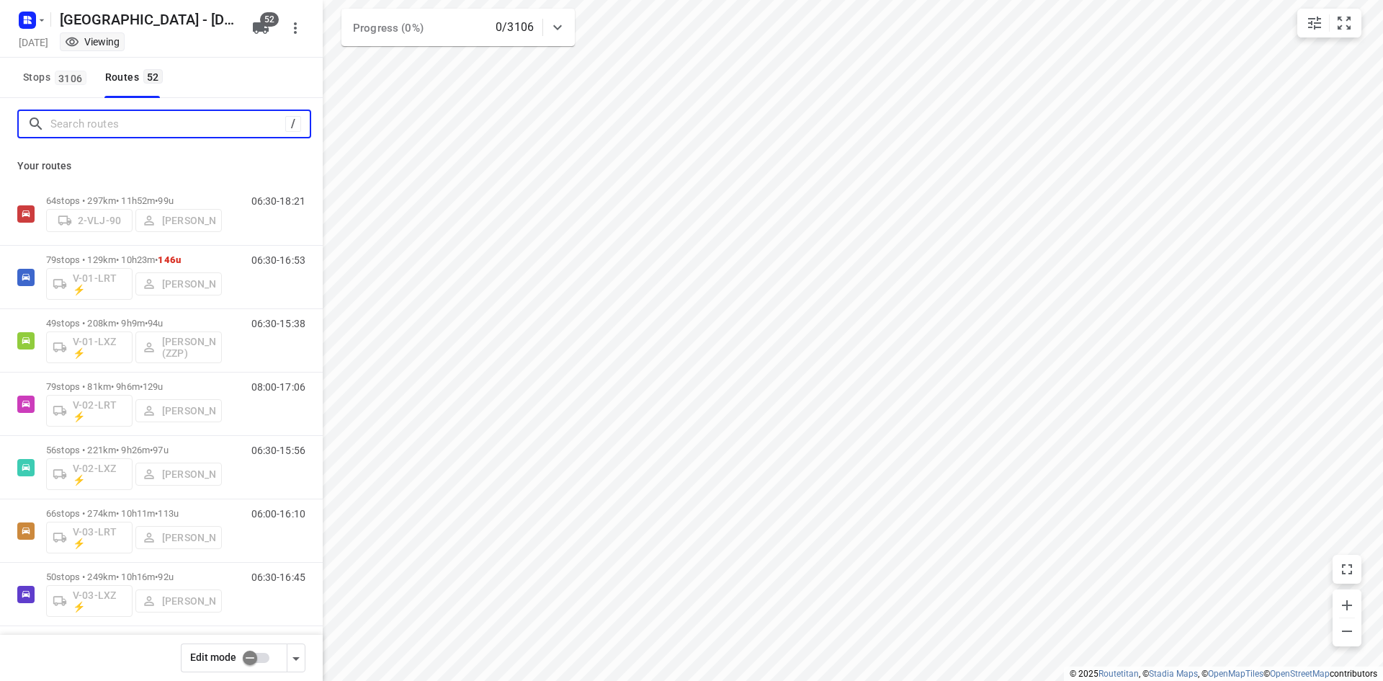
click at [101, 122] on input "Search routes" at bounding box center [167, 124] width 235 height 22
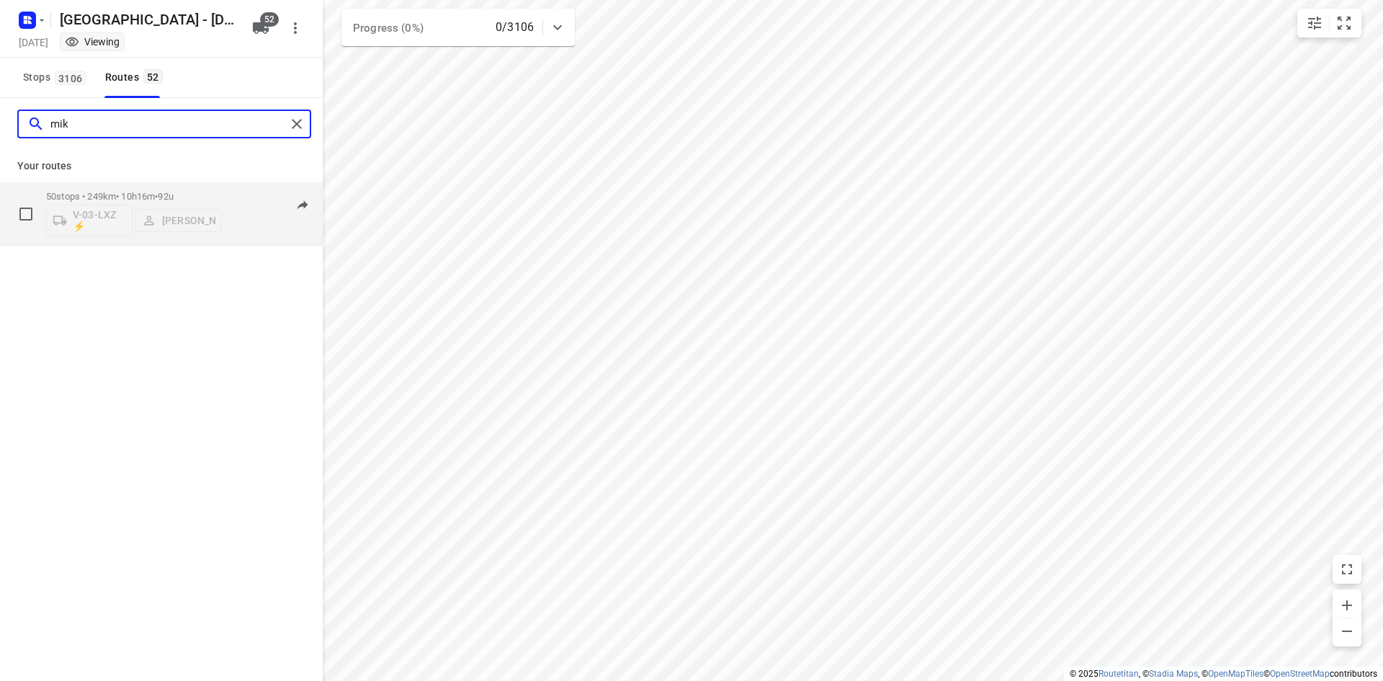
type input "mik"
click at [133, 186] on div "50 stops • 249km • 10h16m • 92u V-03-LXZ ⚡ Mikai Warmelink" at bounding box center [134, 214] width 176 height 60
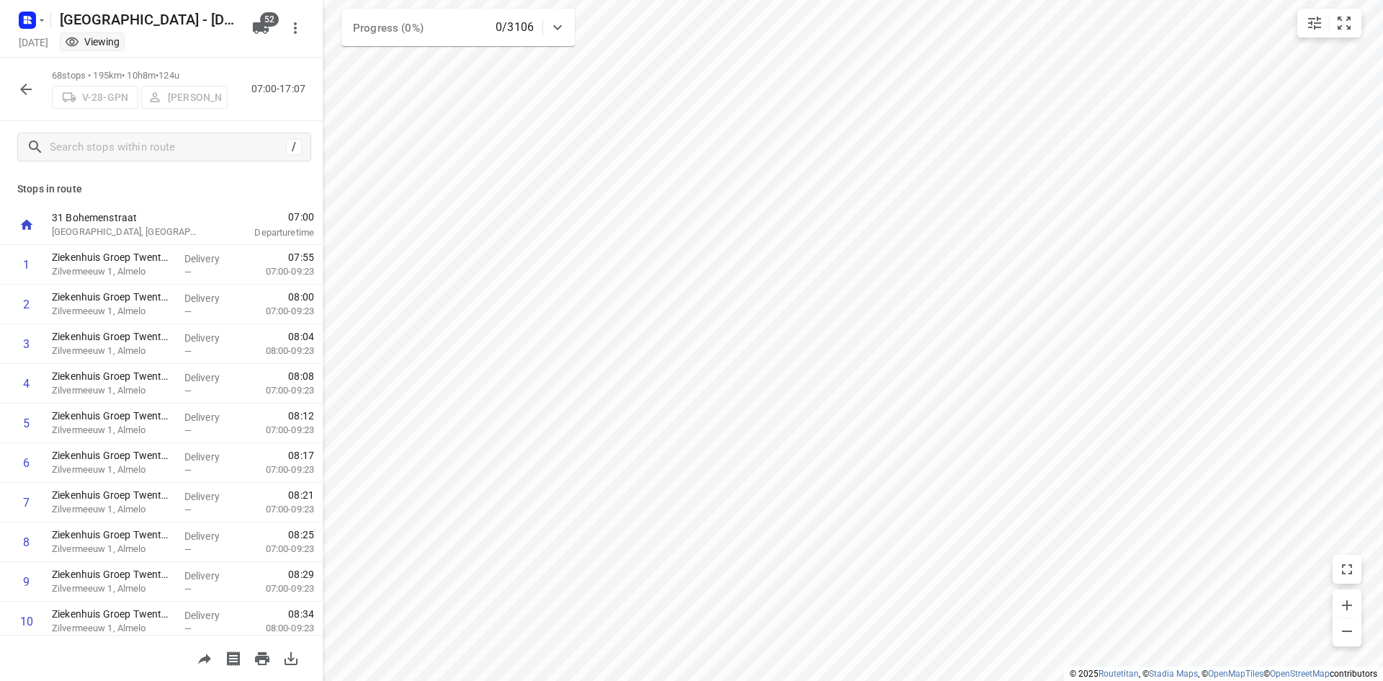
click at [8, 85] on div "68 stops • 195km • 10h8m • 124u V-28-GPN Arnaud van der Sluis 07:00-17:07" at bounding box center [161, 89] width 323 height 63
click at [20, 85] on icon "button" at bounding box center [25, 89] width 17 height 17
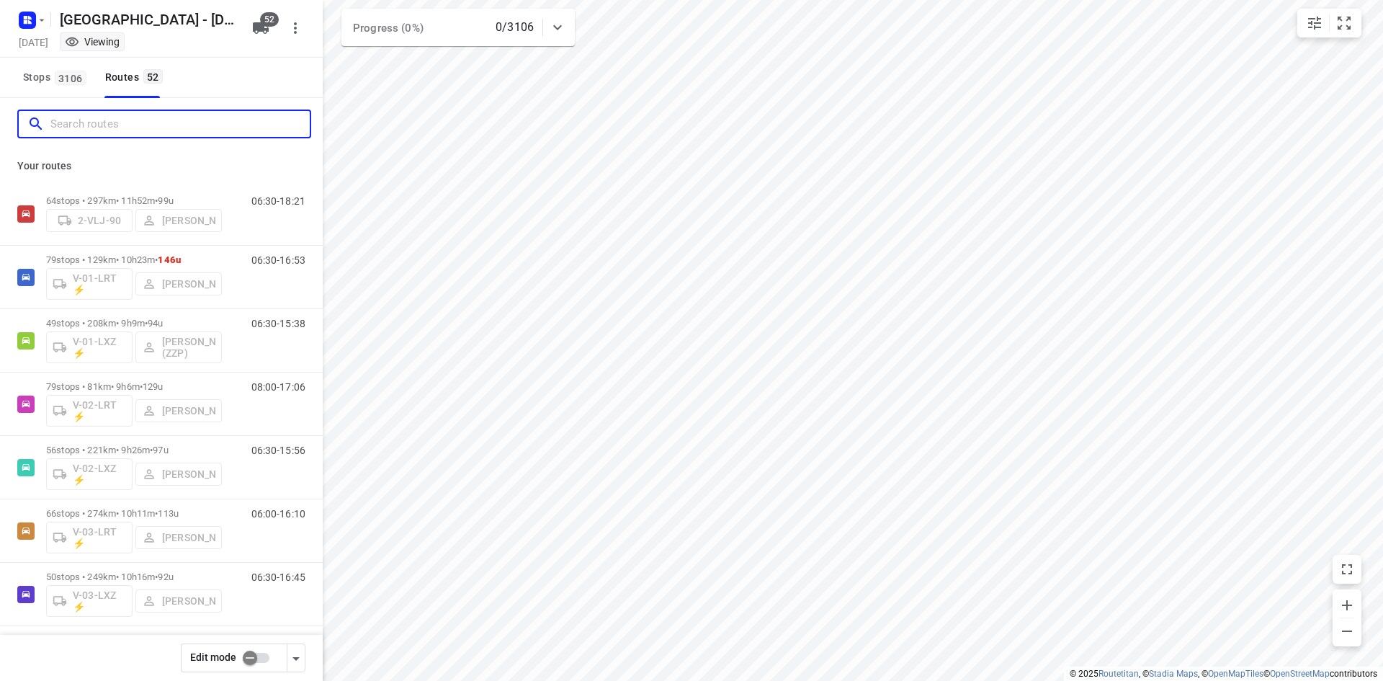
click at [114, 117] on input "Search routes" at bounding box center [179, 124] width 259 height 22
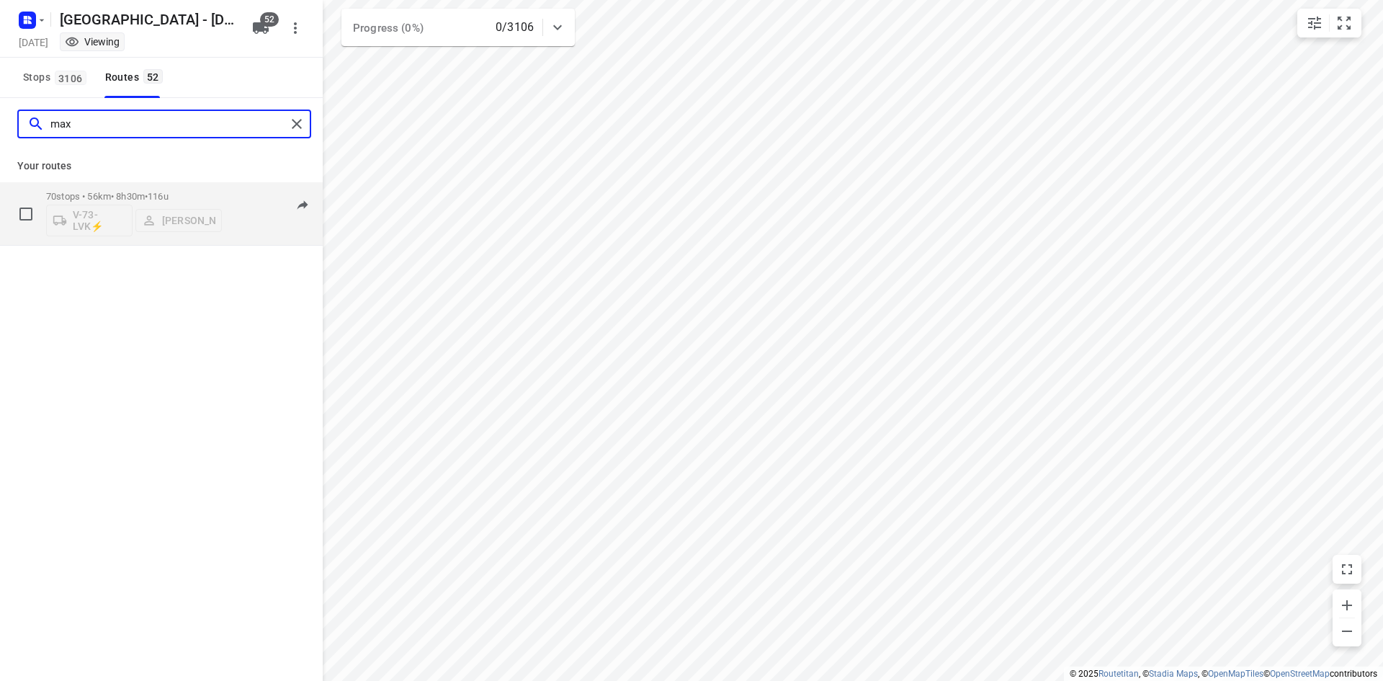
type input "max"
click at [171, 188] on div "70 stops • 56km • 8h30m • 116u V-73-LVK⚡ Max Neppelenbroek" at bounding box center [134, 214] width 176 height 60
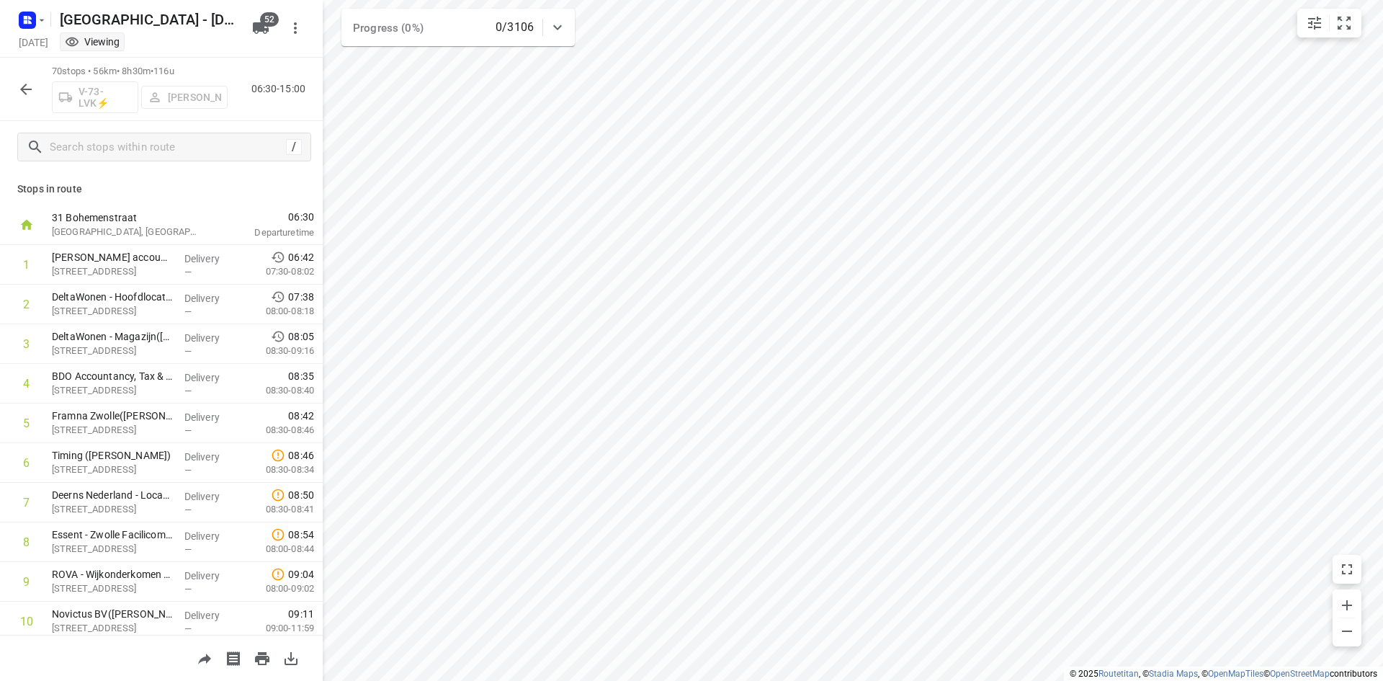
click at [30, 93] on icon "button" at bounding box center [25, 89] width 17 height 17
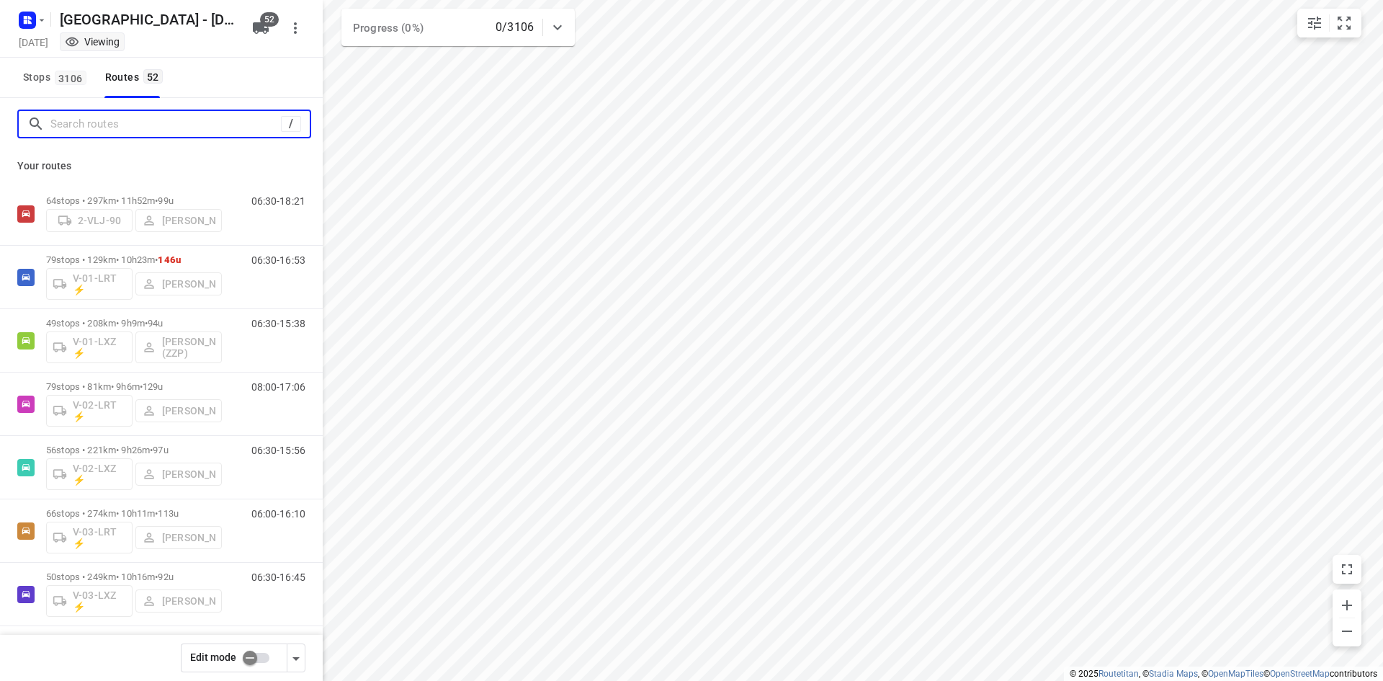
click at [89, 119] on input "Search routes" at bounding box center [165, 124] width 231 height 22
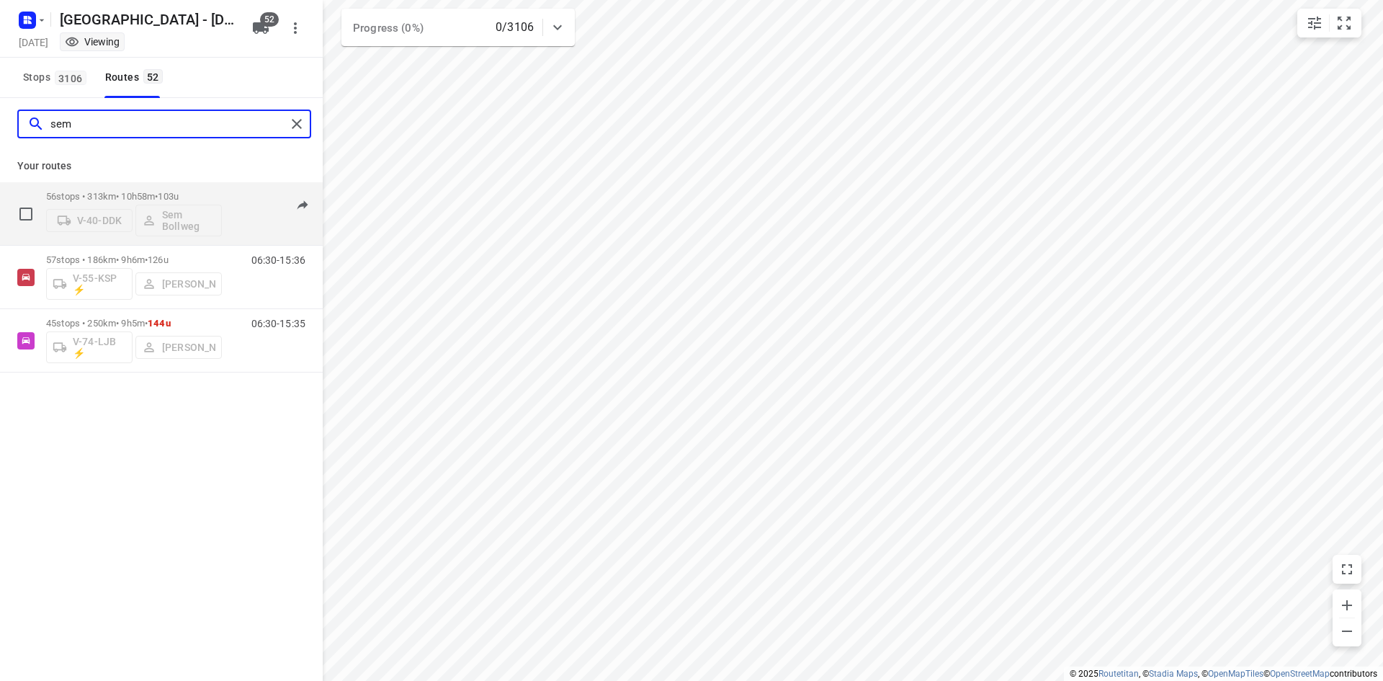
type input "sem"
click at [122, 191] on p "56 stops • 313km • 10h58m • 103u" at bounding box center [134, 196] width 176 height 11
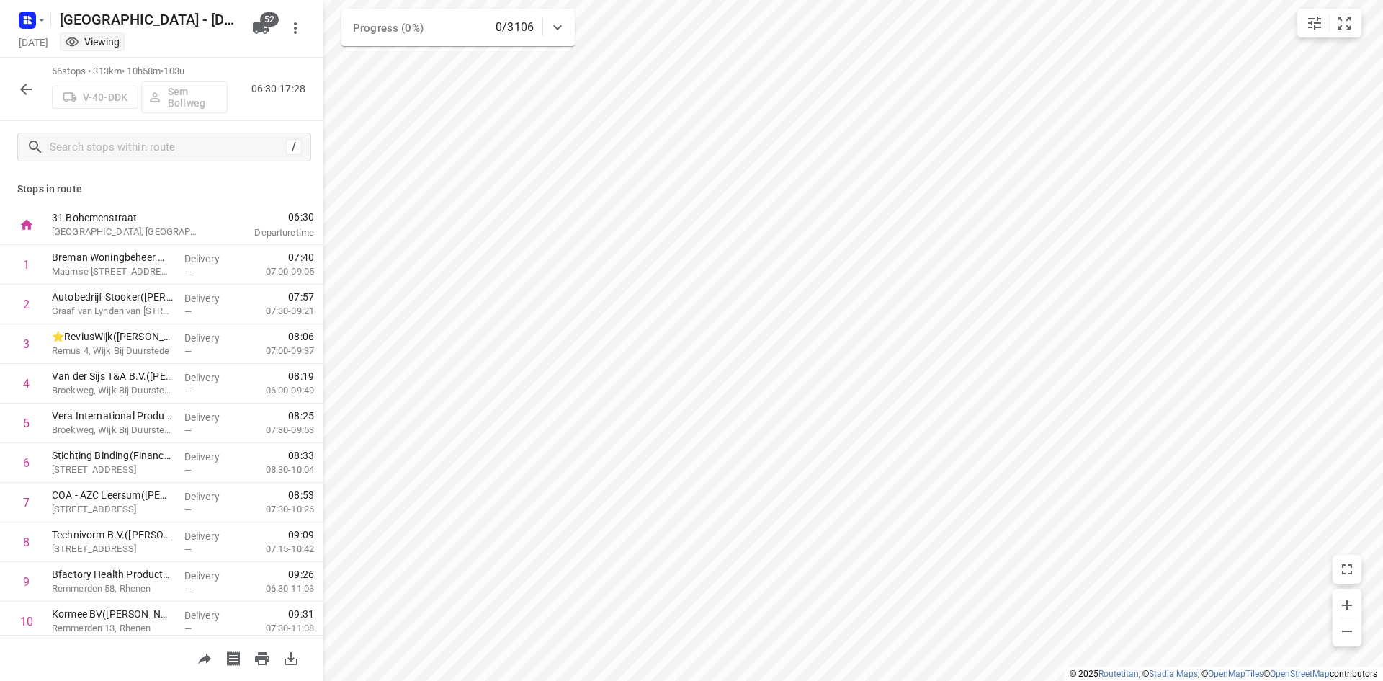
click at [22, 89] on icon "button" at bounding box center [26, 90] width 12 height 12
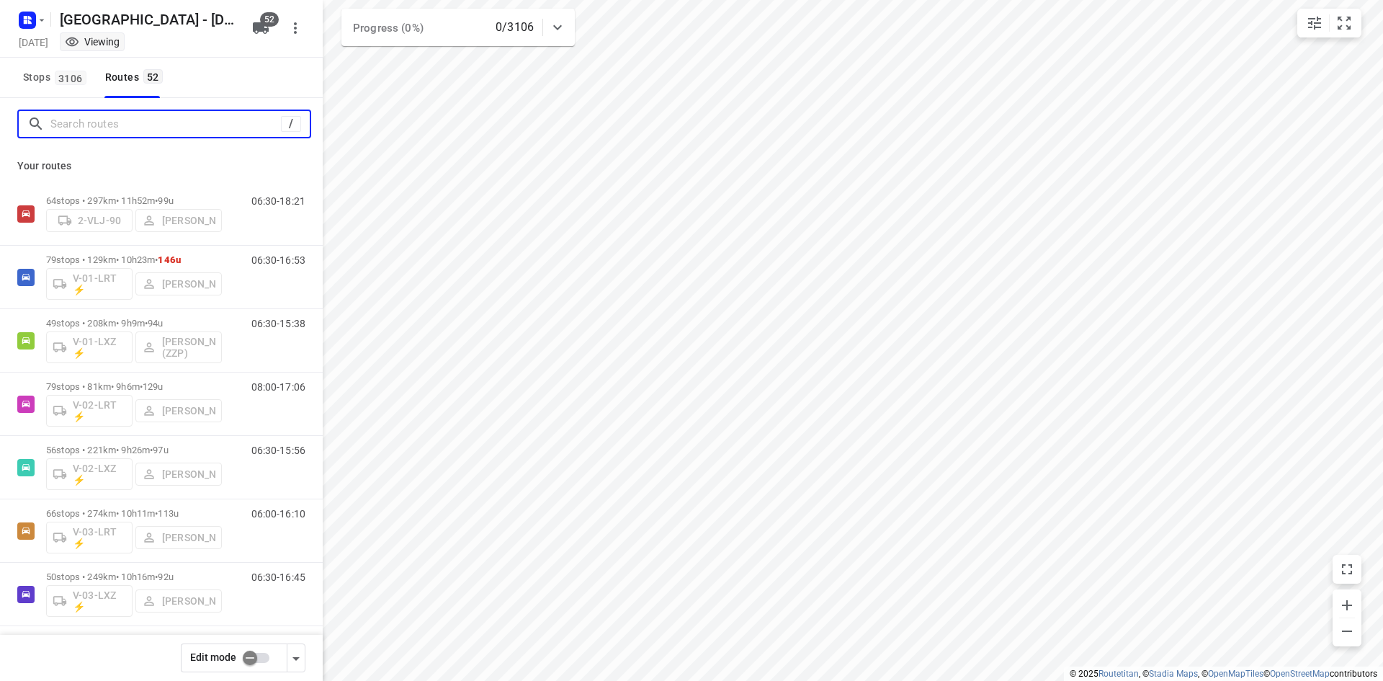
click at [62, 128] on input "Search routes" at bounding box center [165, 124] width 231 height 22
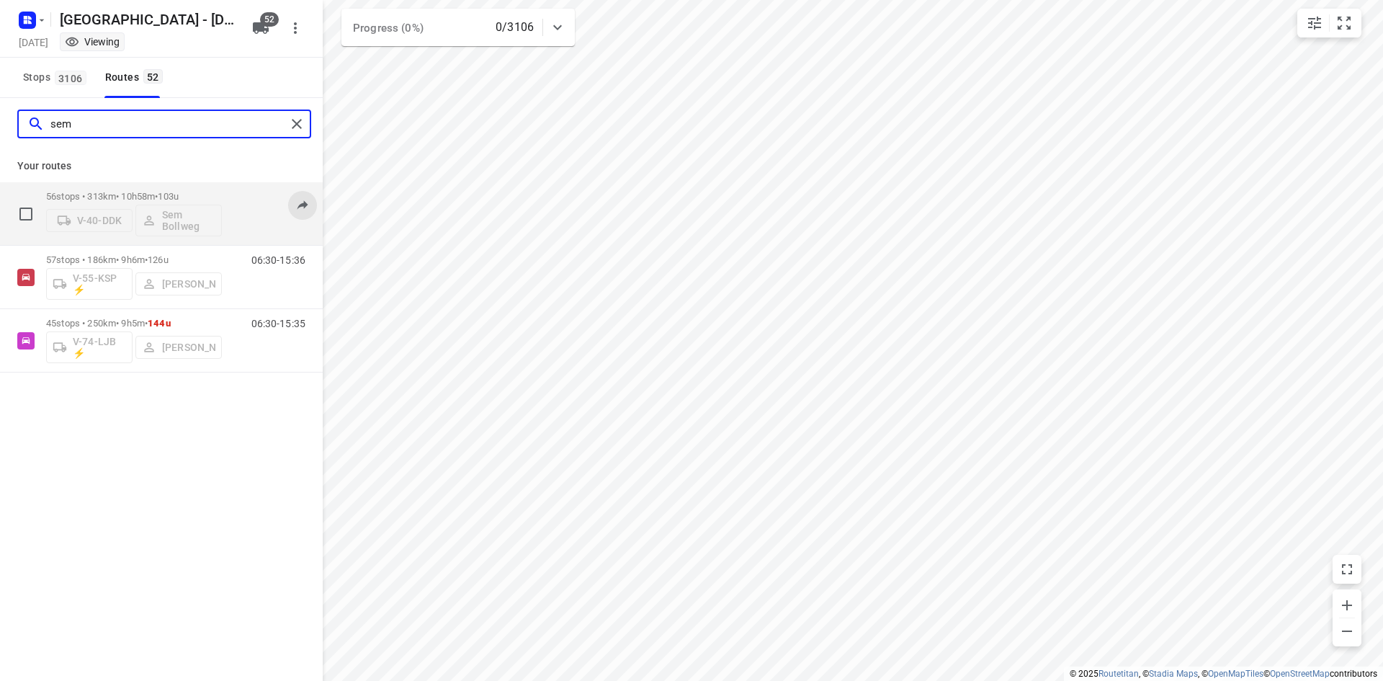
type input "sem"
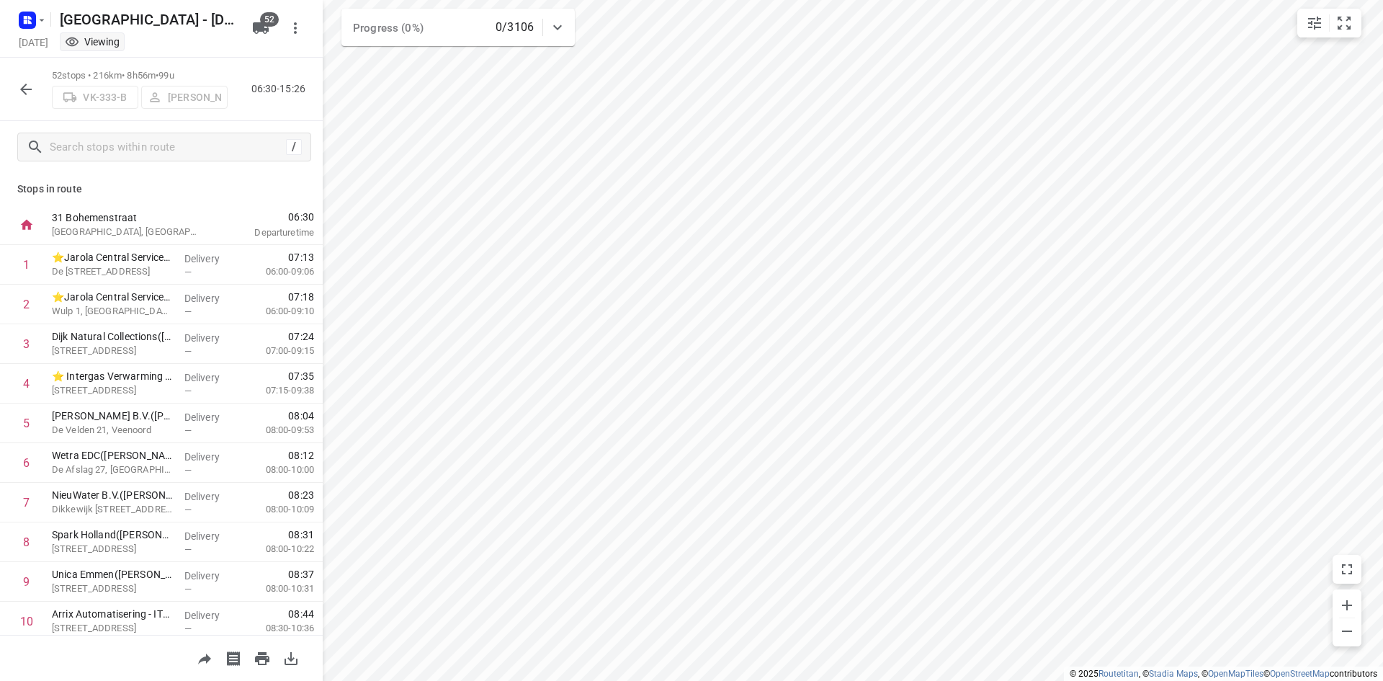
click at [35, 98] on button "button" at bounding box center [26, 89] width 29 height 29
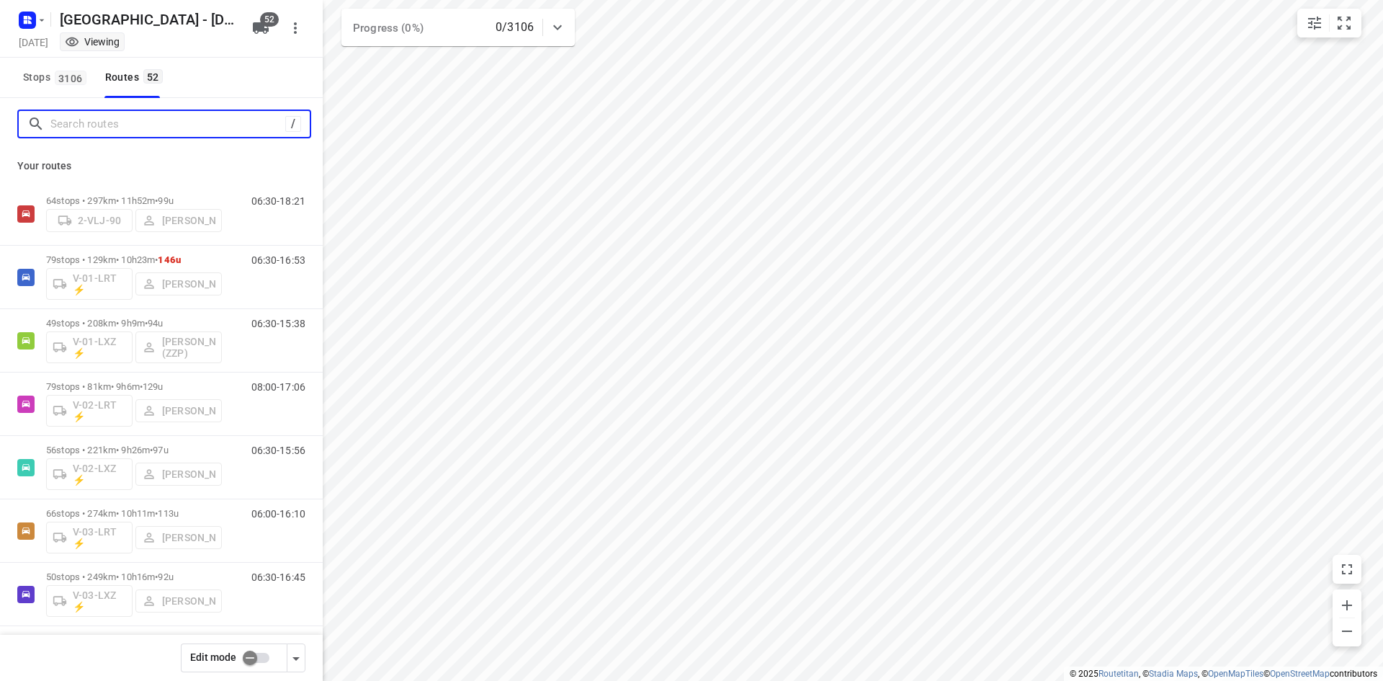
click at [99, 119] on input "Search routes" at bounding box center [167, 124] width 235 height 22
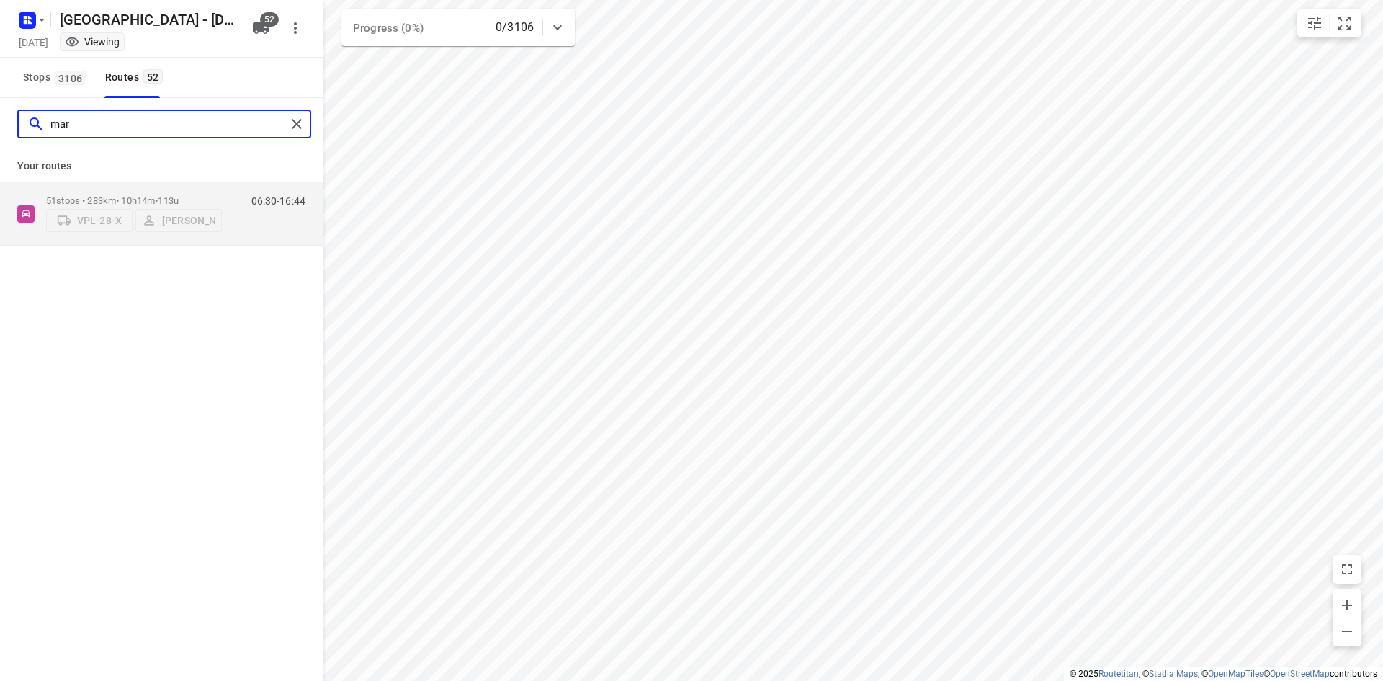
type input "mar"
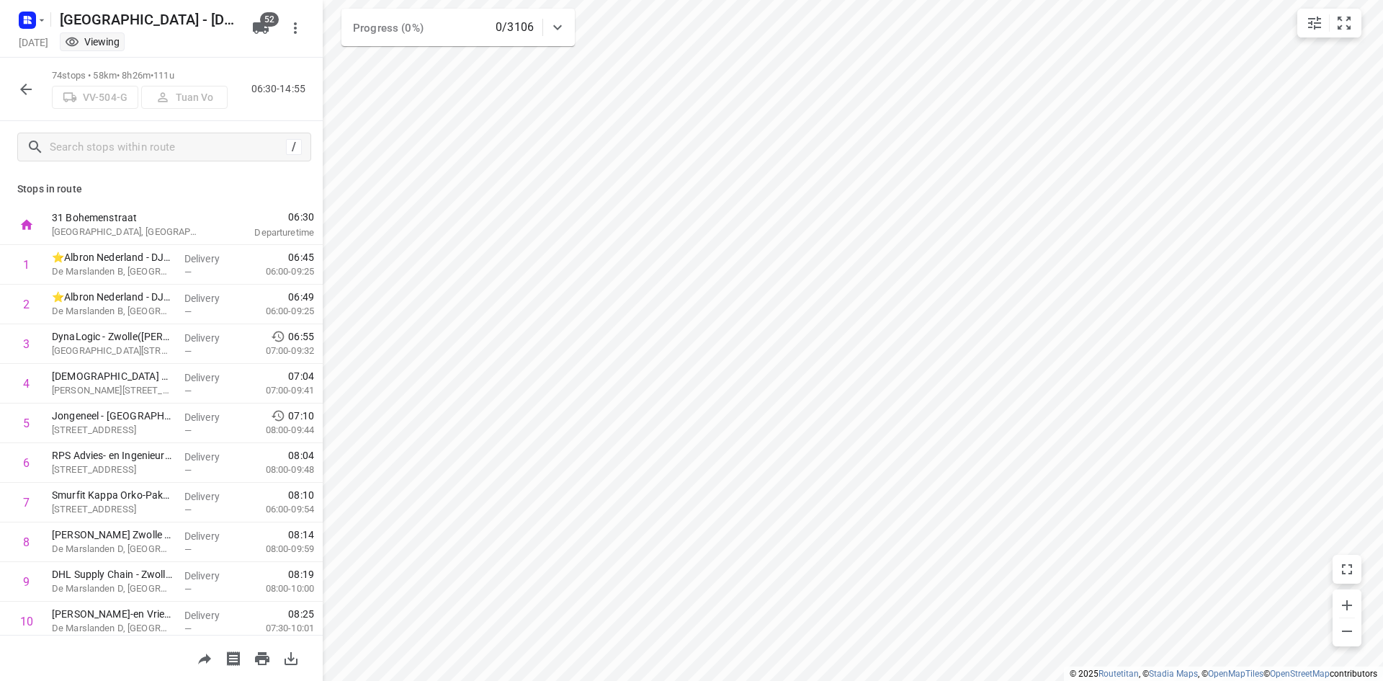
click at [37, 94] on button "button" at bounding box center [26, 89] width 29 height 29
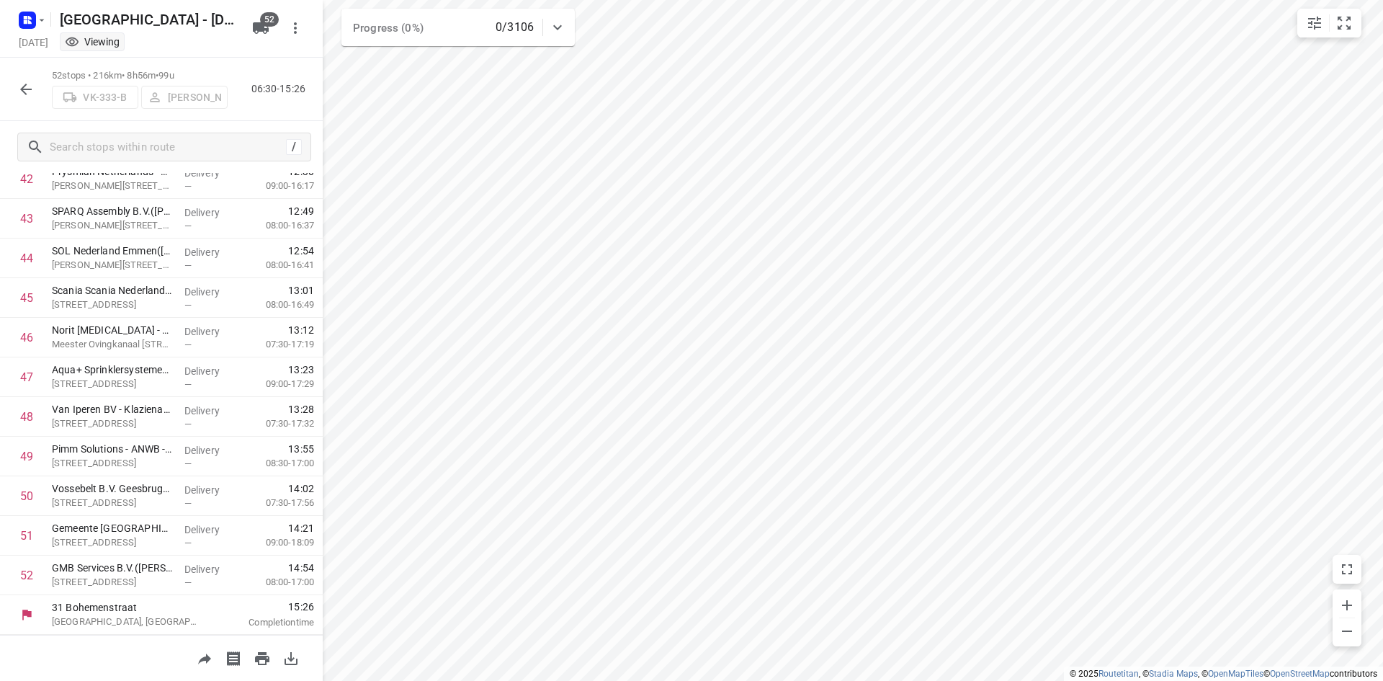
scroll to position [1710, 0]
click at [238, 143] on input "text" at bounding box center [165, 147] width 231 height 22
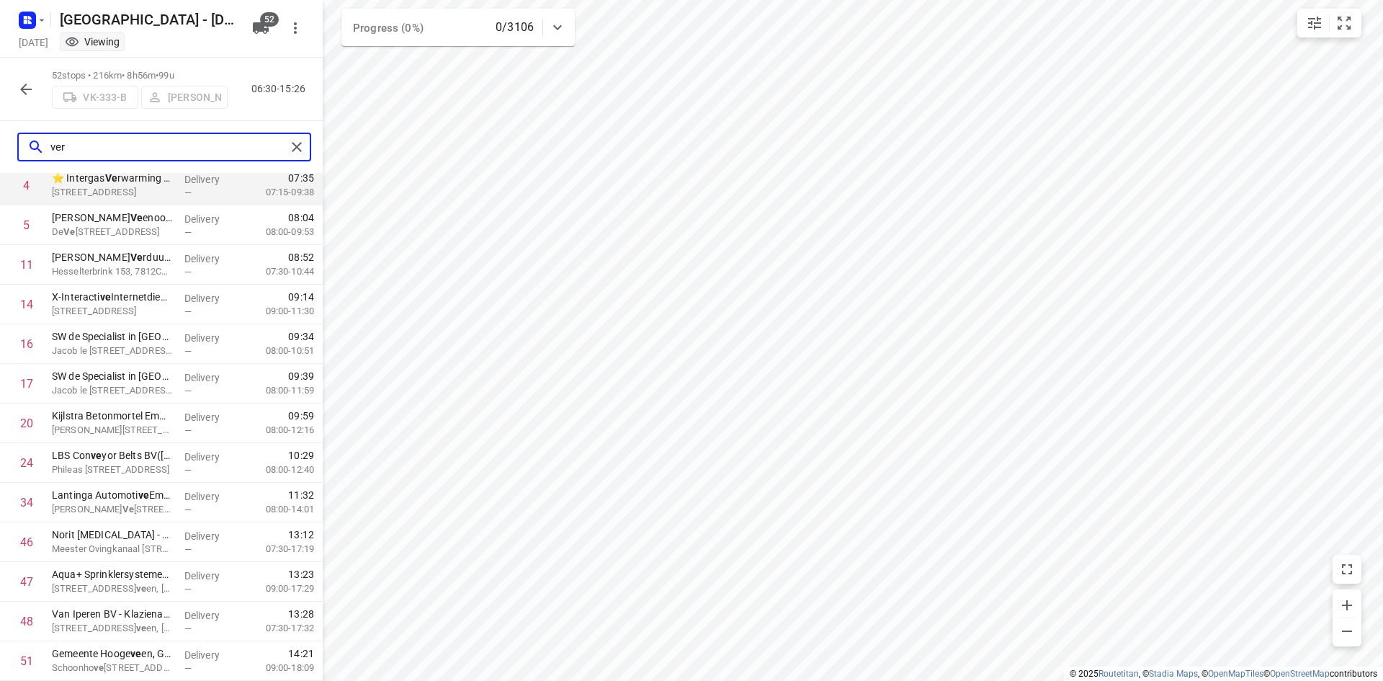
scroll to position [0, 0]
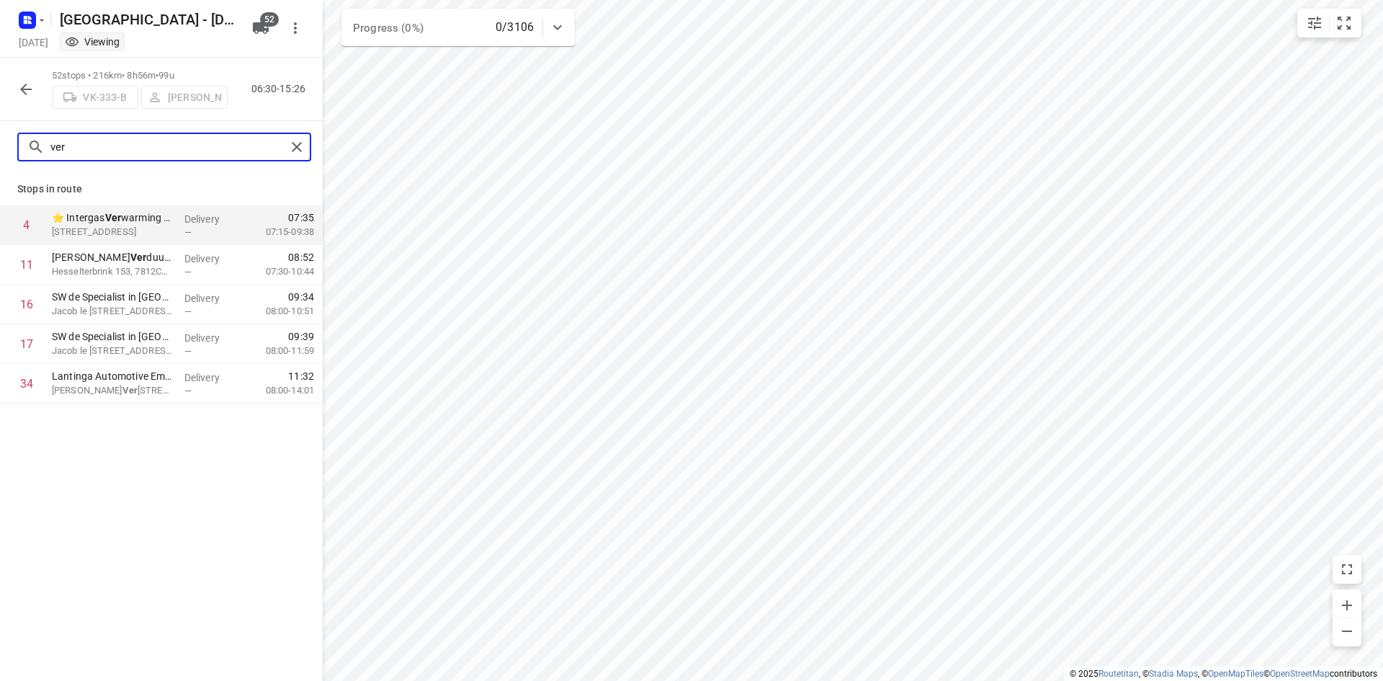
click at [126, 142] on input "ver" at bounding box center [168, 147] width 236 height 22
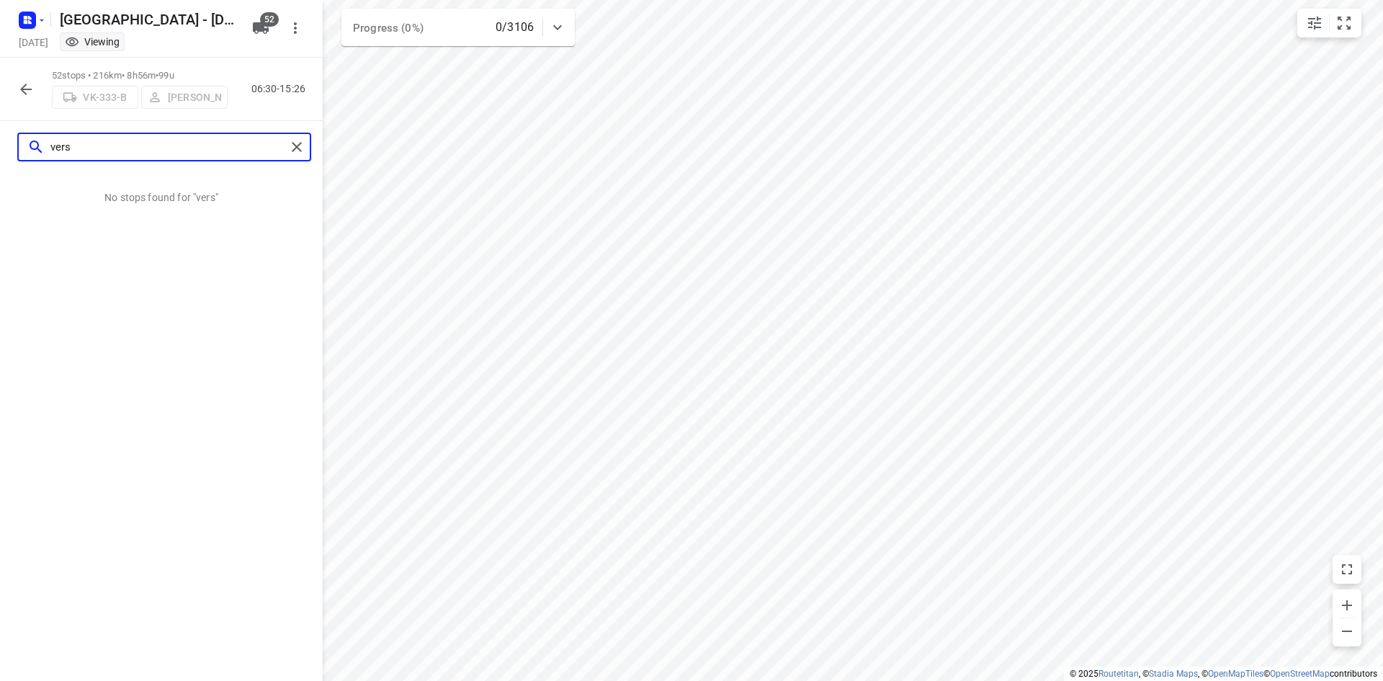
type input "vers"
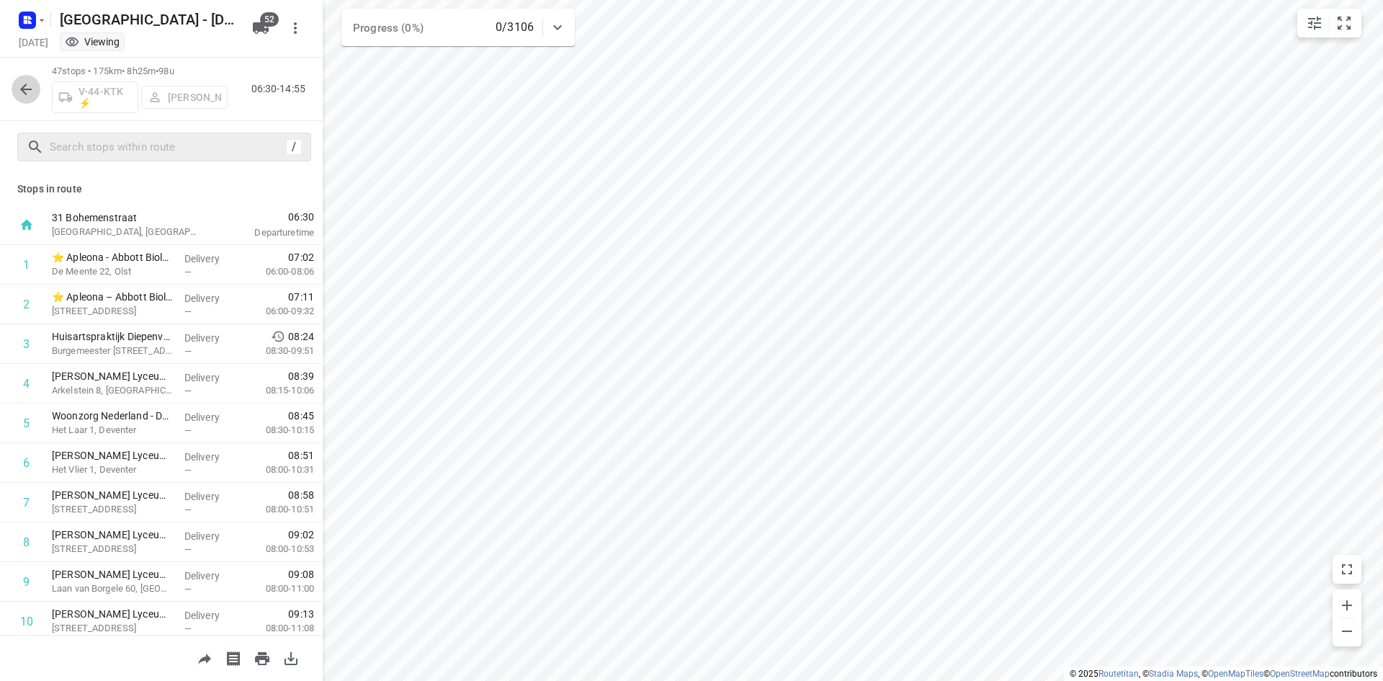
click at [30, 84] on icon "button" at bounding box center [25, 89] width 17 height 17
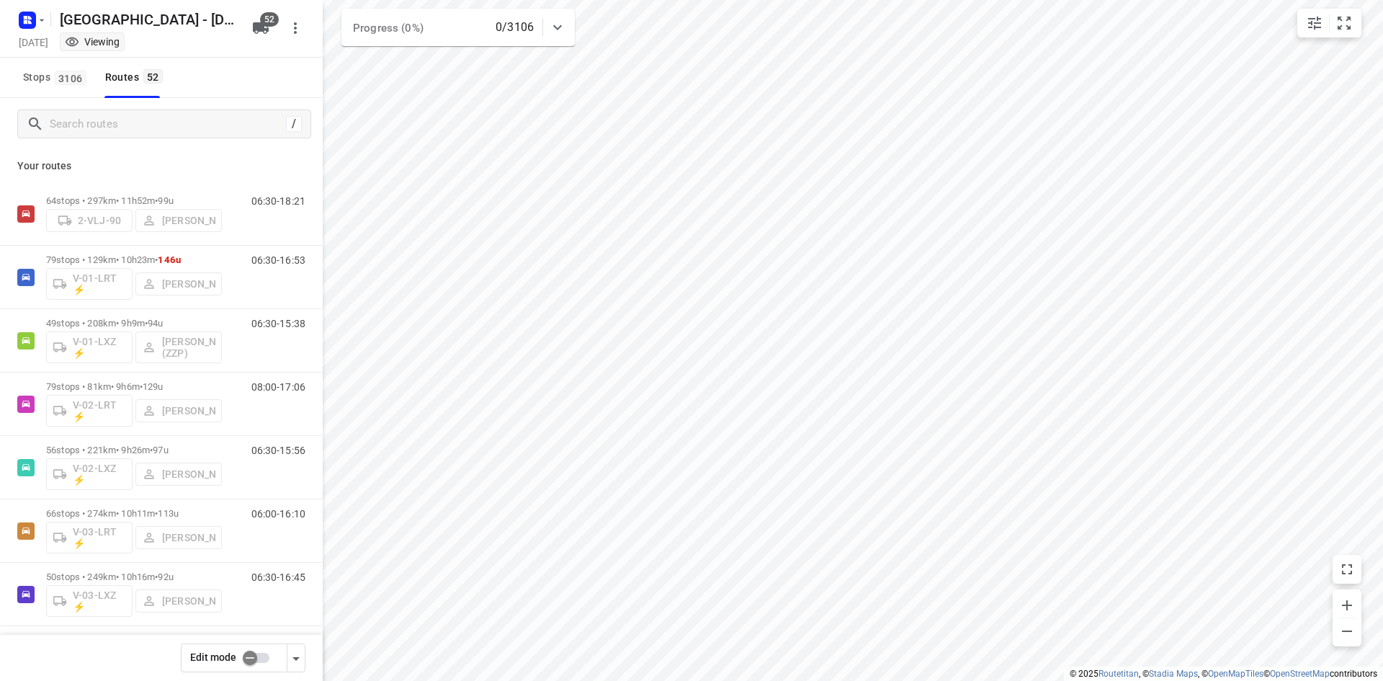
click at [252, 652] on input "checkbox" at bounding box center [250, 657] width 82 height 27
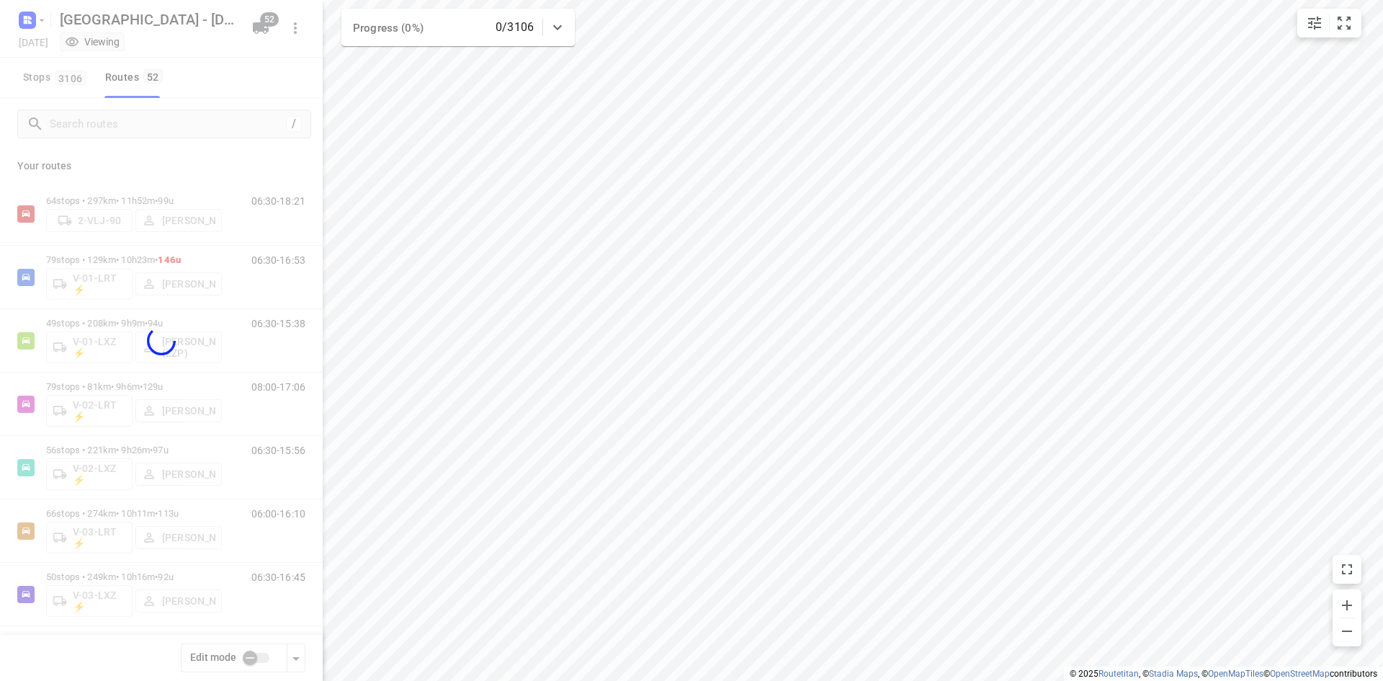
checkbox input "true"
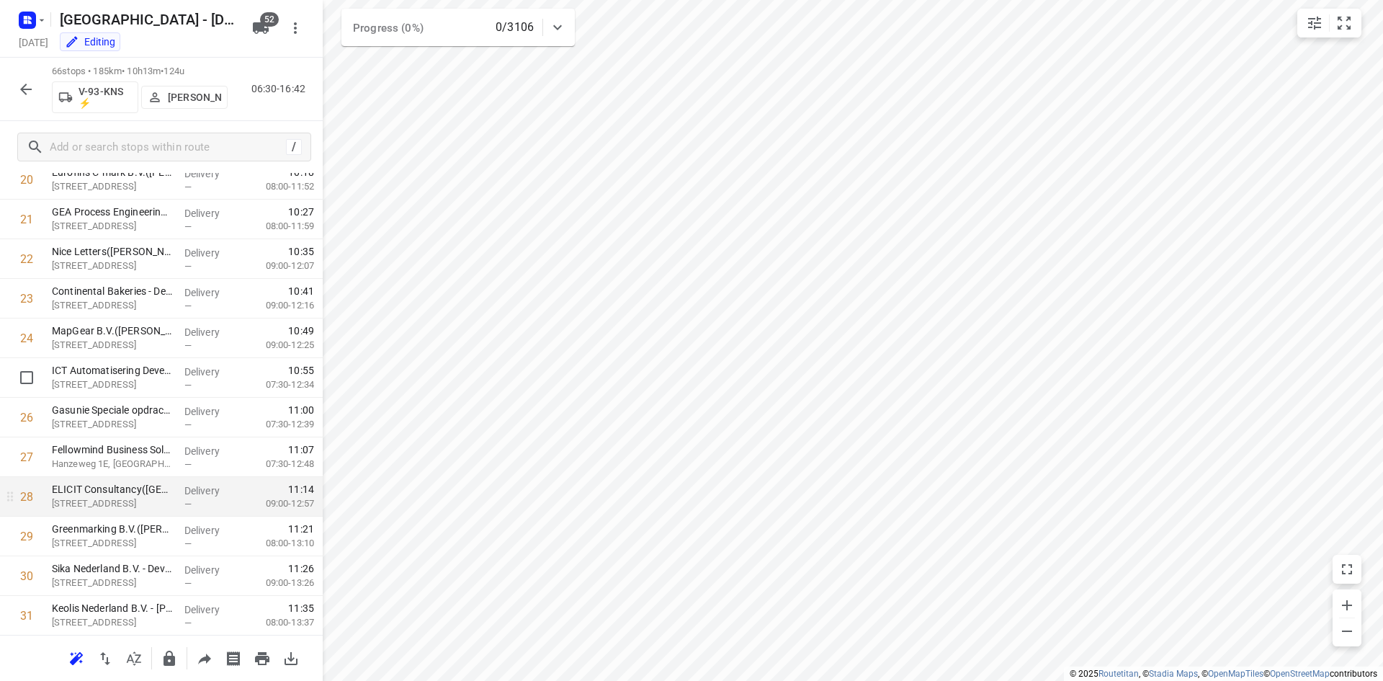
scroll to position [936, 0]
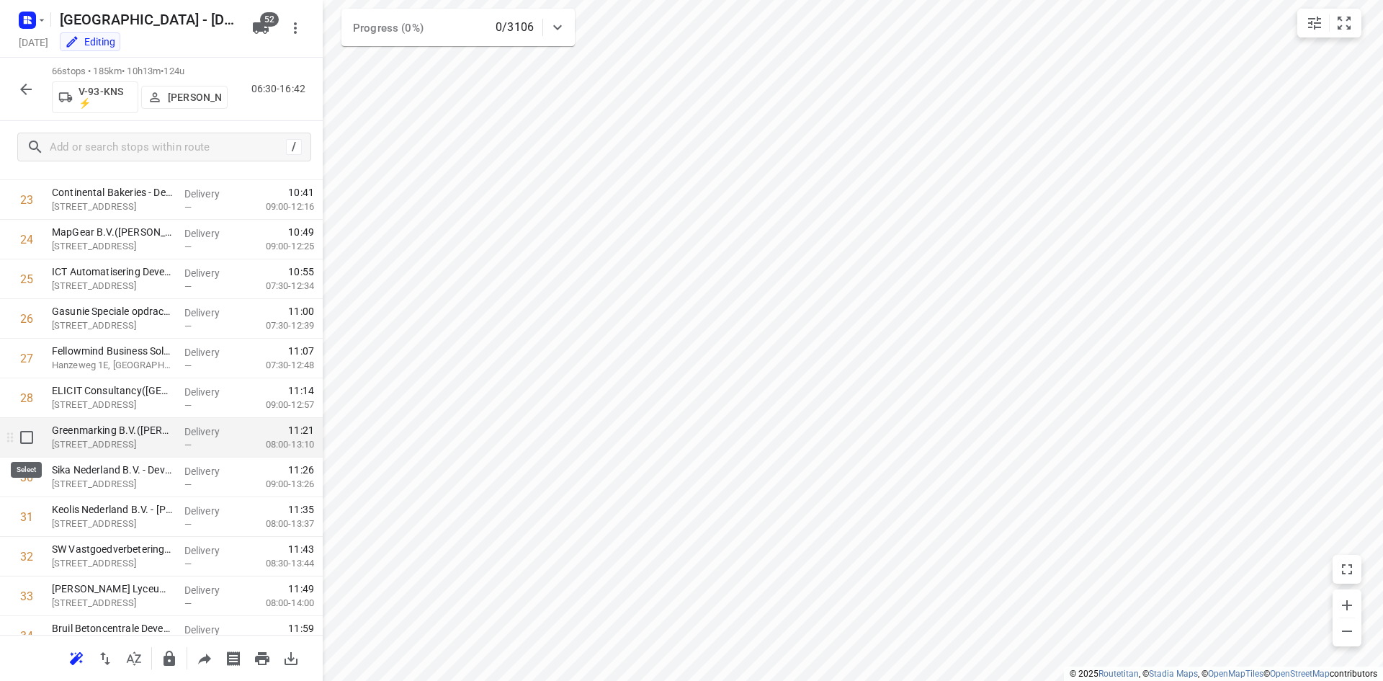
click at [23, 442] on input "checkbox" at bounding box center [26, 437] width 29 height 29
checkbox input "true"
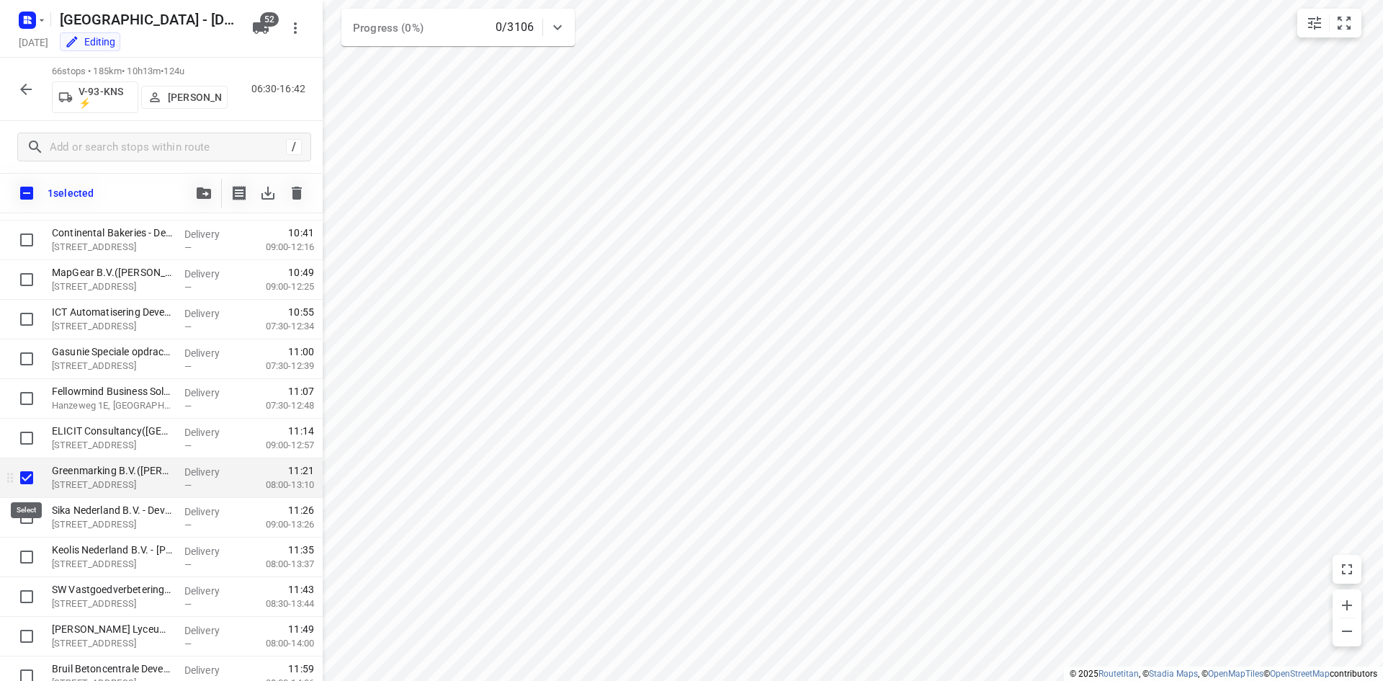
click at [23, 476] on input "checkbox" at bounding box center [26, 477] width 29 height 29
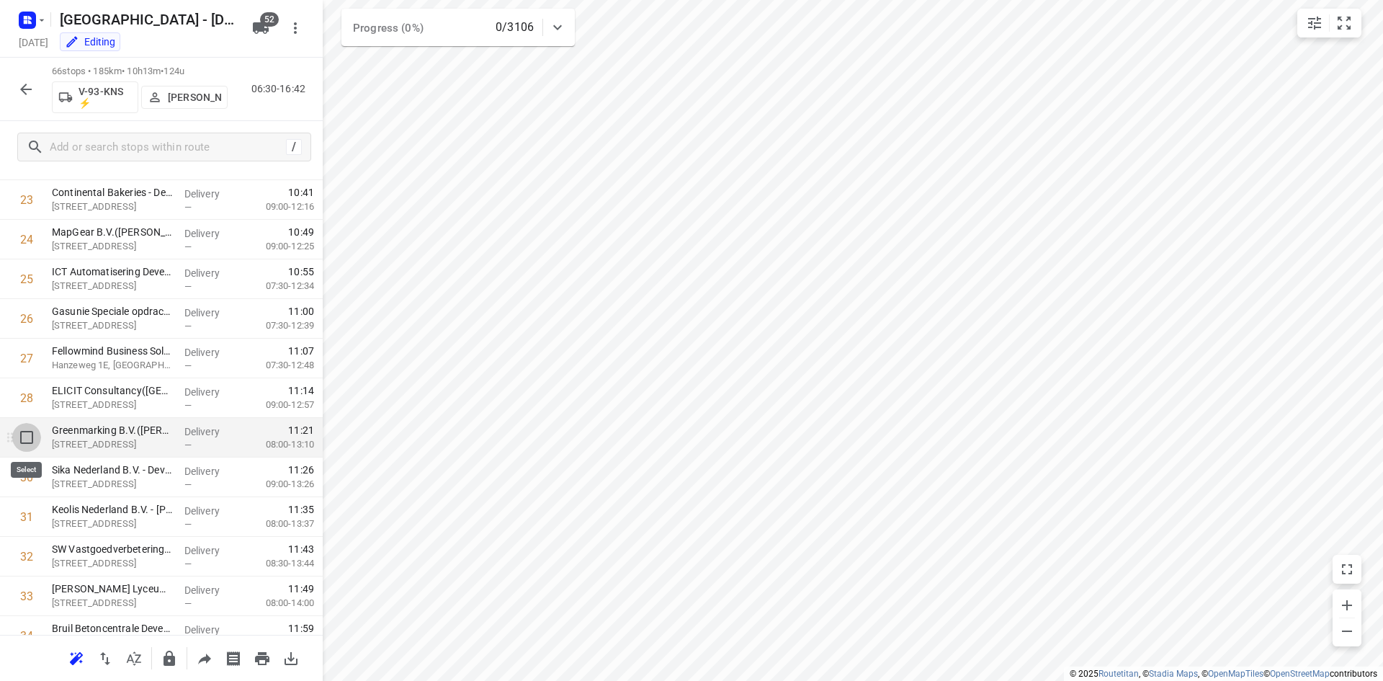
click at [20, 438] on input "checkbox" at bounding box center [26, 437] width 29 height 29
checkbox input "true"
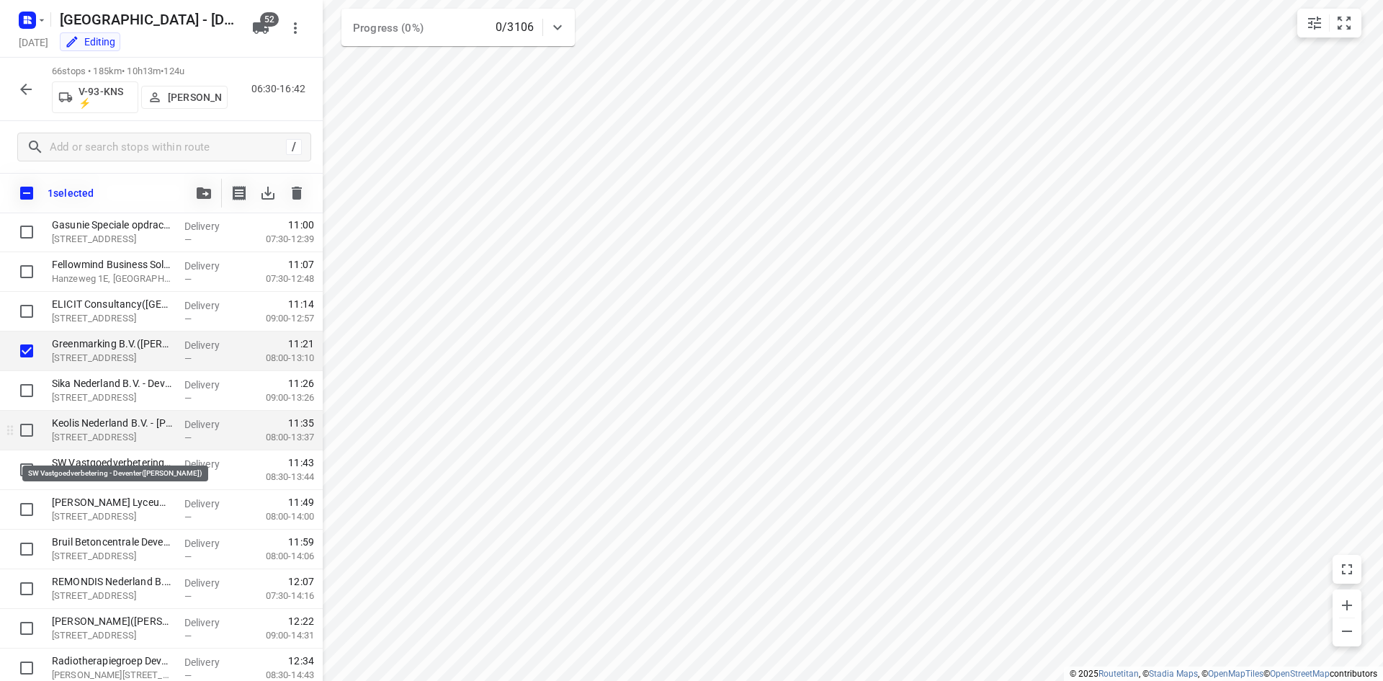
scroll to position [1081, 0]
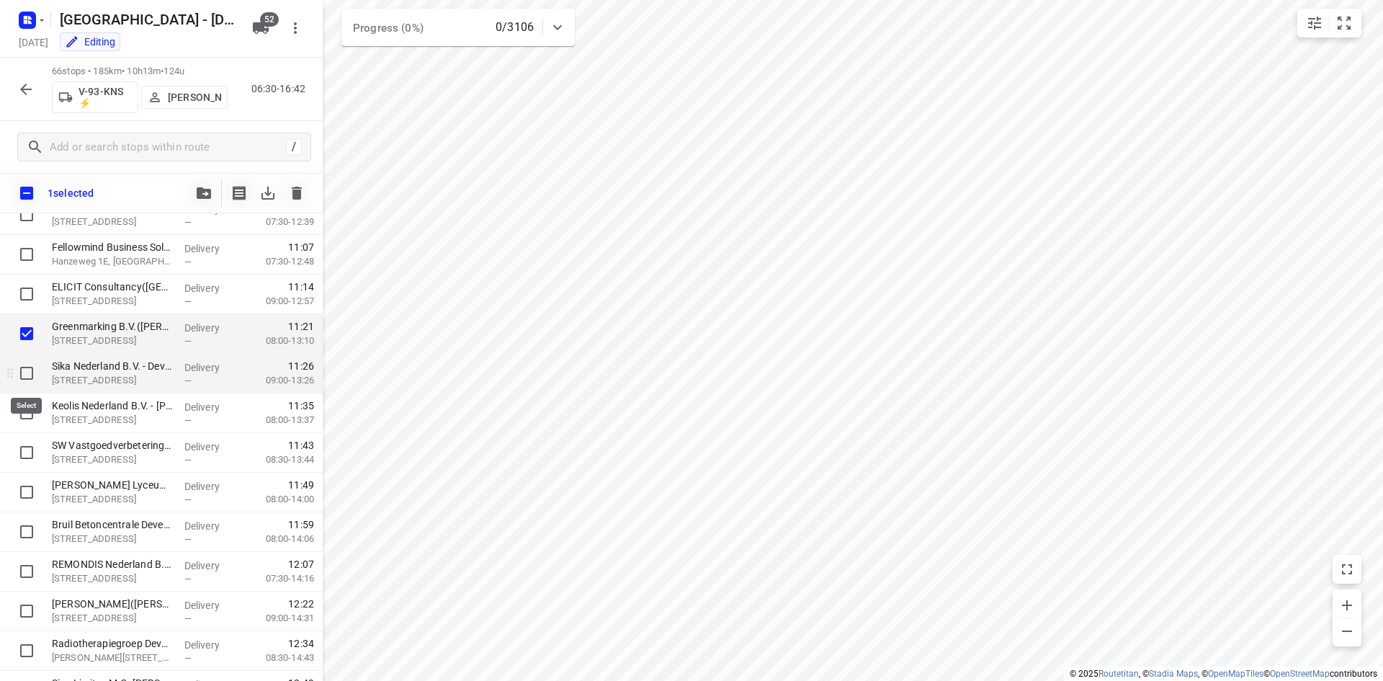
click at [25, 379] on input "checkbox" at bounding box center [26, 373] width 29 height 29
checkbox input "true"
click at [26, 408] on input "checkbox" at bounding box center [26, 412] width 29 height 29
checkbox input "true"
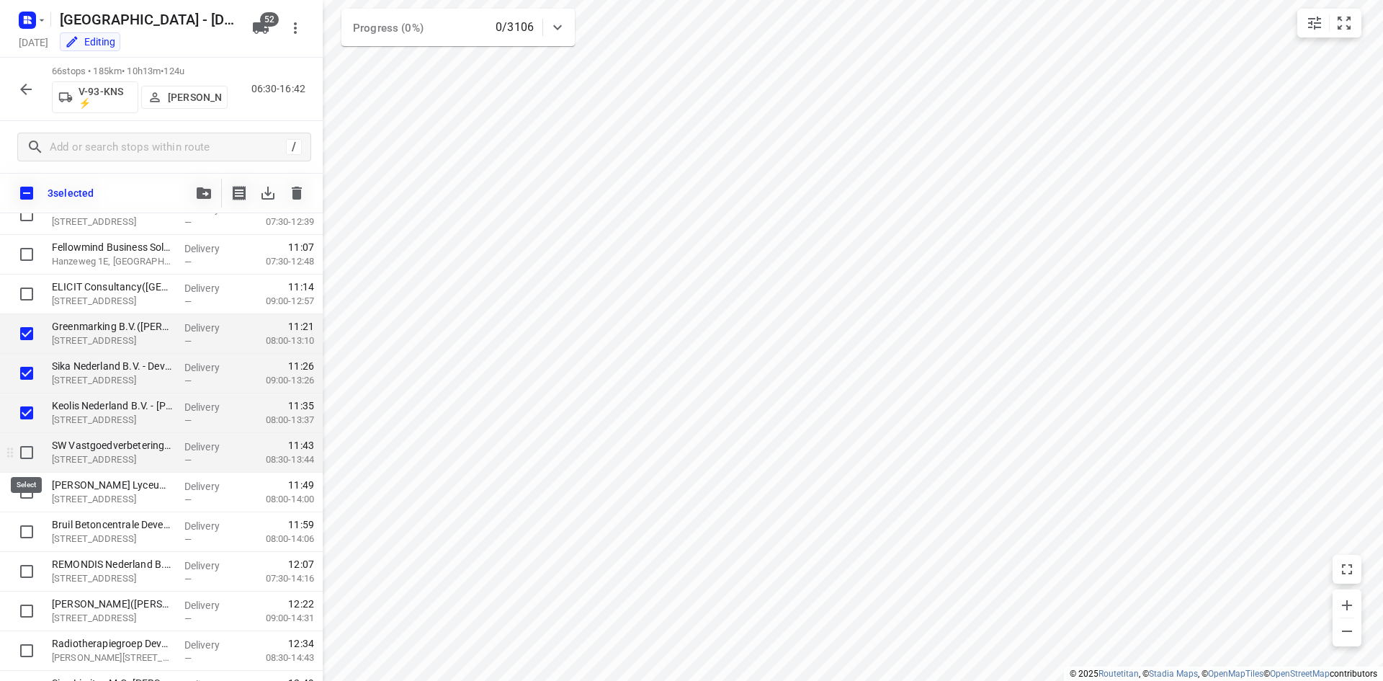
click at [24, 450] on input "checkbox" at bounding box center [26, 452] width 29 height 29
checkbox input "true"
click at [22, 490] on input "checkbox" at bounding box center [26, 492] width 29 height 29
checkbox input "true"
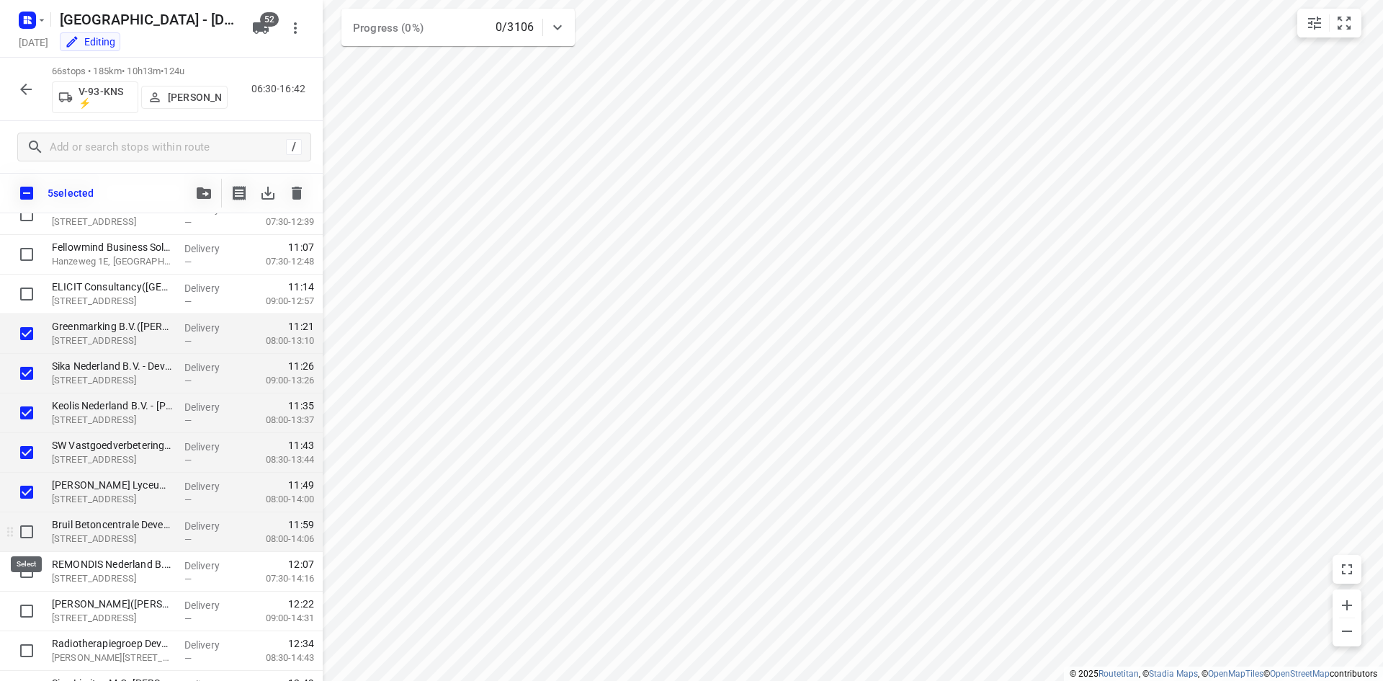
click at [33, 527] on input "checkbox" at bounding box center [26, 531] width 29 height 29
checkbox input "true"
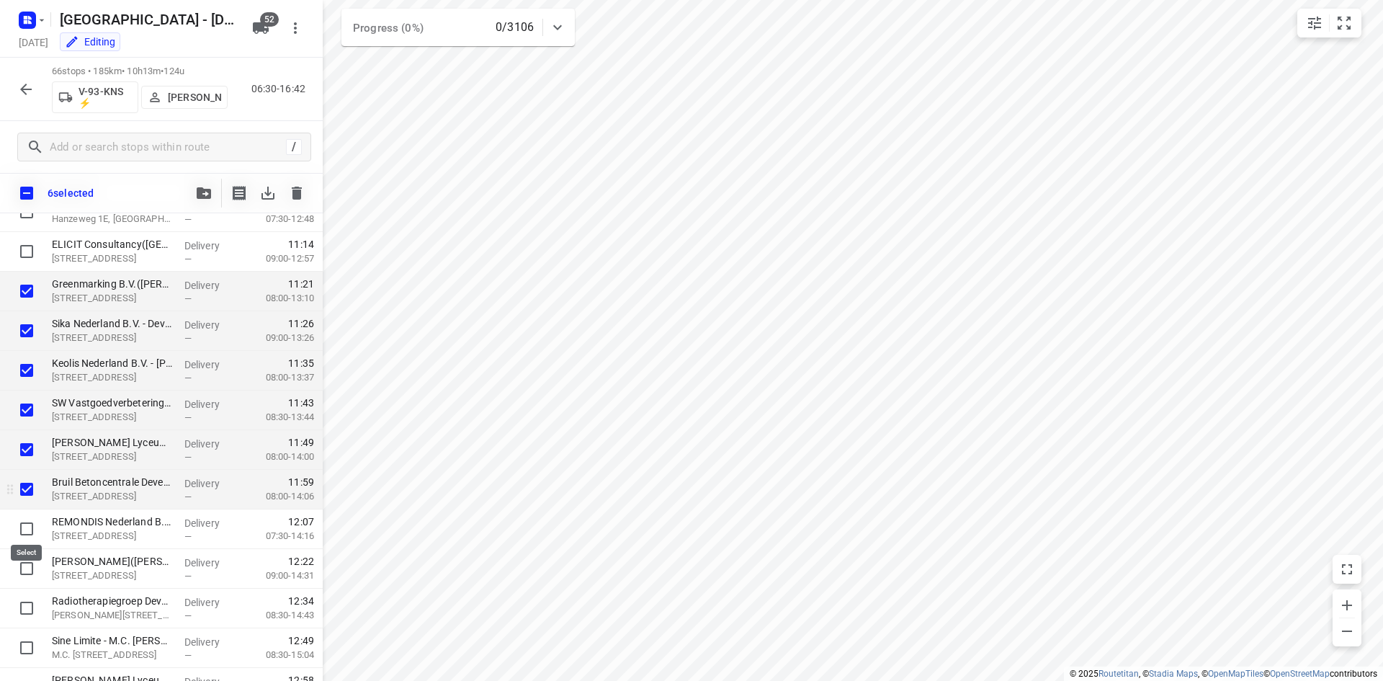
scroll to position [1153, 0]
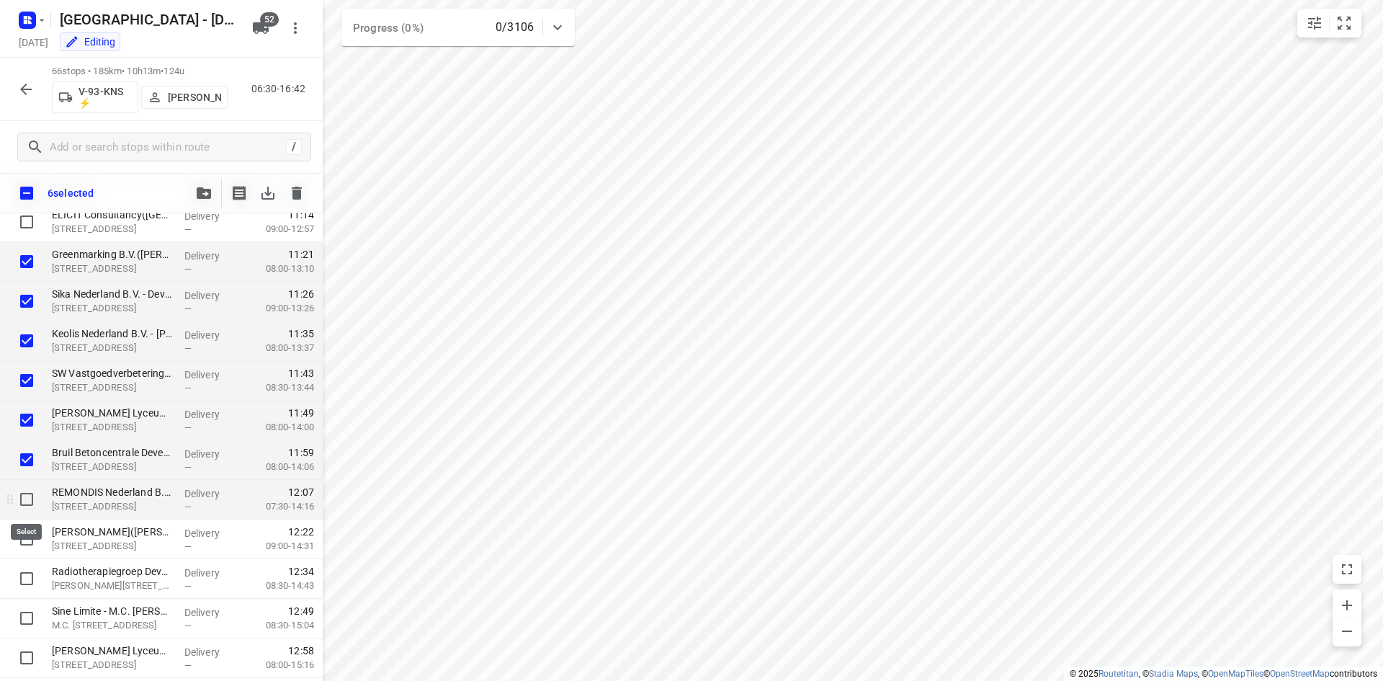
click at [32, 502] on input "checkbox" at bounding box center [26, 499] width 29 height 29
checkbox input "true"
click at [24, 547] on input "checkbox" at bounding box center [26, 538] width 29 height 29
checkbox input "true"
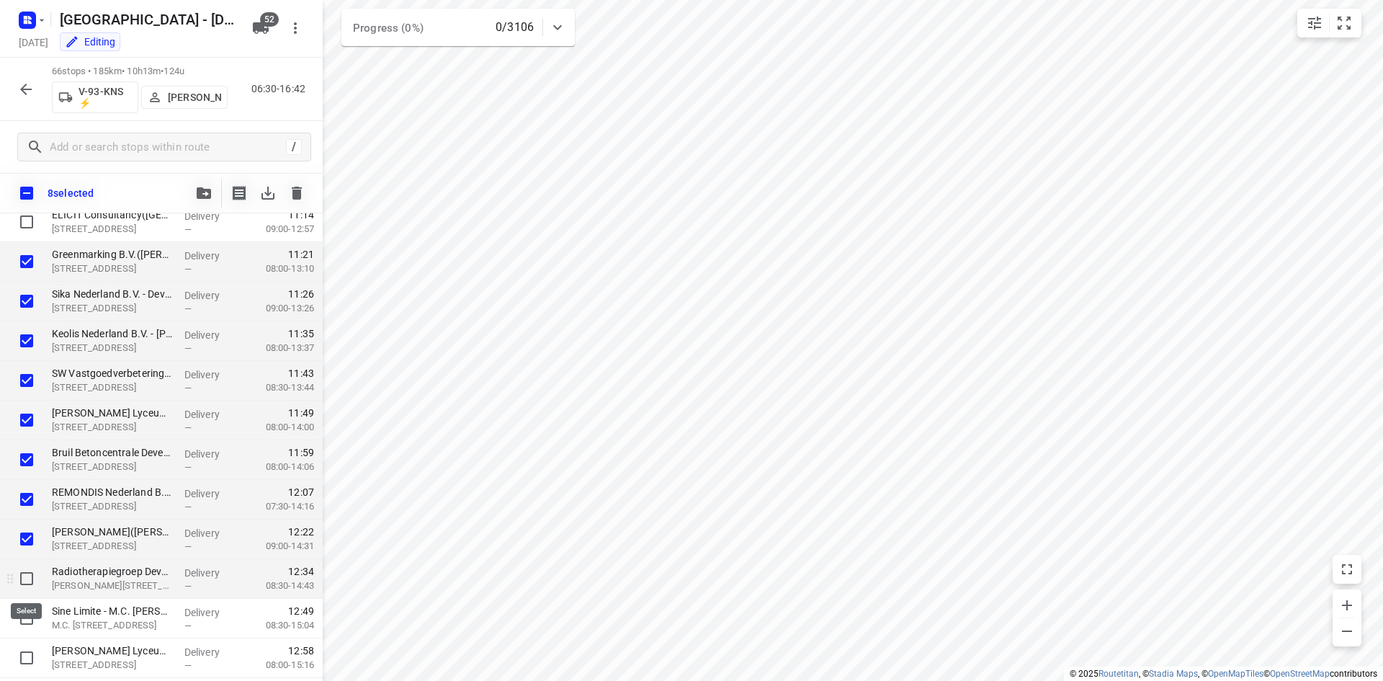
click at [21, 571] on input "checkbox" at bounding box center [26, 578] width 29 height 29
checkbox input "true"
click at [200, 184] on button "button" at bounding box center [203, 193] width 29 height 29
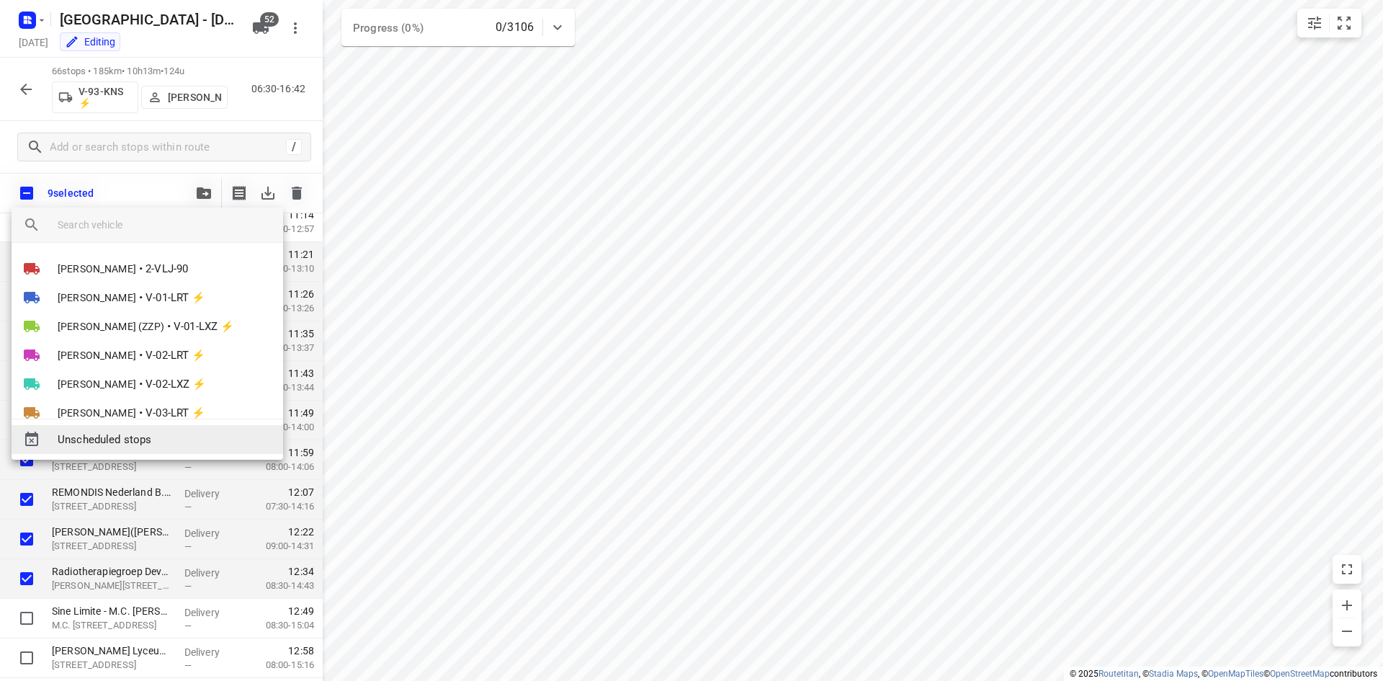
click at [203, 441] on span "Unscheduled stops" at bounding box center [165, 439] width 214 height 17
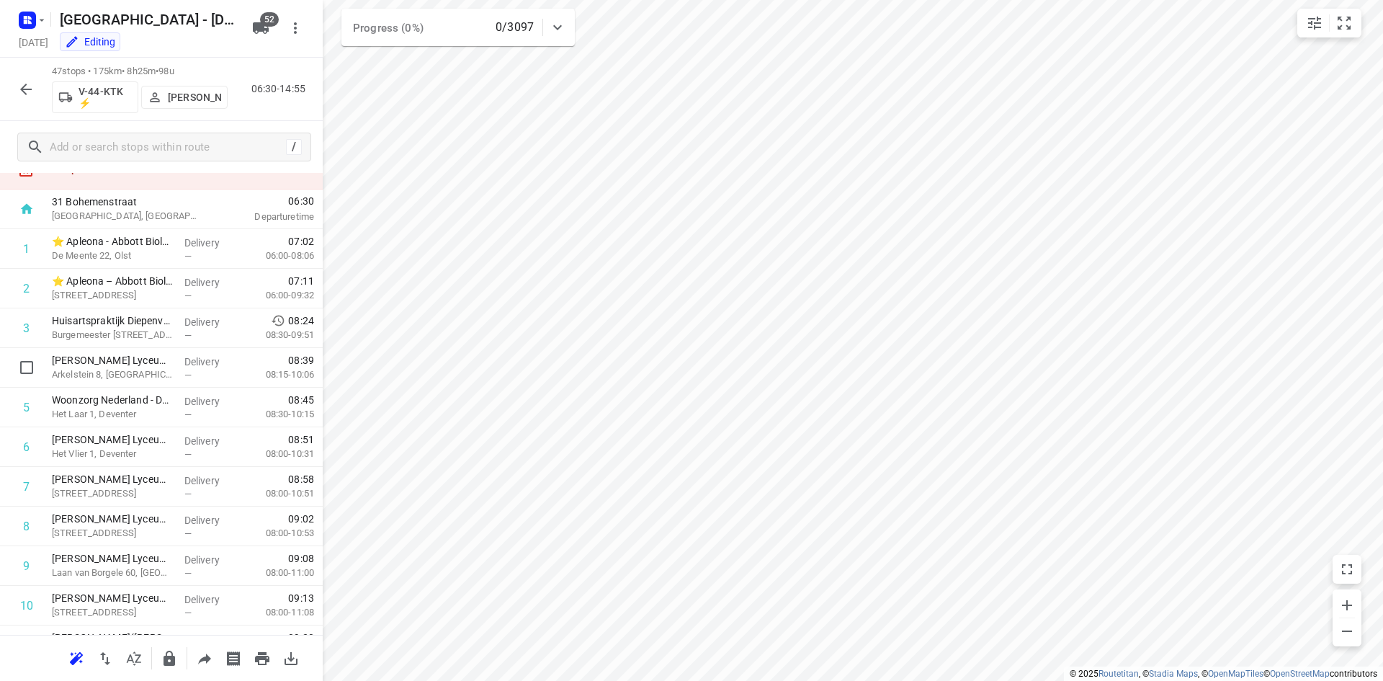
scroll to position [0, 0]
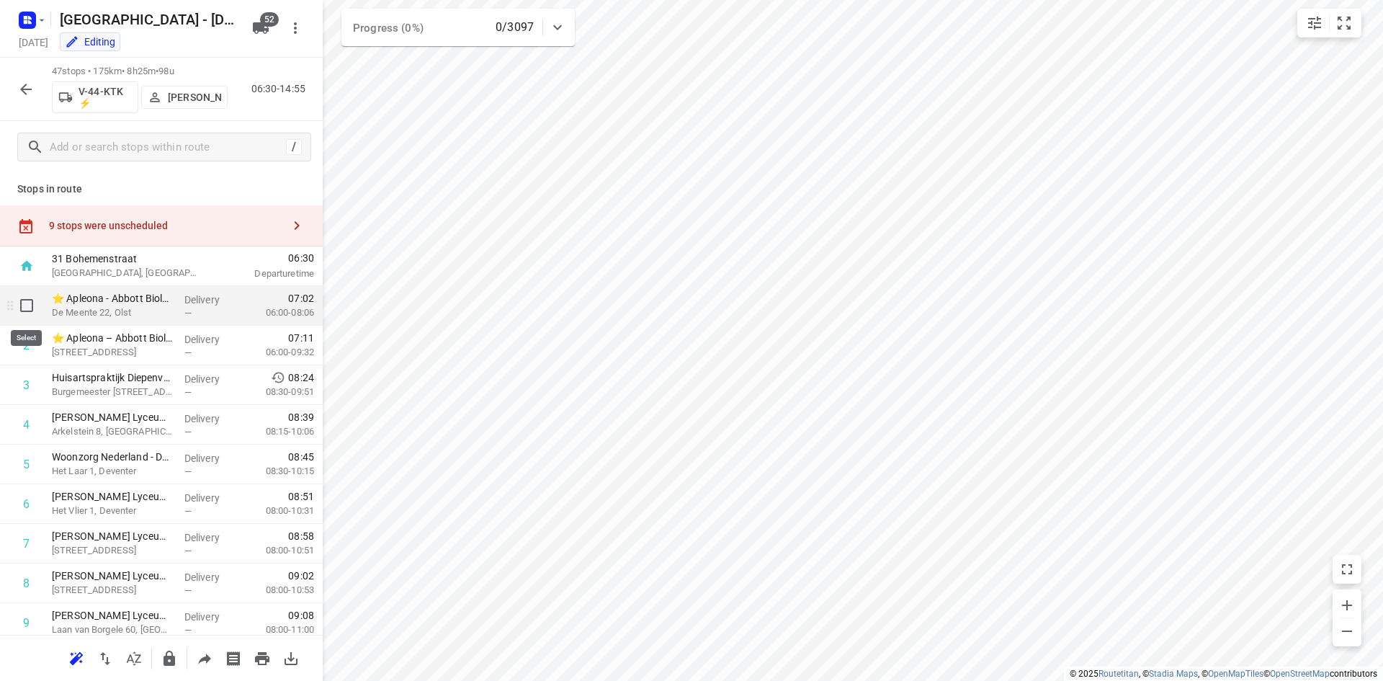
click at [22, 302] on input "checkbox" at bounding box center [26, 305] width 29 height 29
checkbox input "true"
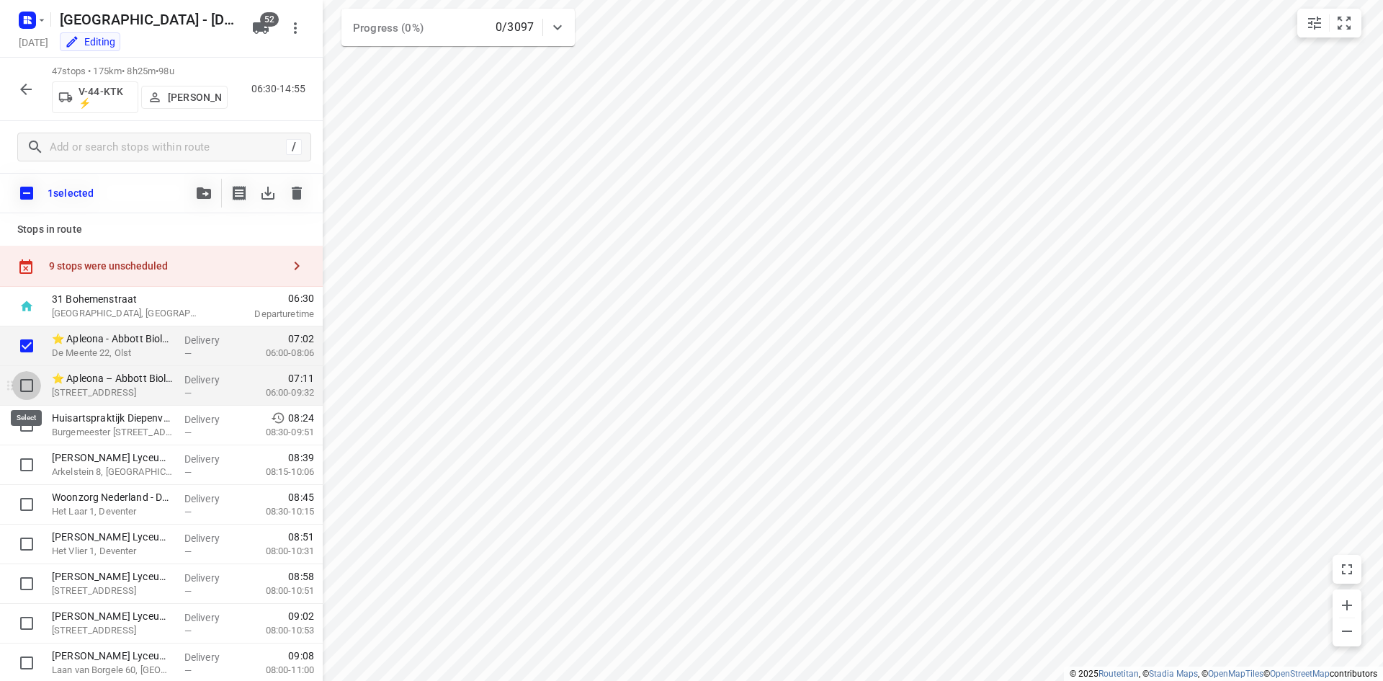
click at [33, 385] on input "checkbox" at bounding box center [26, 385] width 29 height 29
checkbox input "true"
click at [209, 182] on button "button" at bounding box center [203, 193] width 29 height 29
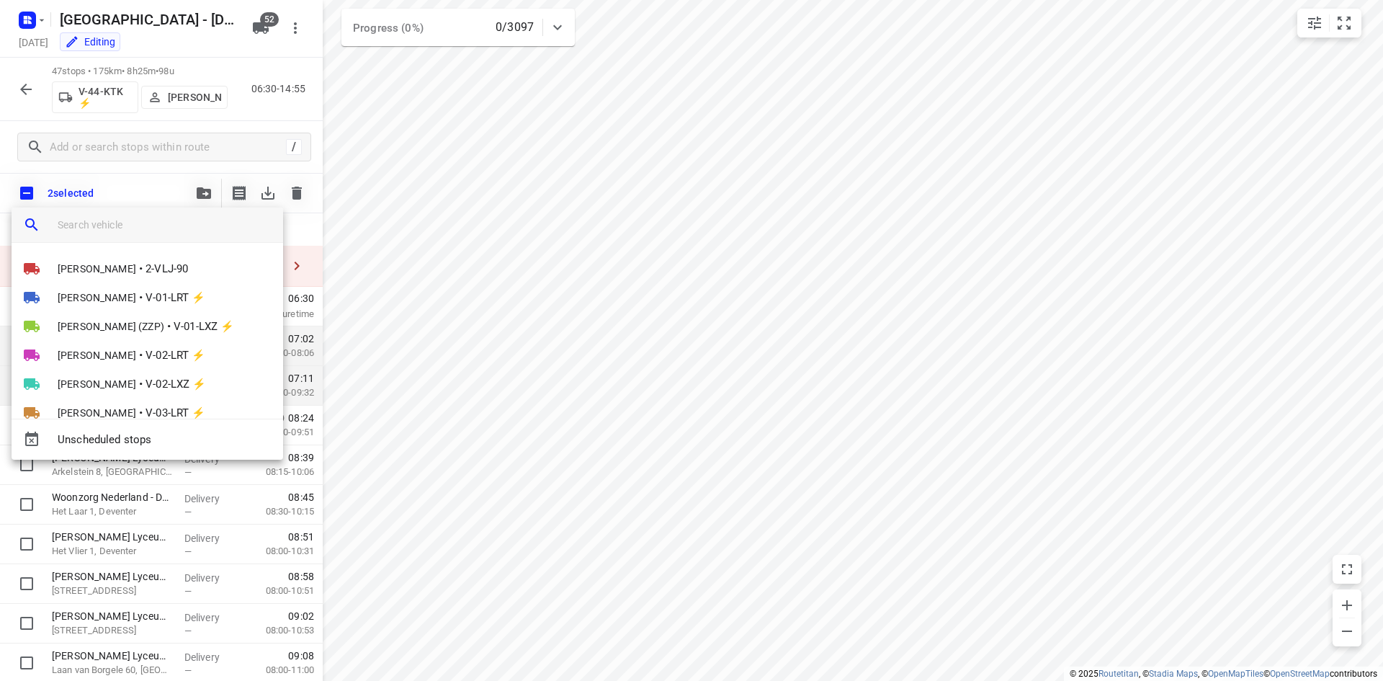
click at [128, 229] on input "search vehicle" at bounding box center [165, 225] width 214 height 22
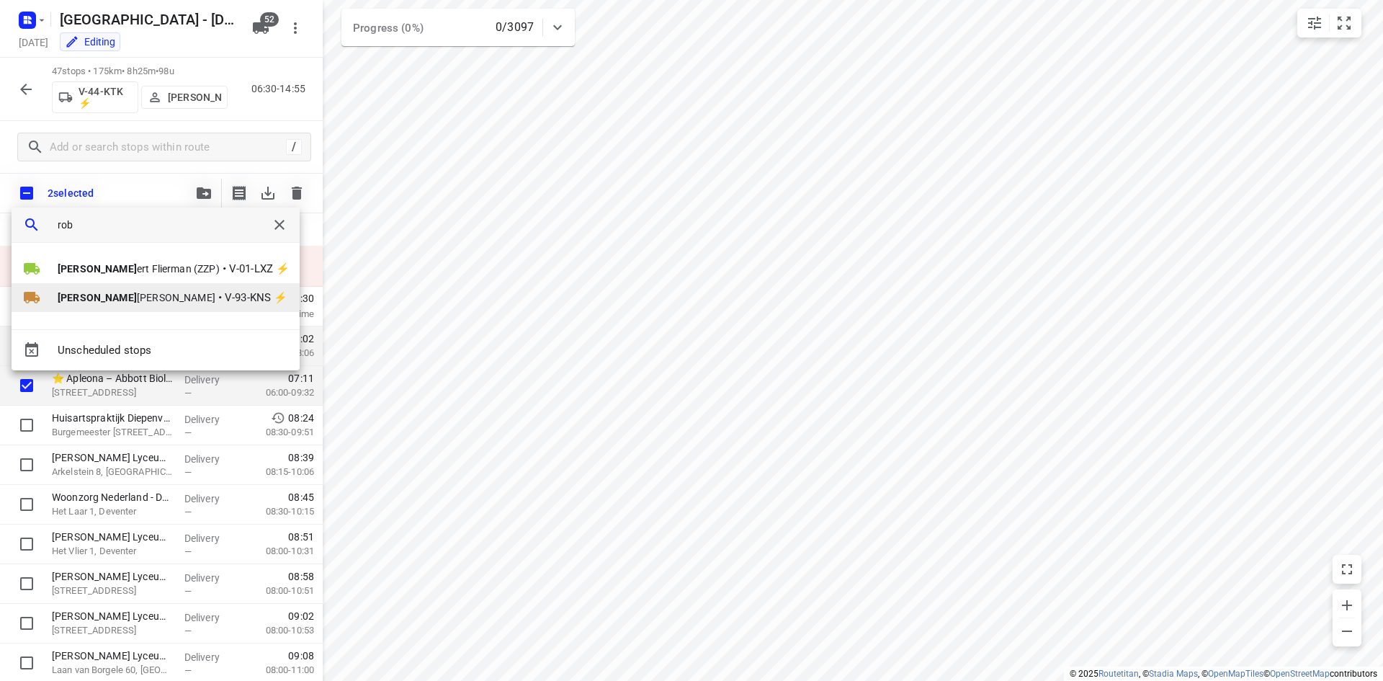
type input "rob"
click at [89, 303] on span "Rob ert Hoogeveen" at bounding box center [137, 297] width 158 height 14
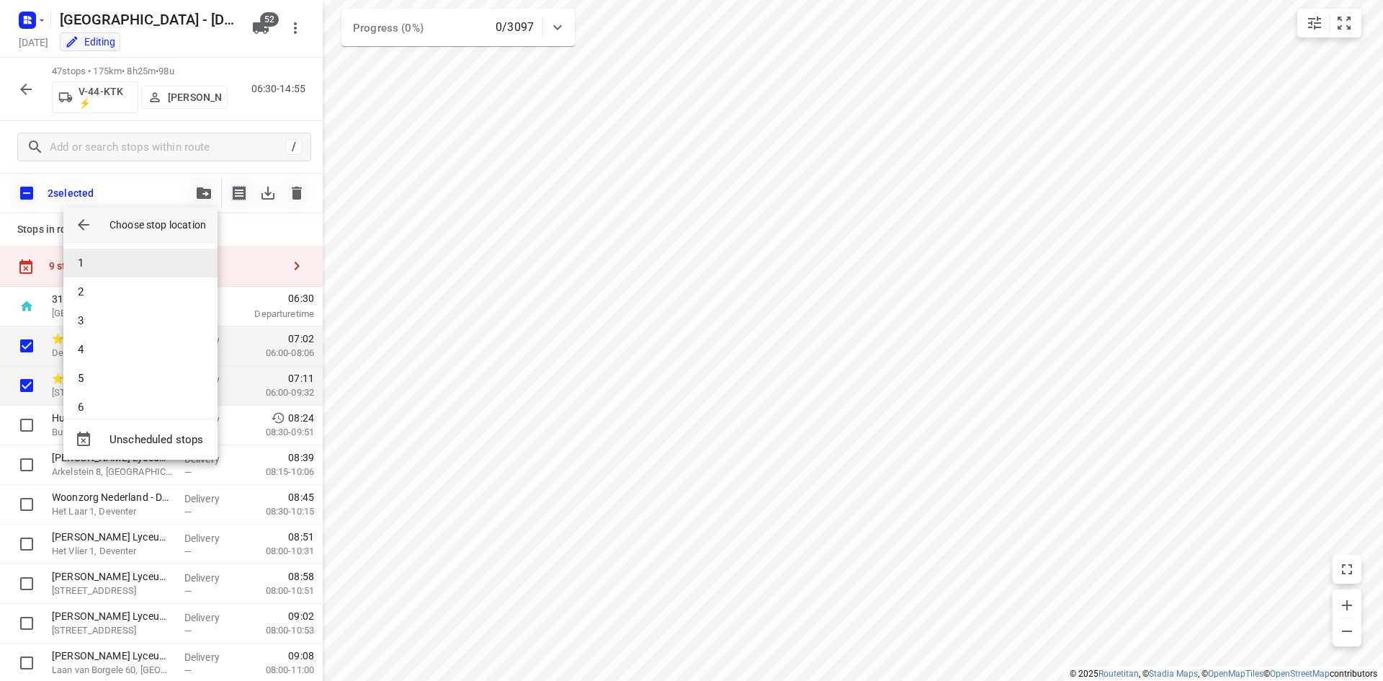
click at [107, 262] on li "1" at bounding box center [140, 263] width 154 height 29
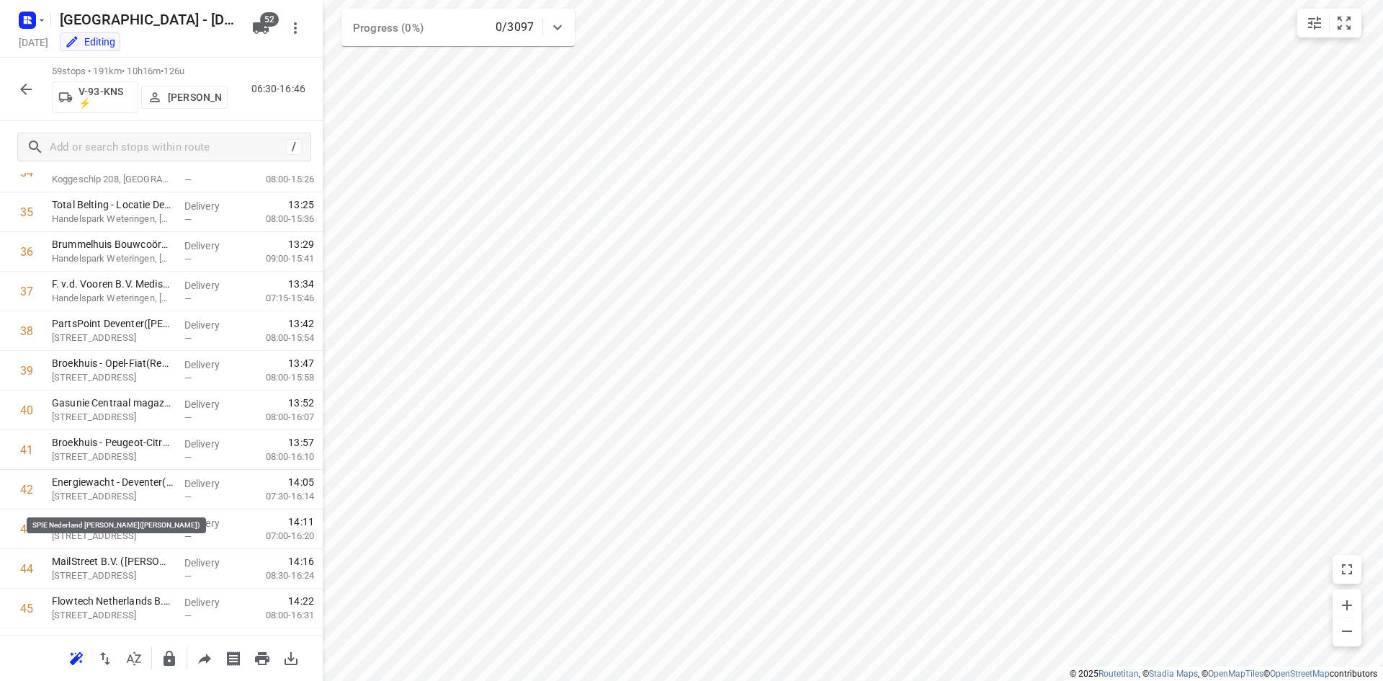
scroll to position [2017, 0]
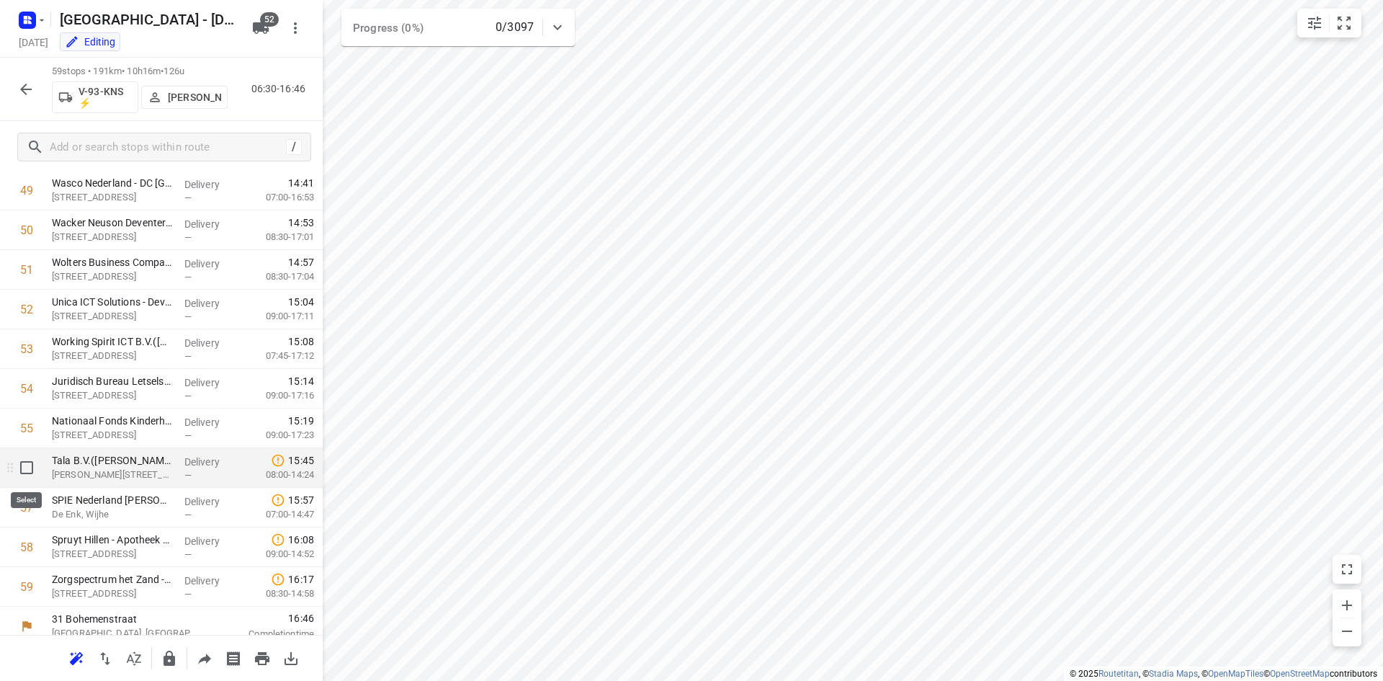
click at [24, 468] on input "checkbox" at bounding box center [26, 467] width 29 height 29
checkbox input "true"
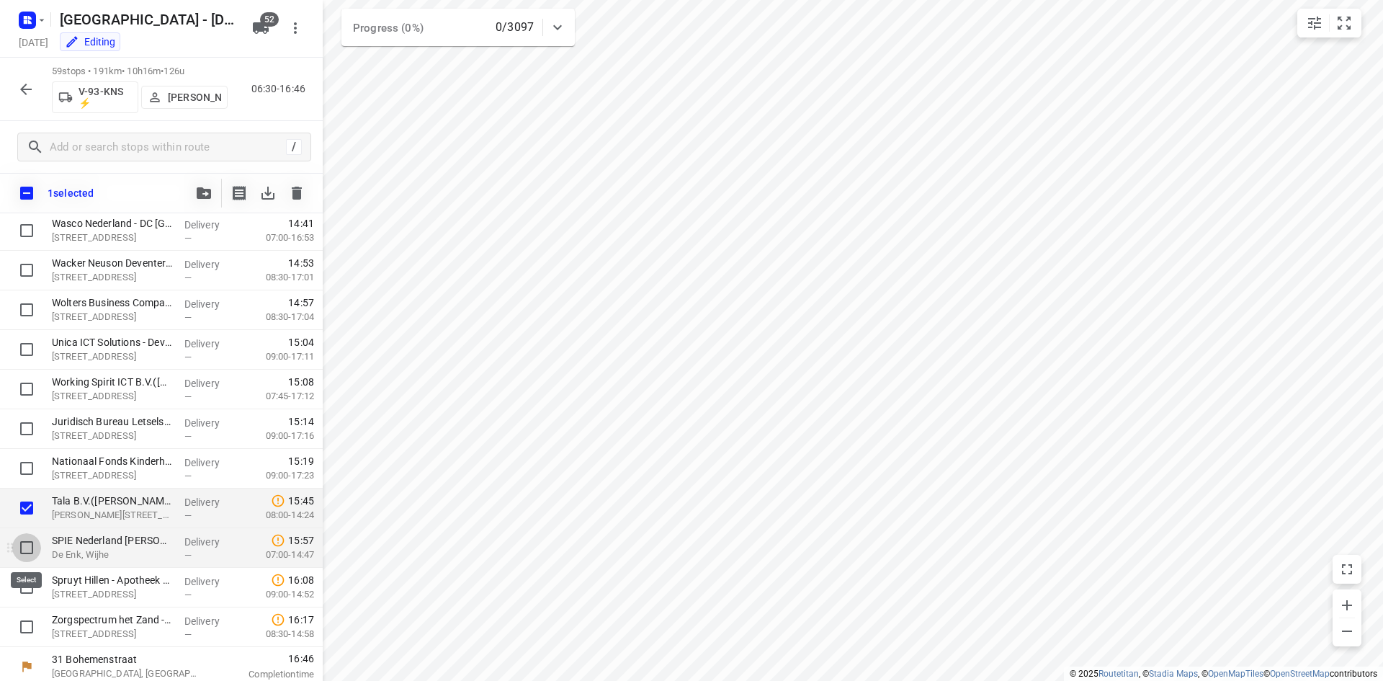
click at [33, 548] on input "checkbox" at bounding box center [26, 547] width 29 height 29
checkbox input "true"
click at [29, 594] on input "checkbox" at bounding box center [26, 587] width 29 height 29
checkbox input "true"
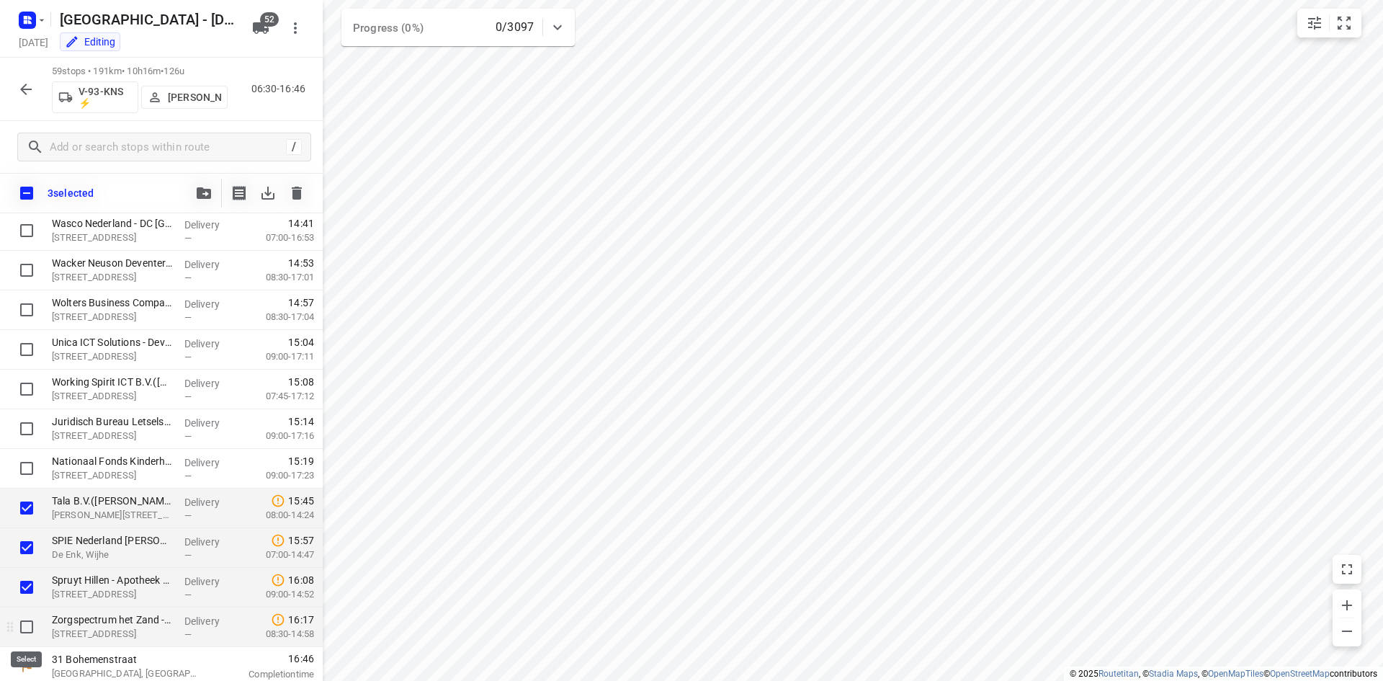
click at [23, 620] on input "checkbox" at bounding box center [26, 626] width 29 height 29
checkbox input "true"
click at [202, 190] on icon "button" at bounding box center [204, 193] width 14 height 12
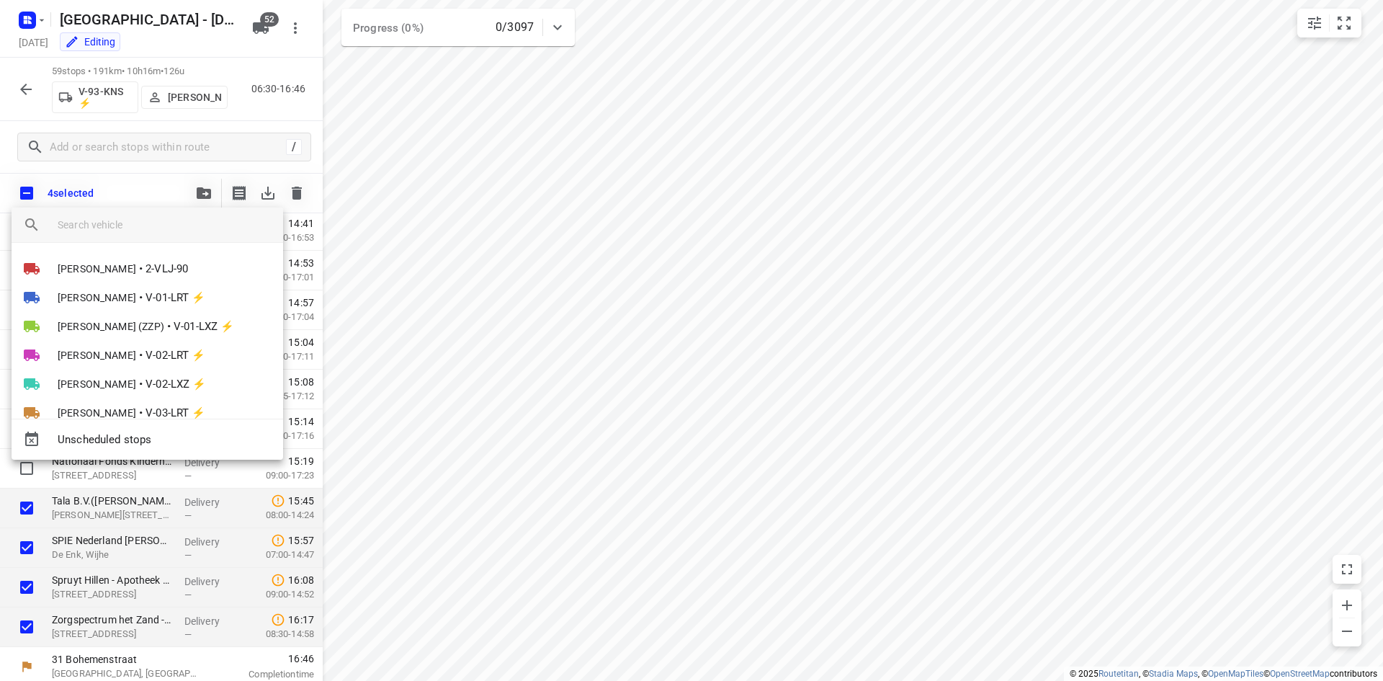
click at [151, 231] on input "search vehicle" at bounding box center [165, 225] width 214 height 22
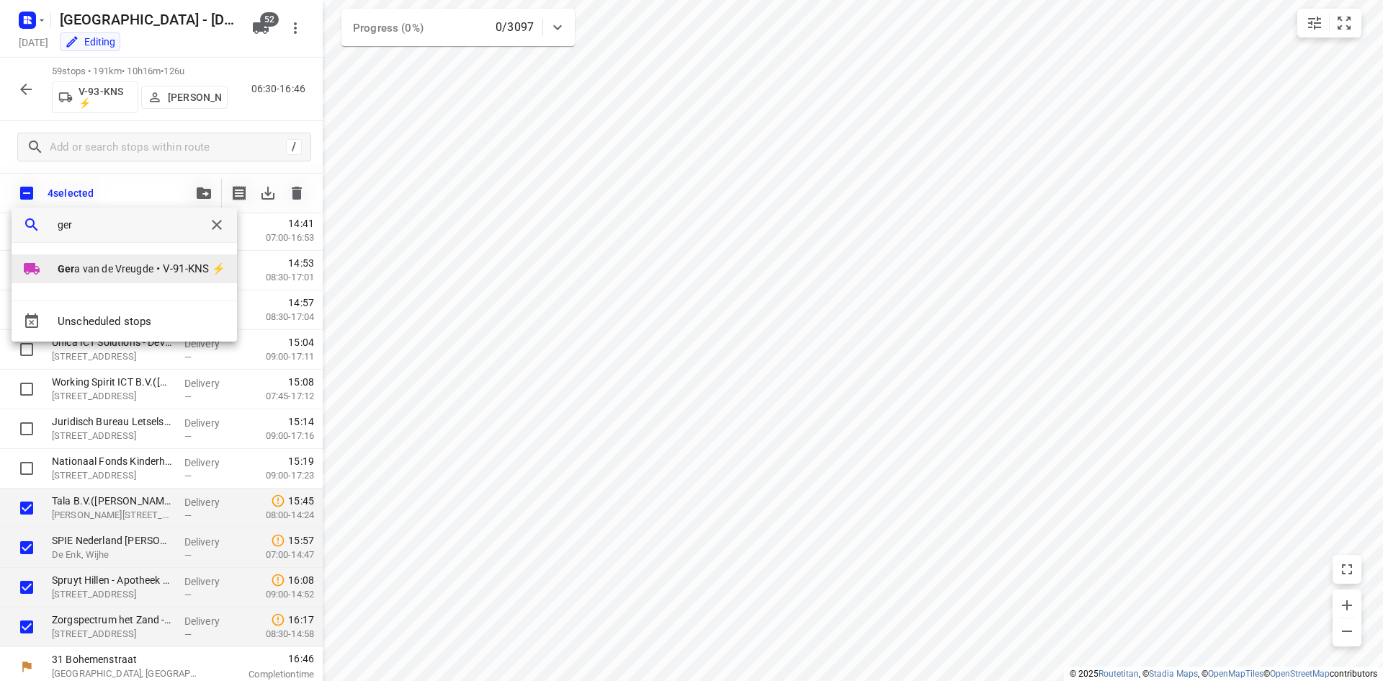
type input "ger"
click at [85, 271] on span "Ger a van de Vreugde" at bounding box center [106, 268] width 96 height 14
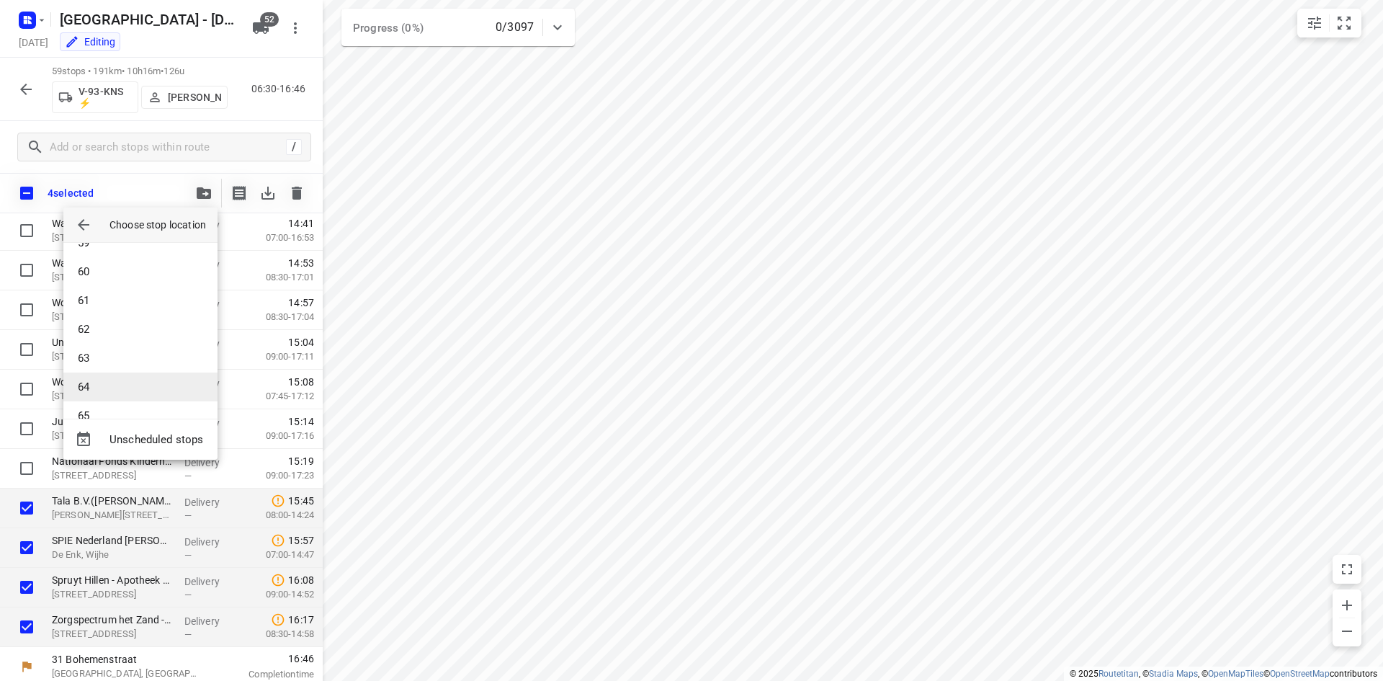
scroll to position [1743, 0]
click at [122, 398] on li "66" at bounding box center [140, 392] width 154 height 29
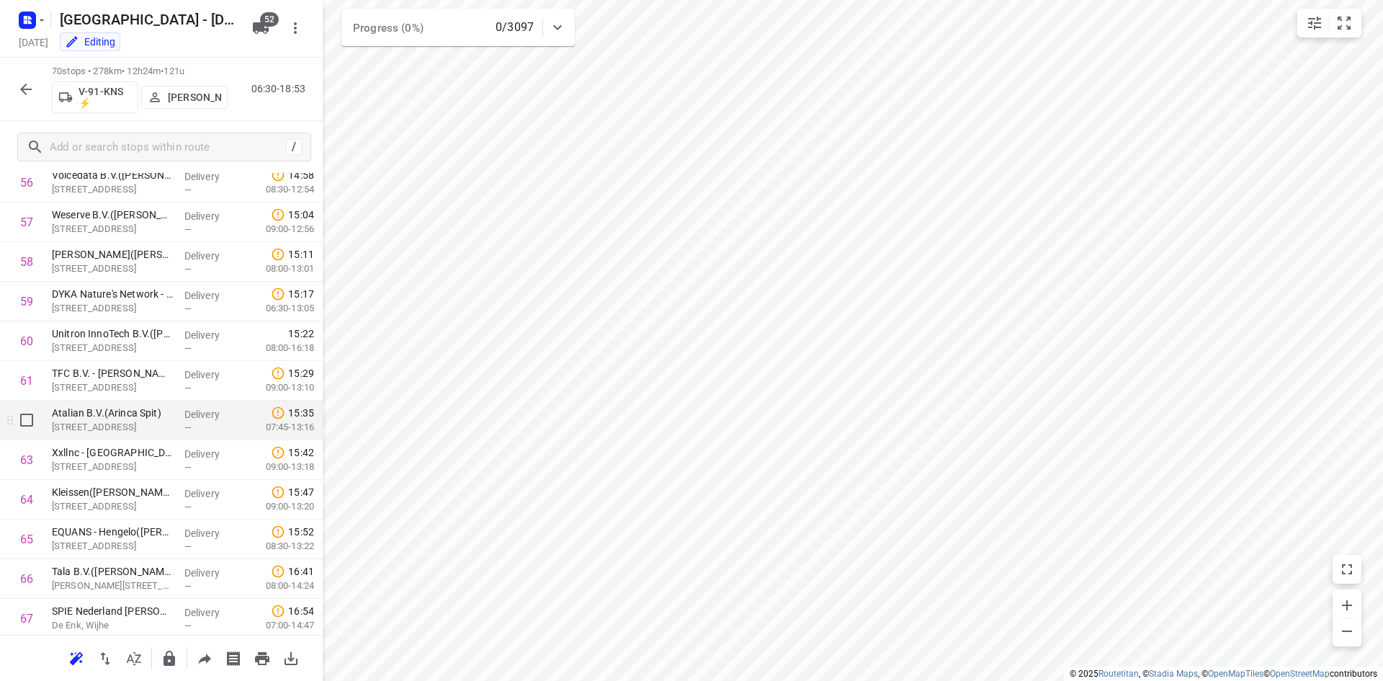
scroll to position [2464, 0]
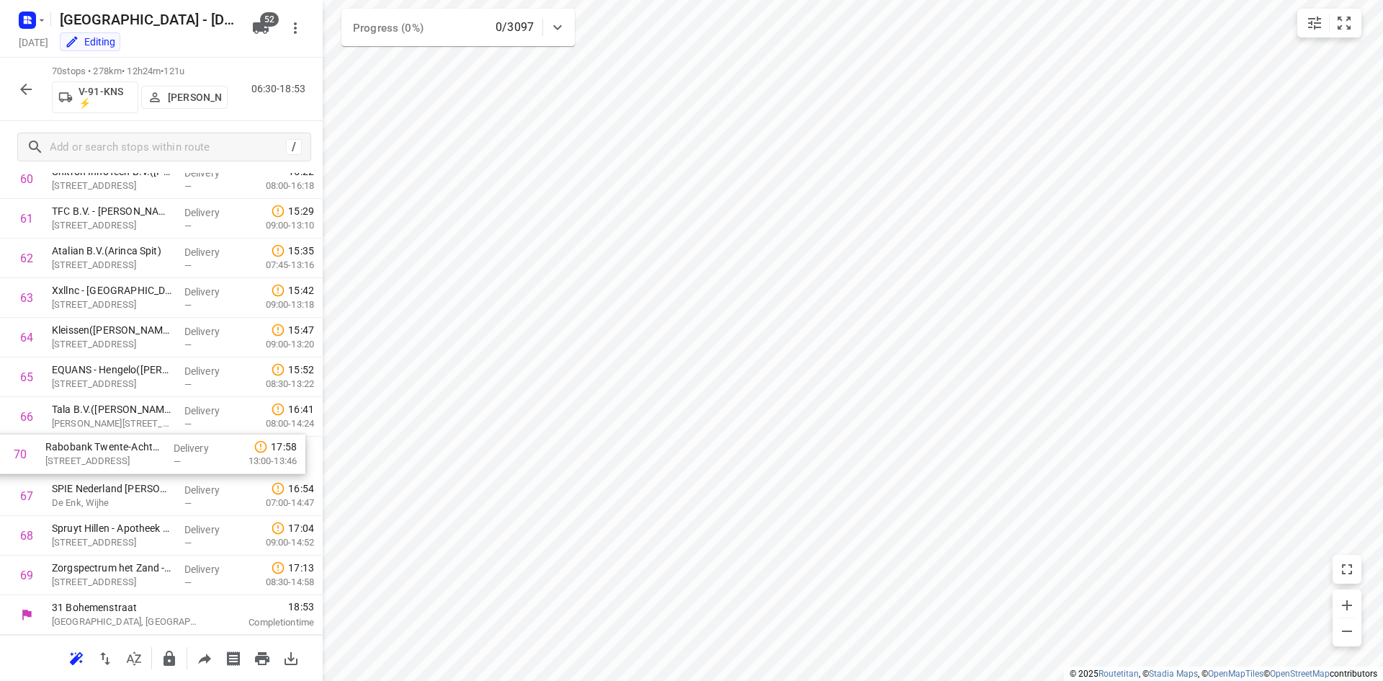
drag, startPoint x: 161, startPoint y: 576, endPoint x: 161, endPoint y: 440, distance: 136.1
drag, startPoint x: 140, startPoint y: 444, endPoint x: 137, endPoint y: 406, distance: 38.3
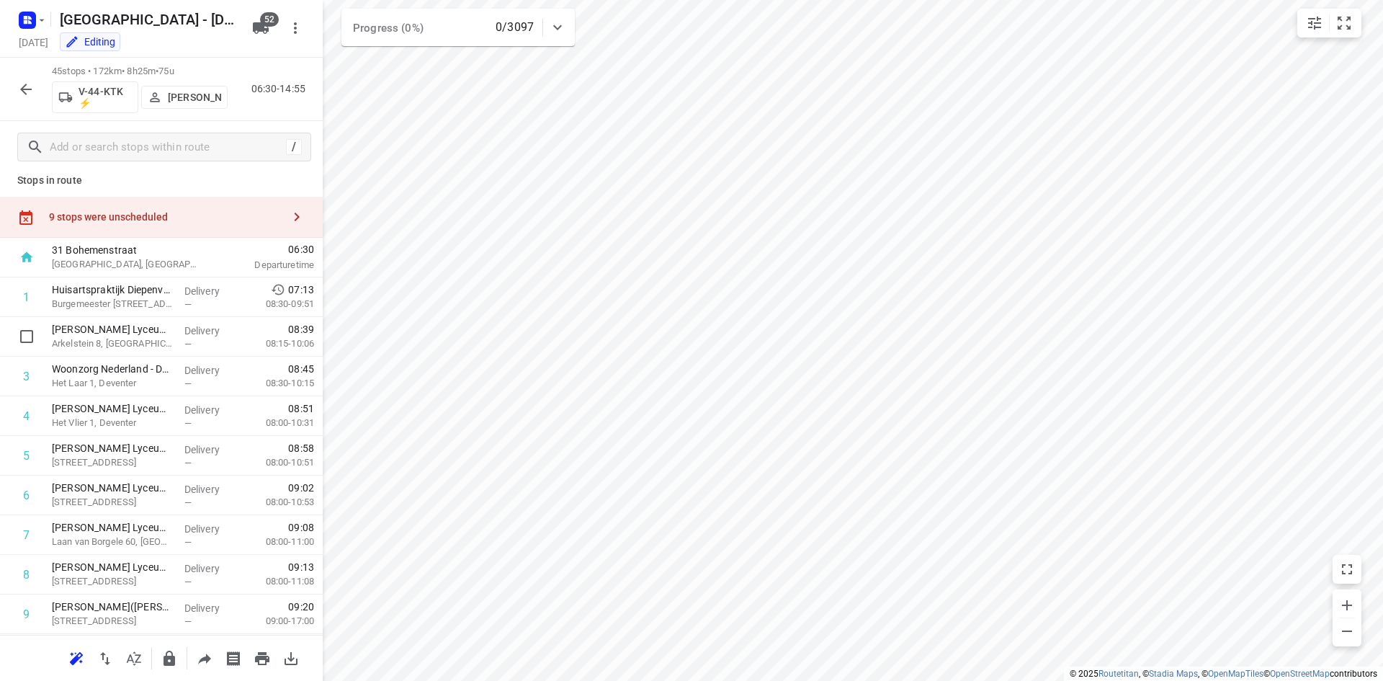
scroll to position [0, 0]
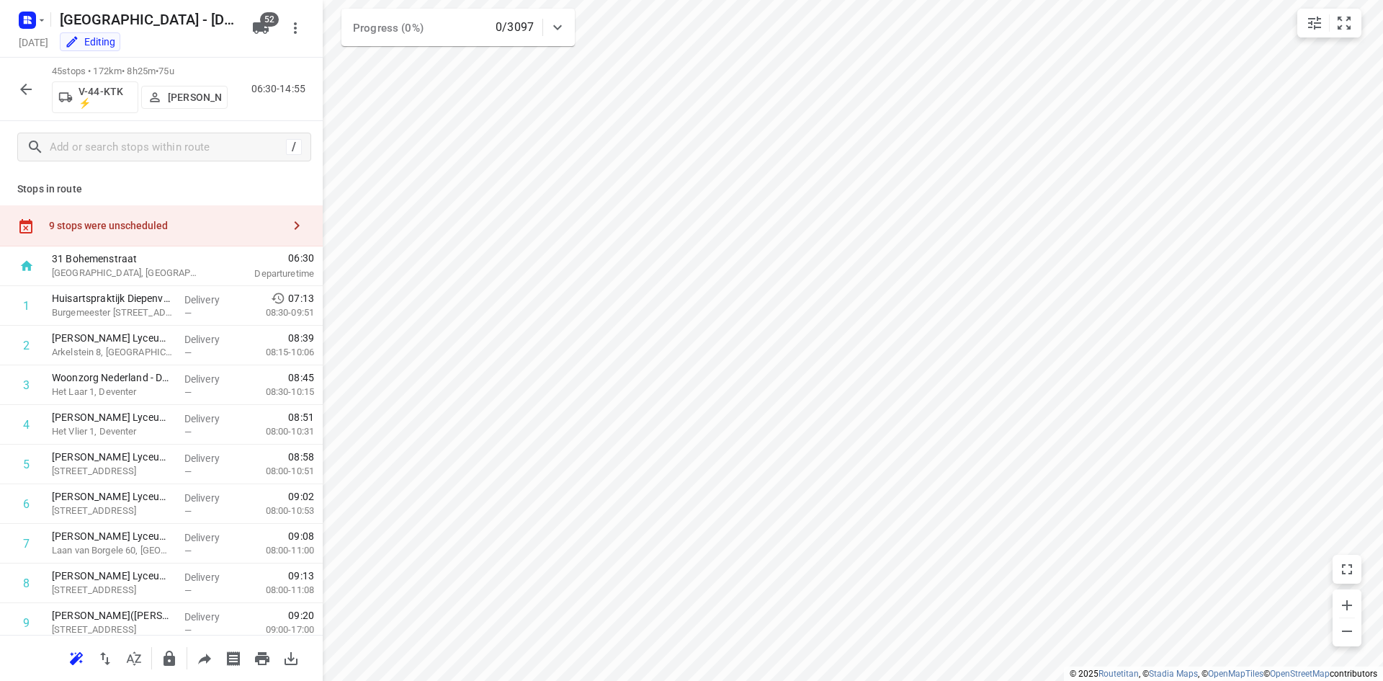
click at [182, 214] on div "9 stops were unscheduled" at bounding box center [161, 225] width 323 height 41
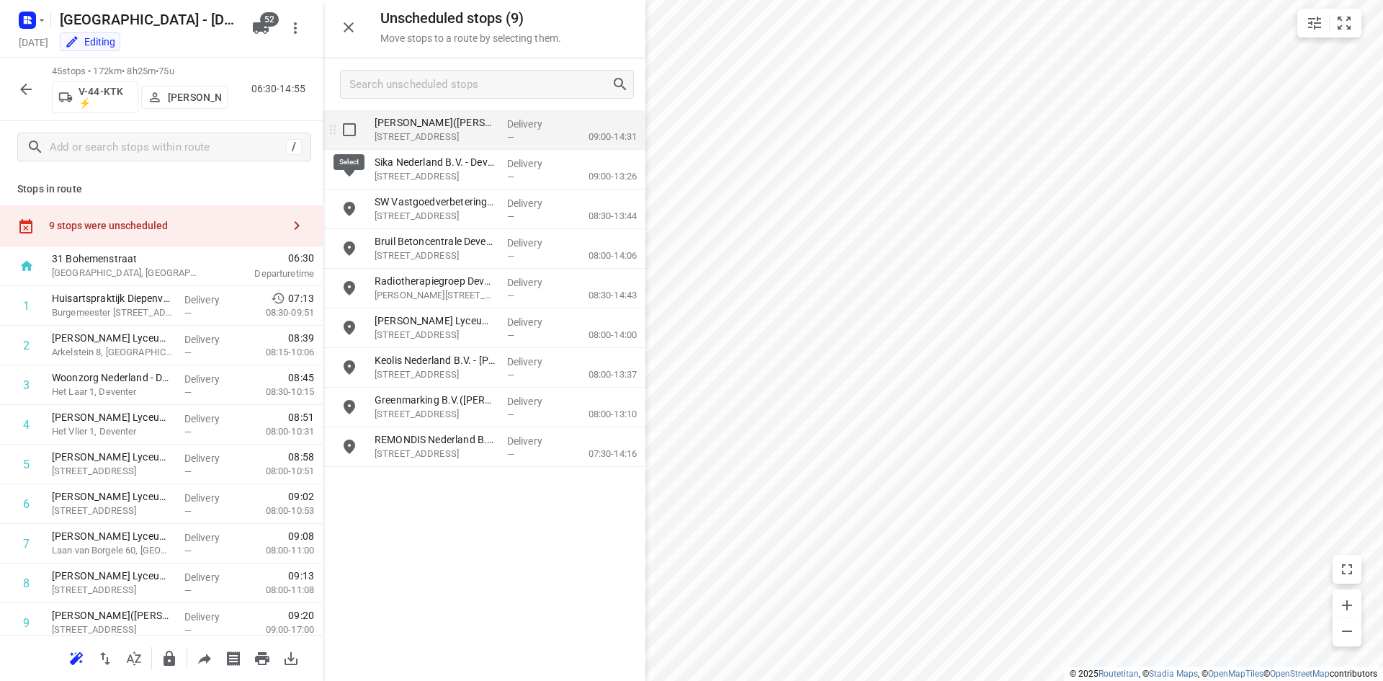
click at [354, 121] on input "grid" at bounding box center [349, 129] width 29 height 29
checkbox input "true"
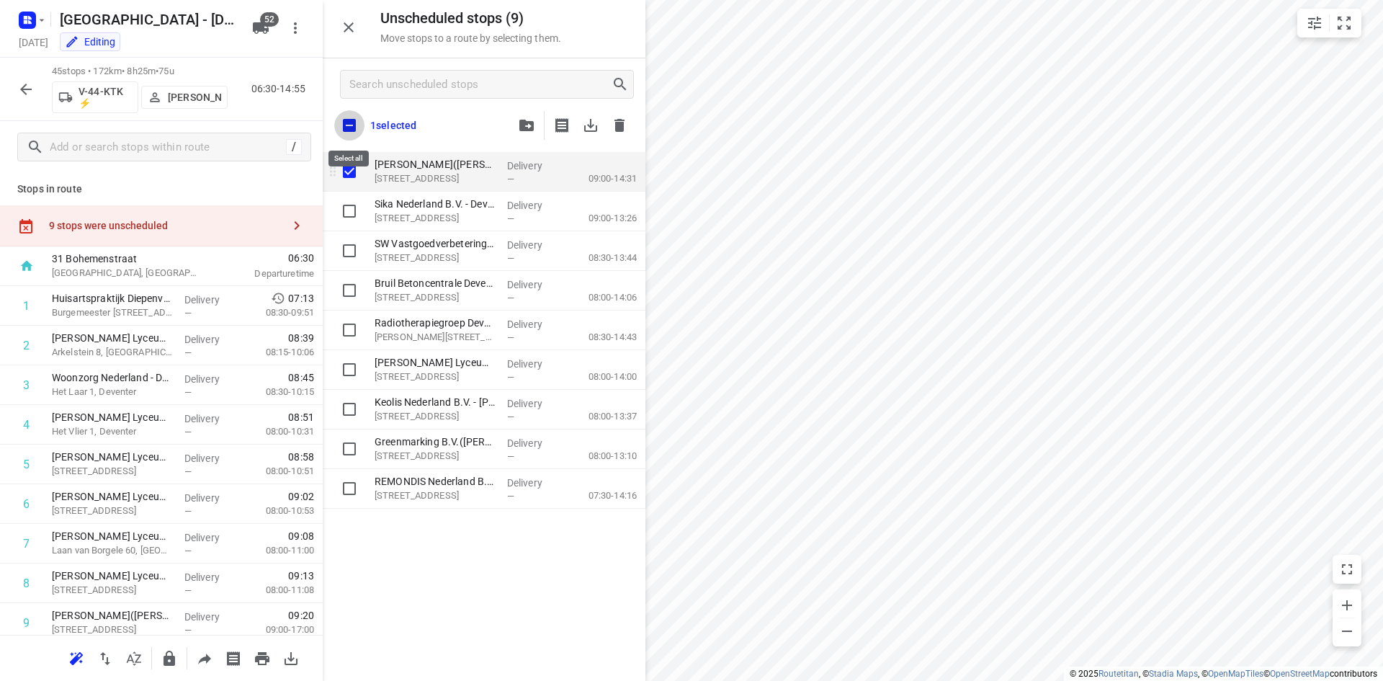
click at [354, 121] on input "checkbox" at bounding box center [349, 125] width 30 height 30
checkbox input "true"
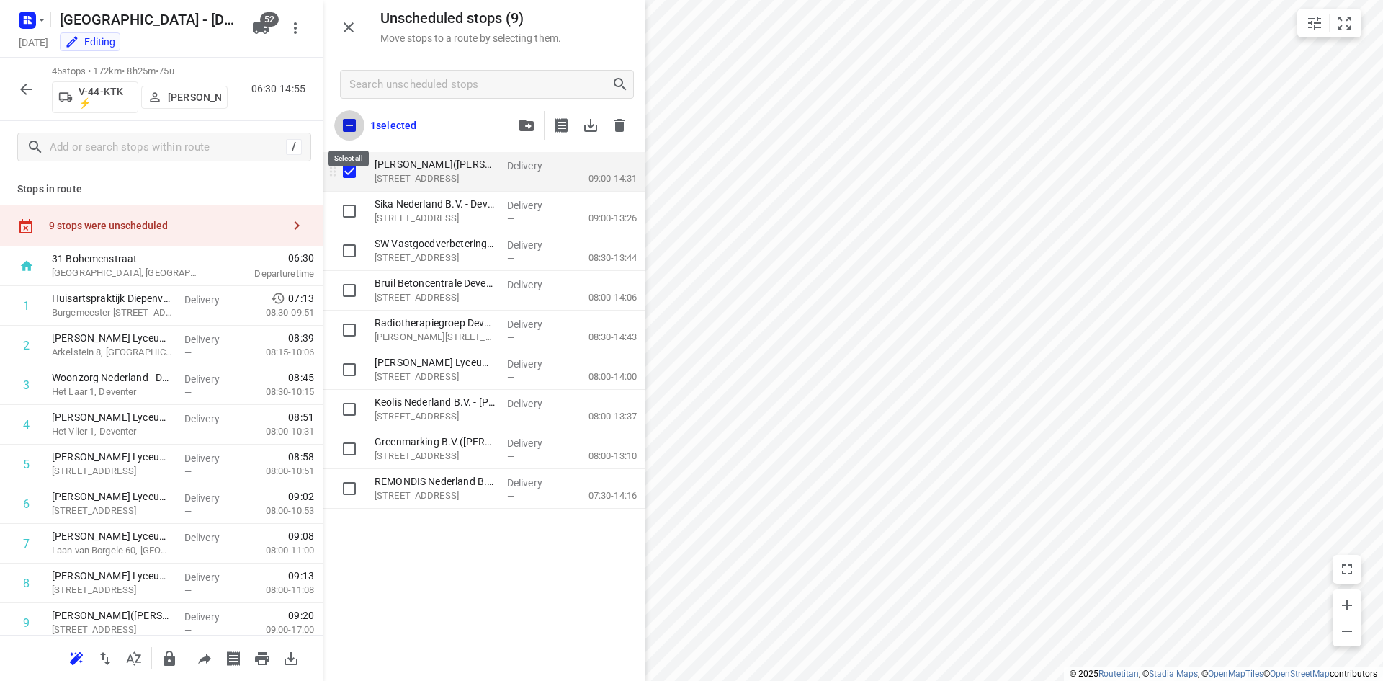
checkbox input "true"
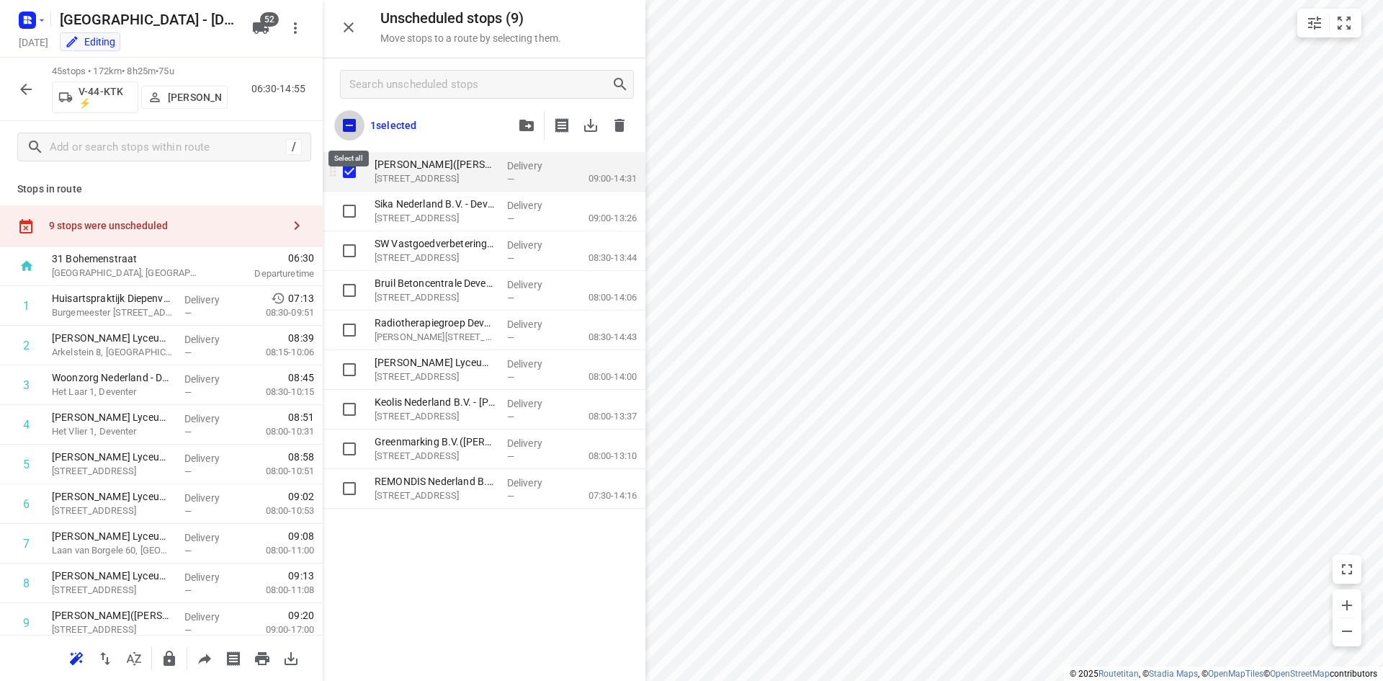
checkbox input "true"
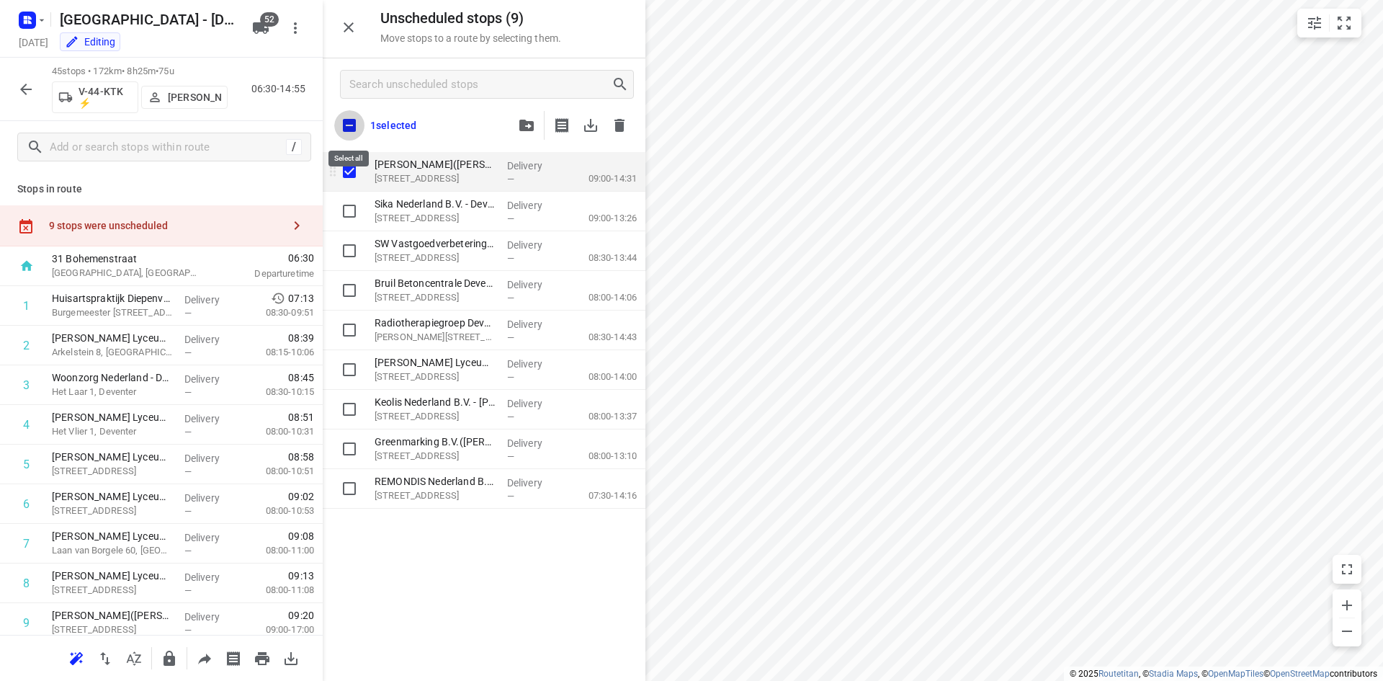
checkbox input "true"
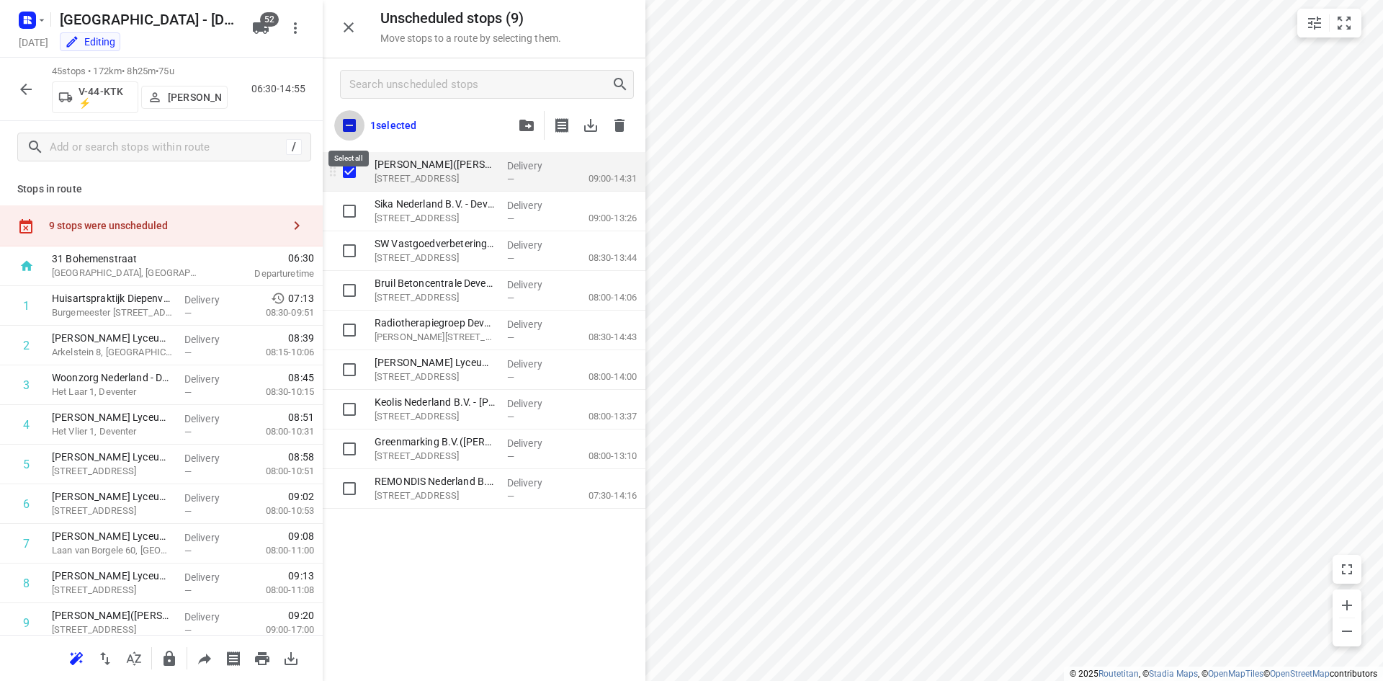
checkbox input "true"
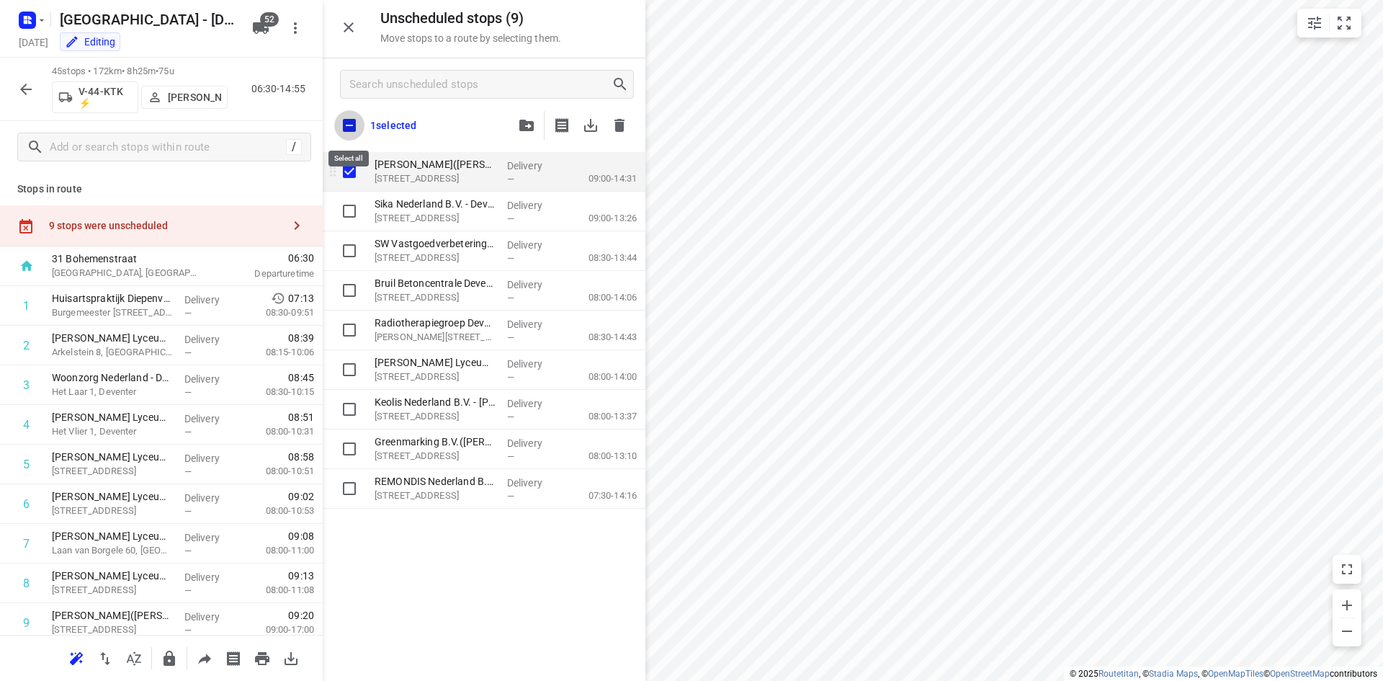
checkbox input "true"
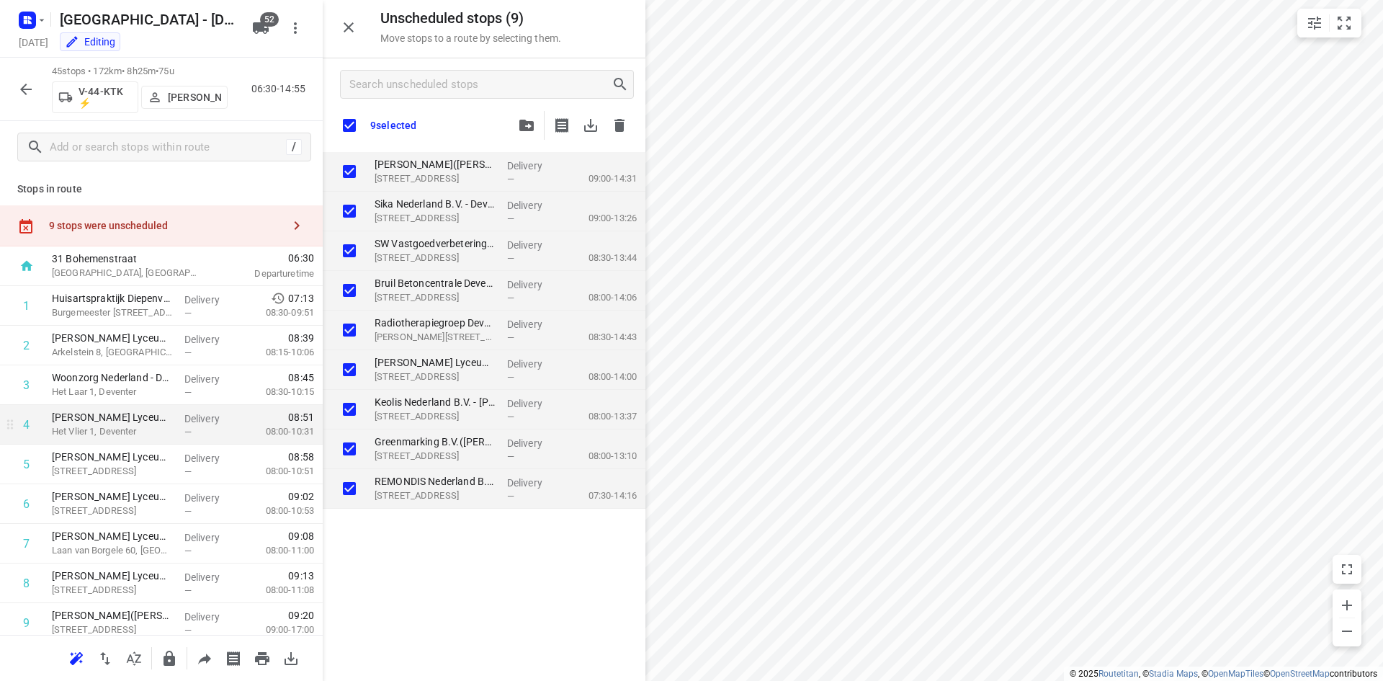
checkbox input "true"
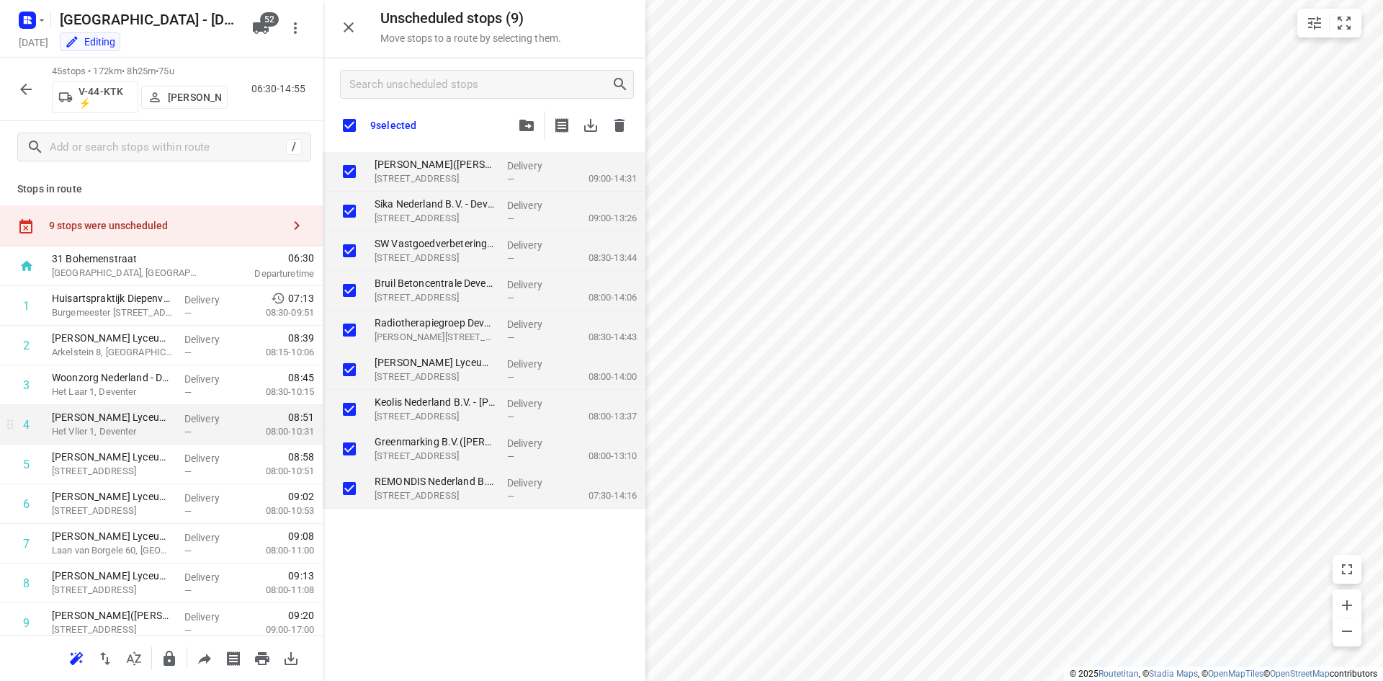
checkbox input "true"
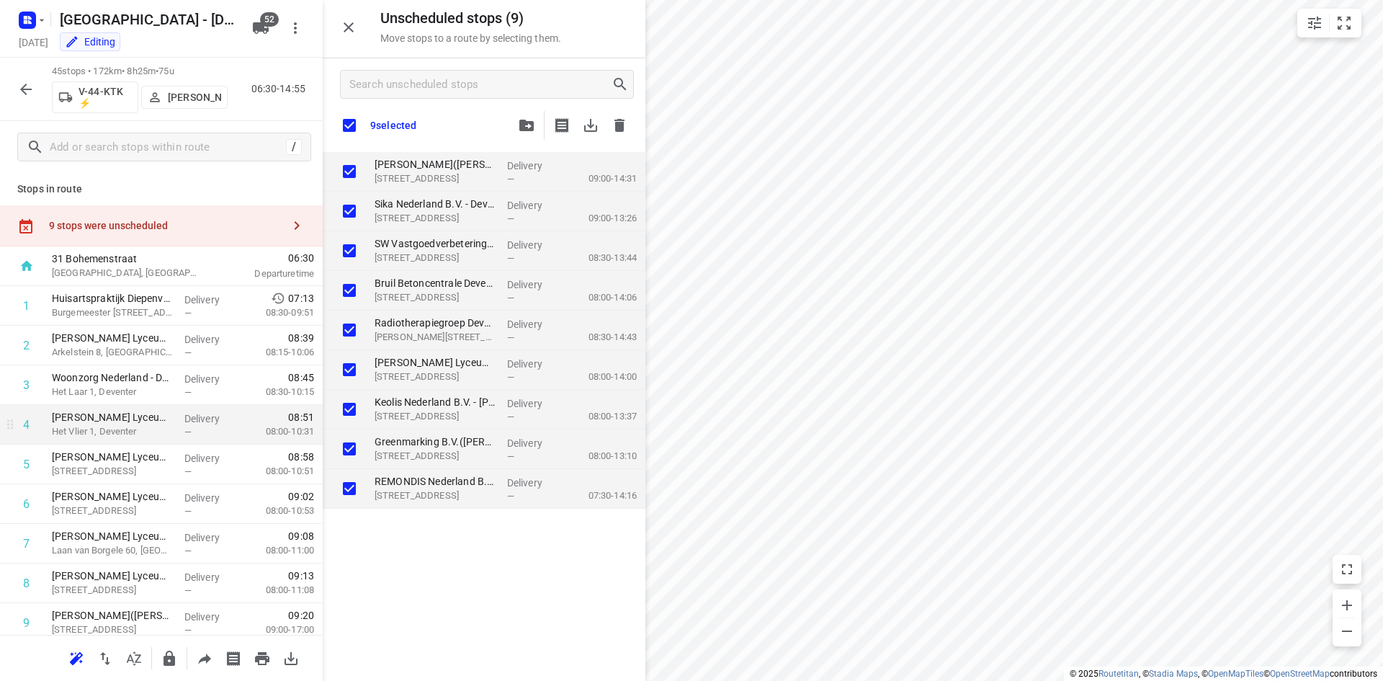
checkbox input "true"
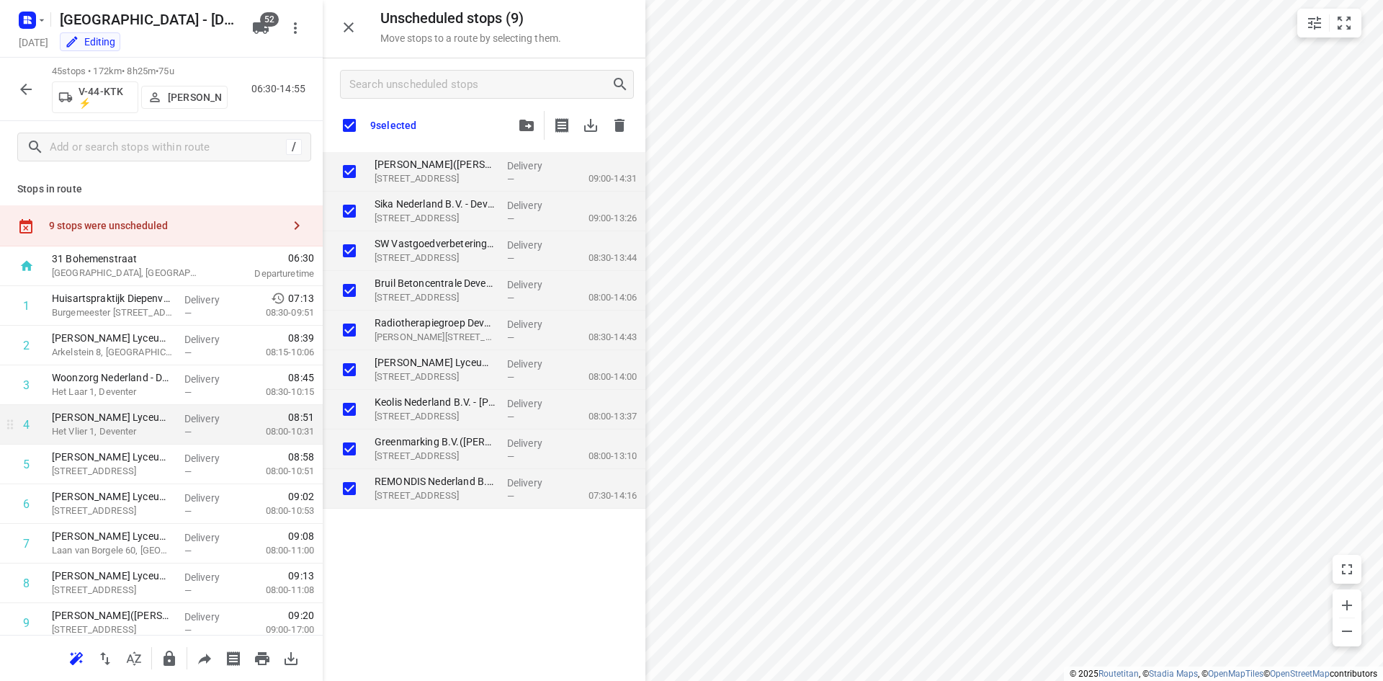
checkbox input "true"
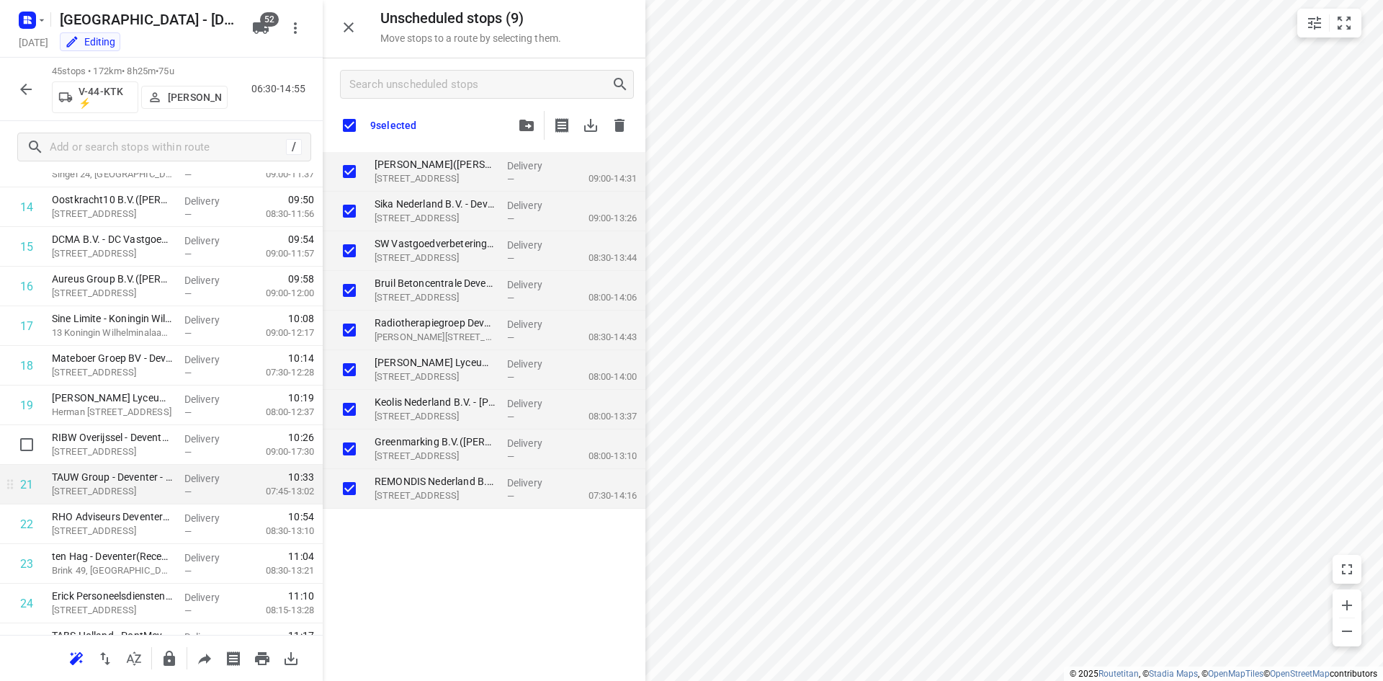
scroll to position [648, 0]
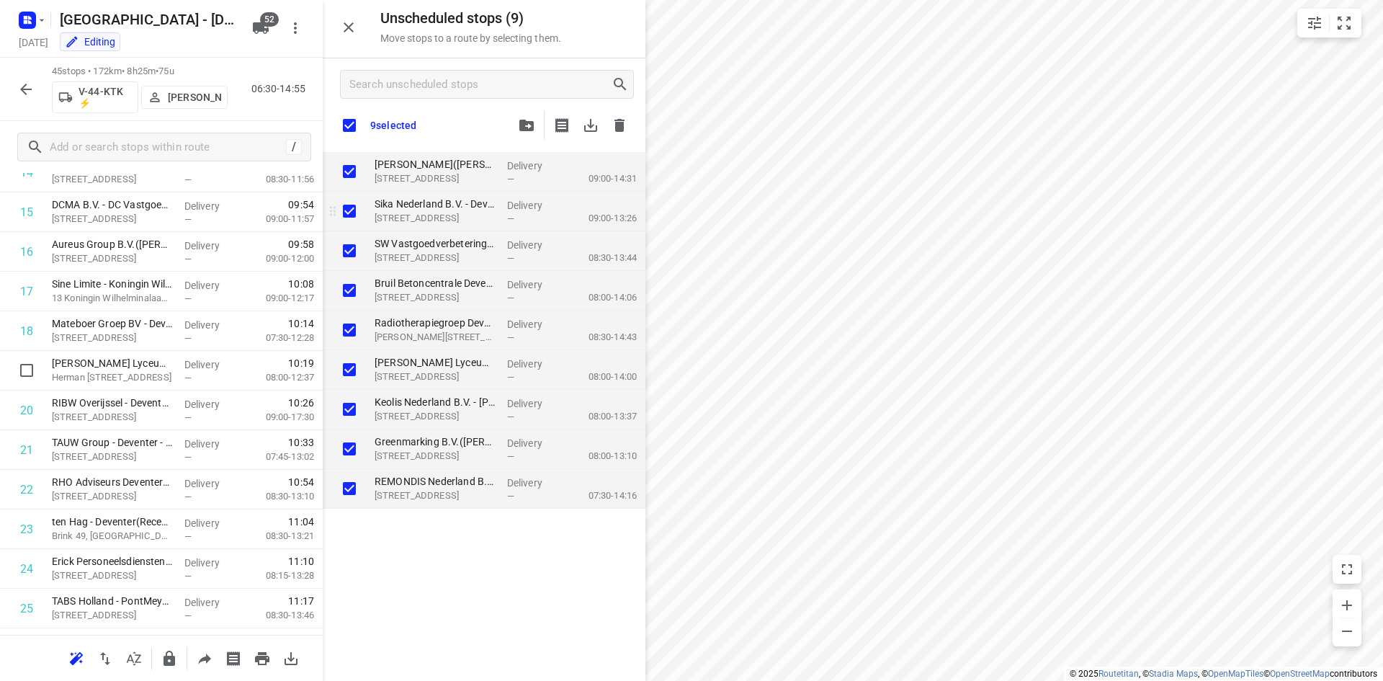
checkbox input "true"
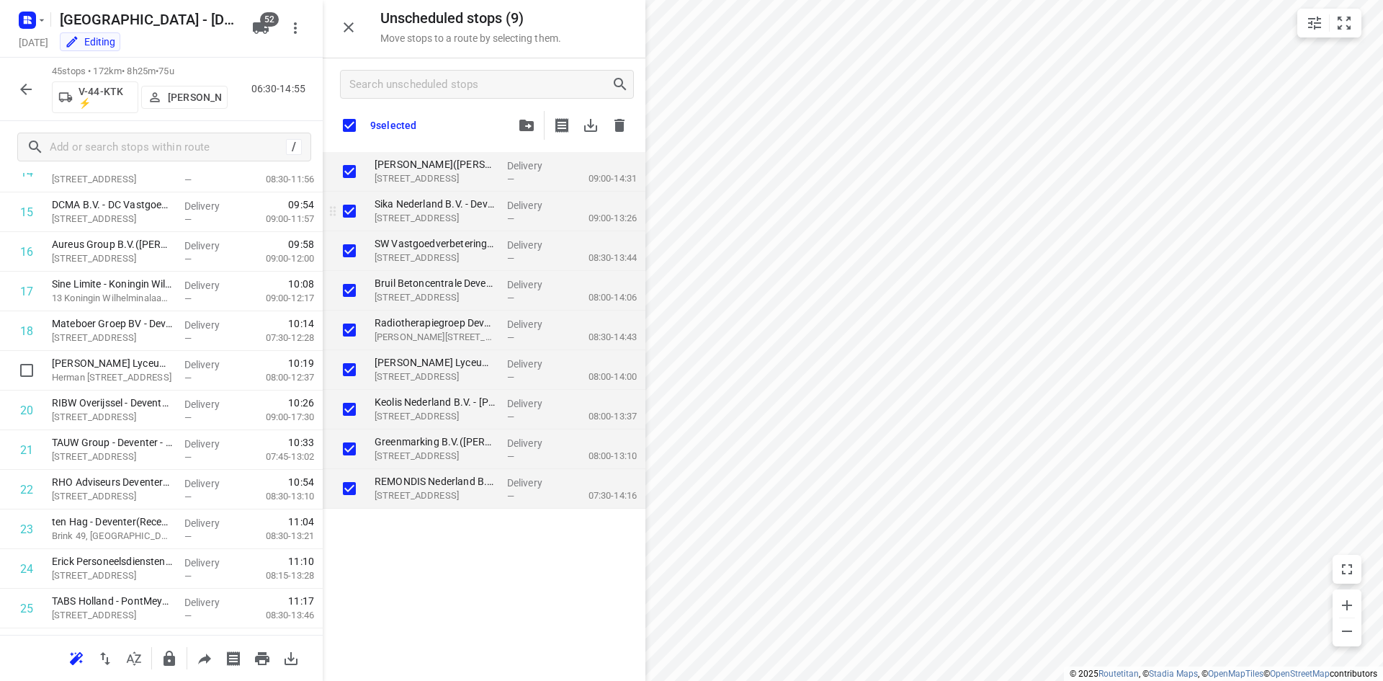
checkbox input "true"
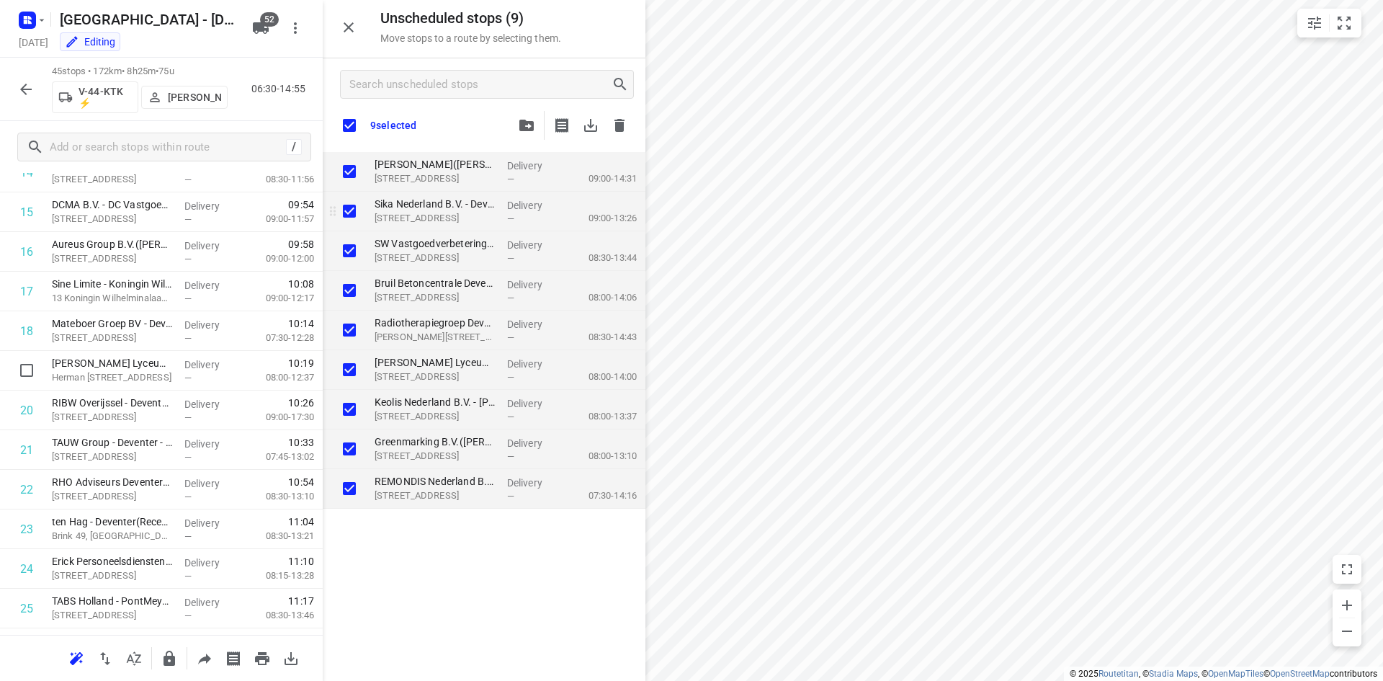
checkbox input "true"
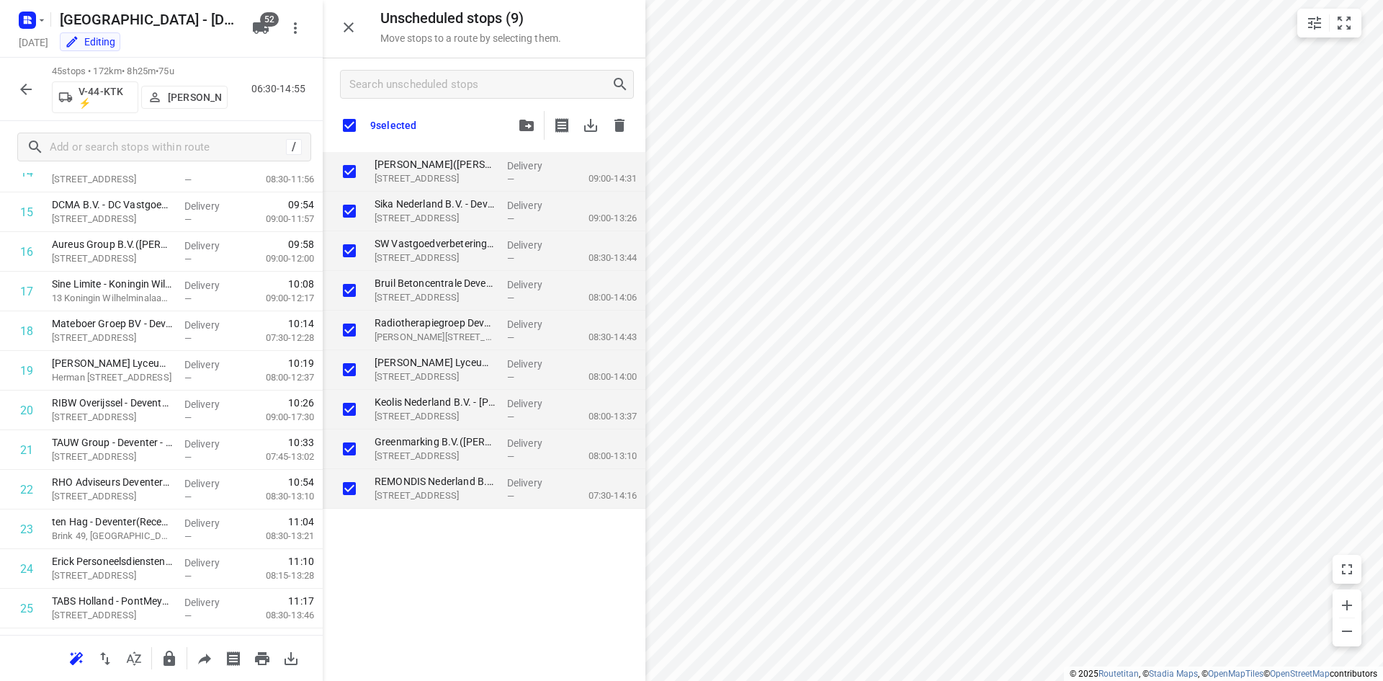
checkbox input "true"
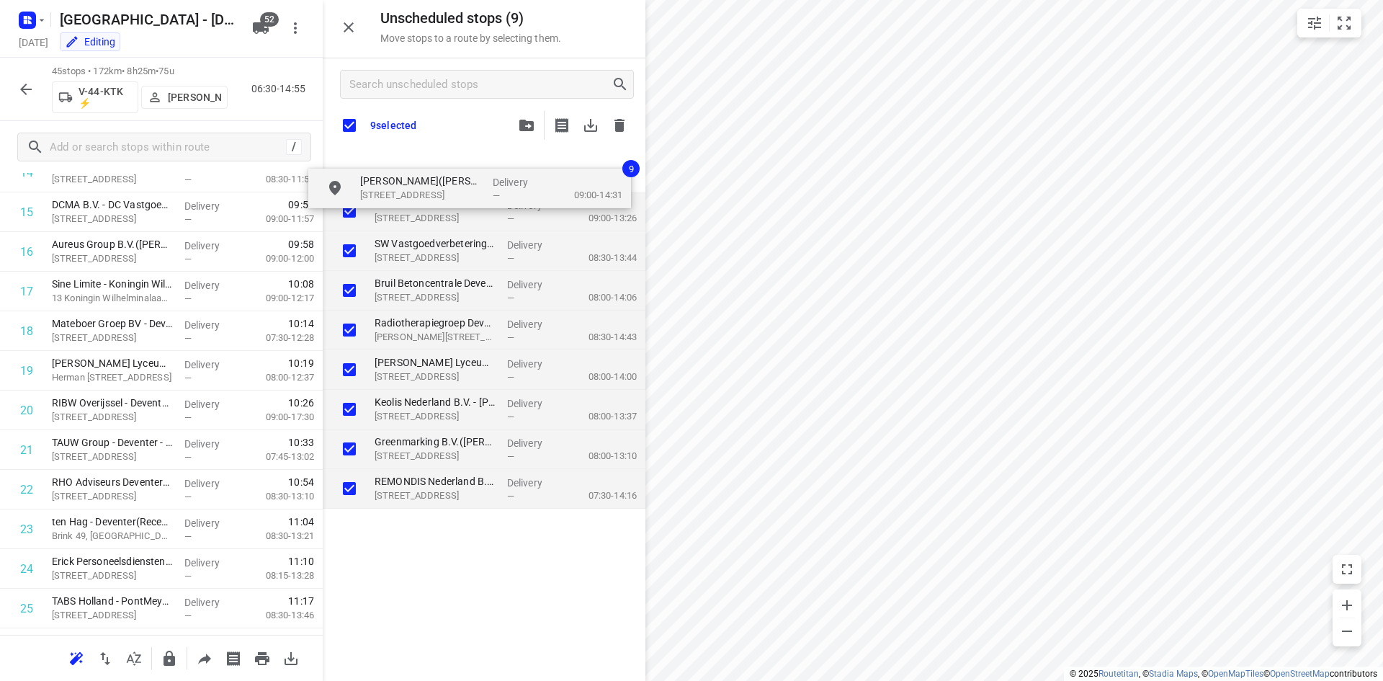
checkbox input "true"
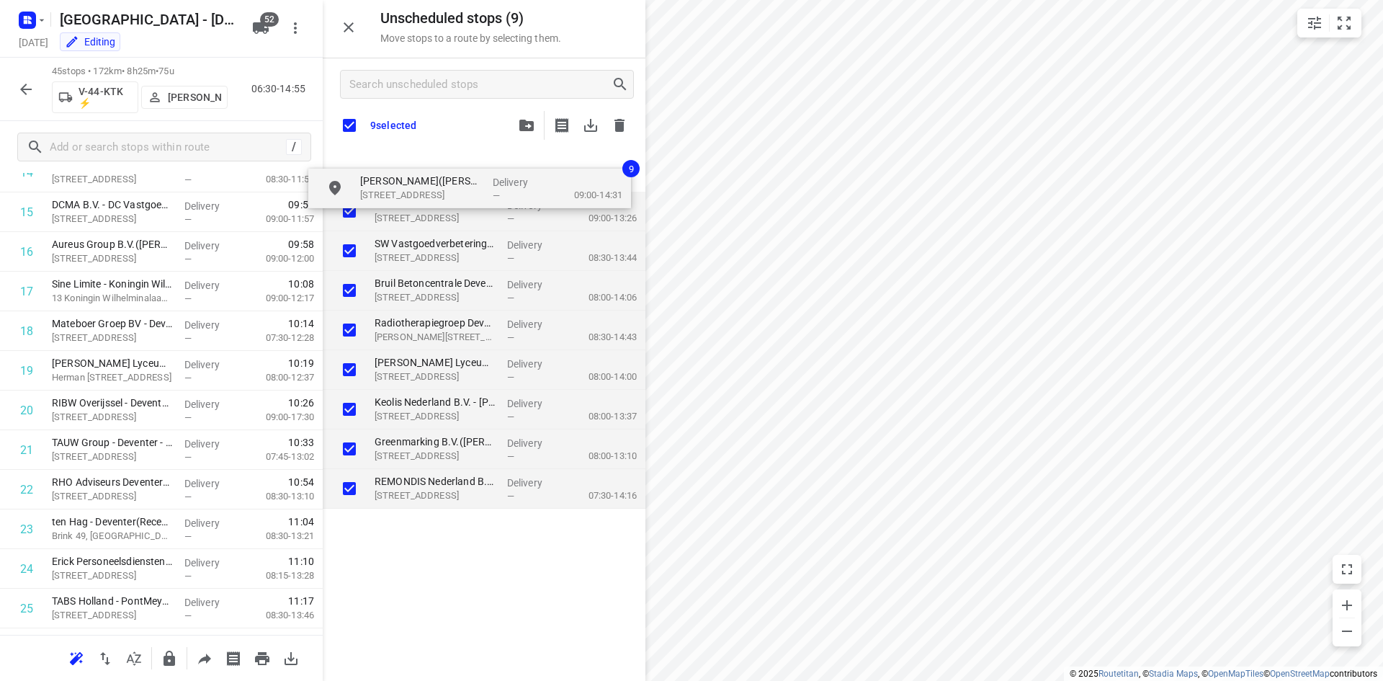
checkbox input "true"
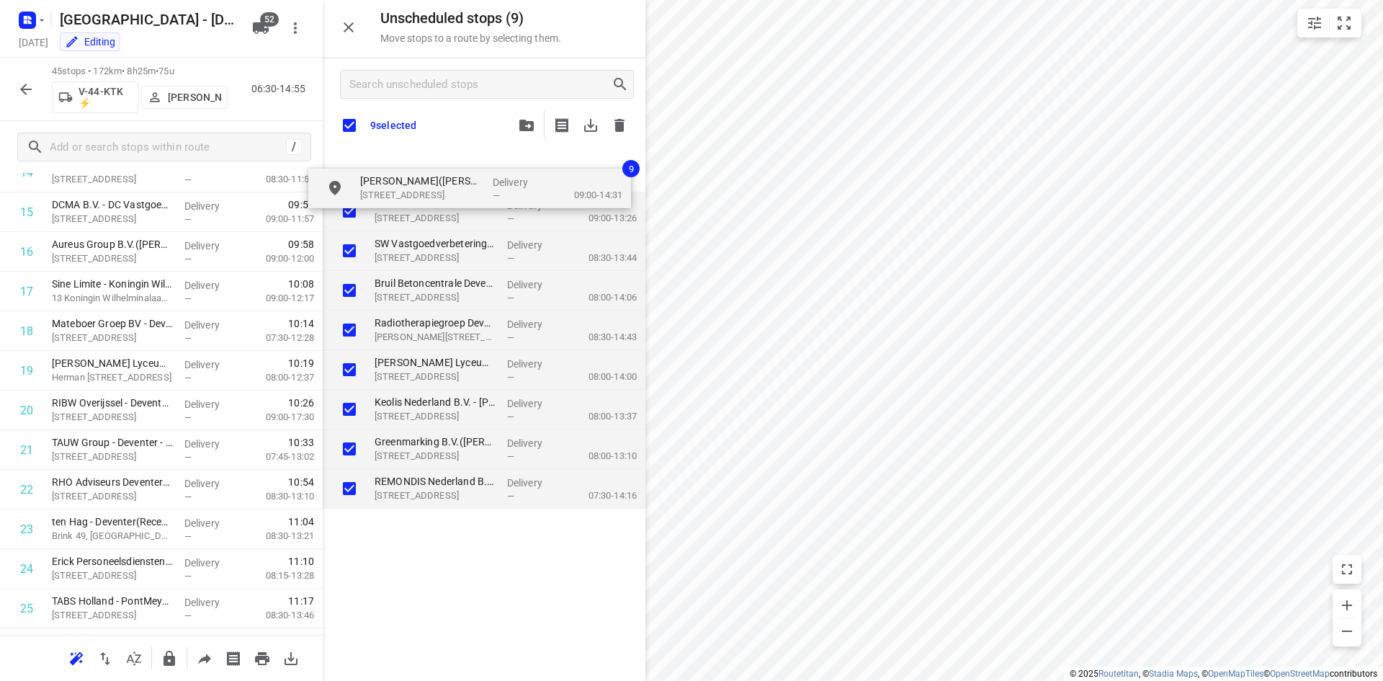
checkbox input "true"
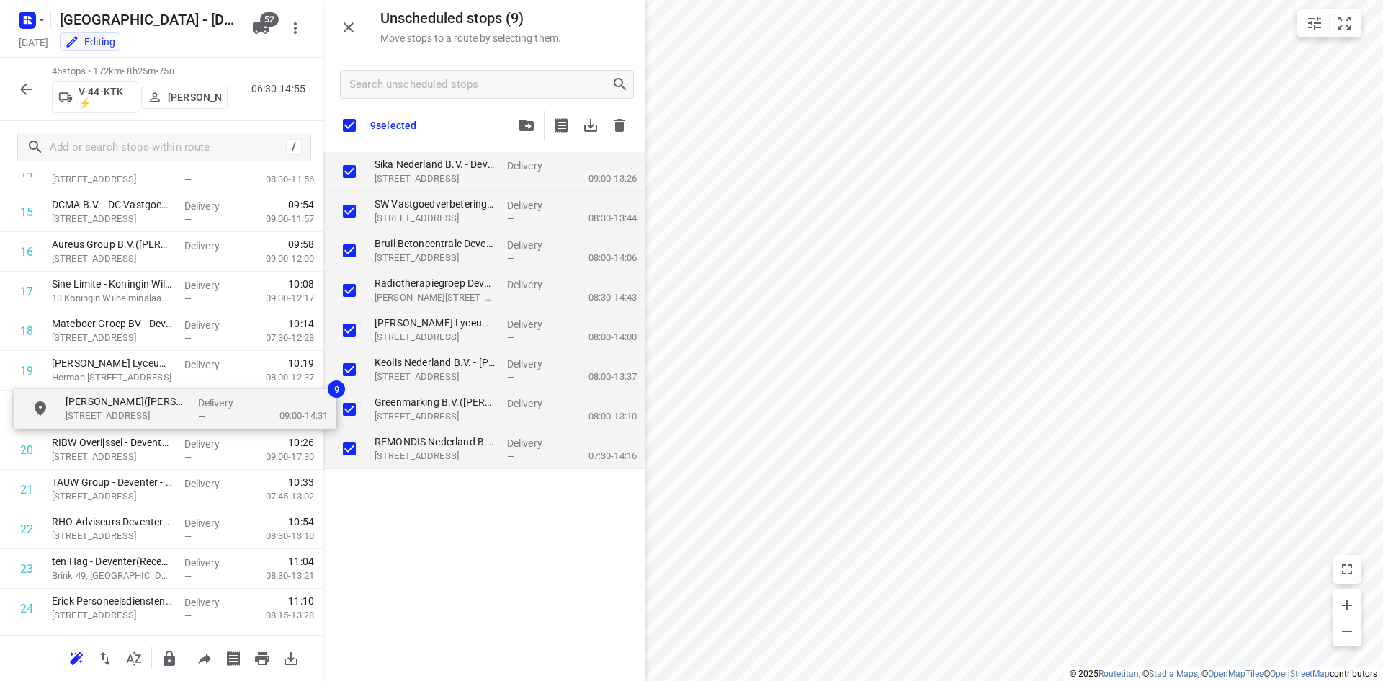
drag, startPoint x: 413, startPoint y: 169, endPoint x: 101, endPoint y: 410, distance: 393.9
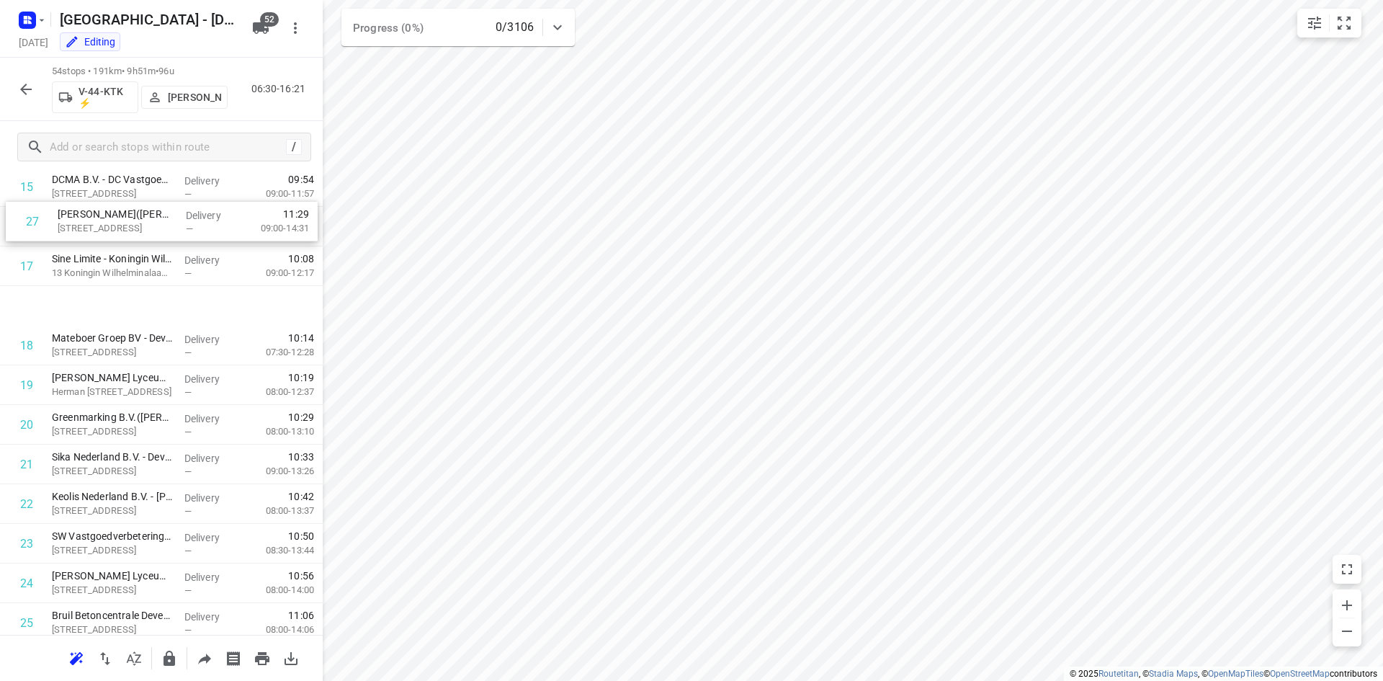
scroll to position [622, 0]
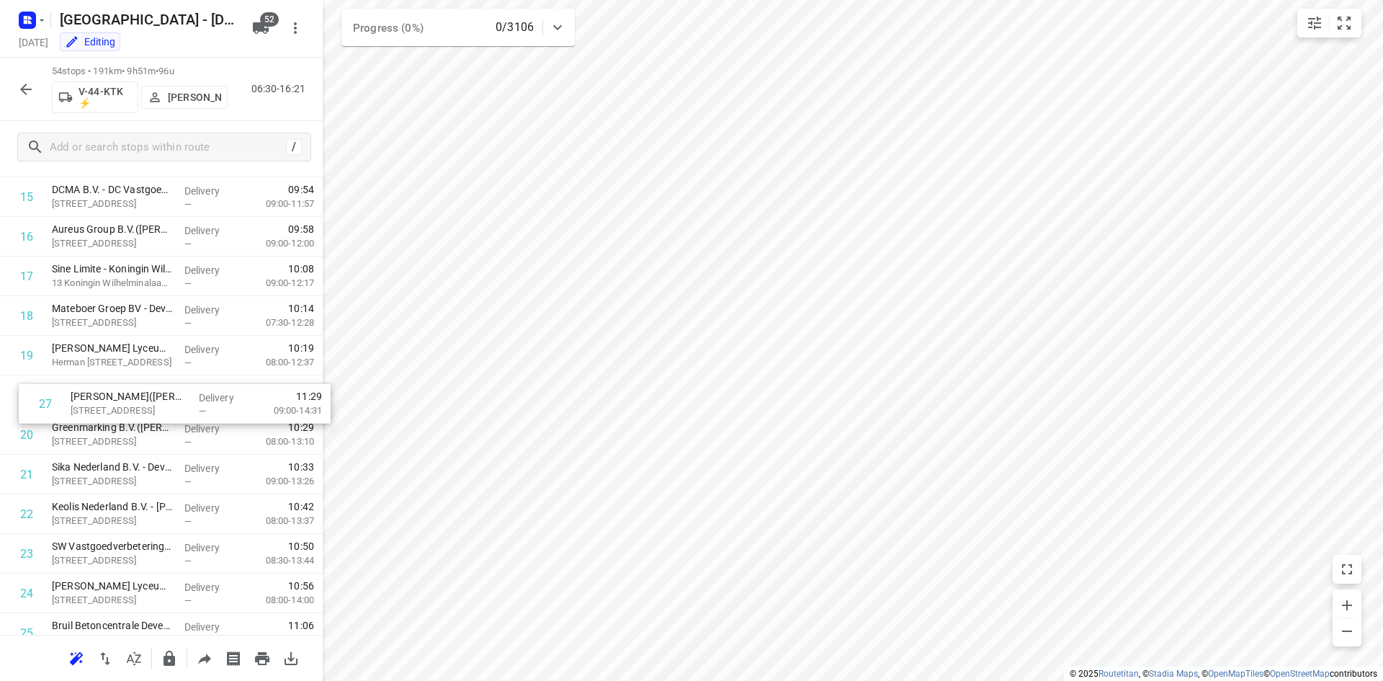
drag, startPoint x: 104, startPoint y: 515, endPoint x: 123, endPoint y: 413, distance: 104.0
click at [123, 413] on div "1 Huisartspraktijk Diepenveen(Otto Quartero) Burgemeester Doffegnieslaan 2b, Di…" at bounding box center [161, 692] width 323 height 2139
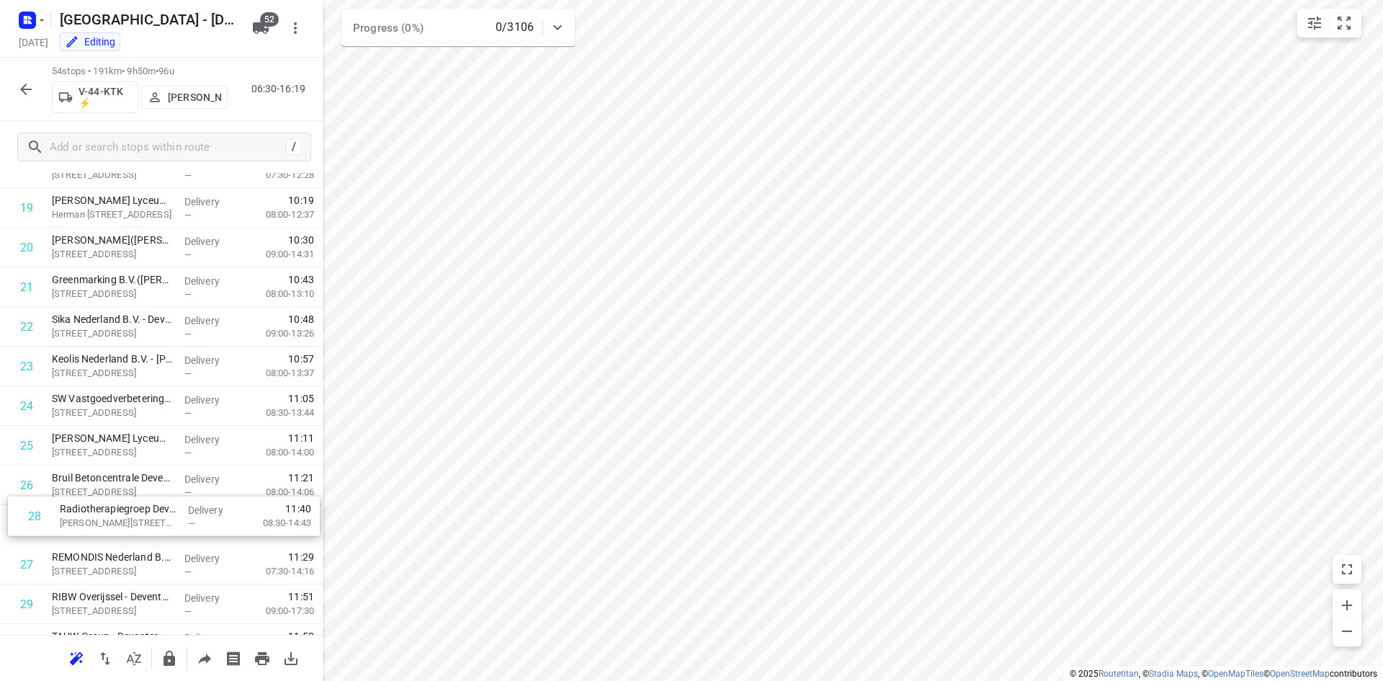
scroll to position [770, 0]
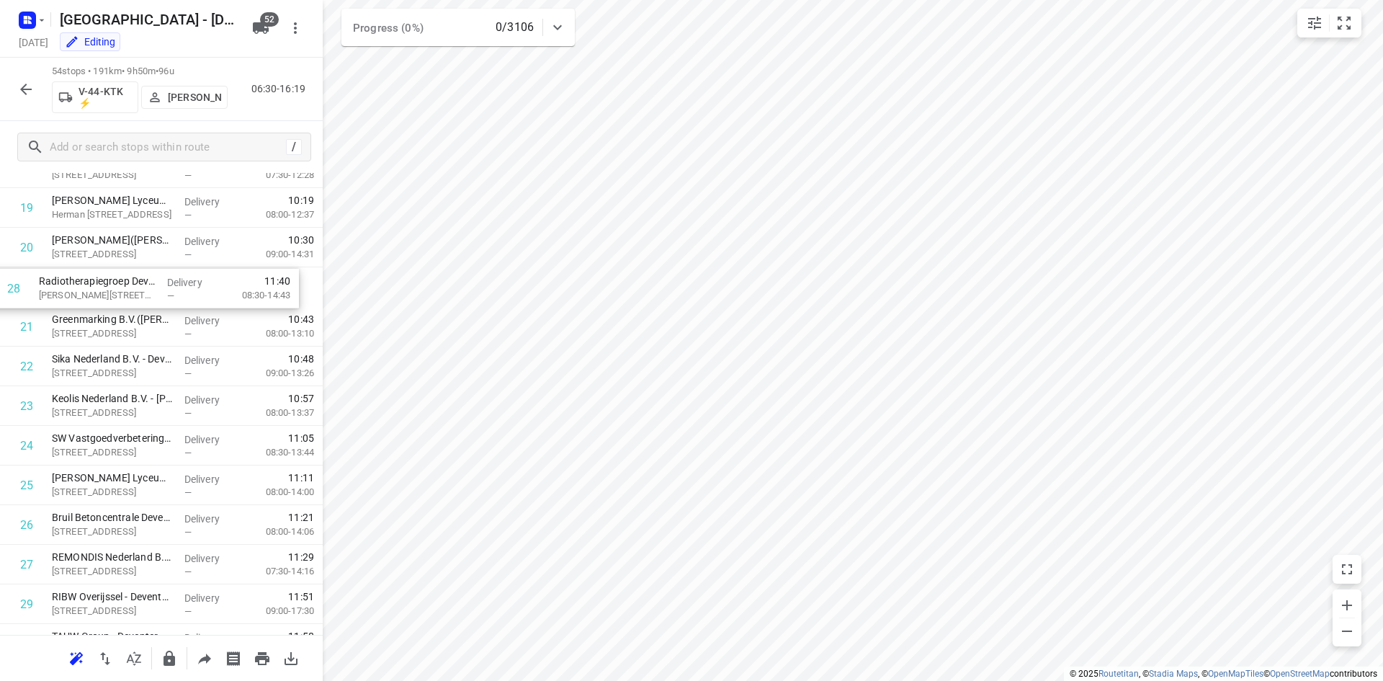
drag, startPoint x: 119, startPoint y: 579, endPoint x: 109, endPoint y: 295, distance: 284.0
click at [109, 295] on div "1 Huisartspraktijk Diepenveen(Otto Quartero) Burgemeester Doffegnieslaan 2b, Di…" at bounding box center [161, 544] width 323 height 2139
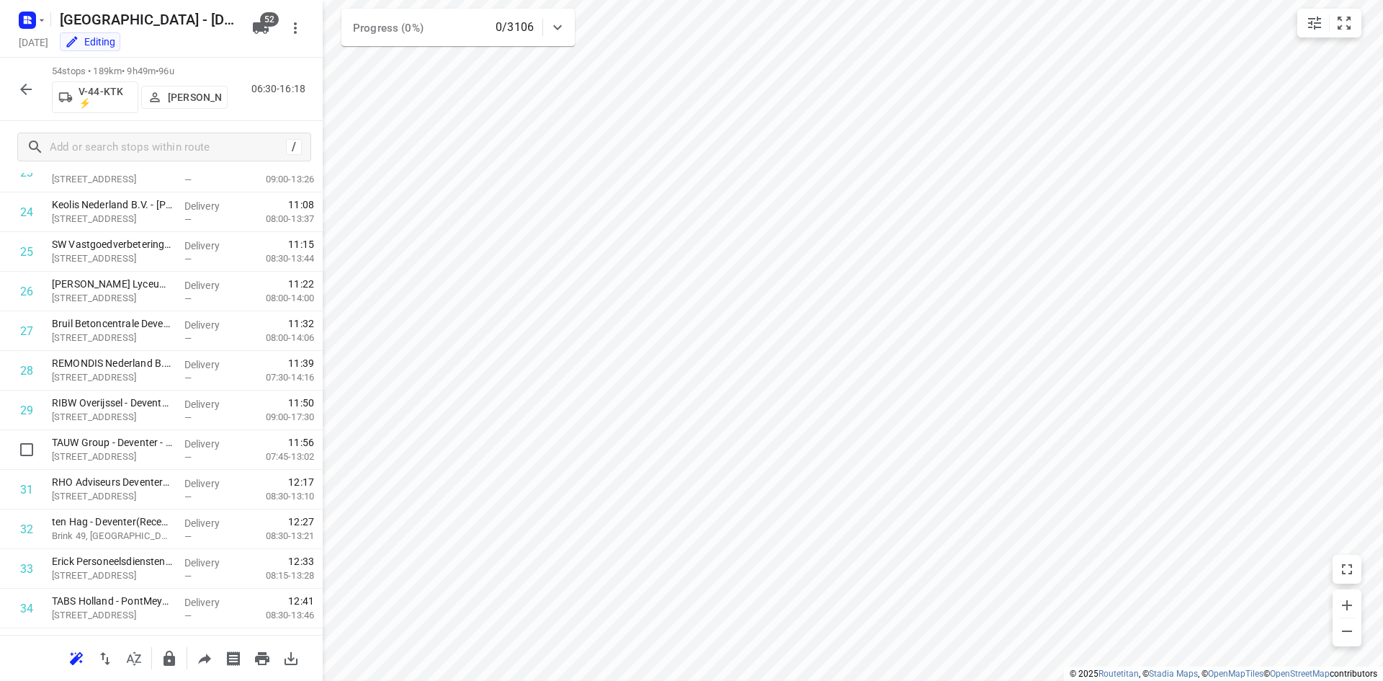
scroll to position [986, 0]
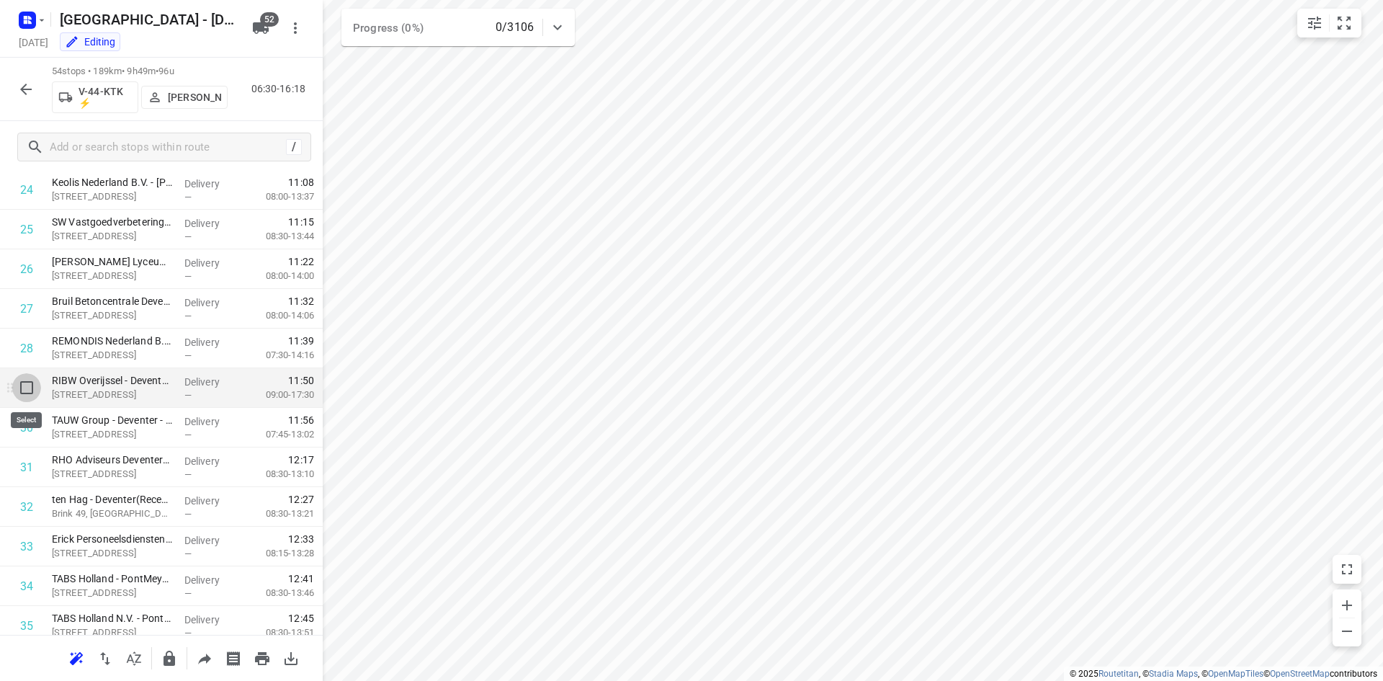
click at [30, 391] on input "checkbox" at bounding box center [26, 387] width 29 height 29
checkbox input "true"
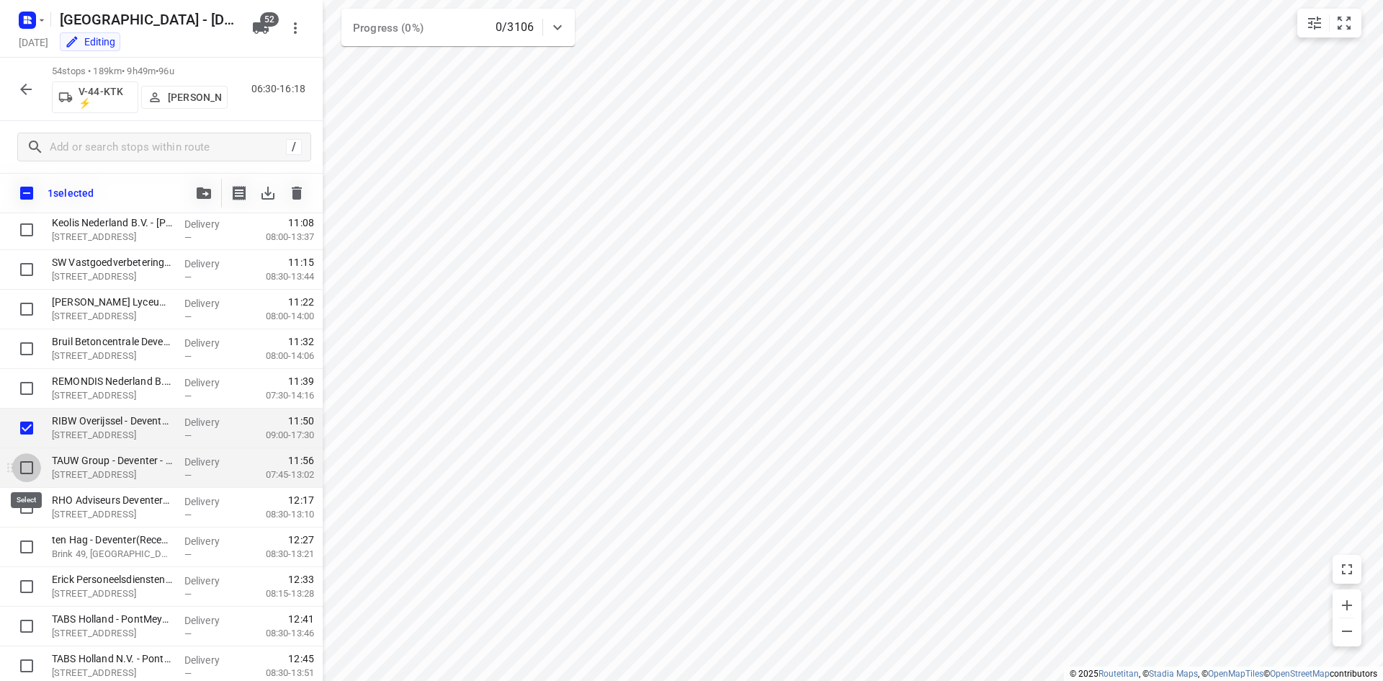
click at [20, 467] on input "checkbox" at bounding box center [26, 467] width 29 height 29
checkbox input "true"
click at [27, 517] on input "checkbox" at bounding box center [26, 507] width 29 height 29
checkbox input "true"
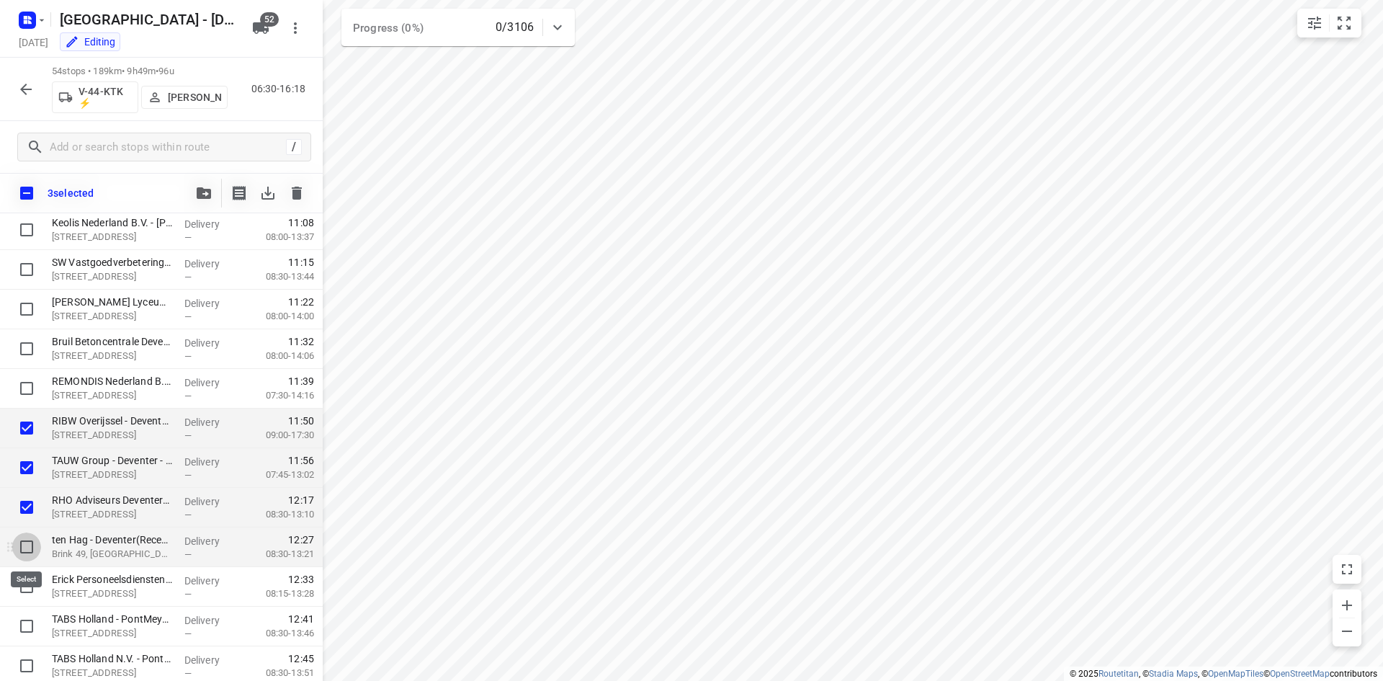
click at [29, 547] on input "checkbox" at bounding box center [26, 546] width 29 height 29
checkbox input "true"
click at [27, 583] on input "checkbox" at bounding box center [26, 586] width 29 height 29
checkbox input "true"
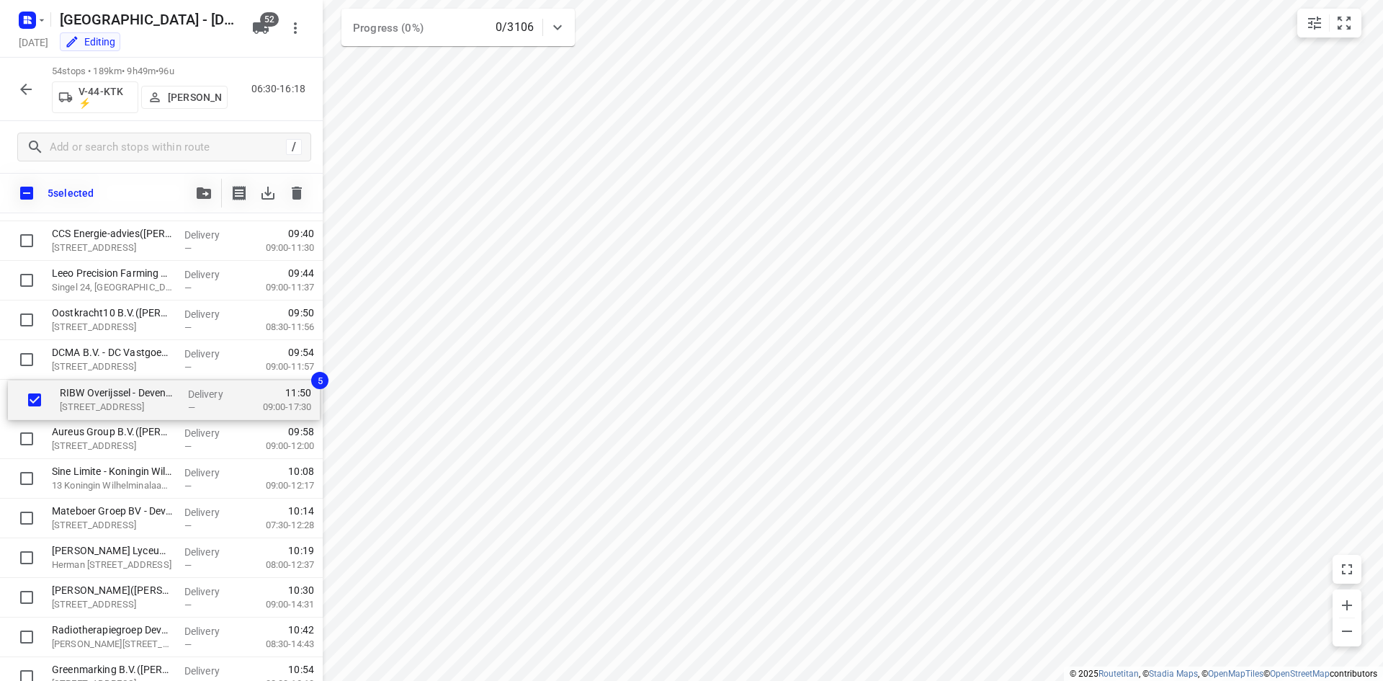
scroll to position [482, 0]
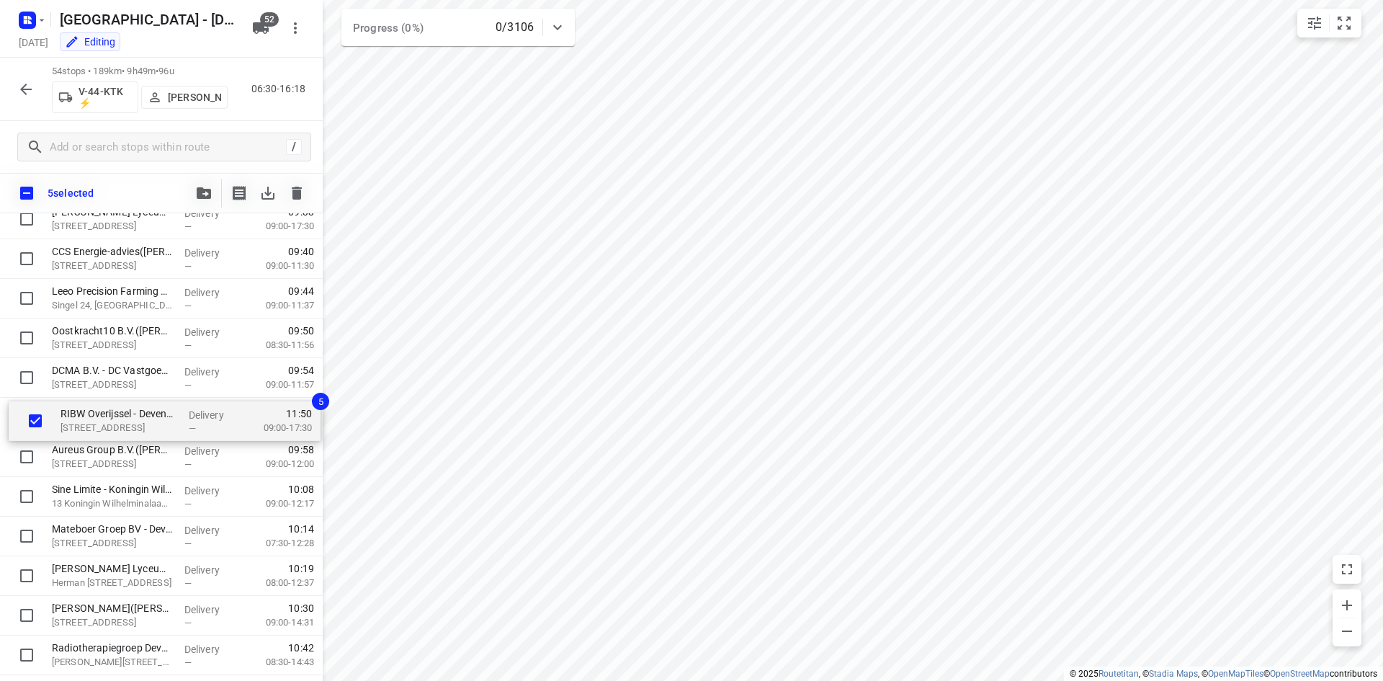
drag, startPoint x: 135, startPoint y: 568, endPoint x: 145, endPoint y: 411, distance: 157.4
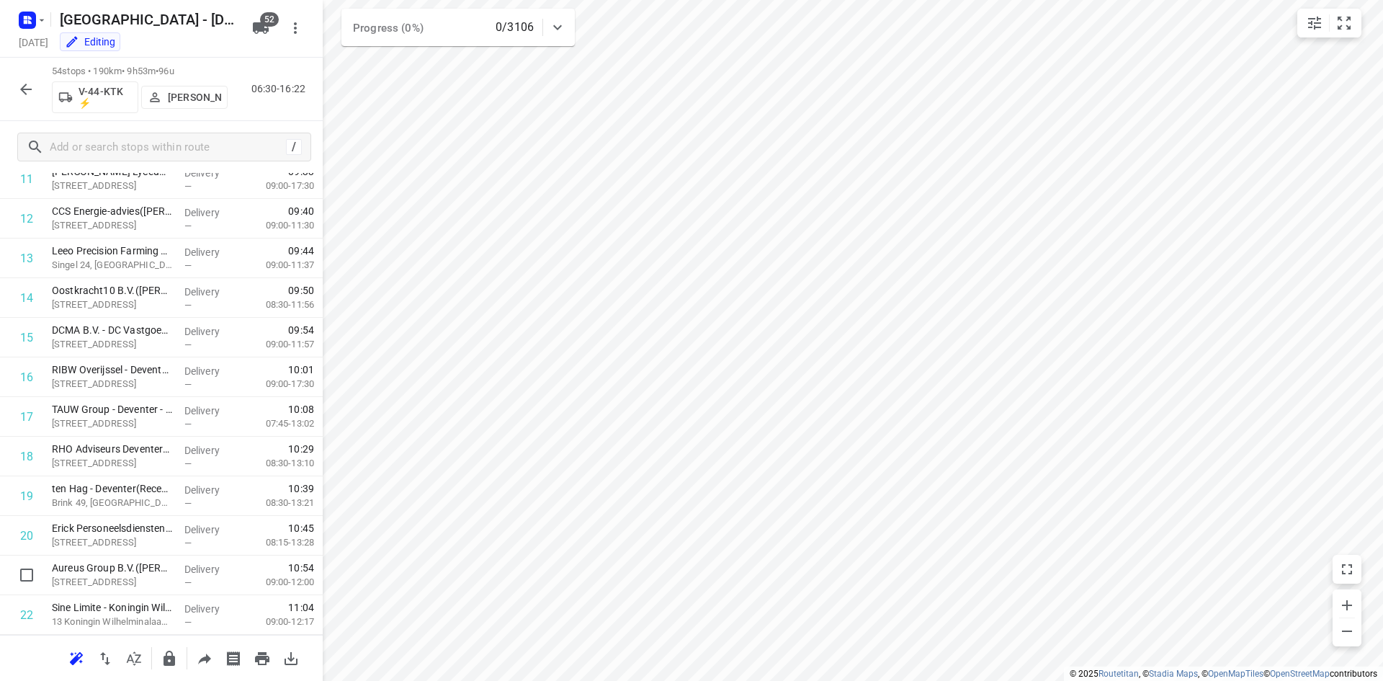
scroll to position [485, 0]
drag, startPoint x: 176, startPoint y: 563, endPoint x: 161, endPoint y: 324, distance: 239.6
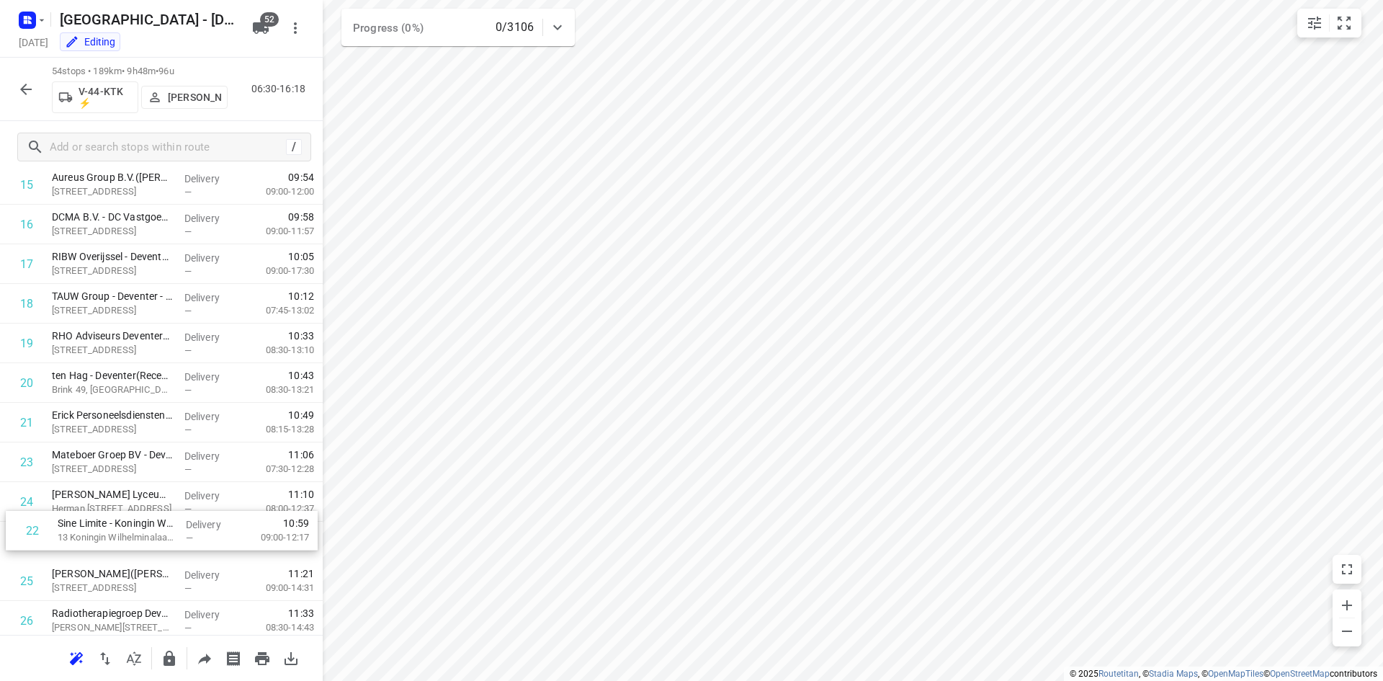
scroll to position [643, 0]
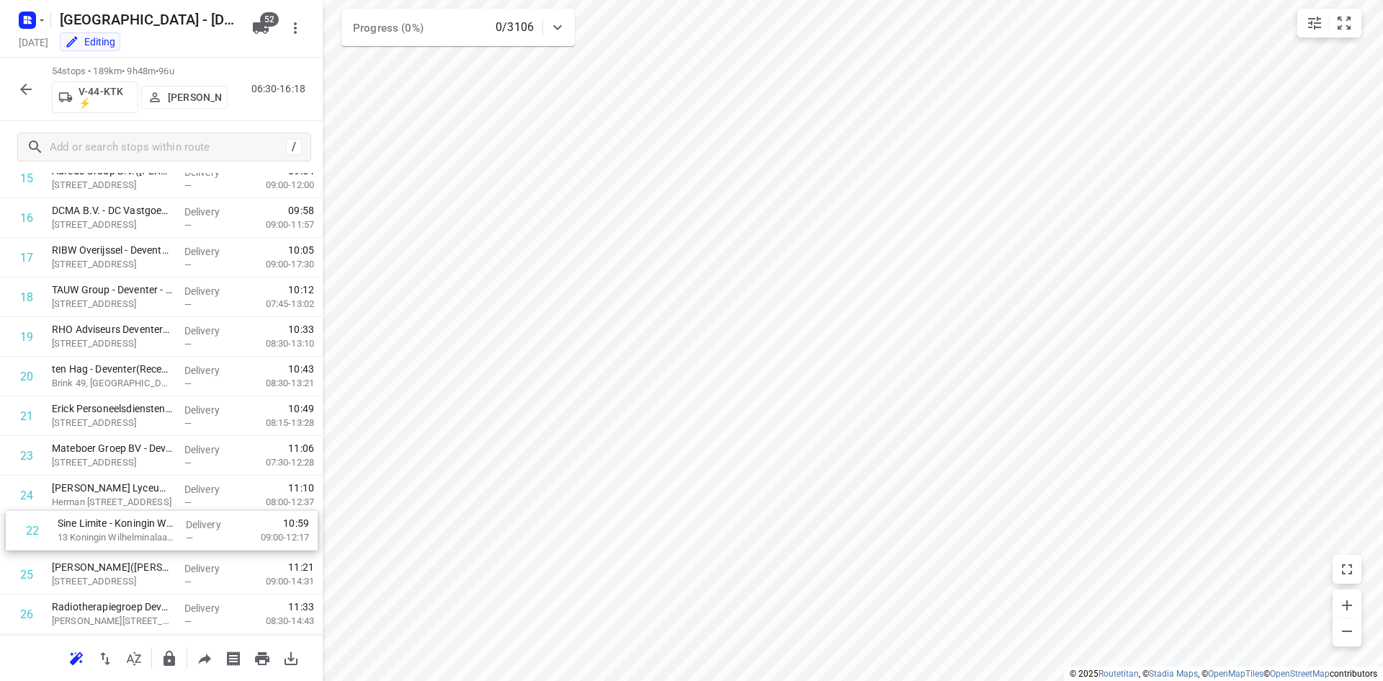
drag, startPoint x: 102, startPoint y: 466, endPoint x: 111, endPoint y: 535, distance: 69.8
click at [111, 535] on div "1 Huisartspraktijk Diepenveen(Otto Quartero) Burgemeester Doffegnieslaan 2b, Di…" at bounding box center [161, 673] width 323 height 2139
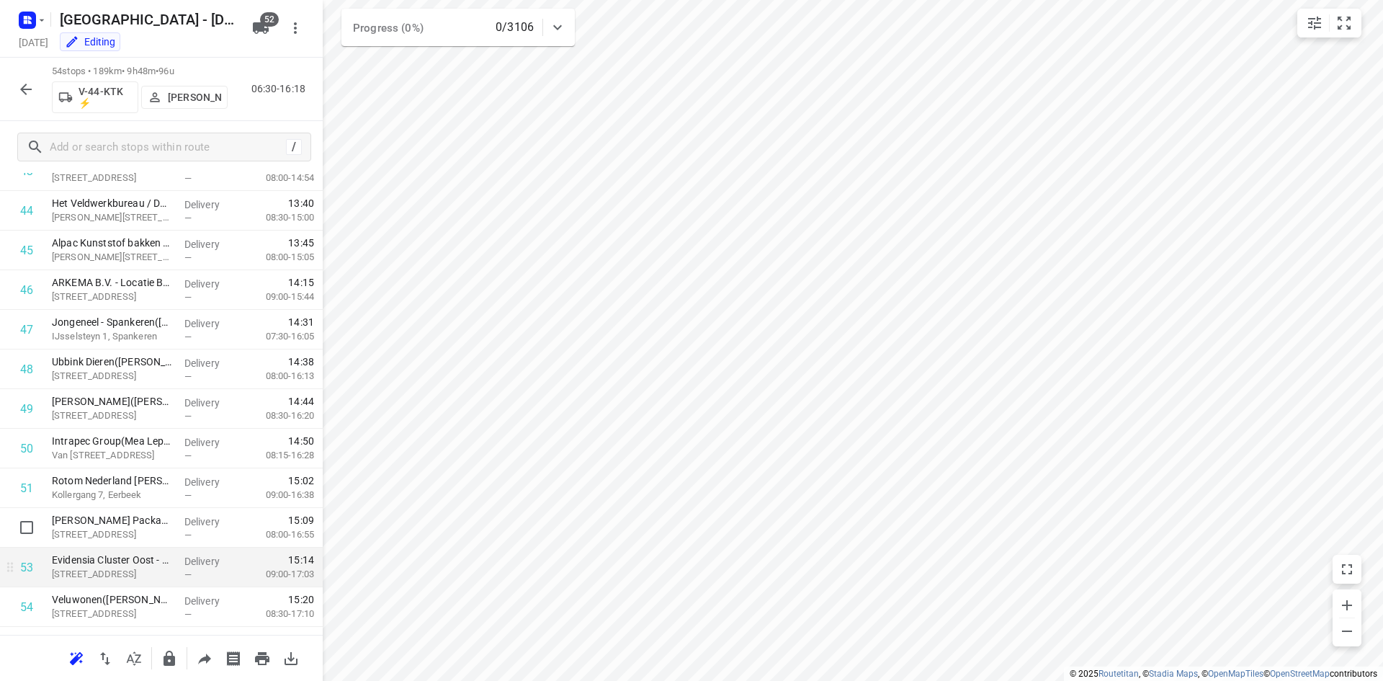
scroll to position [1789, 0]
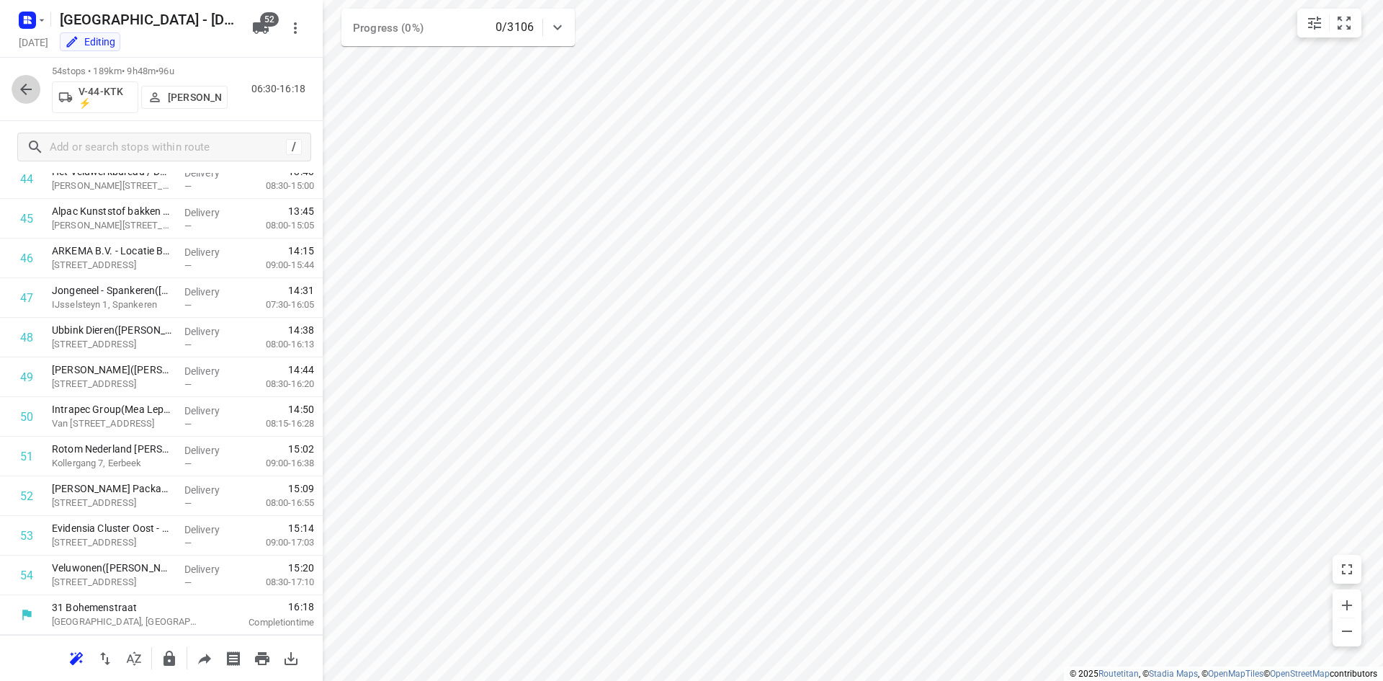
click at [25, 86] on icon "button" at bounding box center [26, 90] width 12 height 12
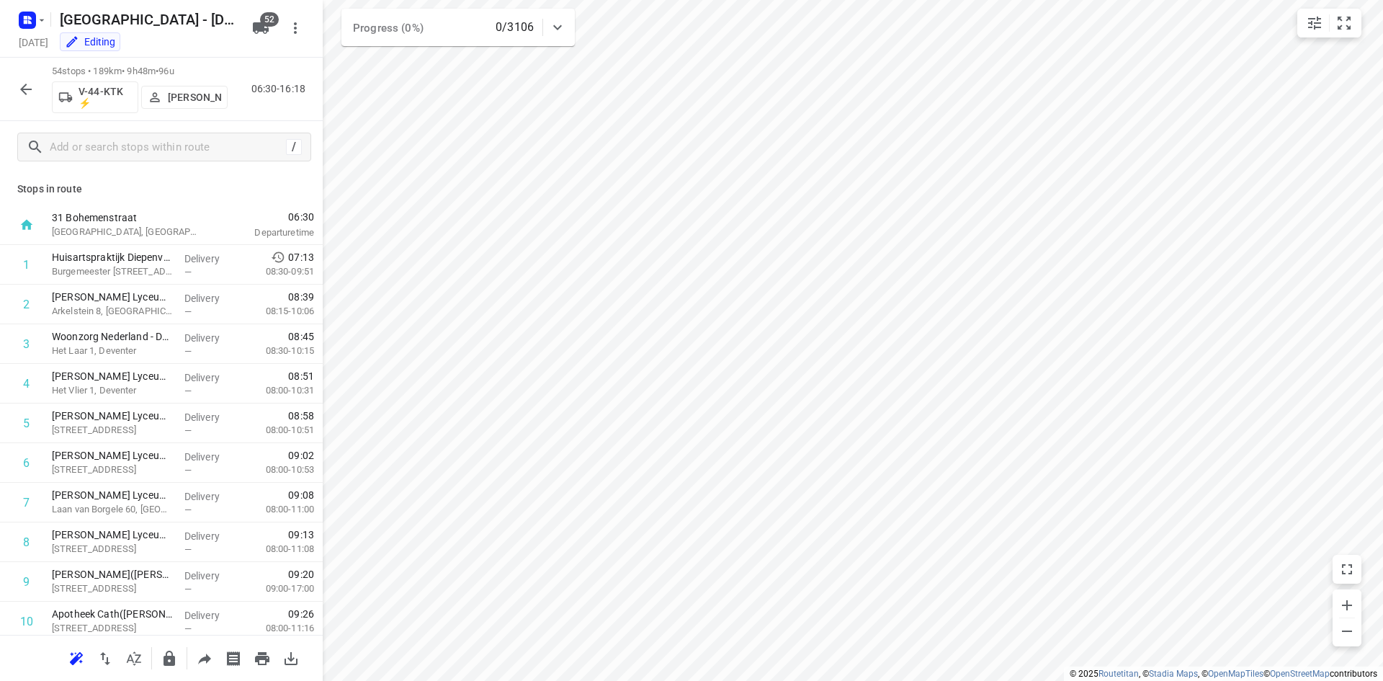
click at [174, 96] on p "Conny Fikse" at bounding box center [194, 97] width 53 height 12
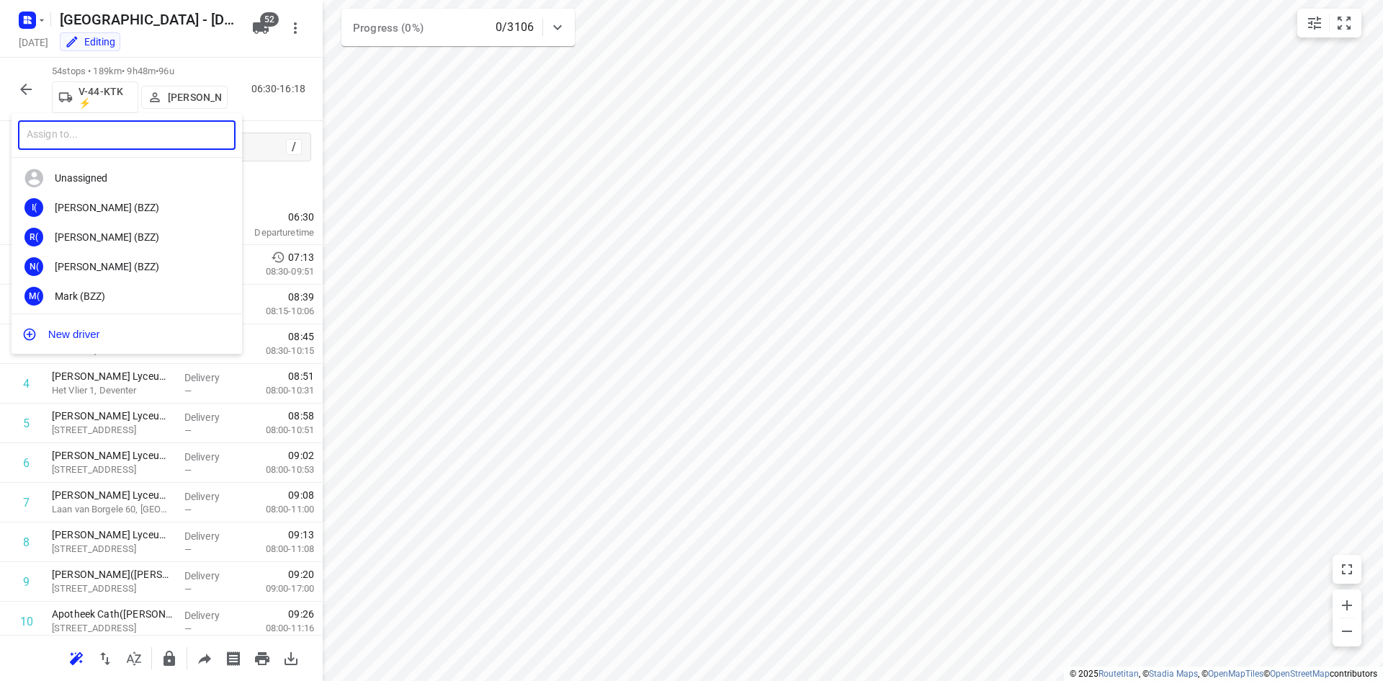
click at [138, 133] on input "text" at bounding box center [127, 135] width 218 height 30
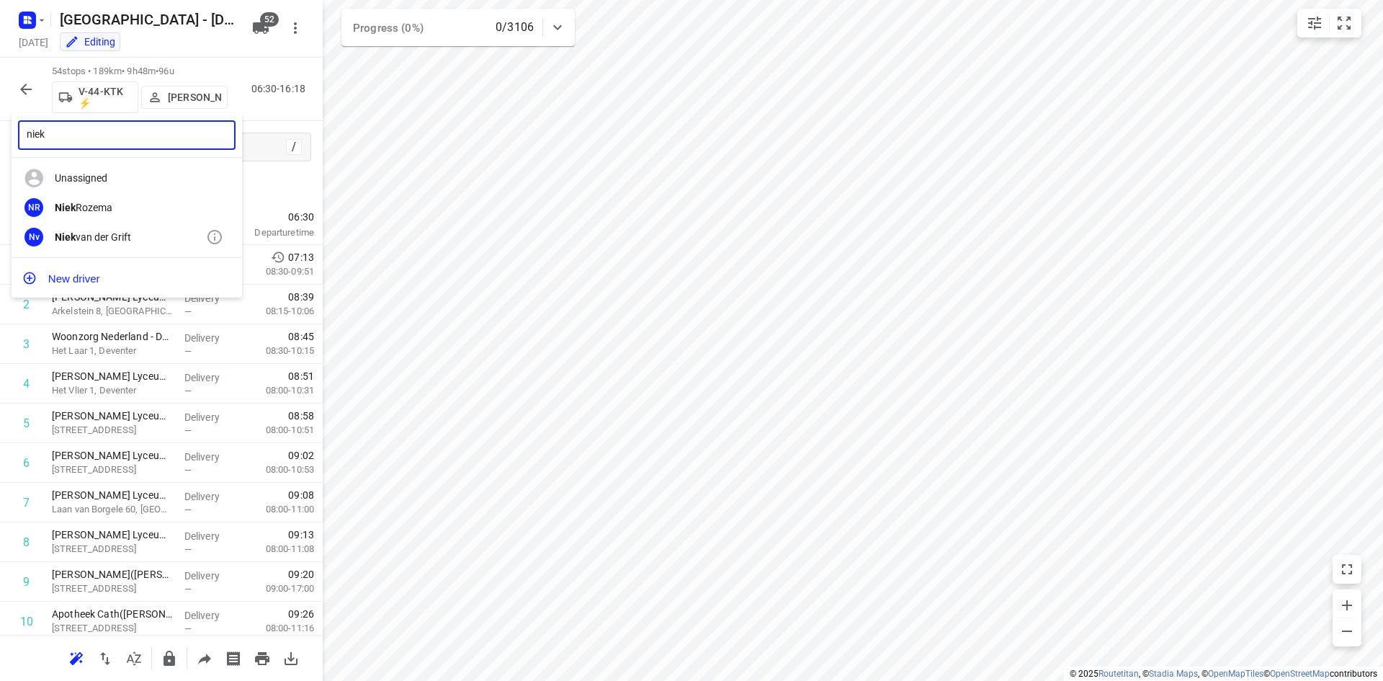
type input "niek"
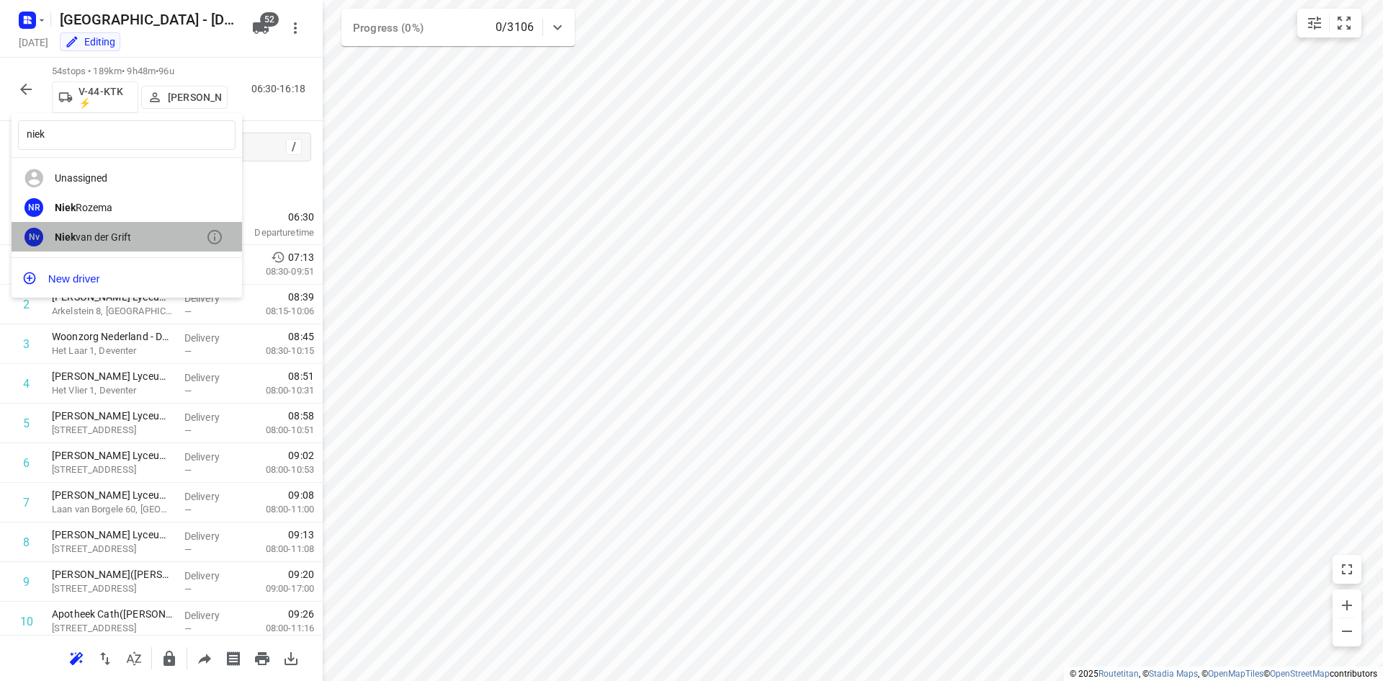
click at [87, 235] on div "Niek van der Grift" at bounding box center [130, 237] width 151 height 12
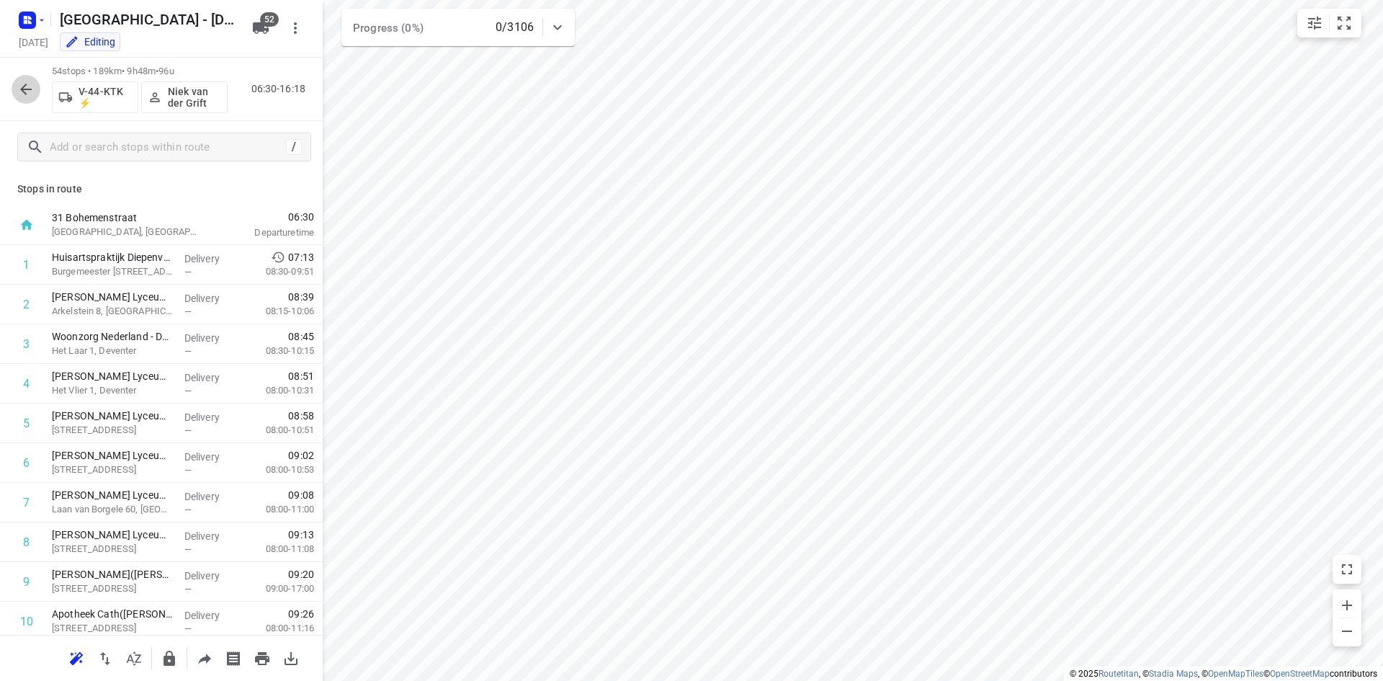
click at [21, 96] on icon "button" at bounding box center [25, 89] width 17 height 17
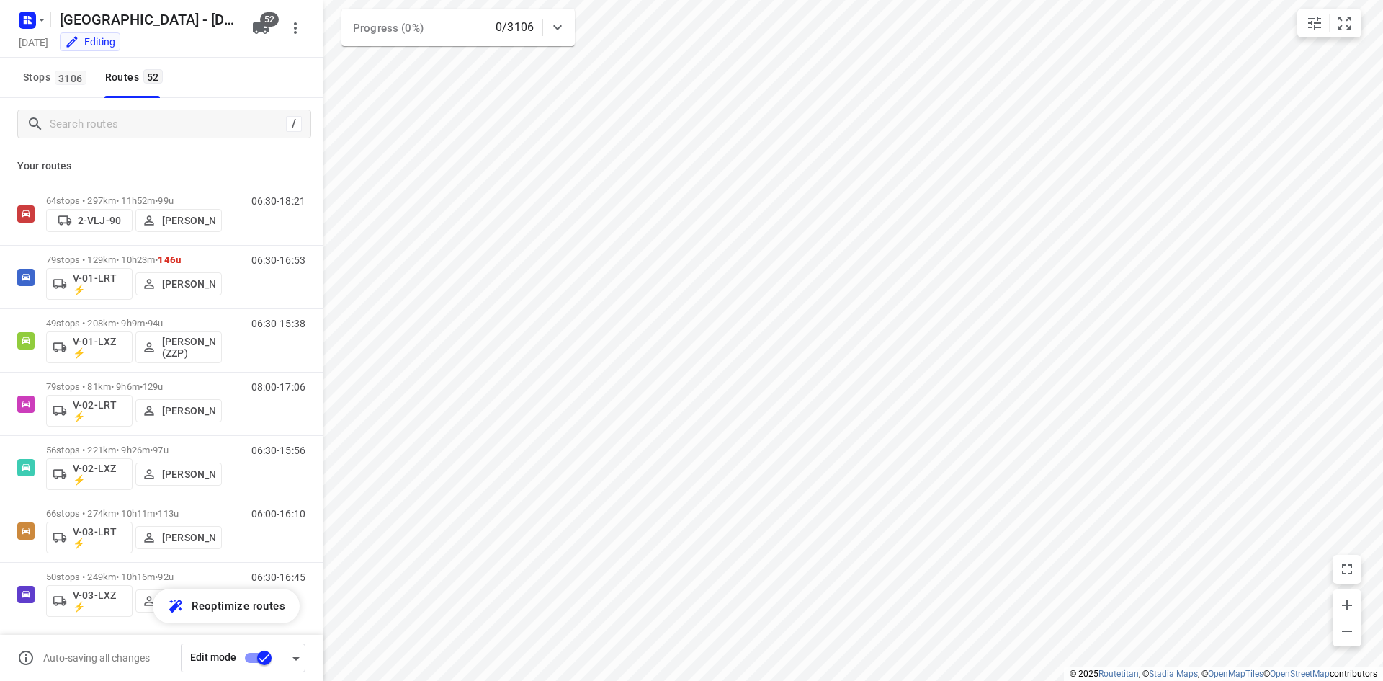
click at [257, 649] on input "checkbox" at bounding box center [264, 657] width 82 height 27
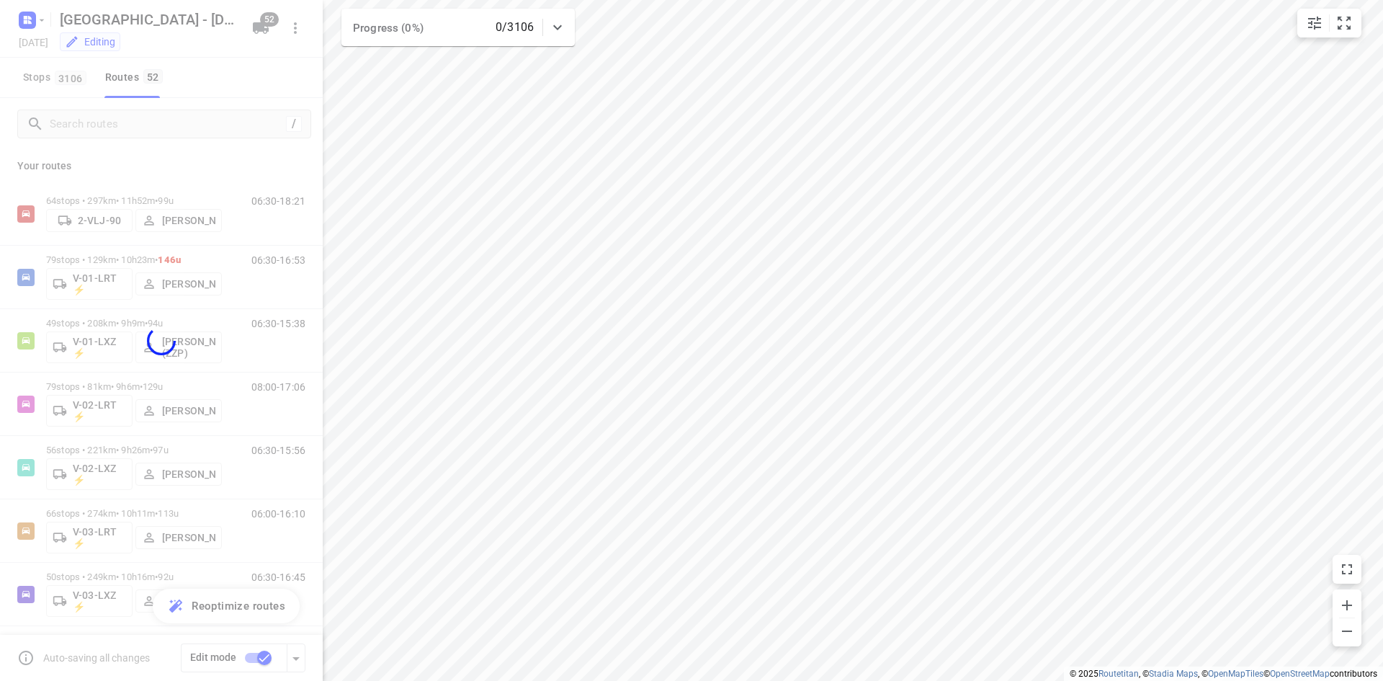
checkbox input "false"
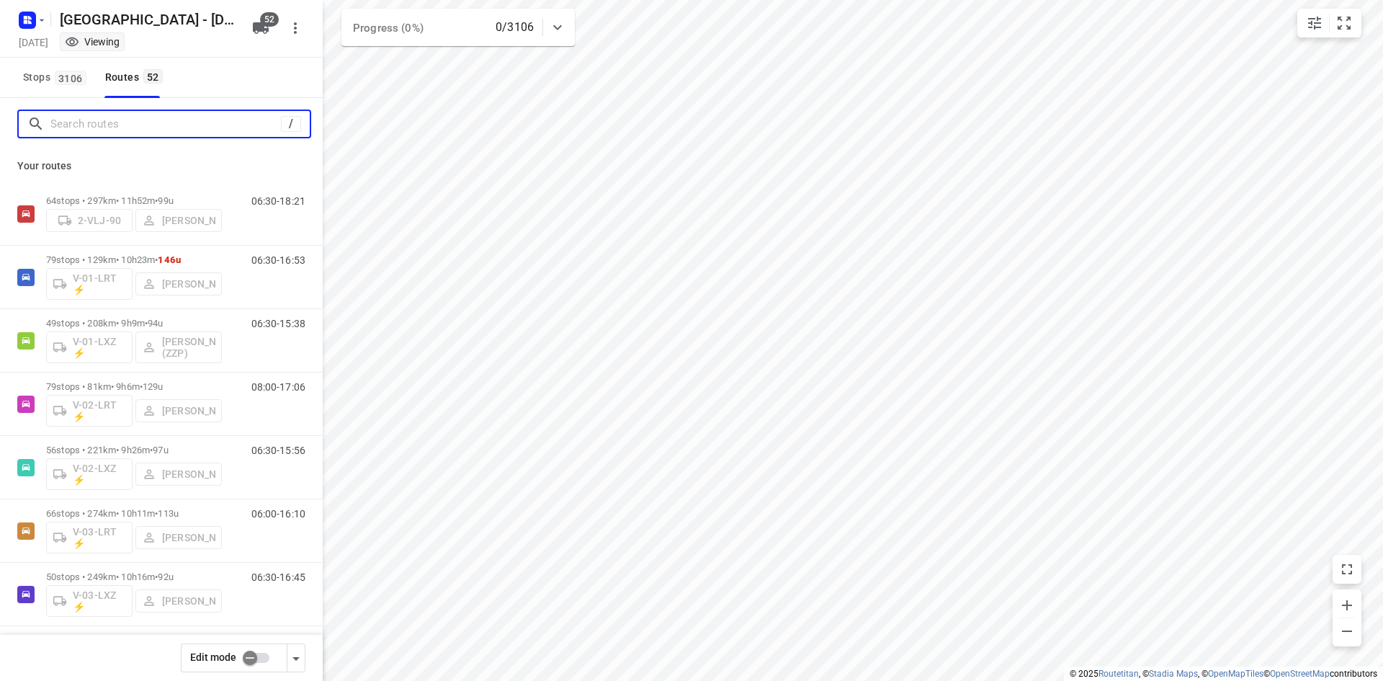
click at [123, 122] on input "Search routes" at bounding box center [165, 124] width 231 height 22
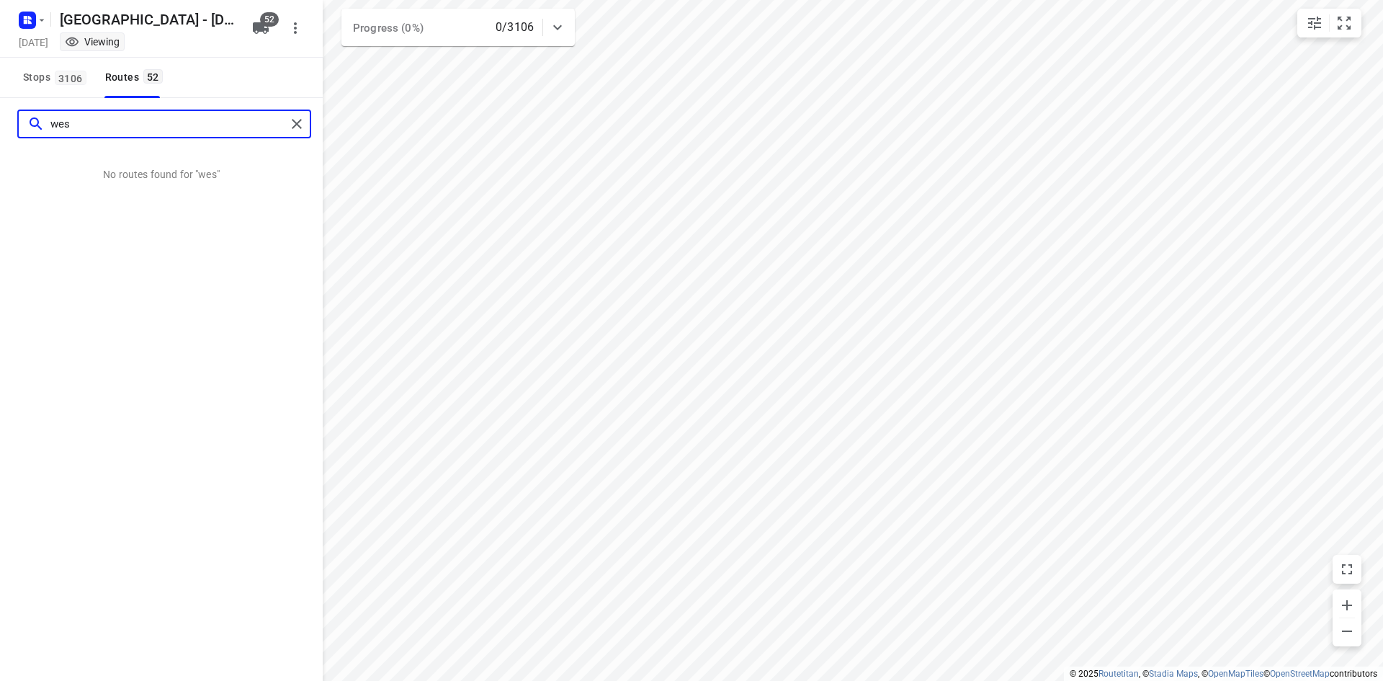
type input "wes"
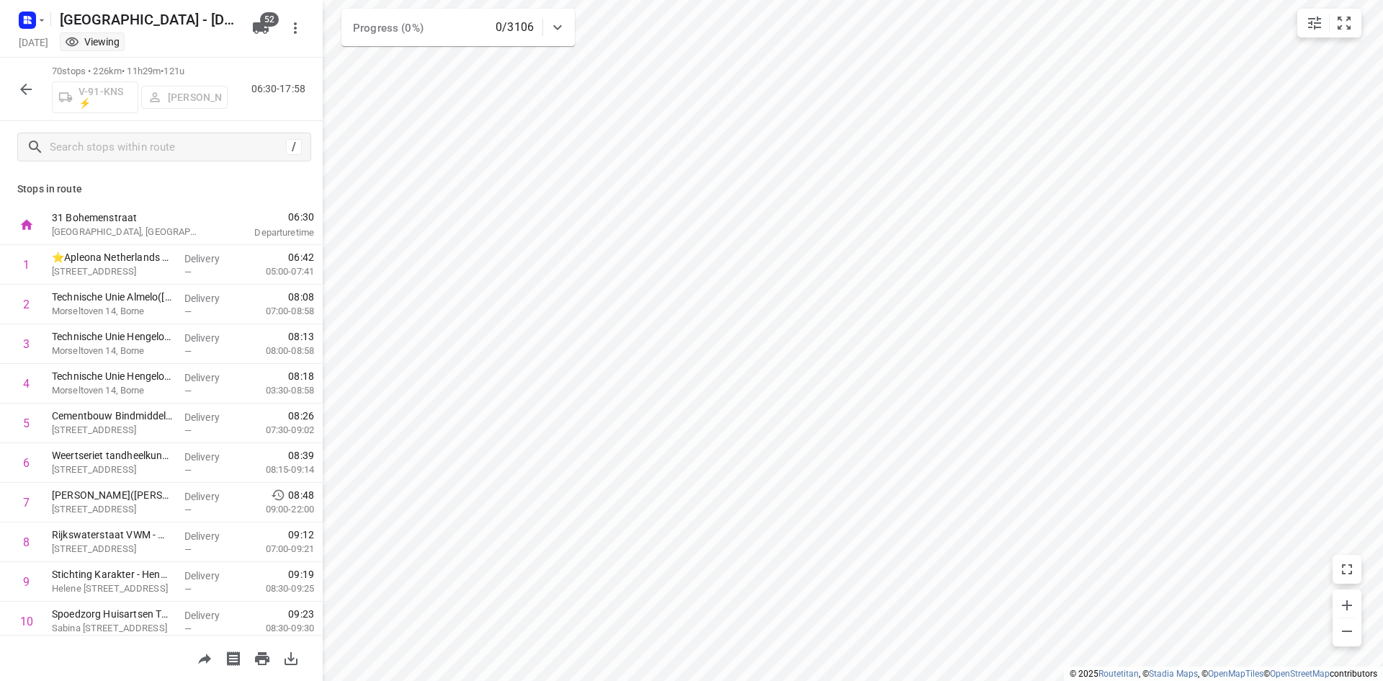
click at [4, 94] on div "70 stops • 226km • 11h29m • 121u V-91-KNS ⚡ Gera van de Vreugde 06:30-17:58" at bounding box center [161, 89] width 323 height 63
click at [0, 91] on div "70 stops • 226km • 11h29m • 121u V-91-KNS ⚡ Gera van de Vreugde 06:30-17:58" at bounding box center [161, 89] width 323 height 63
click at [22, 91] on icon "button" at bounding box center [25, 89] width 17 height 17
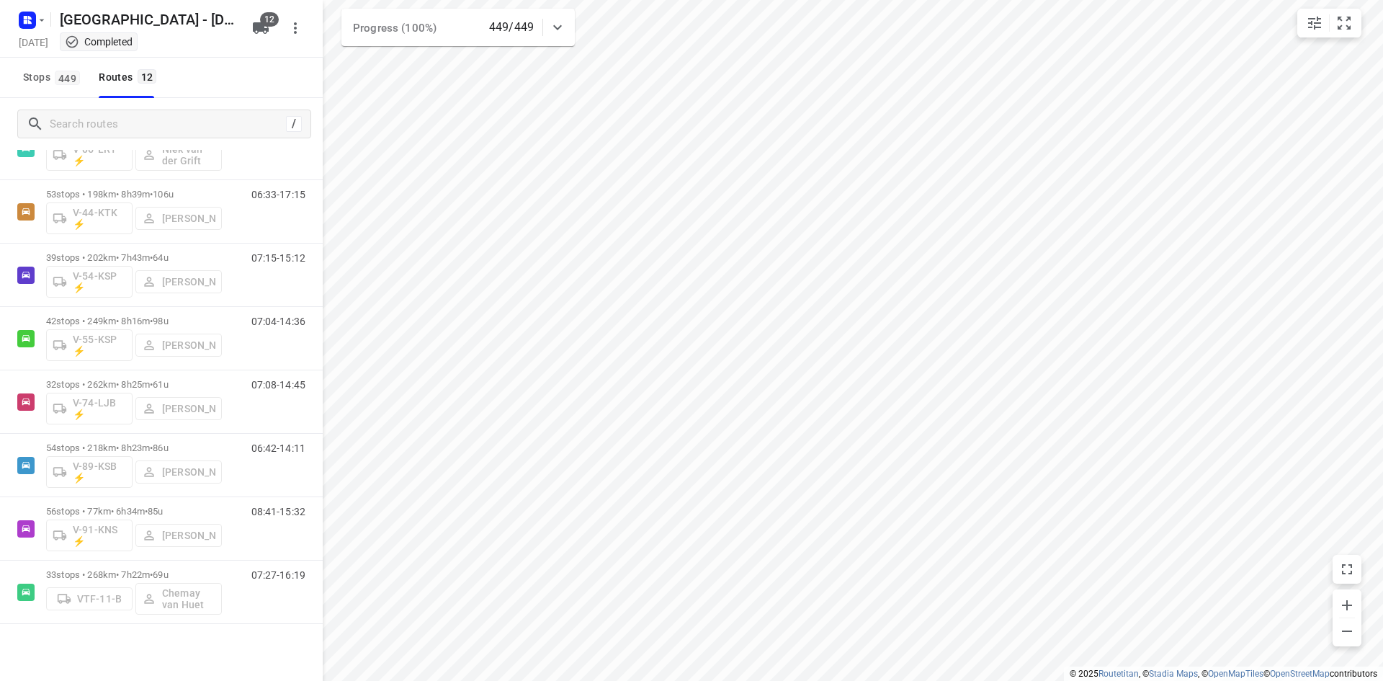
scroll to position [310, 0]
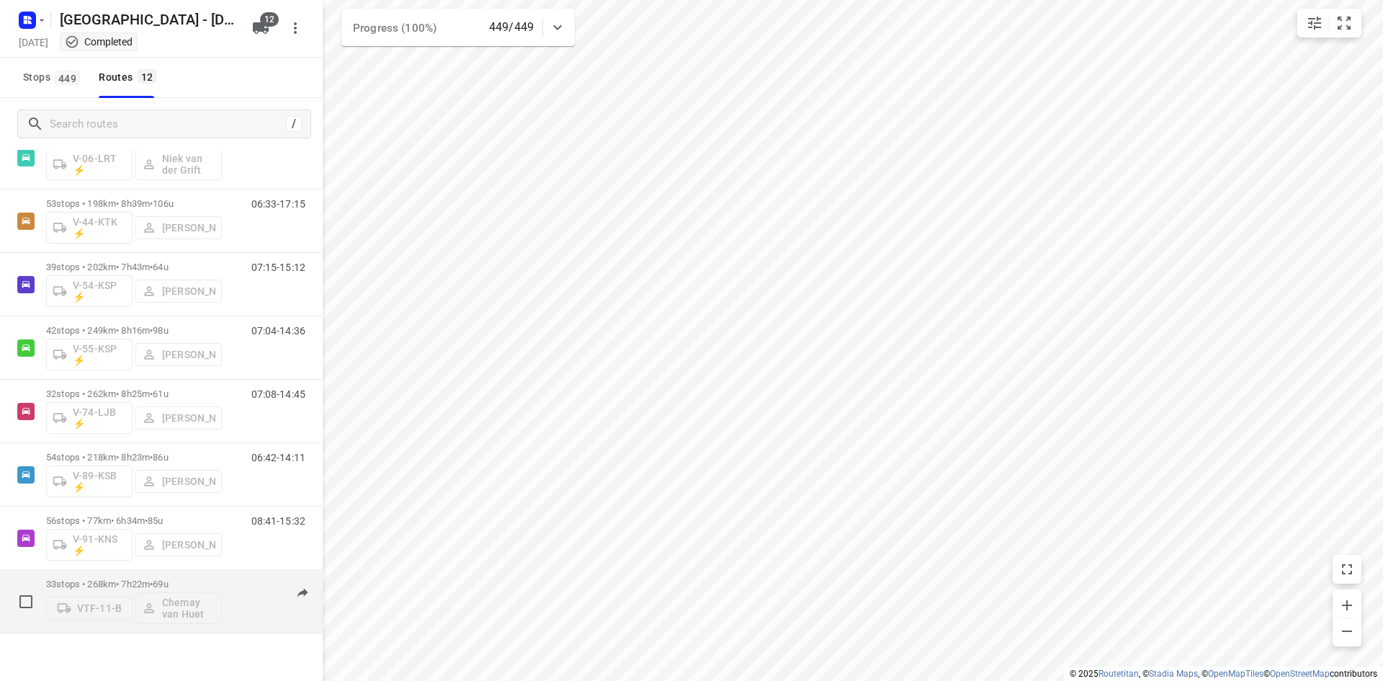
click at [195, 578] on p "33 stops • 268km • 7h22m • 69u" at bounding box center [134, 583] width 176 height 11
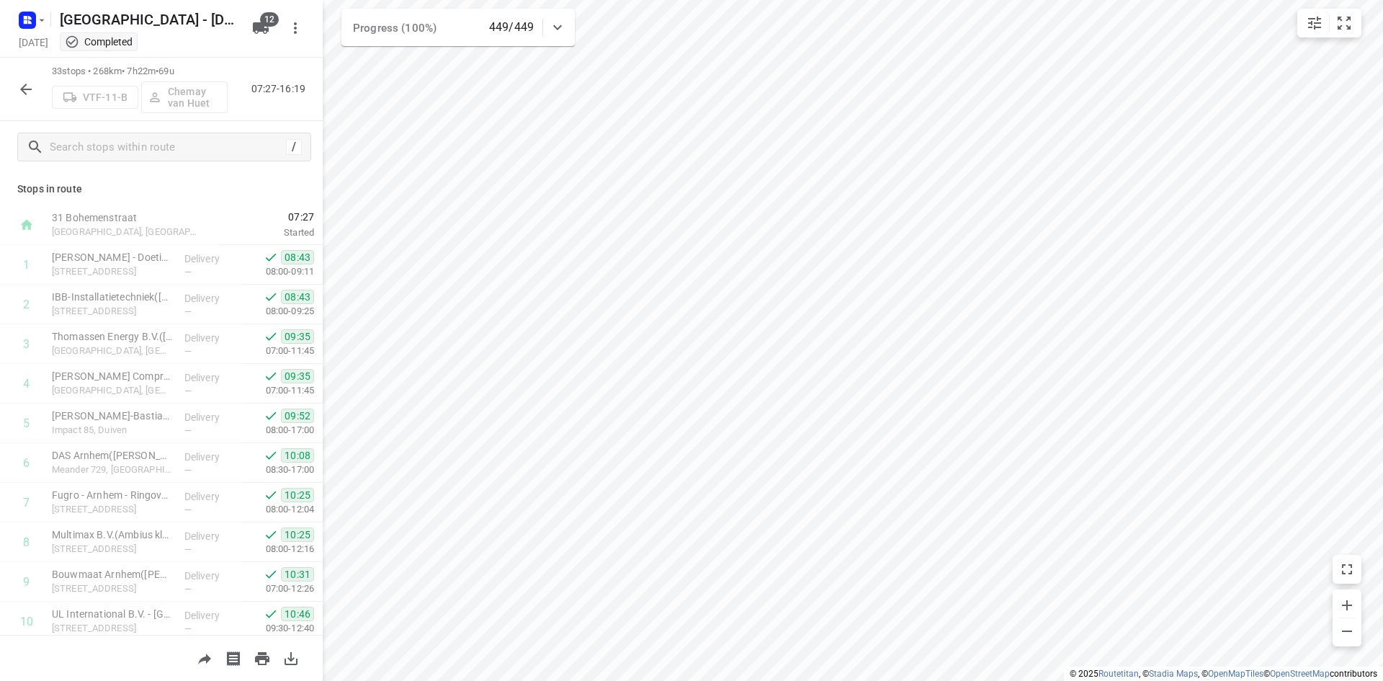
click at [10, 85] on div "33 stops • 268km • 7h22m • 69u VTF-11-B Chemay van Huet 07:27-16:19" at bounding box center [161, 89] width 323 height 63
click at [13, 84] on button "button" at bounding box center [26, 89] width 29 height 29
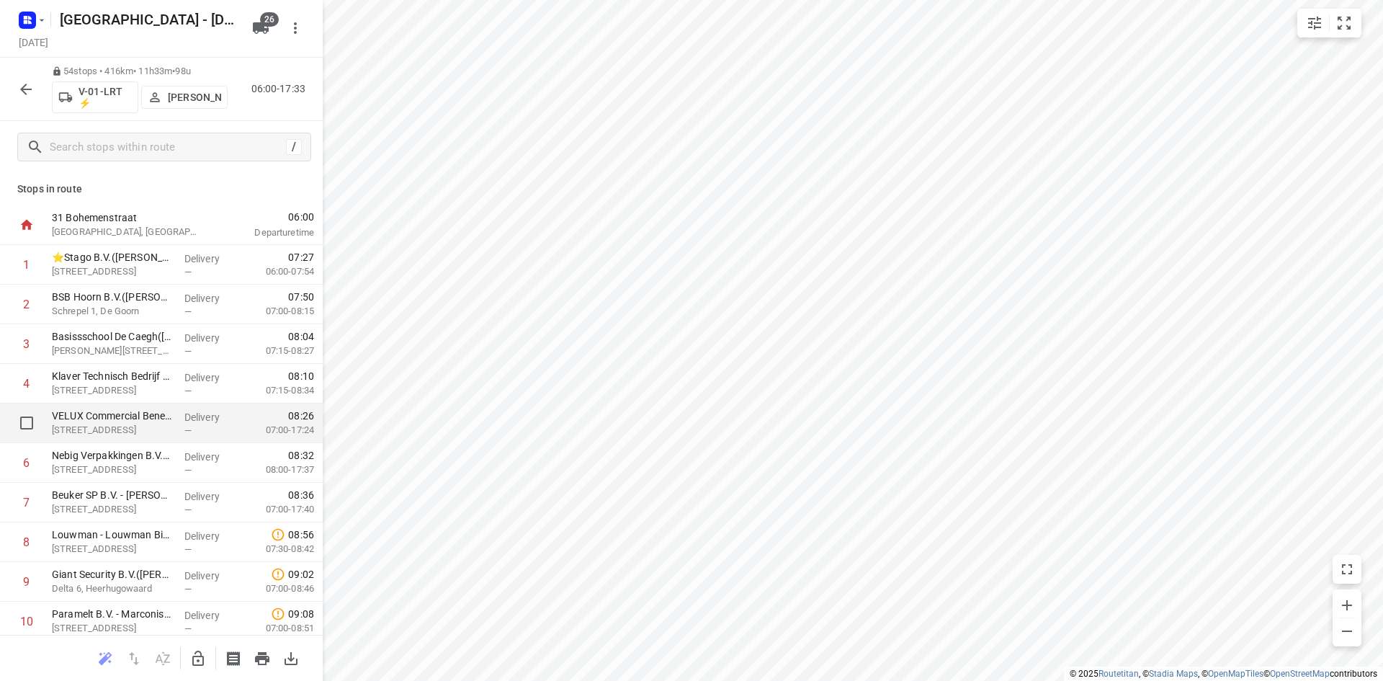
scroll to position [72, 0]
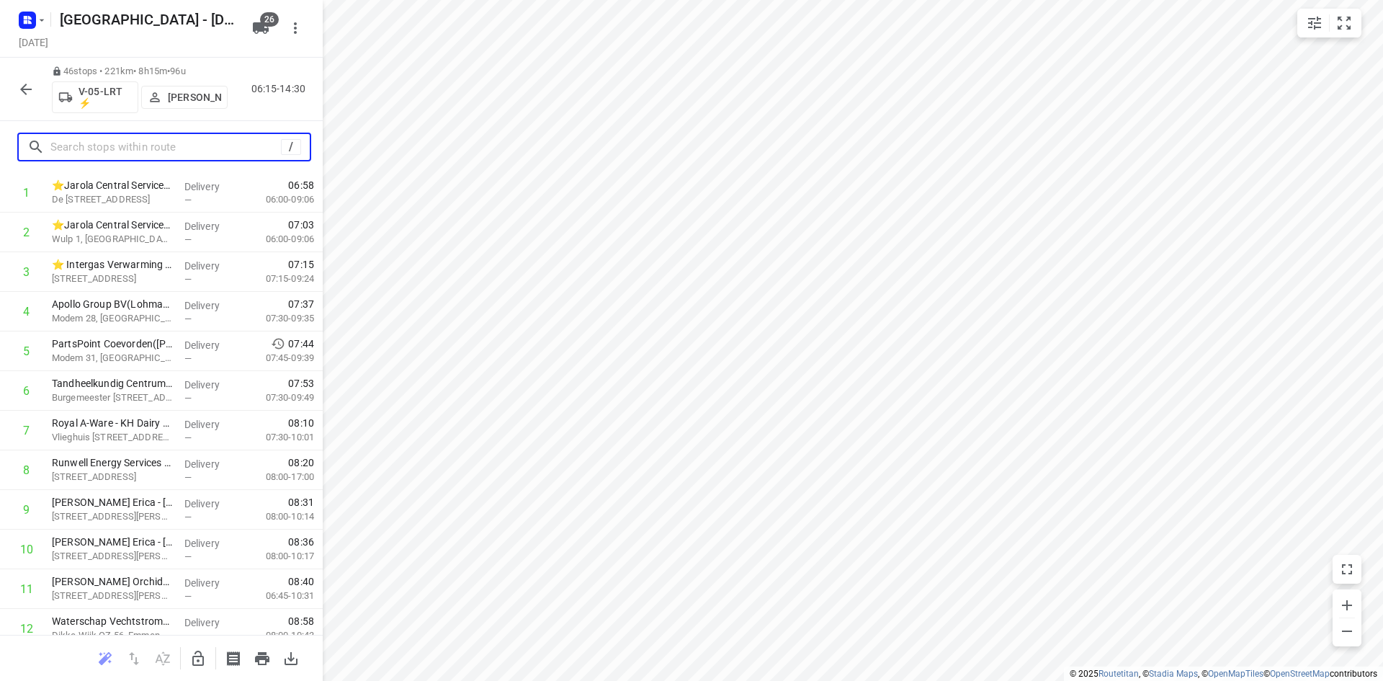
click at [148, 154] on input "text" at bounding box center [165, 147] width 231 height 22
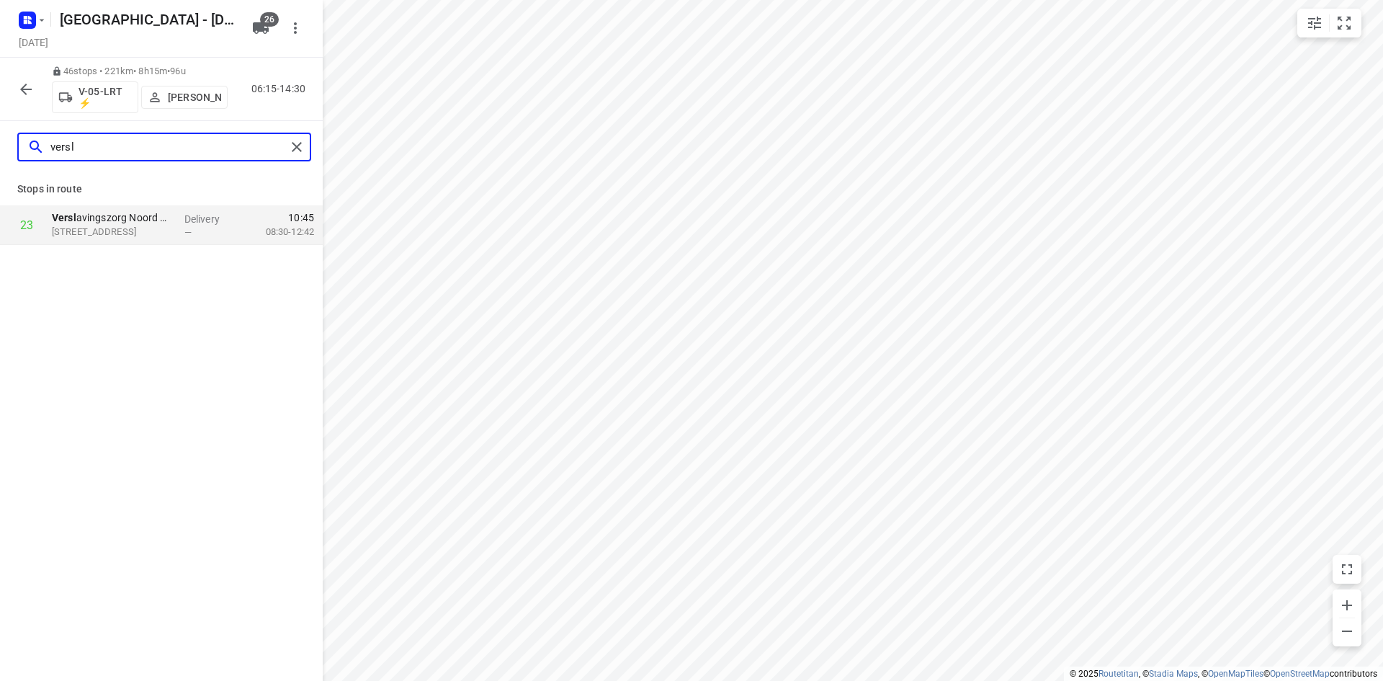
type input "versl"
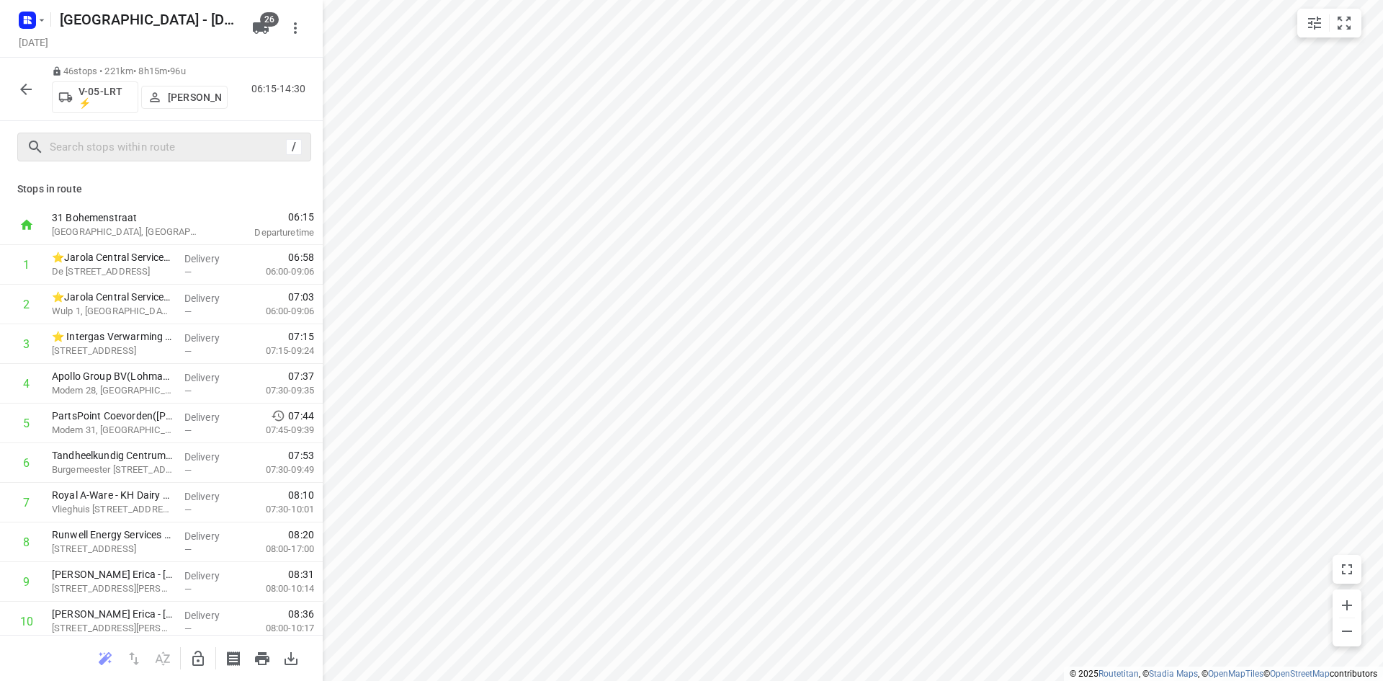
click at [36, 88] on button "button" at bounding box center [26, 89] width 29 height 29
click at [176, 77] on p "39 stops • 245km • 9h4m • 94u" at bounding box center [140, 76] width 176 height 14
click at [174, 91] on p "[PERSON_NAME]" at bounding box center [194, 97] width 53 height 12
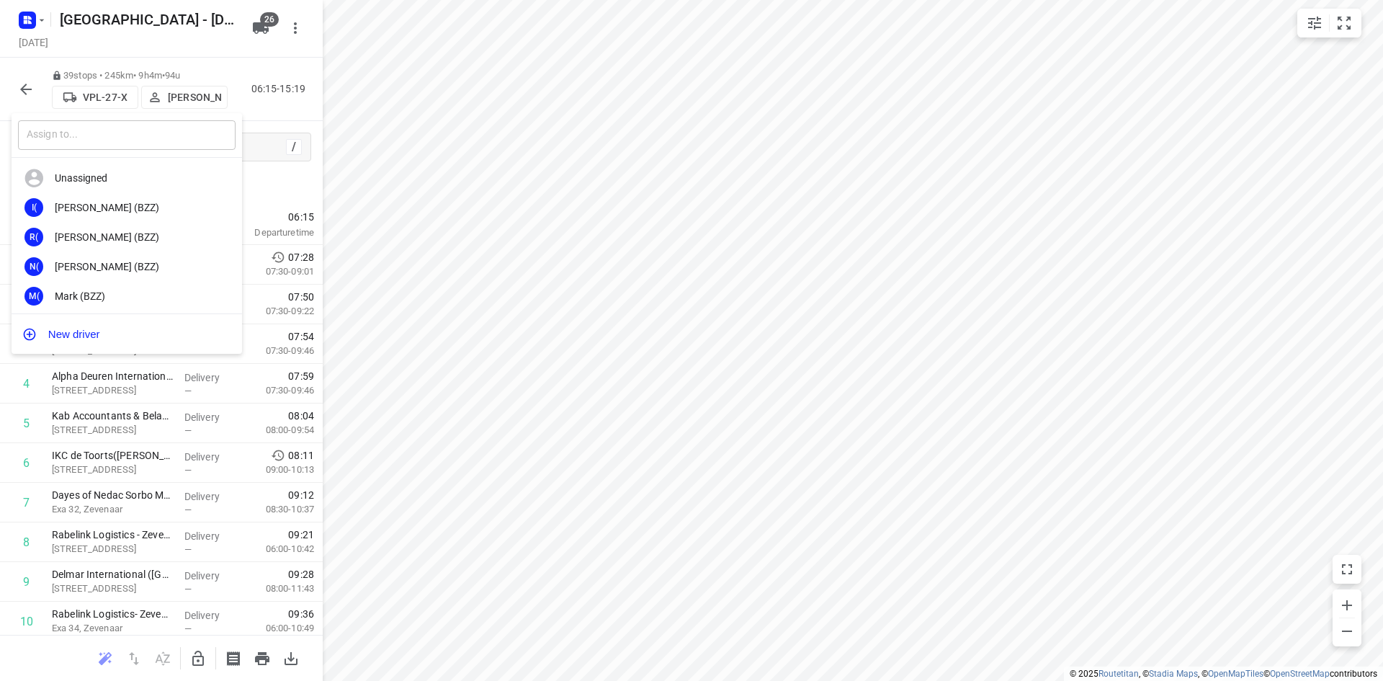
click at [121, 130] on input "text" at bounding box center [127, 135] width 218 height 30
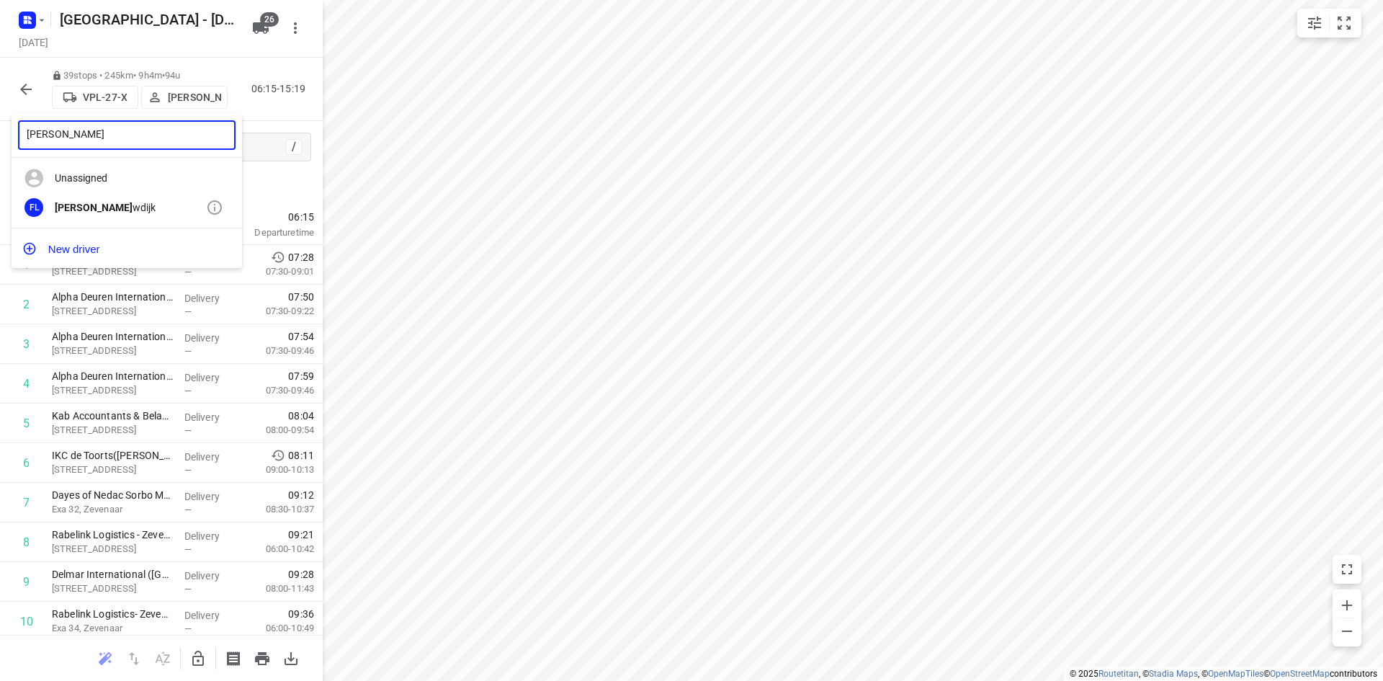
type input "frank lou"
click at [125, 200] on div "FL Frank Lou wdijk" at bounding box center [127, 208] width 231 height 30
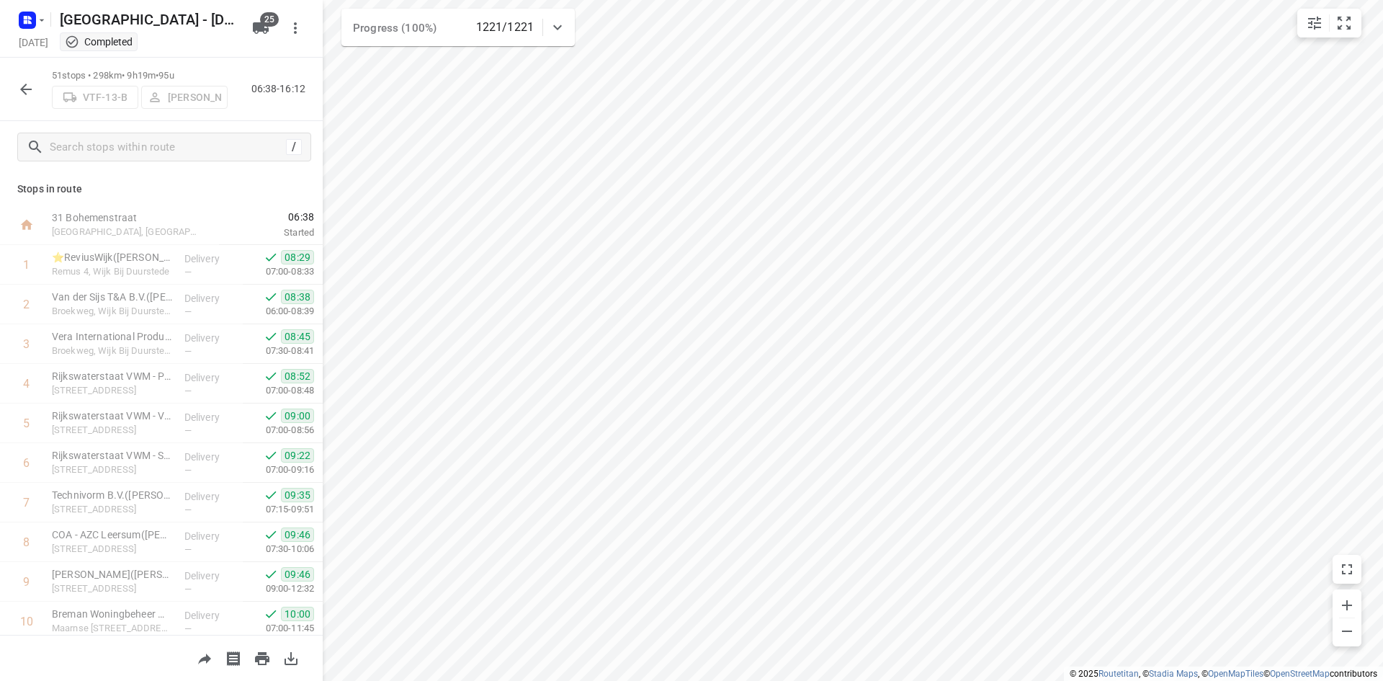
scroll to position [1671, 0]
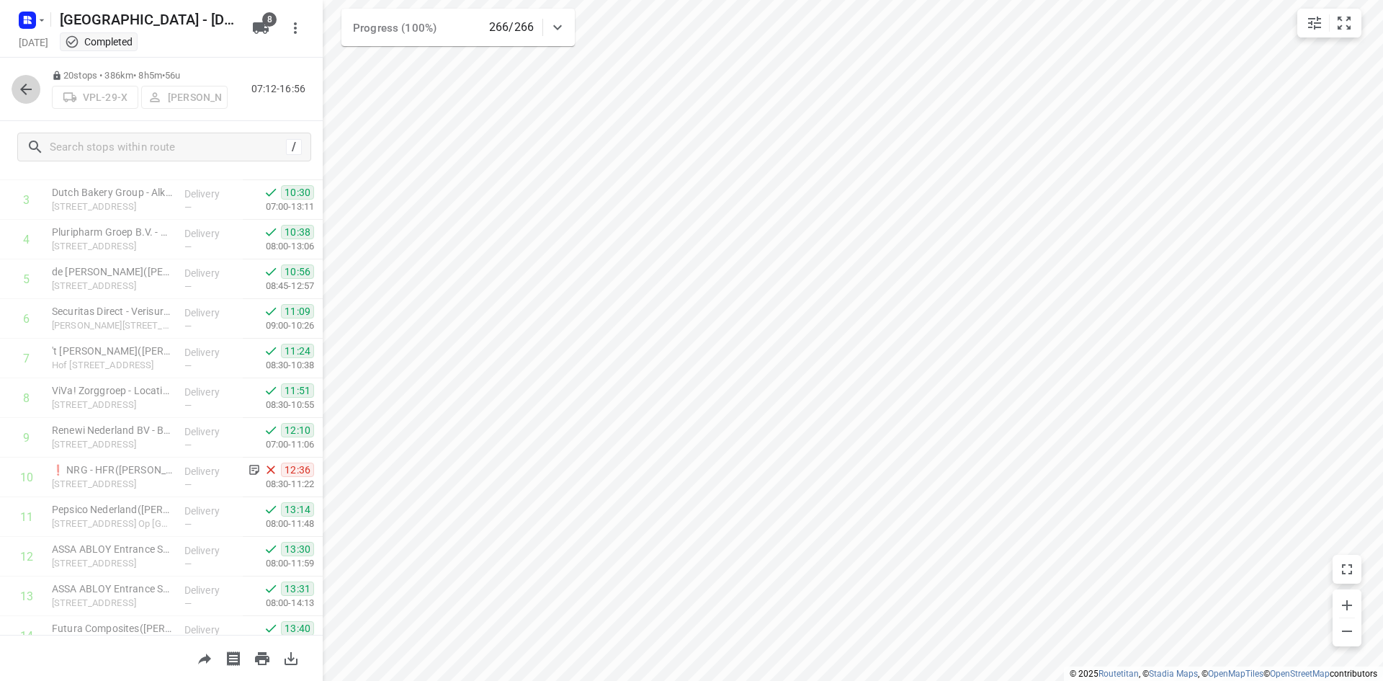
click at [21, 85] on icon "button" at bounding box center [25, 89] width 17 height 17
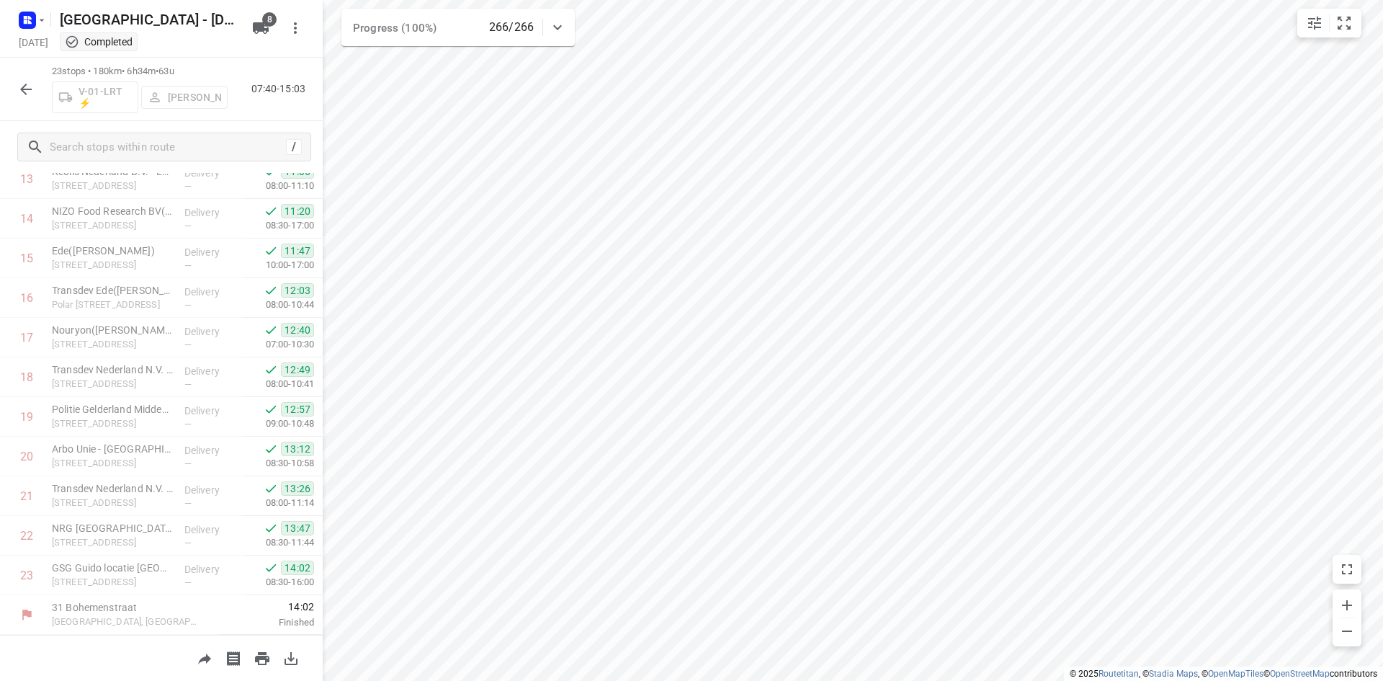
scroll to position [561, 0]
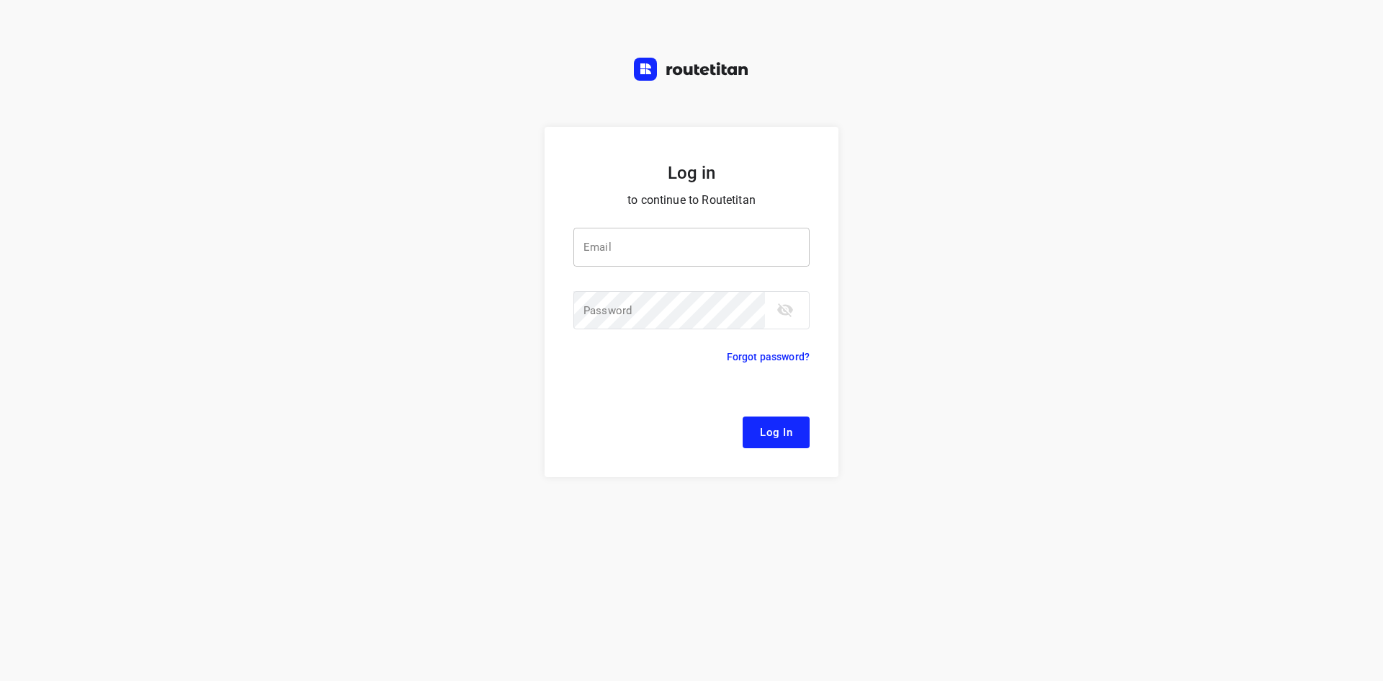
drag, startPoint x: 617, startPoint y: 238, endPoint x: 609, endPoint y: 243, distance: 8.8
click at [617, 238] on input "email" at bounding box center [691, 247] width 236 height 39
type input "[EMAIL_ADDRESS][DOMAIN_NAME]"
click at [743, 416] on button "Log In" at bounding box center [776, 432] width 67 height 32
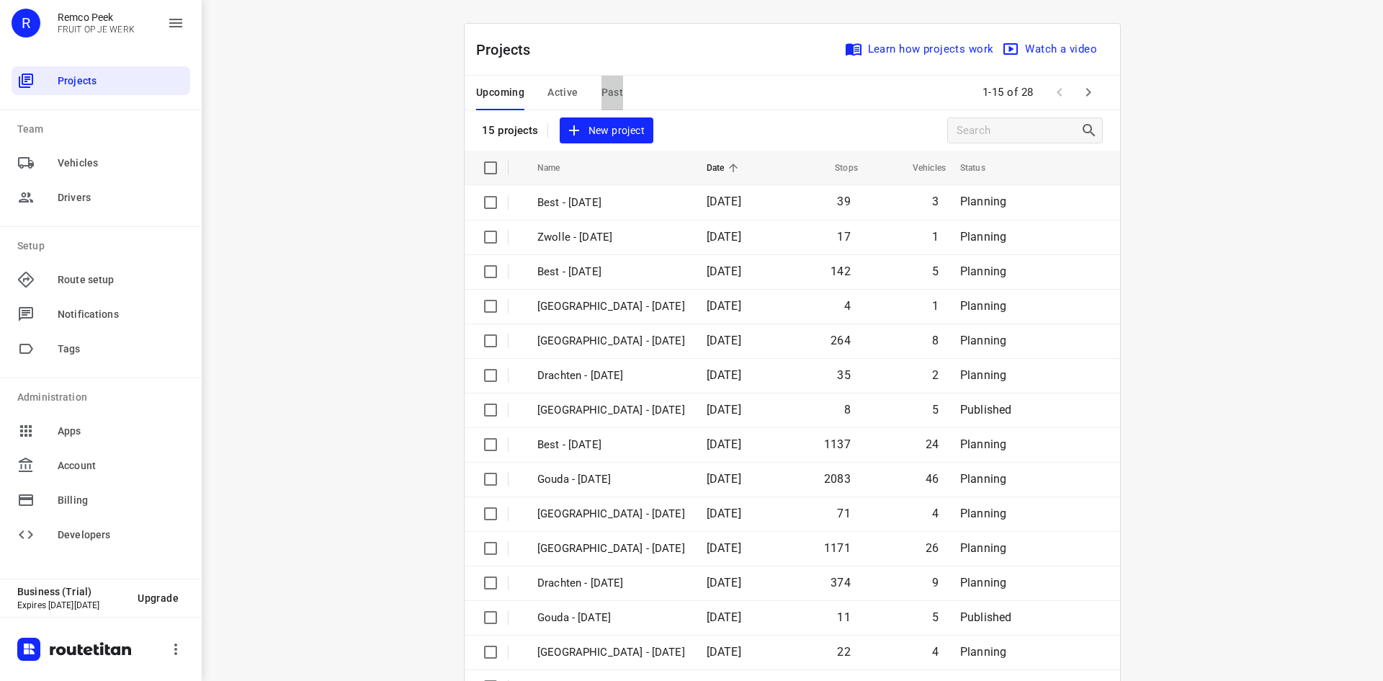
click at [614, 86] on span "Past" at bounding box center [613, 93] width 22 height 18
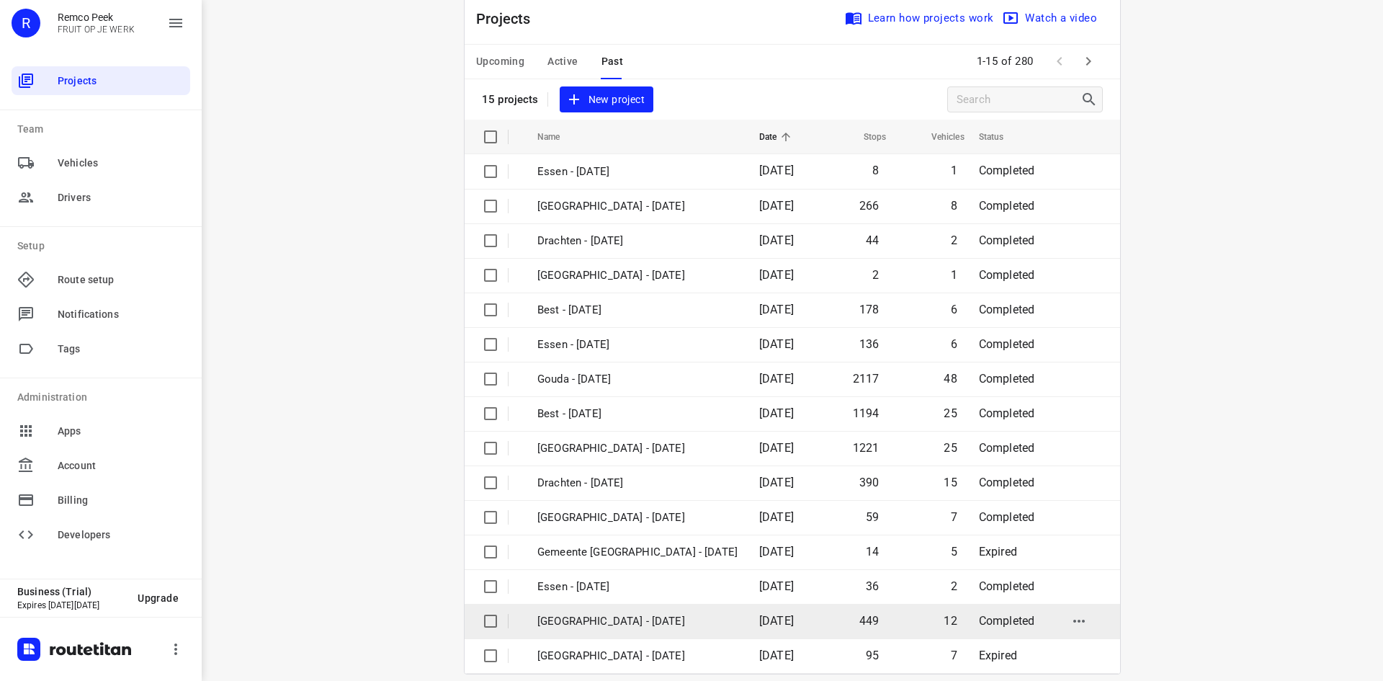
scroll to position [48, 0]
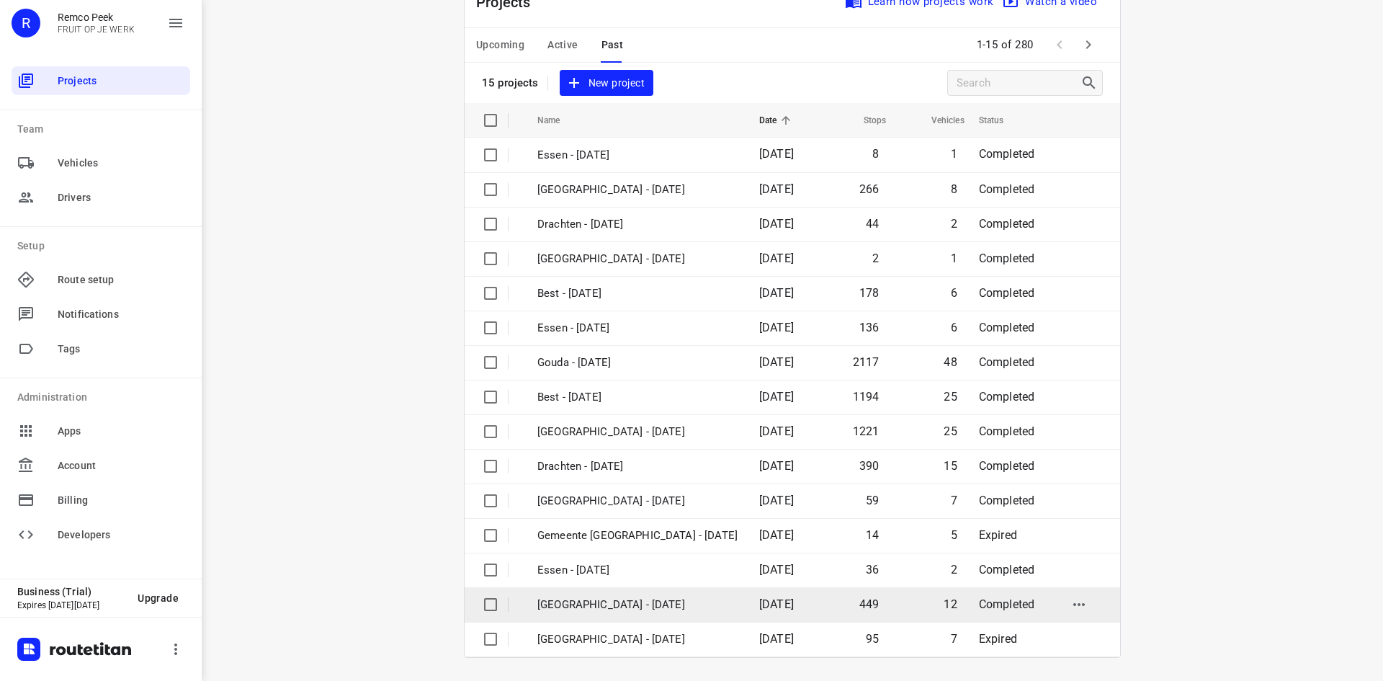
click at [758, 612] on td "[DATE]" at bounding box center [783, 604] width 71 height 35
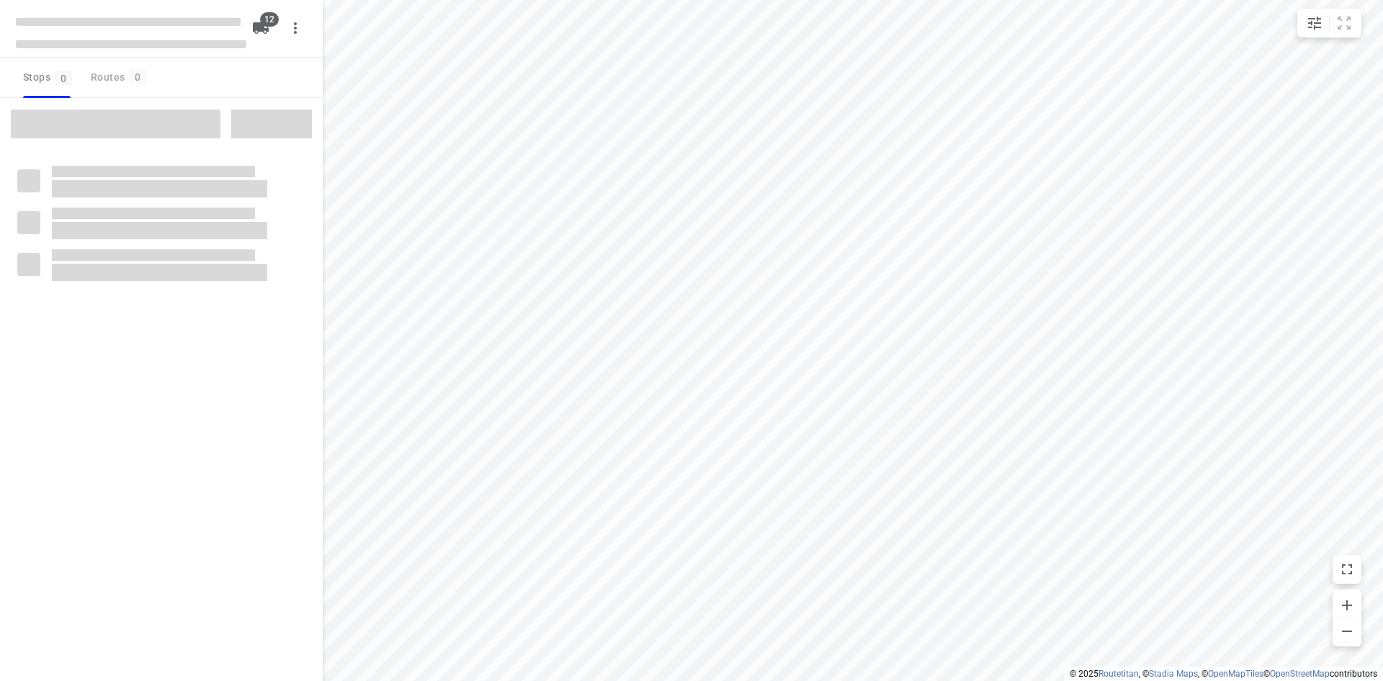
checkbox input "true"
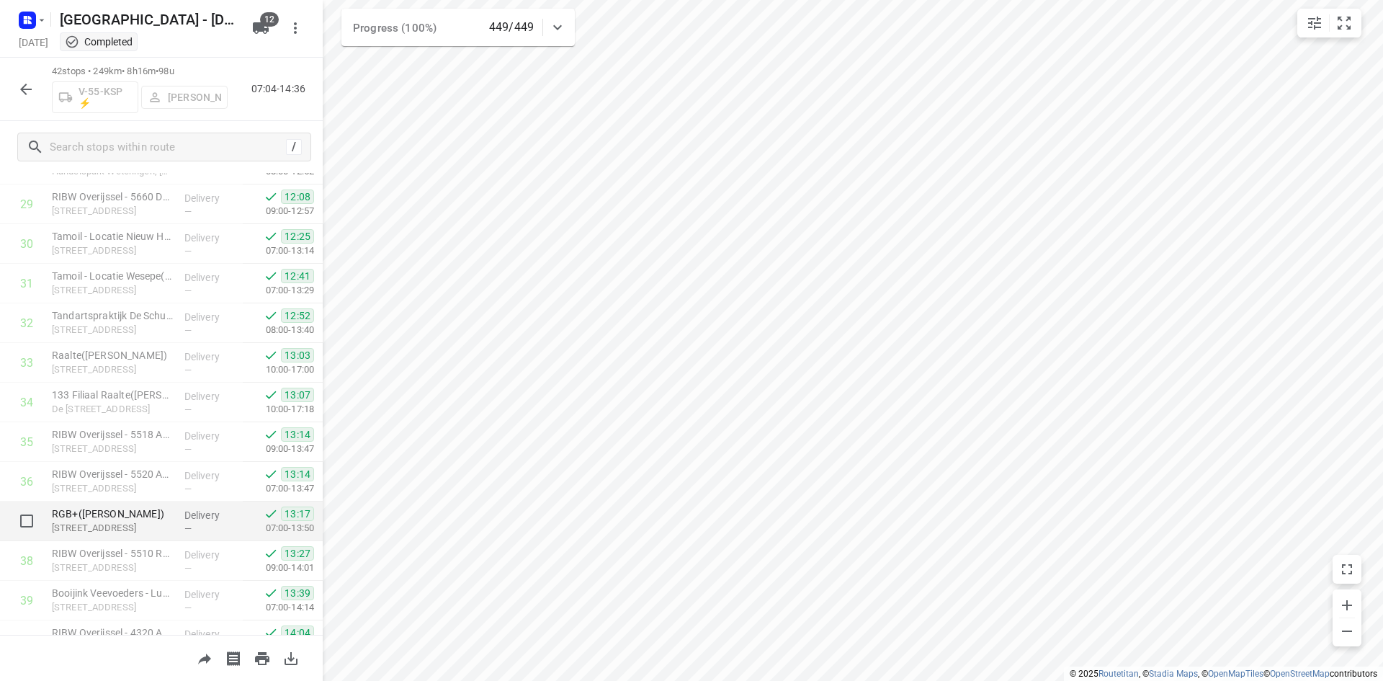
scroll to position [1314, 0]
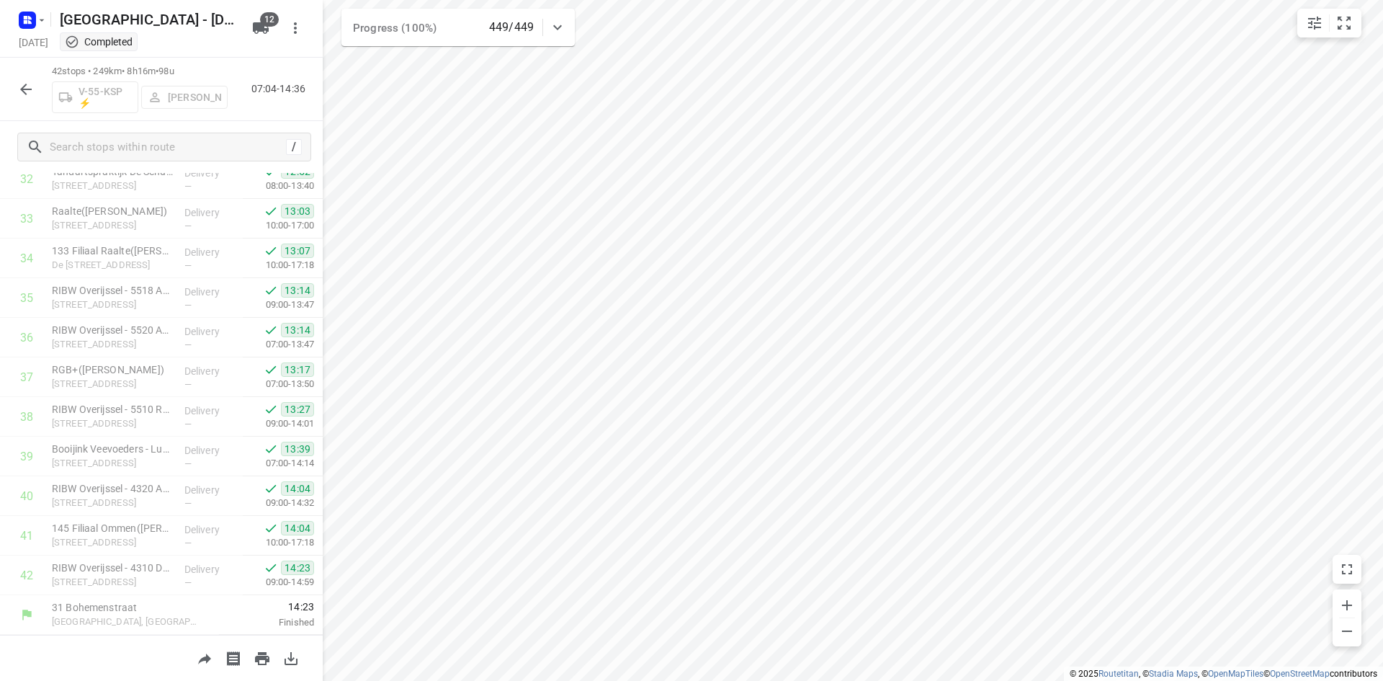
click at [23, 89] on icon "button" at bounding box center [26, 90] width 12 height 12
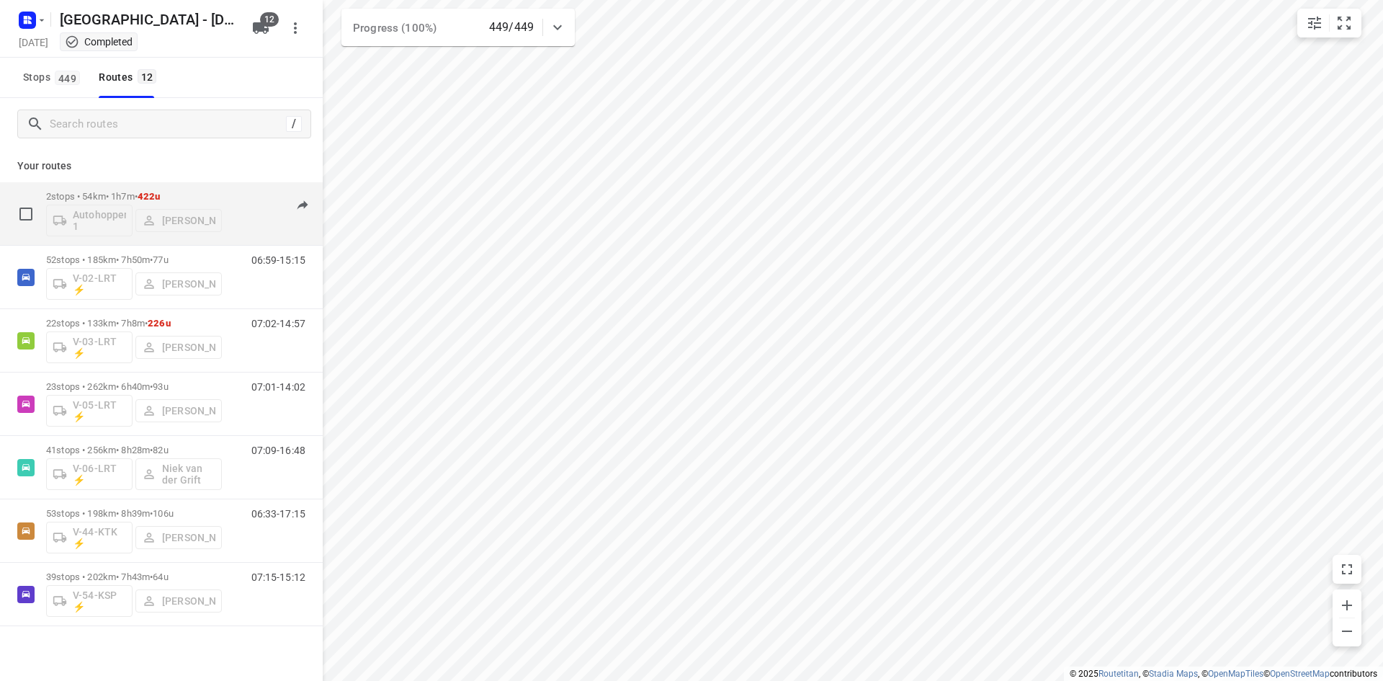
click at [97, 187] on div "2 stops • 54km • 1h7m • 422u Autohopper 1 [PERSON_NAME]" at bounding box center [134, 214] width 176 height 60
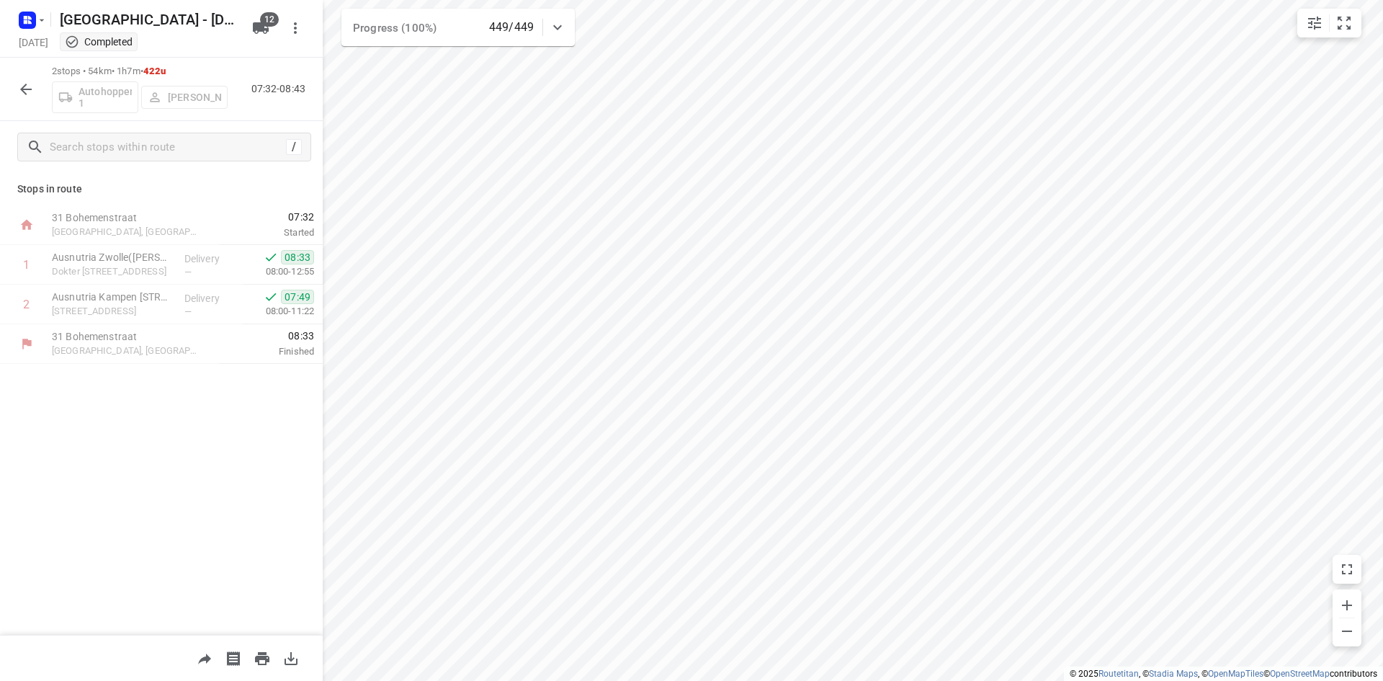
click at [37, 91] on button "button" at bounding box center [26, 89] width 29 height 29
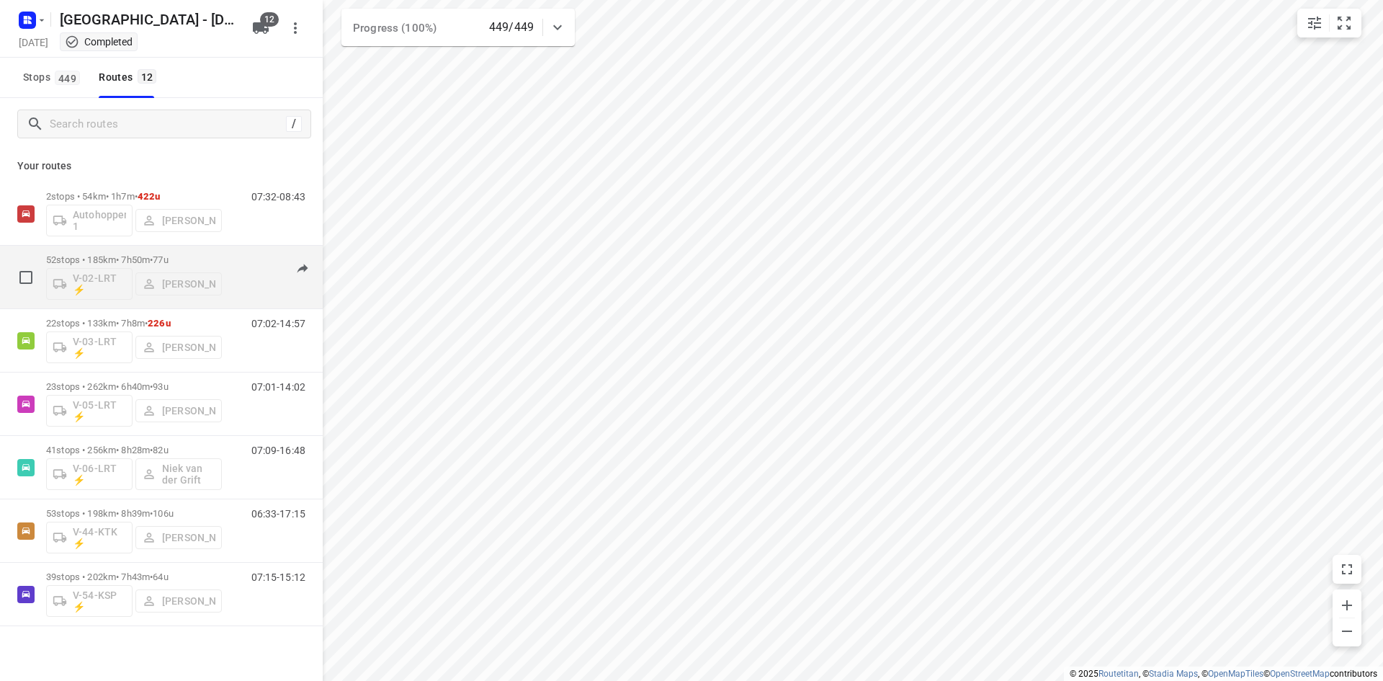
click at [204, 259] on p "52 stops • 185km • 7h50m • 77u" at bounding box center [134, 259] width 176 height 11
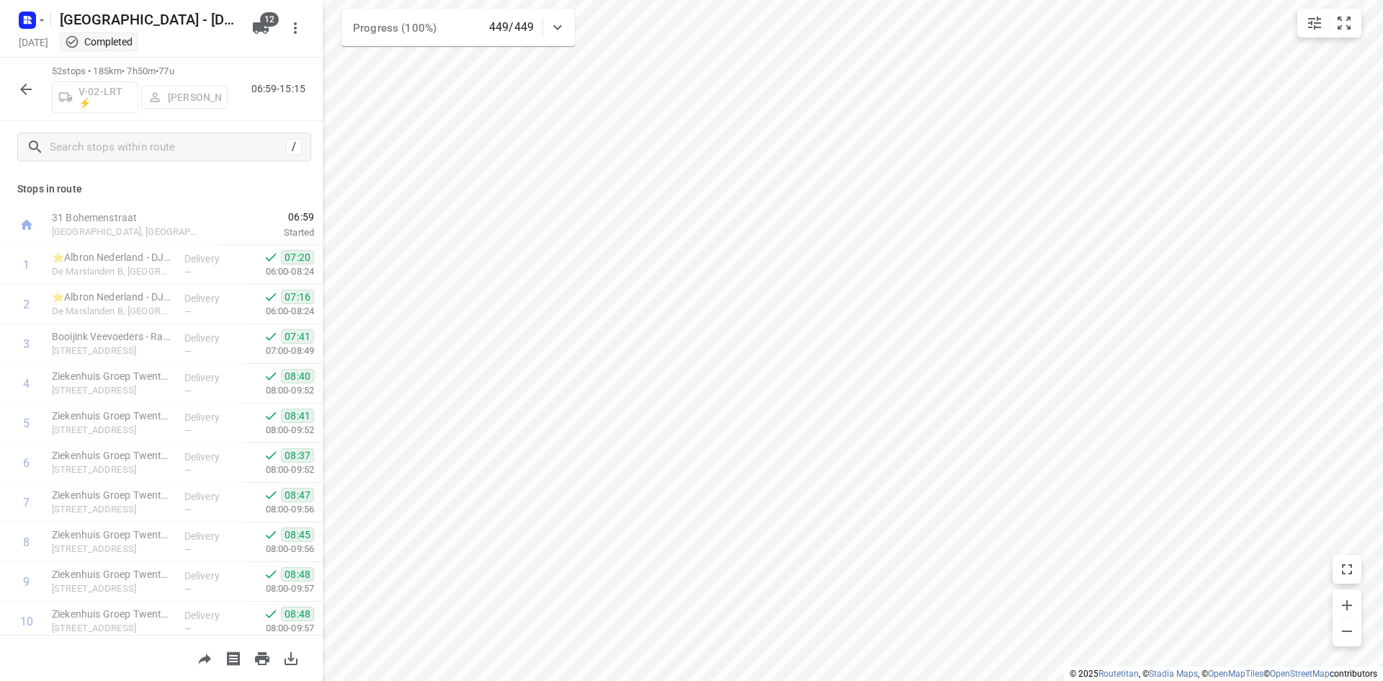
click at [20, 89] on icon "button" at bounding box center [25, 89] width 17 height 17
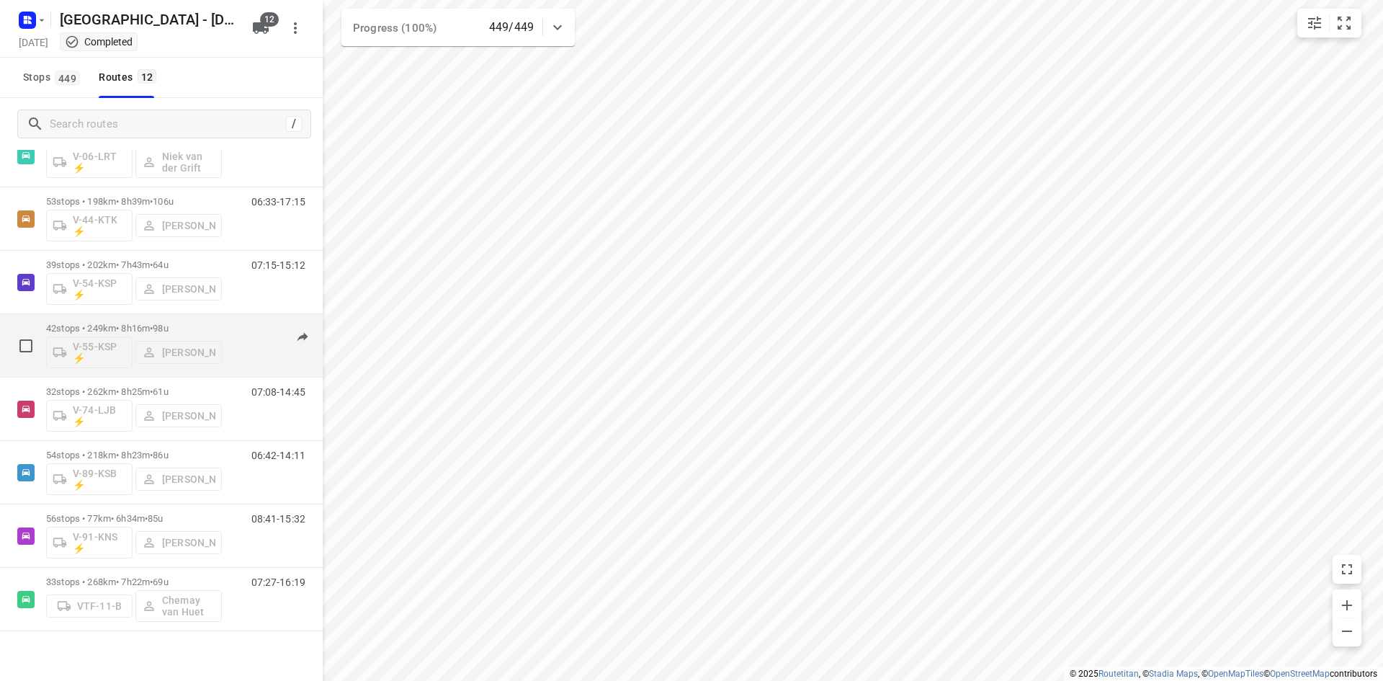
scroll to position [323, 0]
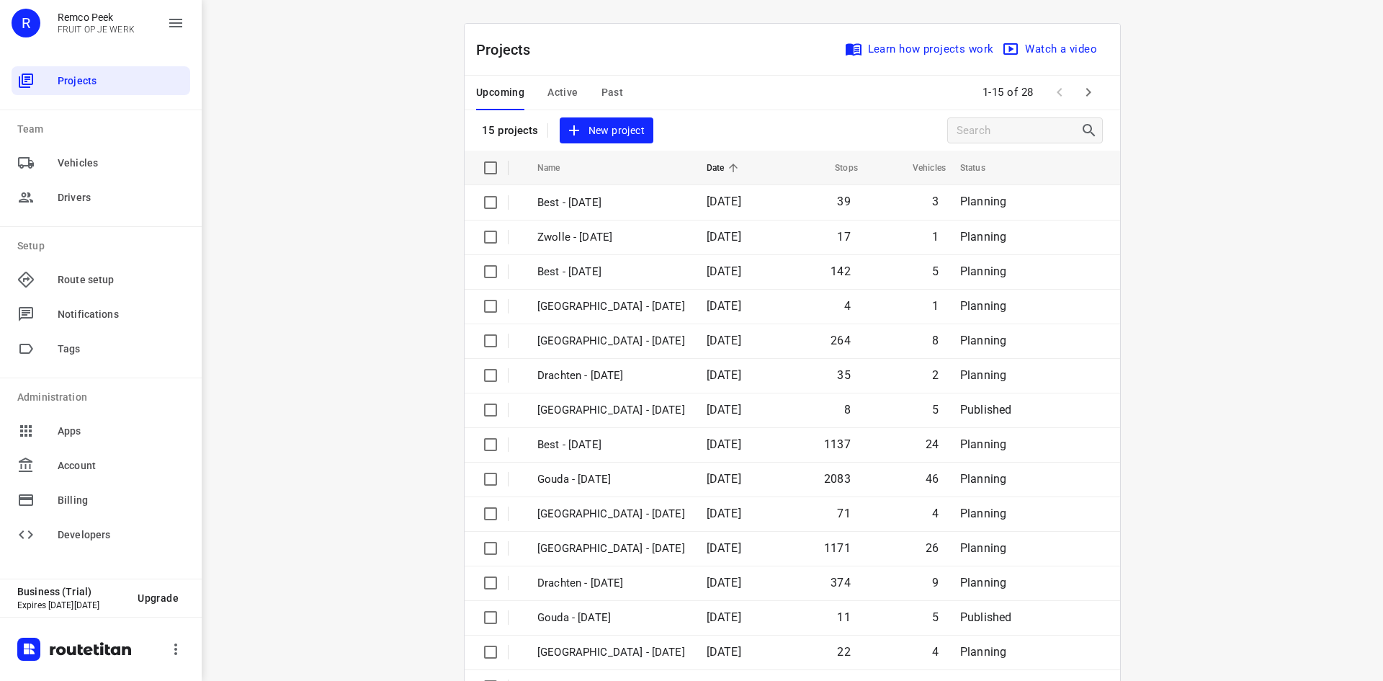
click at [1081, 86] on icon "button" at bounding box center [1088, 92] width 17 height 17
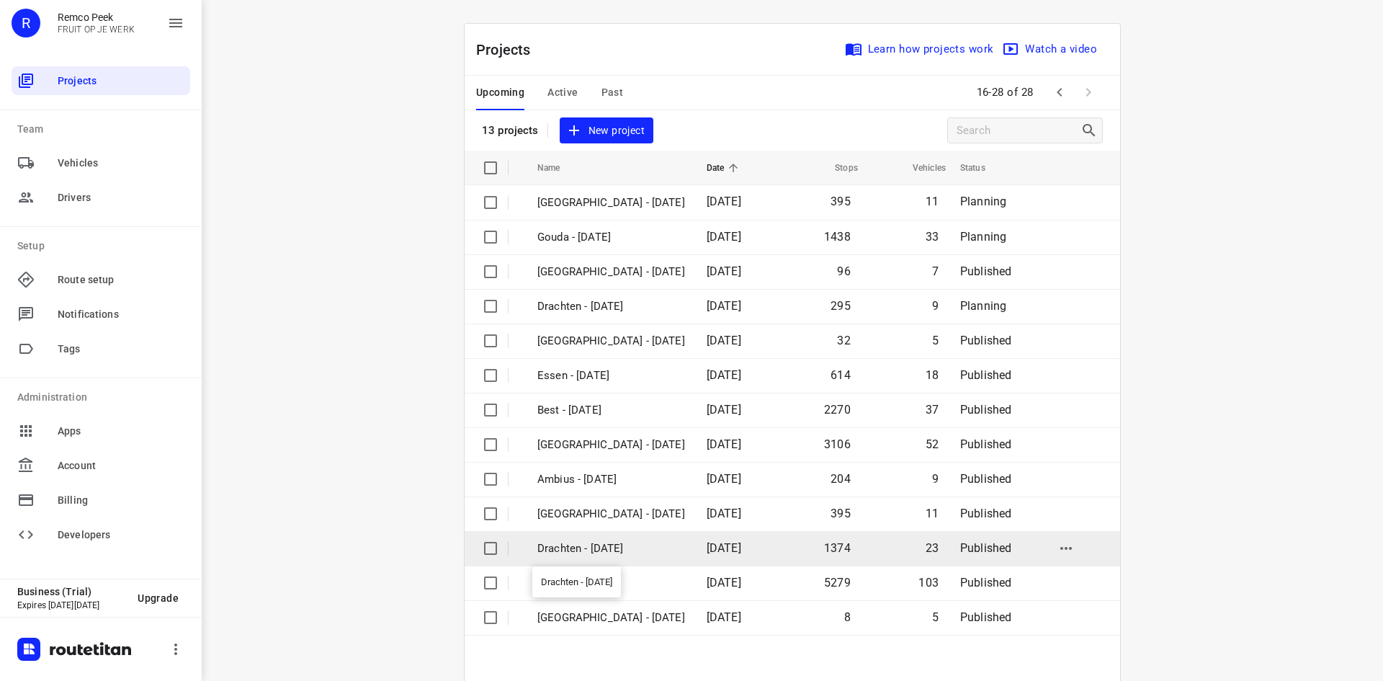
click at [635, 542] on p "Drachten - [DATE]" at bounding box center [611, 548] width 148 height 17
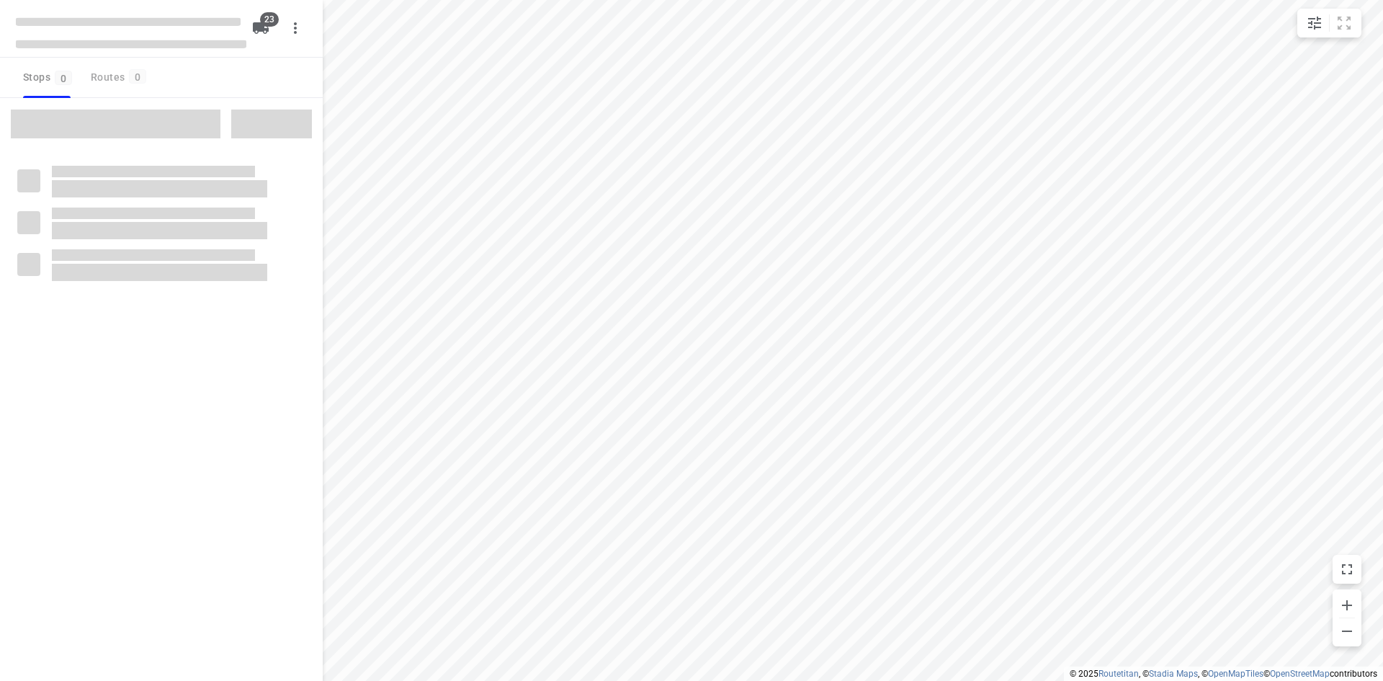
checkbox input "true"
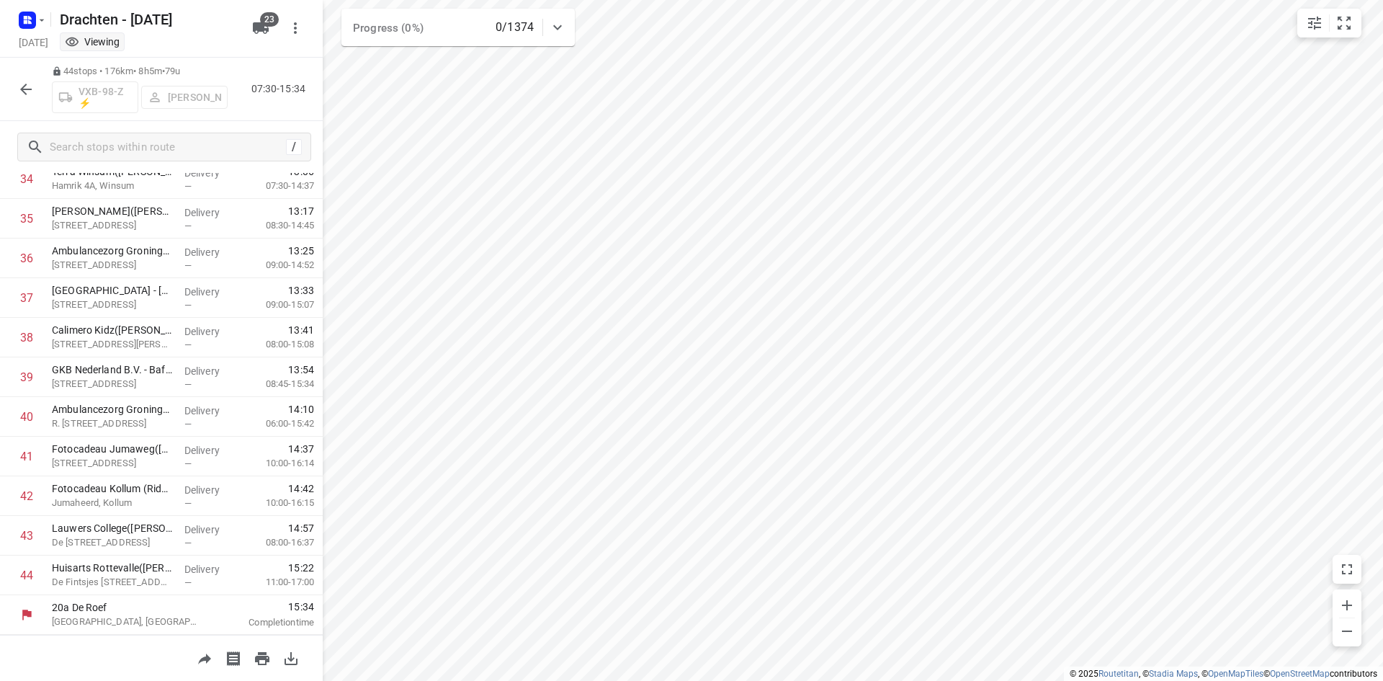
scroll to position [1393, 0]
click at [14, 81] on button "button" at bounding box center [26, 89] width 29 height 29
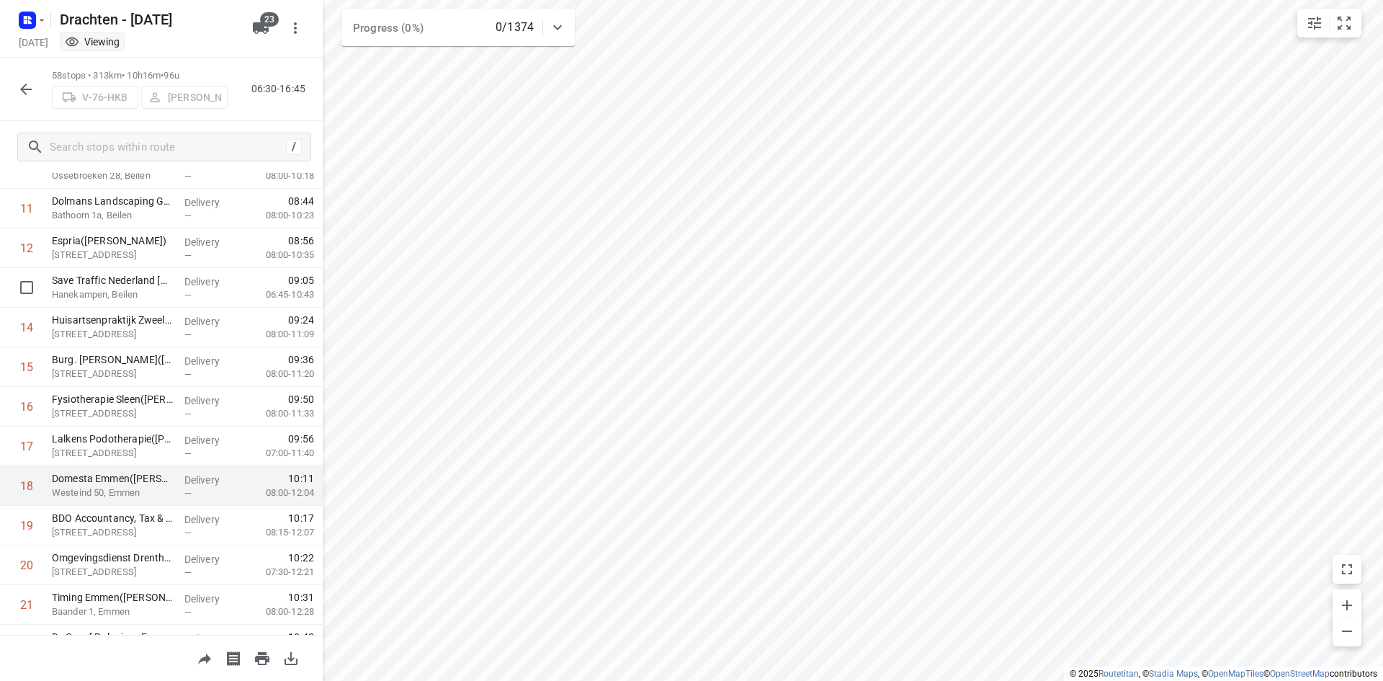
scroll to position [504, 0]
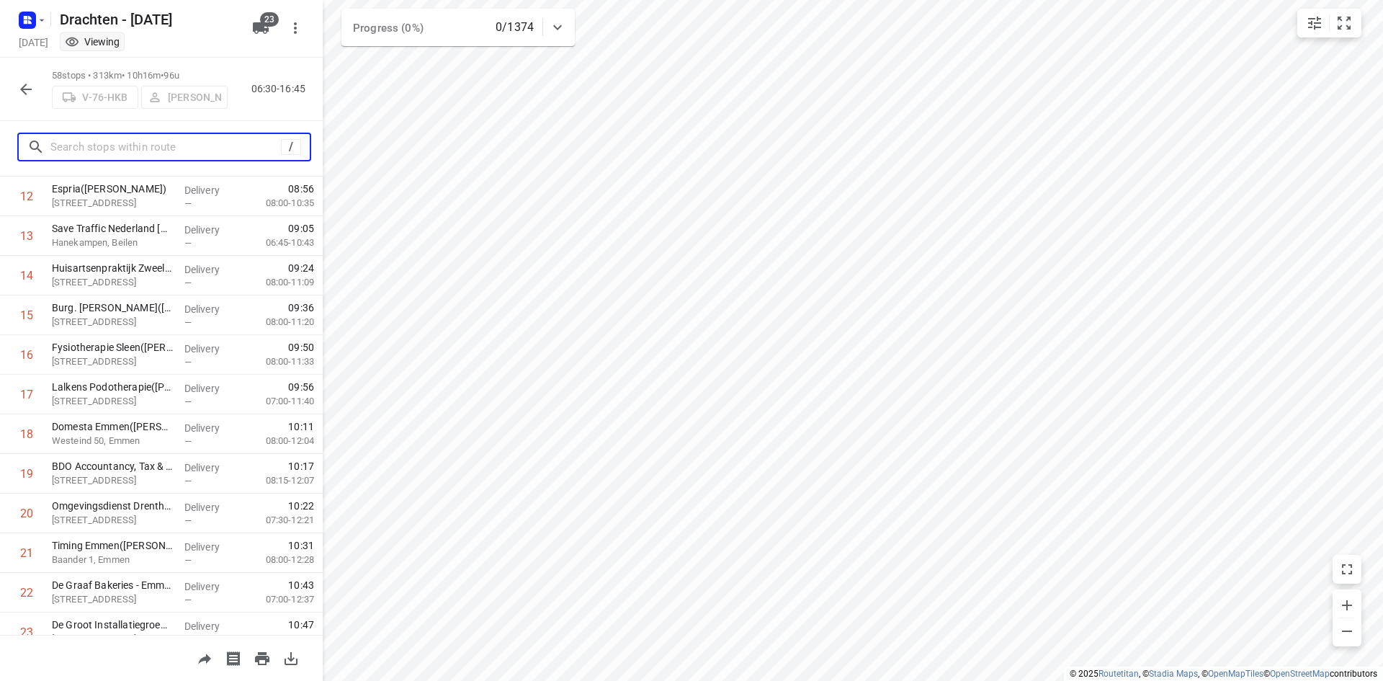
click at [158, 150] on input "text" at bounding box center [165, 147] width 231 height 22
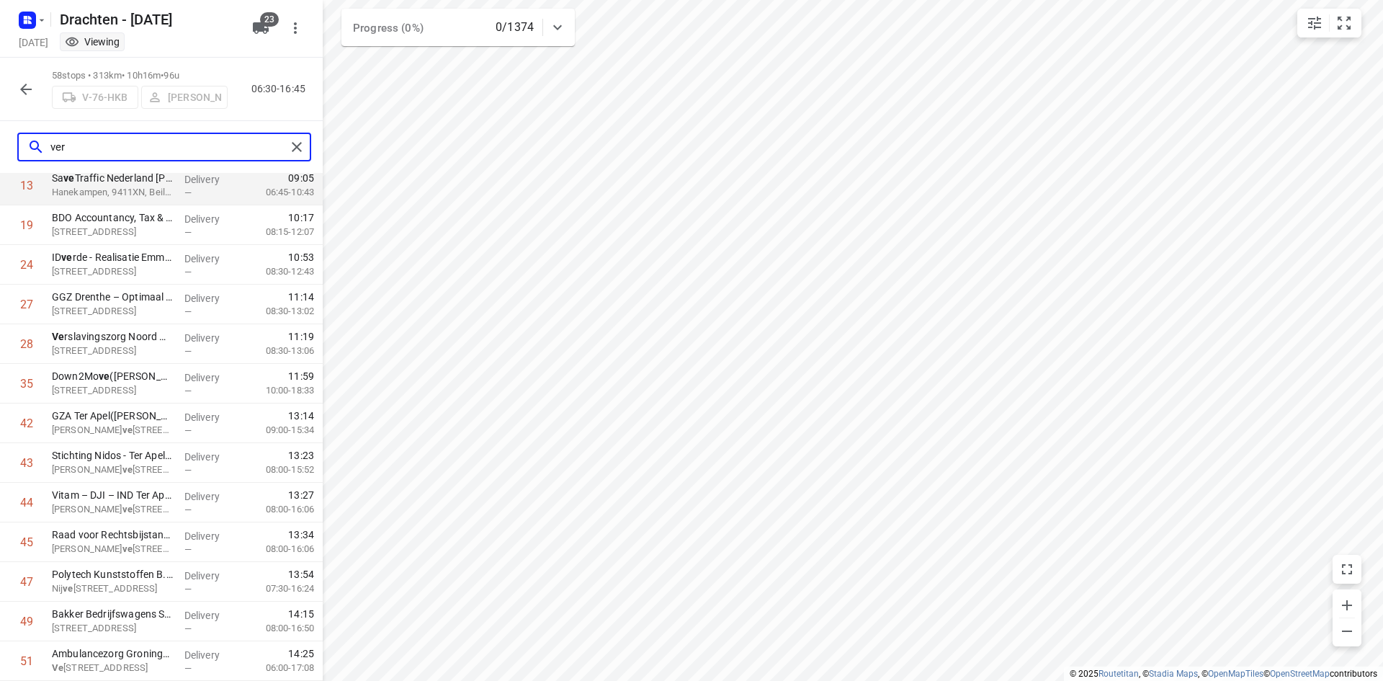
scroll to position [0, 0]
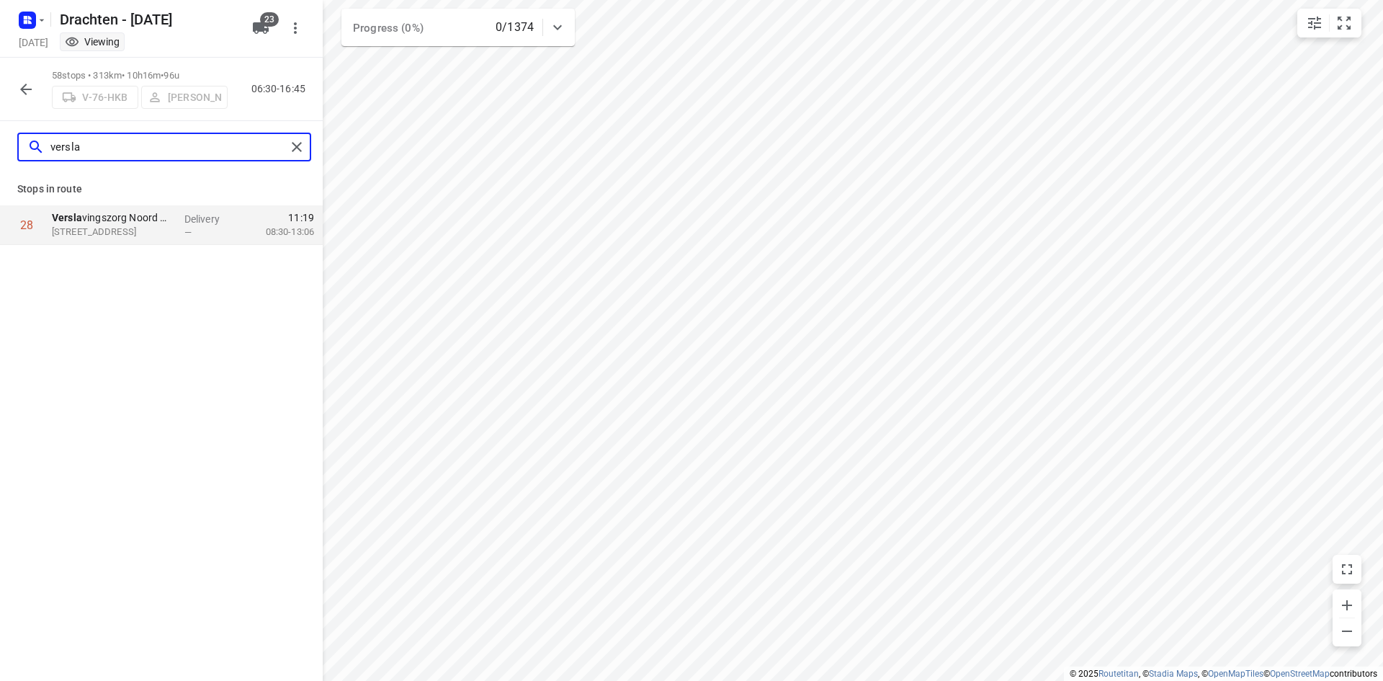
type input "versla"
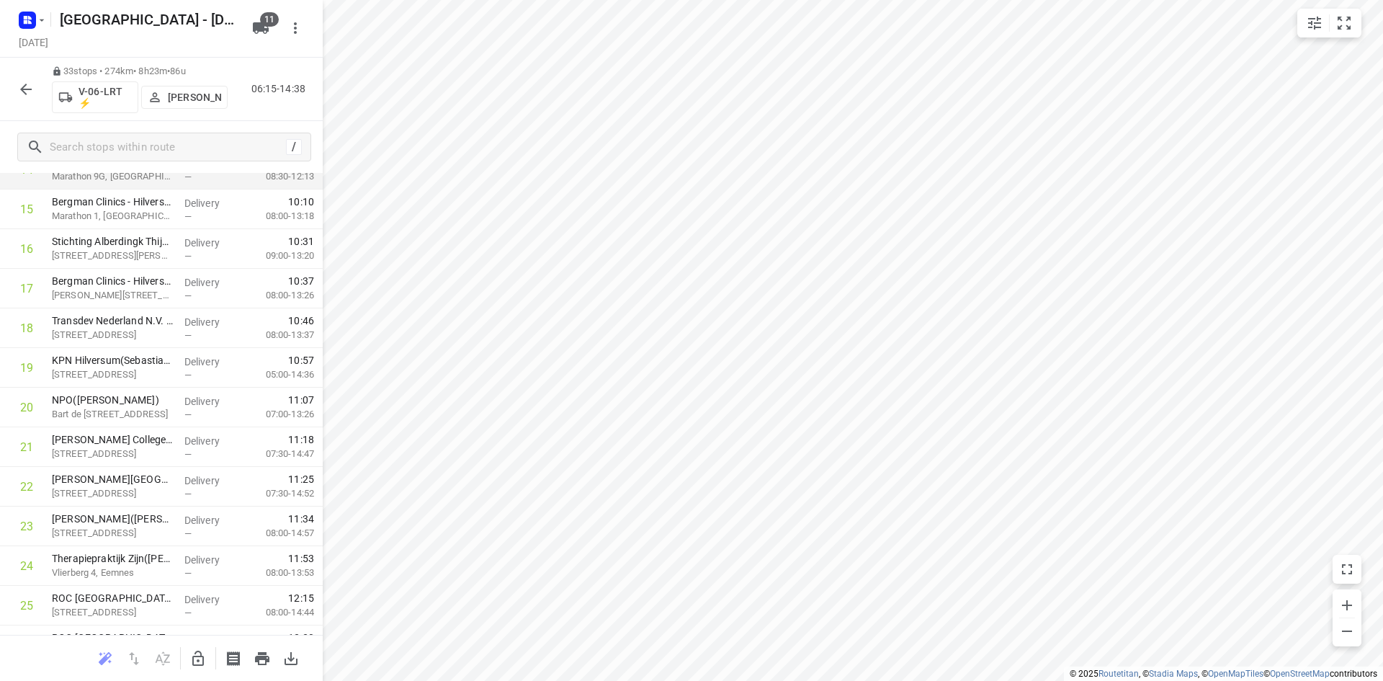
scroll to position [864, 0]
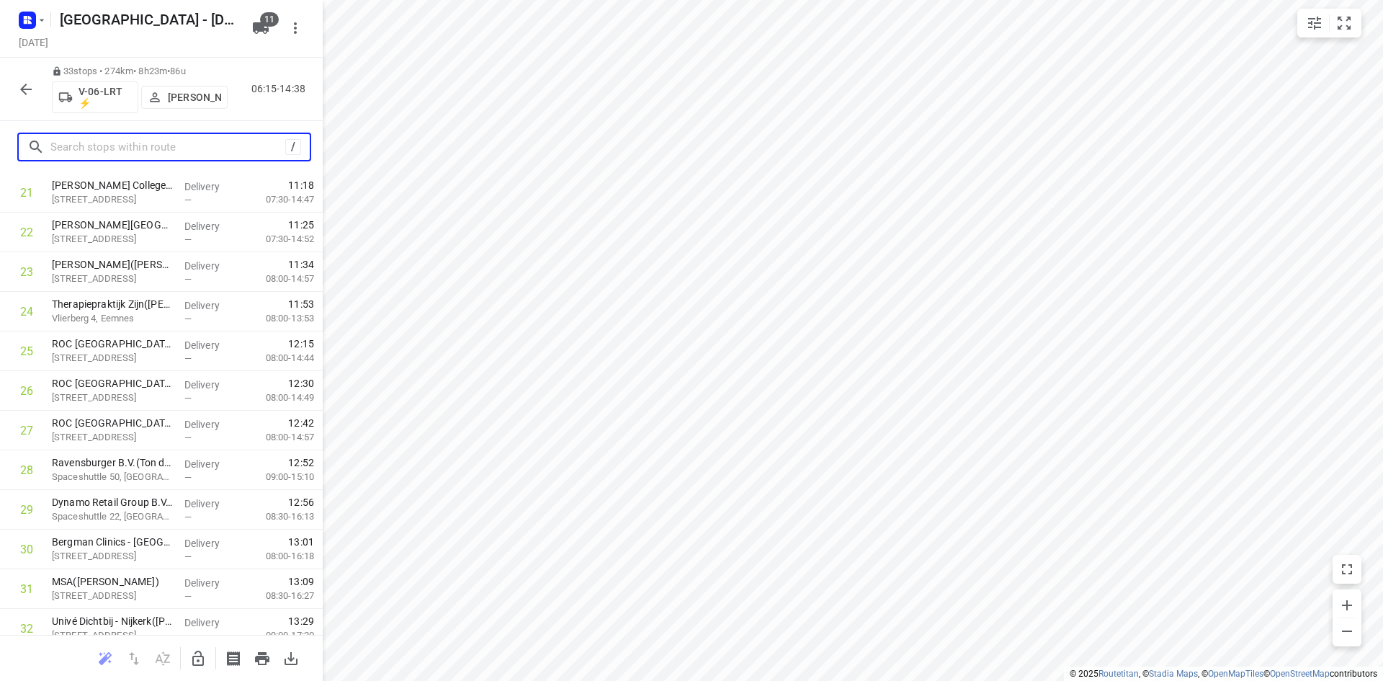
click at [164, 146] on input "text" at bounding box center [167, 147] width 235 height 22
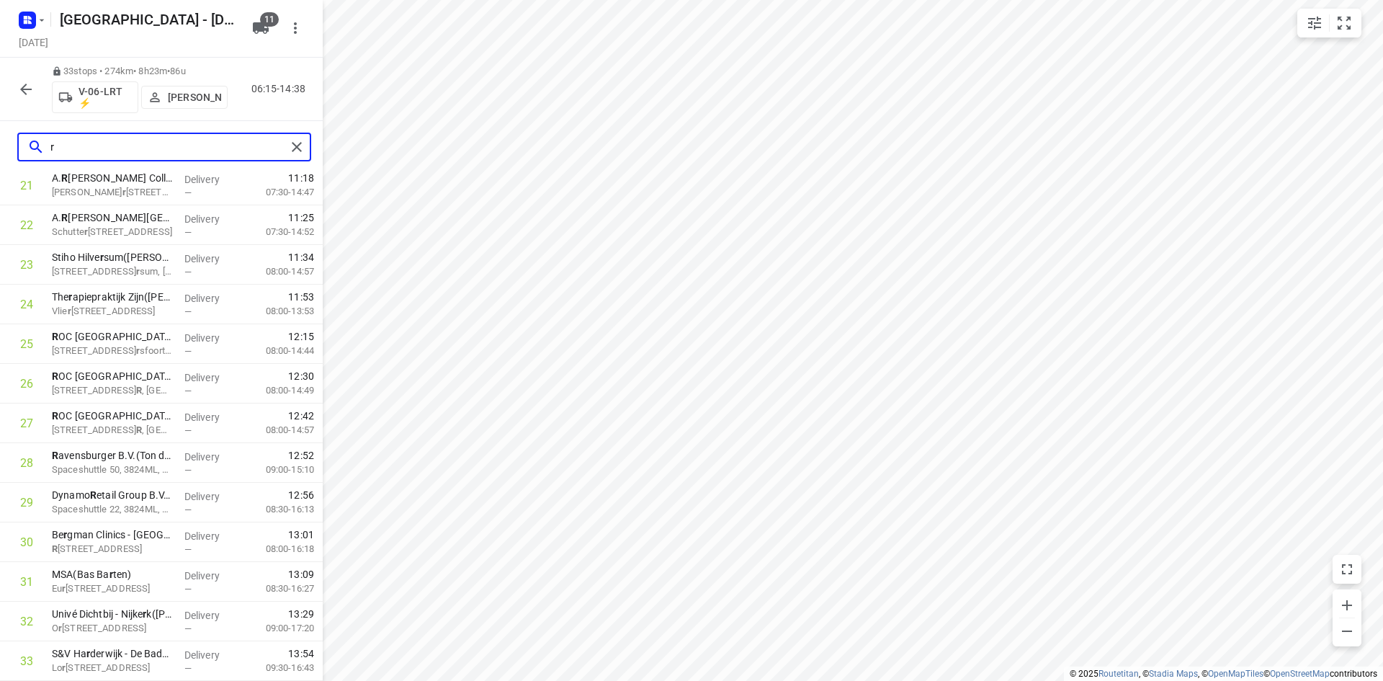
scroll to position [0, 0]
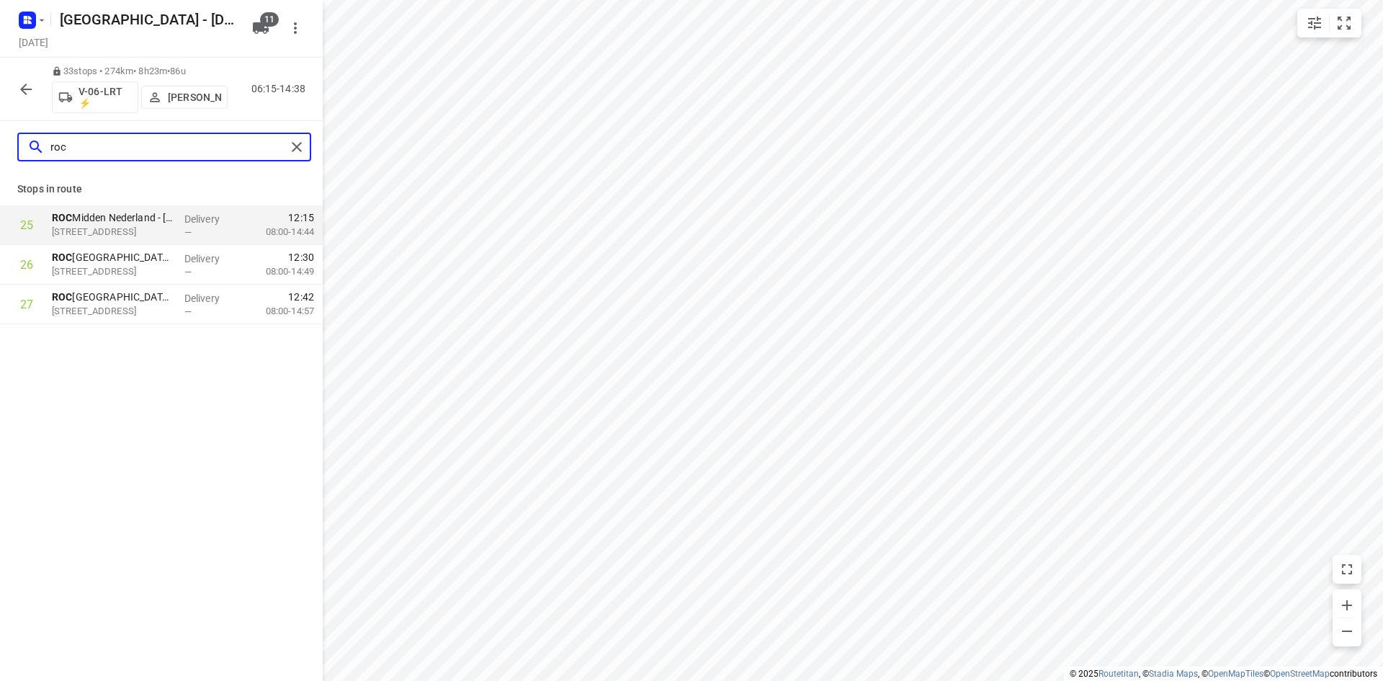
type input "roc"
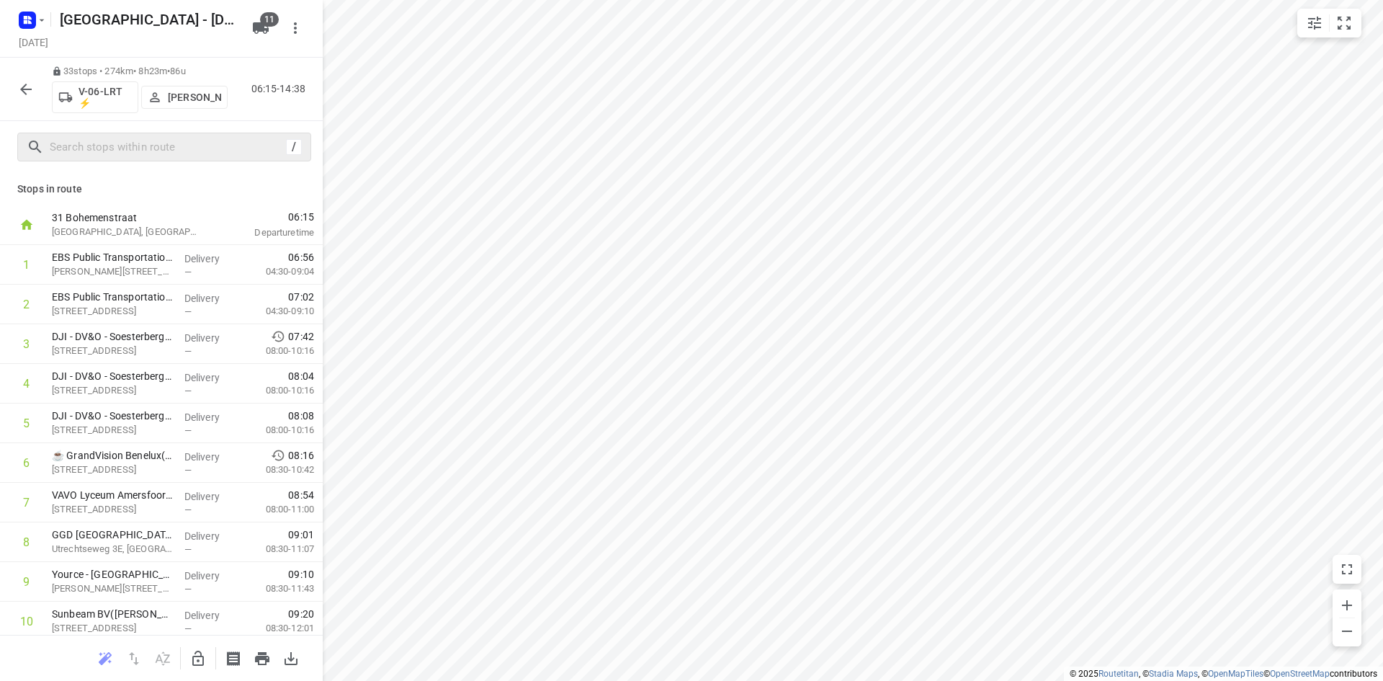
click at [31, 95] on icon "button" at bounding box center [25, 89] width 17 height 17
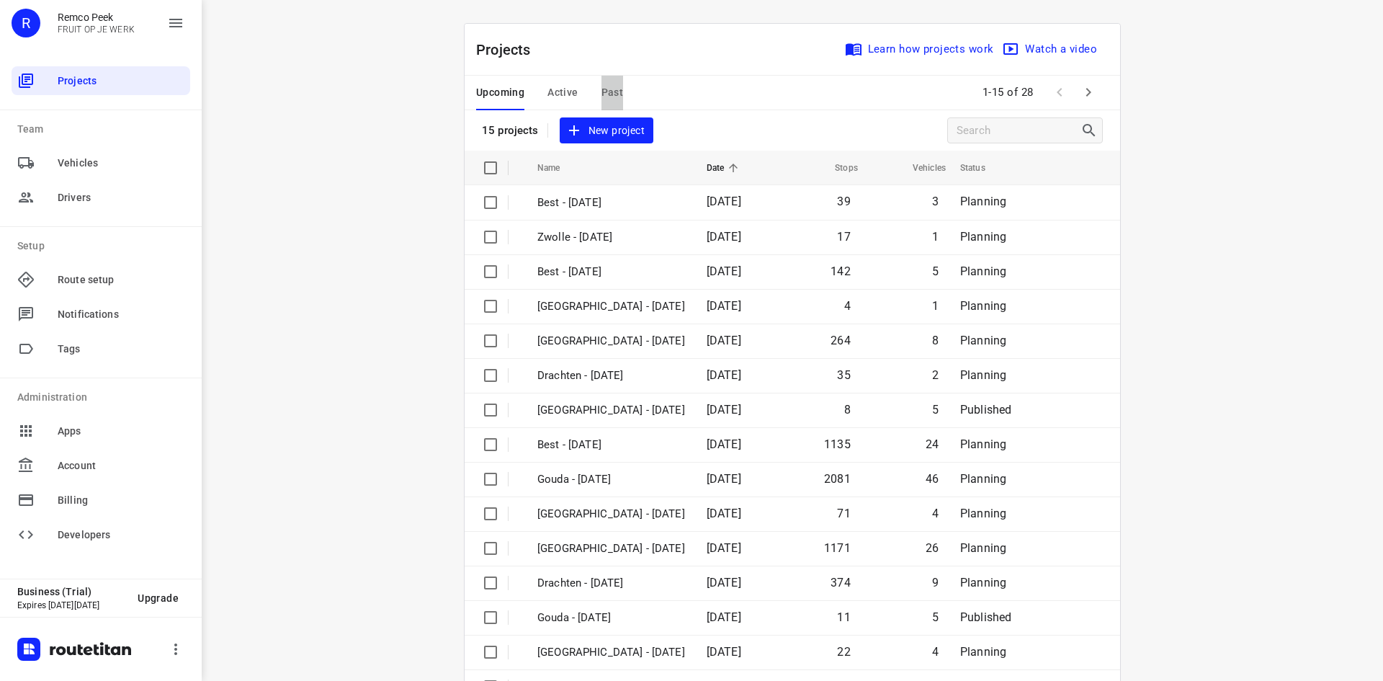
click at [602, 96] on span "Past" at bounding box center [613, 93] width 22 height 18
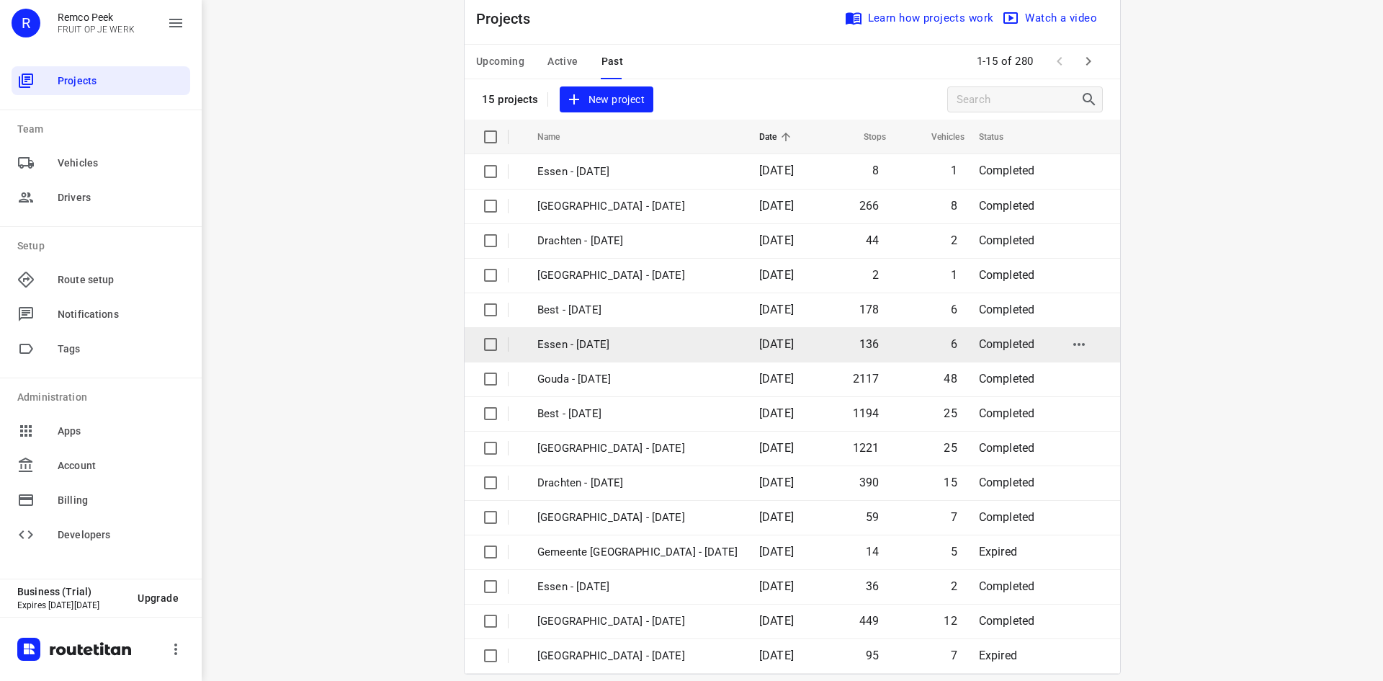
scroll to position [48, 0]
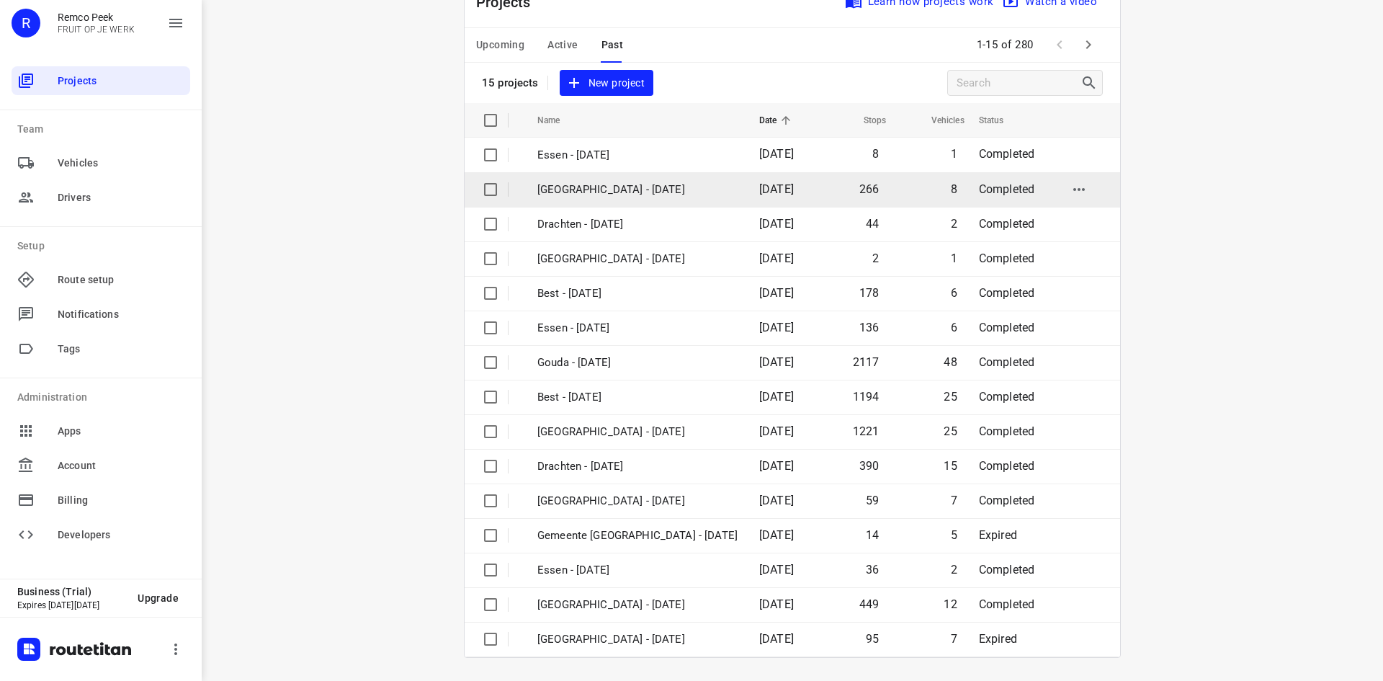
click at [625, 184] on p "[GEOGRAPHIC_DATA] - [DATE]" at bounding box center [637, 190] width 200 height 17
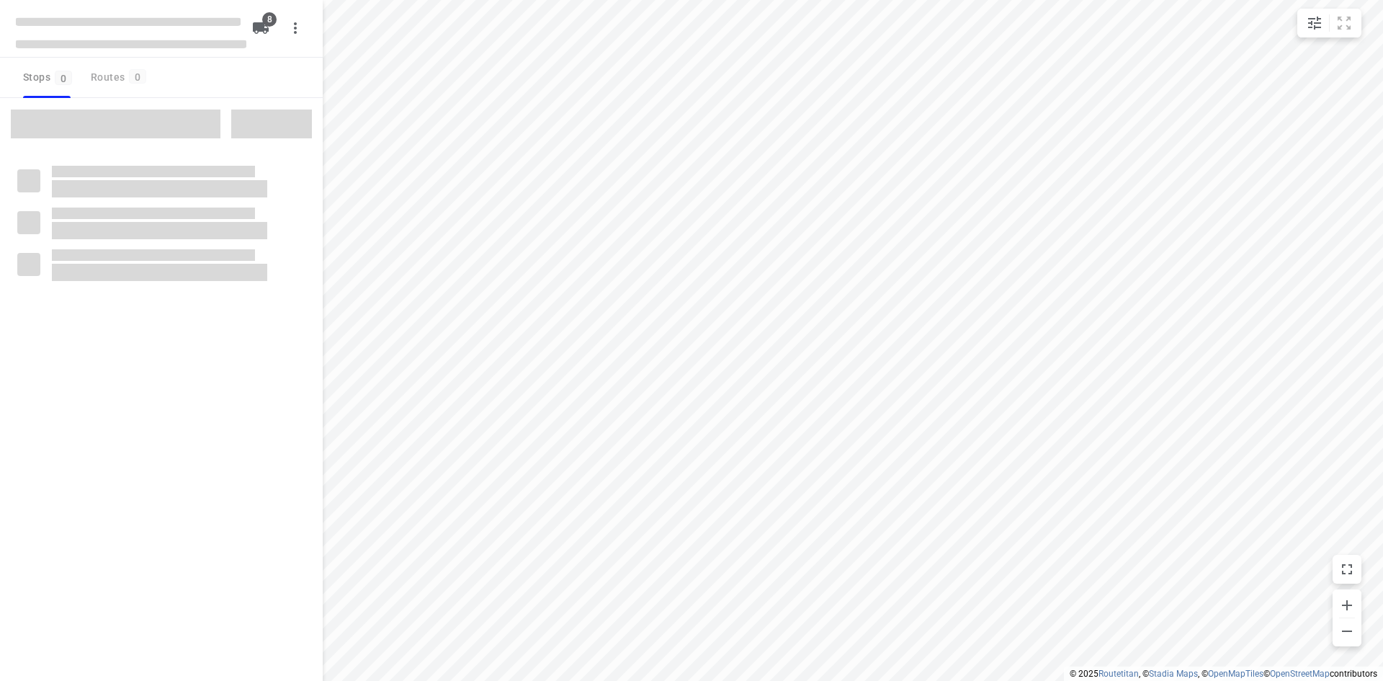
checkbox input "true"
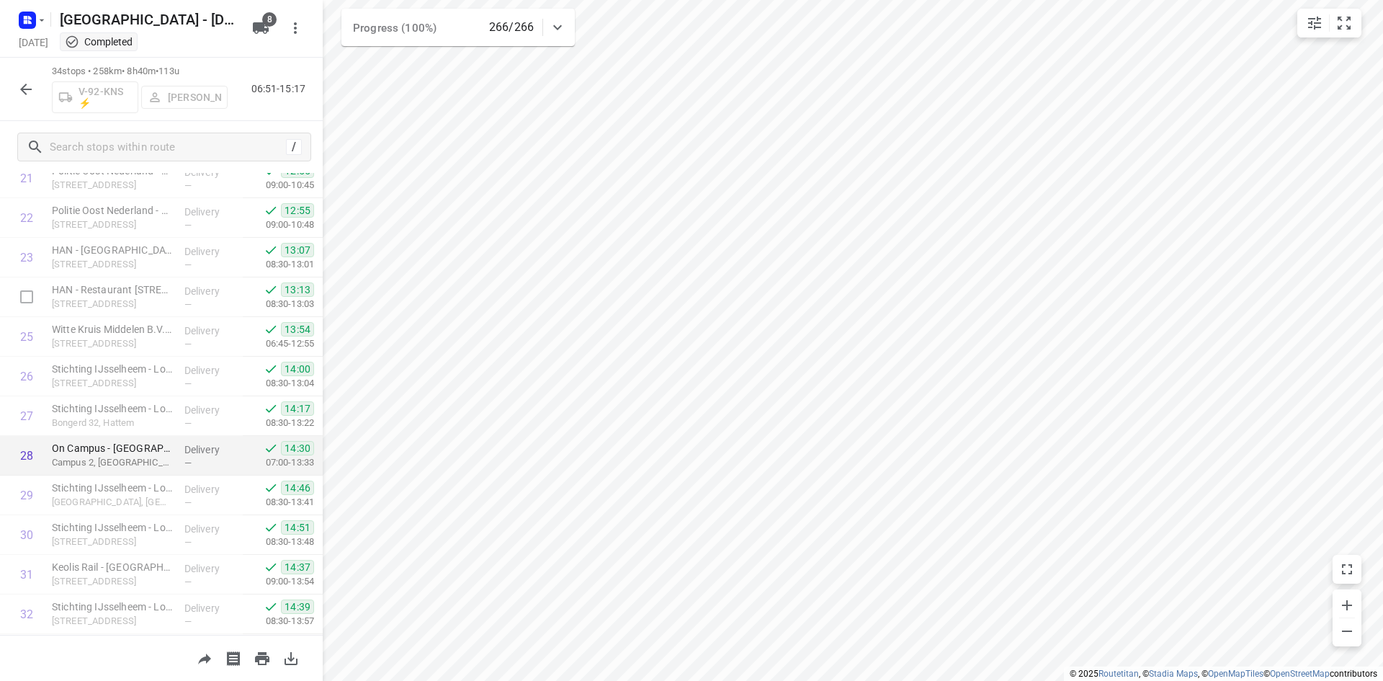
scroll to position [921, 0]
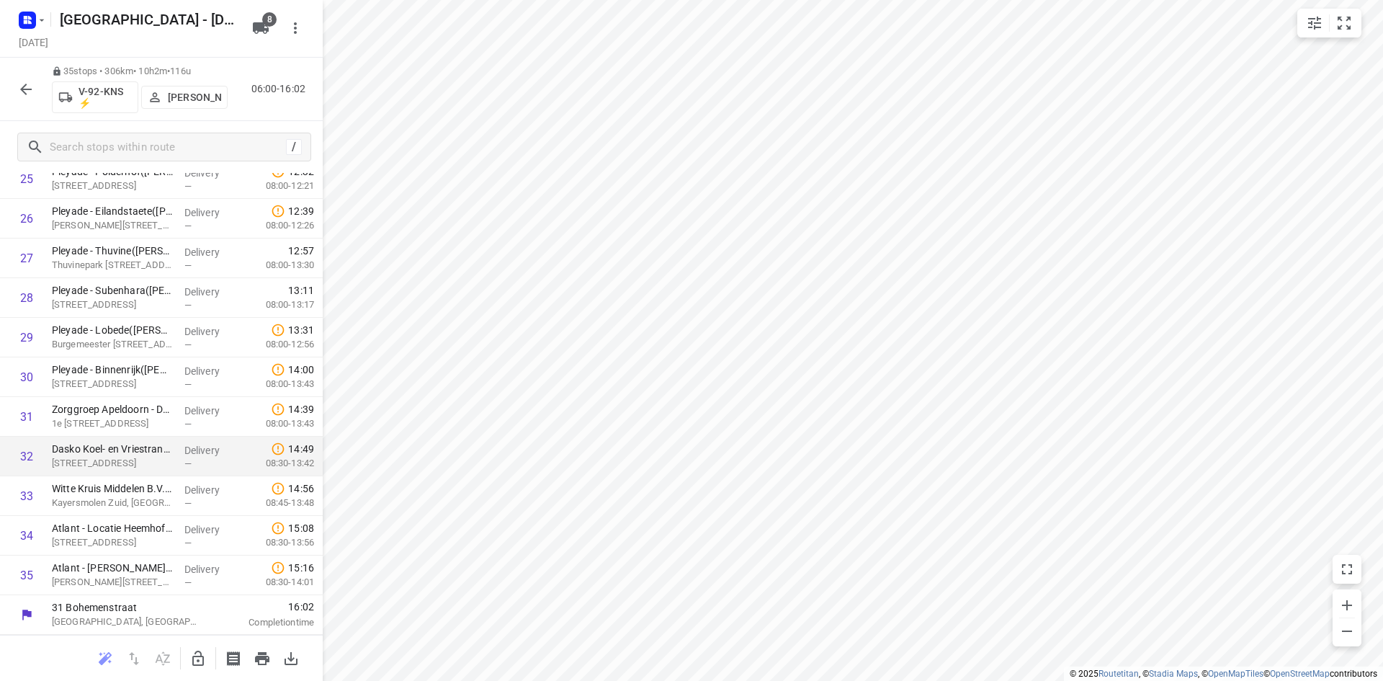
scroll to position [839, 0]
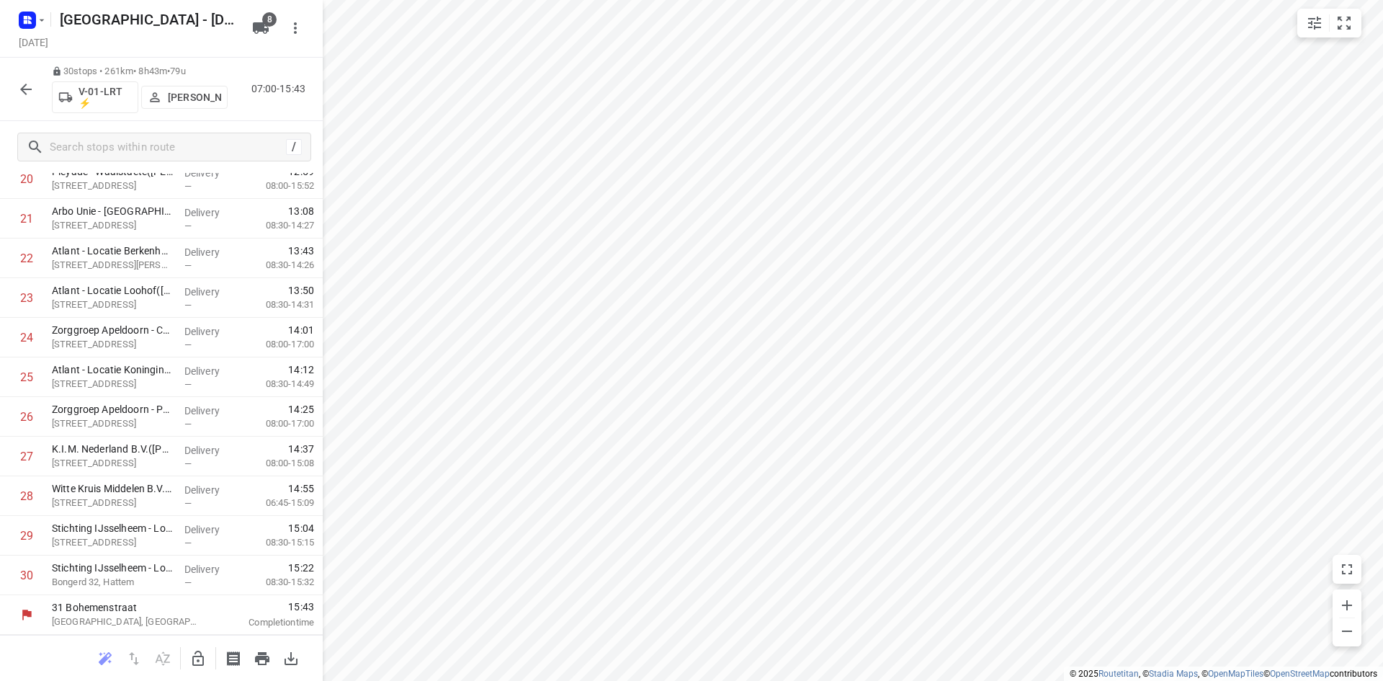
click at [17, 91] on button "button" at bounding box center [26, 89] width 29 height 29
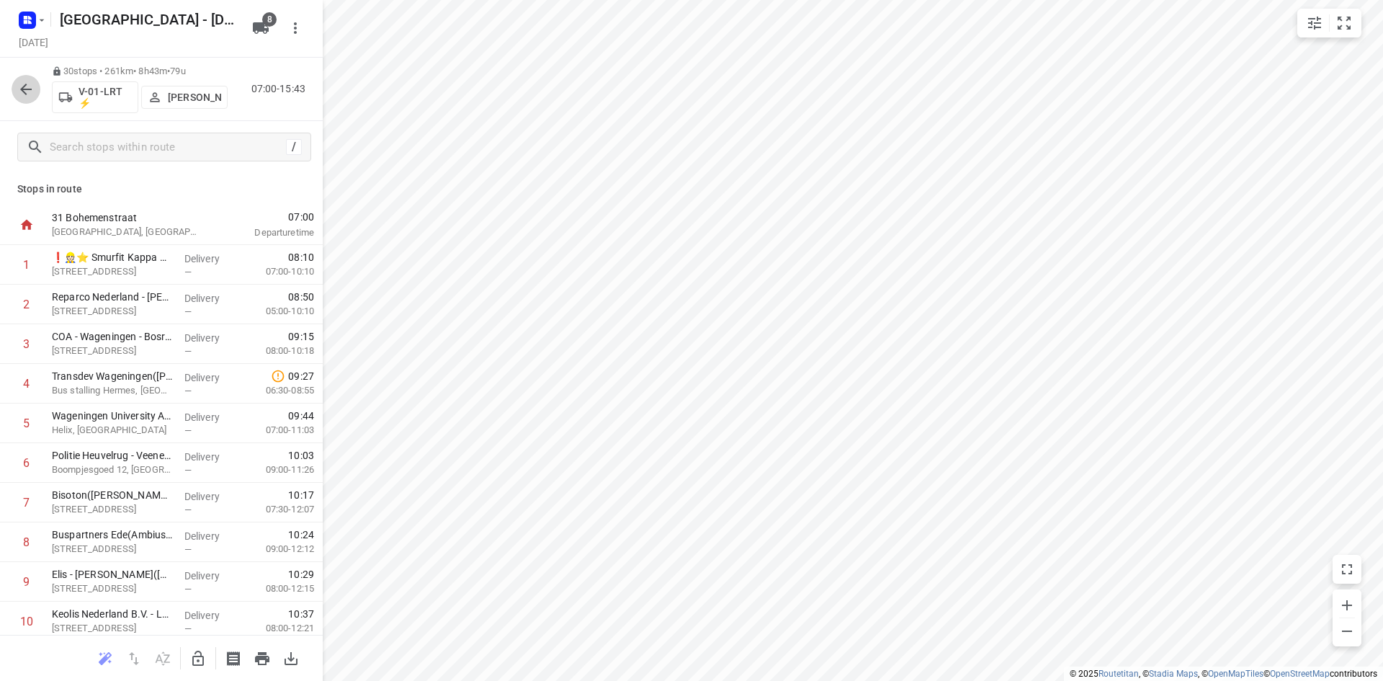
click at [27, 91] on icon "button" at bounding box center [25, 89] width 17 height 17
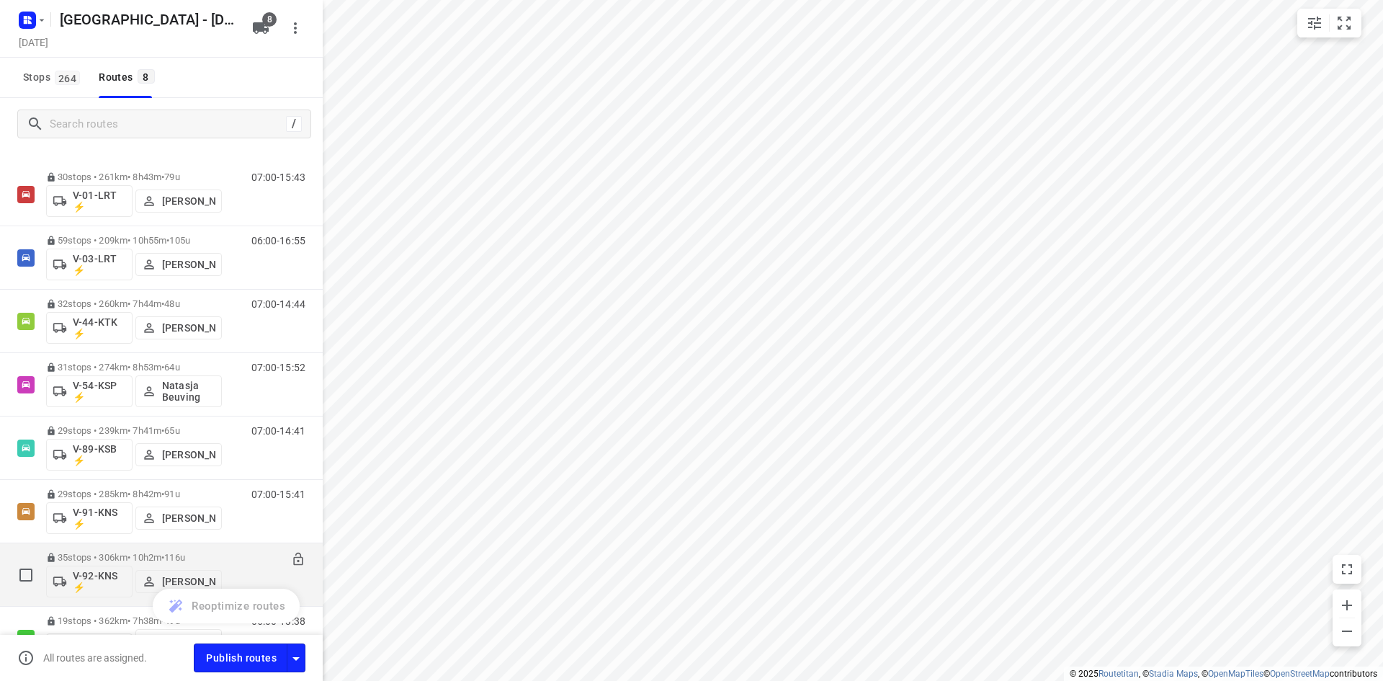
scroll to position [0, 0]
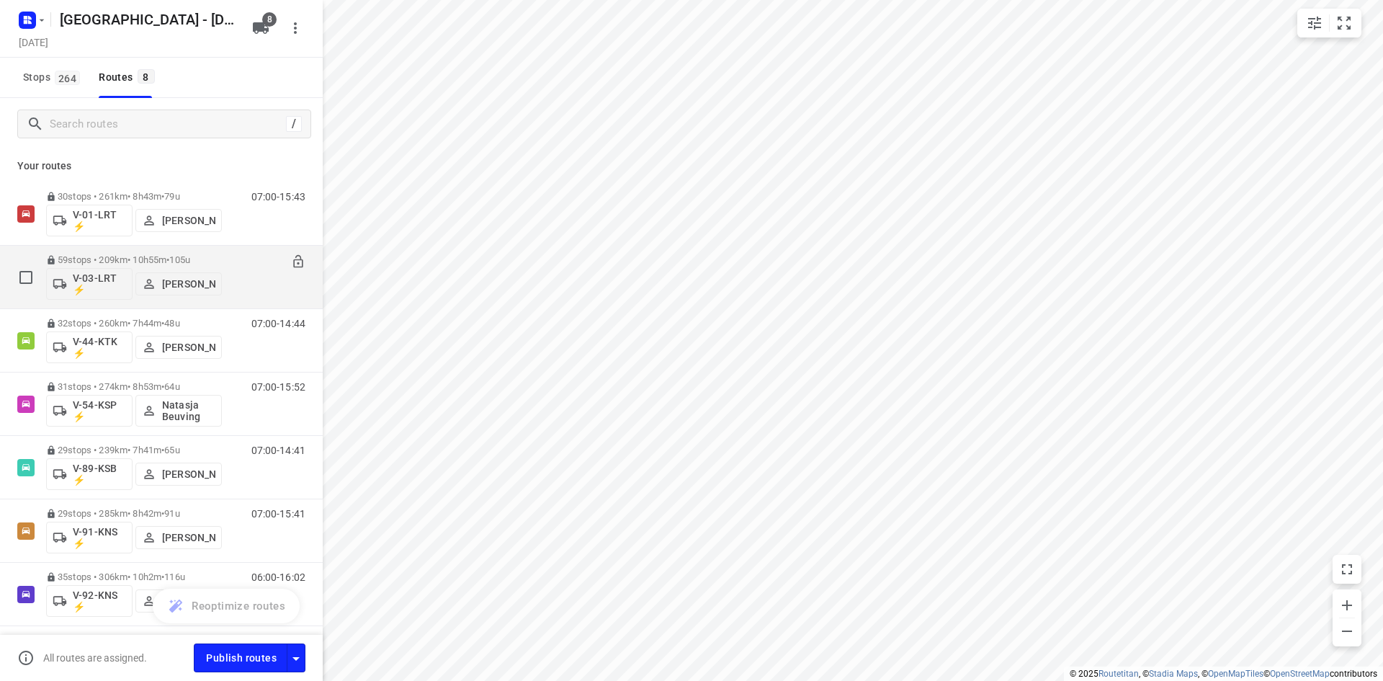
click at [193, 251] on div "59 stops • 209km • 10h55m • 105u V-03-LRT ⚡ Frank Louwdijk" at bounding box center [134, 277] width 176 height 60
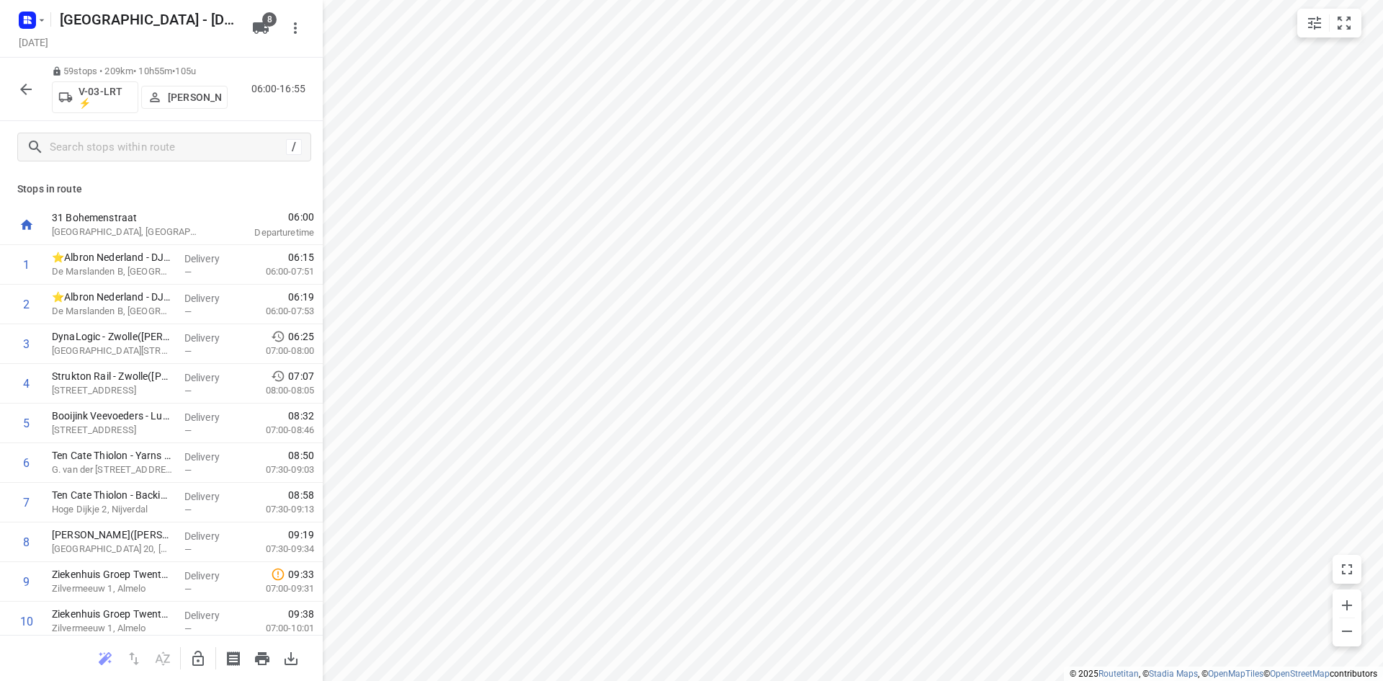
click at [37, 97] on button "button" at bounding box center [26, 89] width 29 height 29
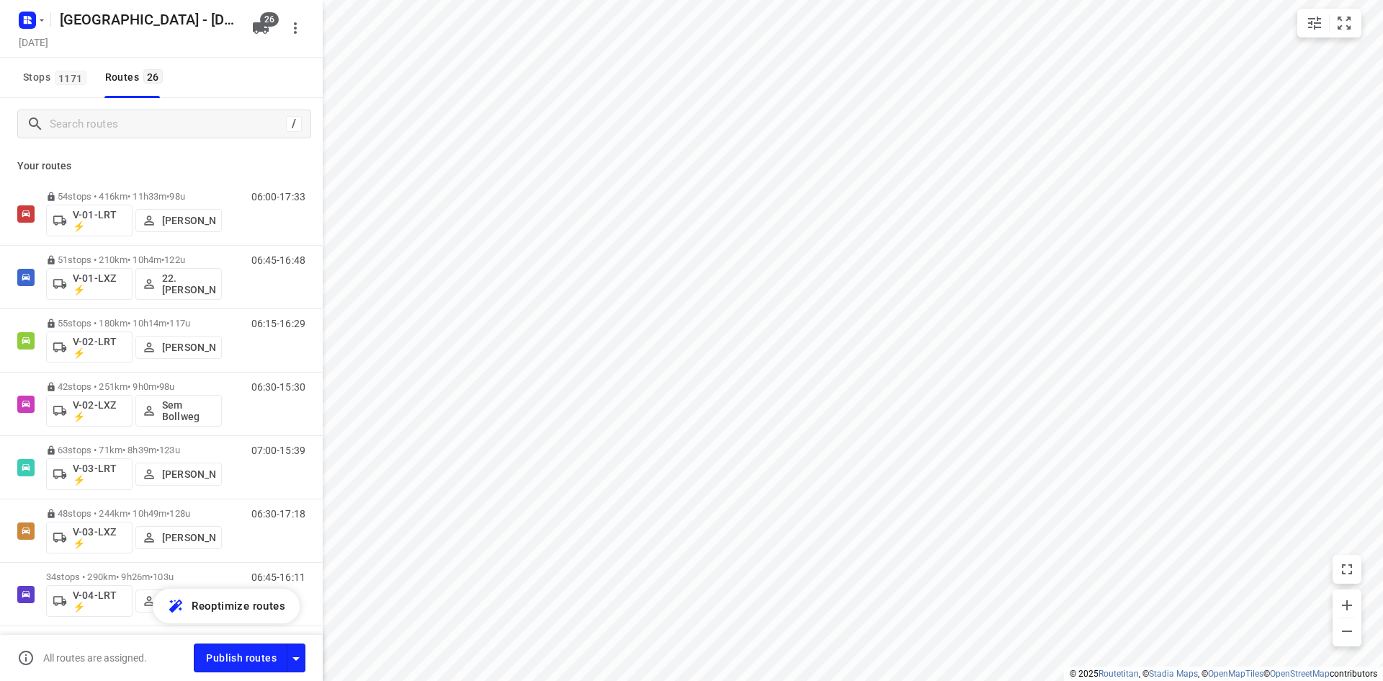
checkbox input "true"
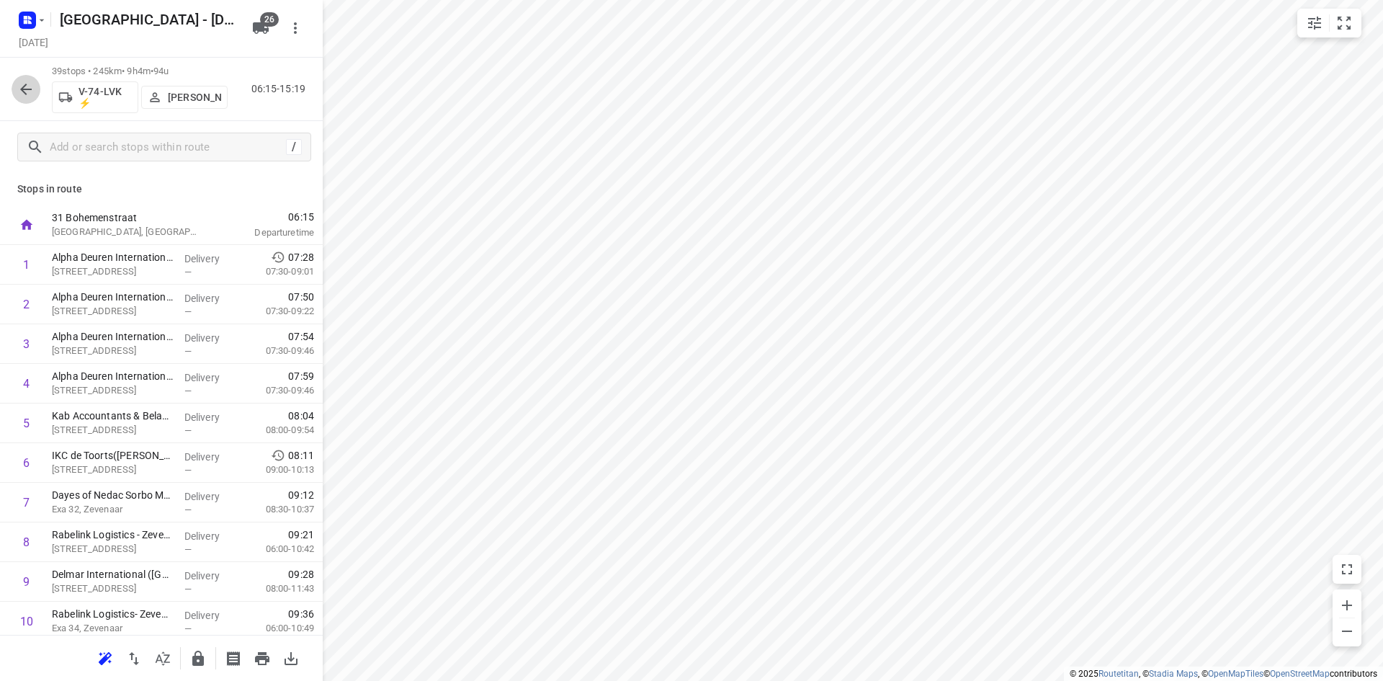
click at [38, 84] on button "button" at bounding box center [26, 89] width 29 height 29
click at [26, 90] on icon "button" at bounding box center [25, 89] width 17 height 17
drag, startPoint x: 69, startPoint y: 71, endPoint x: 55, endPoint y: 72, distance: 13.7
click at [55, 72] on p "37 stops • 162km • 6h38m • 68u" at bounding box center [140, 72] width 176 height 14
click at [185, 70] on span "68u" at bounding box center [177, 71] width 15 height 11
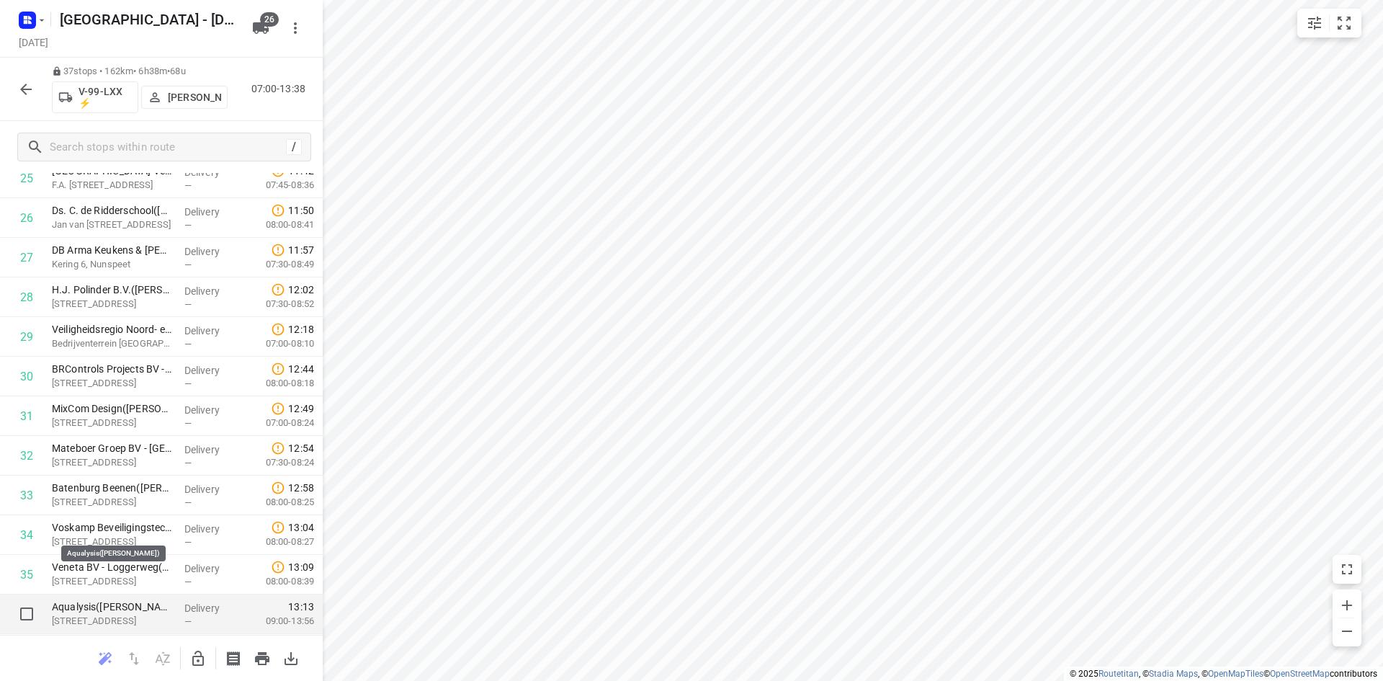
scroll to position [1116, 0]
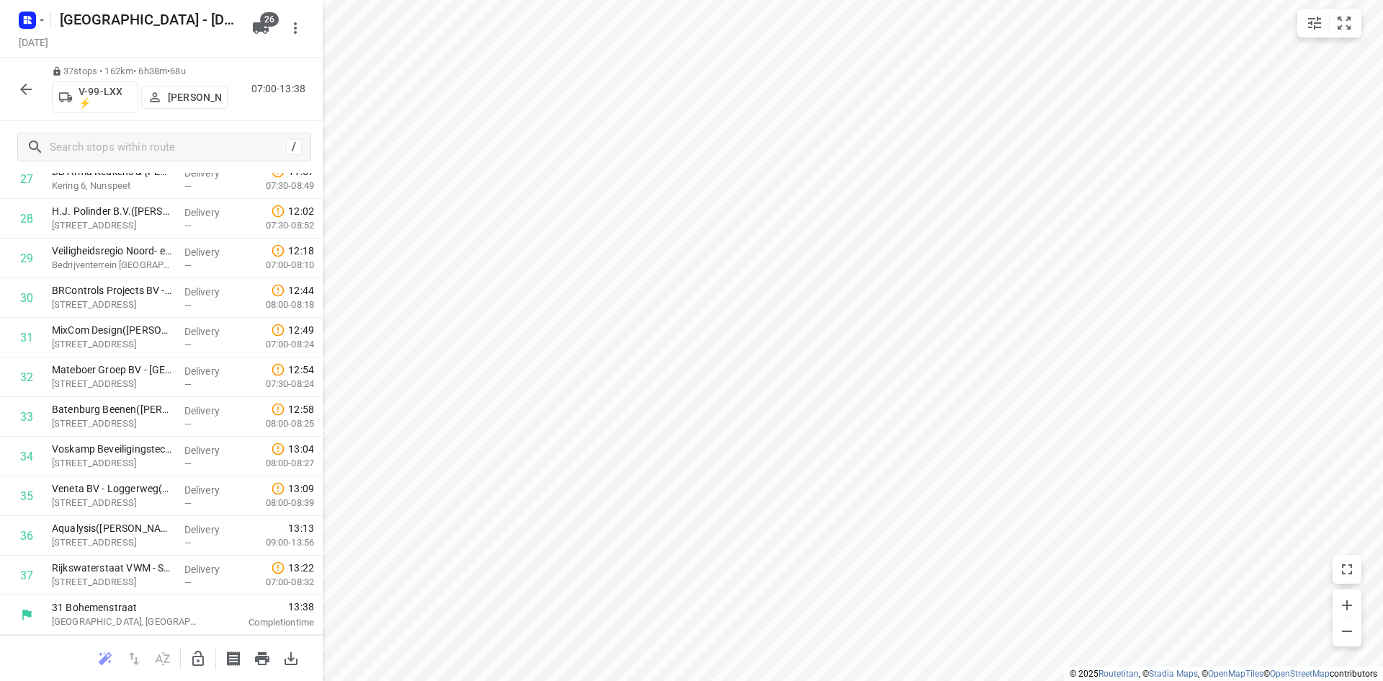
click at [20, 87] on icon "button" at bounding box center [25, 89] width 17 height 17
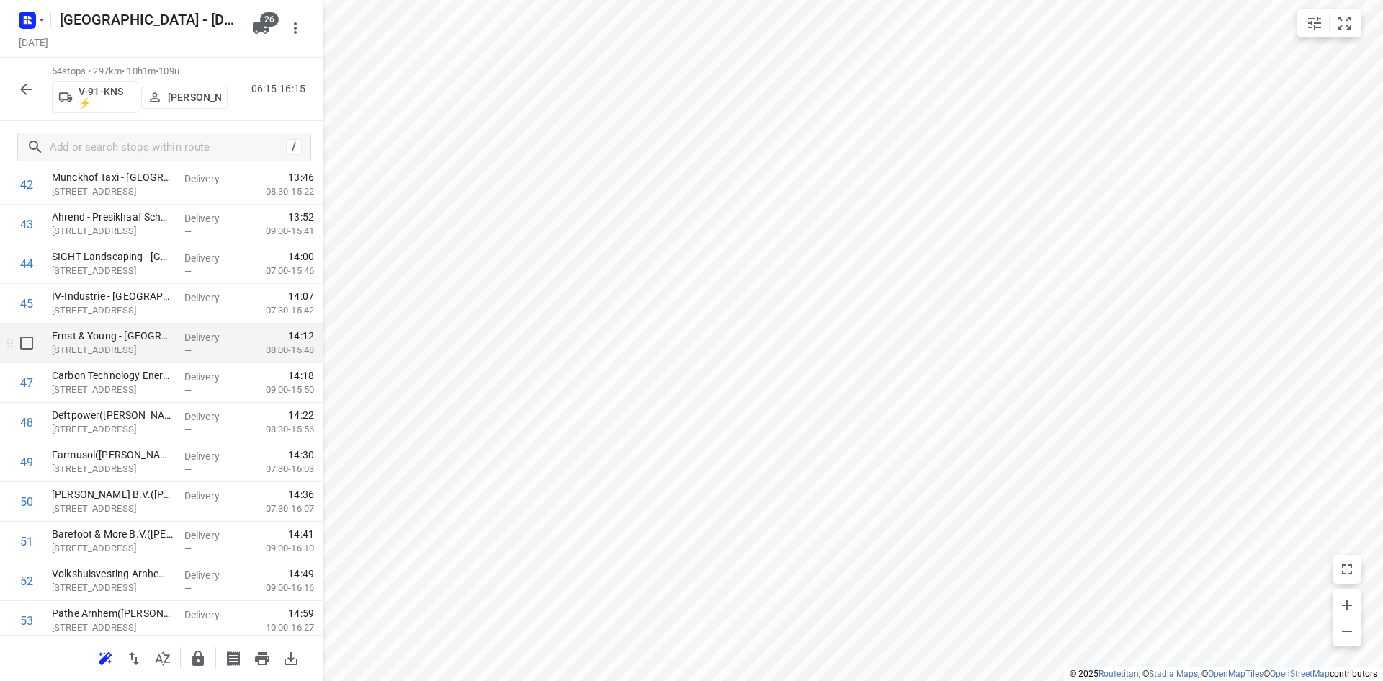
scroll to position [1789, 0]
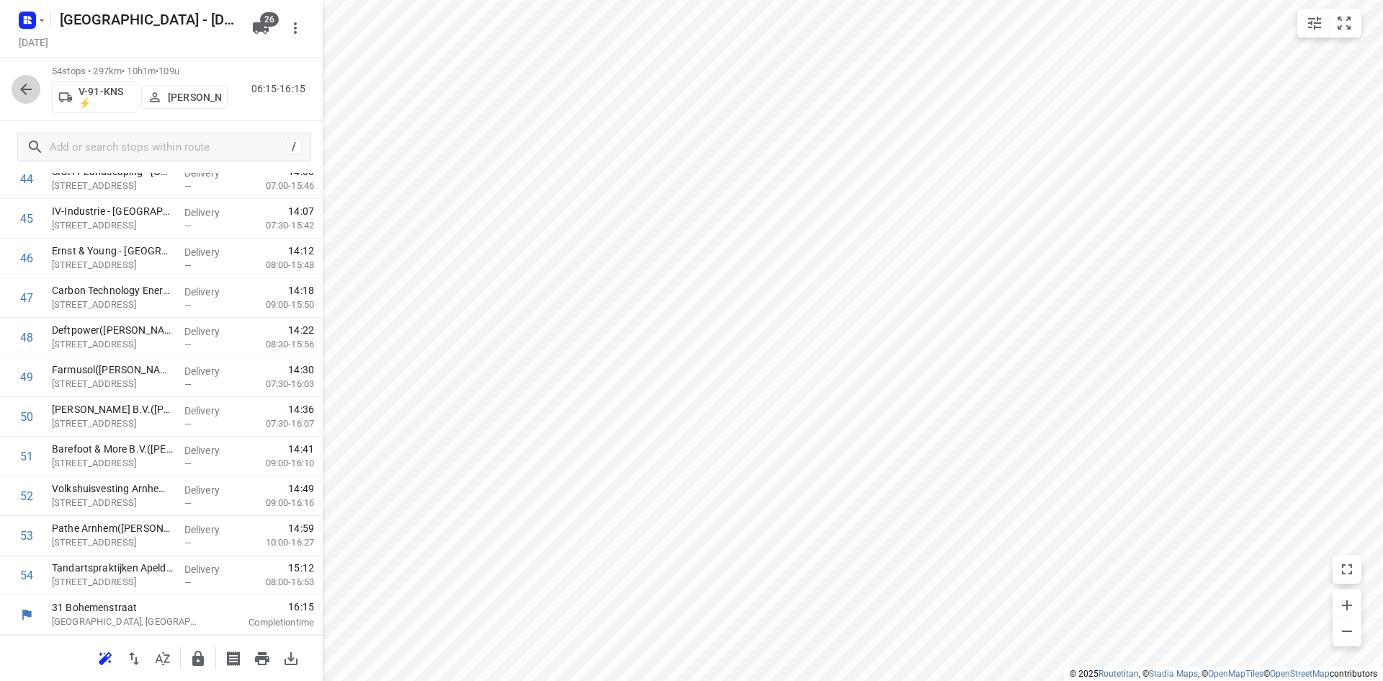
click at [25, 86] on icon "button" at bounding box center [25, 89] width 17 height 17
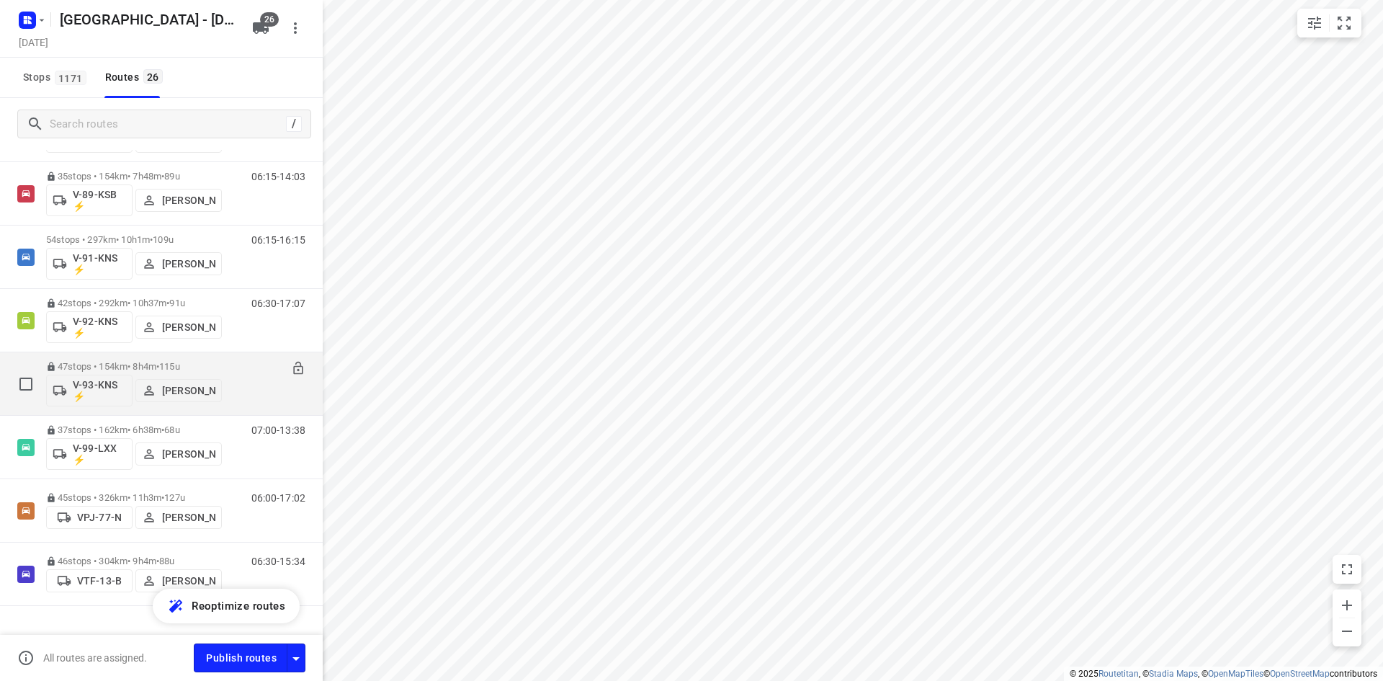
scroll to position [1253, 0]
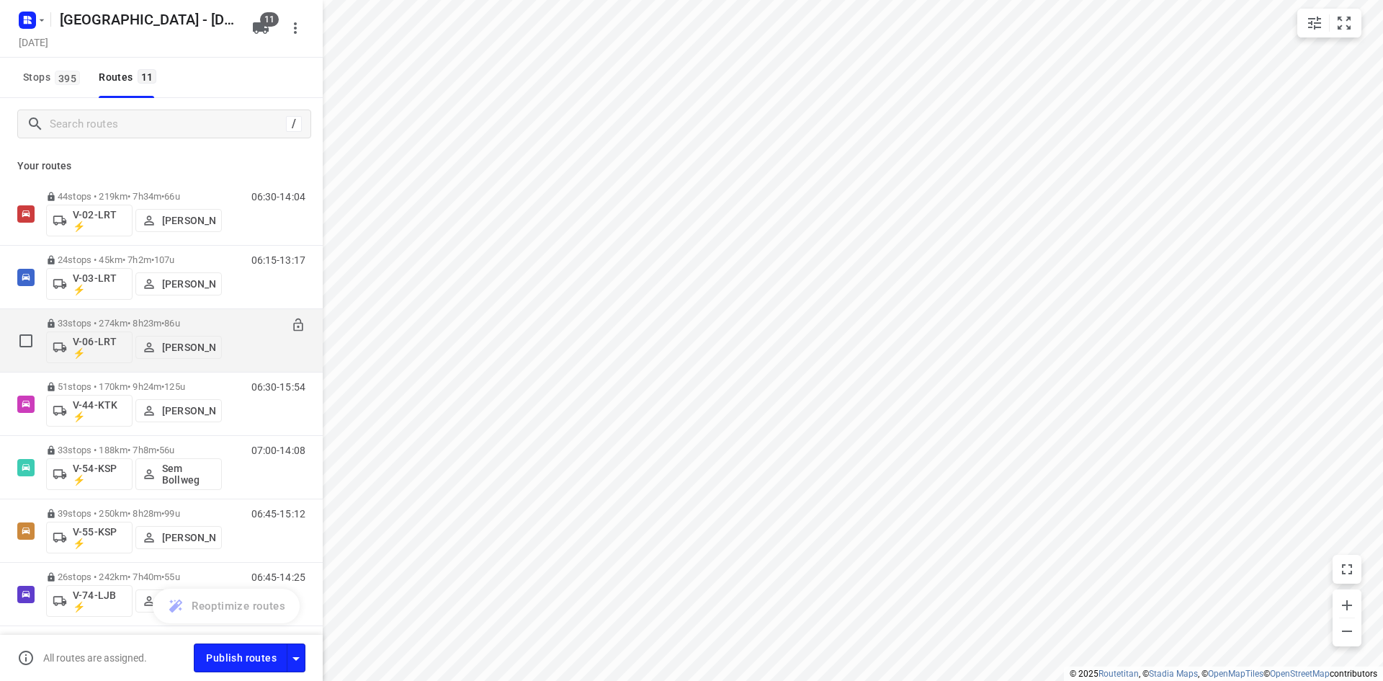
scroll to position [72, 0]
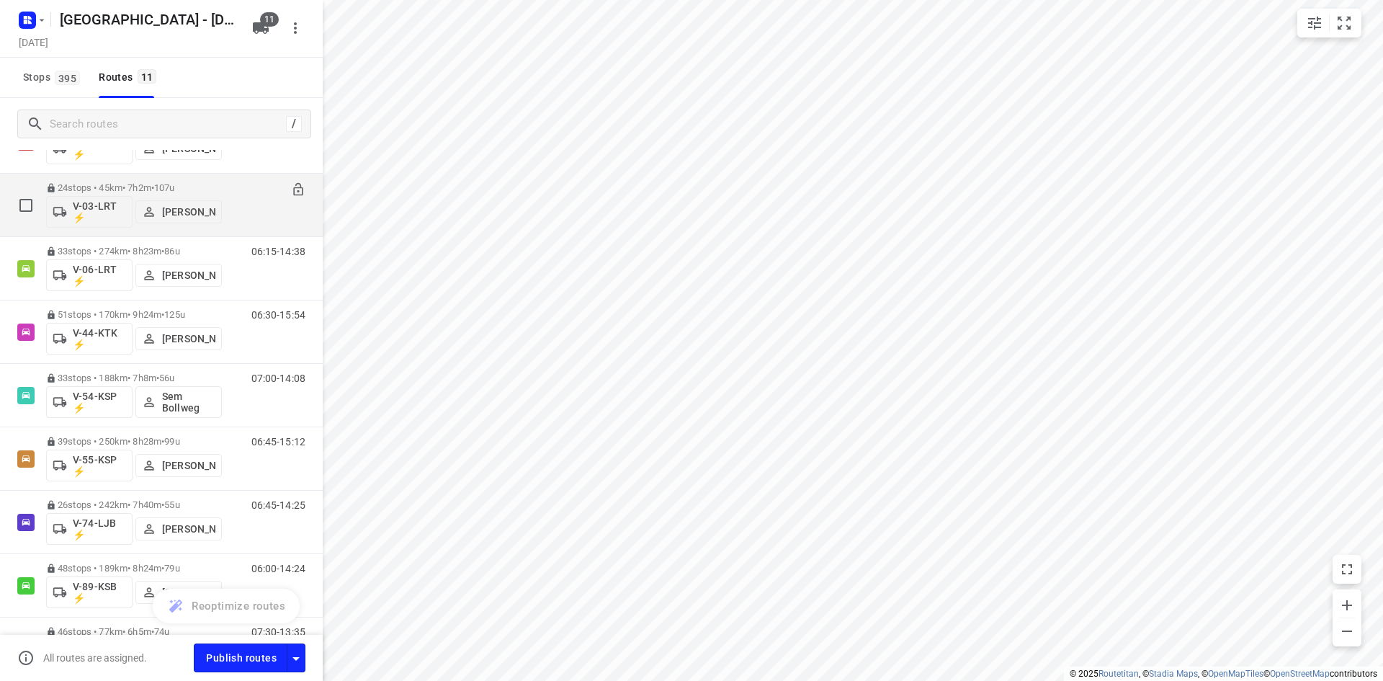
click at [170, 181] on div "24 stops • 45km • 7h2m • 107u V-03-LRT ⚡ [PERSON_NAME]" at bounding box center [134, 205] width 176 height 60
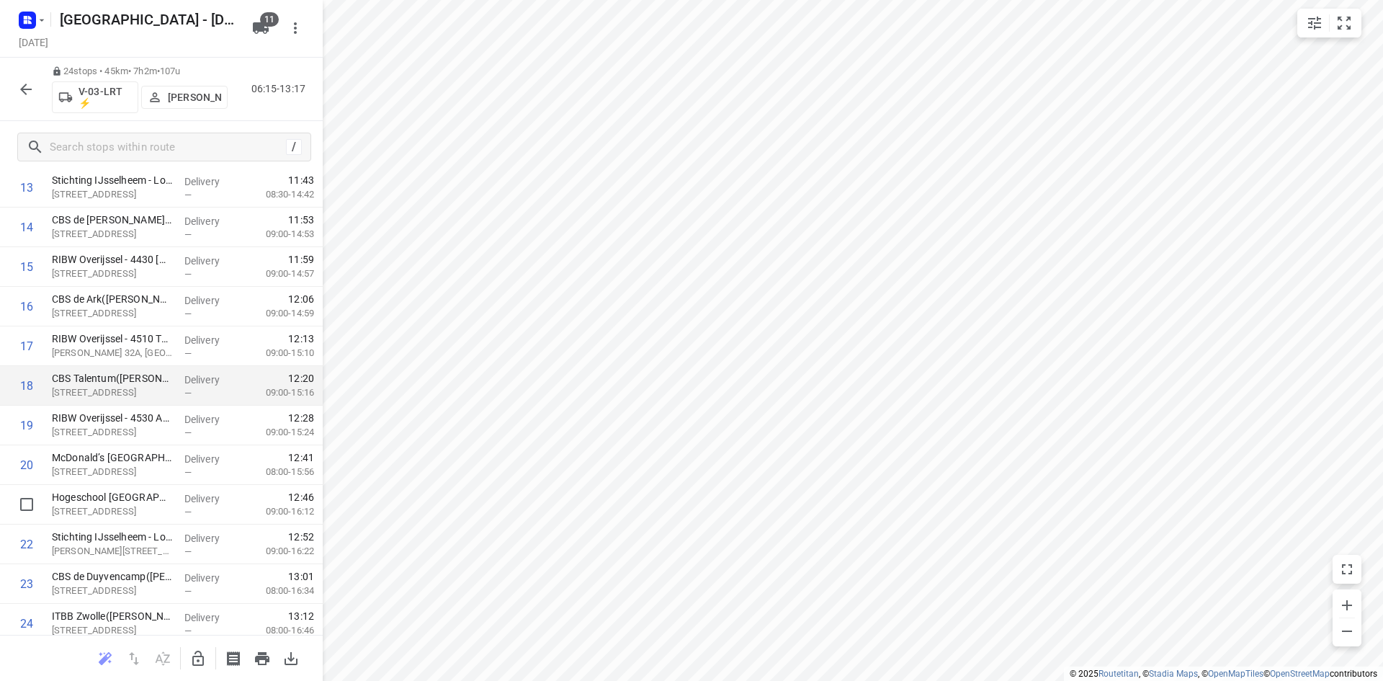
scroll to position [601, 0]
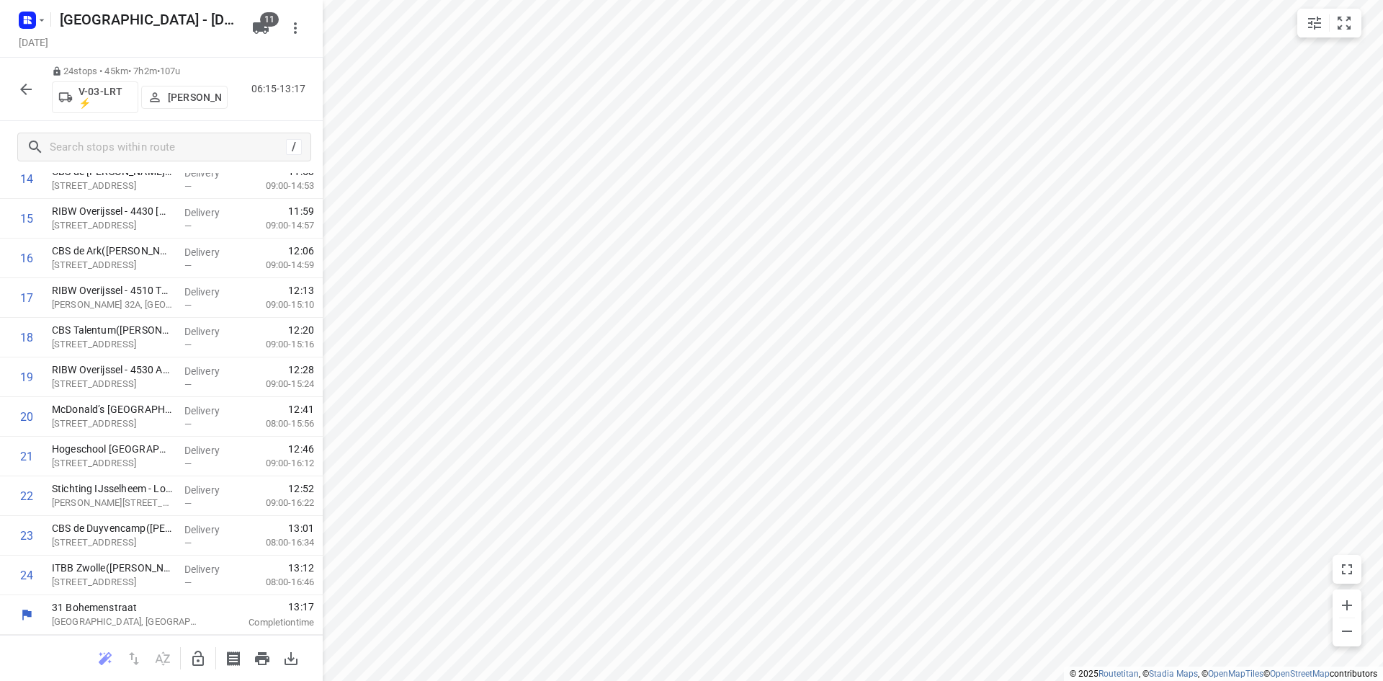
click at [30, 92] on icon "button" at bounding box center [25, 89] width 17 height 17
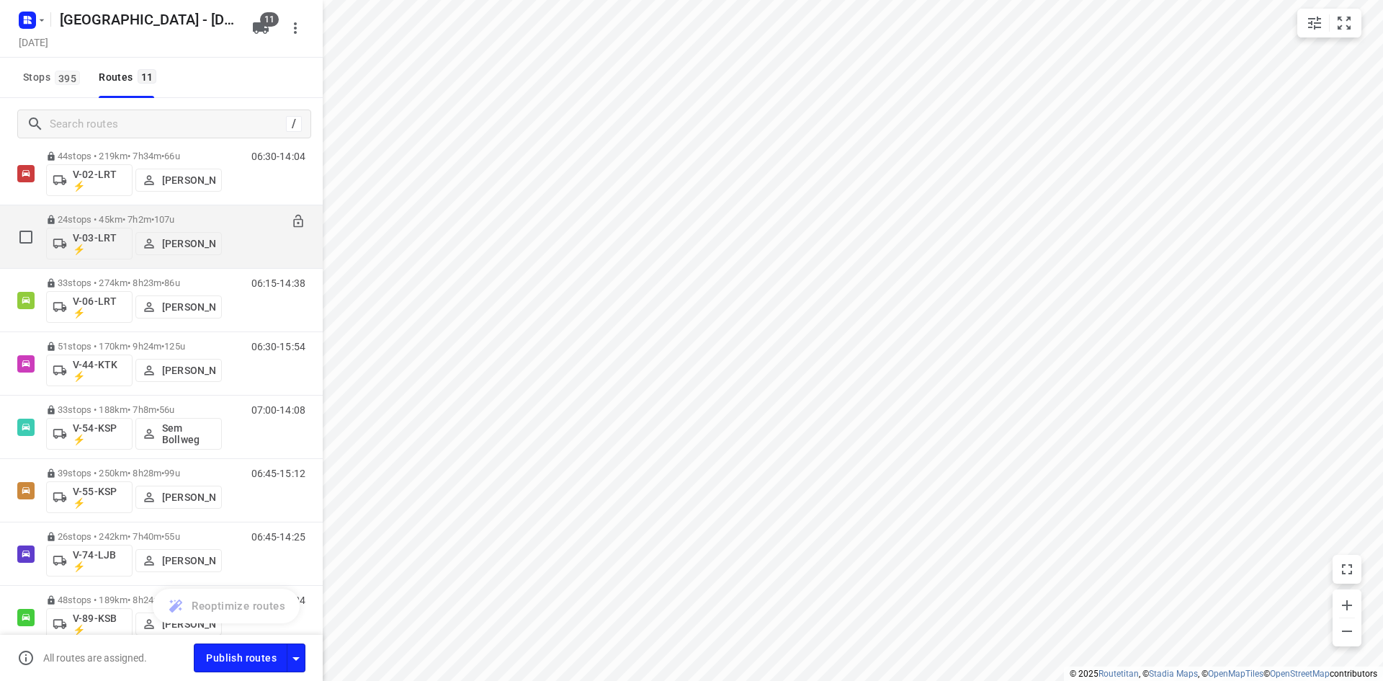
scroll to position [0, 0]
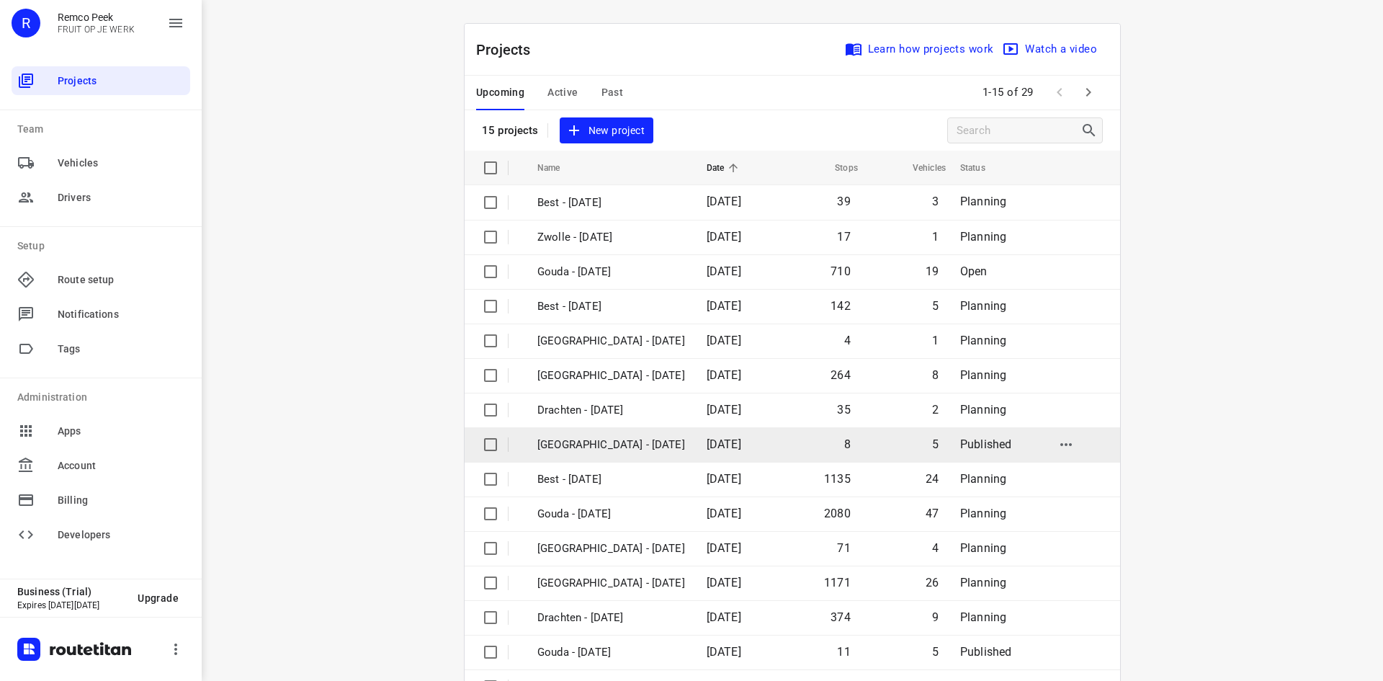
scroll to position [48, 0]
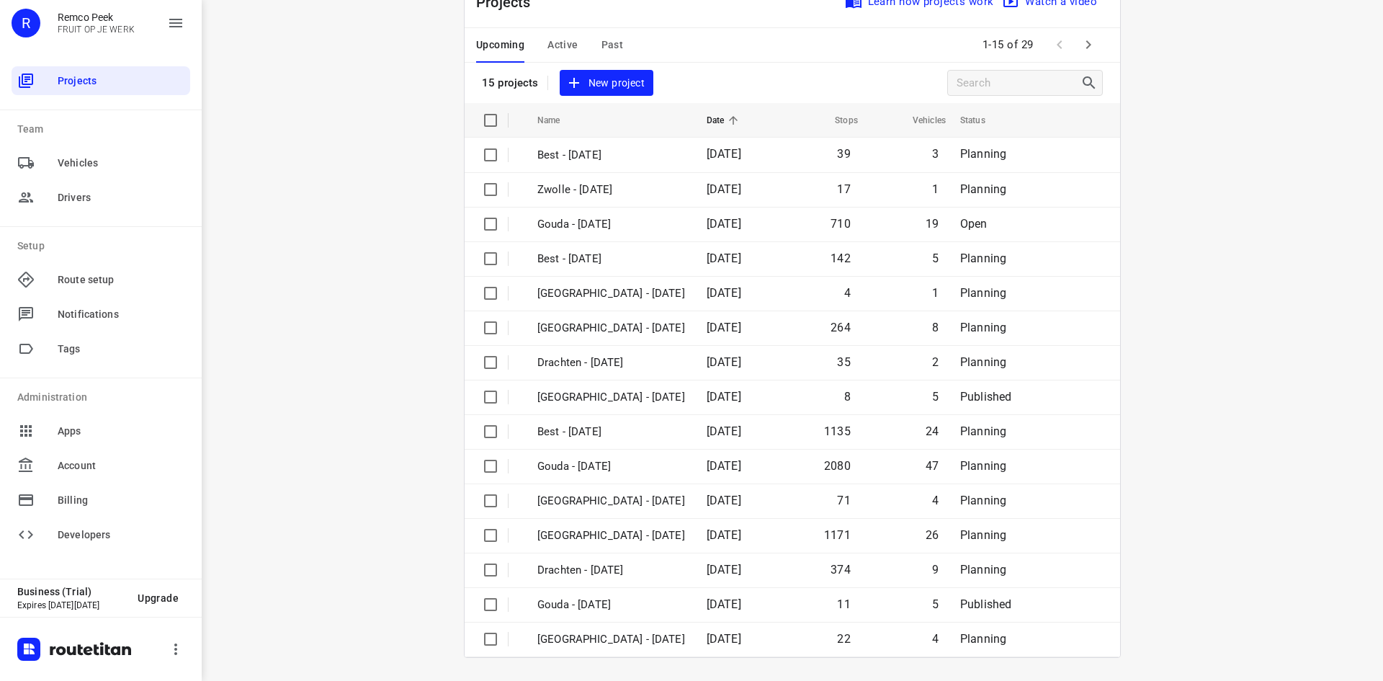
click at [1089, 43] on icon "button" at bounding box center [1088, 44] width 17 height 17
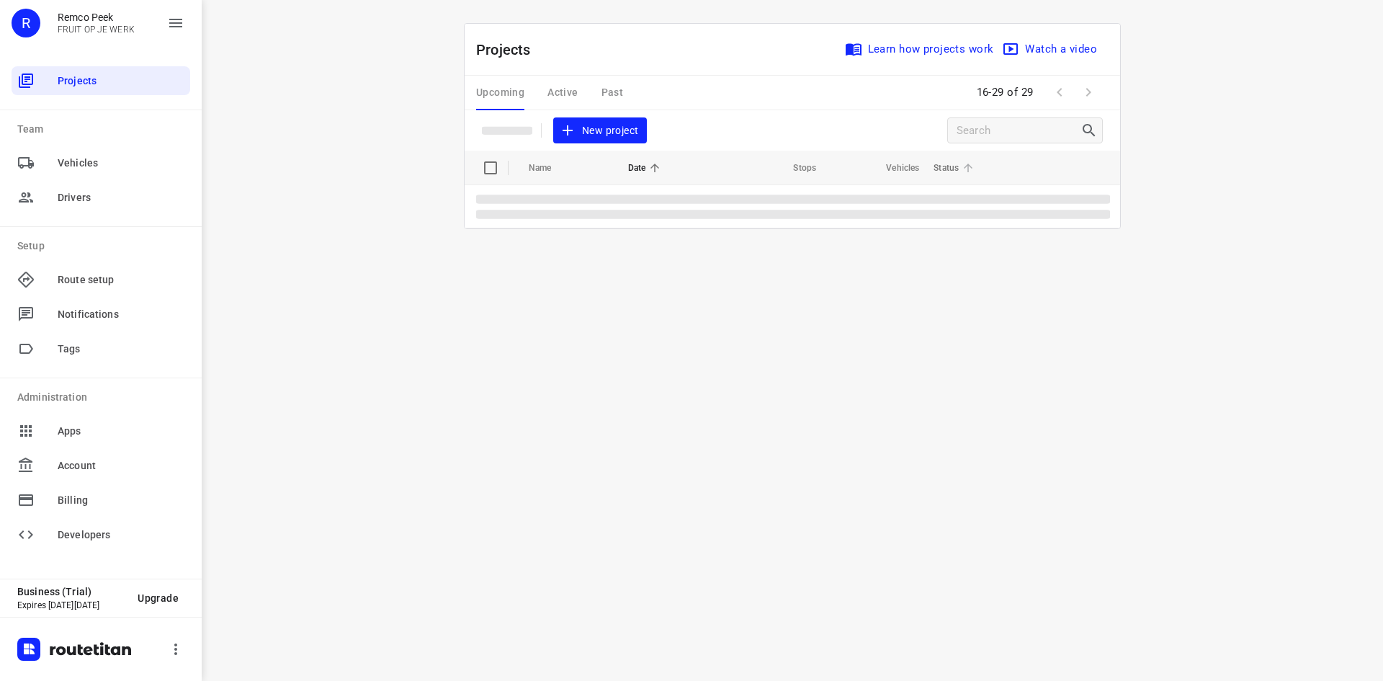
scroll to position [0, 0]
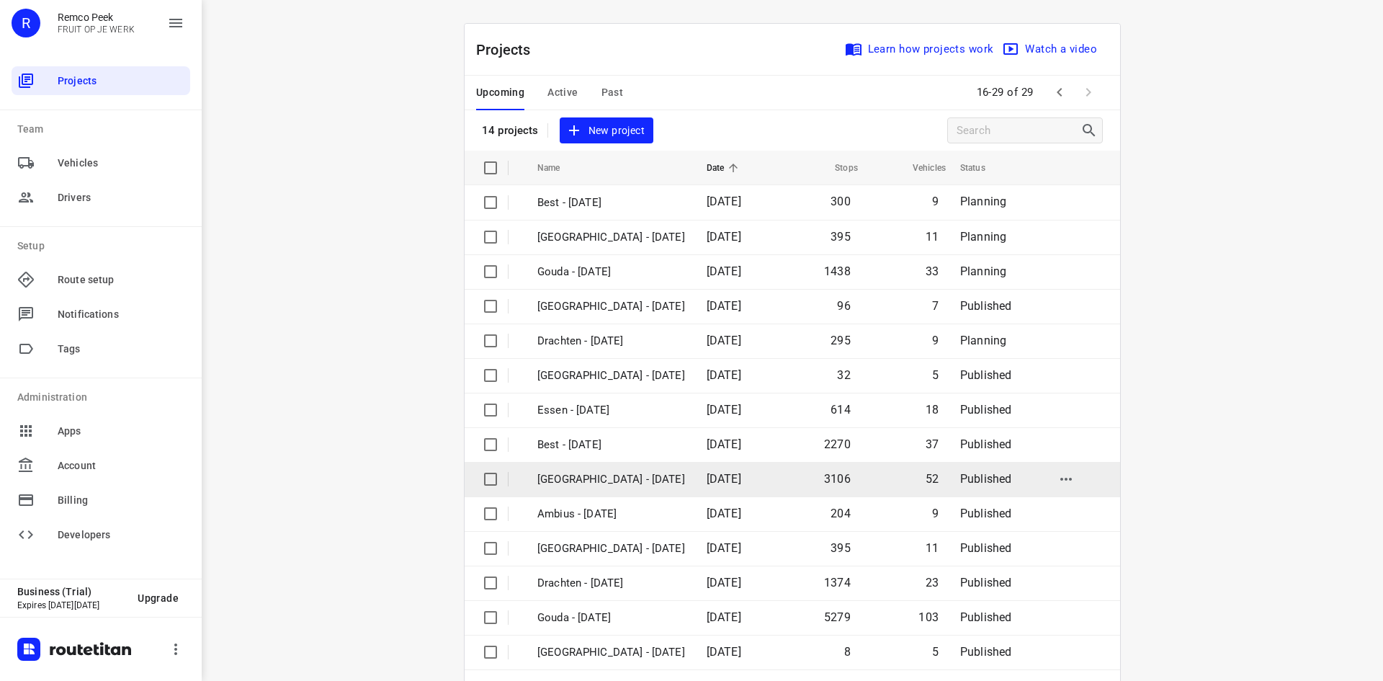
click at [678, 470] on td "[GEOGRAPHIC_DATA] - [DATE]" at bounding box center [609, 479] width 172 height 35
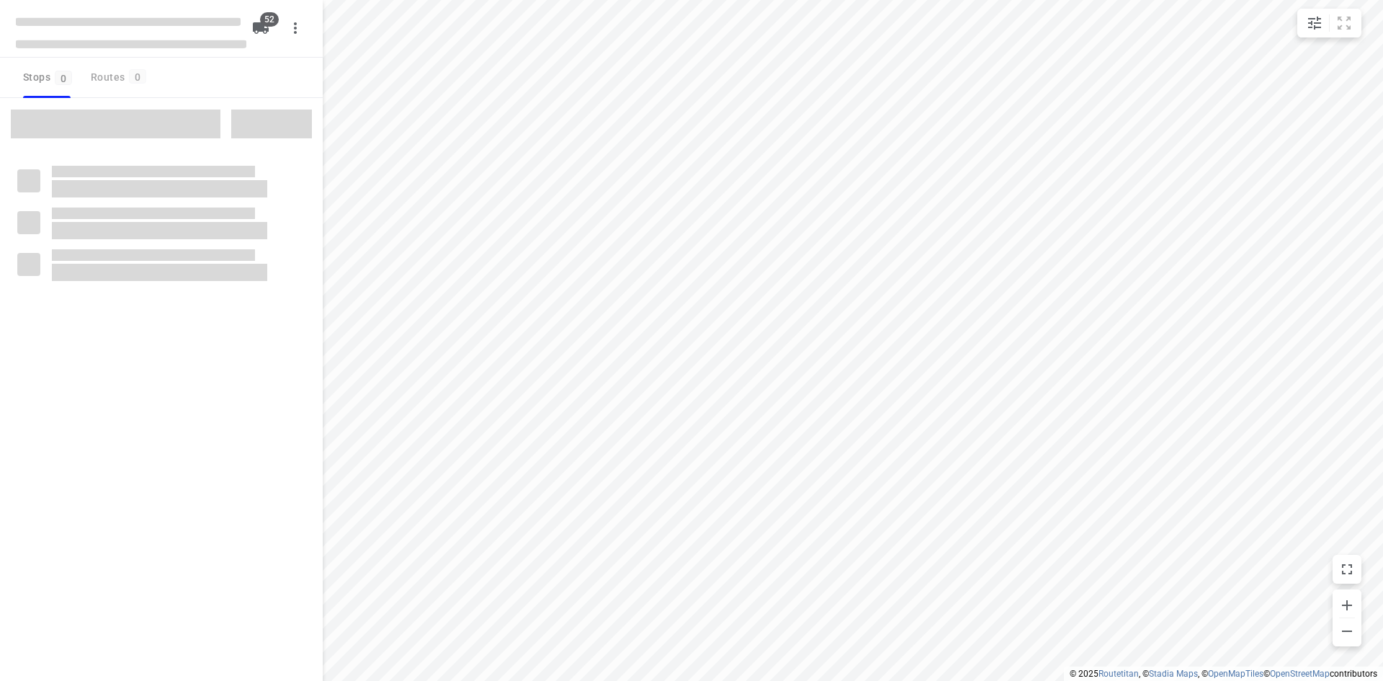
checkbox input "true"
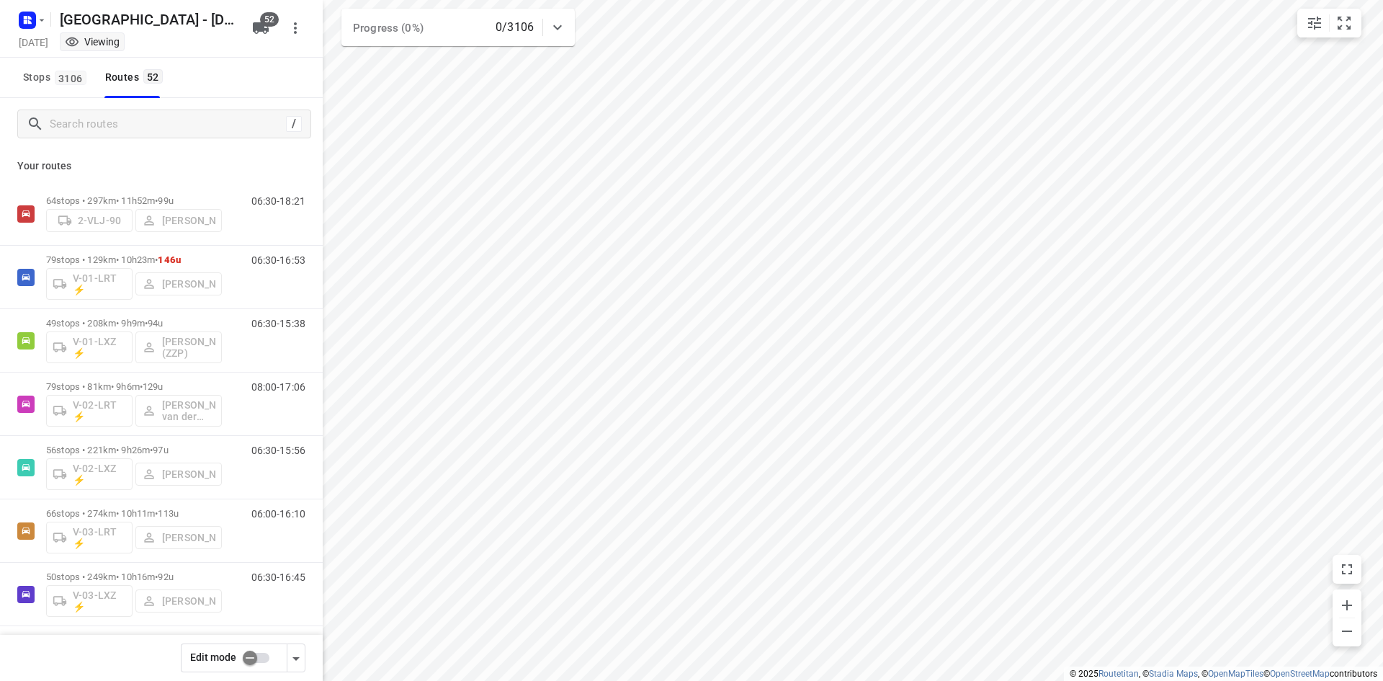
scroll to position [14, 0]
